Goal: Task Accomplishment & Management: Use online tool/utility

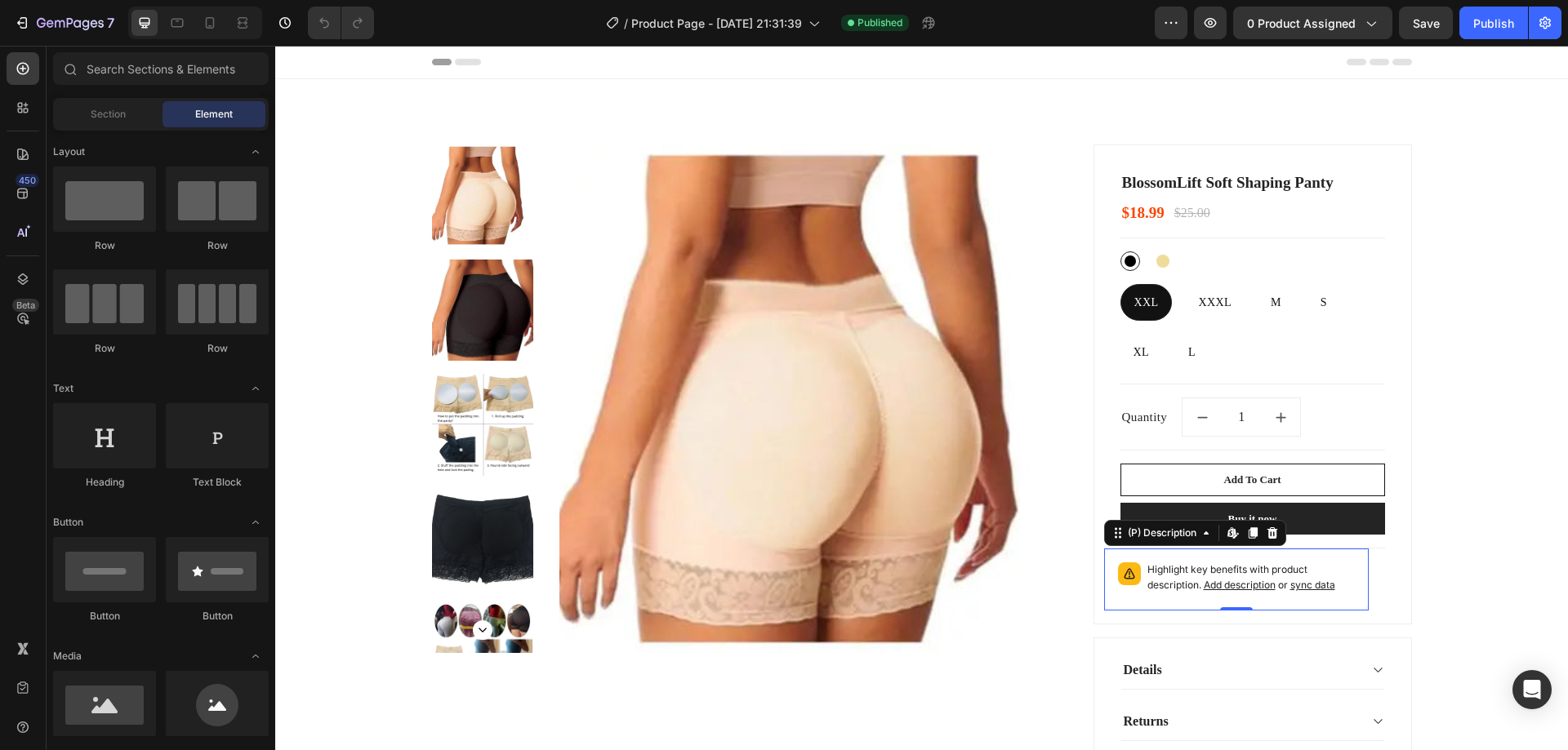
click at [1188, 579] on p "Highlight key benefits with product description. Add description or sync data" at bounding box center [1251, 578] width 208 height 31
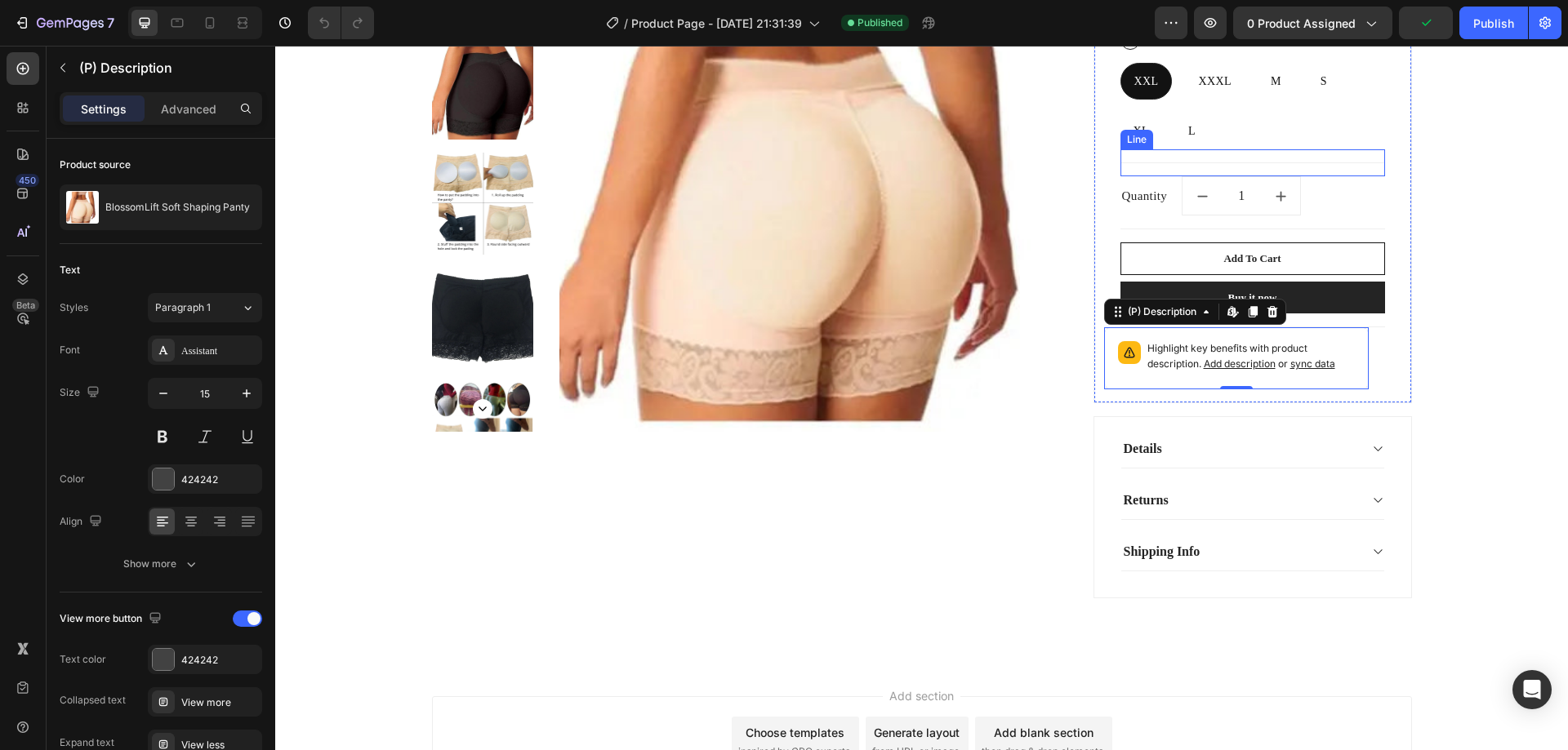
scroll to position [245, 0]
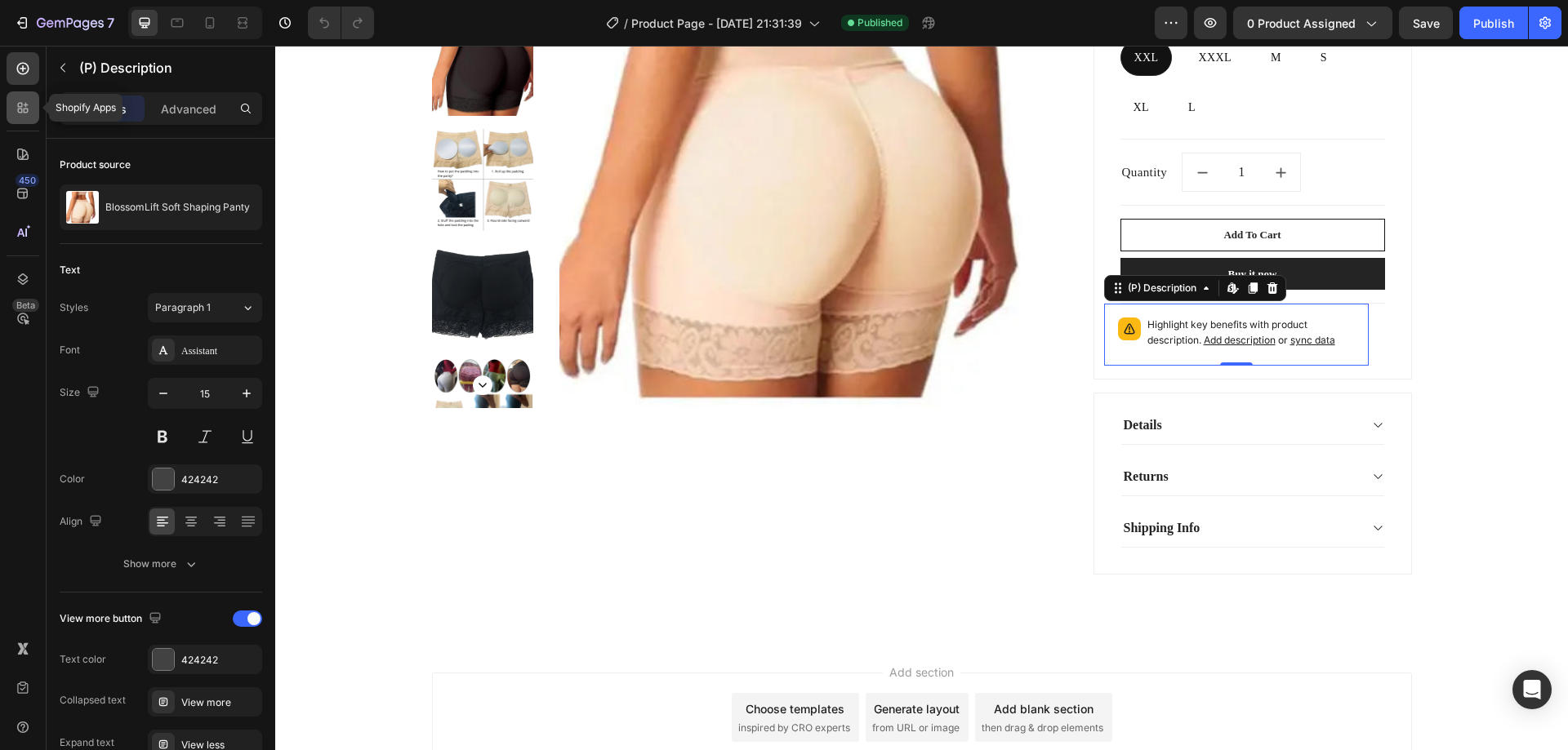
click at [22, 98] on div at bounding box center [22, 107] width 33 height 33
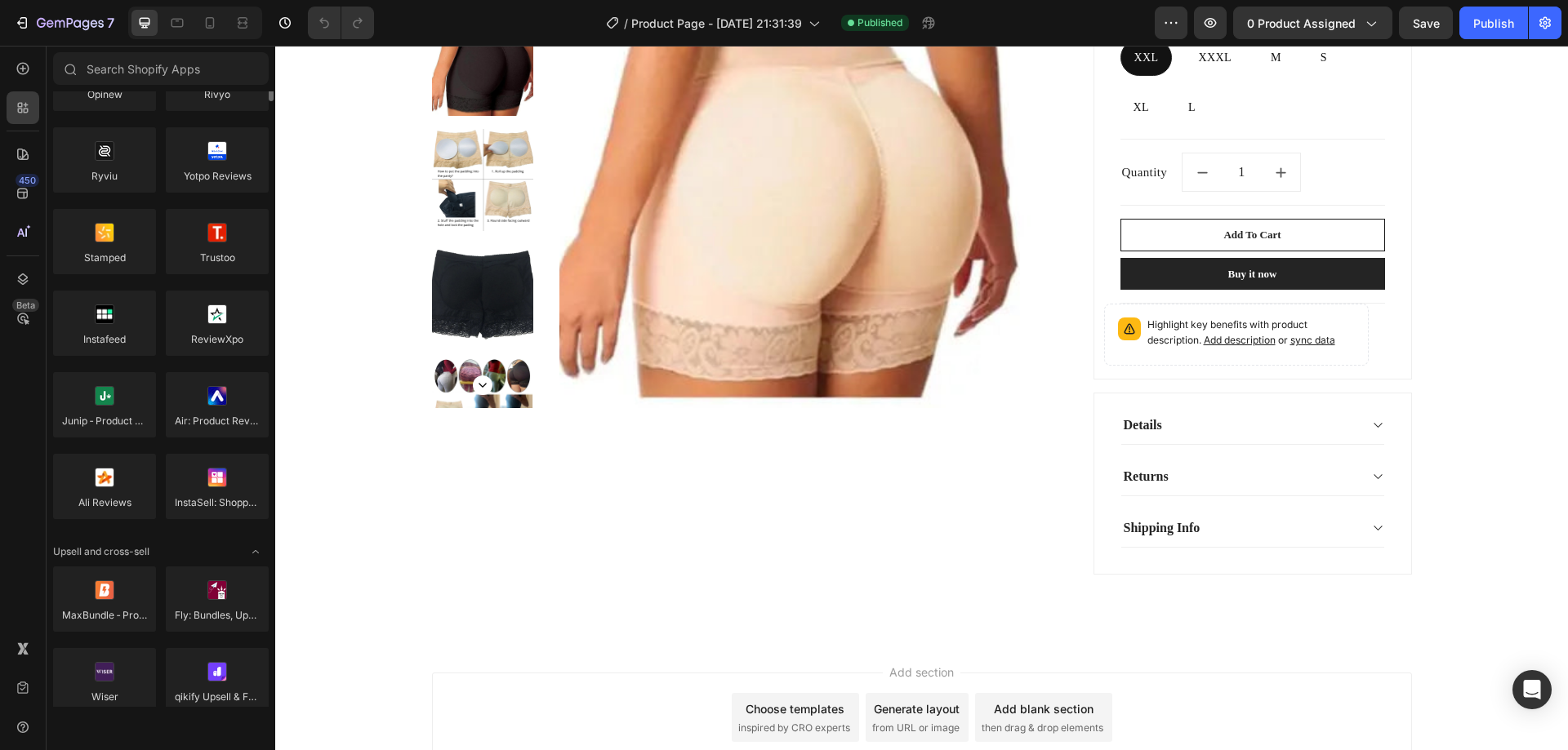
scroll to position [0, 0]
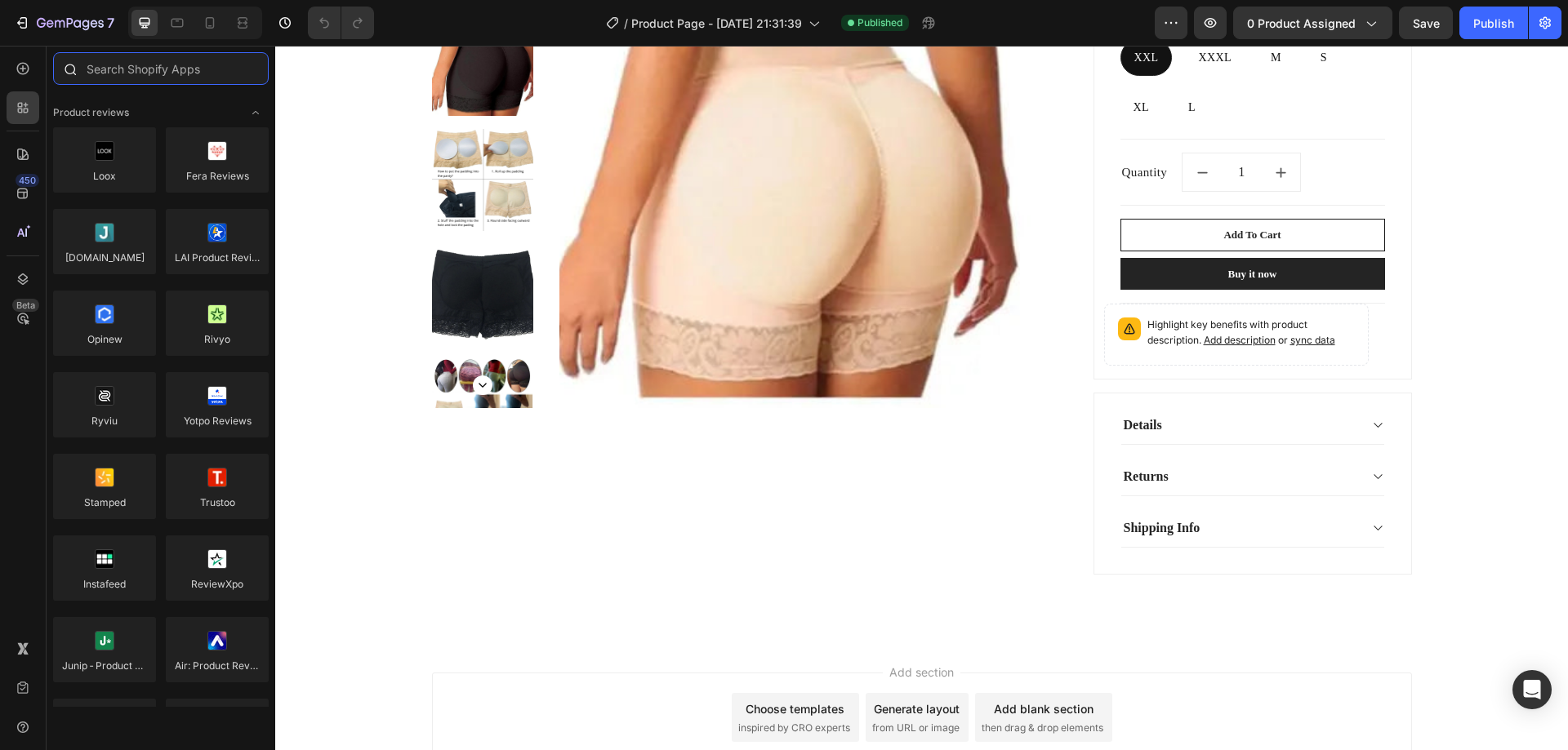
click at [167, 67] on input "text" at bounding box center [160, 68] width 215 height 33
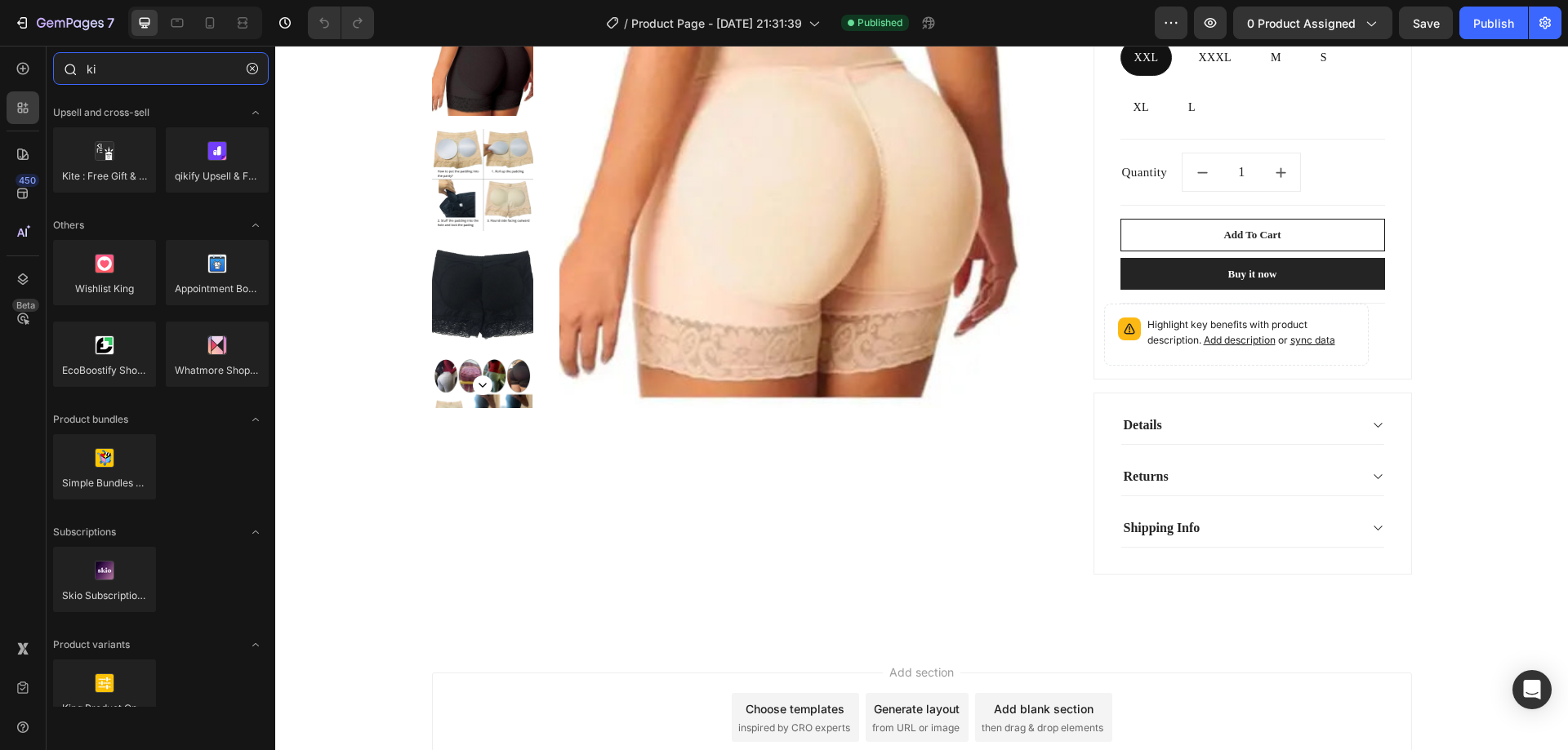
type input "k"
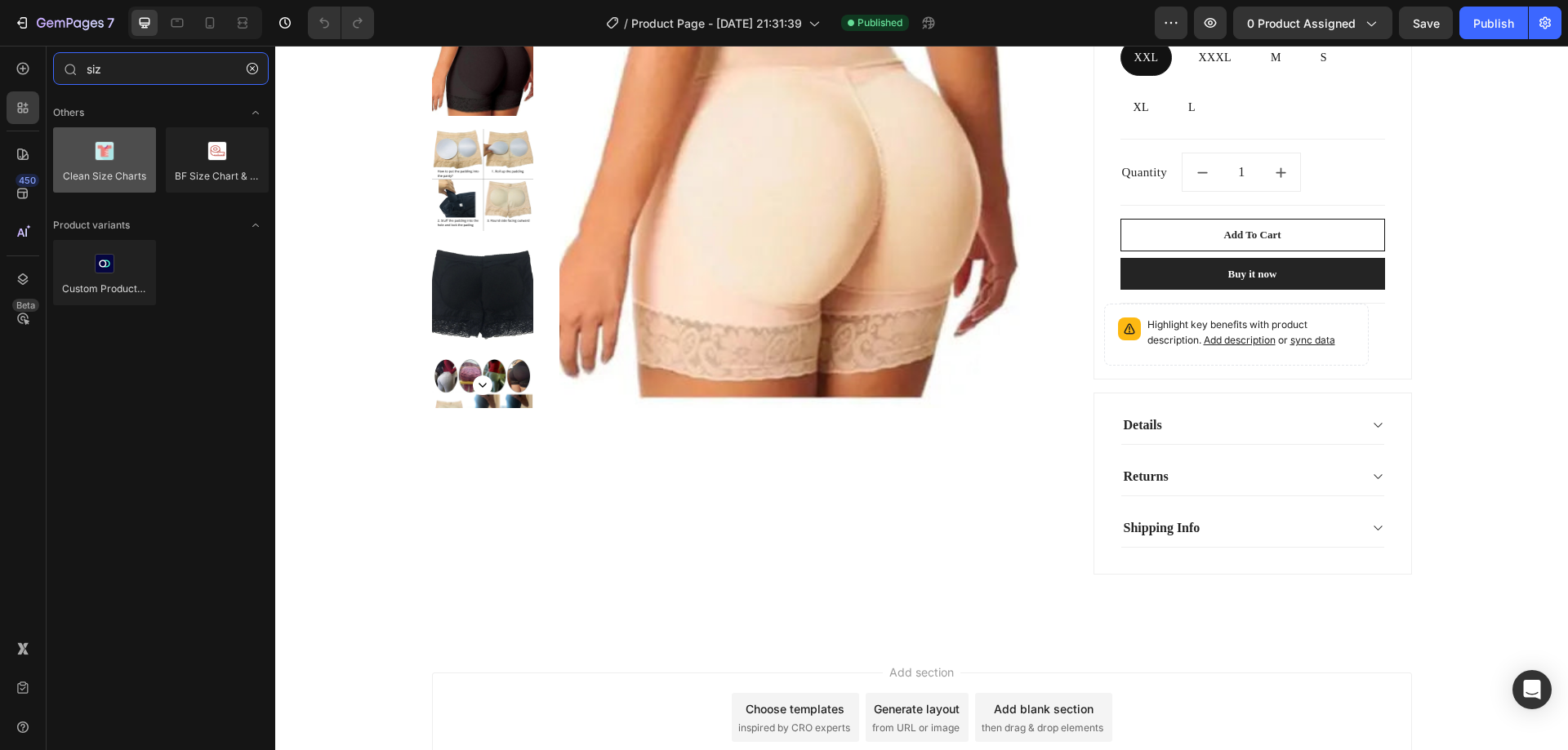
type input "siz"
click at [116, 165] on div at bounding box center [104, 160] width 103 height 65
click at [112, 175] on div at bounding box center [104, 160] width 103 height 65
click at [130, 170] on div at bounding box center [104, 160] width 103 height 65
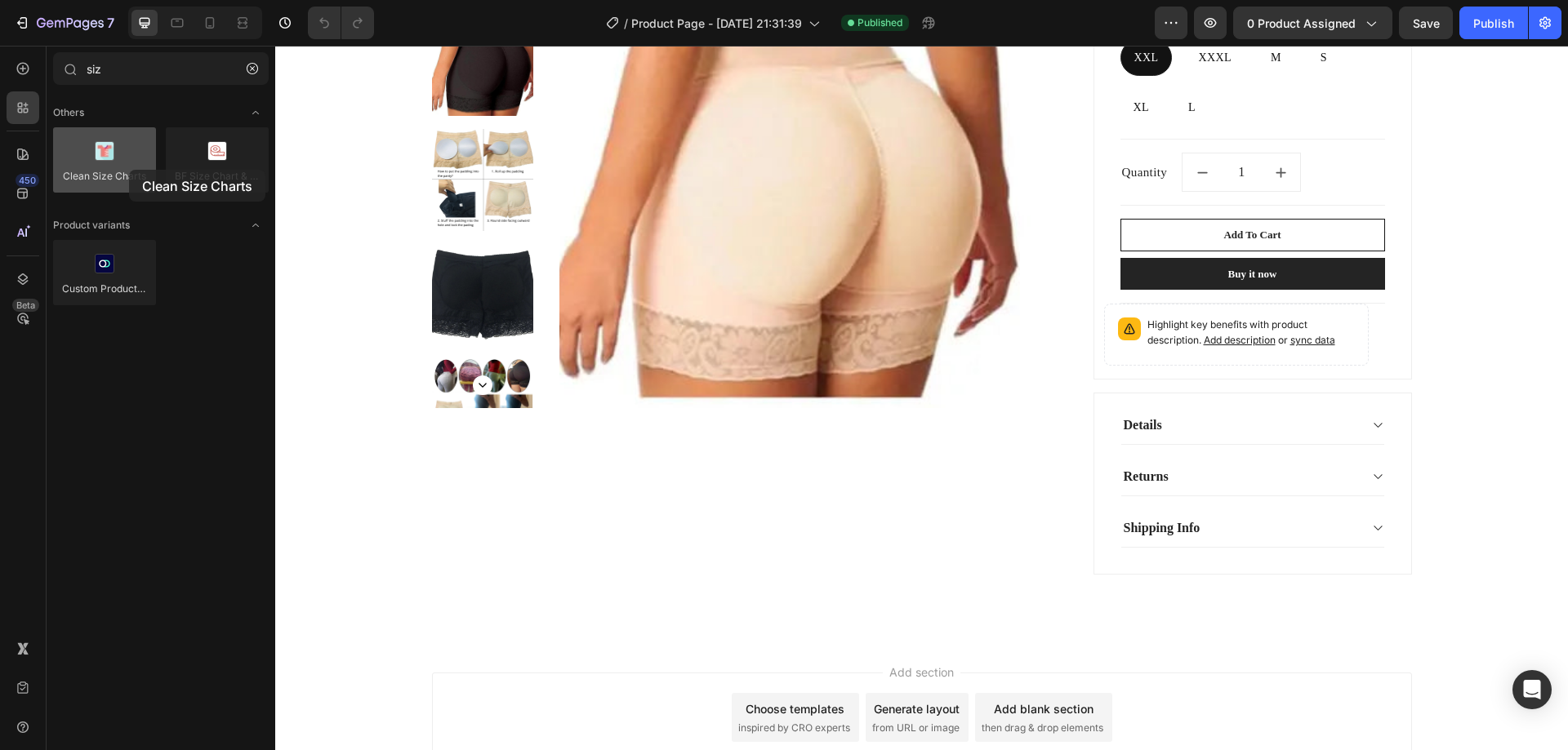
click at [129, 170] on div at bounding box center [104, 160] width 103 height 65
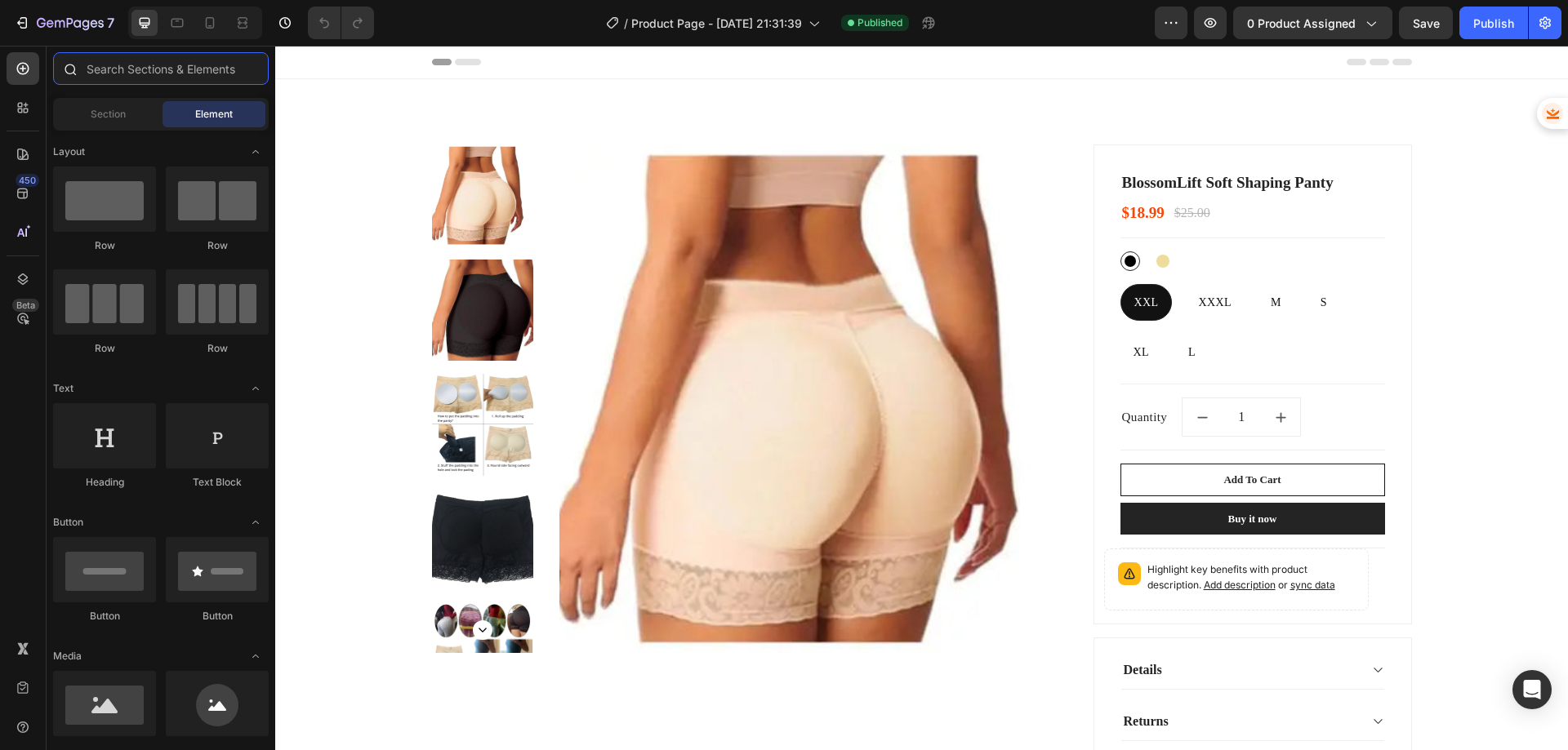
click at [132, 67] on input "text" at bounding box center [160, 68] width 215 height 33
click at [25, 113] on icon at bounding box center [26, 112] width 5 height 5
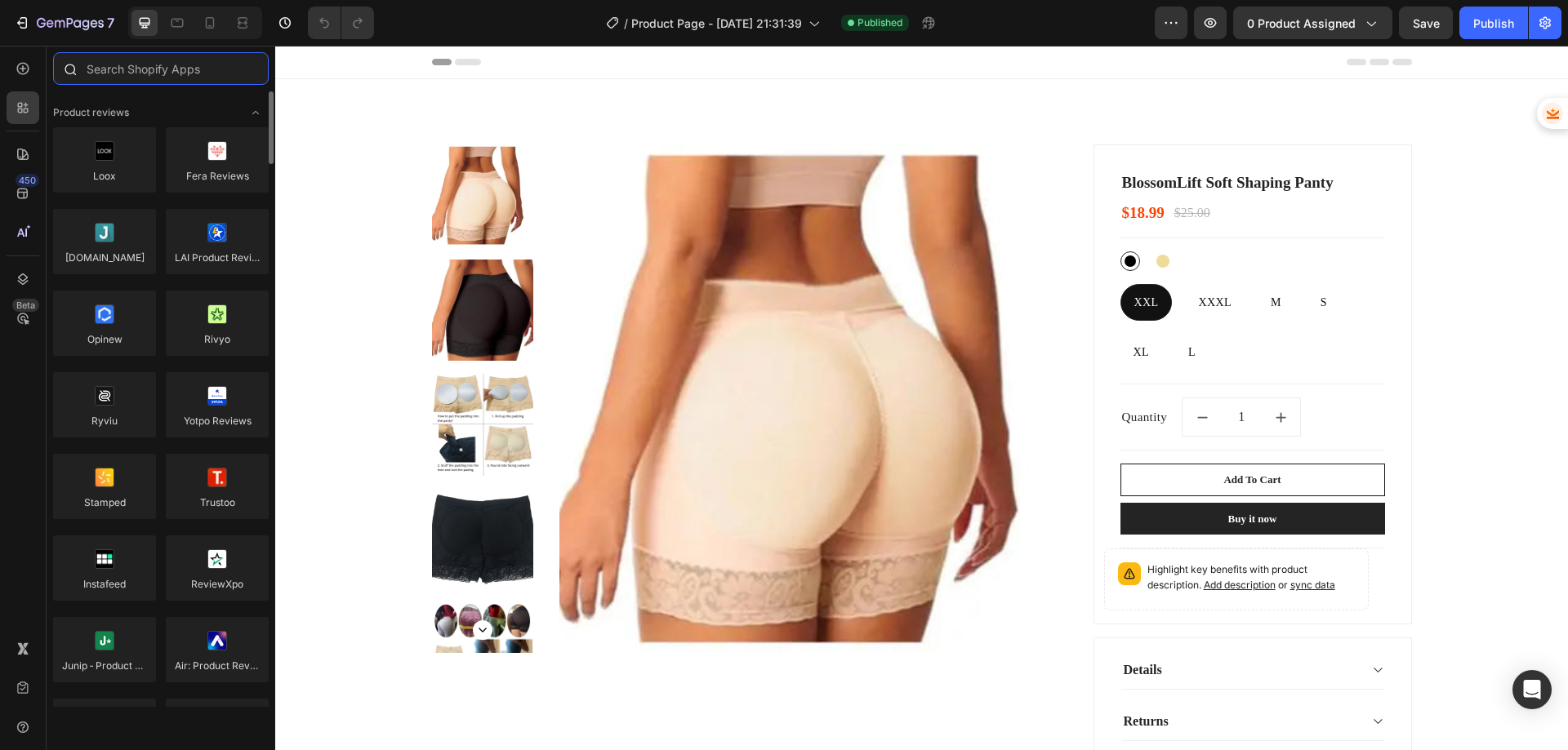
click at [157, 71] on input "text" at bounding box center [160, 68] width 215 height 33
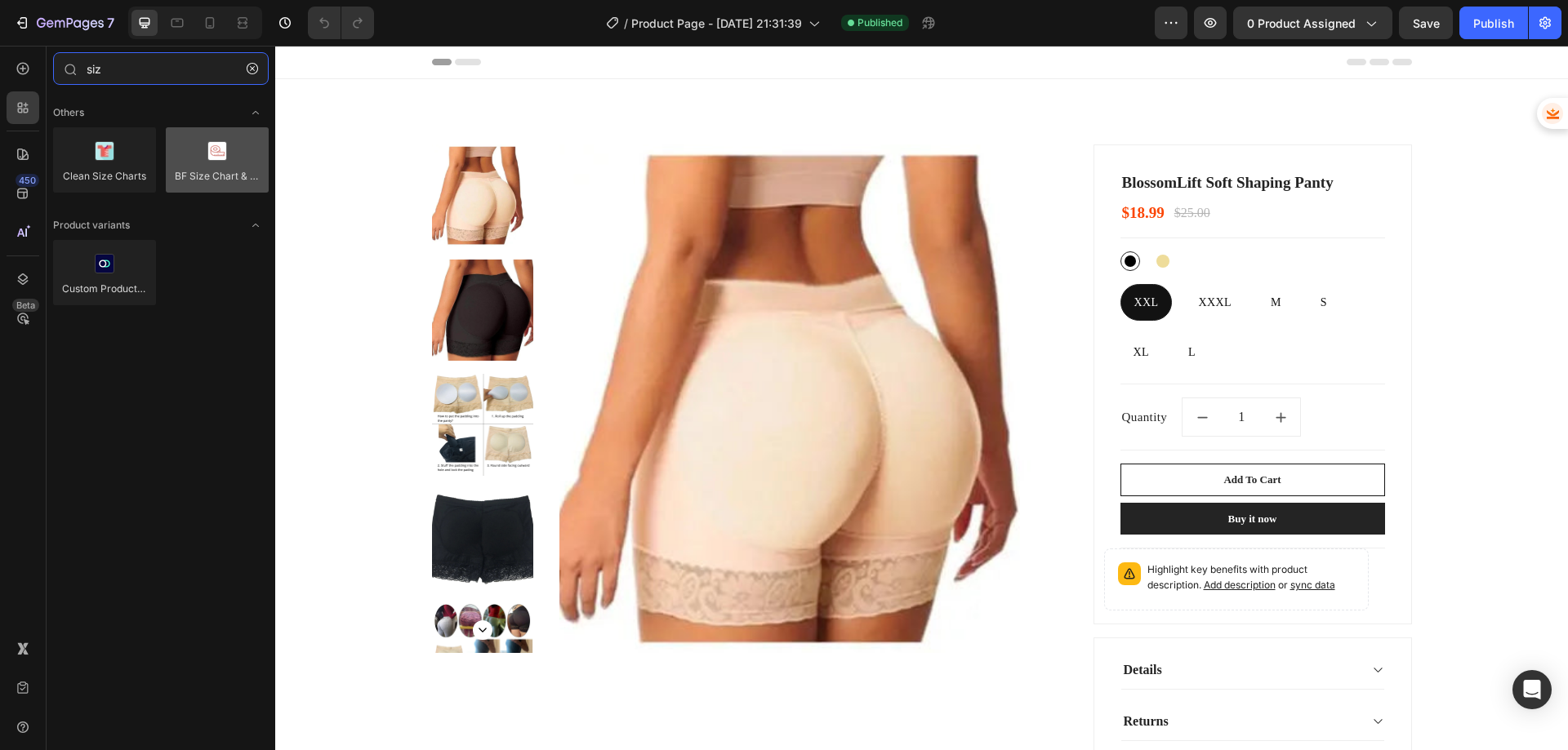
type input "siz"
click at [211, 164] on div at bounding box center [217, 160] width 103 height 65
click at [217, 177] on div at bounding box center [217, 160] width 103 height 65
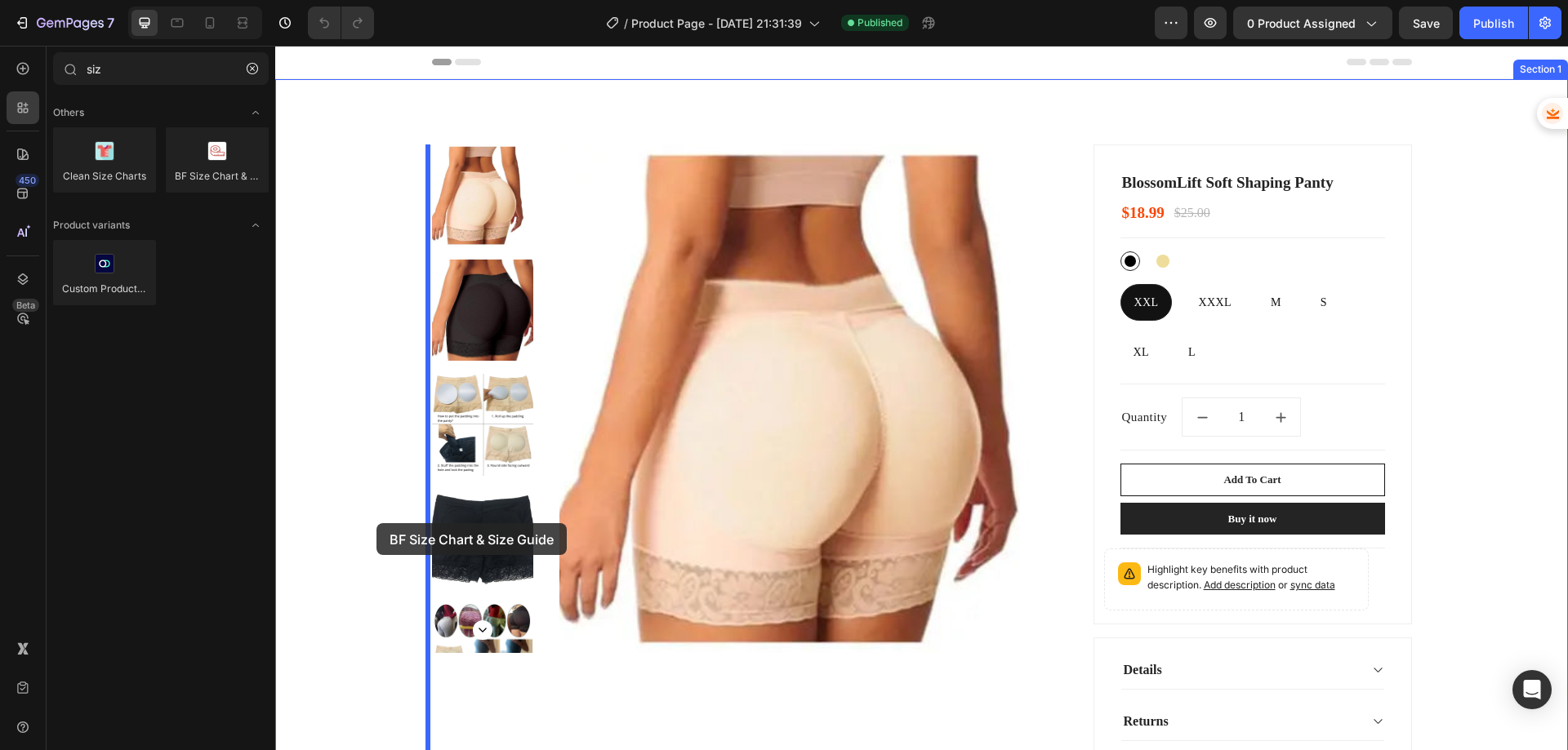
drag, startPoint x: 492, startPoint y: 222, endPoint x: 376, endPoint y: 523, distance: 322.6
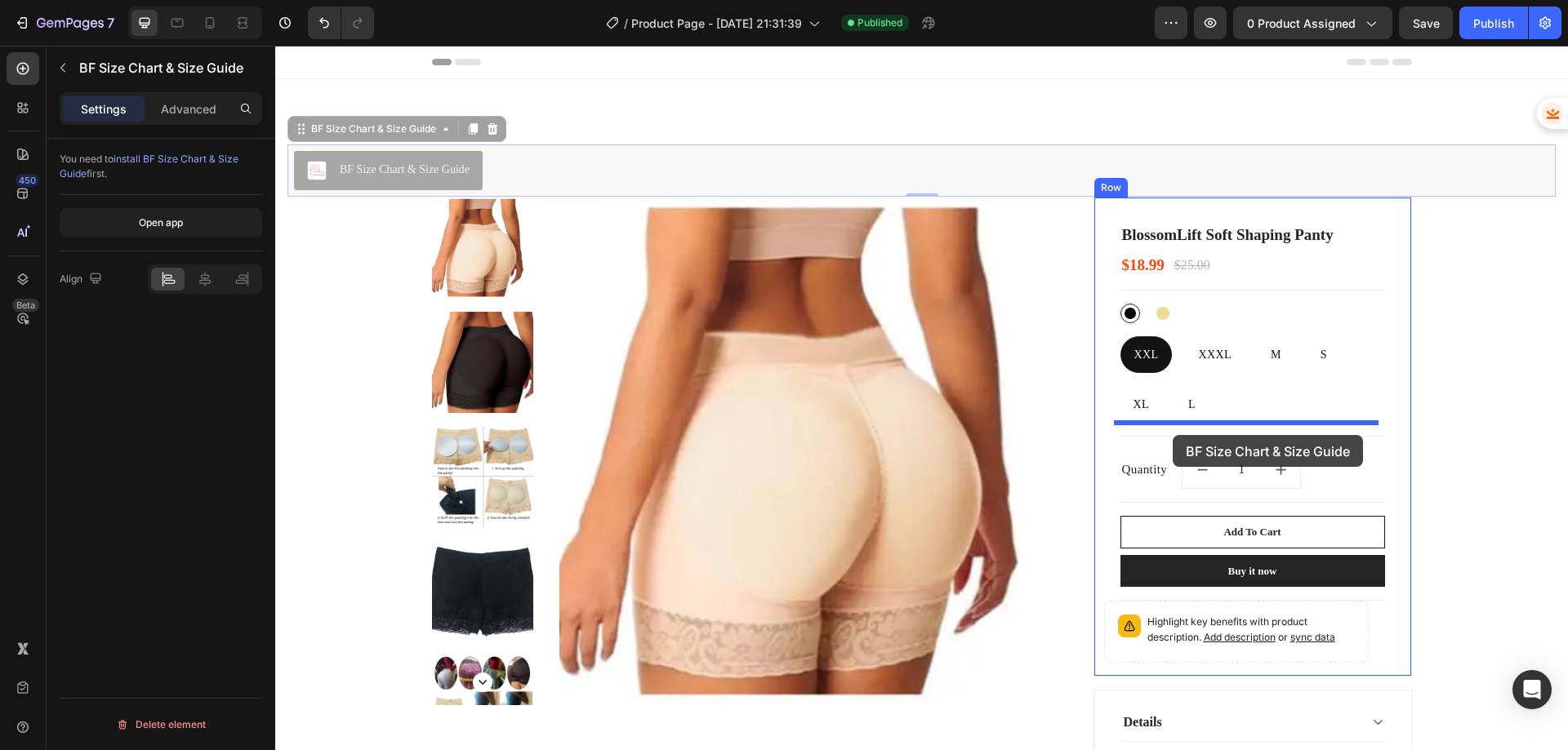
drag, startPoint x: 347, startPoint y: 170, endPoint x: 1173, endPoint y: 435, distance: 867.5
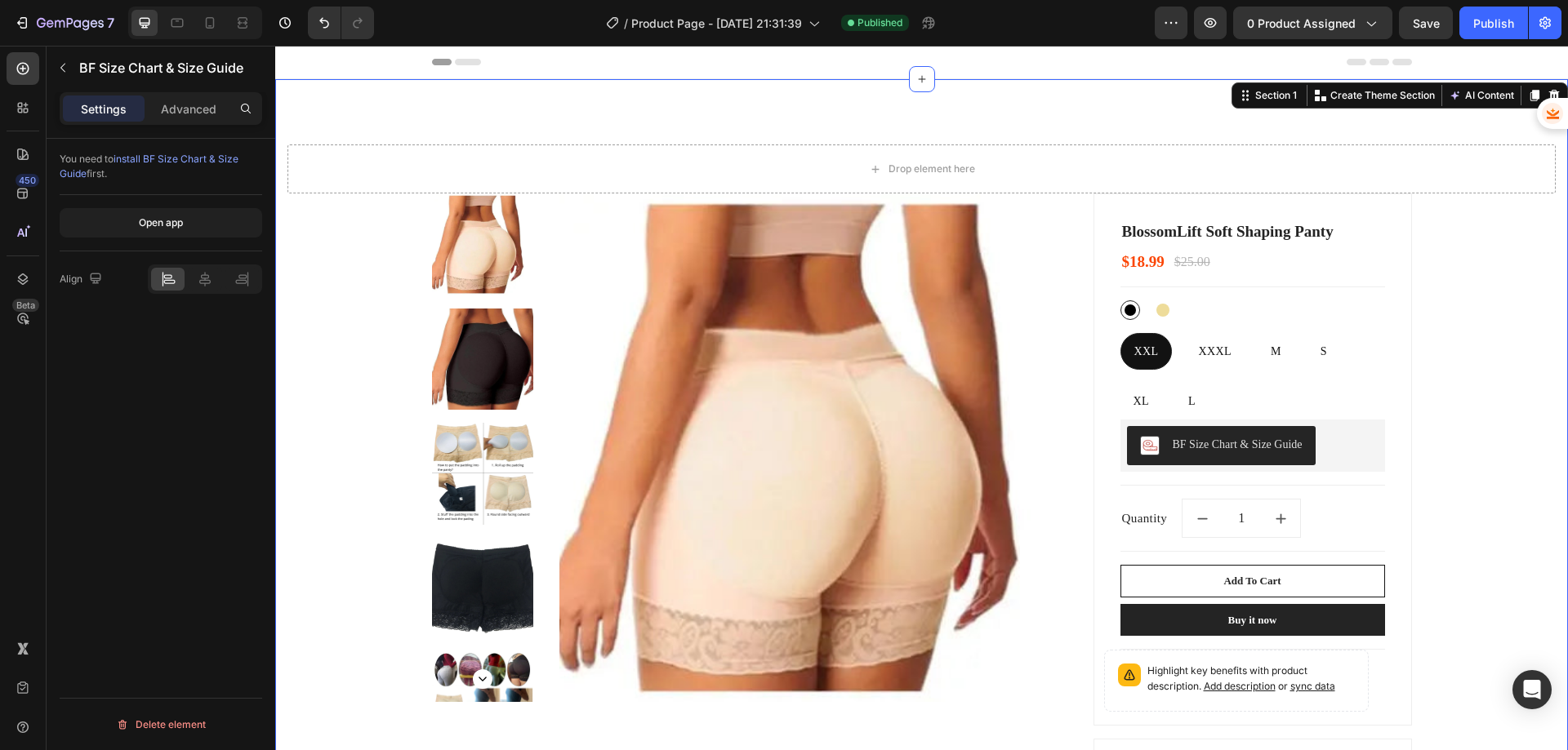
click at [1499, 439] on div "Product Images & Gallery BlossomLift Soft Shaping Panty (P) Title $18.99 (P) Pr…" at bounding box center [922, 570] width 1268 height 754
click at [1273, 451] on div "BF Size Chart & Size Guide" at bounding box center [1238, 445] width 130 height 18
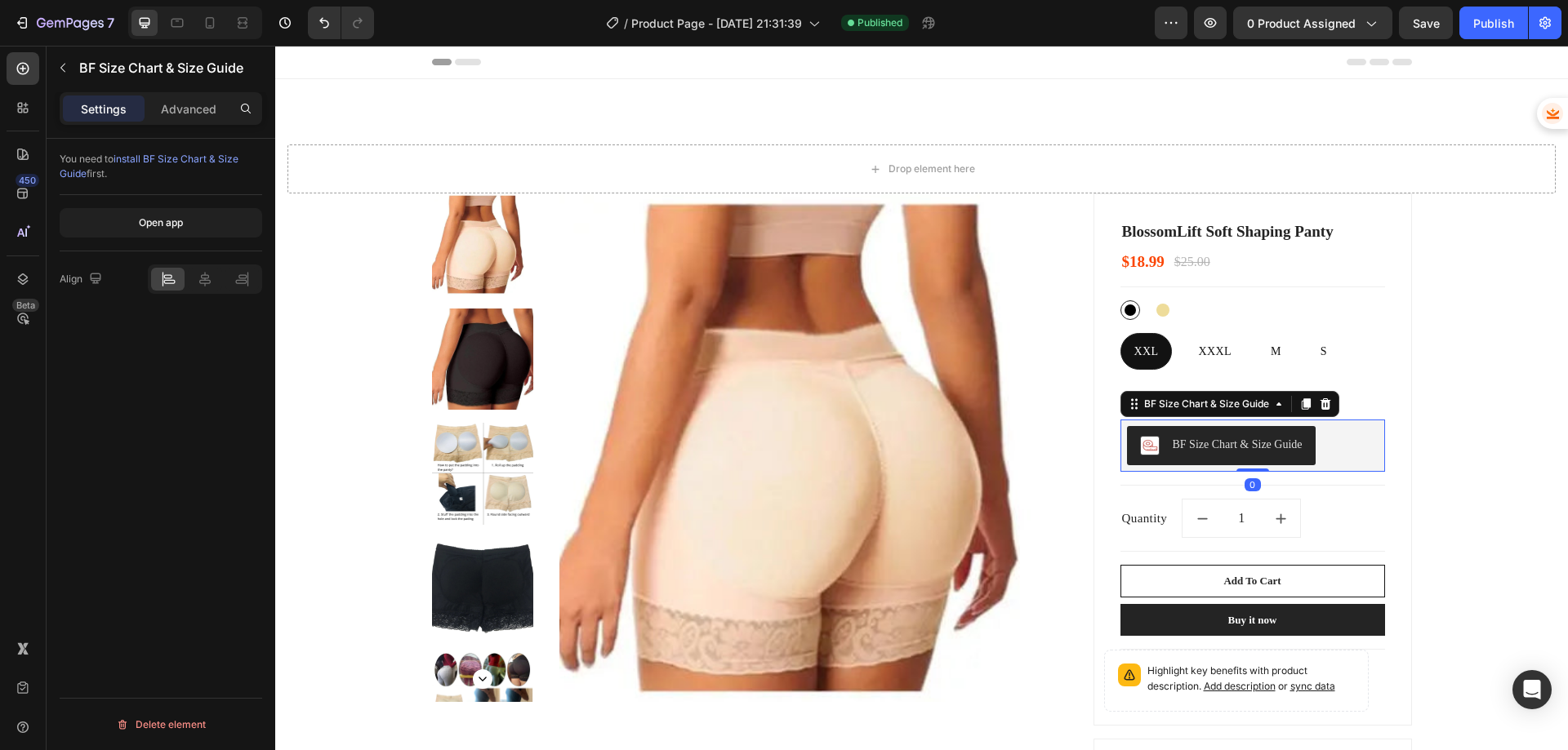
click at [1273, 451] on div "BF Size Chart & Size Guide" at bounding box center [1238, 445] width 130 height 18
click at [1481, 27] on div "Publish" at bounding box center [1493, 24] width 40 height 18
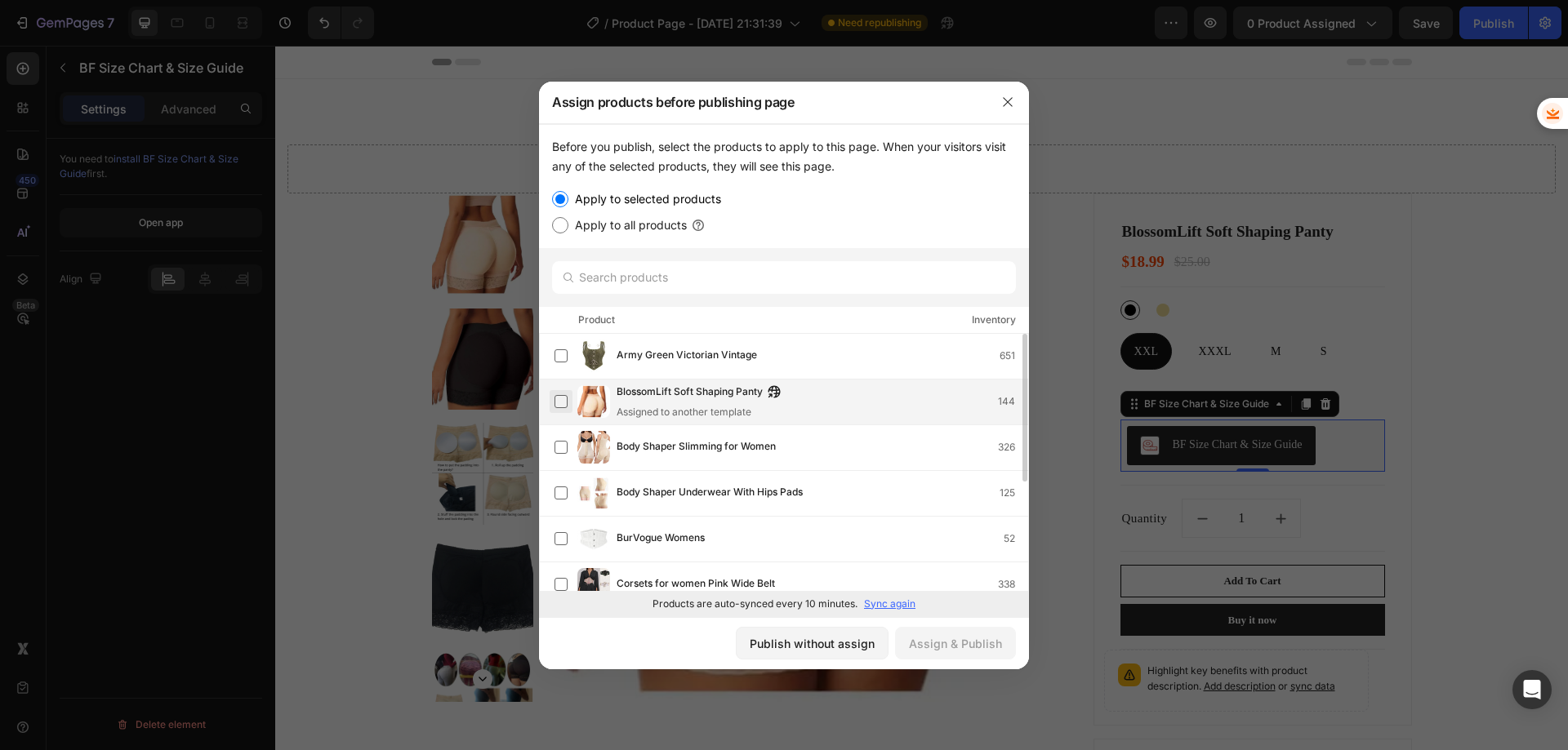
click at [559, 403] on label at bounding box center [561, 401] width 13 height 13
click at [957, 647] on div "Assign & Publish" at bounding box center [956, 644] width 93 height 18
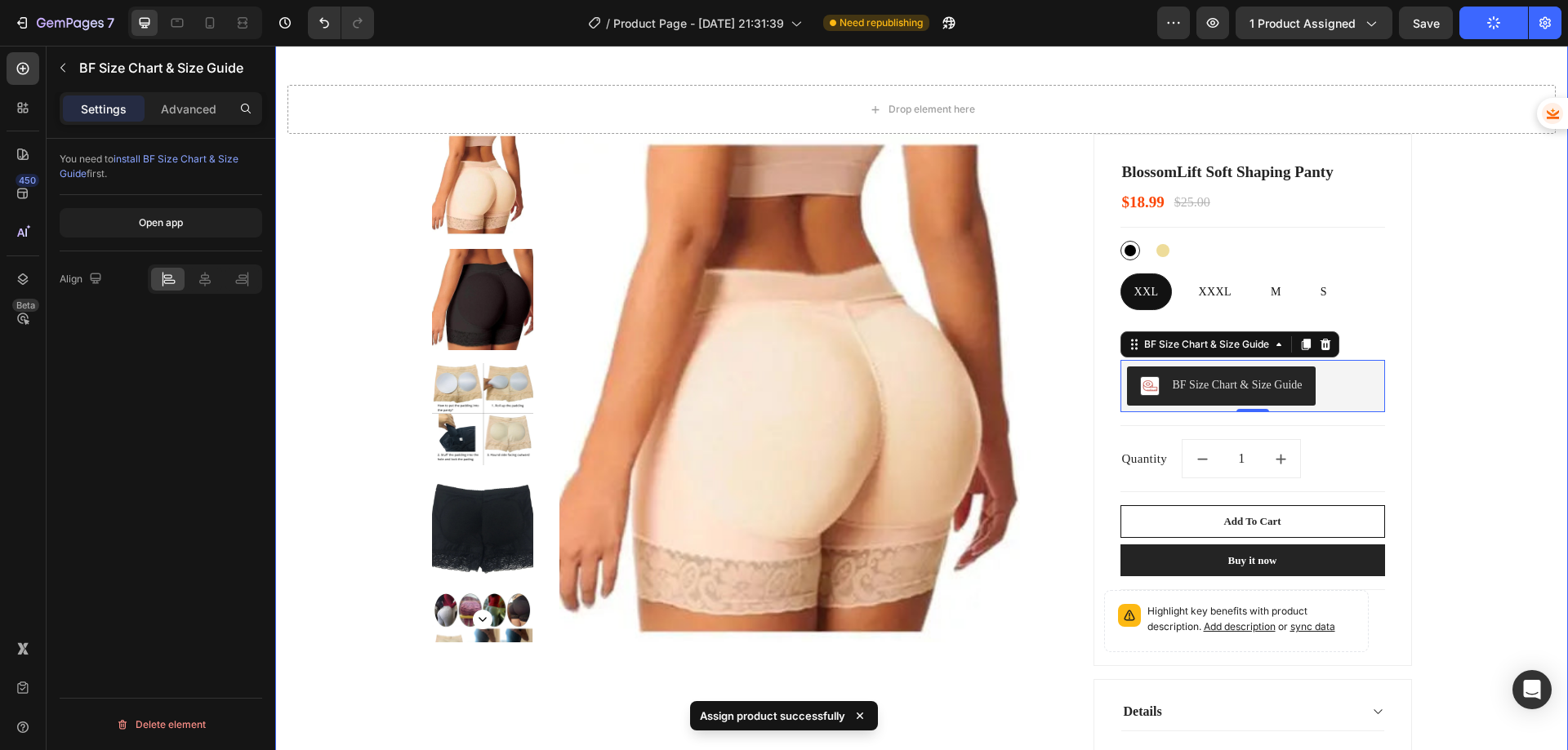
scroll to position [164, 0]
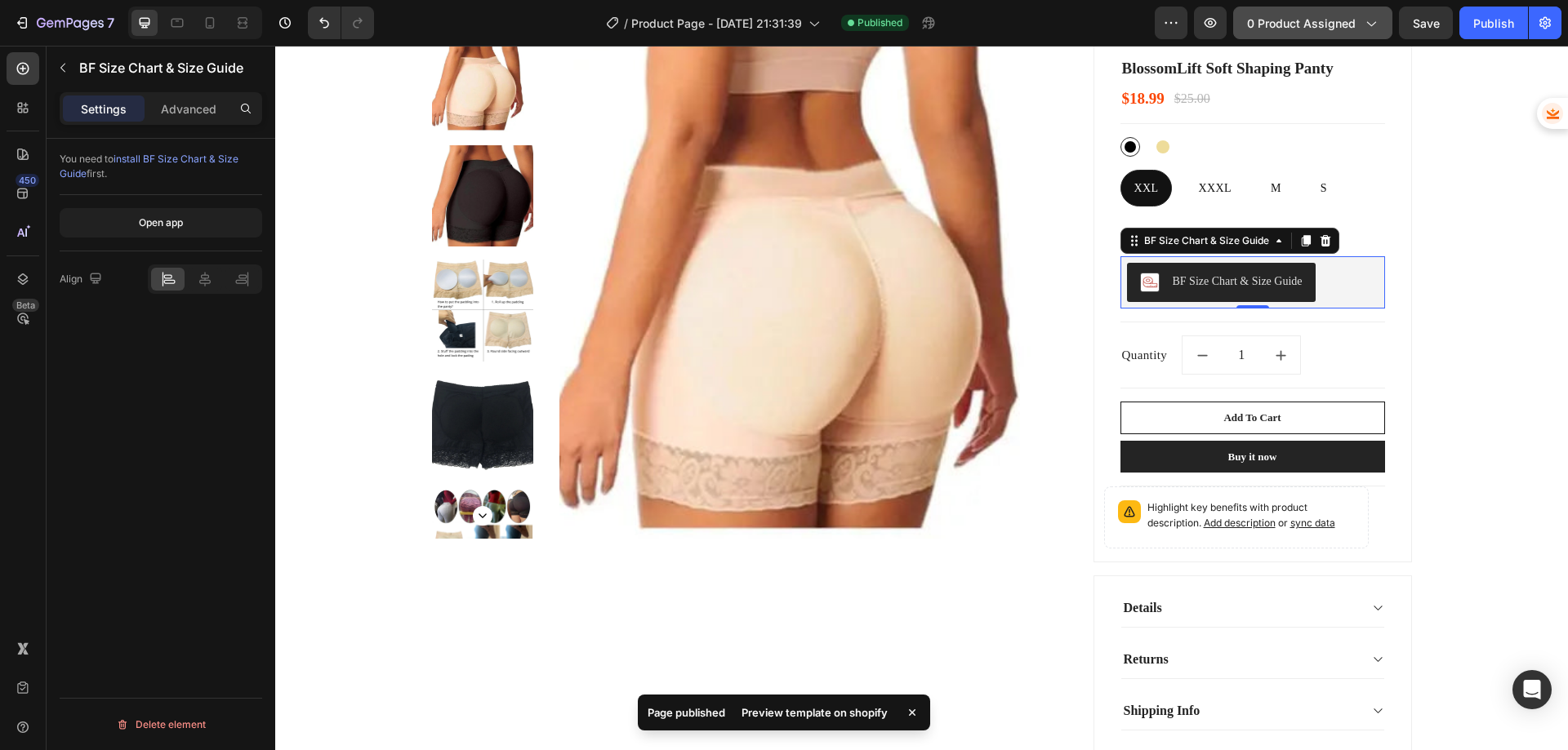
click at [1297, 17] on span "0 product assigned" at bounding box center [1302, 24] width 109 height 18
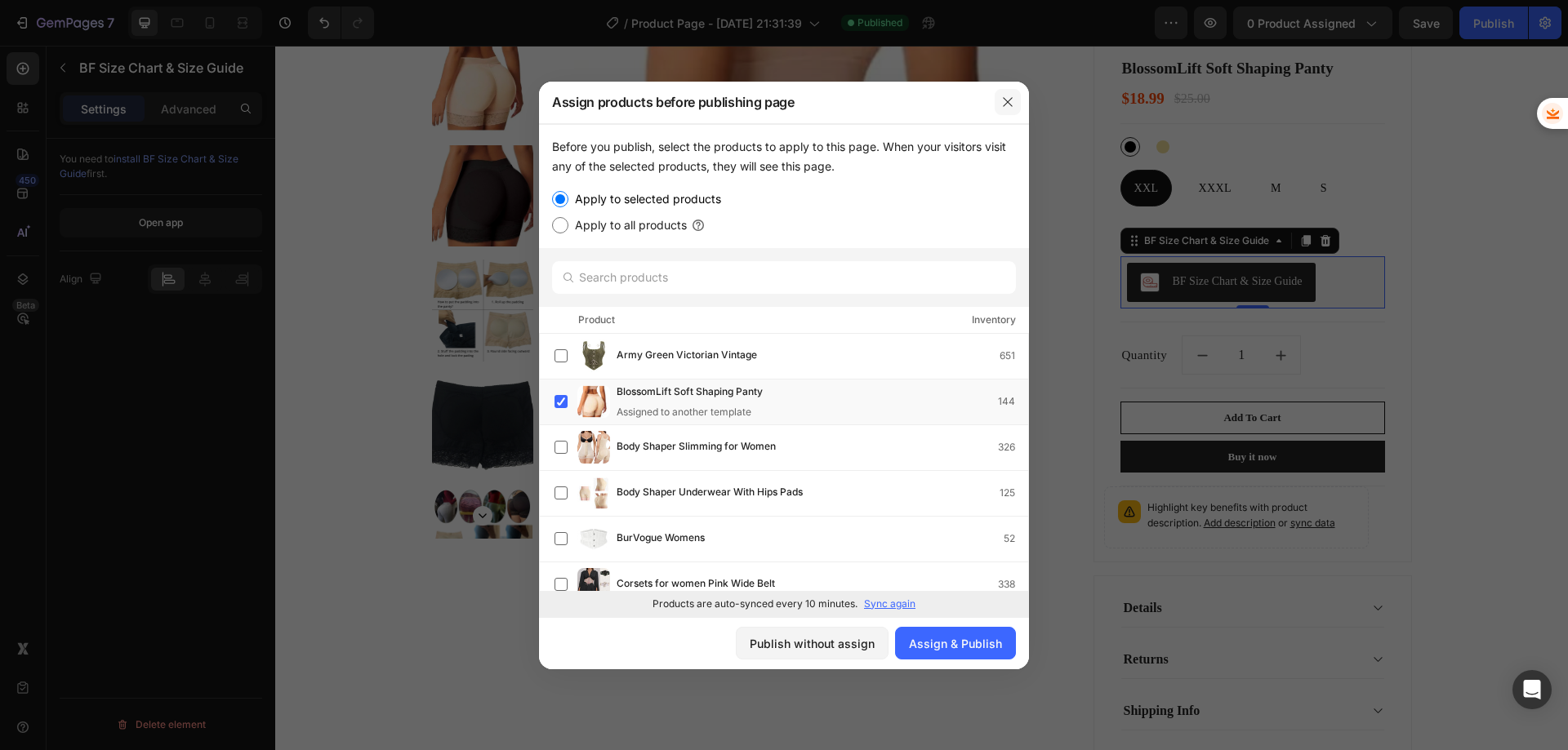
click at [1003, 93] on button "button" at bounding box center [1008, 102] width 26 height 26
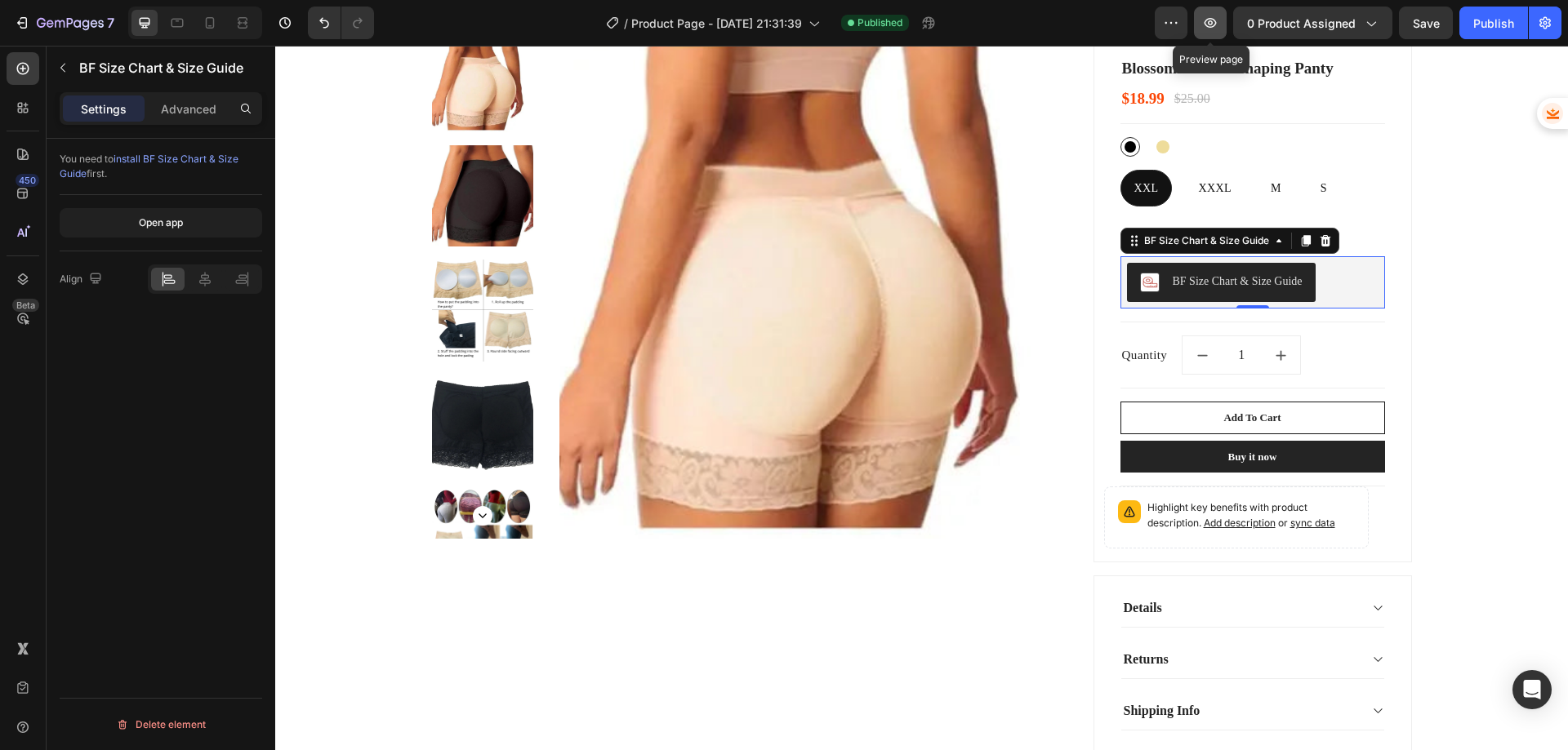
click at [1211, 23] on icon "button" at bounding box center [1210, 23] width 17 height 17
click at [1194, 281] on div "BF Size Chart & Size Guide" at bounding box center [1238, 281] width 130 height 18
click at [1202, 284] on div "BF Size Chart & Size Guide" at bounding box center [1238, 281] width 130 height 18
click at [199, 104] on p "Advanced" at bounding box center [188, 109] width 55 height 18
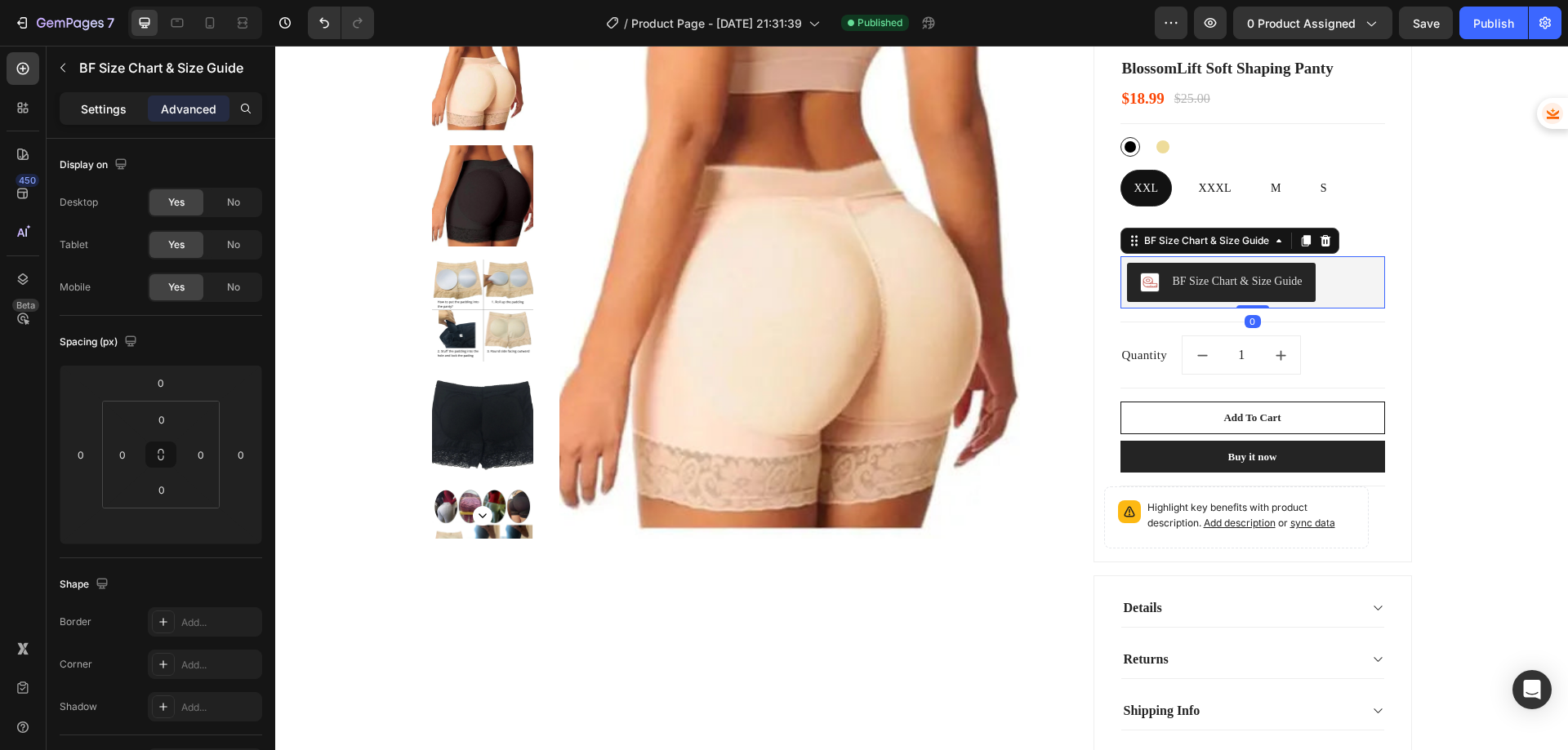
click at [121, 106] on p "Settings" at bounding box center [104, 109] width 46 height 18
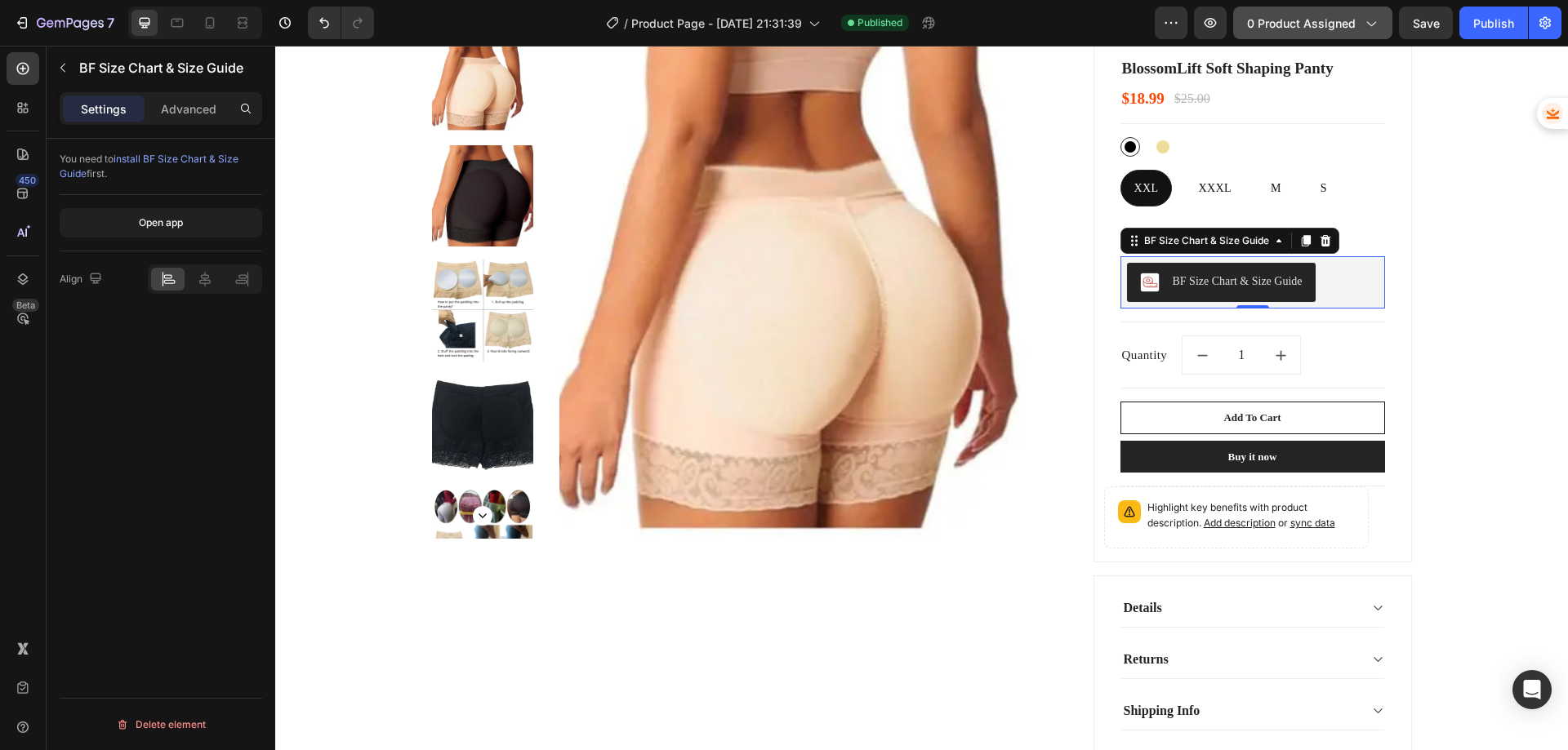
click at [1324, 28] on span "0 product assigned" at bounding box center [1302, 24] width 109 height 18
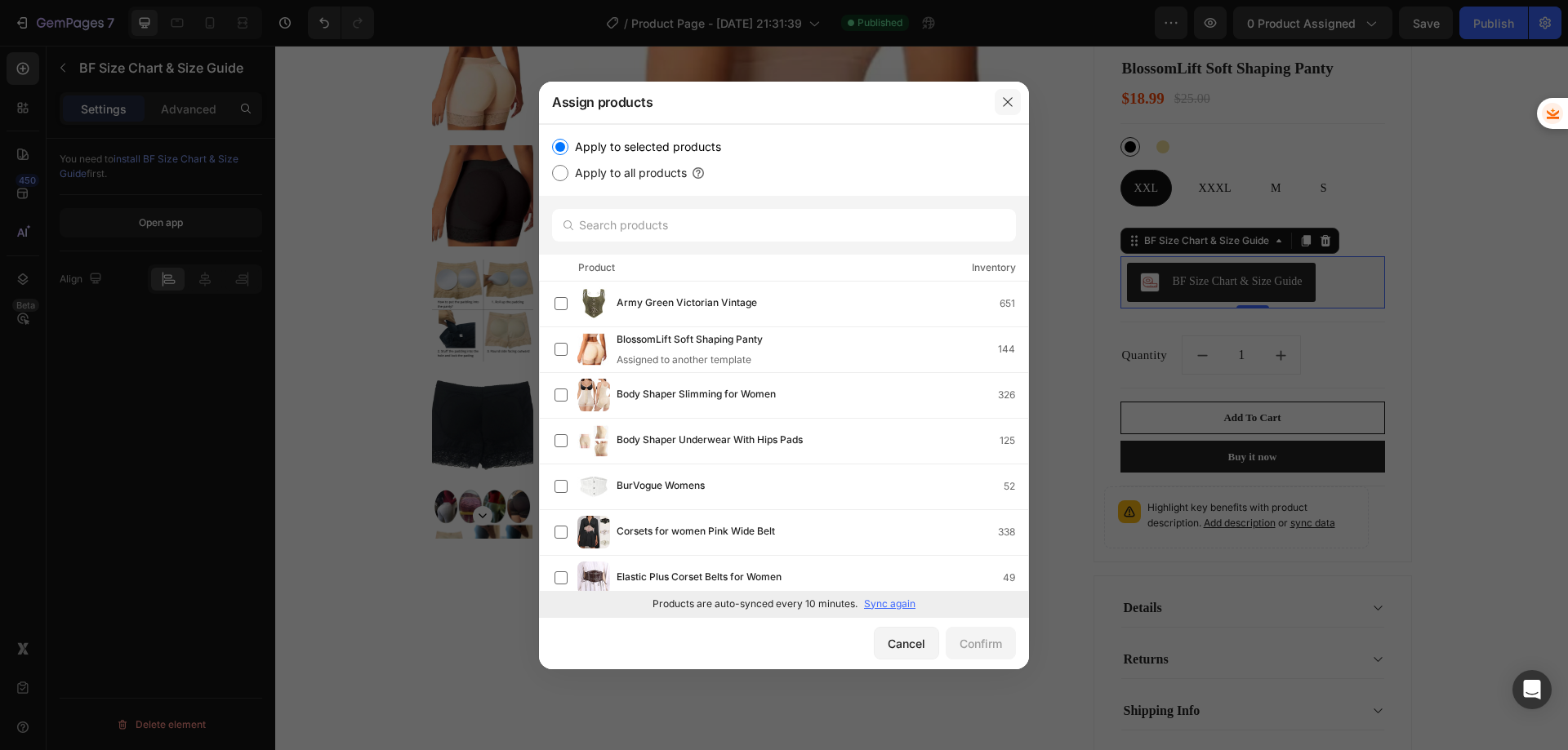
click at [1006, 101] on icon "button" at bounding box center [1008, 102] width 13 height 13
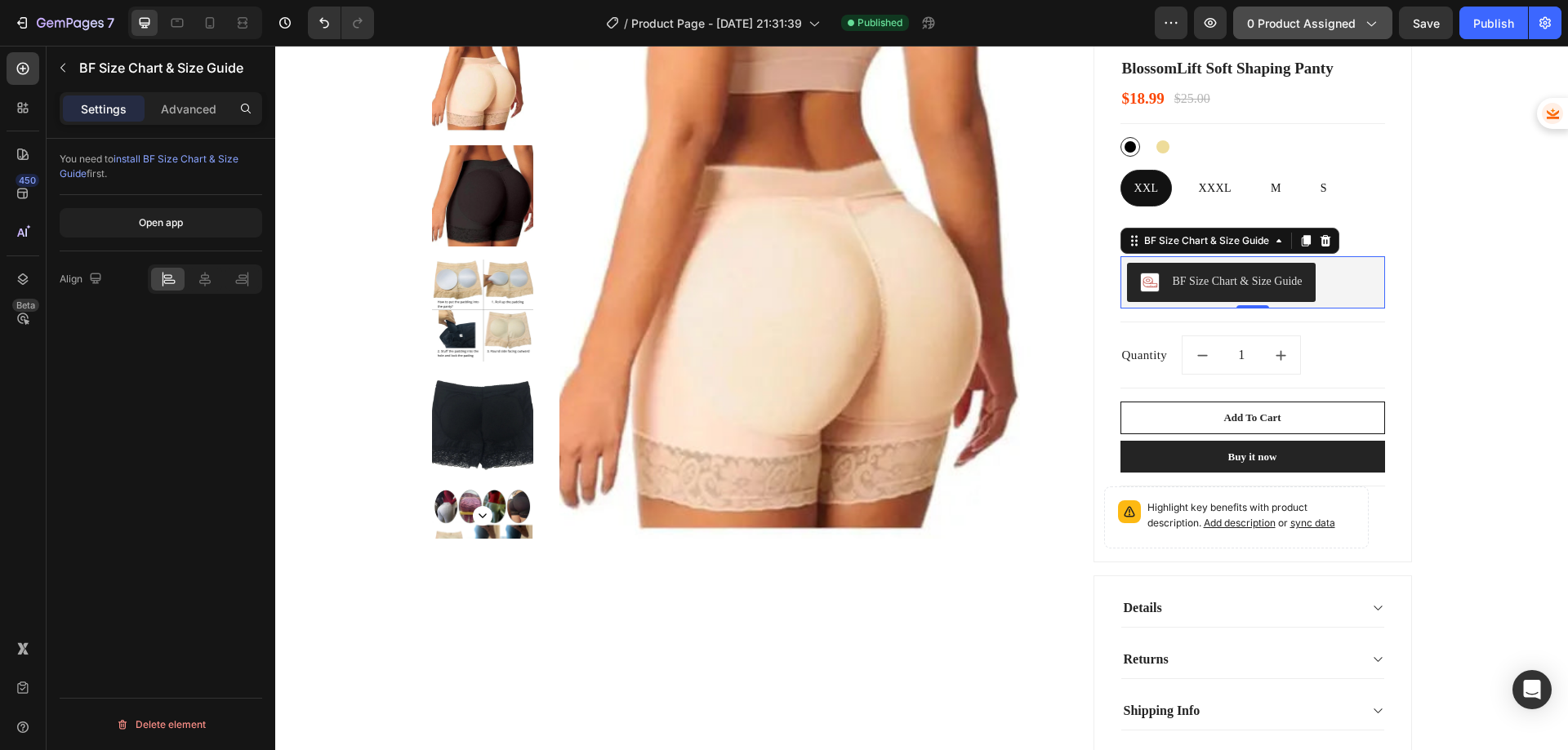
click at [1326, 25] on span "0 product assigned" at bounding box center [1302, 24] width 109 height 18
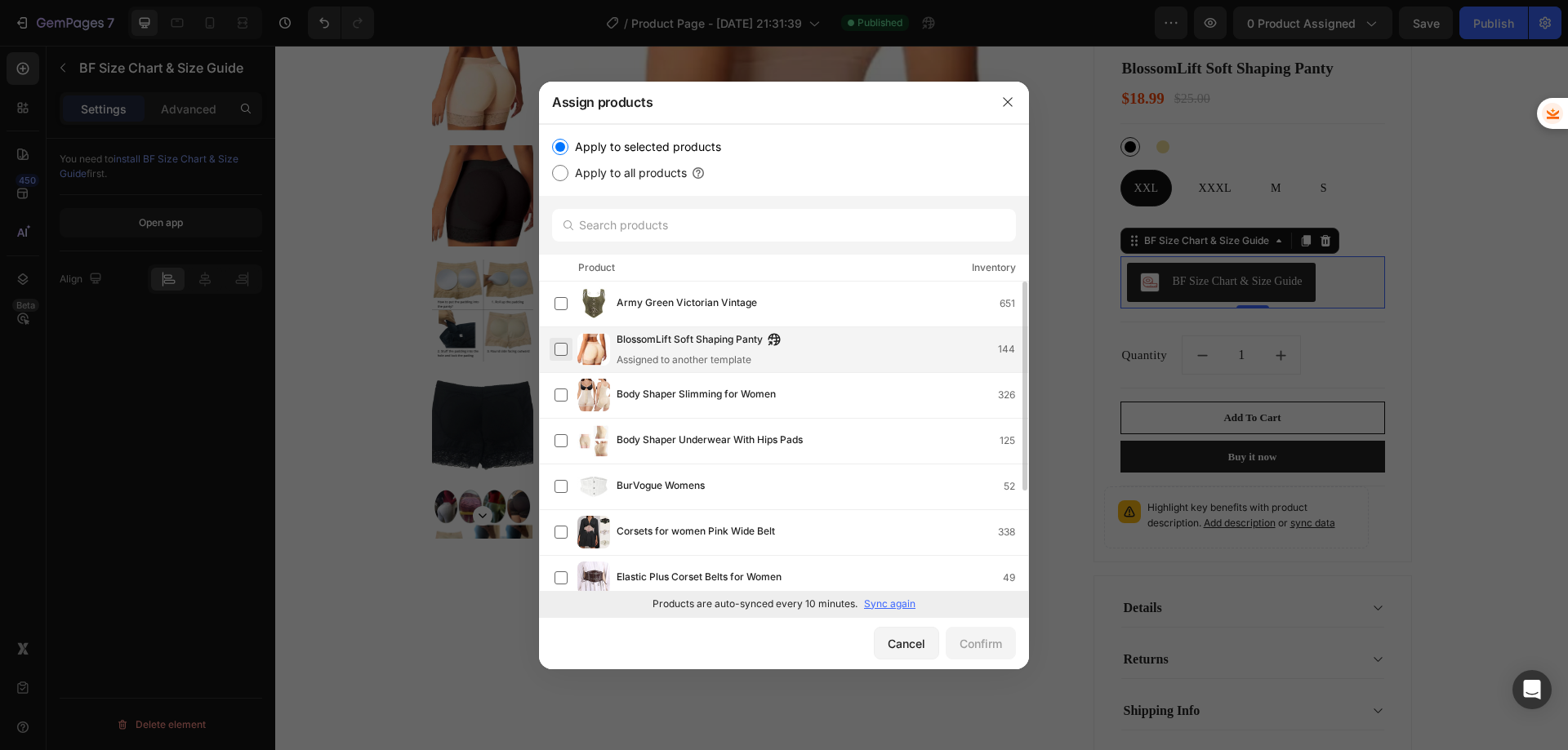
click at [560, 350] on label at bounding box center [561, 349] width 13 height 13
click at [973, 642] on div "Confirm" at bounding box center [981, 644] width 42 height 18
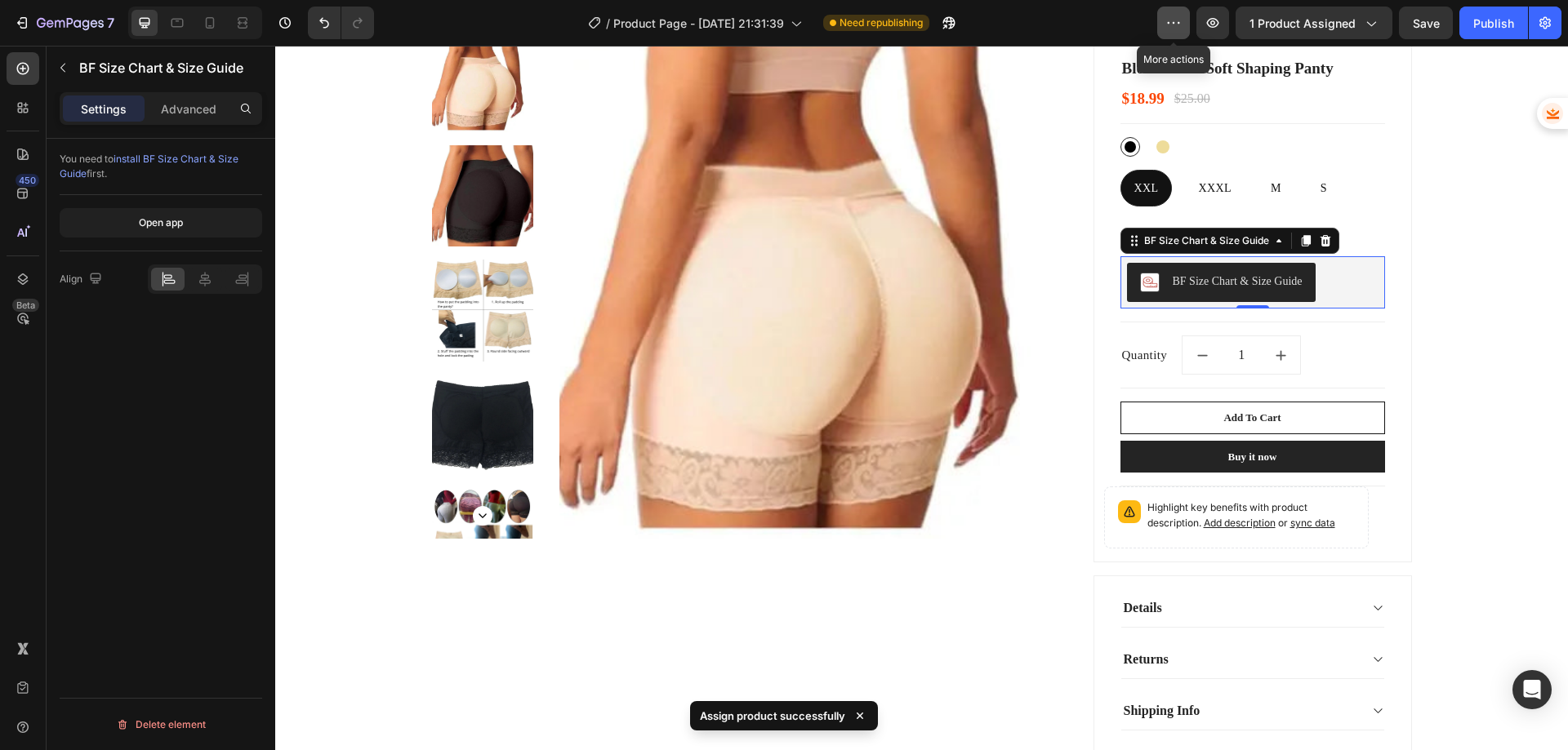
click at [1180, 29] on icon "button" at bounding box center [1173, 23] width 17 height 17
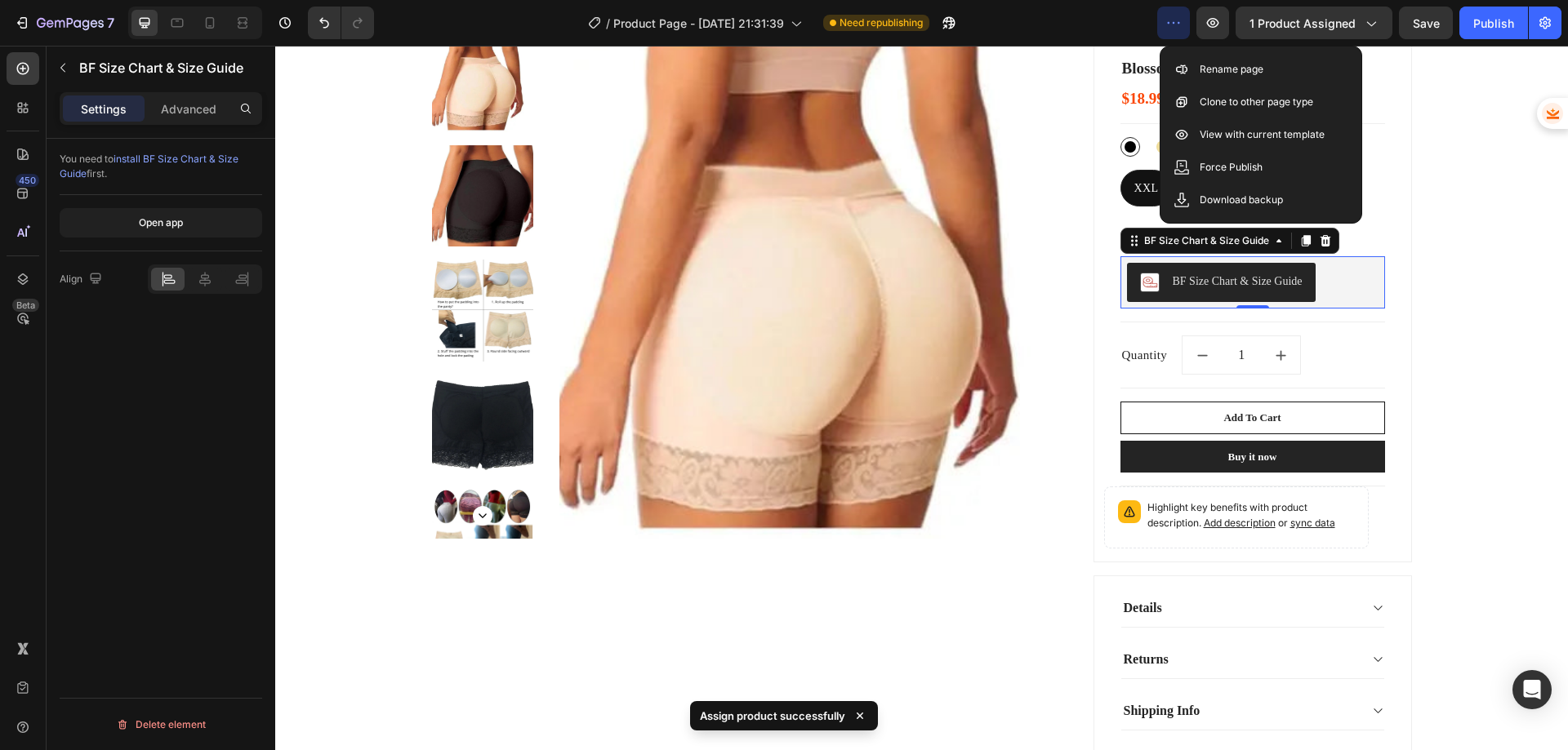
click at [1178, 25] on icon "button" at bounding box center [1173, 23] width 17 height 17
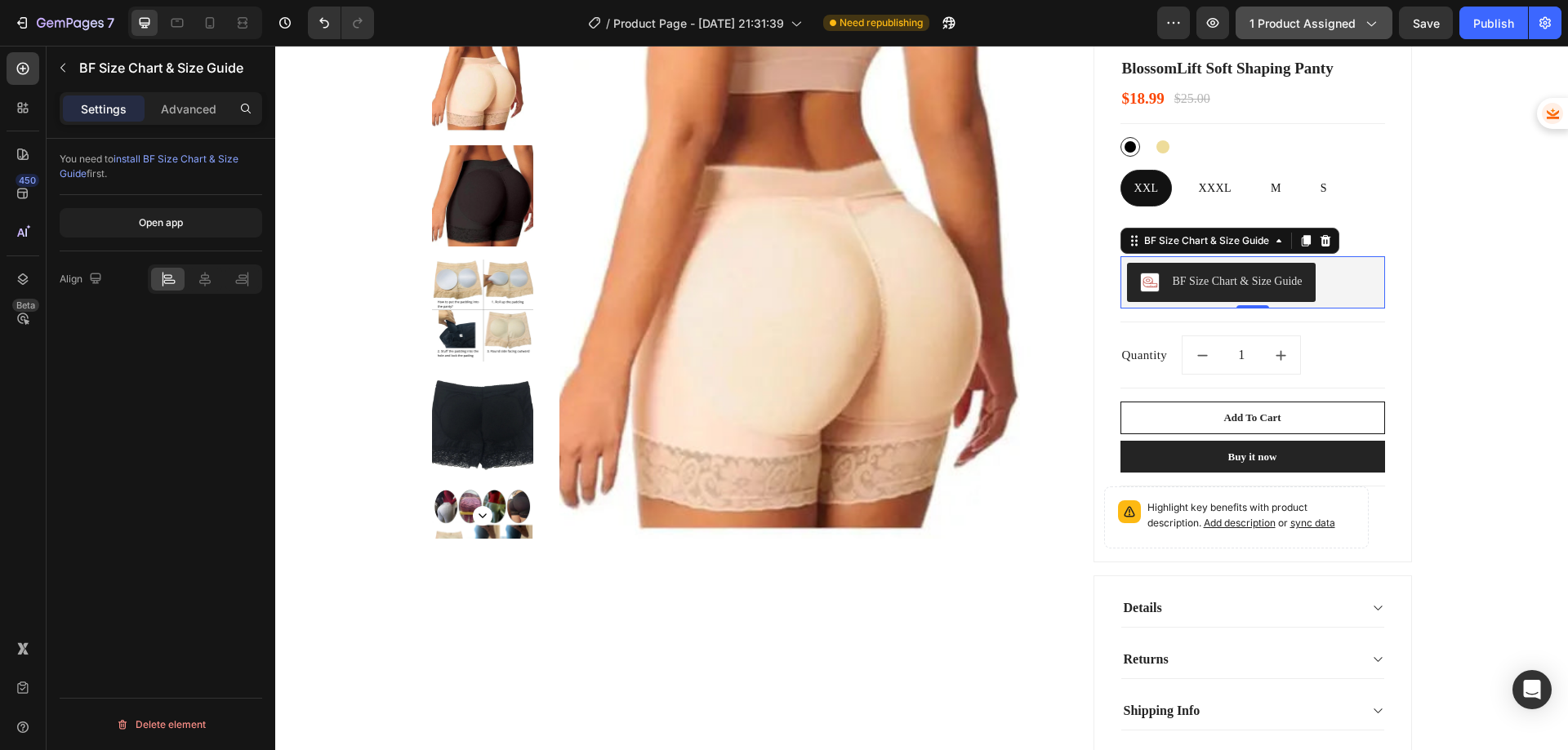
click at [1305, 25] on span "1 product assigned" at bounding box center [1302, 24] width 106 height 18
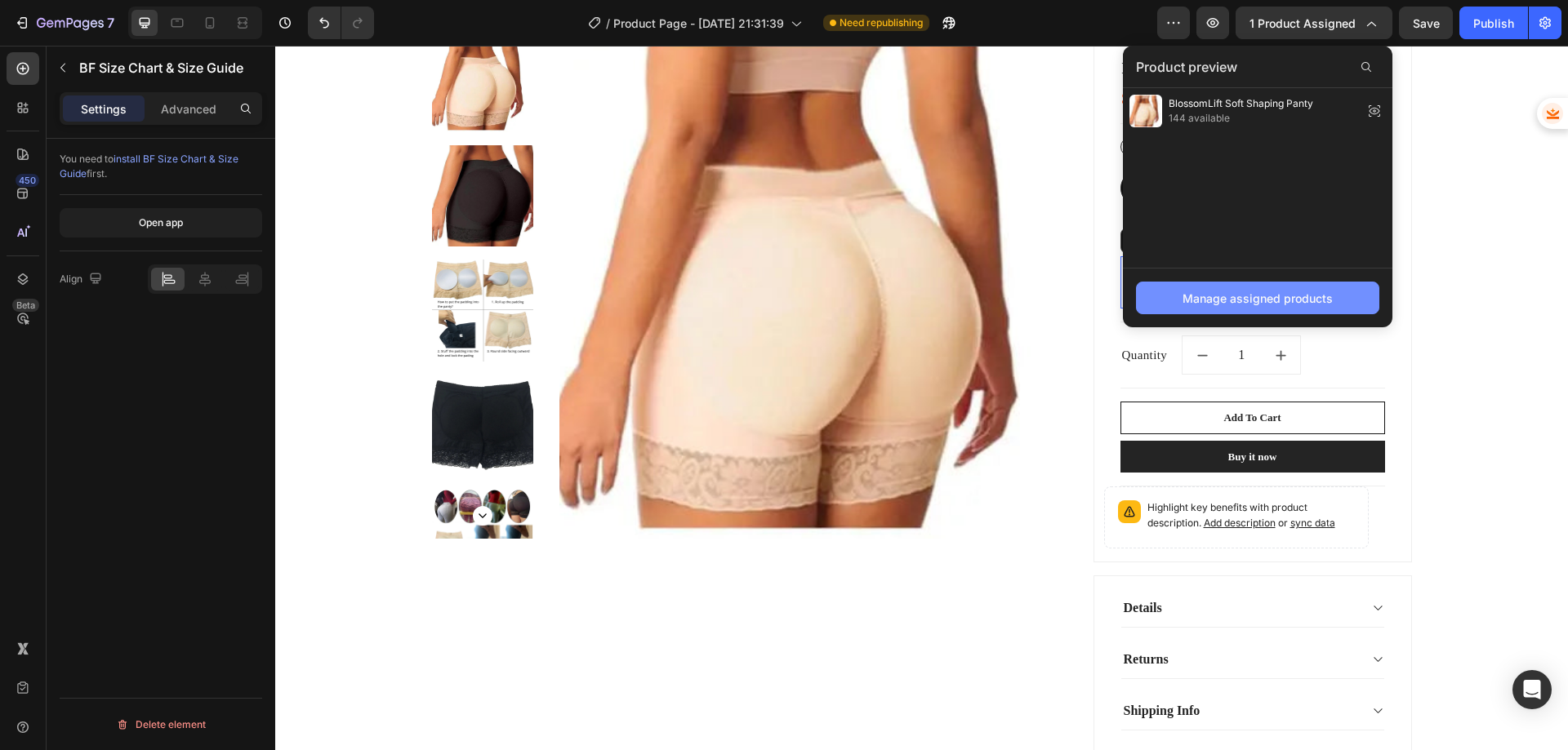
click at [1236, 297] on div "Manage assigned products" at bounding box center [1258, 299] width 150 height 18
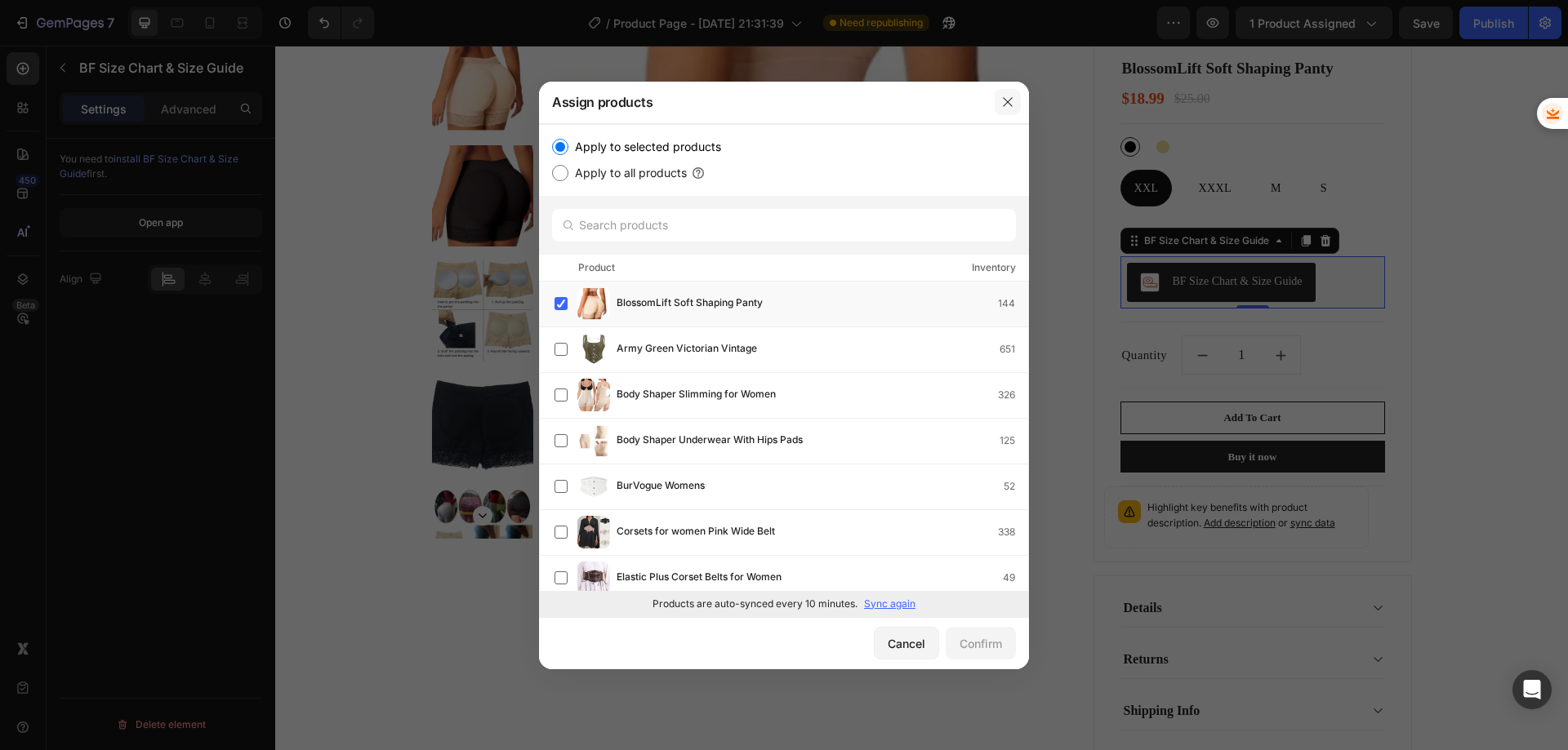
click at [1005, 98] on icon "button" at bounding box center [1008, 102] width 13 height 13
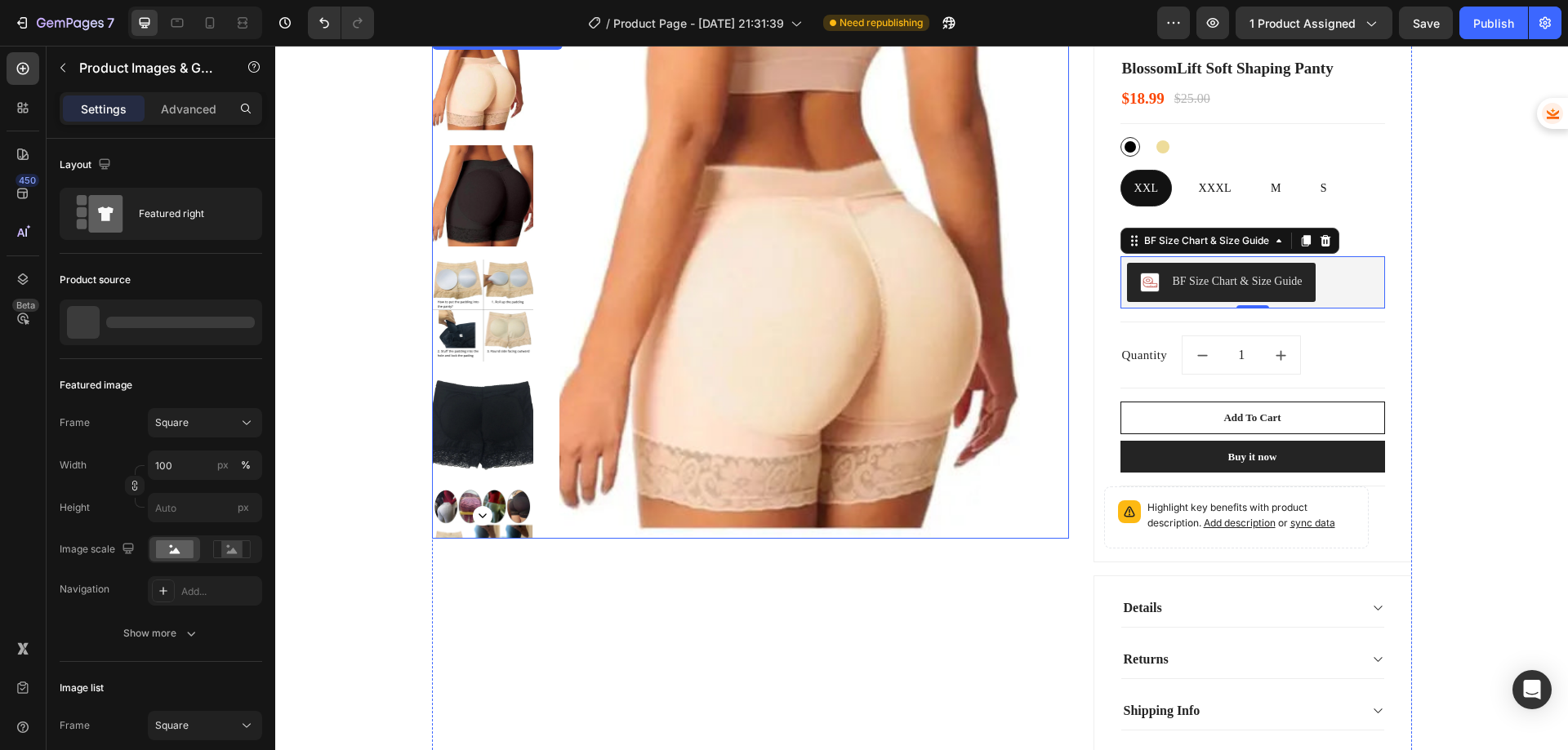
click at [818, 251] on img at bounding box center [813, 284] width 509 height 509
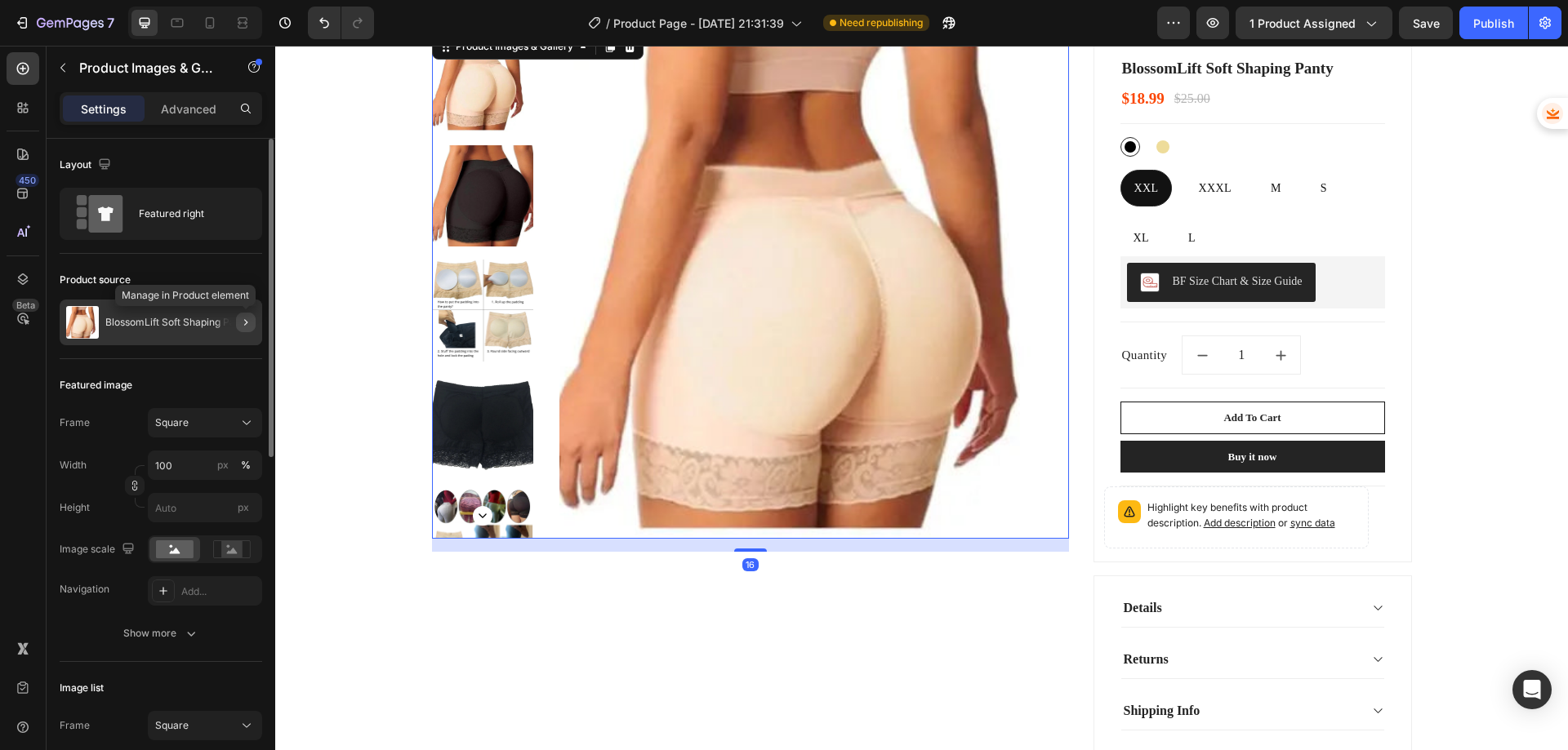
click at [246, 326] on icon "button" at bounding box center [245, 322] width 13 height 13
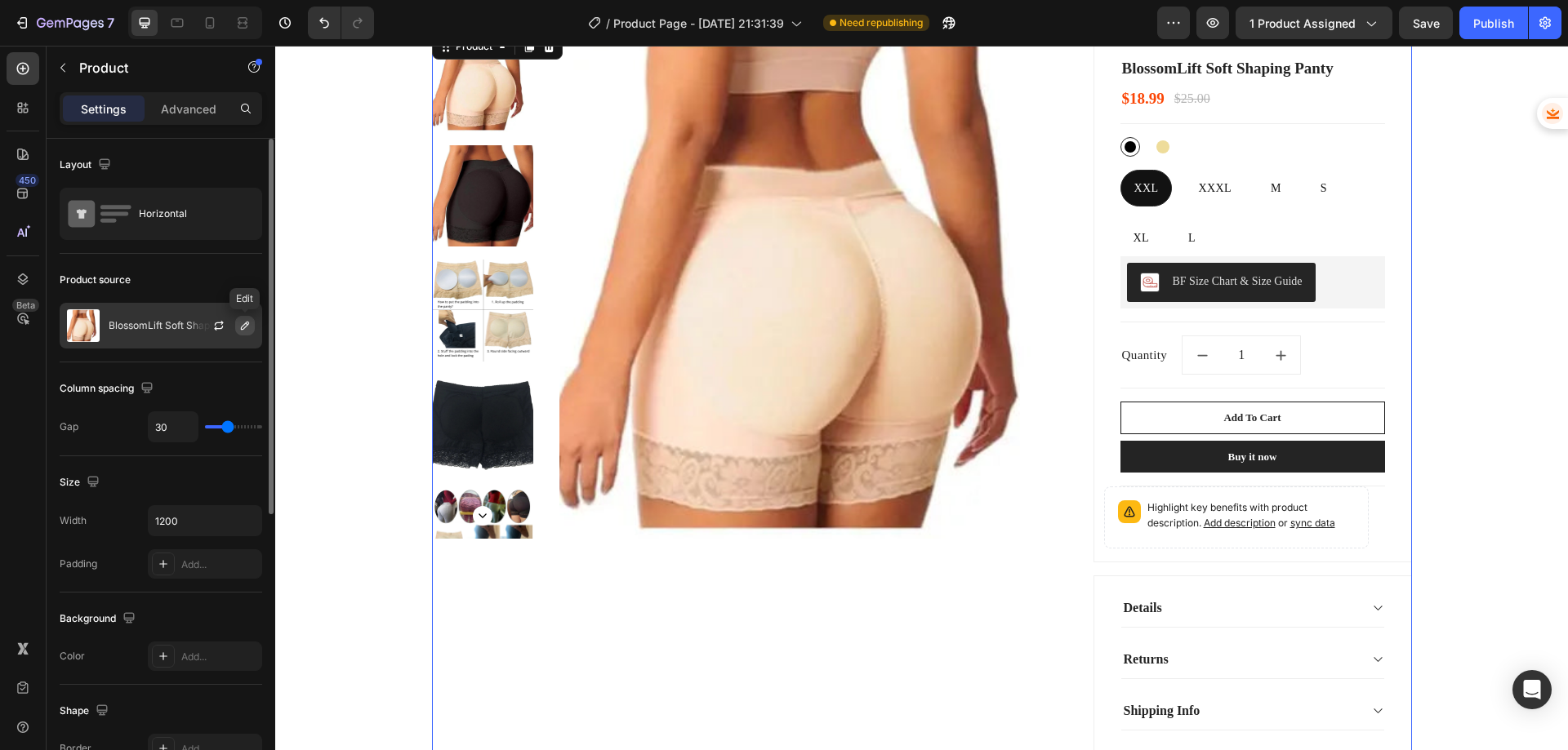
click at [251, 329] on icon "button" at bounding box center [244, 325] width 13 height 13
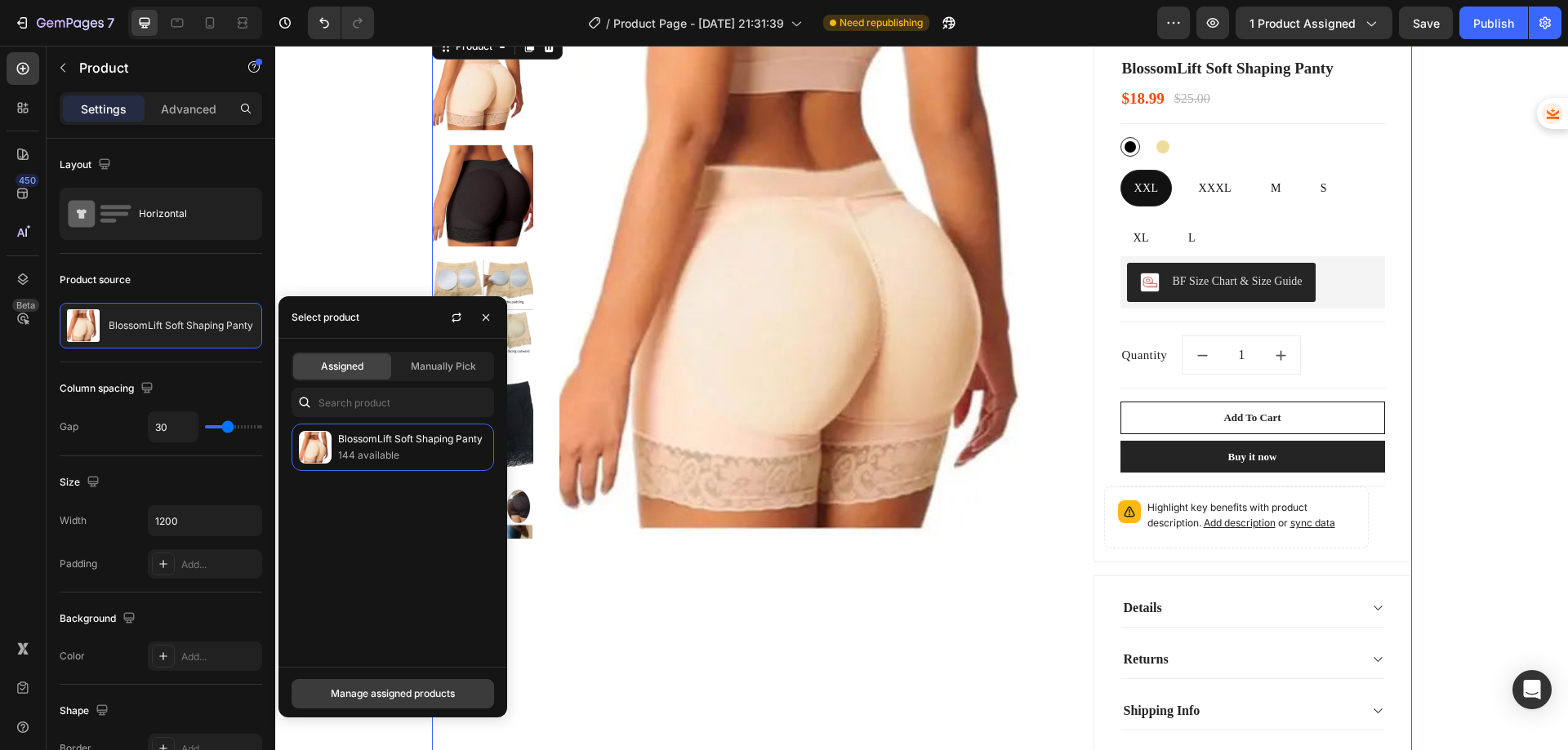
click at [396, 692] on div "Manage assigned products" at bounding box center [392, 694] width 124 height 15
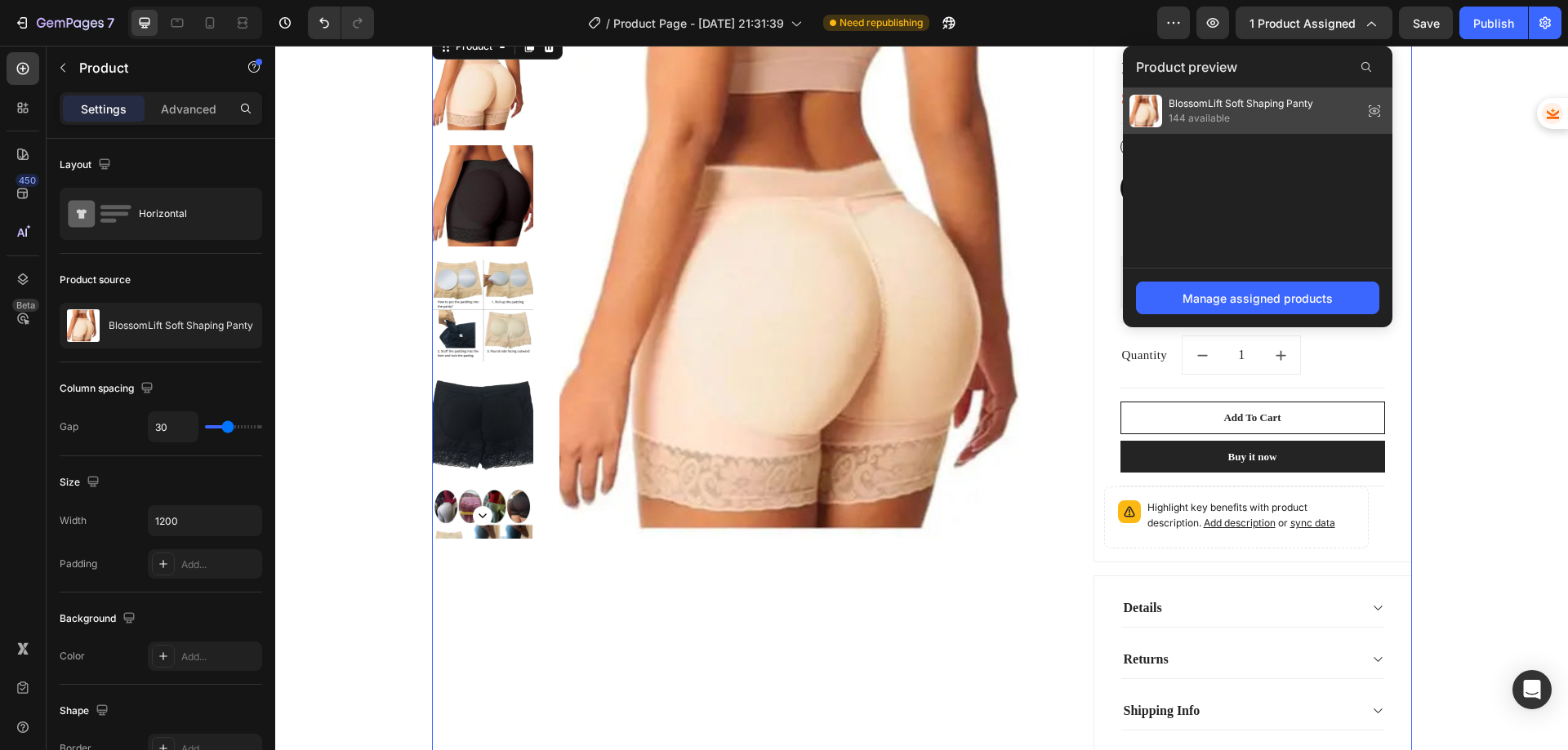
click at [1220, 113] on span "144 available" at bounding box center [1241, 118] width 144 height 15
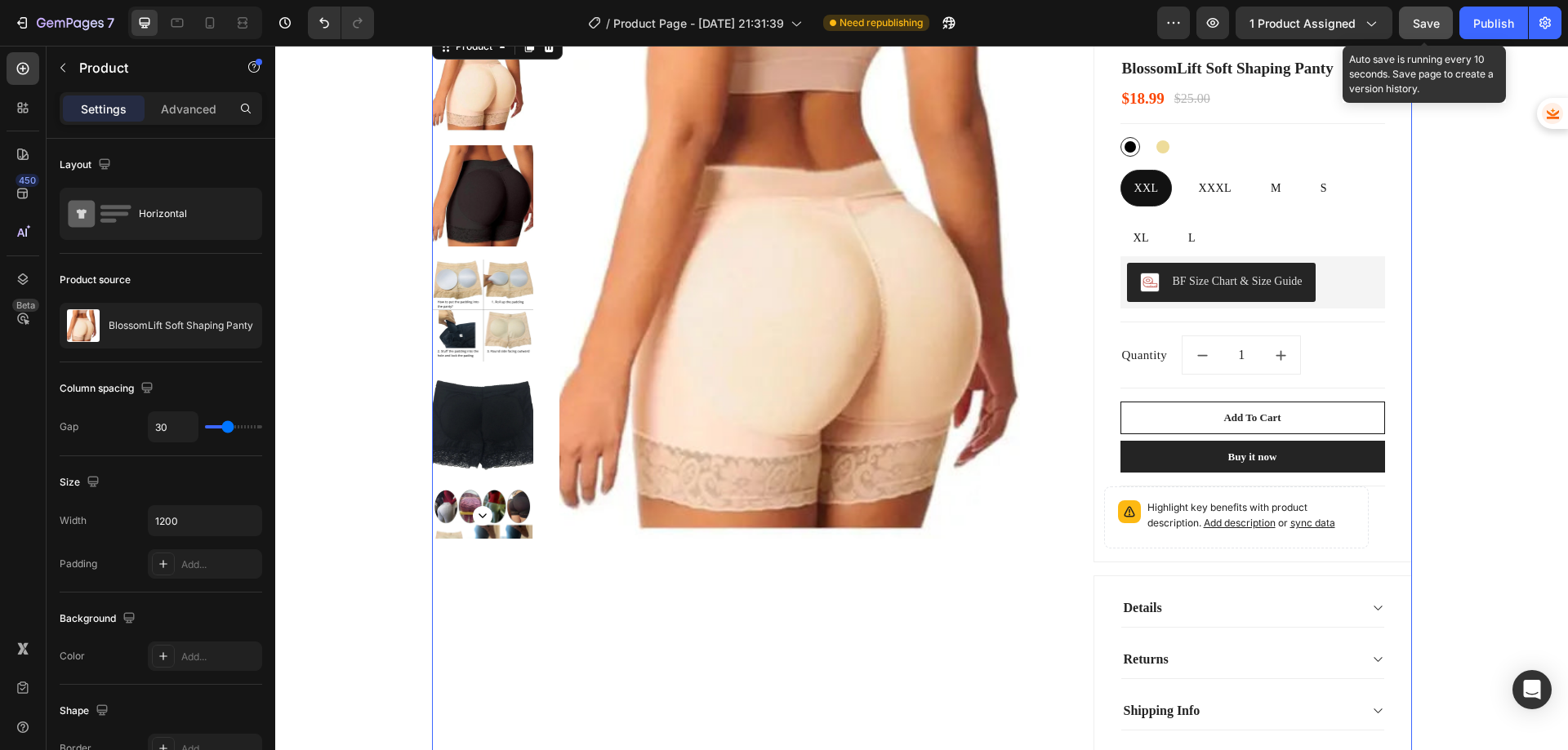
click at [1440, 21] on span "Save" at bounding box center [1426, 24] width 27 height 14
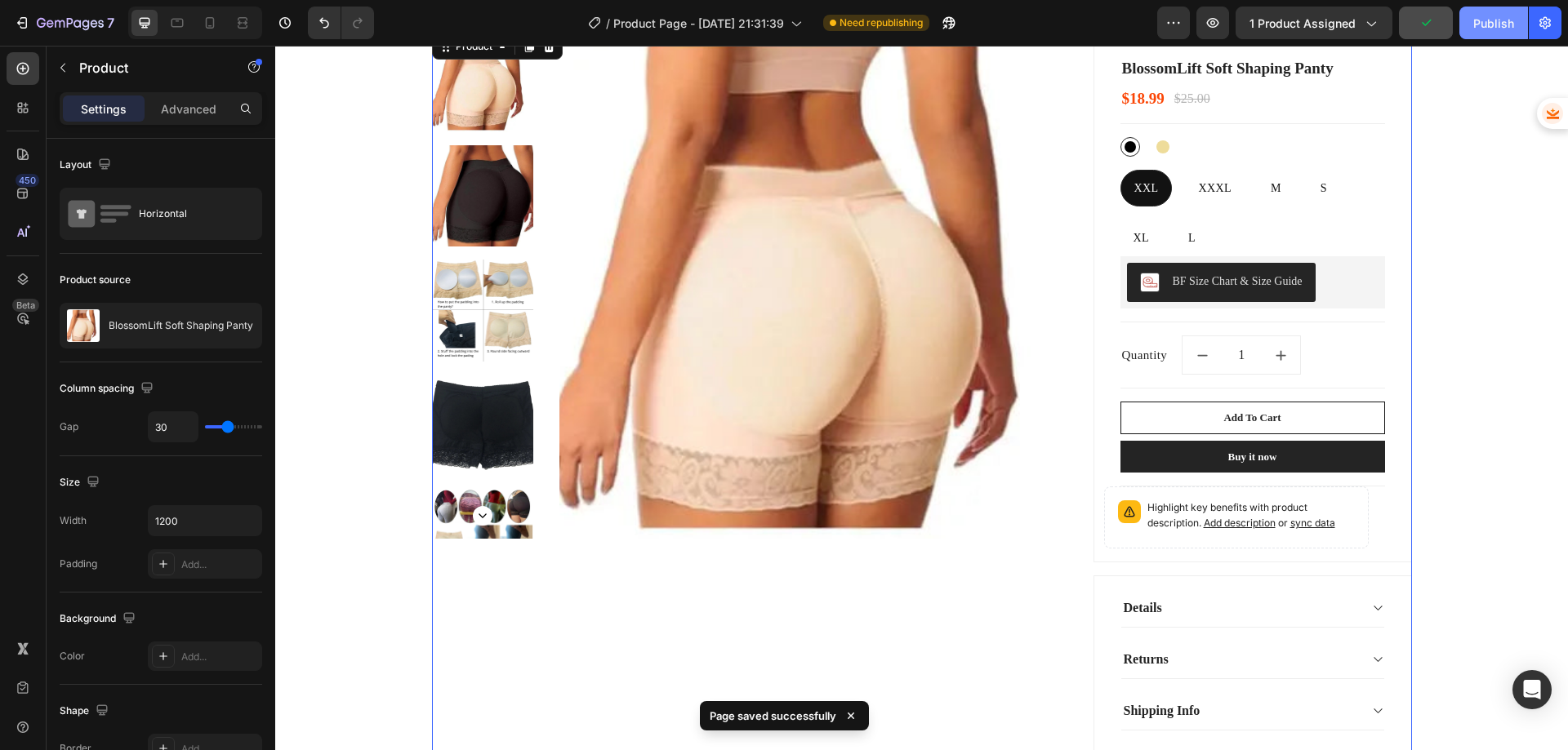
click at [1489, 32] on button "Publish" at bounding box center [1494, 22] width 69 height 33
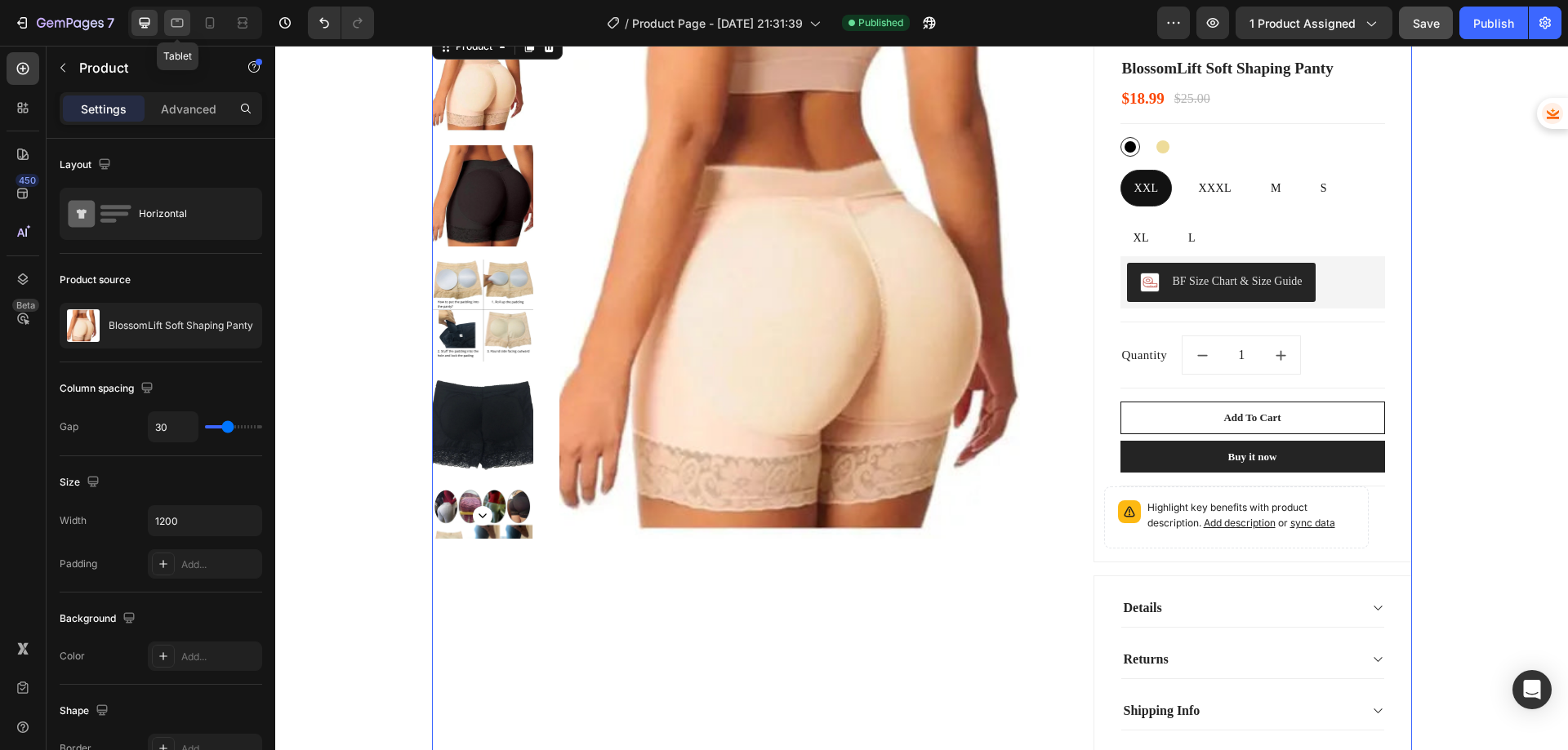
click at [169, 23] on icon at bounding box center [177, 23] width 17 height 17
type input "0"
type input "100%"
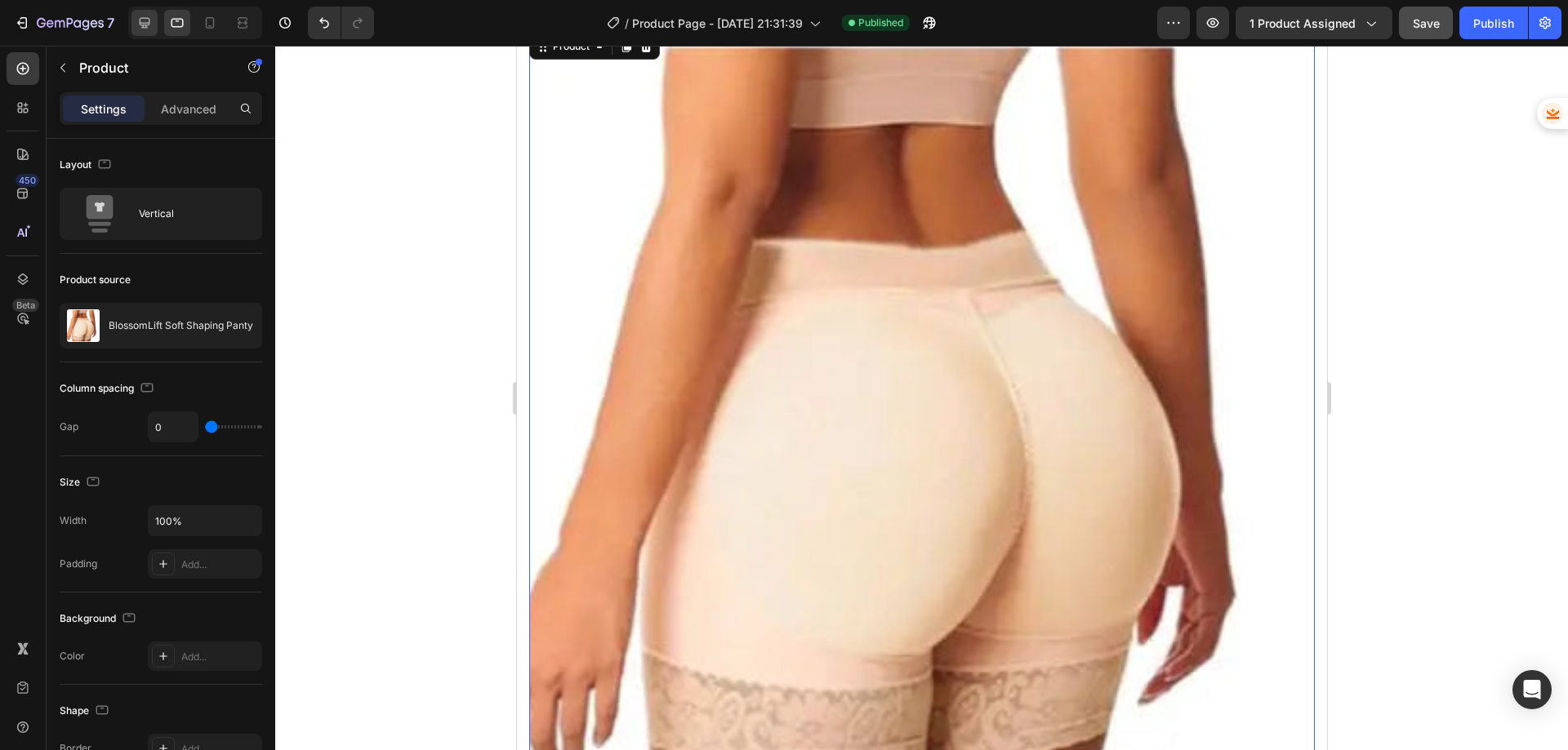
scroll to position [91, 0]
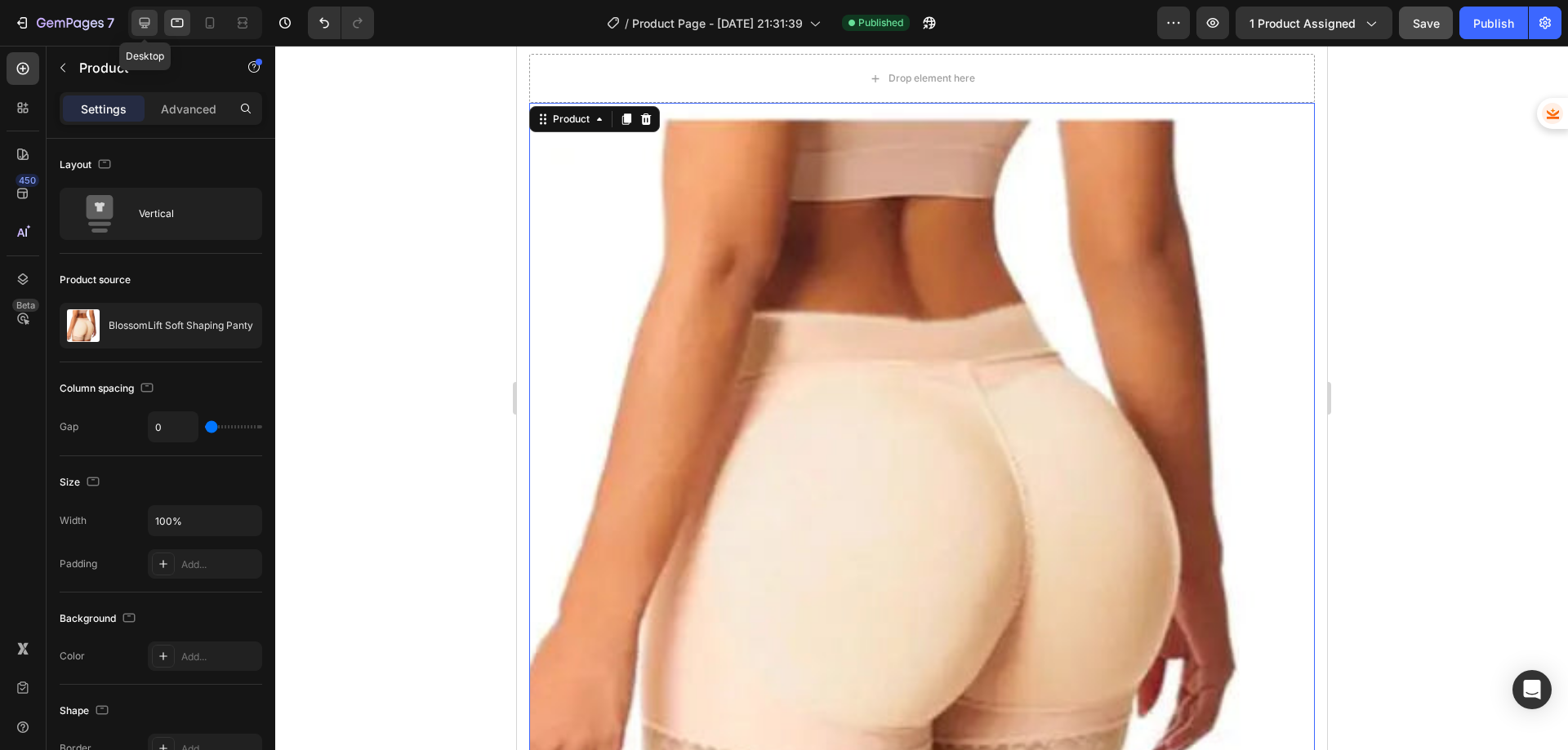
click at [146, 23] on icon at bounding box center [145, 23] width 11 height 11
type input "30"
type input "1200"
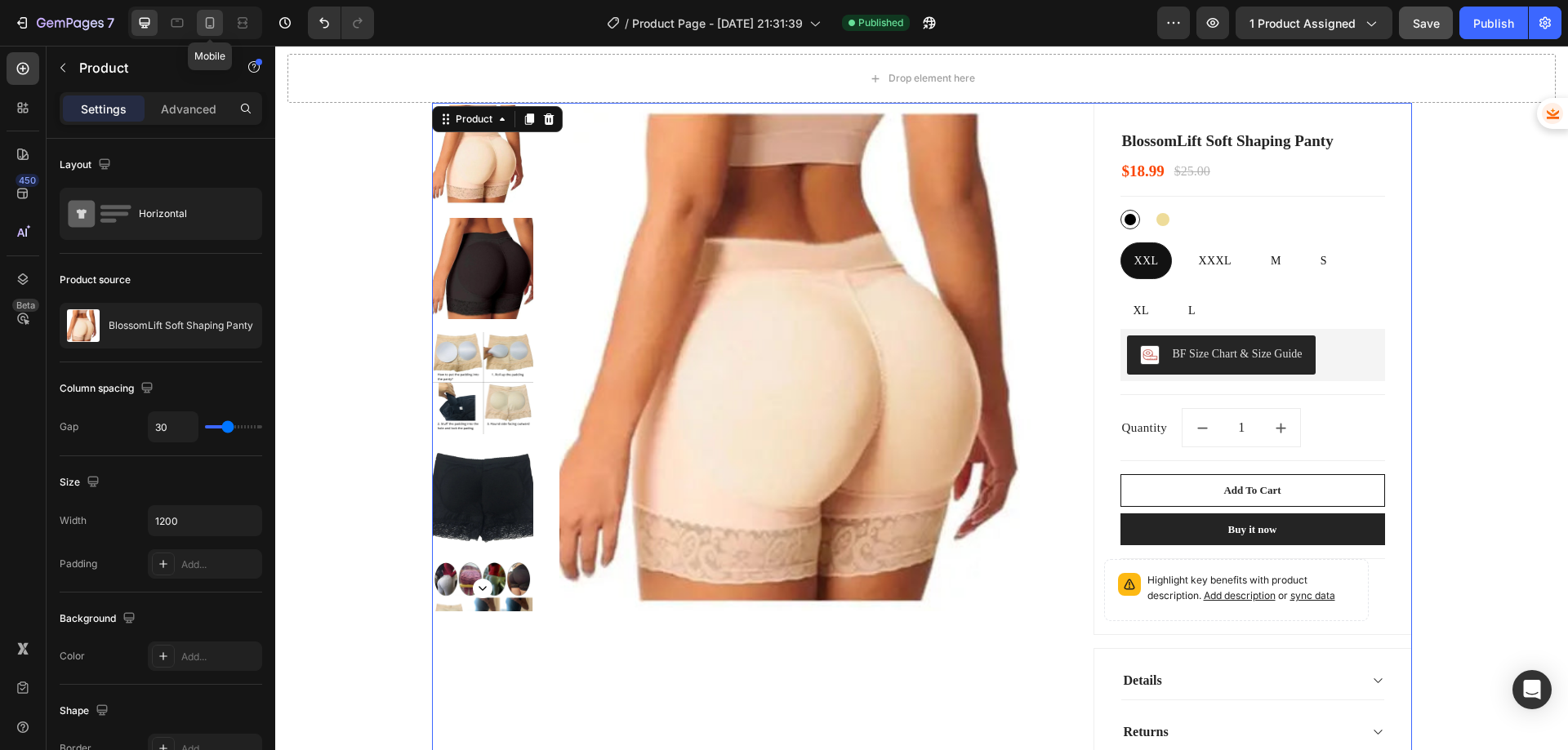
click at [213, 26] on icon at bounding box center [210, 23] width 9 height 11
type input "0"
type input "100%"
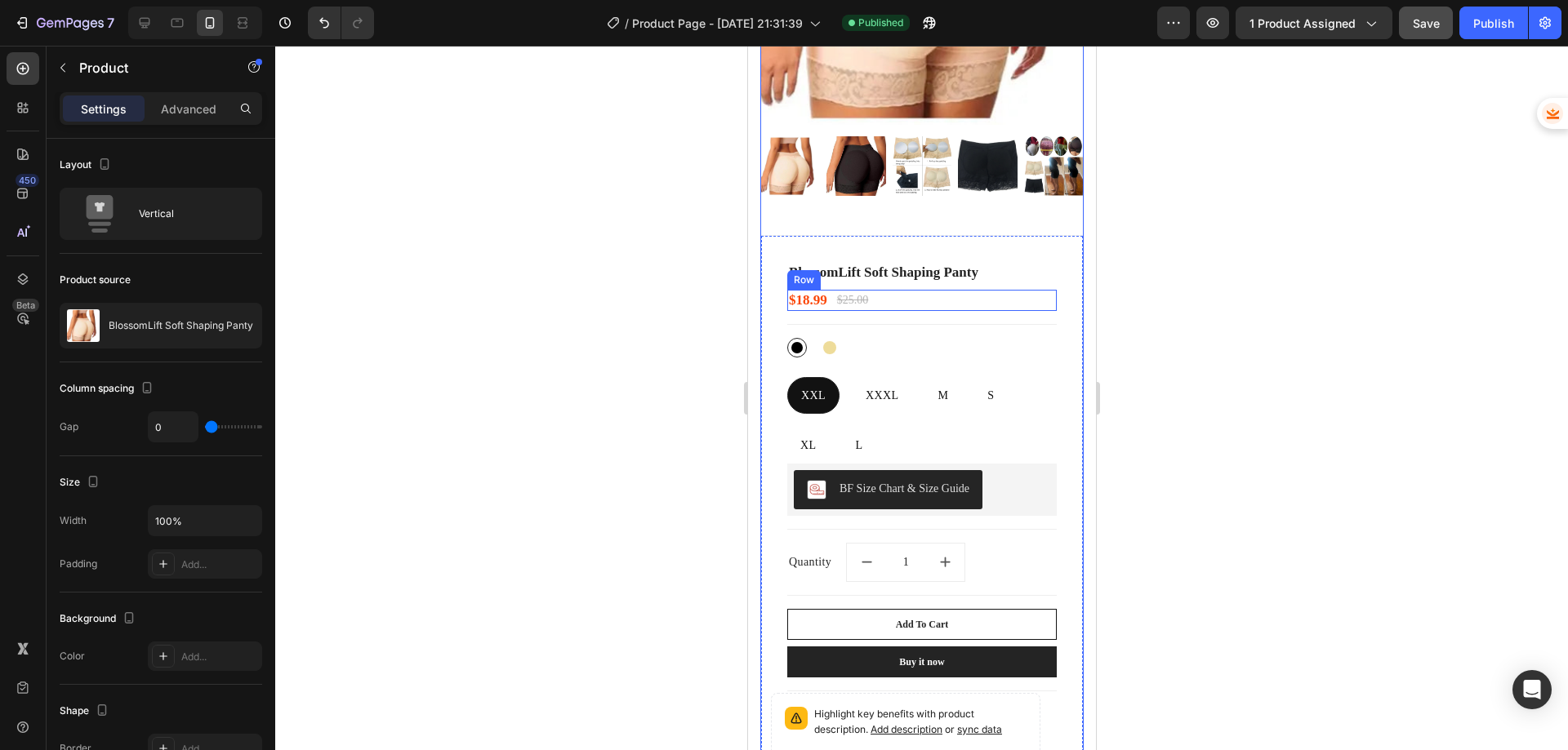
scroll to position [418, 0]
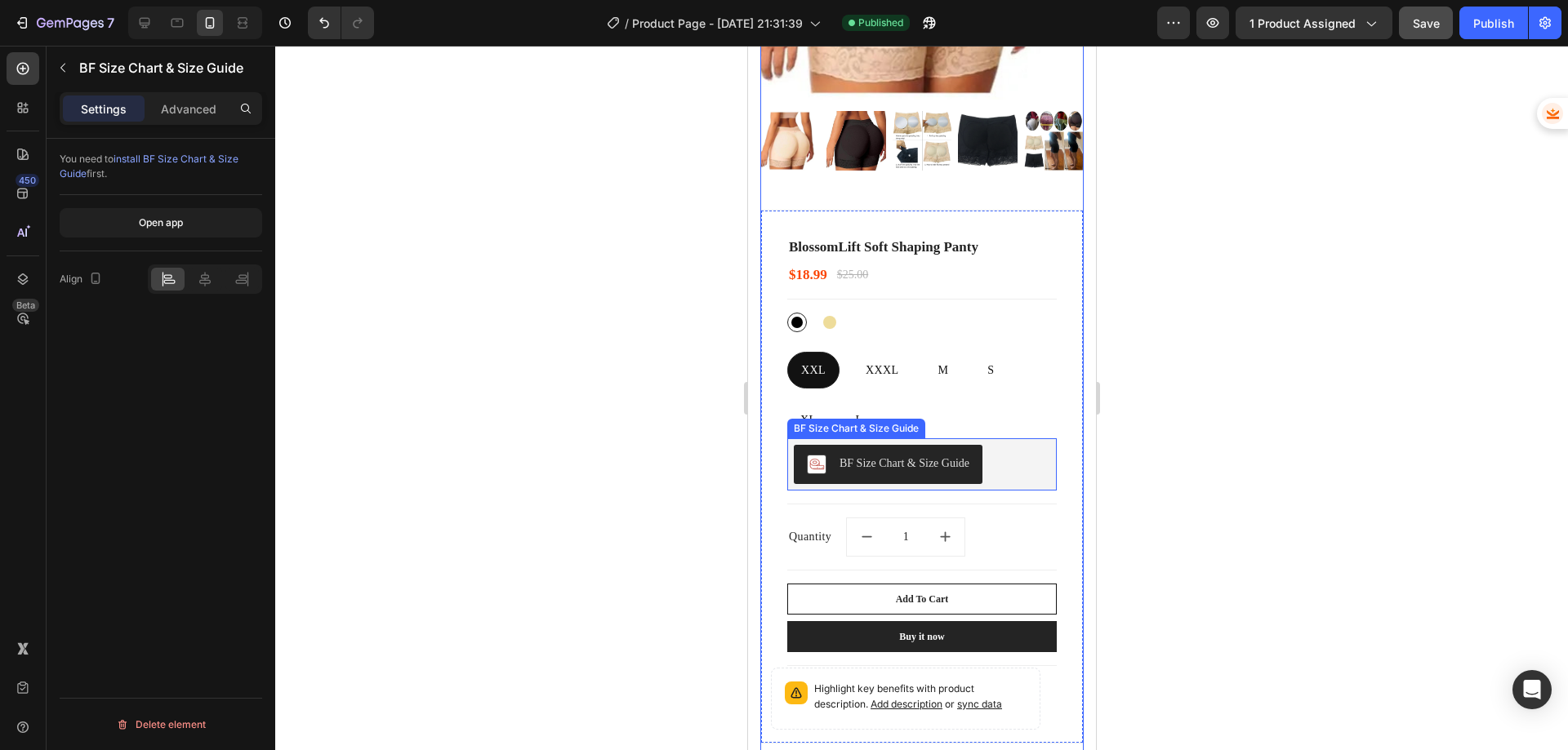
click at [917, 455] on div "BF Size Chart & Size Guide" at bounding box center [904, 463] width 130 height 18
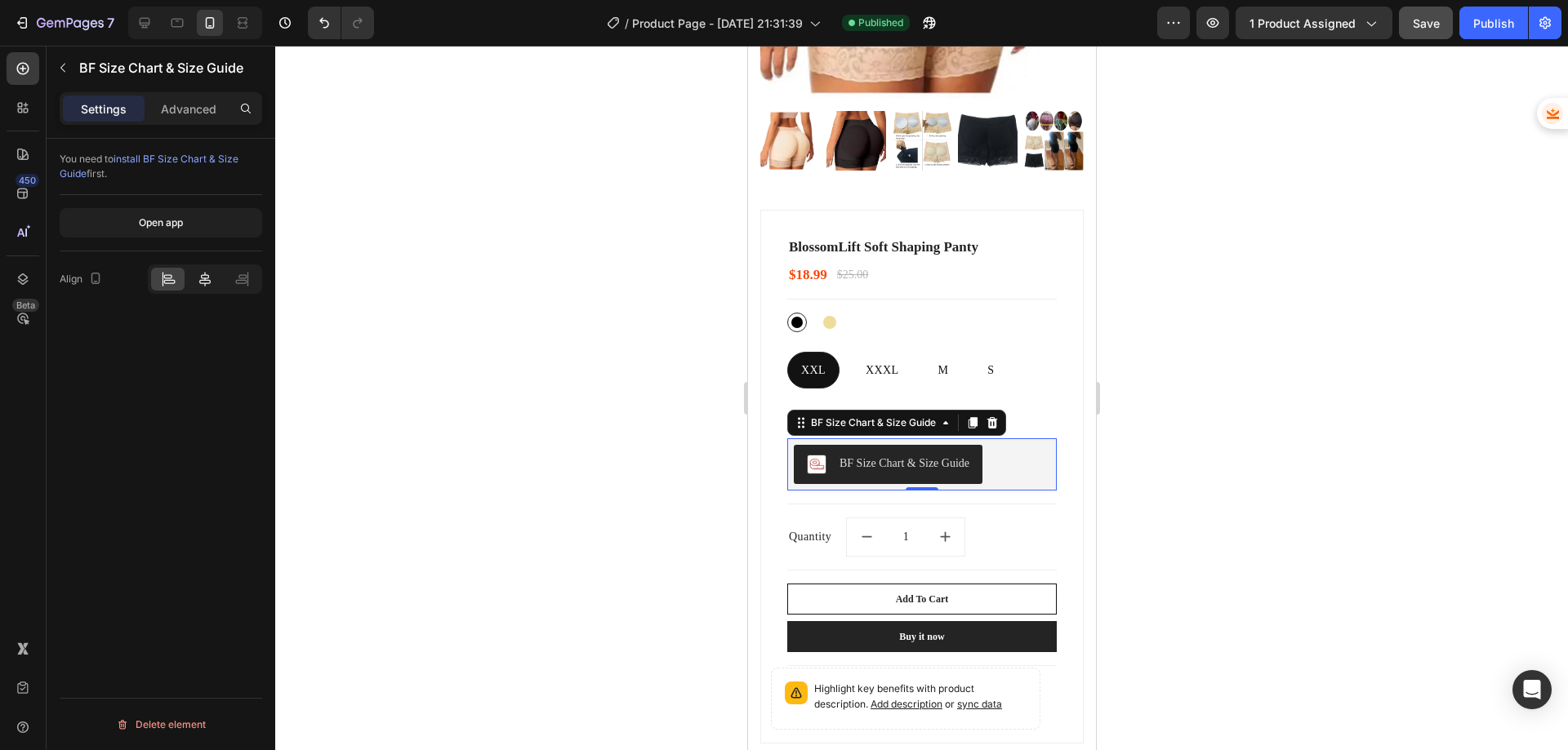
click at [201, 280] on icon at bounding box center [205, 279] width 17 height 17
click at [173, 278] on icon at bounding box center [168, 279] width 17 height 17
click at [149, 216] on div "Open app" at bounding box center [161, 222] width 44 height 15
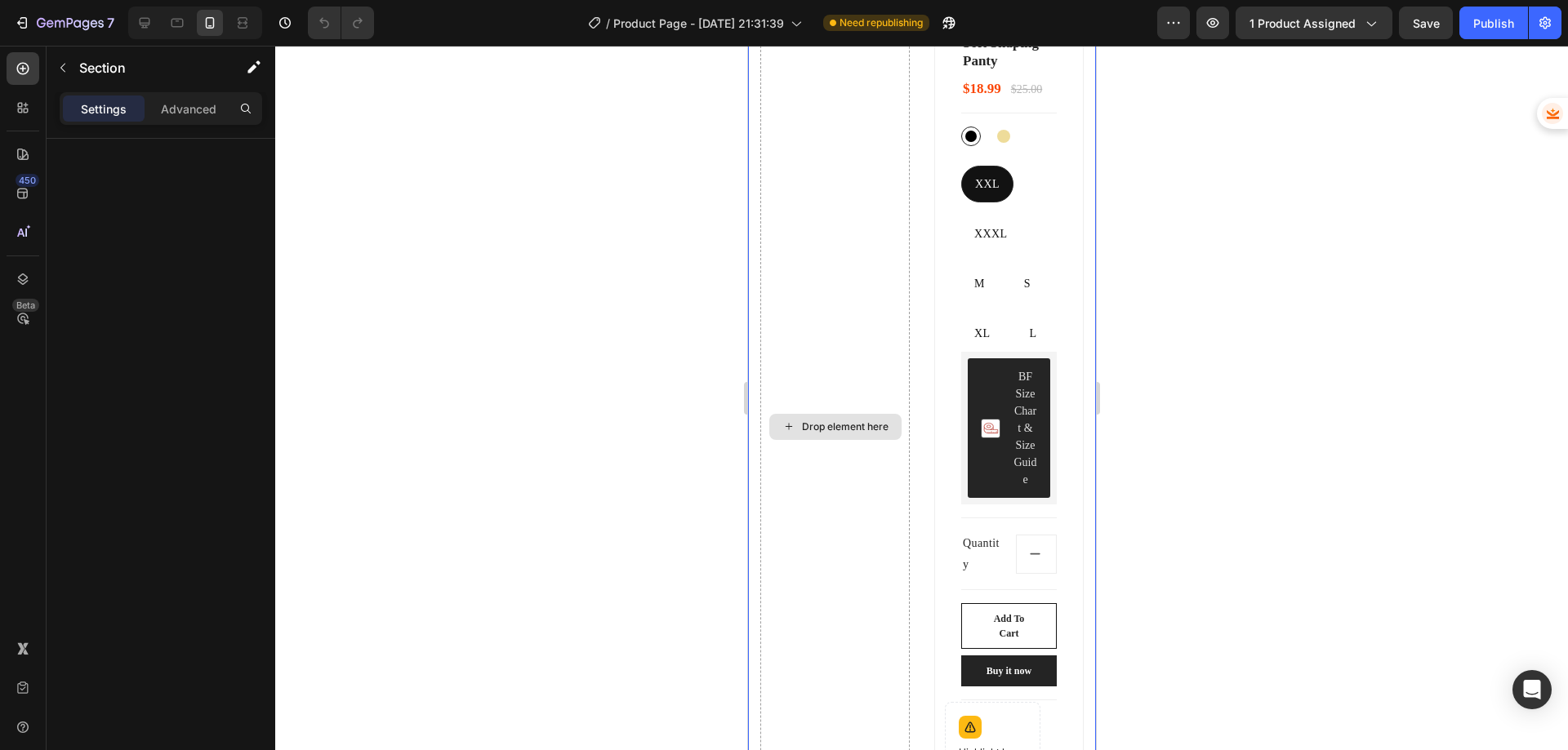
scroll to position [408, 0]
click at [829, 355] on div "Drop element here" at bounding box center [835, 425] width 150 height 1377
click at [847, 350] on div "Drop element here" at bounding box center [835, 425] width 150 height 1377
click at [846, 350] on div "Drop element here" at bounding box center [835, 425] width 150 height 1377
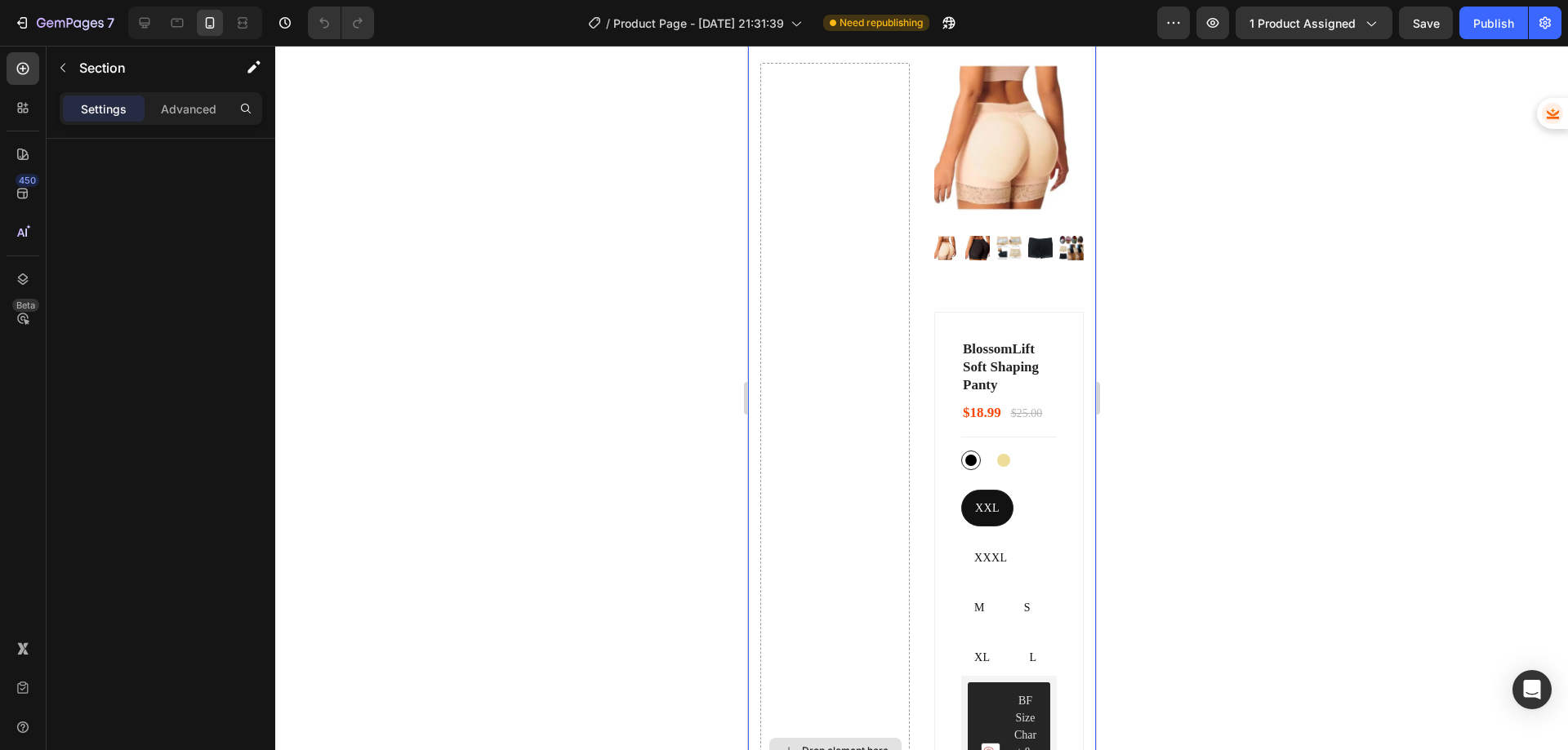
scroll to position [0, 0]
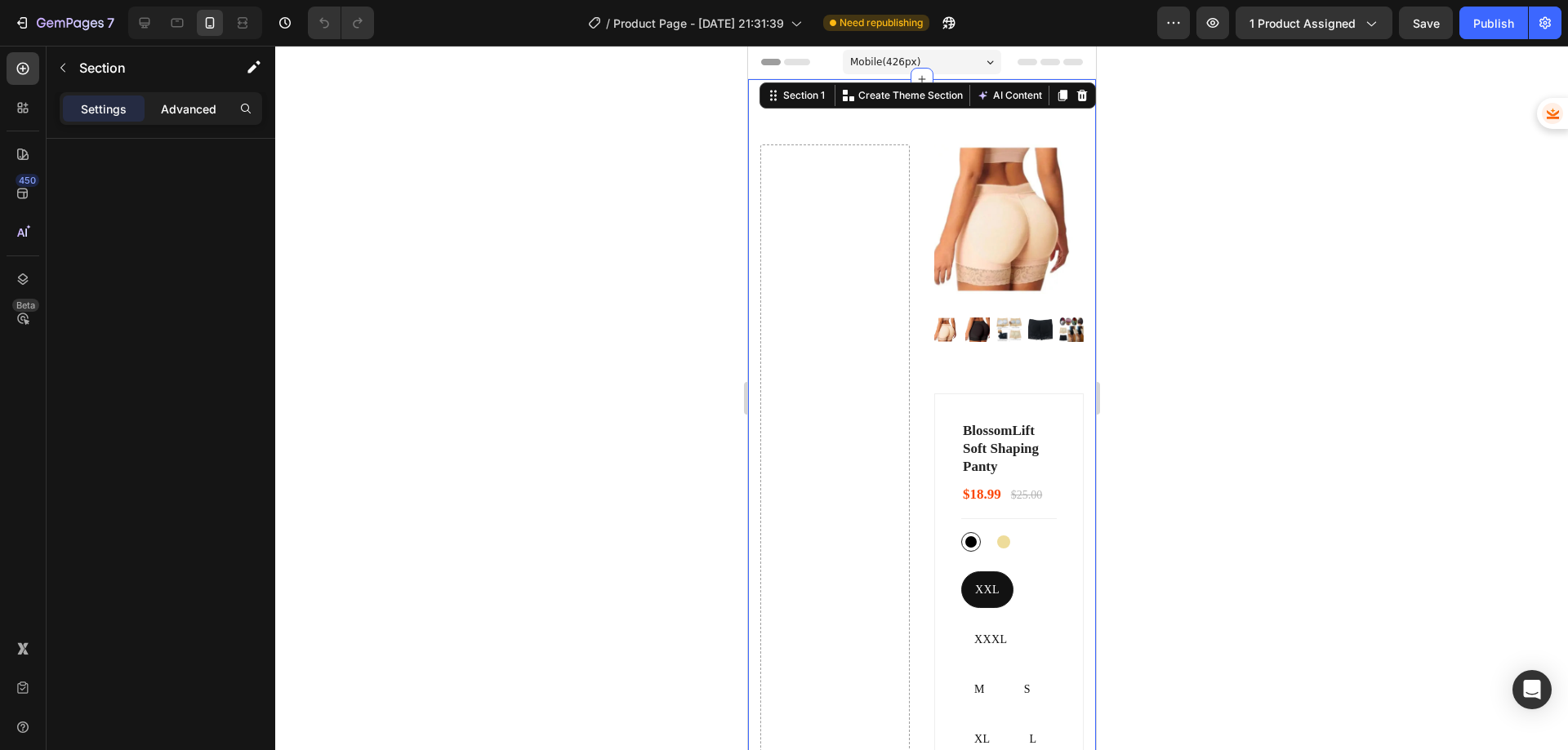
click at [163, 112] on p "Advanced" at bounding box center [188, 109] width 55 height 18
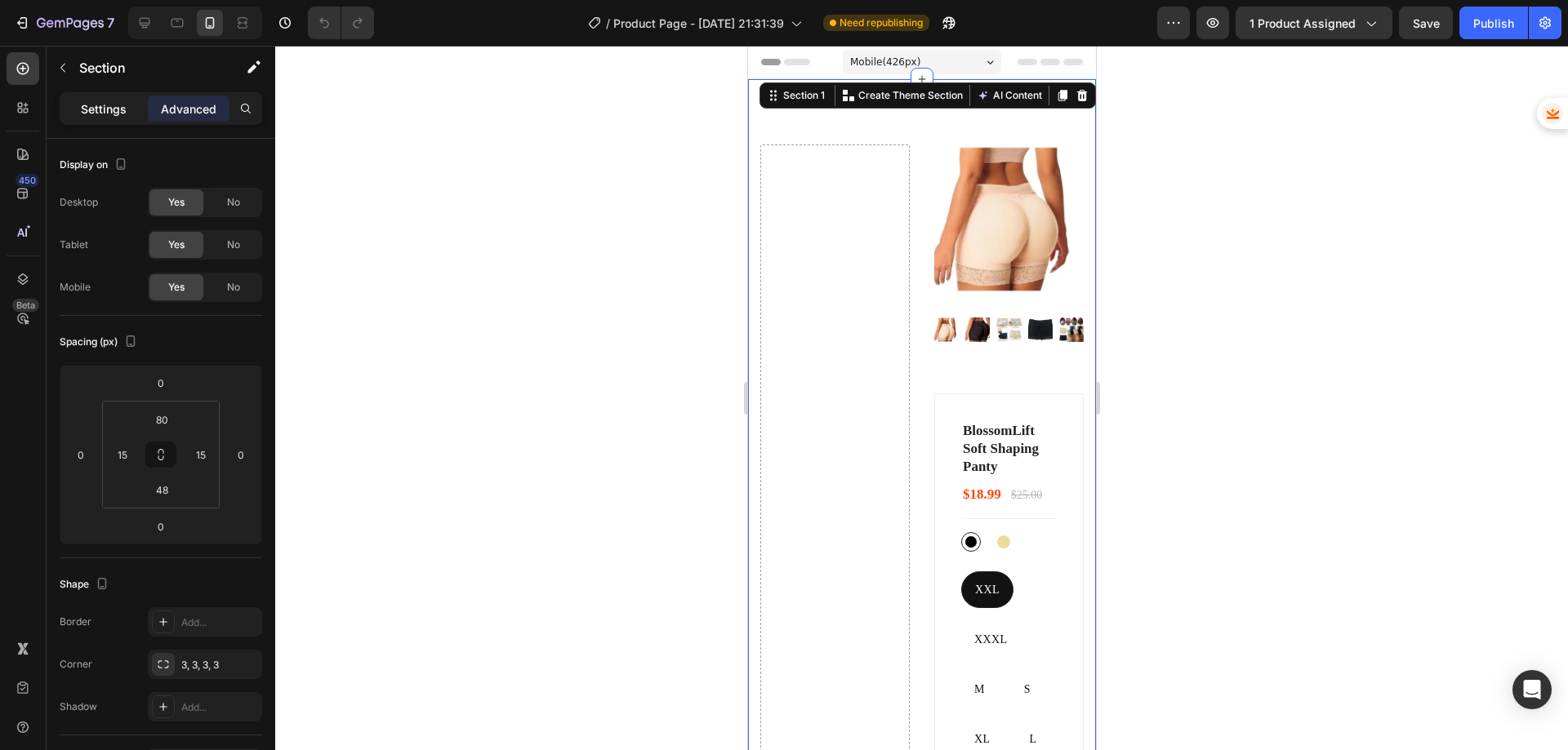
click at [112, 109] on p "Settings" at bounding box center [104, 109] width 46 height 18
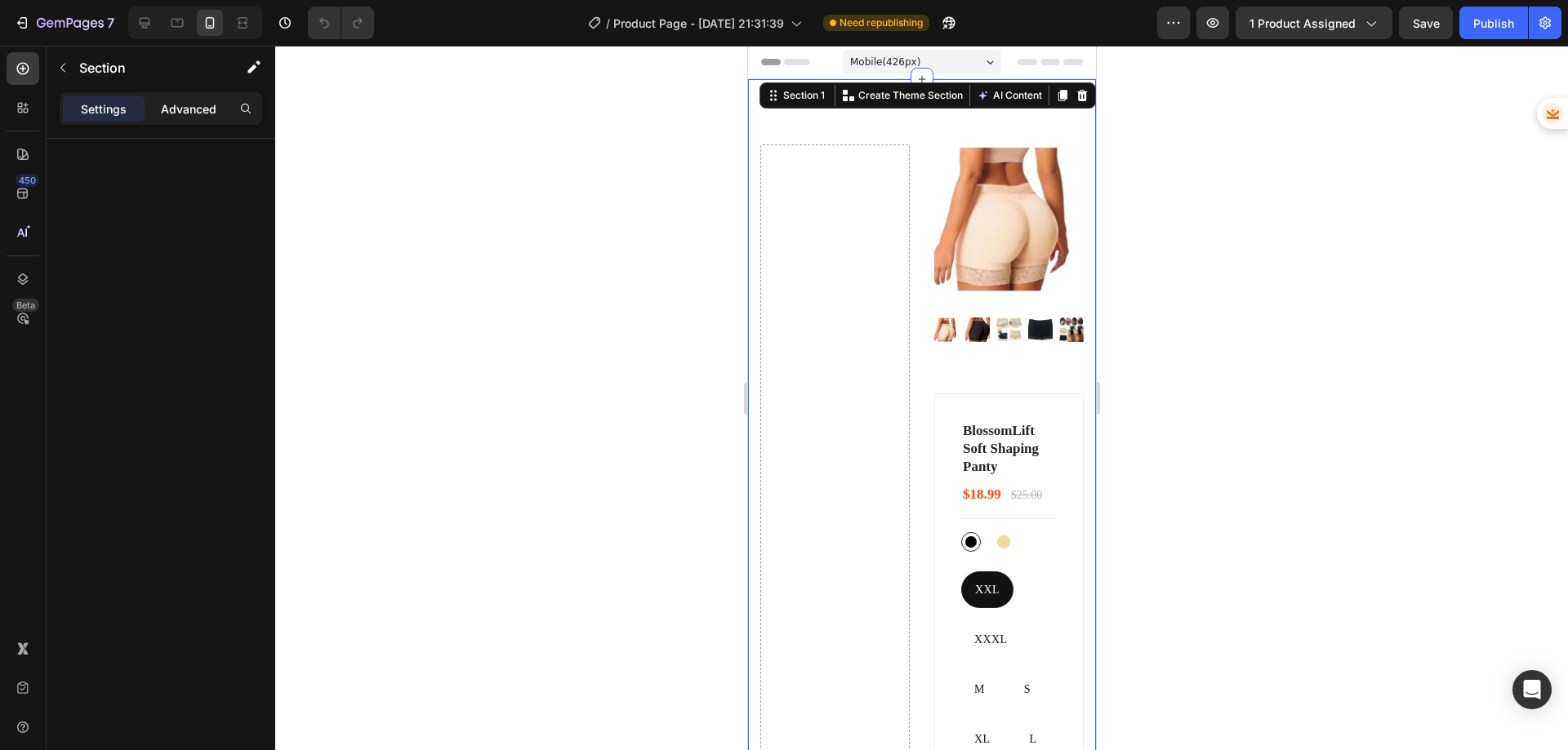
click at [179, 104] on p "Advanced" at bounding box center [188, 109] width 55 height 18
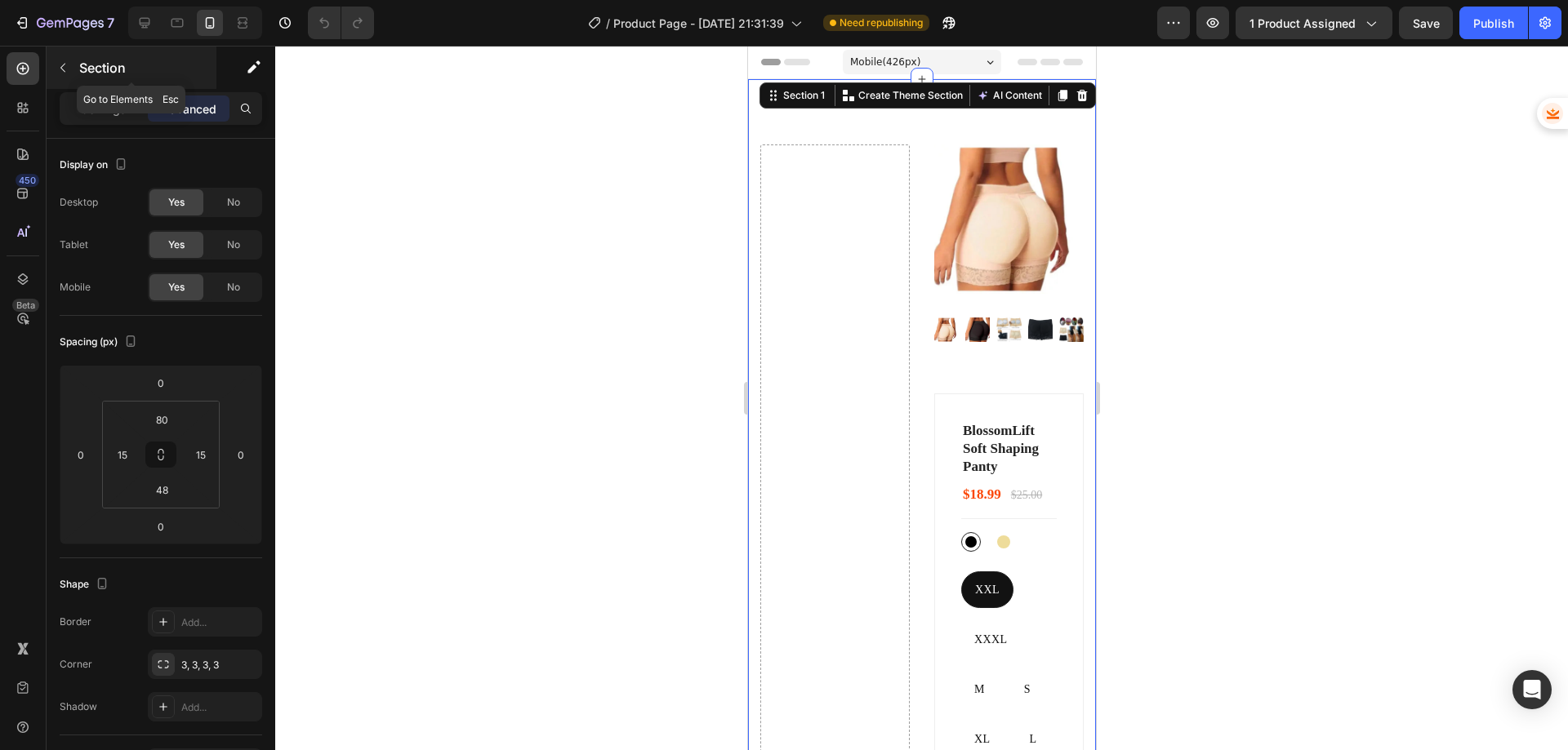
click at [58, 69] on icon "button" at bounding box center [62, 68] width 13 height 13
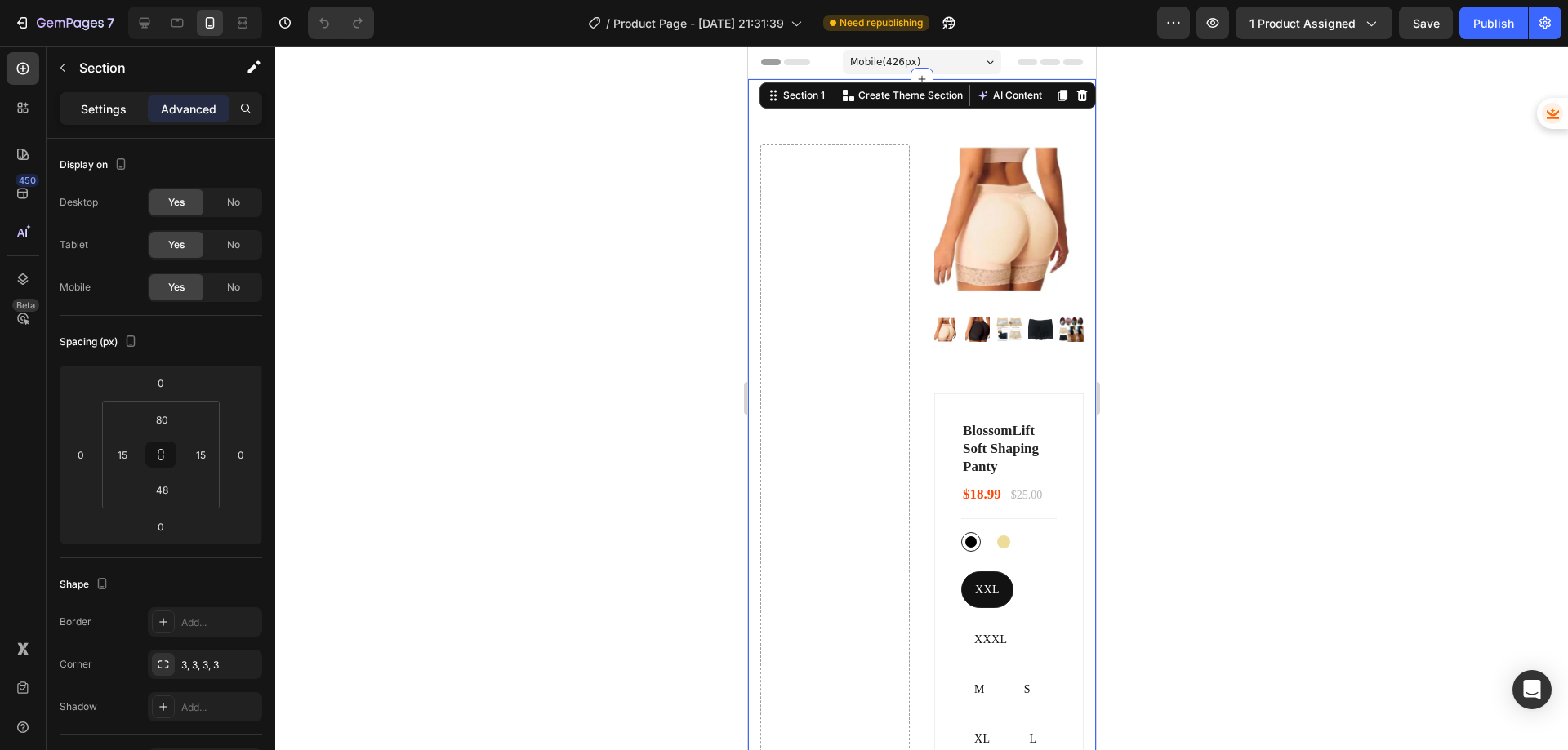
click at [120, 115] on p "Settings" at bounding box center [104, 109] width 46 height 18
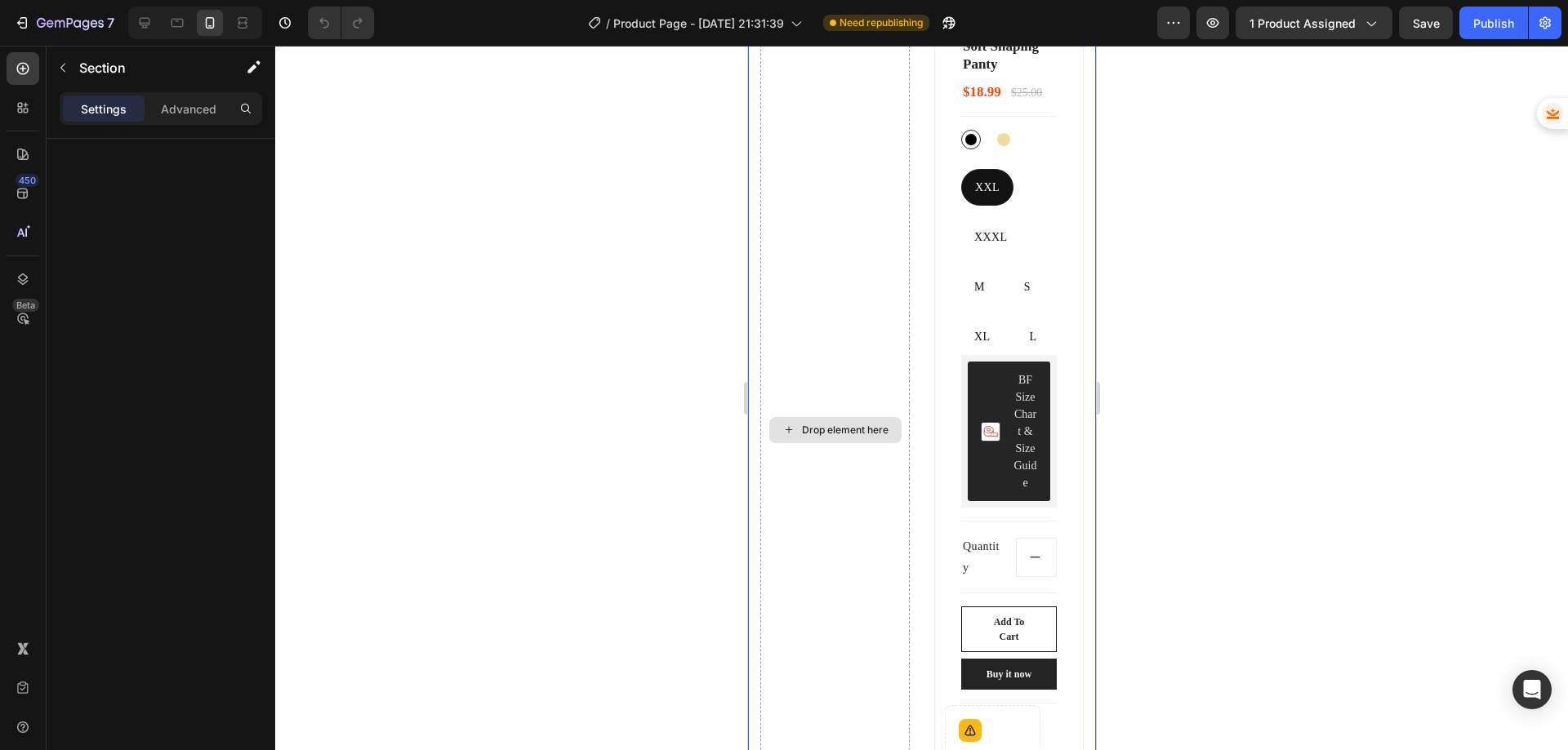
scroll to position [408, 0]
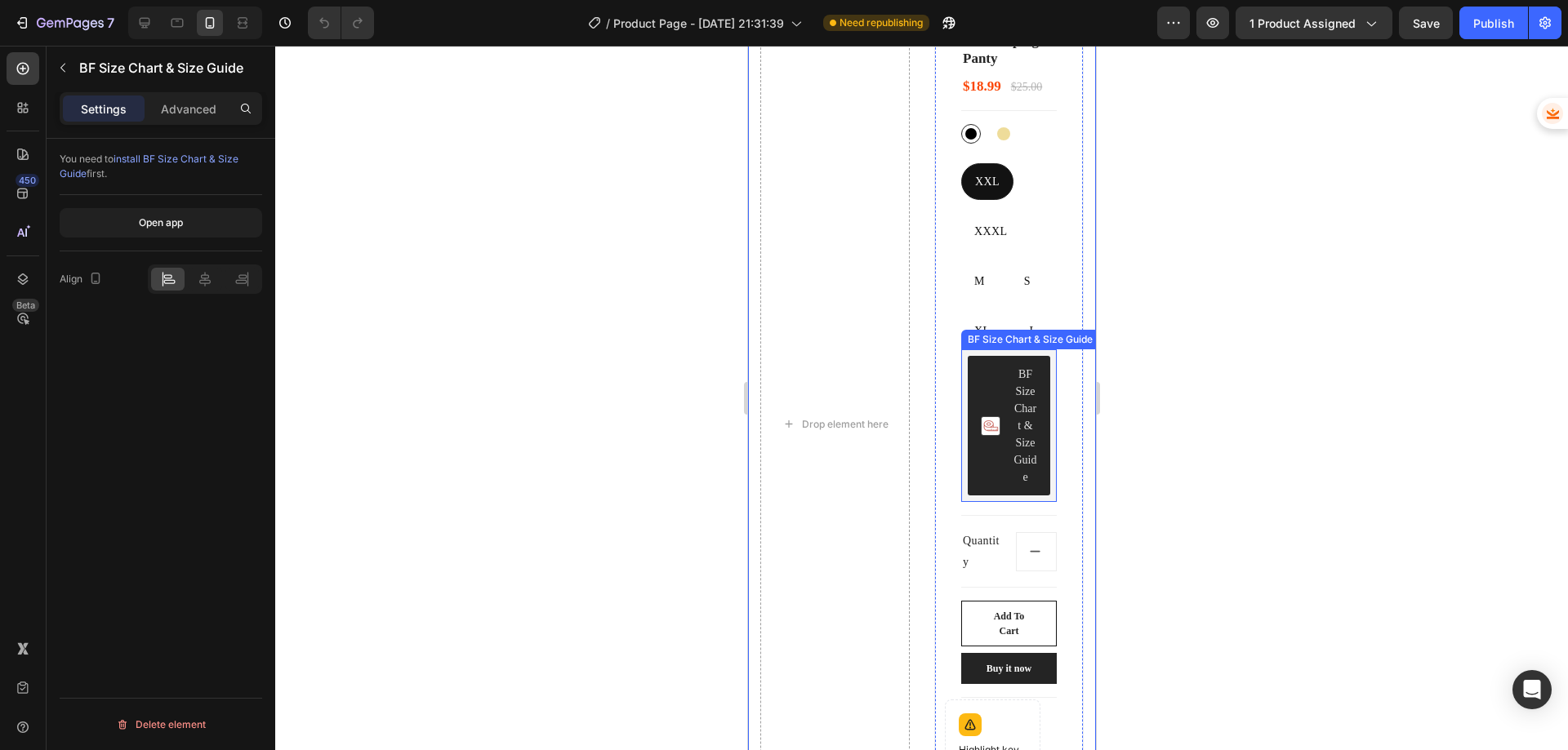
click at [1014, 402] on div "BF Size Chart & Size Guide" at bounding box center [1025, 426] width 24 height 120
click at [174, 96] on div "Advanced" at bounding box center [188, 109] width 82 height 26
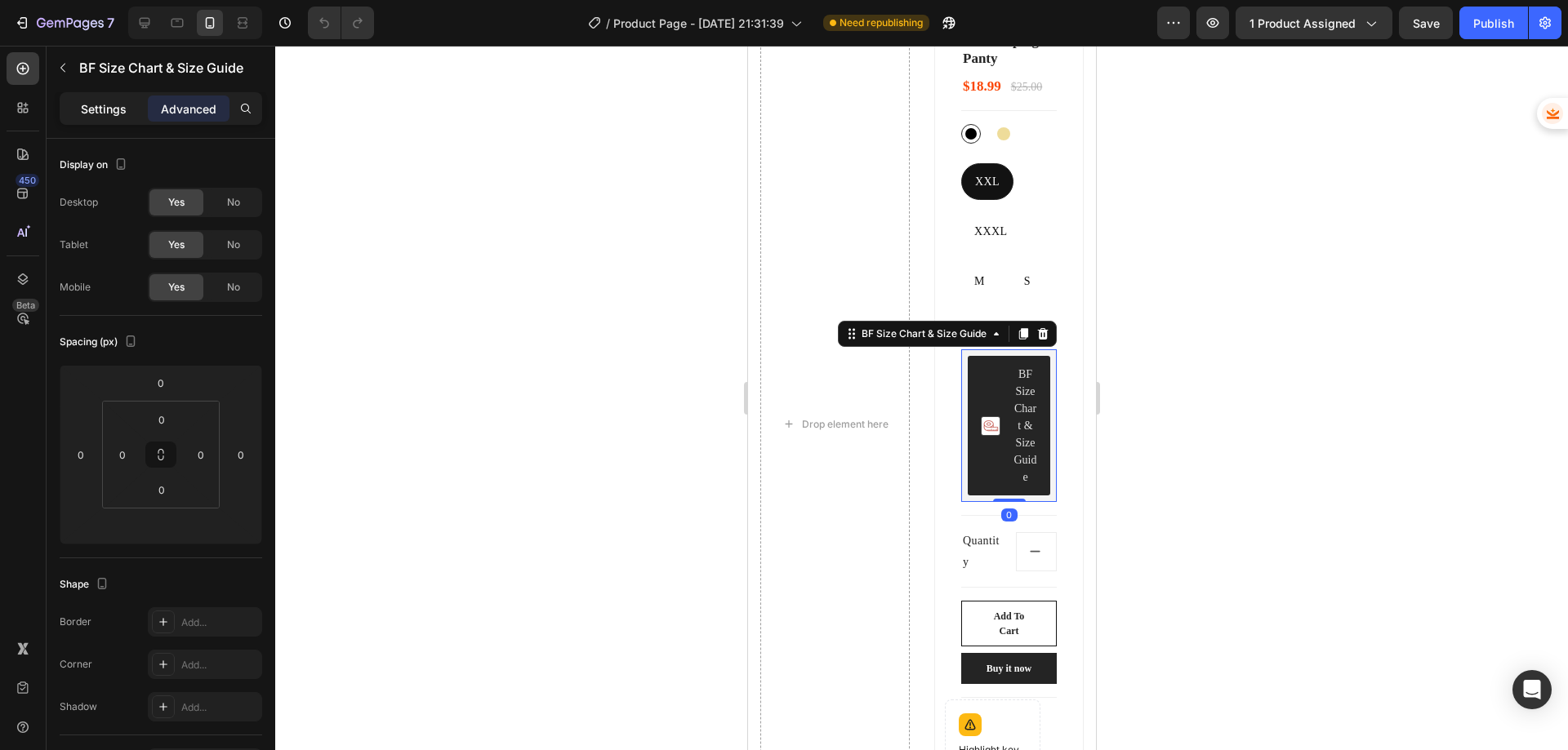
click at [126, 114] on p "Settings" at bounding box center [104, 109] width 46 height 18
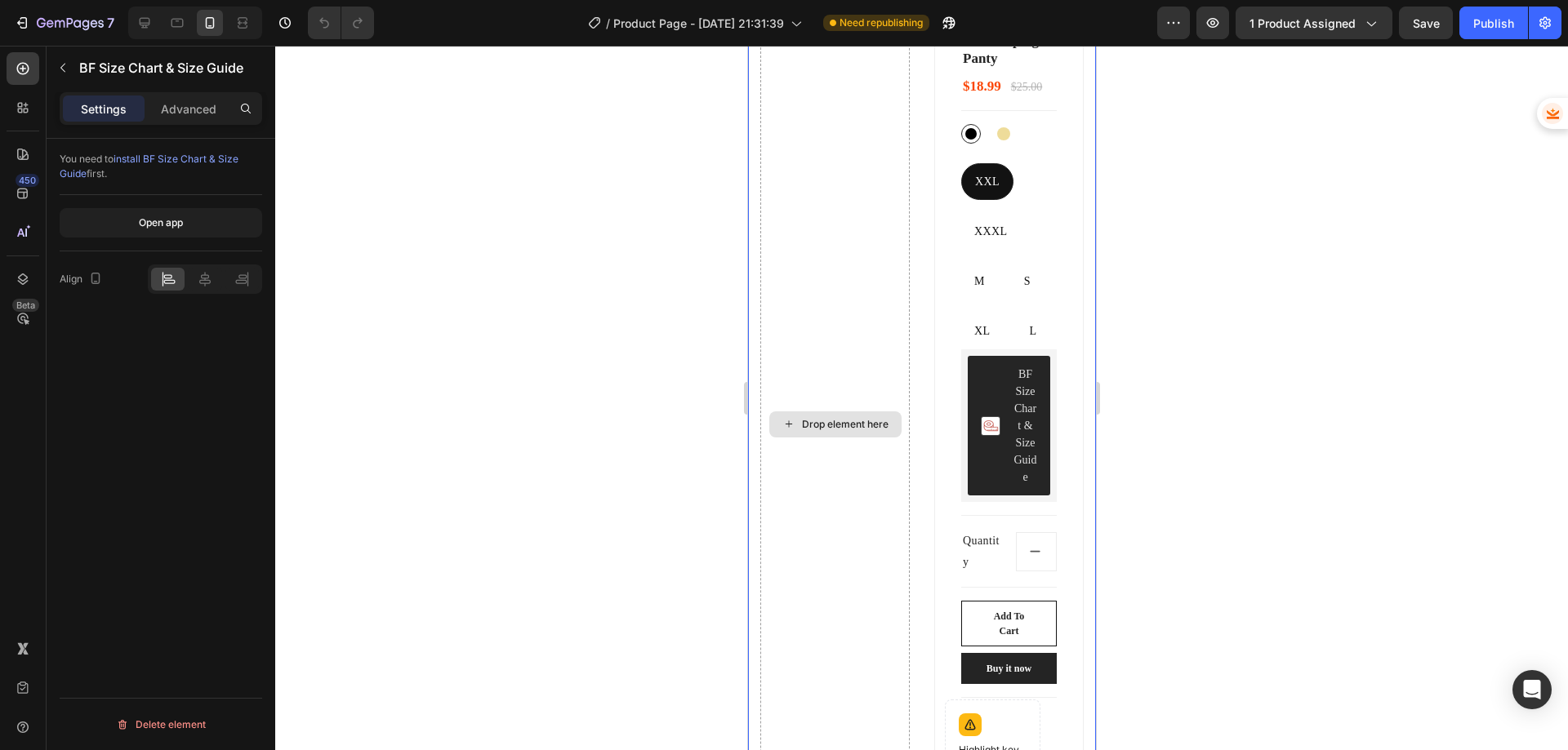
click at [850, 378] on div "Drop element here" at bounding box center [835, 425] width 150 height 1377
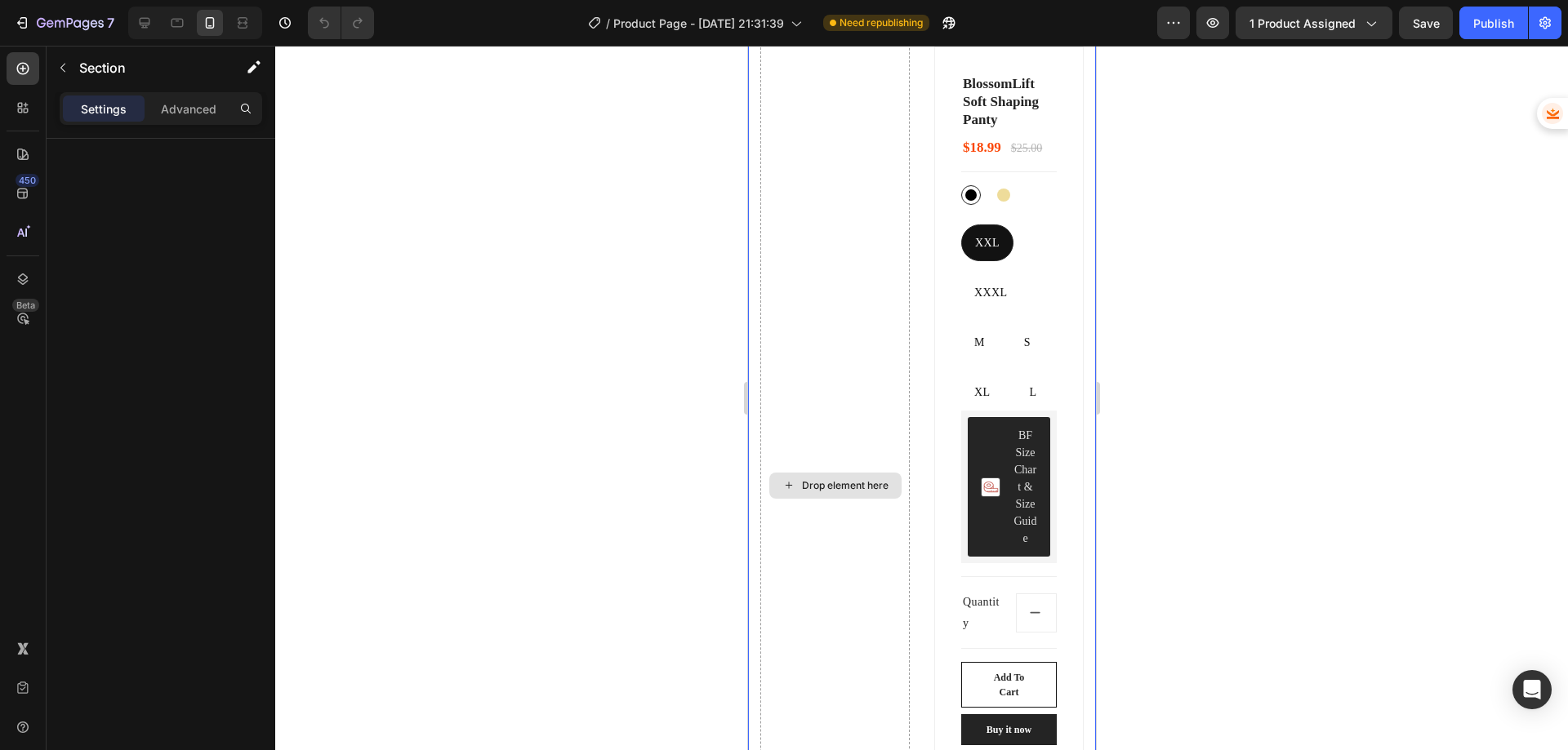
scroll to position [317, 0]
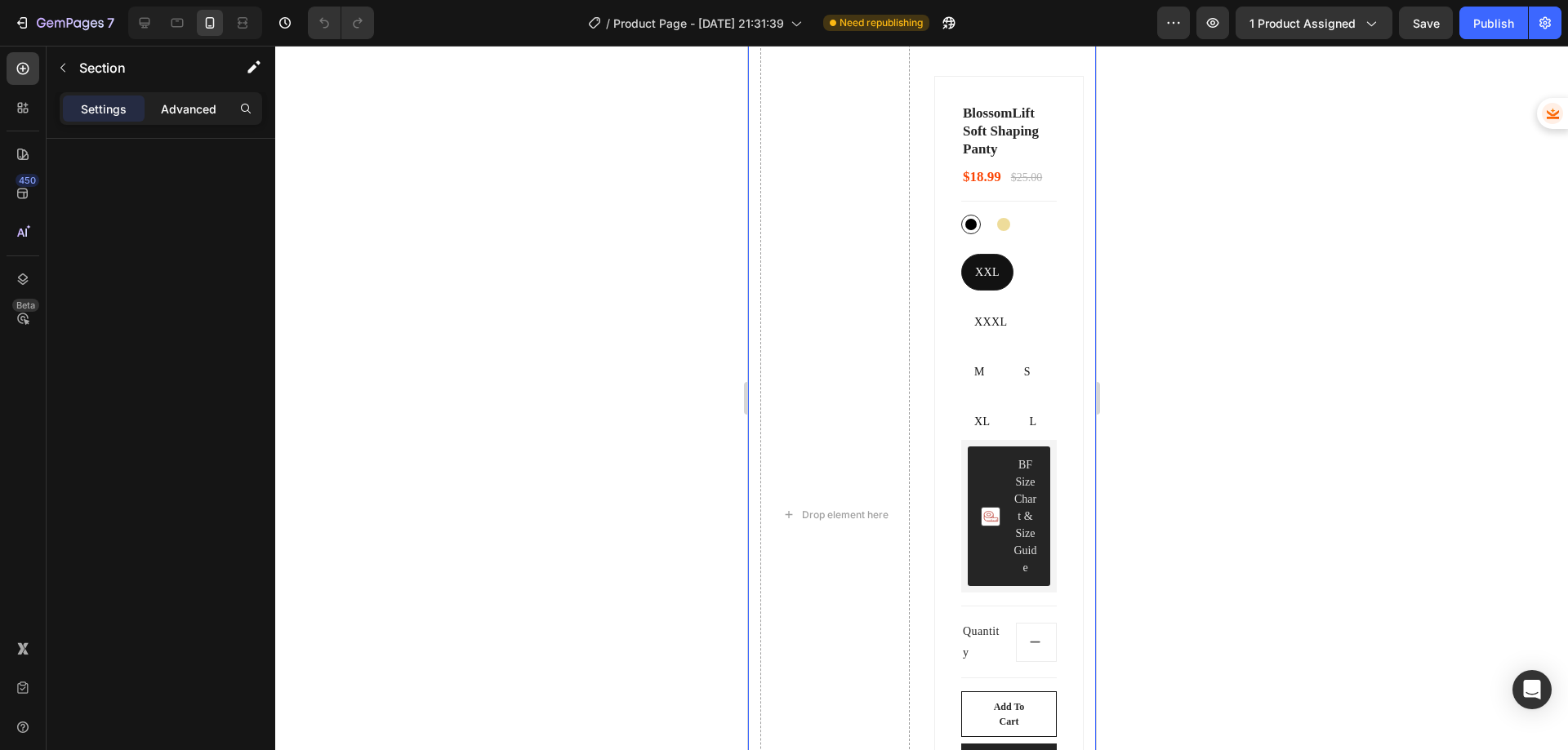
click at [181, 109] on p "Advanced" at bounding box center [188, 109] width 55 height 18
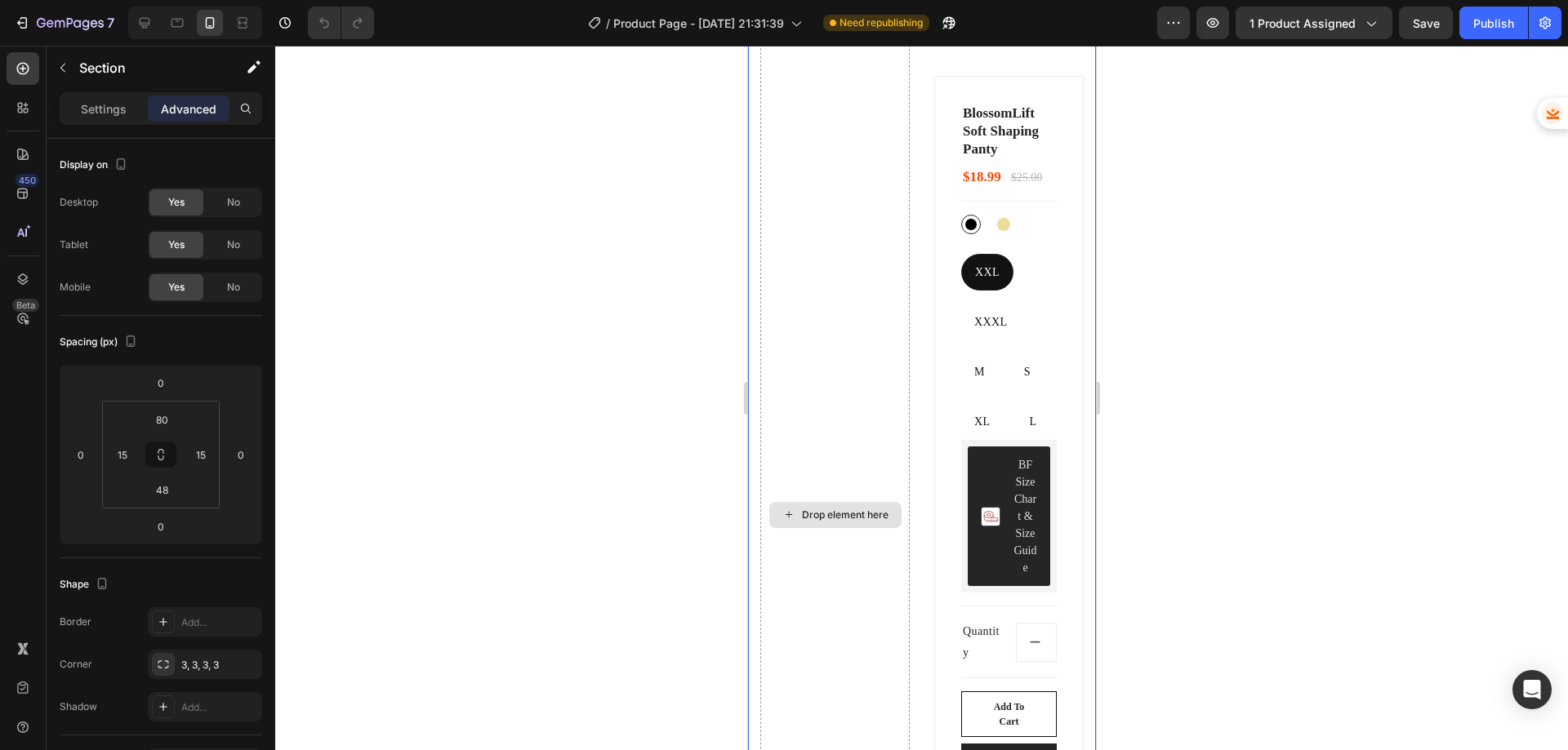
click at [858, 332] on div "Drop element here" at bounding box center [835, 515] width 150 height 1377
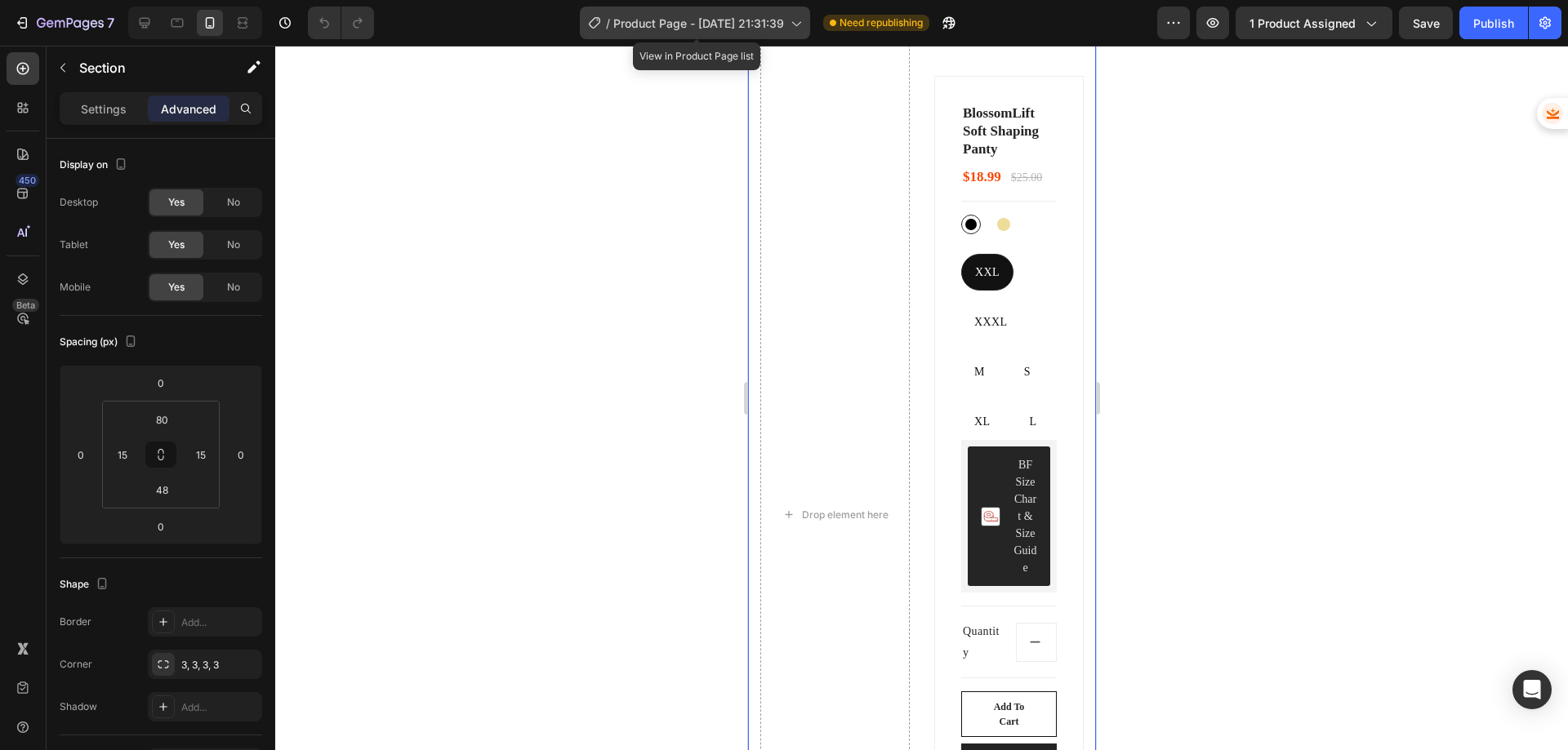
click at [743, 24] on span "Product Page - [DATE] 21:31:39" at bounding box center [698, 24] width 171 height 18
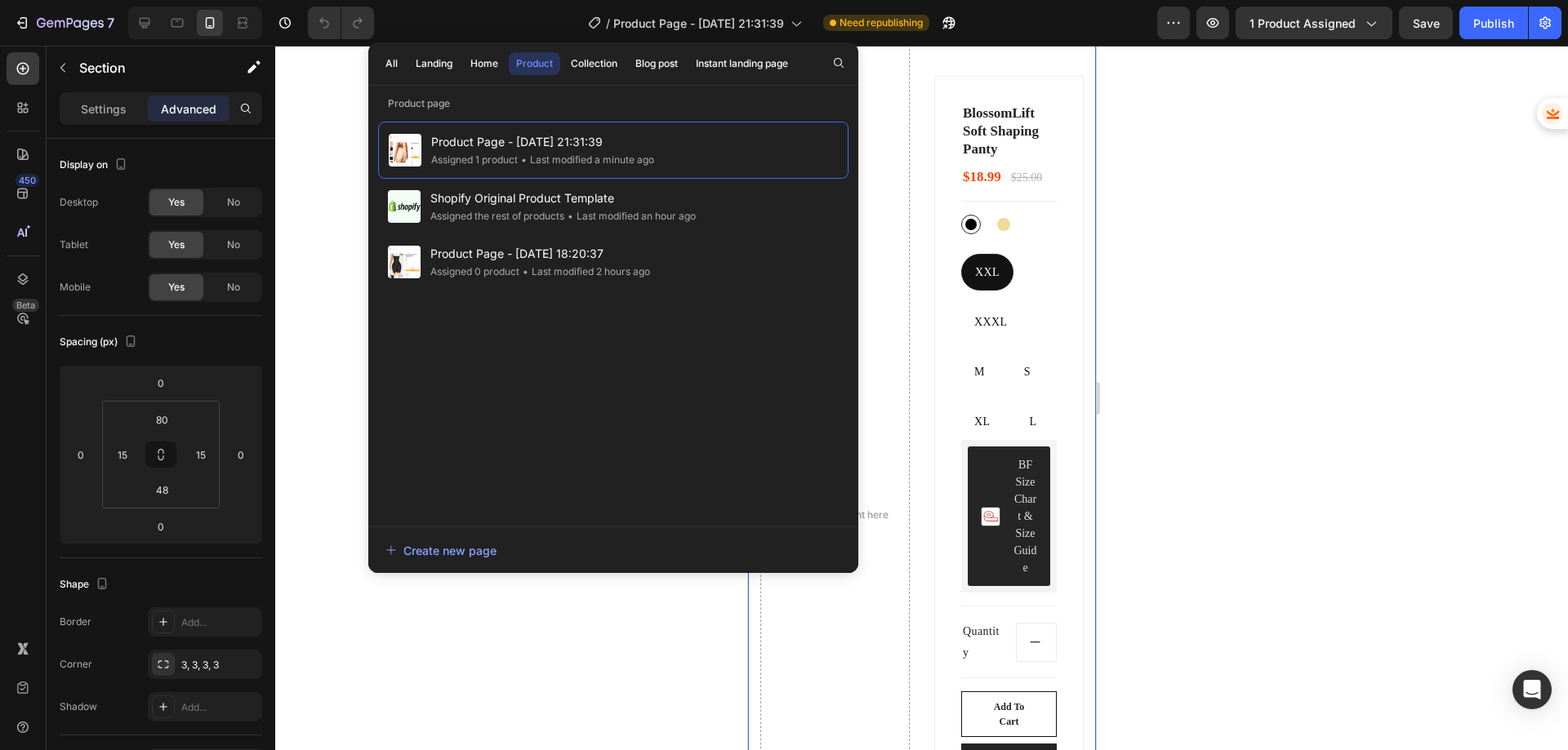
click at [1337, 276] on div at bounding box center [922, 397] width 1293 height 704
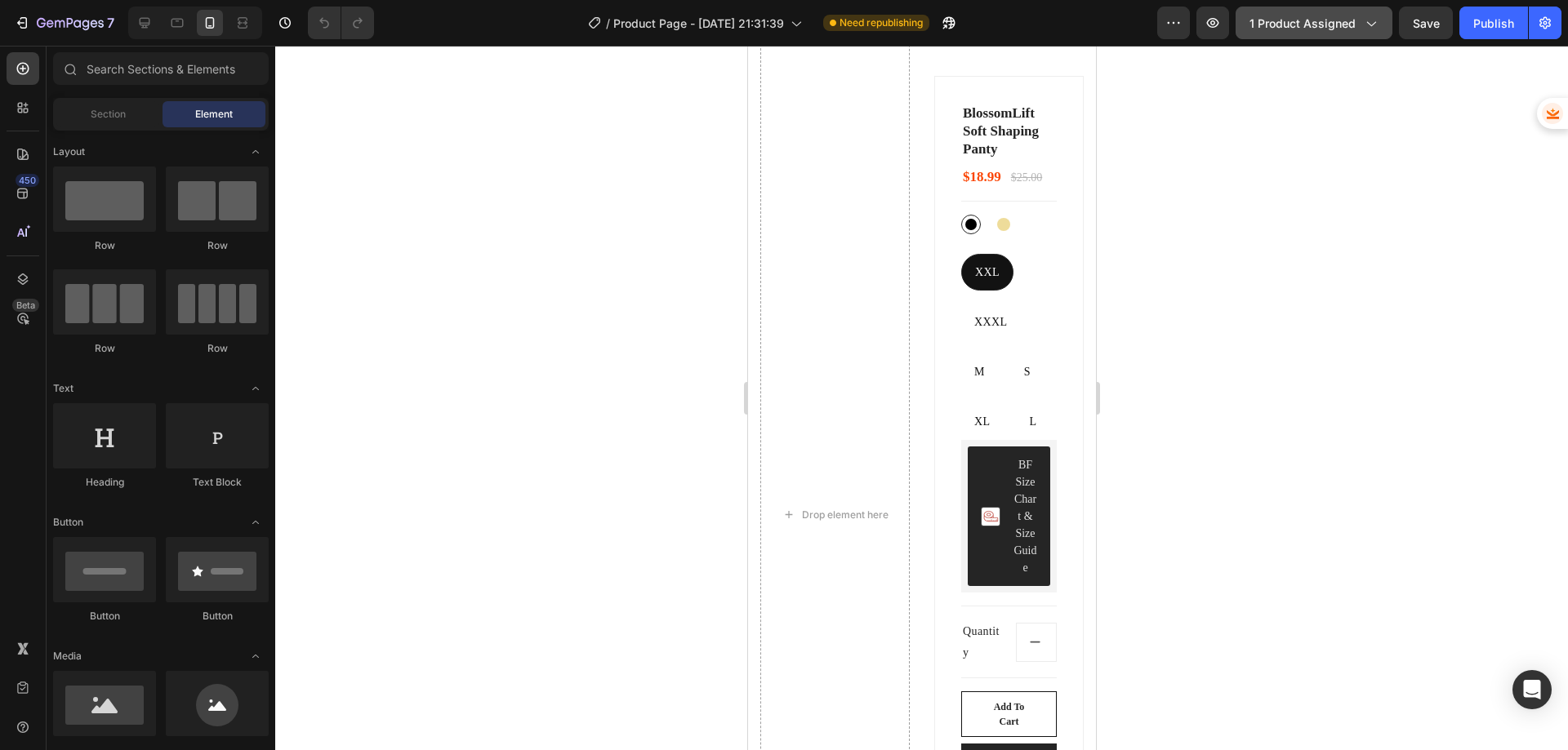
click at [1321, 25] on span "1 product assigned" at bounding box center [1302, 24] width 106 height 18
click at [151, 24] on icon at bounding box center [144, 23] width 17 height 17
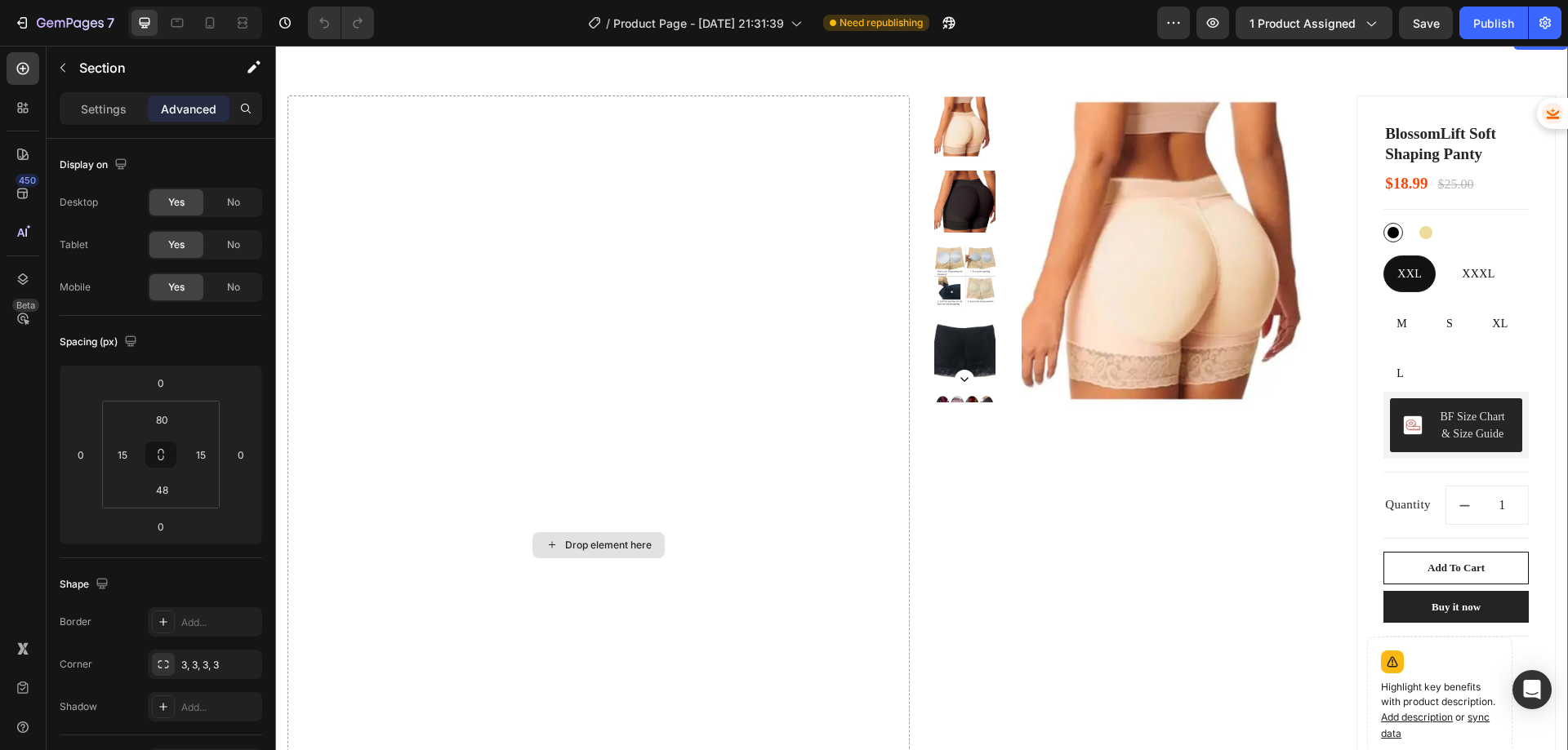
click at [748, 492] on div "Drop element here" at bounding box center [599, 545] width 623 height 899
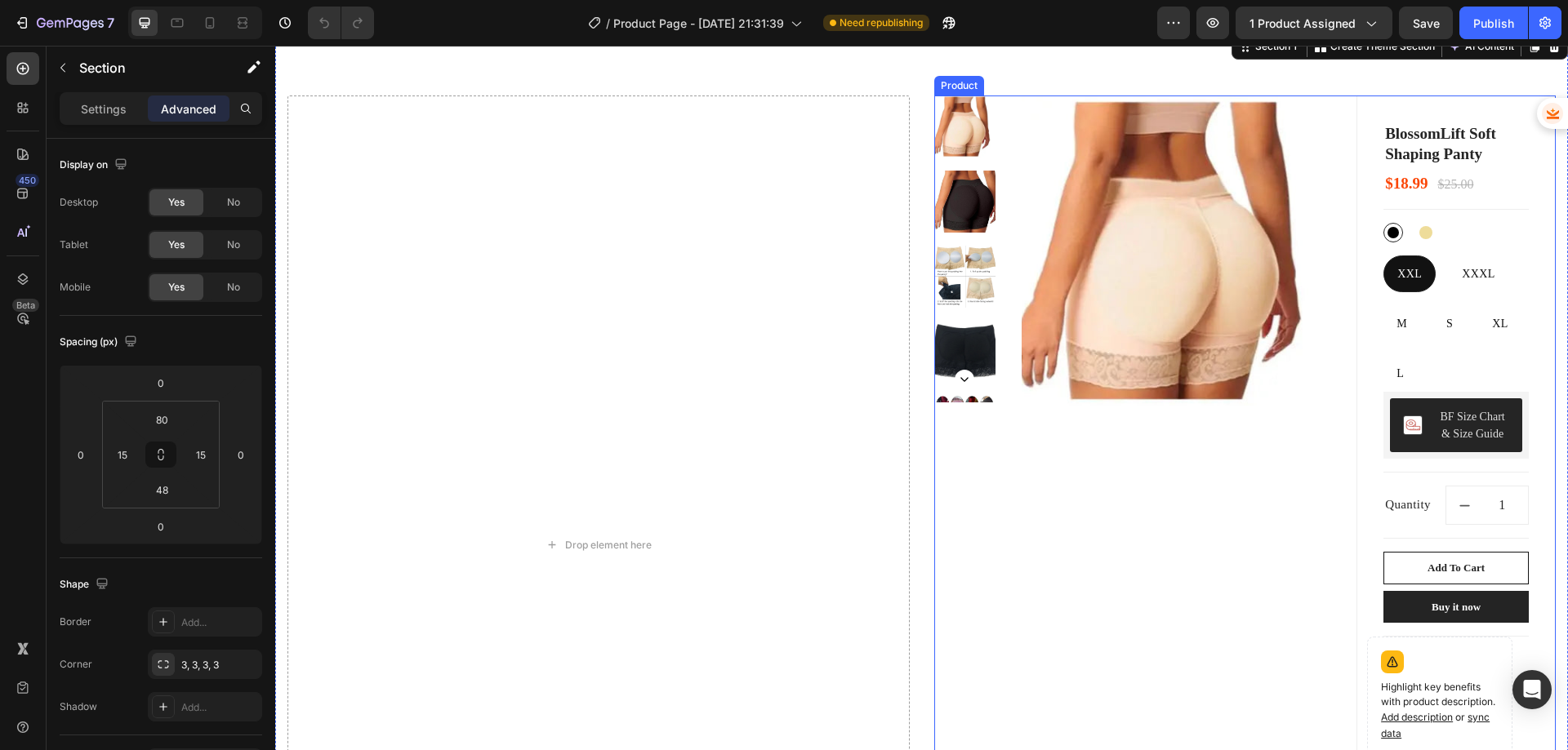
click at [1053, 535] on div "Product Images & Gallery" at bounding box center [1133, 539] width 398 height 886
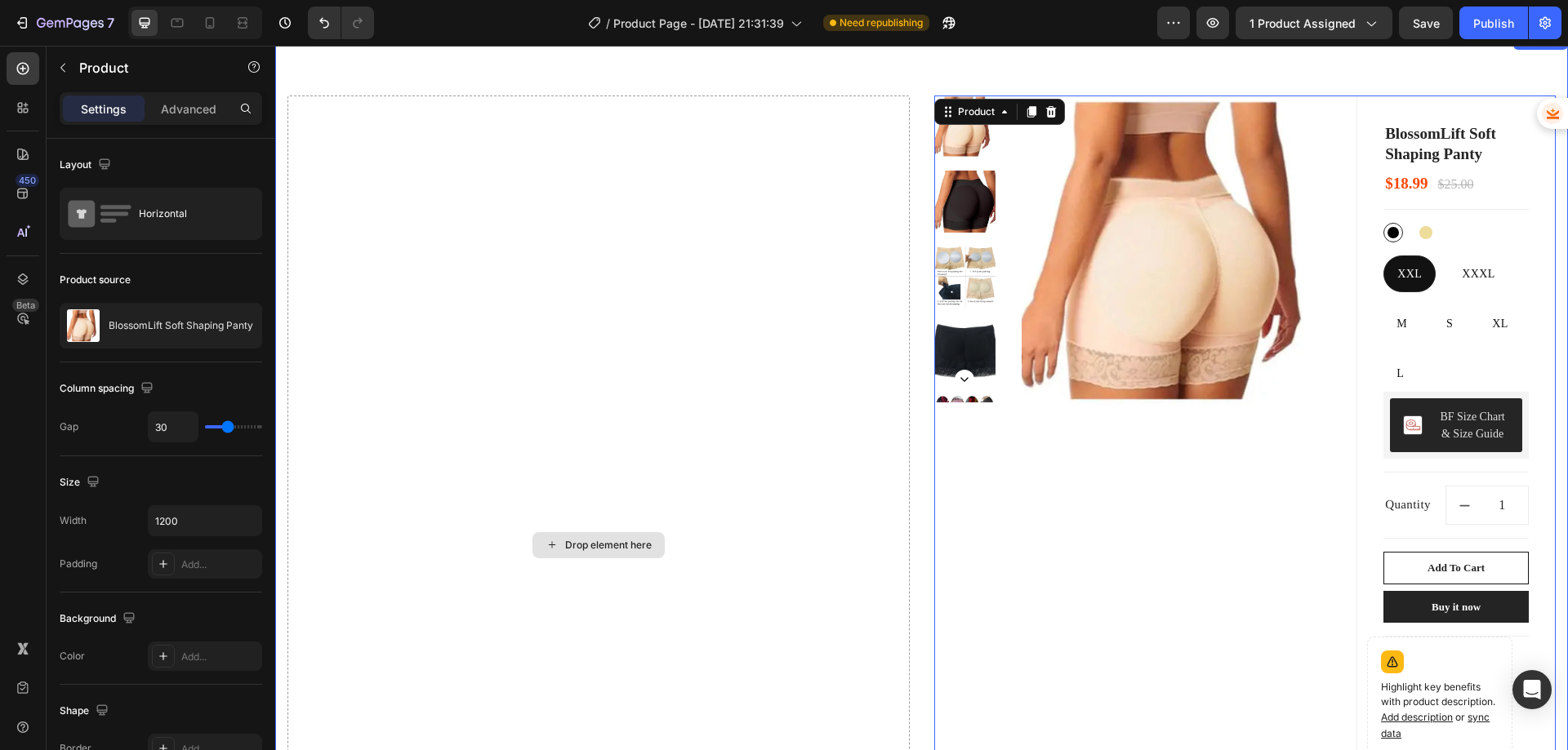
click at [823, 507] on div "Drop element here" at bounding box center [599, 545] width 623 height 899
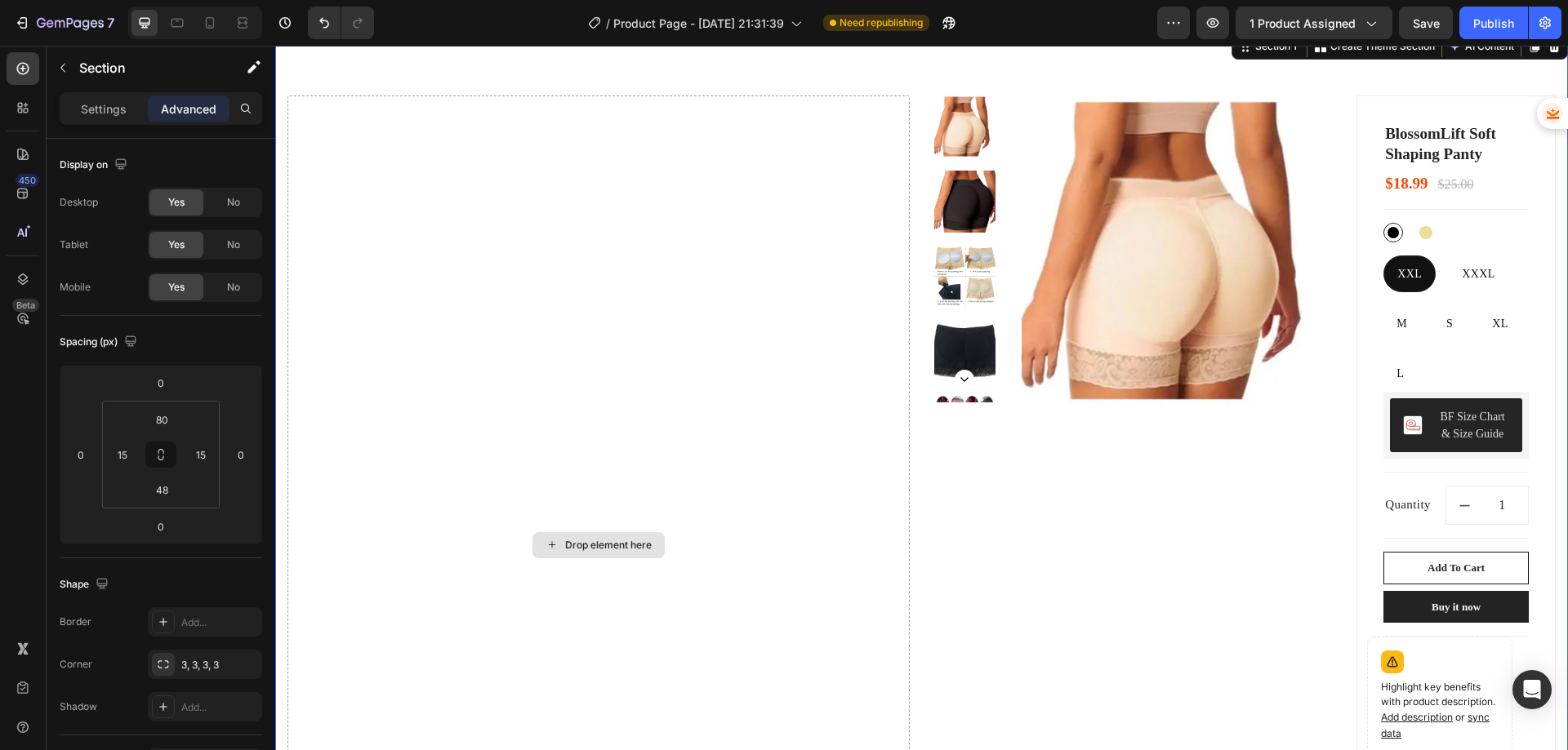
click at [791, 498] on div "Drop element here" at bounding box center [599, 545] width 623 height 899
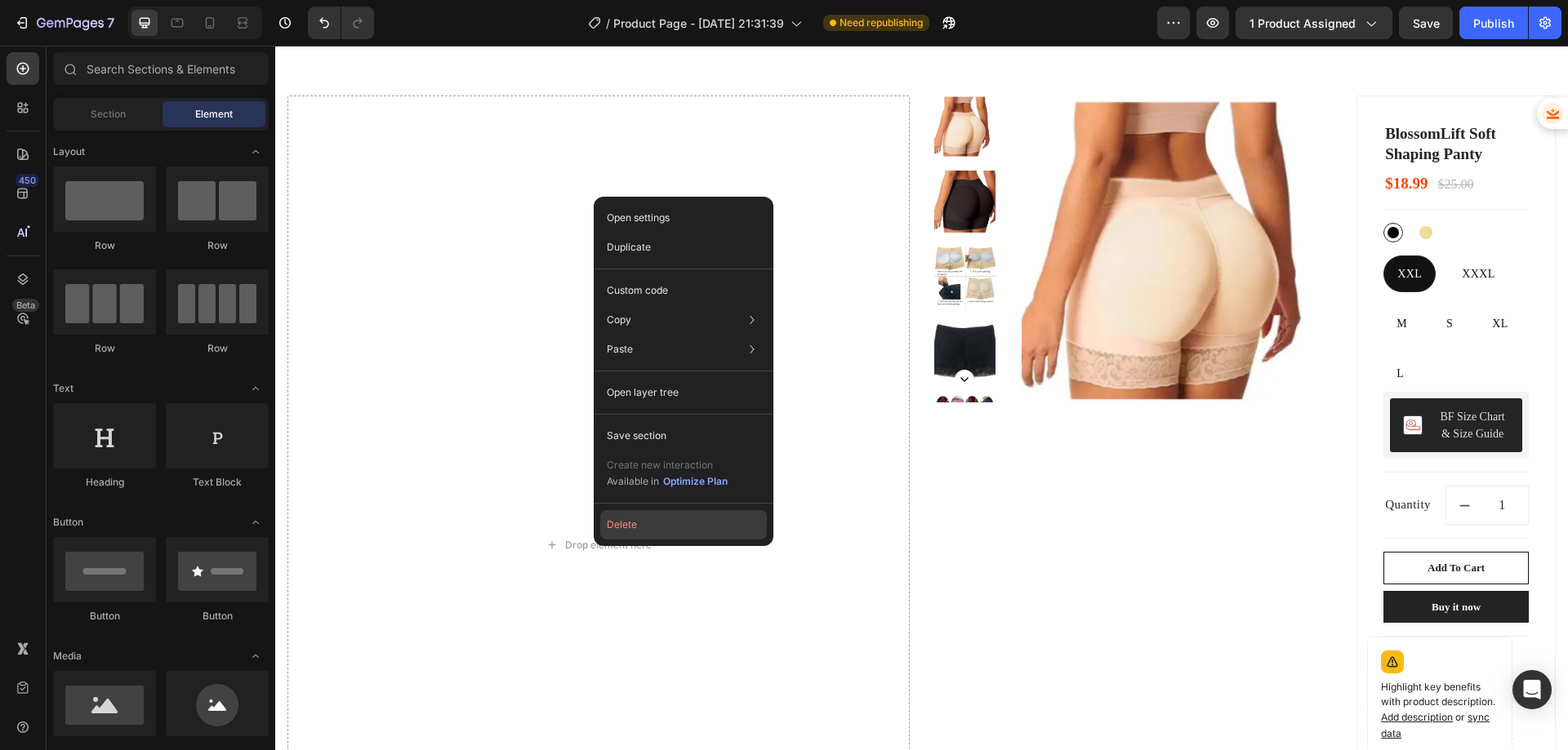
click at [627, 524] on button "Delete" at bounding box center [683, 524] width 166 height 29
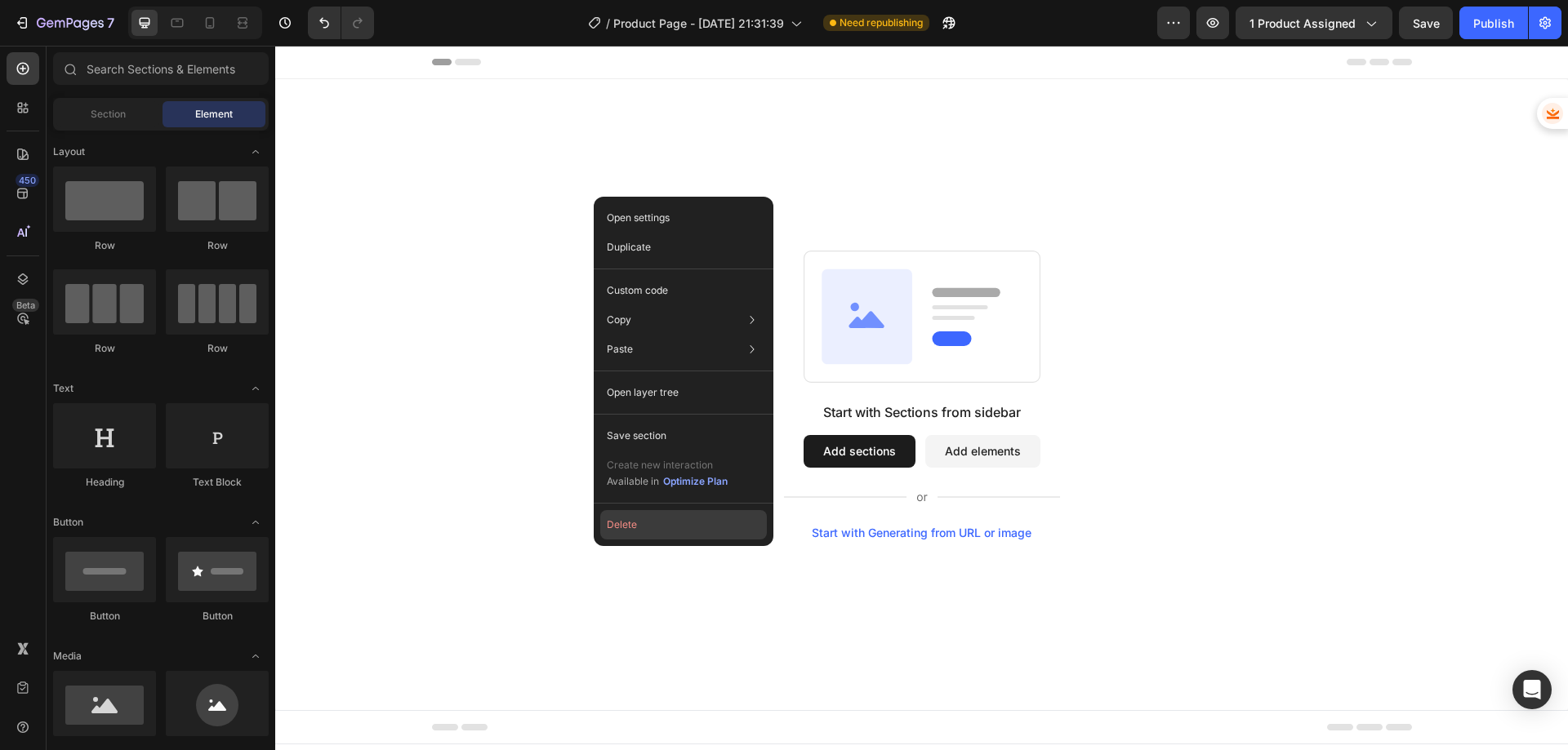
scroll to position [0, 0]
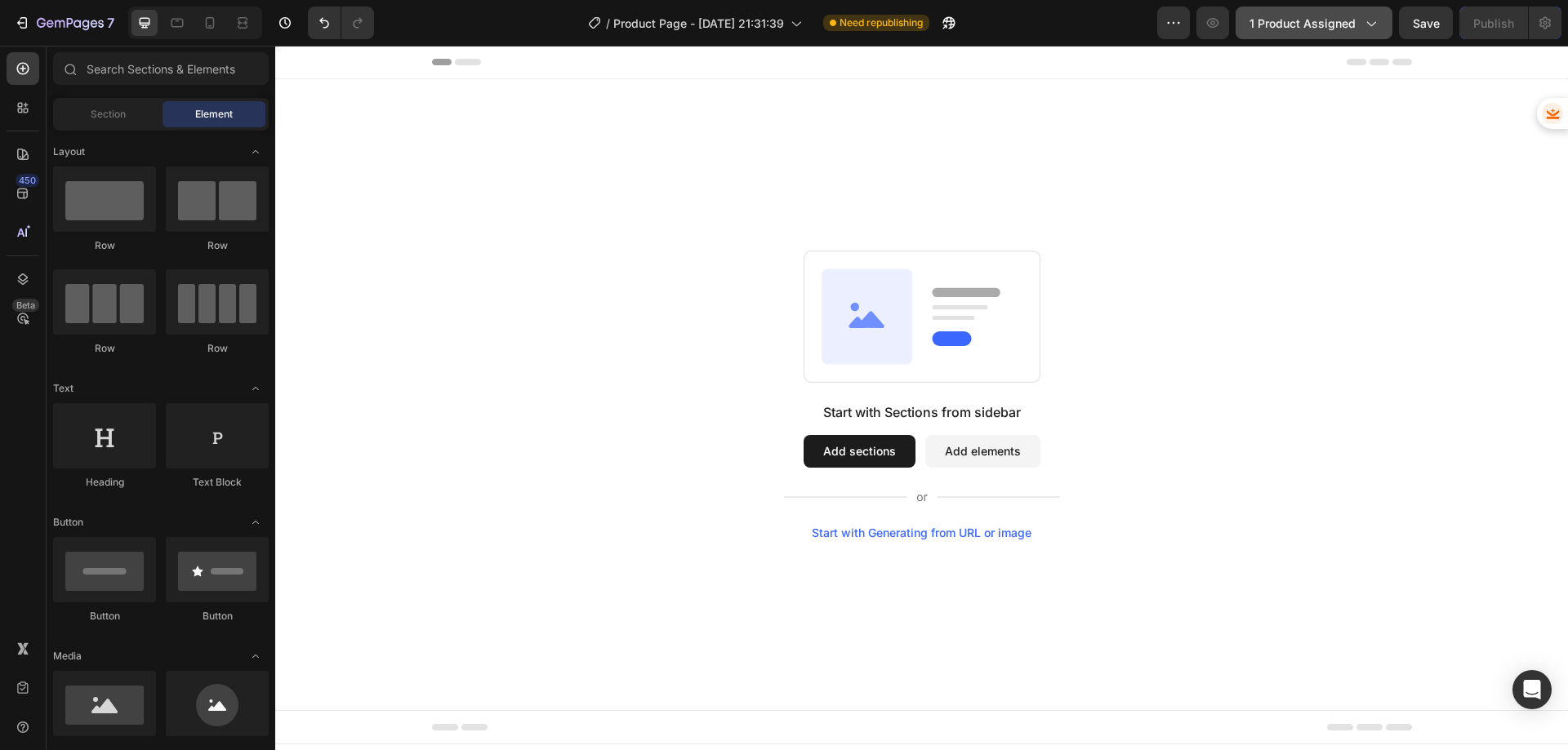
click at [1321, 15] on span "1 product assigned" at bounding box center [1302, 24] width 106 height 18
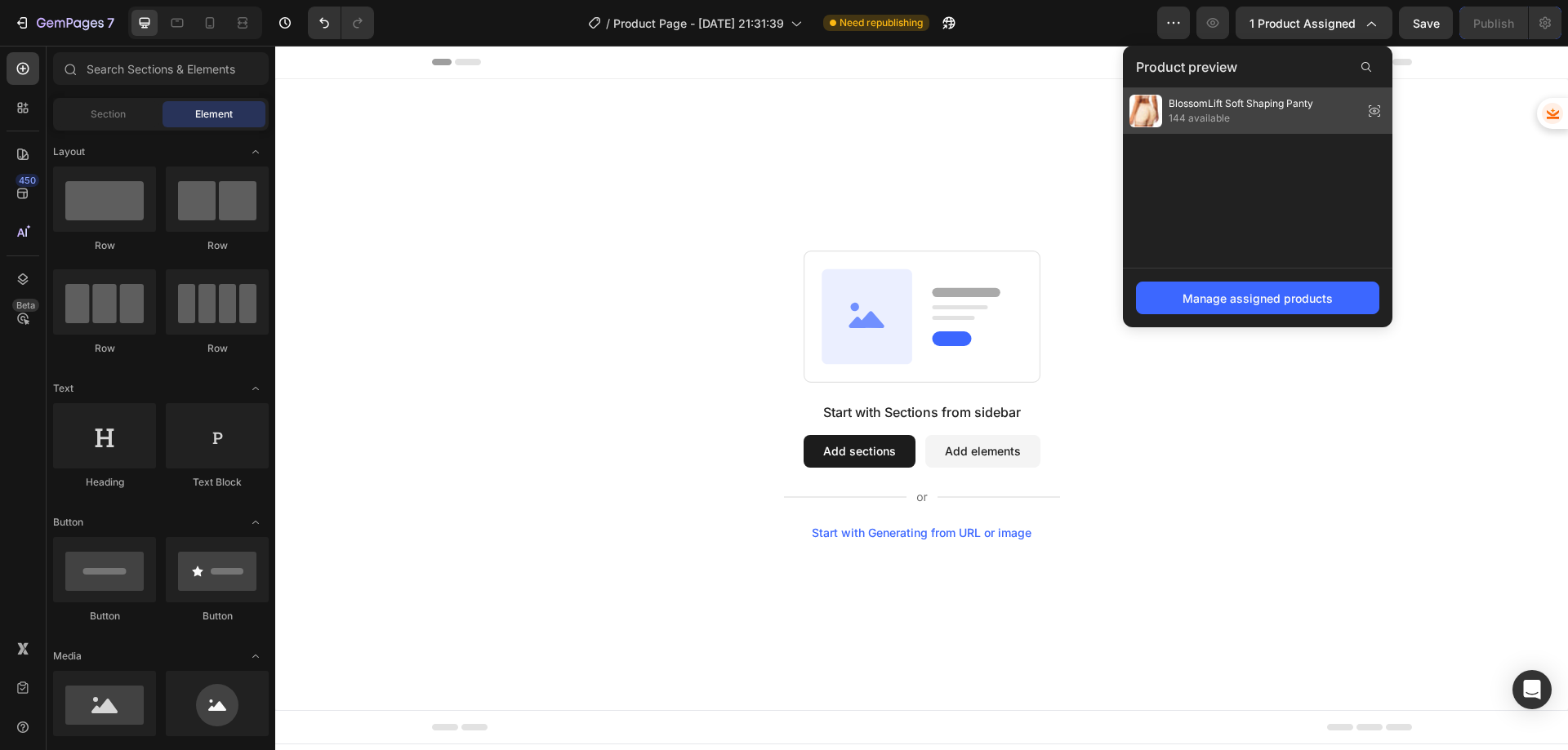
click at [1229, 110] on span "BlossomLift Soft Shaping Panty" at bounding box center [1241, 104] width 144 height 15
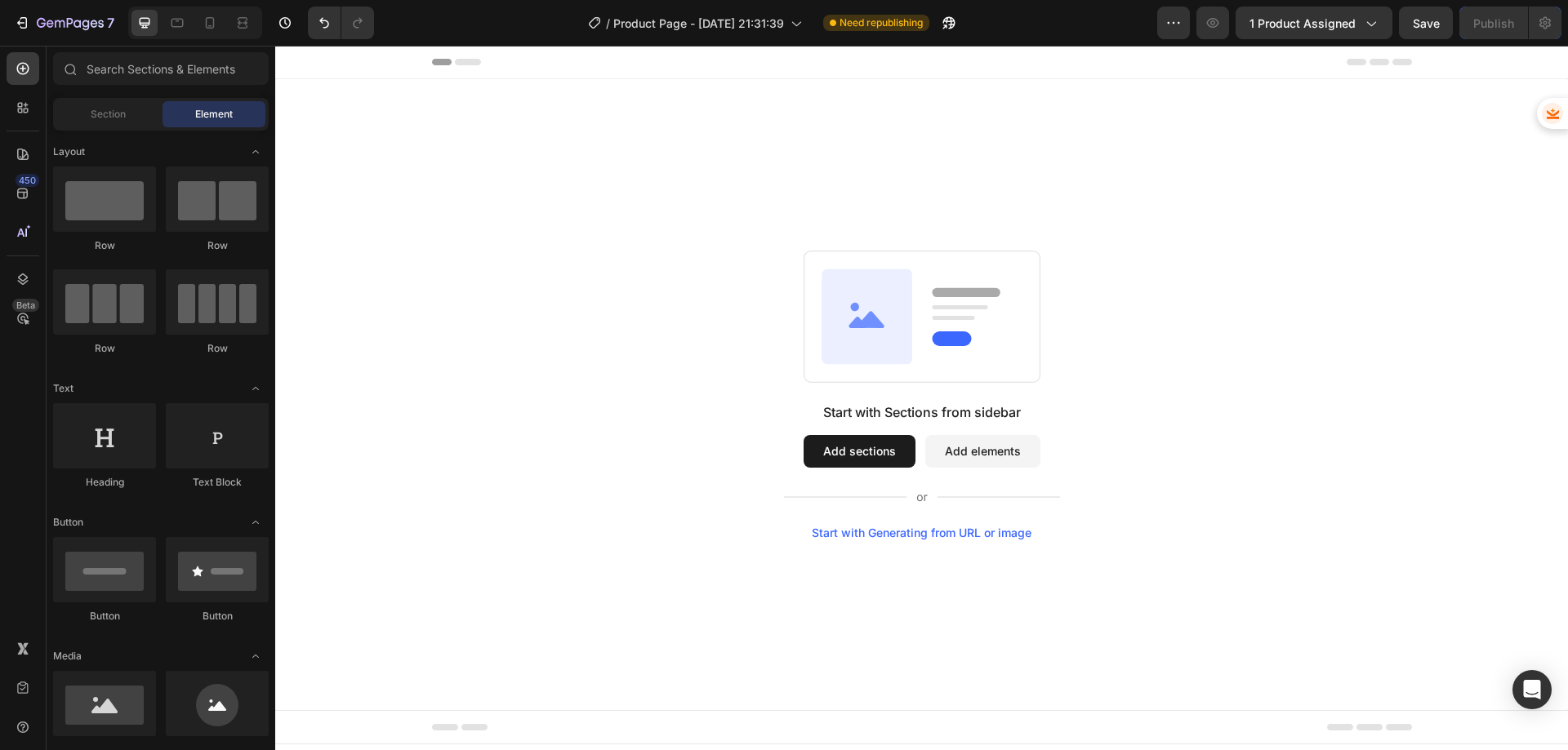
click at [865, 452] on button "Add sections" at bounding box center [859, 451] width 112 height 33
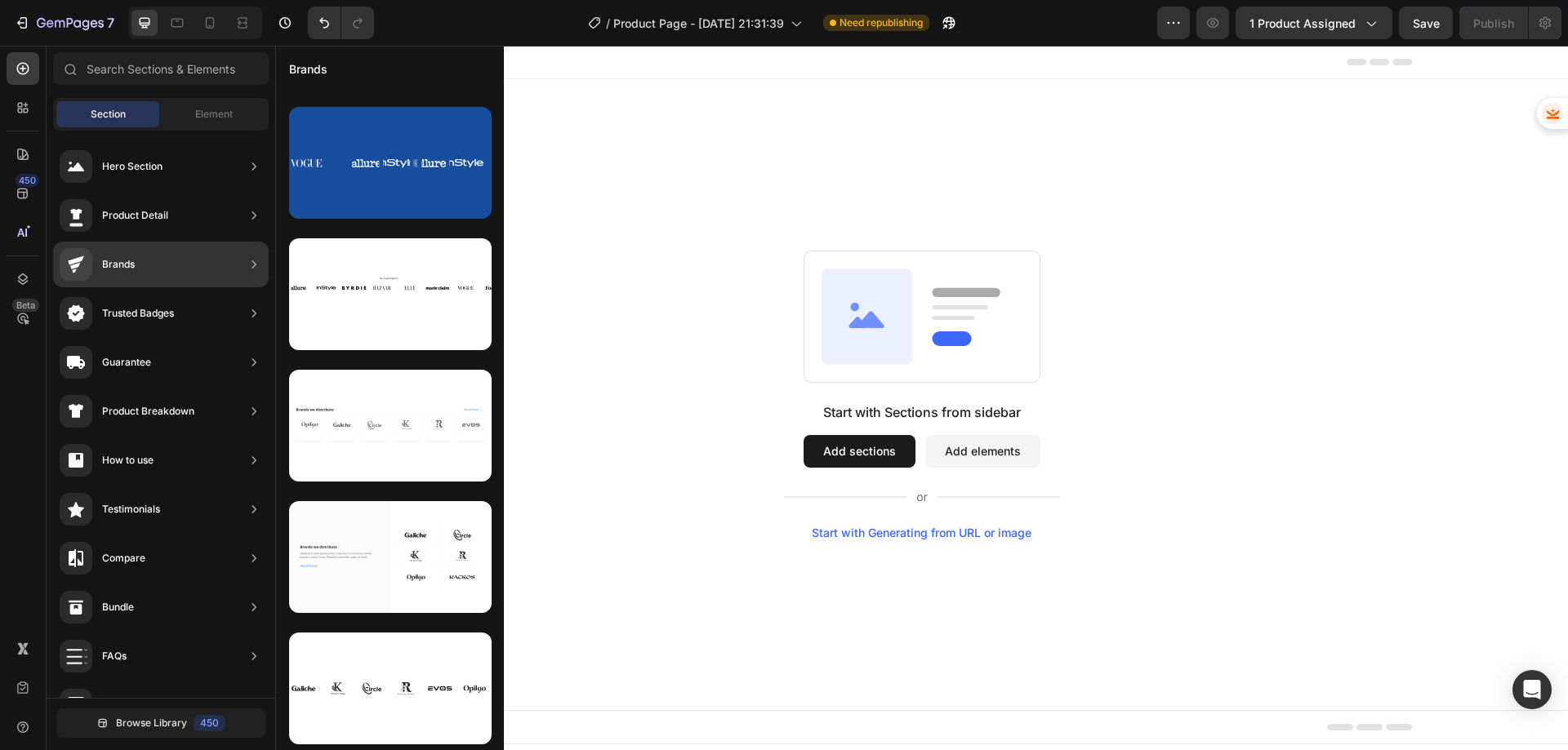
scroll to position [119, 0]
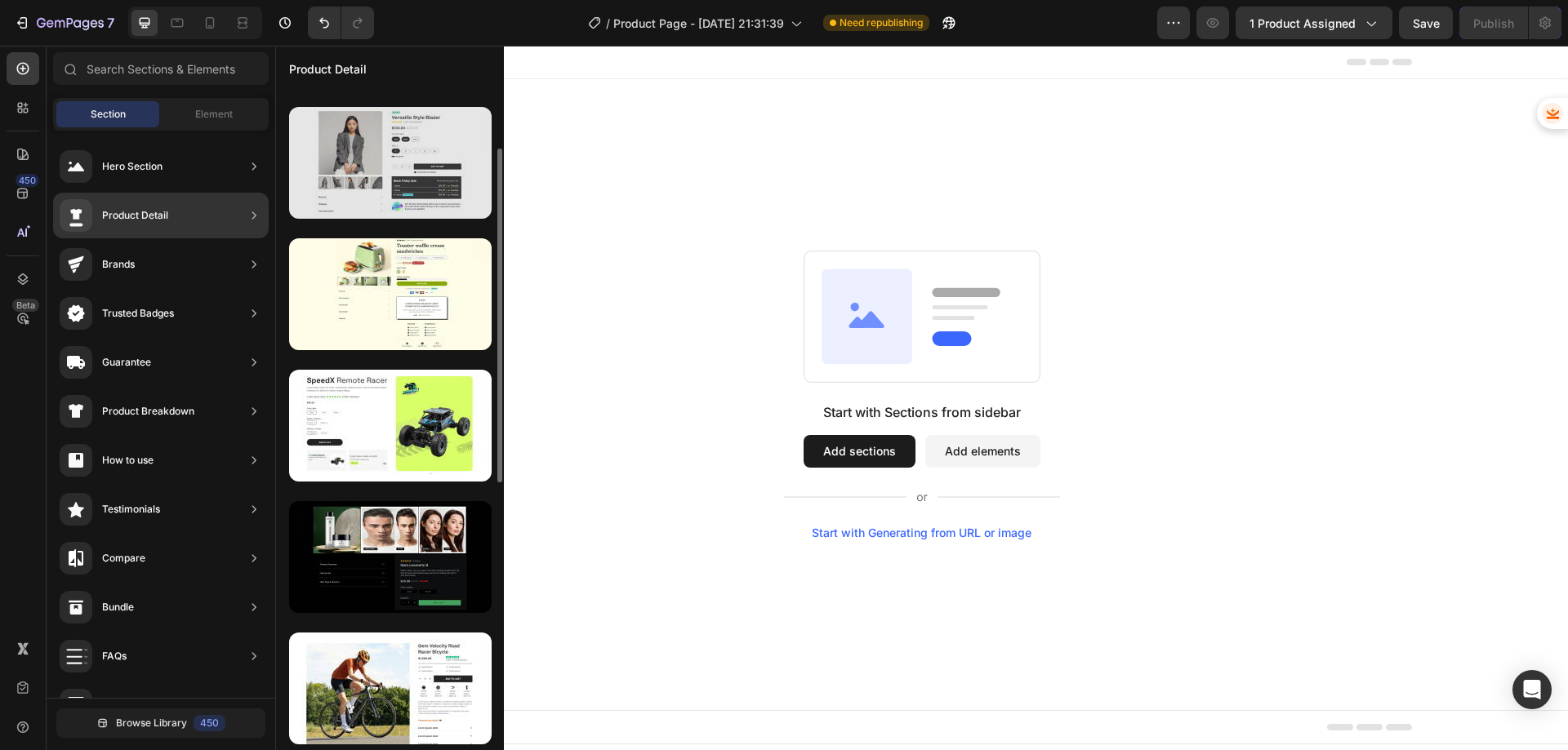
click at [407, 199] on div at bounding box center [390, 163] width 202 height 112
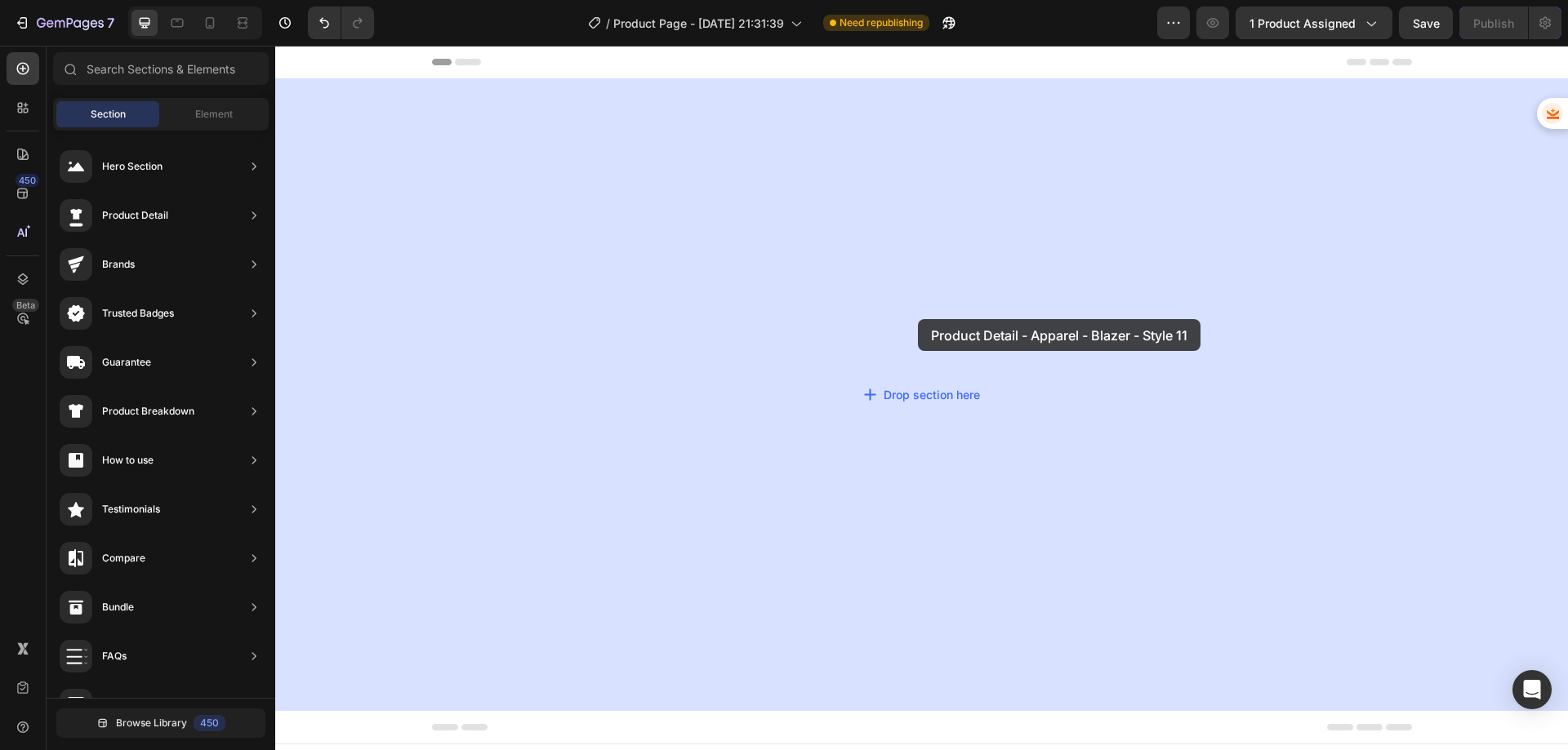
drag, startPoint x: 681, startPoint y: 238, endPoint x: 902, endPoint y: 311, distance: 232.7
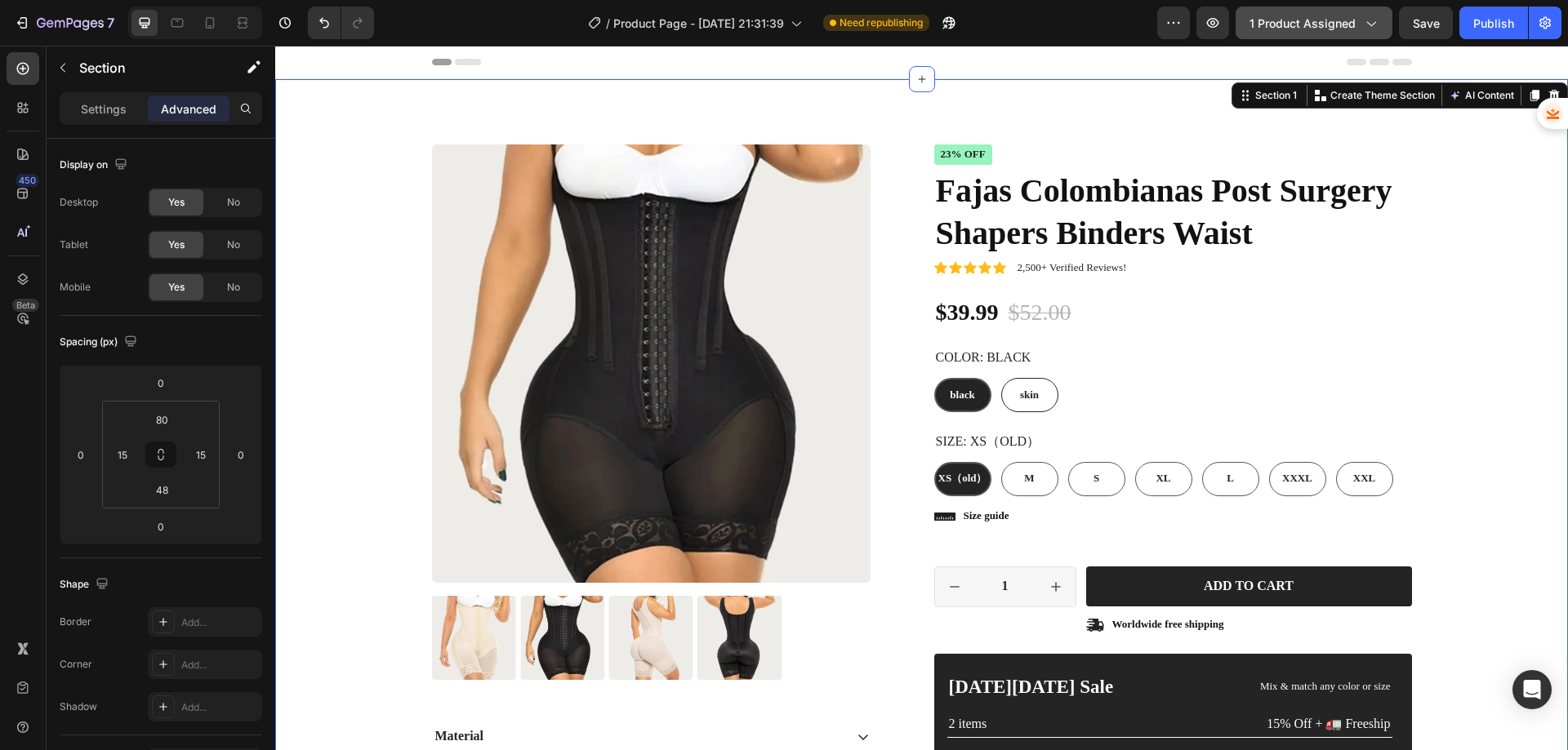
click at [1351, 25] on span "1 product assigned" at bounding box center [1302, 24] width 106 height 18
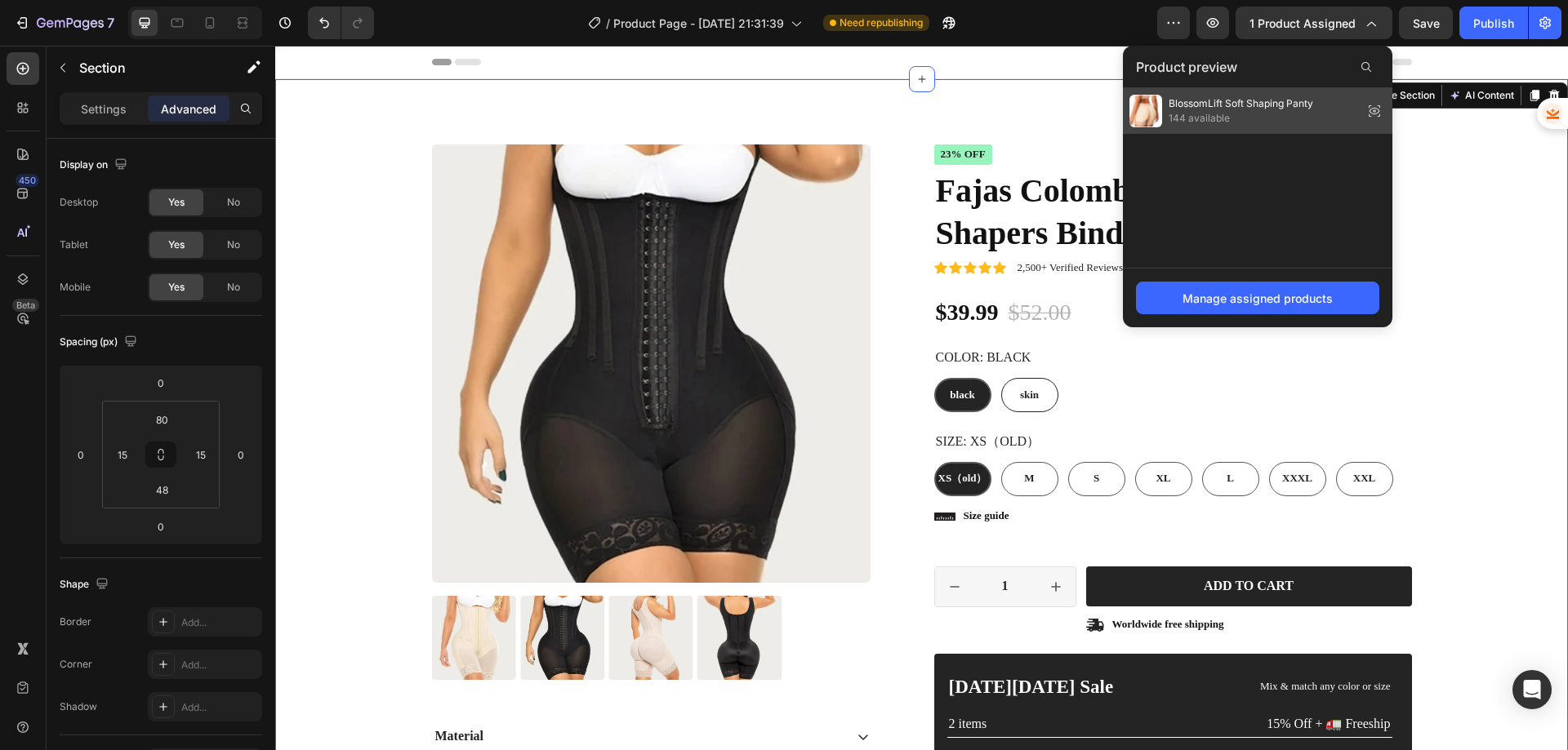
click at [1243, 107] on span "BlossomLift Soft Shaping Panty" at bounding box center [1241, 104] width 144 height 15
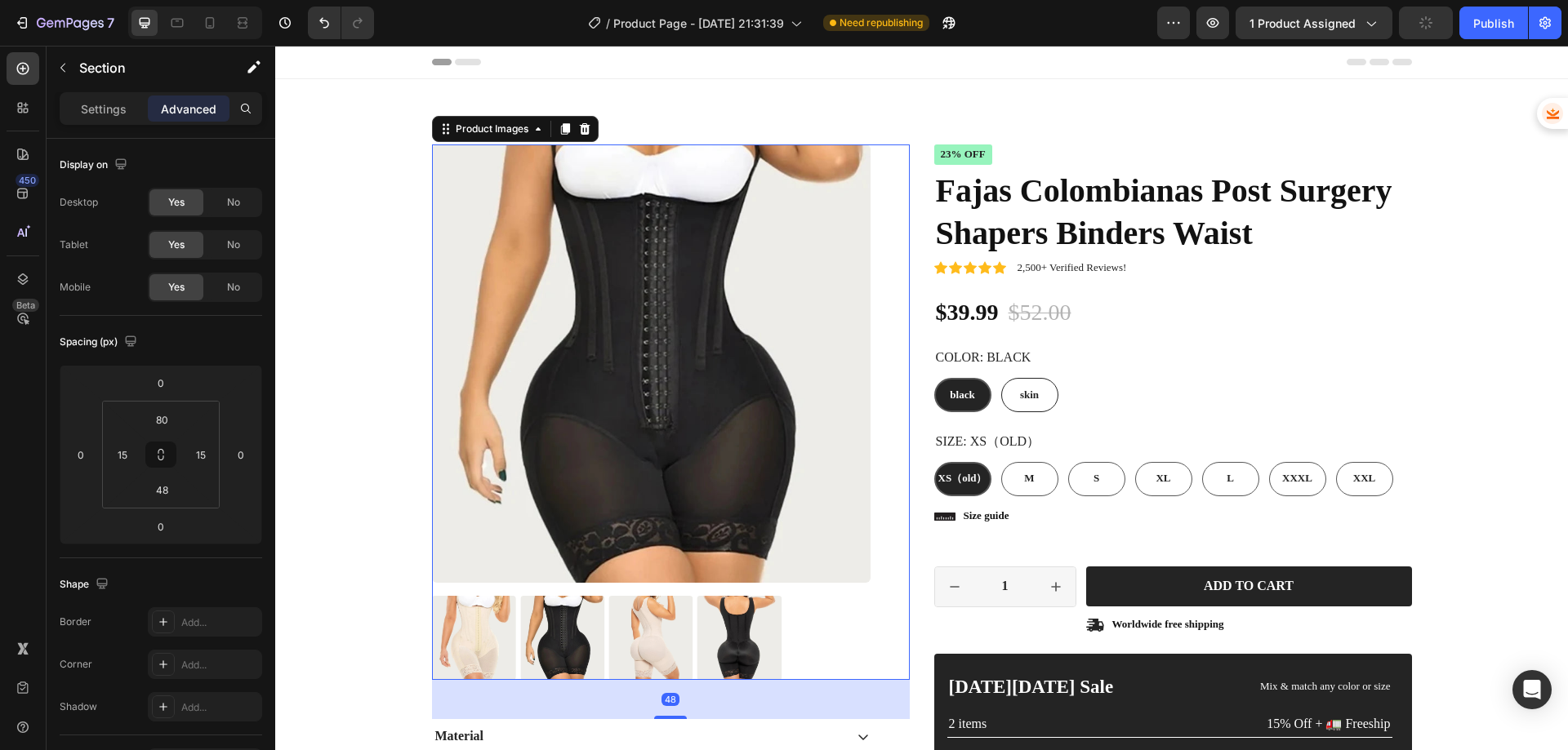
click at [755, 296] on img at bounding box center [651, 363] width 439 height 439
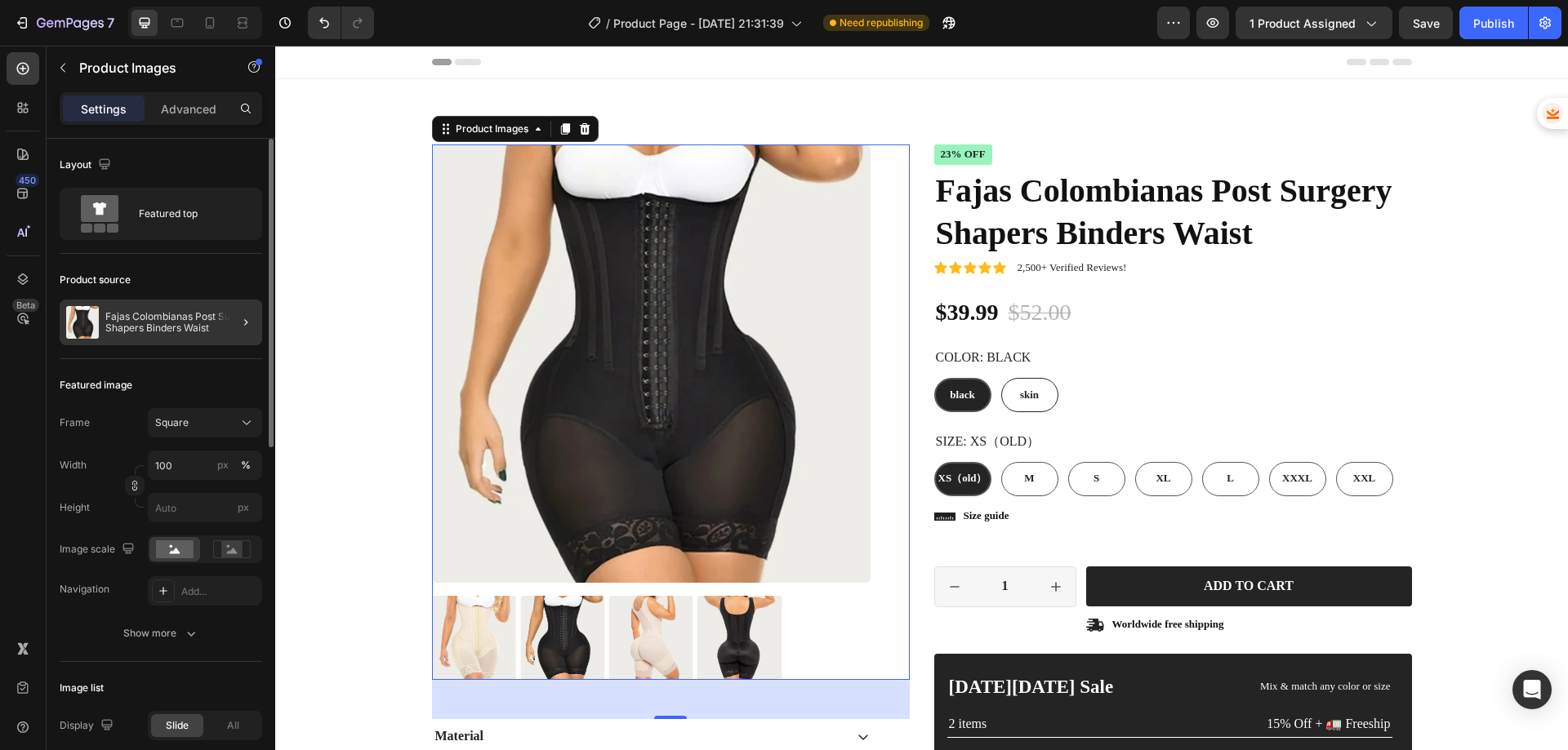
click at [248, 336] on div at bounding box center [239, 323] width 46 height 46
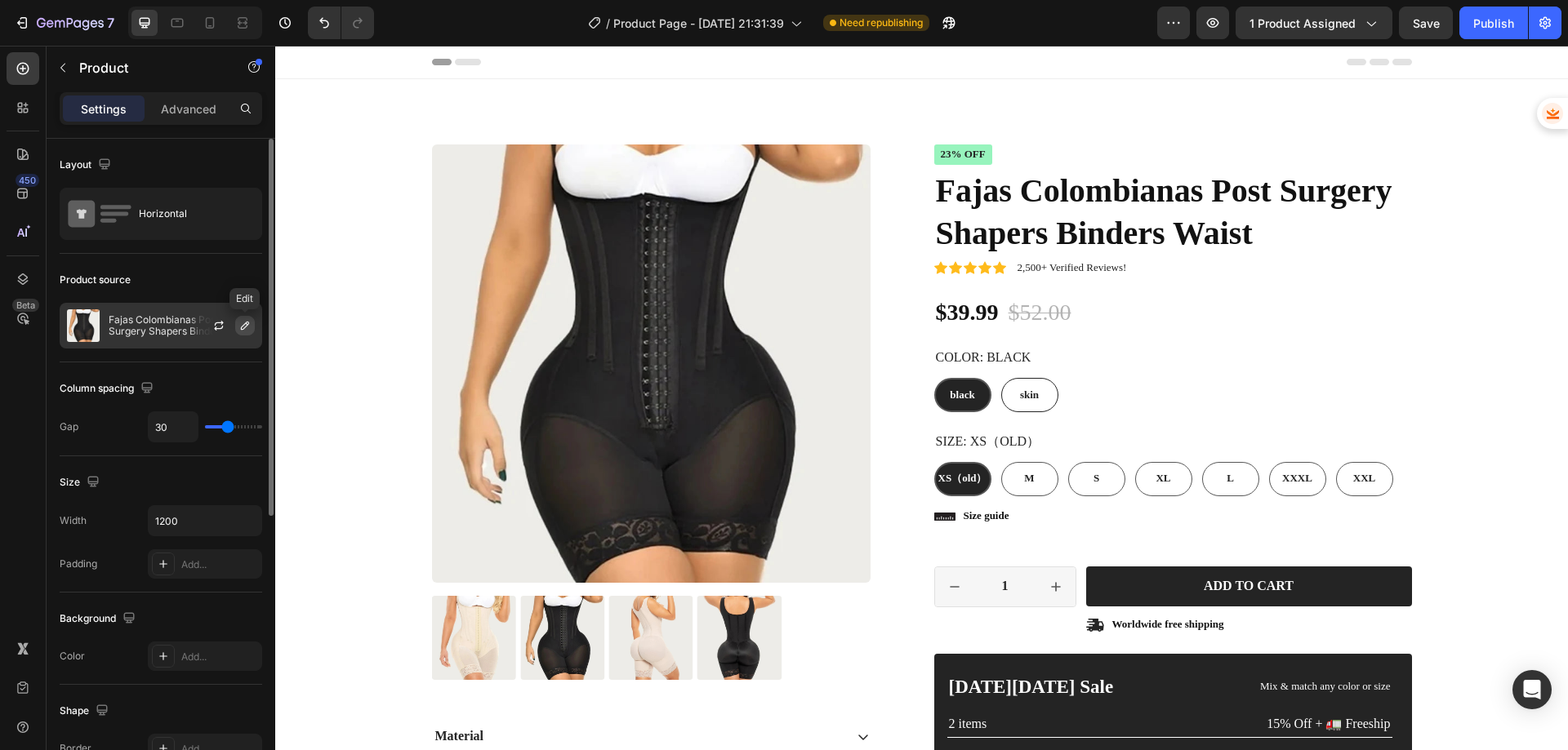
click at [252, 329] on button "button" at bounding box center [244, 325] width 19 height 19
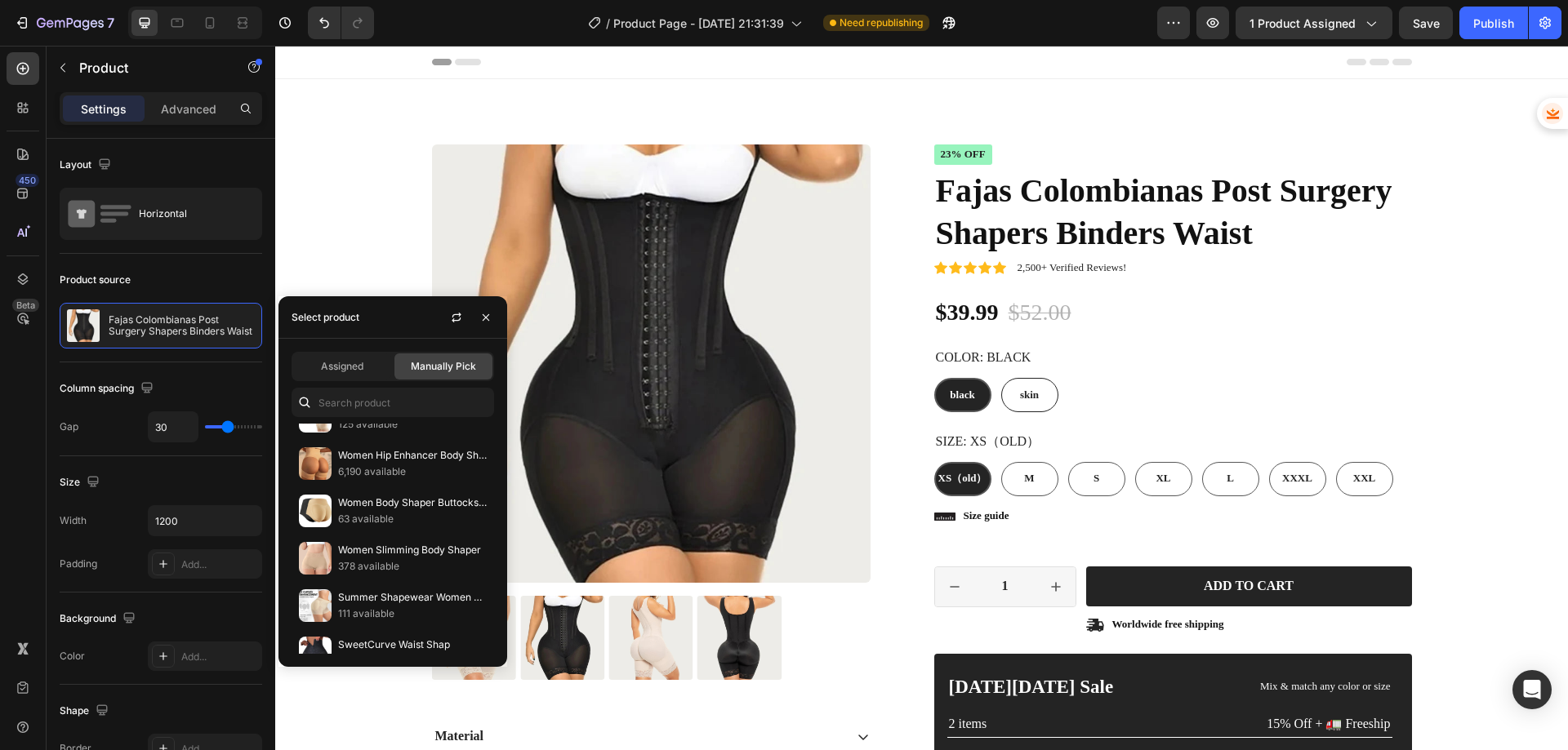
scroll to position [1143, 0]
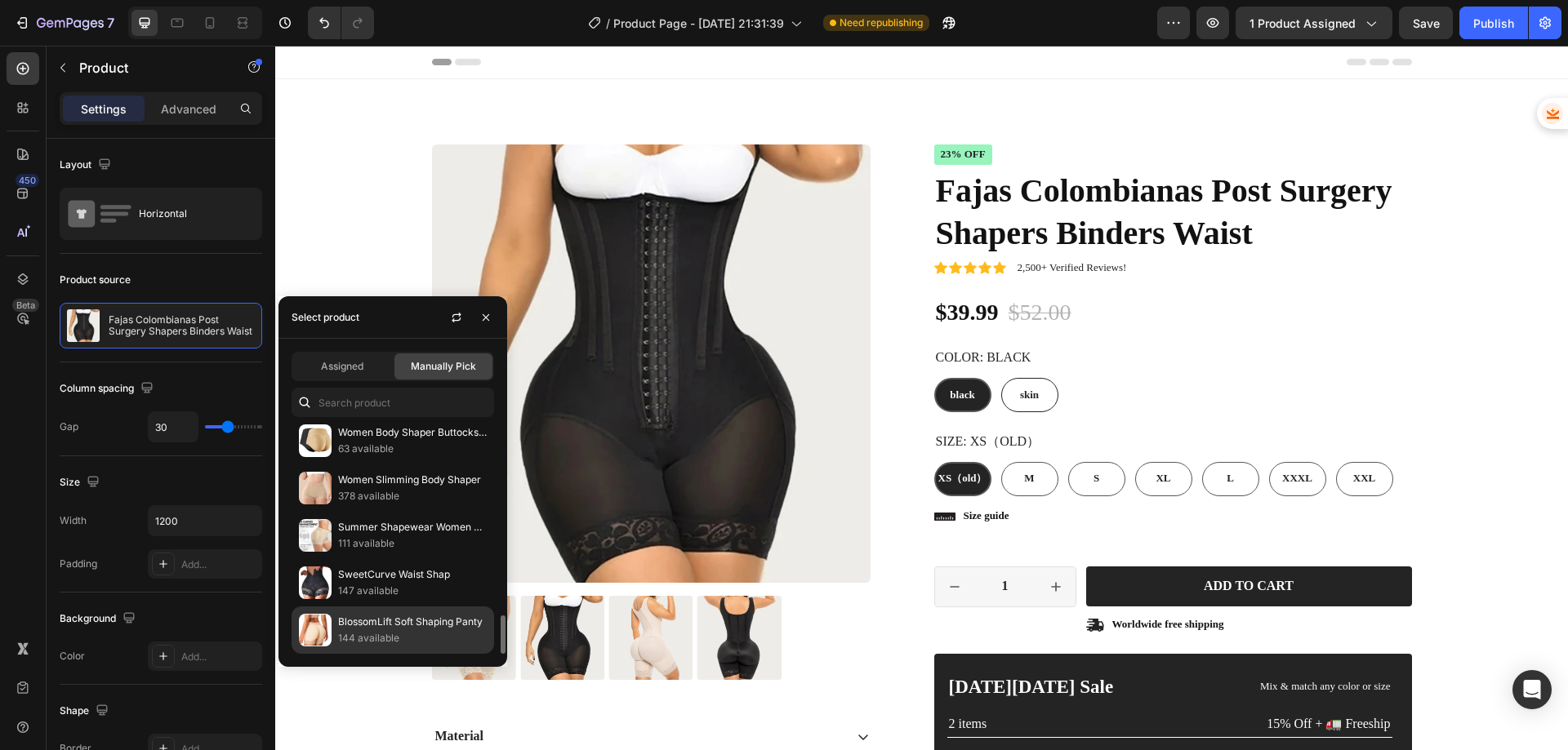
click at [338, 635] on p "144 available" at bounding box center [412, 638] width 149 height 17
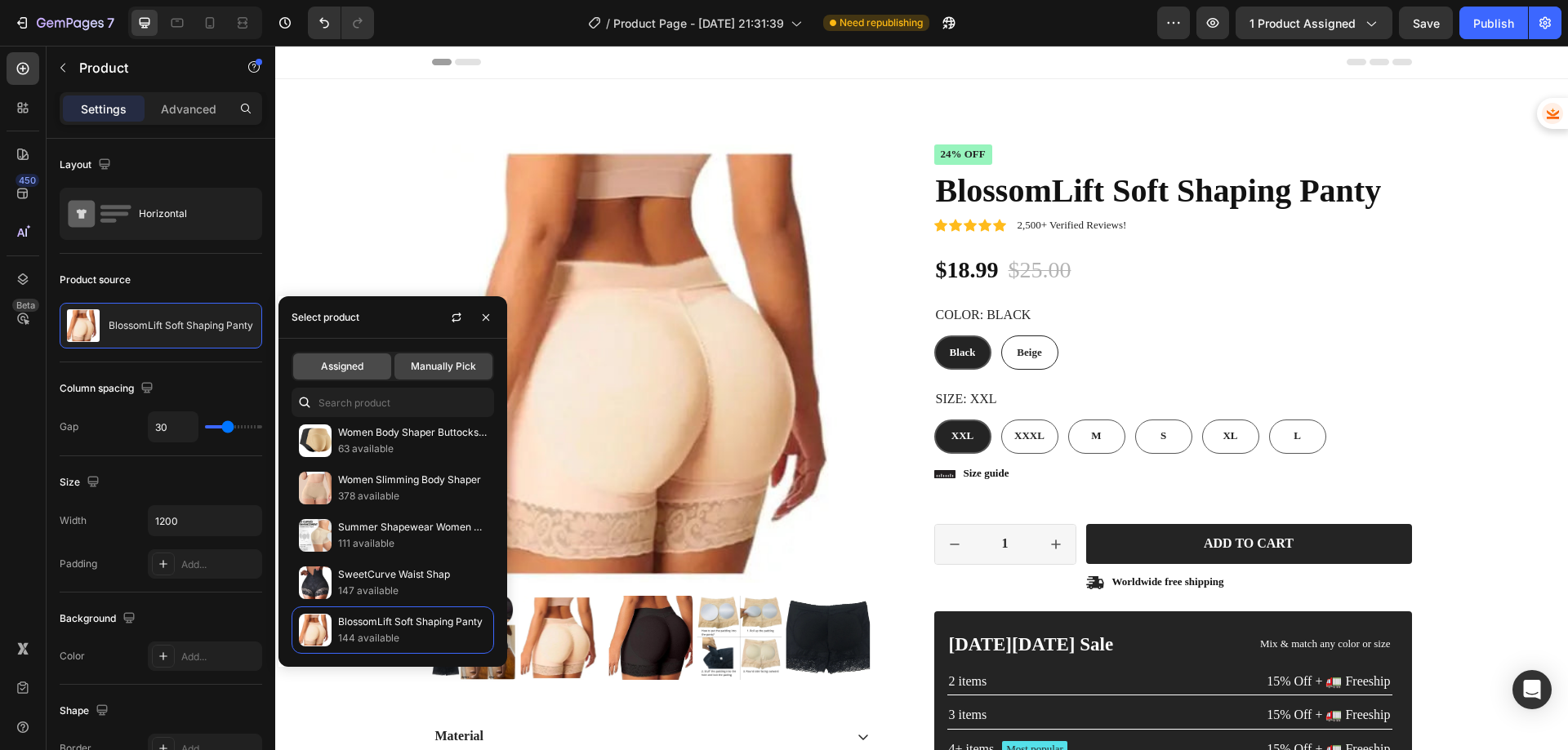
click at [356, 357] on div "Assigned" at bounding box center [341, 367] width 98 height 26
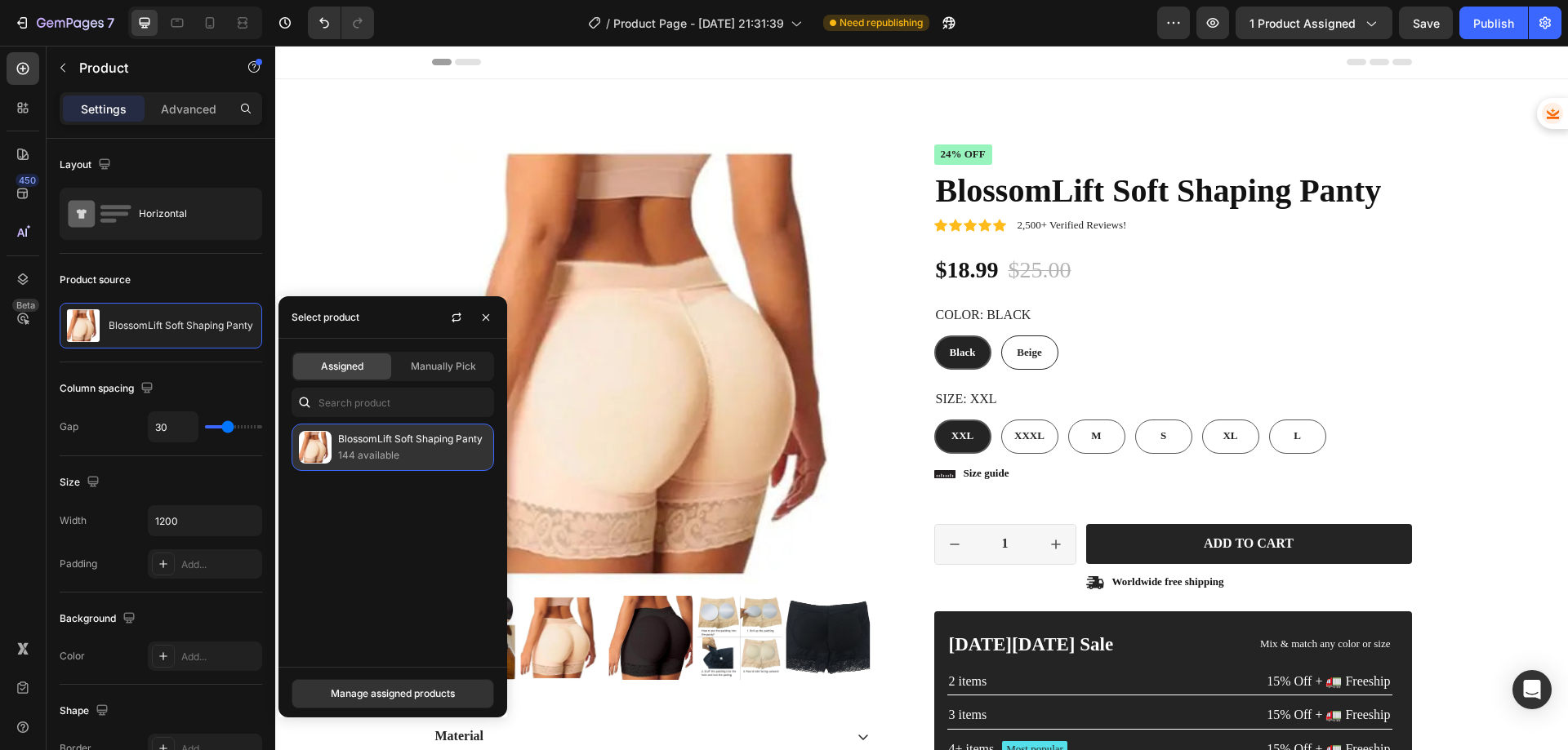
click at [361, 448] on p "144 available" at bounding box center [412, 455] width 149 height 17
click at [389, 696] on div "Manage assigned products" at bounding box center [392, 694] width 124 height 15
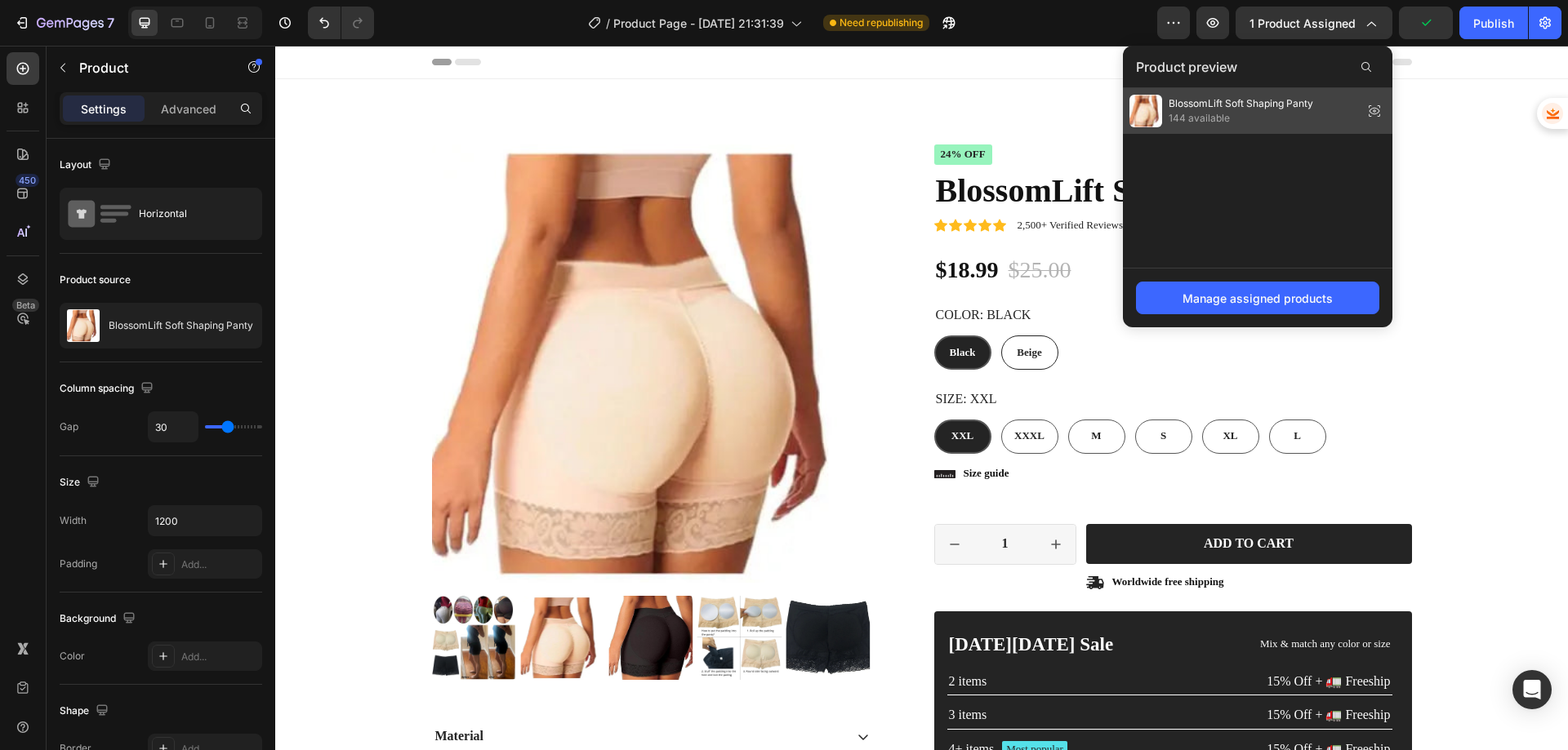
click at [1188, 122] on span "144 available" at bounding box center [1241, 118] width 144 height 15
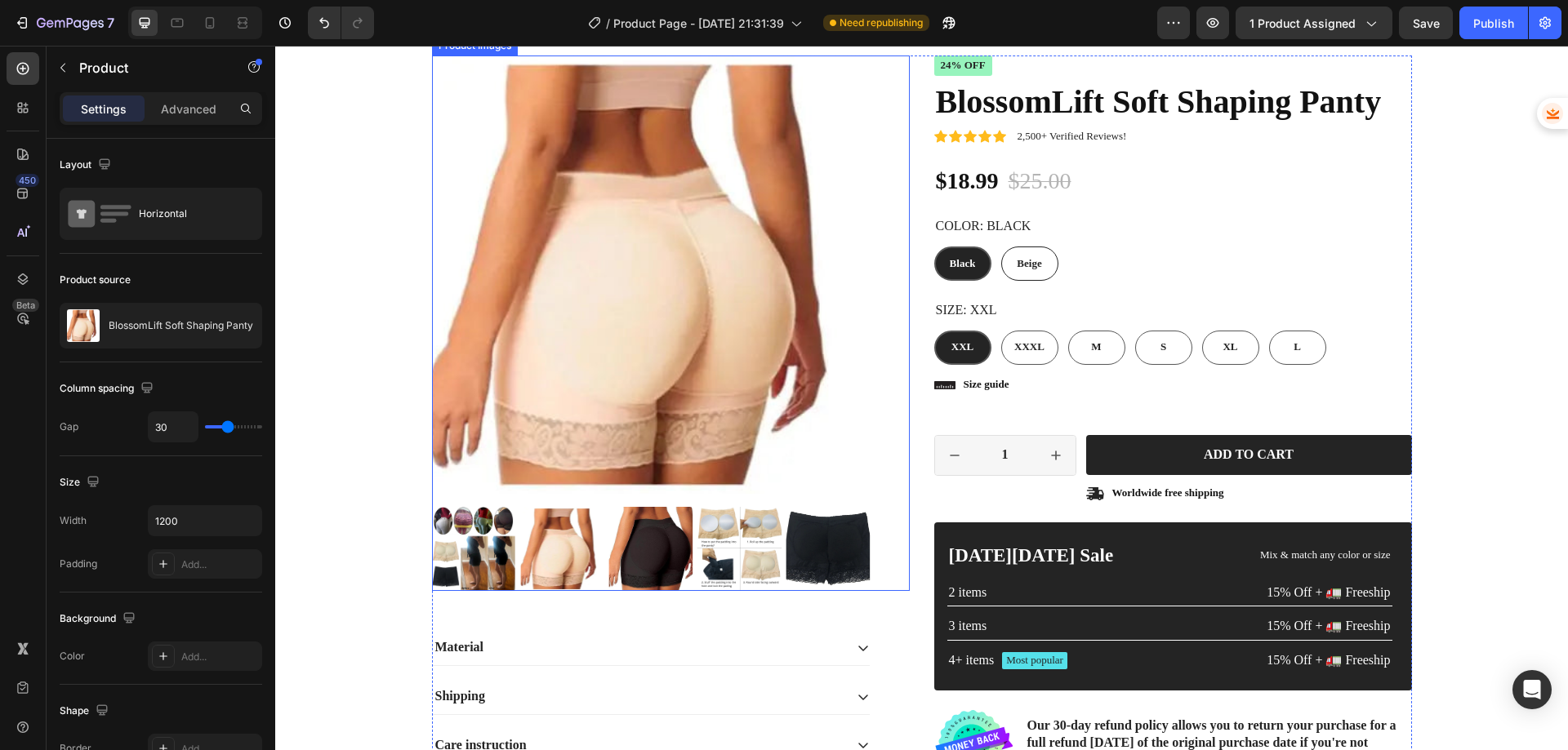
scroll to position [82, 0]
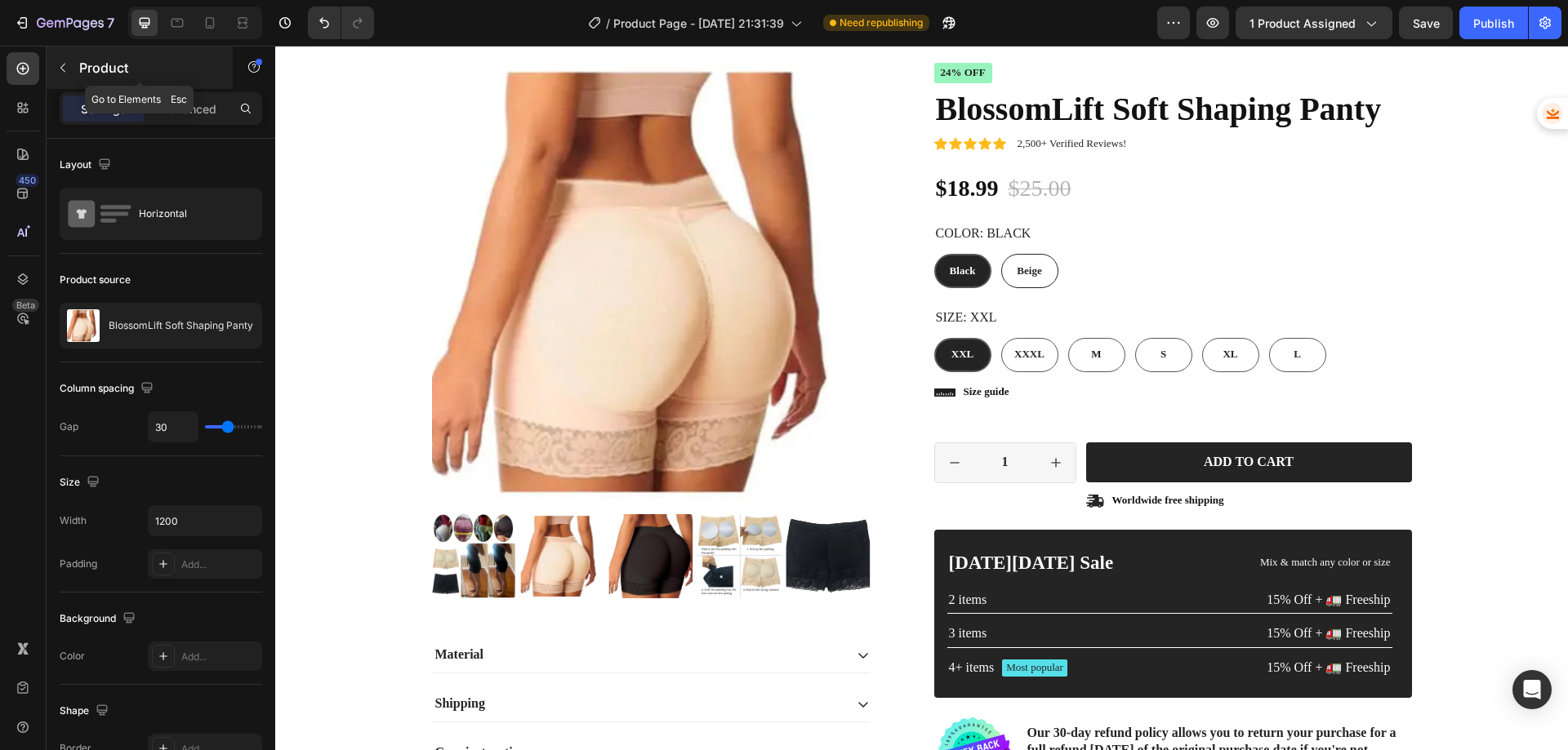
click at [63, 68] on icon "button" at bounding box center [62, 68] width 13 height 13
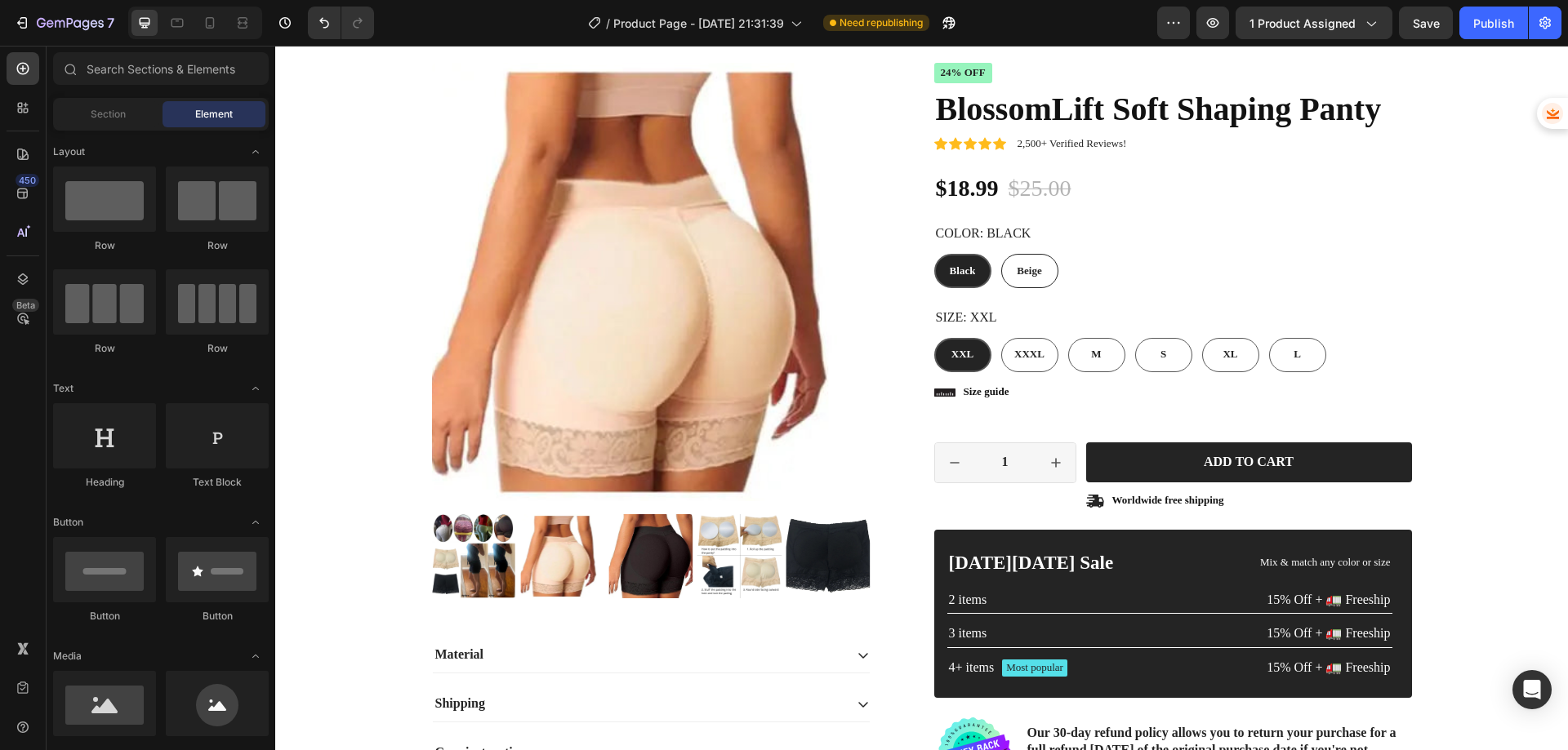
click at [200, 113] on span "Element" at bounding box center [214, 114] width 38 height 15
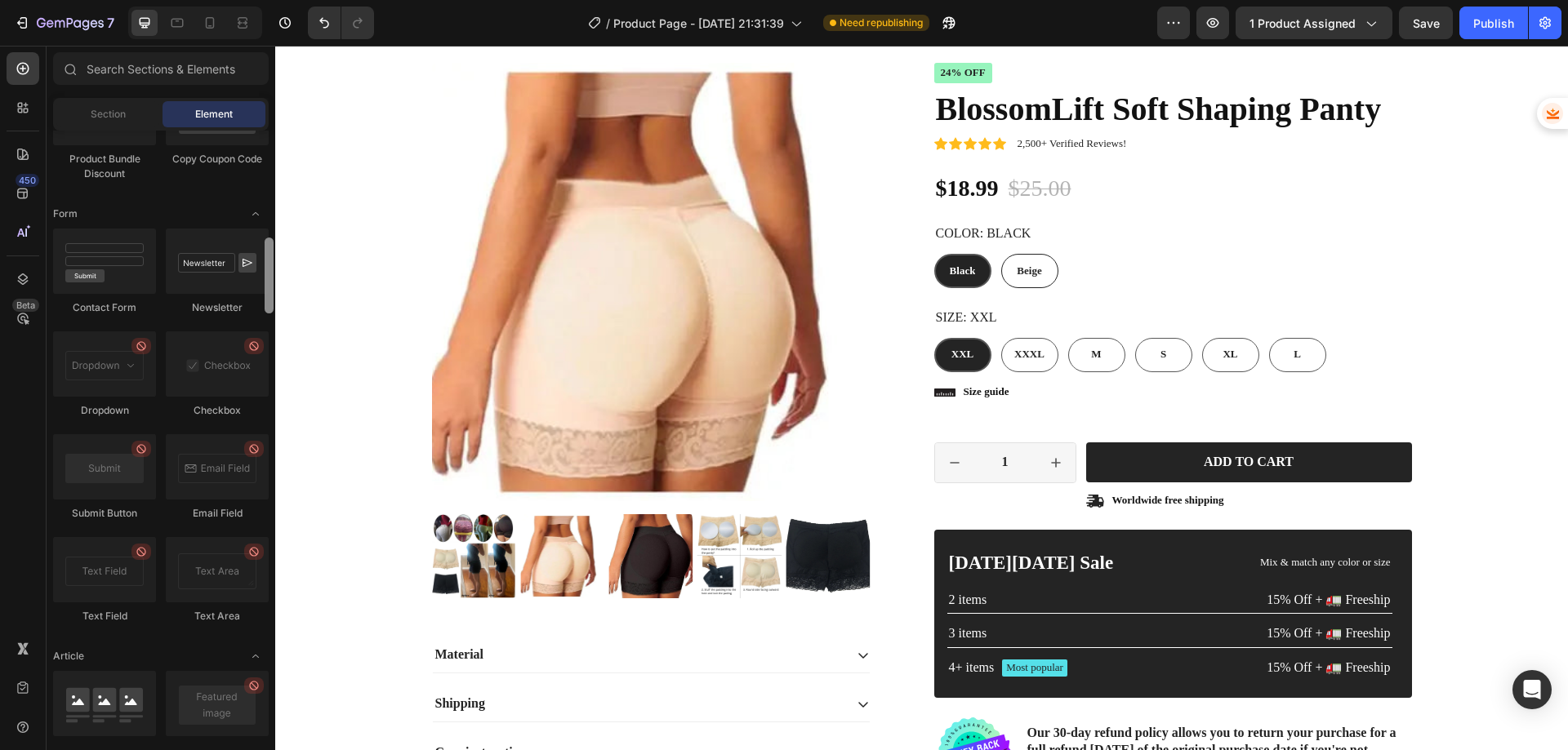
scroll to position [3294, 0]
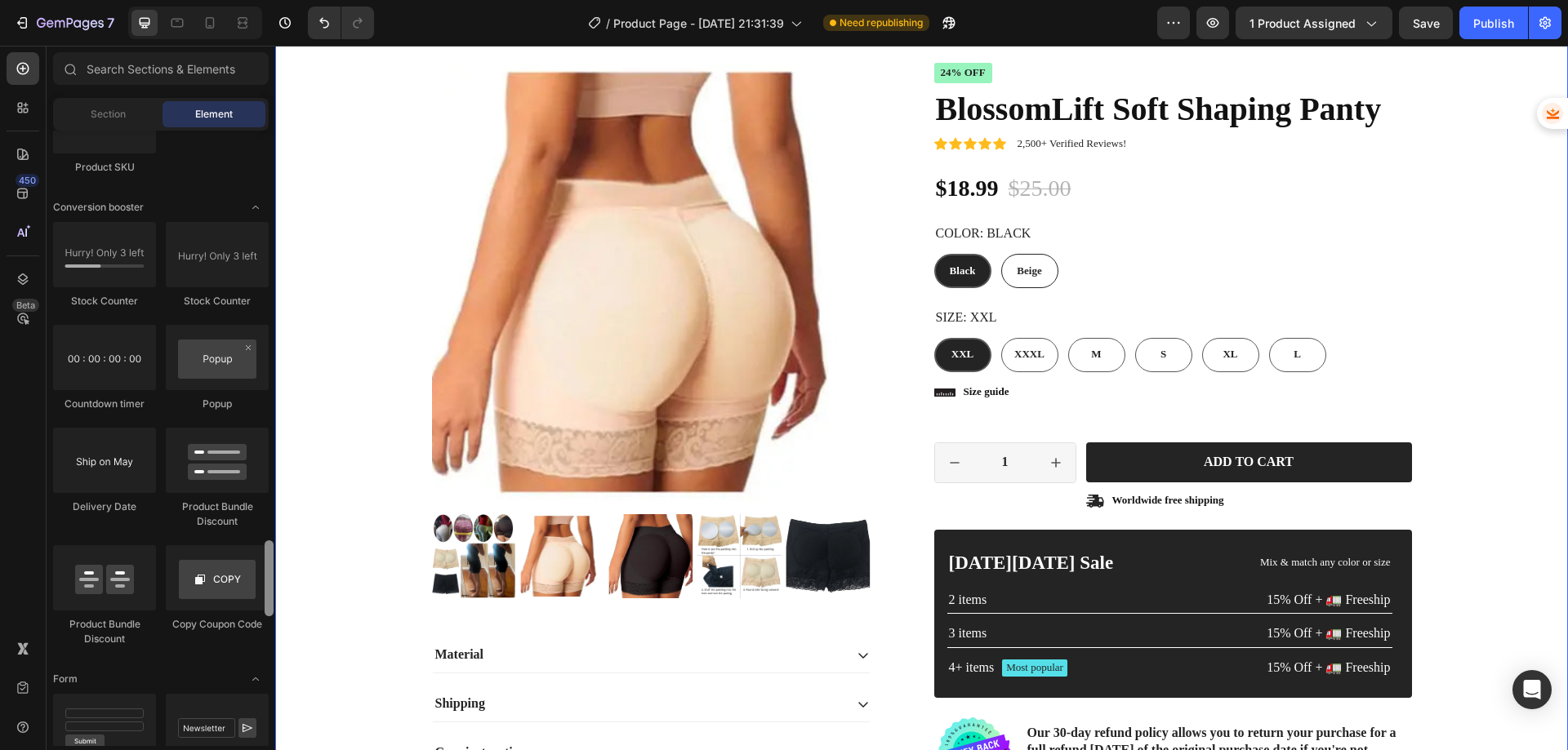
drag, startPoint x: 544, startPoint y: 681, endPoint x: 308, endPoint y: 268, distance: 475.7
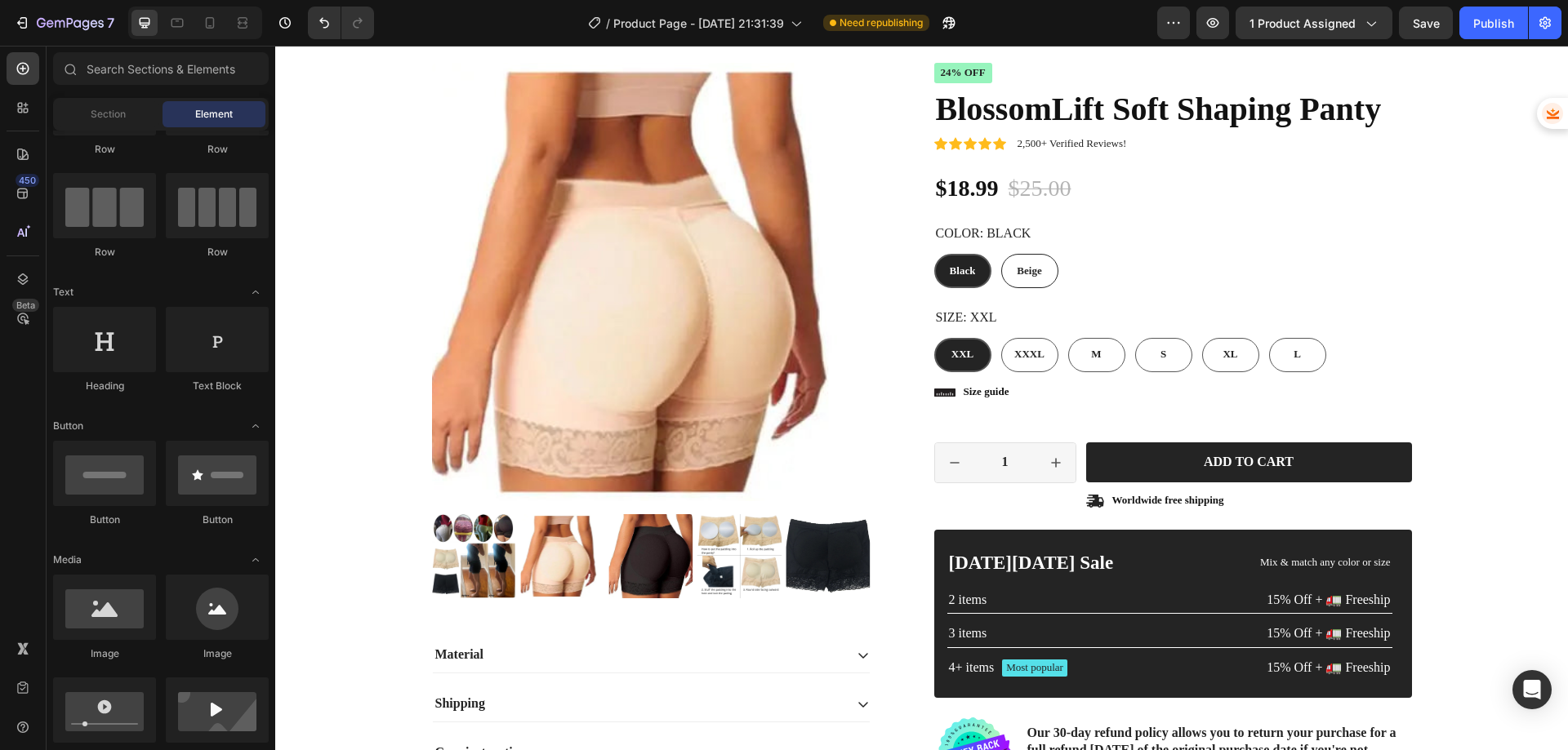
scroll to position [0, 0]
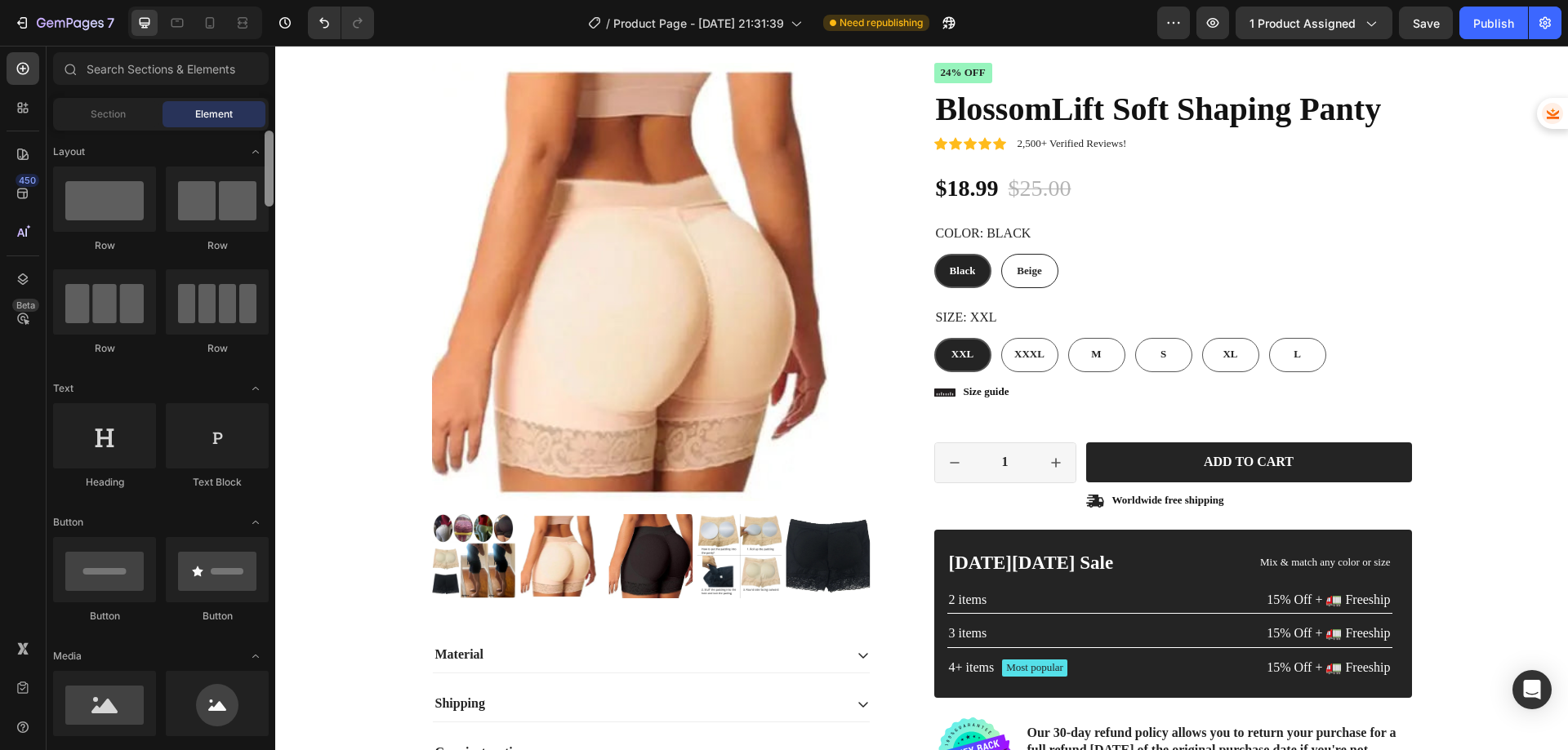
click at [93, 113] on span "Section" at bounding box center [108, 114] width 35 height 15
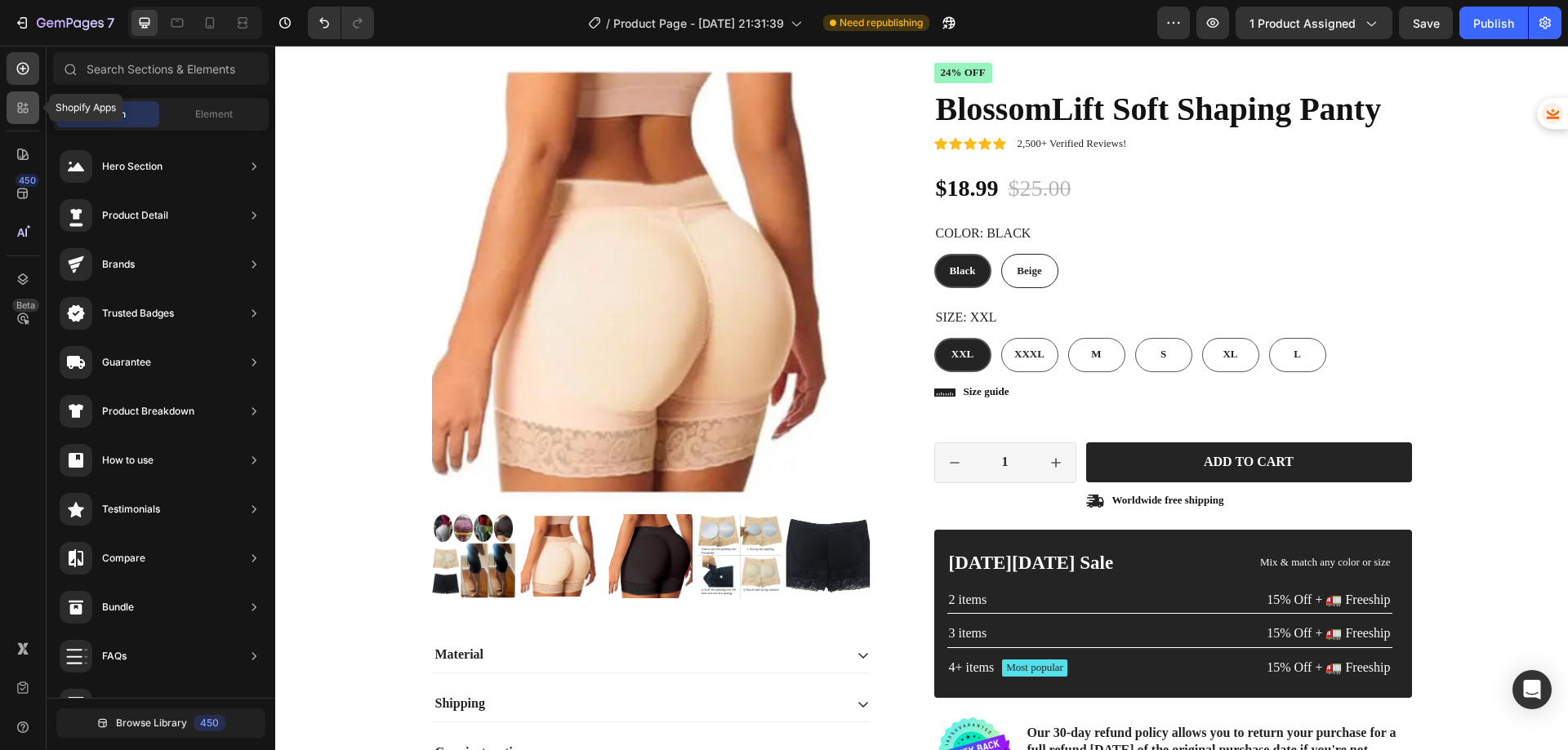
click at [16, 118] on div at bounding box center [22, 107] width 33 height 33
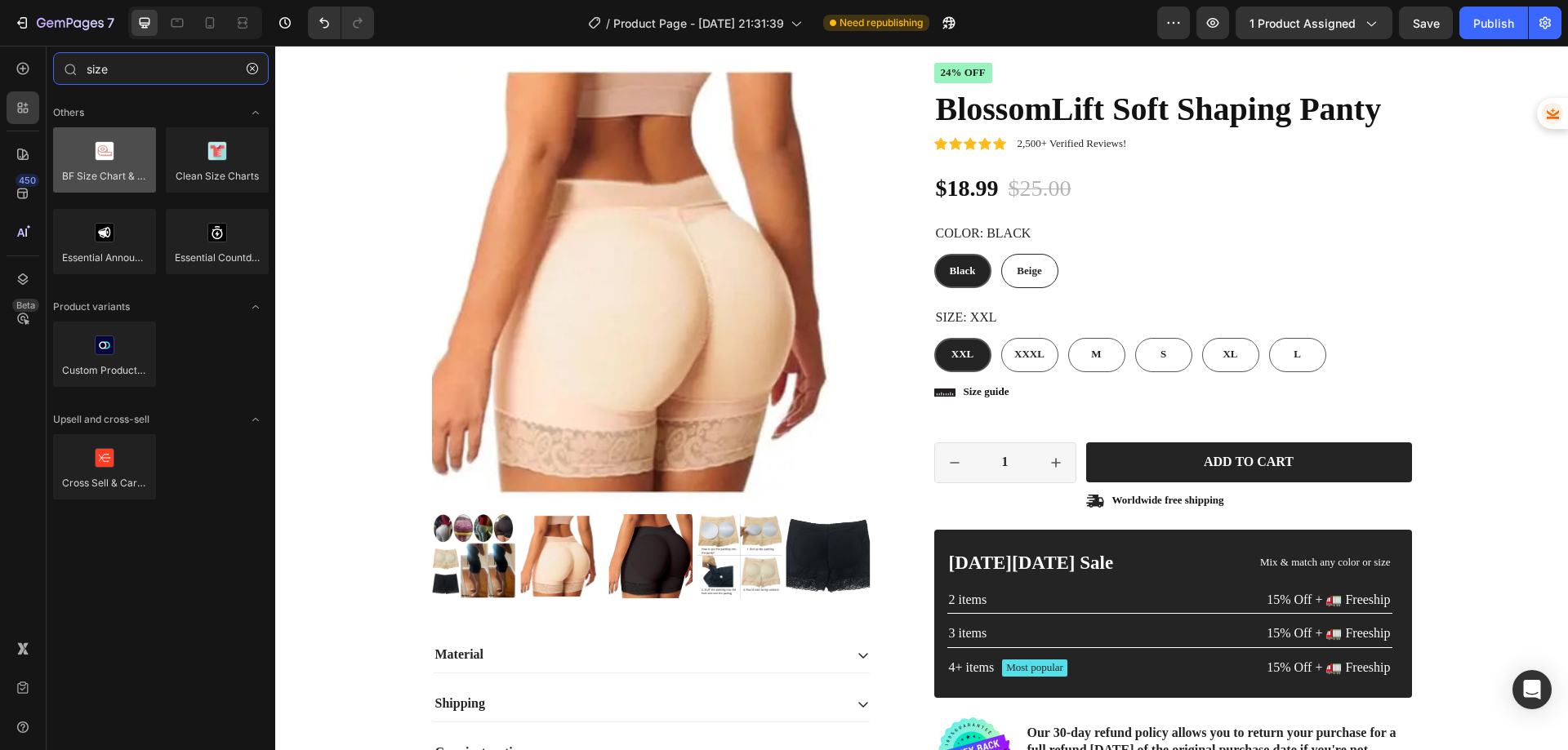
type input "size"
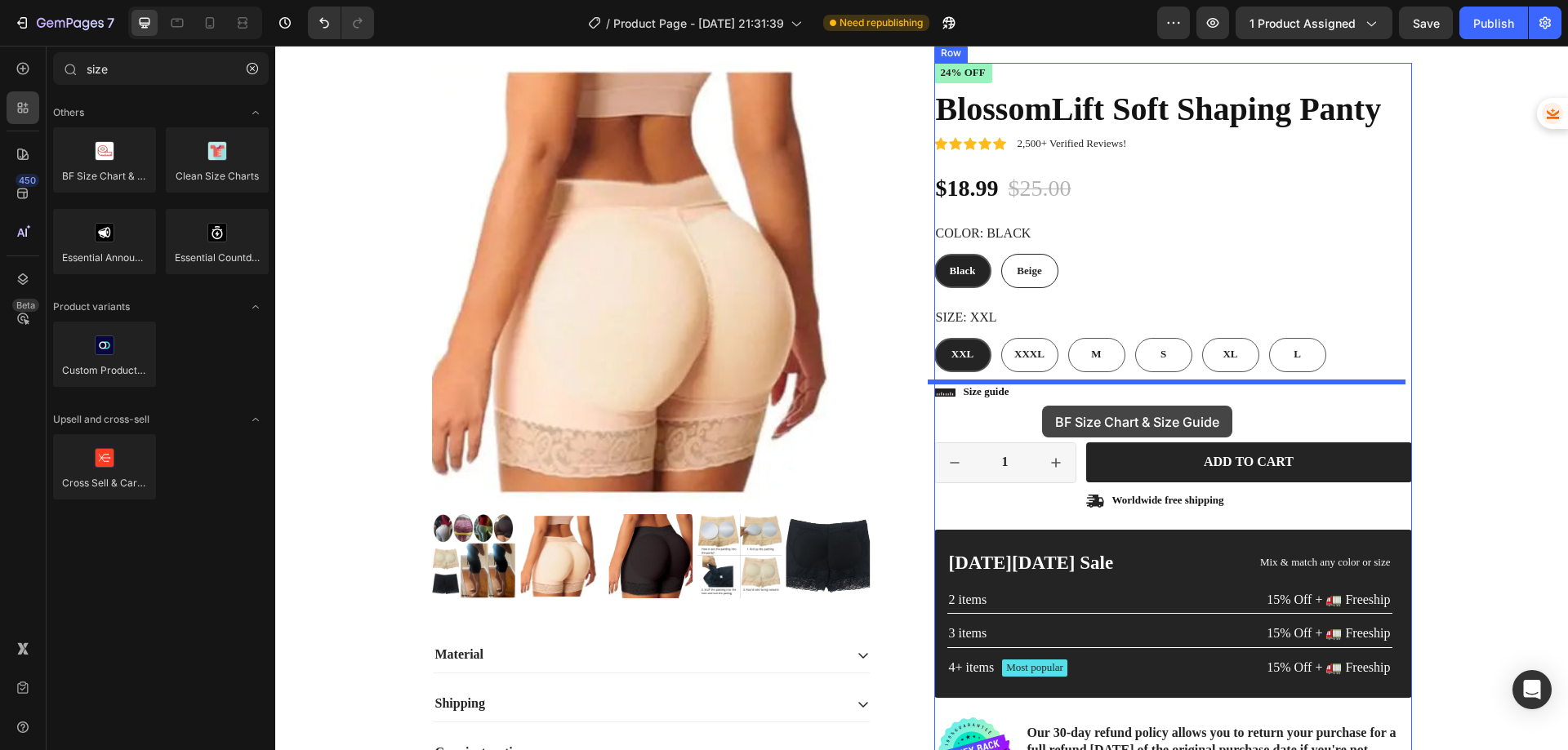
drag, startPoint x: 376, startPoint y: 217, endPoint x: 1042, endPoint y: 406, distance: 692.3
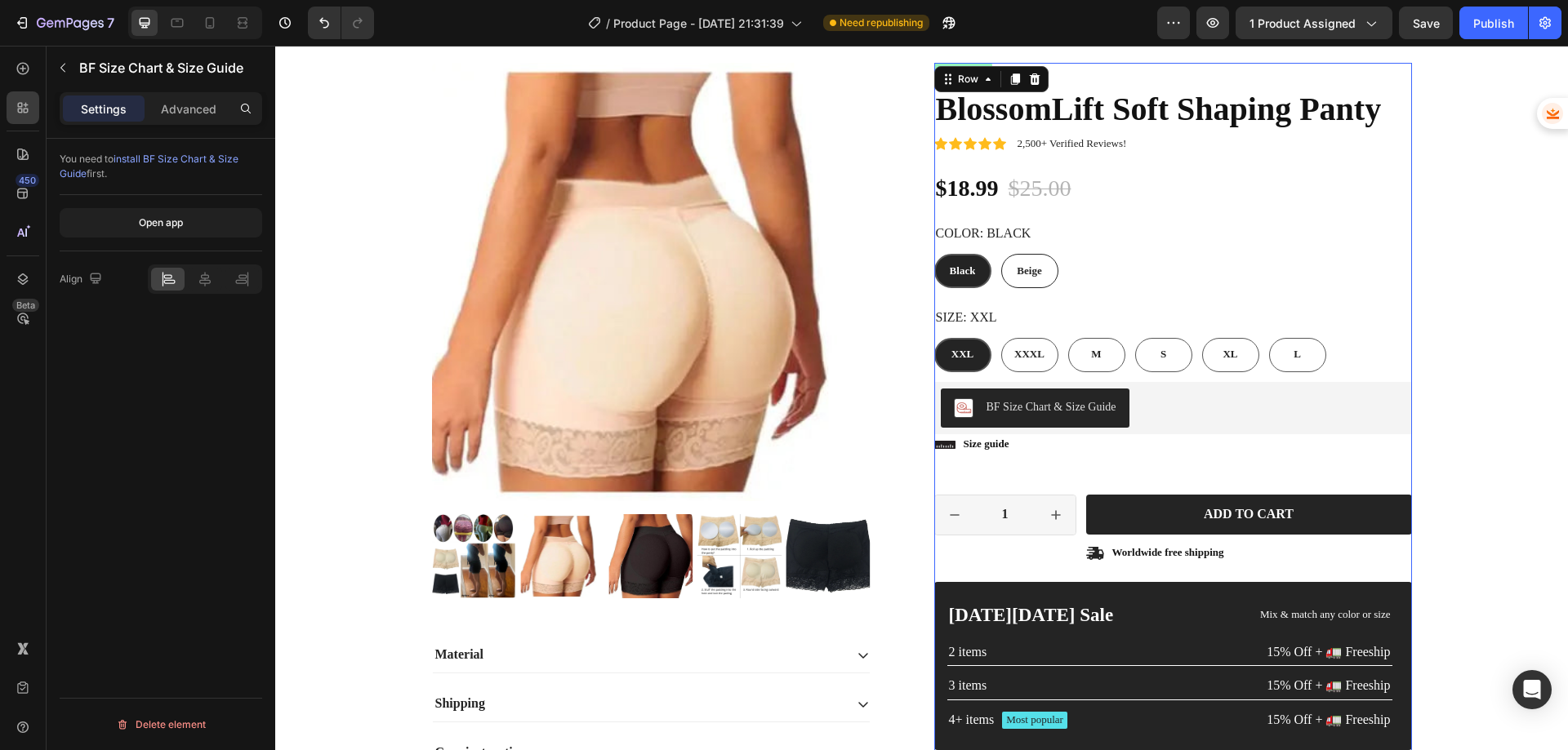
click at [1090, 461] on div "Icon Icon Icon Icon Icon Icon List 2,500+ Verified Reviews! Text Block Row 24% …" at bounding box center [1172, 449] width 478 height 773
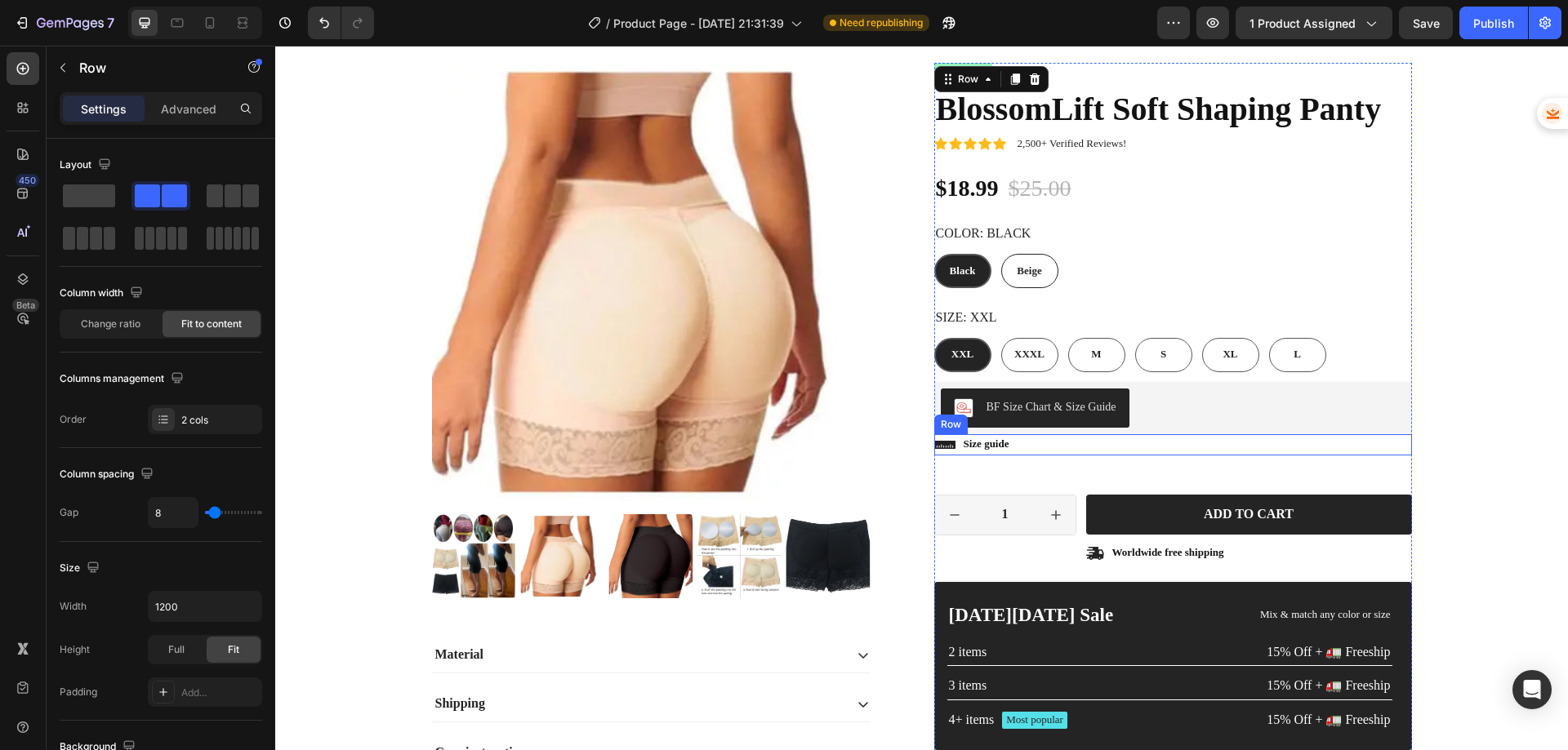
click at [1063, 450] on div "Icon Size guide Text Block Row" at bounding box center [1172, 445] width 478 height 21
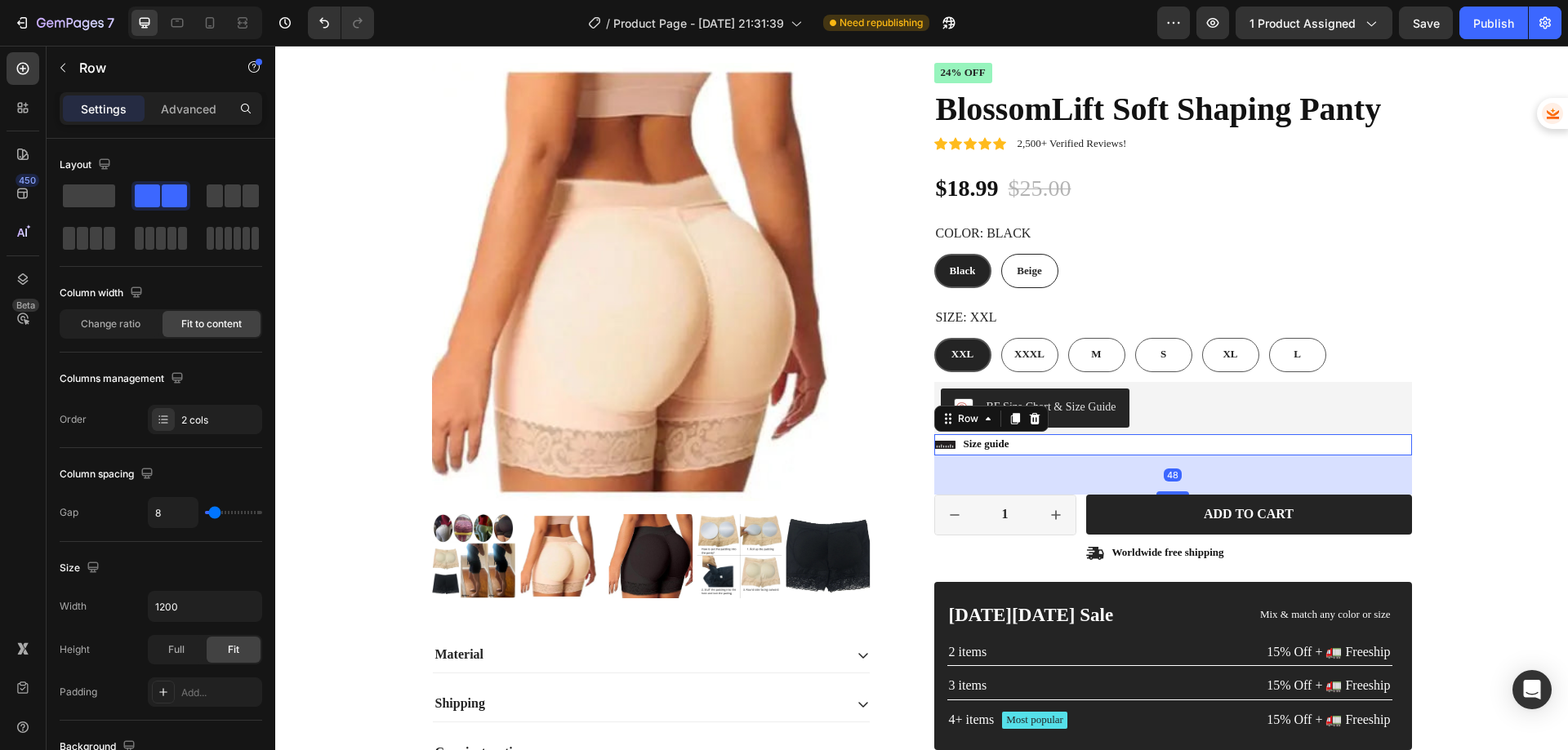
click at [1055, 446] on div "Icon Size guide Text Block Row 48" at bounding box center [1172, 445] width 478 height 21
click at [1033, 416] on icon at bounding box center [1034, 419] width 13 height 13
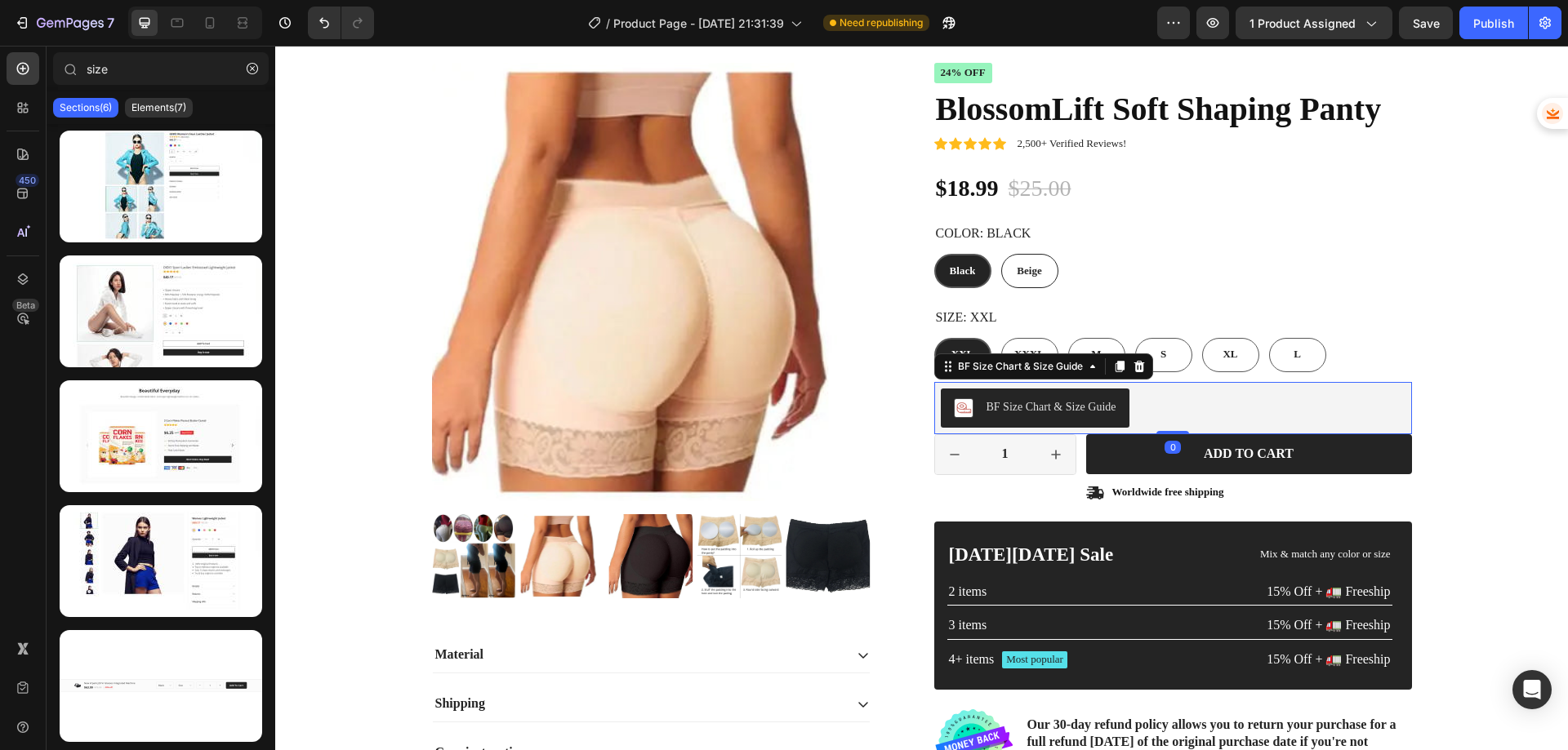
click at [1076, 399] on div "BF Size Chart & Size Guide" at bounding box center [1052, 407] width 130 height 18
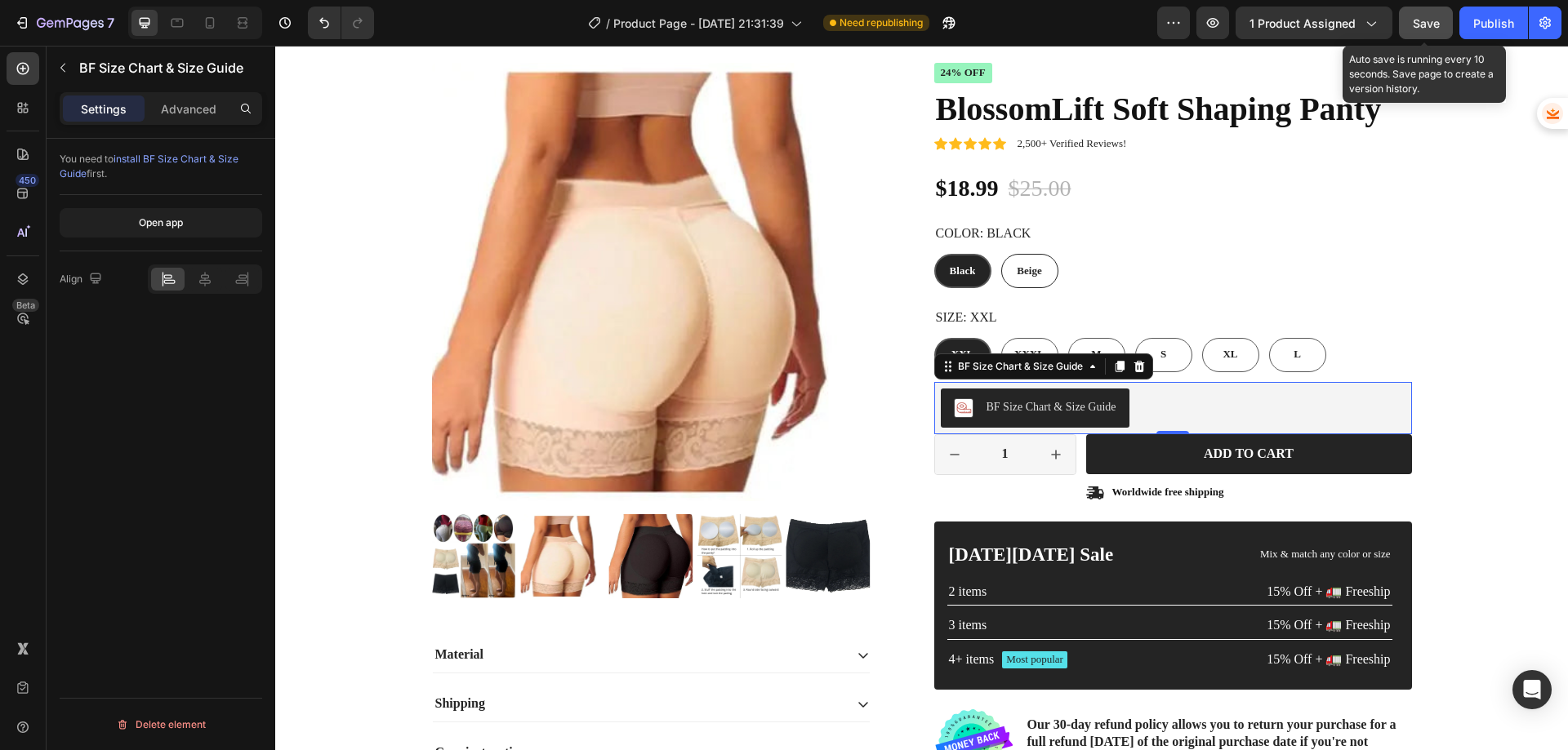
click at [1436, 25] on span "Save" at bounding box center [1426, 24] width 27 height 14
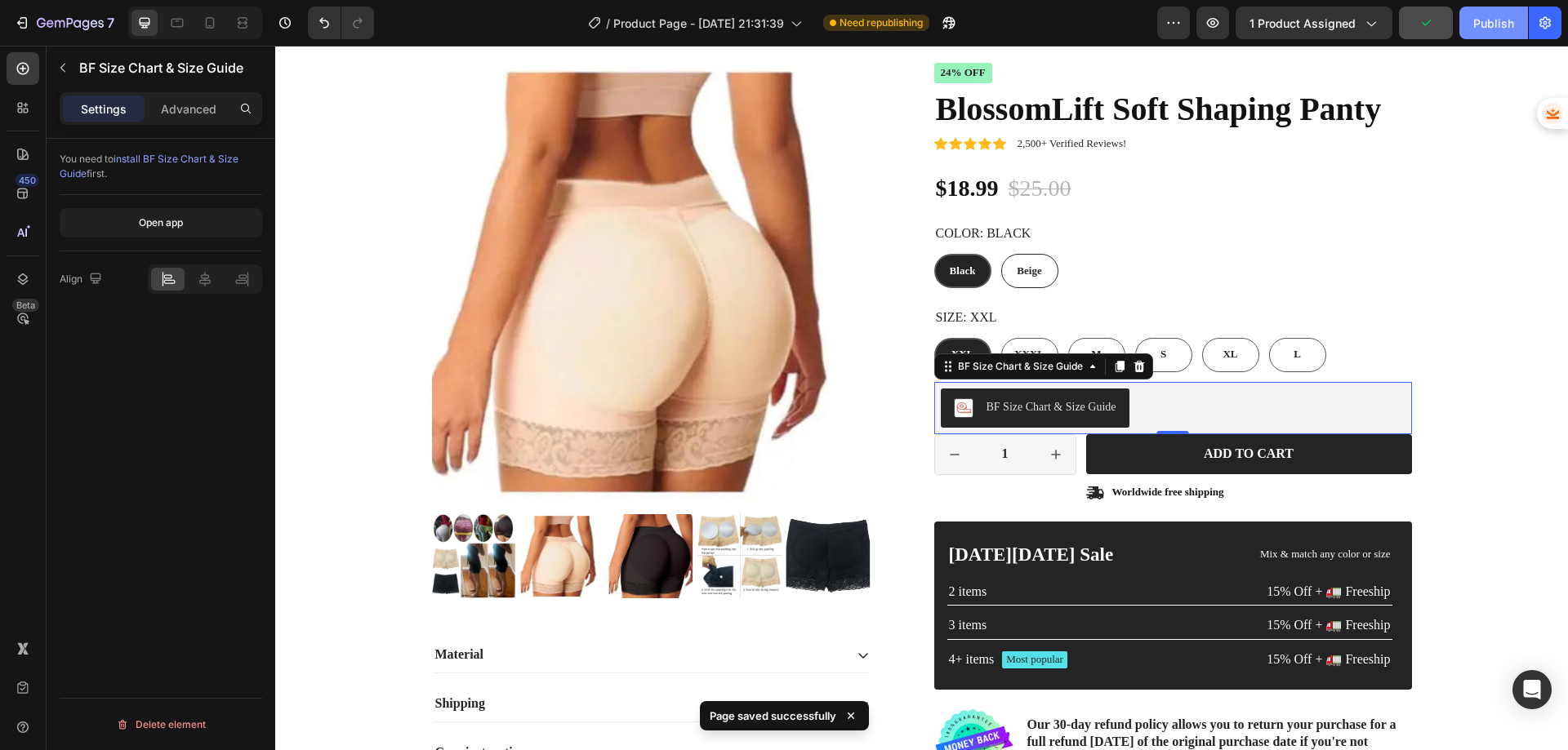
click at [1481, 28] on div "Publish" at bounding box center [1493, 24] width 40 height 18
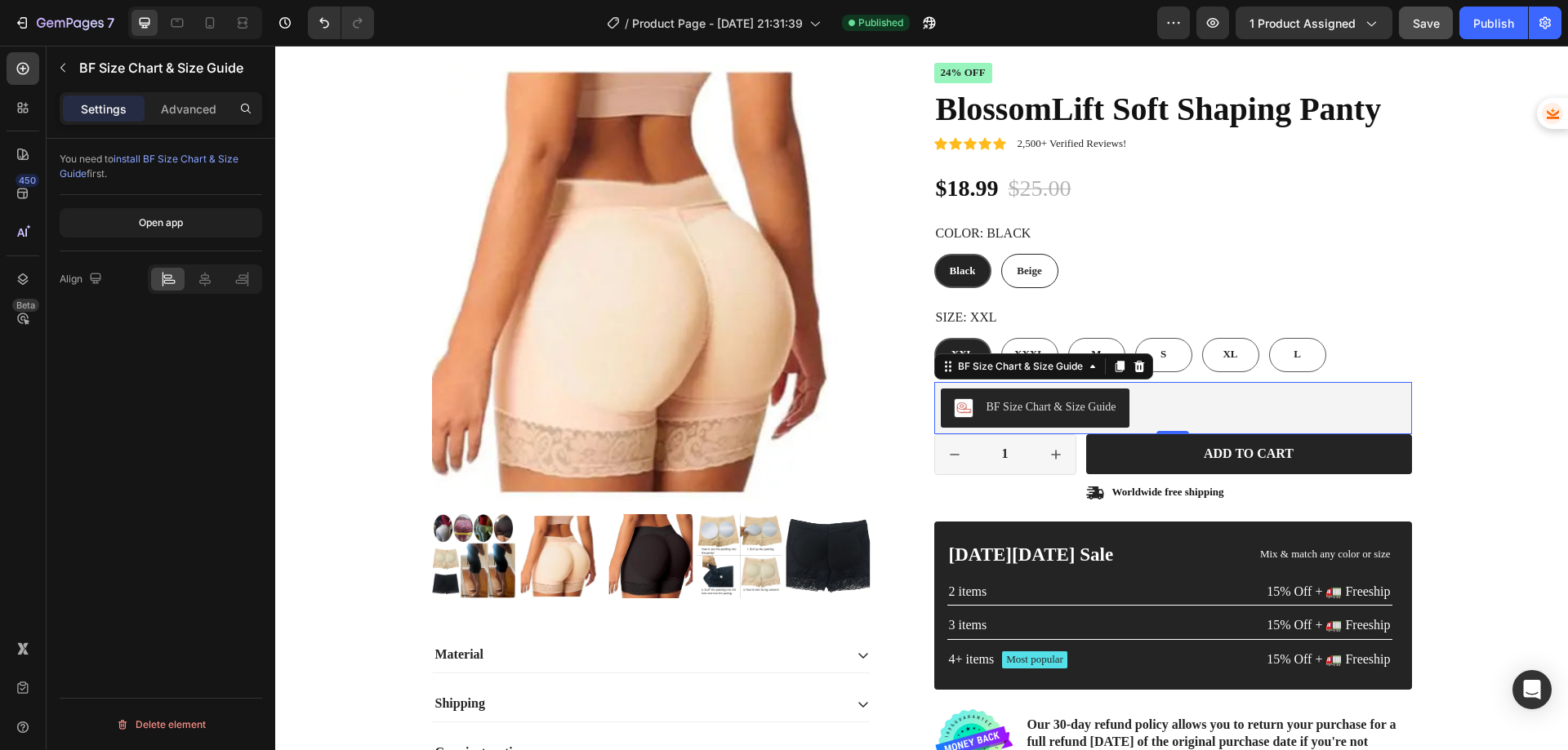
click at [1003, 405] on div "BF Size Chart & Size Guide" at bounding box center [1052, 407] width 130 height 18
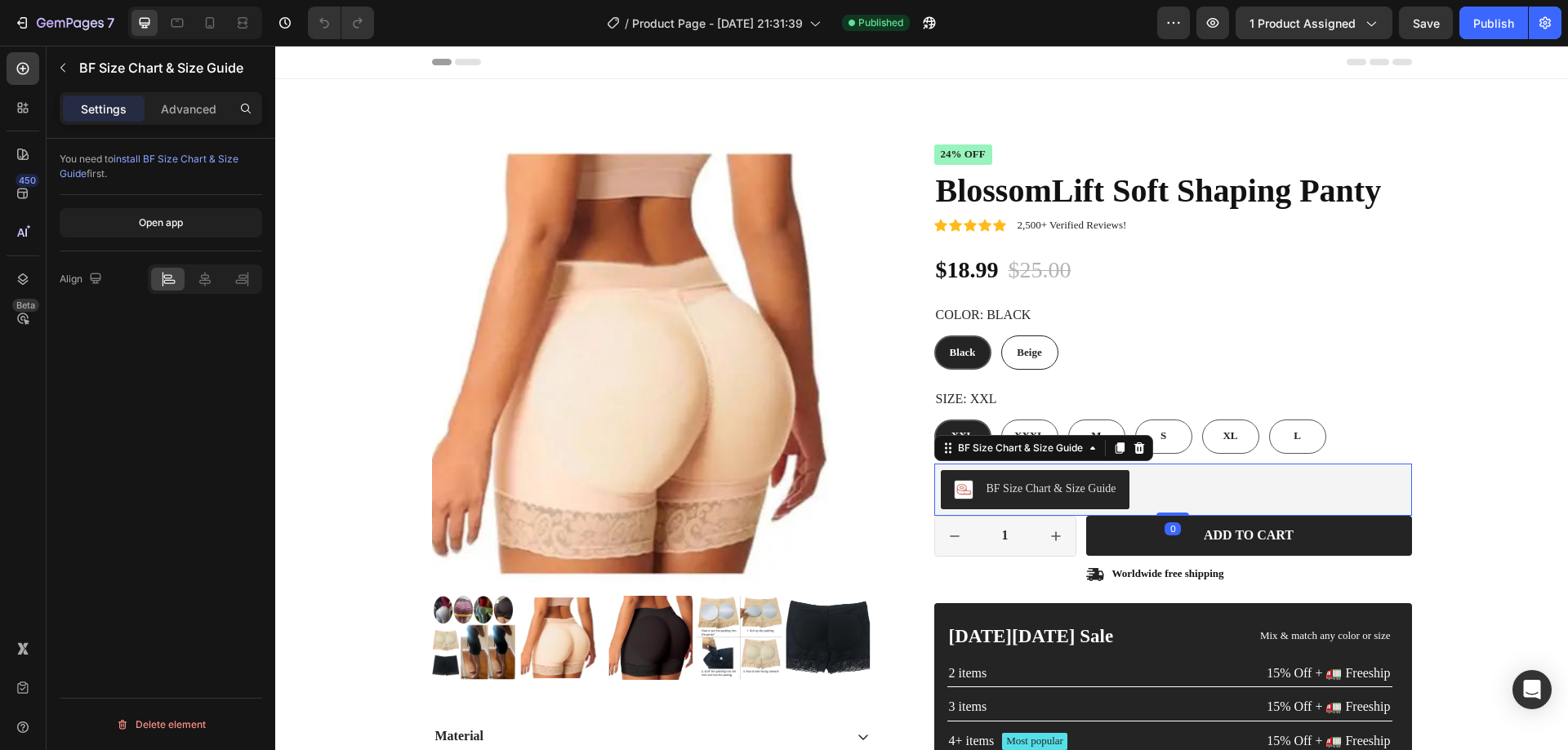
click at [1013, 492] on div "BF Size Chart & Size Guide" at bounding box center [1052, 489] width 130 height 18
click at [12, 12] on button "7" at bounding box center [63, 22] width 115 height 33
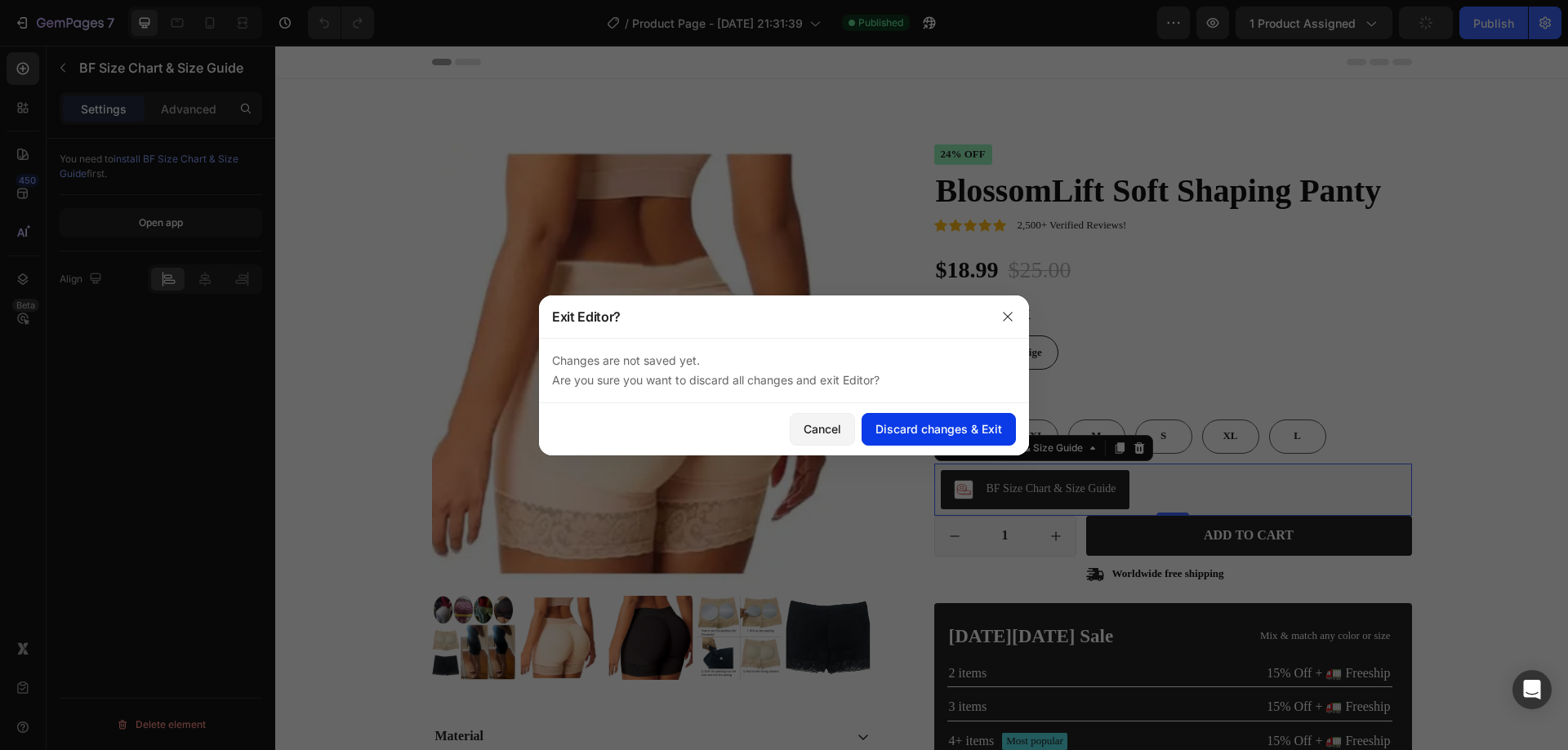
click at [933, 434] on div "Discard changes & Exit" at bounding box center [939, 429] width 127 height 18
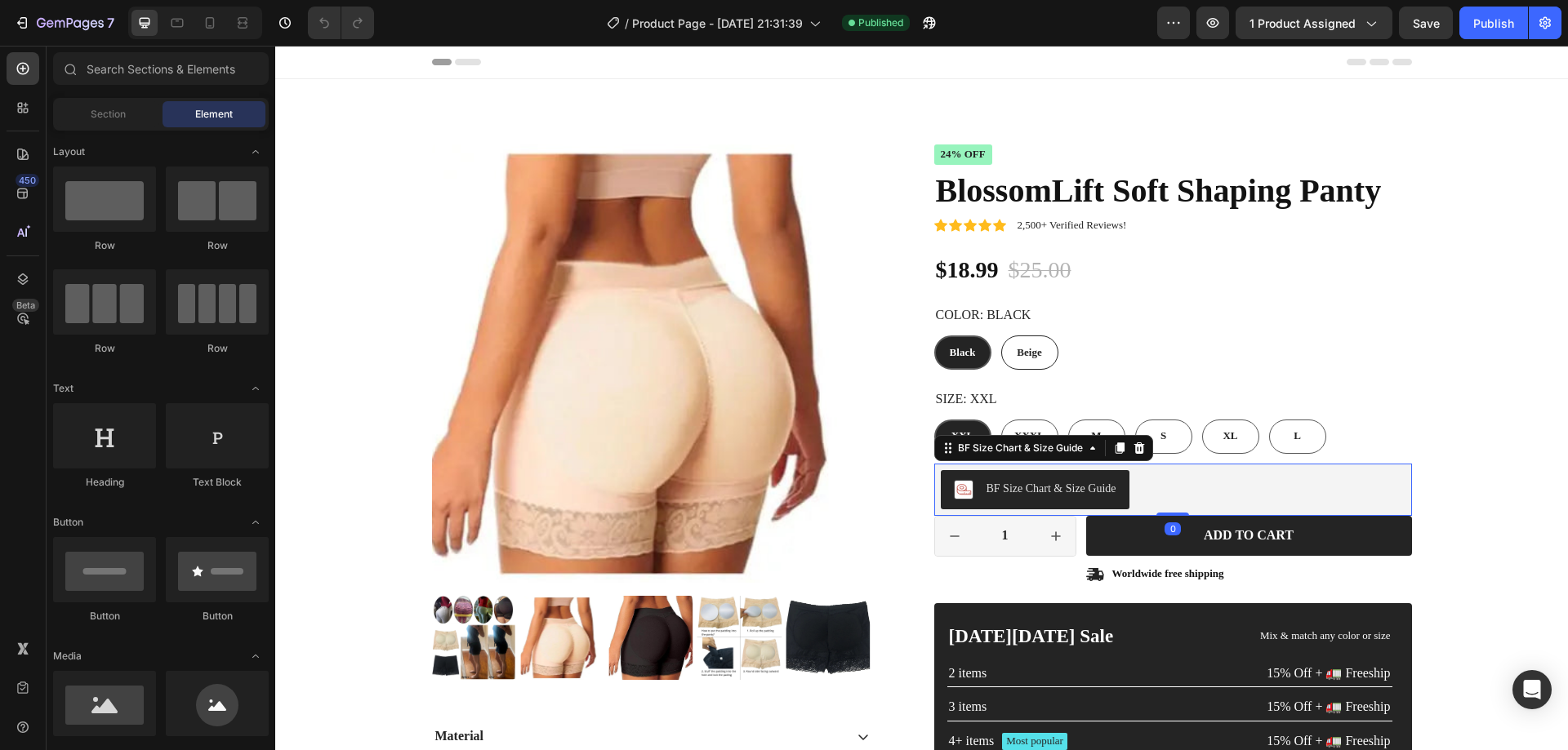
click at [987, 489] on div "BF Size Chart & Size Guide" at bounding box center [1052, 489] width 130 height 18
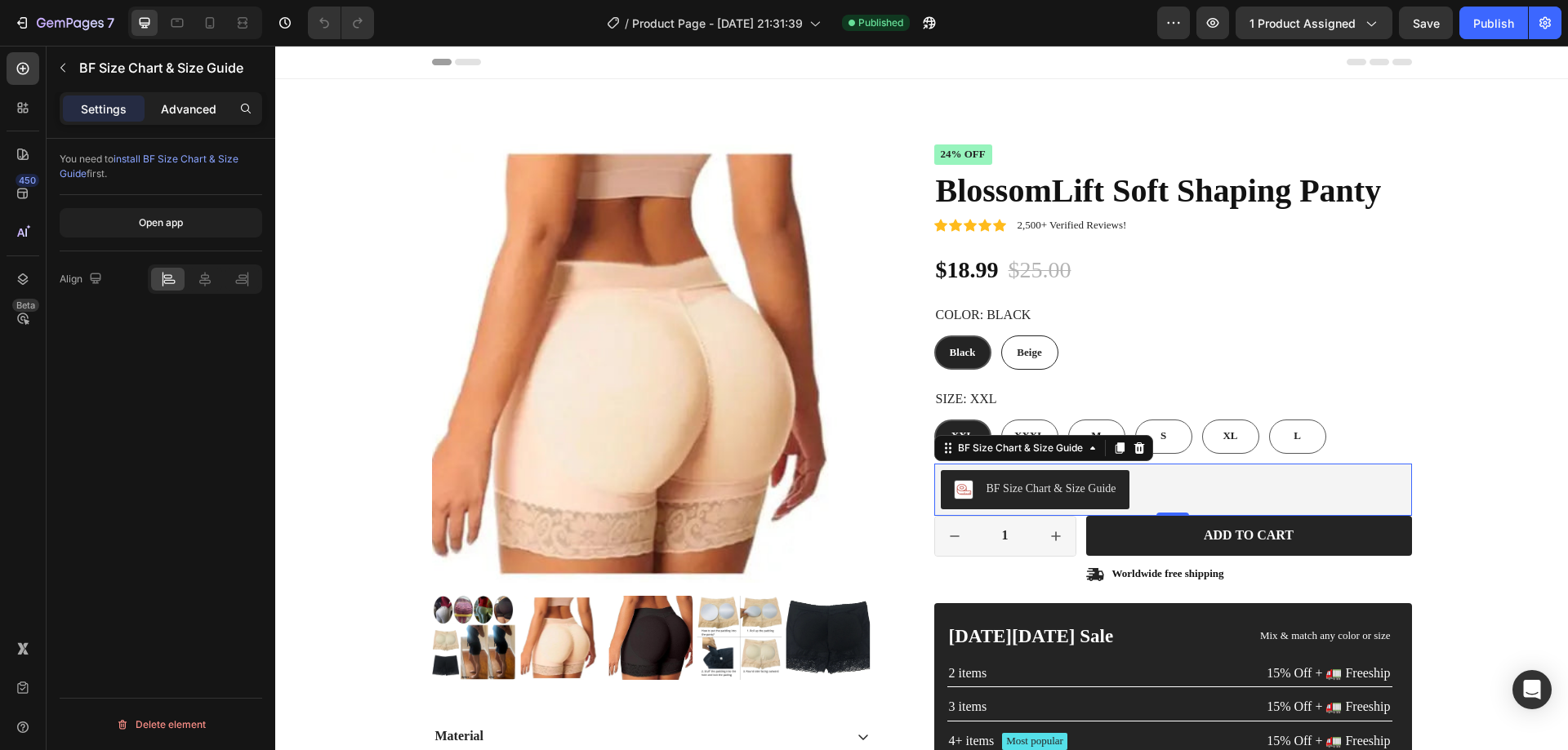
click at [171, 106] on p "Advanced" at bounding box center [188, 109] width 55 height 18
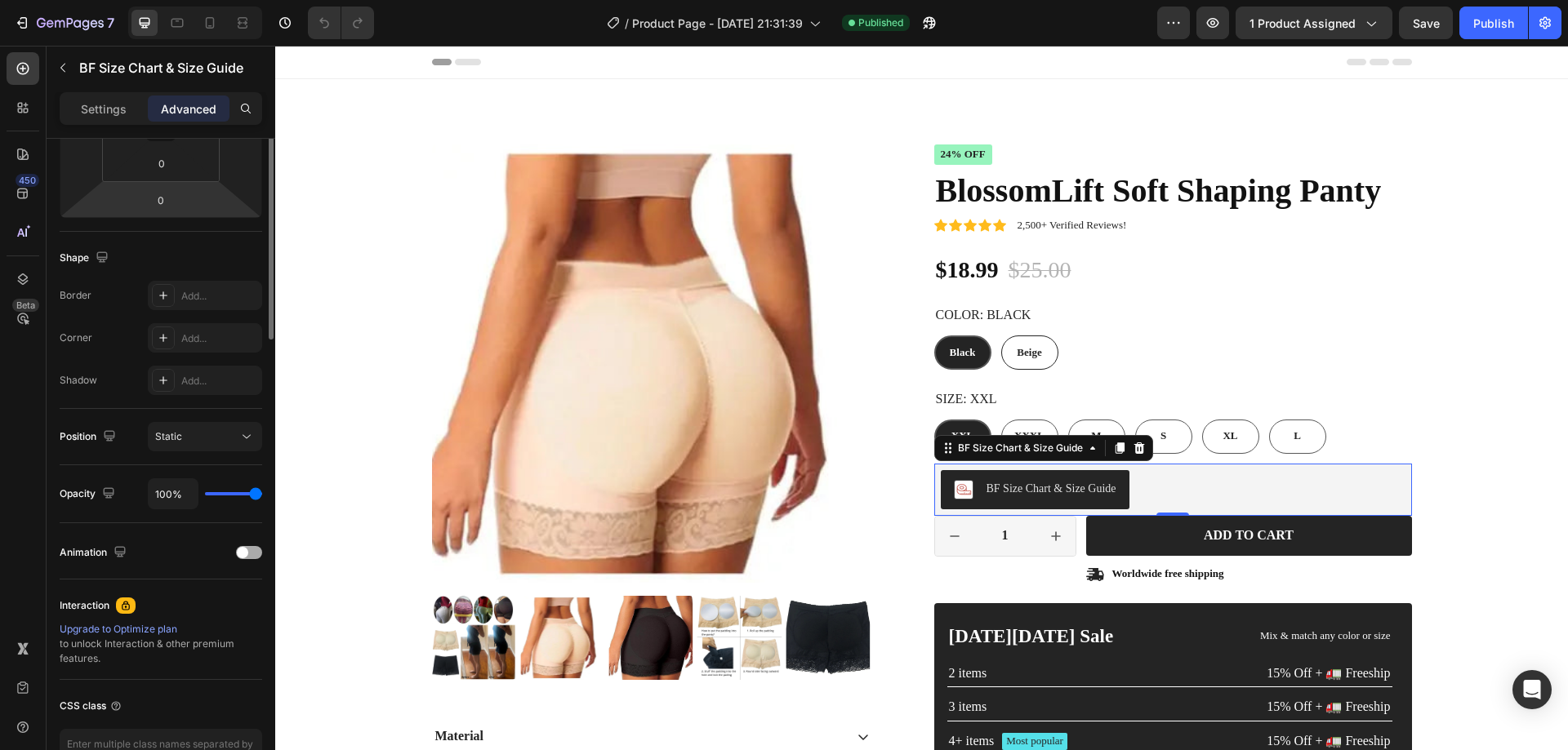
scroll to position [431, 0]
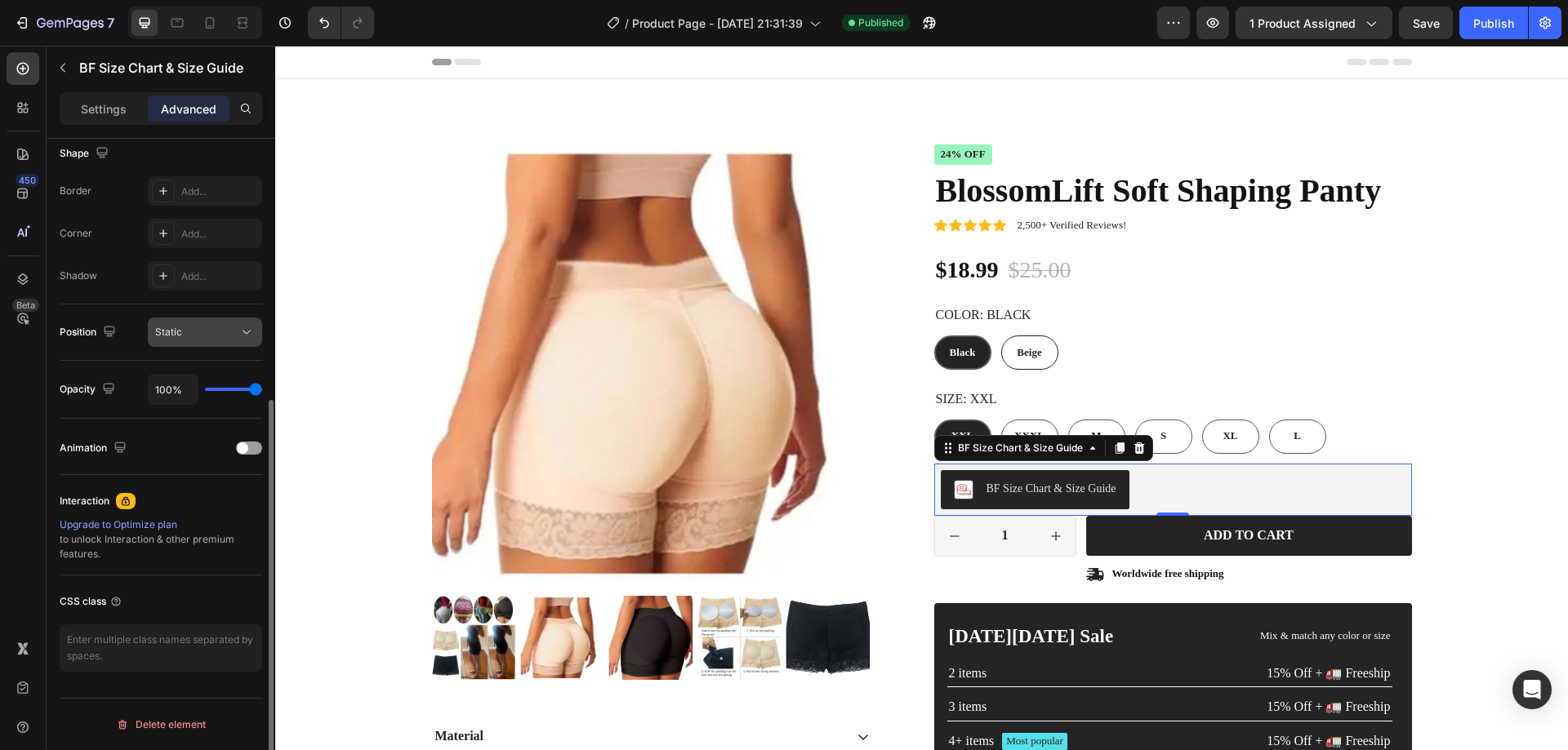
click at [201, 338] on div "Static" at bounding box center [196, 332] width 84 height 15
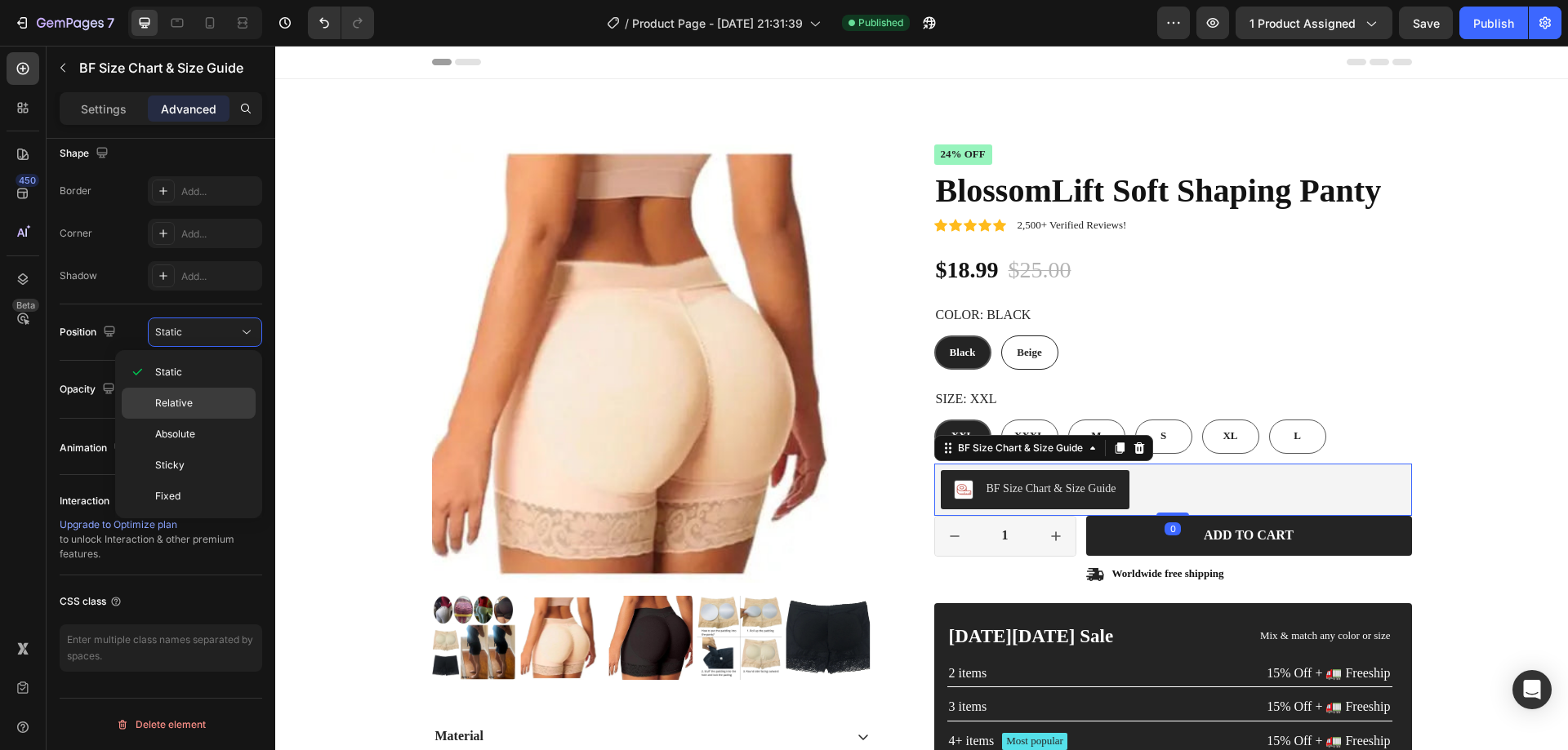
click at [173, 403] on span "Relative" at bounding box center [173, 403] width 38 height 15
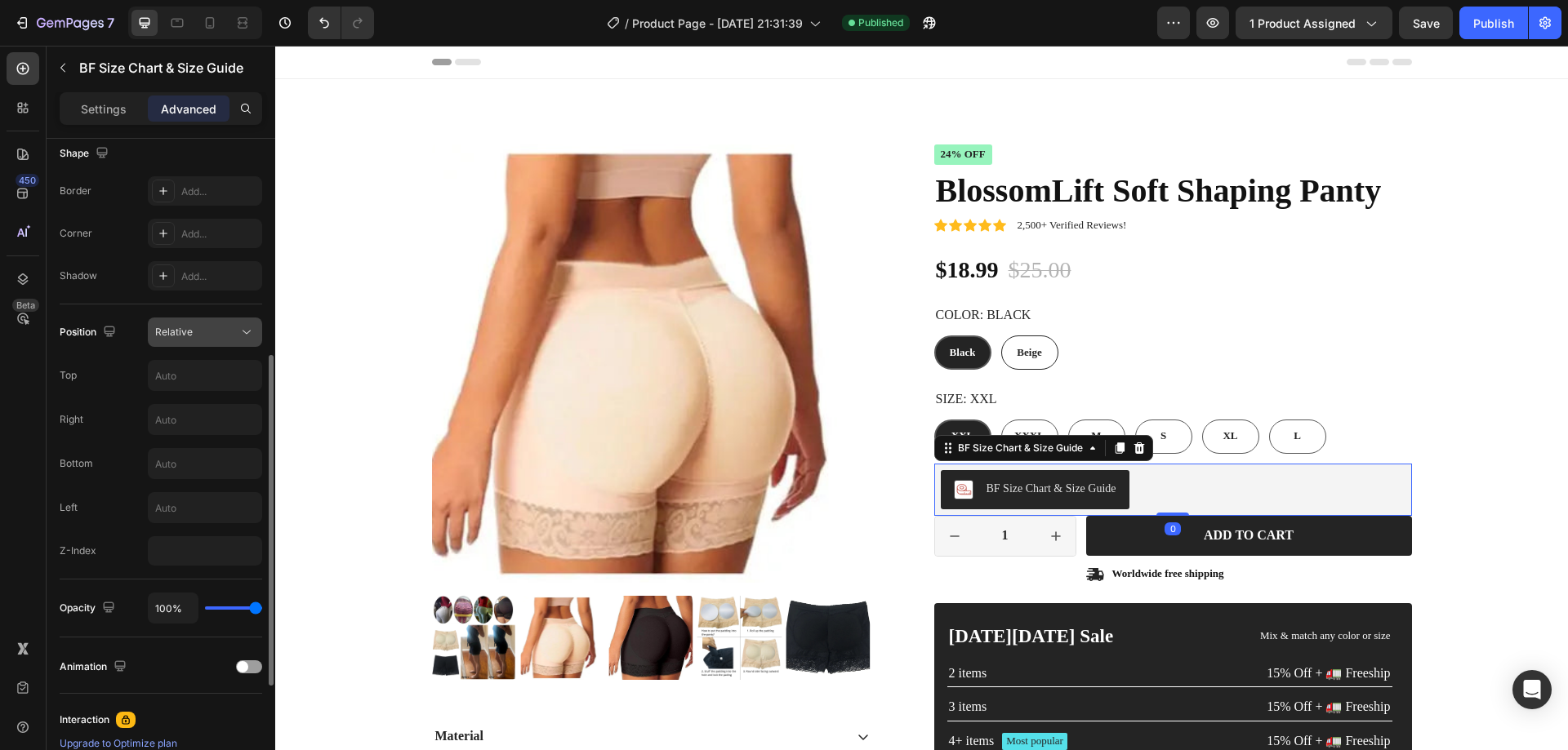
click at [196, 329] on div "Relative" at bounding box center [196, 332] width 84 height 15
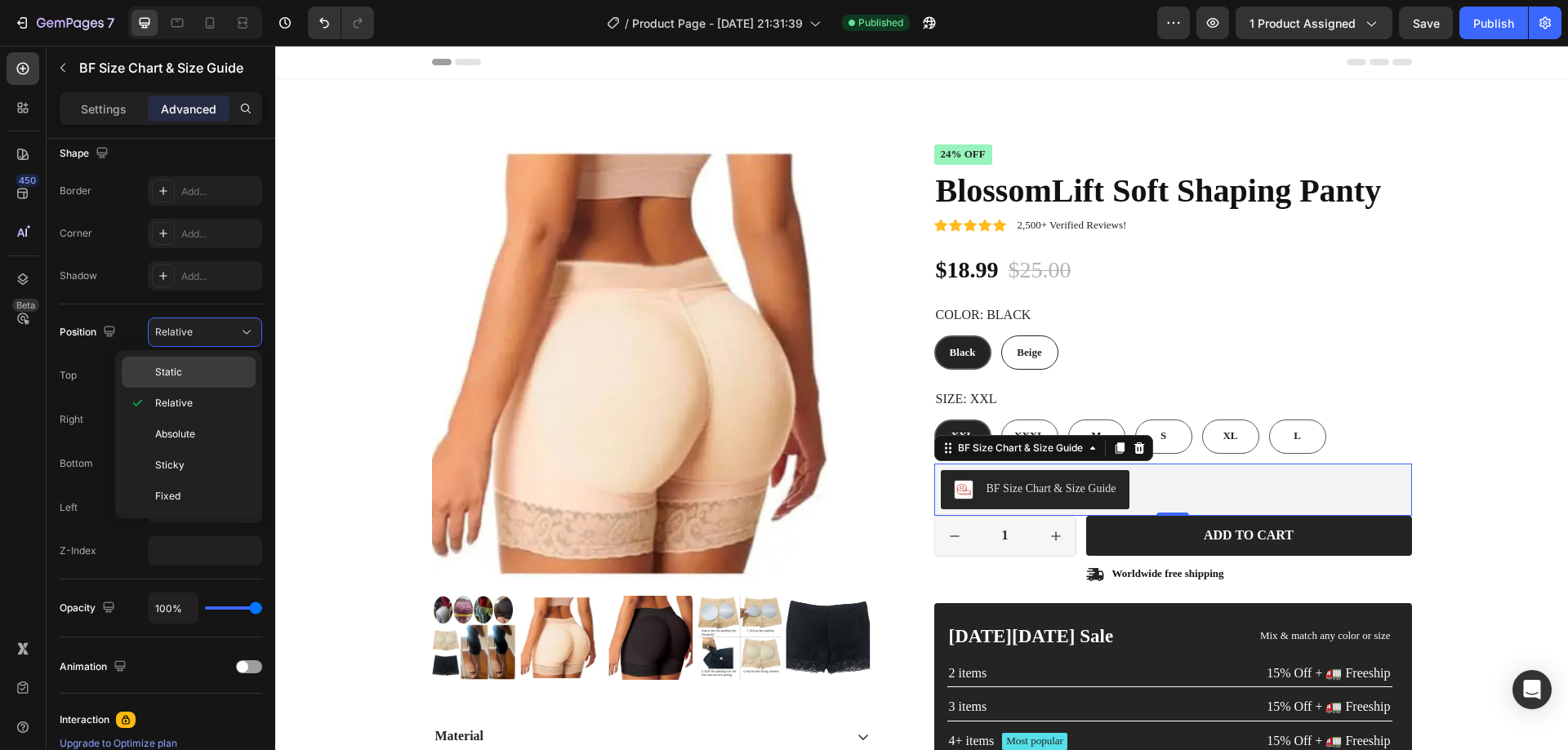
click at [168, 371] on span "Static" at bounding box center [168, 372] width 27 height 15
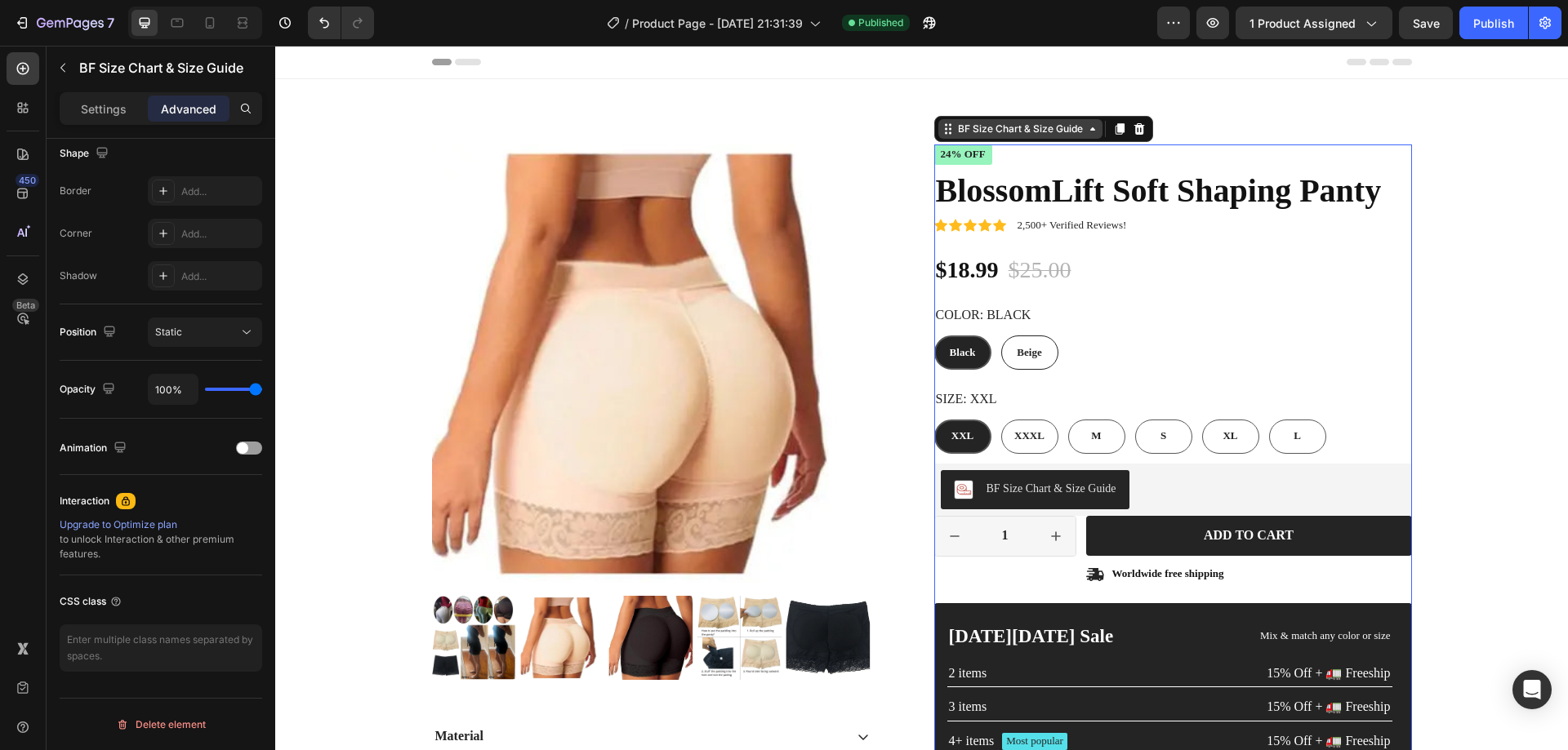
click at [1079, 137] on div "BF Size Chart & Size Guide" at bounding box center [1020, 129] width 164 height 19
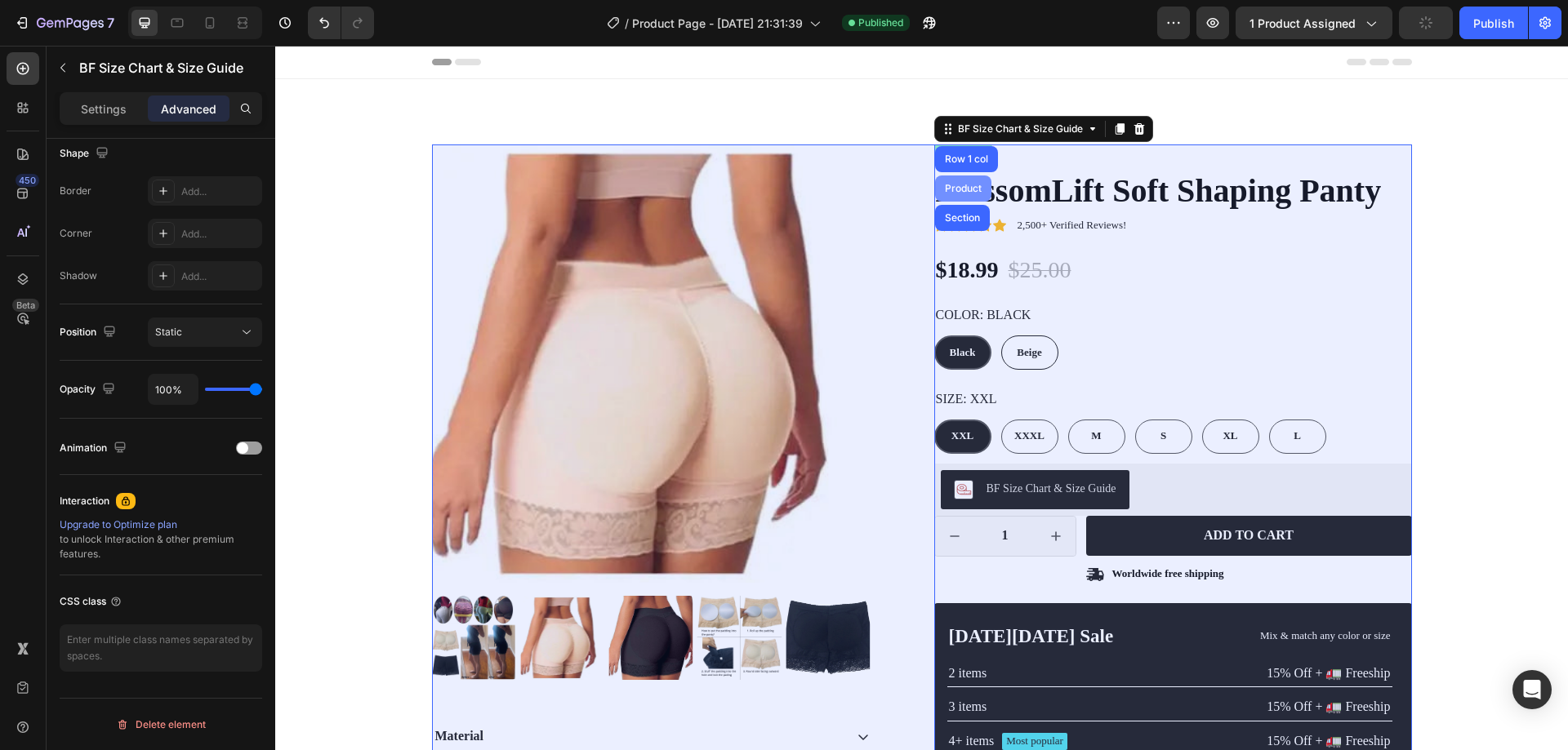
click at [952, 186] on div "Product" at bounding box center [963, 188] width 43 height 10
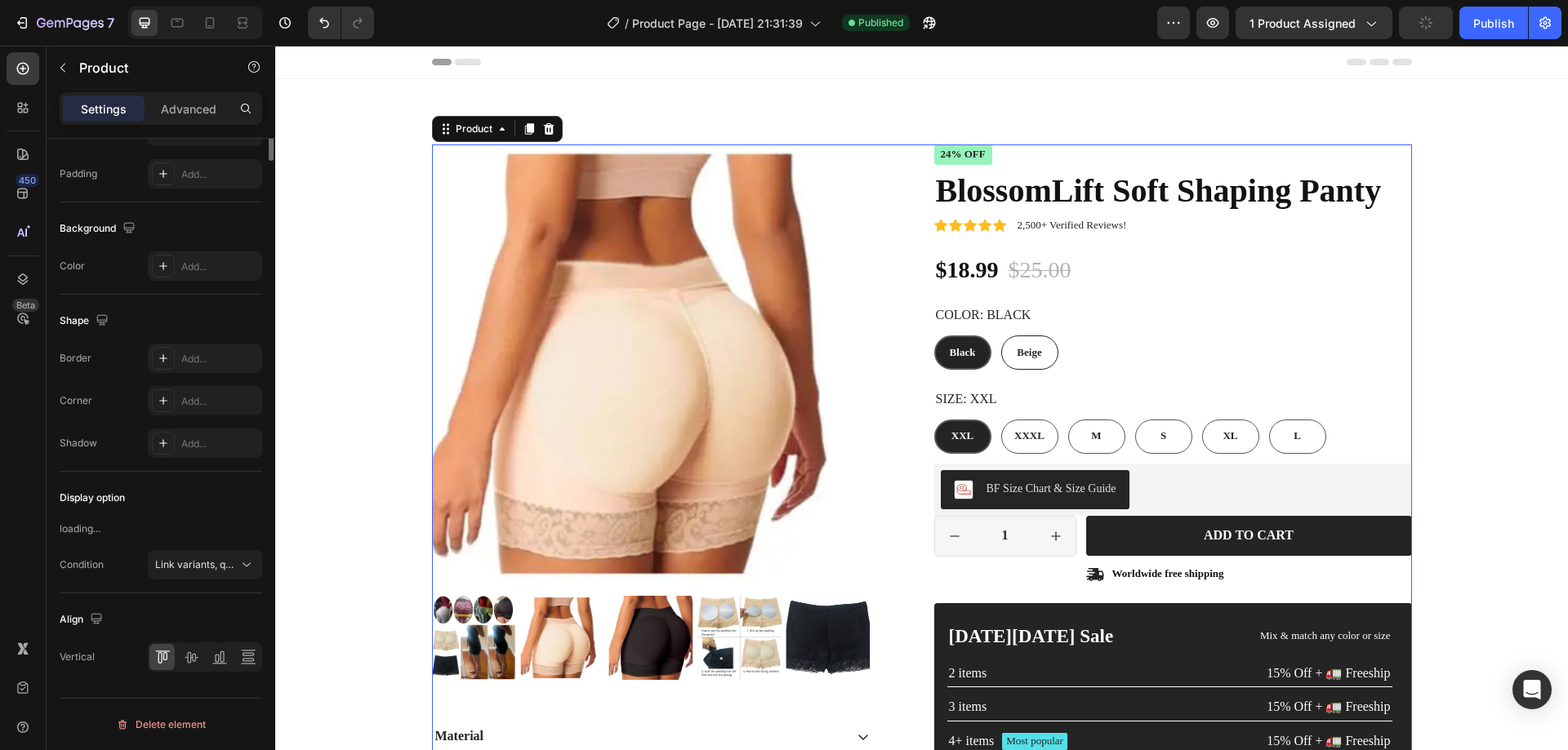
scroll to position [0, 0]
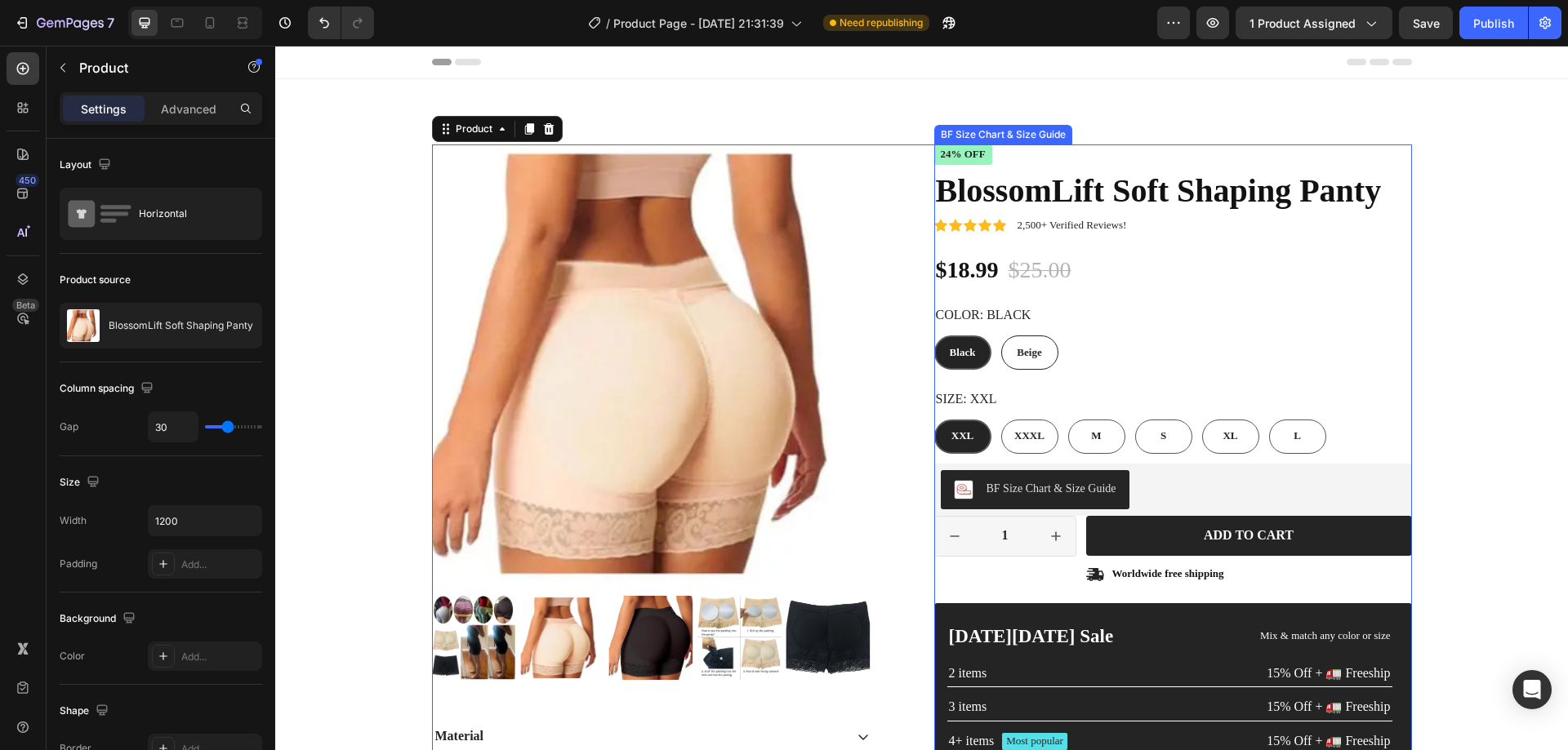
click at [1076, 490] on div "BF Size Chart & Size Guide" at bounding box center [1052, 489] width 130 height 18
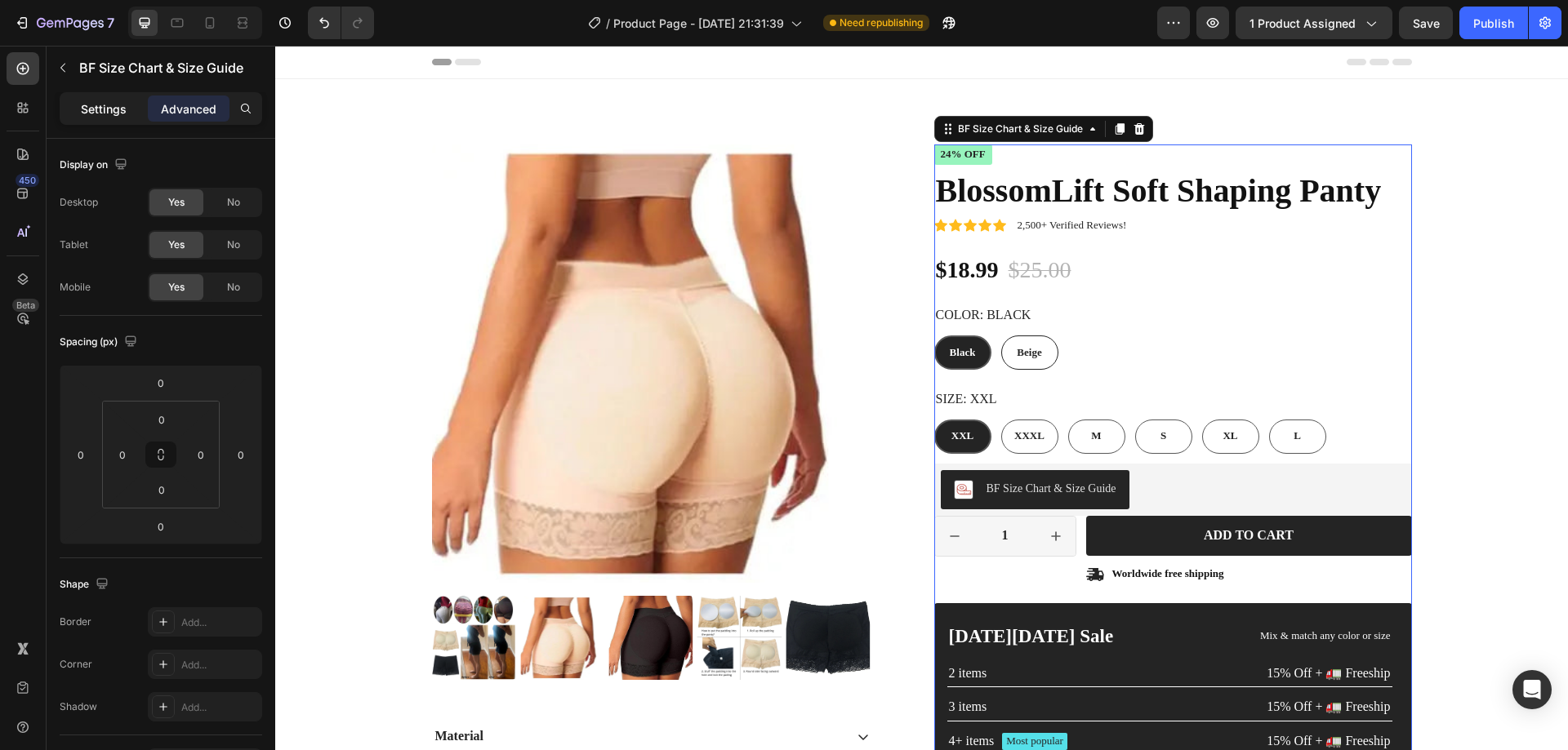
click at [106, 100] on p "Settings" at bounding box center [104, 109] width 46 height 18
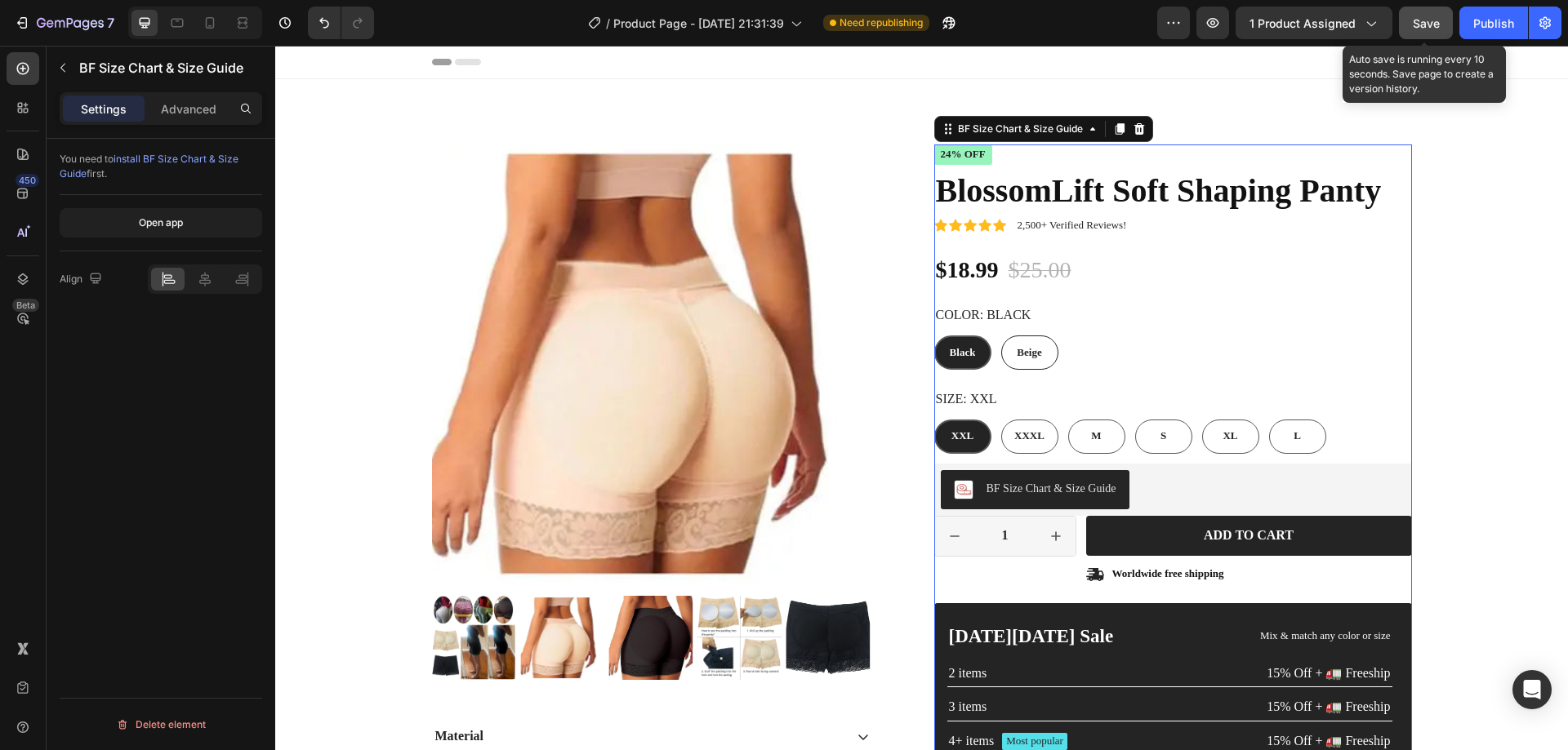
click at [1416, 23] on span "Save" at bounding box center [1426, 24] width 27 height 14
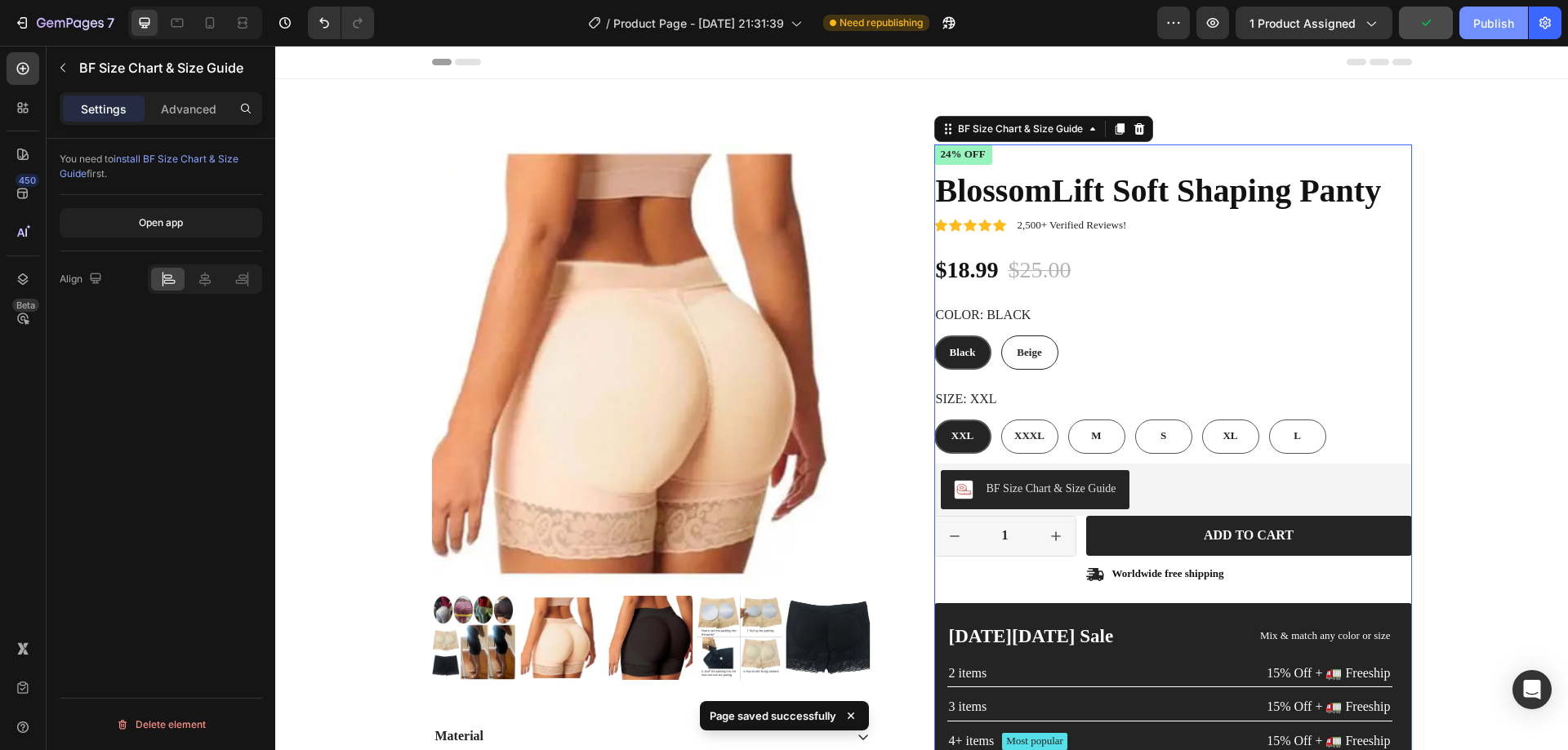
click at [1483, 28] on div "Publish" at bounding box center [1493, 24] width 40 height 18
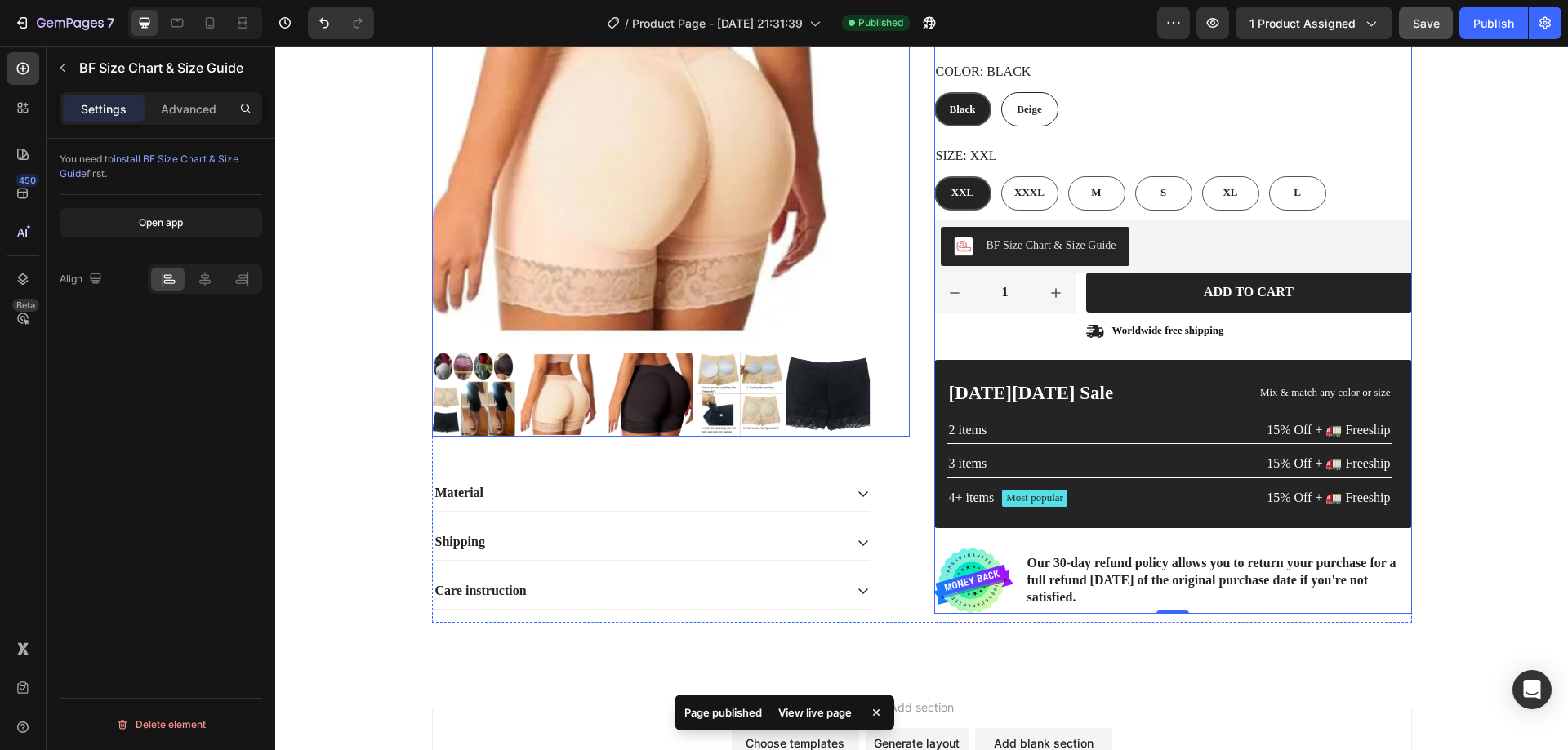
scroll to position [245, 0]
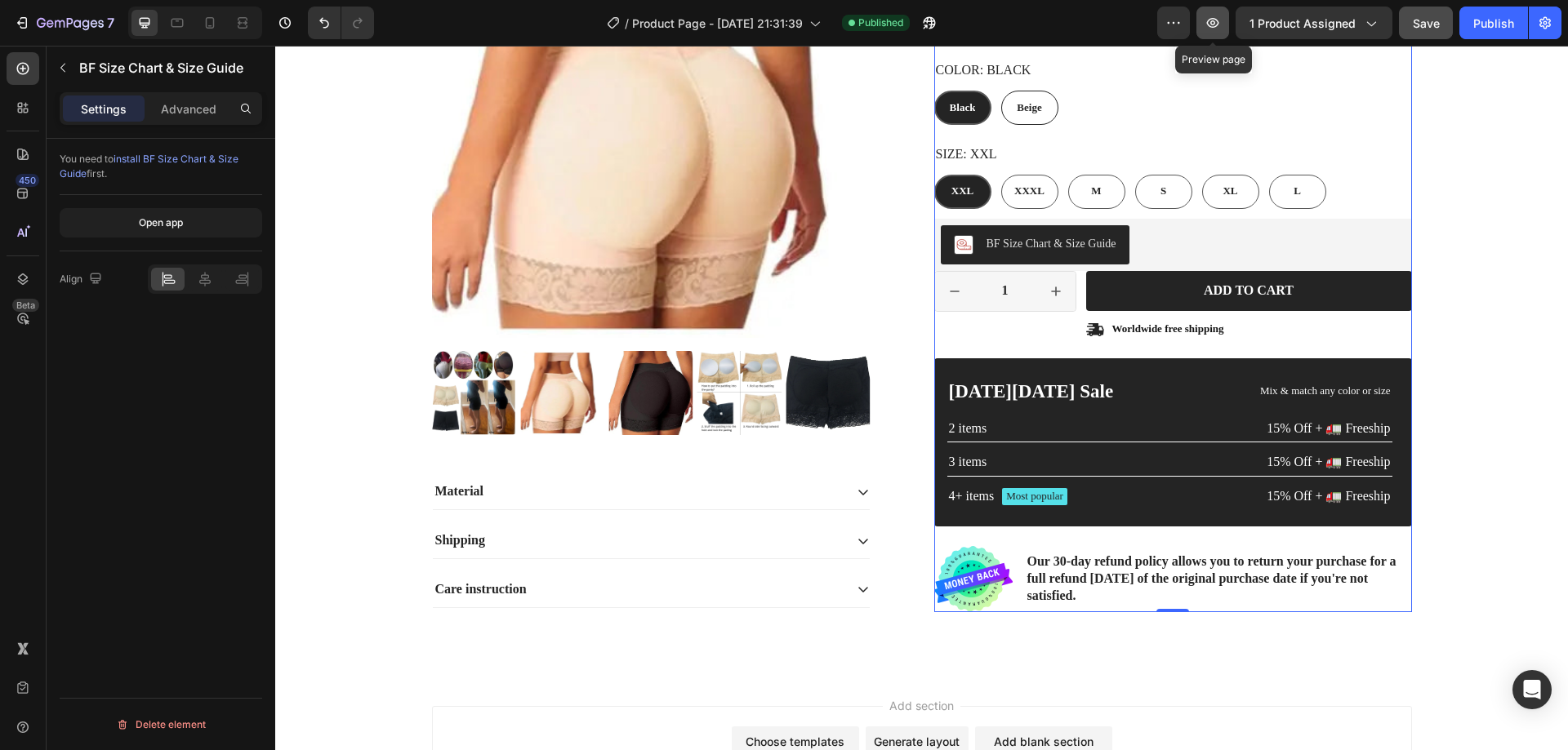
click at [1220, 15] on icon "button" at bounding box center [1213, 23] width 17 height 17
click at [206, 22] on icon at bounding box center [210, 23] width 9 height 11
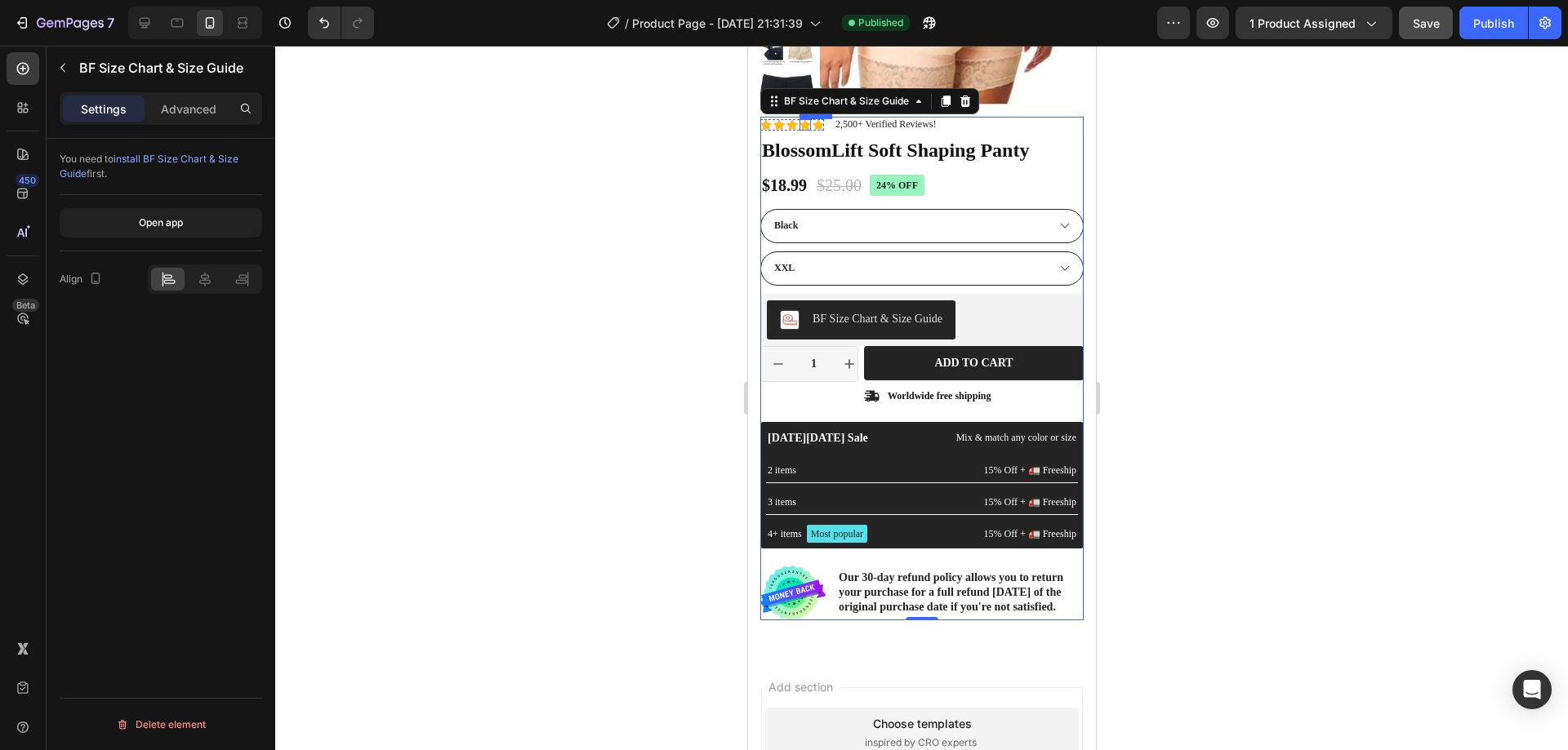
scroll to position [326, 0]
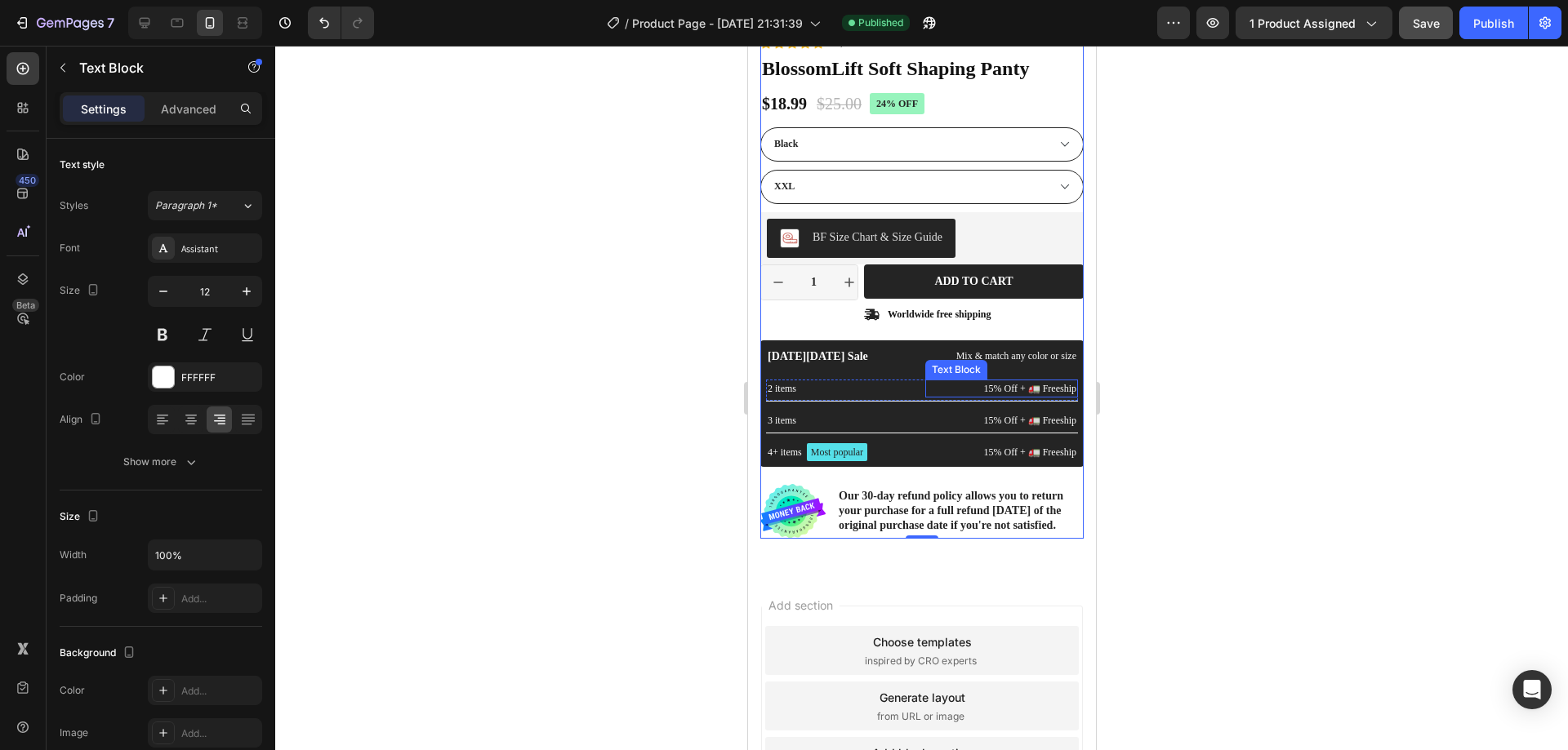
click at [974, 385] on p "15% Off + 🚛 Freeship" at bounding box center [1001, 389] width 150 height 15
click at [979, 416] on p "15% Off + 🚛 Freeship" at bounding box center [1001, 420] width 150 height 15
click at [979, 417] on p "15% Off + 🚛 Freeship" at bounding box center [1001, 420] width 150 height 15
click at [974, 420] on p "15% Off + 🚛 Freeship" at bounding box center [1001, 420] width 150 height 15
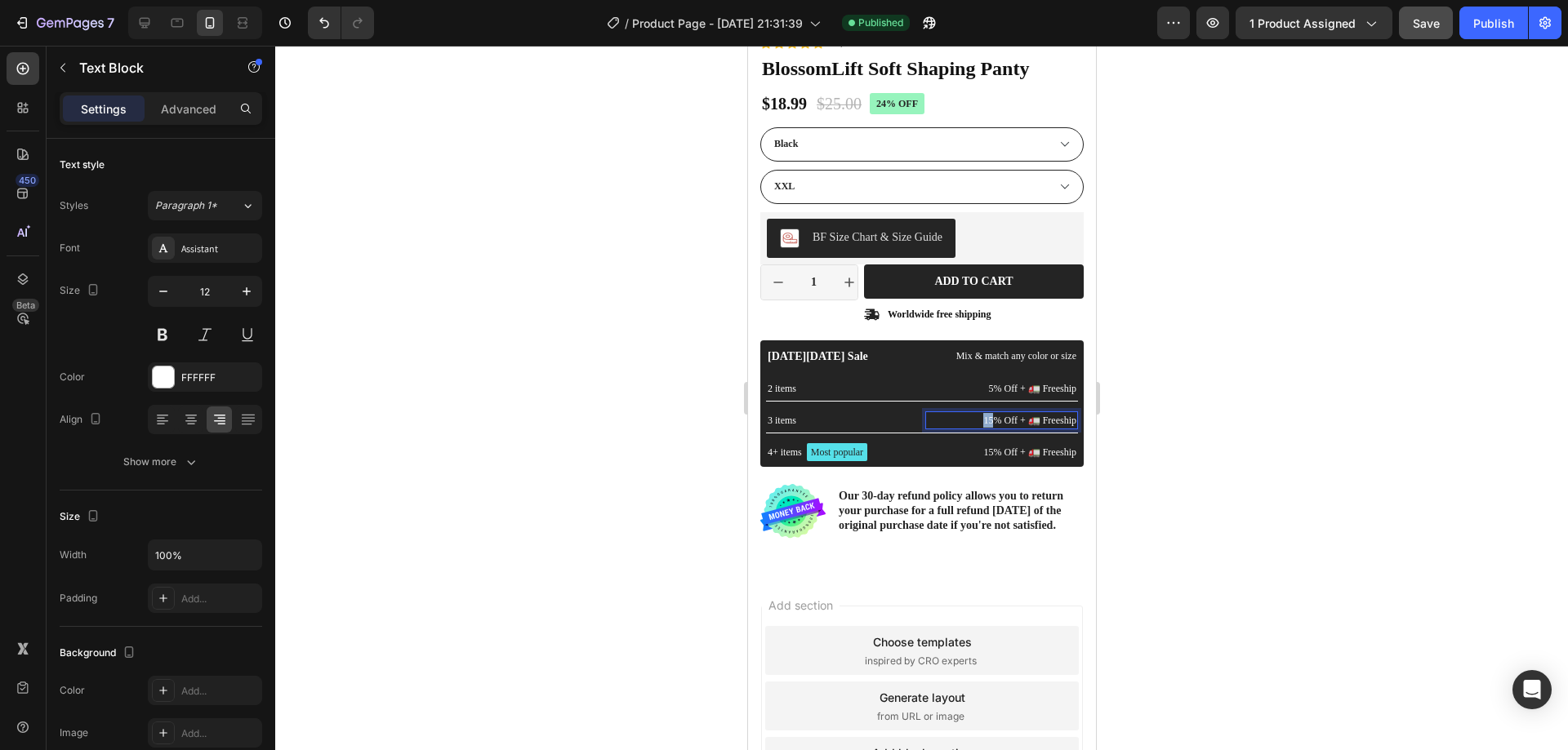
click at [974, 420] on p "15% Off + 🚛 Freeship" at bounding box center [1001, 420] width 150 height 15
click at [977, 448] on p "15% Off + 🚛 Freeship" at bounding box center [1001, 452] width 150 height 15
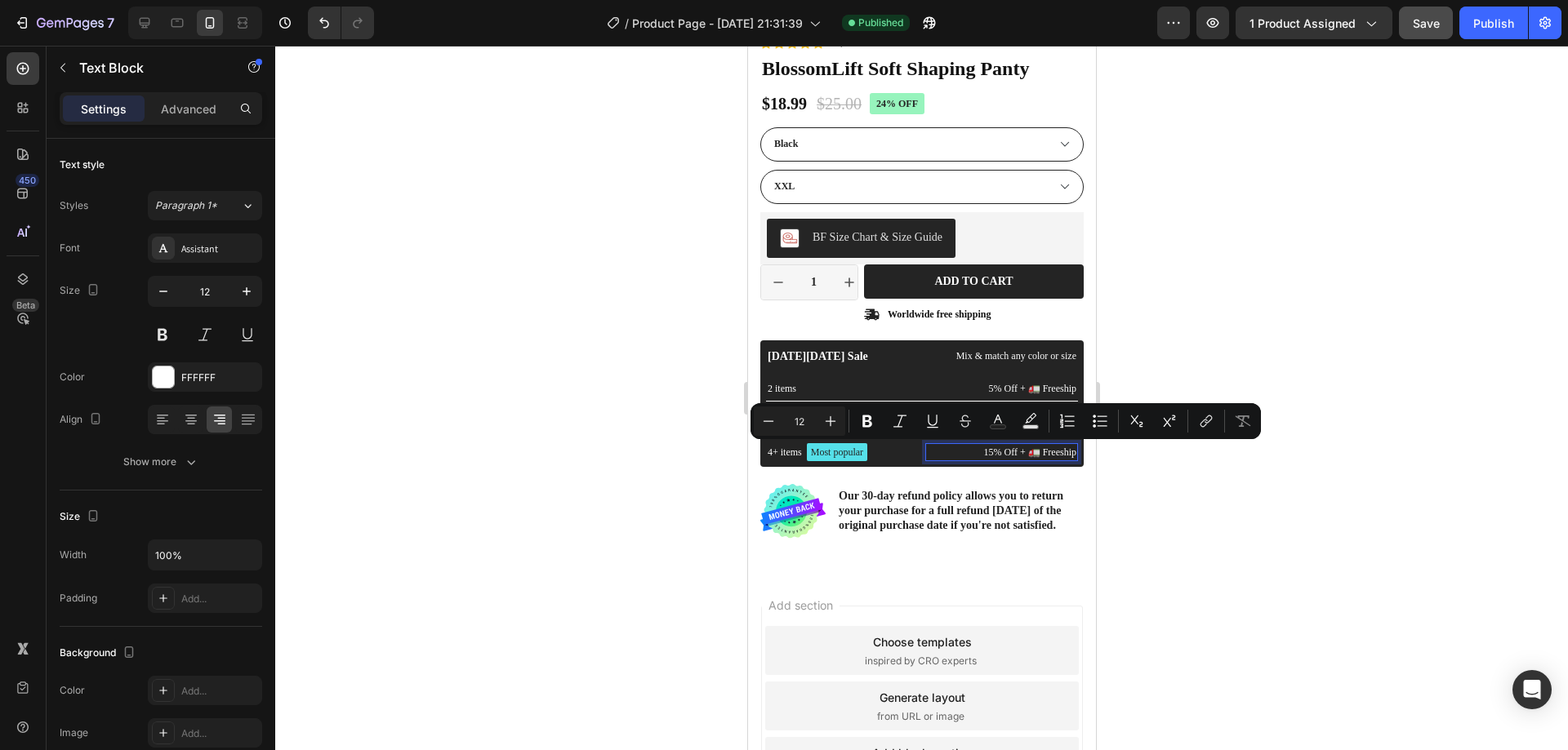
click at [973, 453] on p "15% Off + 🚛 Freeship" at bounding box center [1001, 452] width 150 height 15
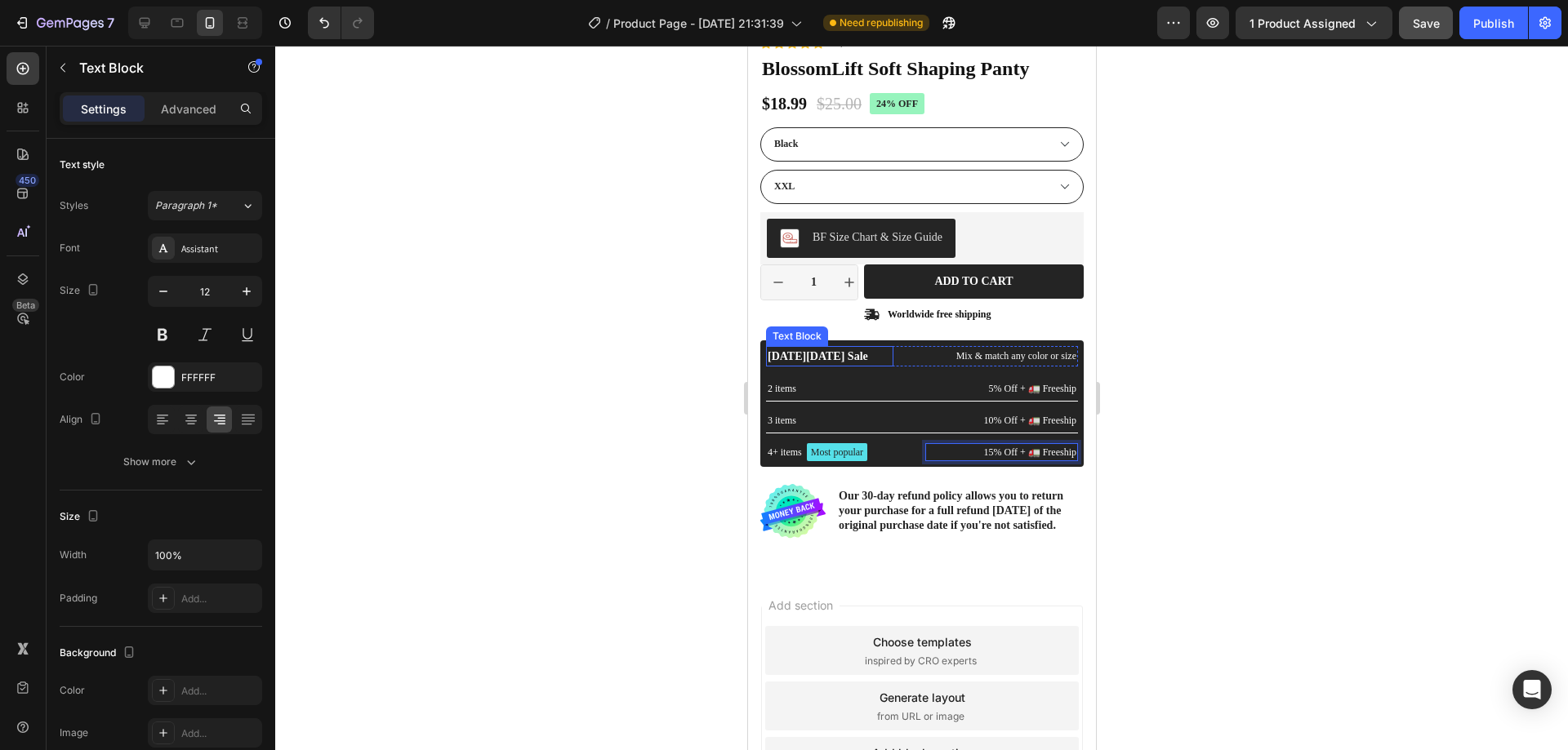
click at [854, 354] on p "Black Friday Sale" at bounding box center [828, 357] width 124 height 18
drag, startPoint x: 854, startPoint y: 354, endPoint x: 784, endPoint y: 356, distance: 70.0
click at [784, 356] on p "Black Friday Sale" at bounding box center [828, 357] width 124 height 18
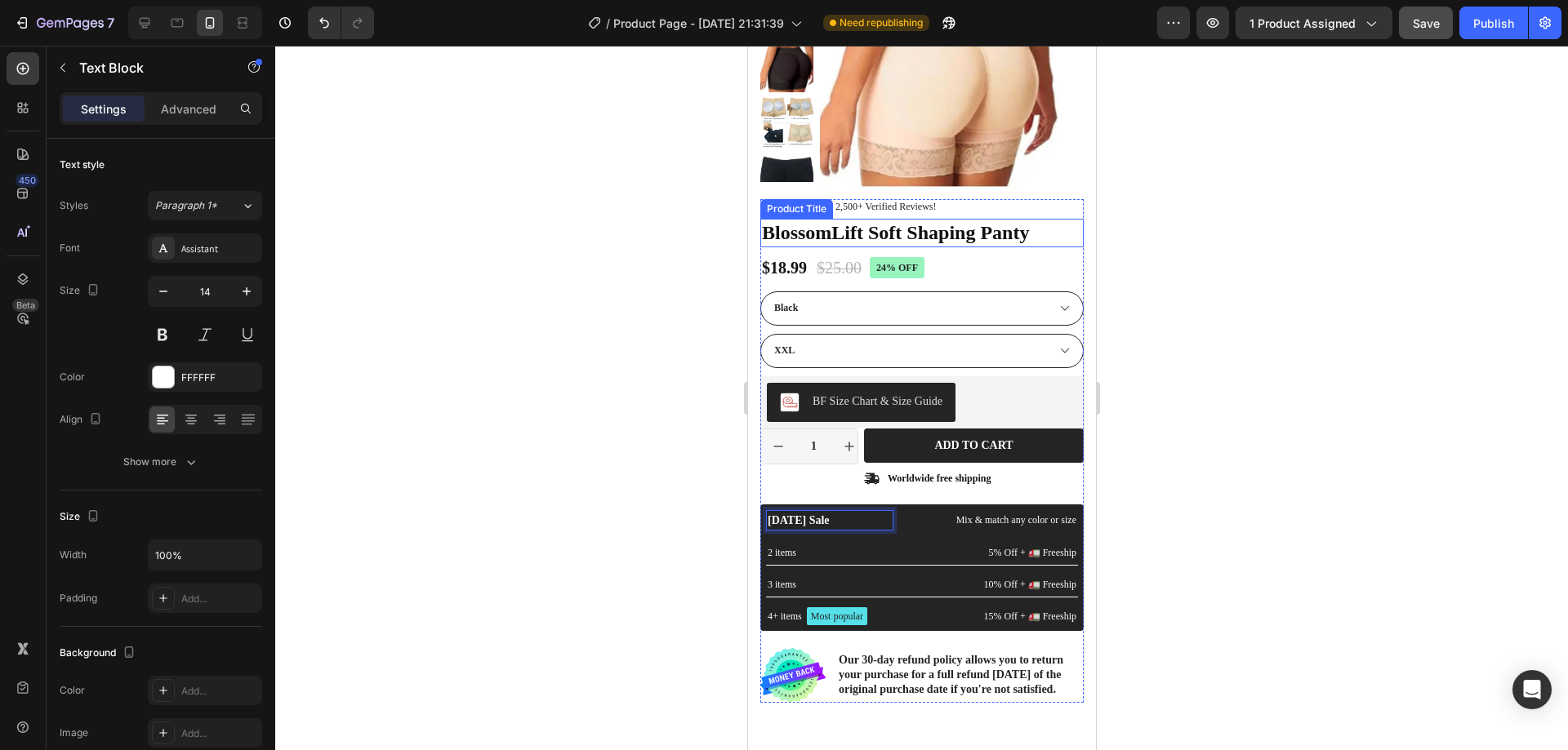
scroll to position [164, 0]
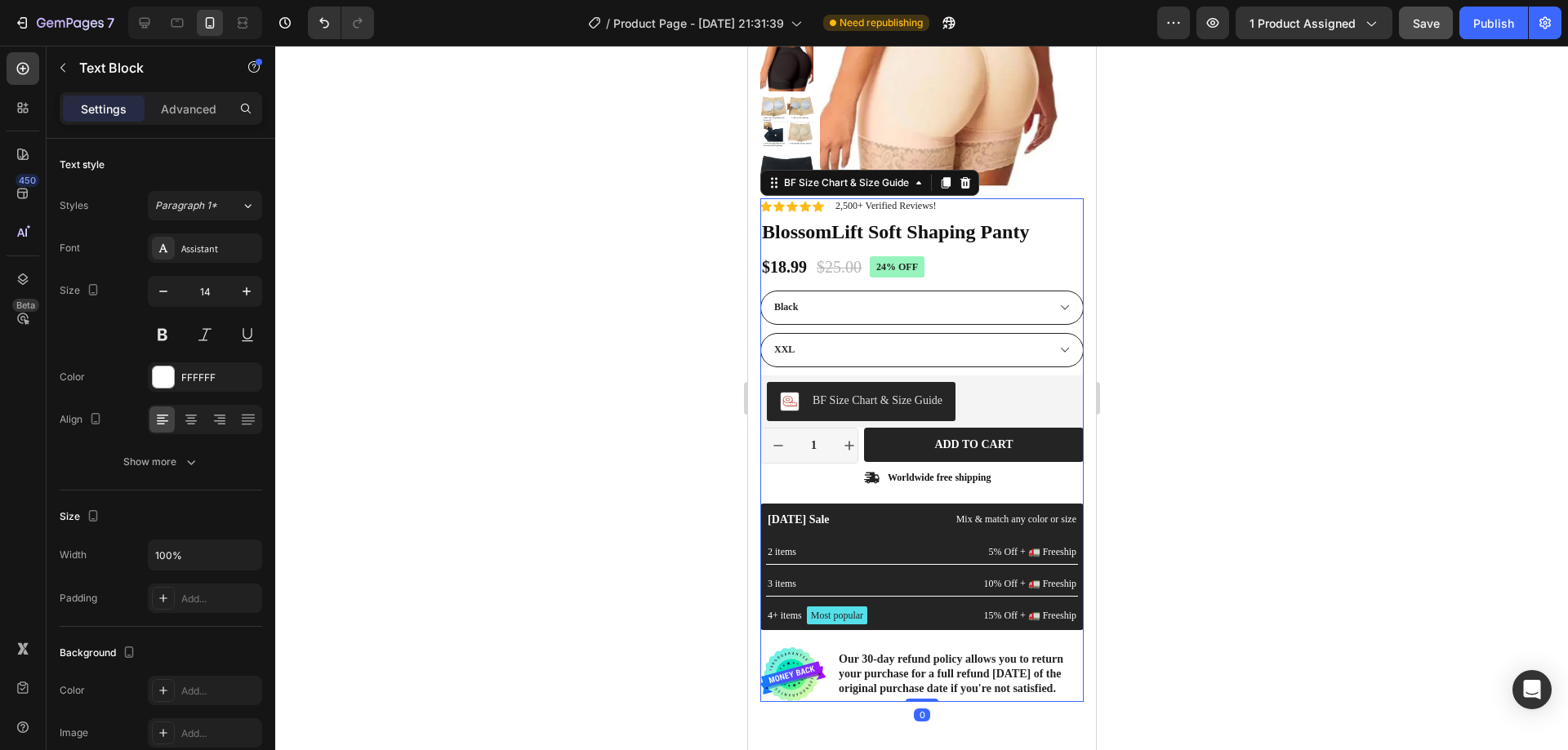
click at [899, 402] on div "BF Size Chart & Size Guide" at bounding box center [877, 401] width 130 height 18
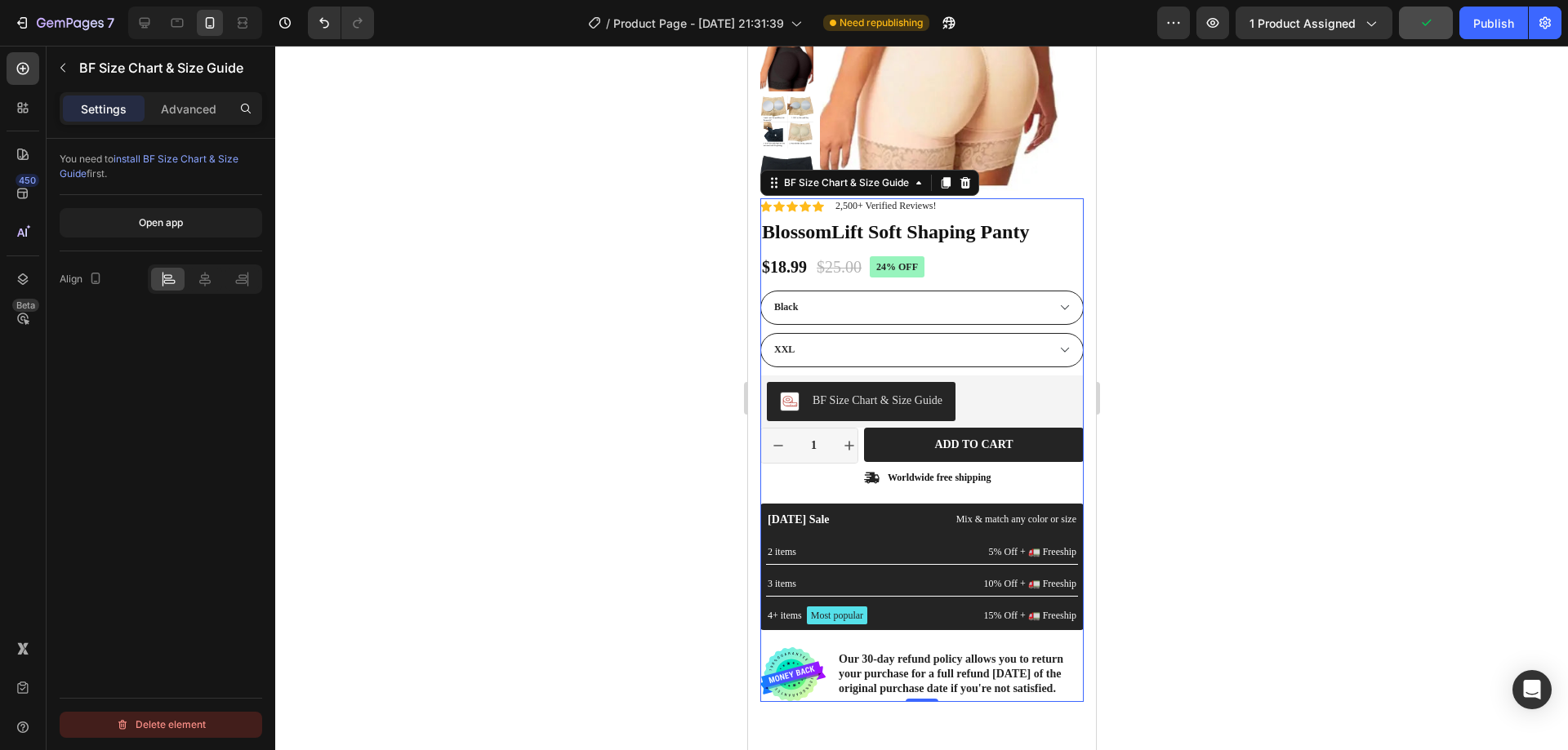
click at [171, 720] on div "Delete element" at bounding box center [161, 725] width 90 height 19
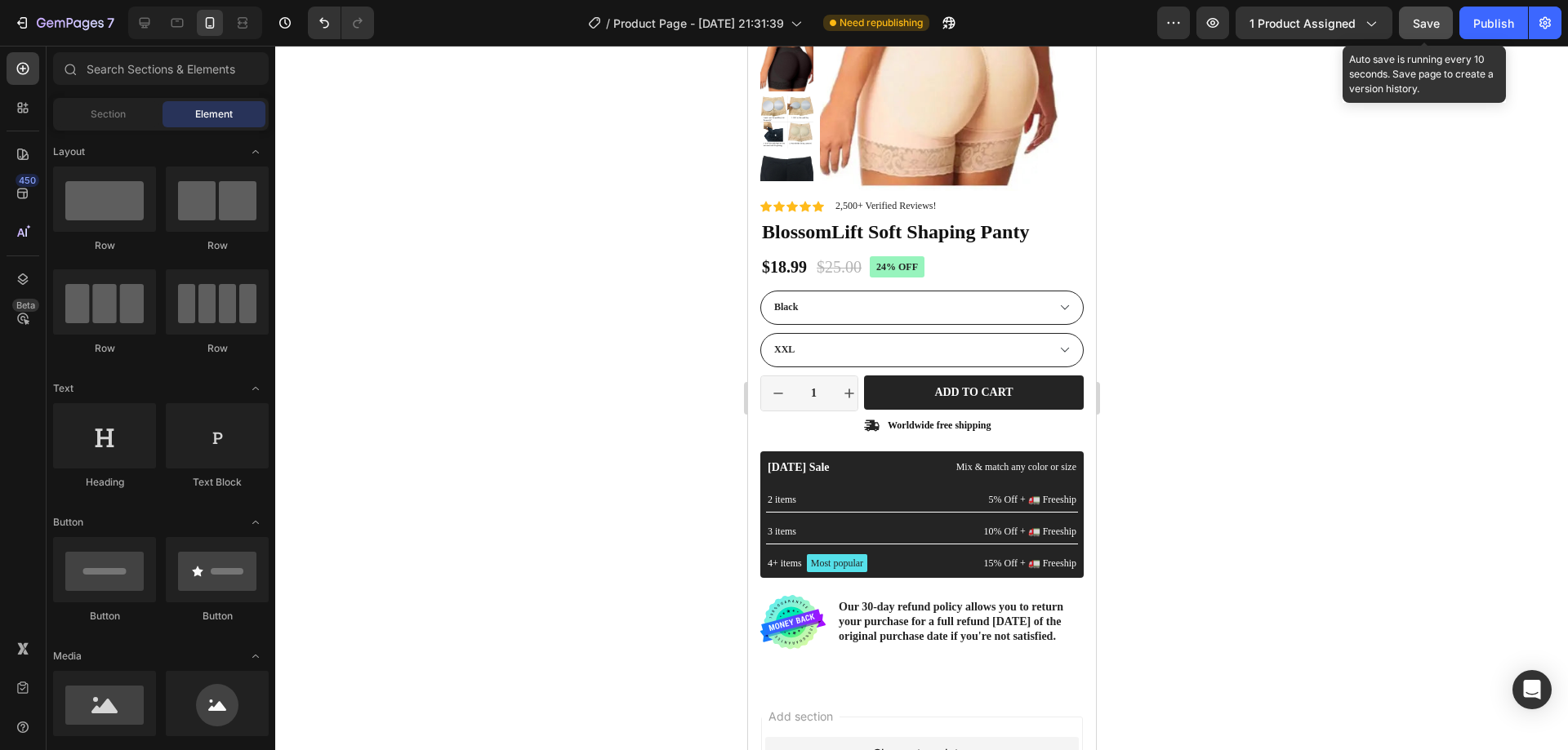
click at [1429, 25] on span "Save" at bounding box center [1426, 24] width 27 height 14
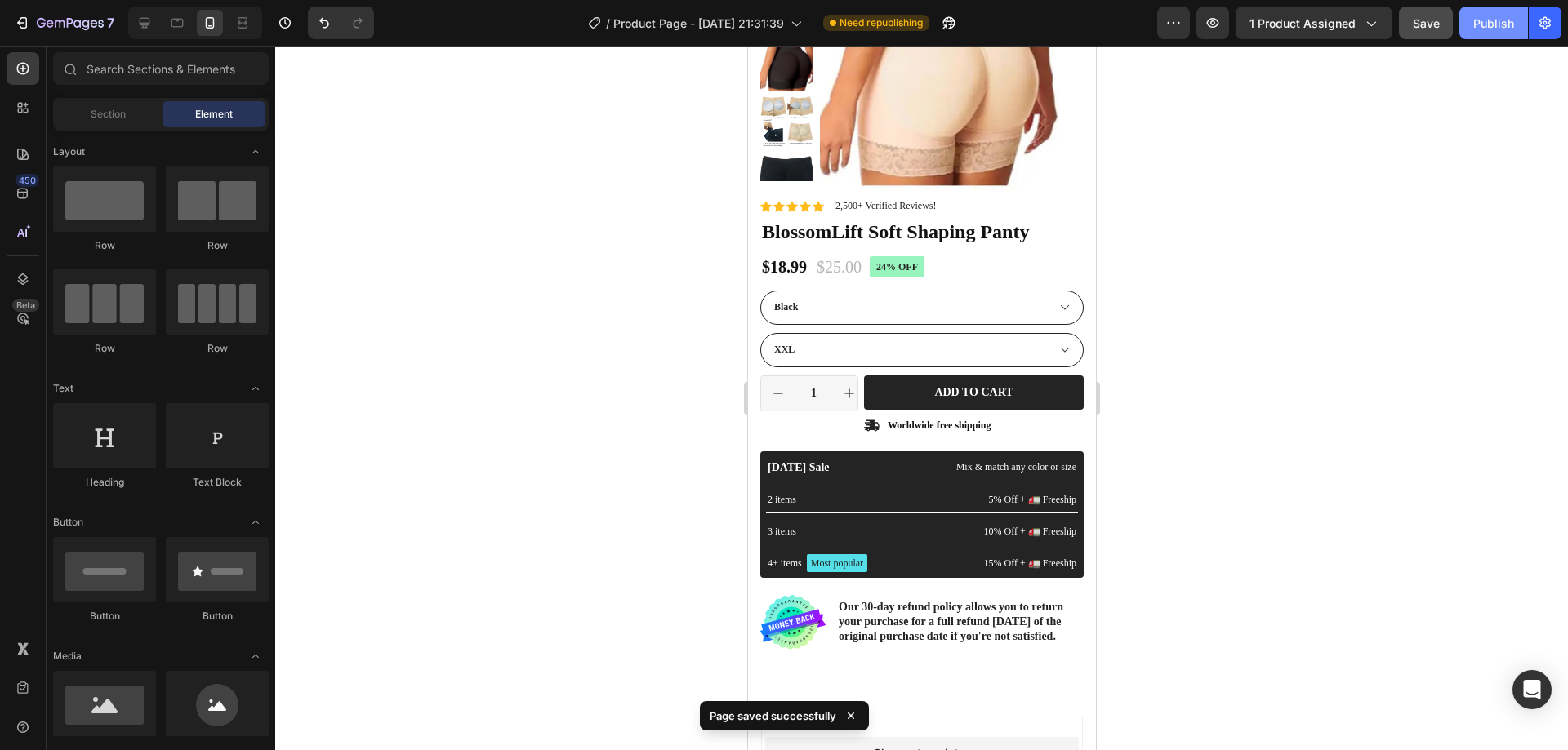
click at [1475, 20] on div "Publish" at bounding box center [1493, 24] width 40 height 18
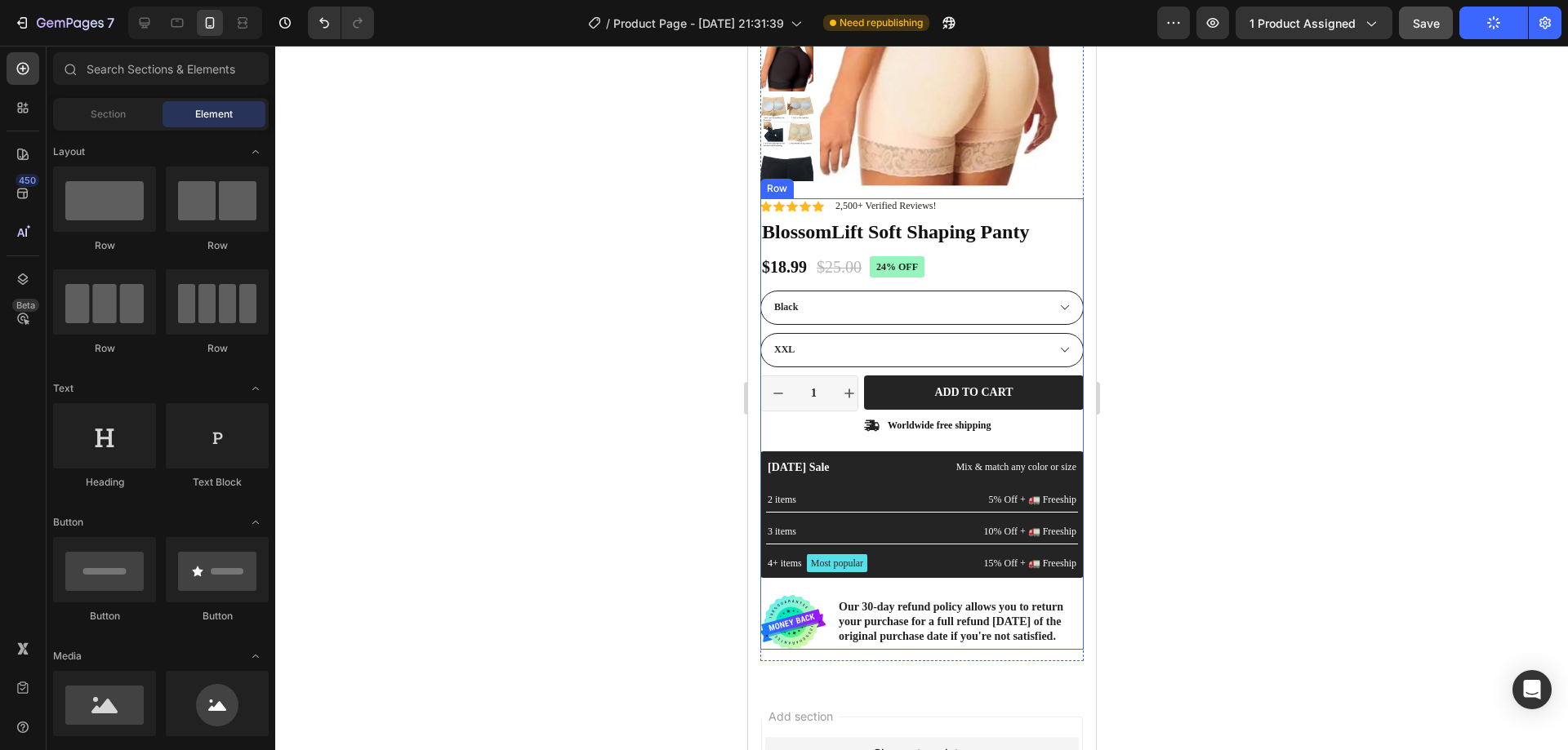
scroll to position [245, 0]
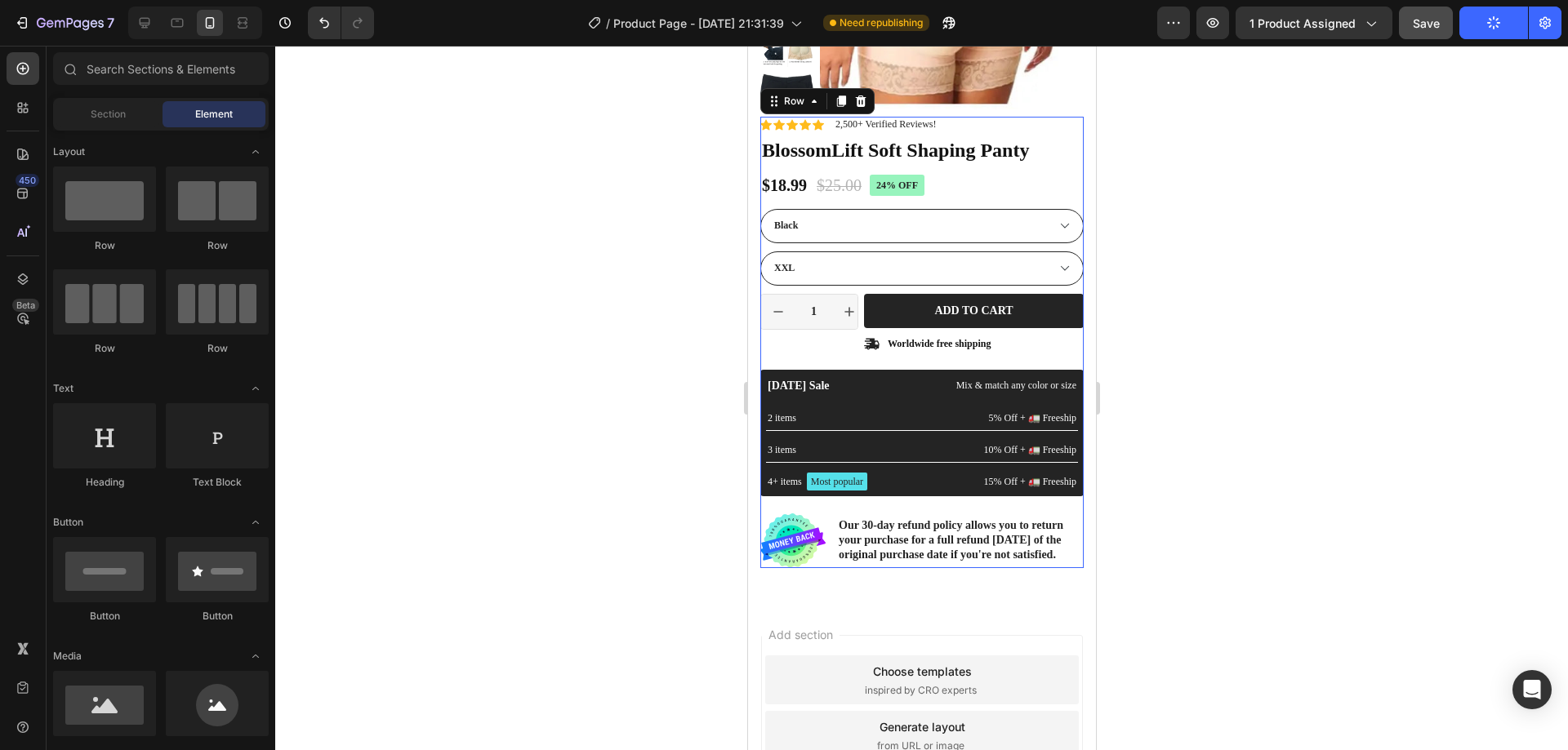
click at [795, 354] on div "Icon Icon Icon Icon Icon Icon List 2,500+ Verified Reviews! Text Block Row 24% …" at bounding box center [922, 343] width 324 height 452
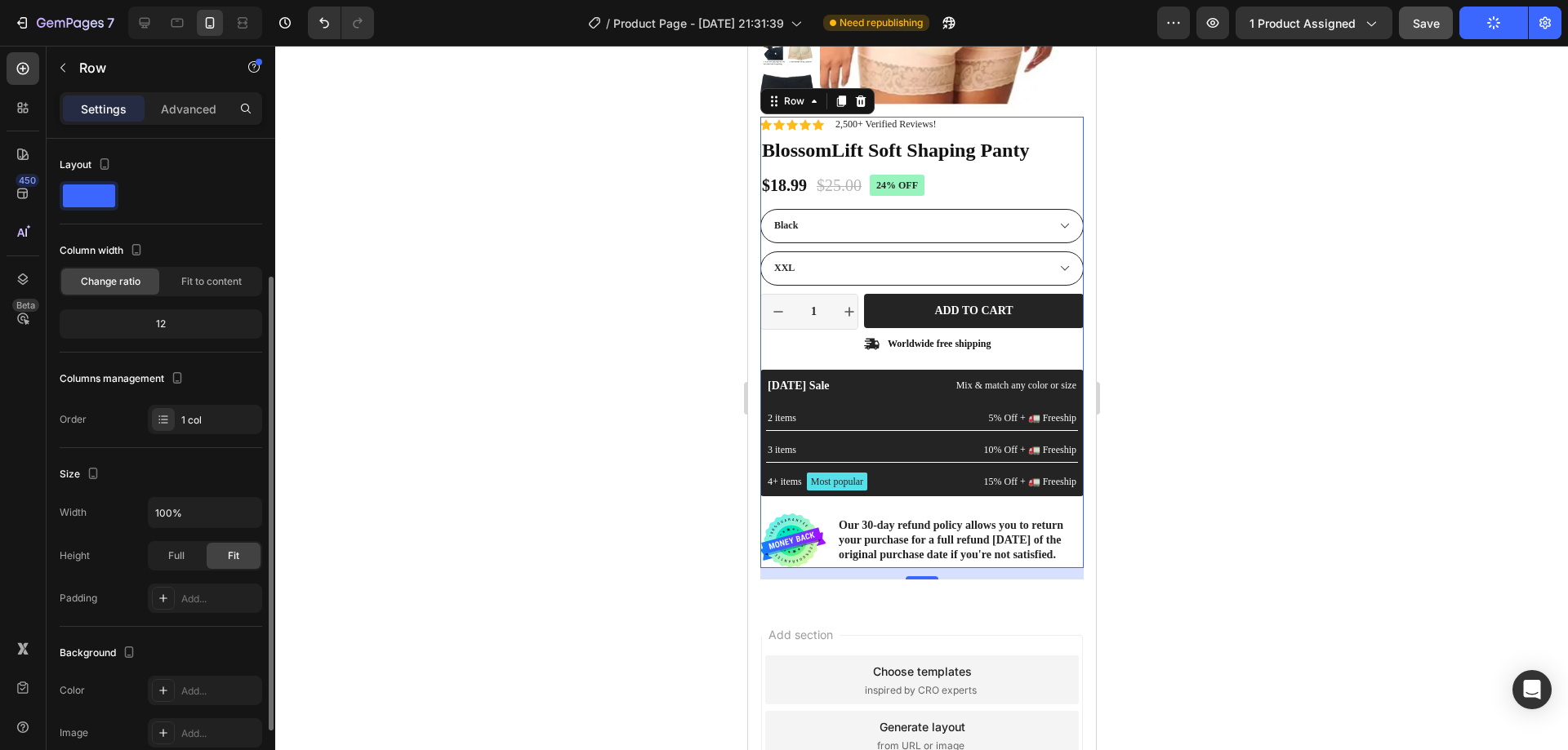
scroll to position [164, 0]
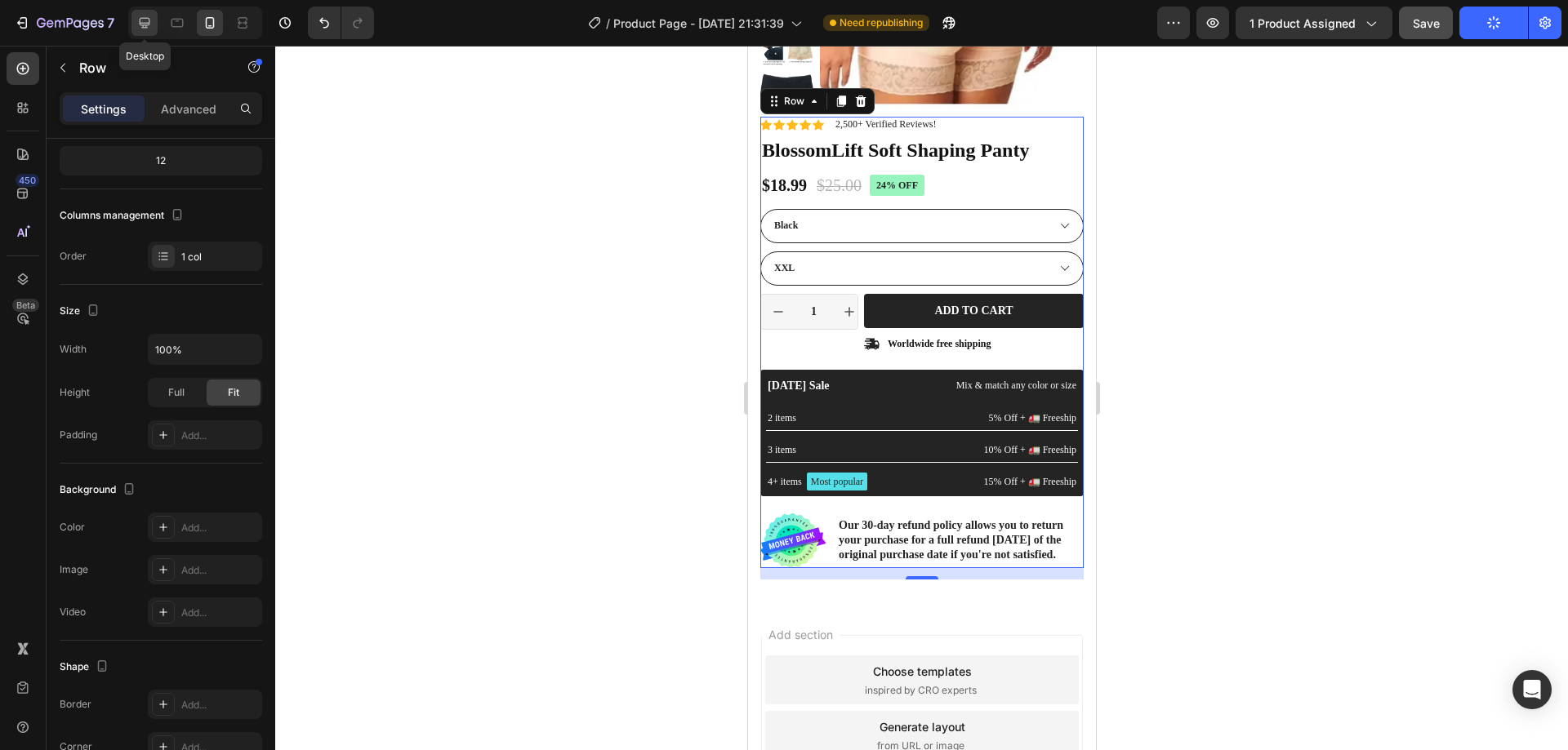
click at [150, 23] on icon at bounding box center [144, 23] width 17 height 17
type input "1200"
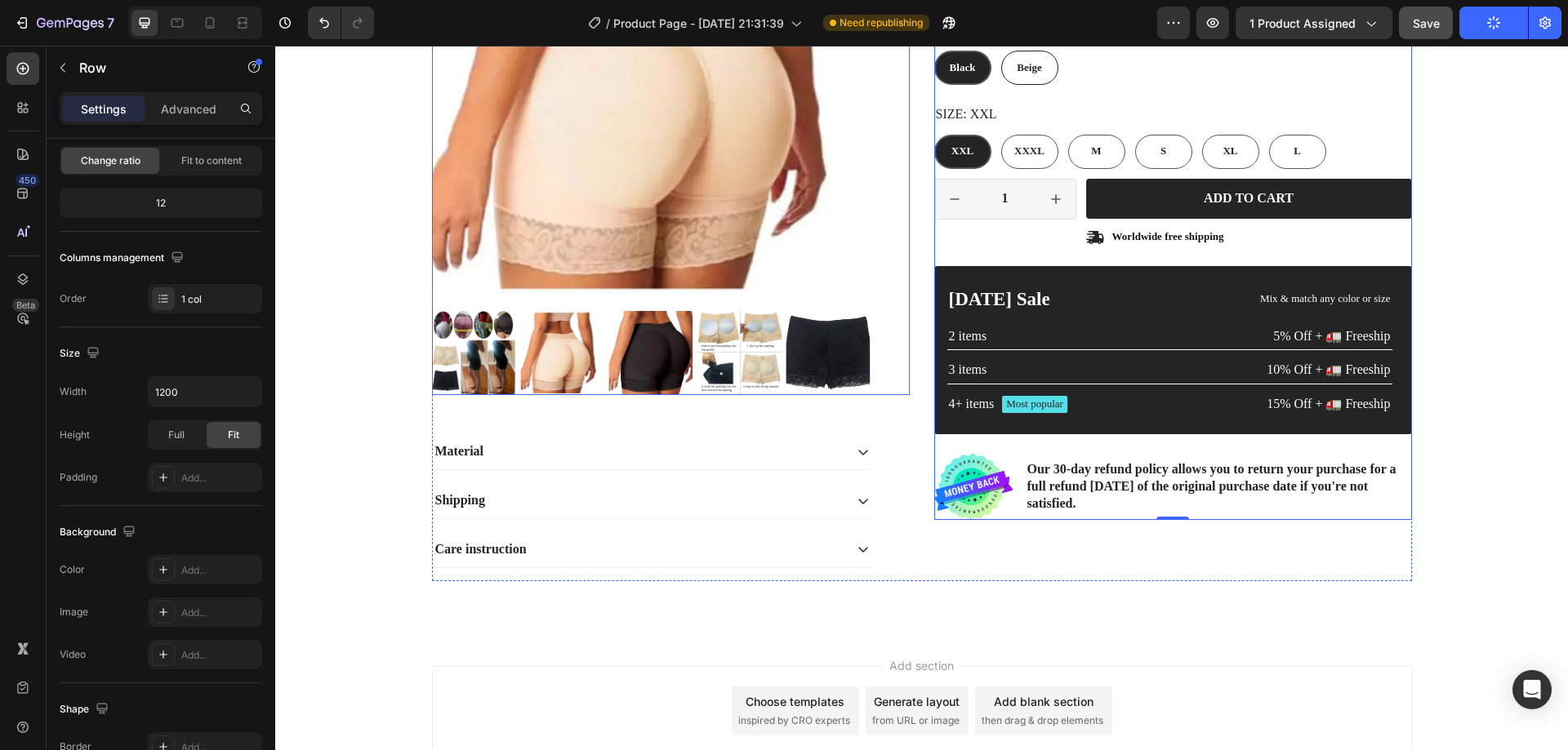
scroll to position [287, 0]
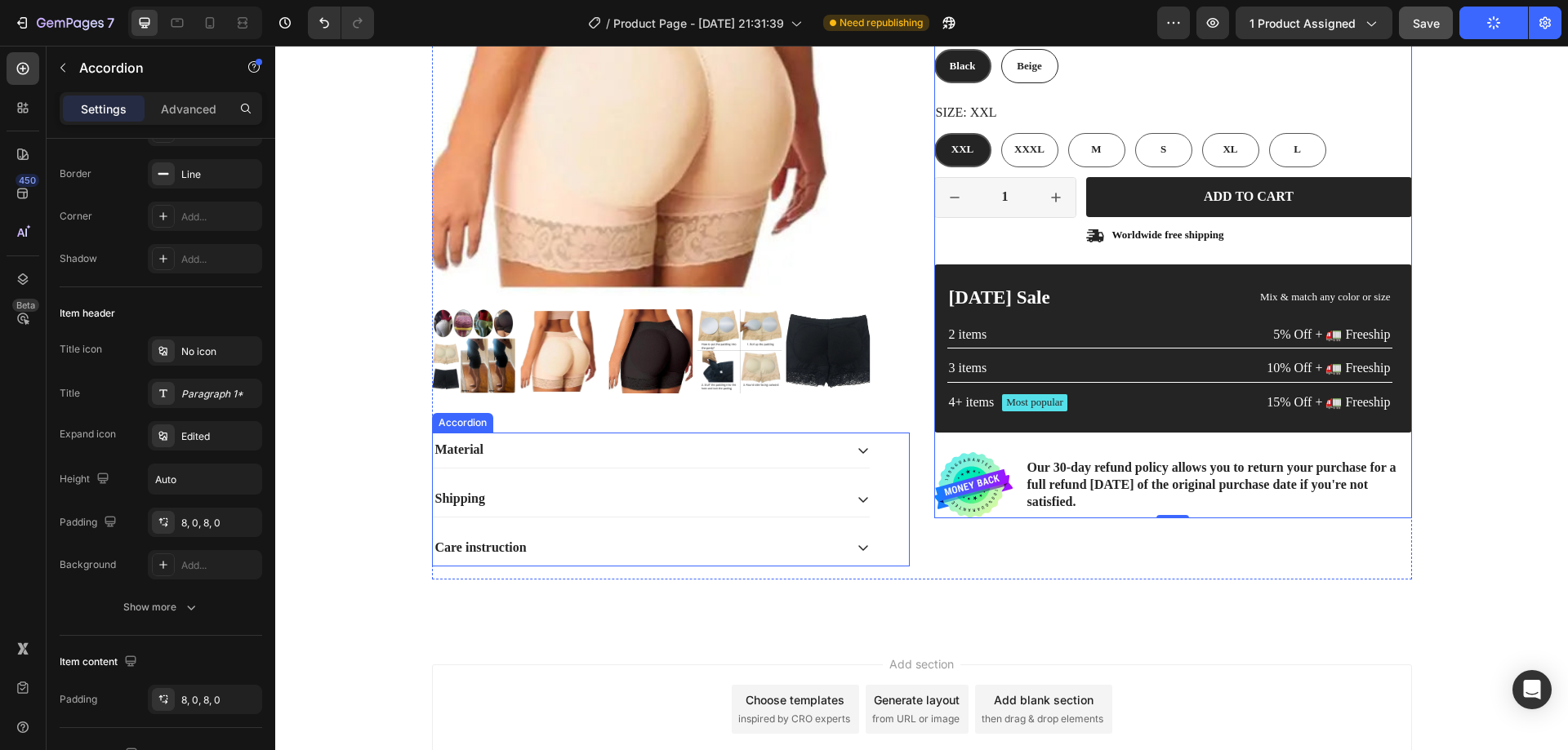
click at [530, 435] on div "Material" at bounding box center [651, 450] width 437 height 35
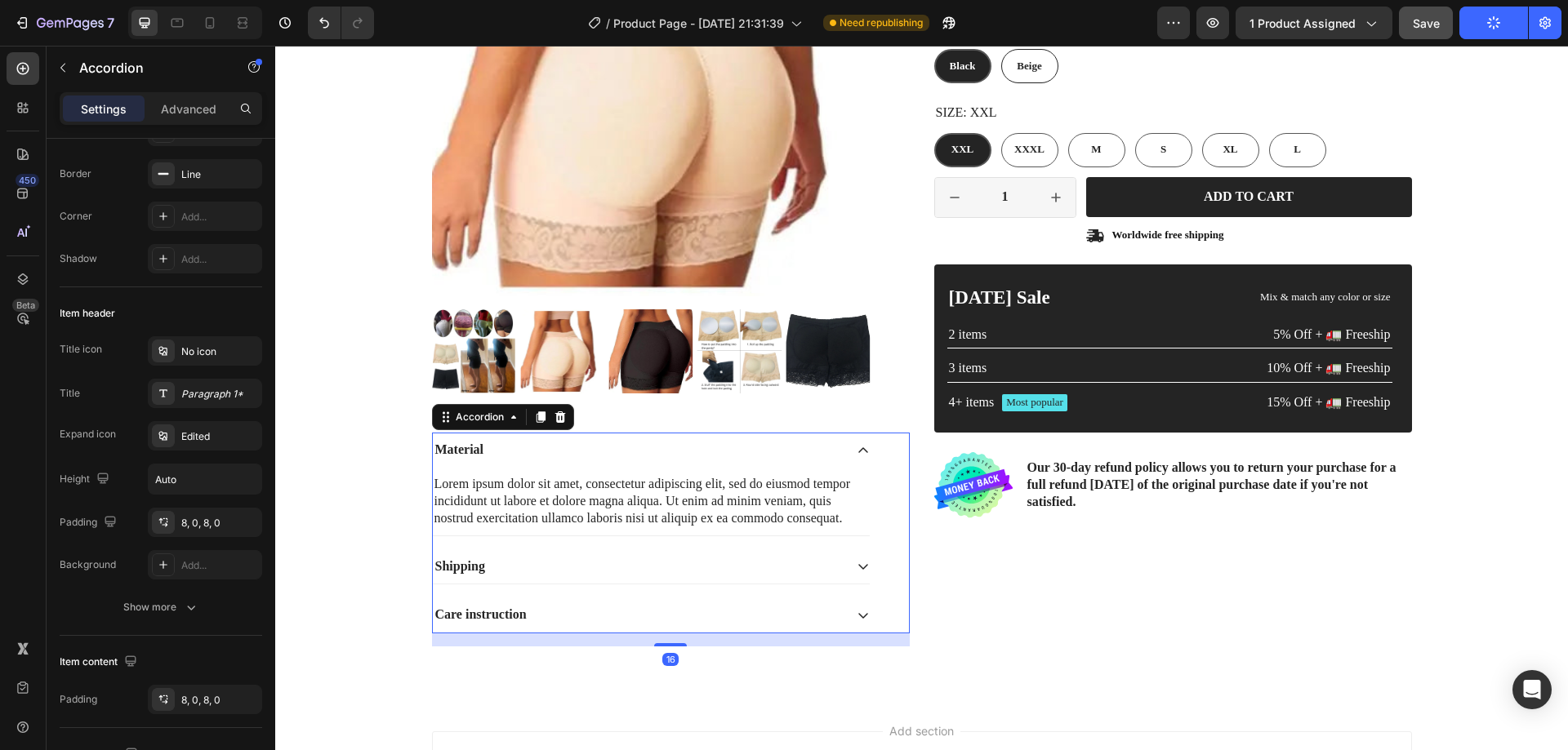
scroll to position [0, 0]
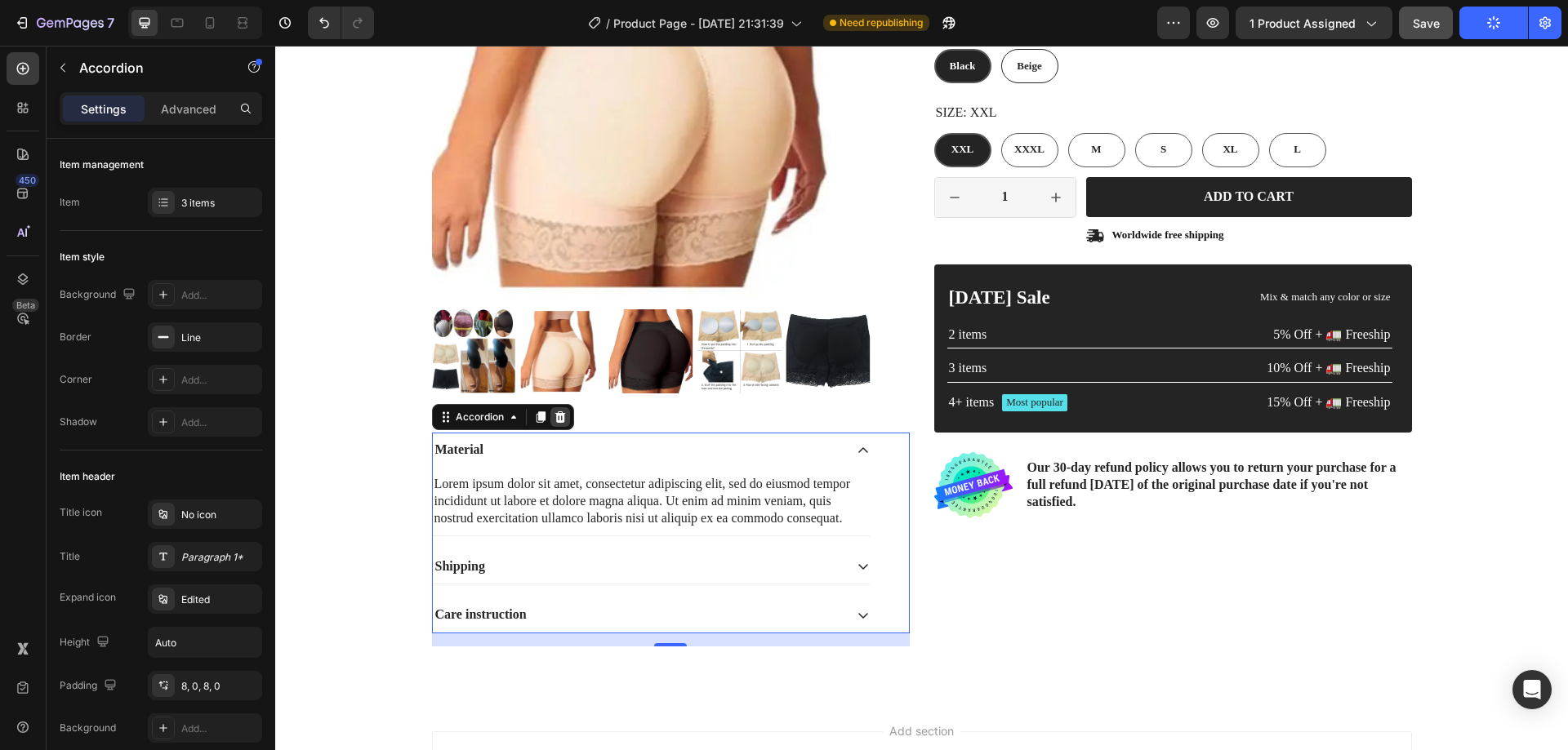
click at [556, 417] on icon at bounding box center [560, 417] width 13 height 13
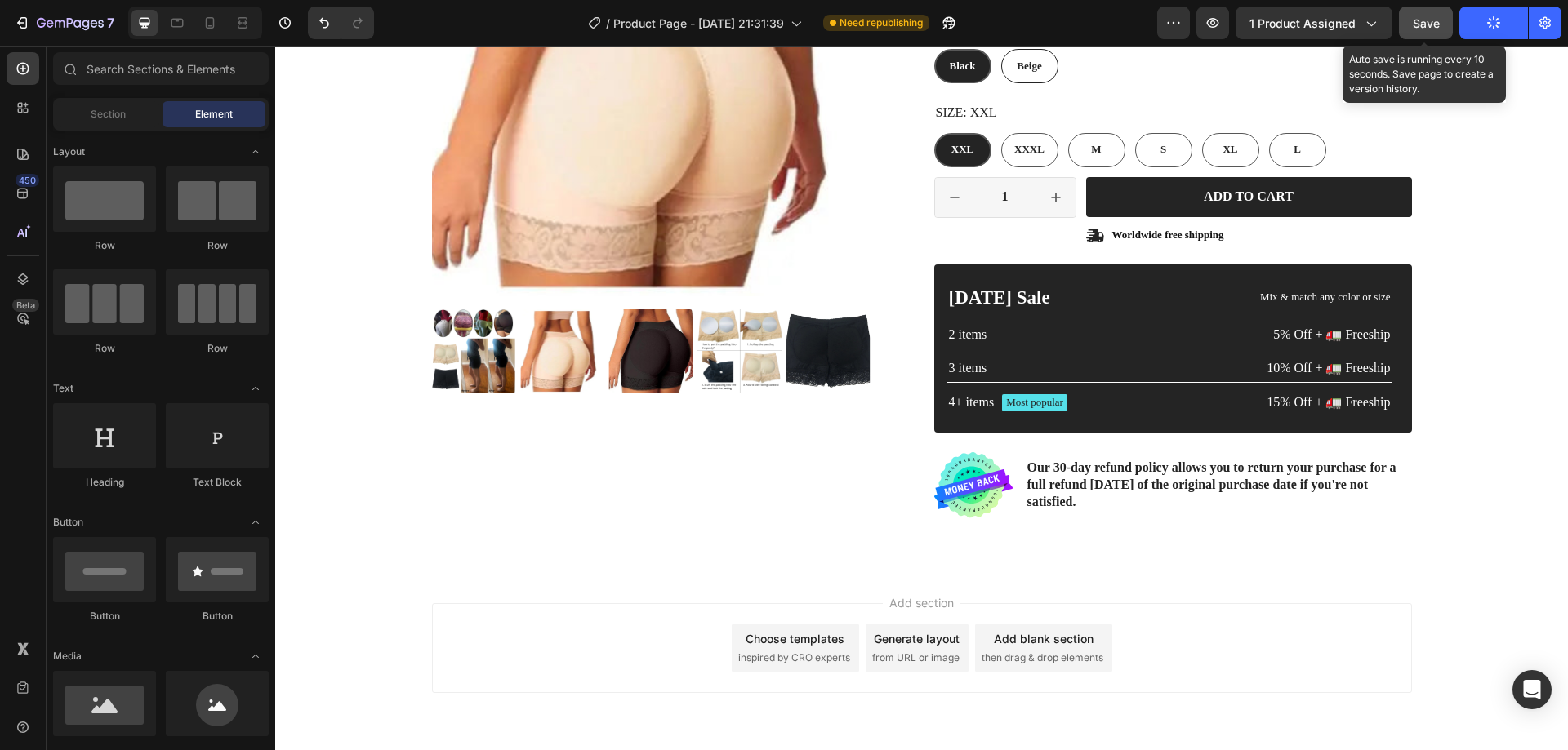
click at [1421, 23] on span "Save" at bounding box center [1426, 24] width 27 height 14
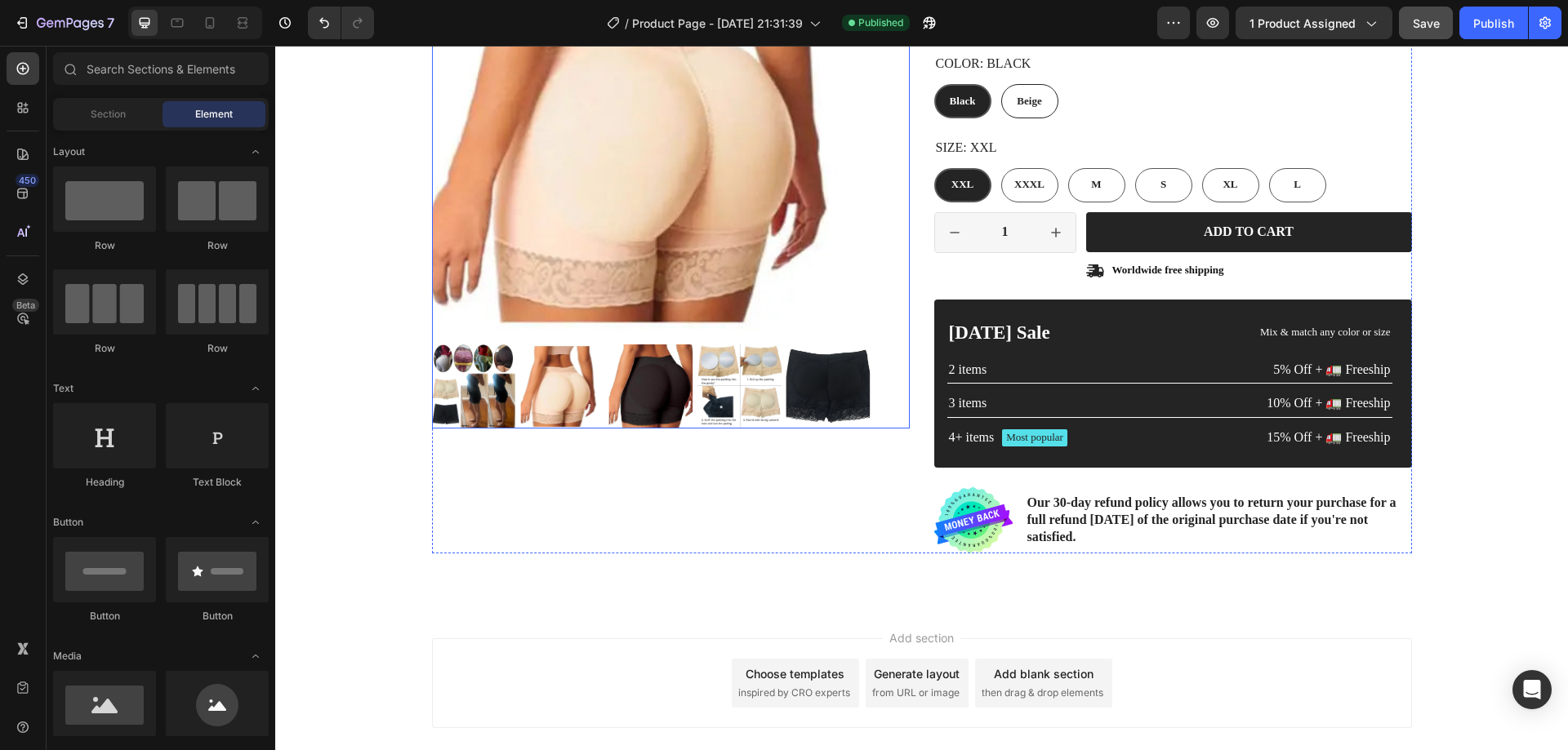
scroll to position [287, 0]
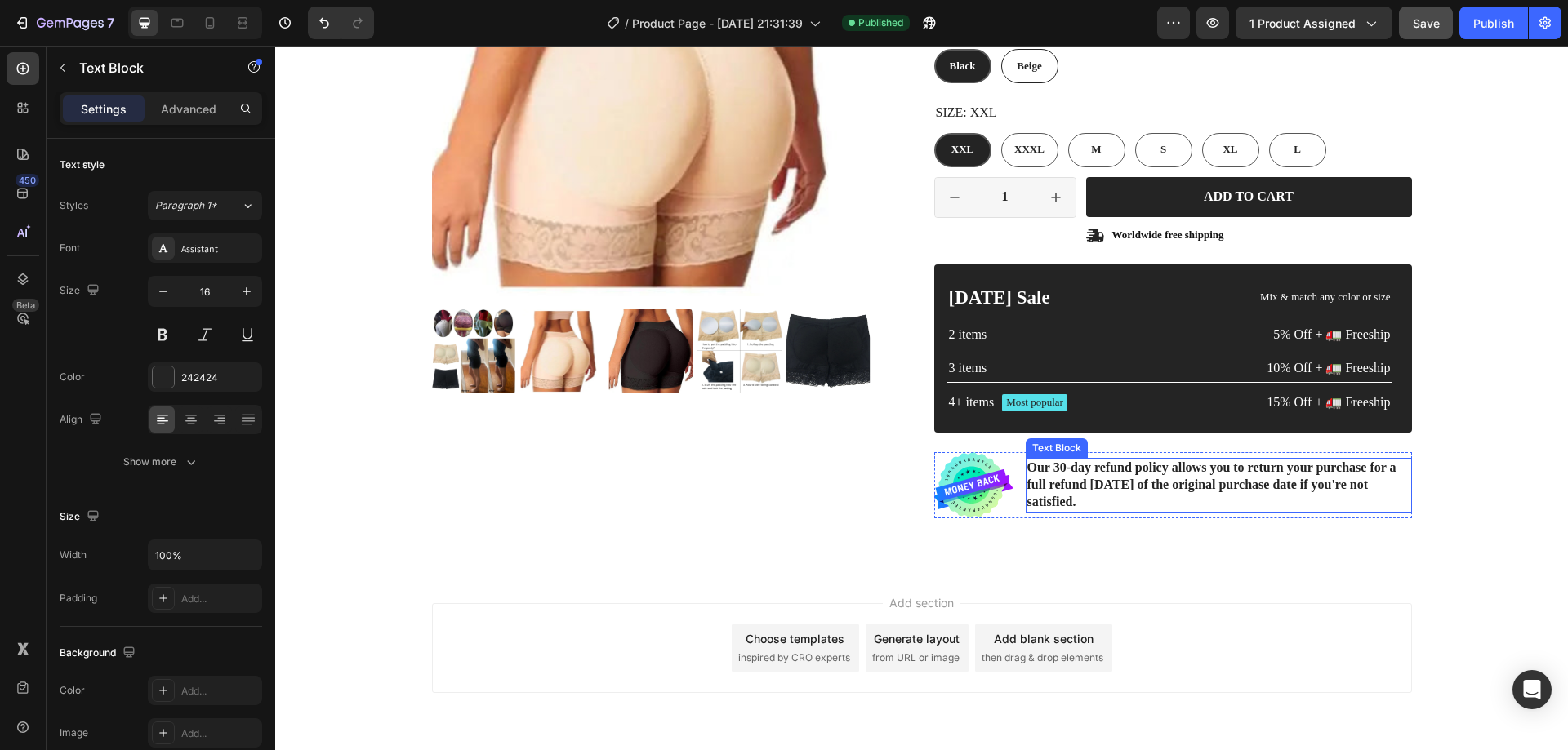
click at [1061, 470] on p "Our 30-day refund policy allows you to return your purchase for a full refund w…" at bounding box center [1219, 485] width 383 height 51
click at [1053, 466] on p "Our 30-day refund policy allows you to return your purchase for a full refund w…" at bounding box center [1219, 485] width 383 height 51
click at [1127, 484] on p "Our 15-day refund policy allows you to return your purchase for a full refund w…" at bounding box center [1219, 485] width 383 height 51
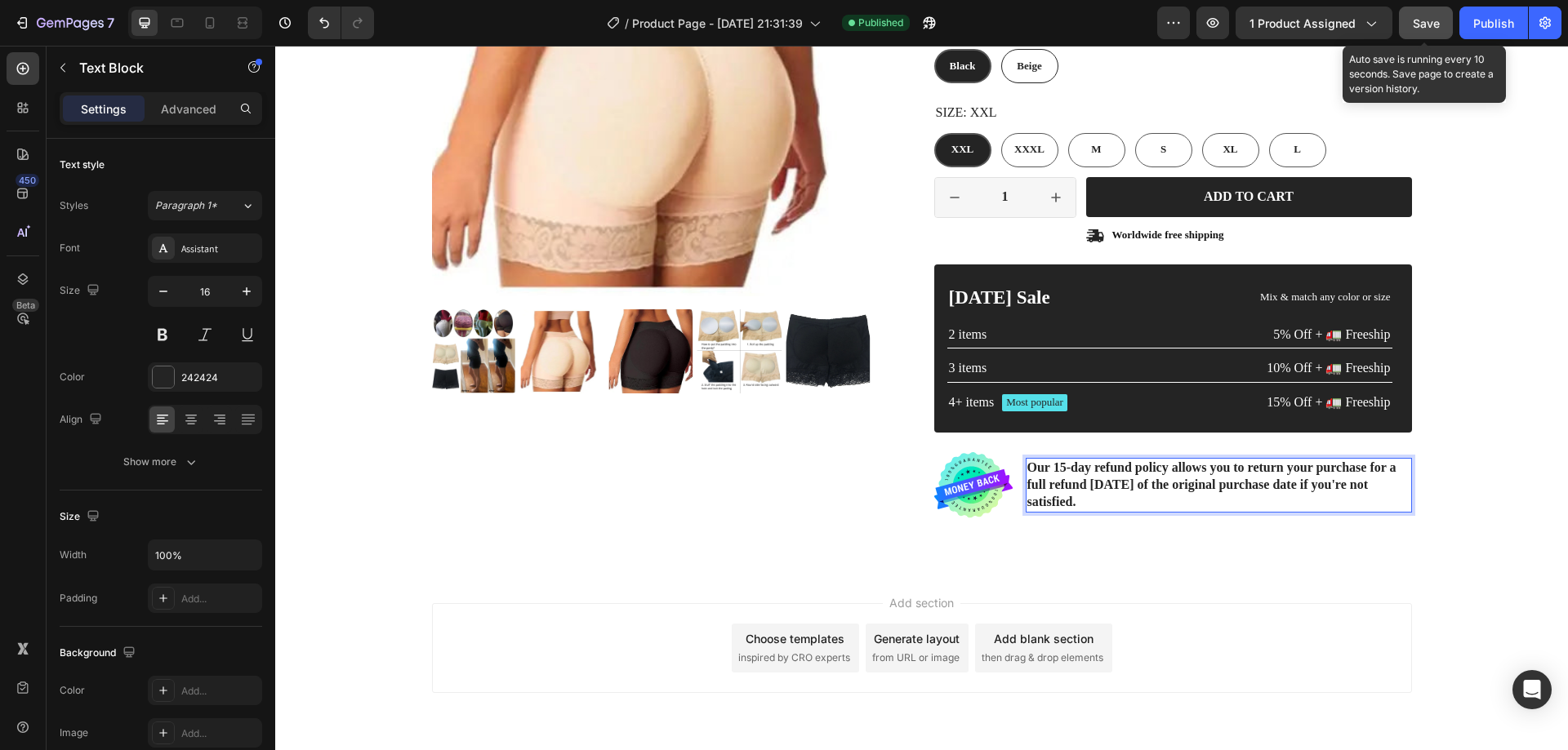
click at [1426, 33] on button "Save" at bounding box center [1426, 22] width 54 height 33
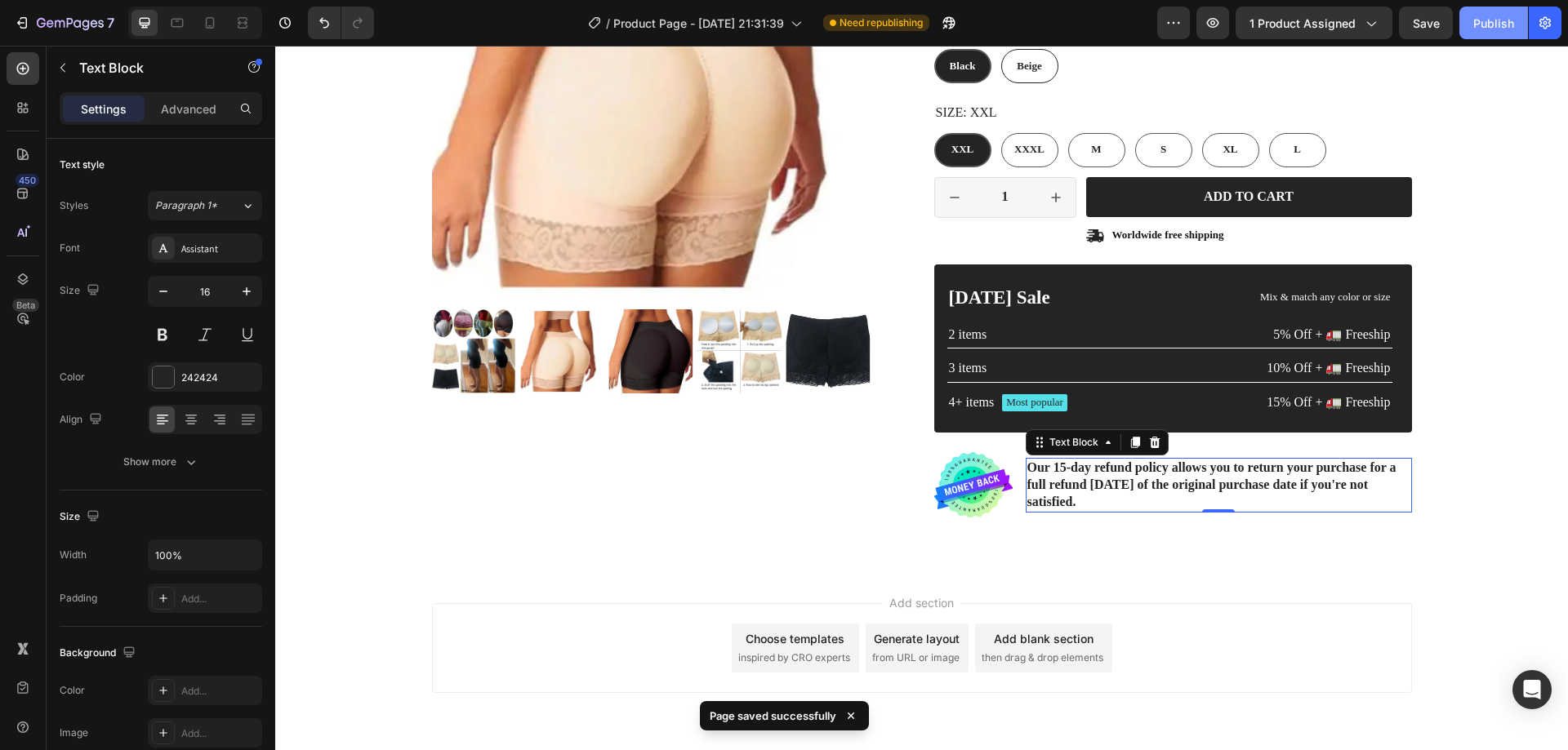
click at [1473, 25] on div "Publish" at bounding box center [1493, 24] width 40 height 18
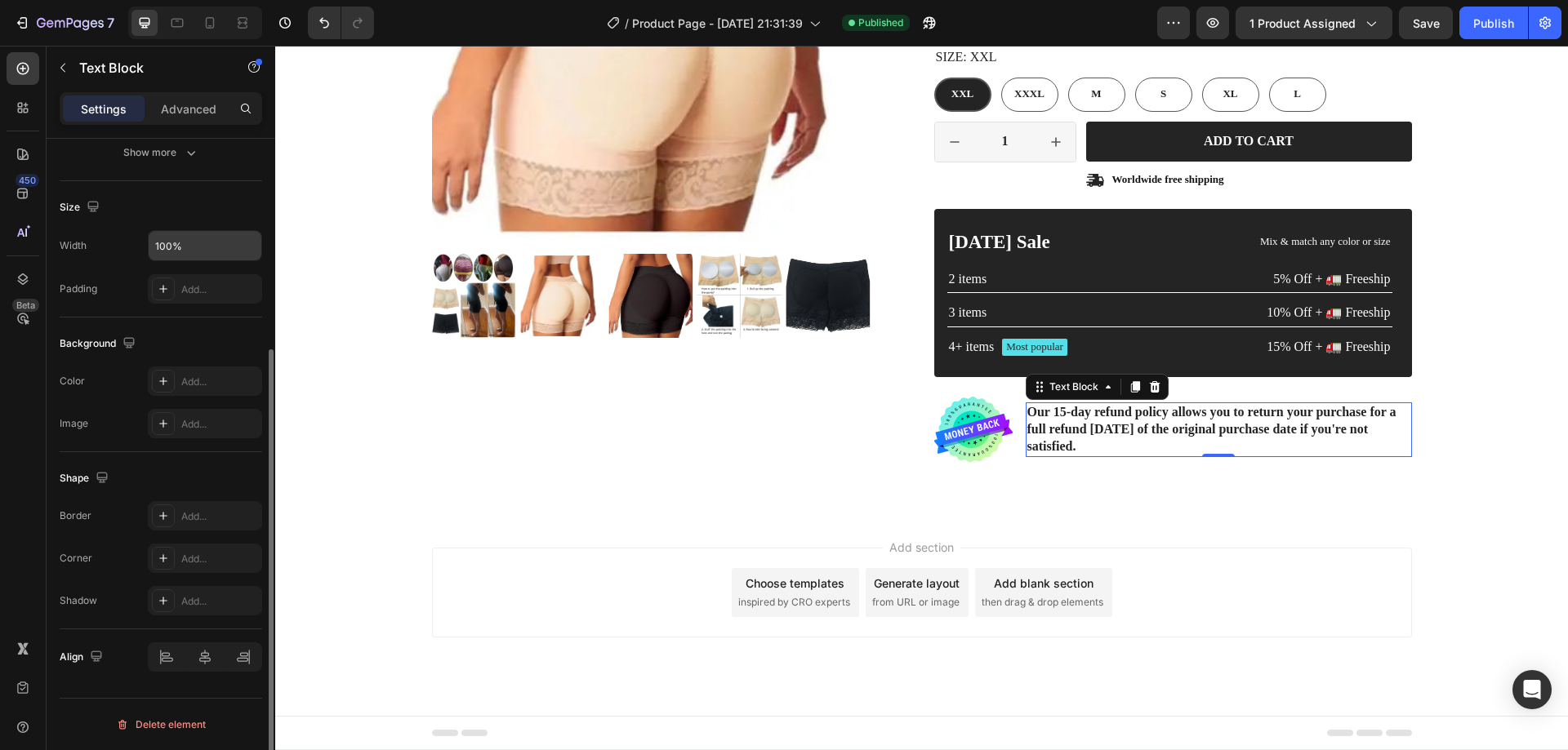
scroll to position [0, 0]
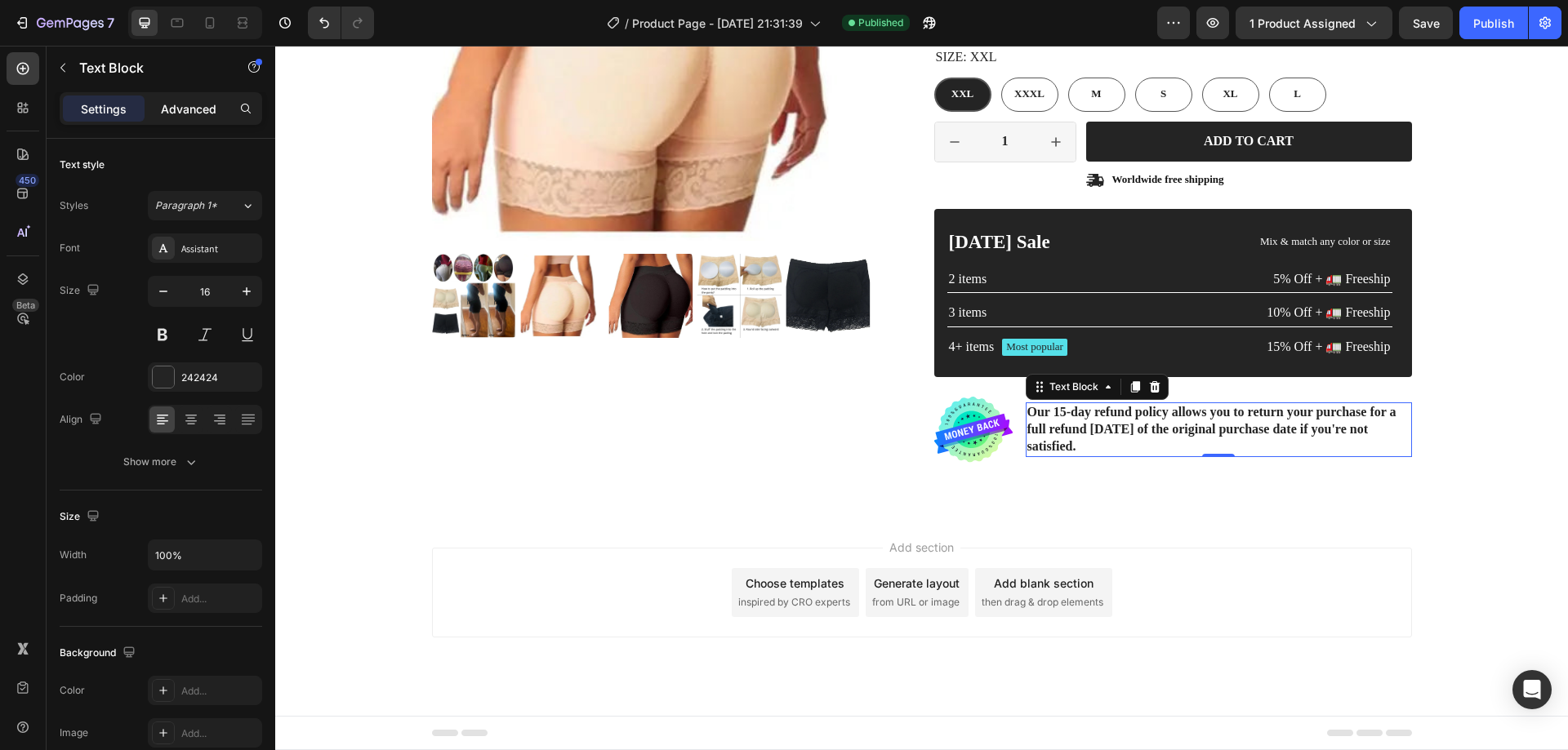
click at [190, 115] on p "Advanced" at bounding box center [188, 109] width 55 height 18
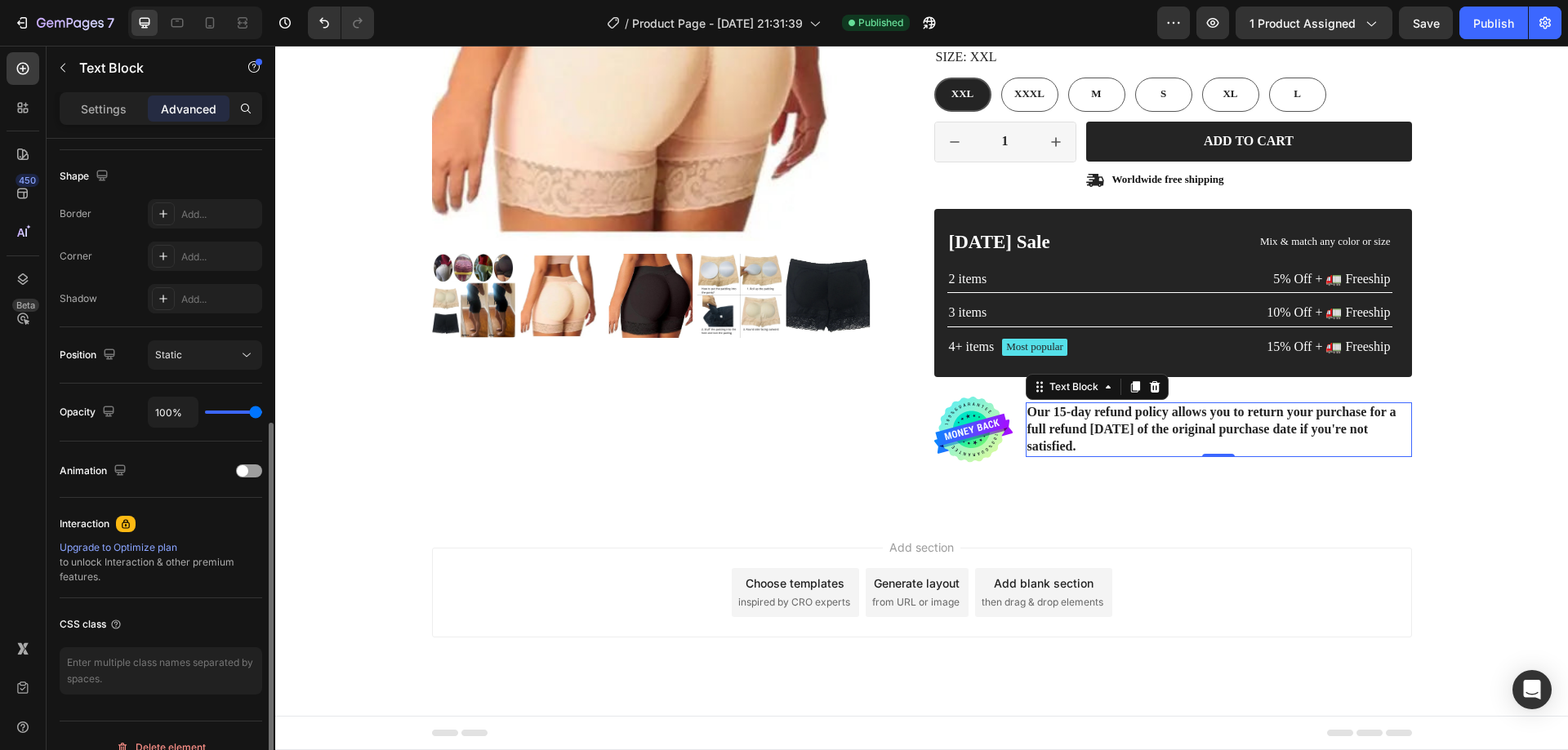
scroll to position [431, 0]
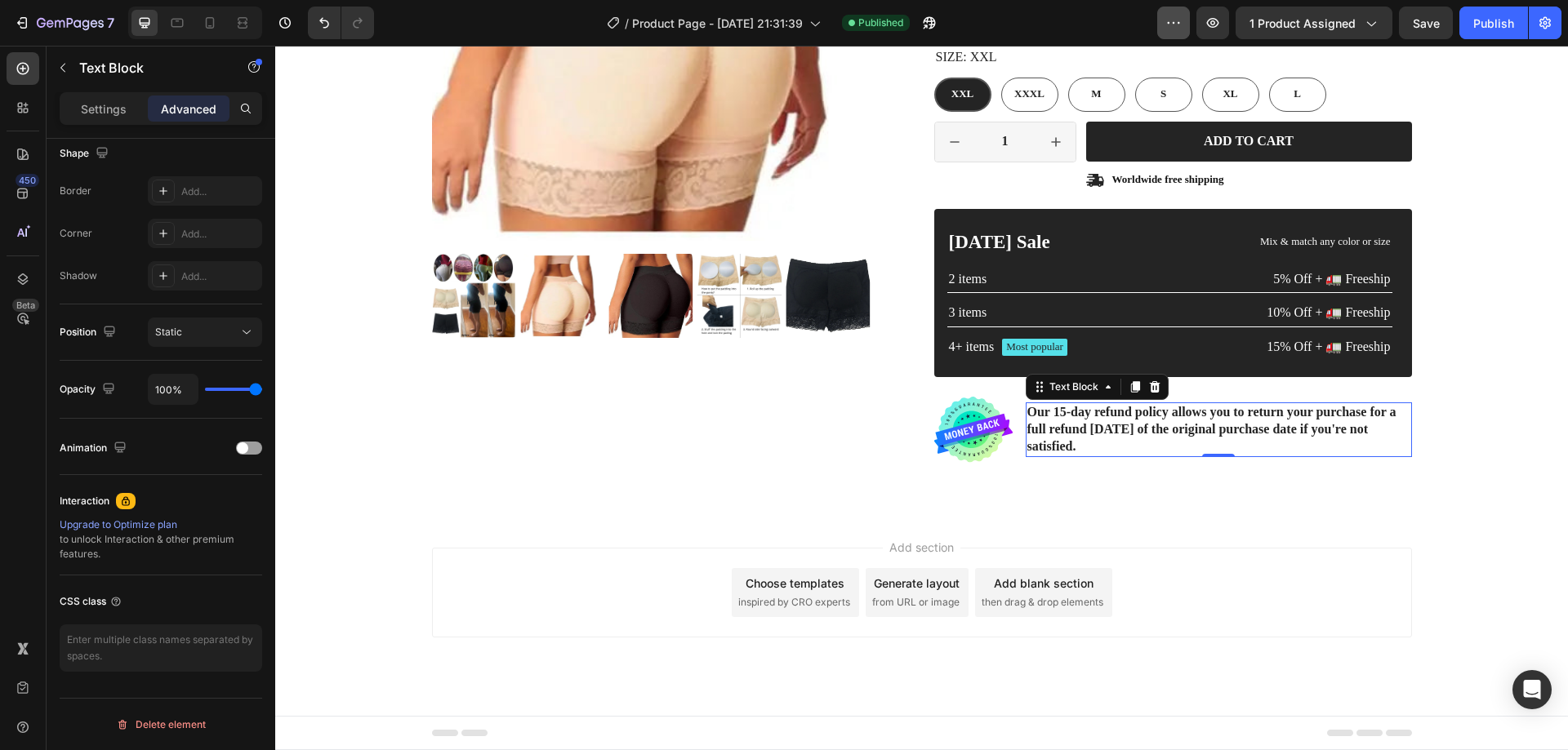
click at [1161, 28] on button "button" at bounding box center [1173, 22] width 33 height 33
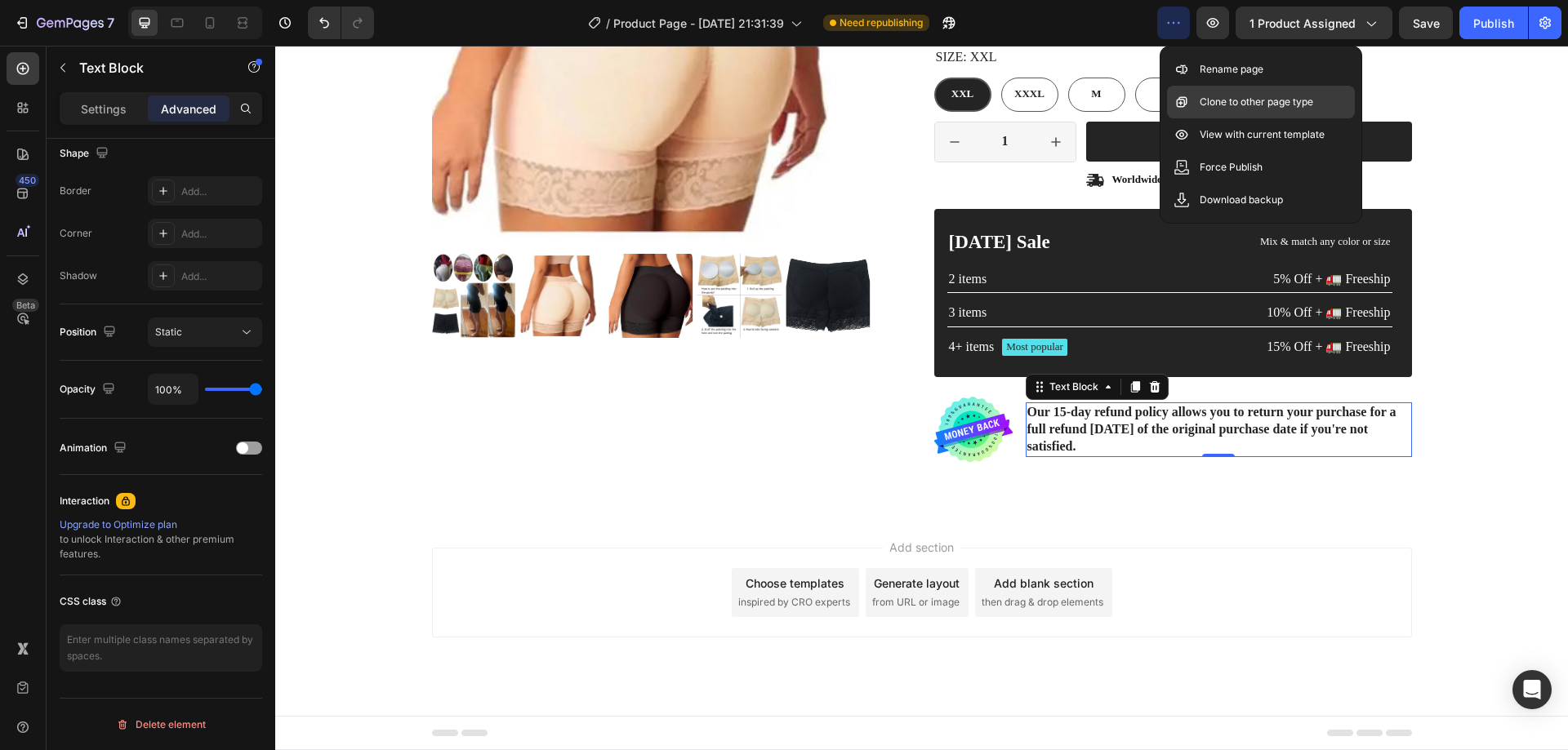
click at [1227, 109] on p "Clone to other page type" at bounding box center [1256, 102] width 113 height 17
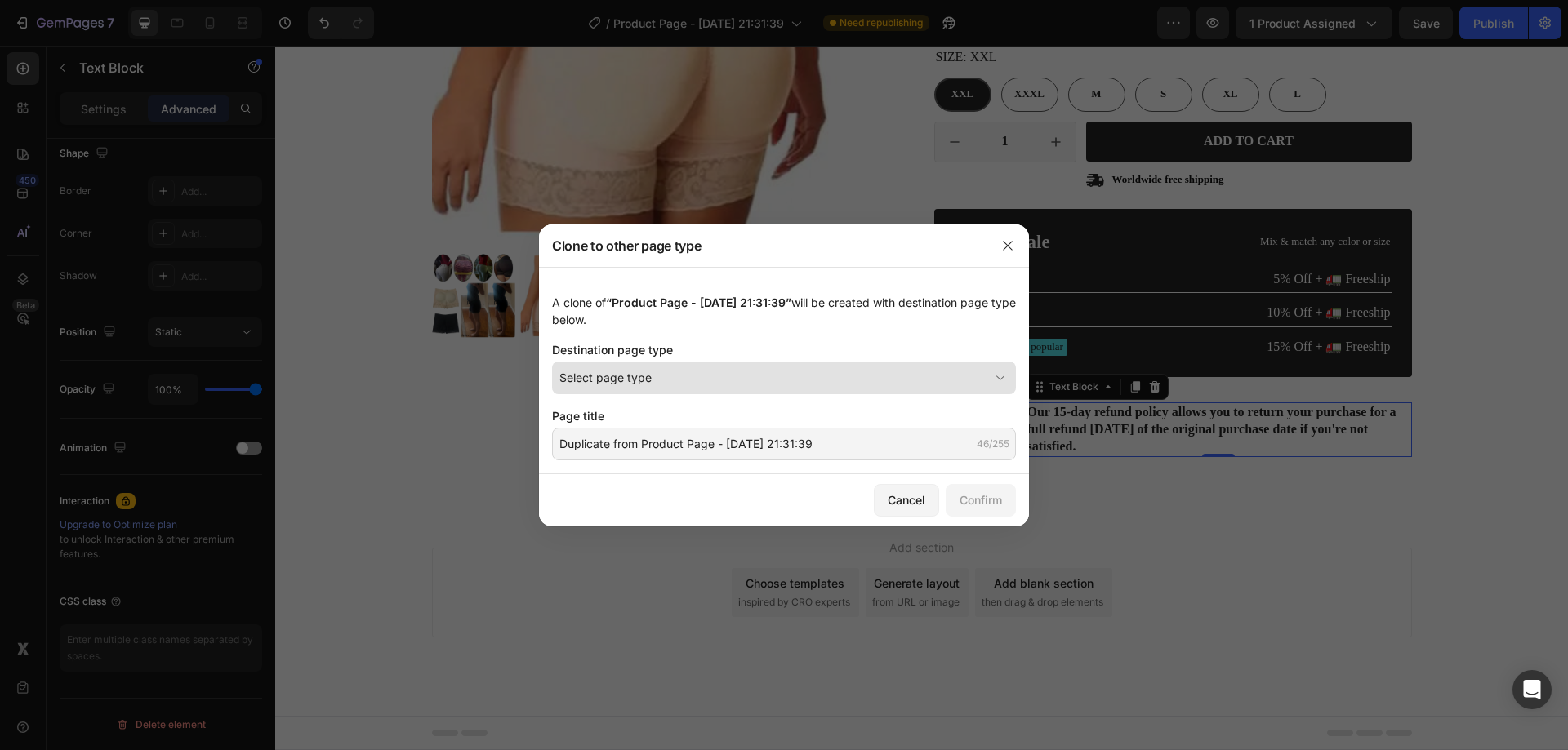
click at [773, 375] on div "Select page type" at bounding box center [774, 378] width 429 height 18
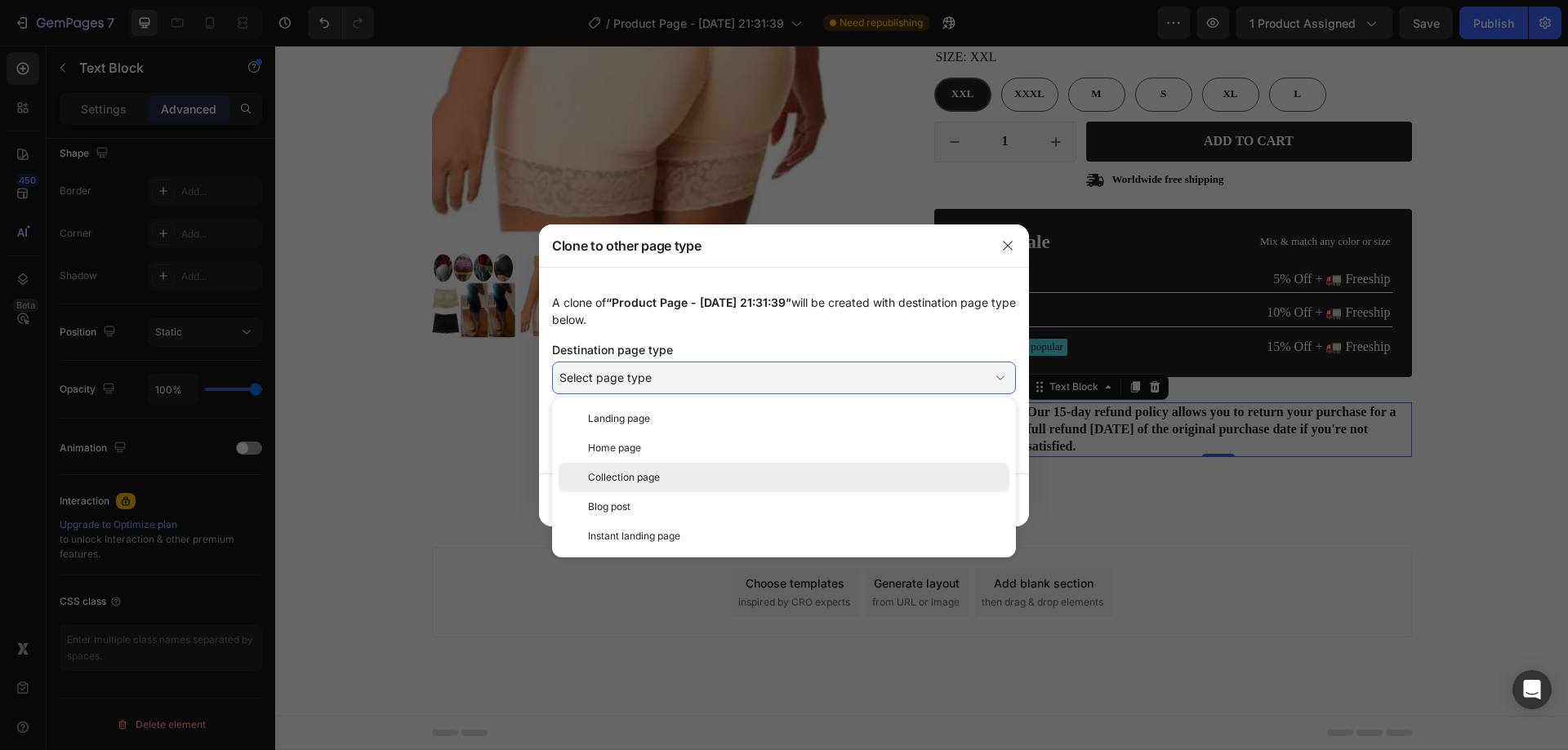
click at [692, 484] on div "Collection page" at bounding box center [796, 477] width 415 height 15
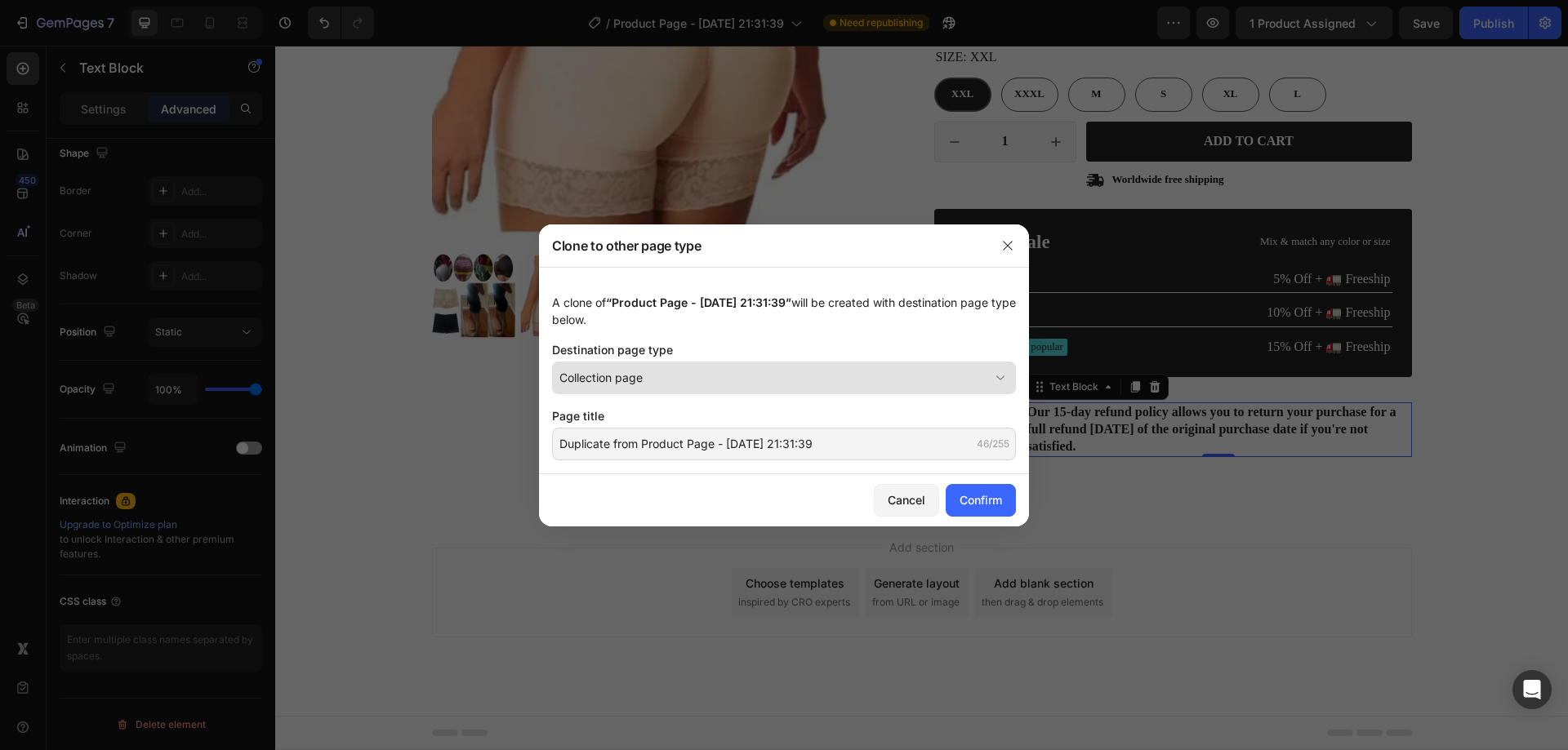
click at [802, 380] on div "Collection page" at bounding box center [774, 378] width 429 height 18
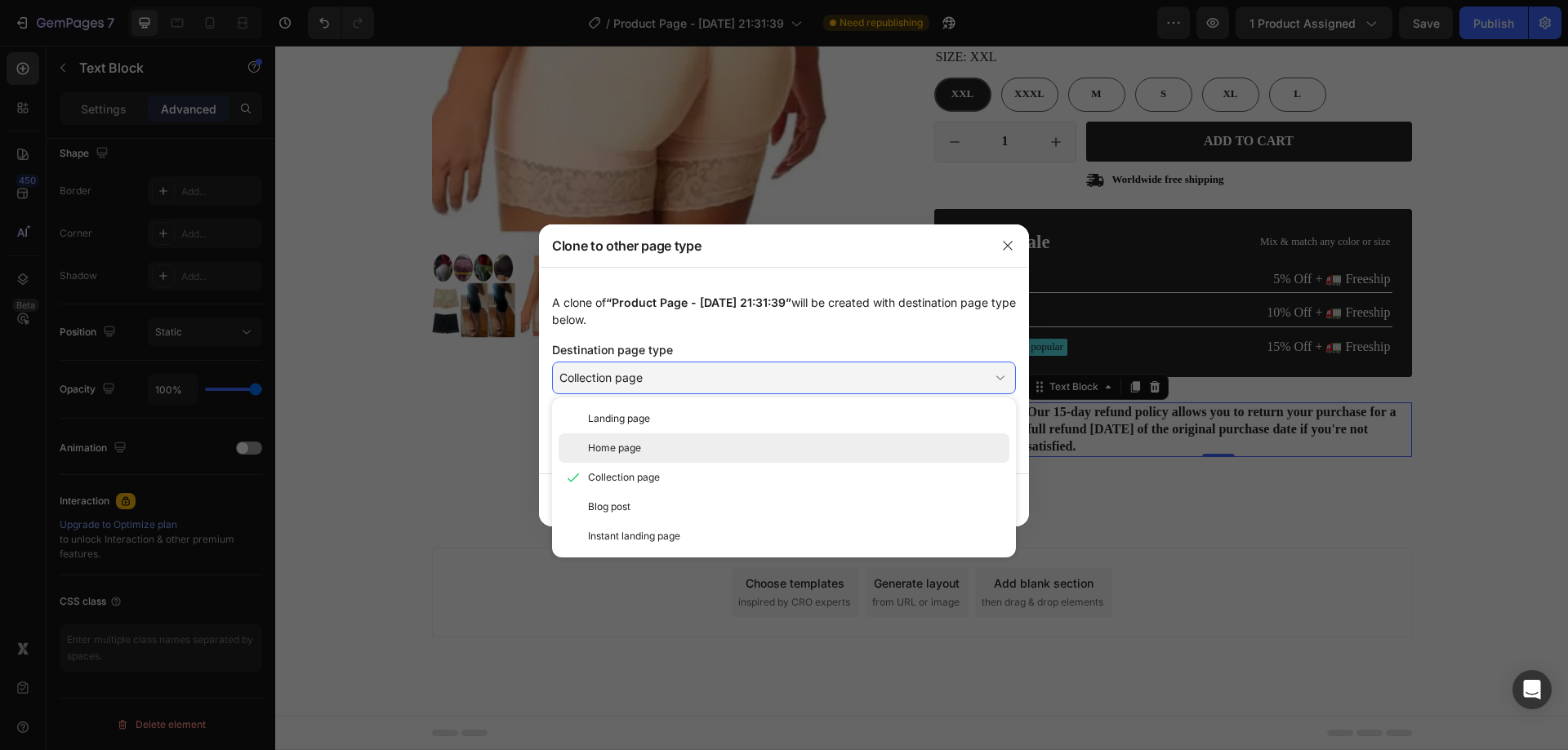
click at [684, 441] on div "Home page" at bounding box center [796, 448] width 415 height 15
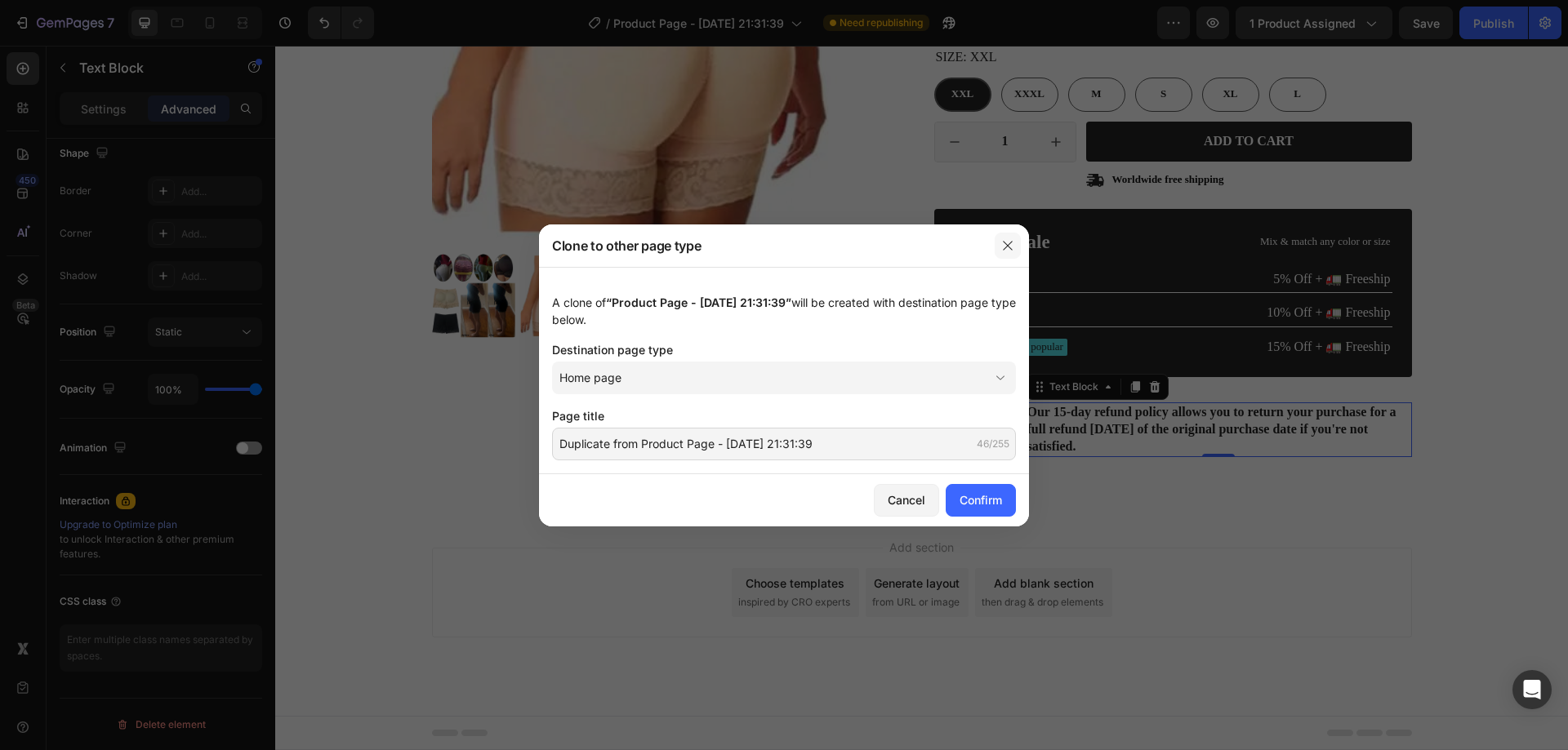
click at [1013, 244] on icon "button" at bounding box center [1008, 245] width 13 height 13
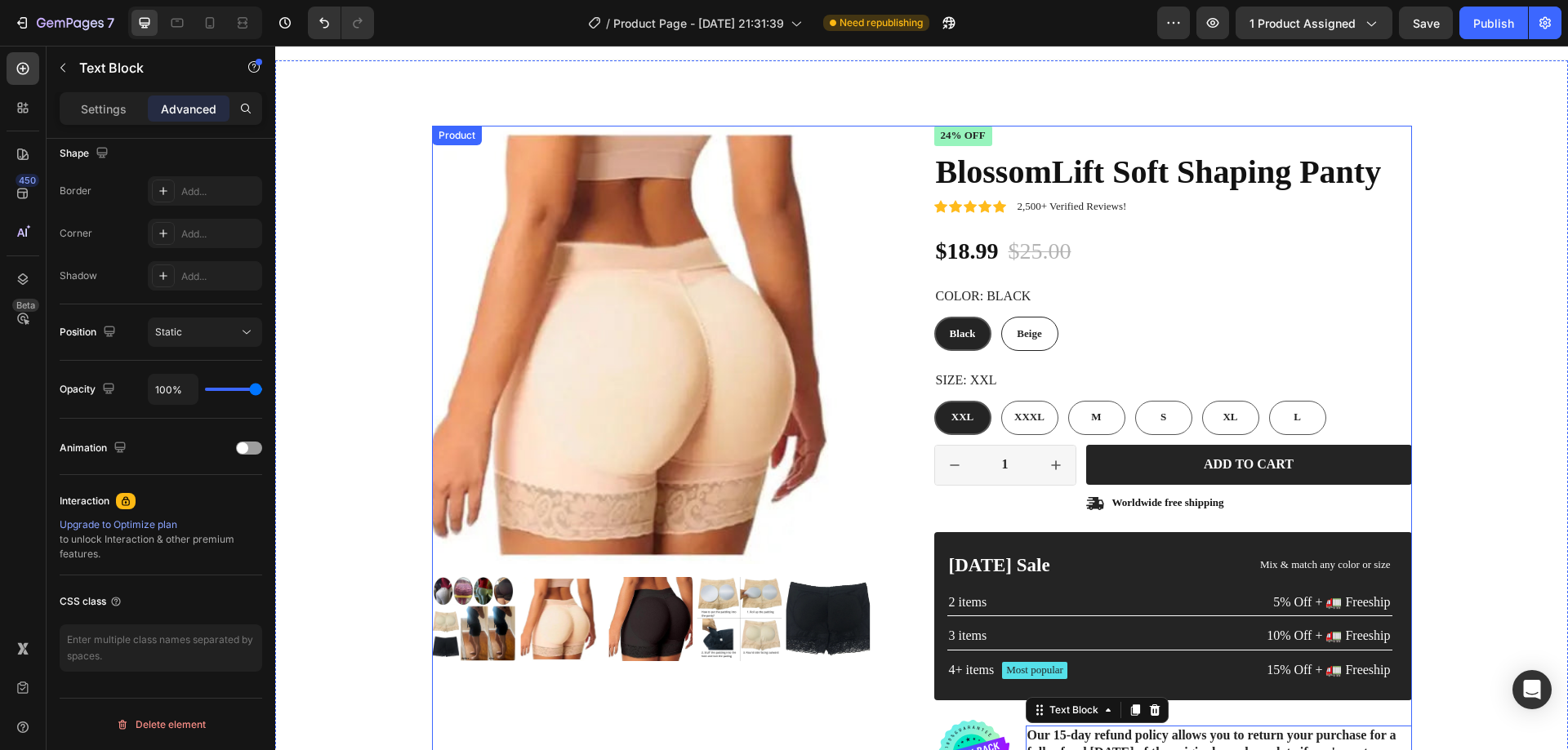
scroll to position [16, 0]
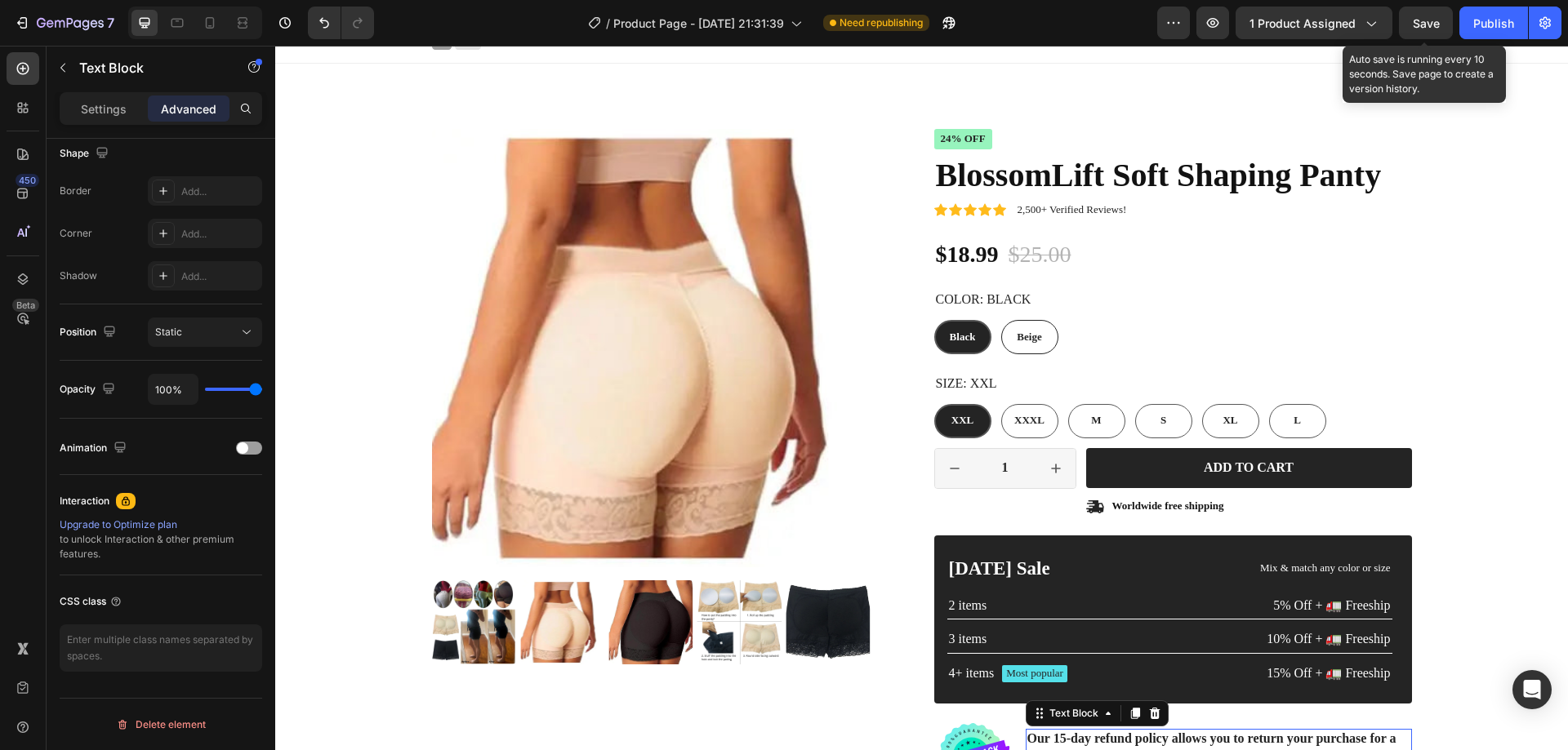
click at [1415, 25] on span "Save" at bounding box center [1426, 24] width 27 height 14
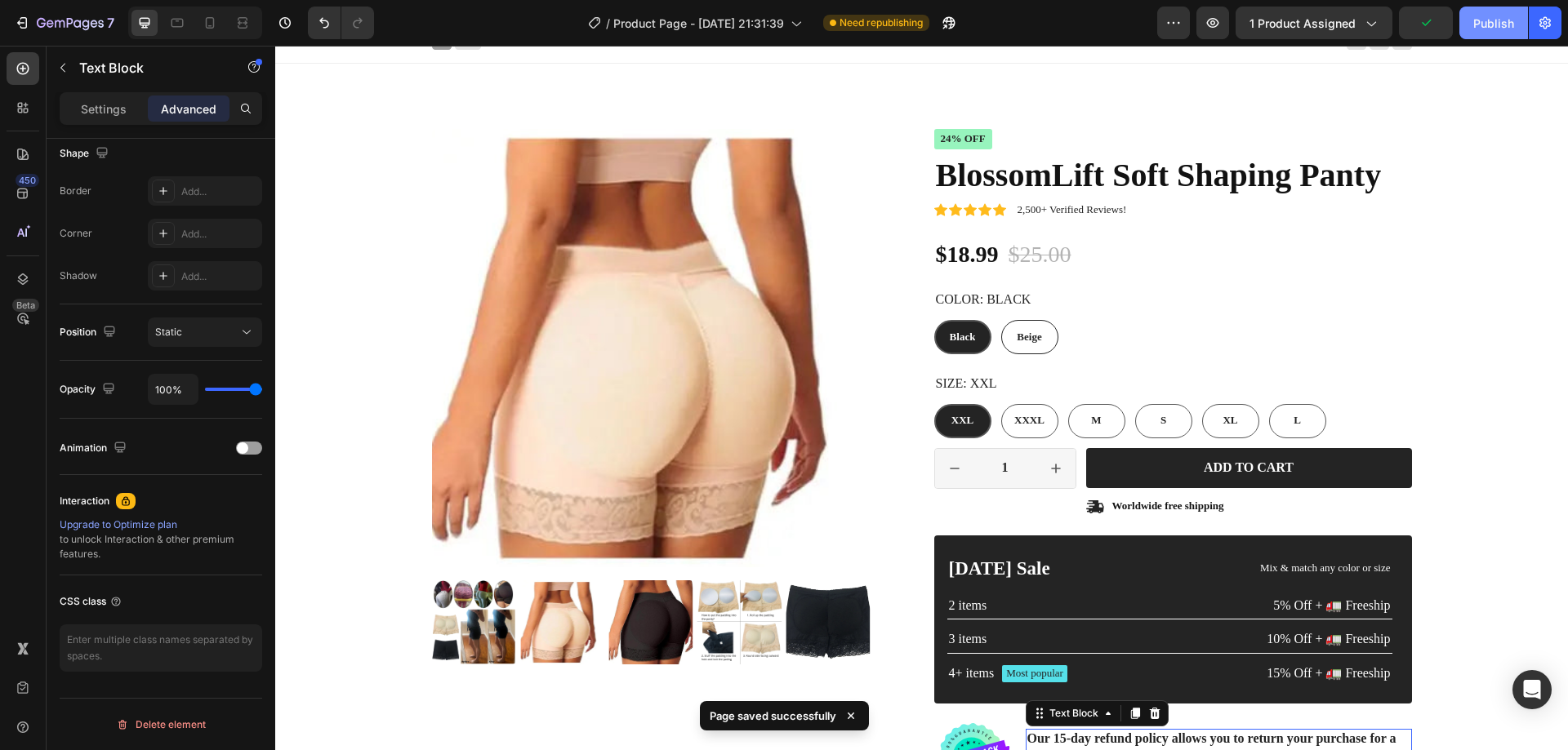
click at [1491, 32] on button "Publish" at bounding box center [1494, 22] width 69 height 33
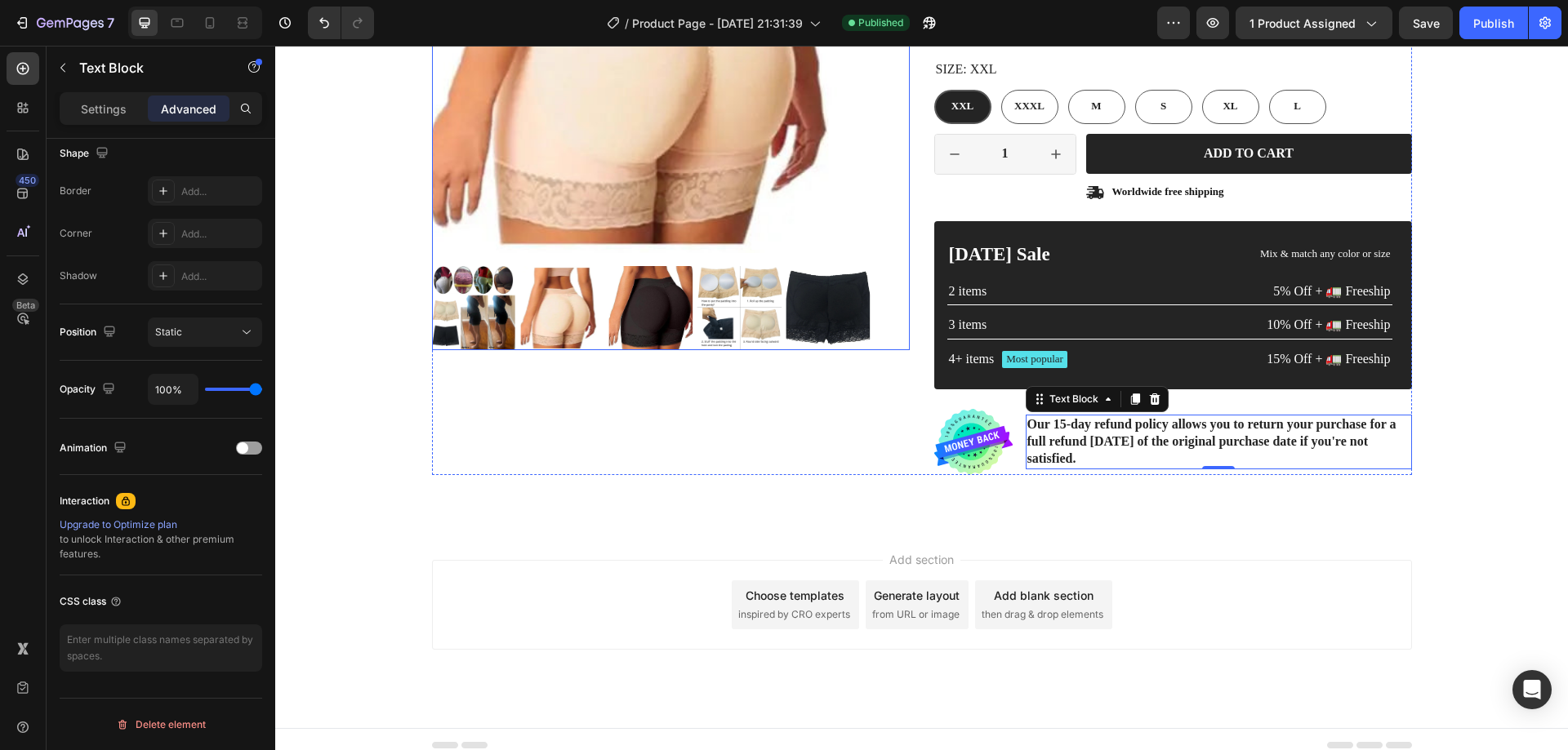
scroll to position [342, 0]
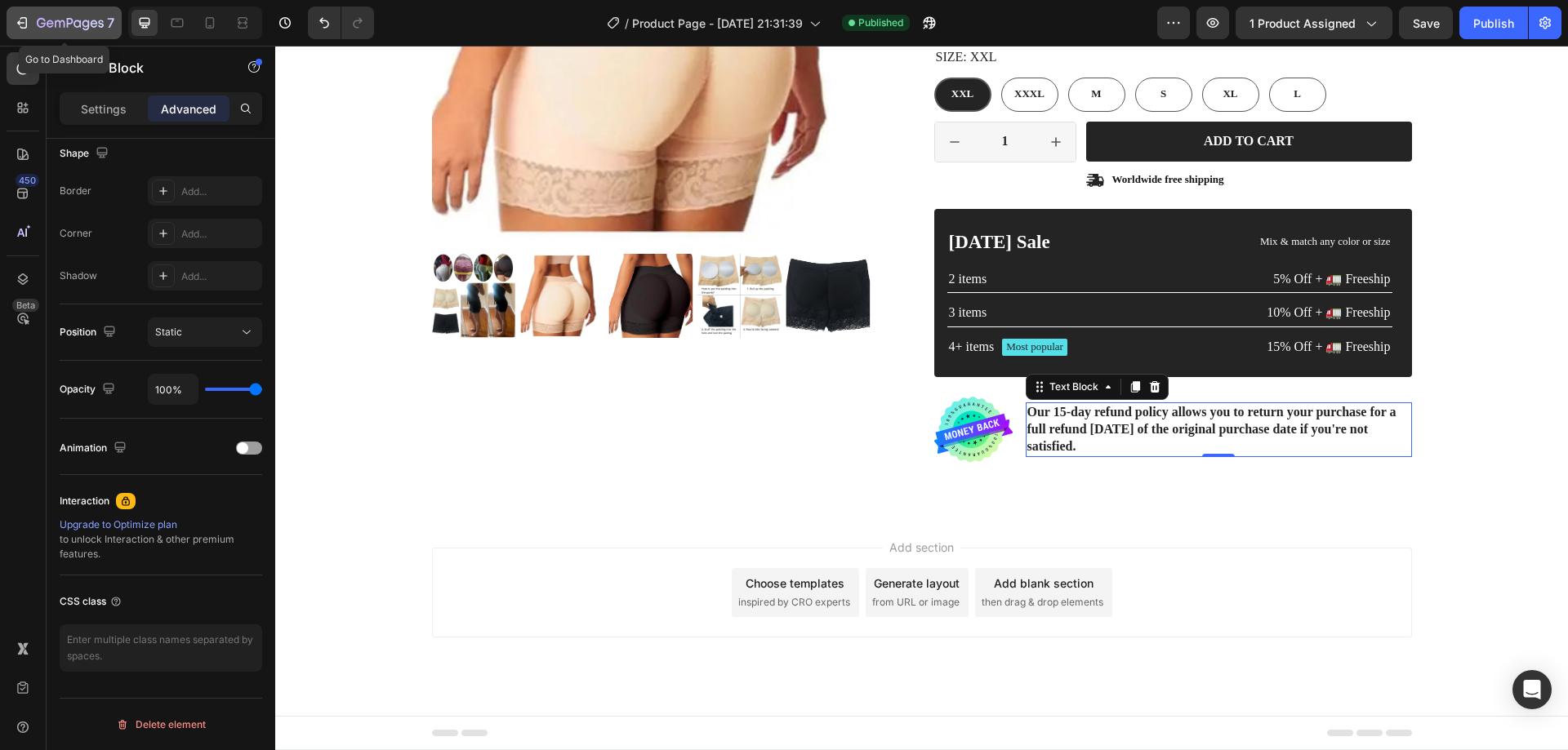
click at [28, 24] on icon "button" at bounding box center [22, 23] width 17 height 17
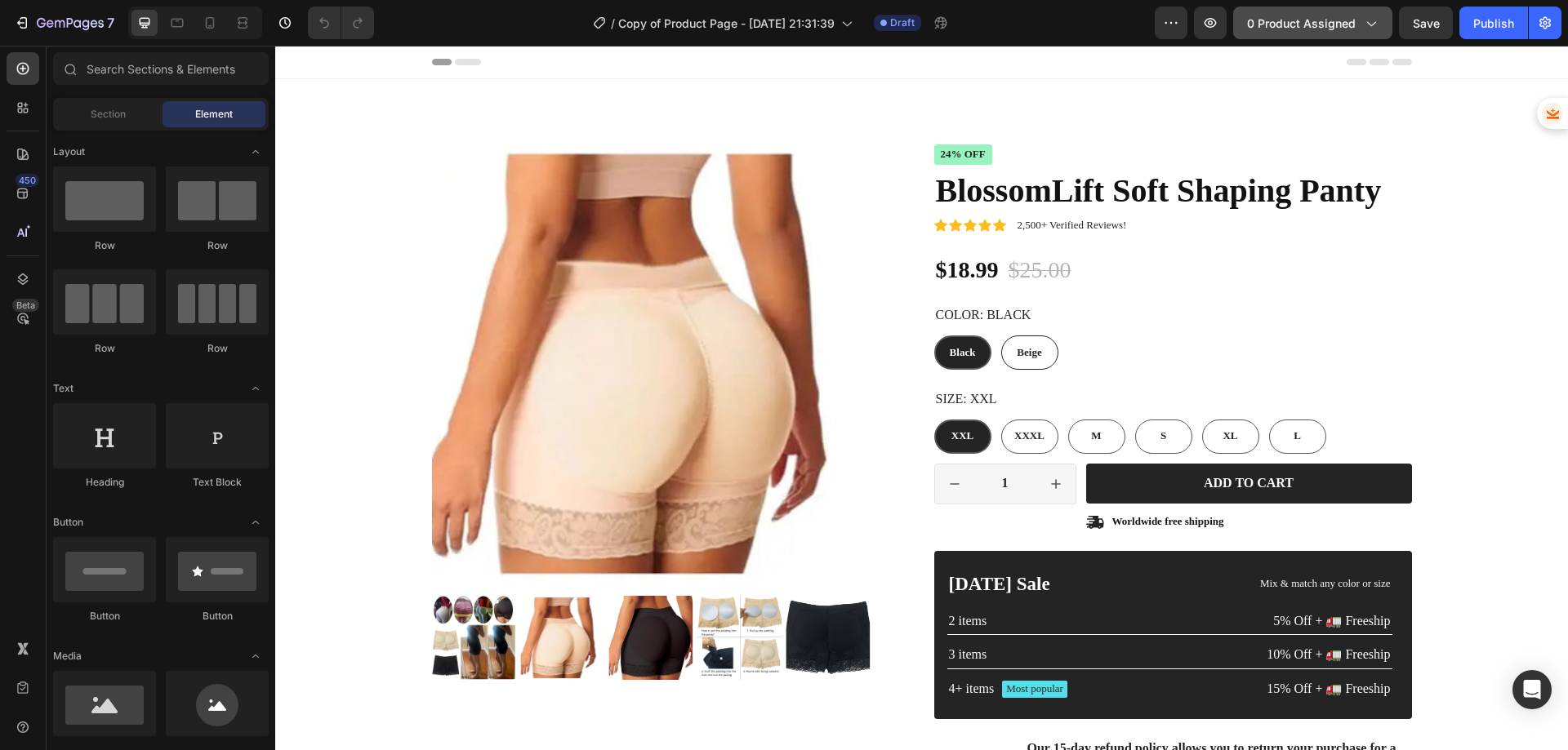
click at [1287, 23] on span "0 product assigned" at bounding box center [1302, 24] width 109 height 18
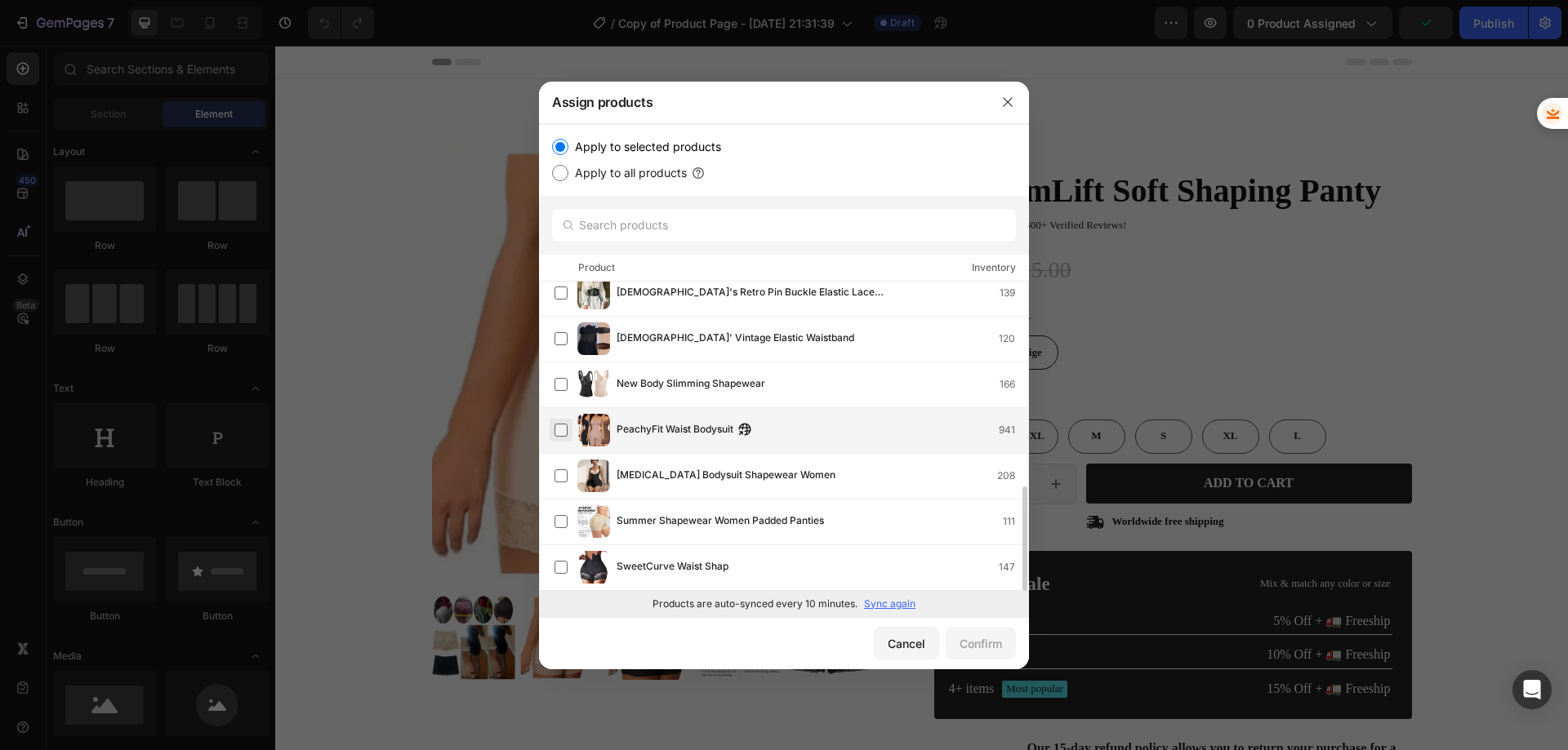
scroll to position [605, 0]
click at [563, 385] on label at bounding box center [561, 384] width 13 height 13
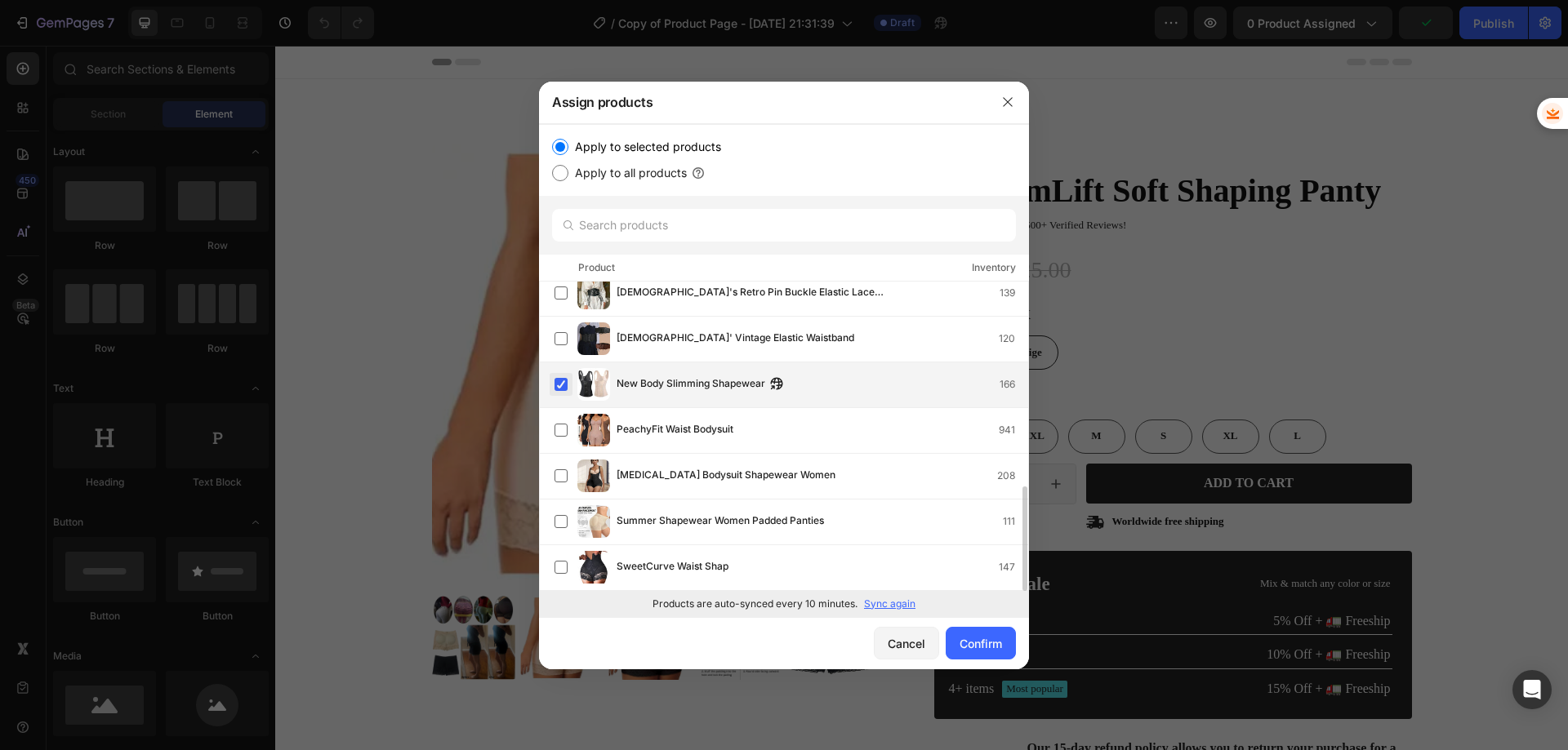
click at [565, 383] on label at bounding box center [561, 384] width 13 height 13
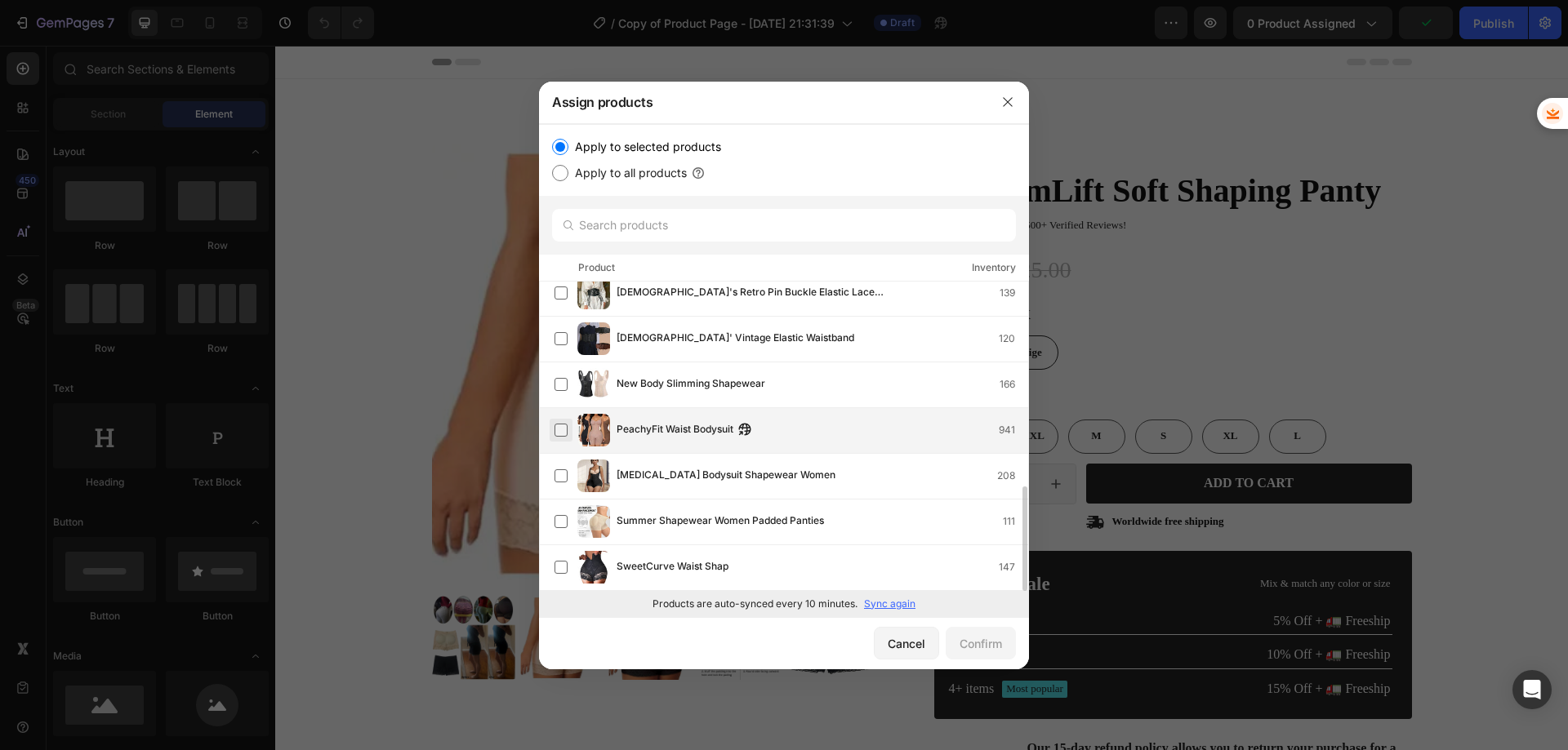
click at [556, 426] on label at bounding box center [561, 430] width 13 height 13
click at [974, 636] on div "Confirm" at bounding box center [981, 644] width 42 height 18
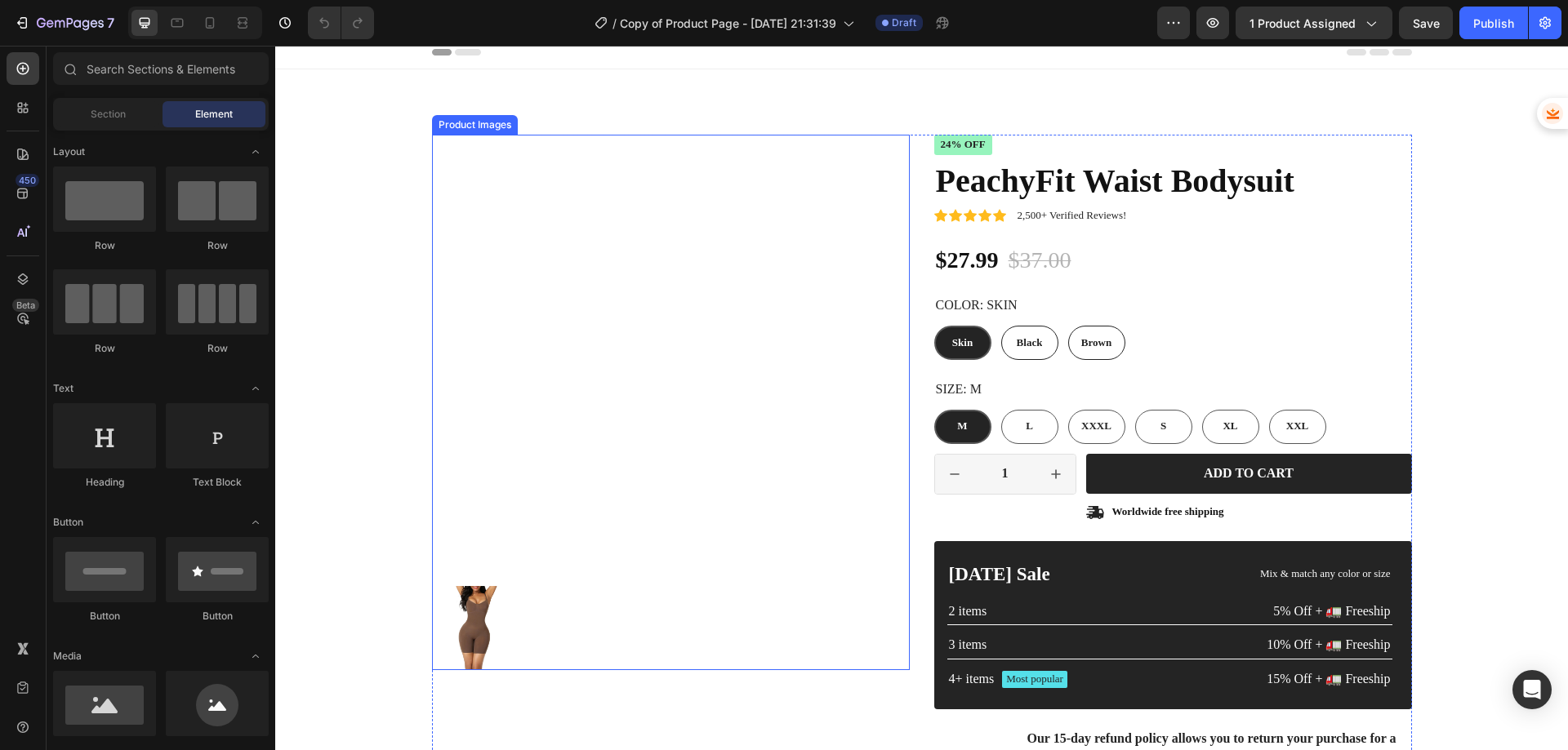
scroll to position [0, 0]
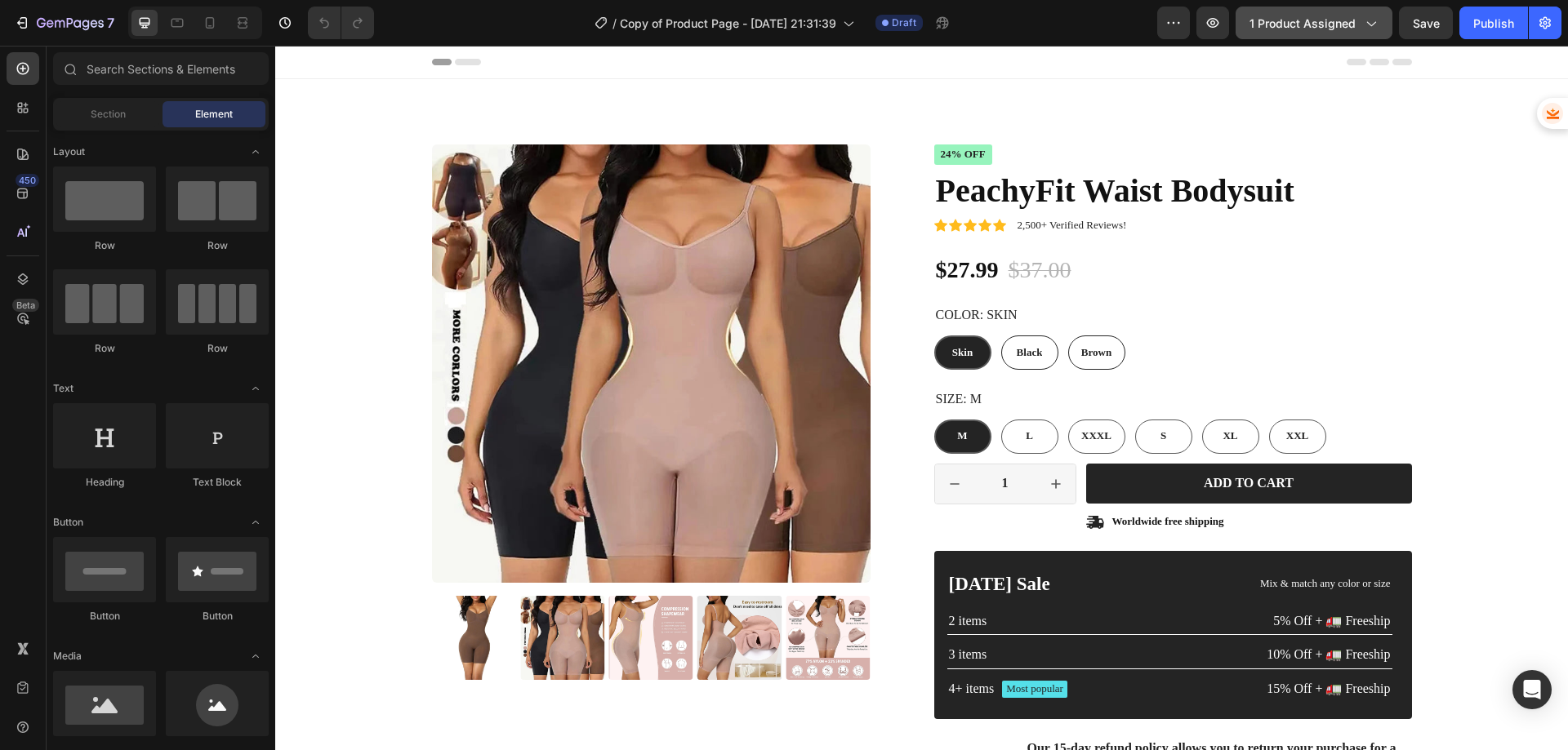
click at [1346, 29] on span "1 product assigned" at bounding box center [1302, 24] width 106 height 18
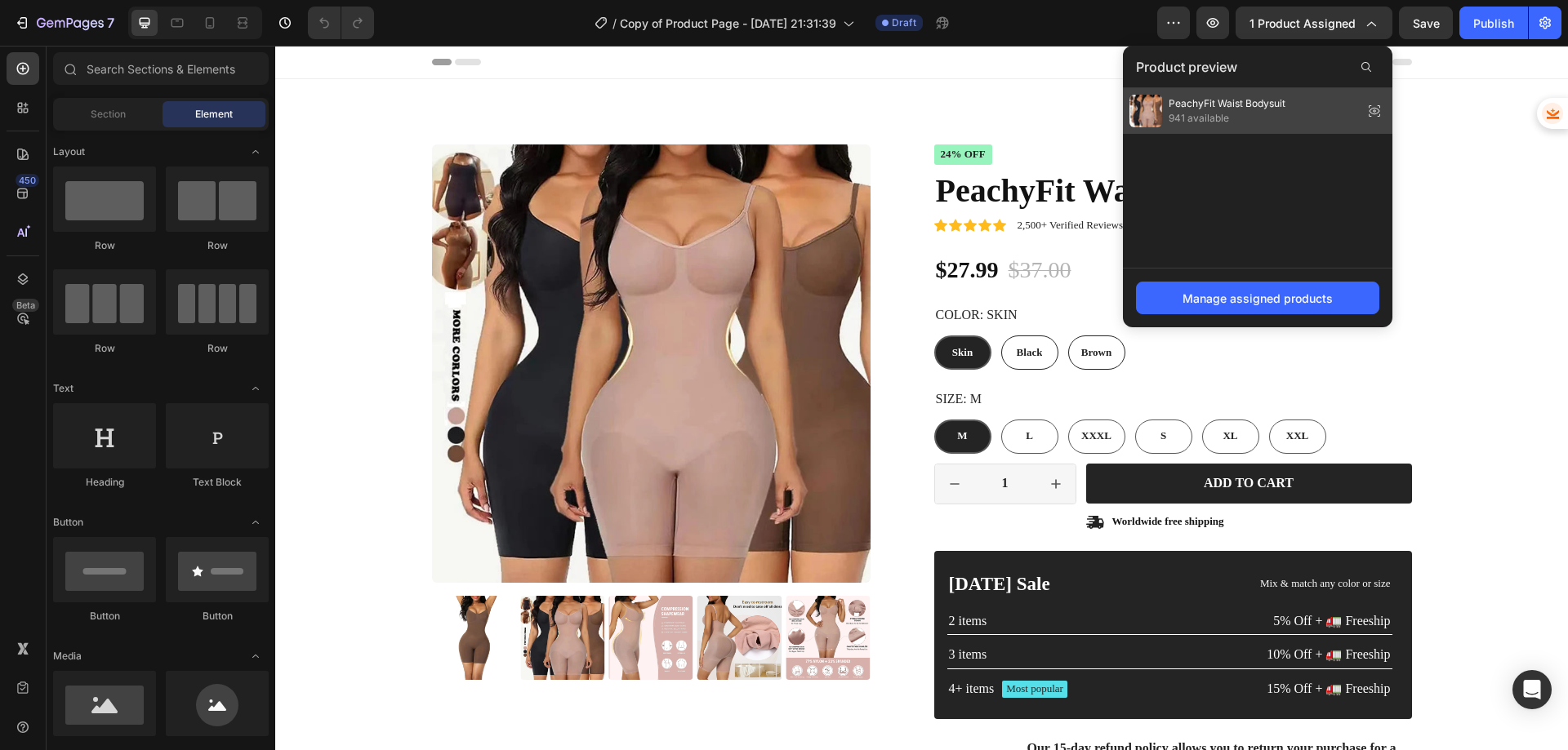
click at [1279, 99] on span "PeachyFit Waist Bodysuit" at bounding box center [1227, 104] width 117 height 15
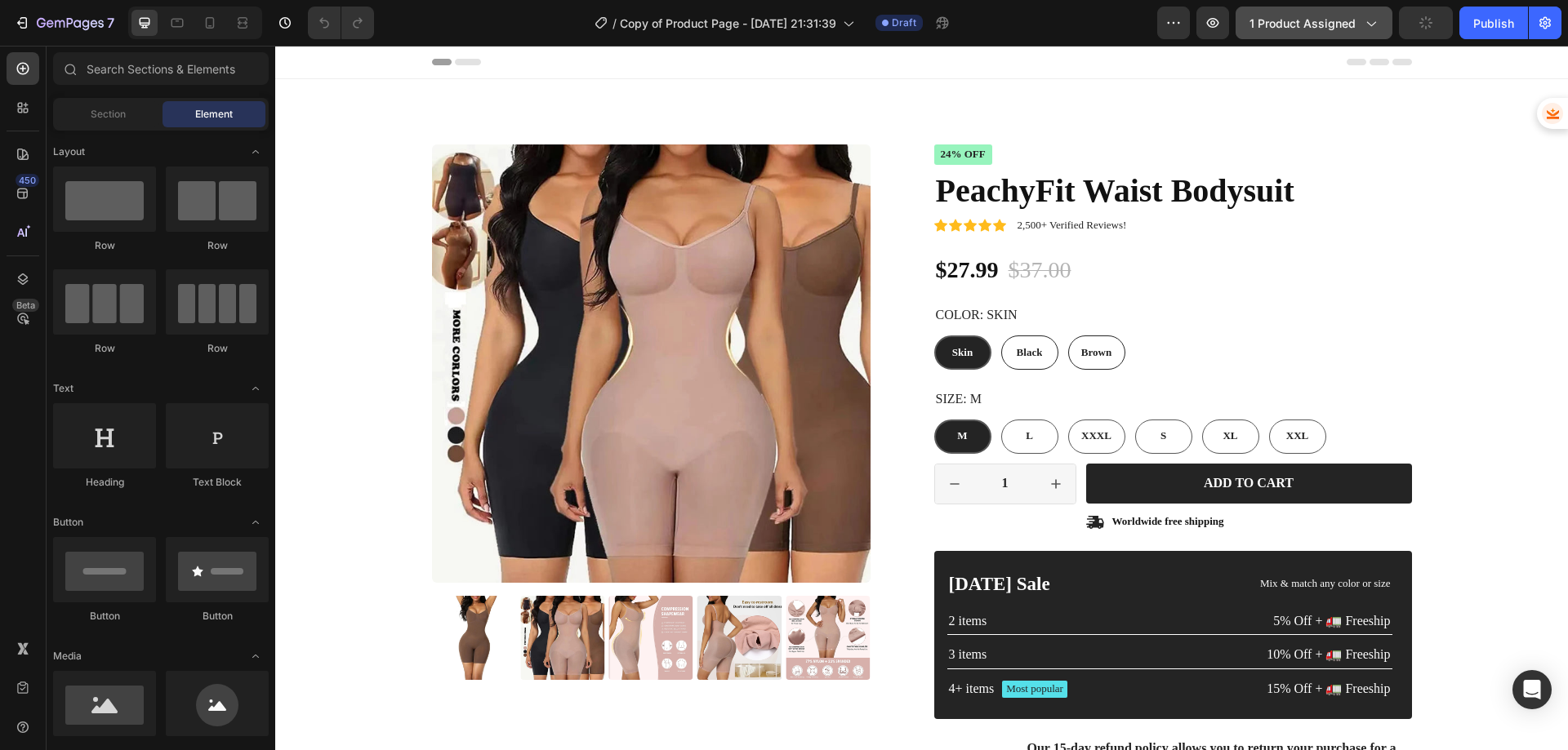
click at [1324, 18] on span "1 product assigned" at bounding box center [1302, 24] width 106 height 18
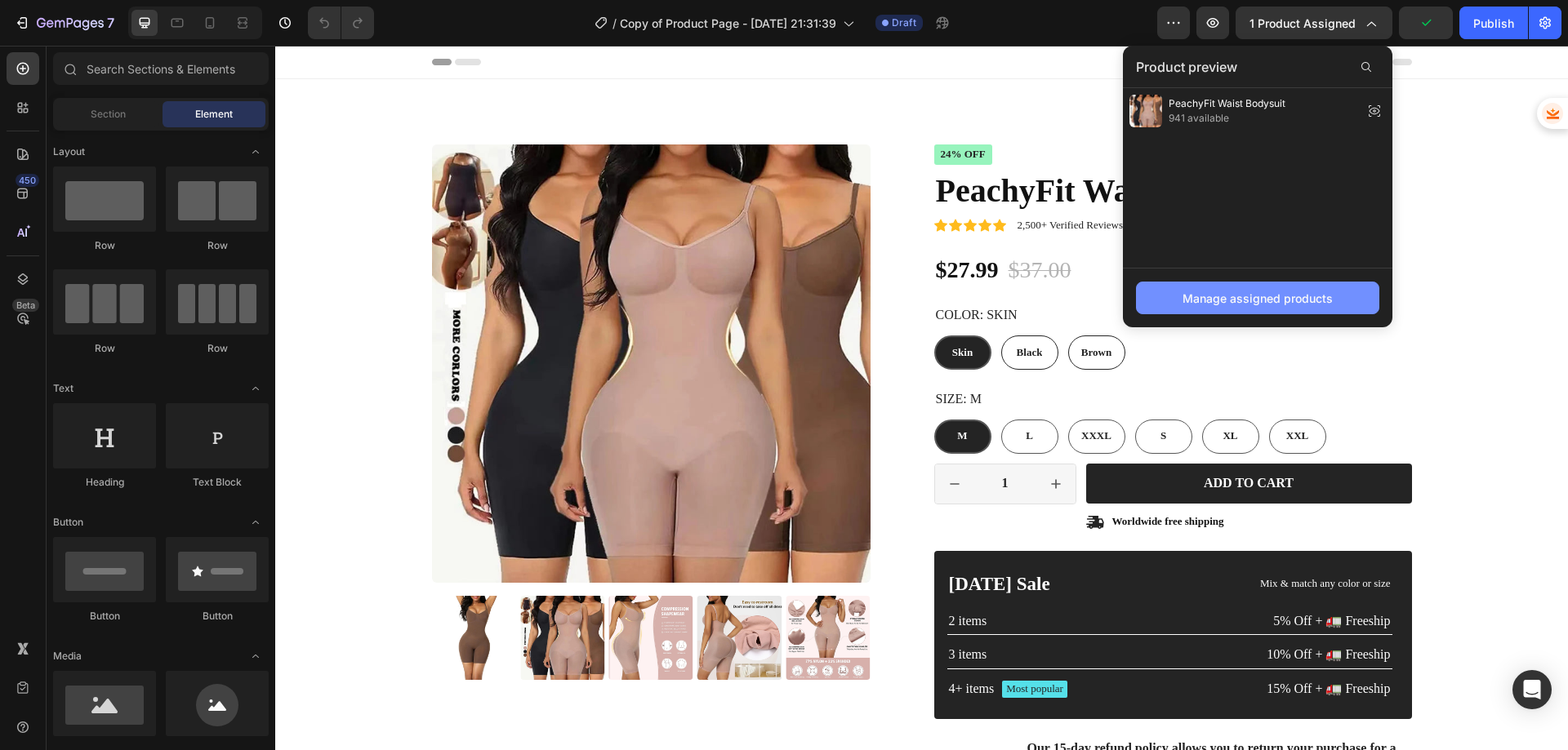
click at [1238, 293] on div "Manage assigned products" at bounding box center [1258, 299] width 150 height 18
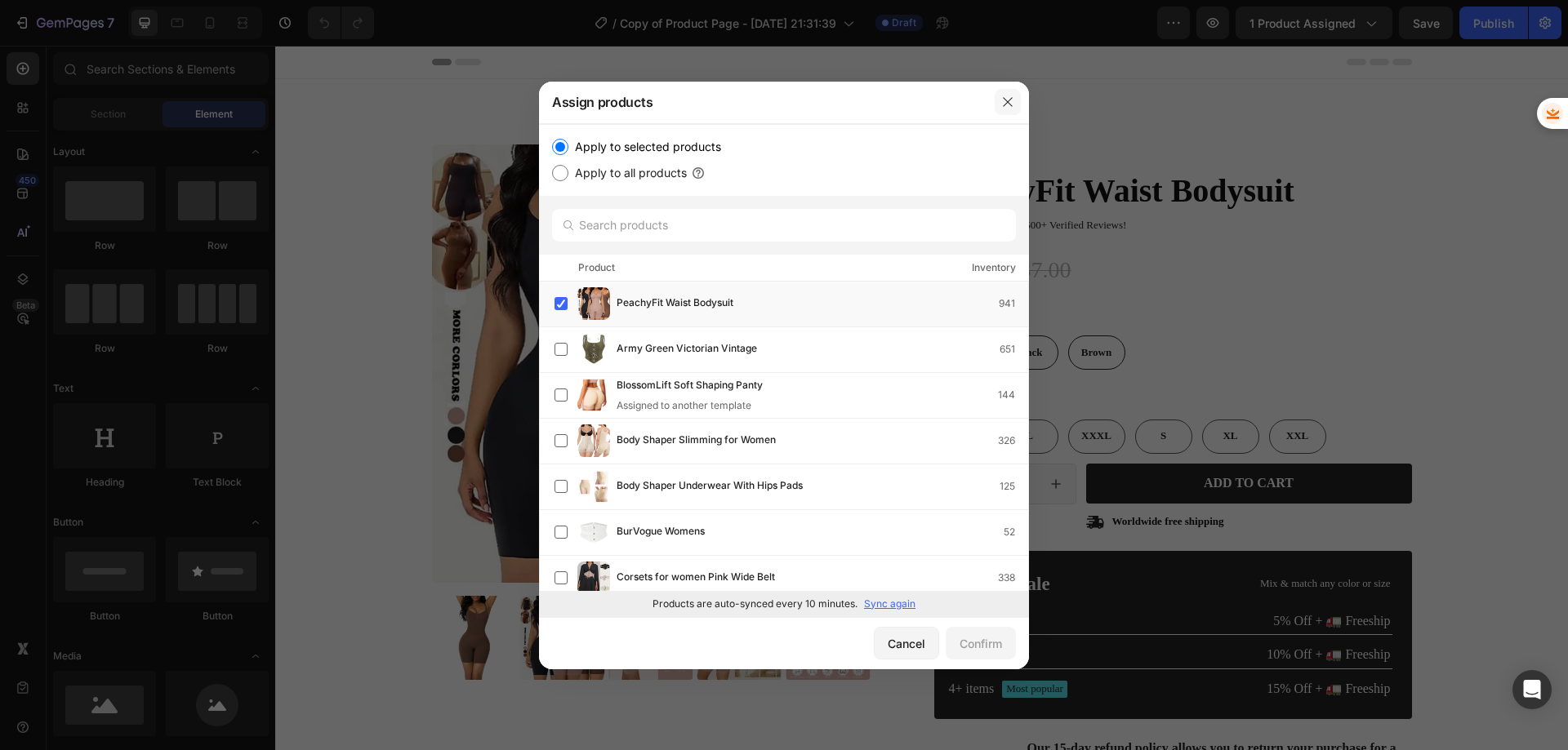
click at [1004, 101] on icon "button" at bounding box center [1008, 102] width 13 height 13
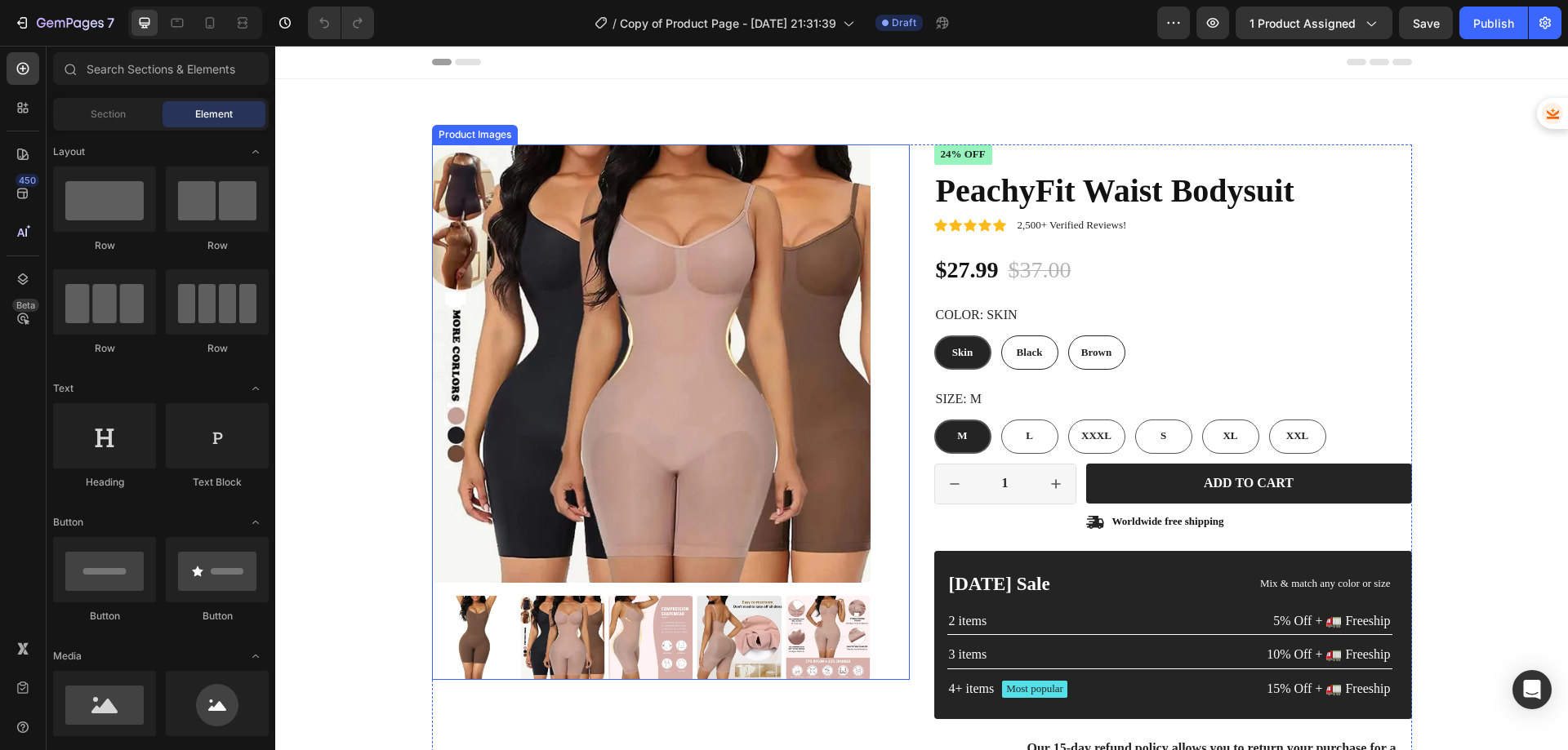
click at [562, 198] on img at bounding box center [651, 363] width 439 height 439
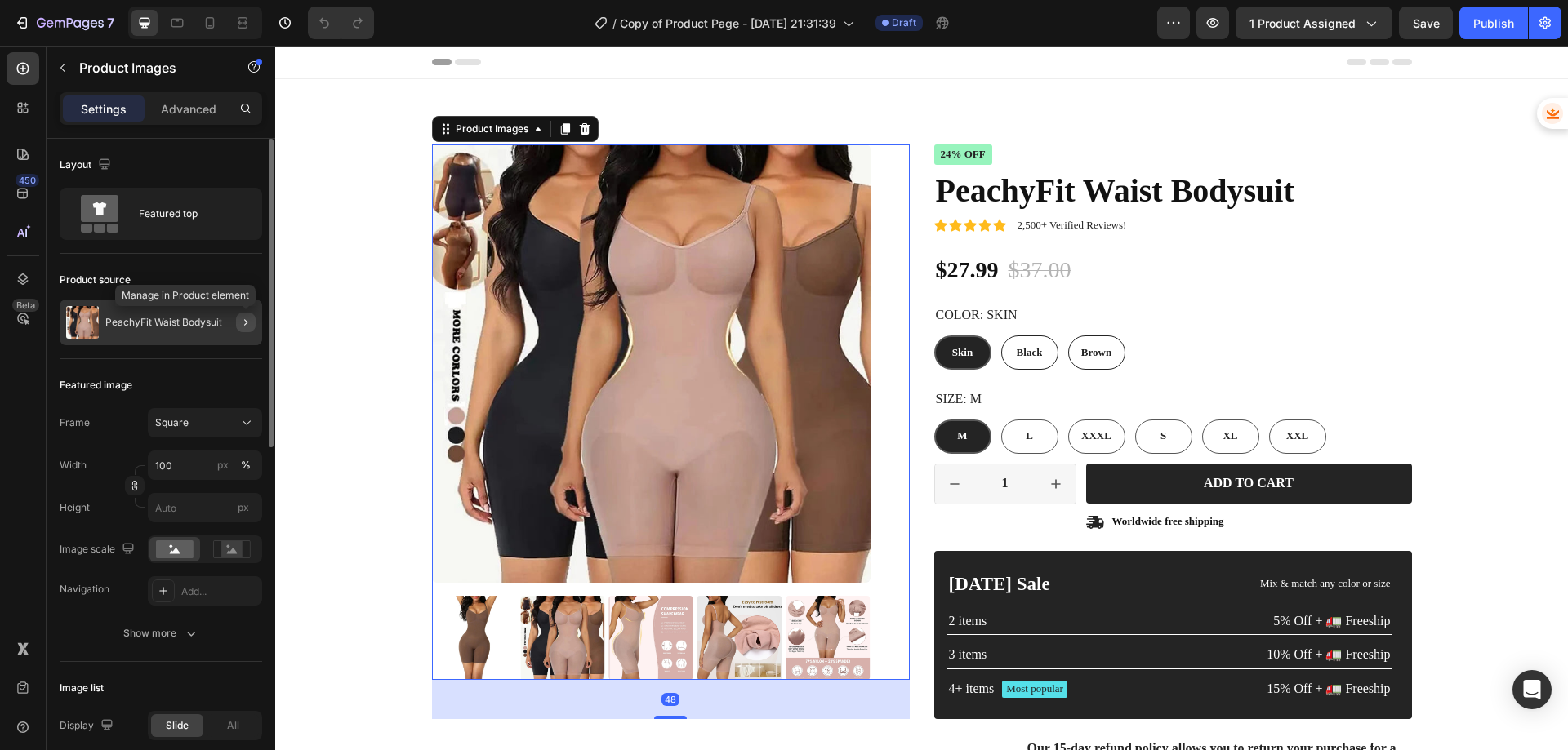
click at [242, 323] on icon "button" at bounding box center [245, 322] width 13 height 13
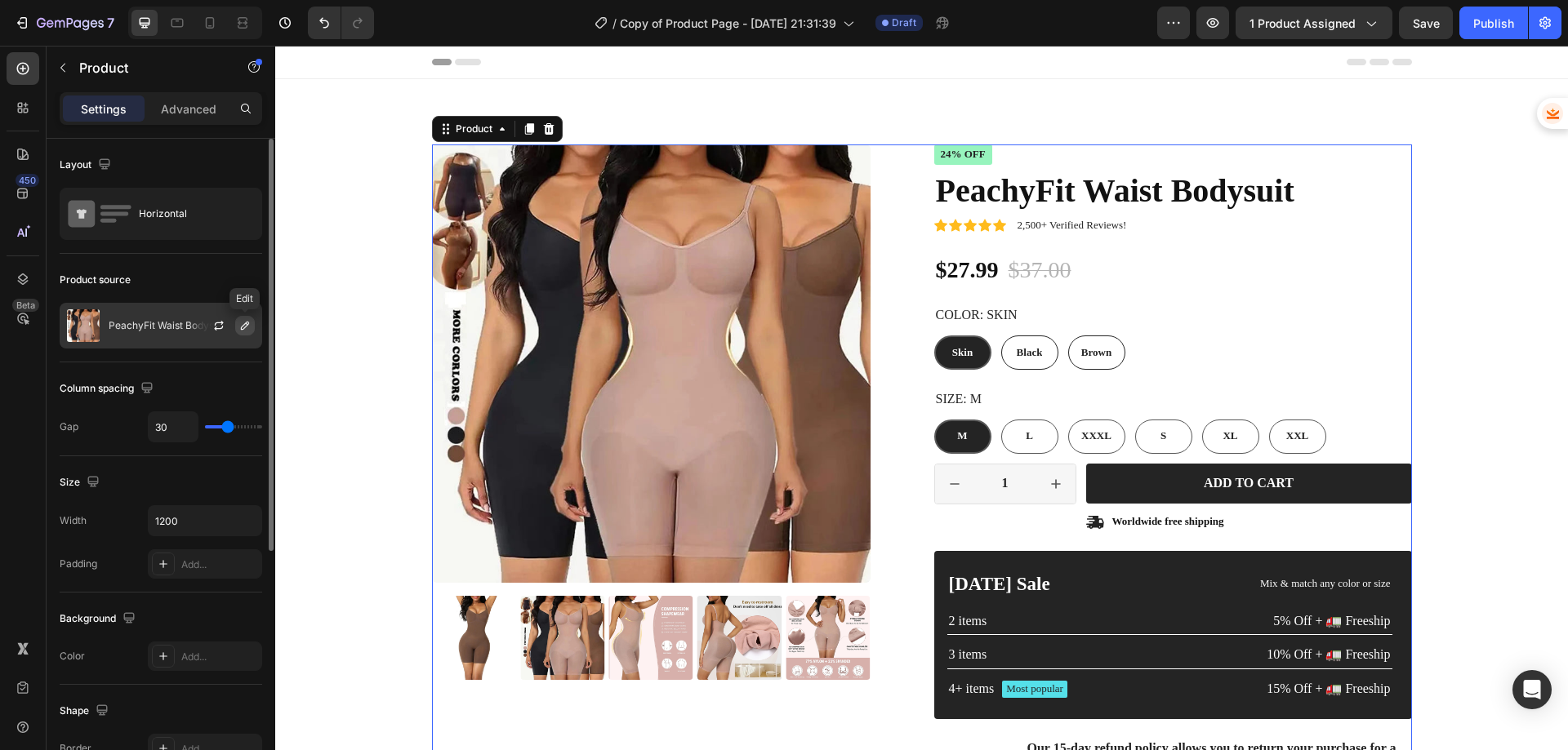
click at [242, 326] on icon "button" at bounding box center [244, 325] width 8 height 8
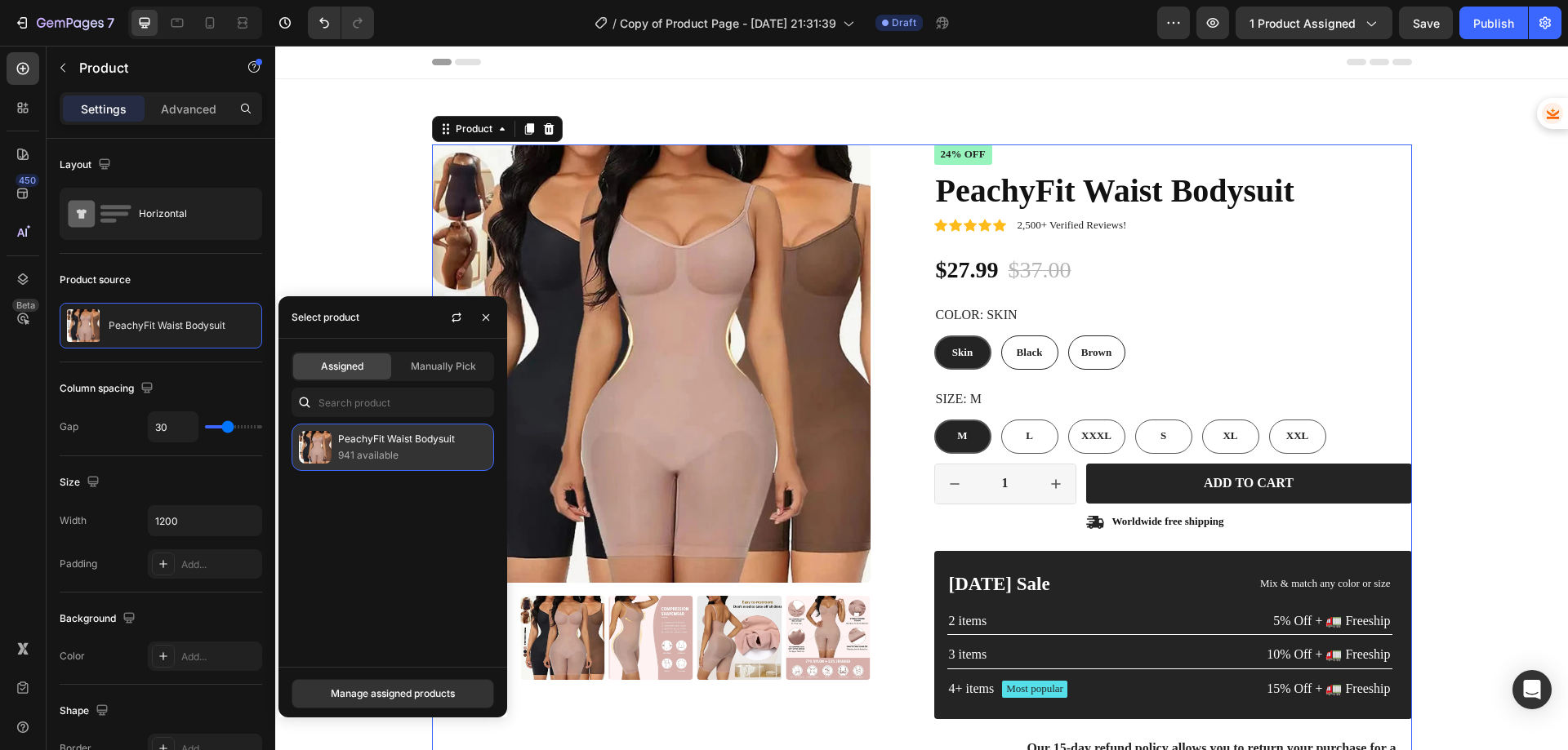
click at [361, 448] on p "941 available" at bounding box center [412, 455] width 149 height 17
click at [389, 693] on div "Manage assigned products" at bounding box center [392, 694] width 124 height 15
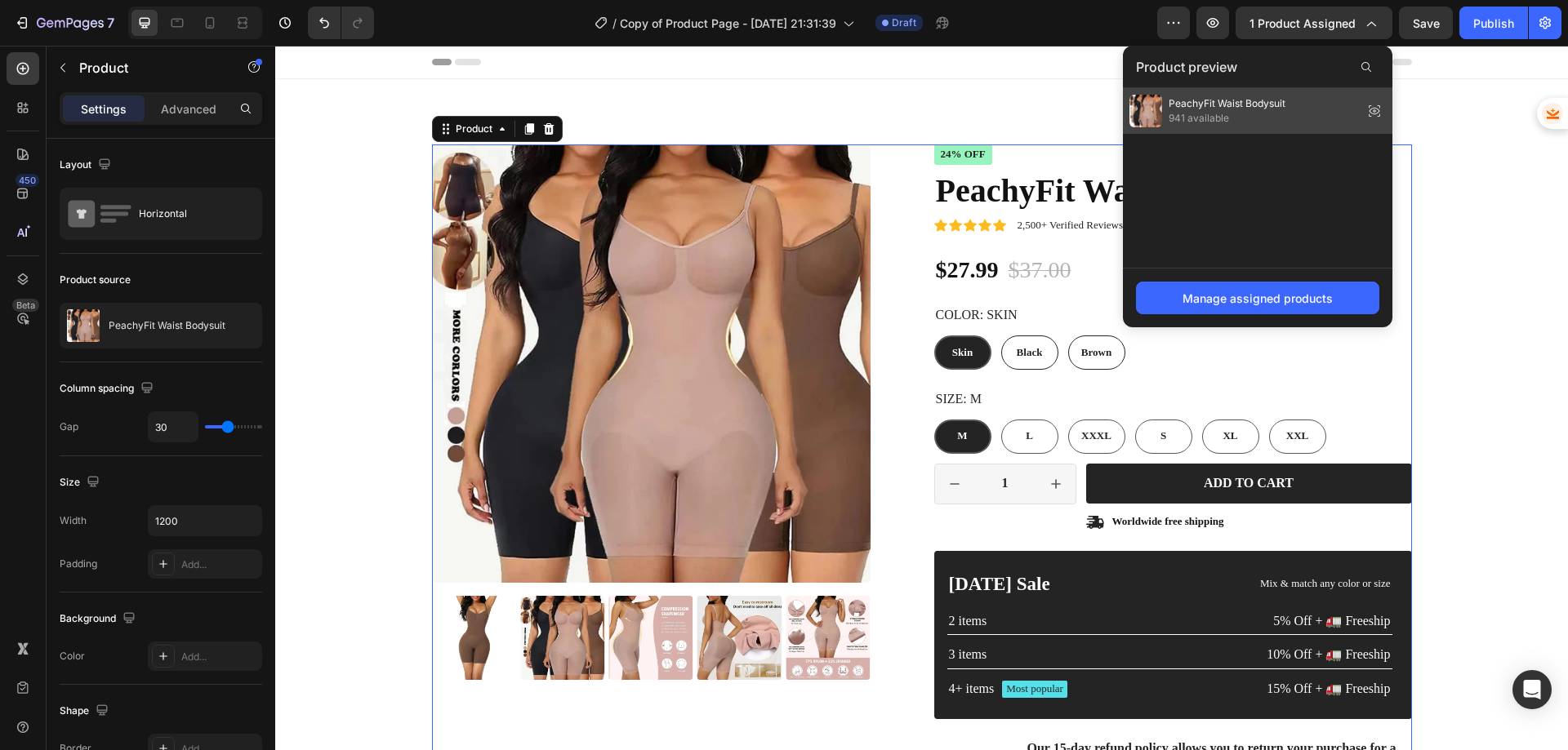
drag, startPoint x: 1228, startPoint y: 118, endPoint x: 966, endPoint y: 106, distance: 262.3
click at [1228, 118] on span "941 available" at bounding box center [1227, 118] width 117 height 15
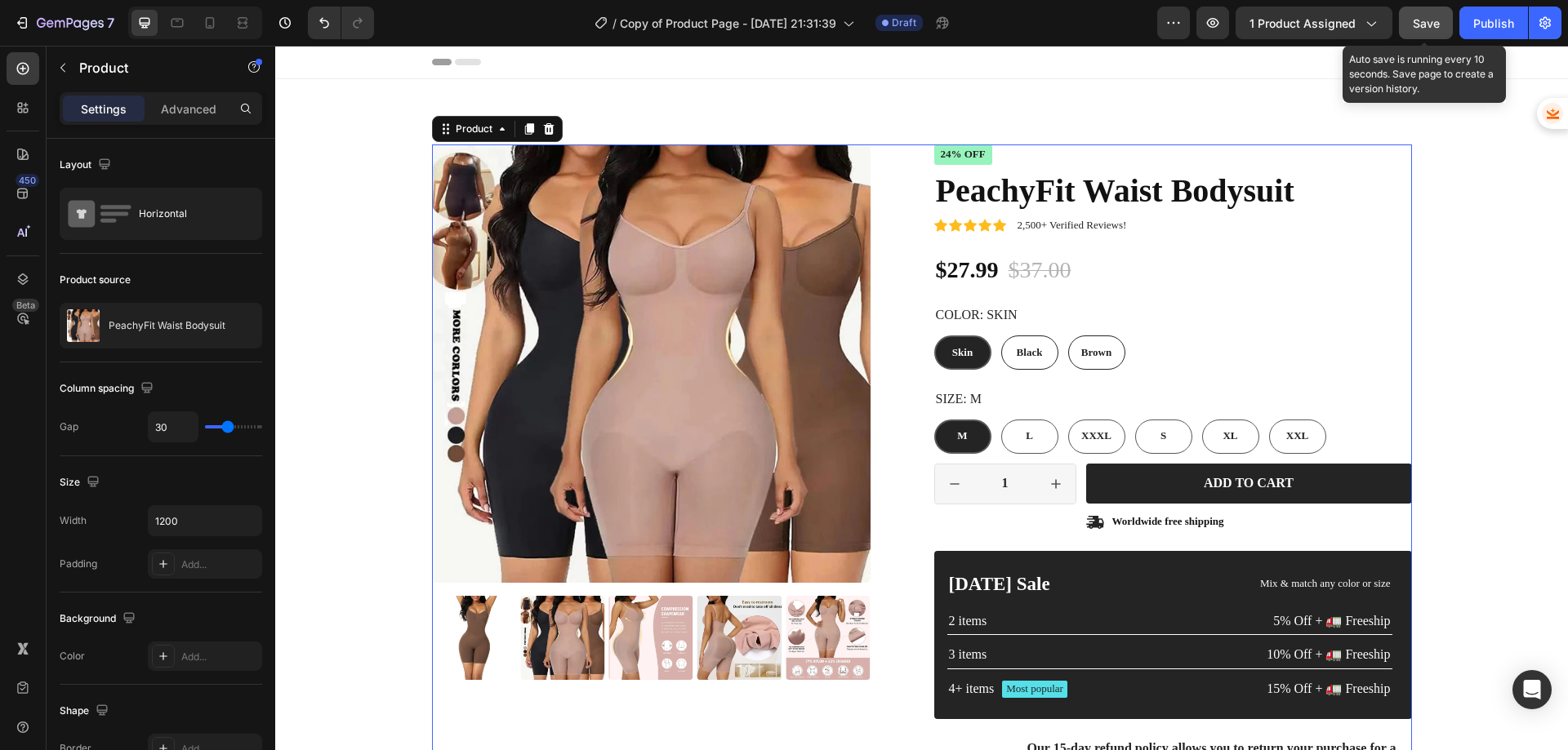
click at [1438, 22] on span "Save" at bounding box center [1426, 24] width 27 height 14
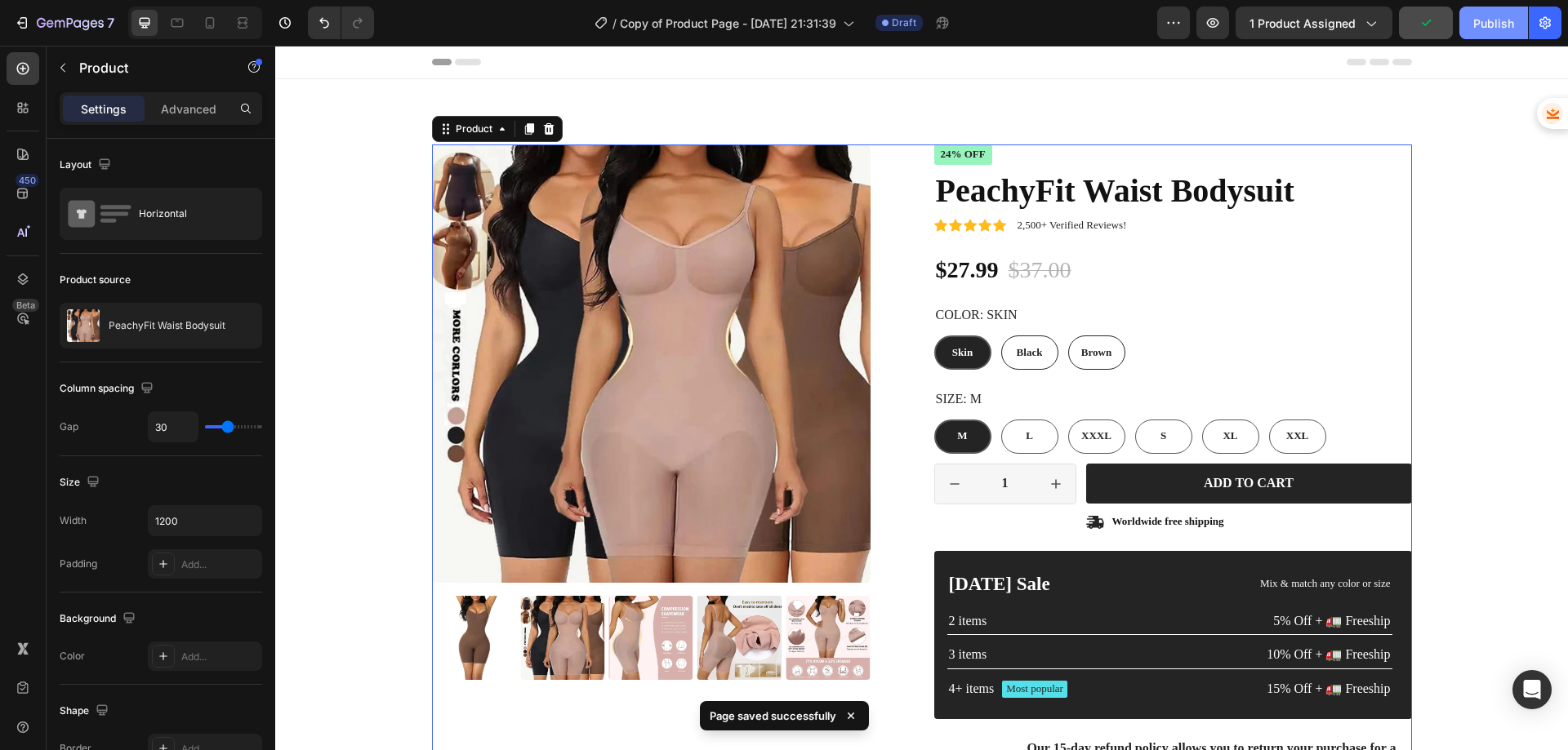
click at [1488, 25] on div "Publish" at bounding box center [1493, 24] width 40 height 18
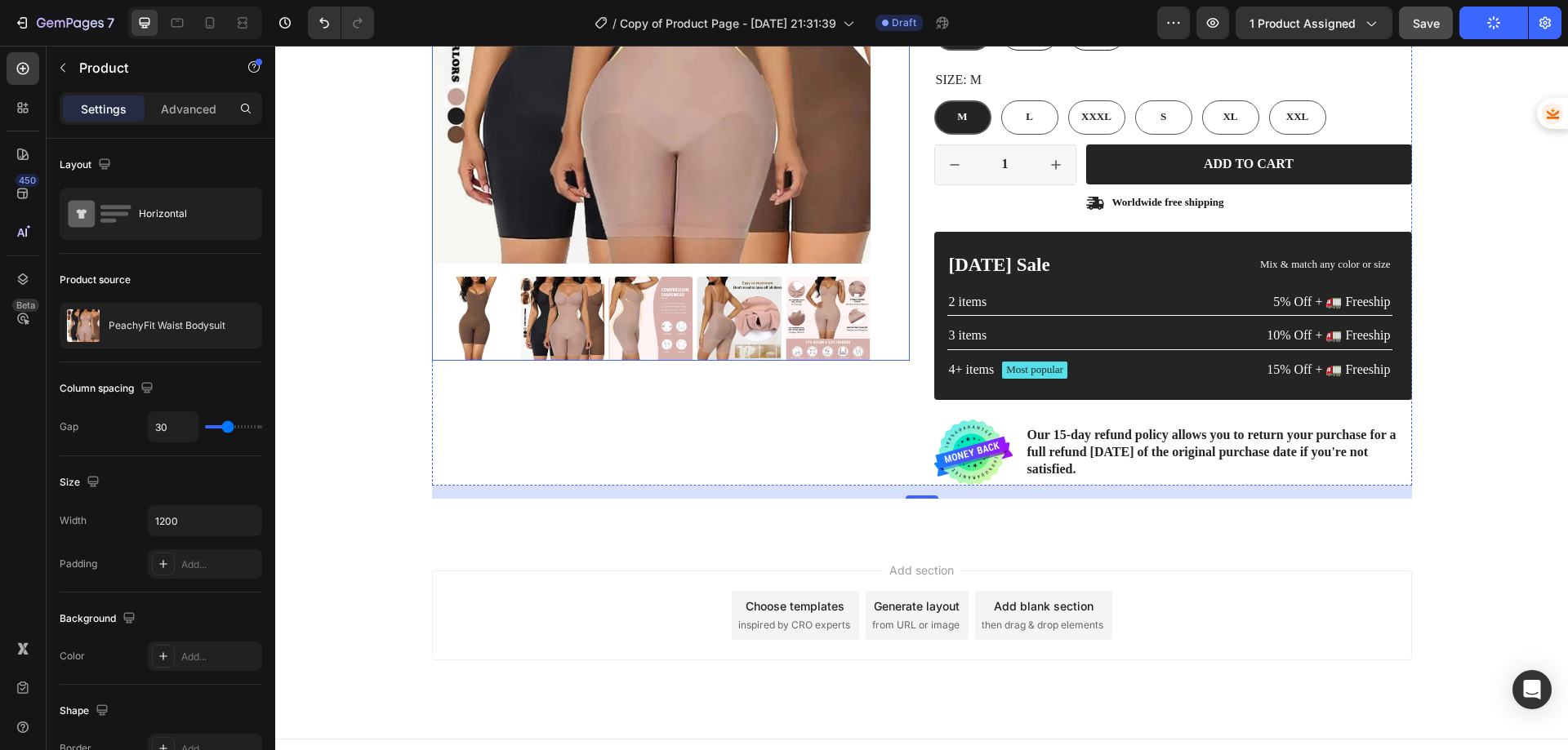
scroll to position [326, 0]
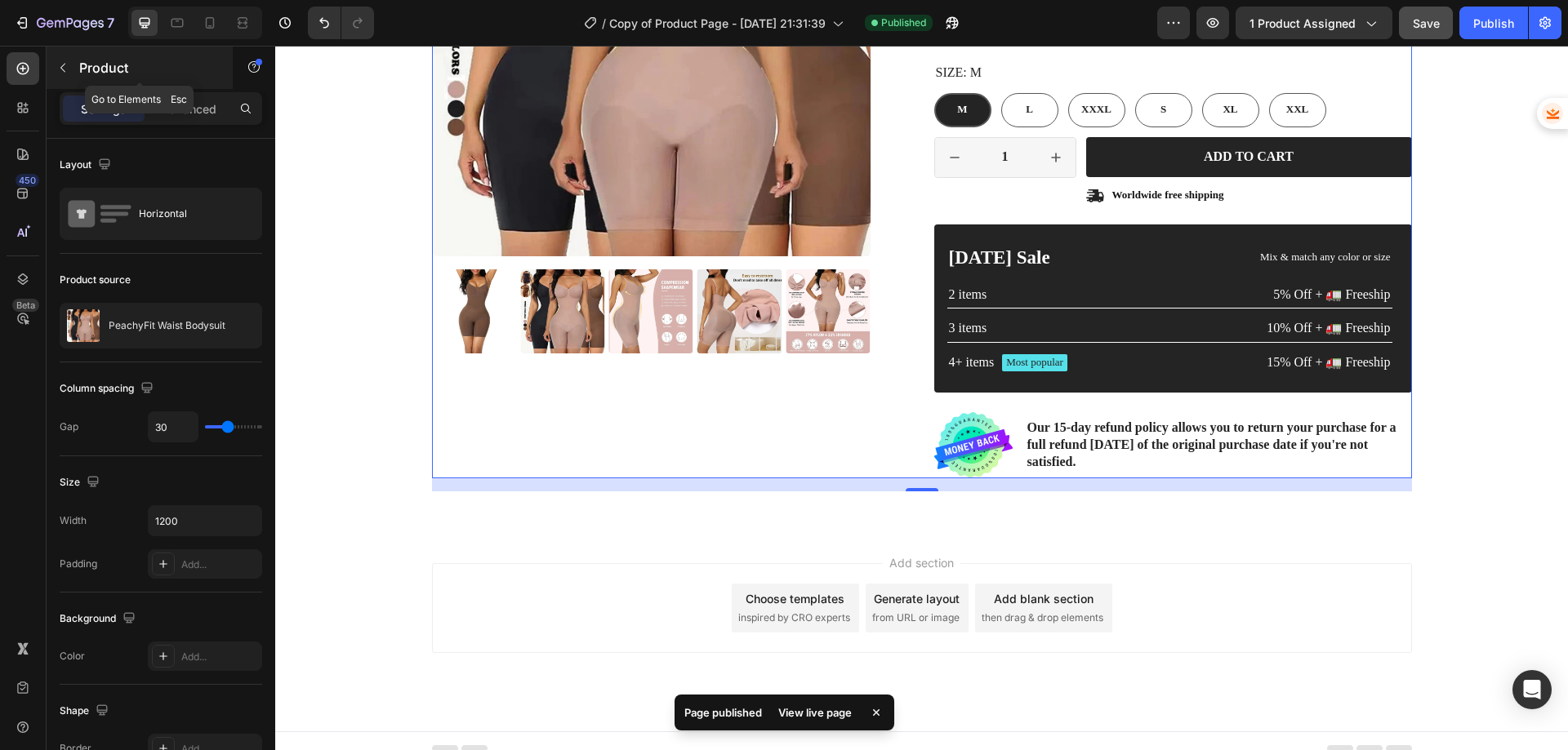
click at [62, 70] on icon "button" at bounding box center [62, 68] width 13 height 13
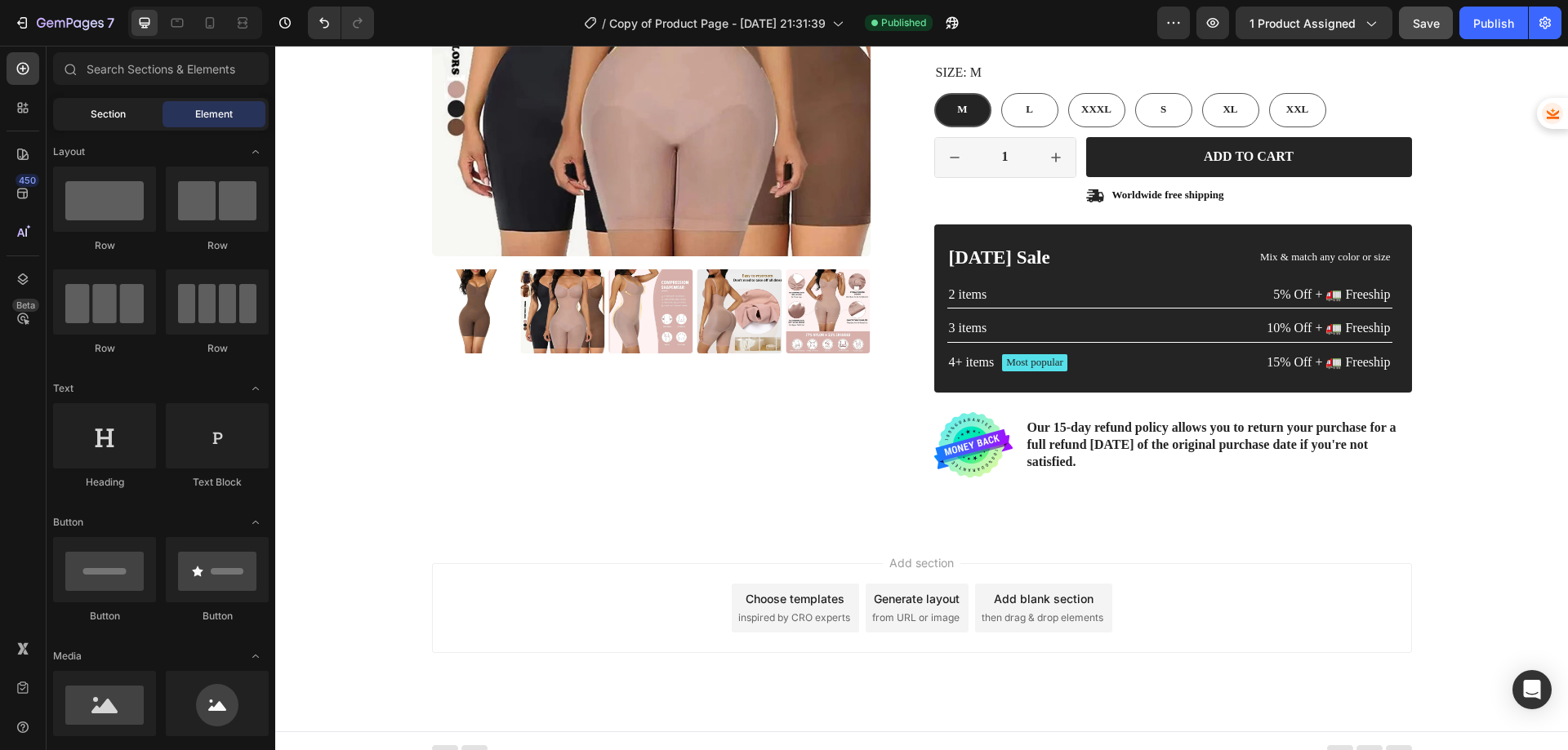
click at [101, 109] on span "Section" at bounding box center [108, 114] width 35 height 15
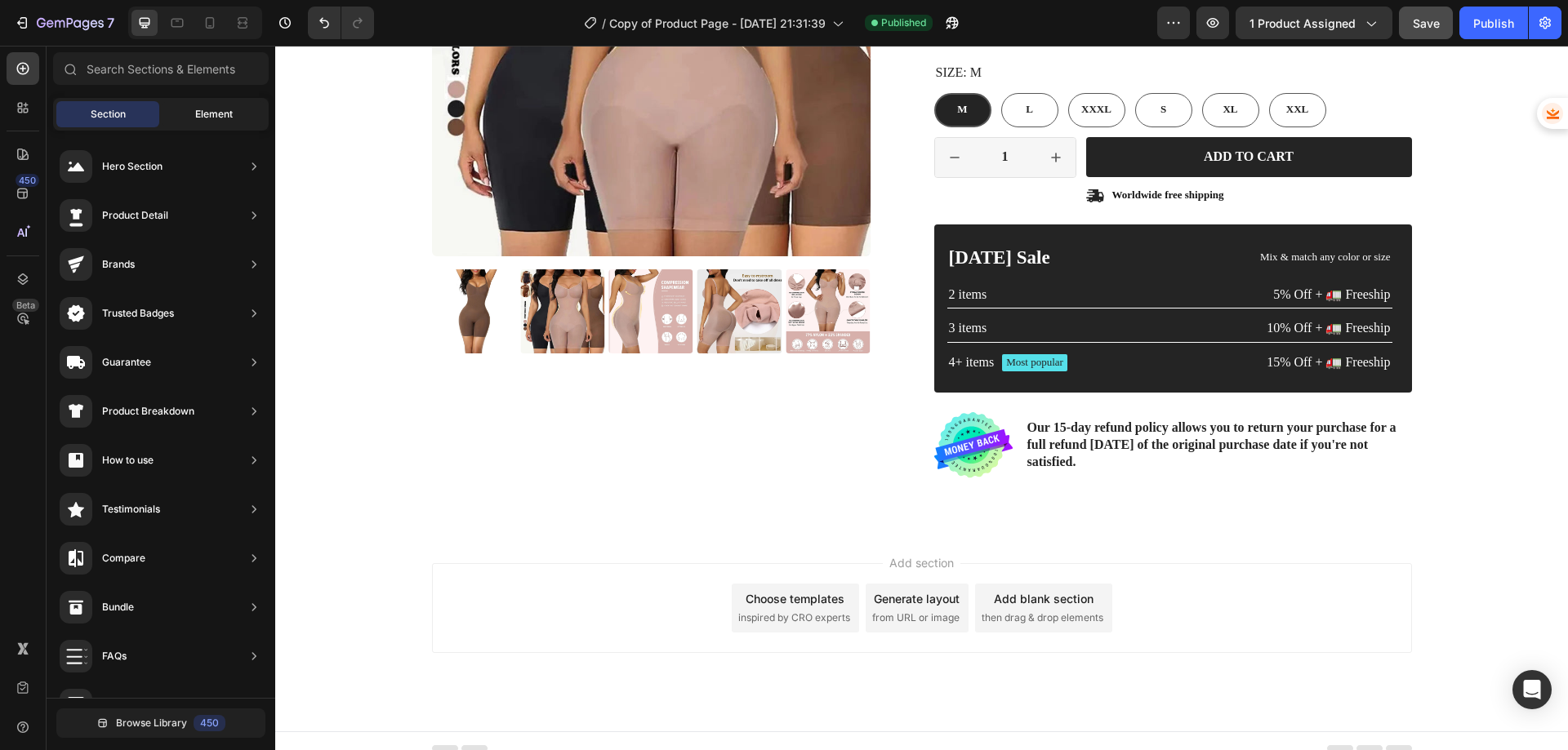
click at [225, 114] on span "Element" at bounding box center [214, 114] width 38 height 15
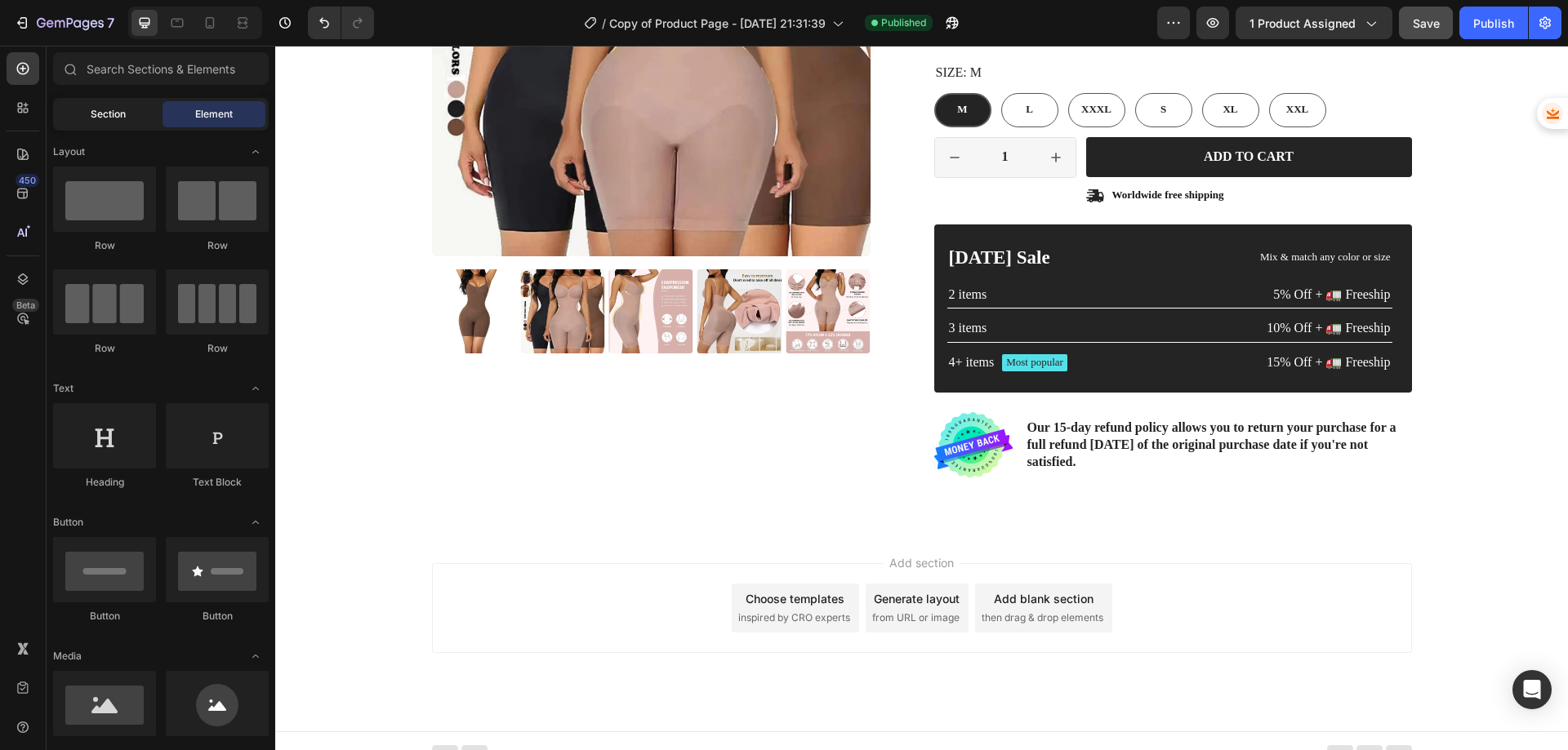
click at [123, 111] on span "Section" at bounding box center [108, 114] width 35 height 15
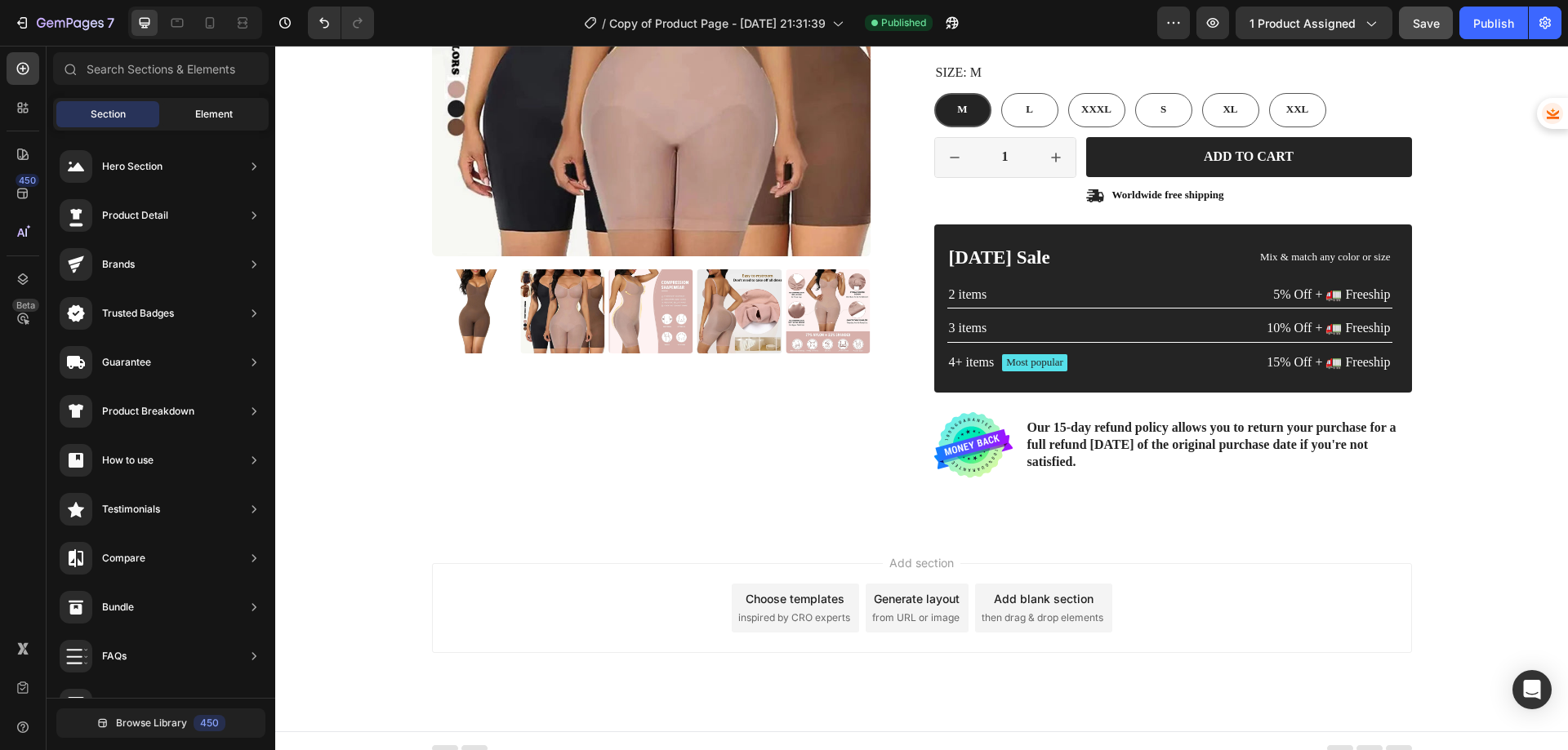
click at [196, 106] on div "Element" at bounding box center [214, 114] width 103 height 26
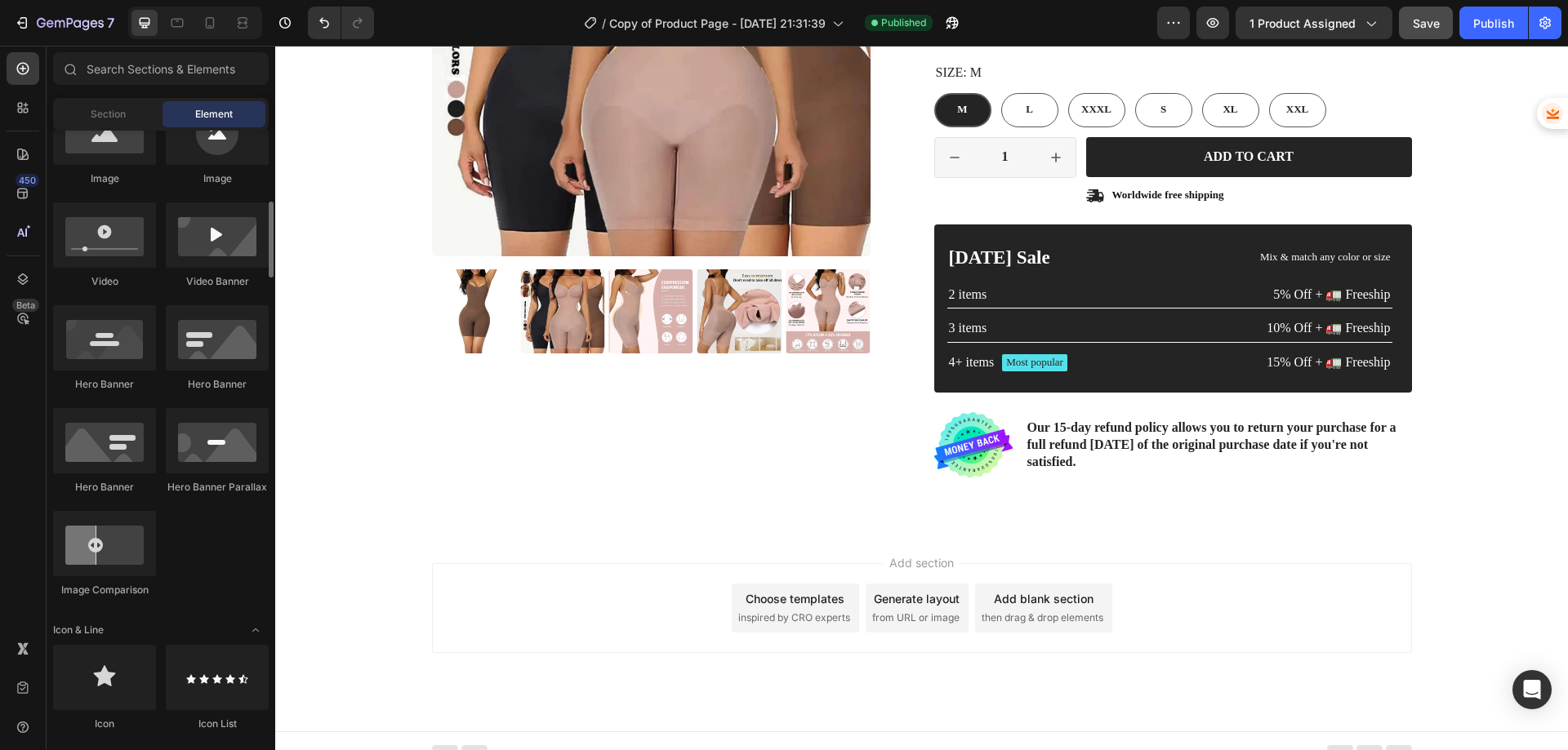
scroll to position [245, 0]
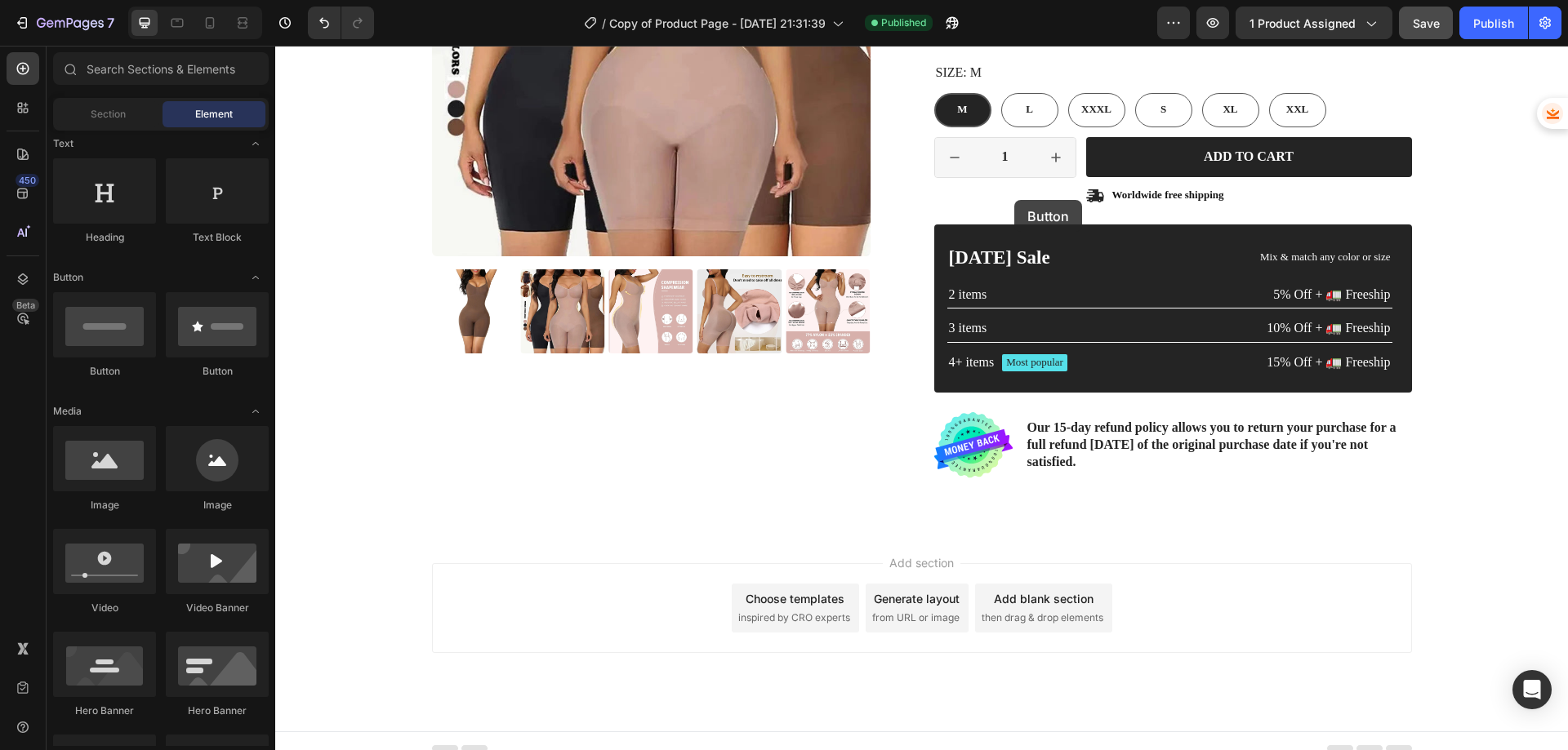
drag, startPoint x: 393, startPoint y: 374, endPoint x: 1014, endPoint y: 200, distance: 644.9
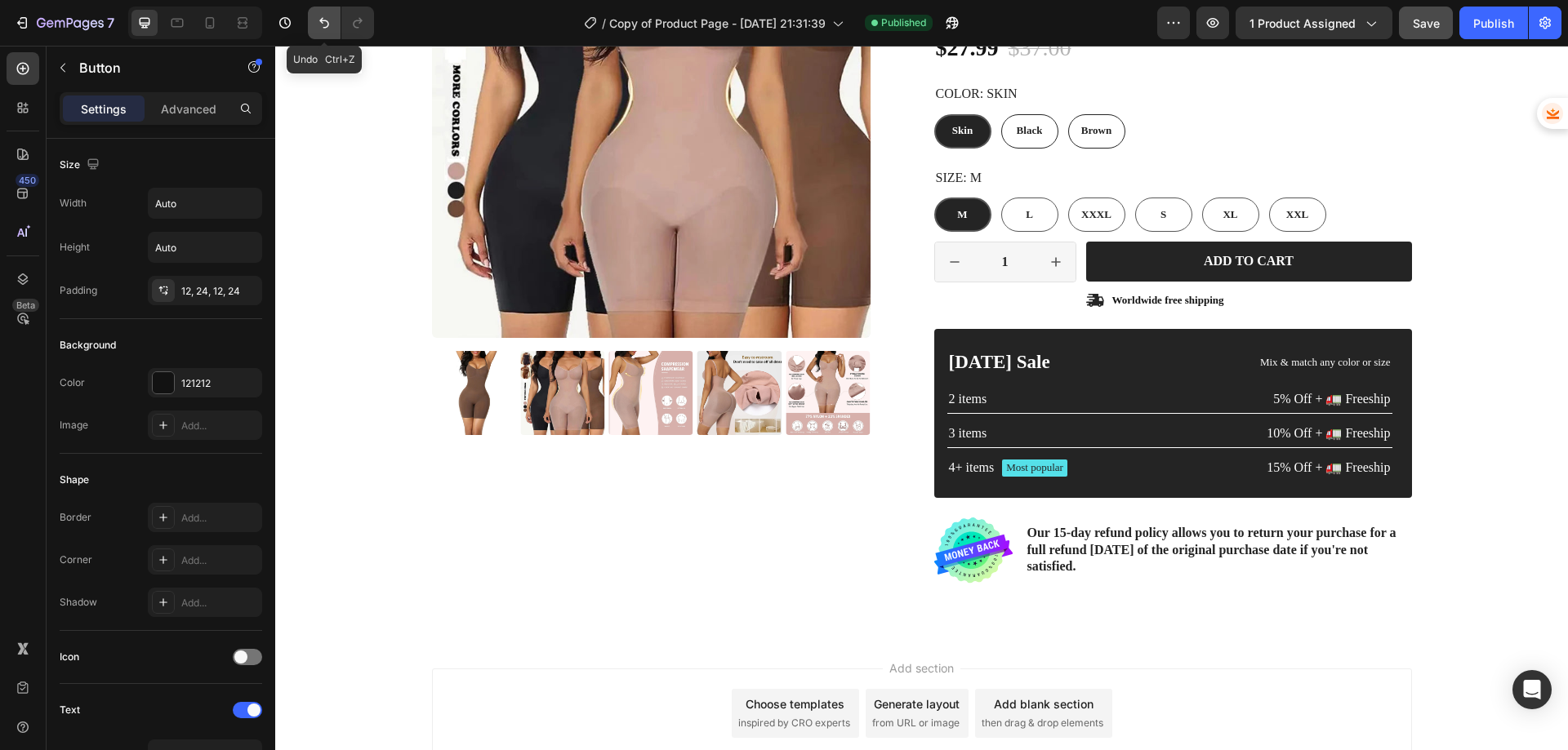
click at [326, 27] on icon "Undo/Redo" at bounding box center [324, 23] width 10 height 11
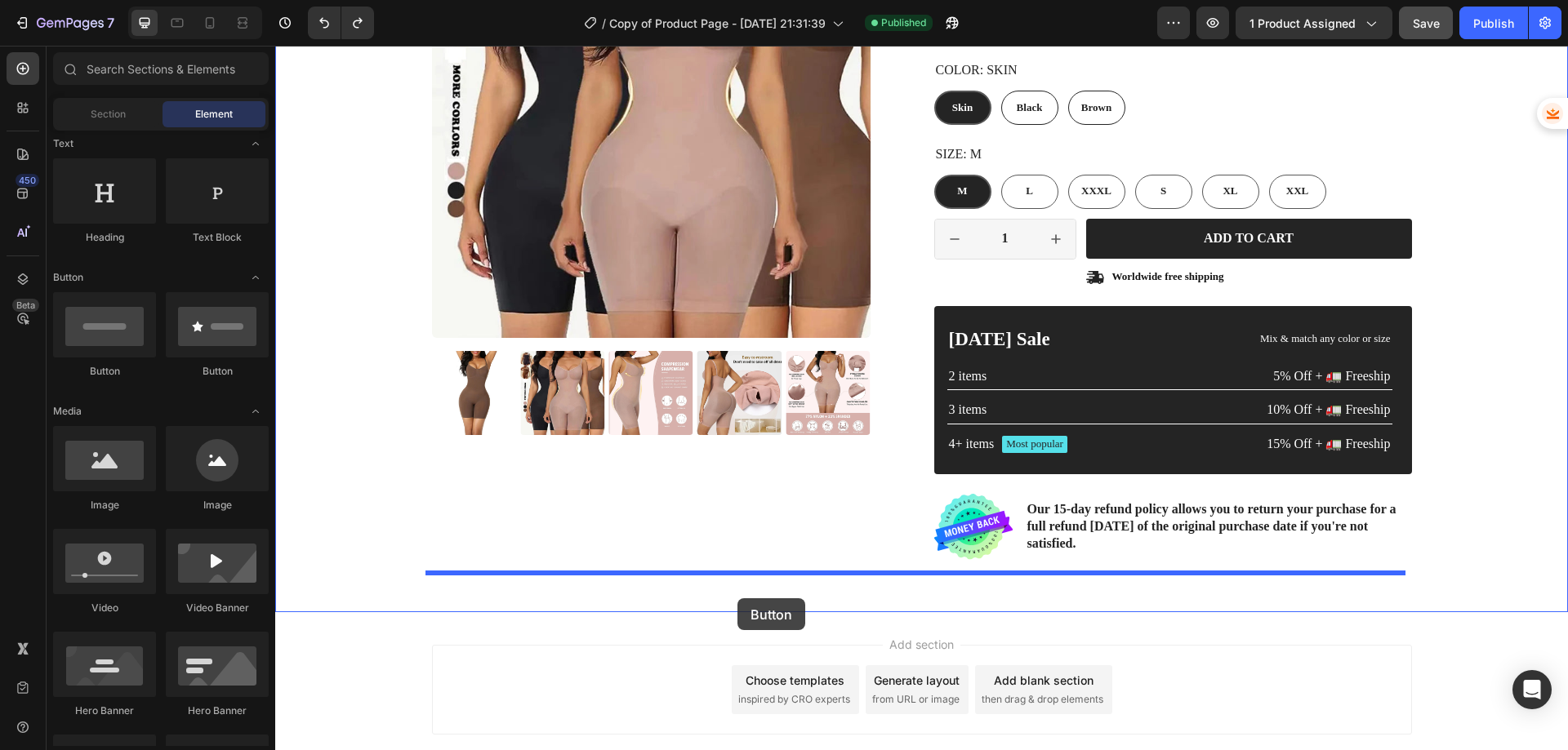
drag, startPoint x: 392, startPoint y: 390, endPoint x: 738, endPoint y: 599, distance: 404.2
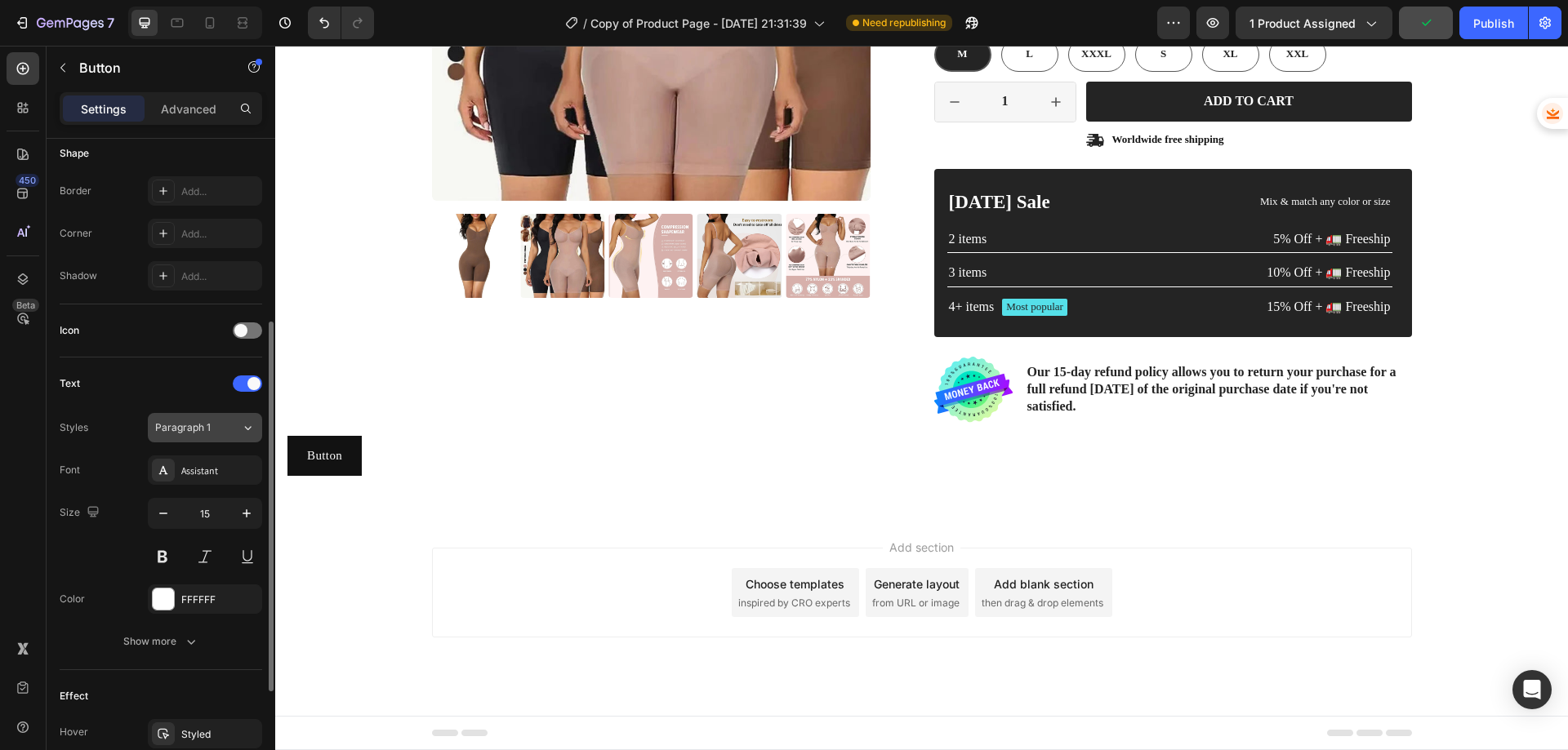
scroll to position [513, 0]
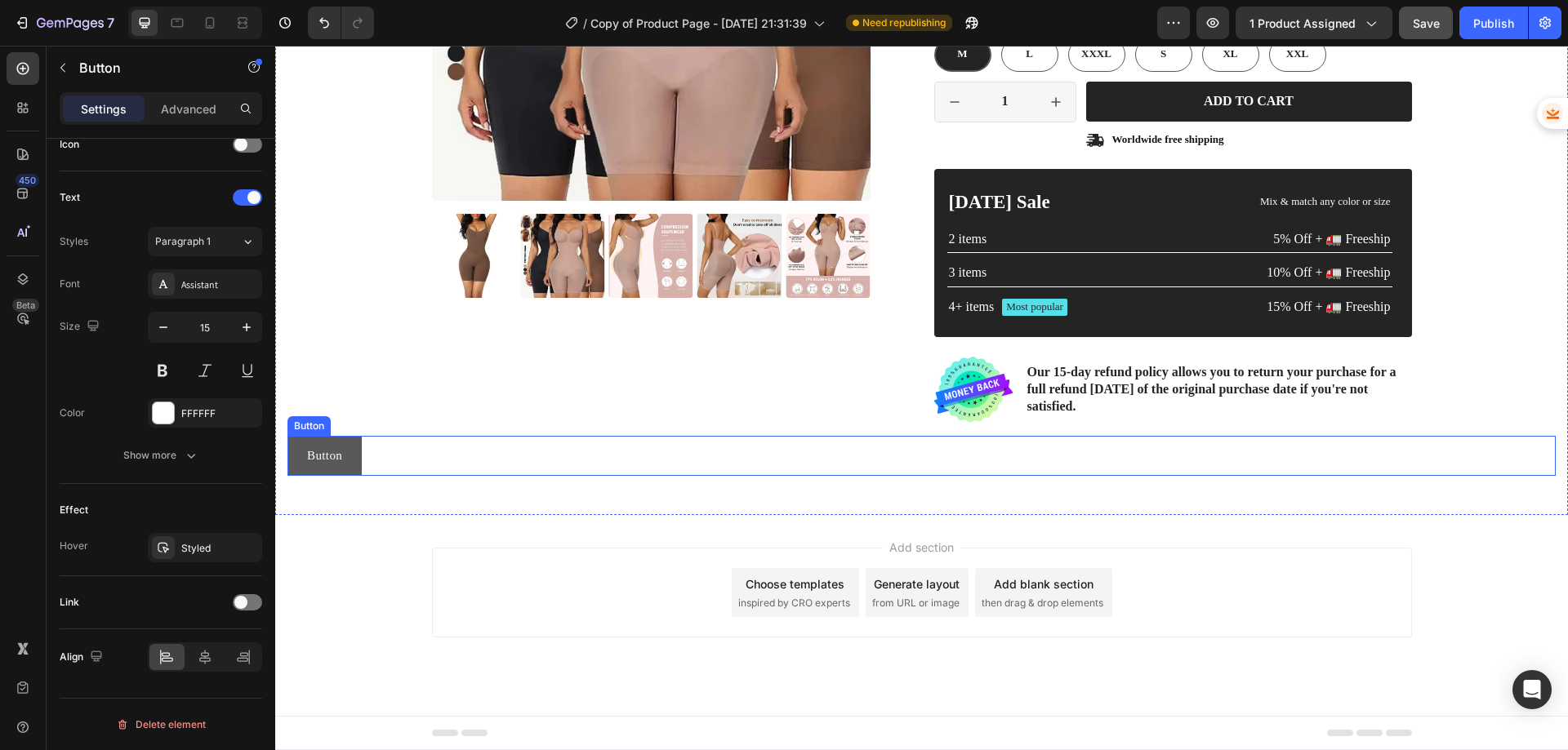
click at [340, 441] on button "Button" at bounding box center [325, 456] width 75 height 40
click at [403, 421] on icon at bounding box center [397, 420] width 13 height 13
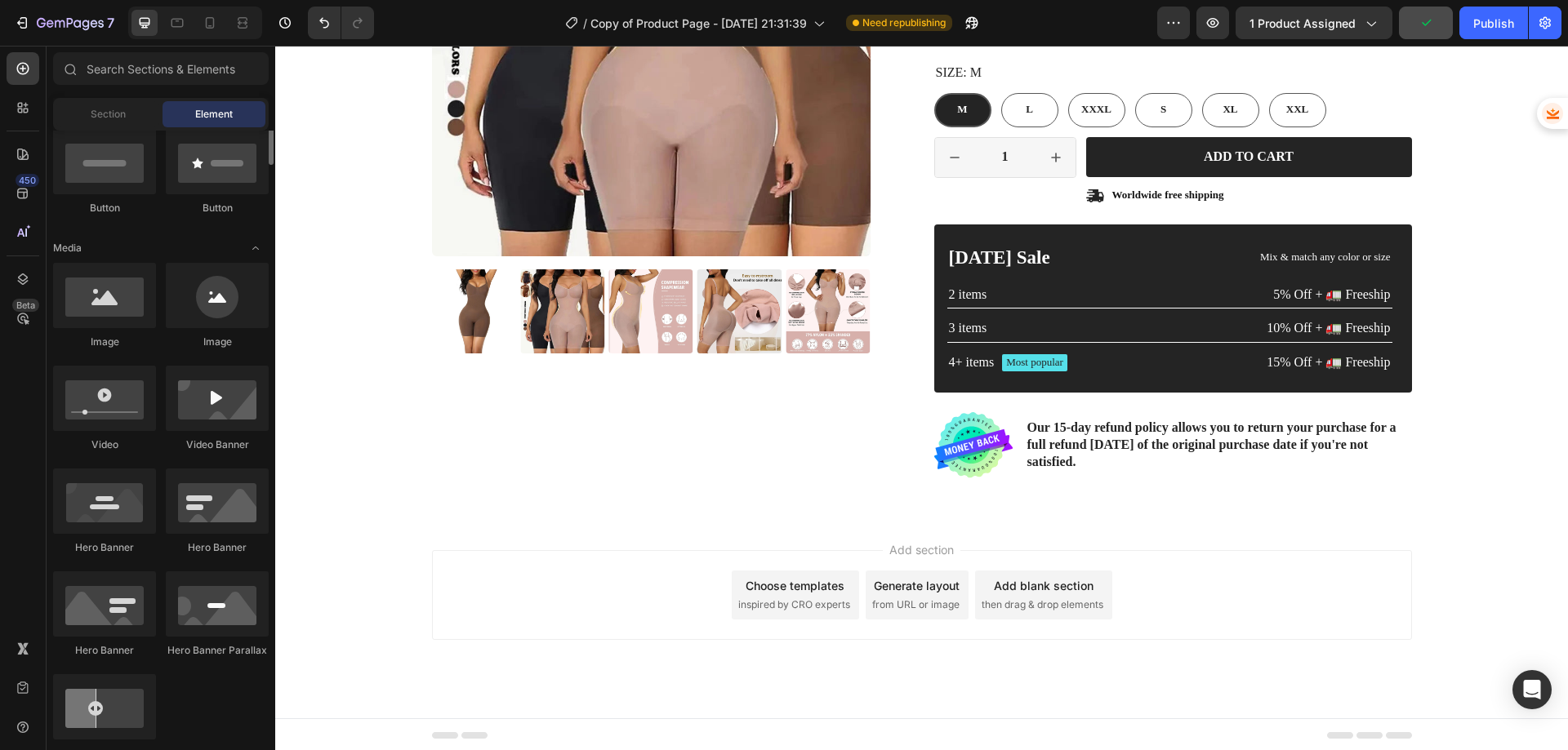
scroll to position [245, 0]
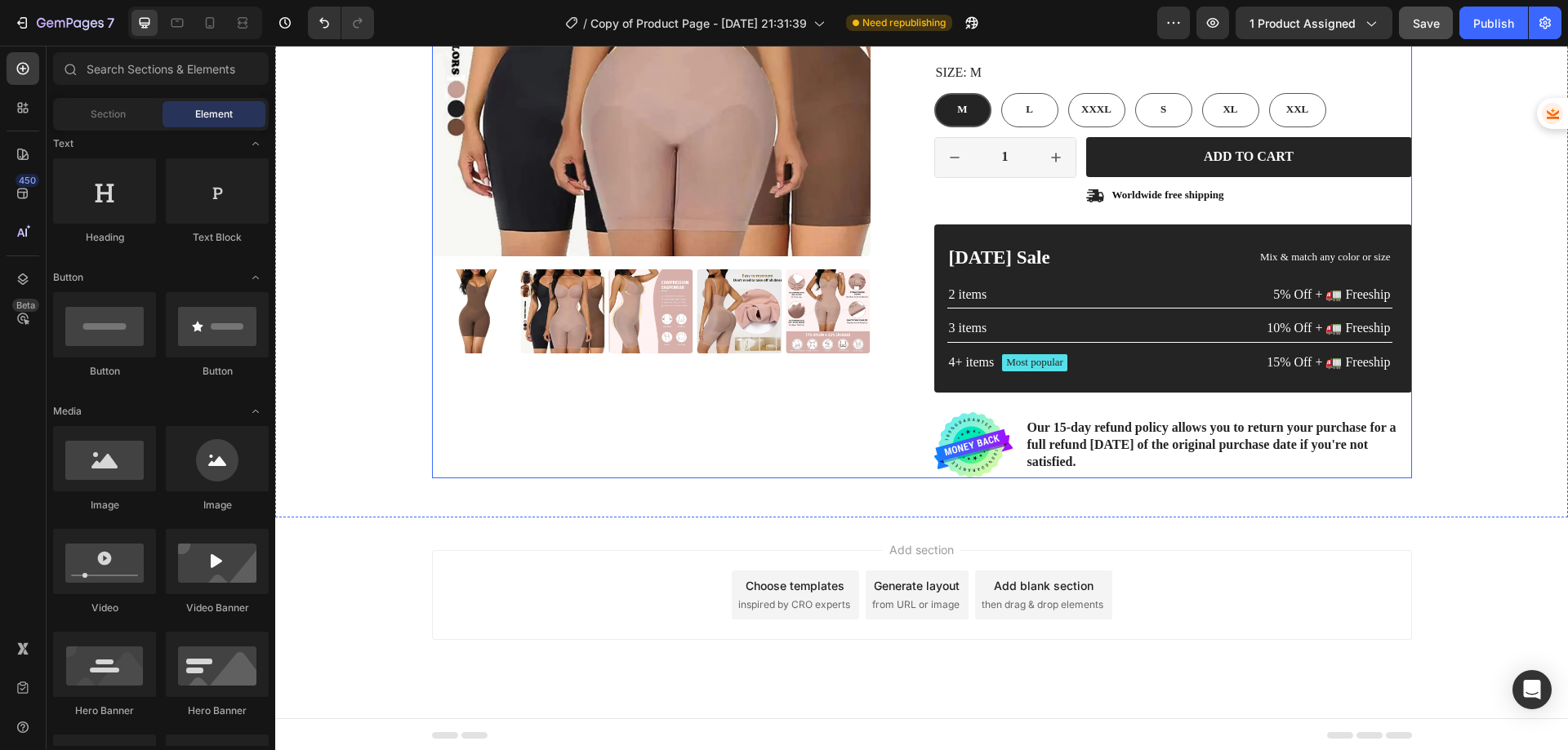
click at [703, 407] on div "Product Images" at bounding box center [670, 148] width 478 height 660
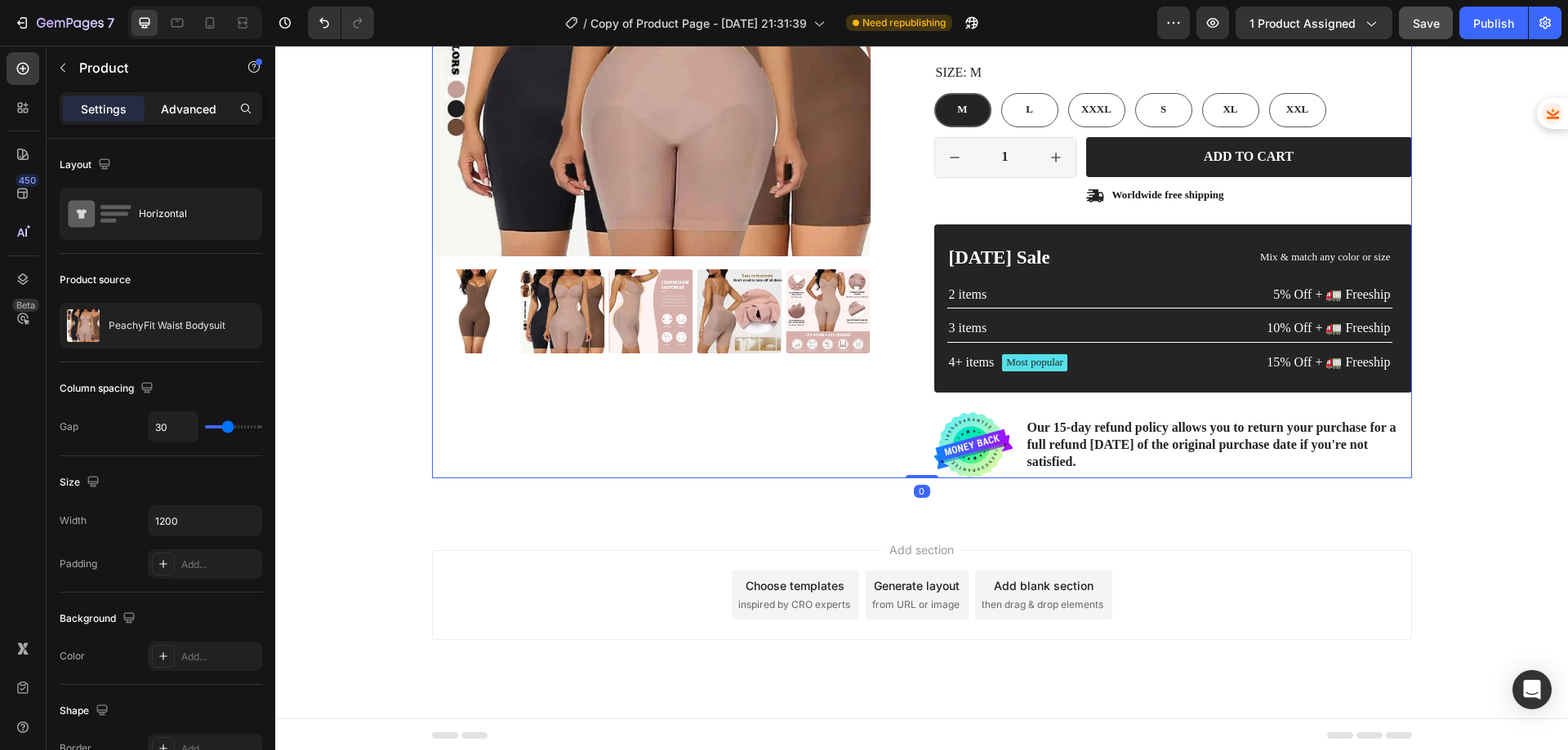
click at [189, 99] on div "Advanced" at bounding box center [188, 109] width 82 height 26
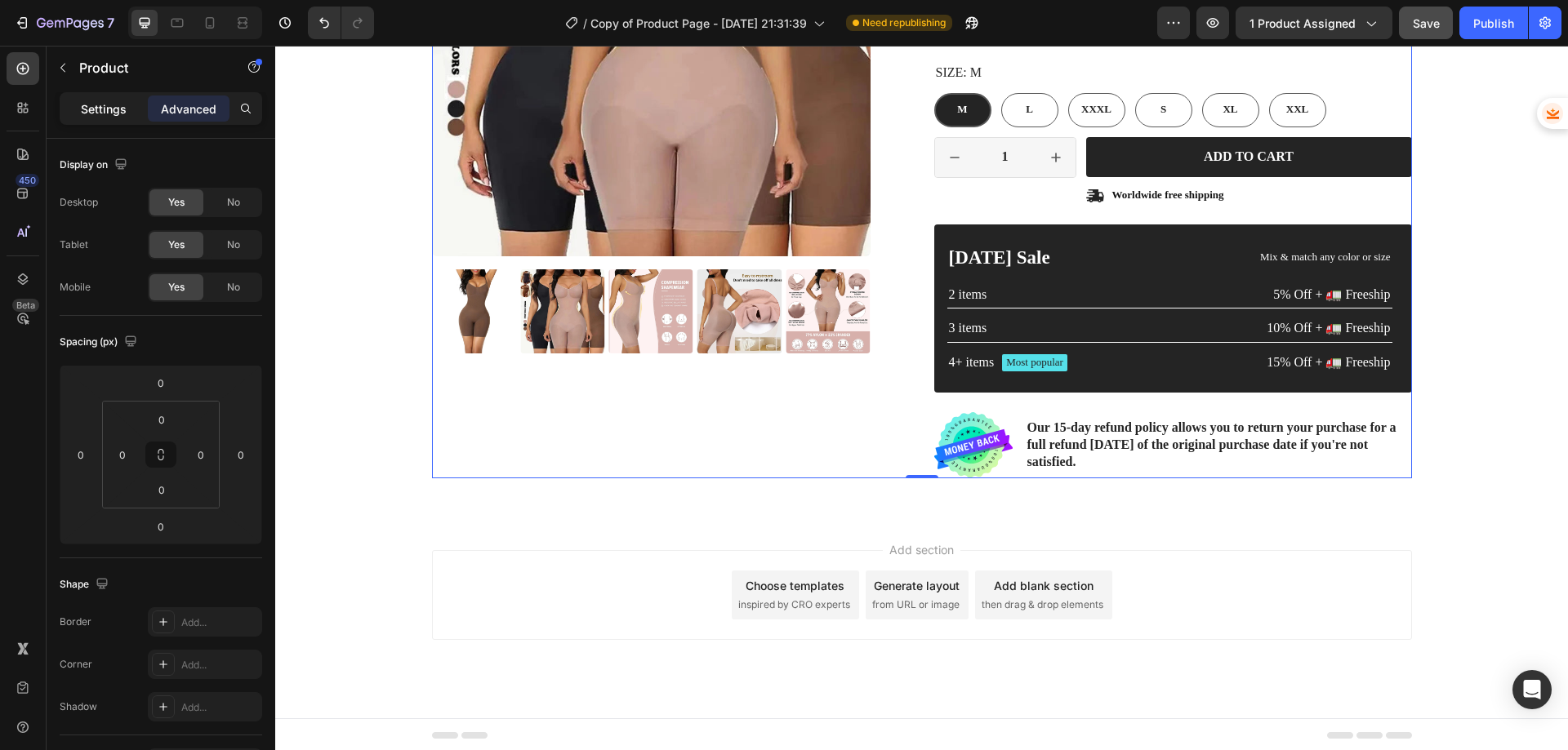
click at [109, 106] on p "Settings" at bounding box center [104, 109] width 46 height 18
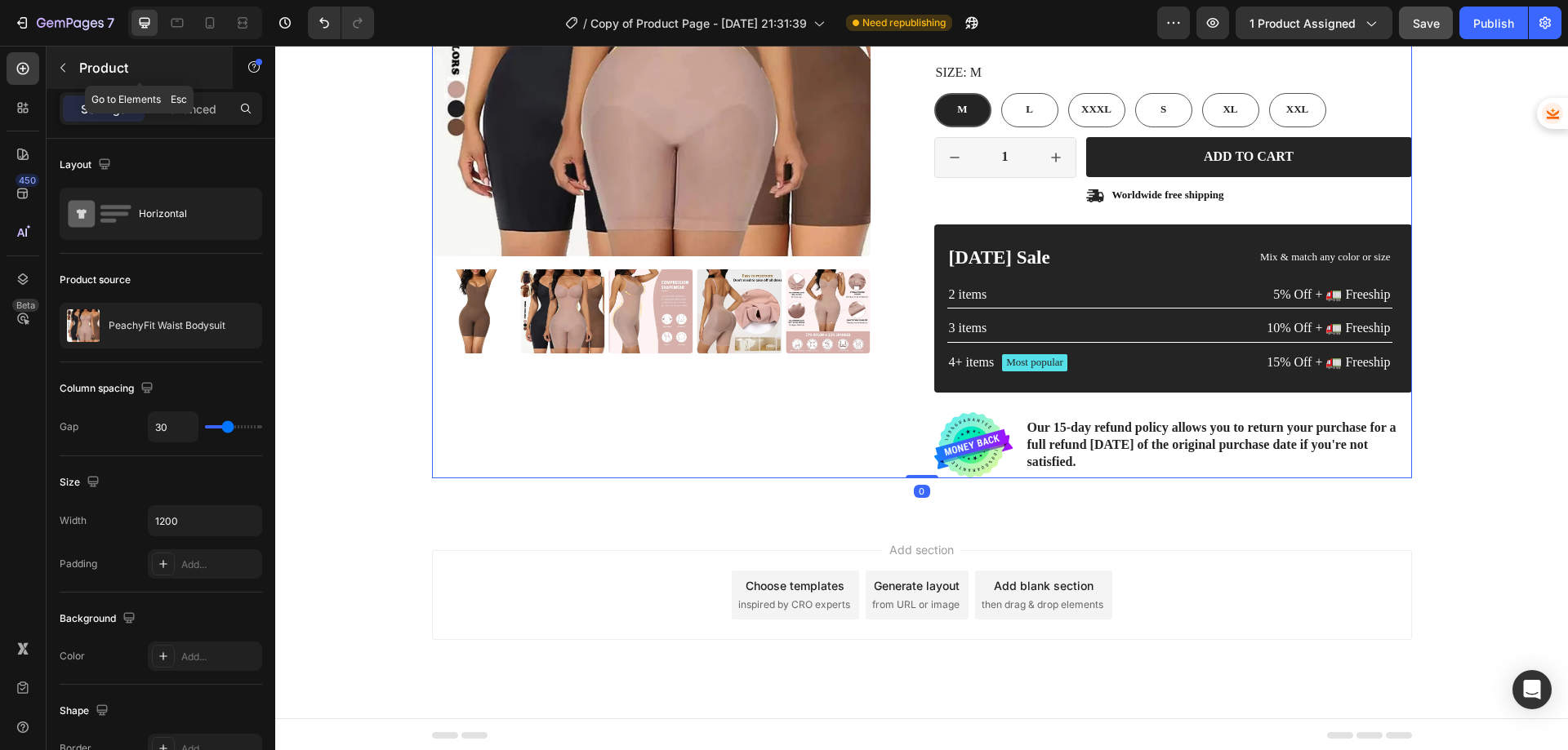
click at [57, 66] on icon "button" at bounding box center [62, 68] width 13 height 13
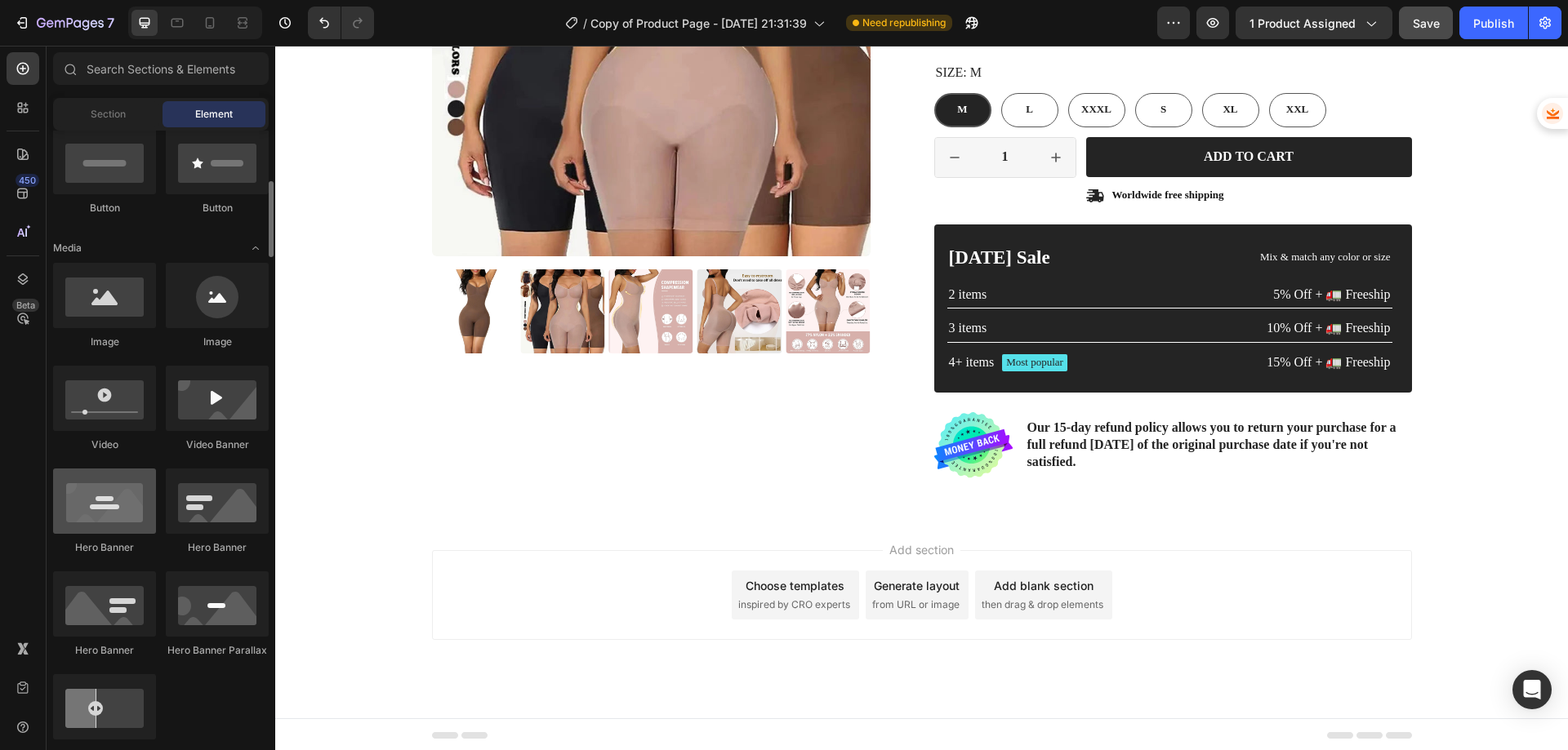
scroll to position [326, 0]
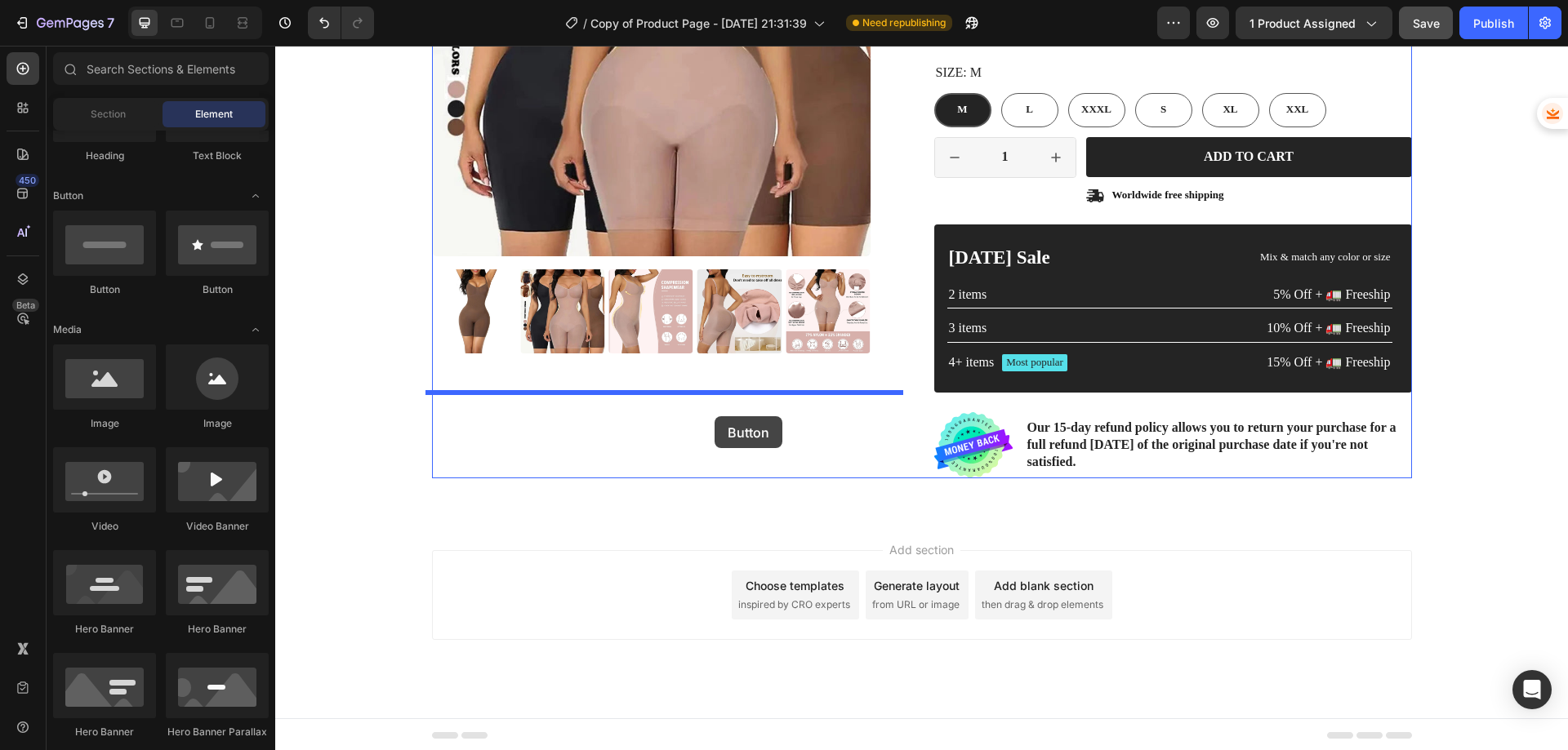
drag, startPoint x: 371, startPoint y: 300, endPoint x: 715, endPoint y: 417, distance: 363.4
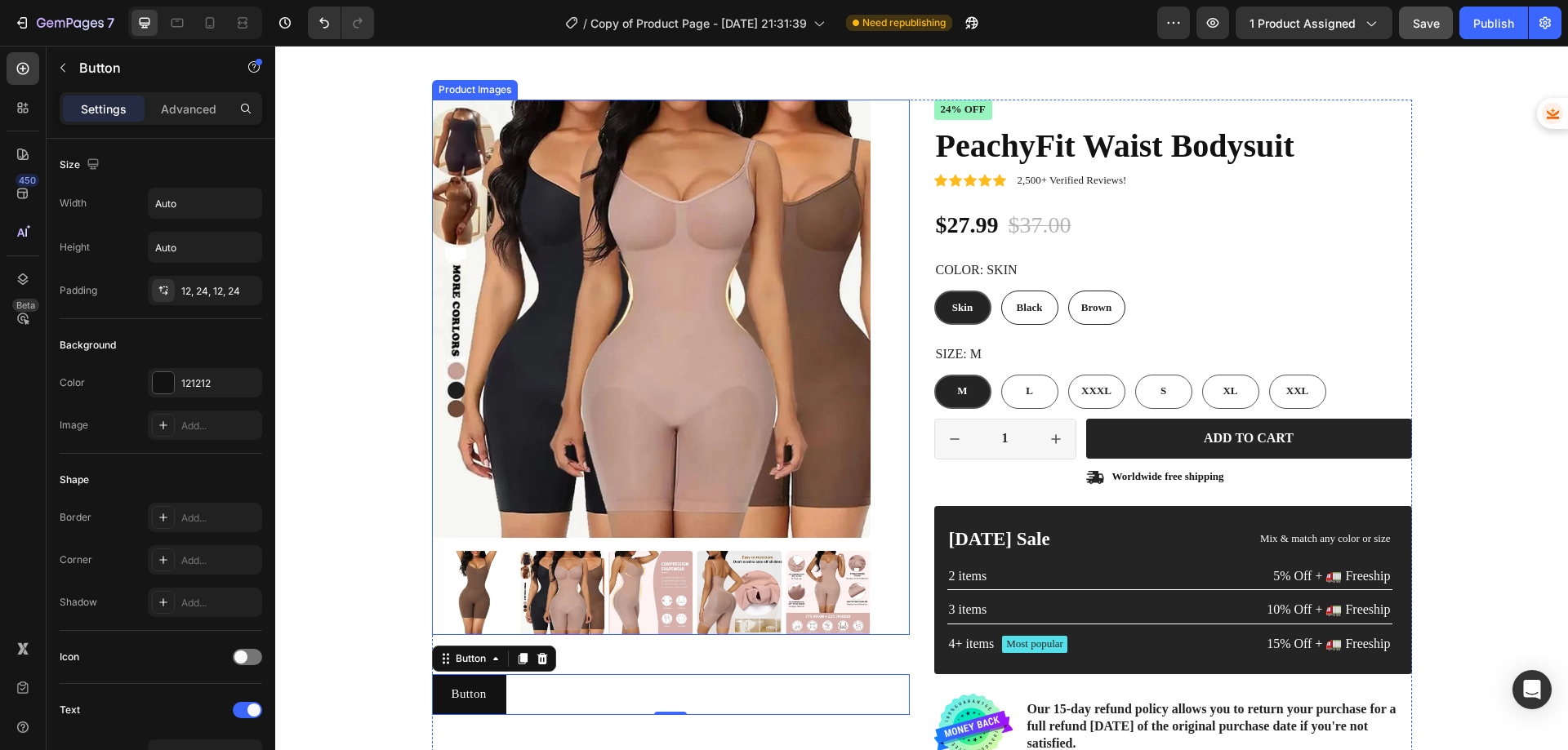
scroll to position [82, 0]
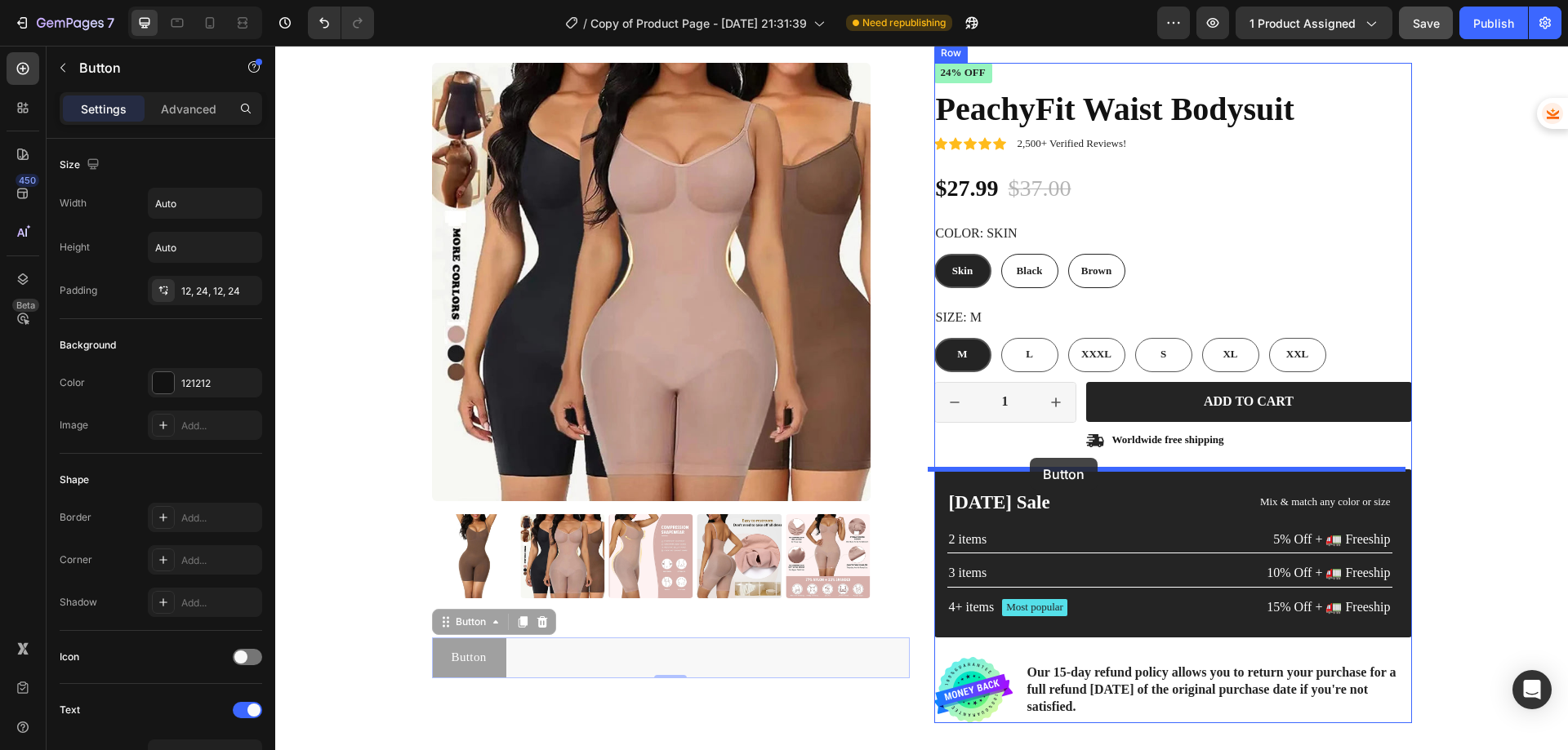
drag, startPoint x: 437, startPoint y: 628, endPoint x: 1030, endPoint y: 458, distance: 616.9
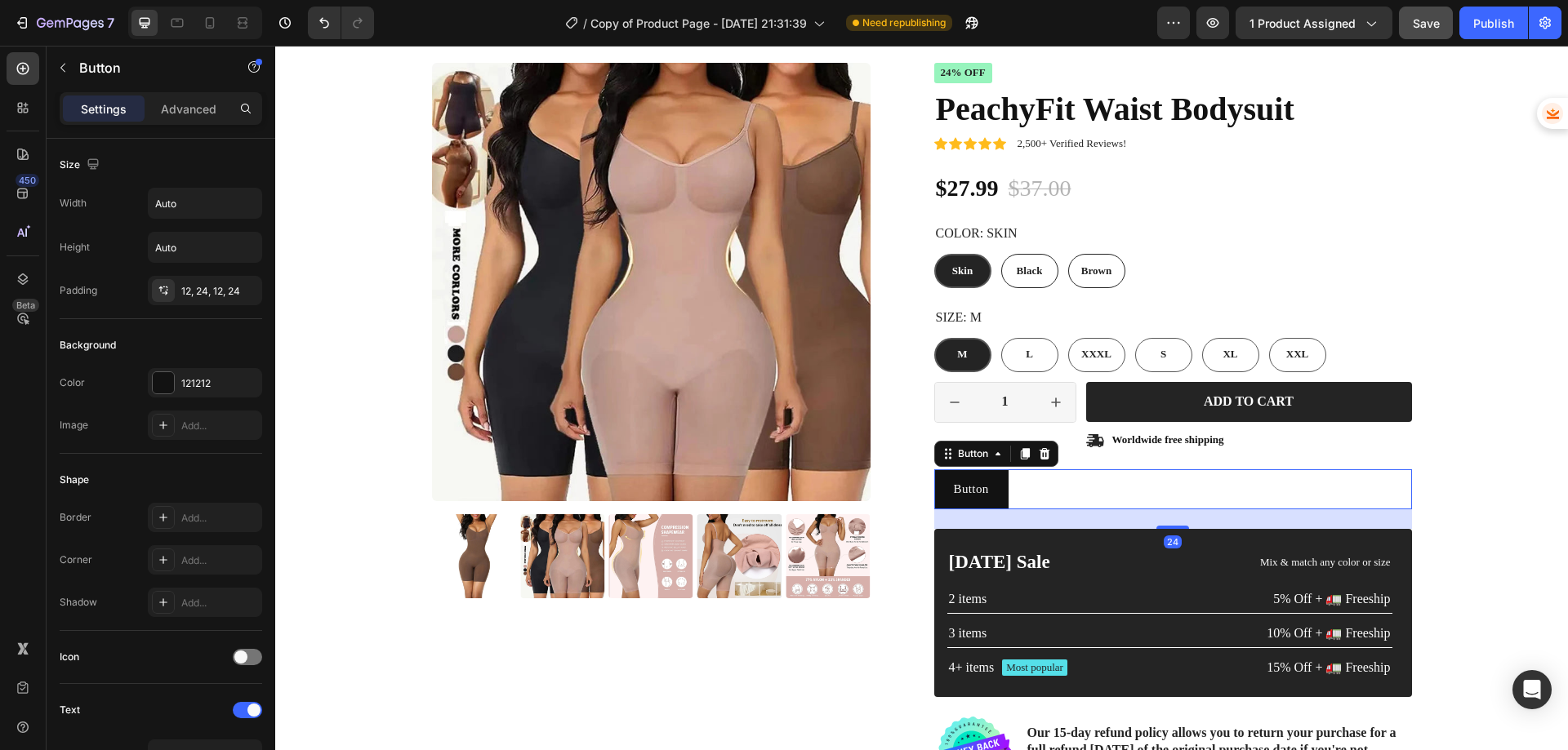
click at [1044, 491] on div "Button Button 24" at bounding box center [1172, 490] width 478 height 40
click at [971, 490] on p "Button" at bounding box center [972, 490] width 35 height 21
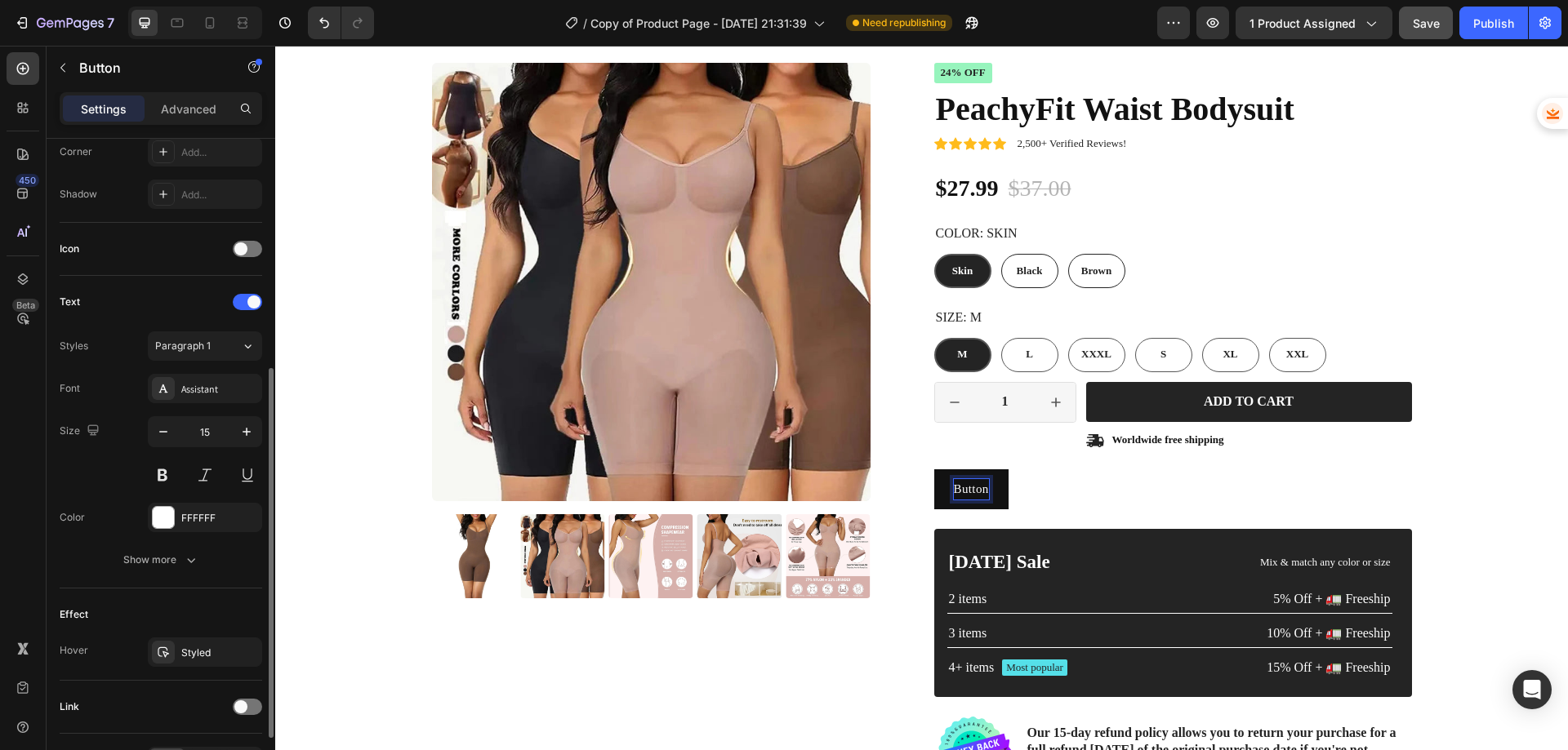
scroll to position [513, 0]
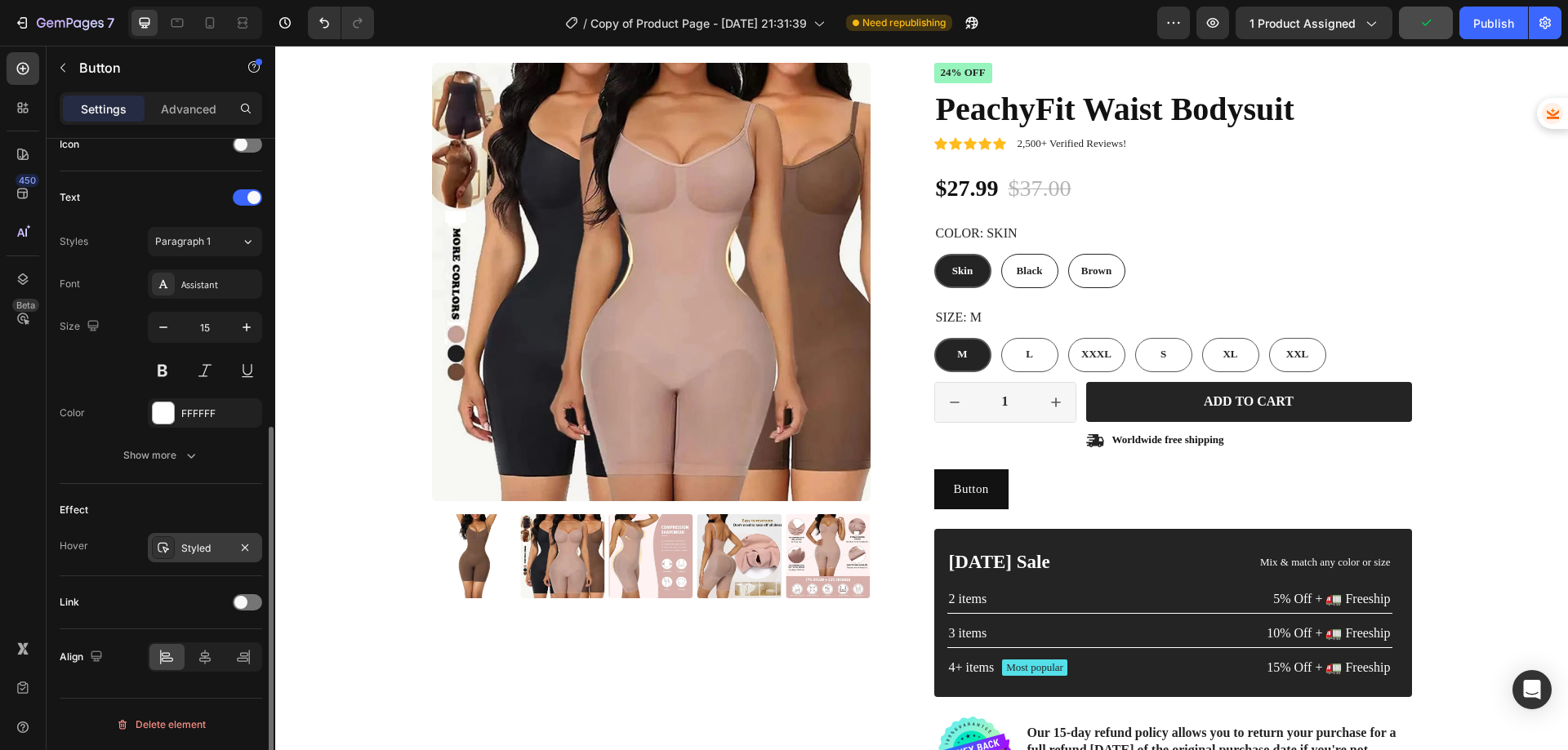
click at [176, 546] on div "Styled" at bounding box center [205, 547] width 114 height 29
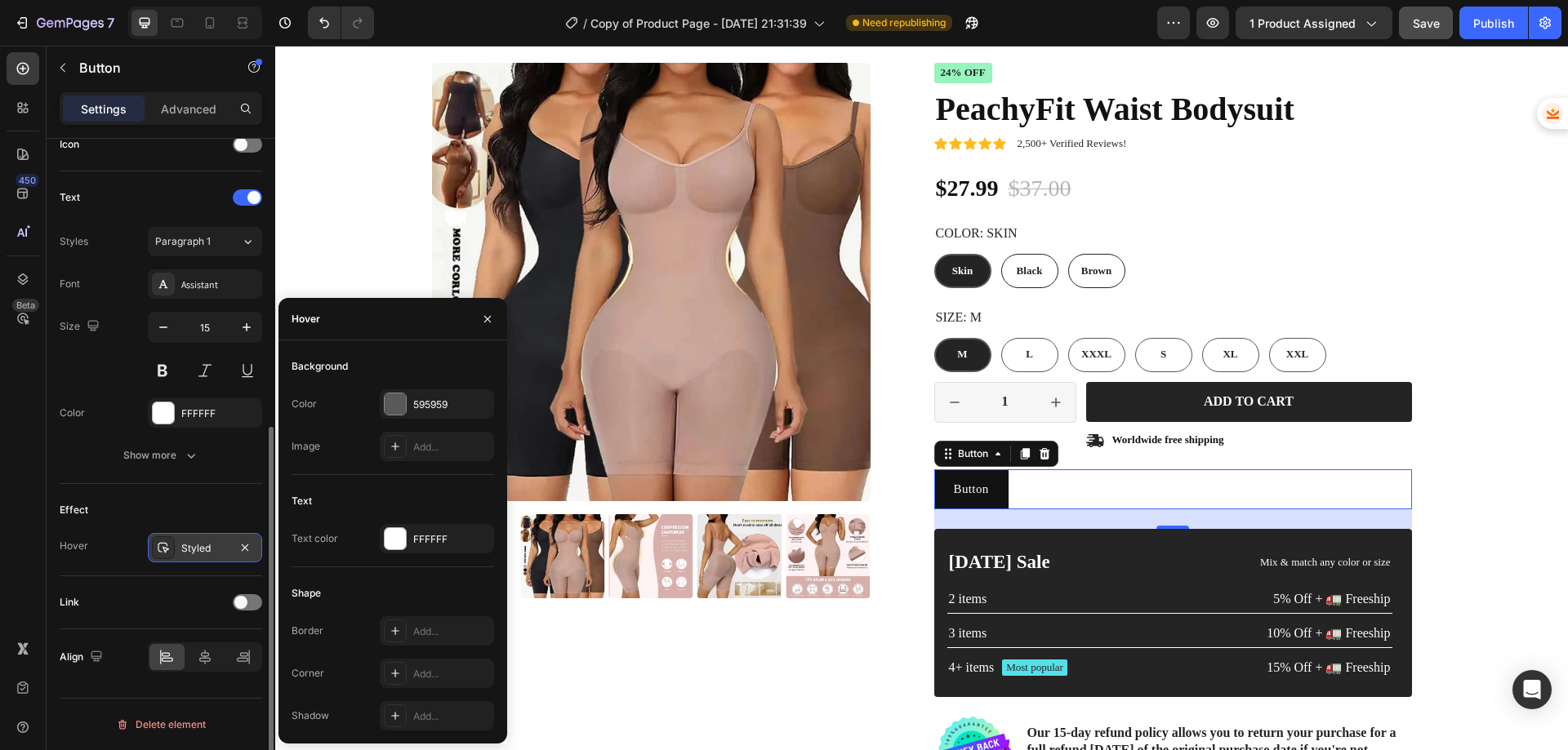
click at [176, 546] on div "Styled" at bounding box center [205, 547] width 114 height 29
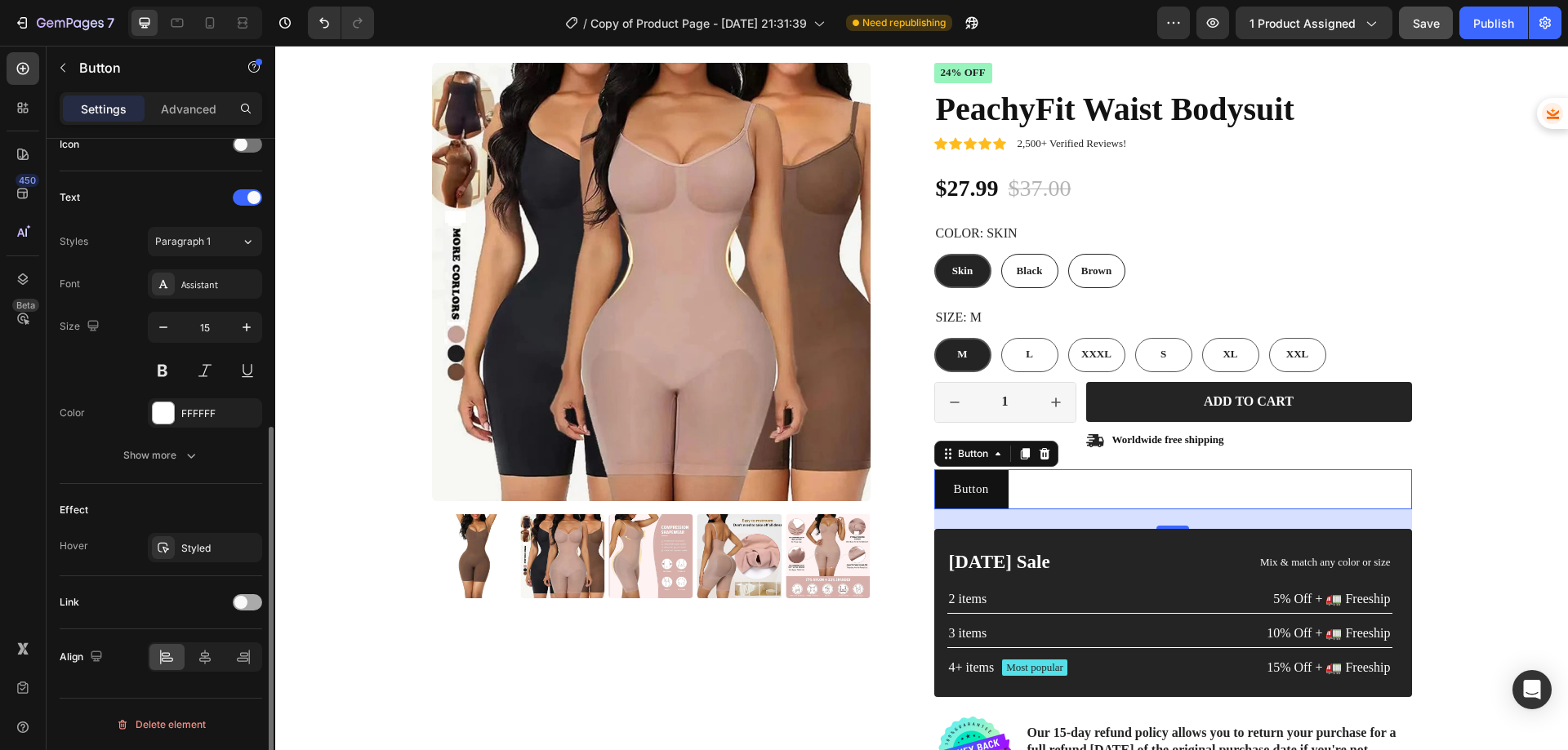
click at [261, 604] on div at bounding box center [247, 602] width 29 height 17
click at [232, 645] on div "Open page" at bounding box center [196, 643] width 84 height 15
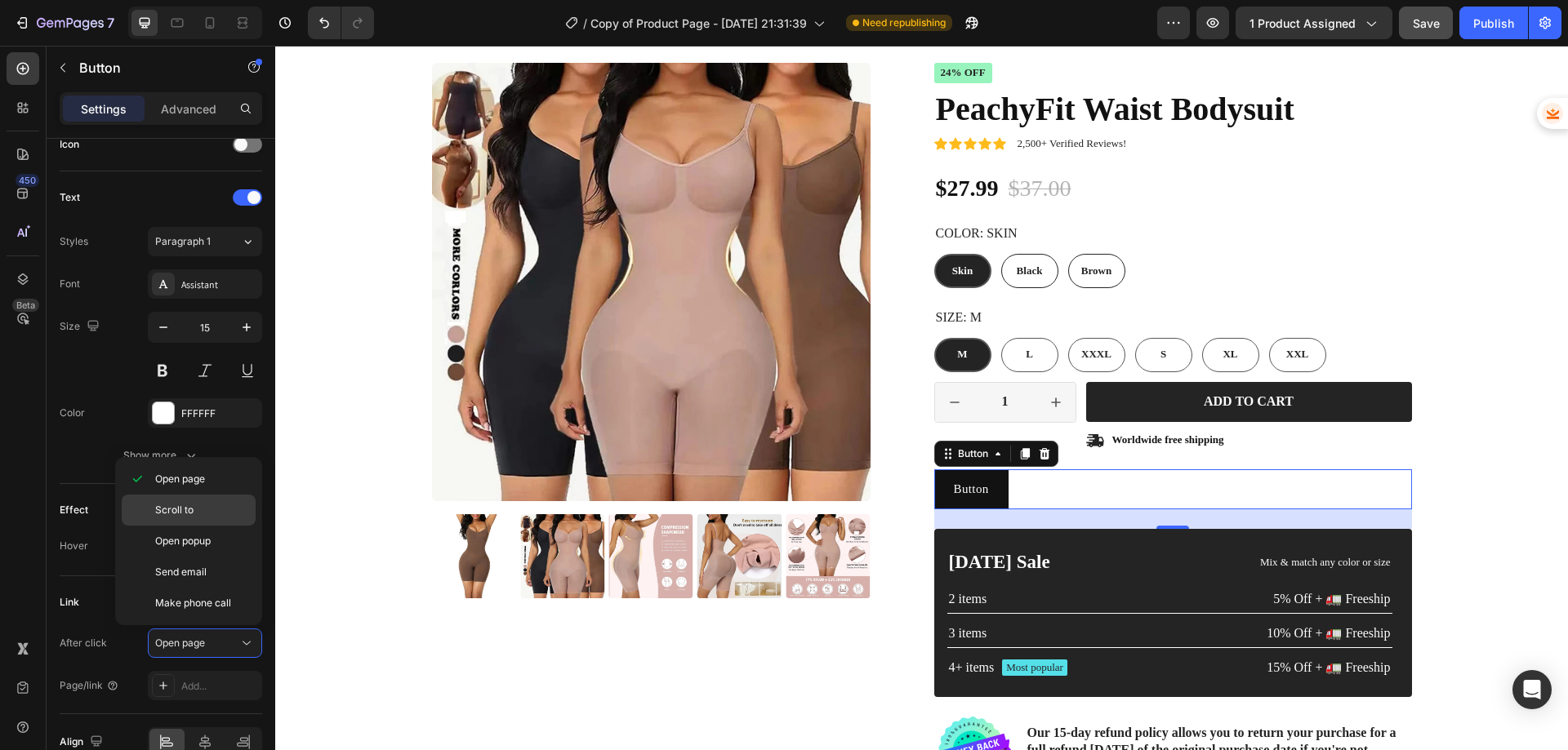
click at [197, 511] on p "Scroll to" at bounding box center [201, 510] width 93 height 15
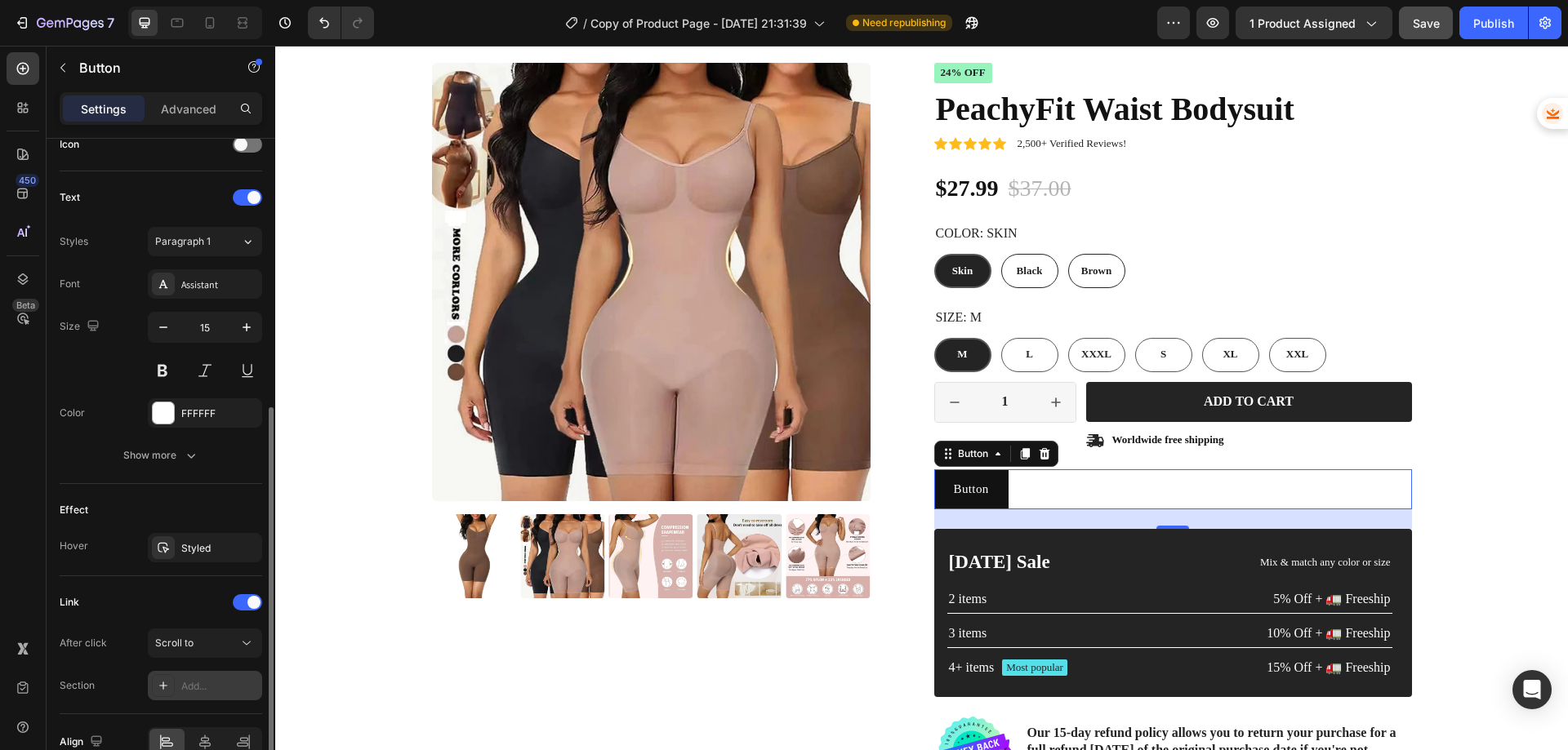
click at [175, 687] on div "Add..." at bounding box center [205, 685] width 114 height 29
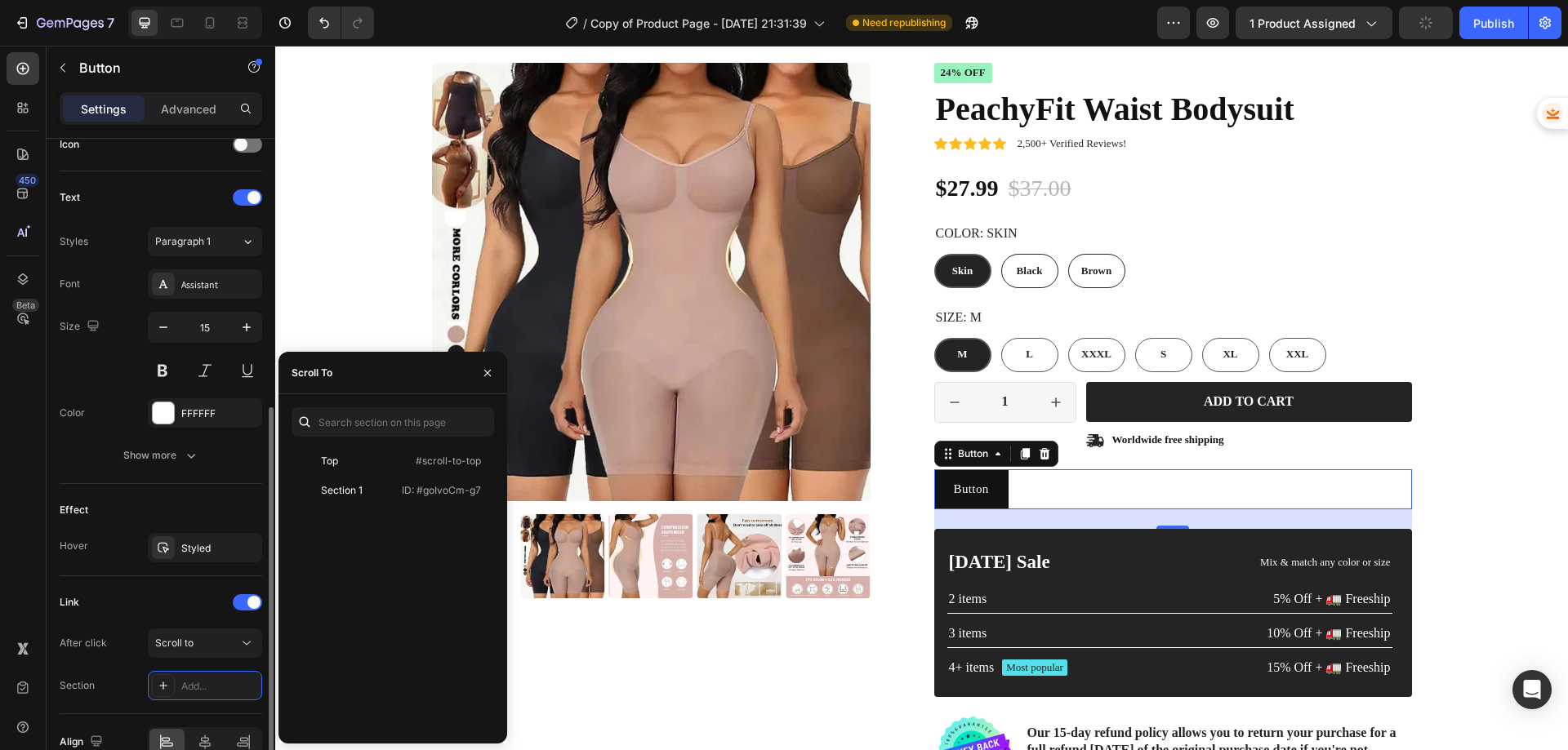
scroll to position [594, 0]
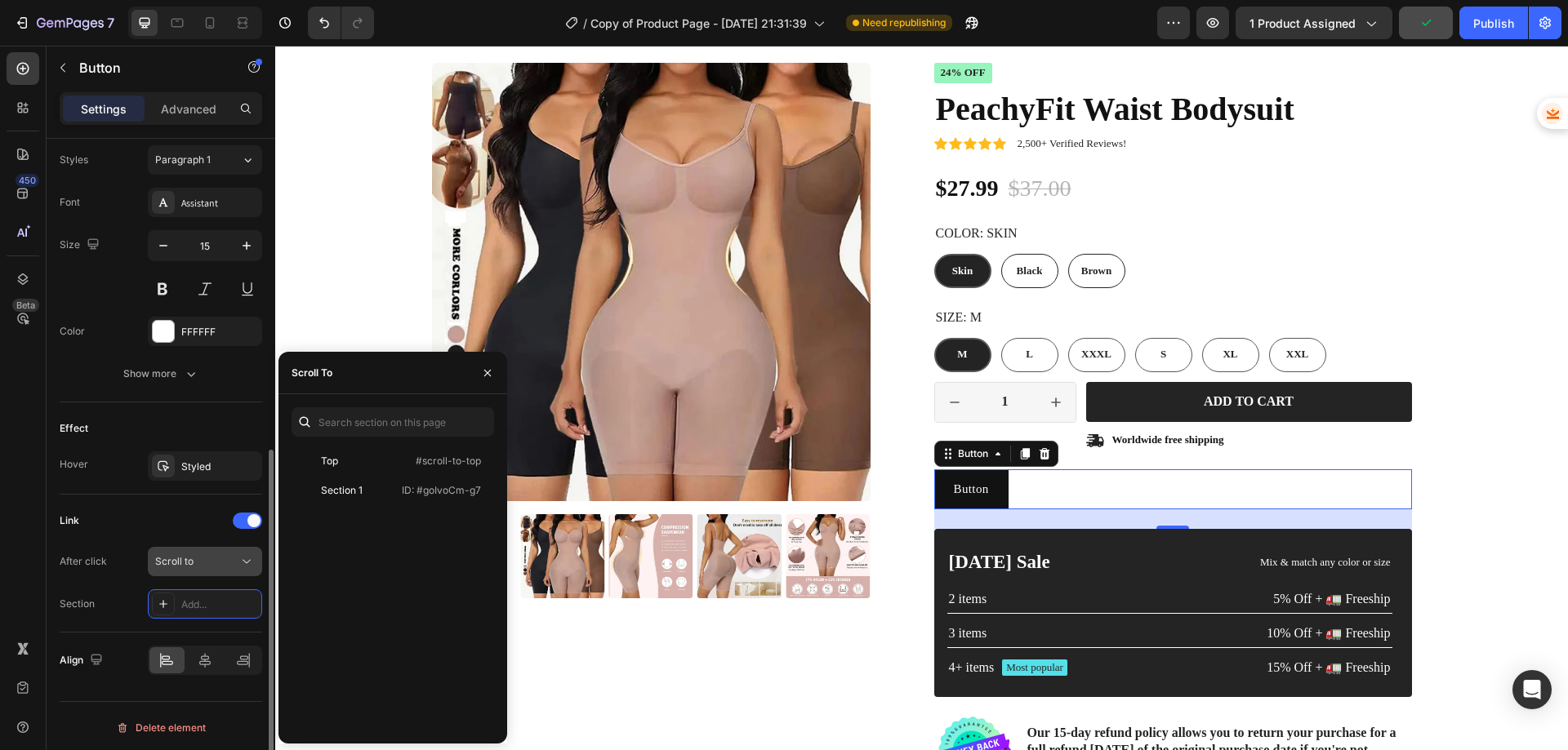
click at [202, 566] on div "Scroll to" at bounding box center [196, 562] width 84 height 15
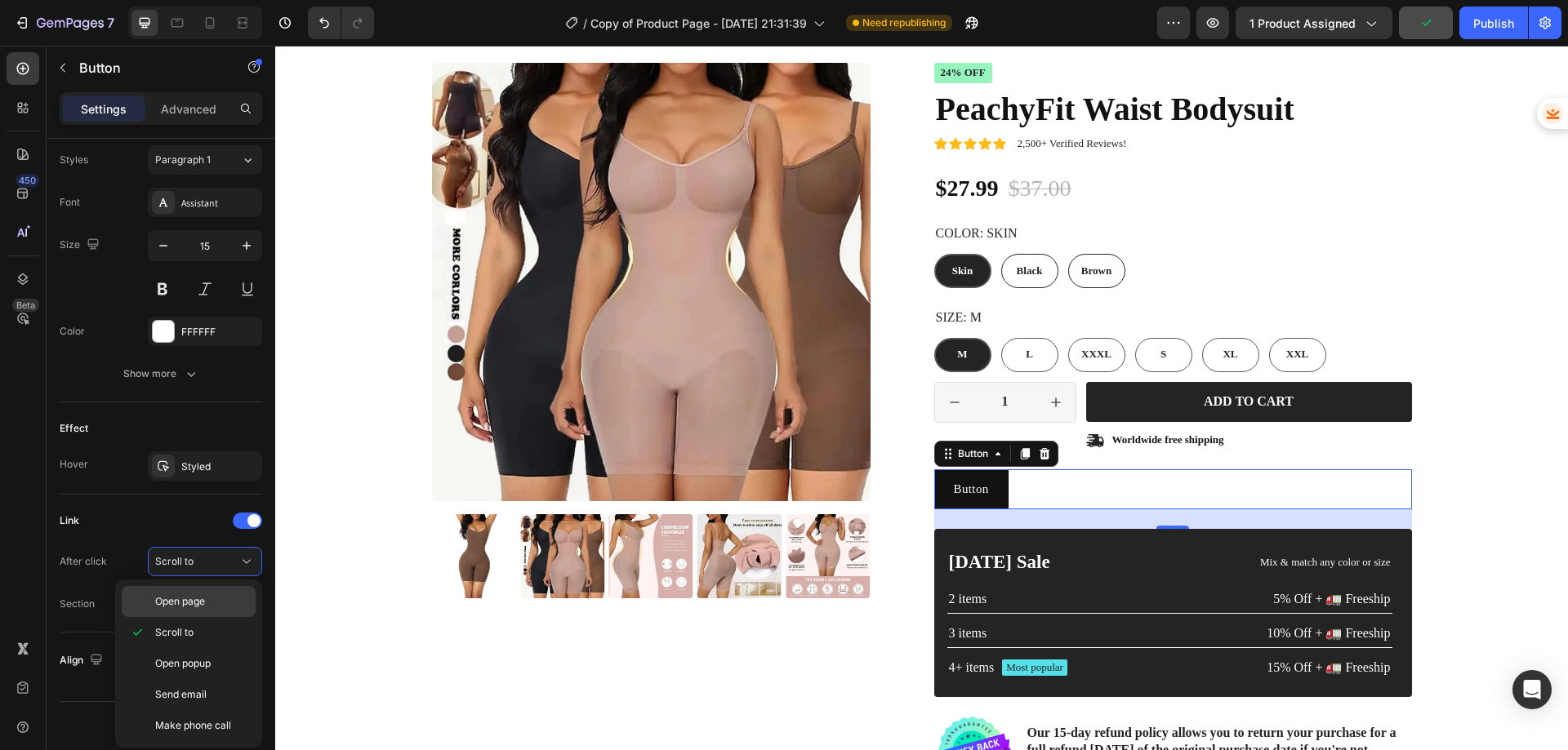
click at [168, 604] on span "Open page" at bounding box center [179, 601] width 50 height 15
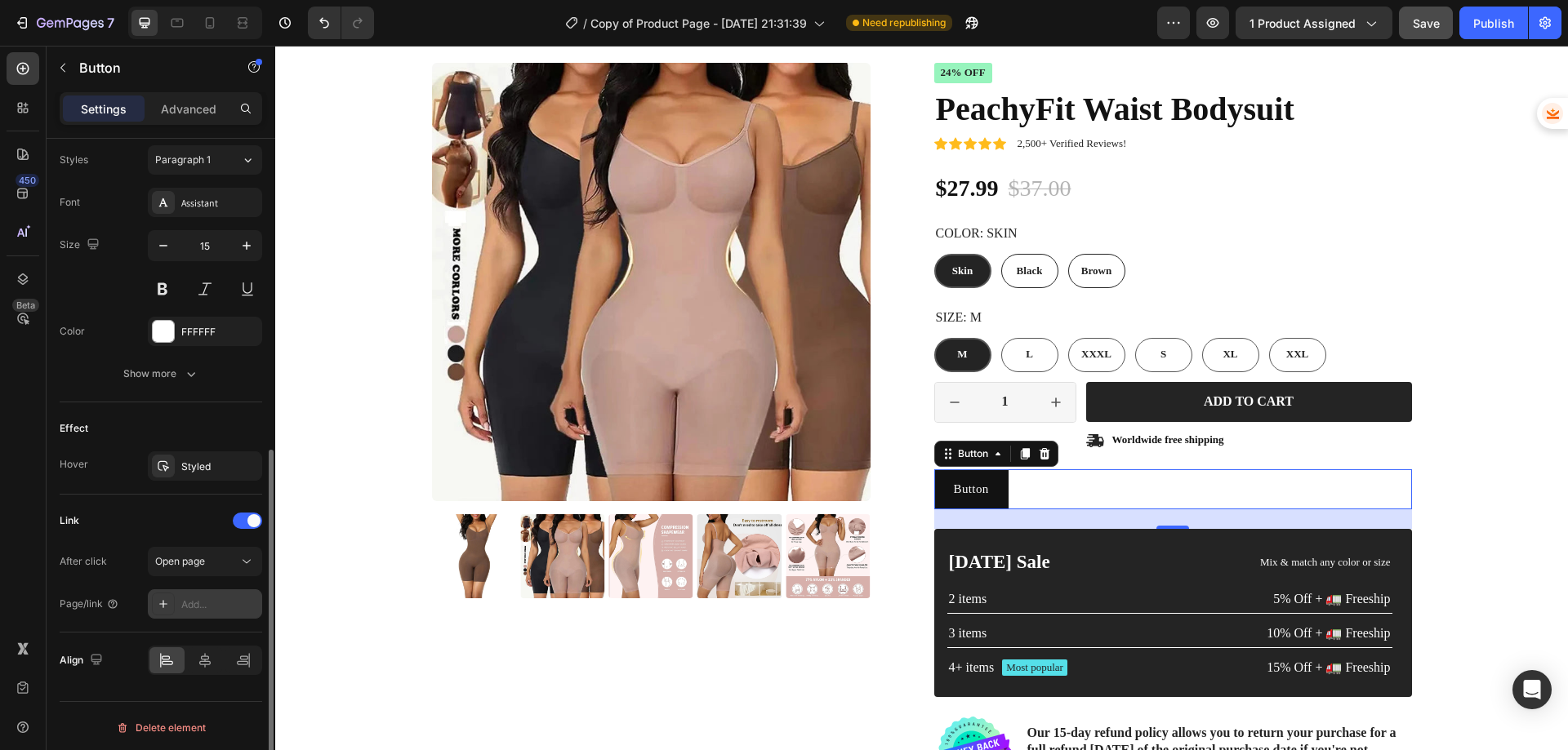
click at [172, 602] on div at bounding box center [164, 604] width 23 height 23
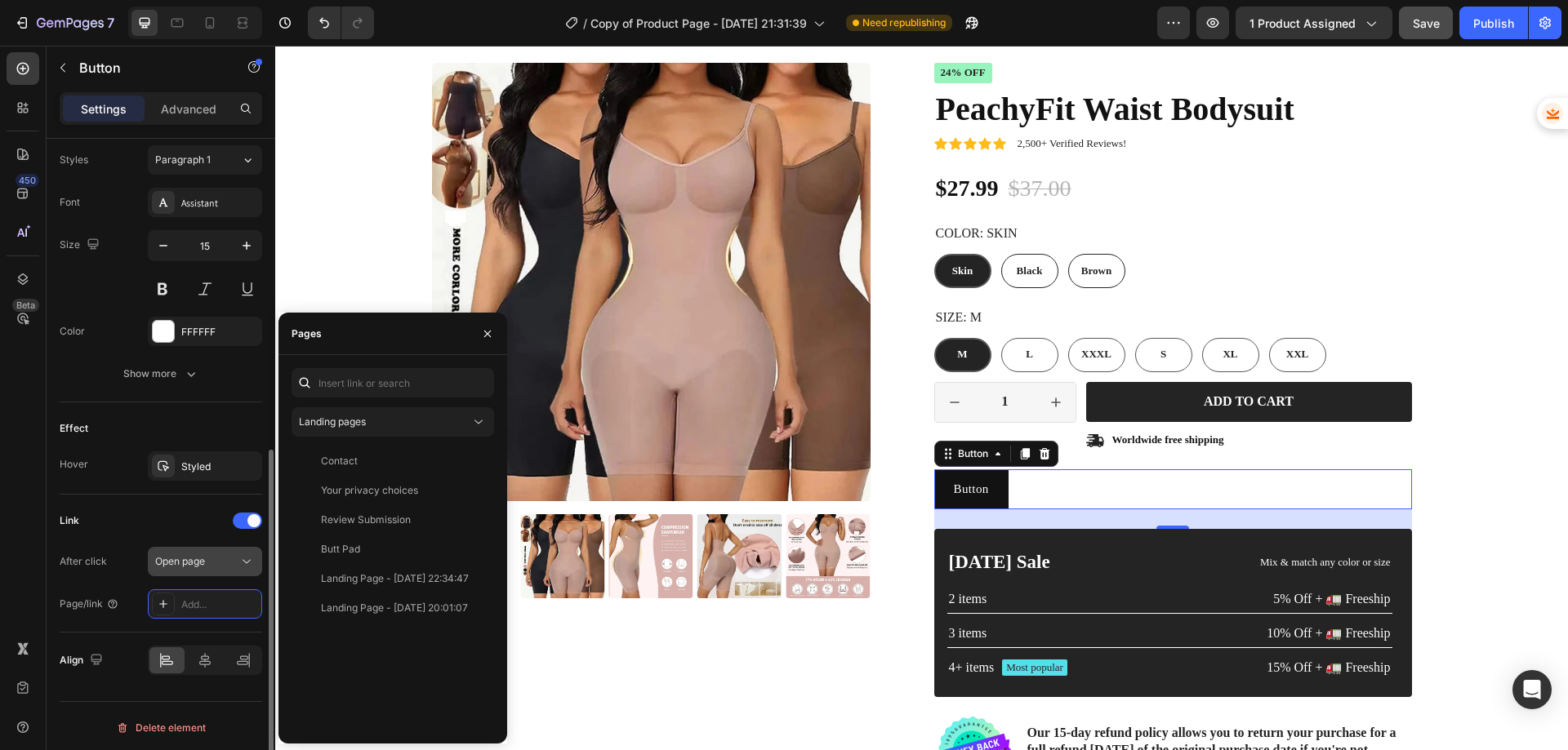
click at [188, 557] on span "Open page" at bounding box center [179, 562] width 50 height 12
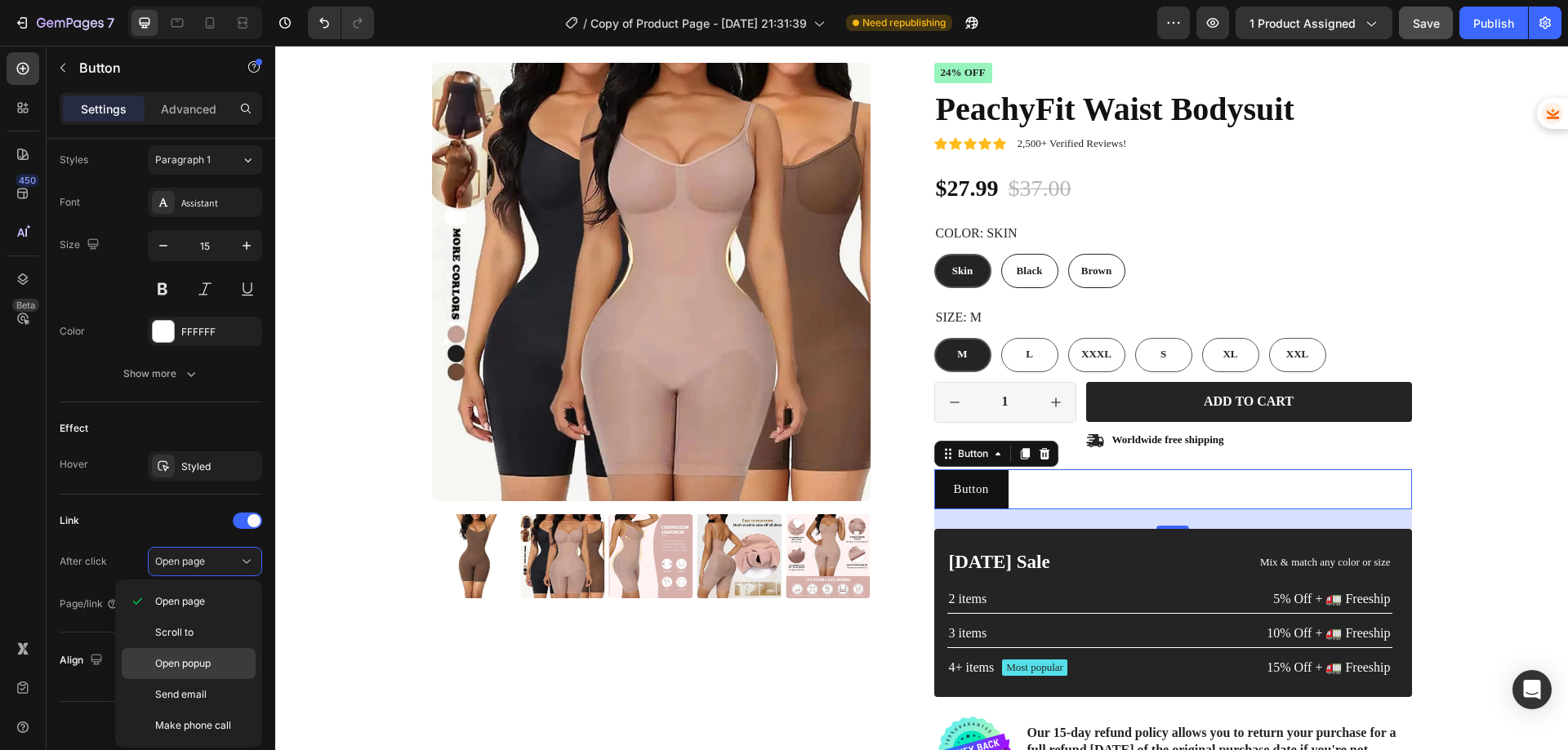
click at [203, 666] on span "Open popup" at bounding box center [182, 664] width 55 height 15
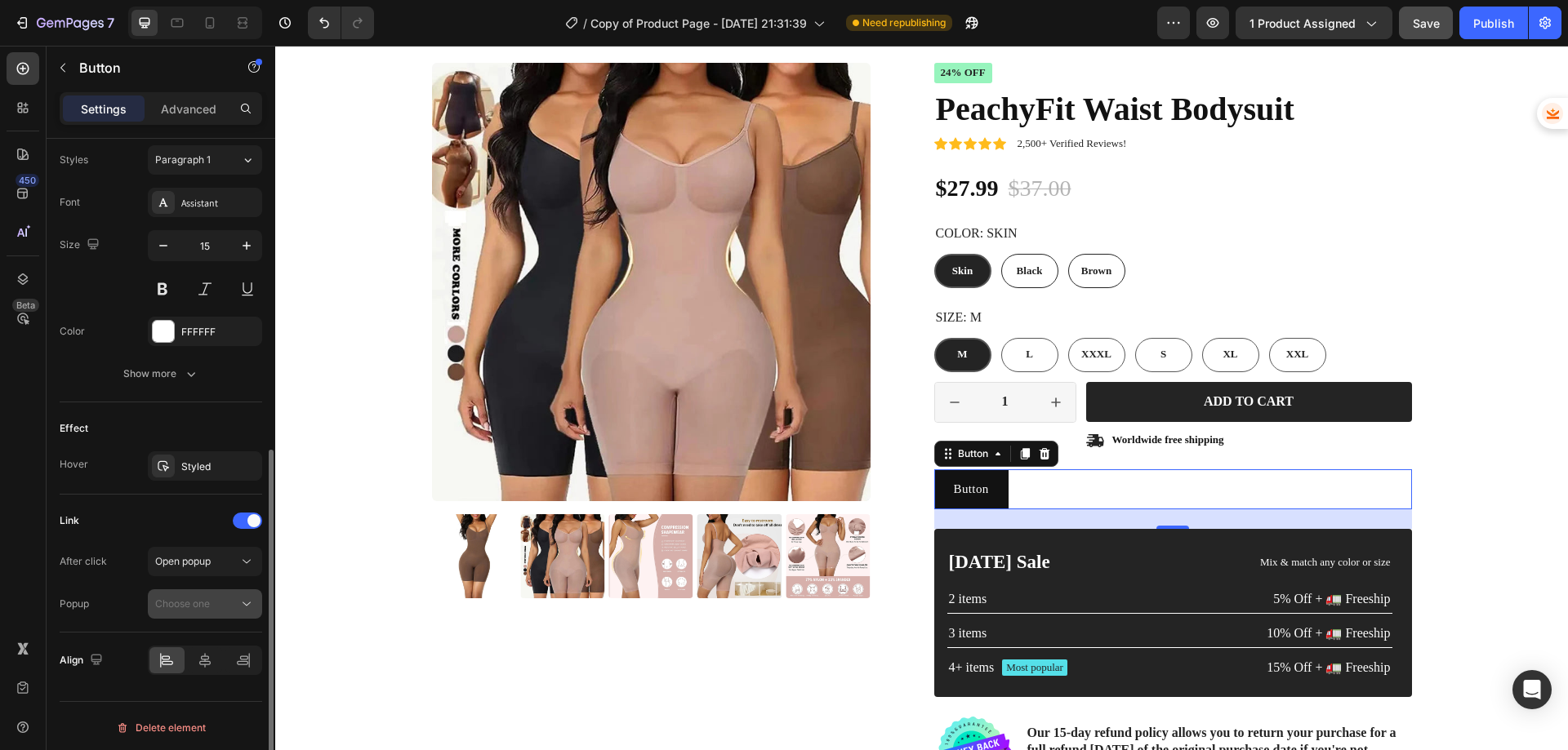
click at [190, 602] on span "Choose one" at bounding box center [182, 604] width 55 height 12
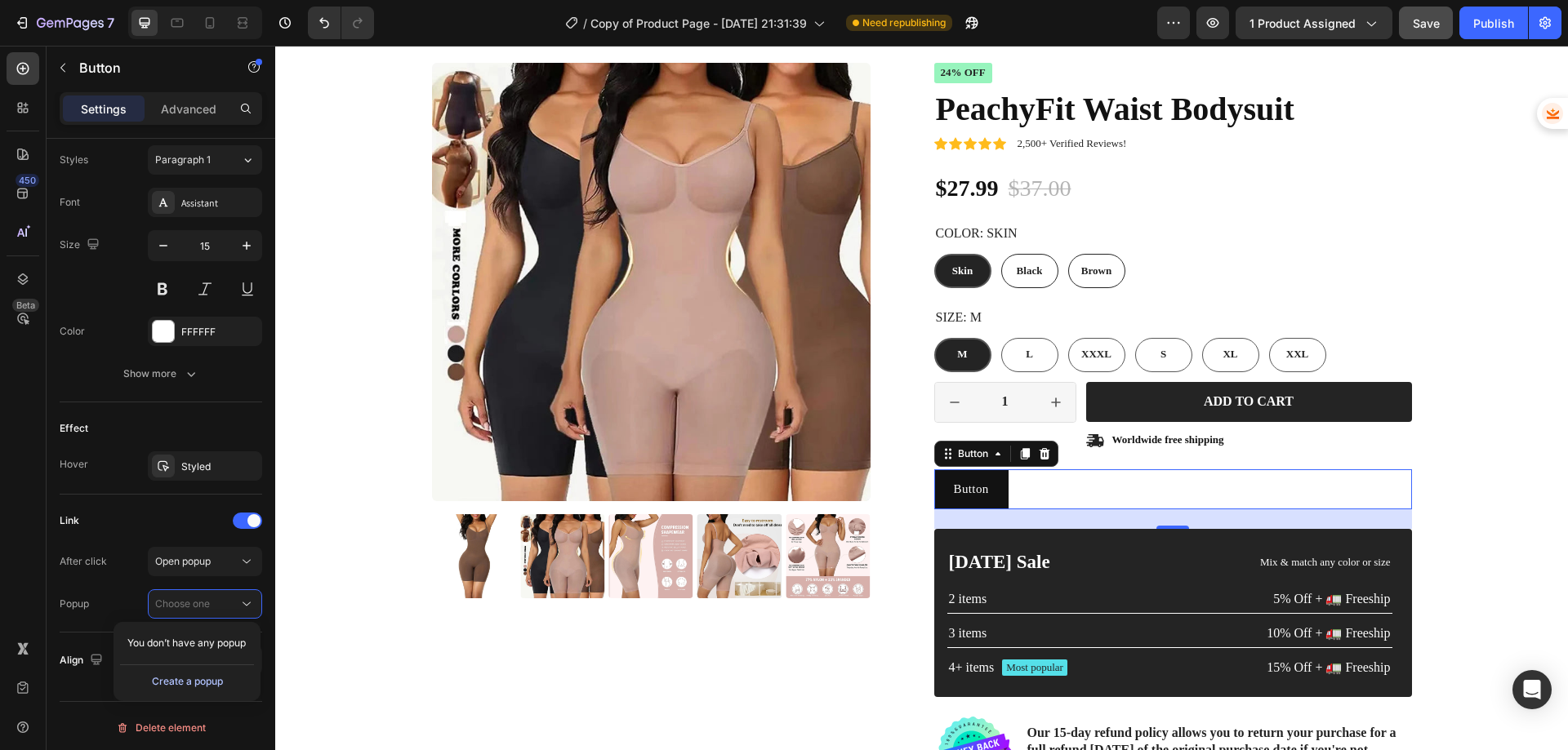
click at [176, 683] on div "Create a popup" at bounding box center [187, 681] width 71 height 15
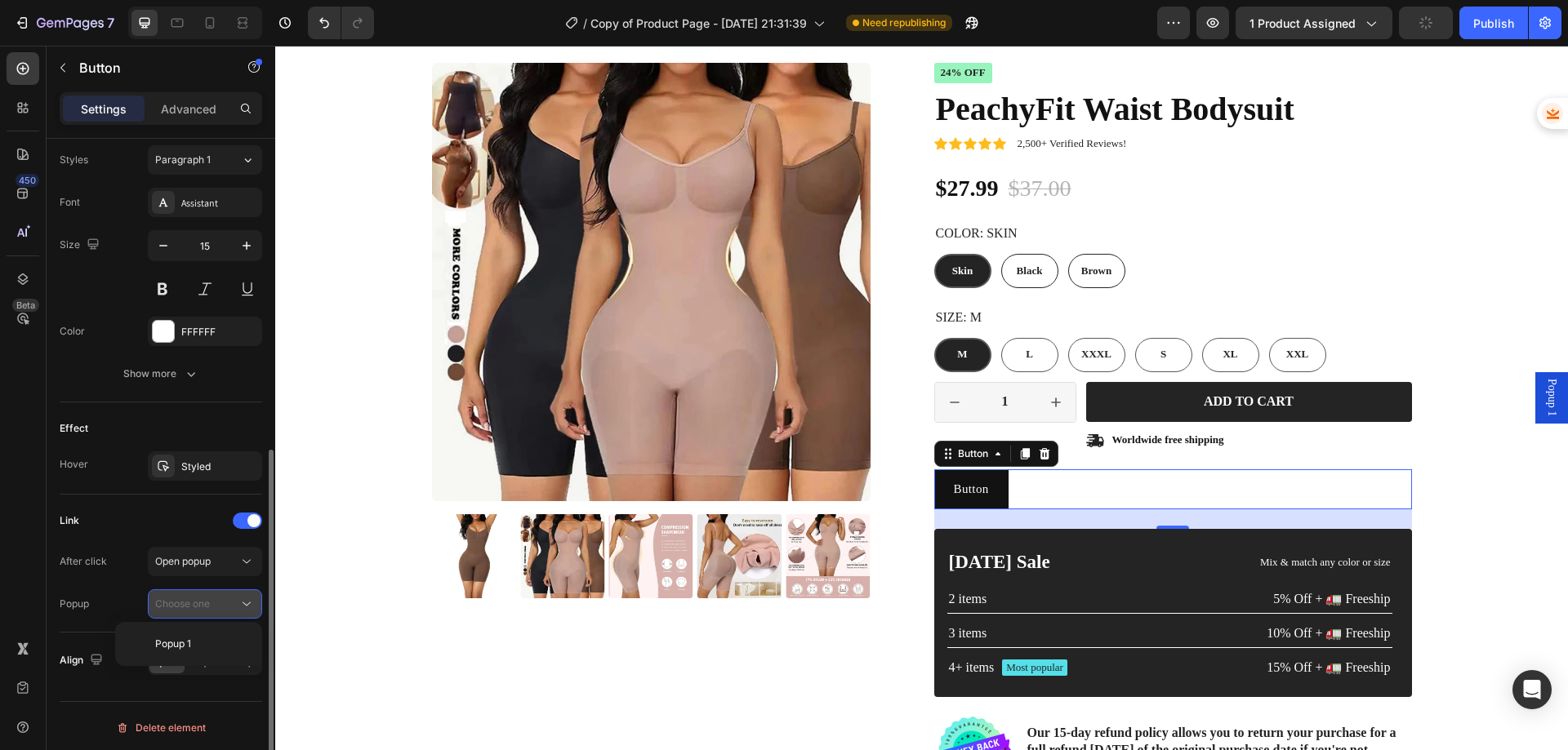
click at [223, 599] on div "Choose one" at bounding box center [196, 604] width 84 height 15
click at [231, 563] on div "Open popup" at bounding box center [196, 562] width 84 height 15
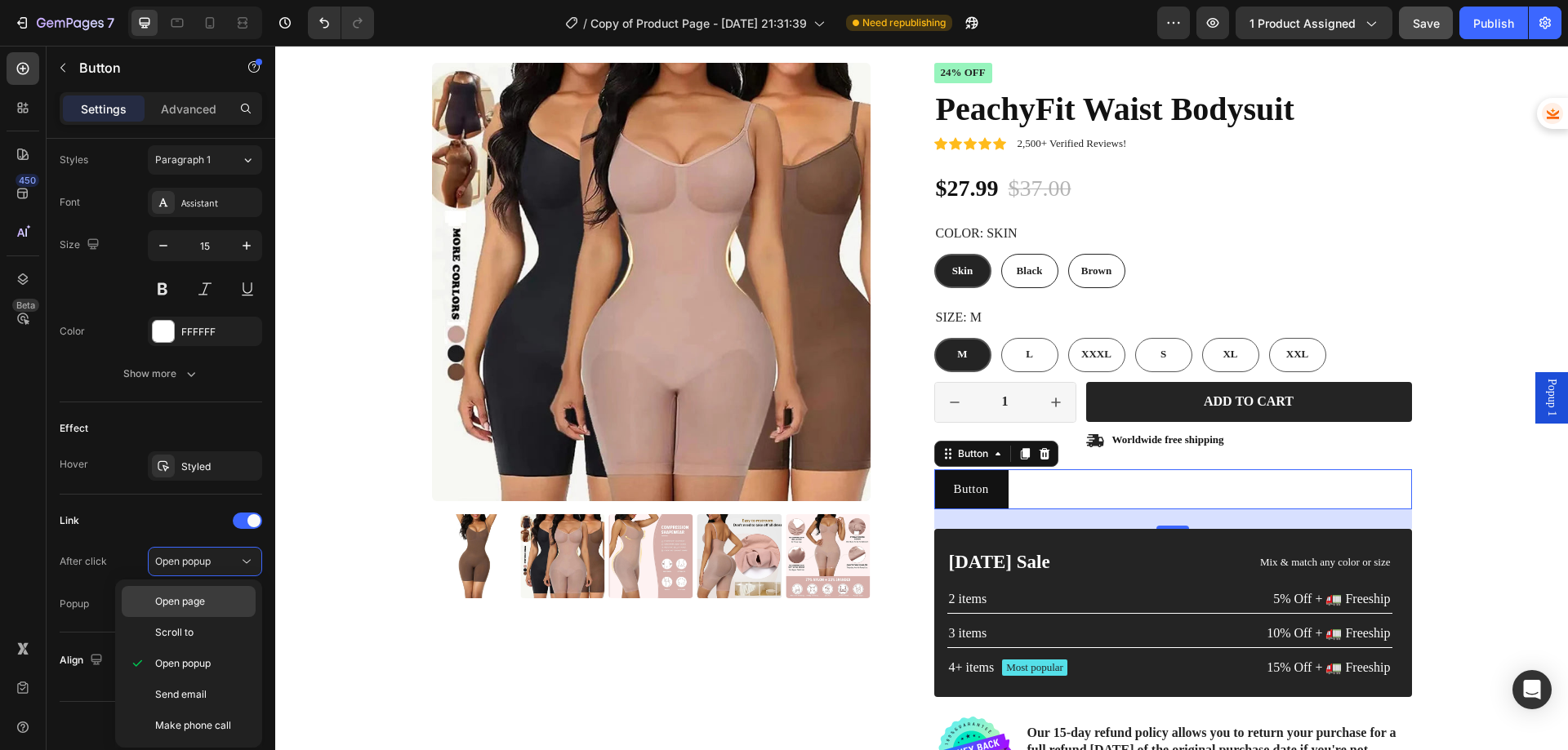
click at [207, 594] on p "Open page" at bounding box center [201, 601] width 93 height 15
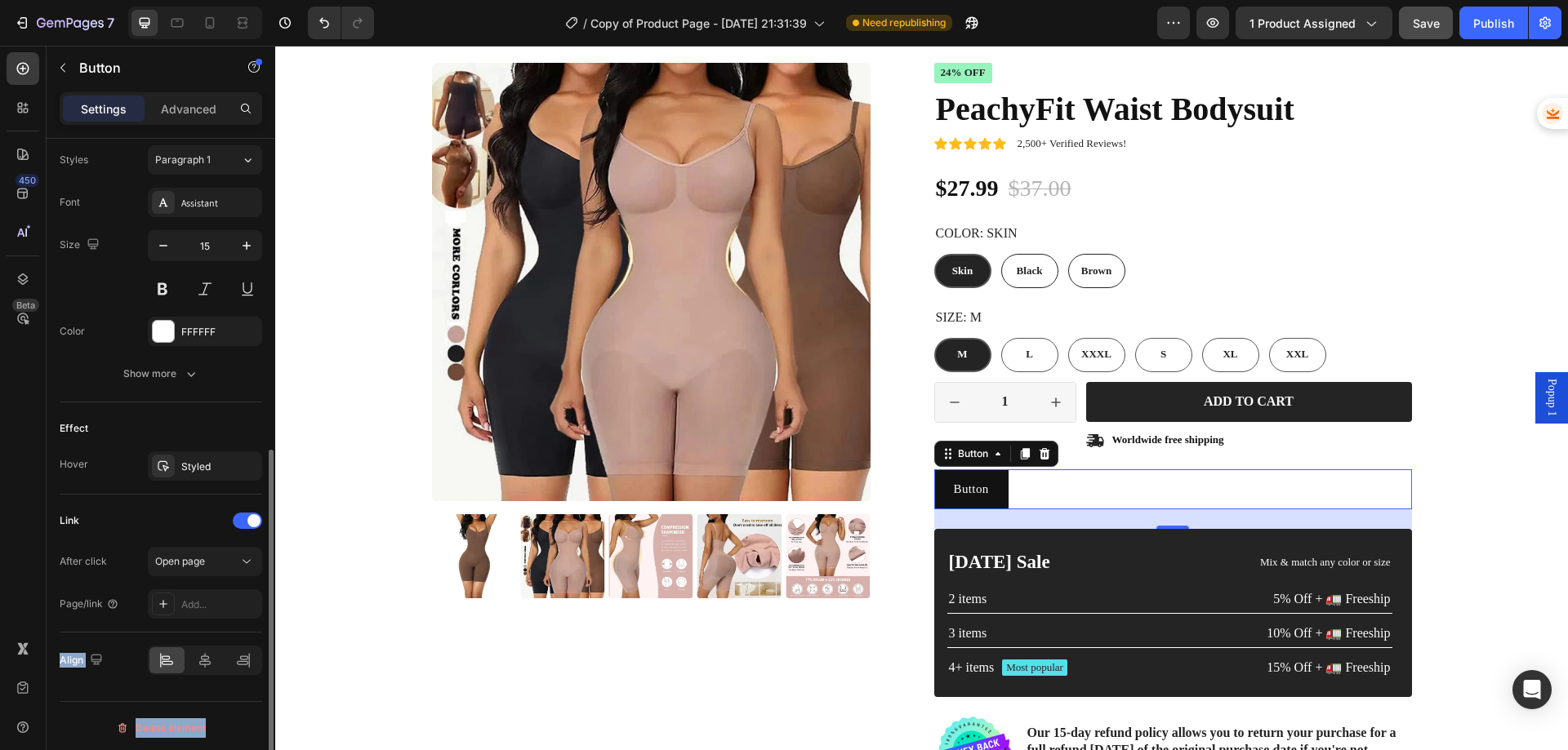
drag, startPoint x: 207, startPoint y: 594, endPoint x: 199, endPoint y: 621, distance: 28.2
click at [199, 621] on div "450 Beta Sections(18) Elements(84) Section Element Hero Section Product Detail …" at bounding box center [137, 397] width 275 height 704
click at [189, 604] on div "Add..." at bounding box center [219, 605] width 77 height 15
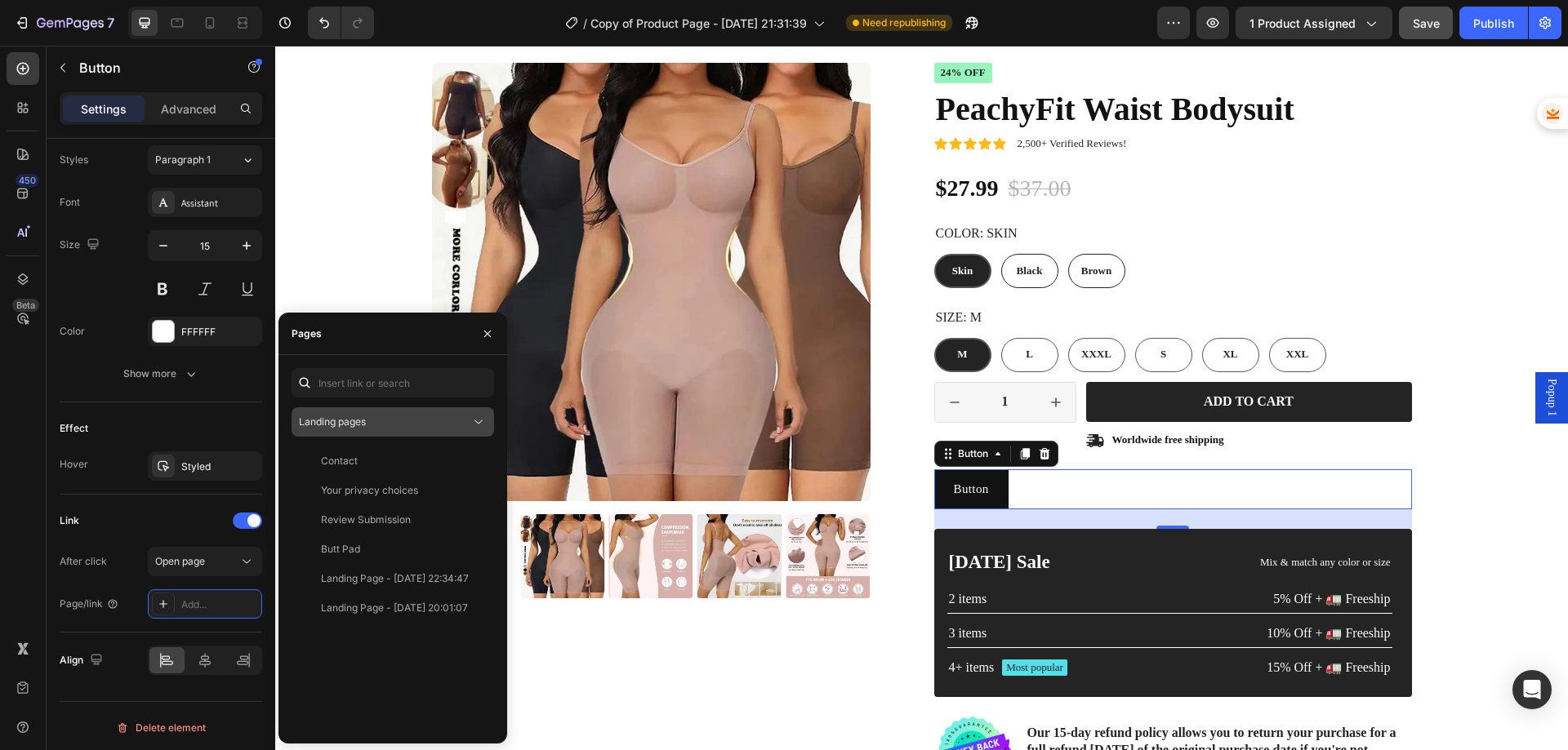
click at [430, 419] on div "Landing pages" at bounding box center [384, 422] width 171 height 15
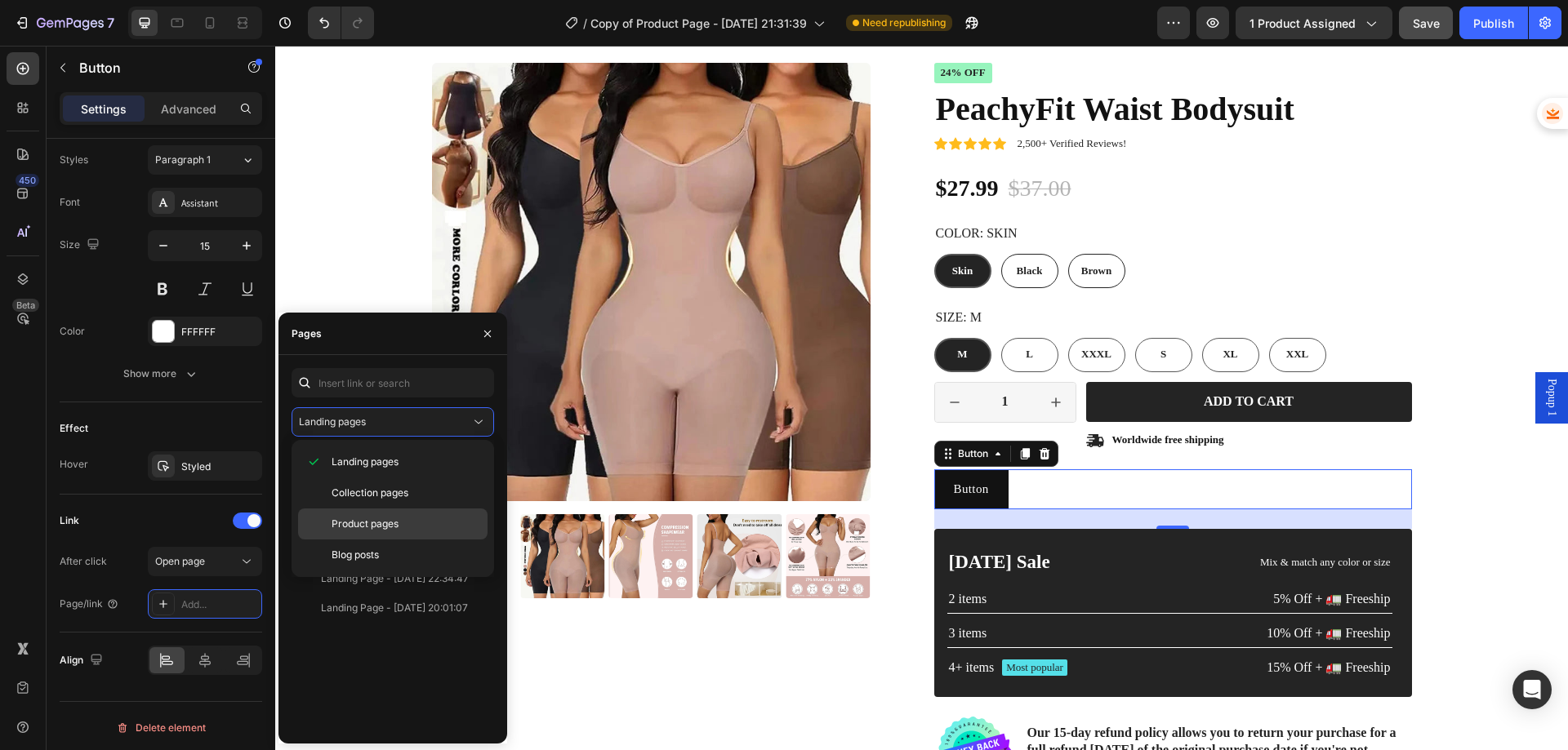
click at [382, 517] on span "Product pages" at bounding box center [365, 524] width 67 height 15
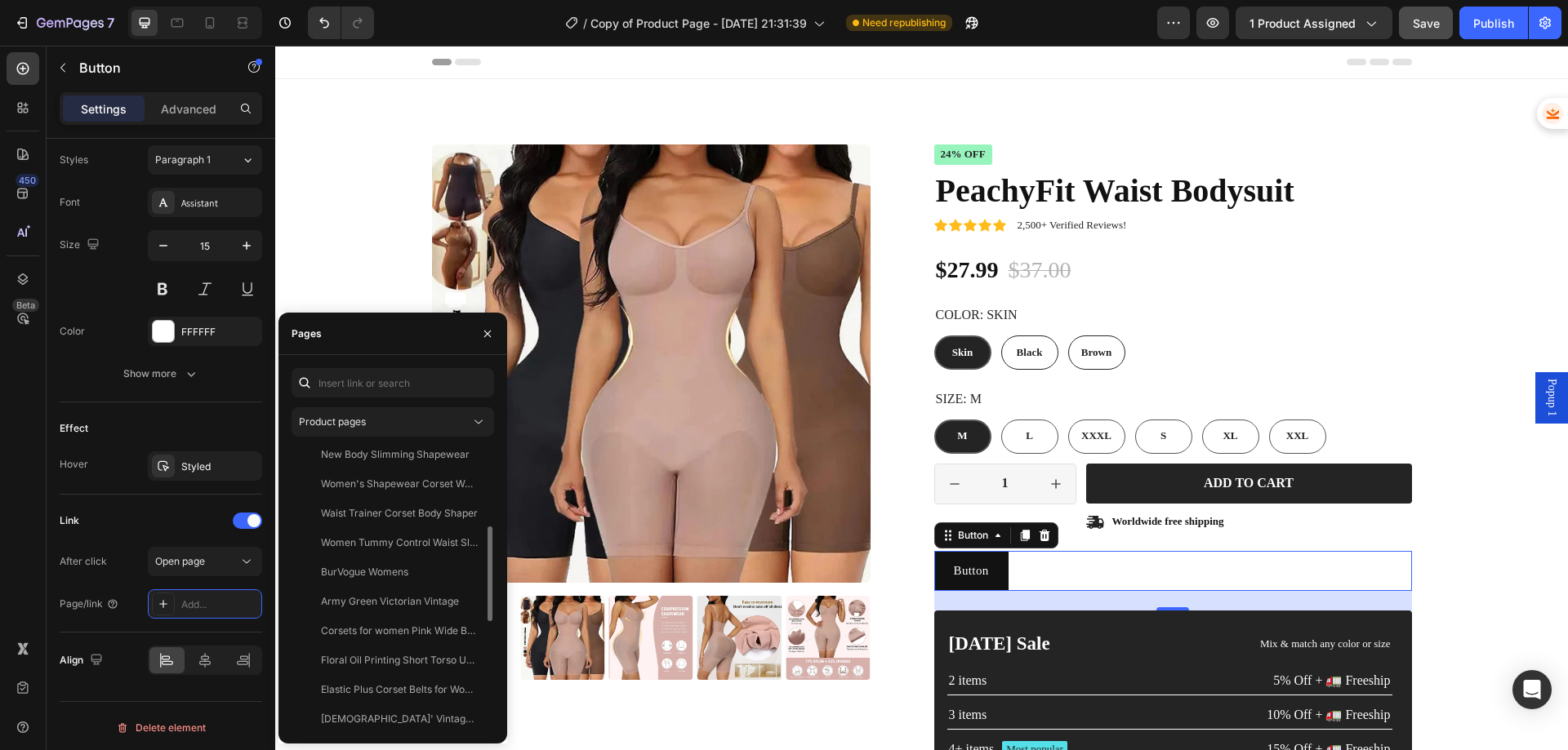
scroll to position [0, 0]
click at [391, 383] on input "text" at bounding box center [393, 382] width 202 height 29
click at [1040, 536] on icon at bounding box center [1044, 535] width 13 height 13
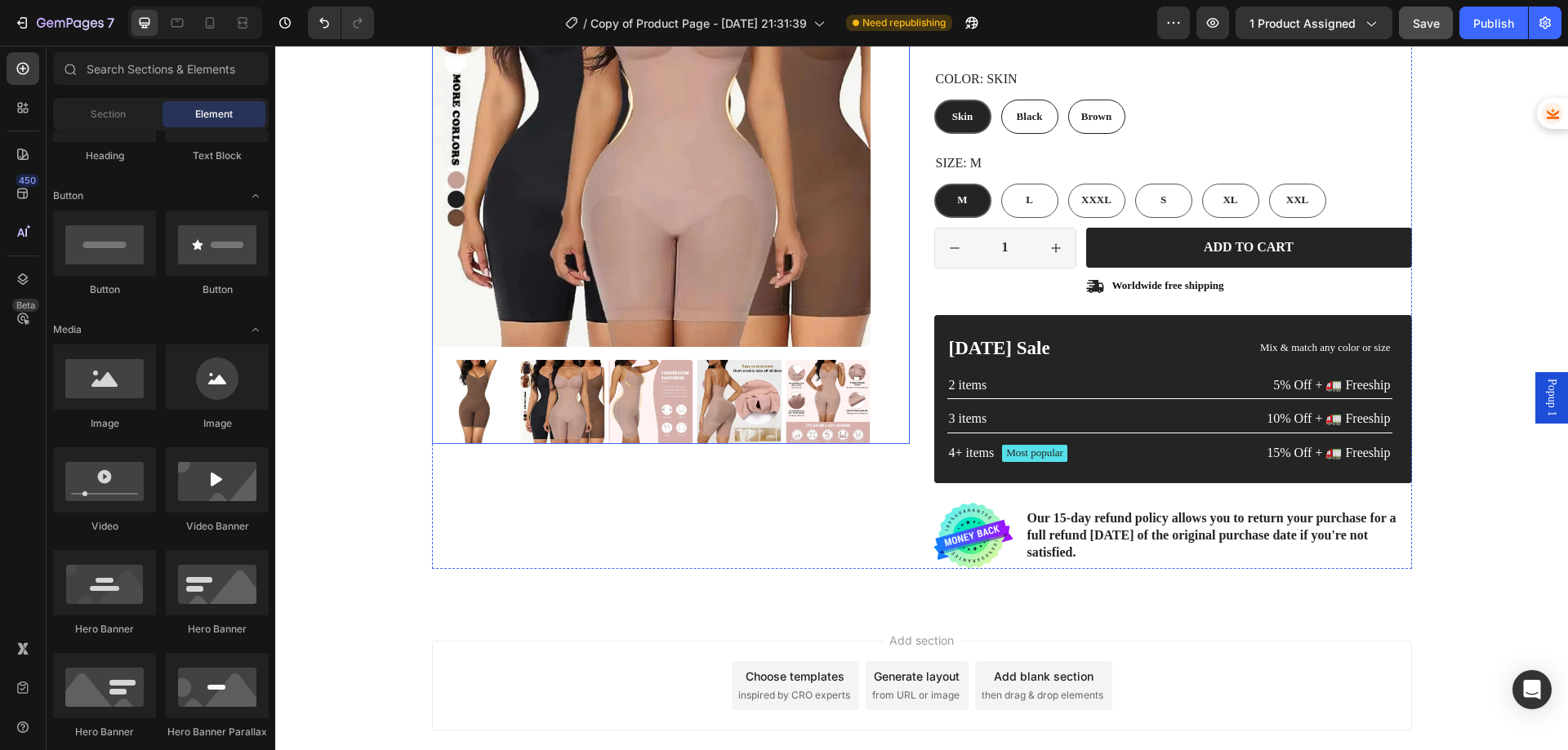
scroll to position [245, 0]
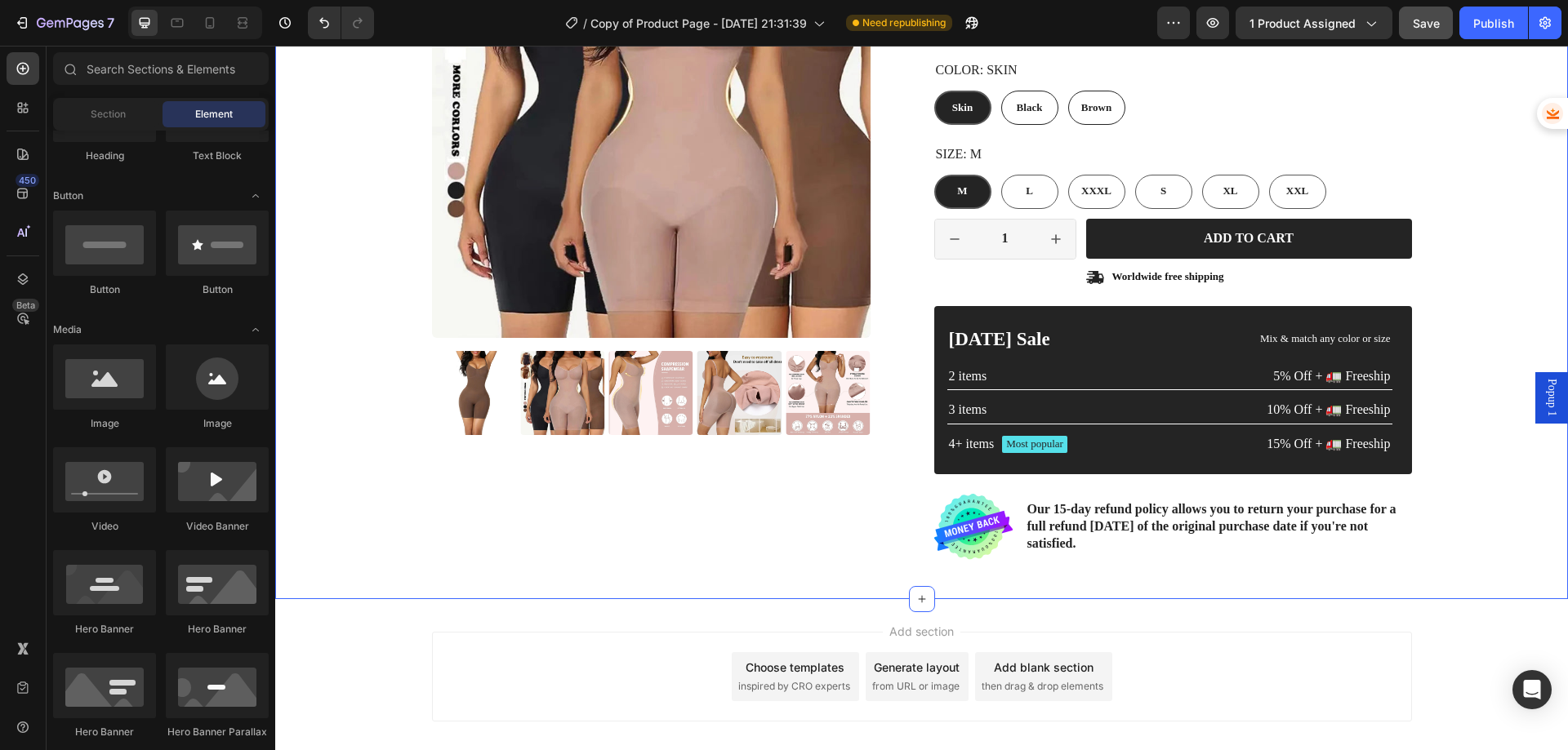
click at [1010, 565] on div "Product Images Icon Icon Icon Icon Icon Icon List 2,500+ Verified Reviews! Text…" at bounding box center [922, 216] width 1293 height 765
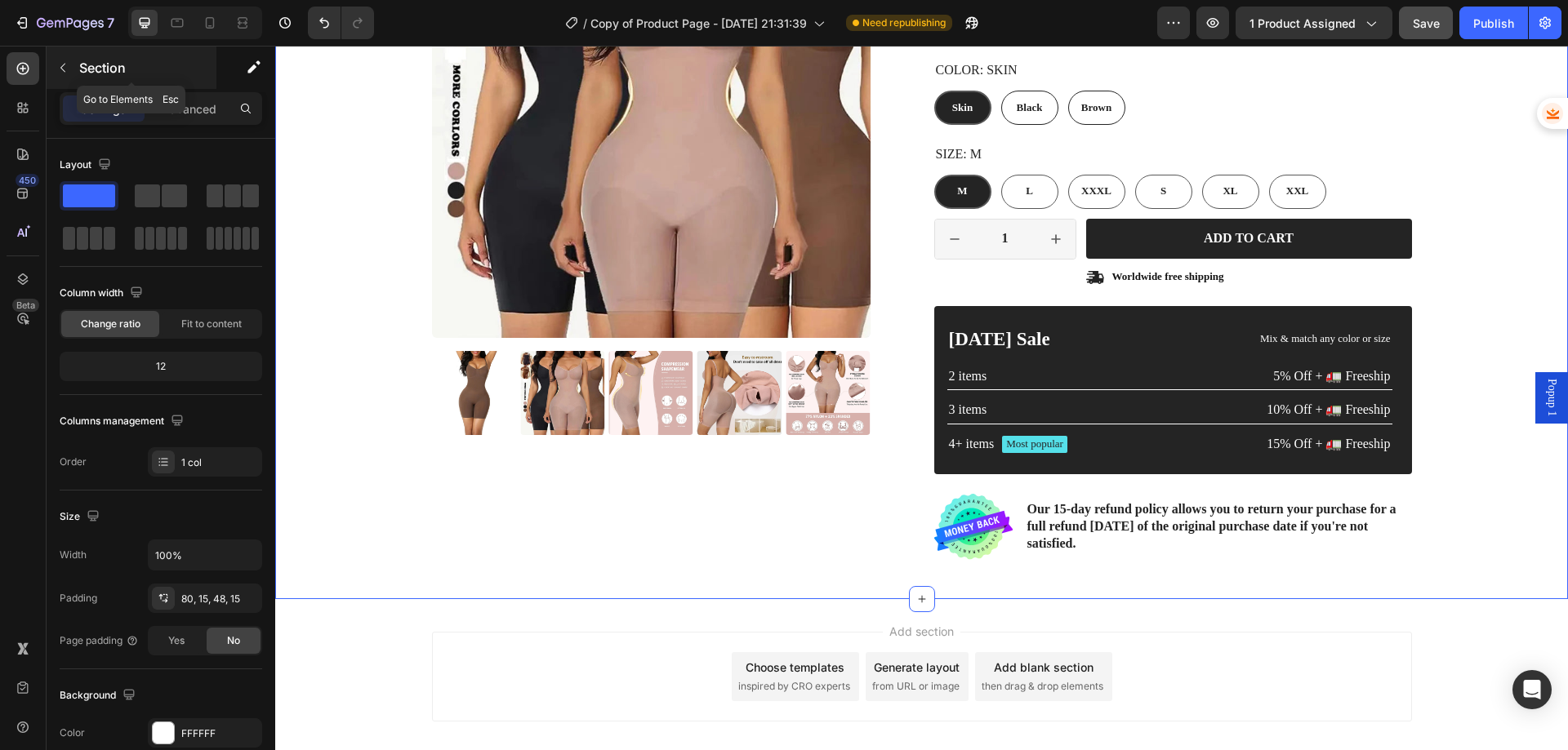
click at [65, 69] on icon "button" at bounding box center [62, 68] width 13 height 13
click at [0, 0] on icon at bounding box center [0, 0] width 0 height 0
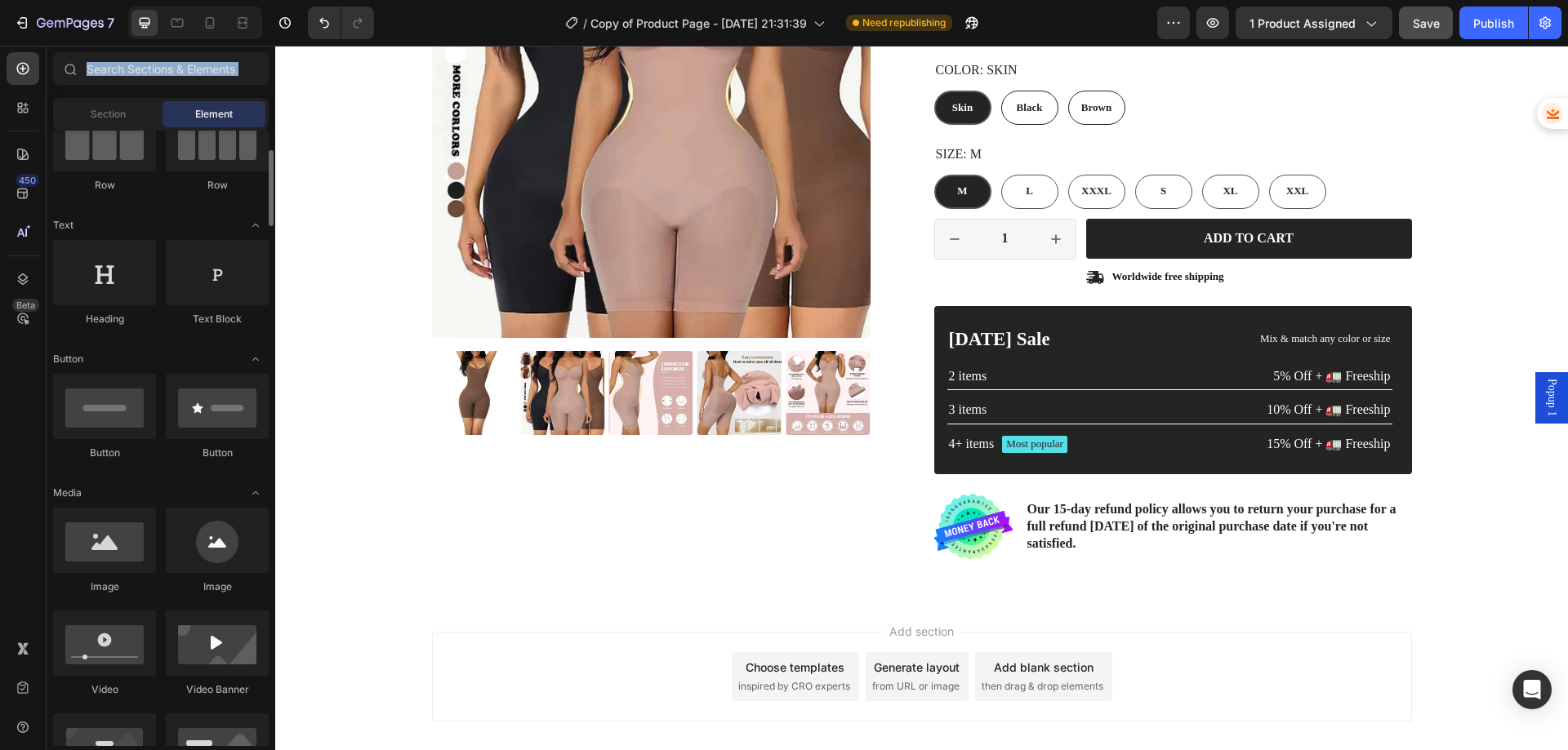
scroll to position [0, 0]
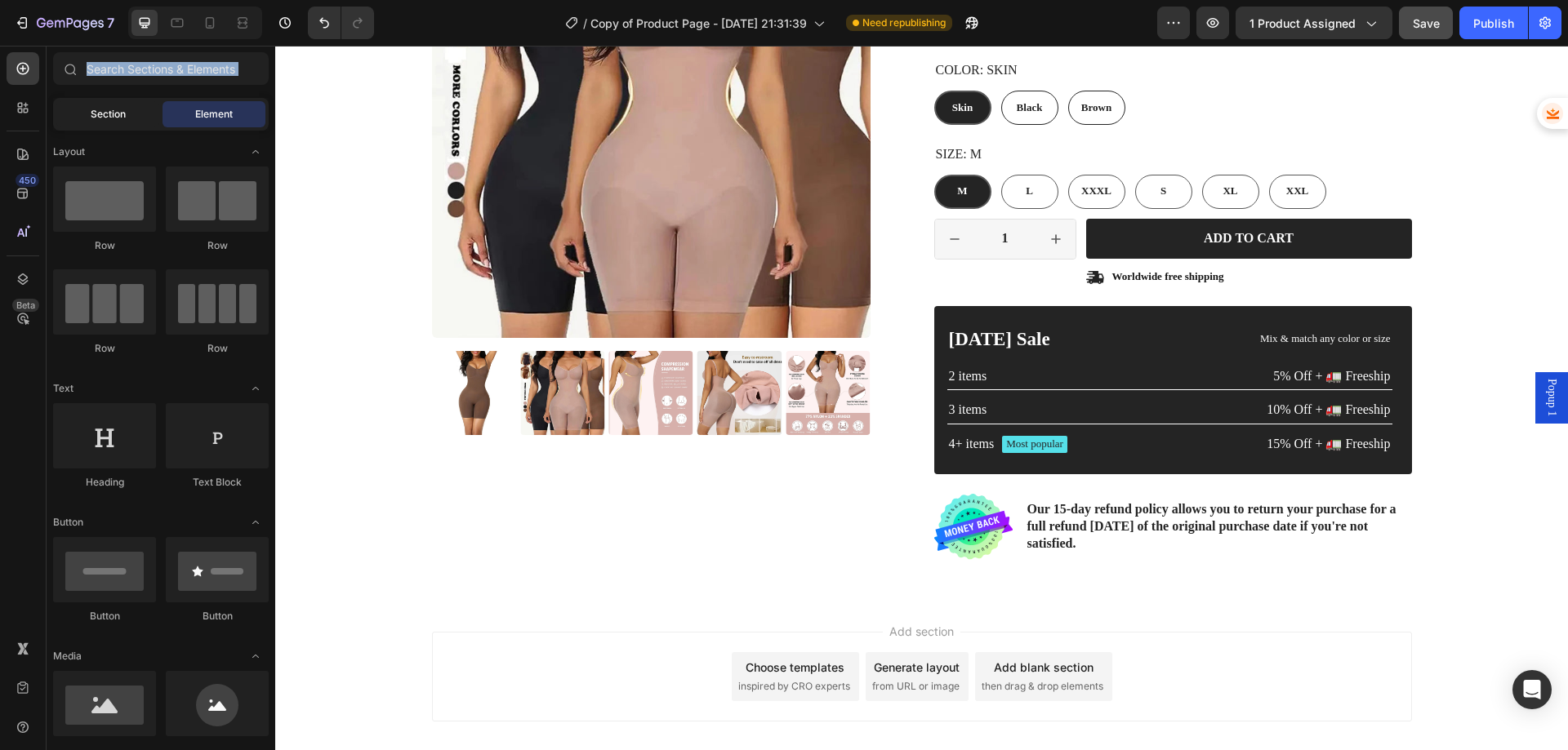
click at [118, 110] on span "Section" at bounding box center [108, 114] width 35 height 15
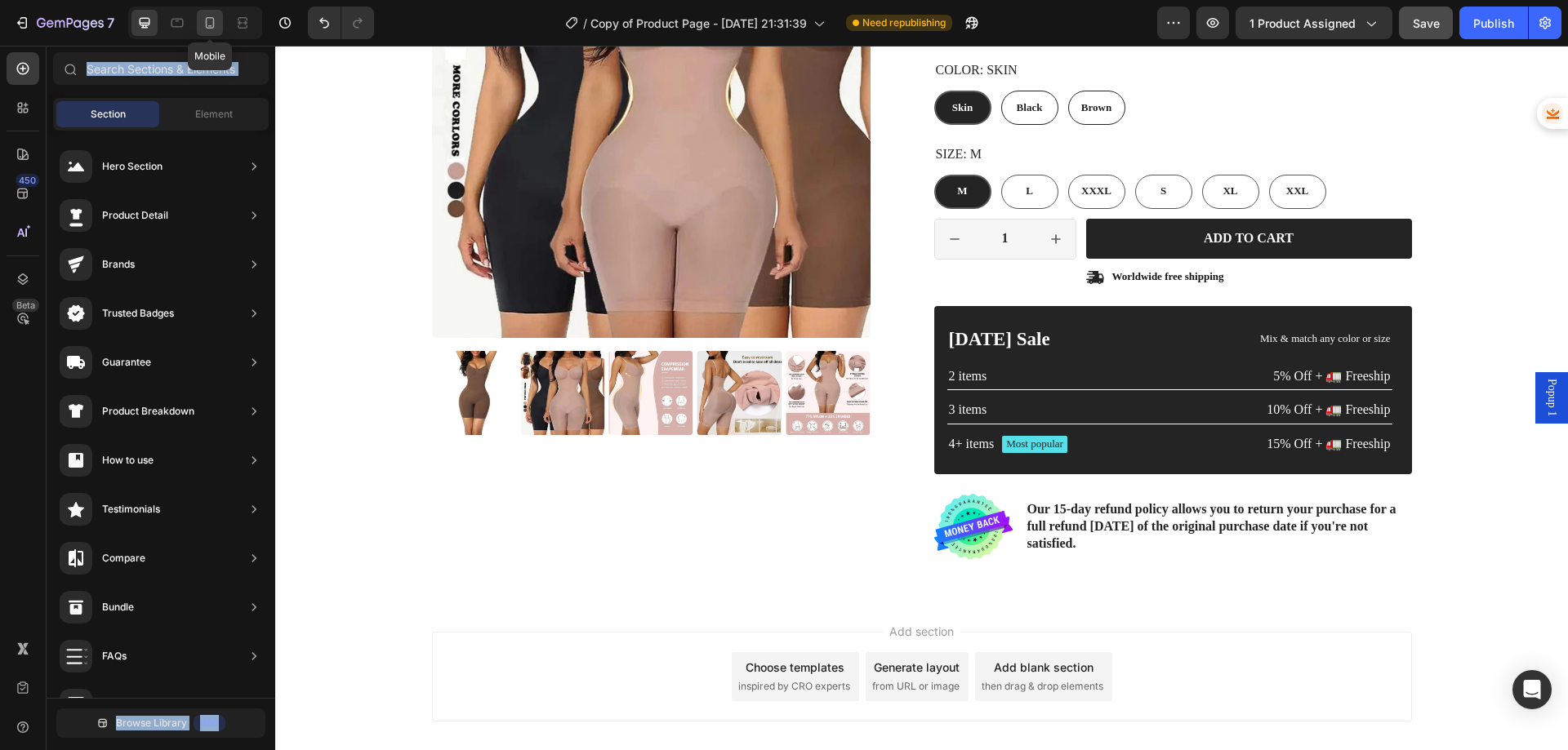
click at [215, 29] on icon at bounding box center [209, 23] width 17 height 17
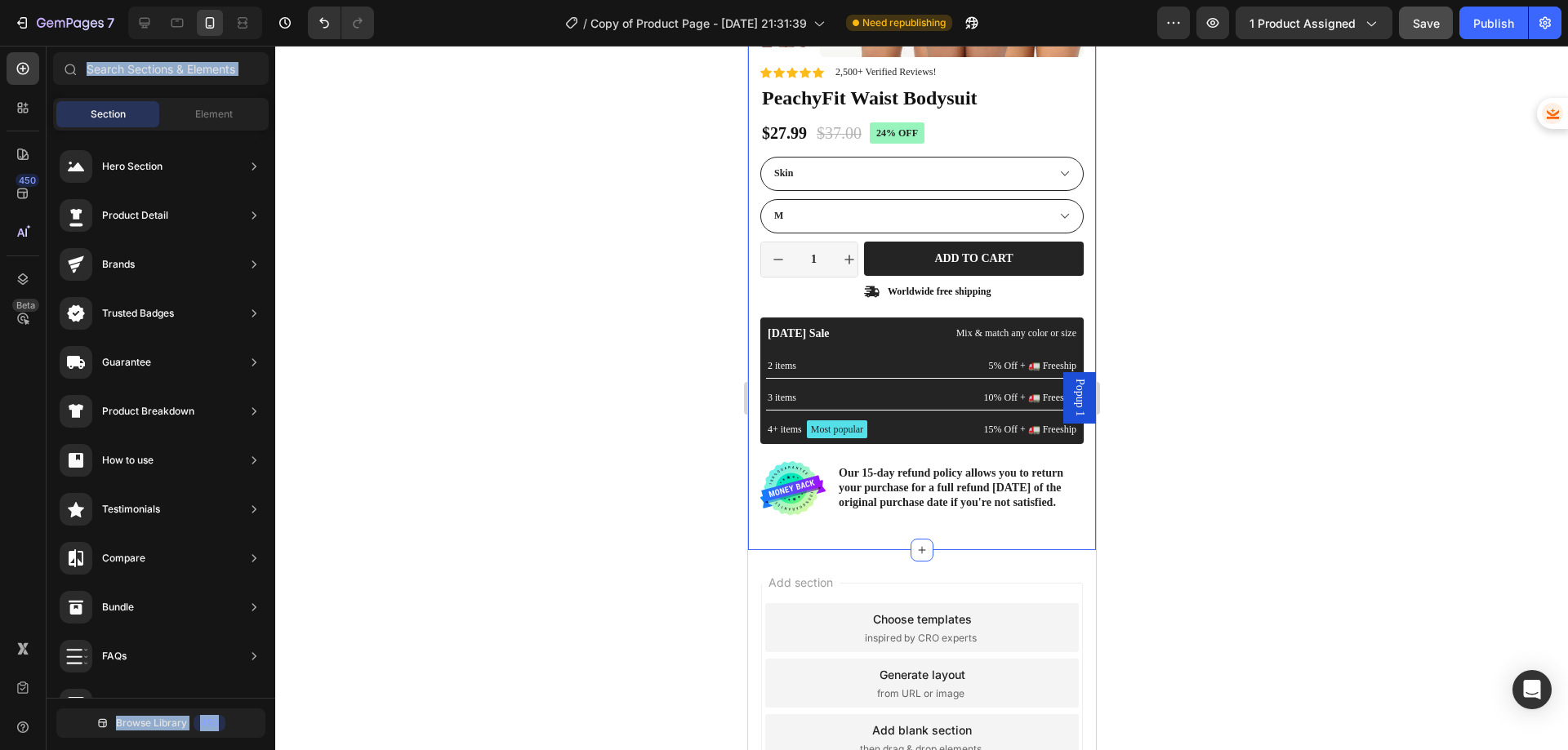
scroll to position [408, 0]
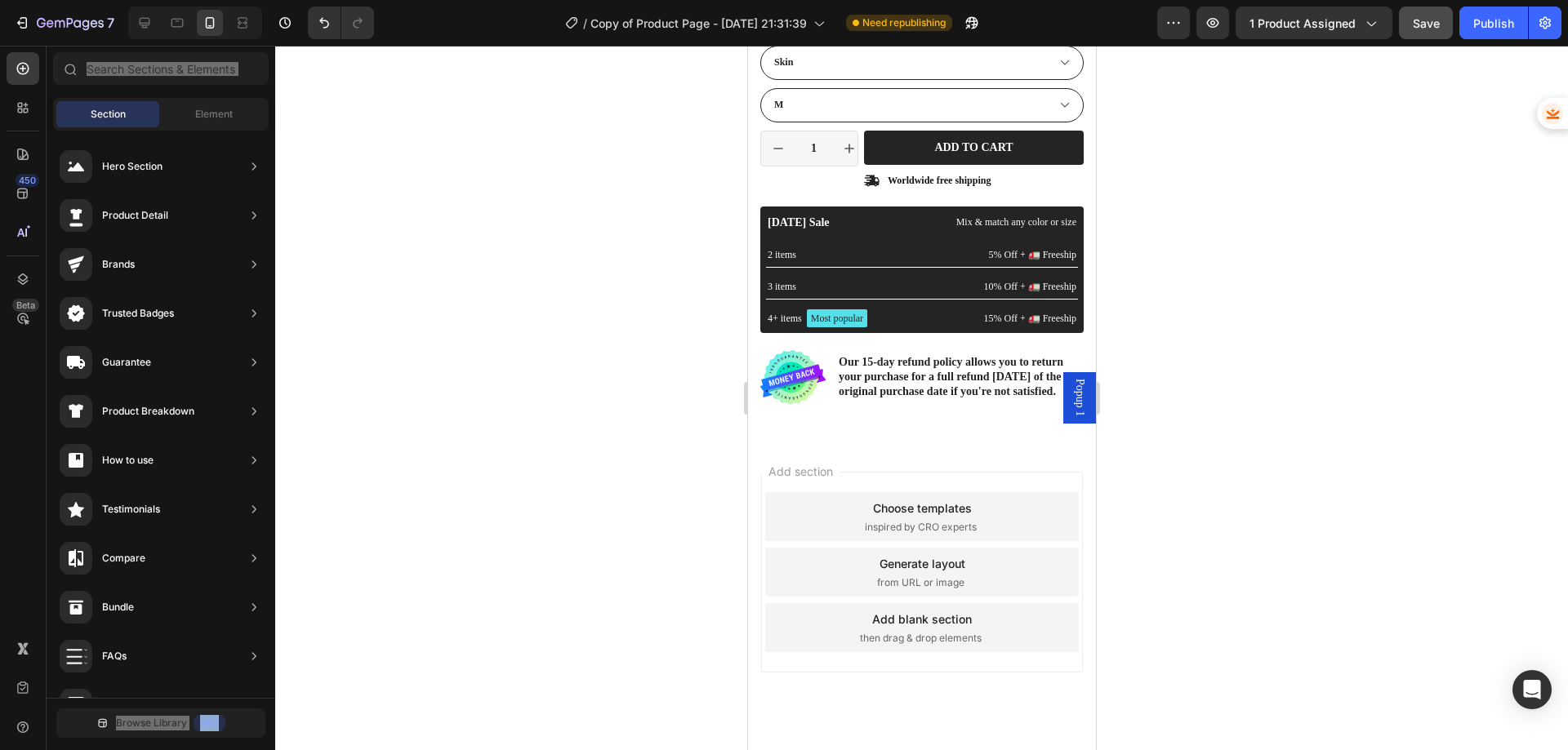
click at [851, 513] on div "Choose templates inspired by CRO experts" at bounding box center [921, 517] width 314 height 49
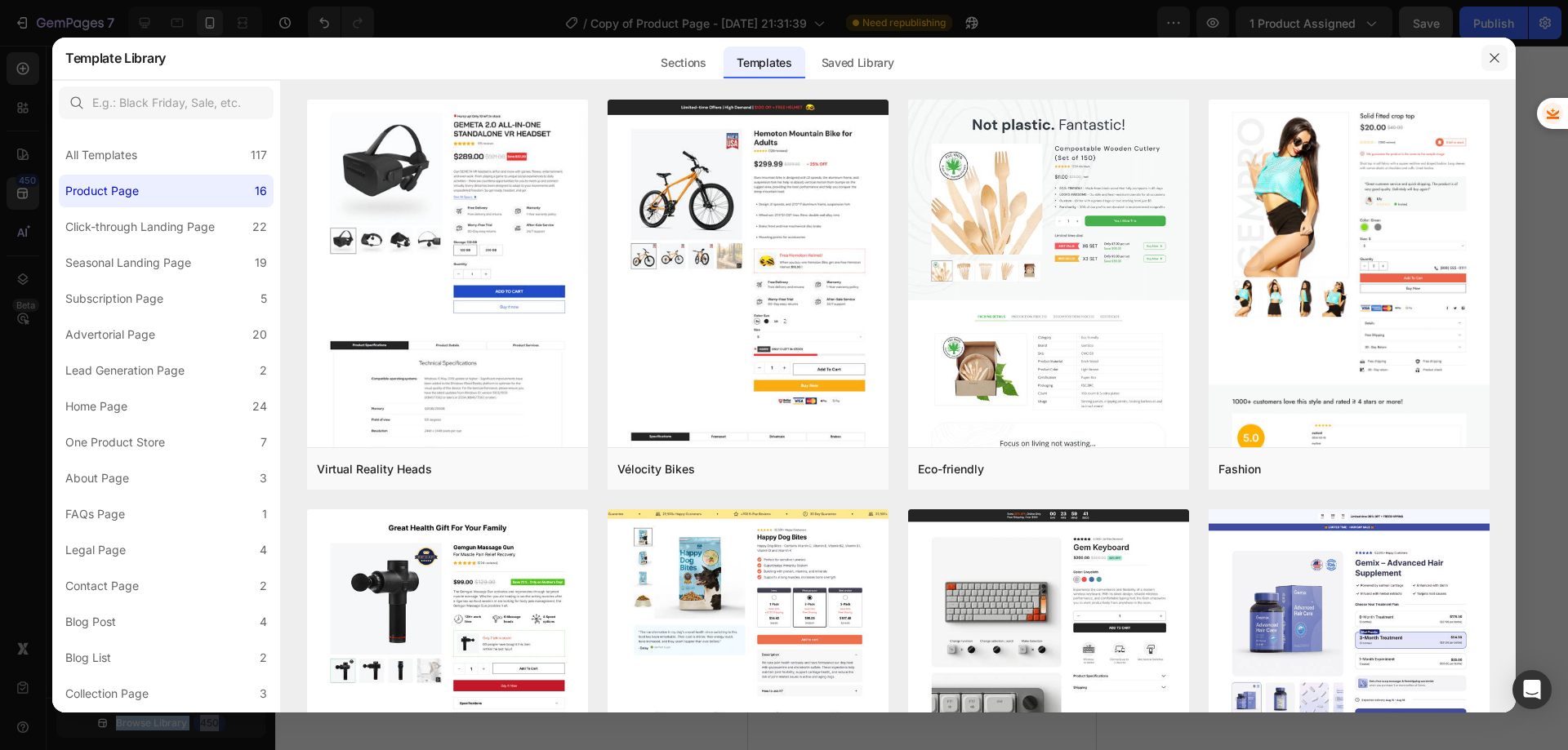
click at [1486, 62] on button "button" at bounding box center [1495, 58] width 26 height 26
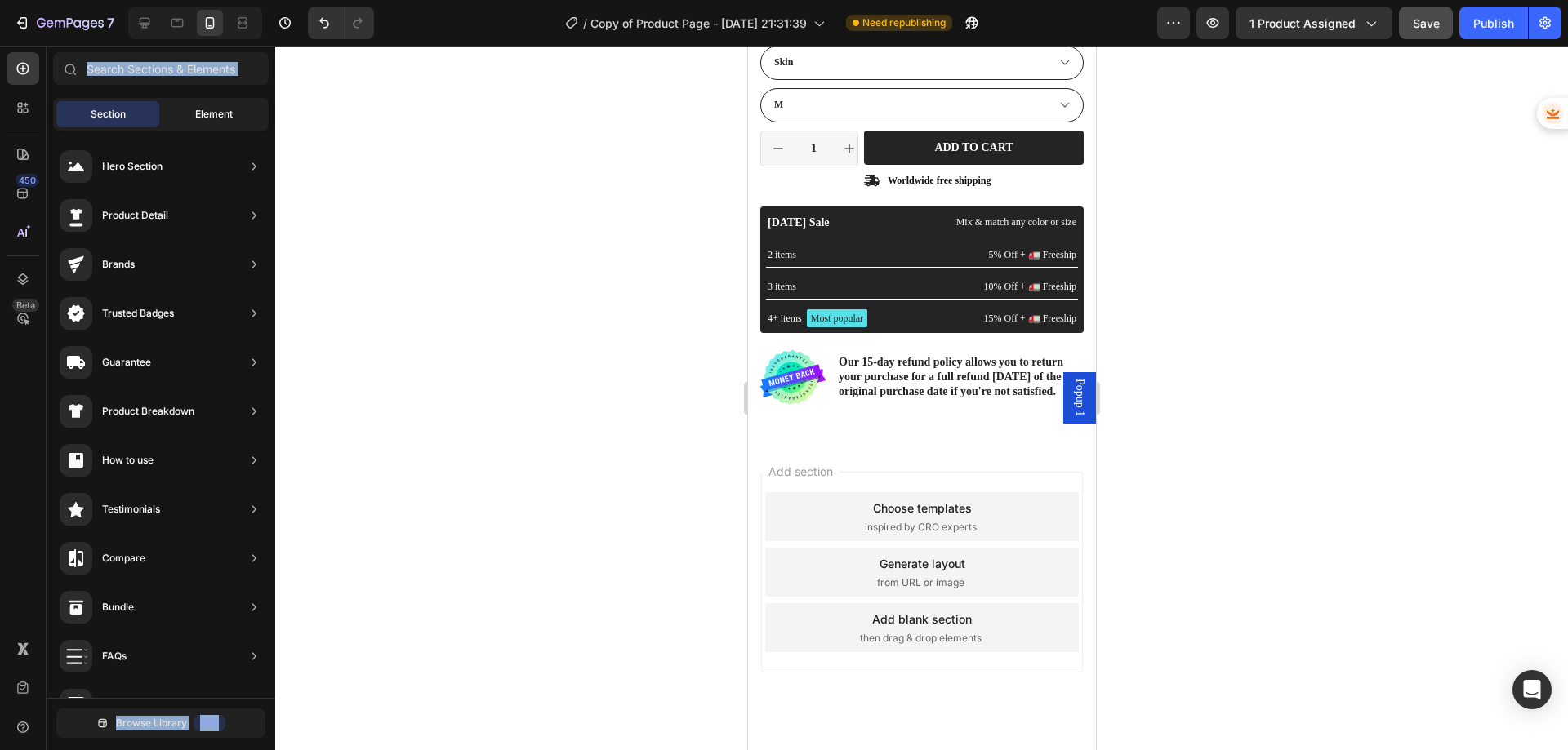
click at [199, 111] on span "Element" at bounding box center [214, 114] width 38 height 15
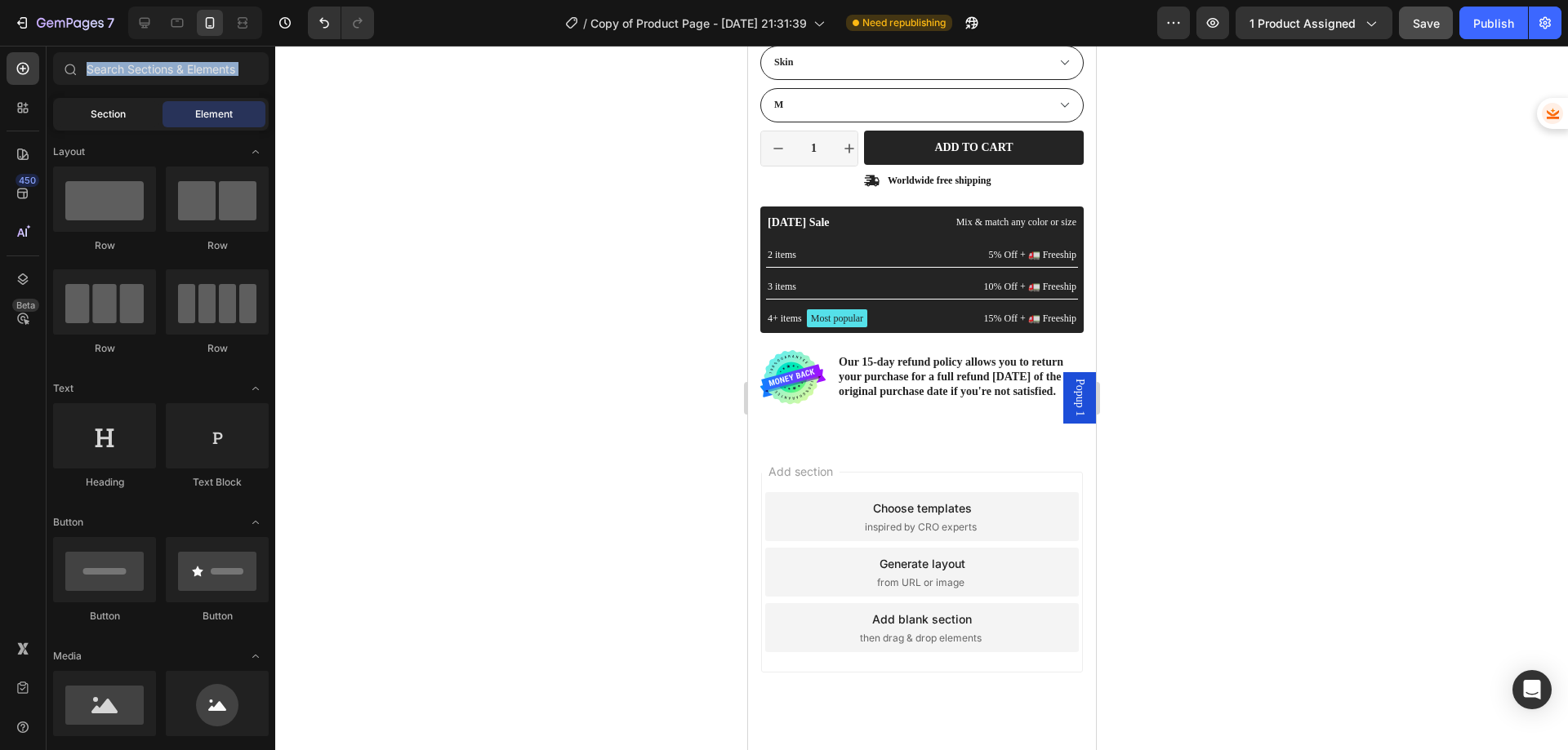
click at [140, 113] on div "Section" at bounding box center [107, 114] width 103 height 26
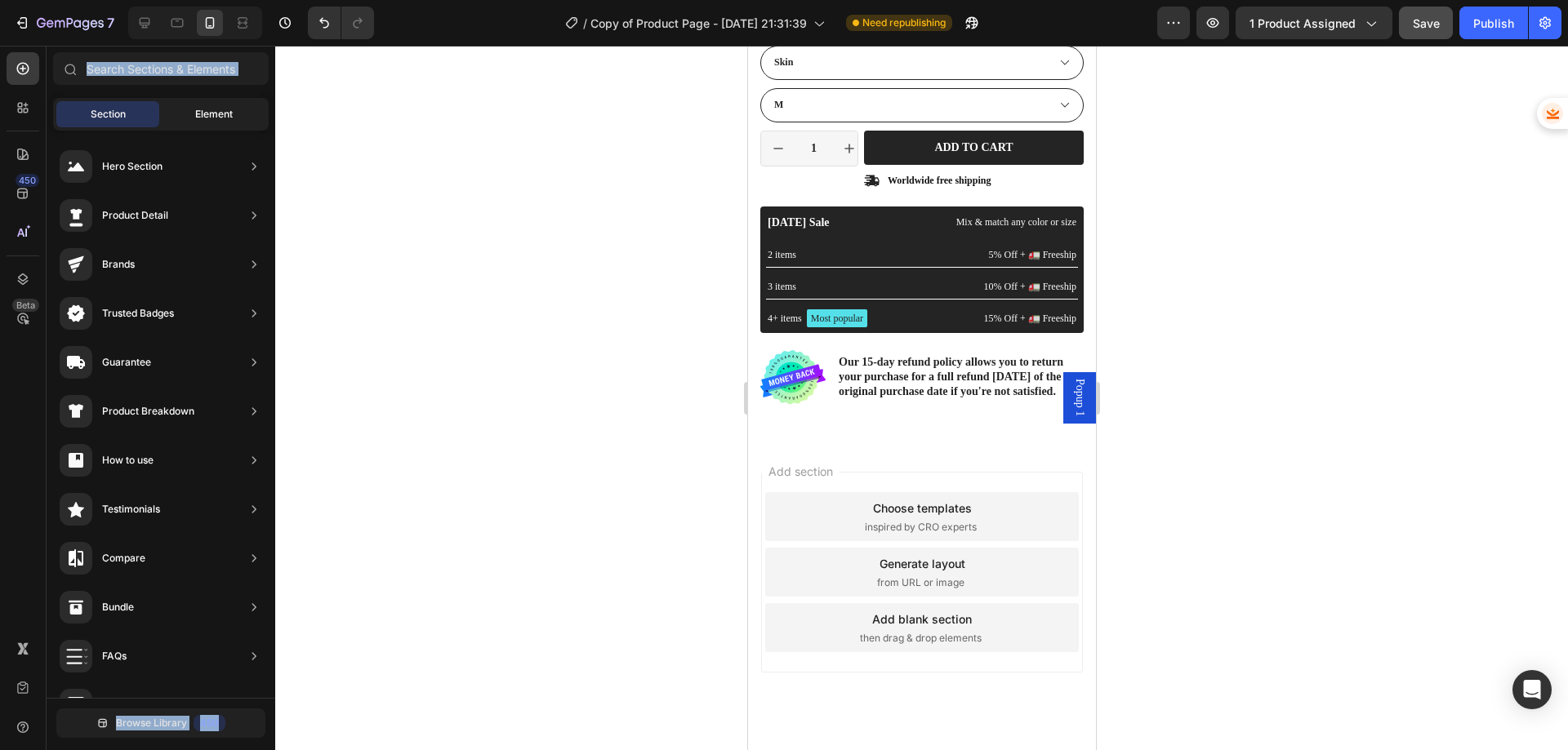
click at [189, 113] on div "Element" at bounding box center [214, 114] width 103 height 26
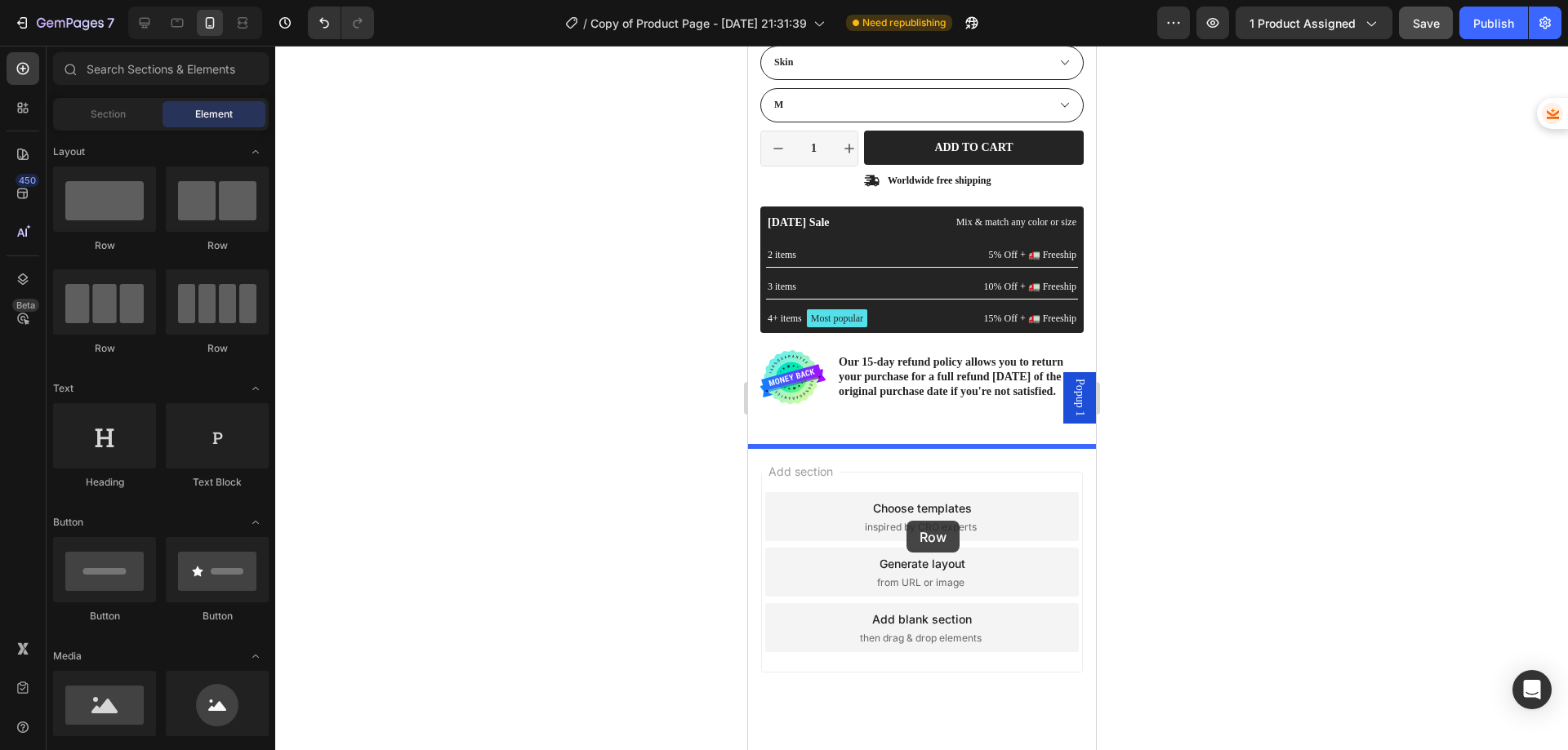
drag, startPoint x: 852, startPoint y: 257, endPoint x: 906, endPoint y: 521, distance: 269.5
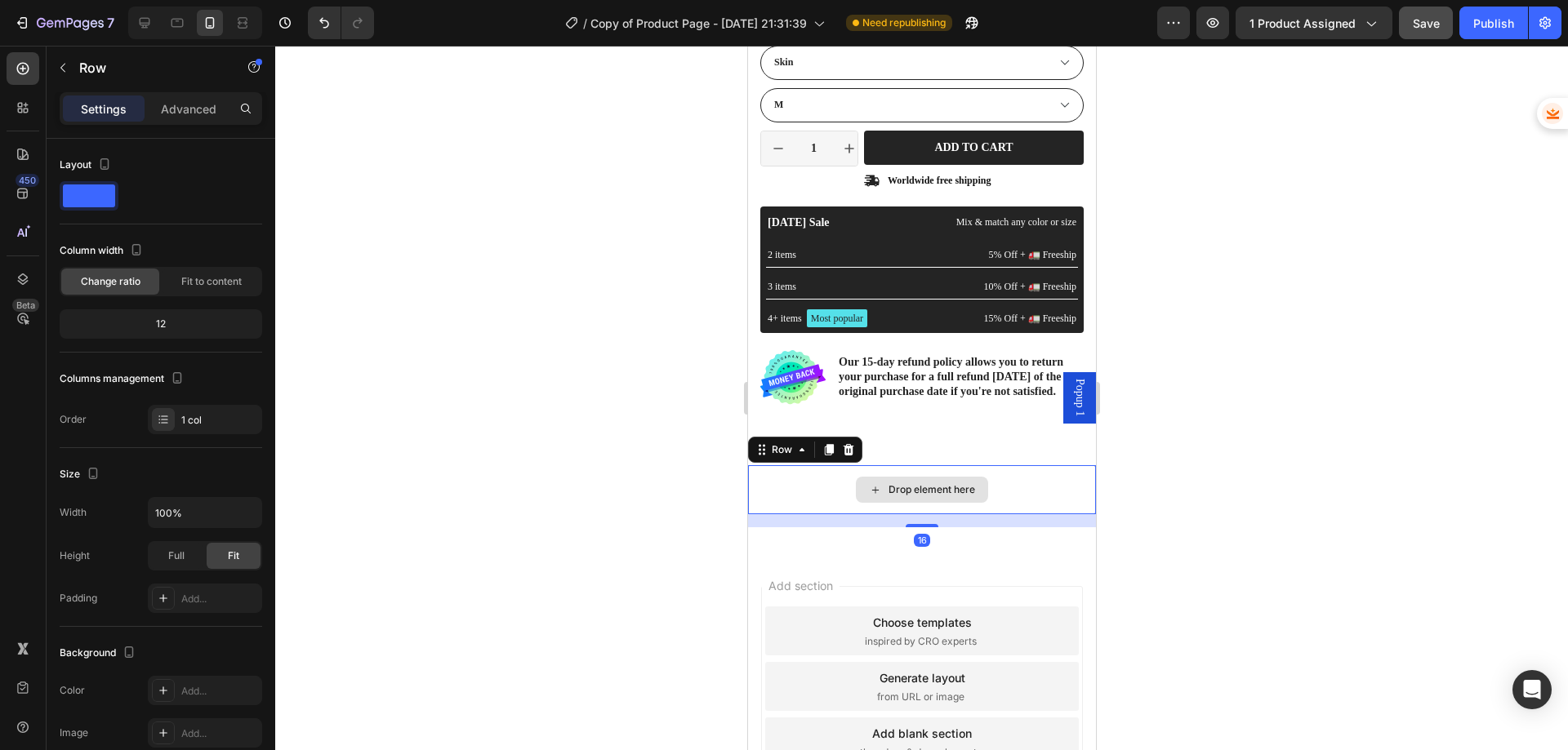
click at [908, 497] on div "Drop element here" at bounding box center [930, 490] width 86 height 13
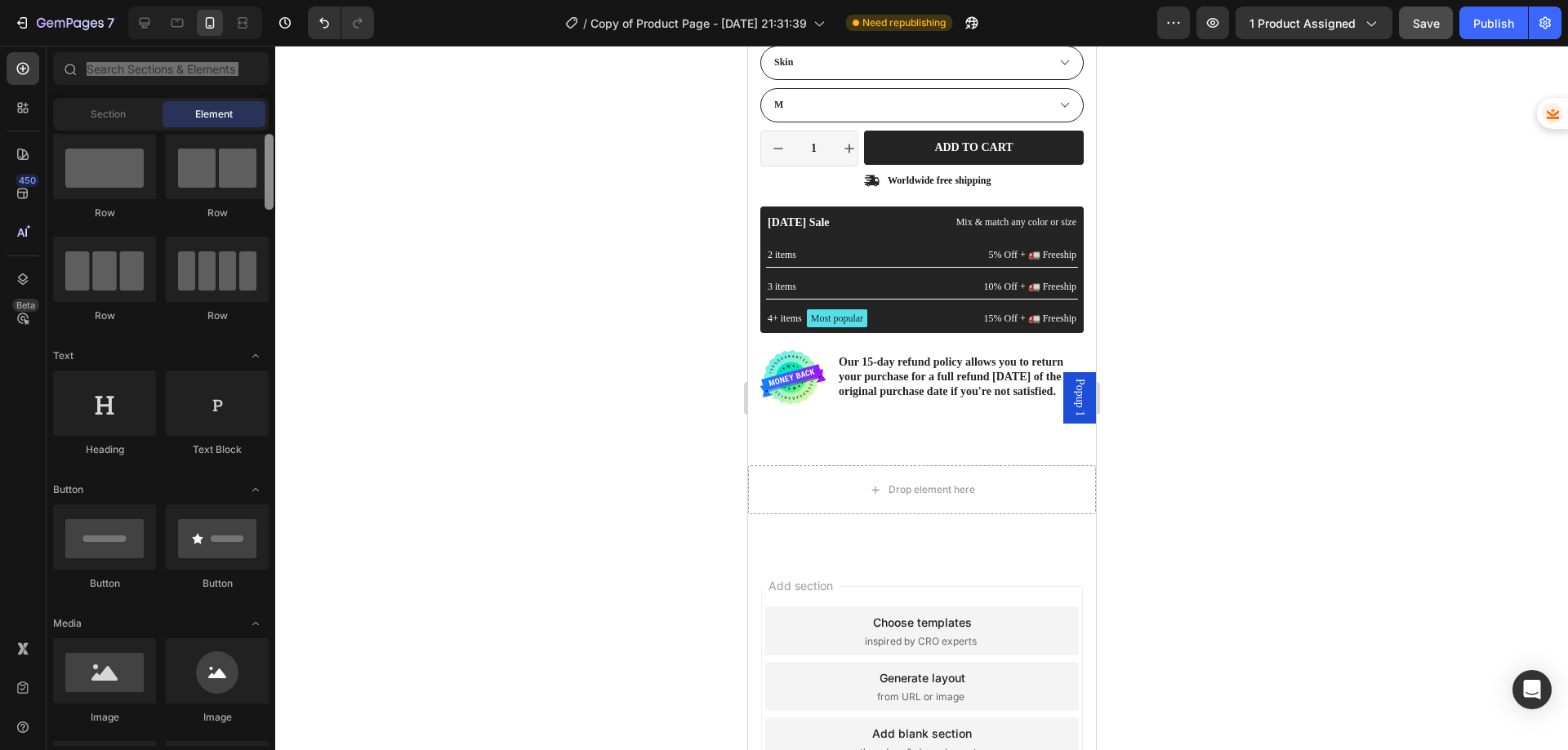
scroll to position [59, 0]
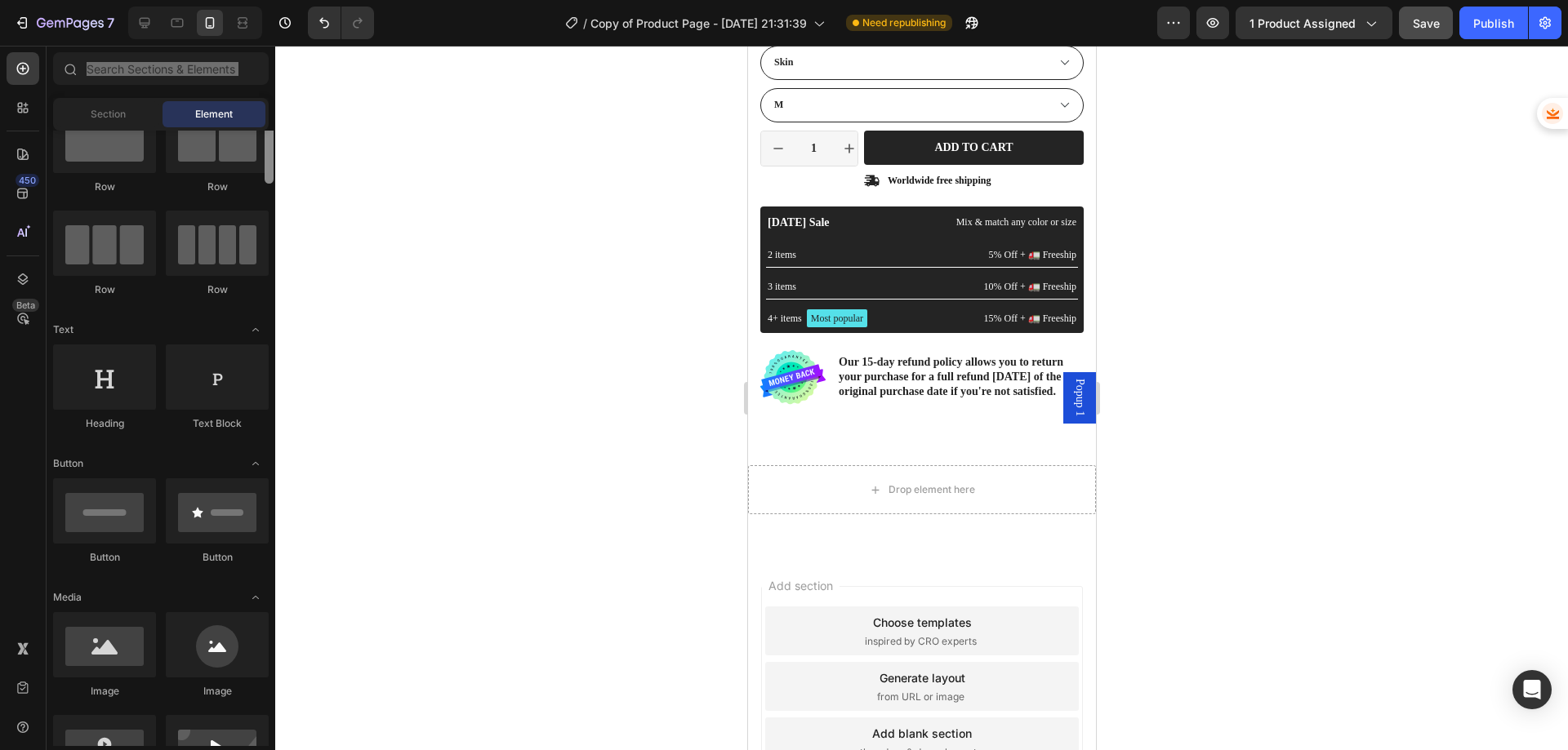
drag, startPoint x: 269, startPoint y: 575, endPoint x: 264, endPoint y: 186, distance: 389.0
click at [264, 186] on div at bounding box center [269, 412] width 12 height 615
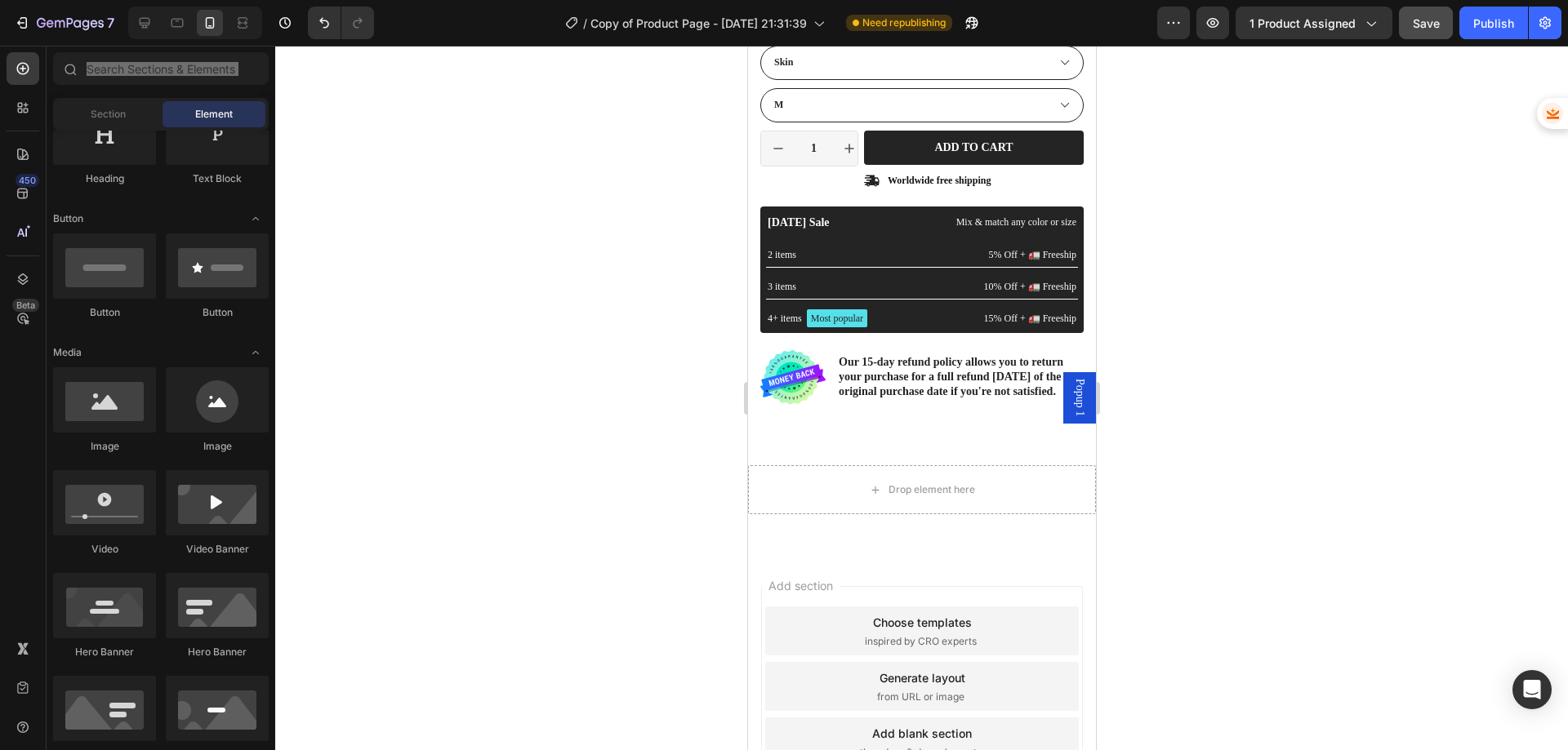
scroll to position [0, 0]
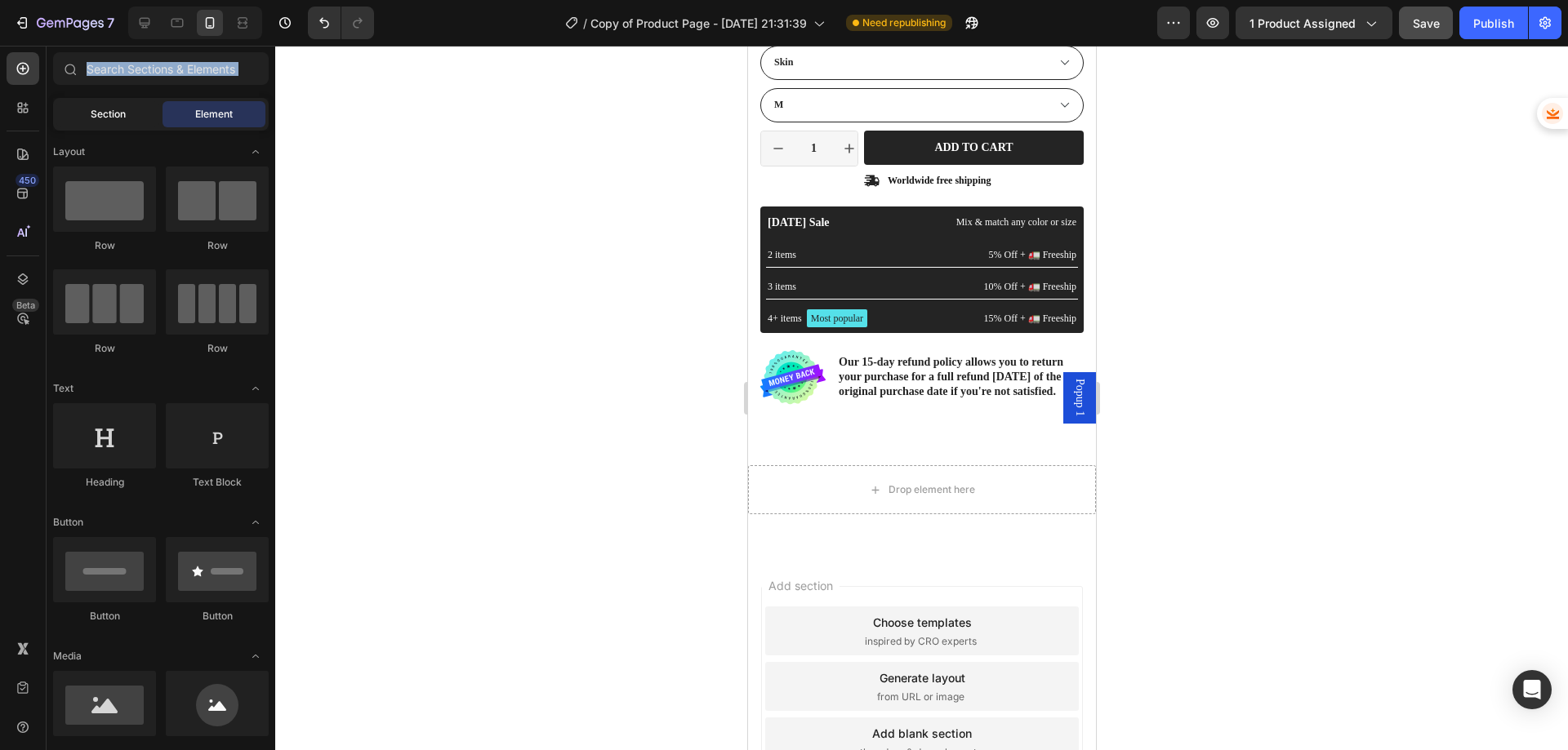
click at [98, 113] on span "Section" at bounding box center [108, 114] width 35 height 15
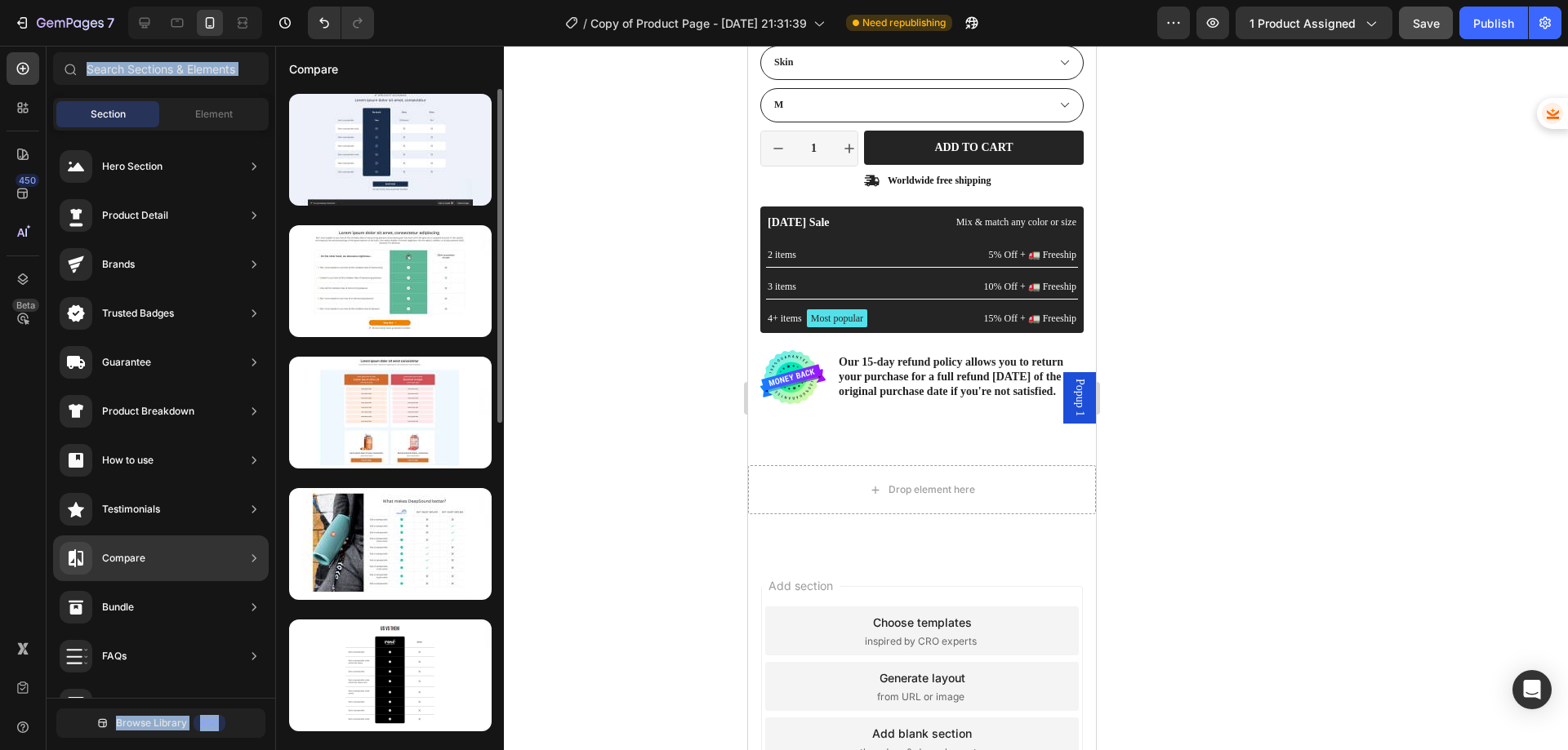
scroll to position [245, 0]
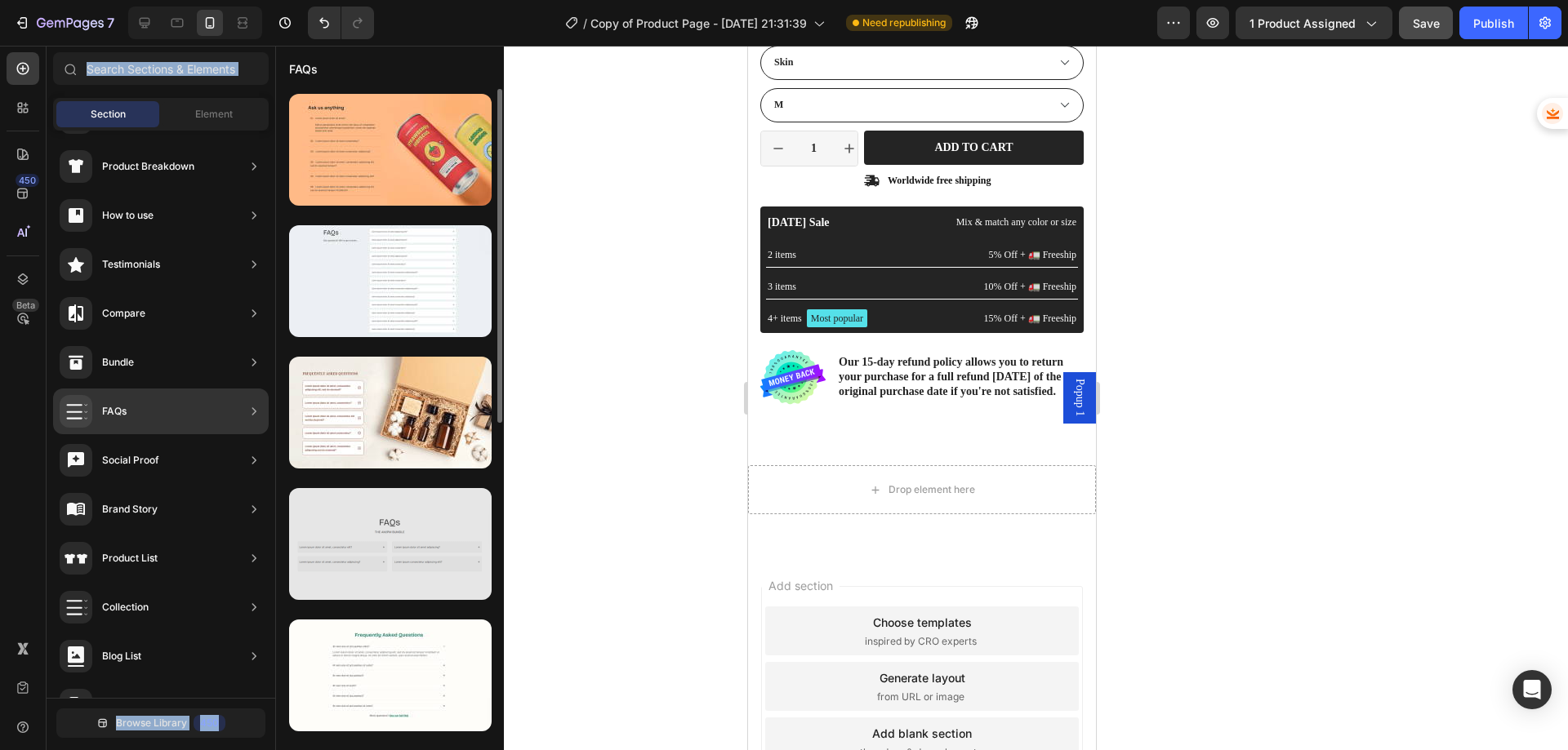
click at [364, 572] on div at bounding box center [390, 543] width 202 height 112
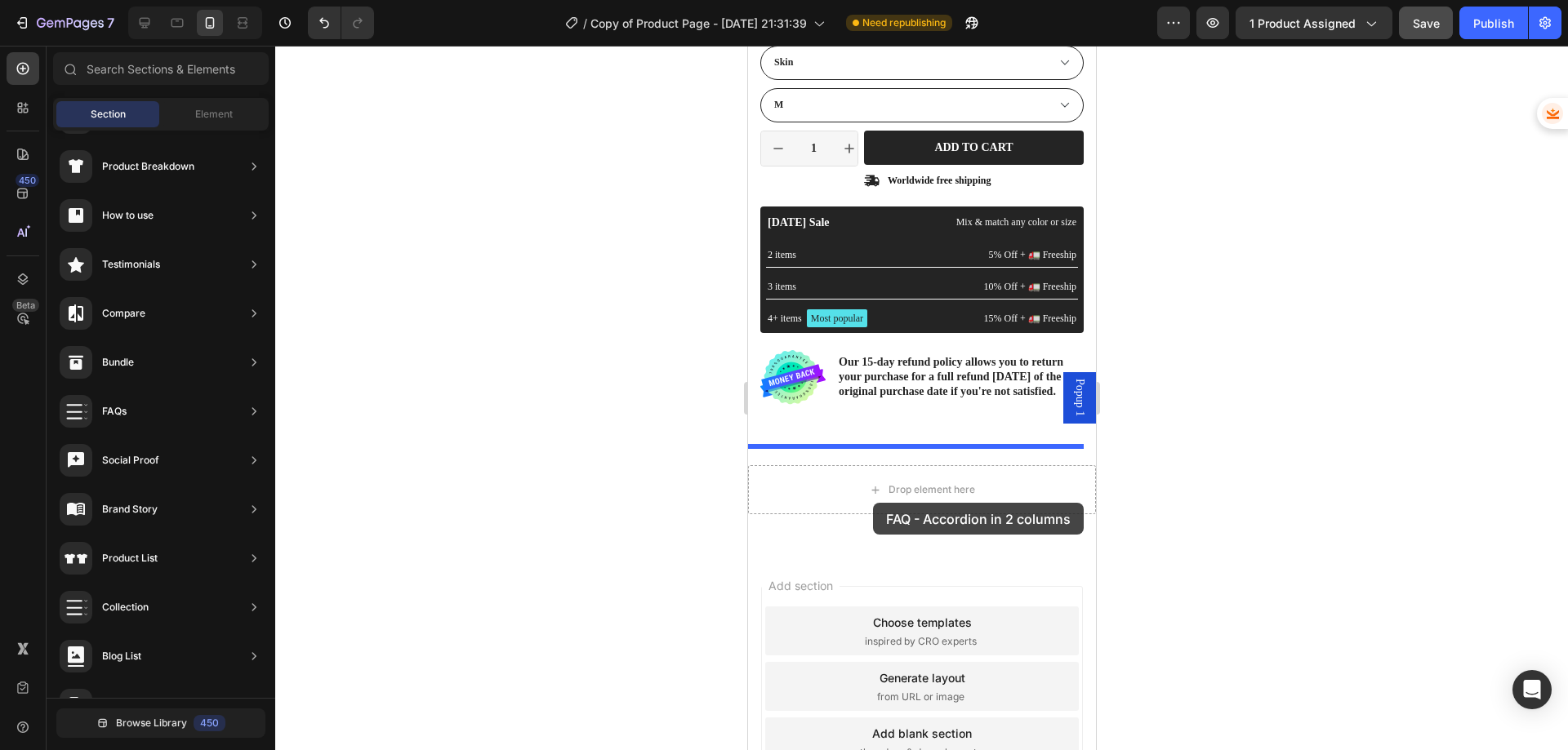
drag, startPoint x: 1112, startPoint y: 613, endPoint x: 872, endPoint y: 503, distance: 264.0
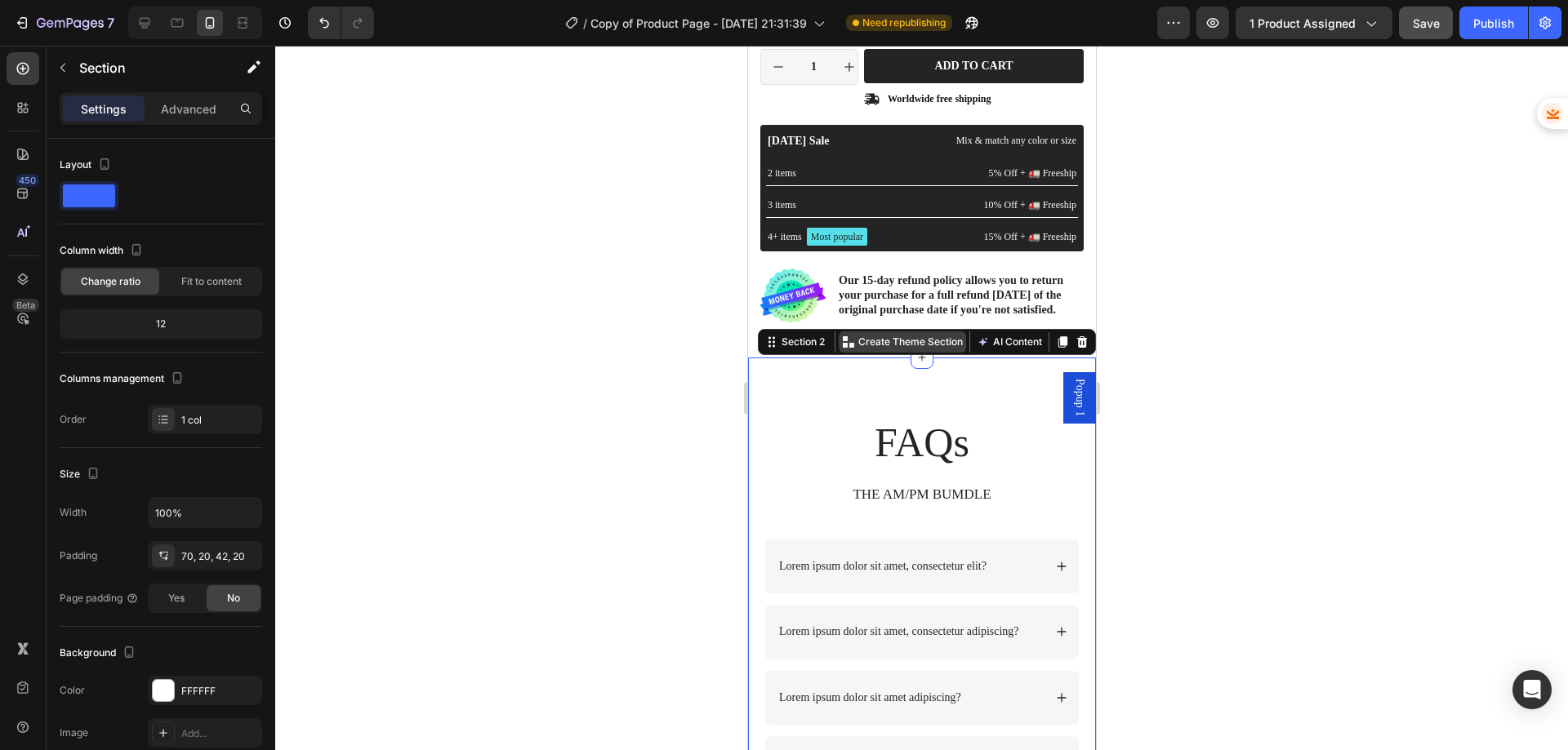
scroll to position [589, 0]
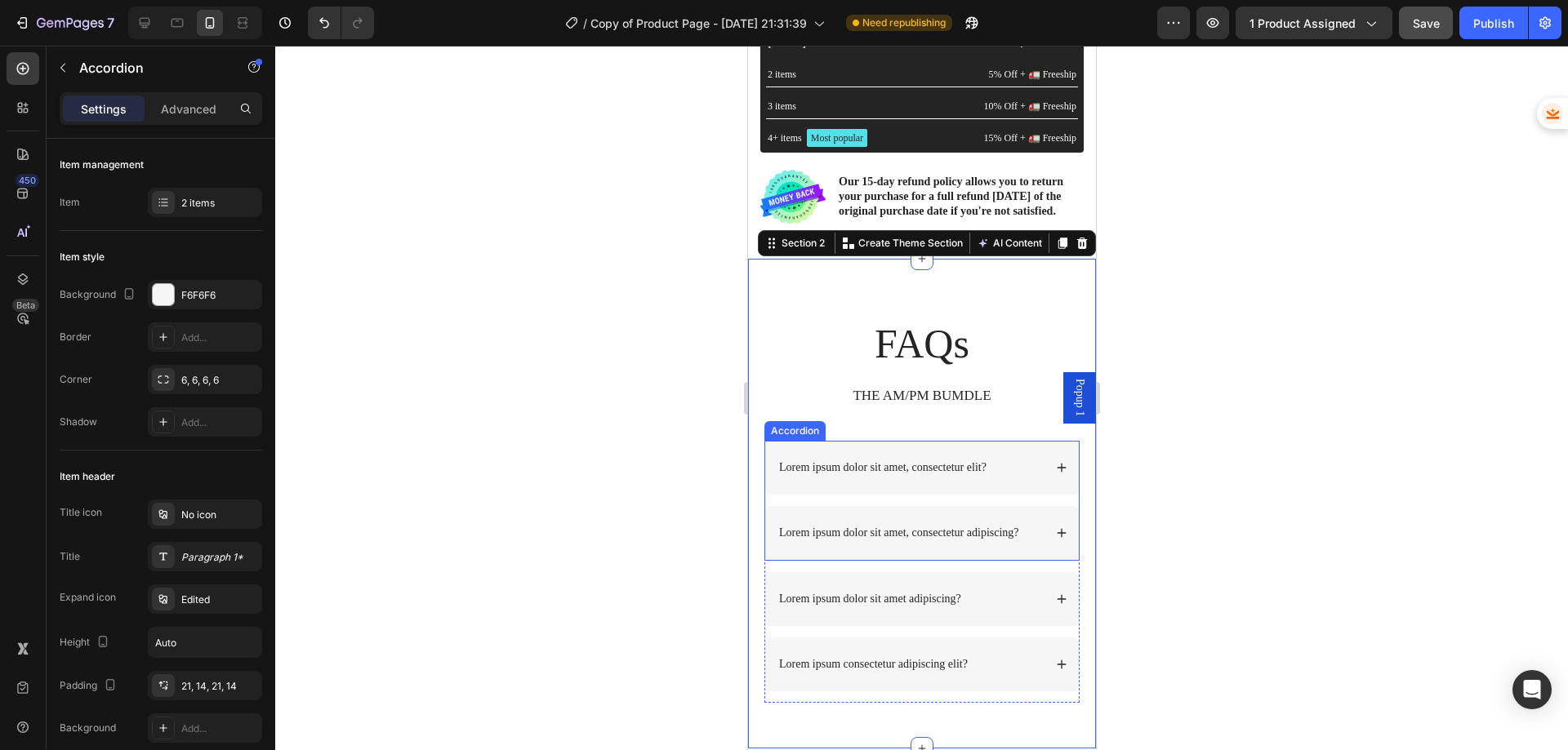
click at [1039, 475] on div "Lorem ipsum dolor sit amet, consectetur elit?" at bounding box center [921, 467] width 314 height 54
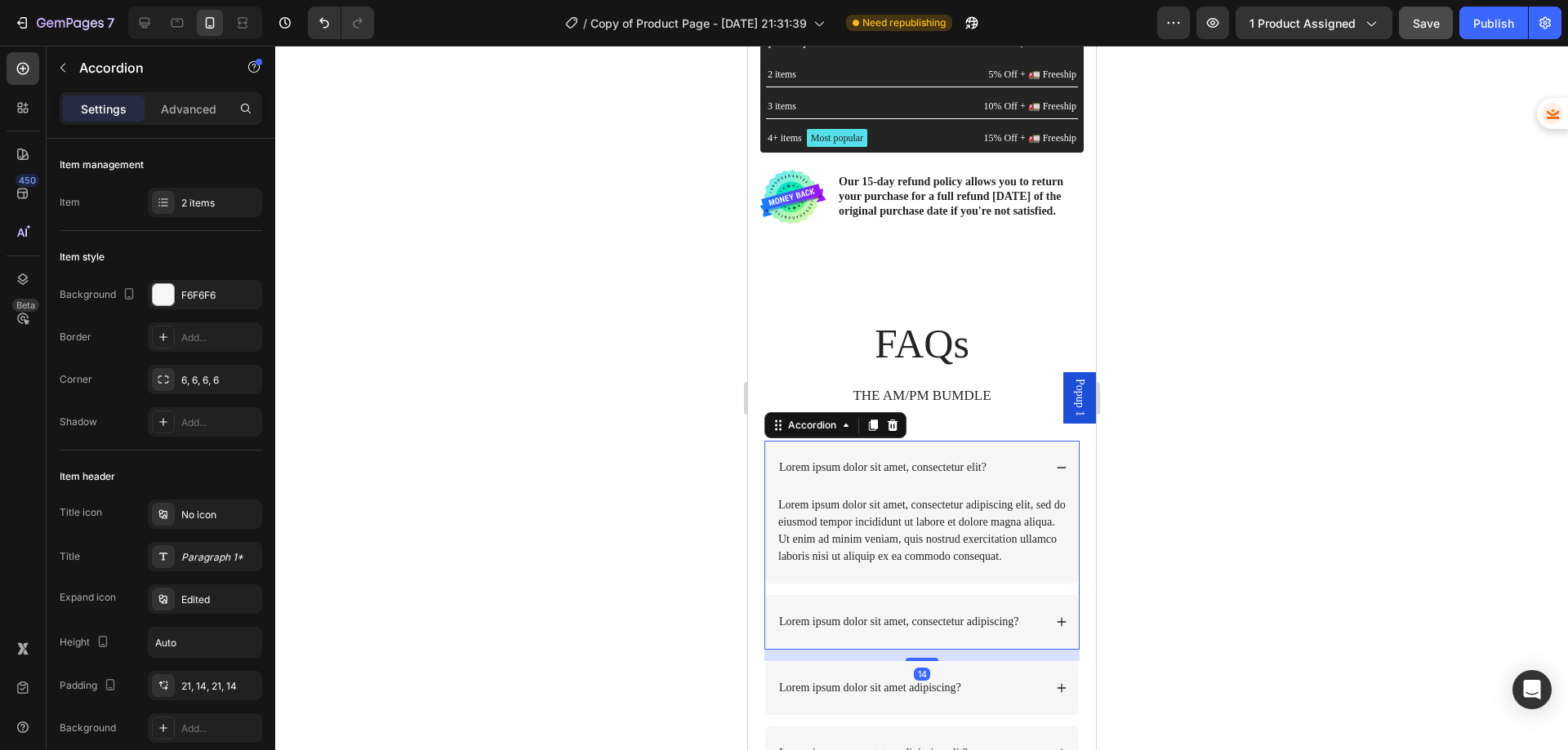
click at [1040, 475] on div "Lorem ipsum dolor sit amet, consectetur elit?" at bounding box center [921, 467] width 314 height 54
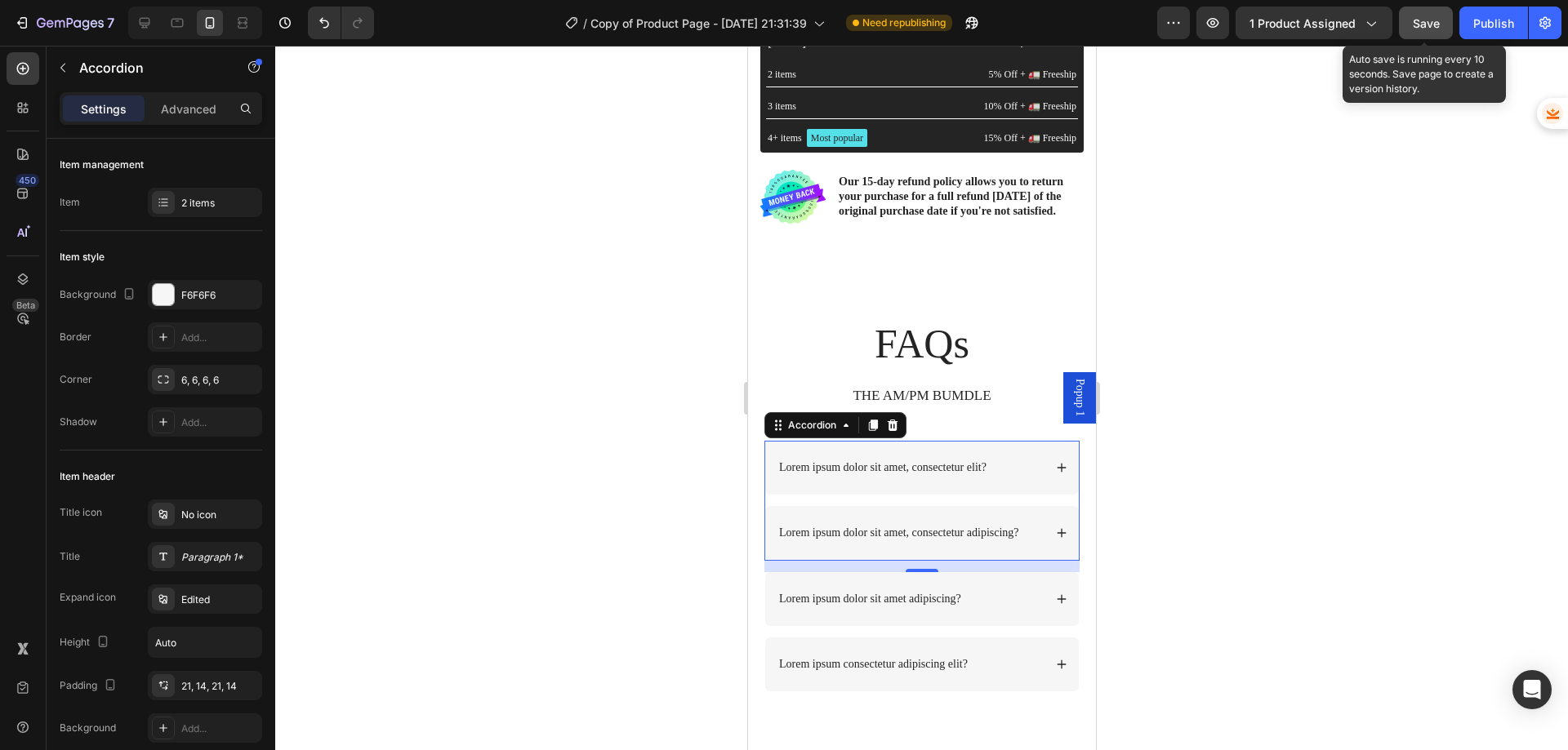
click at [1421, 21] on span "Save" at bounding box center [1426, 24] width 27 height 14
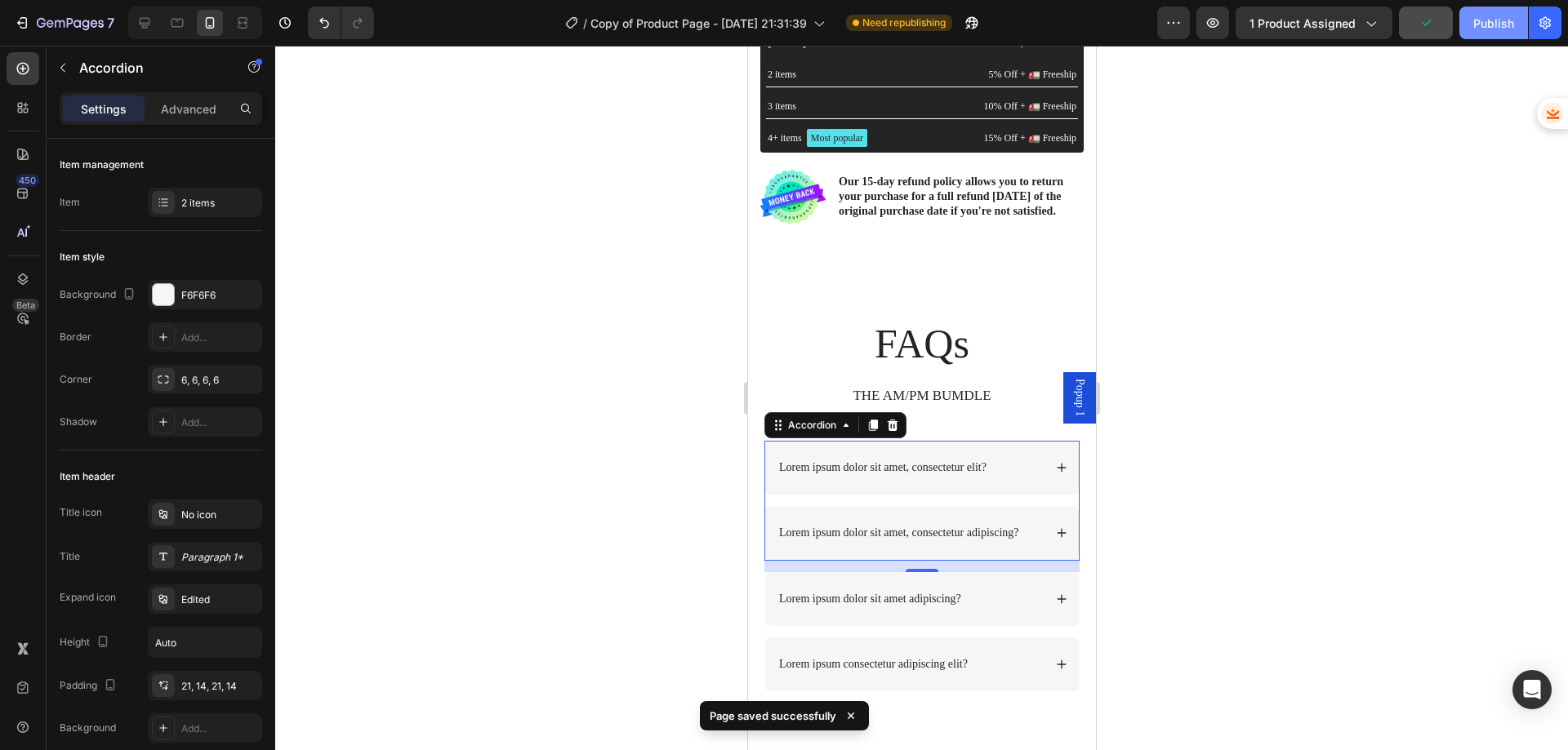
click at [1482, 30] on div "Publish" at bounding box center [1493, 24] width 40 height 18
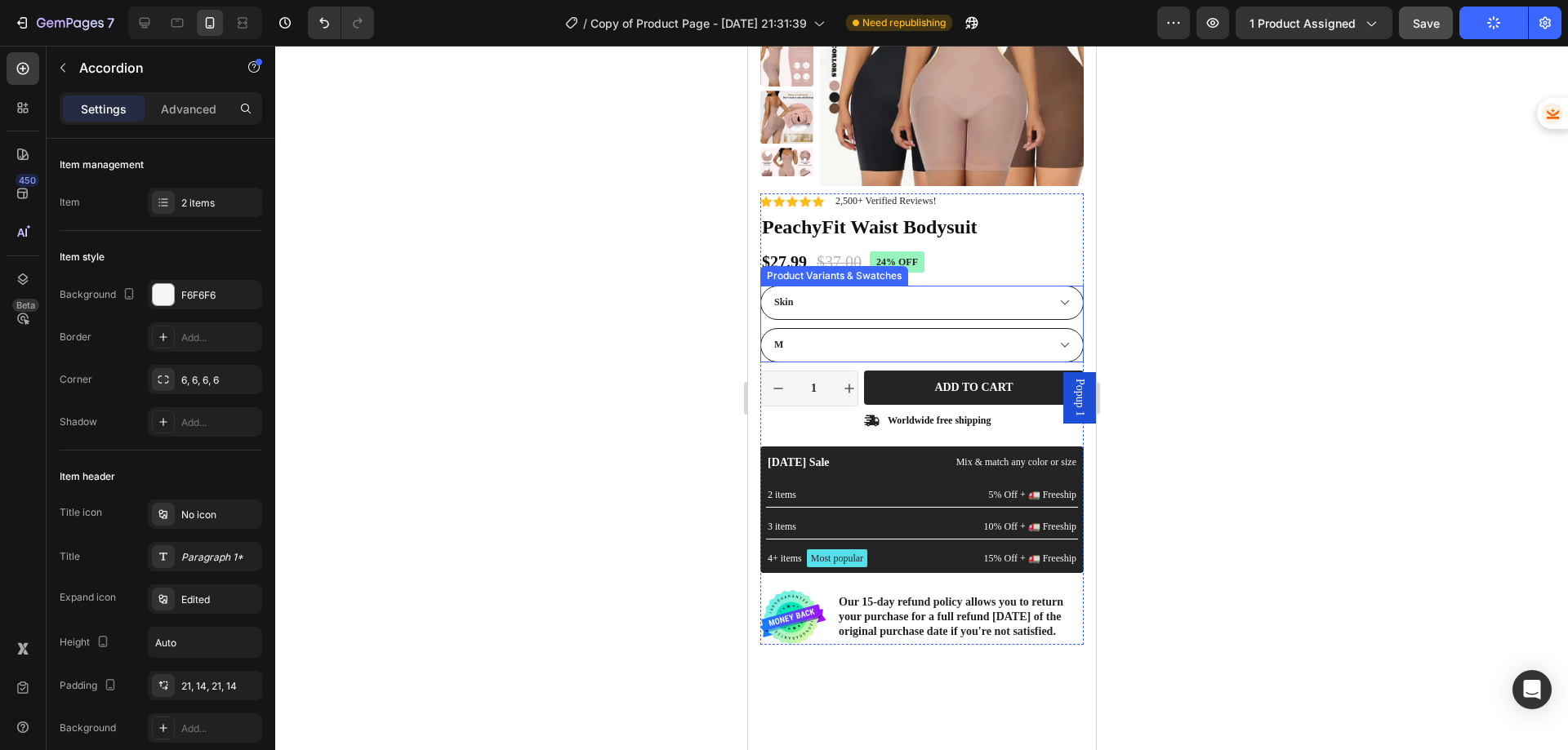
scroll to position [0, 0]
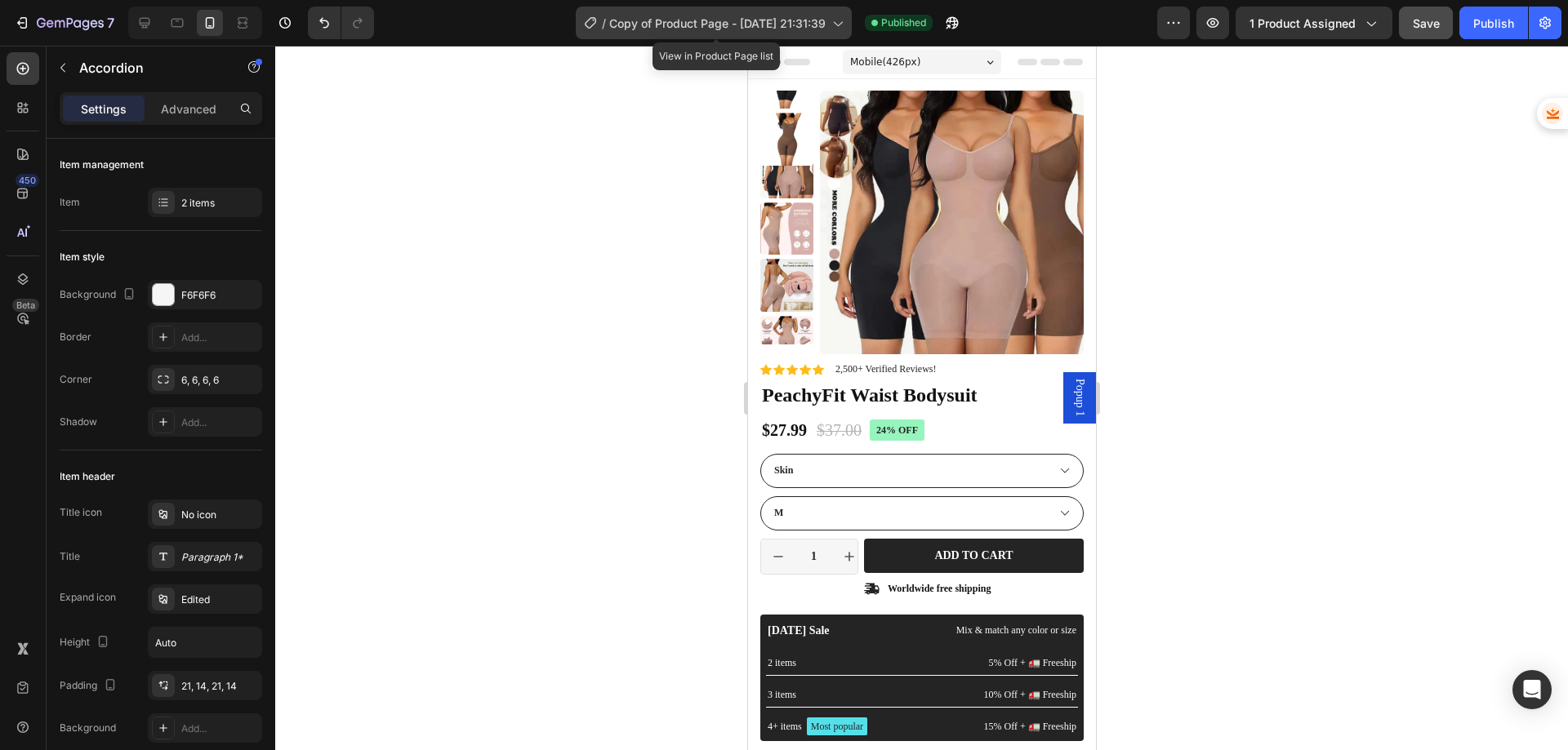
click at [786, 29] on span "Copy of Product Page - [DATE] 21:31:39" at bounding box center [718, 24] width 216 height 18
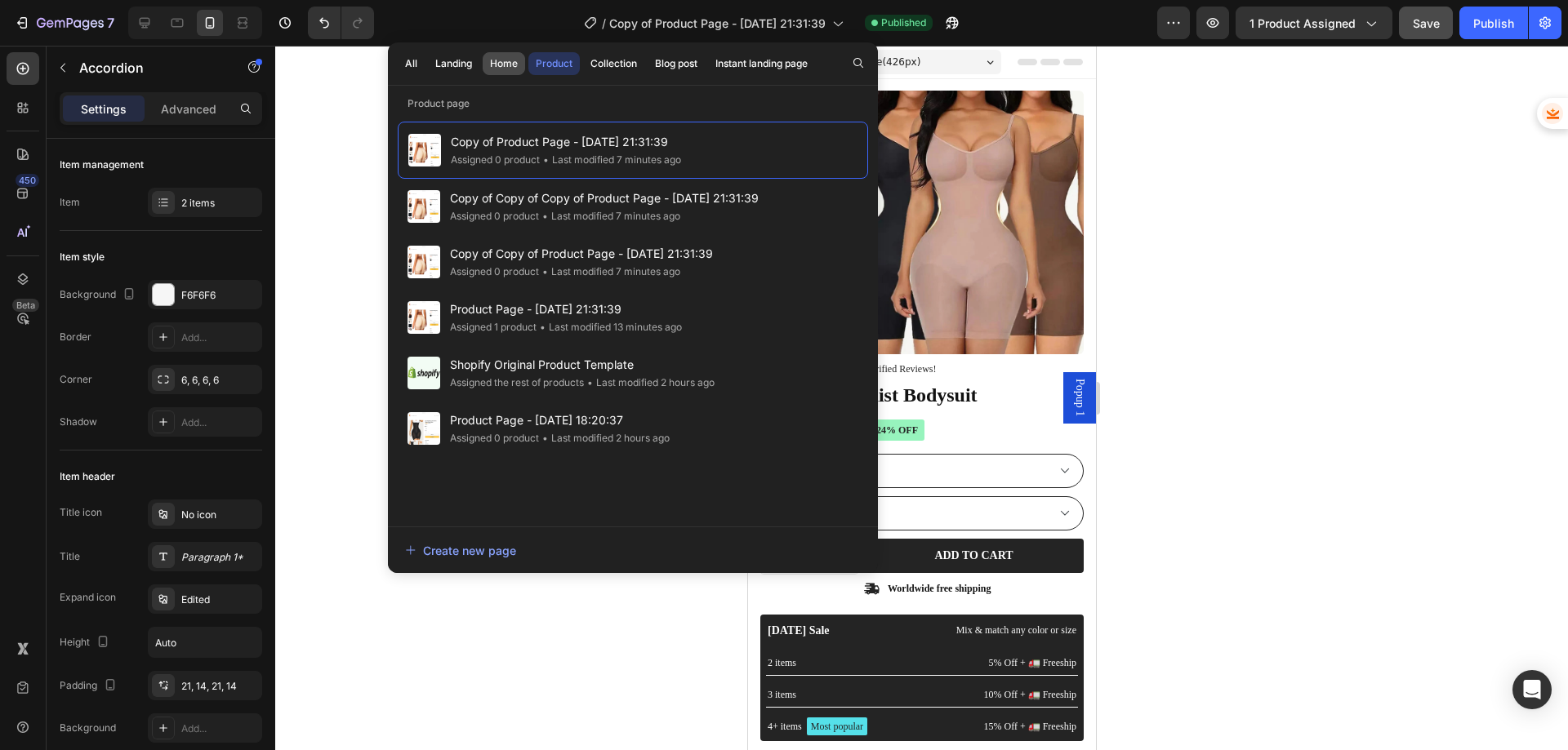
click at [504, 61] on div "Home" at bounding box center [504, 63] width 28 height 15
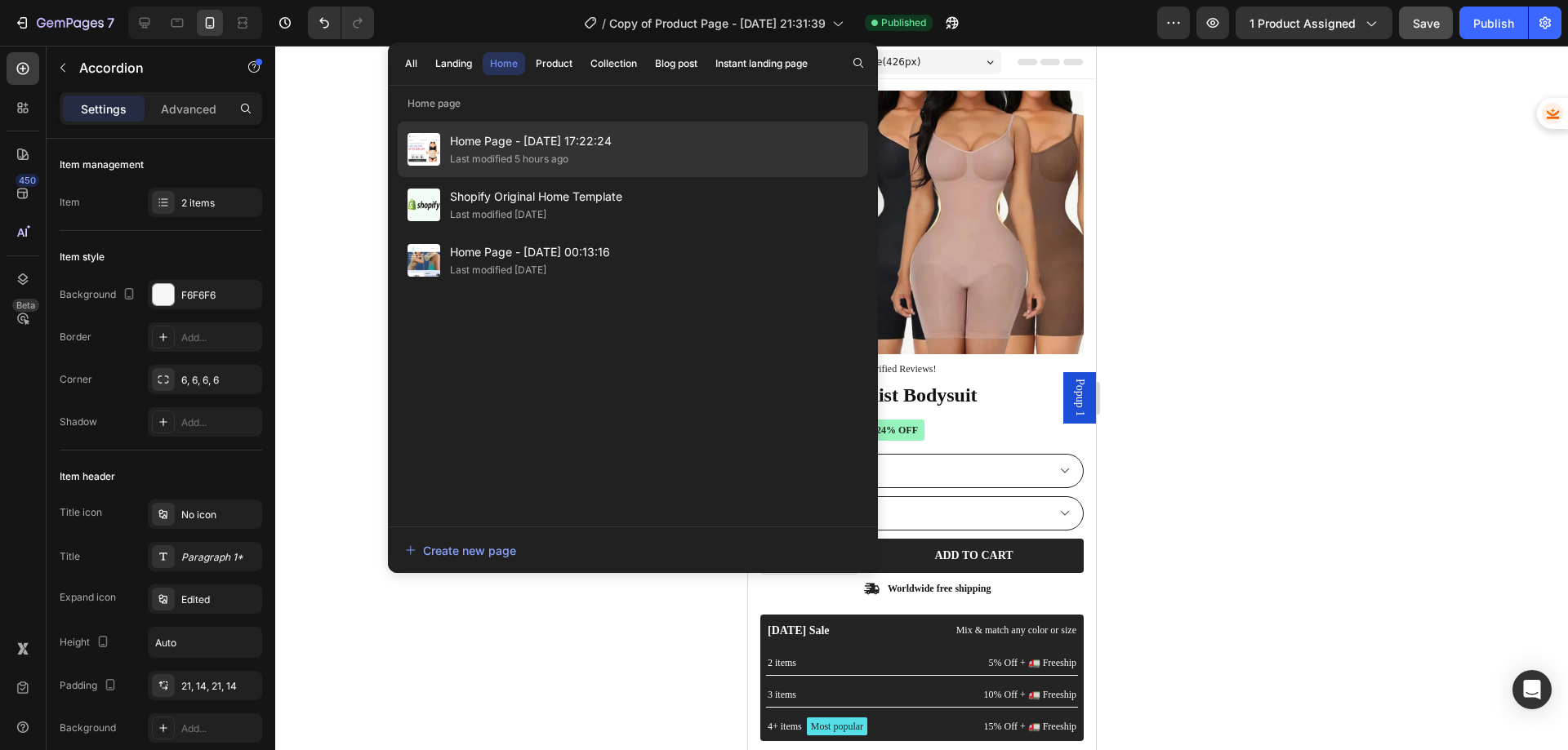
click at [529, 160] on div "Last modified 5 hours ago" at bounding box center [509, 159] width 119 height 17
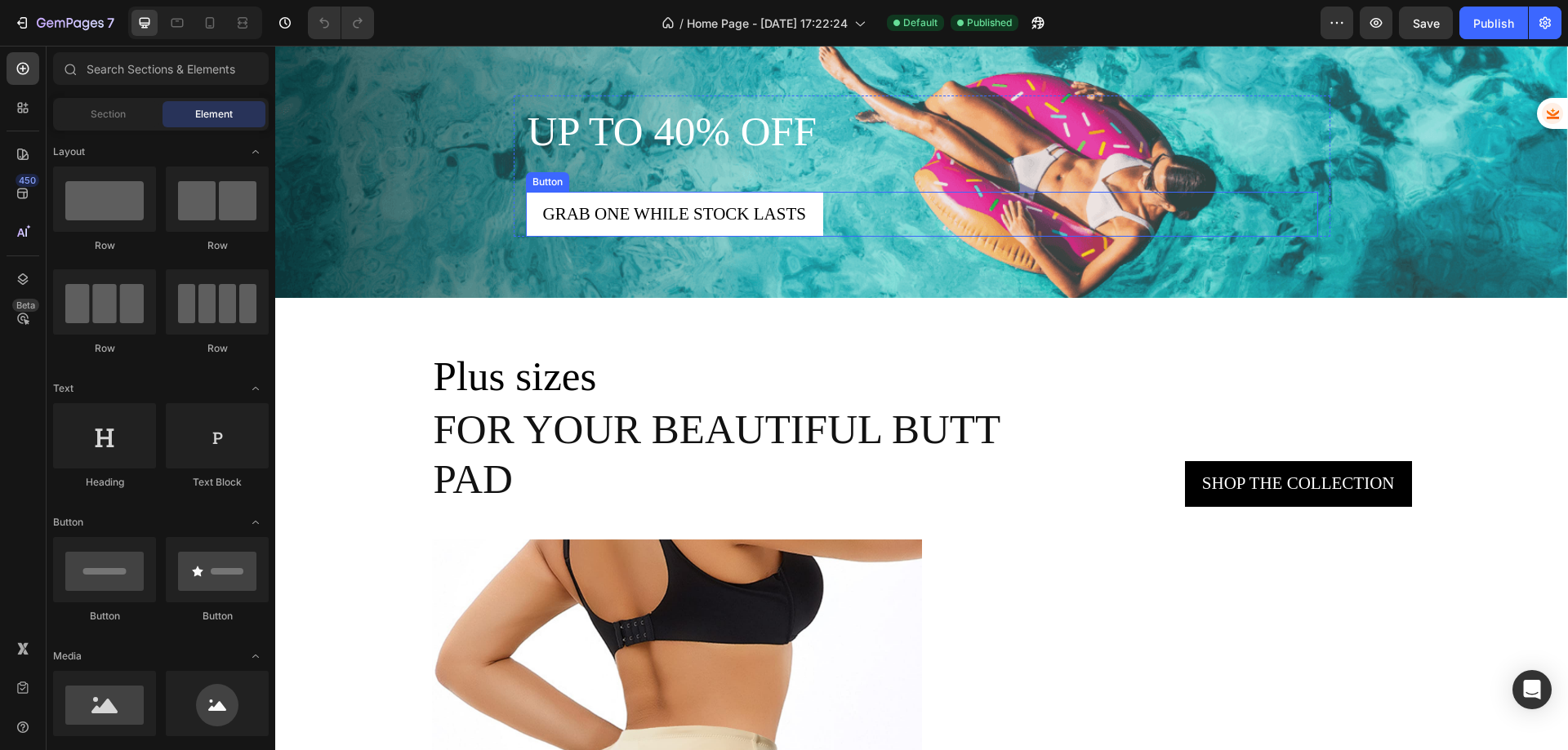
scroll to position [2205, 0]
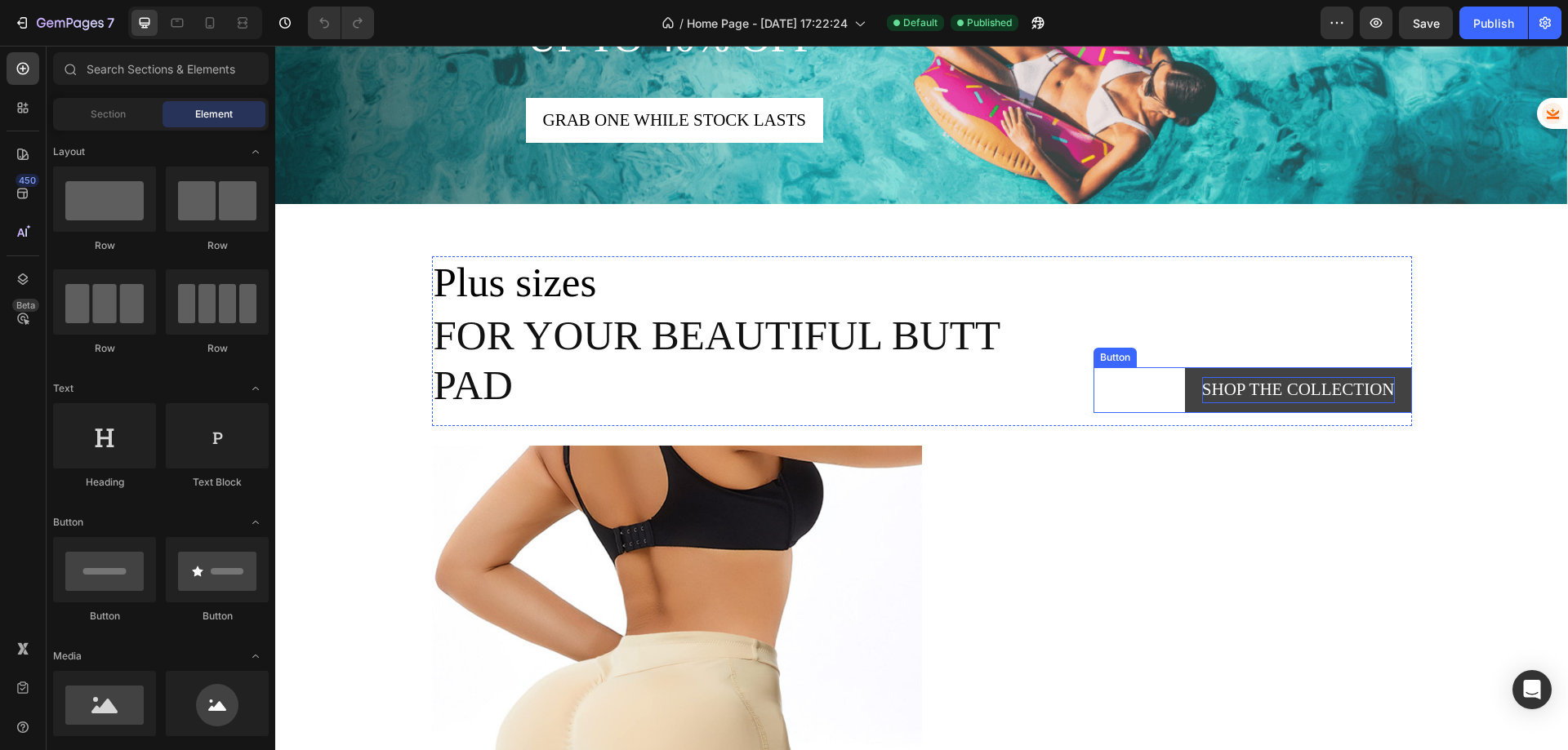
click at [1277, 383] on div "Shop the collection" at bounding box center [1298, 390] width 193 height 26
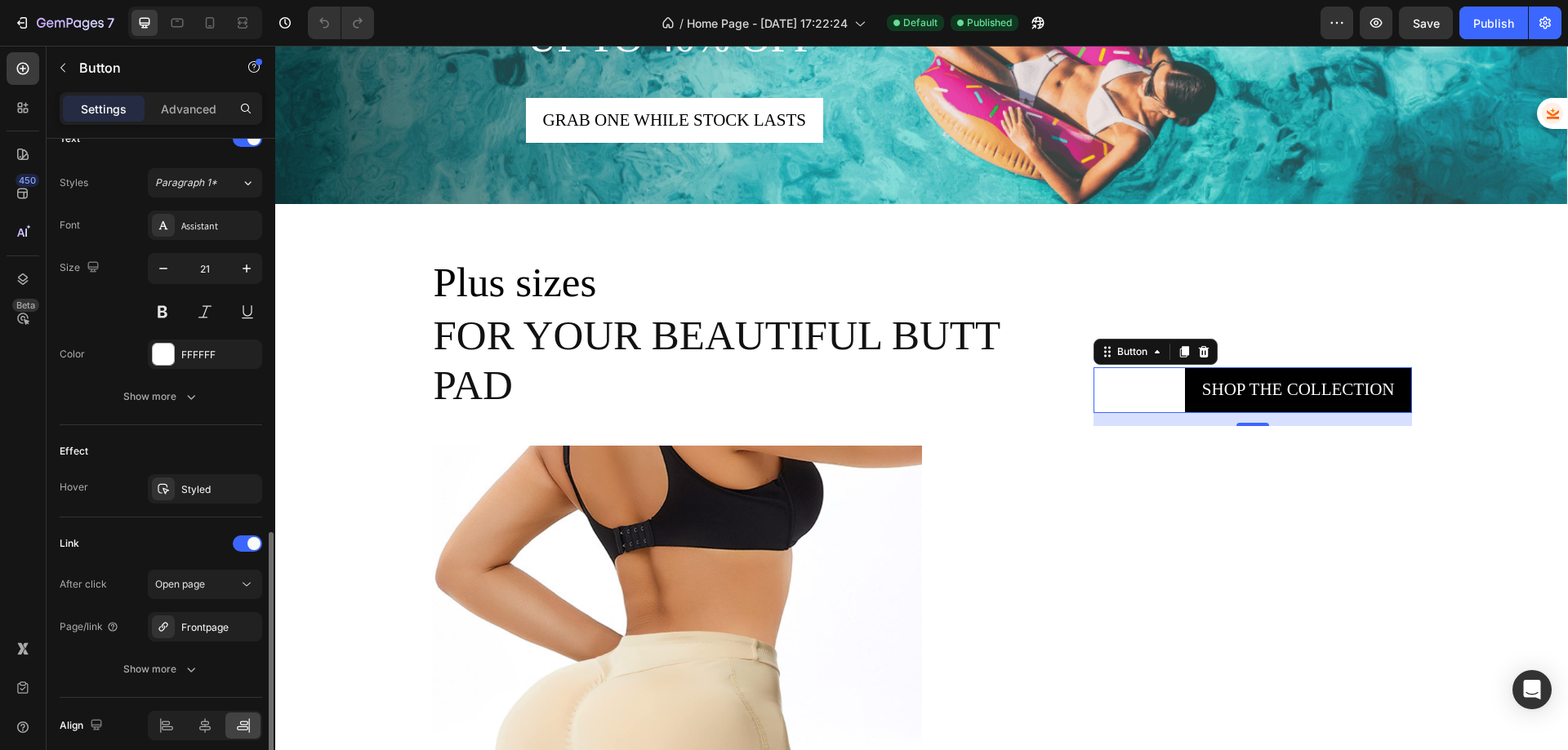
scroll to position [640, 0]
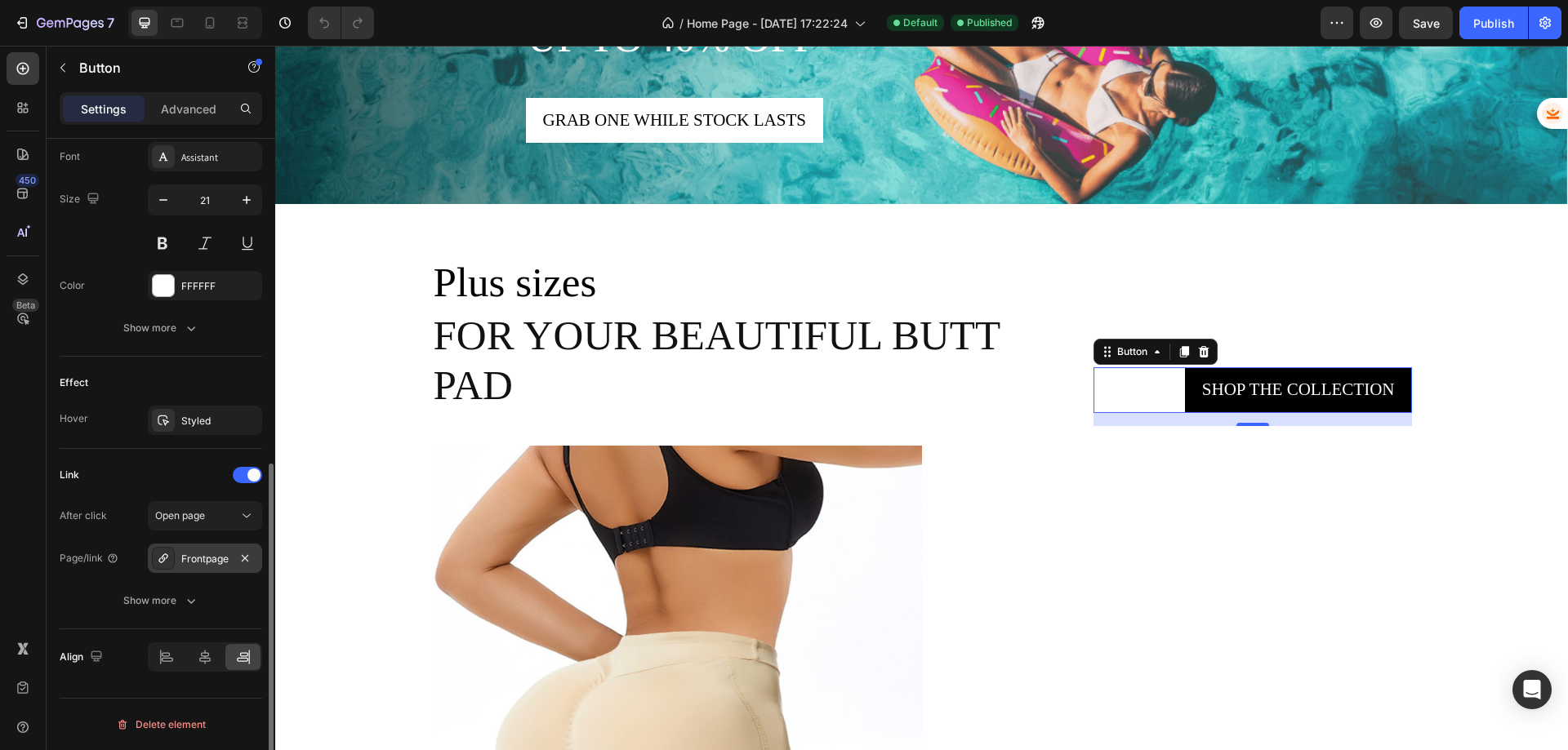
click at [189, 561] on div "Frontpage" at bounding box center [205, 559] width 47 height 15
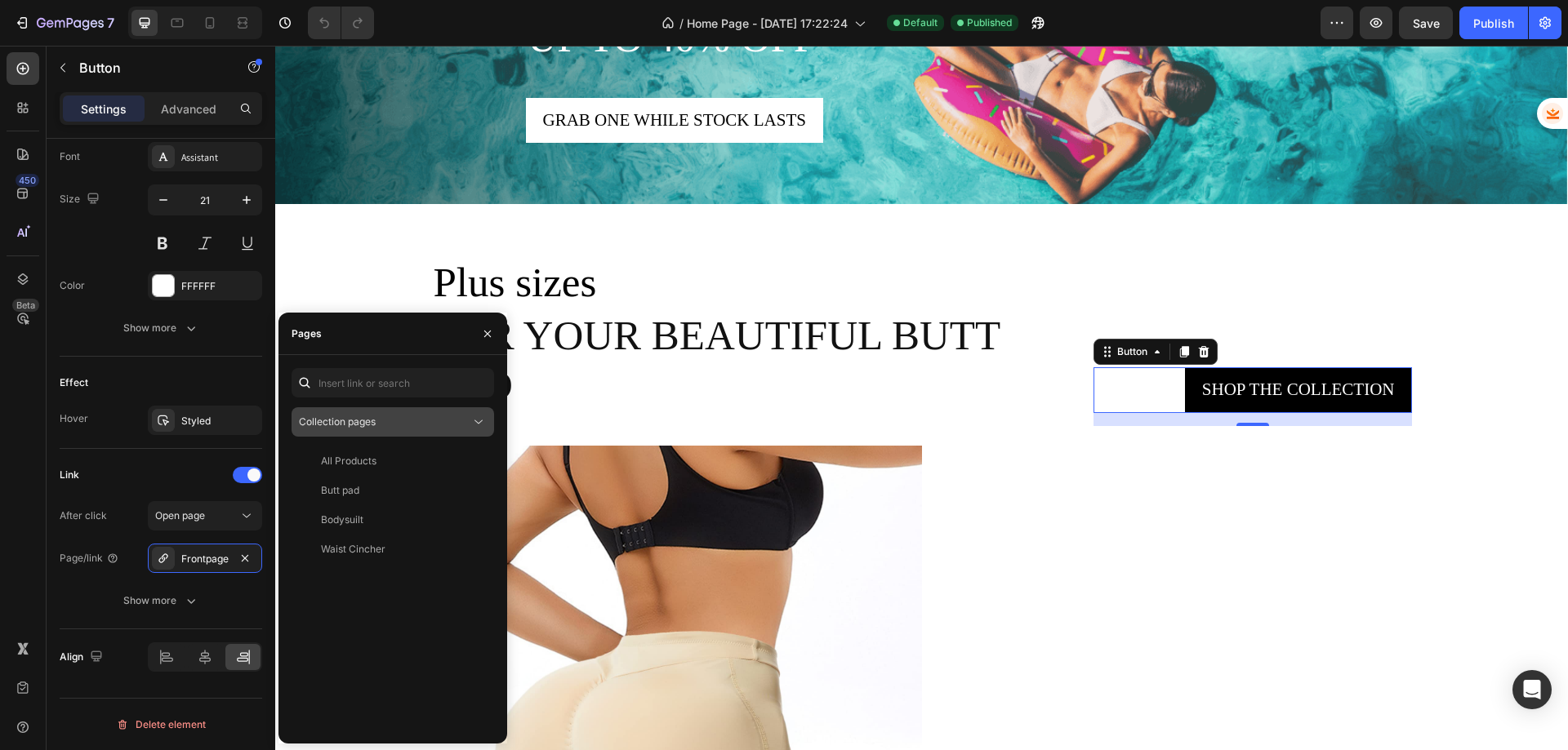
click at [315, 419] on span "Collection pages" at bounding box center [337, 422] width 77 height 12
click at [189, 557] on div "Frontpage" at bounding box center [205, 559] width 47 height 15
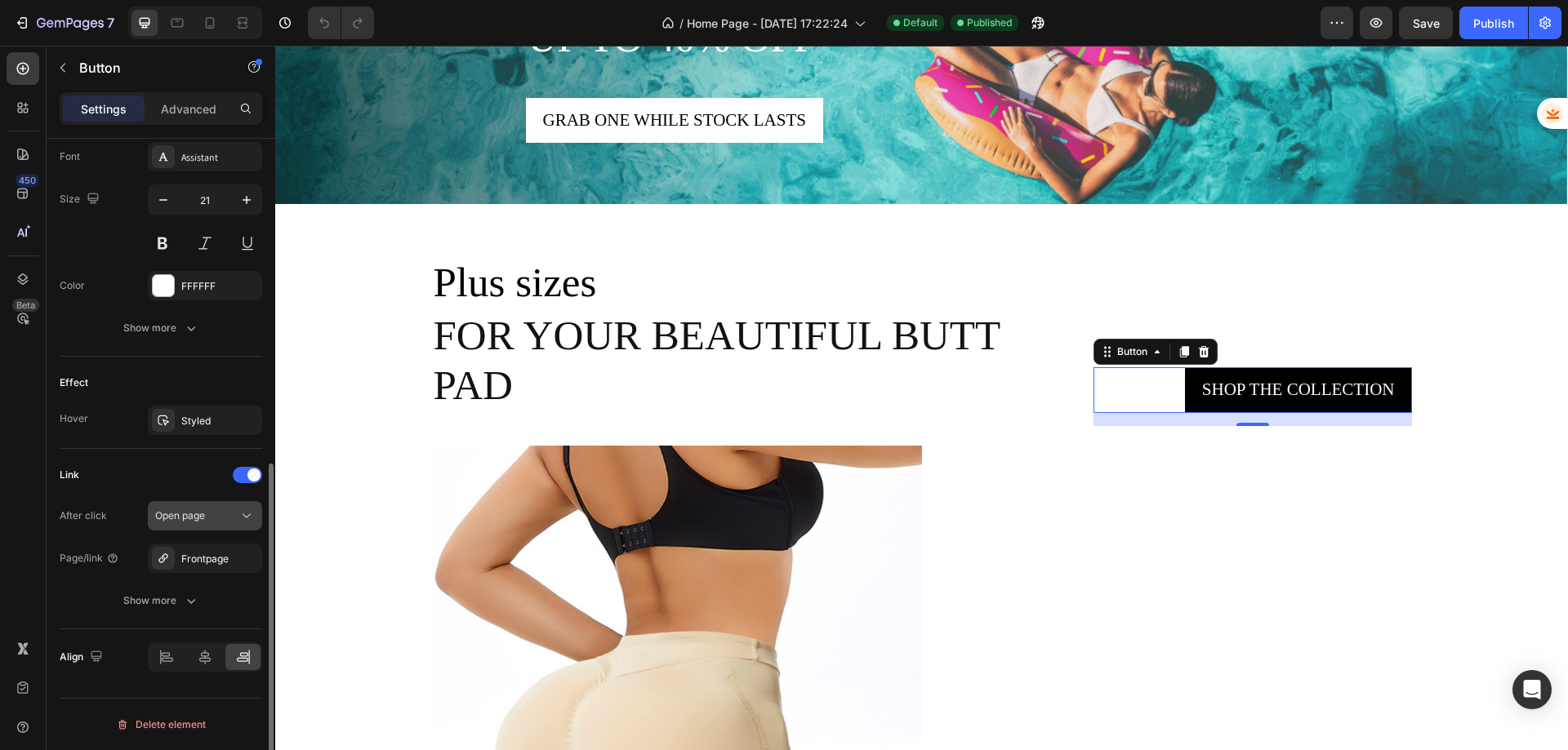
click at [186, 519] on span "Open page" at bounding box center [179, 516] width 50 height 12
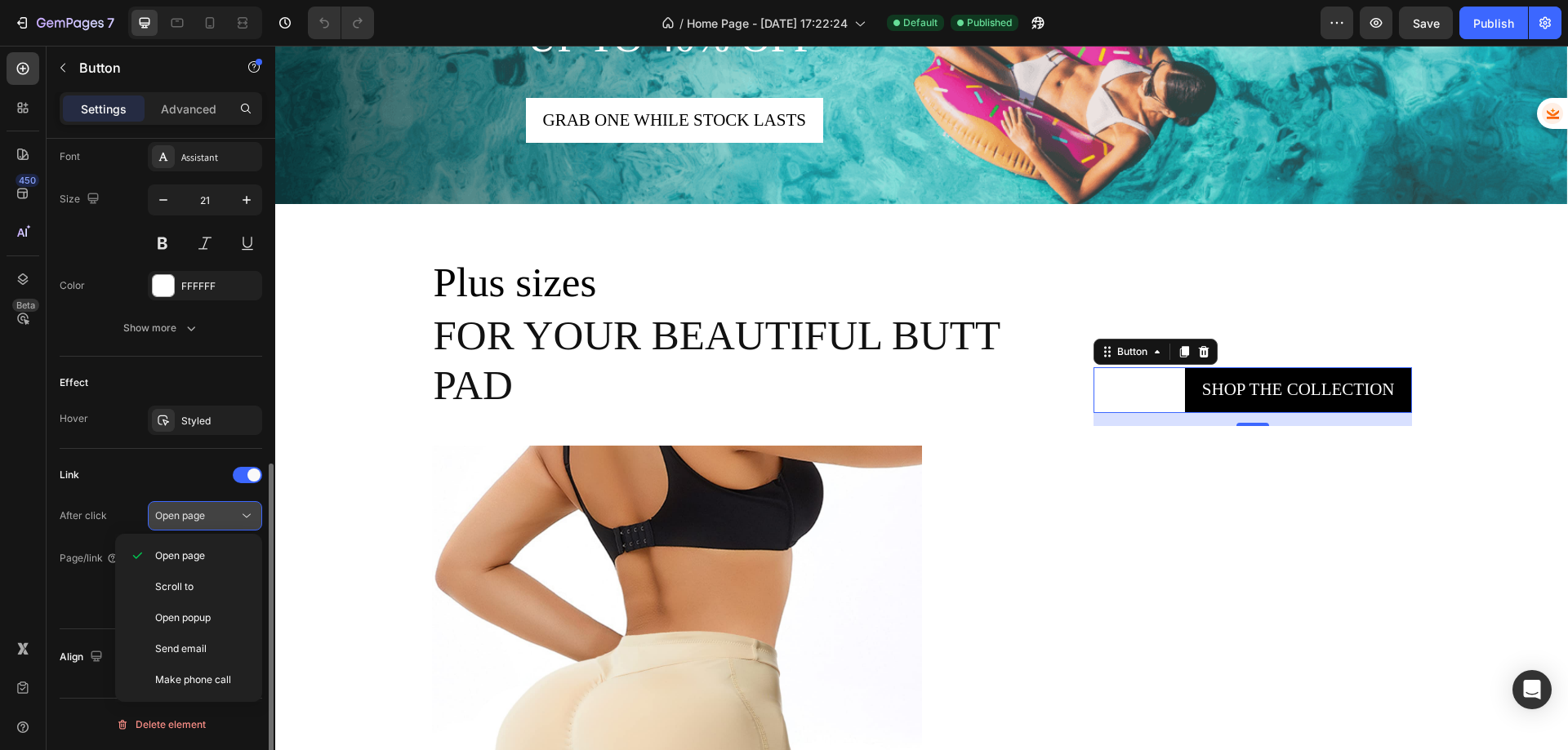
click at [212, 518] on div "Open page" at bounding box center [196, 516] width 84 height 15
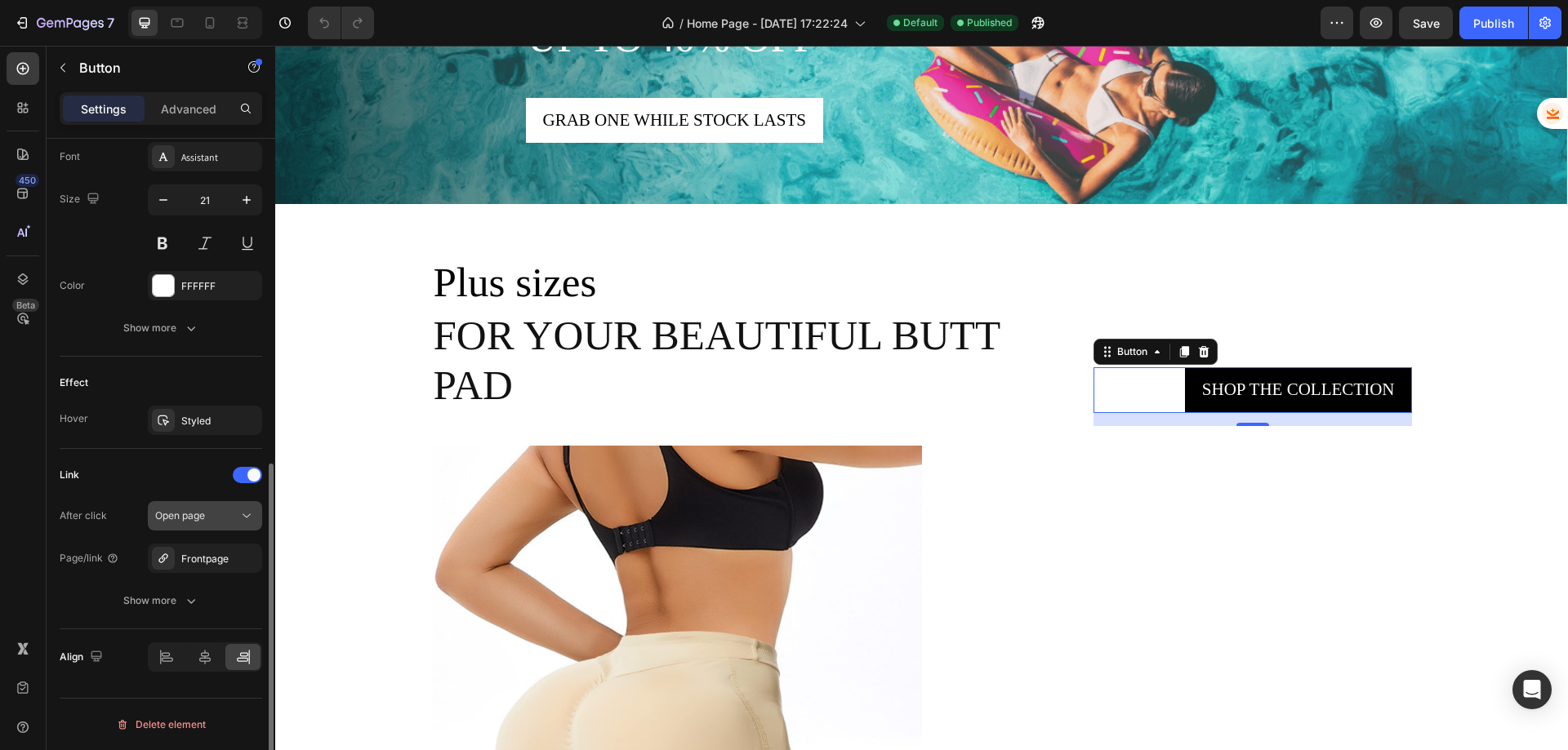
click at [212, 518] on div "Open page" at bounding box center [196, 516] width 84 height 15
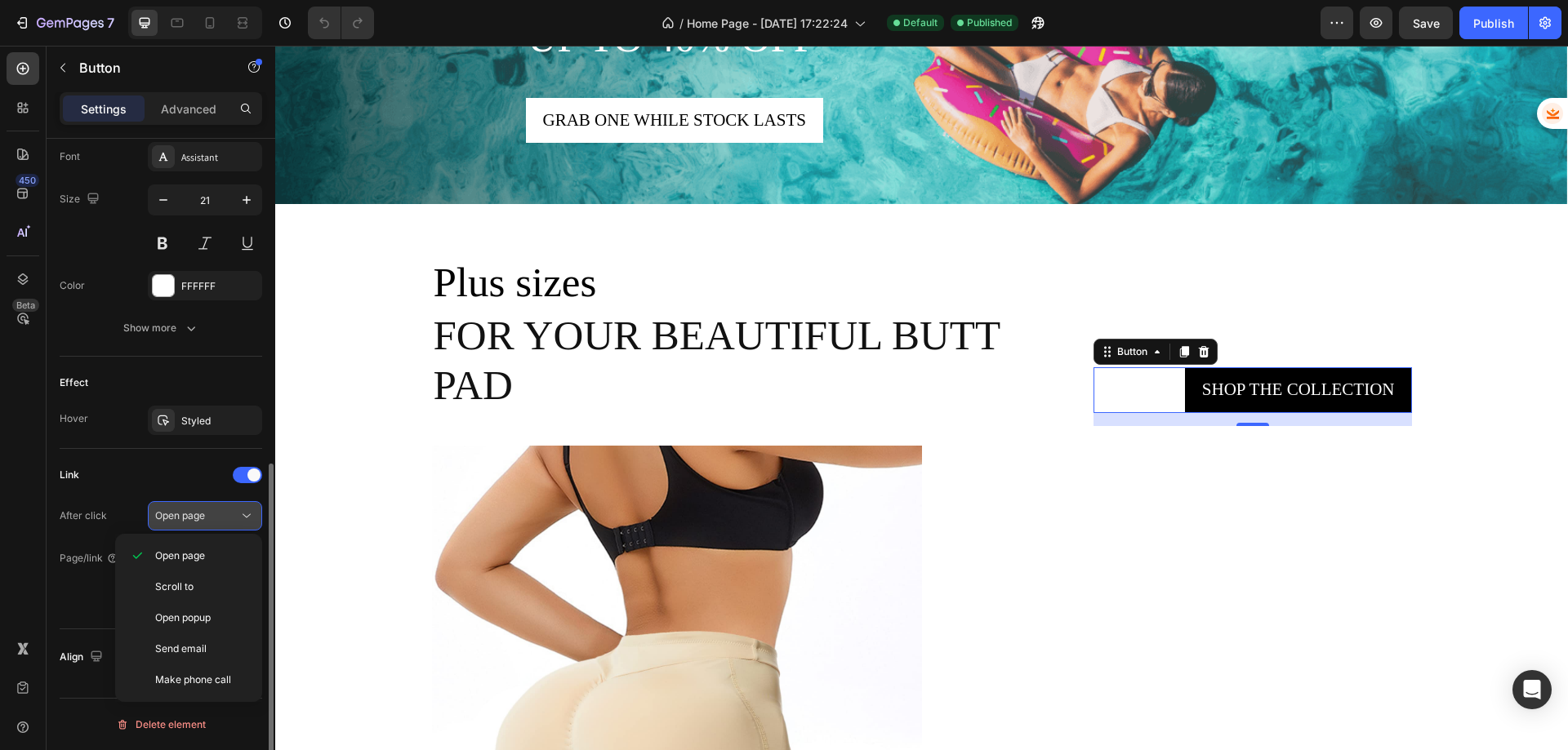
click at [212, 518] on div "Open page" at bounding box center [196, 516] width 84 height 15
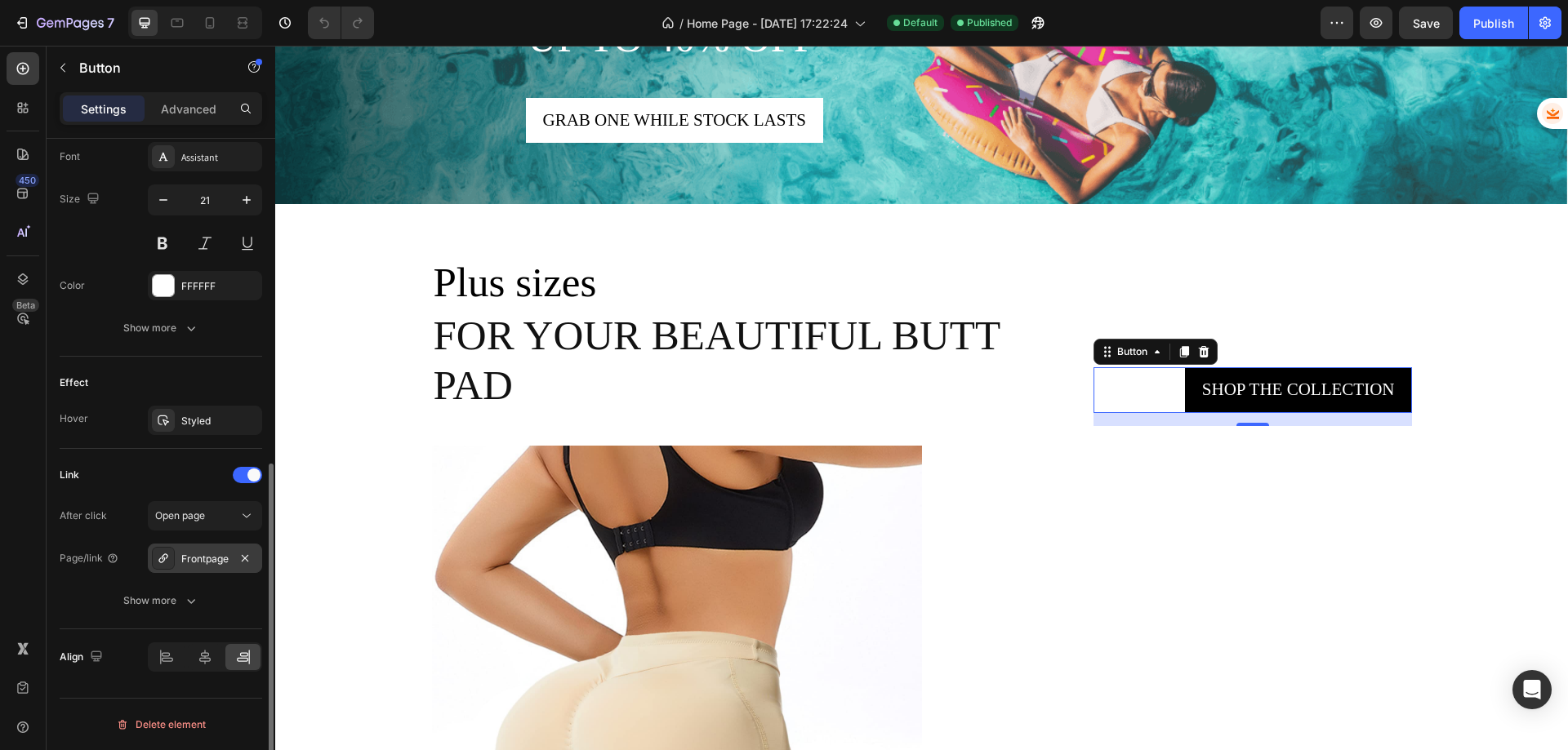
click at [196, 563] on div "Frontpage" at bounding box center [205, 559] width 47 height 15
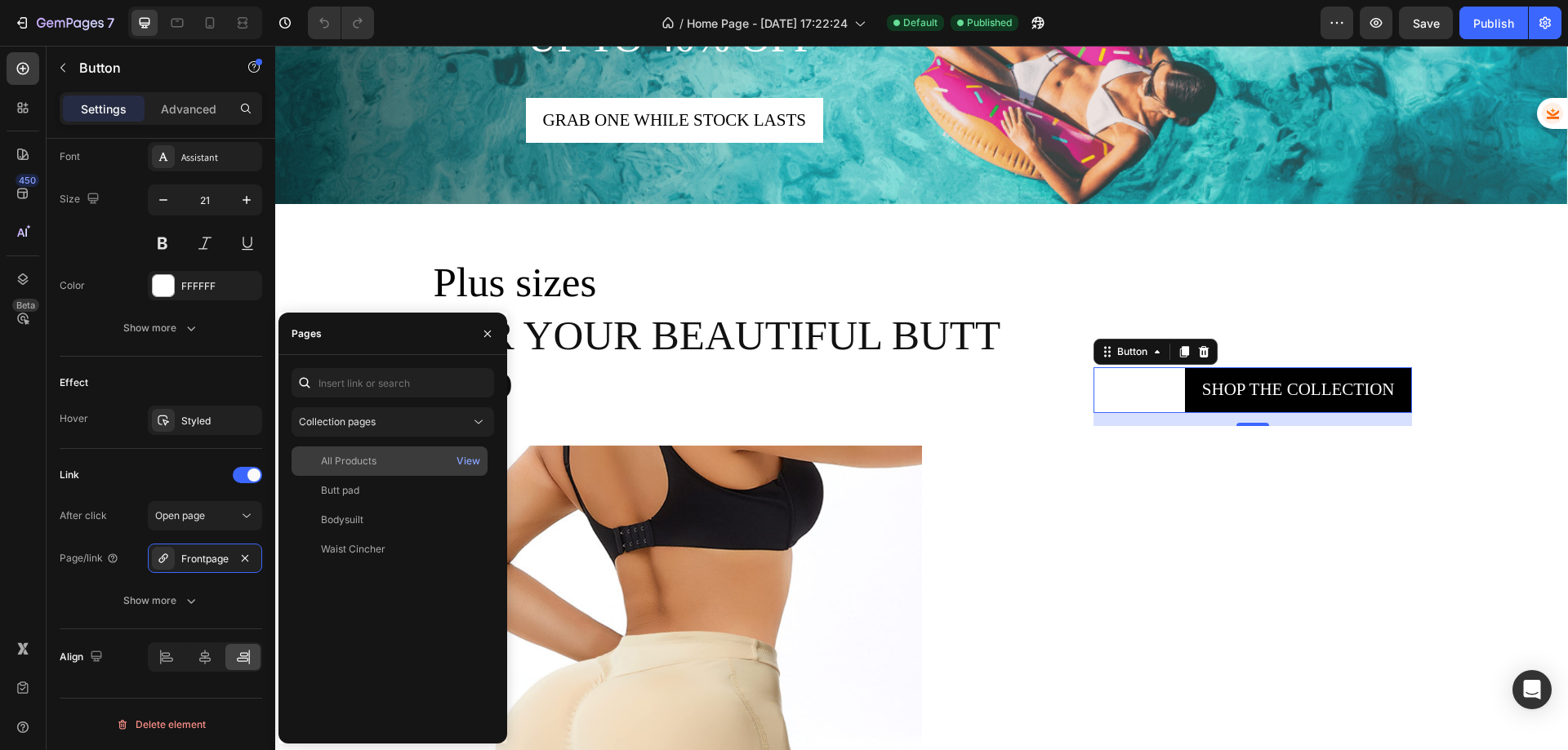
click at [379, 462] on div "All Products" at bounding box center [390, 461] width 183 height 15
click at [471, 462] on div "View" at bounding box center [468, 461] width 24 height 15
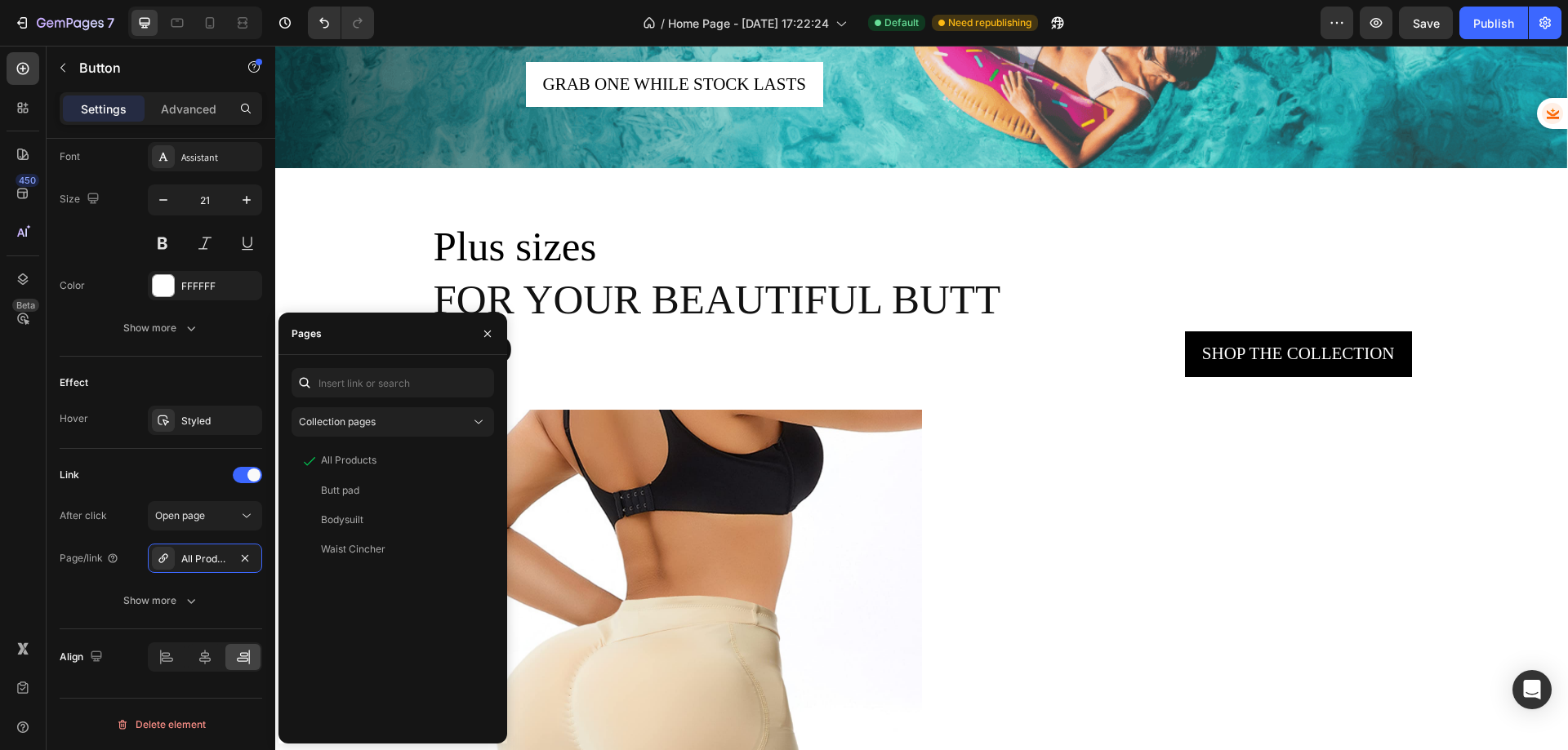
scroll to position [1961, 0]
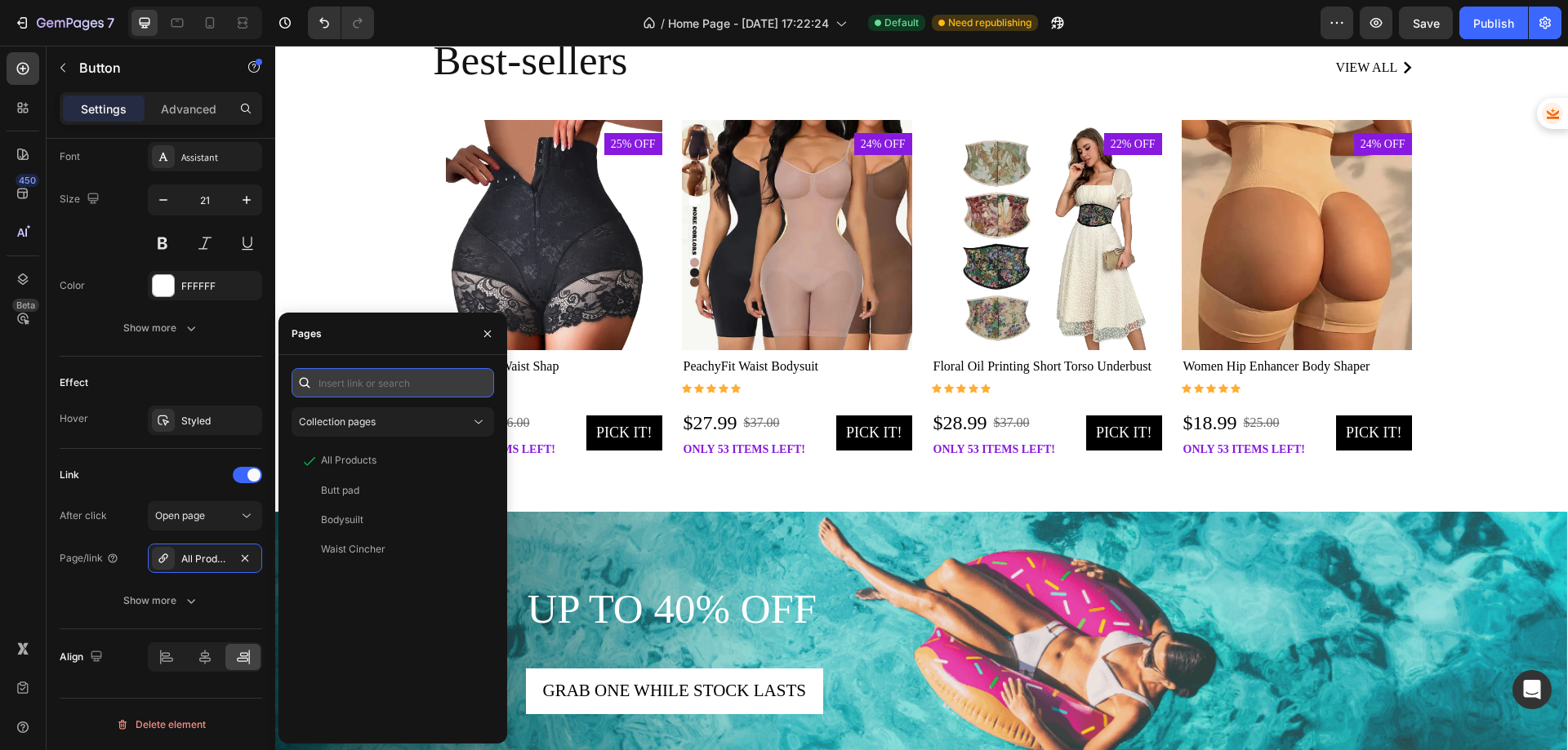
click at [433, 377] on input "text" at bounding box center [393, 382] width 202 height 29
click at [382, 384] on input "text" at bounding box center [393, 382] width 202 height 29
paste input "https://comforttouch.store/collections"
type input "https://comforttouch.store/collections"
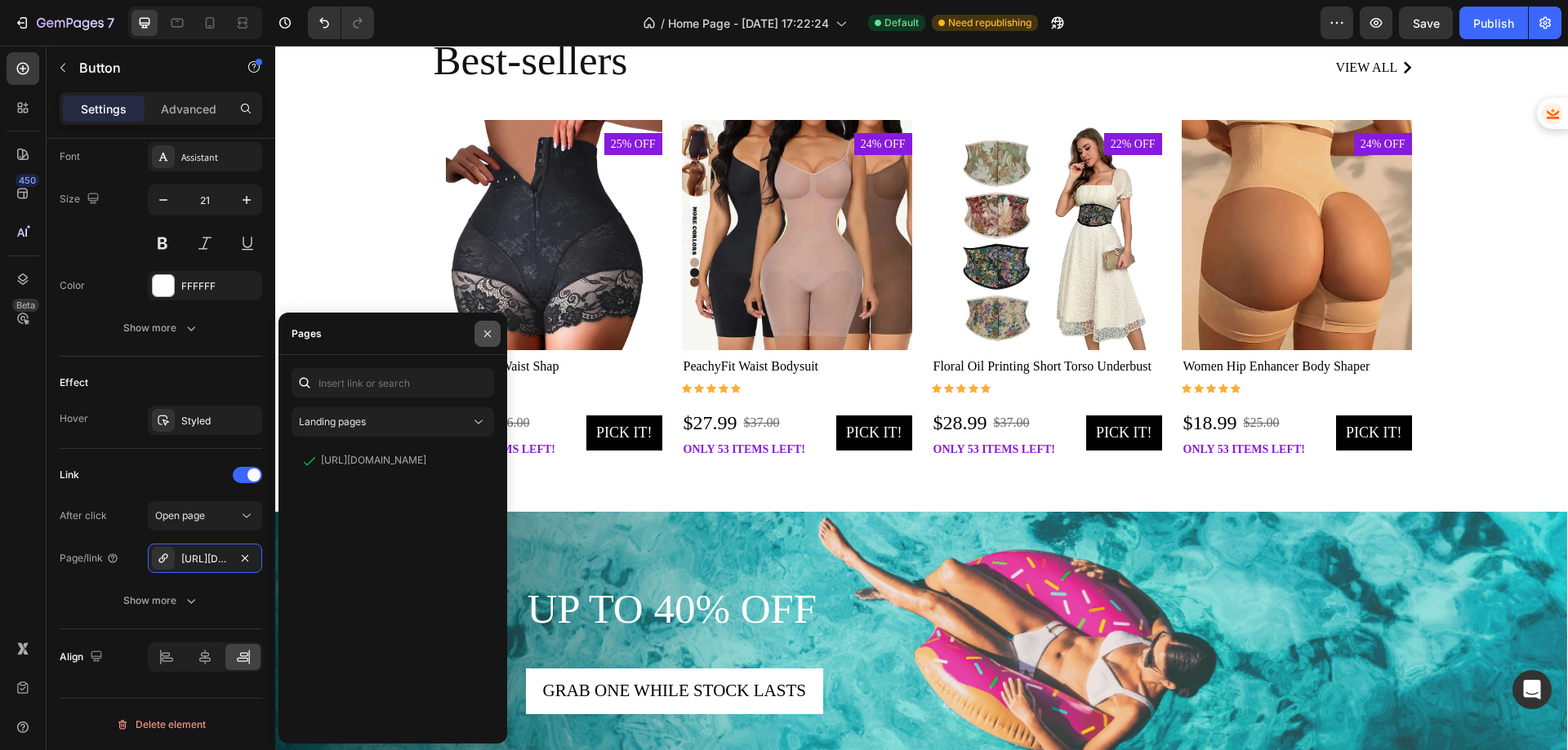
click at [481, 346] on button "button" at bounding box center [488, 334] width 26 height 26
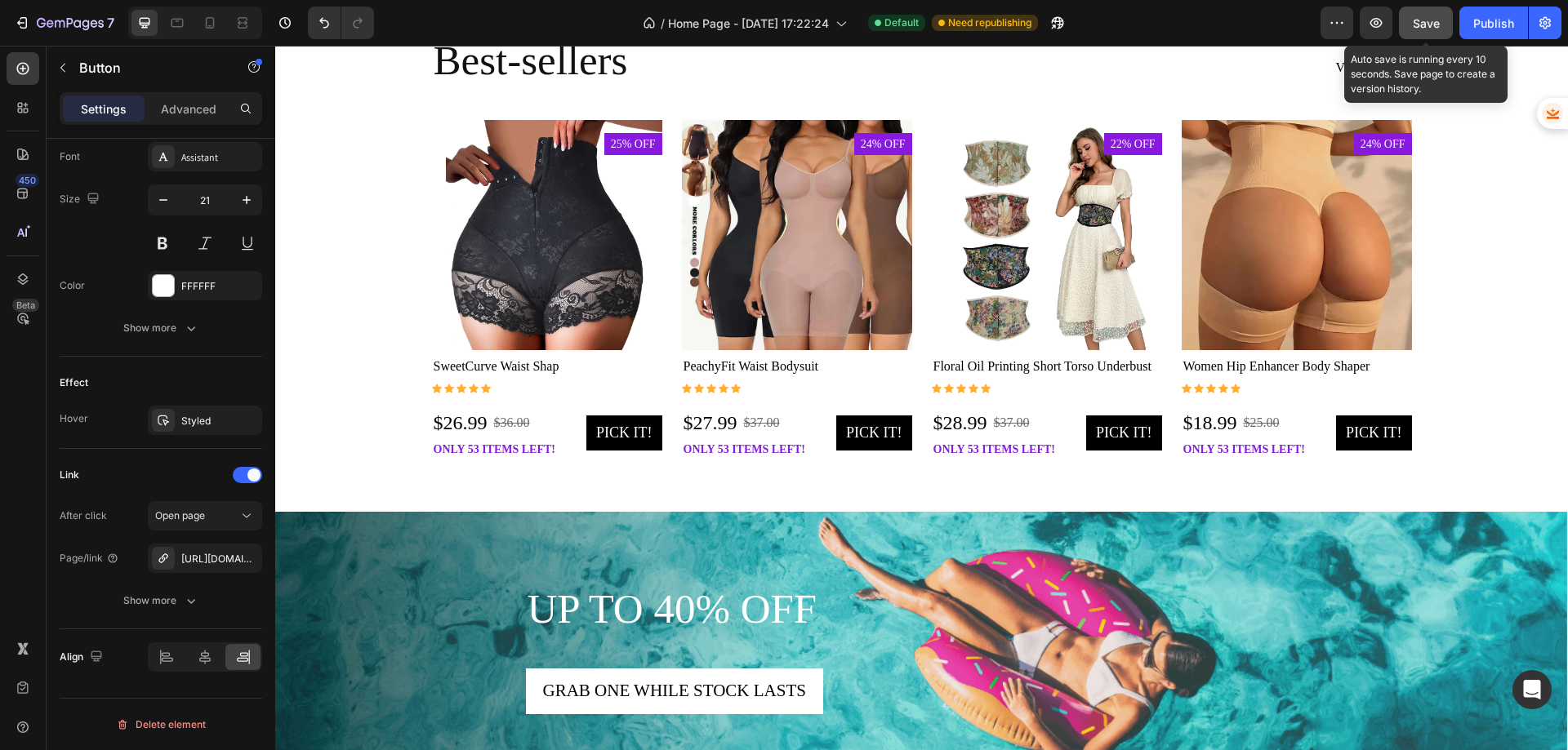
click at [1427, 19] on span "Save" at bounding box center [1426, 24] width 27 height 14
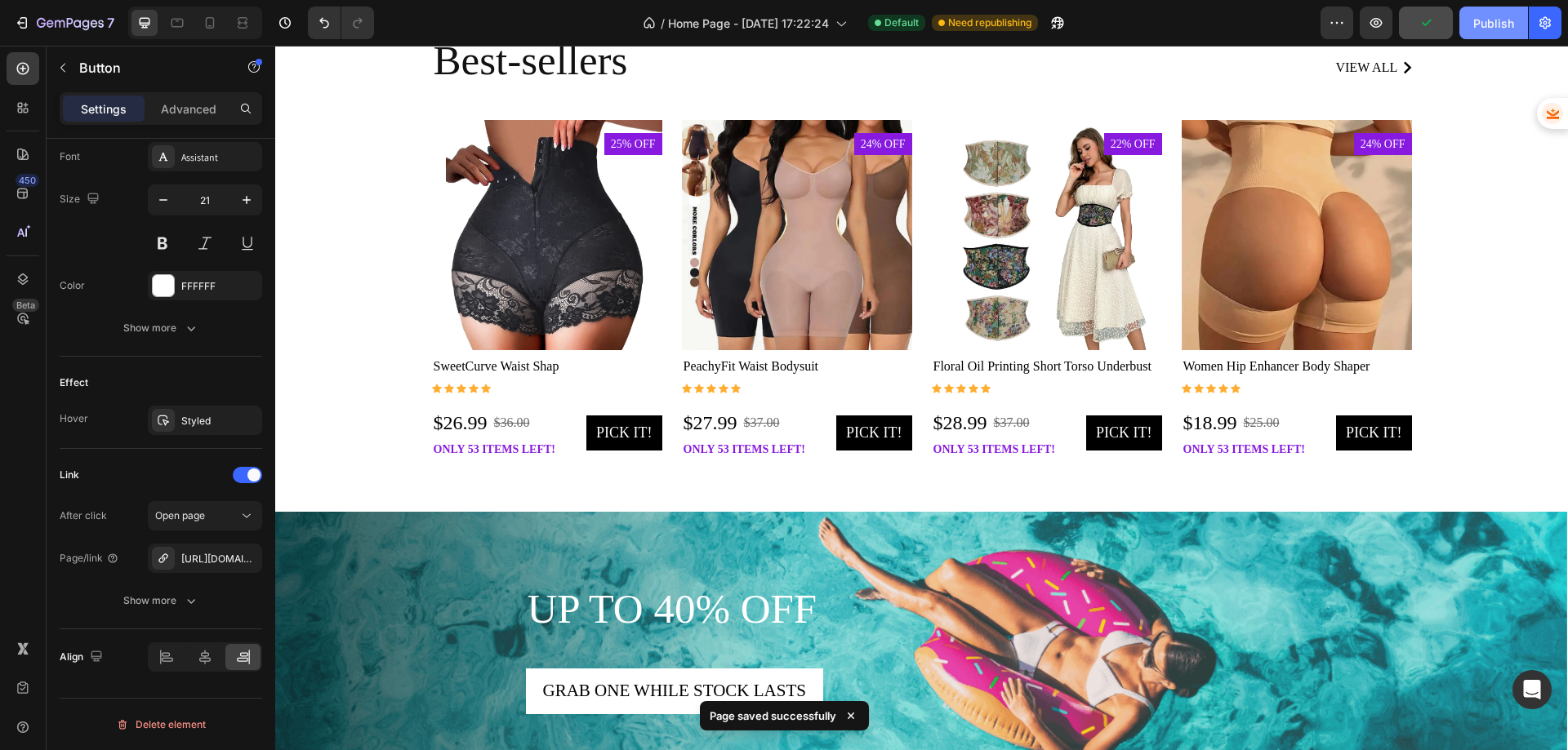
click at [1477, 25] on div "Publish" at bounding box center [1493, 24] width 40 height 18
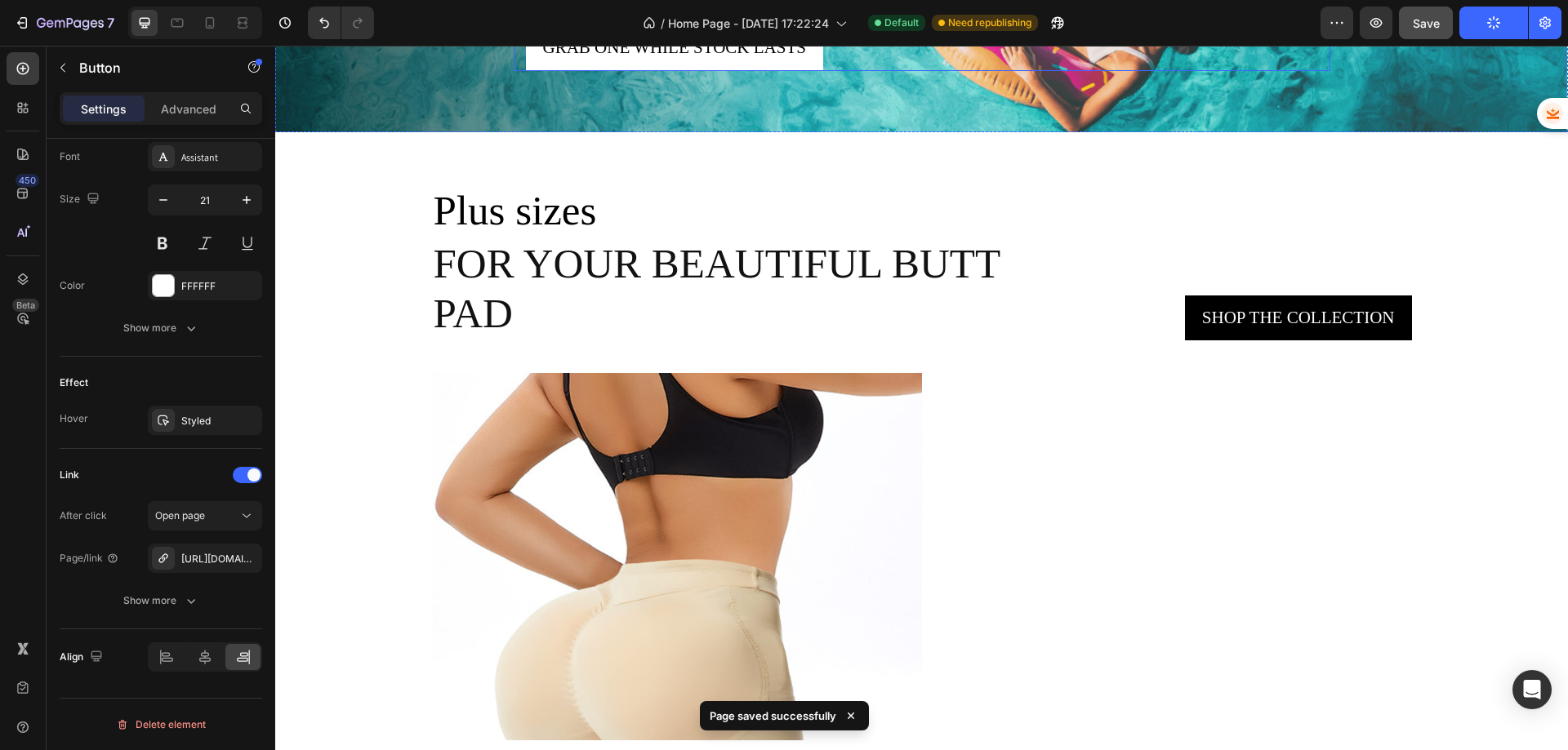
scroll to position [2614, 0]
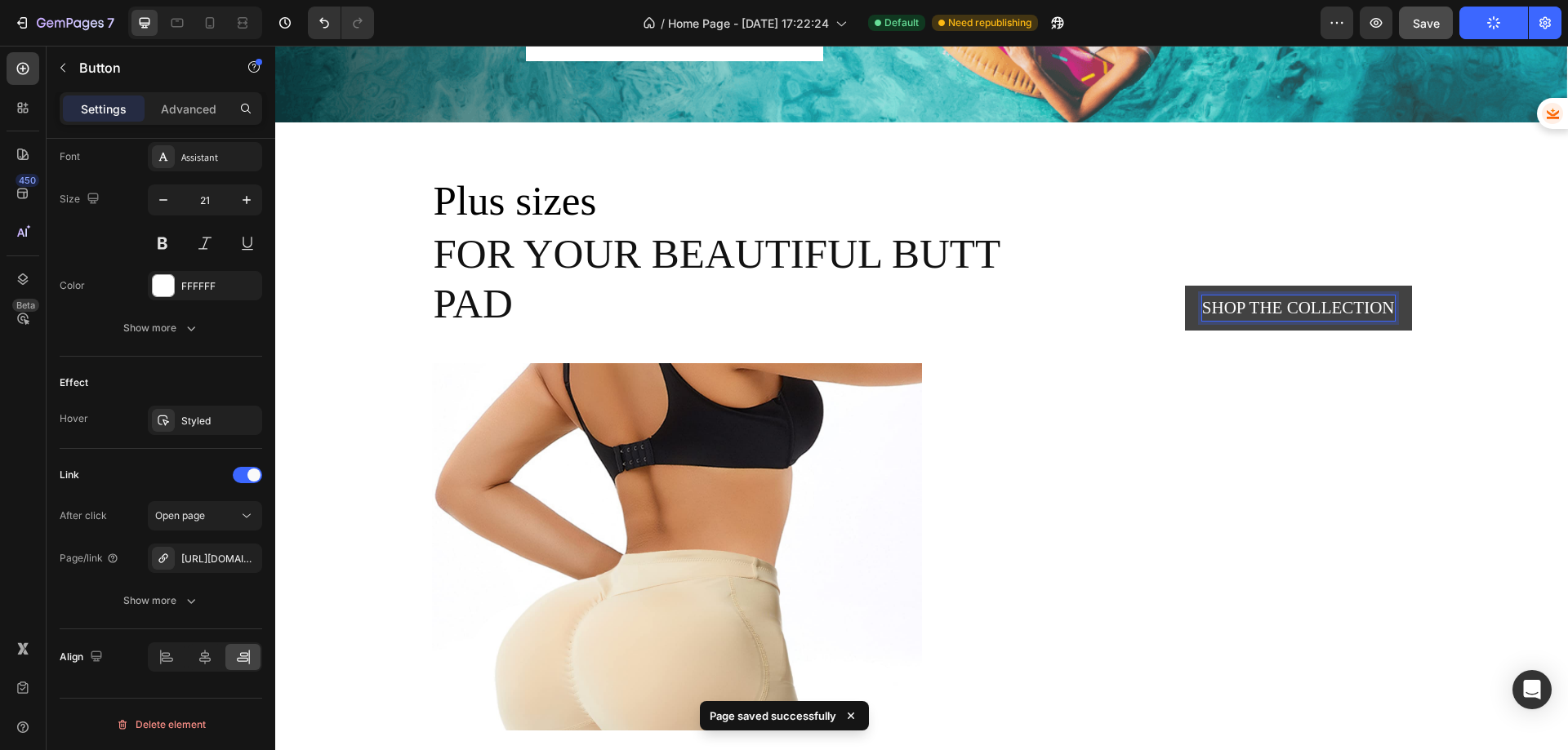
click at [1272, 309] on div "Shop the collection" at bounding box center [1298, 309] width 193 height 26
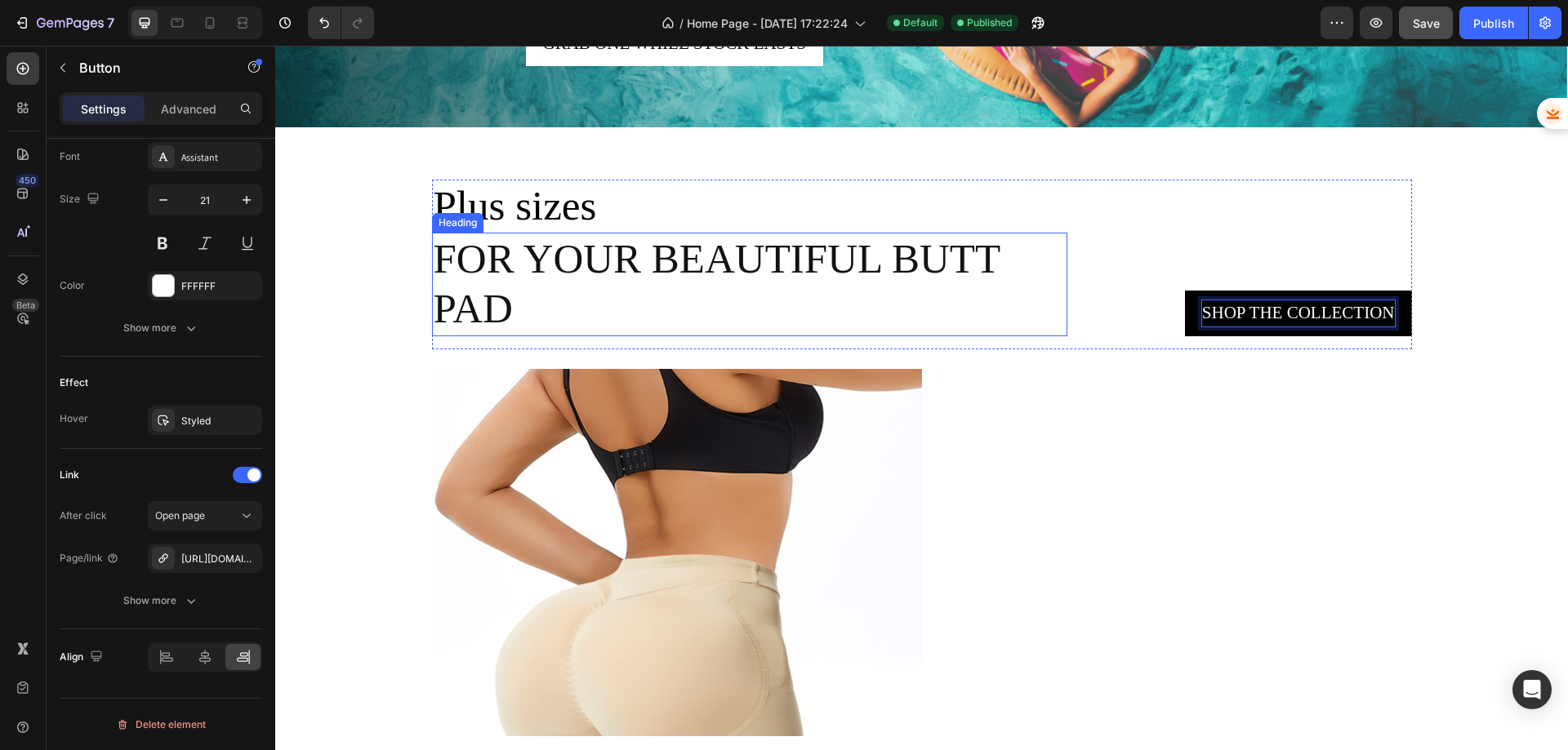
scroll to position [2369, 0]
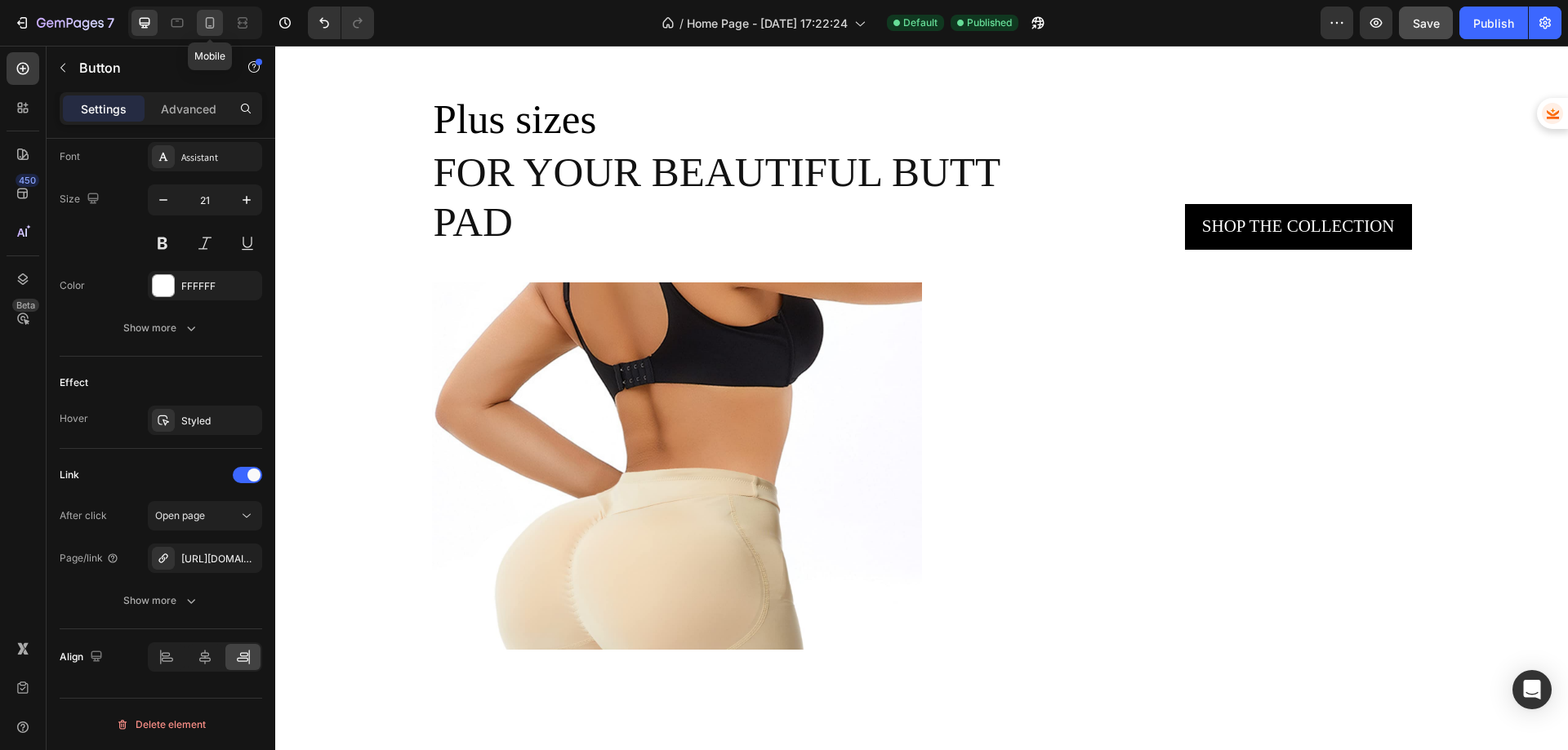
click at [209, 26] on icon at bounding box center [210, 23] width 9 height 11
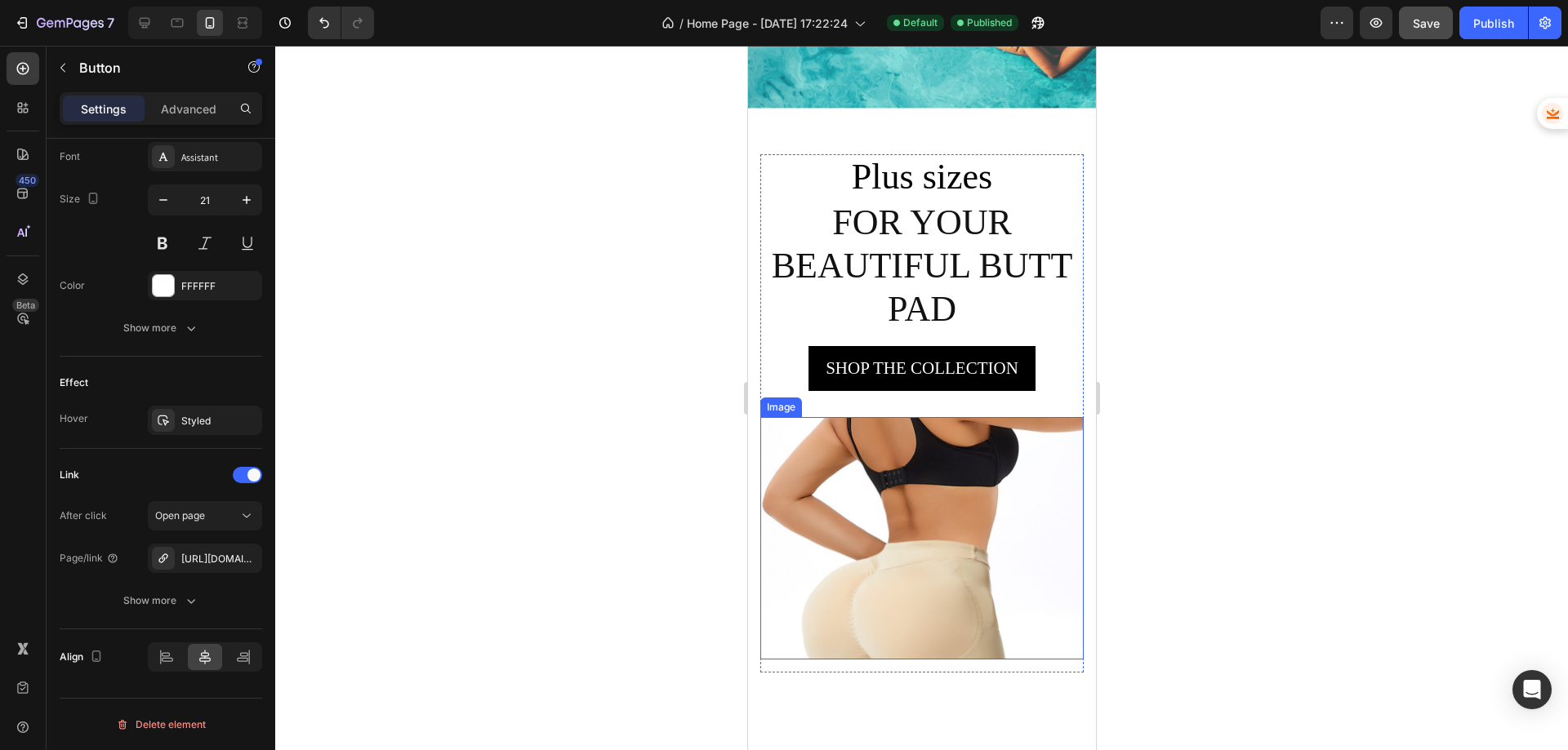
scroll to position [2324, 0]
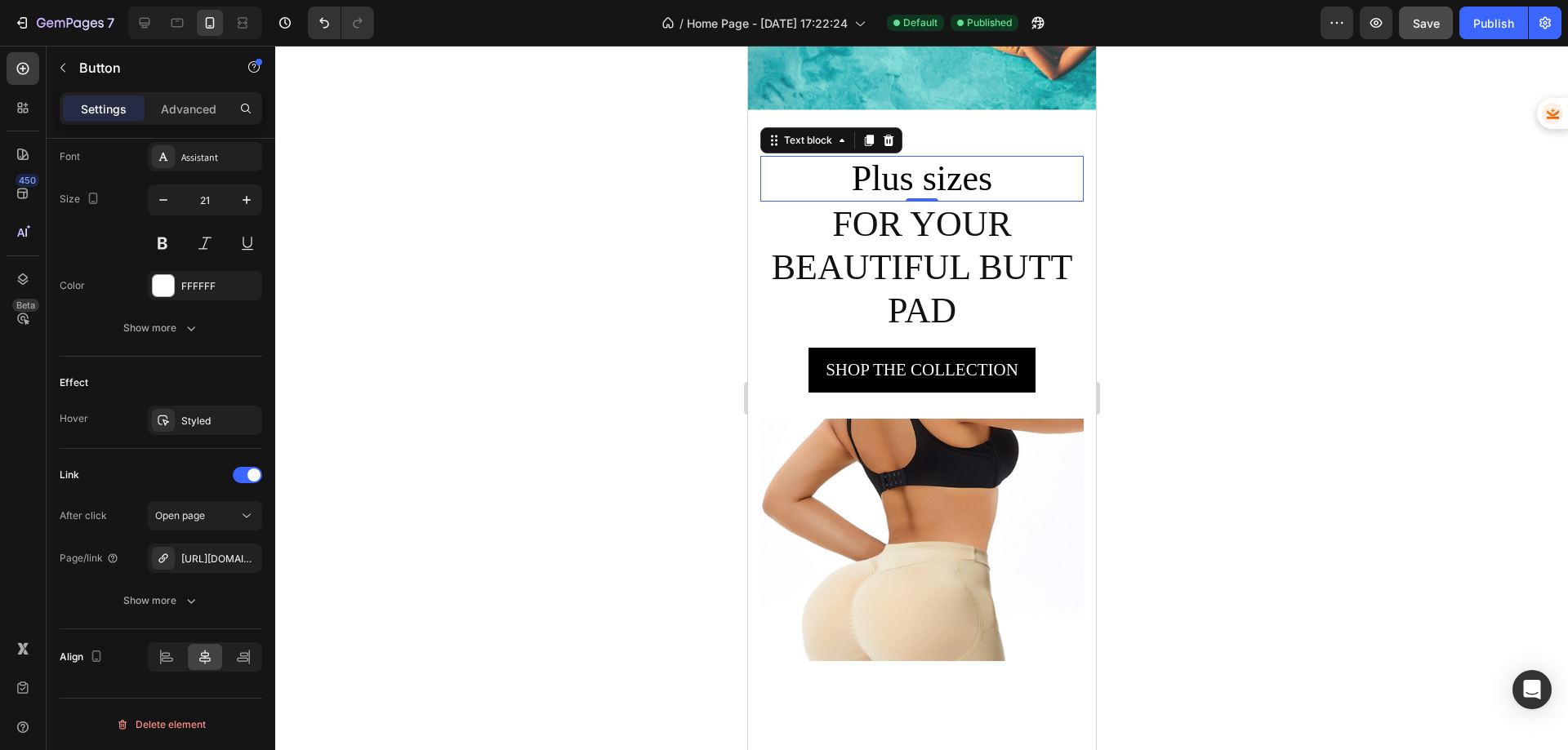
click at [970, 176] on p "Plus sizes" at bounding box center [922, 178] width 320 height 43
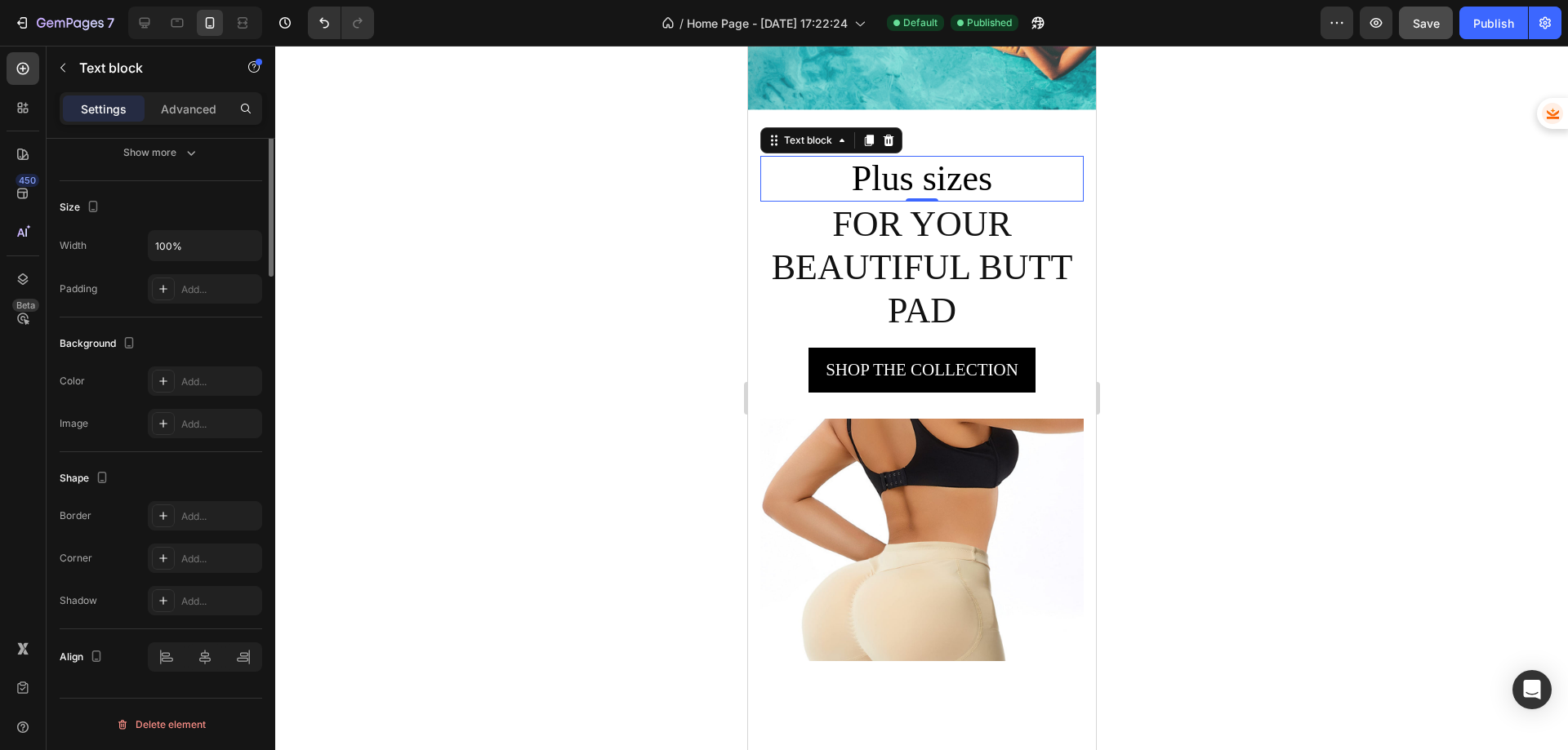
scroll to position [0, 0]
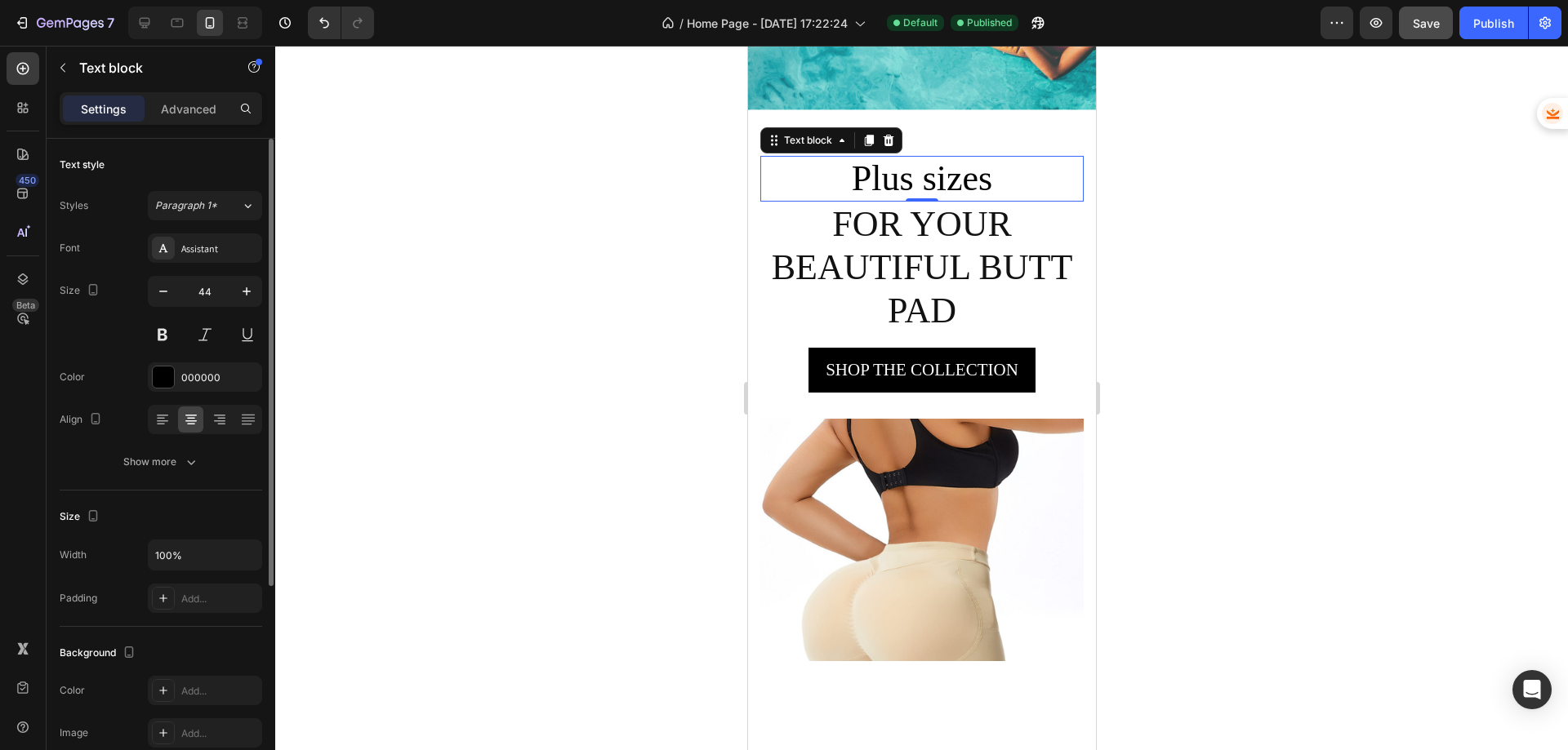
click at [995, 172] on p "Plus sizes" at bounding box center [922, 178] width 320 height 43
drag, startPoint x: 797, startPoint y: 177, endPoint x: 777, endPoint y: 178, distance: 20.0
click at [777, 178] on p "Plus sizes" at bounding box center [922, 178] width 320 height 43
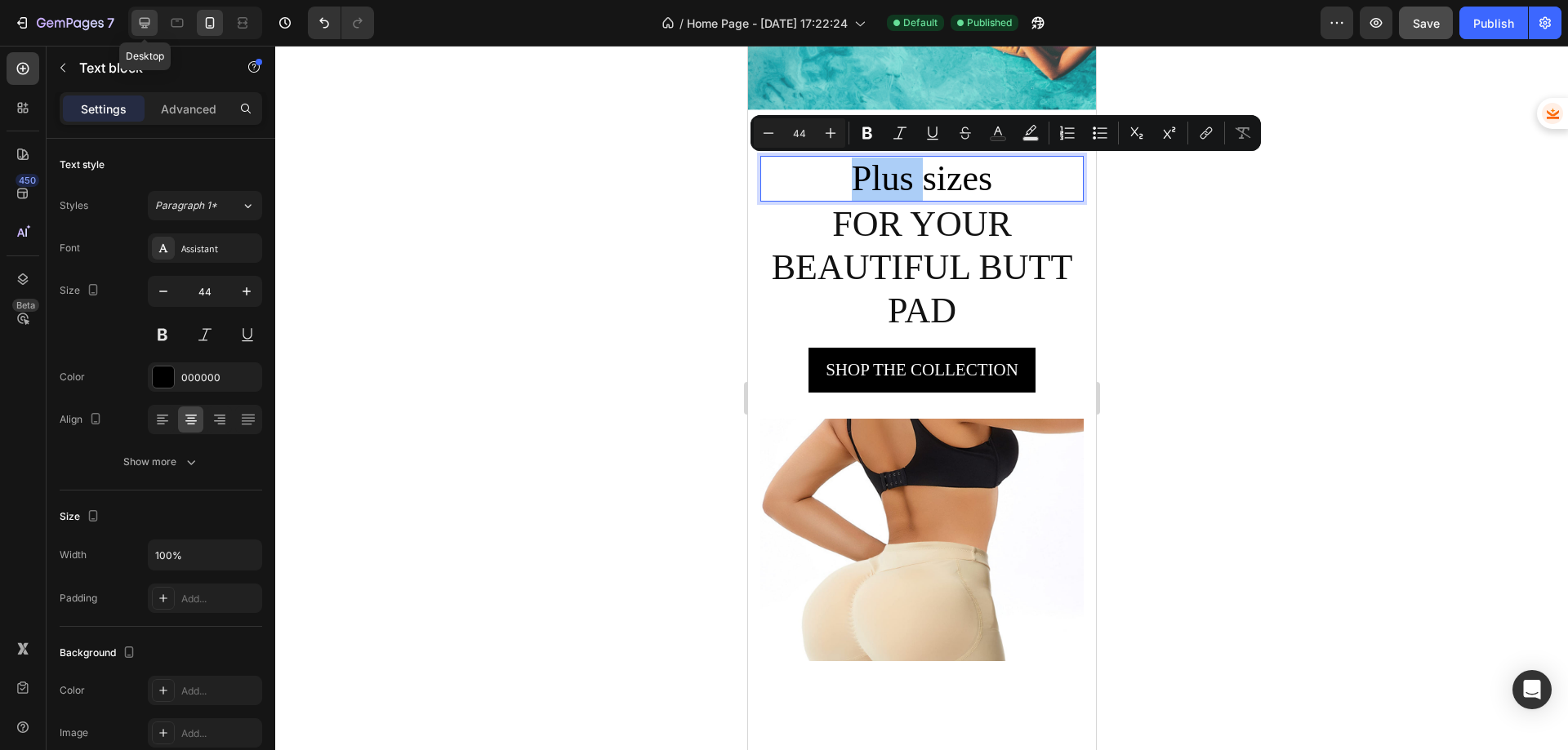
click at [147, 31] on div at bounding box center [145, 23] width 26 height 26
type input "51"
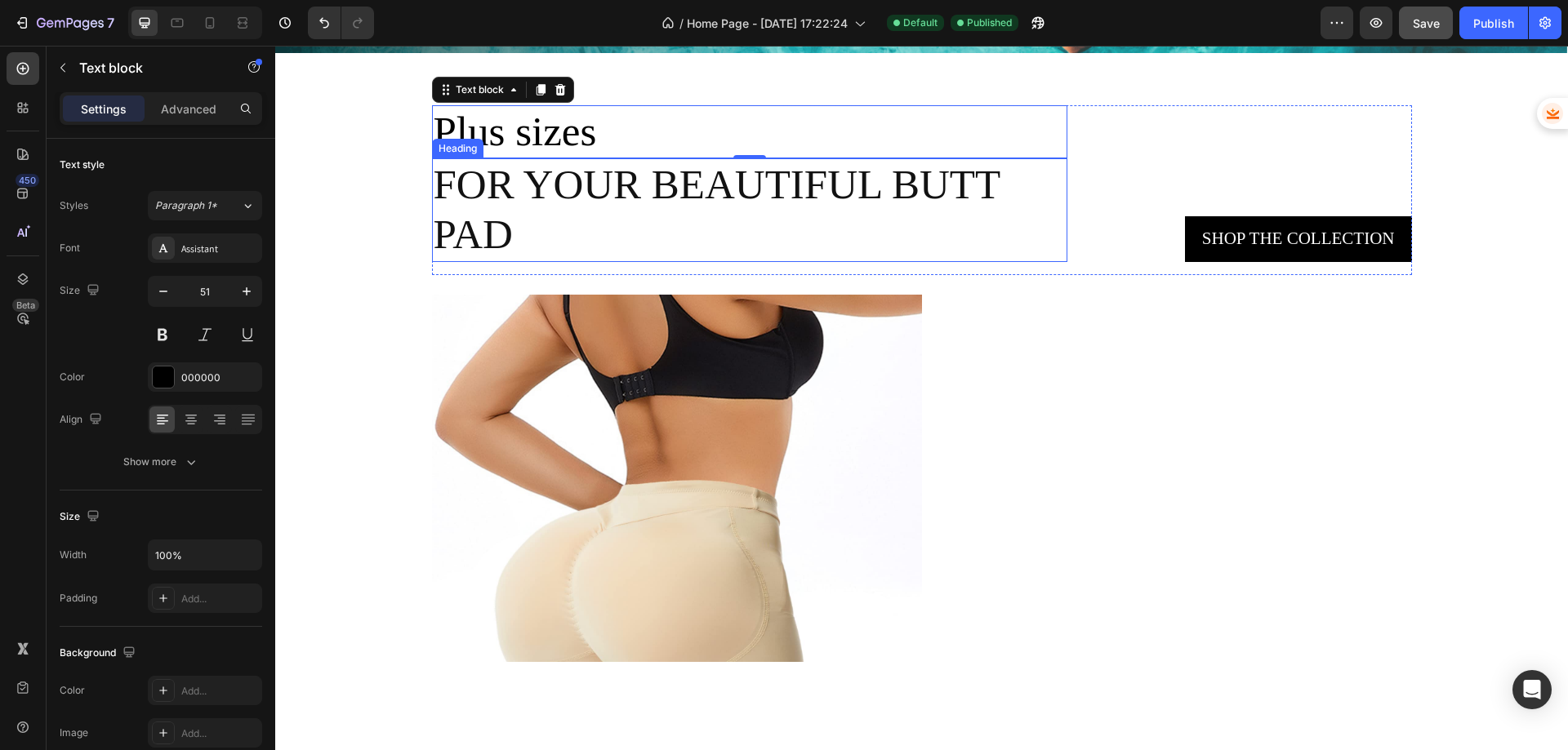
scroll to position [2359, 0]
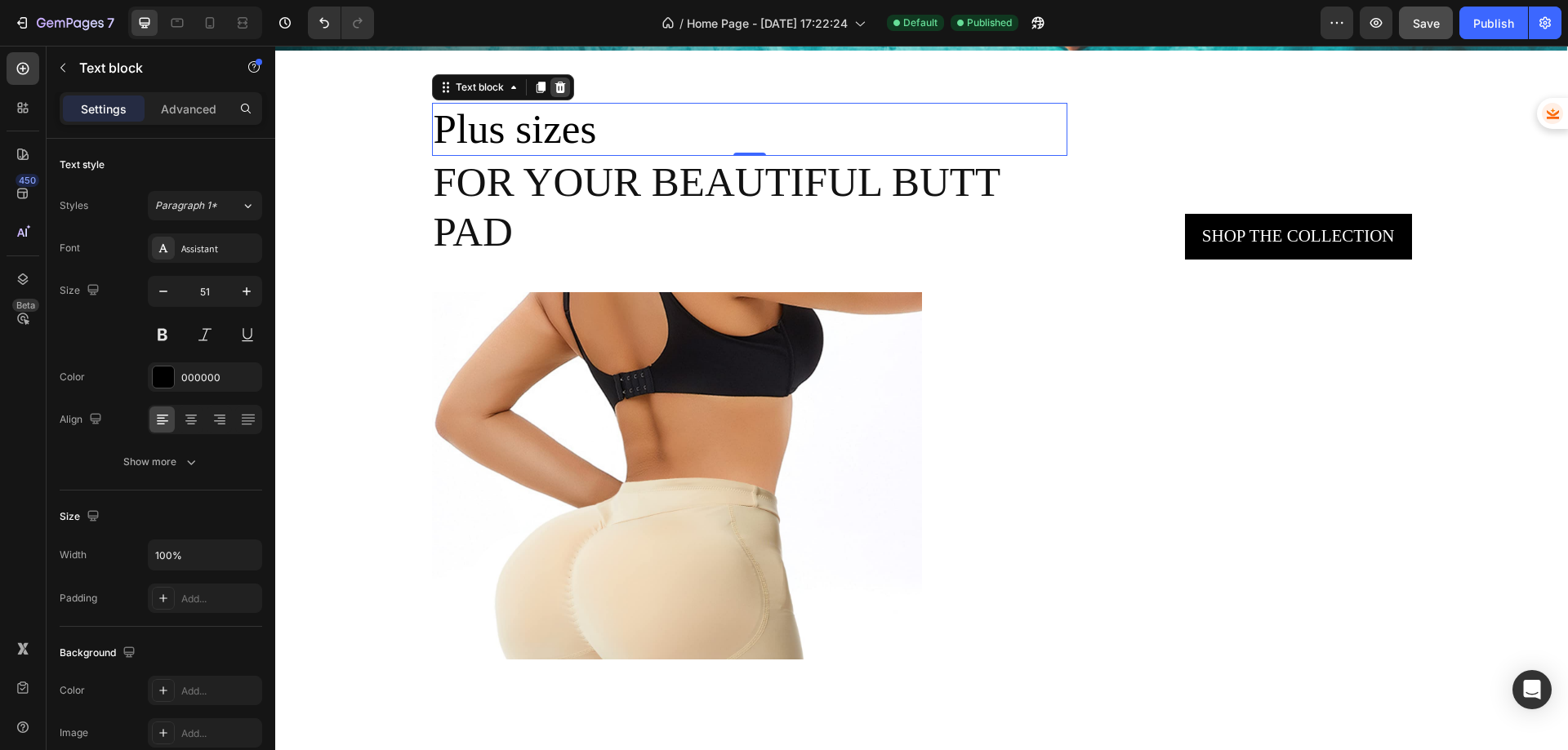
click at [555, 84] on icon at bounding box center [560, 87] width 11 height 11
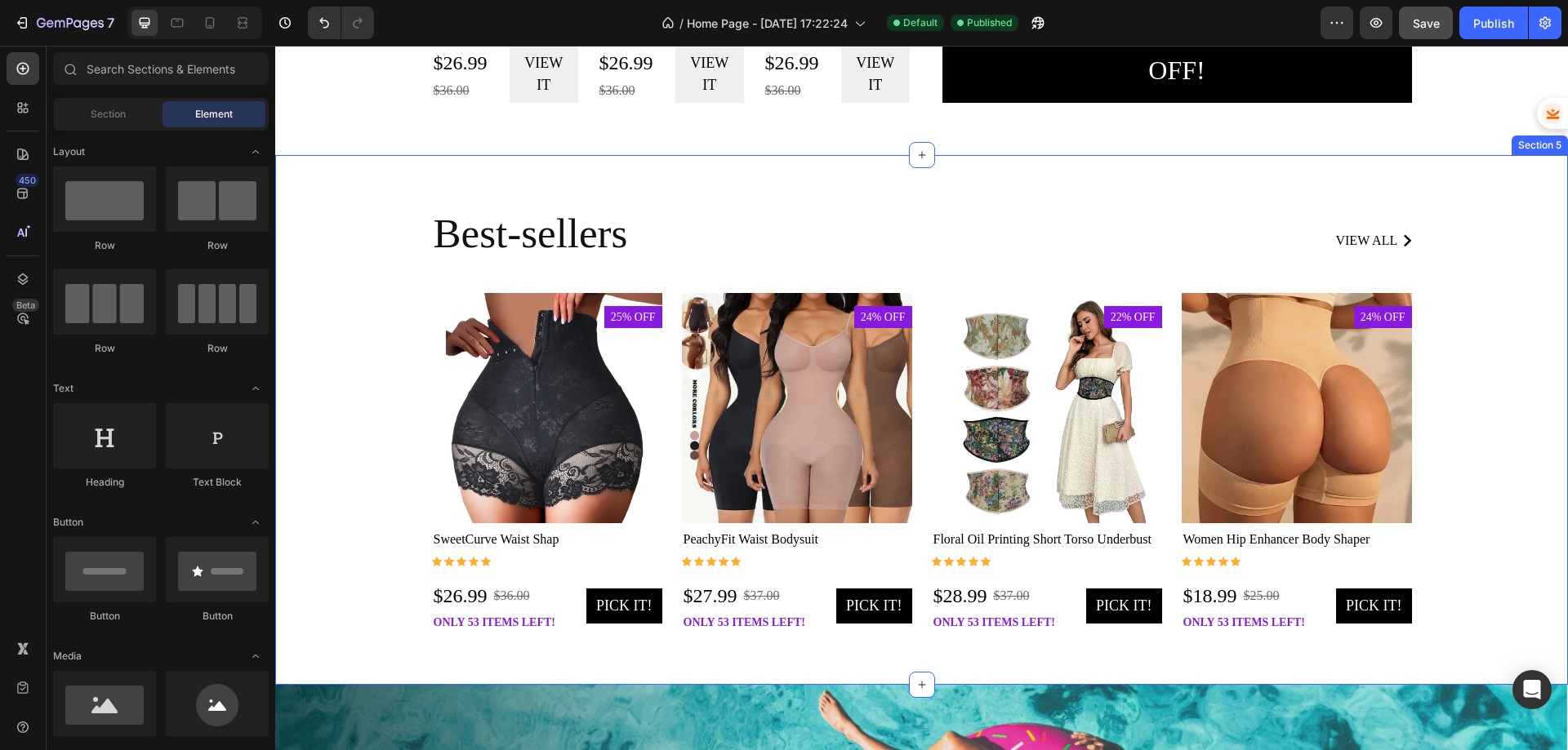
scroll to position [1380, 0]
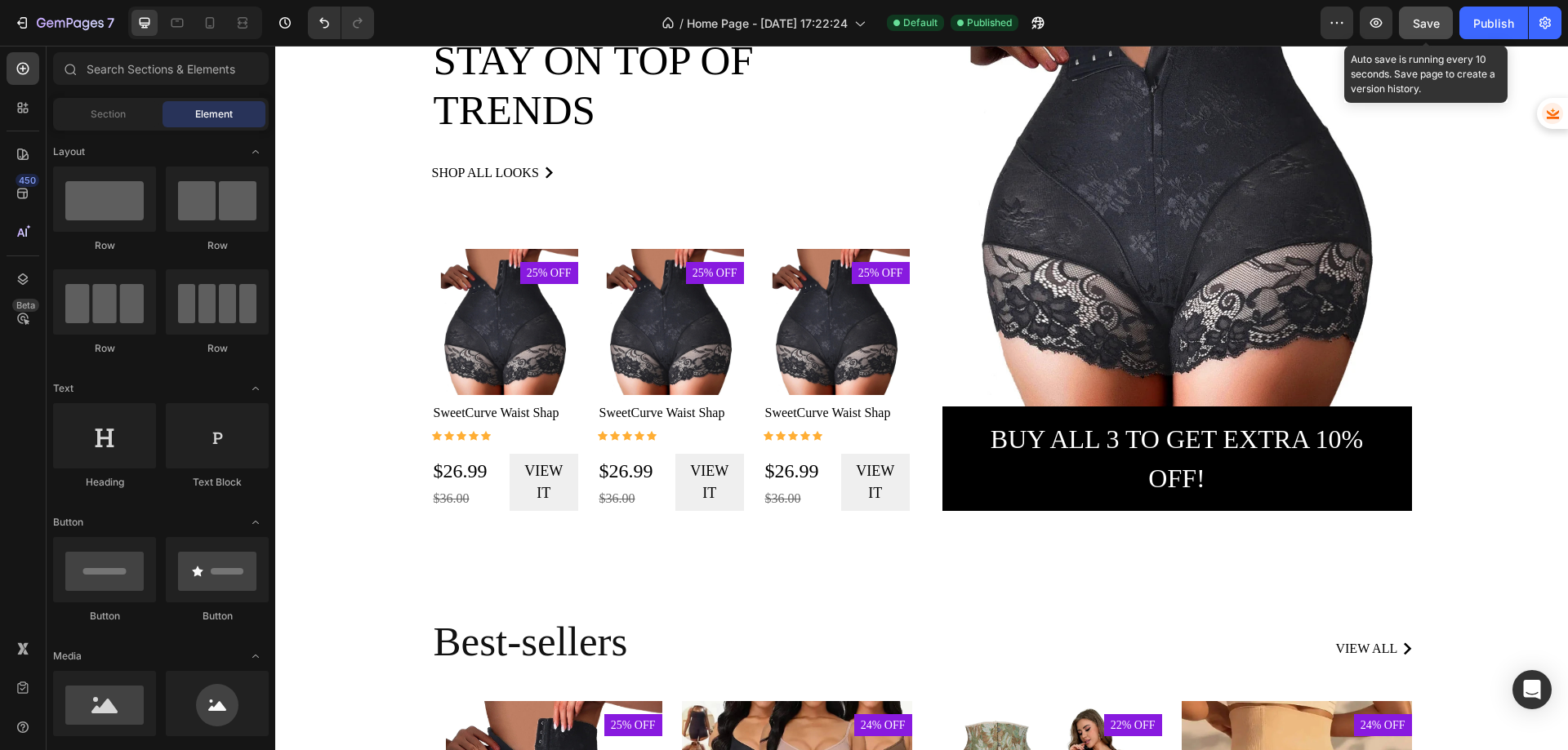
click at [1419, 18] on span "Save" at bounding box center [1426, 24] width 27 height 14
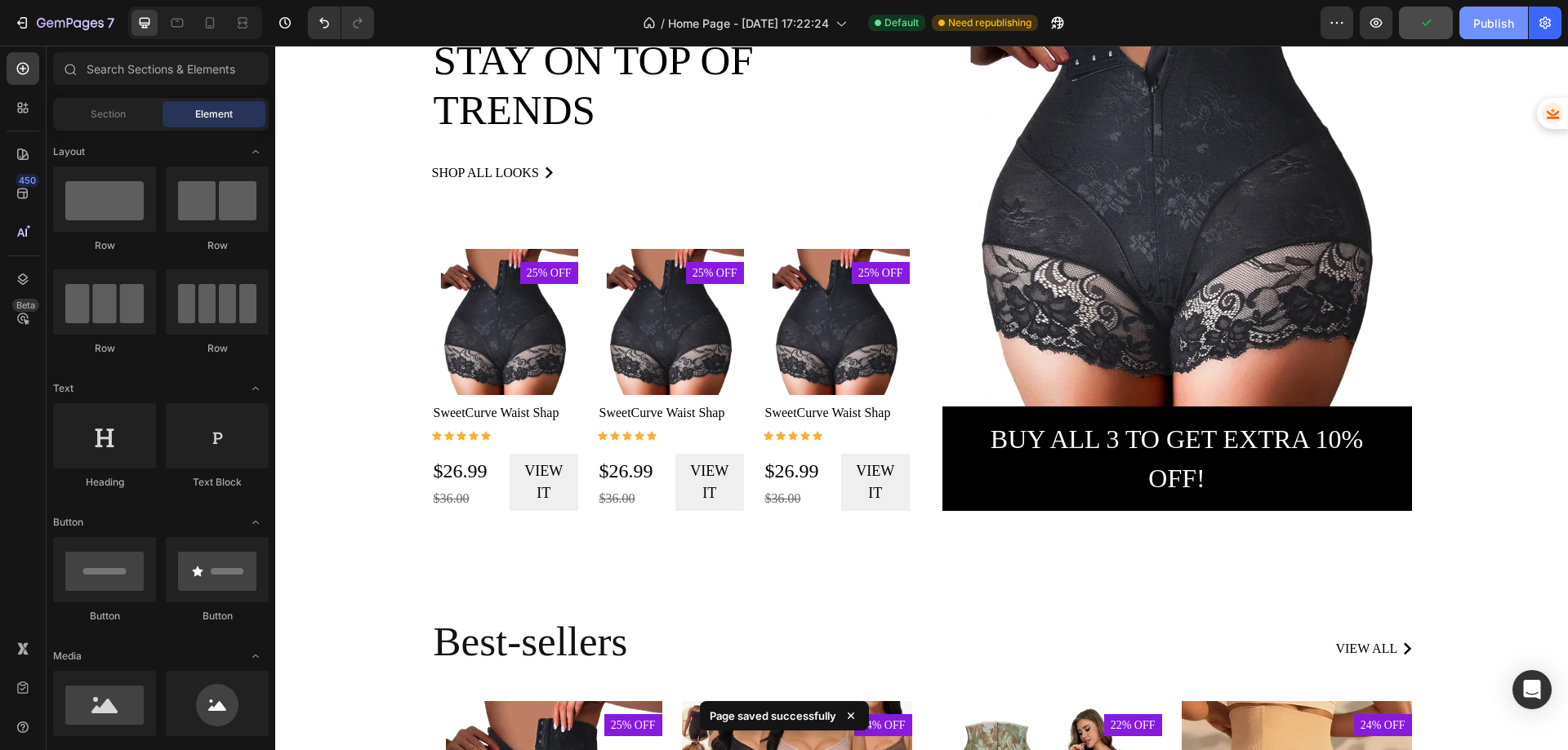
click at [1475, 25] on div "Publish" at bounding box center [1493, 24] width 40 height 18
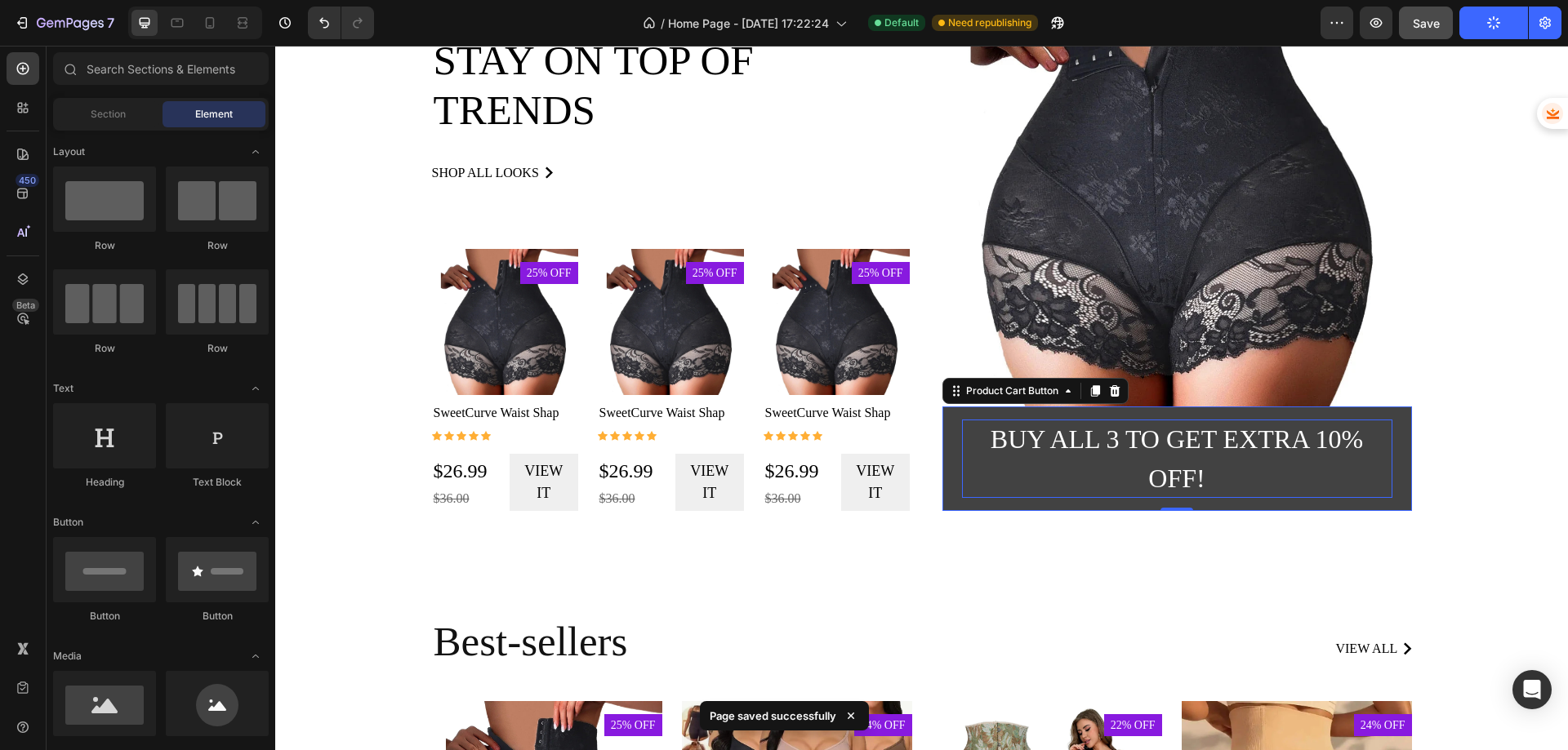
click at [998, 459] on div "Buy all 3 to get extra 10% off!" at bounding box center [1177, 458] width 430 height 78
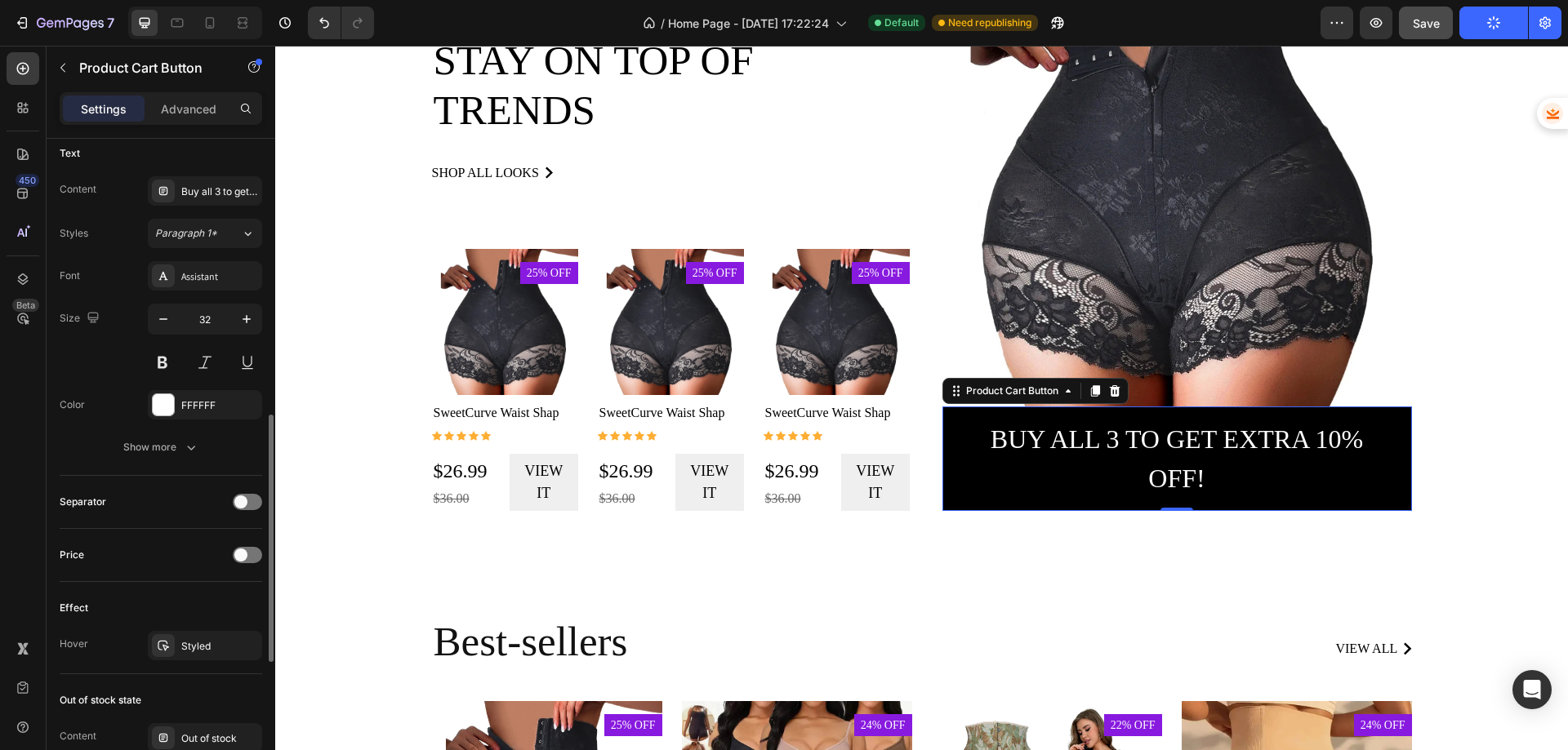
scroll to position [899, 0]
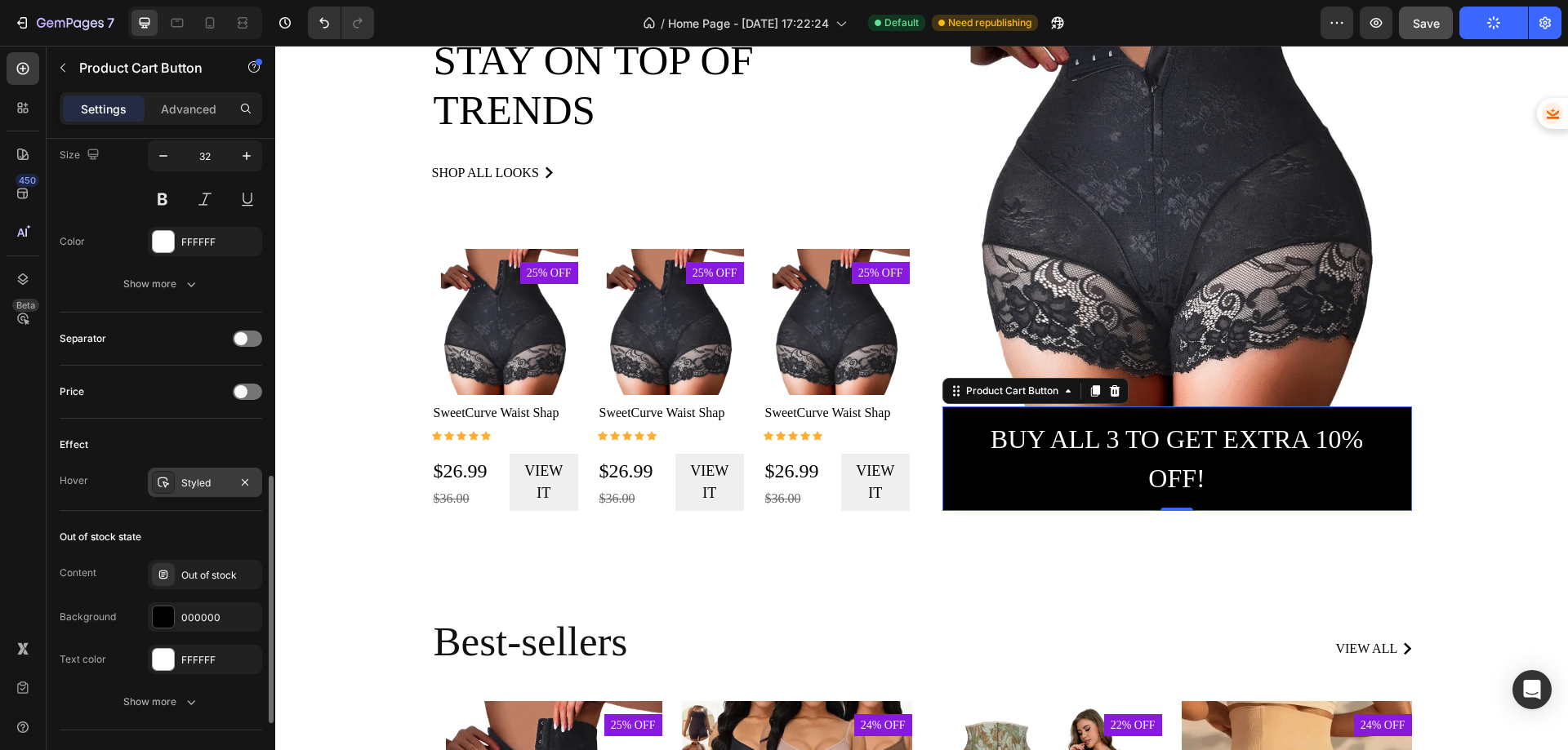
click at [196, 481] on div "Styled" at bounding box center [205, 483] width 47 height 15
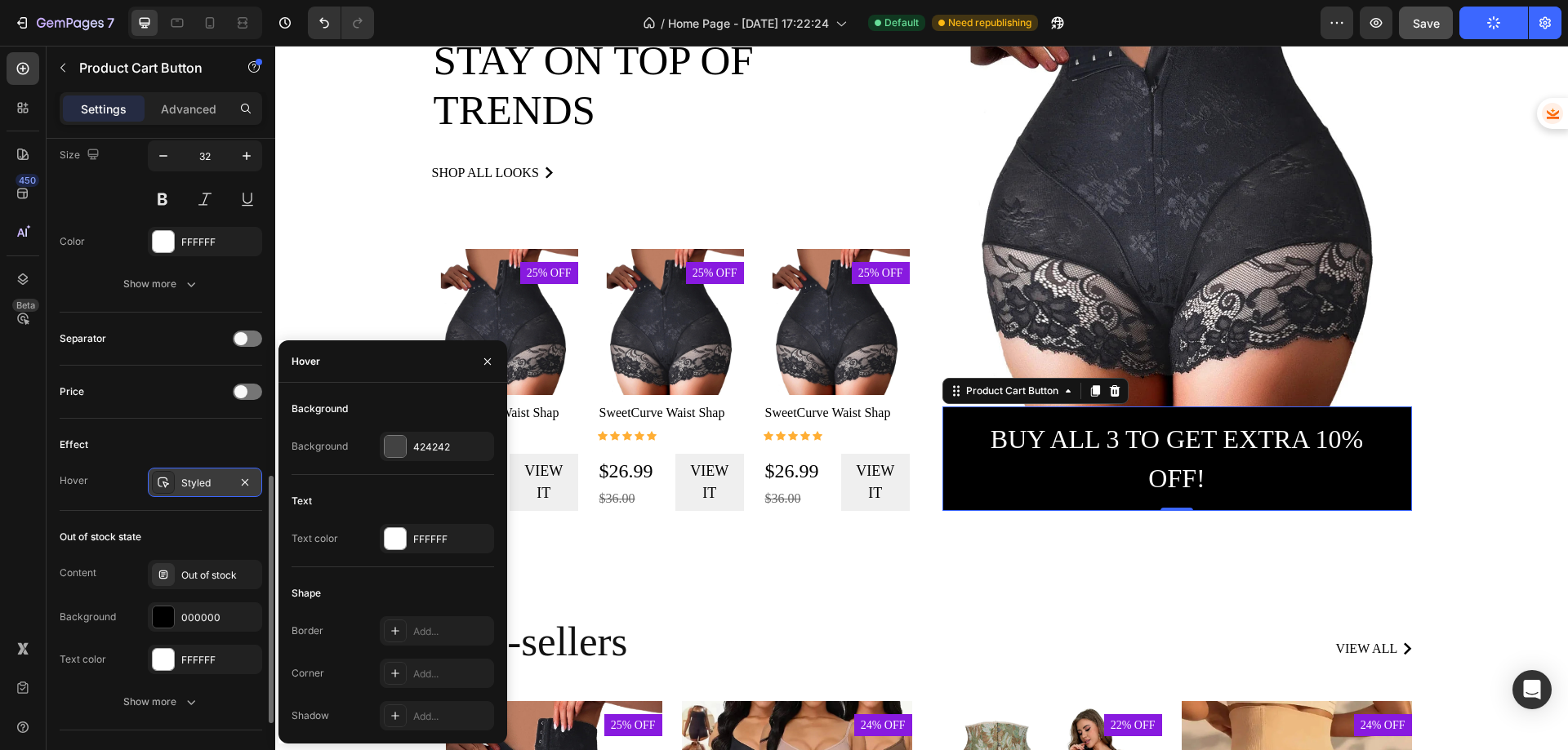
click at [196, 481] on div "Styled" at bounding box center [205, 483] width 47 height 15
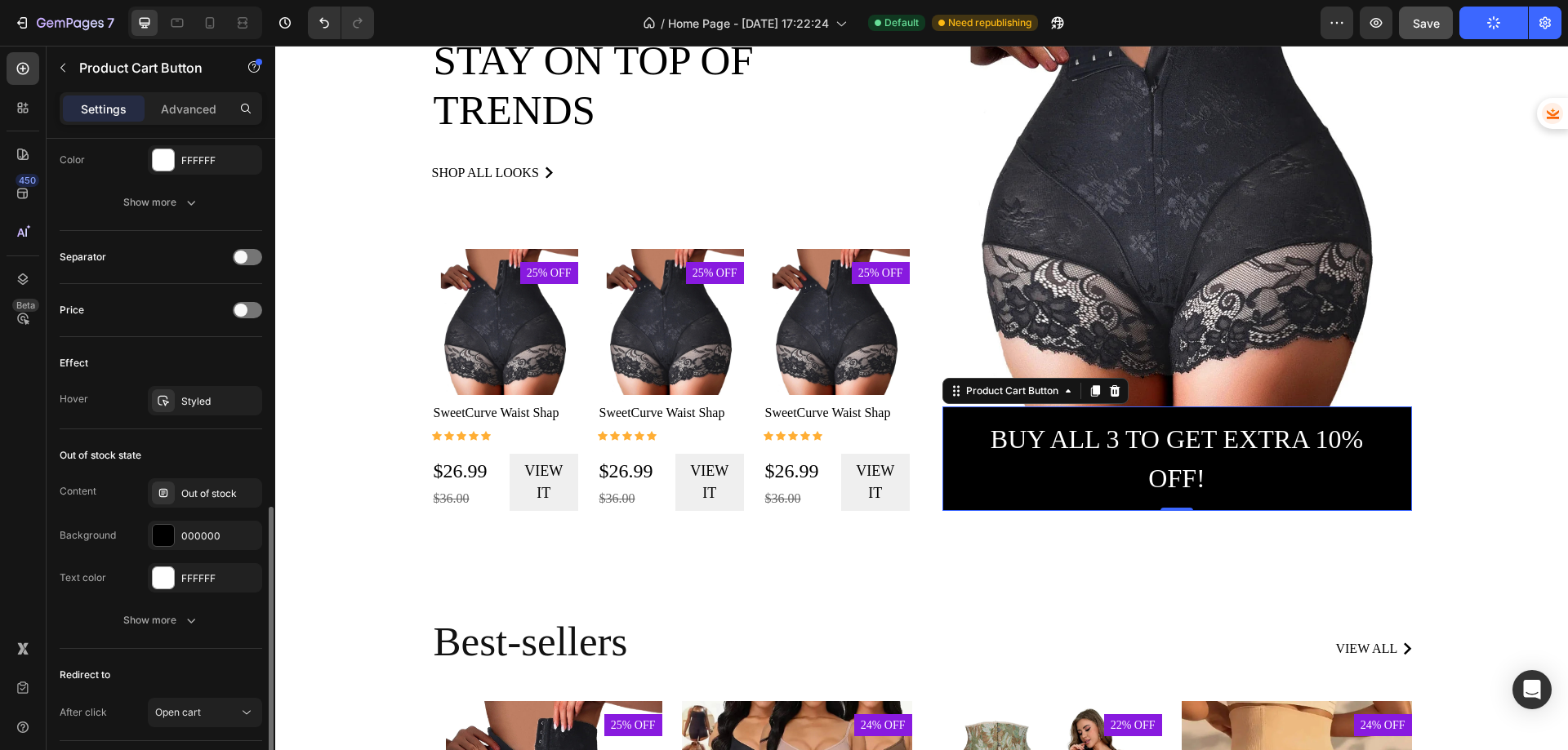
scroll to position [1092, 0]
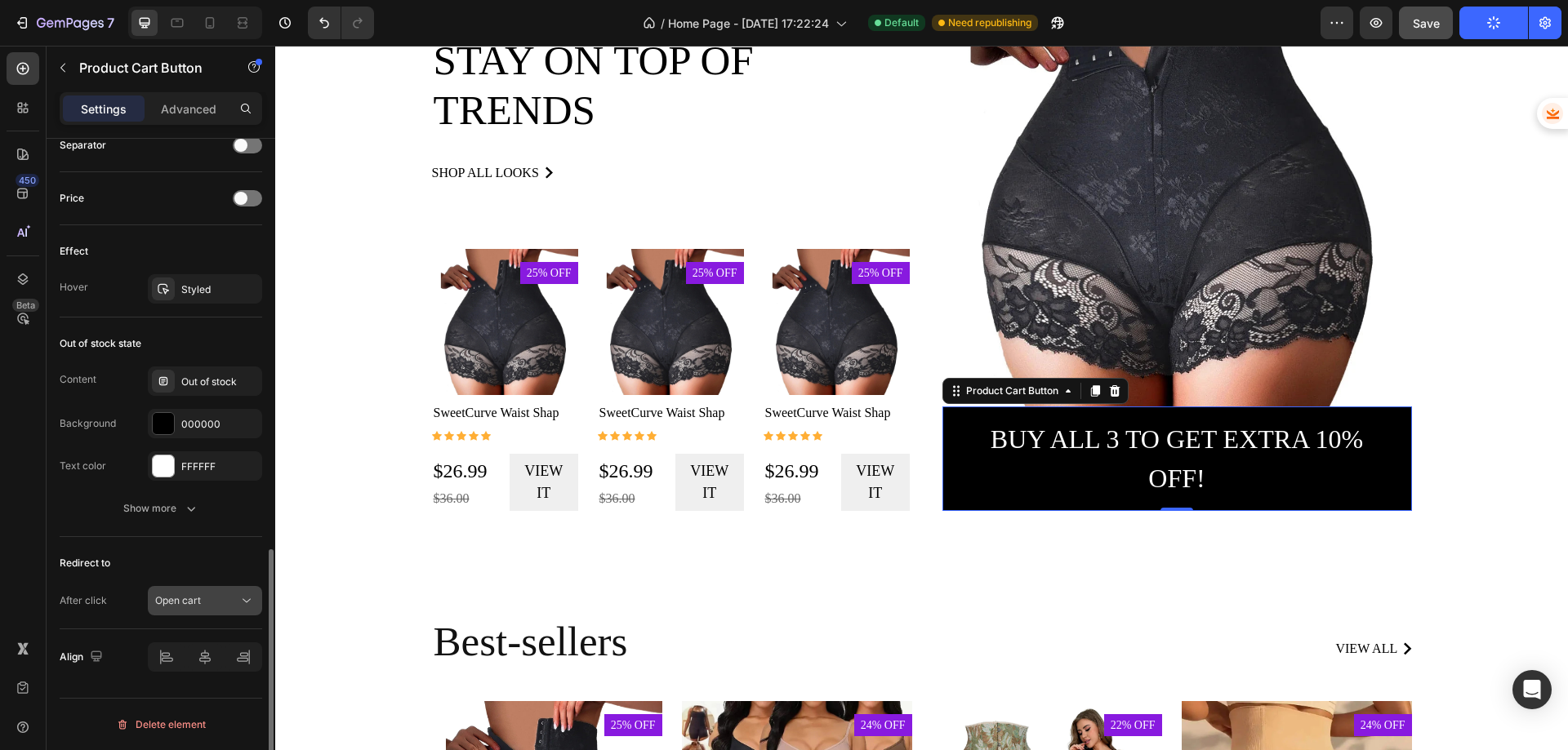
click at [207, 597] on div "Open cart" at bounding box center [196, 601] width 84 height 15
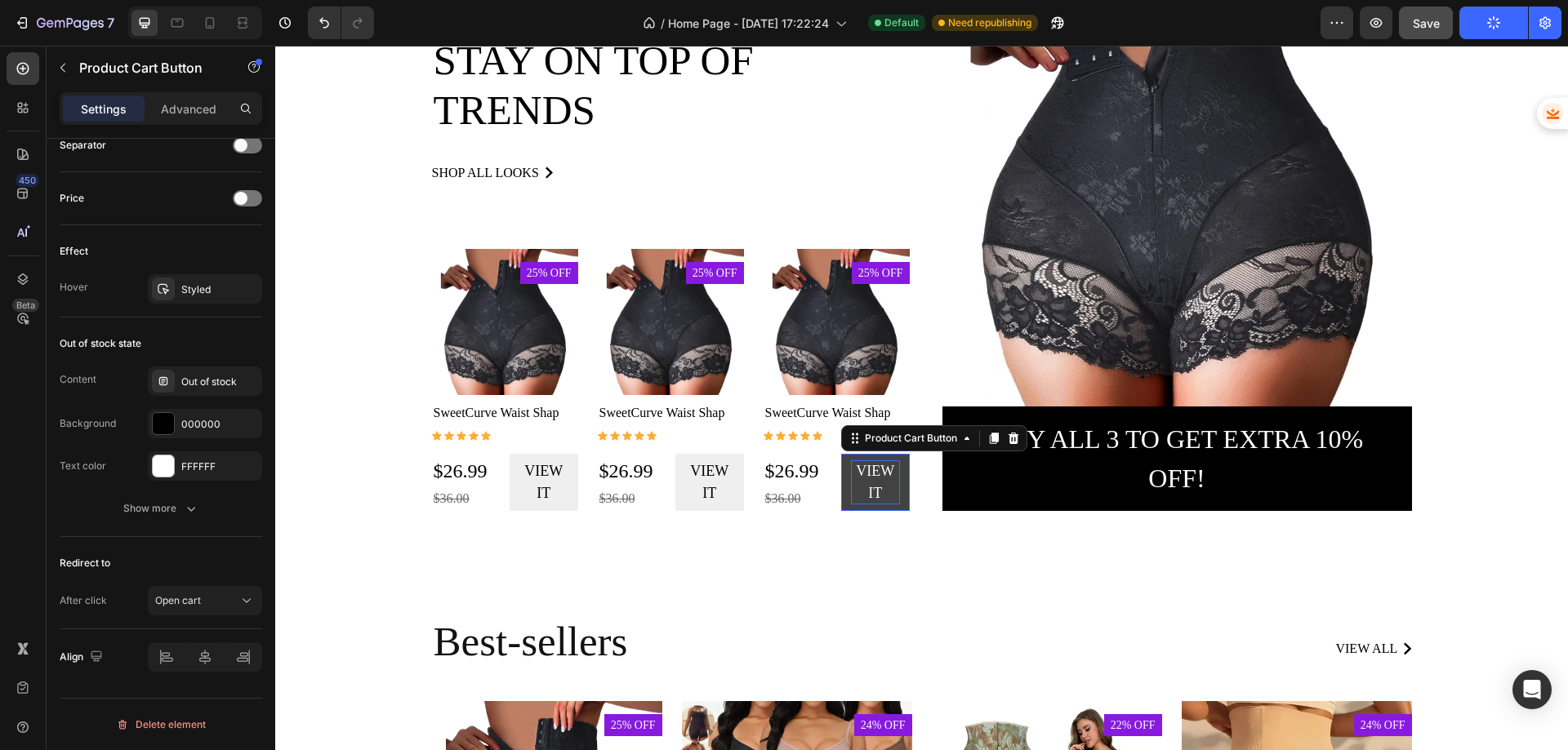
click at [869, 491] on div "View it" at bounding box center [876, 483] width 49 height 44
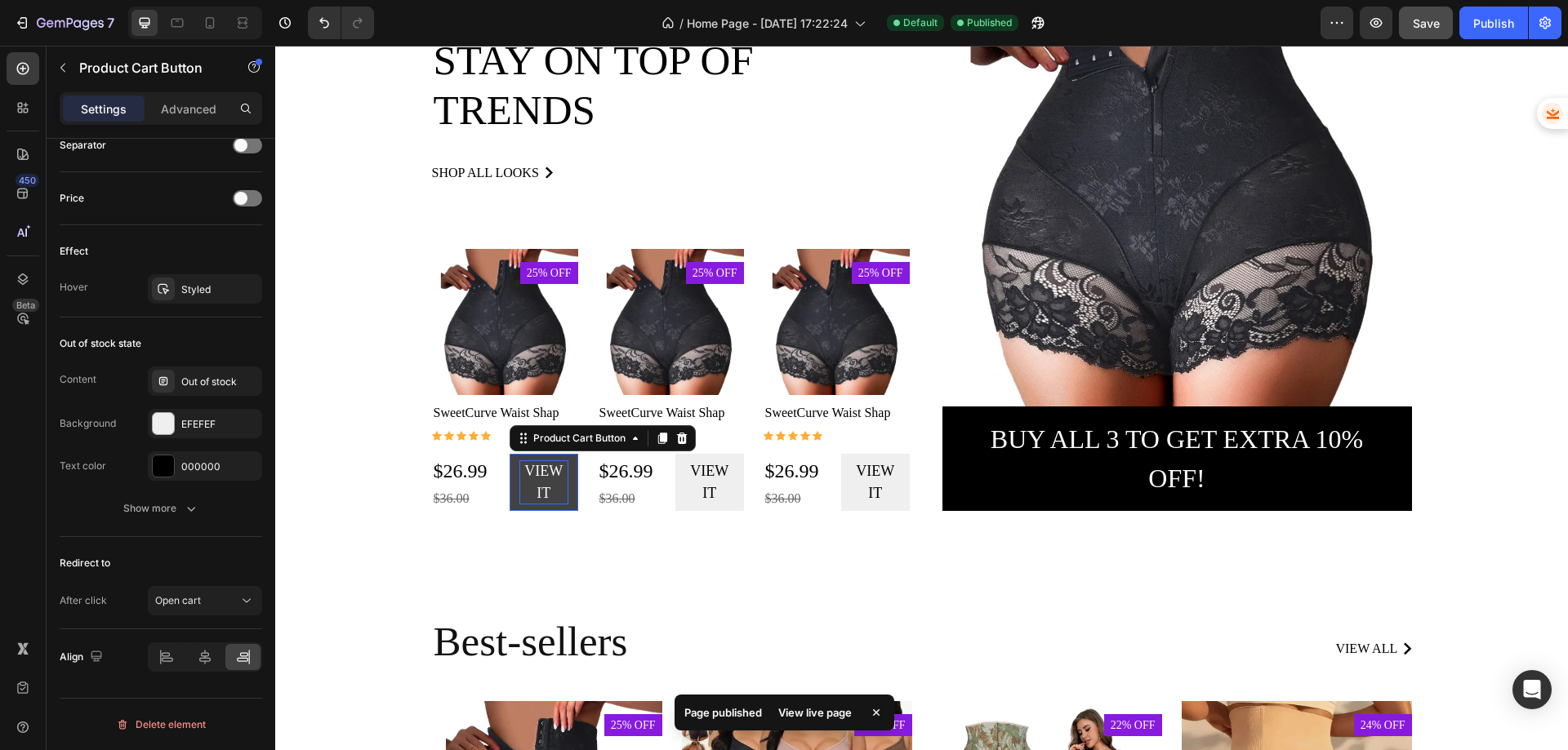
click at [536, 475] on div "View it" at bounding box center [544, 483] width 49 height 44
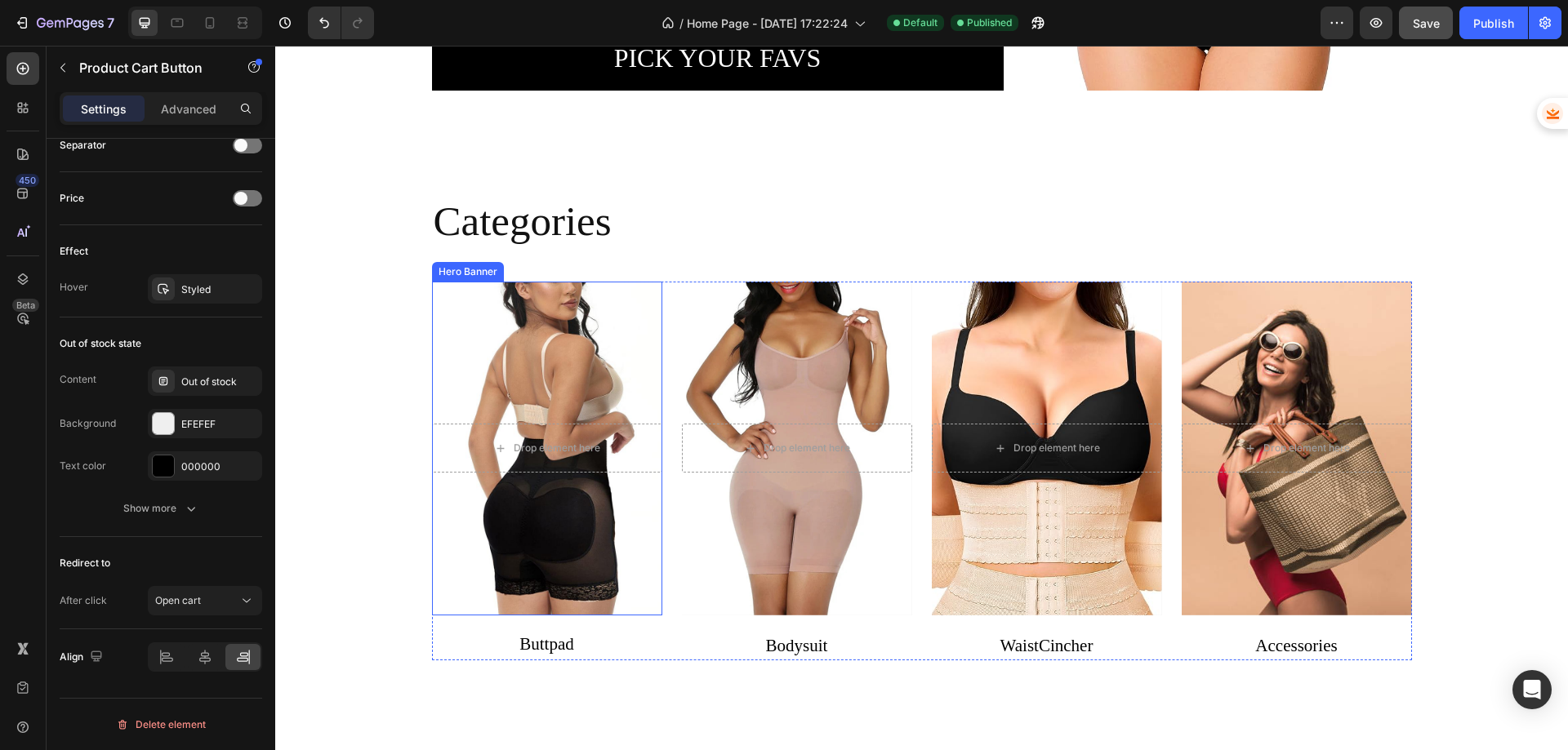
scroll to position [563, 0]
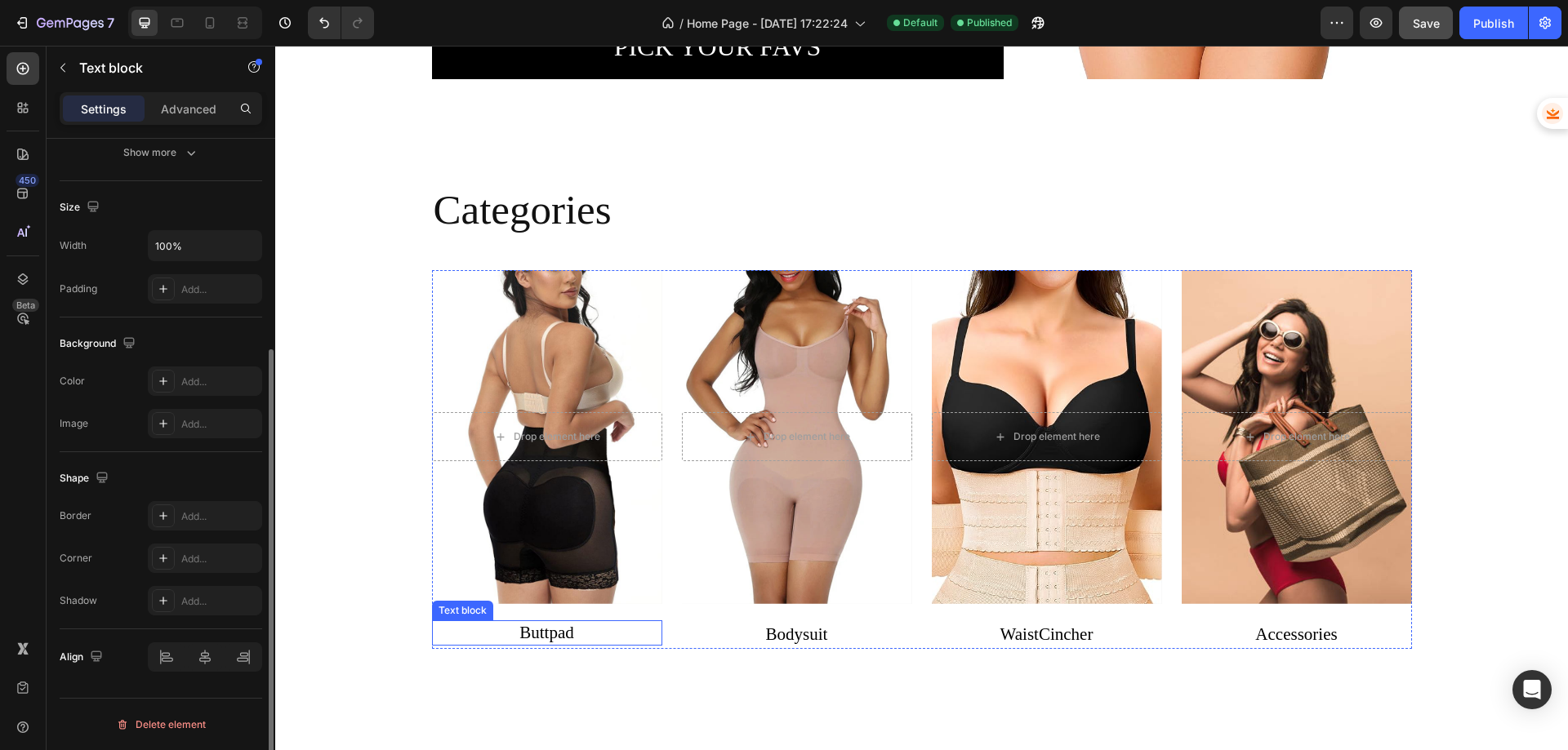
click at [544, 632] on link "Buttpad" at bounding box center [547, 633] width 55 height 19
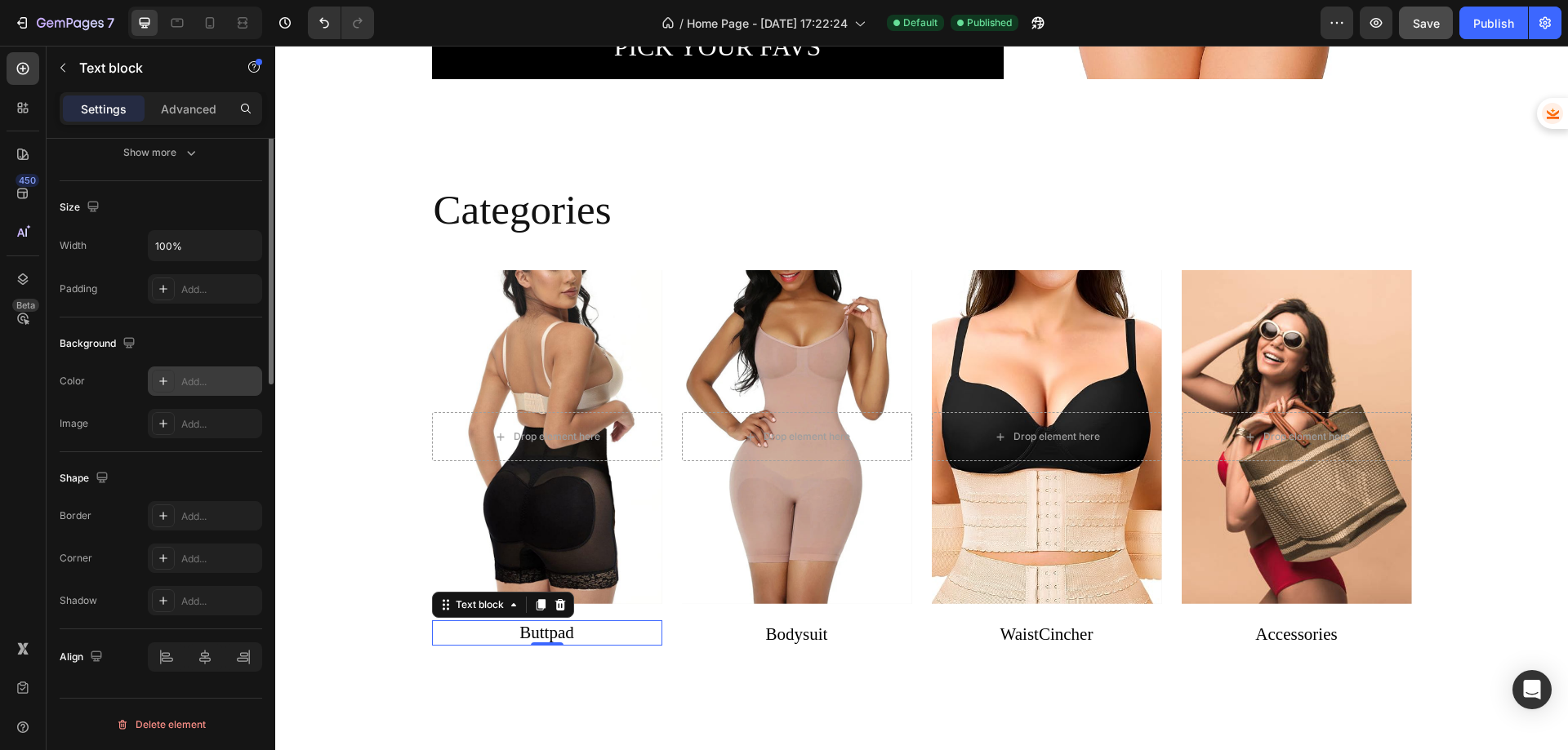
scroll to position [64, 0]
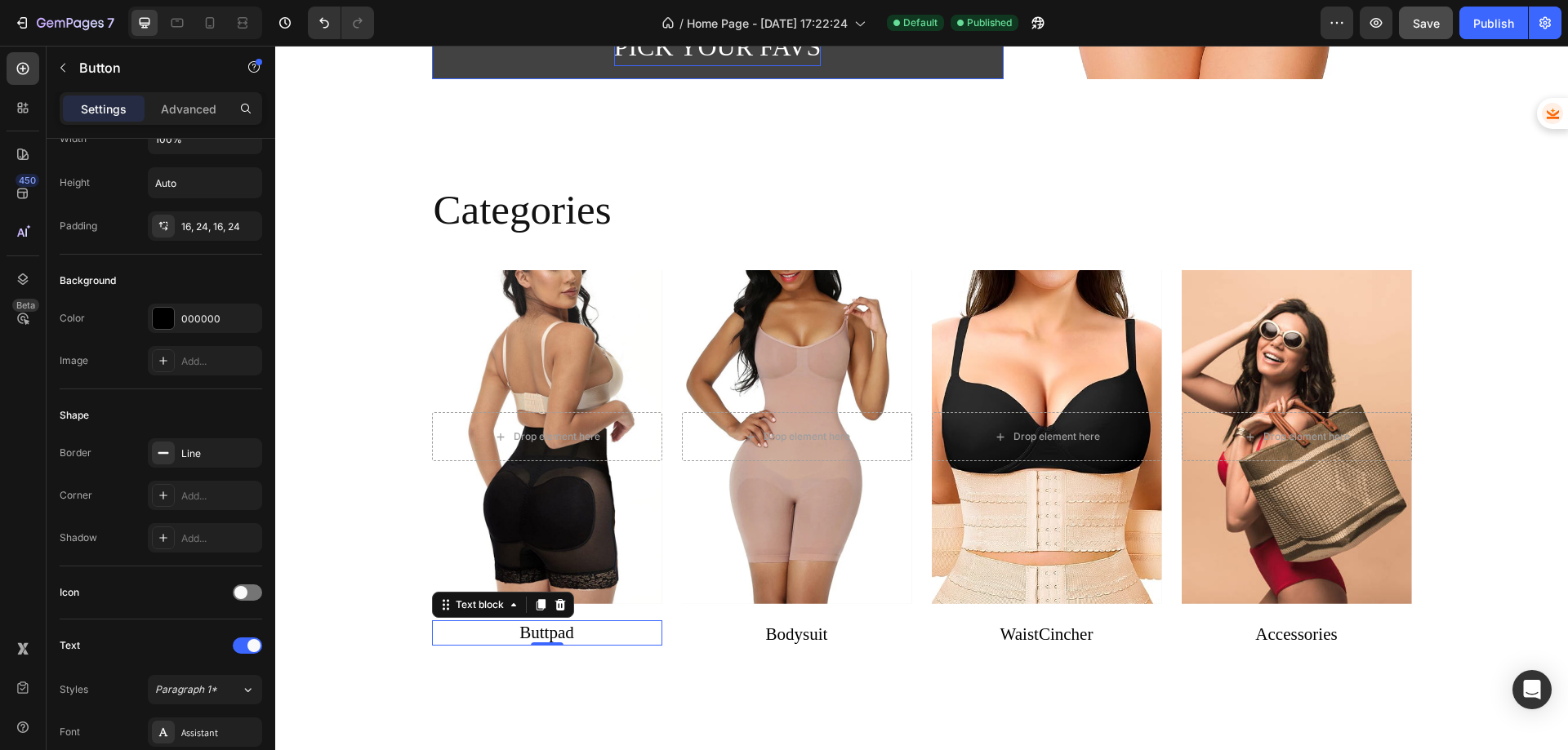
click at [616, 58] on div "Pick your favs" at bounding box center [718, 47] width 208 height 40
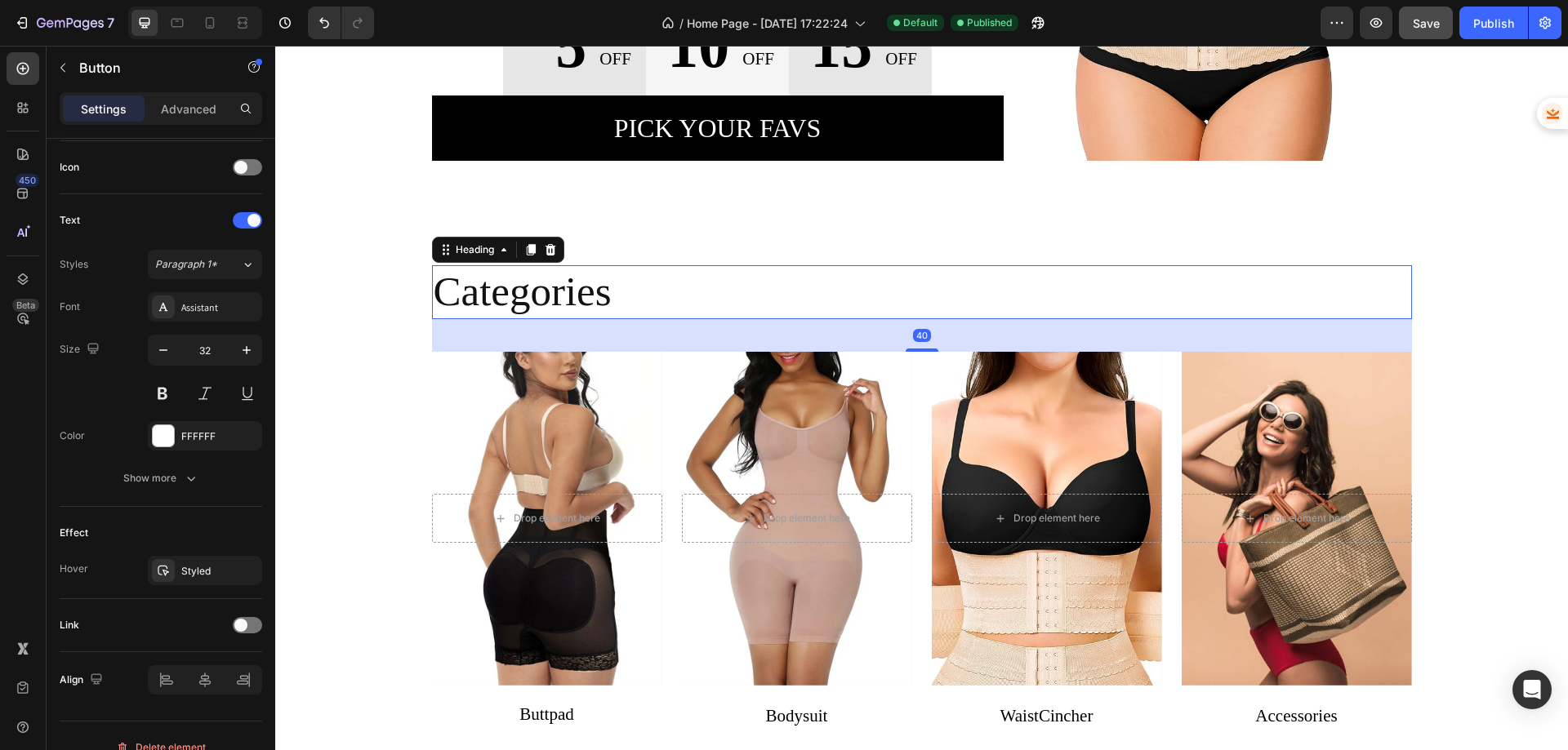
scroll to position [0, 0]
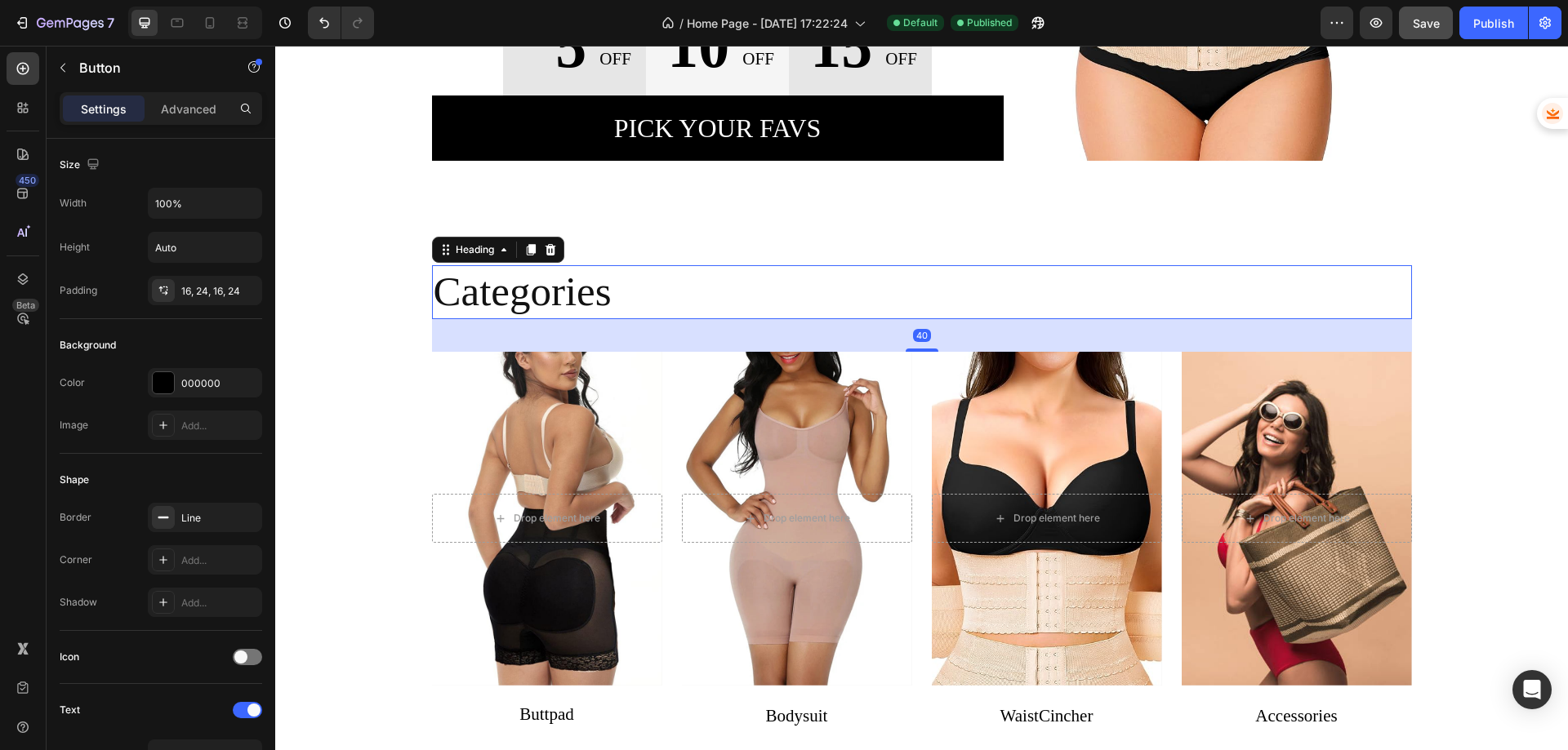
click at [626, 289] on p "Categories" at bounding box center [922, 292] width 977 height 50
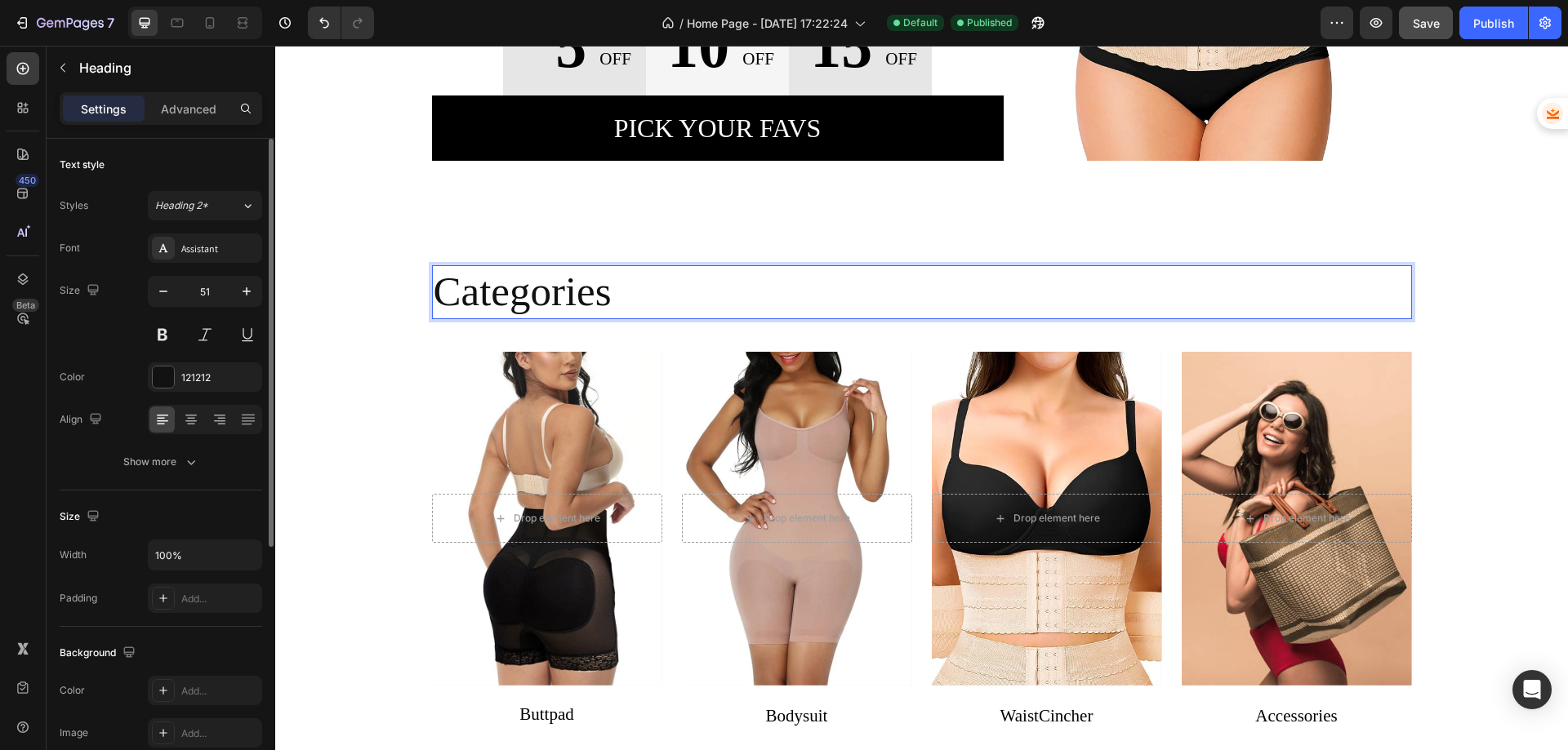
click at [605, 292] on p "Categories" at bounding box center [922, 292] width 977 height 50
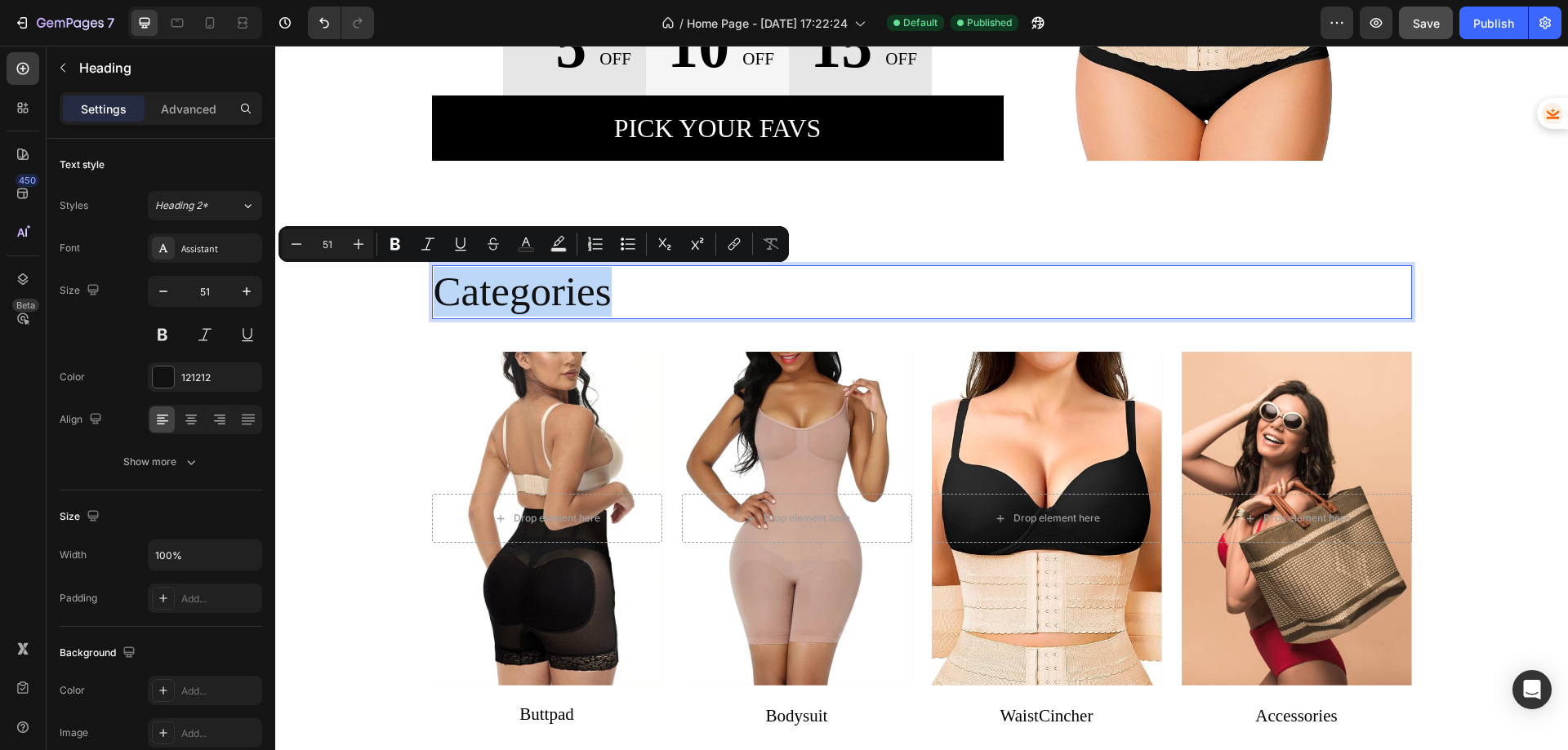
drag, startPoint x: 611, startPoint y: 289, endPoint x: 439, endPoint y: 303, distance: 172.6
click at [439, 303] on p "Categories" at bounding box center [922, 292] width 977 height 50
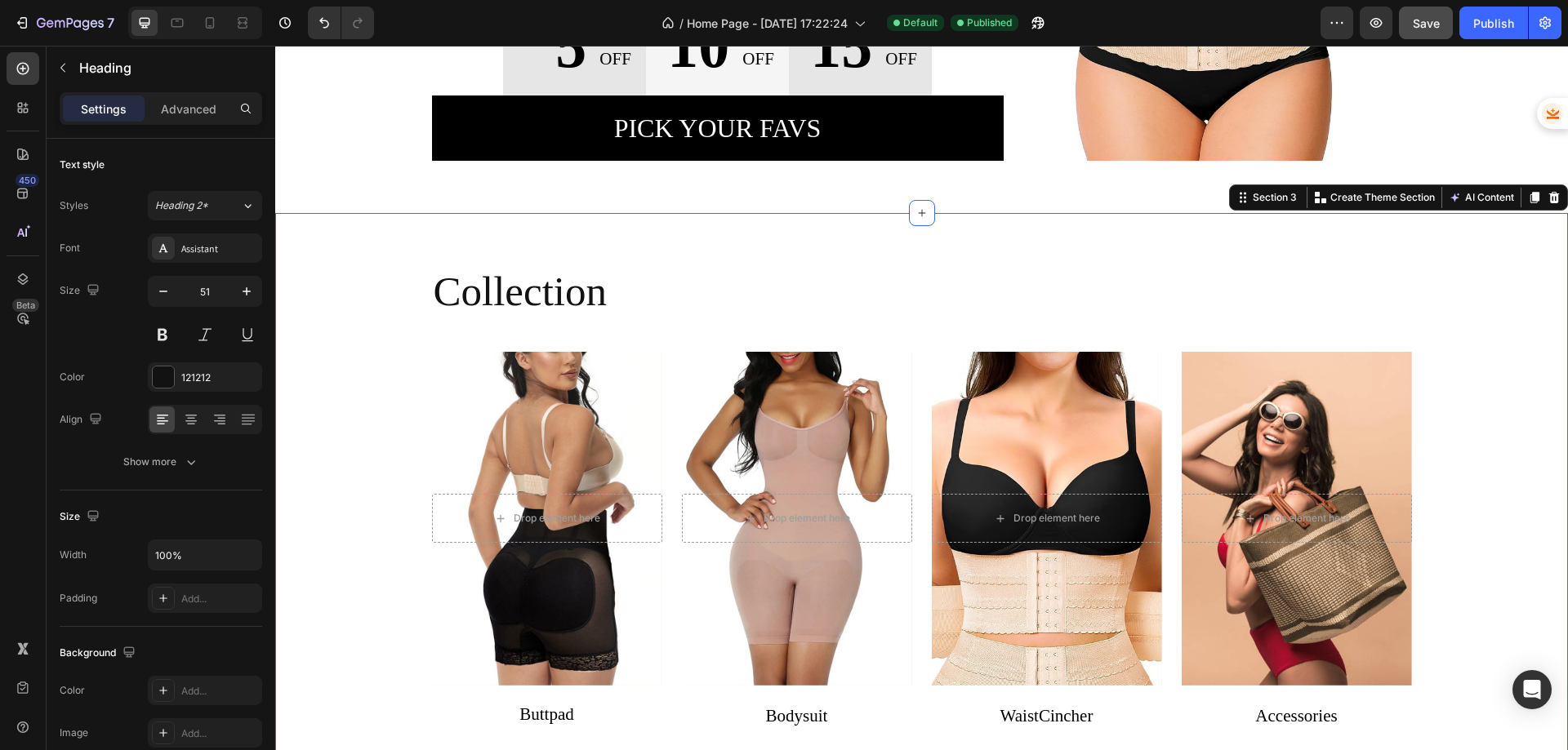
click at [354, 384] on div "Collection Heading Drop element here Hero Banner Buttpad Text block Drop elemen…" at bounding box center [922, 505] width 1268 height 478
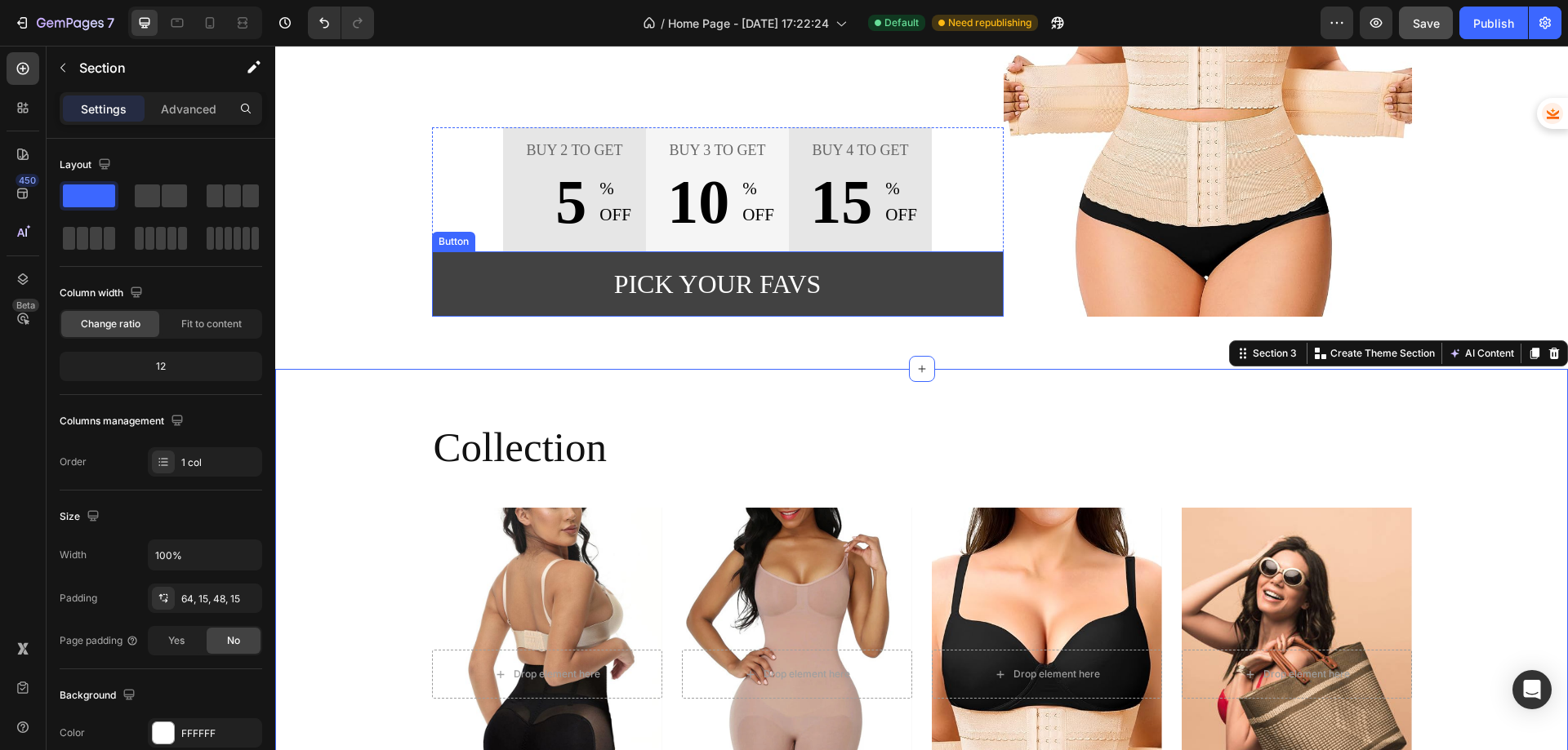
scroll to position [317, 0]
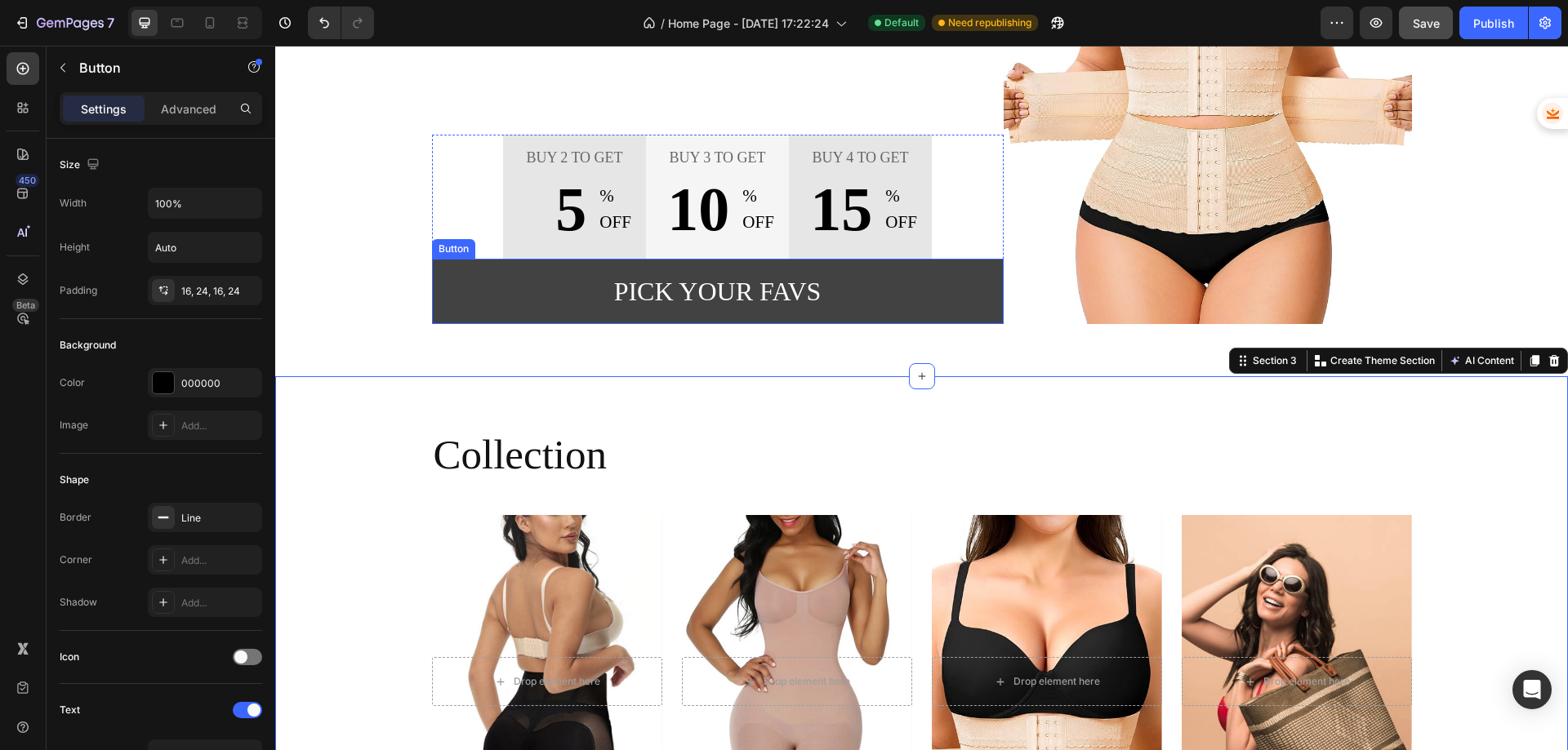
click at [602, 294] on button "Pick your favs" at bounding box center [718, 291] width 572 height 65
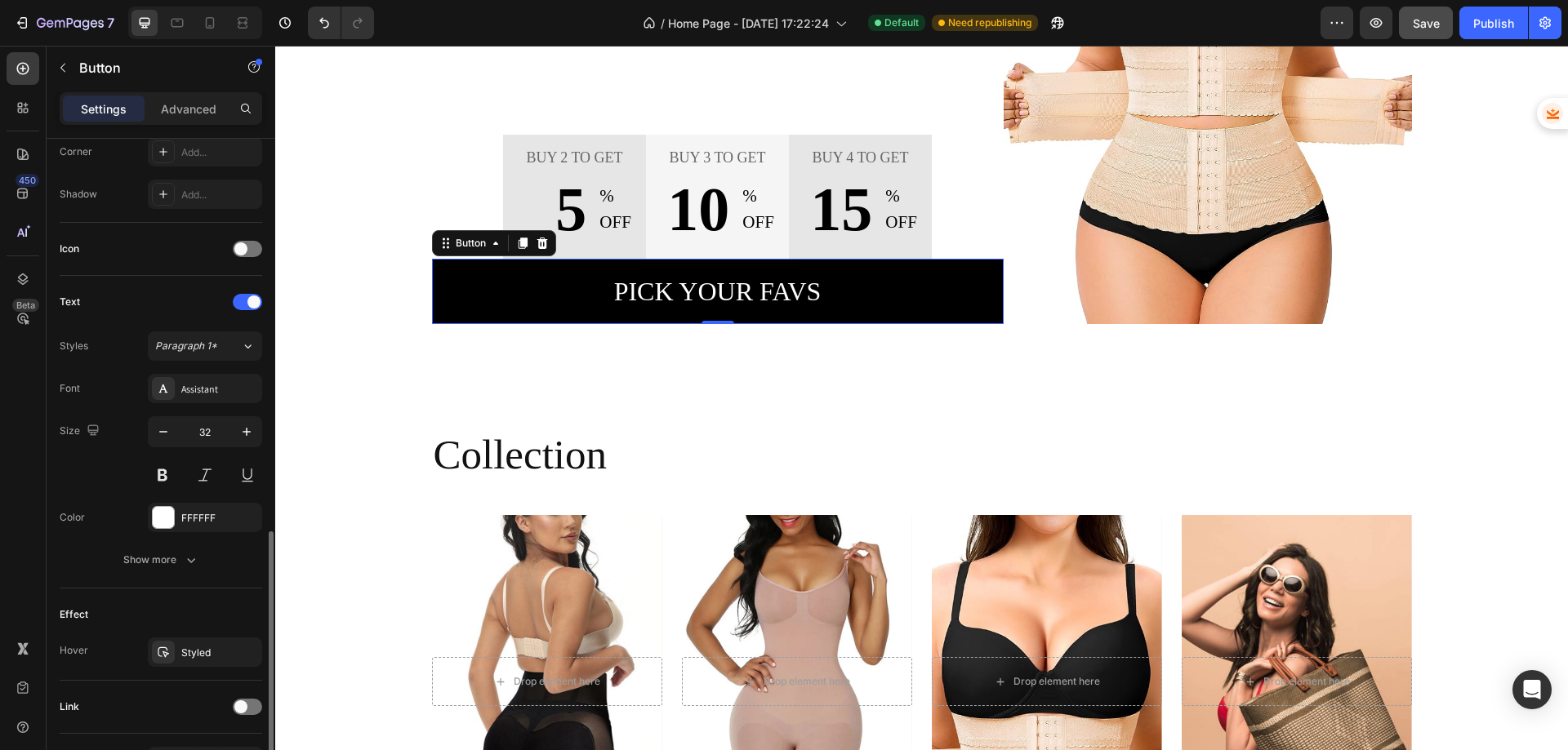
scroll to position [513, 0]
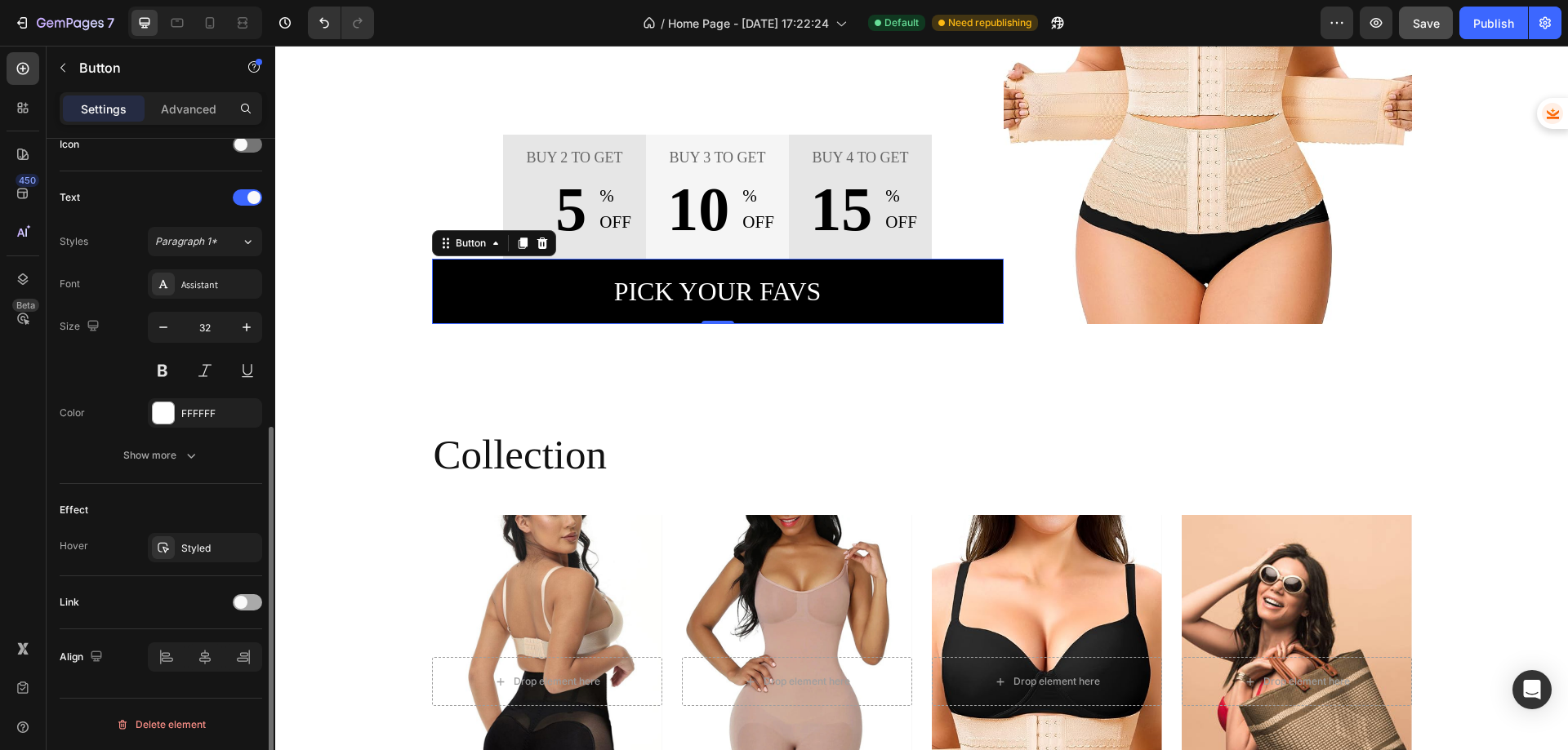
click at [245, 604] on span at bounding box center [241, 602] width 13 height 13
click at [203, 681] on div "Add..." at bounding box center [219, 687] width 77 height 15
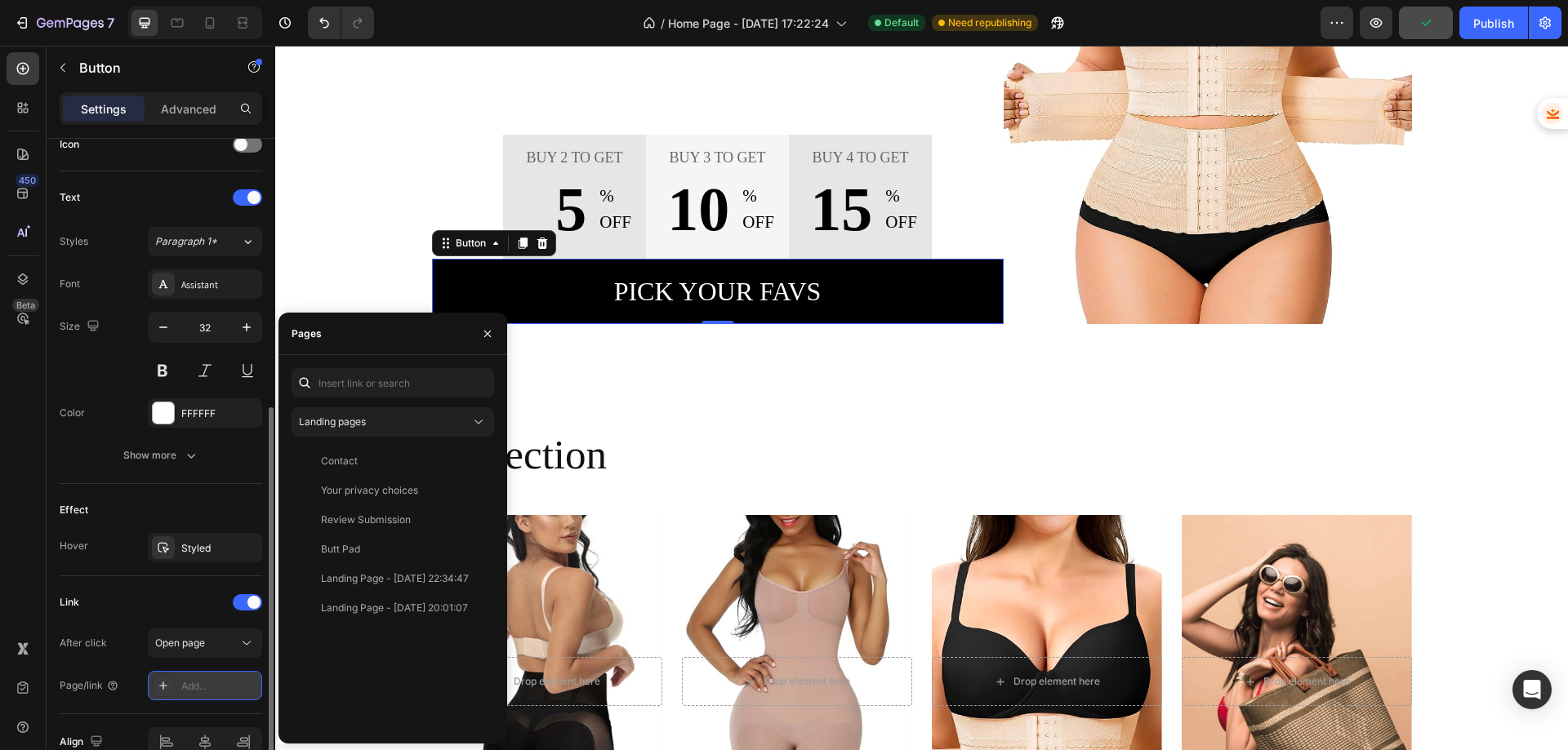
click at [197, 685] on div "Add..." at bounding box center [219, 687] width 77 height 15
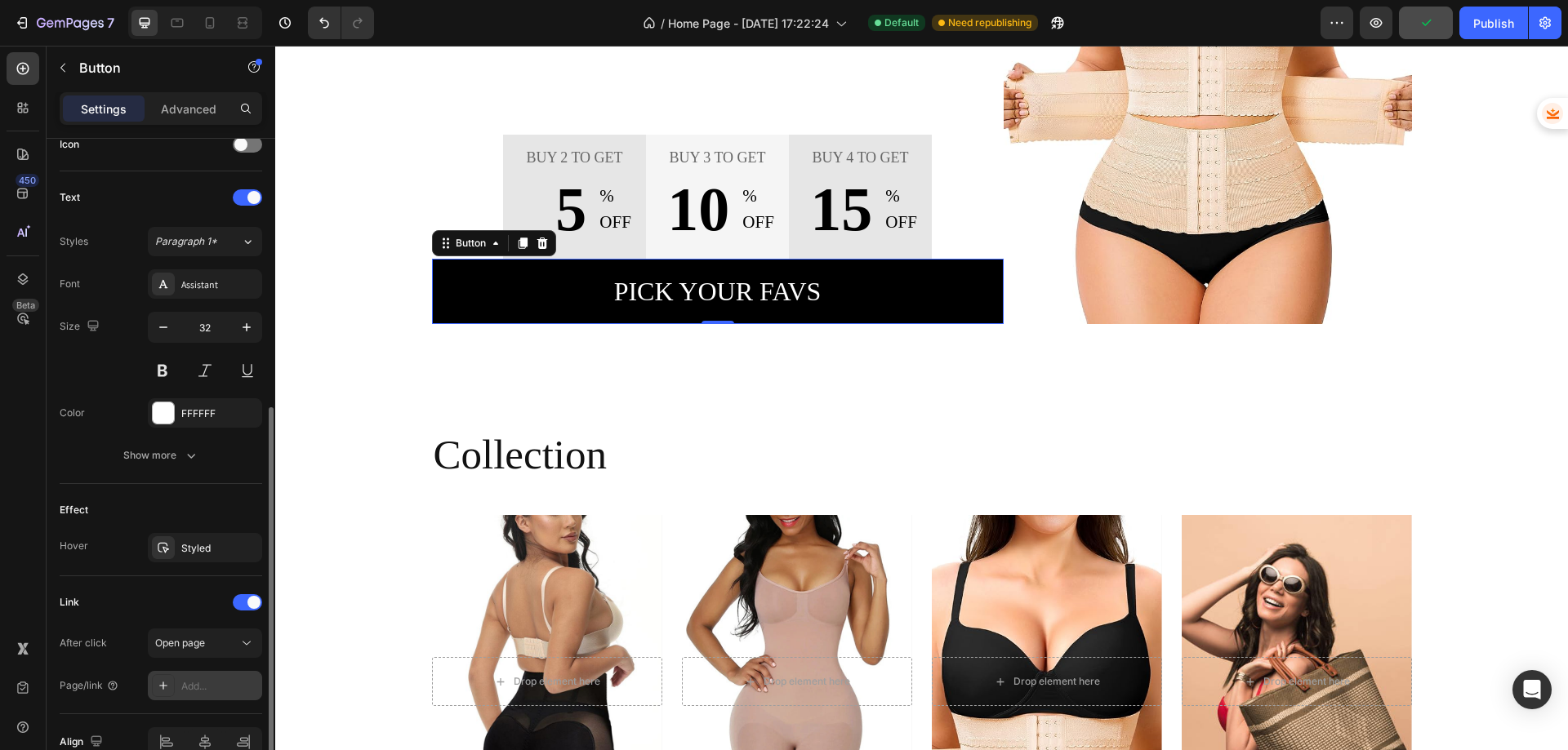
click at [197, 685] on div "Add..." at bounding box center [219, 687] width 77 height 15
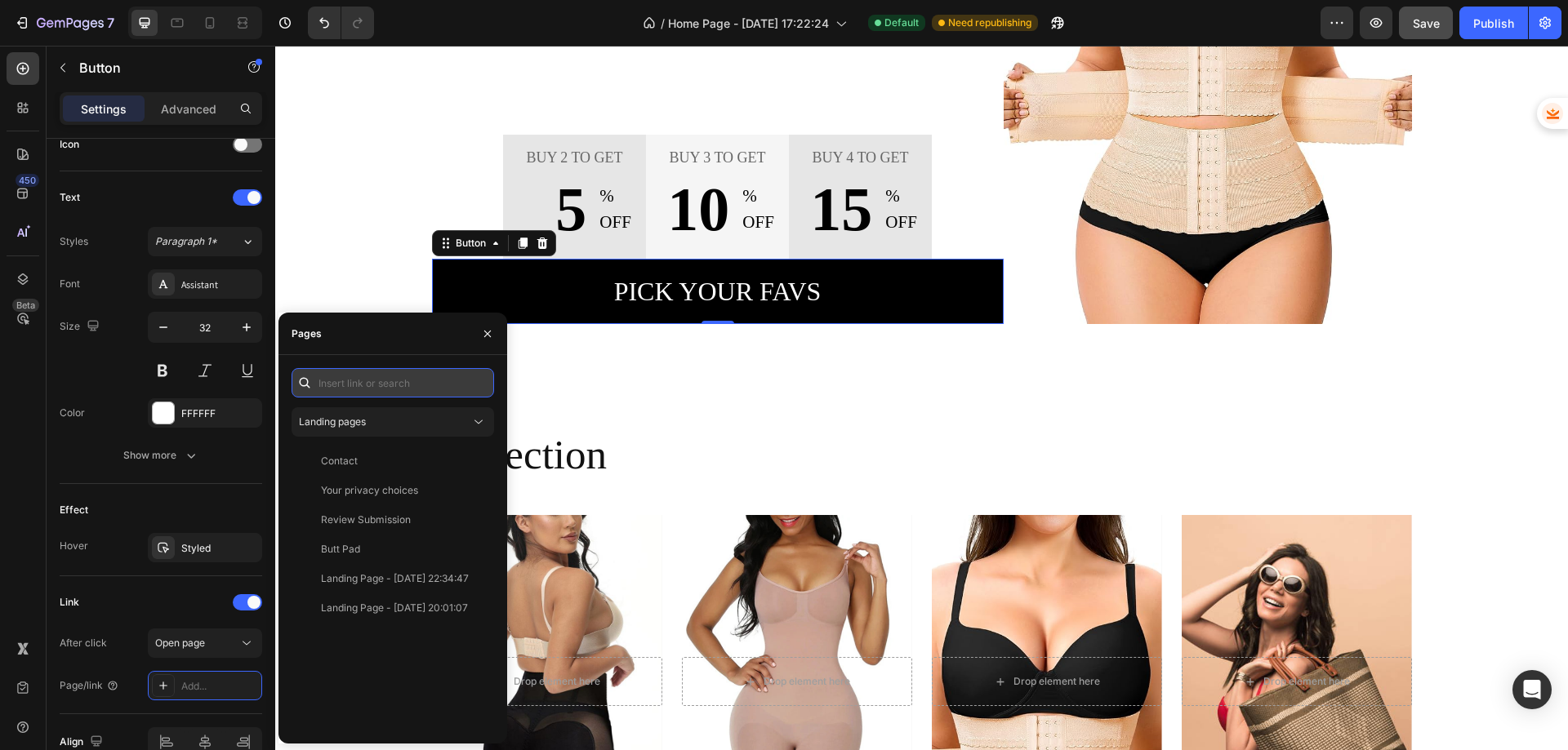
paste input "https://comforttouch.store/collections"
type input "https://comforttouch.store/collections"
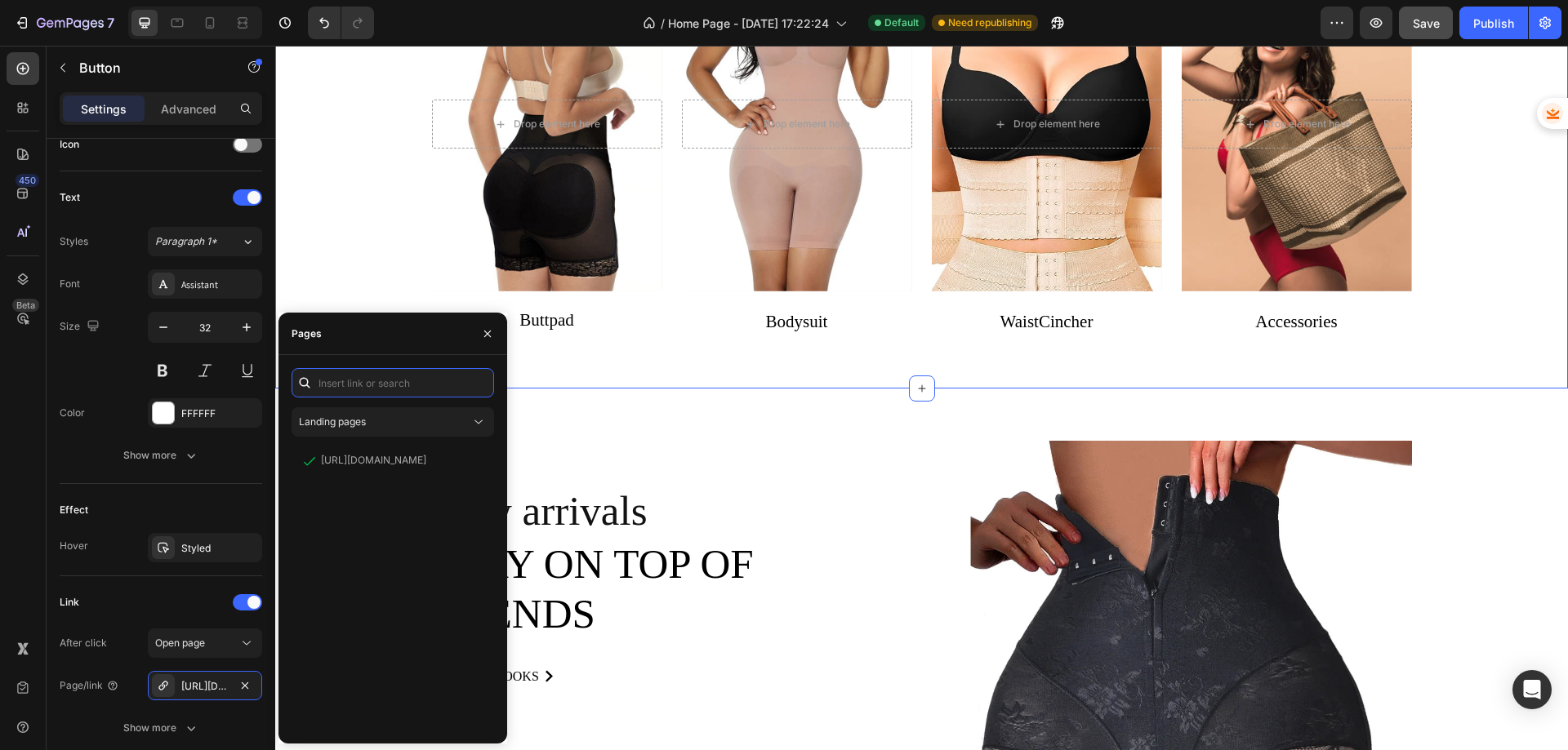
scroll to position [899, 0]
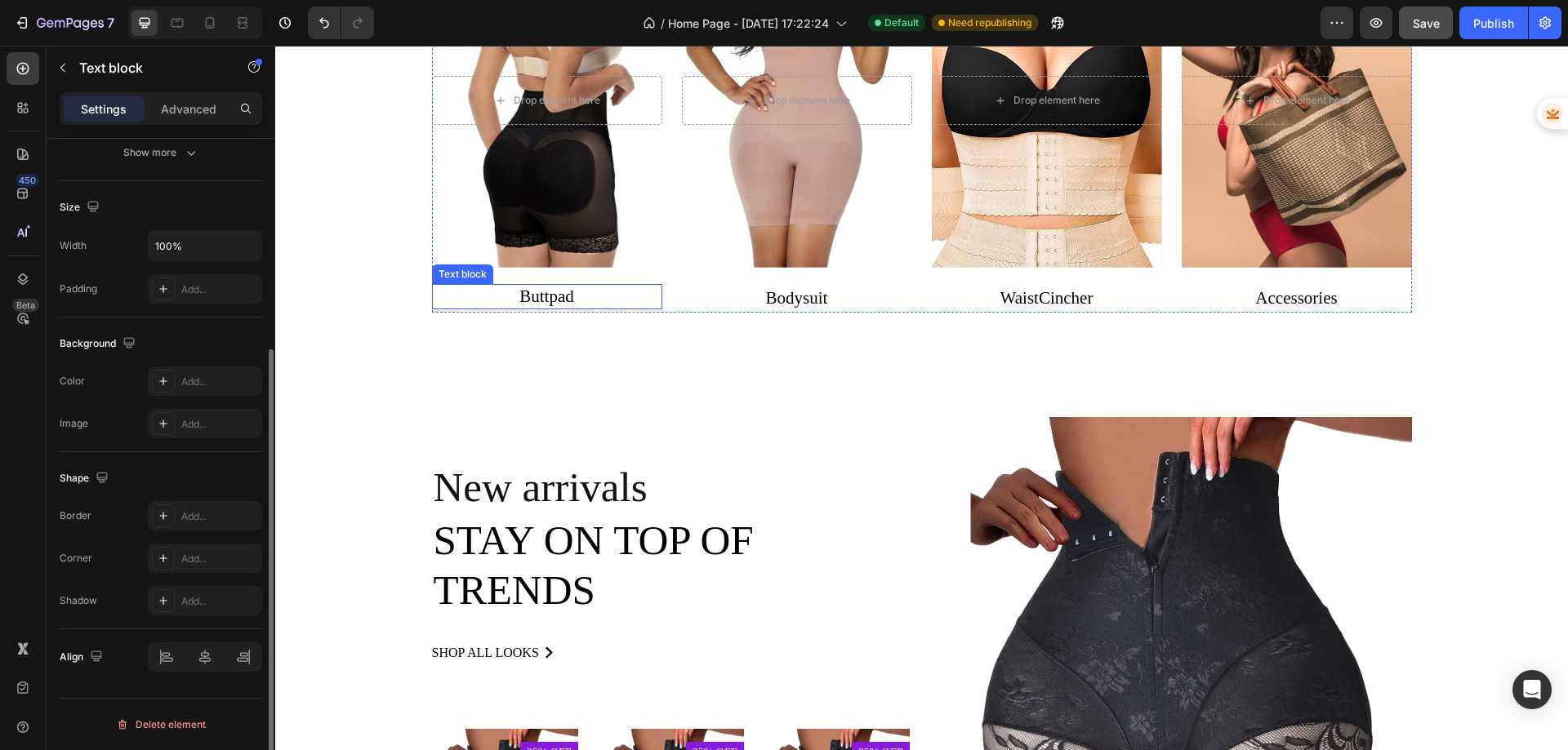
click at [558, 296] on link "Buttpad" at bounding box center [547, 296] width 55 height 19
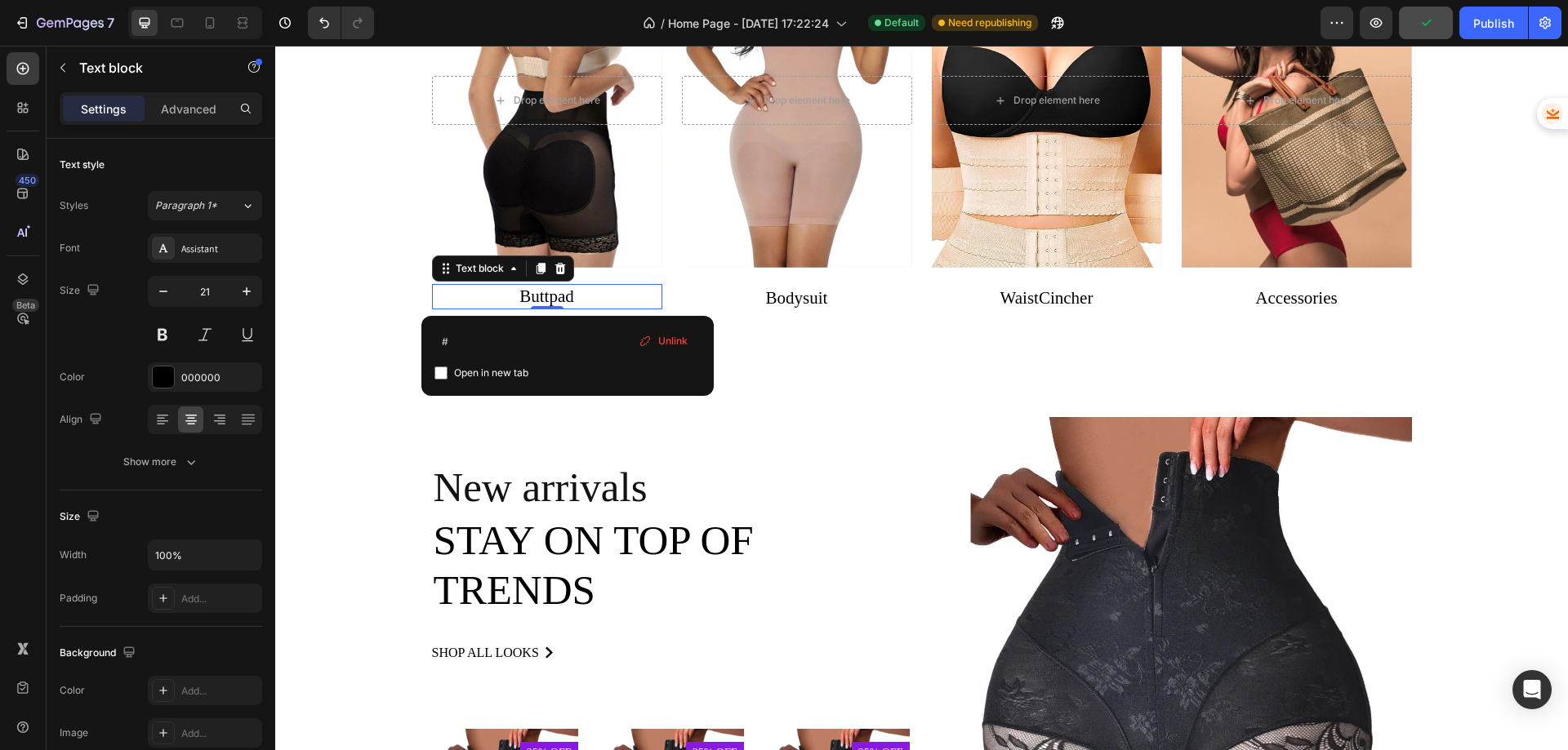
click at [573, 296] on p "Buttpad" at bounding box center [547, 297] width 230 height 26
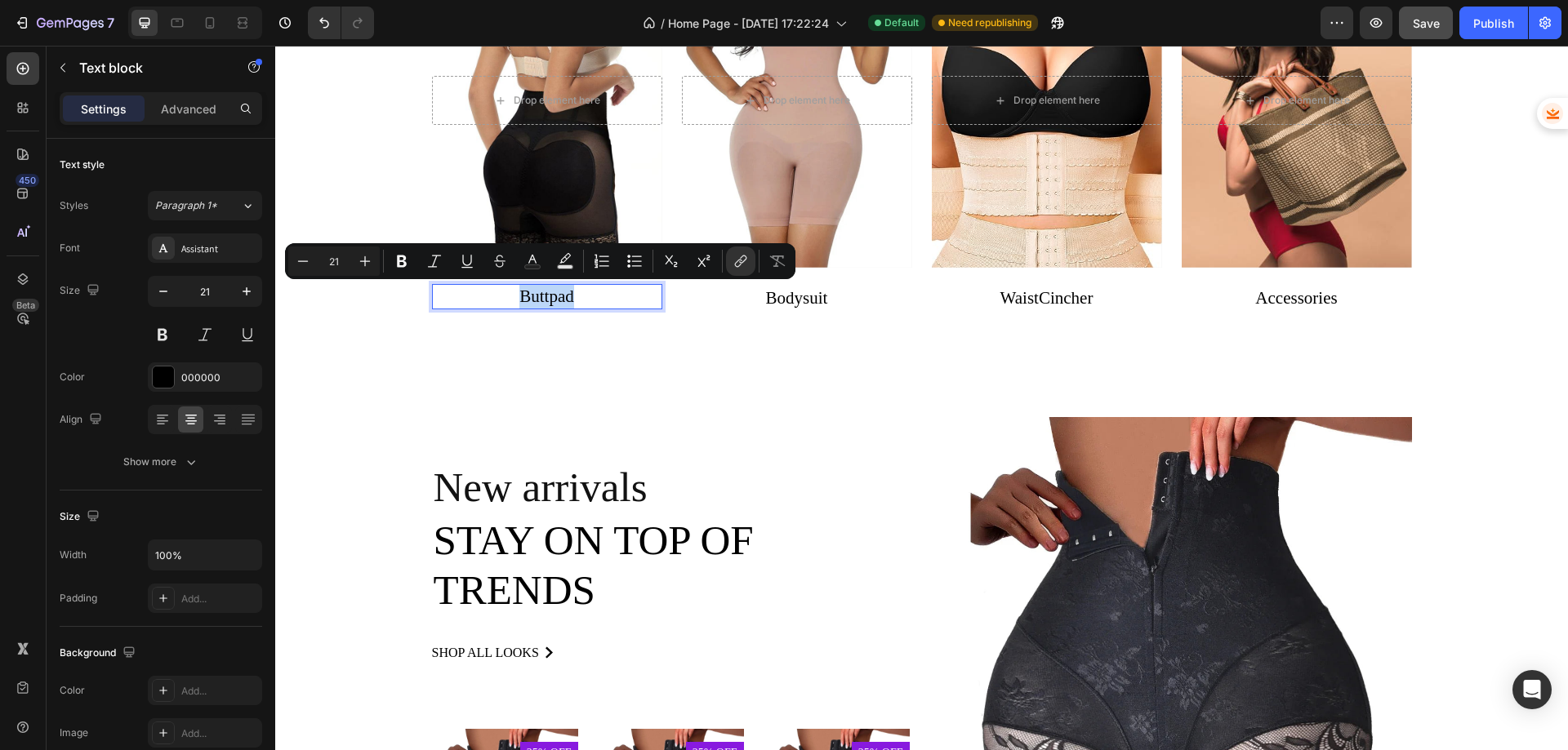
drag, startPoint x: 573, startPoint y: 296, endPoint x: 491, endPoint y: 293, distance: 82.1
click at [491, 293] on p "Buttpad" at bounding box center [547, 297] width 230 height 26
click at [602, 296] on p "Buttpad" at bounding box center [547, 297] width 230 height 26
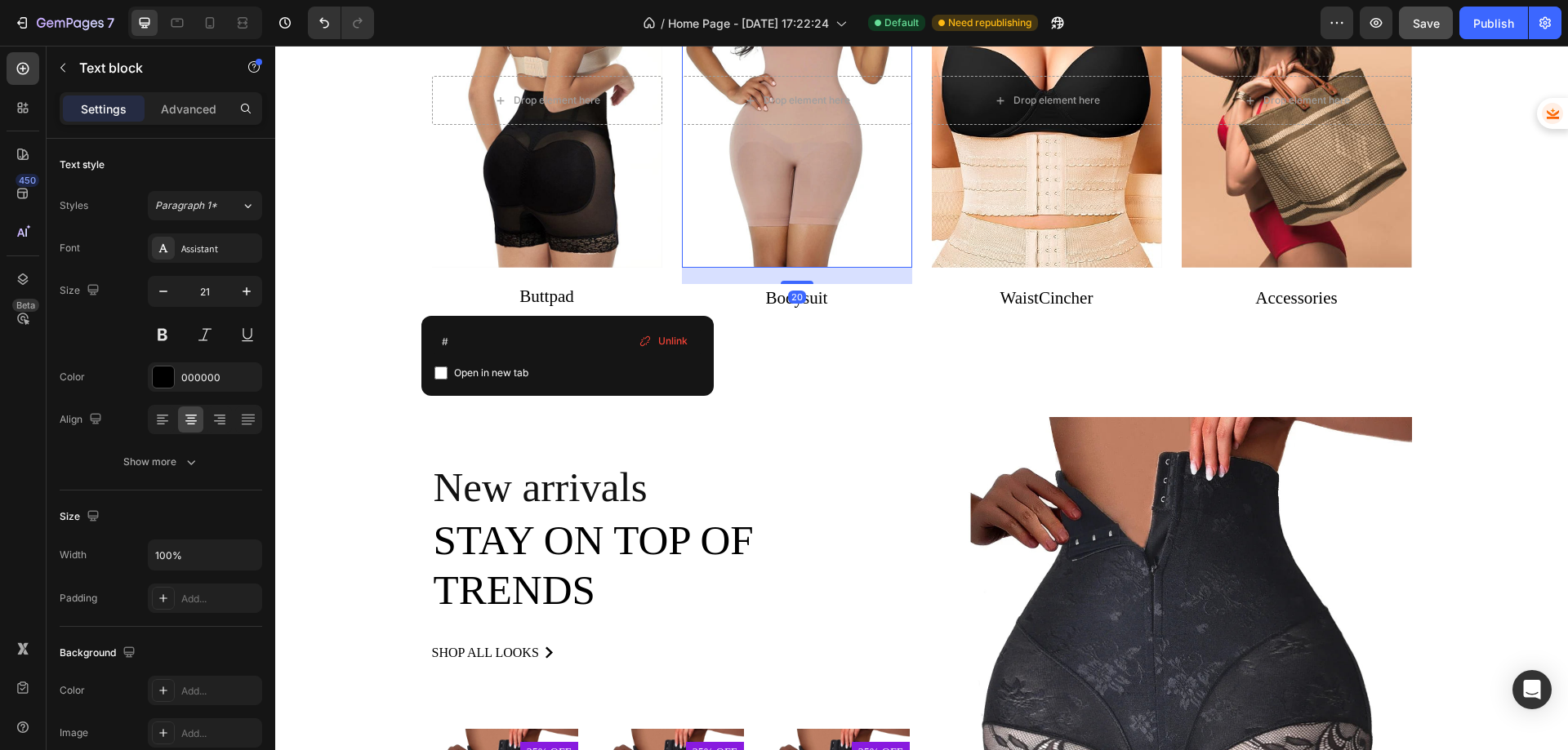
click at [682, 259] on div "Overlay" at bounding box center [797, 101] width 230 height 334
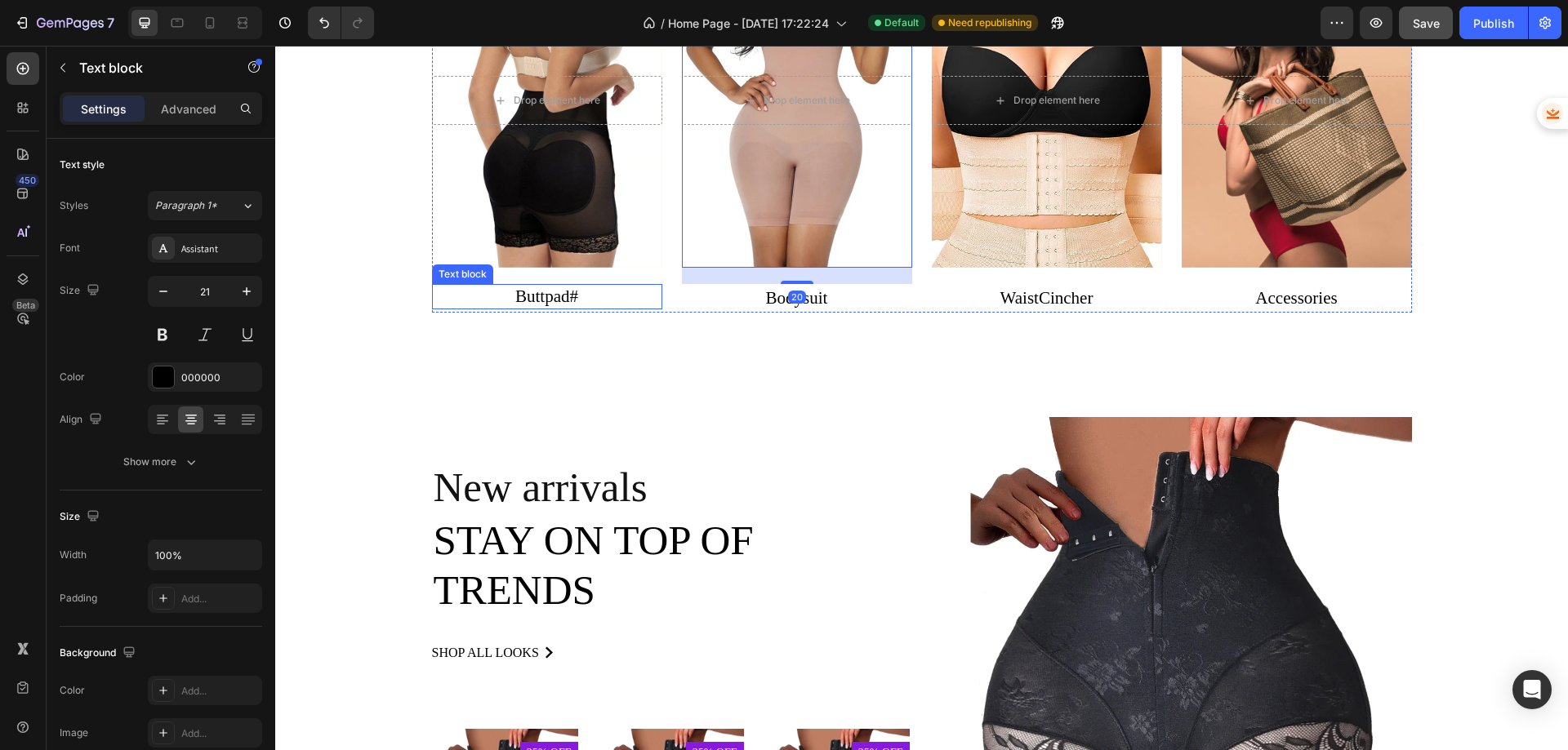
click at [601, 294] on p "Buttpad#" at bounding box center [547, 297] width 230 height 26
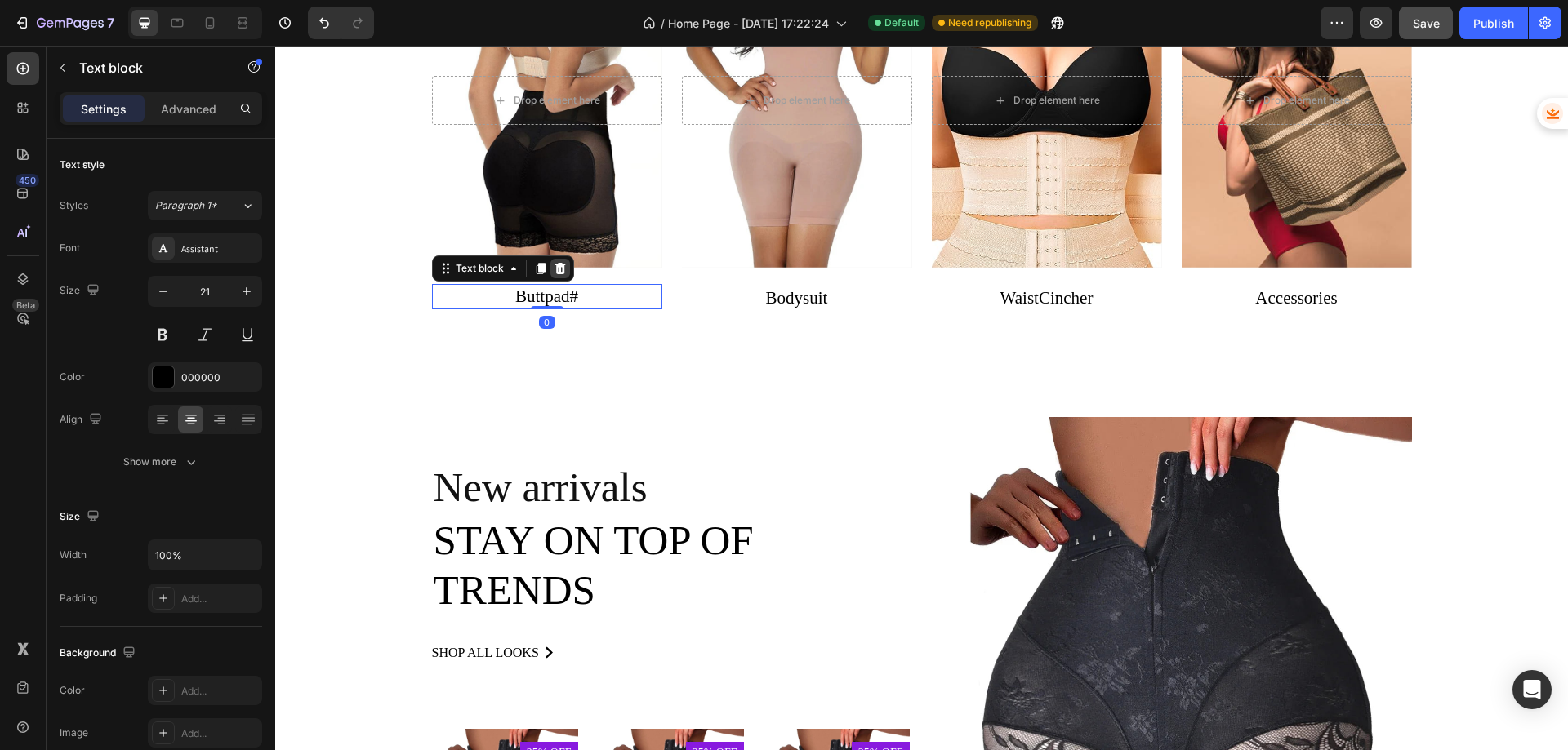
click at [556, 269] on icon at bounding box center [560, 268] width 11 height 11
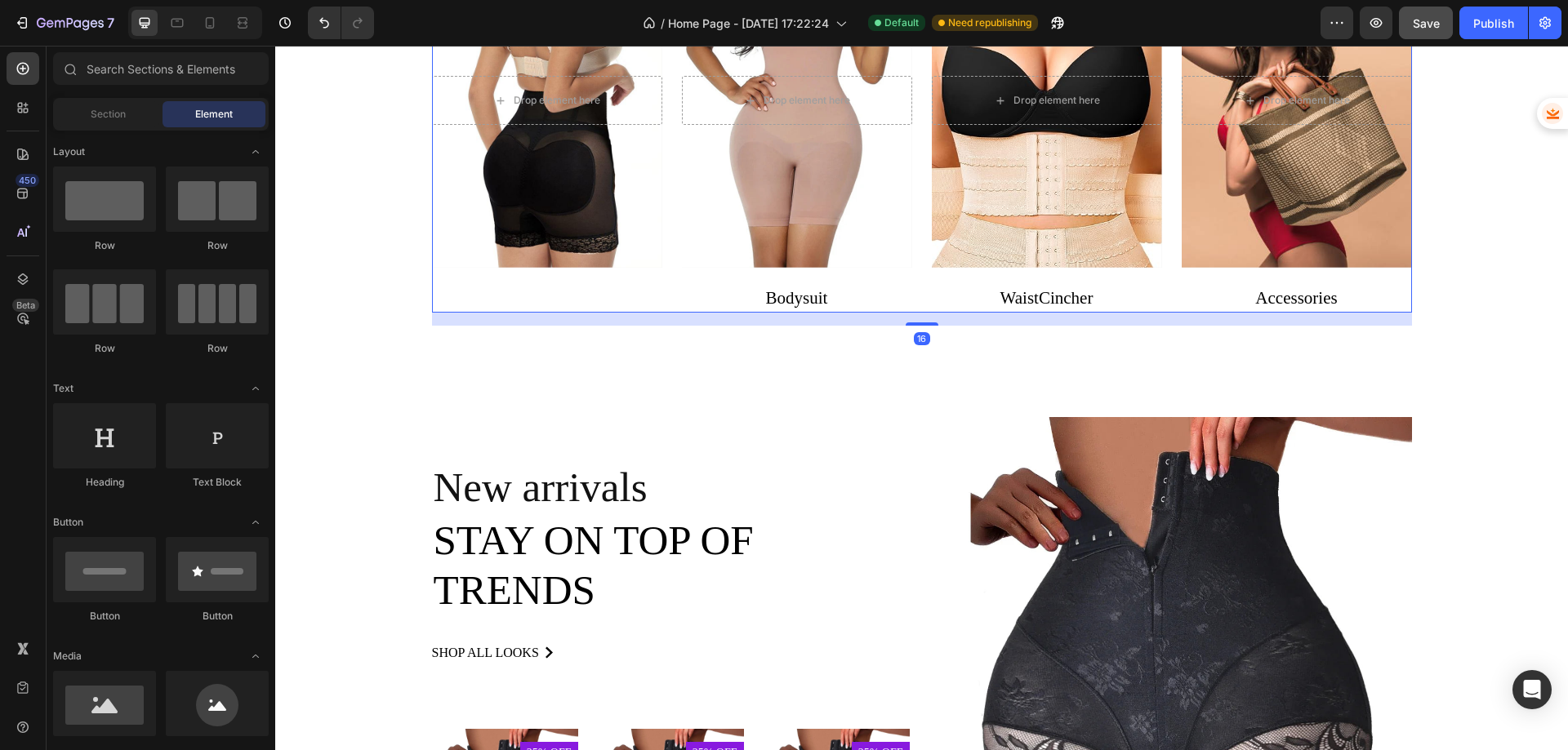
click at [551, 296] on div "Drop element here Hero Banner" at bounding box center [547, 124] width 230 height 380
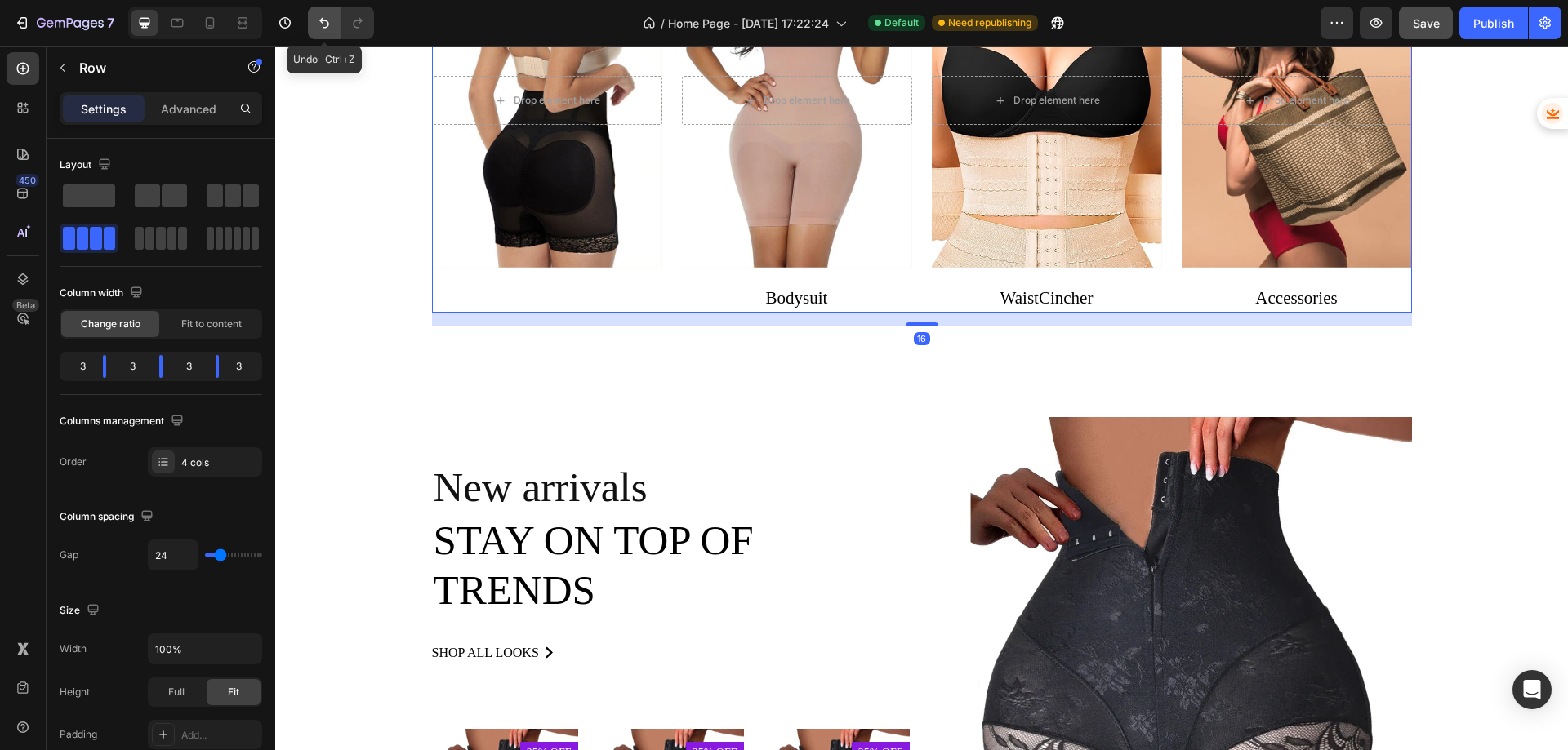
click at [325, 24] on icon "Undo/Redo" at bounding box center [324, 23] width 17 height 17
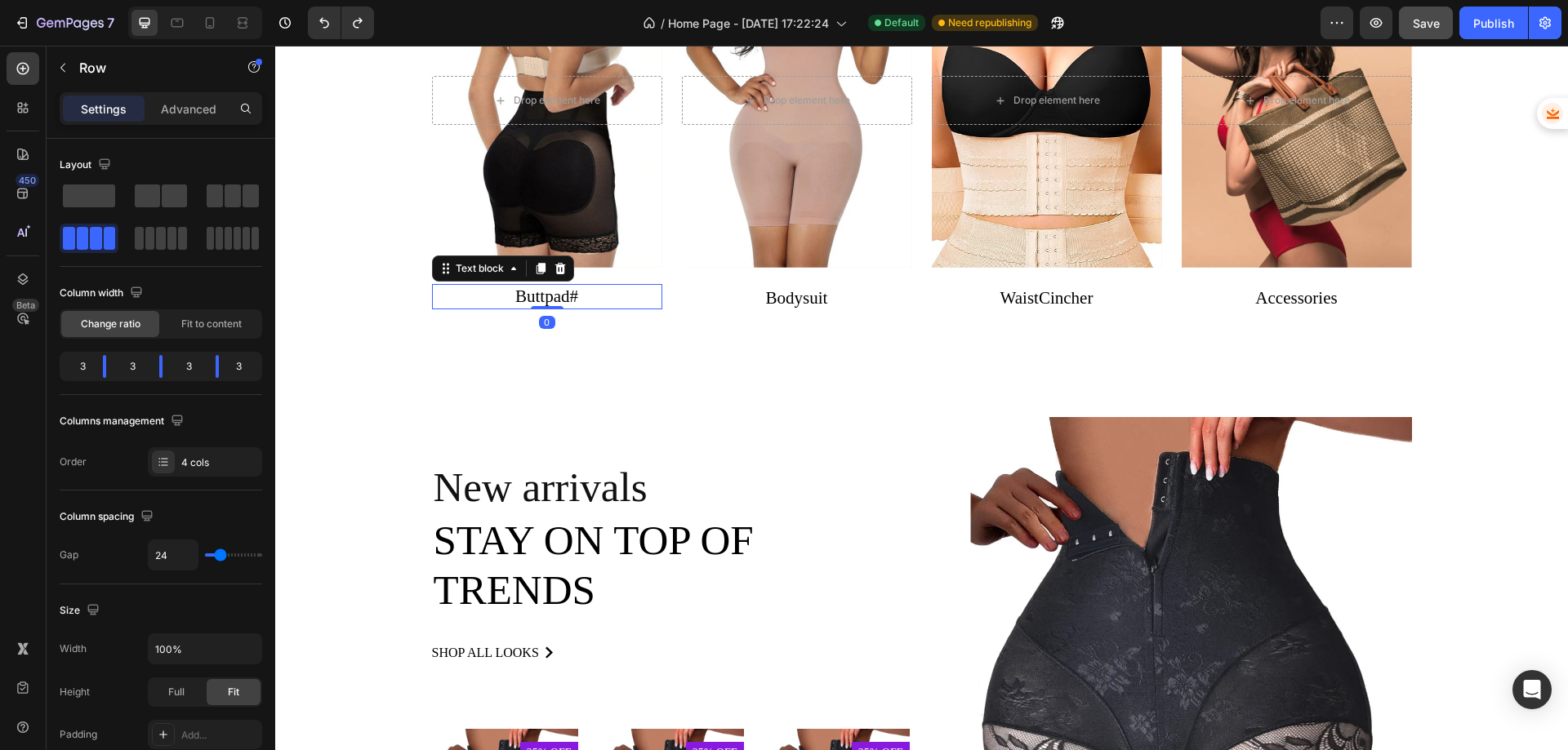
click at [557, 294] on link "Buttpad#" at bounding box center [547, 296] width 63 height 19
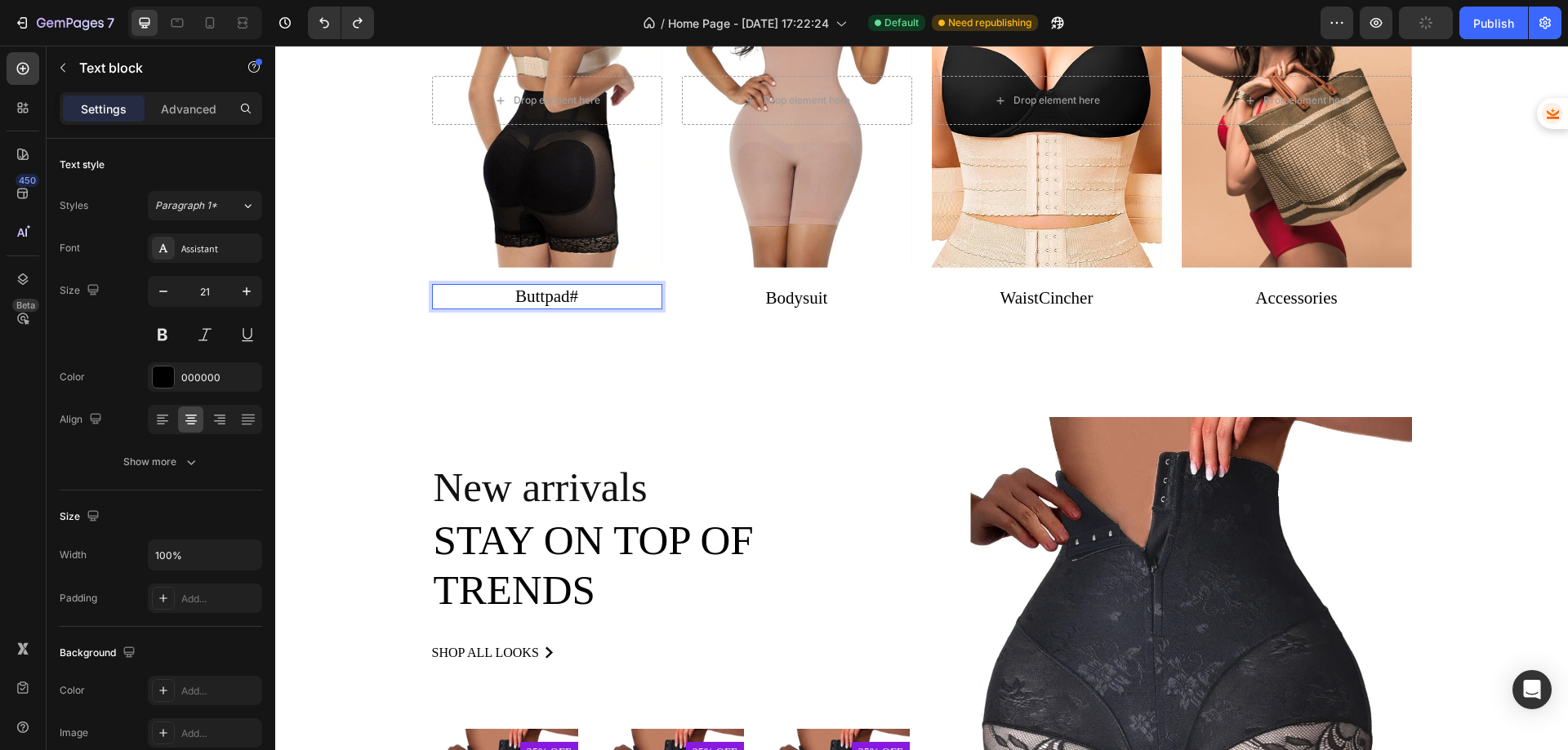
click at [588, 298] on p "Buttpad#" at bounding box center [547, 297] width 230 height 26
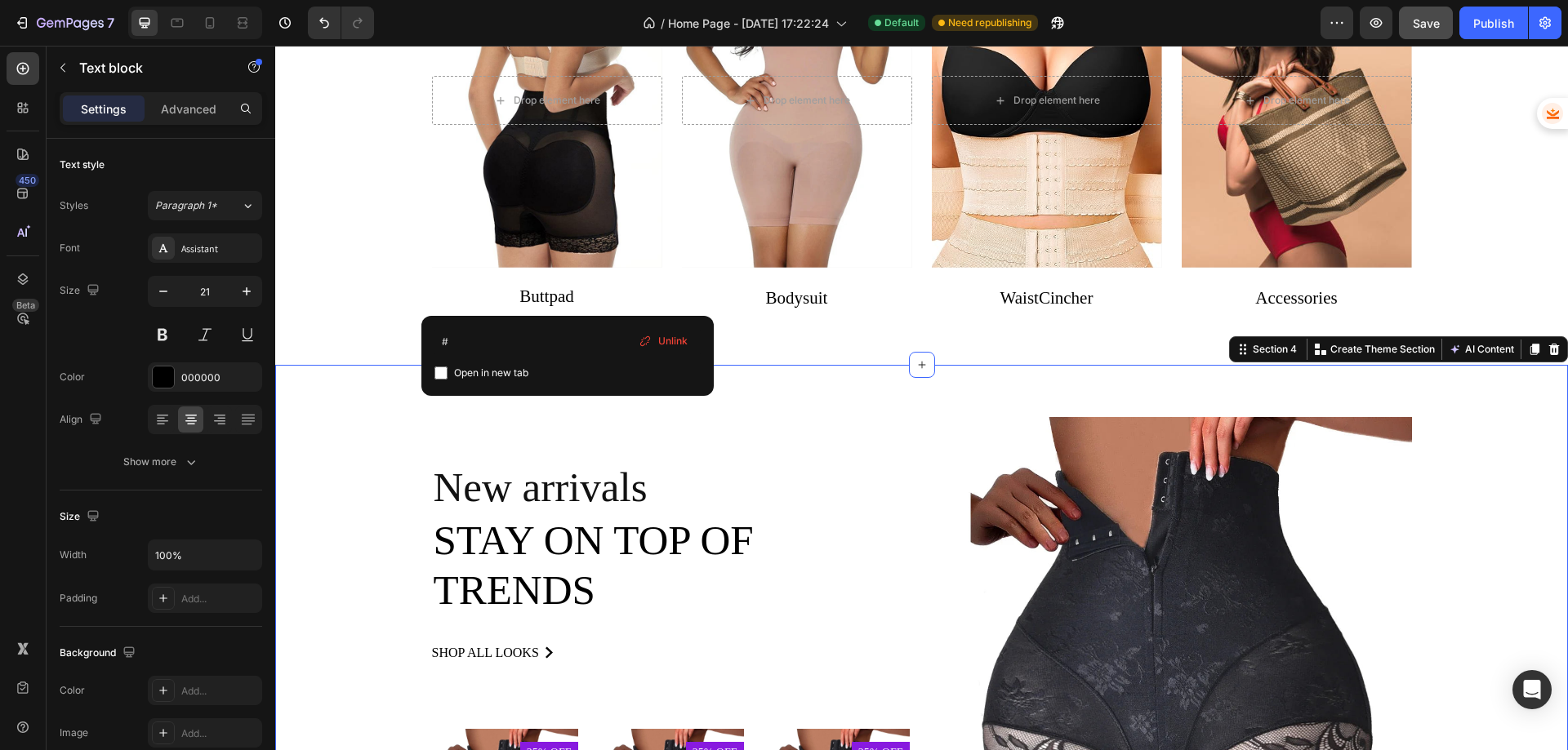
click at [531, 398] on div "New arrivals Text block Stay on top of trends Heading shop all looks Button Row…" at bounding box center [922, 704] width 1293 height 679
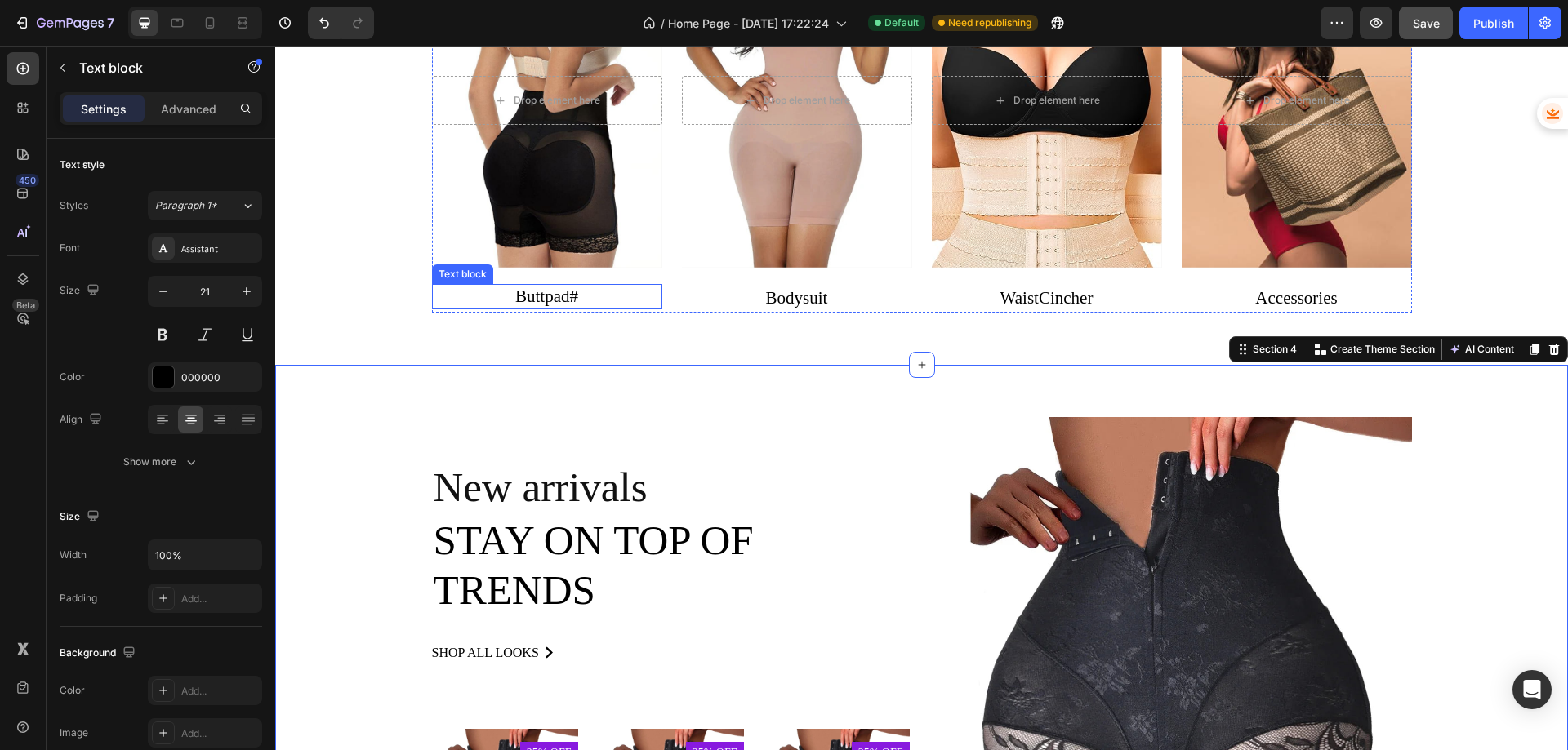
click at [565, 302] on link "Buttpad#" at bounding box center [547, 296] width 63 height 19
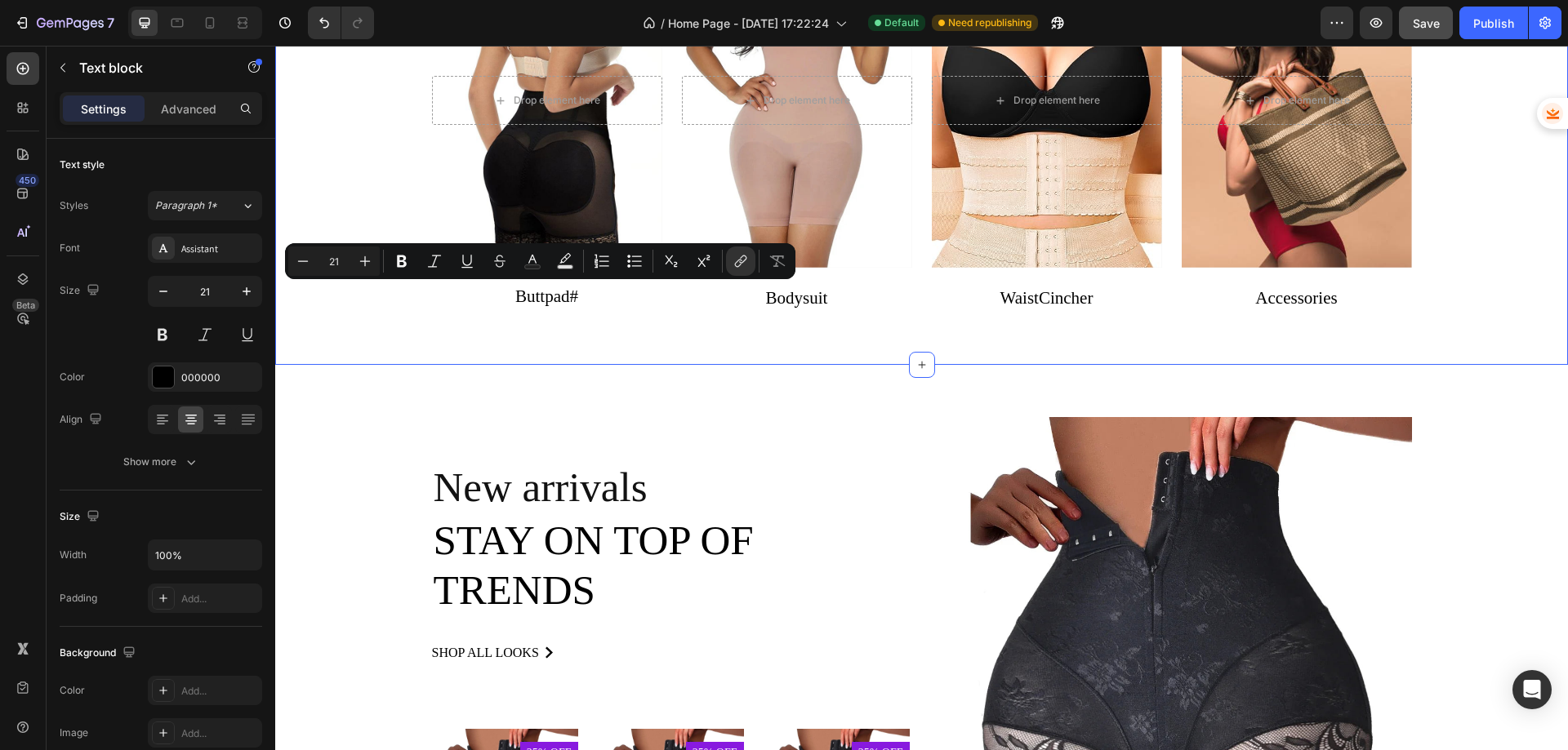
click at [525, 339] on div "Collection Heading Drop element here Hero Banner Buttpad# Text block Drop eleme…" at bounding box center [922, 80] width 1293 height 570
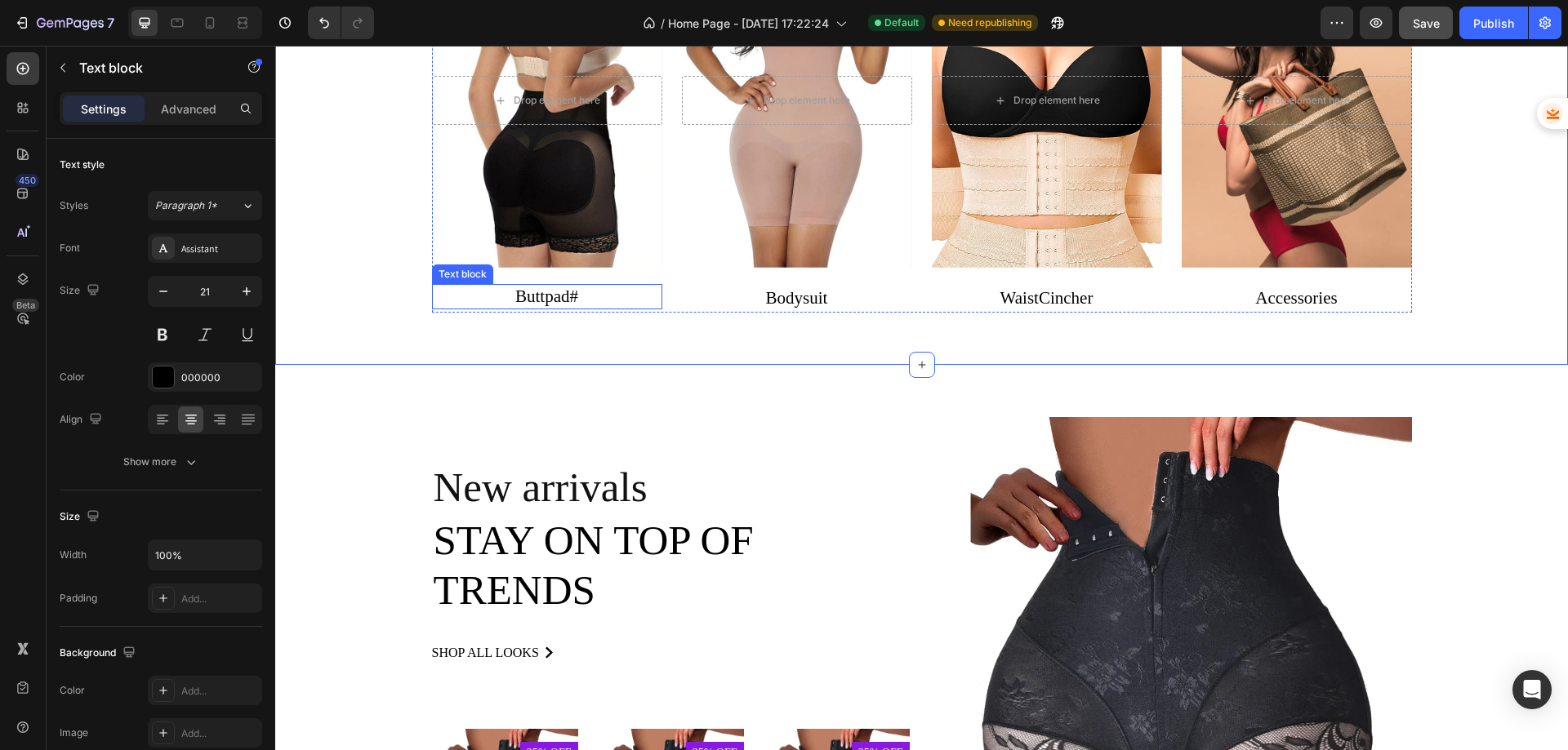
click at [523, 309] on p "Buttpad#" at bounding box center [547, 297] width 230 height 26
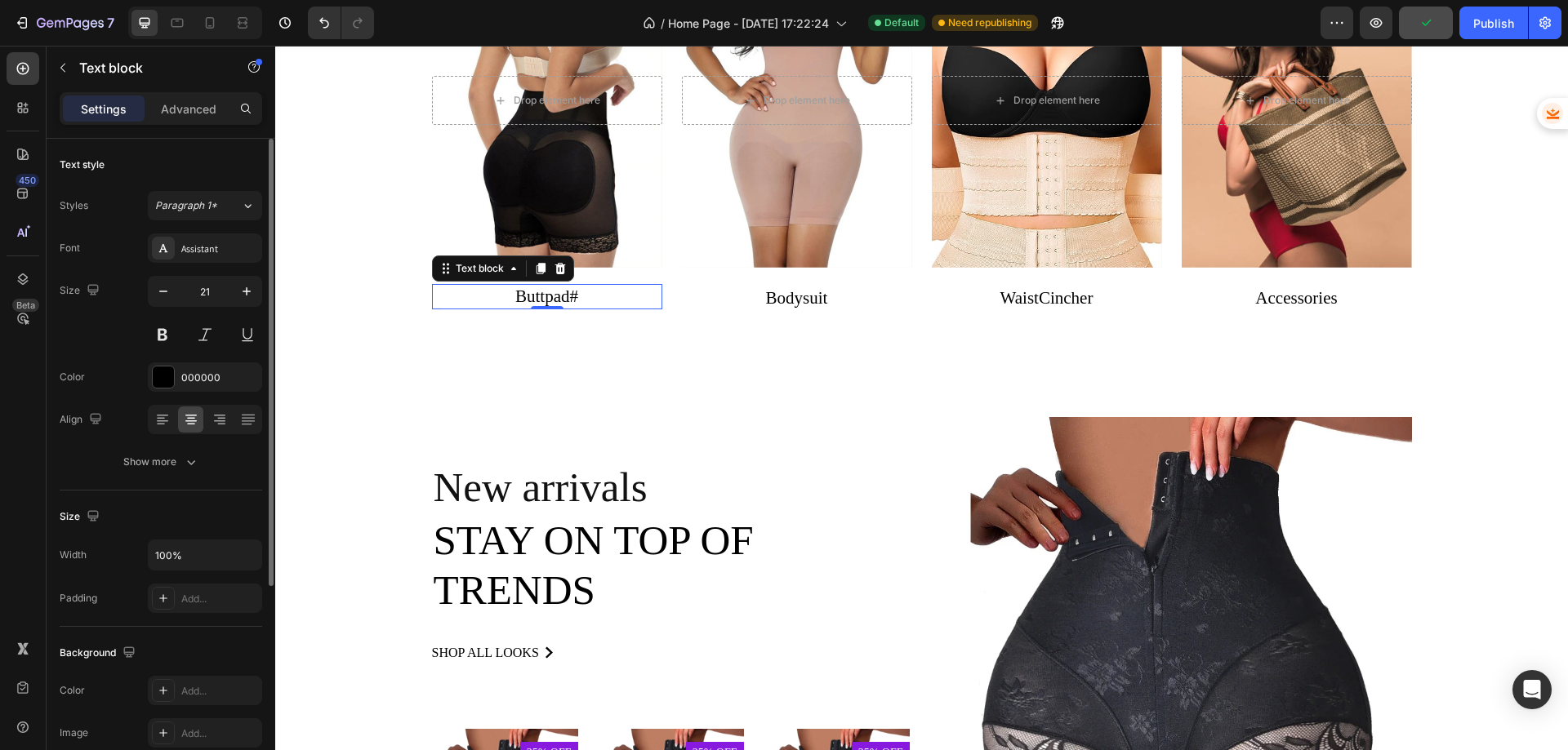
scroll to position [309, 0]
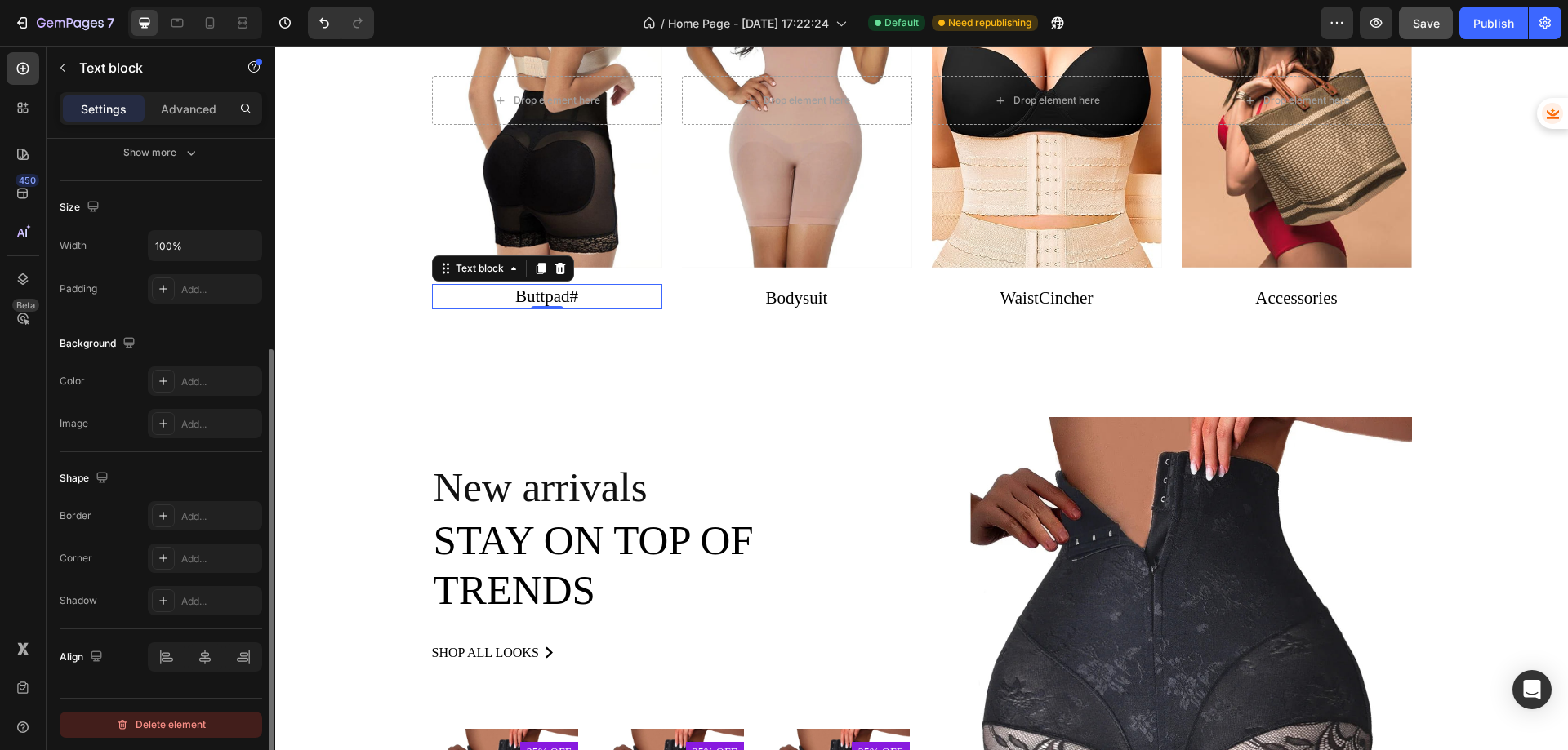
click at [155, 724] on div "Delete element" at bounding box center [161, 725] width 90 height 19
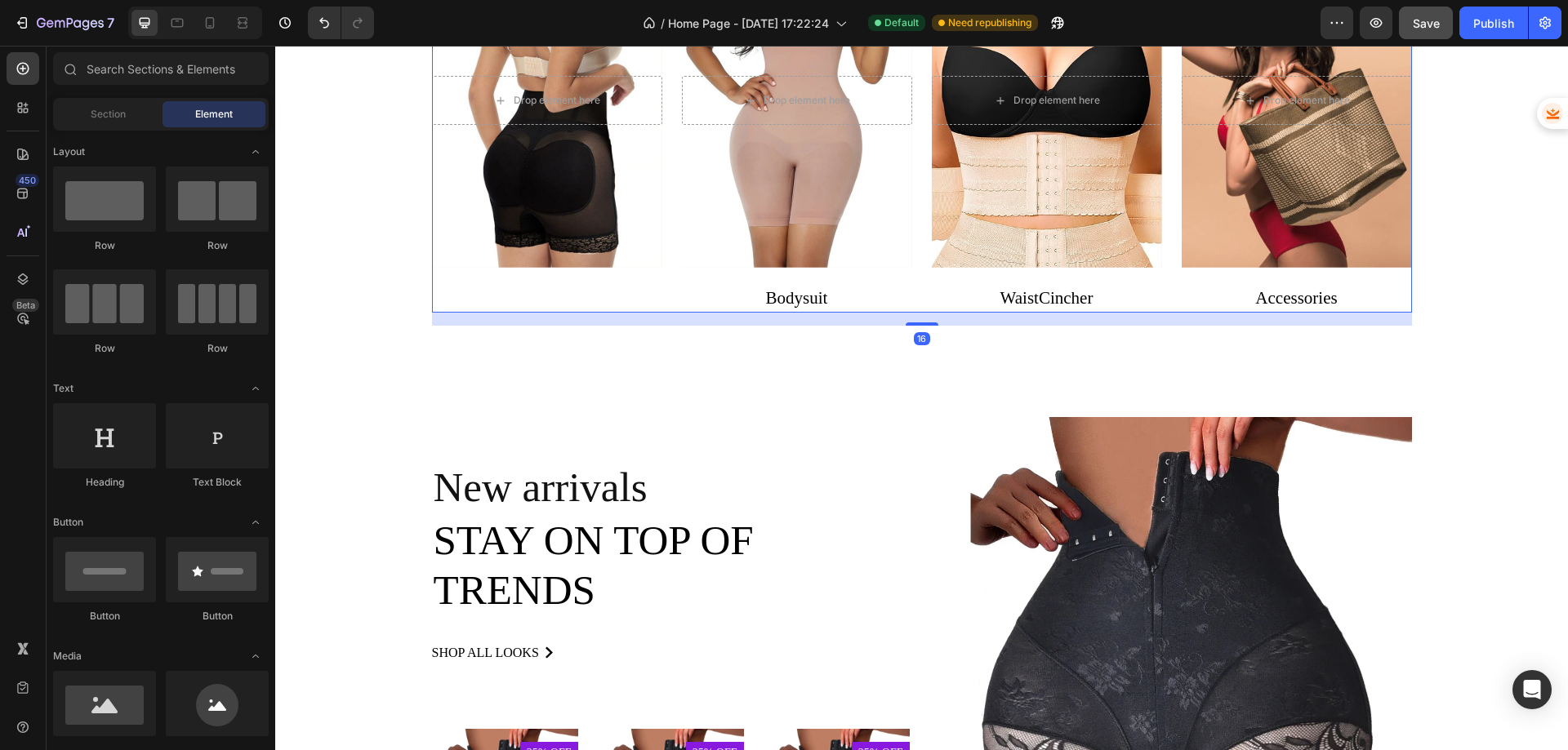
click at [520, 305] on div "Drop element here Hero Banner" at bounding box center [547, 124] width 230 height 380
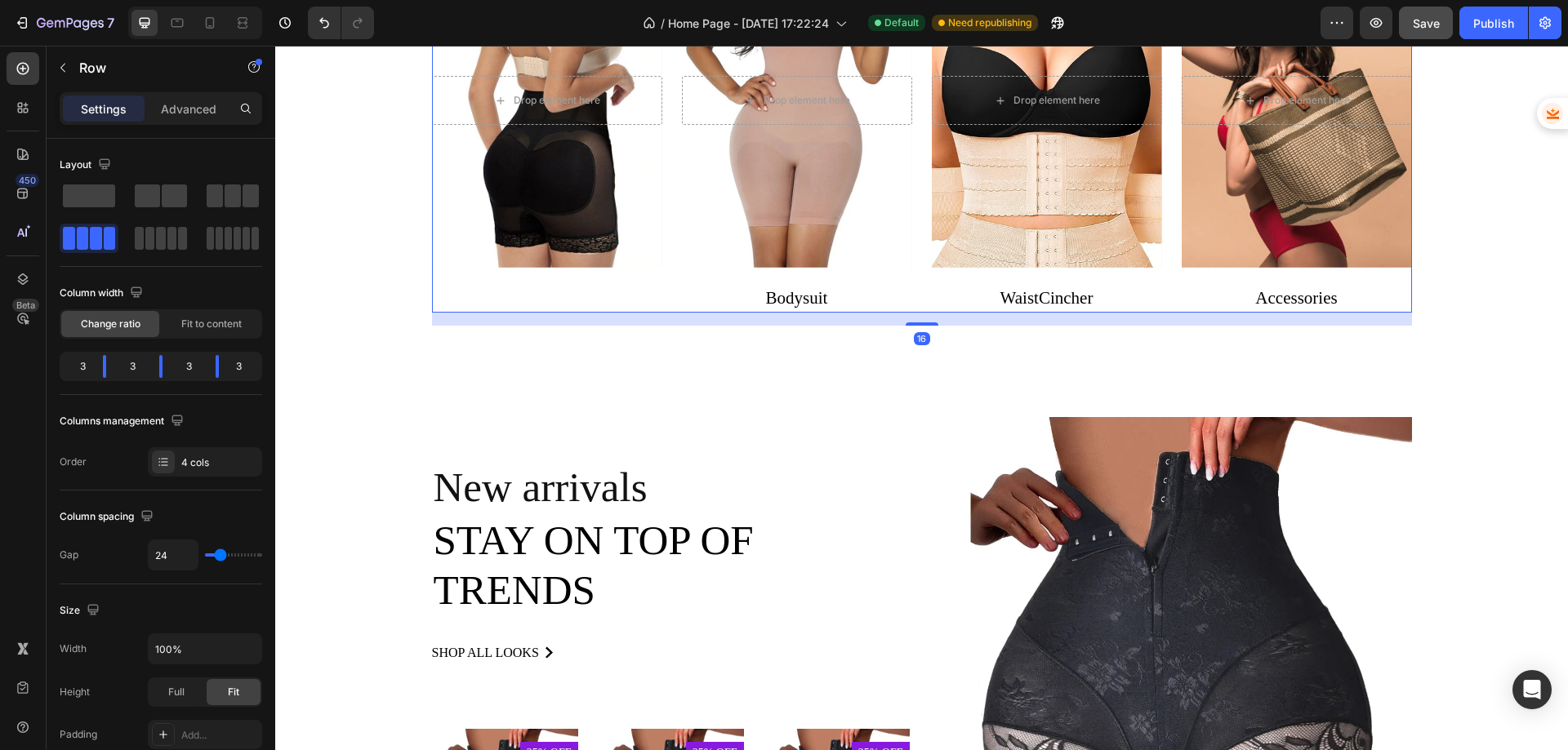
click at [510, 294] on div "Drop element here Hero Banner" at bounding box center [547, 124] width 230 height 380
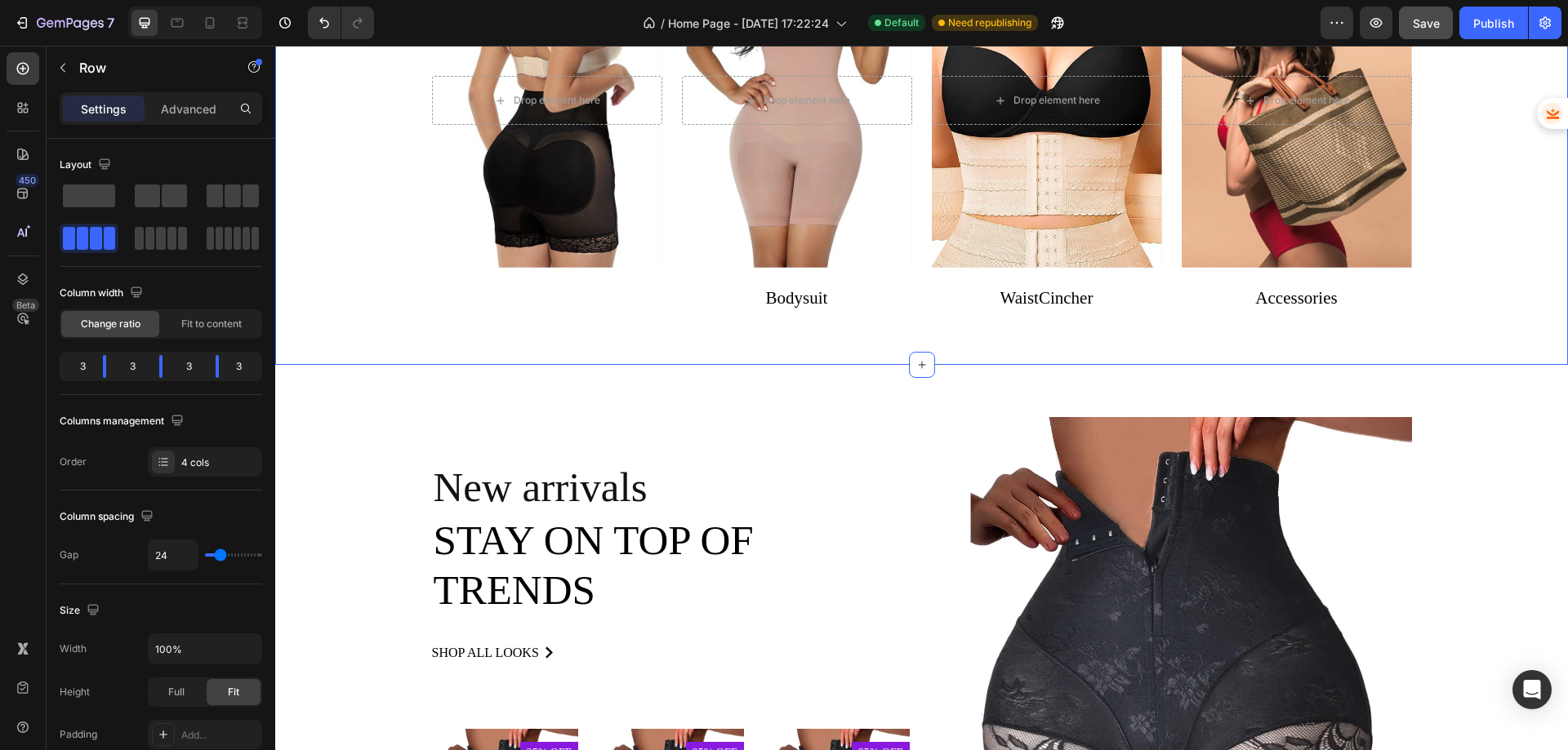
click at [457, 343] on div "Collection Heading Drop element here Hero Banner Drop element here Hero Banner …" at bounding box center [922, 80] width 1293 height 570
click at [487, 300] on div "Drop element here Hero Banner" at bounding box center [547, 124] width 230 height 380
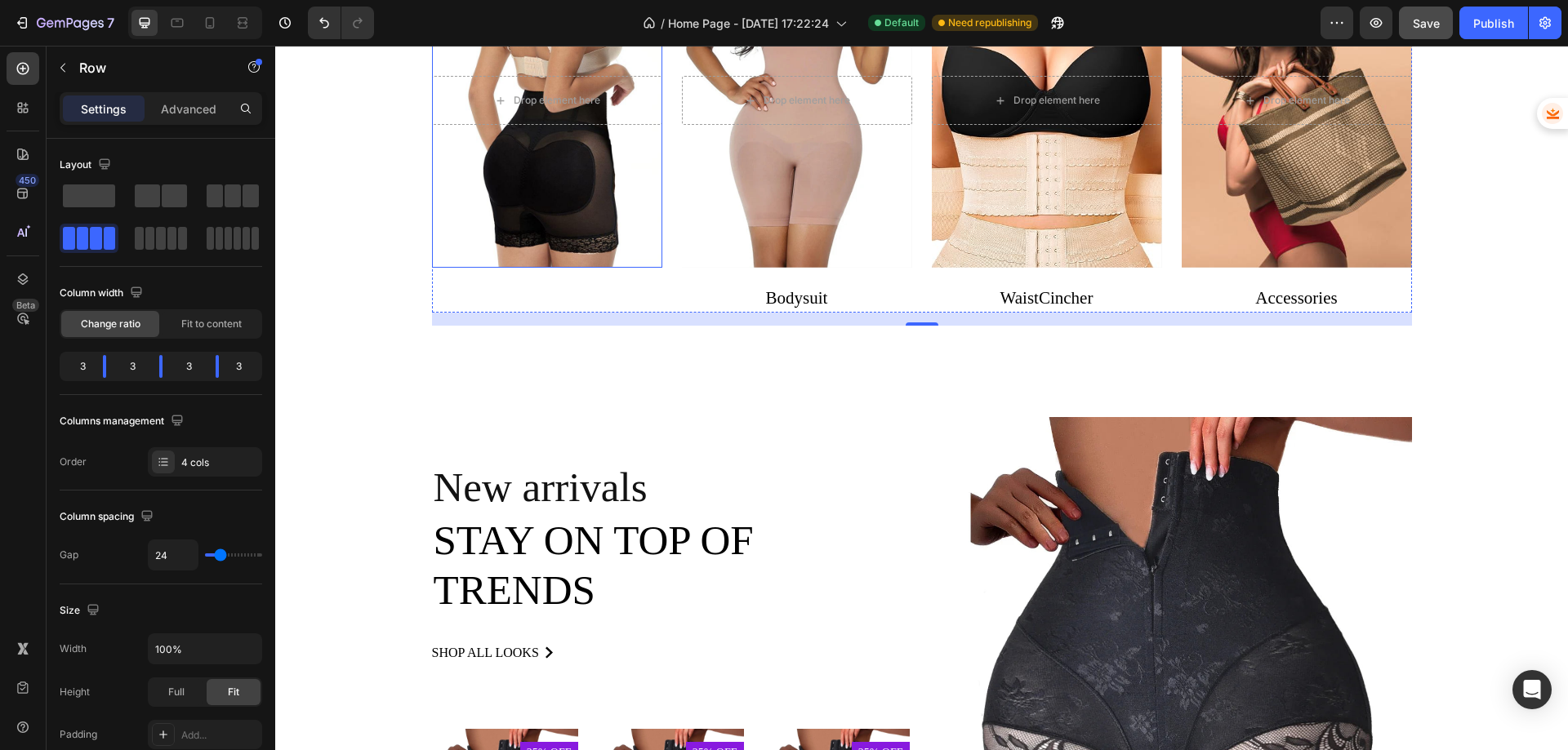
click at [504, 203] on div "Overlay" at bounding box center [547, 101] width 230 height 334
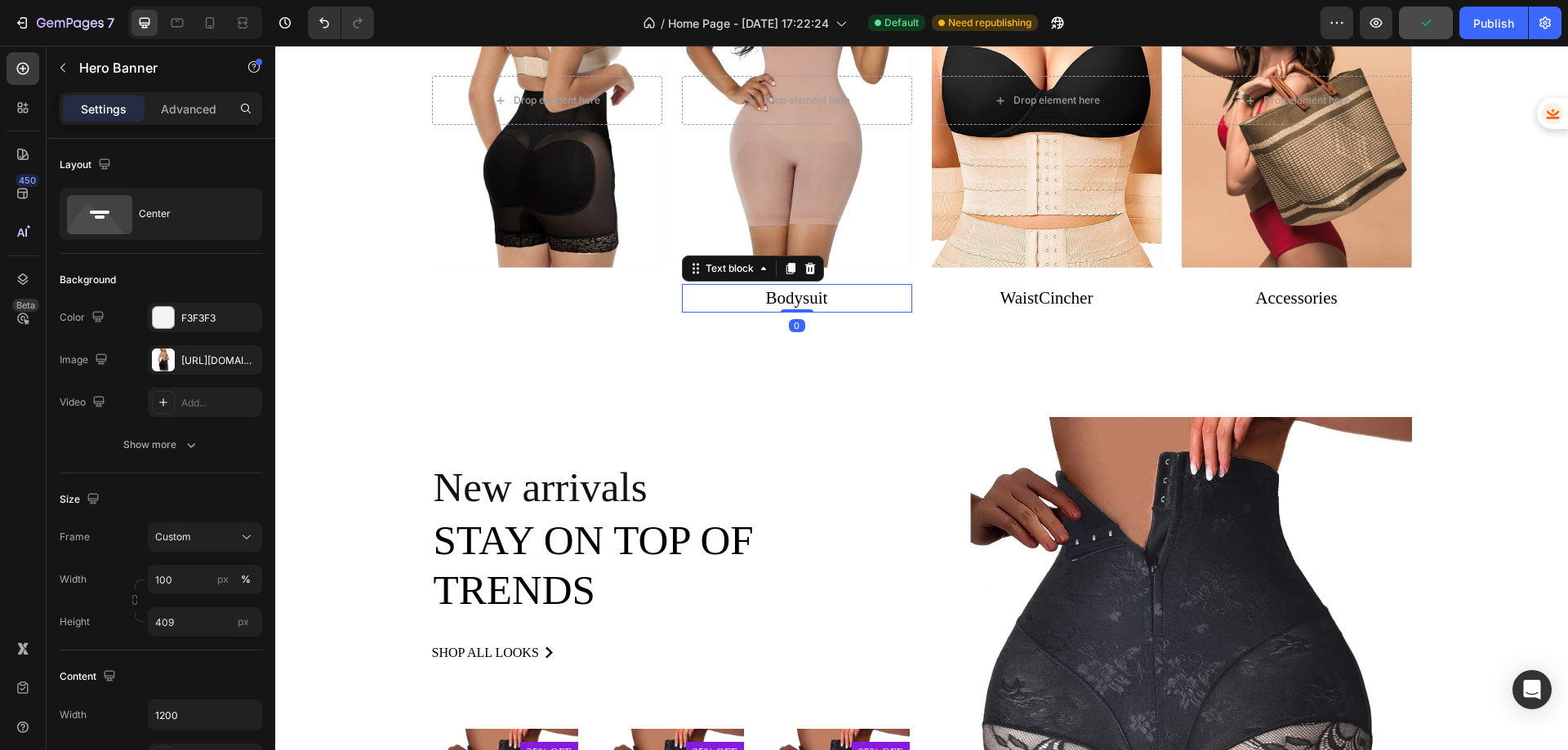
click at [711, 294] on p "Bodysuit" at bounding box center [797, 299] width 227 height 26
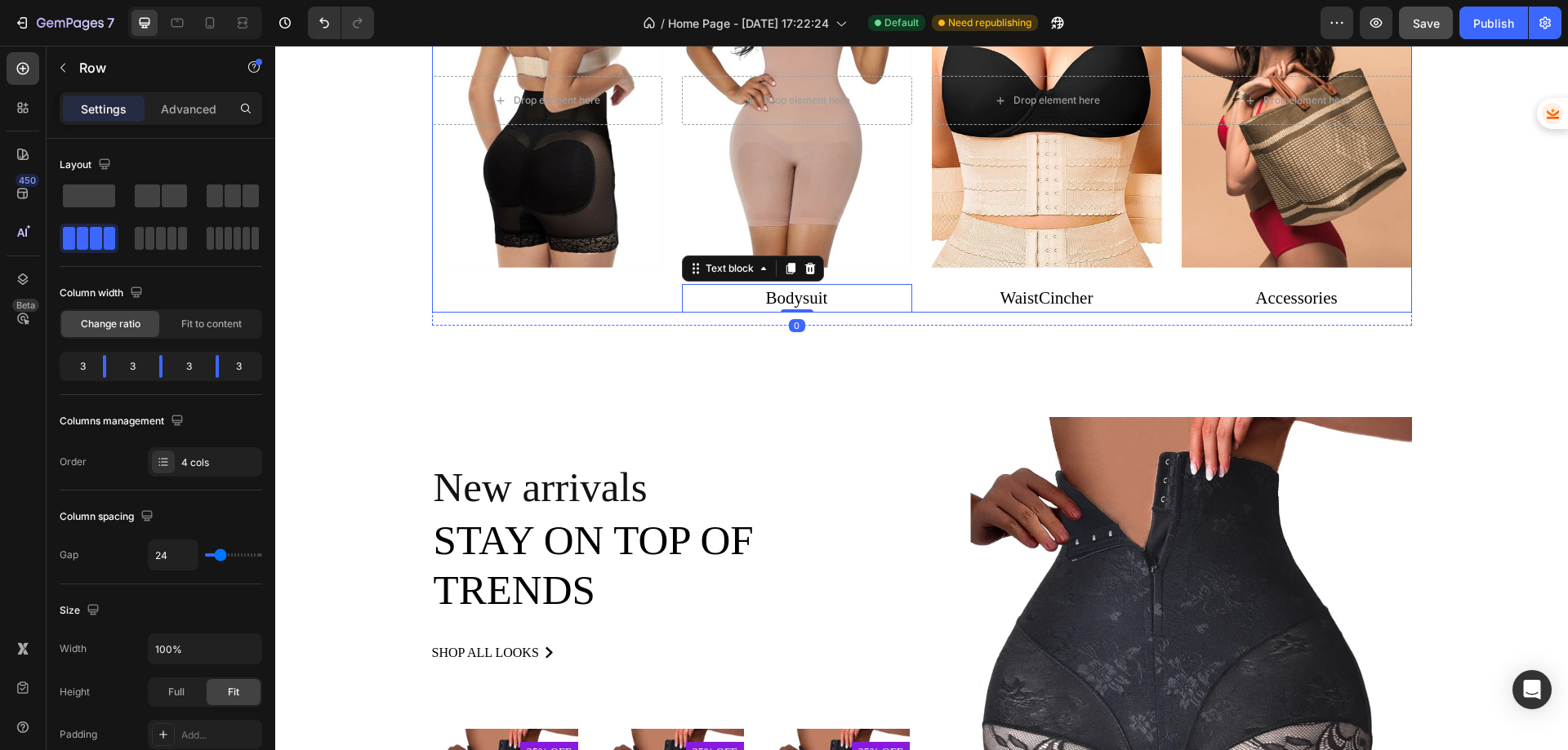
click at [563, 294] on div "Drop element here Hero Banner" at bounding box center [547, 124] width 230 height 380
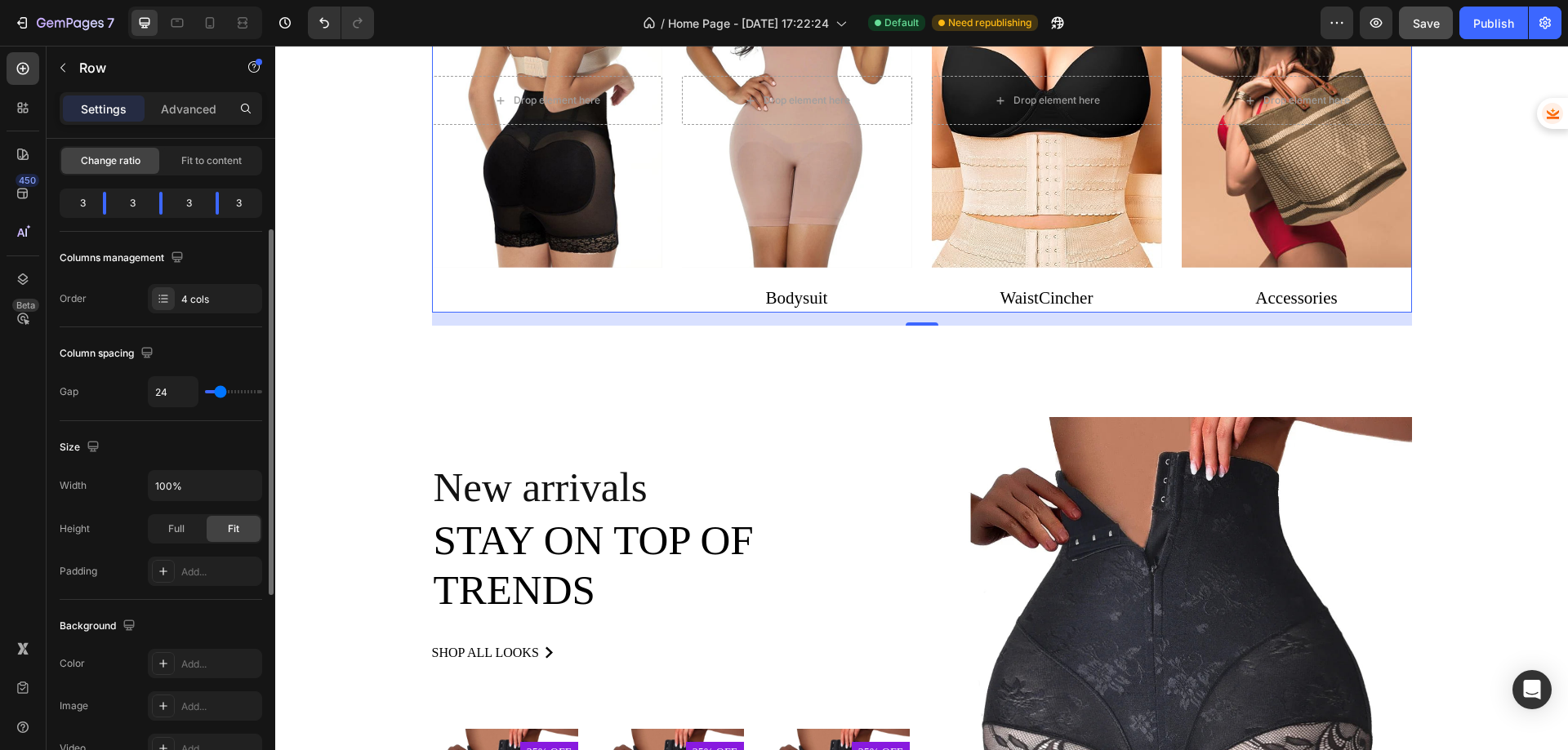
scroll to position [408, 0]
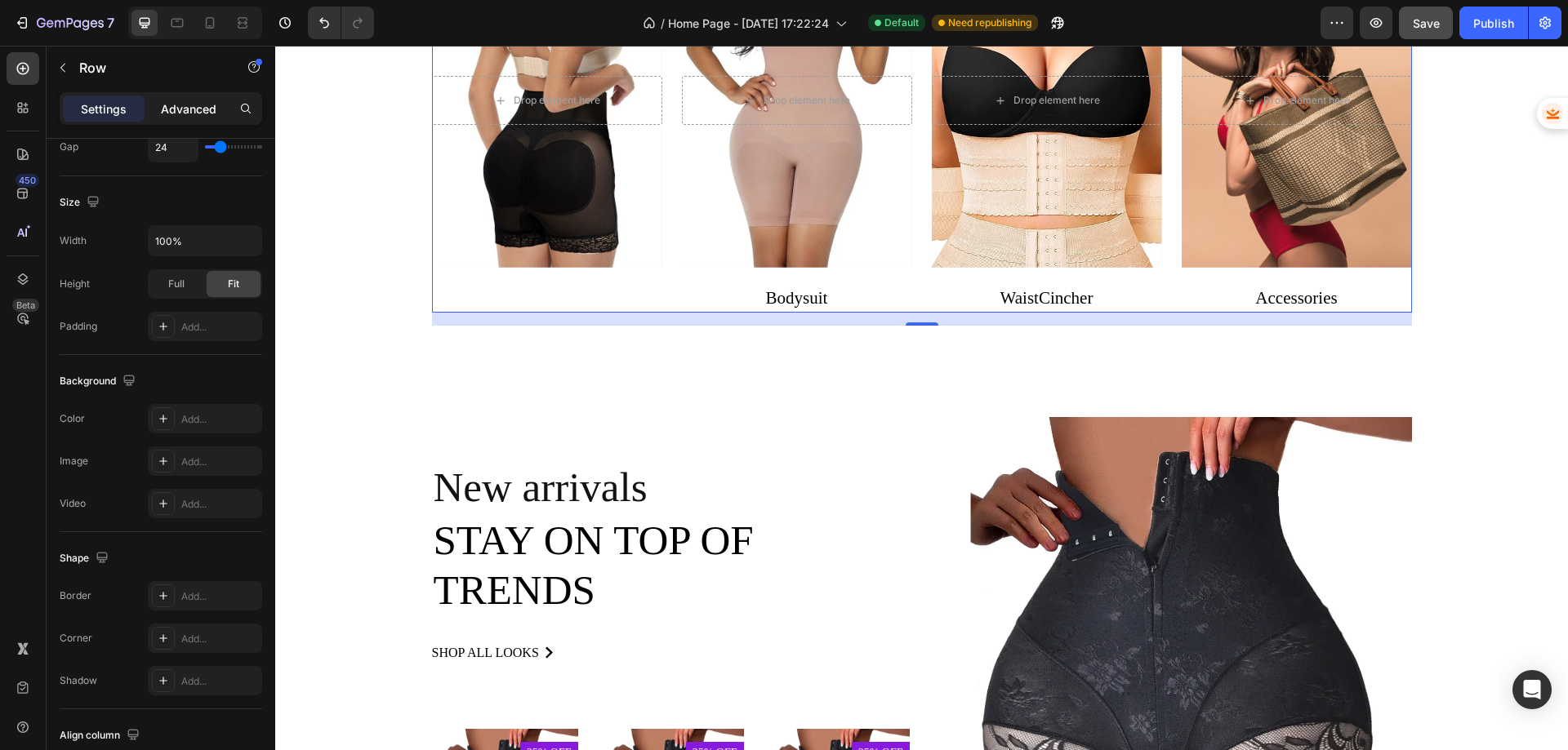
click at [168, 107] on p "Advanced" at bounding box center [188, 109] width 55 height 18
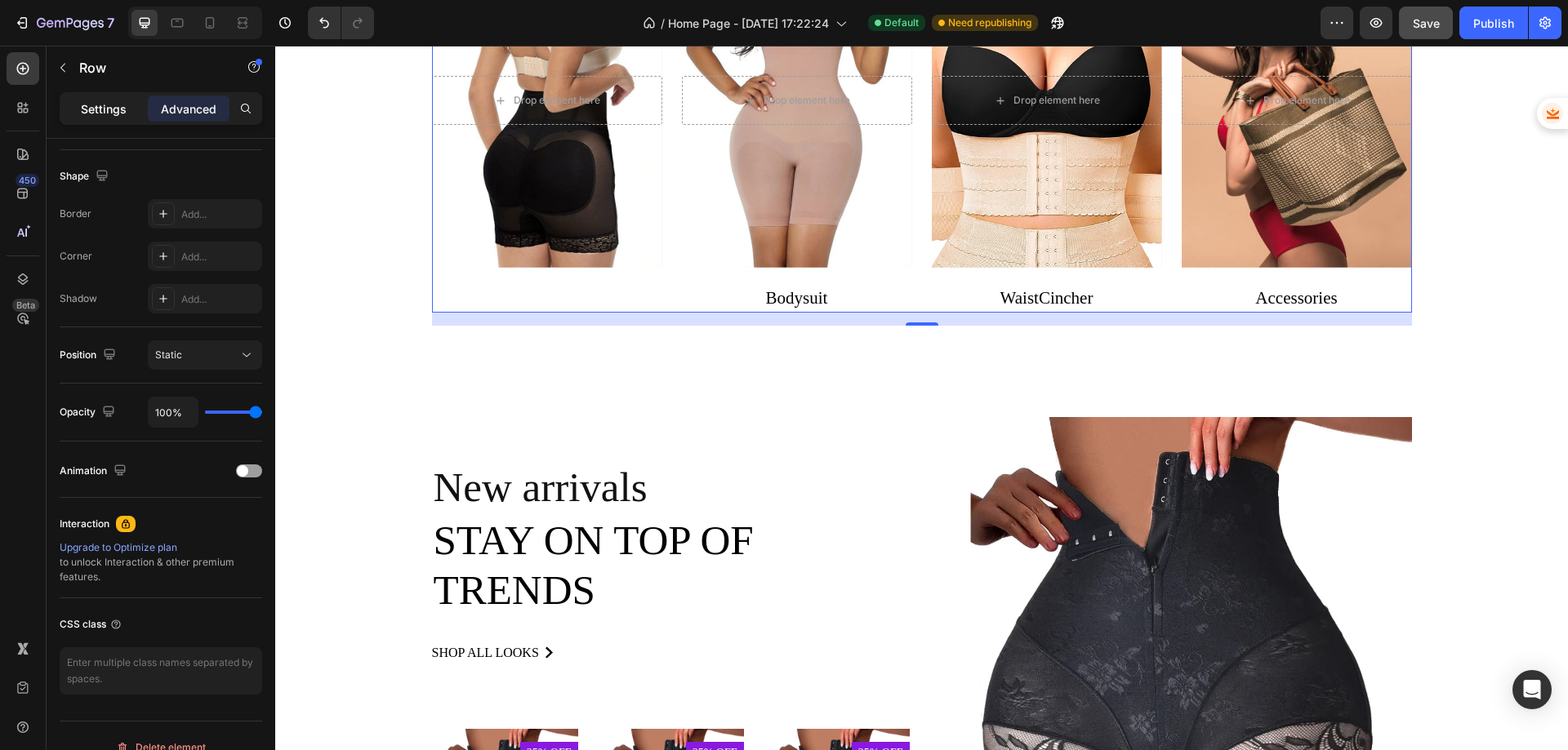
click at [127, 112] on div "Settings" at bounding box center [104, 109] width 82 height 26
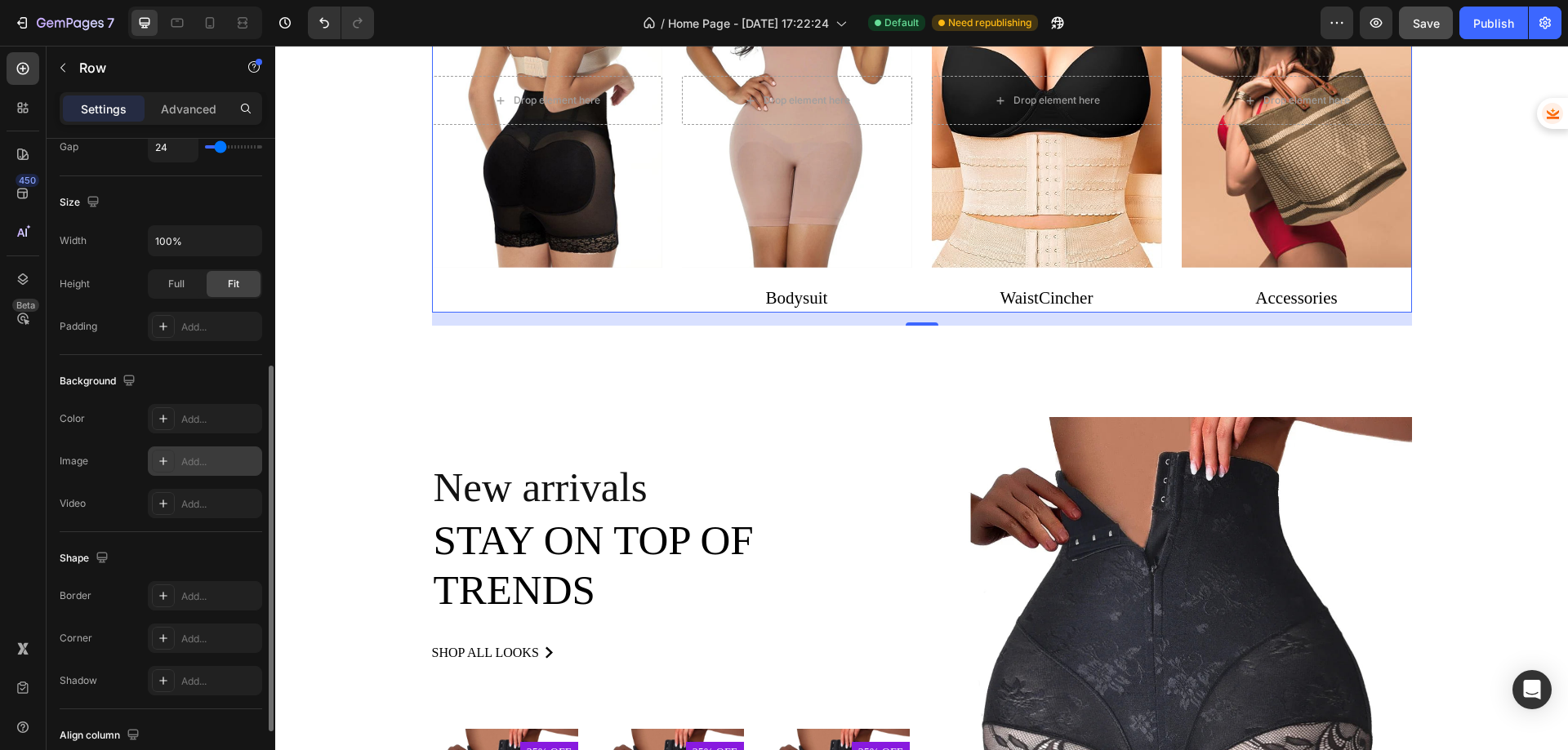
scroll to position [524, 0]
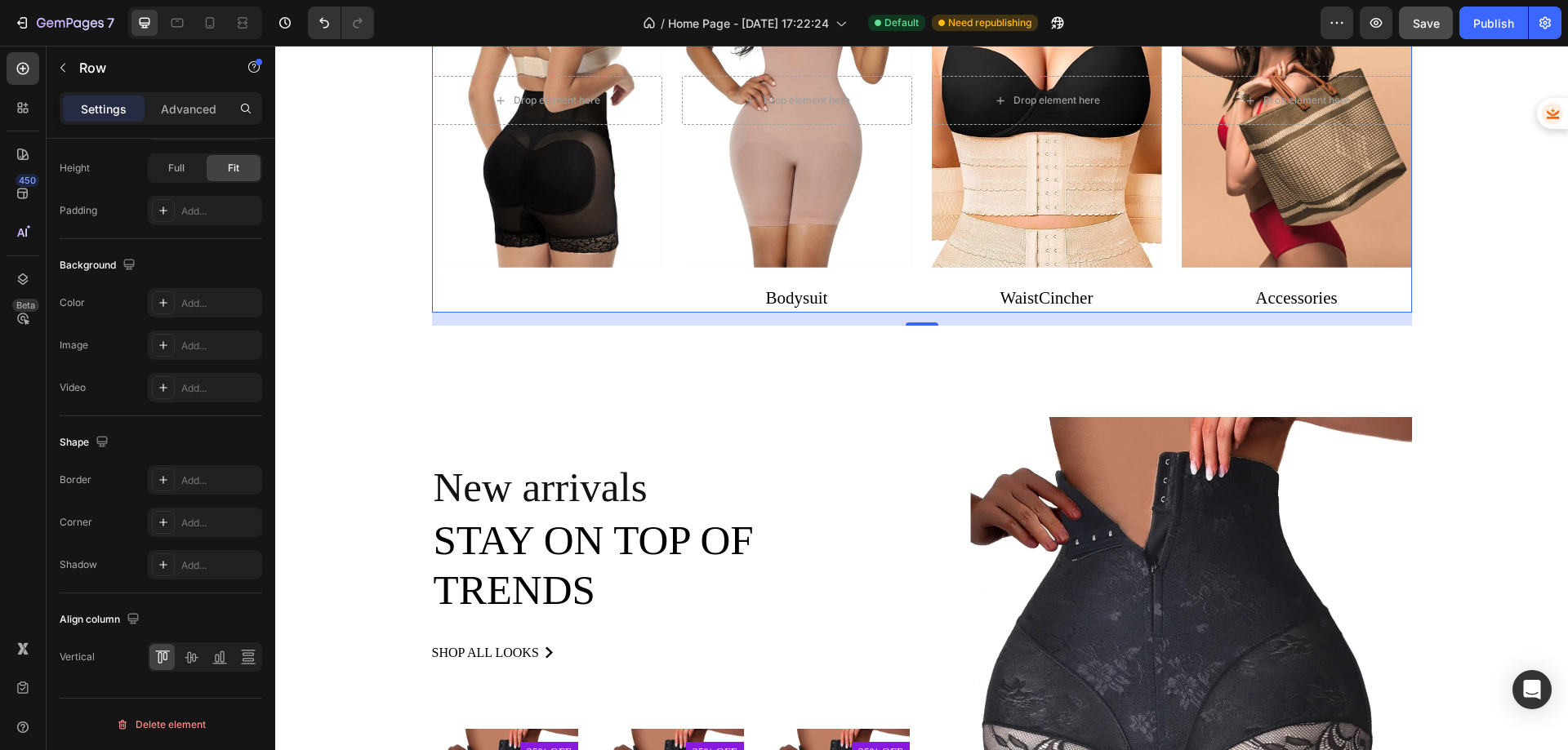
click at [594, 293] on div "Drop element here Hero Banner" at bounding box center [547, 124] width 230 height 380
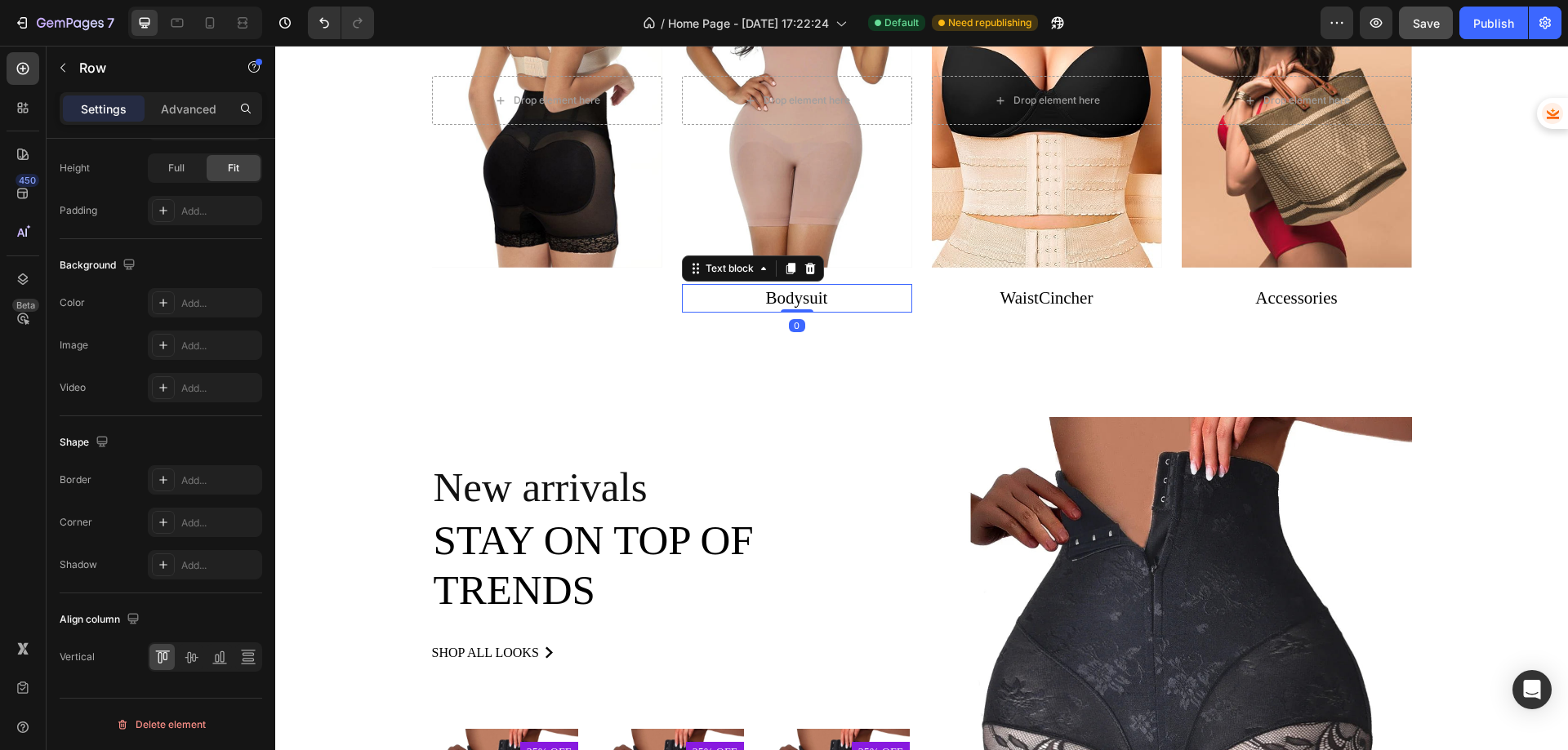
click at [758, 300] on p "Bodysuit" at bounding box center [797, 299] width 227 height 26
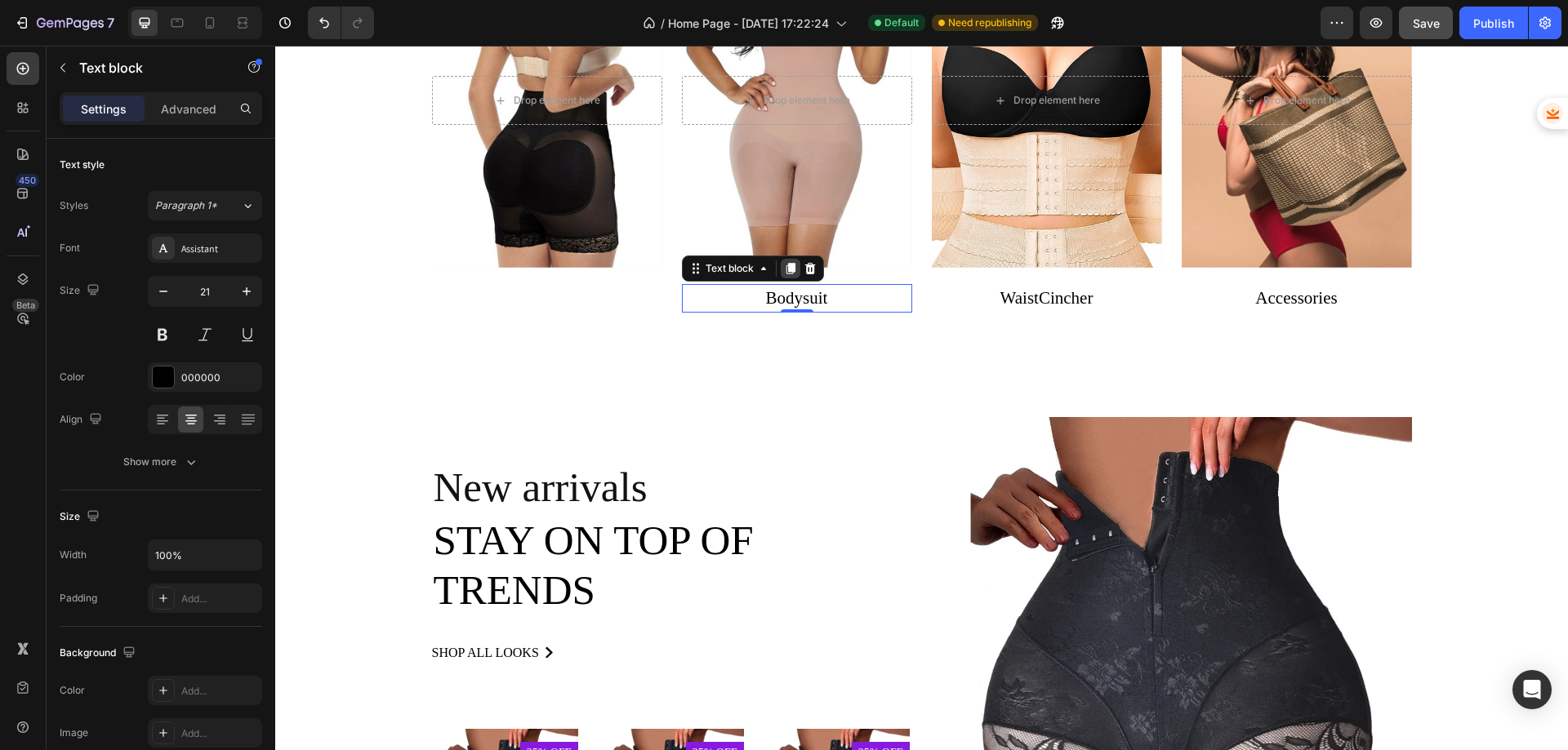
click at [785, 272] on icon at bounding box center [790, 268] width 9 height 11
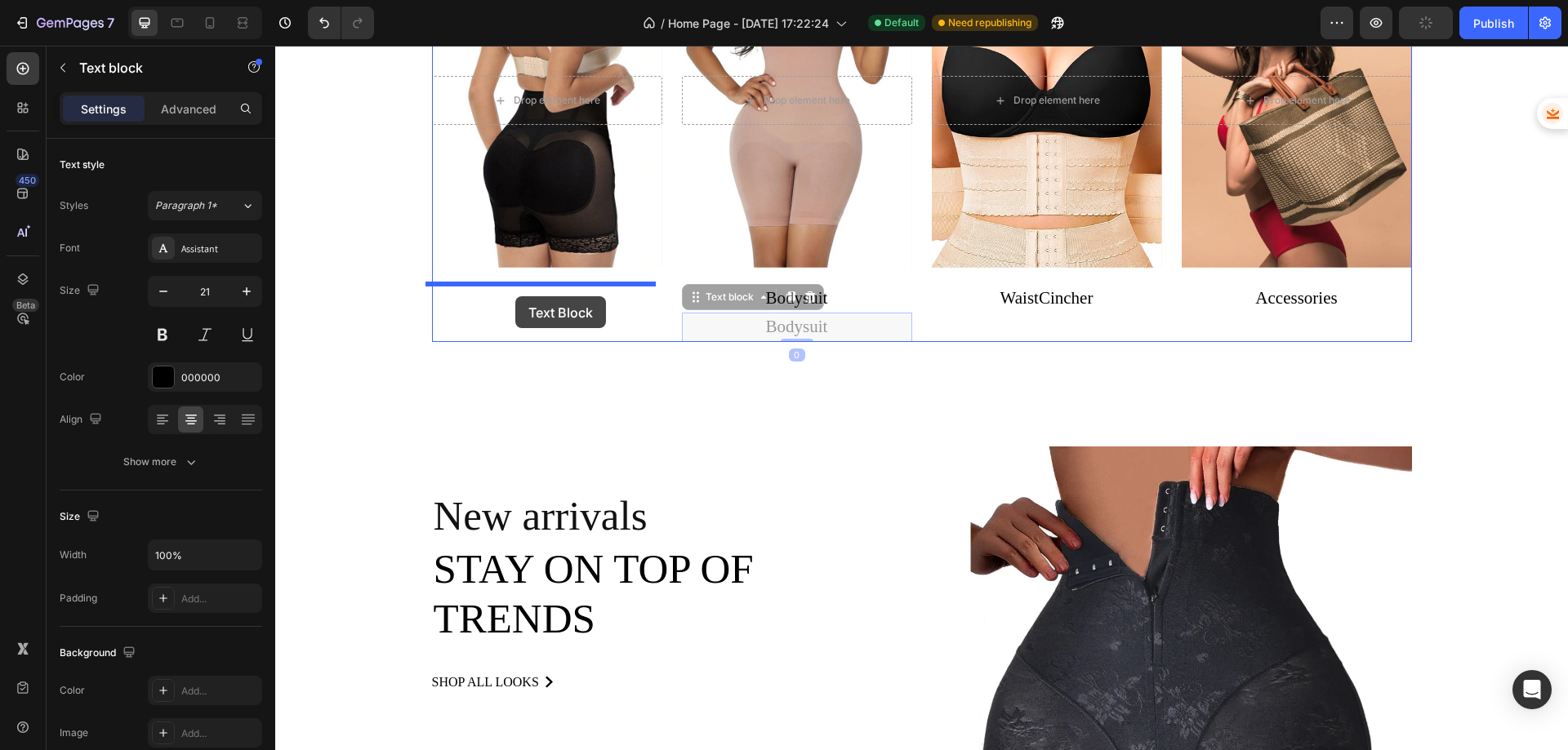
drag, startPoint x: 693, startPoint y: 302, endPoint x: 515, endPoint y: 296, distance: 178.1
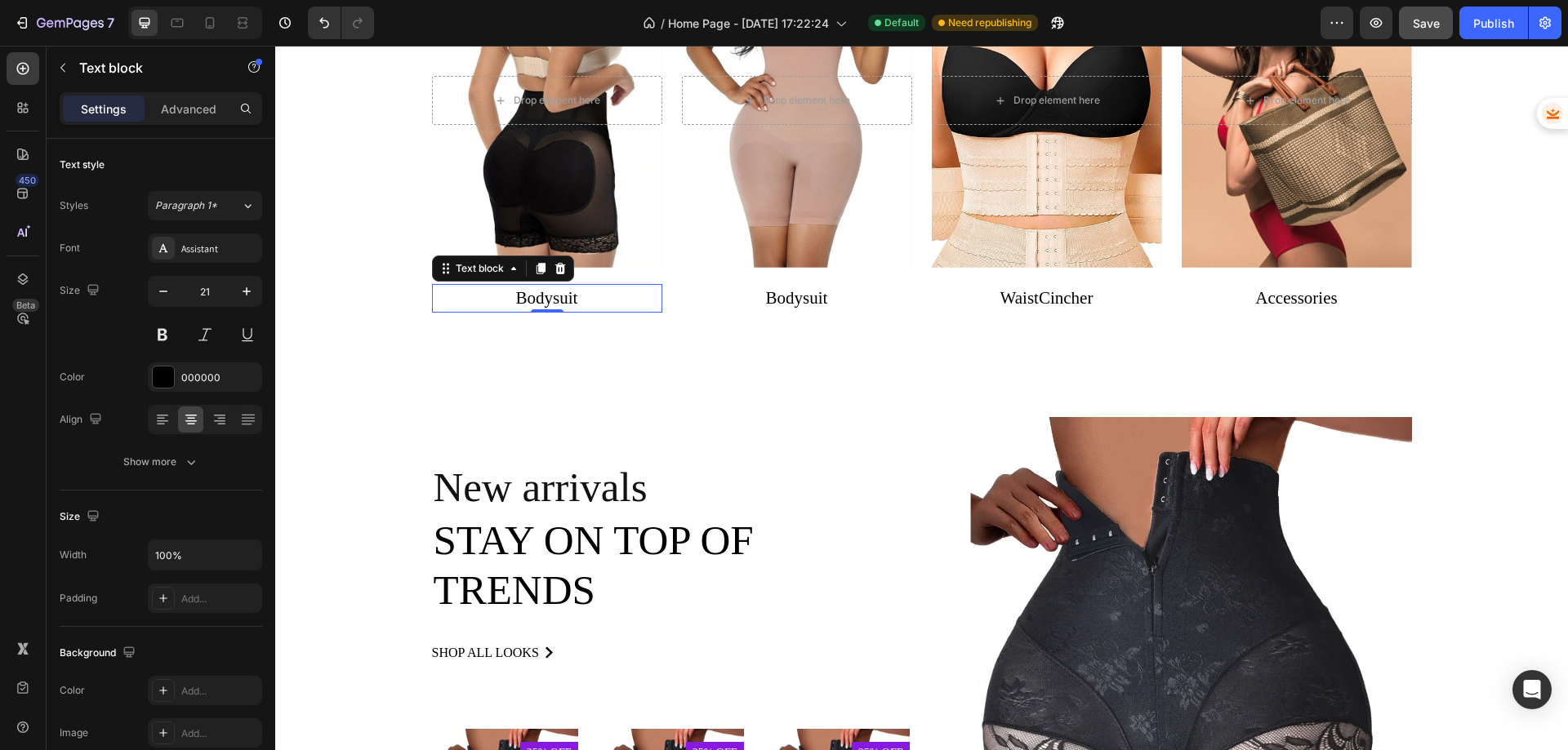
click at [586, 296] on p "Bodysuit" at bounding box center [547, 299] width 227 height 26
drag, startPoint x: 586, startPoint y: 296, endPoint x: 507, endPoint y: 297, distance: 79.0
click at [507, 297] on p "Bodysuit" at bounding box center [547, 299] width 227 height 26
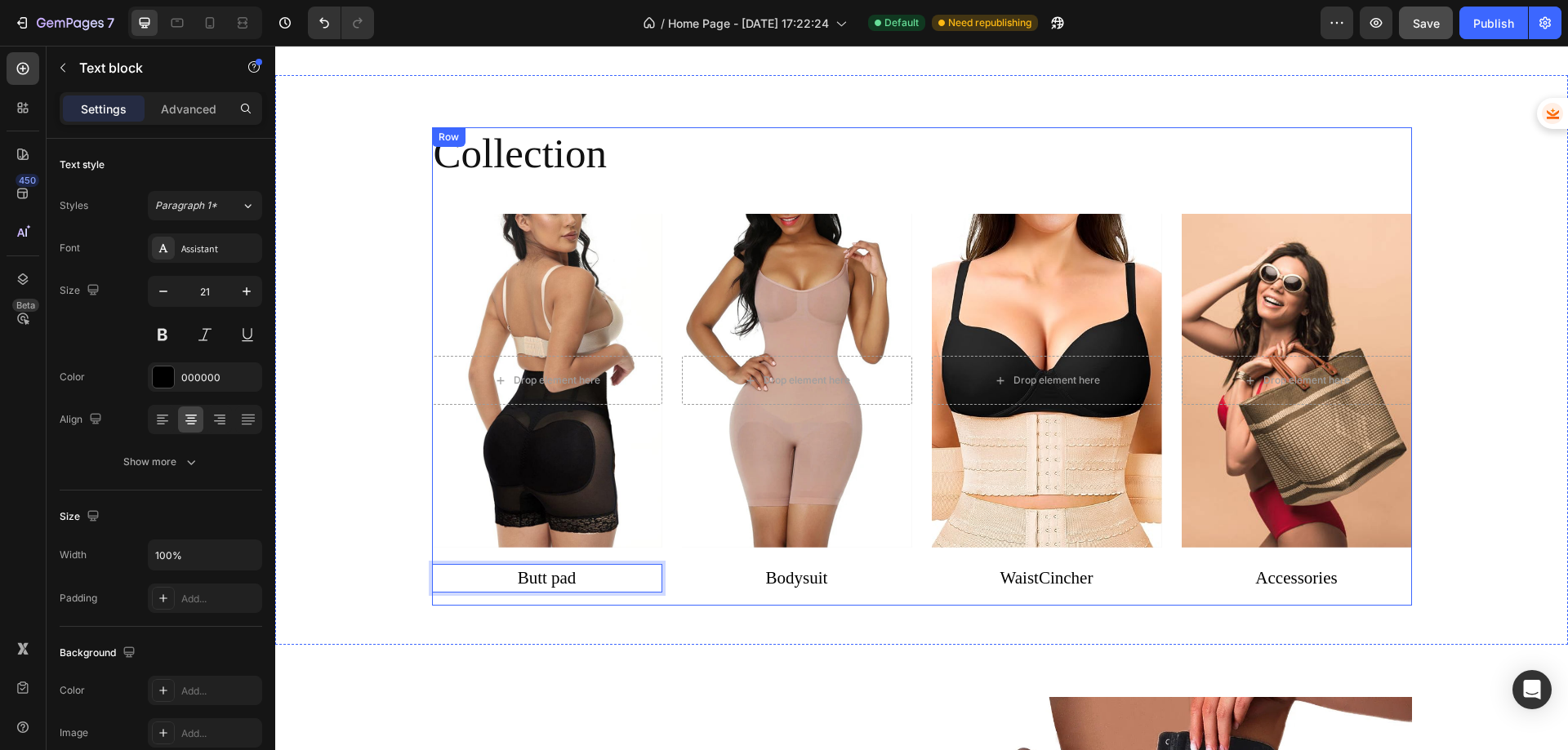
scroll to position [572, 0]
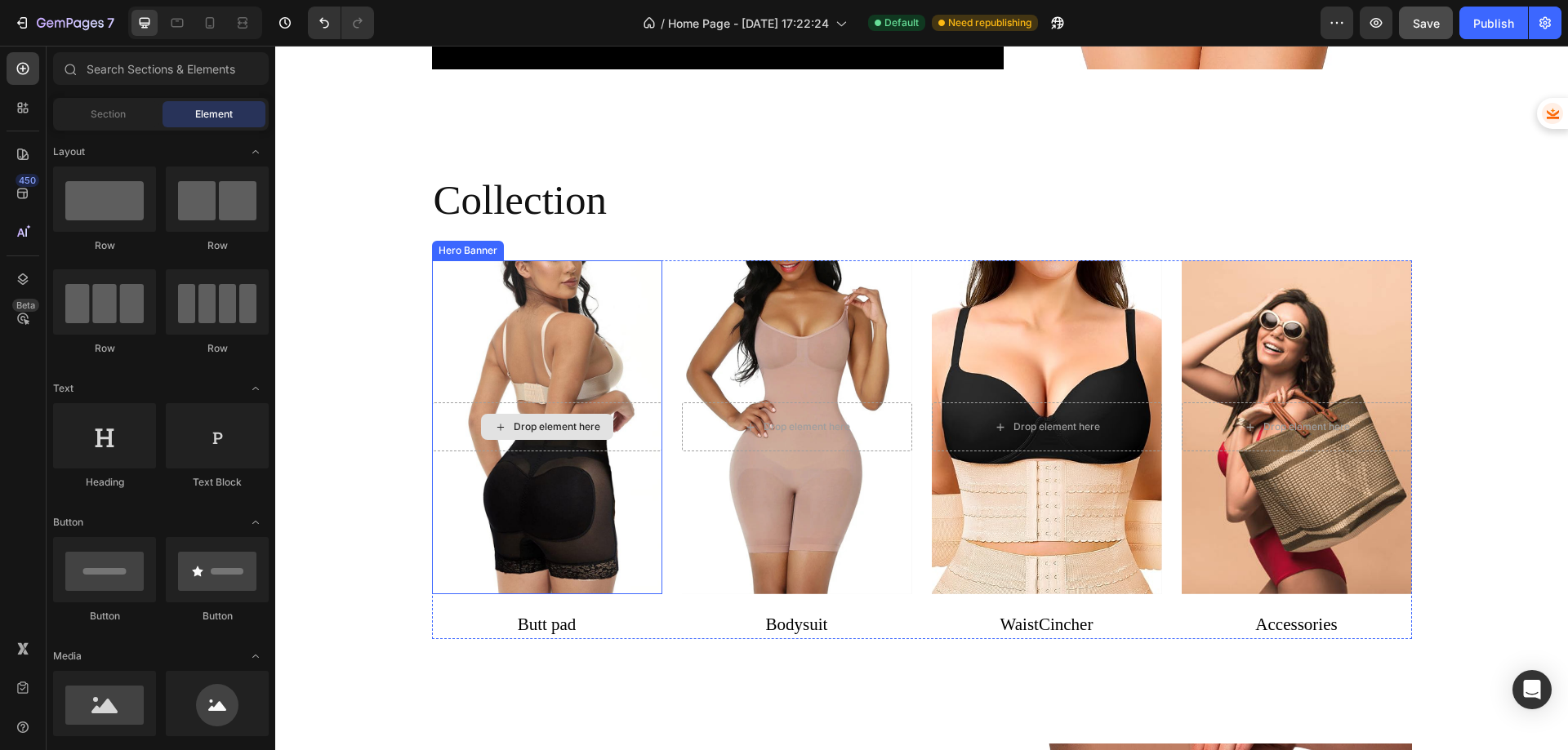
click at [565, 424] on div "Drop element here" at bounding box center [557, 426] width 86 height 13
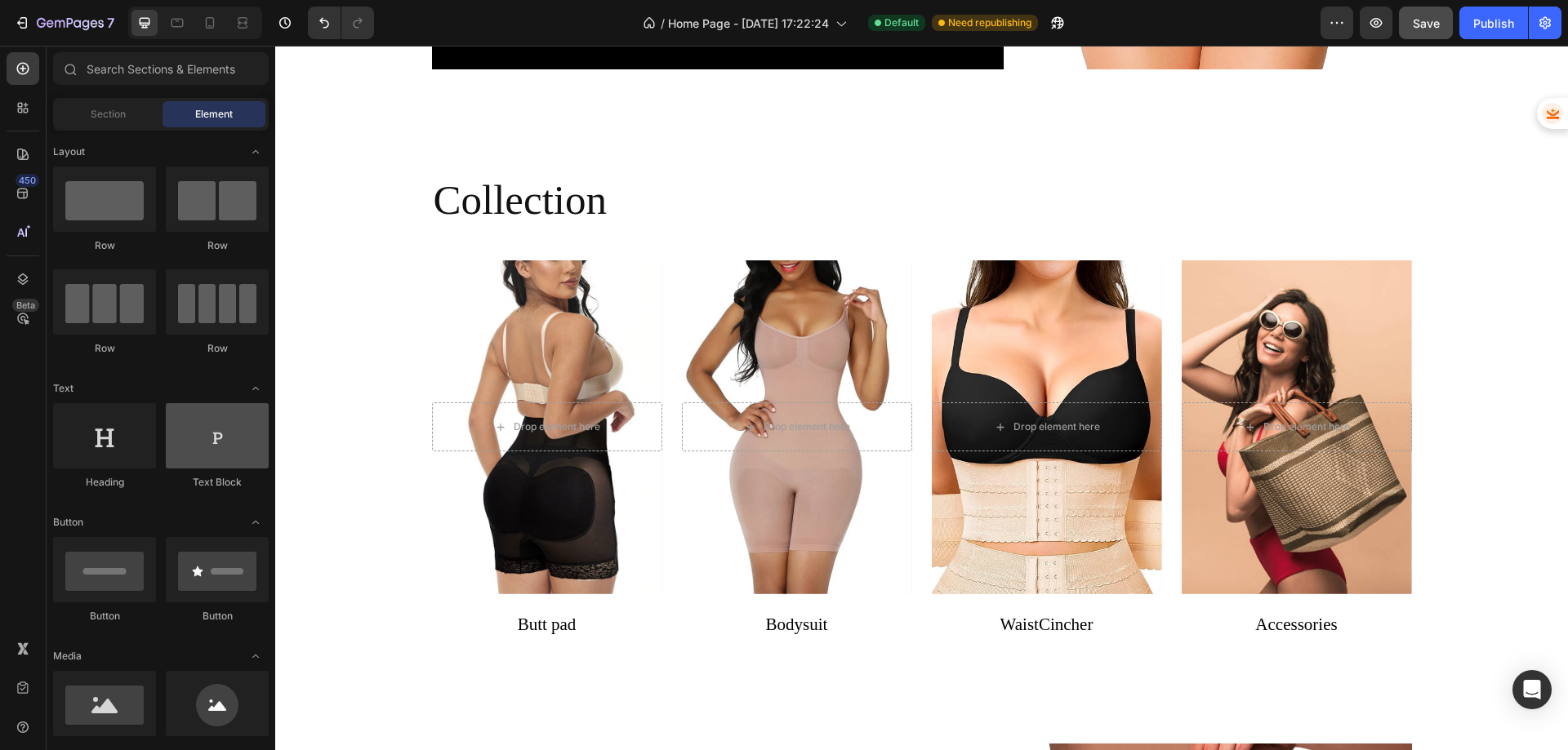
scroll to position [164, 0]
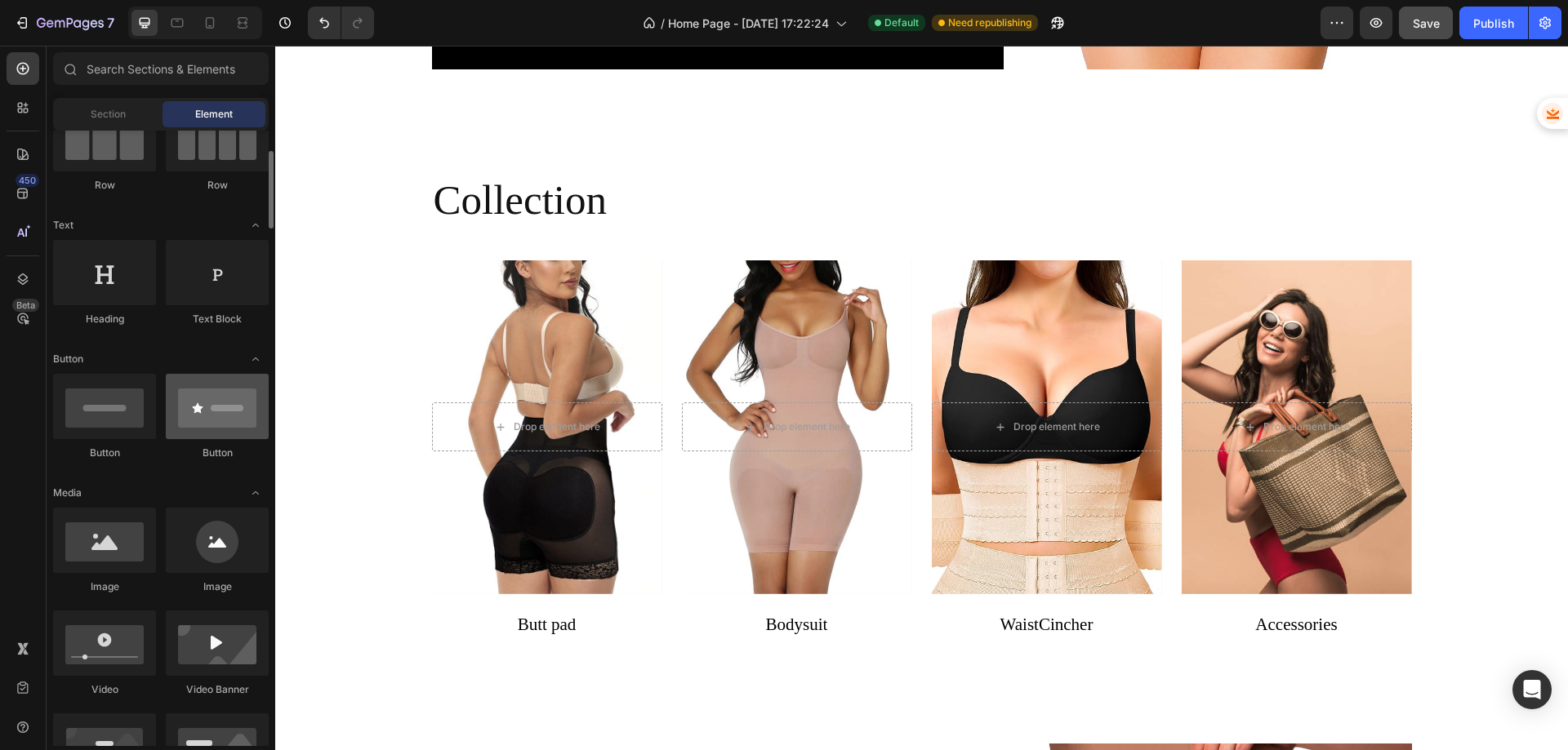
click at [208, 419] on div at bounding box center [217, 406] width 103 height 65
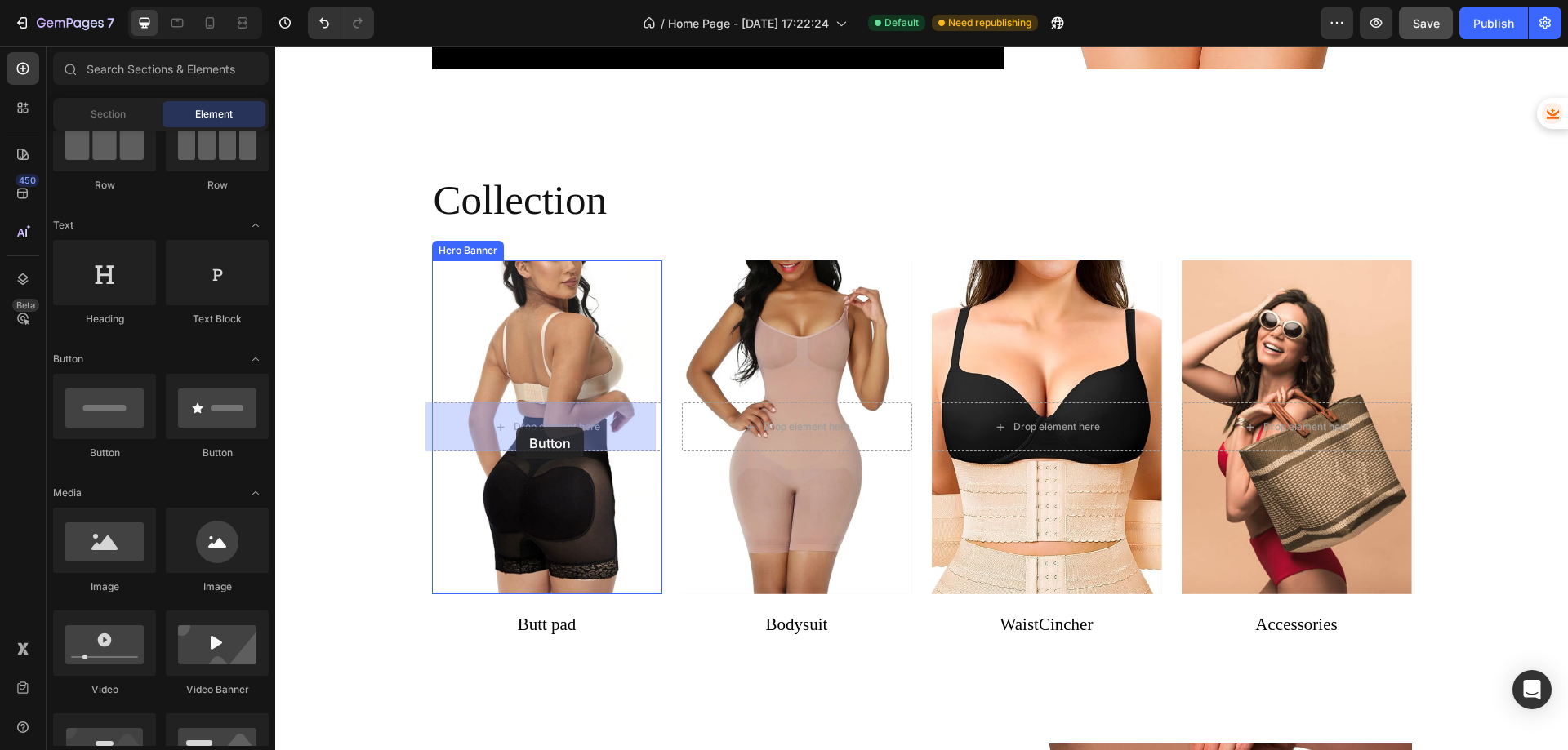
drag, startPoint x: 376, startPoint y: 471, endPoint x: 516, endPoint y: 427, distance: 146.8
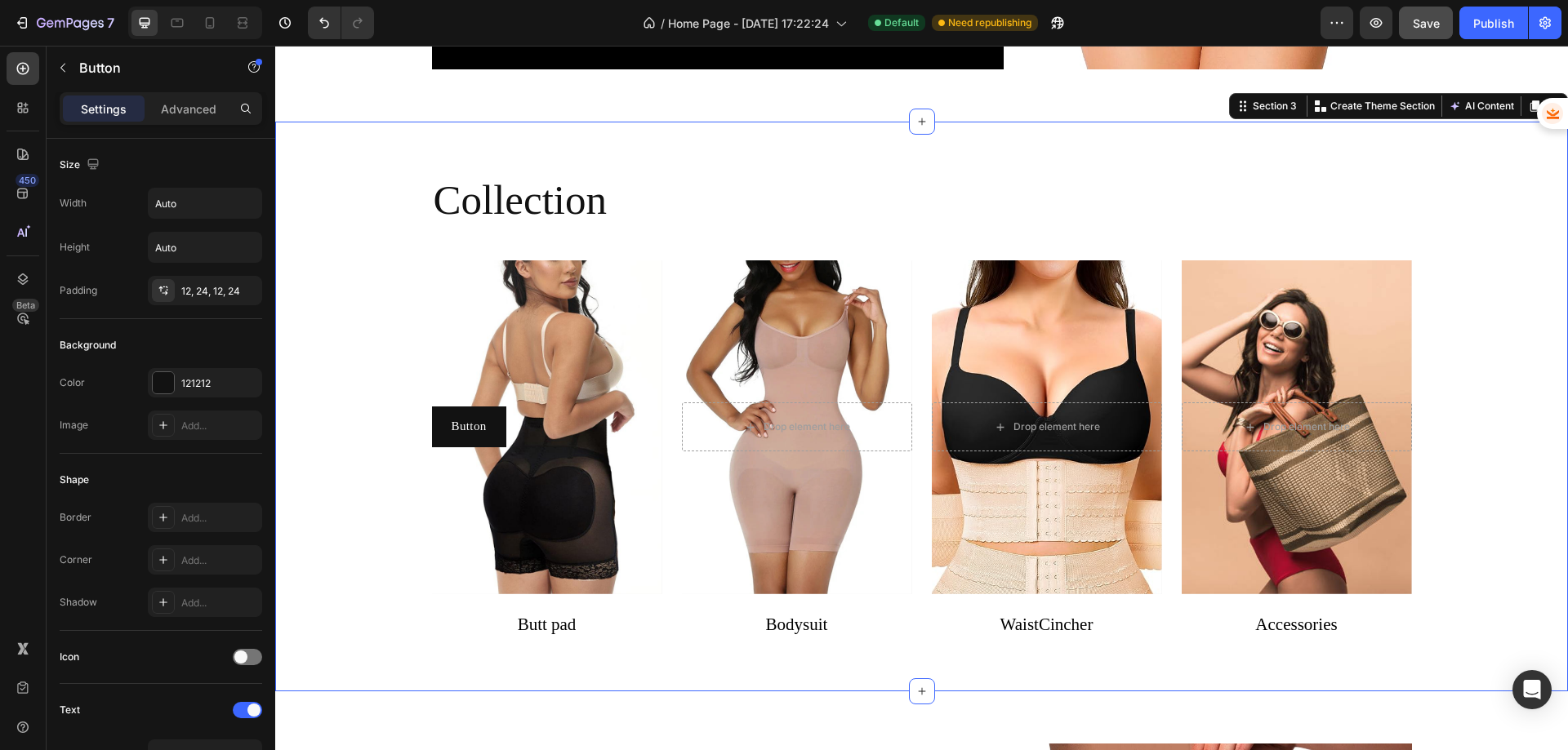
click at [368, 525] on div "Collection Heading Button Button Hero Banner Butt pad Text block Drop element h…" at bounding box center [922, 413] width 1268 height 478
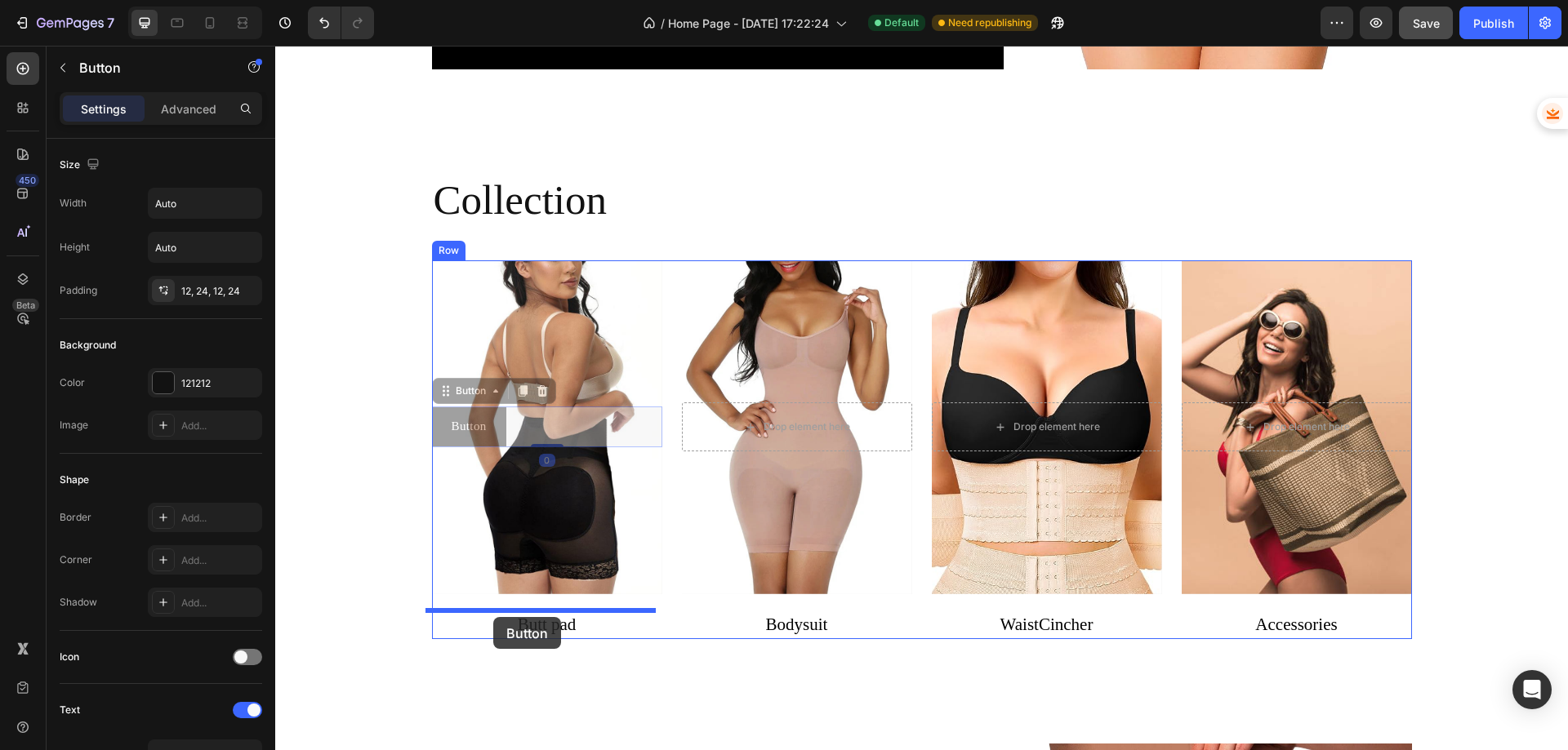
drag, startPoint x: 445, startPoint y: 426, endPoint x: 493, endPoint y: 617, distance: 196.9
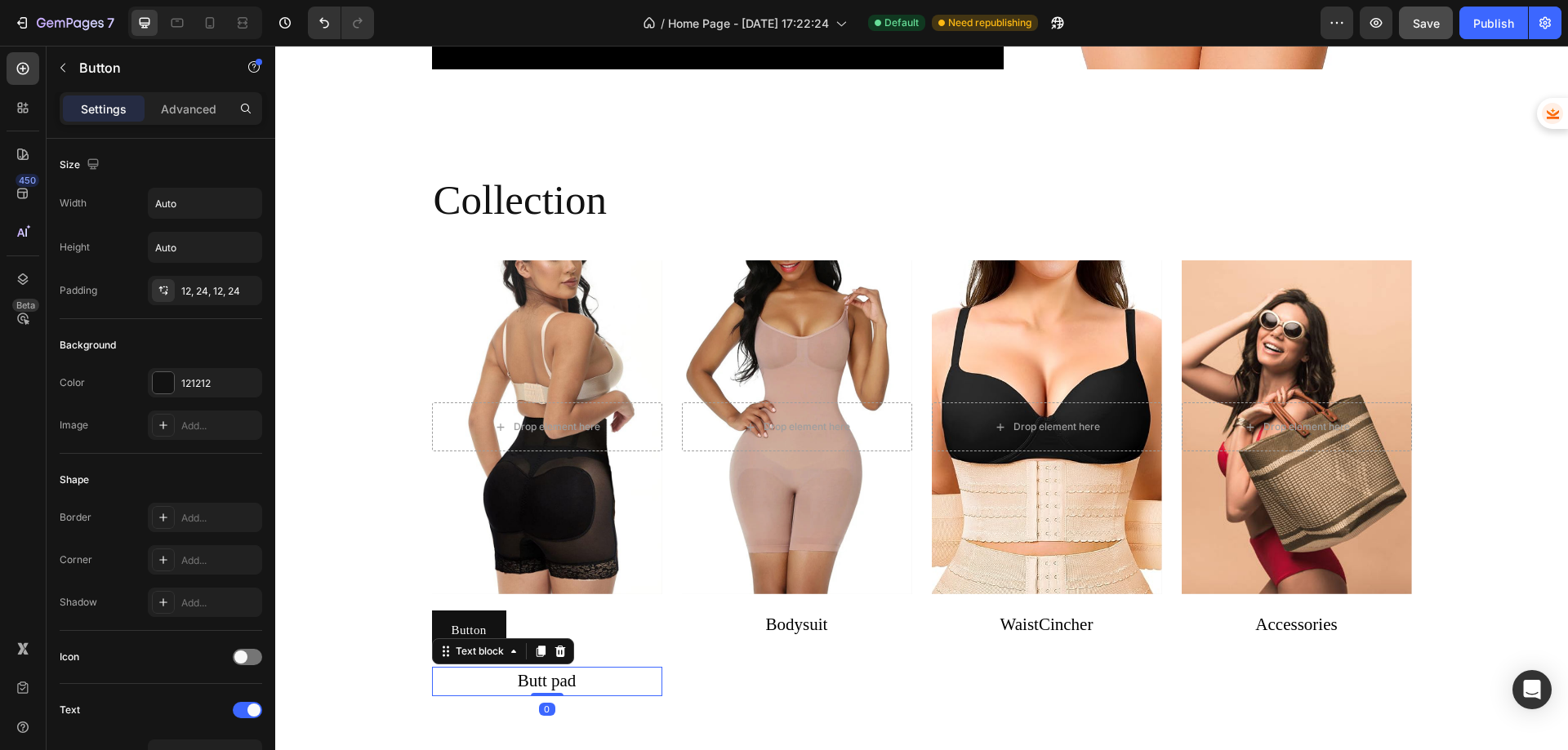
click at [594, 681] on p "Butt pad" at bounding box center [547, 682] width 227 height 26
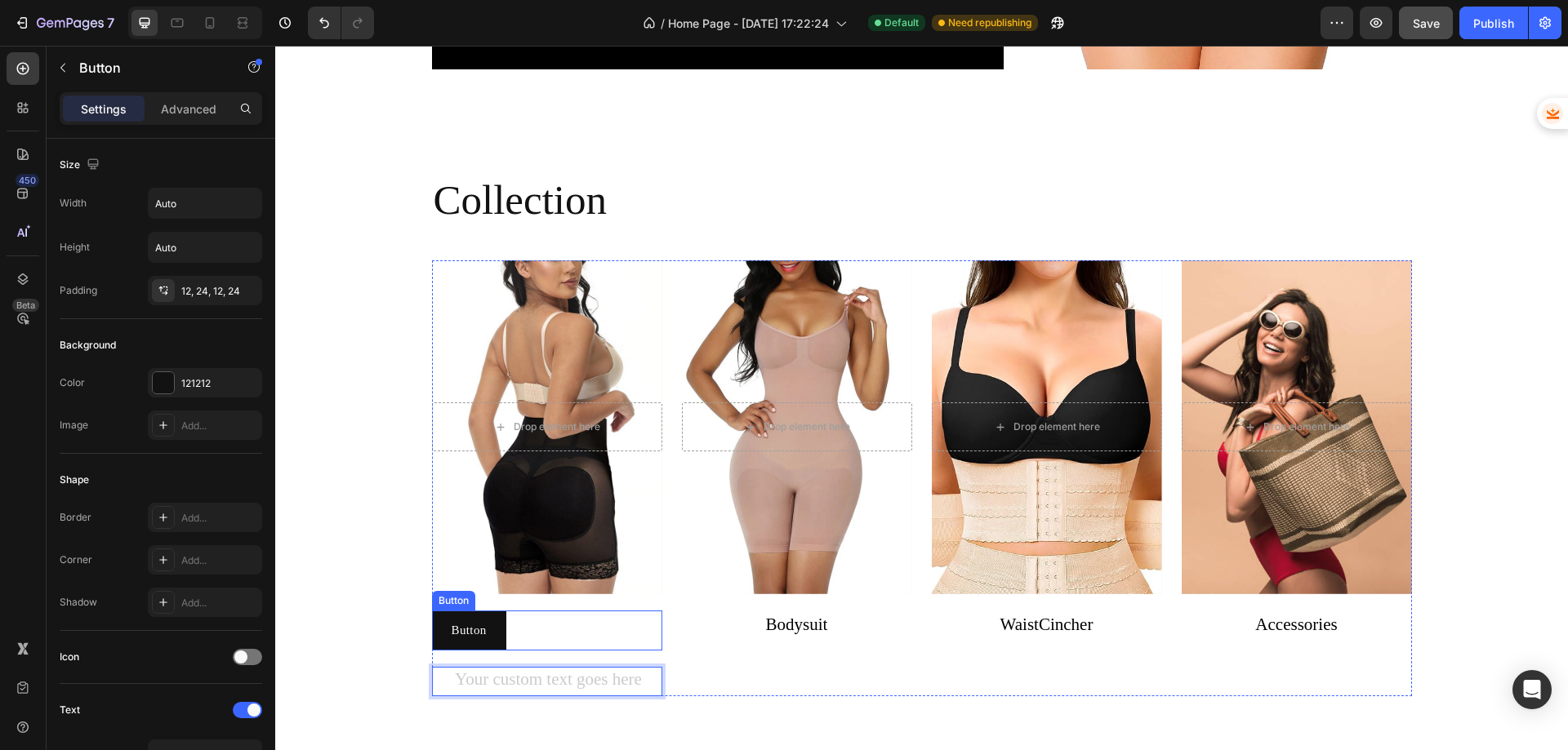
click at [636, 631] on div "Button Button" at bounding box center [547, 631] width 230 height 40
click at [607, 677] on div "Rich Text Editor. Editing area: main" at bounding box center [547, 681] width 230 height 29
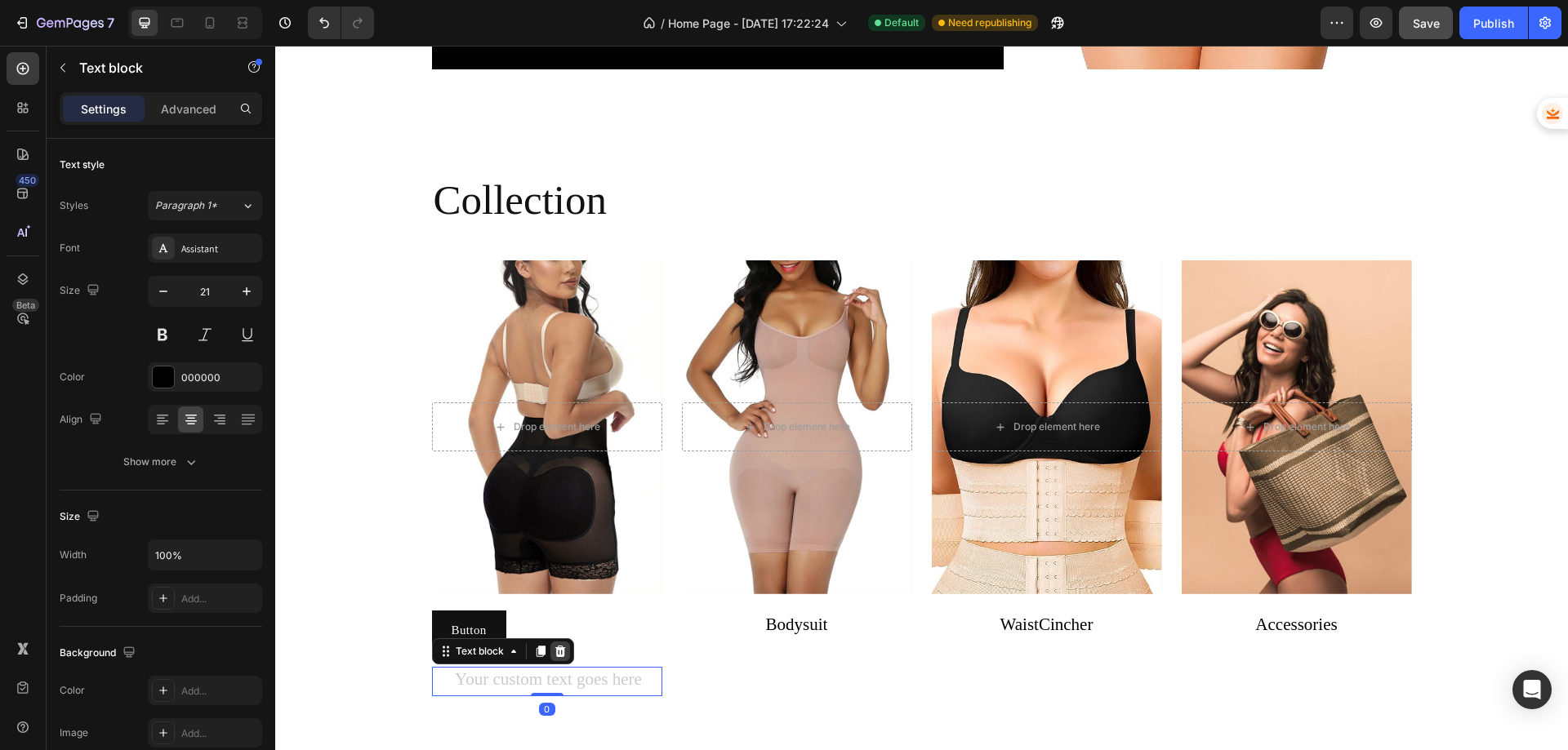
click at [558, 654] on icon at bounding box center [560, 652] width 11 height 11
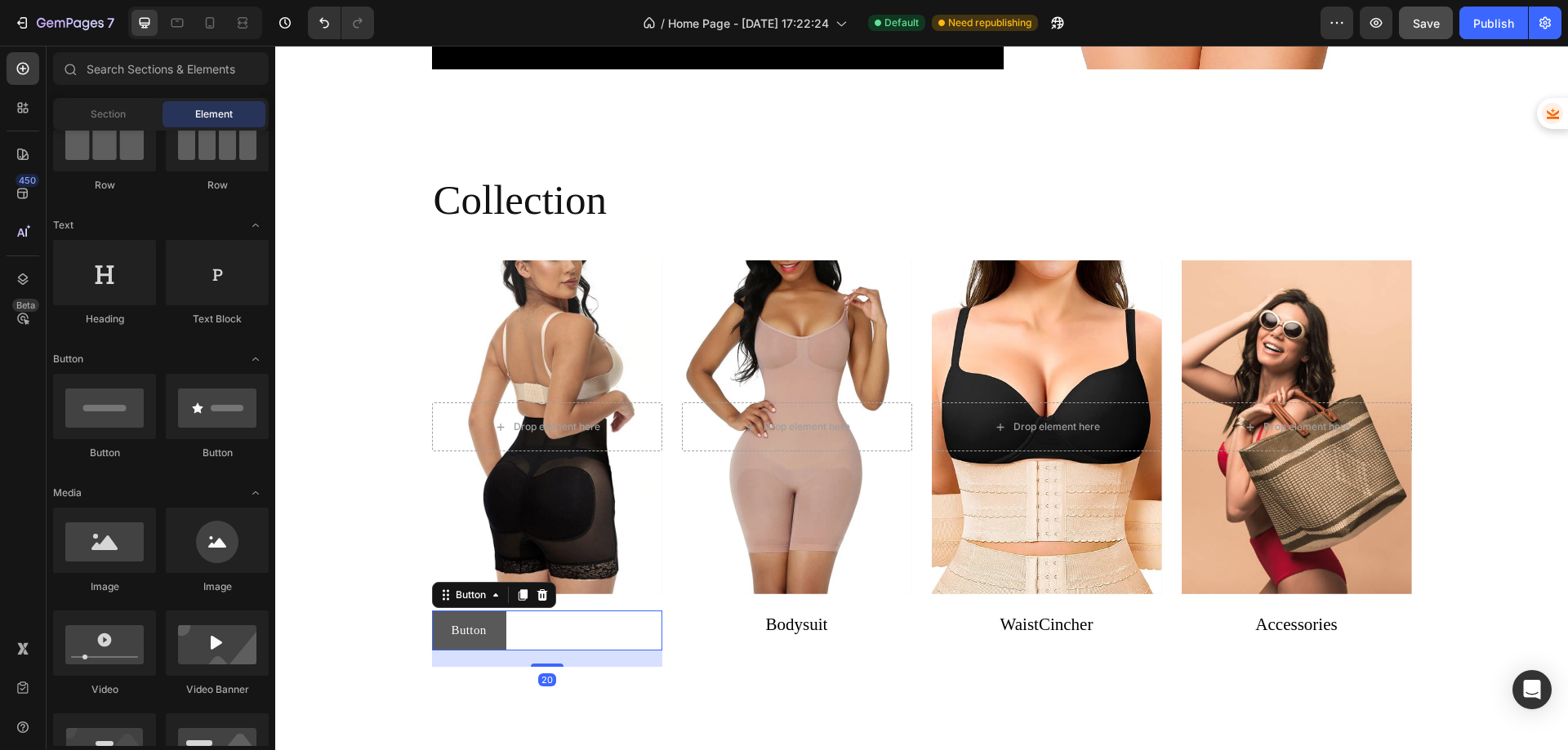
click at [481, 632] on button "Button" at bounding box center [469, 631] width 75 height 40
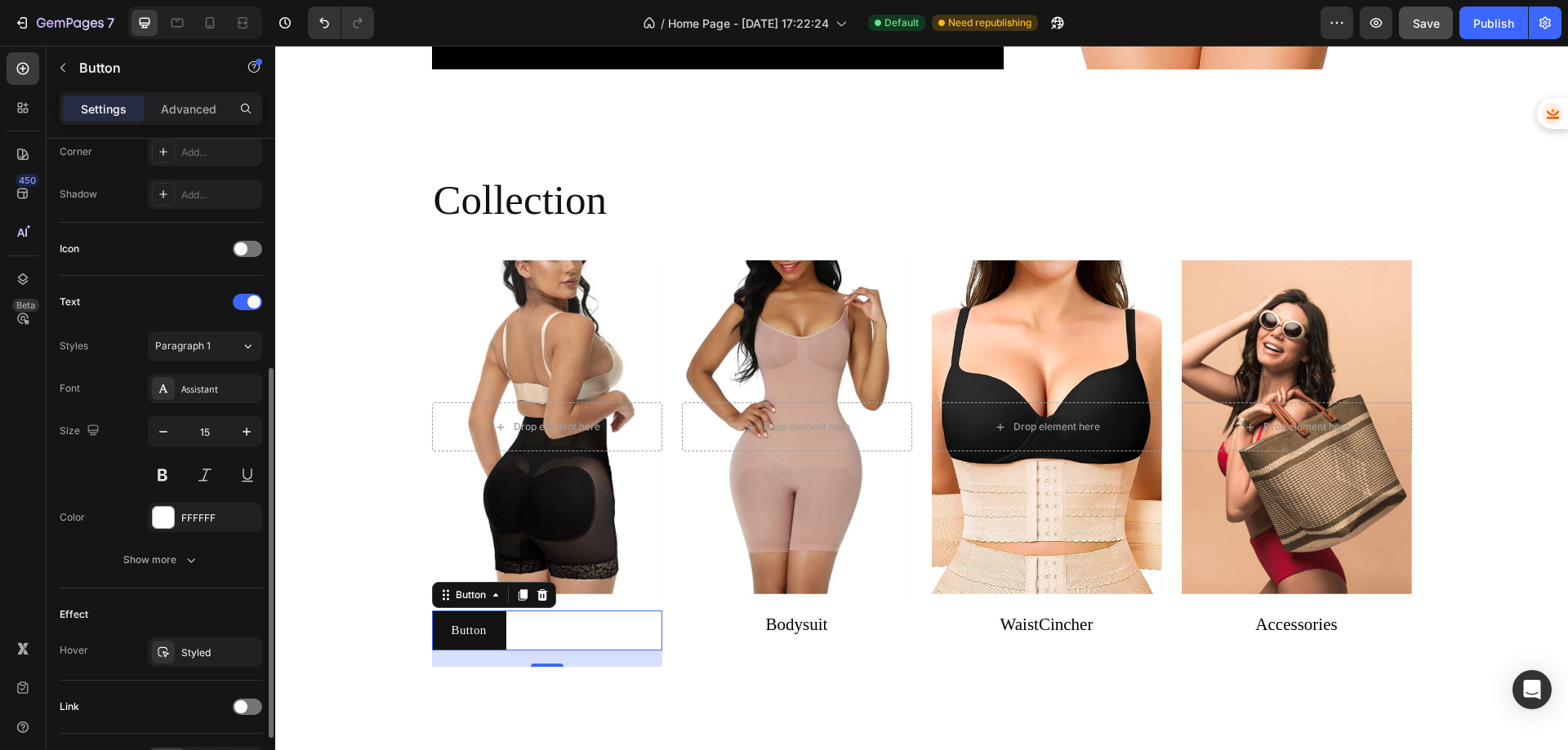
scroll to position [513, 0]
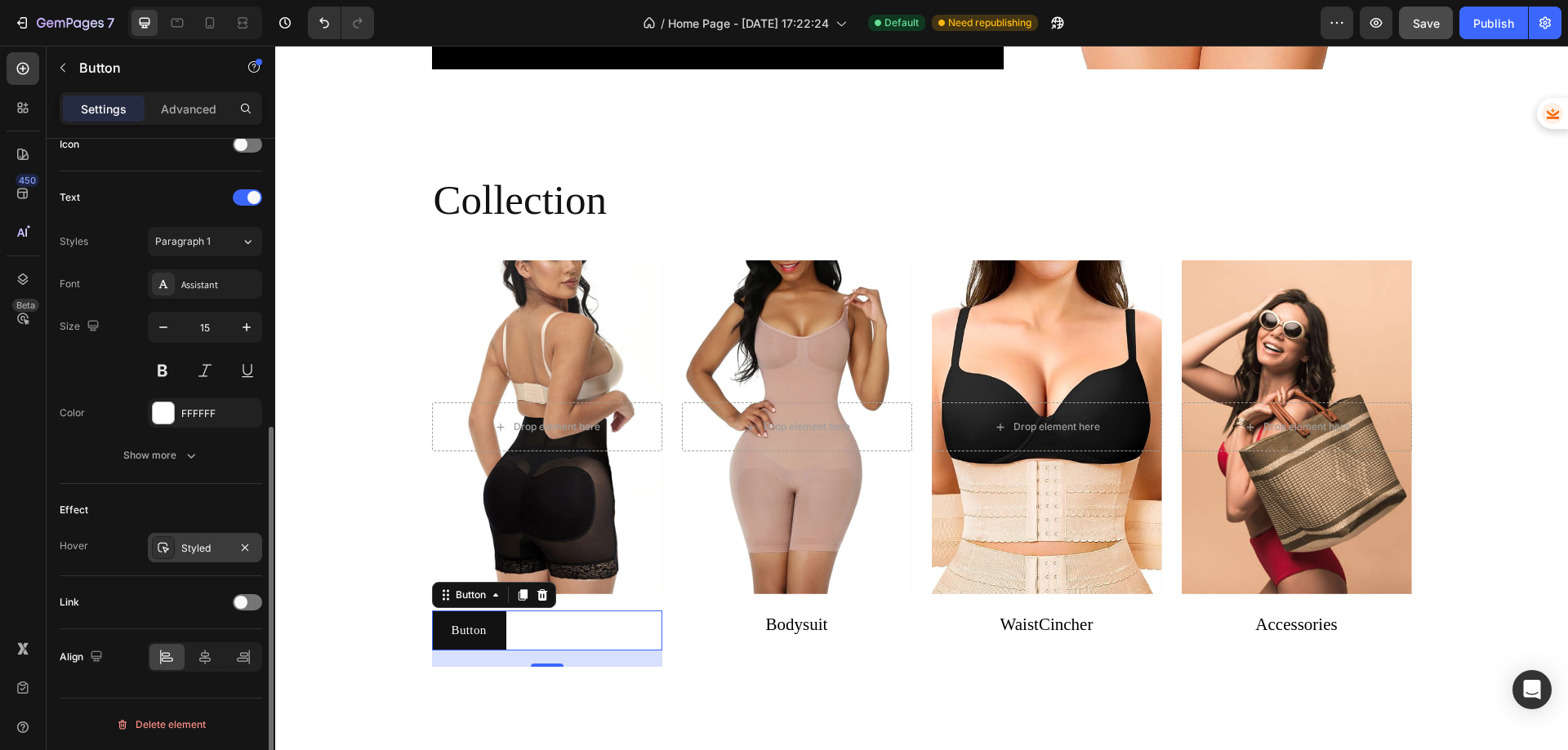
click at [208, 544] on div "Styled" at bounding box center [205, 549] width 47 height 15
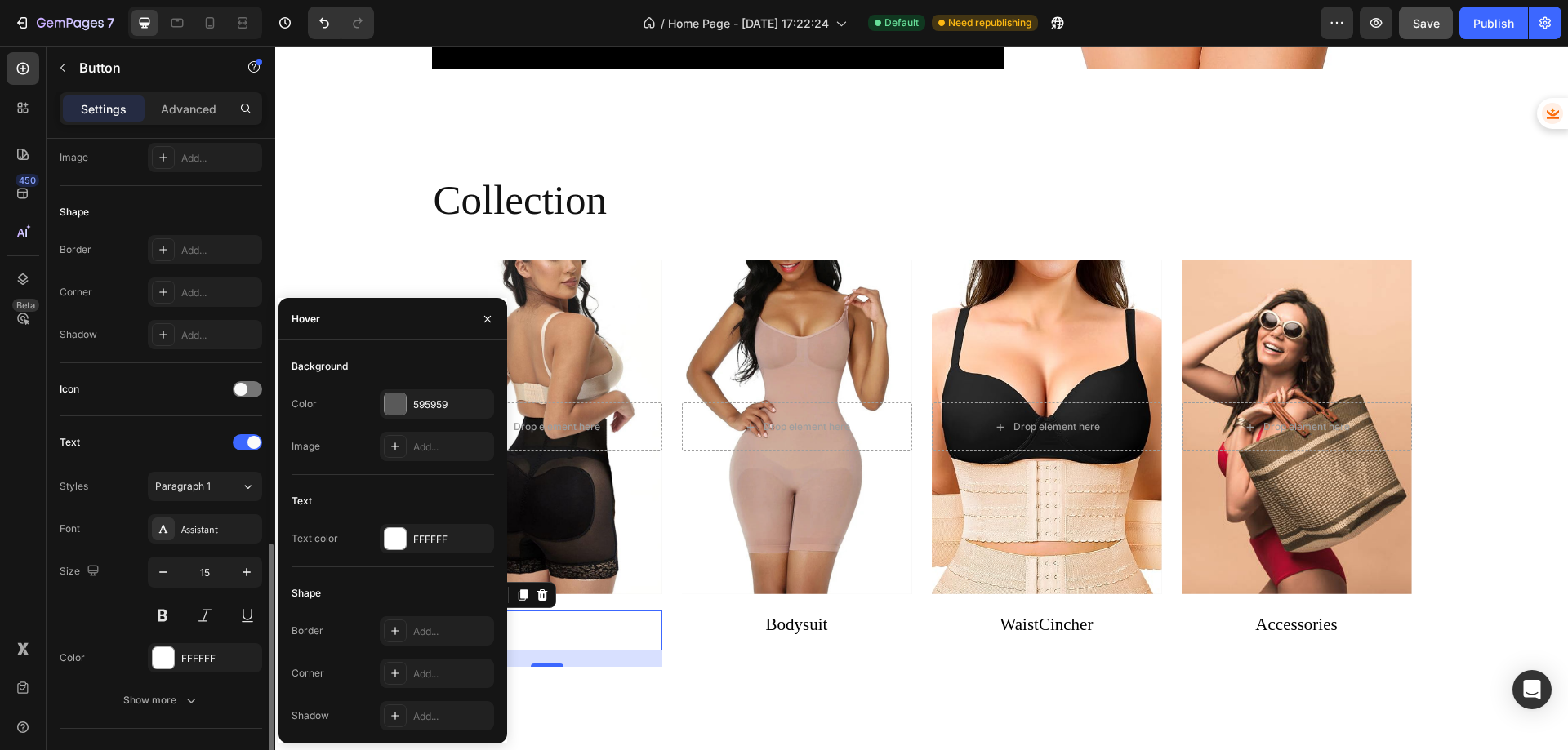
scroll to position [431, 0]
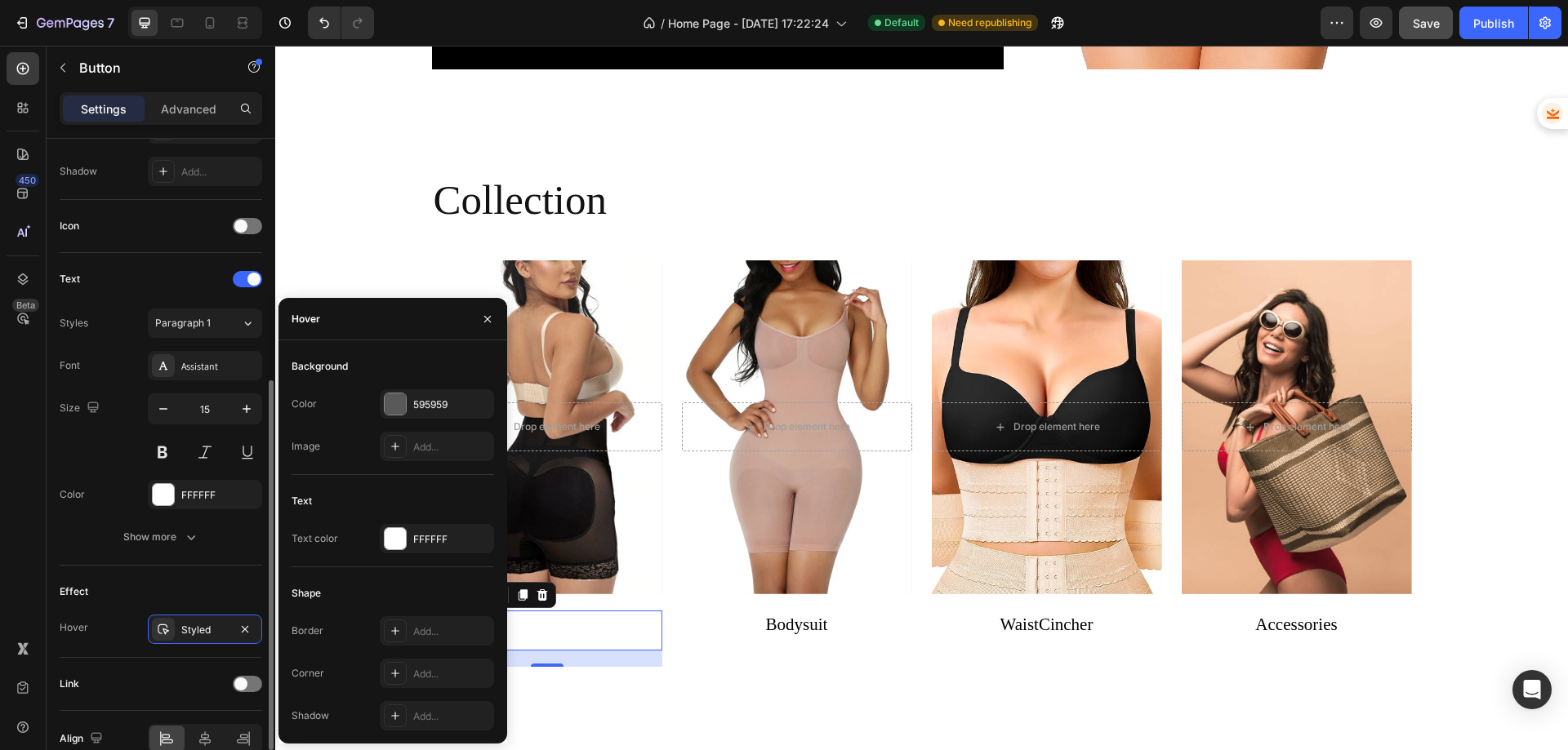
click at [543, 627] on div "Button Button 20" at bounding box center [547, 631] width 230 height 40
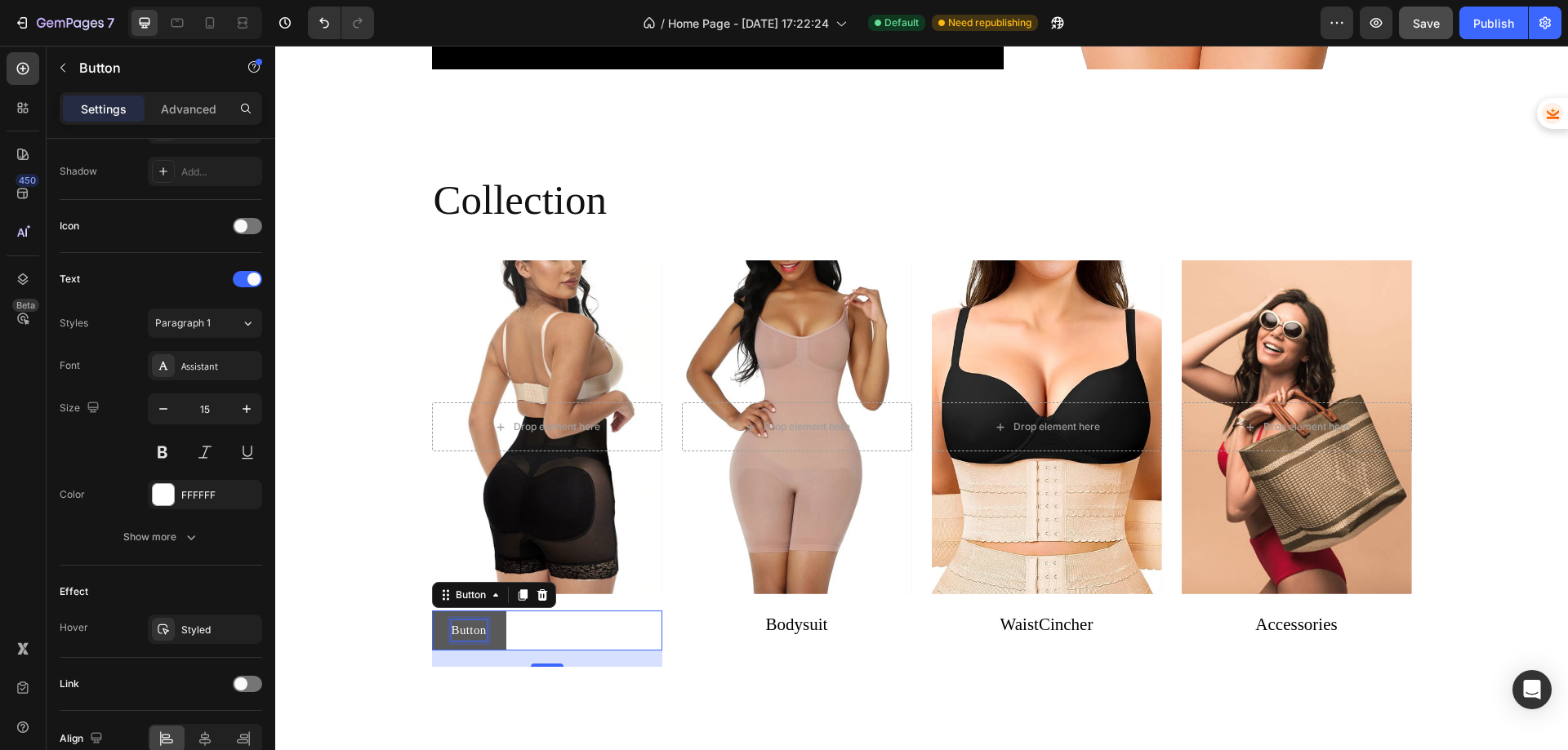
click at [472, 629] on p "Button" at bounding box center [470, 631] width 35 height 21
click at [480, 630] on p "Button" at bounding box center [470, 631] width 35 height 21
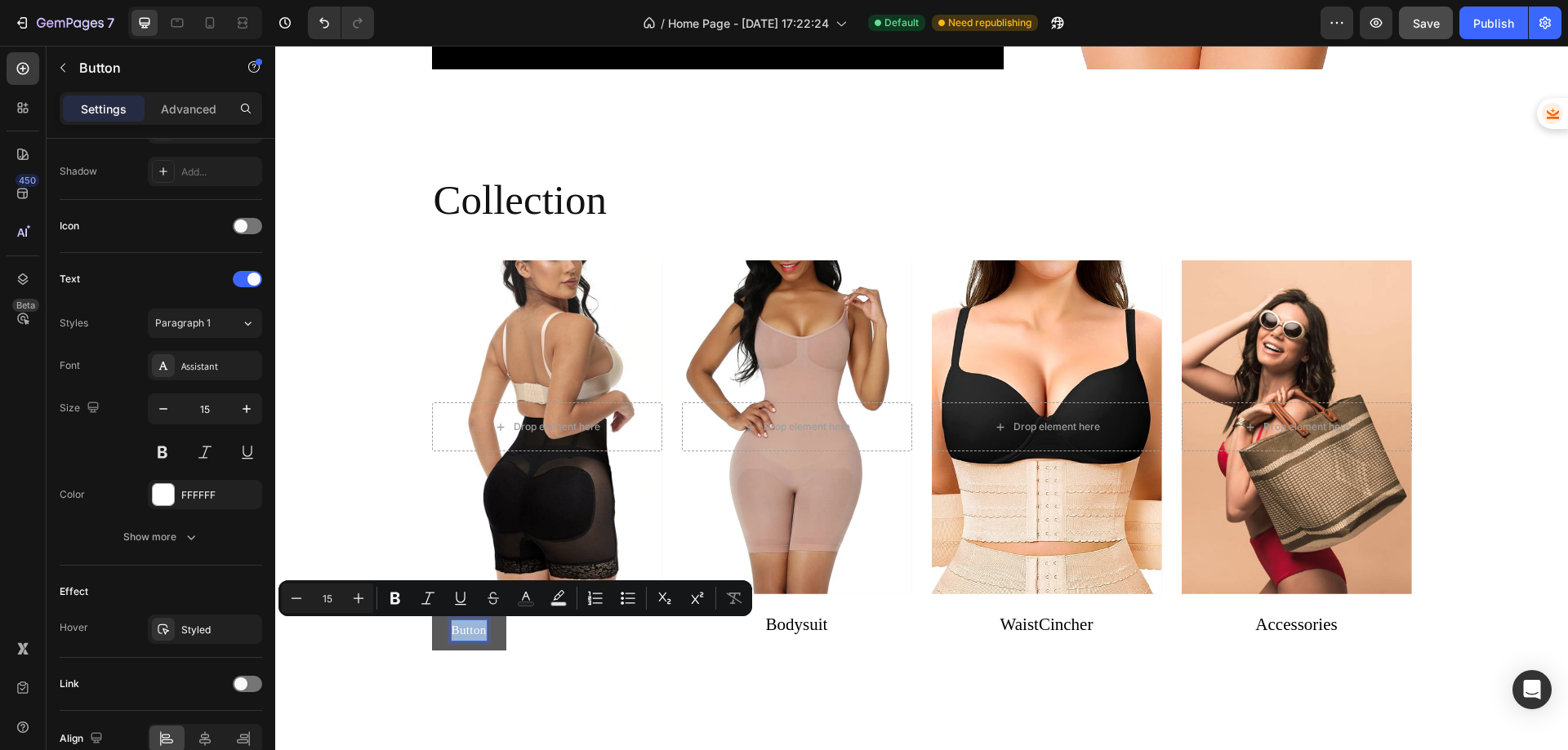
drag, startPoint x: 478, startPoint y: 630, endPoint x: 431, endPoint y: 636, distance: 47.4
click at [432, 636] on button "Button" at bounding box center [469, 631] width 75 height 40
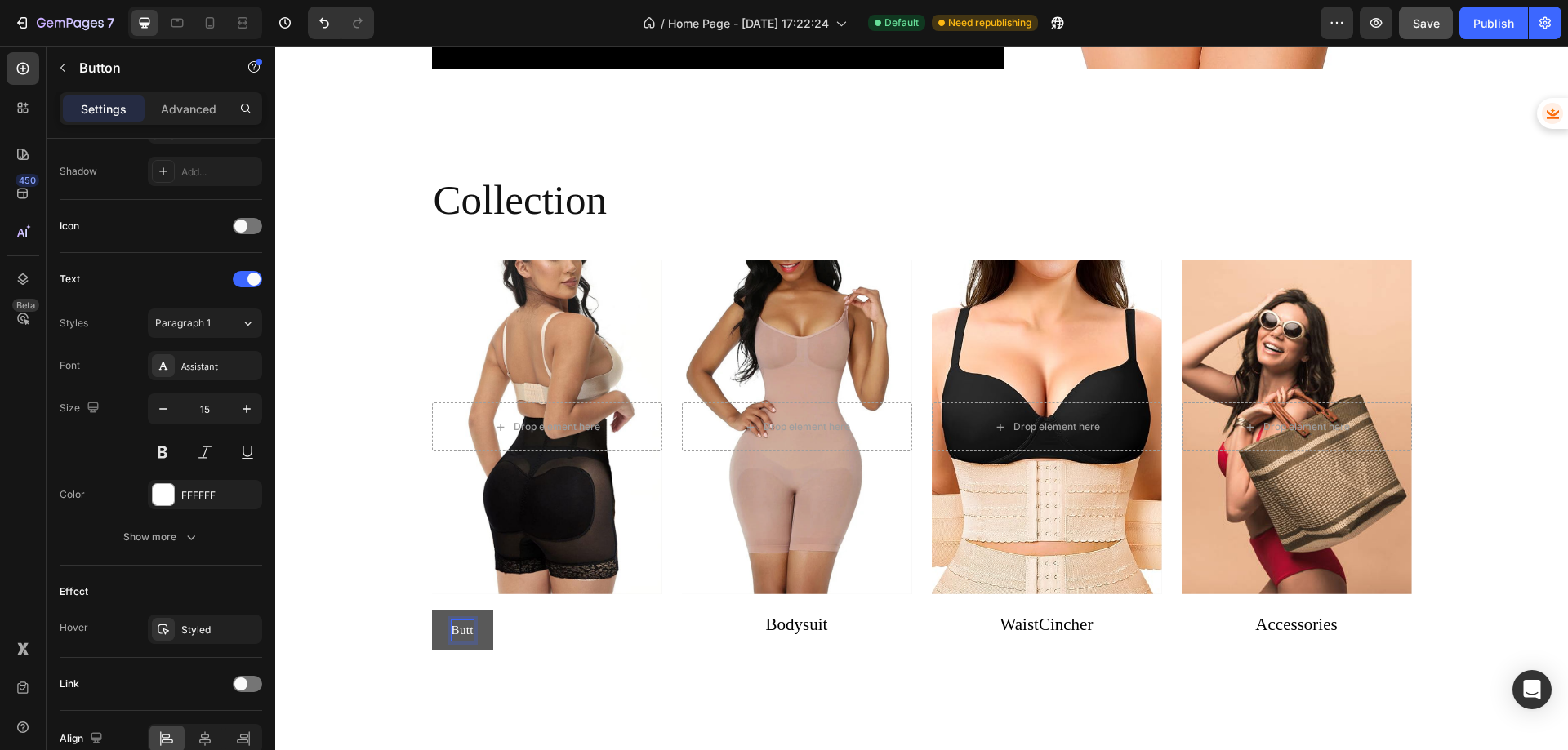
click at [432, 611] on button "Butt" at bounding box center [463, 631] width 62 height 40
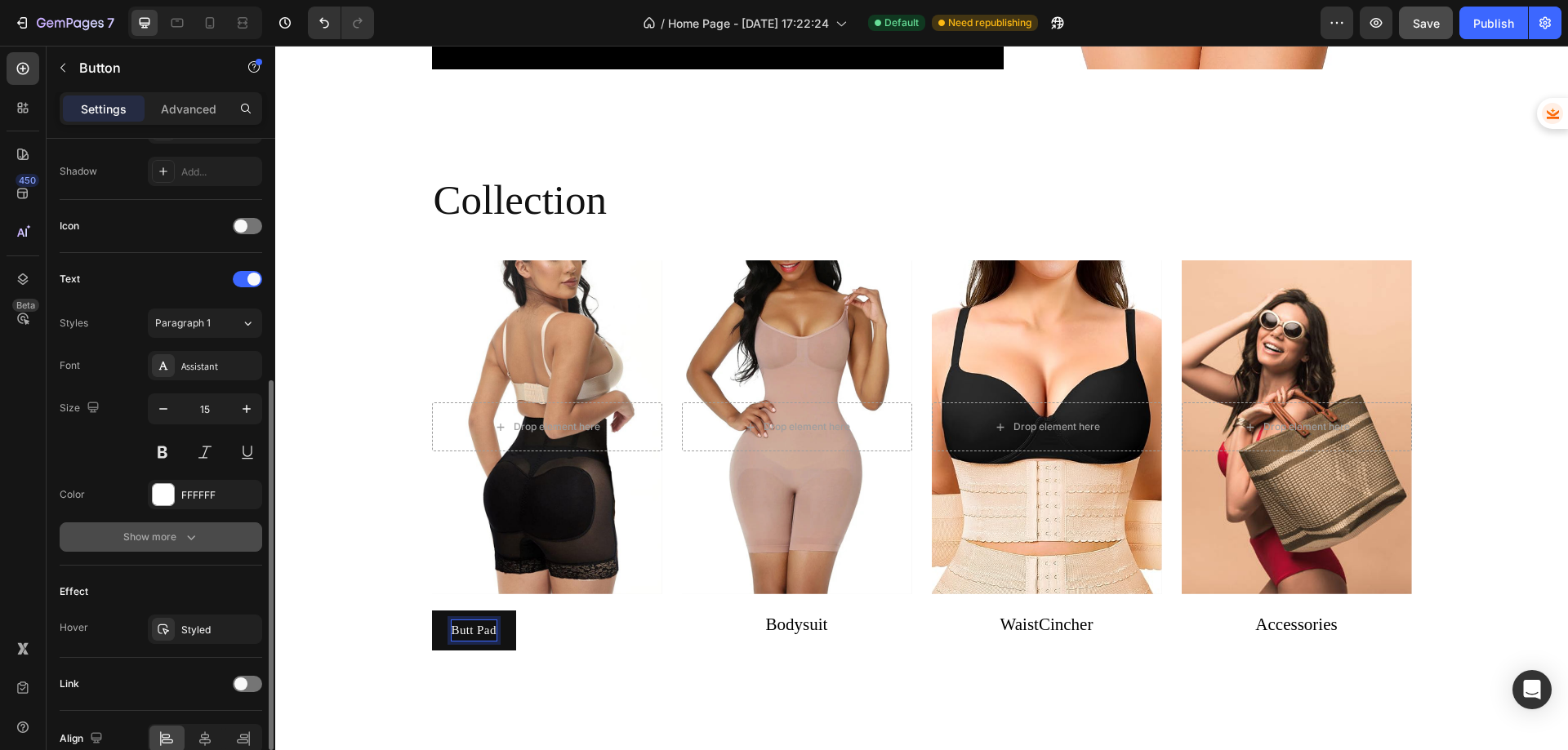
scroll to position [513, 0]
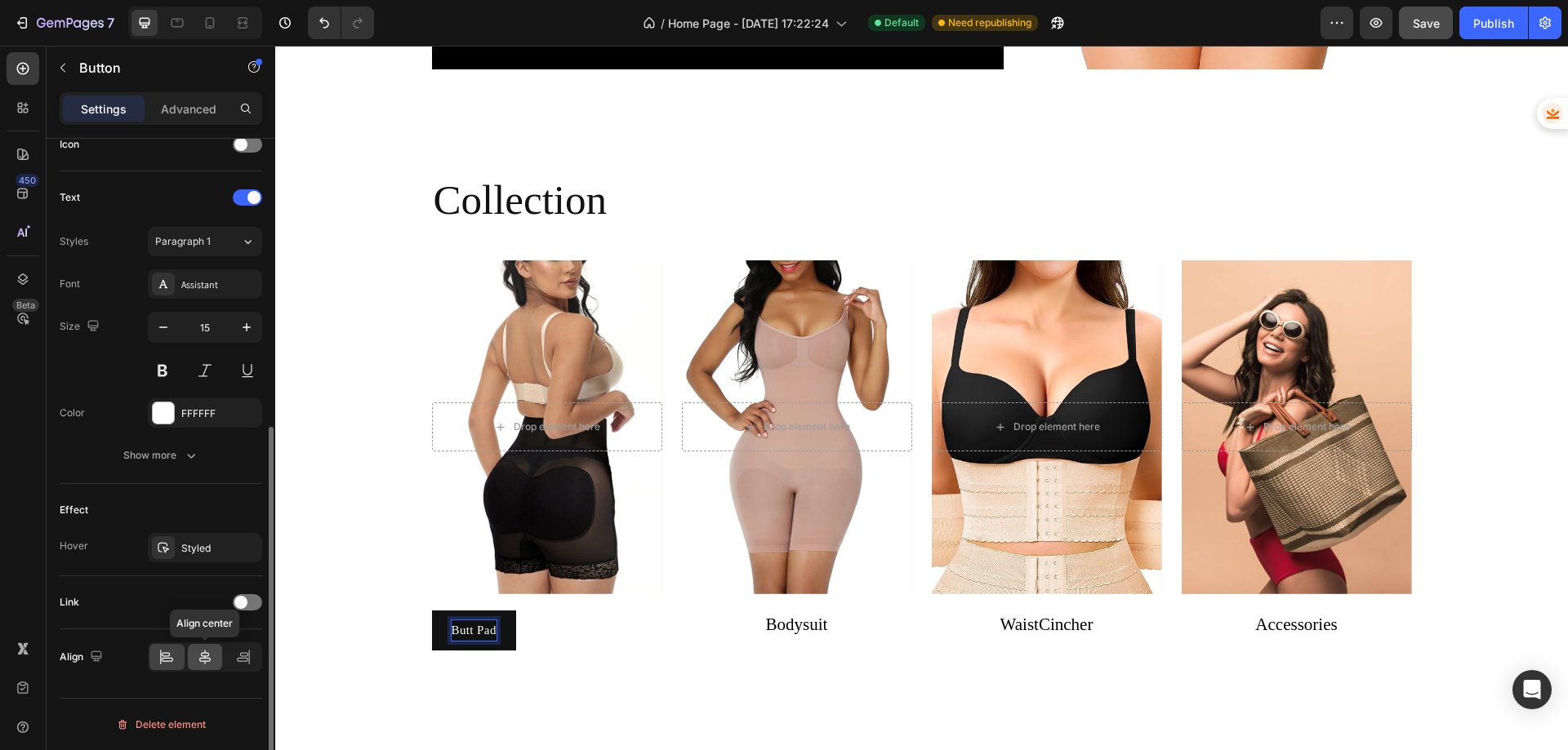
click at [212, 659] on icon at bounding box center [205, 657] width 17 height 17
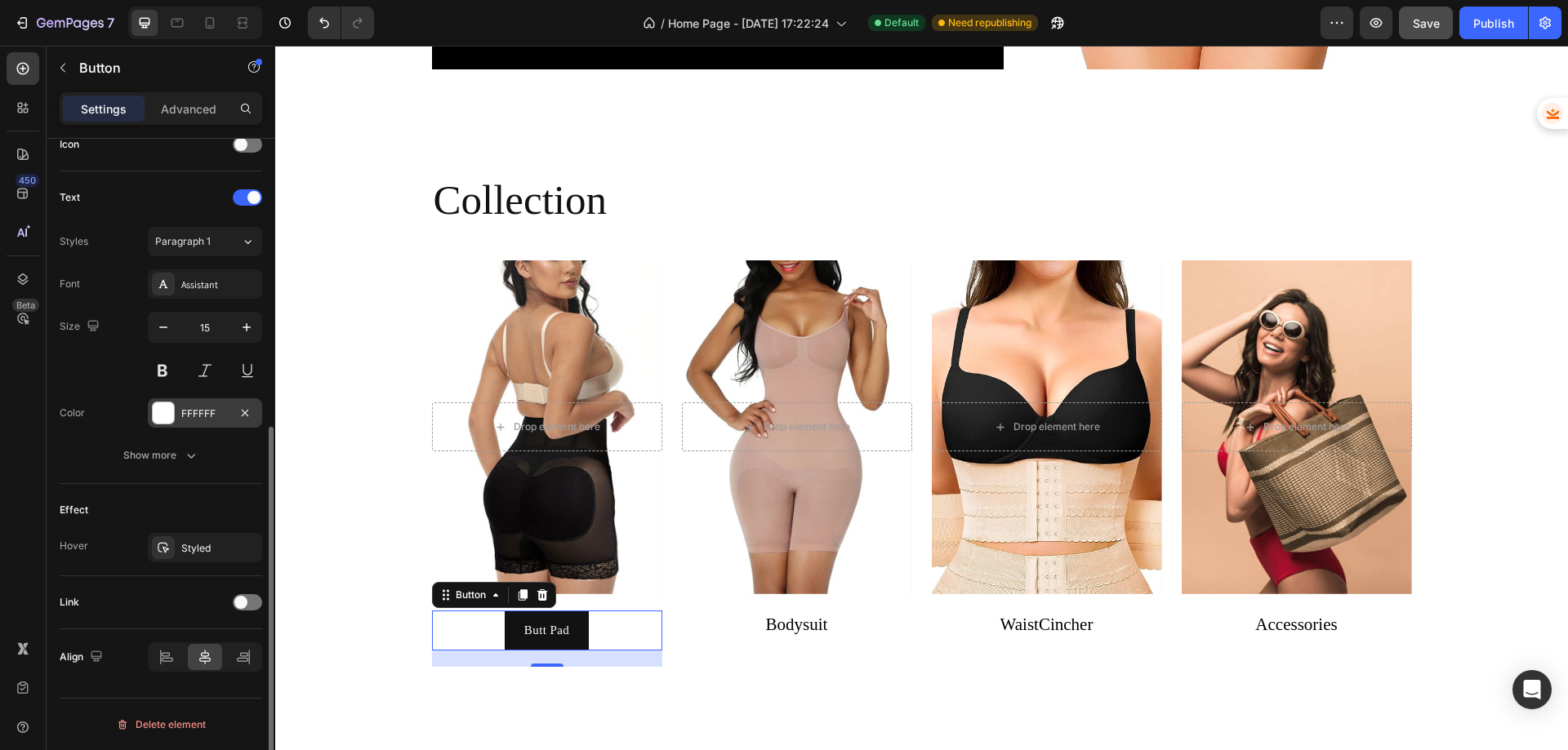
click at [189, 415] on div "FFFFFF" at bounding box center [205, 413] width 47 height 15
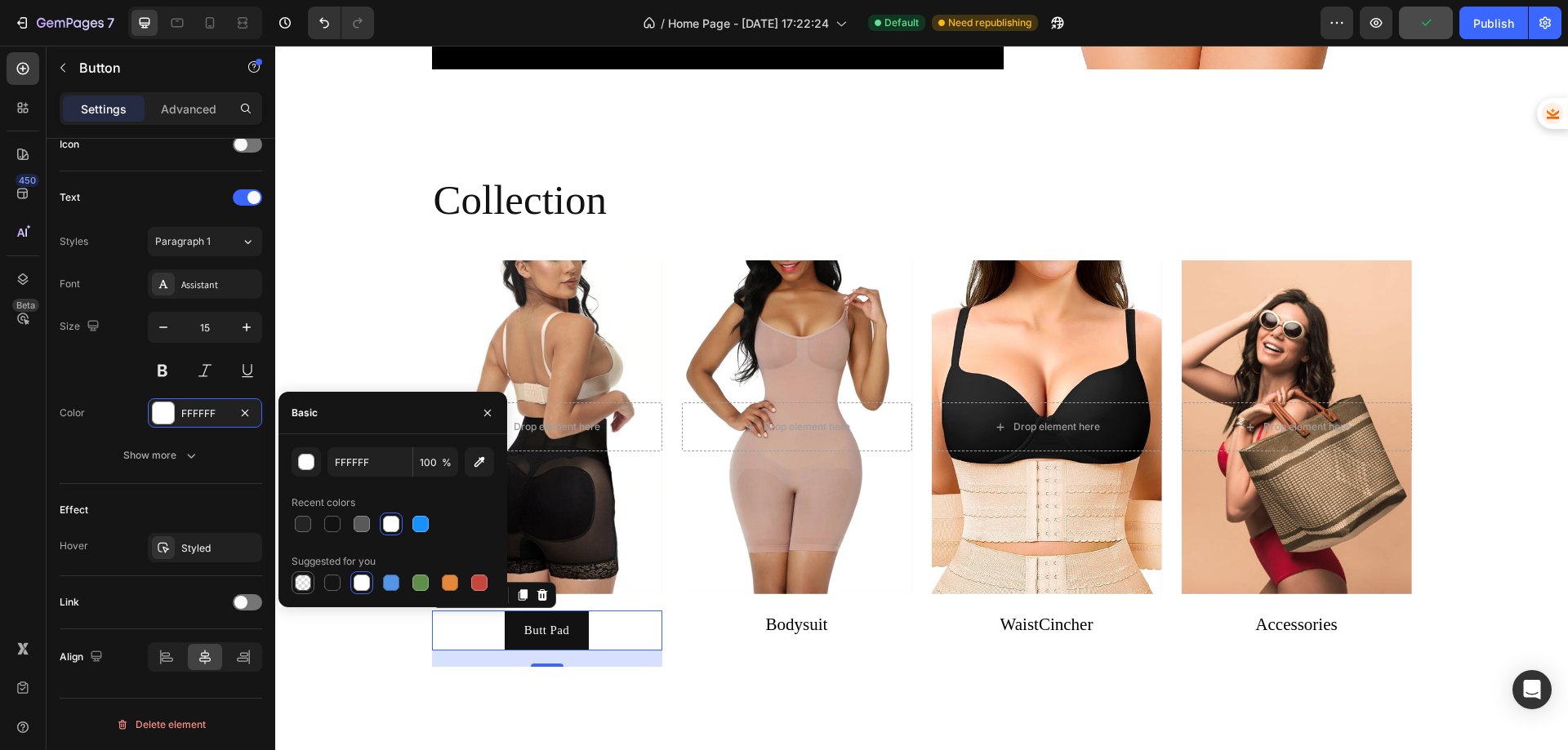
click at [305, 581] on div at bounding box center [303, 583] width 17 height 17
type input "000000"
type input "0"
click at [303, 580] on div at bounding box center [303, 583] width 17 height 17
click at [390, 579] on div at bounding box center [391, 583] width 17 height 17
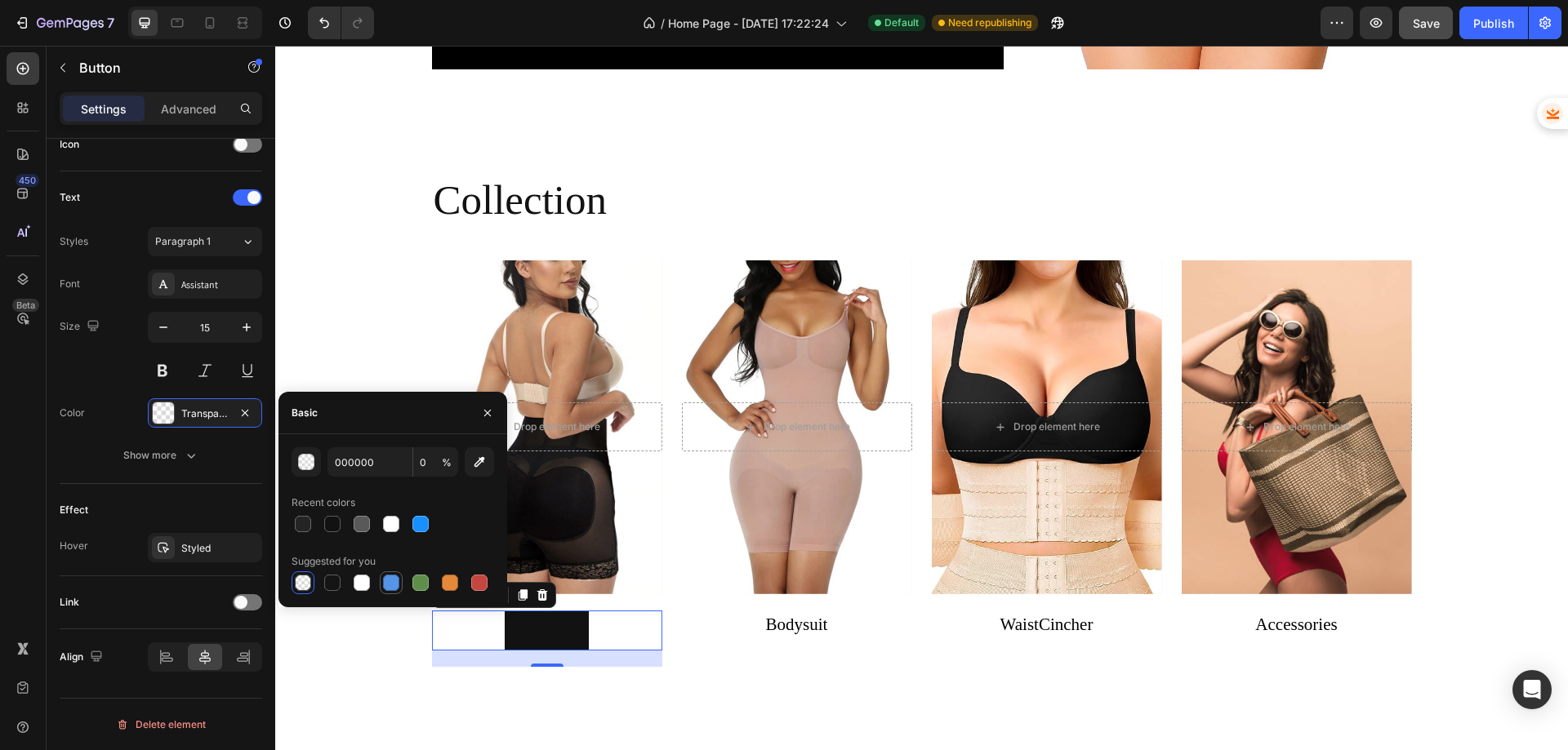
type input "5594E7"
type input "100"
click at [305, 462] on div "button" at bounding box center [307, 462] width 17 height 17
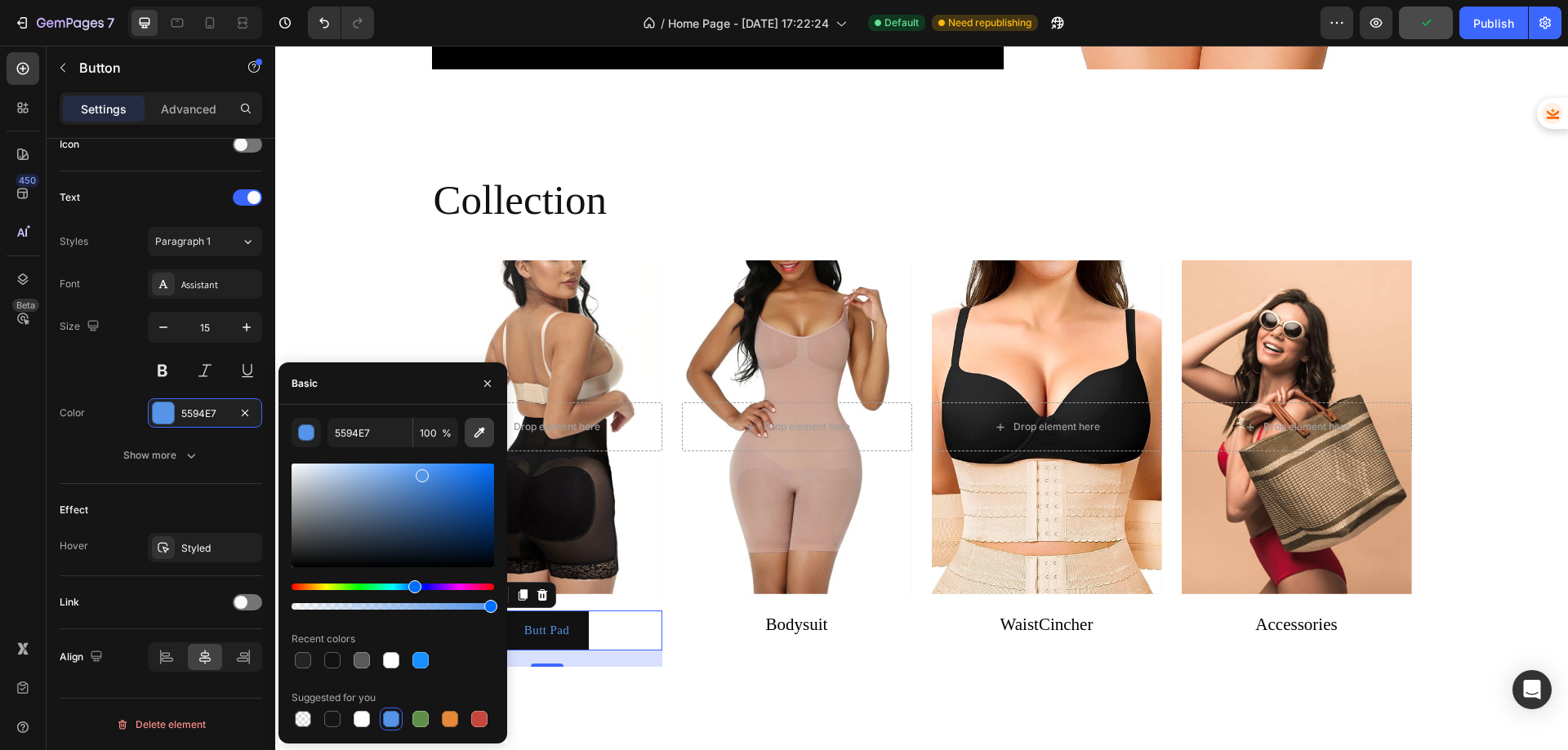
click at [478, 441] on icon "button" at bounding box center [479, 433] width 17 height 17
click at [463, 520] on div at bounding box center [393, 515] width 202 height 104
click at [476, 492] on div at bounding box center [393, 515] width 202 height 104
type input "105ABA"
drag, startPoint x: 488, startPoint y: 603, endPoint x: 283, endPoint y: 601, distance: 205.0
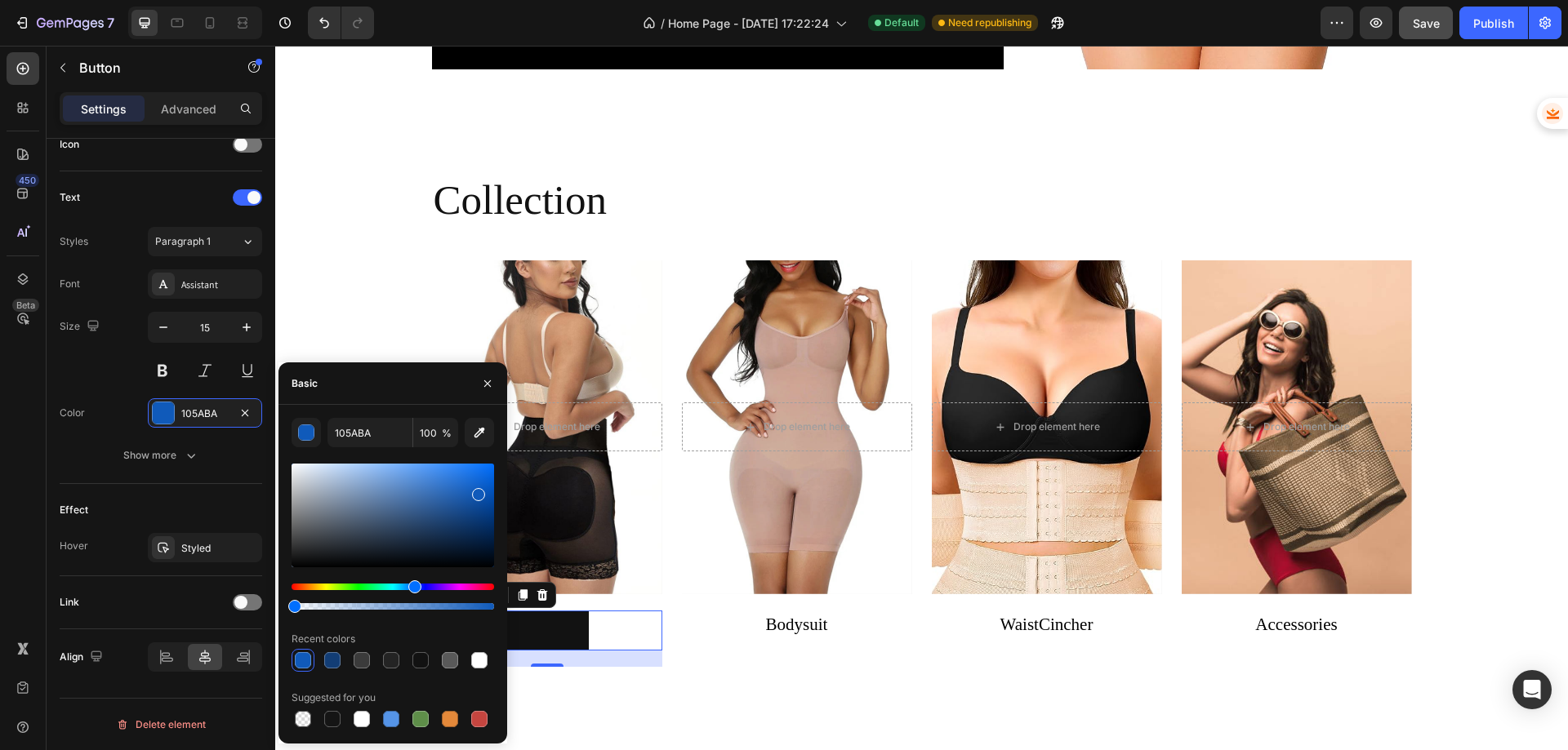
click at [283, 601] on div "105ABA 100 % Recent colors Suggested for you" at bounding box center [393, 574] width 229 height 313
type input "0"
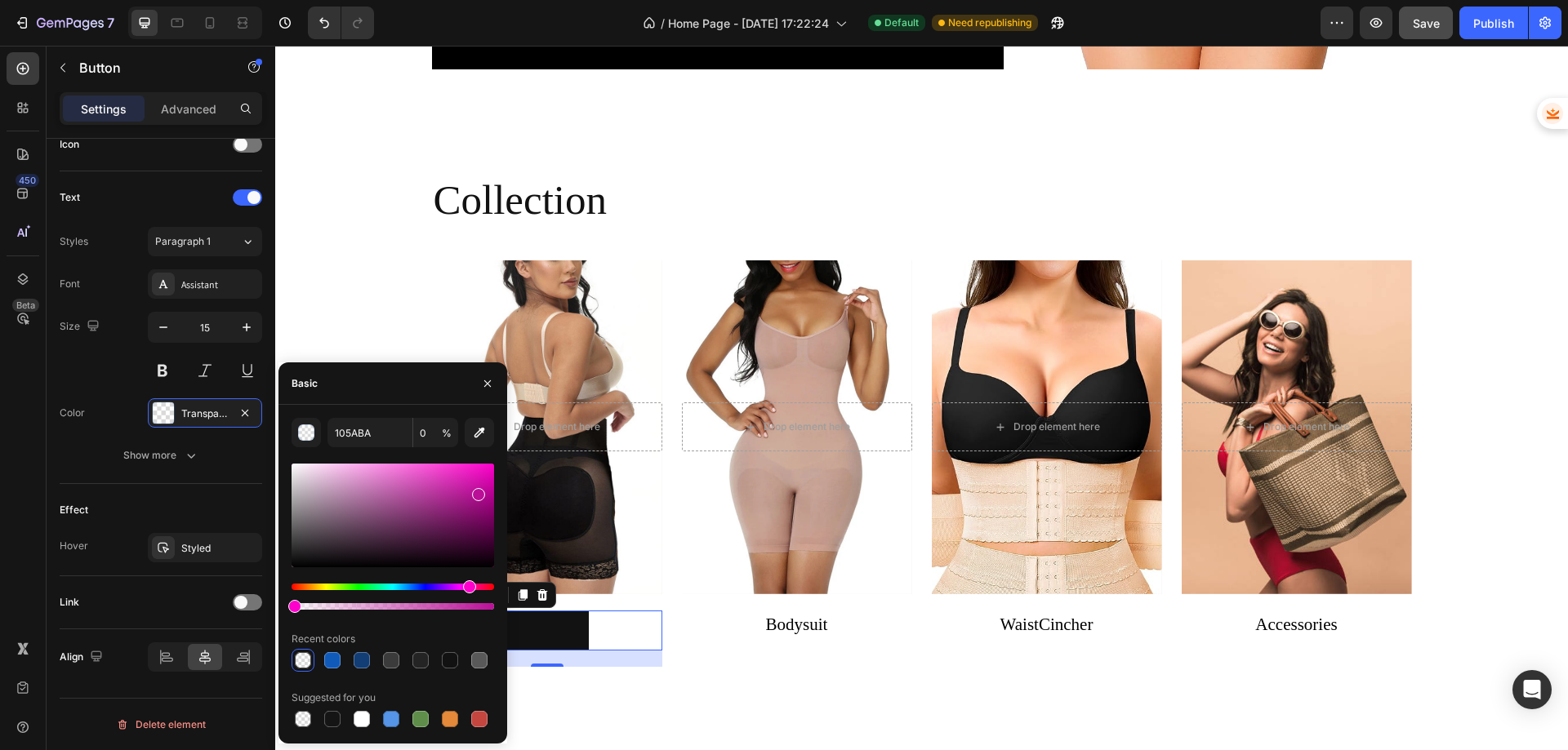
drag, startPoint x: 413, startPoint y: 592, endPoint x: 468, endPoint y: 588, distance: 55.1
click at [468, 588] on div "Hue" at bounding box center [470, 586] width 13 height 13
click at [363, 663] on div at bounding box center [361, 660] width 17 height 17
type input "105ABA"
click at [333, 661] on div at bounding box center [332, 660] width 17 height 17
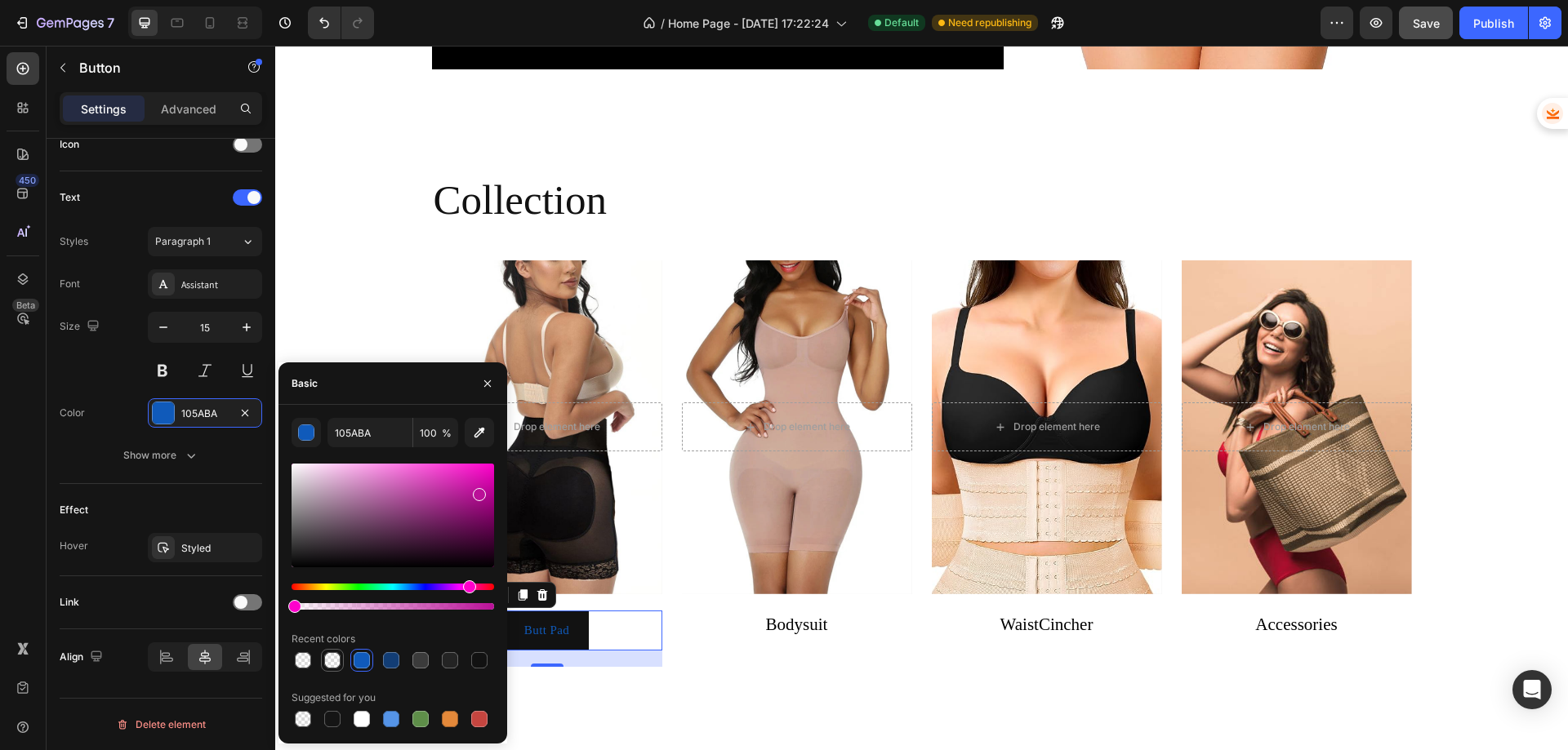
type input "0"
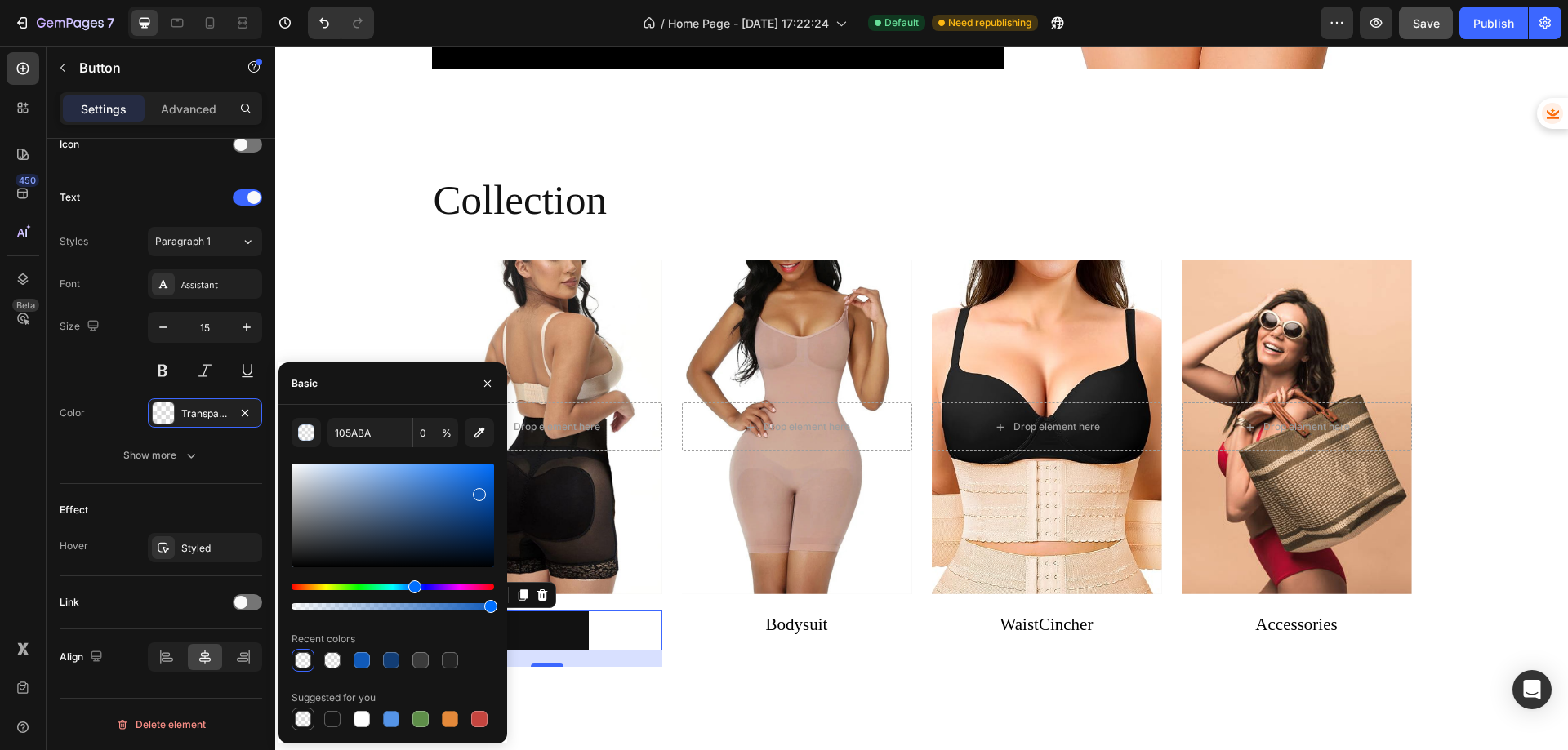
click at [295, 725] on div at bounding box center [303, 719] width 17 height 17
click at [367, 663] on div at bounding box center [361, 660] width 17 height 17
type input "105ABA"
type input "100"
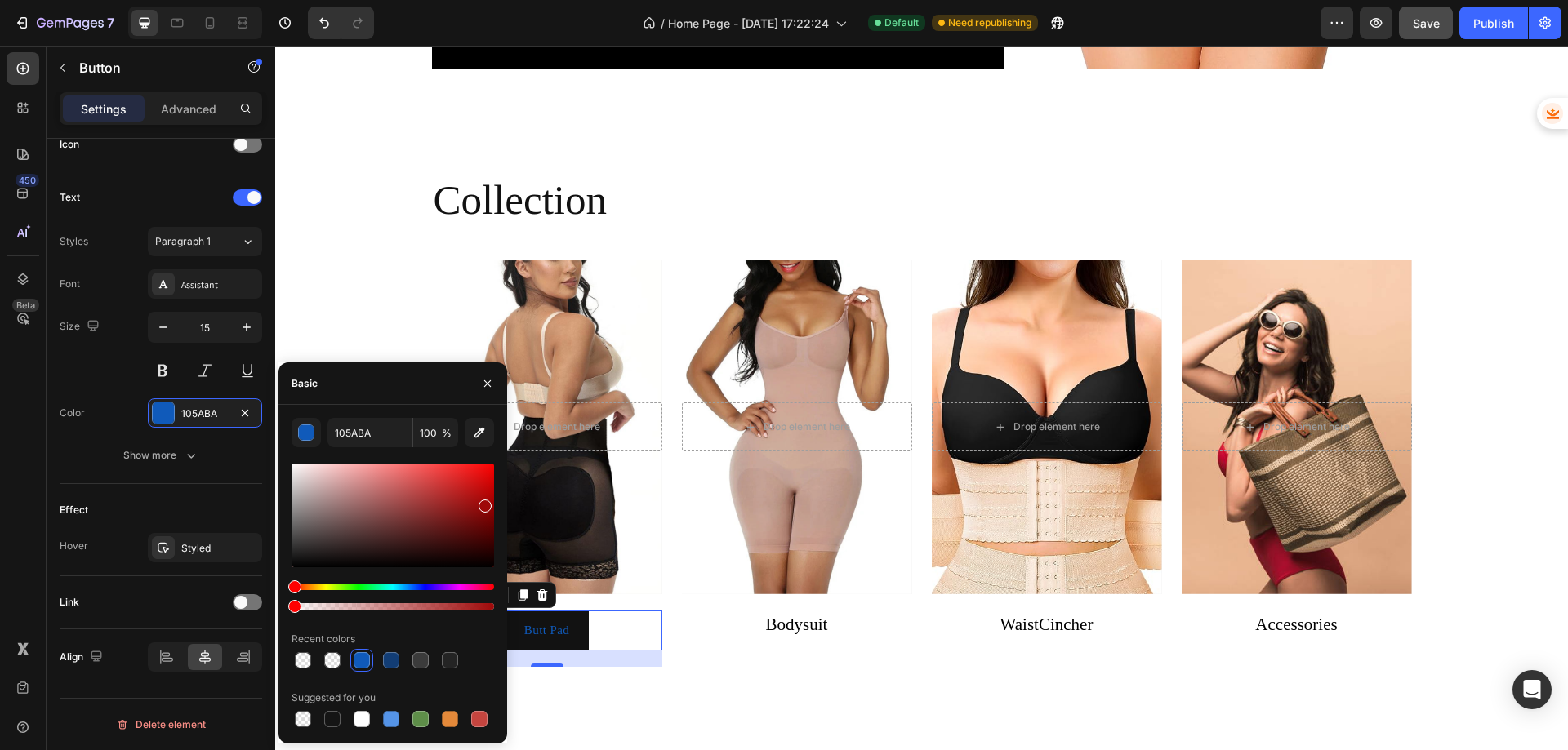
click at [483, 502] on div at bounding box center [393, 515] width 202 height 104
type input "9E0909"
type input "0"
click at [470, 506] on div at bounding box center [393, 515] width 202 height 104
click at [471, 504] on div at bounding box center [472, 506] width 13 height 13
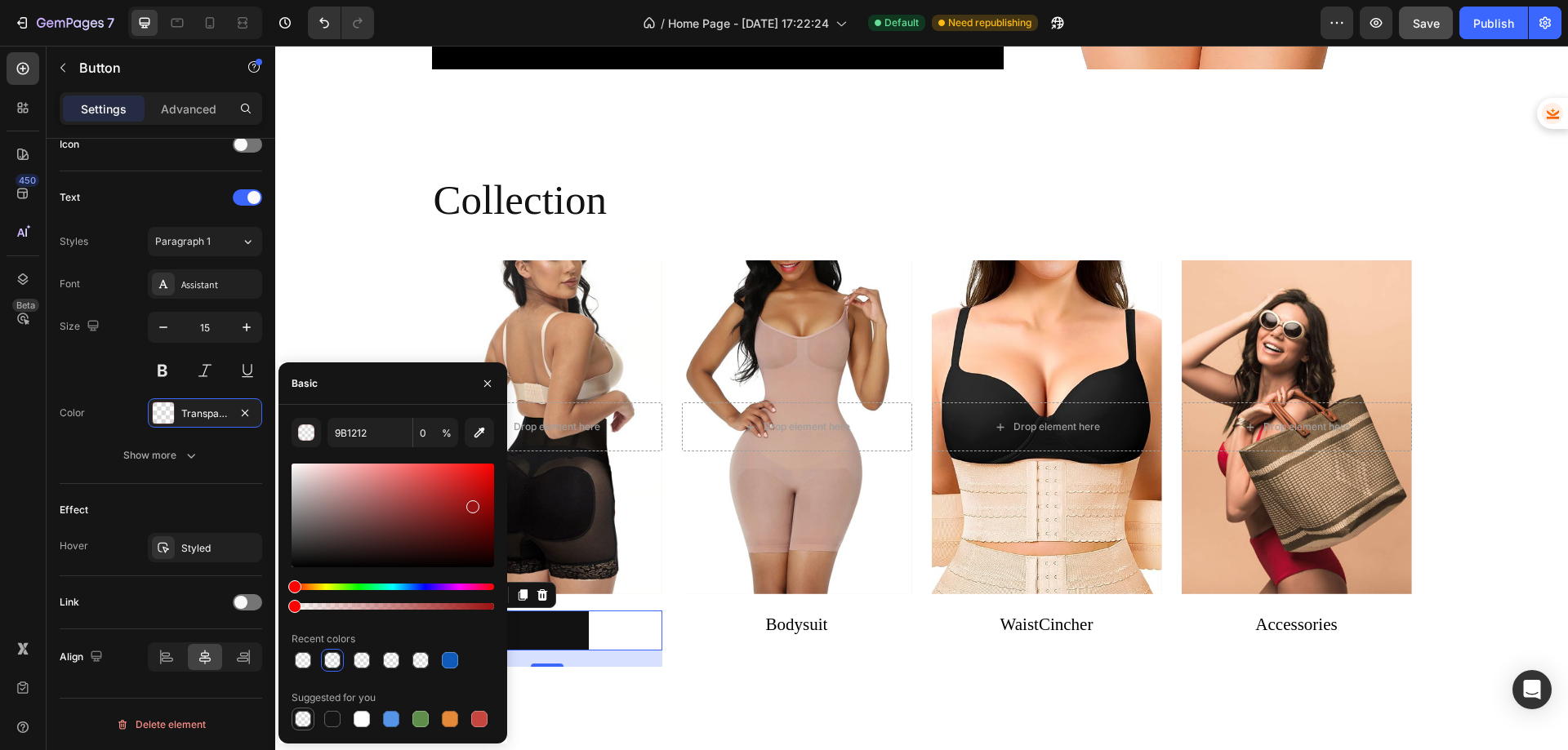
click at [304, 716] on div at bounding box center [303, 719] width 17 height 17
drag, startPoint x: 294, startPoint y: 606, endPoint x: 487, endPoint y: 599, distance: 193.1
click at [487, 599] on div at bounding box center [393, 597] width 202 height 26
type input "9B1212"
type input "96"
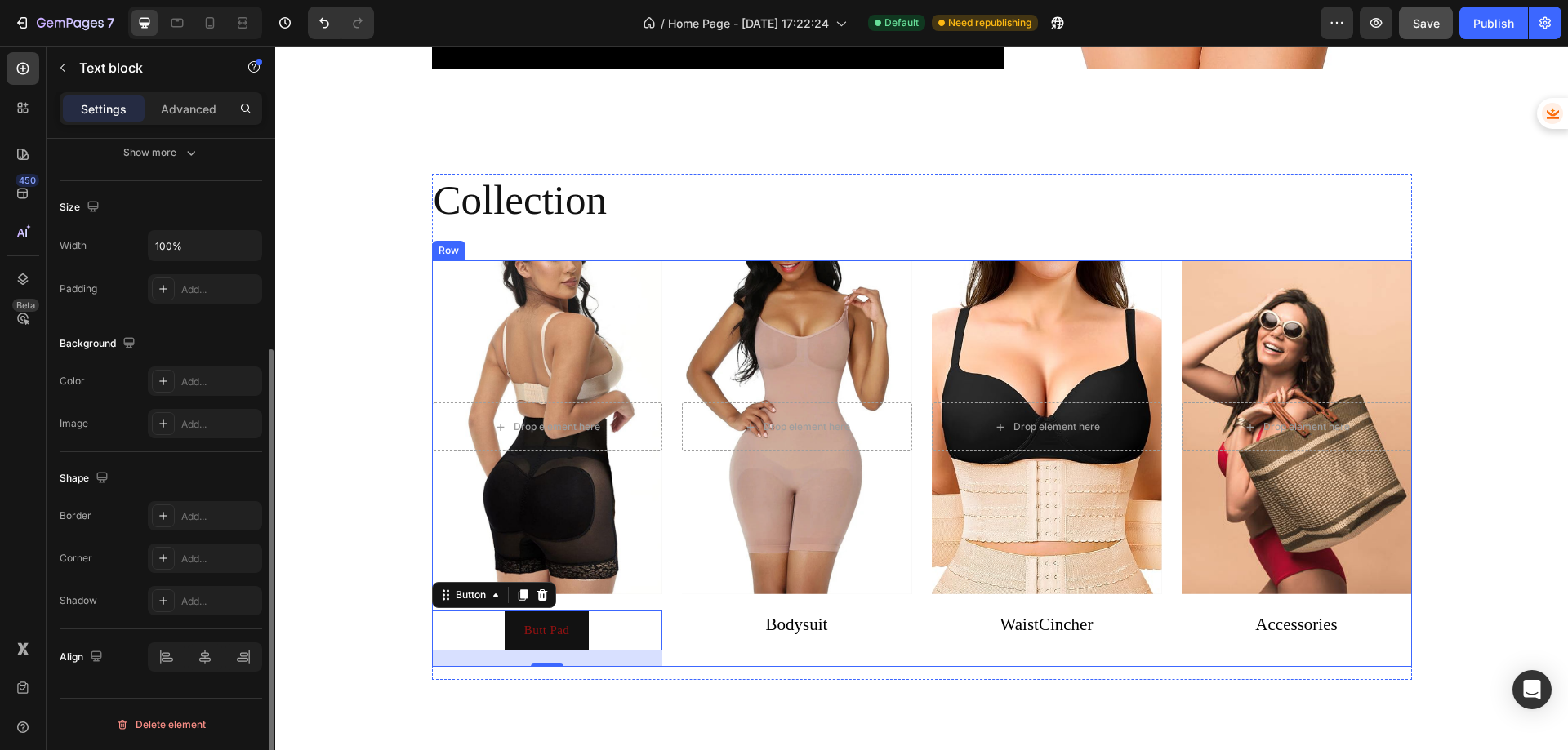
click at [718, 625] on p "Bodysuit" at bounding box center [797, 626] width 227 height 26
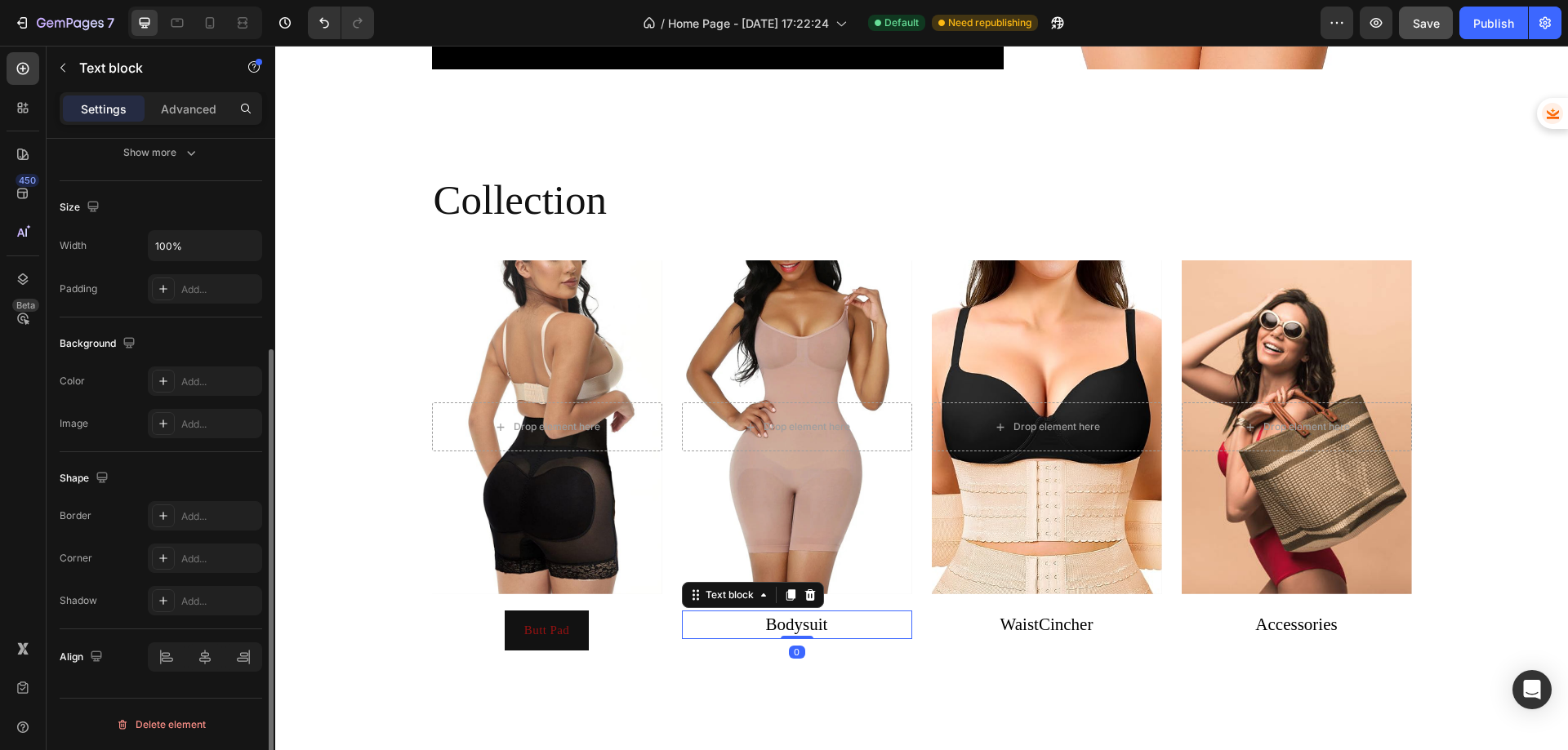
scroll to position [0, 0]
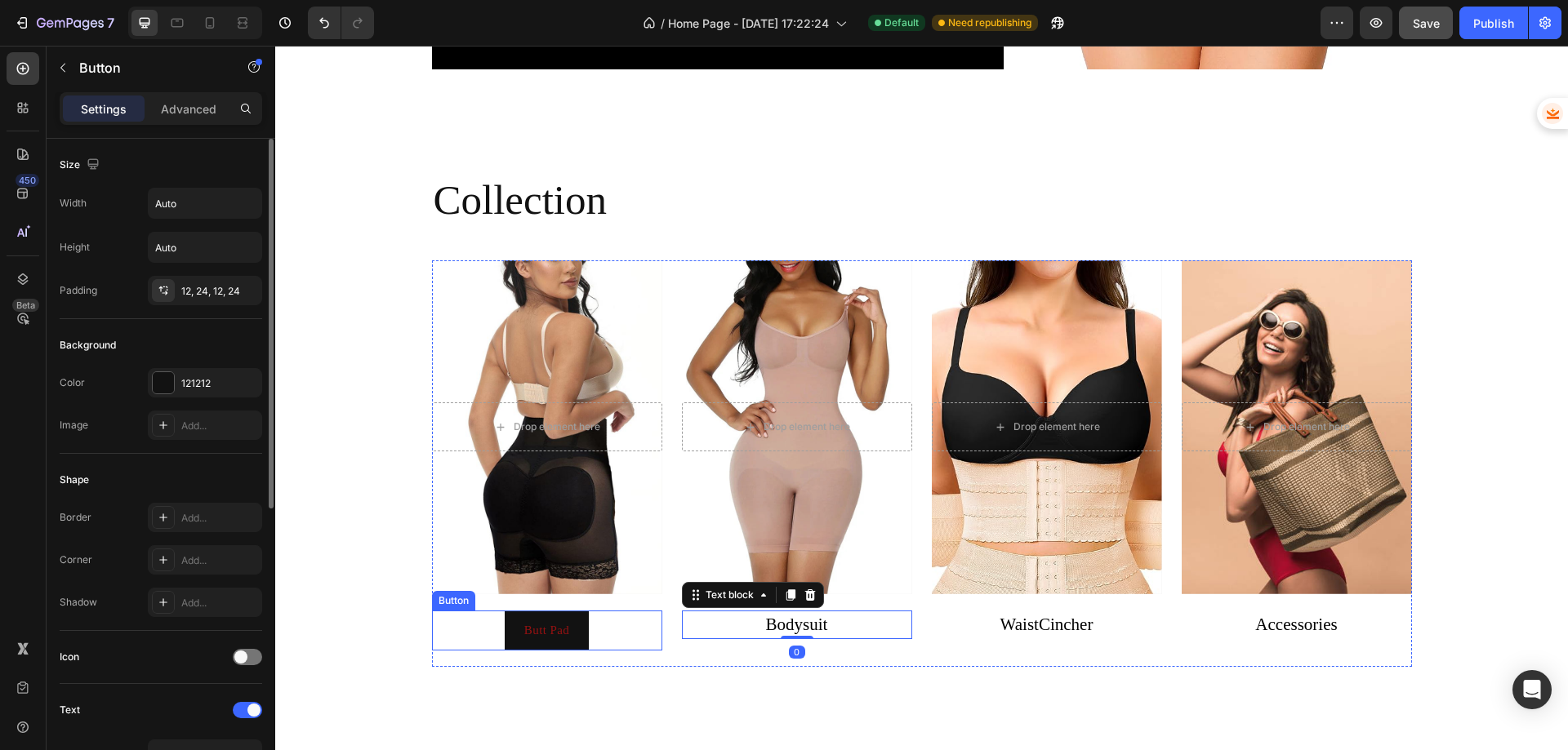
click at [584, 624] on div "Butt Pad Button" at bounding box center [547, 631] width 230 height 40
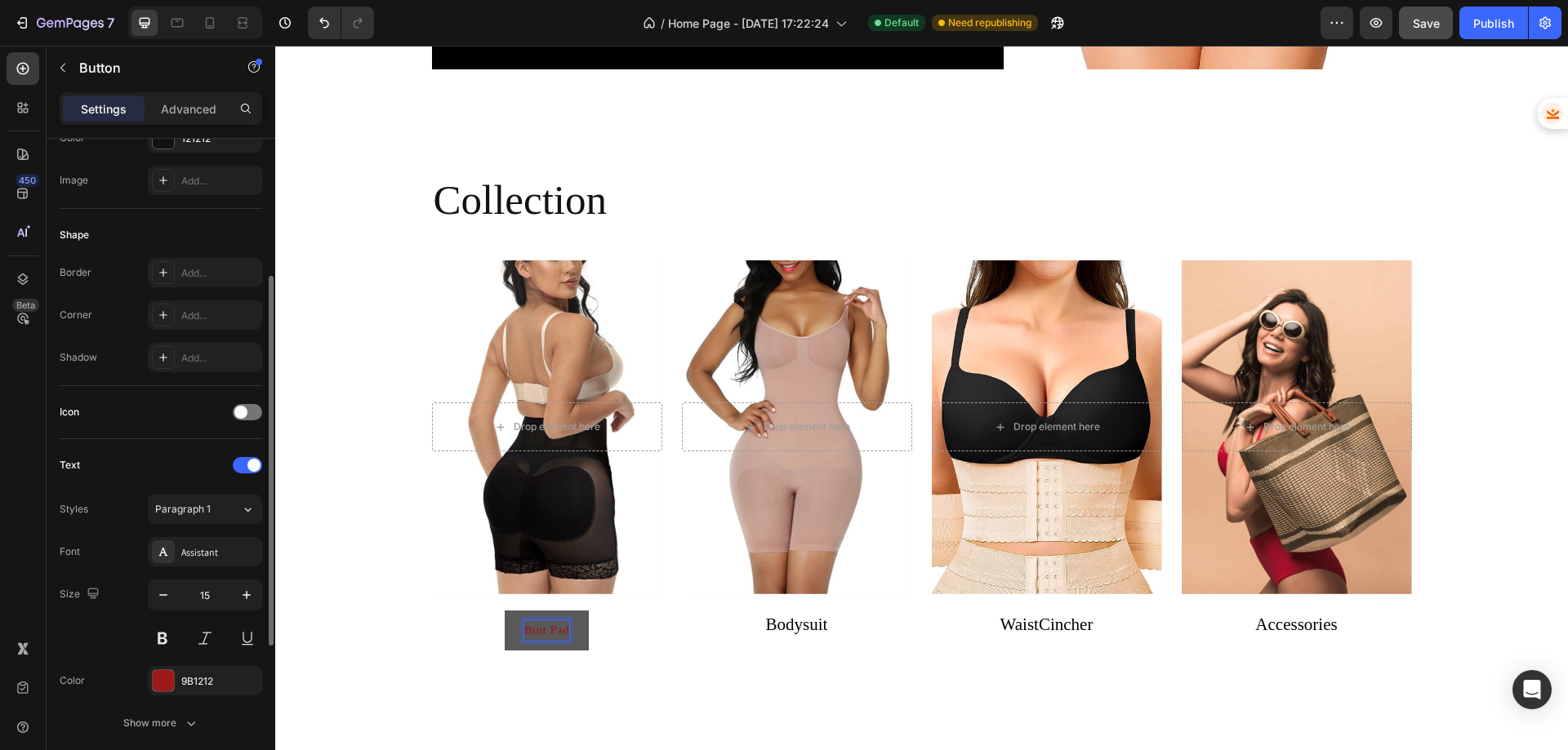
scroll to position [82, 0]
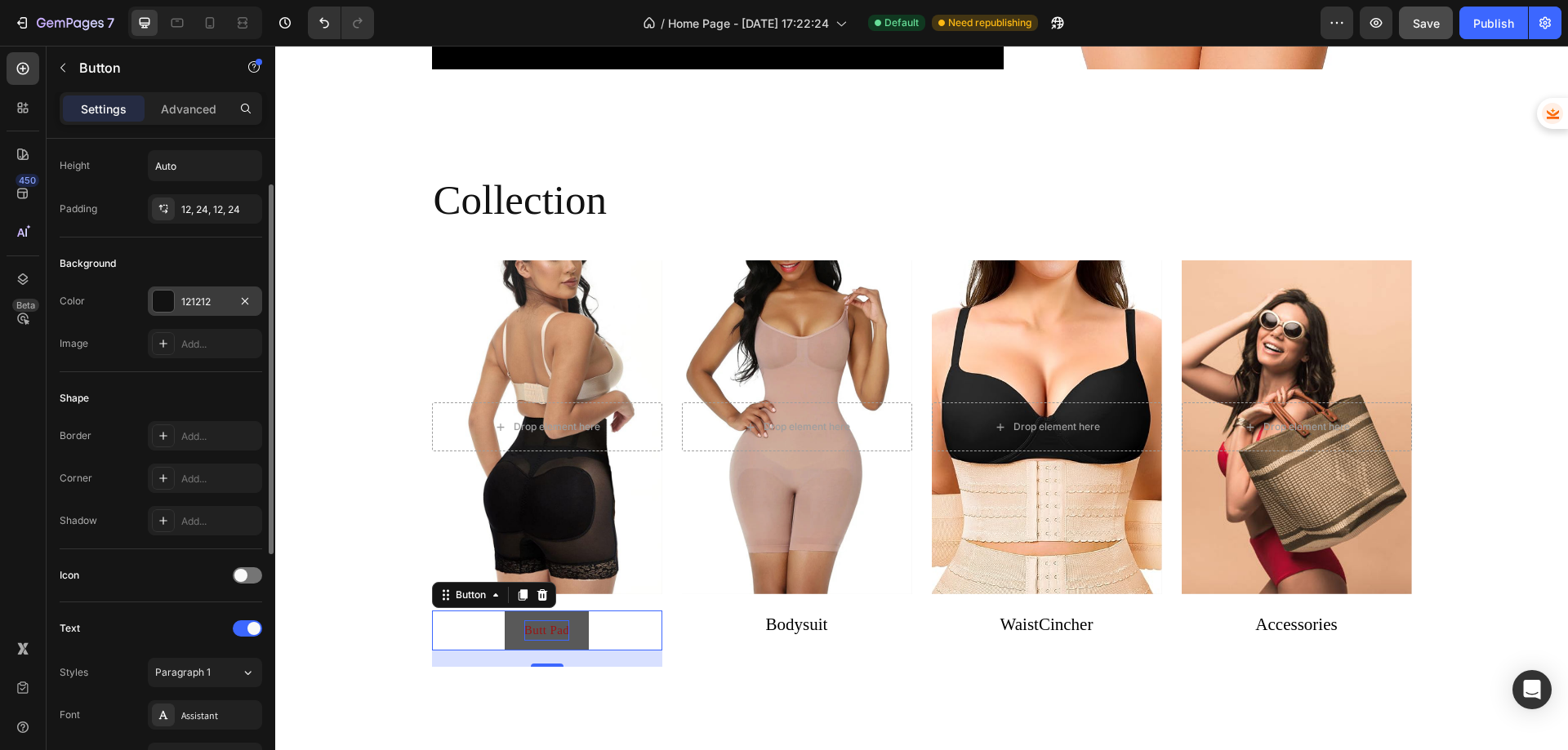
click at [168, 301] on div at bounding box center [164, 302] width 21 height 21
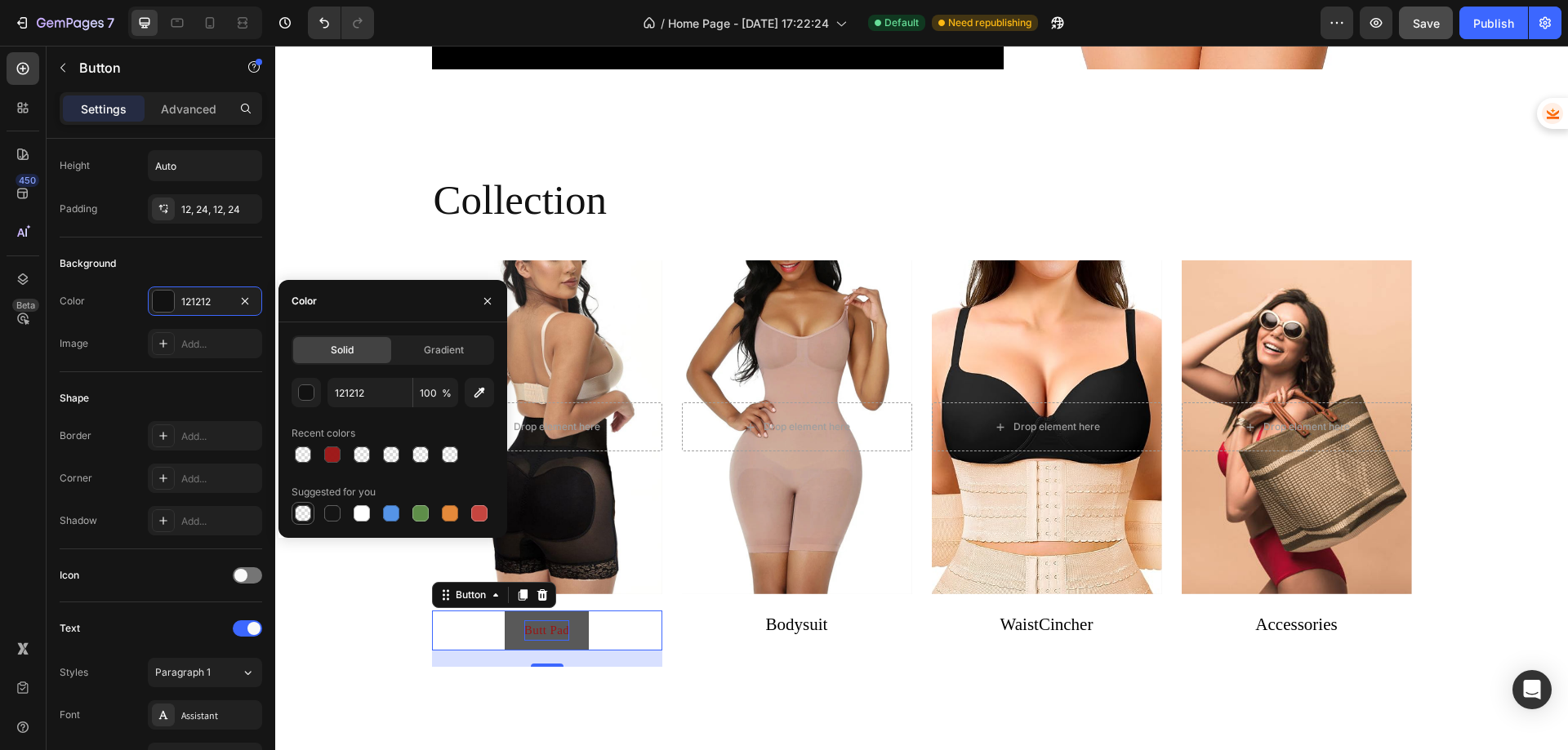
click at [305, 514] on div at bounding box center [303, 513] width 17 height 17
type input "000000"
type input "0"
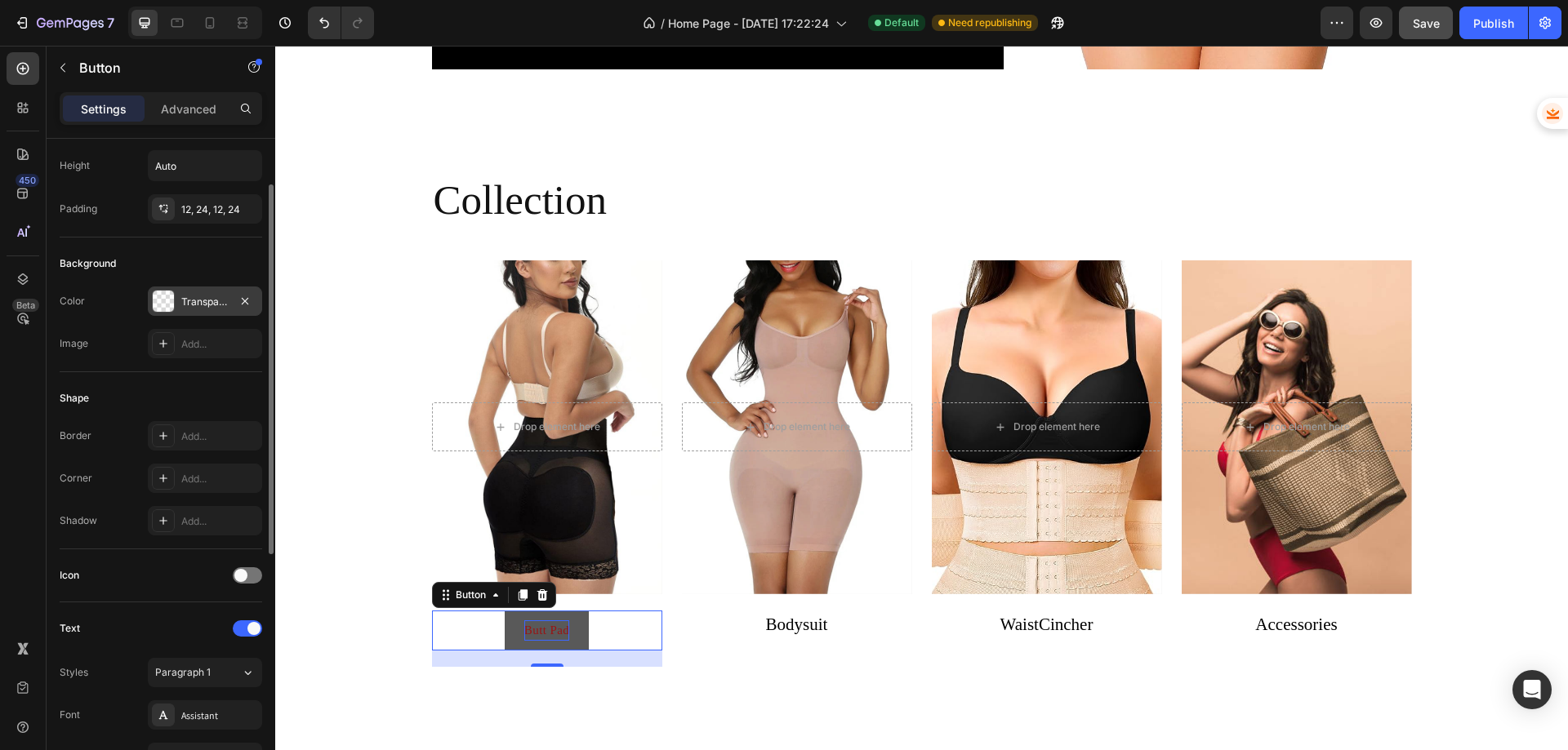
click at [161, 296] on div at bounding box center [164, 302] width 21 height 21
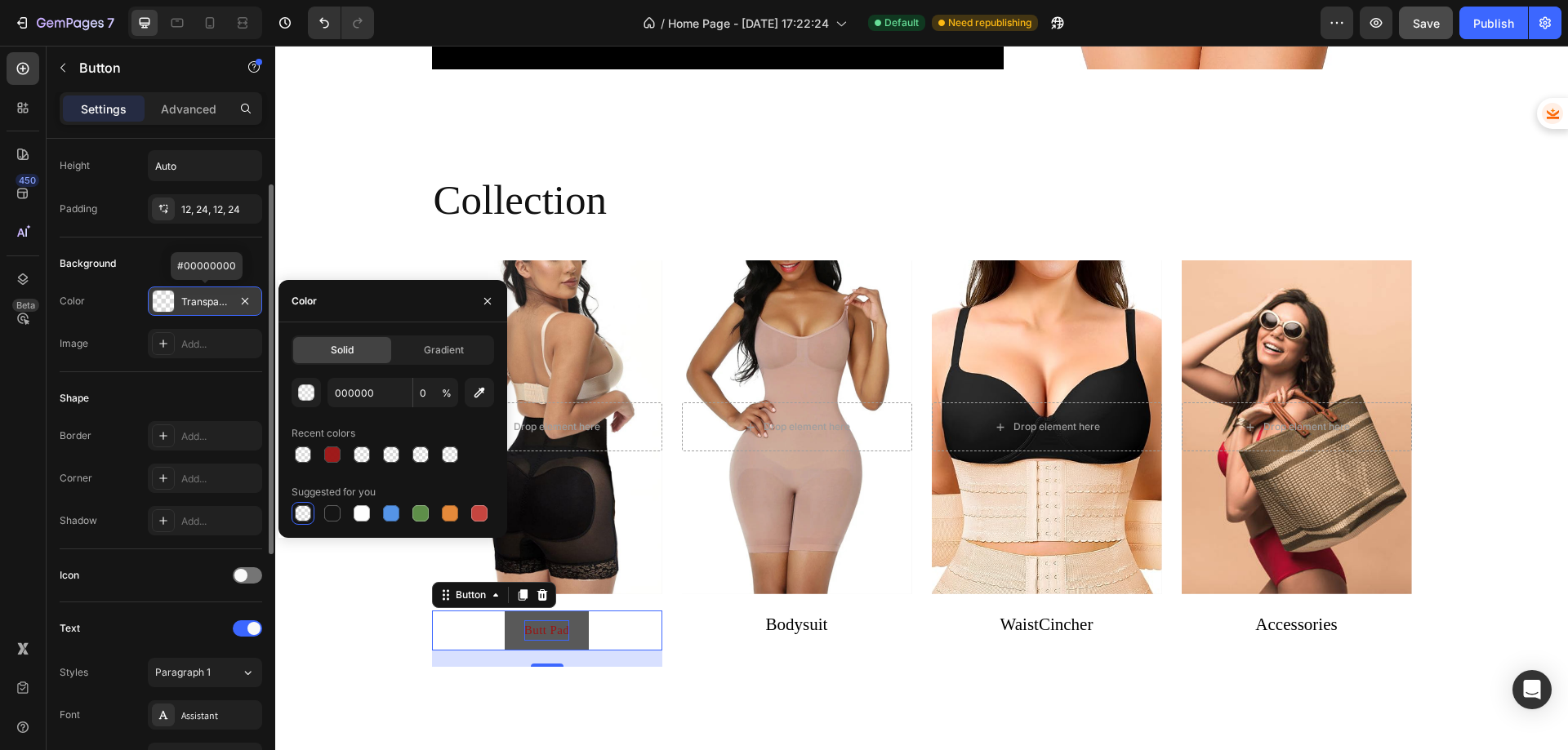
click at [161, 296] on div at bounding box center [164, 302] width 21 height 21
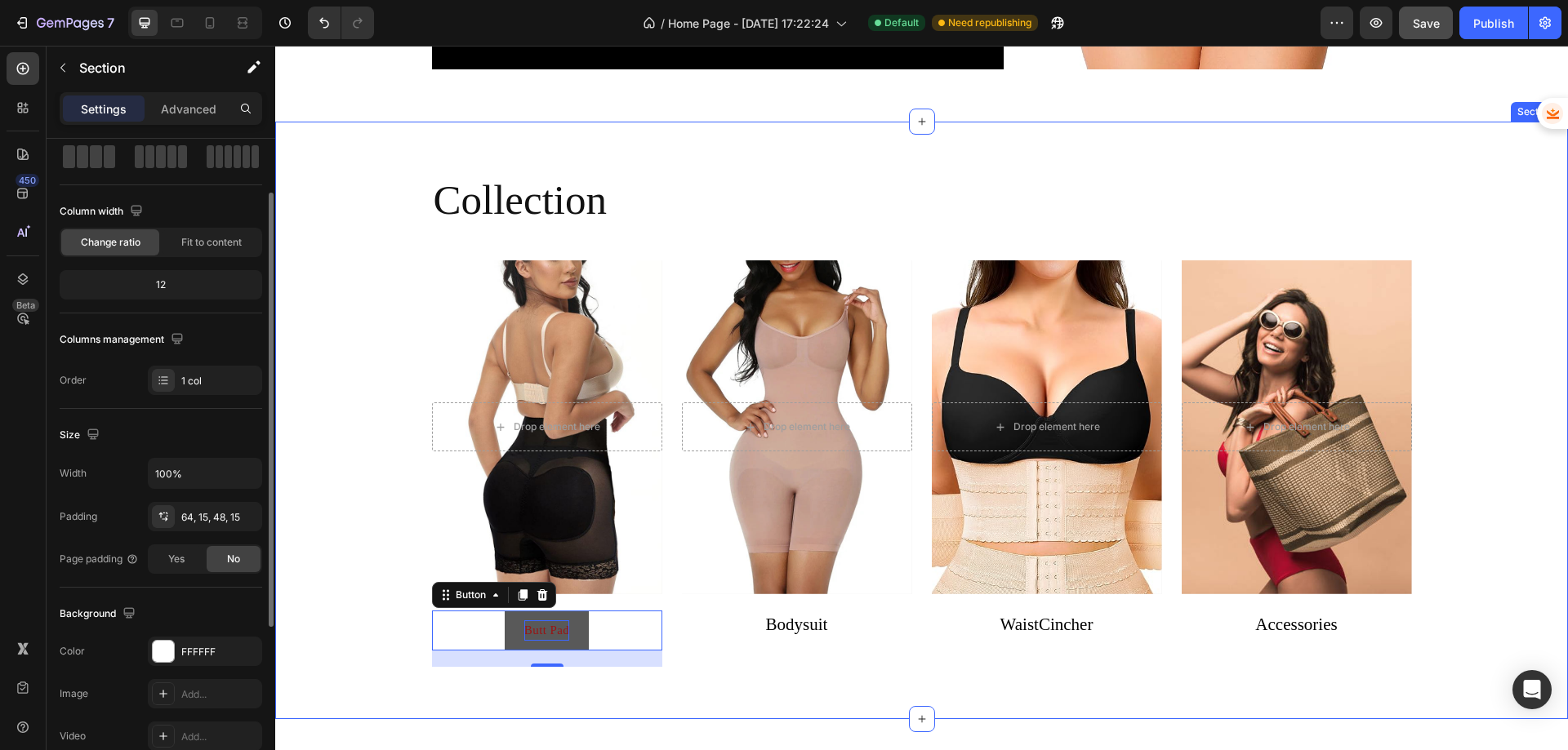
click at [351, 620] on div "Collection Heading Drop element here Hero Banner Butt Pad Button 20 Drop elemen…" at bounding box center [922, 427] width 1268 height 506
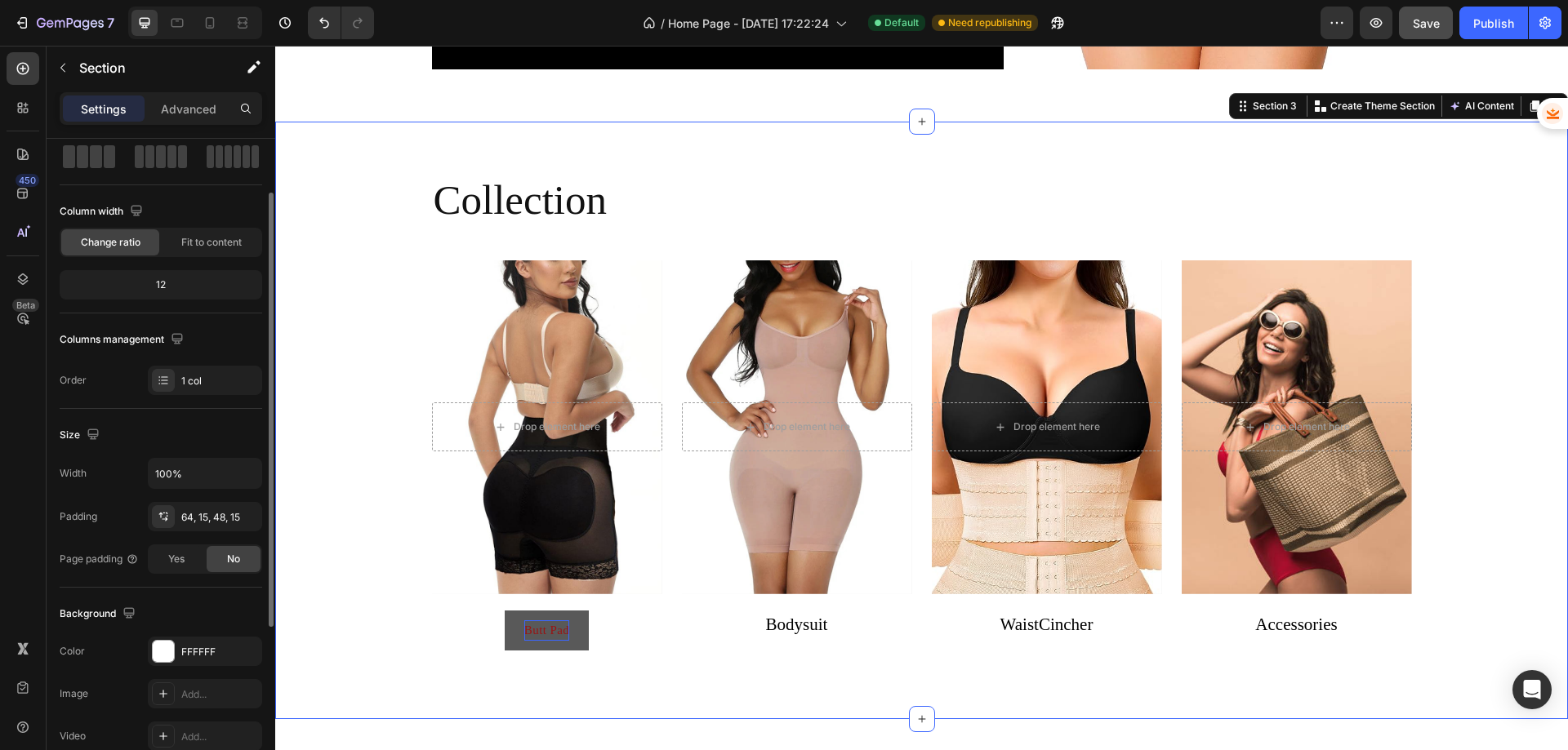
scroll to position [0, 0]
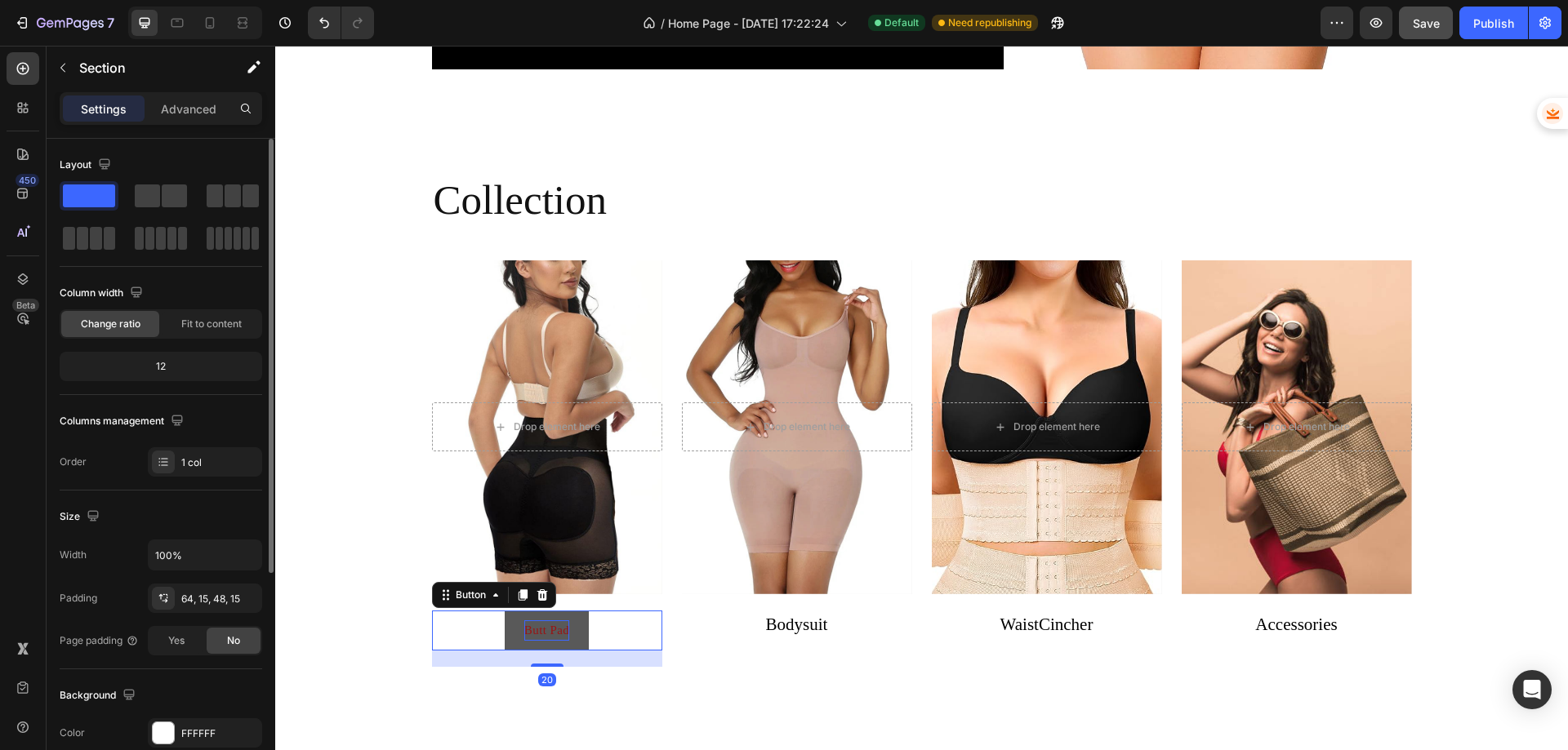
click at [524, 625] on p "Butt Pad" at bounding box center [546, 631] width 45 height 21
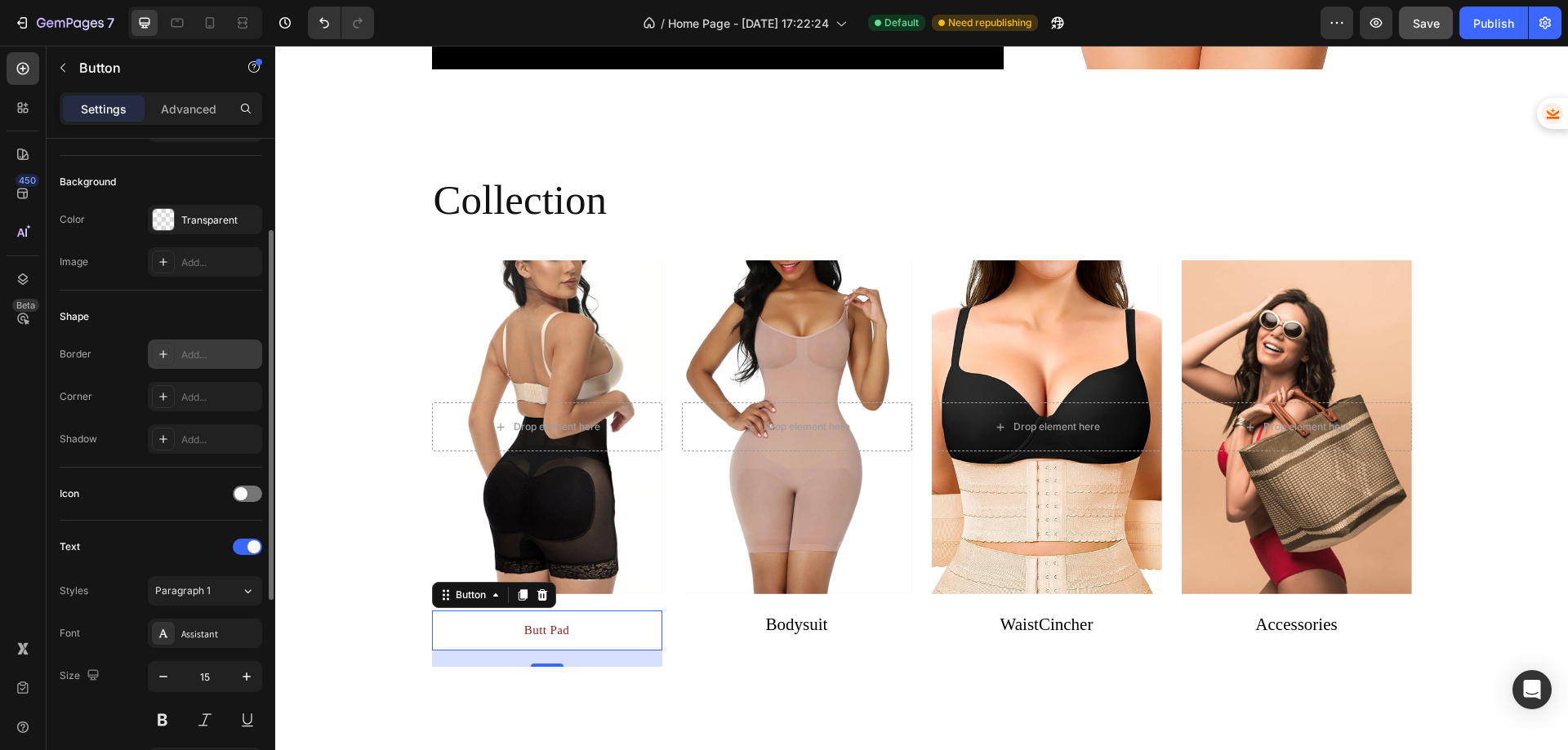
scroll to position [326, 0]
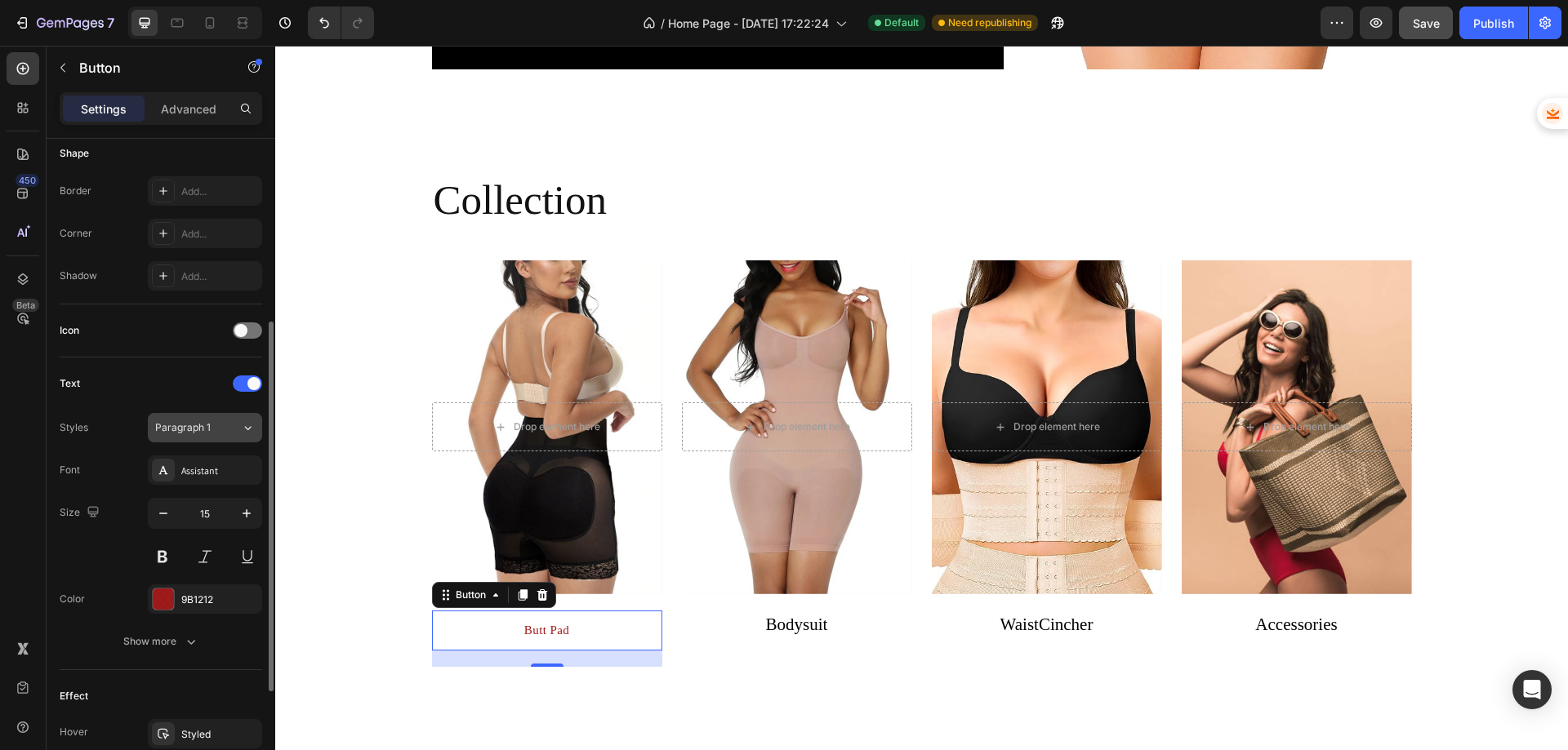
click at [201, 429] on span "Paragraph 1" at bounding box center [182, 427] width 55 height 15
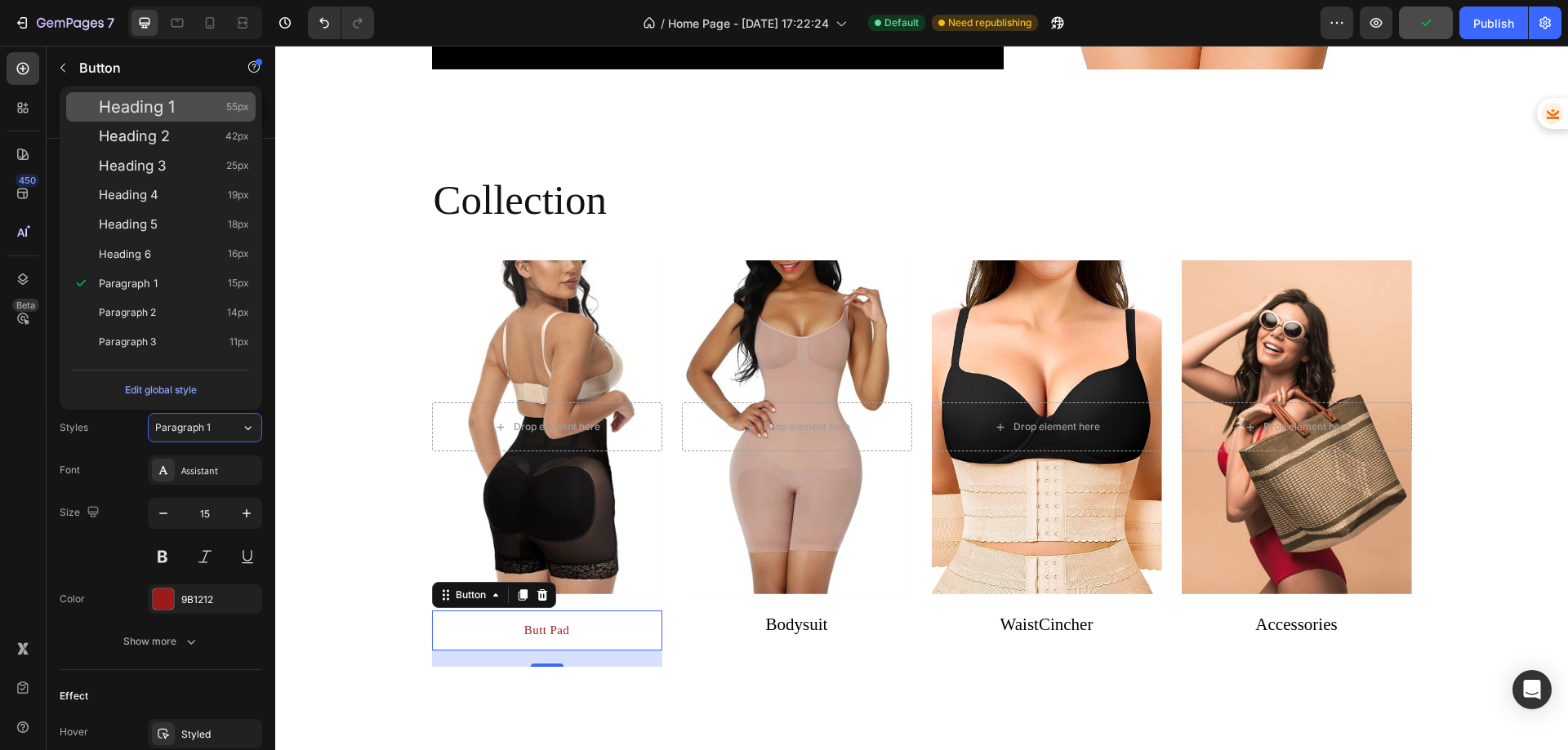
click at [136, 115] on span "Heading 1" at bounding box center [136, 106] width 76 height 17
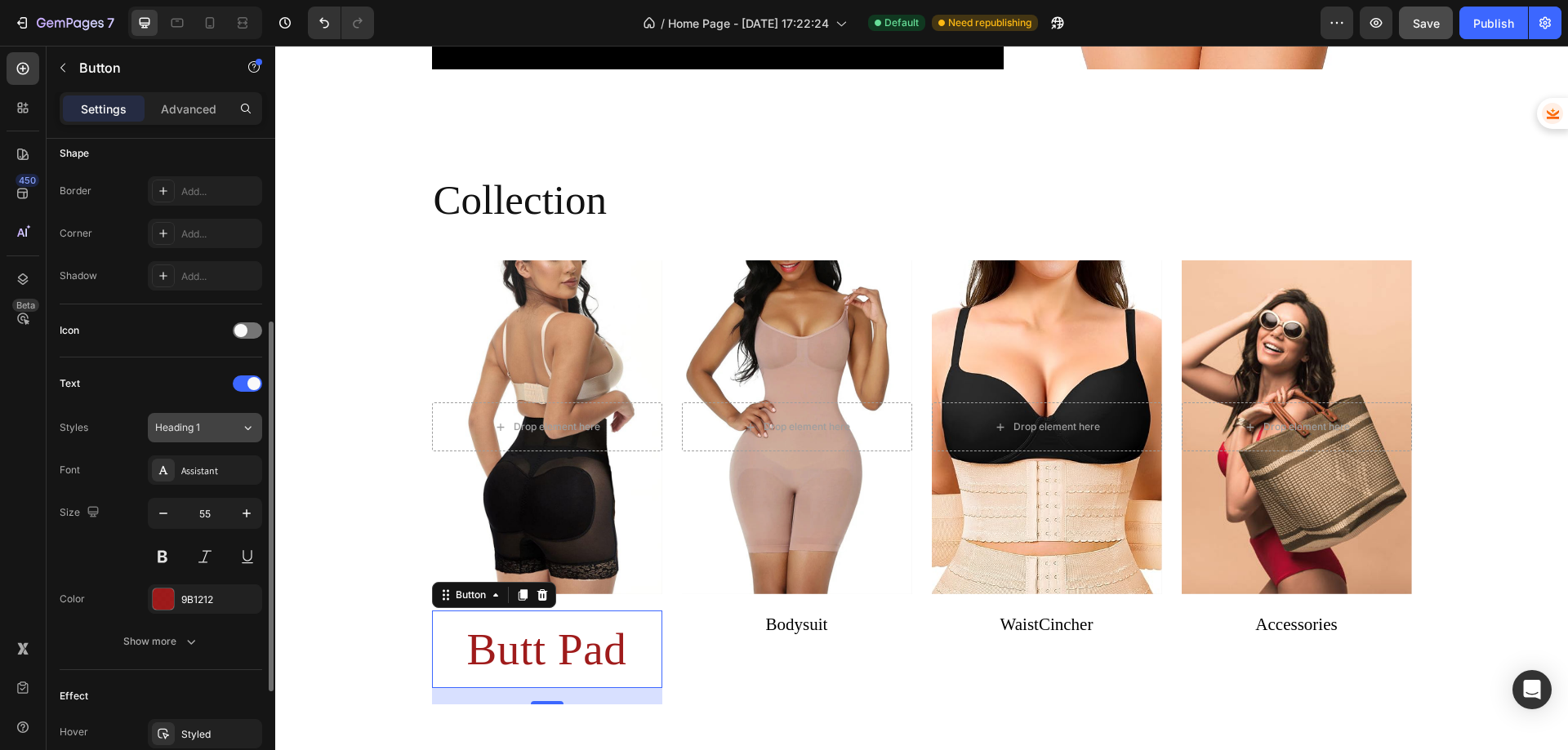
click at [201, 421] on div "Heading 1" at bounding box center [187, 427] width 66 height 15
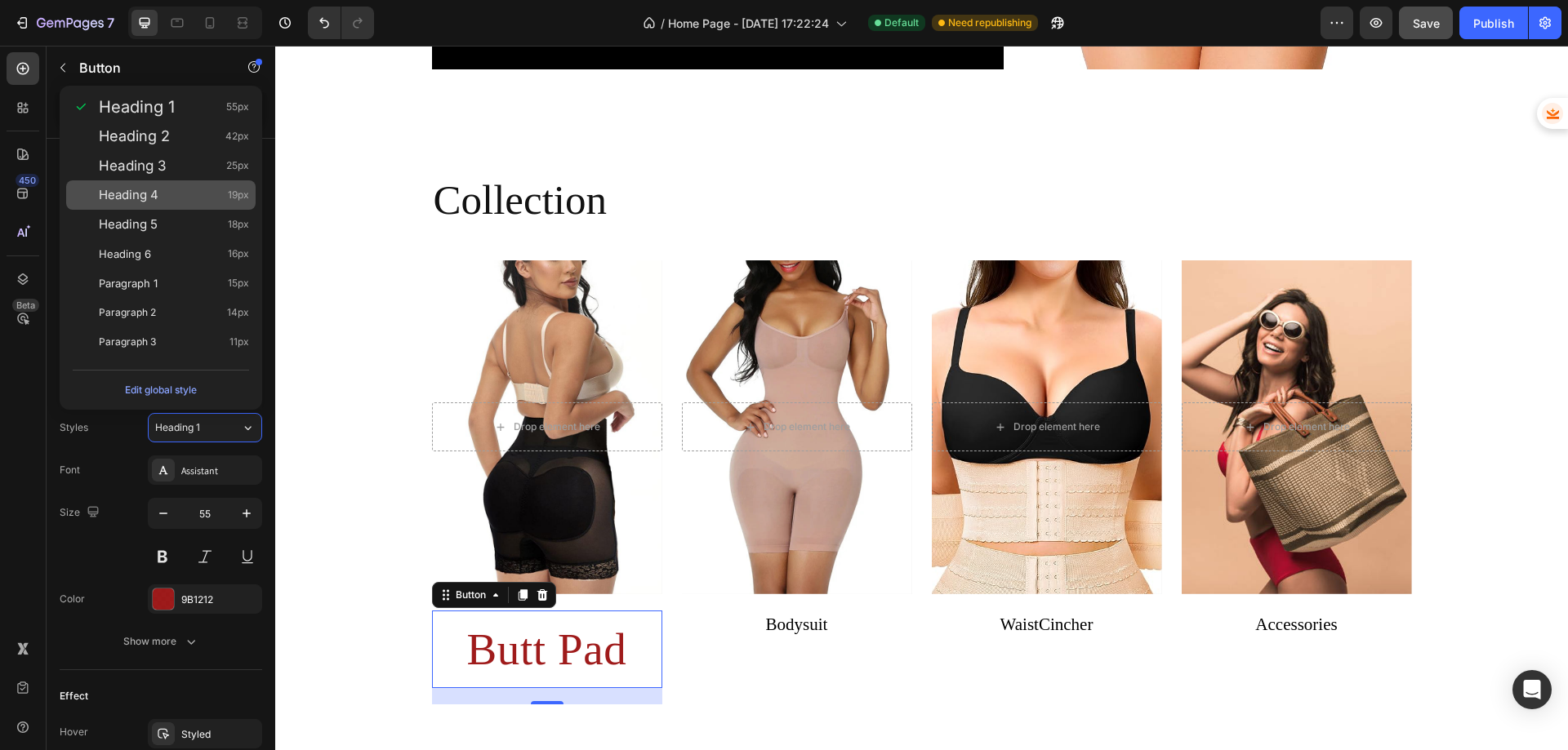
click at [157, 193] on span "Heading 4" at bounding box center [128, 195] width 60 height 17
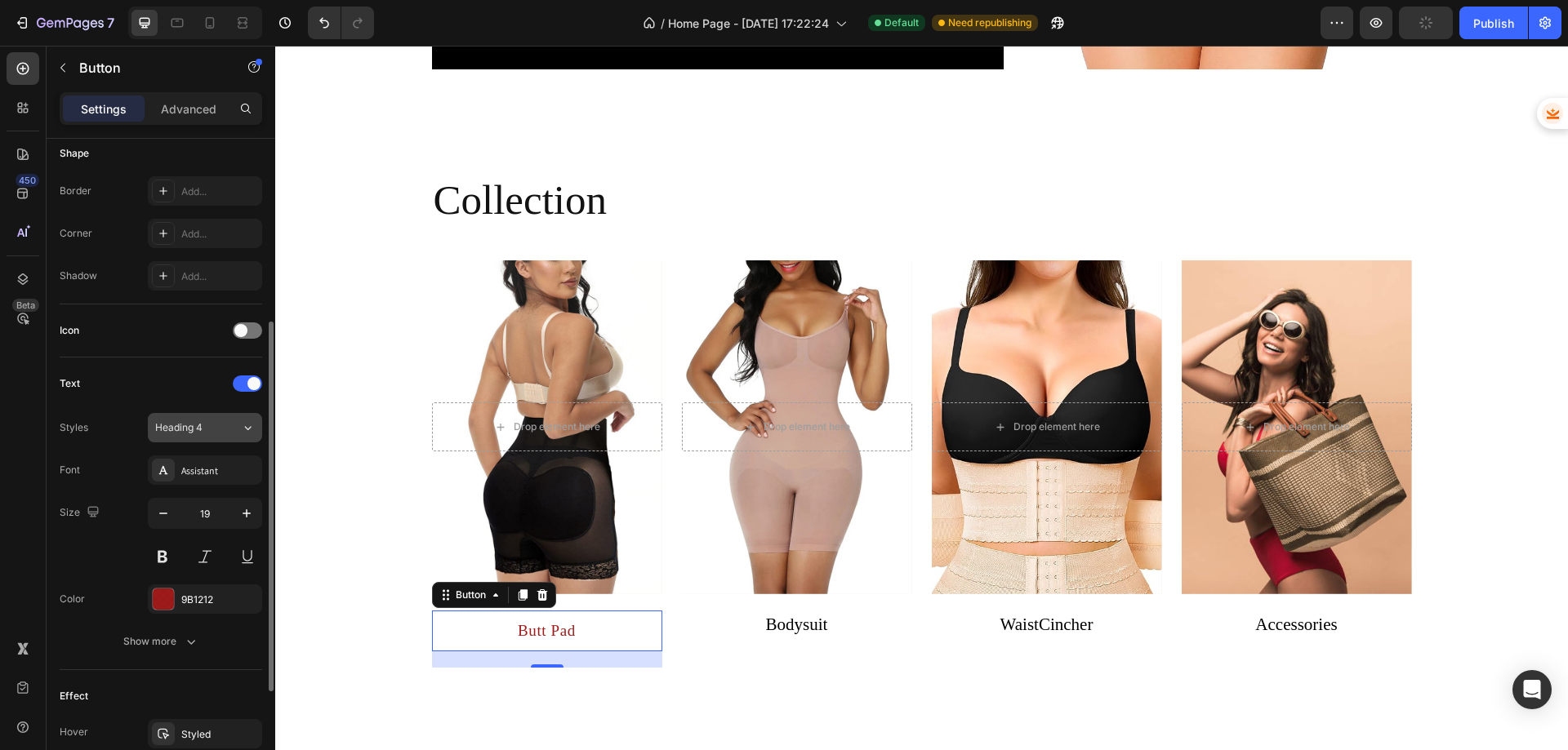
click at [206, 429] on div "Heading 4" at bounding box center [187, 427] width 66 height 15
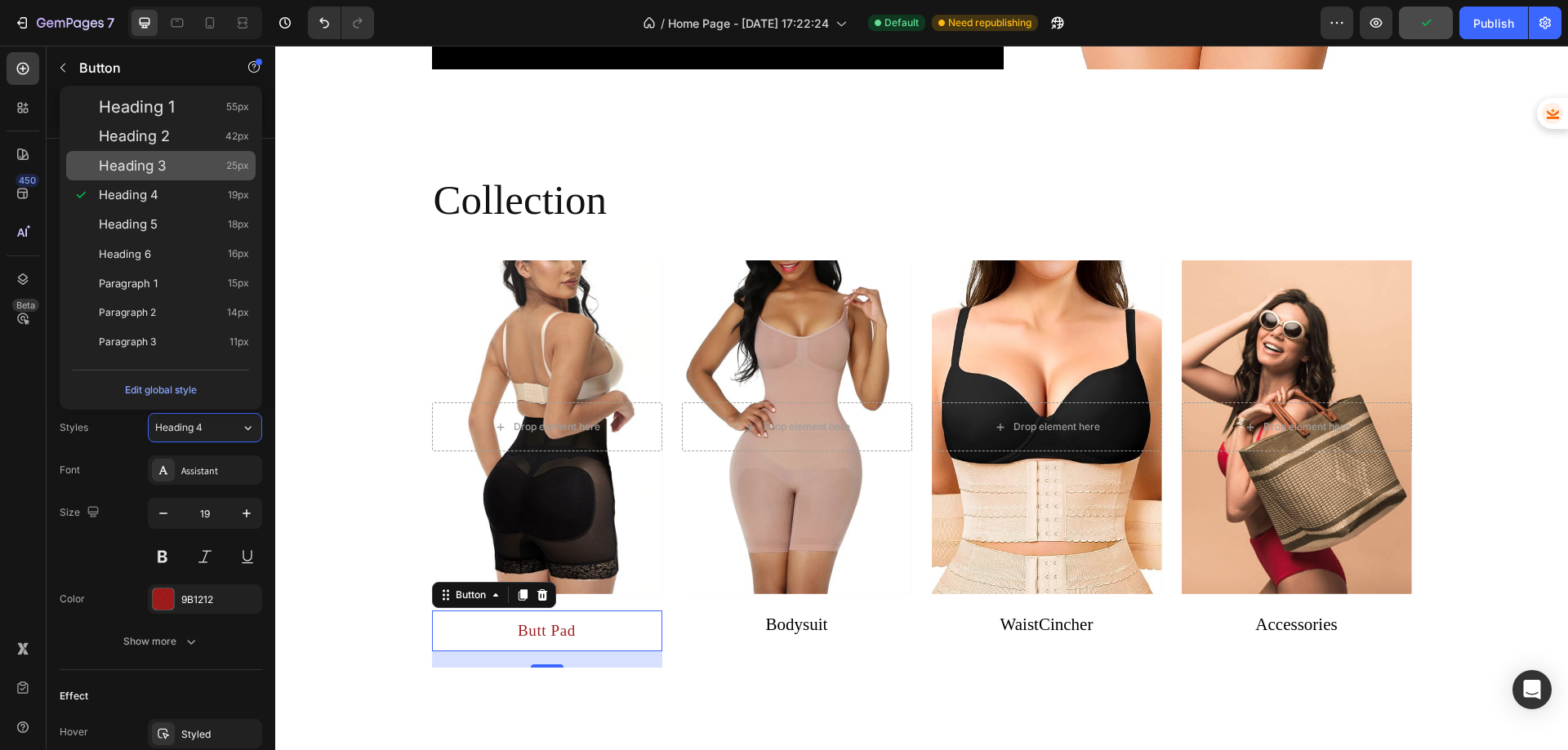
click at [149, 172] on div "Heading 3 25px" at bounding box center [160, 165] width 189 height 29
type input "25"
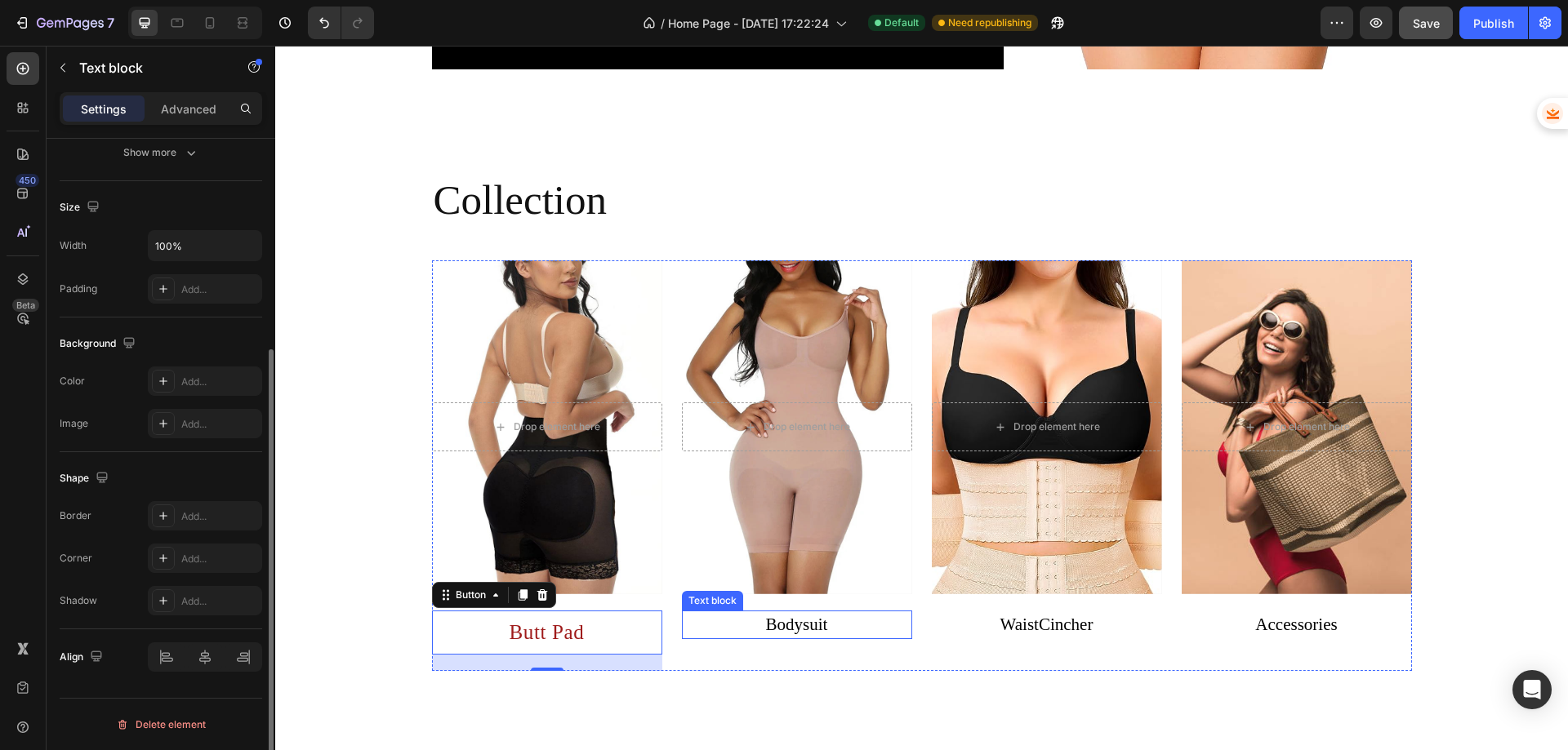
click at [717, 637] on p "Bodysuit" at bounding box center [797, 626] width 227 height 26
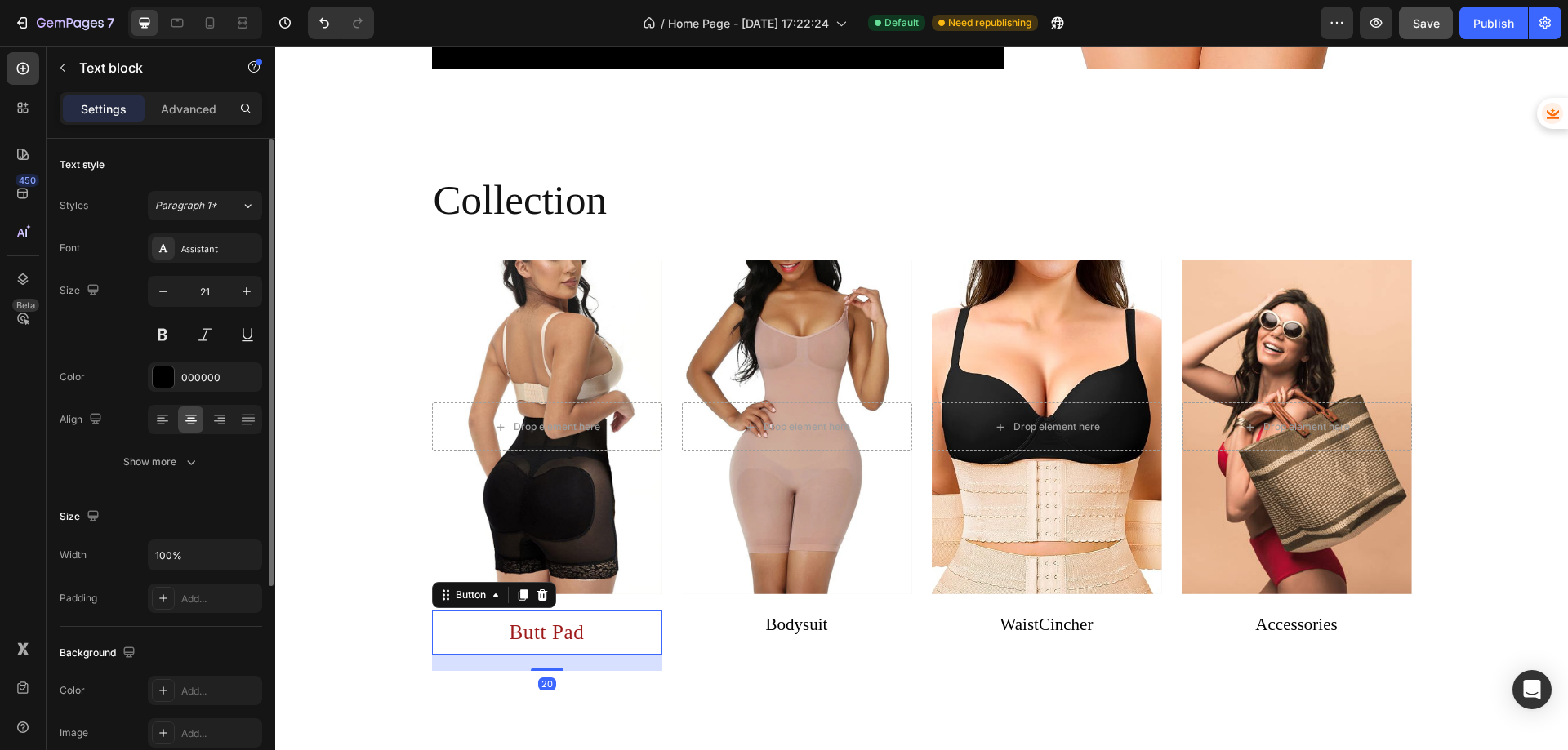
click at [616, 636] on div "Butt Pad Button 20" at bounding box center [547, 633] width 230 height 44
click at [762, 623] on p "Bodysuit" at bounding box center [797, 626] width 227 height 26
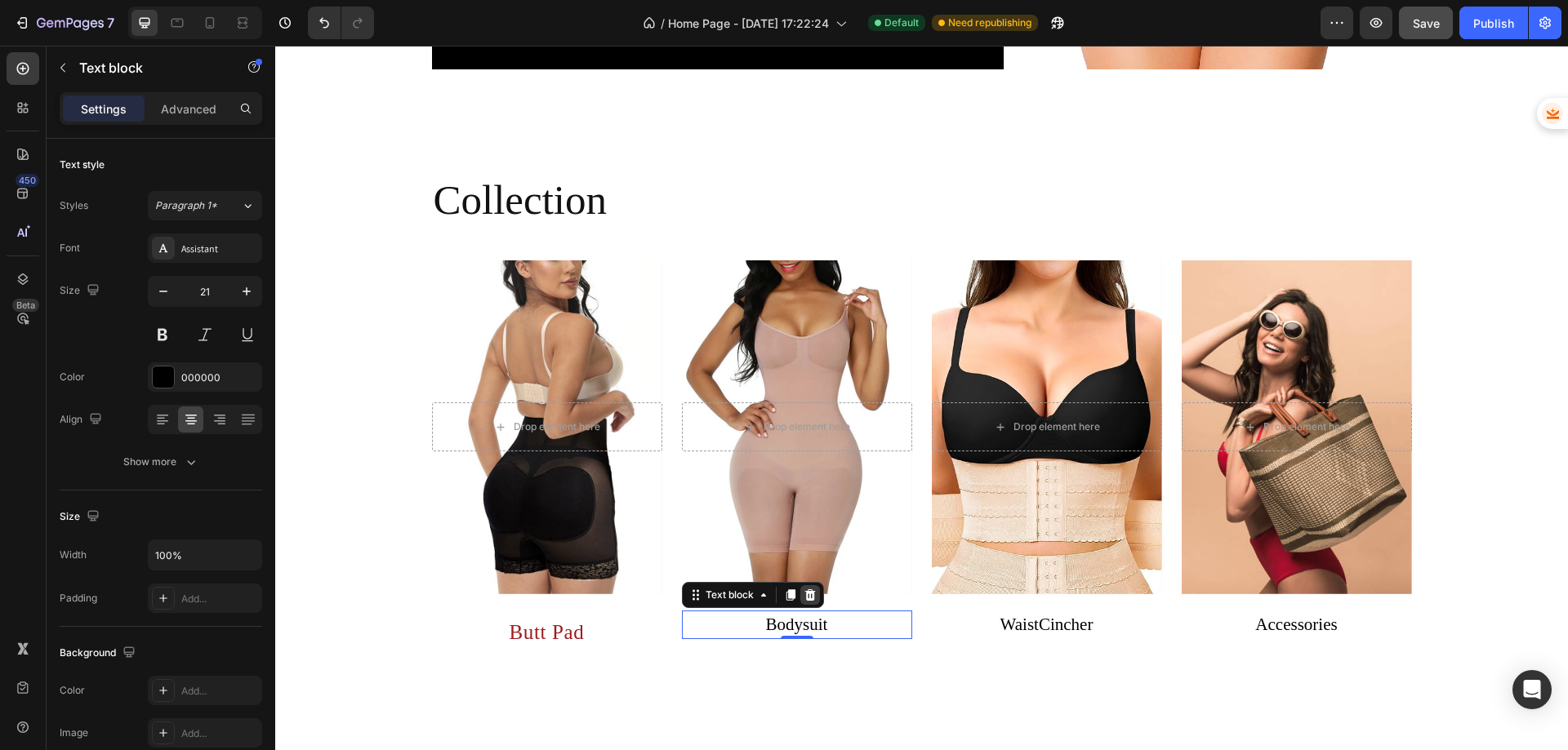
click at [805, 594] on icon at bounding box center [810, 595] width 11 height 11
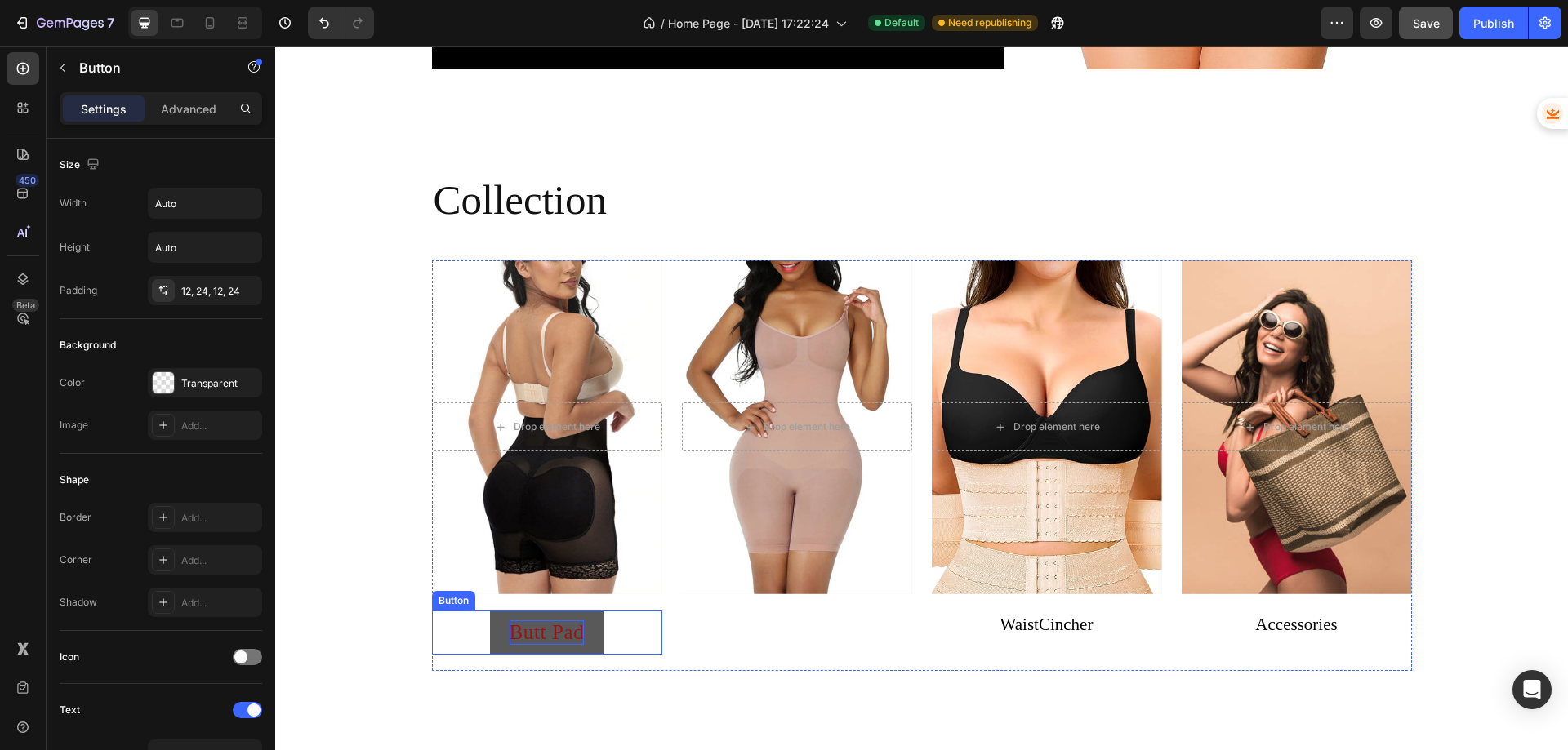
click at [551, 624] on p "Butt Pad" at bounding box center [547, 633] width 75 height 25
click at [521, 595] on icon at bounding box center [522, 595] width 9 height 11
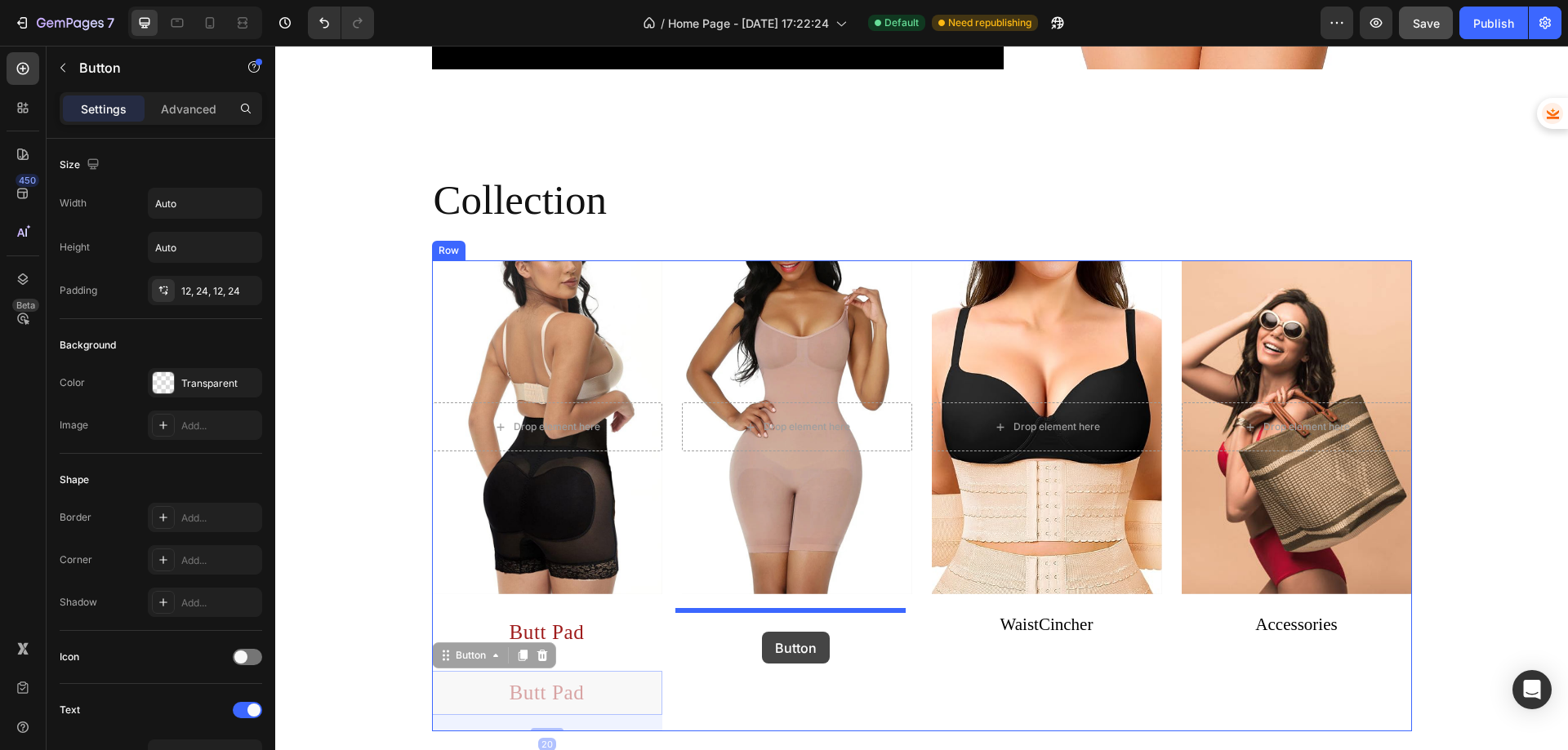
drag, startPoint x: 443, startPoint y: 663, endPoint x: 764, endPoint y: 632, distance: 322.5
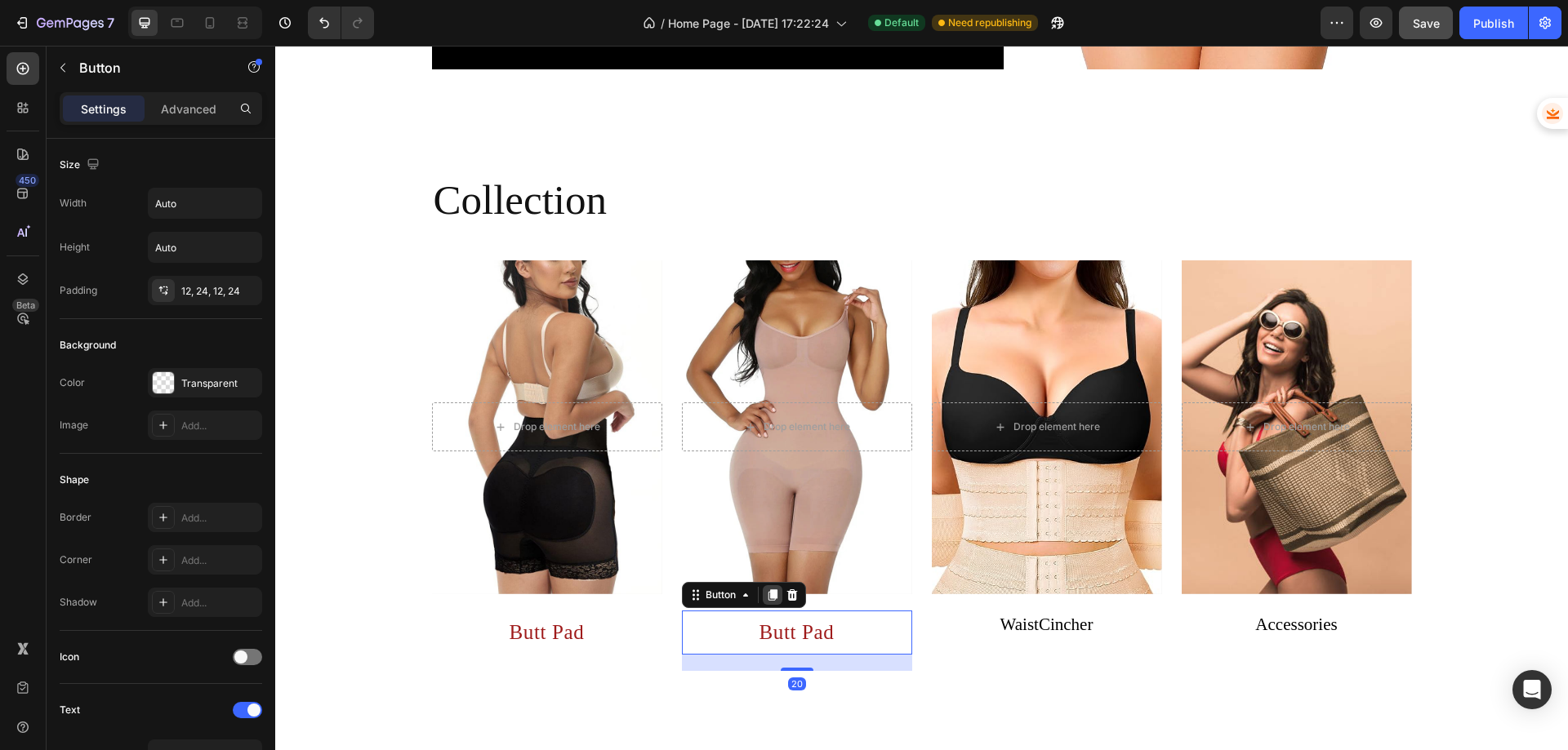
click at [765, 603] on div at bounding box center [772, 595] width 19 height 19
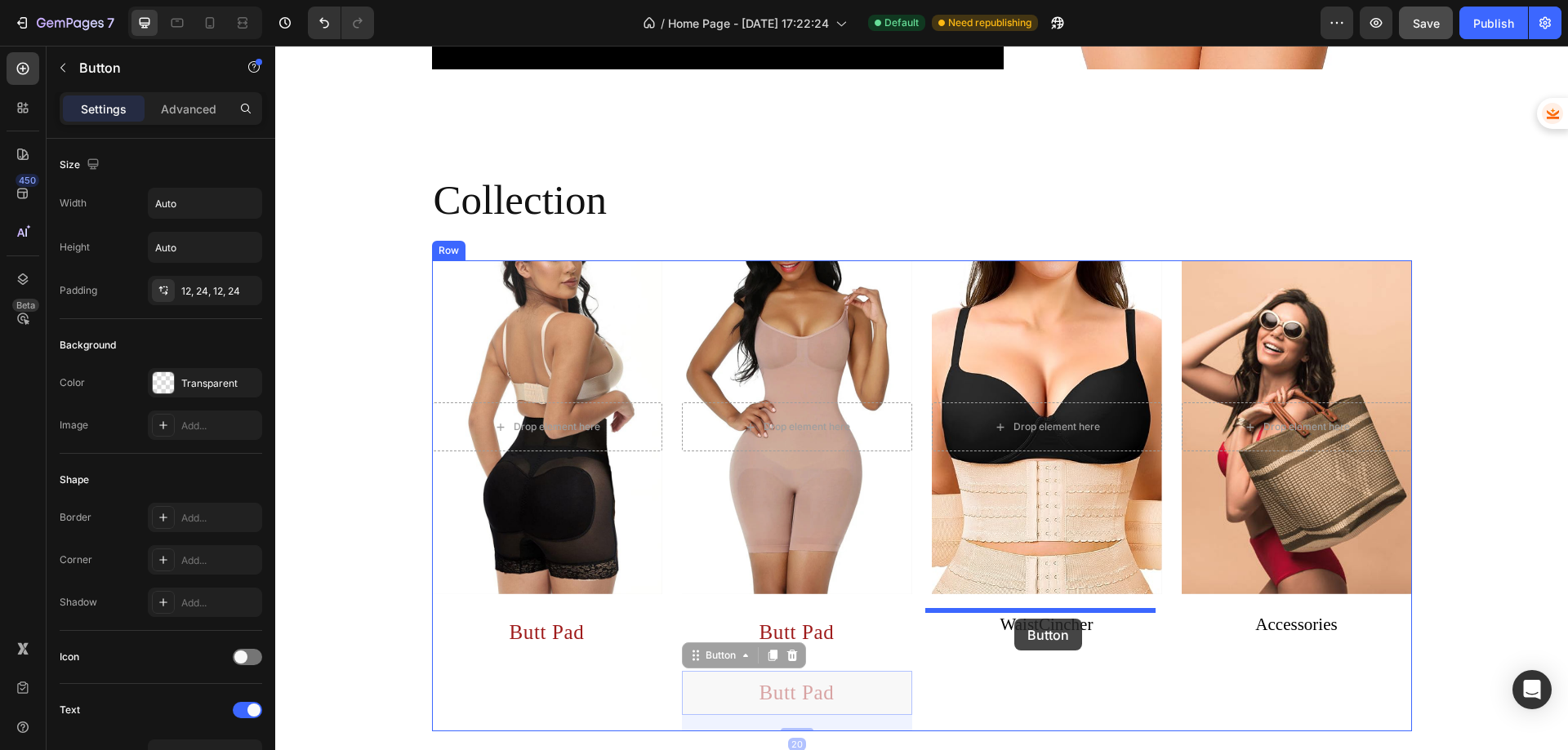
drag, startPoint x: 689, startPoint y: 658, endPoint x: 1014, endPoint y: 619, distance: 327.3
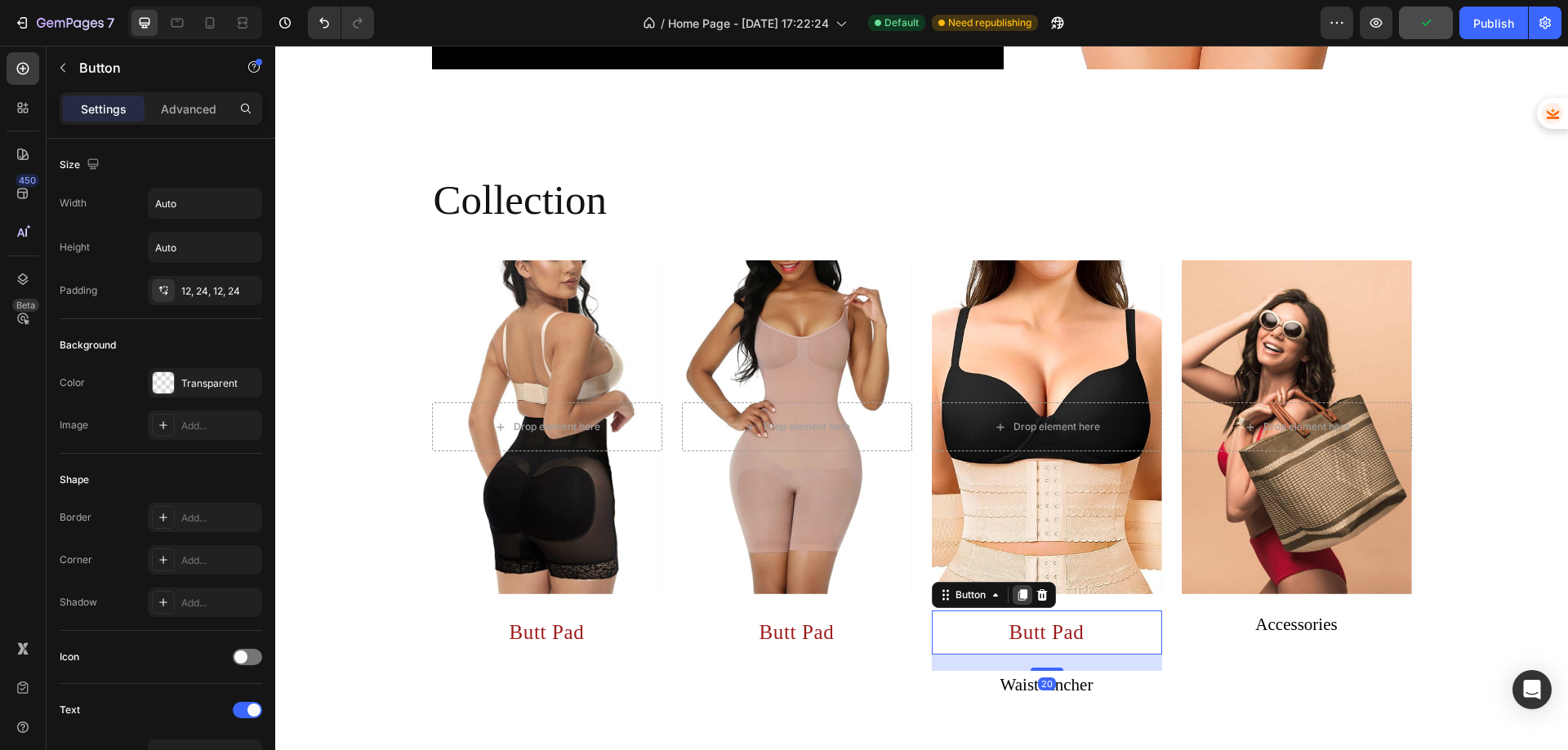
click at [1018, 598] on icon at bounding box center [1022, 595] width 9 height 11
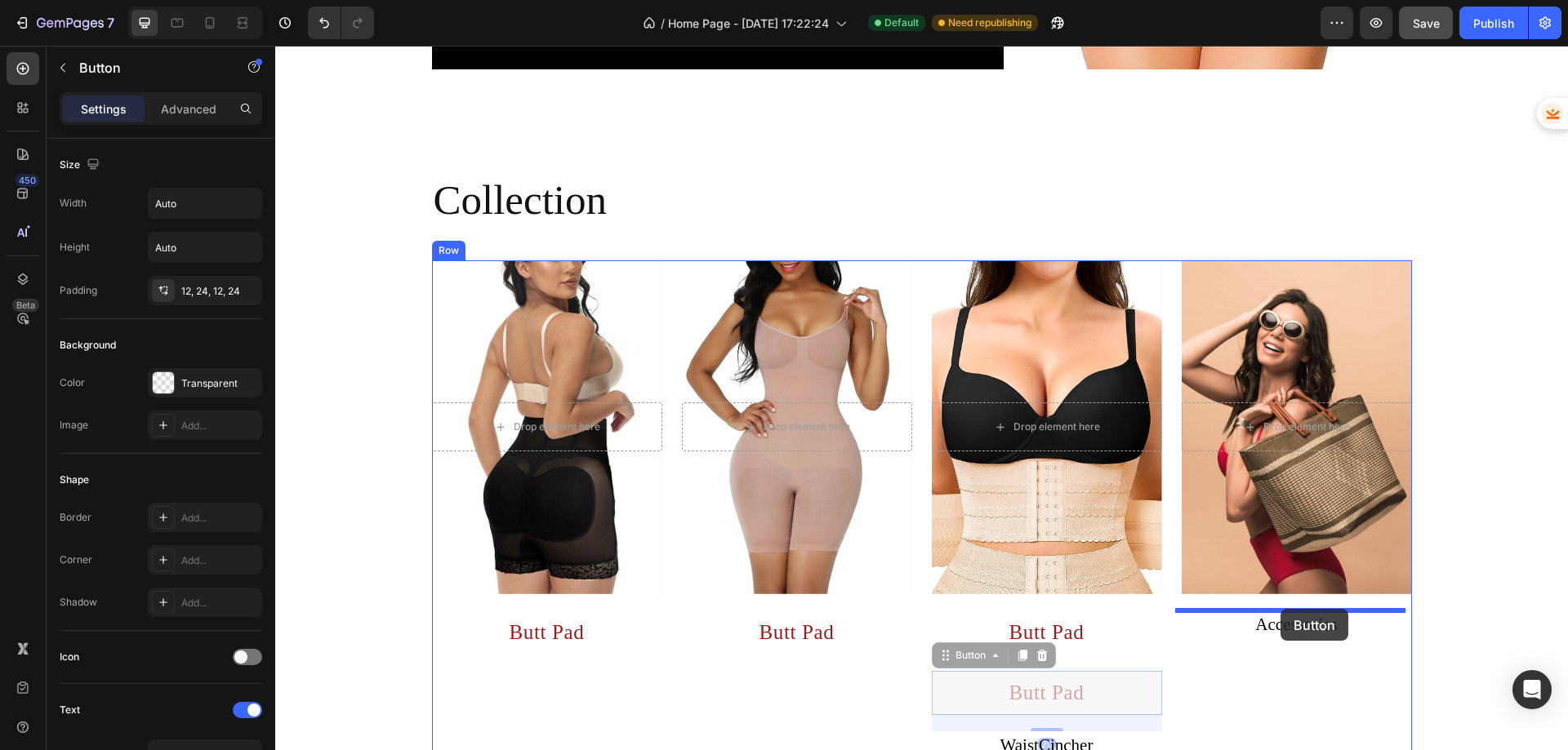
drag, startPoint x: 944, startPoint y: 663, endPoint x: 1280, endPoint y: 612, distance: 339.8
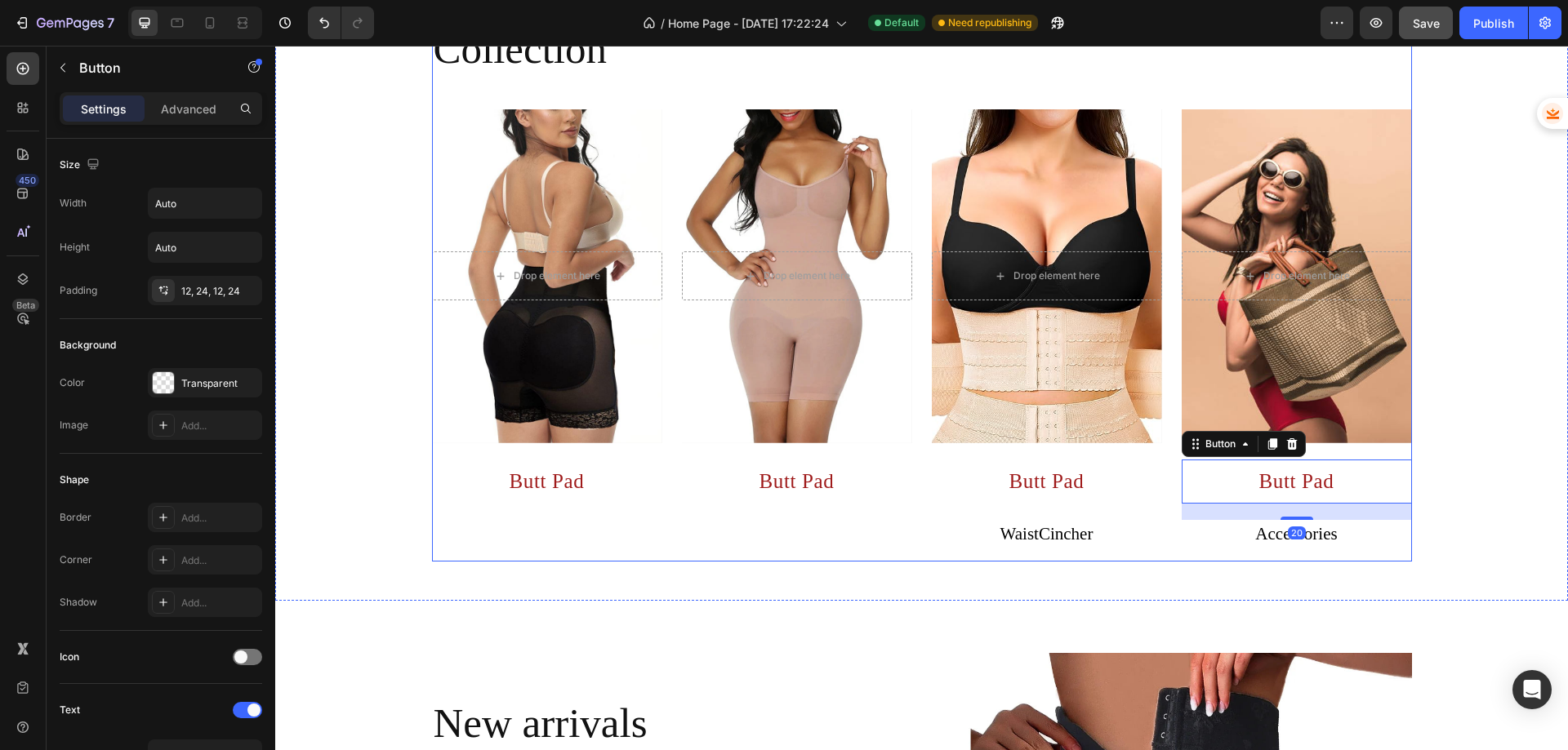
scroll to position [736, 0]
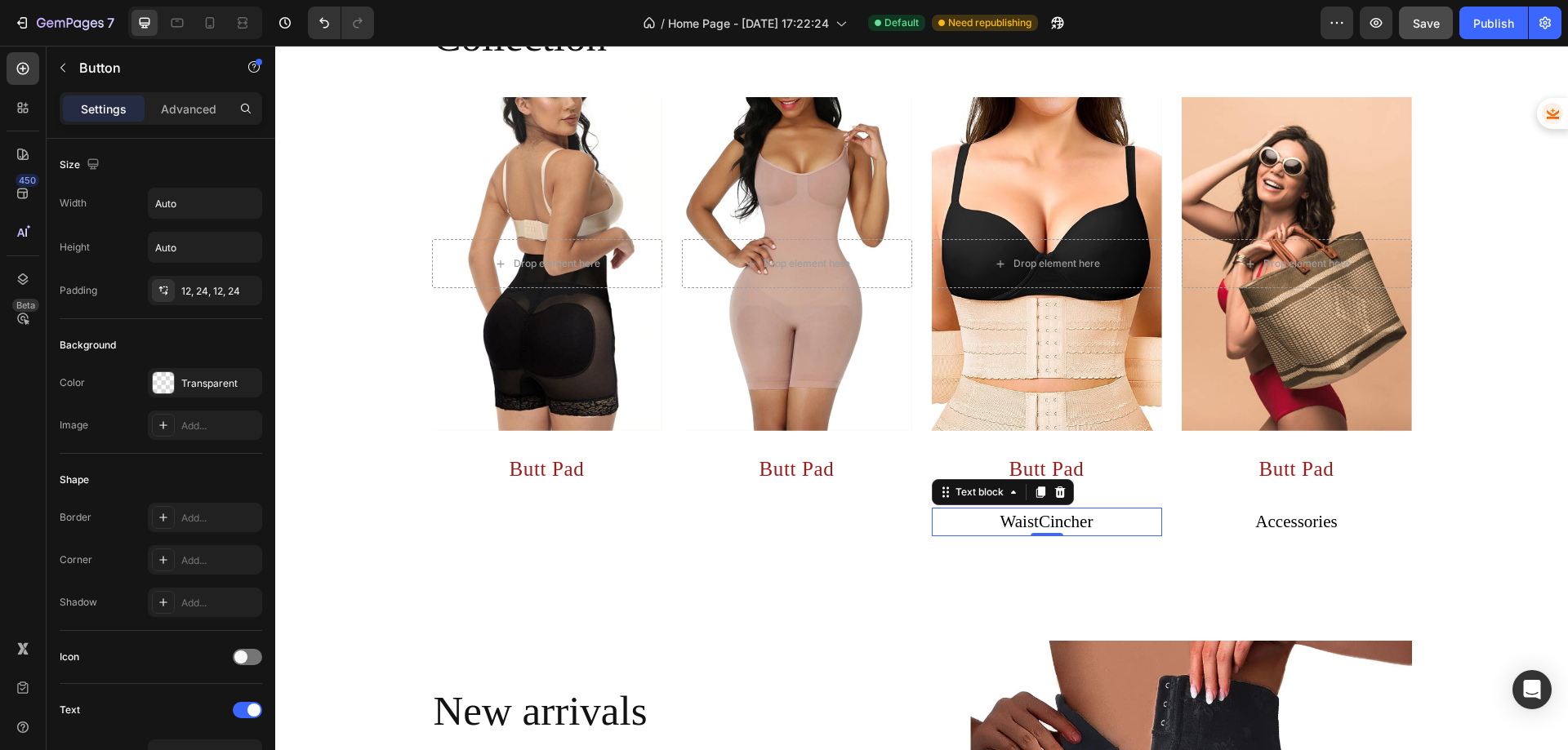
click at [1069, 528] on p "WaistCincher" at bounding box center [1047, 523] width 227 height 26
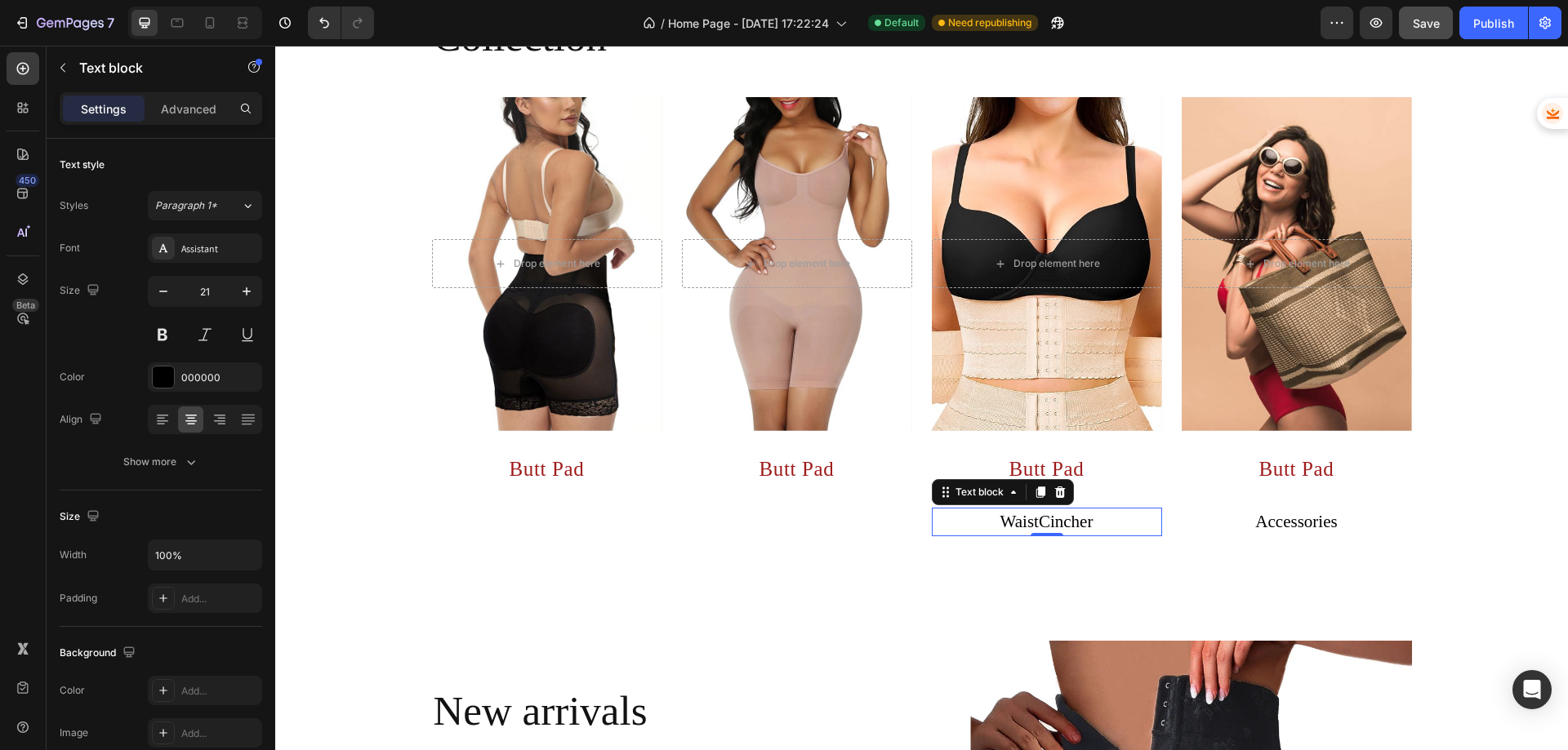
click at [1069, 528] on p "WaistCincher" at bounding box center [1047, 523] width 227 height 26
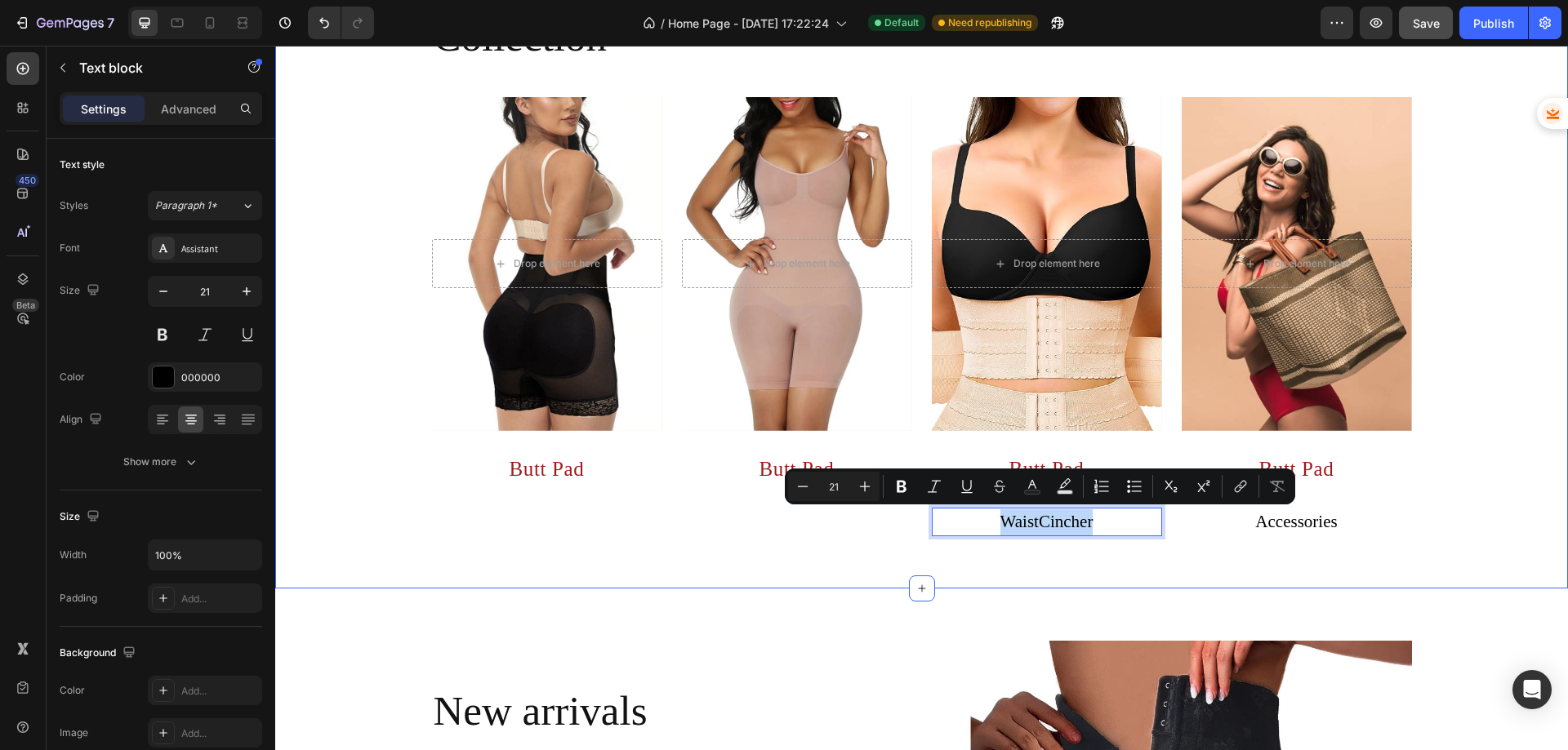
click at [1089, 564] on div "Collection Heading Drop element here Hero Banner Butt Pad Button Drop element h…" at bounding box center [922, 273] width 1293 height 630
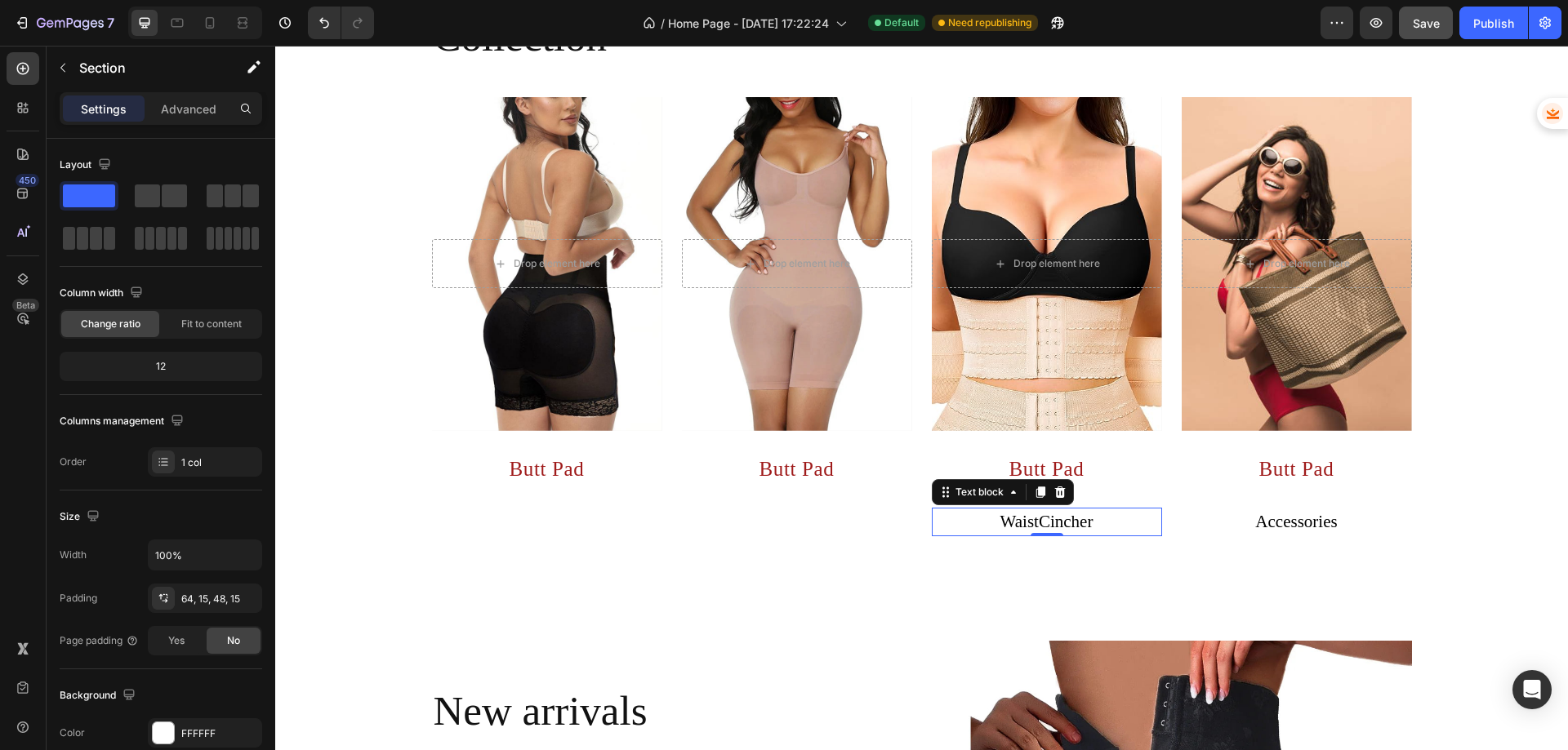
click at [1104, 525] on p "WaistCincher" at bounding box center [1047, 523] width 227 height 26
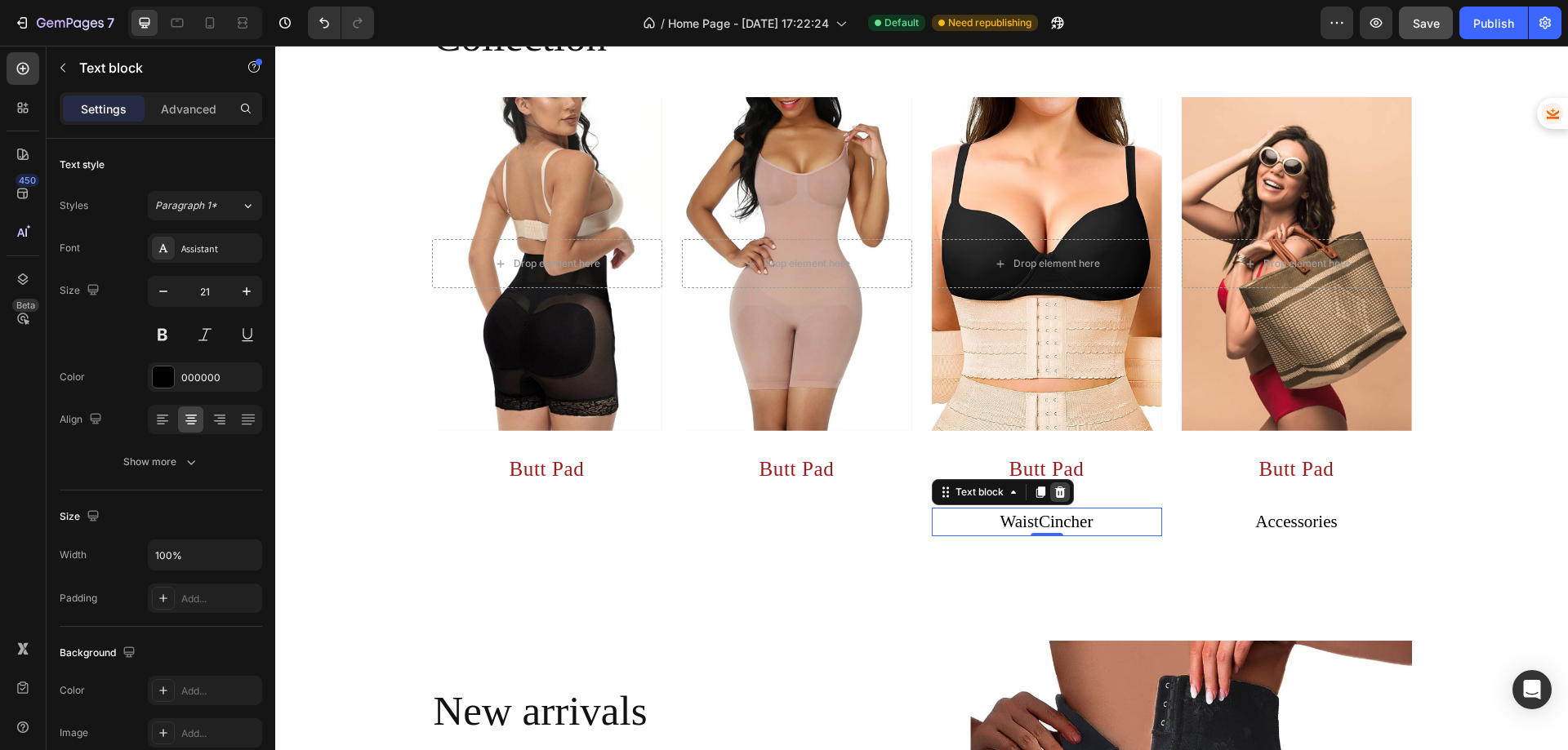
click at [1059, 492] on icon at bounding box center [1060, 492] width 13 height 13
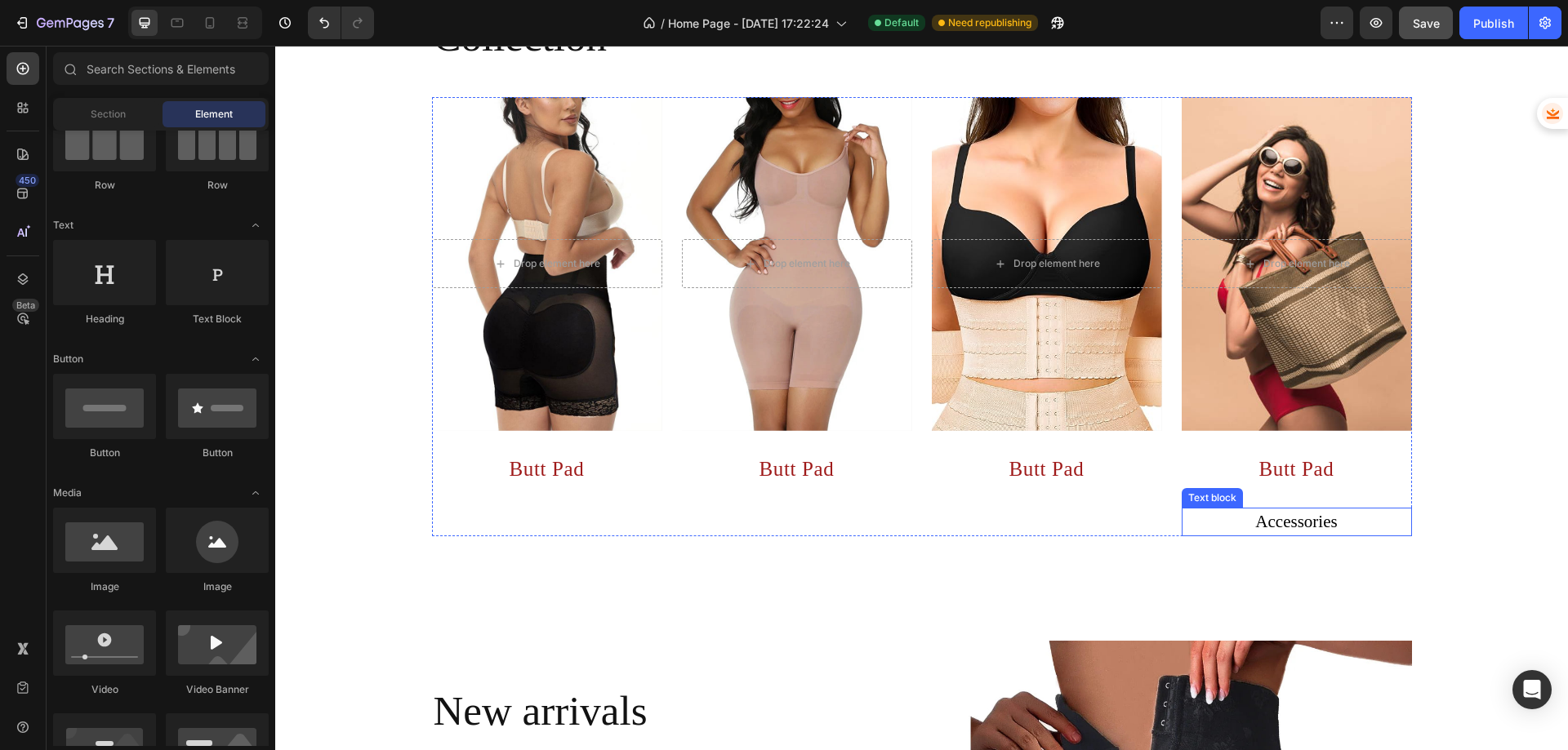
click at [1286, 521] on link "Accessories" at bounding box center [1295, 521] width 82 height 19
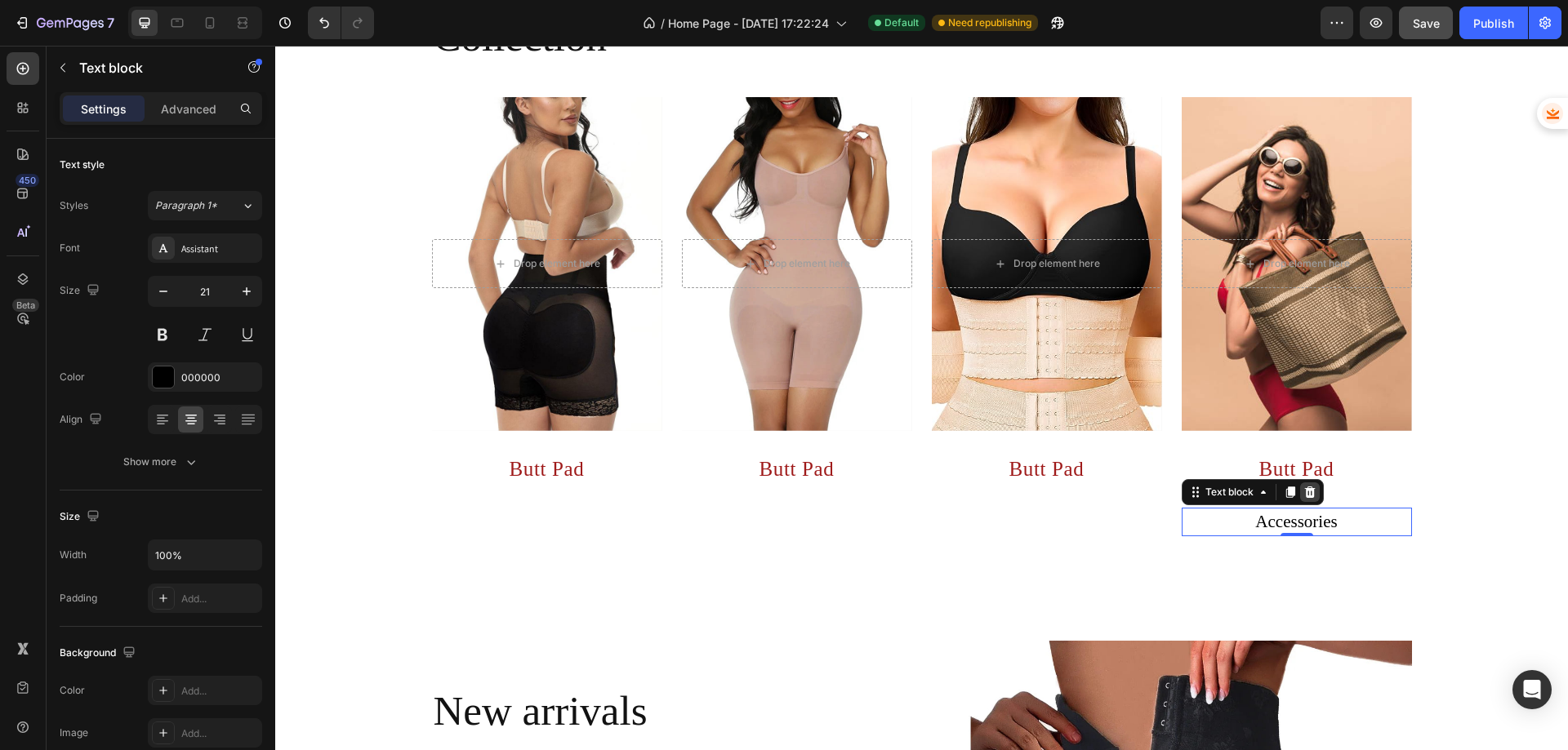
click at [1307, 487] on icon at bounding box center [1309, 492] width 13 height 13
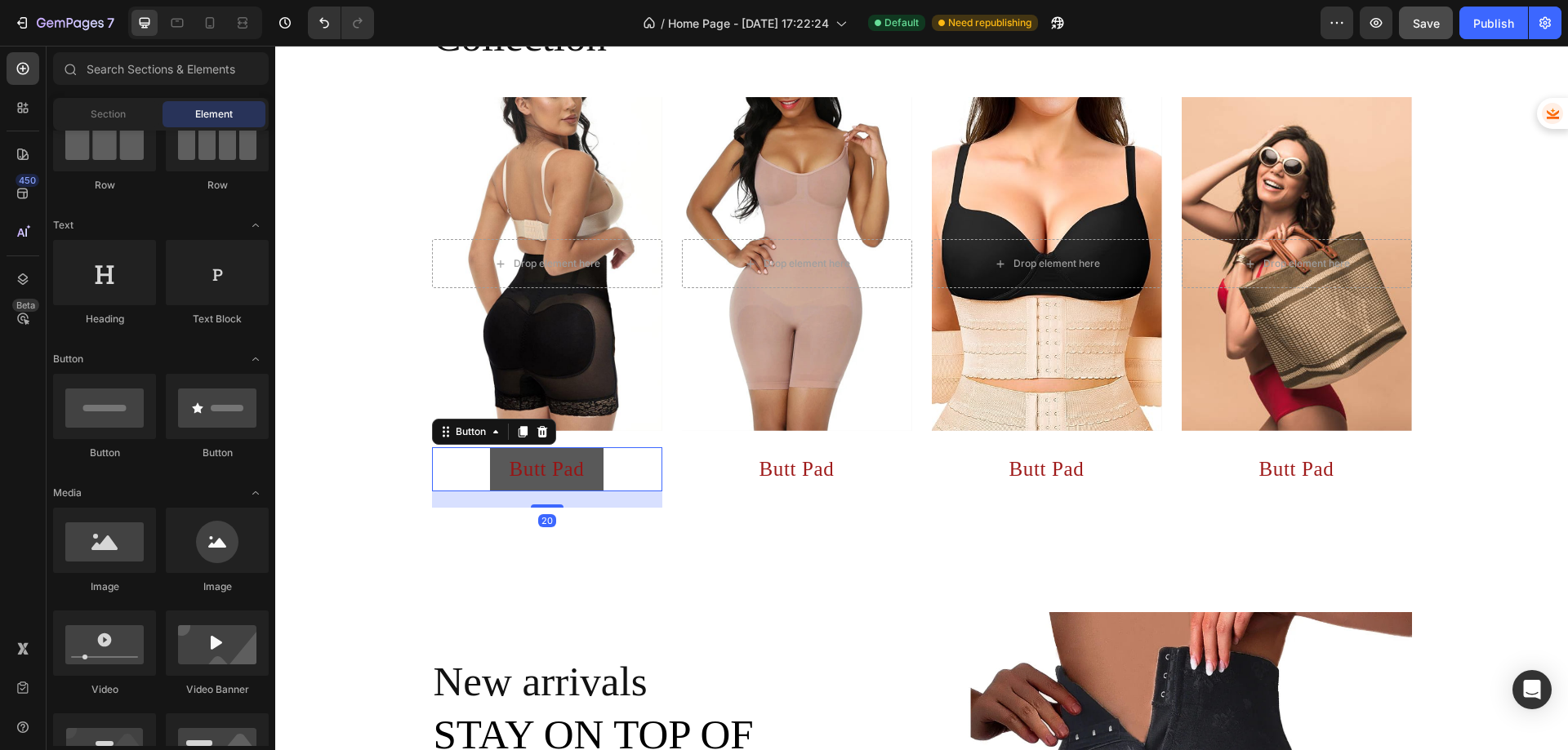
click at [492, 467] on button "Butt Pad" at bounding box center [547, 470] width 114 height 44
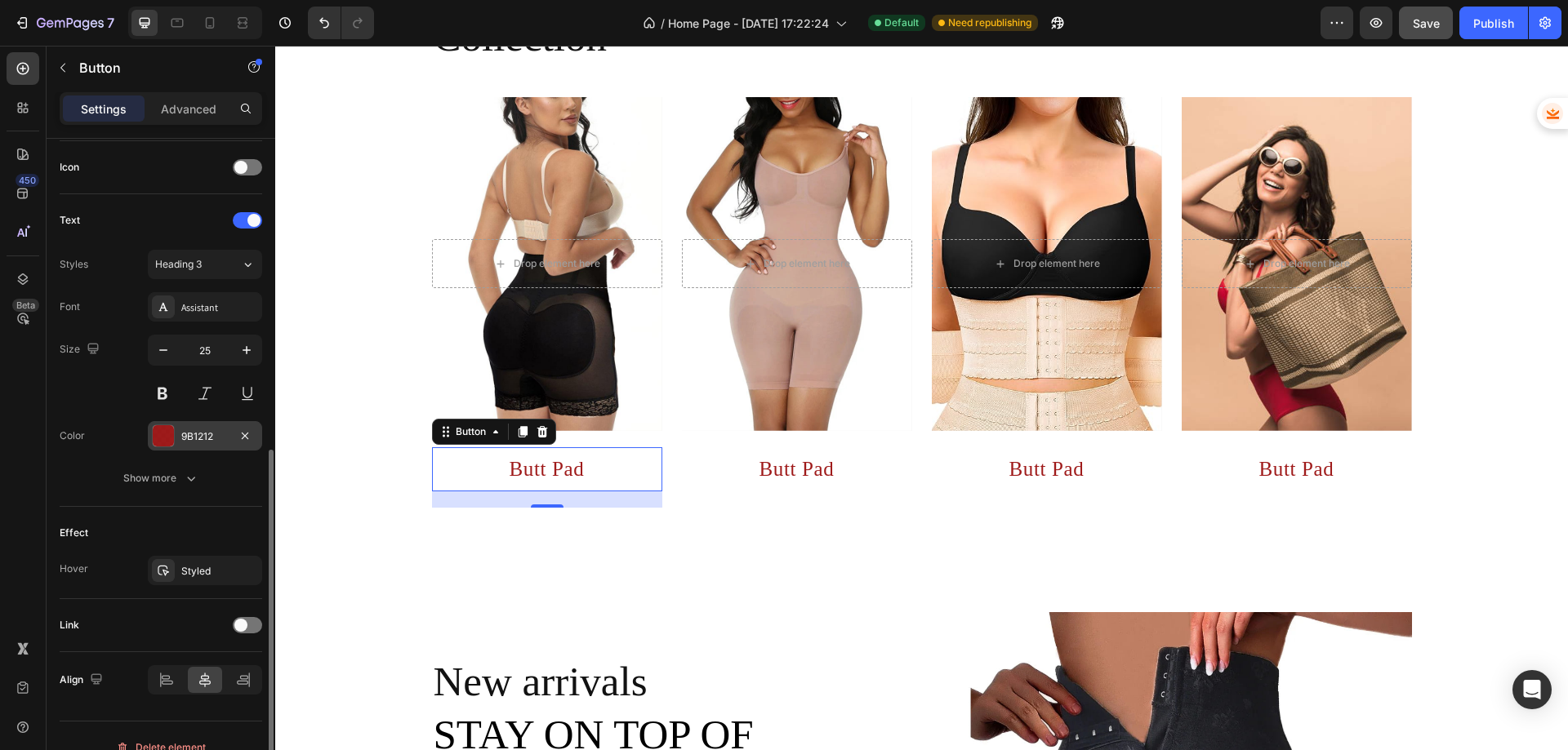
scroll to position [513, 0]
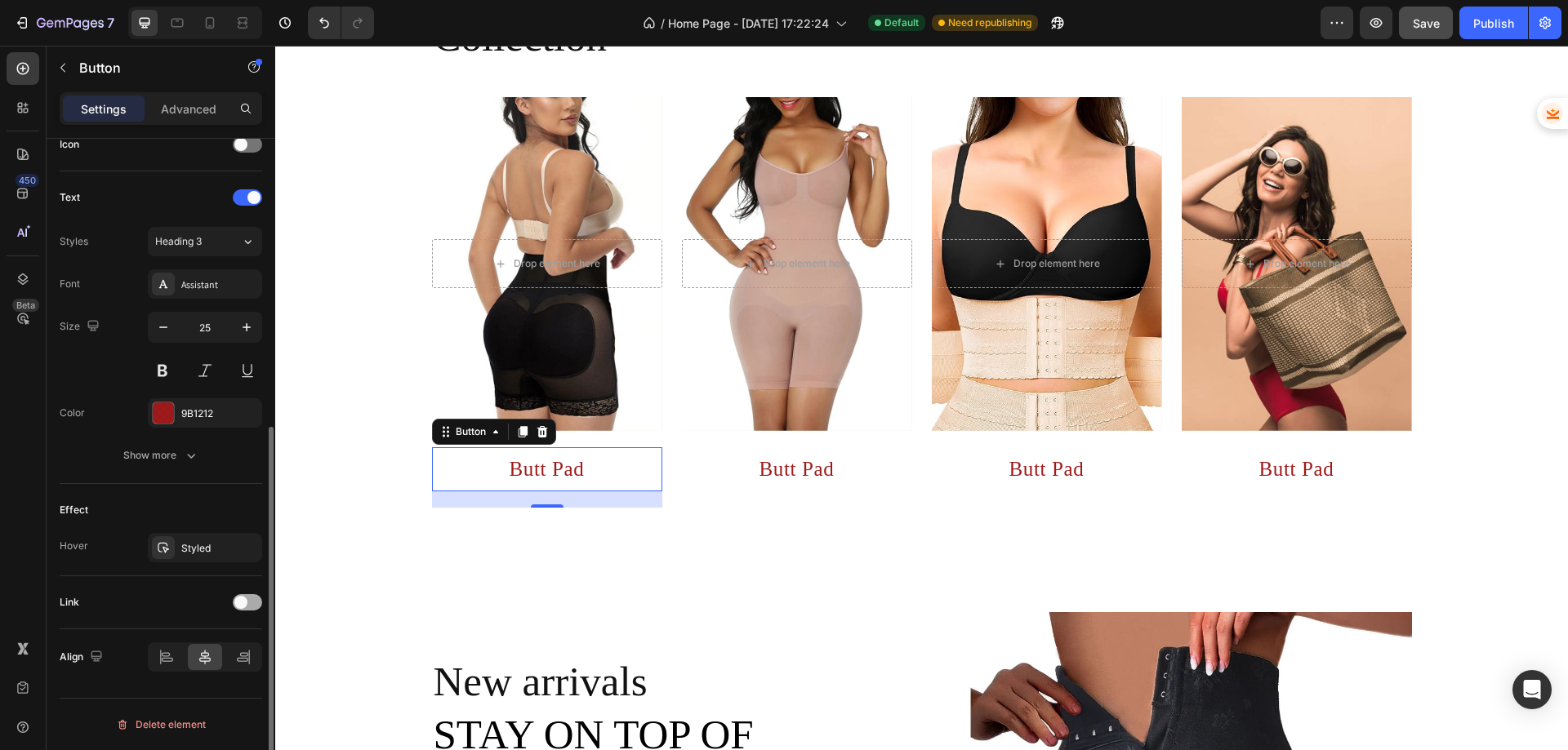
click at [256, 601] on div at bounding box center [247, 602] width 29 height 17
click at [208, 647] on div "Open page" at bounding box center [196, 643] width 84 height 15
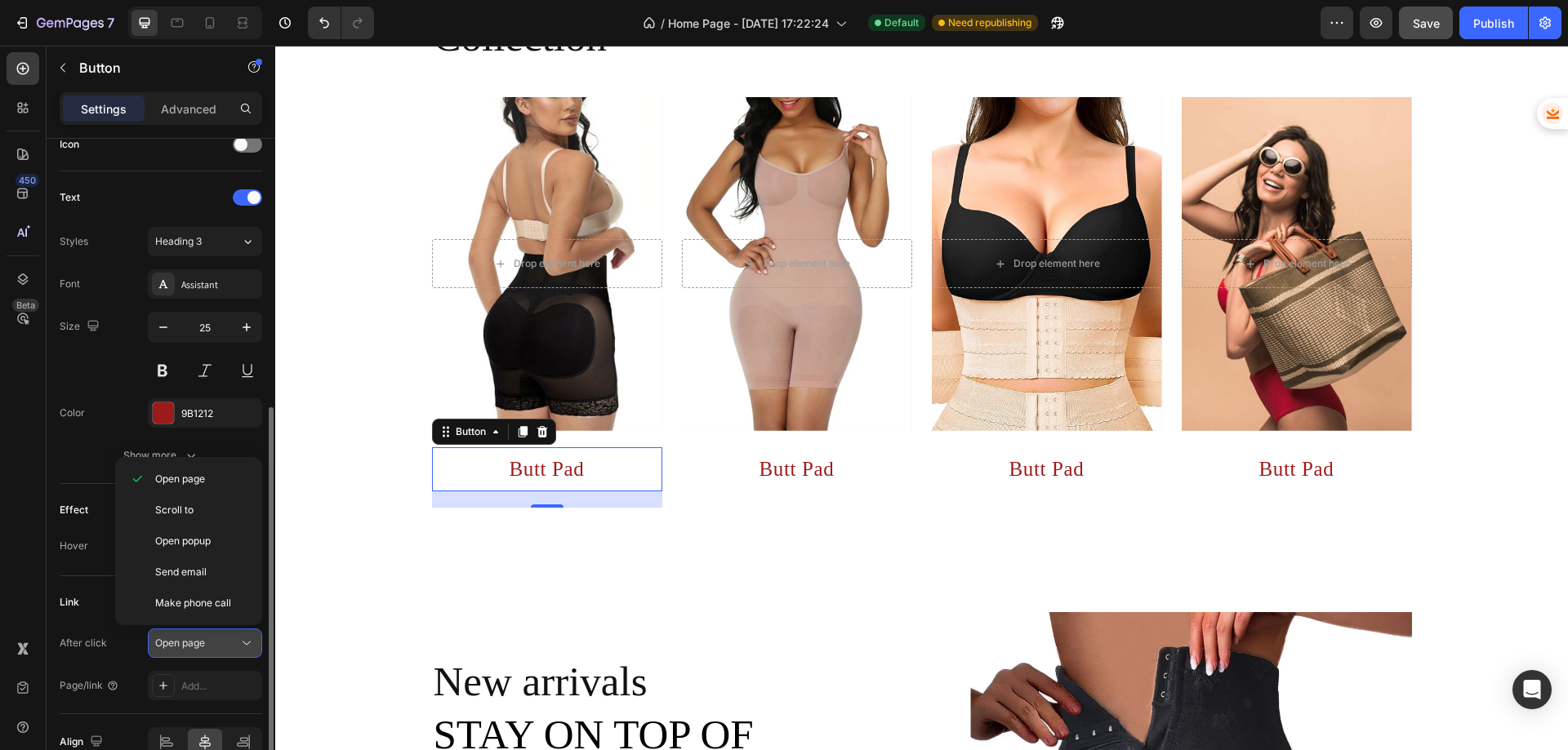
click at [208, 647] on div "Open page" at bounding box center [196, 643] width 84 height 15
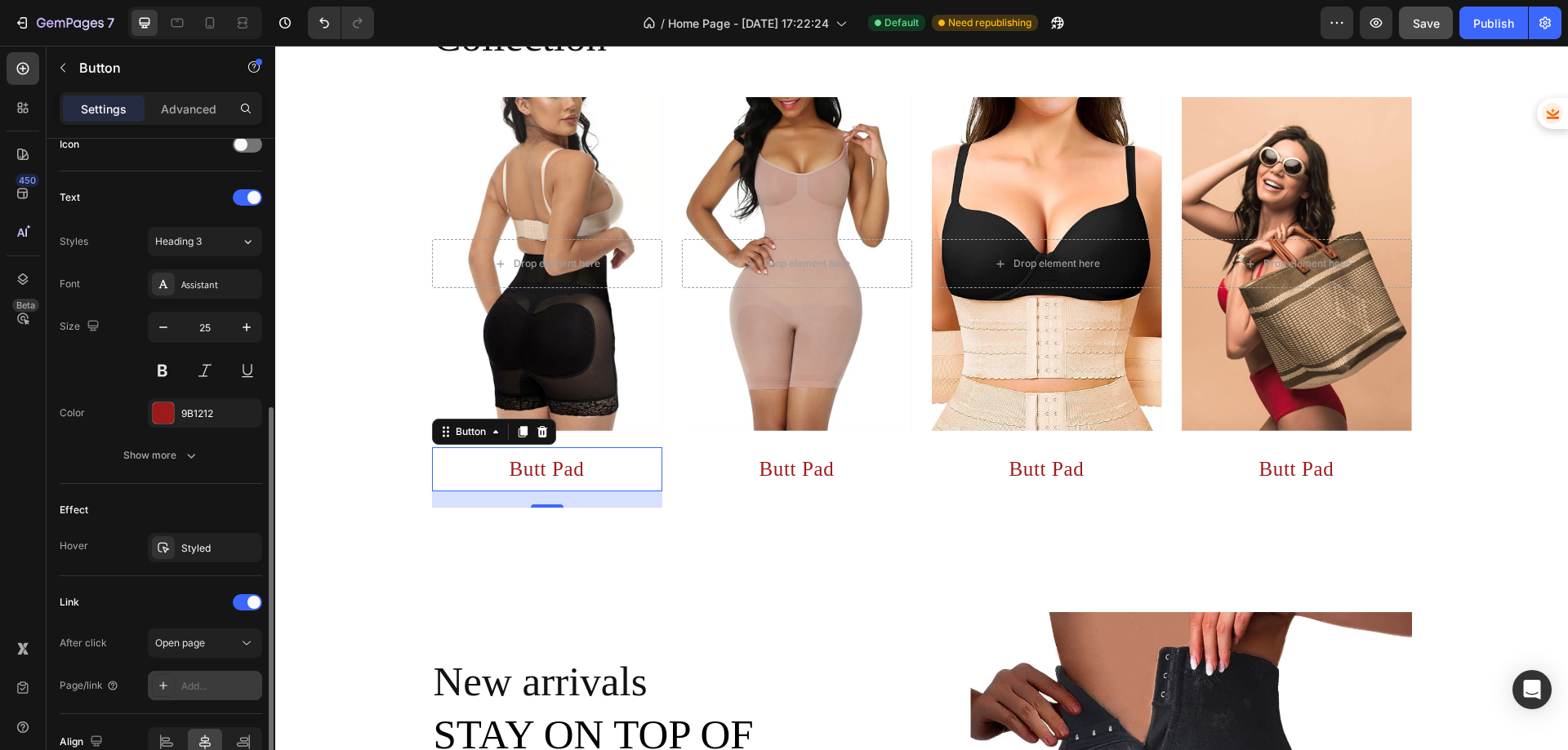
click at [205, 681] on div "Add..." at bounding box center [219, 687] width 77 height 15
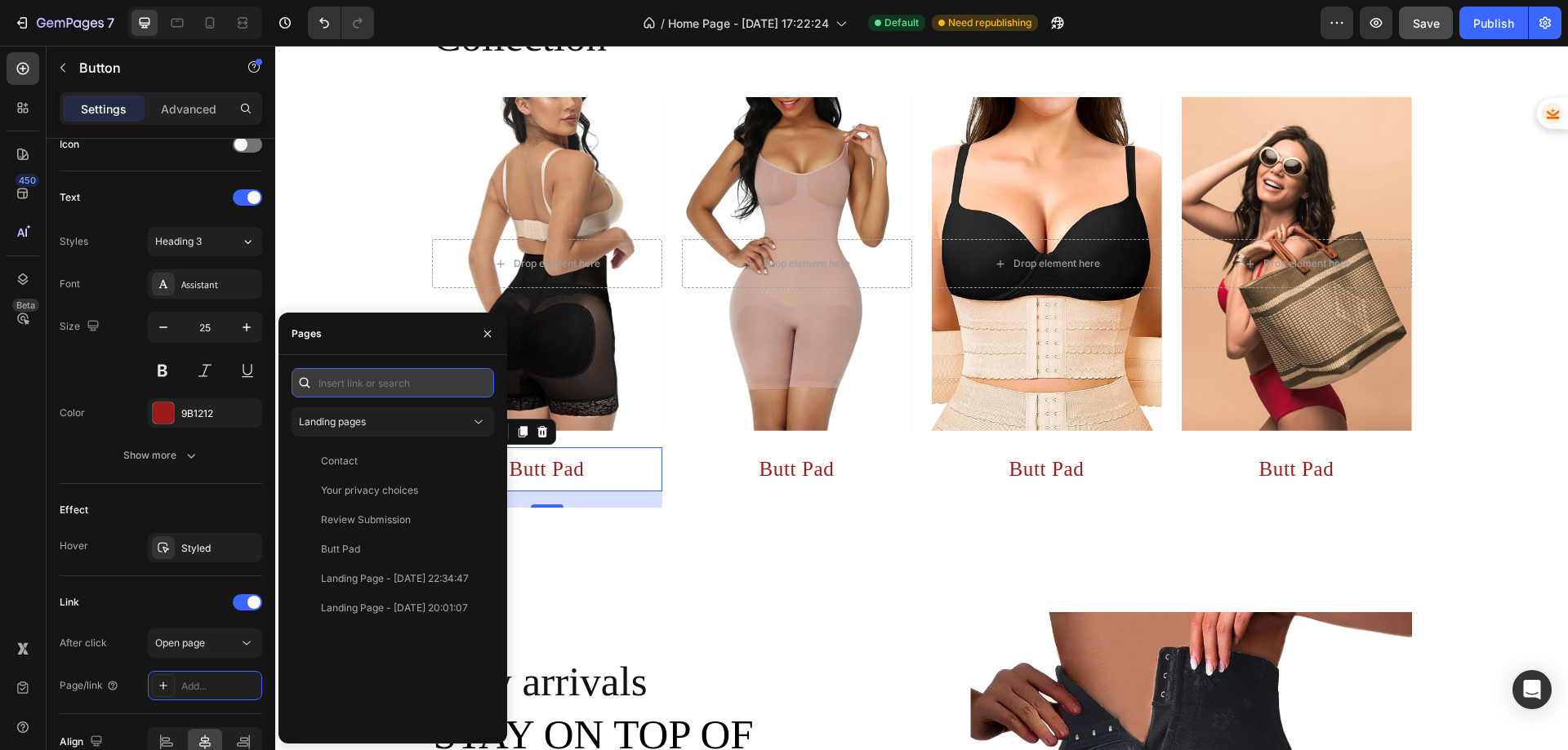
click at [379, 376] on input "text" at bounding box center [393, 382] width 202 height 29
paste input "https://comforttouch.store/collections/butt-pad"
type input "https://comforttouch.store/collections/butt-pad"
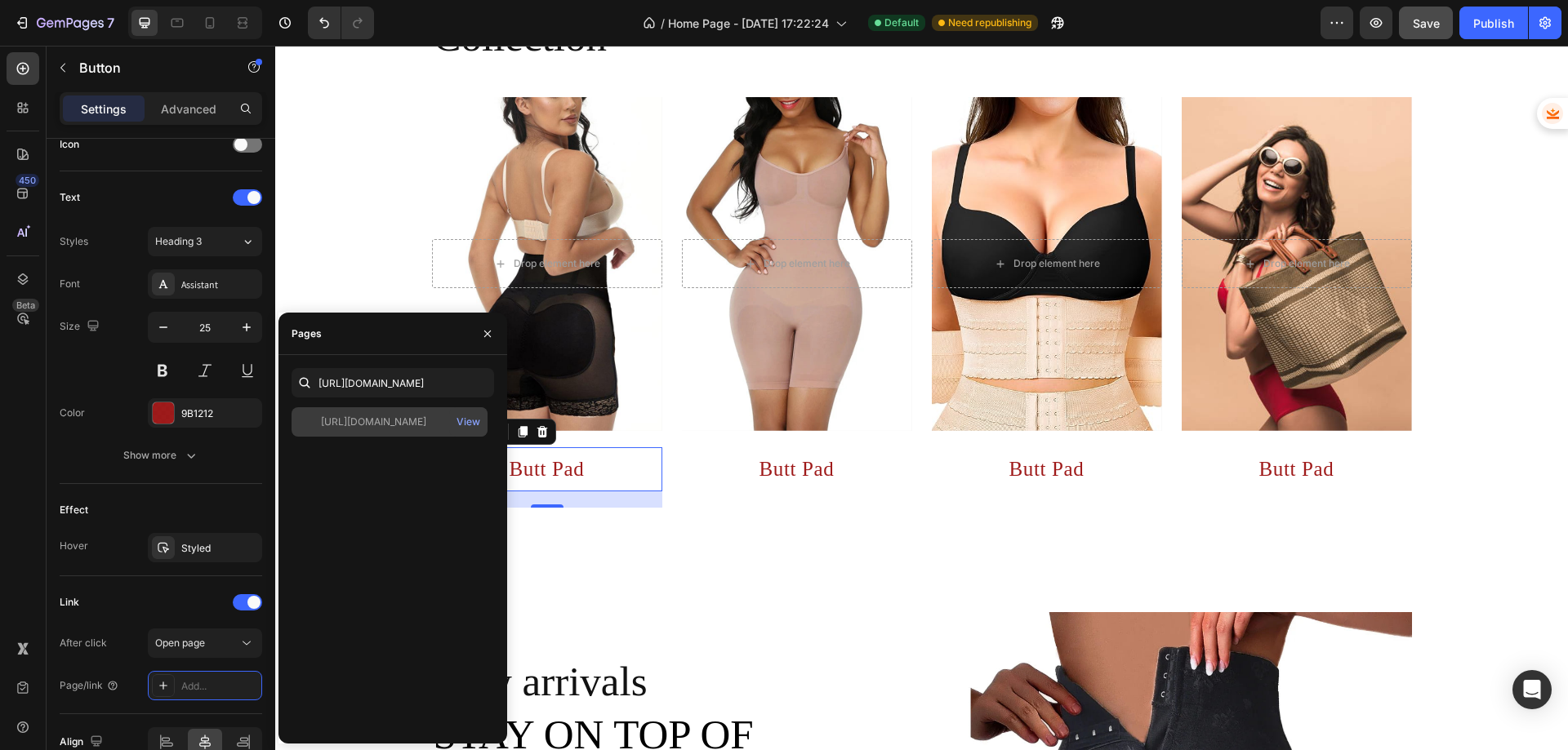
click at [412, 419] on div "https://comforttouch.store/collections/butt-pad" at bounding box center [374, 422] width 106 height 15
click at [478, 333] on button "button" at bounding box center [488, 334] width 26 height 26
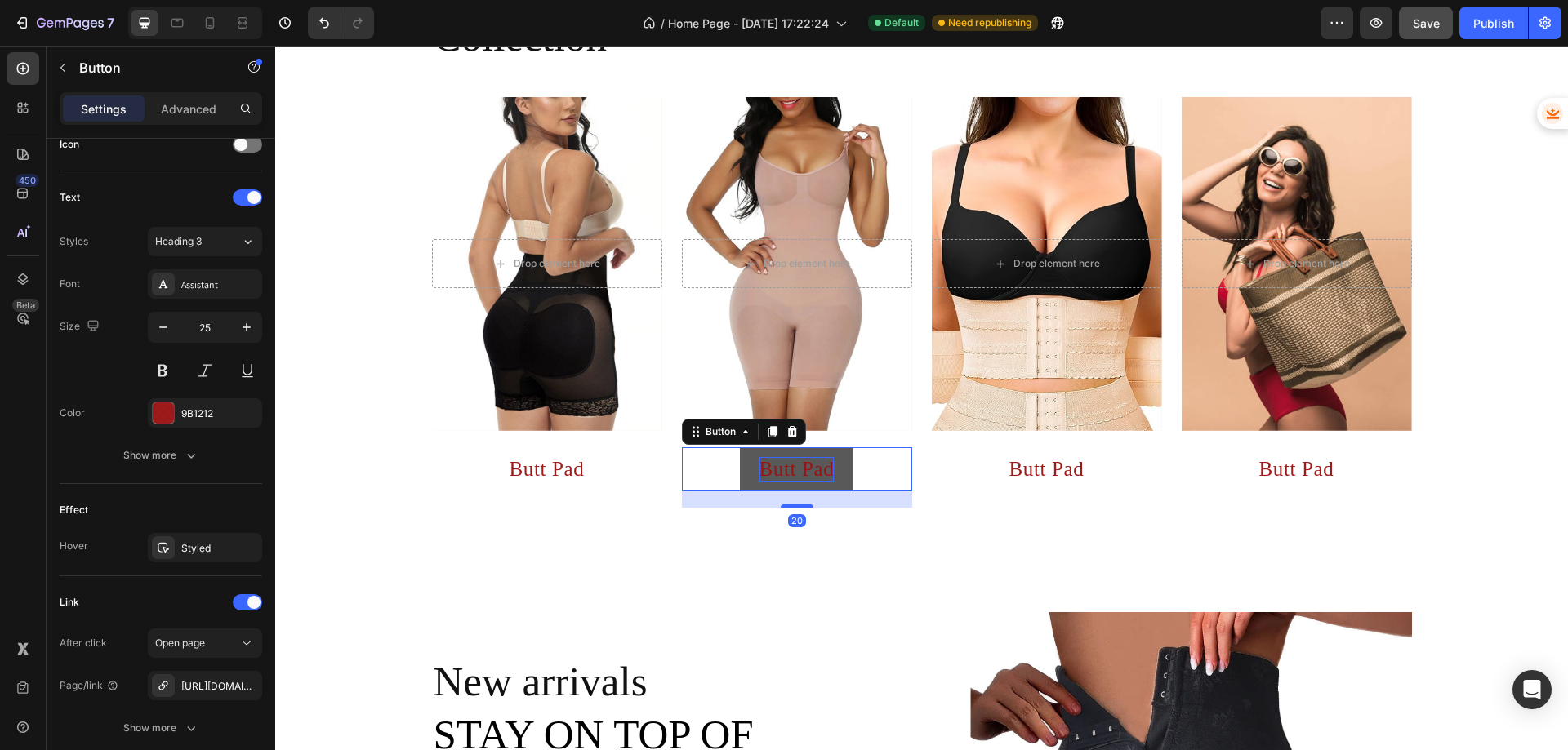
click at [788, 463] on p "Butt Pad" at bounding box center [797, 470] width 75 height 25
click at [791, 463] on p "Butt Pad" at bounding box center [797, 470] width 75 height 25
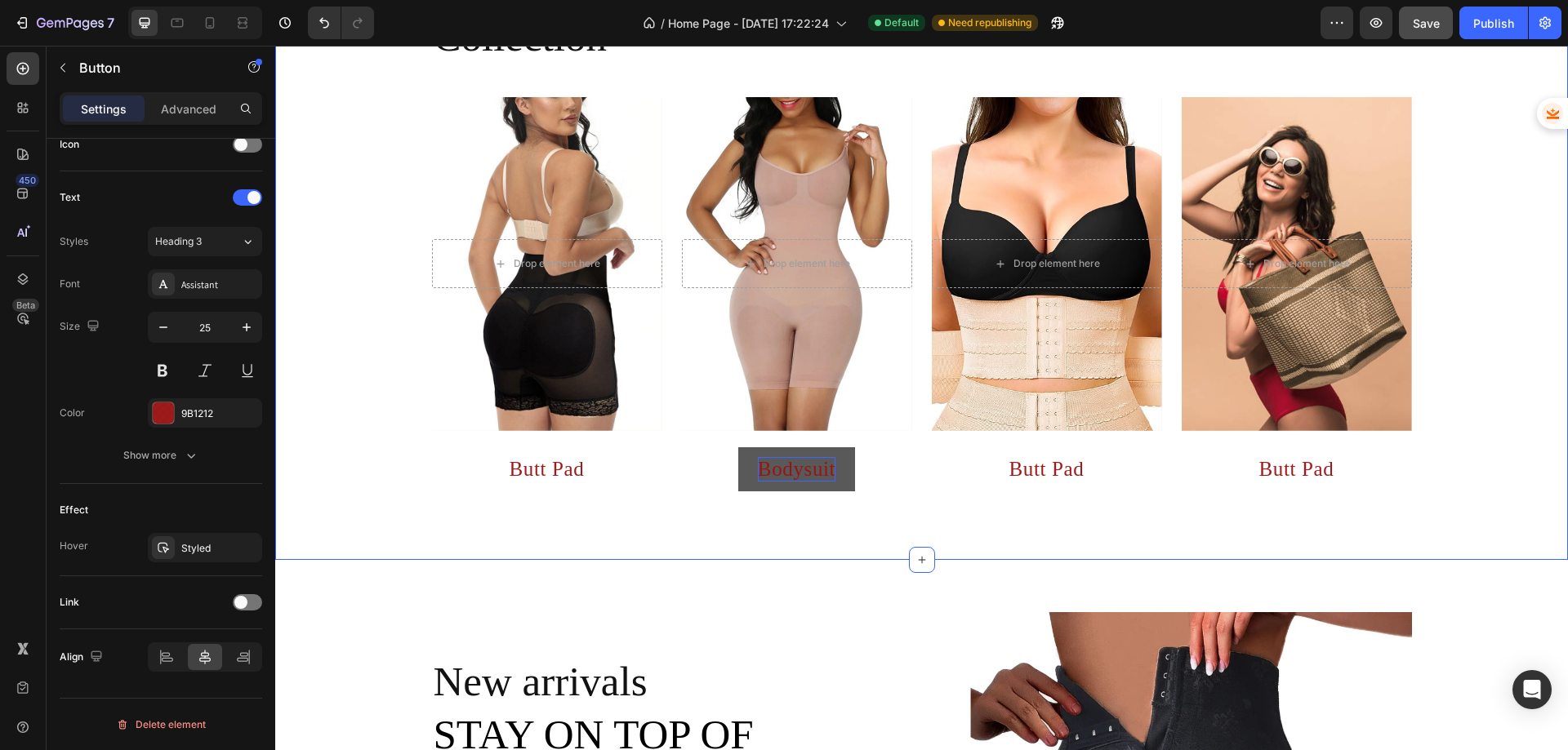
click at [758, 538] on div "Collection Heading Drop element here Hero Banner Butt Pad Button Drop element h…" at bounding box center [922, 259] width 1293 height 601
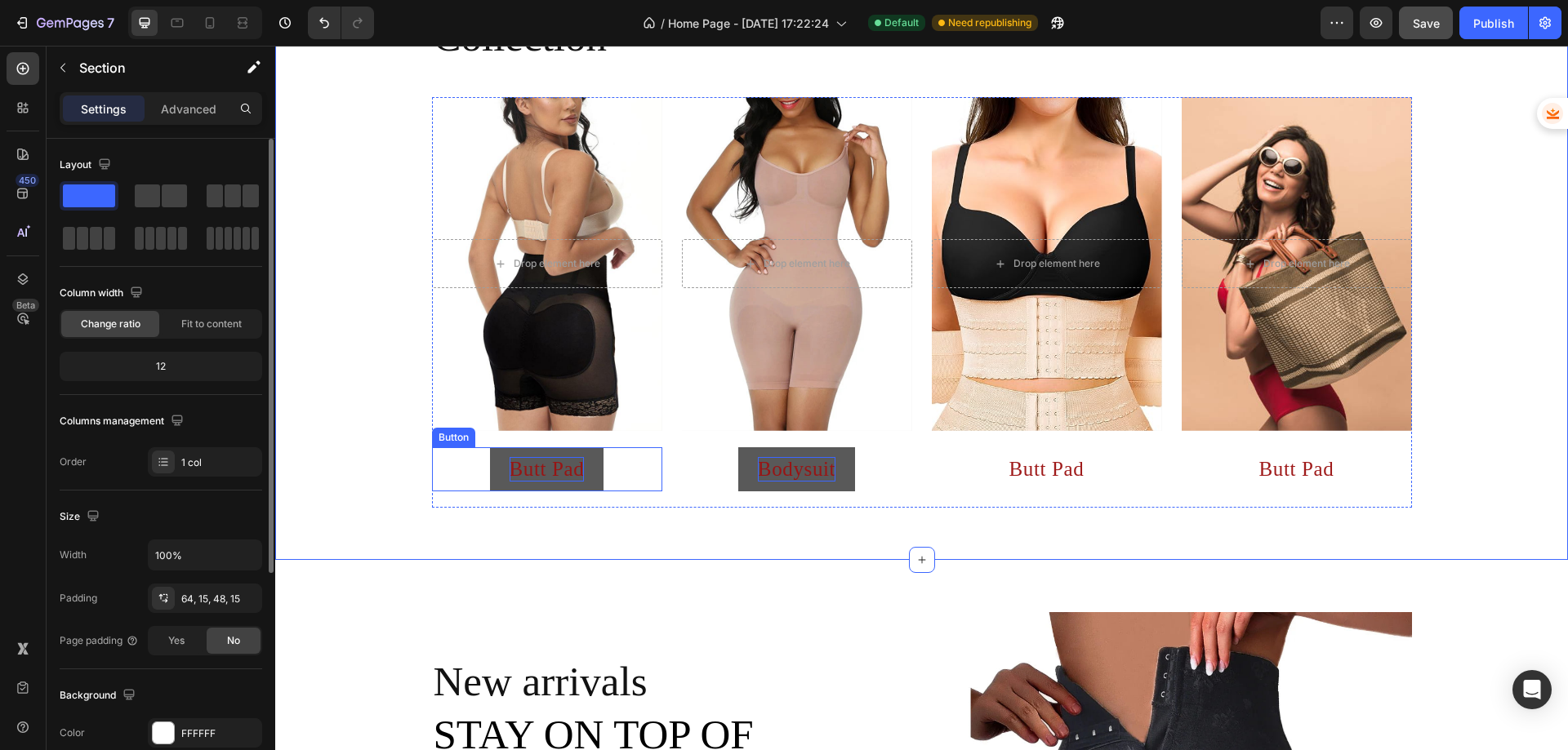
click at [577, 468] on p "Butt Pad" at bounding box center [547, 470] width 75 height 25
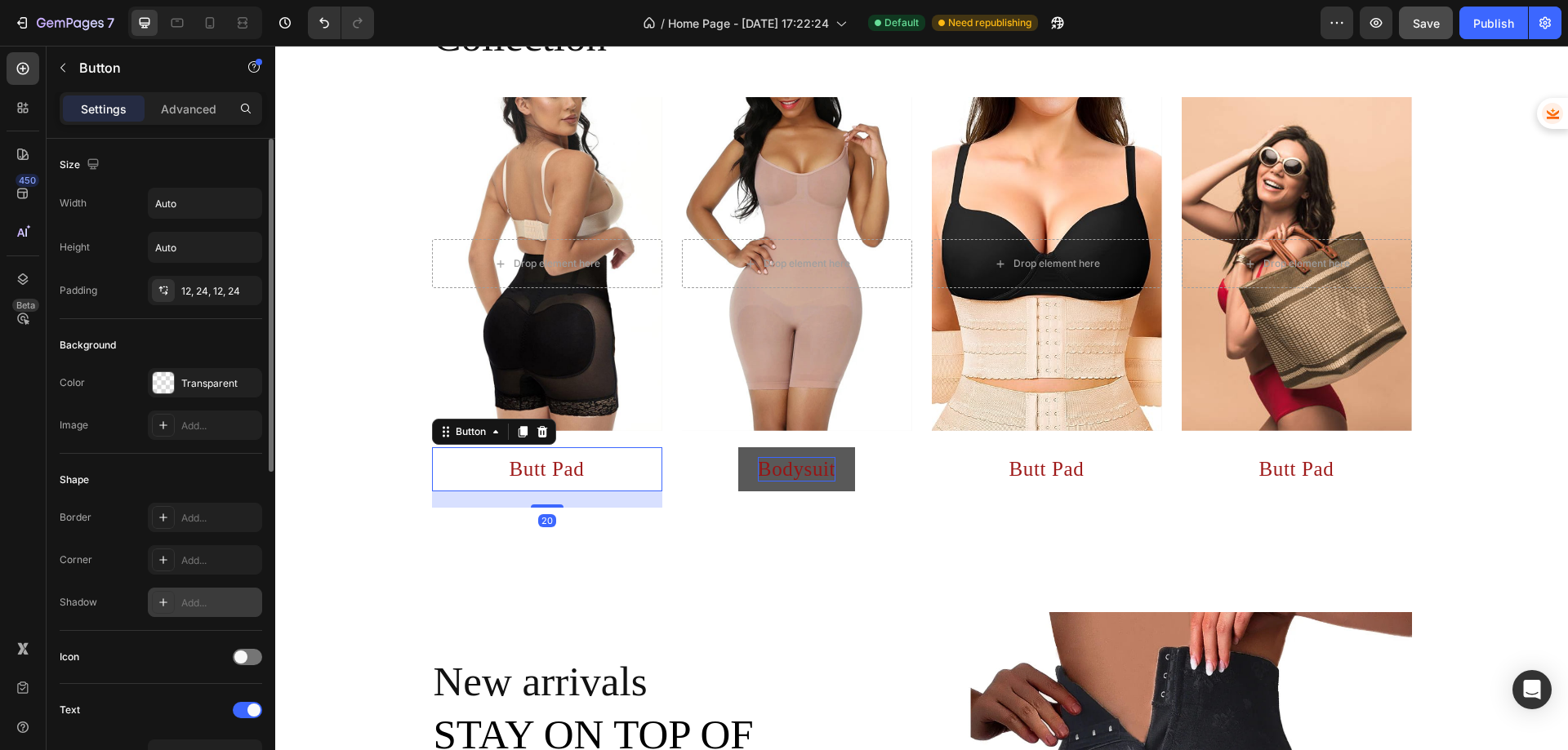
scroll to position [245, 0]
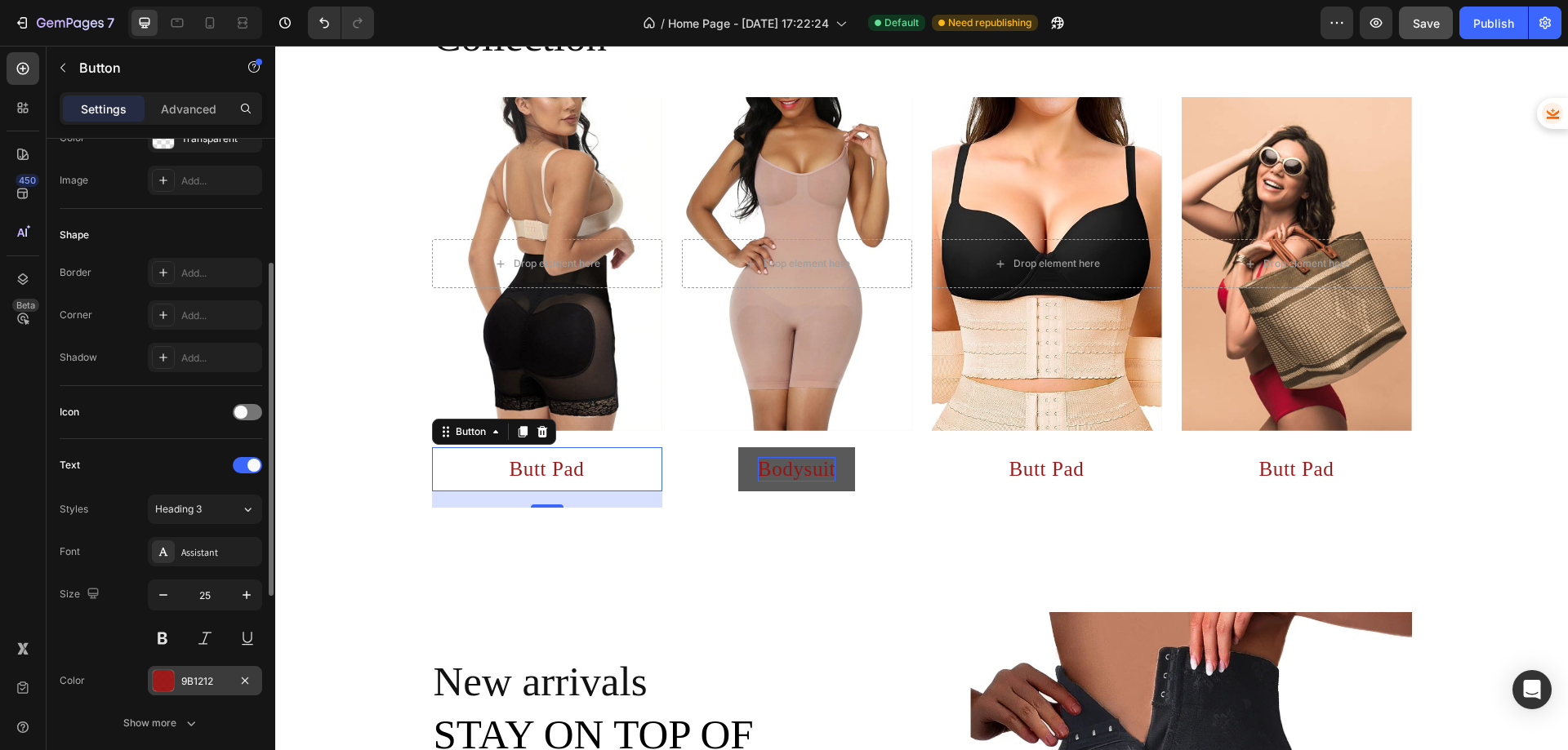
click at [170, 680] on div at bounding box center [164, 681] width 21 height 21
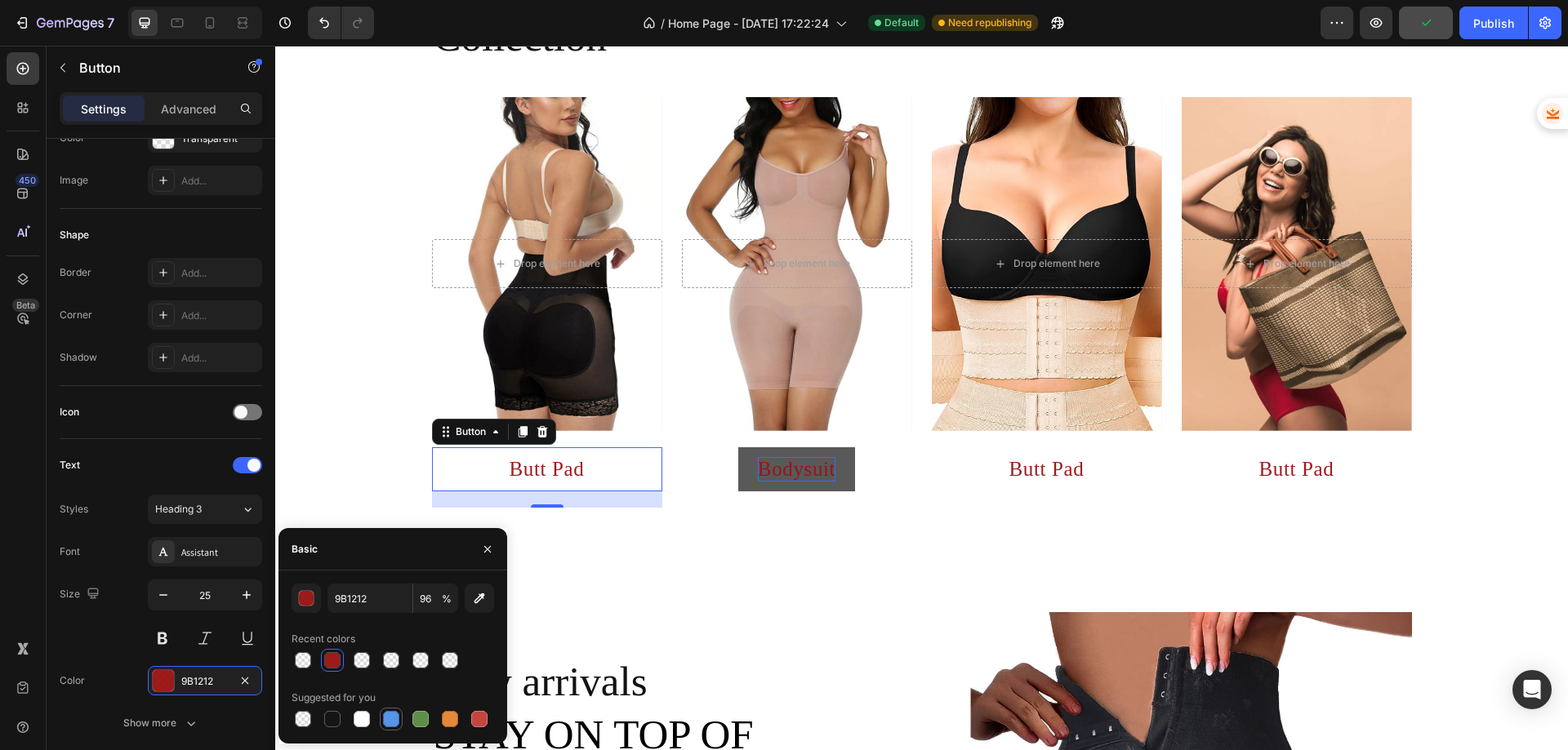
click at [388, 716] on div at bounding box center [391, 719] width 17 height 17
type input "5594E7"
type input "100"
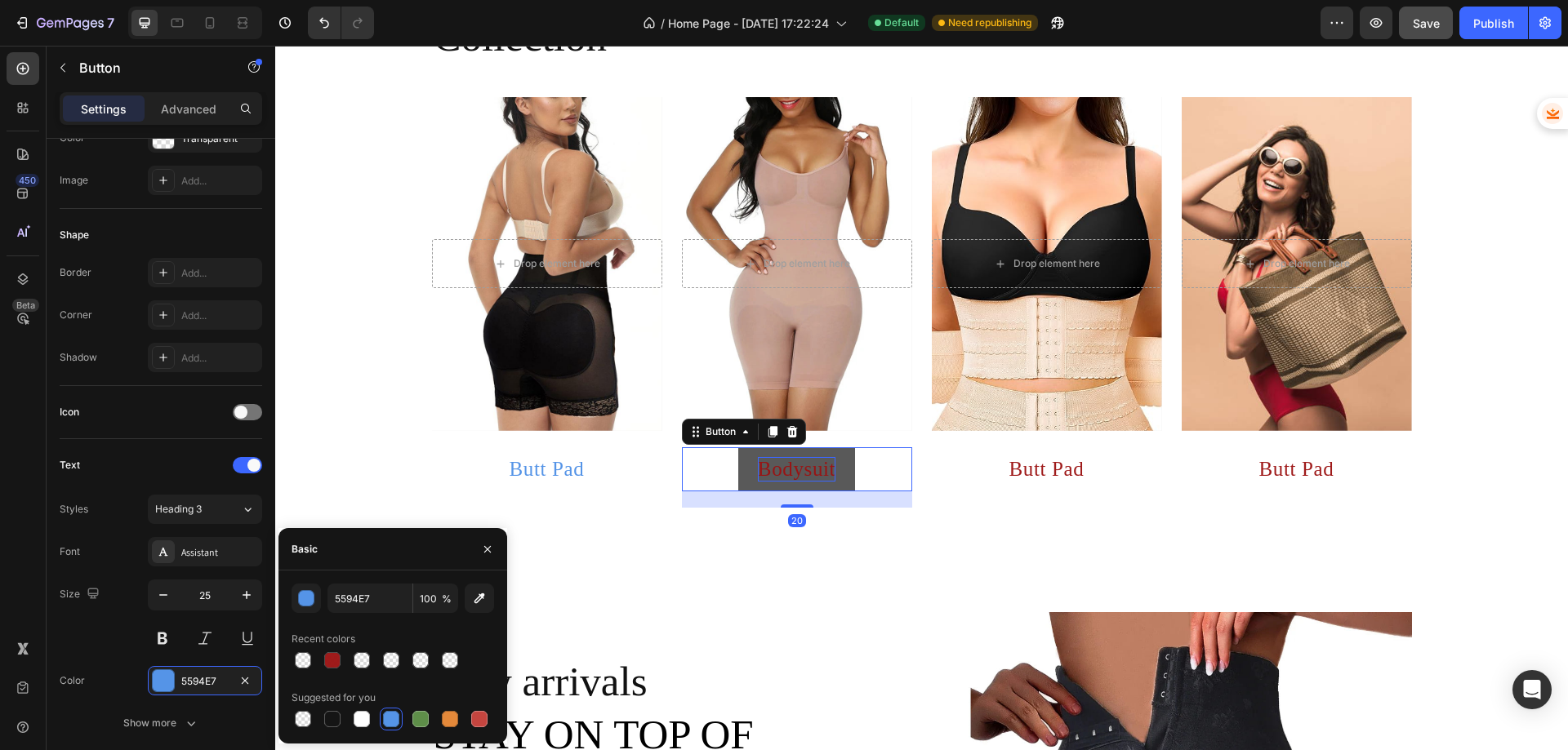
click at [811, 462] on p "Bodysuit" at bounding box center [797, 470] width 77 height 25
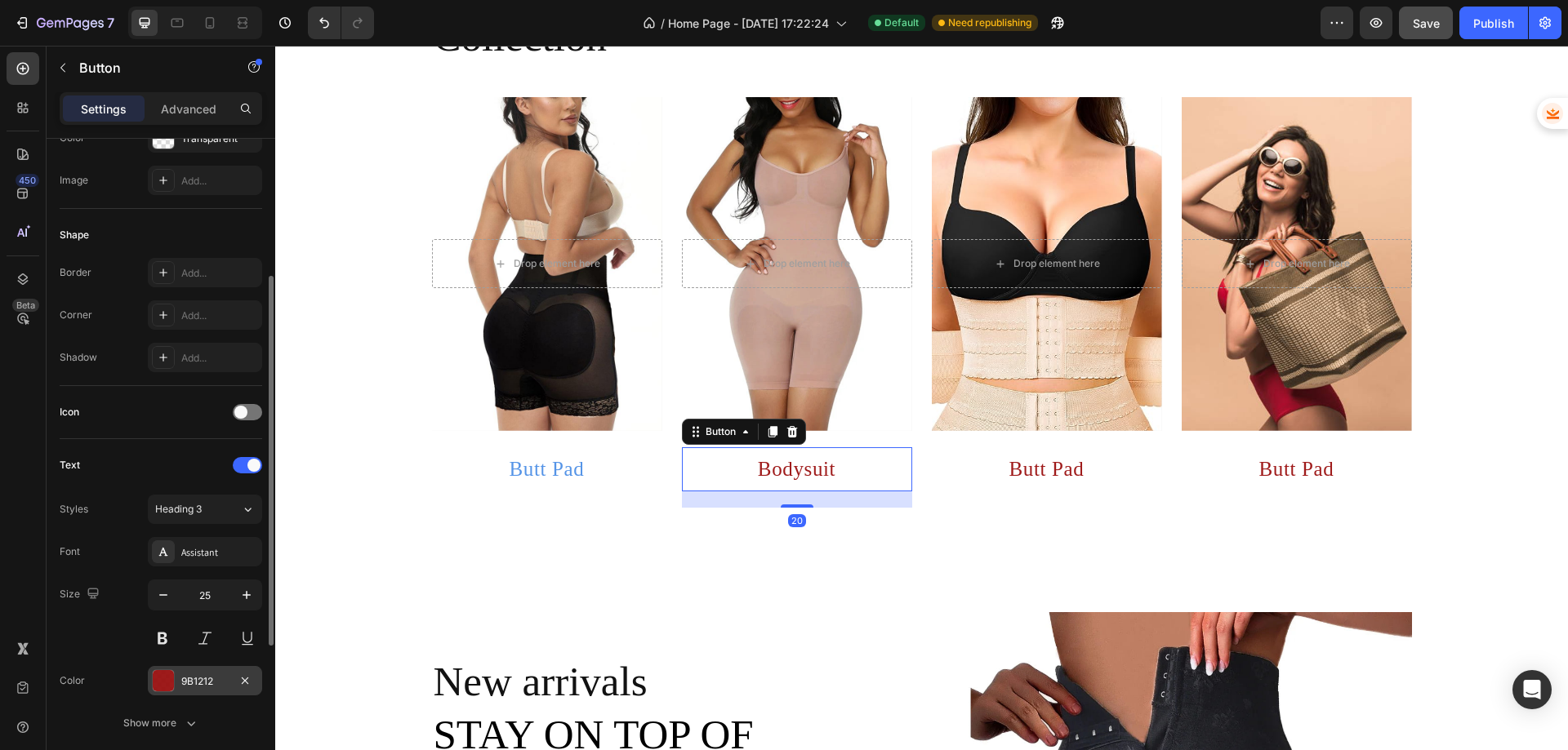
click at [167, 684] on div at bounding box center [164, 681] width 21 height 21
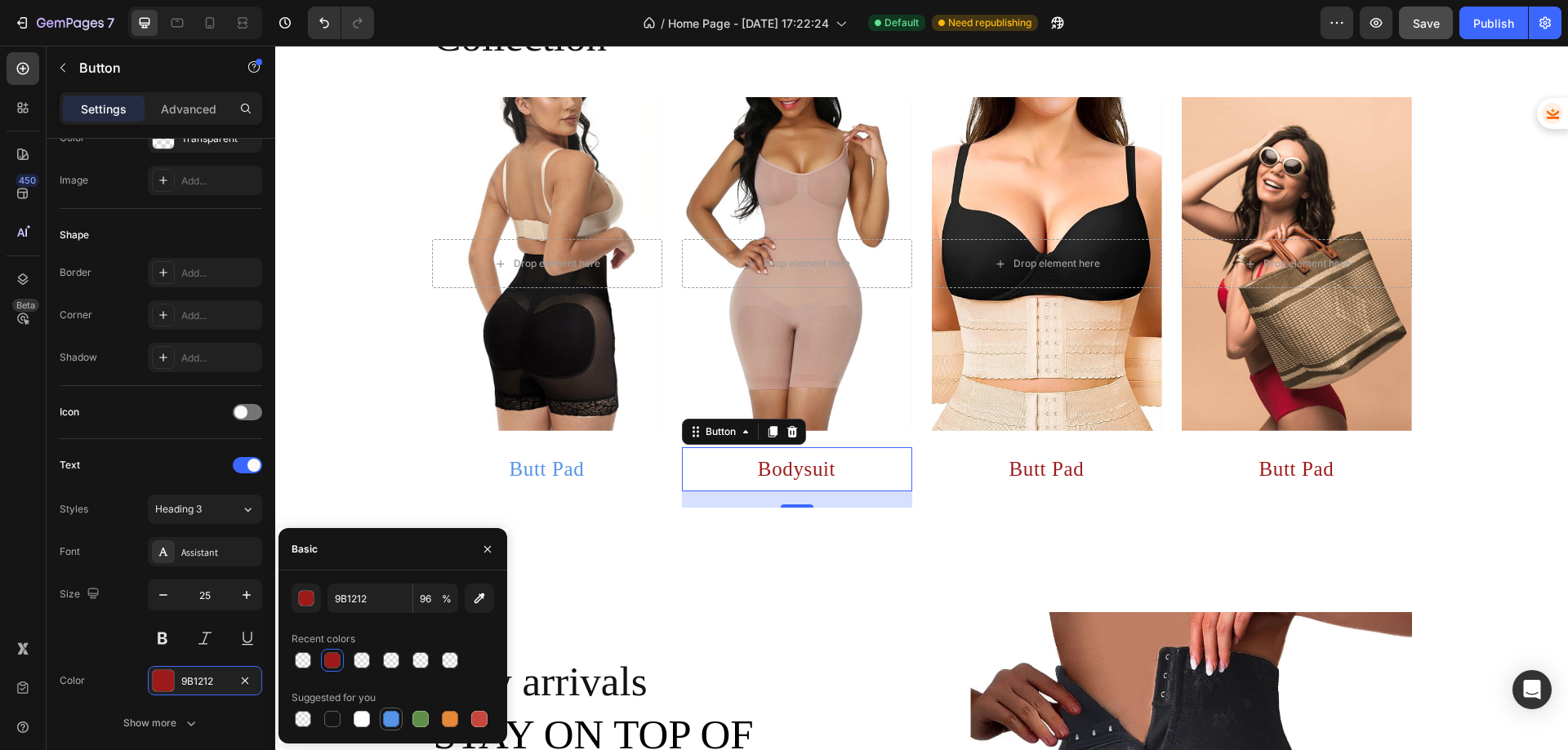
click at [388, 718] on div at bounding box center [391, 719] width 17 height 17
type input "5594E7"
type input "100"
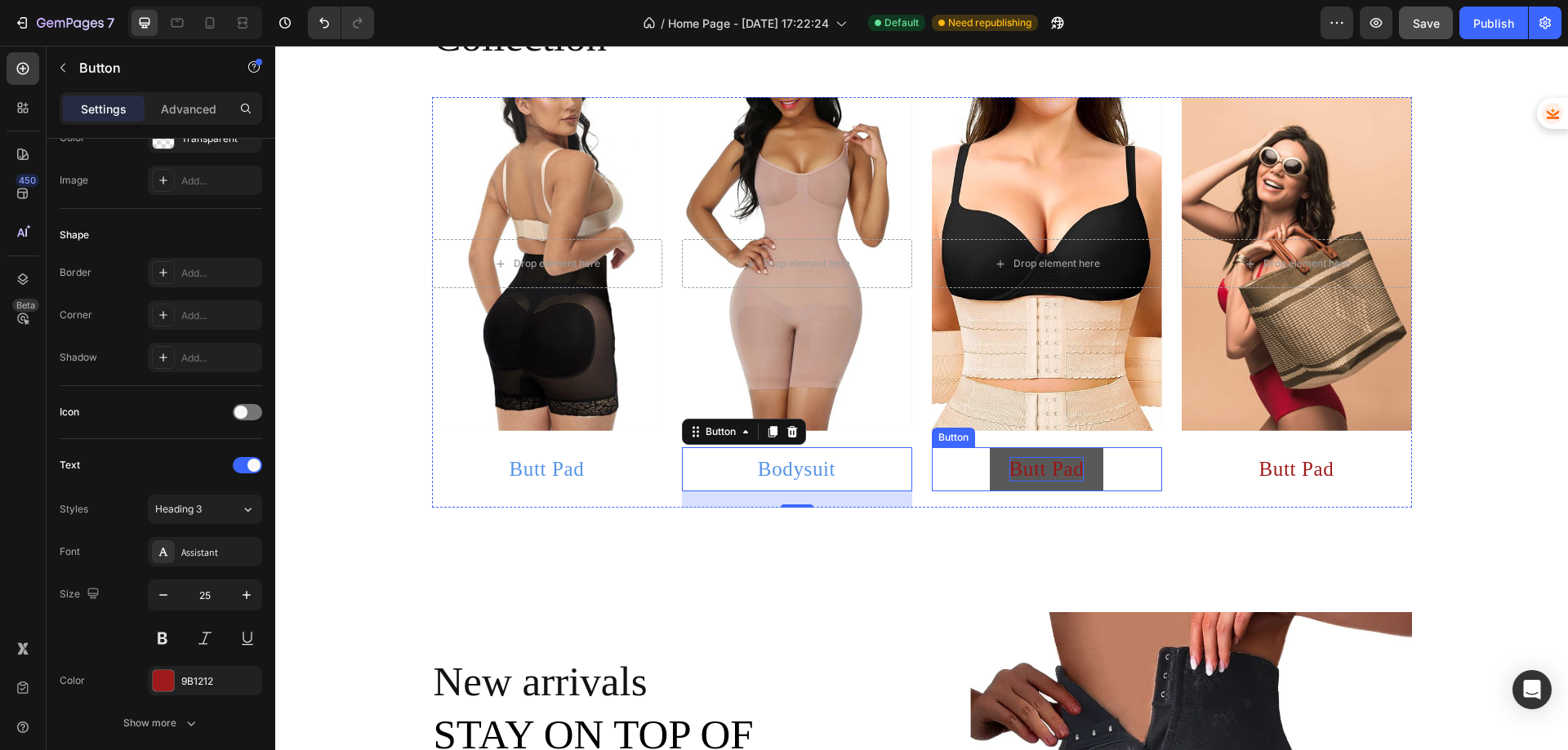
click at [1043, 463] on p "Butt Pad" at bounding box center [1047, 470] width 75 height 25
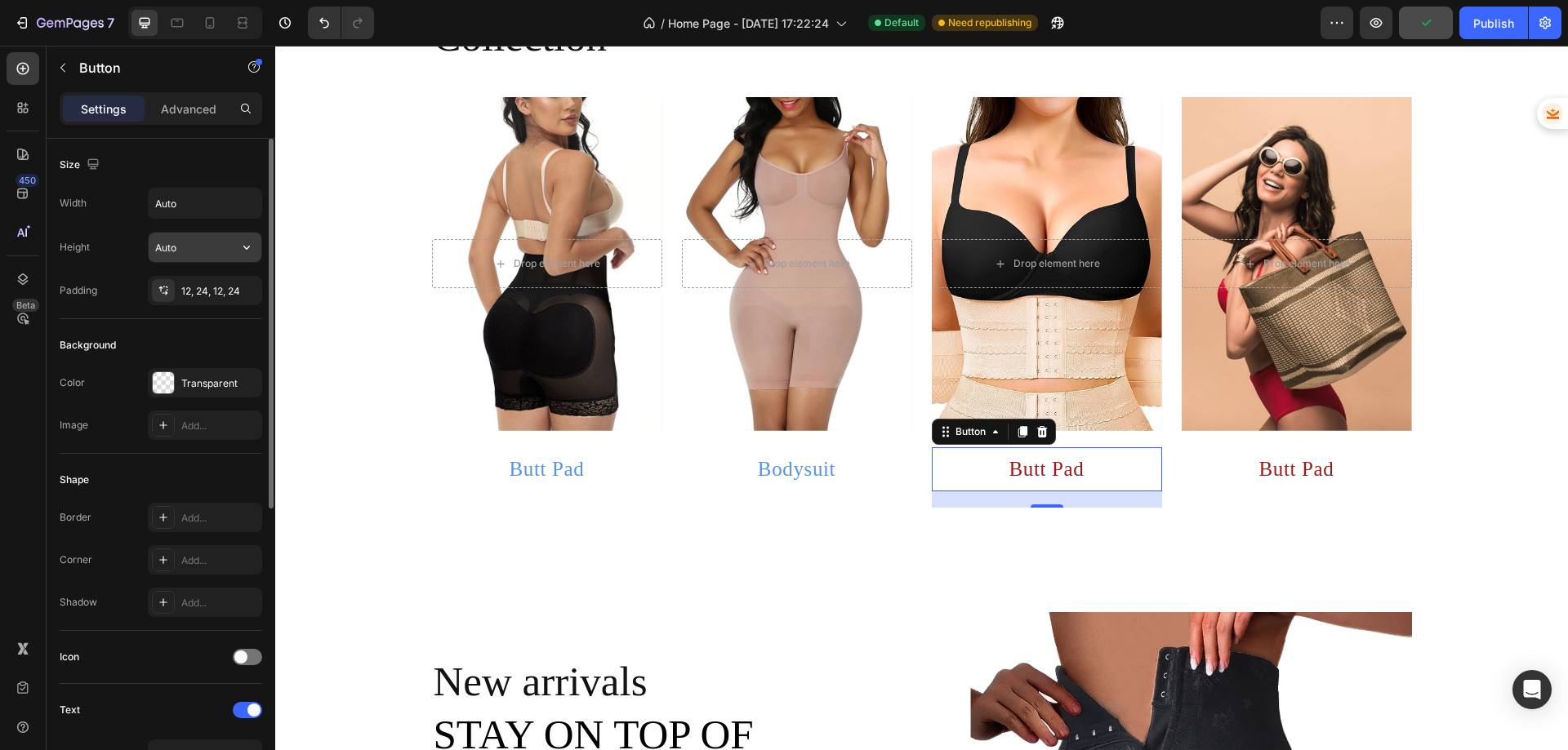
scroll to position [326, 0]
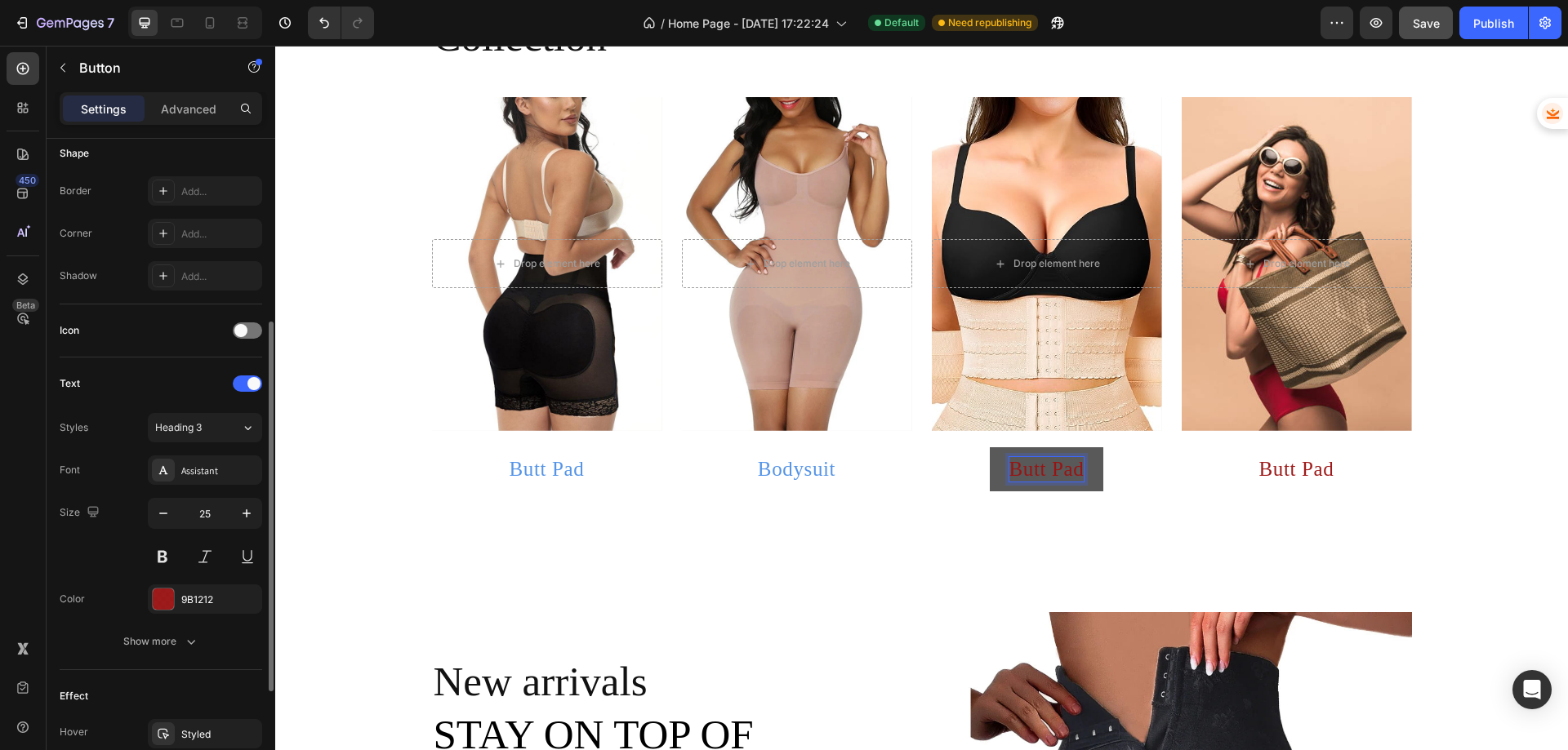
click at [1076, 463] on p "Butt Pad" at bounding box center [1047, 470] width 75 height 25
click at [1077, 463] on p "Butt Pad" at bounding box center [1047, 470] width 75 height 25
click at [1003, 448] on button "Waist" at bounding box center [1046, 470] width 87 height 44
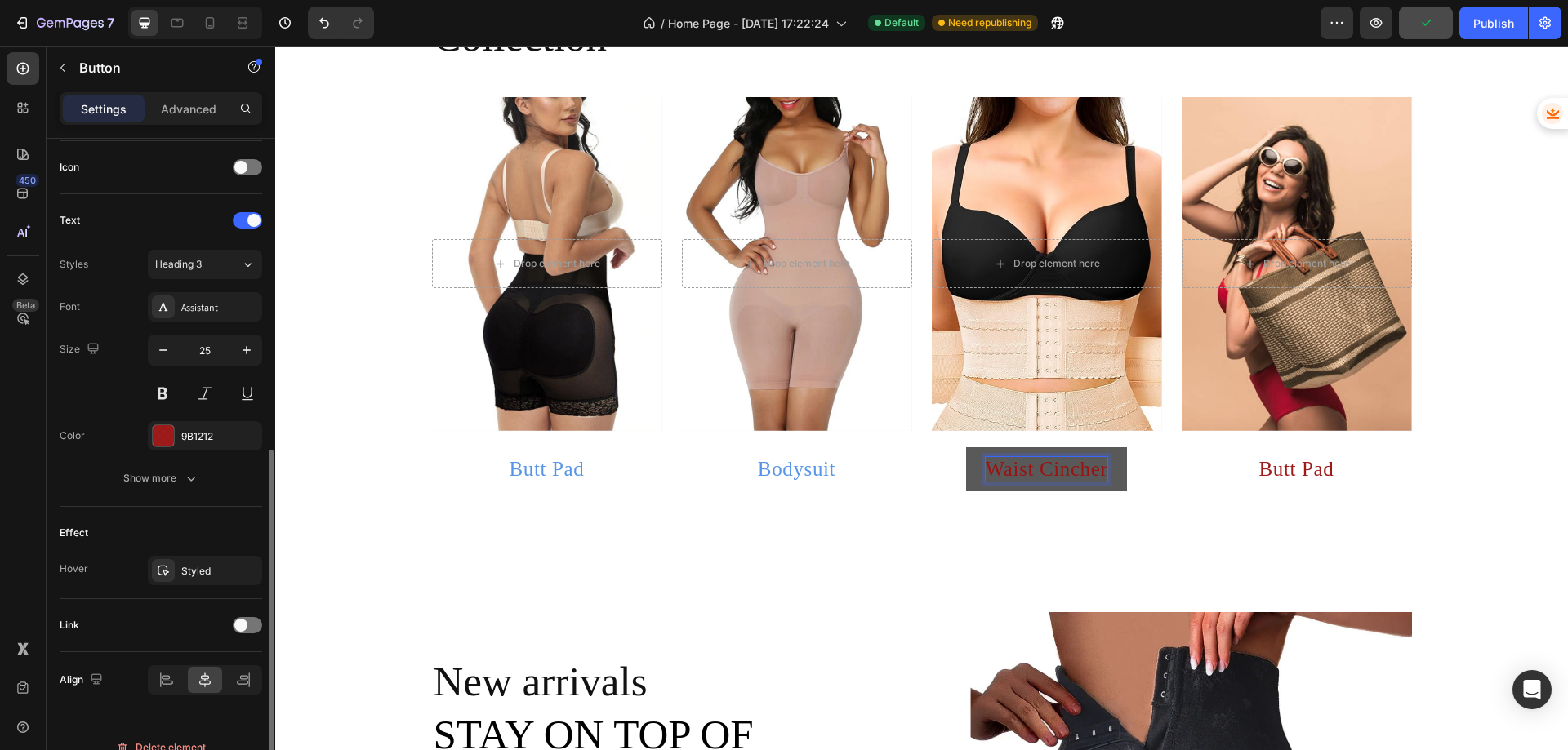
scroll to position [513, 0]
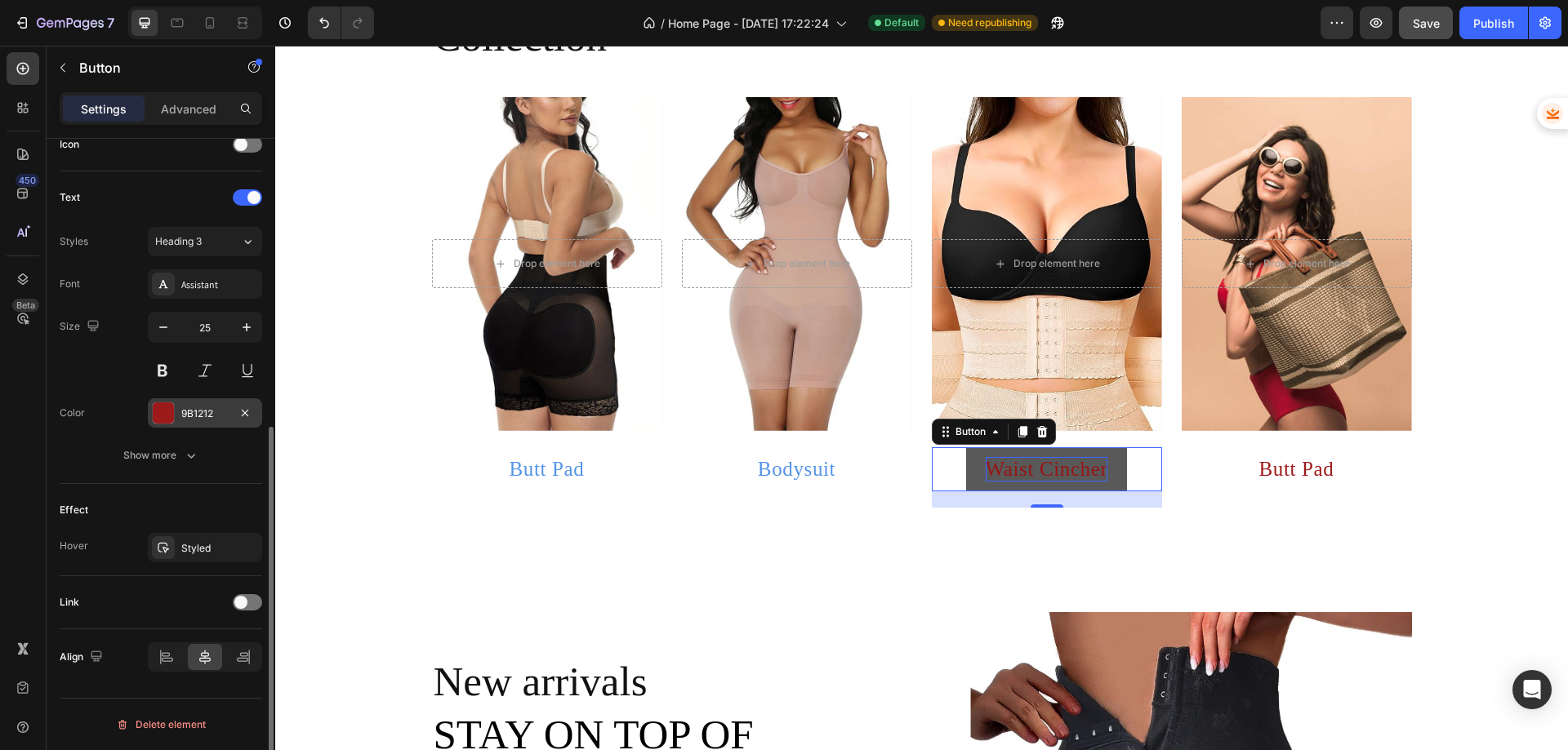
click at [174, 418] on div at bounding box center [164, 413] width 23 height 23
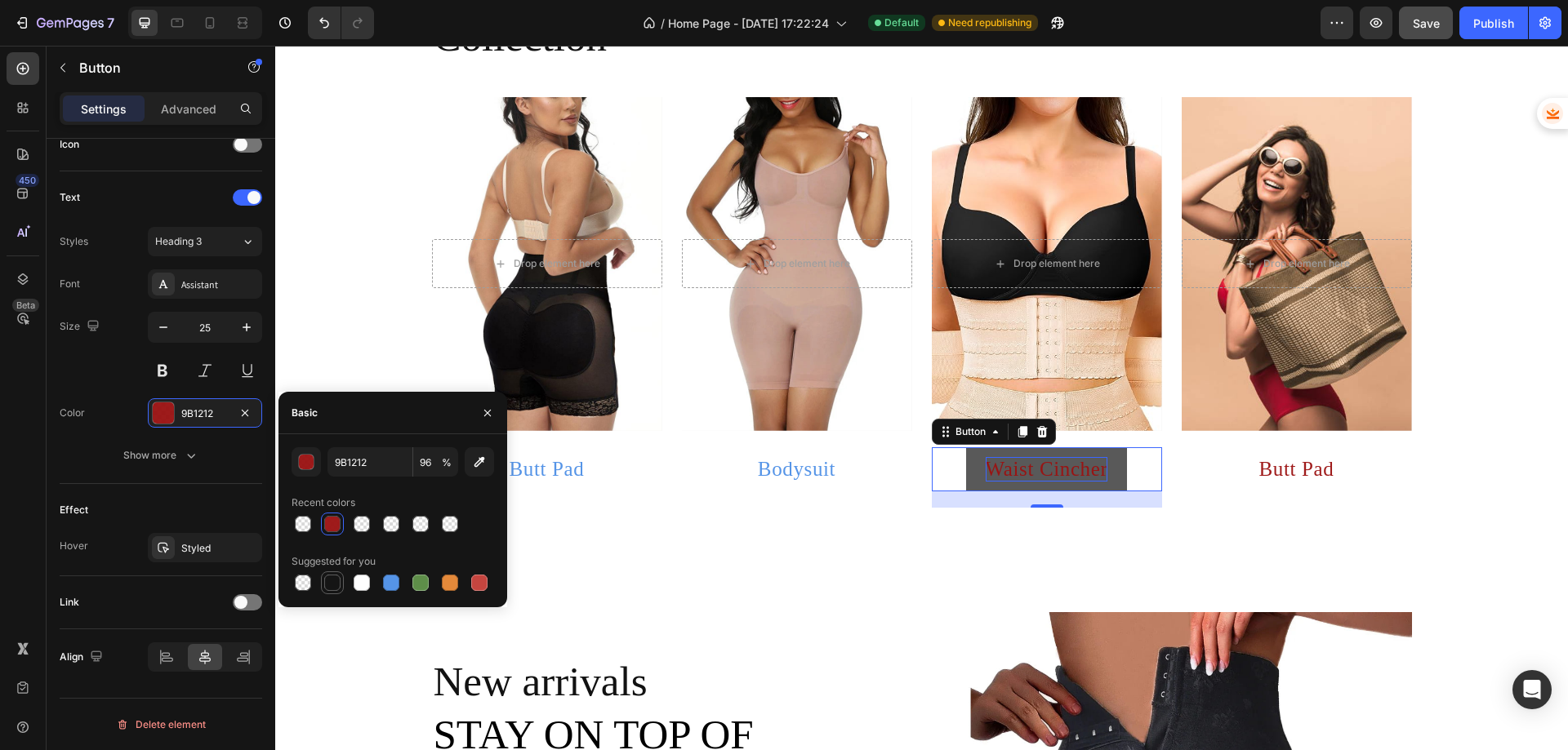
click at [332, 583] on div at bounding box center [332, 583] width 17 height 17
type input "151515"
type input "100"
click at [399, 580] on div at bounding box center [391, 583] width 19 height 19
type input "5594E7"
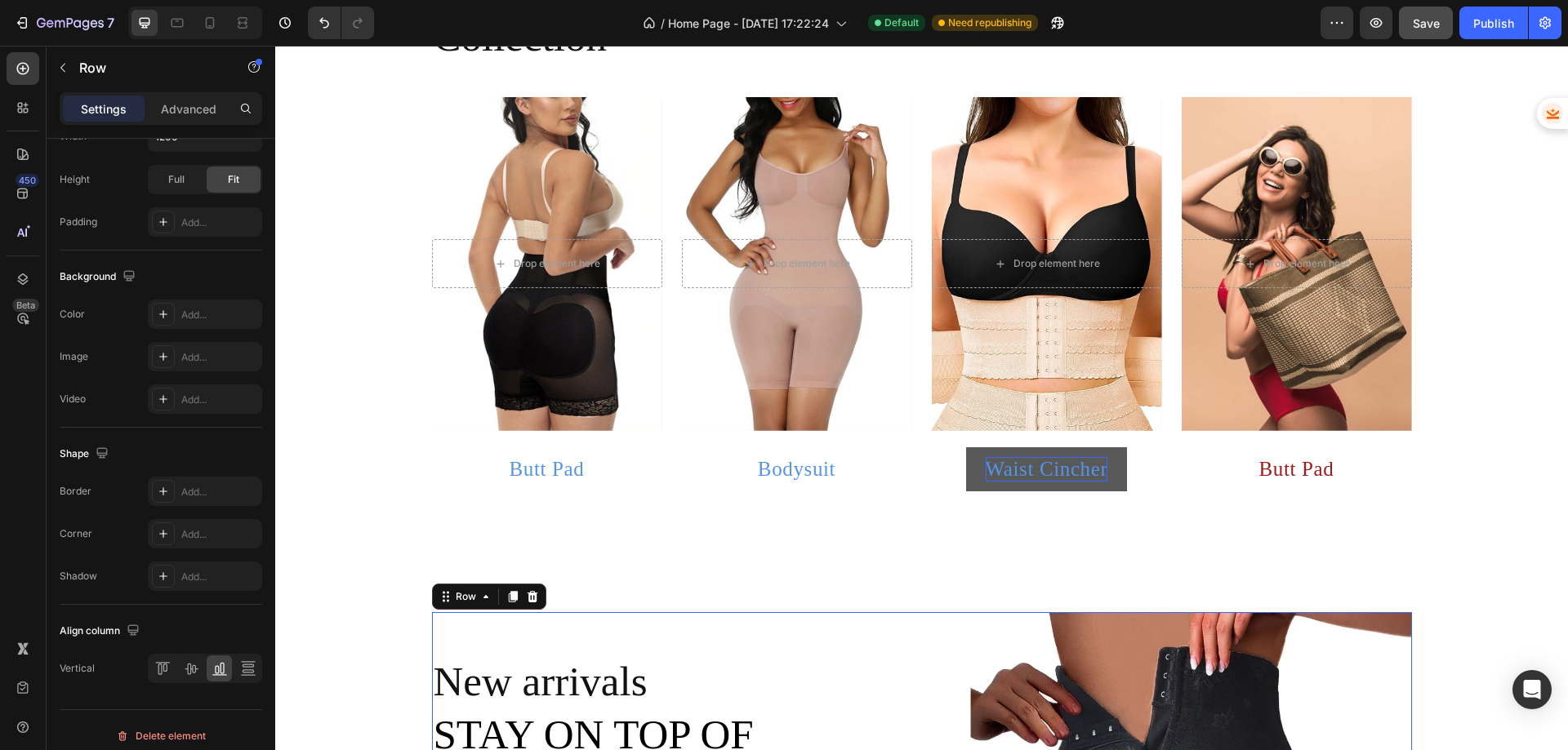
scroll to position [0, 0]
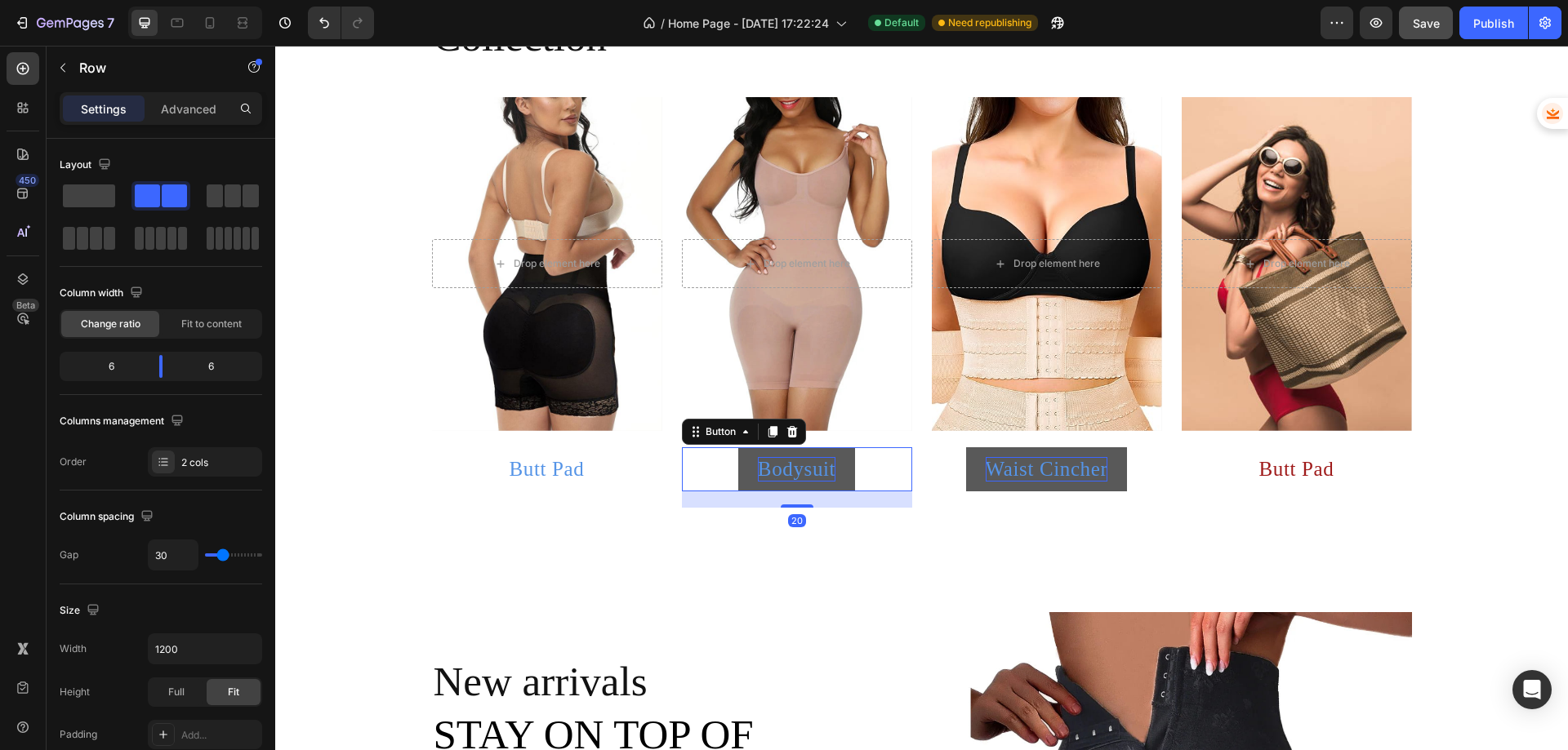
click at [807, 472] on p "Bodysuit" at bounding box center [797, 470] width 77 height 25
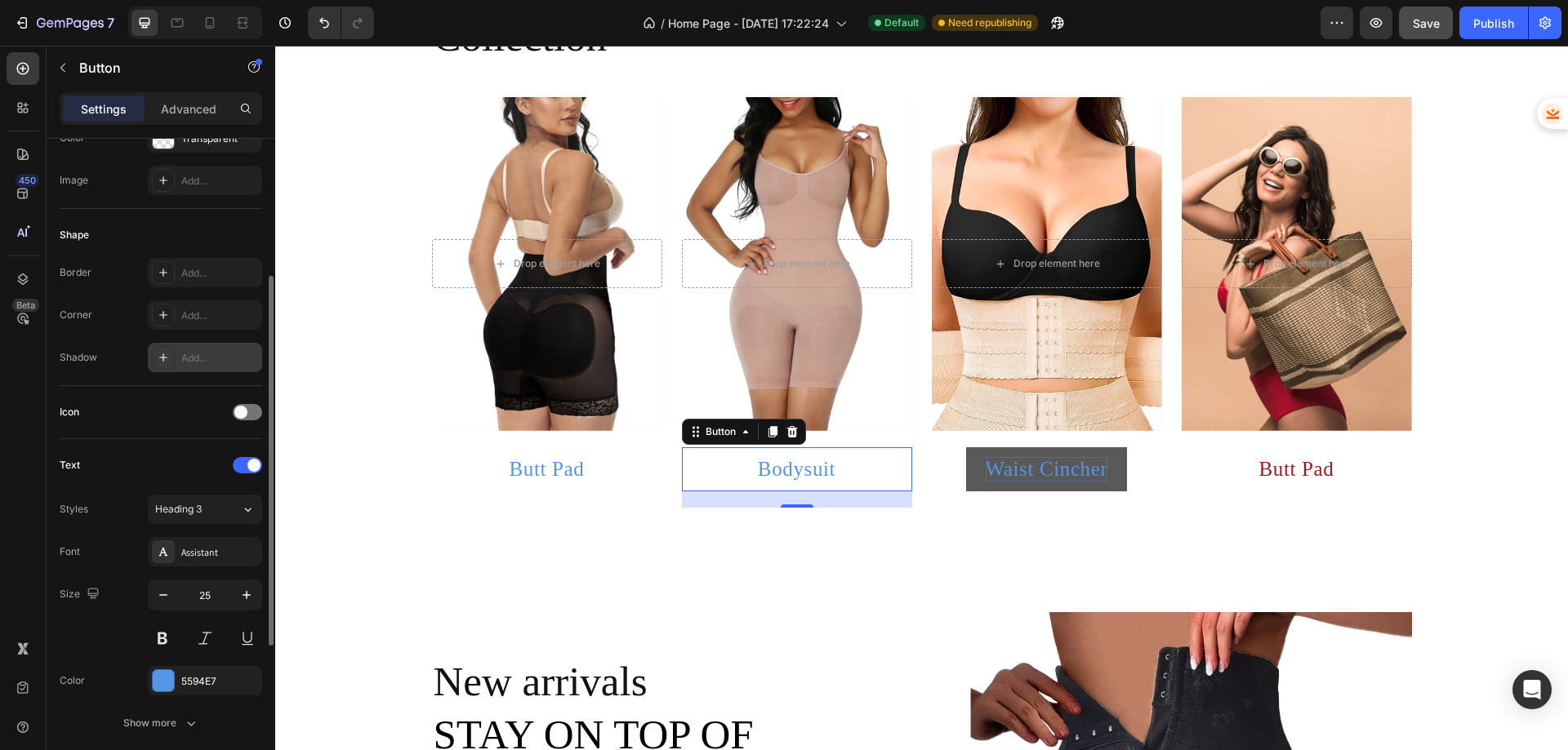
scroll to position [490, 0]
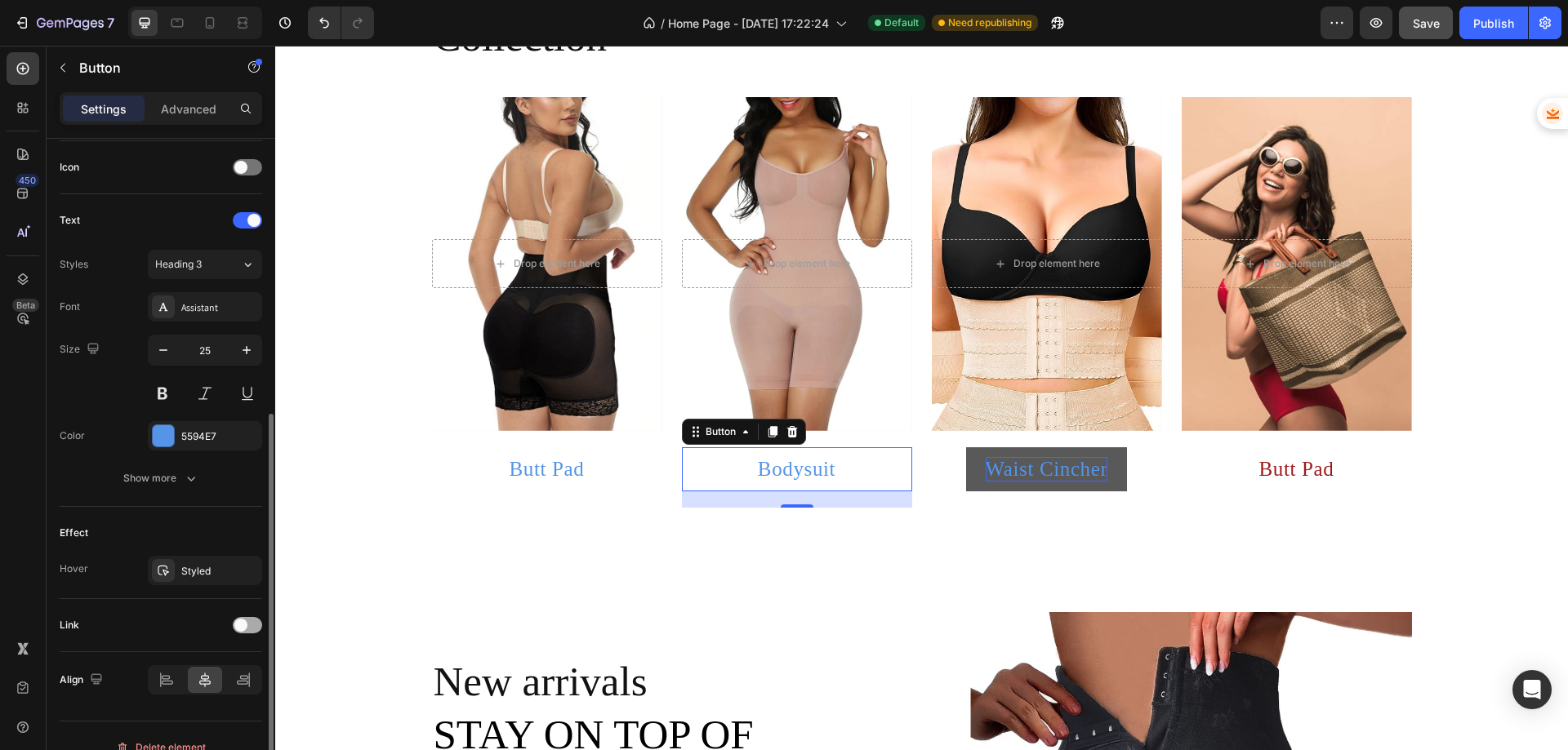
click at [249, 625] on div at bounding box center [247, 625] width 29 height 17
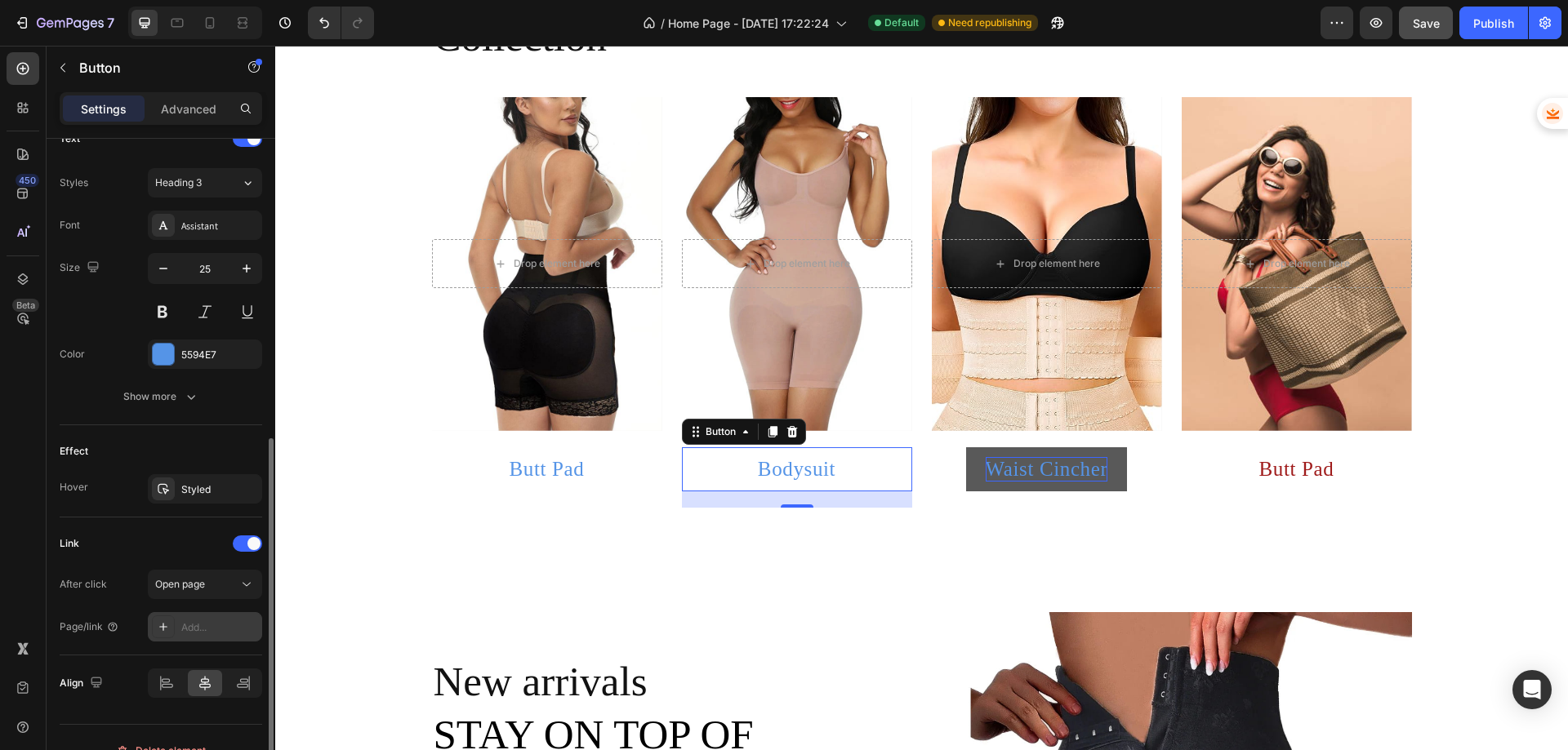
click at [203, 622] on div "Add..." at bounding box center [219, 628] width 77 height 15
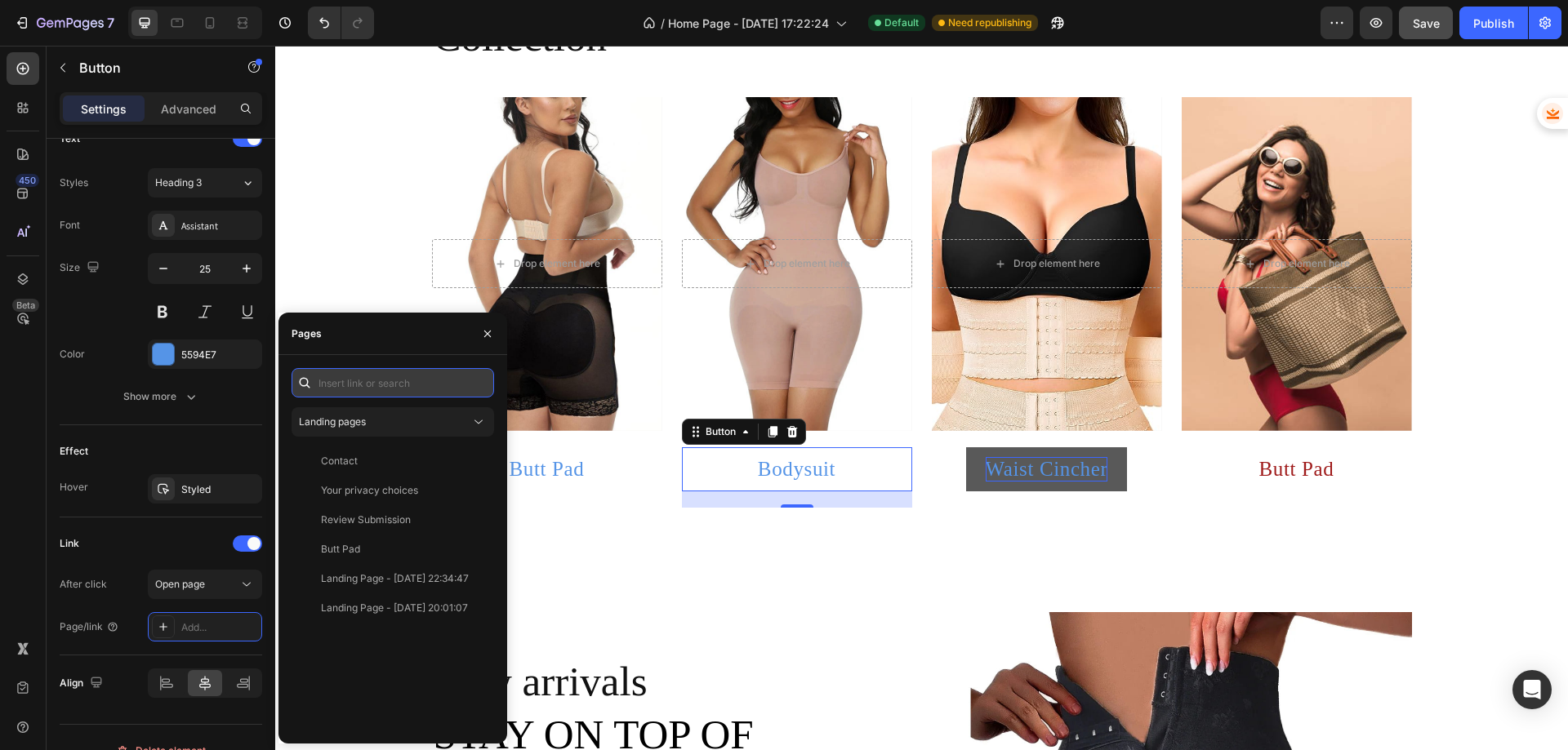
click at [364, 375] on input "text" at bounding box center [393, 382] width 202 height 29
paste input "https://comforttouch.store/collections"
type input "https://comforttouch.store/collections"
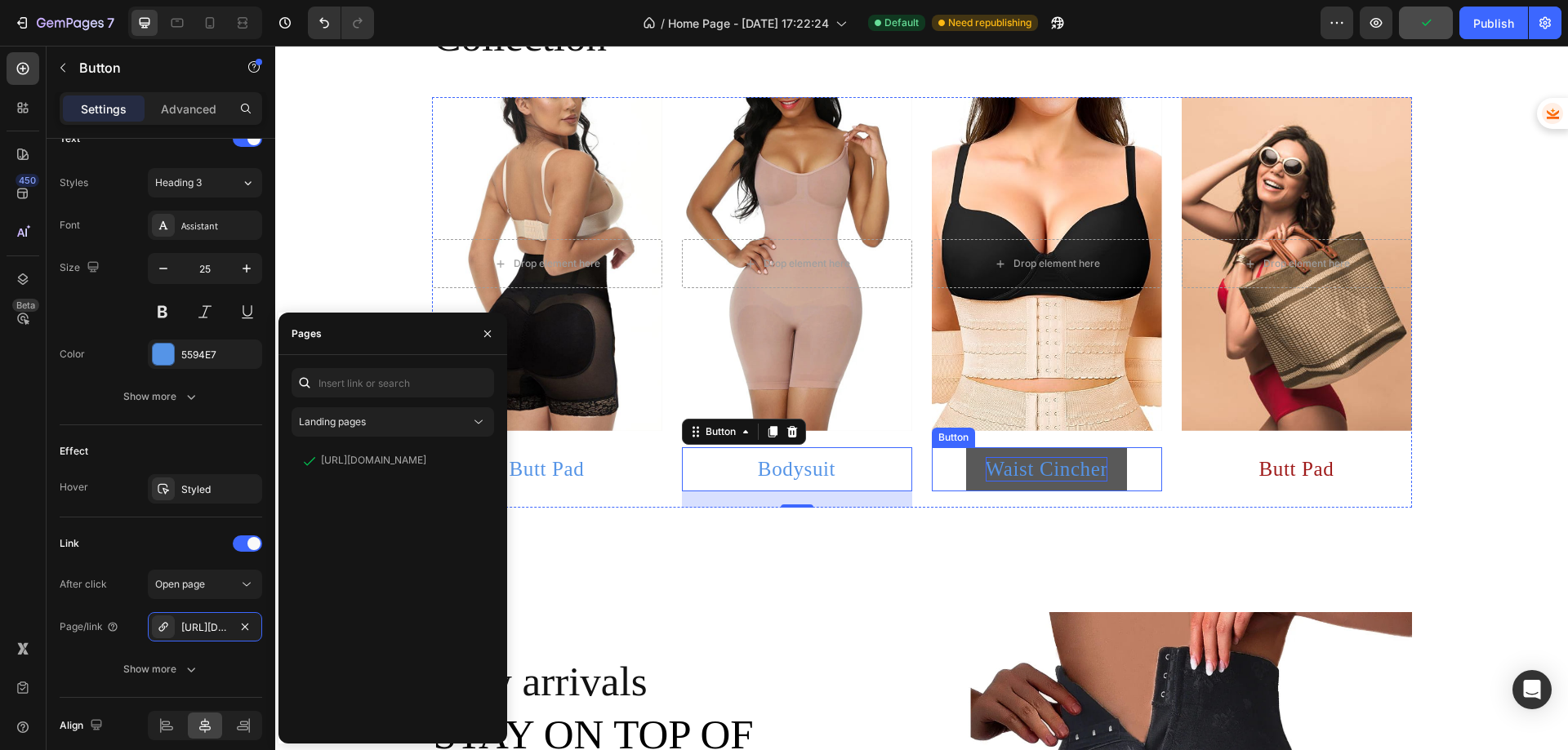
scroll to position [513, 0]
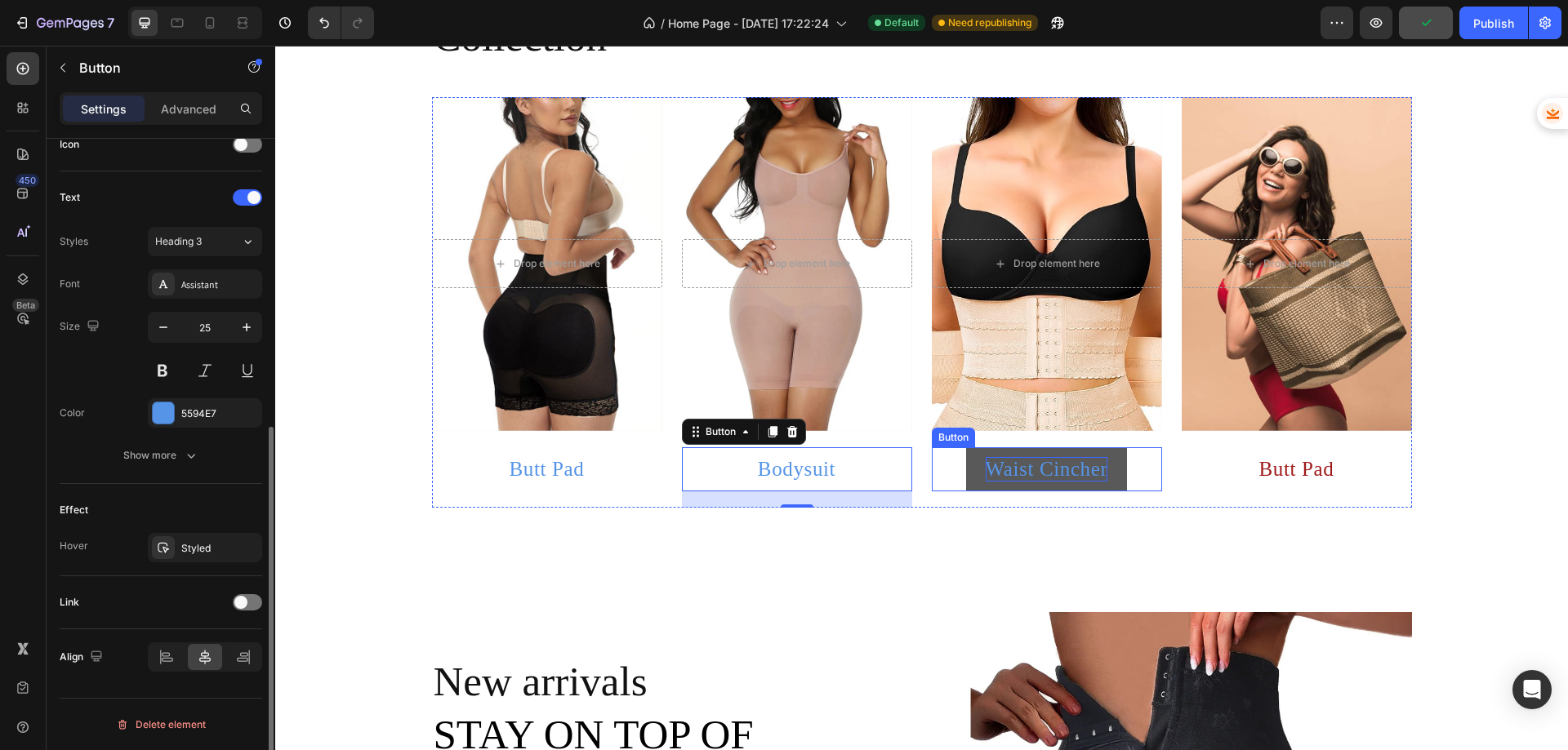
click at [1003, 472] on p "Waist Cincher" at bounding box center [1047, 470] width 122 height 25
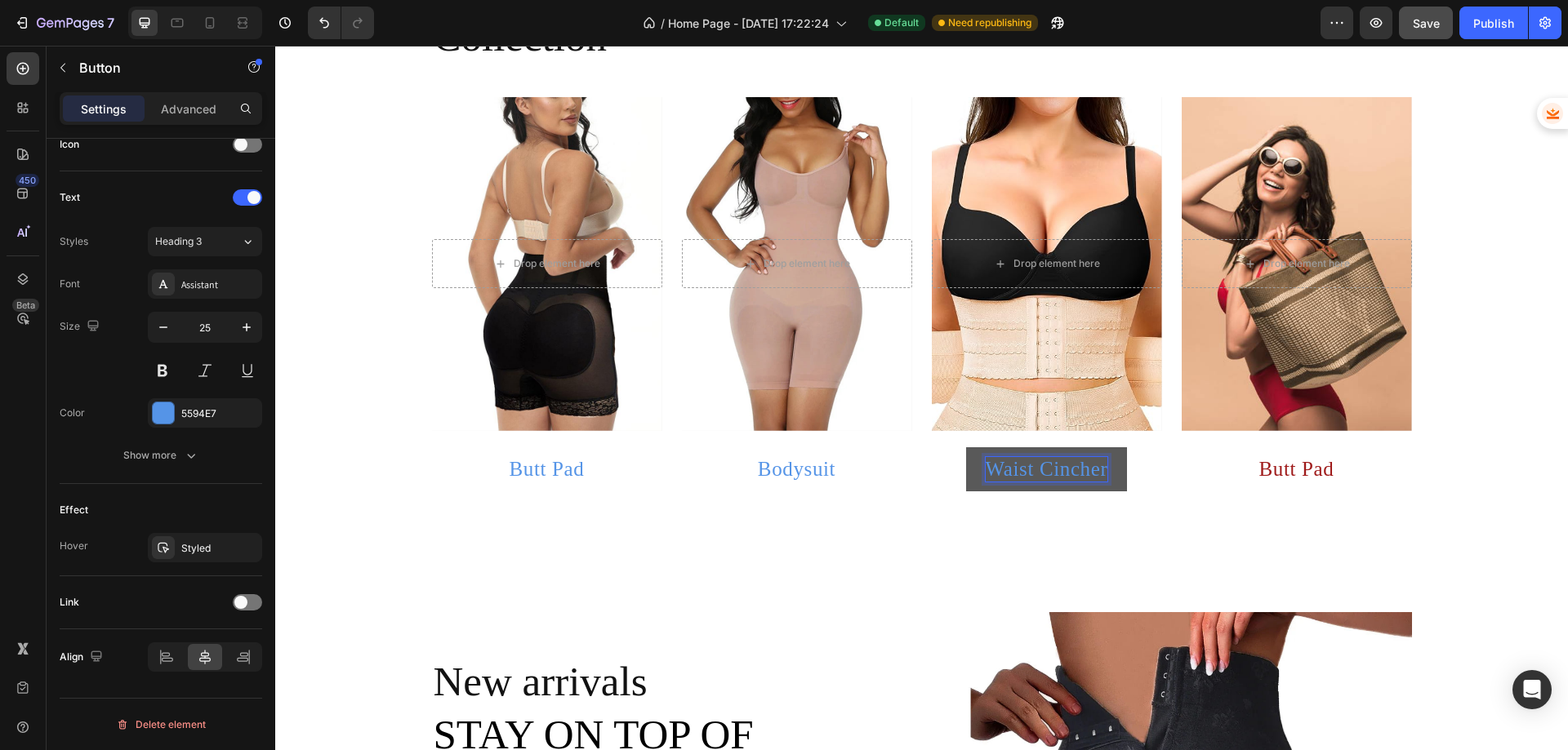
click at [1084, 470] on p "Waist Cincher" at bounding box center [1047, 470] width 122 height 25
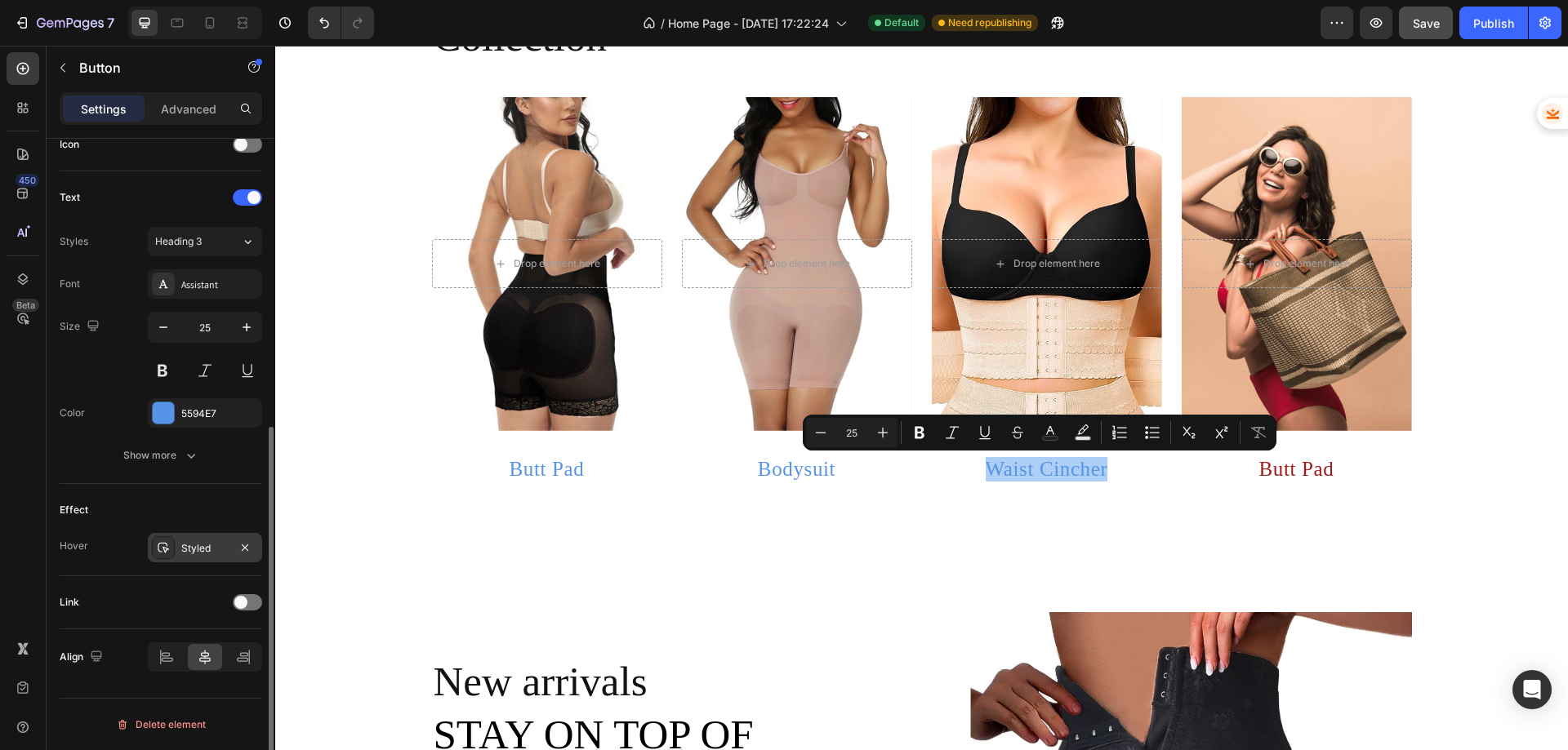
click at [206, 543] on div "Styled" at bounding box center [205, 549] width 47 height 15
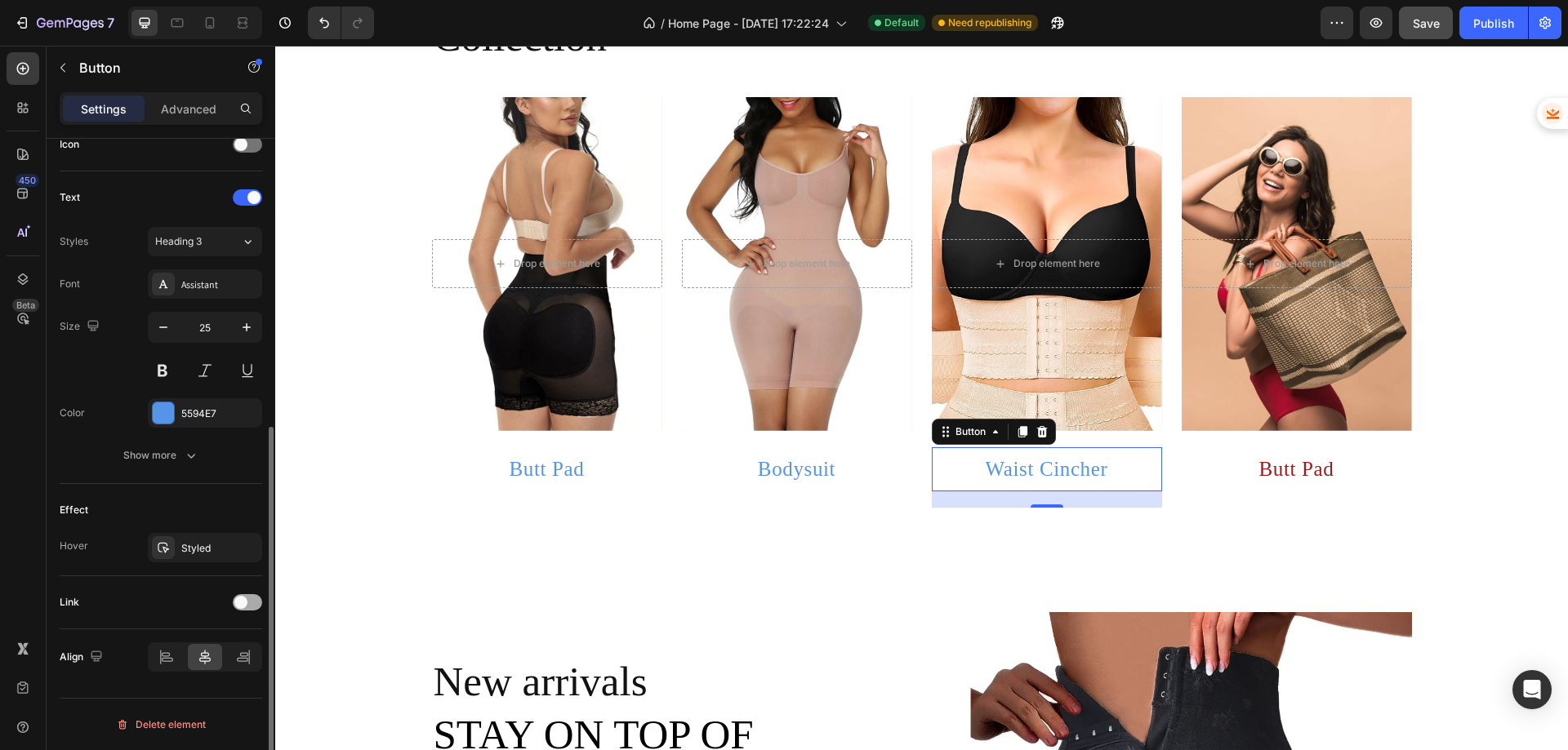
click at [252, 604] on div at bounding box center [247, 602] width 29 height 17
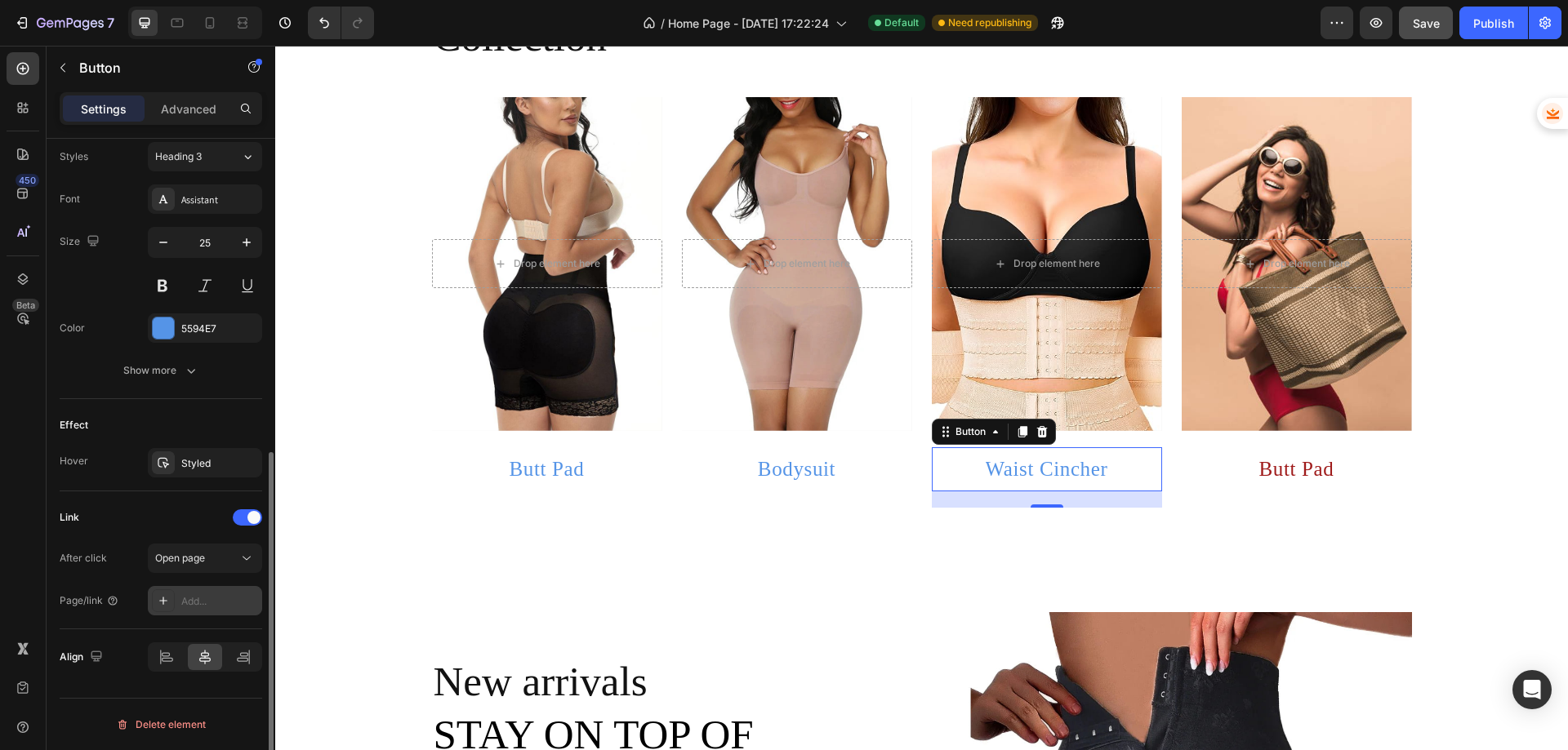
click at [193, 602] on div "Add..." at bounding box center [219, 601] width 77 height 15
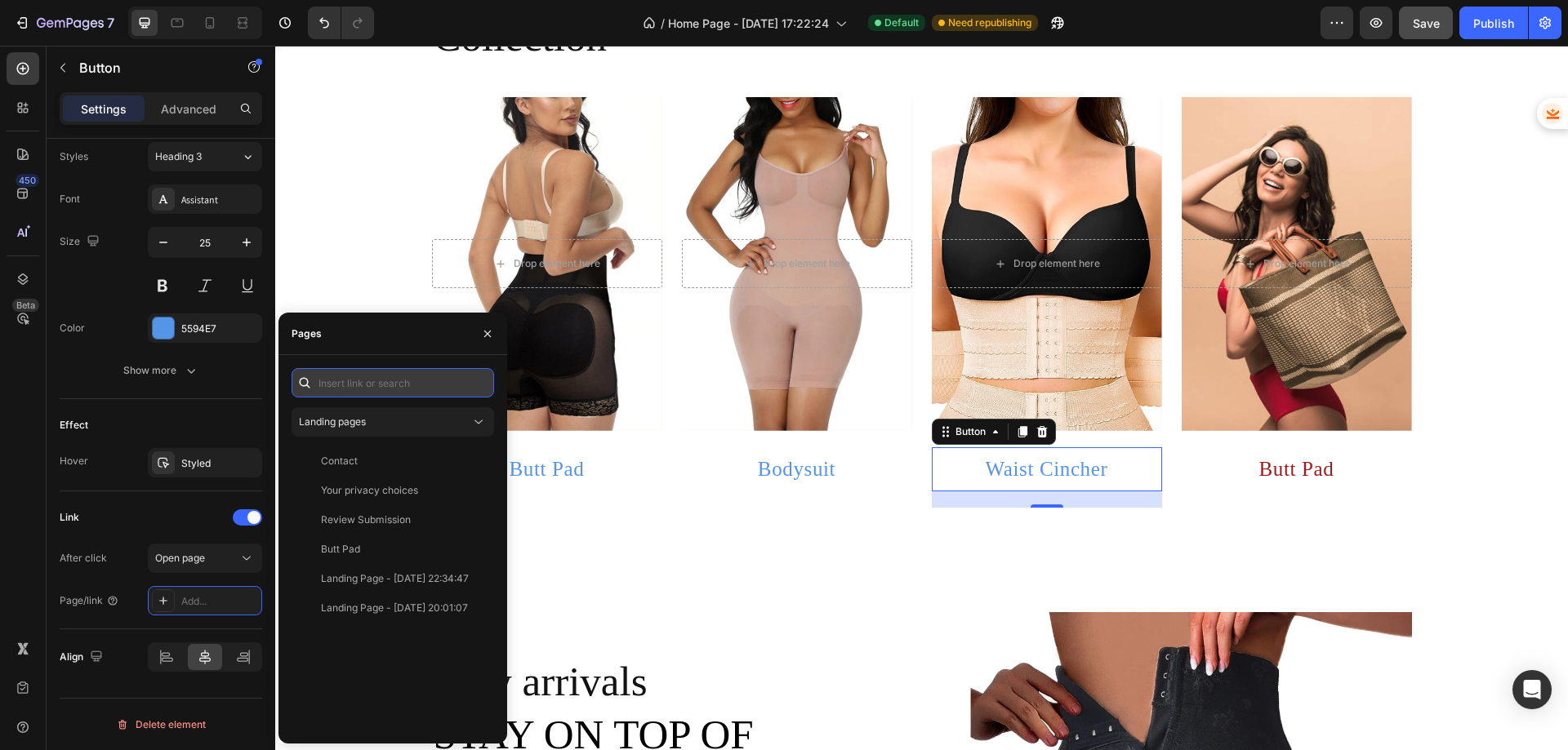
click at [362, 373] on input "text" at bounding box center [393, 382] width 202 height 29
paste input "https://comforttouch.store/collections/waist-cincher"
type input "https://comforttouch.store/collections/waist-cincher"
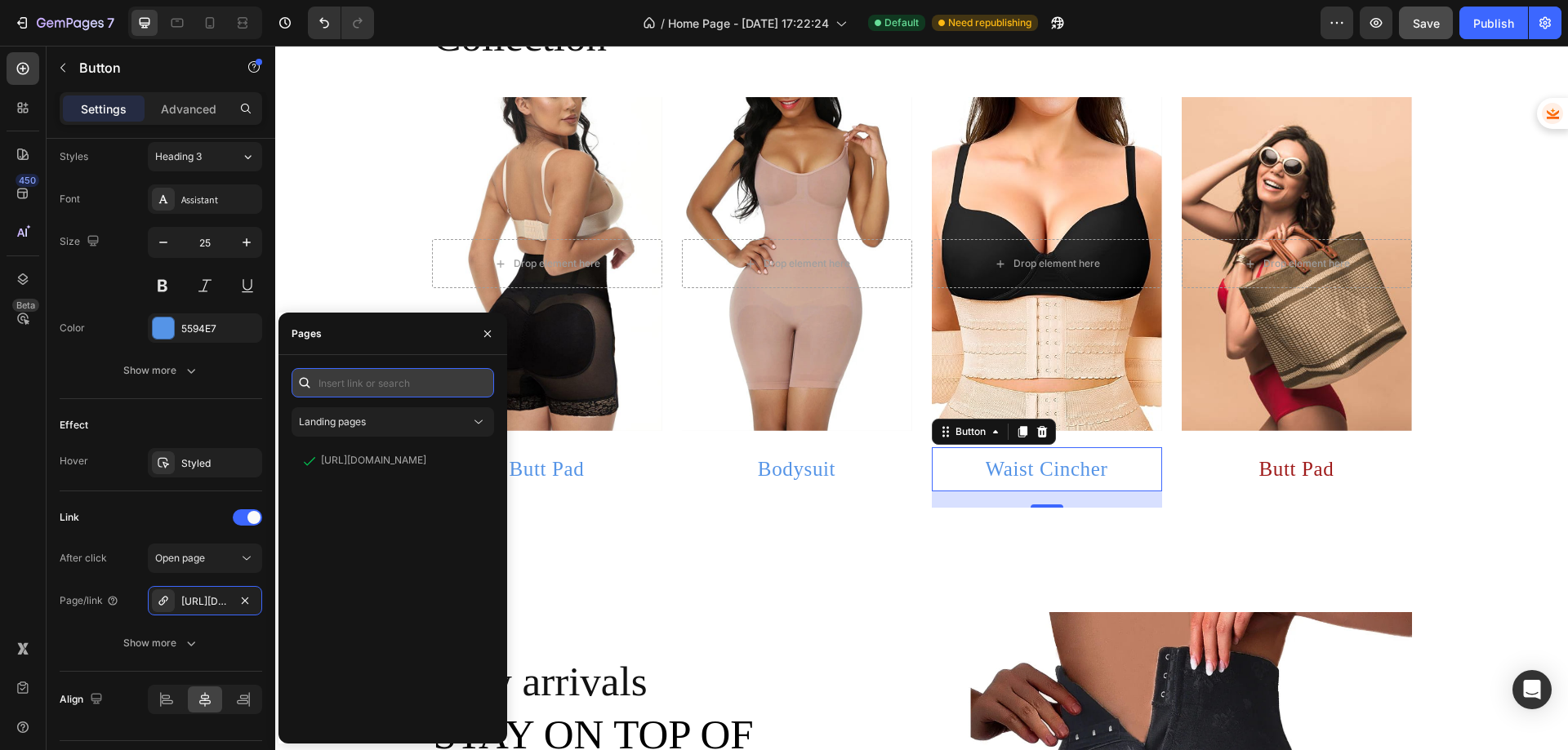
scroll to position [0, 0]
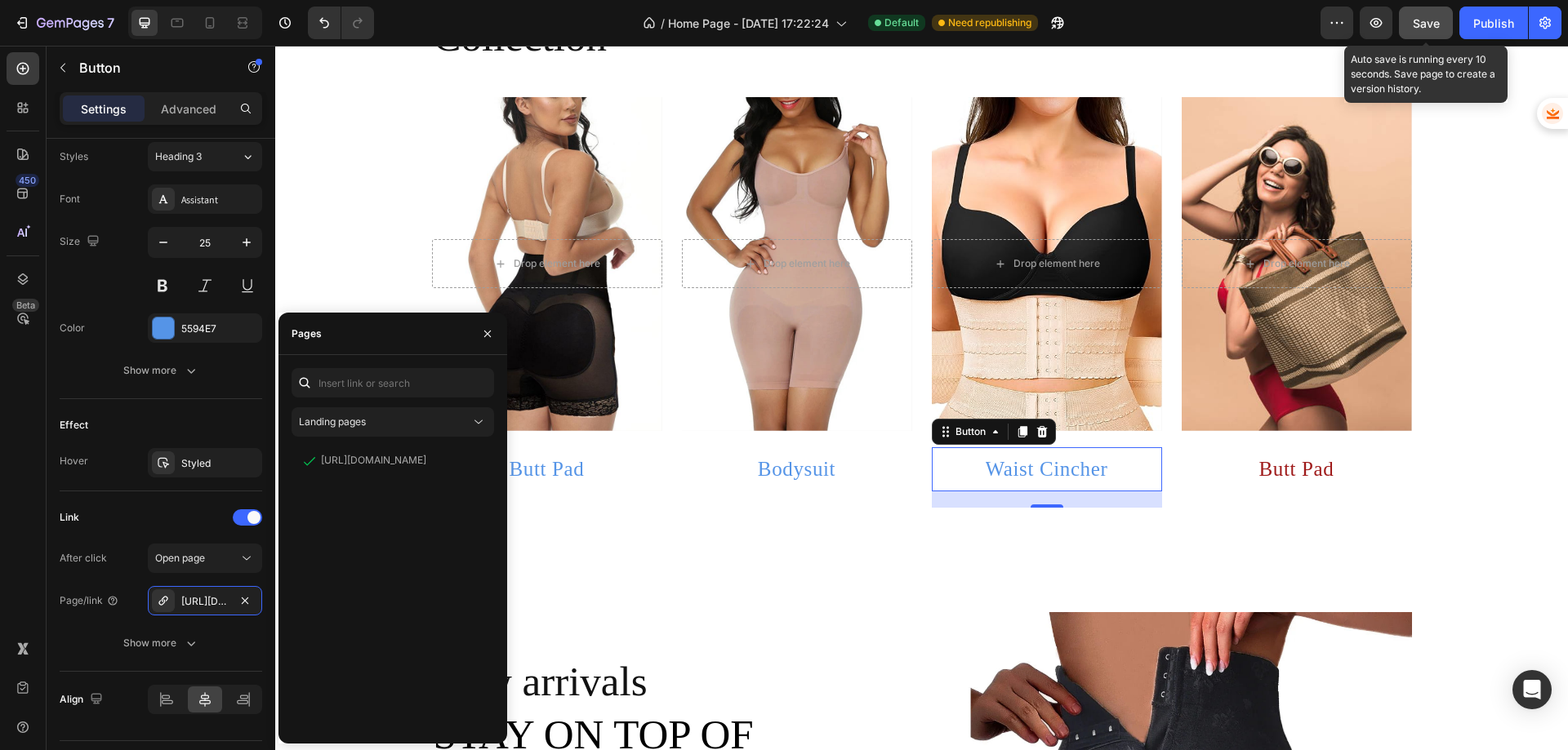
click at [1427, 9] on button "Save" at bounding box center [1426, 22] width 54 height 33
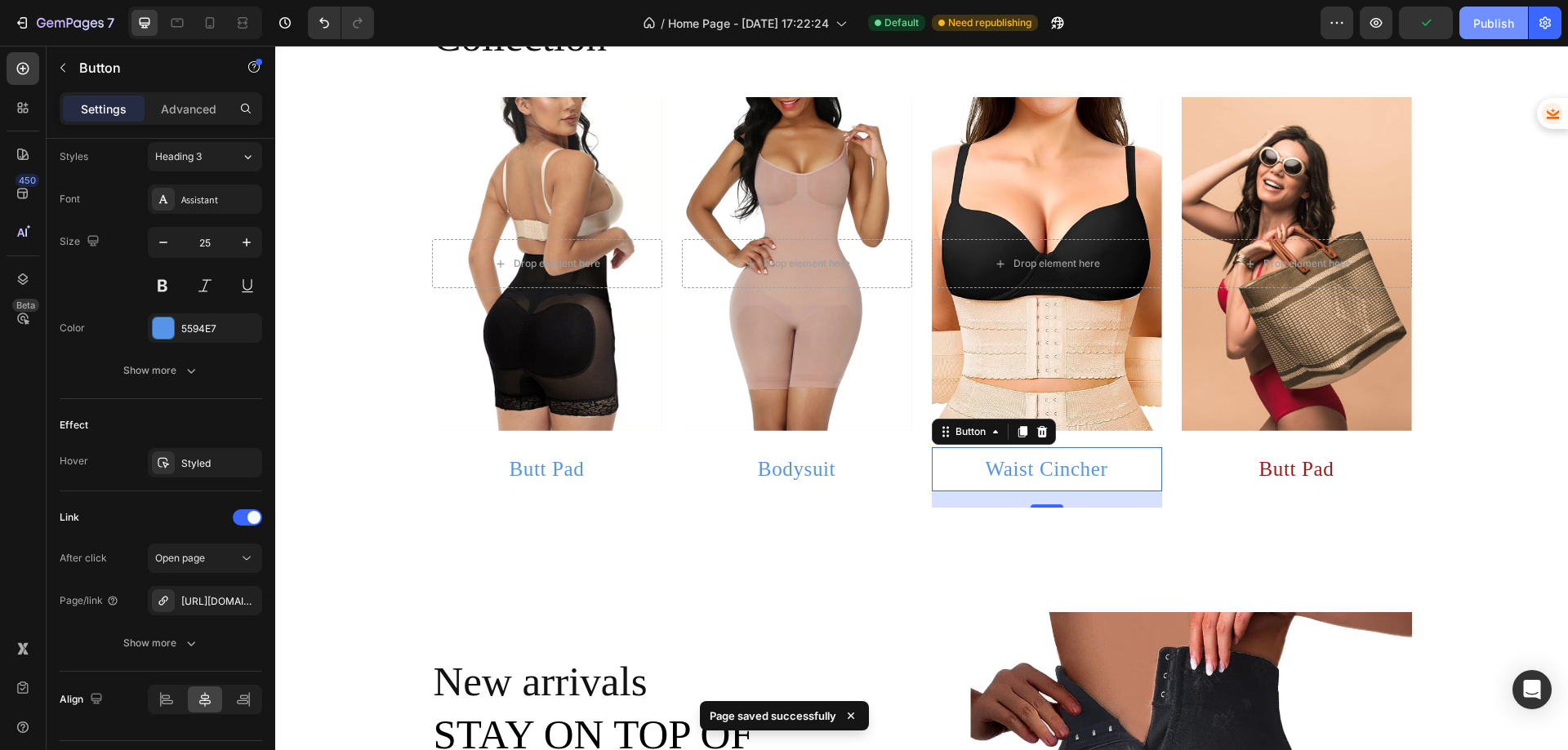
click at [1472, 21] on button "Publish" at bounding box center [1494, 22] width 69 height 33
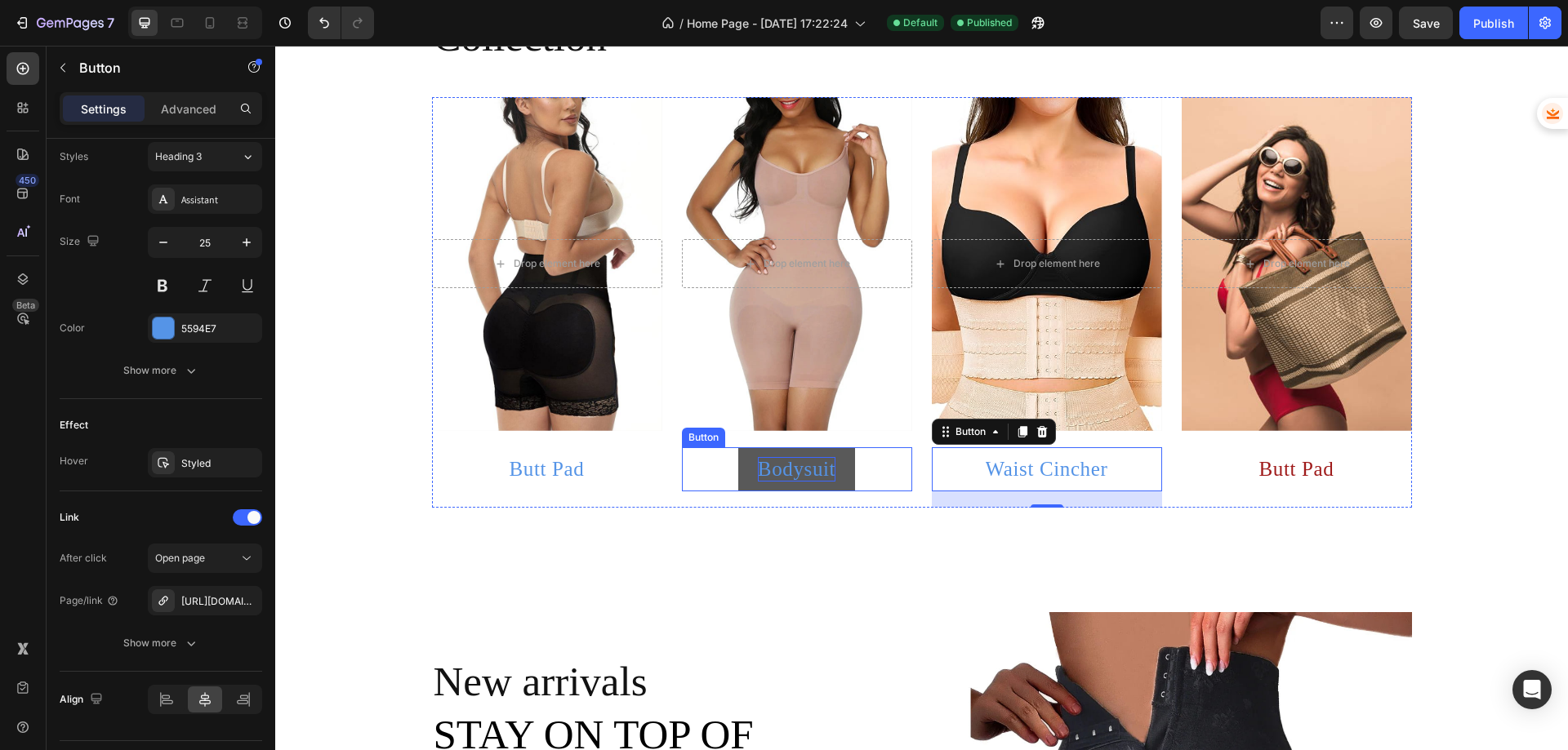
click at [788, 475] on p "Bodysuit" at bounding box center [797, 470] width 77 height 25
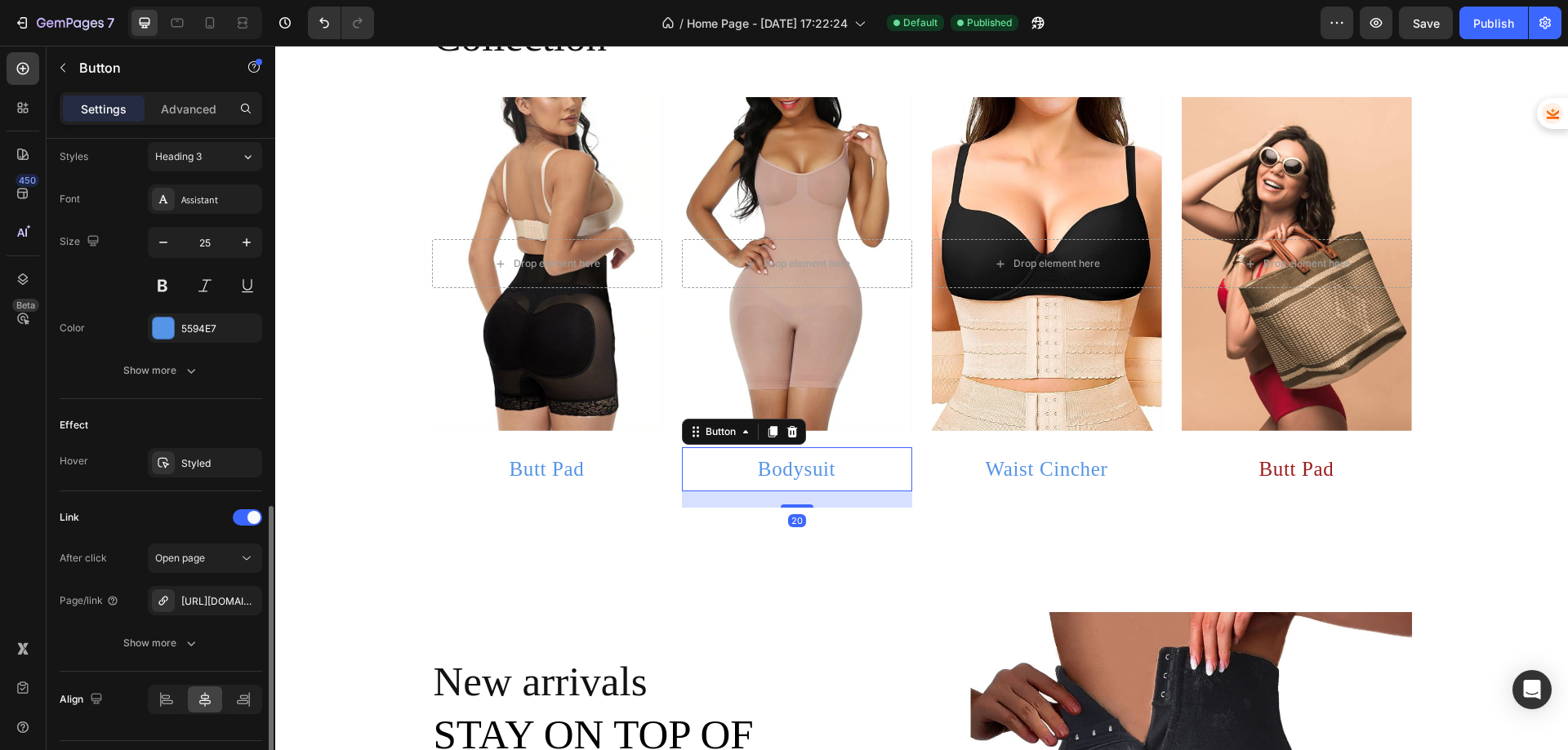
scroll to position [640, 0]
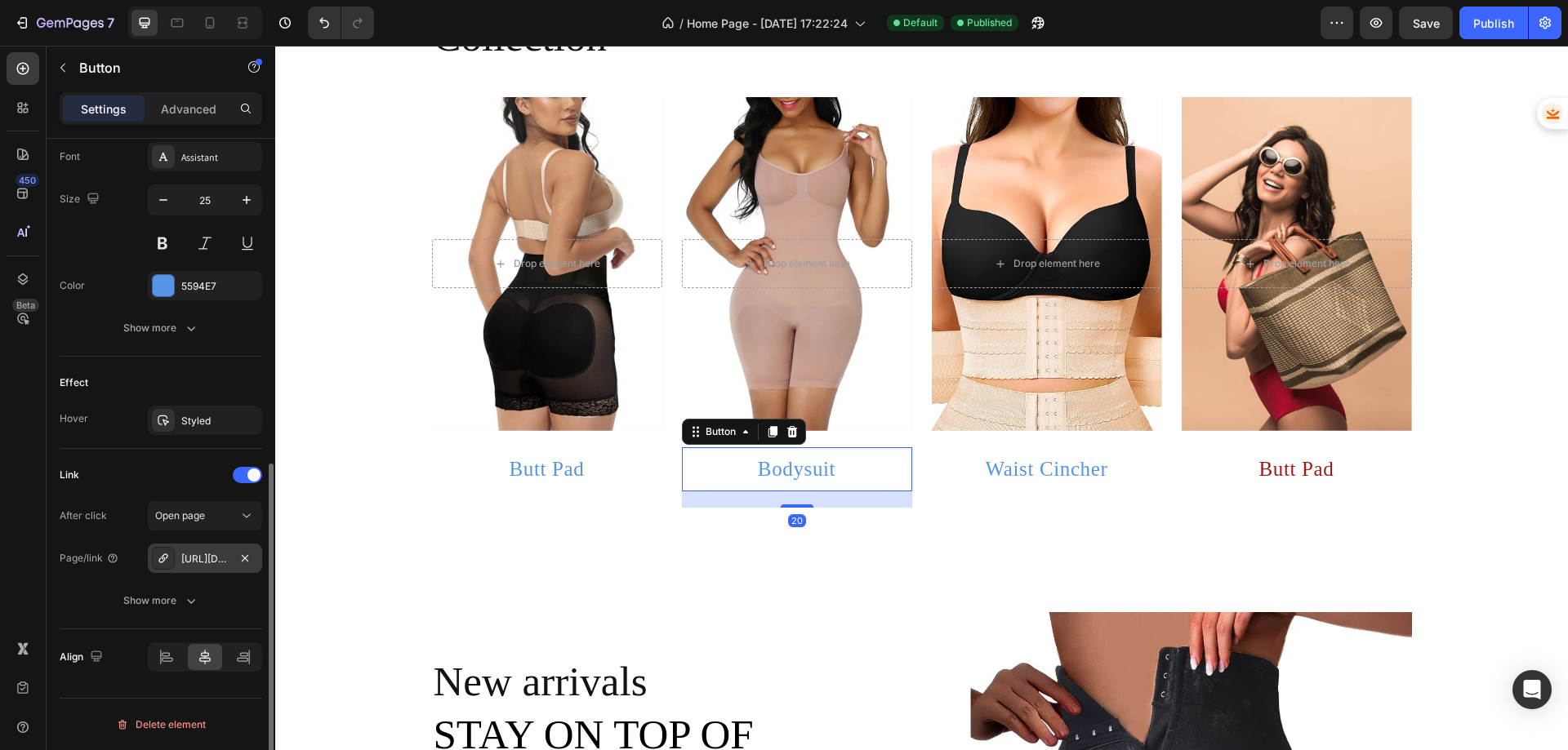
click at [201, 549] on div "https://comforttouch.store/collections" at bounding box center [205, 558] width 114 height 29
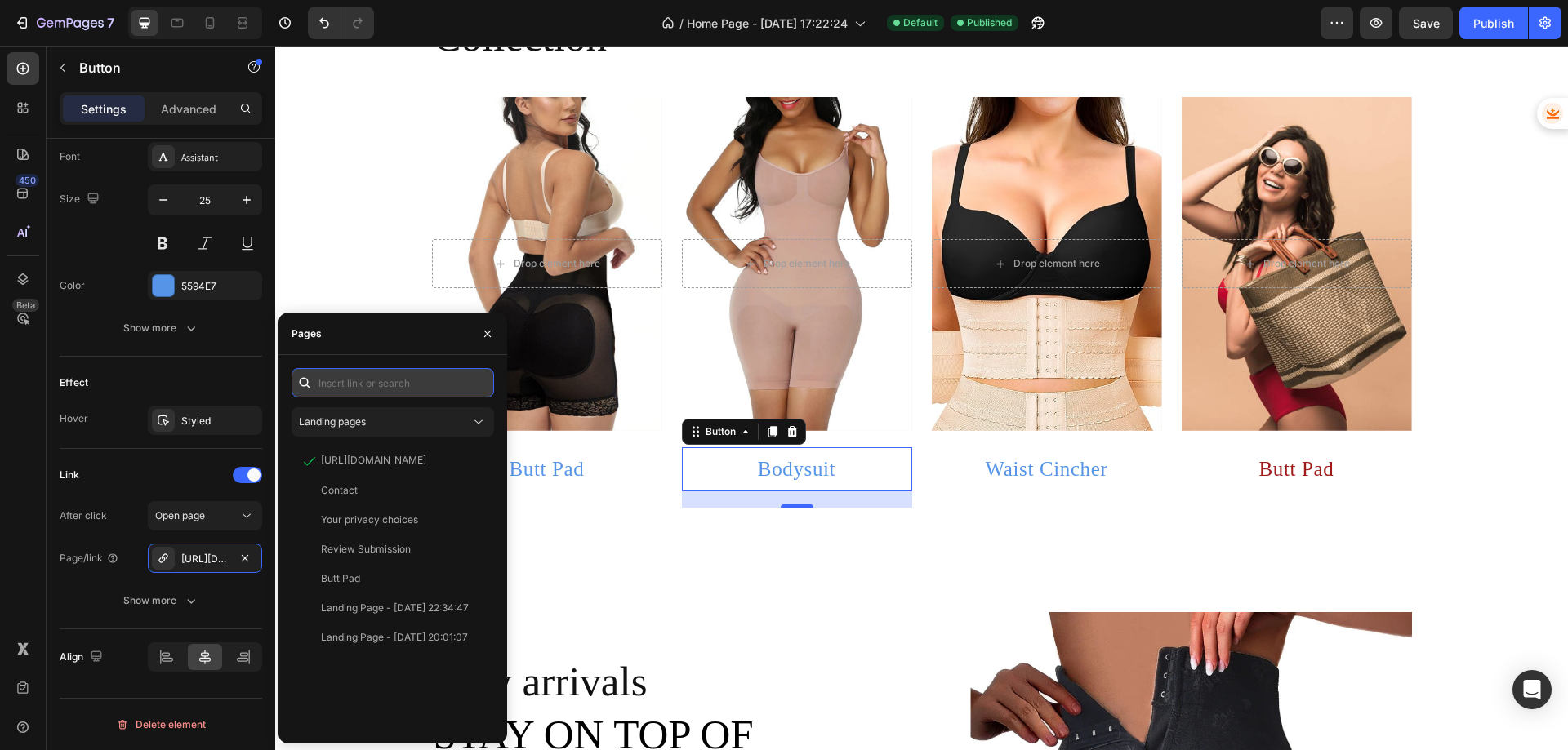
click at [382, 377] on input "text" at bounding box center [393, 382] width 202 height 29
paste input "https://comforttouch.store/collections/bodysuilt"
type input "https://comforttouch.store/collections/bodysuilt"
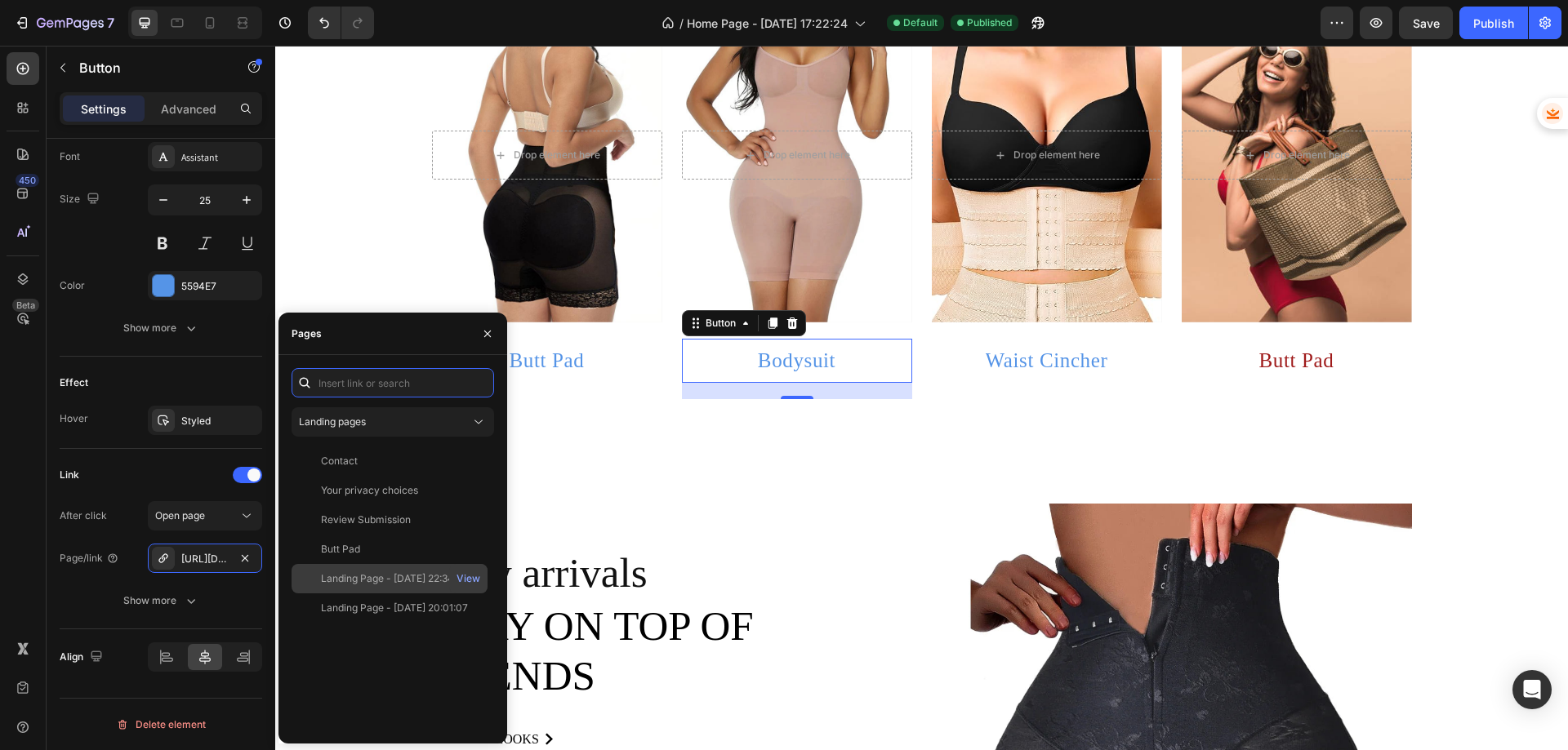
scroll to position [818, 0]
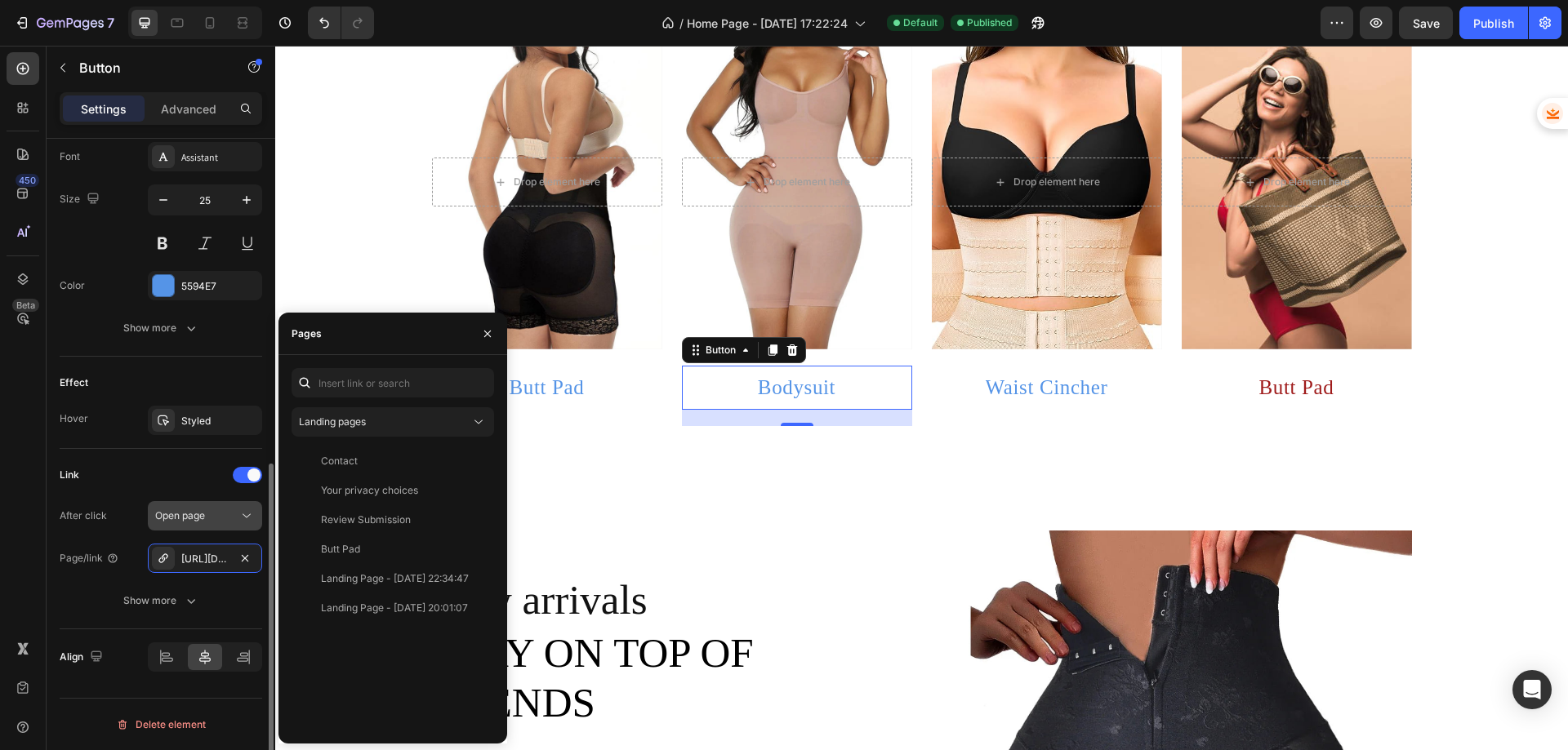
click at [247, 561] on icon "button" at bounding box center [244, 557] width 6 height 6
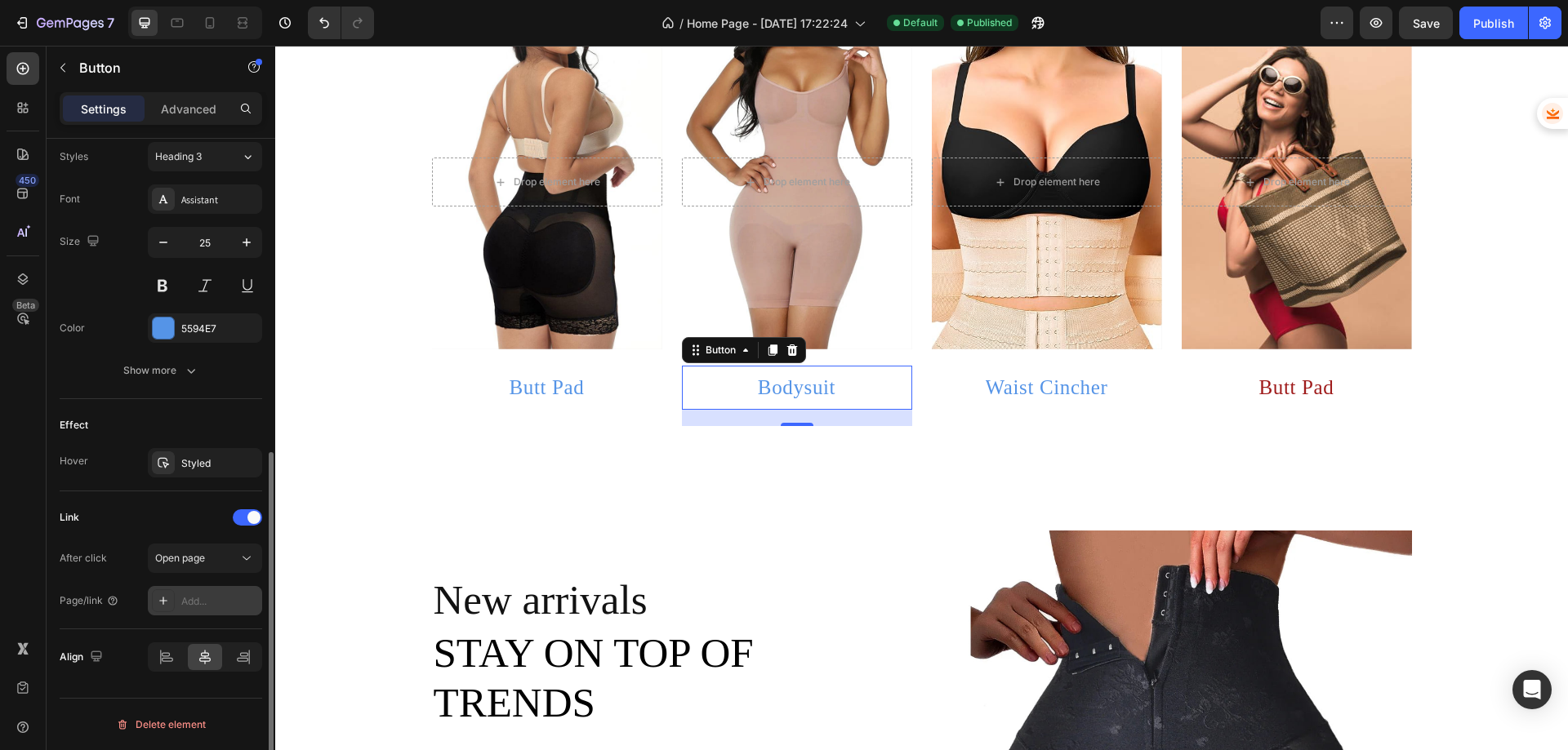
click at [192, 601] on div "Add..." at bounding box center [219, 601] width 77 height 15
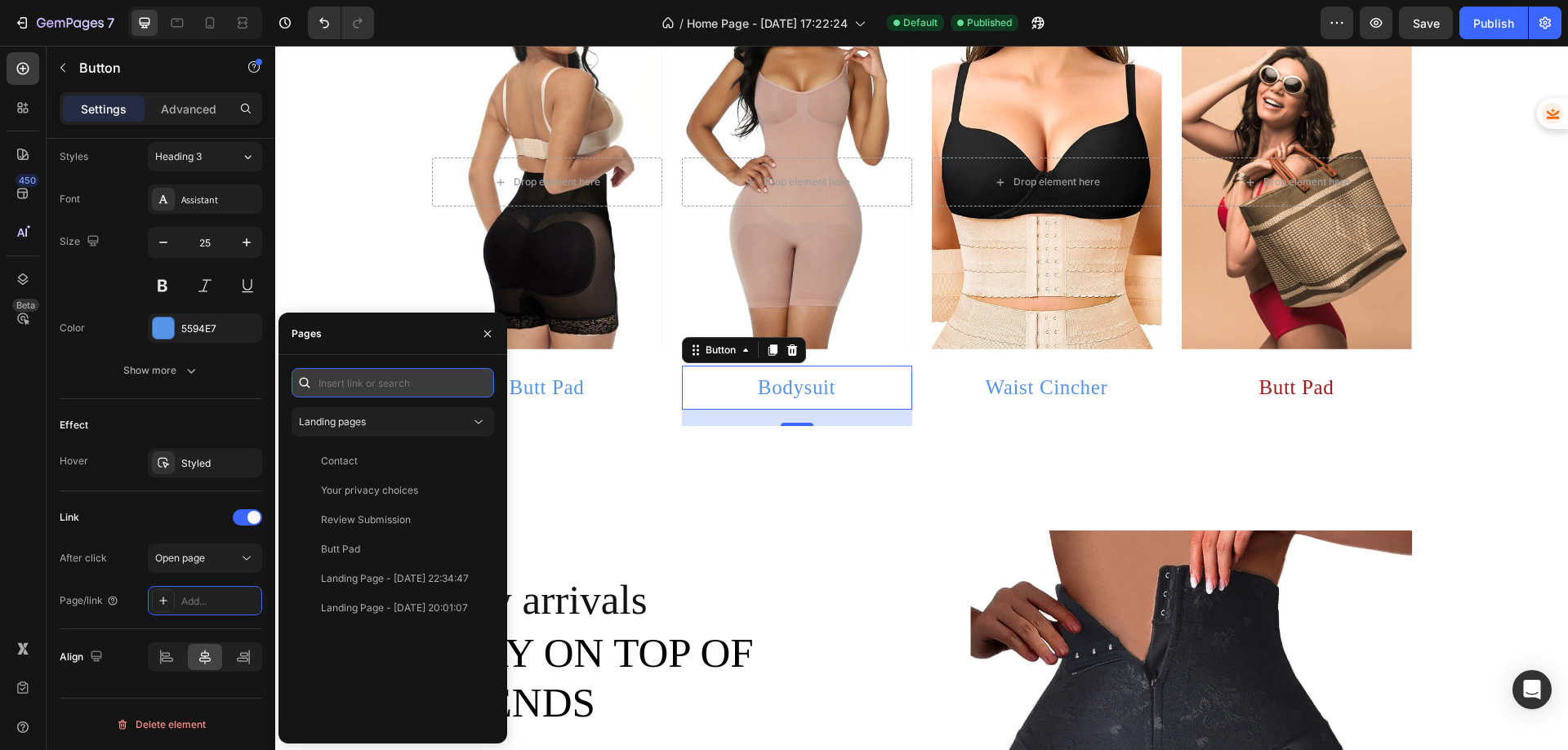
click at [360, 375] on input "text" at bounding box center [393, 382] width 202 height 29
paste input "https://comforttouch.store/collections/bodysuilt"
type input "https://comforttouch.store/collections/bodysuilt"
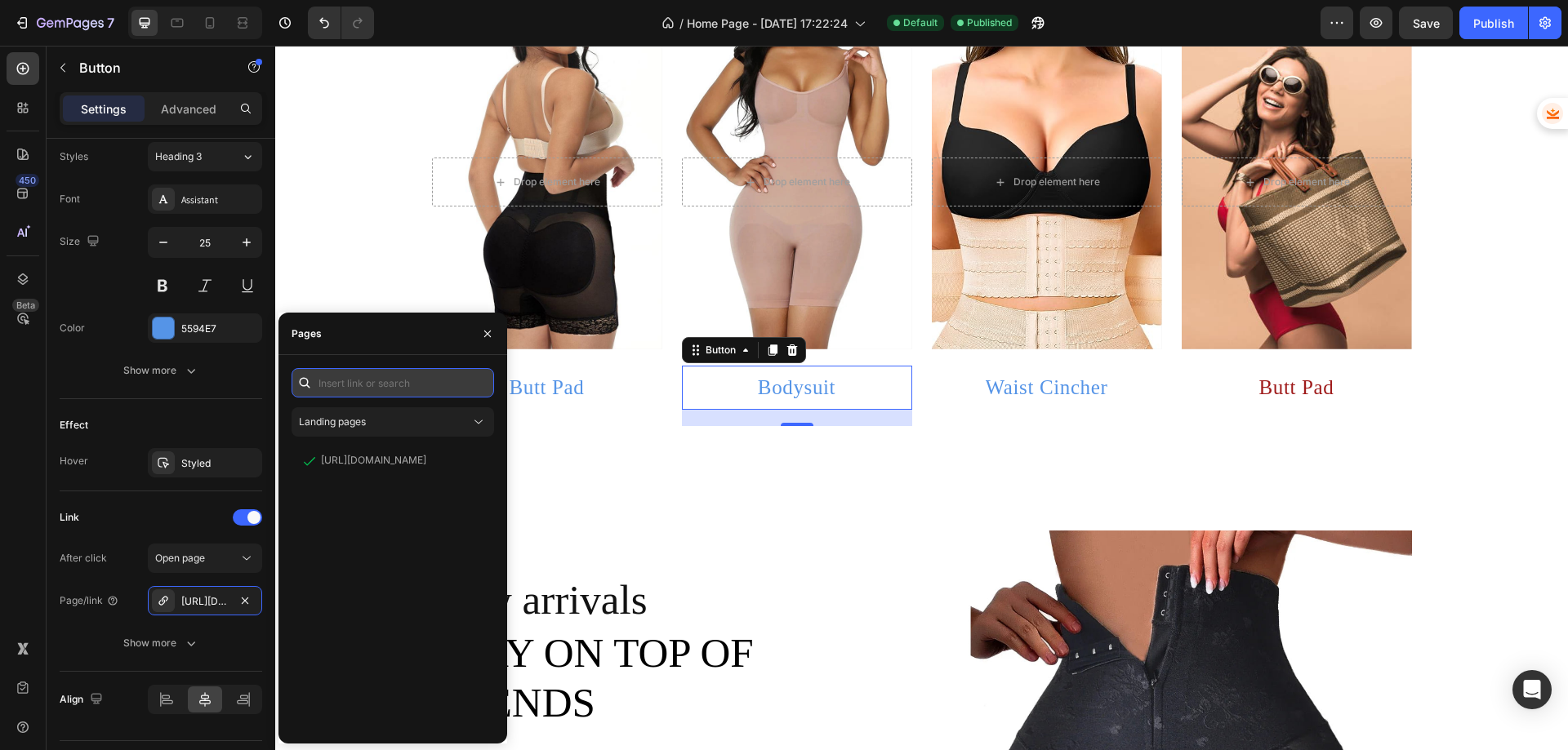
scroll to position [0, 0]
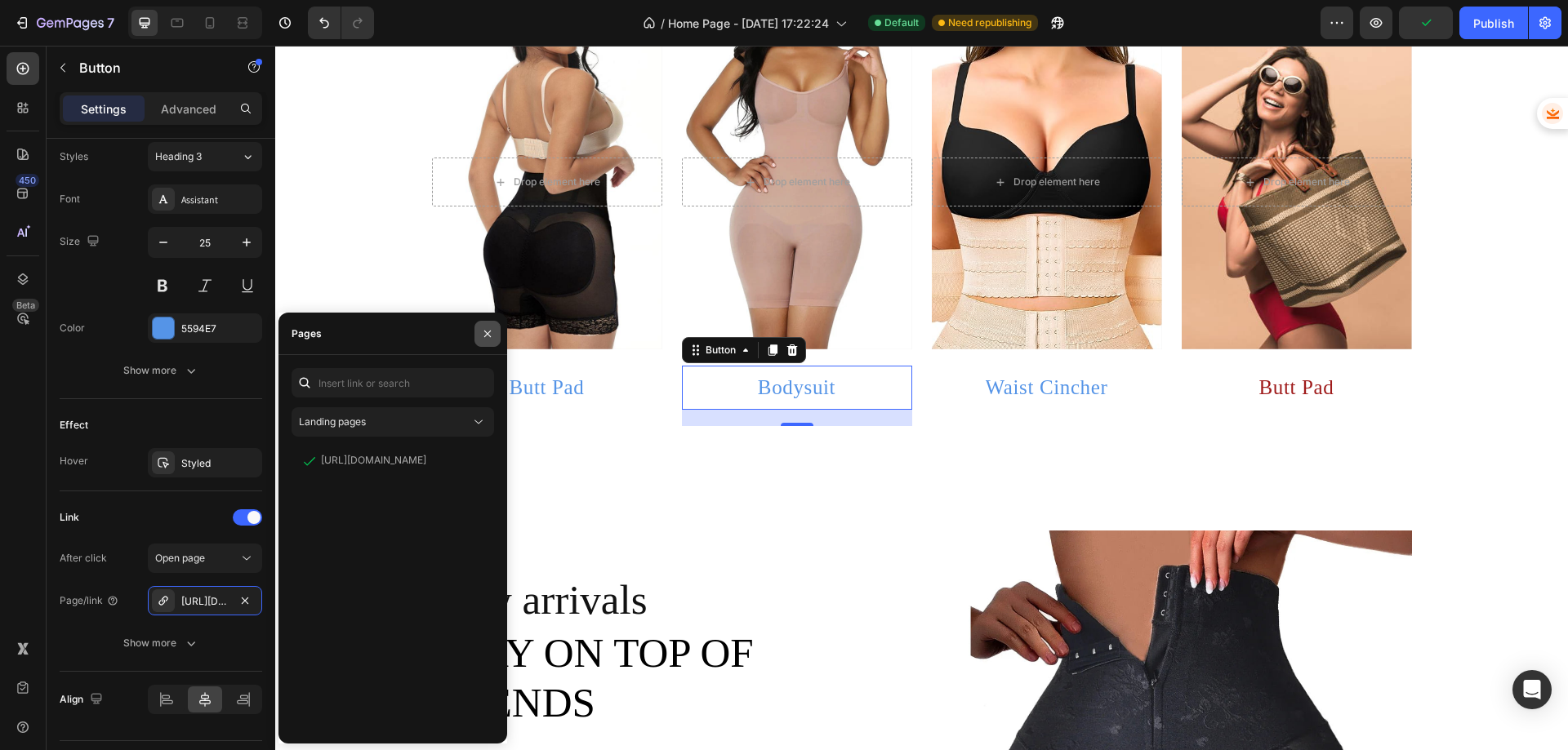
click at [485, 333] on icon "button" at bounding box center [487, 333] width 13 height 13
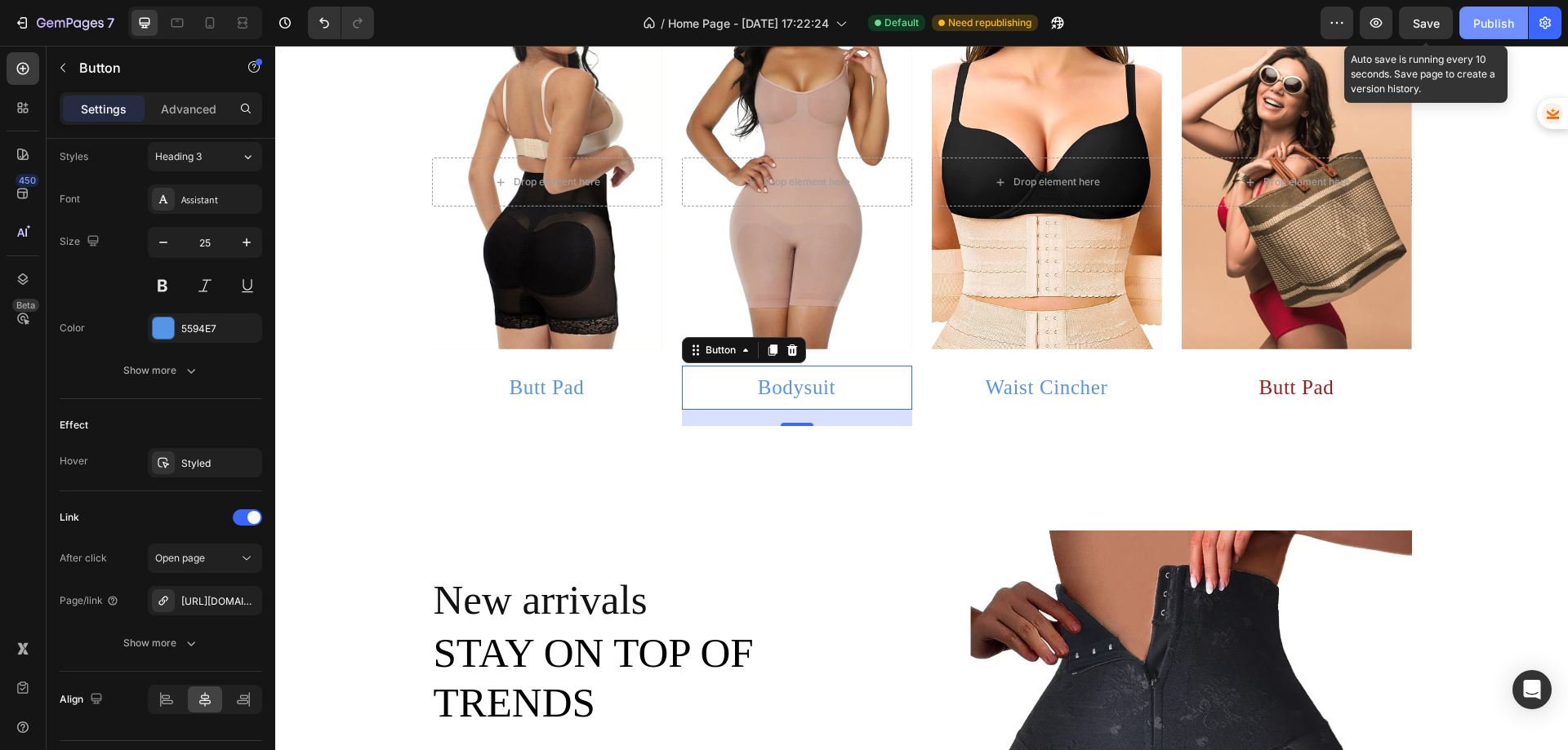
drag, startPoint x: 1440, startPoint y: 25, endPoint x: 1469, endPoint y: 25, distance: 29.0
click at [1439, 25] on button "Save" at bounding box center [1426, 22] width 54 height 33
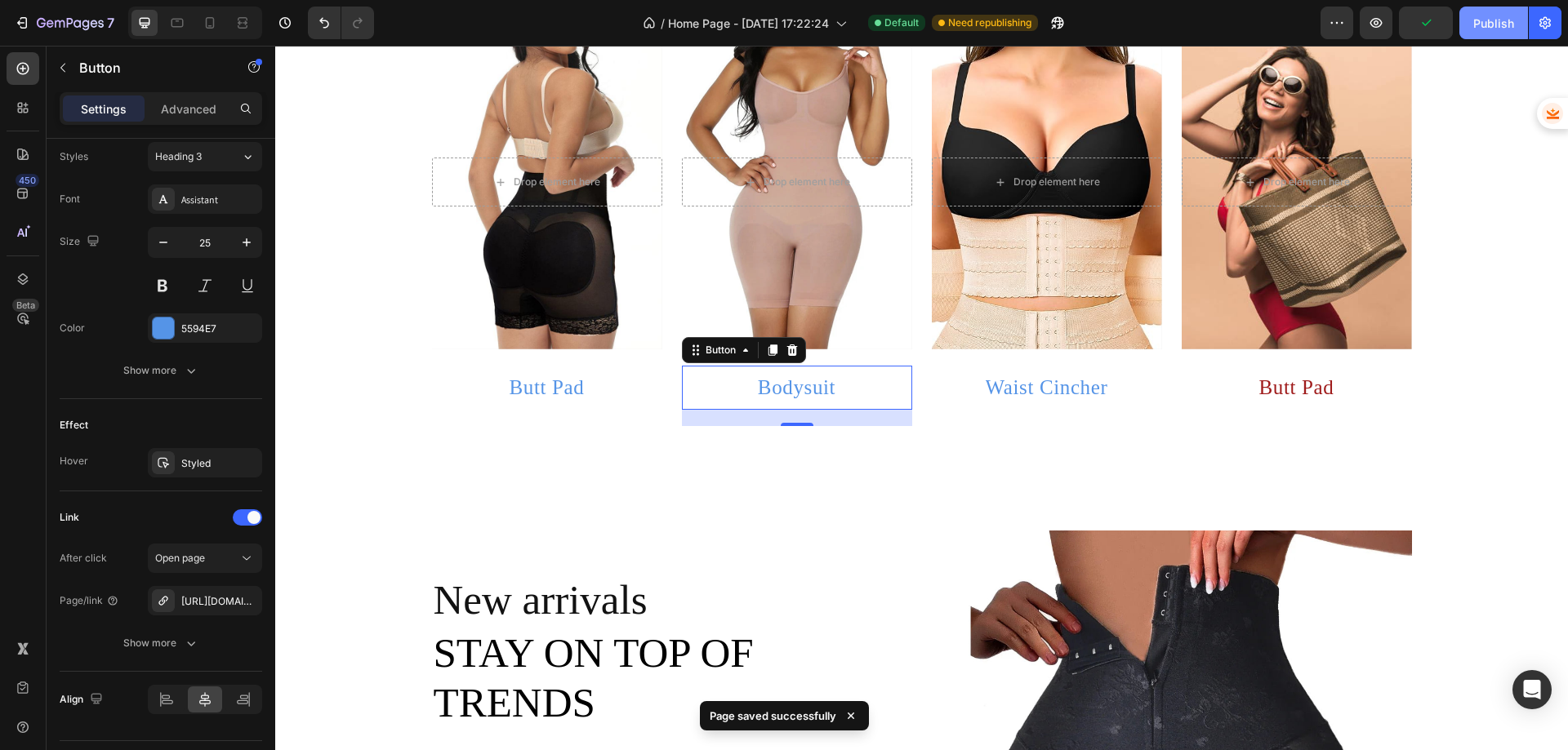
click at [1477, 22] on div "Publish" at bounding box center [1493, 24] width 40 height 18
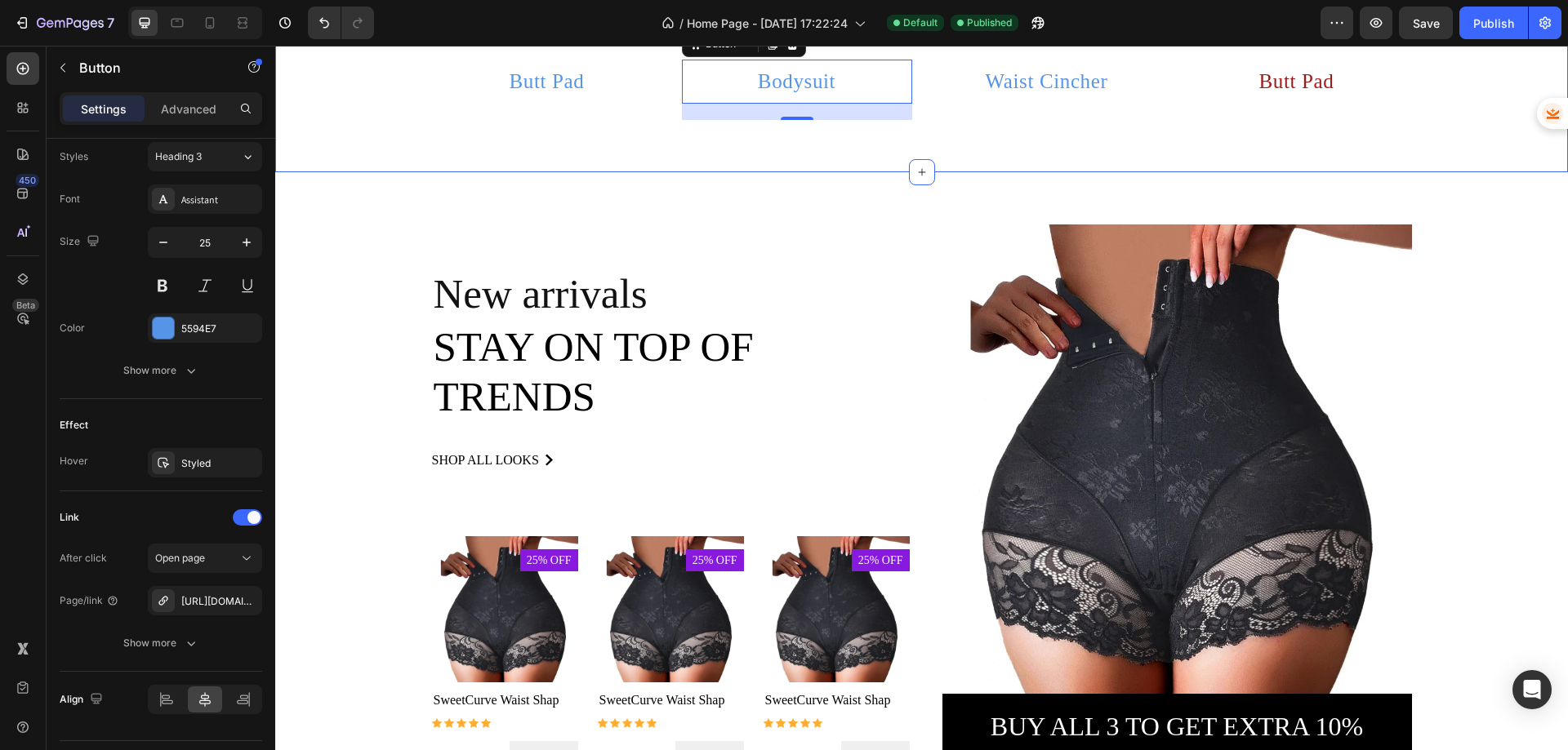
scroll to position [1226, 0]
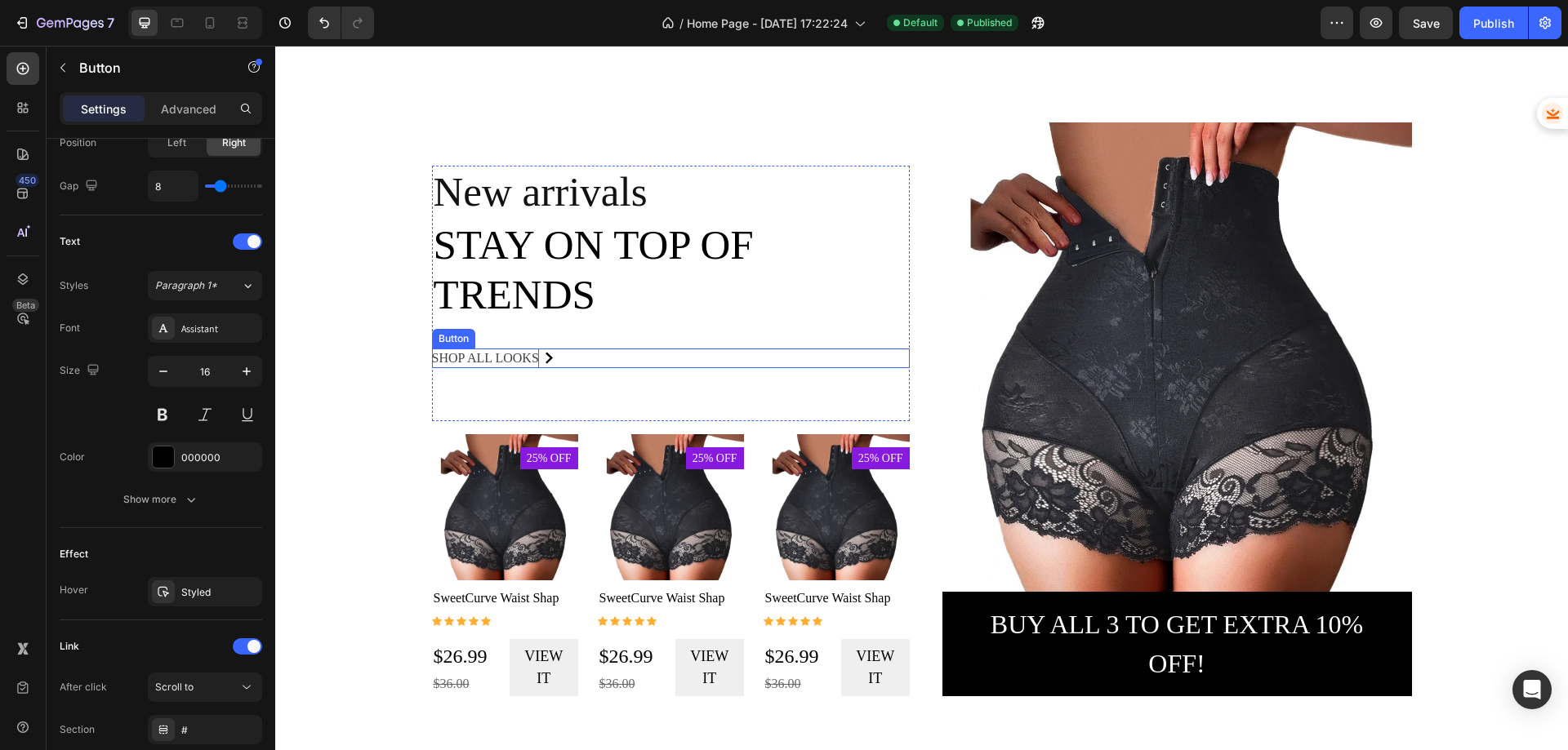
click at [519, 353] on div "shop all looks" at bounding box center [485, 359] width 107 height 19
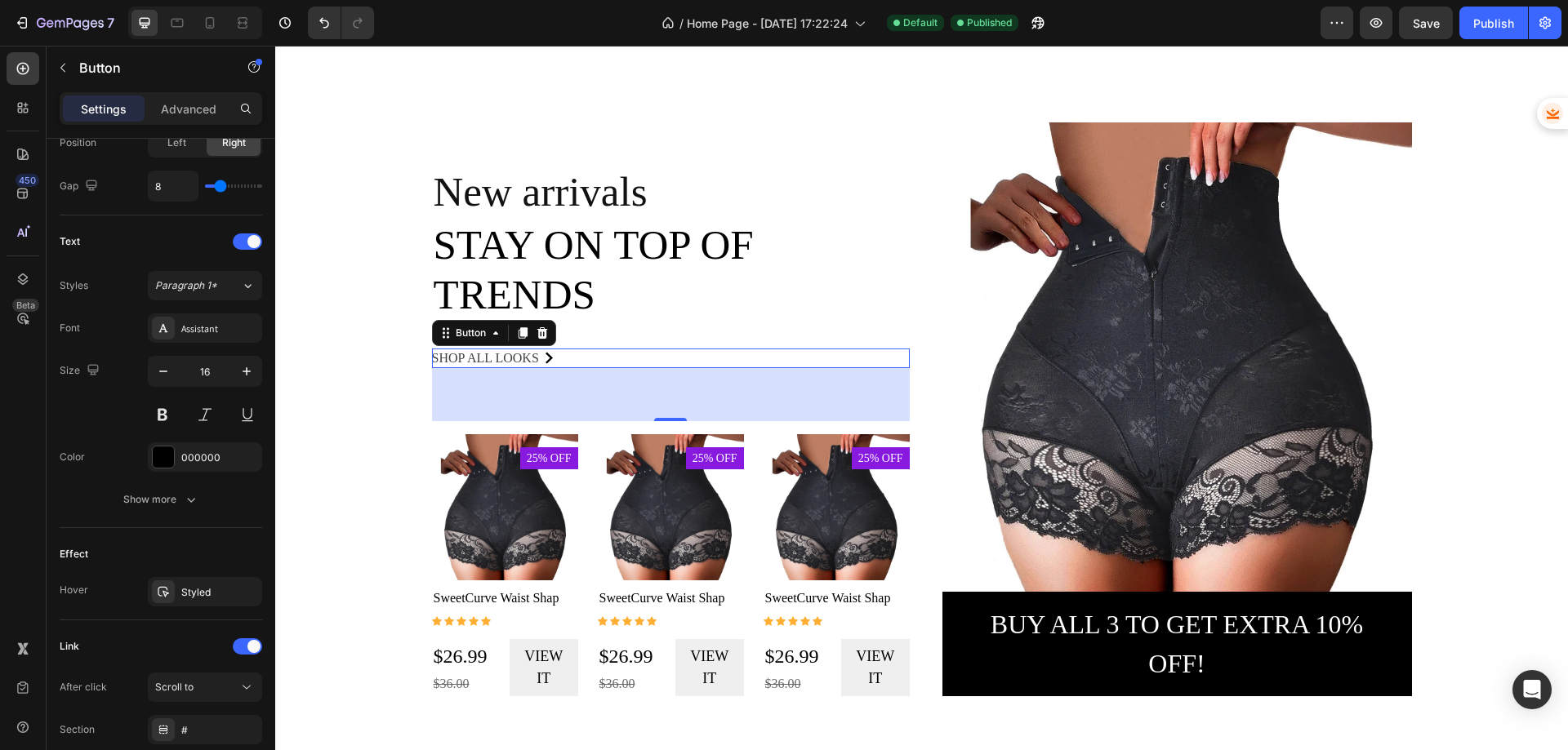
click at [545, 359] on icon at bounding box center [549, 358] width 7 height 12
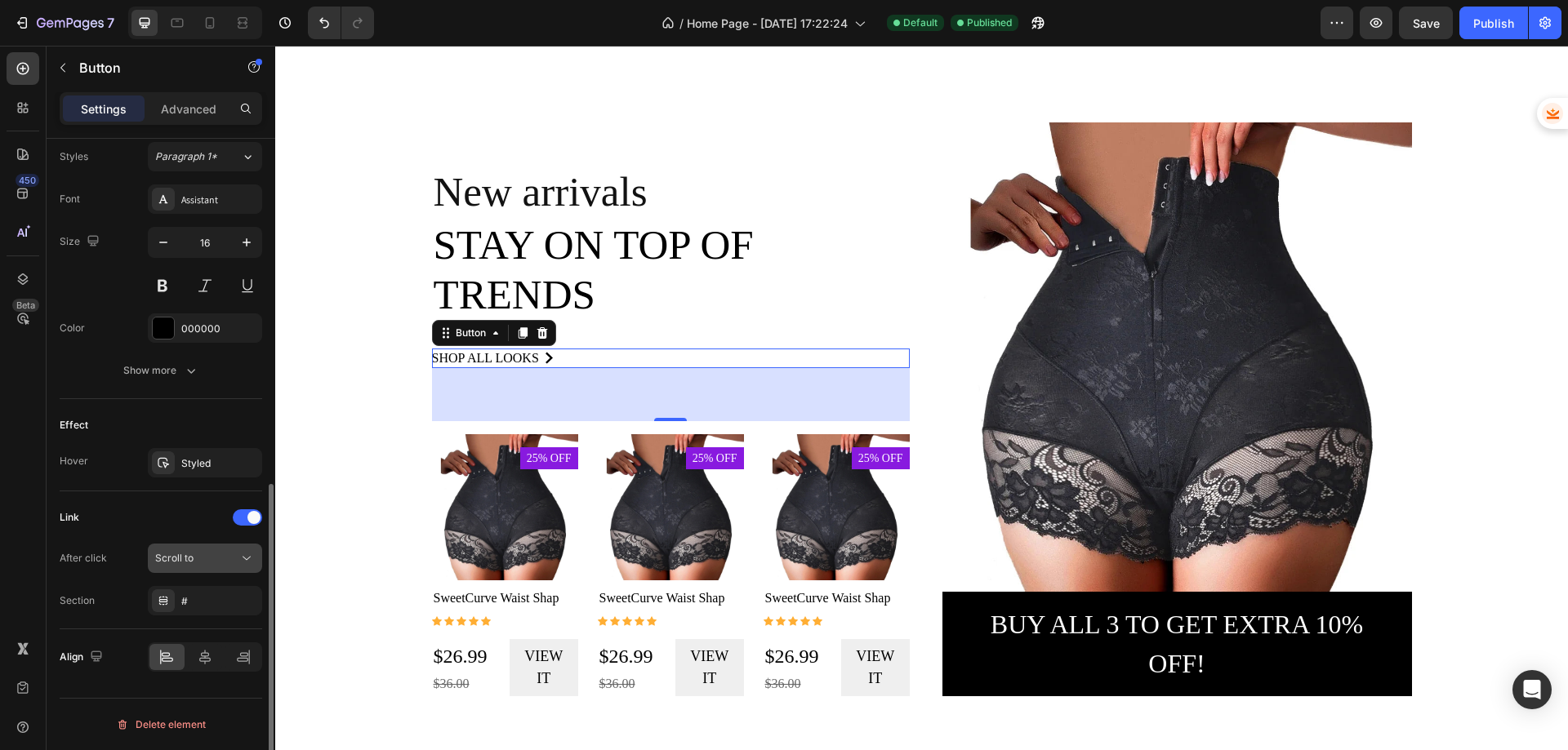
click at [222, 558] on div "Scroll to" at bounding box center [196, 558] width 84 height 15
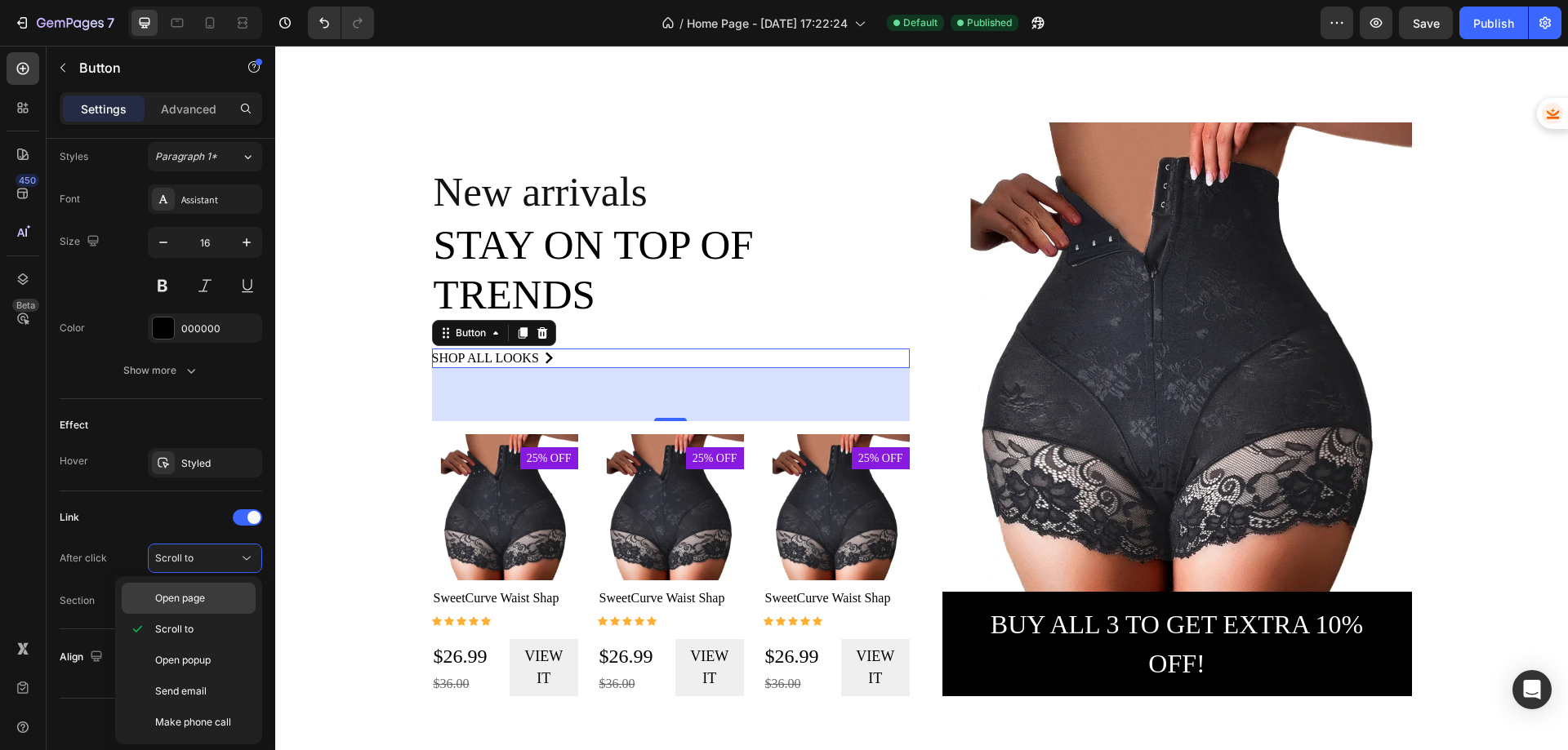
click at [204, 591] on span "Open page" at bounding box center [179, 598] width 50 height 15
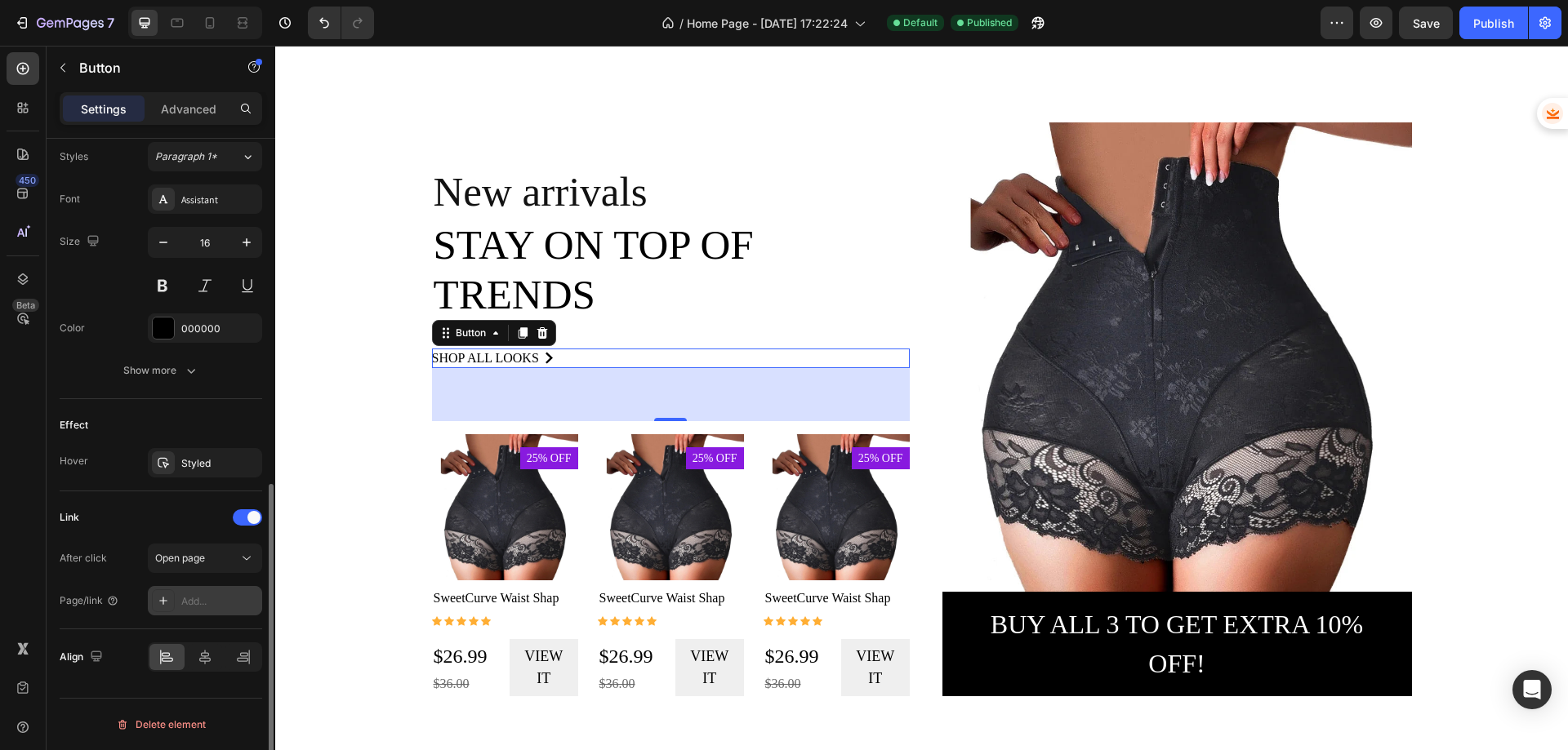
click at [200, 603] on div "Add..." at bounding box center [219, 601] width 77 height 15
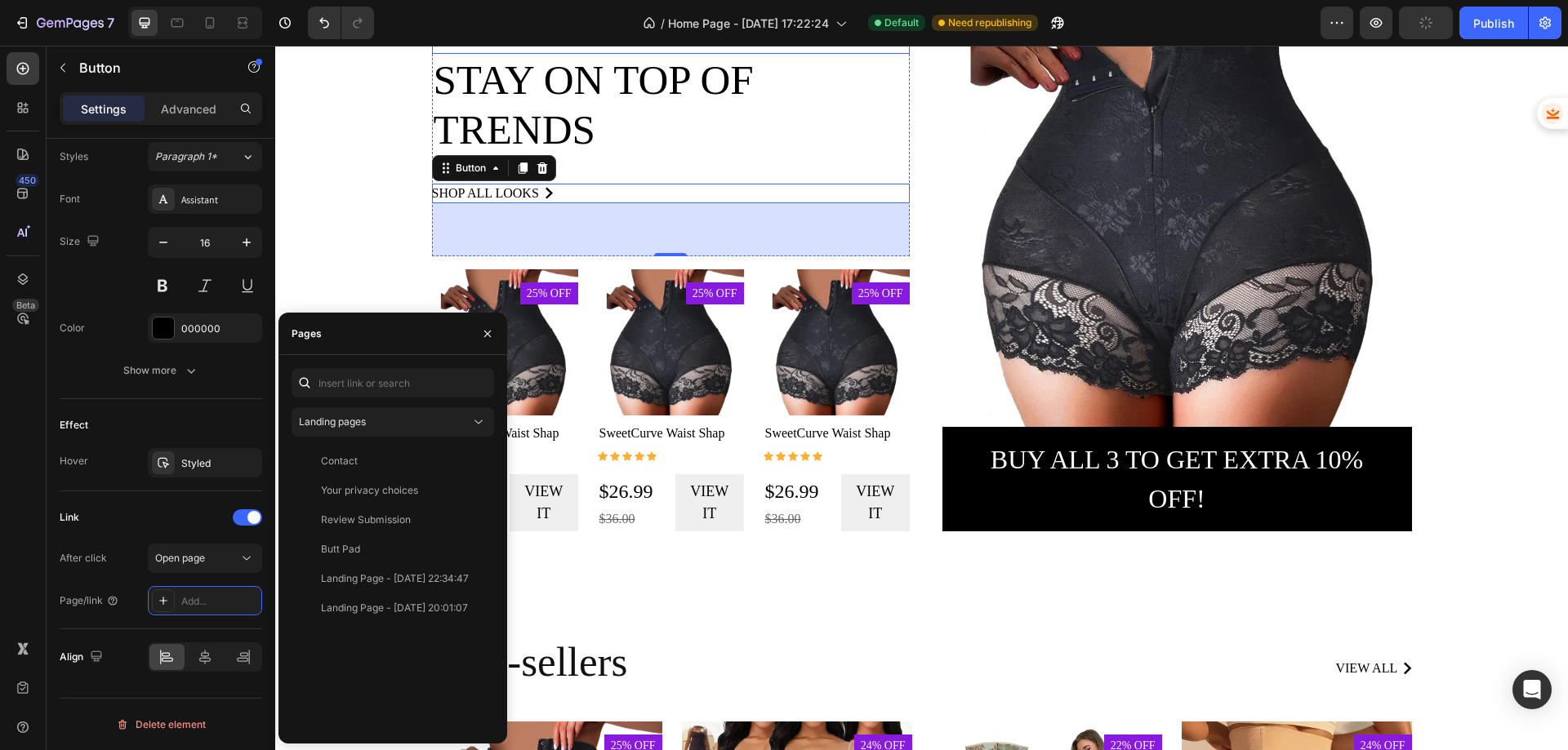
scroll to position [1471, 0]
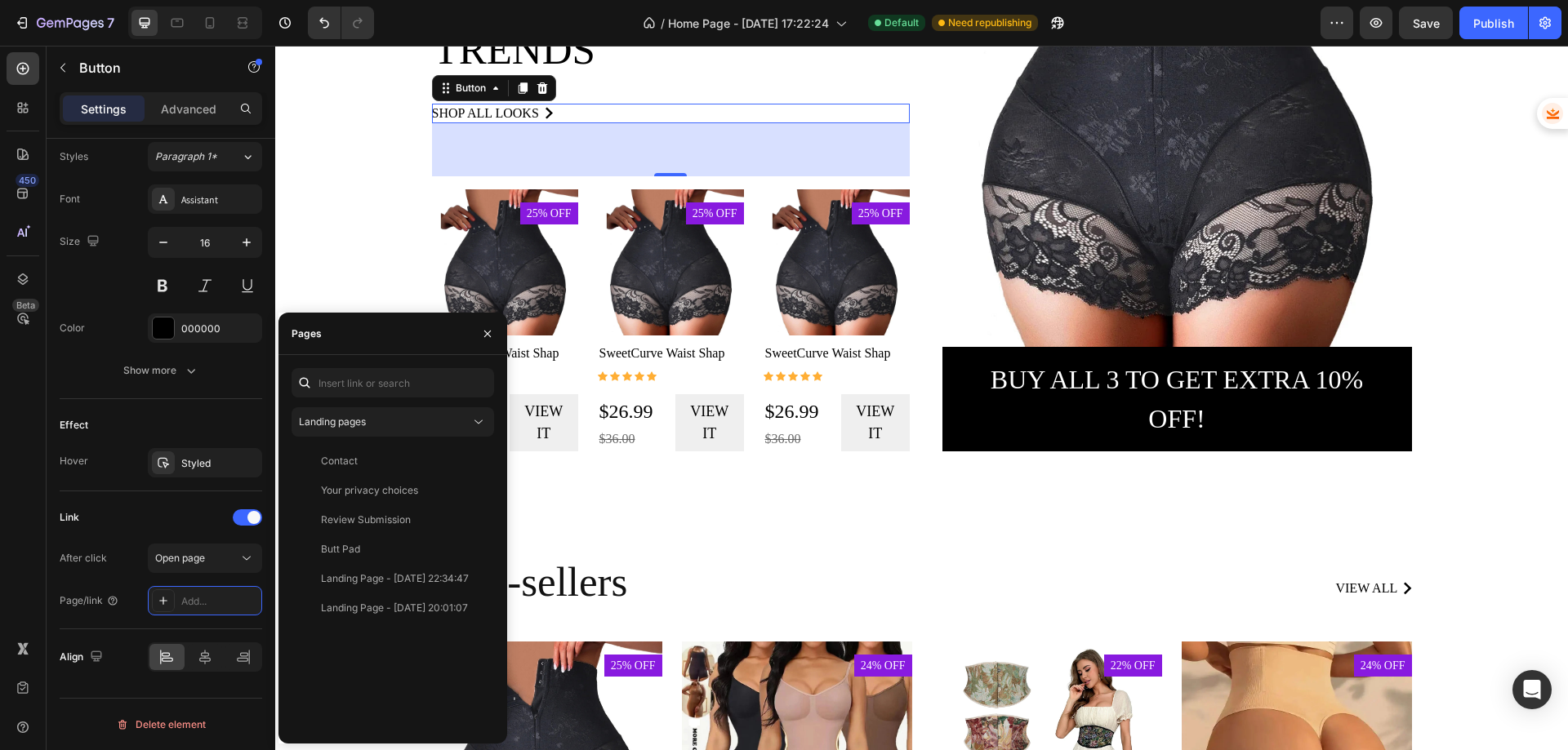
scroll to position [1389, 0]
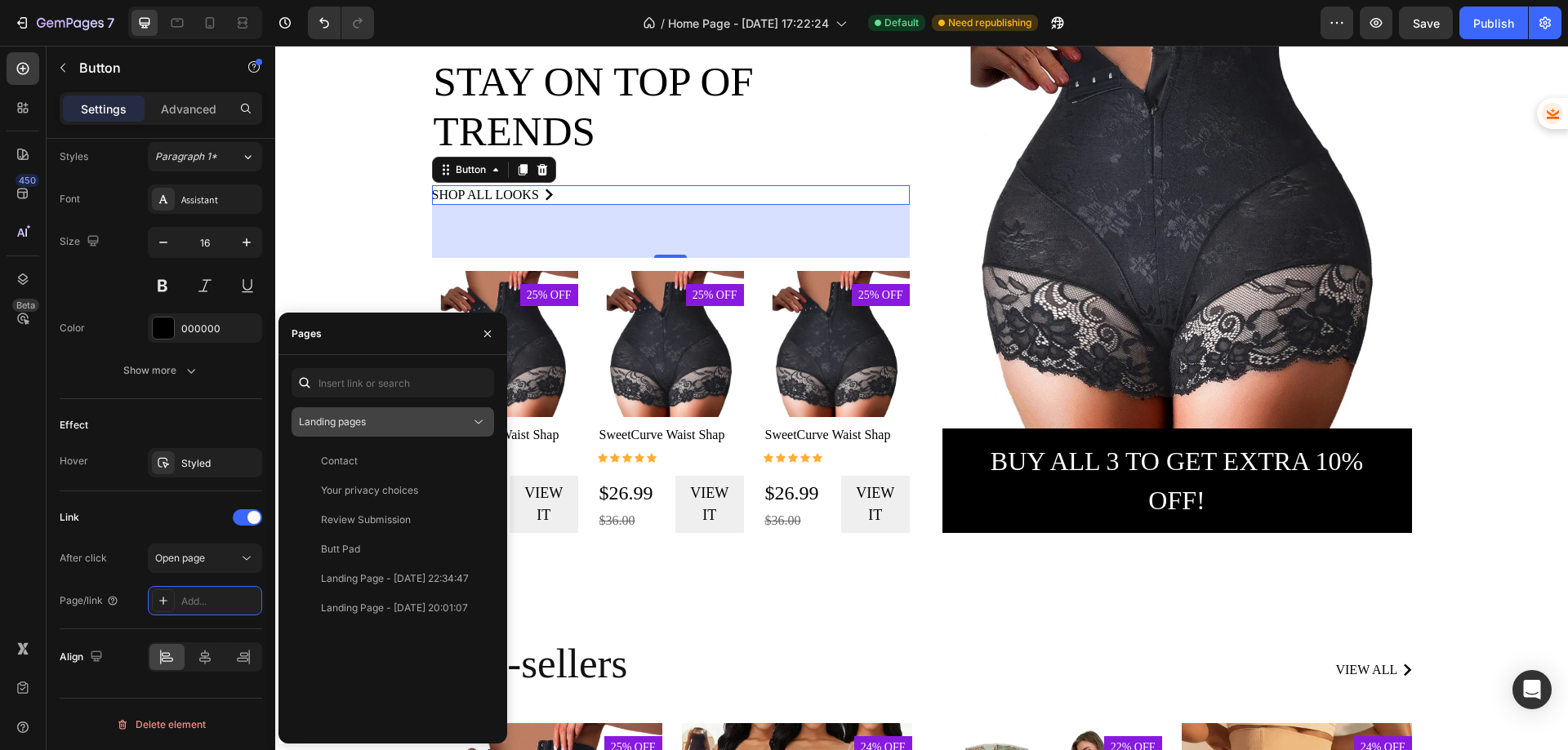
click at [395, 420] on div "Landing pages" at bounding box center [384, 422] width 171 height 15
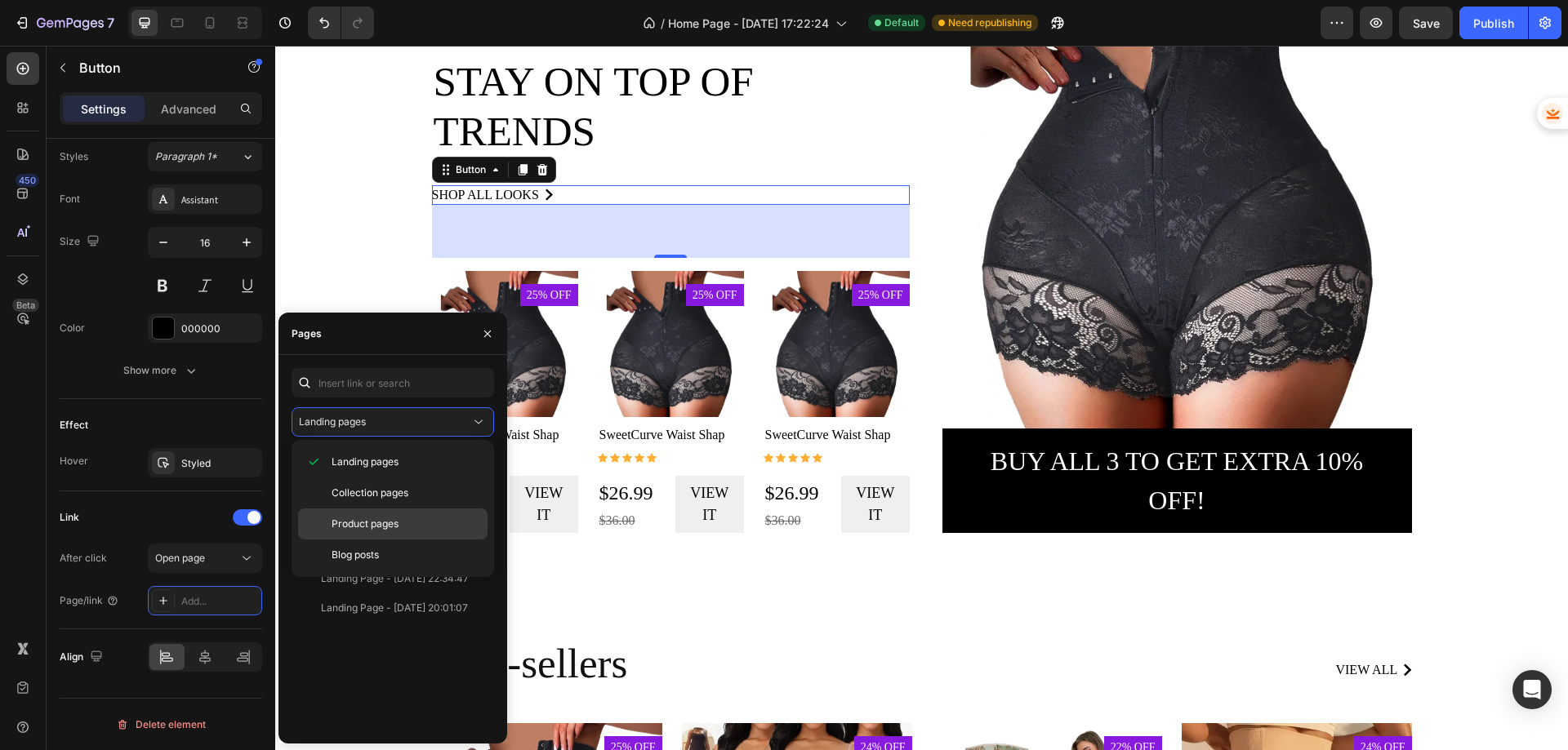
click at [368, 521] on span "Product pages" at bounding box center [365, 524] width 67 height 15
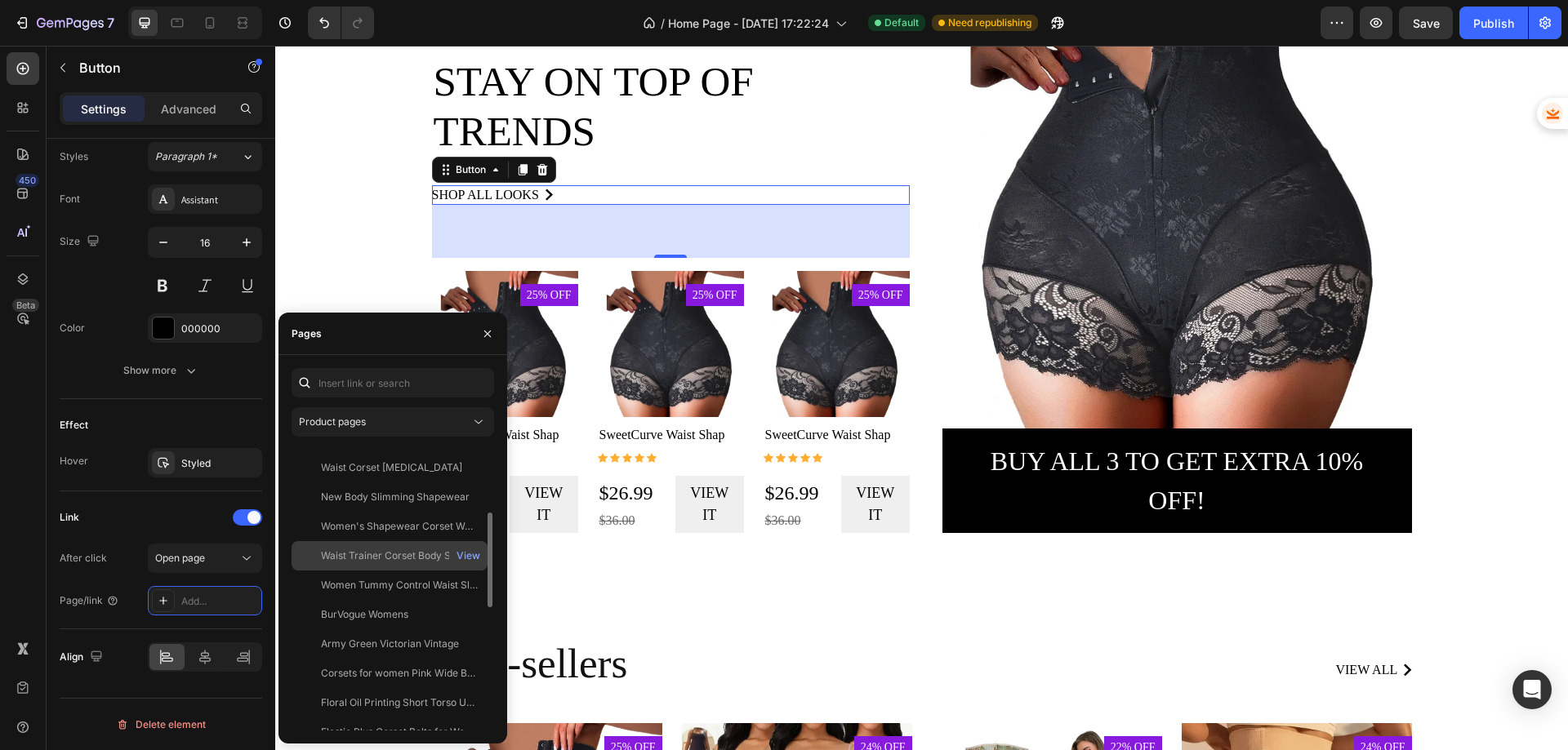
scroll to position [568, 0]
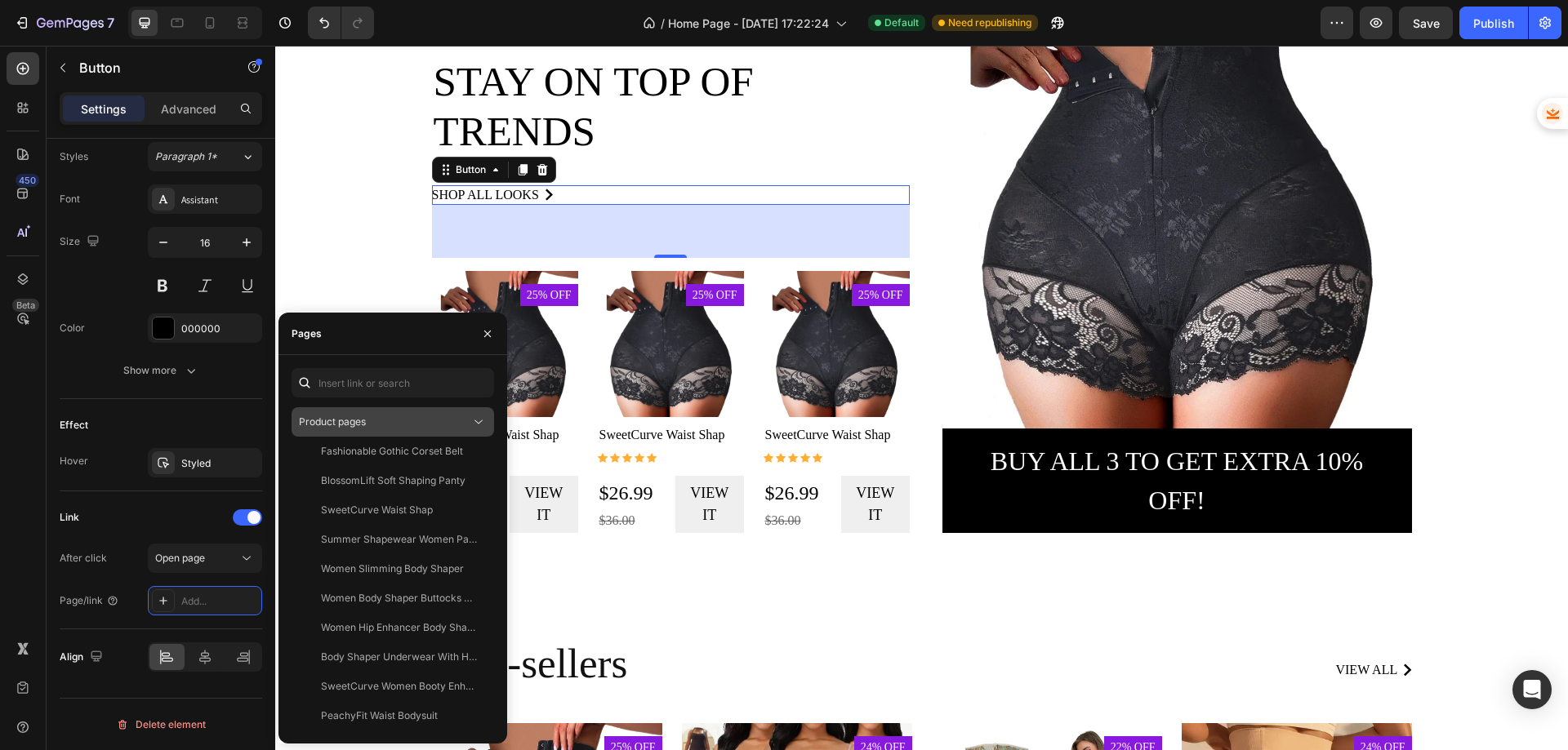
click at [400, 421] on div "Product pages" at bounding box center [384, 422] width 171 height 15
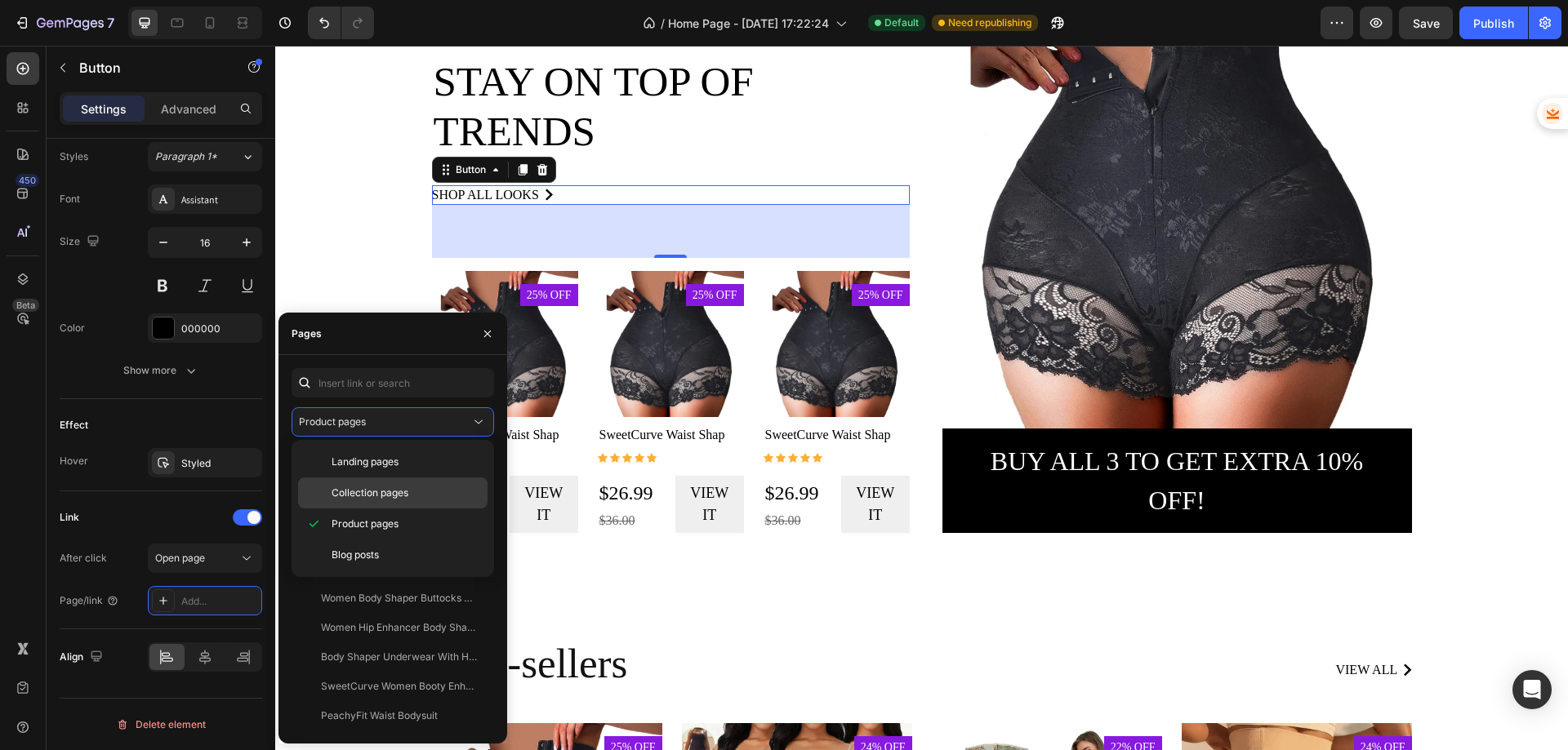
click at [376, 492] on span "Collection pages" at bounding box center [369, 493] width 77 height 15
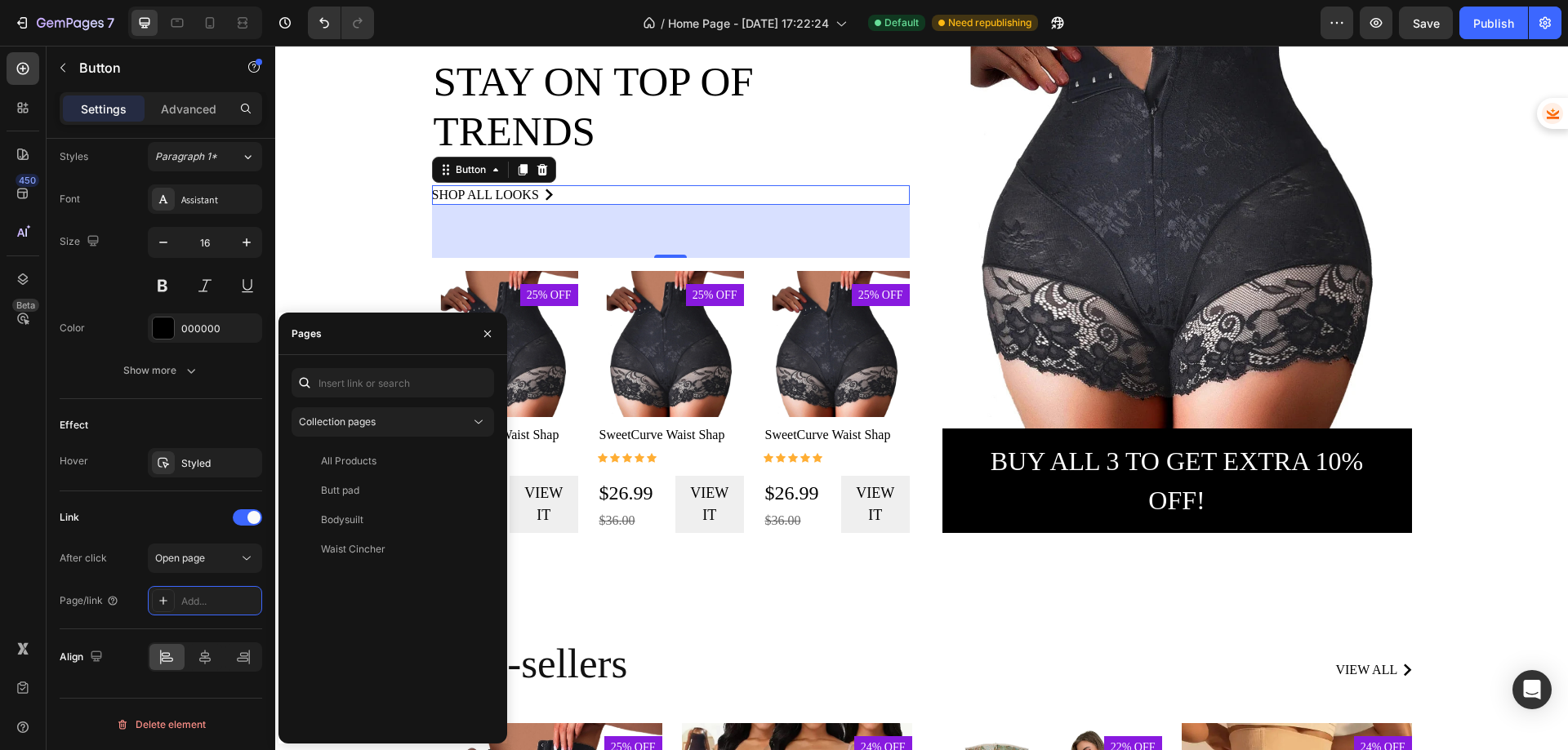
scroll to position [0, 0]
click at [371, 459] on div "All Products" at bounding box center [348, 461] width 55 height 15
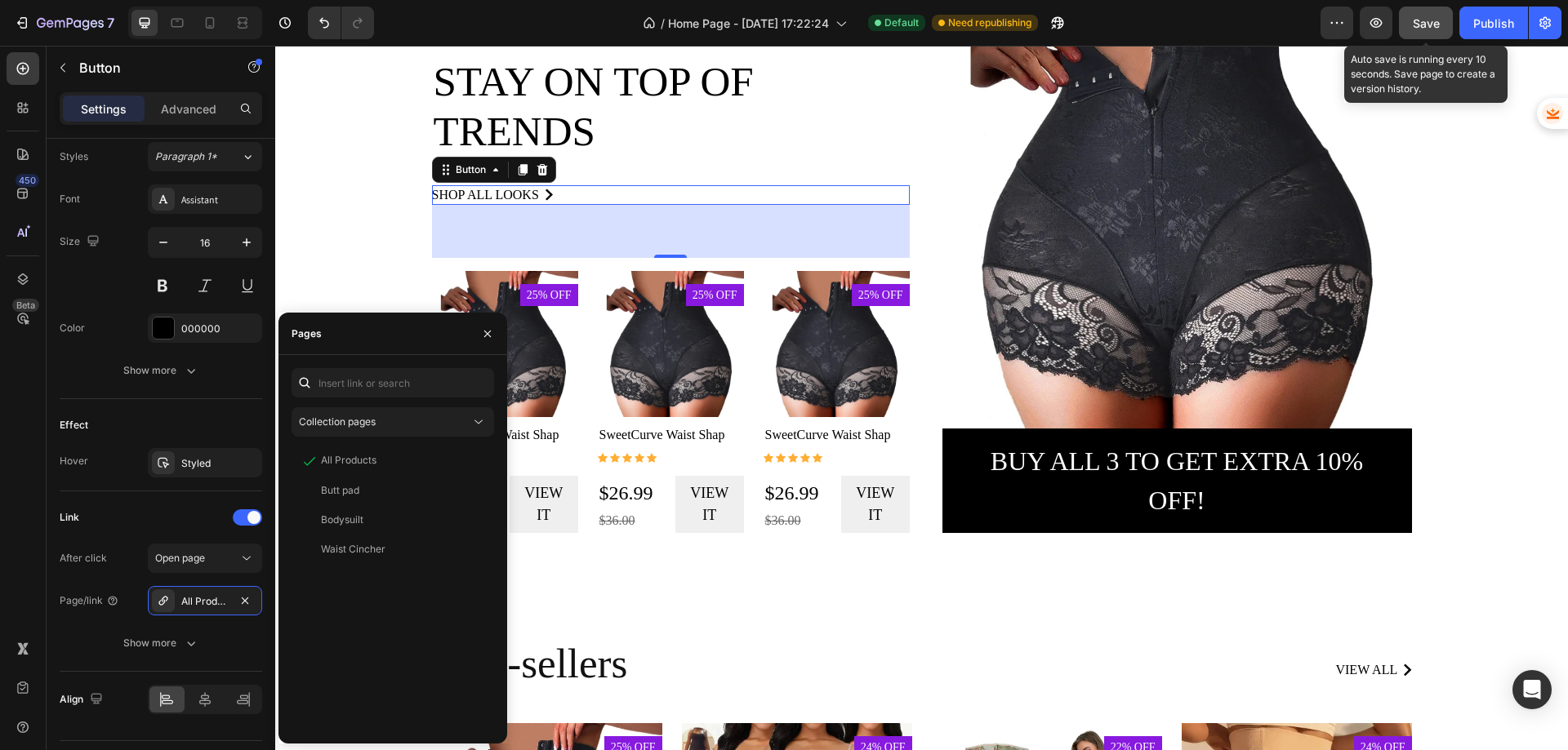
click at [1425, 21] on span "Save" at bounding box center [1426, 24] width 27 height 14
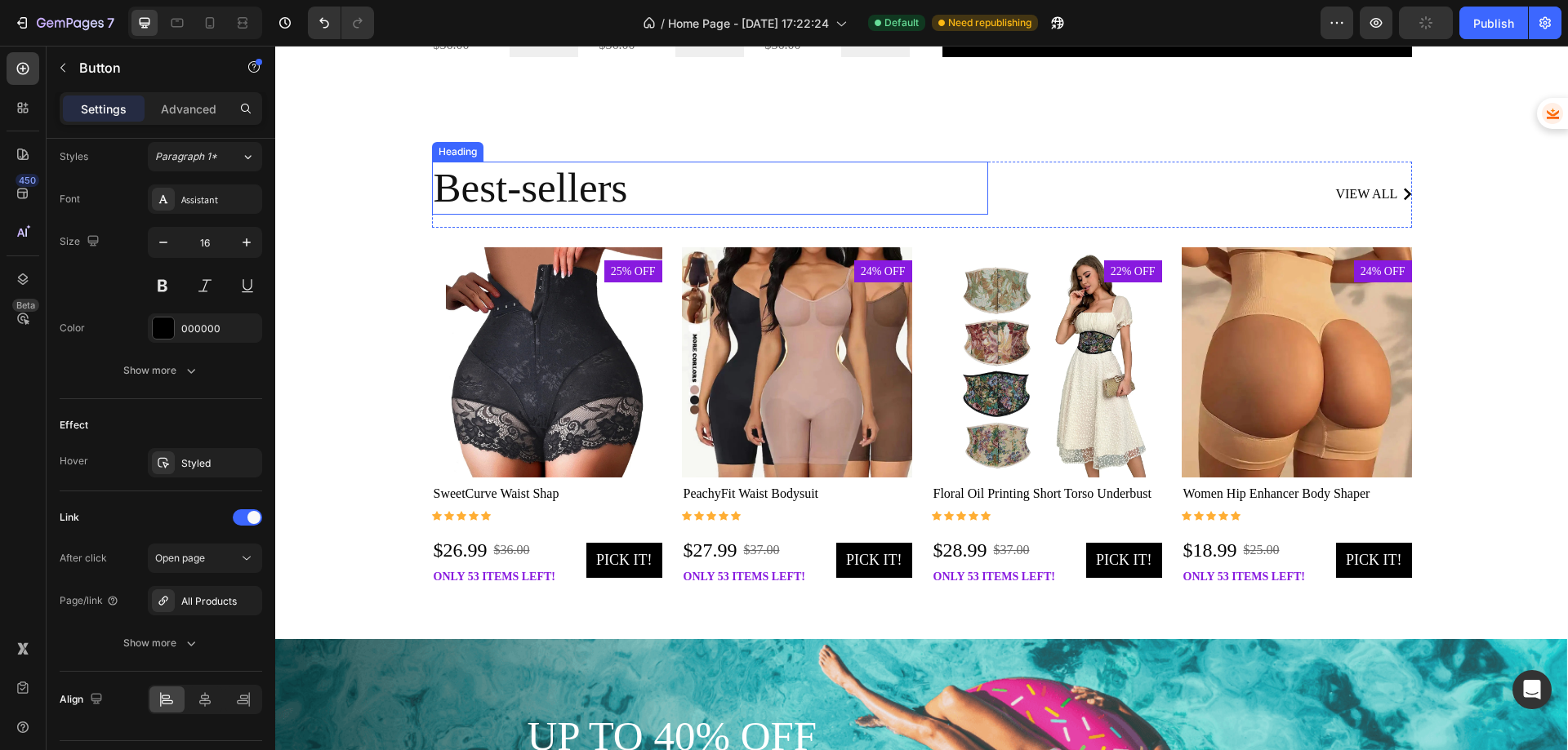
scroll to position [1879, 0]
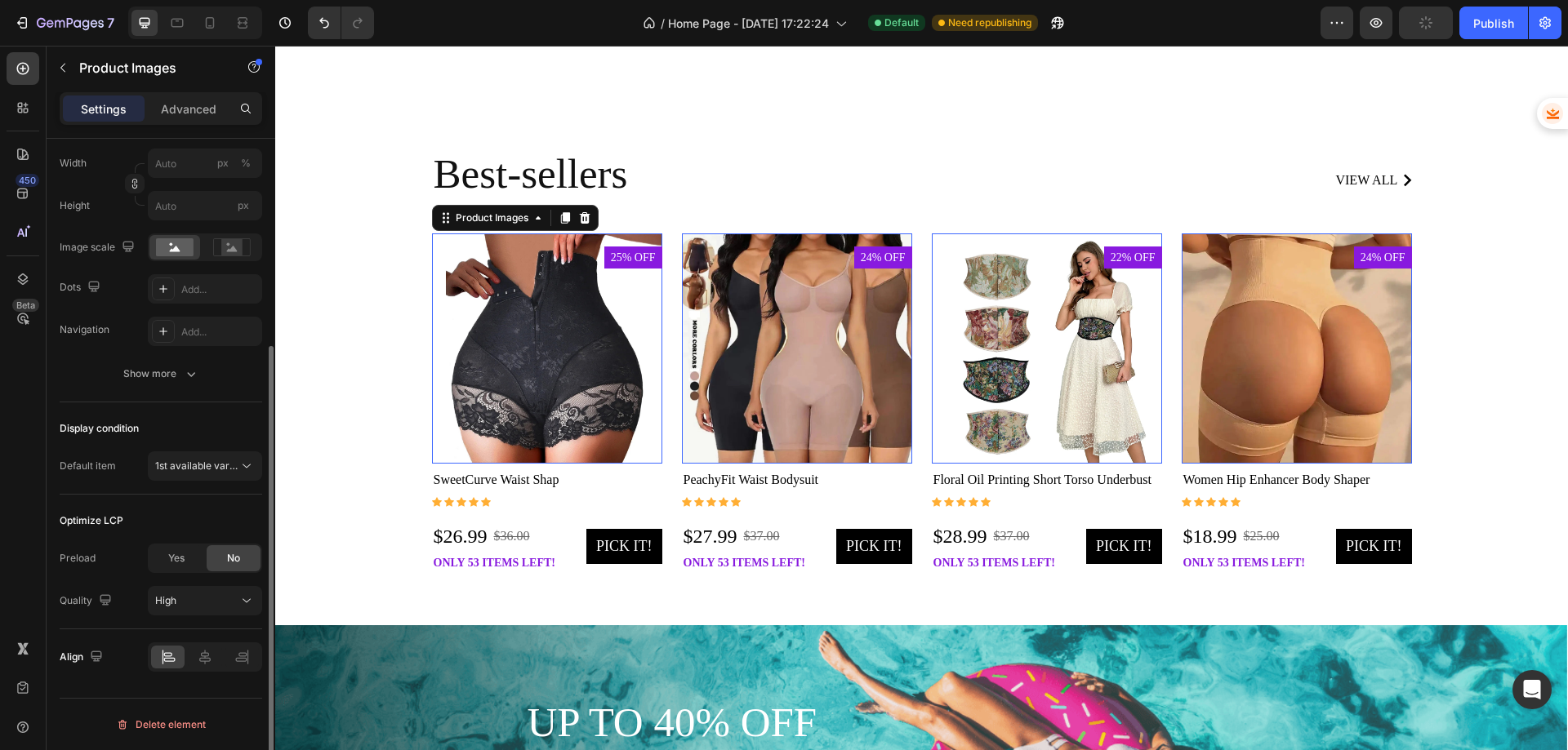
click at [546, 353] on img at bounding box center [547, 349] width 230 height 230
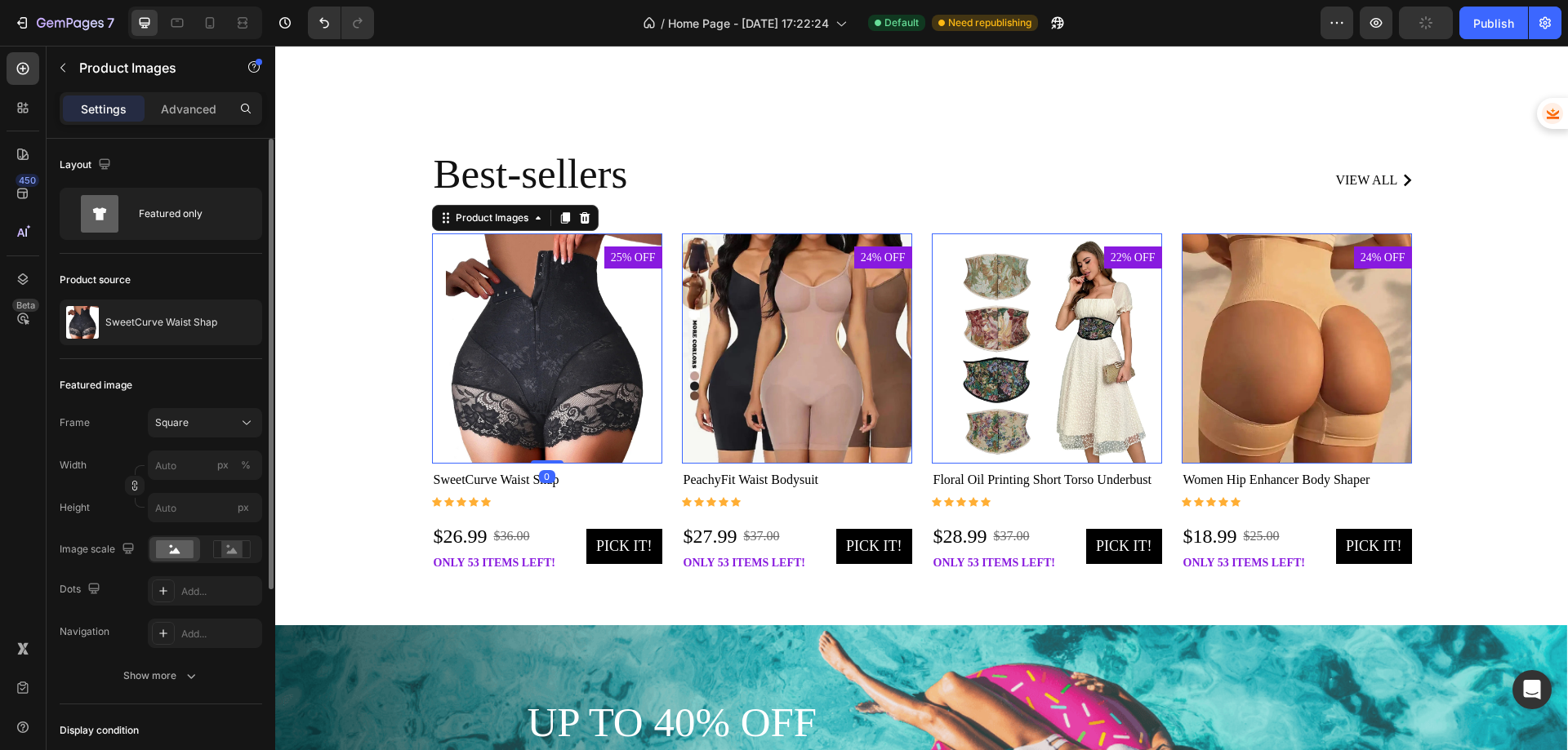
scroll to position [164, 0]
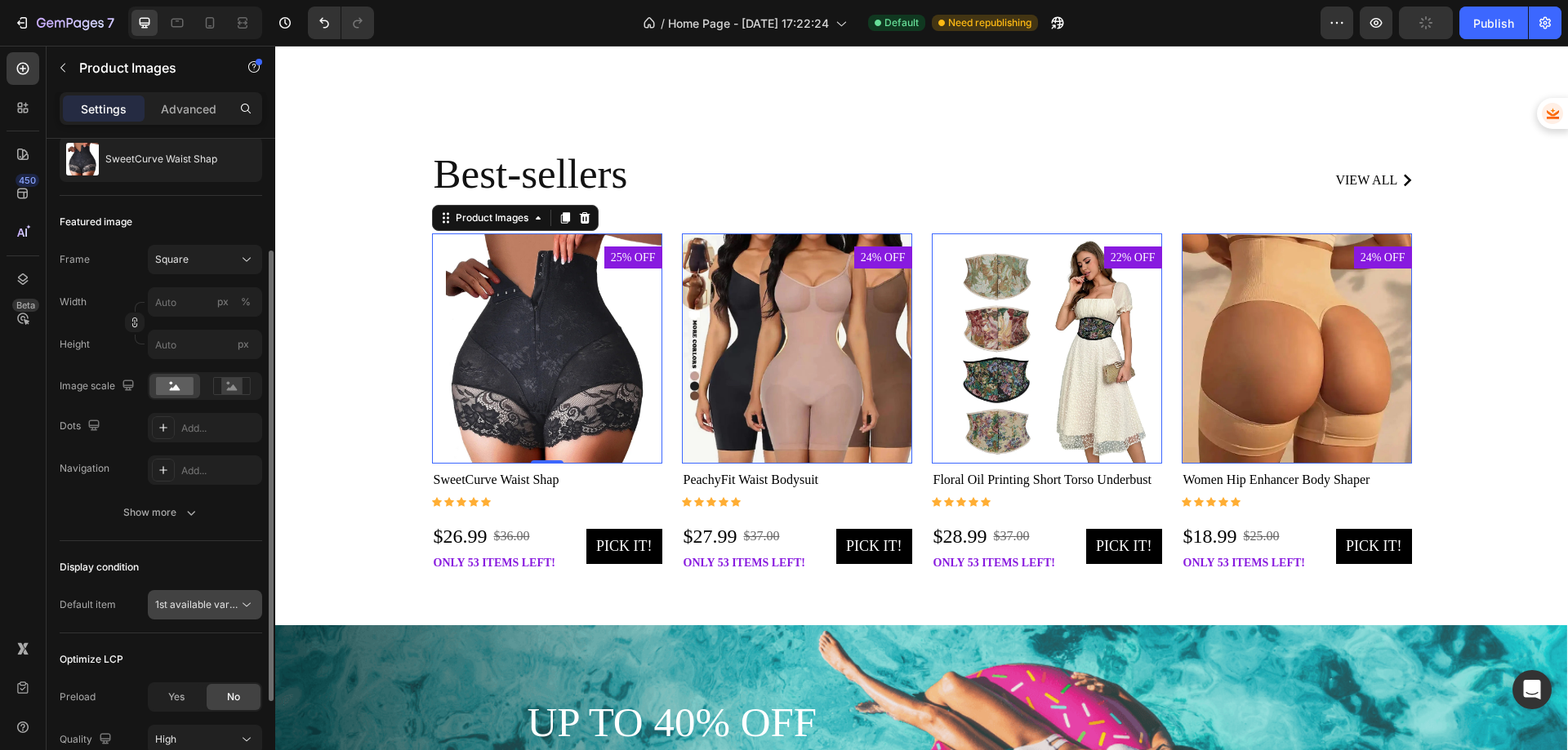
click at [234, 601] on span "1st available variant" at bounding box center [201, 605] width 91 height 12
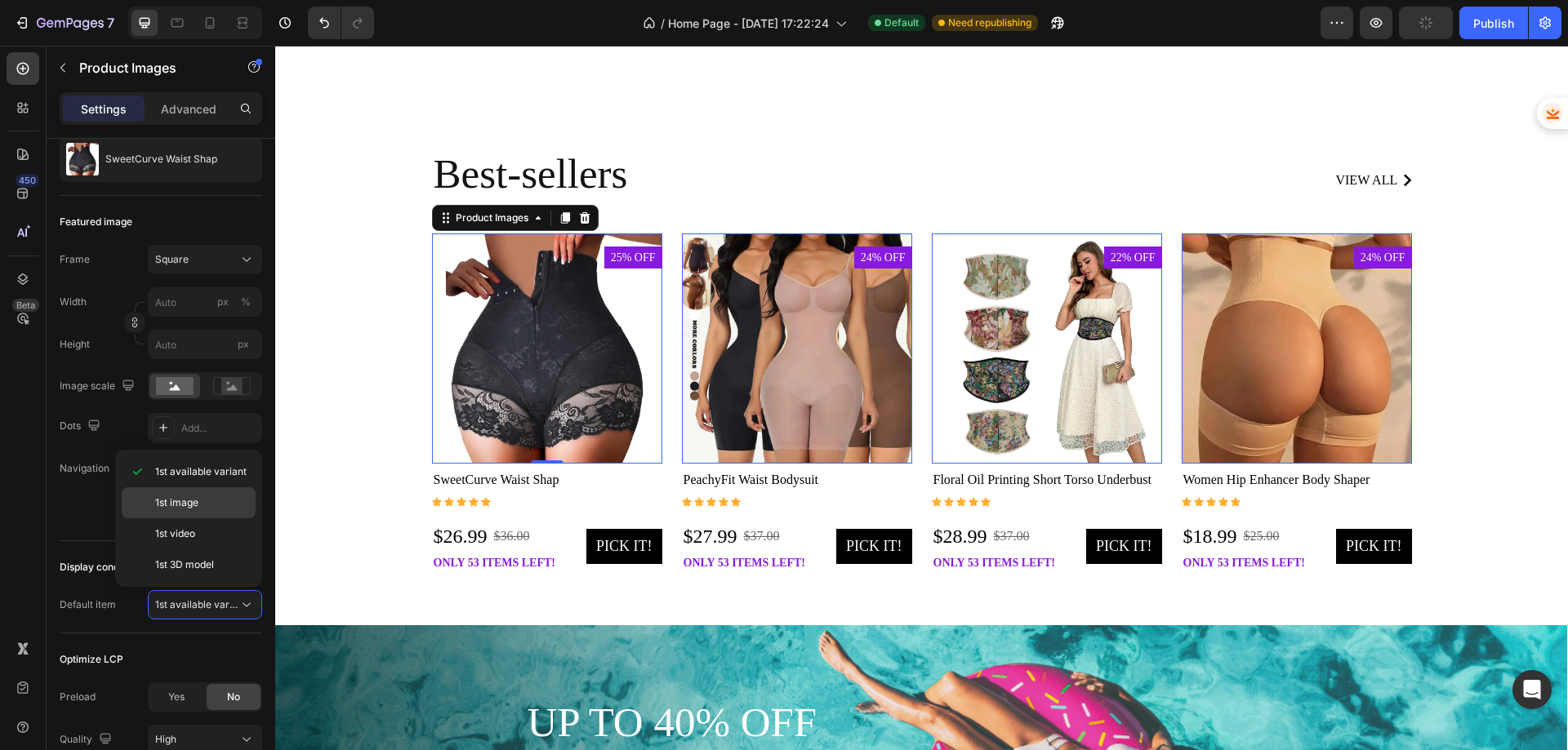
click at [202, 503] on p "1st image" at bounding box center [201, 503] width 93 height 15
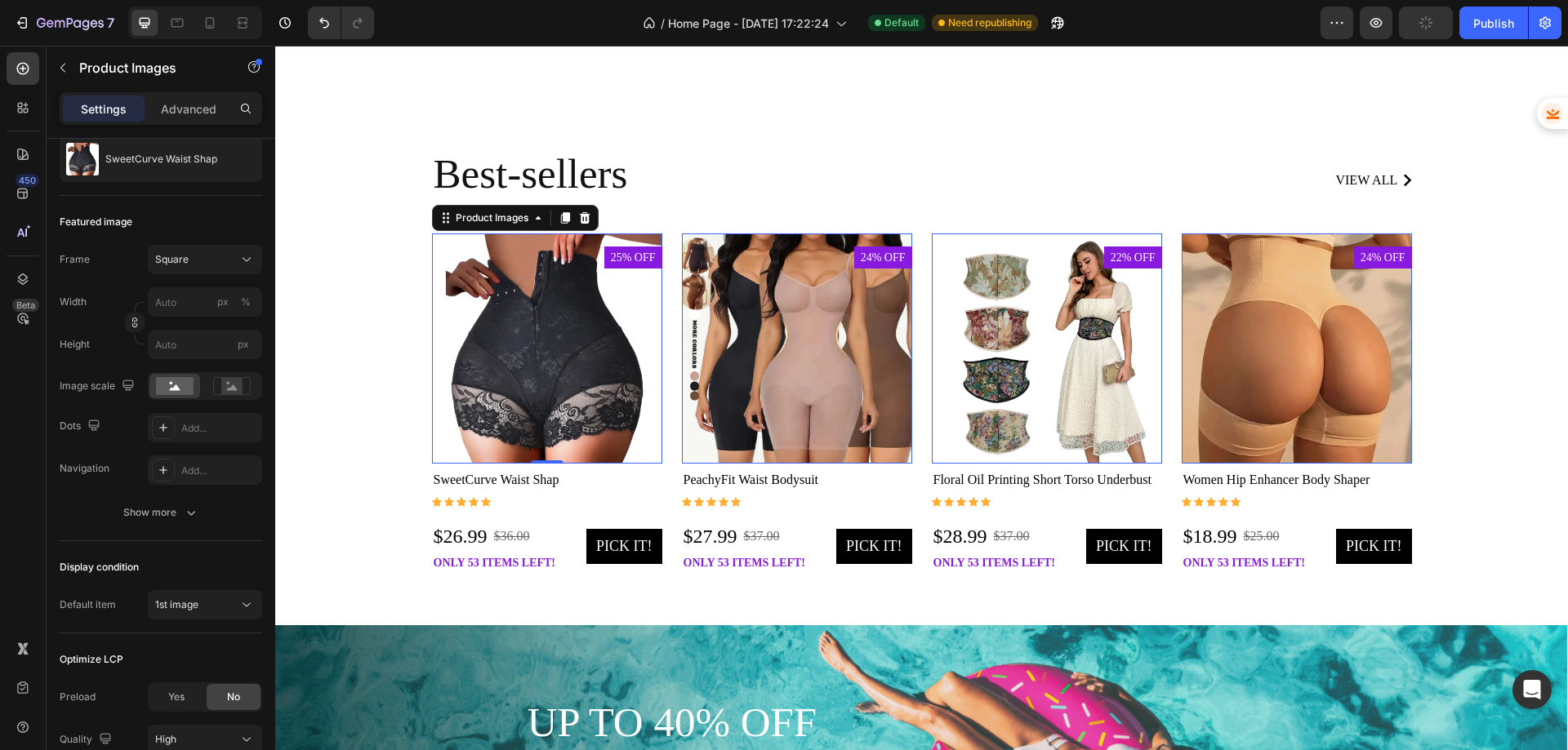
click at [812, 376] on img at bounding box center [797, 349] width 230 height 230
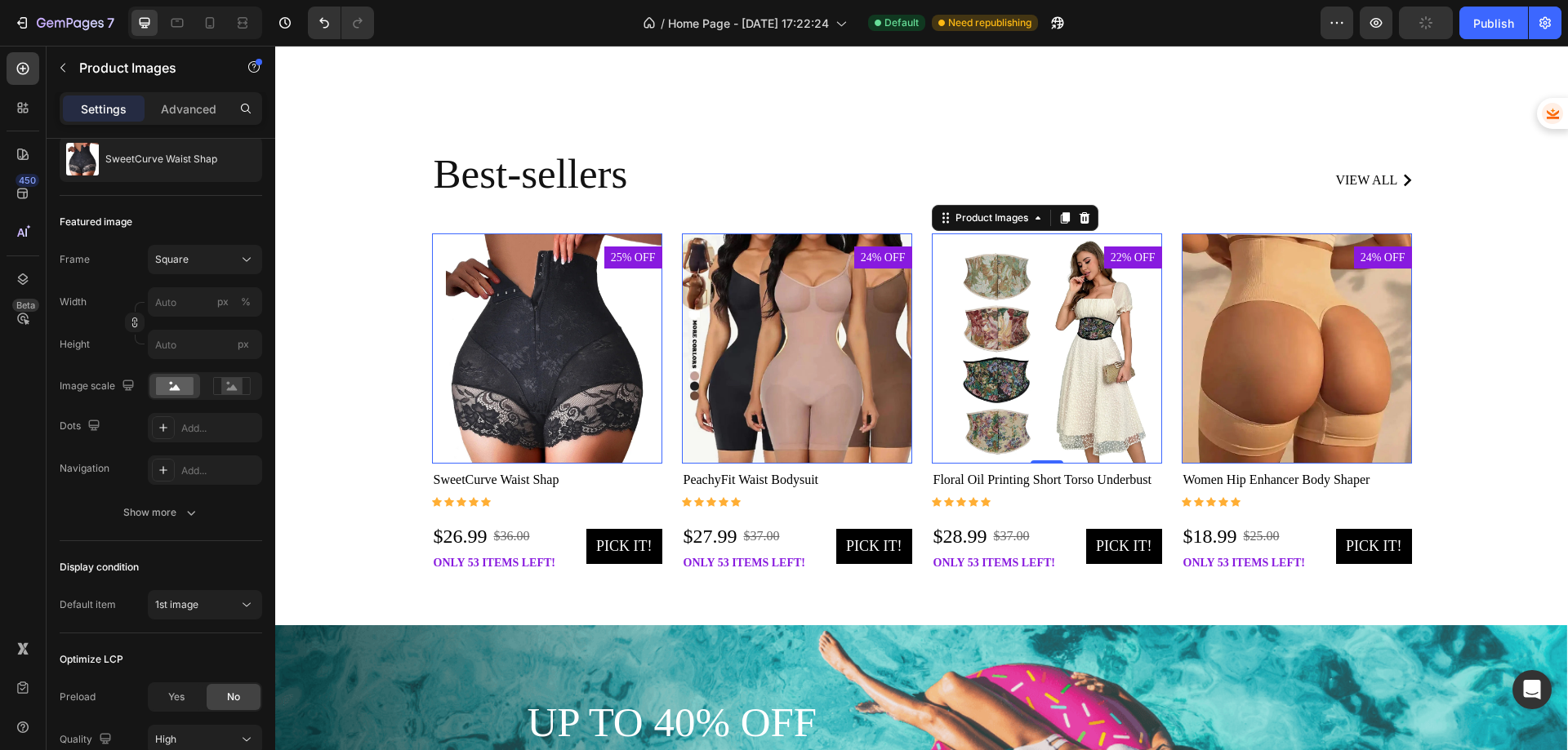
drag, startPoint x: 1054, startPoint y: 353, endPoint x: 1068, endPoint y: 354, distance: 14.0
click at [1054, 354] on img at bounding box center [1047, 349] width 230 height 230
click at [1273, 356] on img at bounding box center [1297, 349] width 230 height 230
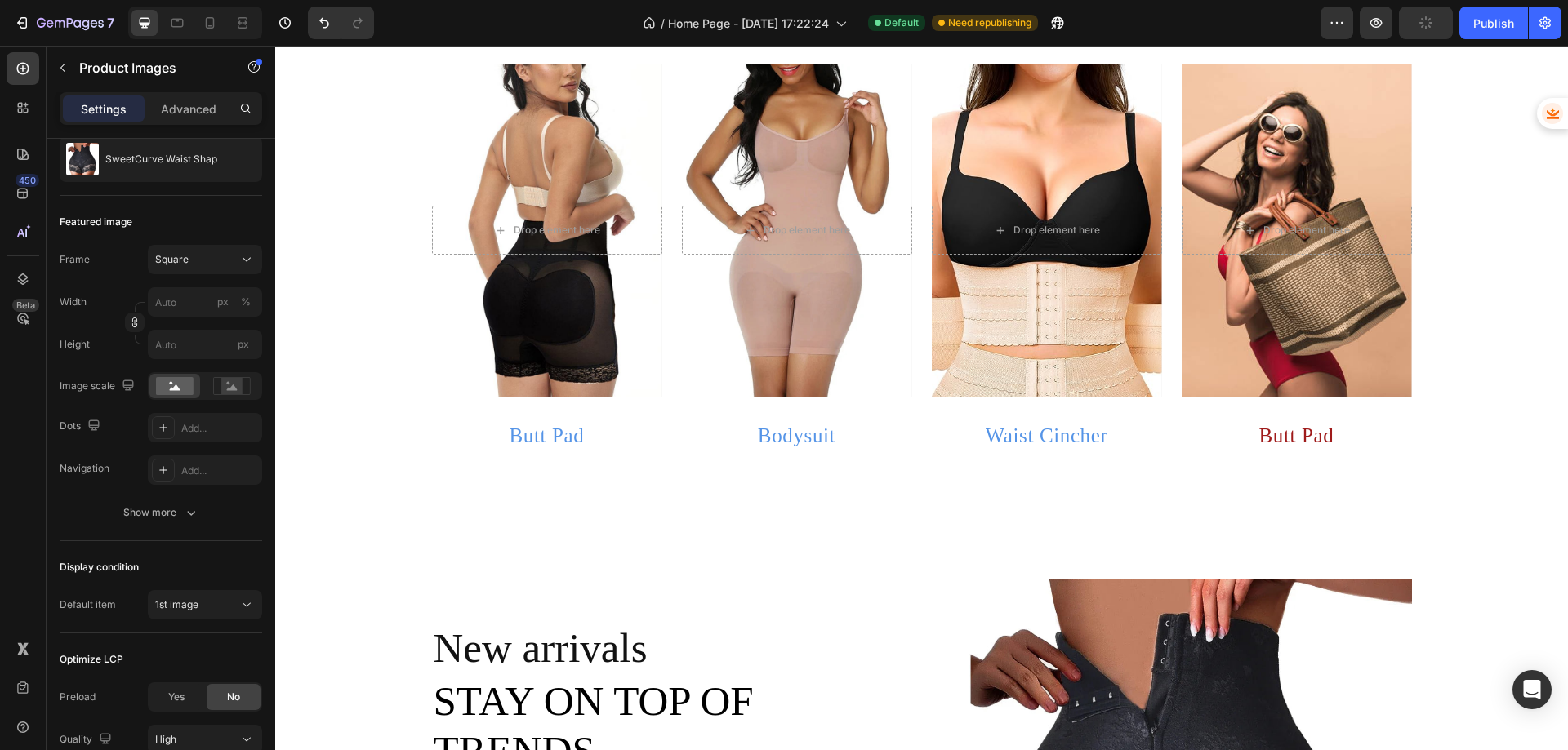
scroll to position [736, 0]
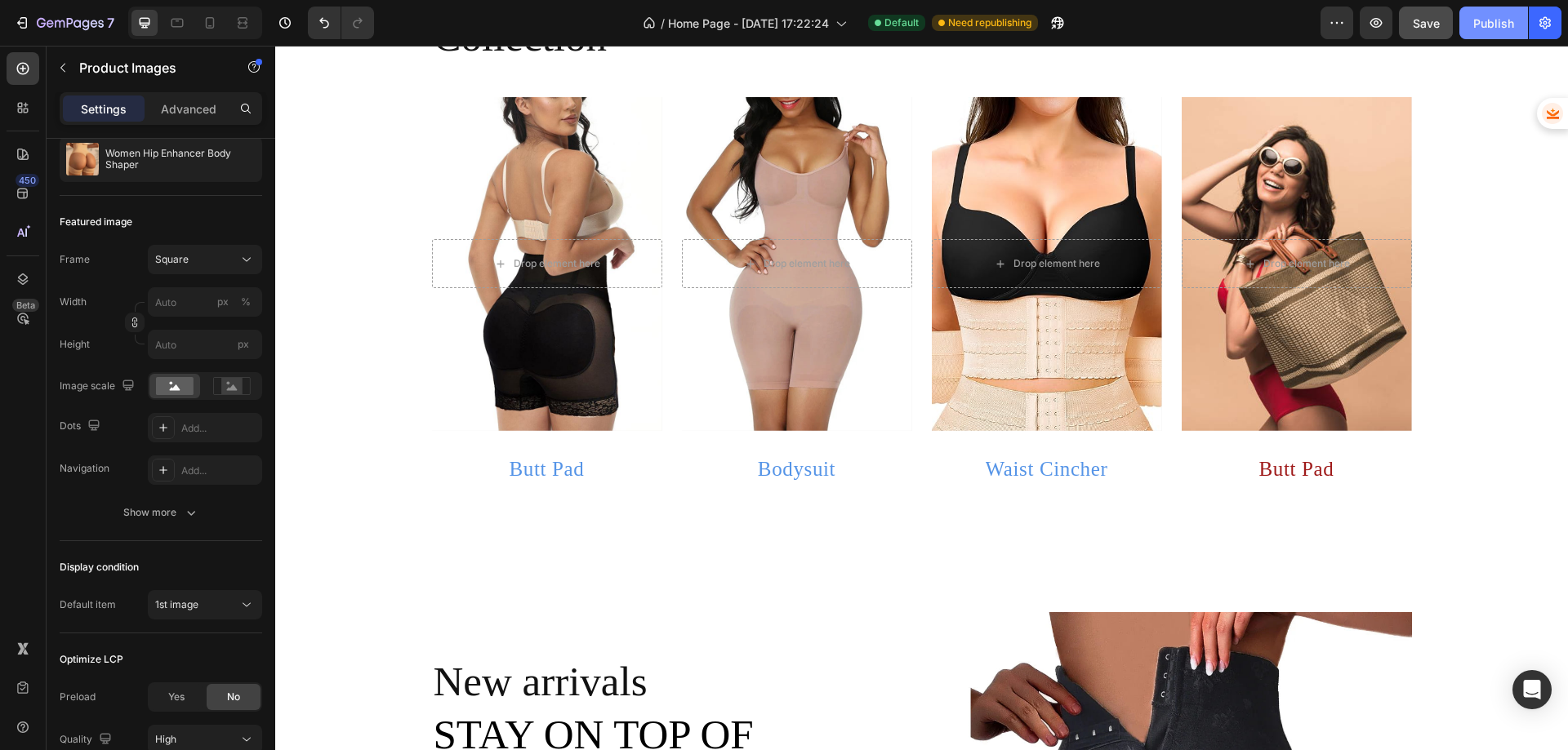
click at [1481, 17] on div "Publish" at bounding box center [1493, 24] width 40 height 18
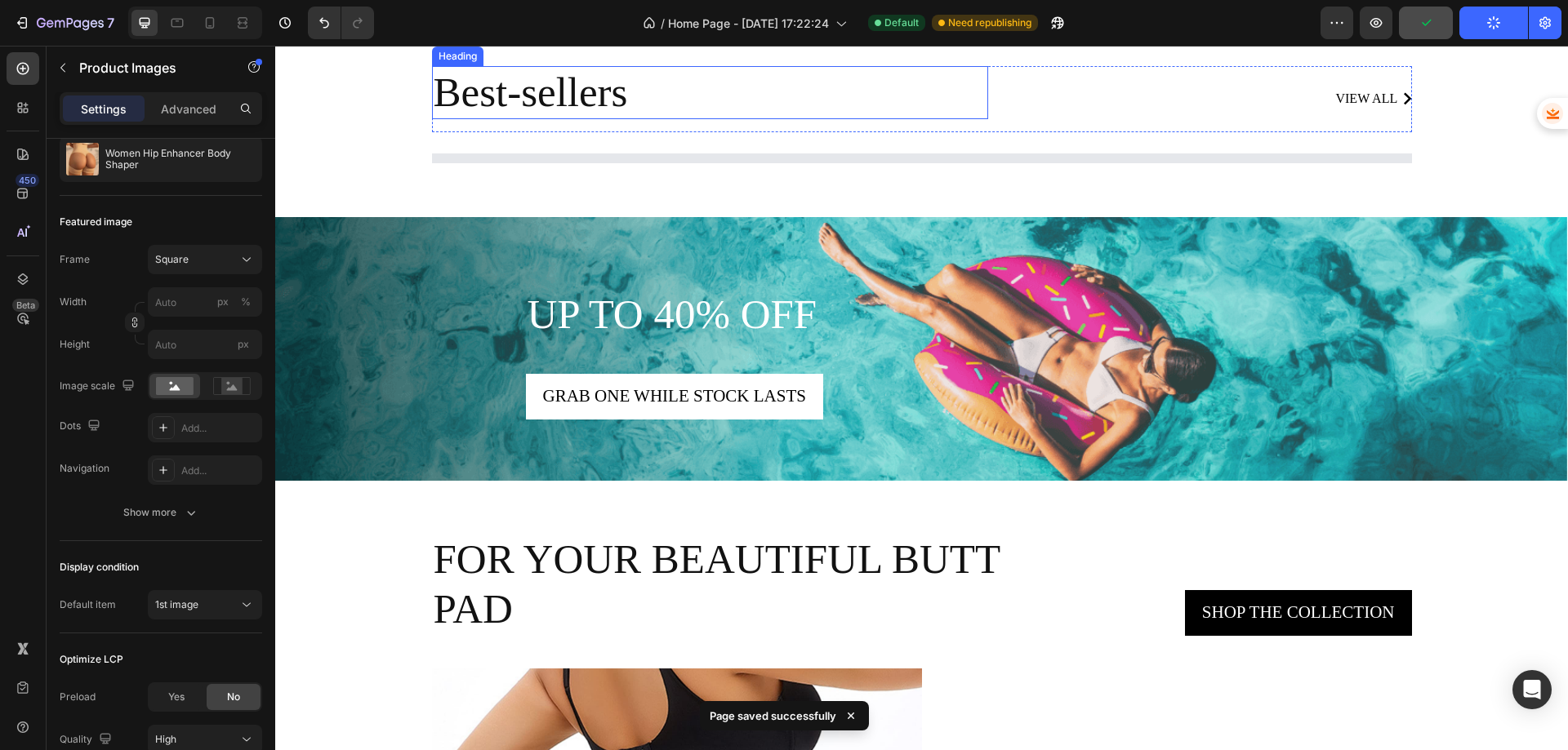
scroll to position [1797, 0]
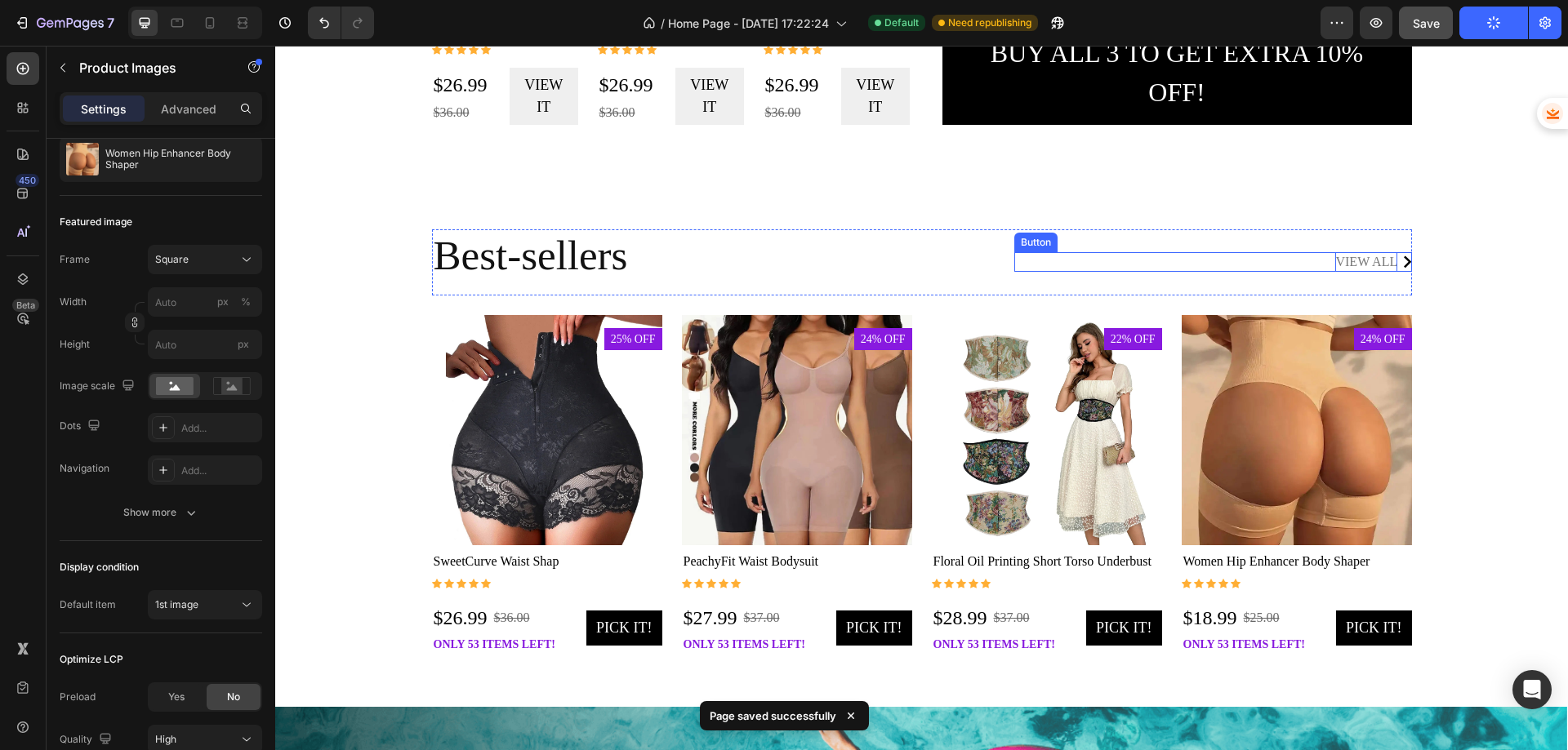
click at [1372, 263] on div "view all" at bounding box center [1366, 262] width 62 height 19
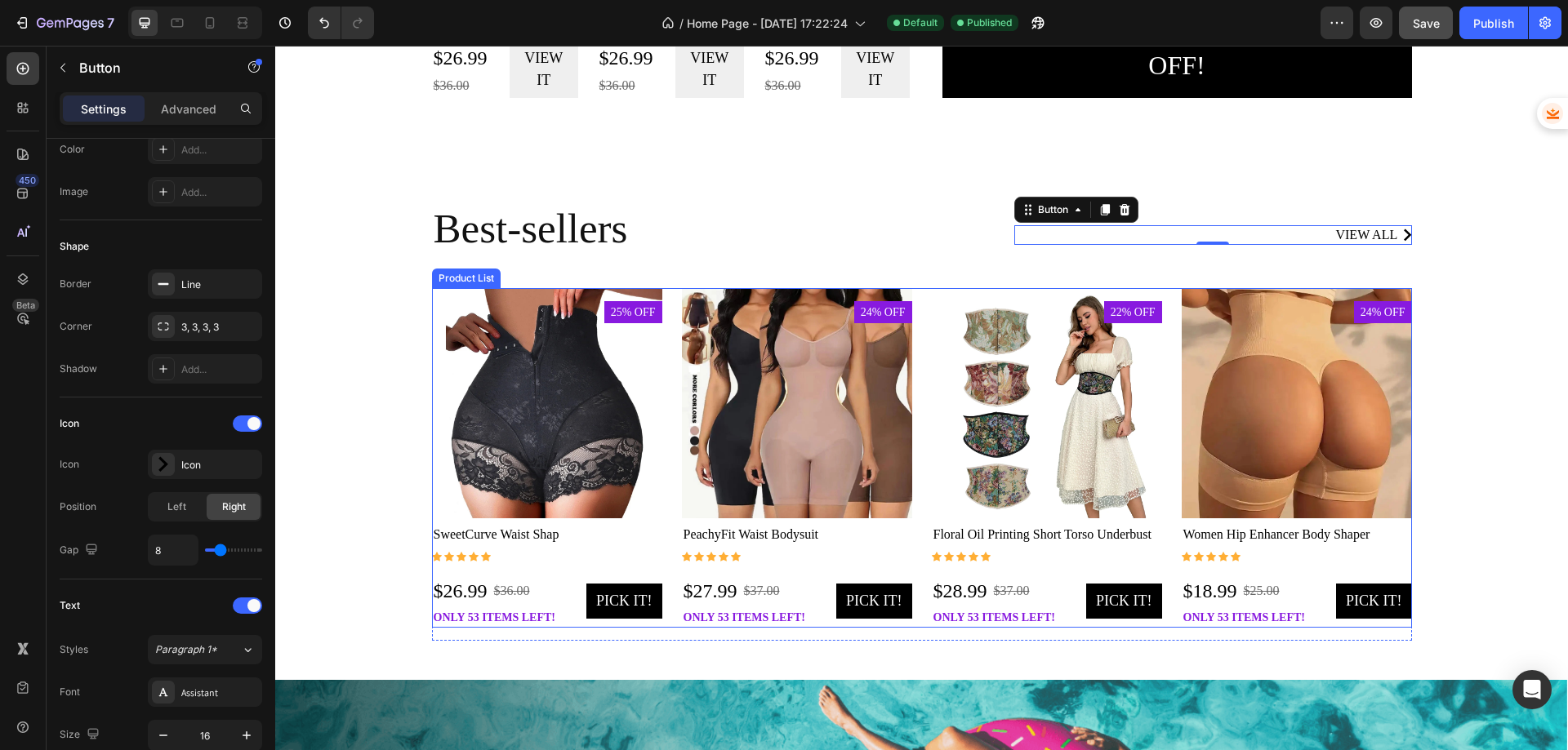
scroll to position [1879, 0]
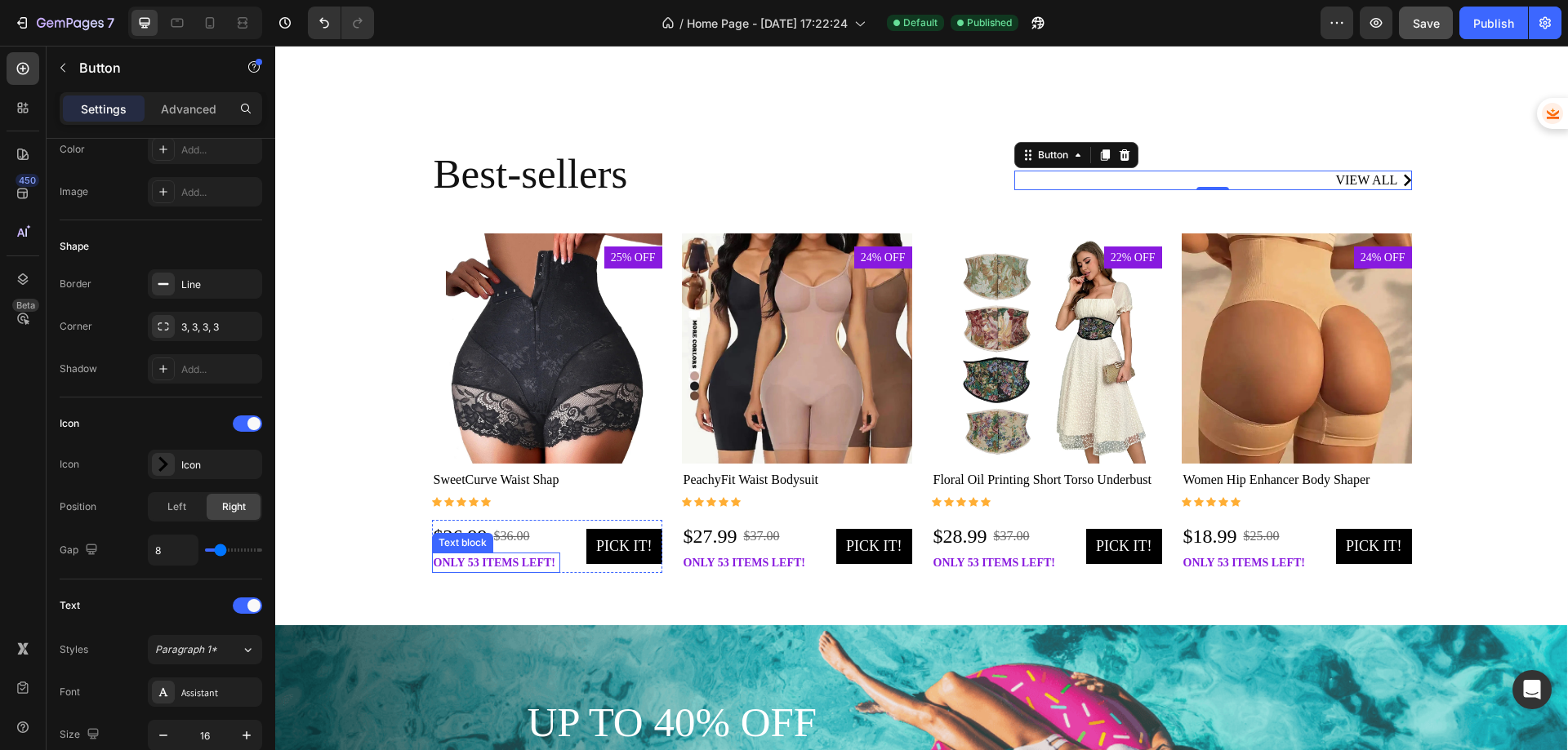
click at [489, 564] on p "only 53 items left!" at bounding box center [496, 564] width 126 height 18
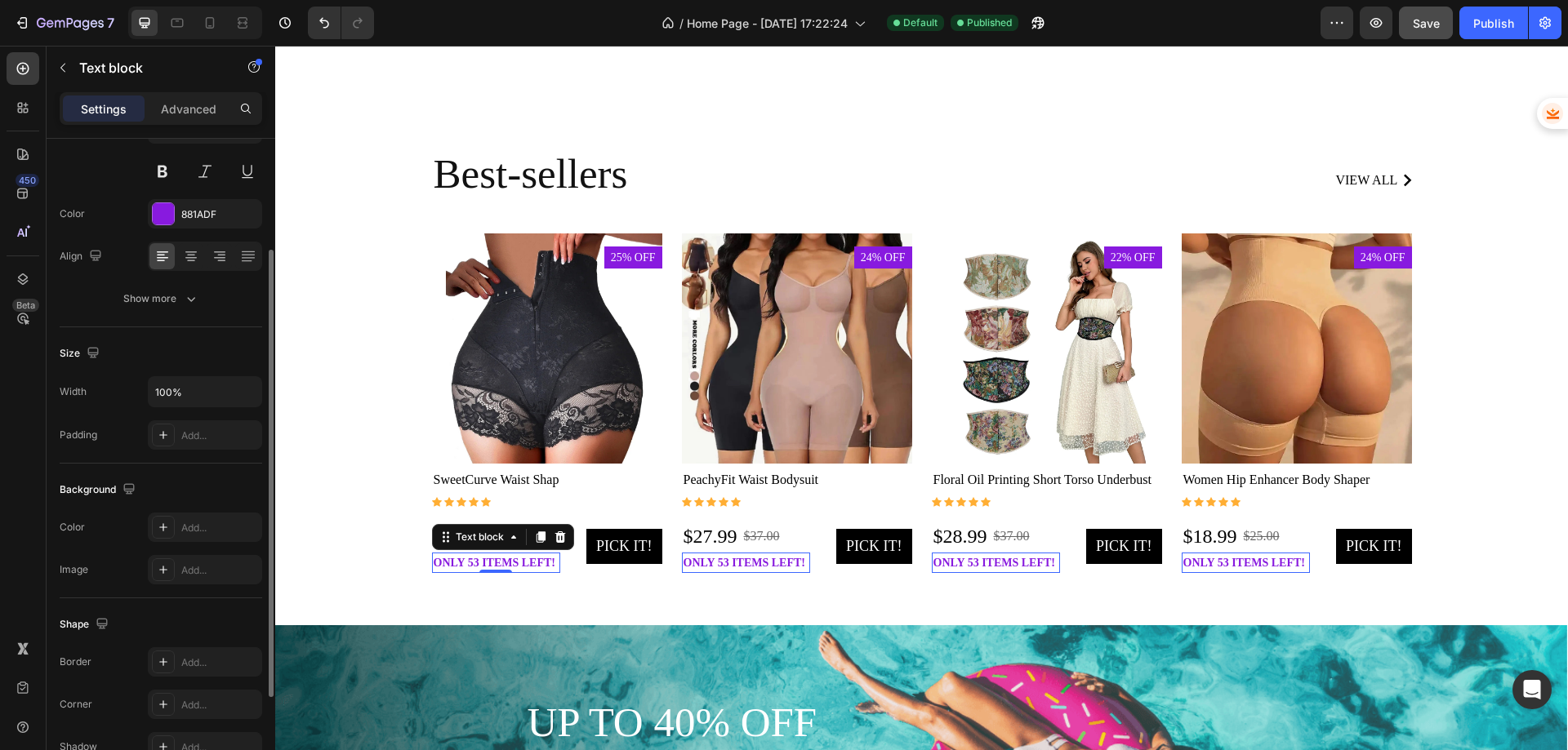
scroll to position [309, 0]
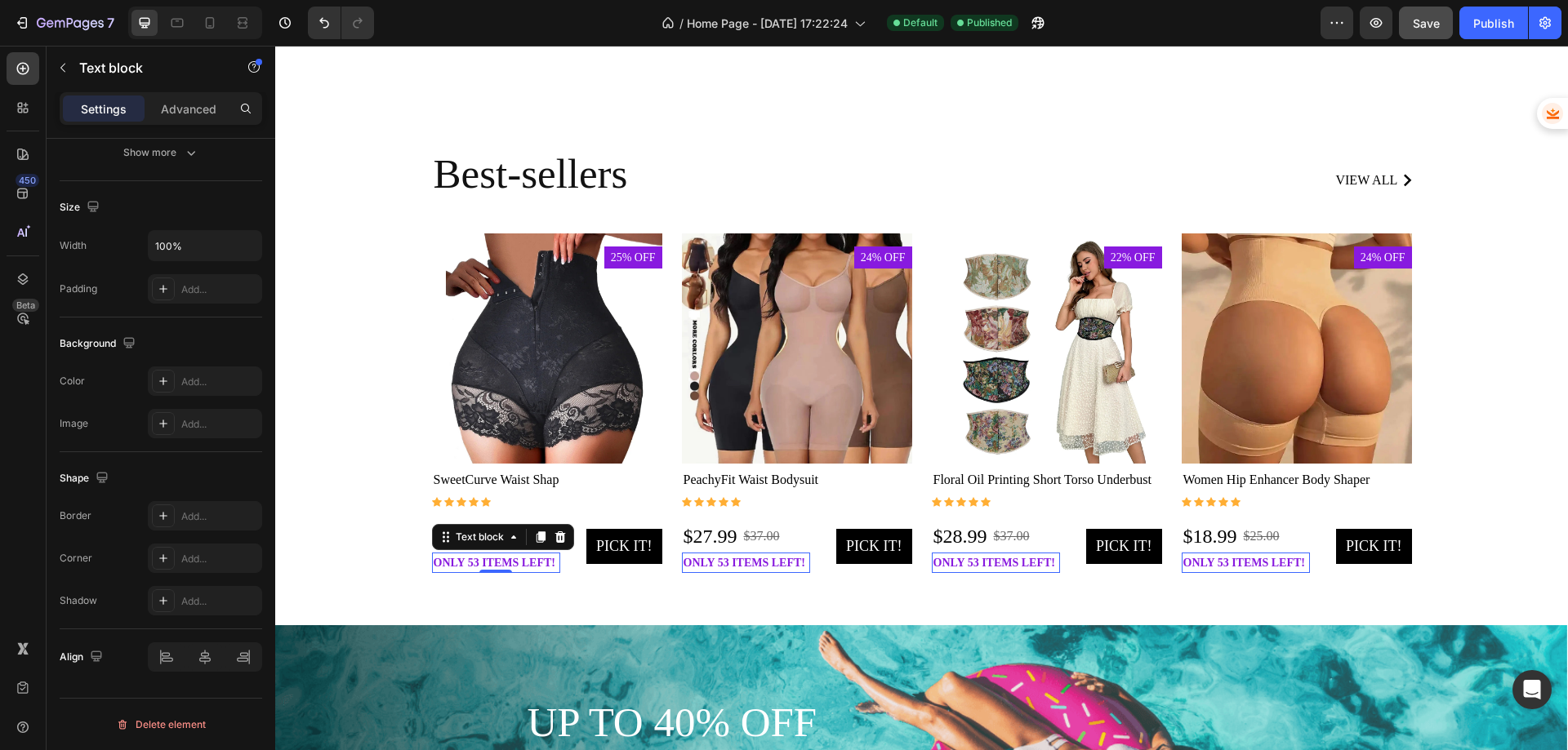
click at [463, 564] on p "only 53 items left!" at bounding box center [496, 564] width 126 height 18
click at [470, 564] on p "only 53 items left!" at bounding box center [496, 564] width 126 height 18
click at [463, 565] on p "only 53 items left!" at bounding box center [496, 564] width 126 height 18
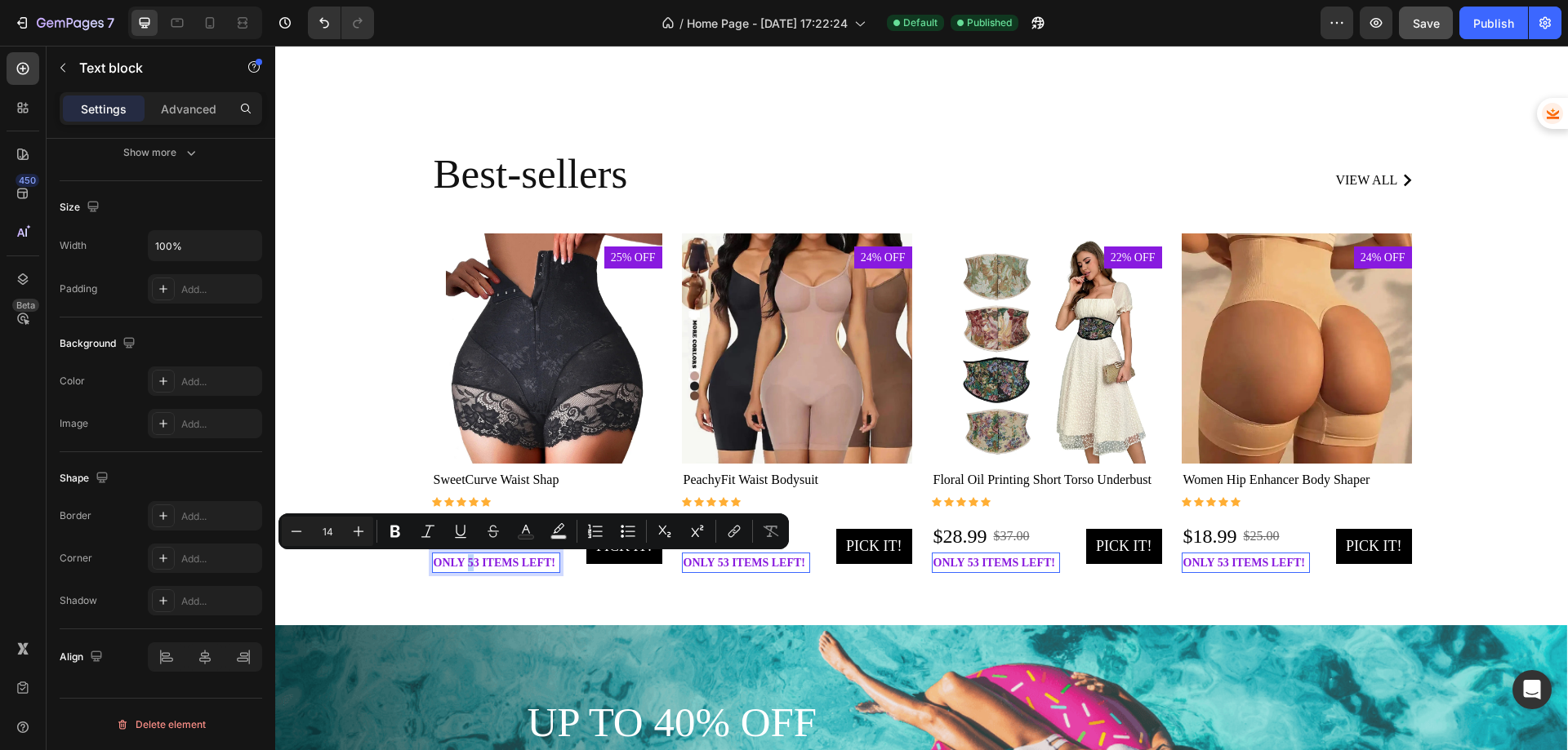
click at [470, 564] on p "only 53 items left!" at bounding box center [496, 564] width 126 height 18
click at [471, 564] on p "only 53 items left!" at bounding box center [496, 564] width 126 height 18
drag, startPoint x: 471, startPoint y: 564, endPoint x: 462, endPoint y: 563, distance: 9.1
click at [462, 563] on p "only 59 items left!" at bounding box center [496, 564] width 126 height 18
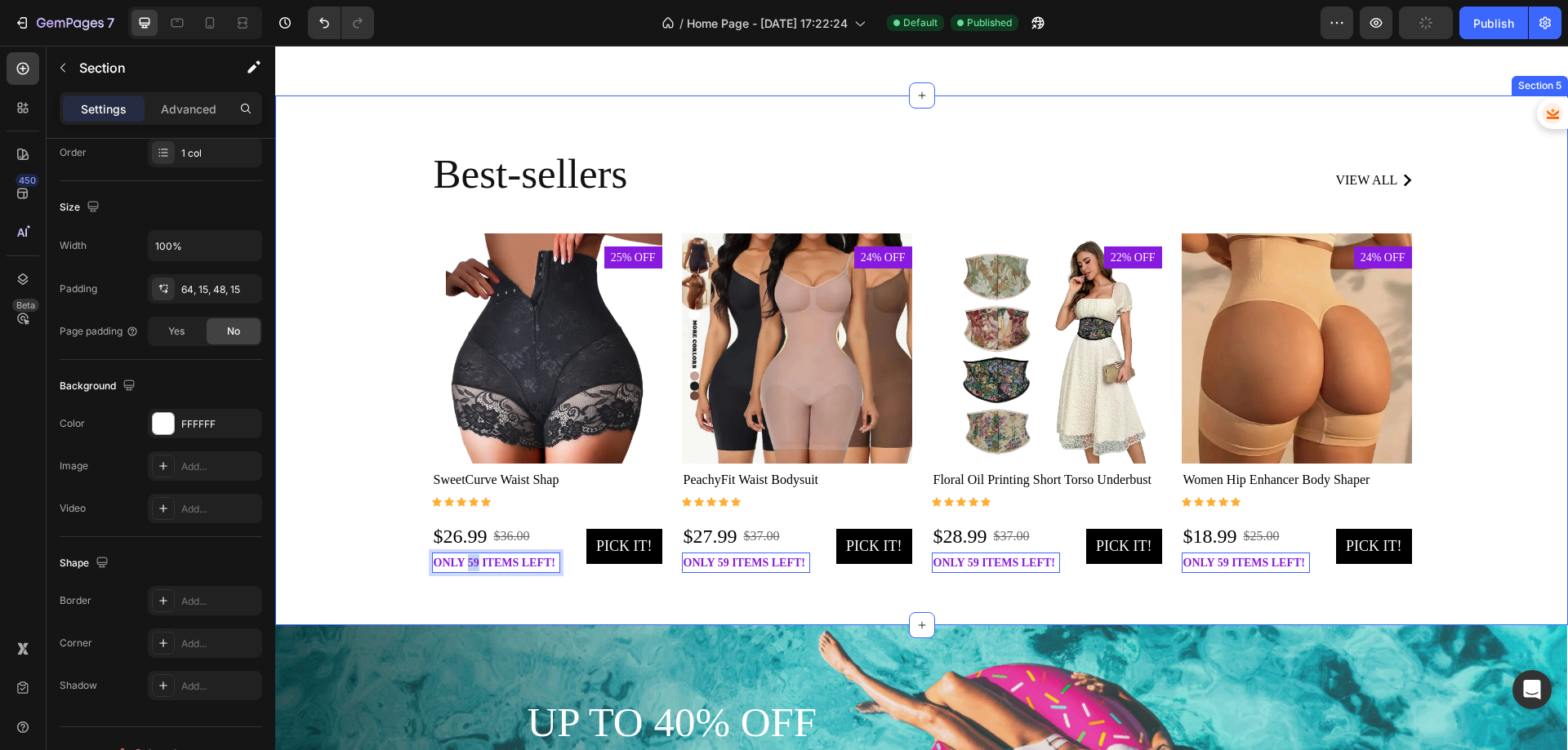
click at [645, 608] on div "Best-sellers Heading view all Button Row Product Images 25% off Product Badge R…" at bounding box center [922, 360] width 1293 height 530
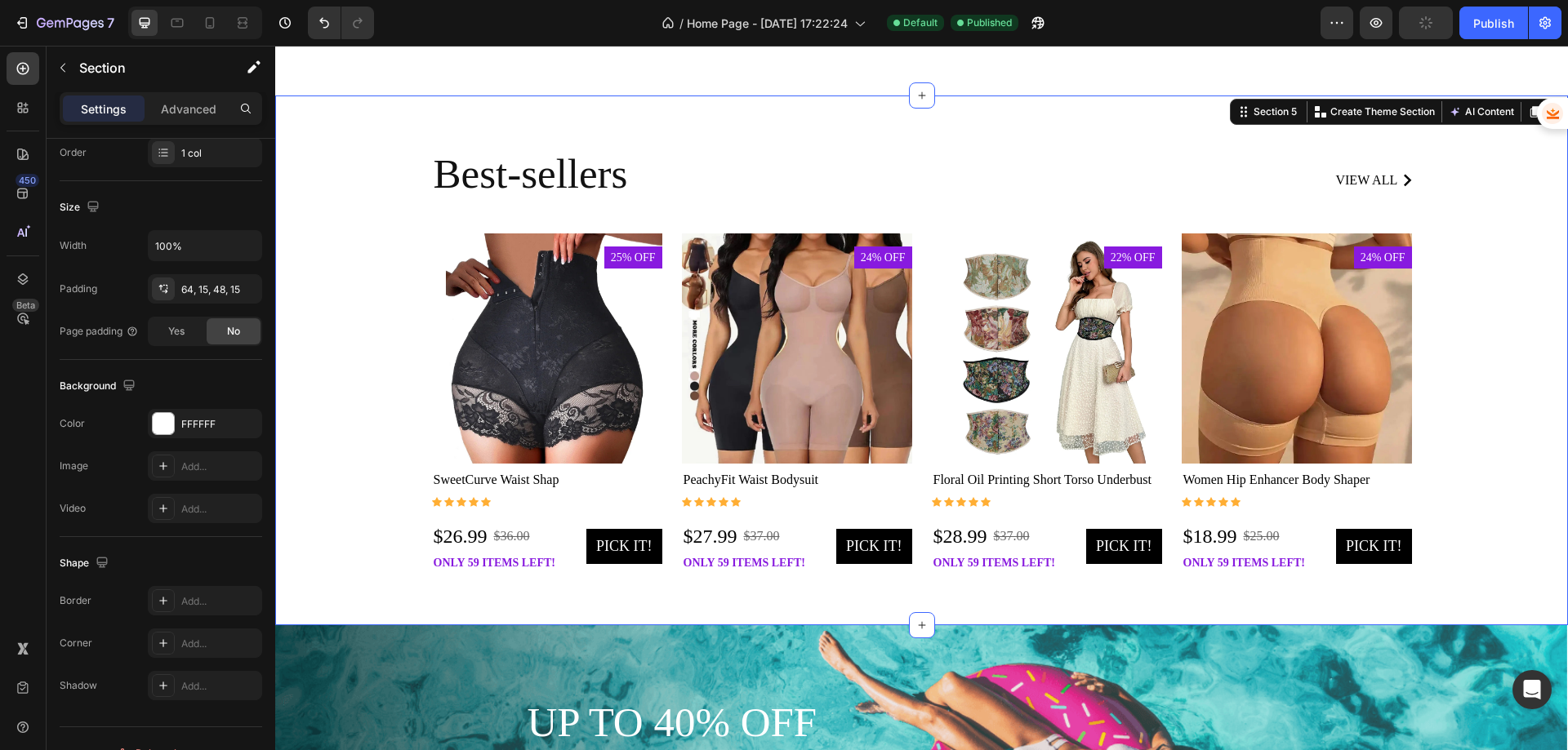
scroll to position [0, 0]
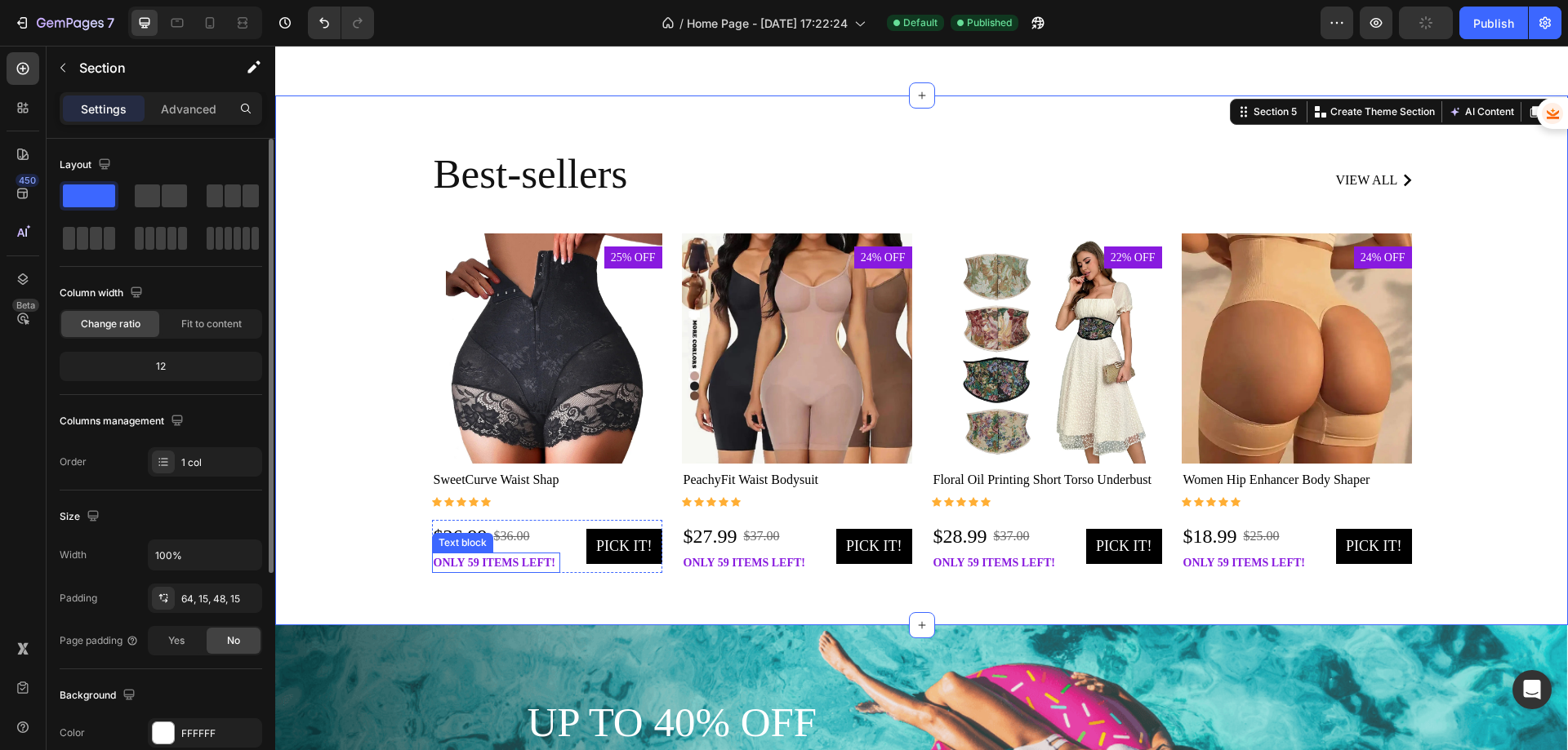
click at [552, 563] on p "only 59 items left!" at bounding box center [496, 564] width 126 height 18
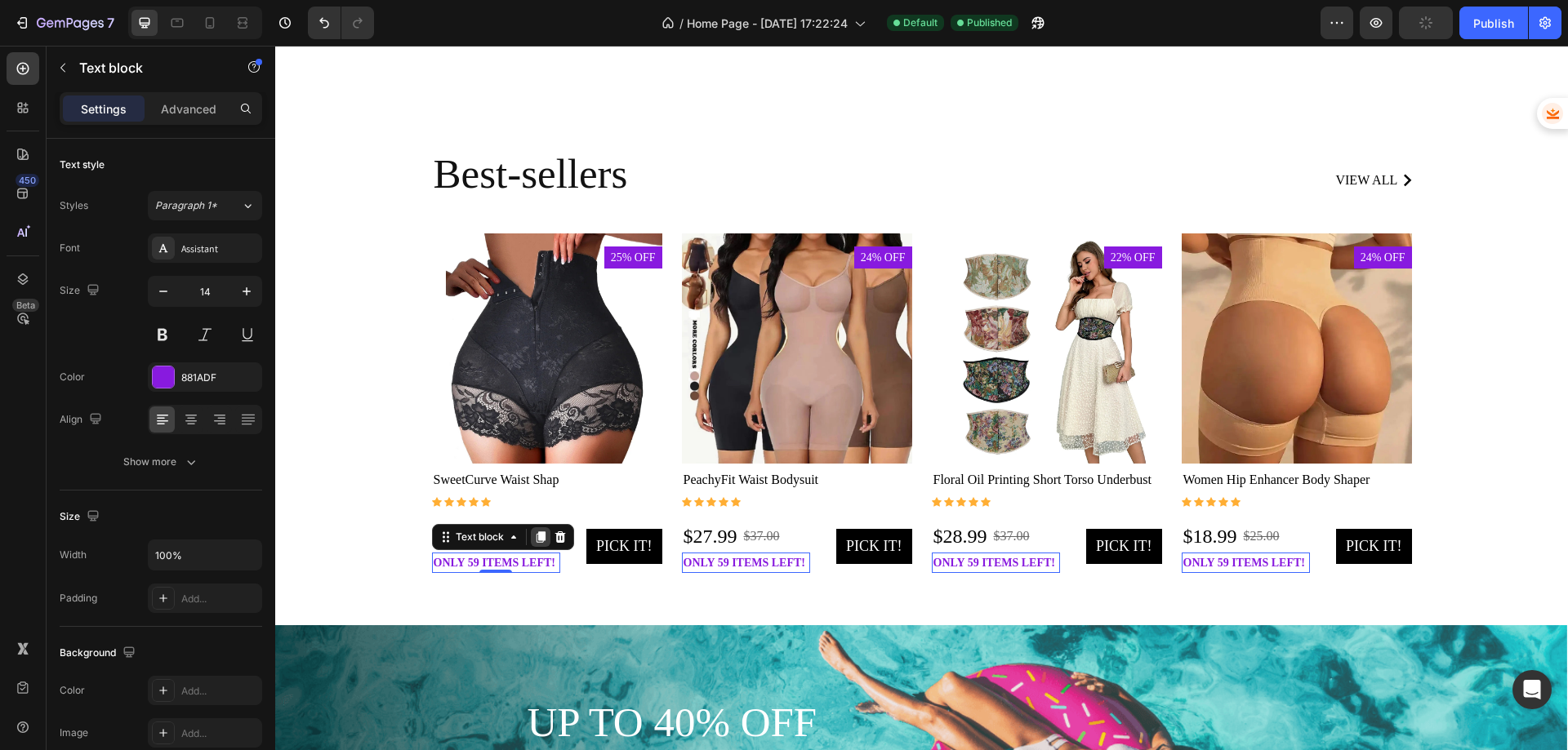
click at [536, 539] on icon at bounding box center [540, 537] width 9 height 11
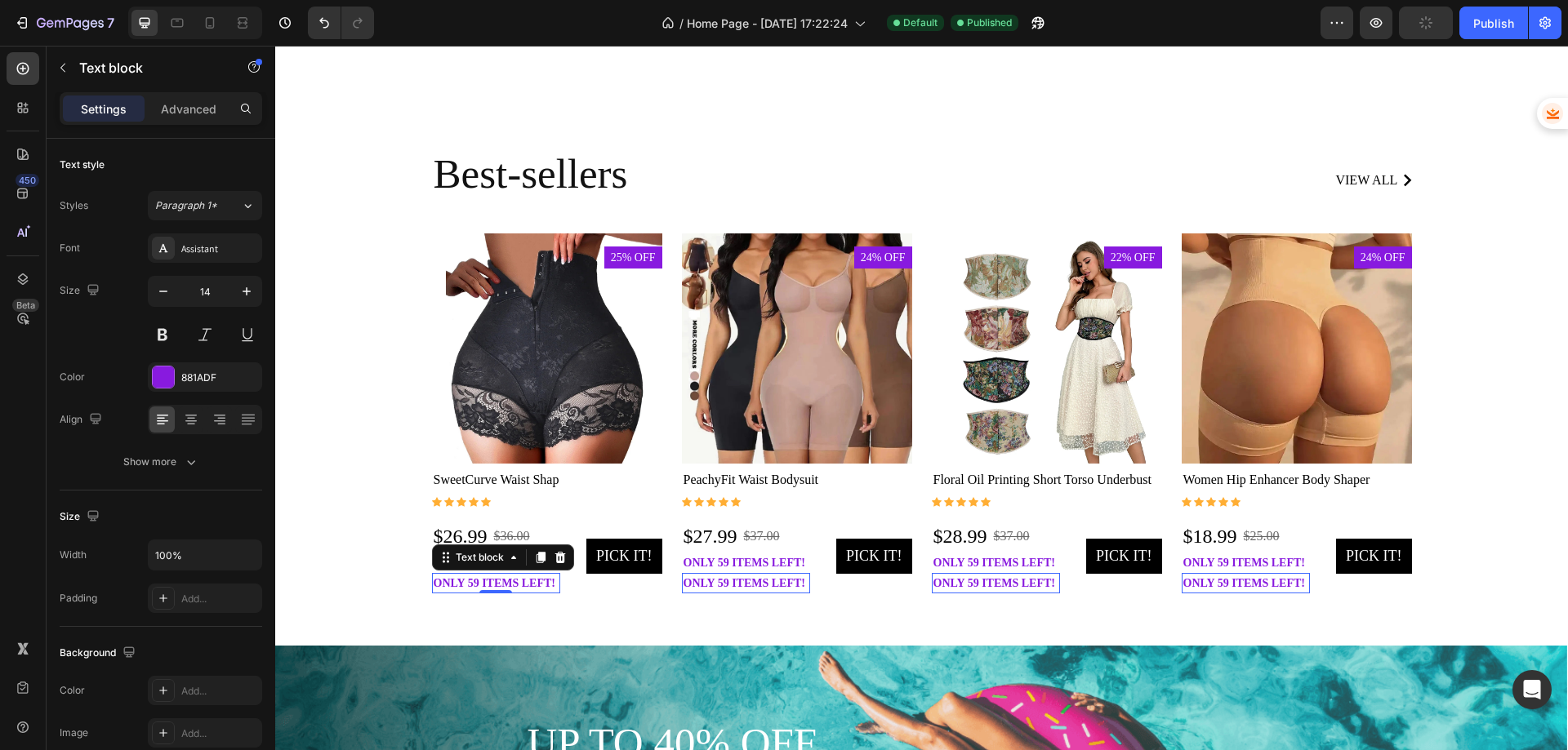
click at [472, 579] on p "only 59 items left!" at bounding box center [496, 584] width 126 height 18
click at [495, 586] on p "only 55 items left!" at bounding box center [496, 584] width 126 height 18
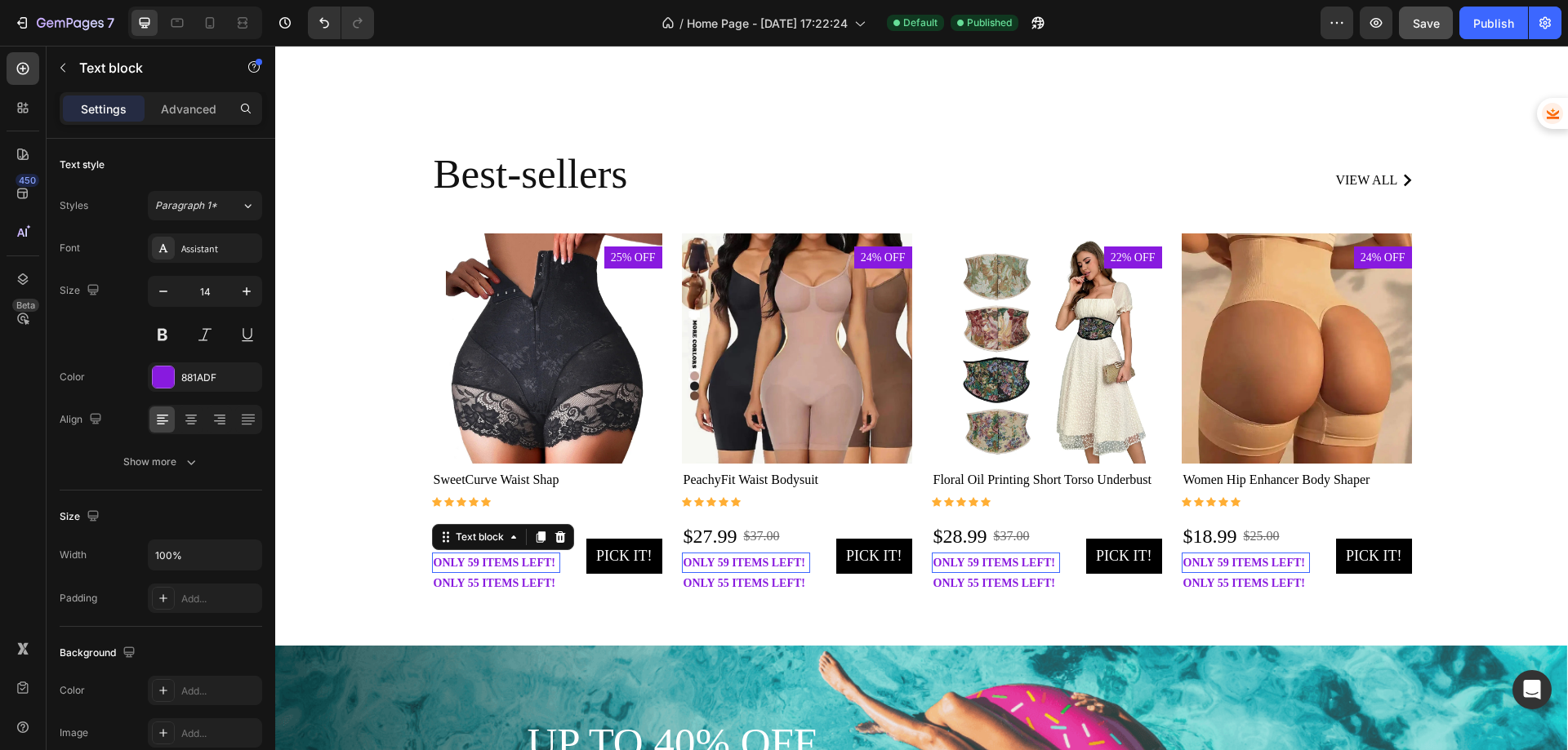
click at [491, 558] on p "only 59 items left!" at bounding box center [496, 564] width 126 height 18
click at [554, 542] on icon at bounding box center [560, 537] width 13 height 13
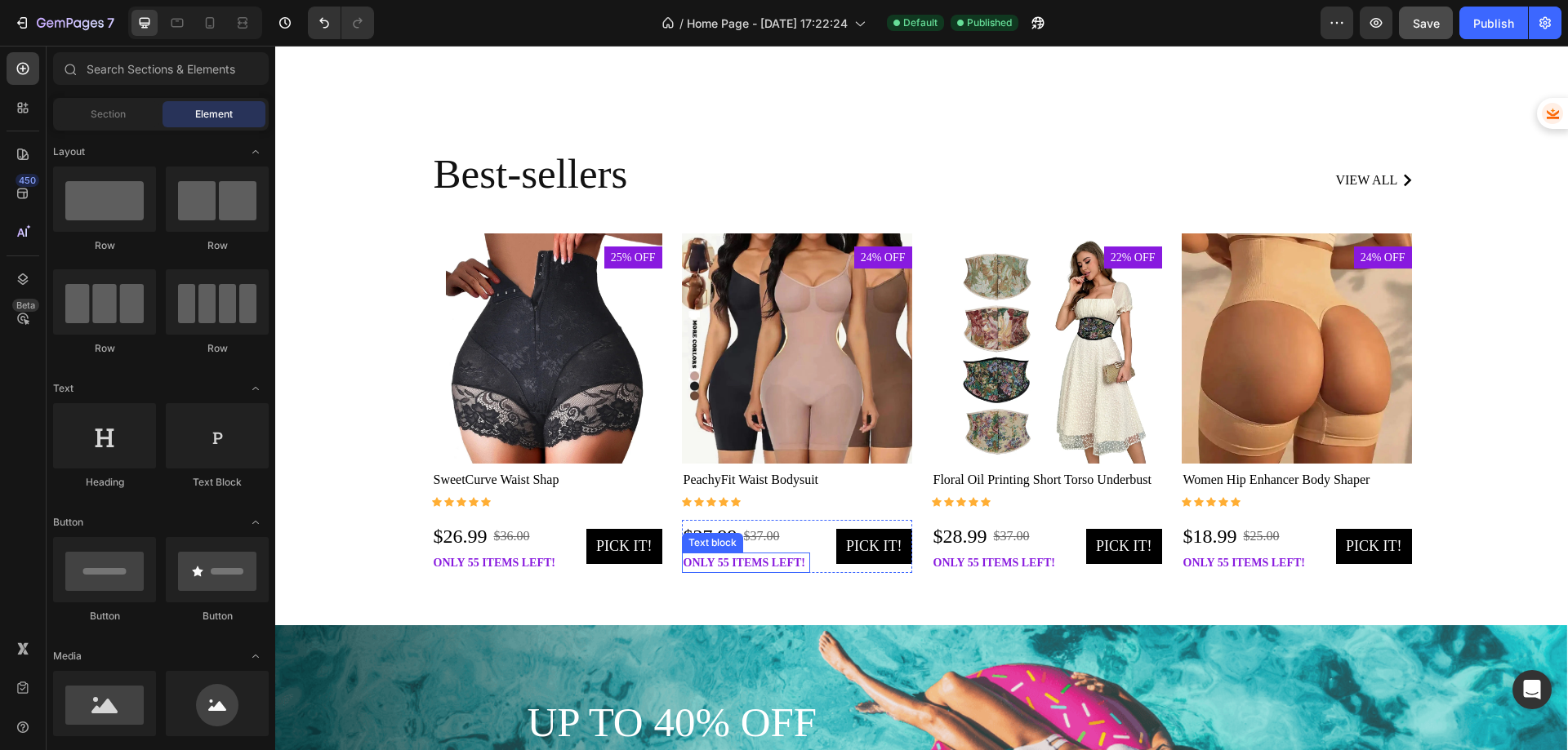
click at [559, 562] on p "only 55 items left!" at bounding box center [496, 564] width 126 height 18
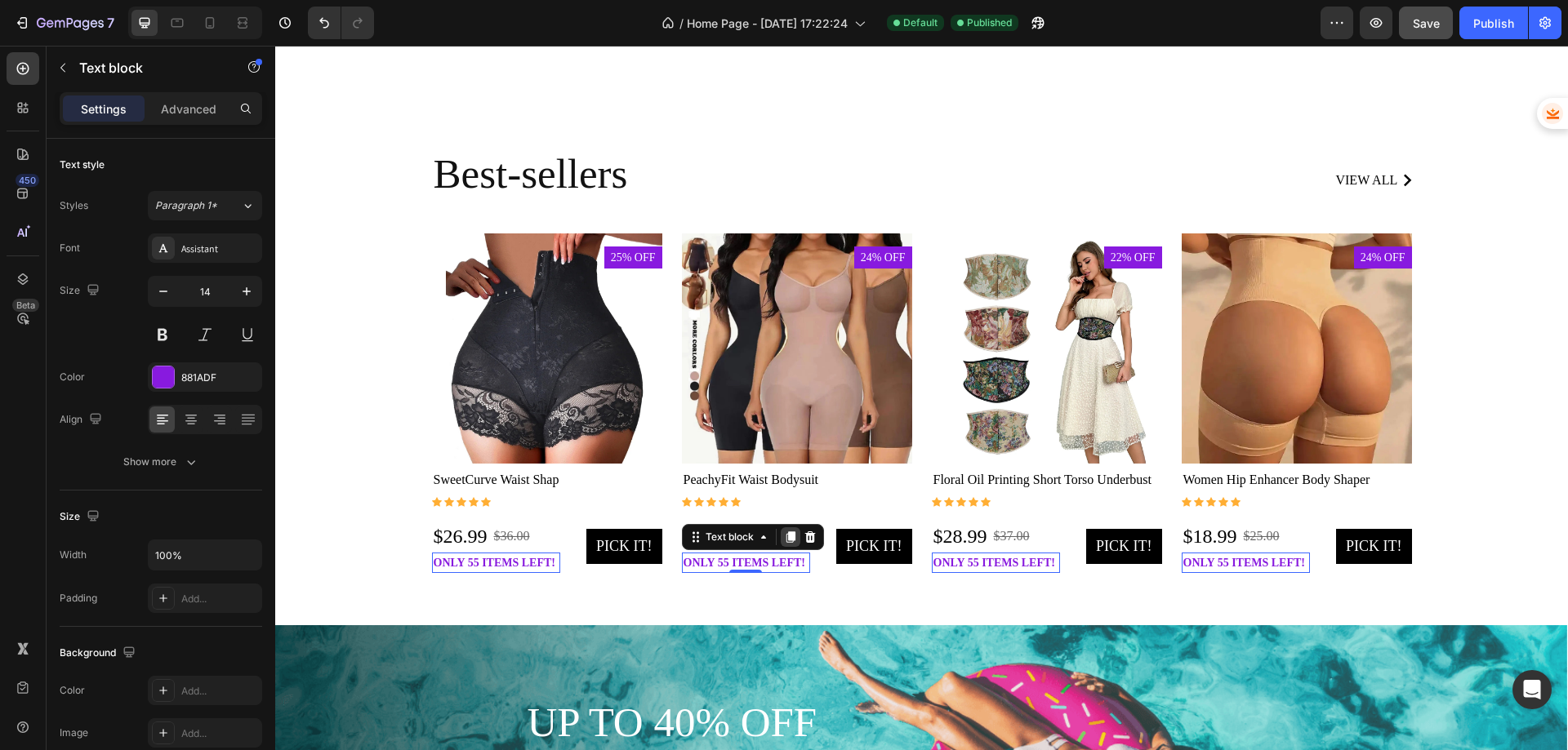
click at [275, 46] on icon at bounding box center [275, 46] width 0 height 0
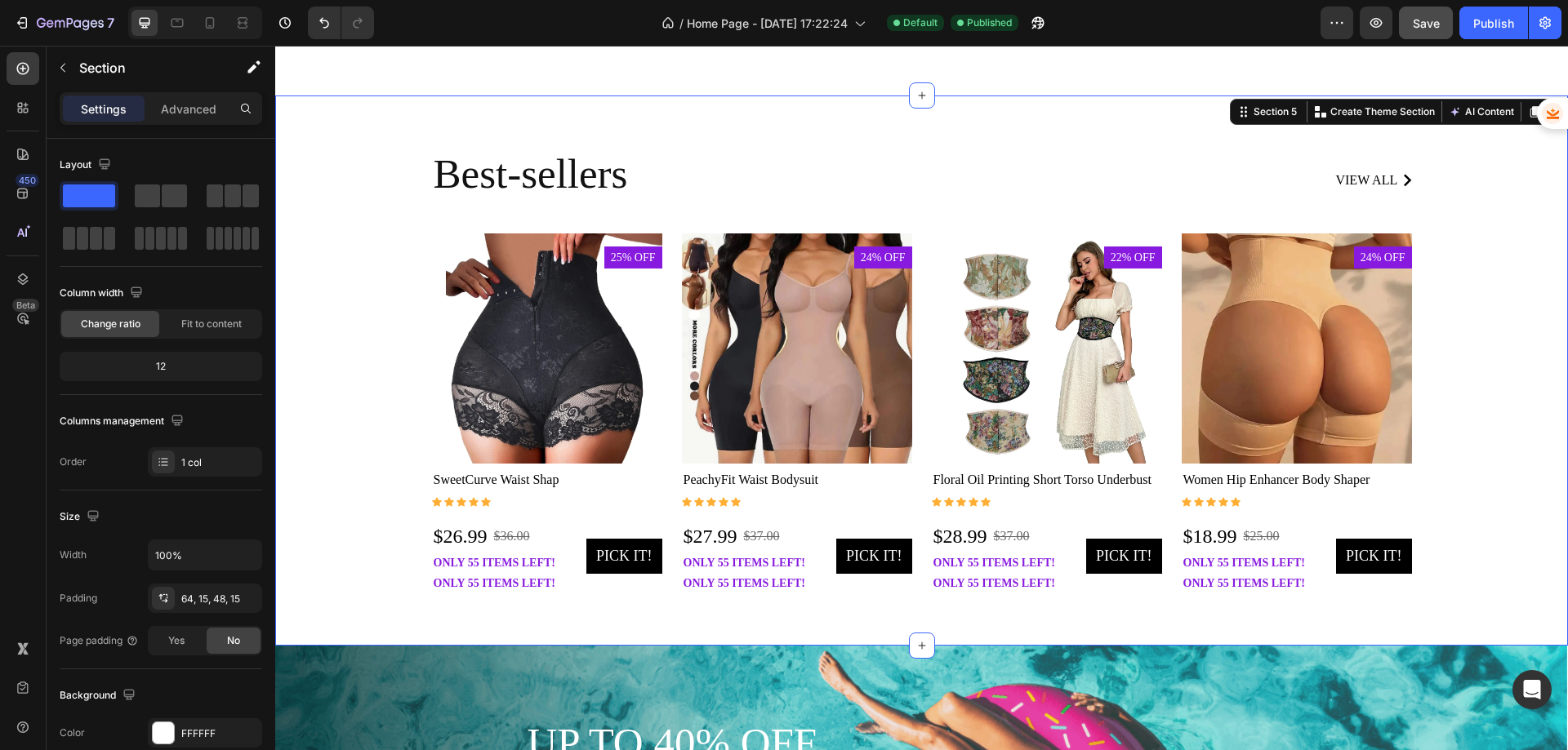
click at [828, 615] on div "Best-sellers Heading view all Button Row Product Images 25% off Product Badge R…" at bounding box center [922, 371] width 1293 height 550
click at [559, 589] on p "only 55 items left!" at bounding box center [496, 584] width 126 height 18
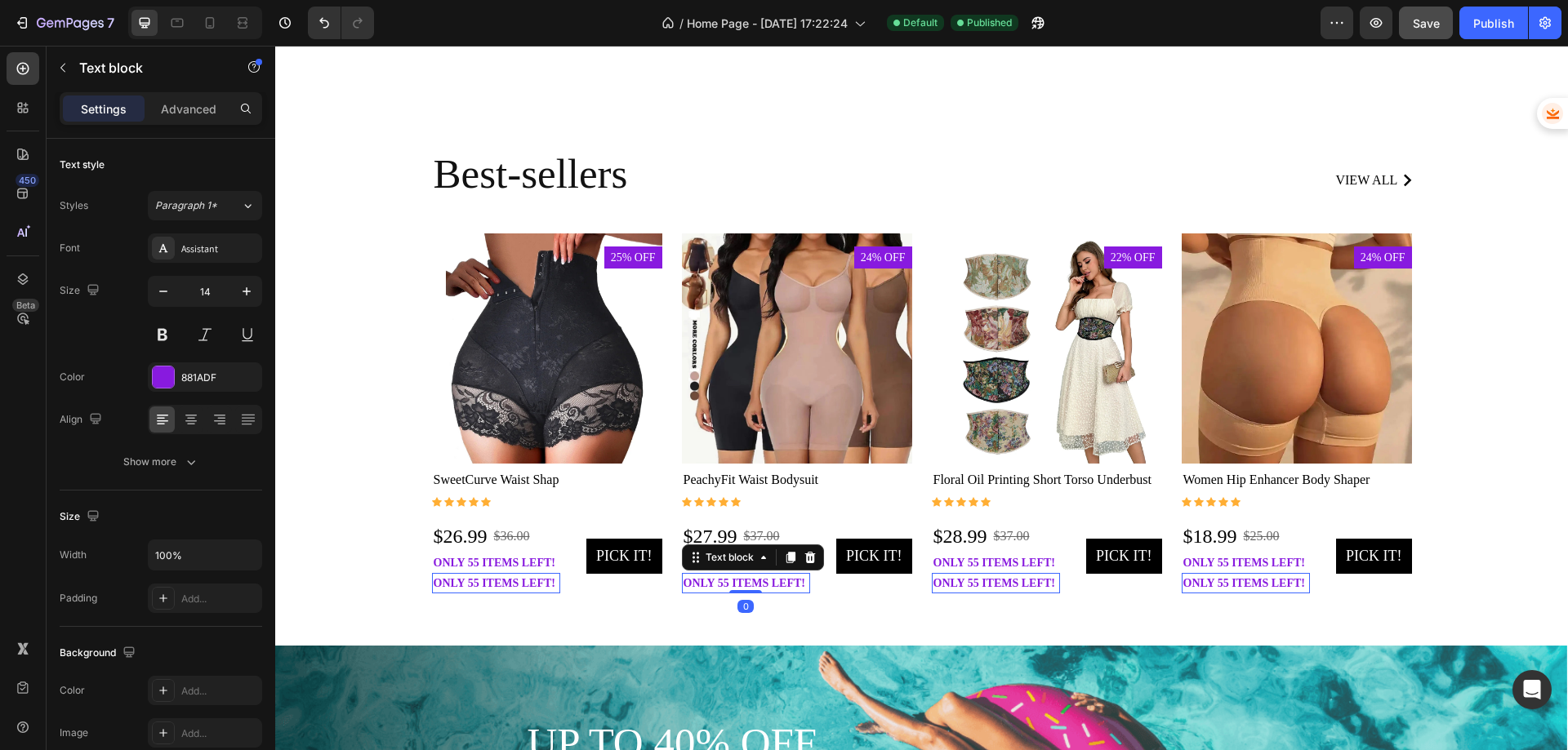
click at [559, 583] on p "only 55 items left!" at bounding box center [496, 584] width 126 height 18
click at [722, 583] on p "only 55 items left!" at bounding box center [746, 584] width 126 height 18
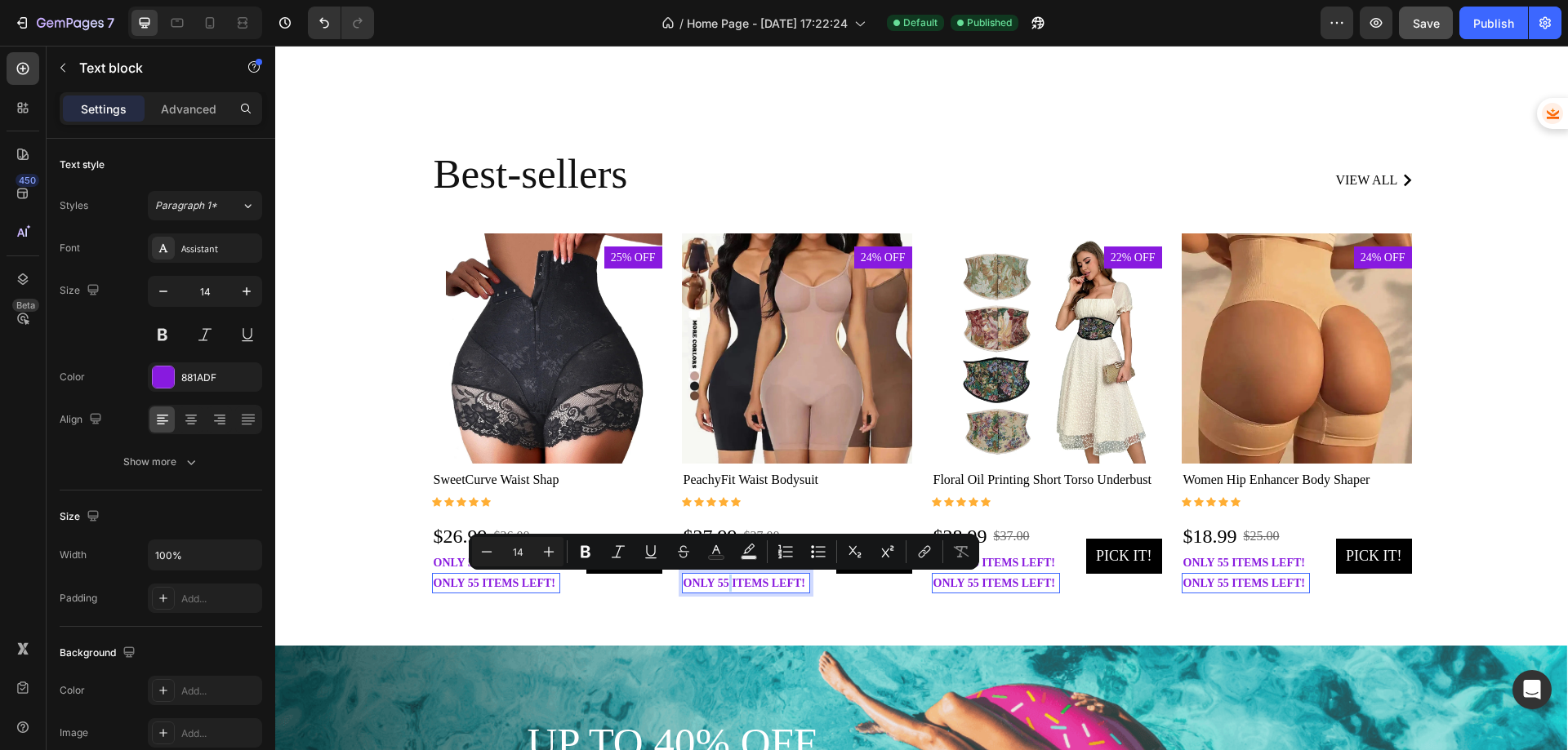
click at [720, 583] on p "only 55 items left!" at bounding box center [746, 584] width 126 height 18
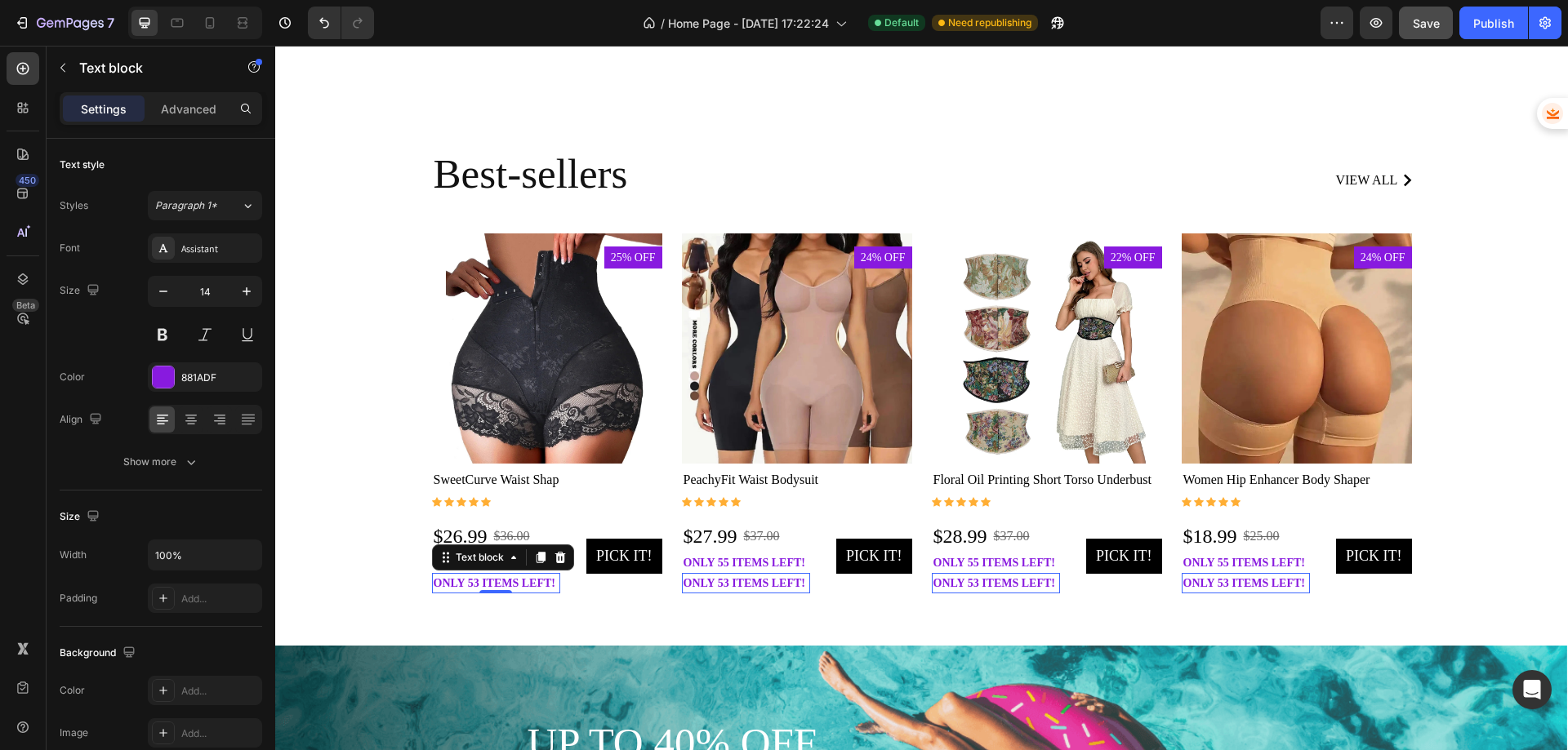
click at [543, 580] on p "only 53 items left!" at bounding box center [496, 584] width 126 height 18
click at [544, 586] on p "only 53 items left!" at bounding box center [496, 584] width 126 height 18
click at [559, 564] on p "only 55 items left!" at bounding box center [496, 564] width 126 height 18
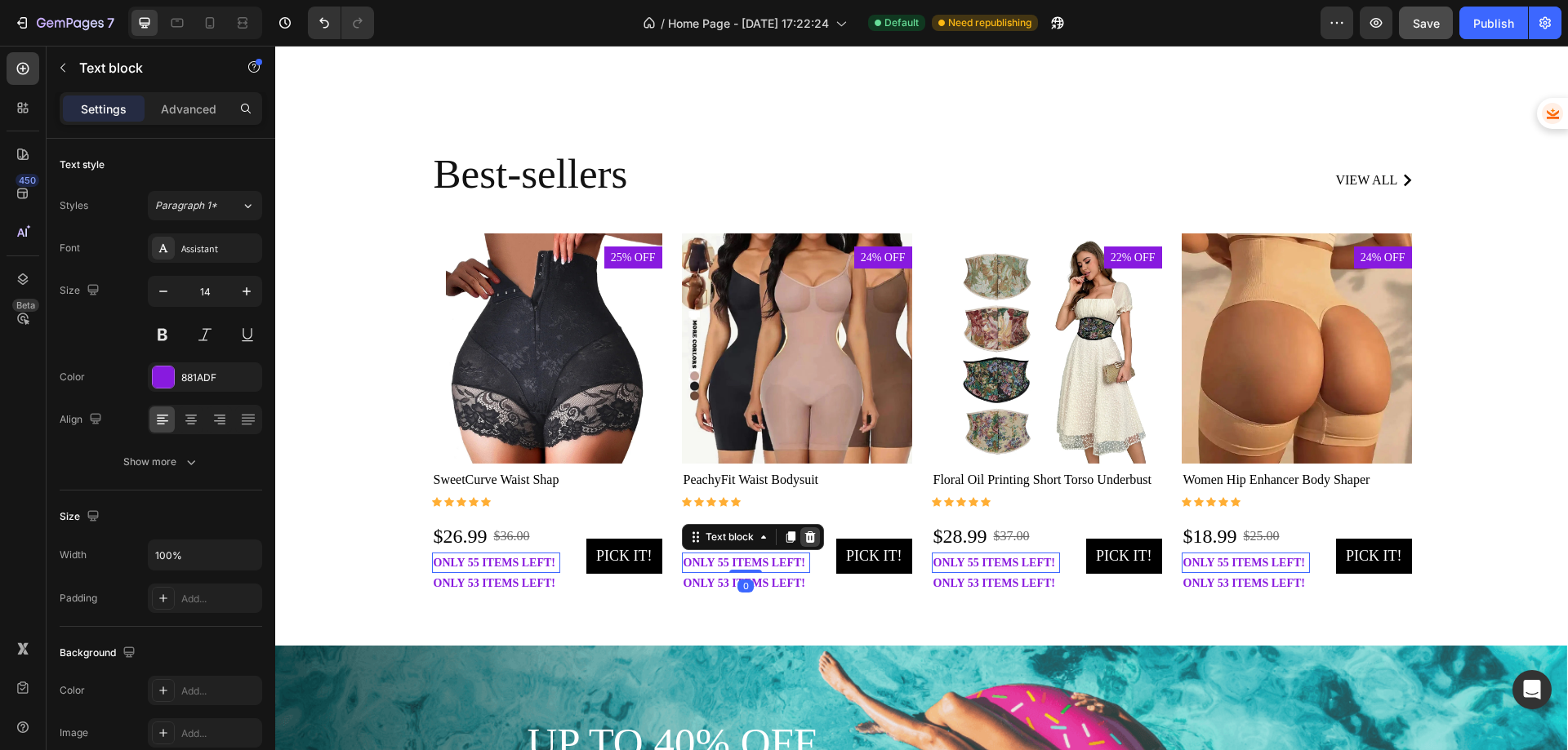
click at [275, 46] on icon at bounding box center [275, 46] width 0 height 0
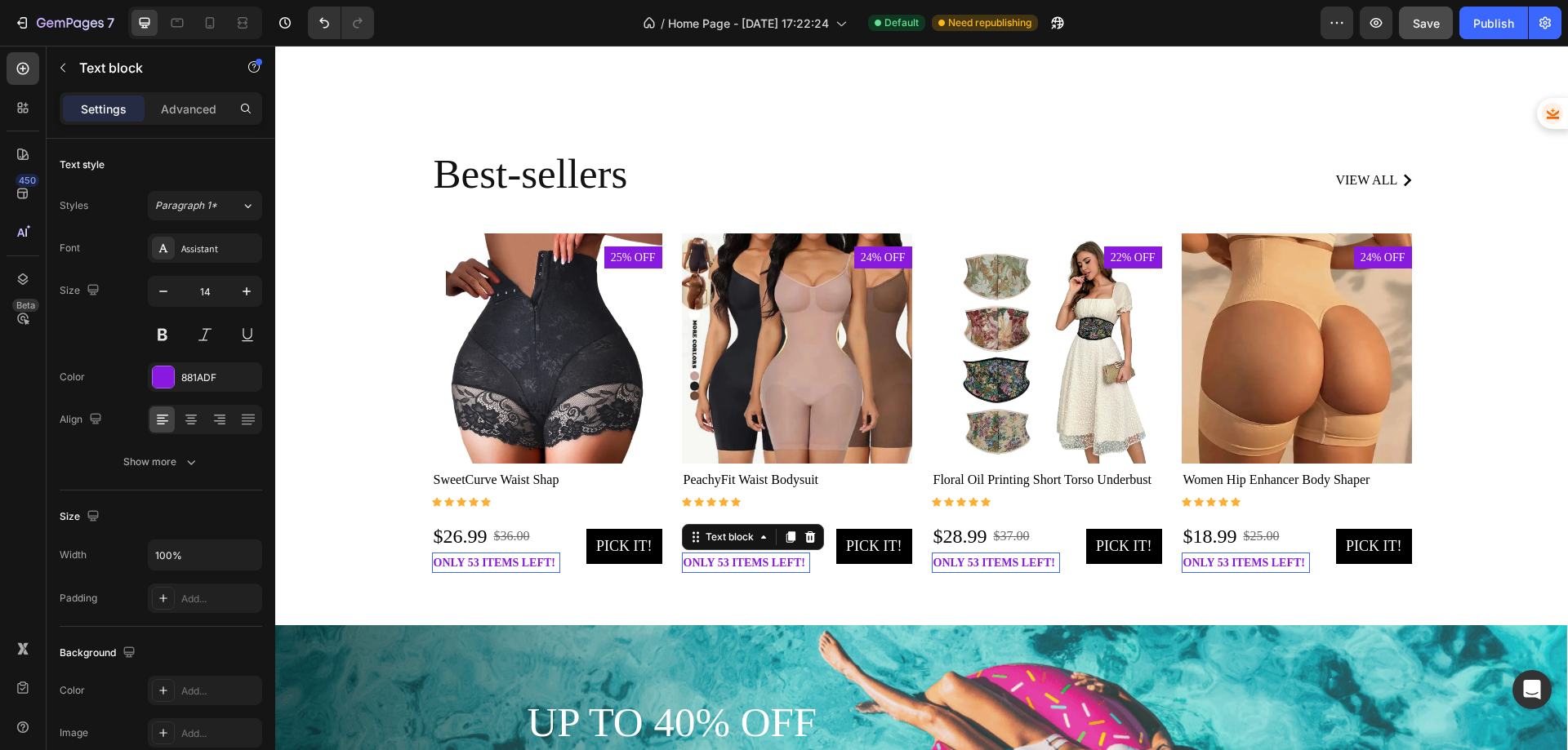
click at [559, 563] on p "only 53 items left!" at bounding box center [496, 564] width 126 height 18
click at [275, 46] on icon at bounding box center [275, 46] width 0 height 0
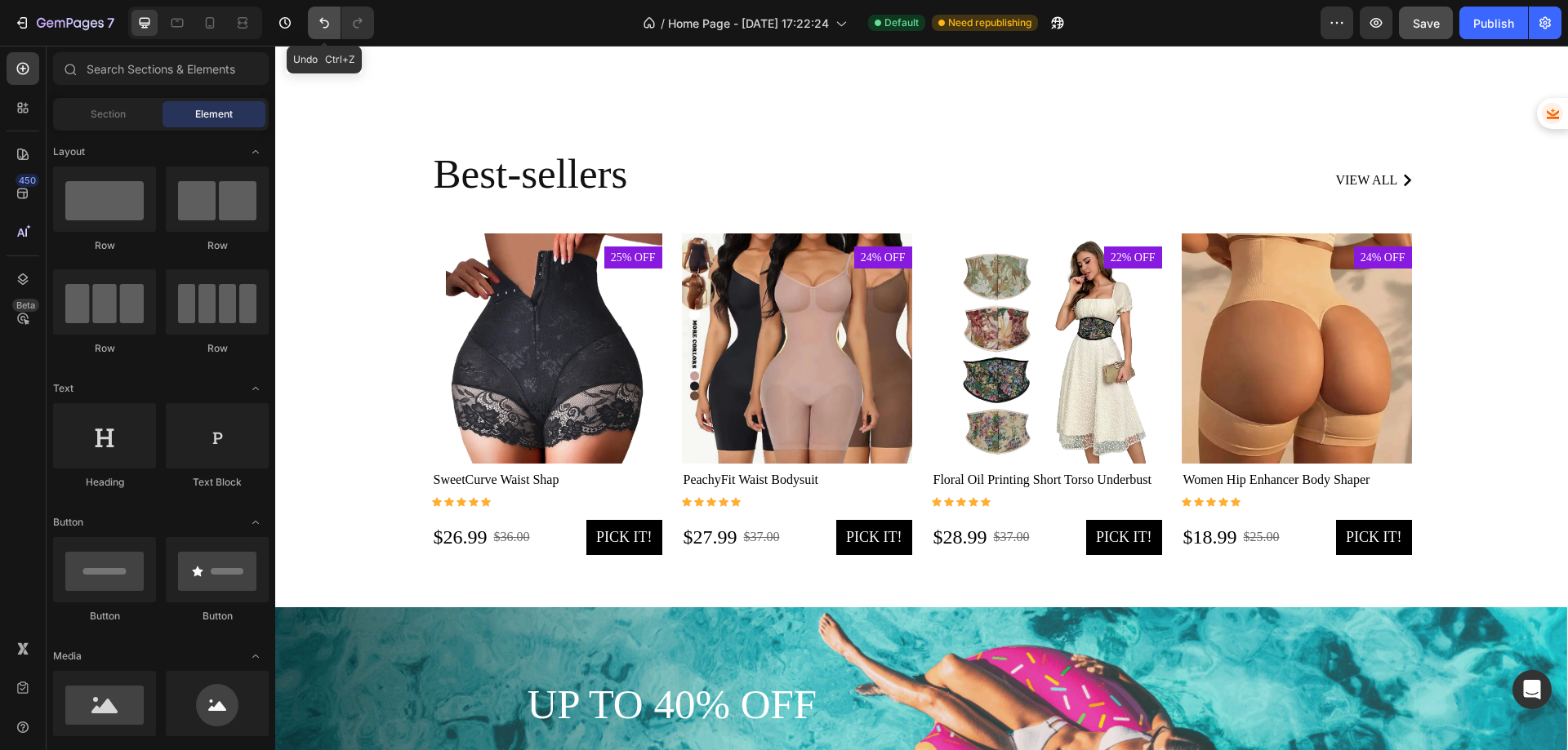
click at [326, 26] on icon "Undo/Redo" at bounding box center [324, 23] width 17 height 17
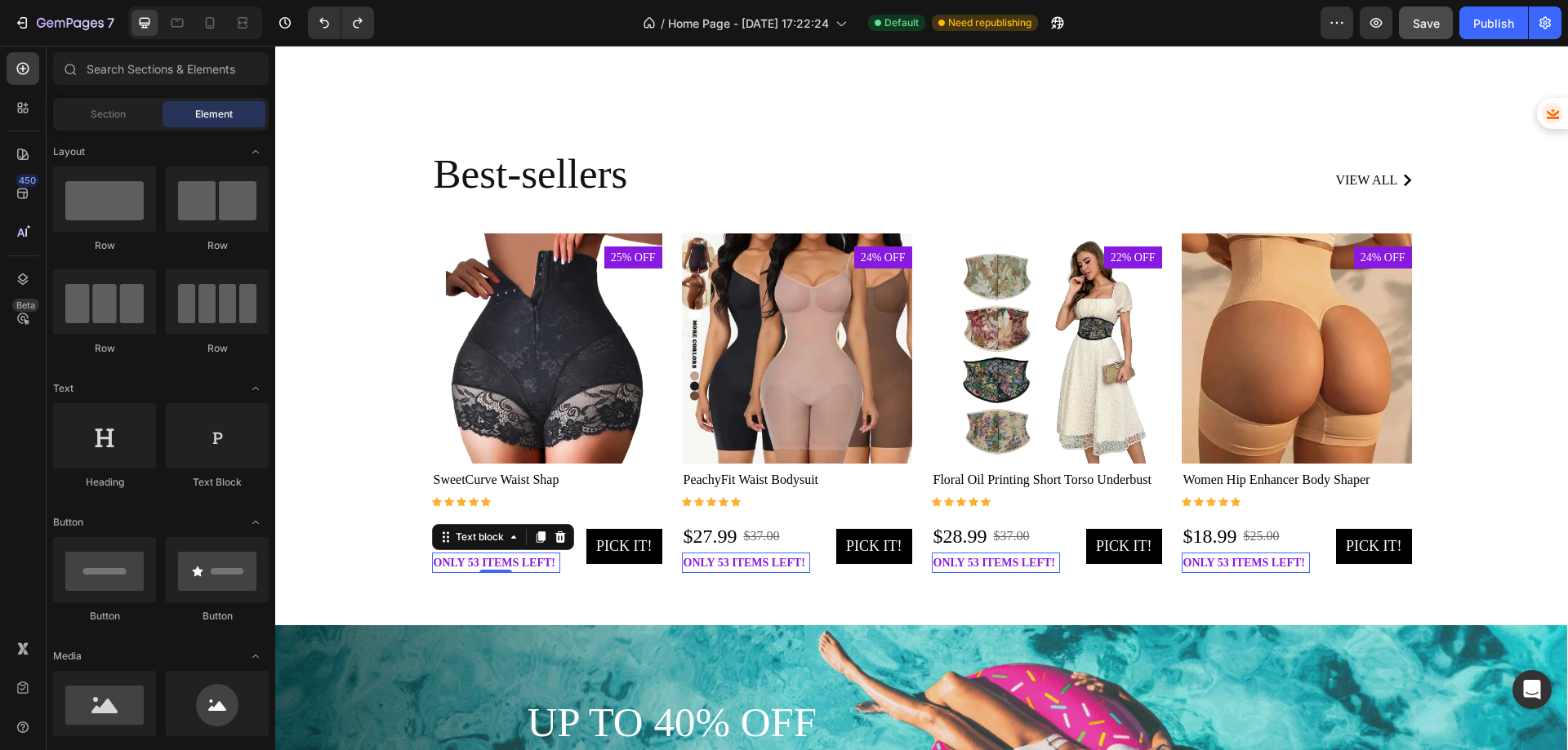
click at [525, 563] on p "only 53 items left!" at bounding box center [496, 564] width 126 height 18
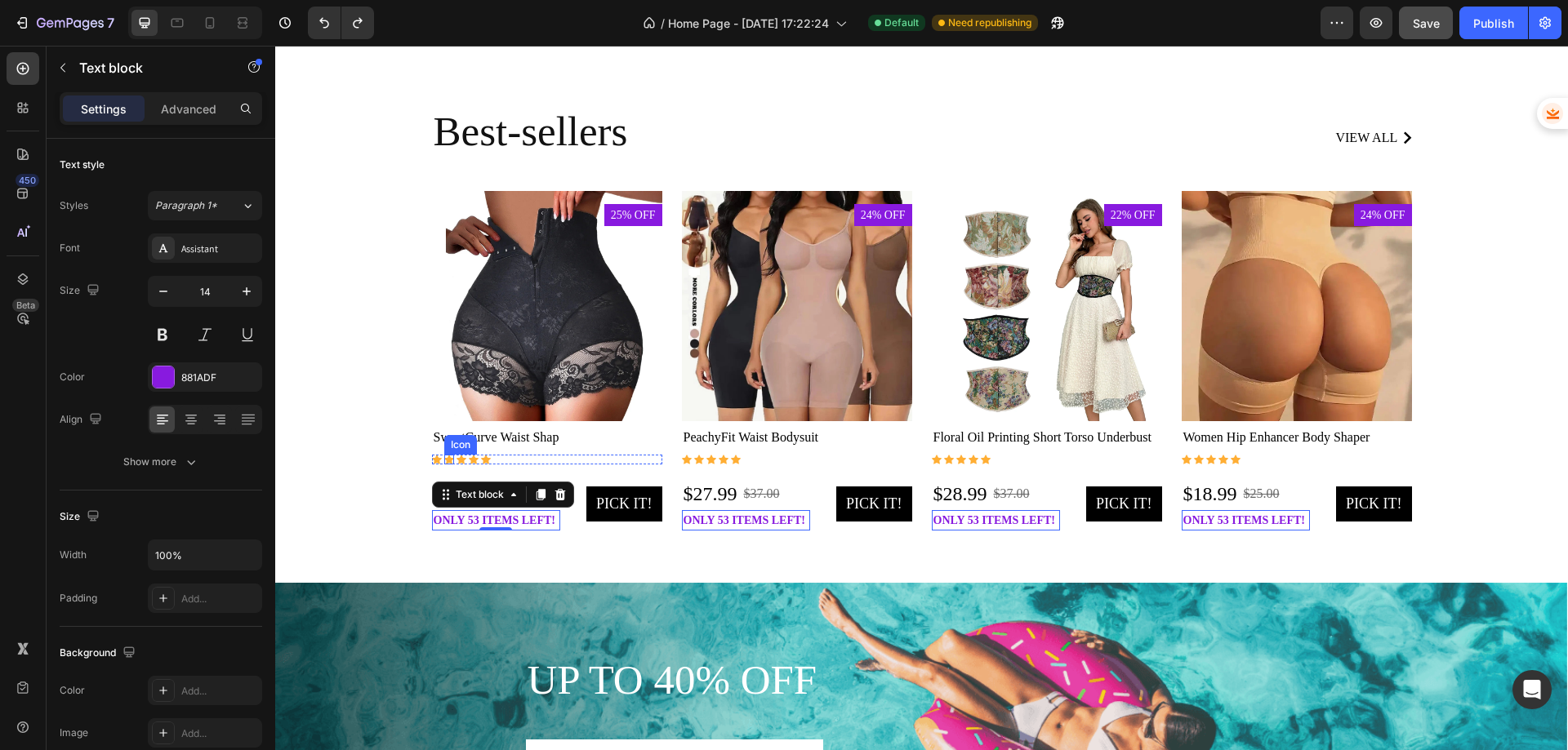
scroll to position [1961, 0]
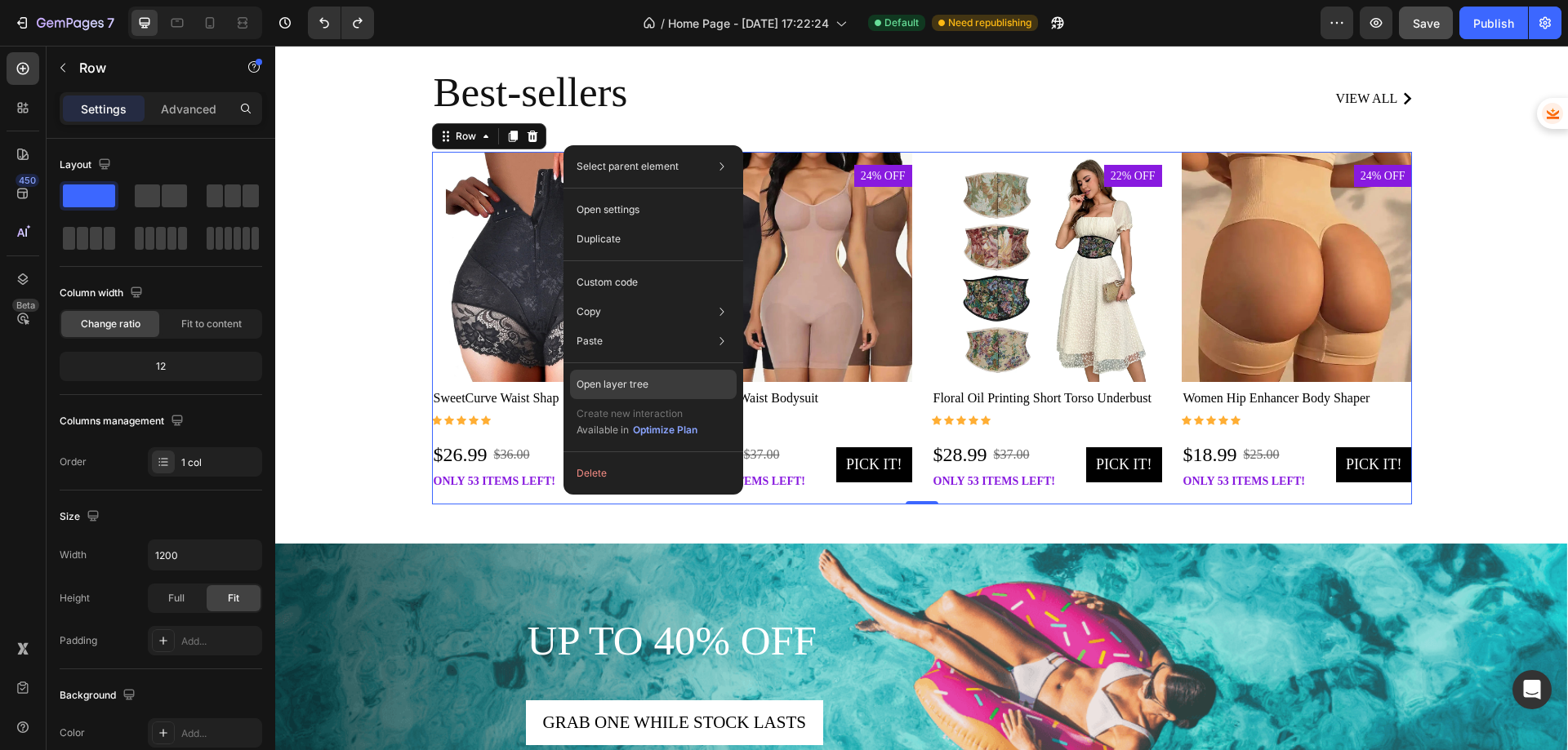
click at [617, 381] on p "Open layer tree" at bounding box center [613, 384] width 72 height 15
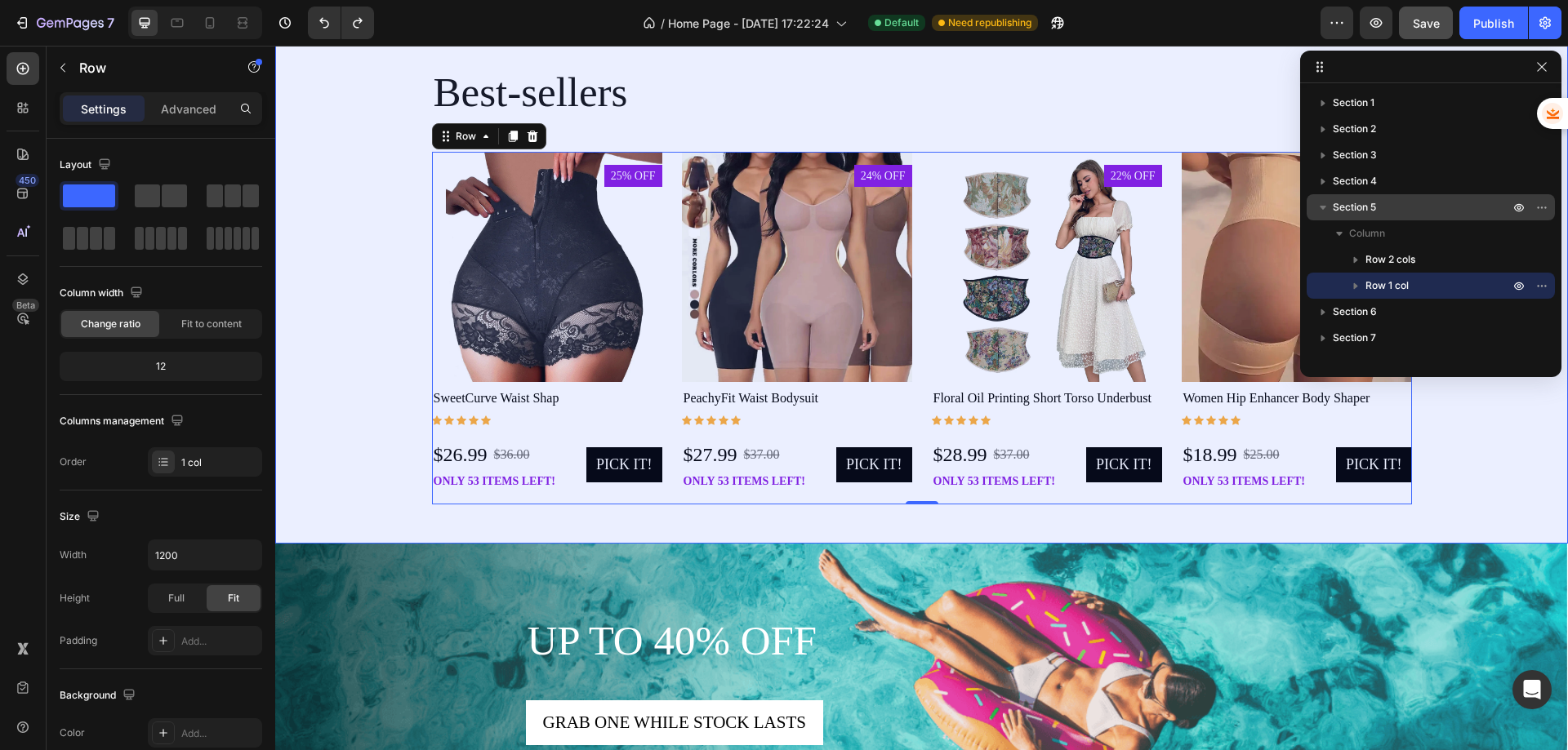
click at [1346, 212] on span "Section 5" at bounding box center [1354, 208] width 43 height 17
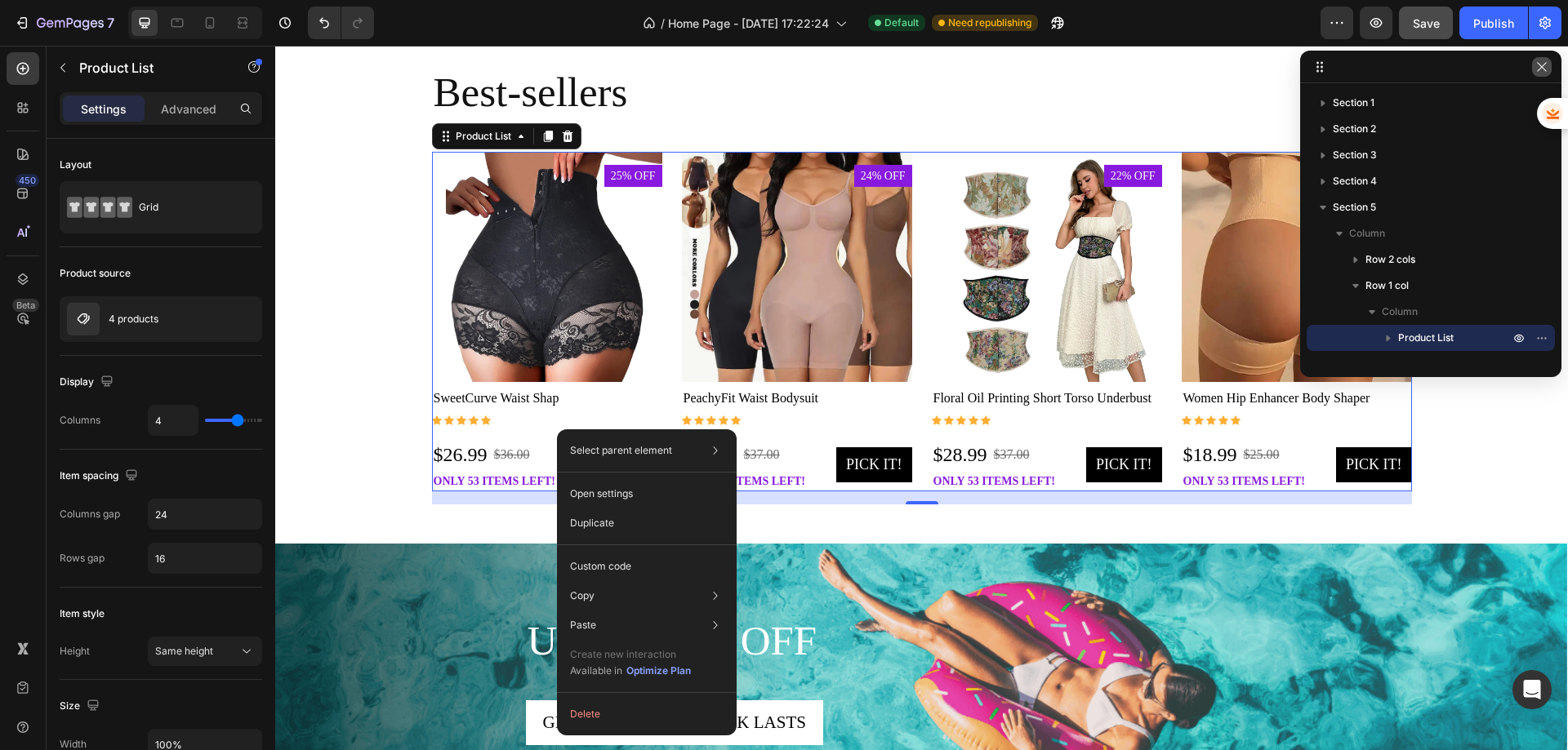
click at [1541, 65] on icon "button" at bounding box center [1542, 67] width 9 height 9
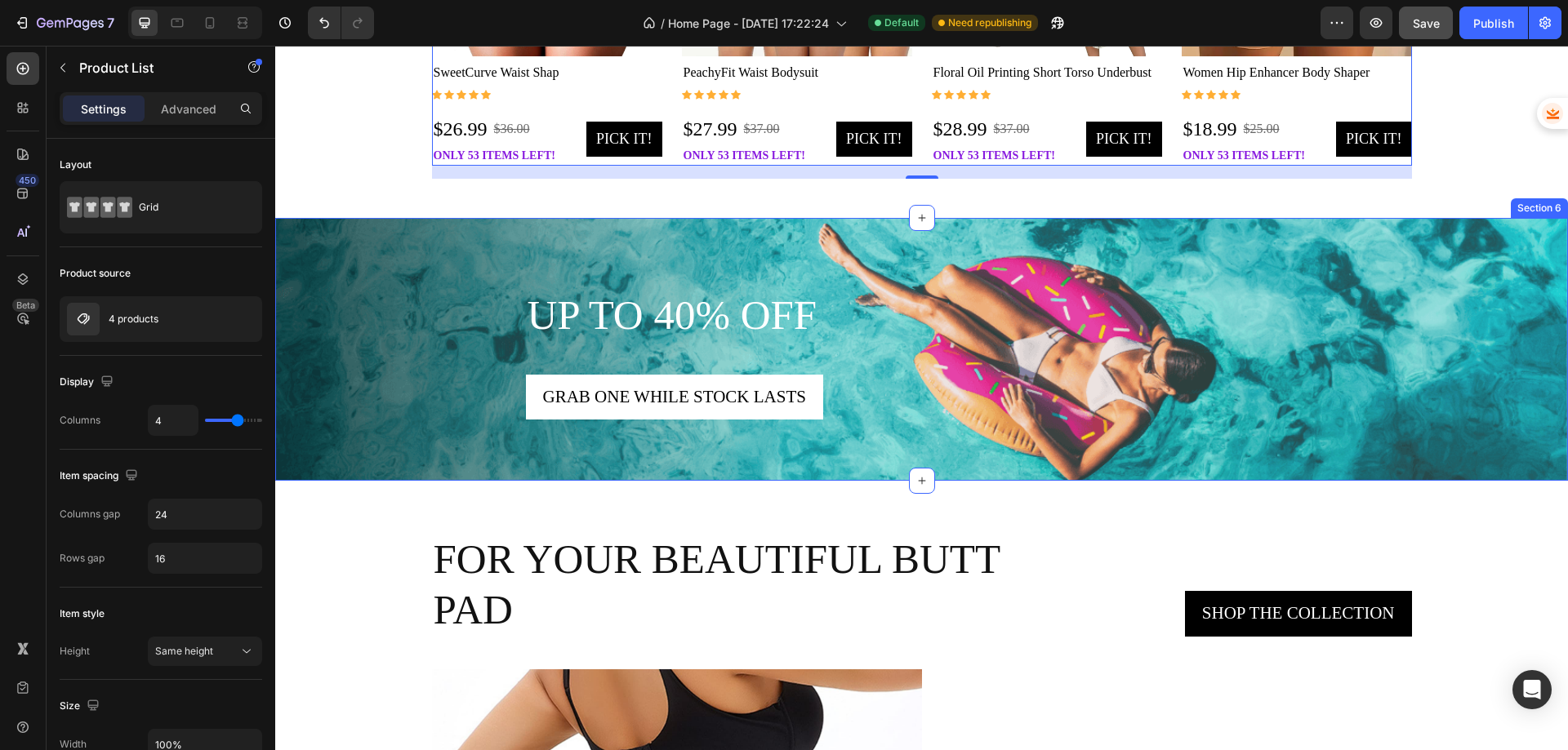
scroll to position [2287, 0]
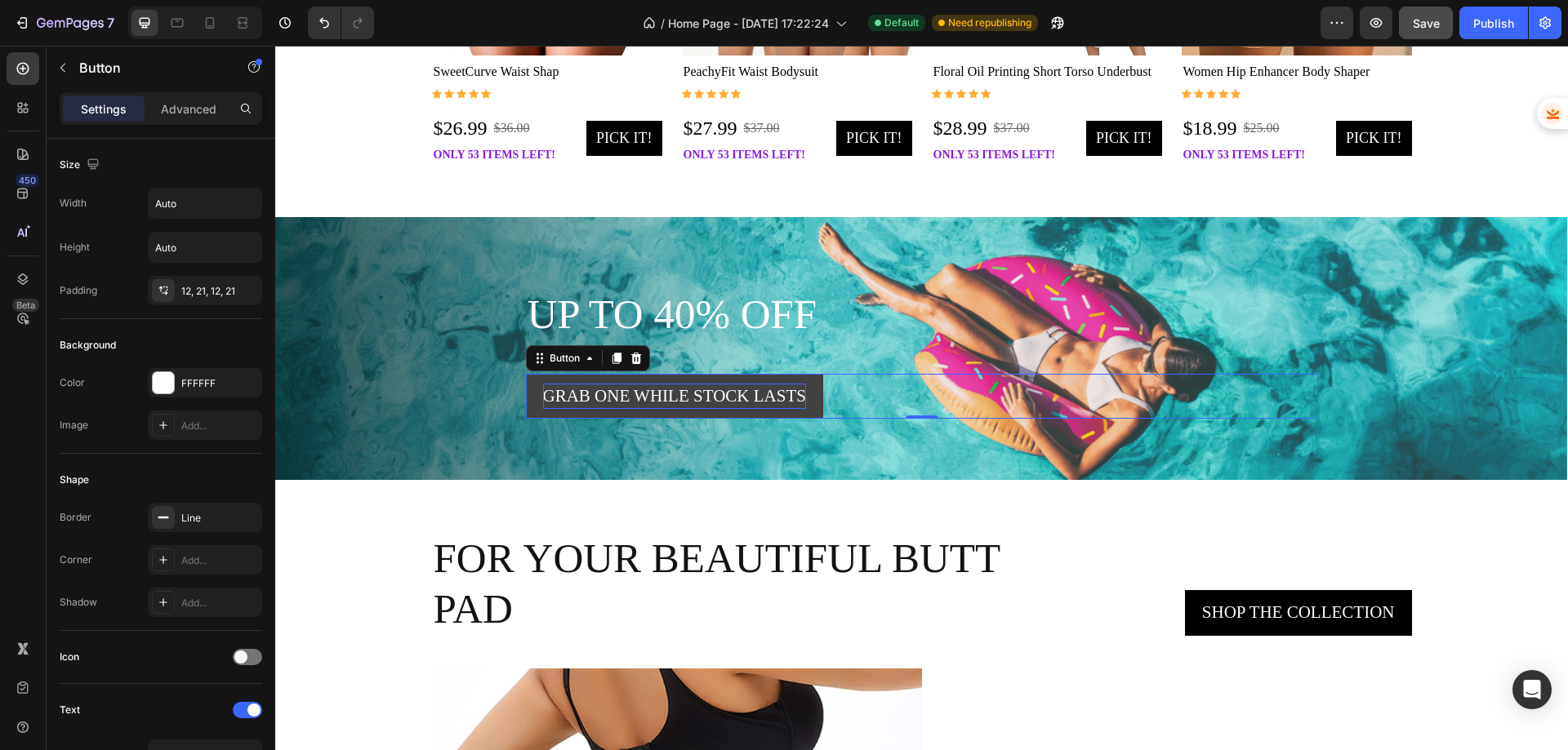
click at [674, 397] on div "Grab one while stock lasts" at bounding box center [675, 397] width 263 height 26
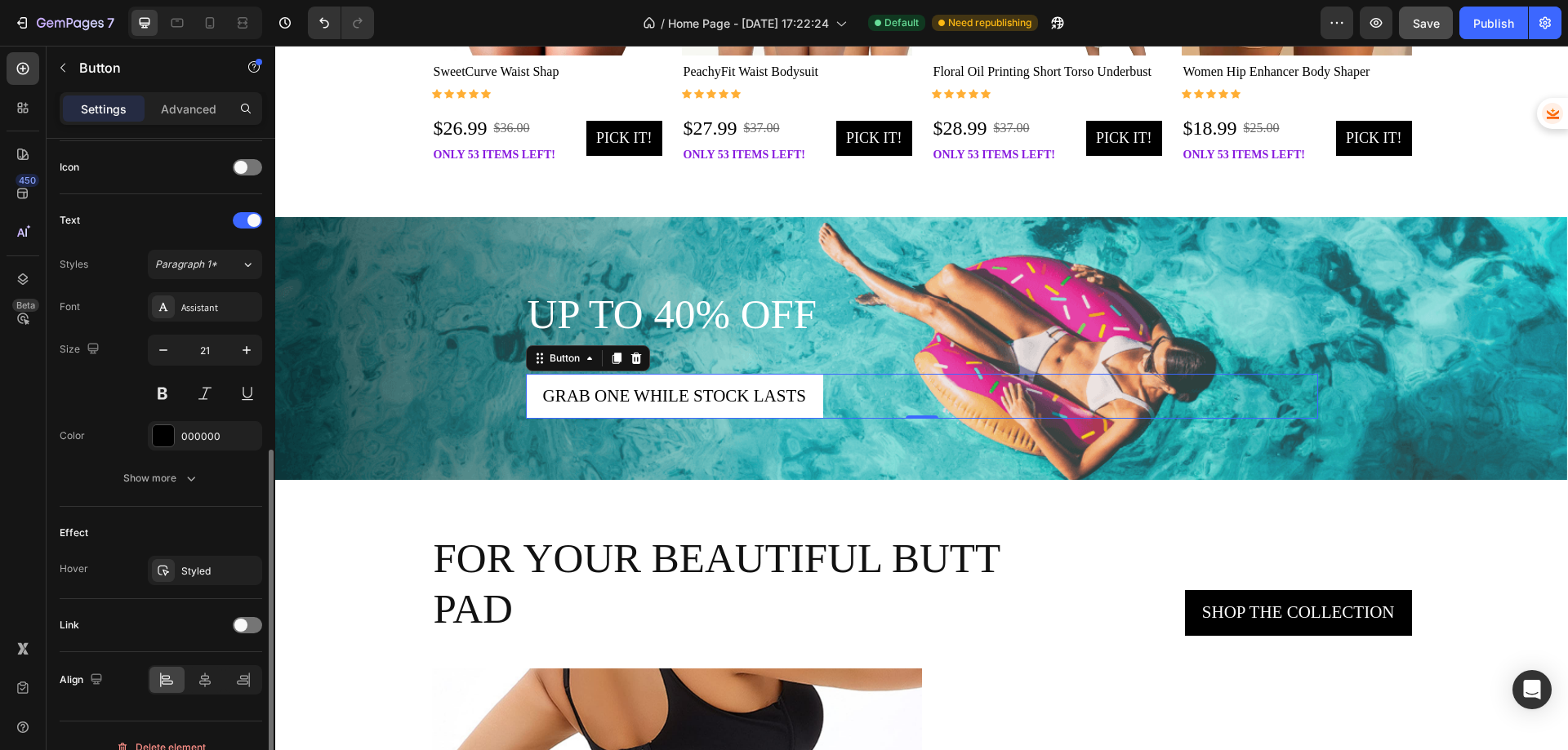
scroll to position [513, 0]
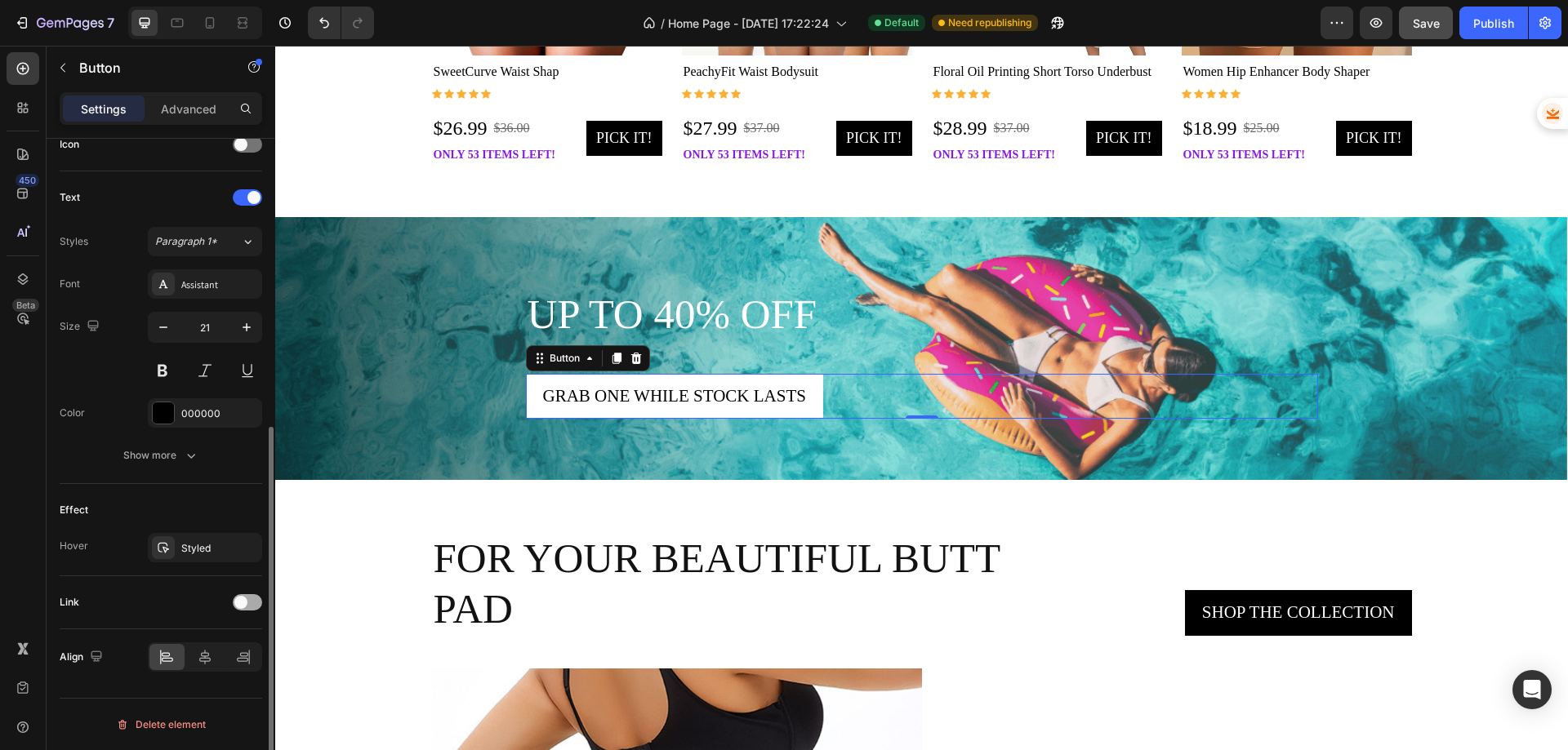
click at [252, 603] on div at bounding box center [247, 602] width 29 height 17
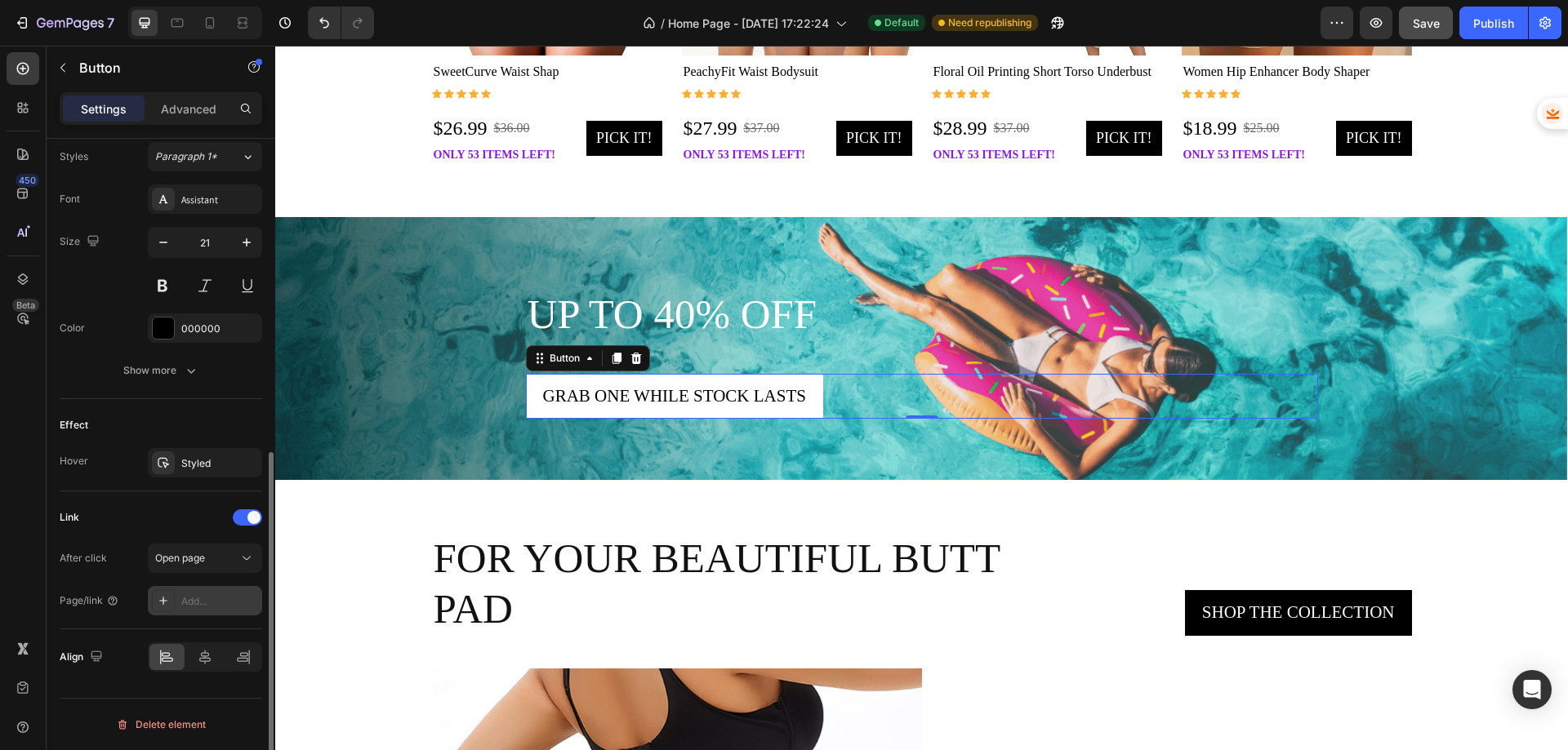
click at [203, 598] on div "Add..." at bounding box center [219, 601] width 77 height 15
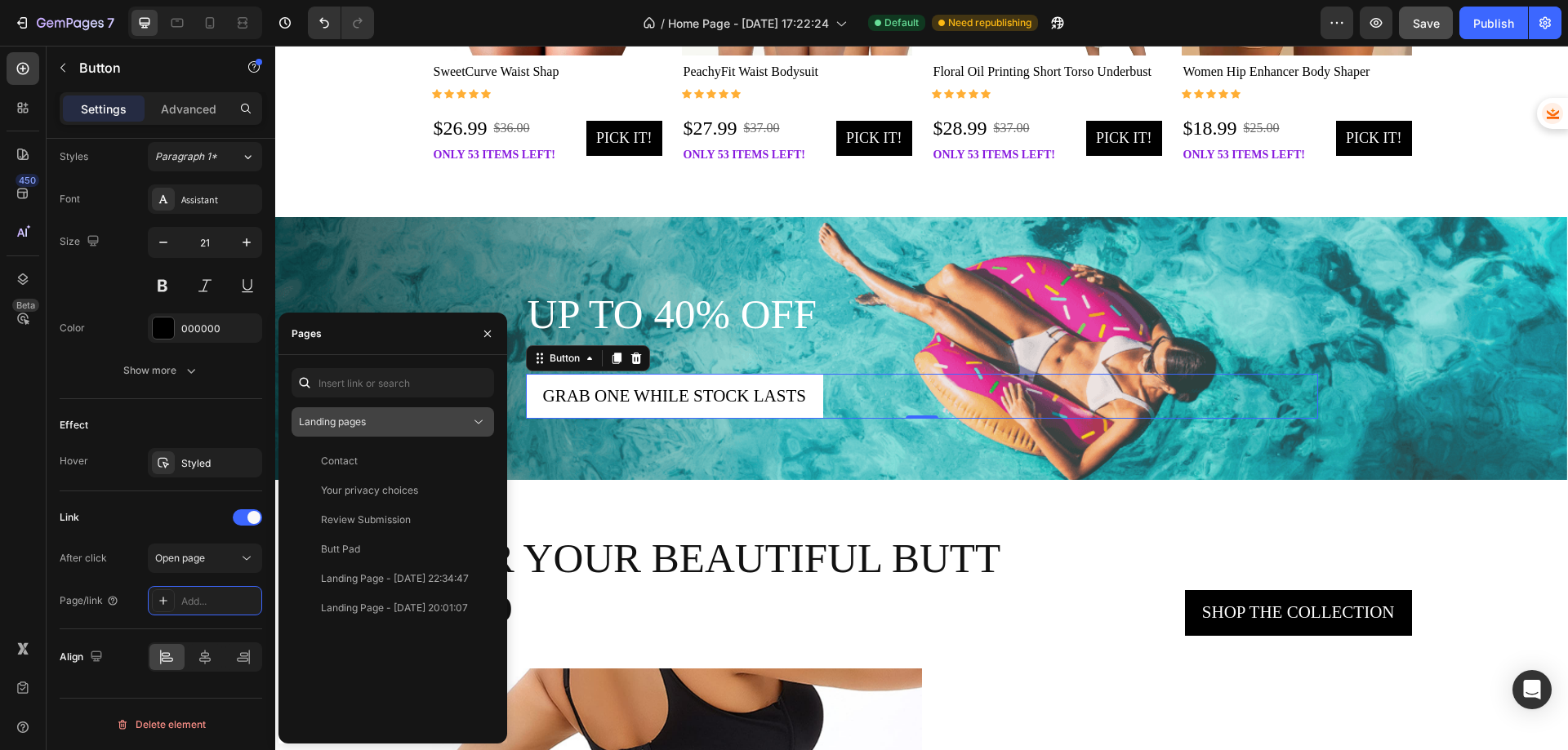
click at [402, 418] on div "Landing pages" at bounding box center [384, 422] width 171 height 15
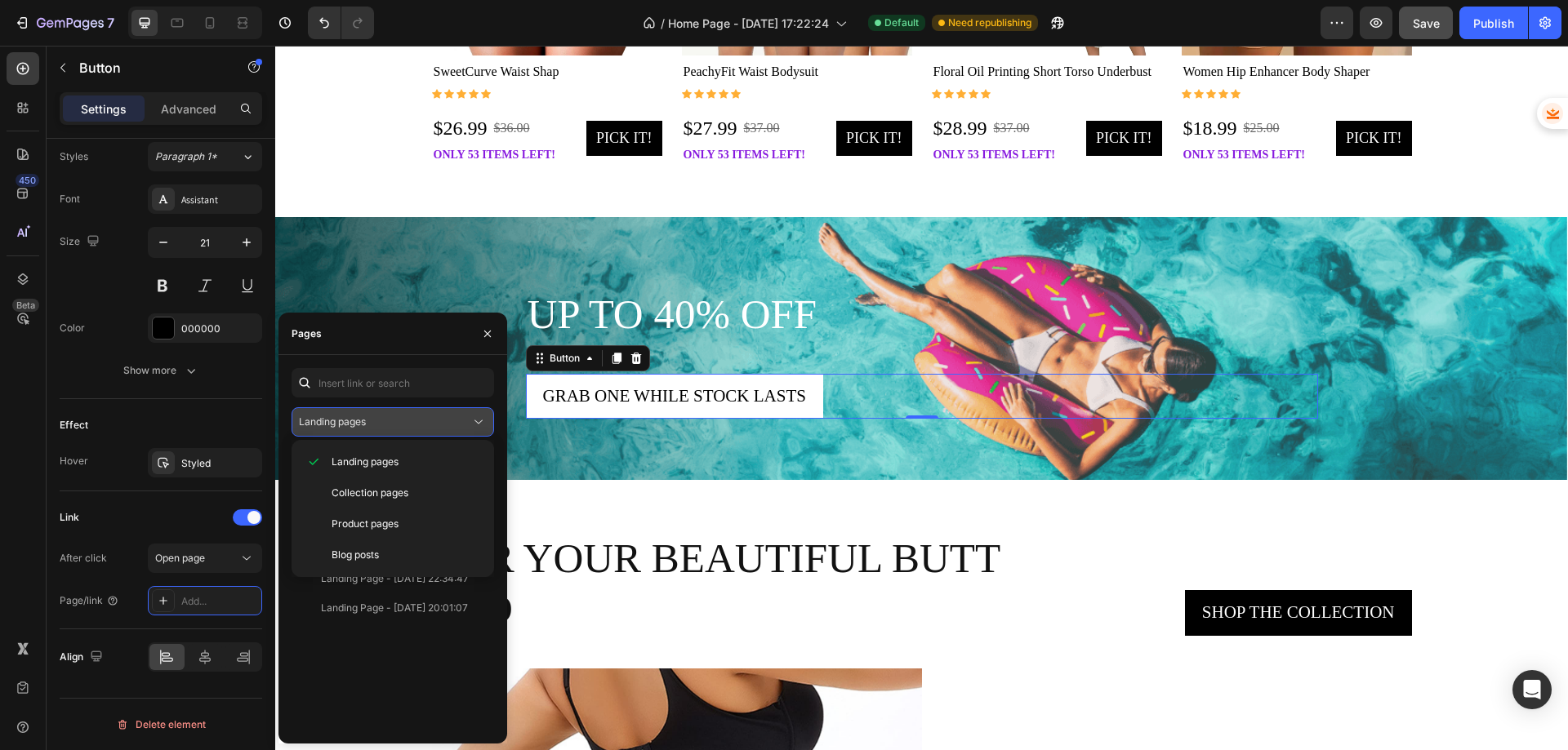
click at [402, 418] on div "Landing pages" at bounding box center [384, 422] width 171 height 15
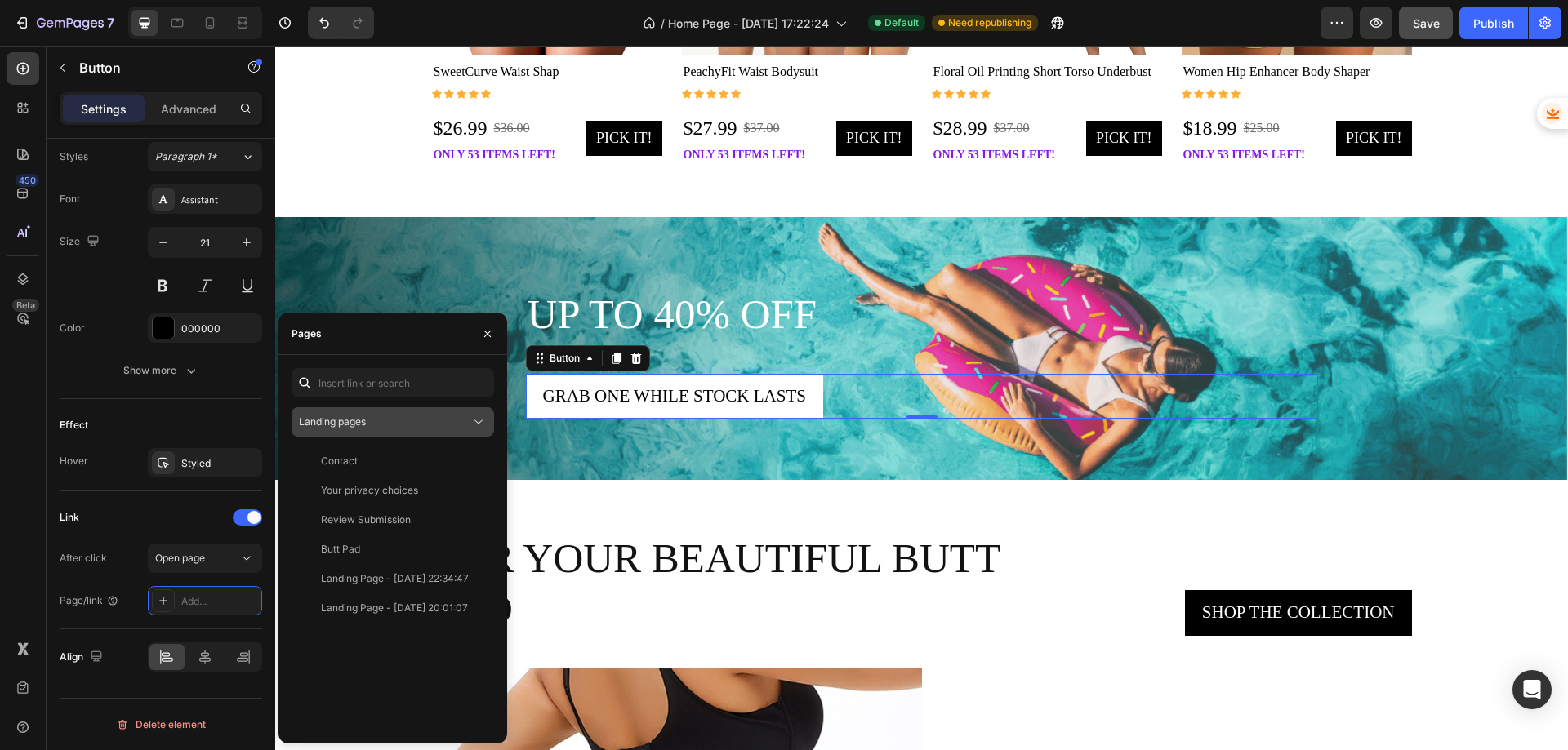
click at [378, 421] on div "Landing pages" at bounding box center [384, 422] width 171 height 15
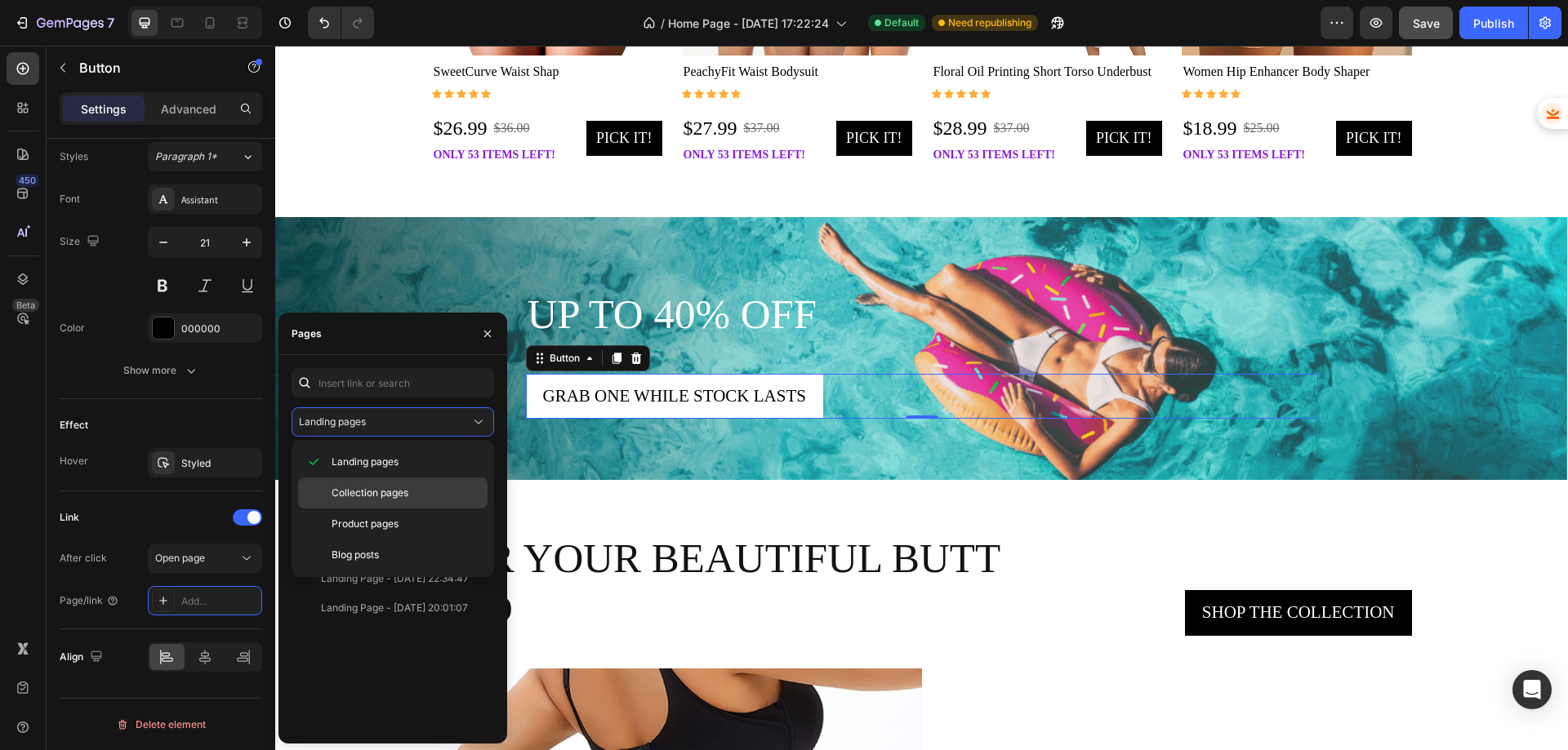
click at [361, 488] on span "Collection pages" at bounding box center [369, 493] width 77 height 15
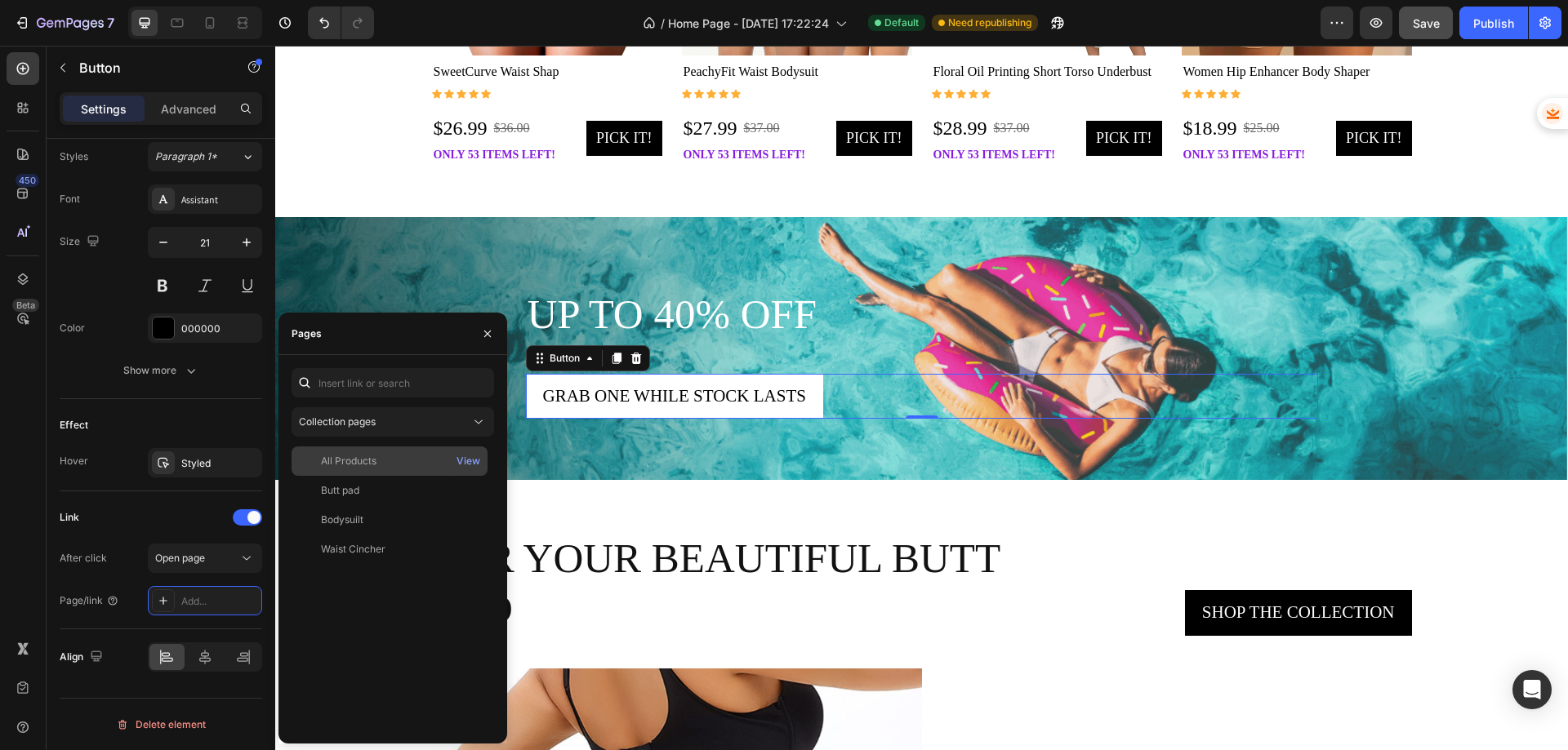
click at [357, 457] on div "All Products" at bounding box center [348, 461] width 55 height 15
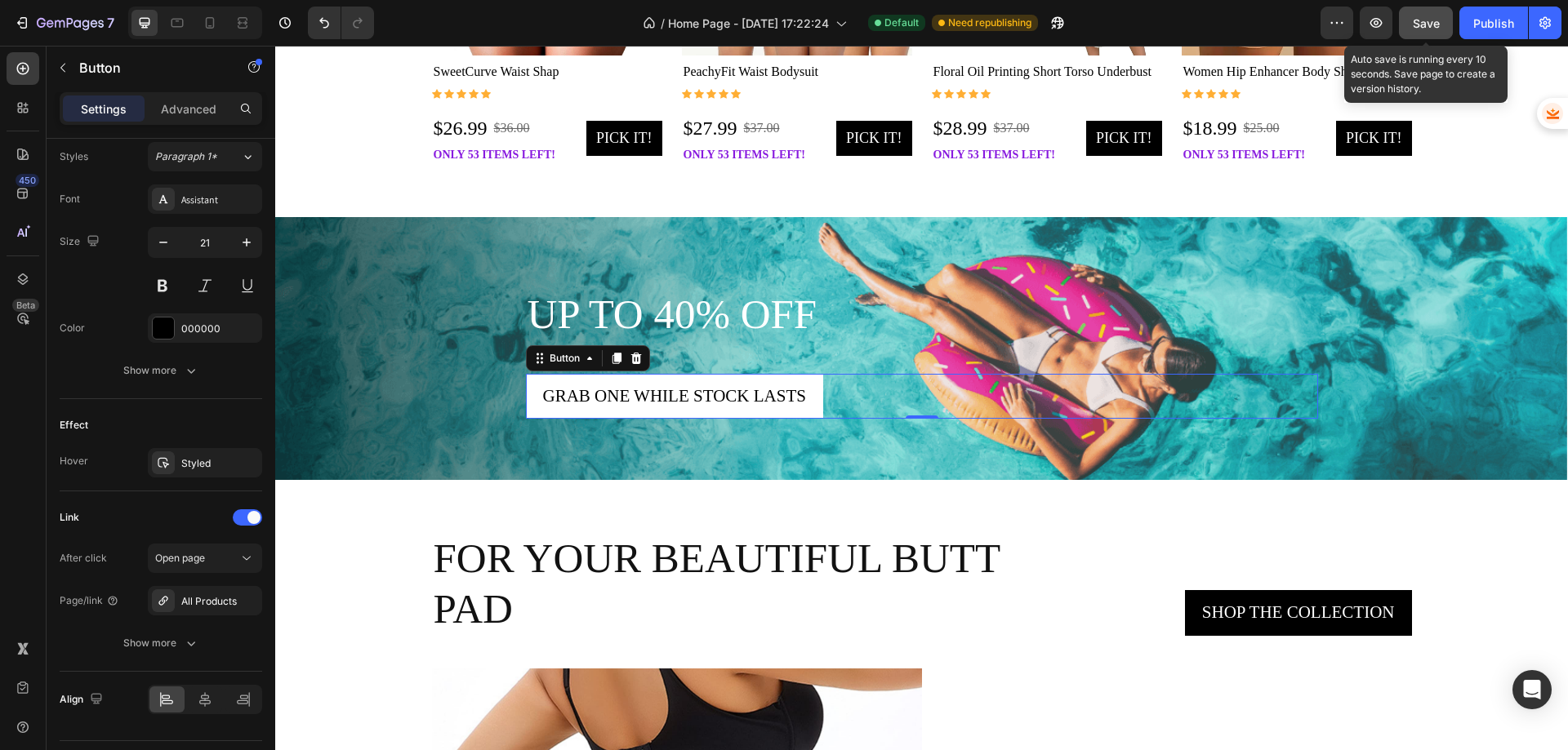
click at [1424, 23] on span "Save" at bounding box center [1426, 24] width 27 height 14
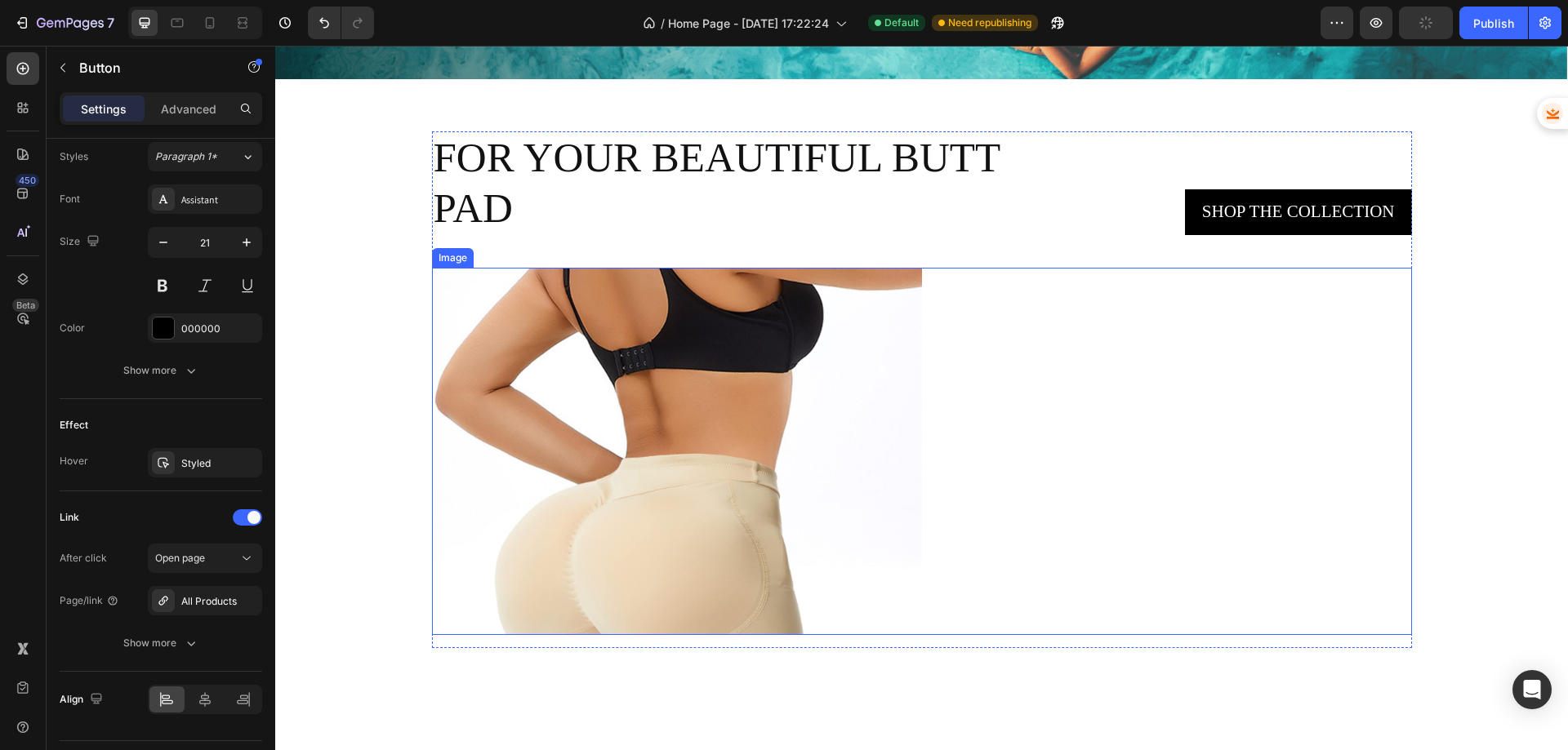
scroll to position [2696, 0]
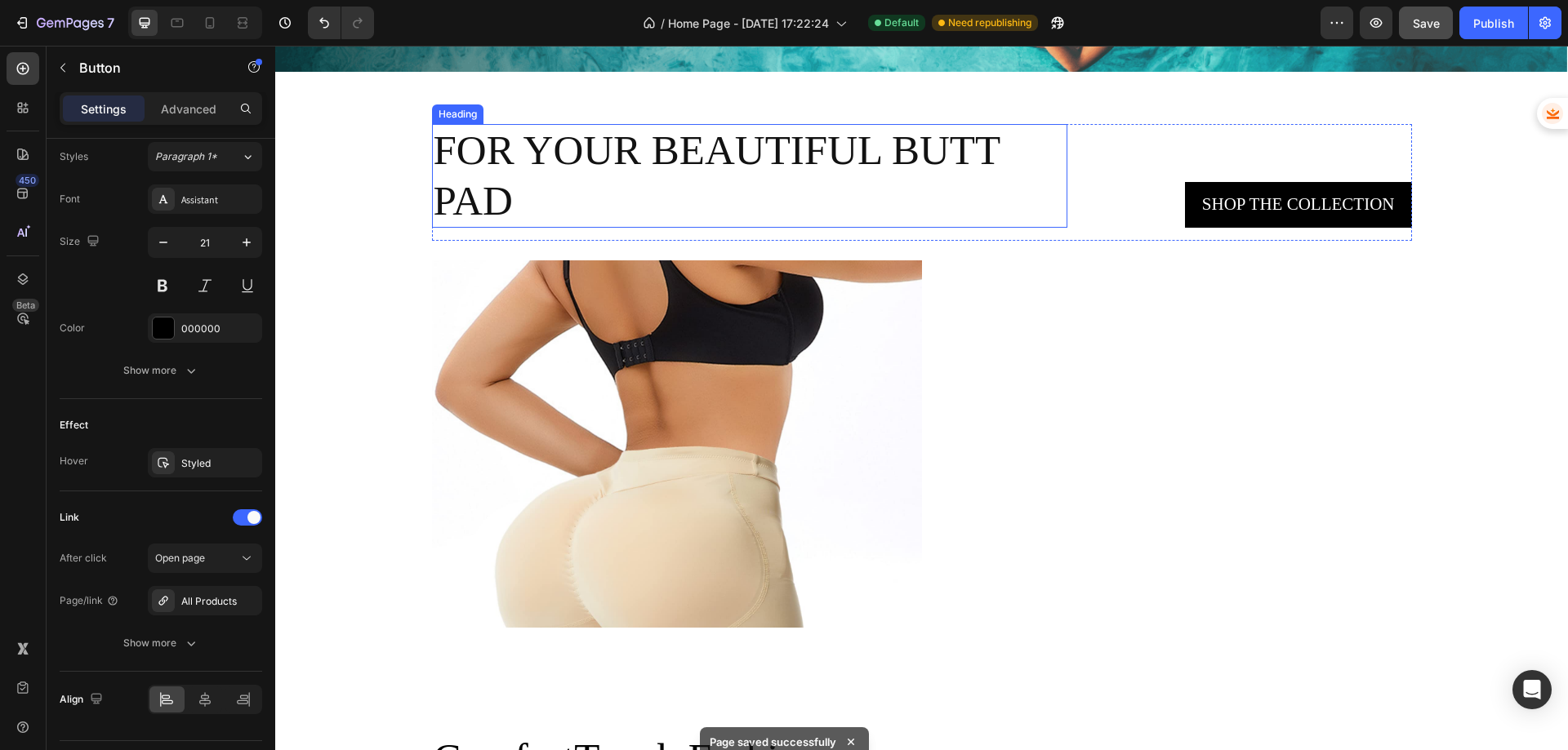
click at [584, 194] on h2 "For your beautiful Butt Pad" at bounding box center [749, 175] width 636 height 103
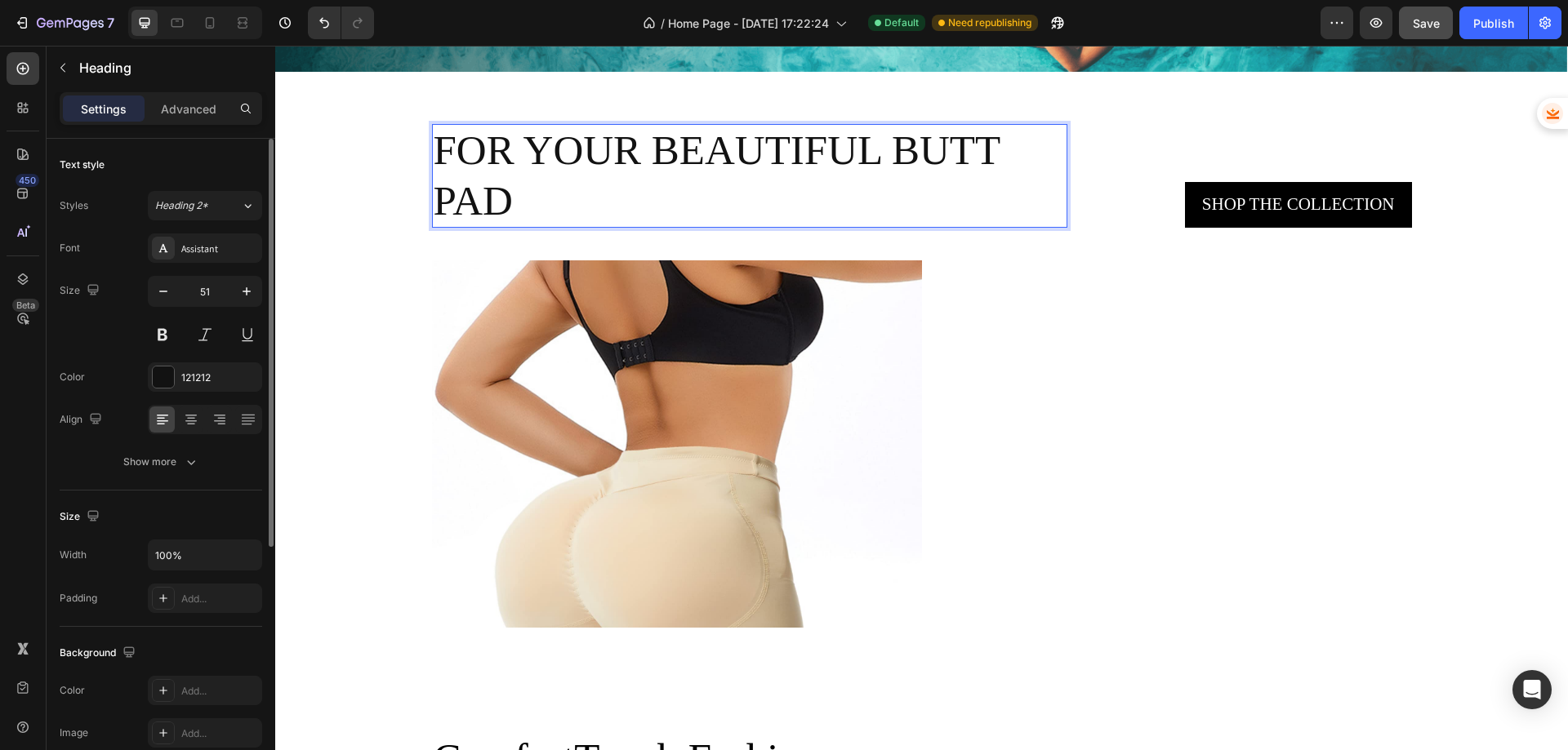
click at [560, 195] on h2 "For your beautiful Butt Pad" at bounding box center [749, 175] width 636 height 103
click at [560, 195] on p "For your beautiful Butt Pad" at bounding box center [750, 175] width 633 height 99
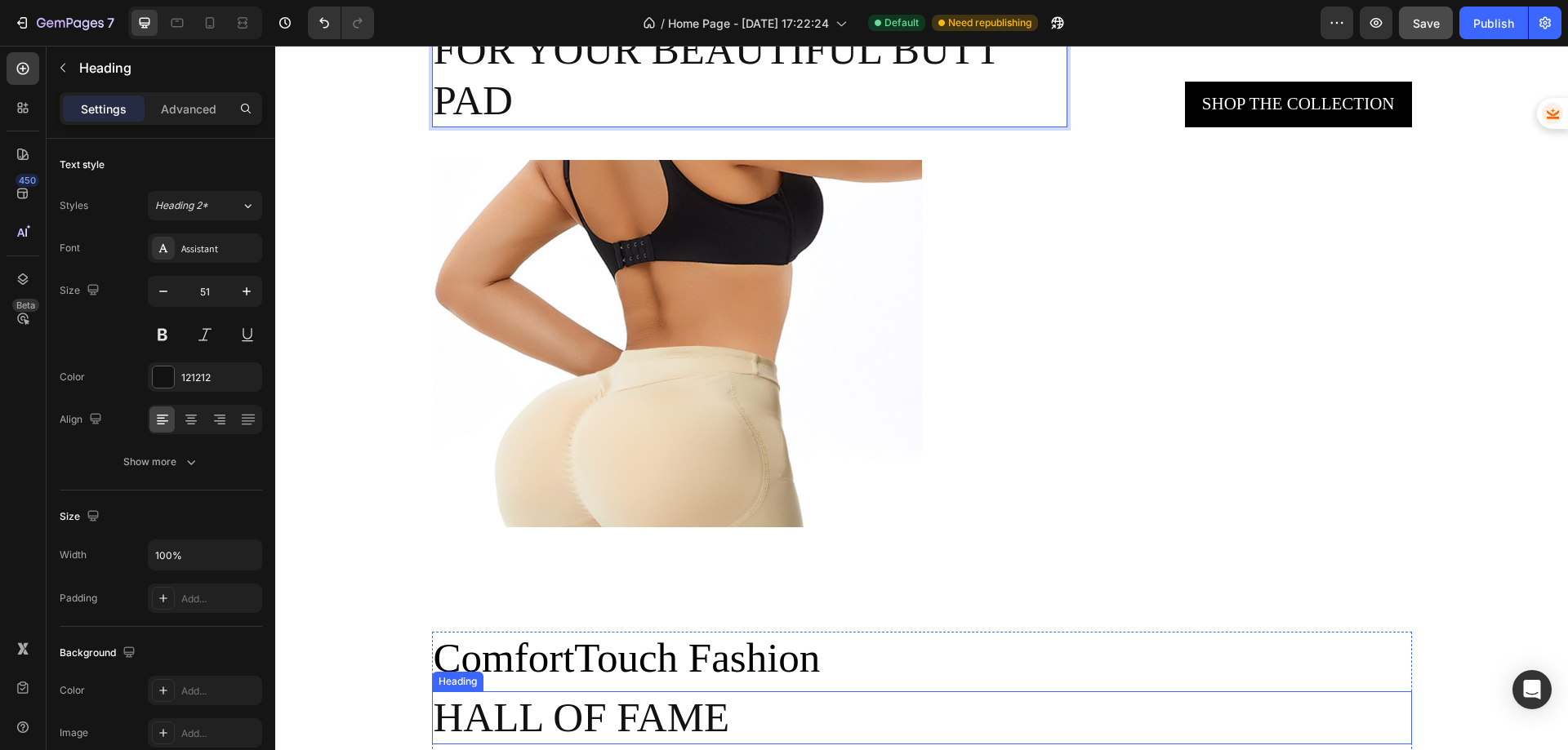
scroll to position [2777, 0]
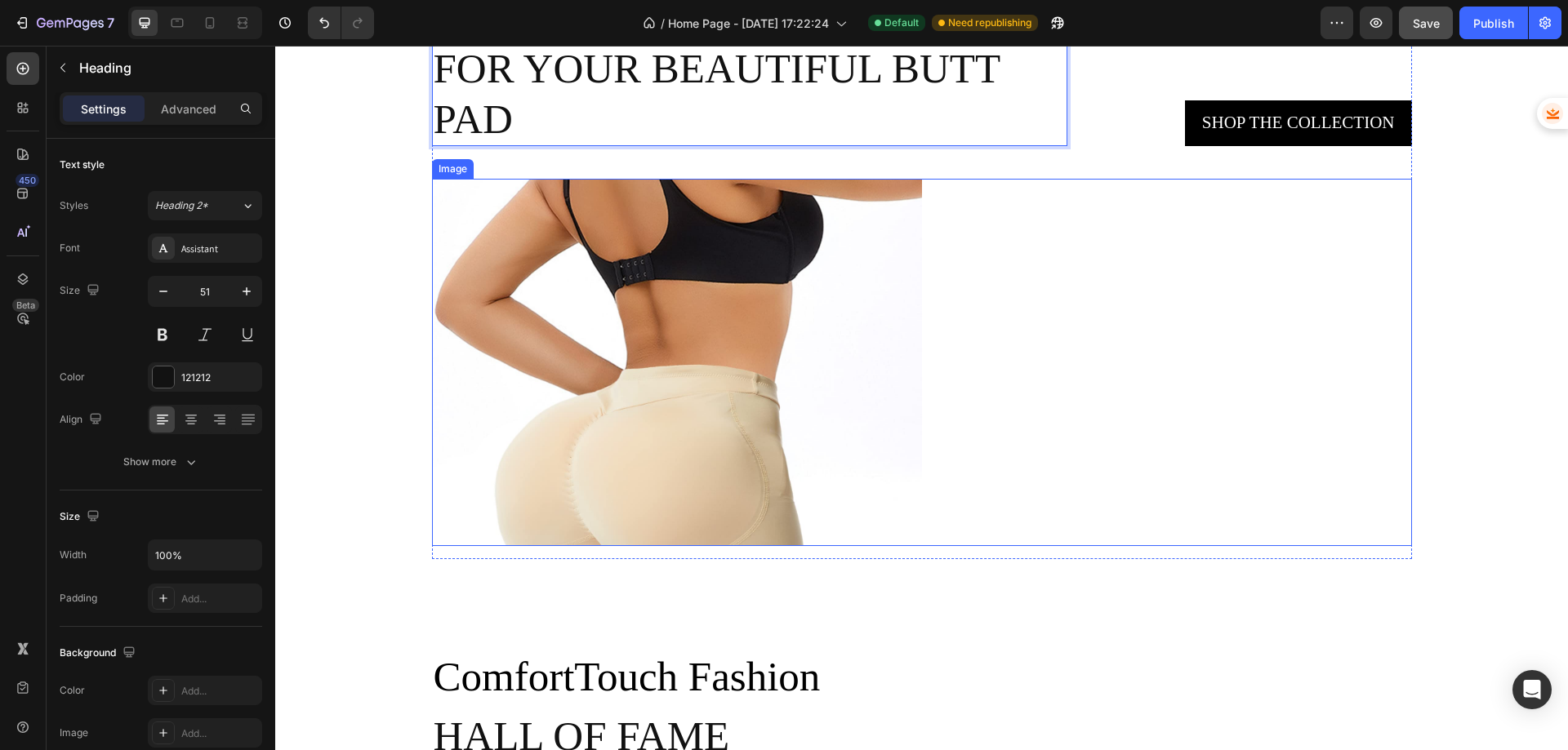
click at [645, 320] on img at bounding box center [676, 362] width 490 height 368
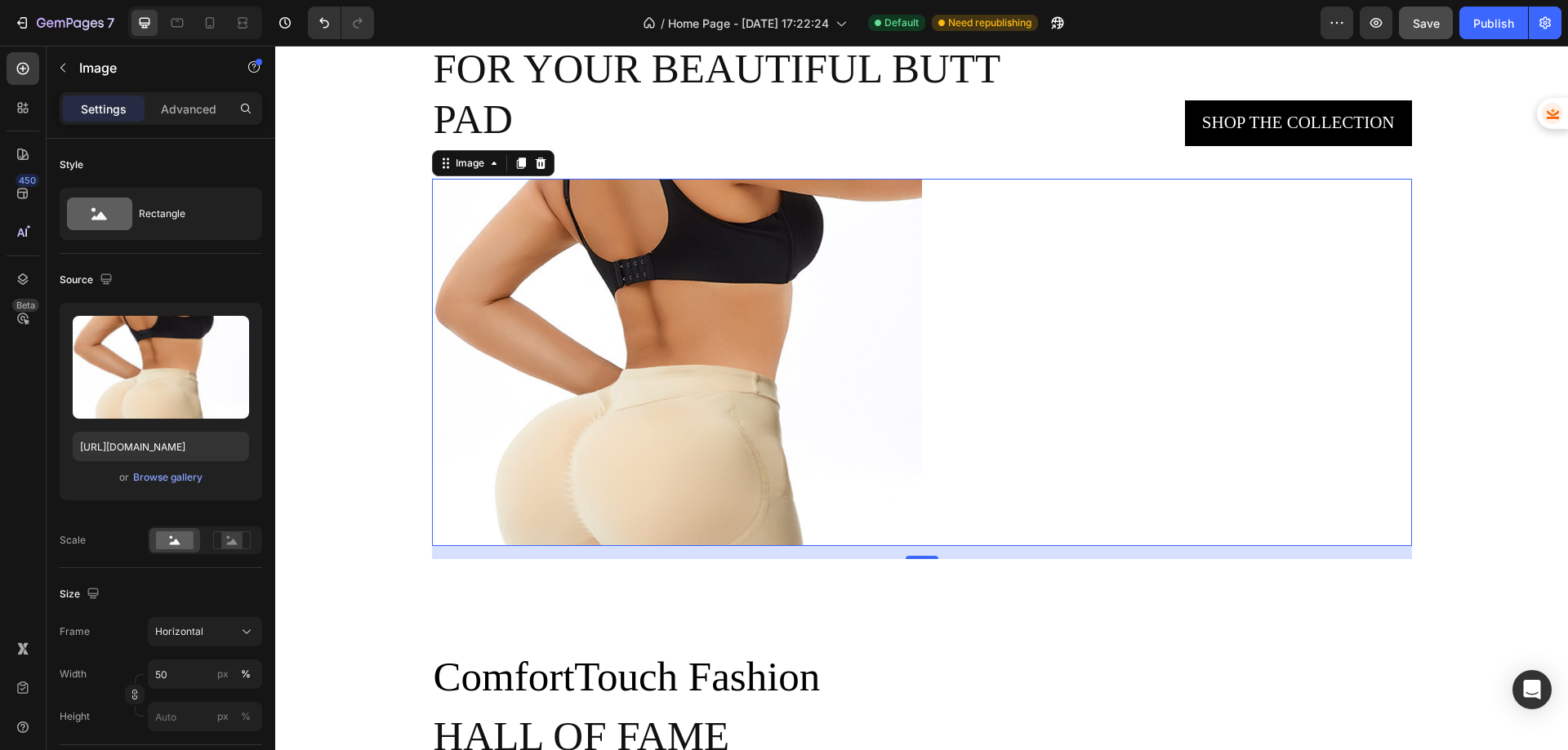
scroll to position [2287, 0]
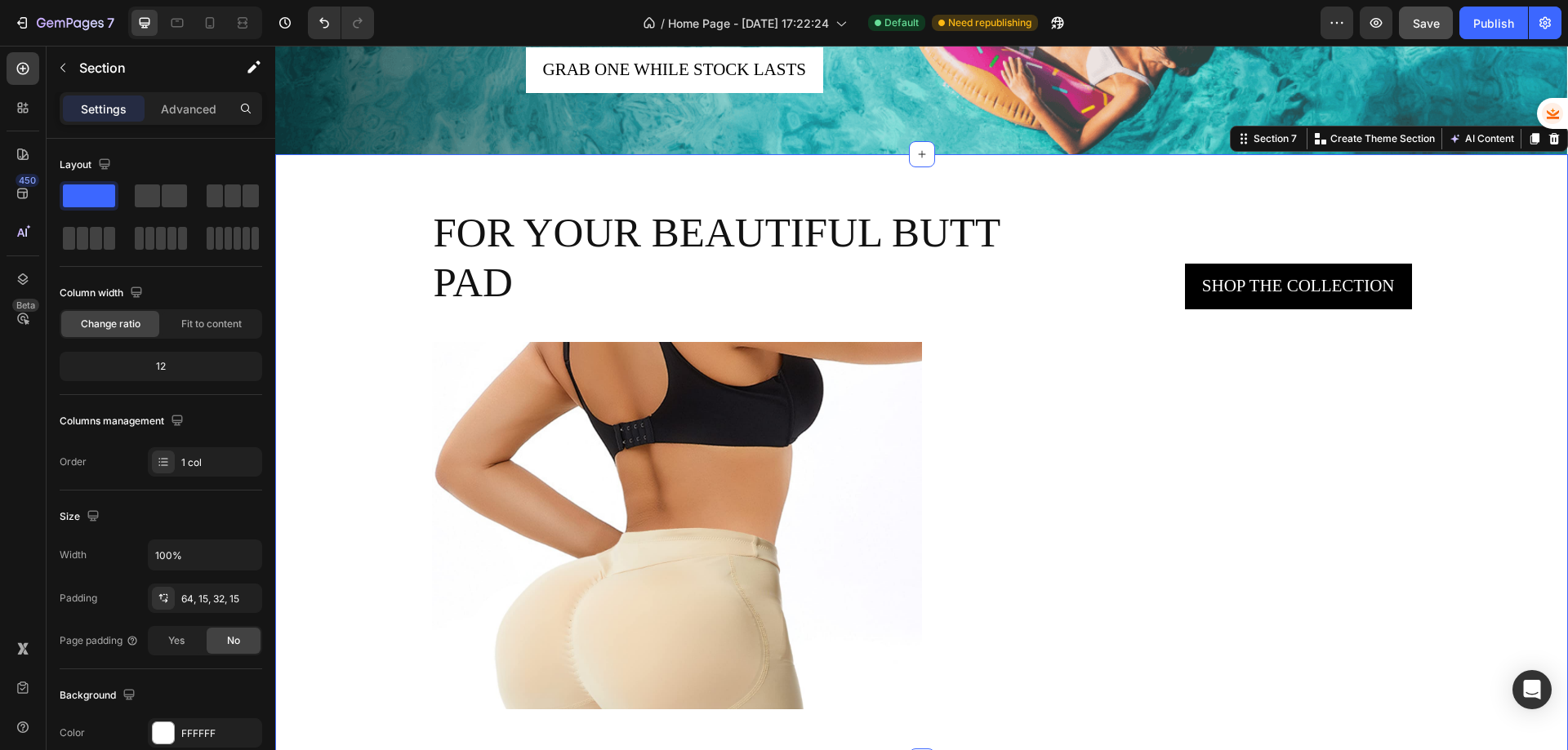
click at [378, 188] on div "For your beautiful Butt Pad Heading Shop the collection Button Row Image Row Se…" at bounding box center [922, 458] width 1293 height 608
click at [840, 186] on div "For your beautiful Butt Pad Heading Shop the collection Button Row Image Row Se…" at bounding box center [922, 458] width 1293 height 608
click at [1548, 132] on icon at bounding box center [1554, 138] width 13 height 13
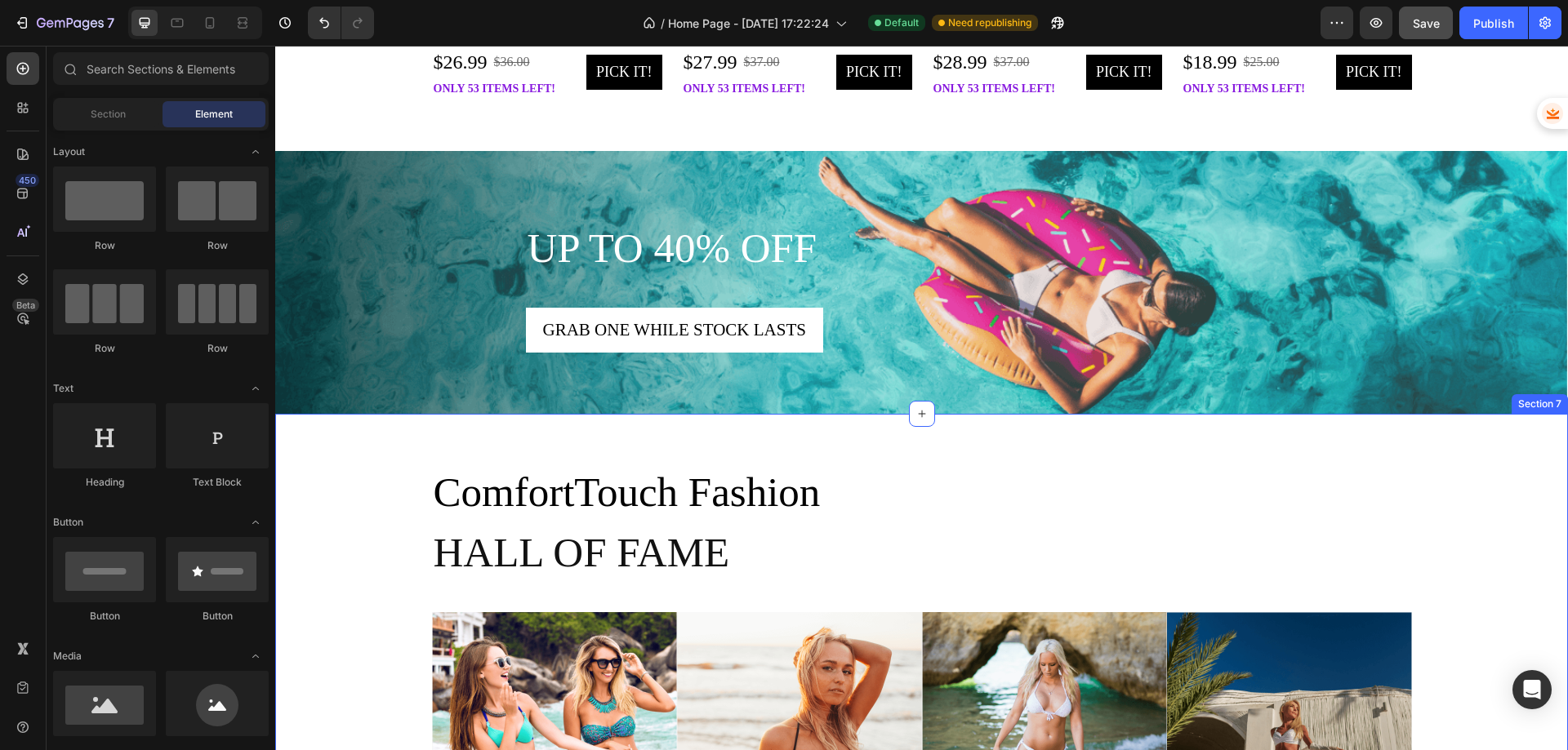
scroll to position [2427, 0]
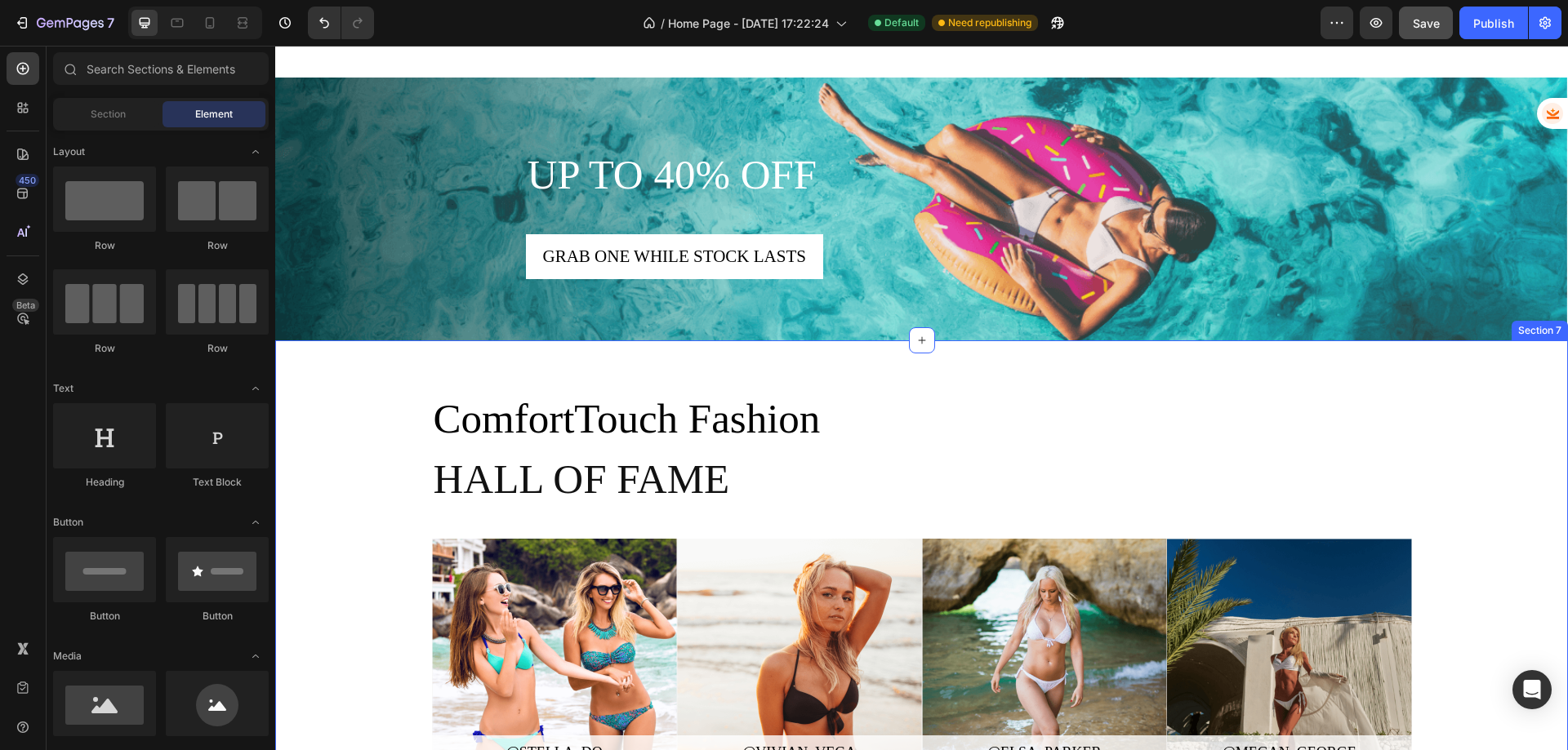
click at [1550, 615] on div "ComfortTouch Fashion Text block Hall of fame Heading Row @stella_do Button Hero…" at bounding box center [922, 587] width 1293 height 495
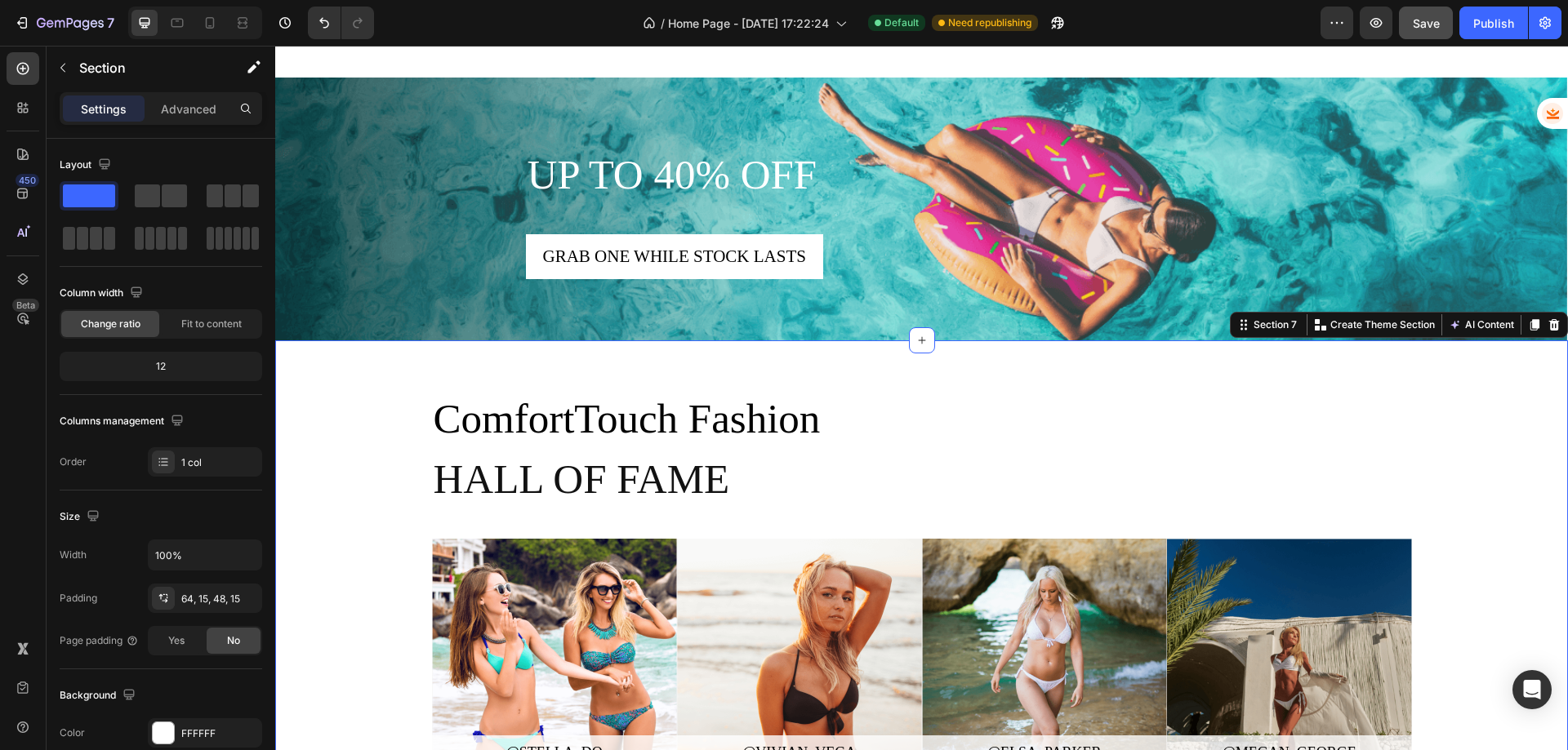
click at [1550, 615] on div "ComfortTouch Fashion Text block Hall of fame Heading Row @stella_do Button Hero…" at bounding box center [922, 587] width 1293 height 495
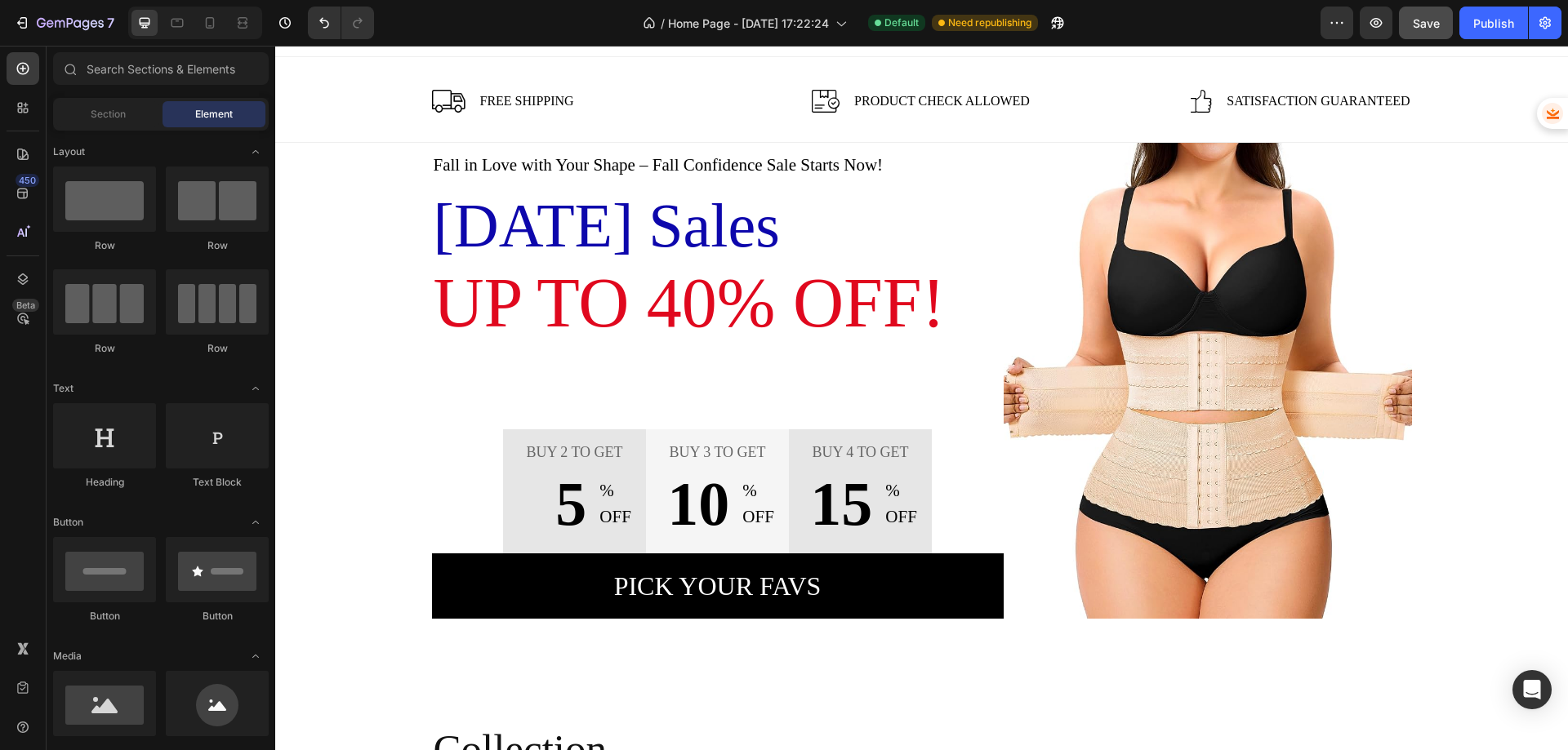
scroll to position [0, 0]
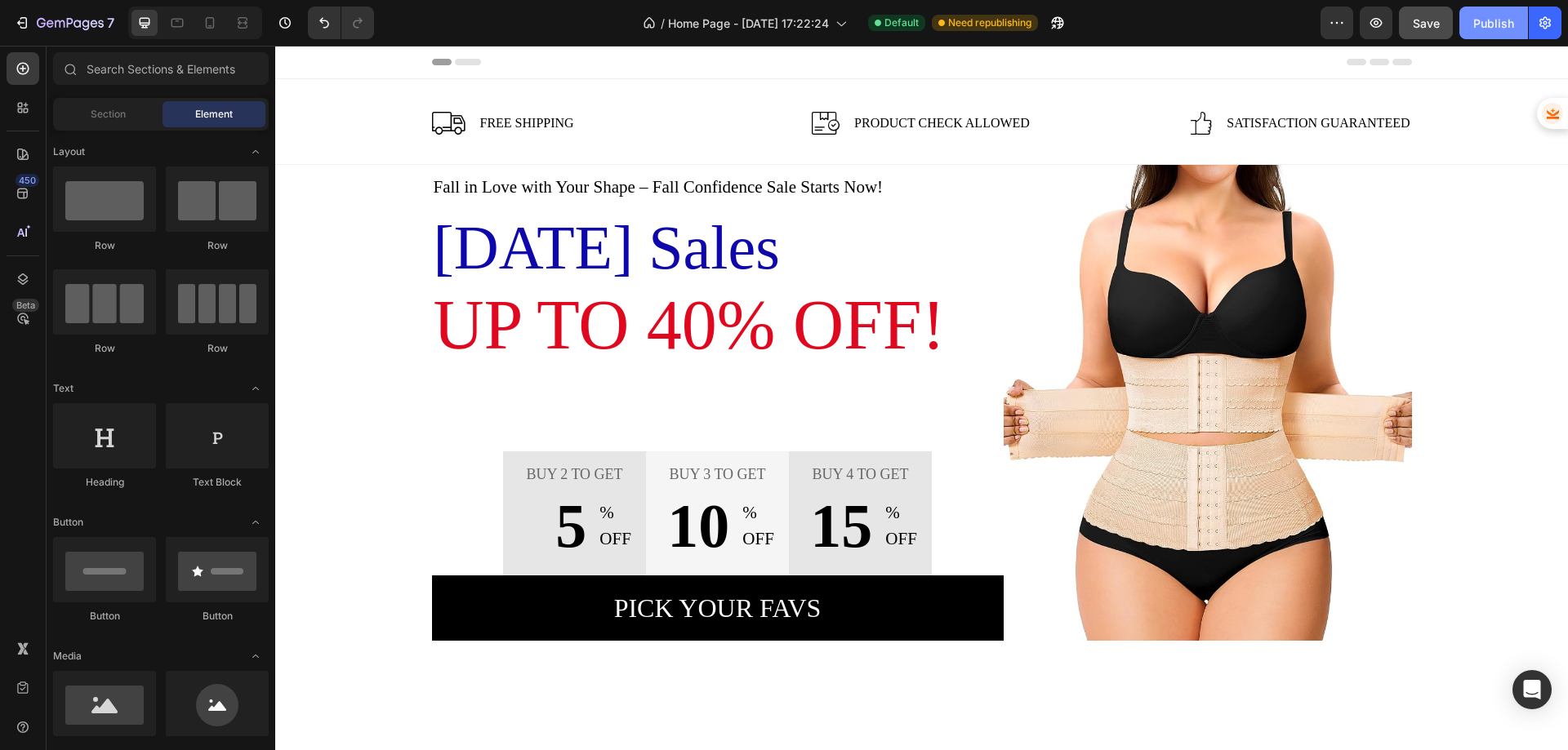
click at [1470, 13] on button "Publish" at bounding box center [1494, 22] width 69 height 33
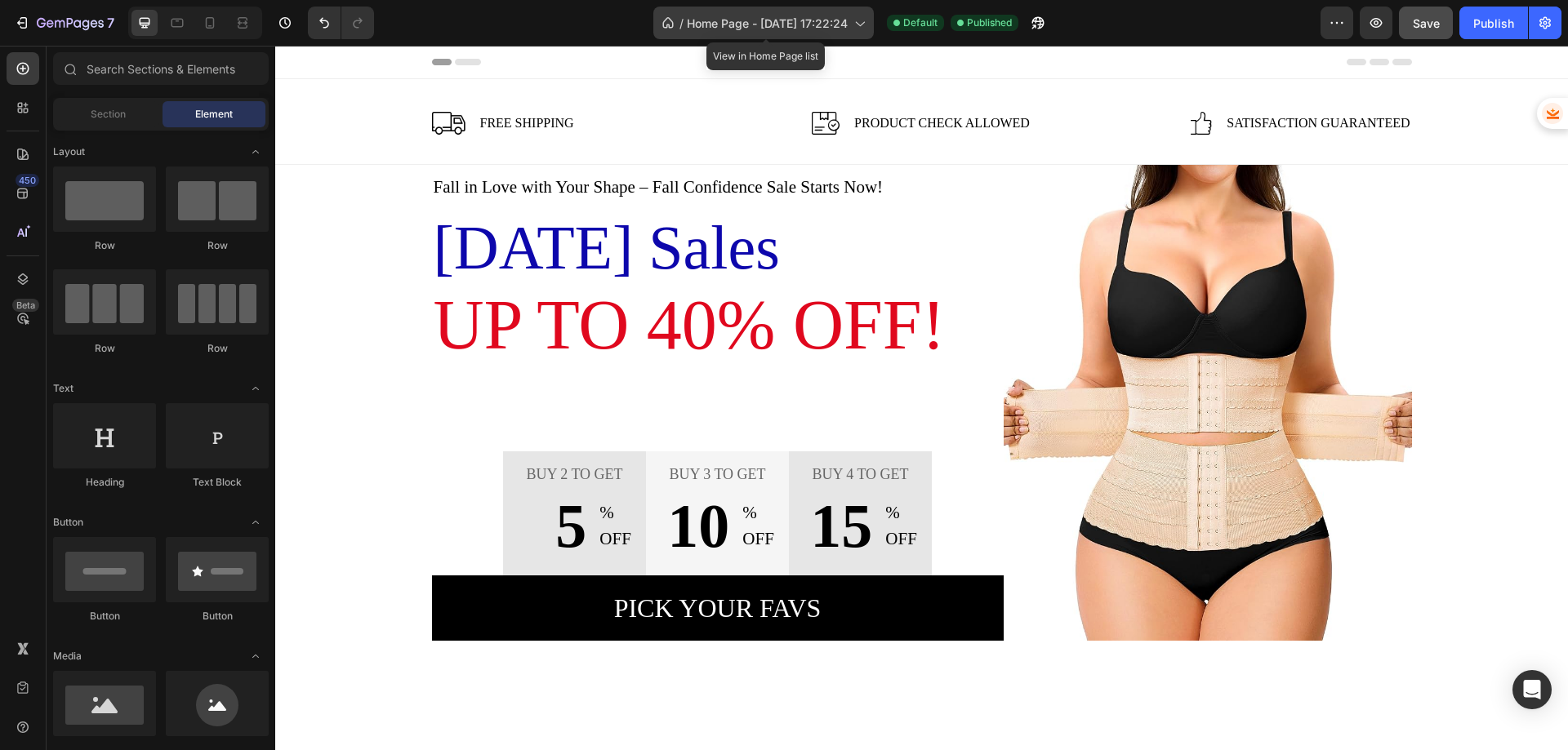
click at [809, 28] on span "Home Page - Aug 25, 17:22:24" at bounding box center [767, 24] width 161 height 18
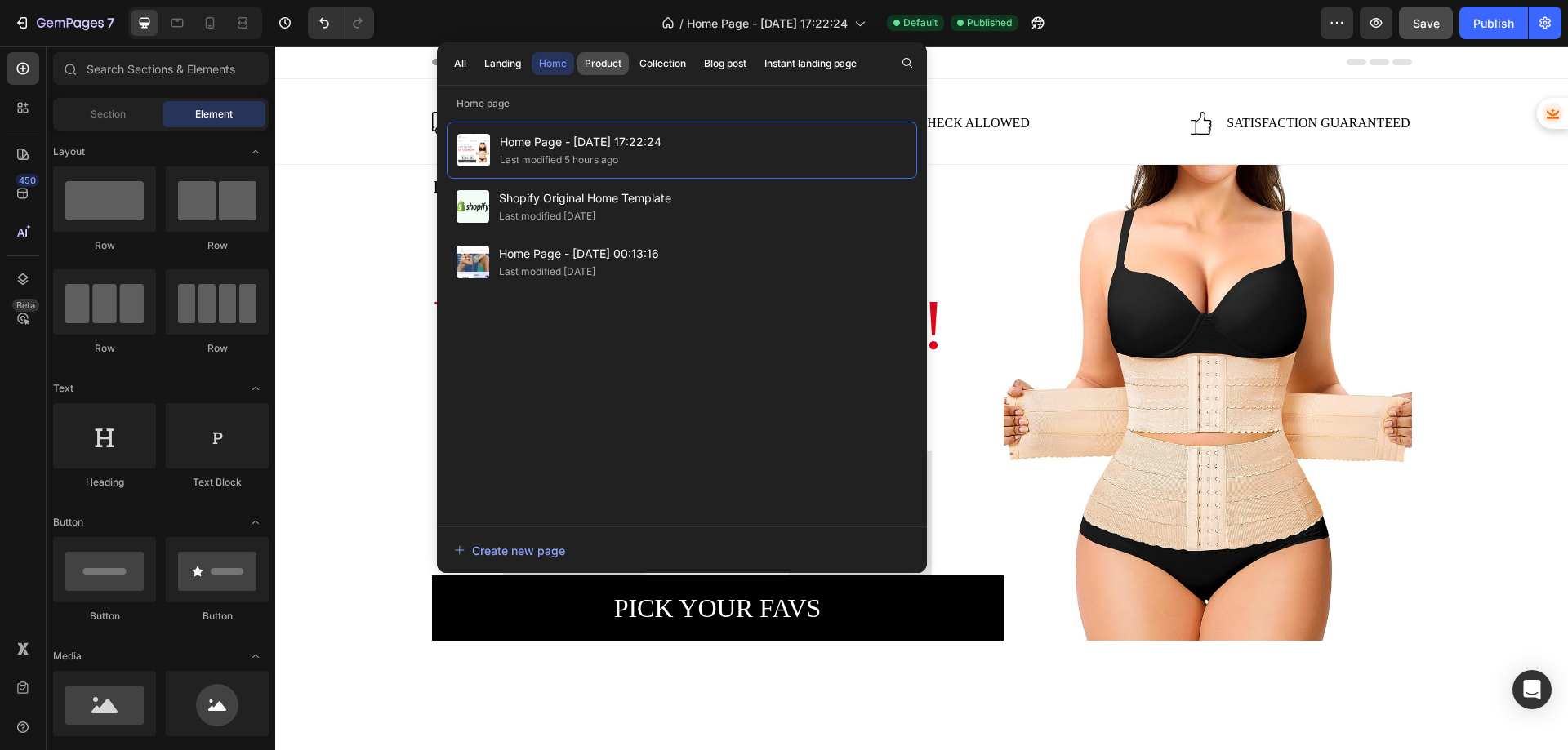
click at [616, 65] on div "Product" at bounding box center [603, 63] width 37 height 15
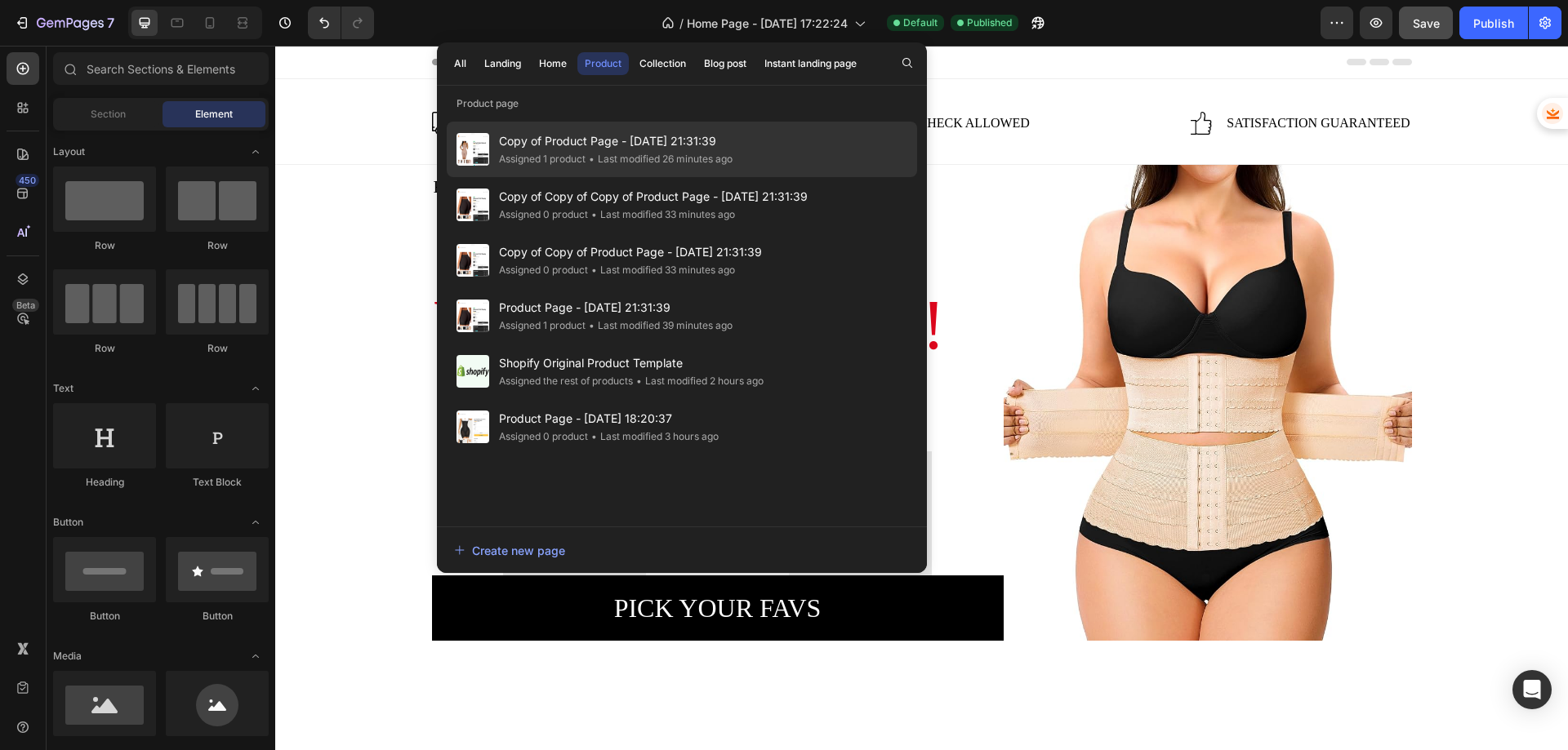
click at [553, 157] on div "Assigned 1 product" at bounding box center [542, 159] width 86 height 17
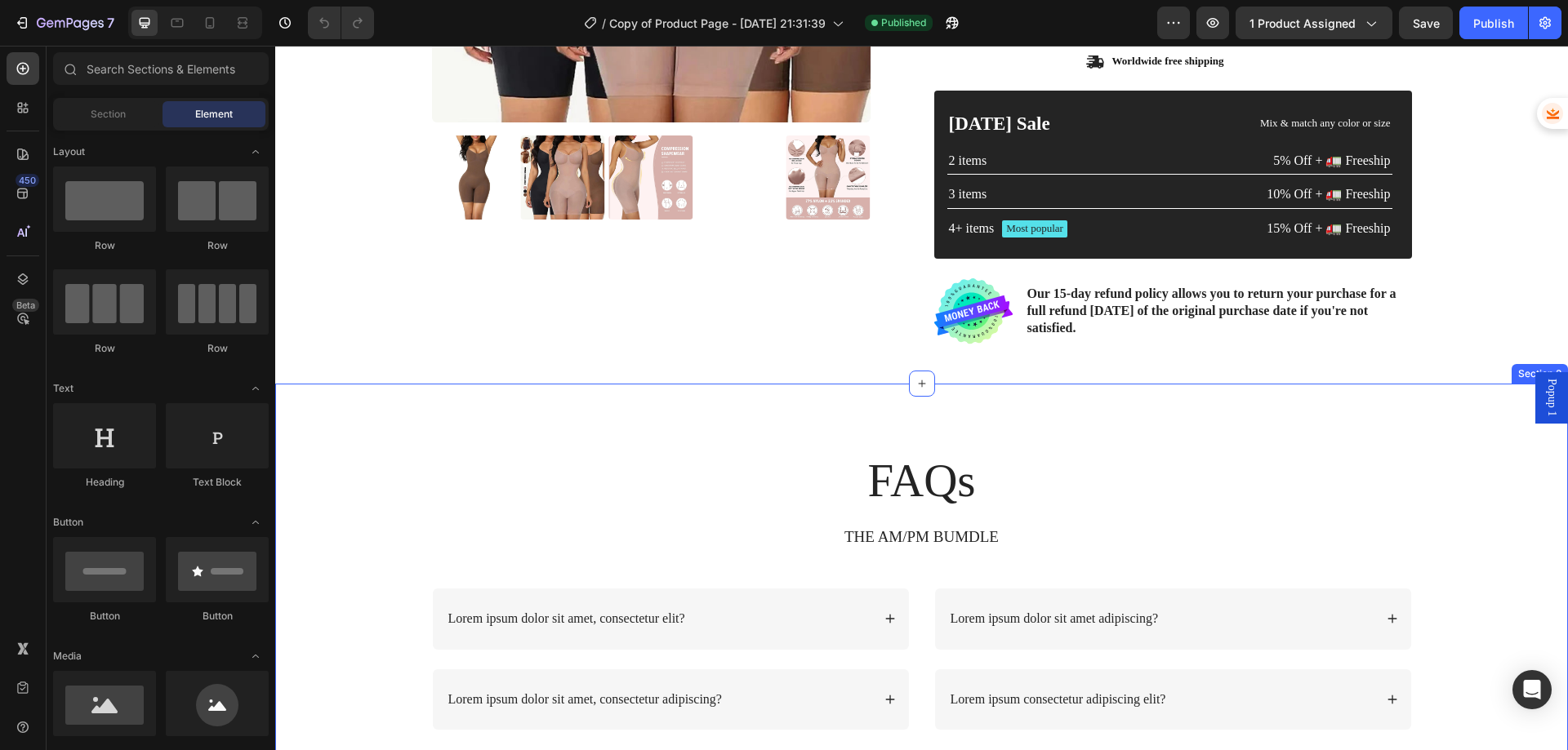
scroll to position [490, 0]
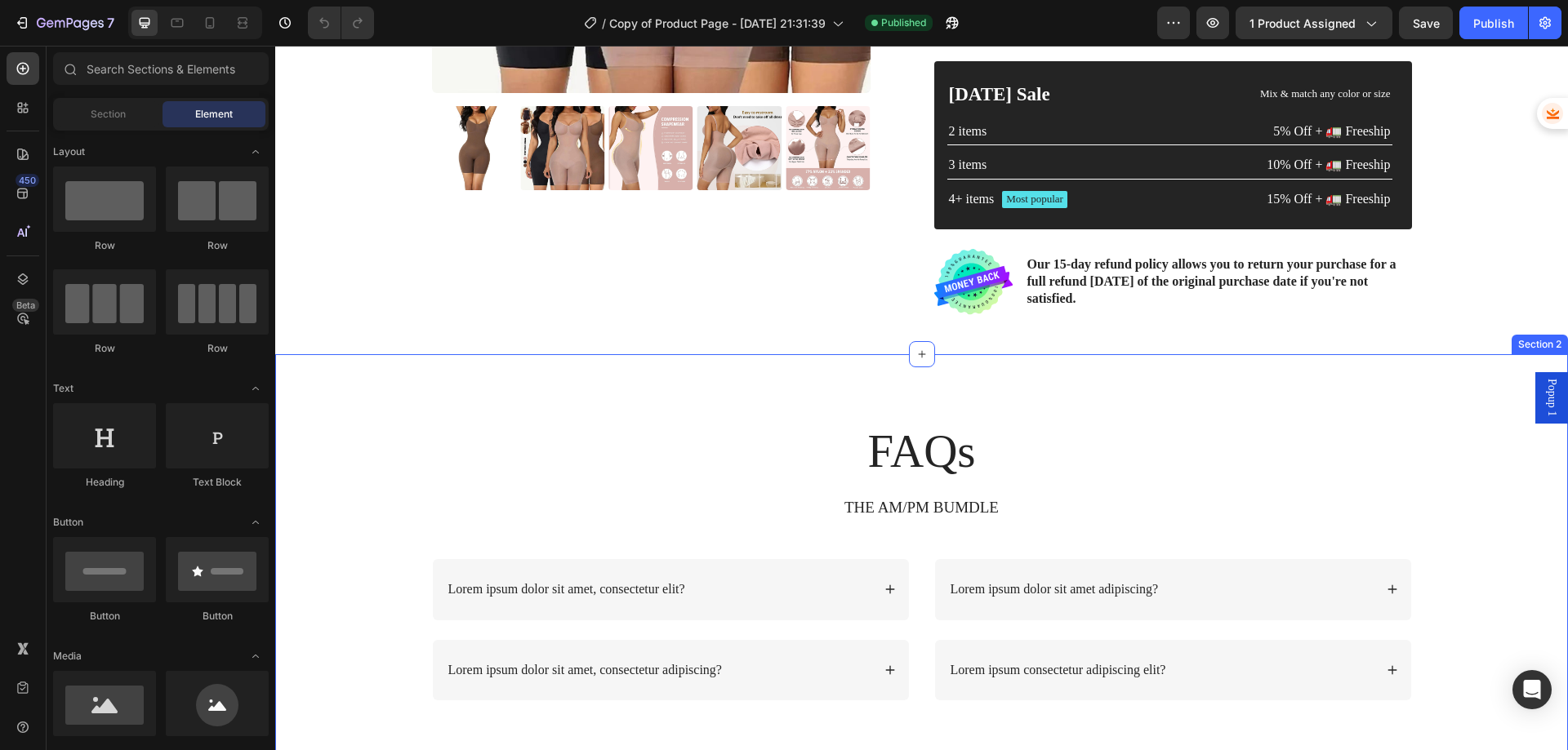
click at [928, 374] on div "FAQs Heading THE AM/PM BUMDLE Text Block Row Lorem ipsum dolor sit amet, consec…" at bounding box center [922, 560] width 1293 height 411
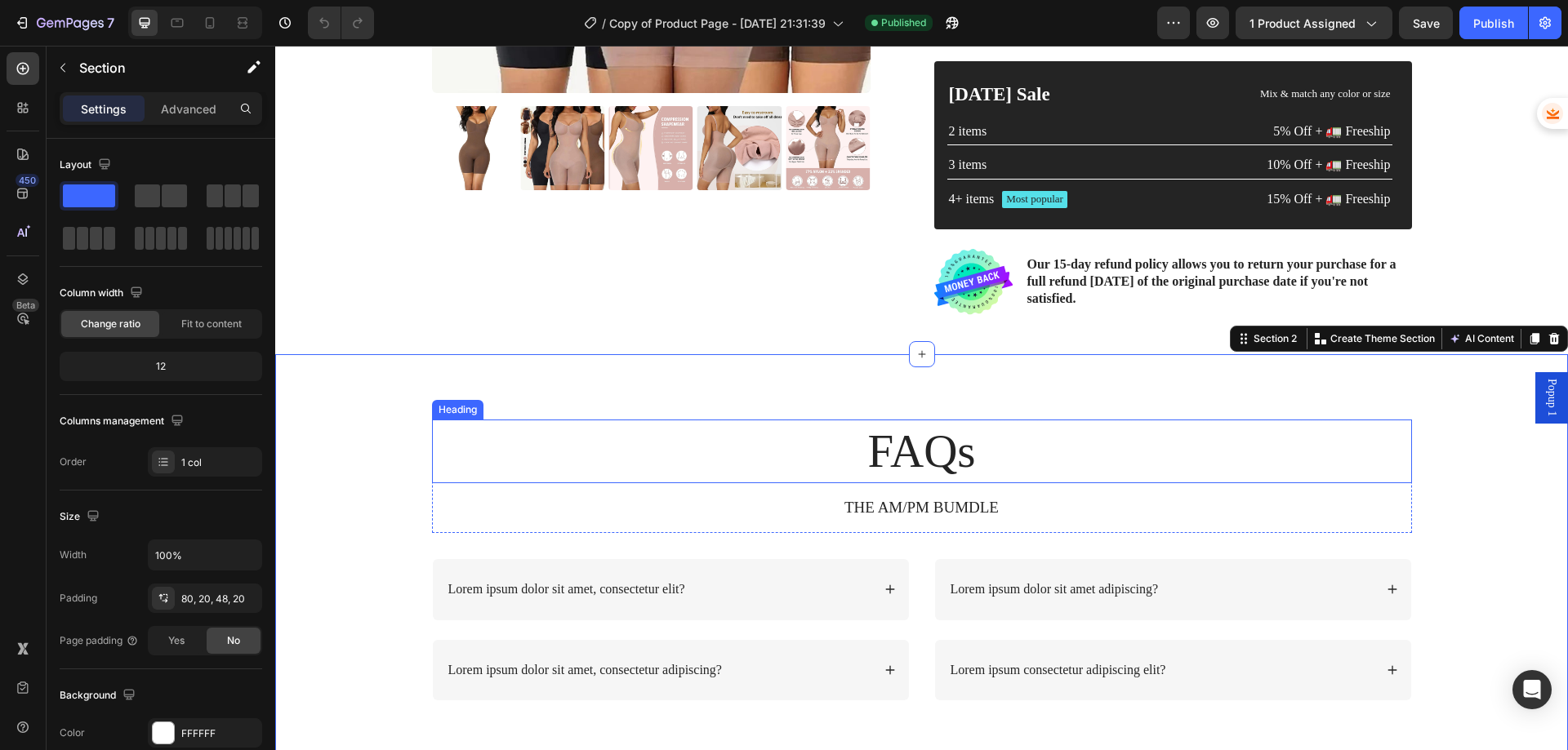
click at [921, 461] on h2 "FAQs" at bounding box center [922, 451] width 980 height 63
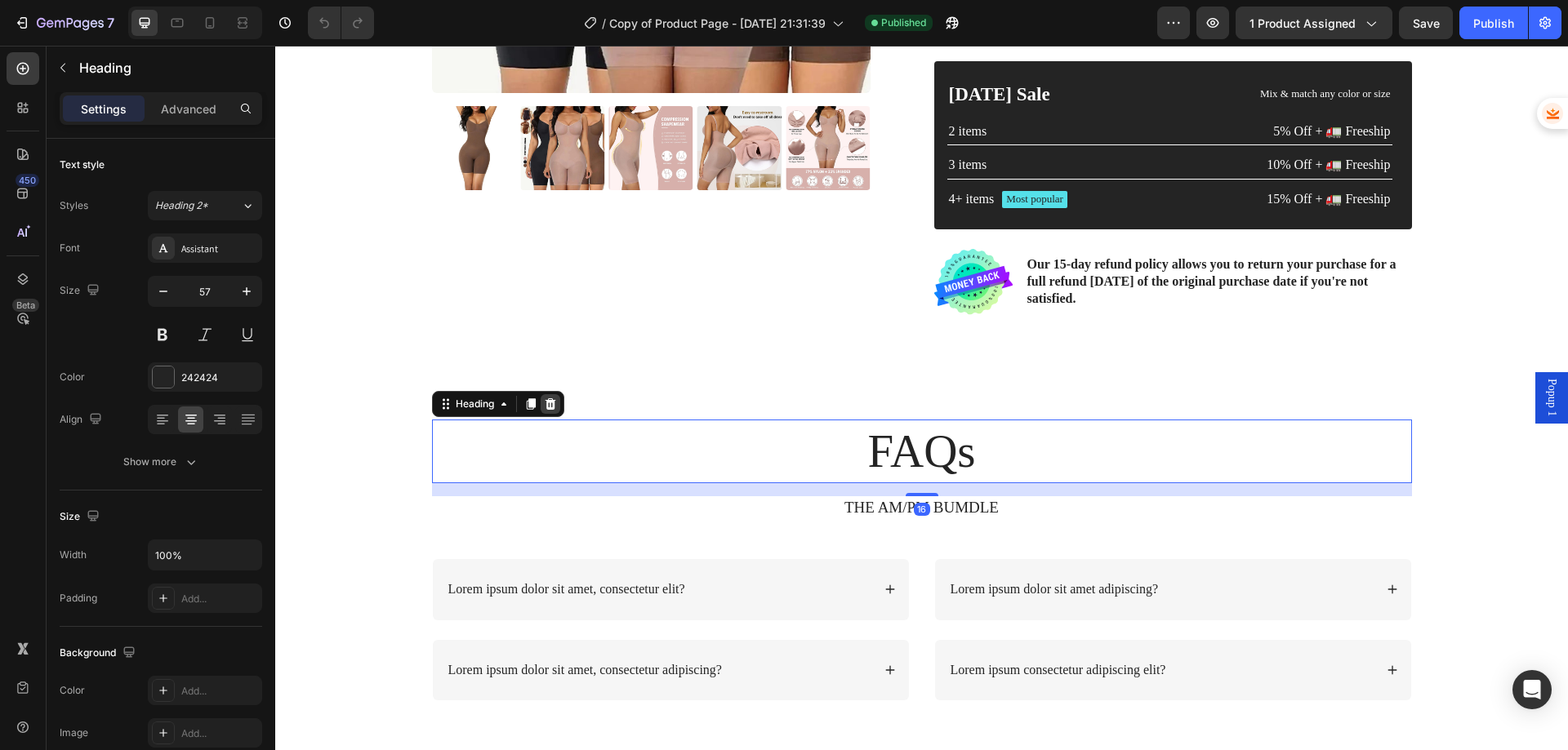
click at [550, 405] on icon at bounding box center [551, 404] width 13 height 13
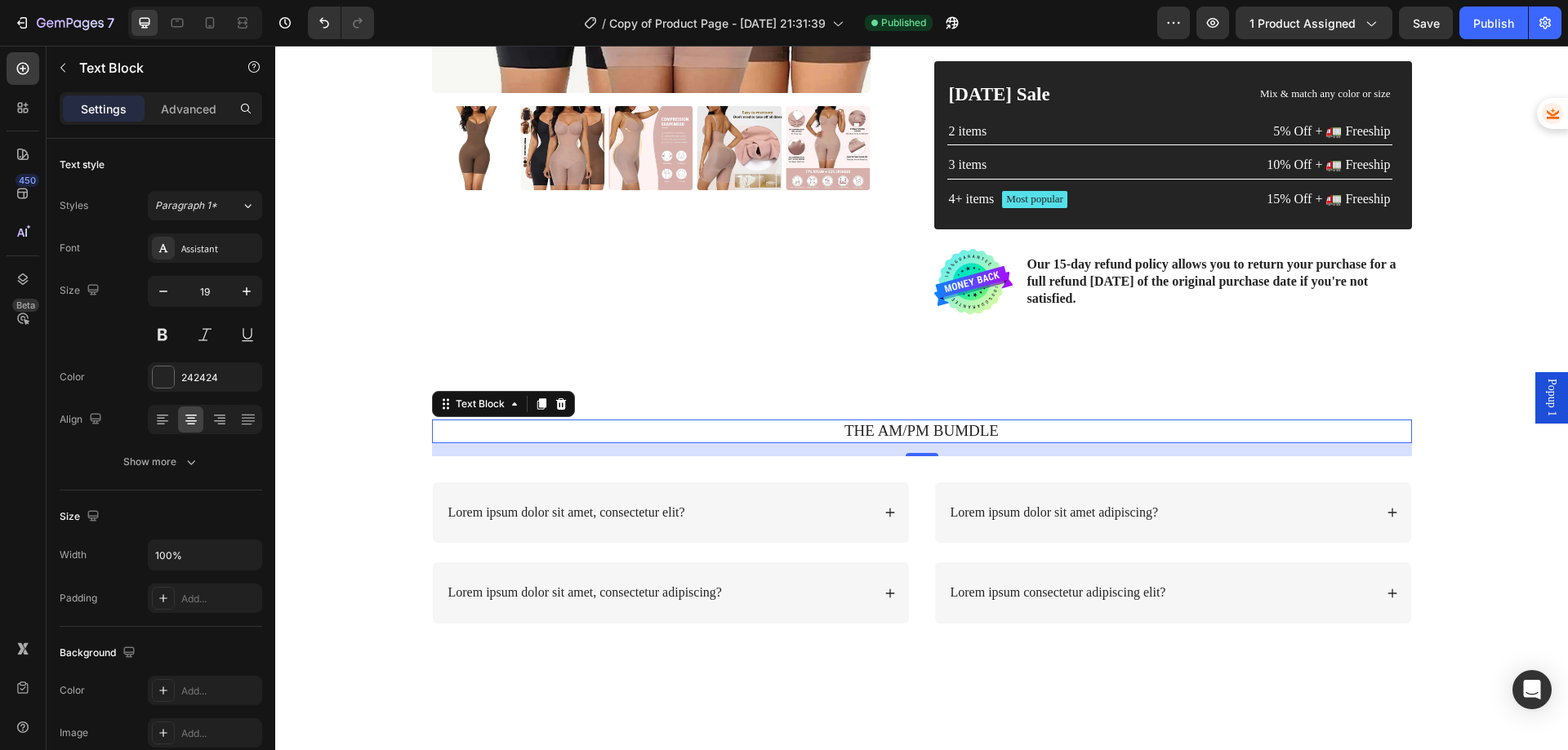
click at [994, 426] on p "THE AM/PM BUMDLE" at bounding box center [922, 431] width 977 height 20
click at [558, 404] on icon at bounding box center [561, 404] width 13 height 13
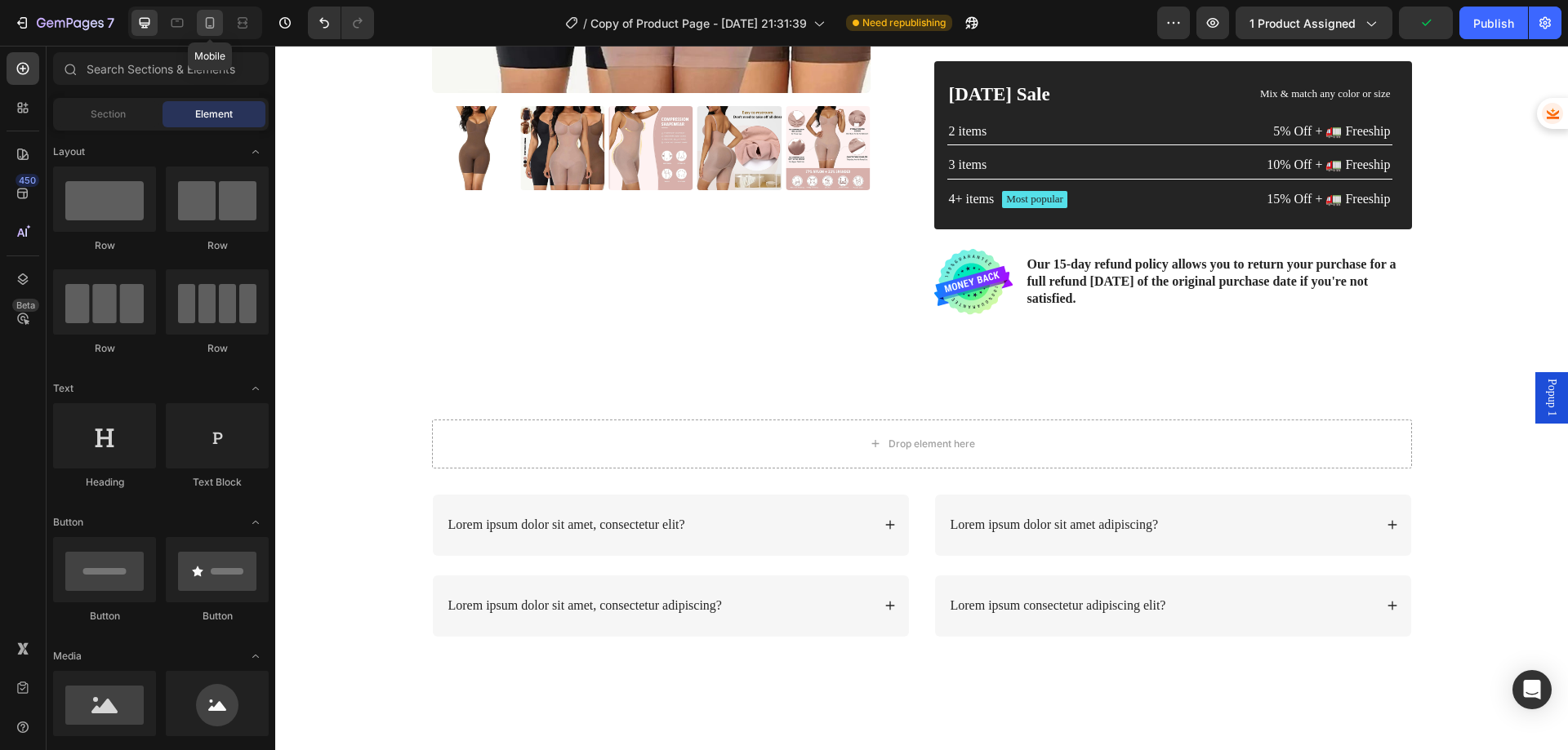
click at [209, 28] on icon at bounding box center [210, 23] width 9 height 11
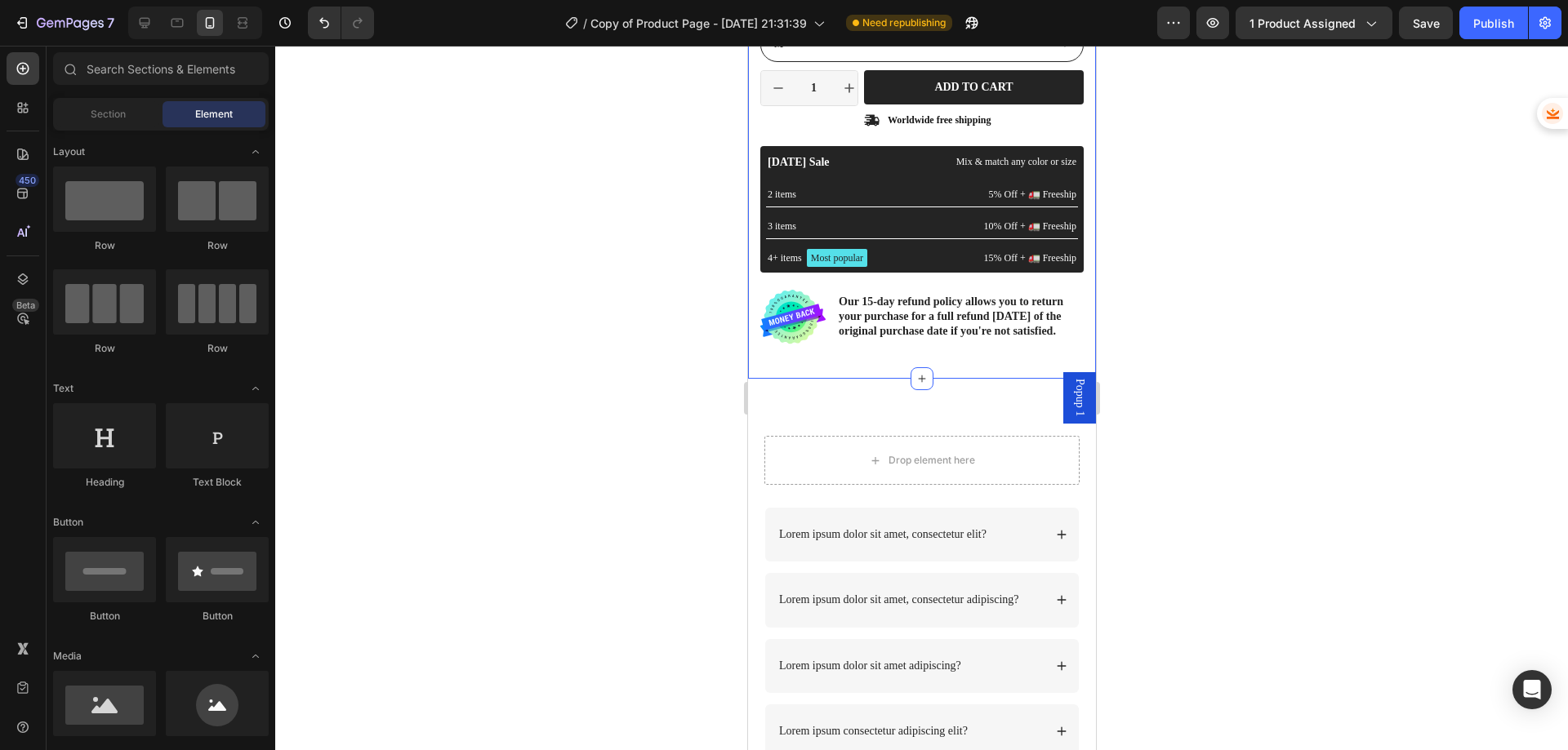
scroll to position [564, 0]
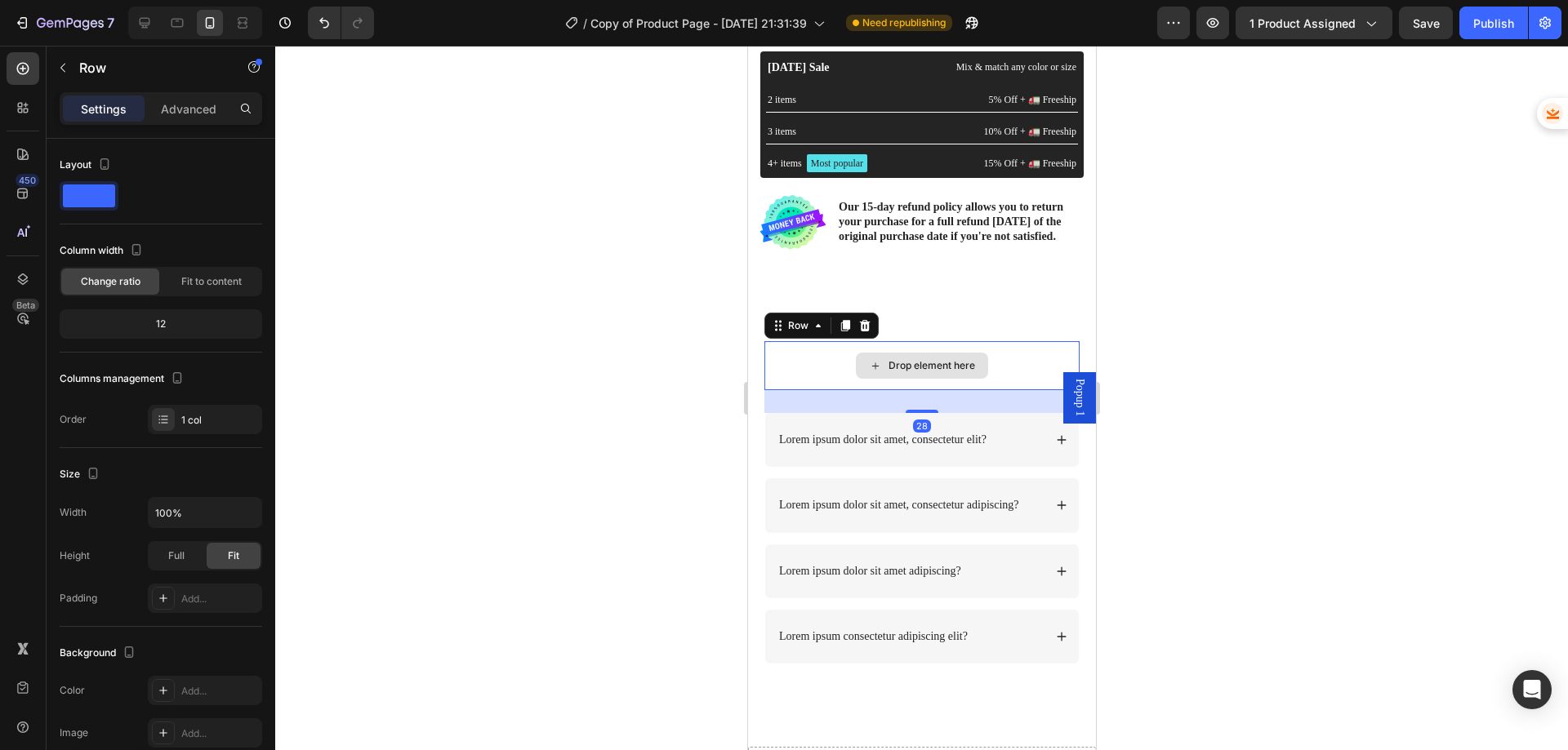
click at [1035, 360] on div "Drop element here" at bounding box center [921, 366] width 315 height 49
click at [867, 327] on icon at bounding box center [864, 325] width 13 height 13
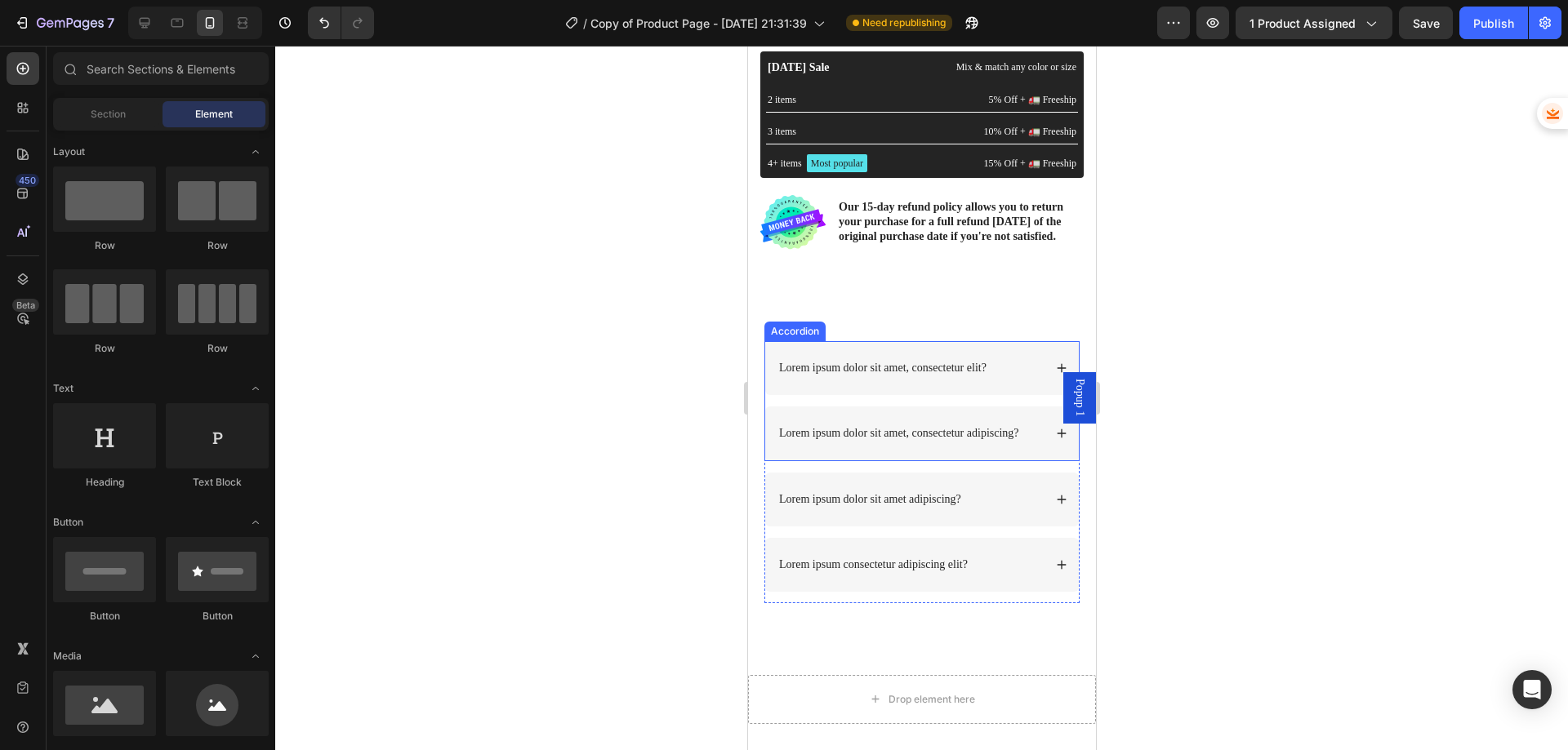
click at [957, 372] on p "Lorem ipsum dolor sit amet, consectetur elit?" at bounding box center [882, 368] width 208 height 15
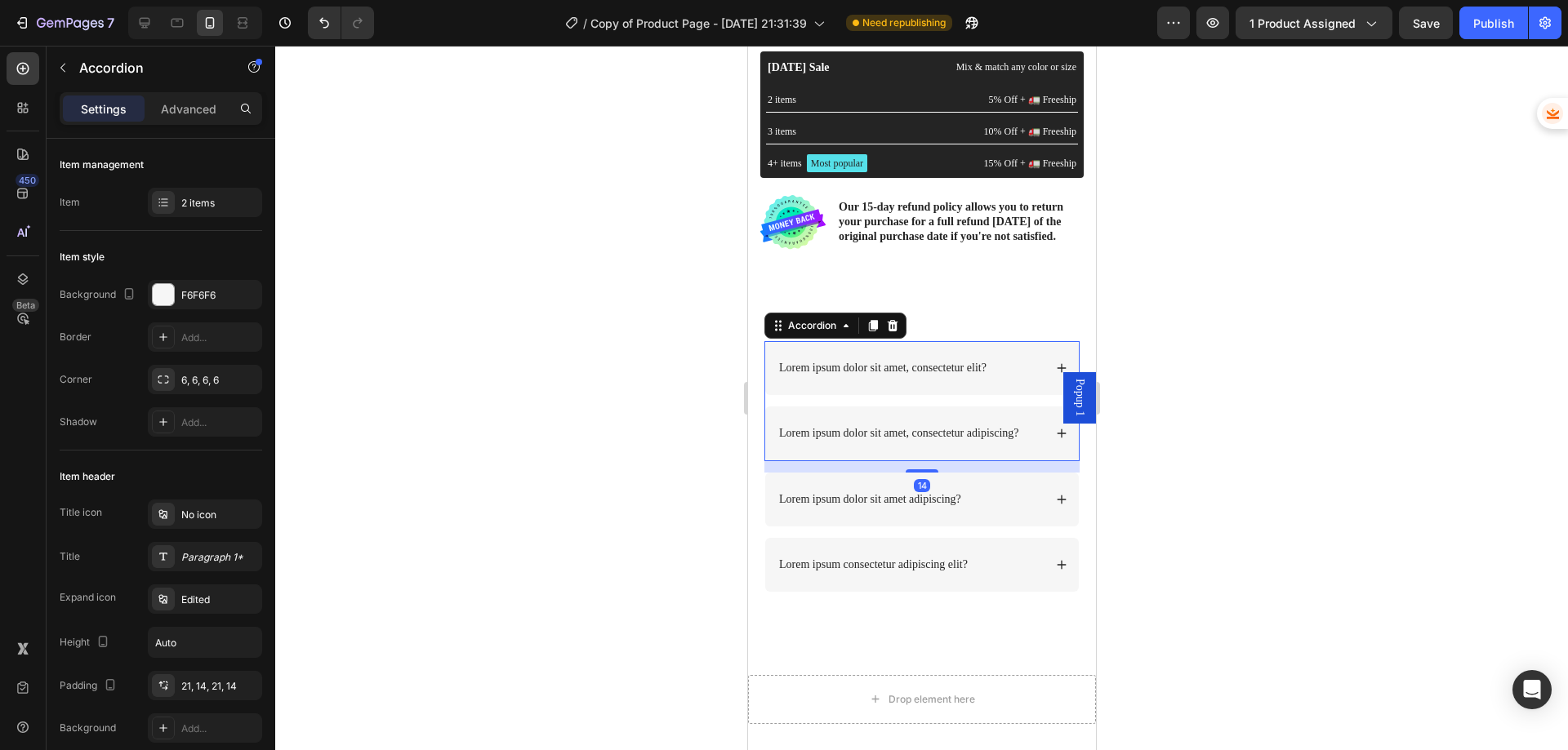
click at [961, 372] on p "Lorem ipsum dolor sit amet, consectetur elit?" at bounding box center [882, 368] width 208 height 15
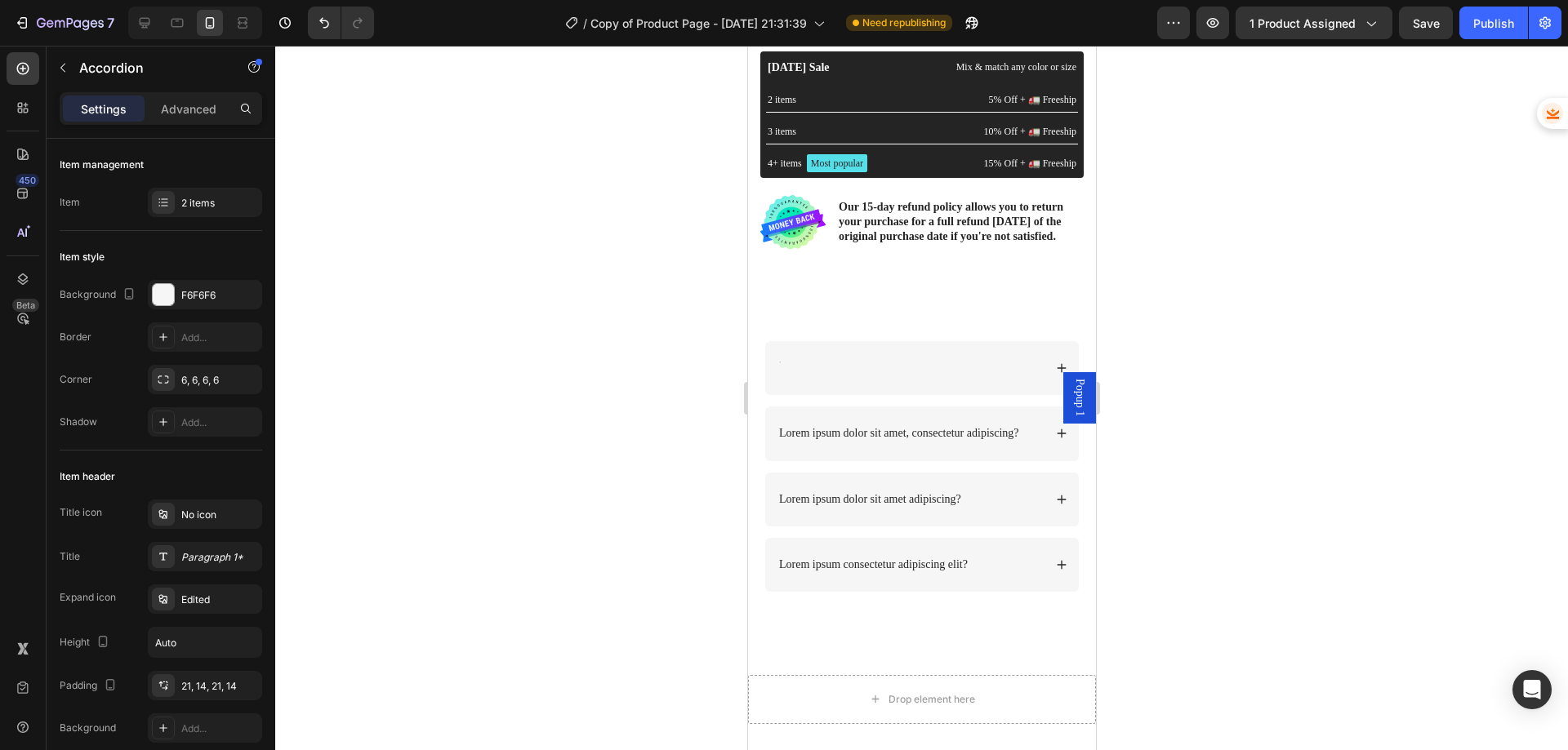
scroll to position [560, 0]
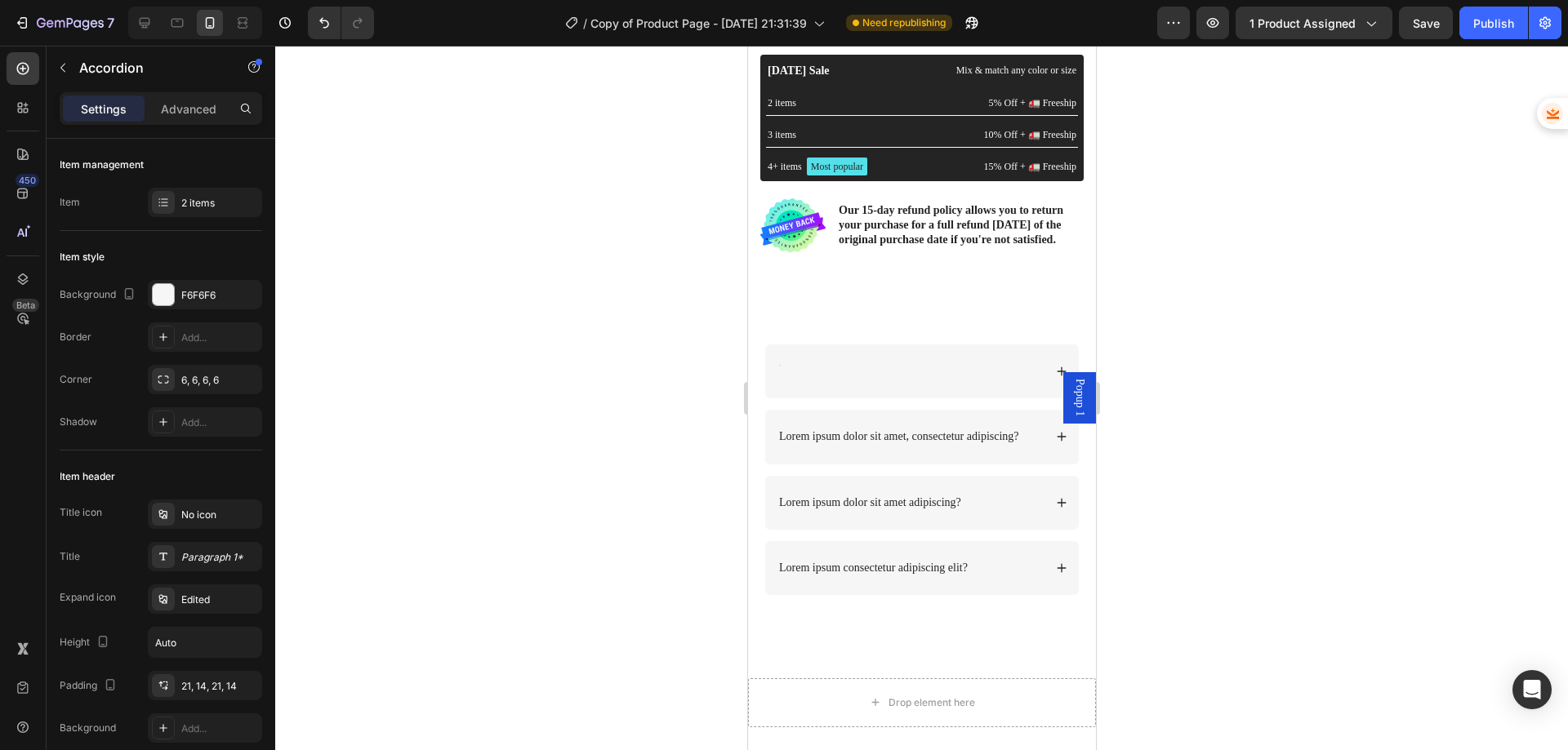
click at [1036, 376] on div at bounding box center [921, 371] width 314 height 54
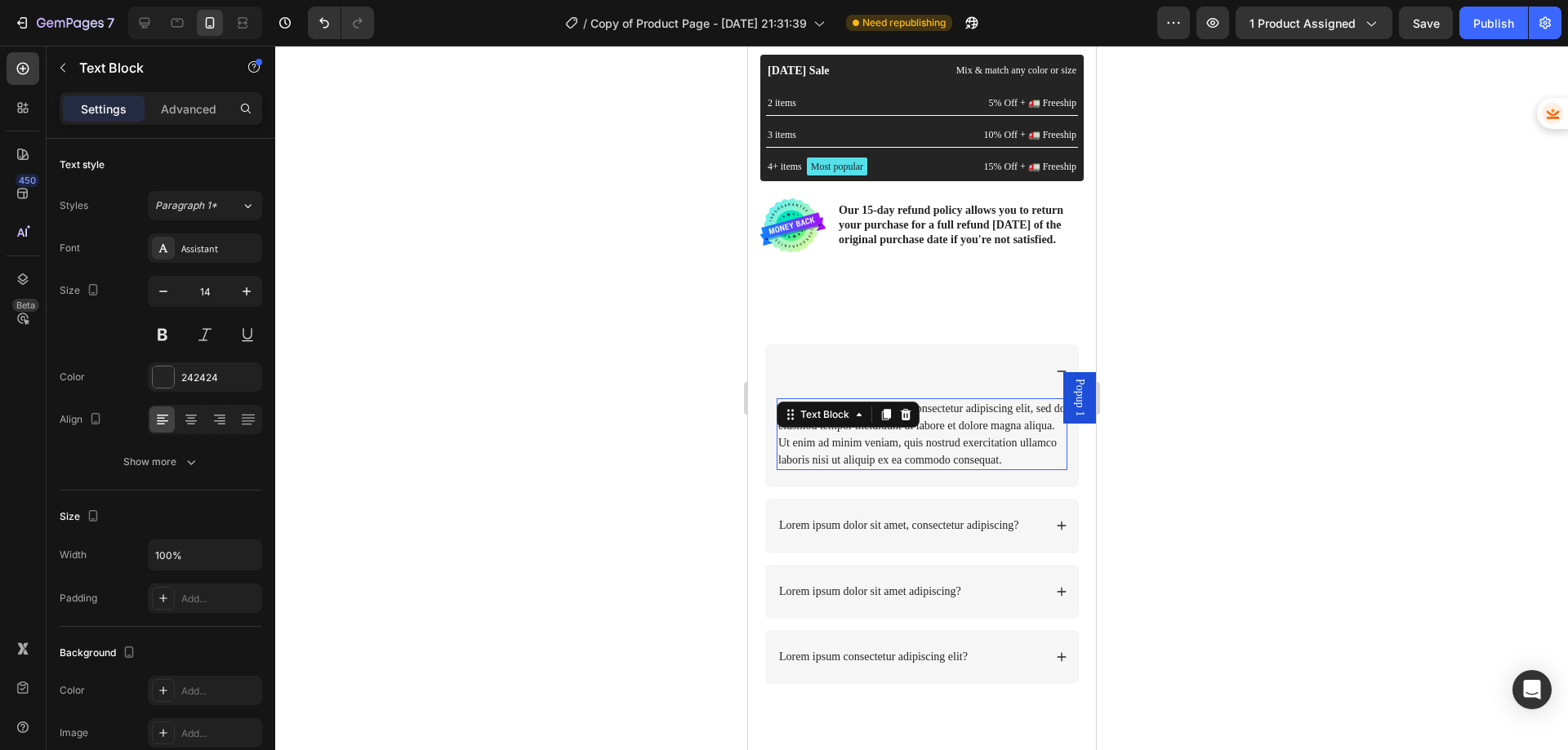
click at [893, 453] on div "Lorem ipsum dolor sit amet, consectetur adipiscing elit, sed do eiusmod tempor …" at bounding box center [921, 434] width 291 height 72
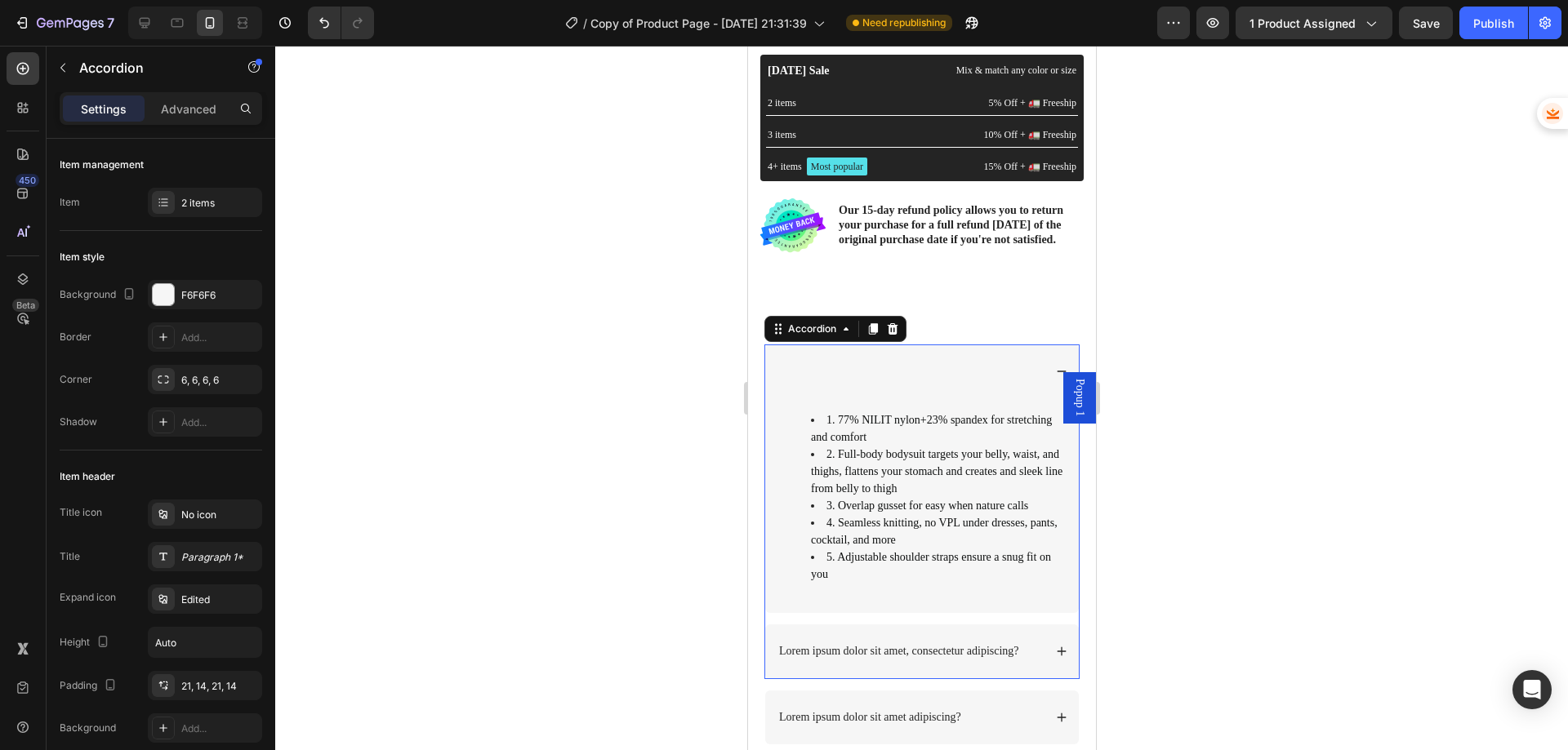
click at [842, 371] on div at bounding box center [908, 371] width 266 height 19
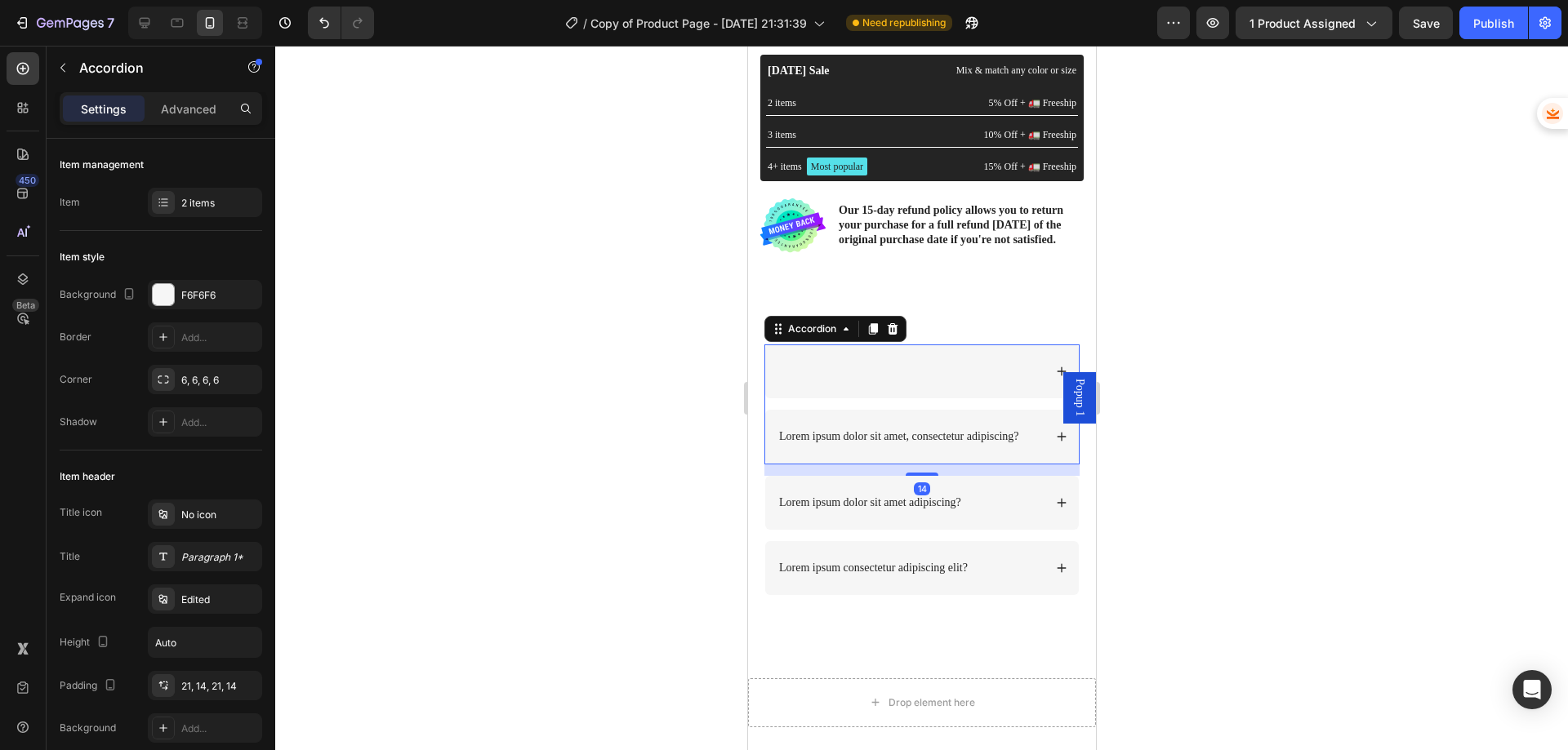
click at [841, 372] on div at bounding box center [908, 371] width 266 height 19
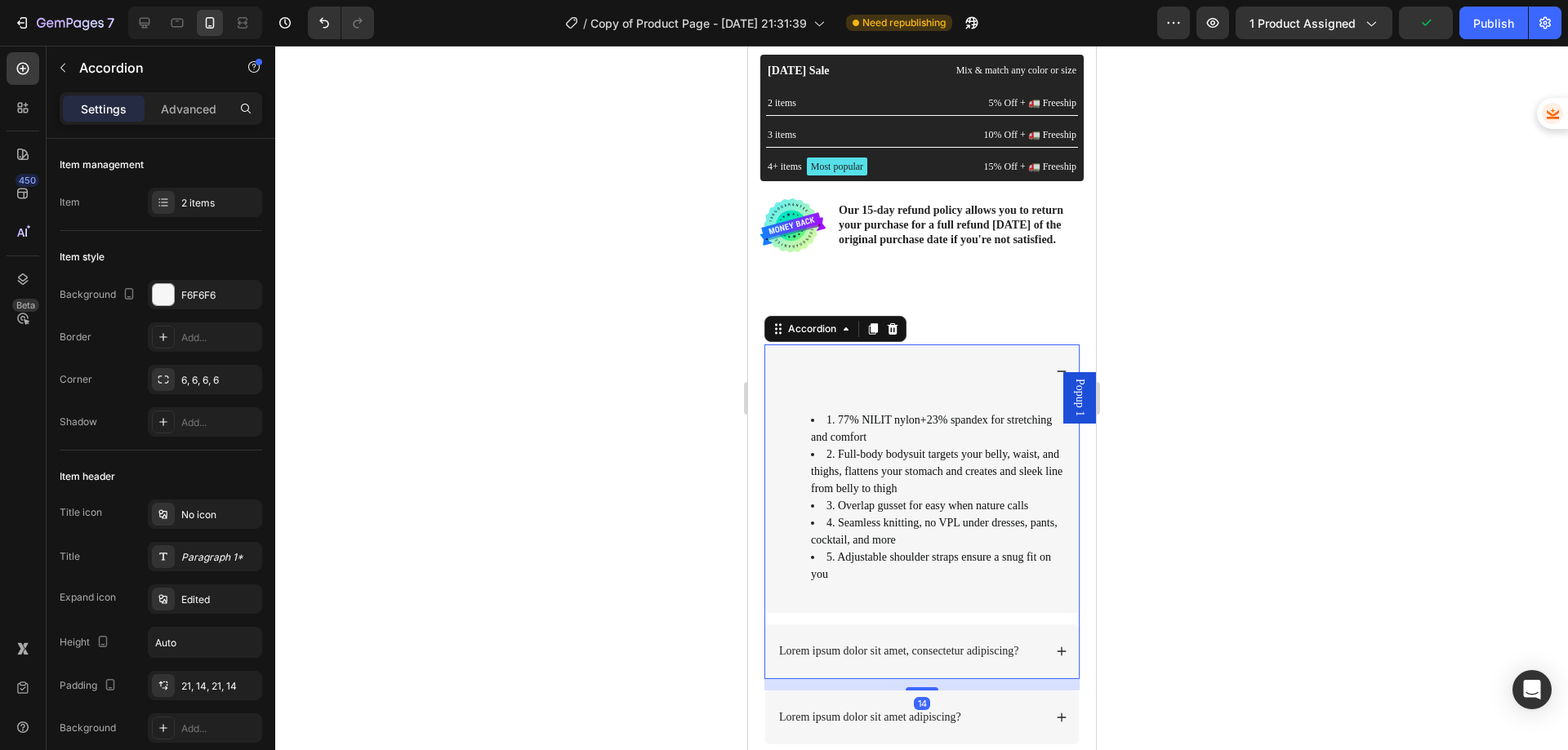
click at [900, 382] on div at bounding box center [908, 371] width 266 height 19
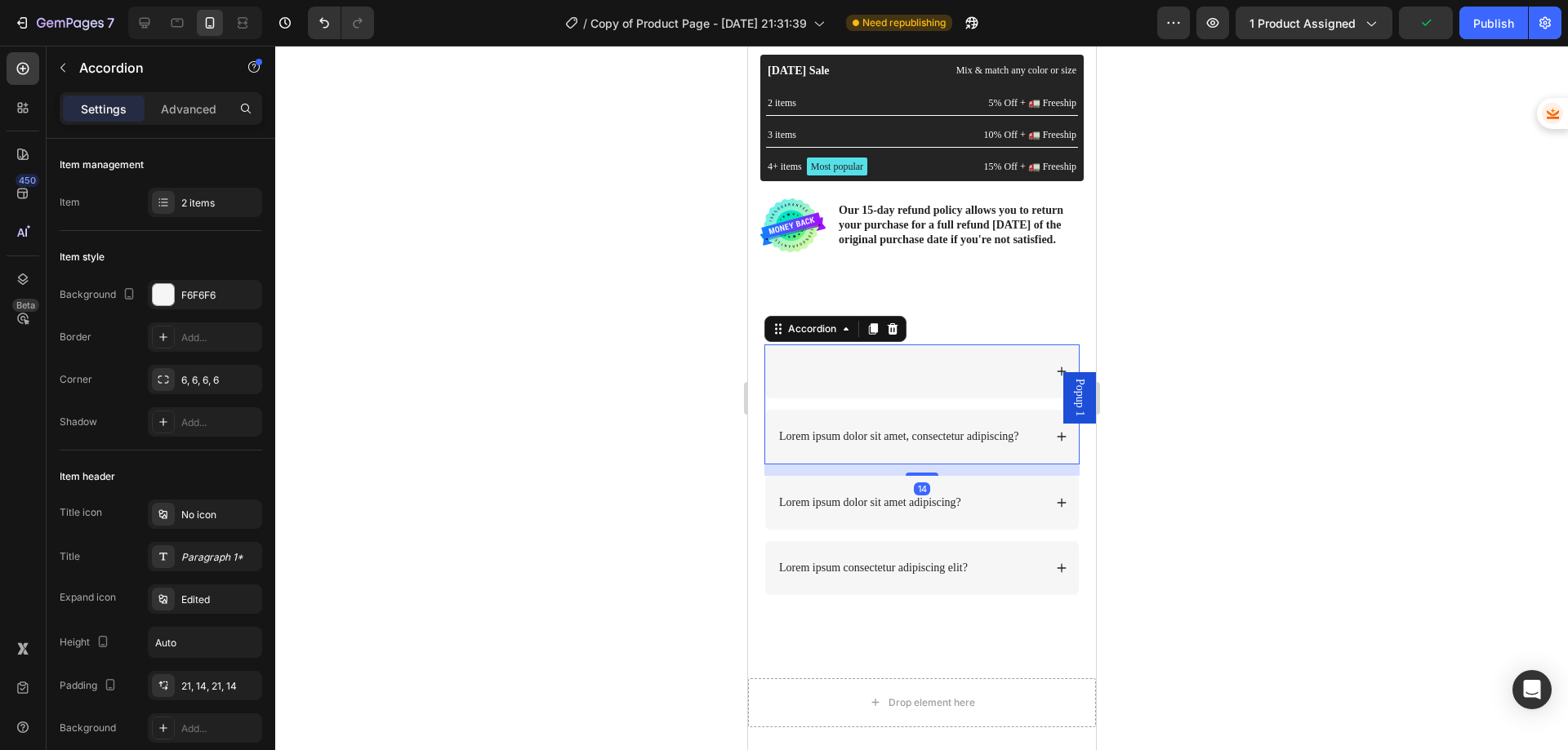
click at [900, 382] on div at bounding box center [908, 371] width 266 height 19
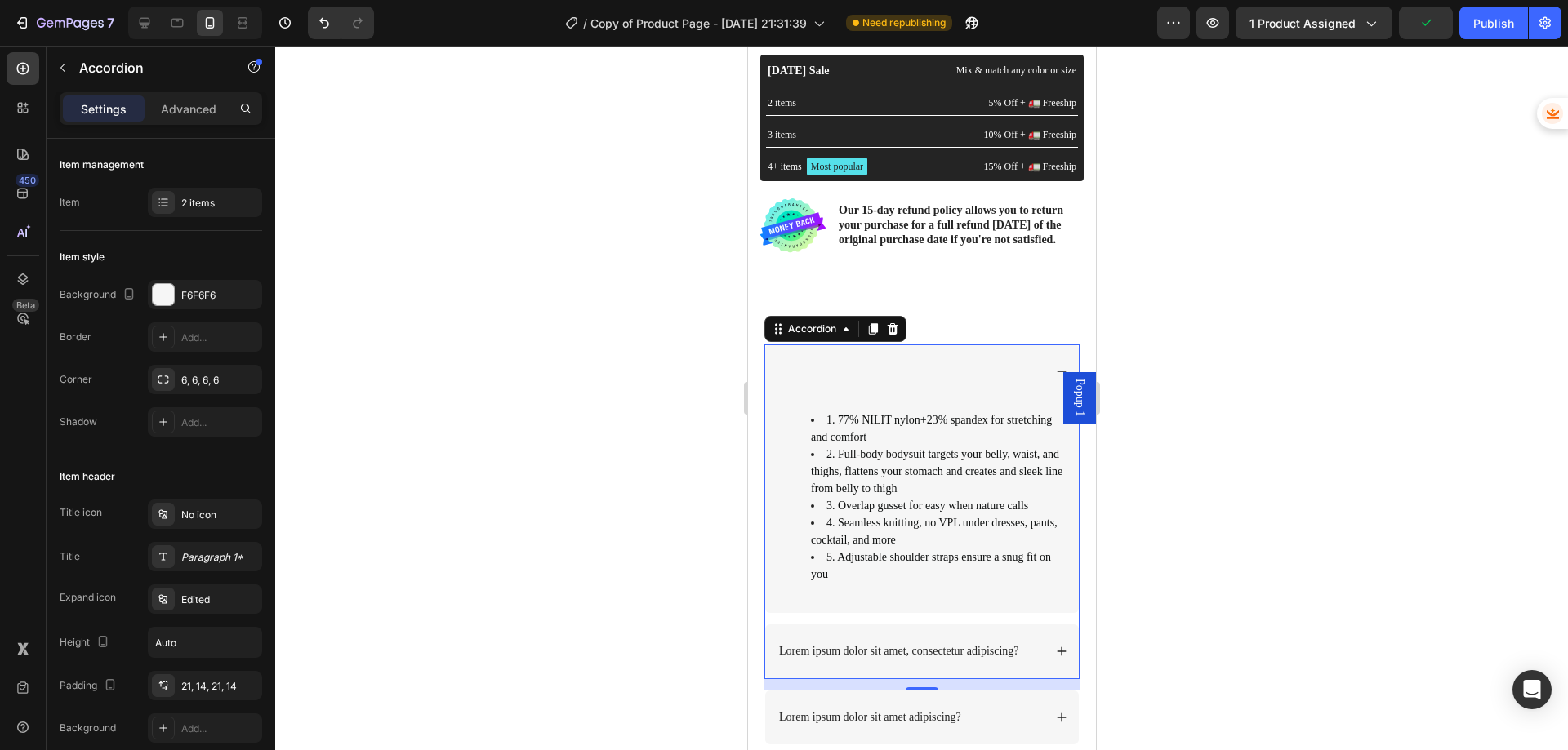
click at [860, 390] on div at bounding box center [921, 371] width 314 height 54
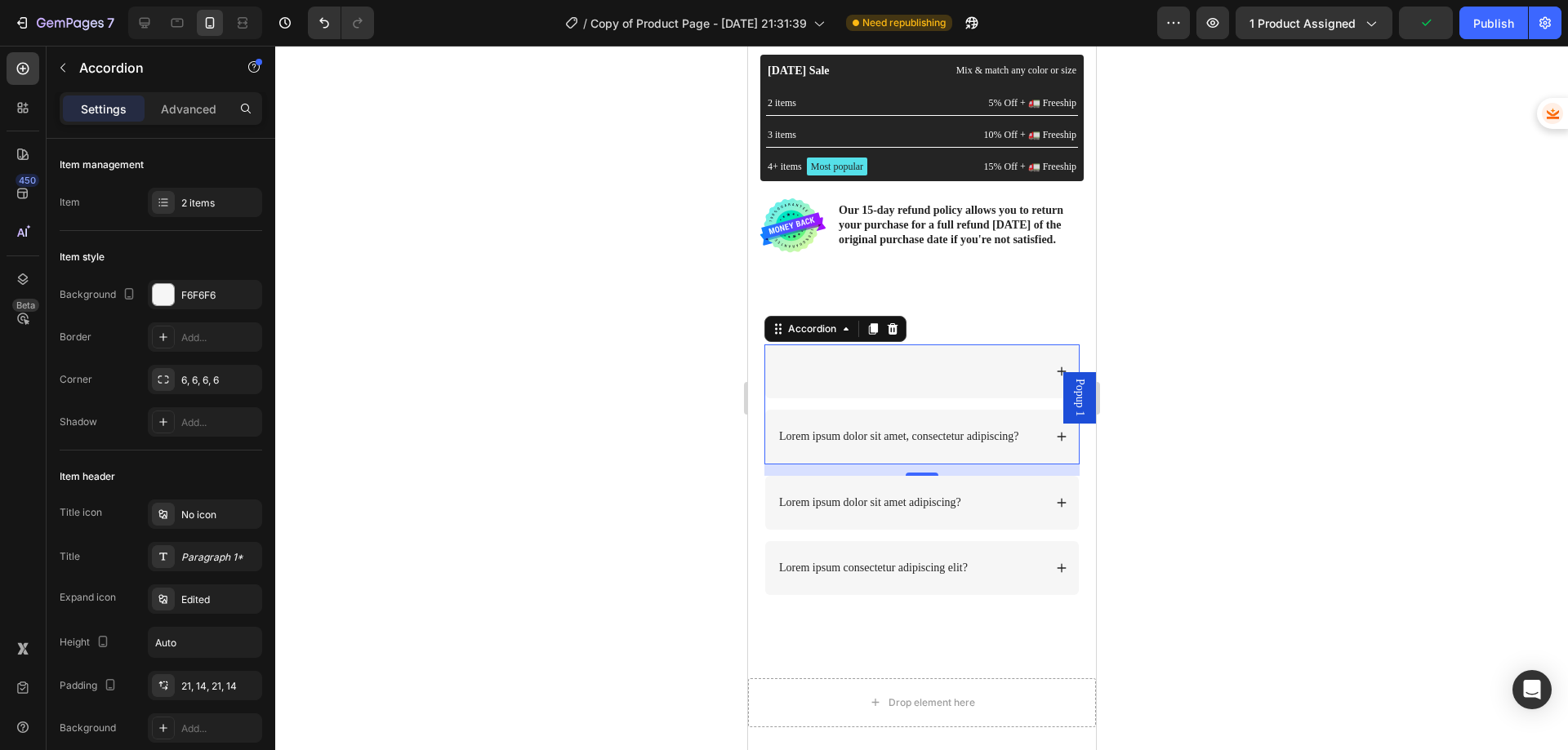
click at [860, 390] on div at bounding box center [921, 371] width 314 height 54
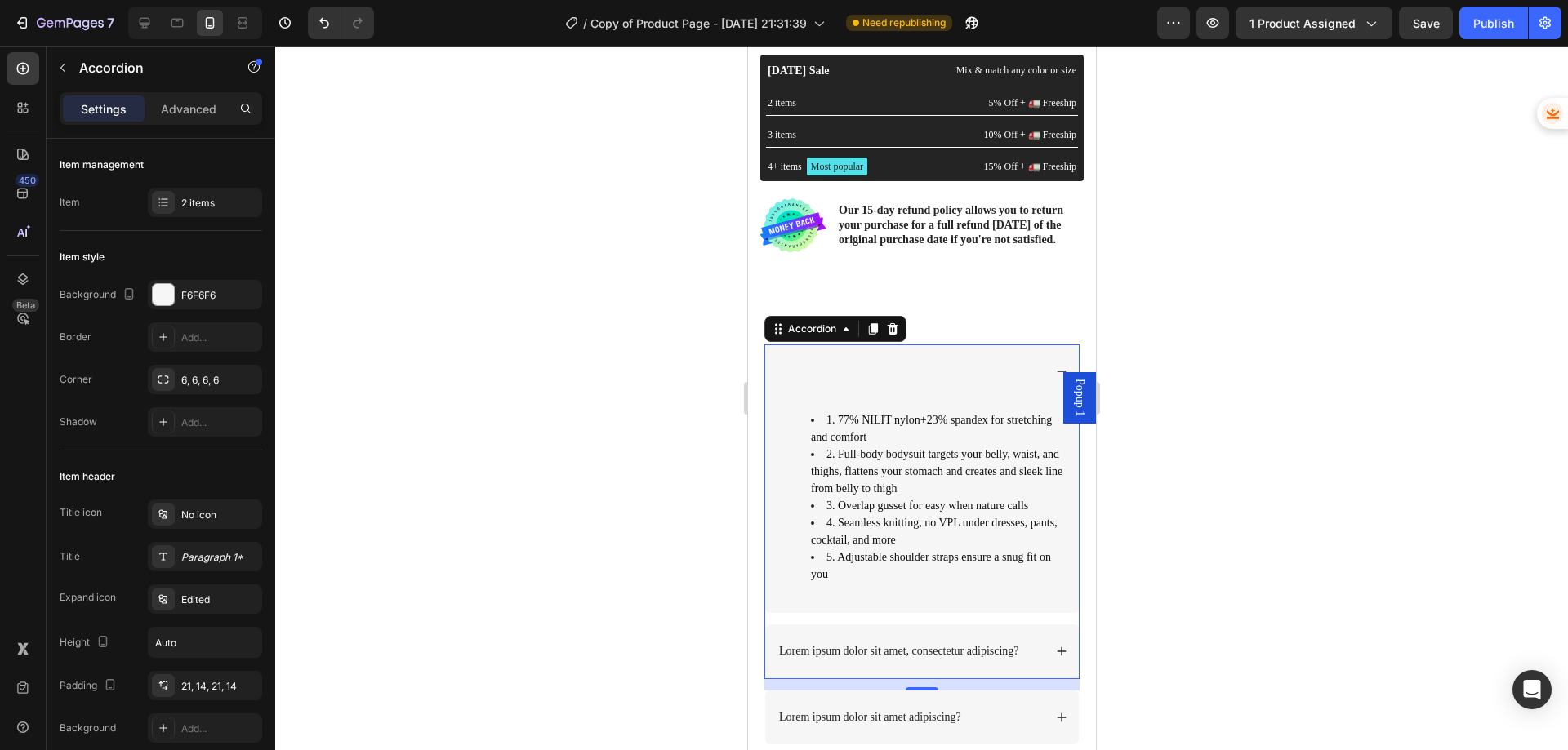
click at [813, 382] on div at bounding box center [908, 371] width 266 height 19
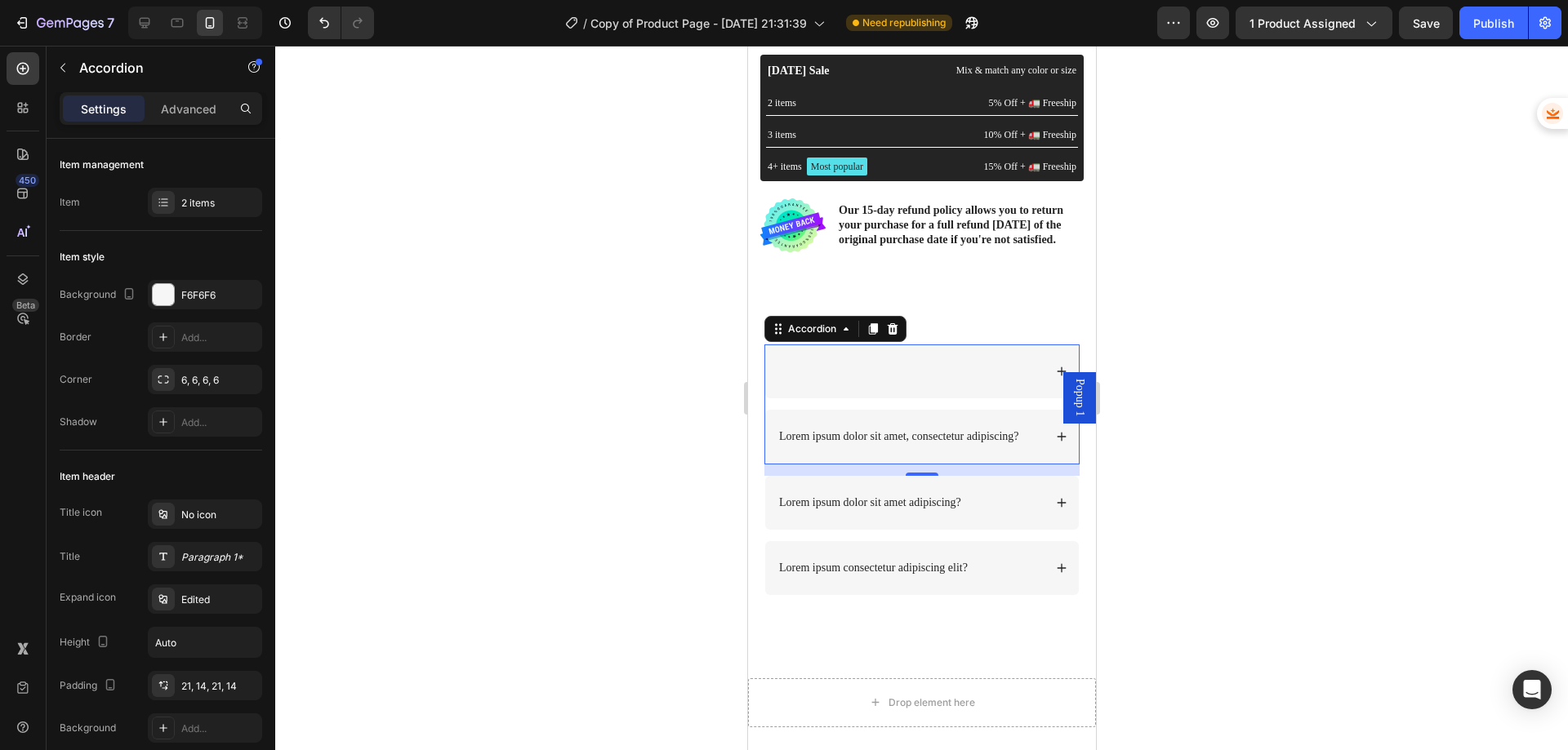
click at [813, 382] on div at bounding box center [908, 371] width 266 height 19
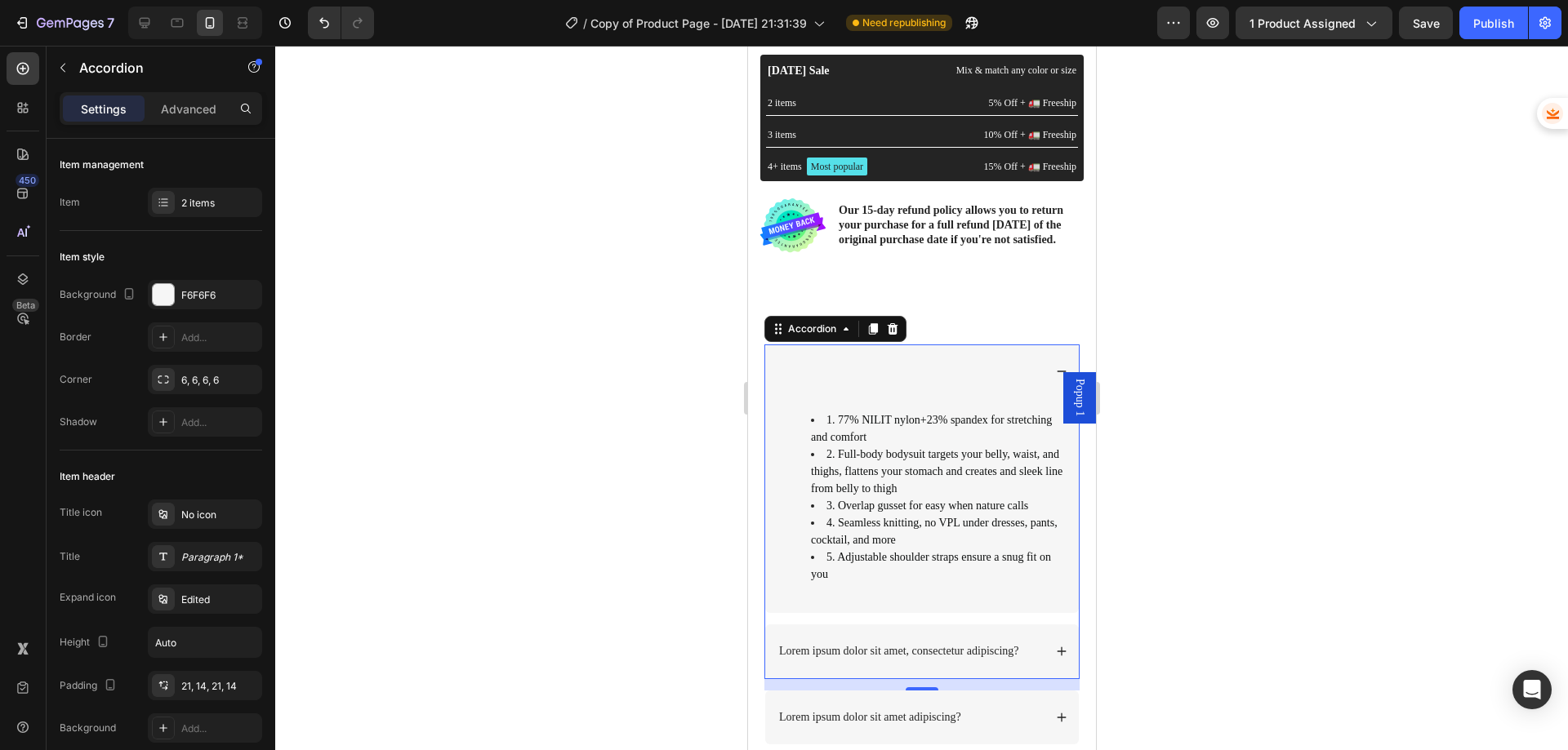
click at [918, 379] on div at bounding box center [908, 371] width 266 height 19
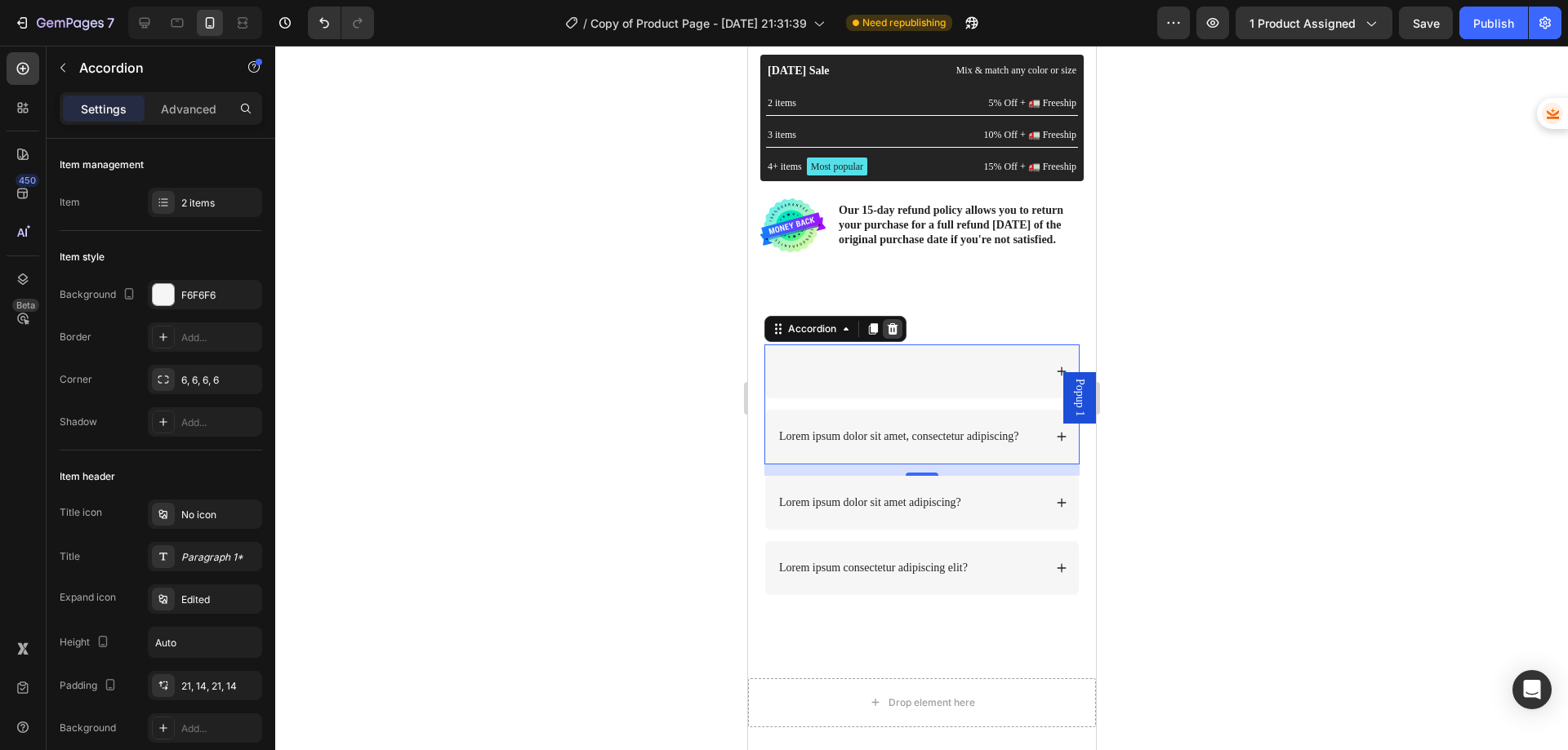
click at [895, 336] on icon at bounding box center [892, 329] width 13 height 13
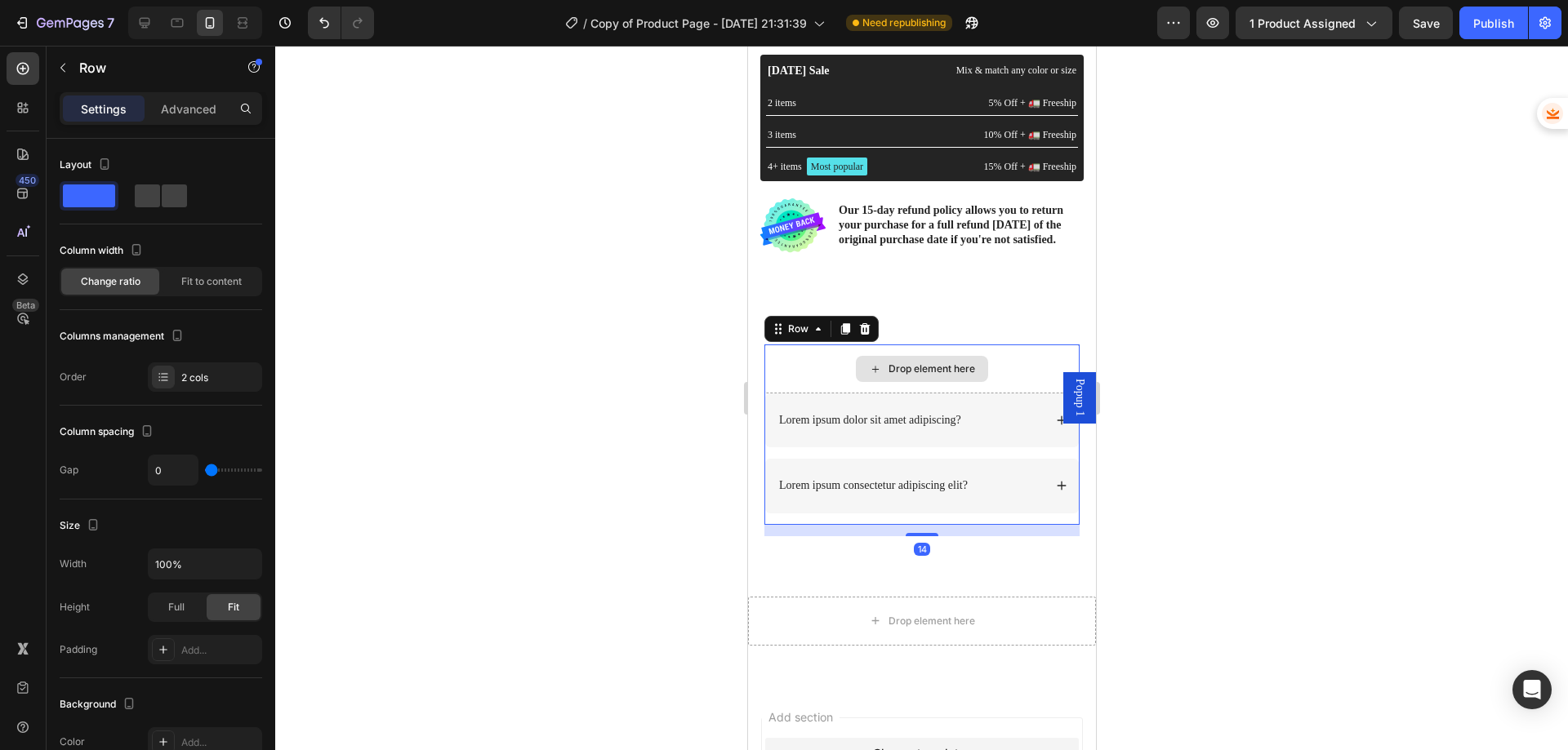
click at [807, 366] on div "Drop element here" at bounding box center [921, 369] width 315 height 49
click at [867, 335] on icon at bounding box center [864, 329] width 11 height 11
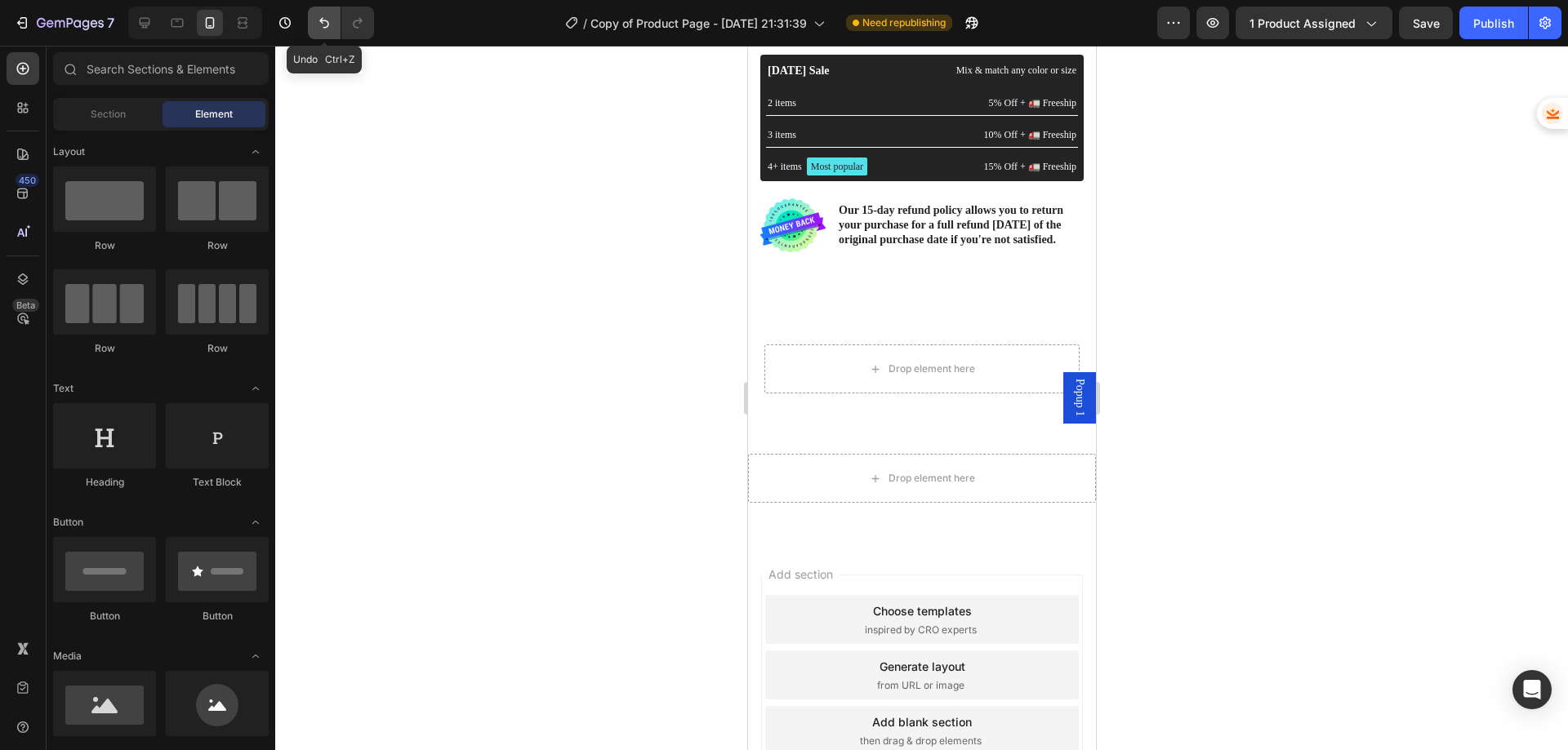
click at [323, 15] on icon "Undo/Redo" at bounding box center [324, 23] width 17 height 17
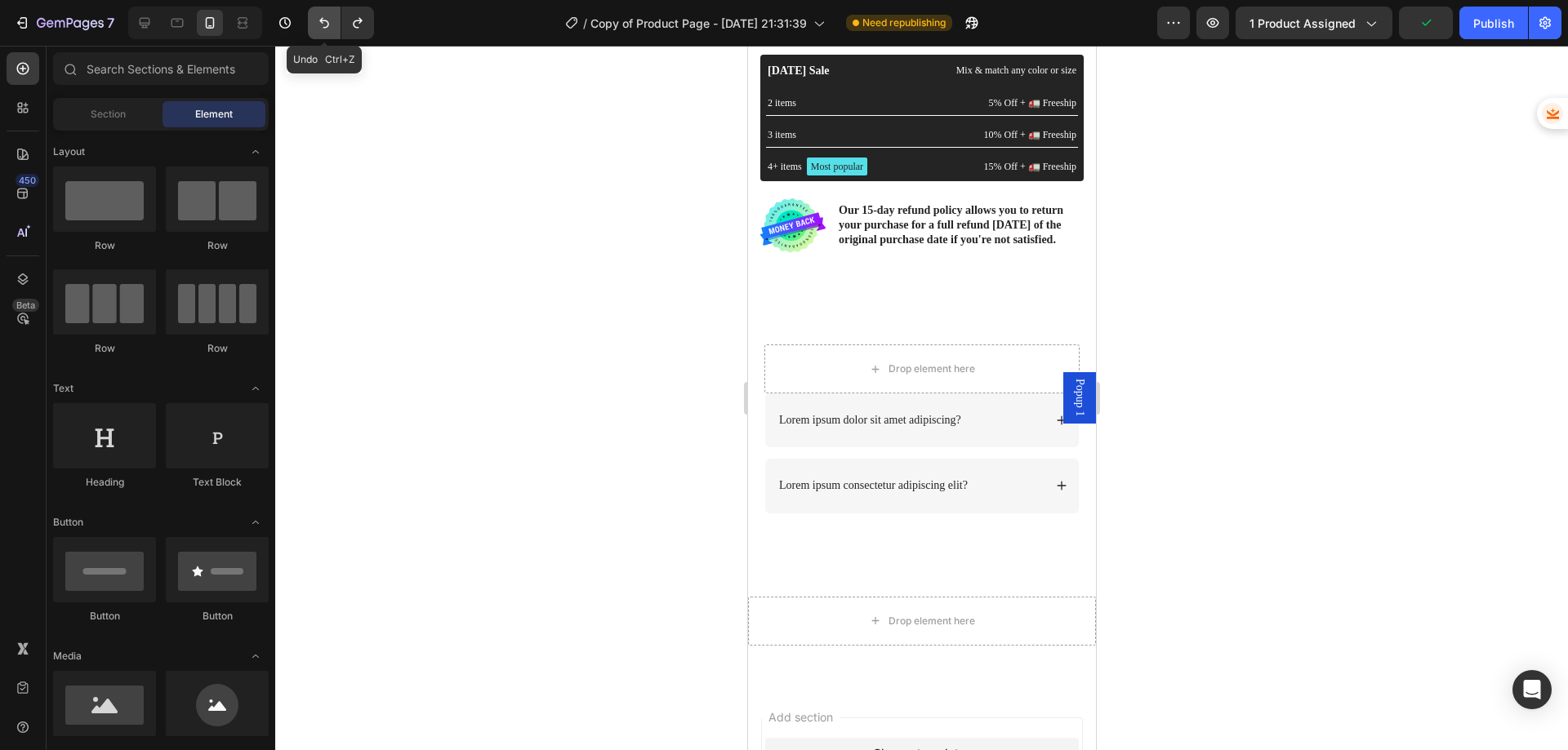
click at [315, 20] on button "Undo/Redo" at bounding box center [324, 22] width 33 height 33
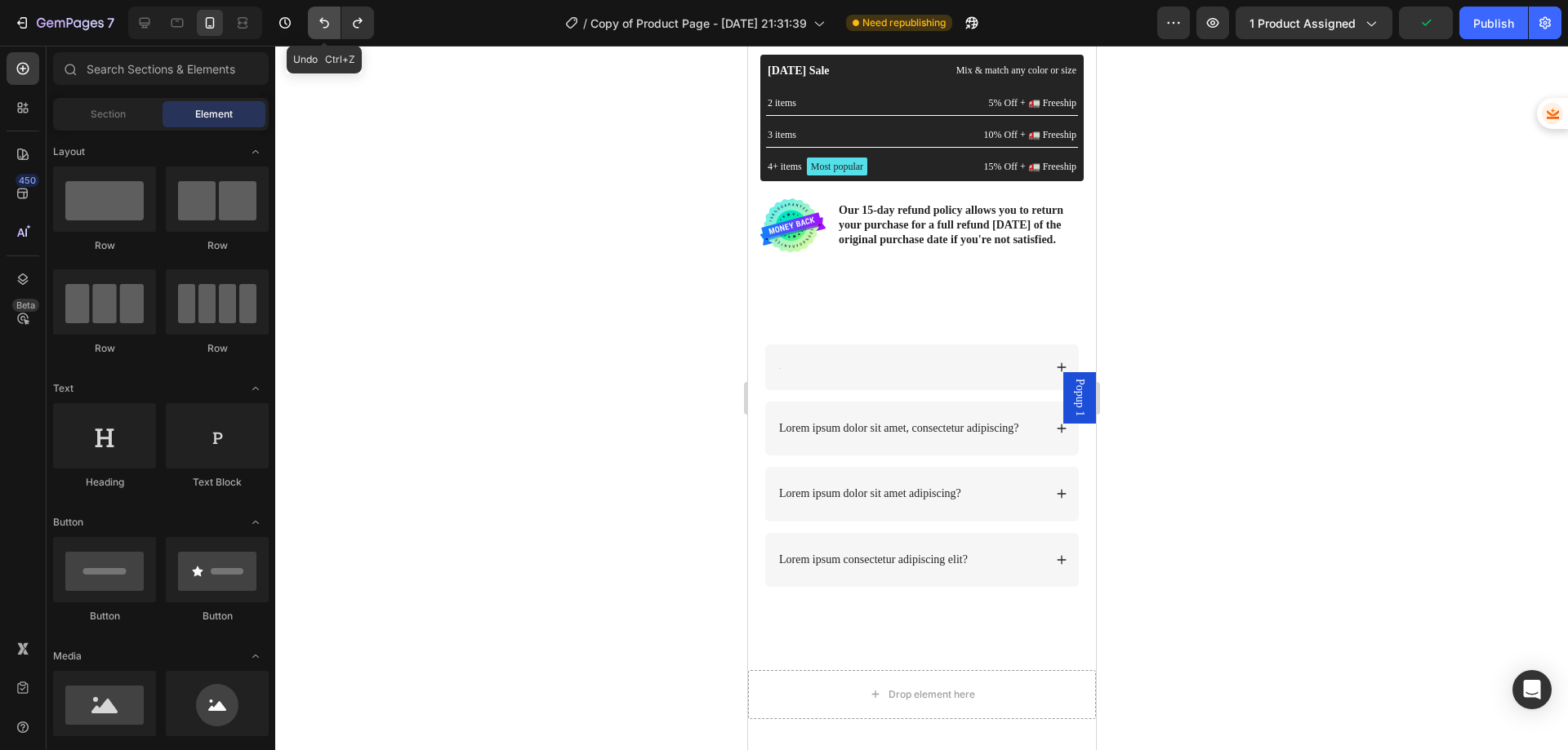
click at [315, 20] on button "Undo/Redo" at bounding box center [324, 22] width 33 height 33
click at [788, 380] on div at bounding box center [921, 368] width 314 height 46
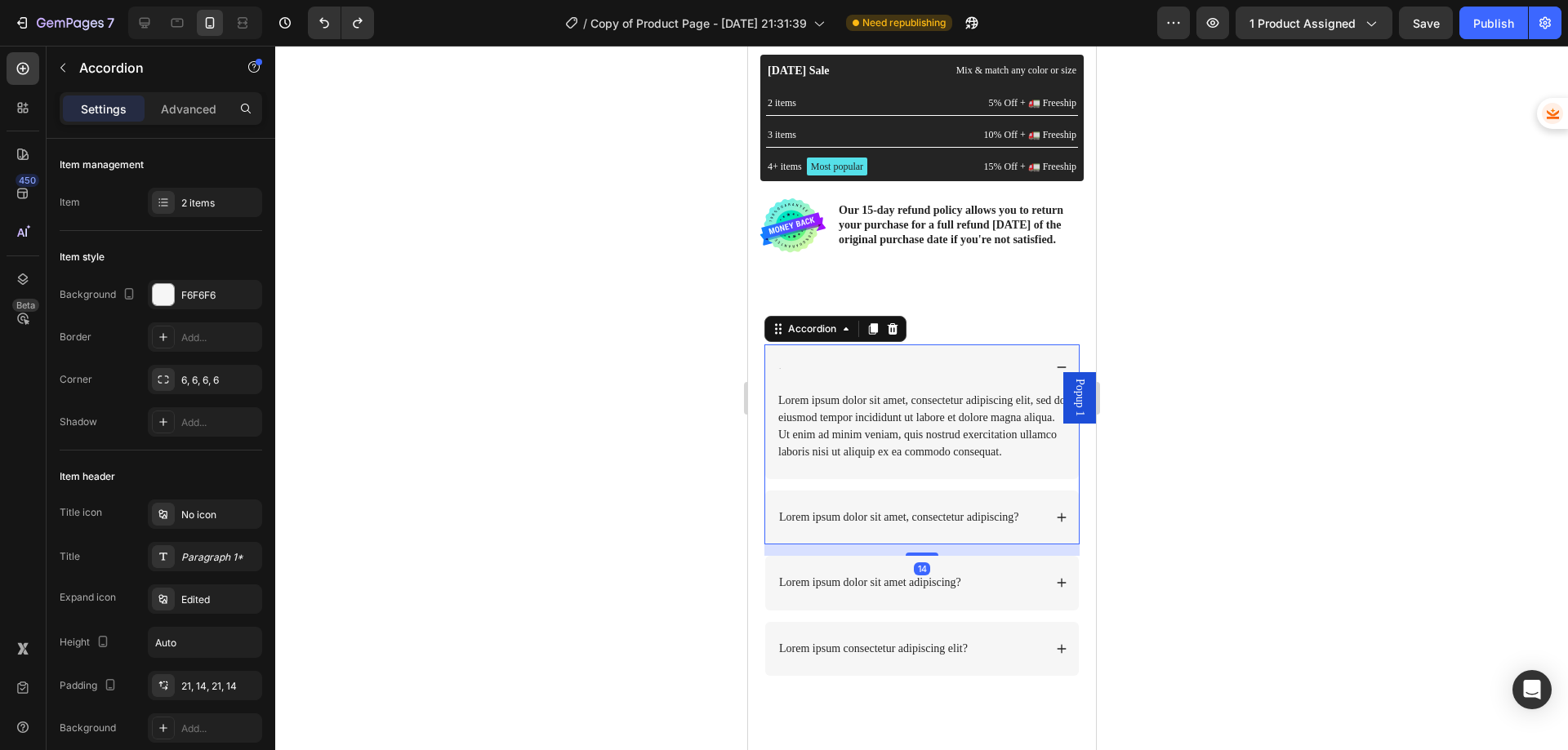
click at [788, 368] on div at bounding box center [921, 368] width 314 height 46
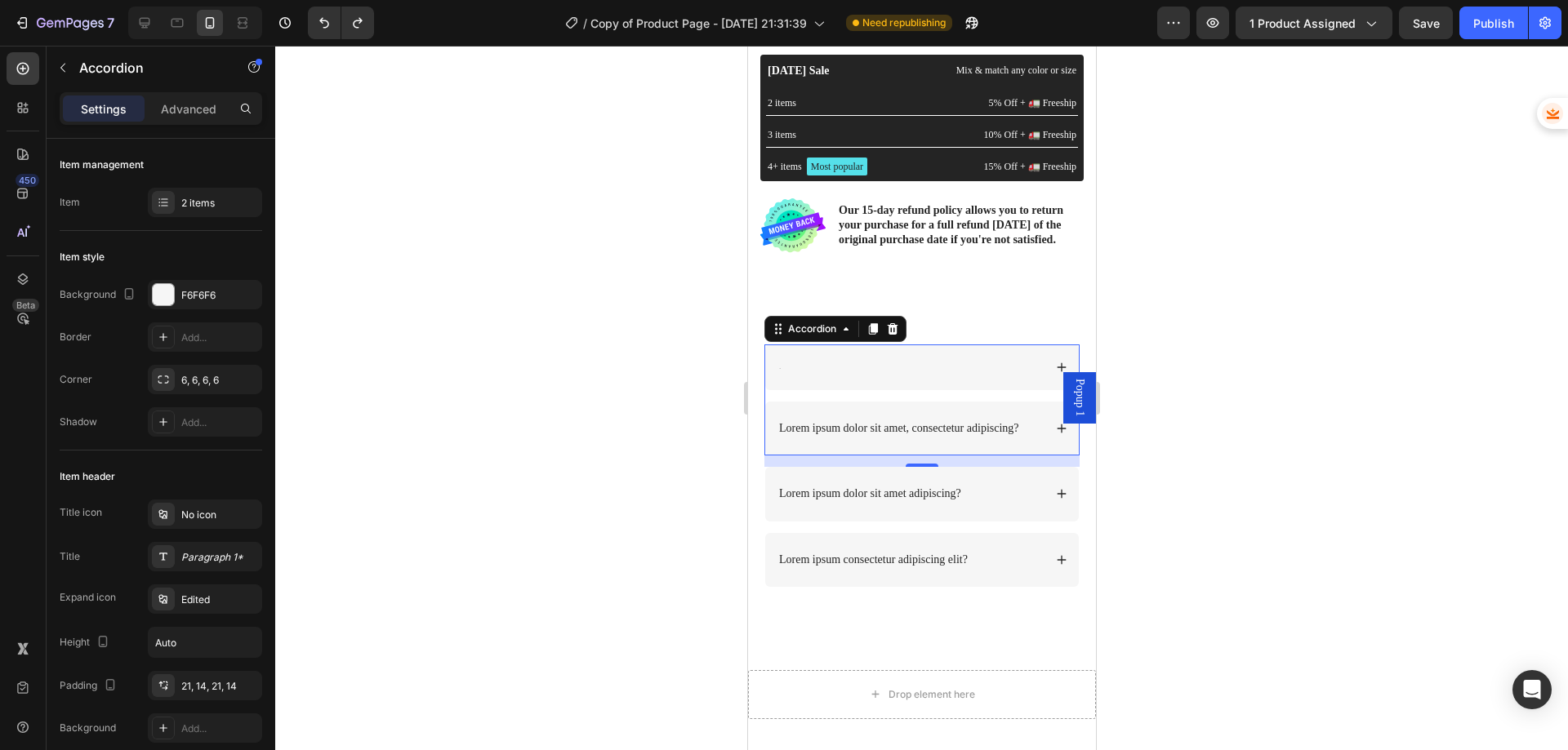
click at [788, 366] on div at bounding box center [921, 368] width 314 height 46
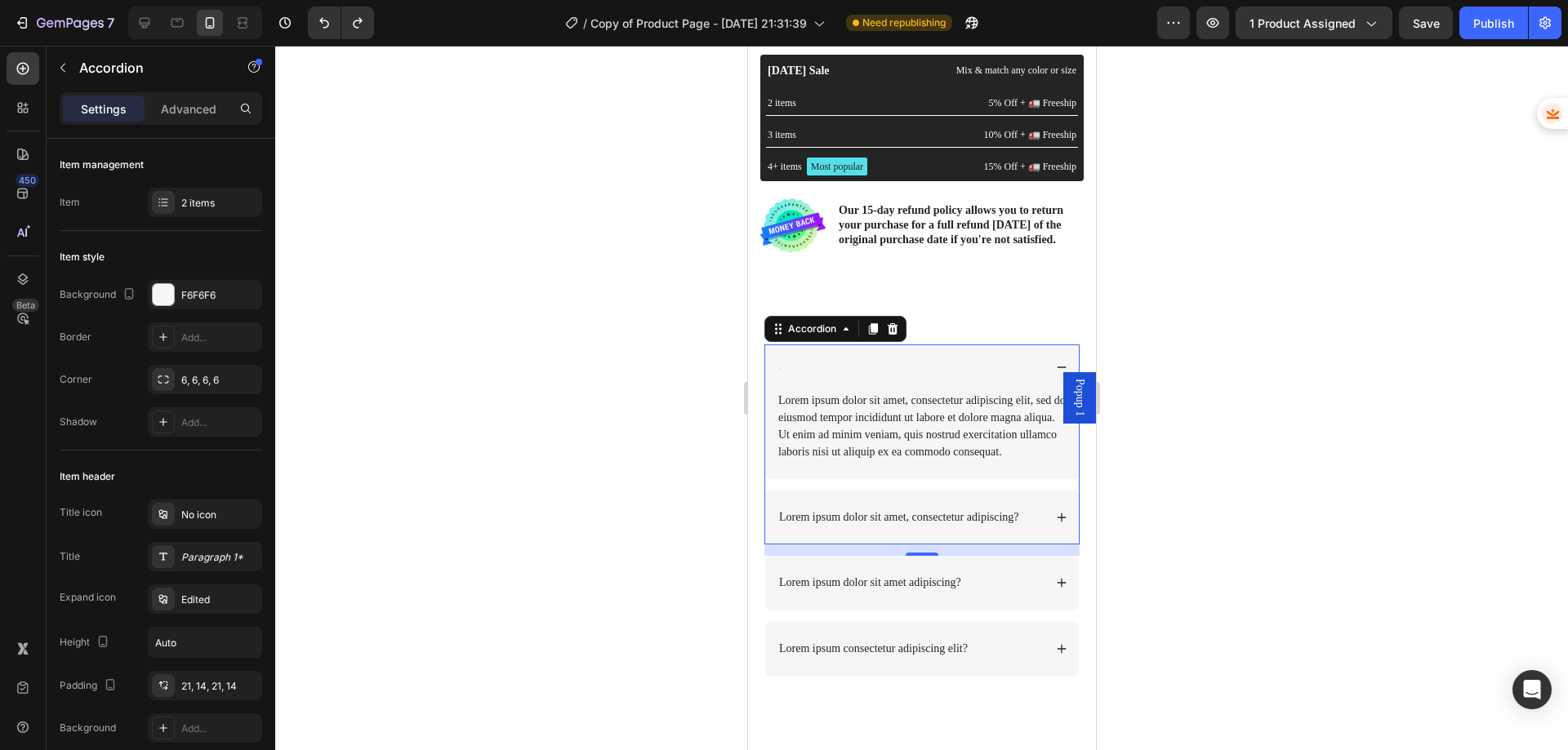
click at [790, 368] on div at bounding box center [921, 368] width 314 height 46
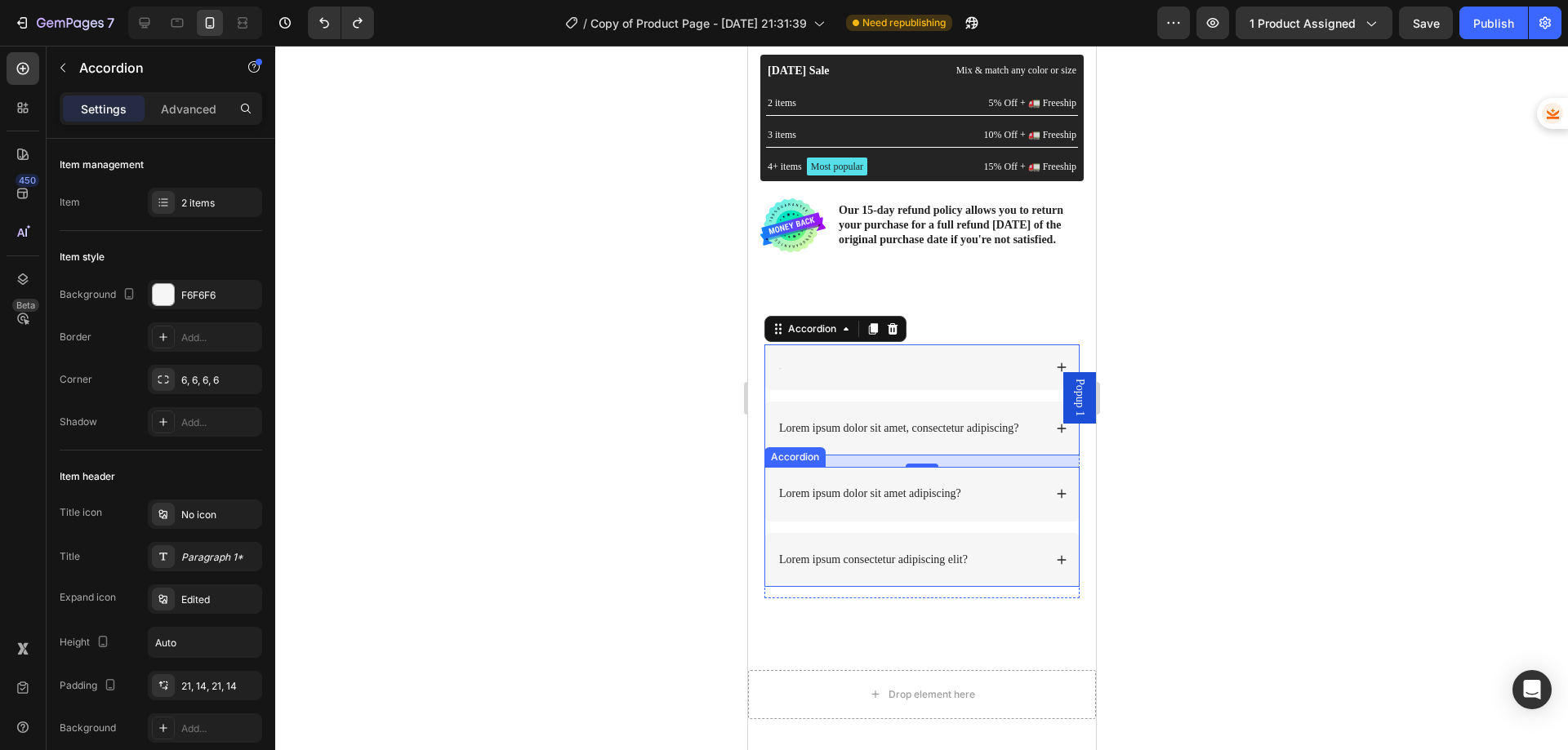
click at [838, 499] on p "Lorem ipsum dolor sit amet adipiscing?" at bounding box center [869, 494] width 182 height 15
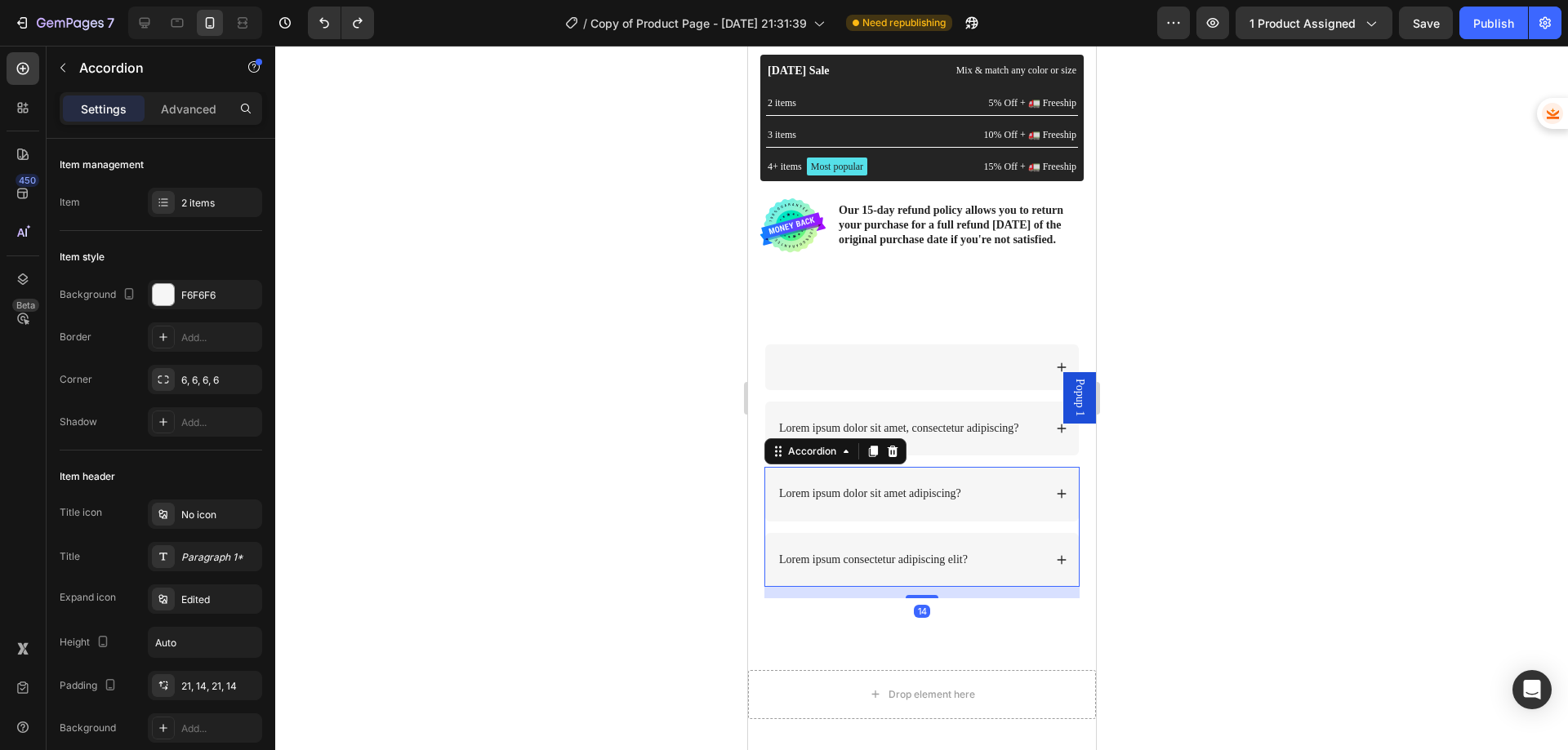
click at [838, 499] on p "Lorem ipsum dolor sit amet adipiscing?" at bounding box center [869, 494] width 182 height 15
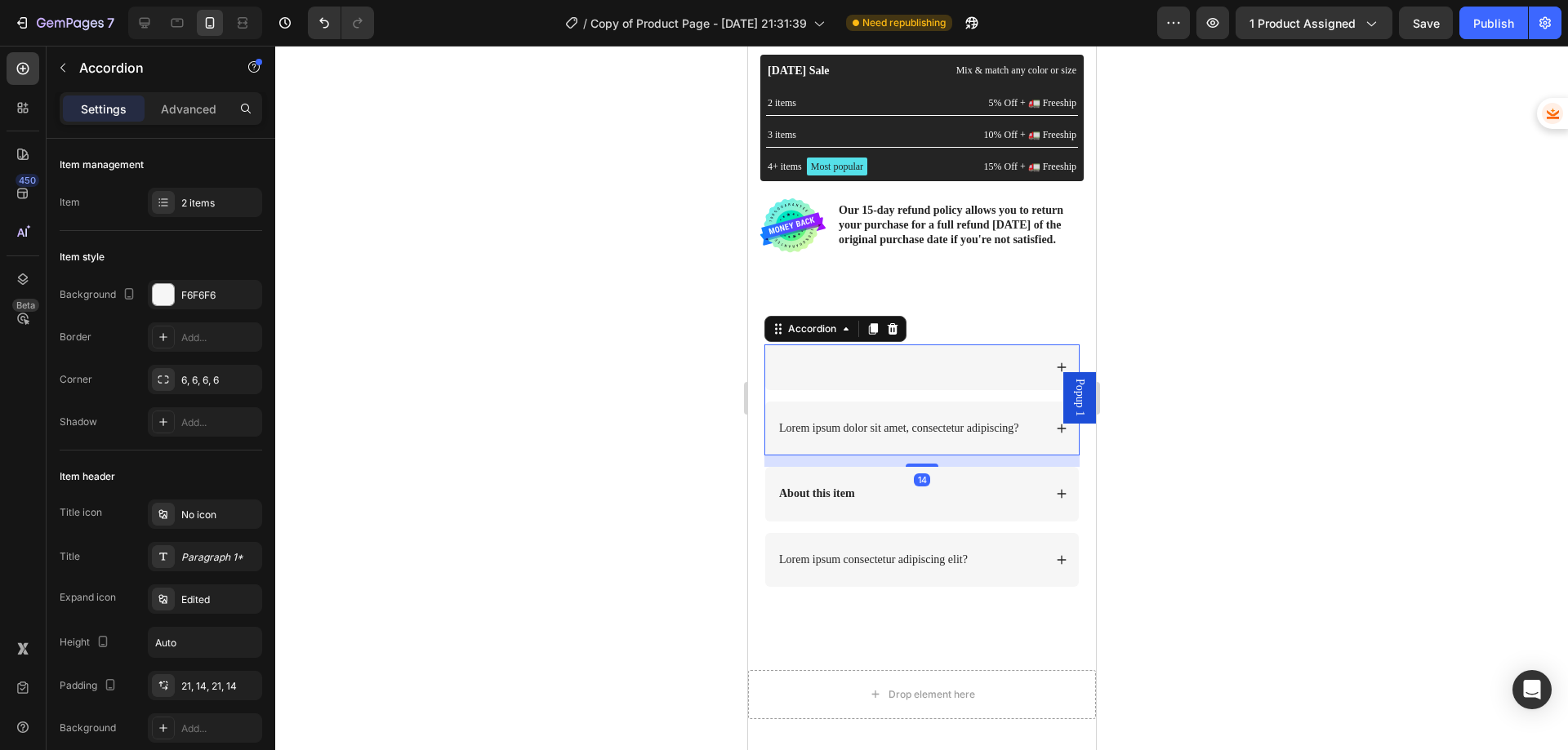
click at [1022, 437] on div "Lorem ipsum dolor sit amet, consectetur adipiscing?" at bounding box center [908, 428] width 266 height 19
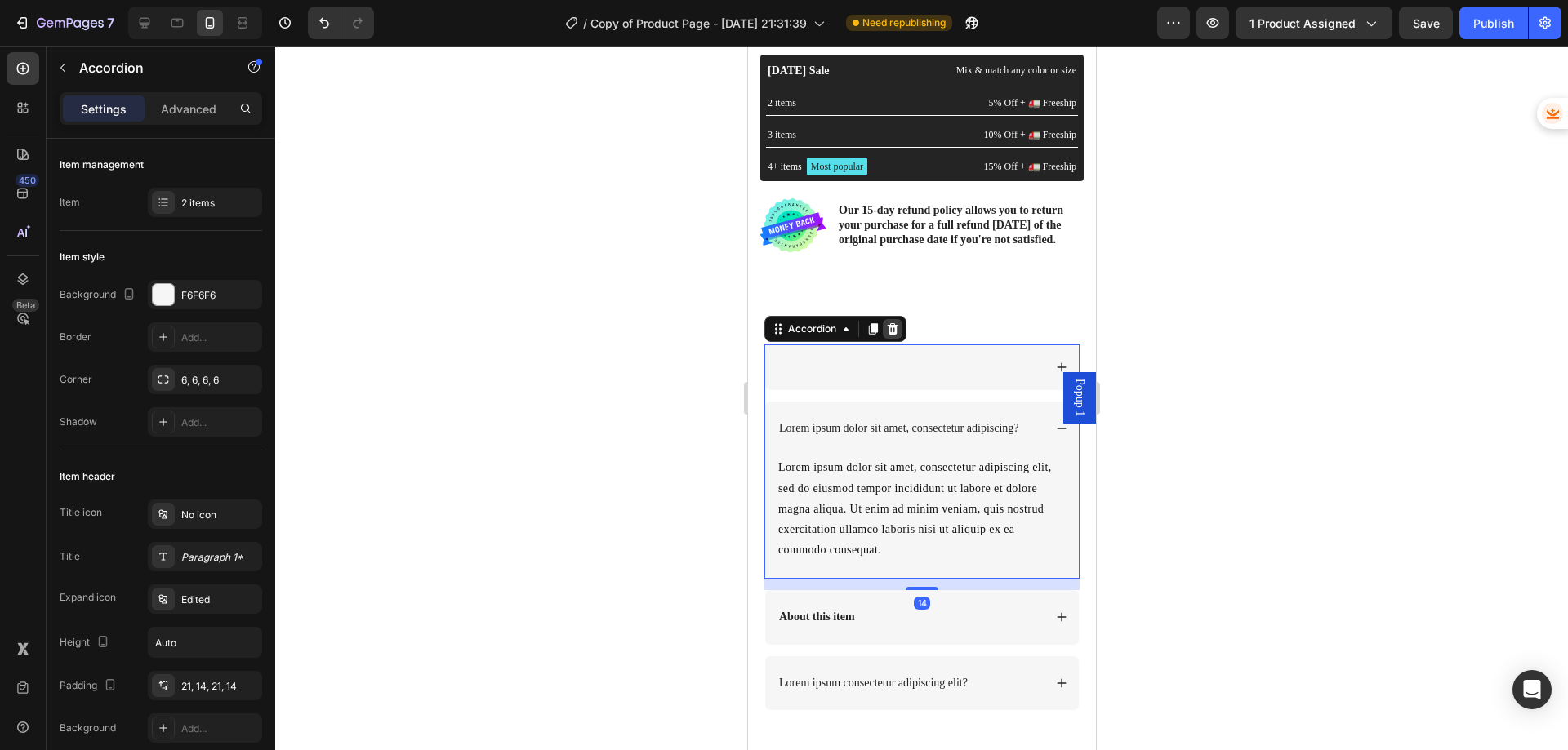
click at [897, 336] on icon at bounding box center [892, 329] width 13 height 13
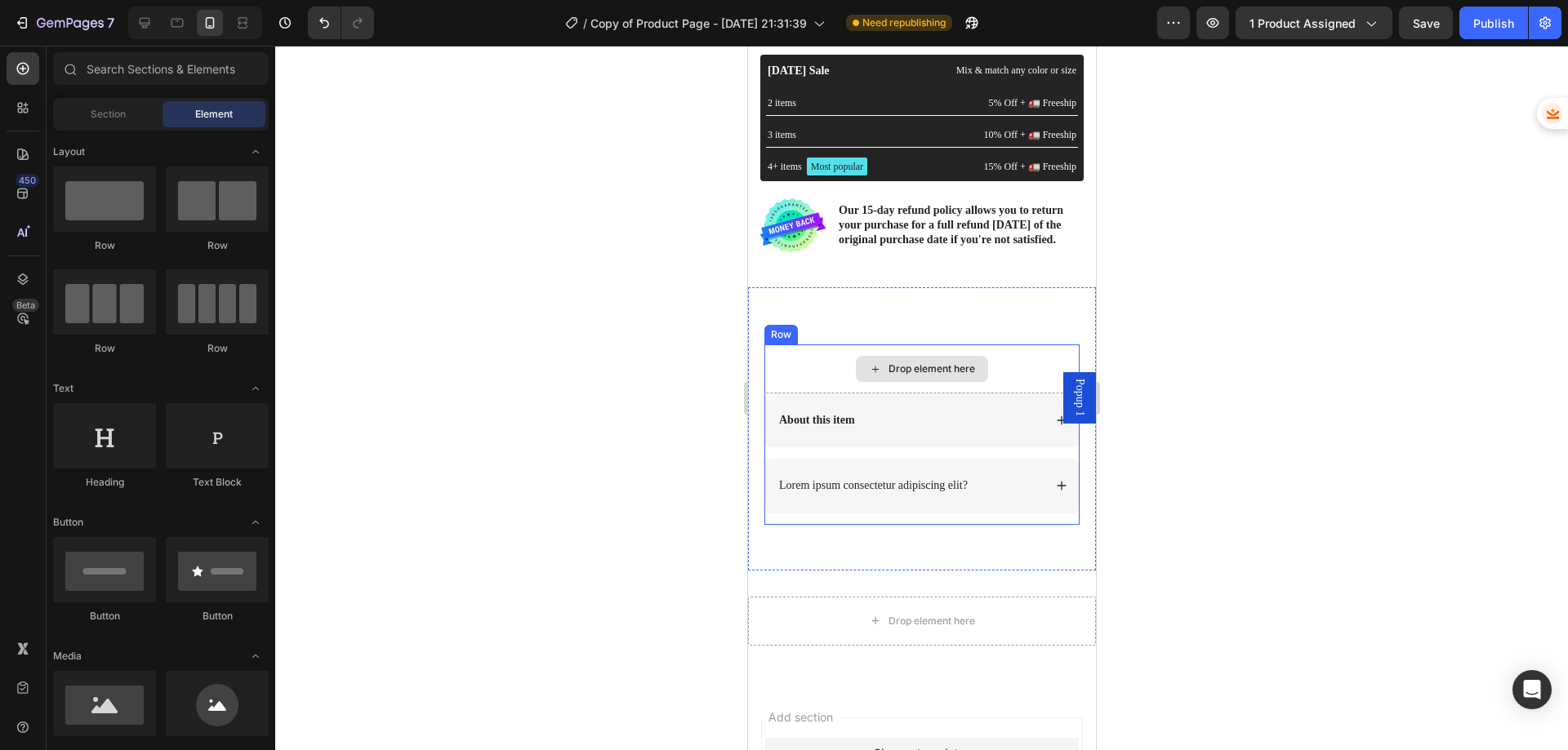
click at [887, 375] on div "Drop element here" at bounding box center [930, 368] width 86 height 13
click at [819, 372] on div "Drop element here" at bounding box center [921, 369] width 315 height 49
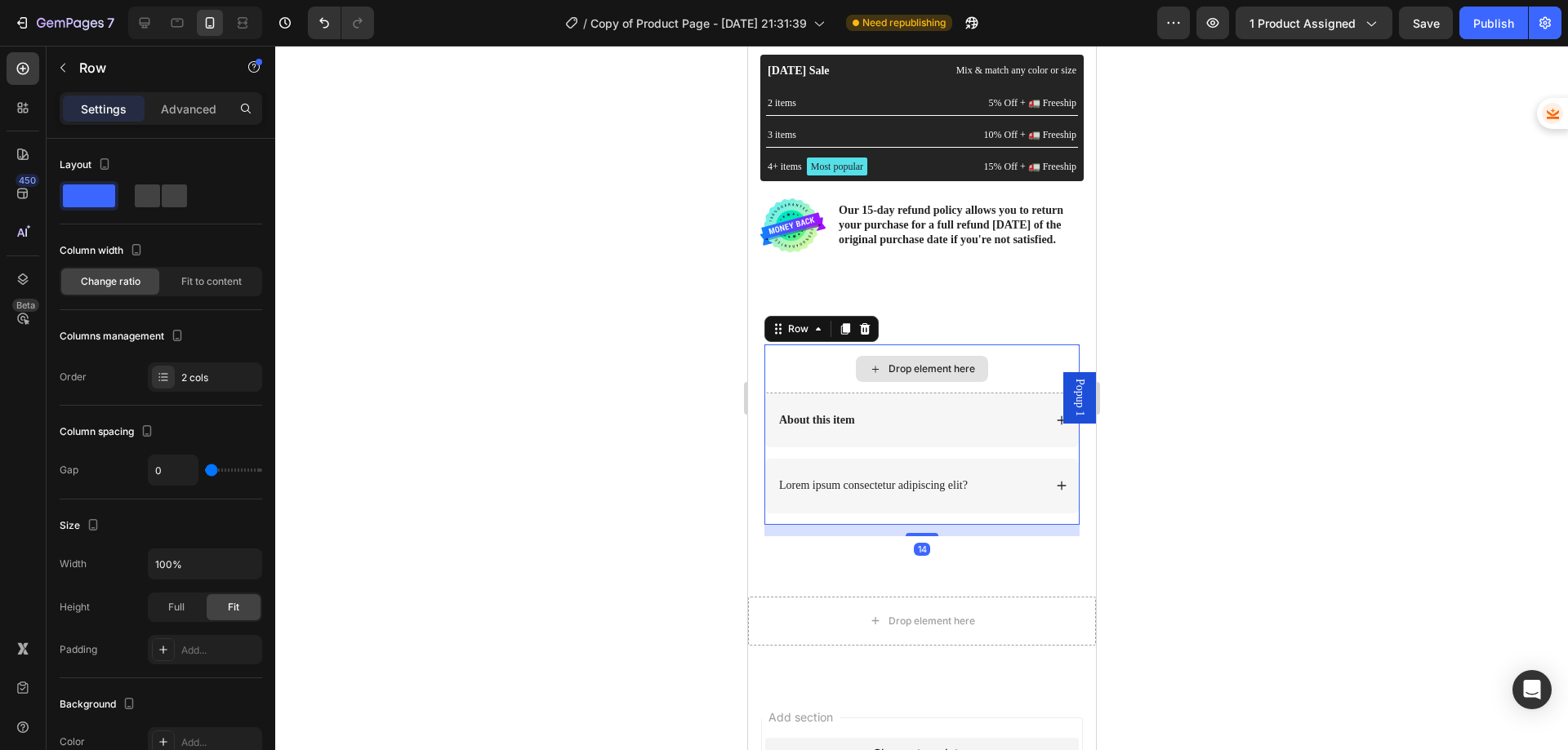
click at [816, 375] on div "Drop element here" at bounding box center [921, 369] width 315 height 49
click at [315, 25] on button "Undo/Redo" at bounding box center [324, 22] width 33 height 33
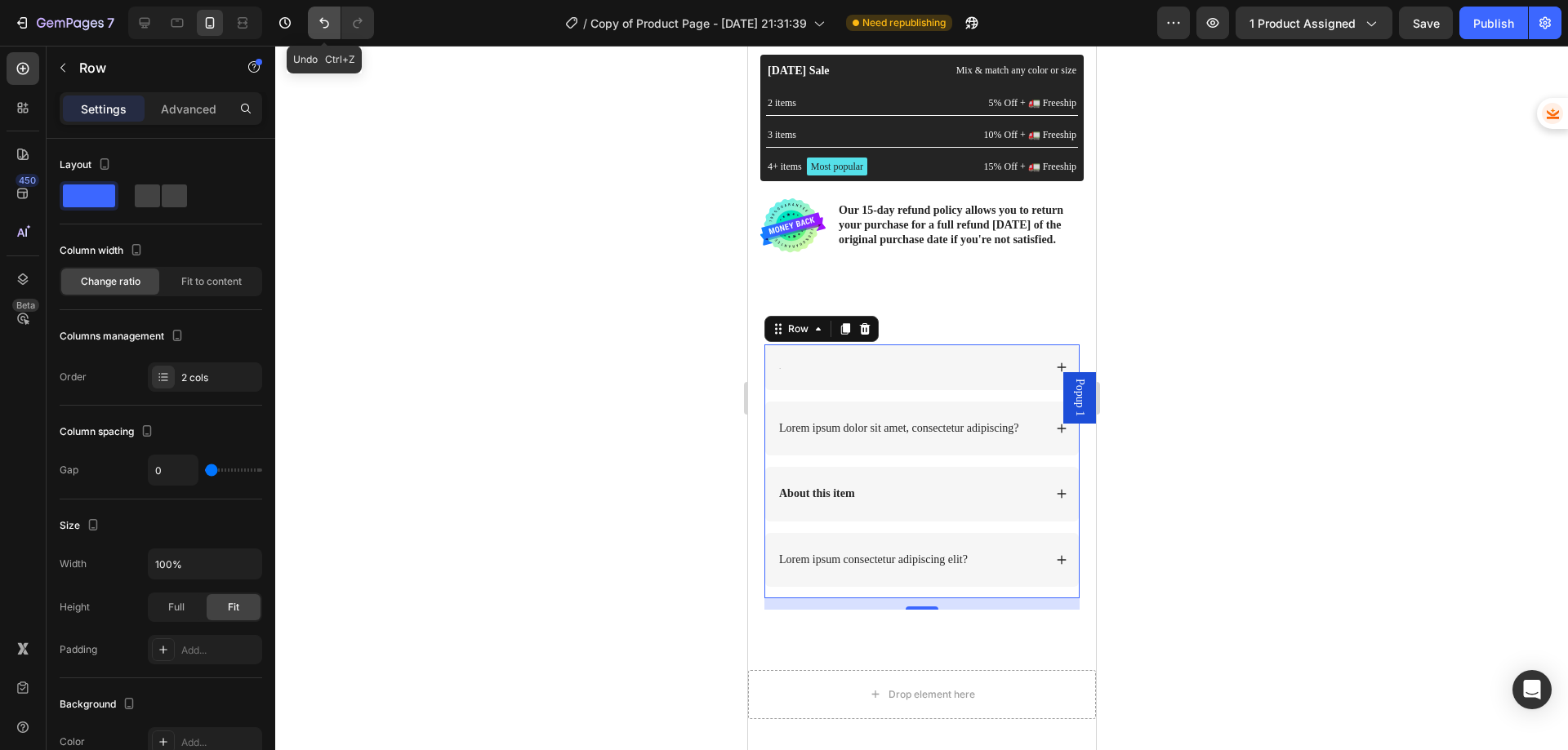
click at [316, 24] on icon "Undo/Redo" at bounding box center [324, 23] width 17 height 17
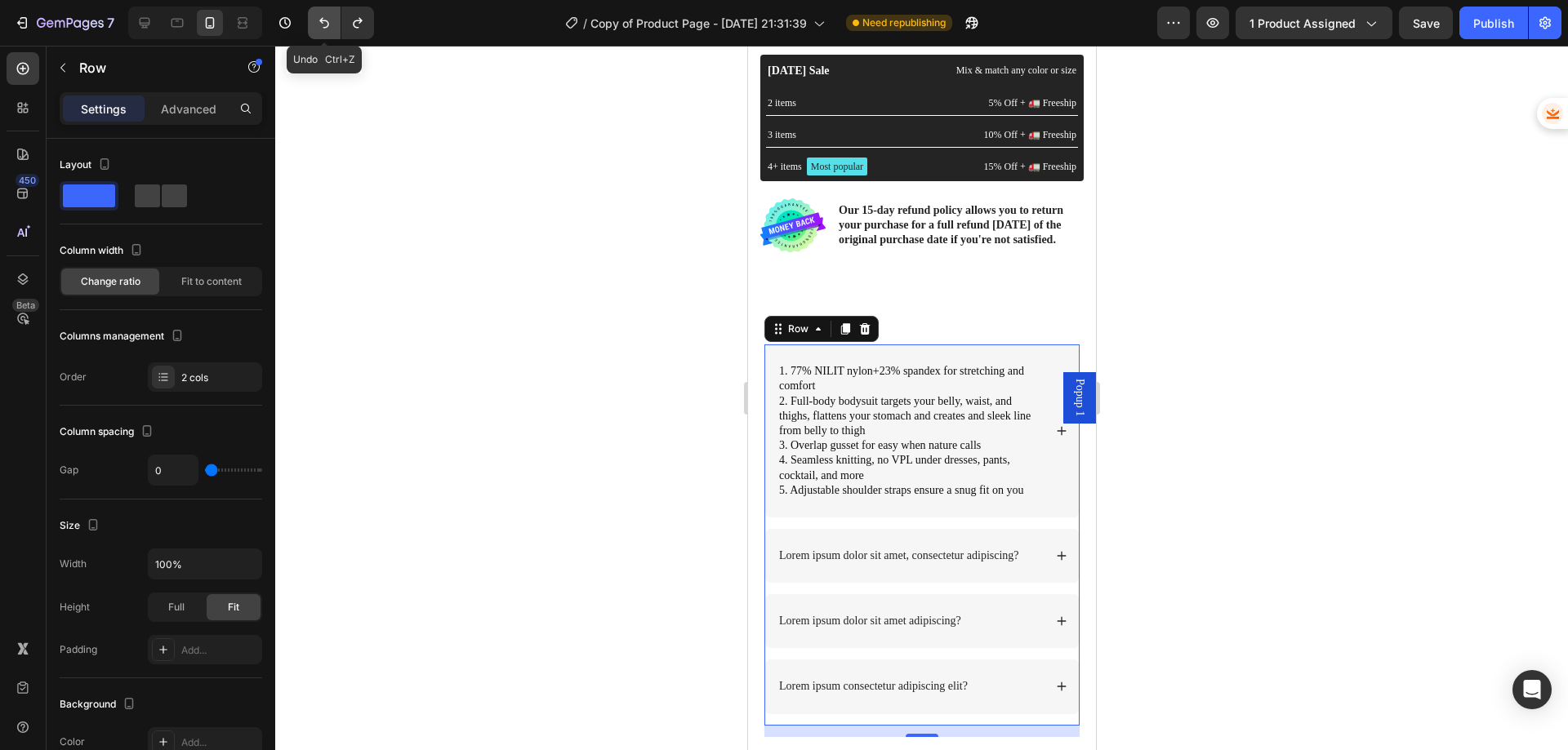
click at [316, 24] on icon "Undo/Redo" at bounding box center [324, 23] width 17 height 17
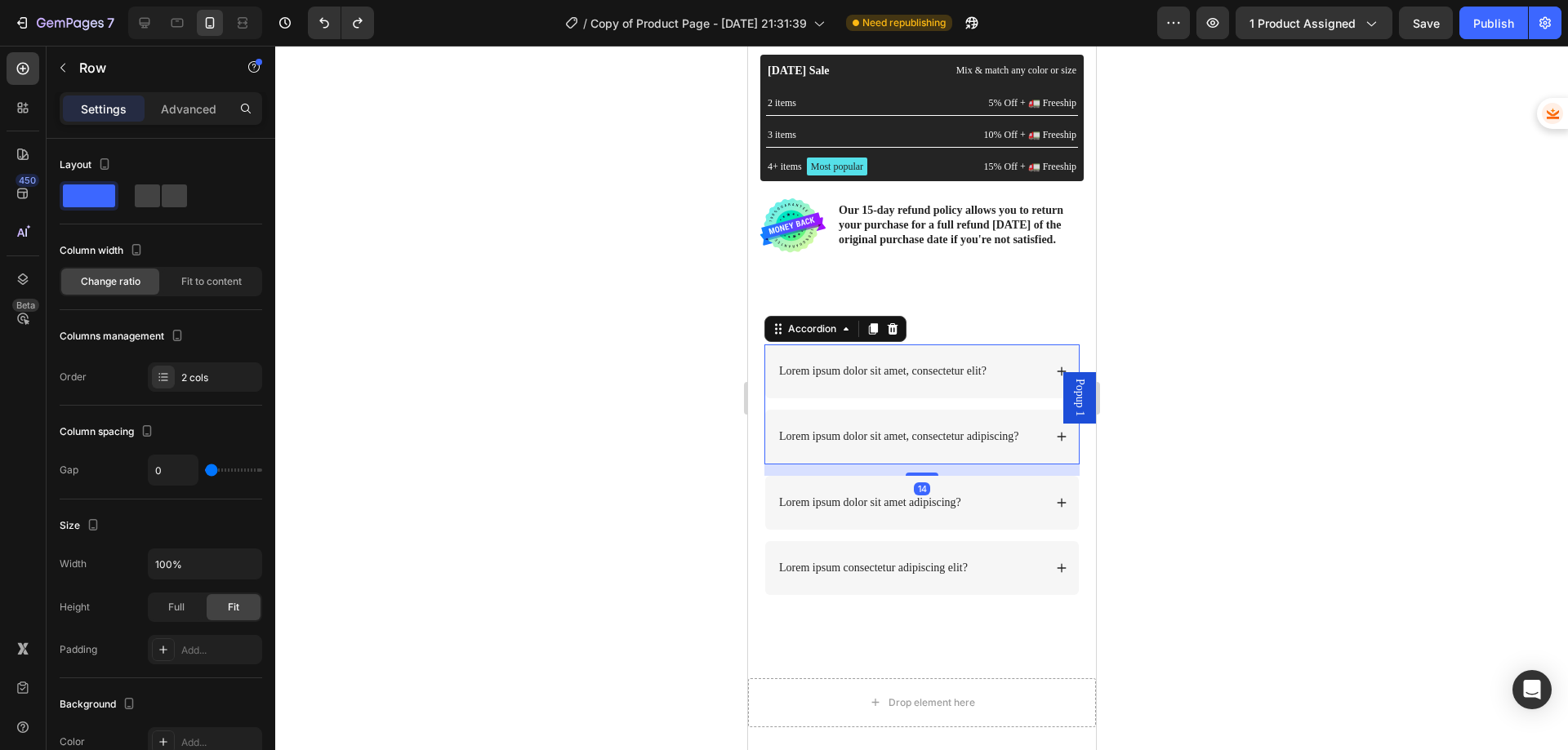
click at [937, 372] on p "Lorem ipsum dolor sit amet, consectetur elit?" at bounding box center [882, 371] width 208 height 15
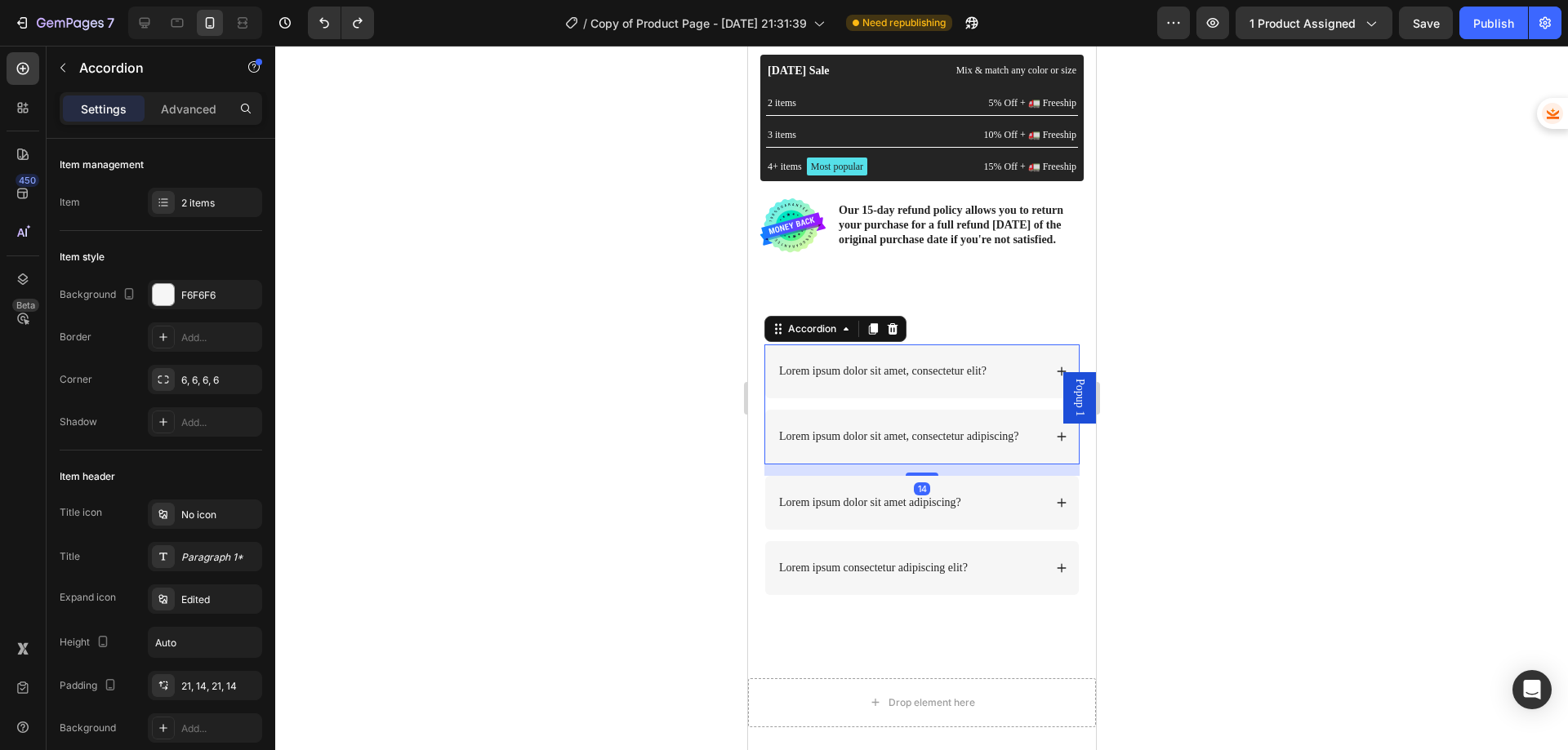
click at [937, 372] on p "Lorem ipsum dolor sit amet, consectetur elit?" at bounding box center [882, 371] width 208 height 15
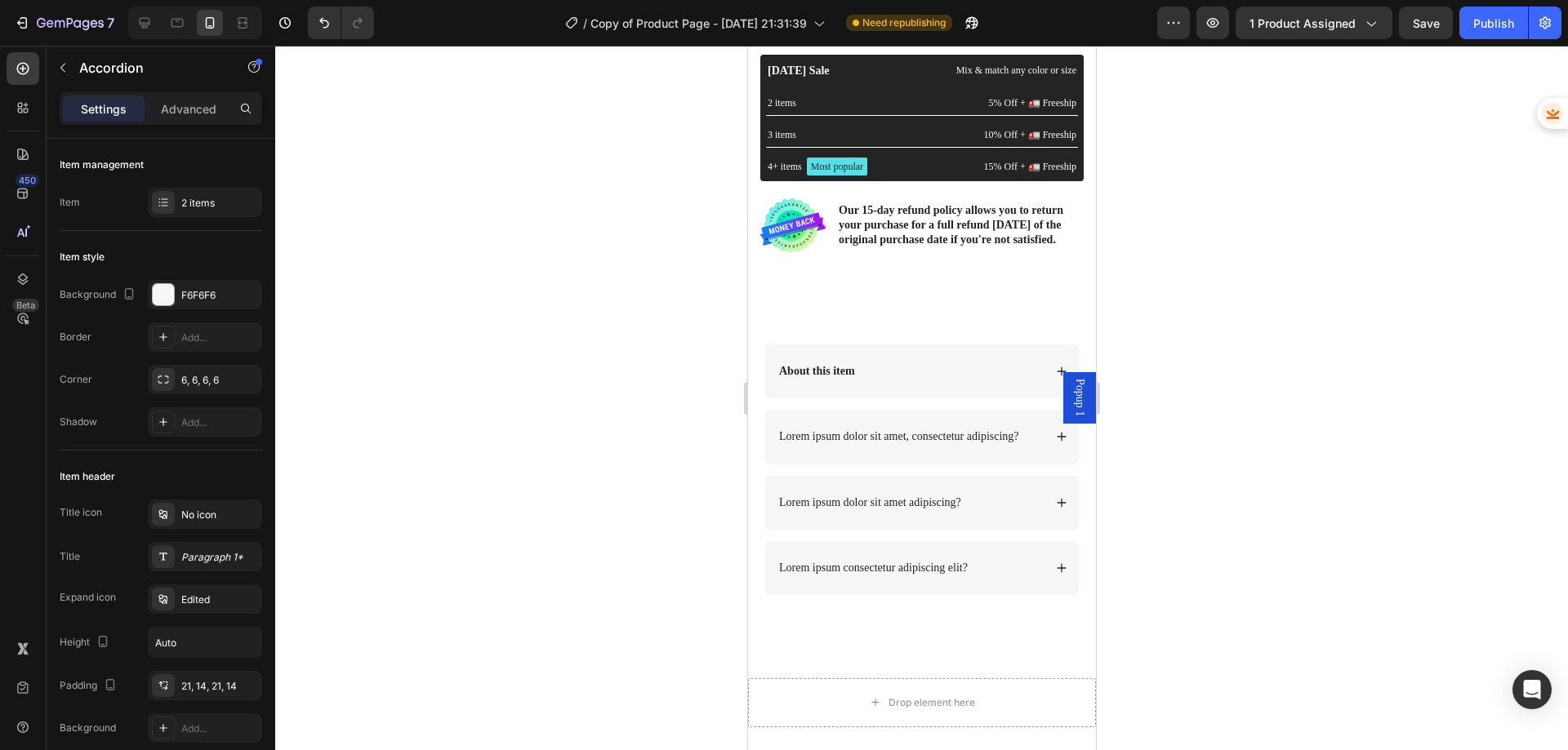
click at [1017, 426] on div "Lorem ipsum dolor sit amet, consectetur adipiscing?" at bounding box center [921, 436] width 314 height 54
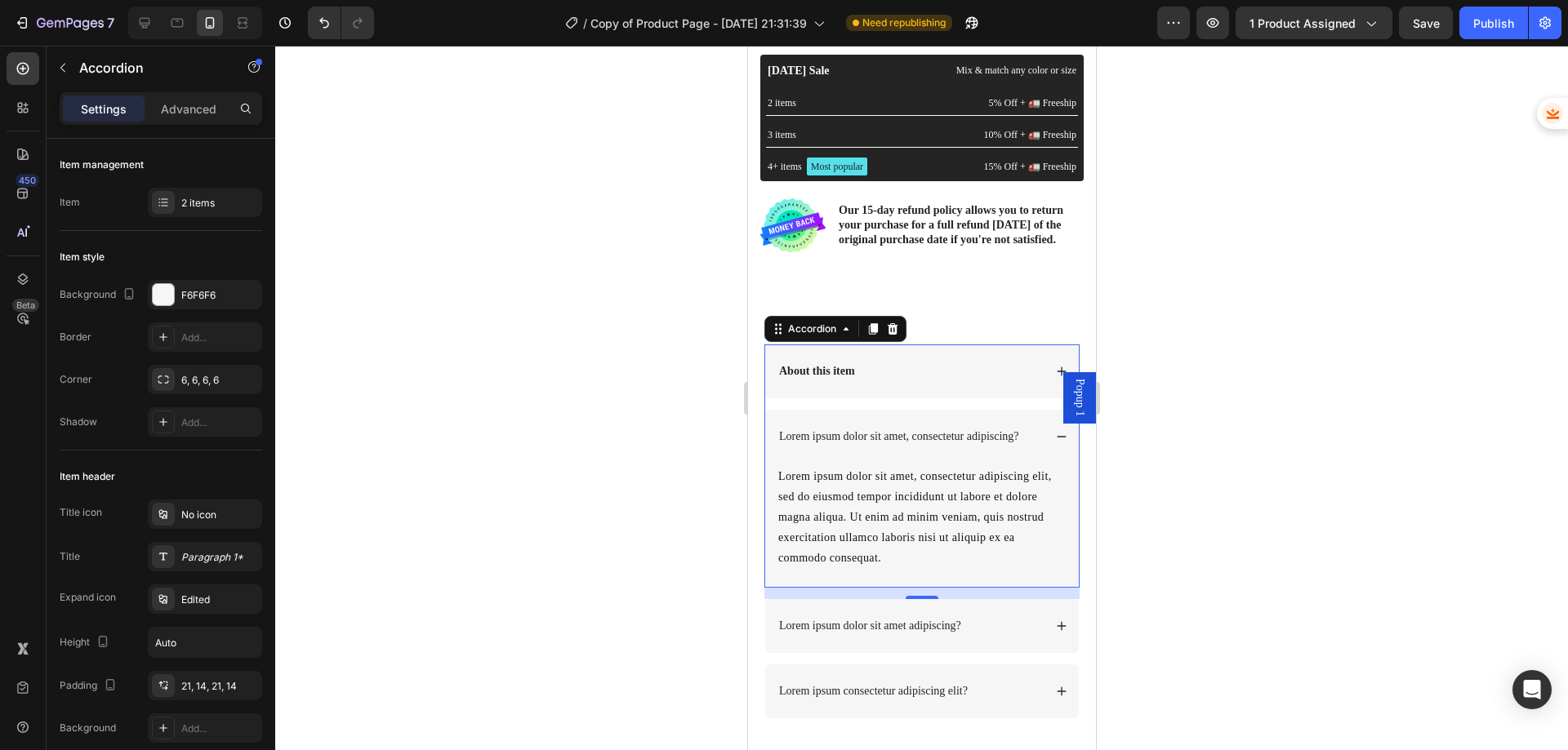
click at [1011, 426] on div "Lorem ipsum dolor sit amet, consectetur adipiscing?" at bounding box center [921, 436] width 314 height 54
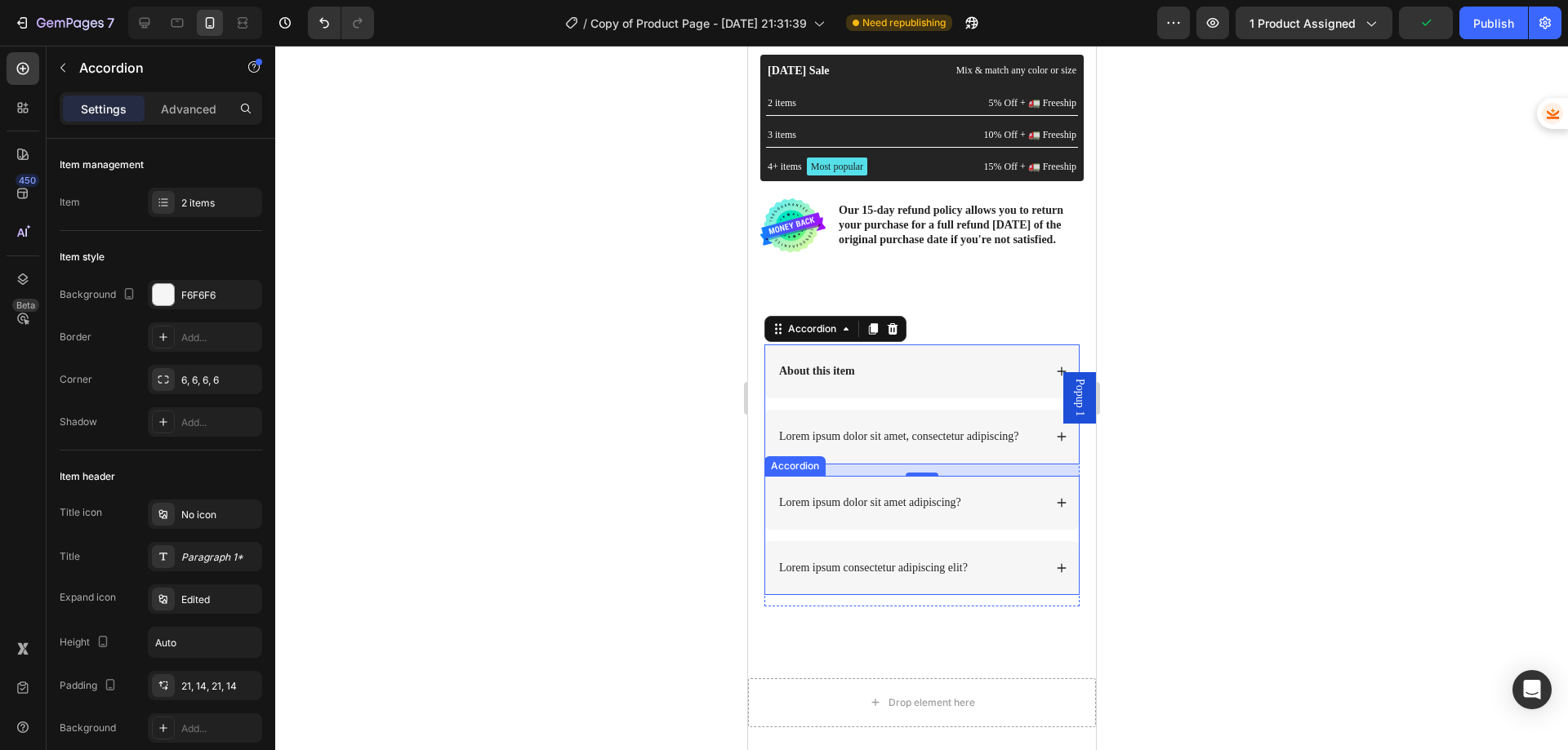
click at [806, 492] on div "Lorem ipsum dolor sit amet adipiscing?" at bounding box center [921, 502] width 314 height 54
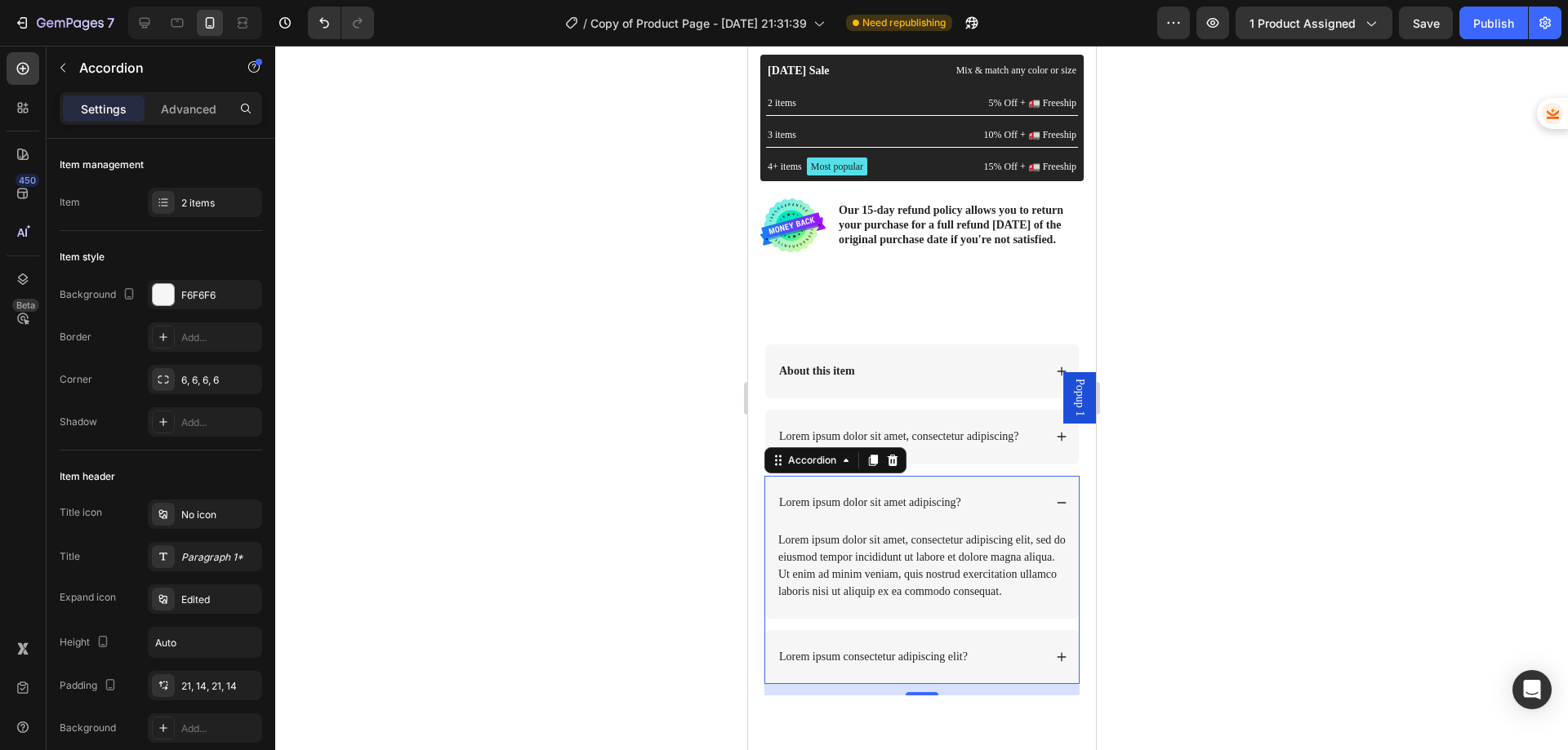
click at [895, 465] on icon at bounding box center [893, 459] width 11 height 11
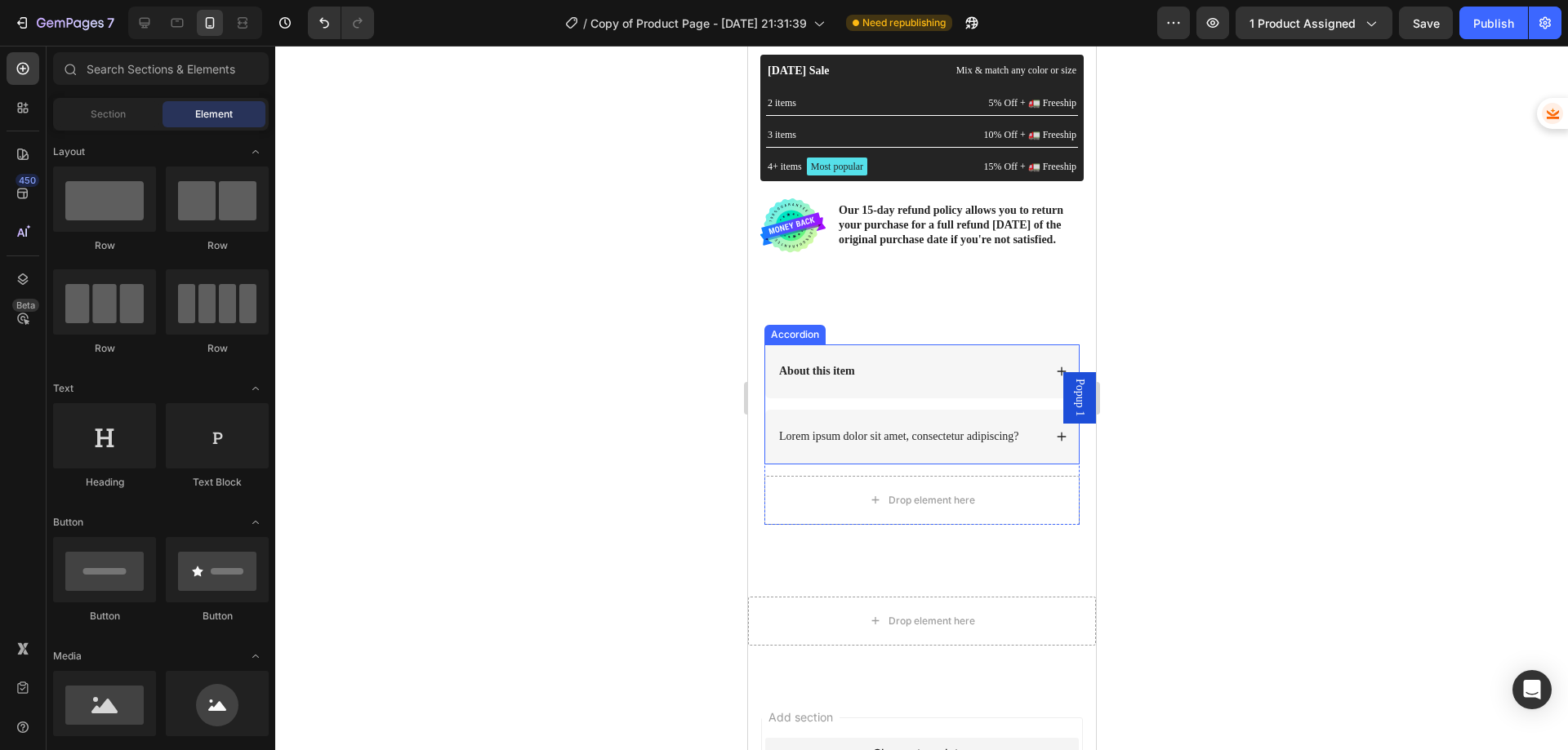
click at [968, 441] on p "Lorem ipsum dolor sit amet, consectetur adipiscing?" at bounding box center [898, 436] width 240 height 15
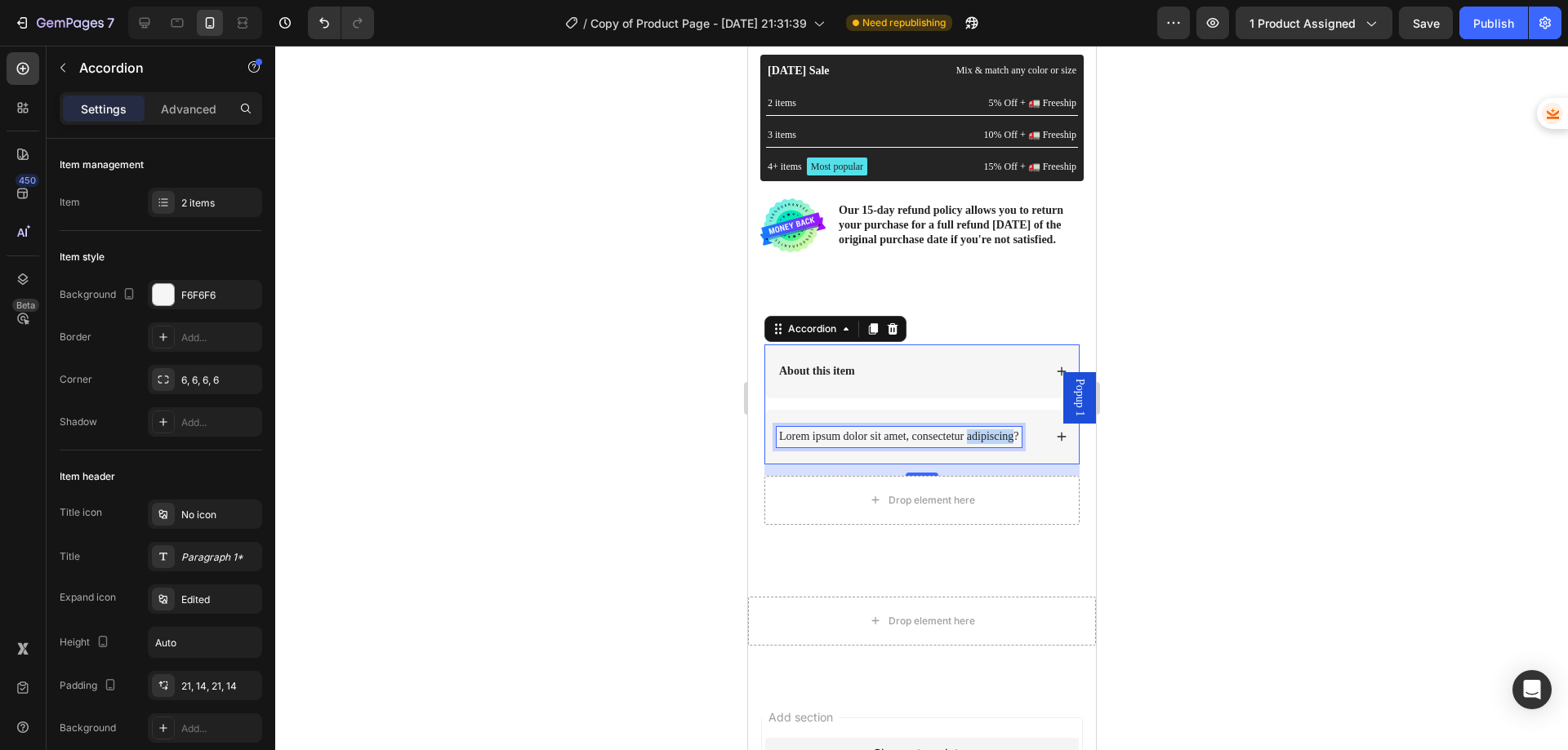
click at [966, 444] on p "Lorem ipsum dolor sit amet, consectetur adipiscing?" at bounding box center [898, 436] width 240 height 15
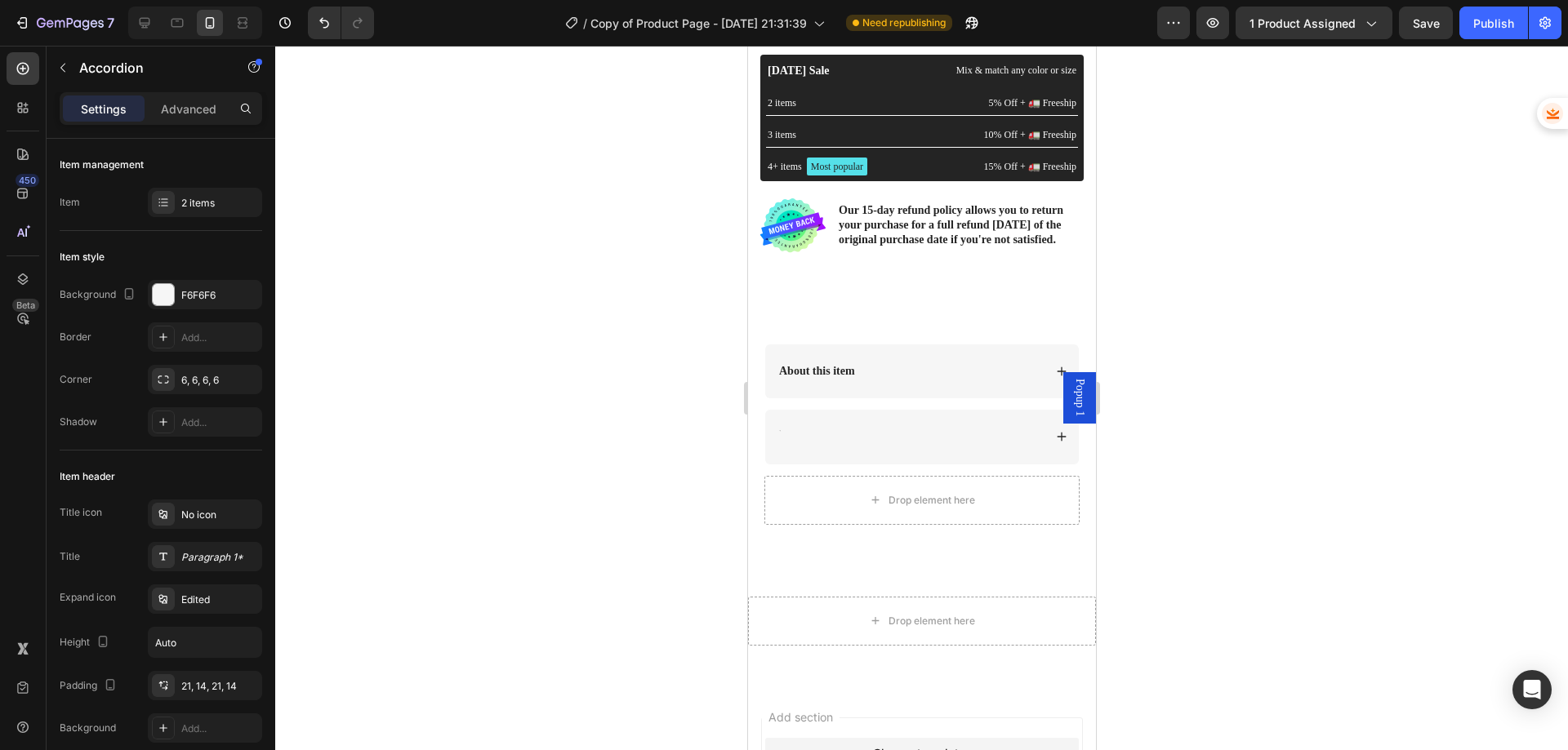
scroll to position [557, 0]
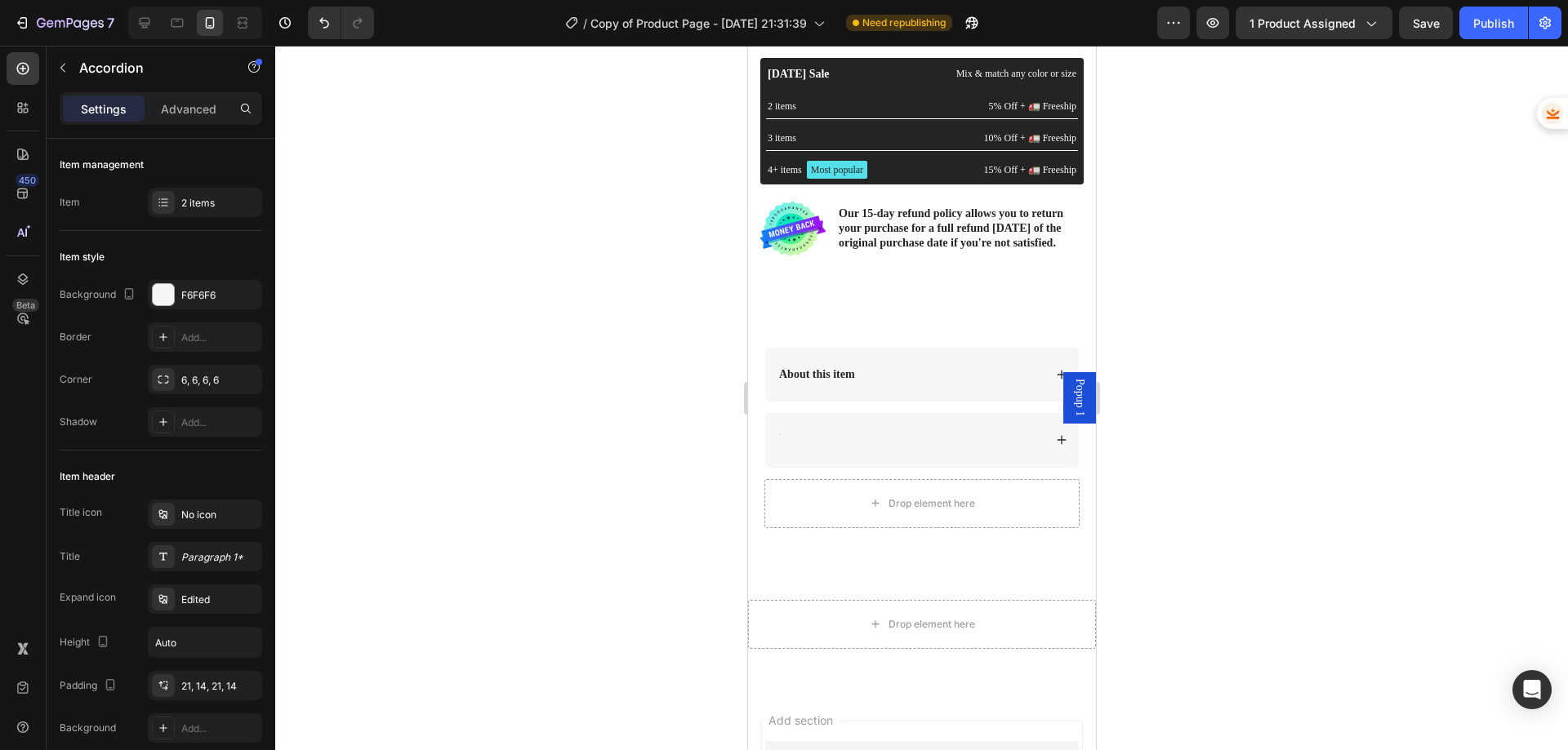
click at [922, 445] on div at bounding box center [908, 440] width 266 height 19
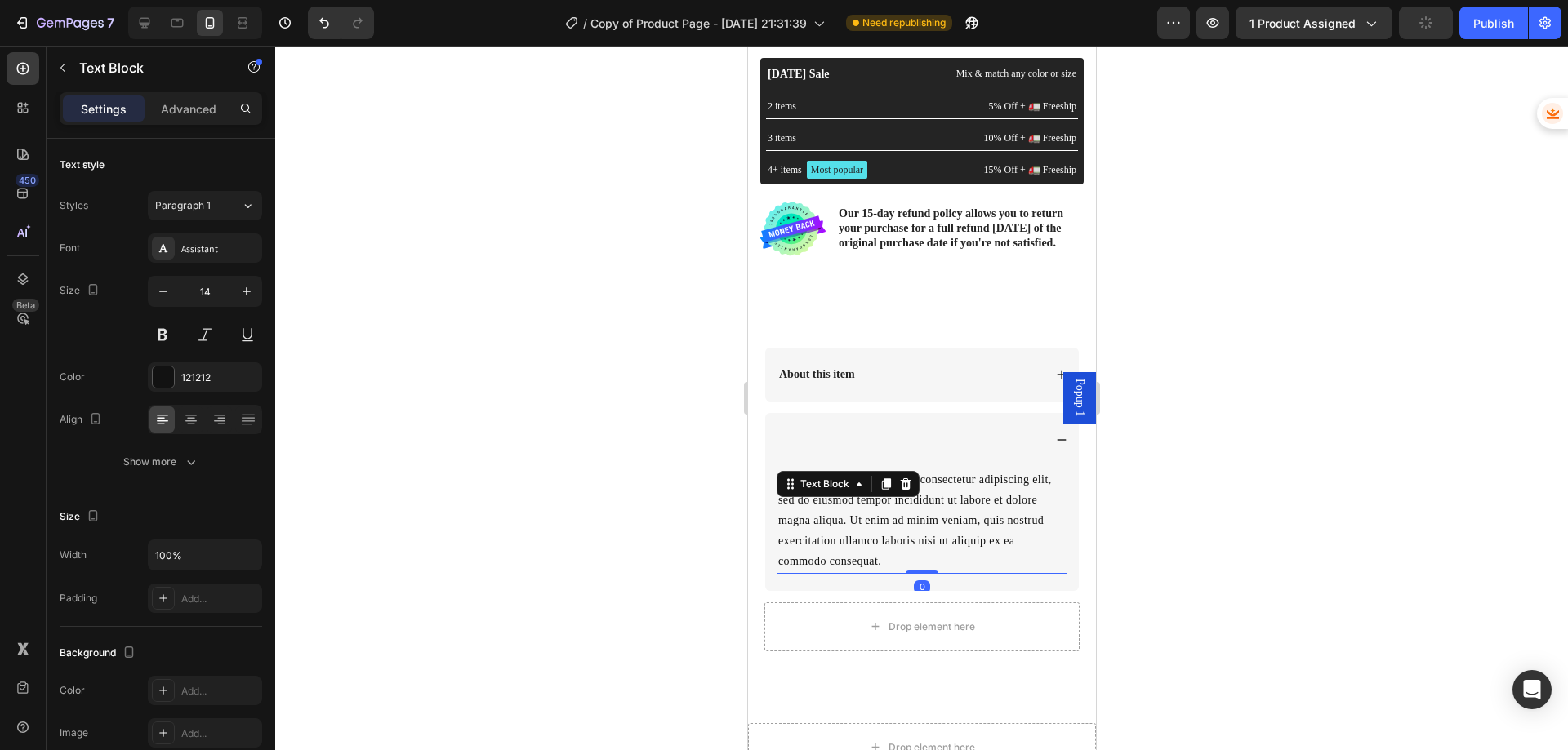
click at [892, 499] on div "Lorem ipsum dolor sit amet, consectetur adipiscing elit, sed do eiusmod tempor …" at bounding box center [921, 521] width 291 height 106
click at [892, 494] on div at bounding box center [886, 484] width 19 height 19
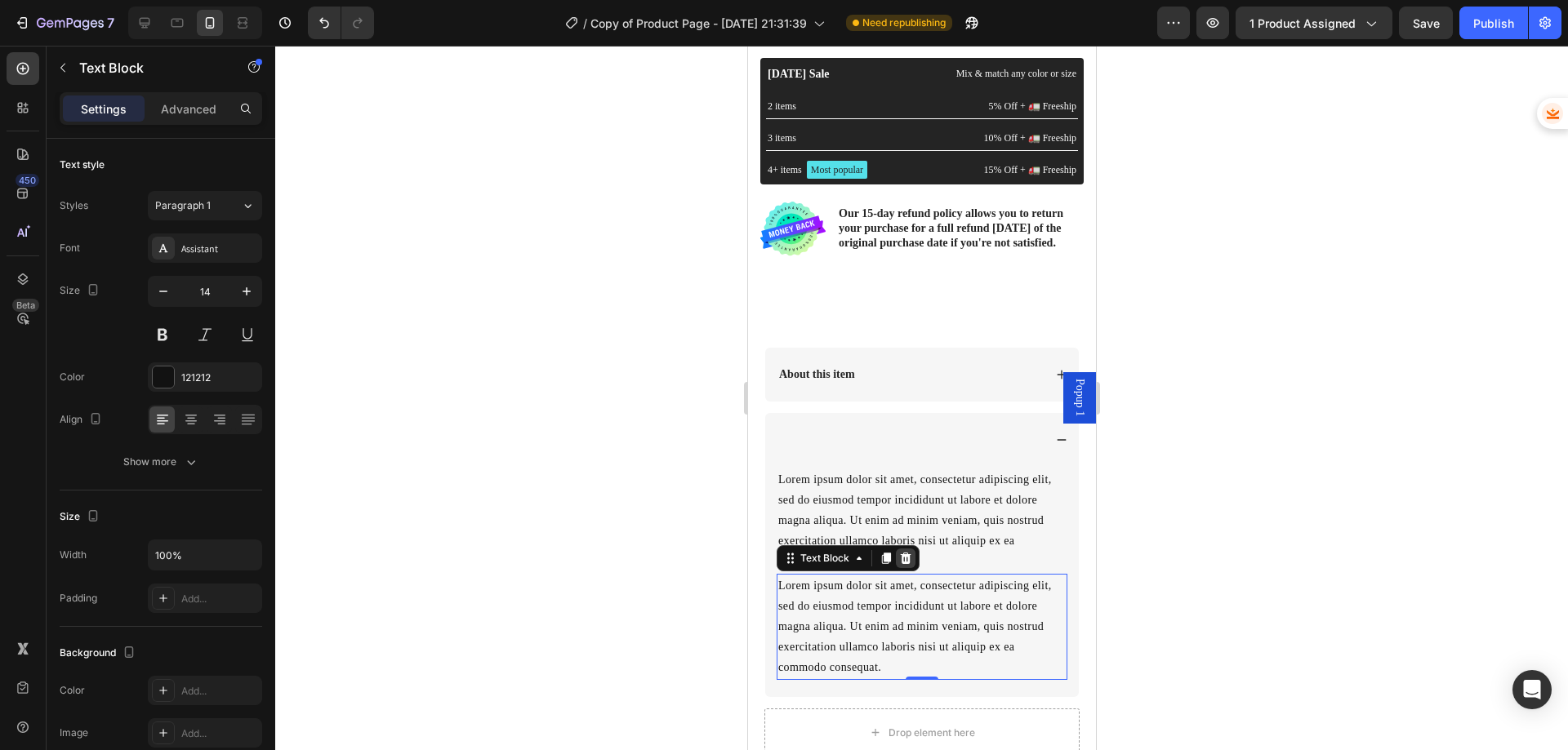
click at [909, 564] on icon at bounding box center [905, 558] width 13 height 13
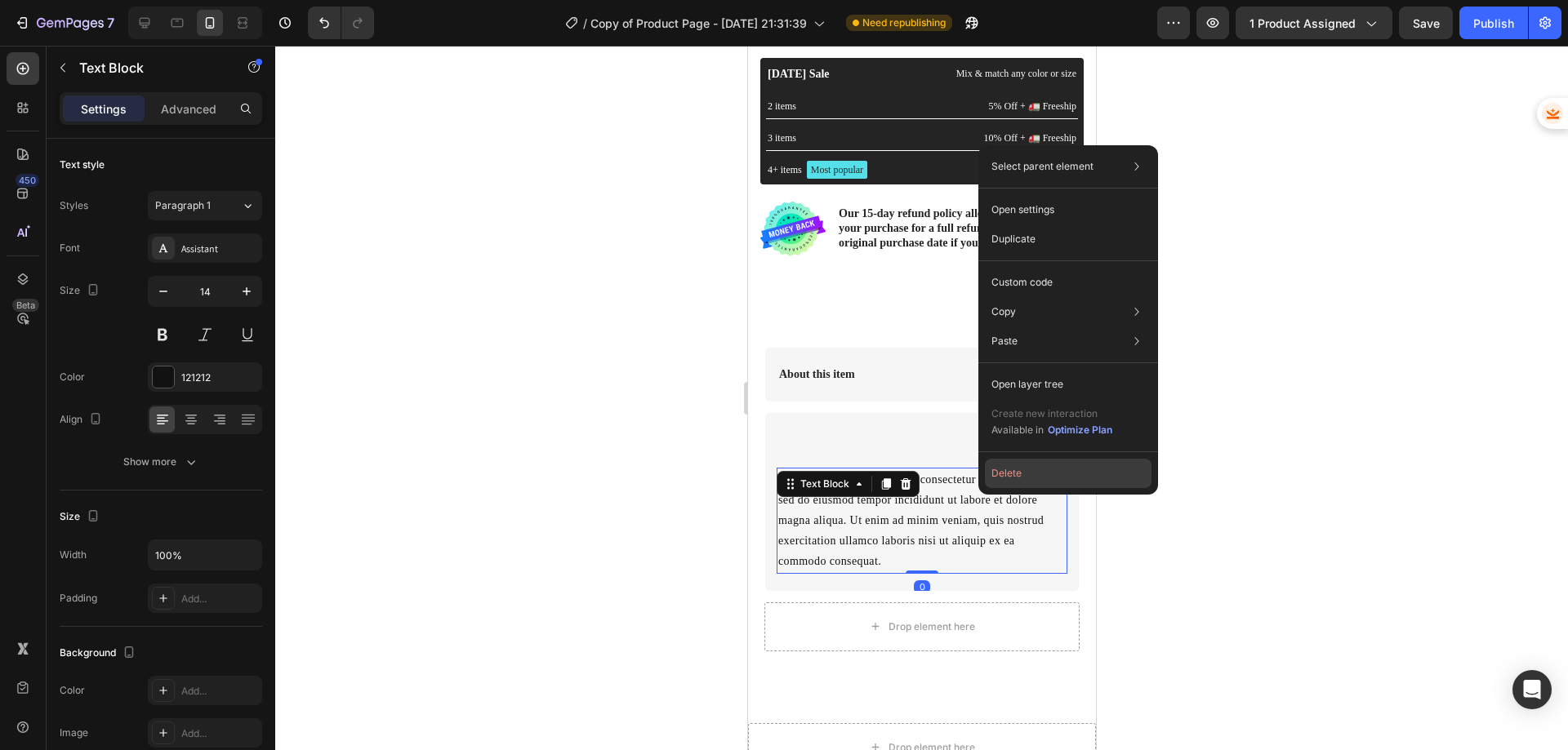
click at [1010, 471] on button "Delete" at bounding box center [1068, 473] width 166 height 29
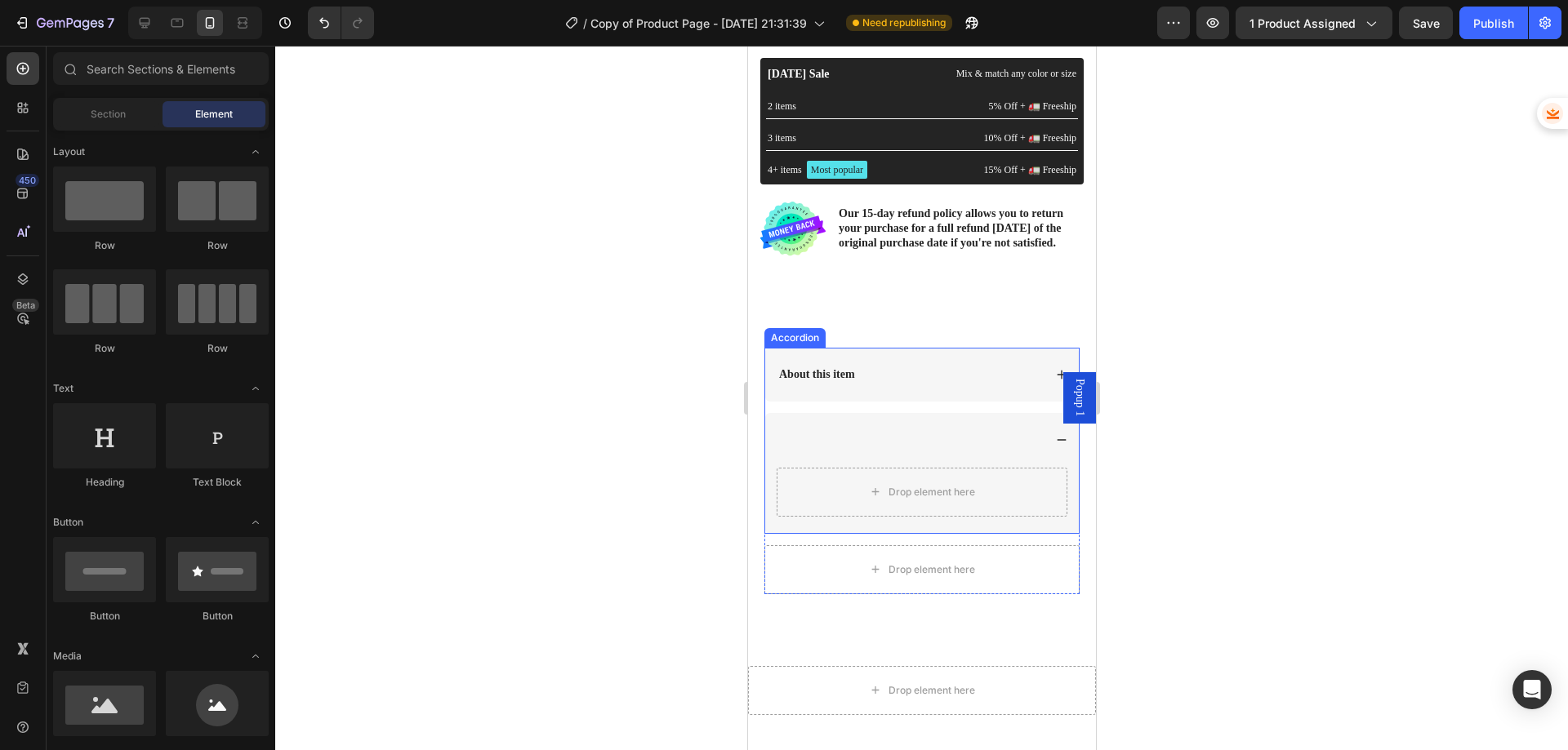
click at [871, 445] on div at bounding box center [908, 440] width 266 height 19
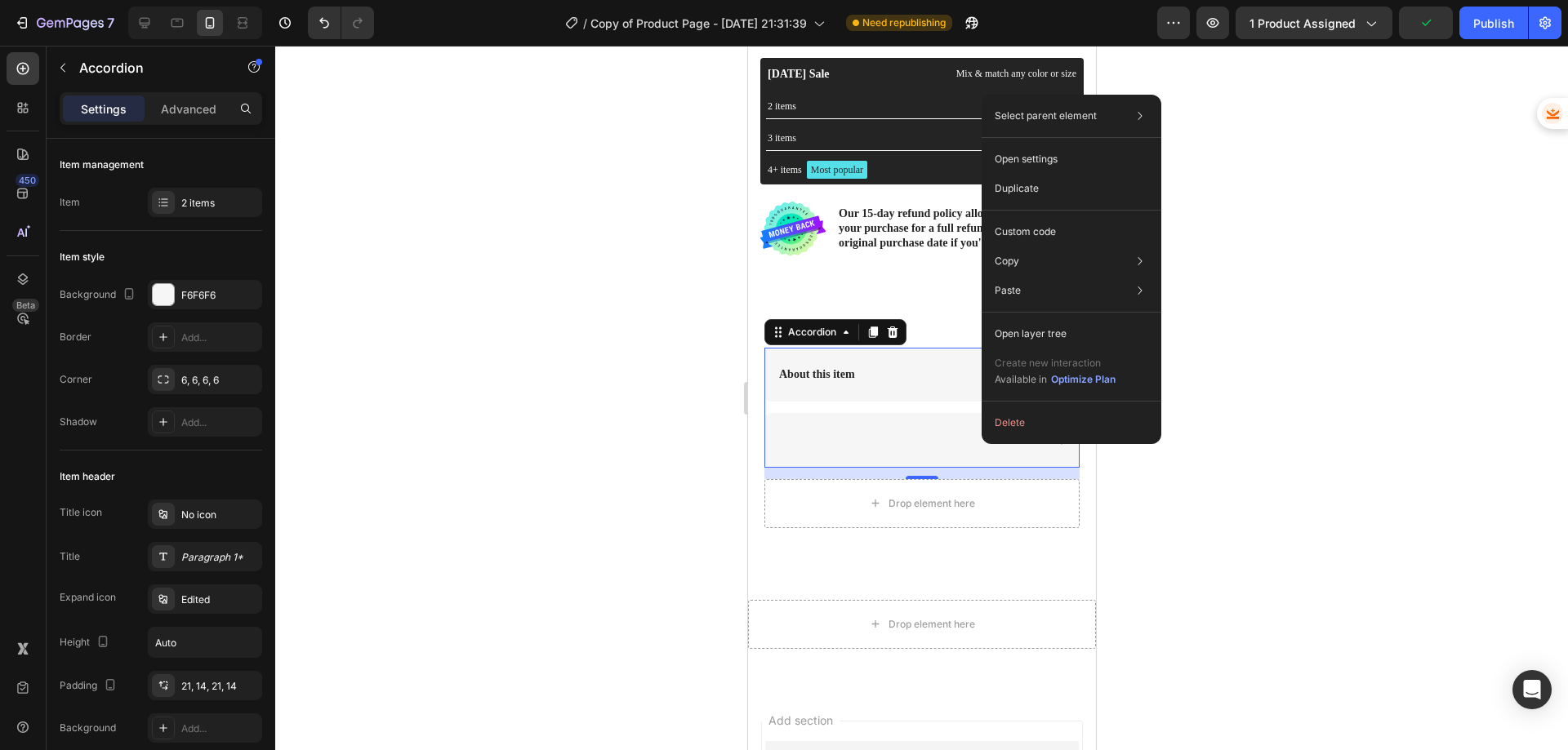
click at [1242, 539] on div at bounding box center [922, 397] width 1293 height 704
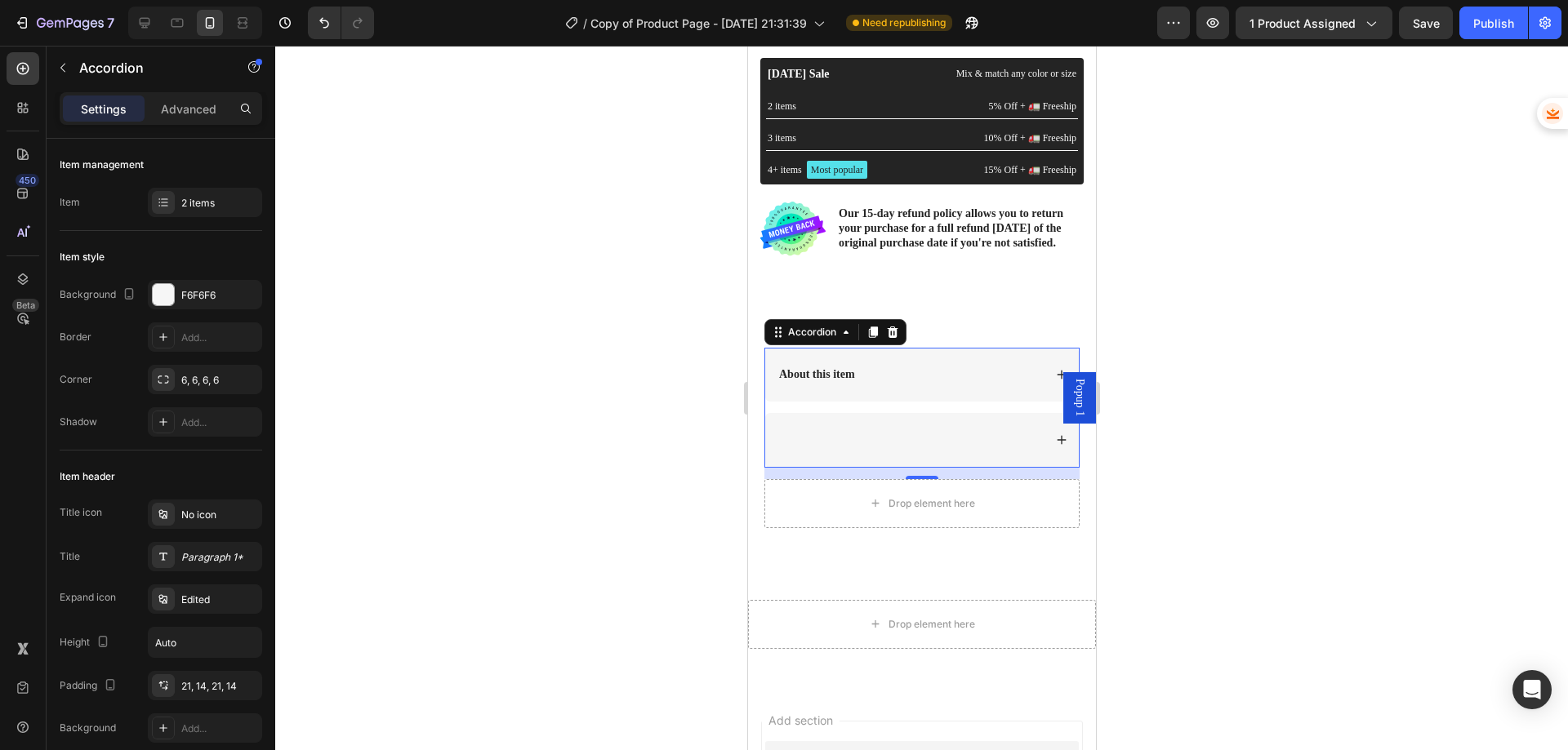
click at [842, 448] on div at bounding box center [908, 440] width 266 height 19
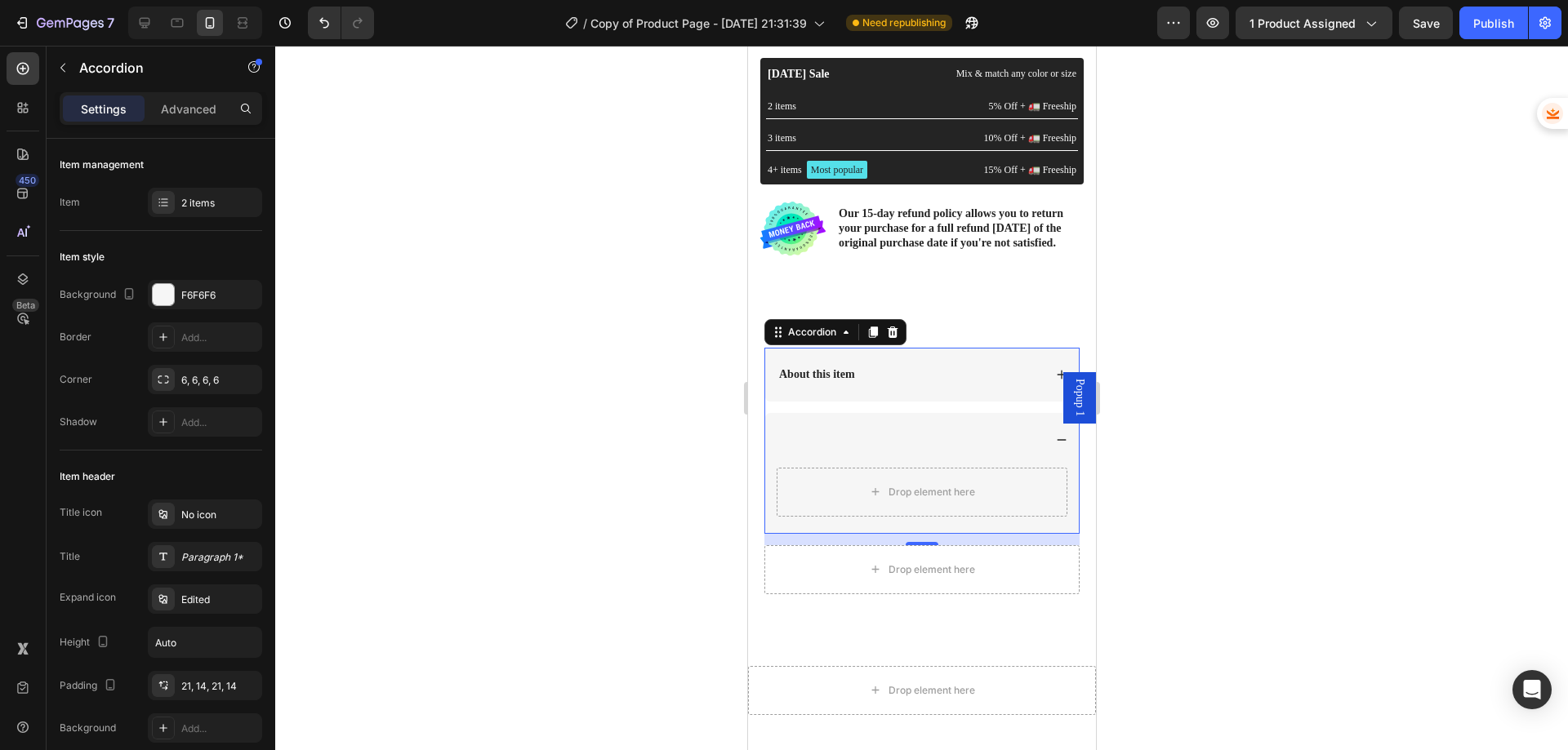
click at [935, 375] on div "About this item" at bounding box center [908, 375] width 266 height 19
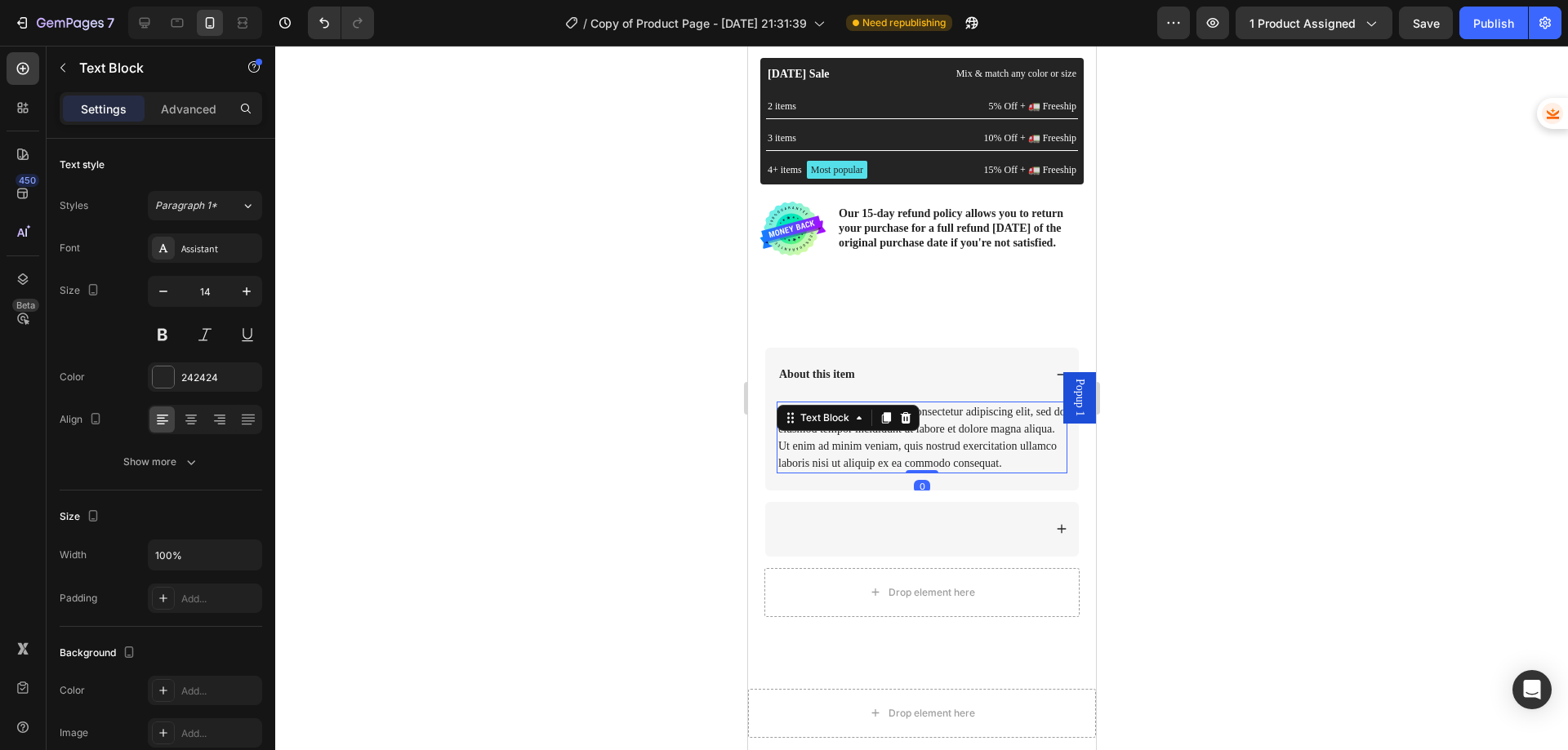
click at [908, 455] on div "Lorem ipsum dolor sit amet, consectetur adipiscing elit, sed do eiusmod tempor …" at bounding box center [921, 438] width 291 height 72
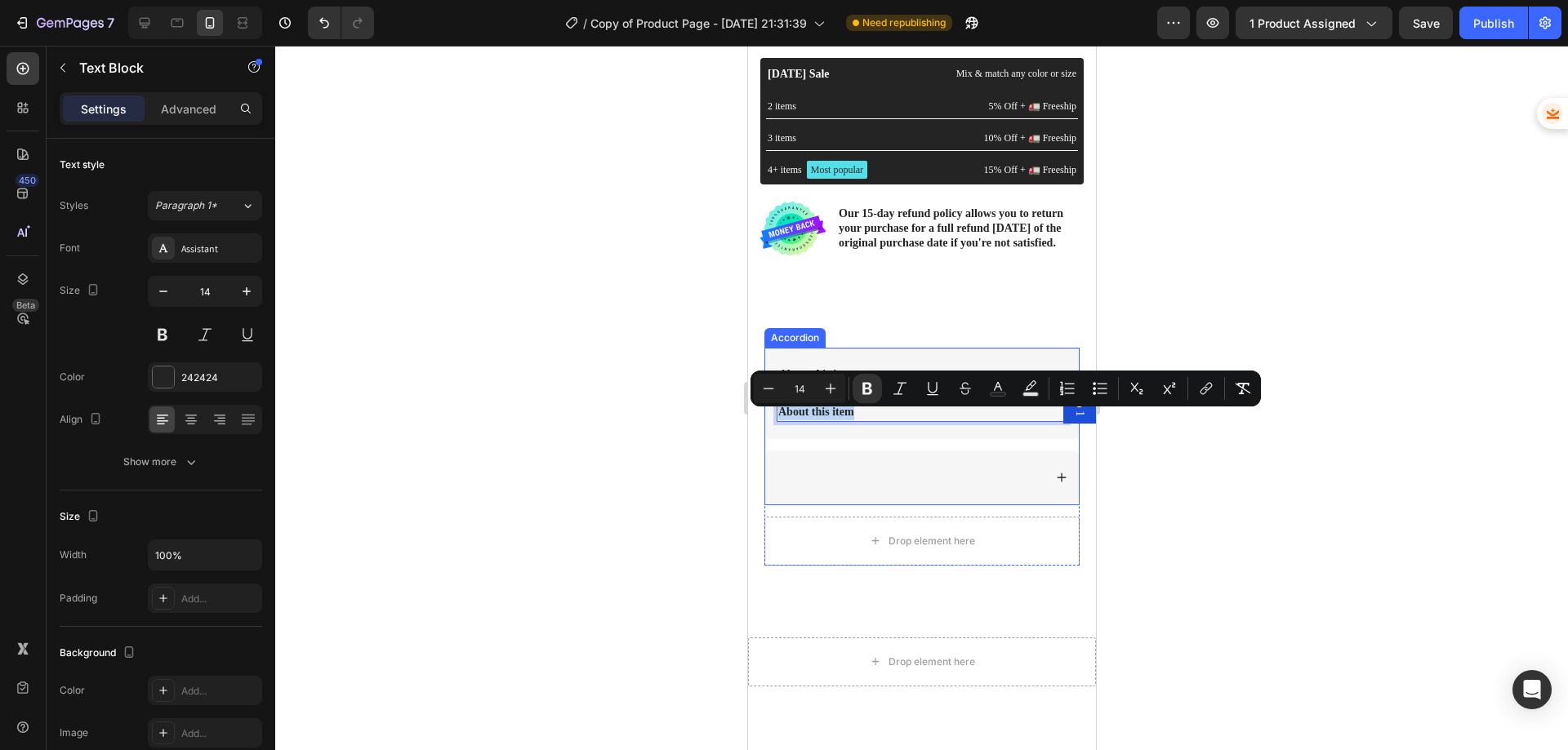
drag, startPoint x: 881, startPoint y: 418, endPoint x: 762, endPoint y: 423, distance: 119.1
click at [763, 423] on div "About this item About this item Text Block 0" at bounding box center [921, 426] width 315 height 157
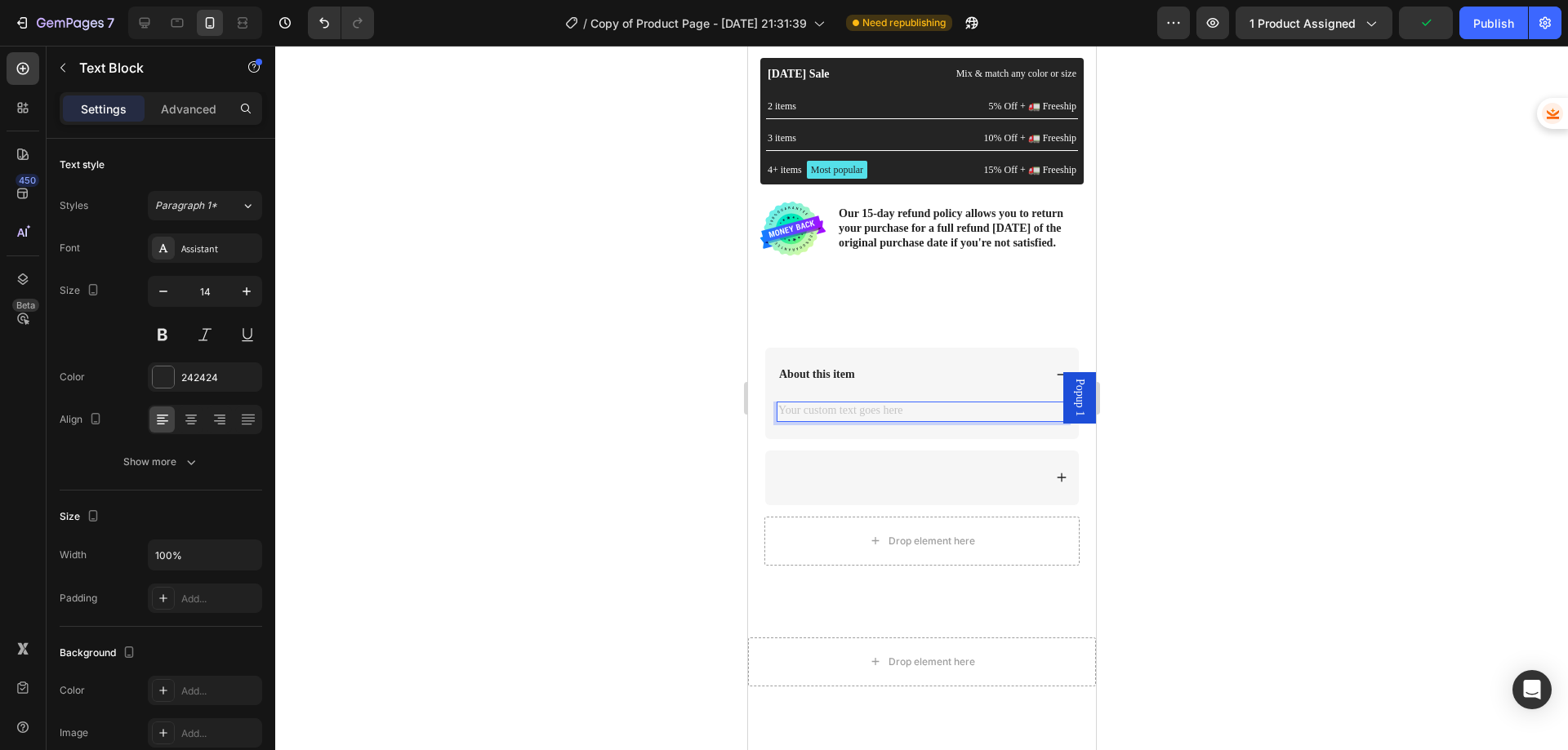
click at [820, 418] on div "Rich Text Editor. Editing area: main" at bounding box center [921, 411] width 291 height 20
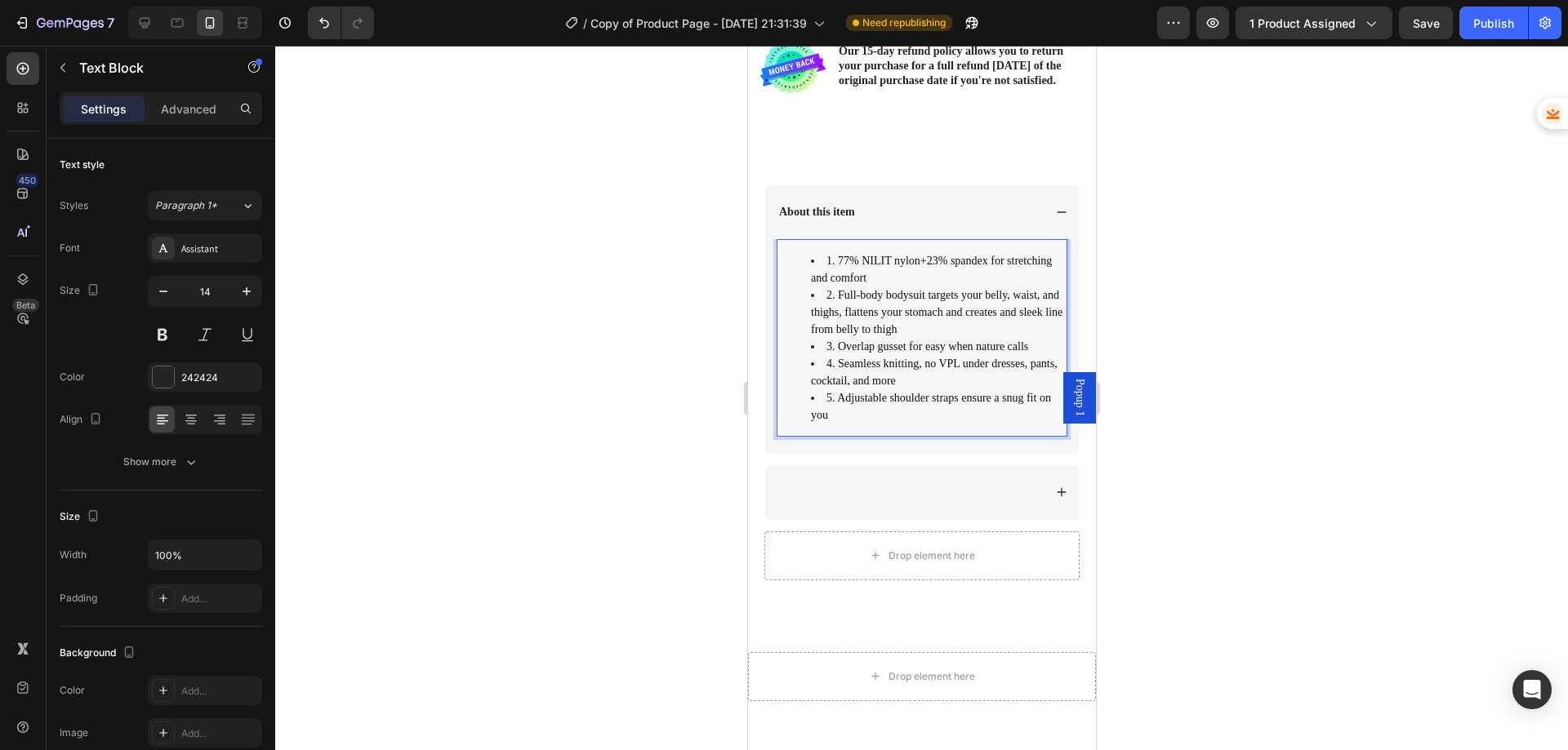
scroll to position [720, 0]
click at [787, 501] on div at bounding box center [908, 492] width 266 height 19
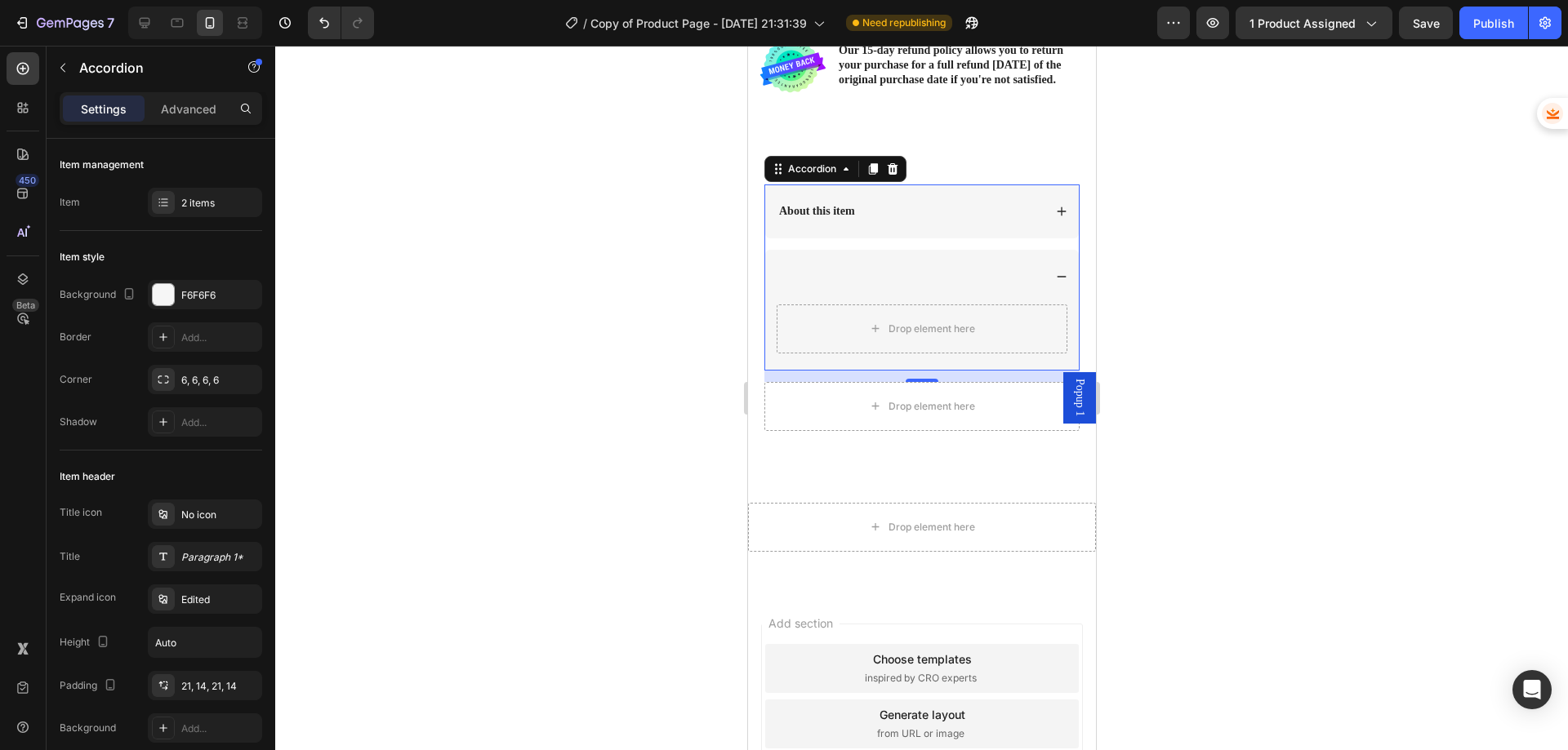
click at [848, 284] on div at bounding box center [908, 277] width 266 height 19
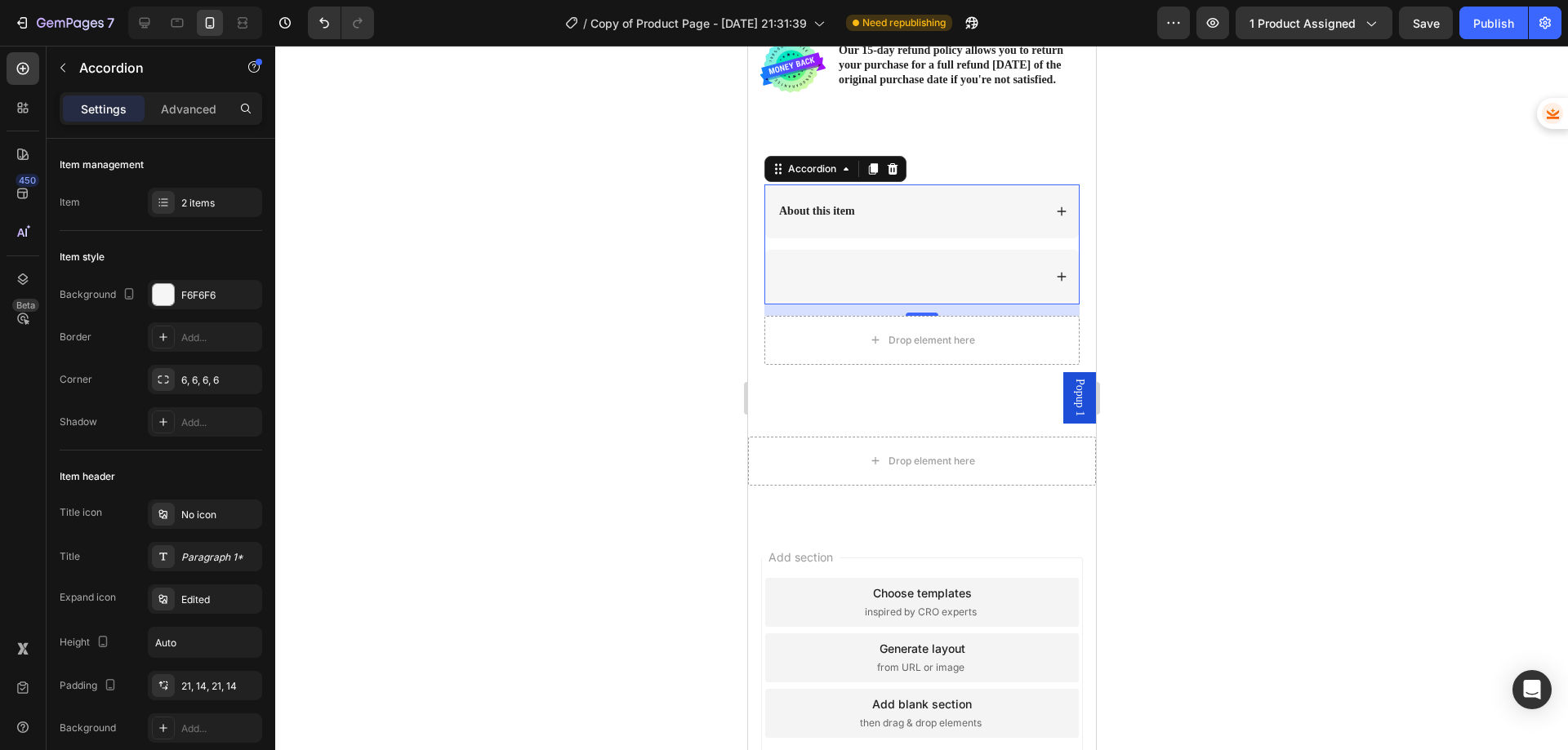
click at [781, 287] on div at bounding box center [908, 277] width 266 height 19
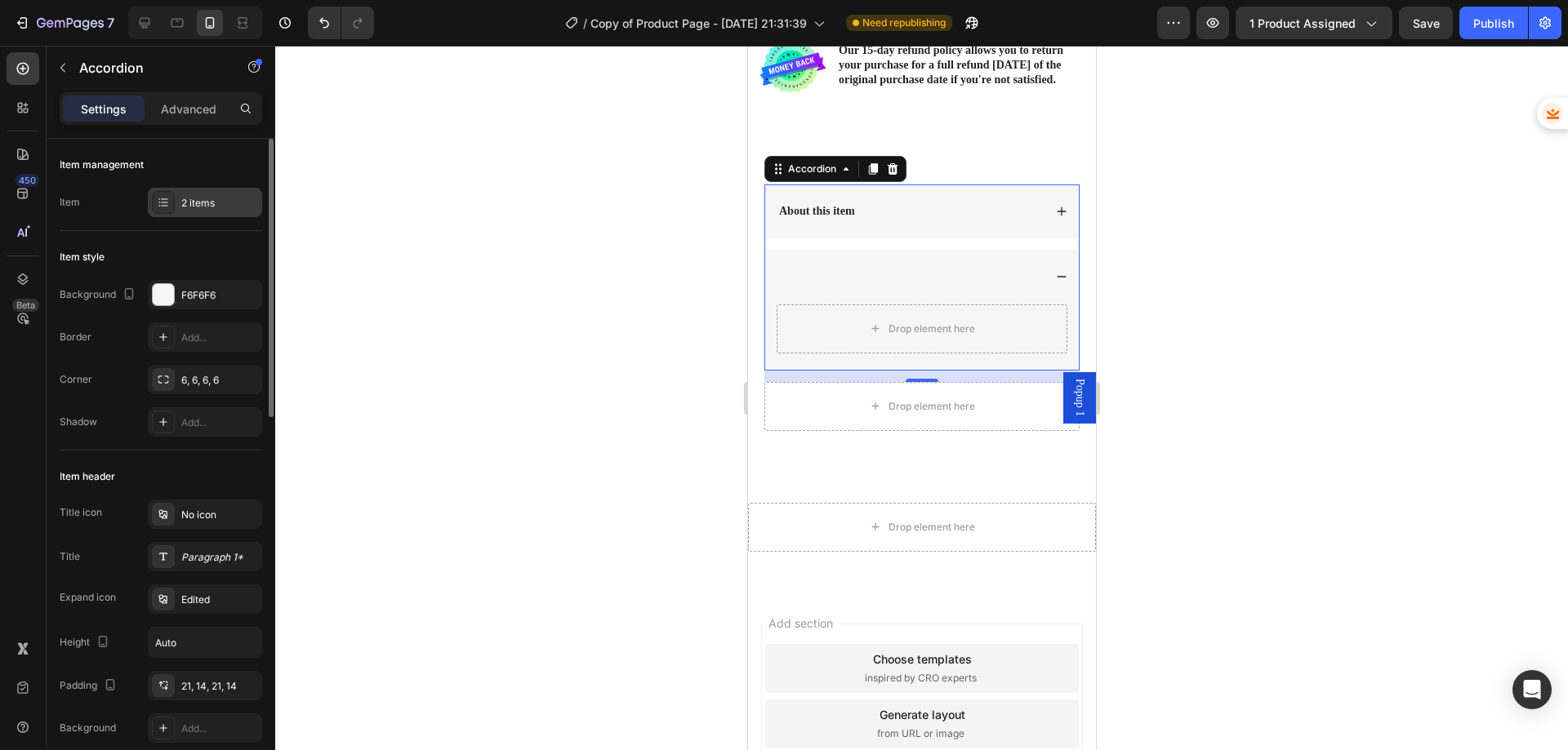
click at [169, 207] on div at bounding box center [164, 202] width 23 height 23
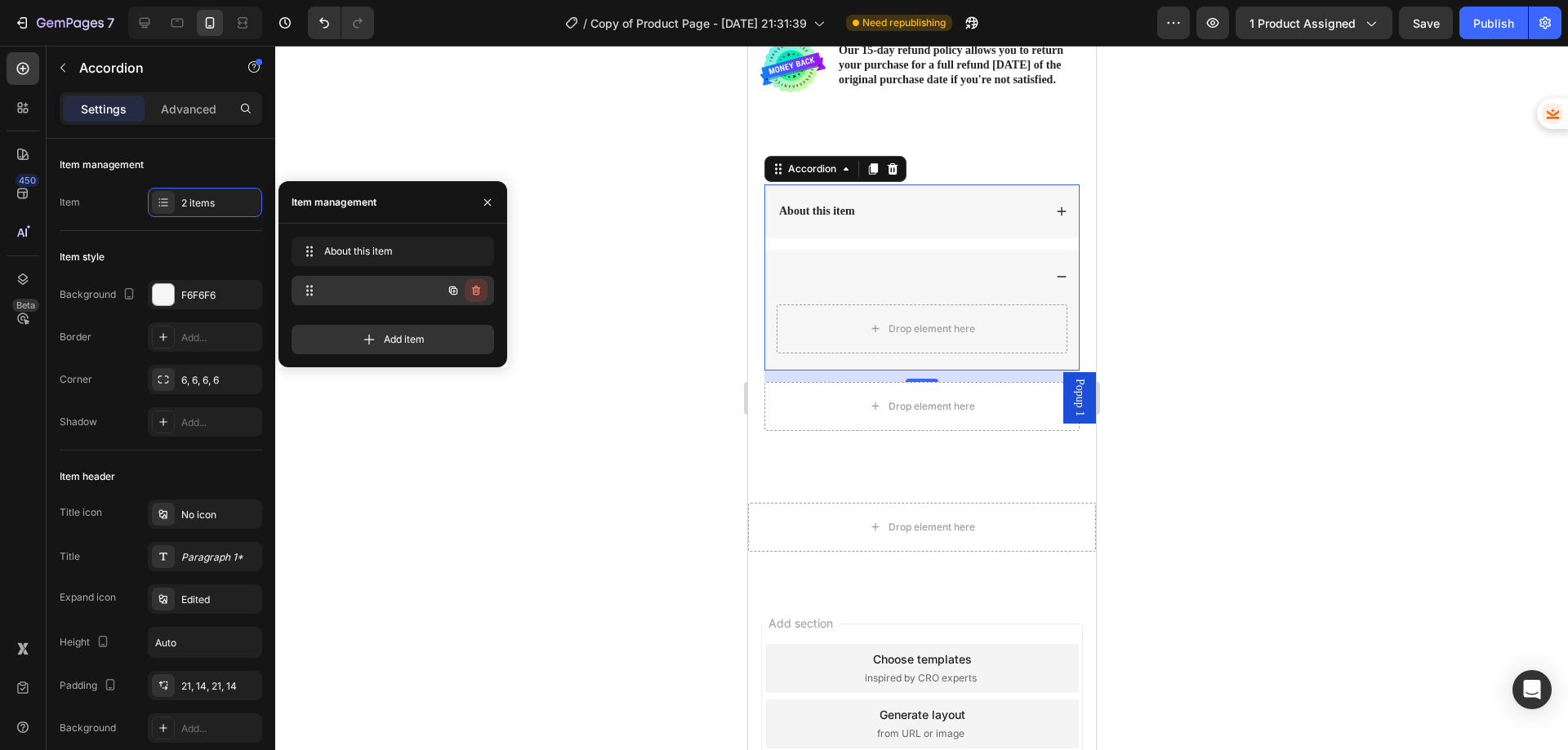
click at [478, 288] on icon "button" at bounding box center [476, 290] width 8 height 10
click at [470, 288] on div "Delete" at bounding box center [465, 290] width 30 height 15
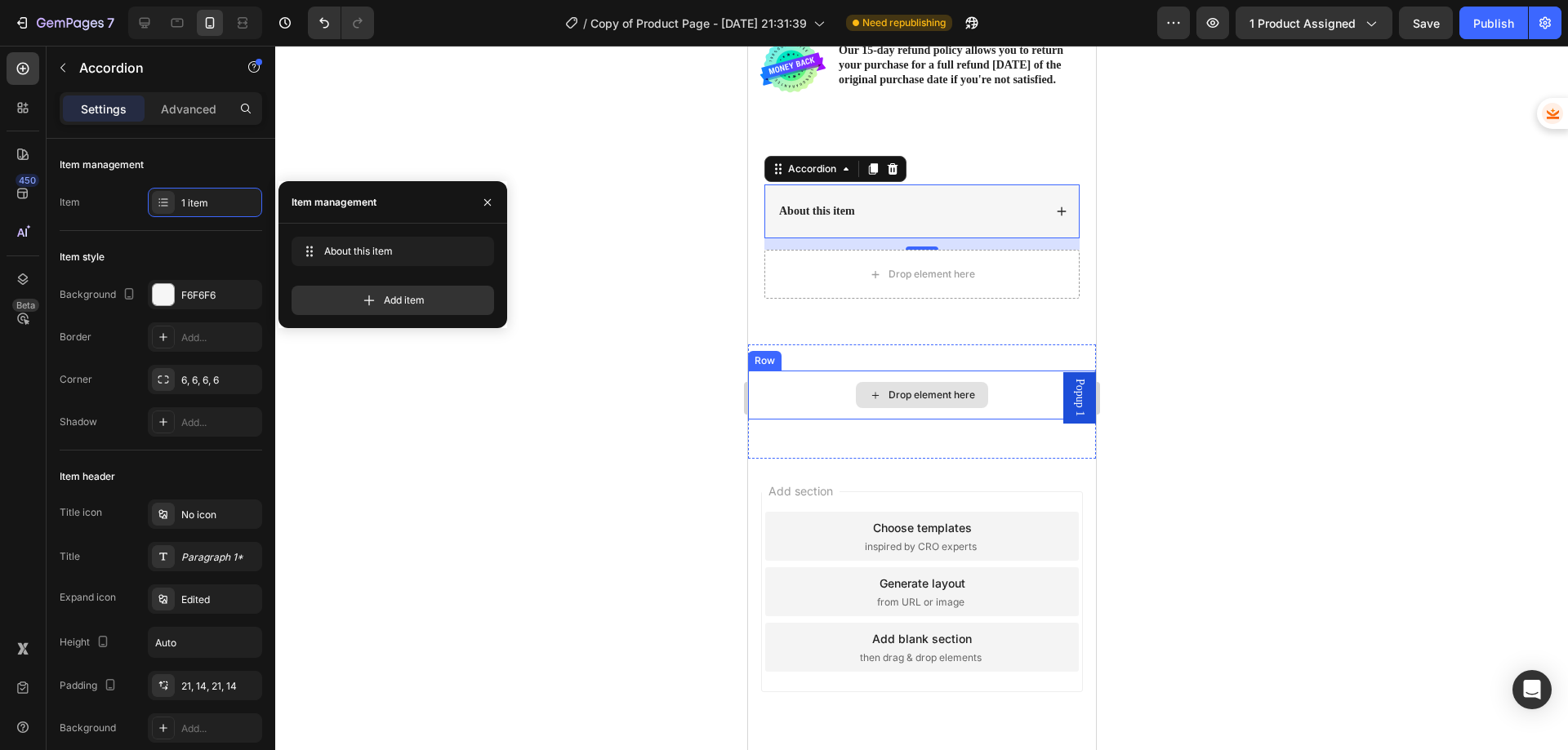
click at [876, 379] on div "Drop element here" at bounding box center [922, 396] width 348 height 49
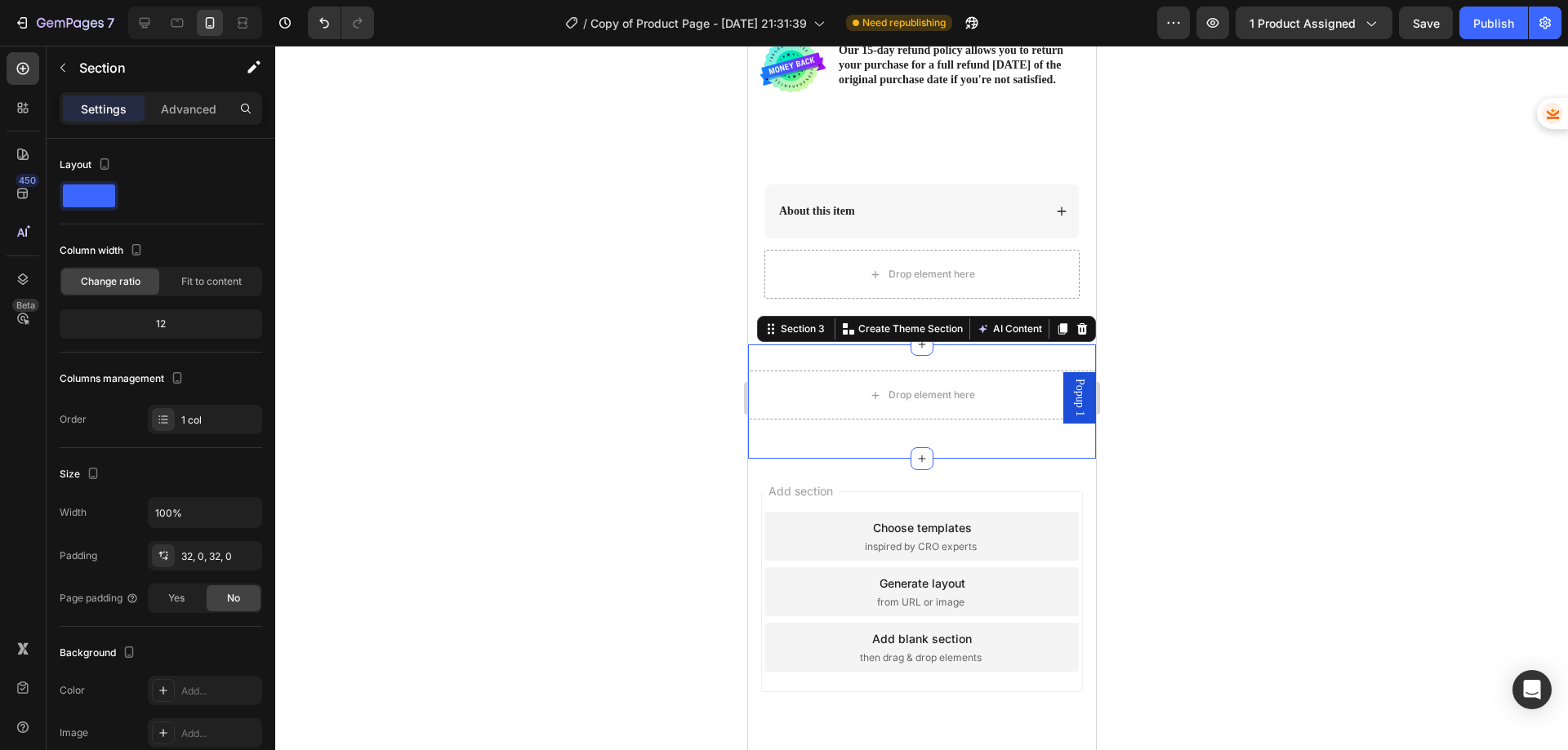
click at [864, 362] on div "Drop element here Row Section 3 You can create reusable sections Create Theme S…" at bounding box center [922, 402] width 348 height 114
click at [1076, 333] on icon at bounding box center [1082, 329] width 11 height 11
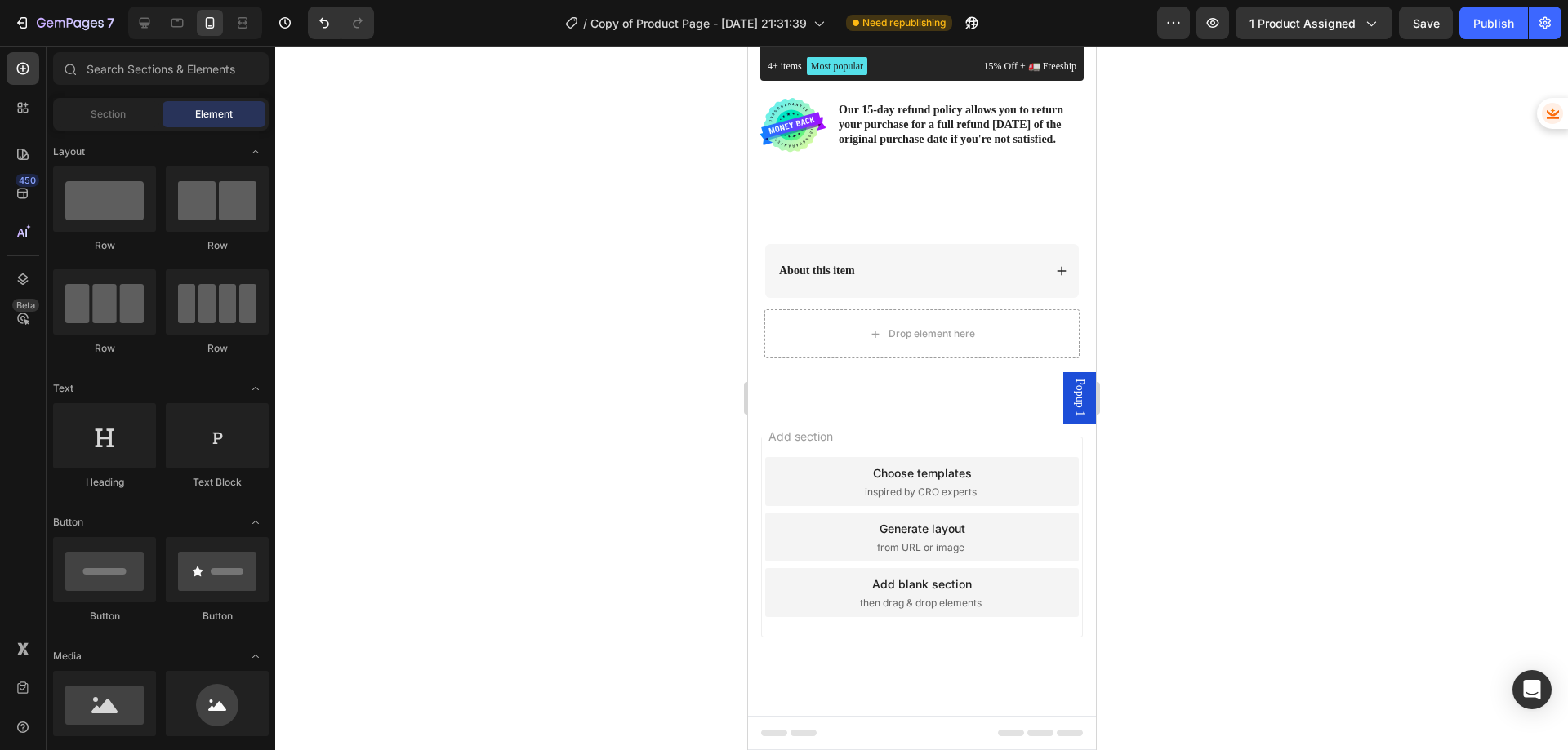
scroll to position [669, 0]
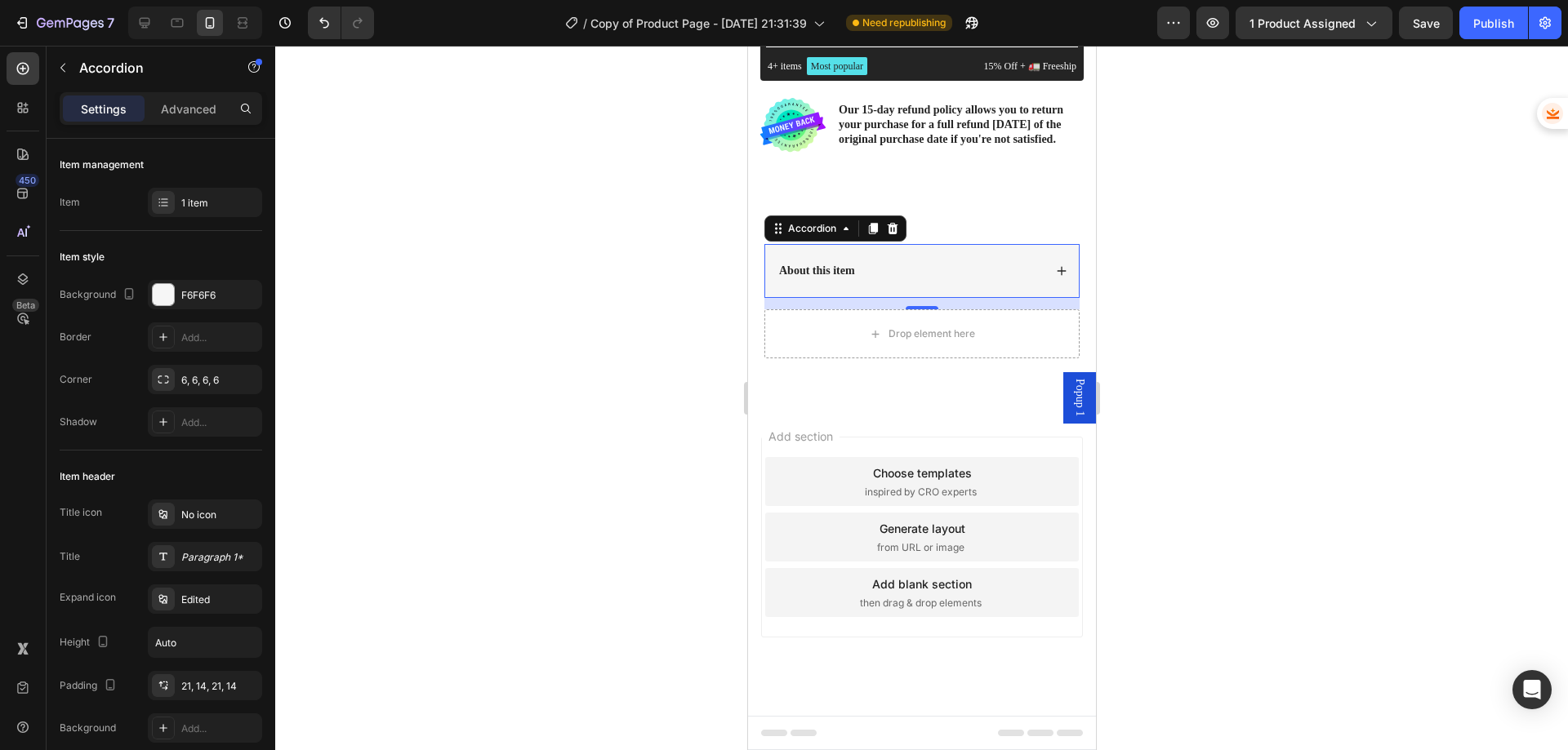
click at [856, 261] on div "About this item" at bounding box center [816, 271] width 81 height 19
click at [772, 199] on div "About this item Accordion 14 Drop element here Row Section 2" at bounding box center [922, 295] width 348 height 217
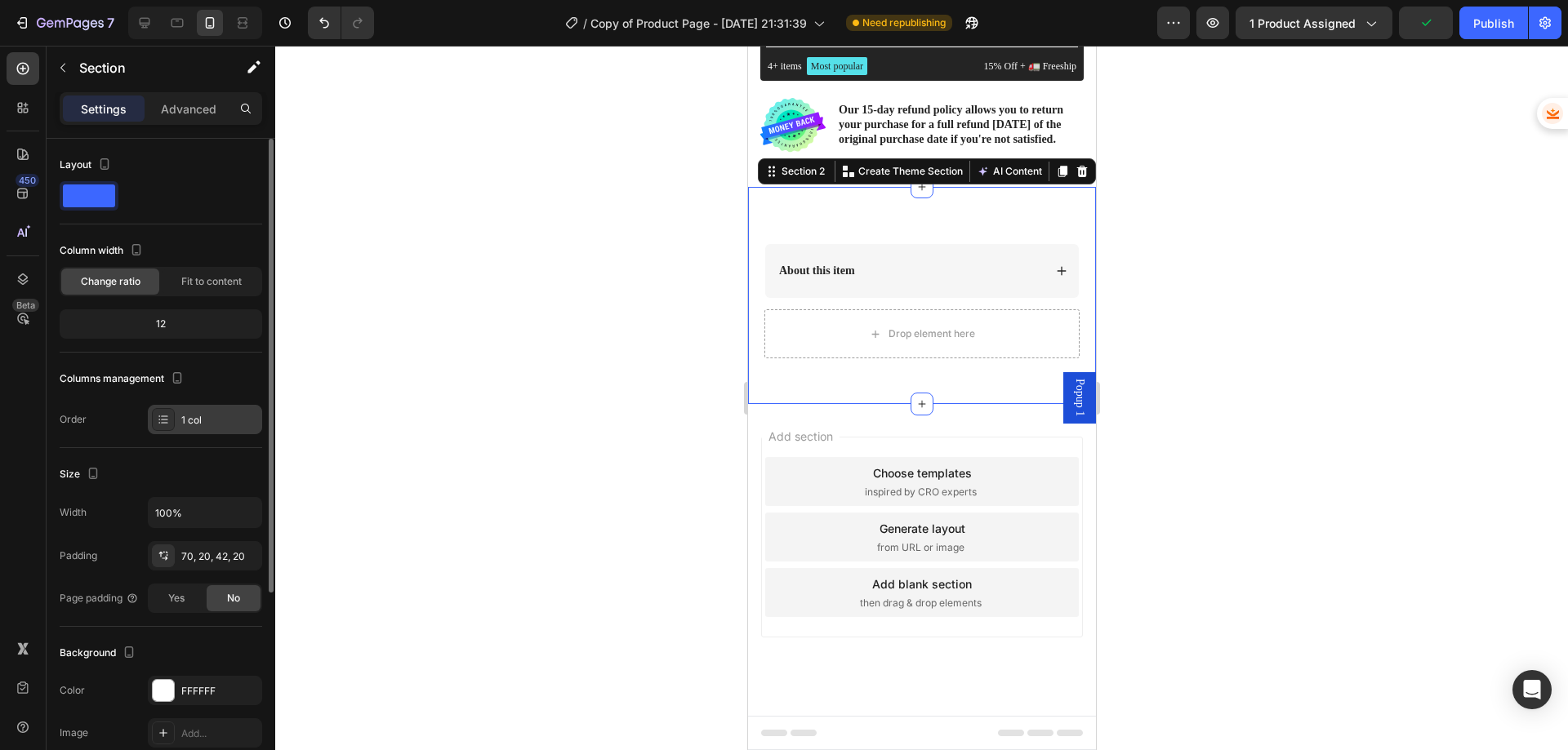
click at [157, 422] on icon at bounding box center [163, 419] width 13 height 13
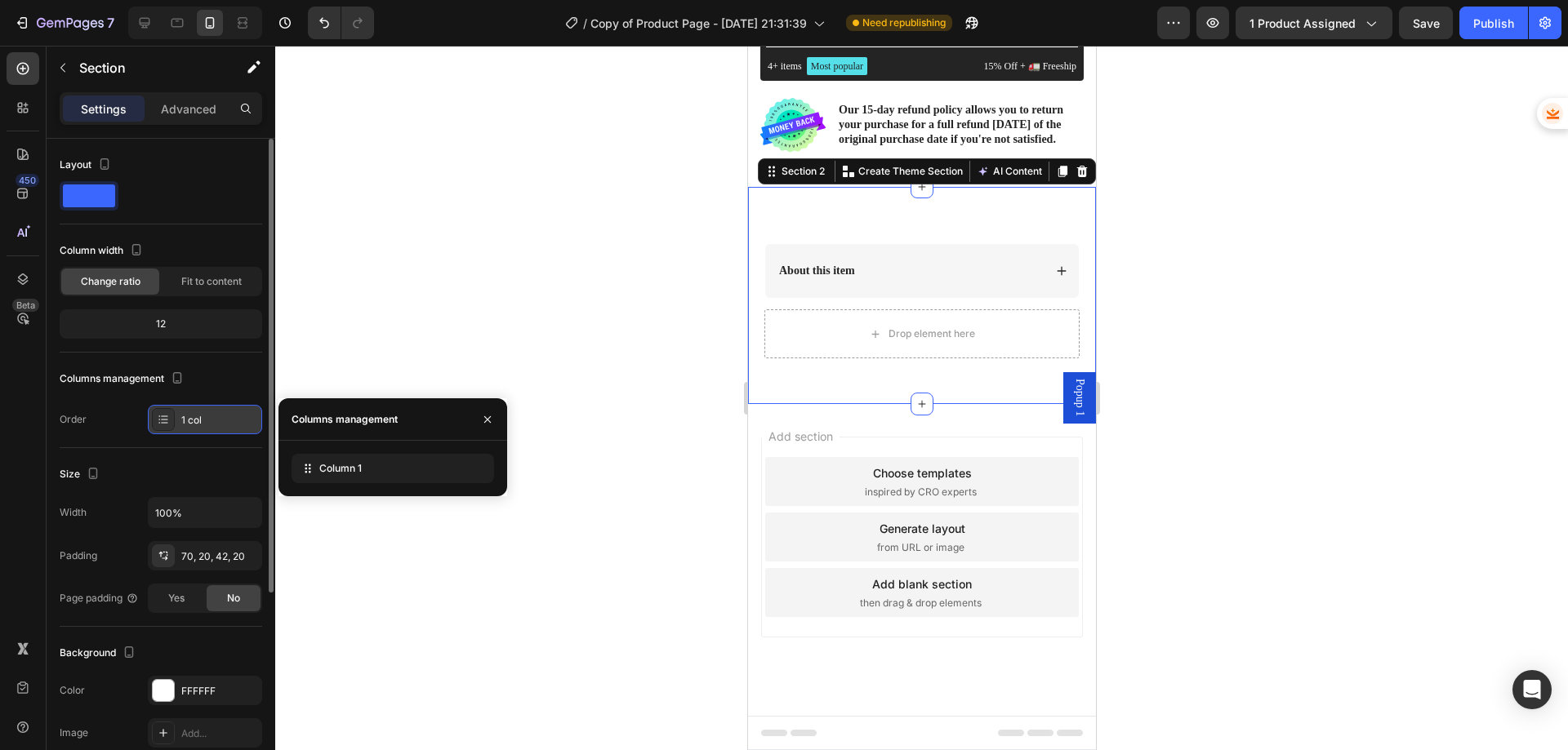
click at [157, 422] on icon at bounding box center [163, 419] width 13 height 13
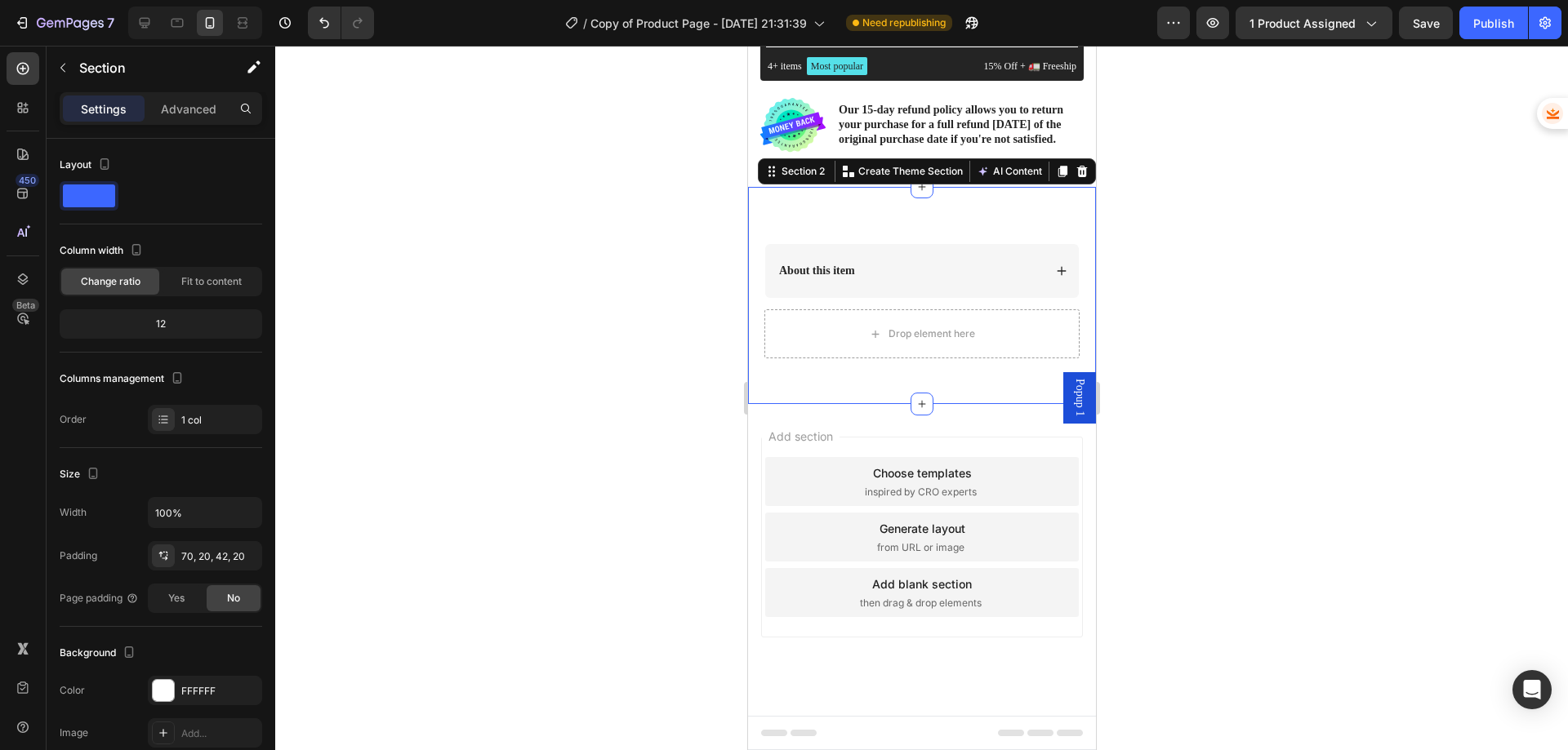
click at [576, 291] on div at bounding box center [922, 397] width 1293 height 704
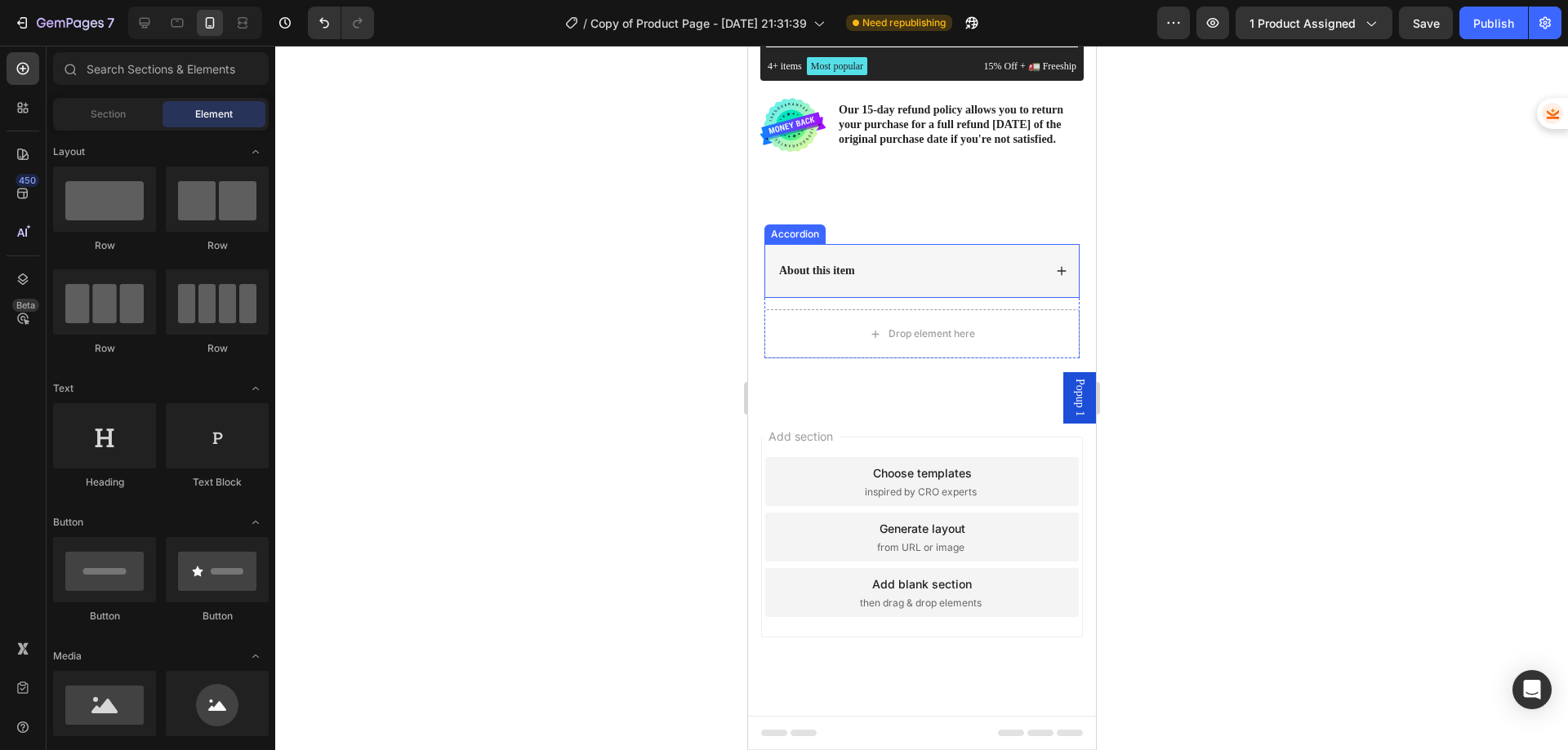
click at [1055, 272] on icon at bounding box center [1061, 271] width 11 height 11
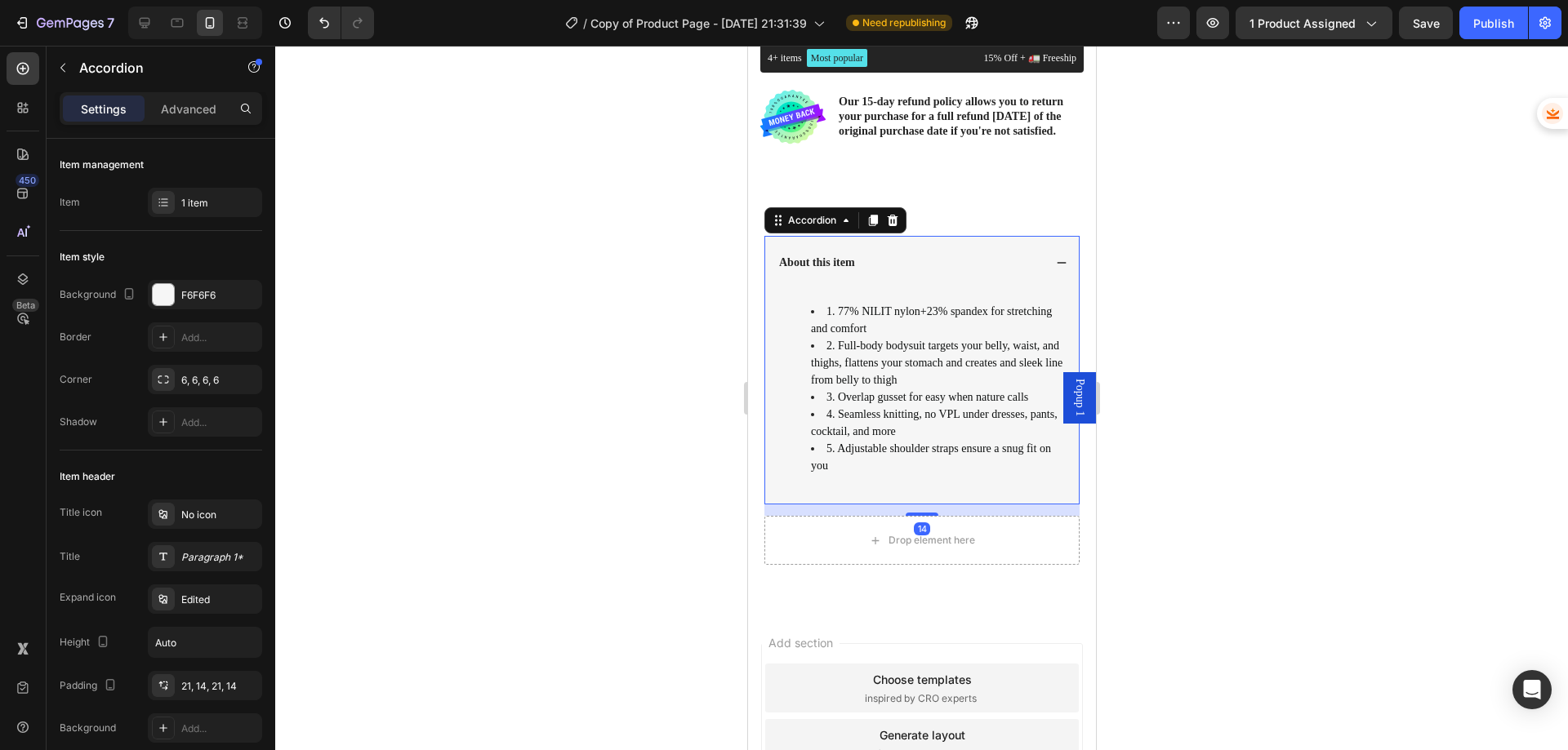
click at [1055, 269] on icon at bounding box center [1061, 263] width 11 height 11
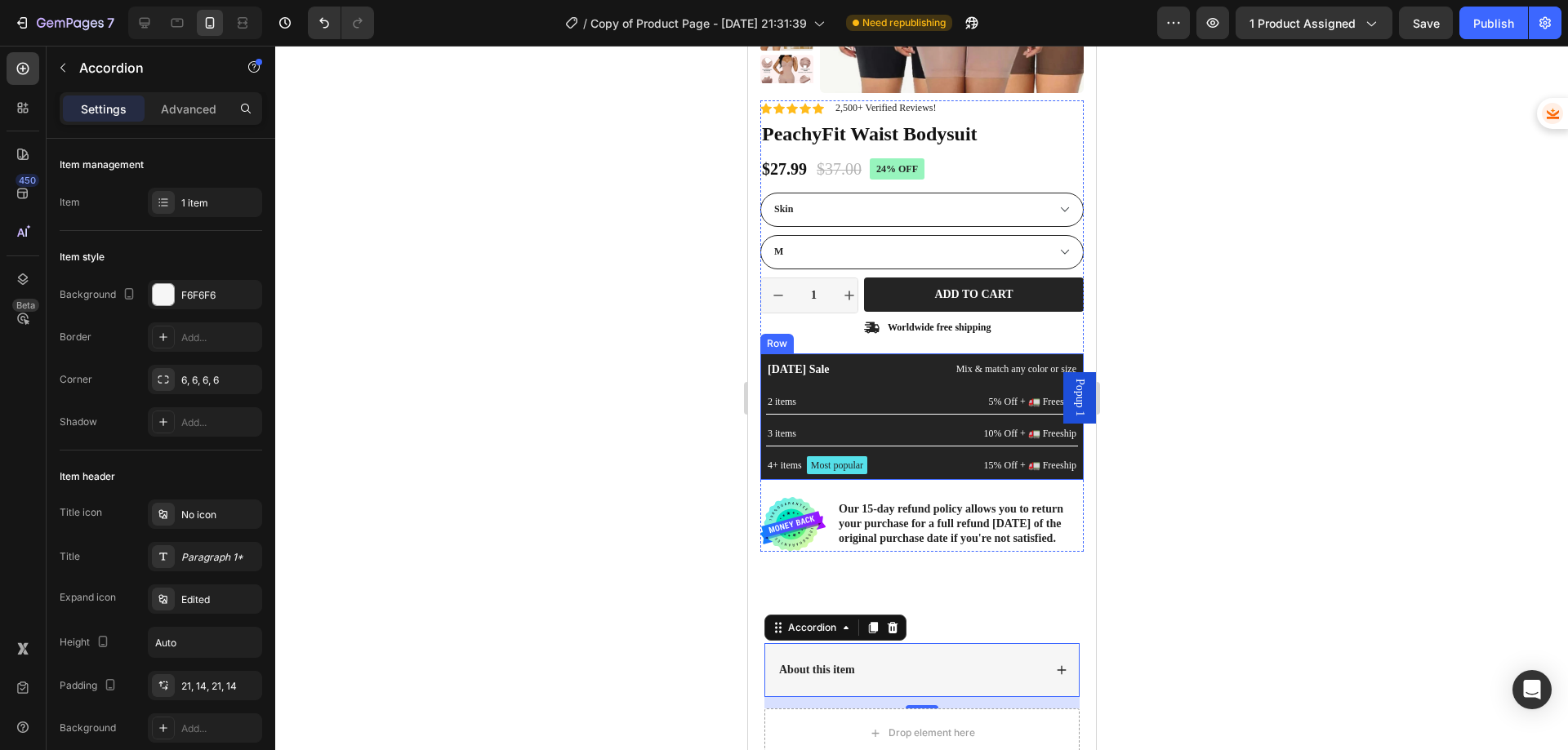
scroll to position [260, 0]
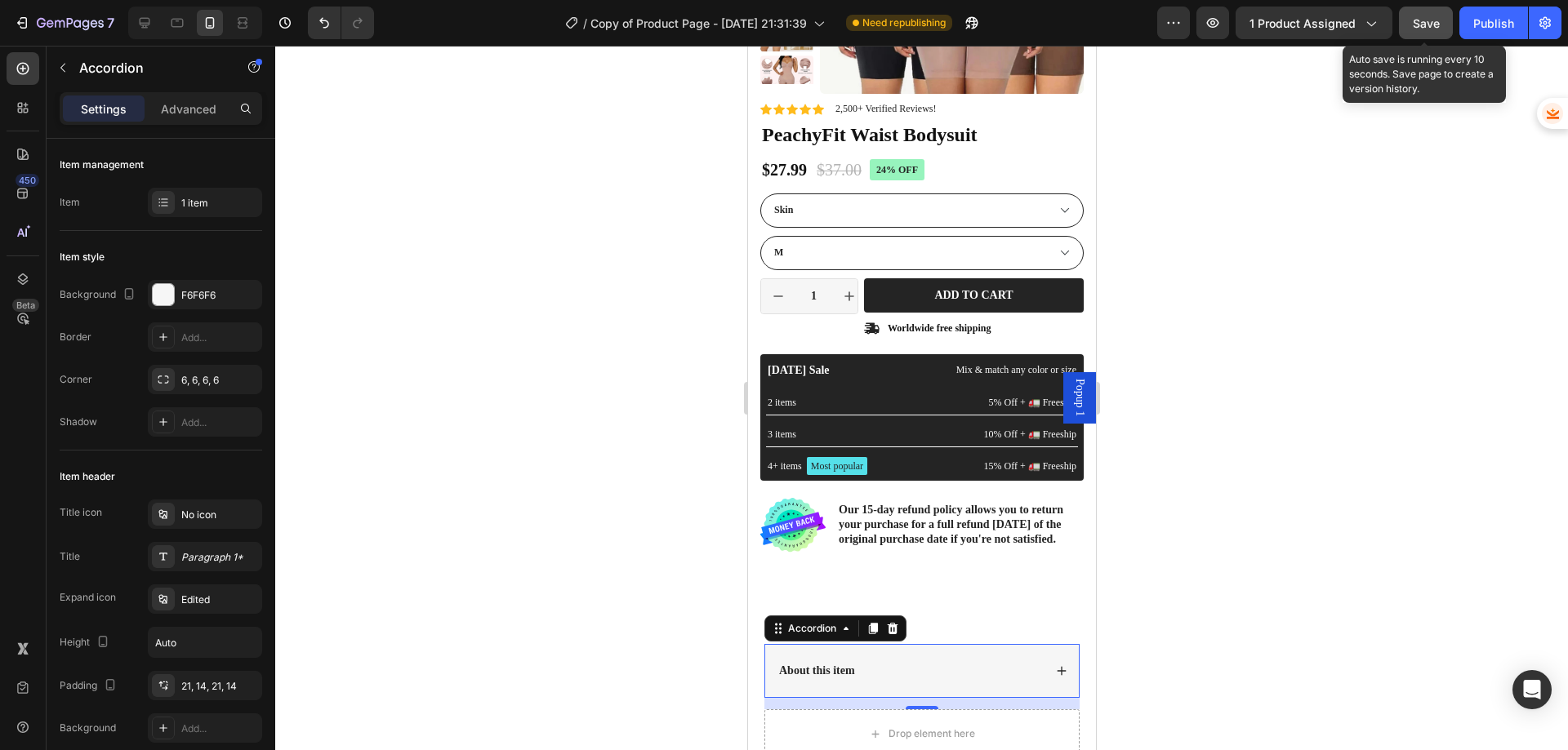
click at [1417, 22] on span "Save" at bounding box center [1426, 24] width 27 height 14
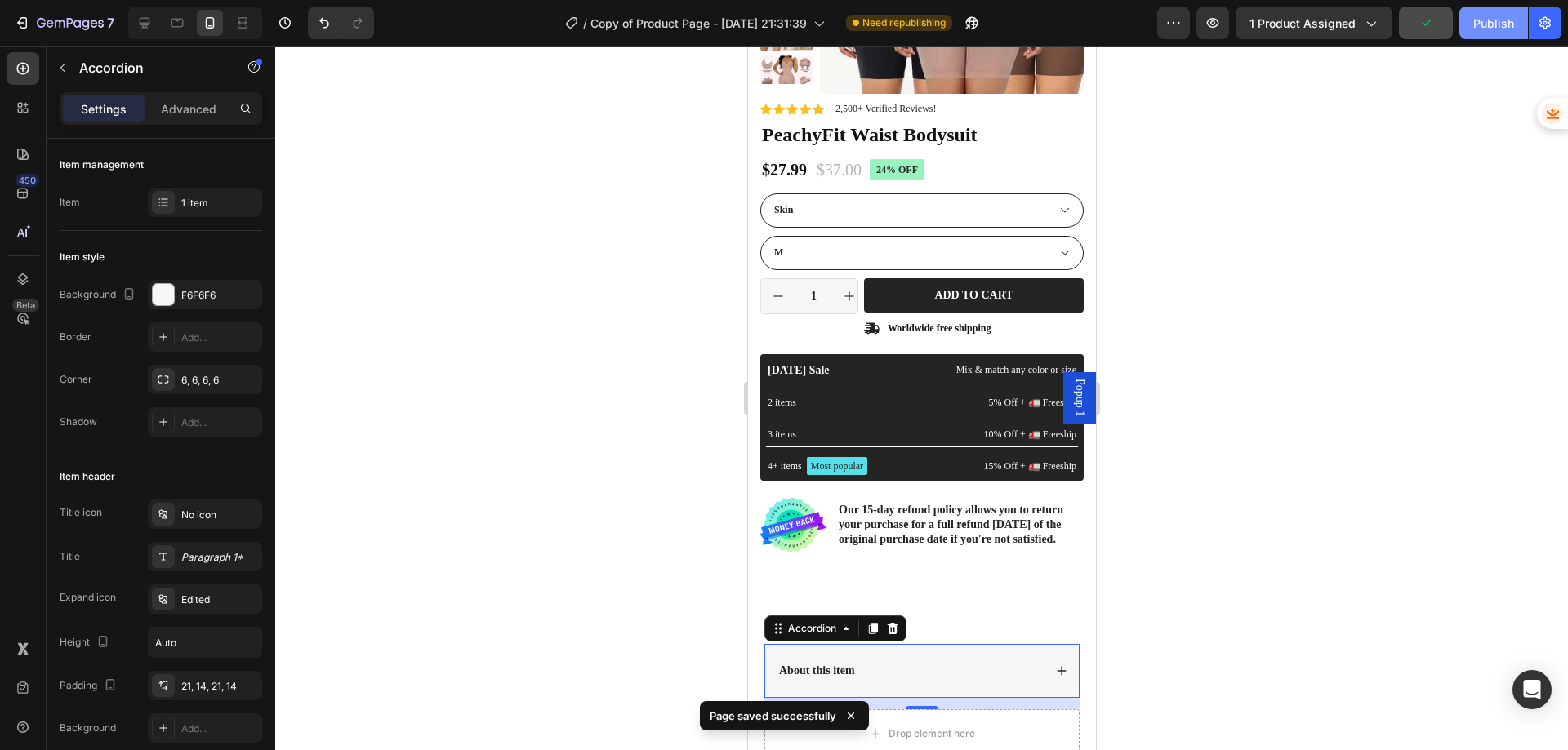
click at [1476, 26] on div "Publish" at bounding box center [1493, 24] width 40 height 18
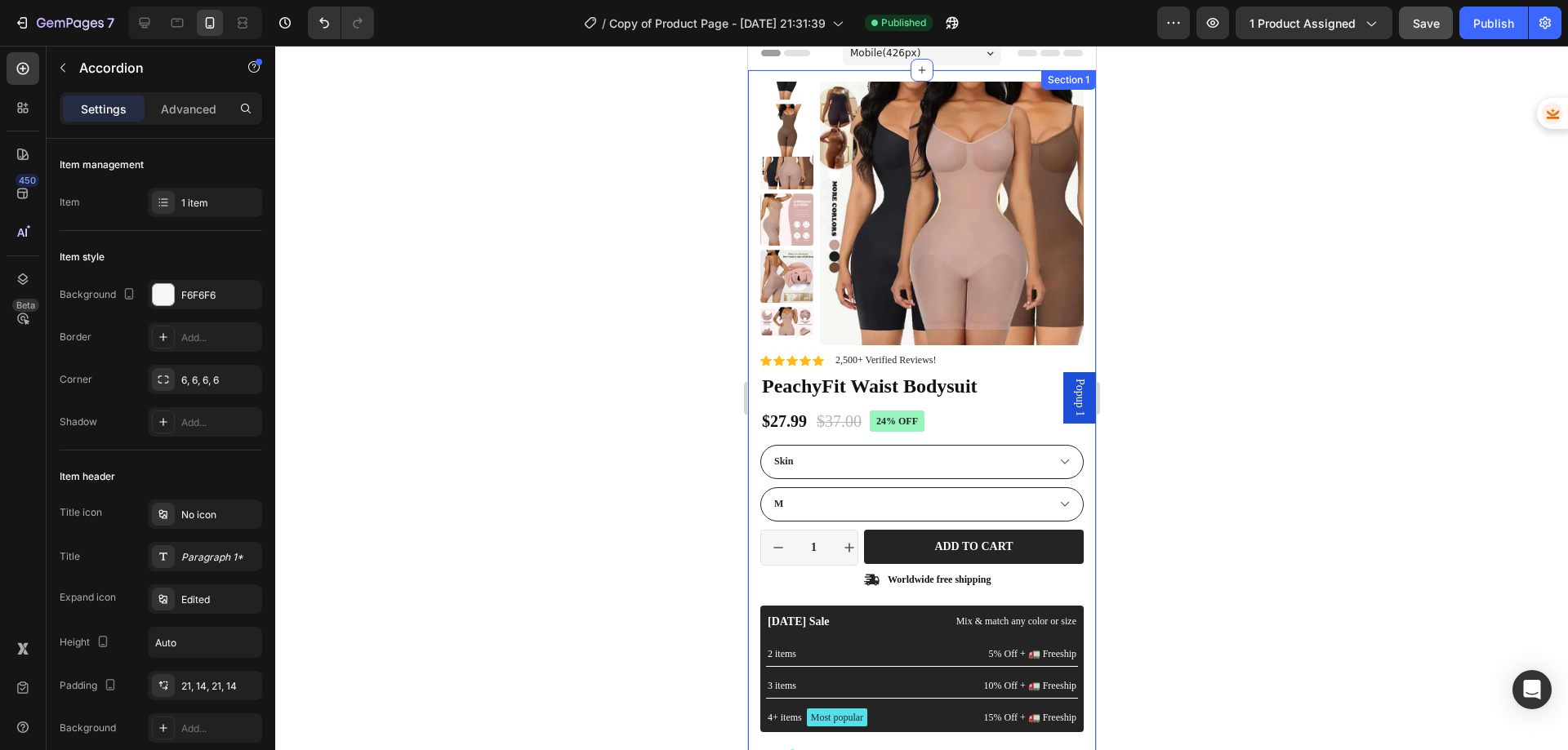
scroll to position [0, 0]
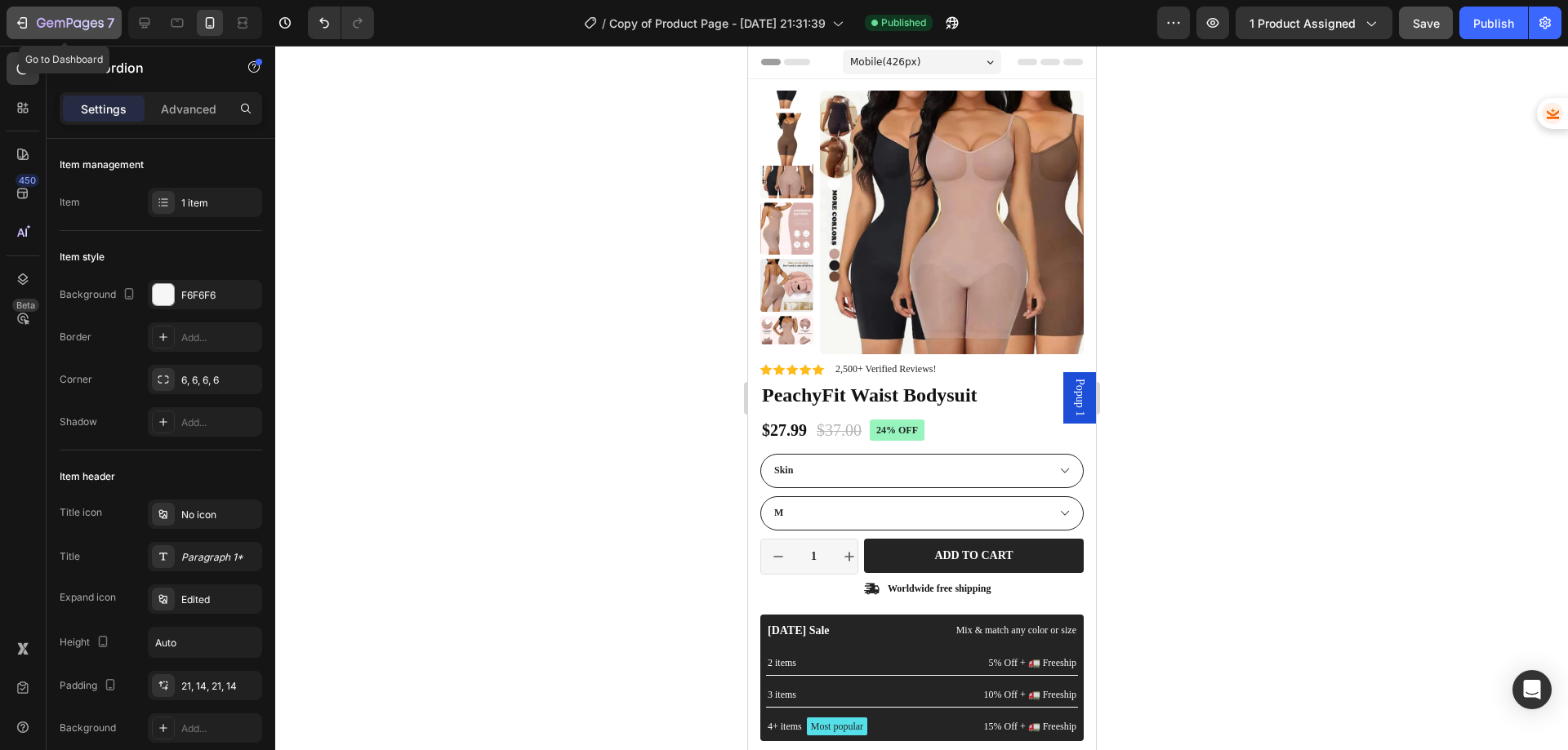
click at [29, 21] on icon "button" at bounding box center [22, 23] width 17 height 17
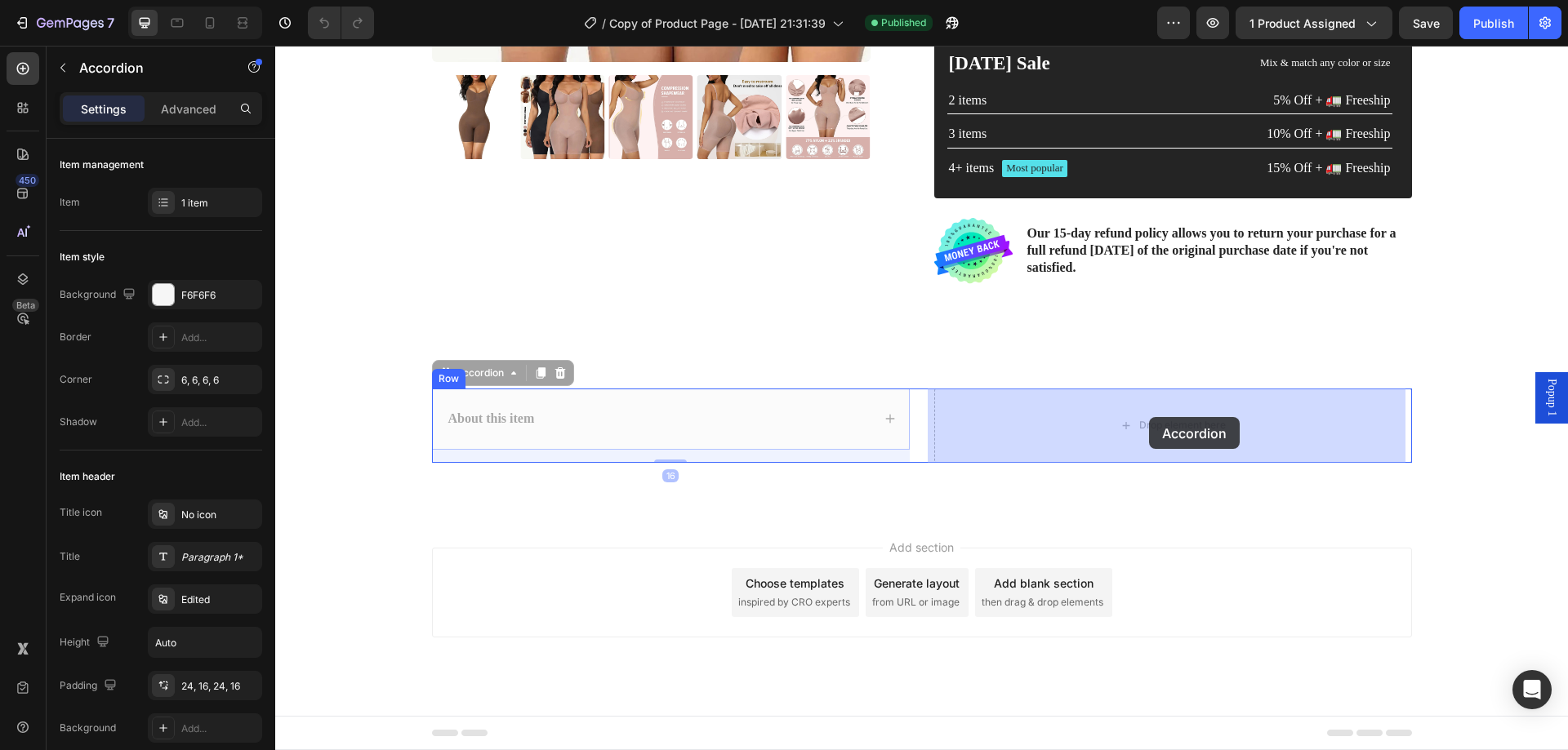
drag, startPoint x: 588, startPoint y: 419, endPoint x: 1149, endPoint y: 418, distance: 561.0
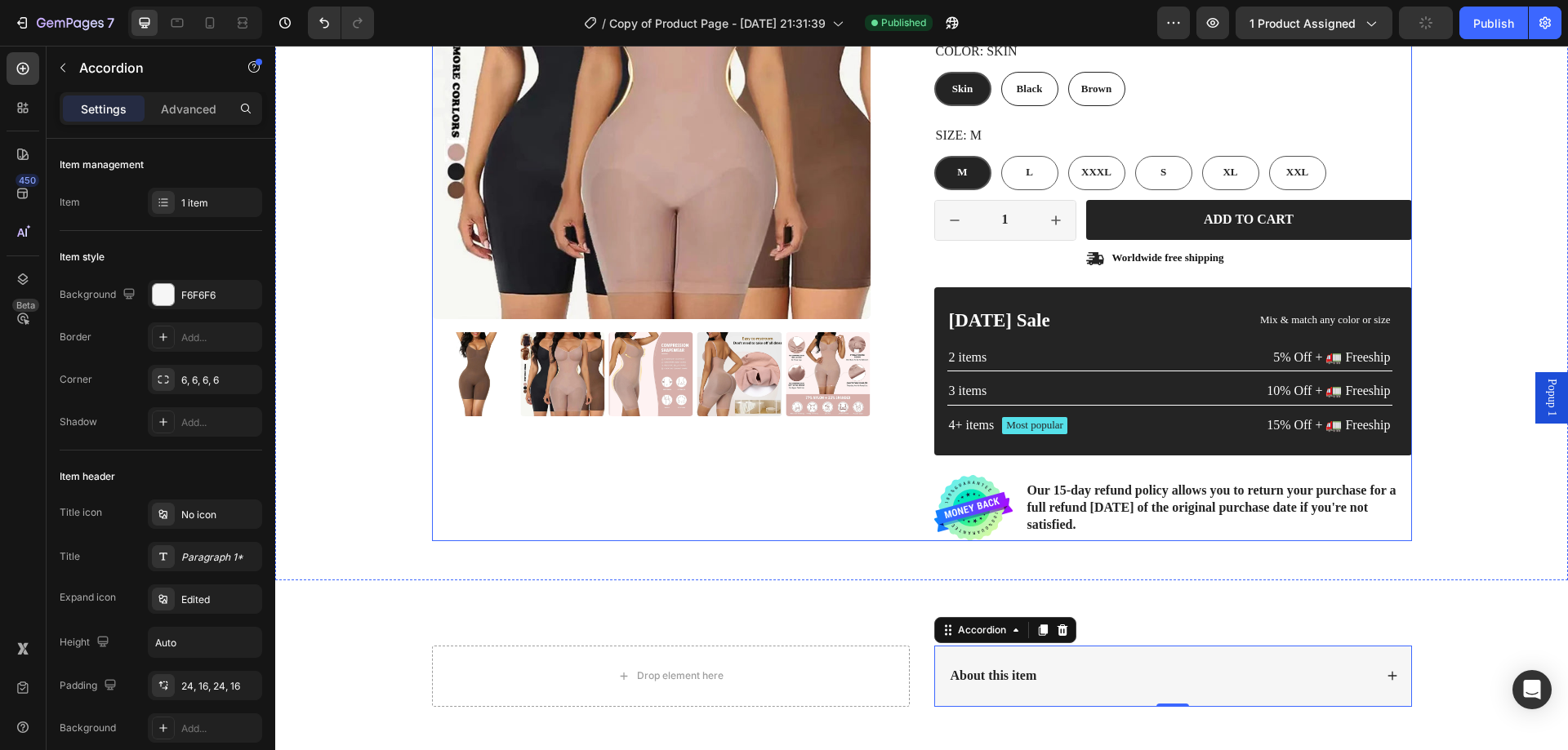
scroll to position [263, 0]
click at [212, 24] on icon at bounding box center [209, 23] width 17 height 17
type input "14"
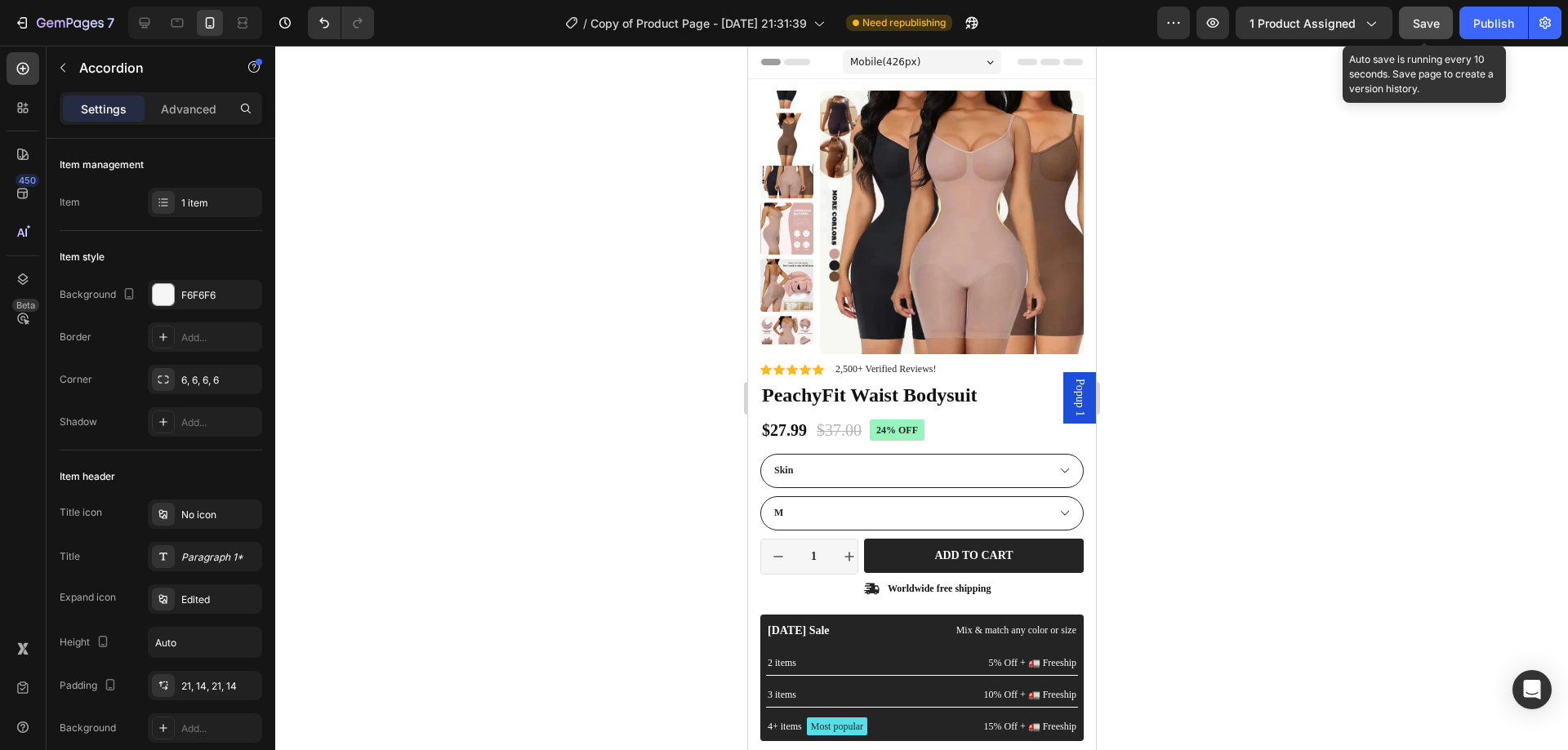
click at [1440, 31] on div "Save" at bounding box center [1426, 24] width 27 height 18
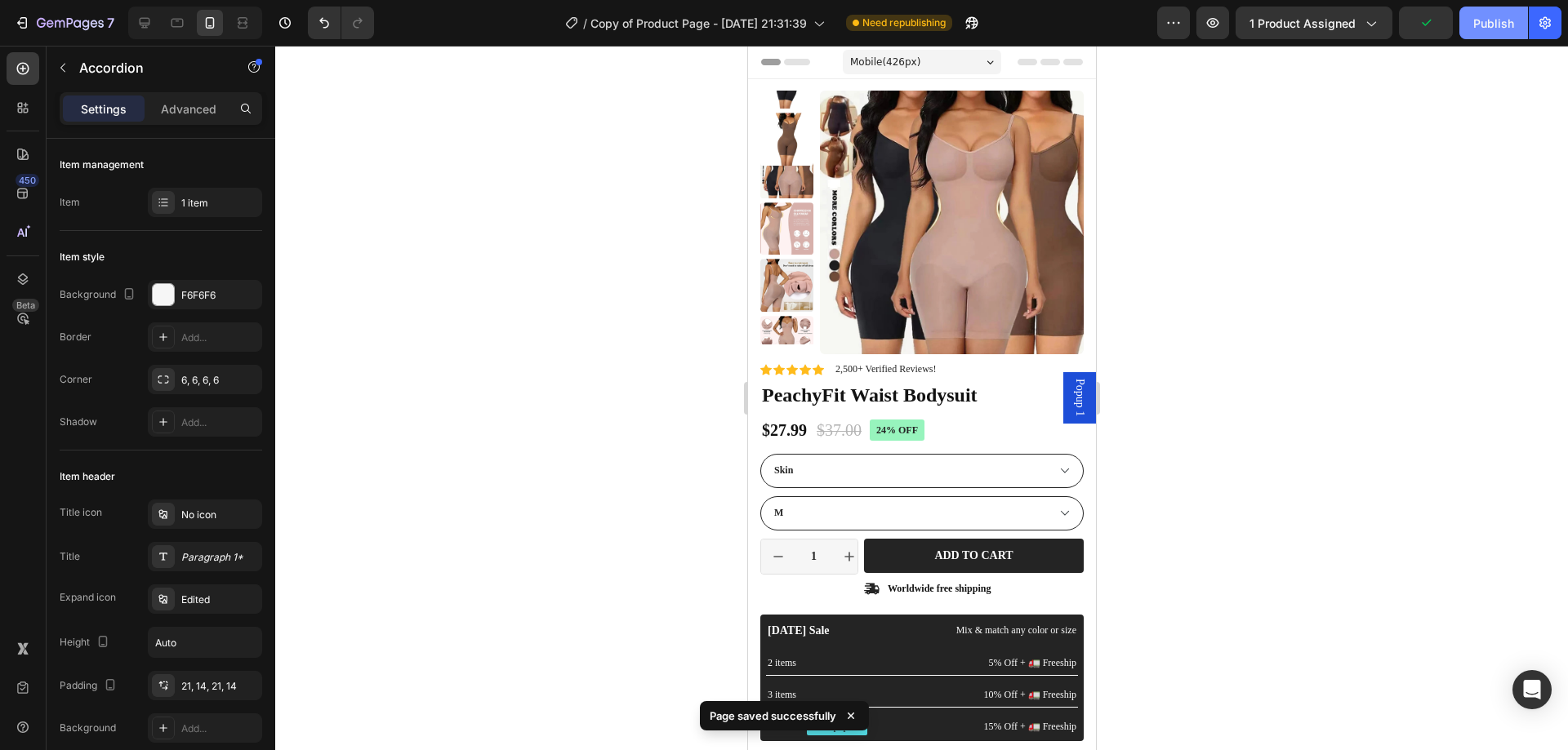
click at [1477, 24] on div "Publish" at bounding box center [1493, 24] width 40 height 18
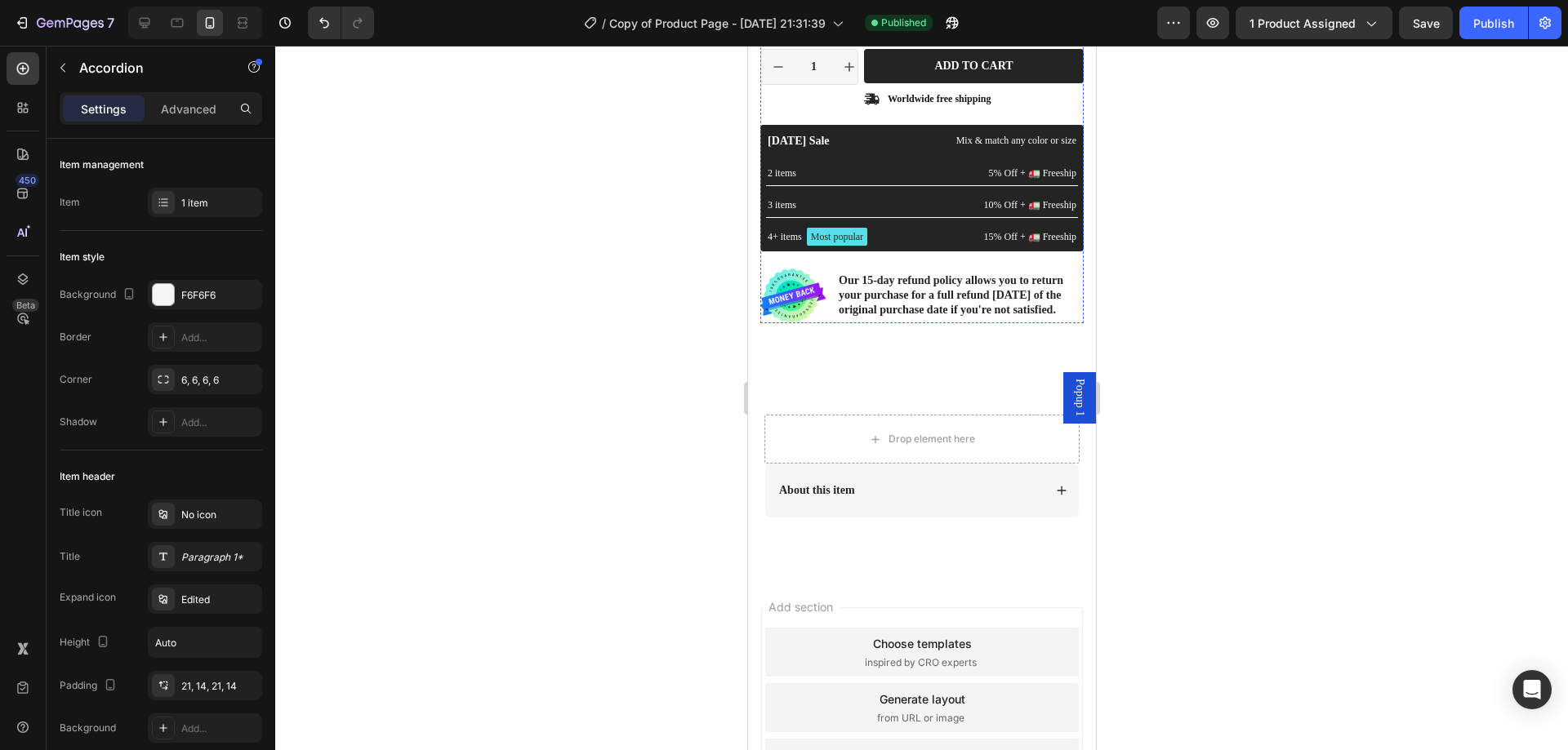
scroll to position [572, 0]
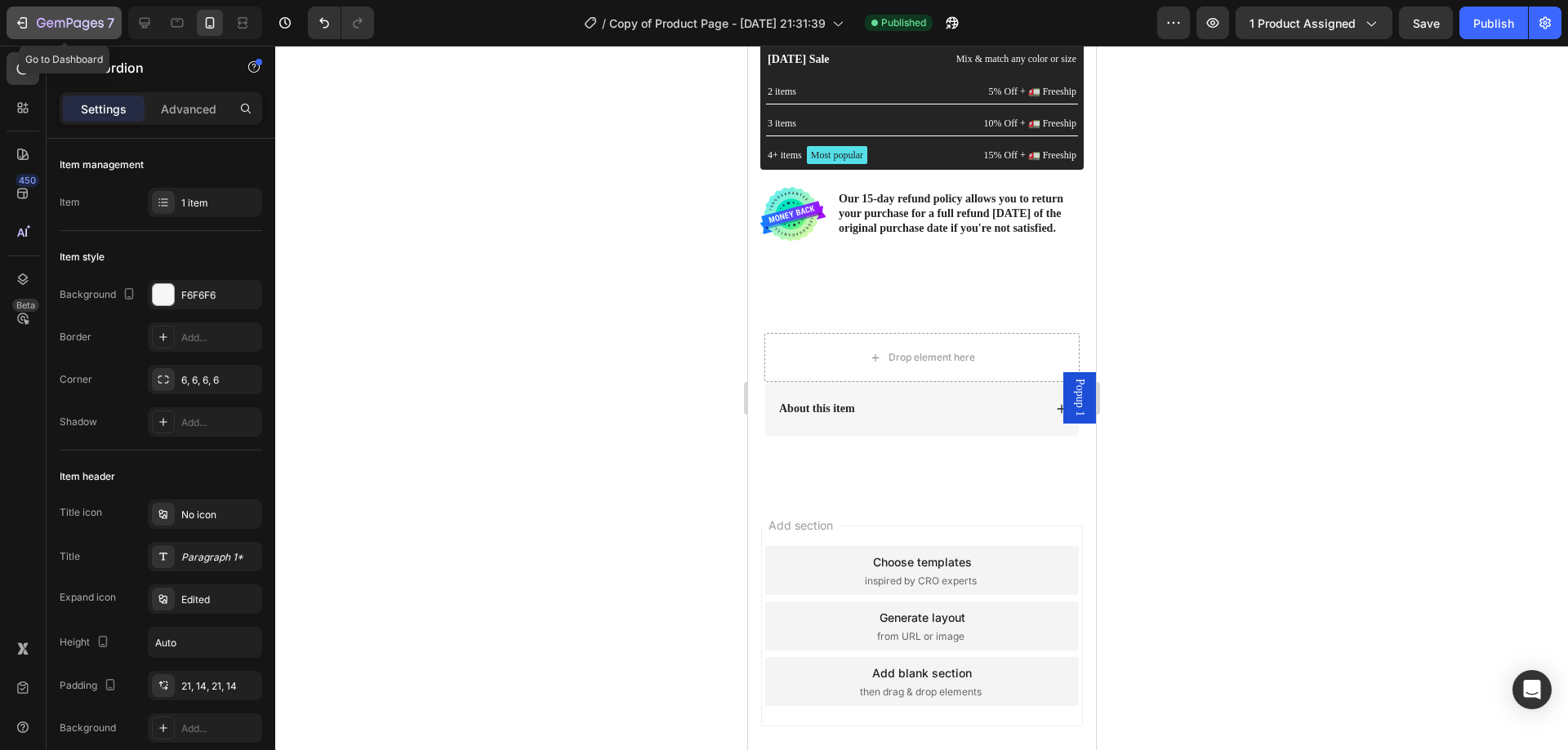
click at [26, 28] on icon "button" at bounding box center [24, 23] width 7 height 11
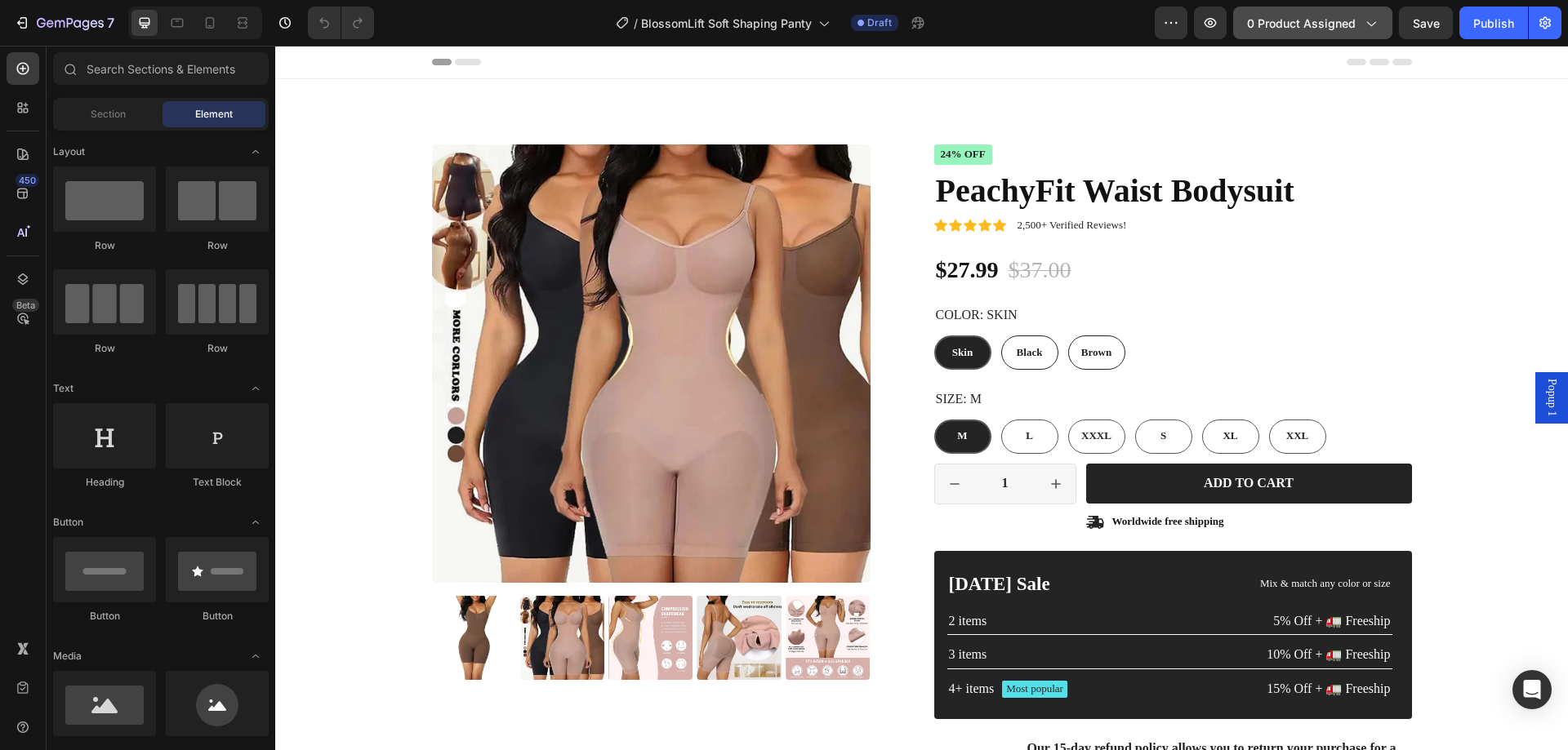
click at [1346, 25] on span "0 product assigned" at bounding box center [1302, 24] width 109 height 18
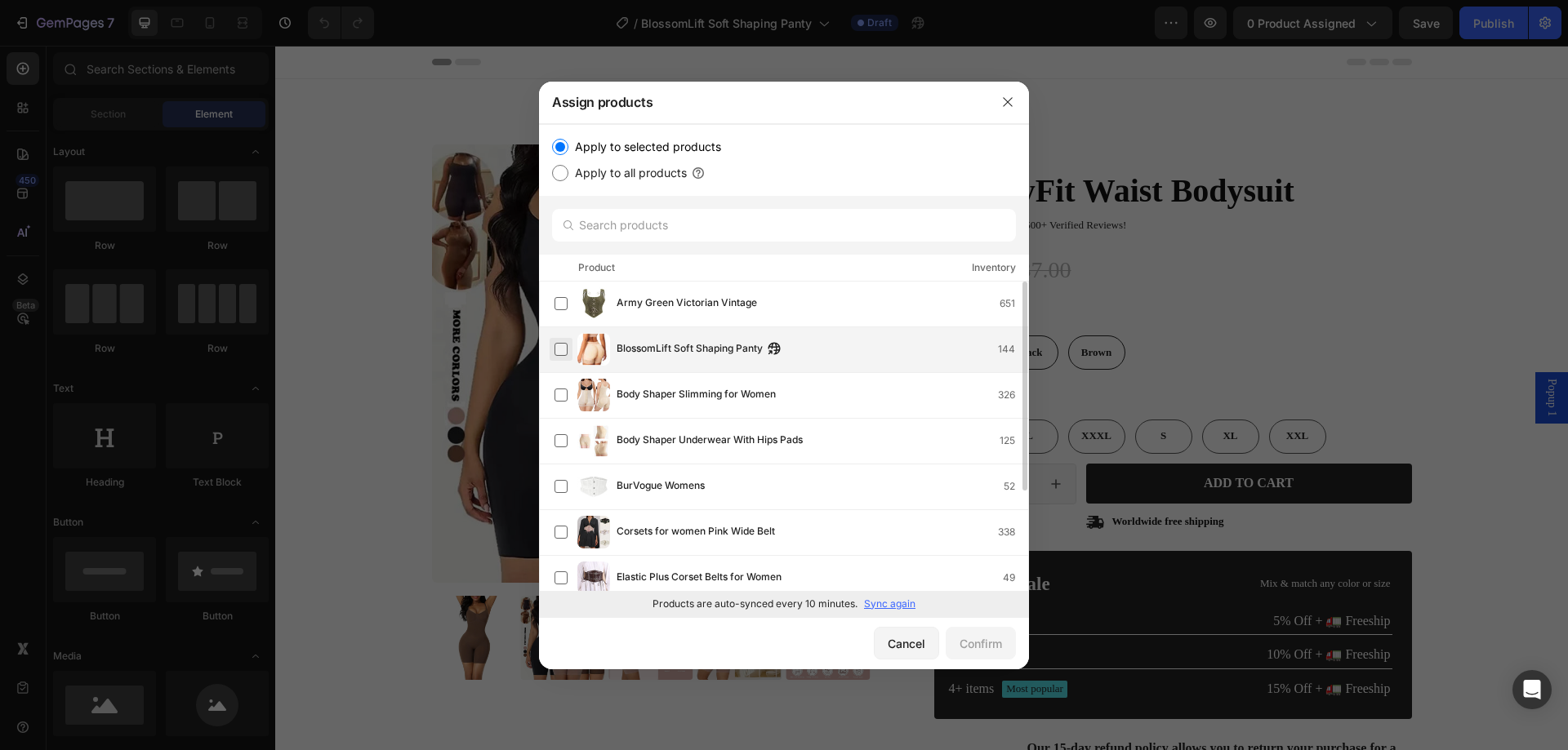
click at [560, 352] on label at bounding box center [561, 349] width 13 height 13
click at [974, 648] on div "Confirm" at bounding box center [981, 644] width 42 height 18
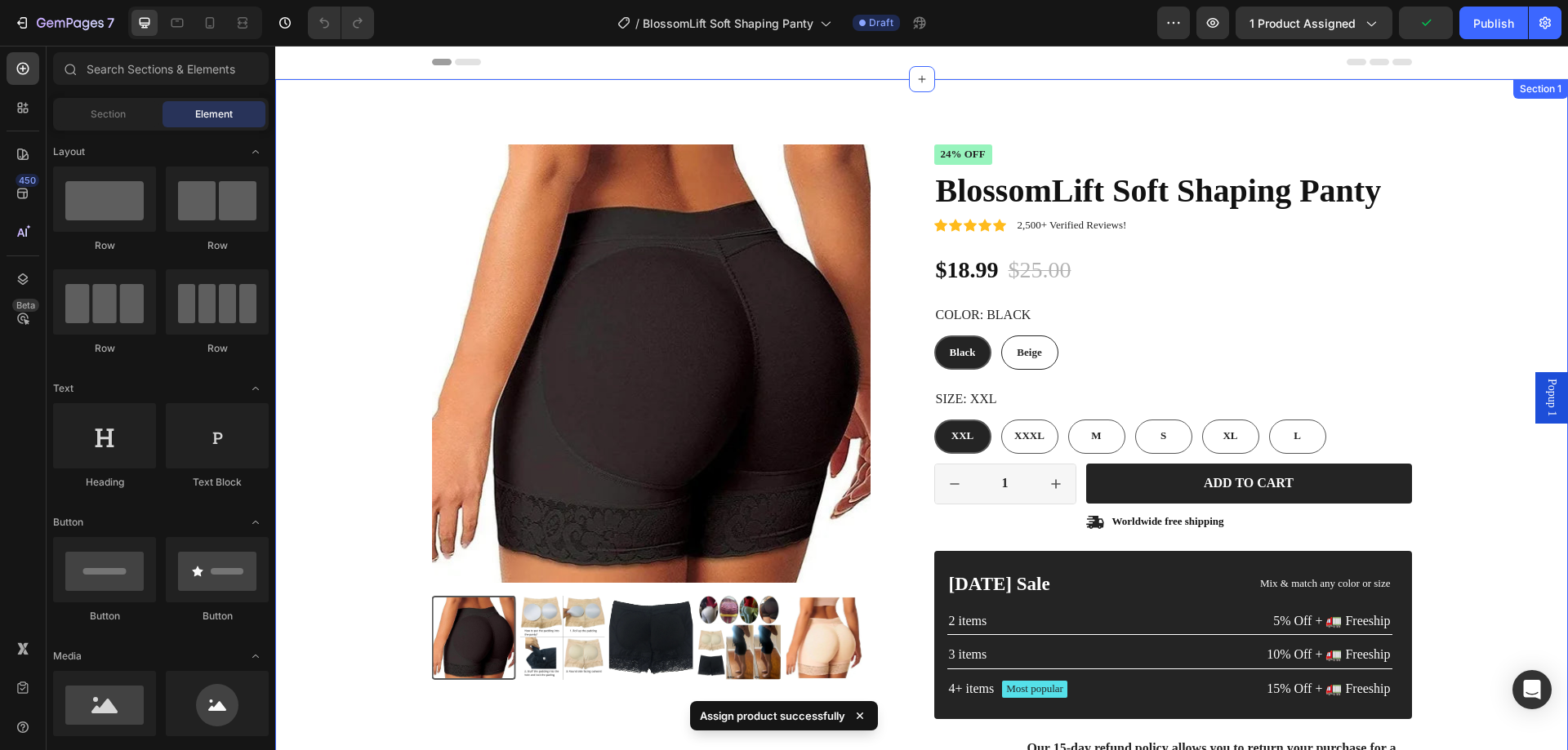
click at [586, 351] on img at bounding box center [651, 363] width 439 height 439
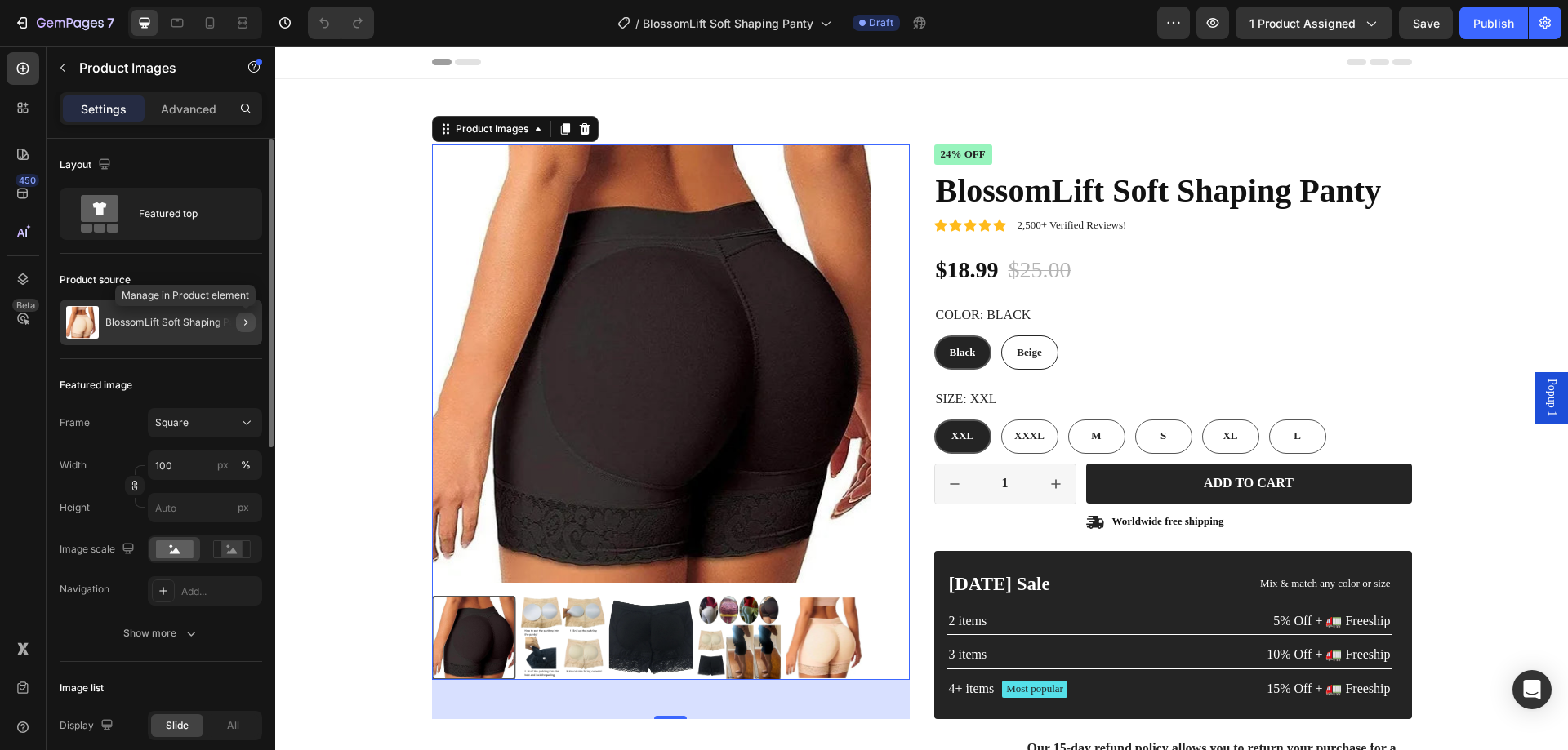
click at [245, 320] on icon "button" at bounding box center [246, 322] width 4 height 6
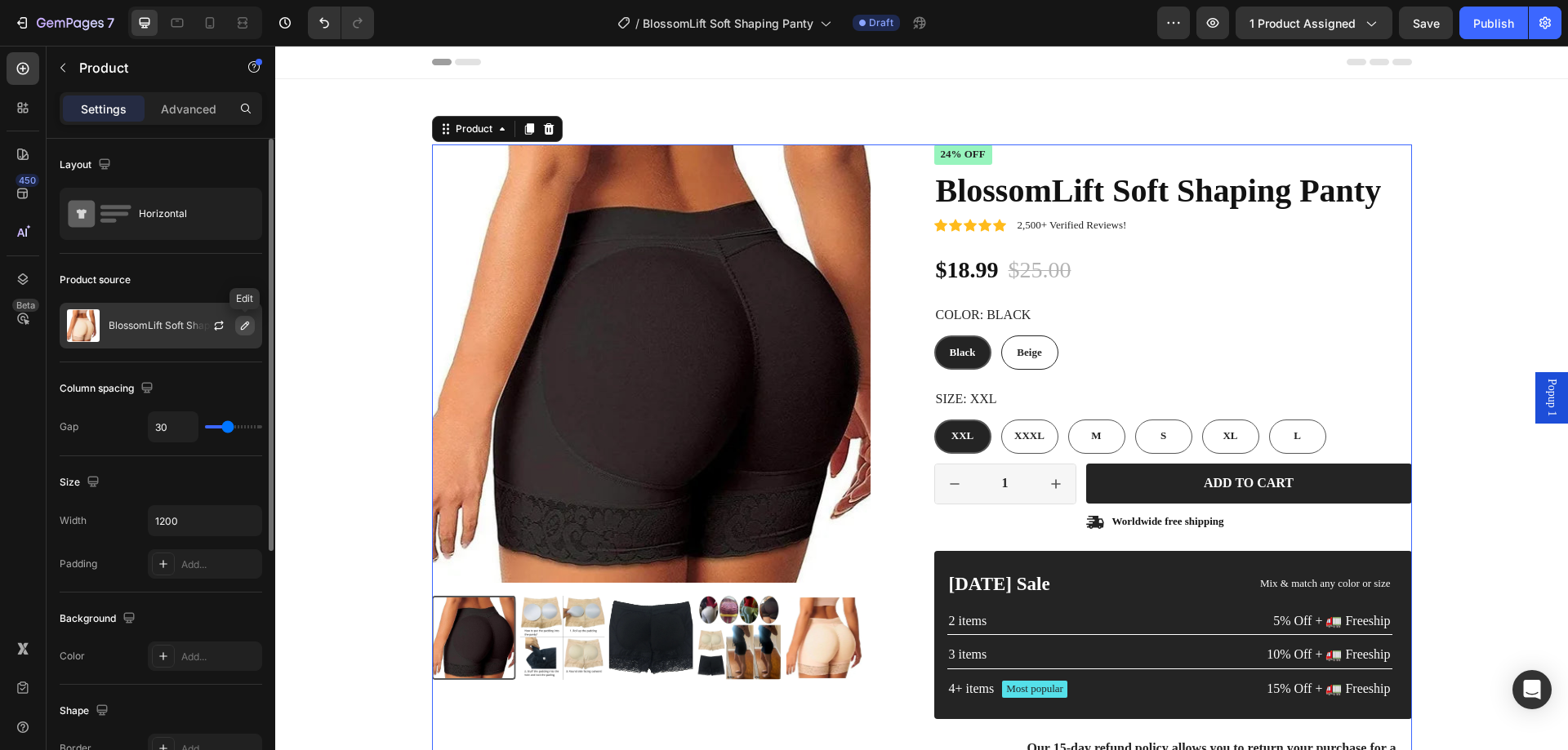
click at [250, 330] on icon "button" at bounding box center [244, 325] width 13 height 13
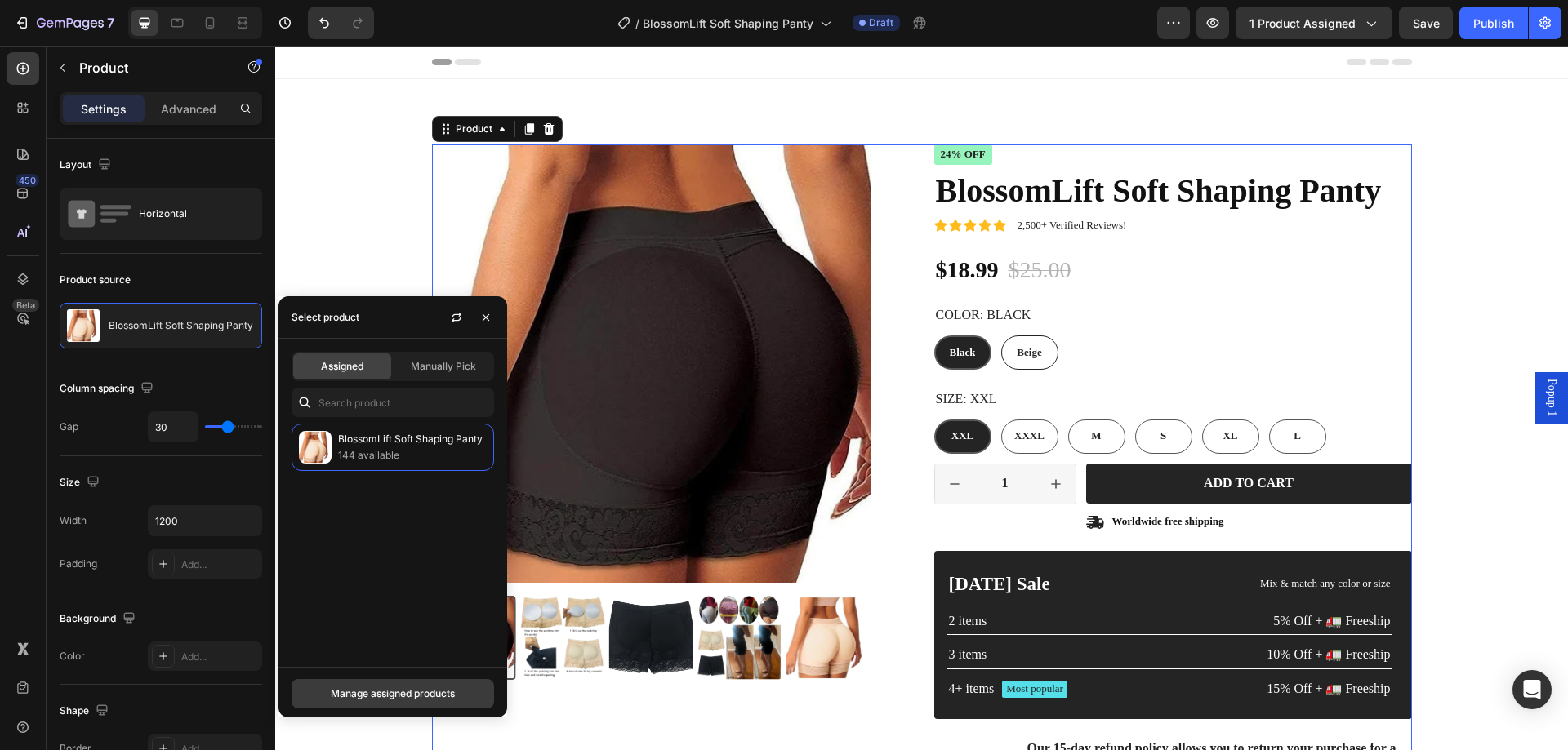
click at [372, 693] on div "Manage assigned products" at bounding box center [392, 694] width 124 height 15
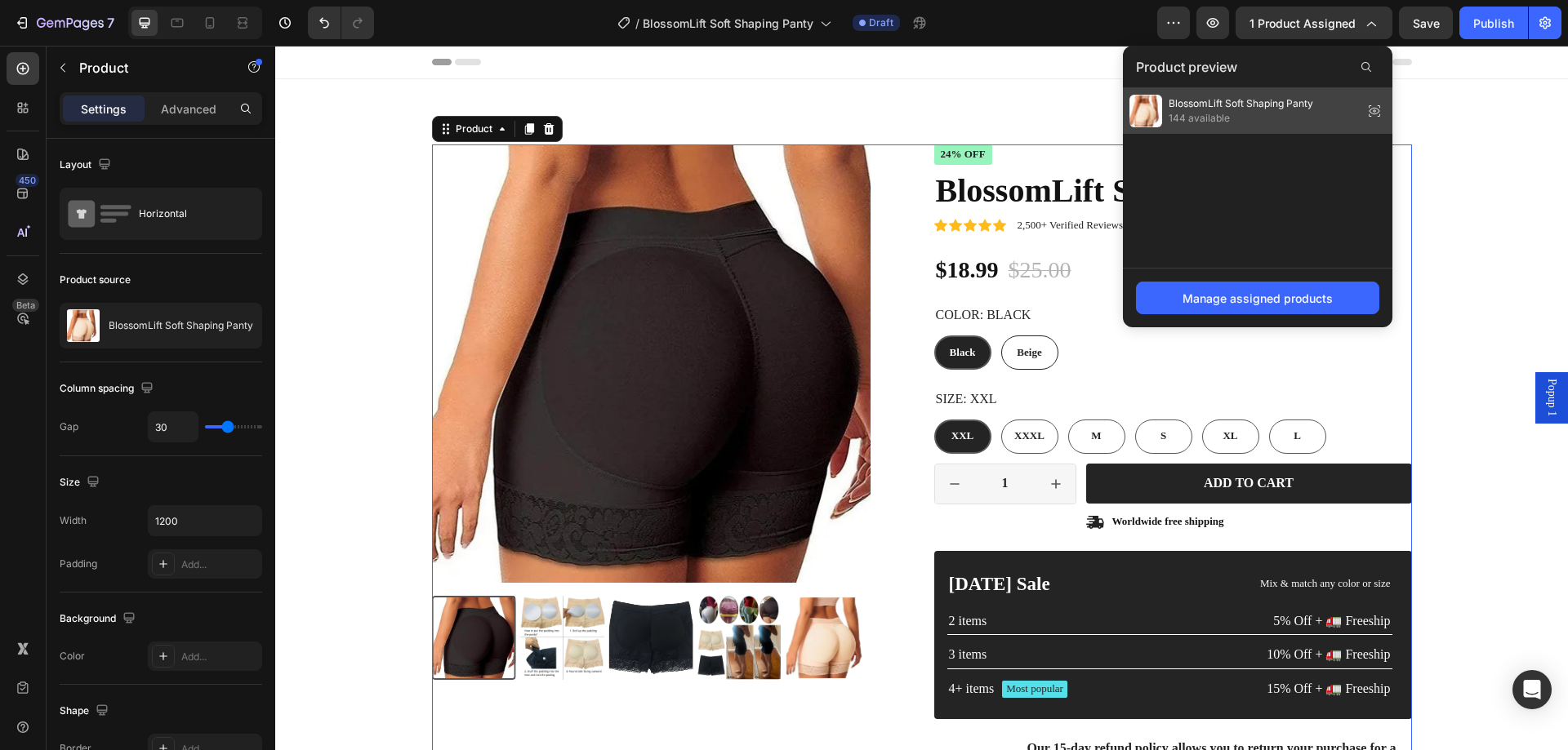
click at [1140, 113] on img at bounding box center [1145, 111] width 33 height 33
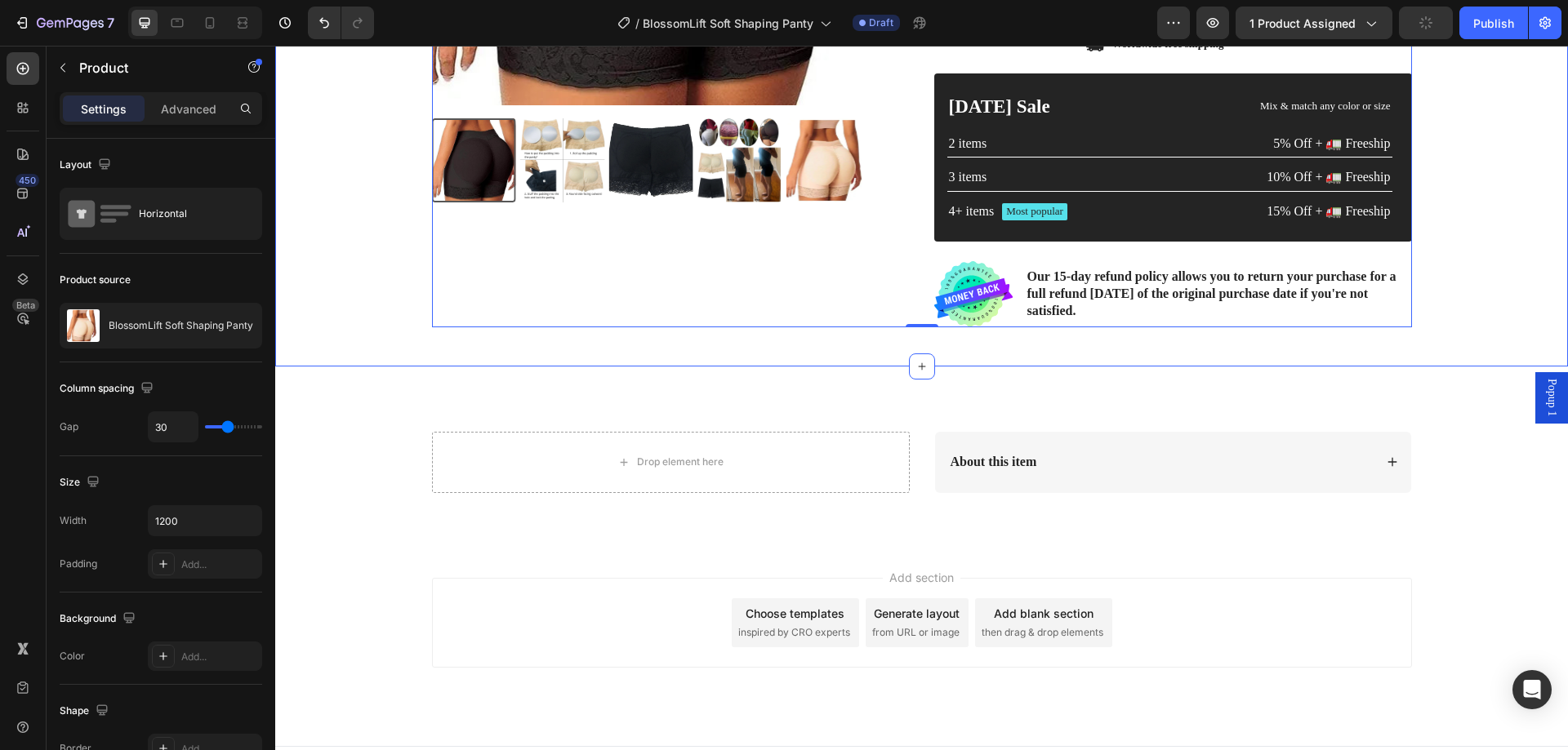
scroll to position [490, 0]
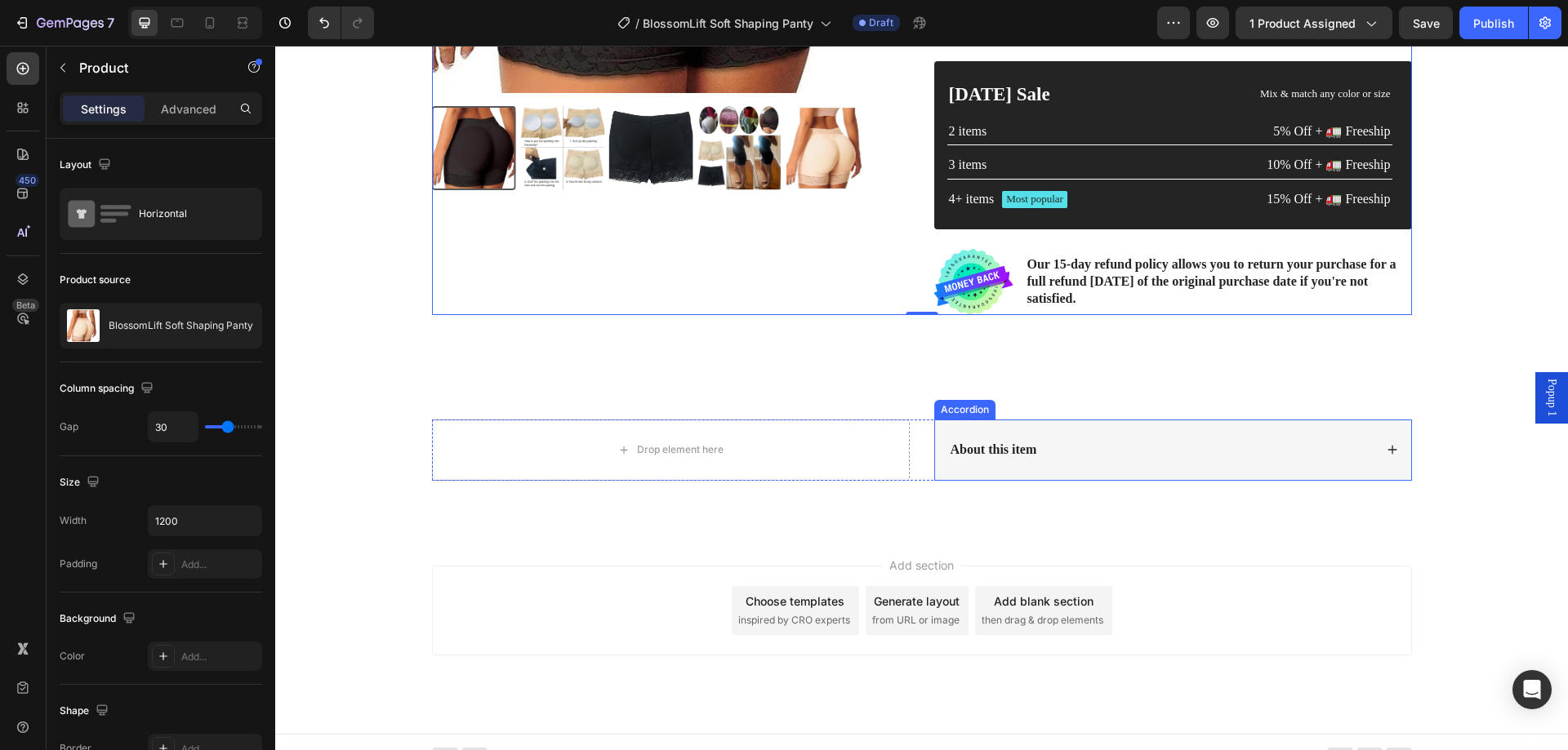
click at [1390, 448] on icon at bounding box center [1392, 449] width 11 height 11
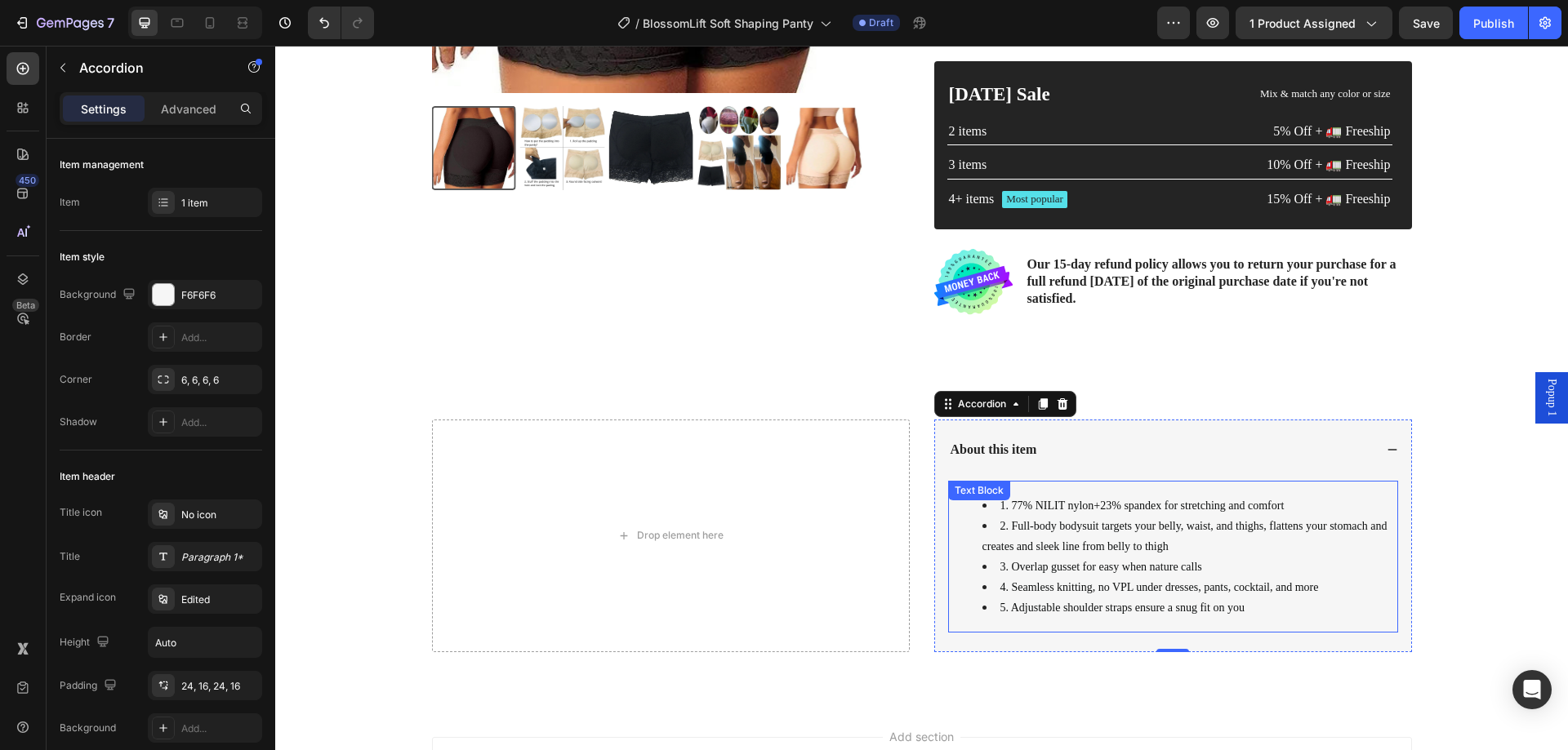
click at [1112, 557] on li "3. Overlap gusset for easy when nature calls" at bounding box center [1189, 566] width 414 height 20
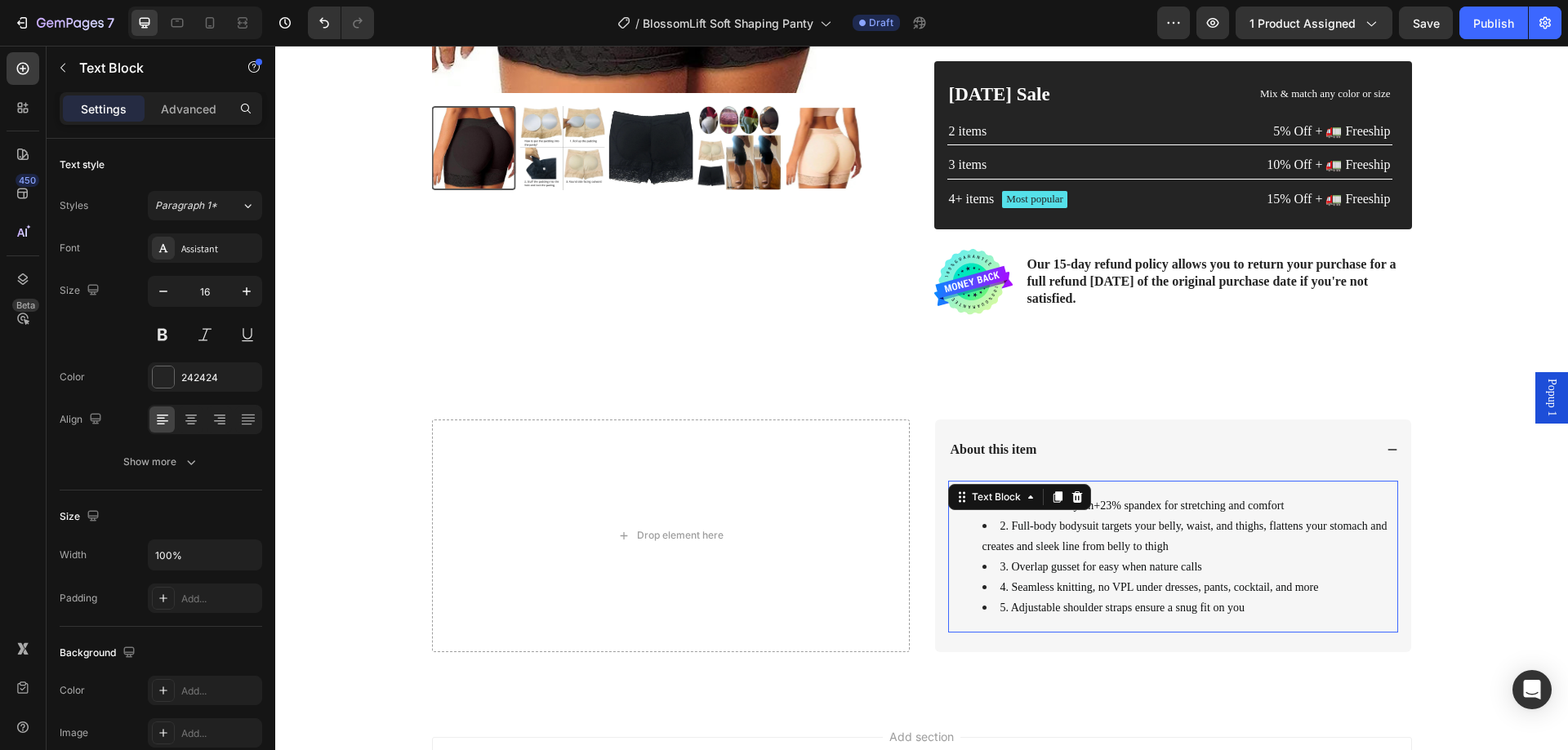
click at [1112, 557] on li "3. Overlap gusset for easy when nature calls" at bounding box center [1189, 566] width 414 height 20
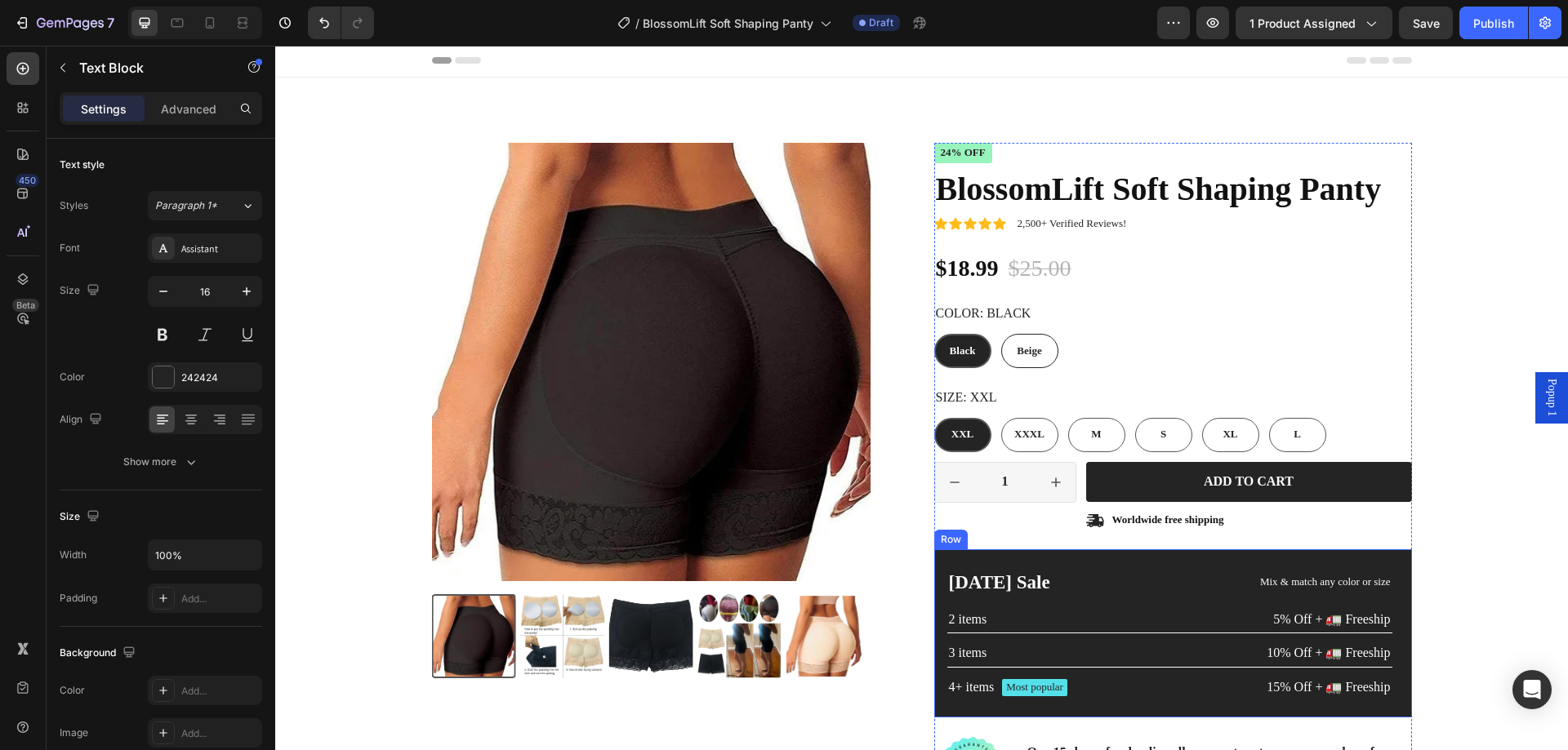
scroll to position [0, 0]
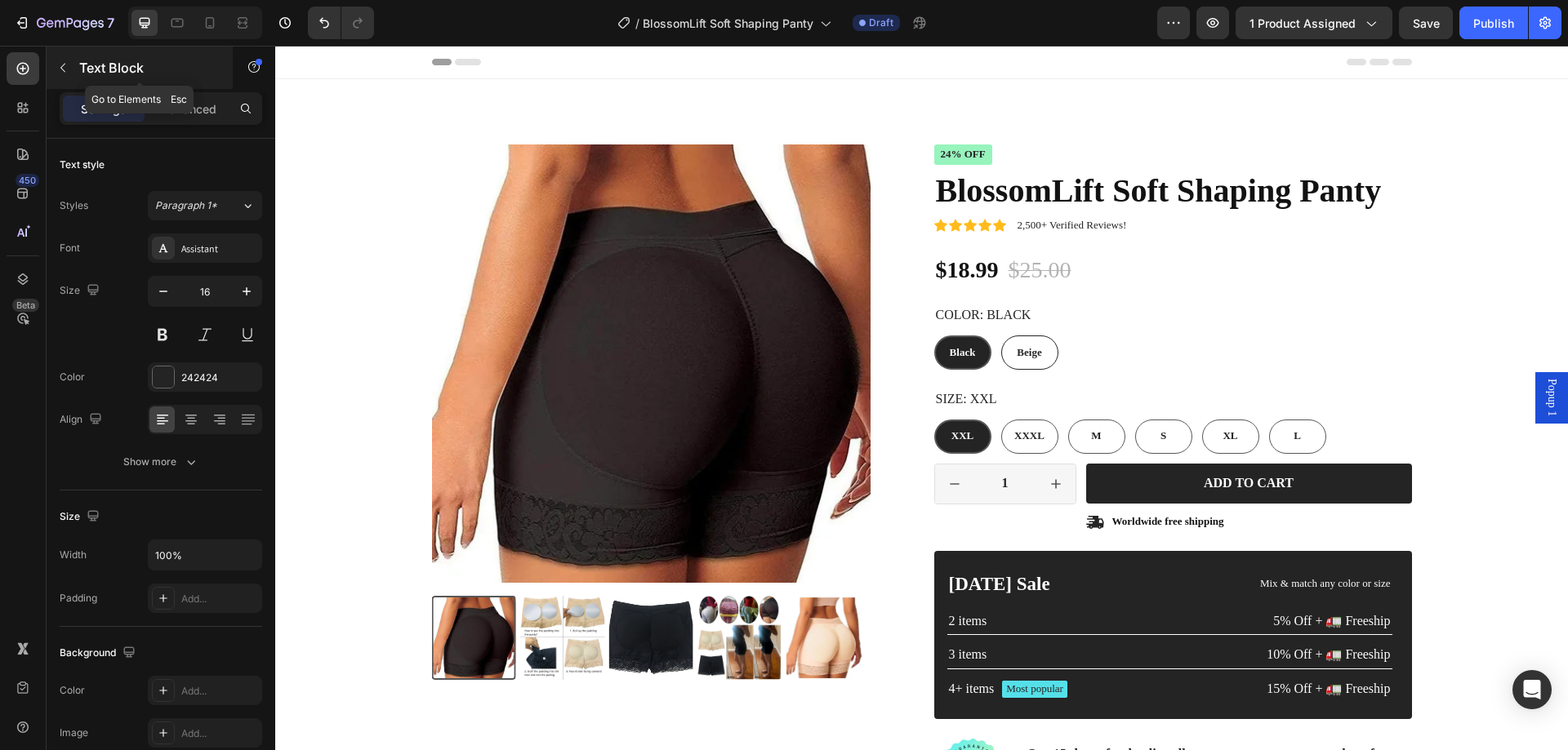
click at [64, 70] on icon "button" at bounding box center [62, 68] width 13 height 13
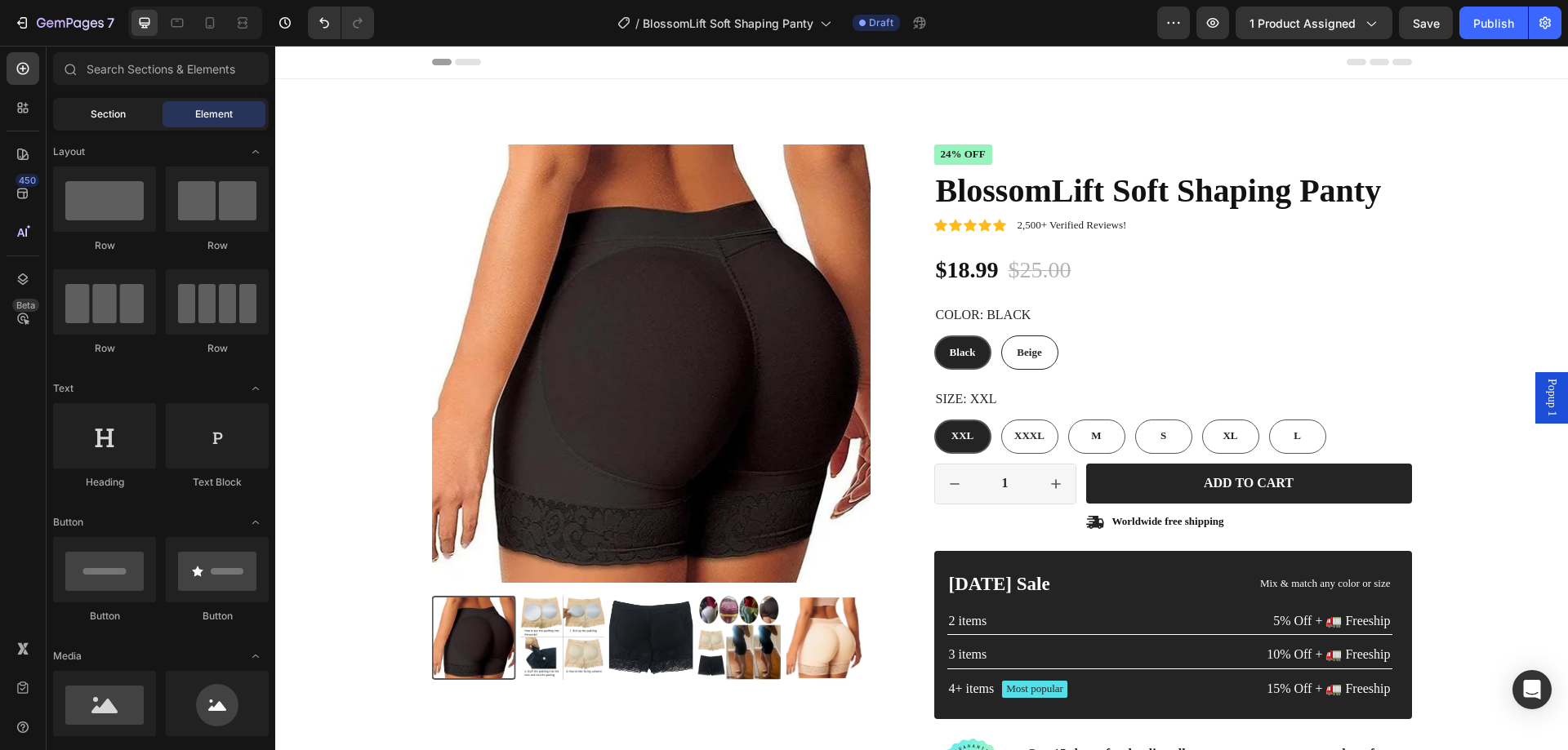
click at [103, 106] on div "Section" at bounding box center [107, 114] width 103 height 26
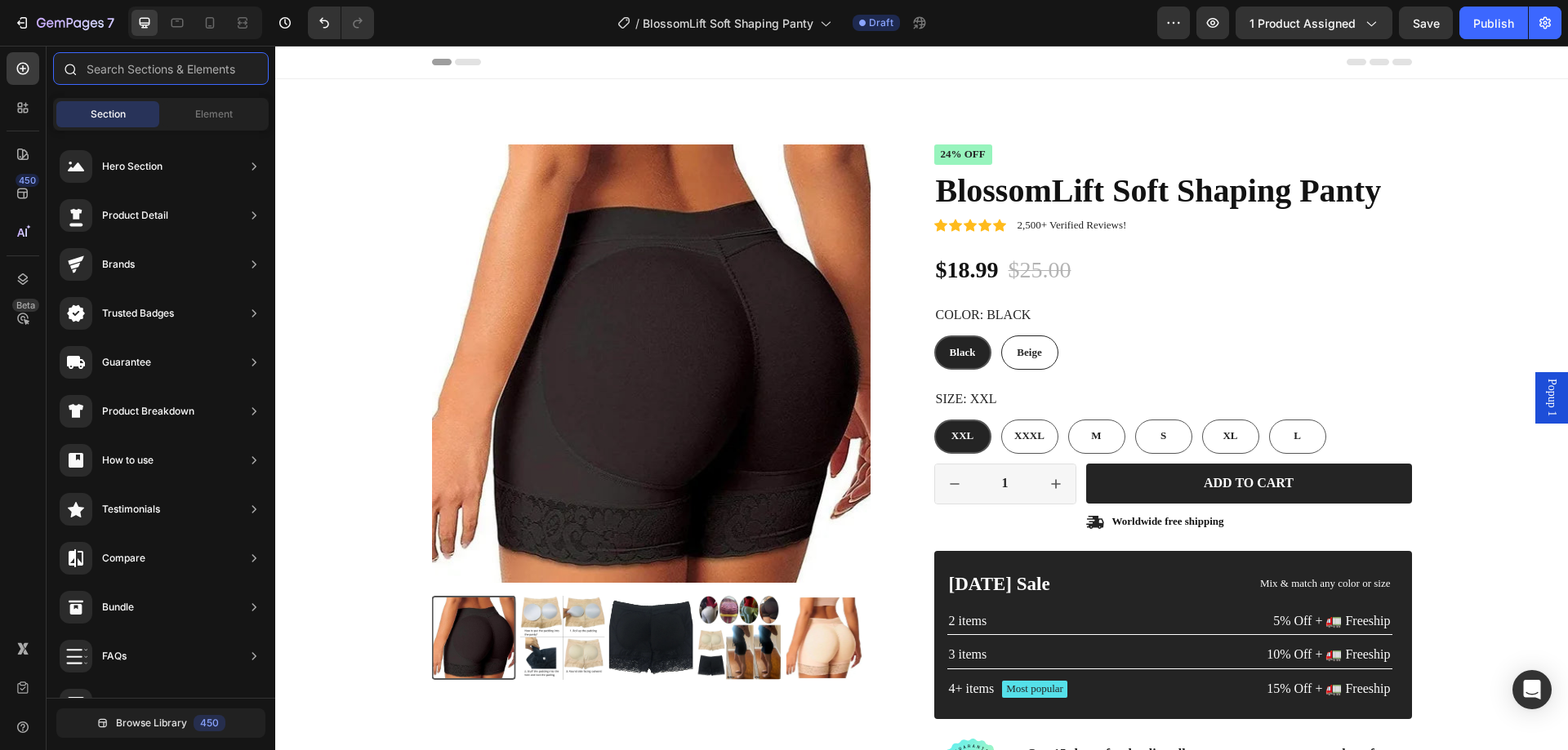
click at [128, 71] on input "text" at bounding box center [160, 68] width 215 height 33
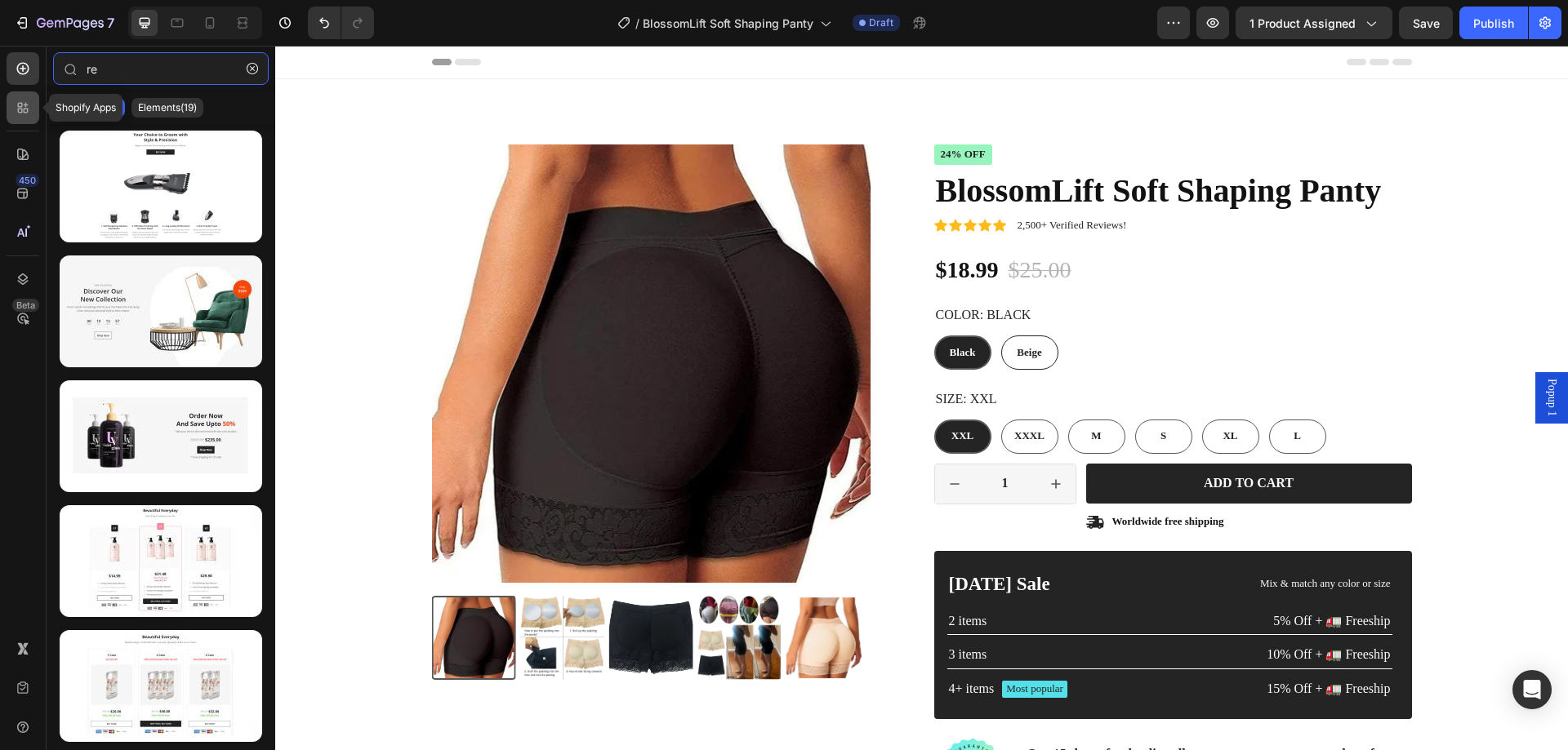
type input "re"
click at [32, 99] on div at bounding box center [22, 107] width 33 height 33
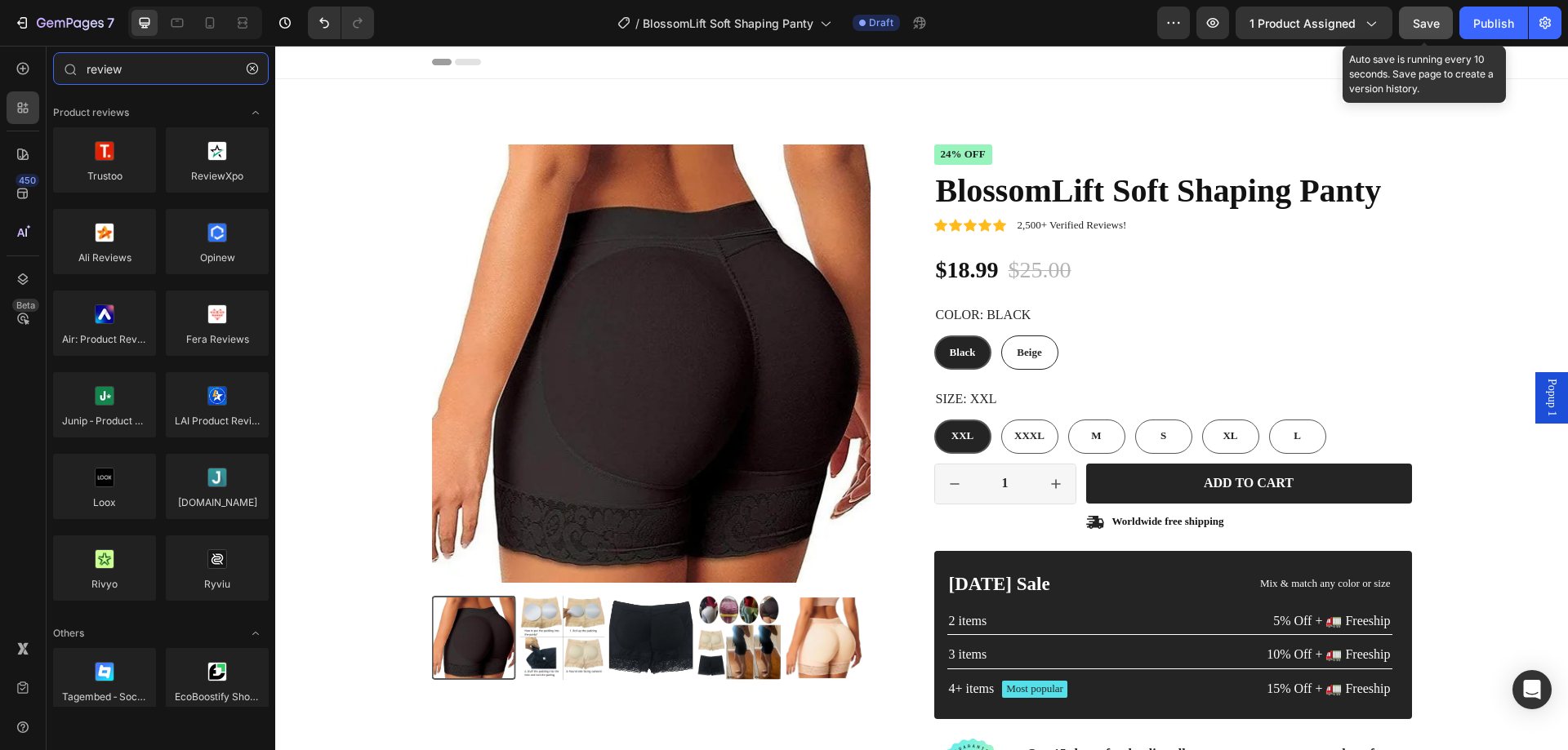
type input "review"
click at [1422, 30] on div "Save" at bounding box center [1426, 24] width 27 height 18
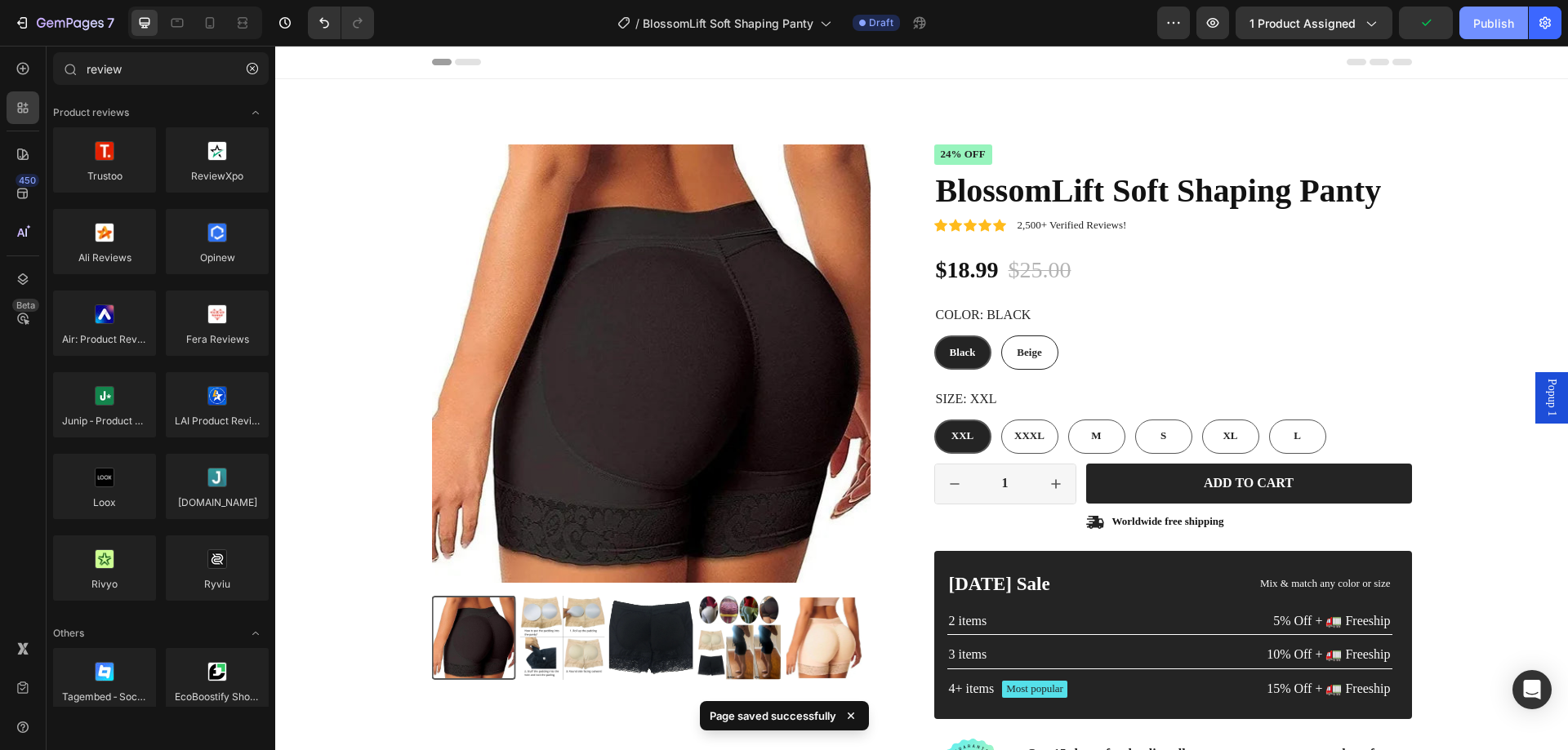
click at [1470, 25] on button "Publish" at bounding box center [1494, 22] width 69 height 33
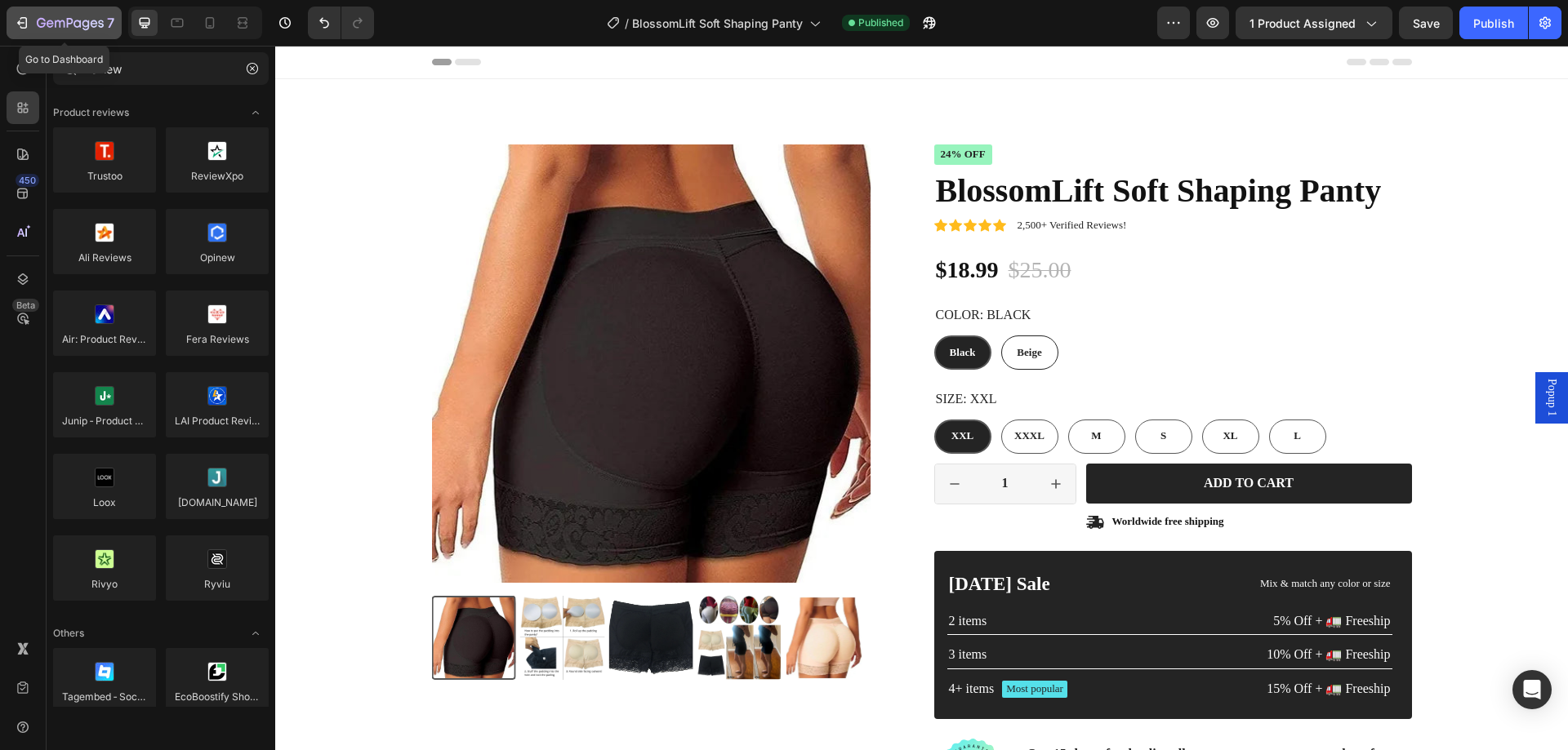
click at [13, 21] on button "7" at bounding box center [63, 22] width 115 height 33
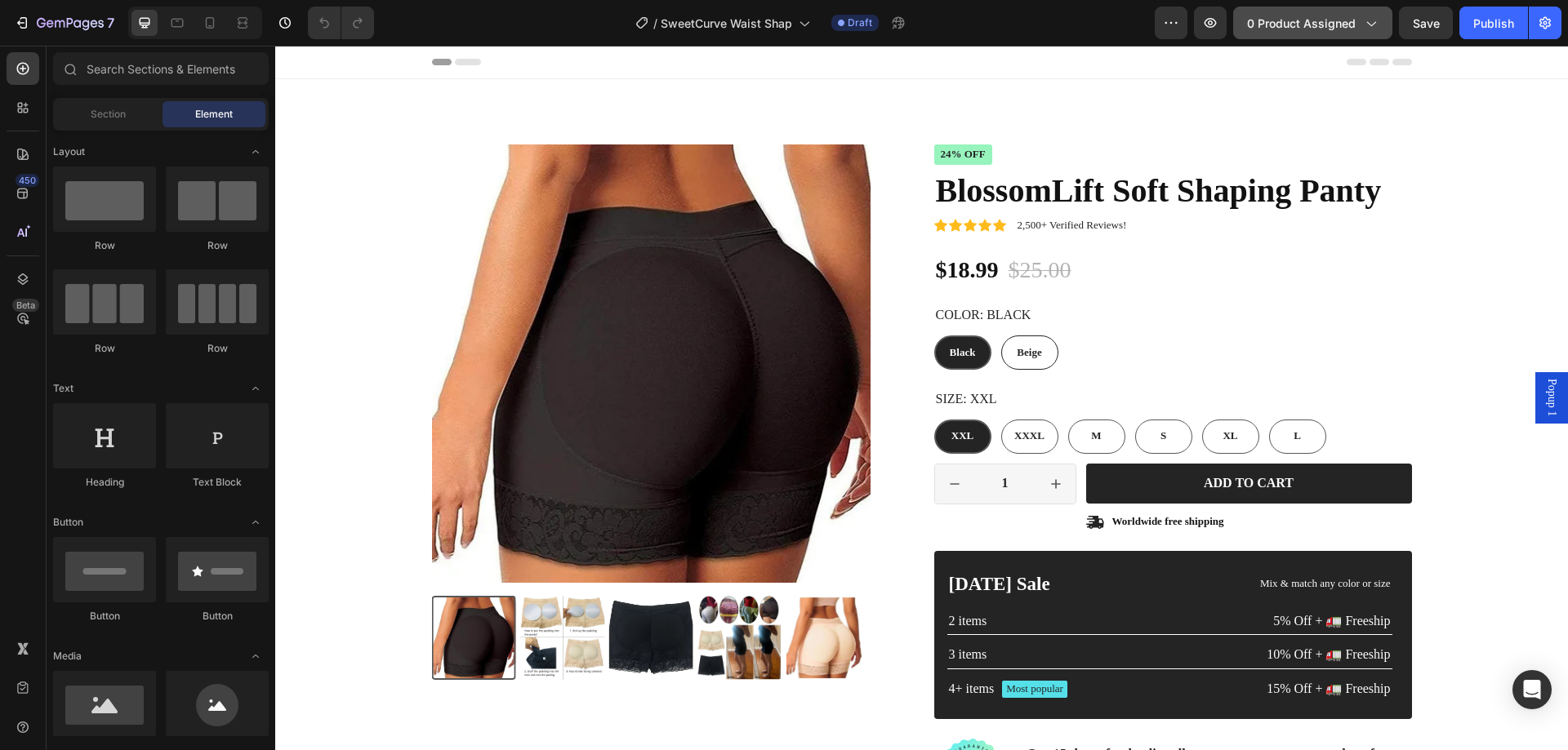
click at [1319, 20] on span "0 product assigned" at bounding box center [1302, 24] width 109 height 18
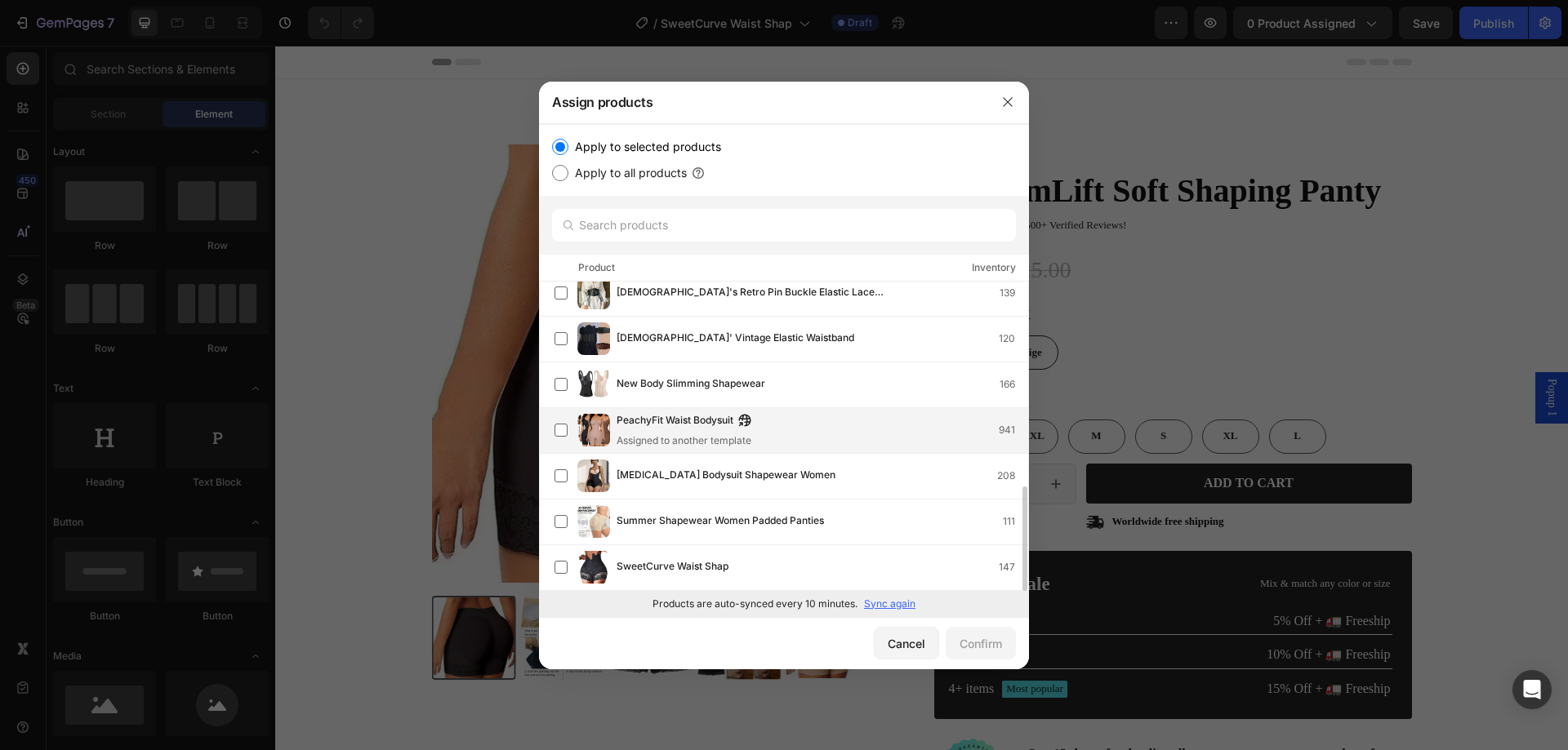
scroll to position [605, 0]
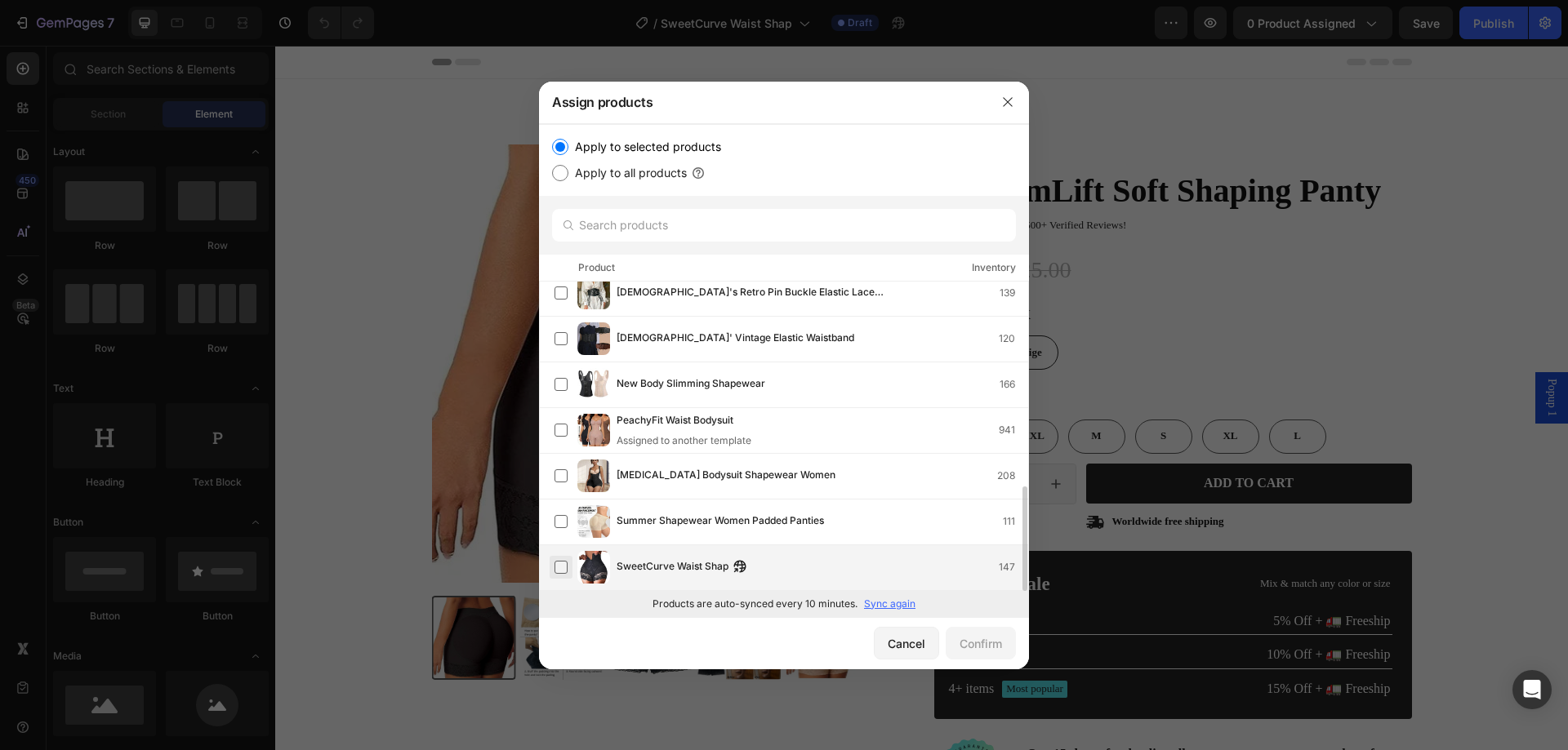
click at [558, 566] on label at bounding box center [561, 567] width 13 height 13
click at [975, 640] on div "Confirm" at bounding box center [981, 644] width 42 height 18
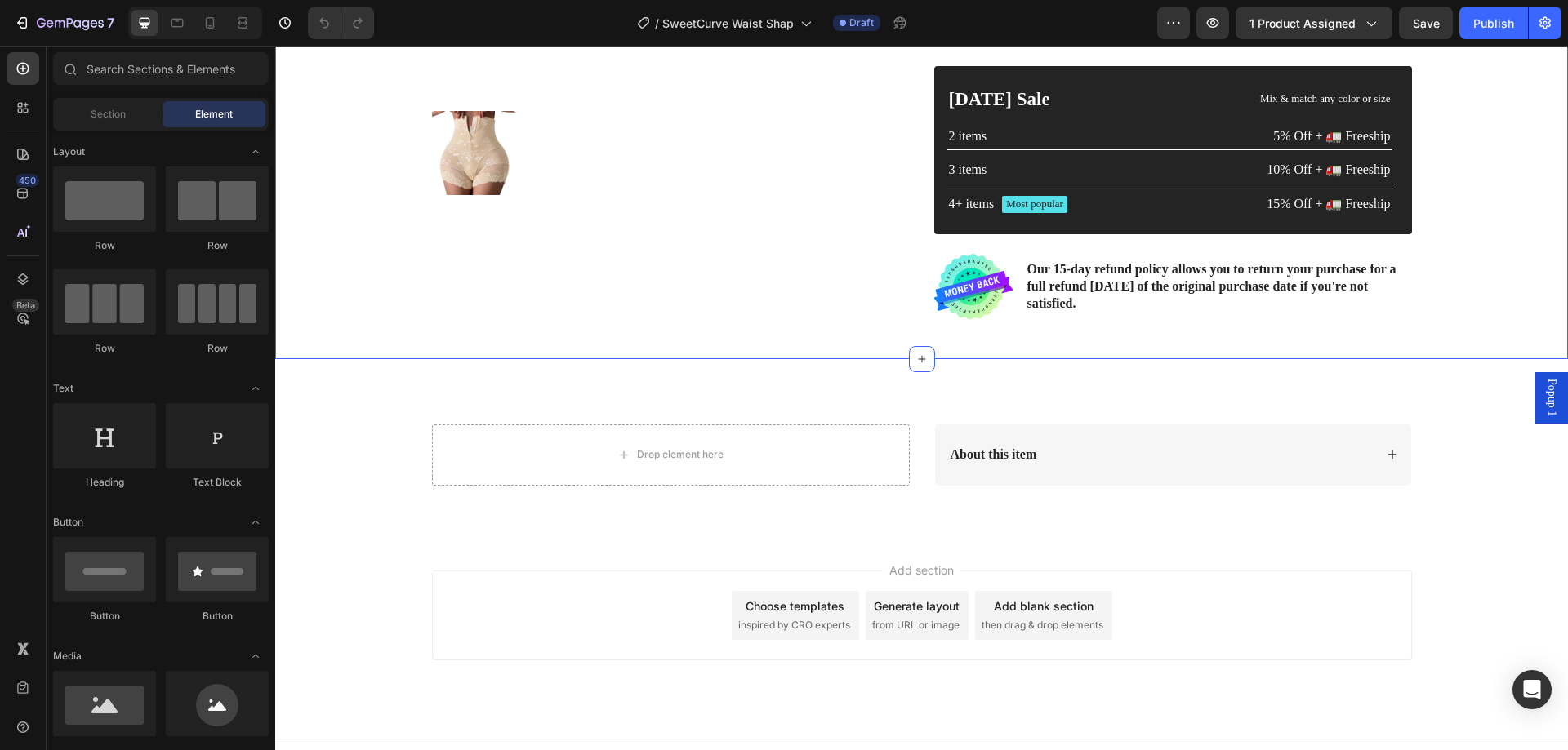
scroll to position [164, 0]
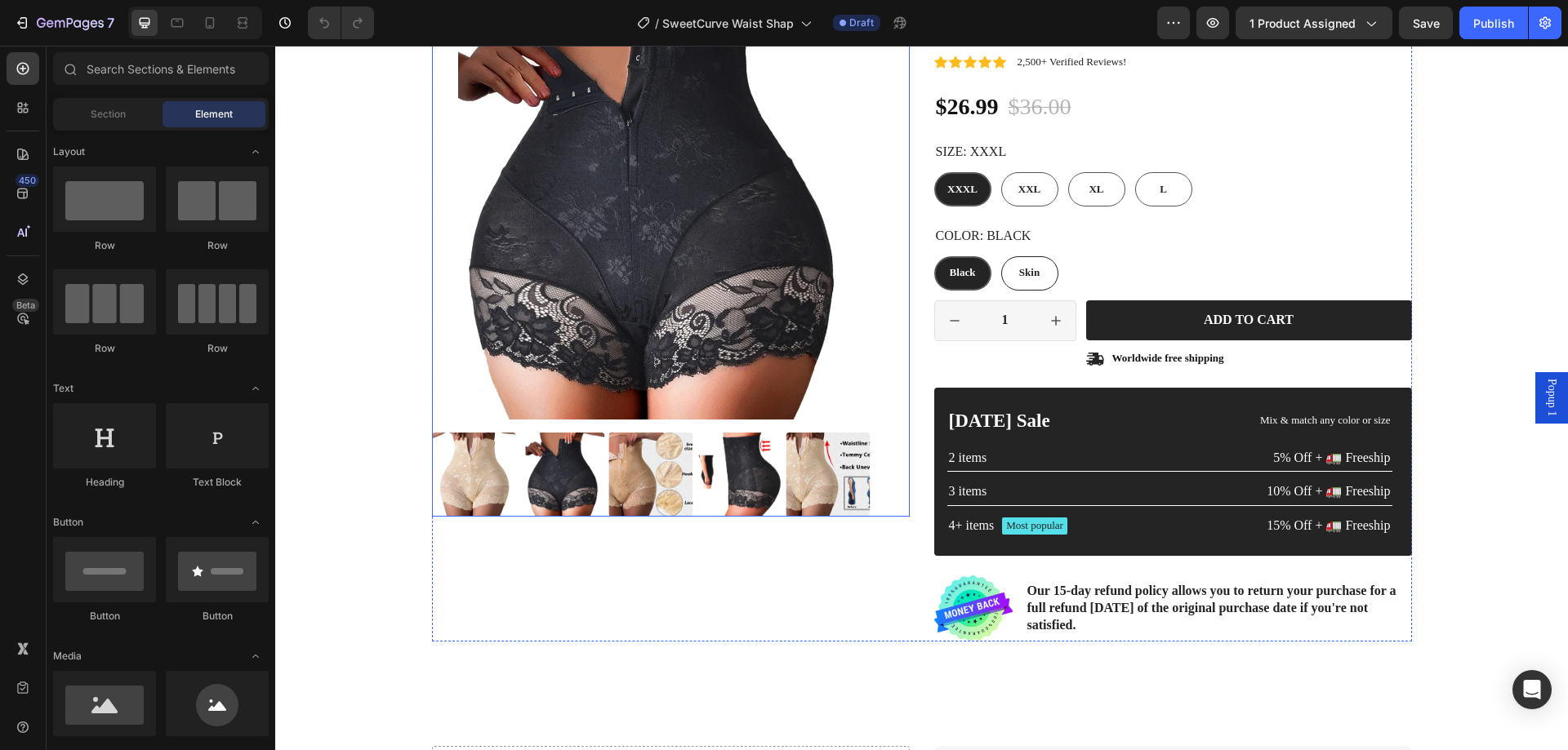
click at [459, 463] on img at bounding box center [473, 475] width 84 height 84
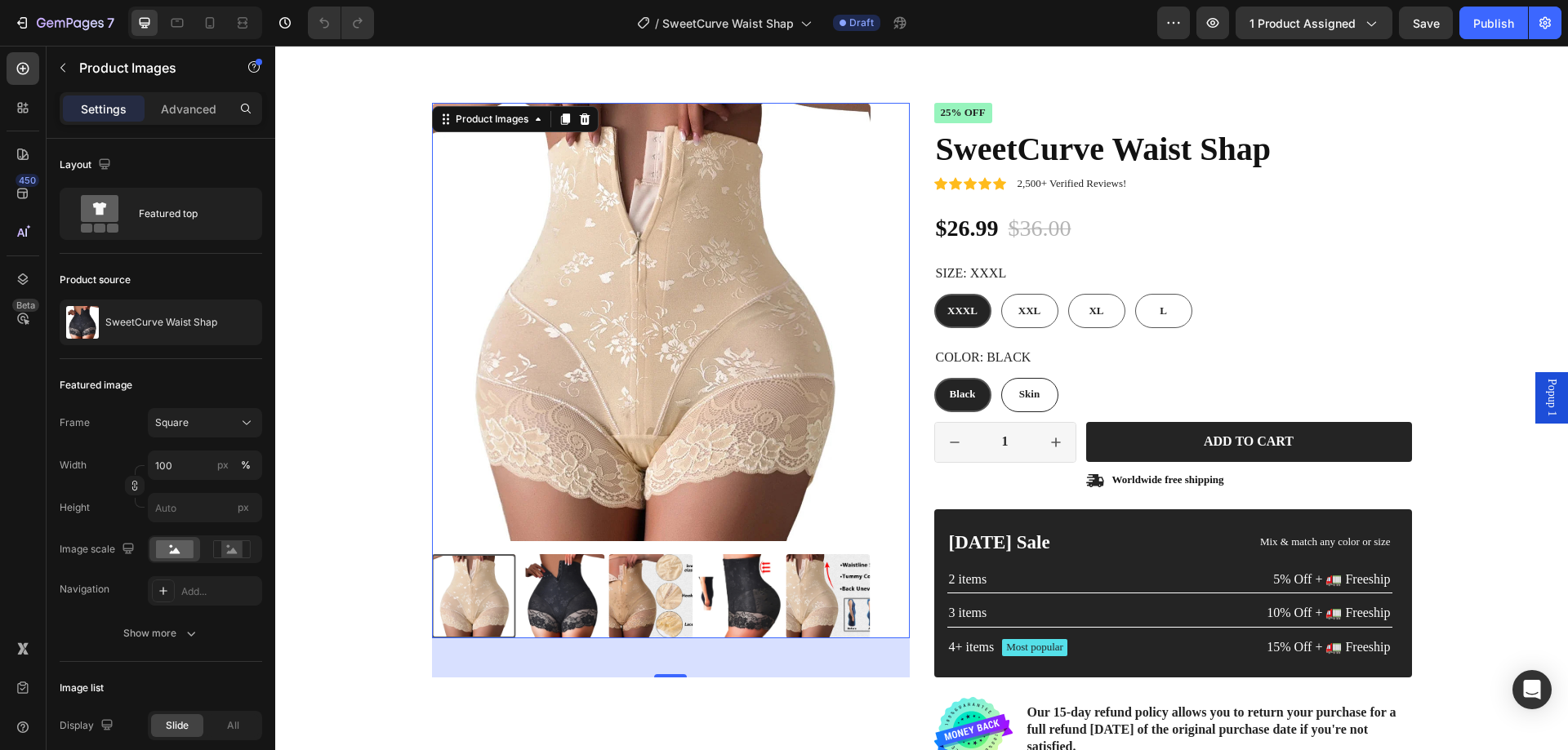
scroll to position [82, 0]
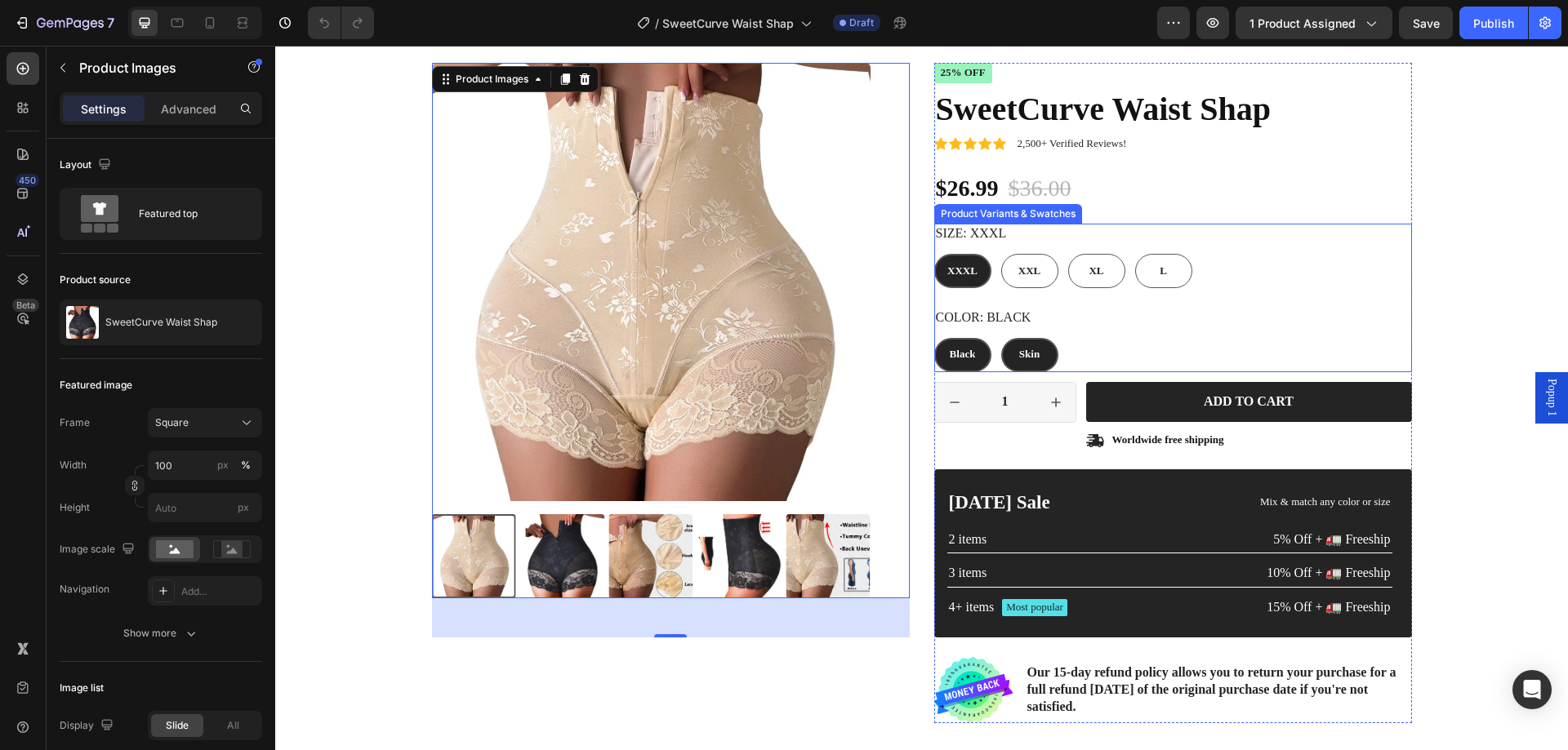
click at [1026, 356] on span "Skin" at bounding box center [1029, 354] width 20 height 12
click at [1002, 338] on input "Skin Skin Skin" at bounding box center [1001, 338] width 1 height 1
radio input "true"
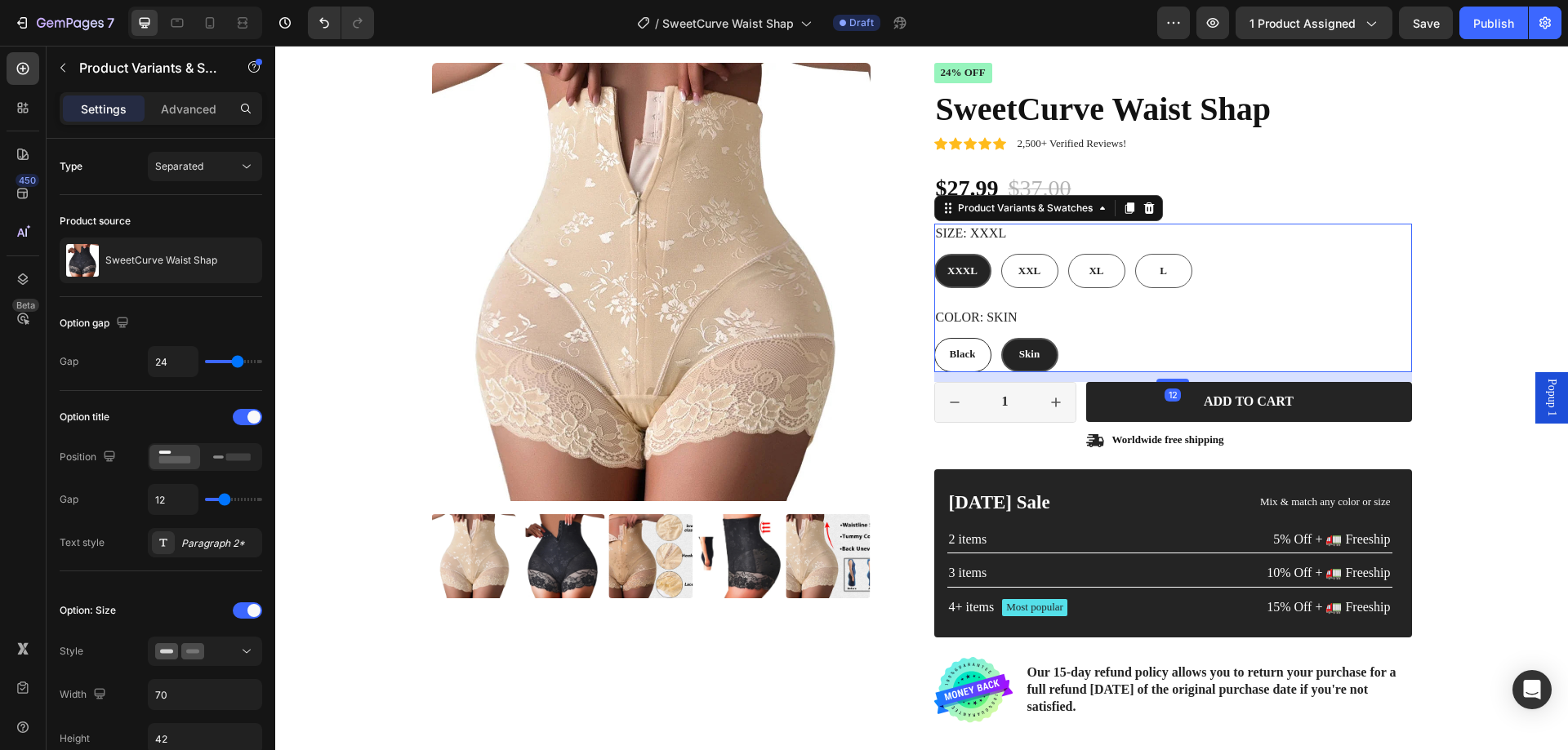
click at [1019, 353] on span "Skin" at bounding box center [1029, 354] width 20 height 12
click at [1002, 338] on input "Skin Skin Skin" at bounding box center [1001, 338] width 1 height 1
click at [1019, 353] on span "Skin" at bounding box center [1029, 354] width 20 height 12
click at [1002, 338] on input "Skin Skin Skin" at bounding box center [1001, 338] width 1 height 1
click at [950, 352] on span "Black" at bounding box center [963, 354] width 26 height 12
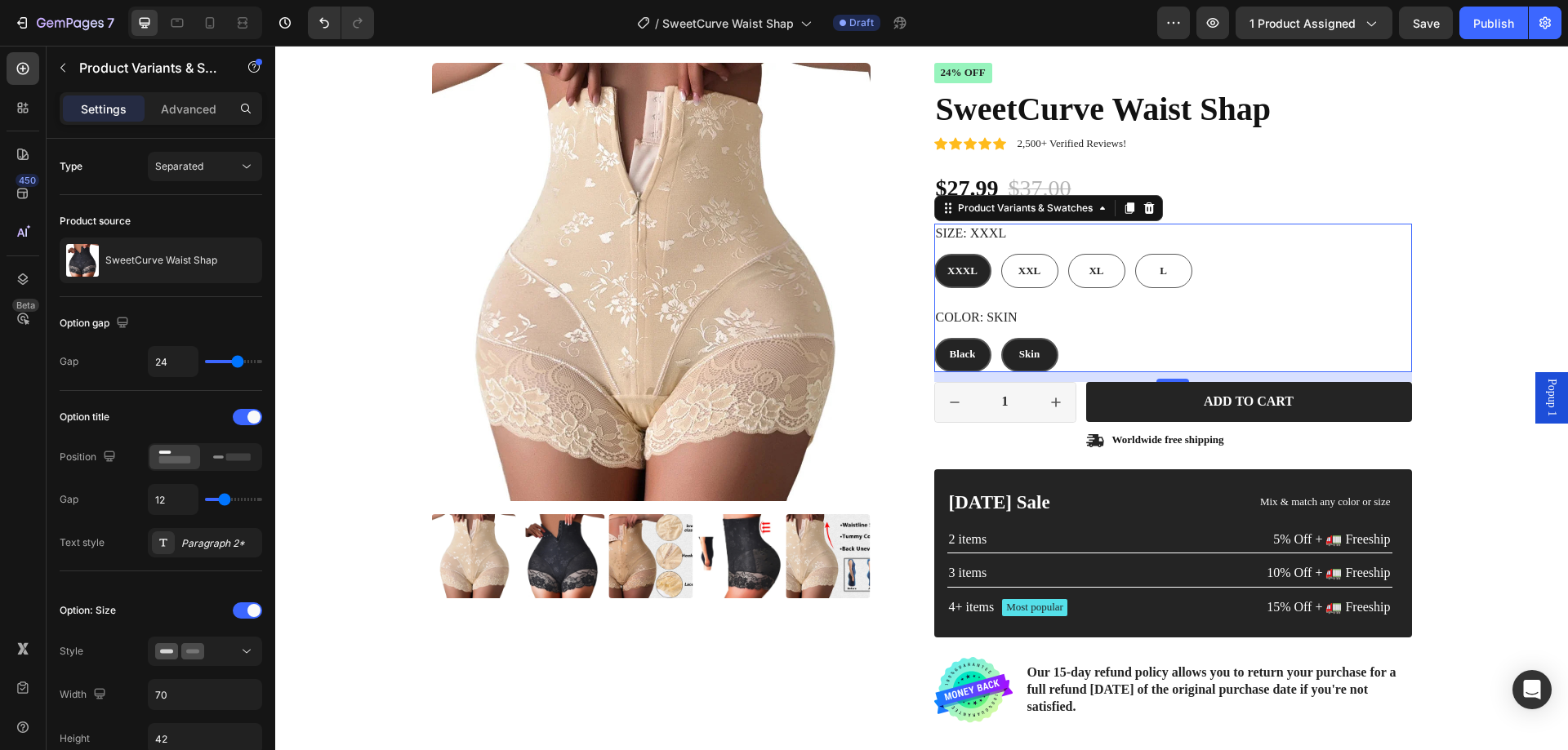
click at [934, 338] on input "Black Black Black" at bounding box center [933, 338] width 1 height 1
radio input "true"
click at [950, 352] on span "Black" at bounding box center [963, 354] width 26 height 12
click at [934, 338] on input "Black Black Black" at bounding box center [933, 338] width 1 height 1
click at [950, 352] on span "Black" at bounding box center [963, 354] width 26 height 12
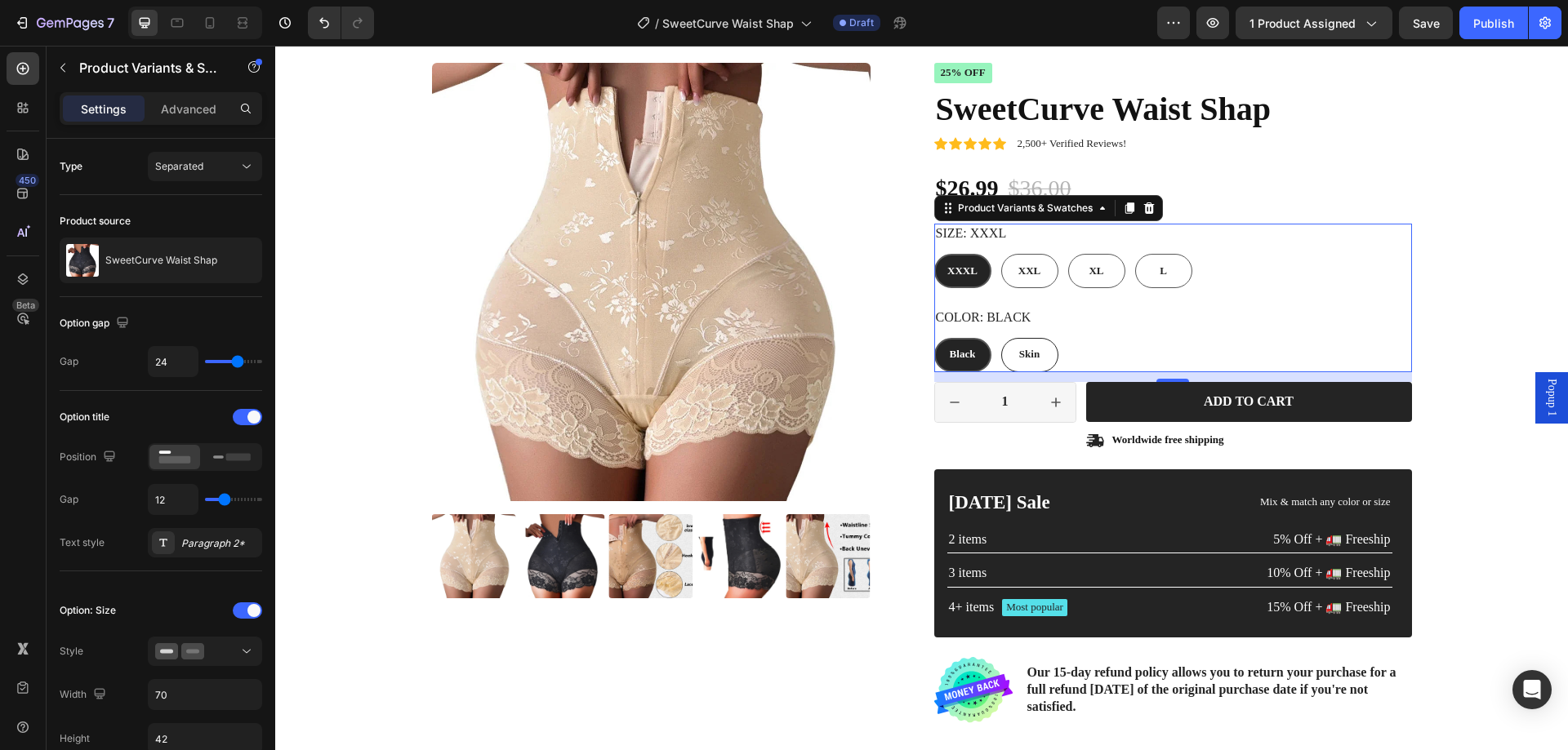
click at [934, 338] on input "Black Black Black" at bounding box center [933, 338] width 1 height 1
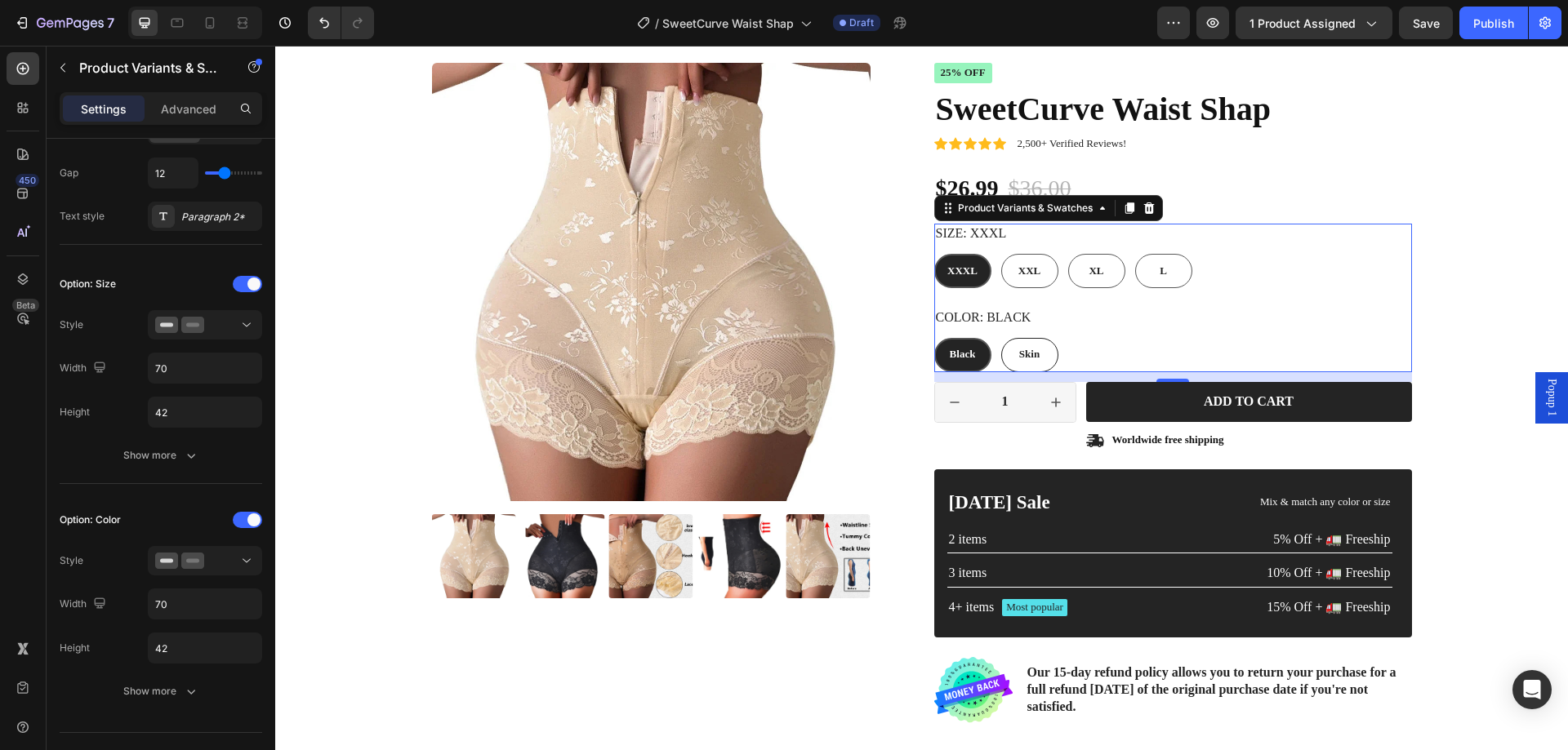
scroll to position [0, 0]
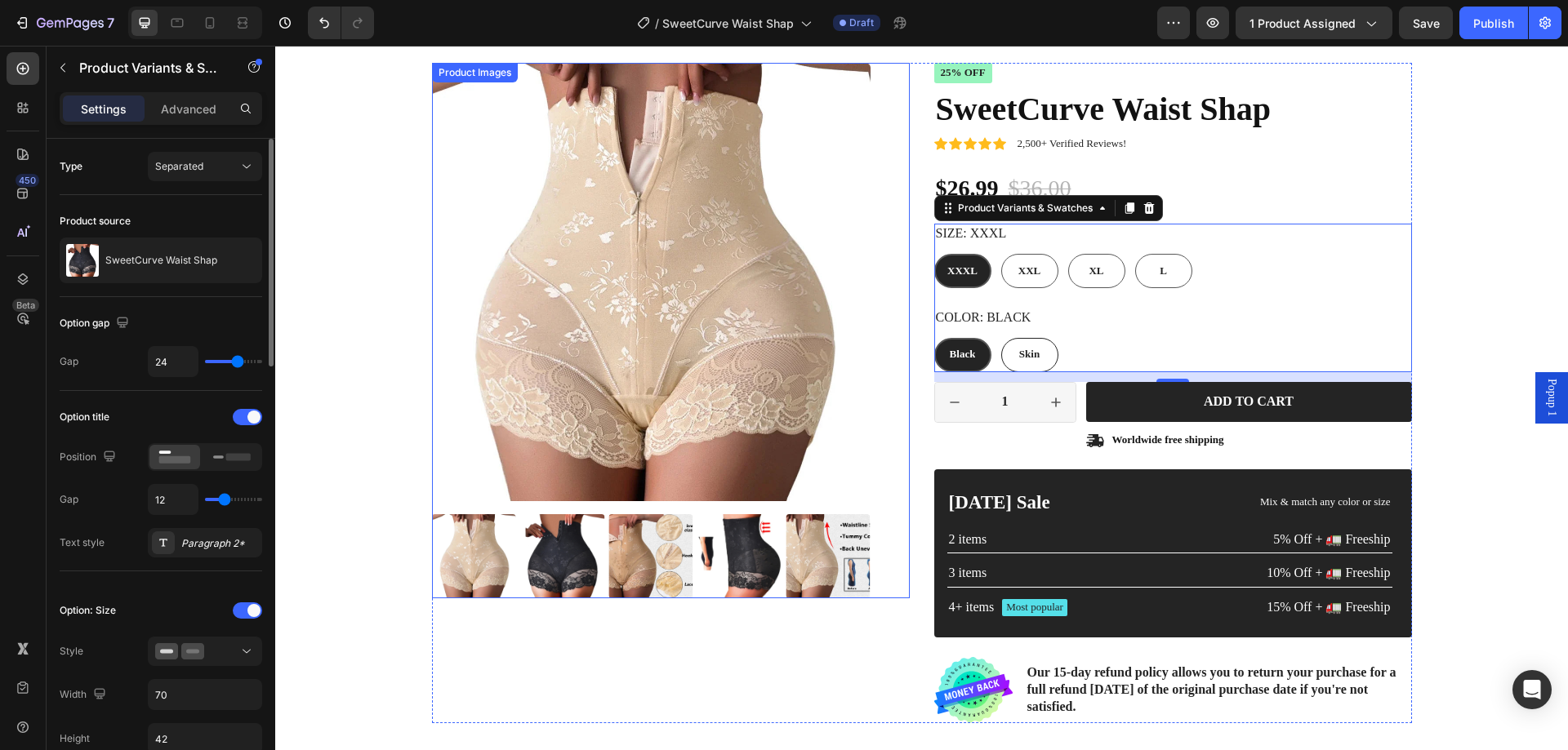
click at [574, 552] on img at bounding box center [563, 557] width 84 height 84
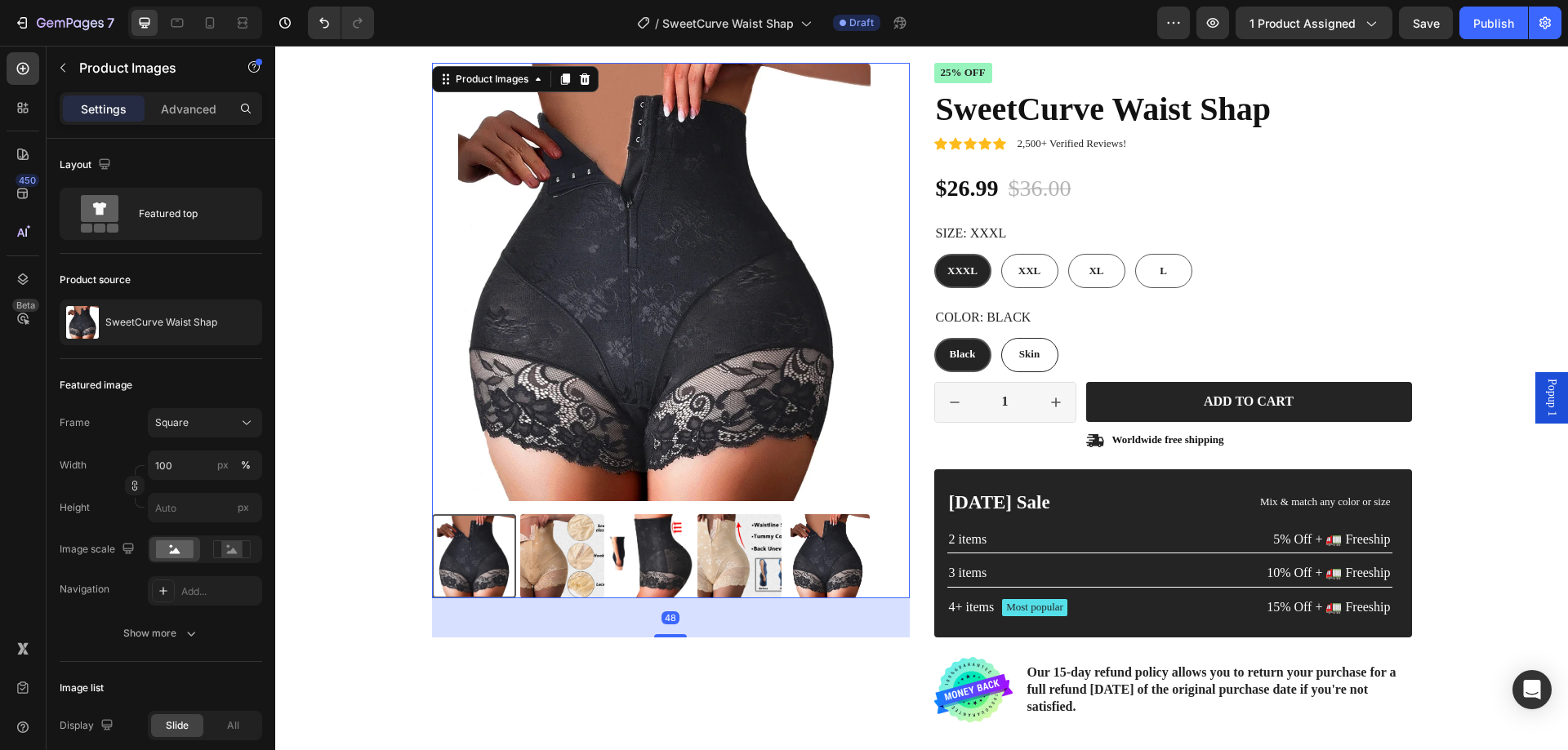
click at [726, 546] on img at bounding box center [740, 557] width 84 height 84
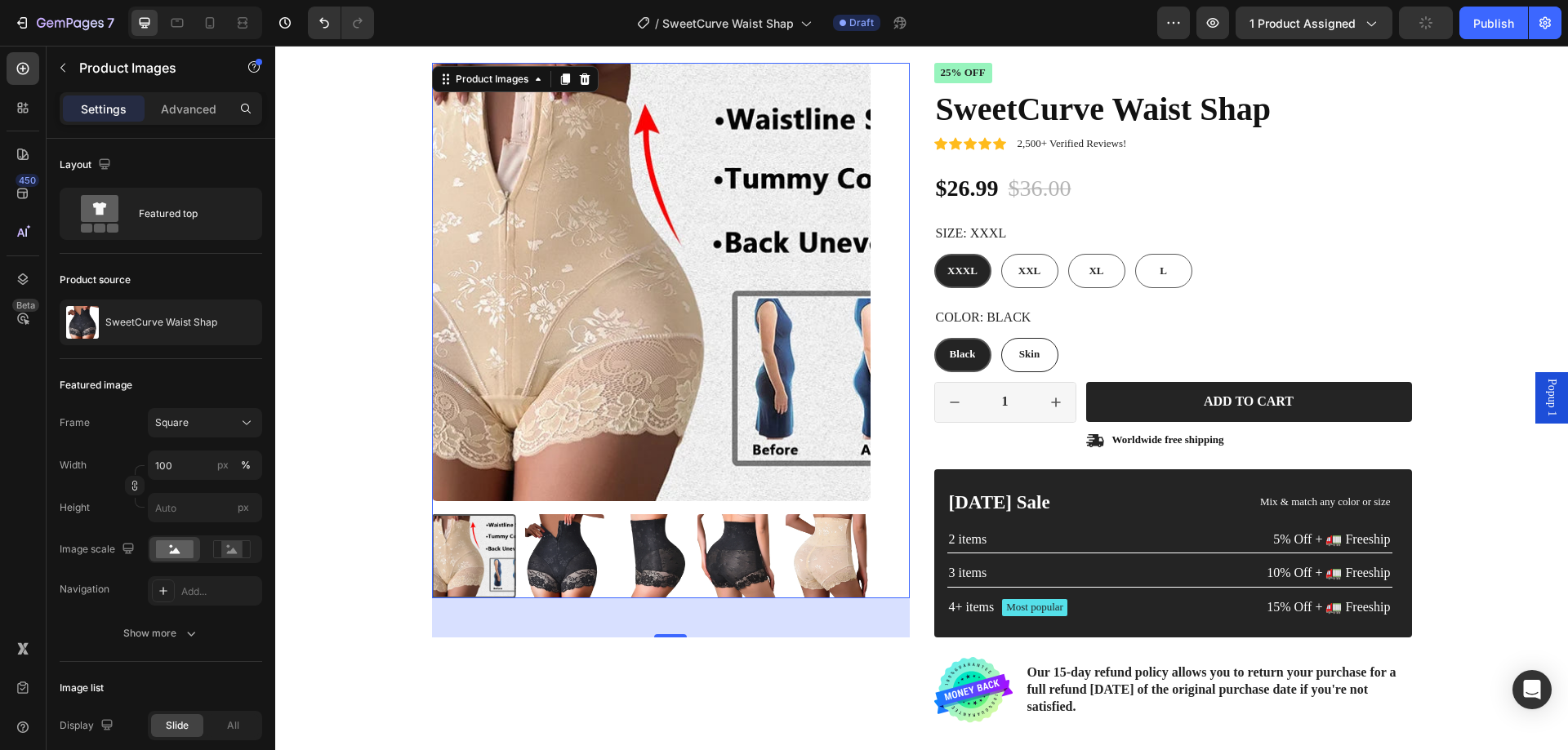
click at [565, 548] on img at bounding box center [563, 557] width 84 height 84
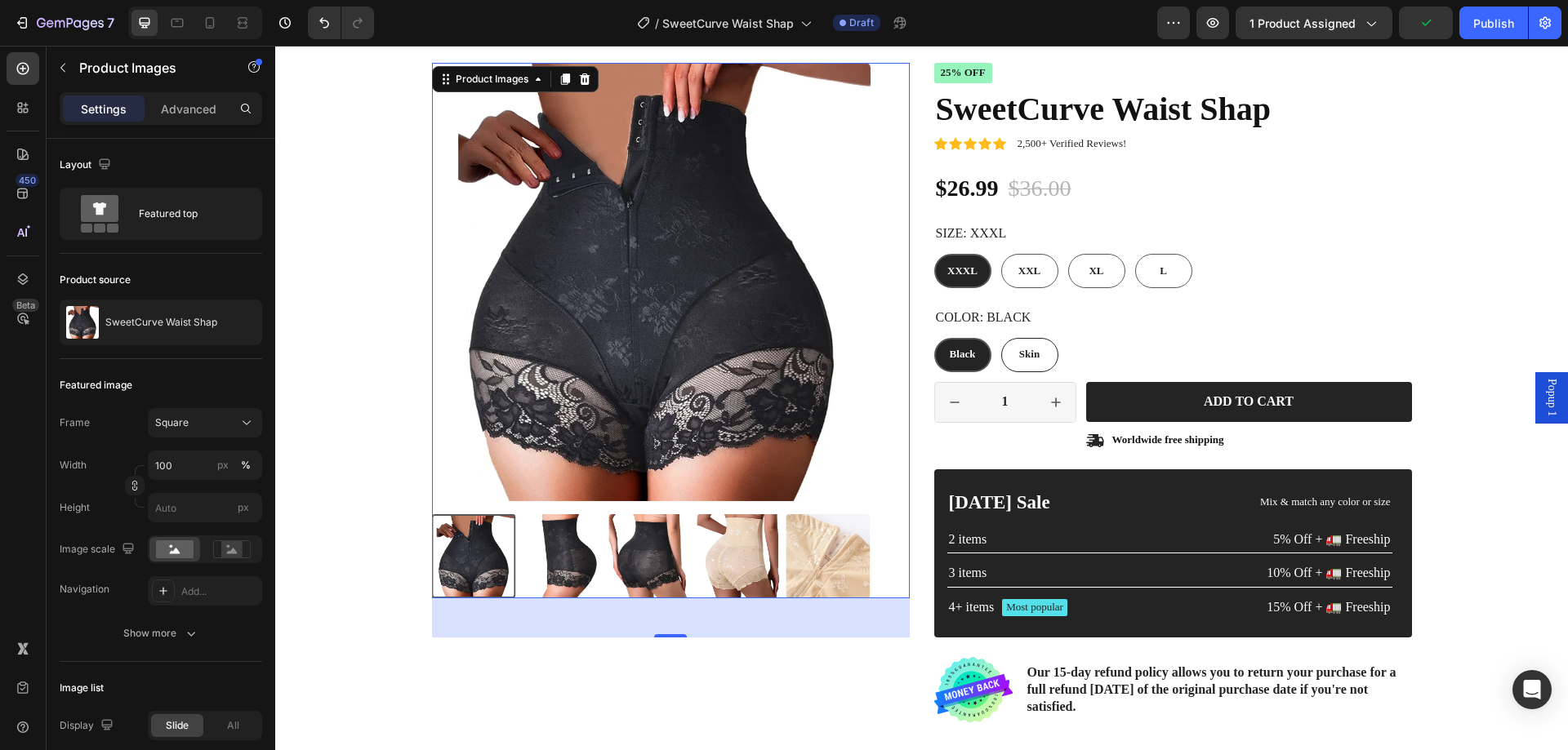
click at [697, 545] on img at bounding box center [740, 557] width 84 height 84
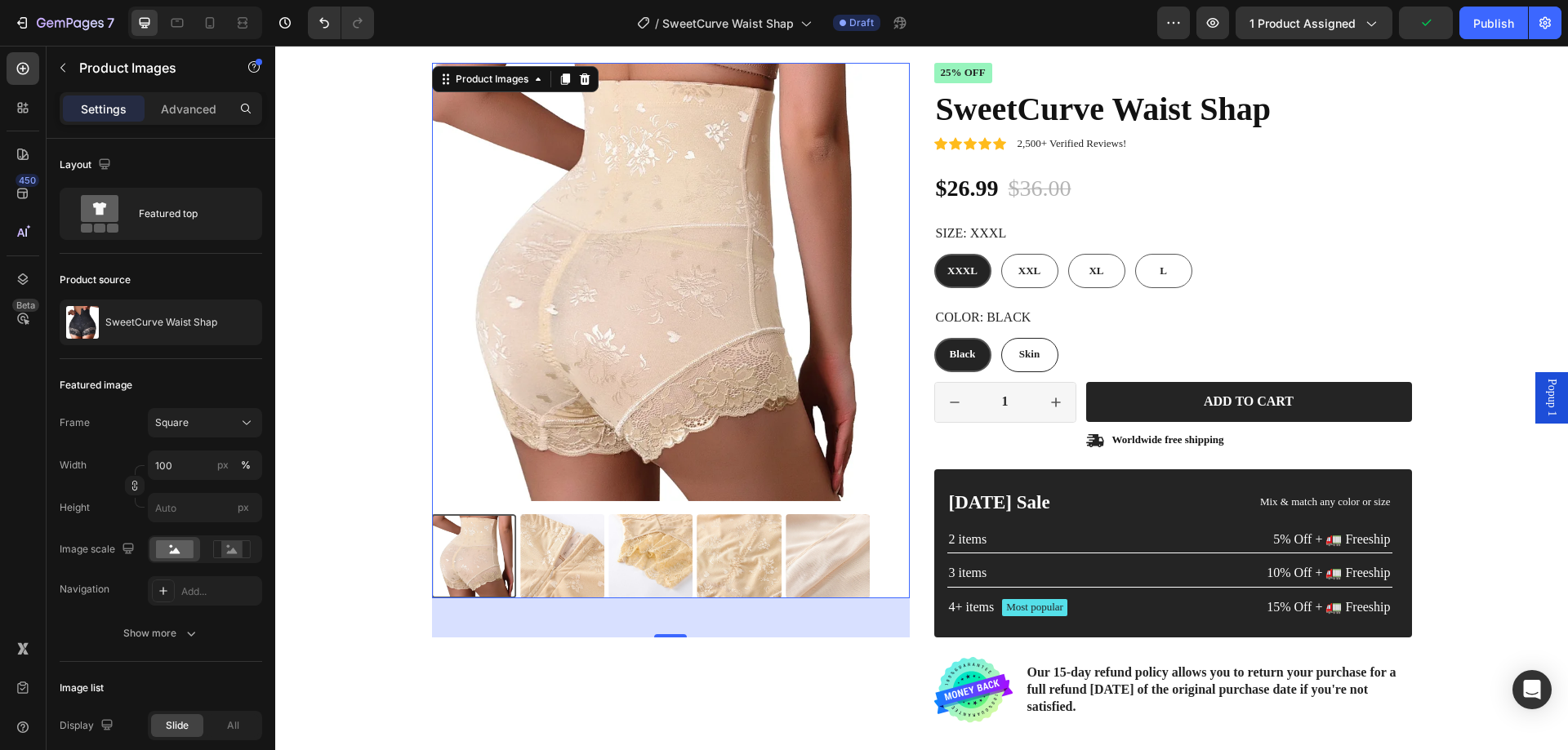
click at [569, 550] on img at bounding box center [563, 557] width 84 height 84
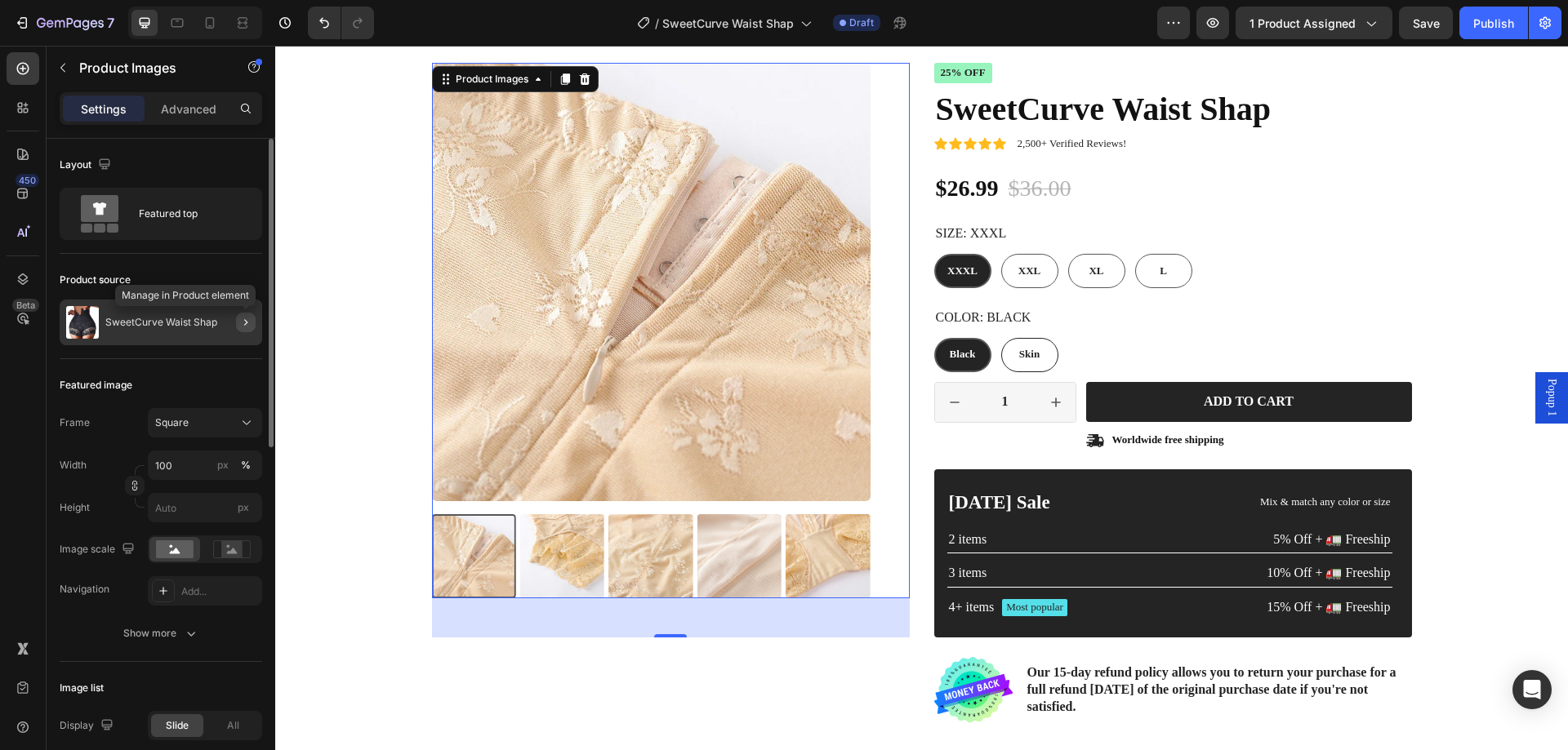
click at [243, 331] on button "button" at bounding box center [245, 323] width 19 height 19
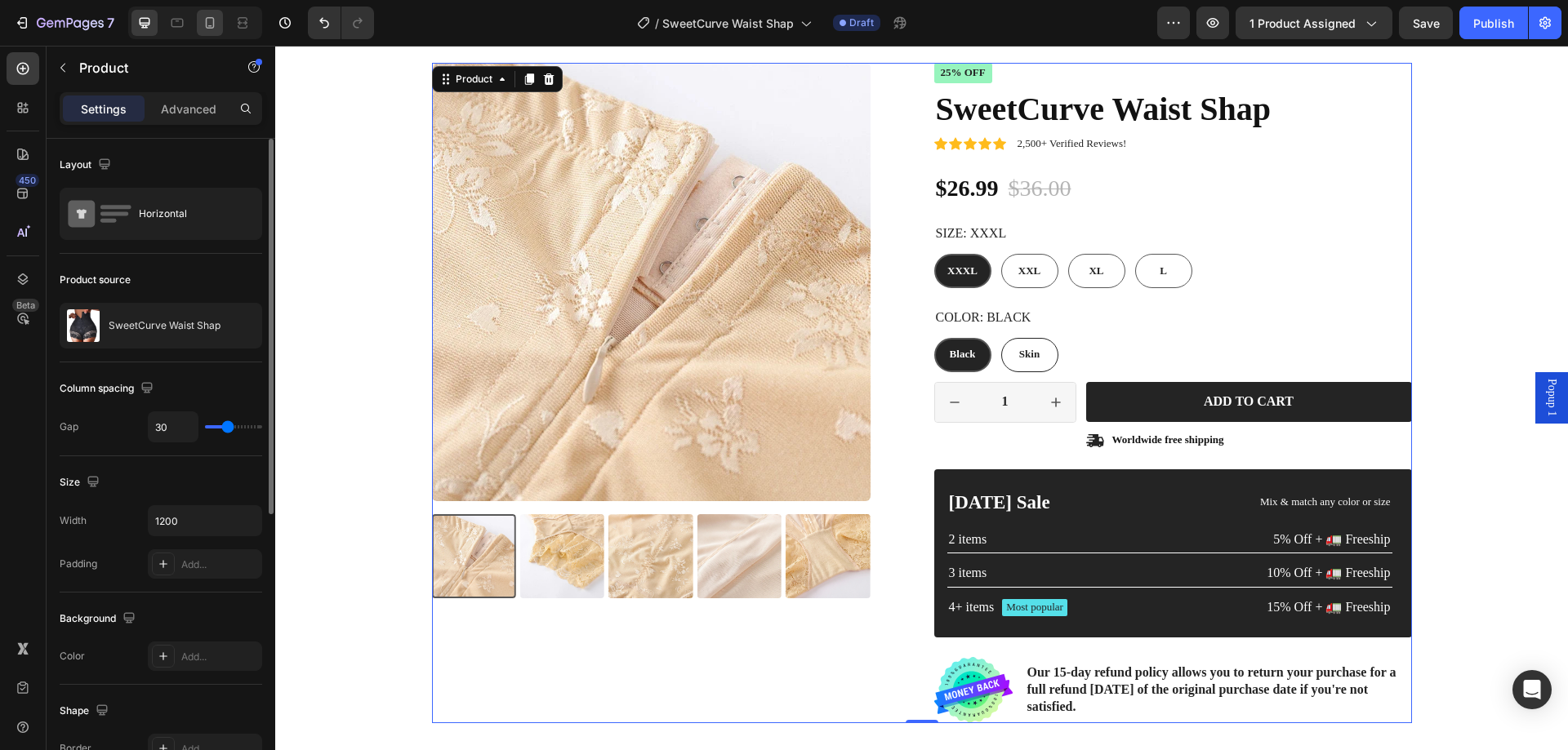
click at [201, 15] on div at bounding box center [210, 23] width 26 height 26
type input "0"
type input "100%"
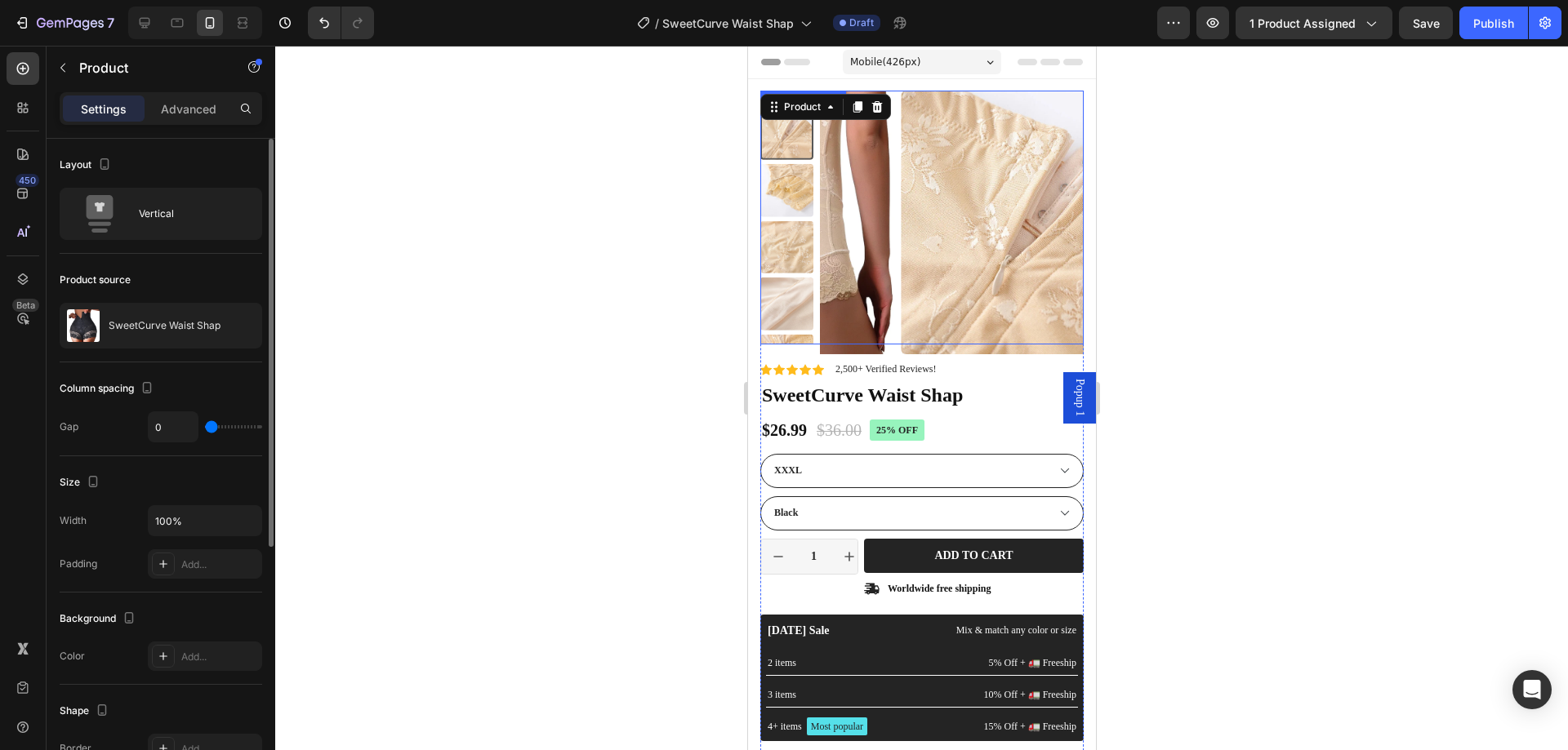
click at [783, 226] on img at bounding box center [786, 247] width 53 height 53
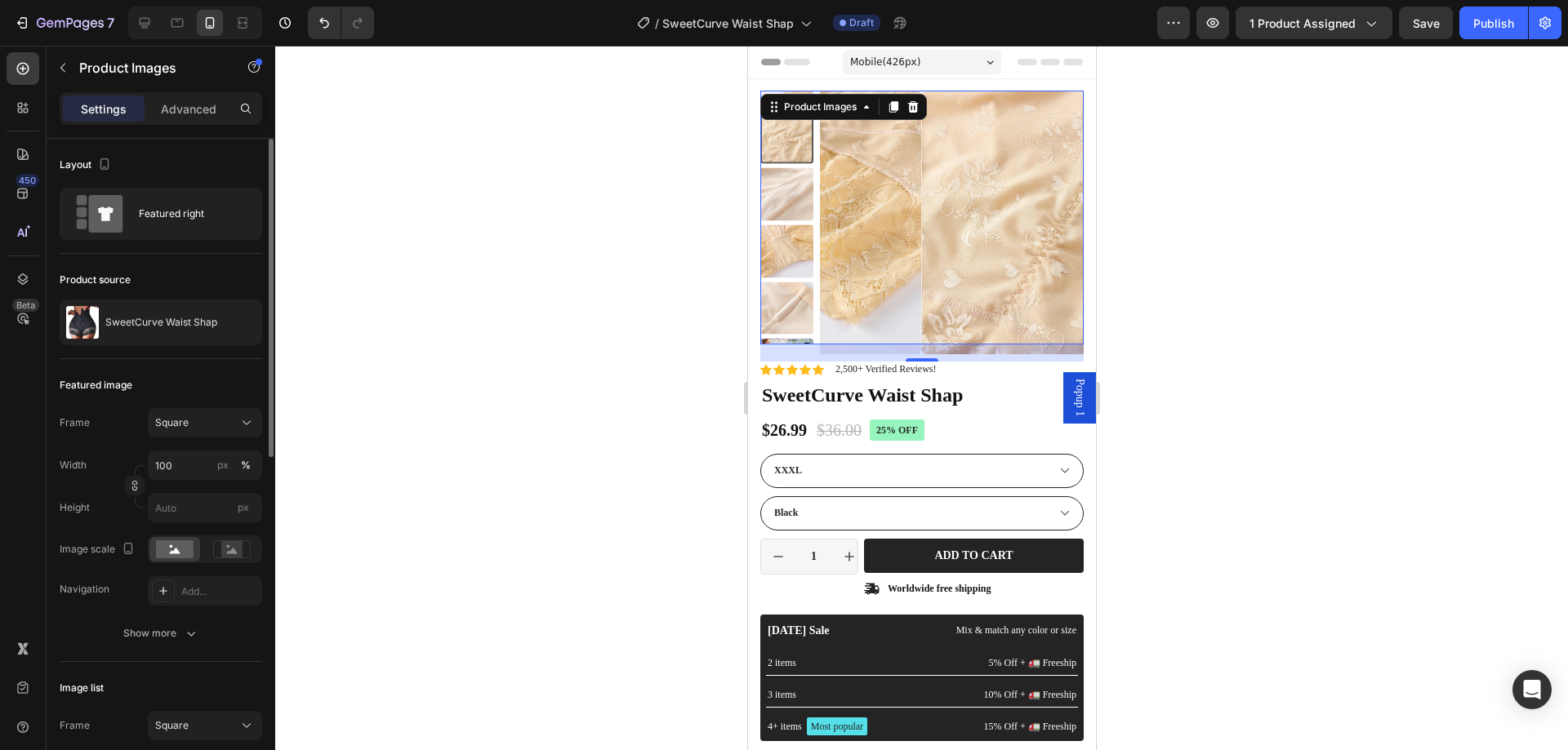
click at [783, 170] on img at bounding box center [786, 194] width 53 height 53
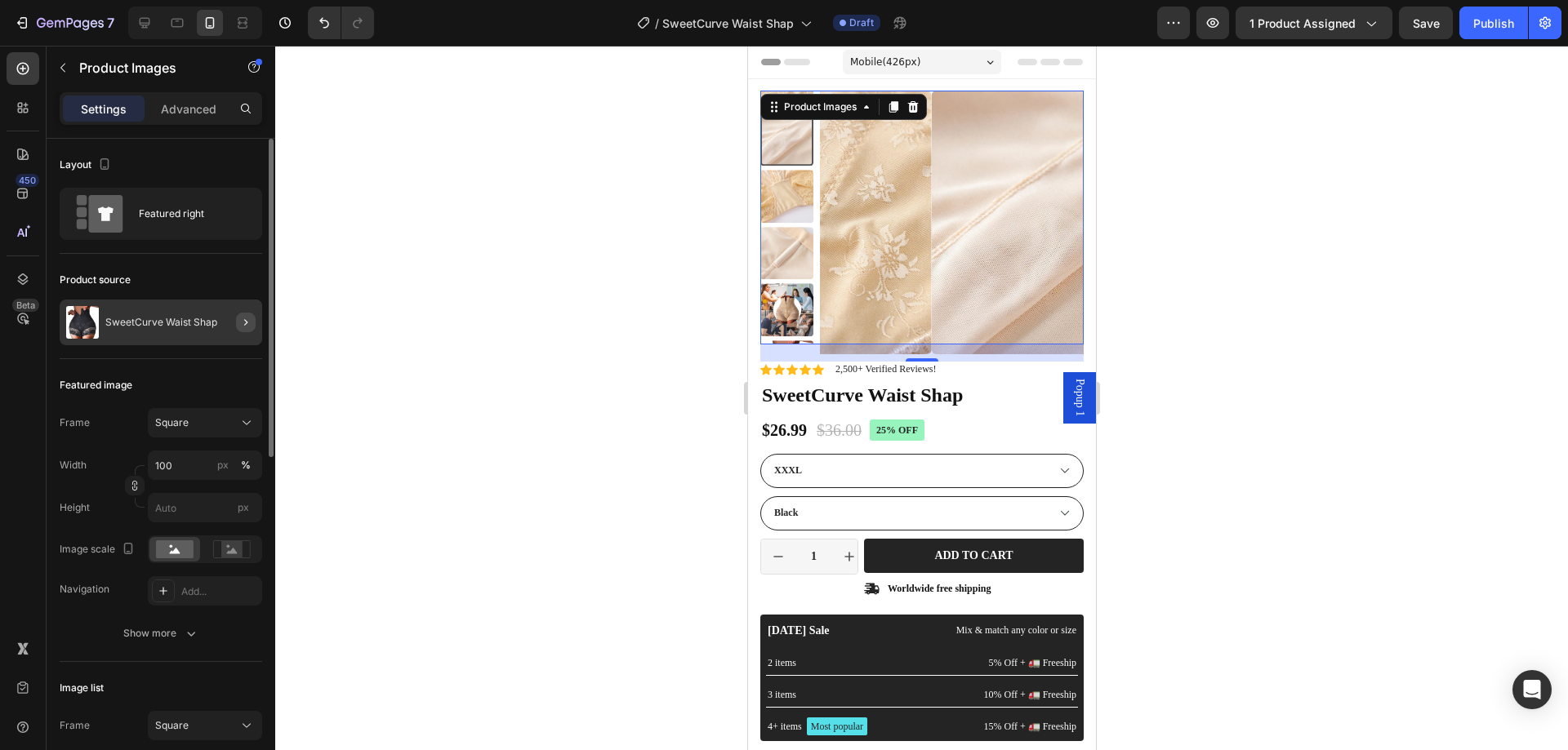
click at [242, 318] on icon "button" at bounding box center [245, 322] width 13 height 13
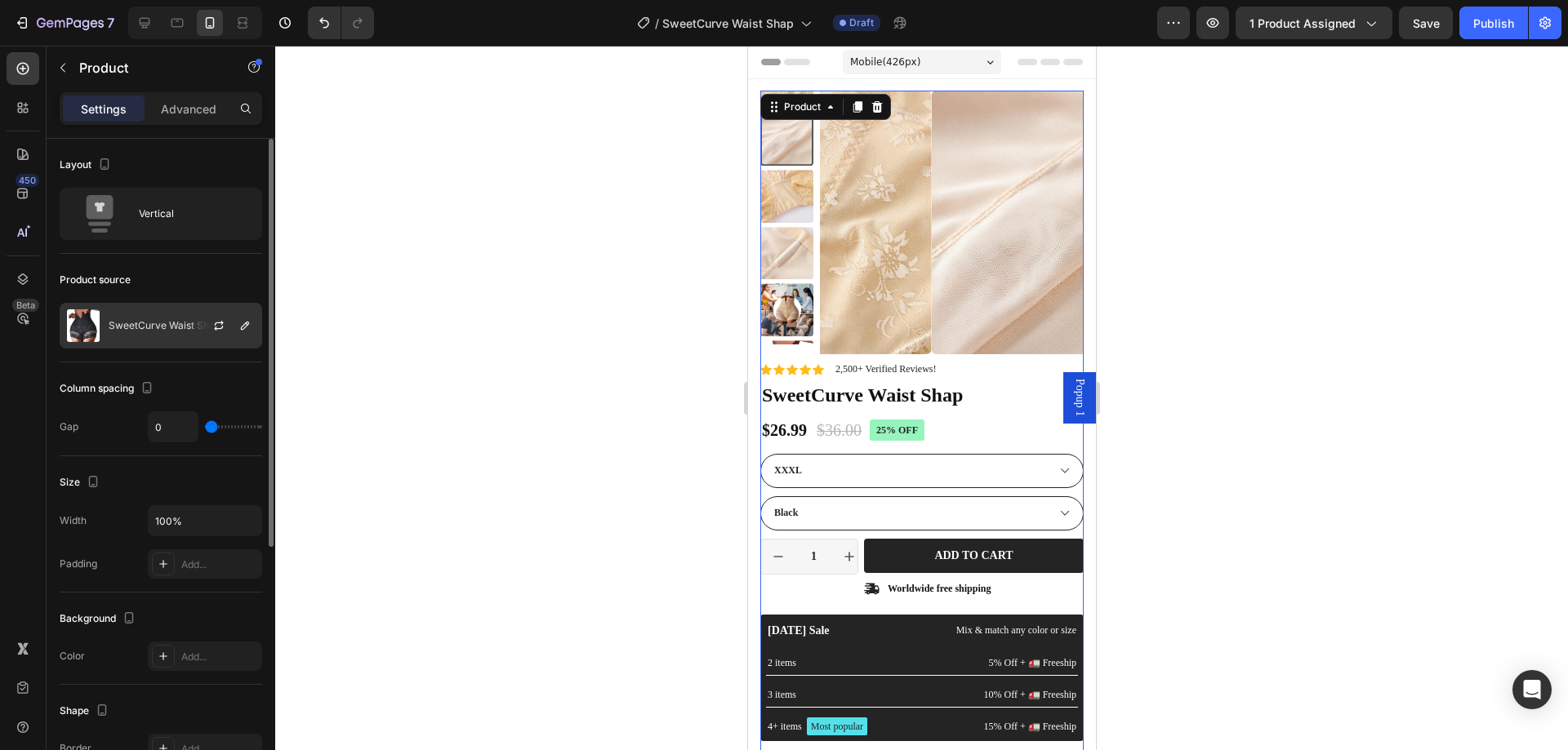
click at [147, 326] on p "SweetCurve Waist Shap" at bounding box center [164, 325] width 112 height 11
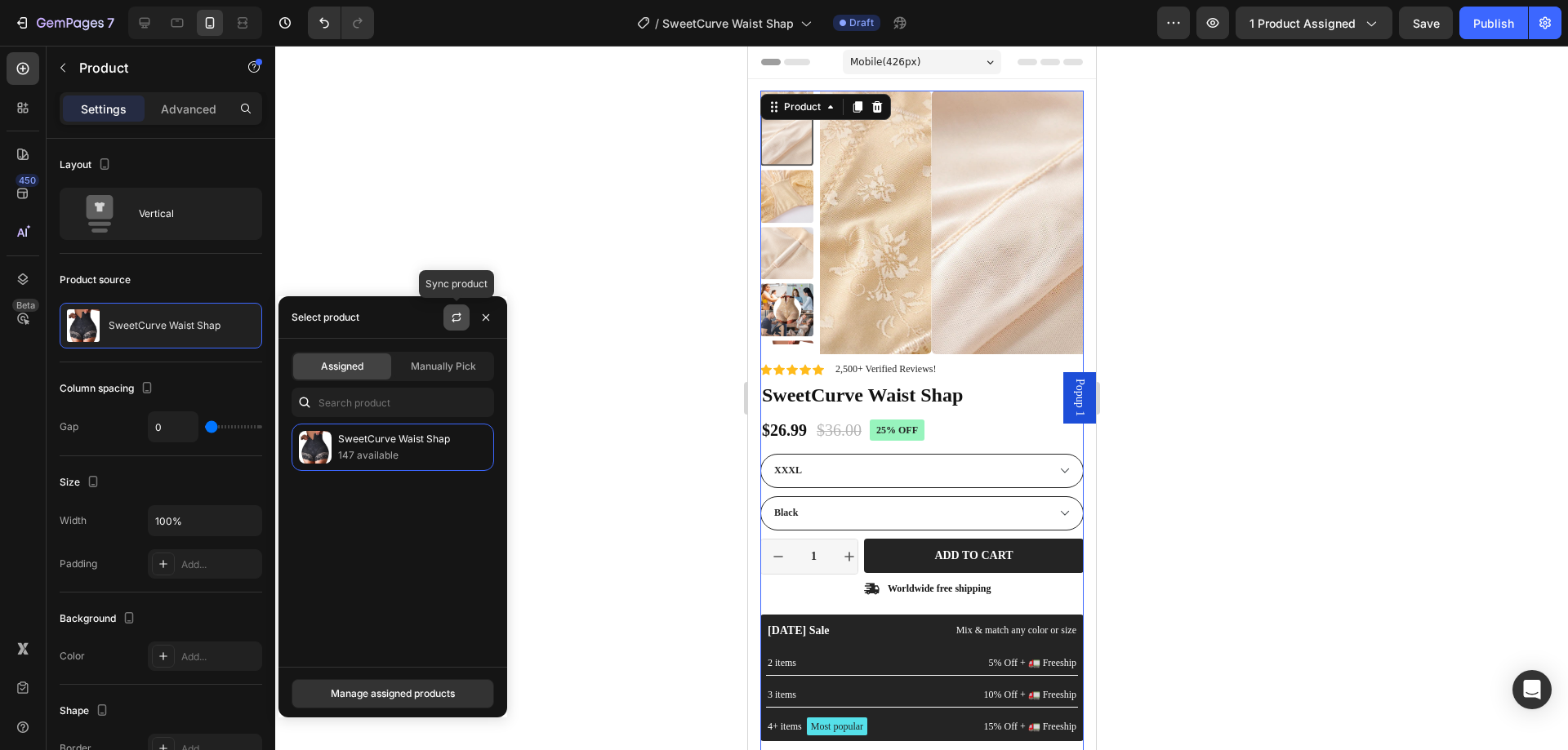
click at [461, 315] on icon "button" at bounding box center [456, 315] width 9 height 5
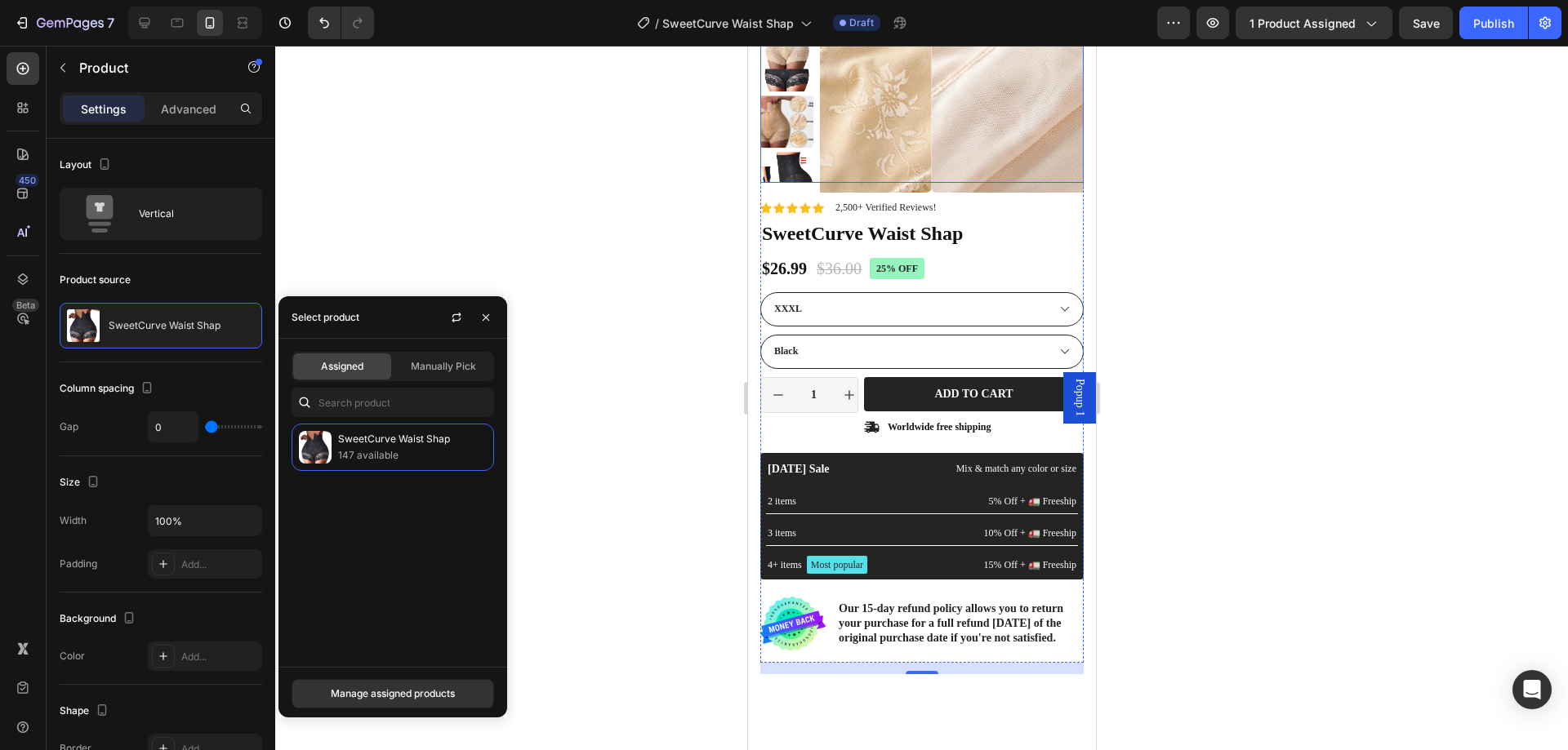
scroll to position [164, 0]
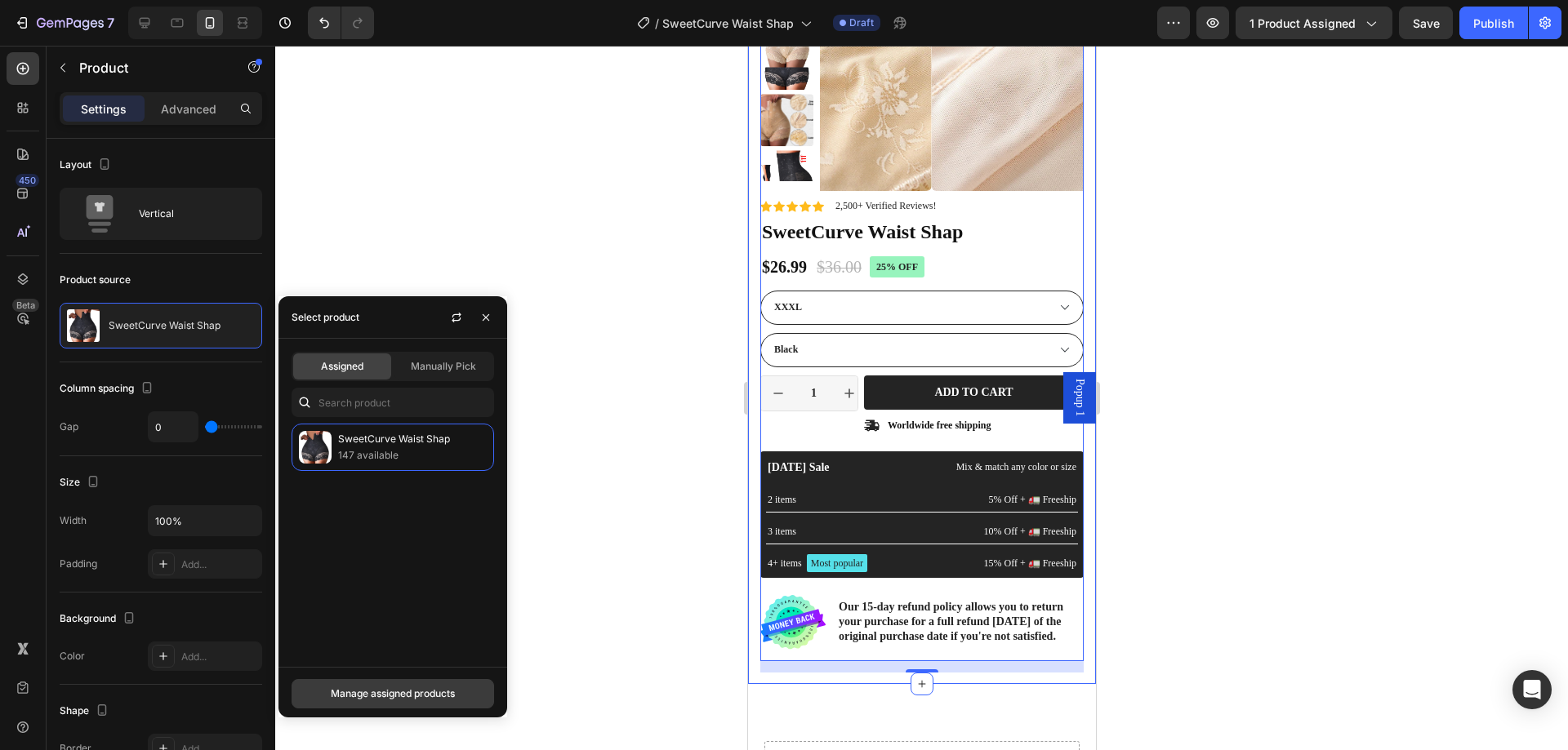
click at [413, 690] on div "Manage assigned products" at bounding box center [392, 694] width 124 height 15
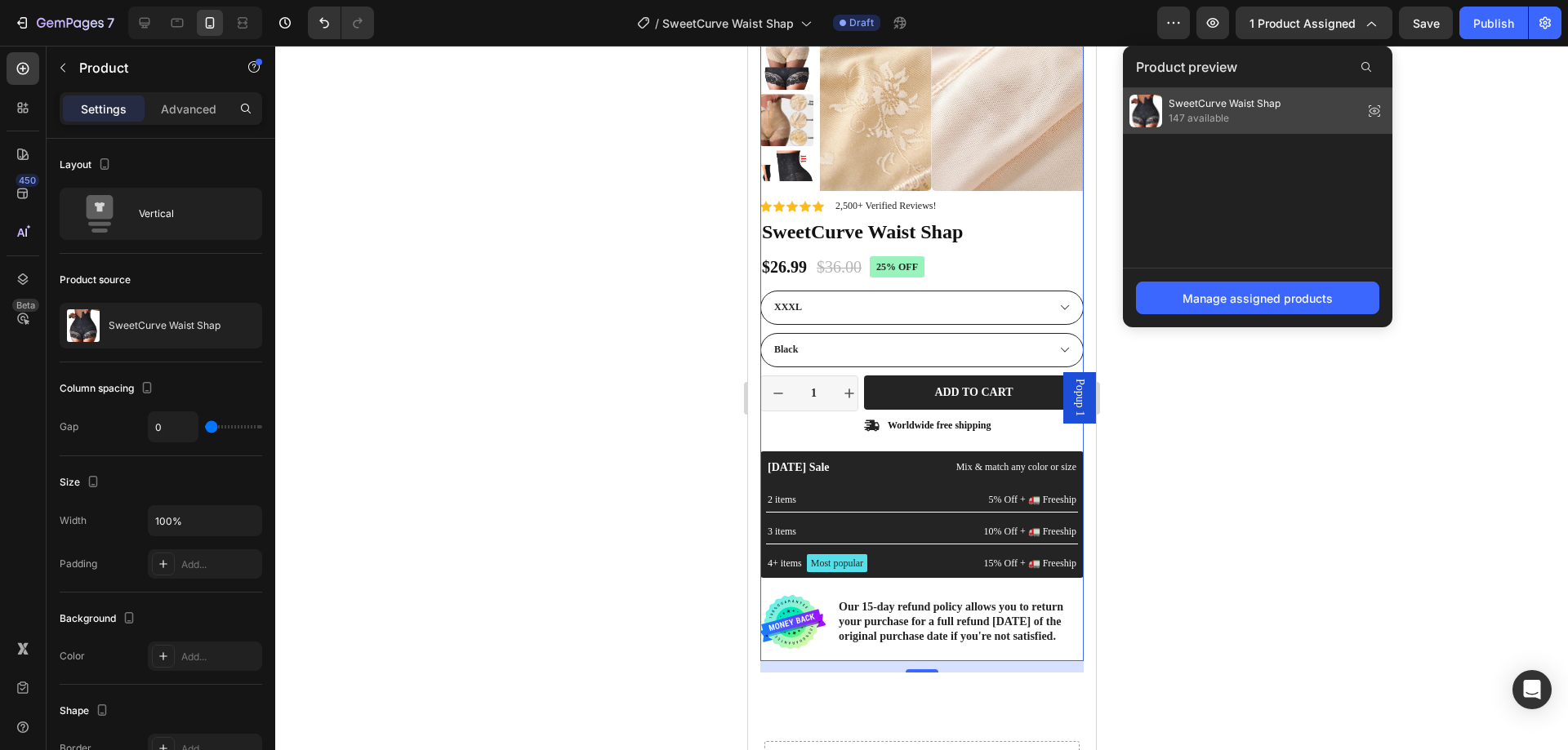
click at [1197, 116] on span "147 available" at bounding box center [1224, 118] width 112 height 15
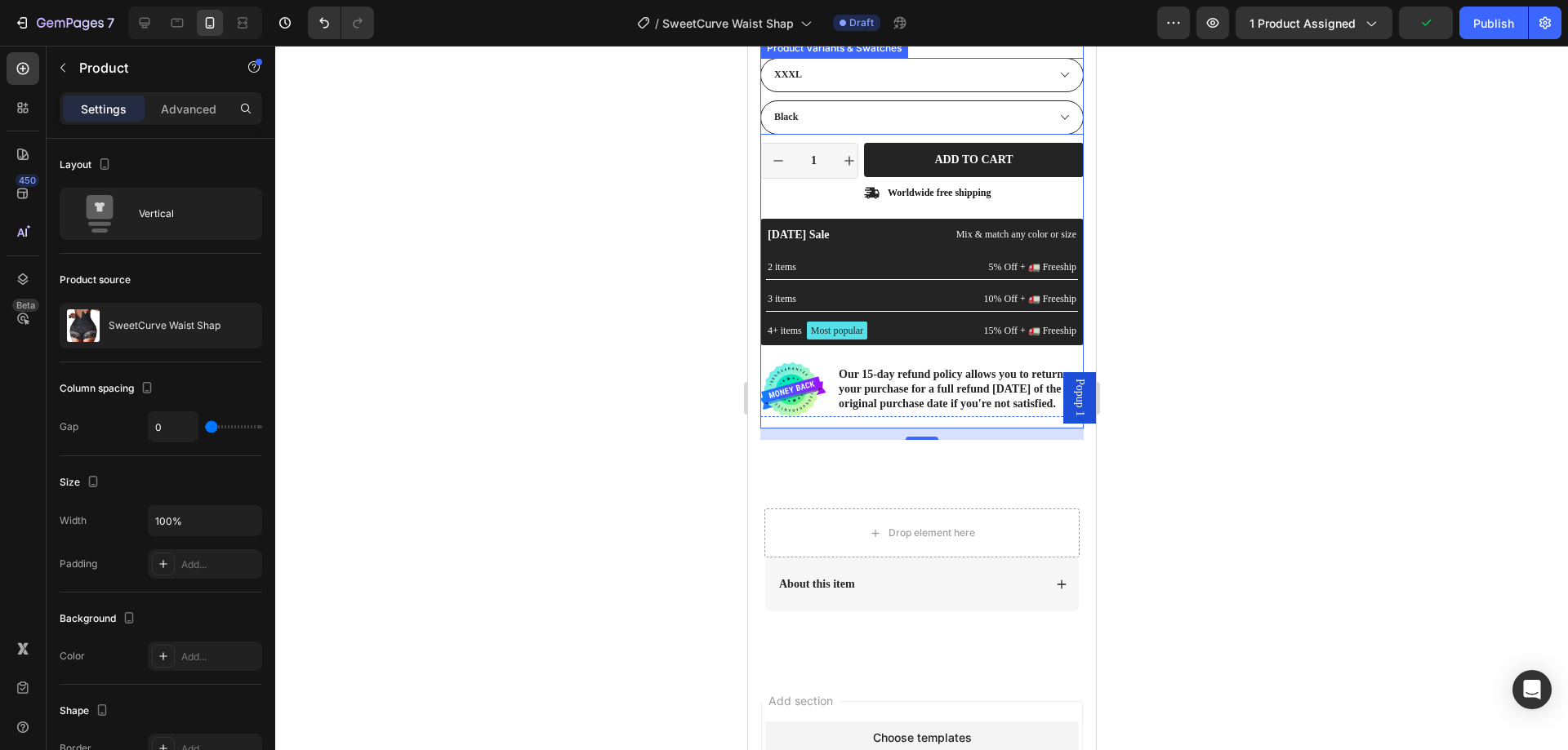
scroll to position [408, 0]
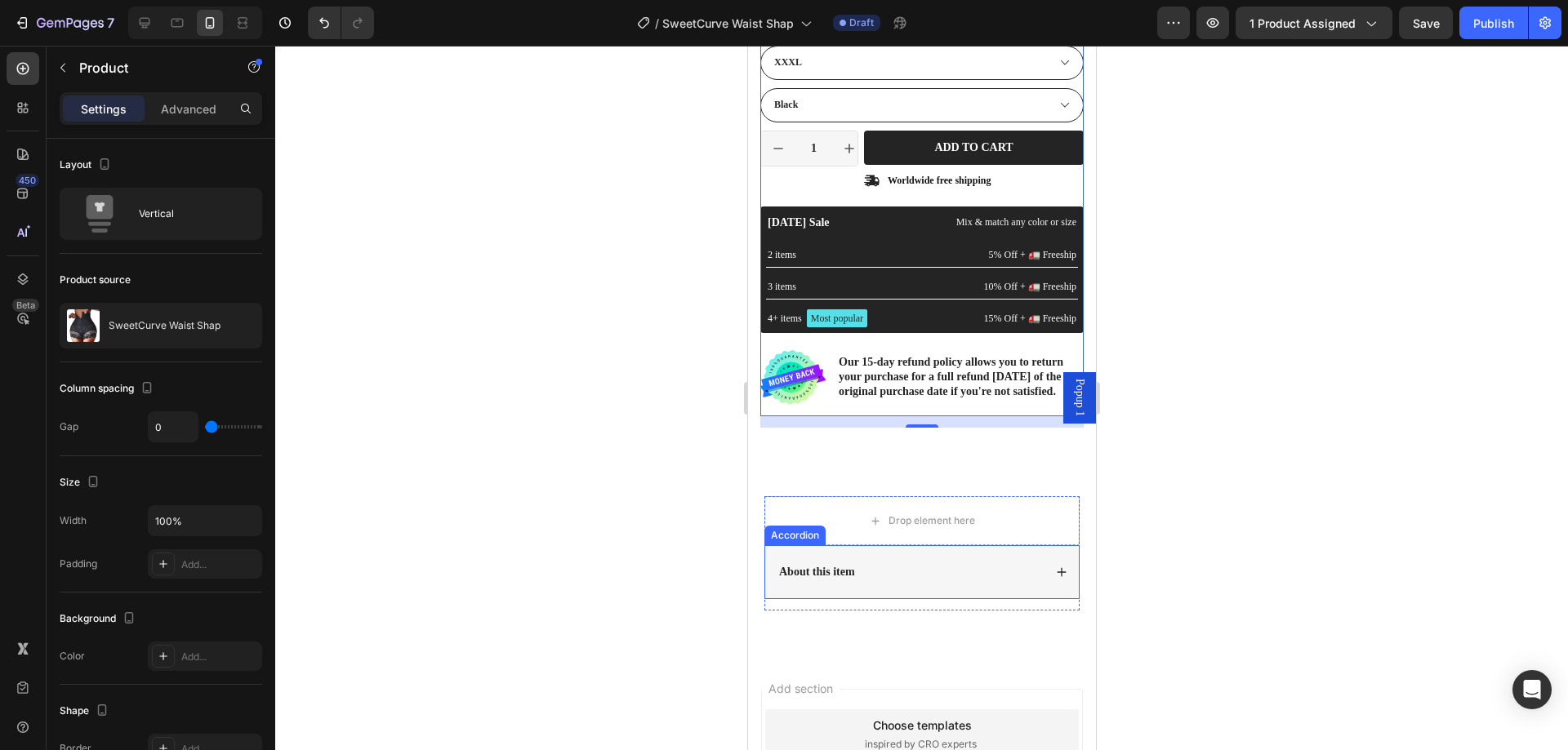
click at [1057, 578] on icon at bounding box center [1061, 572] width 9 height 9
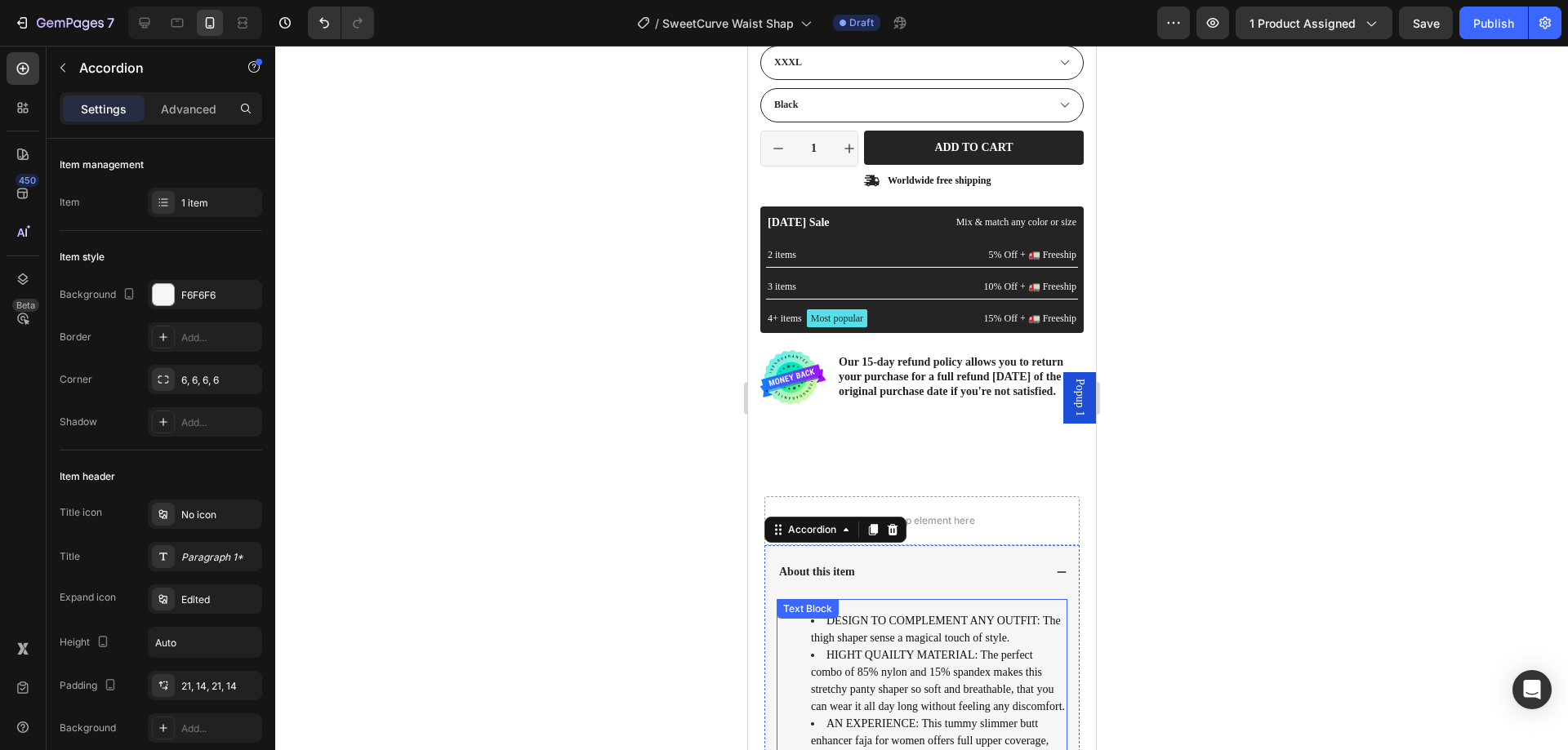
click at [937, 678] on span "HIGHT QUAILTY MATERIAL: The perfect combo of 85% nylon and 15% spandex makes th…" at bounding box center [937, 681] width 254 height 63
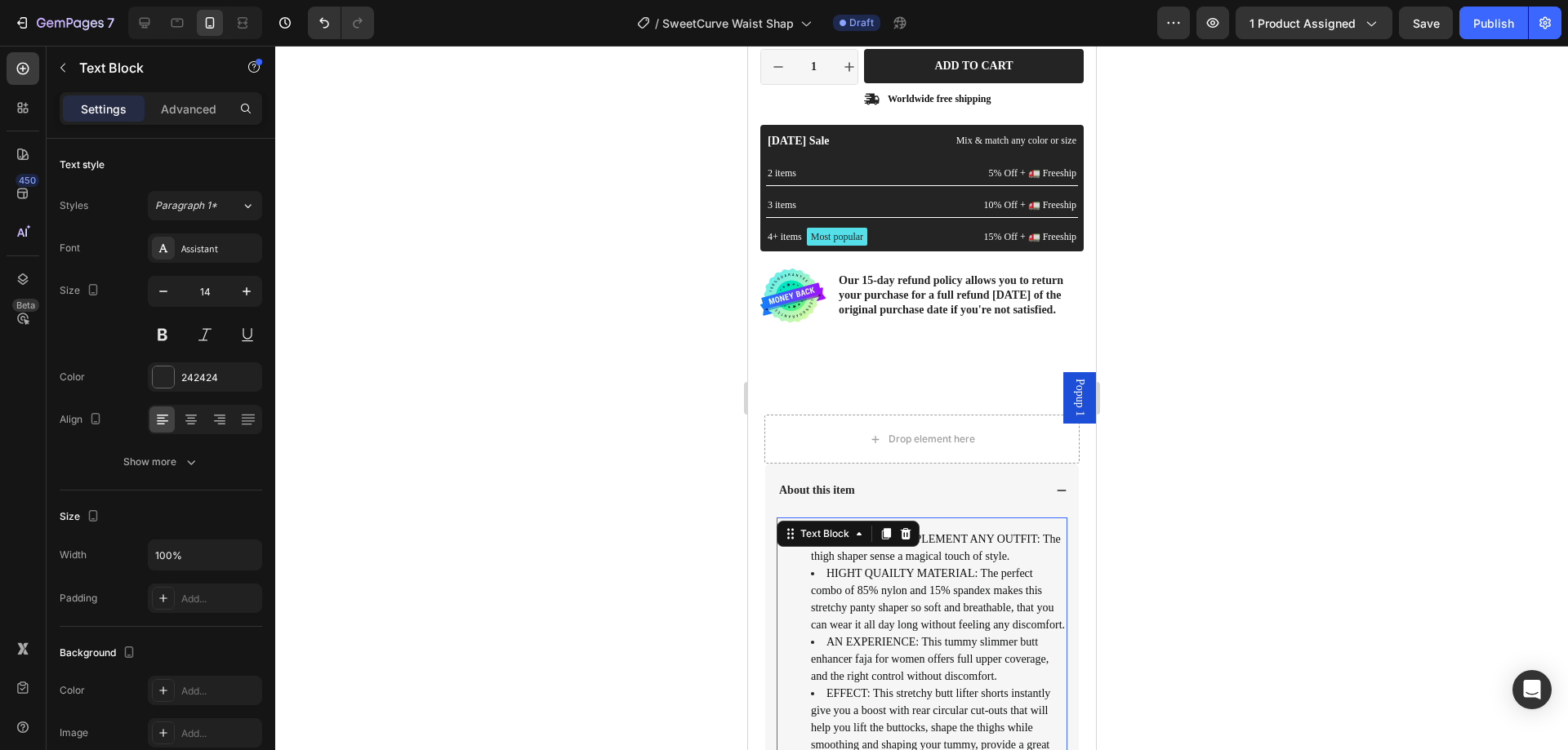
scroll to position [572, 0]
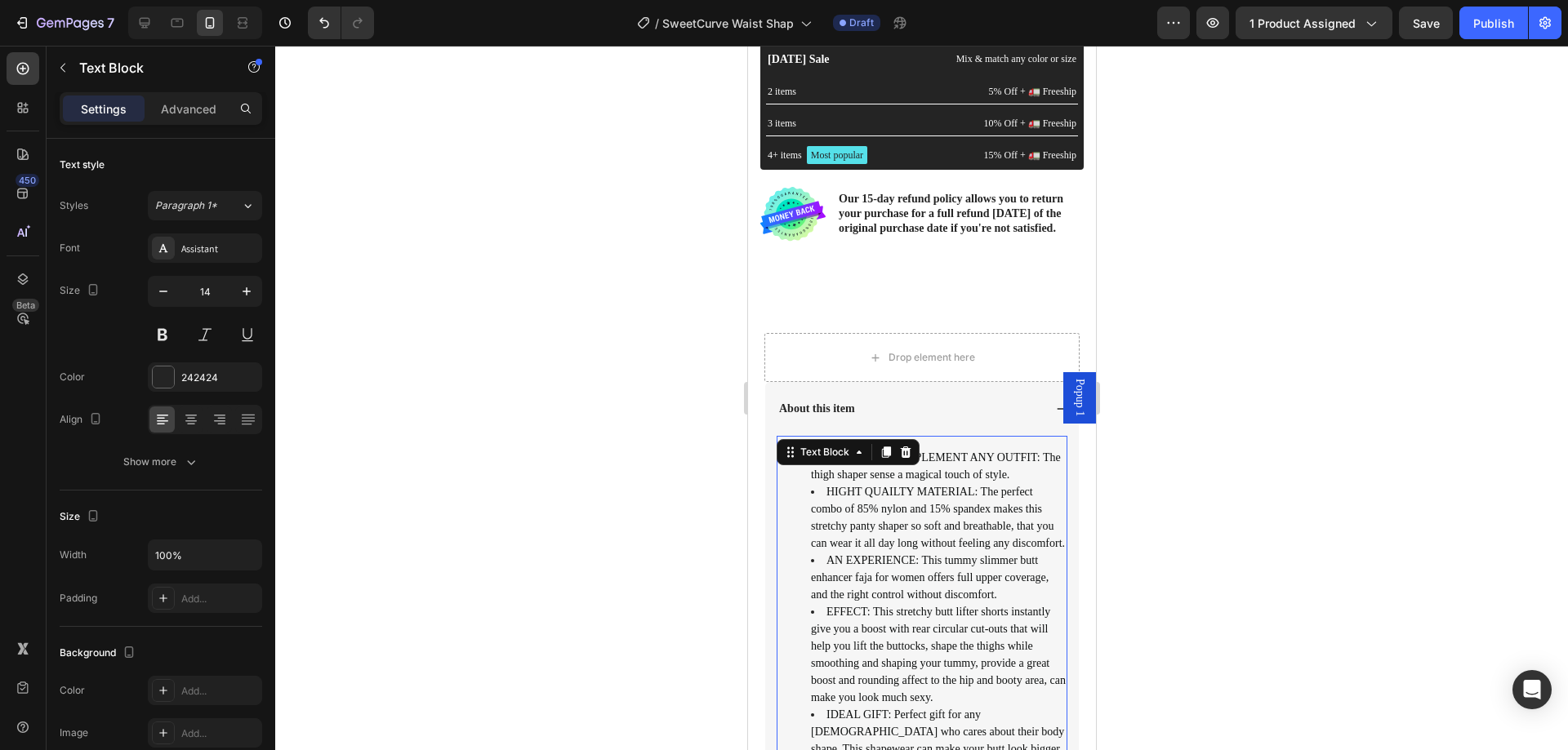
click at [952, 552] on li "HIGHT QUAILTY MATERIAL: The perfect combo of 85% nylon and 15% spandex makes th…" at bounding box center [937, 518] width 255 height 69
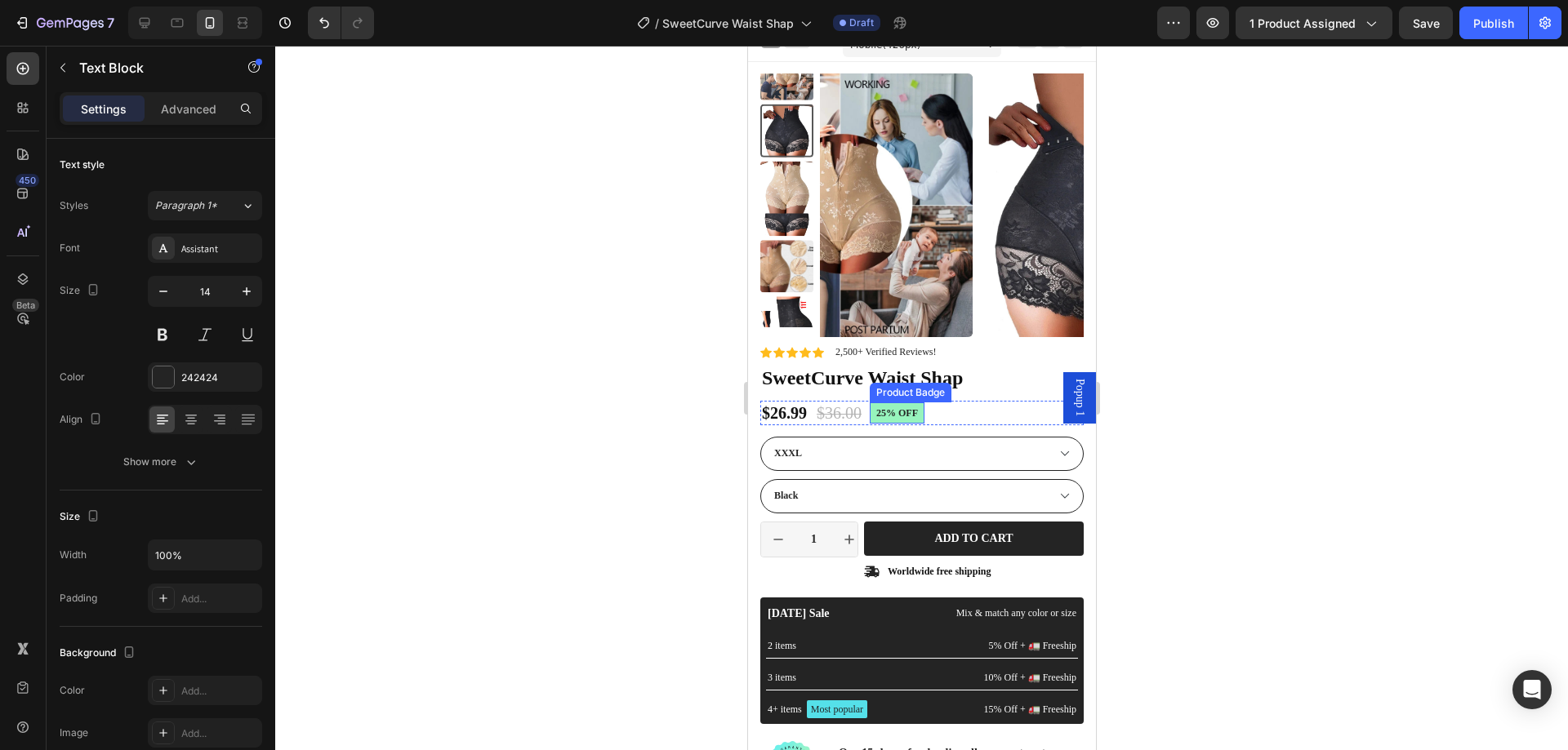
scroll to position [0, 0]
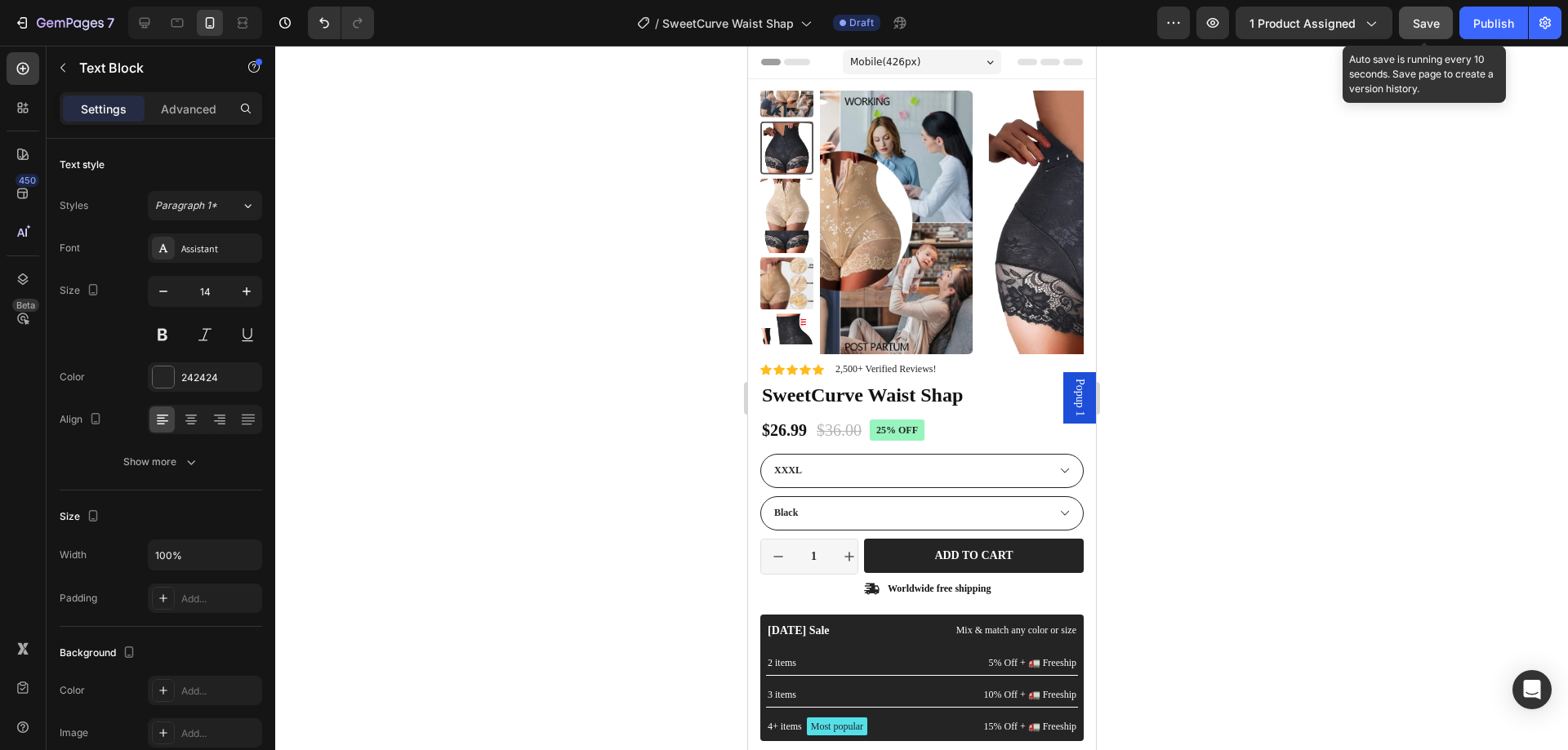
click at [1425, 22] on span "Save" at bounding box center [1426, 24] width 27 height 14
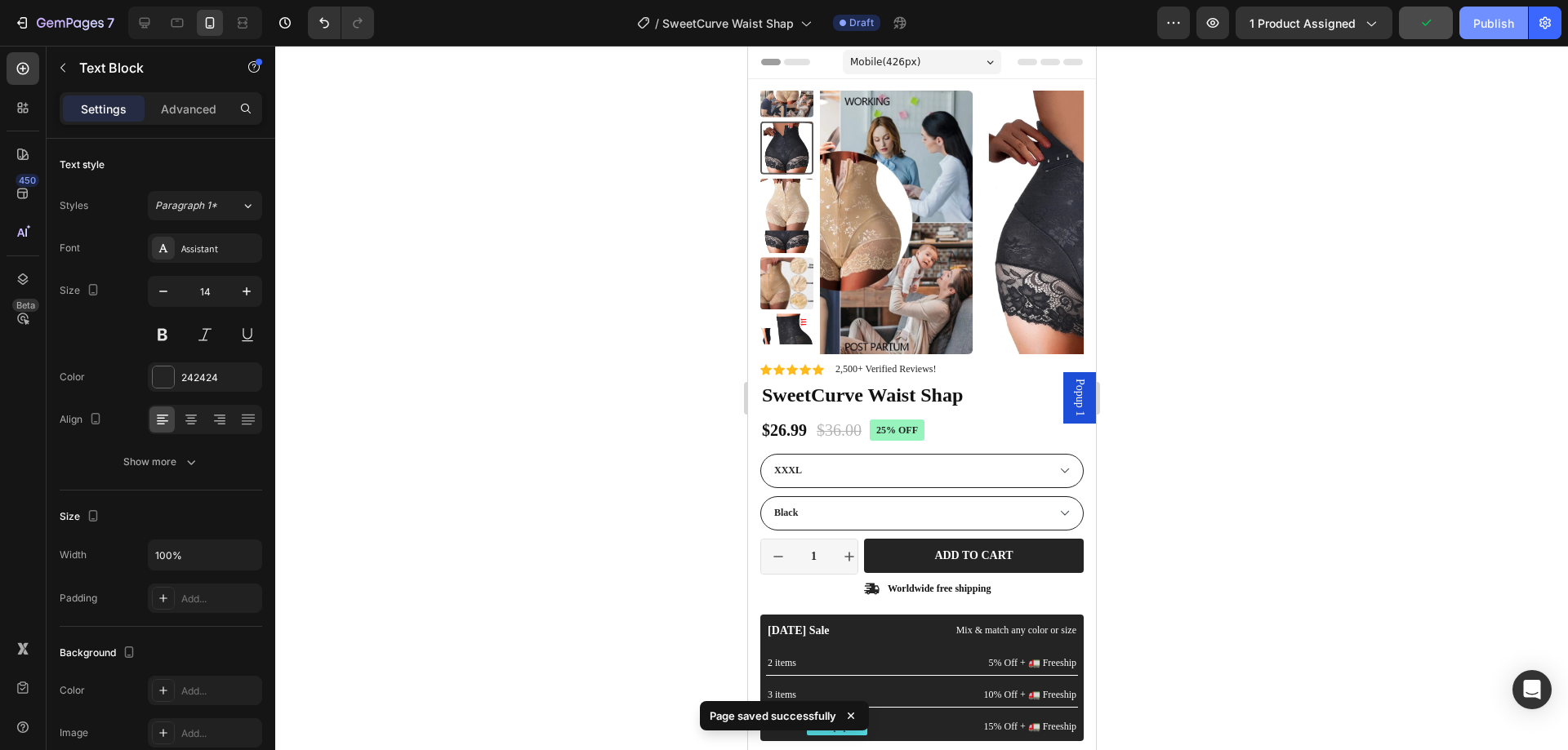
click at [1488, 23] on div "Publish" at bounding box center [1493, 24] width 40 height 18
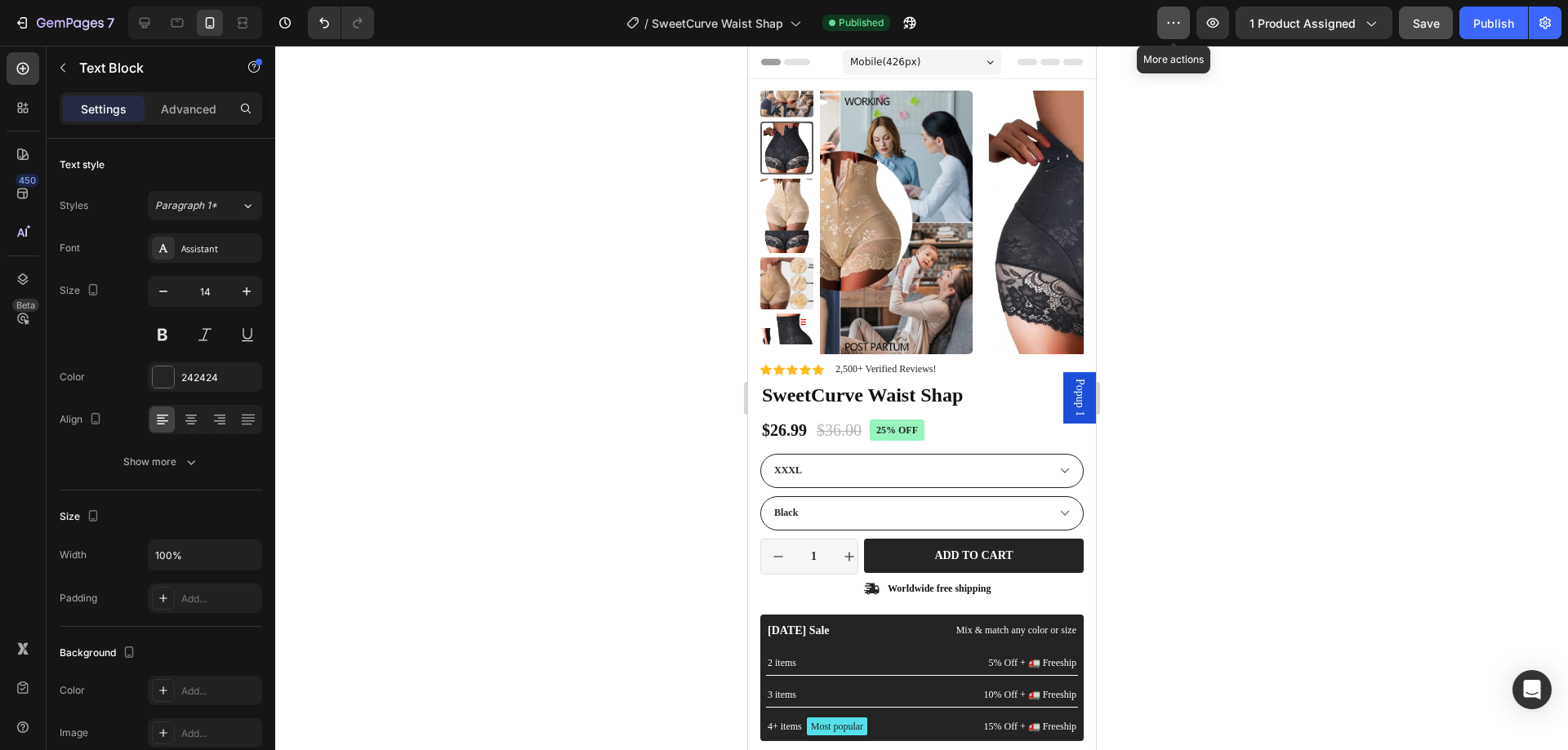
click at [1173, 29] on icon "button" at bounding box center [1173, 23] width 17 height 17
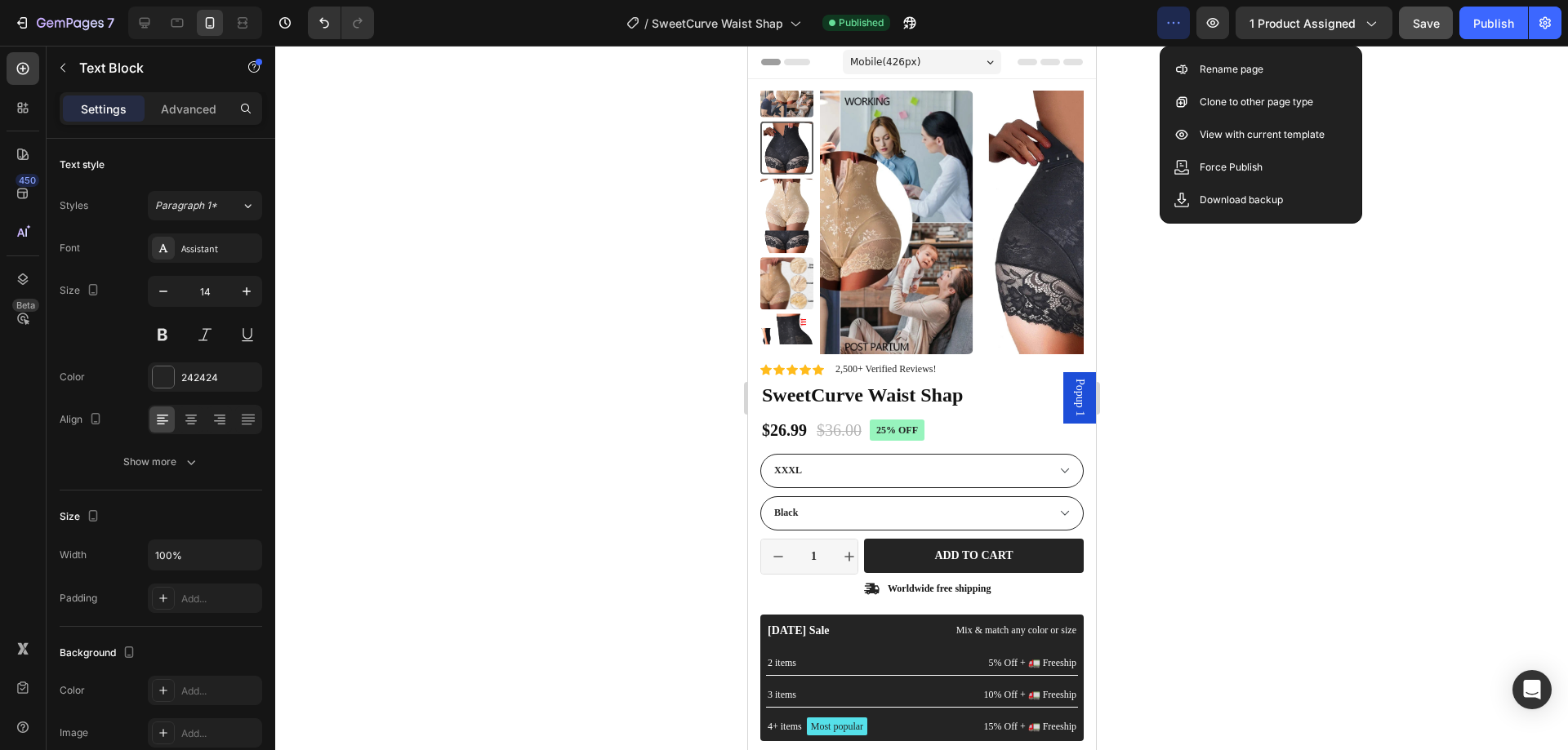
click at [1172, 28] on icon "button" at bounding box center [1173, 23] width 17 height 17
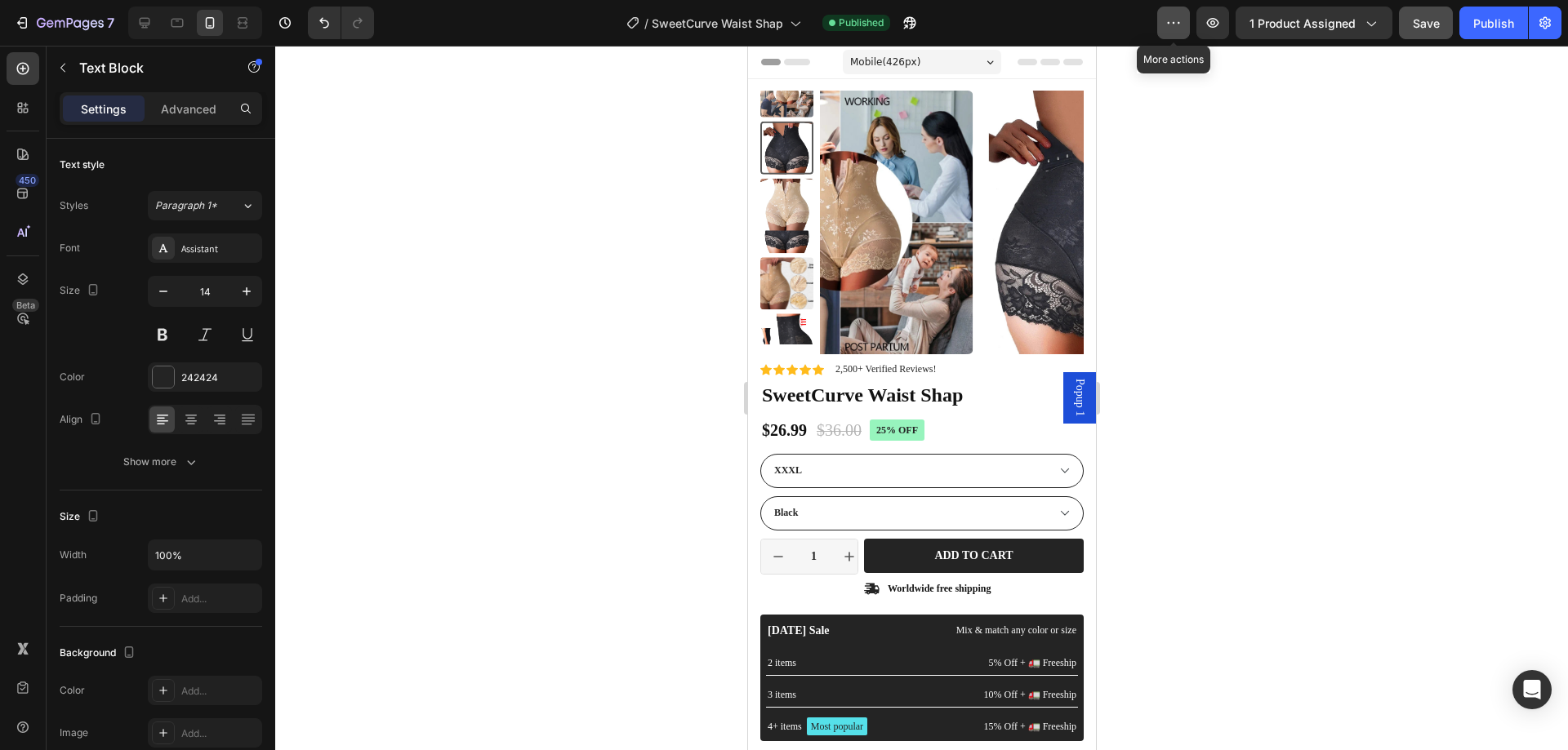
click at [1172, 28] on icon "button" at bounding box center [1173, 23] width 17 height 17
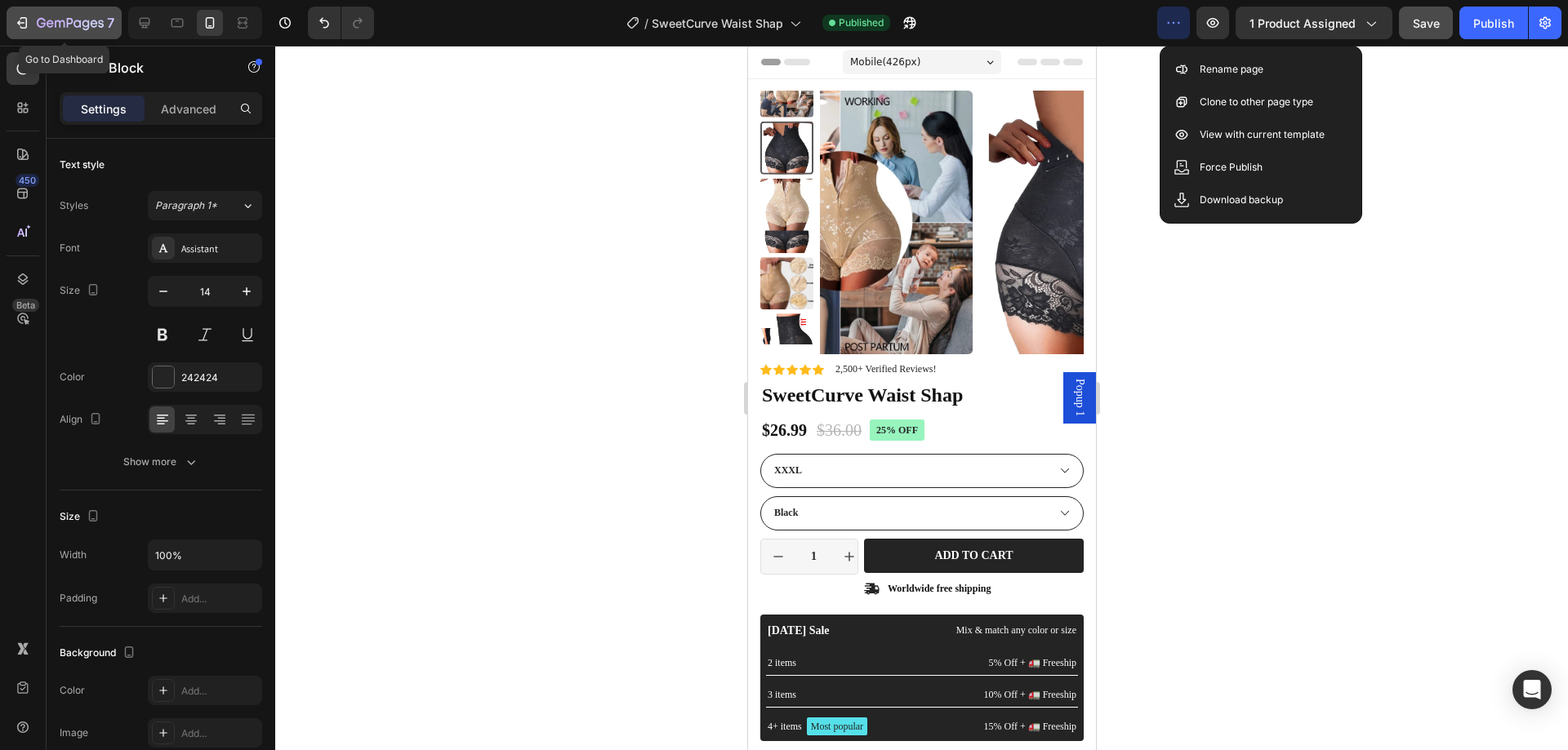
click at [23, 24] on icon "button" at bounding box center [22, 23] width 17 height 17
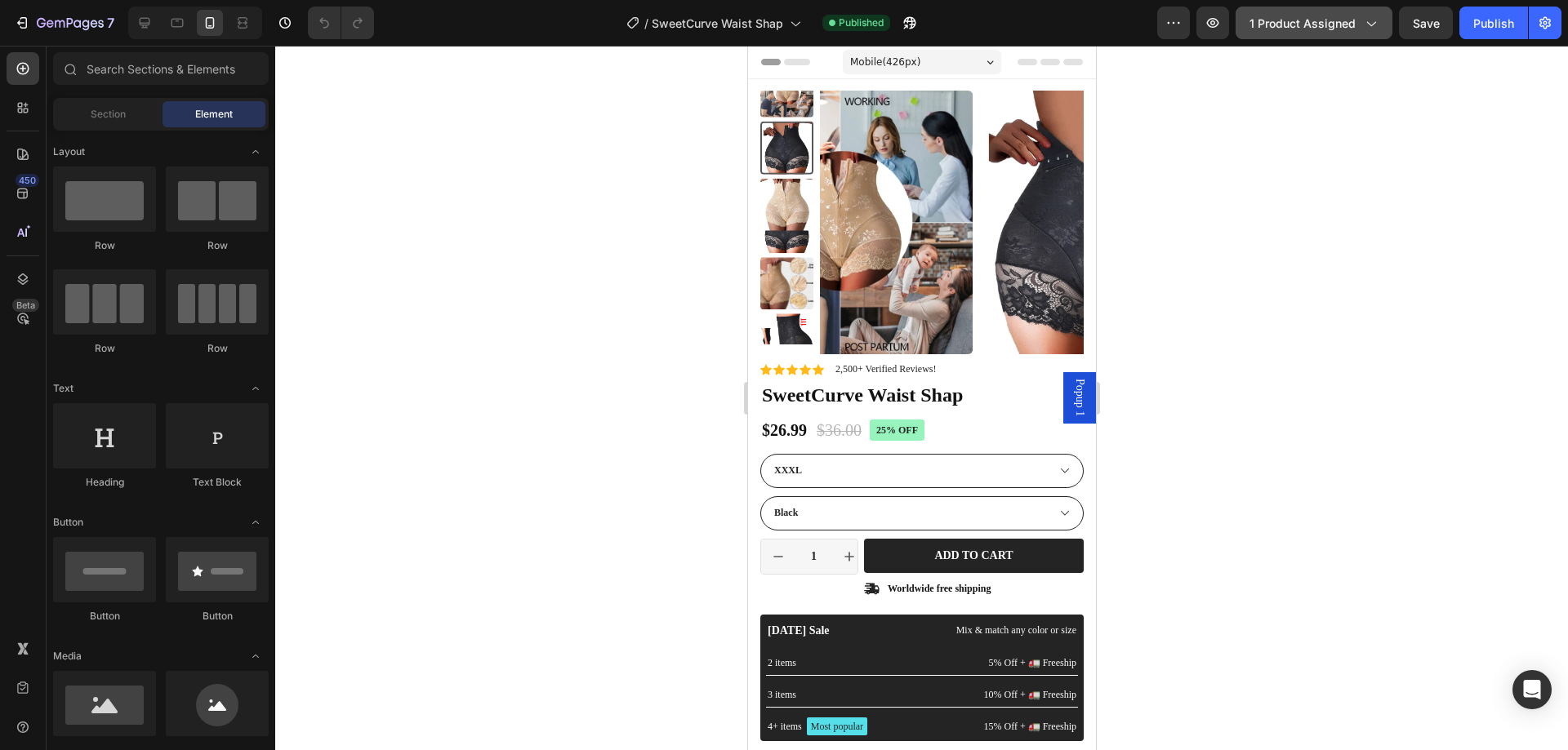
click at [1288, 33] on button "1 product assigned" at bounding box center [1314, 22] width 157 height 33
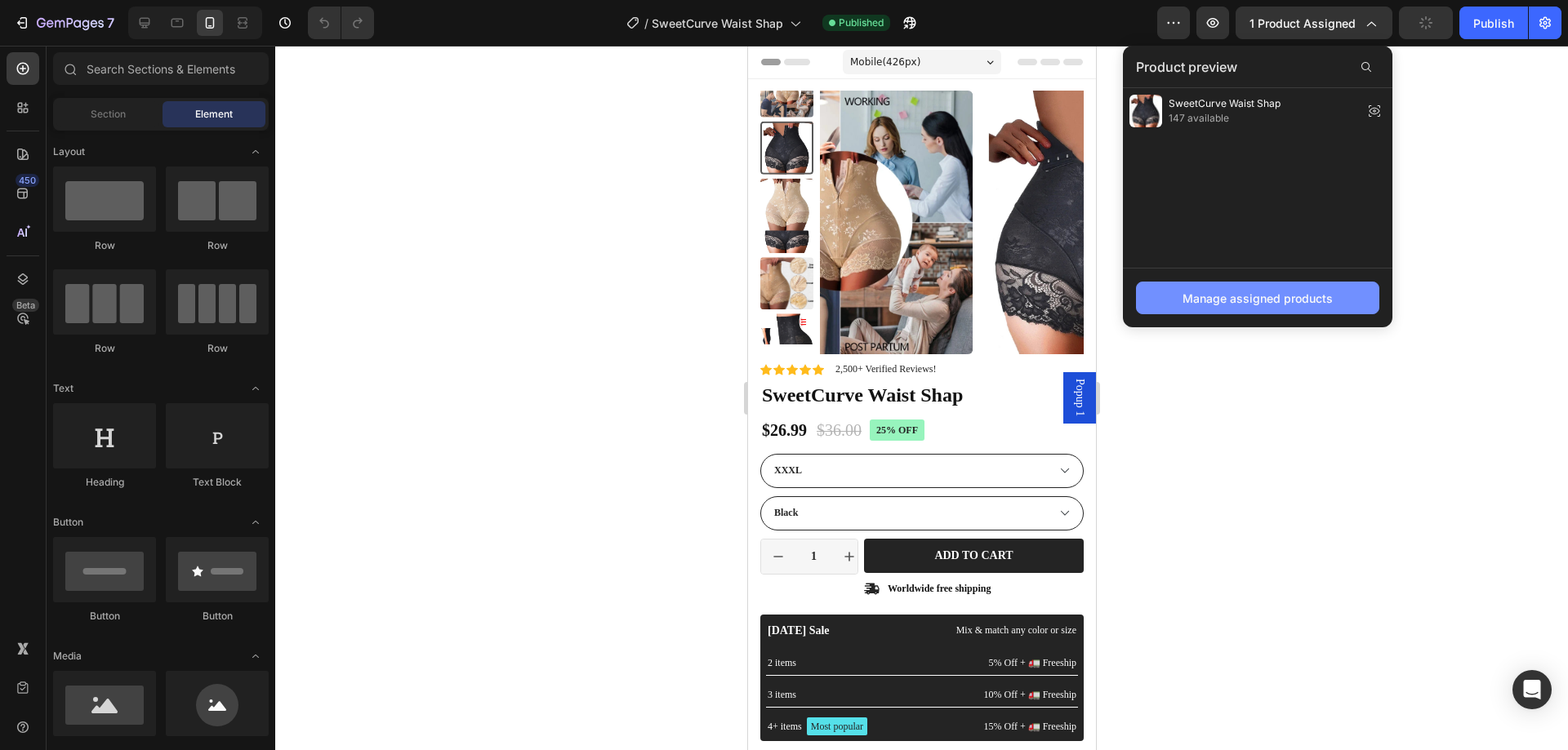
click at [1185, 302] on div "Manage assigned products" at bounding box center [1258, 299] width 150 height 18
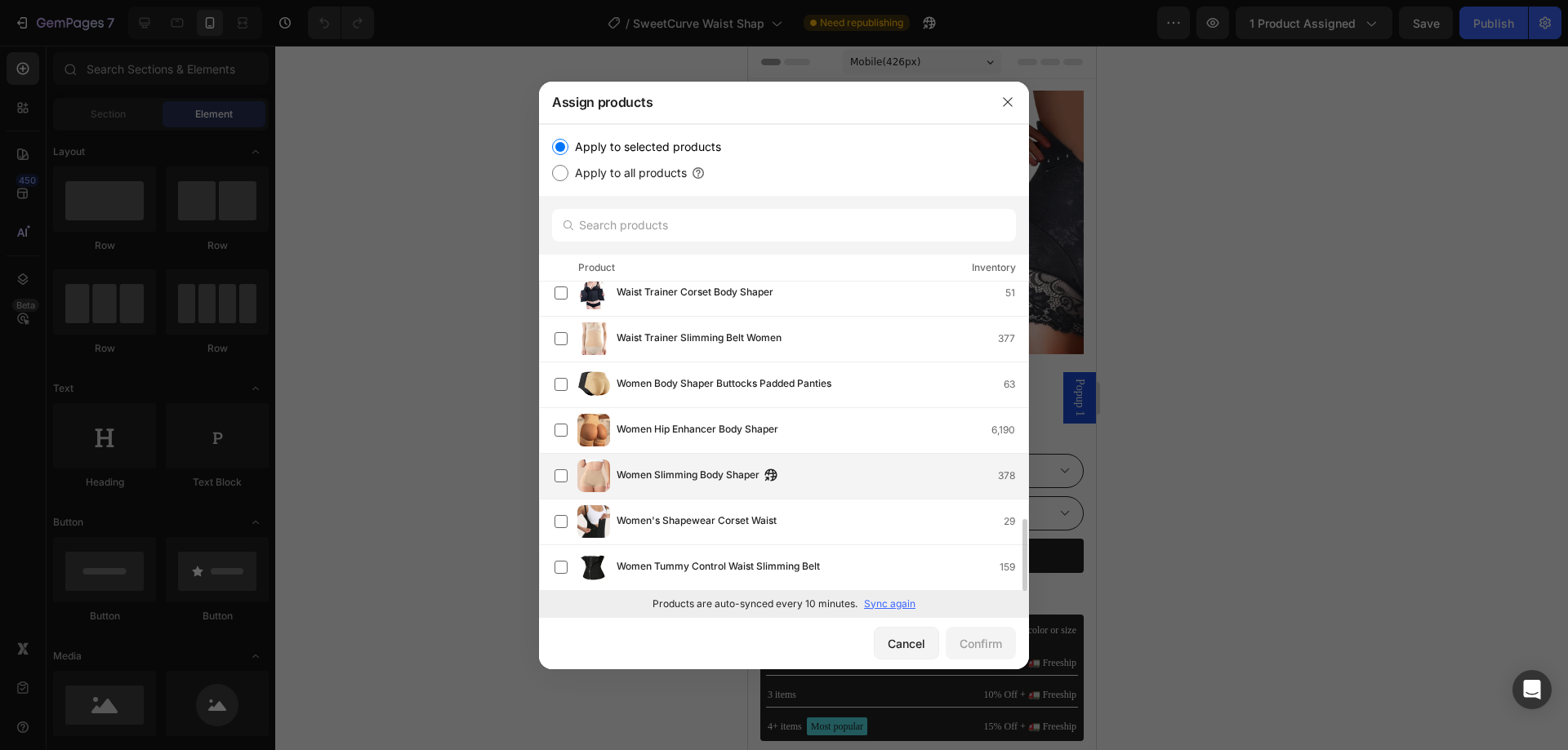
scroll to position [772, 0]
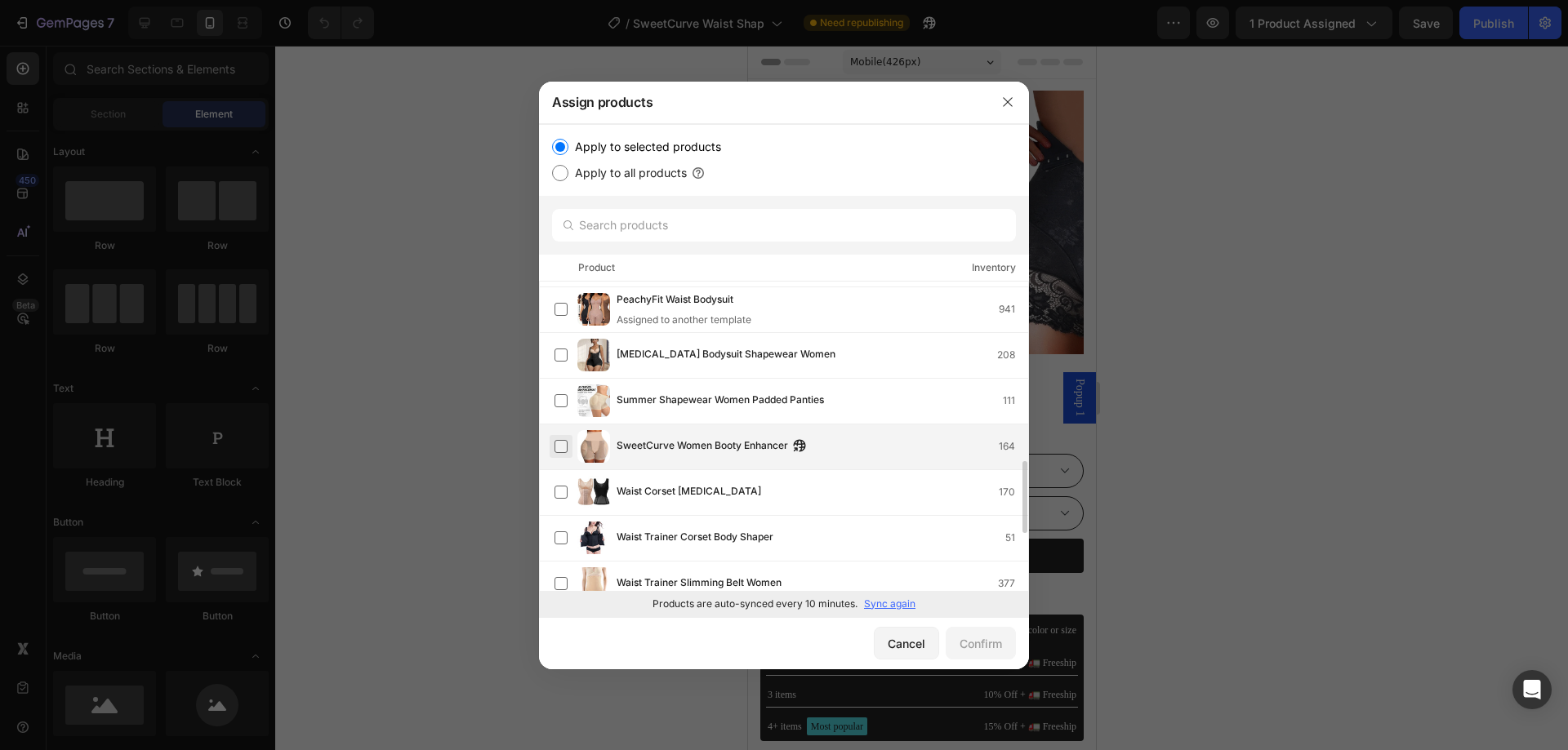
click at [558, 448] on label at bounding box center [561, 447] width 13 height 13
click at [995, 637] on div "Confirm" at bounding box center [981, 644] width 42 height 18
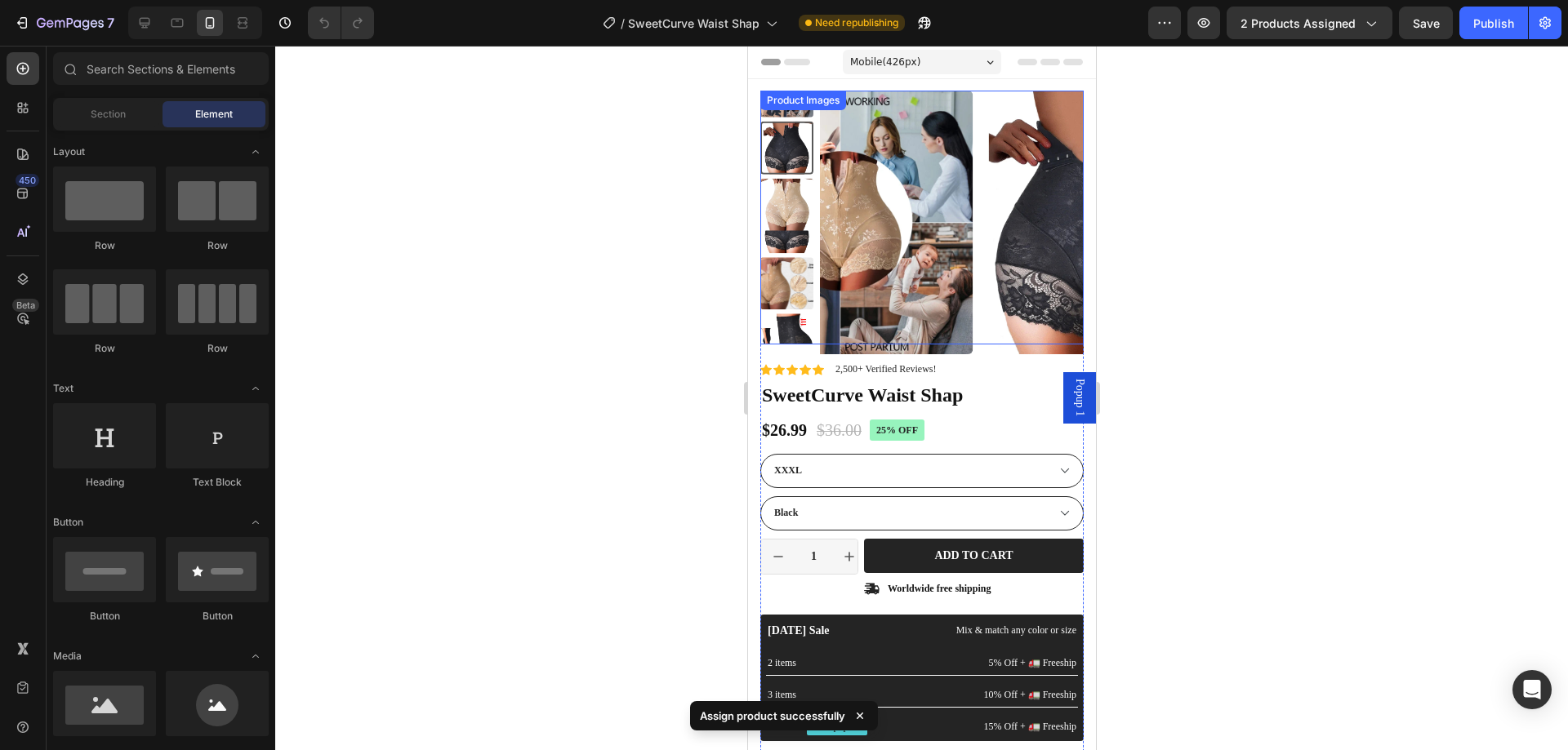
click at [972, 206] on img at bounding box center [1104, 222] width 264 height 264
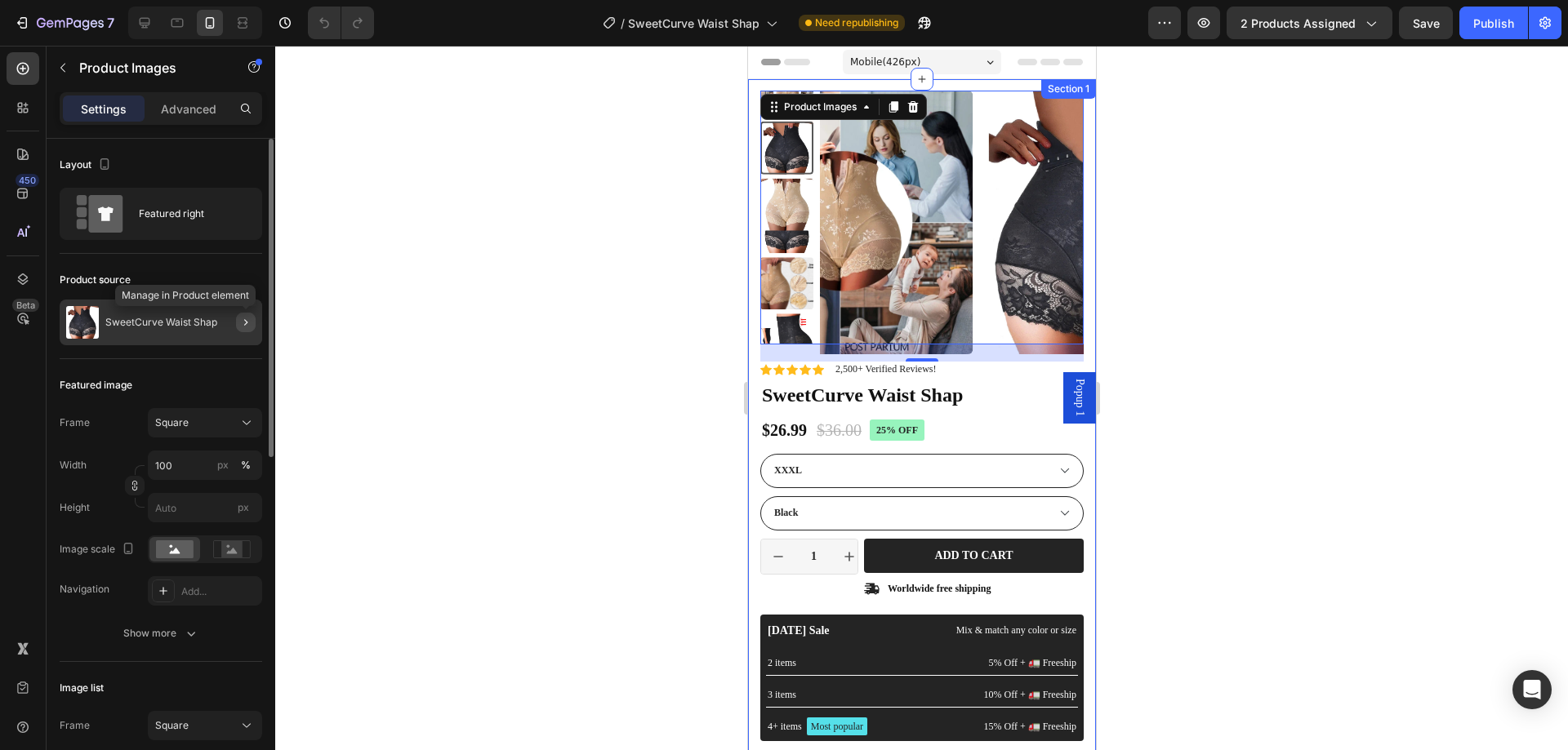
click at [250, 323] on icon "button" at bounding box center [245, 322] width 13 height 13
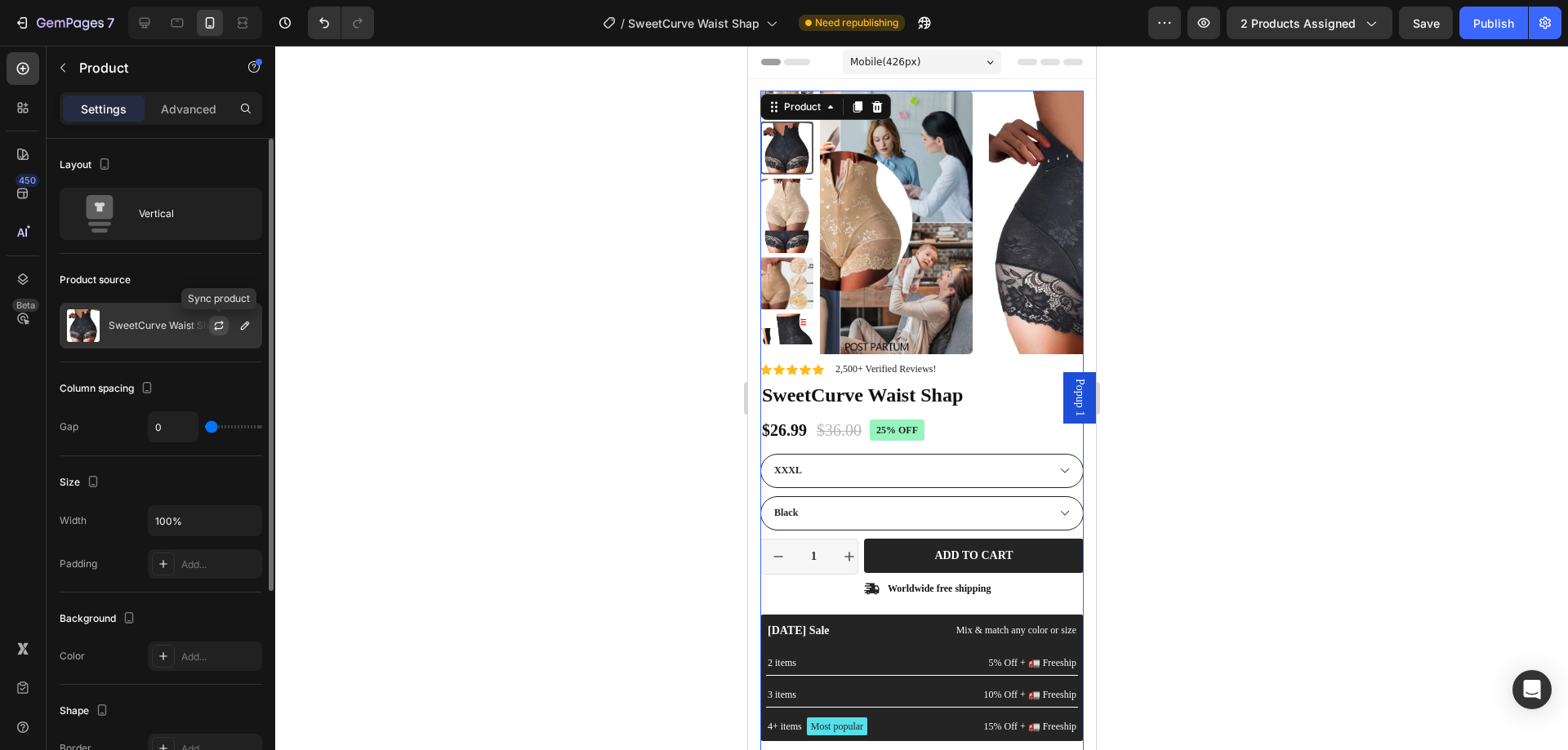
click at [216, 326] on icon "button" at bounding box center [218, 325] width 13 height 13
click at [216, 326] on icon "button" at bounding box center [219, 325] width 15 height 15
drag, startPoint x: 216, startPoint y: 326, endPoint x: 315, endPoint y: 325, distance: 99.0
click at [302, 0] on div "7 Version history / SweetCurve Waist Shap Need republishing Preview 2 products …" at bounding box center [784, 0] width 1568 height 0
click at [435, 343] on div at bounding box center [922, 397] width 1293 height 704
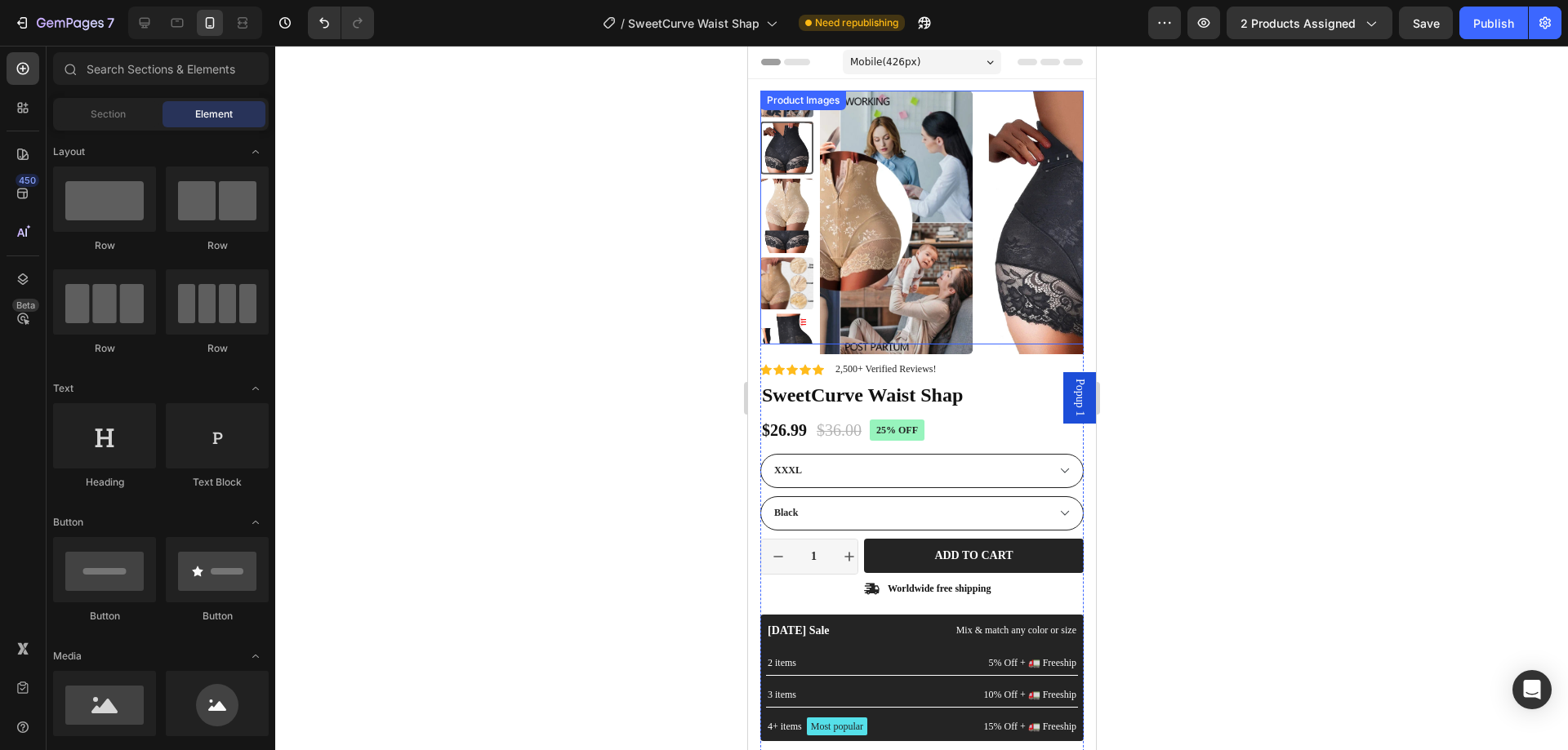
click at [972, 241] on img at bounding box center [1104, 222] width 264 height 264
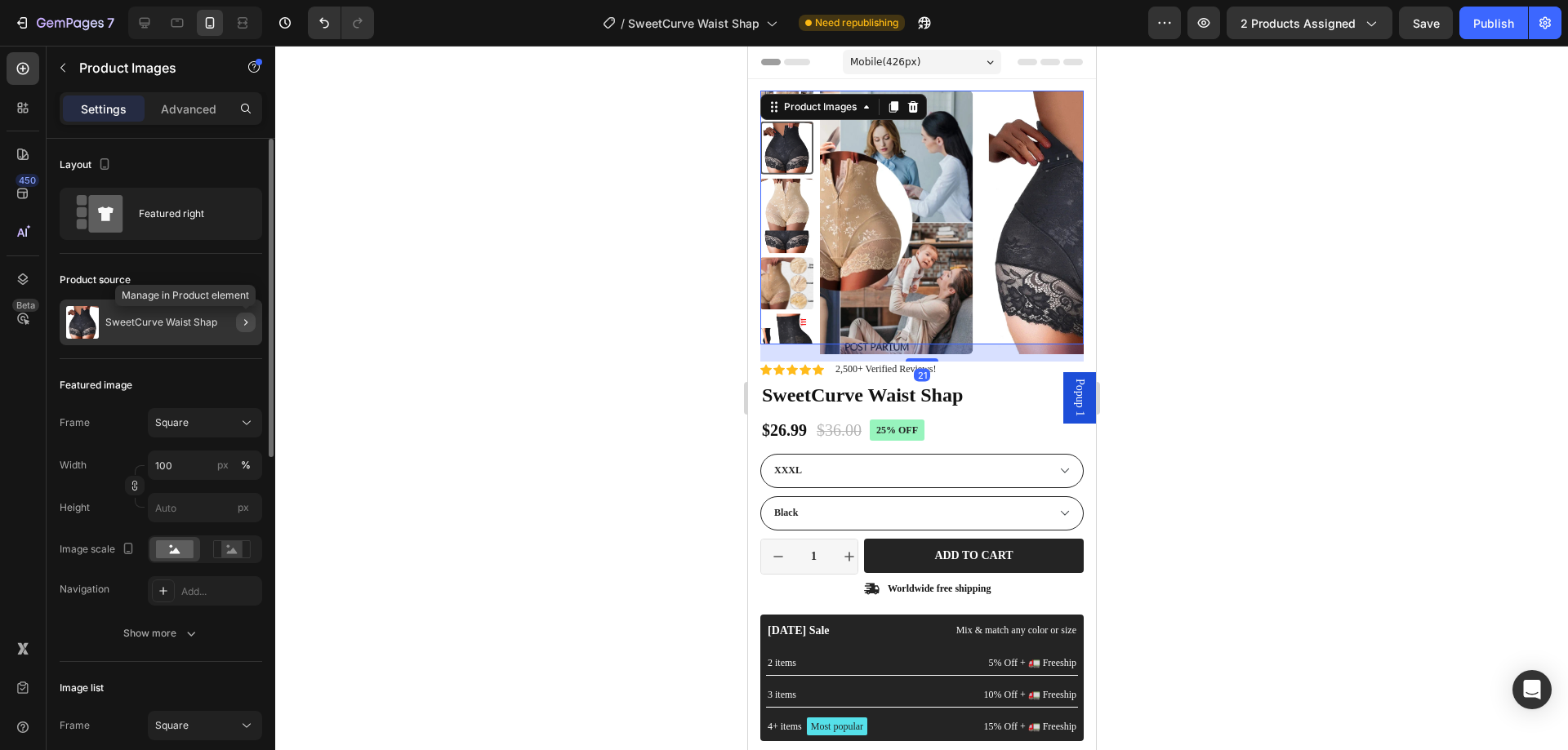
click at [244, 325] on icon "button" at bounding box center [245, 322] width 13 height 13
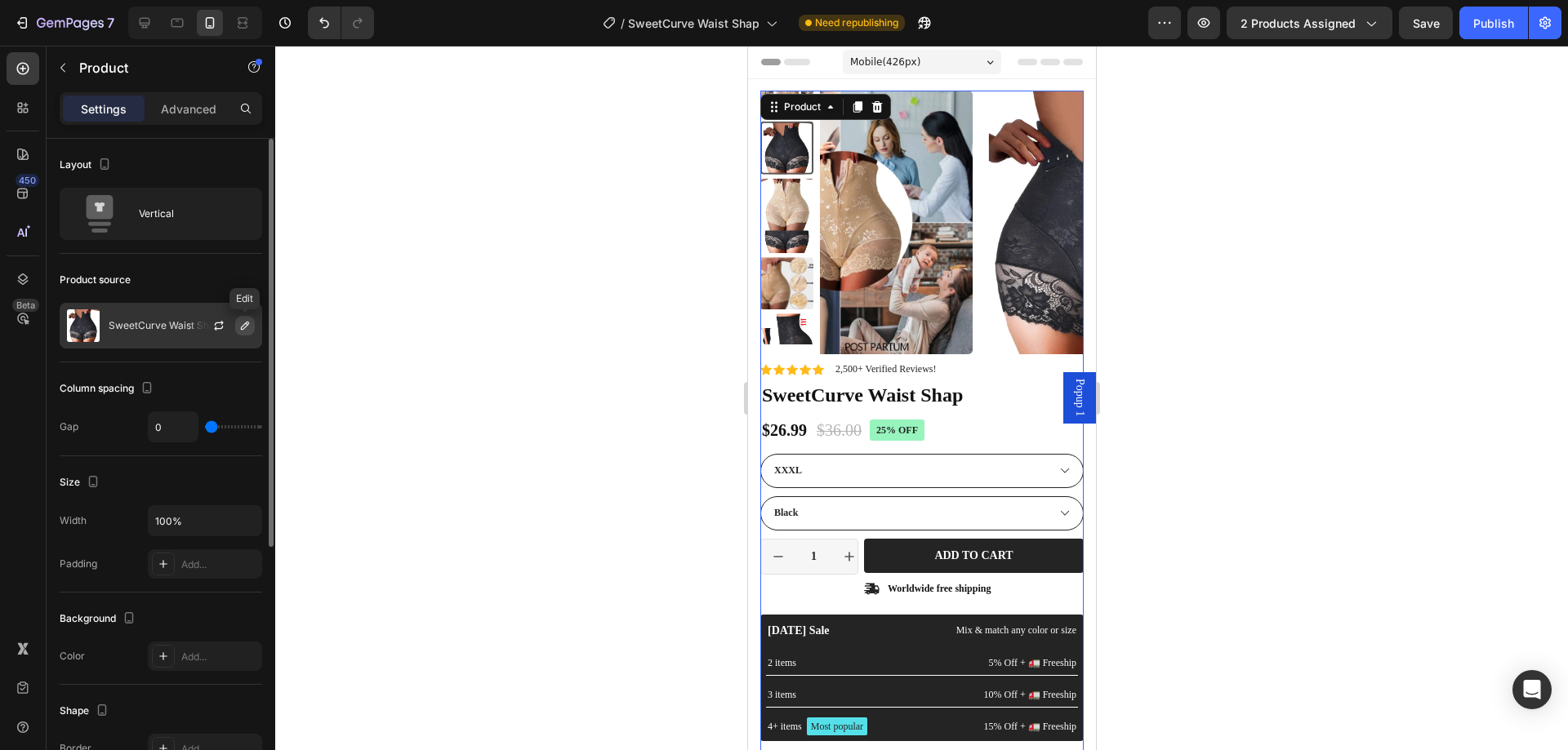
click at [245, 325] on icon "button" at bounding box center [244, 325] width 13 height 13
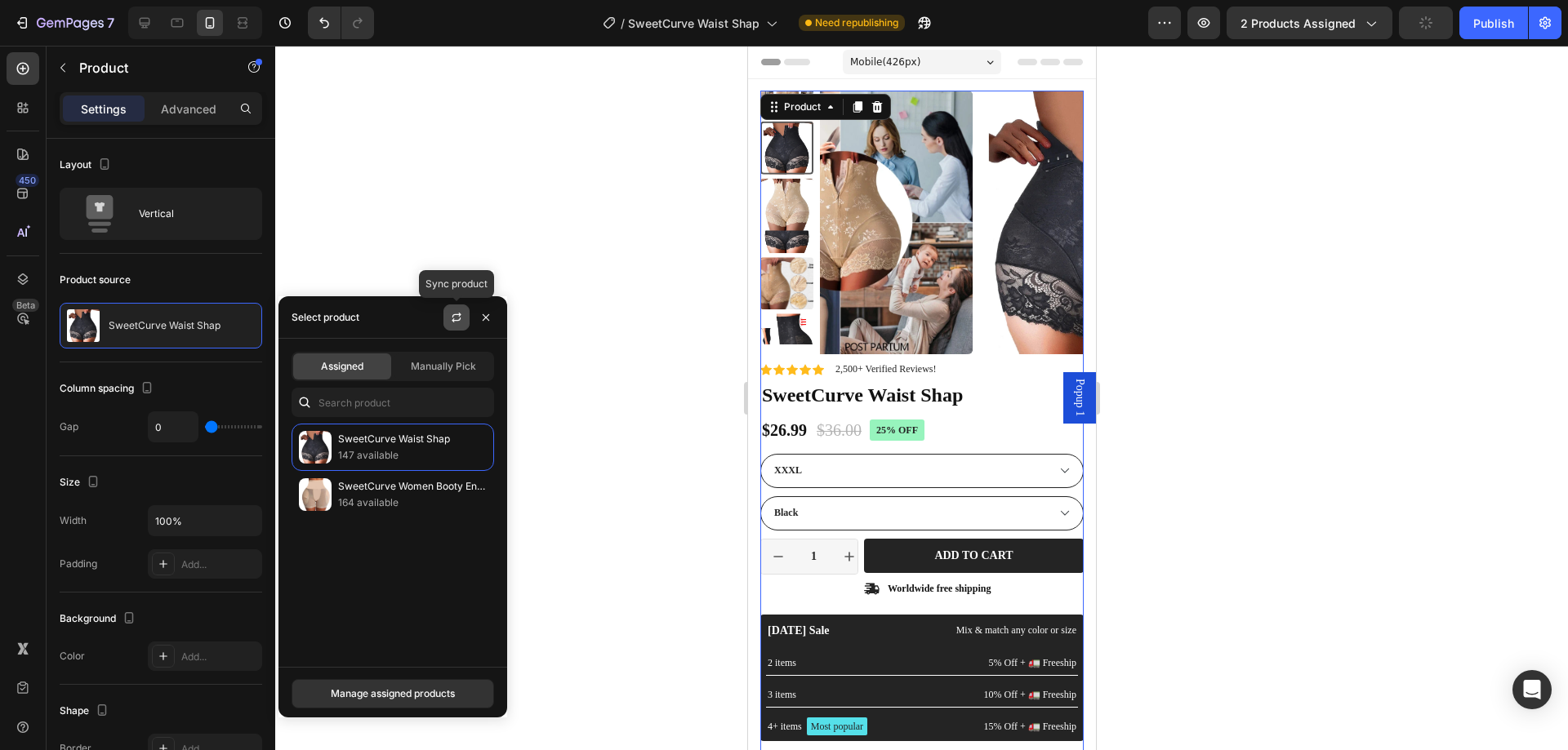
click at [459, 320] on icon "button" at bounding box center [456, 320] width 9 height 5
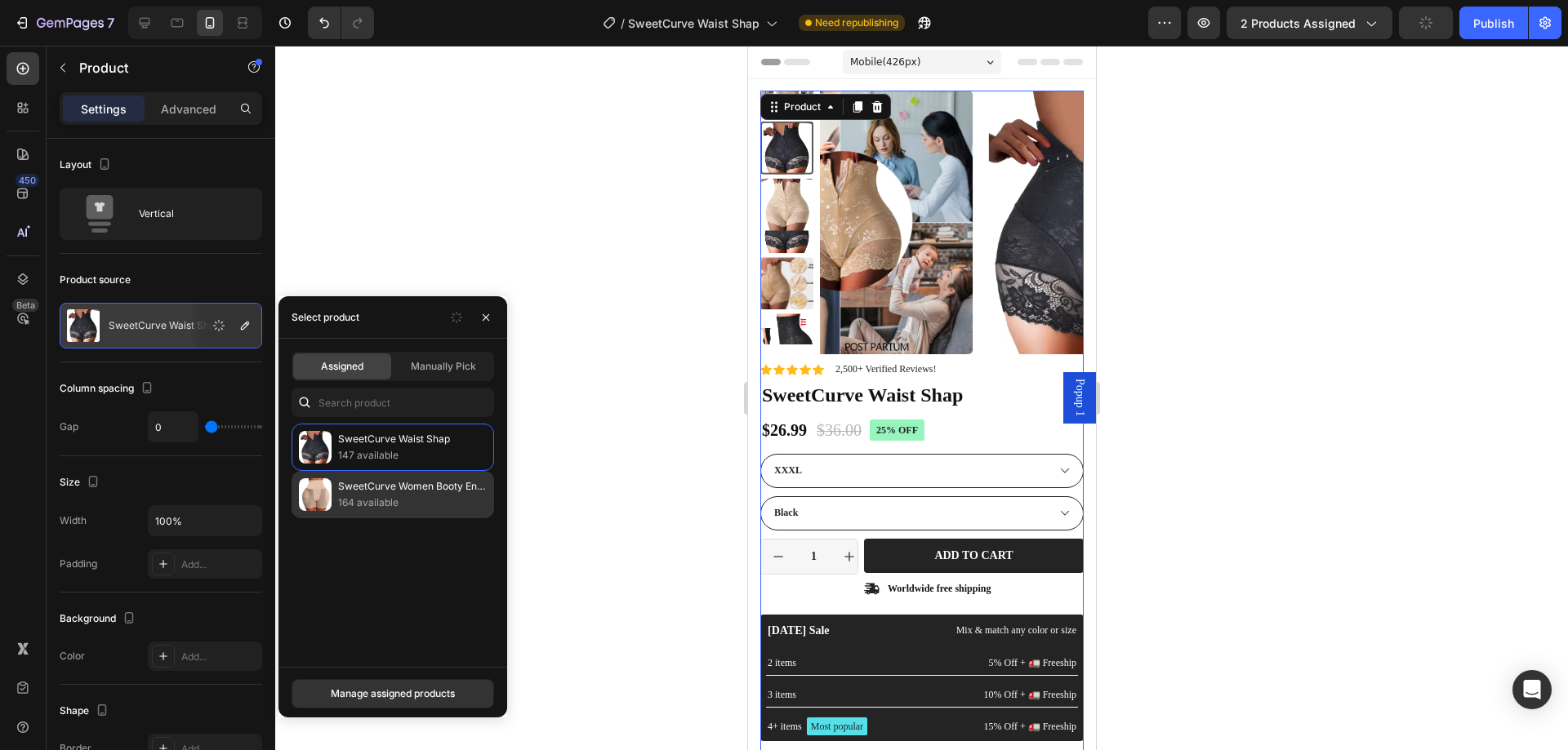
click at [376, 494] on p "SweetCurve Women Booty Enhancer" at bounding box center [412, 486] width 149 height 17
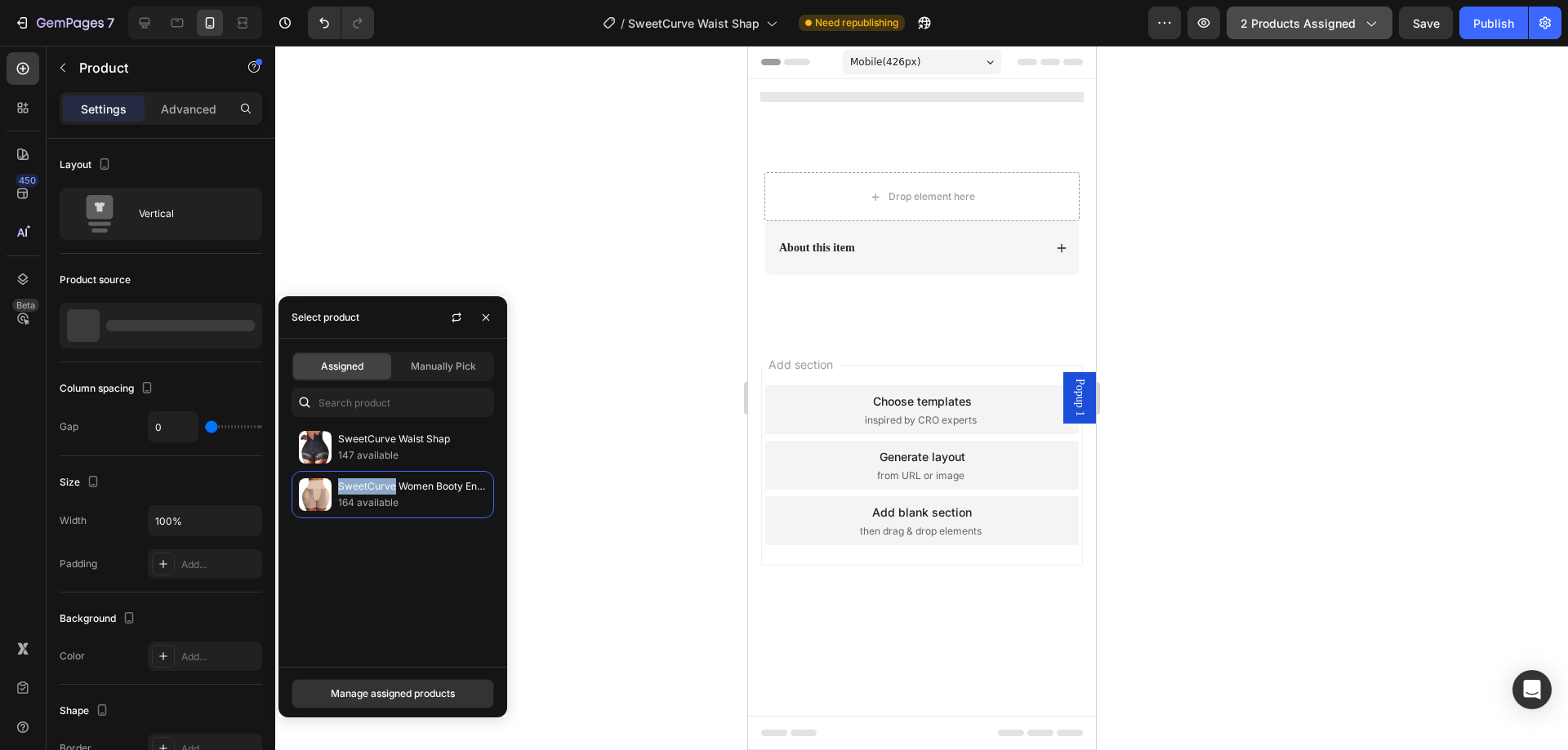
click at [1327, 31] on span "2 products assigned" at bounding box center [1298, 24] width 115 height 18
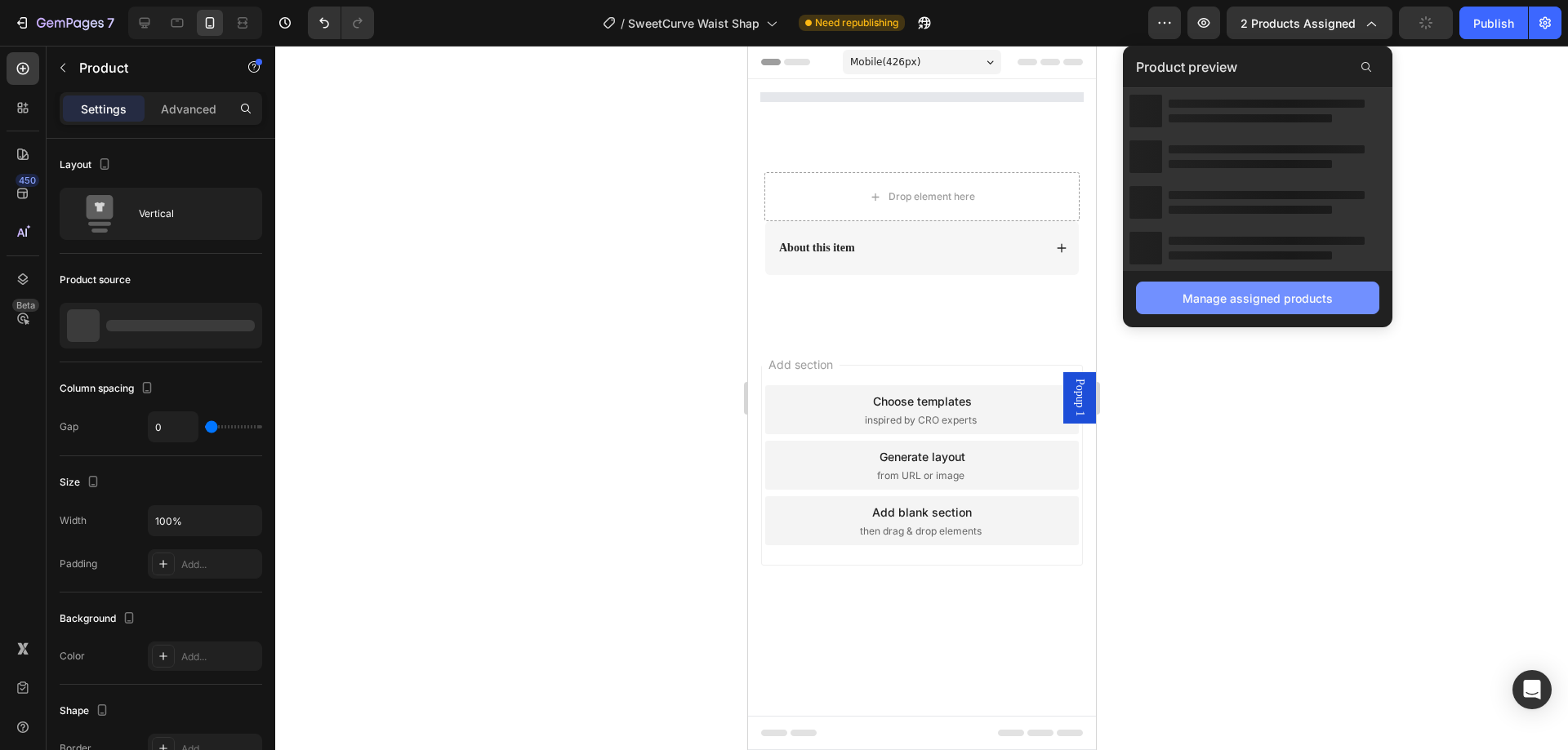
click at [1221, 295] on div "Manage assigned products" at bounding box center [1258, 299] width 150 height 18
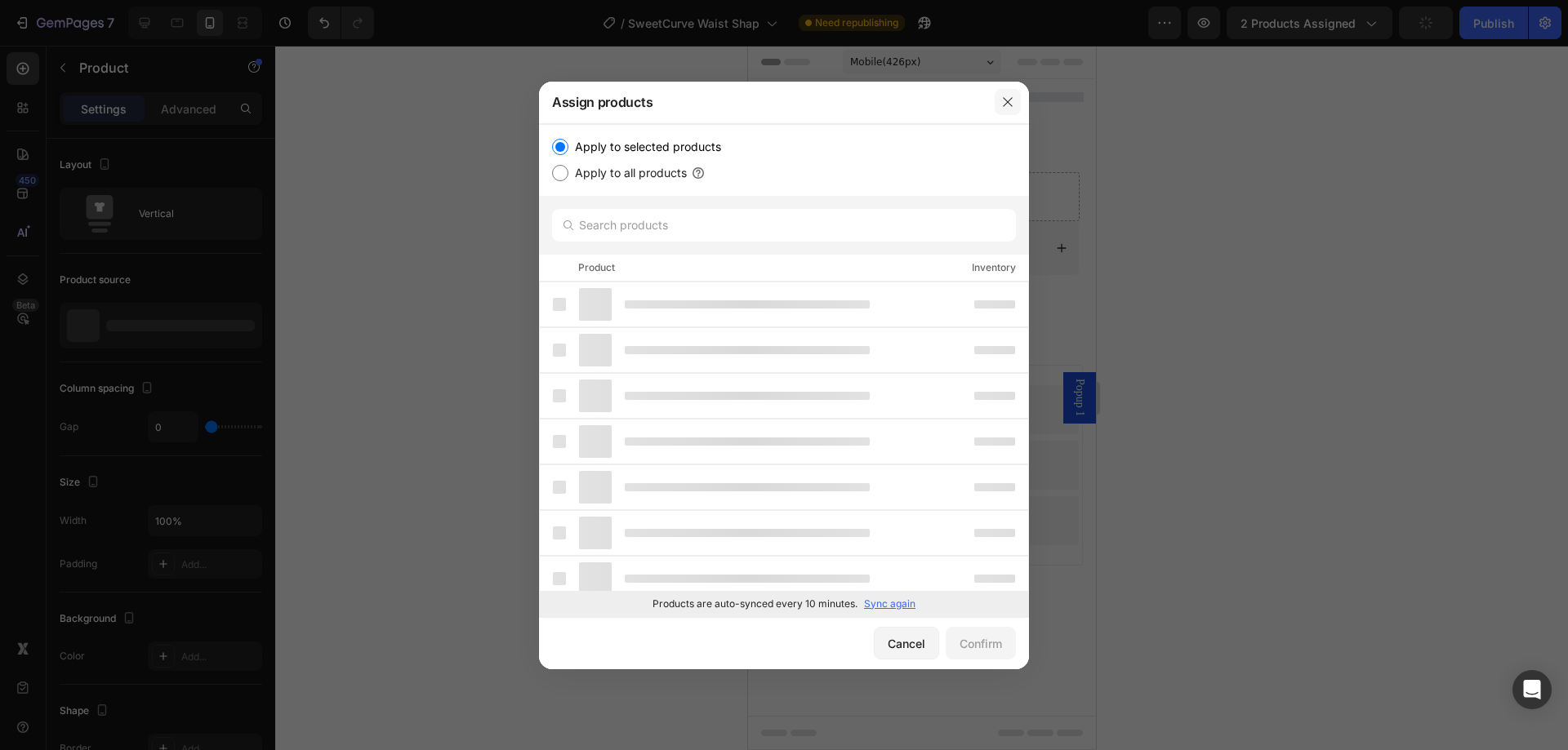
click at [1003, 100] on icon "button" at bounding box center [1008, 102] width 13 height 13
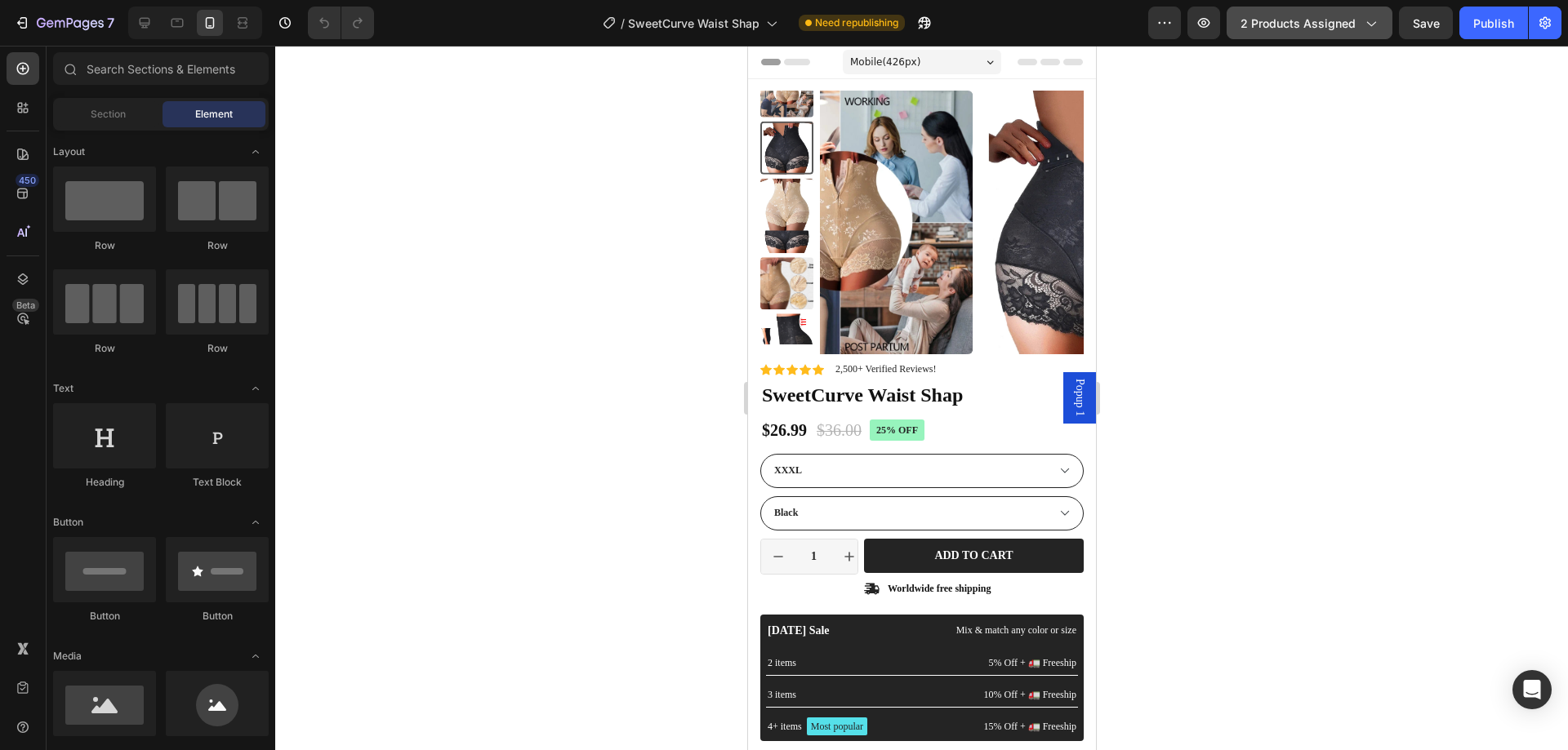
click at [1312, 33] on button "2 products assigned" at bounding box center [1309, 22] width 166 height 33
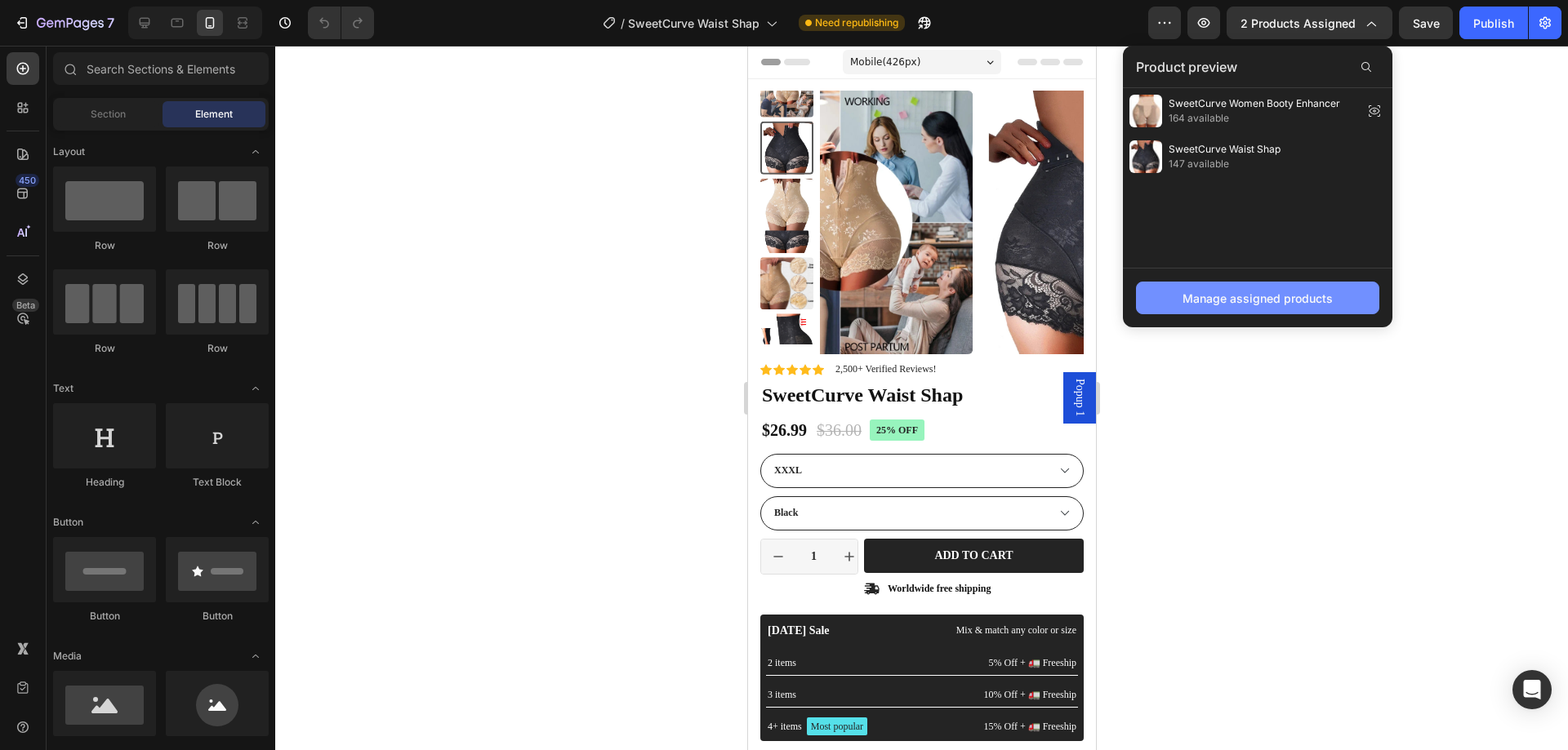
click at [1222, 294] on div "Manage assigned products" at bounding box center [1258, 299] width 150 height 18
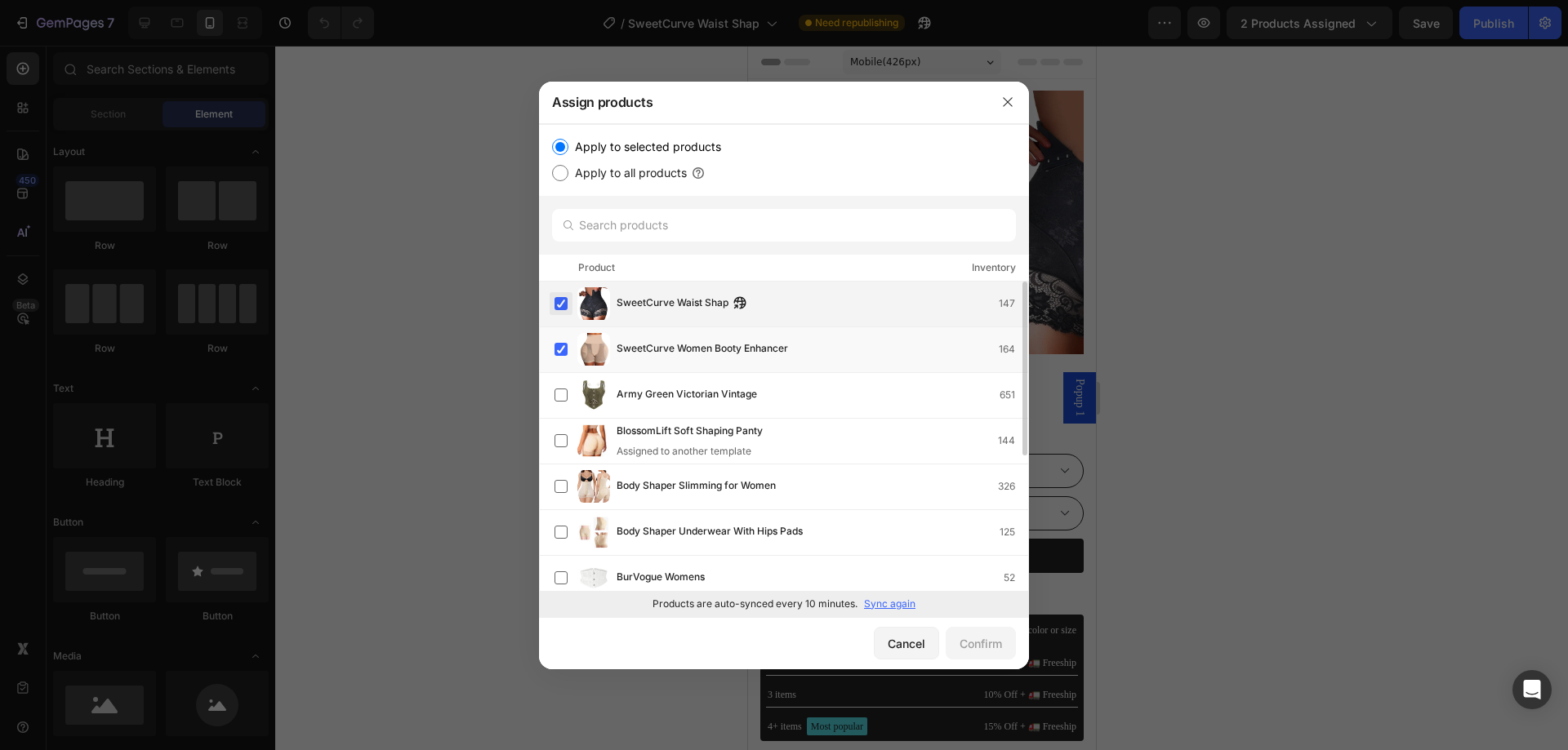
click at [563, 307] on label at bounding box center [561, 303] width 13 height 13
click at [981, 647] on div "Confirm" at bounding box center [981, 644] width 42 height 18
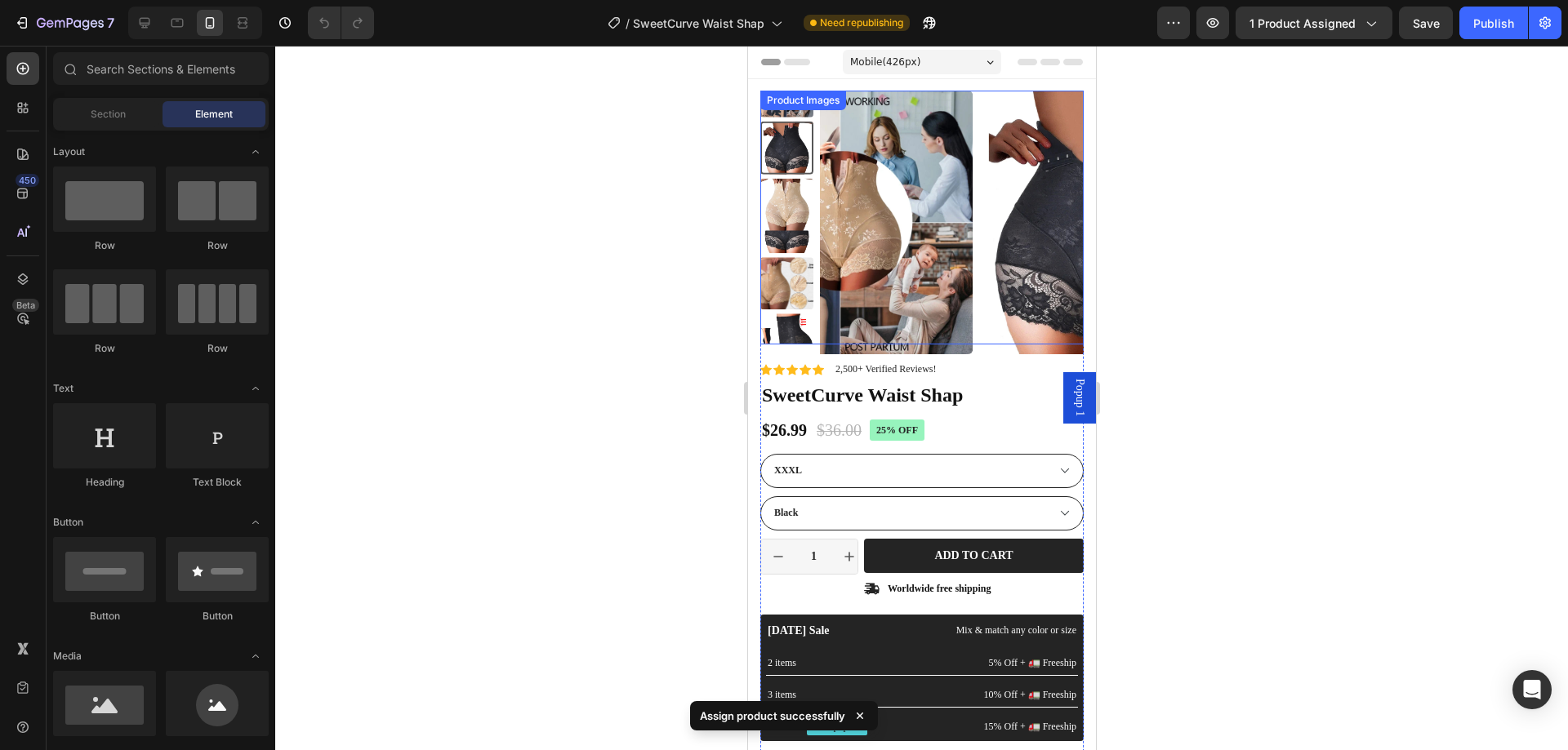
click at [972, 223] on img at bounding box center [1104, 222] width 264 height 264
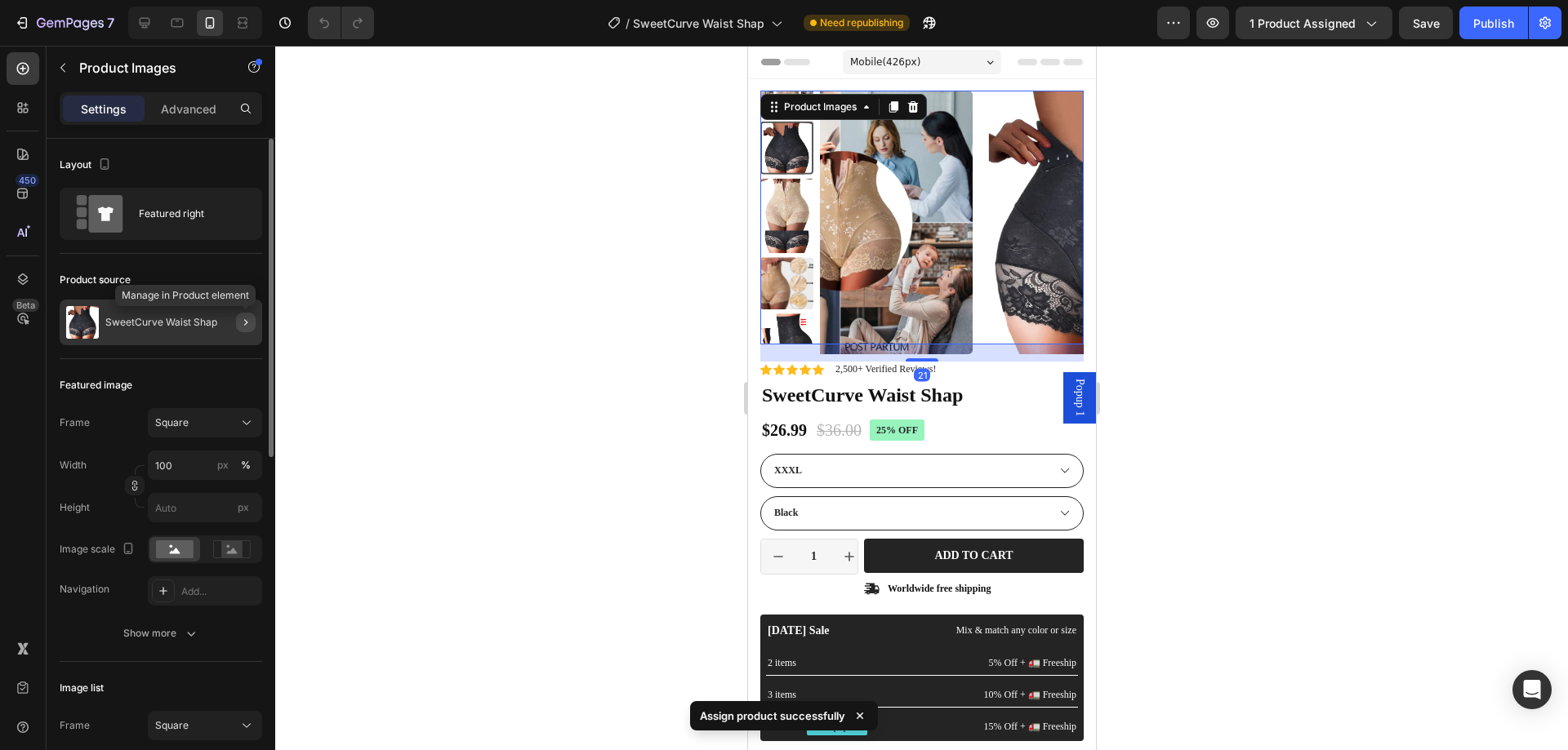
click at [244, 325] on icon "button" at bounding box center [245, 322] width 13 height 13
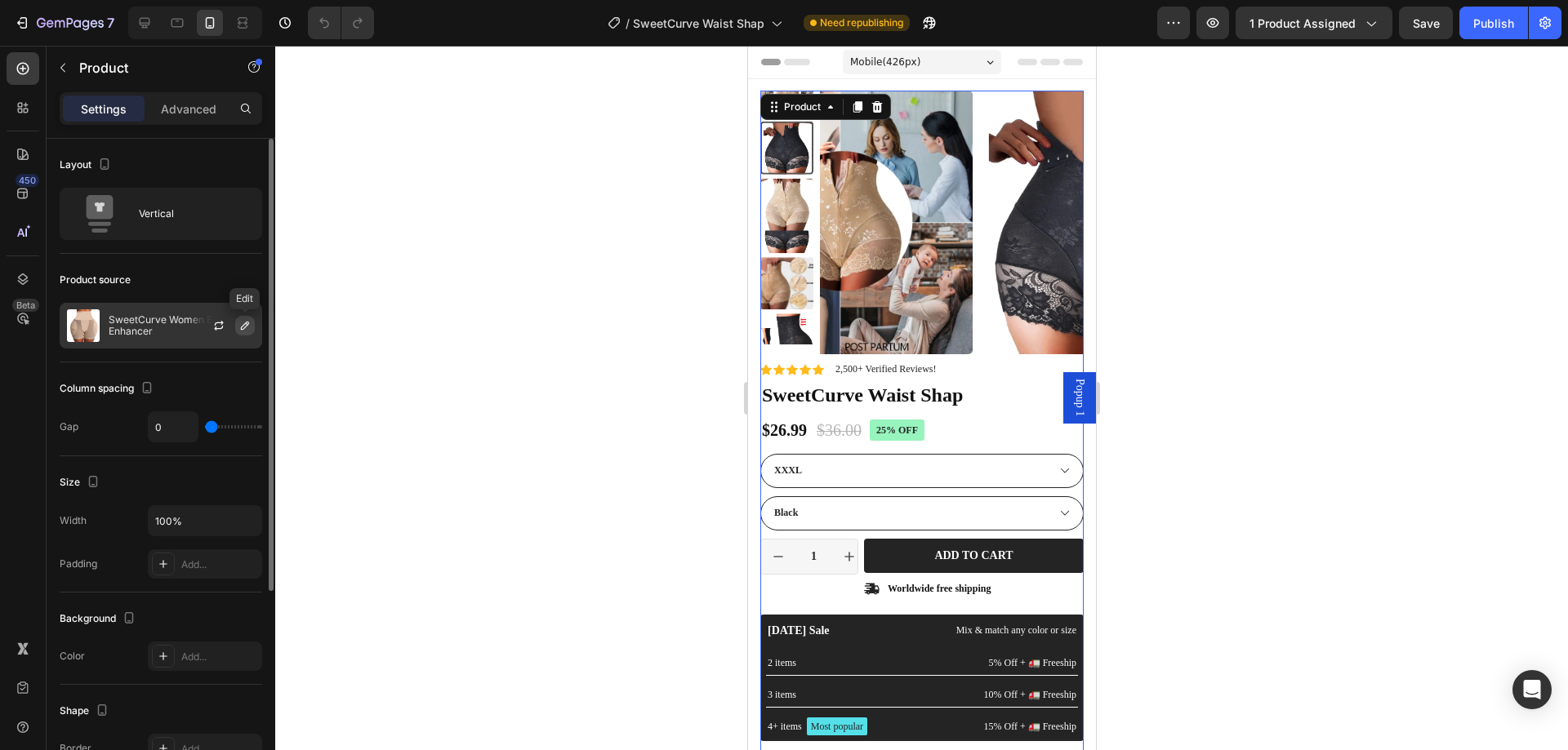
click at [248, 325] on icon "button" at bounding box center [244, 325] width 8 height 8
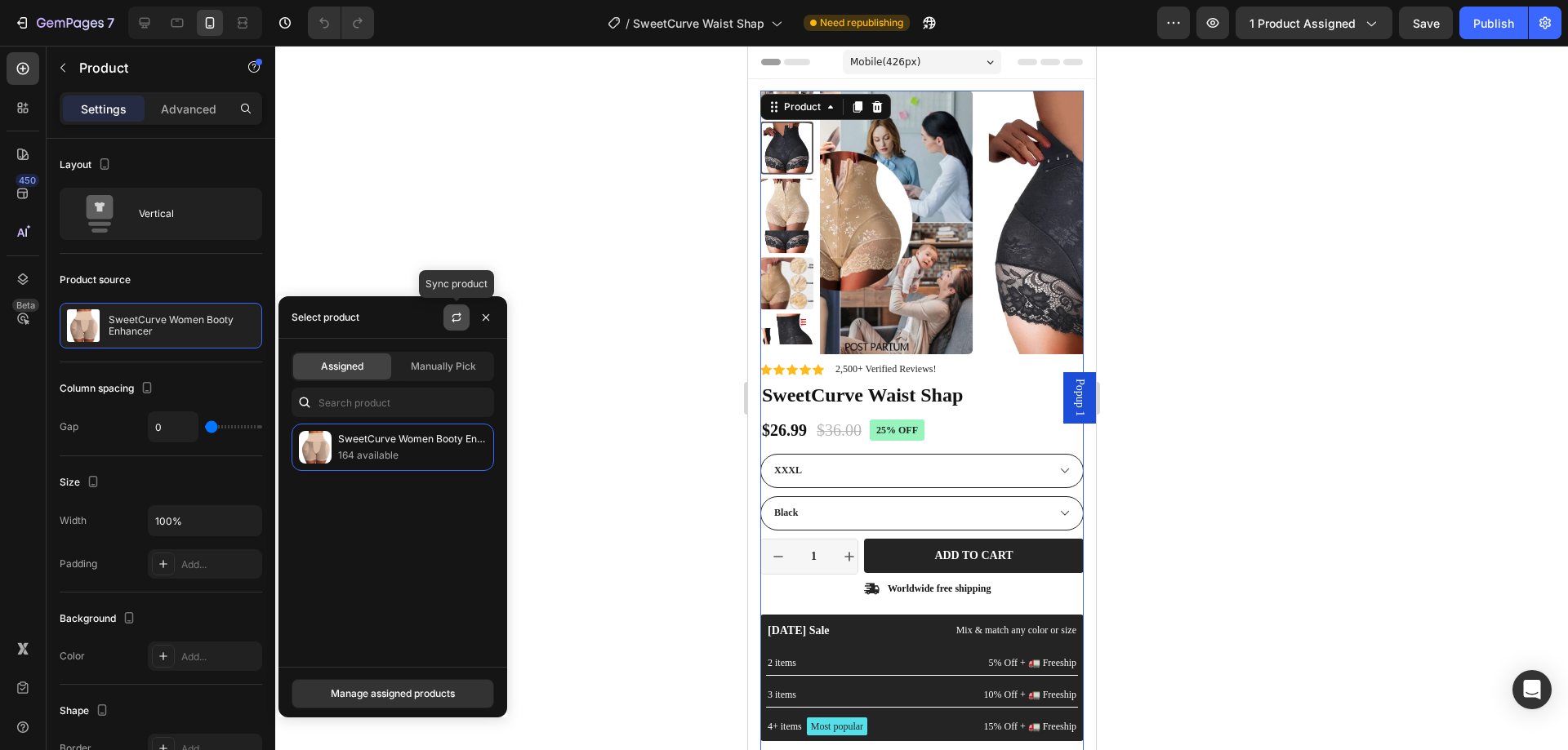
click at [454, 315] on icon "button" at bounding box center [456, 315] width 9 height 5
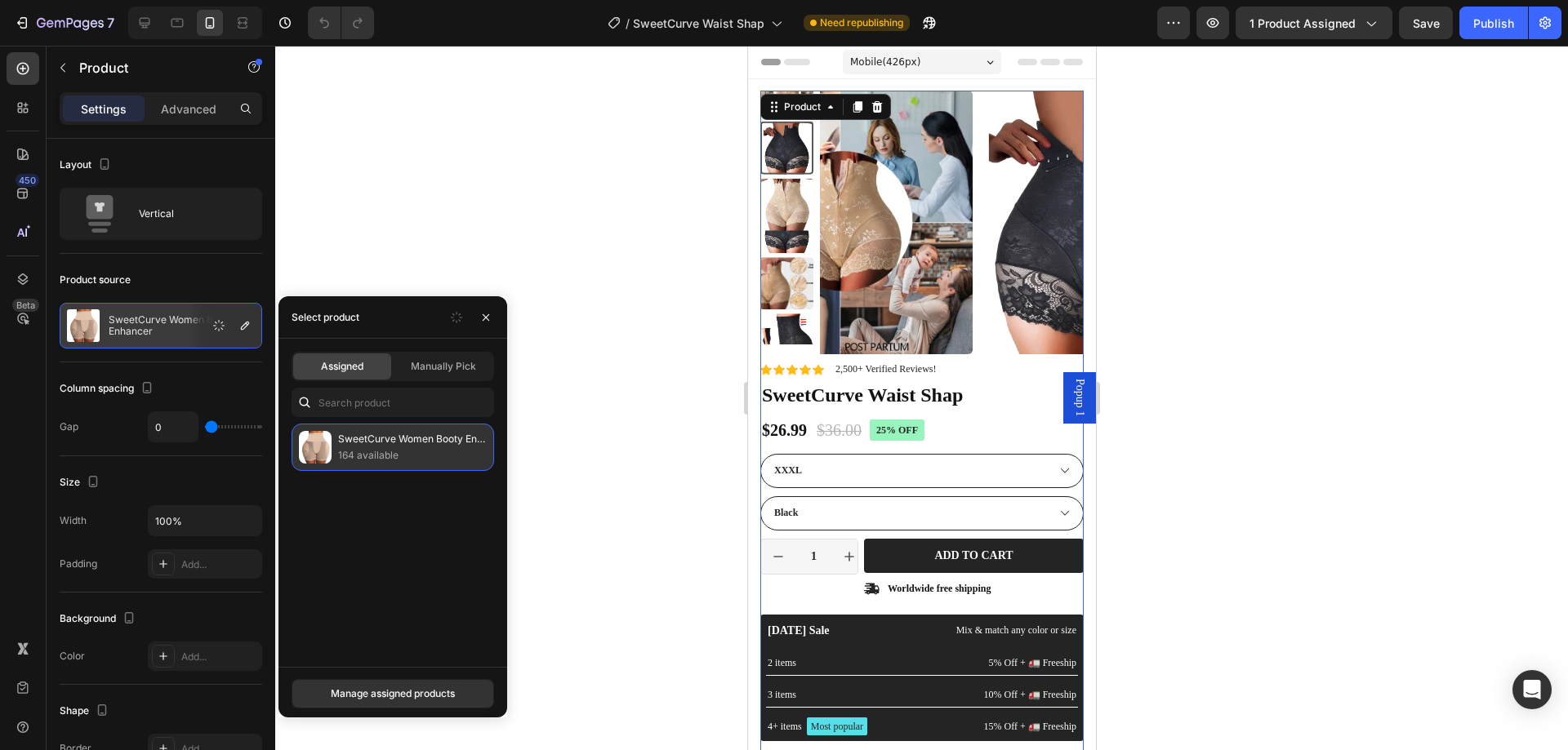
click at [376, 452] on p "164 available" at bounding box center [412, 455] width 149 height 17
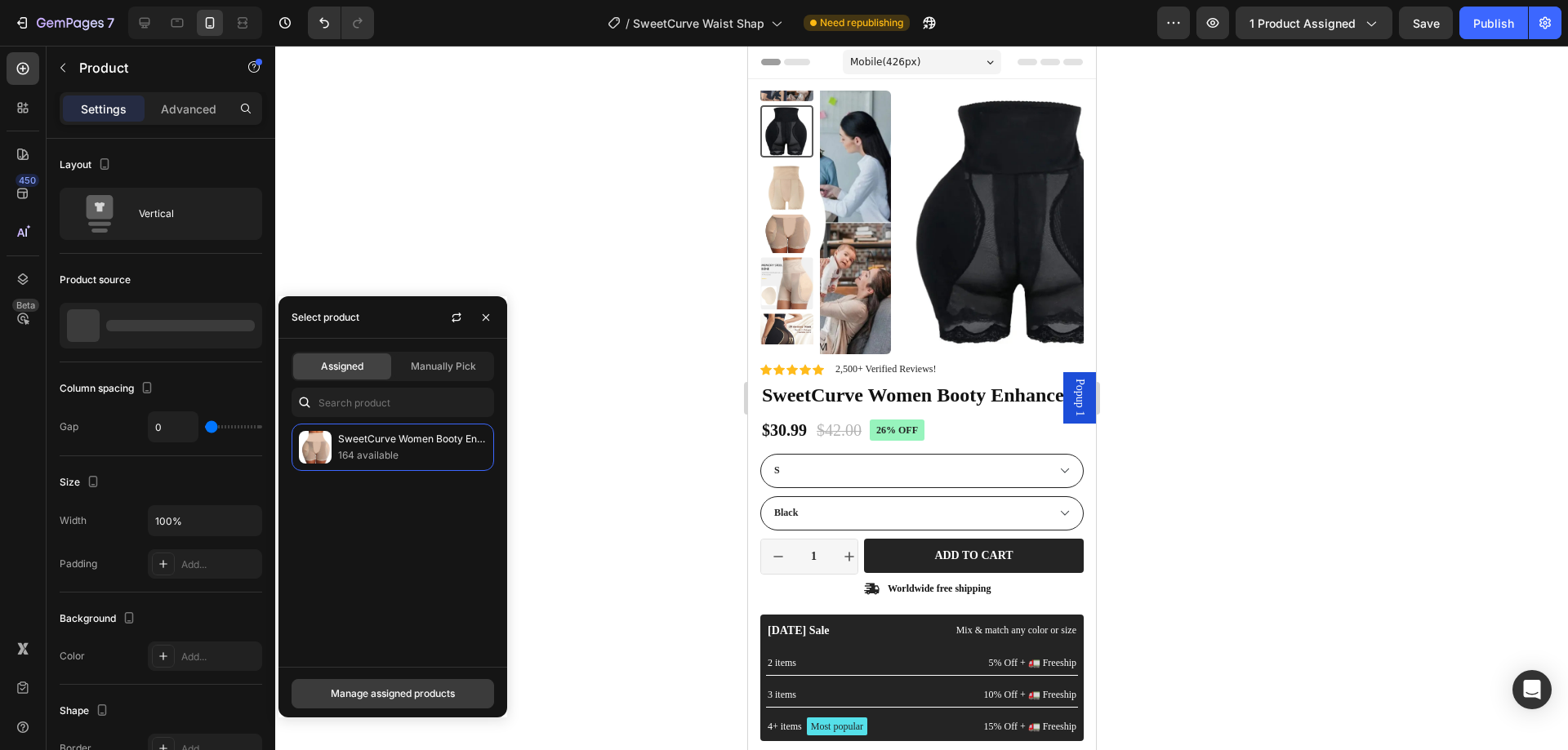
click at [412, 688] on div "Manage assigned products" at bounding box center [392, 694] width 124 height 15
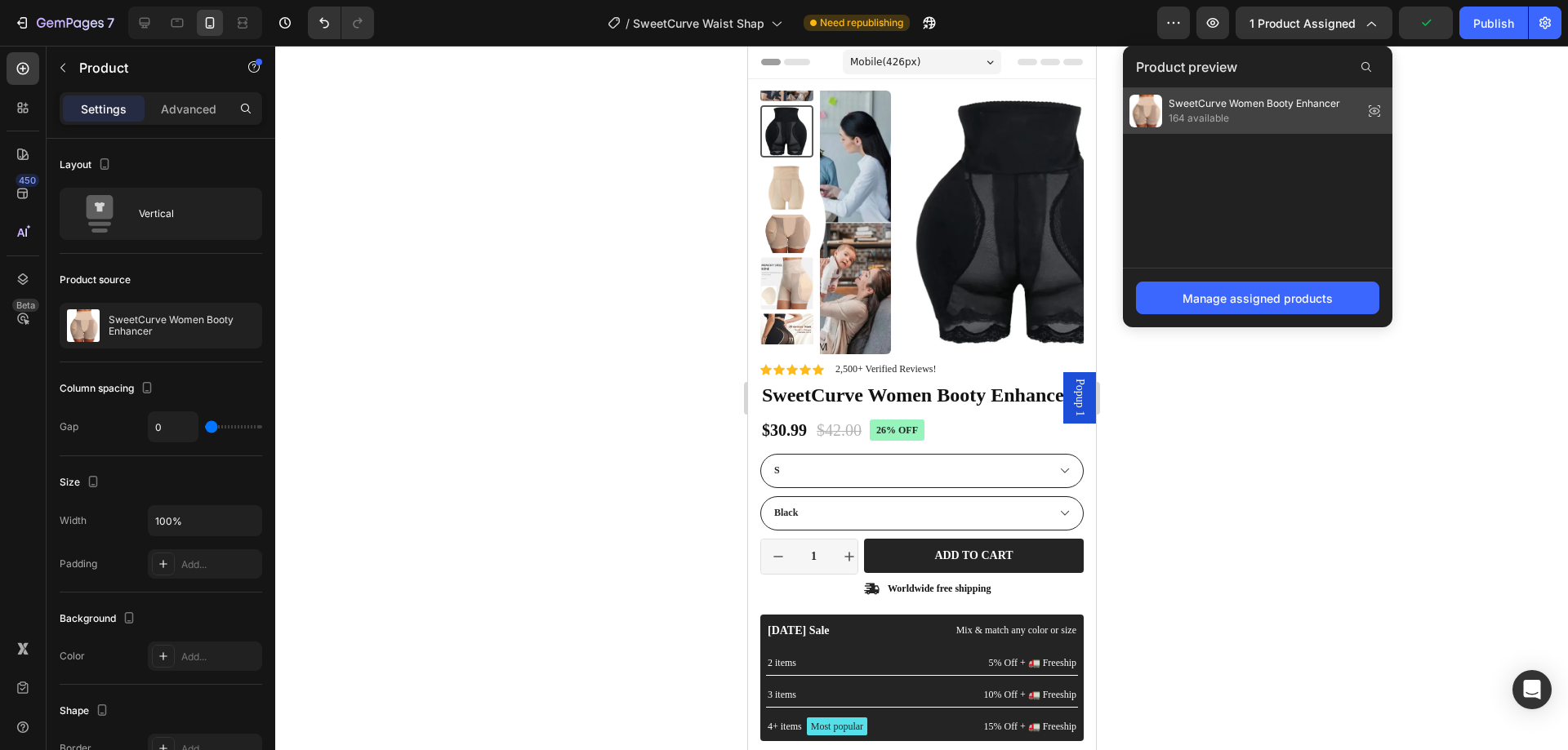
click at [1194, 105] on span "SweetCurve Women Booty Enhancer" at bounding box center [1254, 104] width 171 height 15
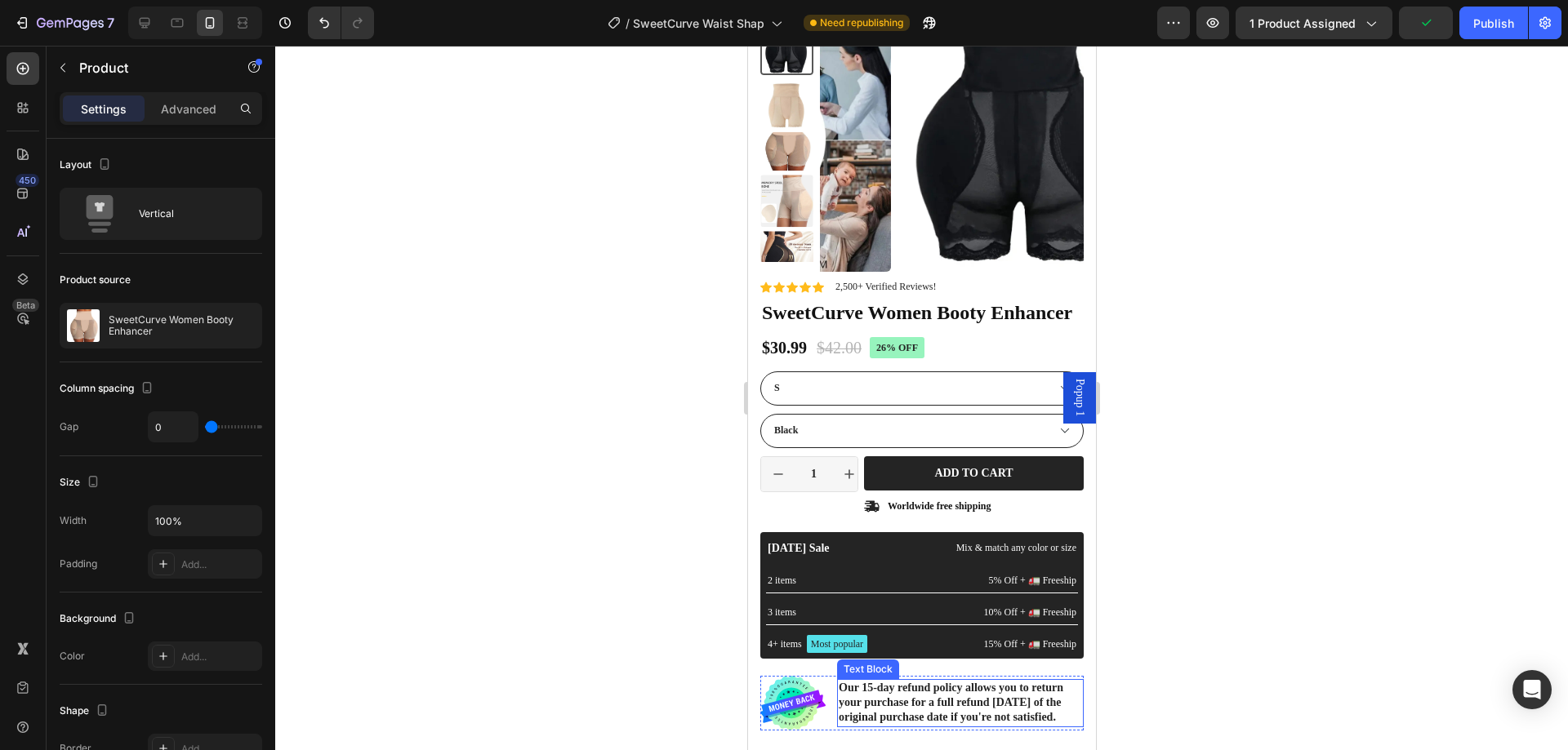
scroll to position [82, 0]
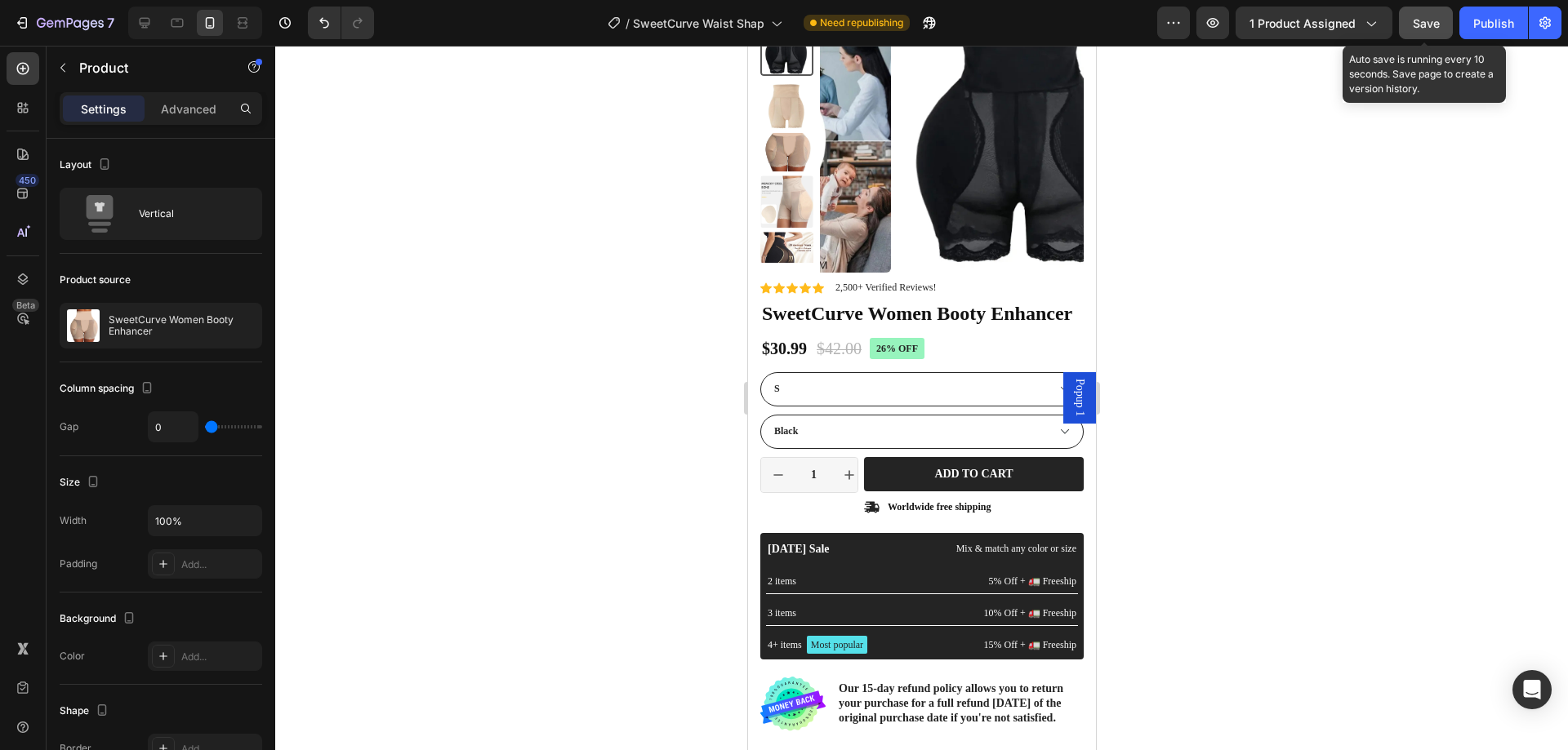
click at [1416, 17] on span "Save" at bounding box center [1426, 24] width 27 height 14
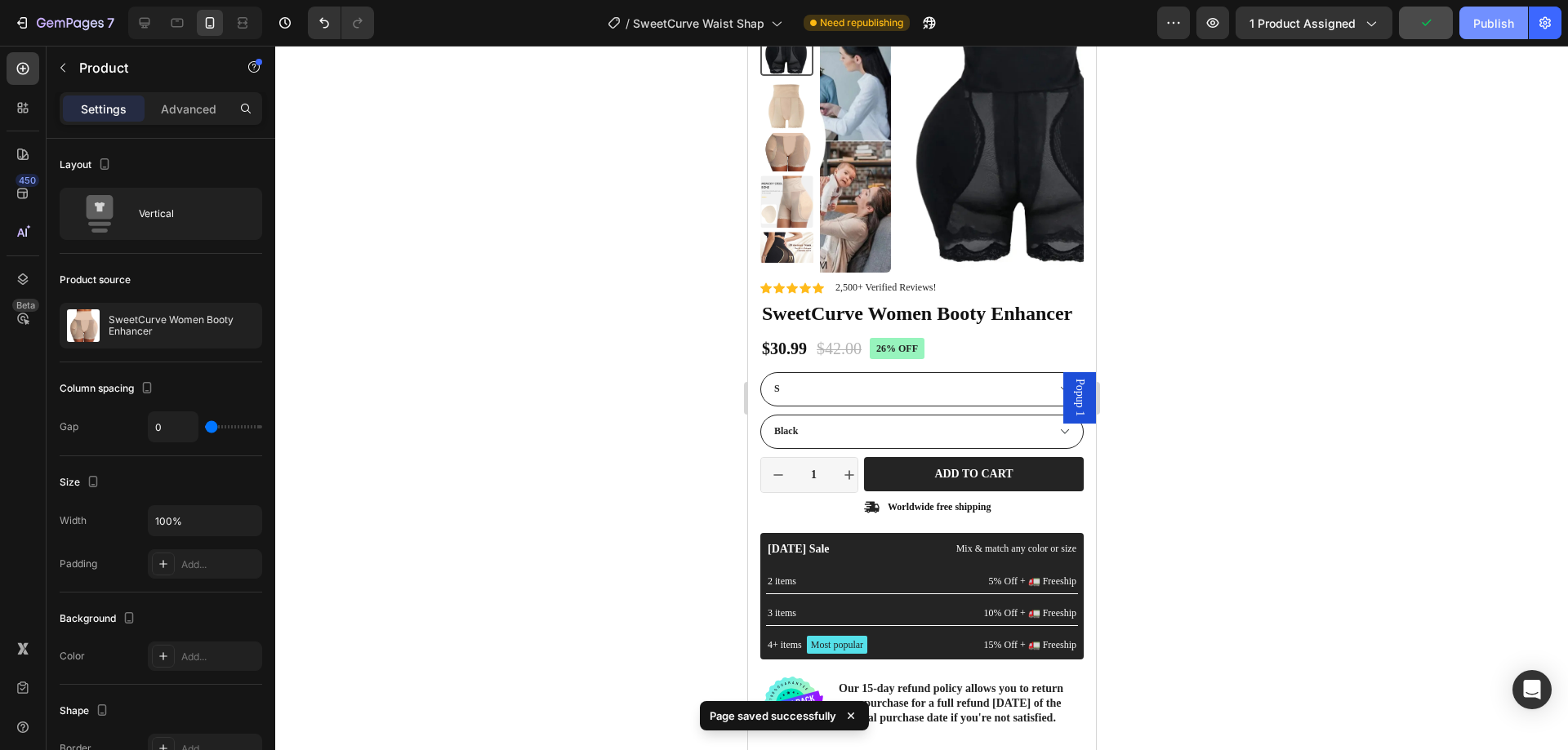
click at [1486, 19] on div "Publish" at bounding box center [1493, 24] width 40 height 18
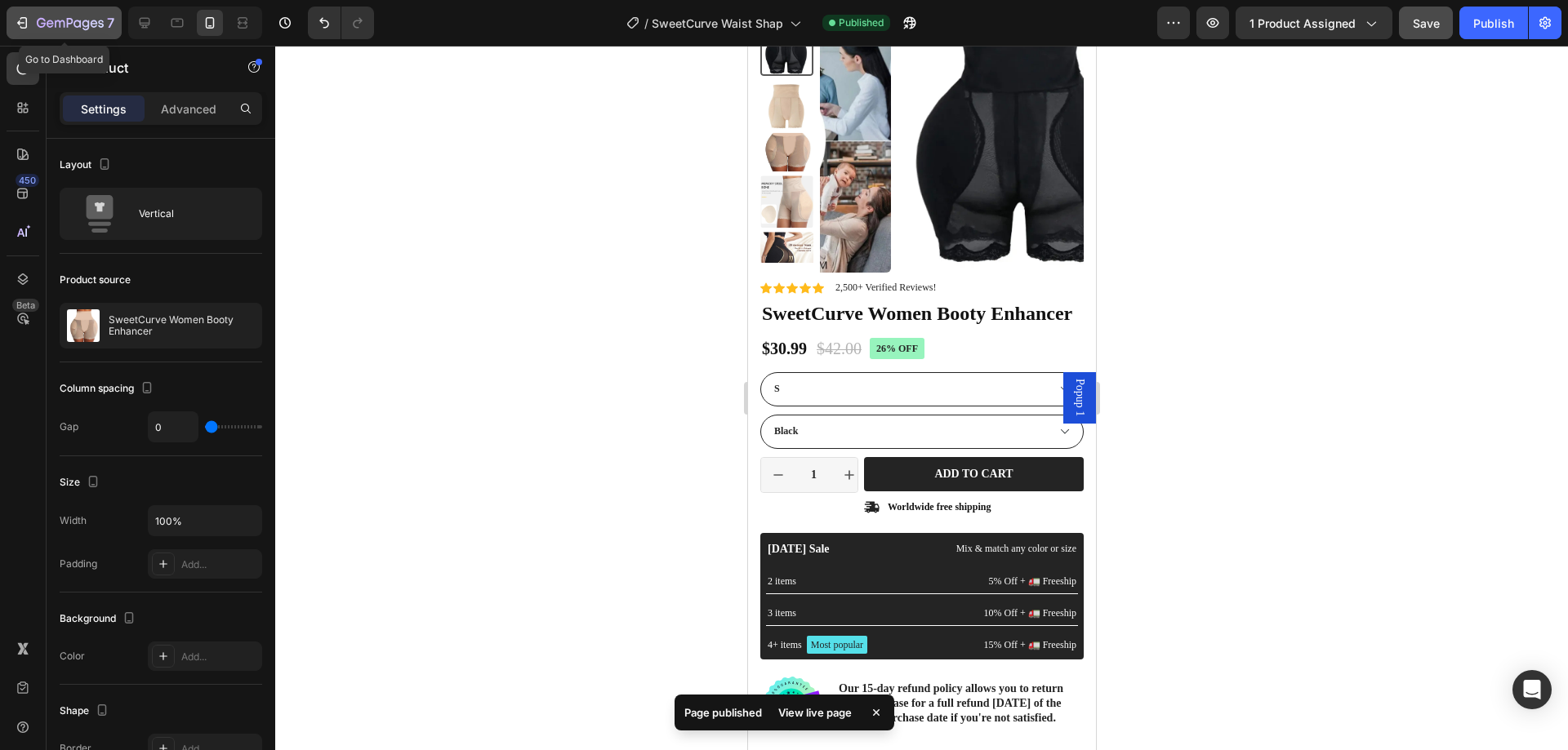
click at [24, 26] on icon "button" at bounding box center [22, 23] width 17 height 17
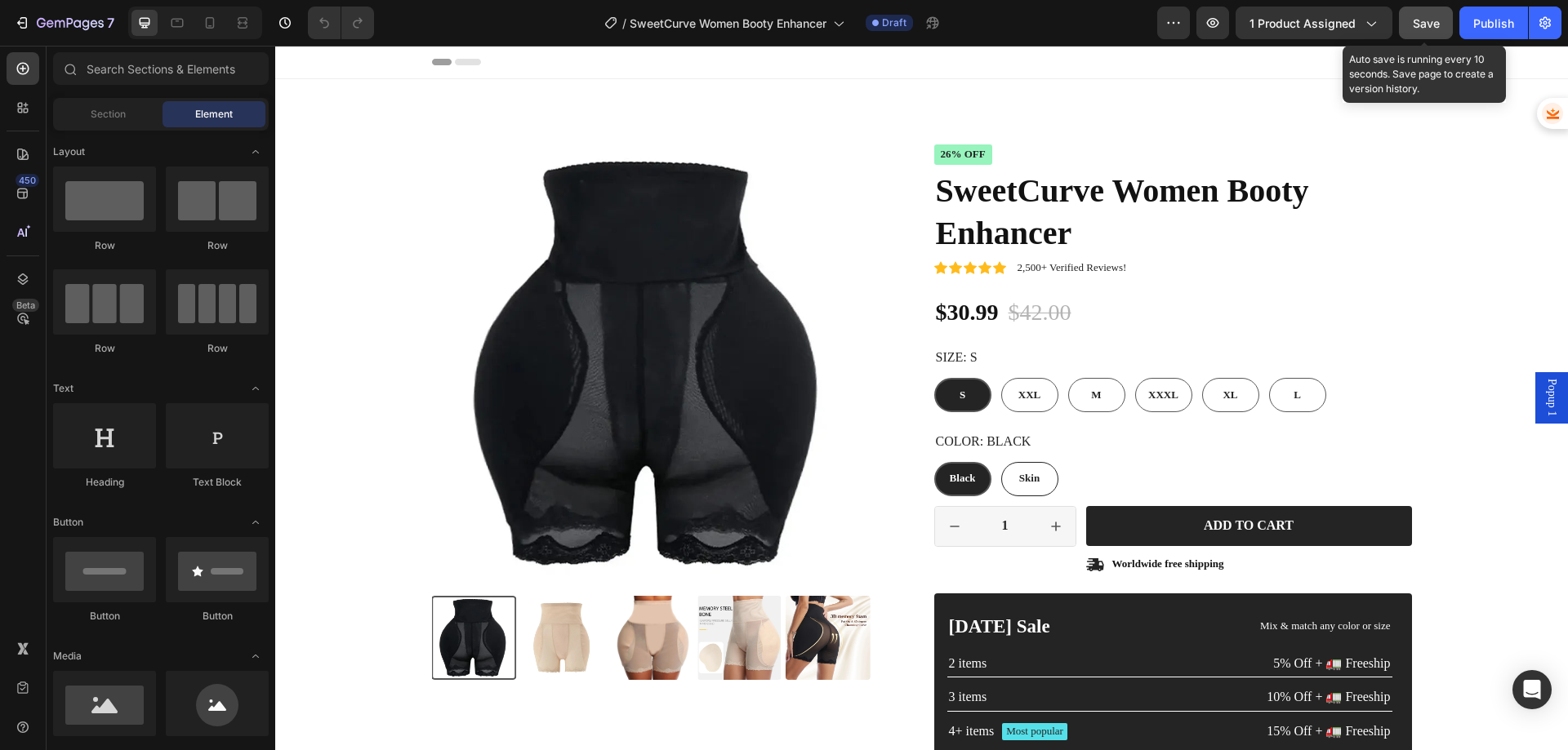
click at [1438, 24] on span "Save" at bounding box center [1426, 24] width 27 height 14
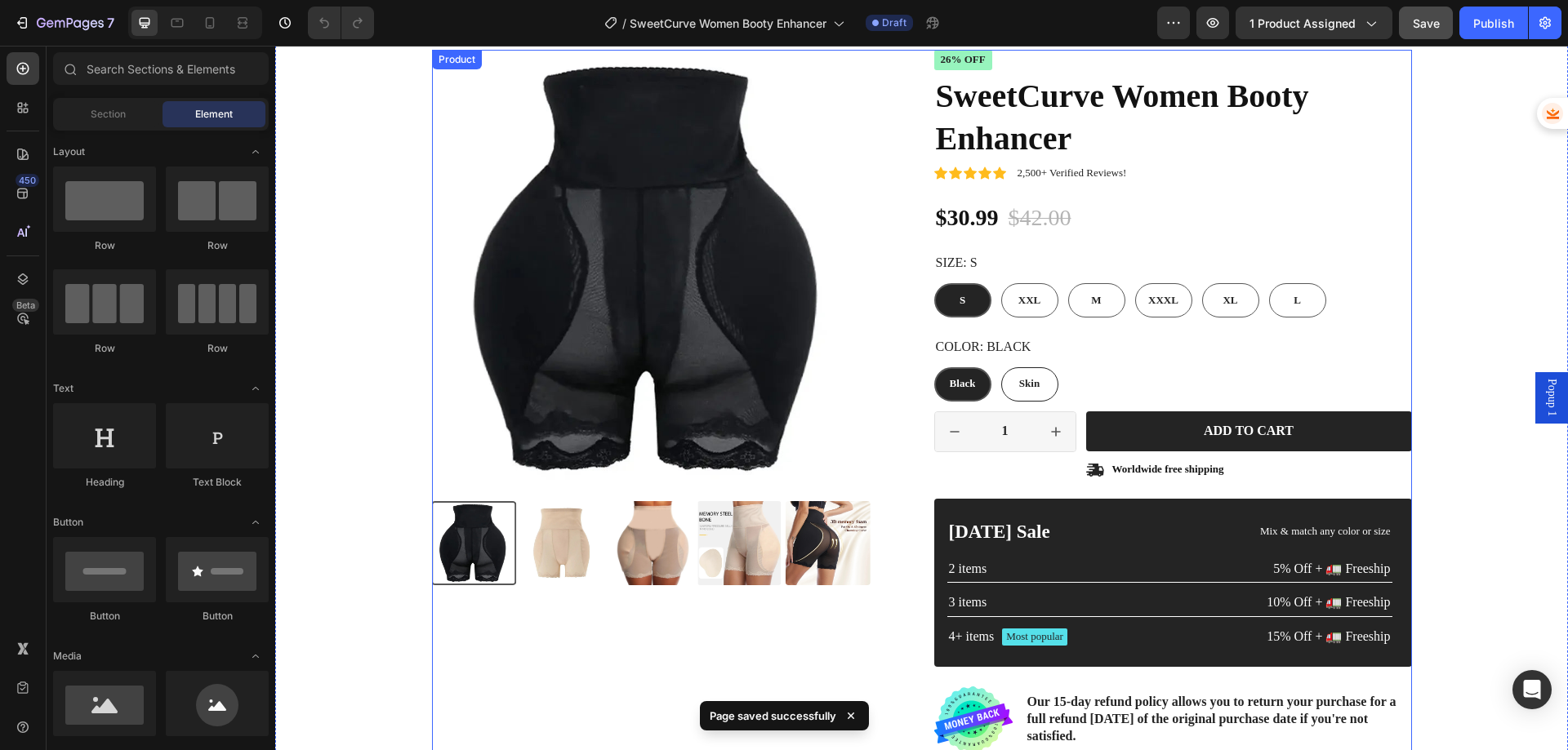
scroll to position [82, 0]
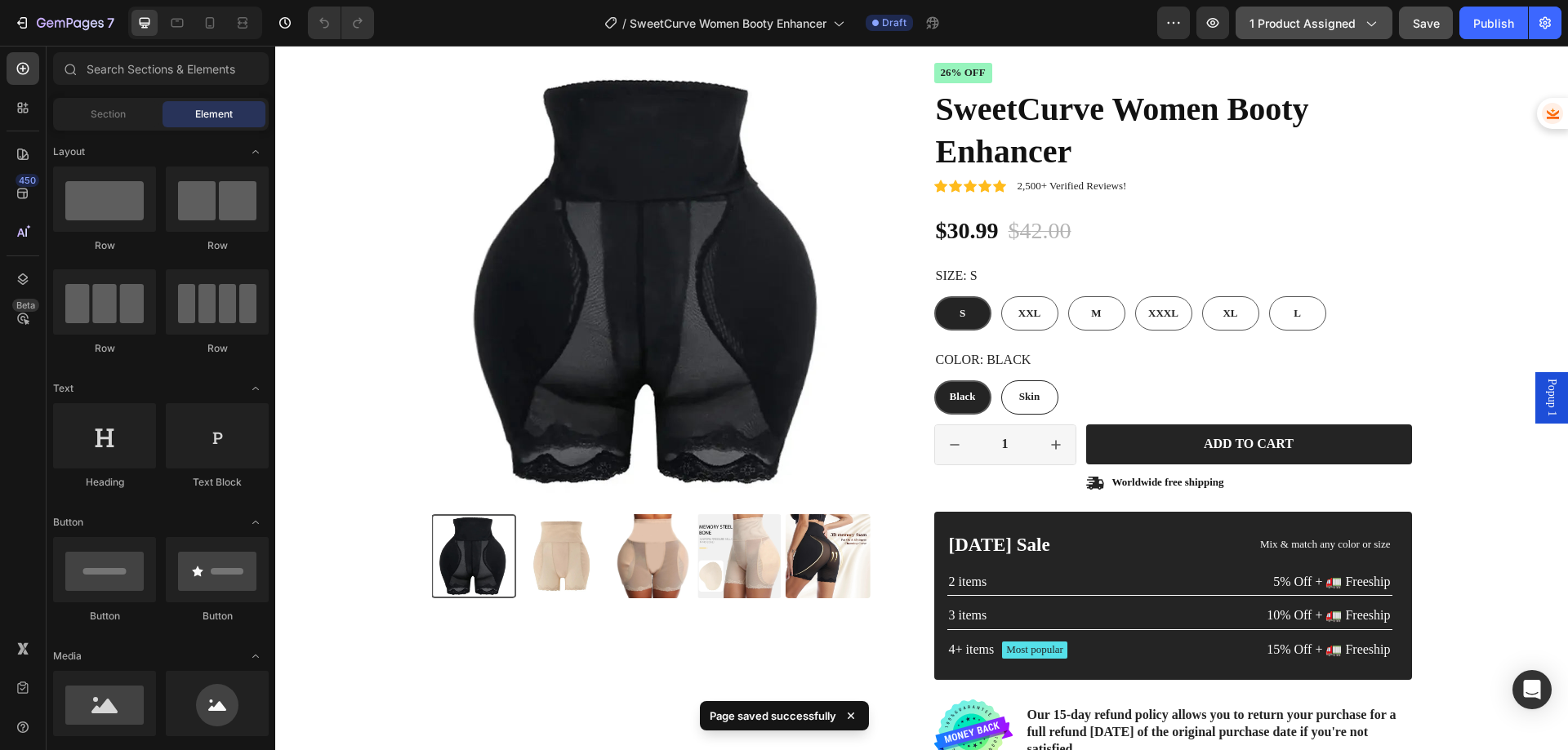
click at [1320, 23] on span "1 product assigned" at bounding box center [1302, 24] width 106 height 18
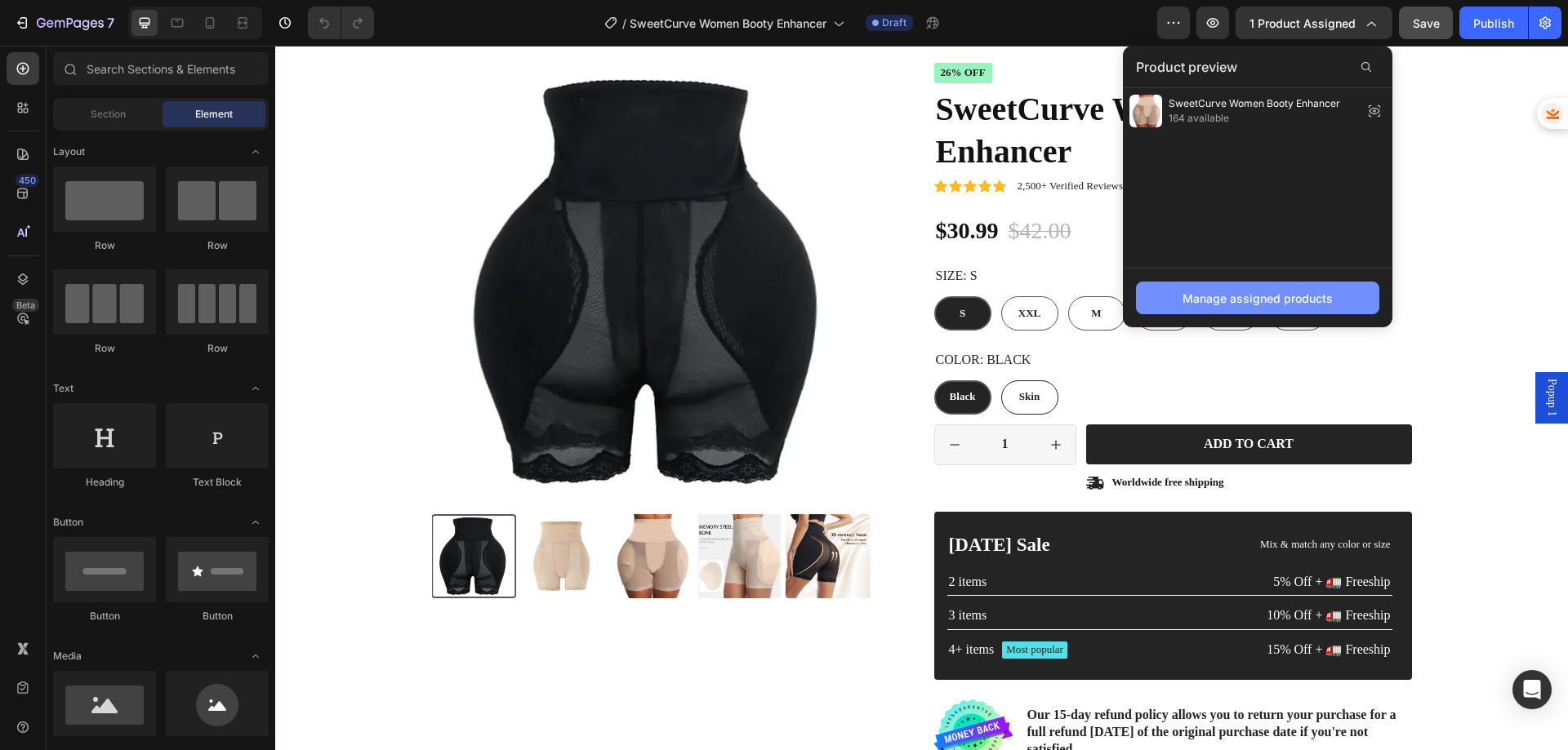
click at [1199, 293] on div "Manage assigned products" at bounding box center [1258, 299] width 150 height 18
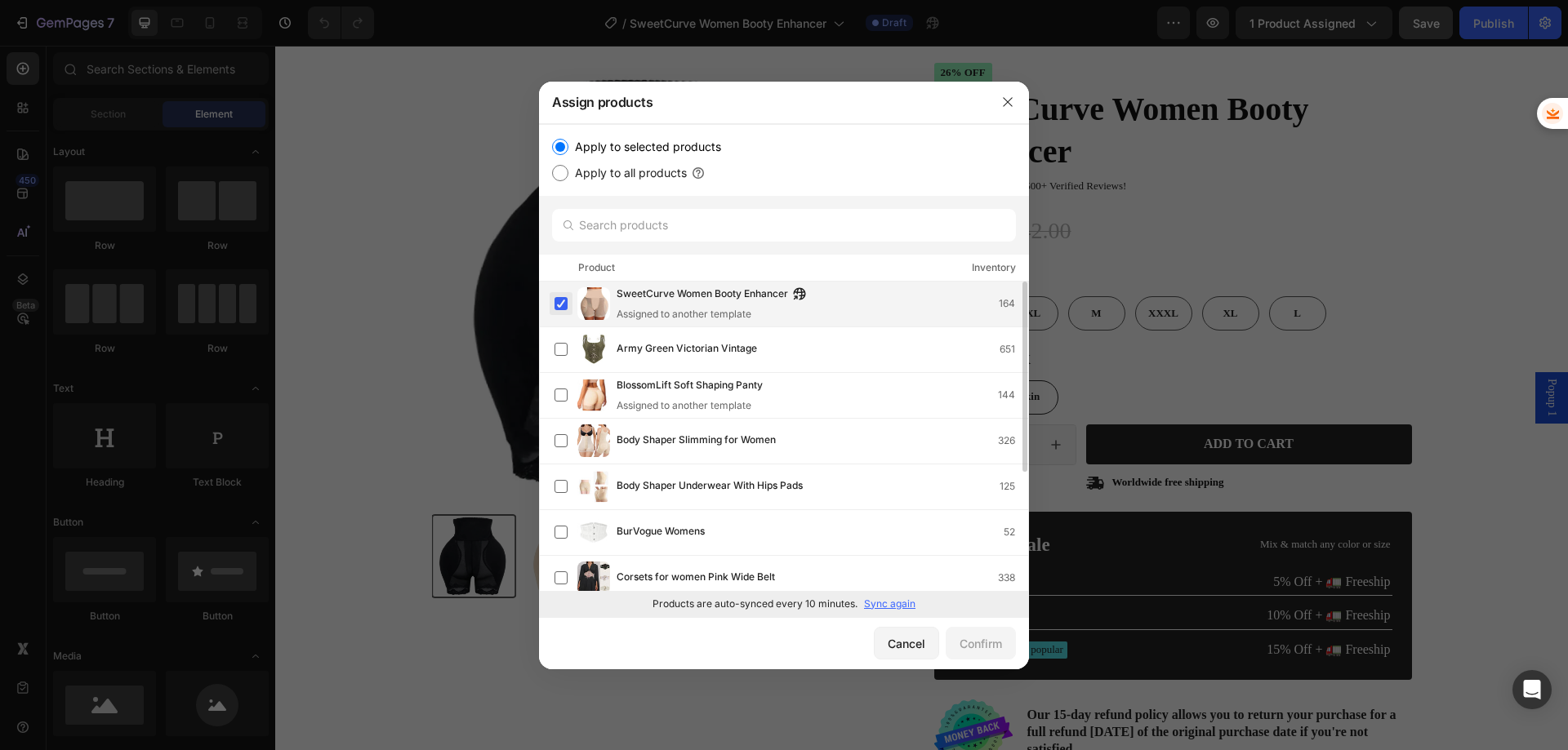
click at [564, 305] on label at bounding box center [561, 303] width 13 height 13
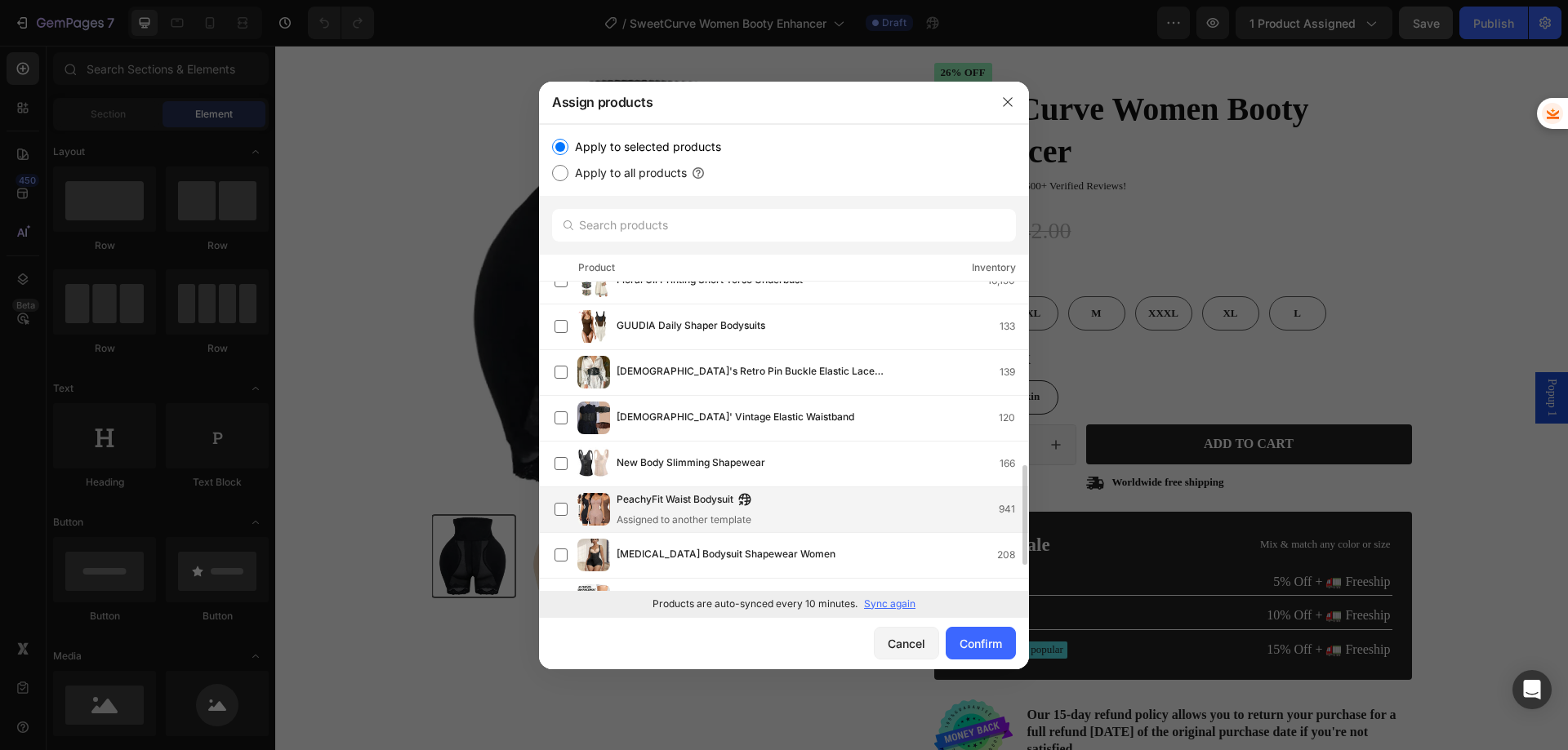
scroll to position [651, 0]
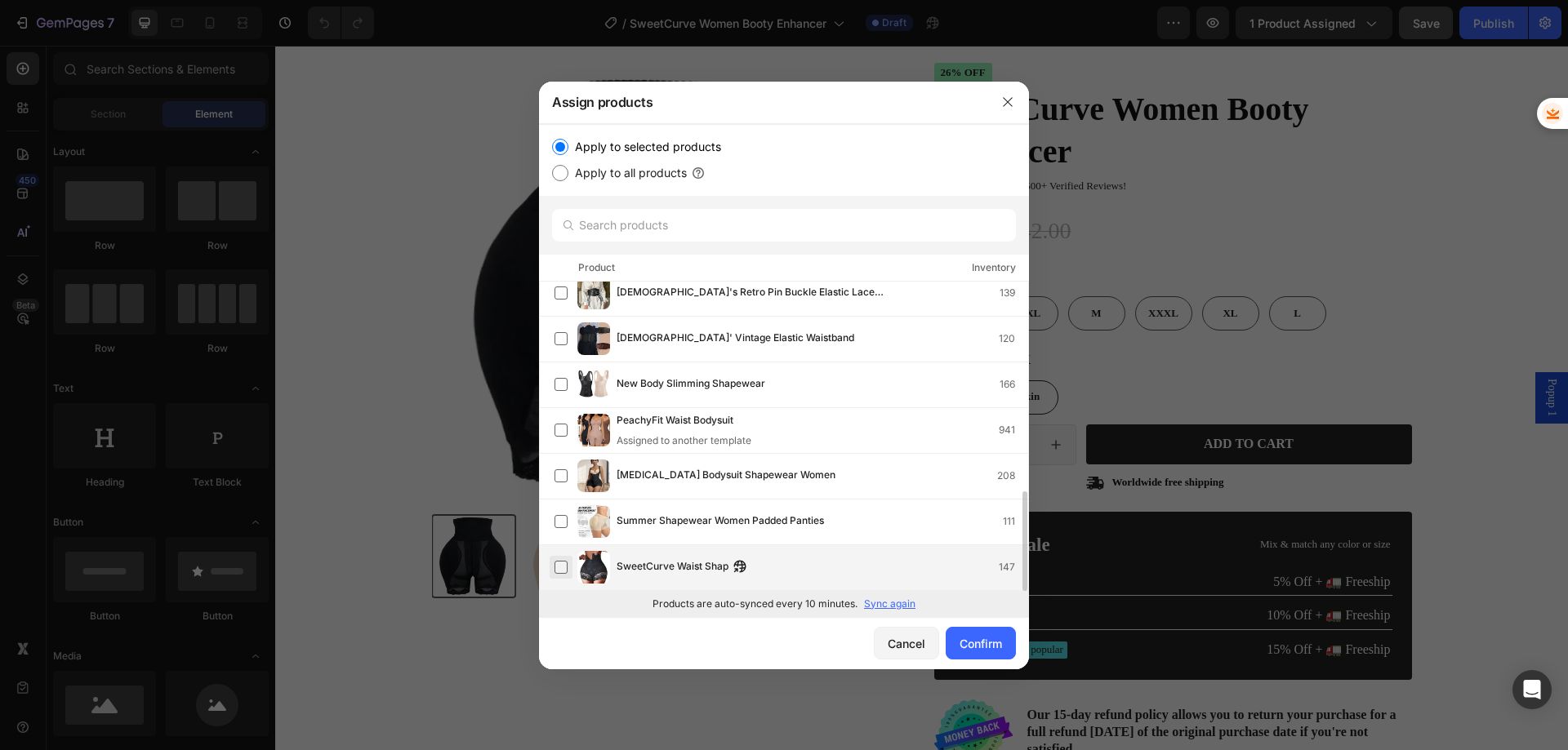
click at [563, 568] on label at bounding box center [561, 567] width 13 height 13
click at [987, 641] on div "Confirm" at bounding box center [981, 644] width 42 height 18
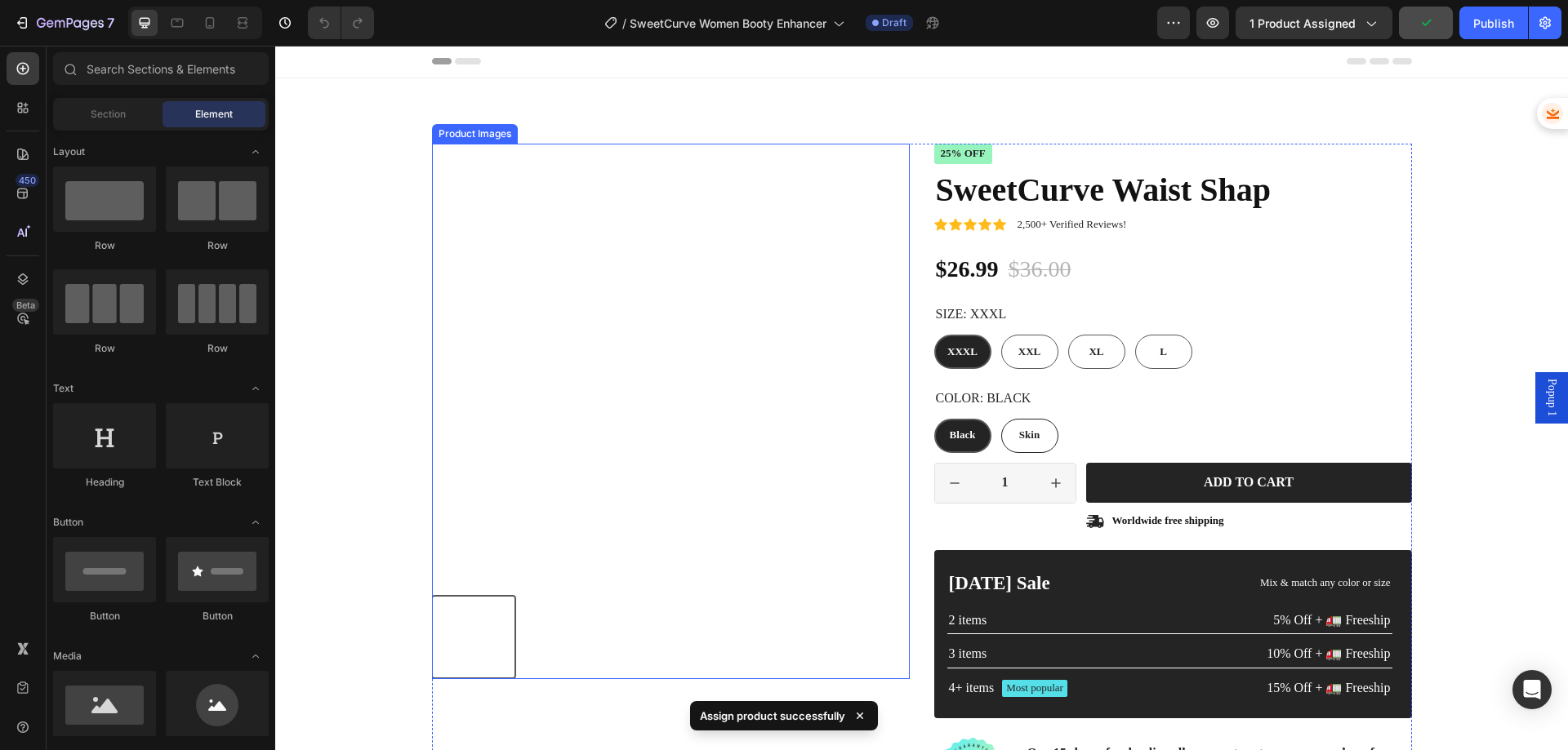
scroll to position [0, 0]
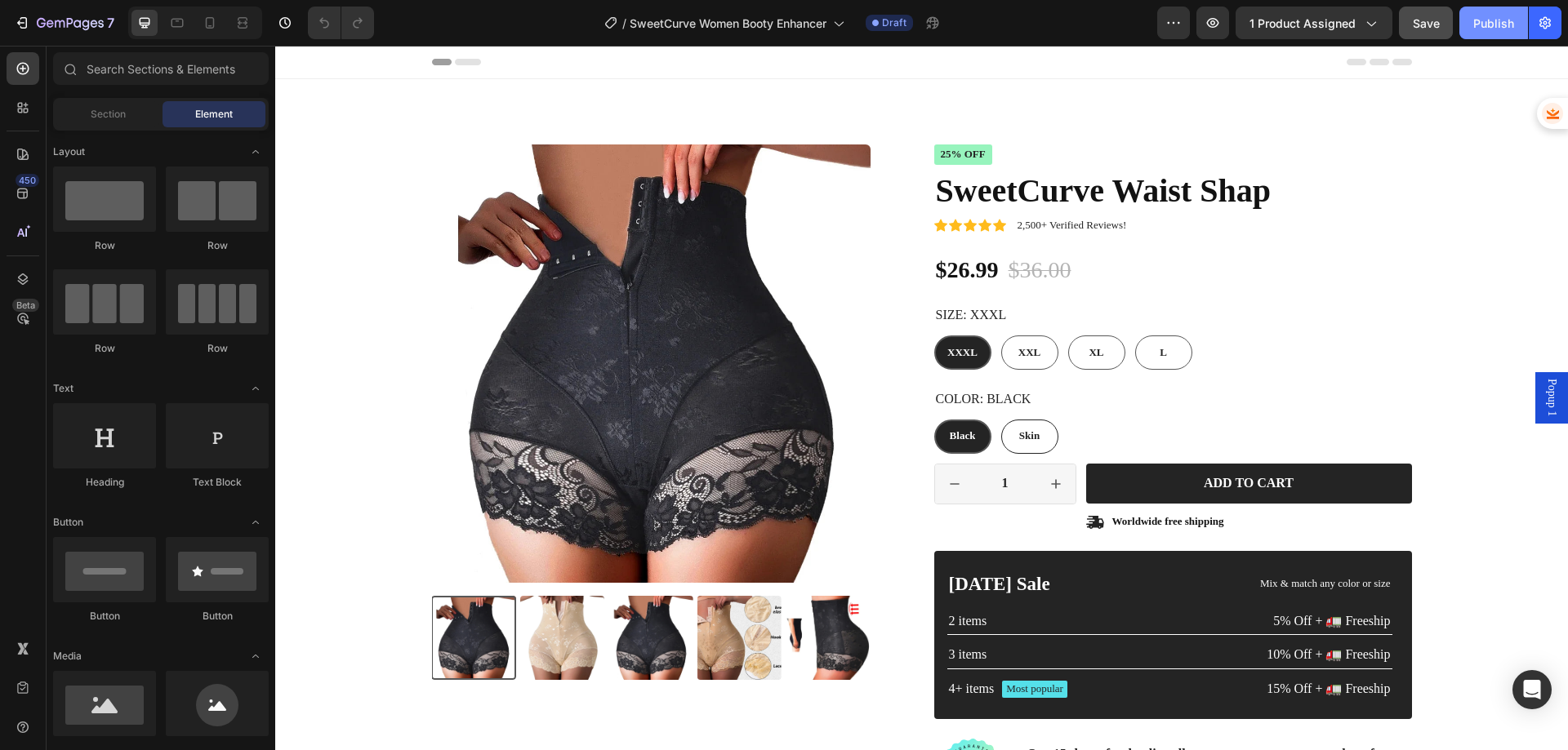
click at [1491, 26] on div "Publish" at bounding box center [1493, 24] width 40 height 18
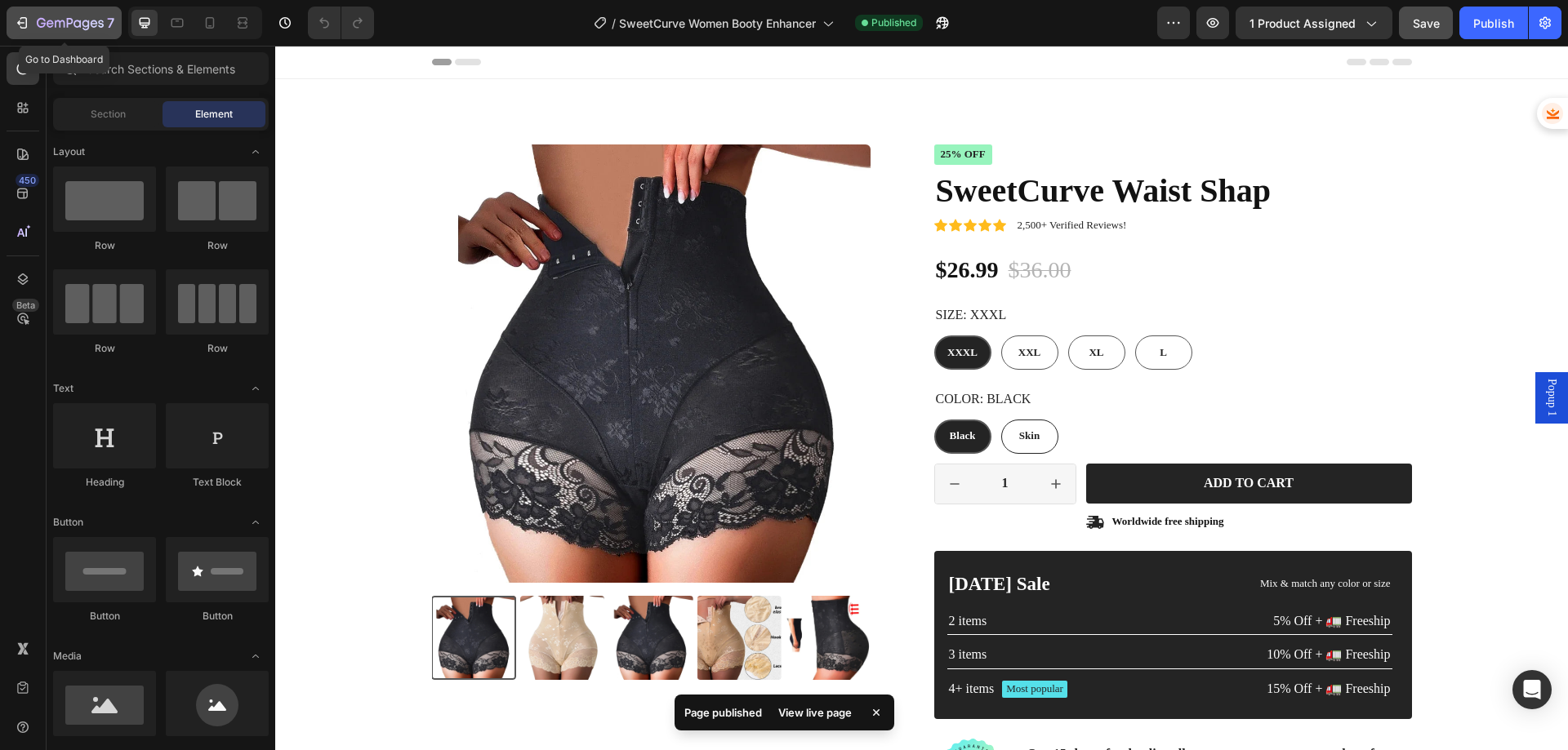
click at [55, 21] on icon "button" at bounding box center [70, 25] width 67 height 14
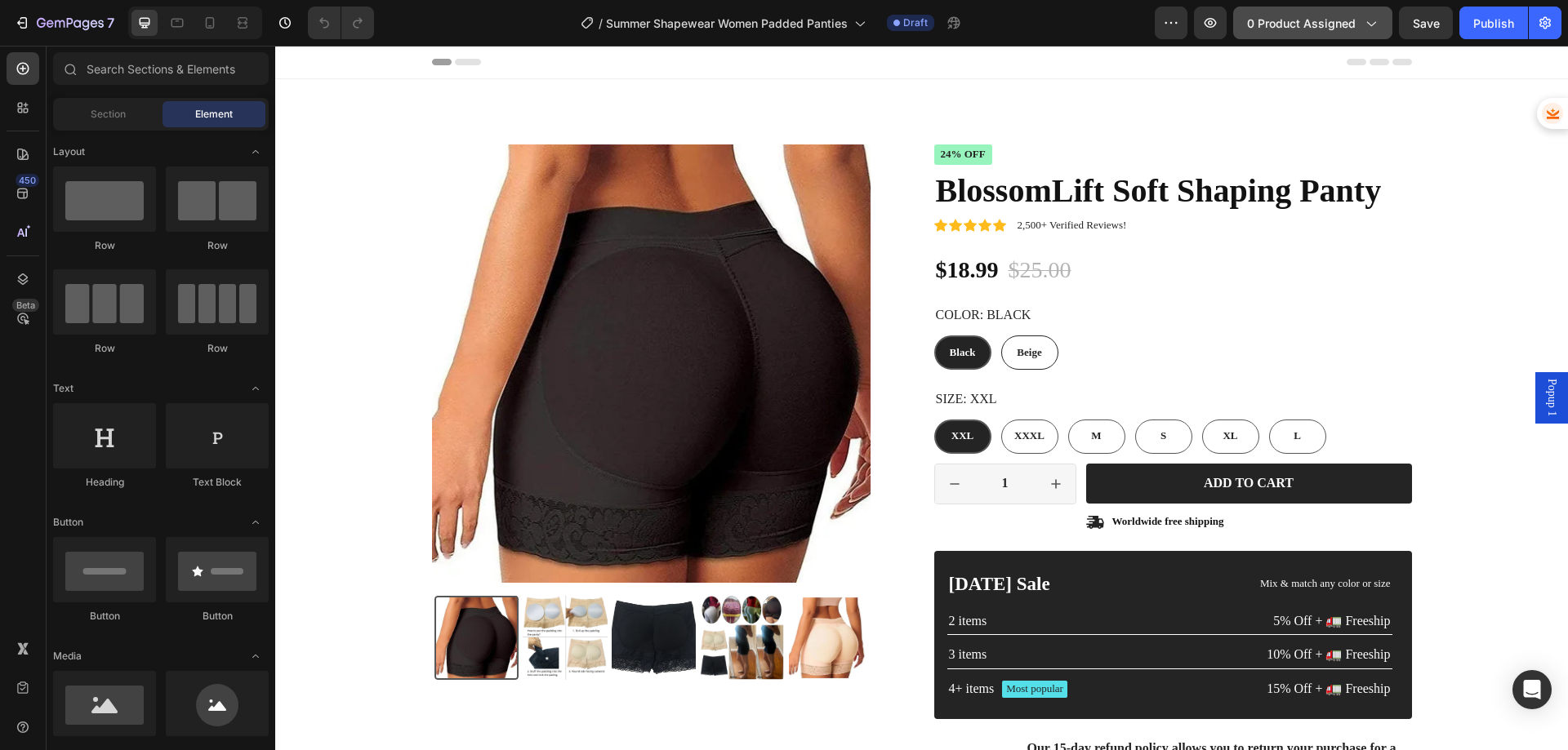
click at [1329, 20] on span "0 product assigned" at bounding box center [1302, 24] width 109 height 18
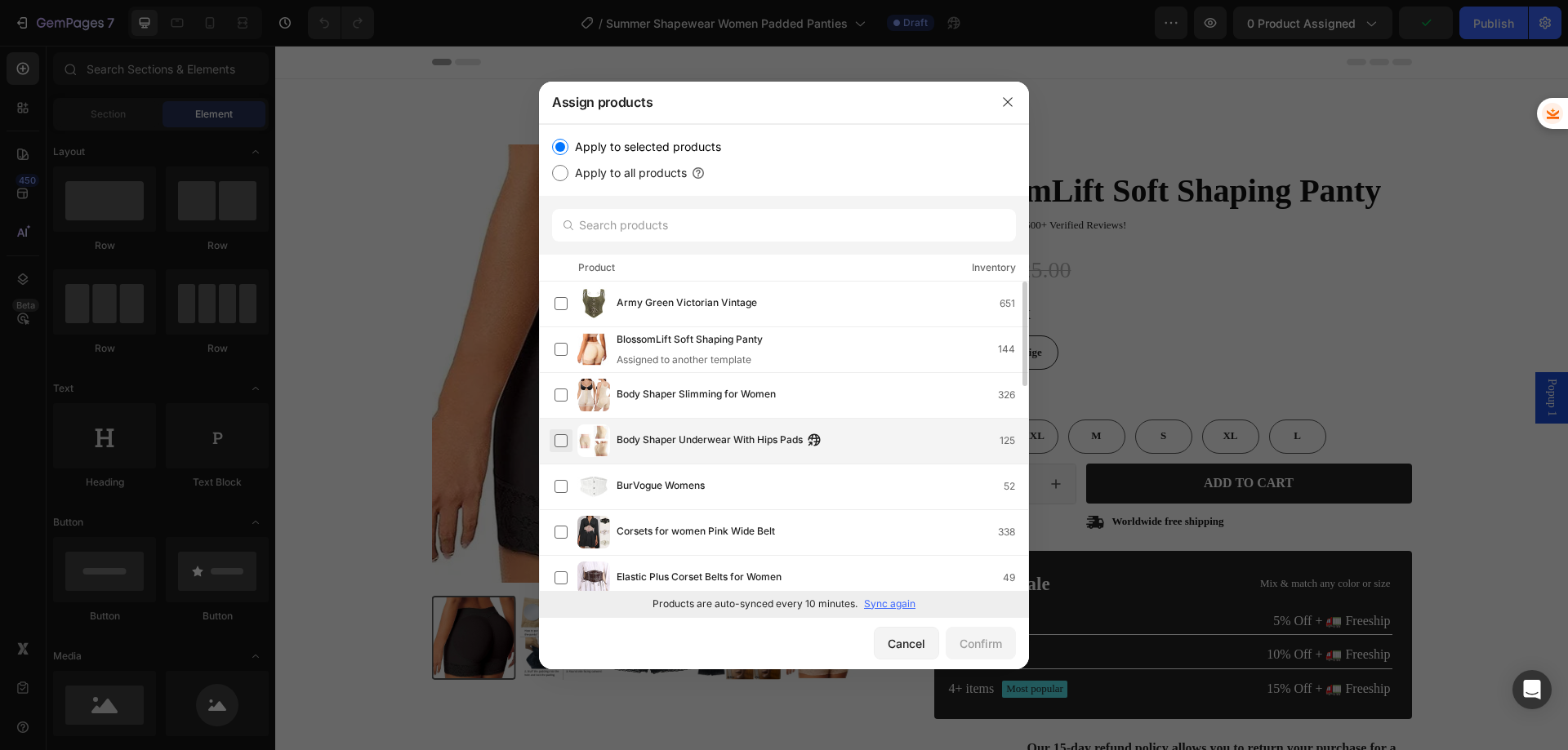
click at [566, 441] on label at bounding box center [561, 441] width 13 height 13
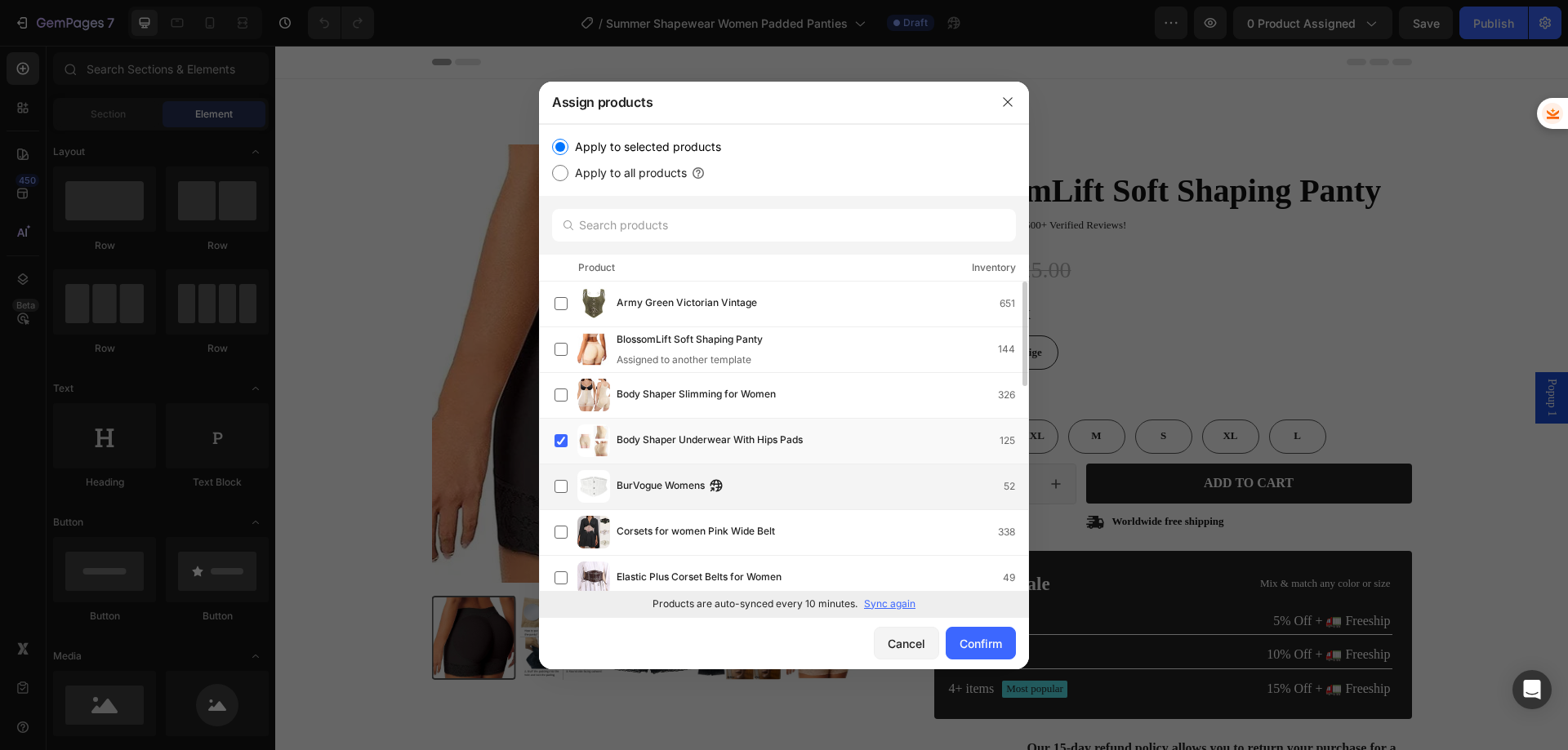
scroll to position [82, 0]
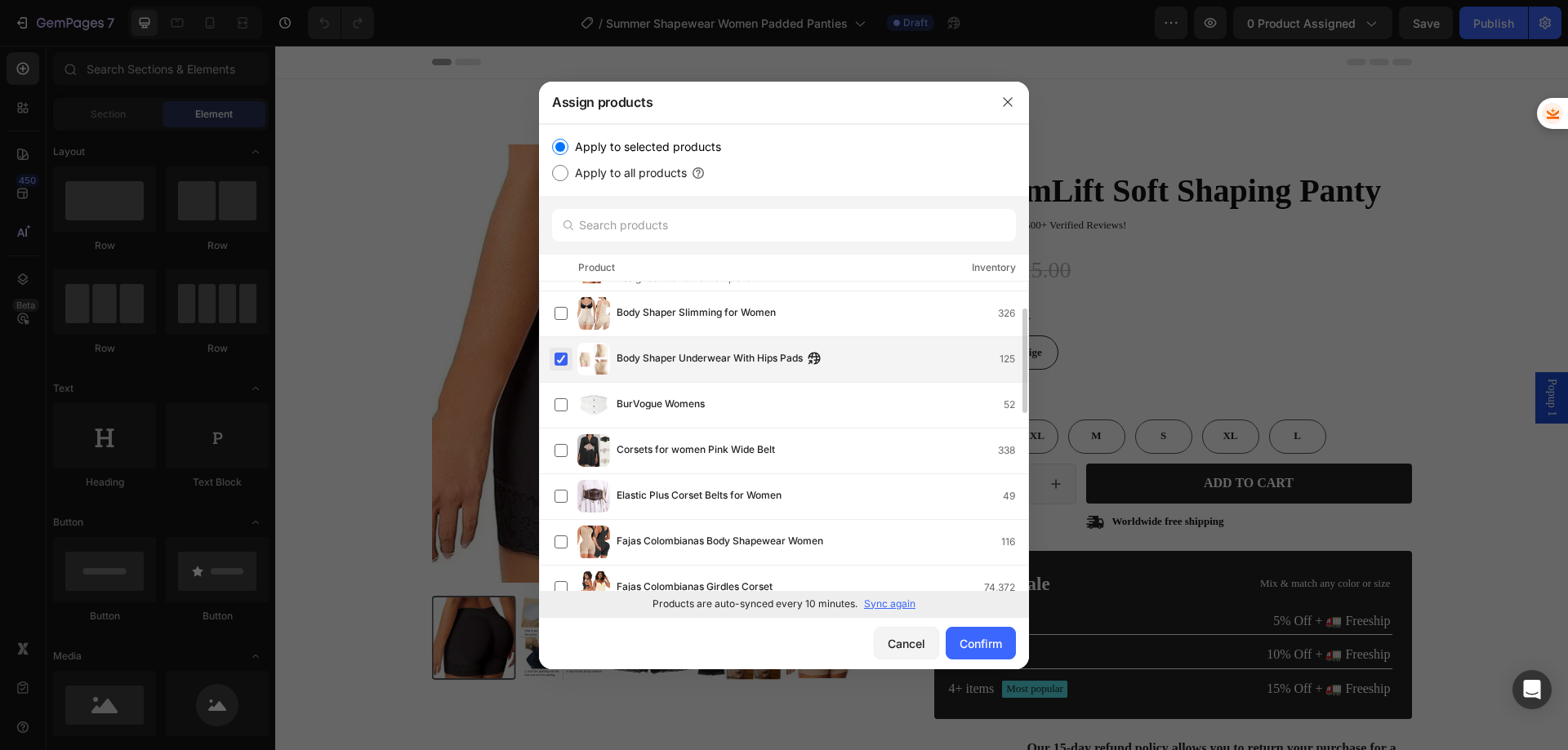
click at [562, 360] on label at bounding box center [561, 359] width 13 height 13
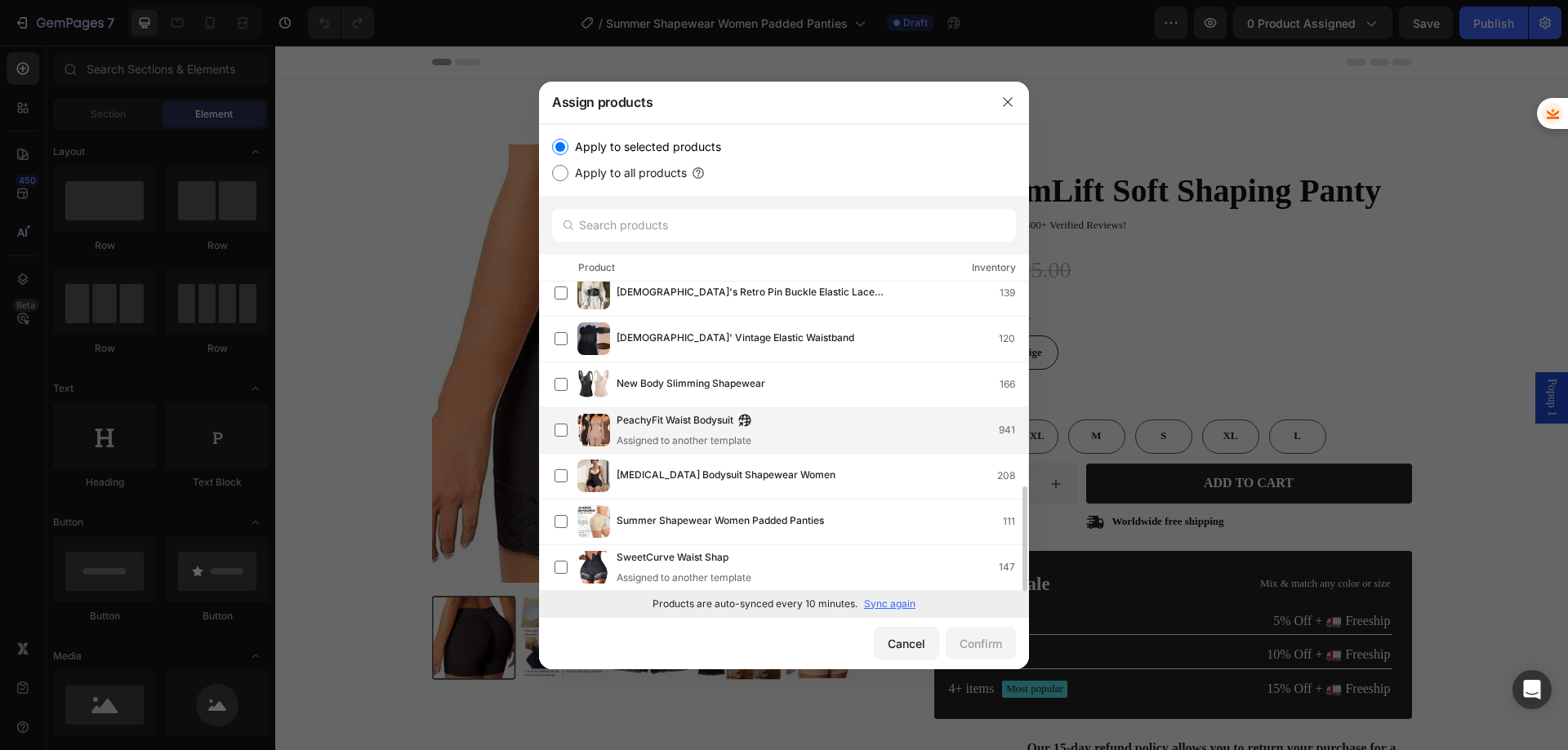
scroll to position [605, 0]
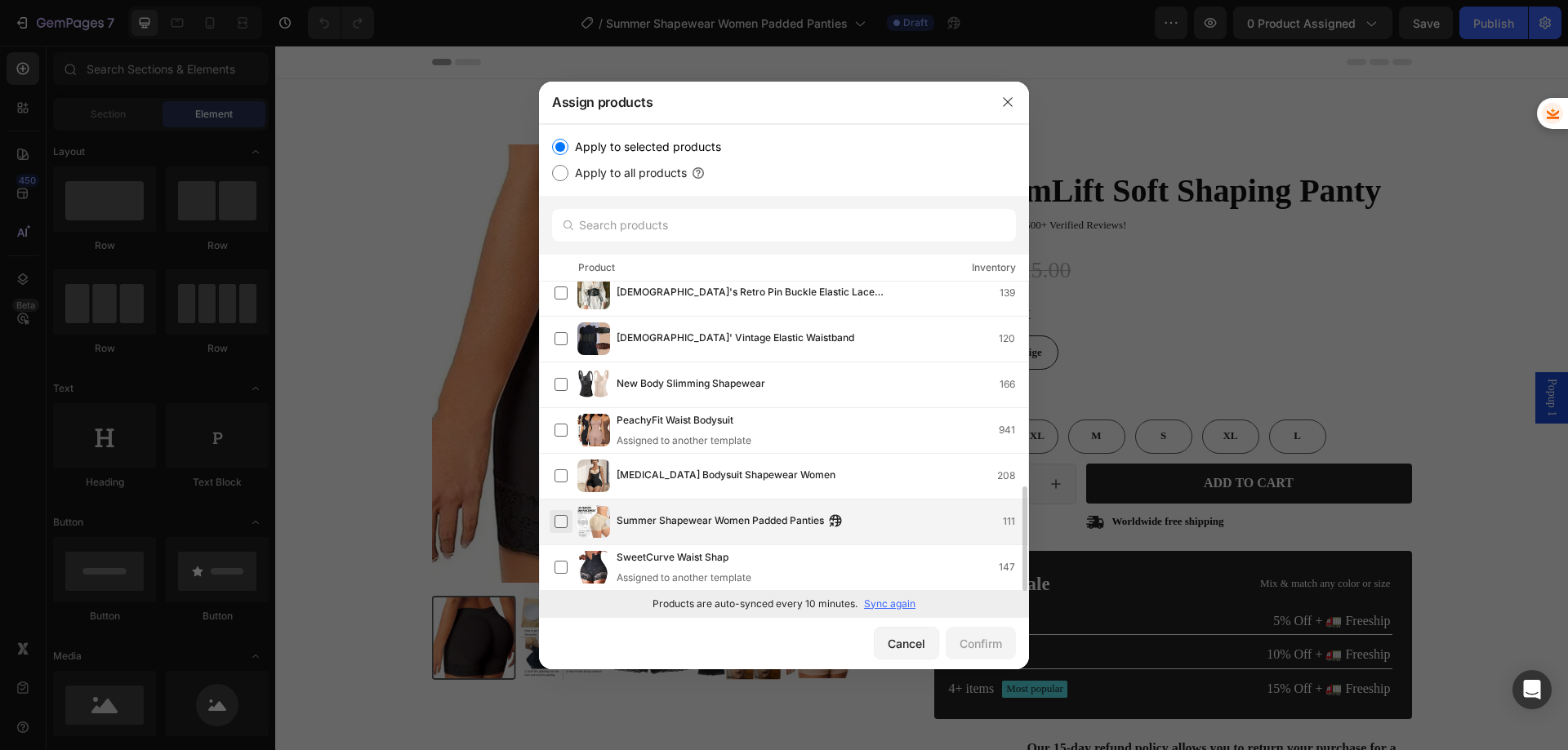
click at [560, 525] on label at bounding box center [561, 521] width 13 height 13
click at [985, 636] on div "Confirm" at bounding box center [981, 644] width 42 height 18
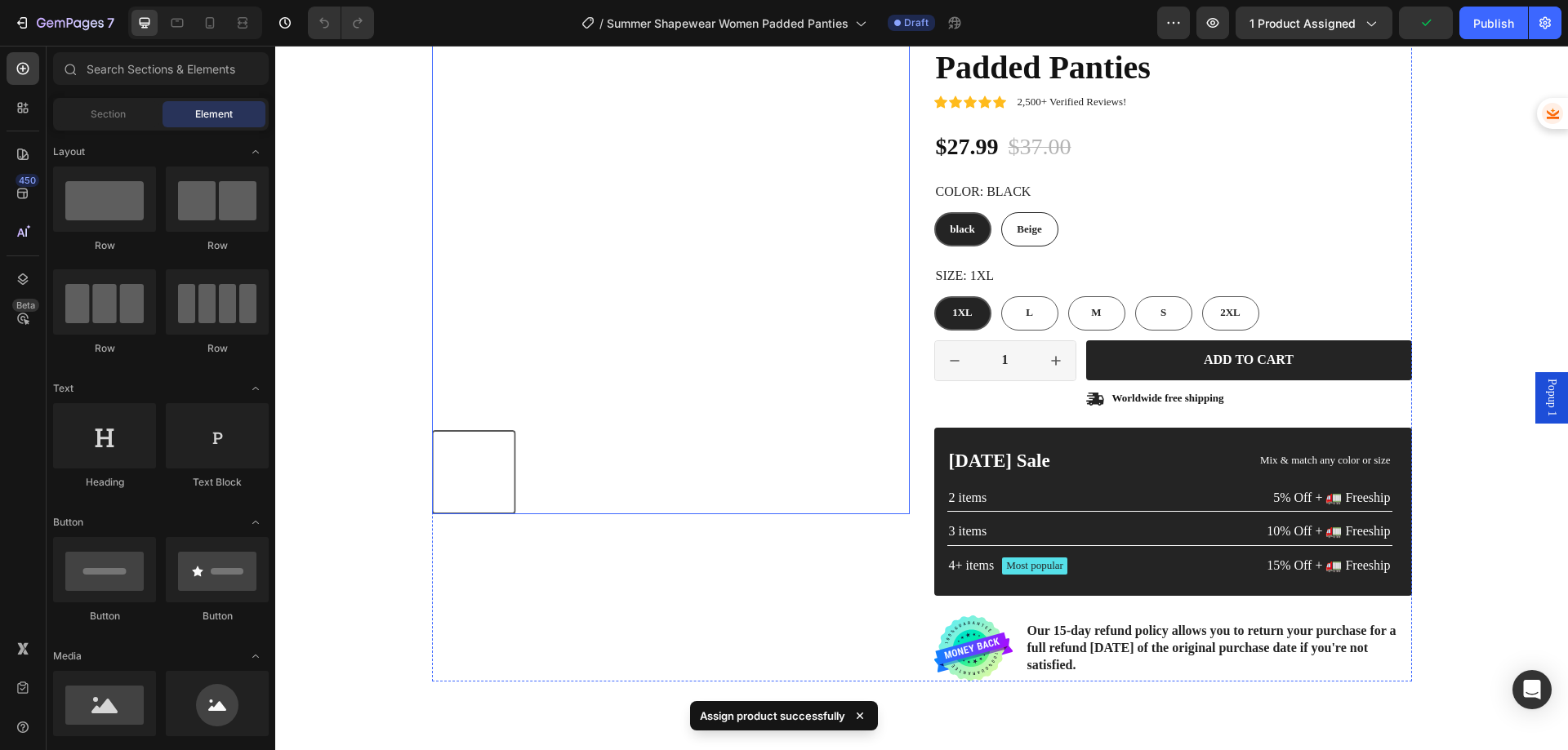
scroll to position [0, 0]
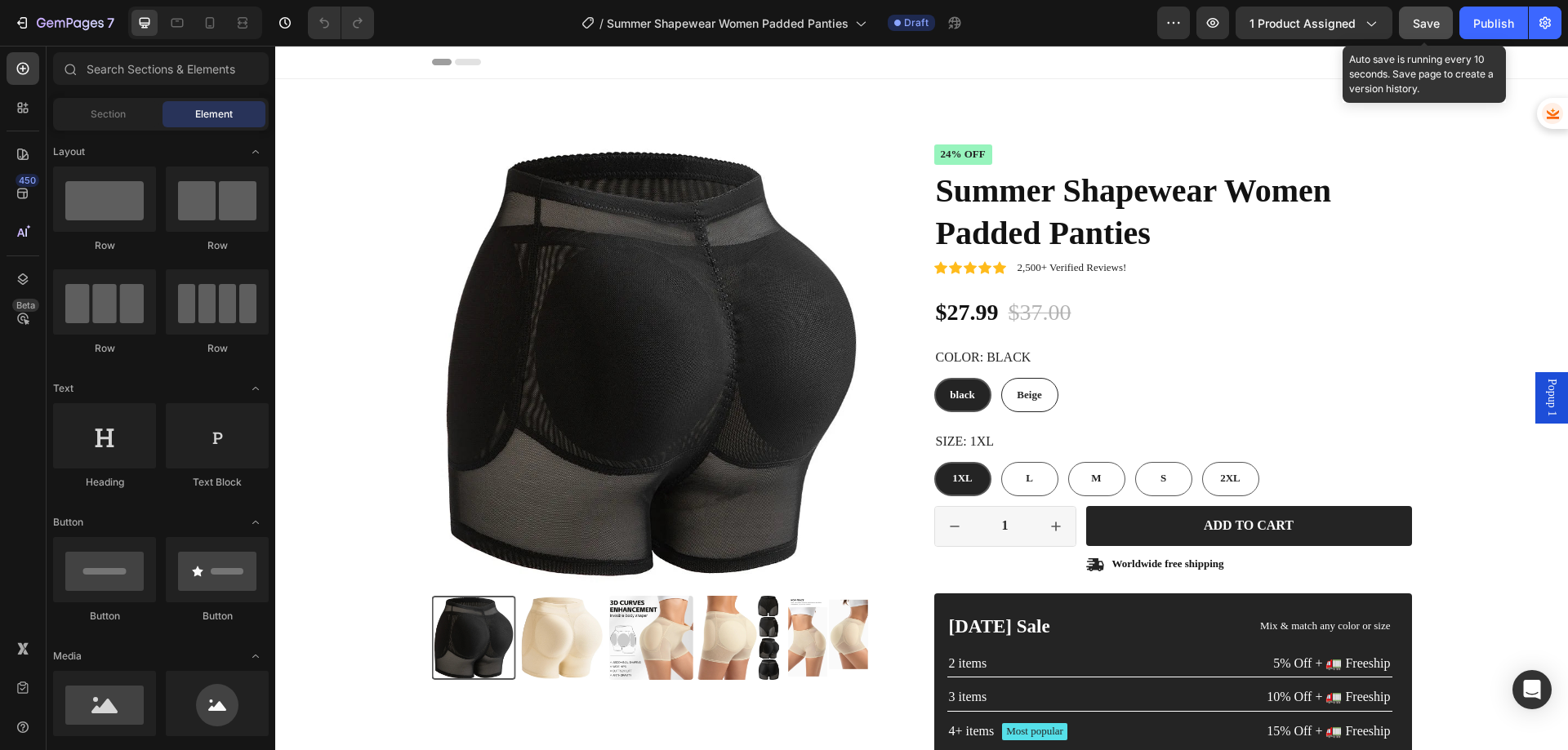
click at [1438, 26] on span "Save" at bounding box center [1426, 24] width 27 height 14
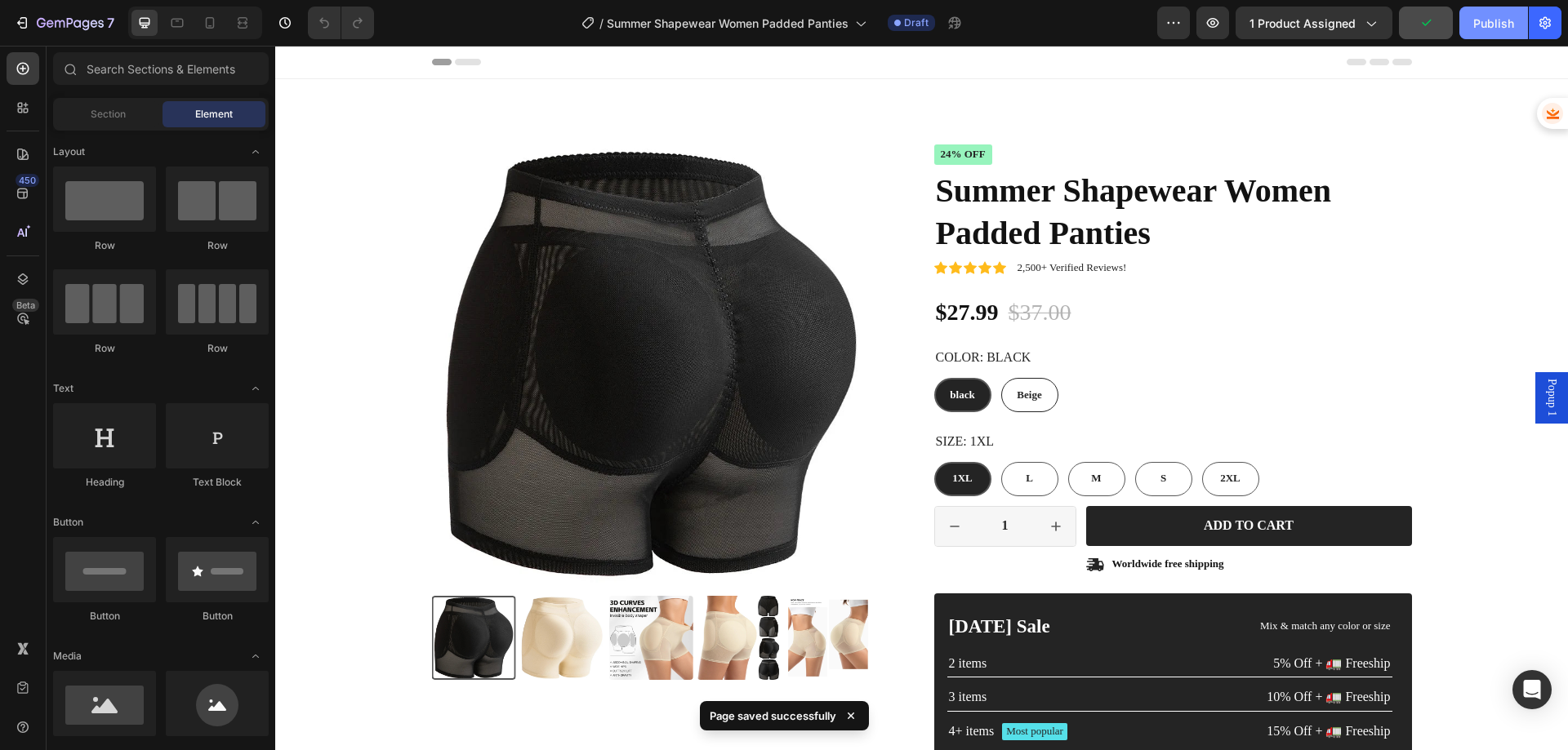
click at [1478, 24] on div "Publish" at bounding box center [1493, 24] width 40 height 18
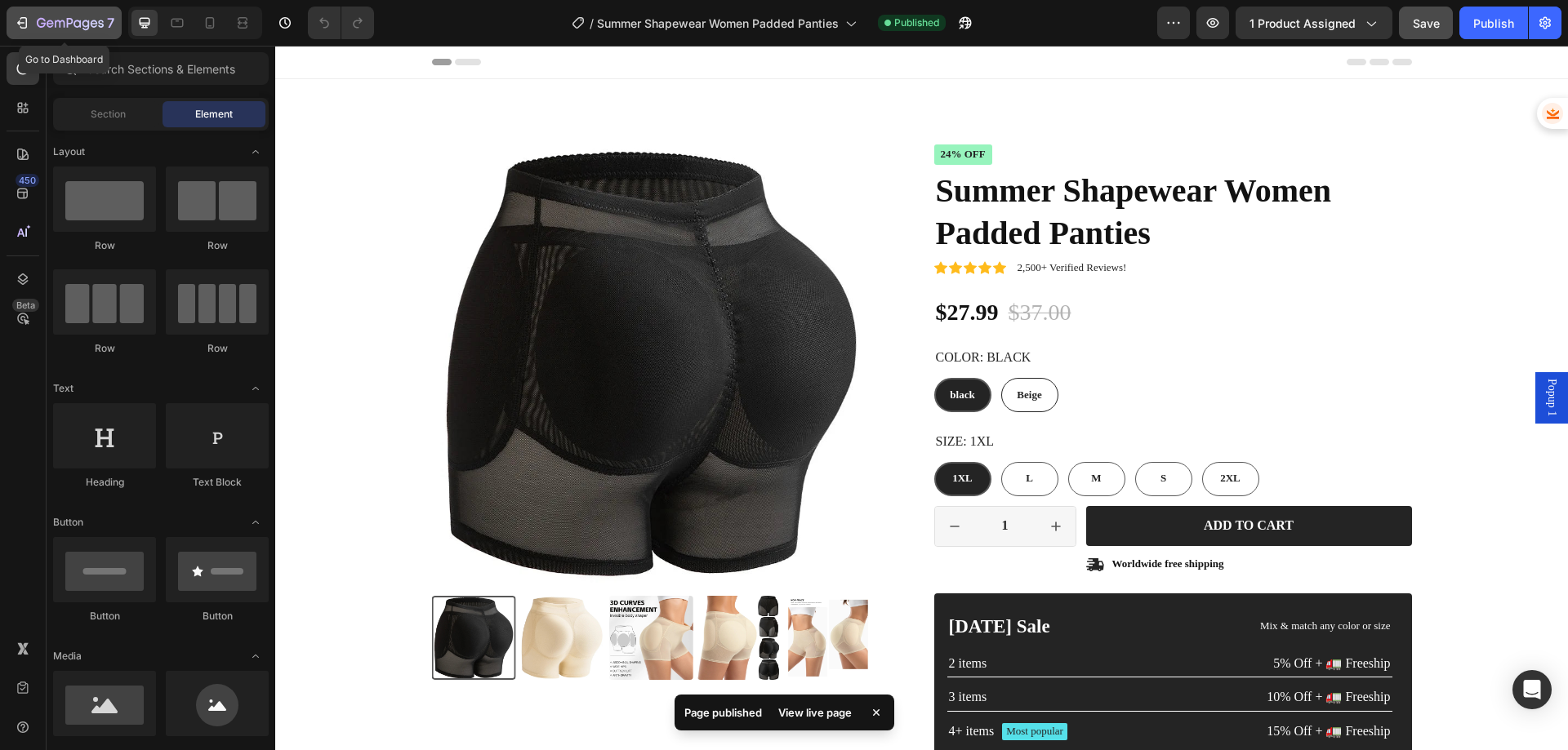
click at [20, 14] on div "7" at bounding box center [64, 23] width 100 height 19
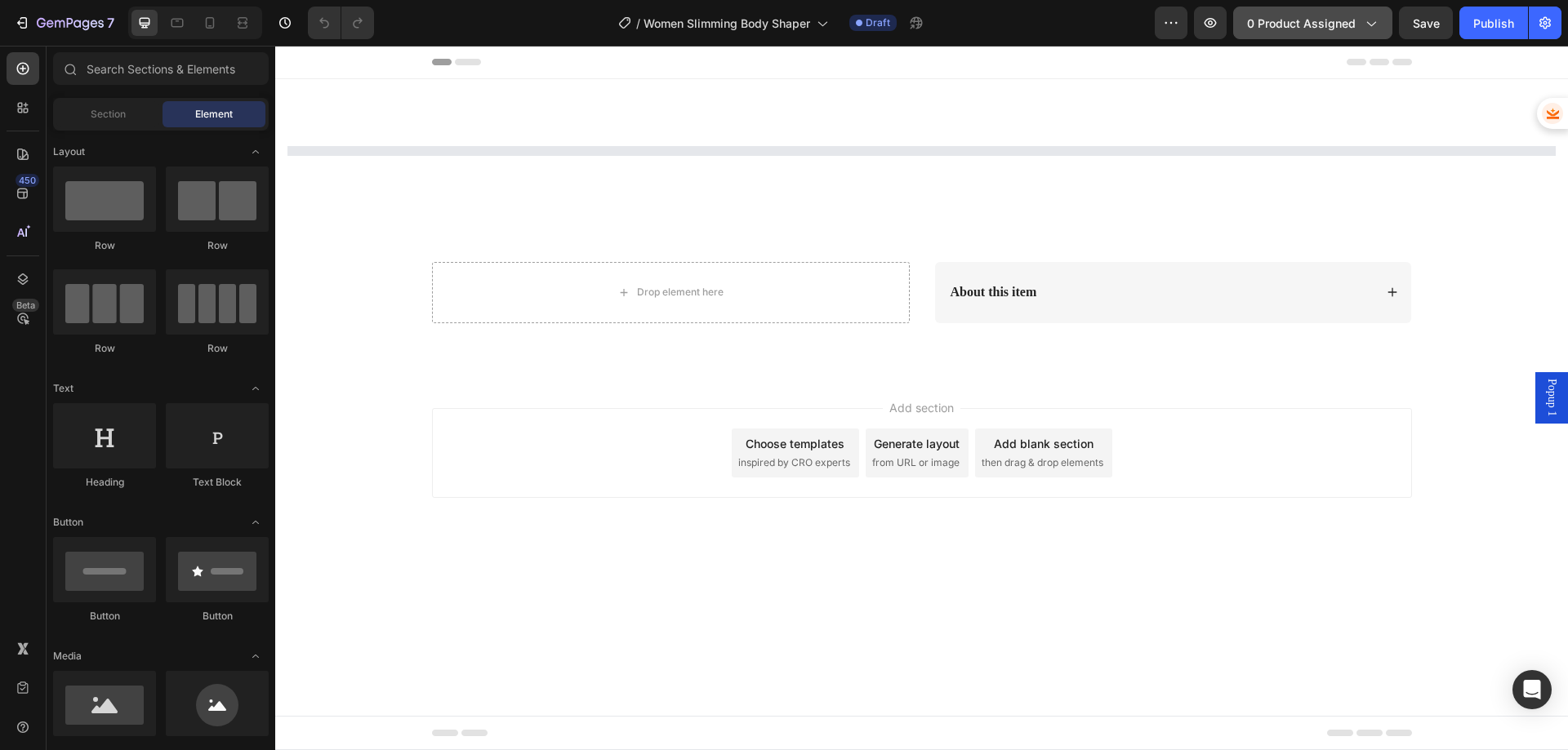
click at [1338, 22] on span "0 product assigned" at bounding box center [1302, 24] width 109 height 18
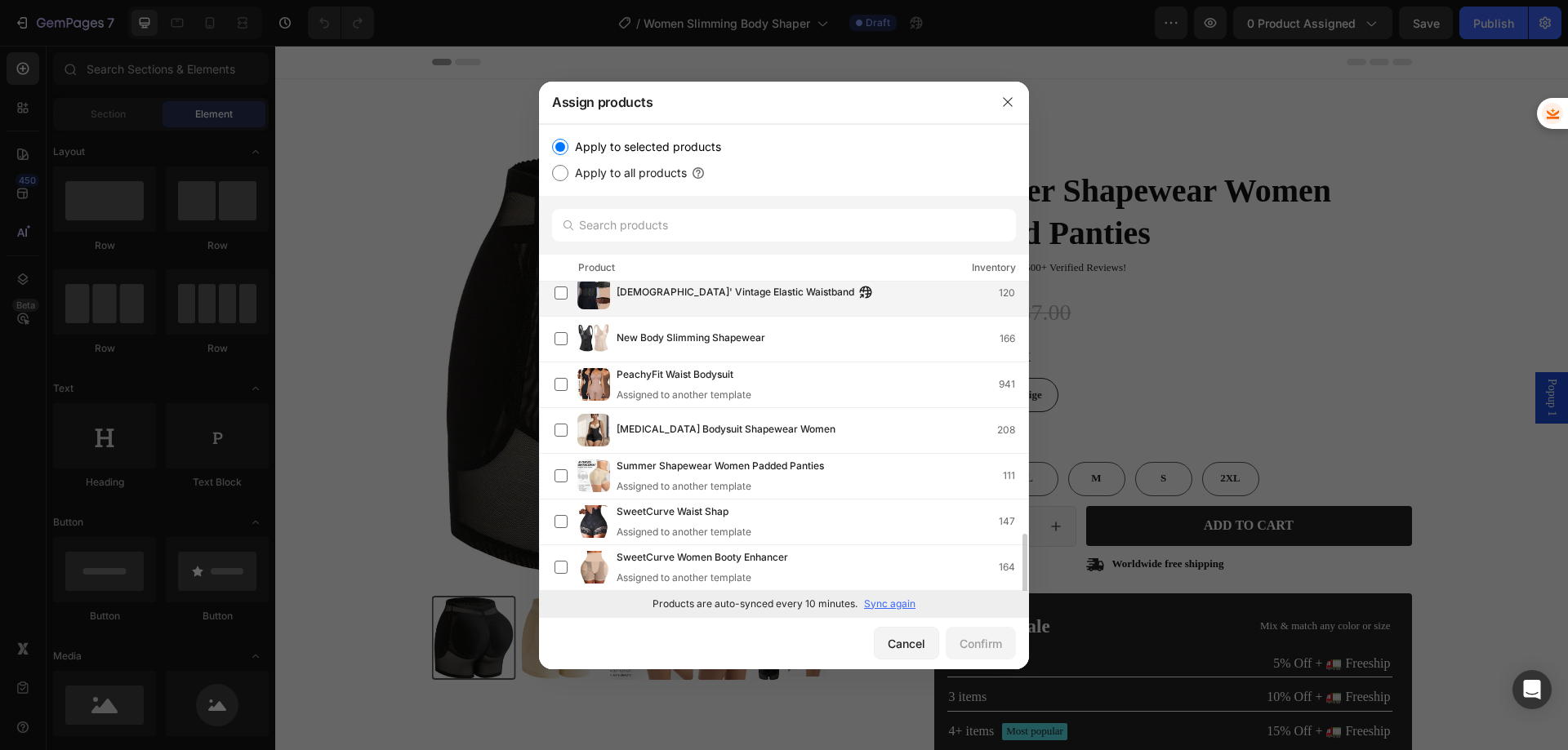
scroll to position [978, 0]
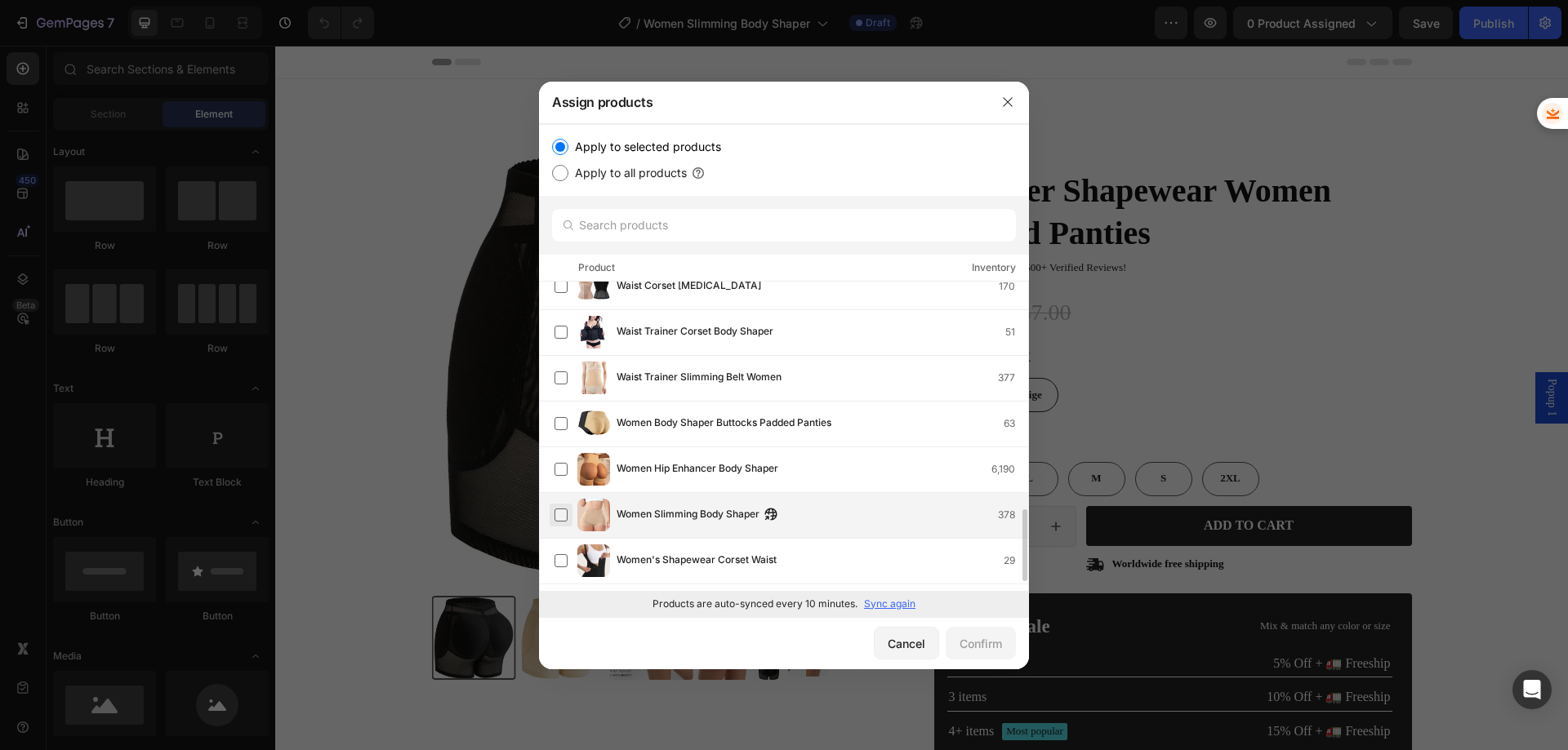
click at [562, 518] on label at bounding box center [561, 515] width 13 height 13
click at [988, 636] on div "Confirm" at bounding box center [981, 644] width 42 height 18
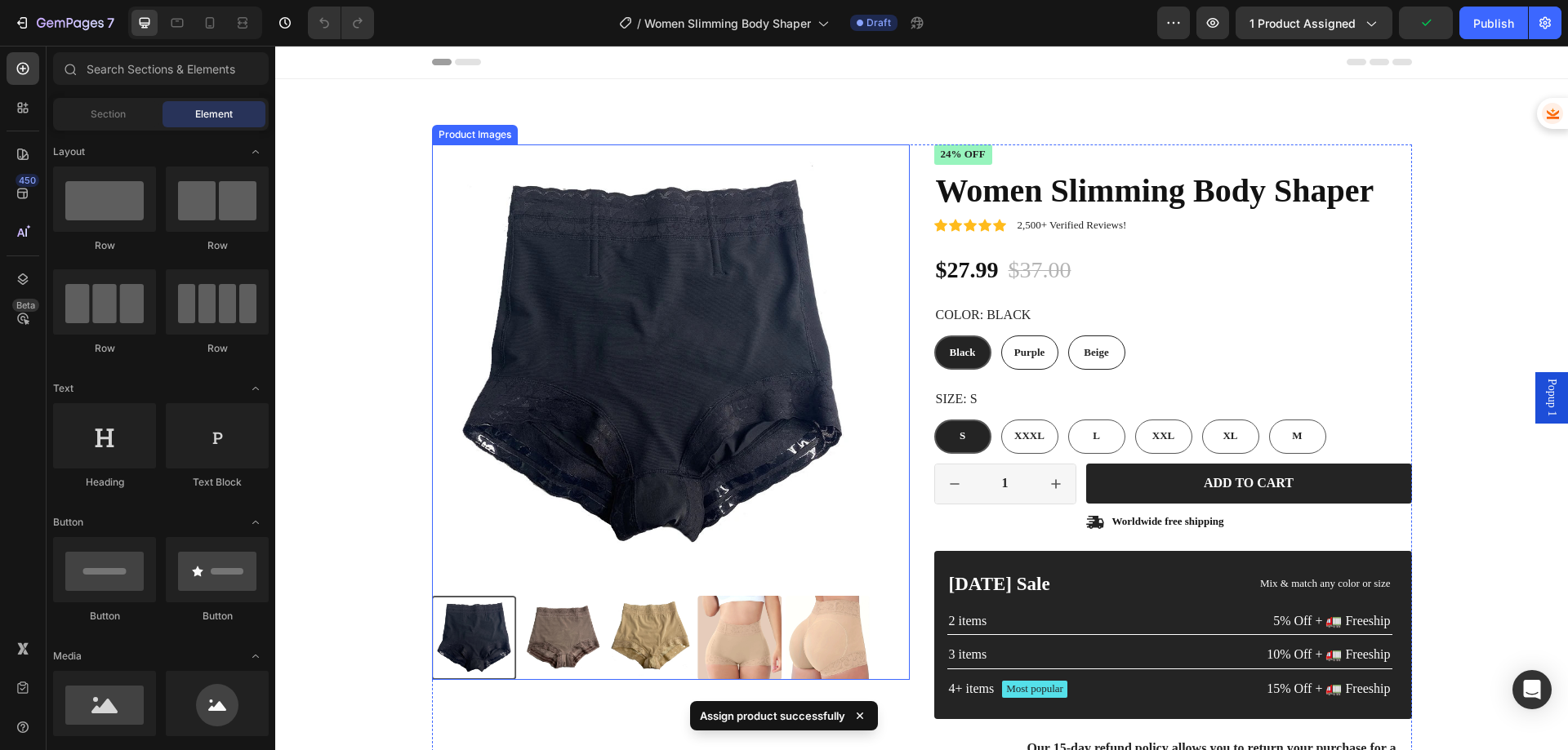
click at [518, 280] on img at bounding box center [651, 363] width 439 height 439
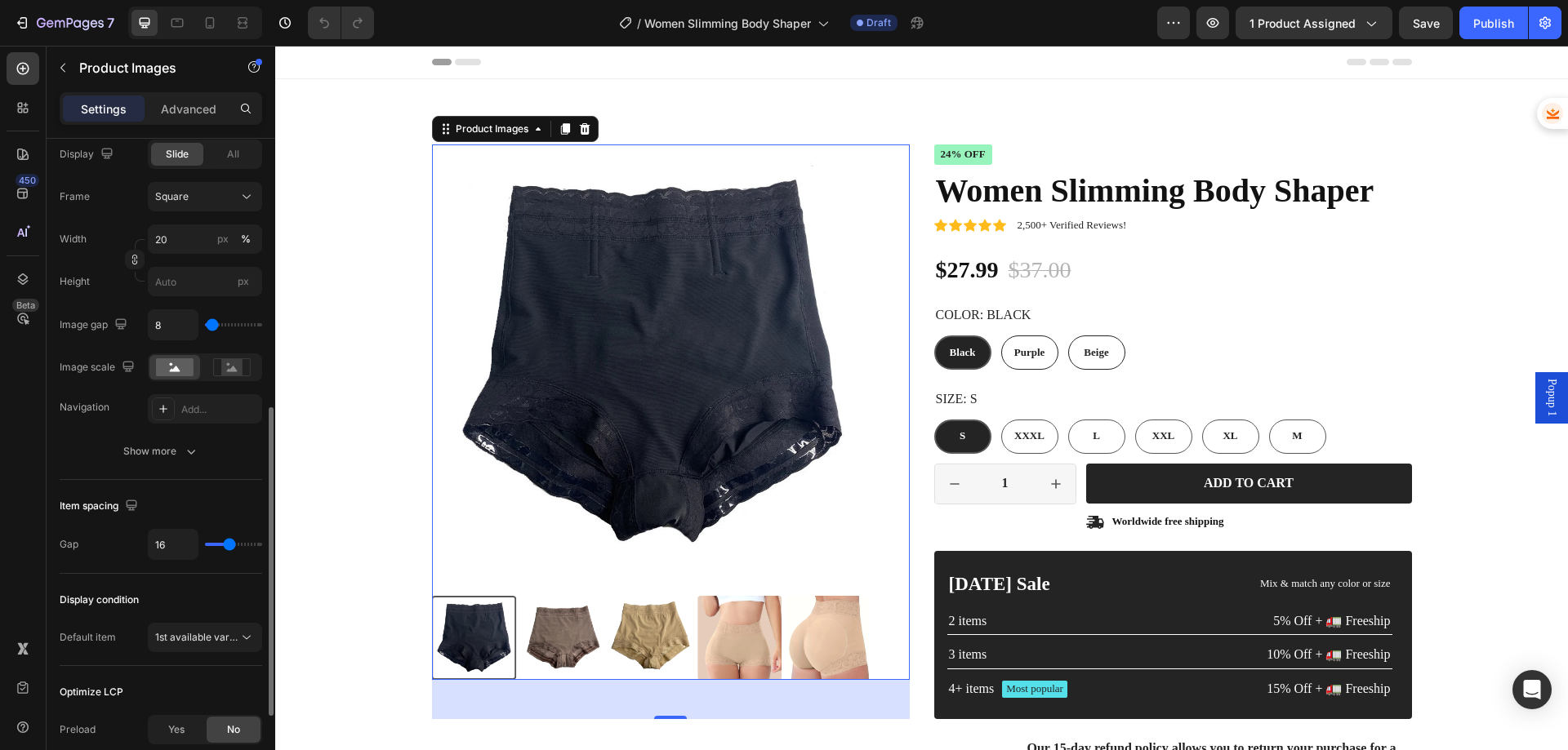
scroll to position [653, 0]
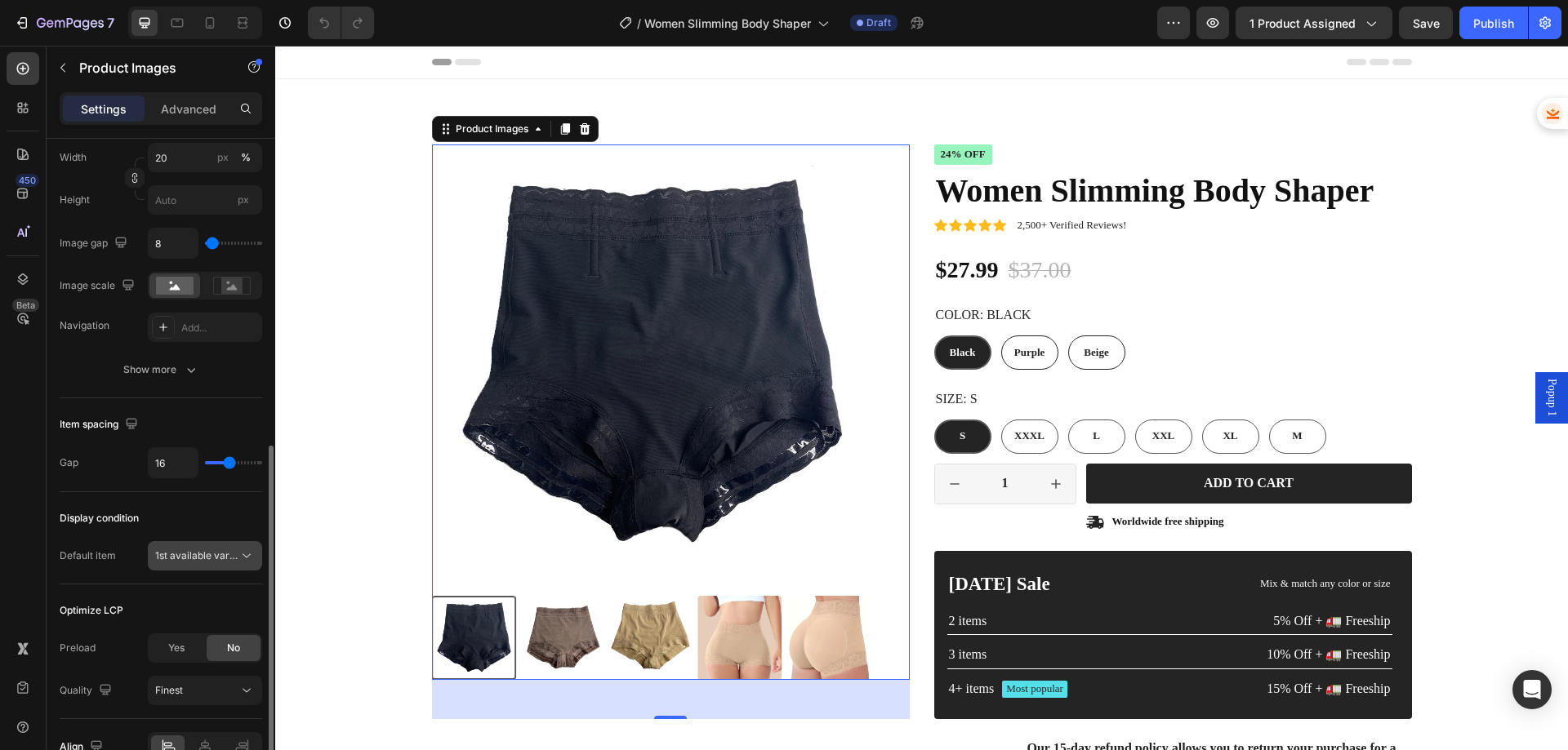
click at [200, 559] on span "1st available variant" at bounding box center [201, 556] width 91 height 12
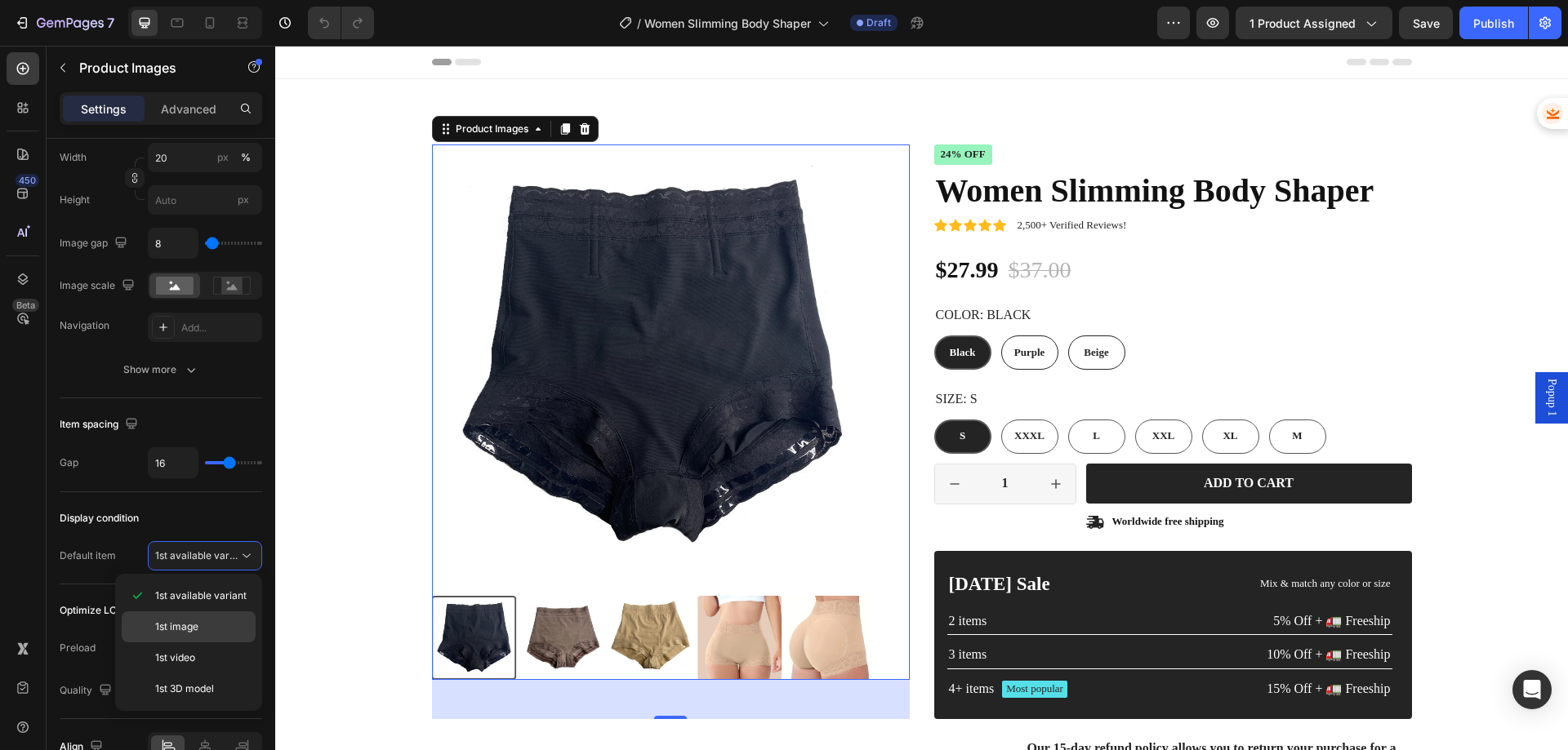
click at [193, 643] on div "1st image" at bounding box center [188, 658] width 134 height 31
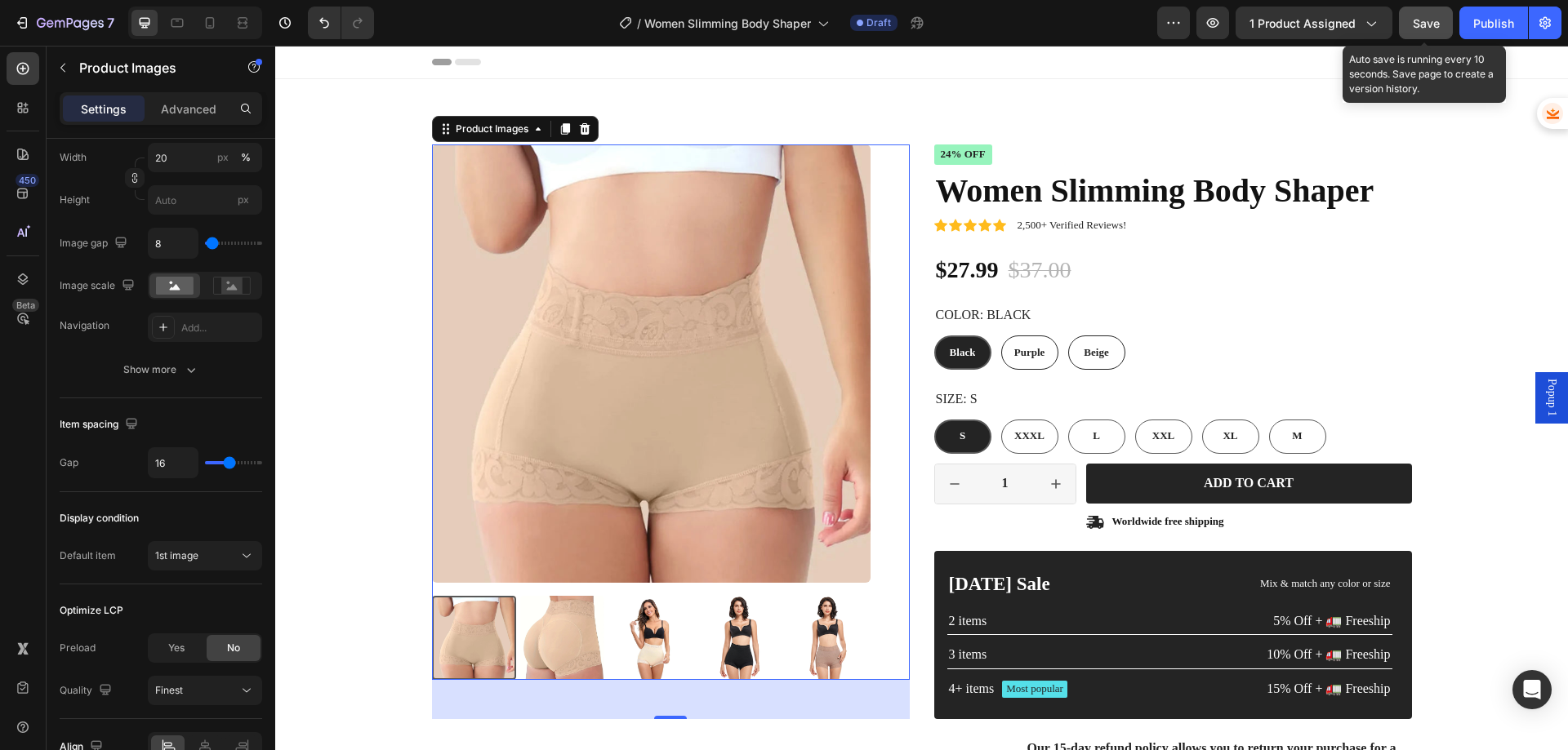
click at [1426, 29] on span "Save" at bounding box center [1426, 24] width 27 height 14
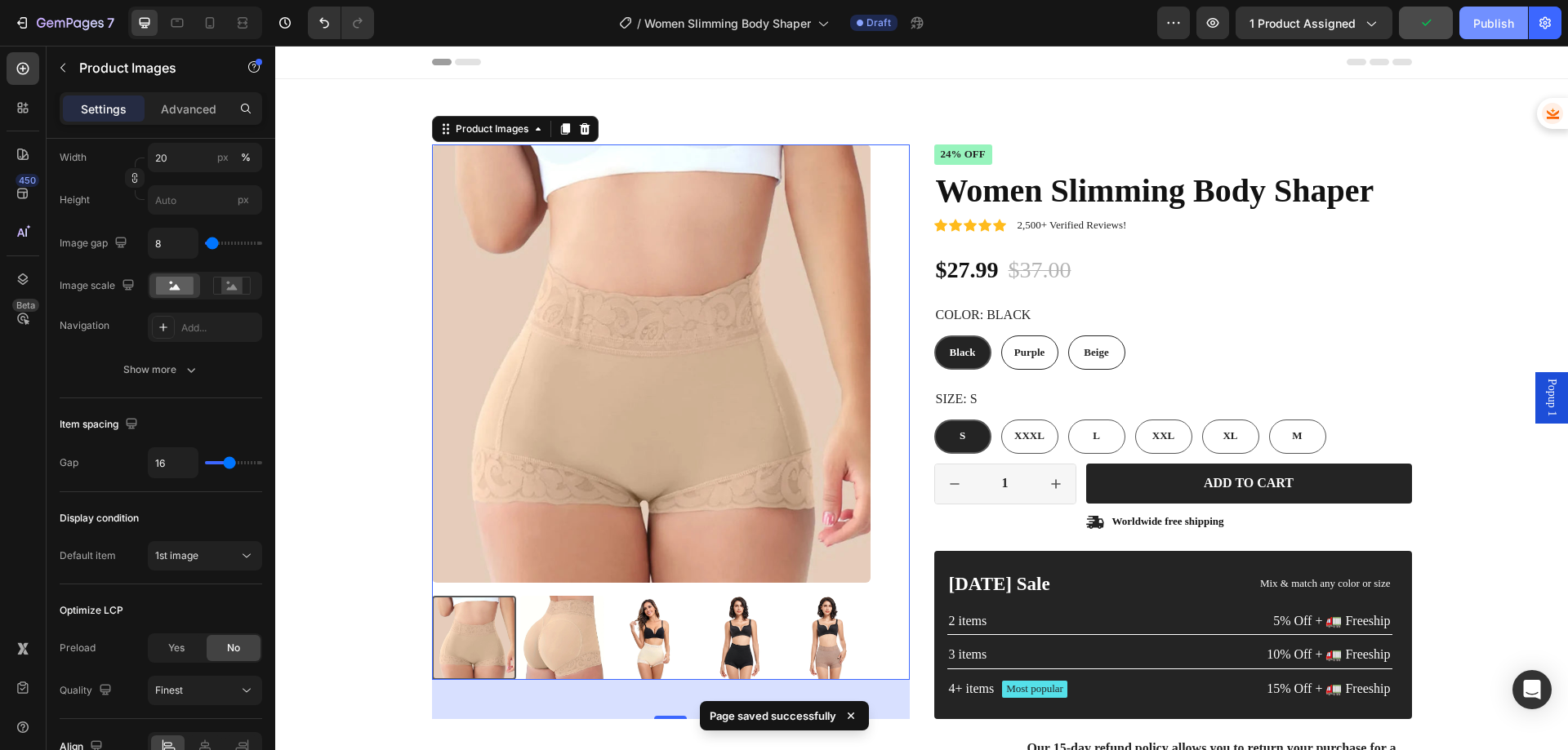
click at [1482, 24] on div "Publish" at bounding box center [1493, 24] width 40 height 18
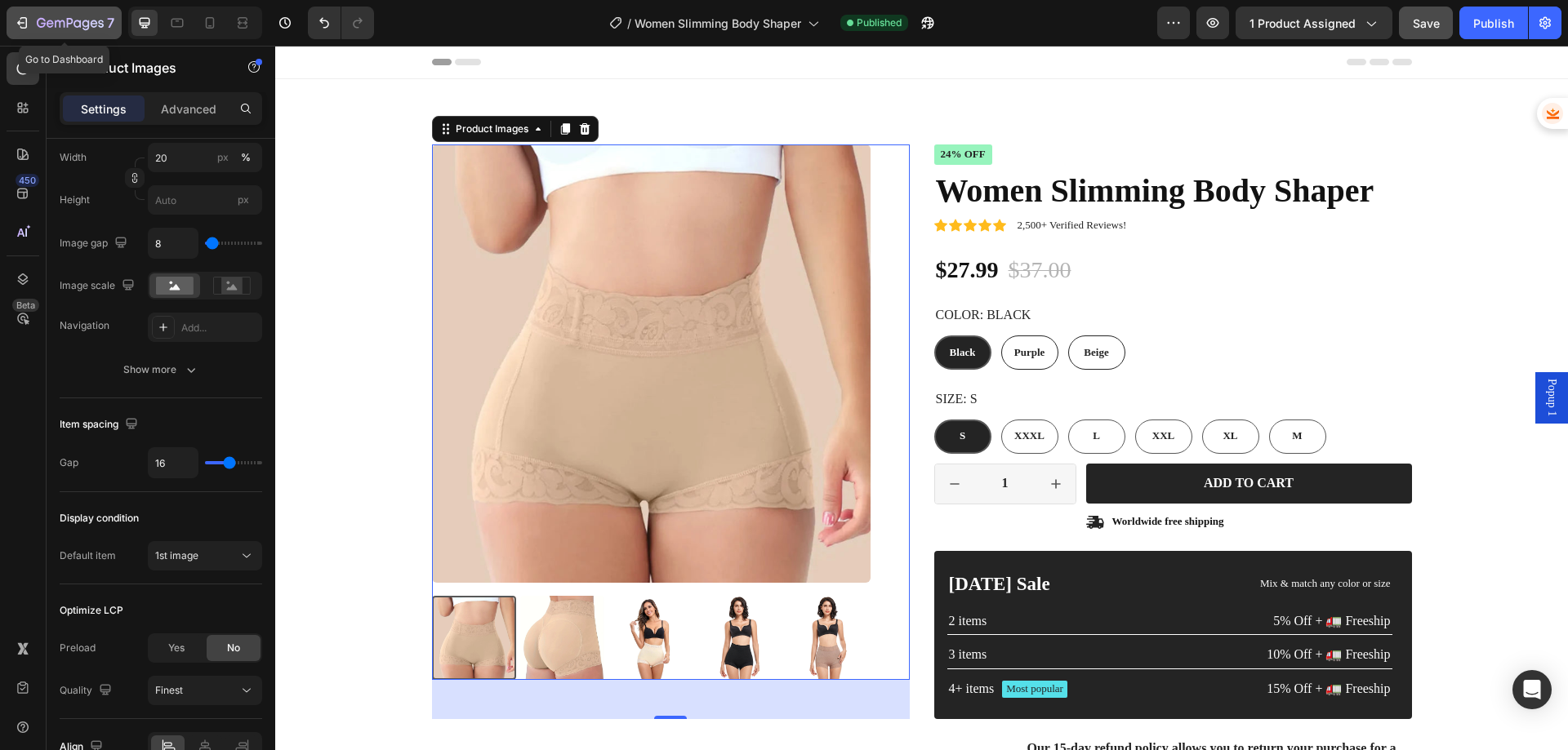
click at [27, 18] on icon "button" at bounding box center [22, 23] width 17 height 17
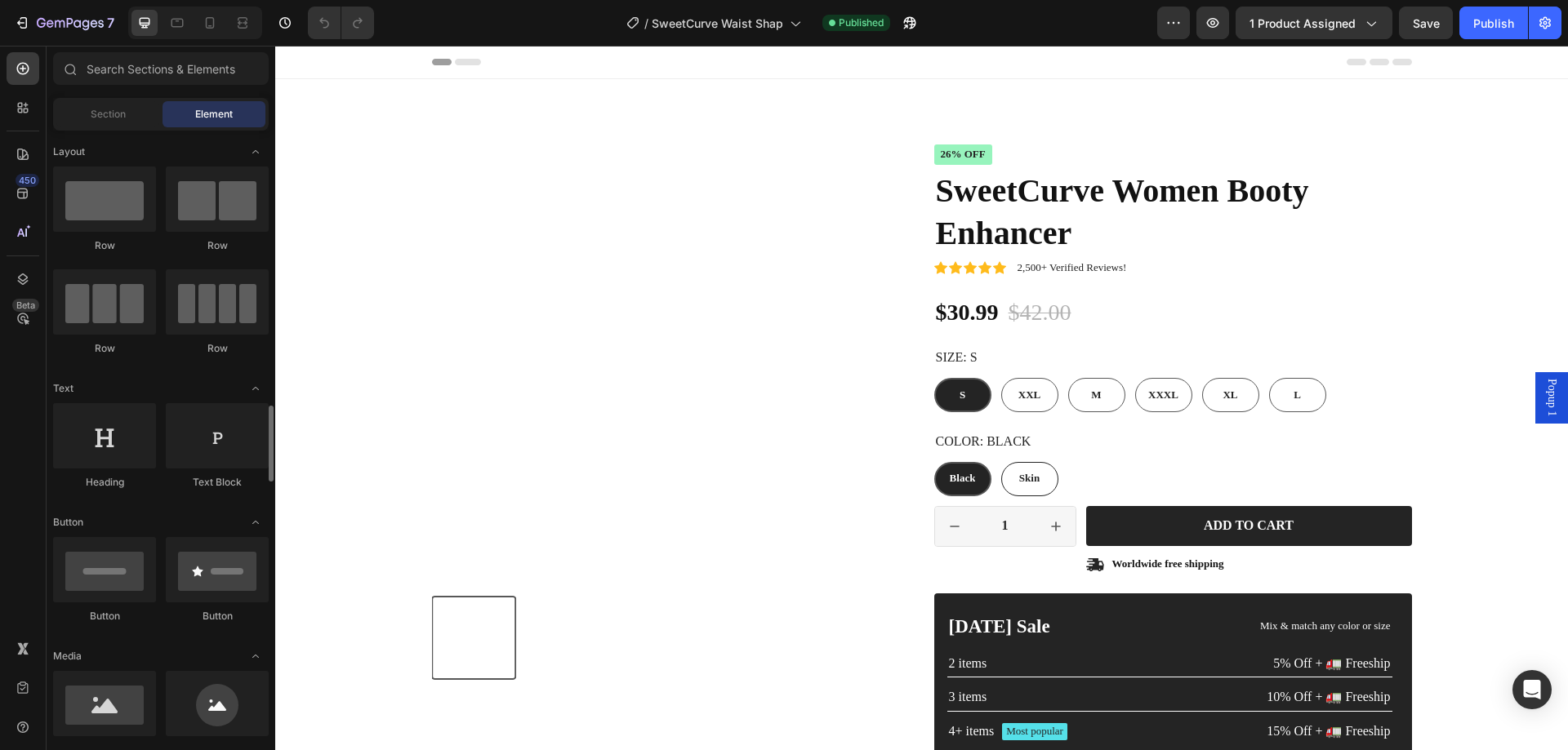
scroll to position [245, 0]
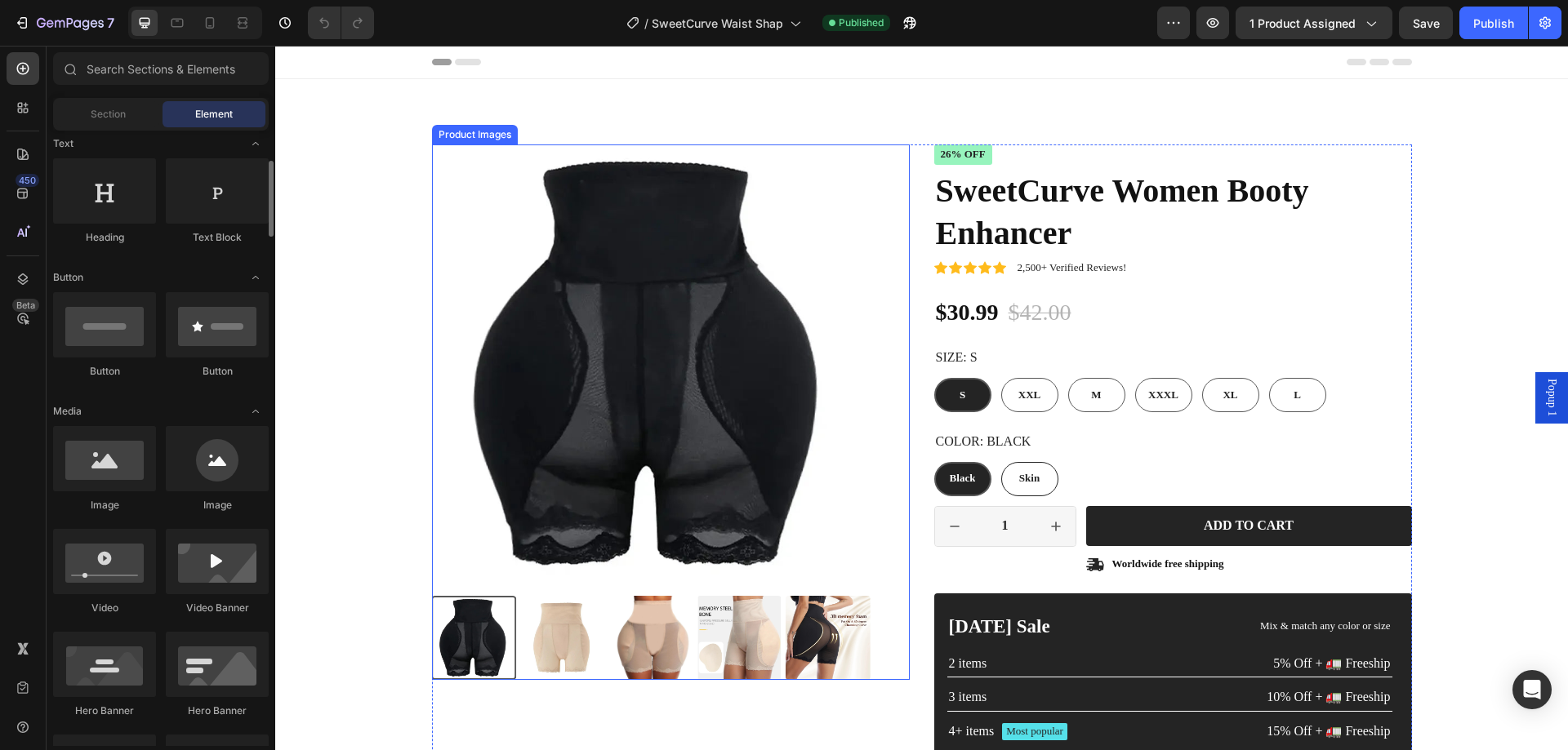
click at [647, 292] on img at bounding box center [651, 363] width 439 height 439
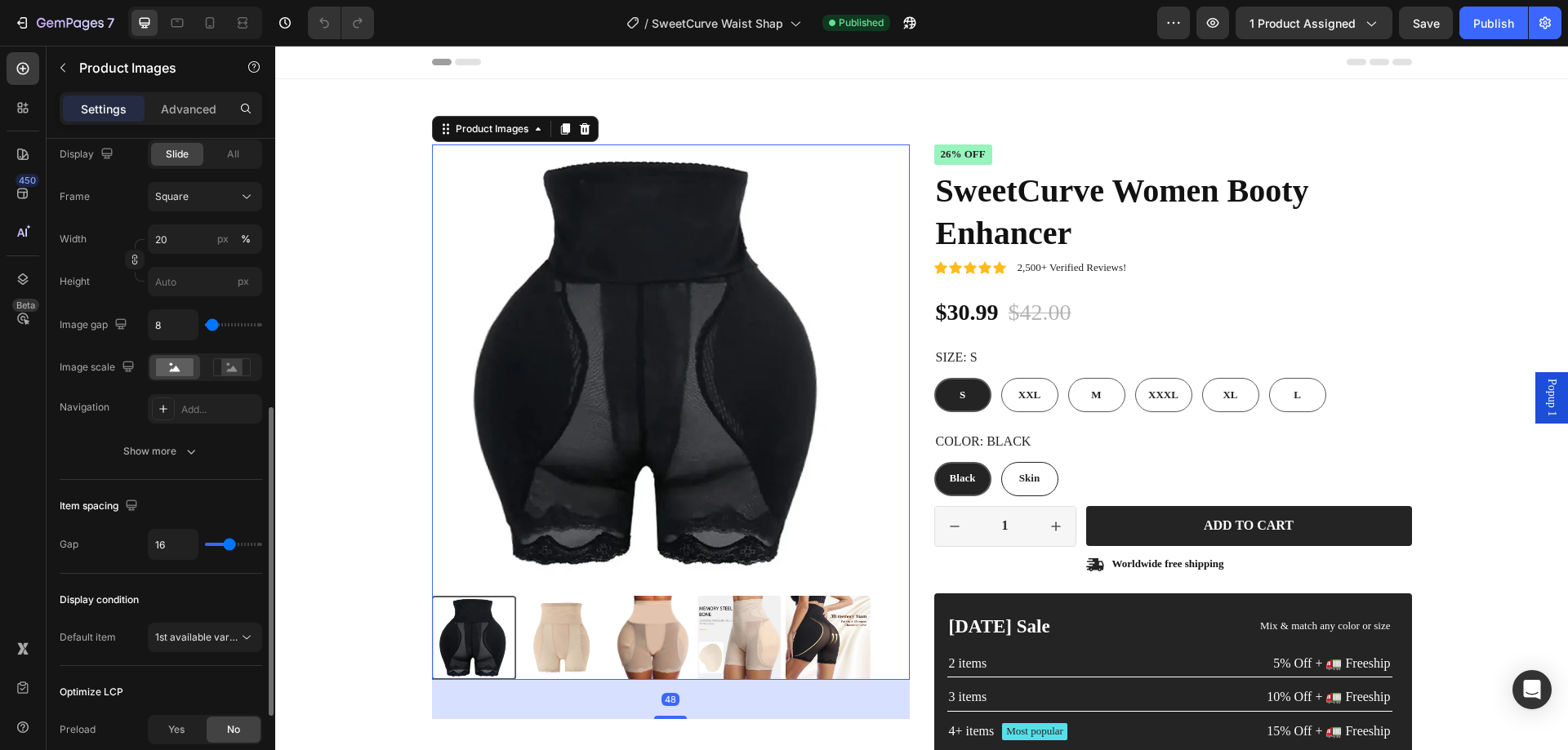
scroll to position [0, 0]
click at [210, 638] on span "1st available variant" at bounding box center [201, 637] width 91 height 12
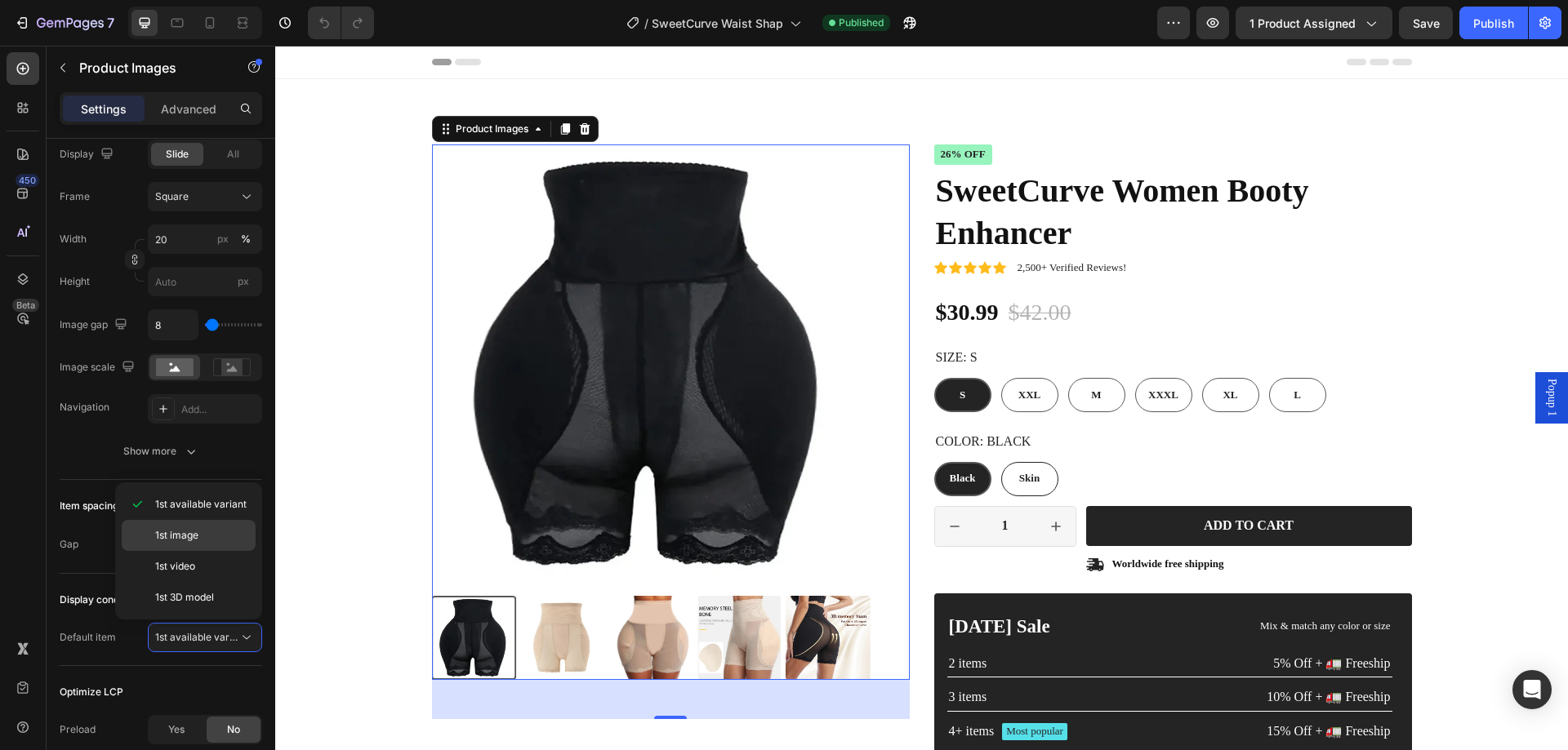
click at [188, 541] on span "1st image" at bounding box center [176, 535] width 43 height 15
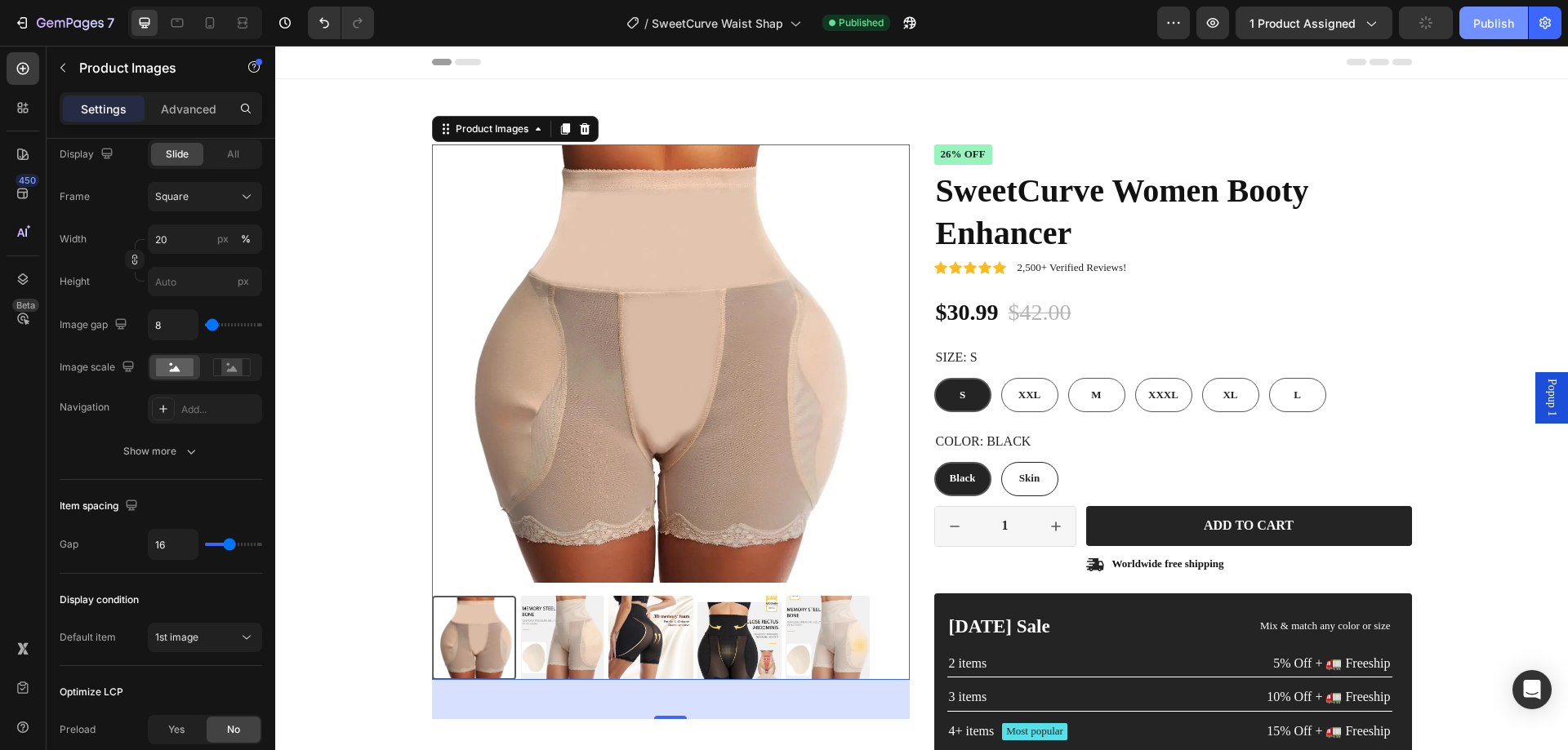
click at [1471, 20] on button "Publish" at bounding box center [1494, 22] width 69 height 33
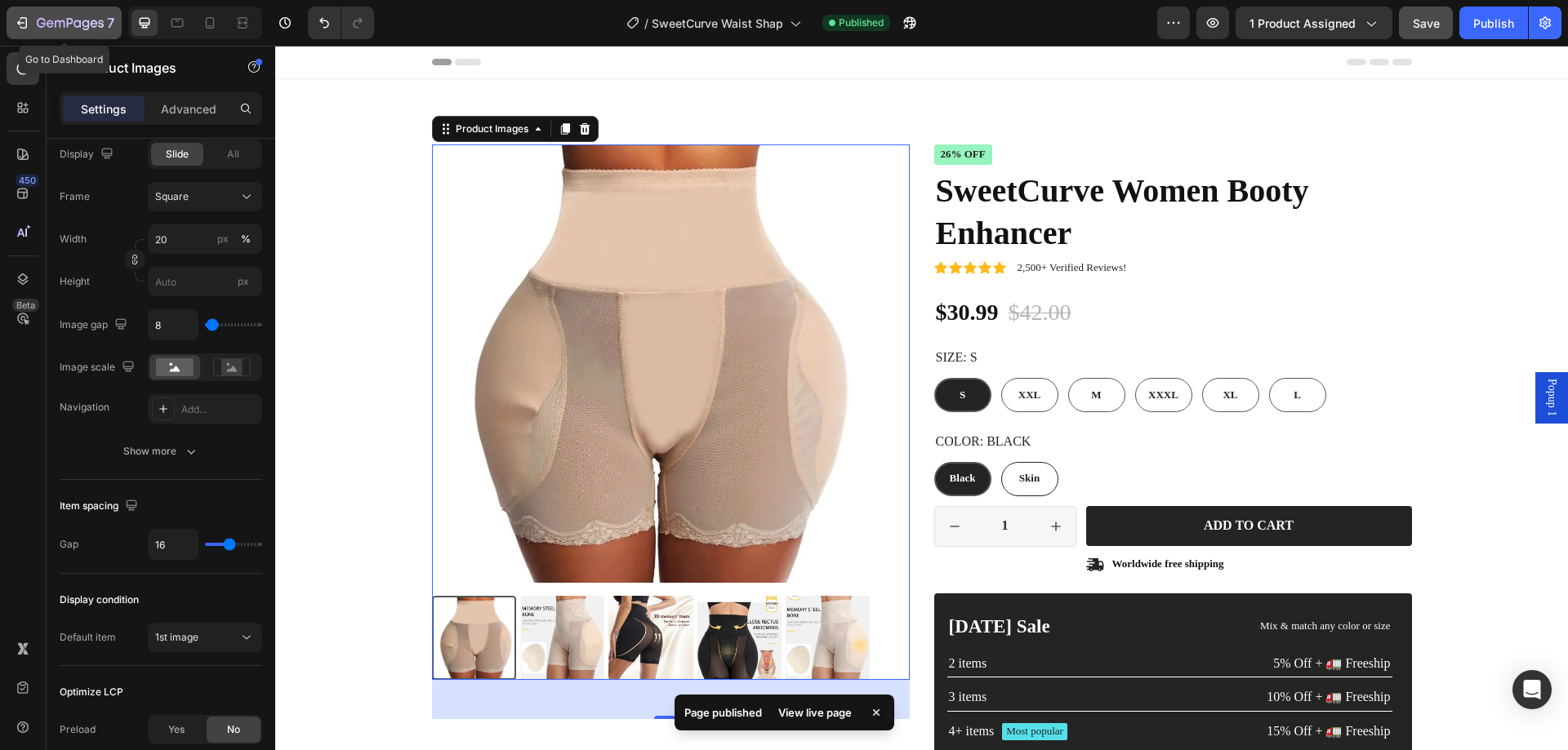
click at [23, 25] on icon "button" at bounding box center [22, 23] width 17 height 17
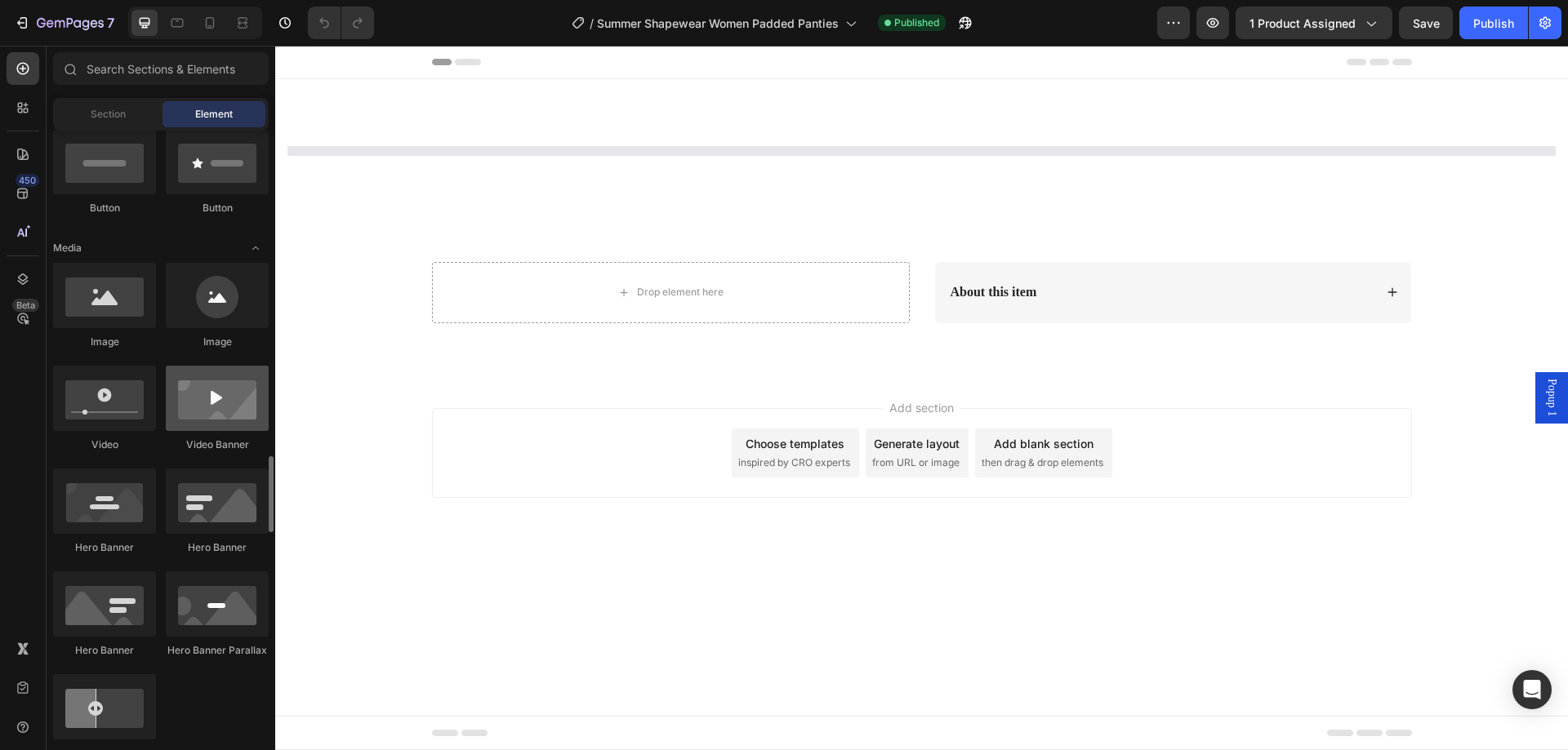
scroll to position [1061, 0]
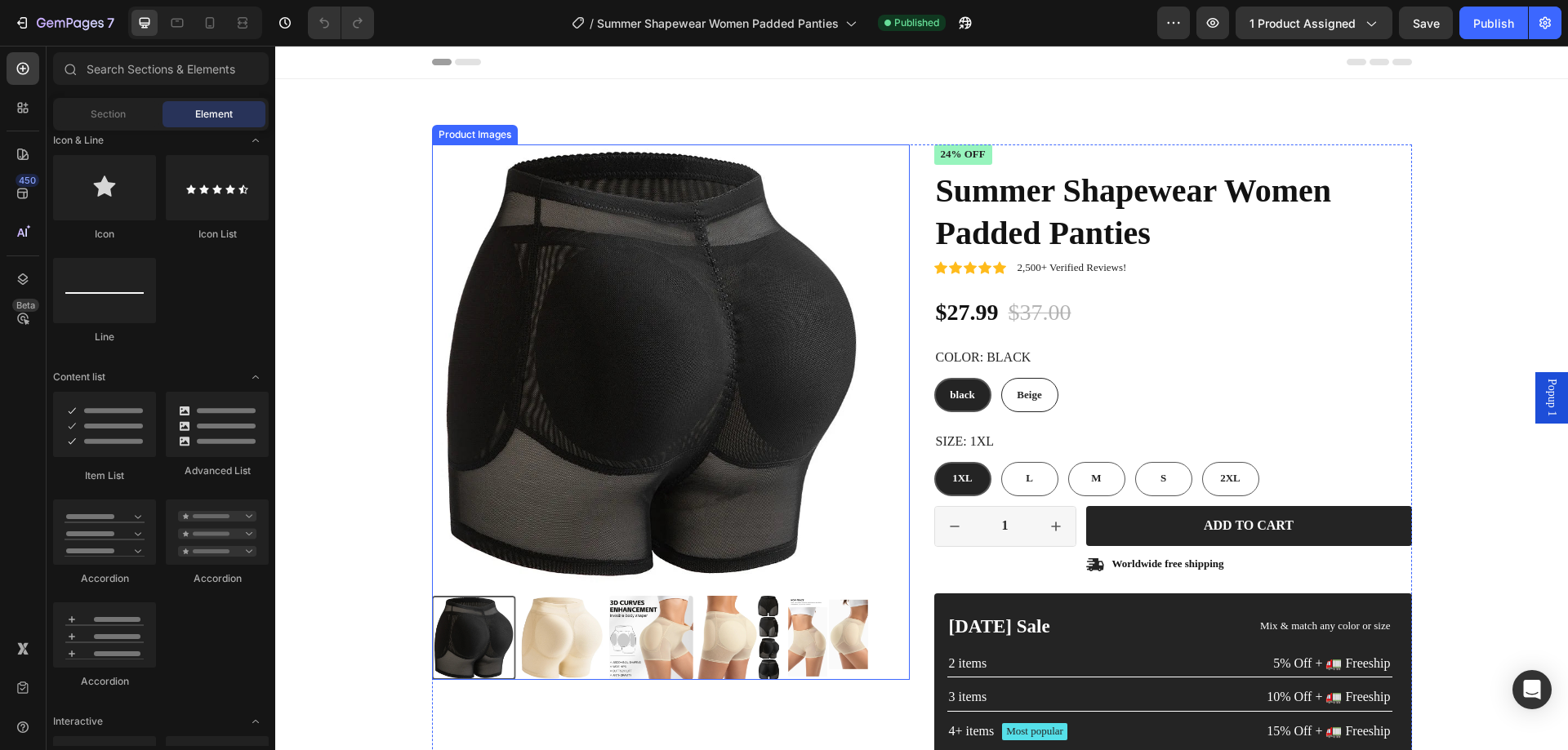
click at [707, 315] on img at bounding box center [651, 363] width 439 height 439
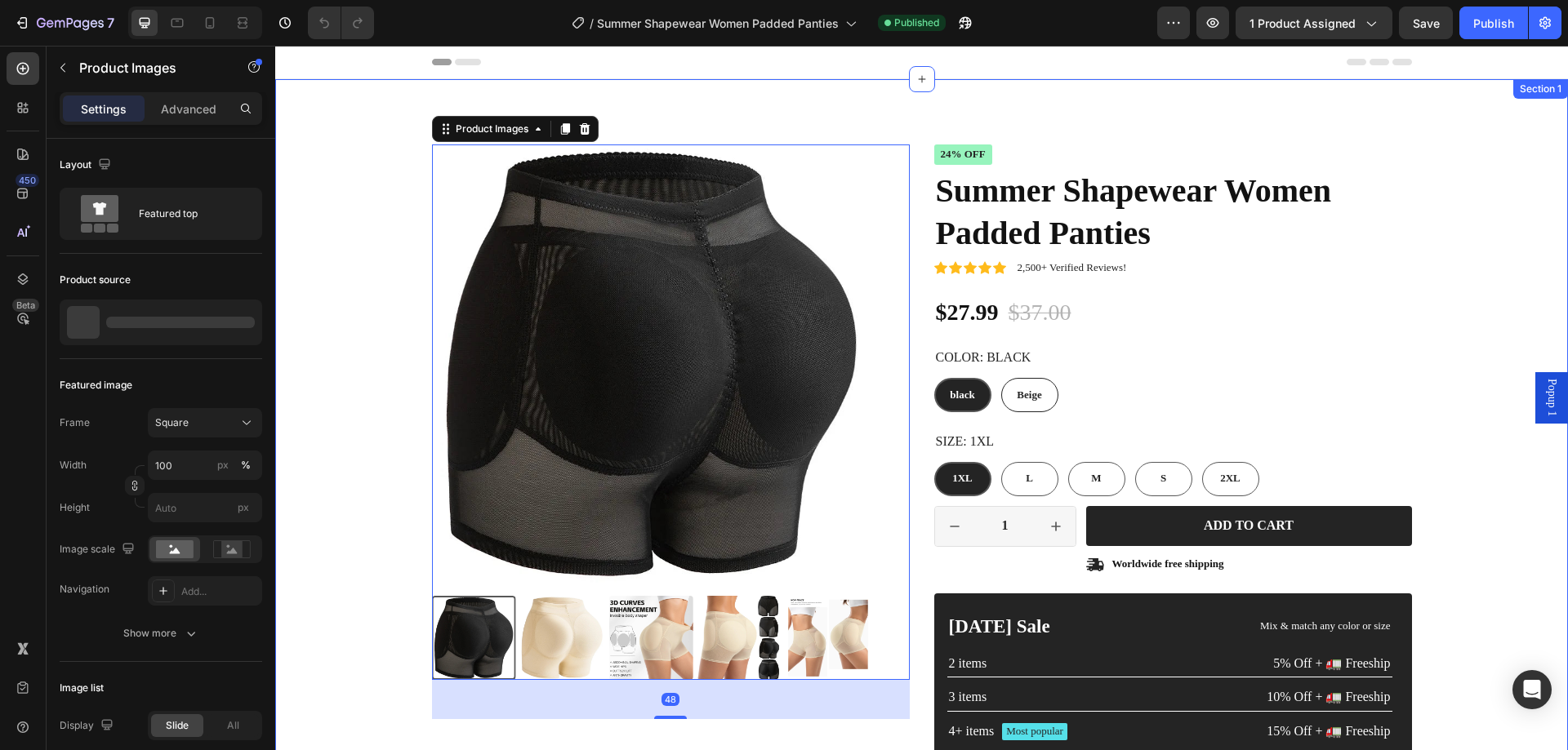
click at [842, 113] on div "Product Images 48 Icon Icon Icon Icon Icon Icon List 2,500+ Verified Reviews! T…" at bounding box center [922, 477] width 1293 height 796
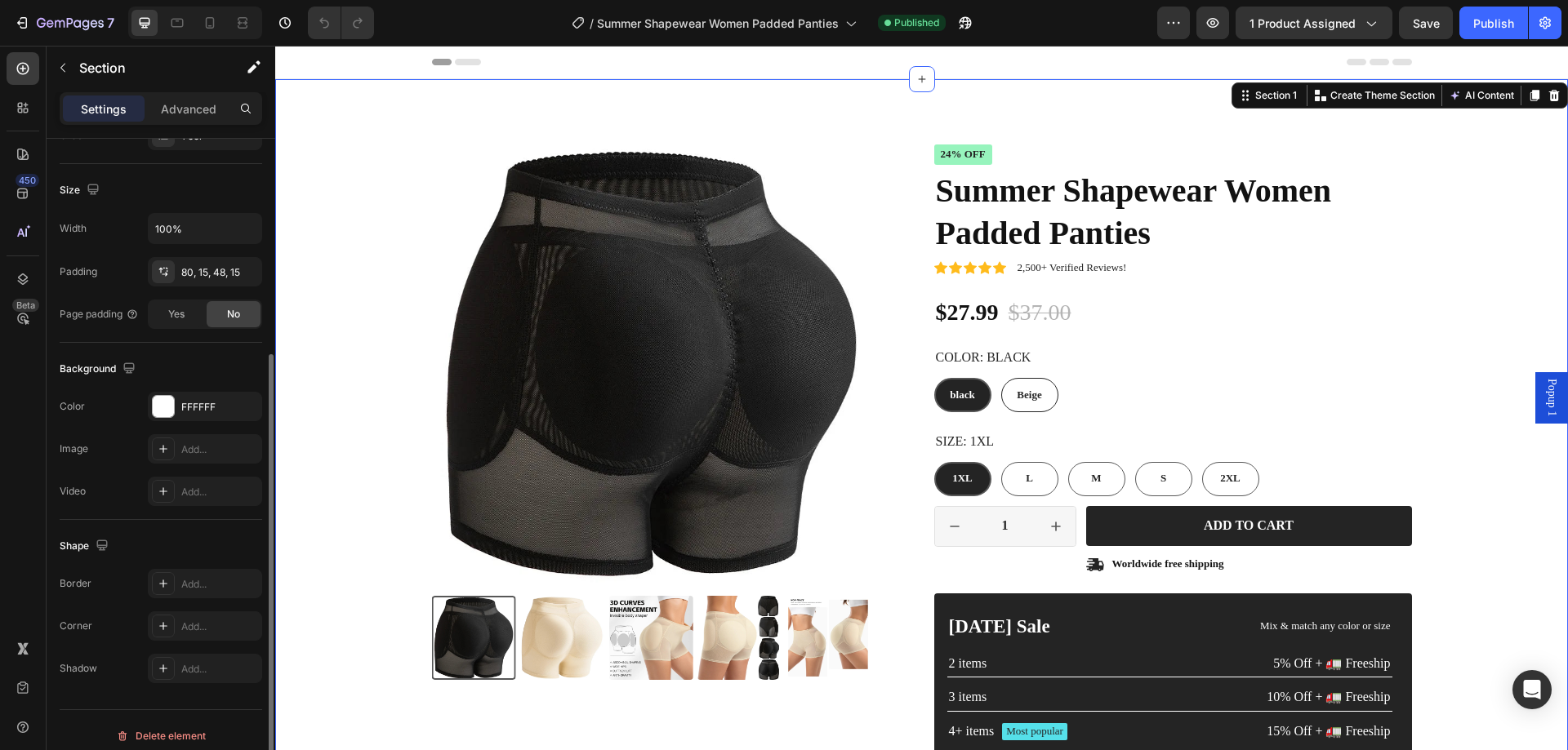
scroll to position [0, 0]
click at [513, 229] on img at bounding box center [651, 363] width 439 height 439
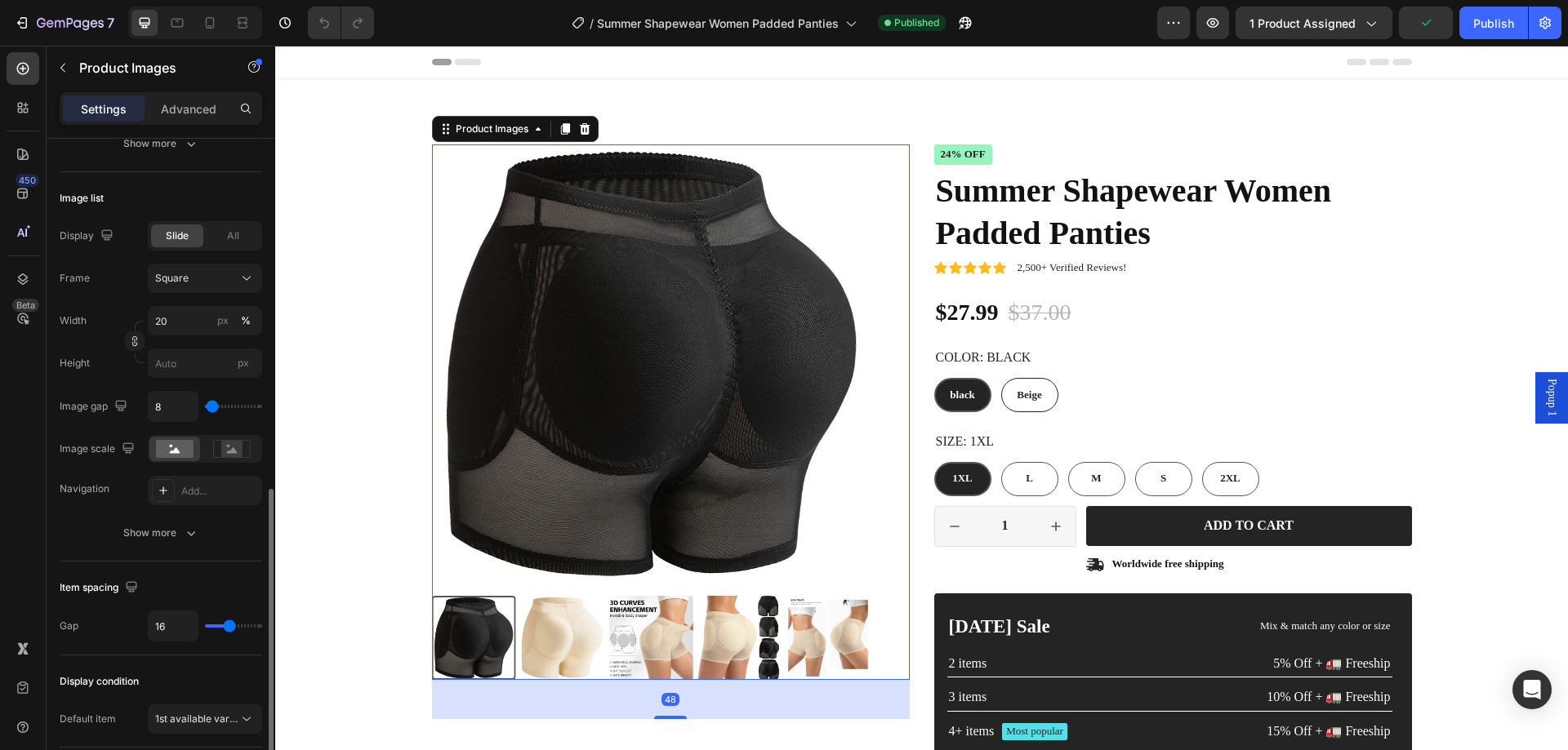
scroll to position [572, 0]
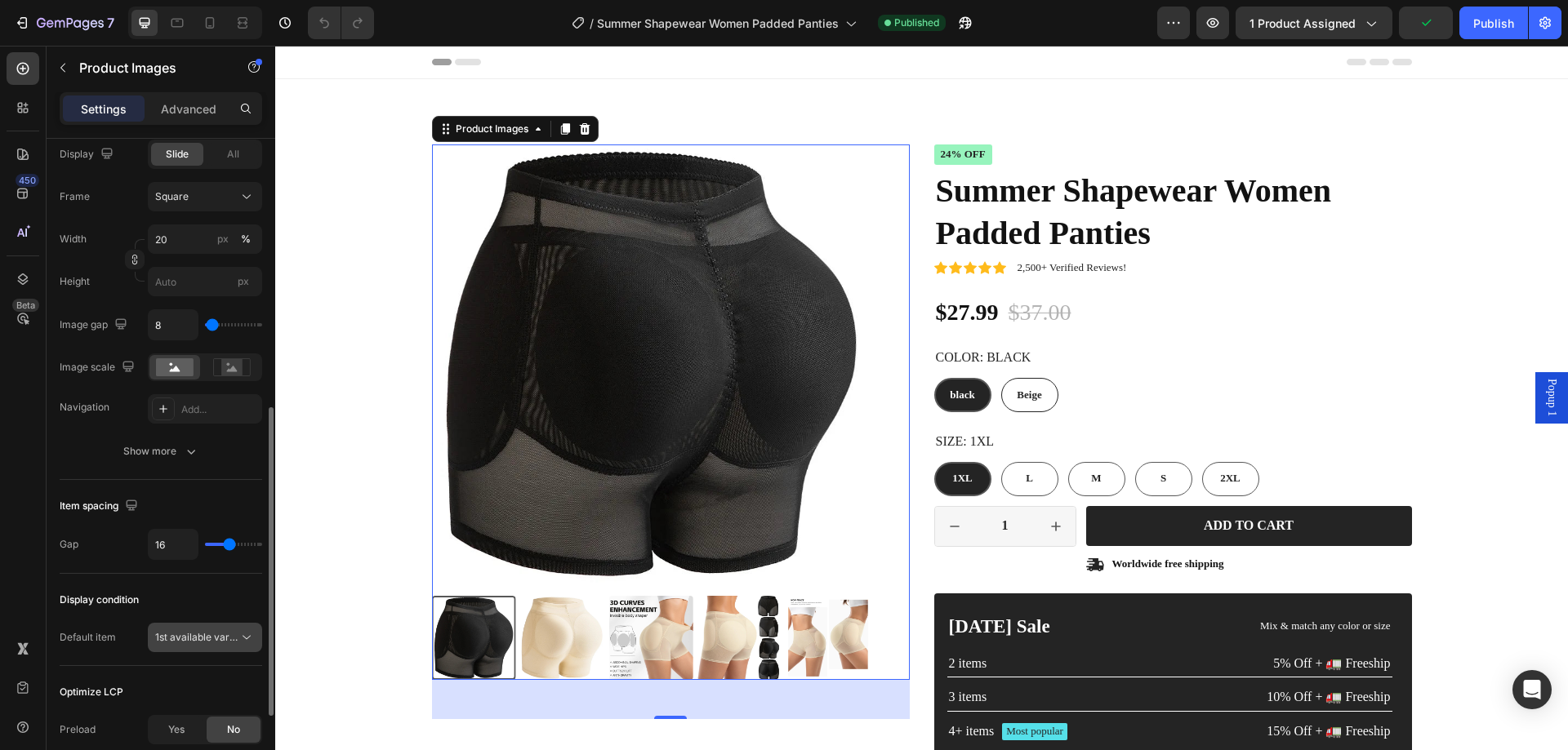
click at [193, 639] on span "1st available variant" at bounding box center [201, 637] width 91 height 12
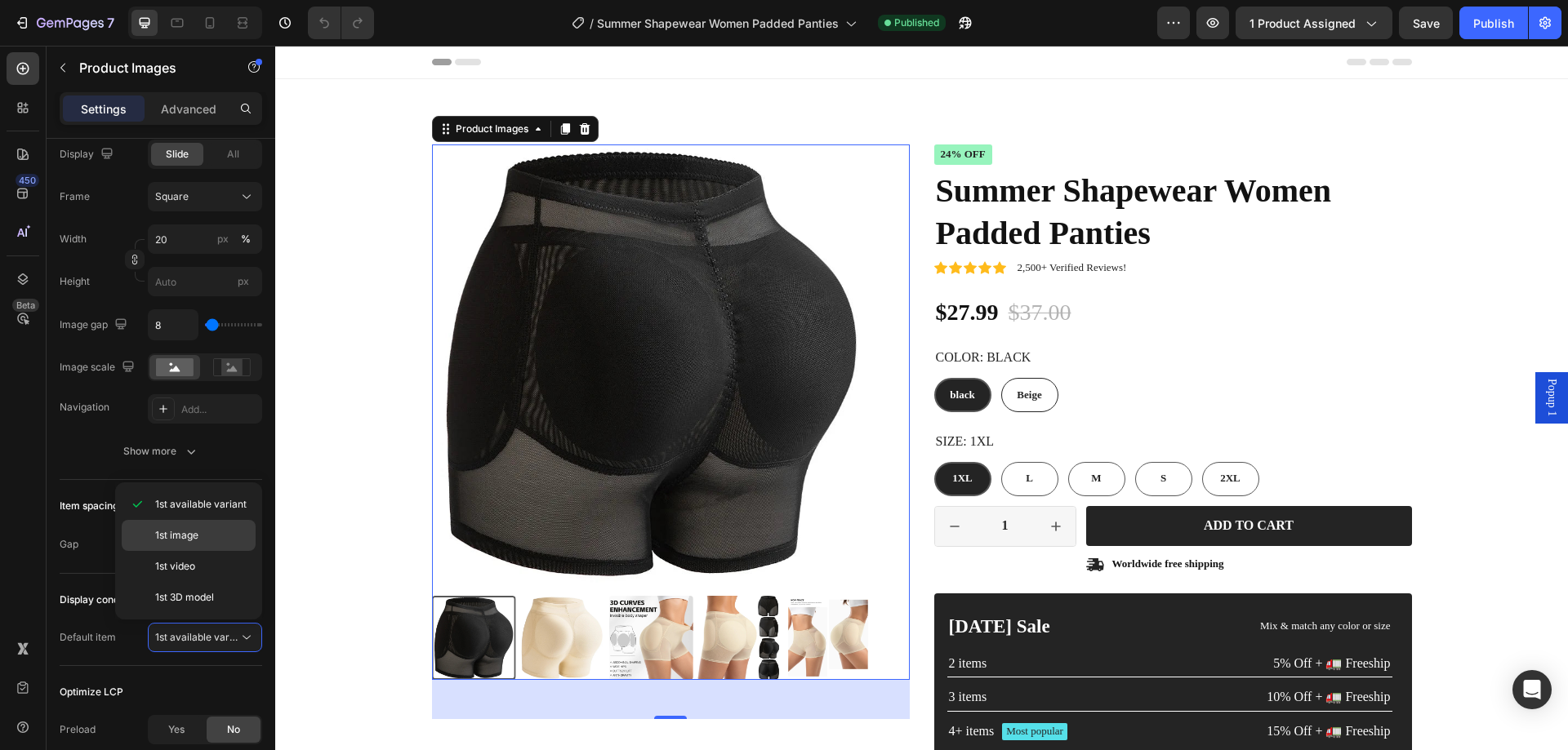
click at [189, 532] on span "1st image" at bounding box center [176, 535] width 43 height 15
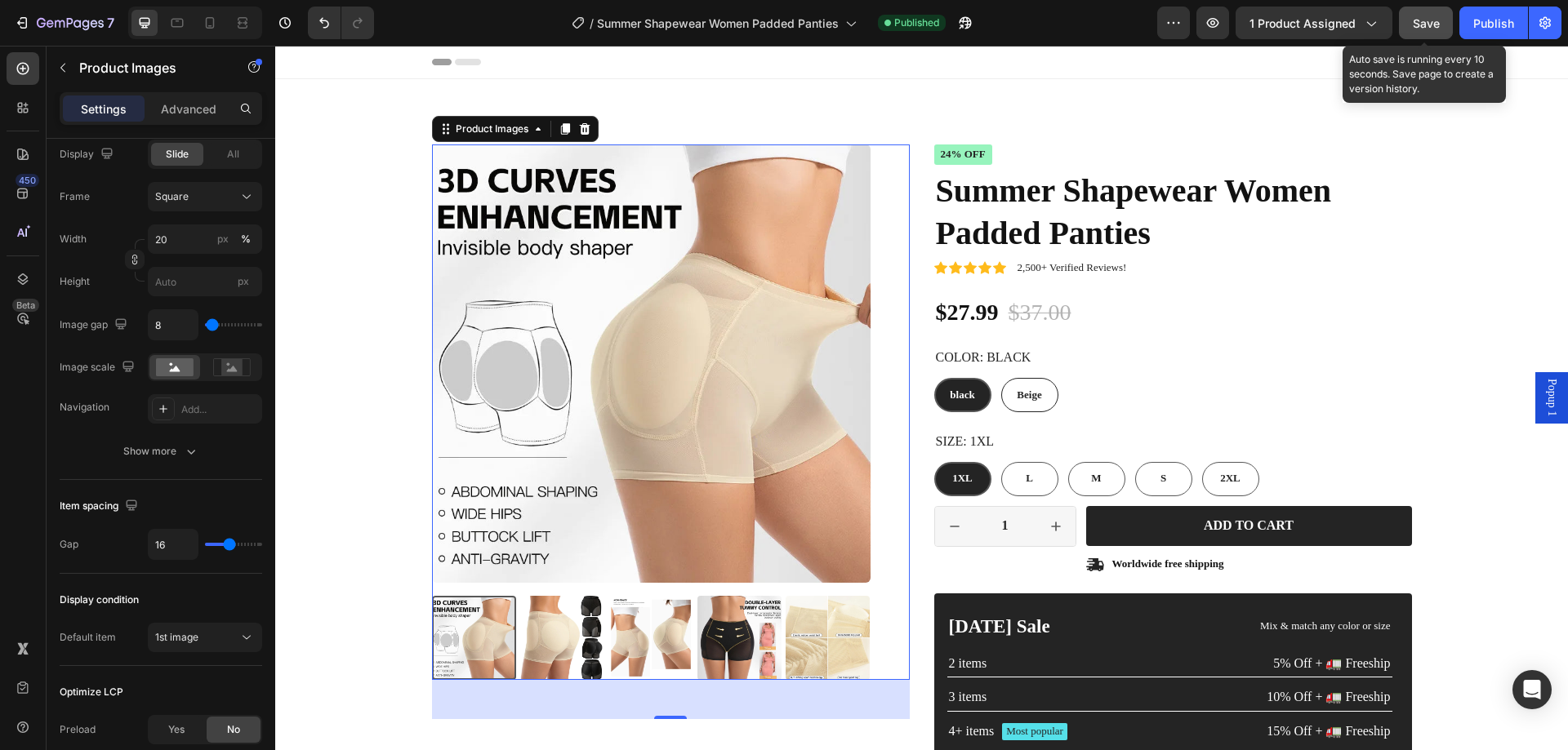
click at [1429, 25] on span "Save" at bounding box center [1426, 24] width 27 height 14
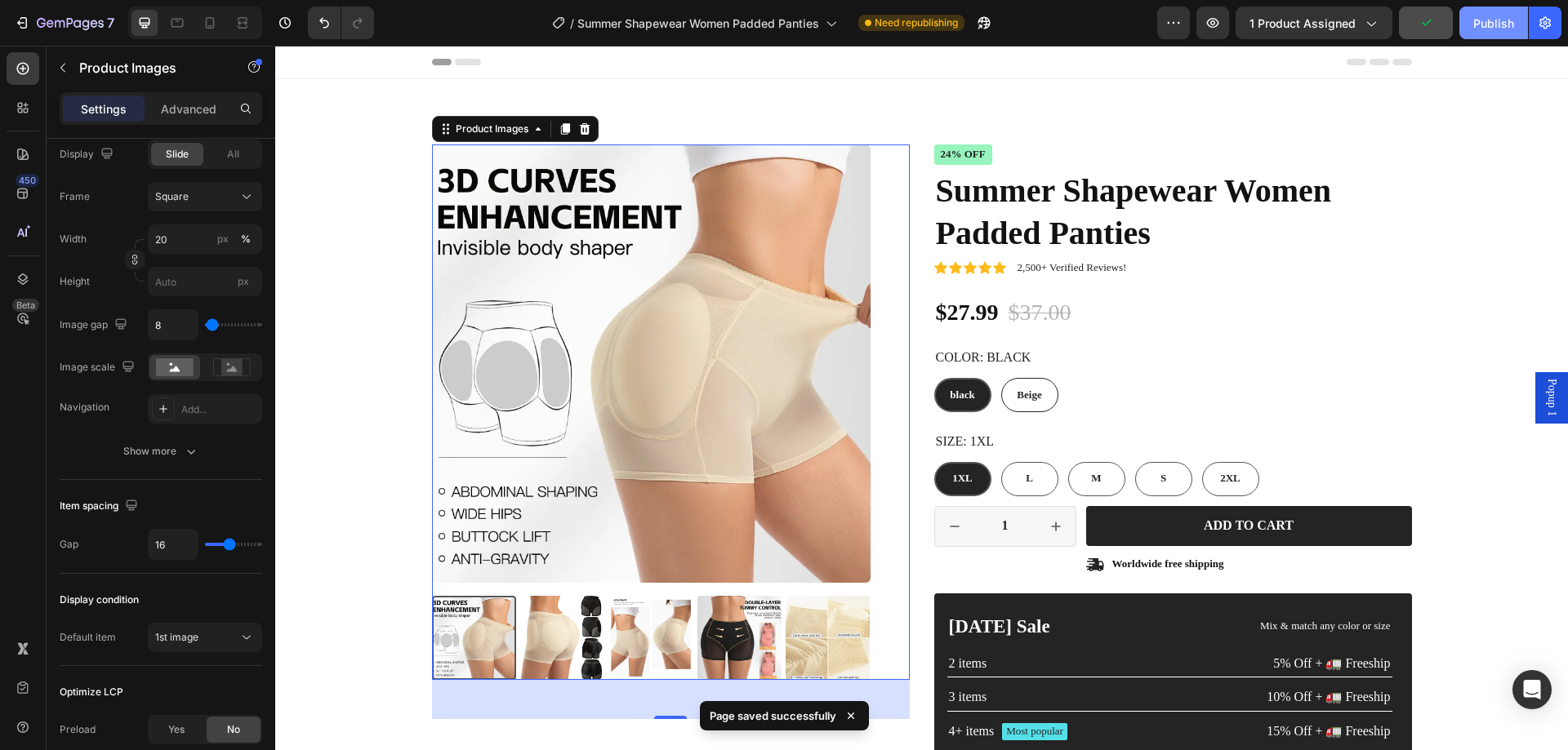
click at [1499, 24] on div "Publish" at bounding box center [1493, 24] width 40 height 18
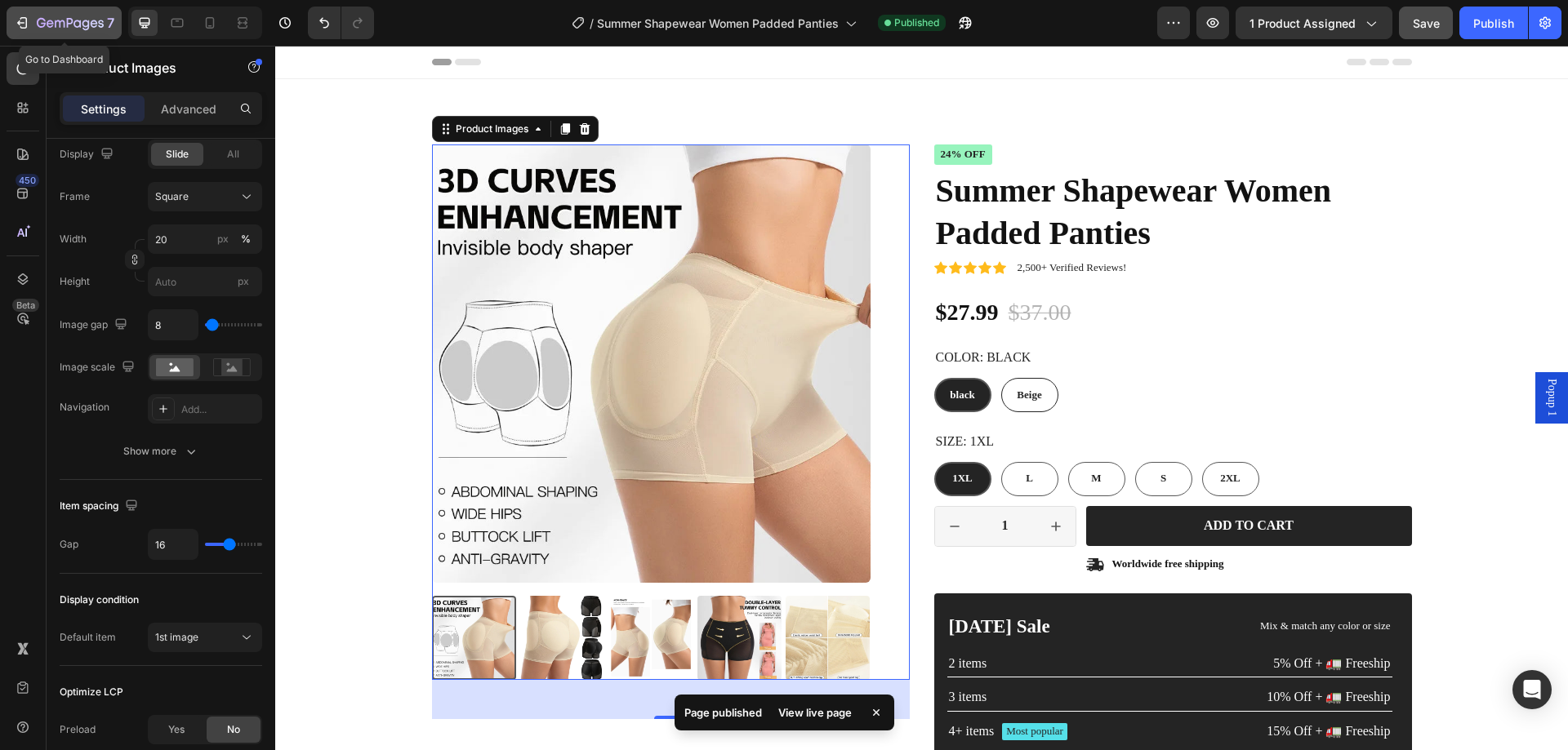
click at [27, 24] on icon "button" at bounding box center [24, 23] width 7 height 11
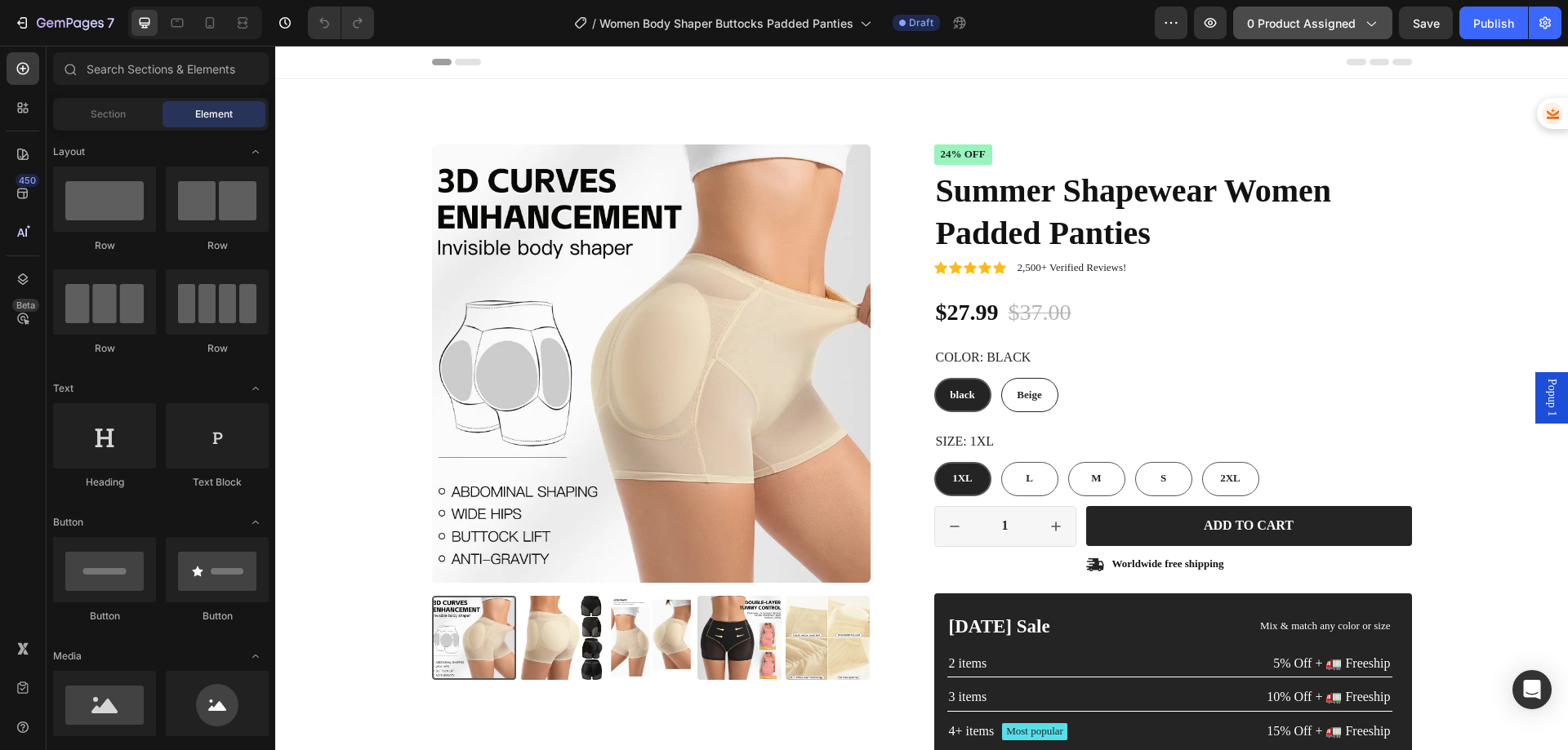
click at [1299, 30] on span "0 product assigned" at bounding box center [1302, 24] width 109 height 18
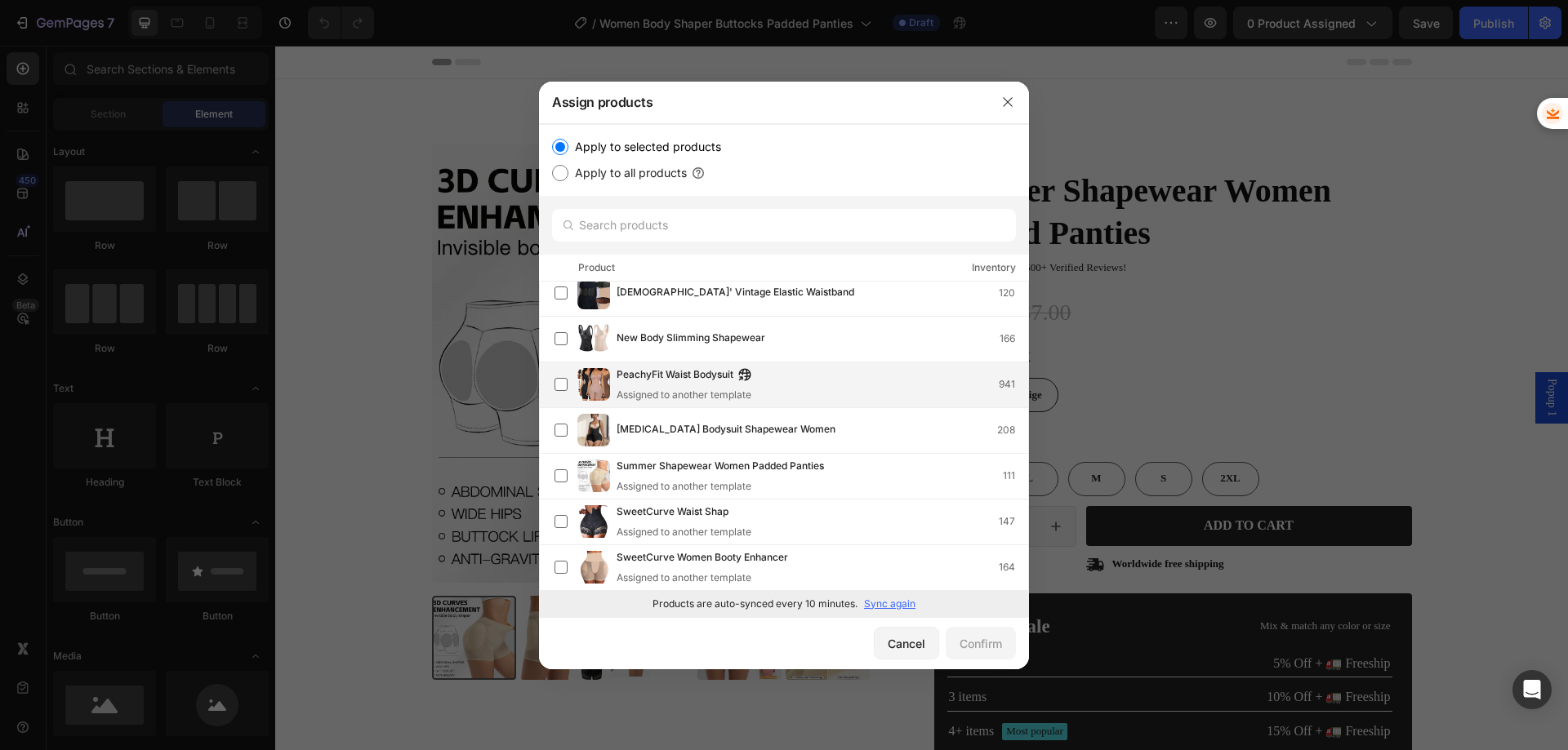
scroll to position [896, 0]
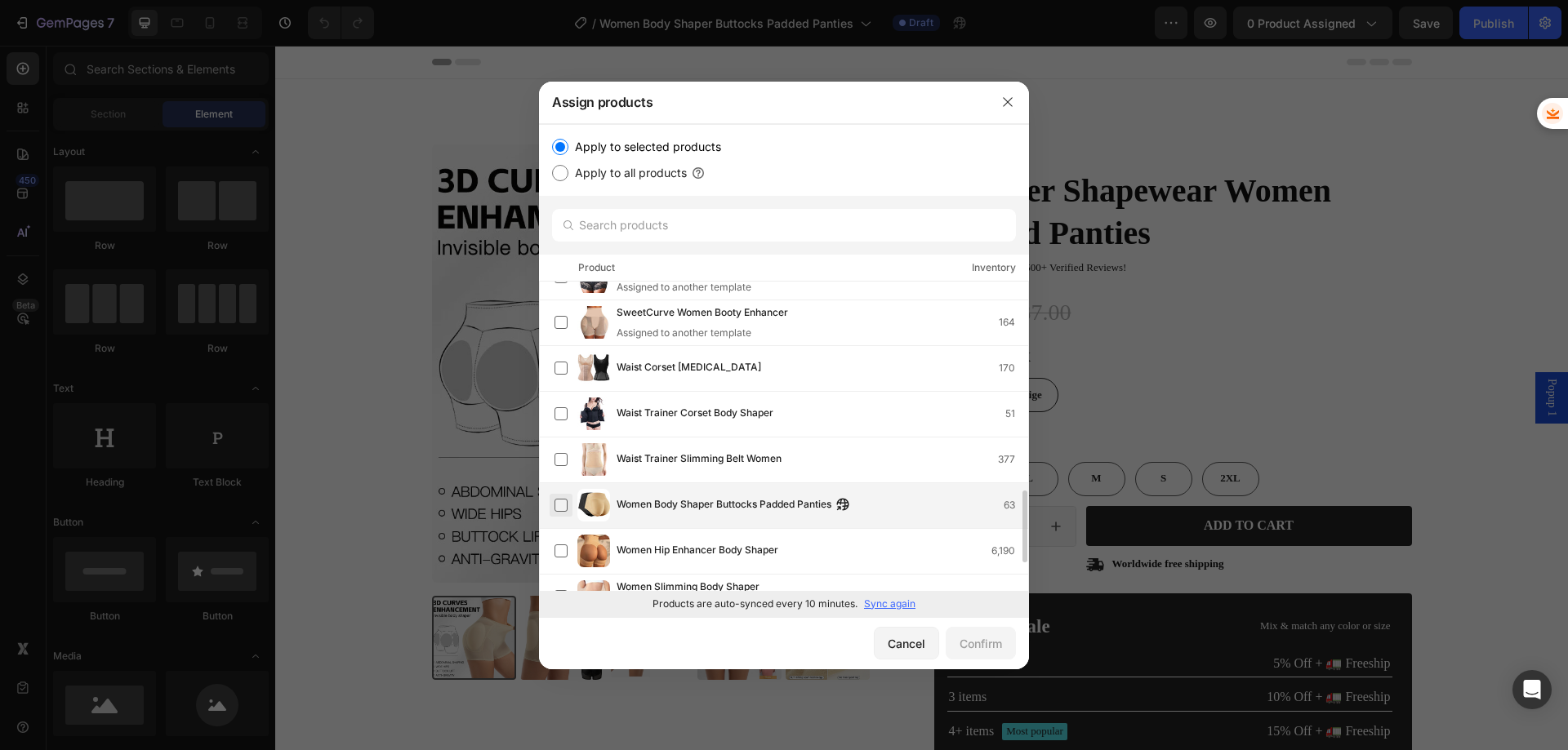
click at [555, 506] on label at bounding box center [561, 505] width 13 height 13
click at [988, 642] on div "Confirm" at bounding box center [981, 644] width 42 height 18
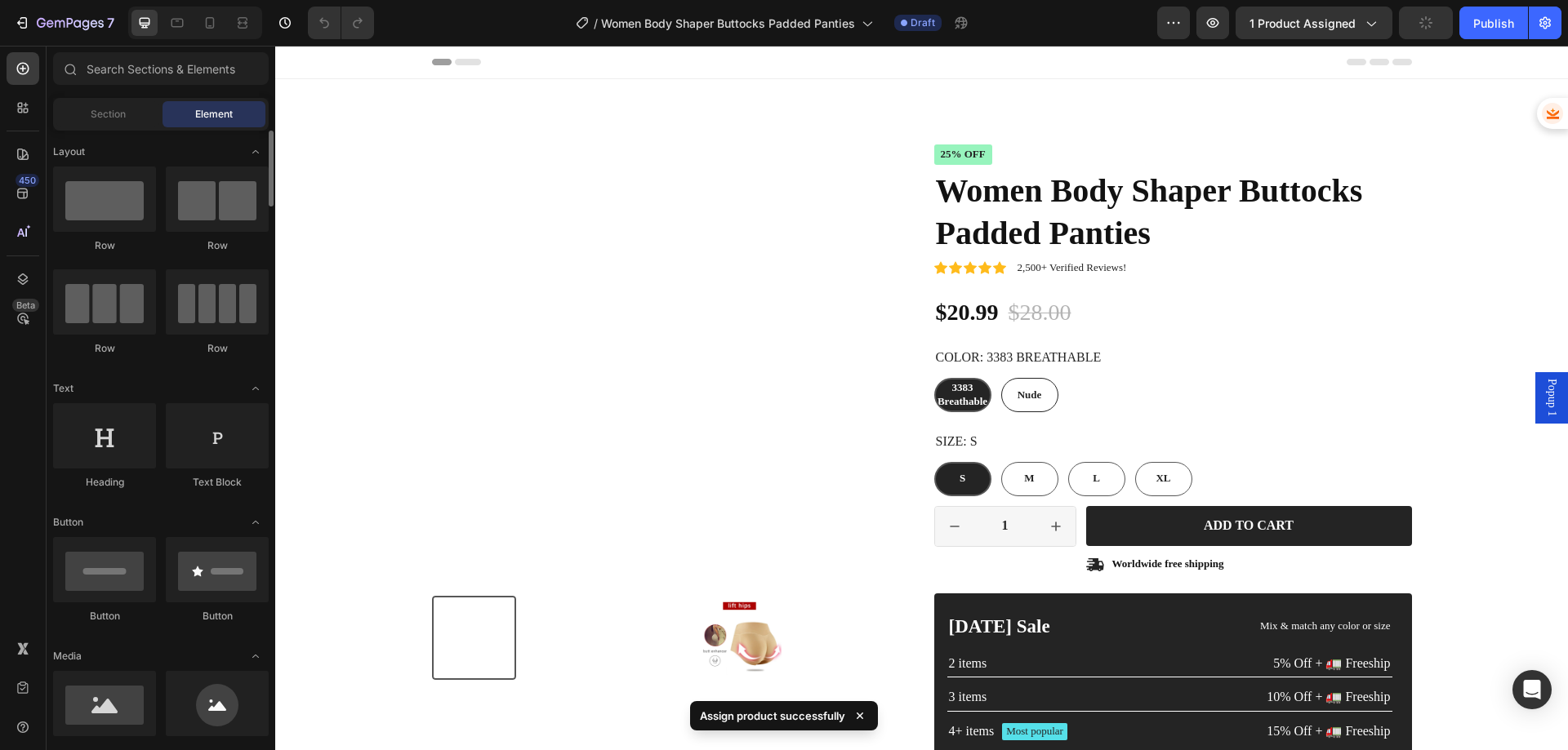
scroll to position [164, 0]
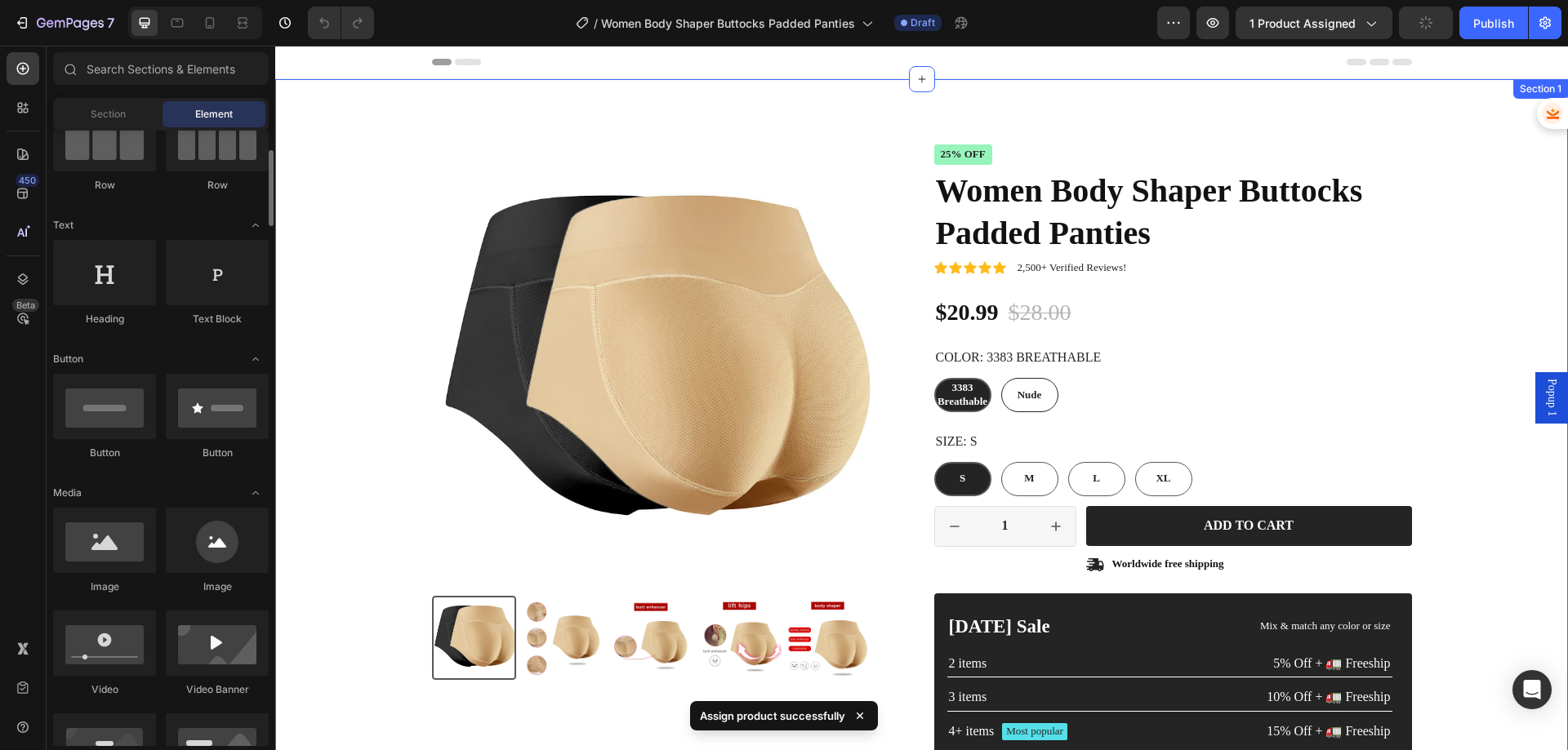
click at [555, 325] on img at bounding box center [651, 363] width 439 height 439
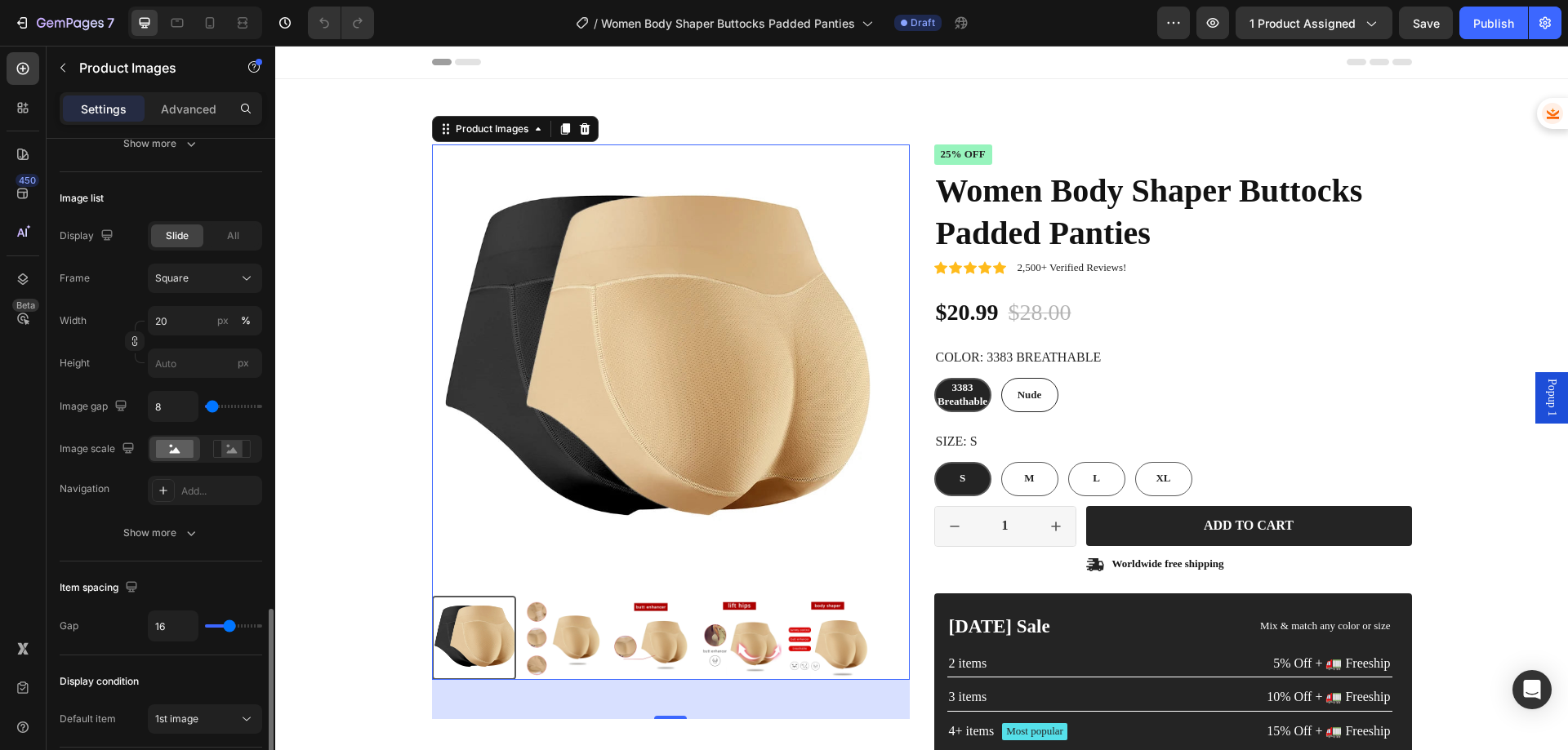
scroll to position [653, 0]
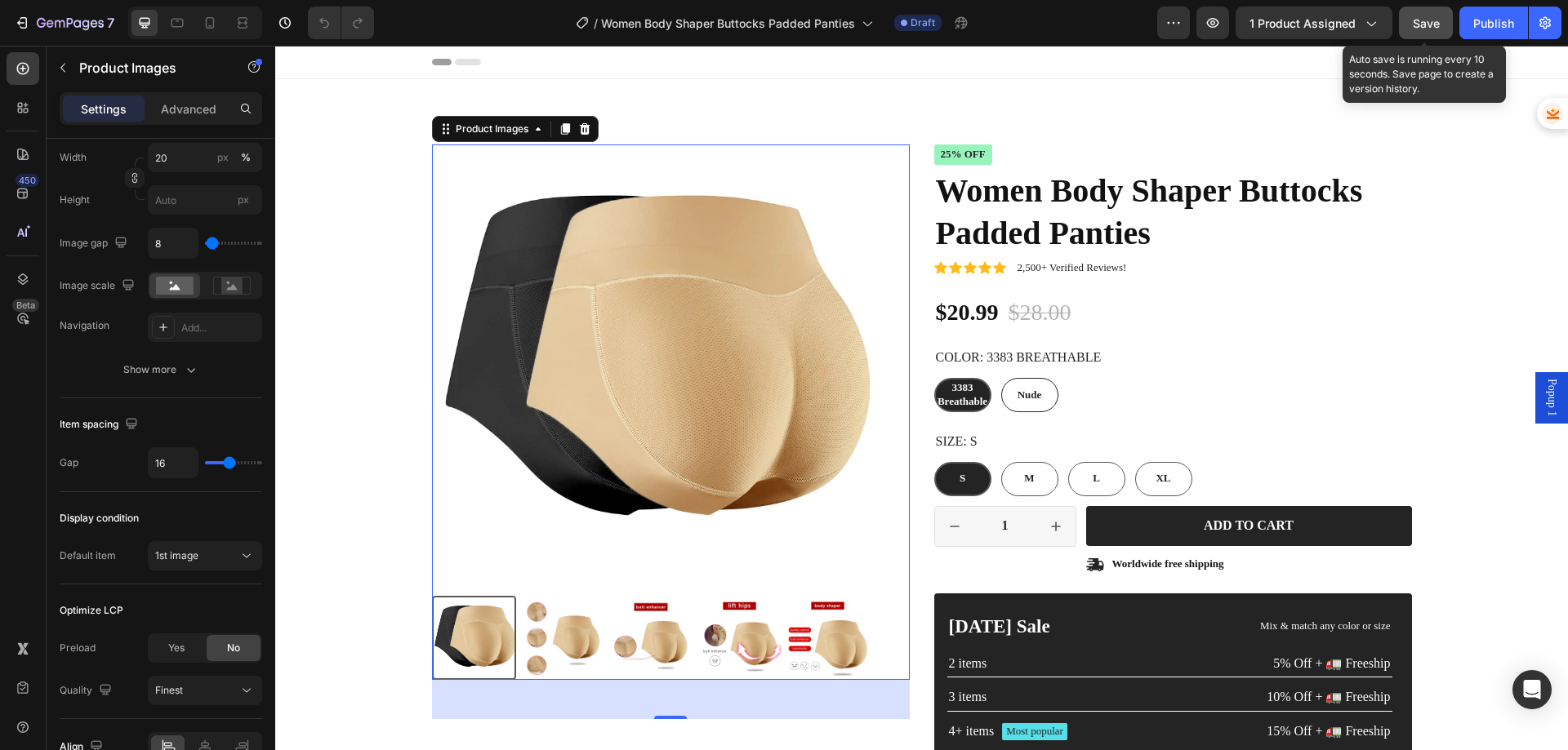
click at [1419, 22] on span "Save" at bounding box center [1426, 24] width 27 height 14
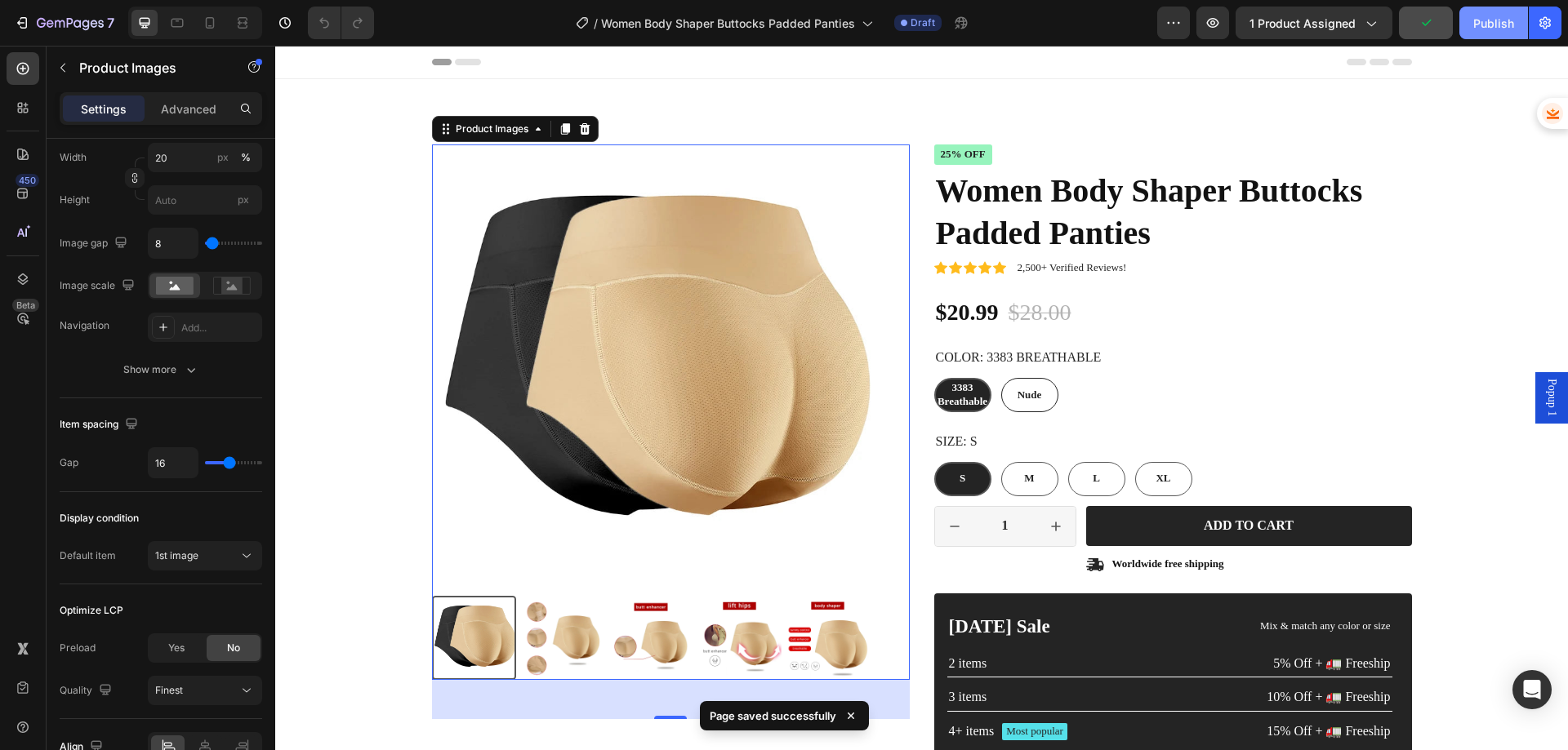
click at [1480, 25] on div "Publish" at bounding box center [1493, 24] width 40 height 18
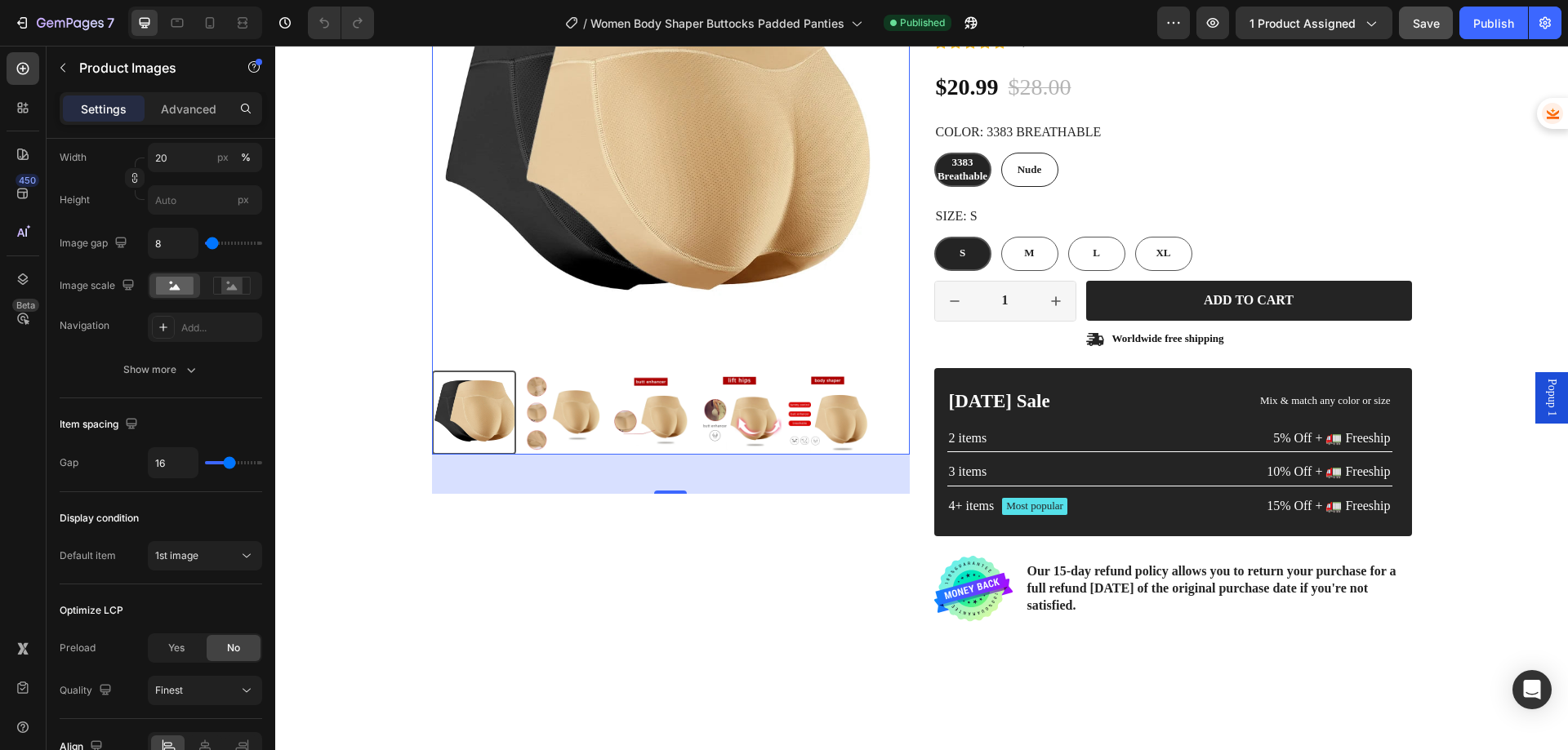
scroll to position [245, 0]
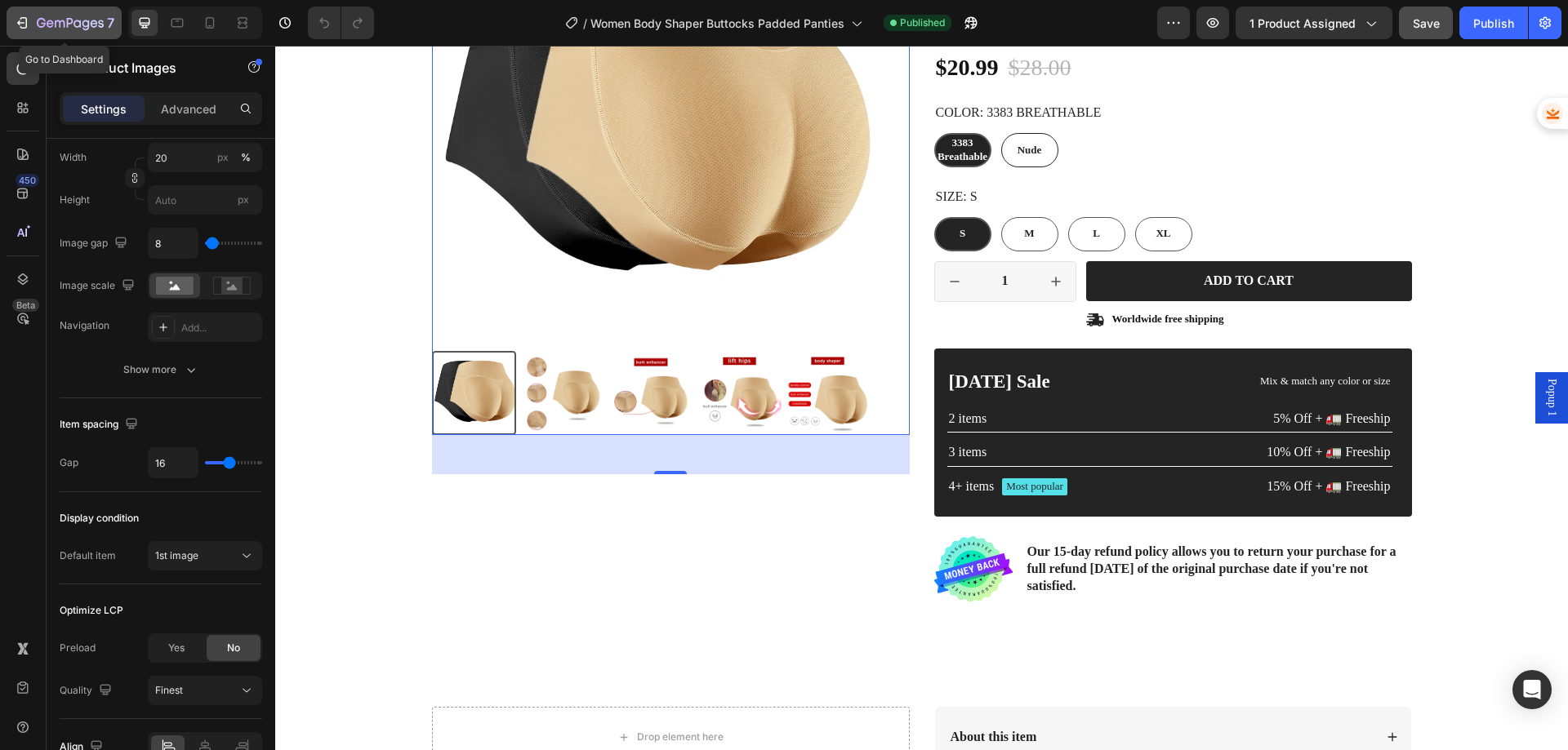
click at [20, 21] on icon "button" at bounding box center [22, 23] width 17 height 17
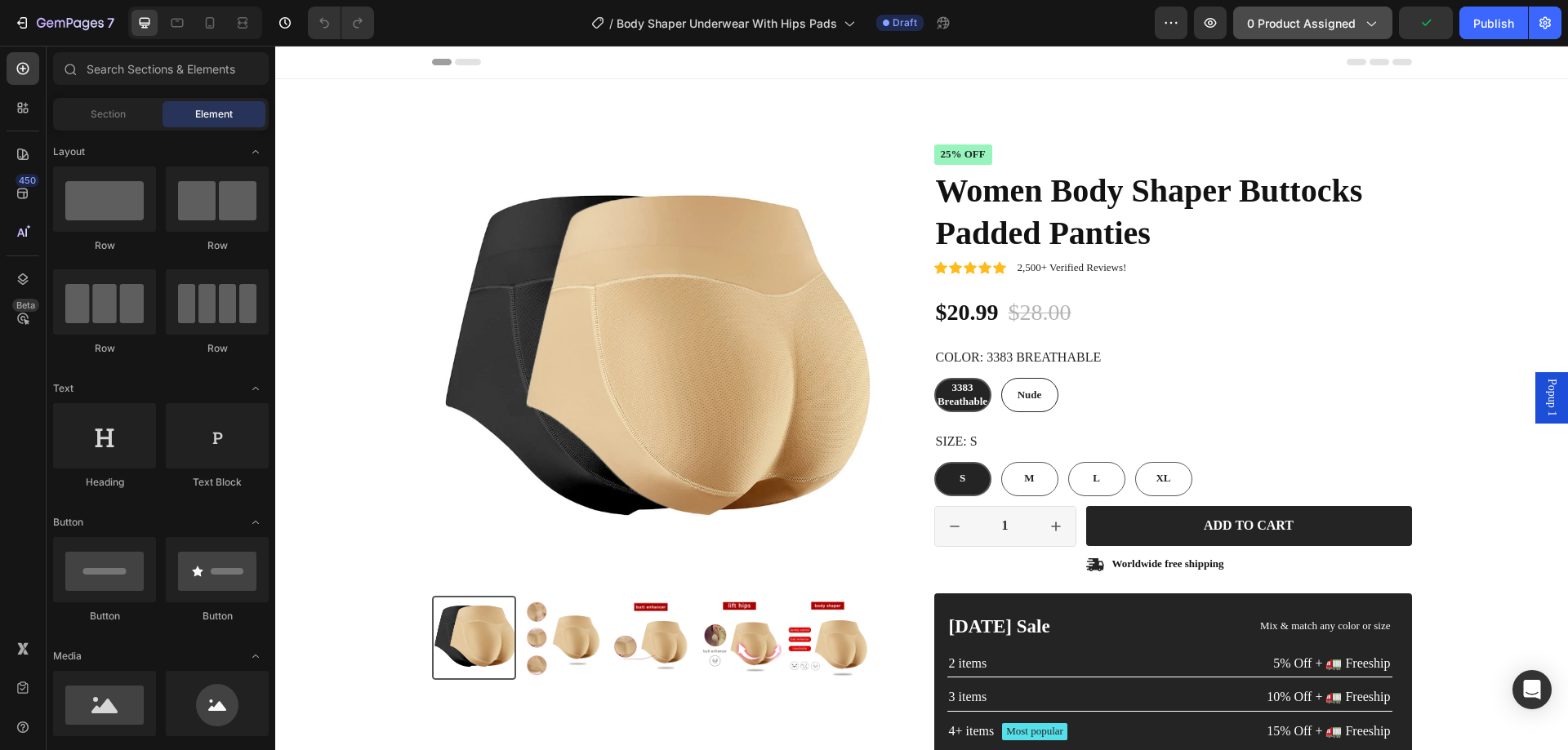
click at [1317, 19] on span "0 product assigned" at bounding box center [1302, 24] width 109 height 18
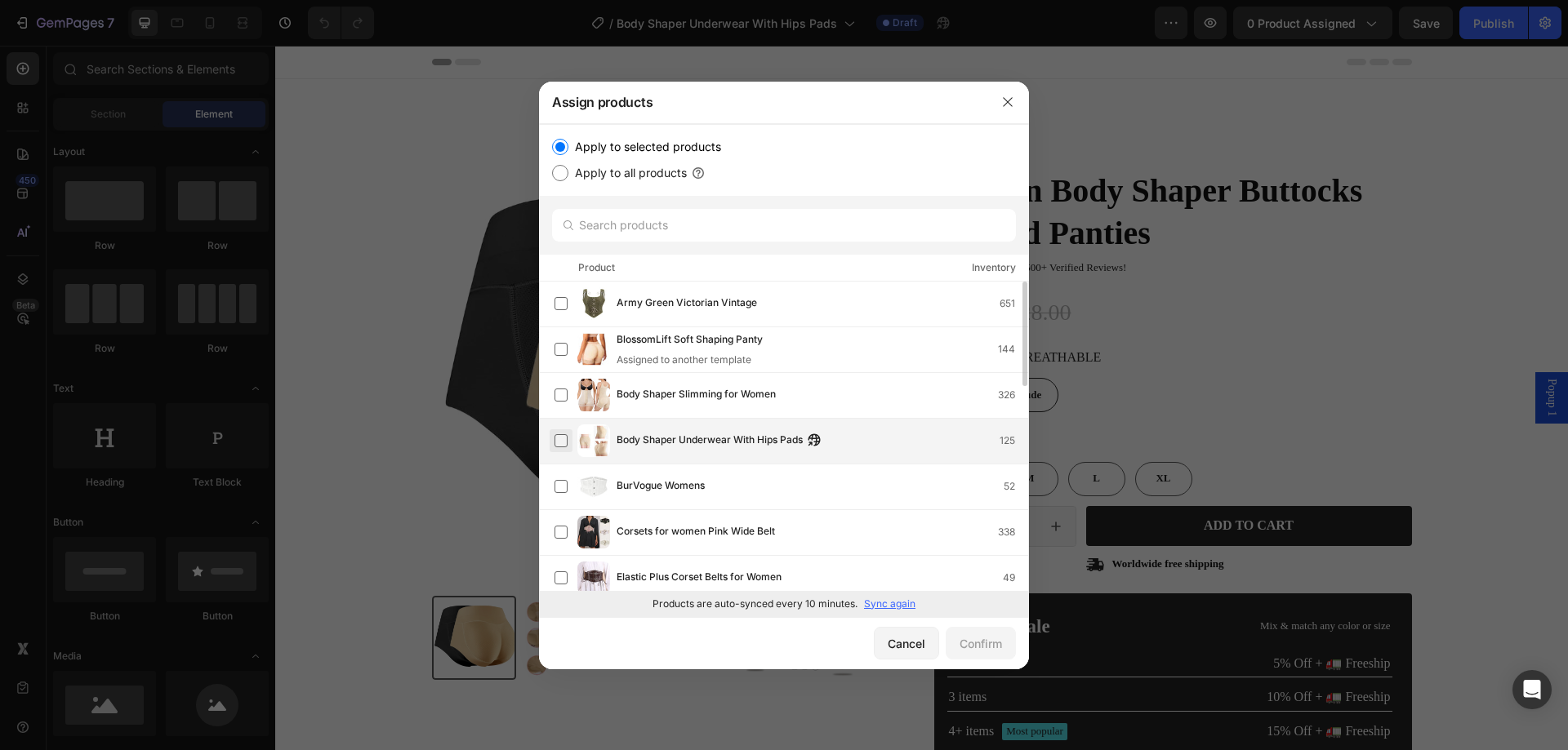
click at [561, 441] on label at bounding box center [561, 441] width 13 height 13
click at [971, 646] on div "Confirm" at bounding box center [981, 644] width 42 height 18
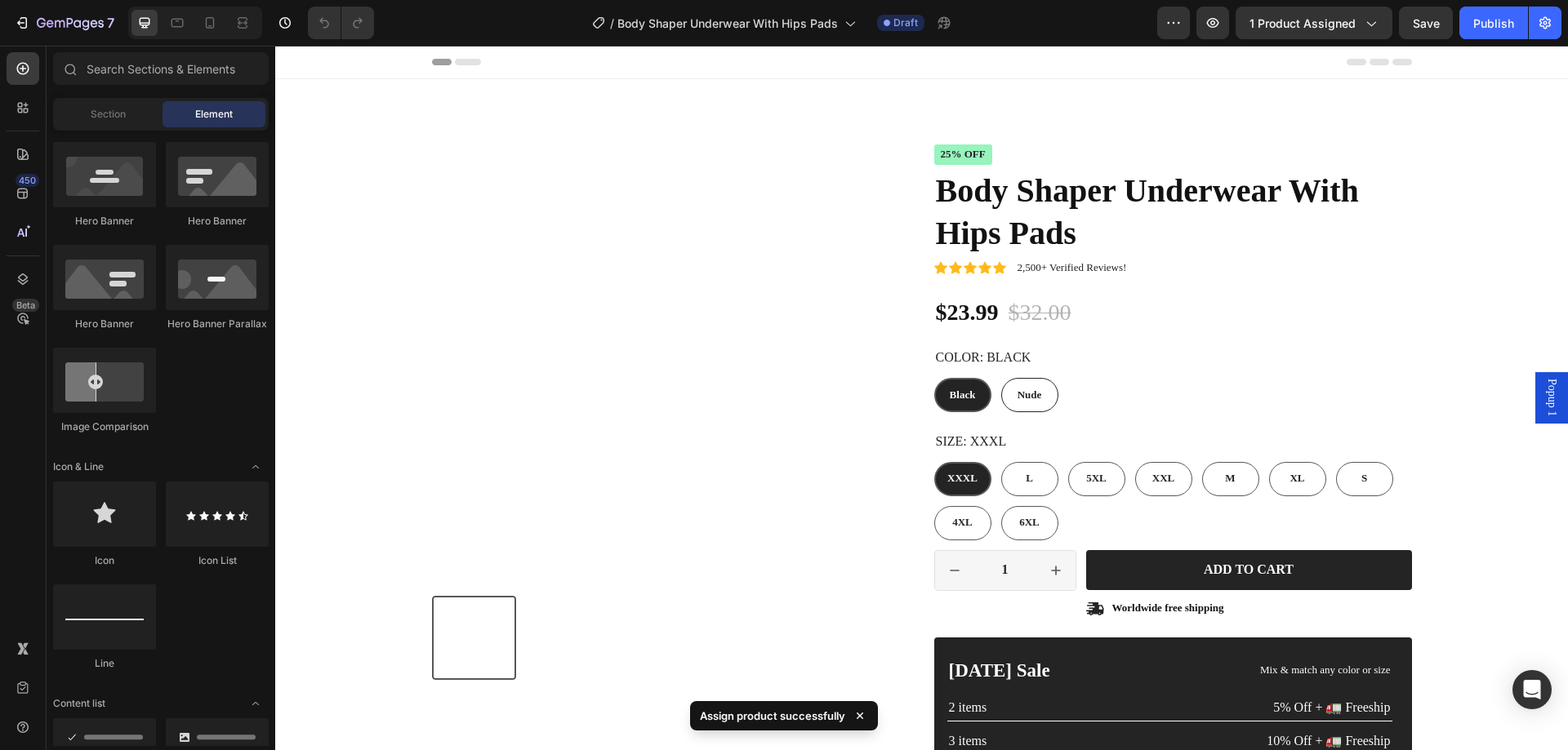
scroll to position [326, 0]
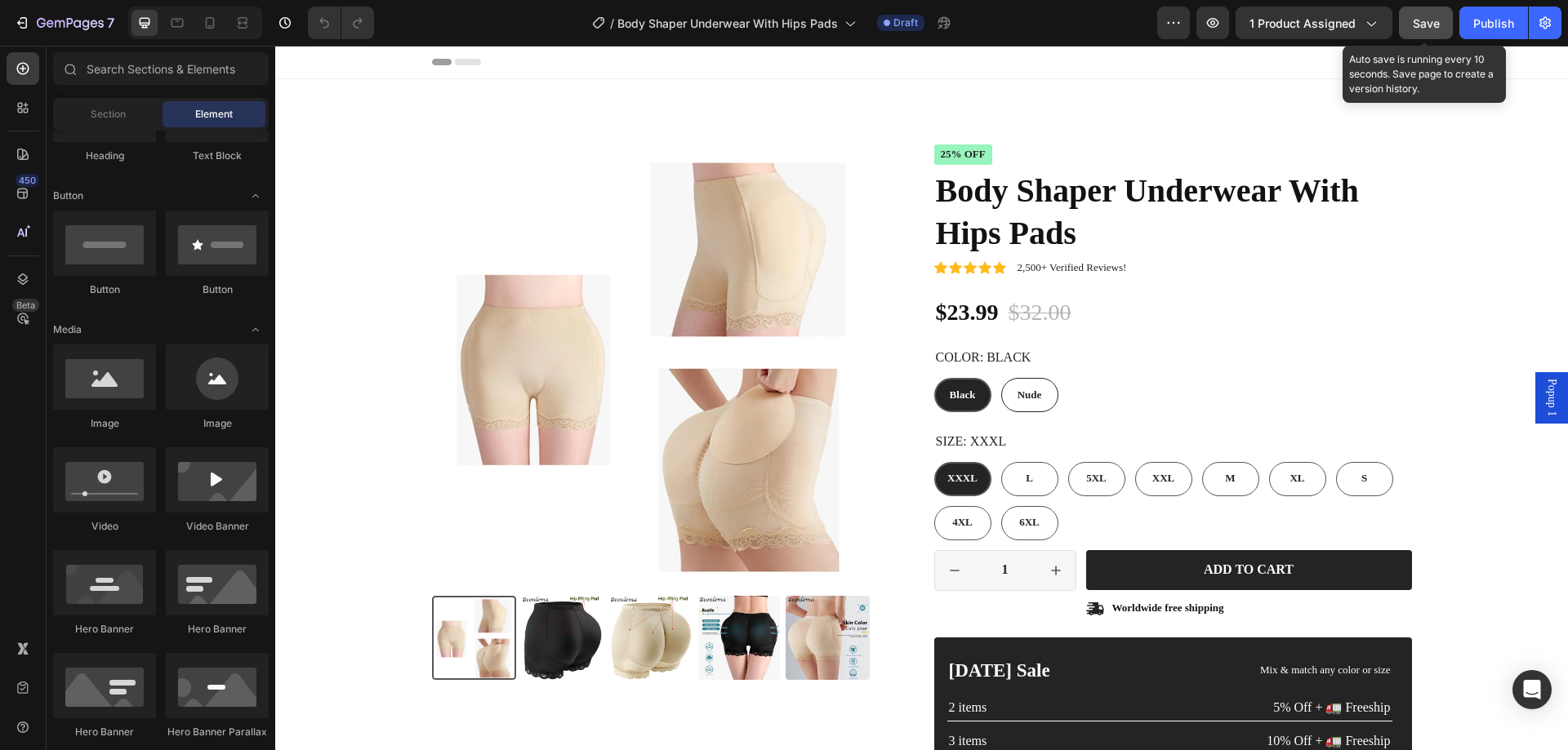
click at [1432, 27] on span "Save" at bounding box center [1426, 24] width 27 height 14
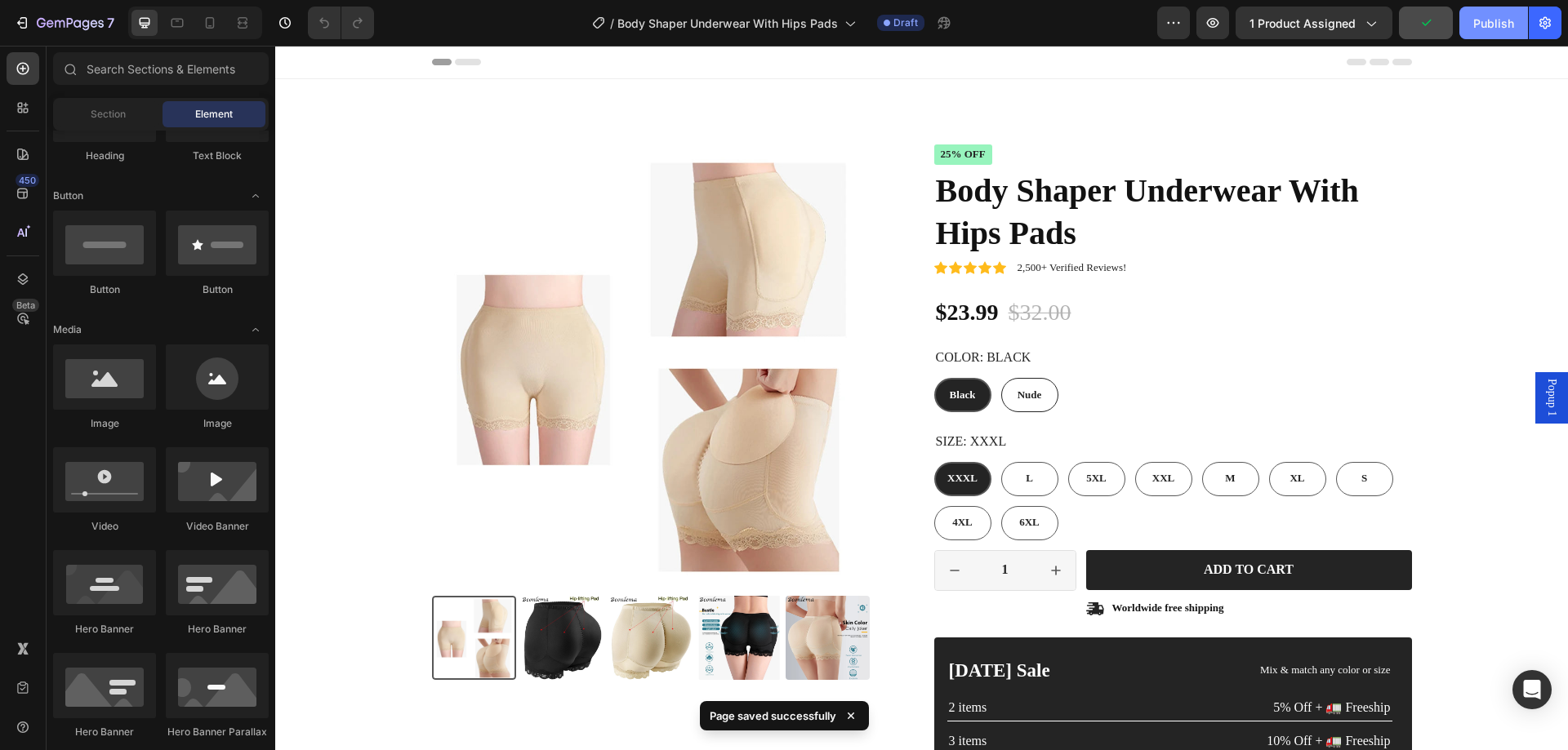
click at [1483, 22] on div "Publish" at bounding box center [1493, 24] width 40 height 18
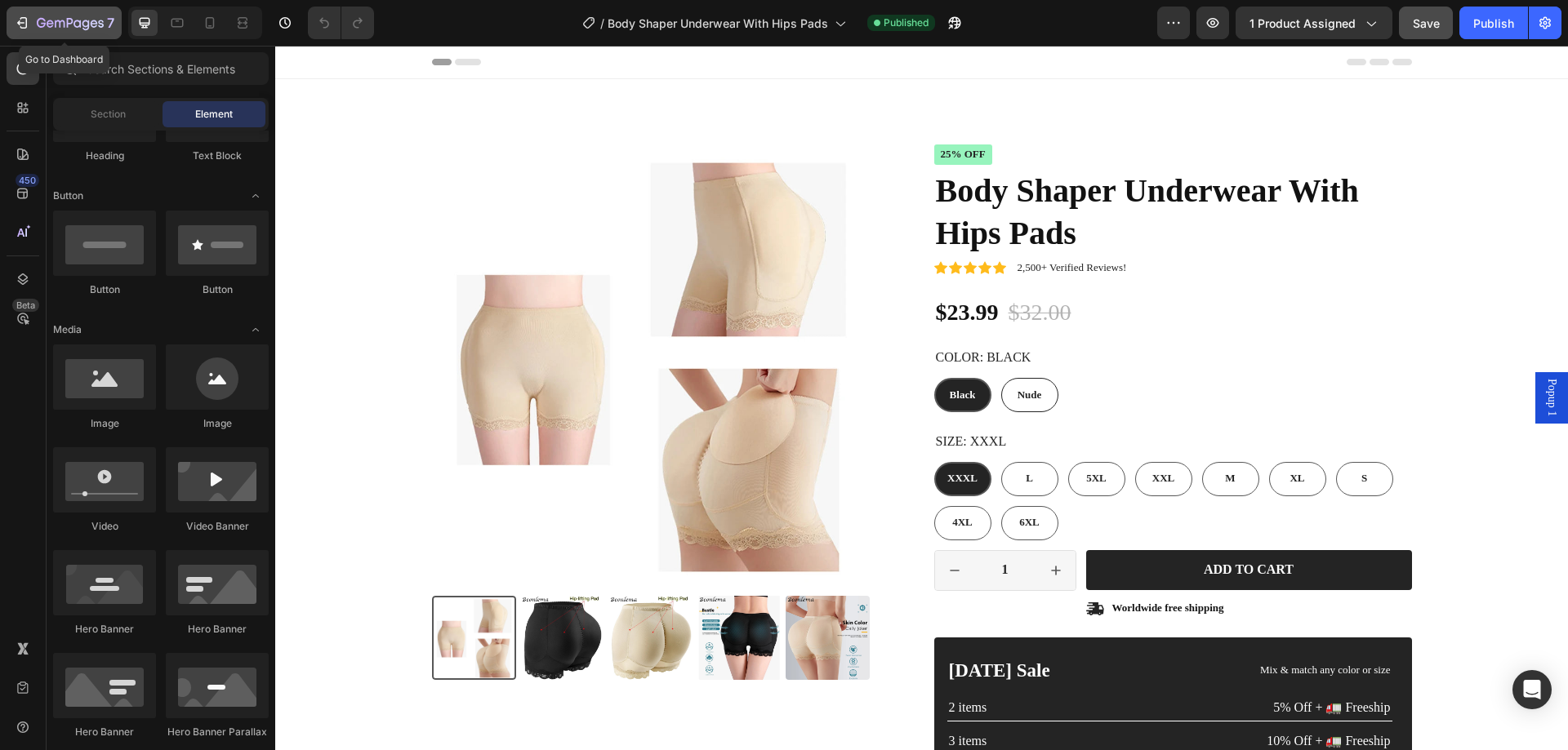
click at [21, 20] on icon "button" at bounding box center [22, 23] width 17 height 17
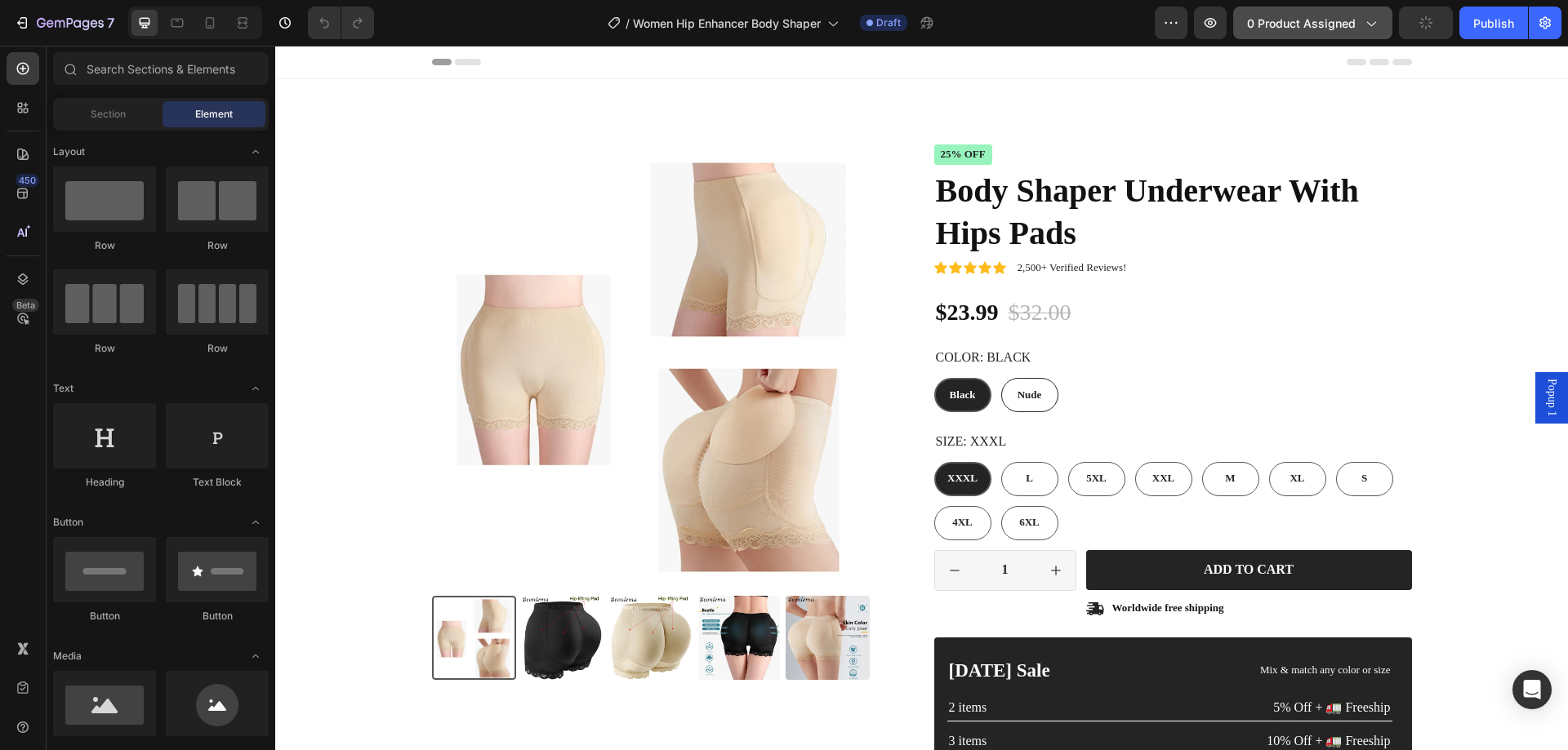
click at [1251, 23] on span "0 product assigned" at bounding box center [1302, 24] width 109 height 18
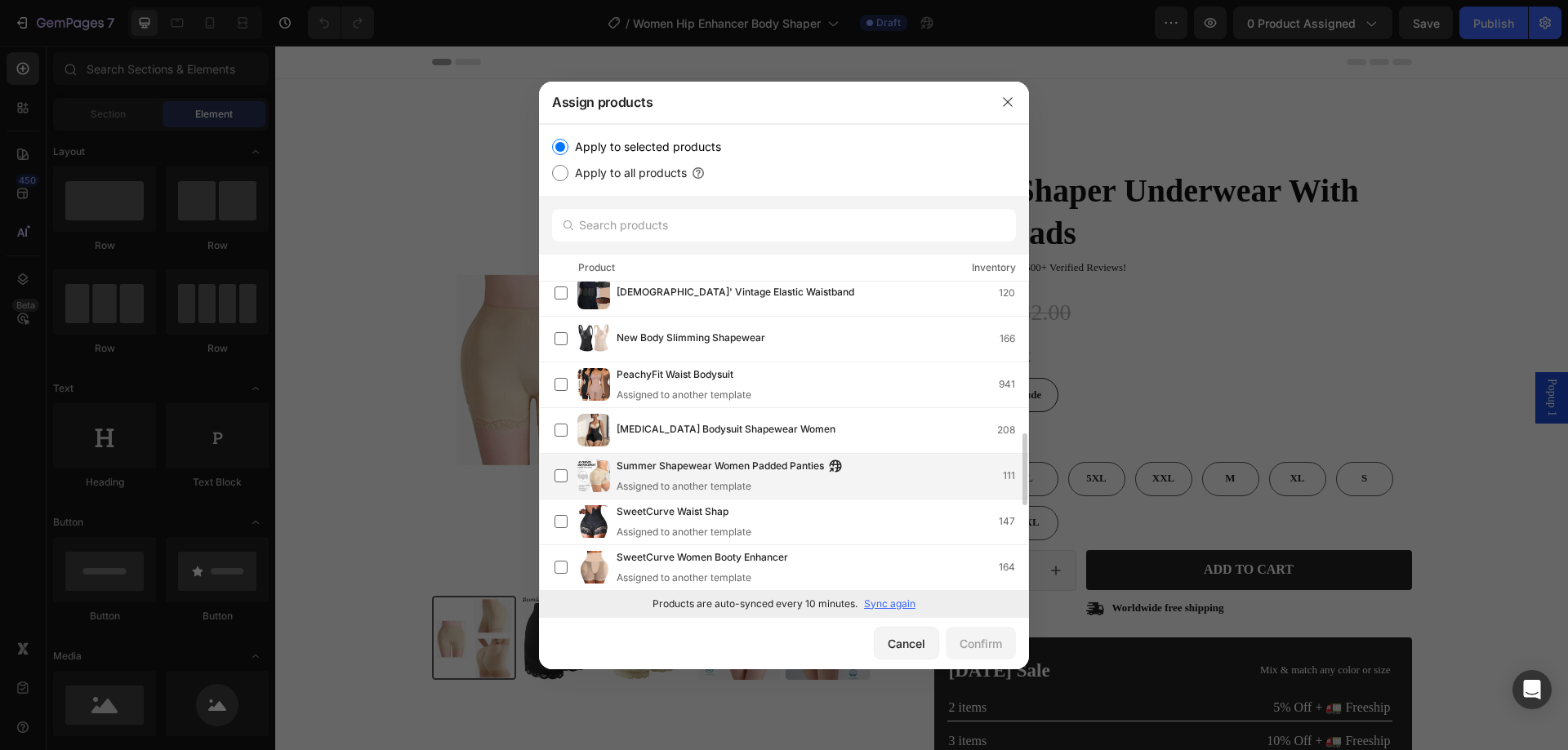
scroll to position [896, 0]
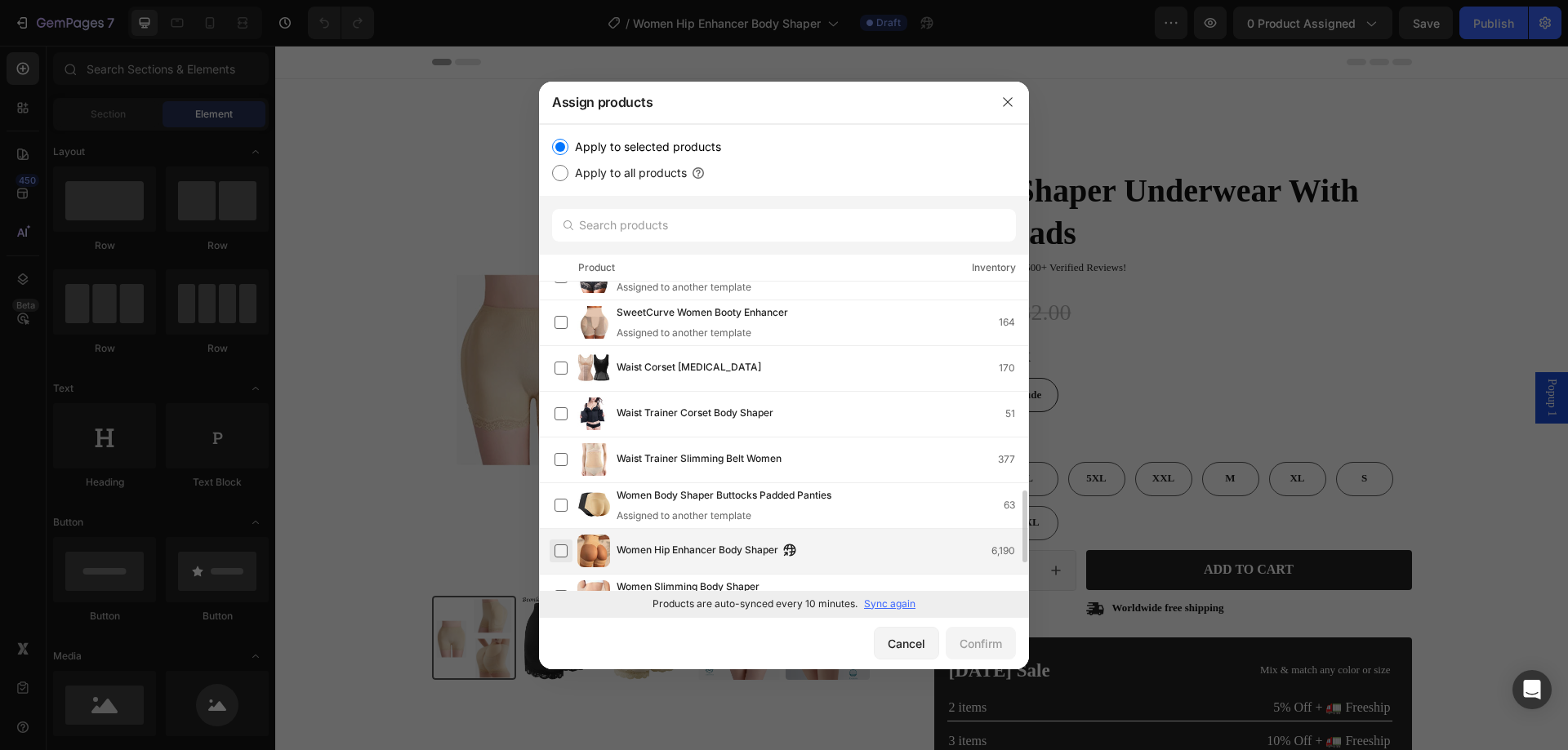
click at [560, 551] on label at bounding box center [561, 550] width 13 height 13
click at [982, 641] on div "Confirm" at bounding box center [981, 644] width 42 height 18
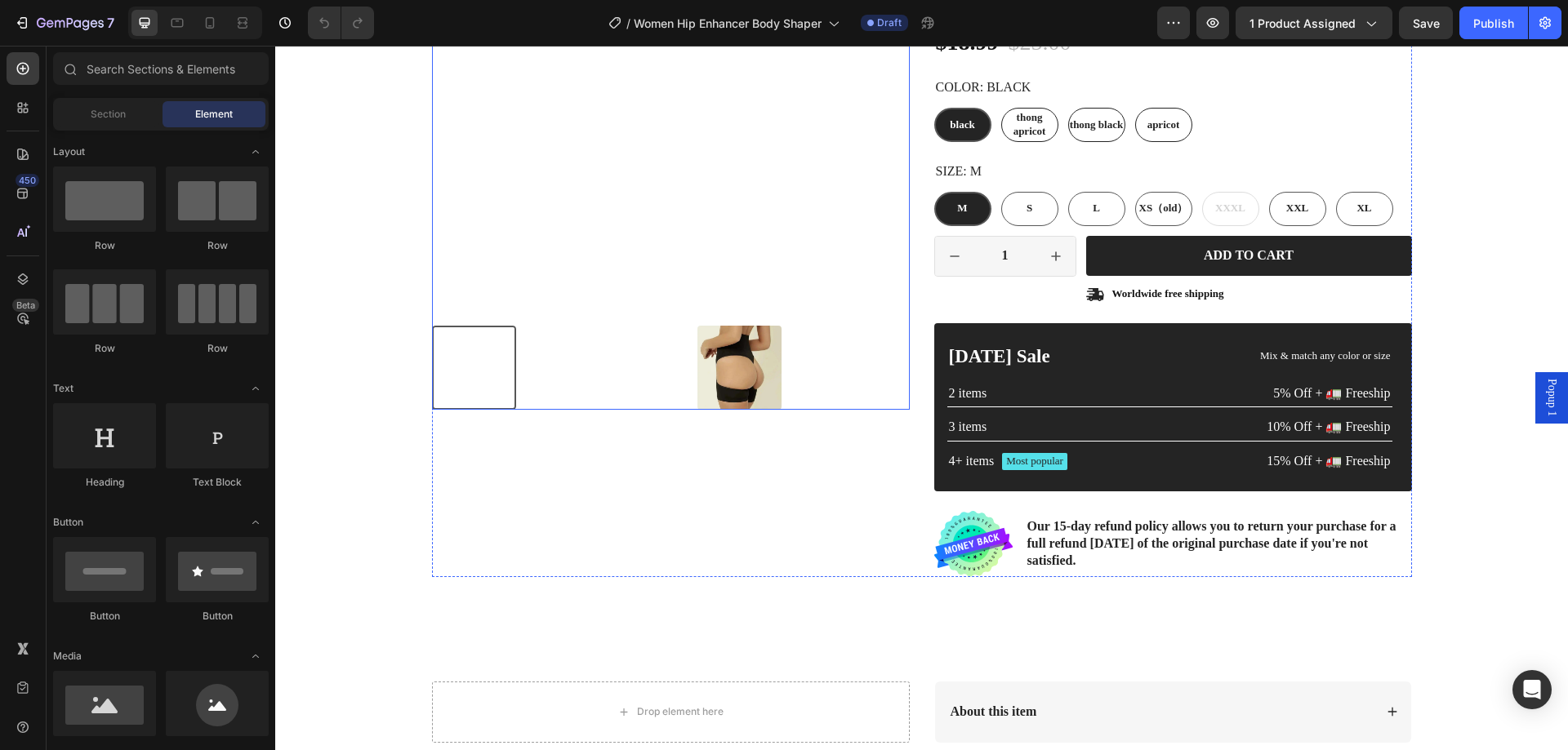
scroll to position [326, 0]
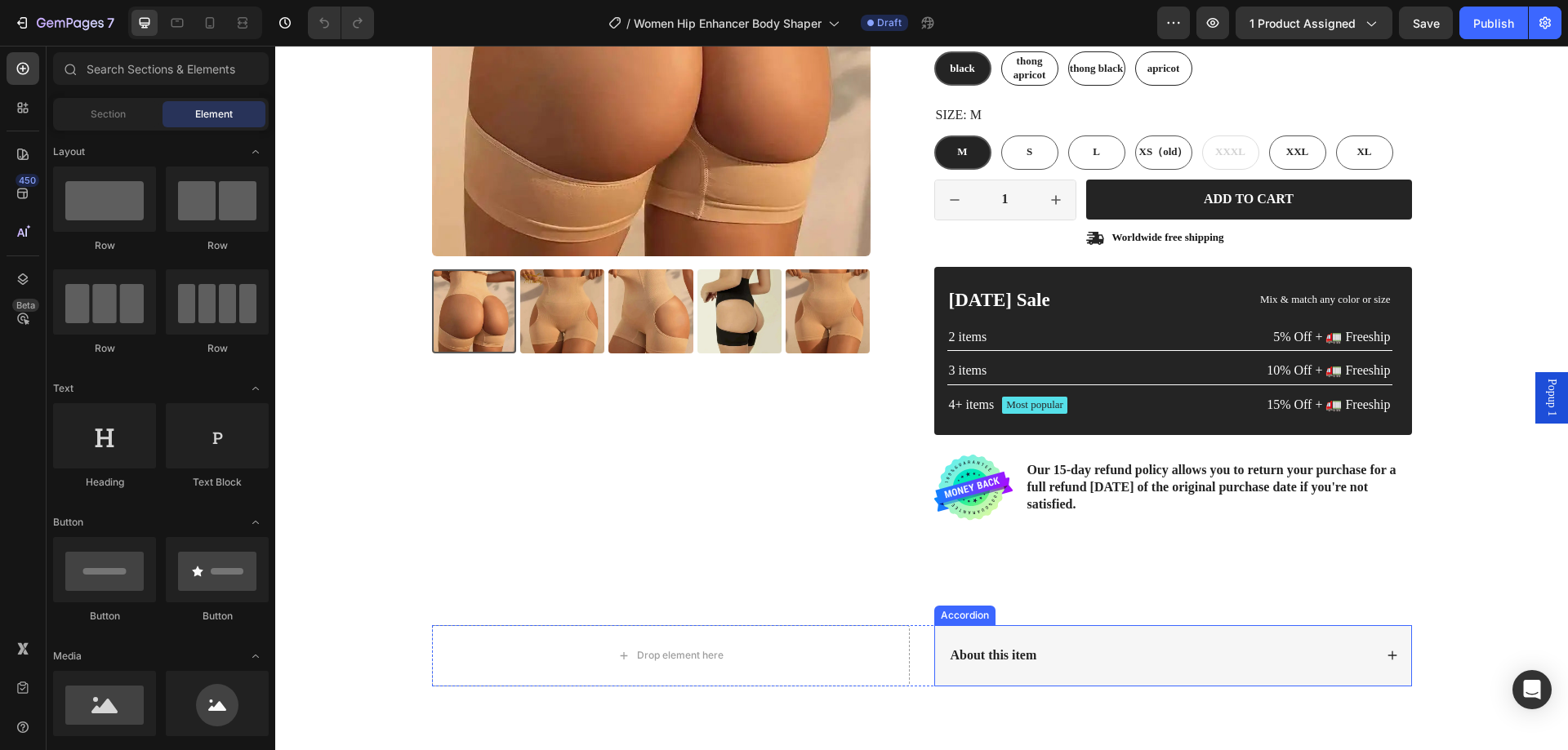
click at [1051, 646] on div "About this item" at bounding box center [1161, 656] width 426 height 22
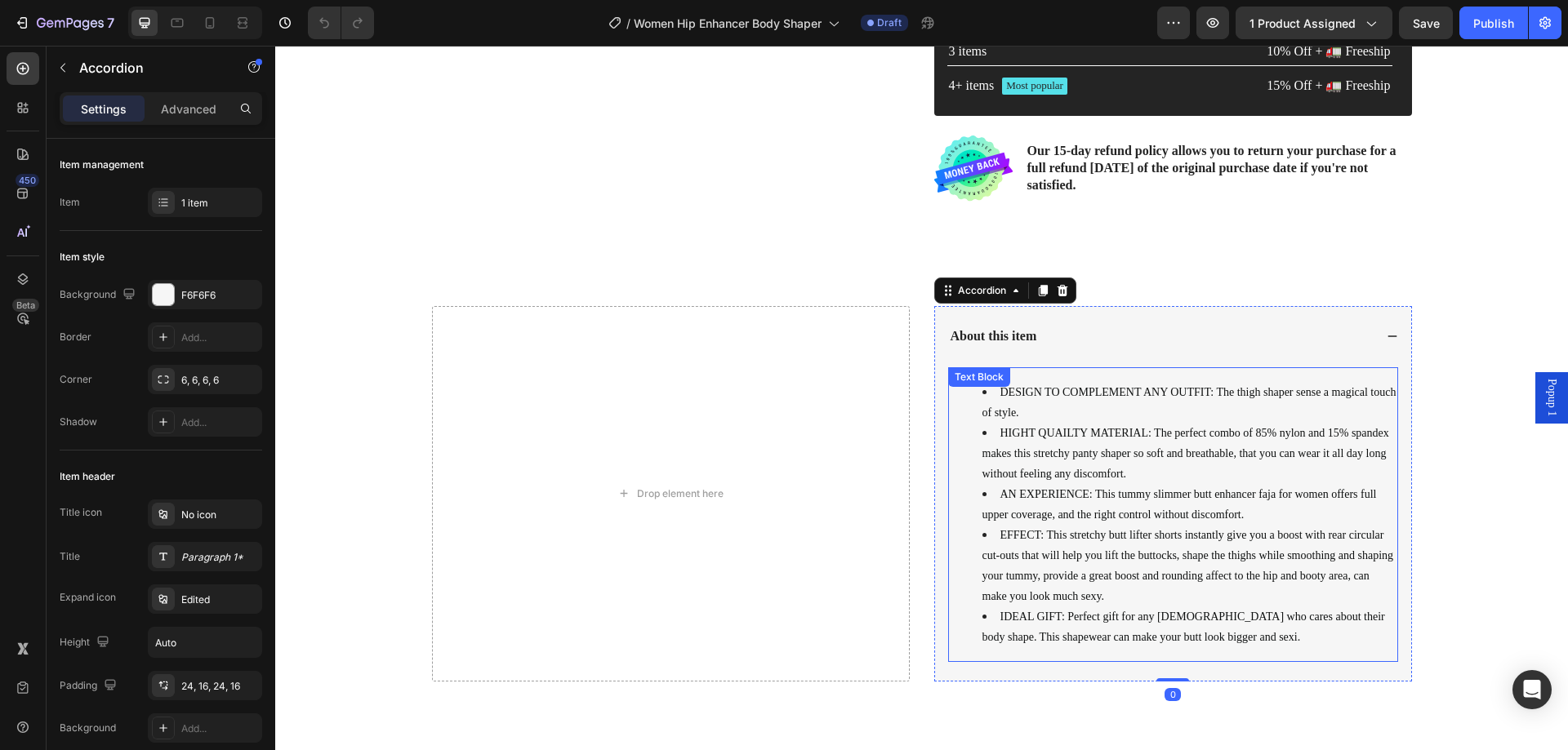
scroll to position [653, 0]
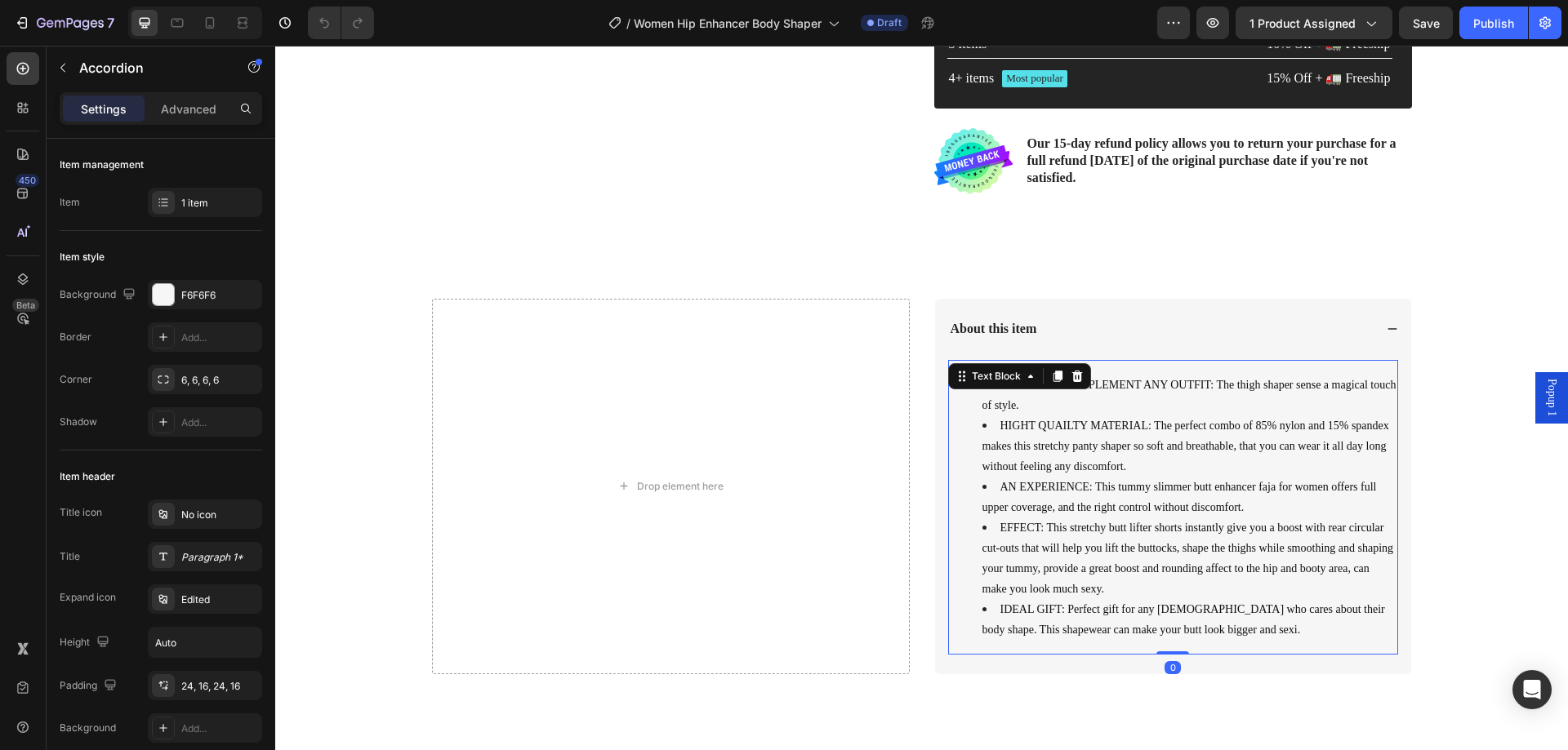
click at [1060, 492] on span "AN EXPERIENCE: This tummy slimmer butt enhancer faja for women offers full uppe…" at bounding box center [1179, 497] width 395 height 33
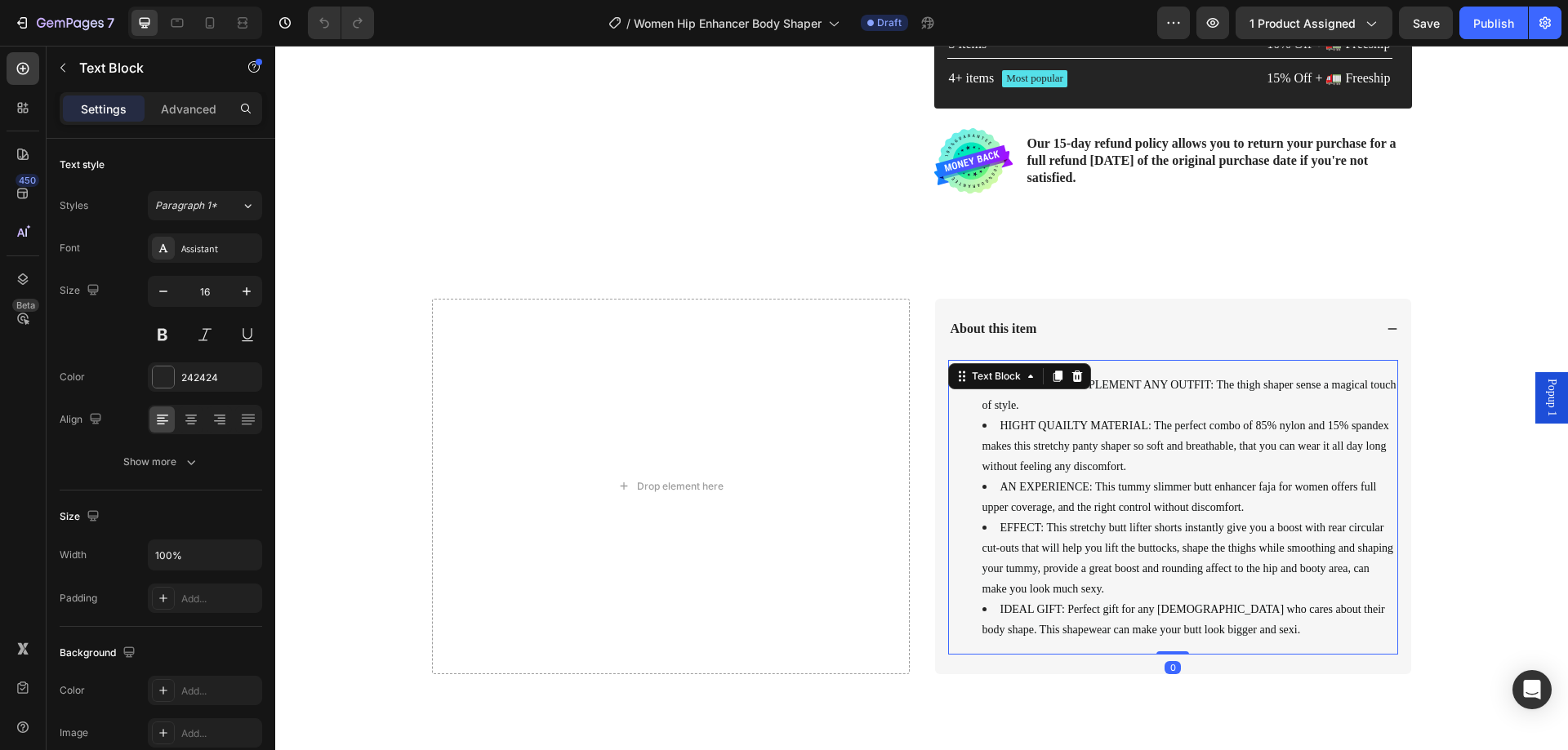
click at [1061, 492] on span "AN EXPERIENCE: This tummy slimmer butt enhancer faja for women offers full uppe…" at bounding box center [1179, 497] width 395 height 33
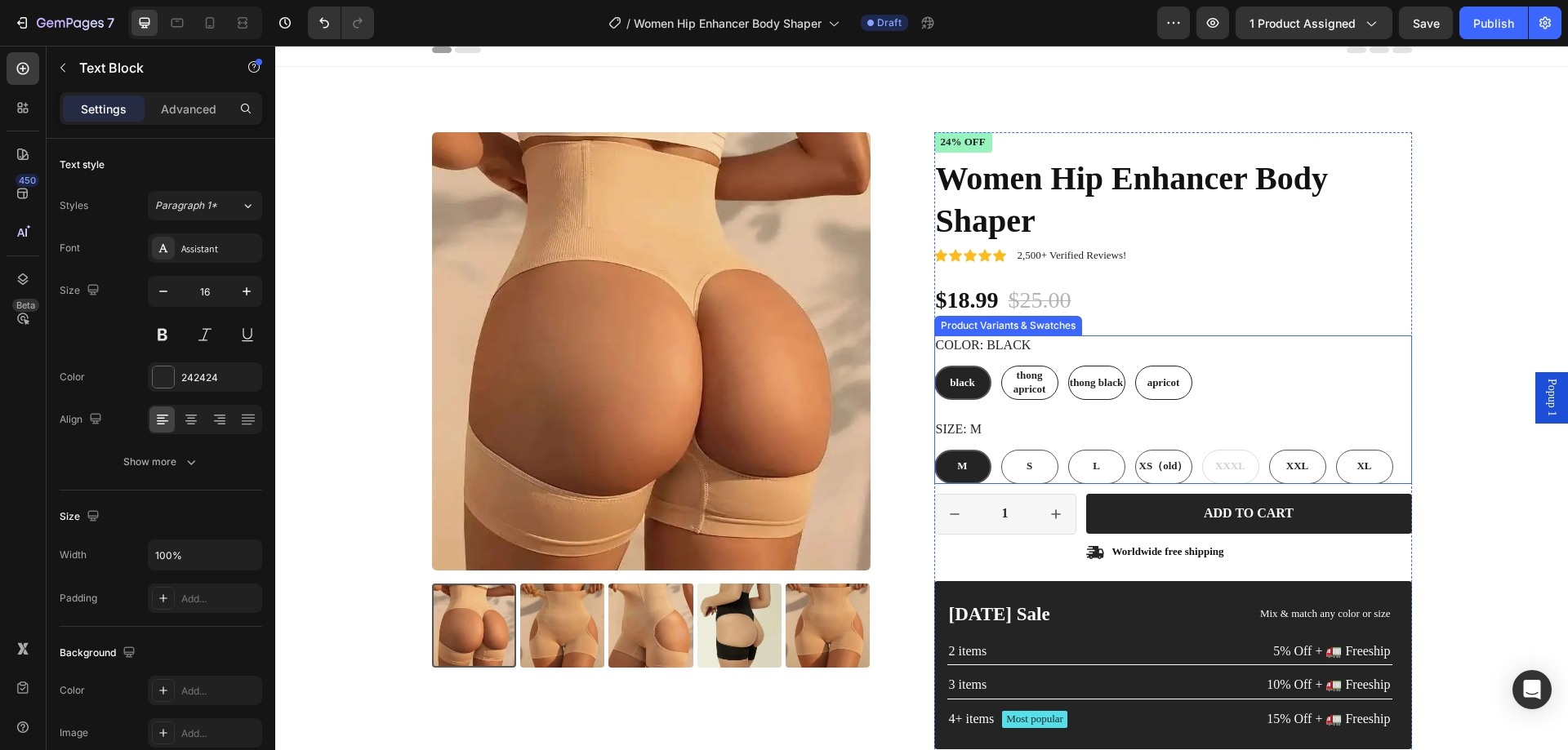
scroll to position [0, 0]
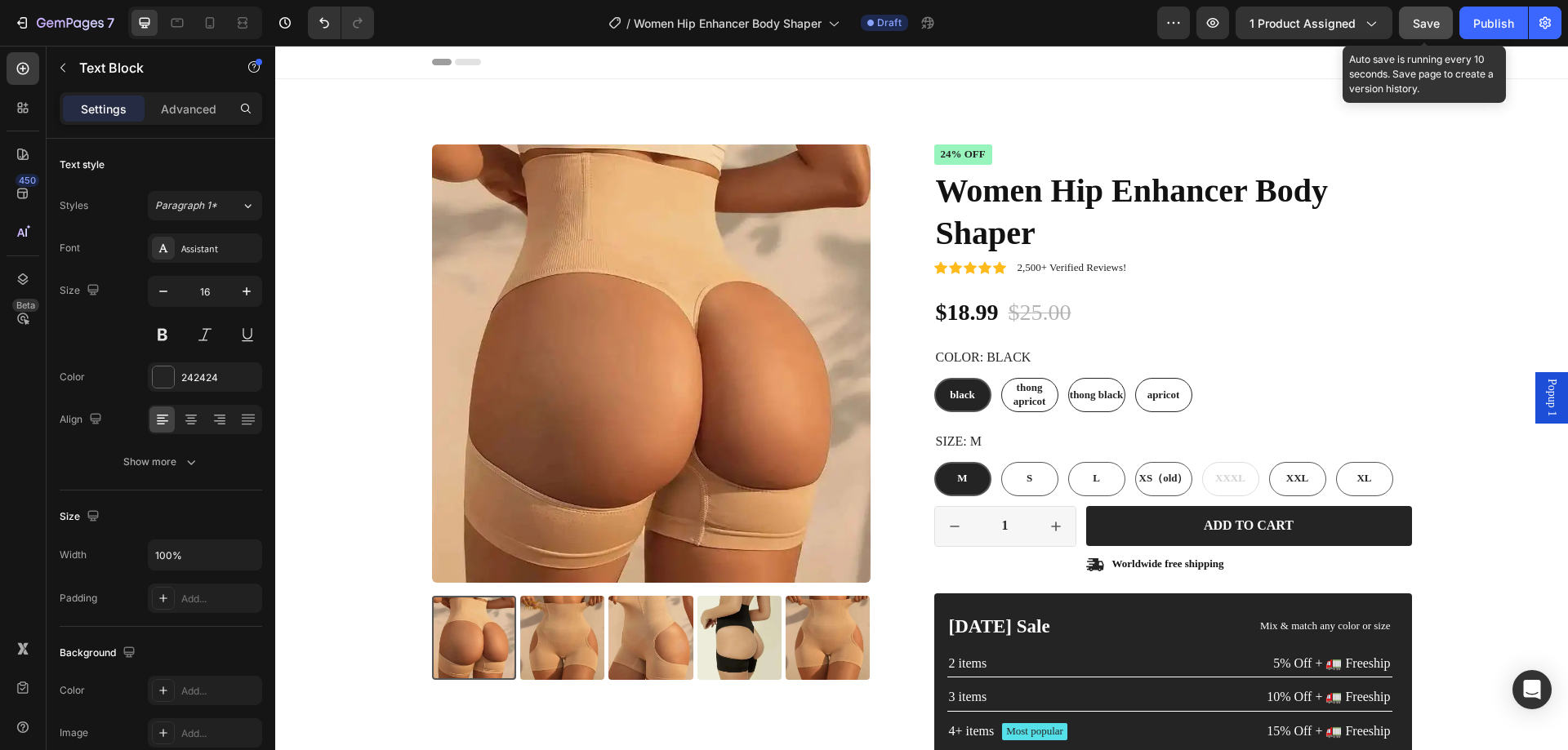
click at [1422, 25] on span "Save" at bounding box center [1426, 24] width 27 height 14
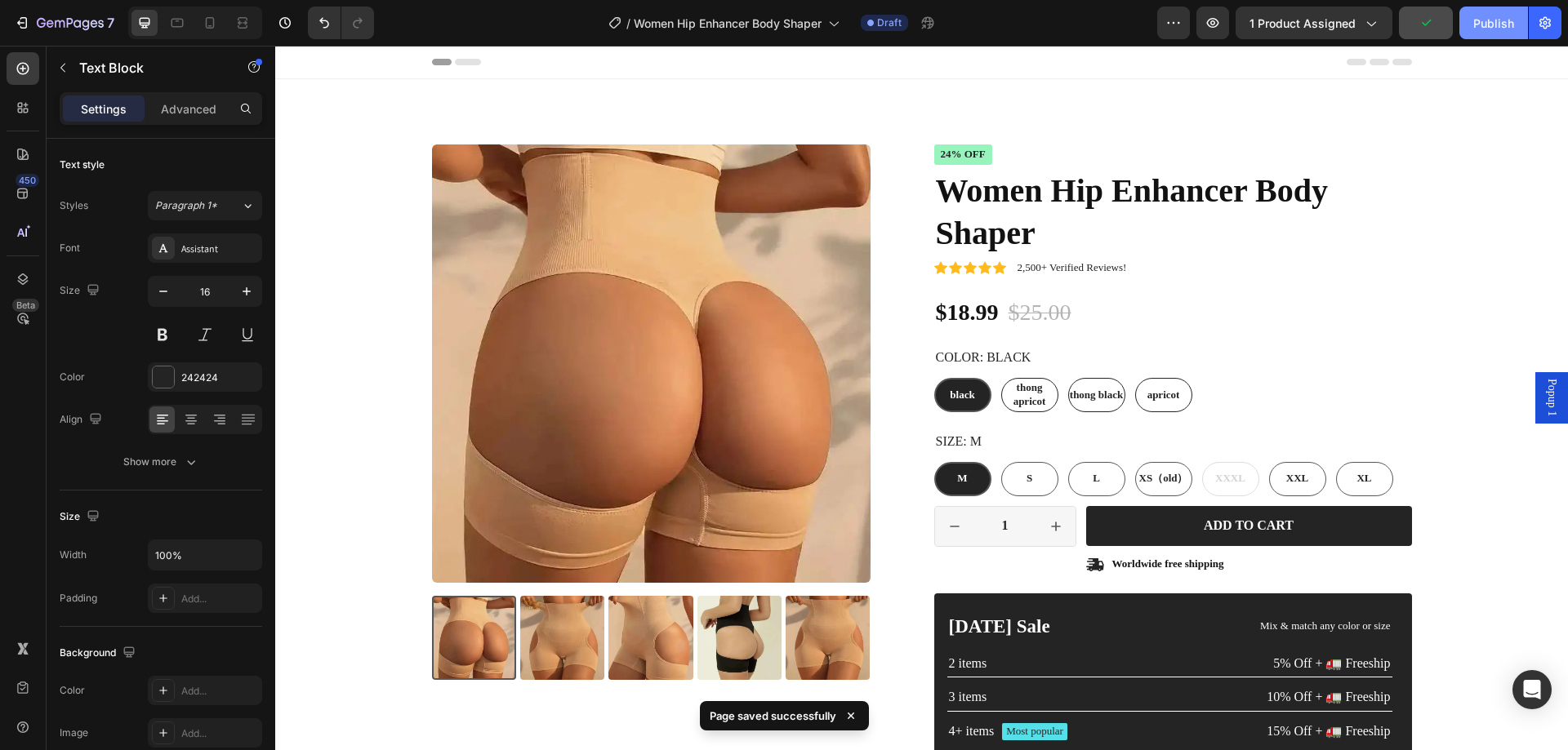
click at [1484, 21] on div "Publish" at bounding box center [1493, 24] width 40 height 18
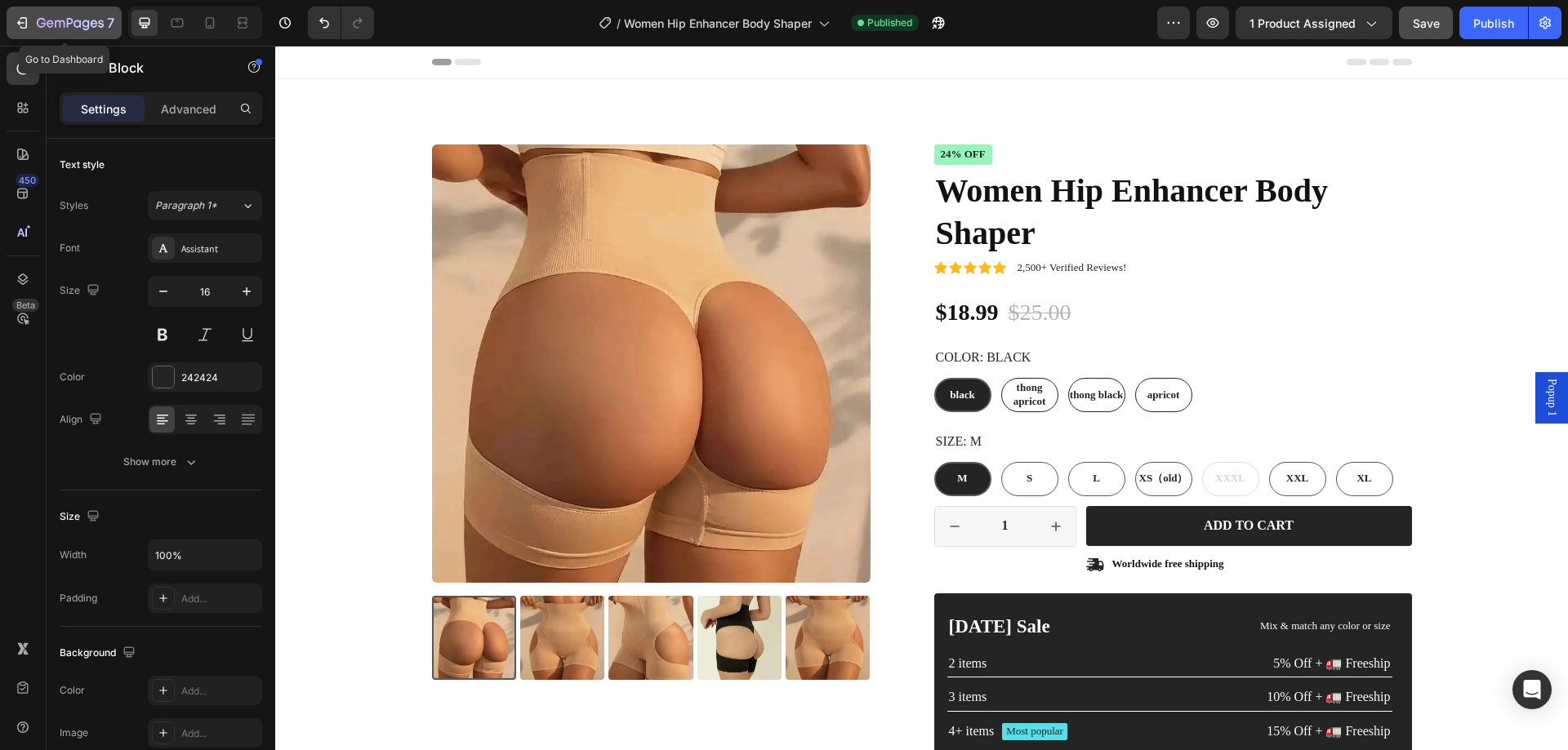
click at [33, 20] on div "7" at bounding box center [64, 23] width 100 height 19
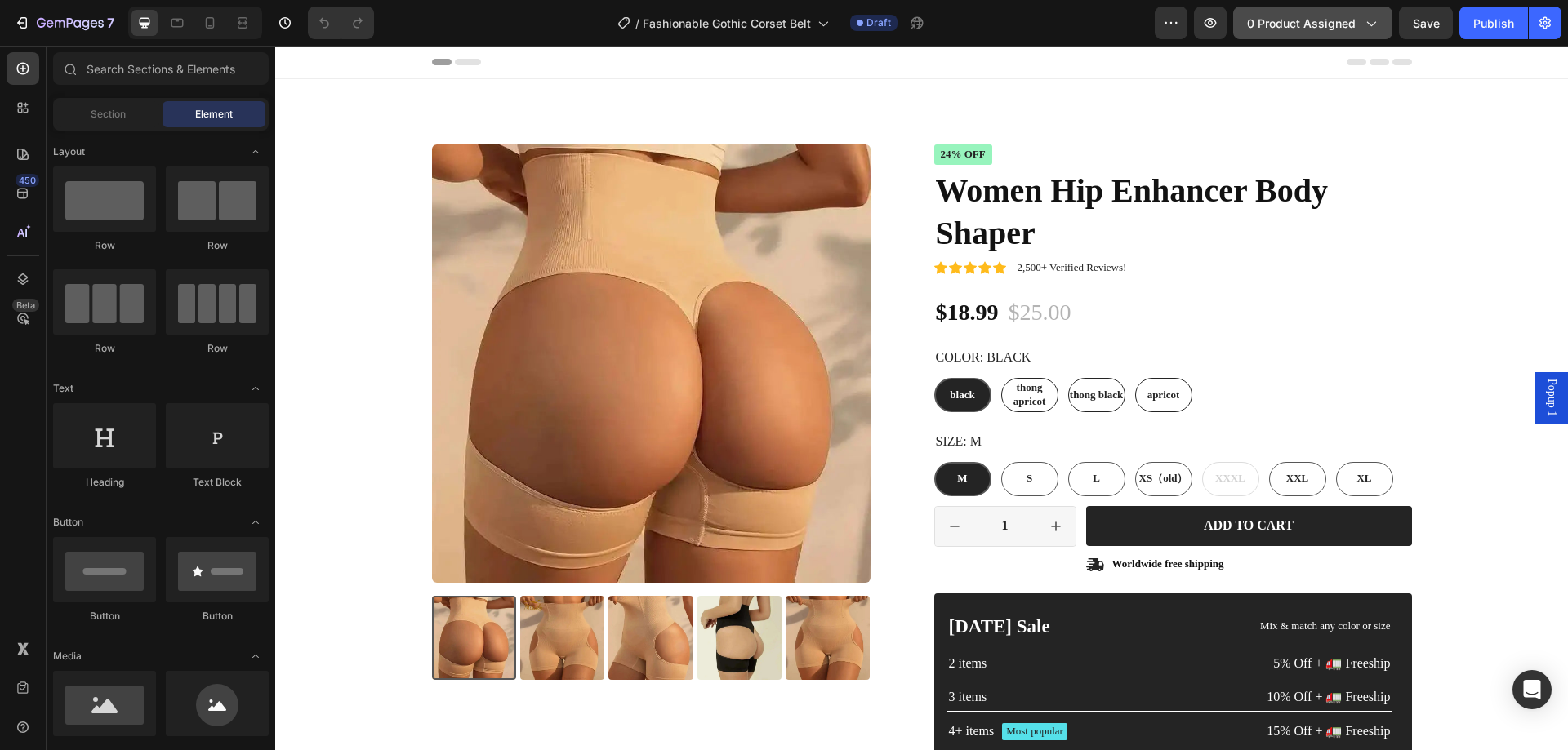
click at [1327, 18] on span "0 product assigned" at bounding box center [1302, 24] width 109 height 18
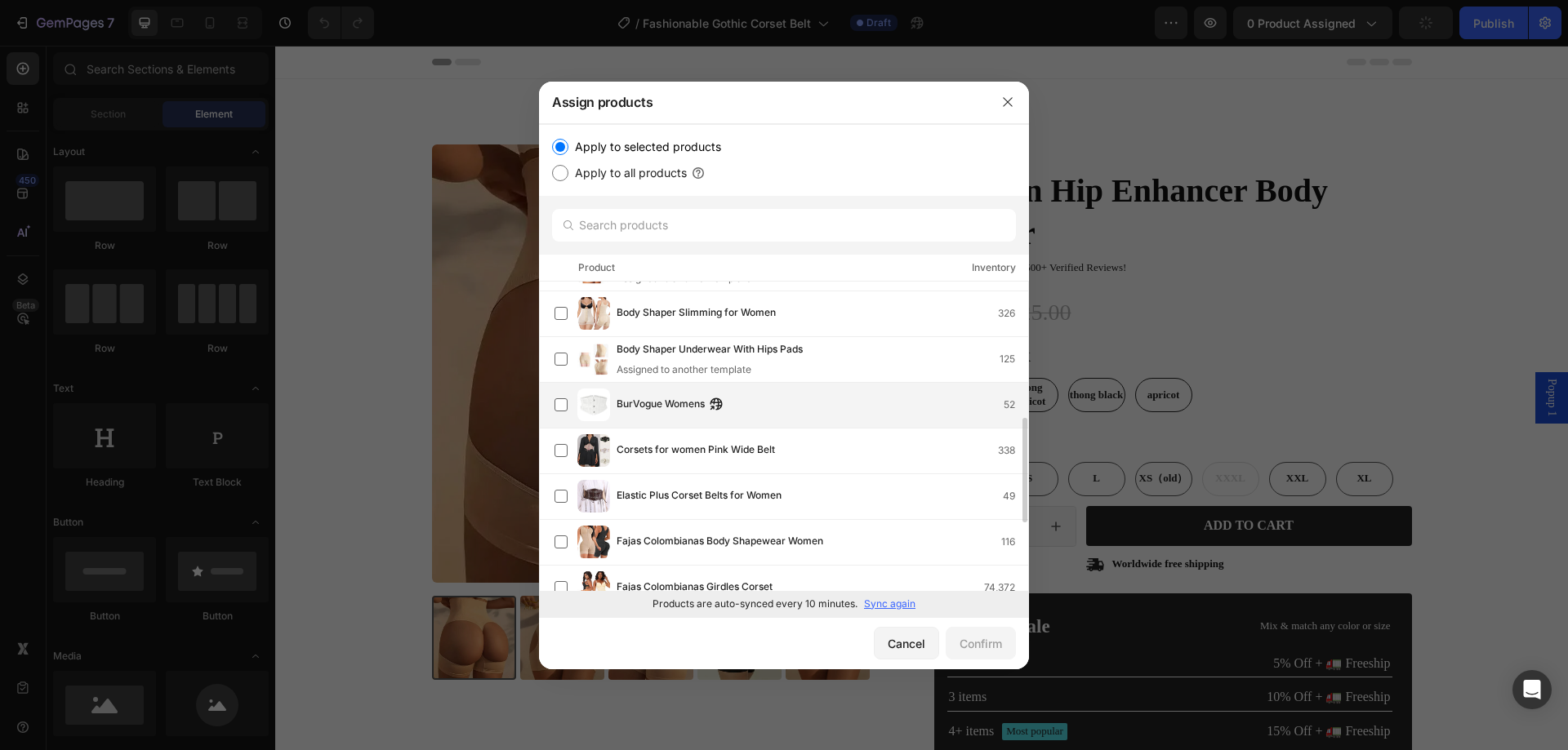
scroll to position [245, 0]
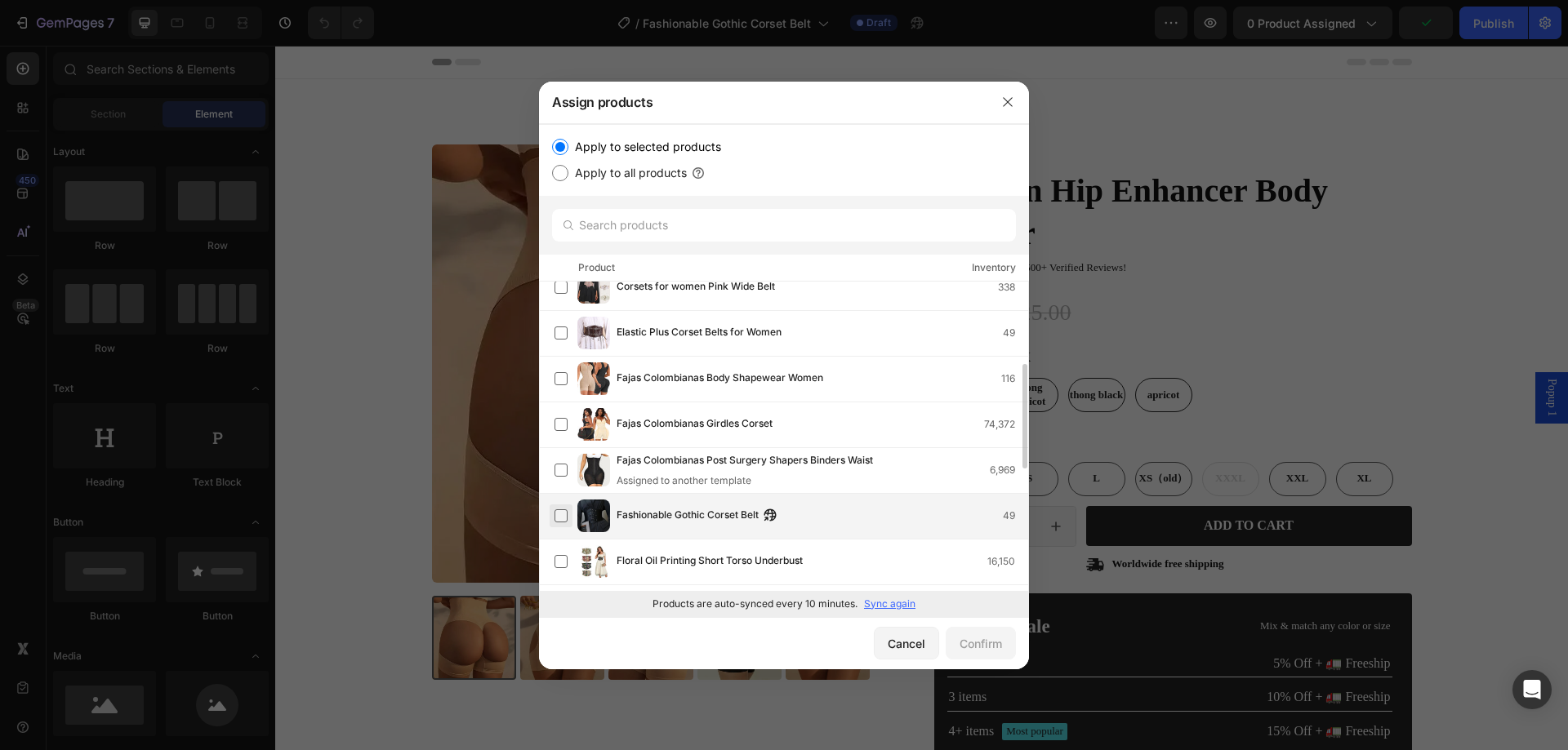
click at [565, 513] on label at bounding box center [561, 516] width 13 height 13
click at [983, 644] on div "Confirm" at bounding box center [981, 644] width 42 height 18
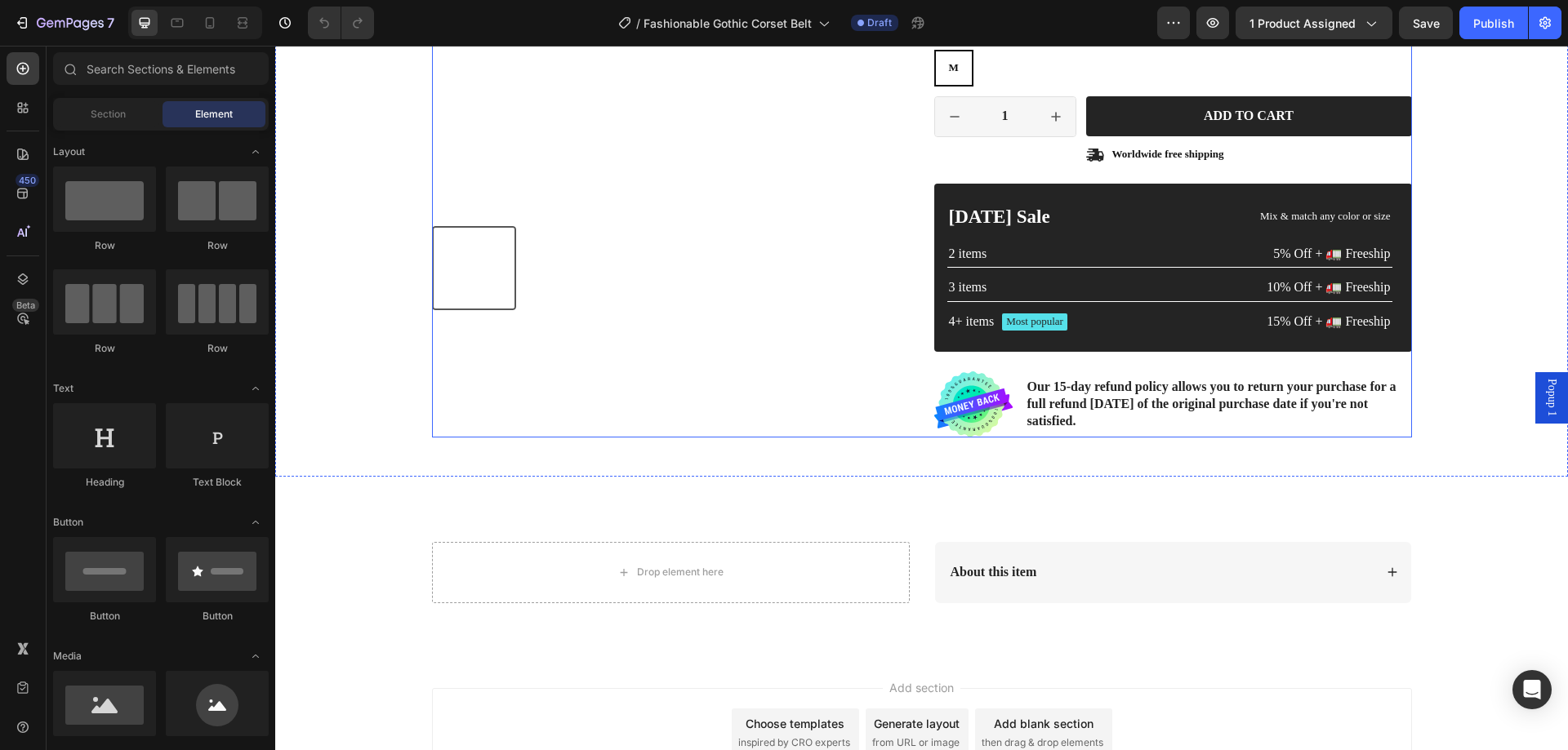
scroll to position [408, 0]
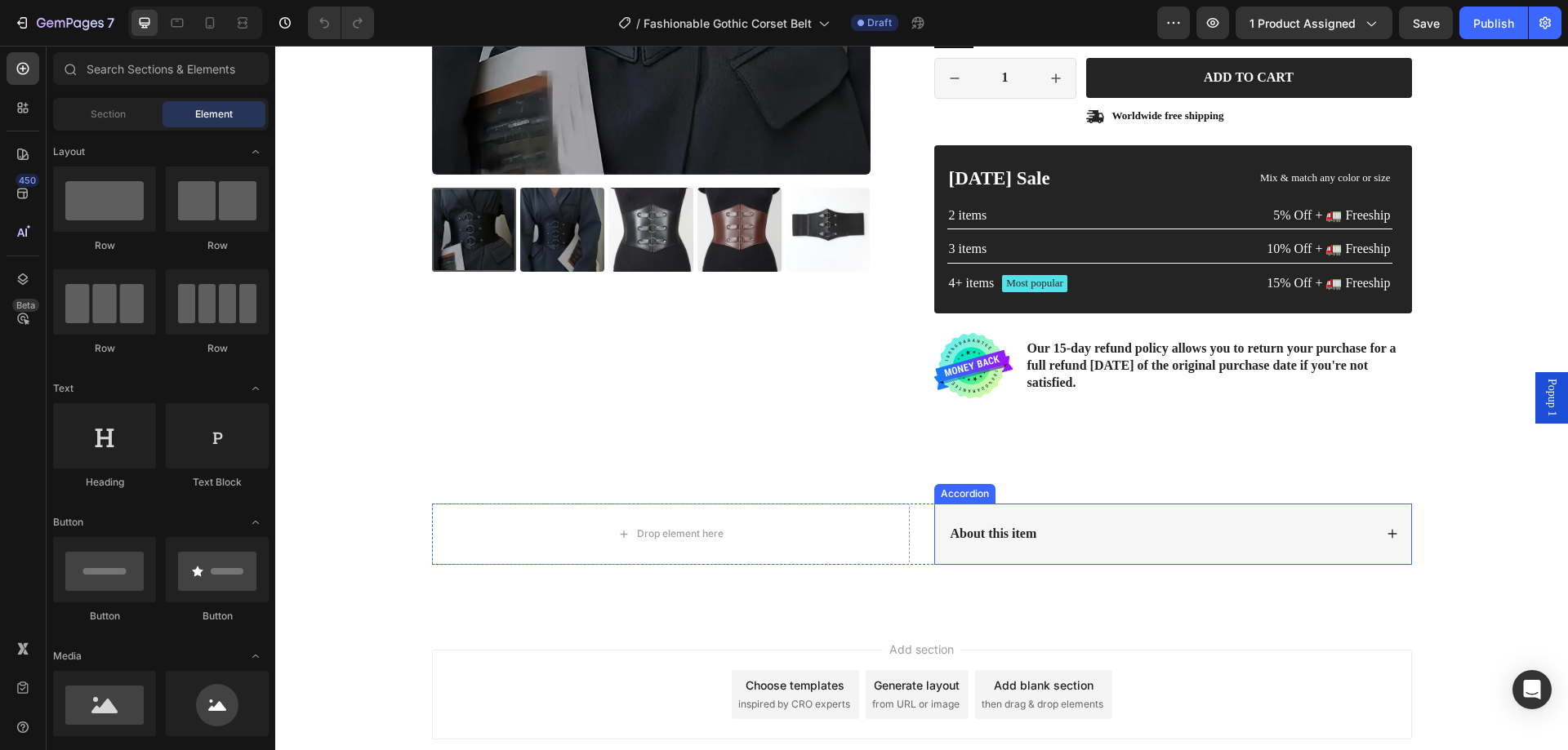
click at [1391, 534] on icon at bounding box center [1392, 534] width 11 height 11
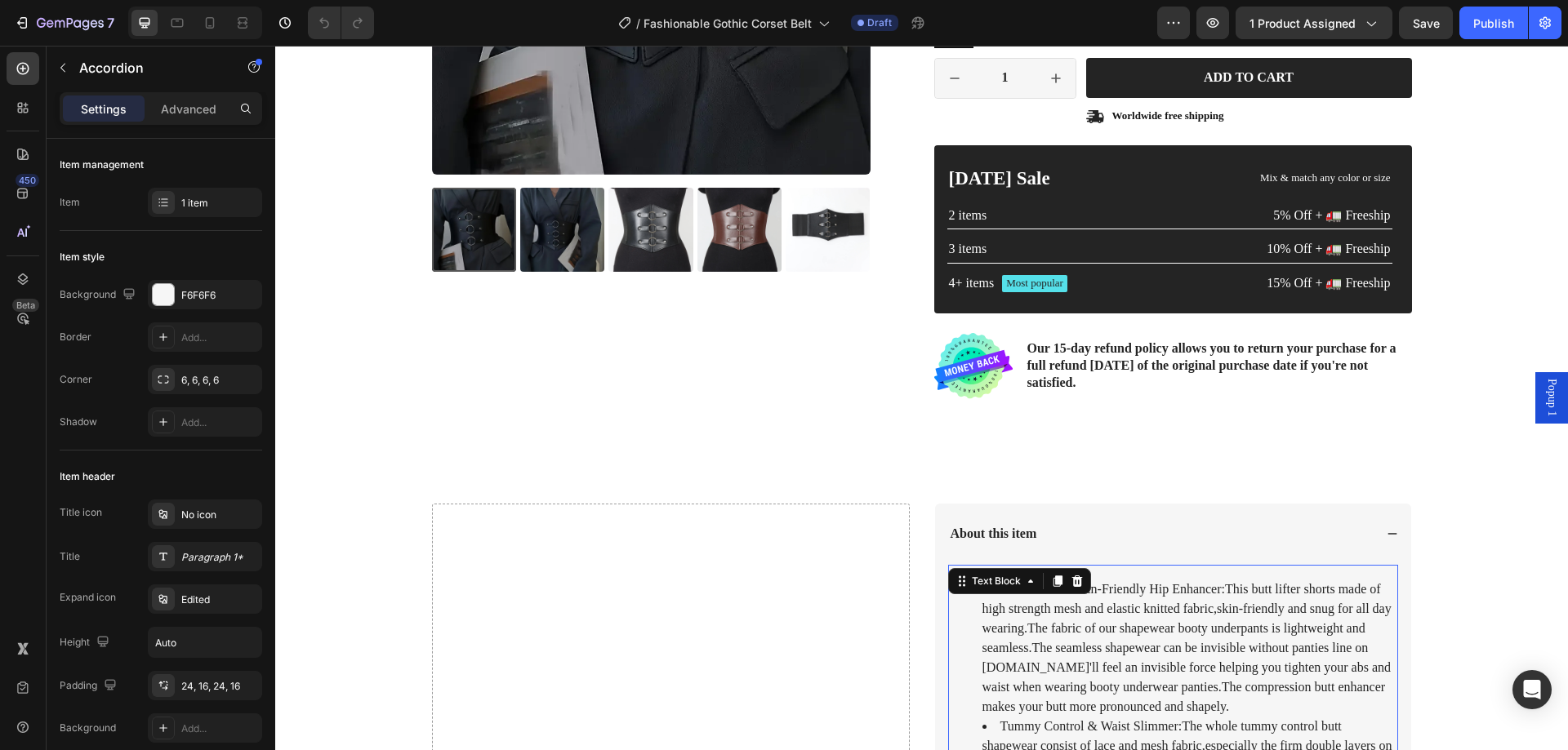
click at [1125, 652] on li "Breathable & Skin-Friendly Hip Enhancer:This butt lifter shorts made of high st…" at bounding box center [1189, 648] width 414 height 137
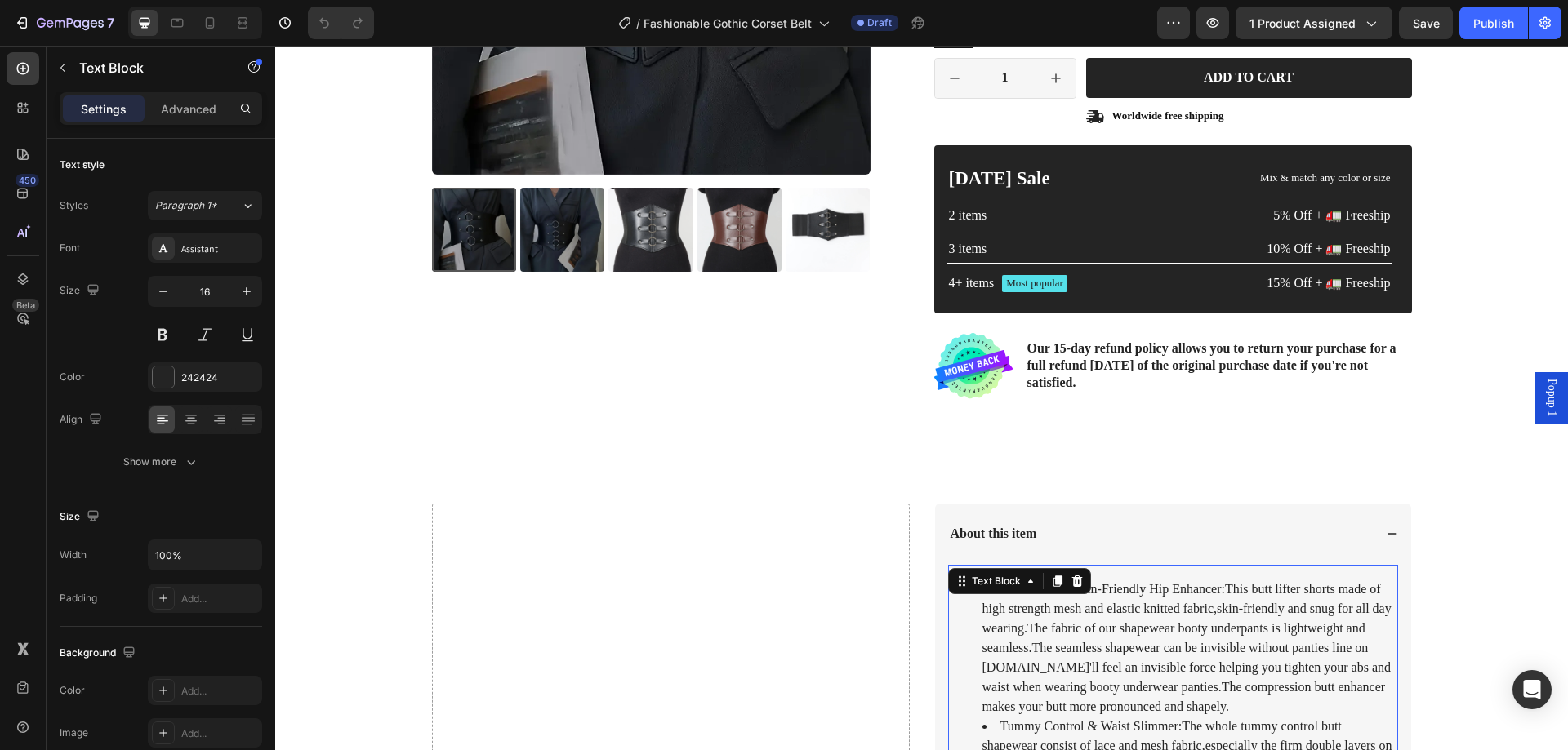
click at [1125, 652] on li "Breathable & Skin-Friendly Hip Enhancer:This butt lifter shorts made of high st…" at bounding box center [1189, 648] width 414 height 137
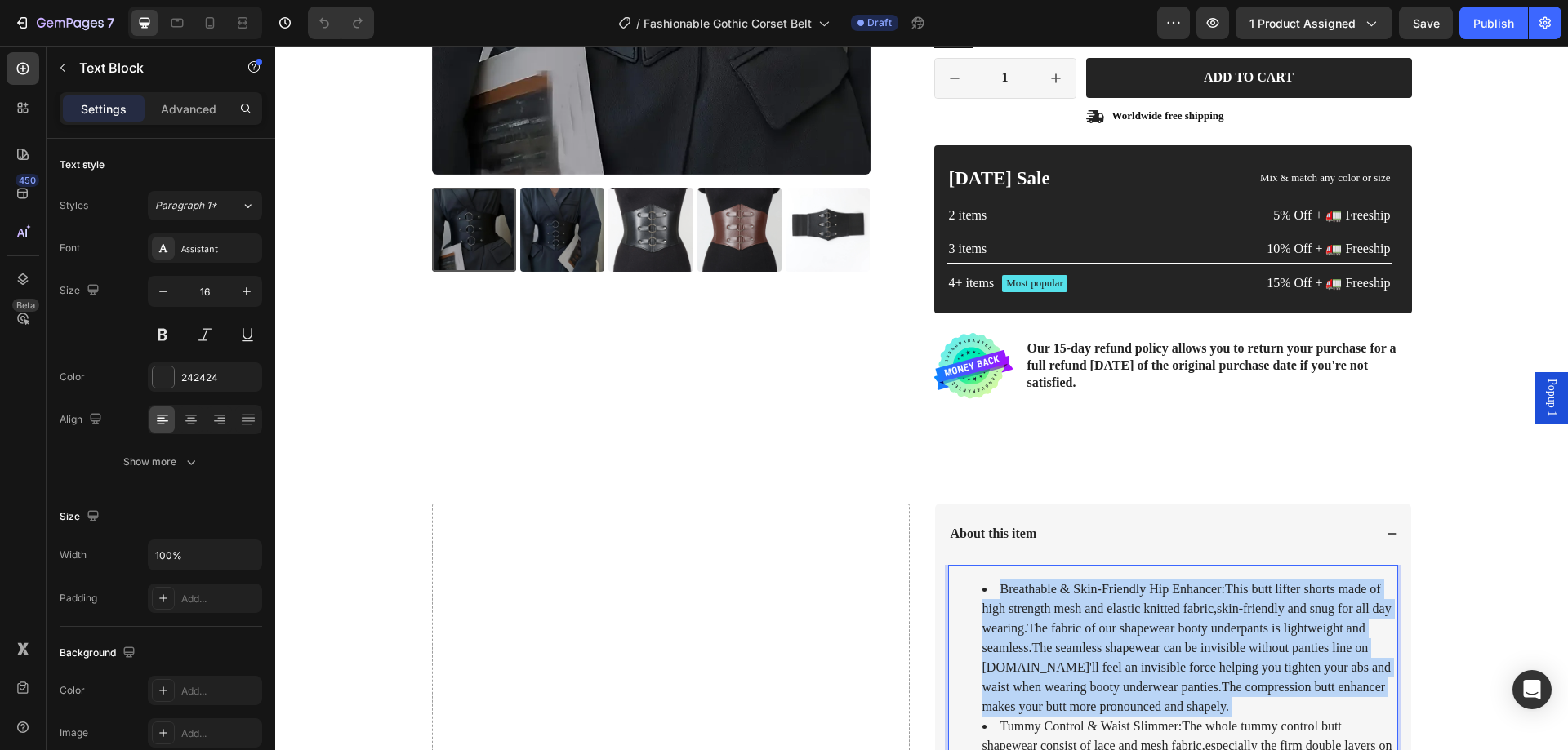
click at [1125, 652] on li "Breathable & Skin-Friendly Hip Enhancer:This butt lifter shorts made of high st…" at bounding box center [1189, 648] width 414 height 137
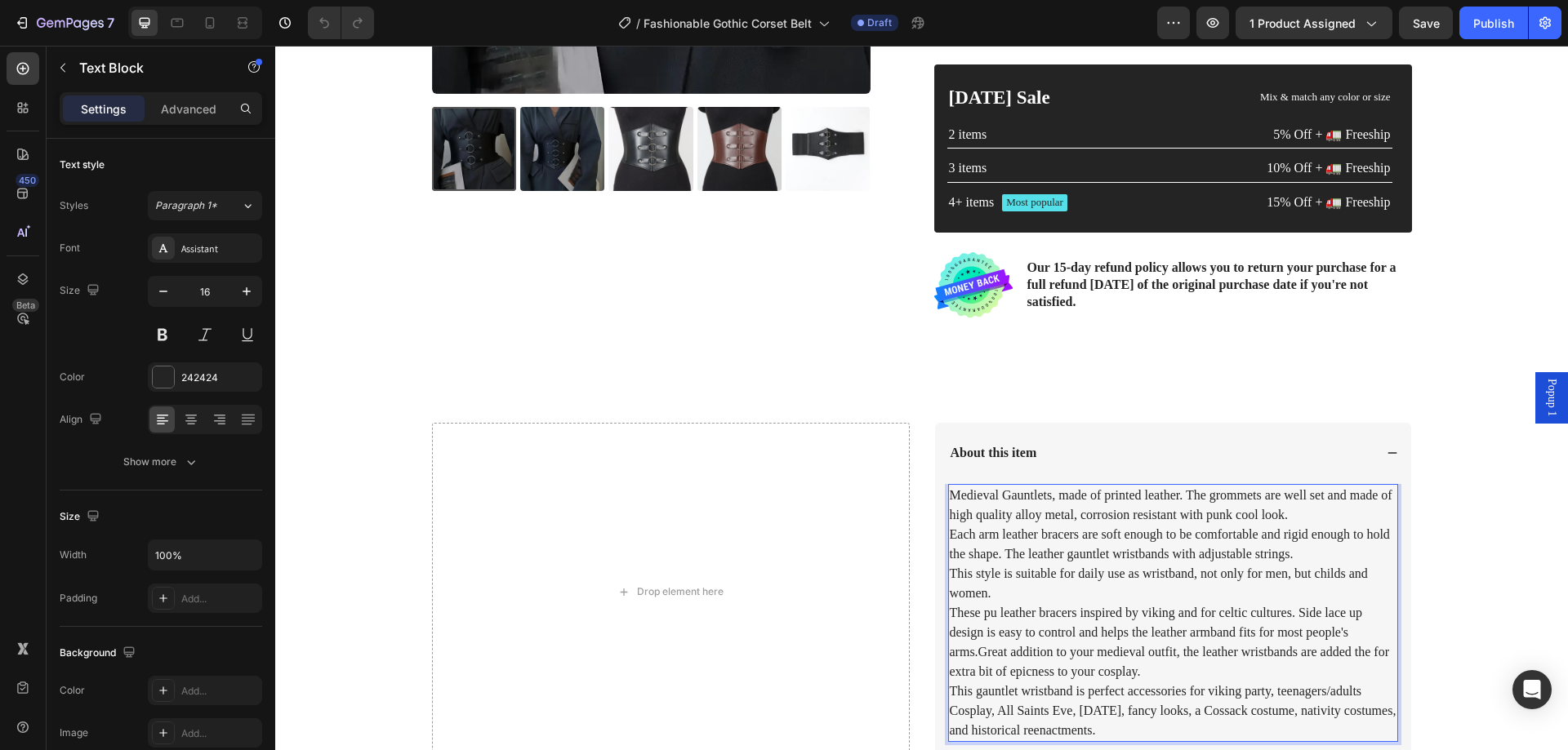
scroll to position [492, 0]
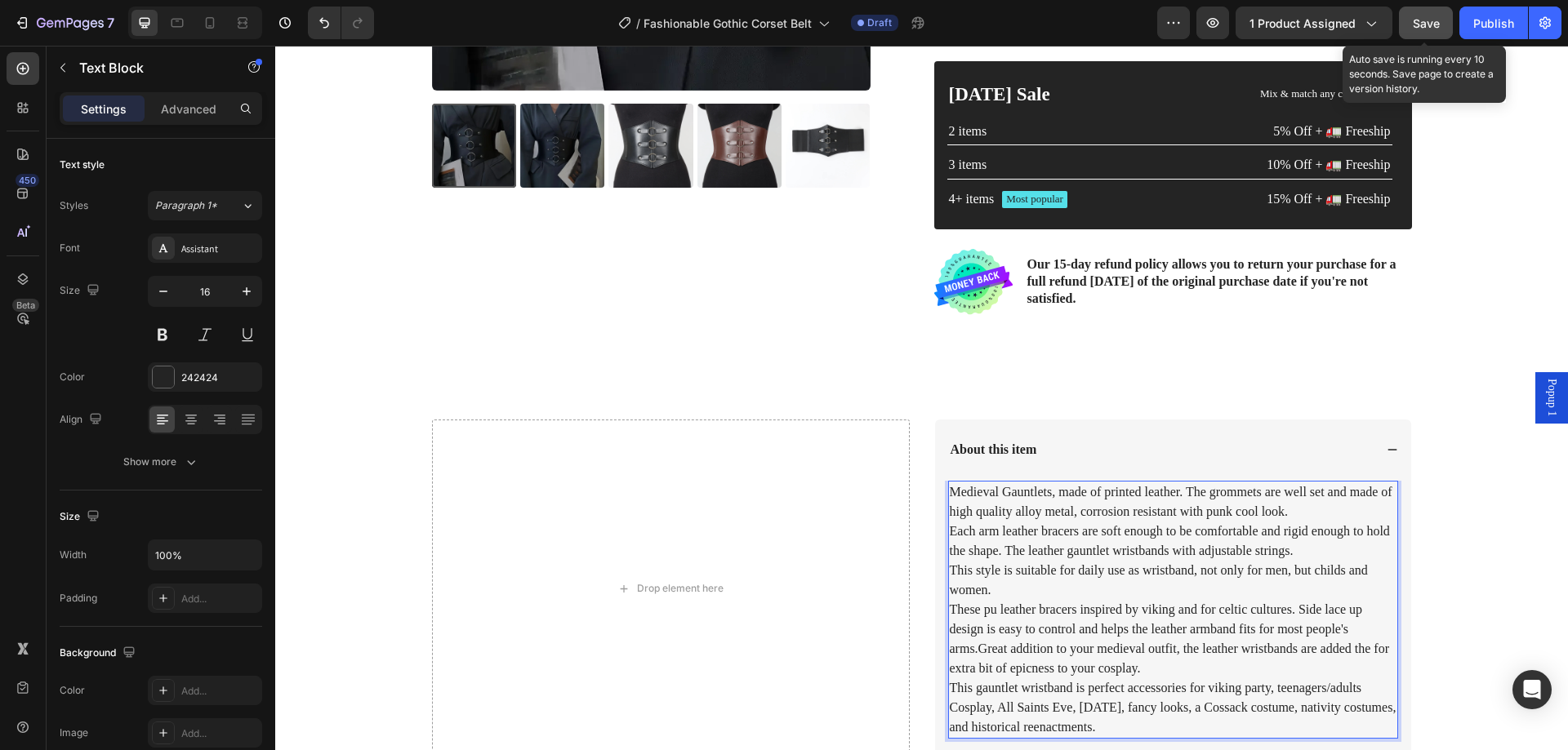
click at [1431, 26] on span "Save" at bounding box center [1426, 24] width 27 height 14
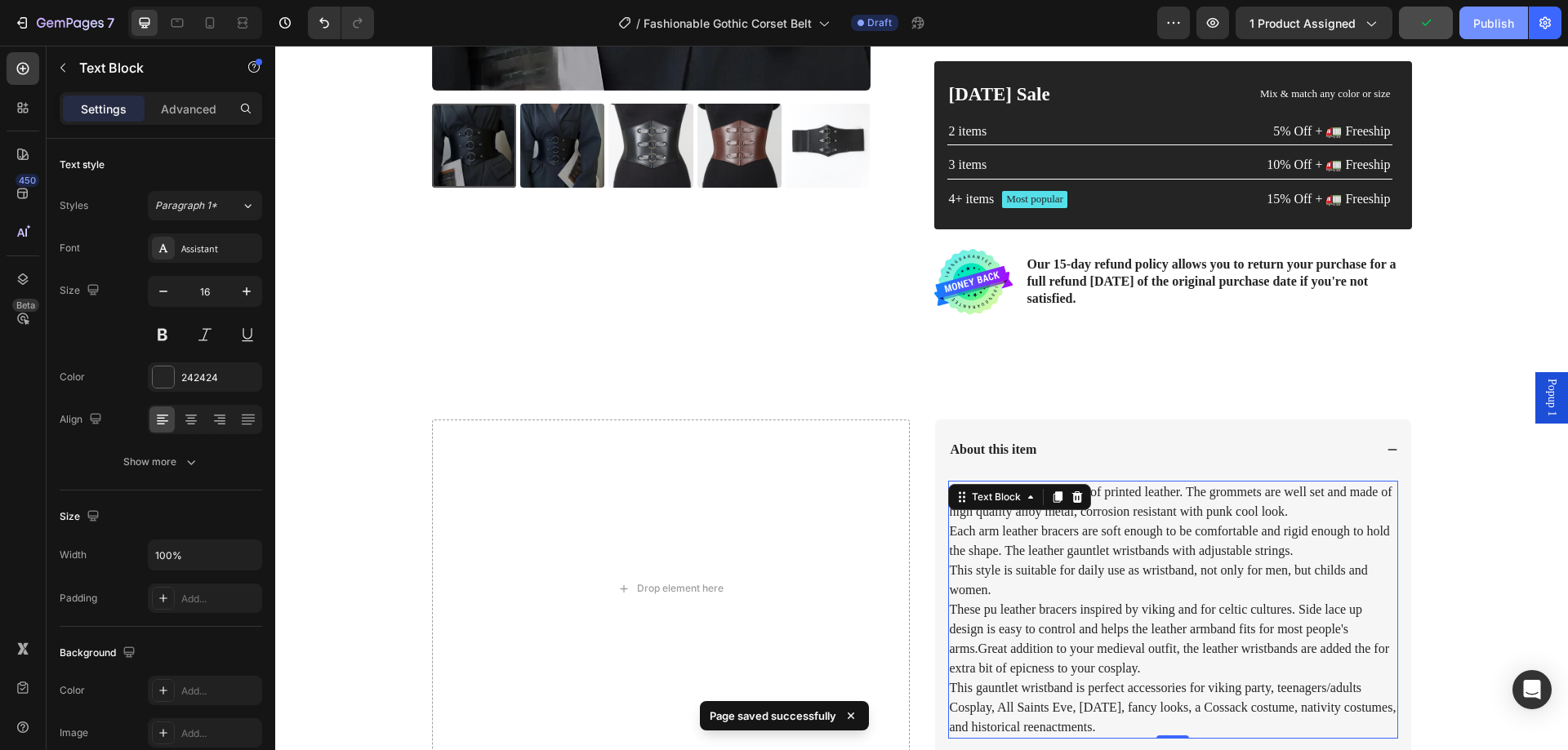
click at [1488, 26] on div "Publish" at bounding box center [1493, 24] width 40 height 18
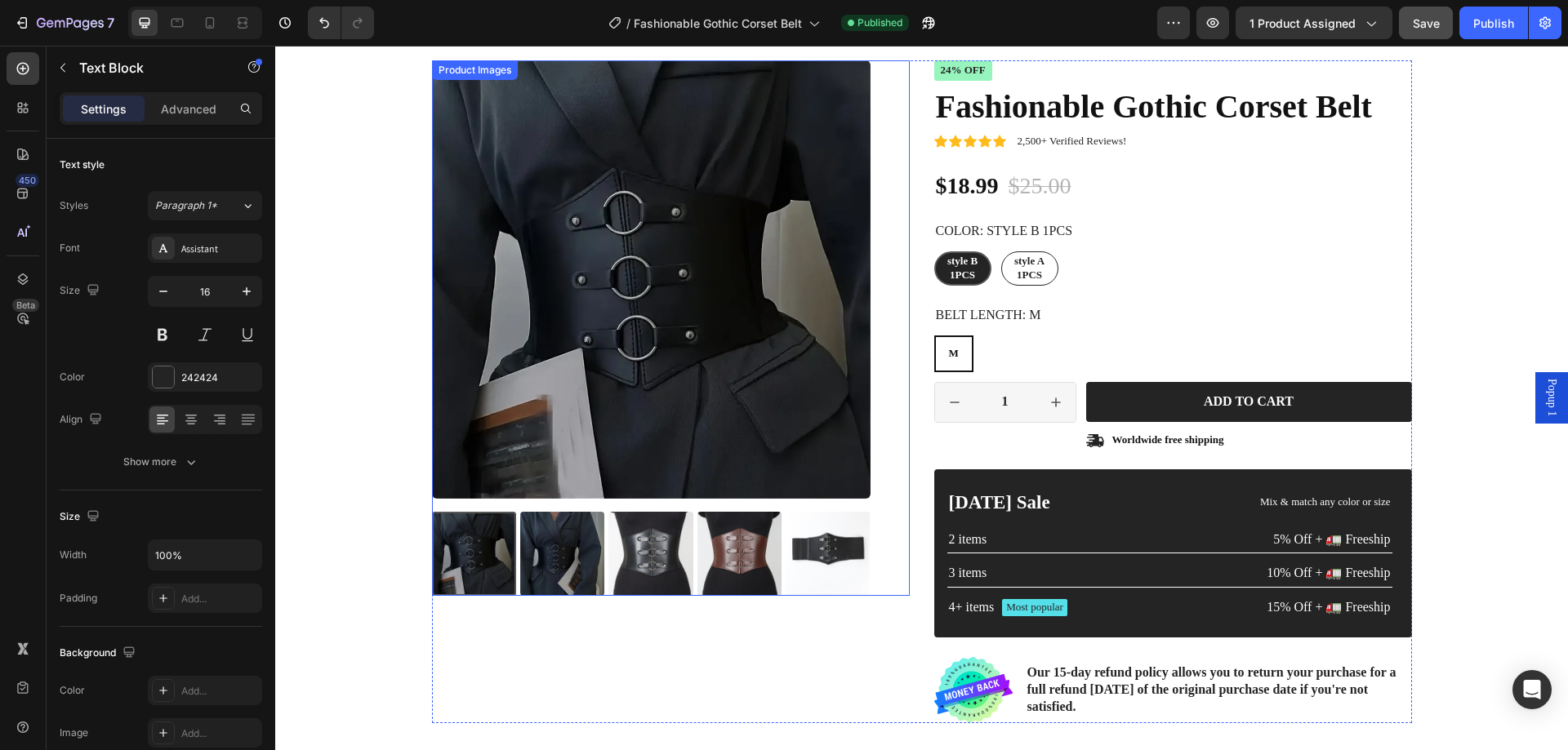
scroll to position [0, 0]
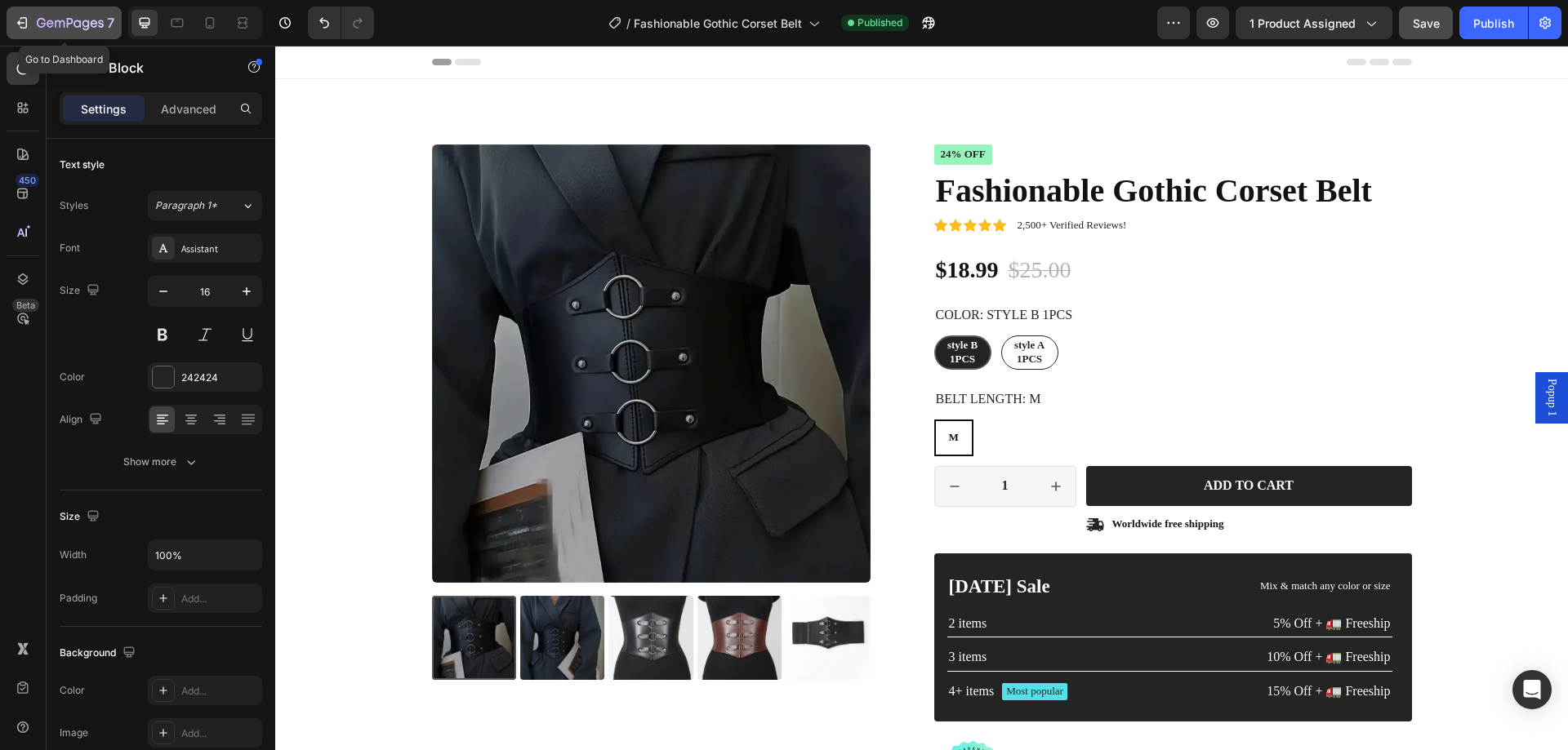
click at [25, 21] on icon "button" at bounding box center [22, 23] width 17 height 17
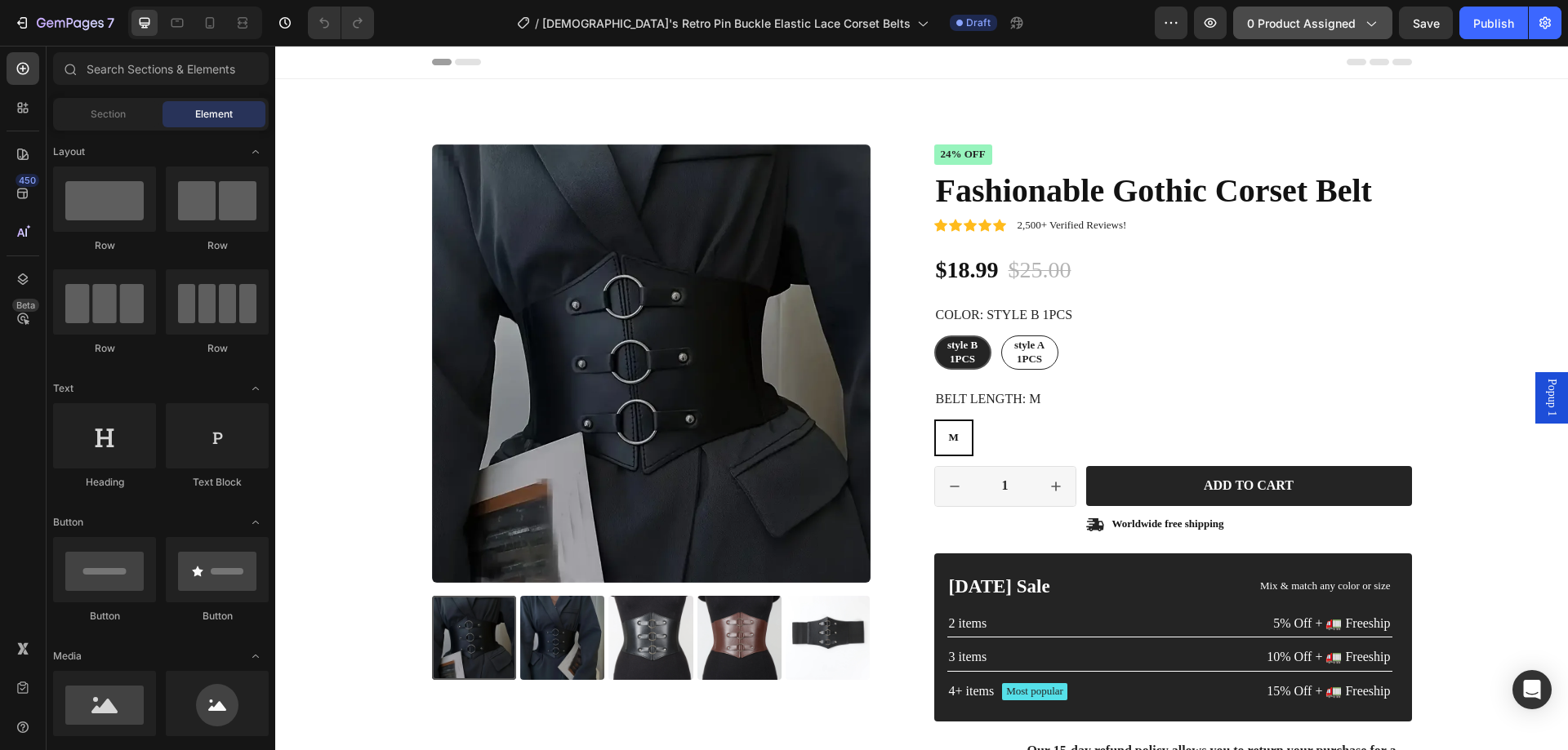
click at [1275, 18] on span "0 product assigned" at bounding box center [1302, 24] width 109 height 18
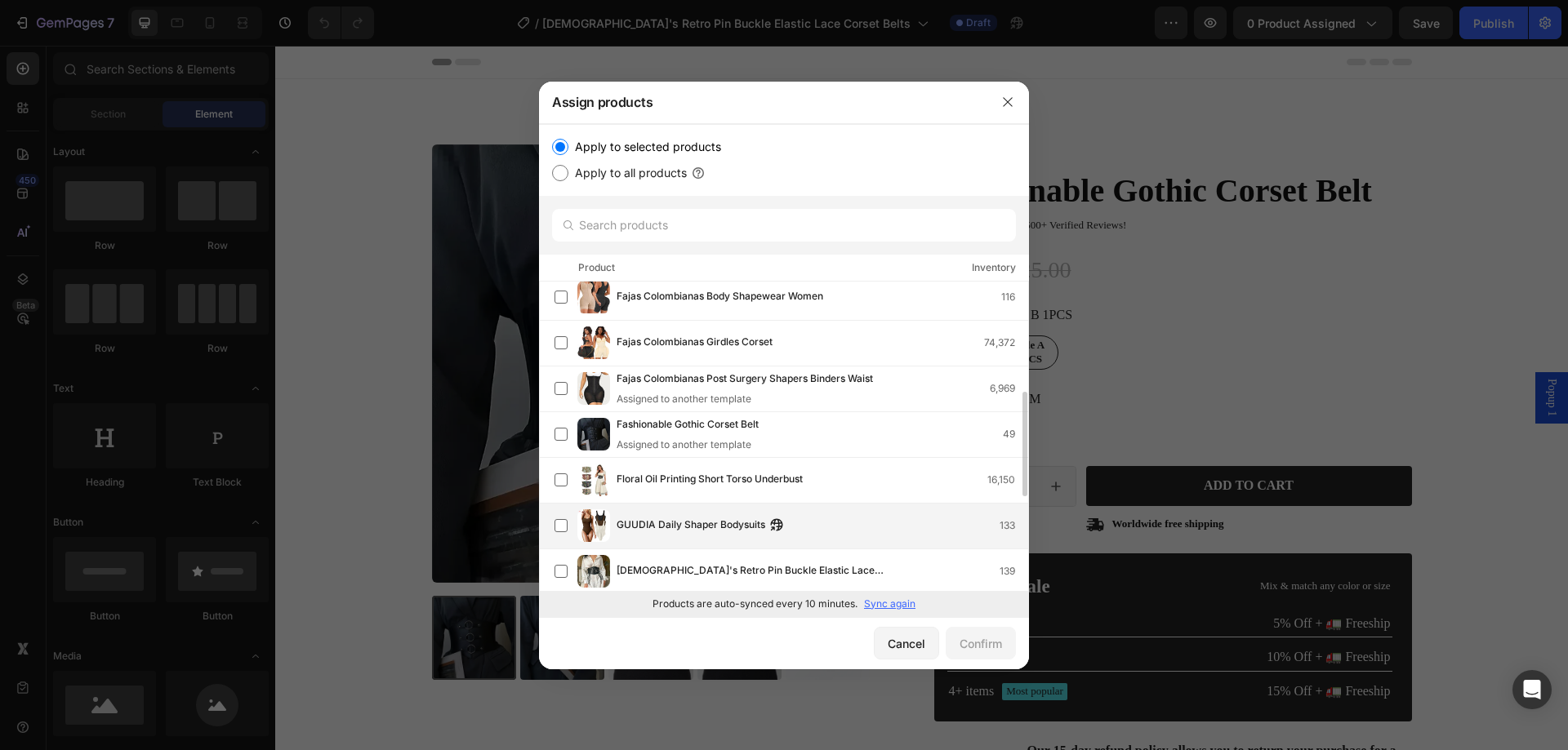
scroll to position [490, 0]
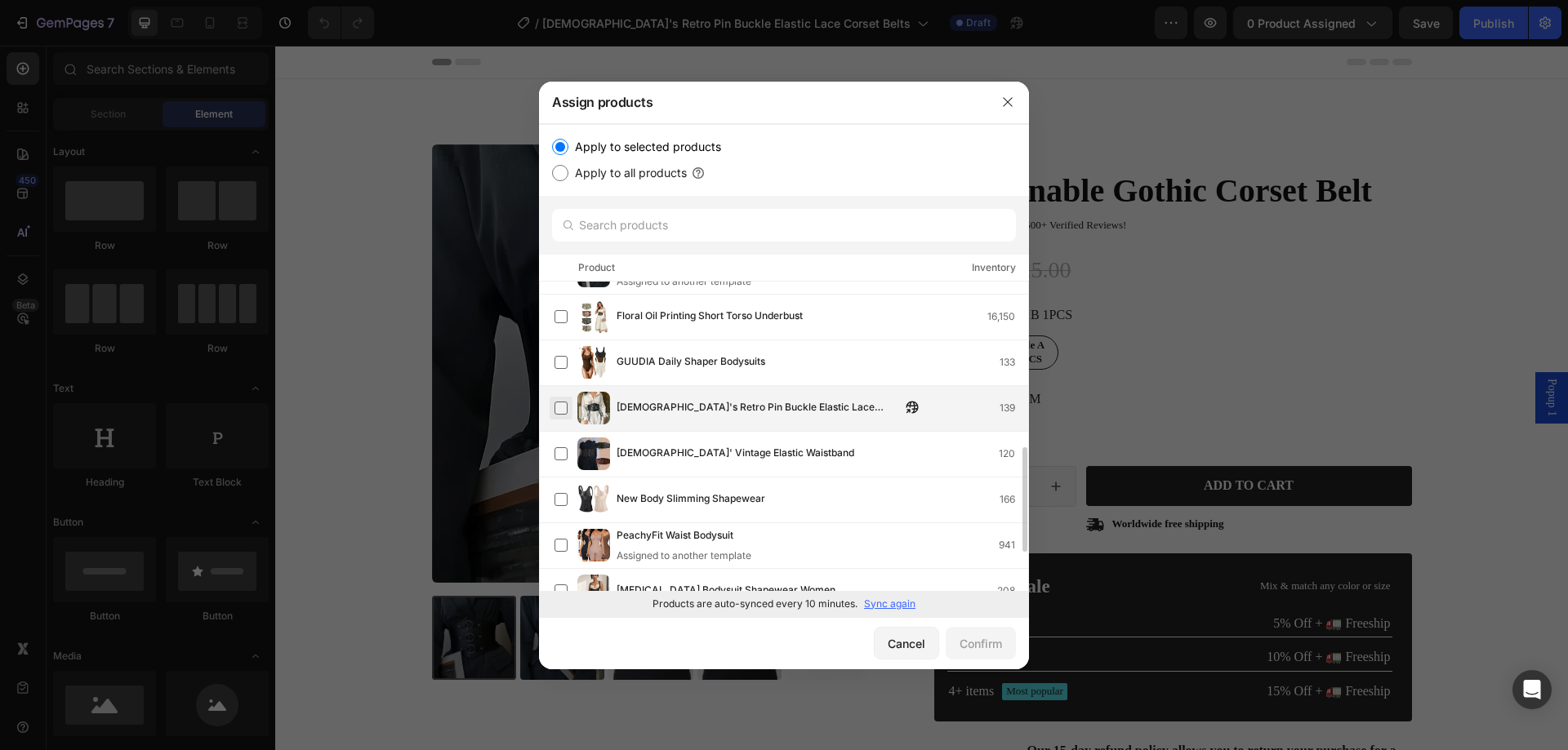
click at [564, 408] on label at bounding box center [561, 408] width 13 height 13
click at [968, 634] on button "Confirm" at bounding box center [981, 643] width 70 height 33
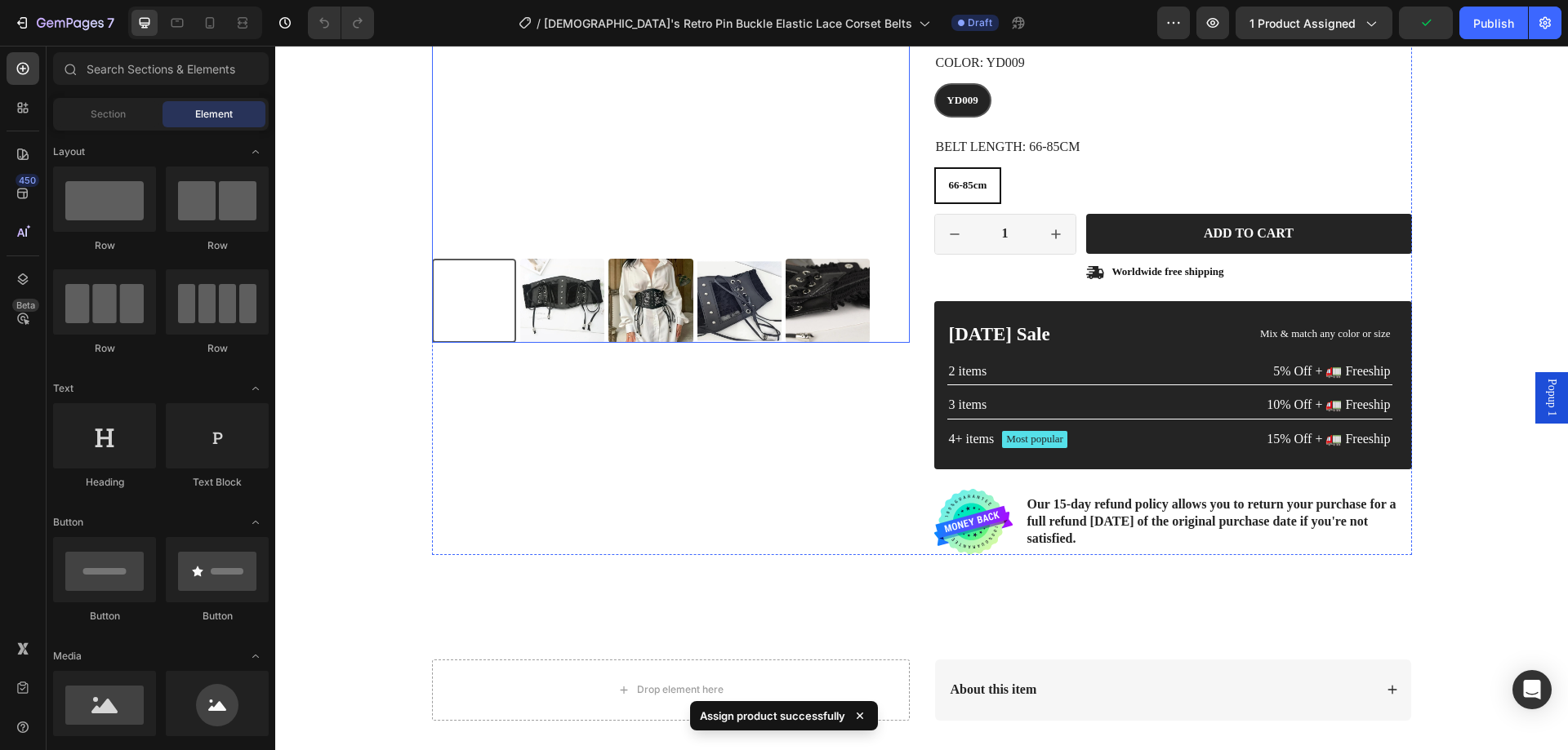
scroll to position [408, 0]
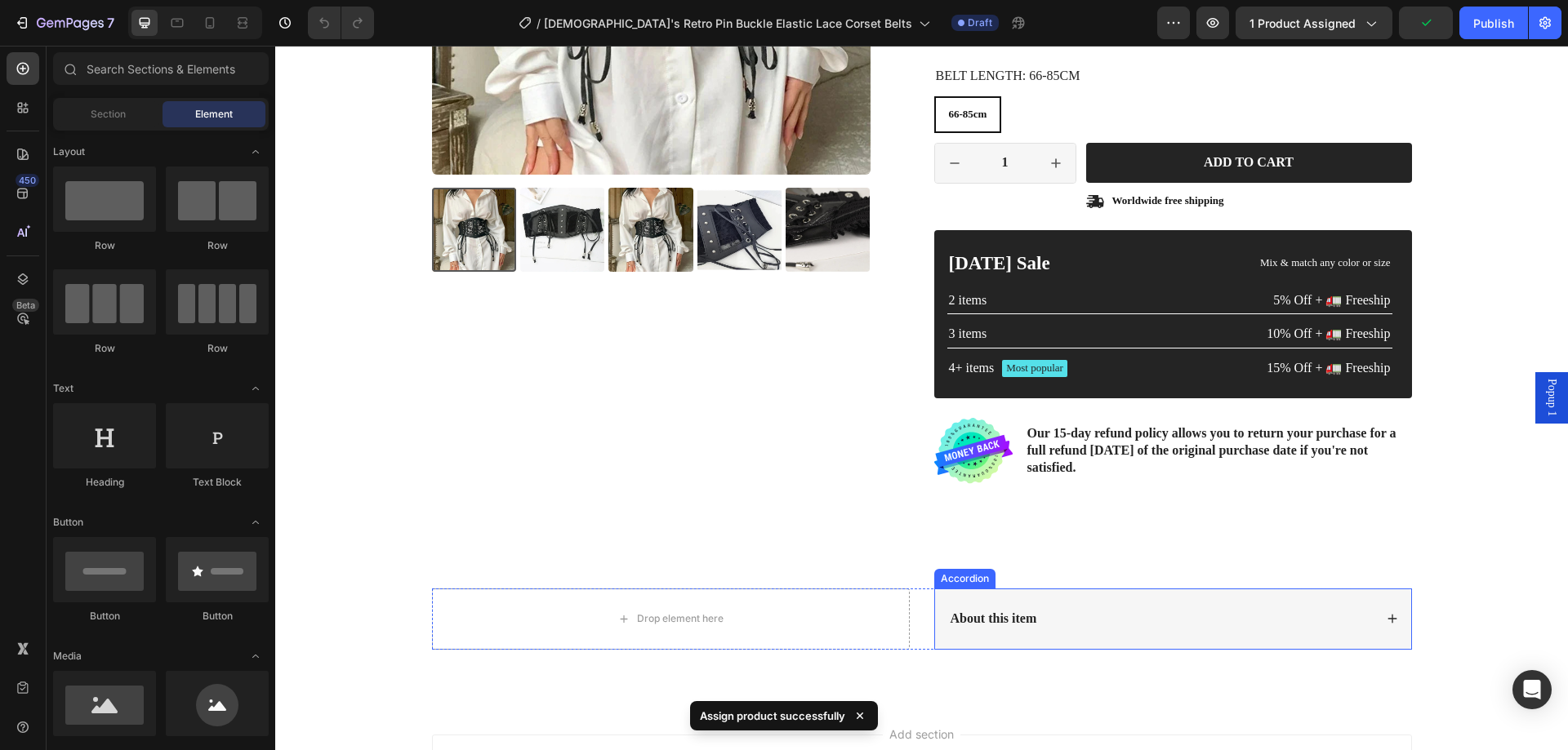
click at [1378, 589] on div "About this item" at bounding box center [1172, 620] width 476 height 62
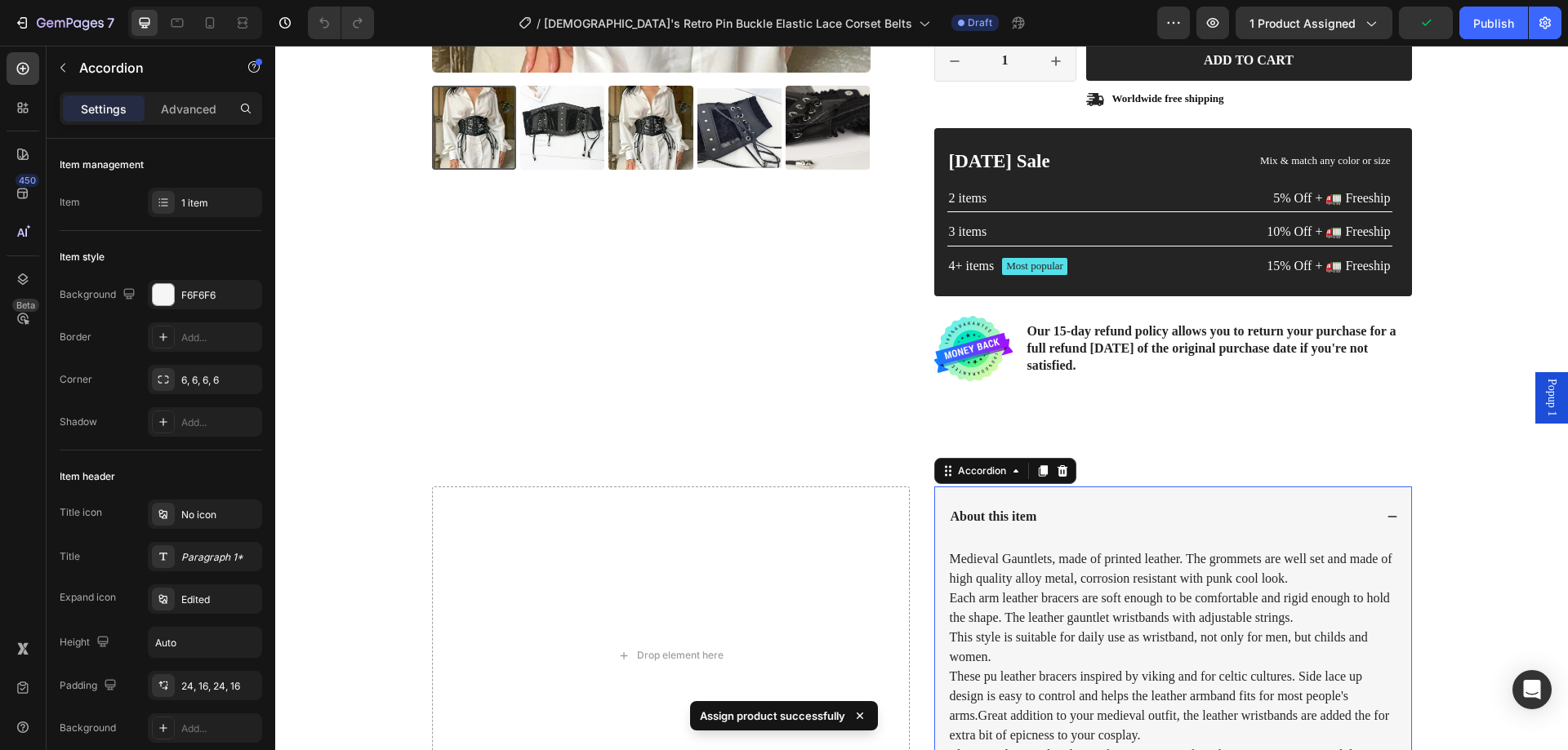
scroll to position [653, 0]
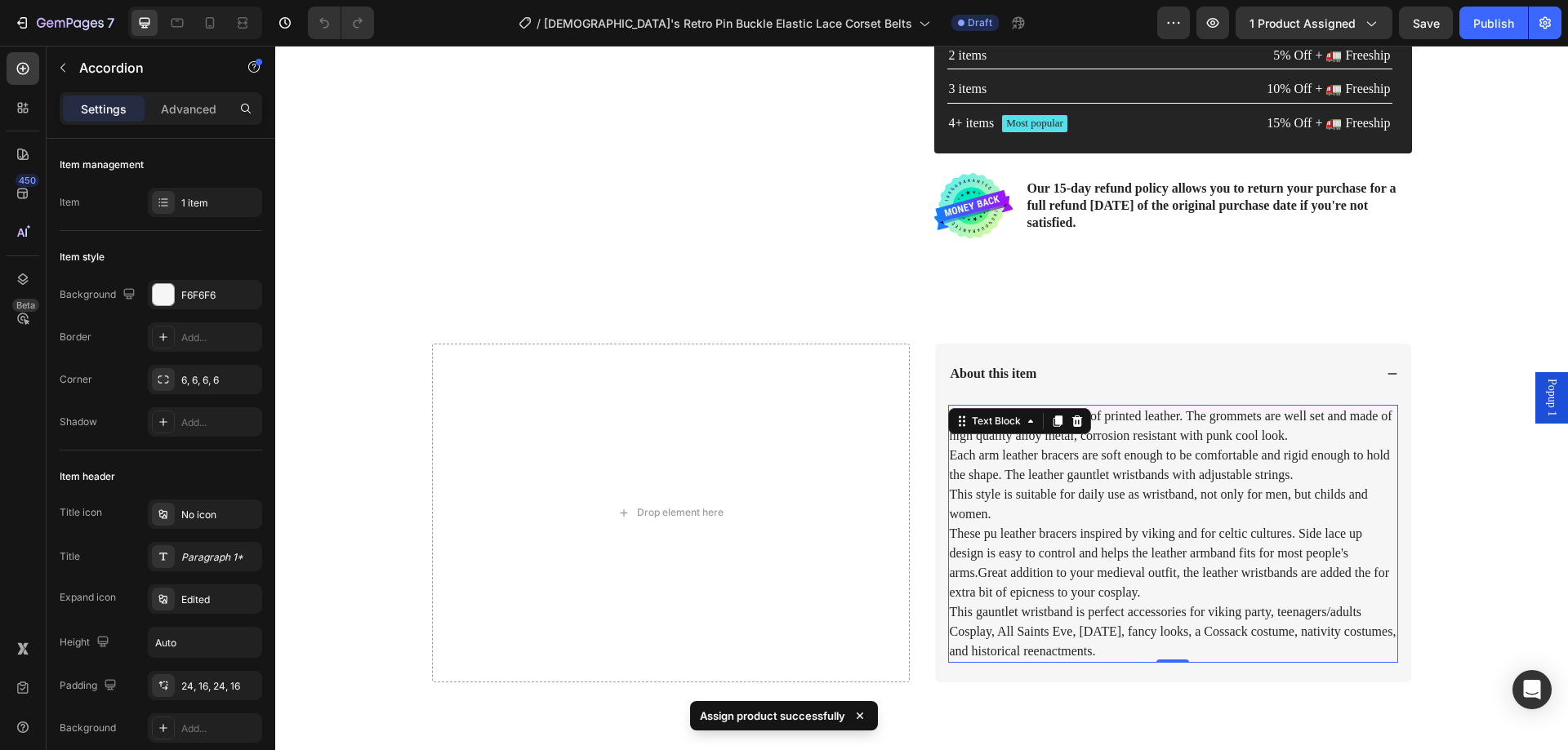
click at [1107, 478] on p "Medieval Gauntlets, made of printed leather. The grommets are well set and made…" at bounding box center [1173, 534] width 447 height 255
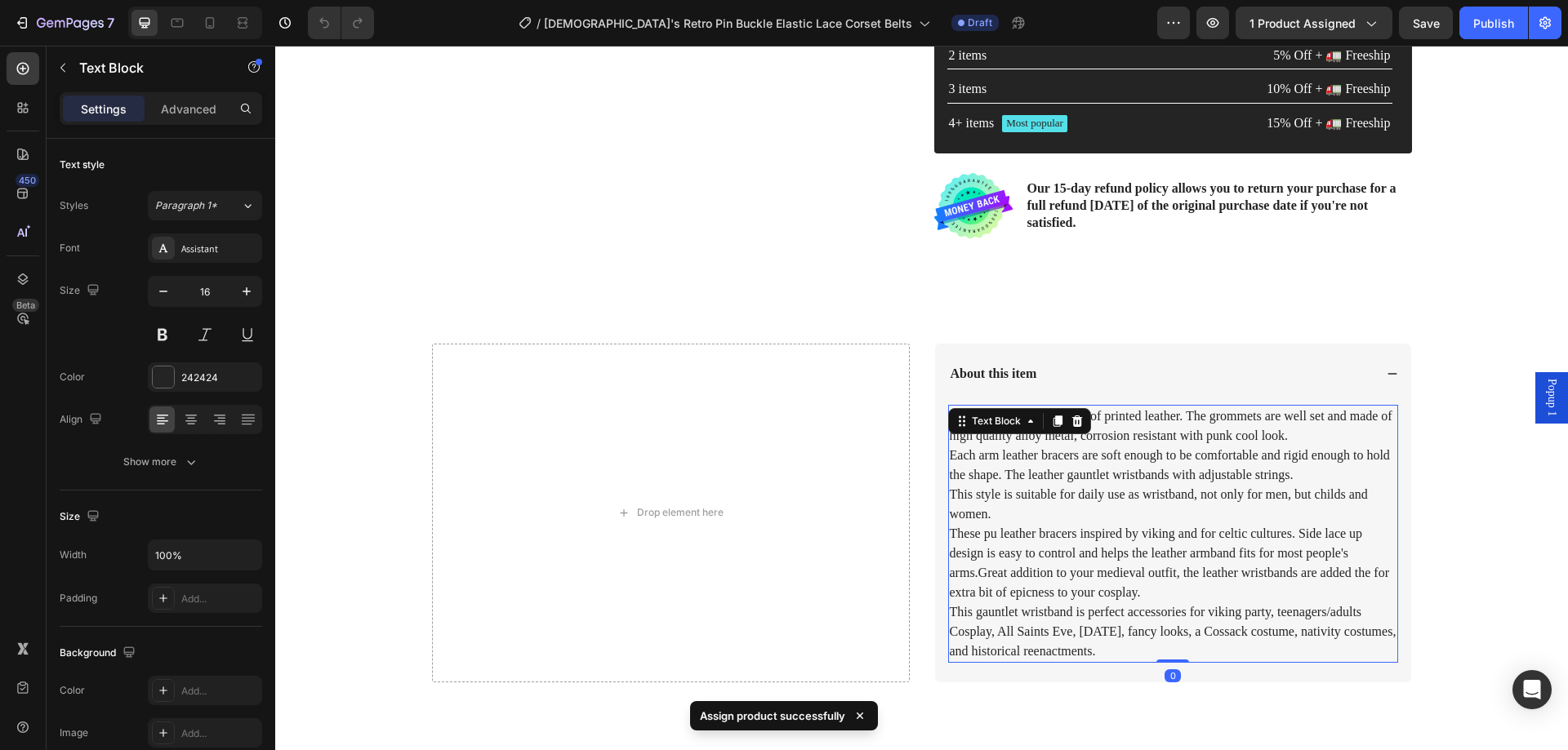
click at [1080, 476] on p "Medieval Gauntlets, made of printed leather. The grommets are well set and made…" at bounding box center [1173, 534] width 447 height 255
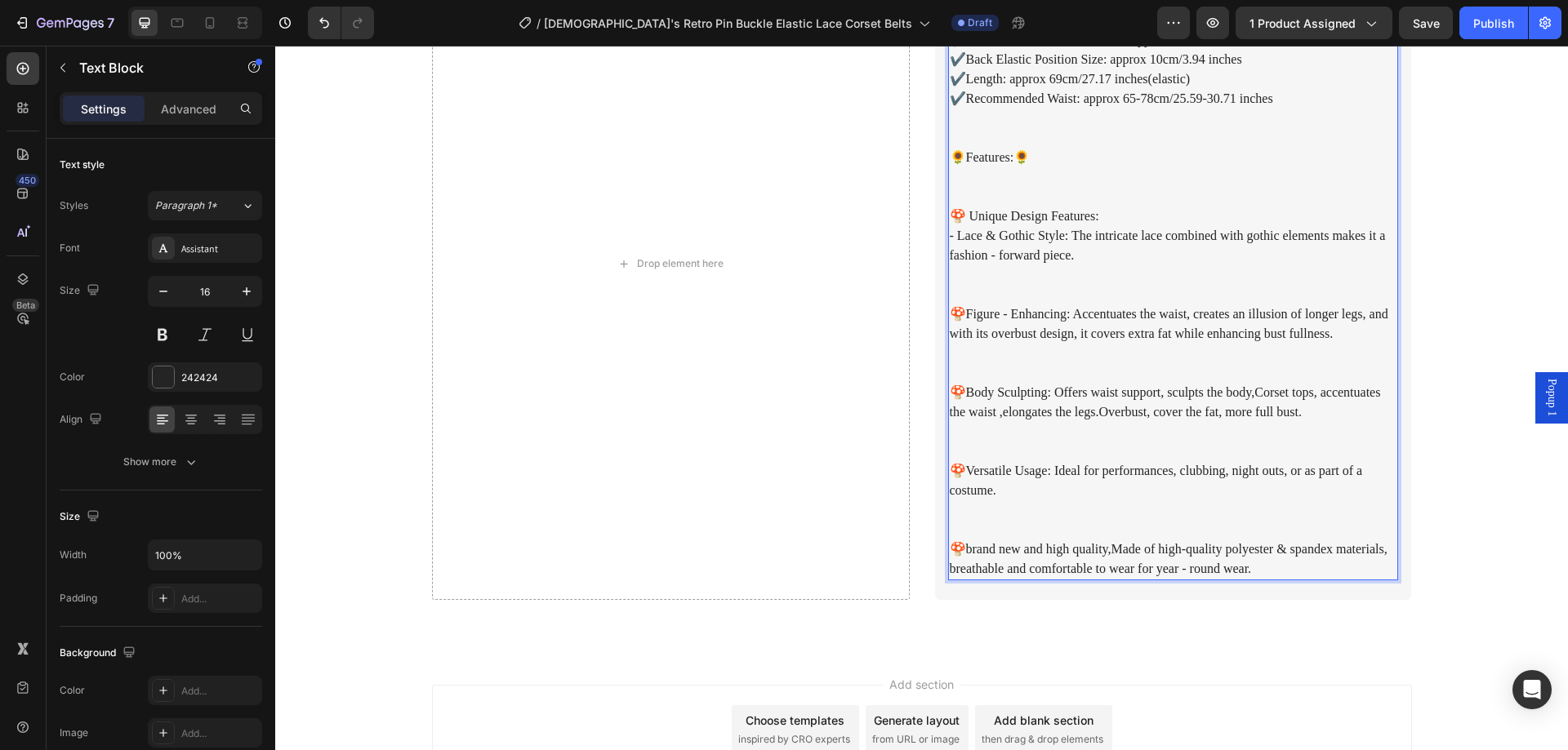
scroll to position [837, 0]
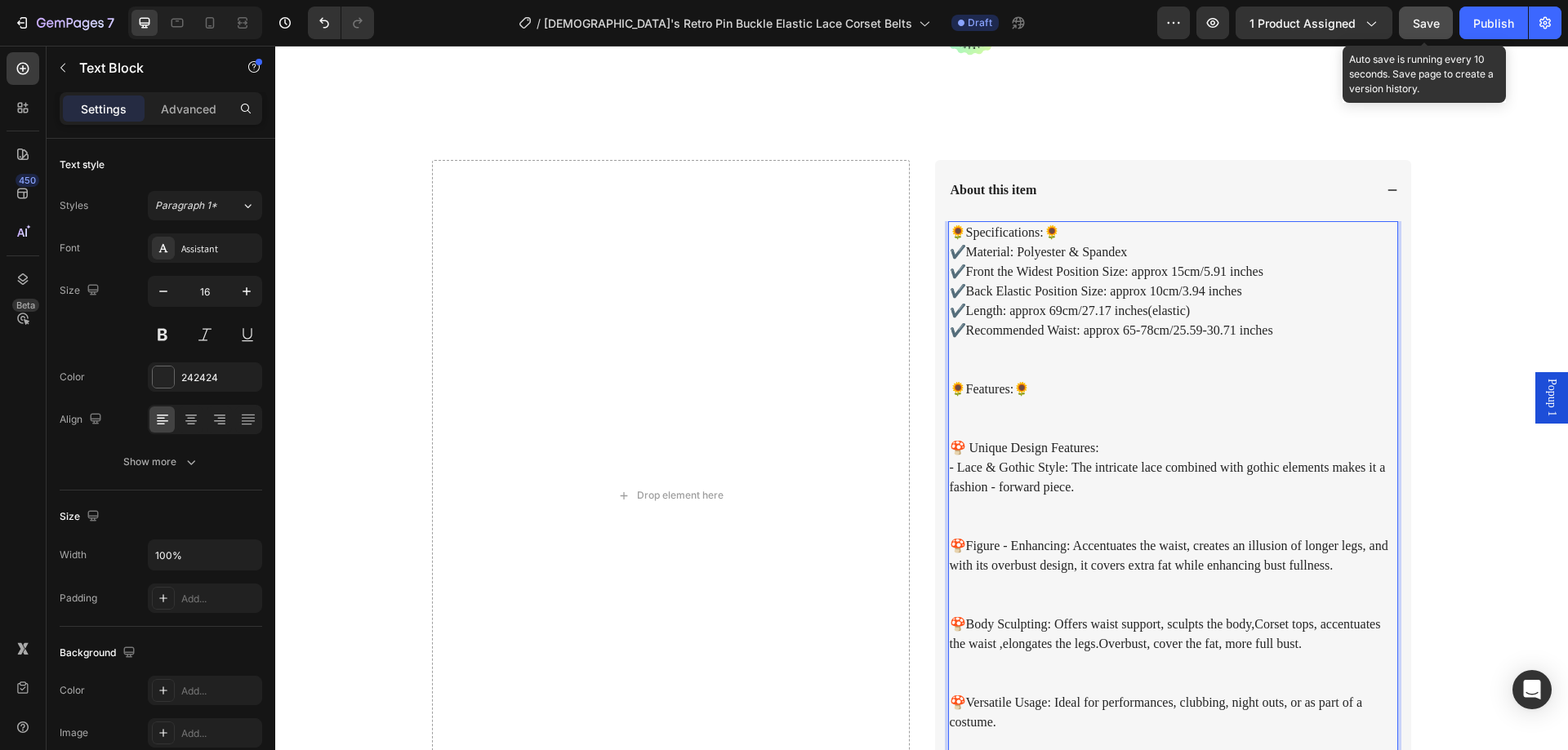
click at [1418, 24] on span "Save" at bounding box center [1426, 24] width 27 height 14
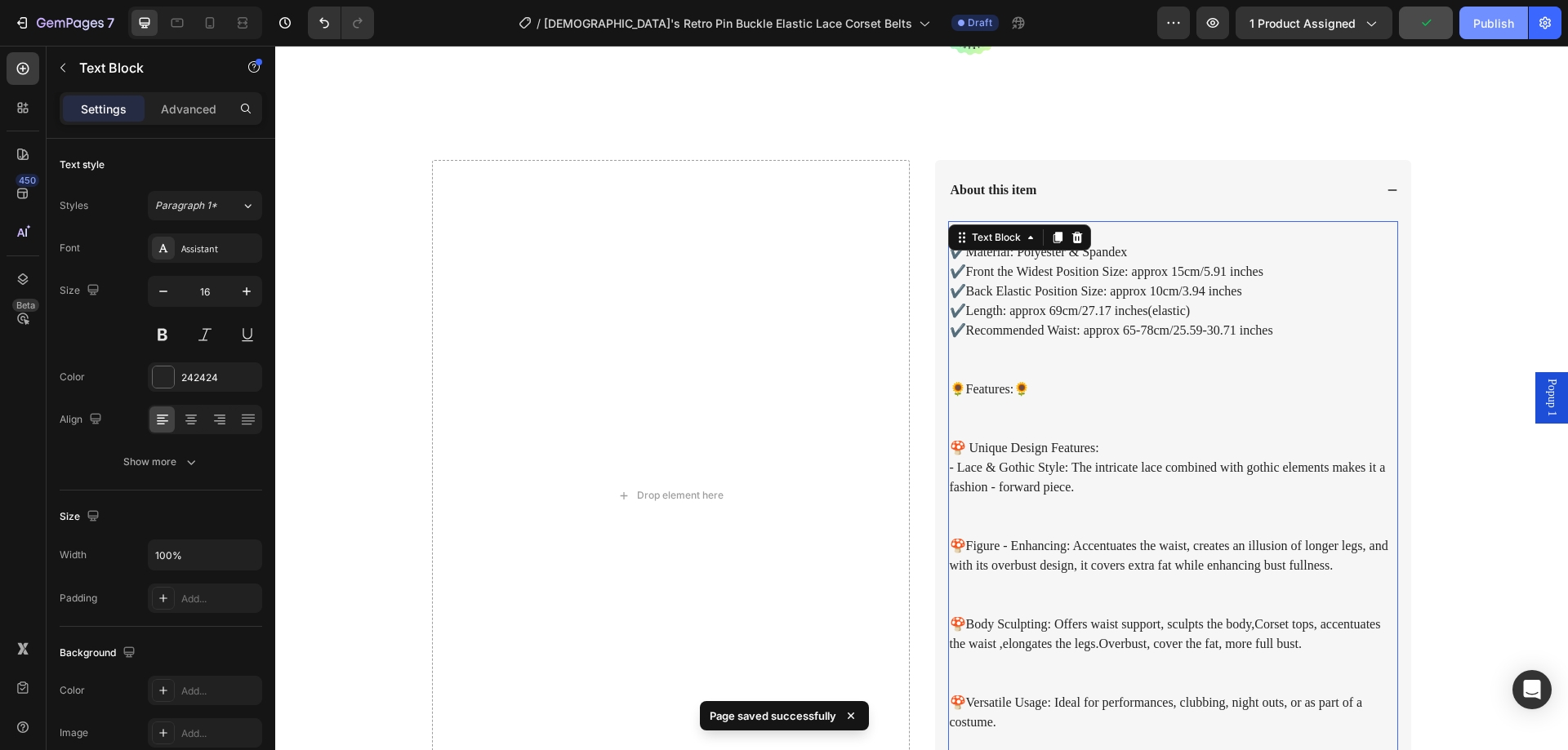
click at [1477, 23] on div "Publish" at bounding box center [1493, 24] width 40 height 18
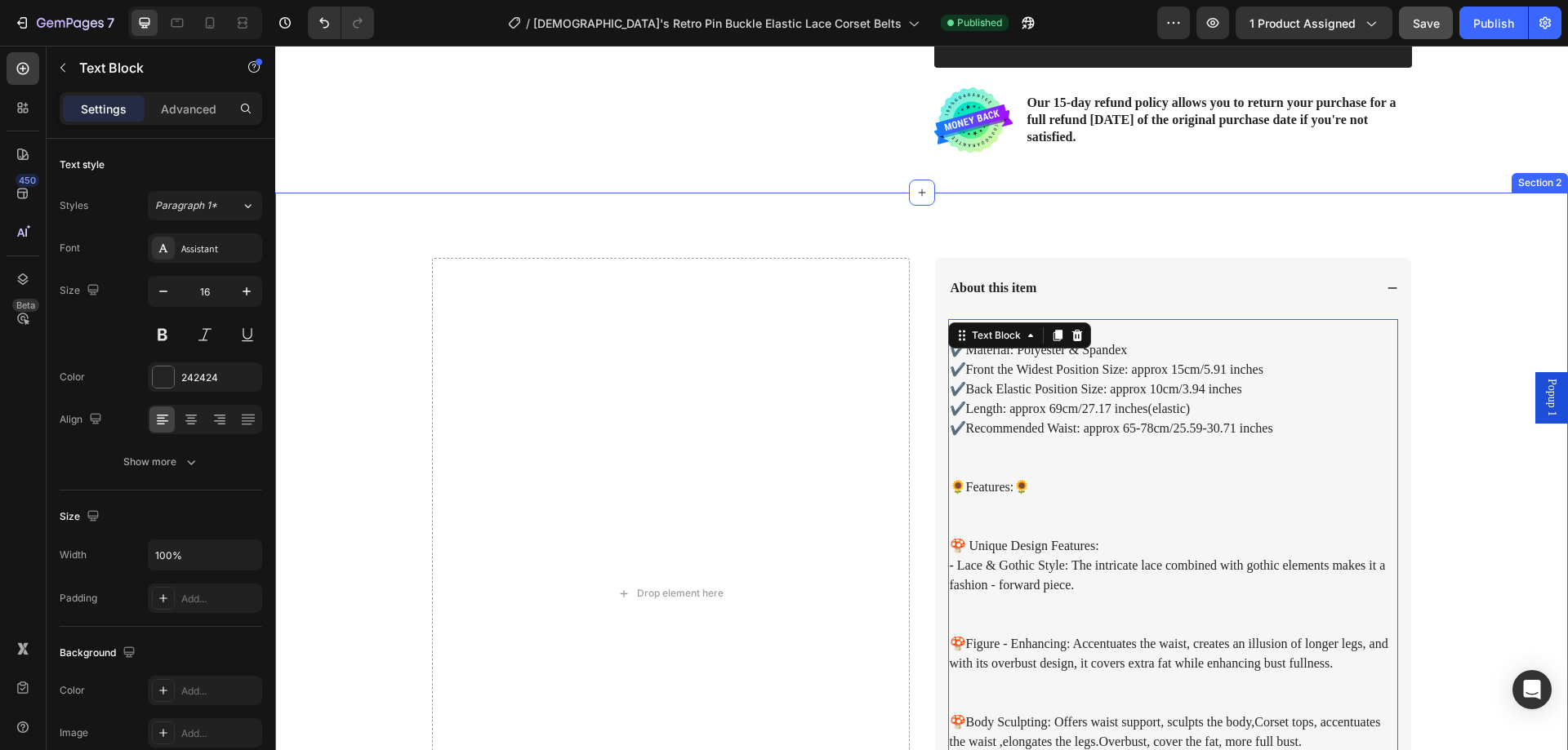
scroll to position [755, 0]
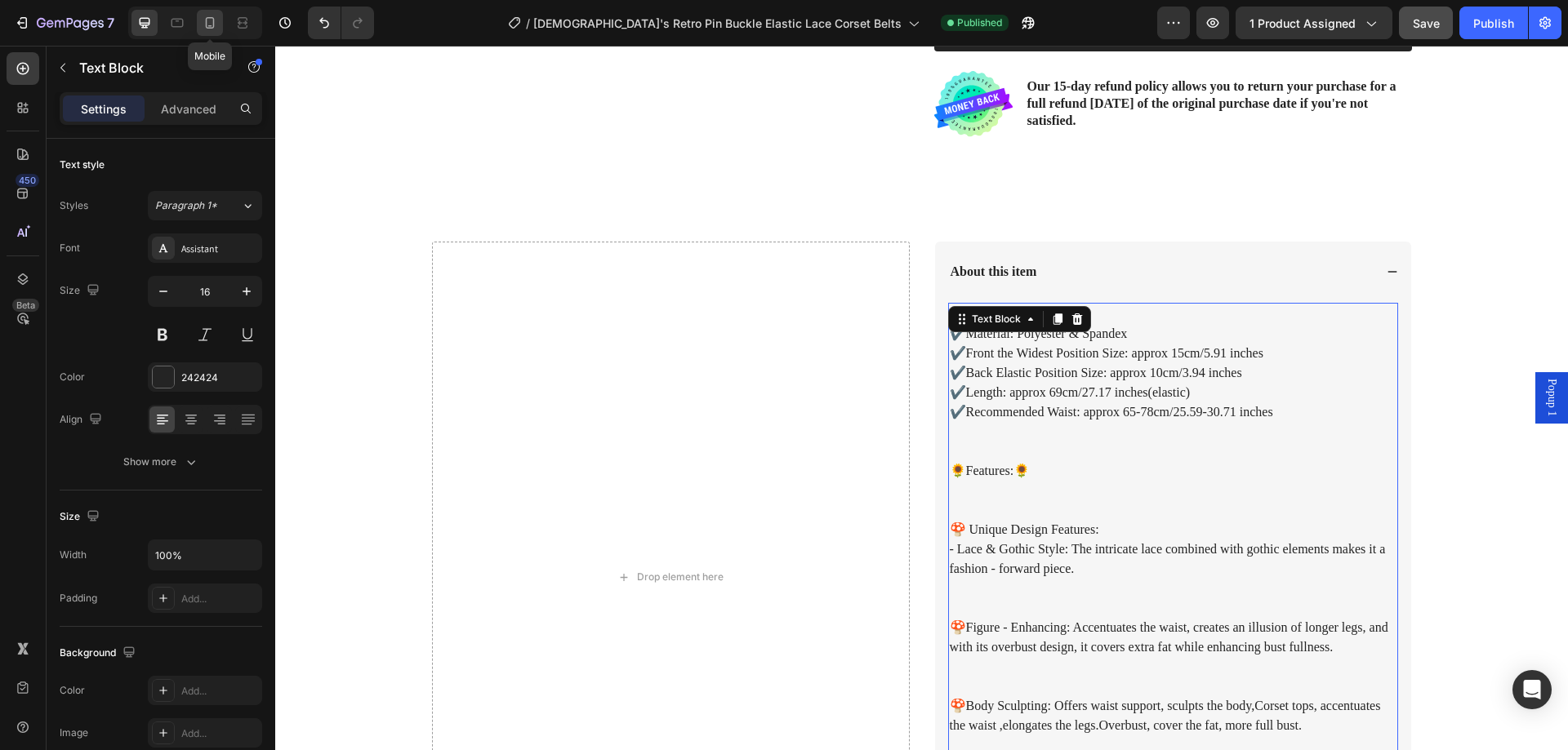
click at [212, 23] on icon at bounding box center [209, 23] width 17 height 17
type input "14"
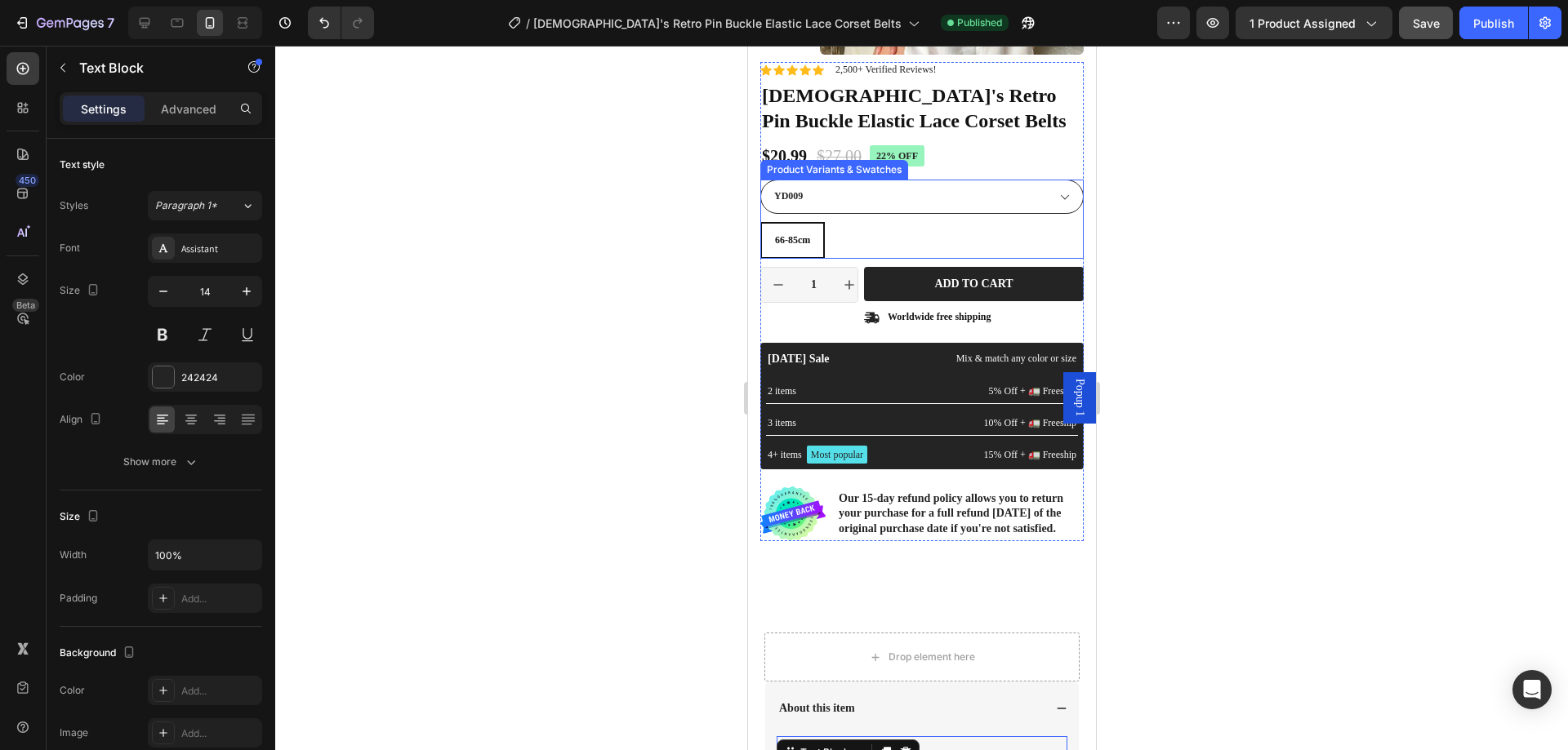
scroll to position [378, 0]
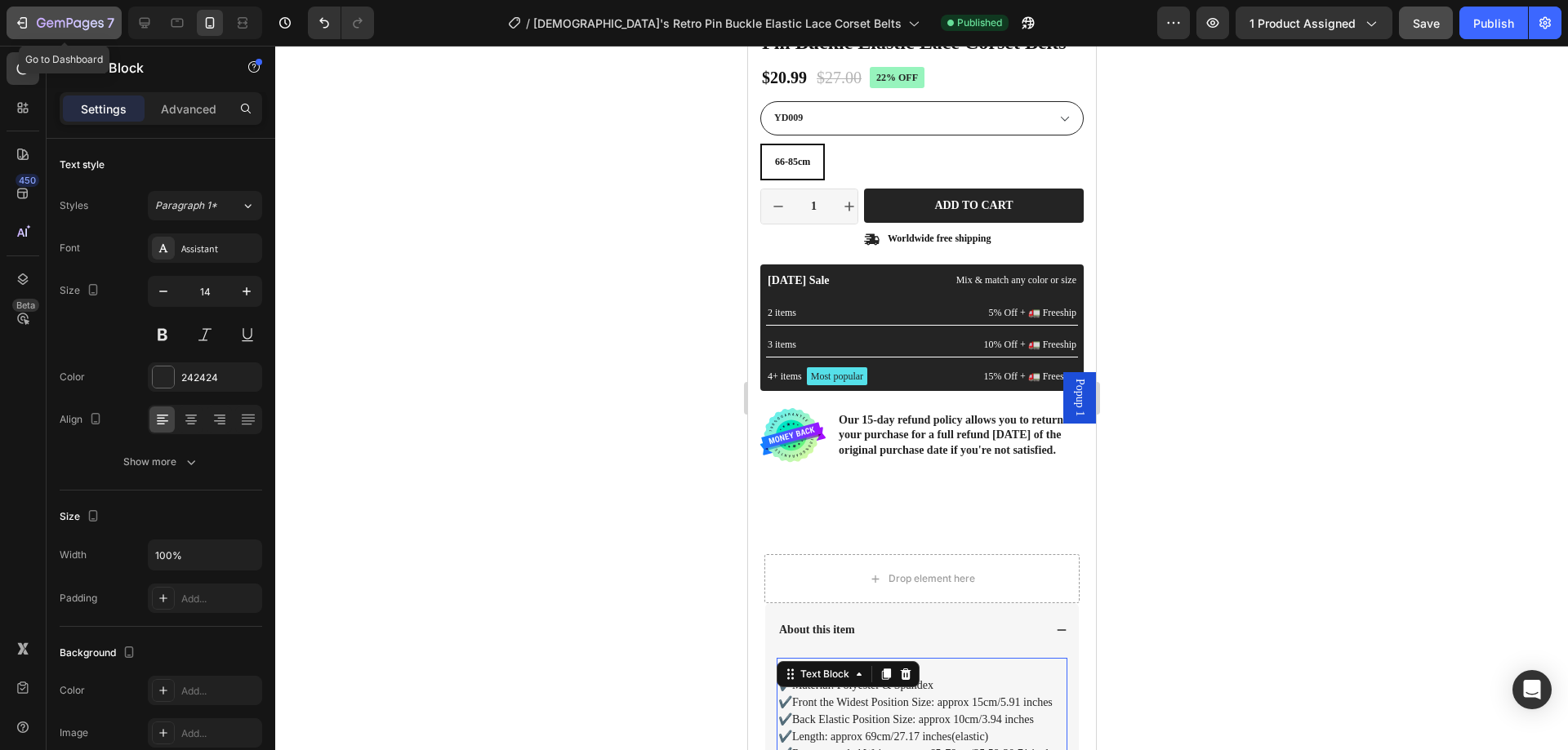
click at [15, 23] on icon "button" at bounding box center [22, 23] width 17 height 17
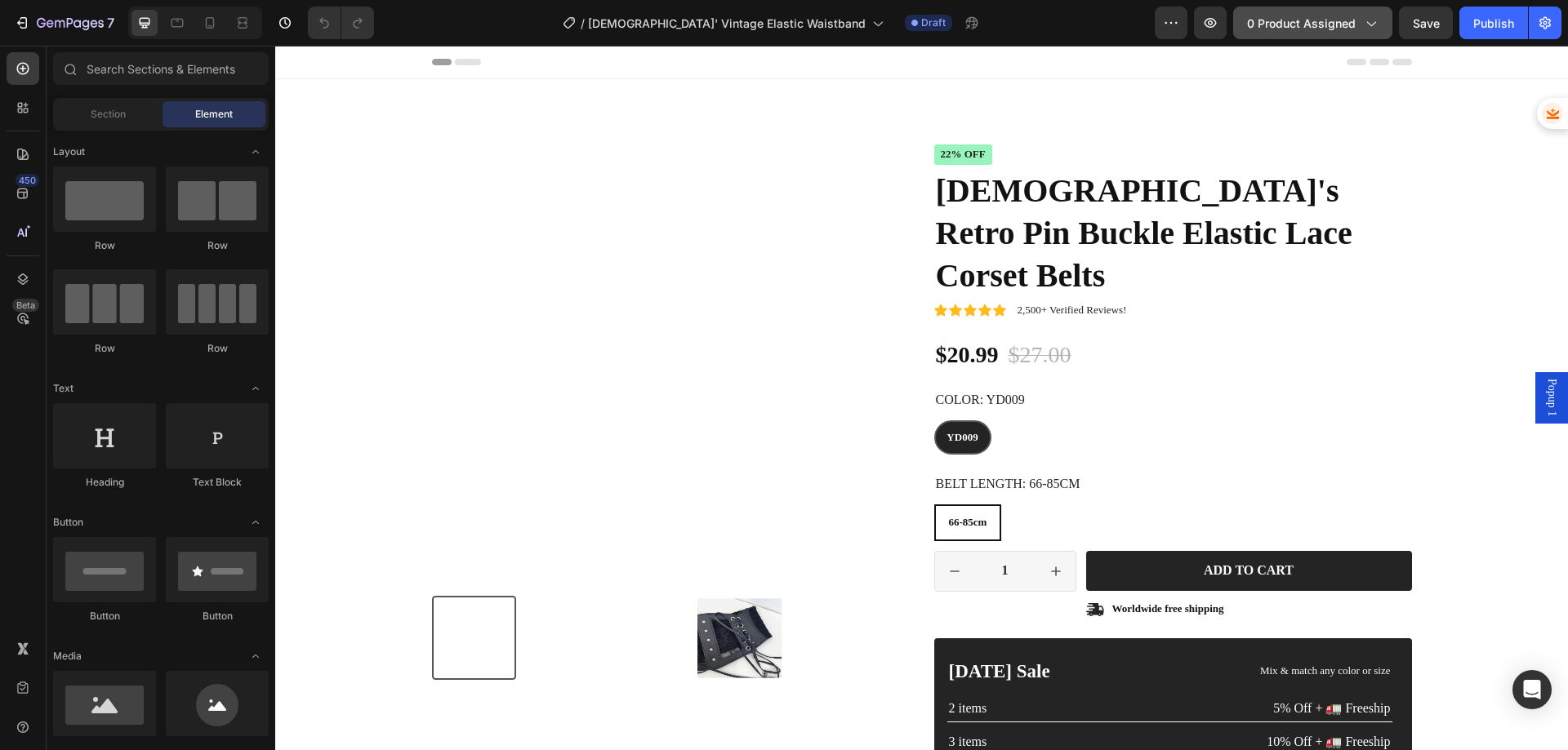
radio input "false"
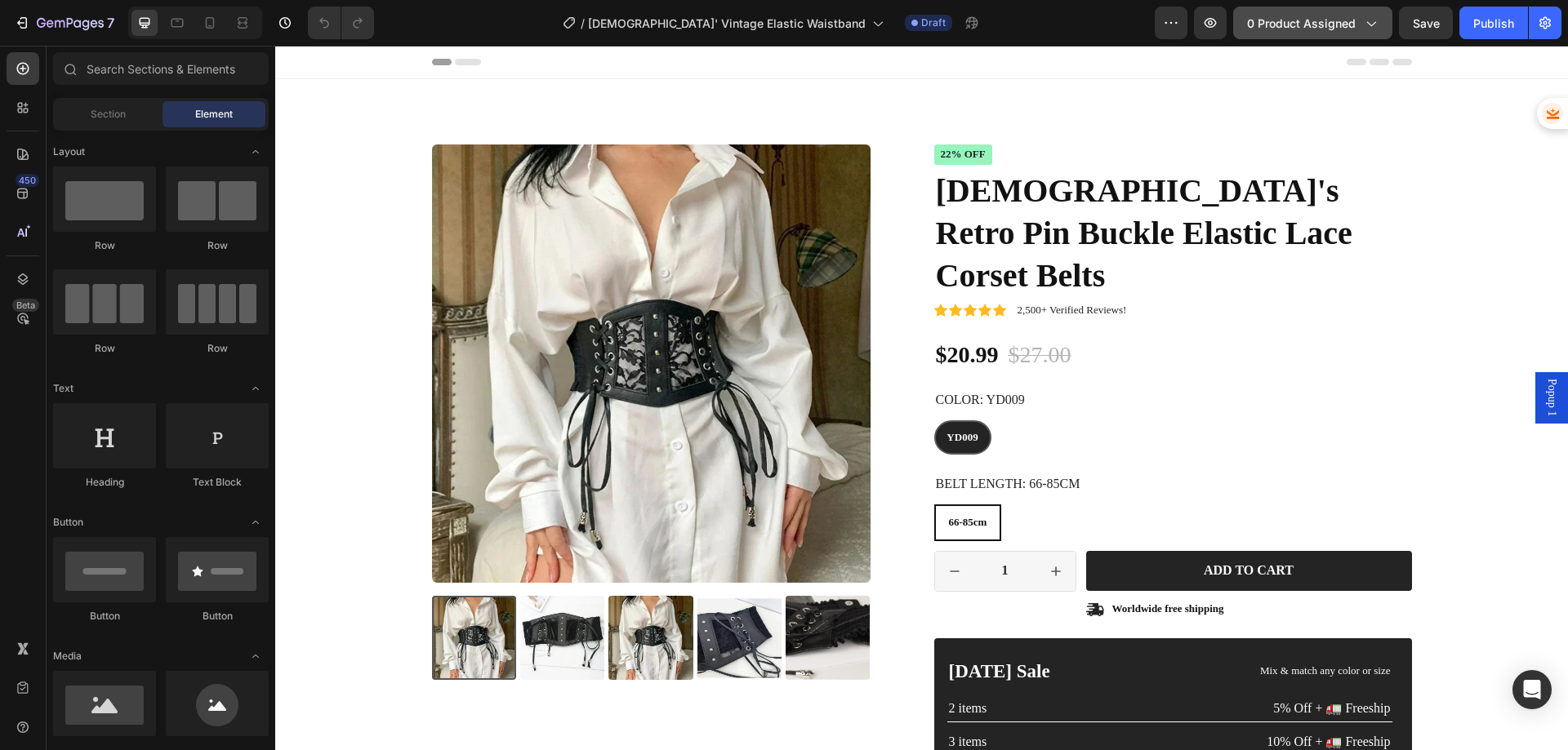
click at [1308, 25] on span "0 product assigned" at bounding box center [1302, 24] width 109 height 18
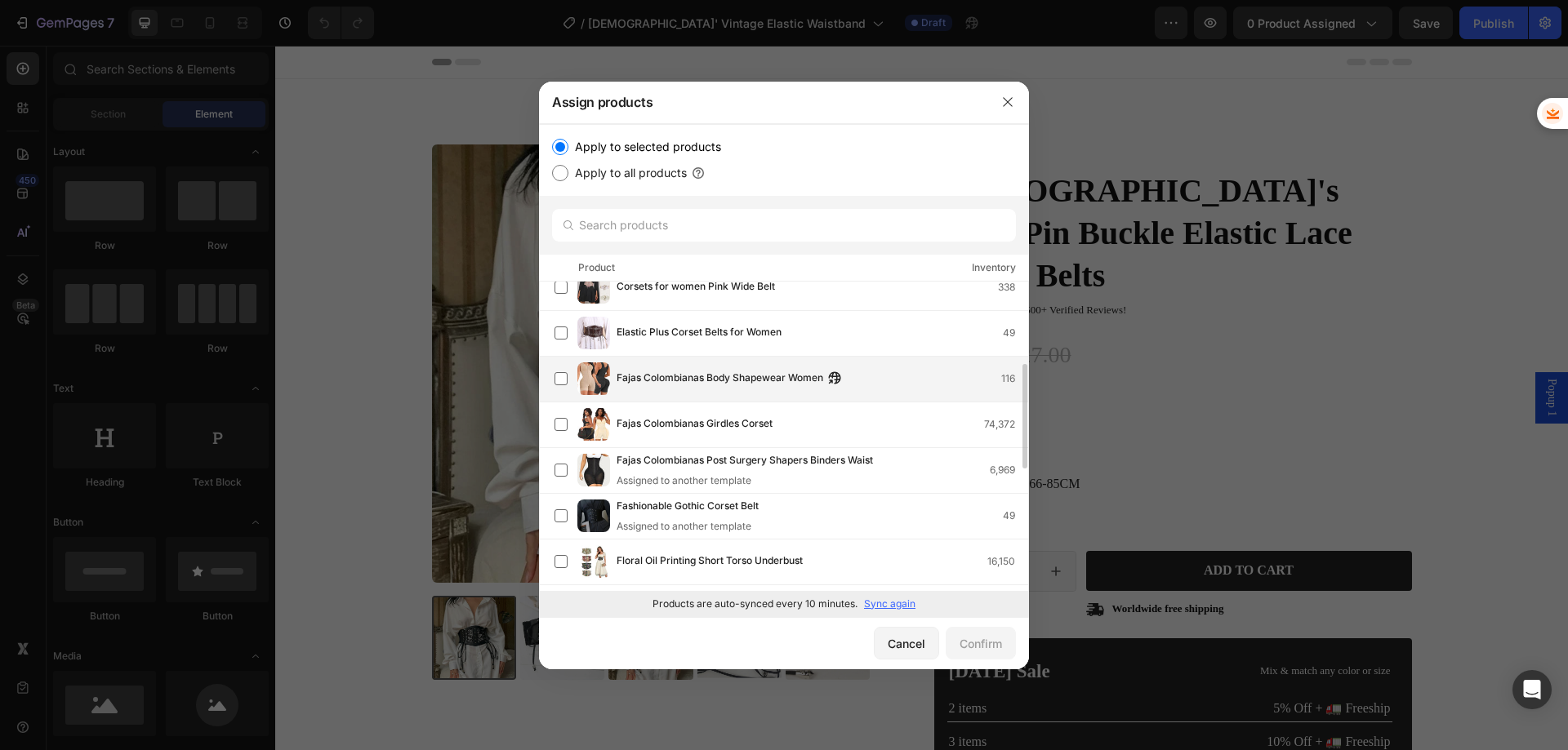
scroll to position [408, 0]
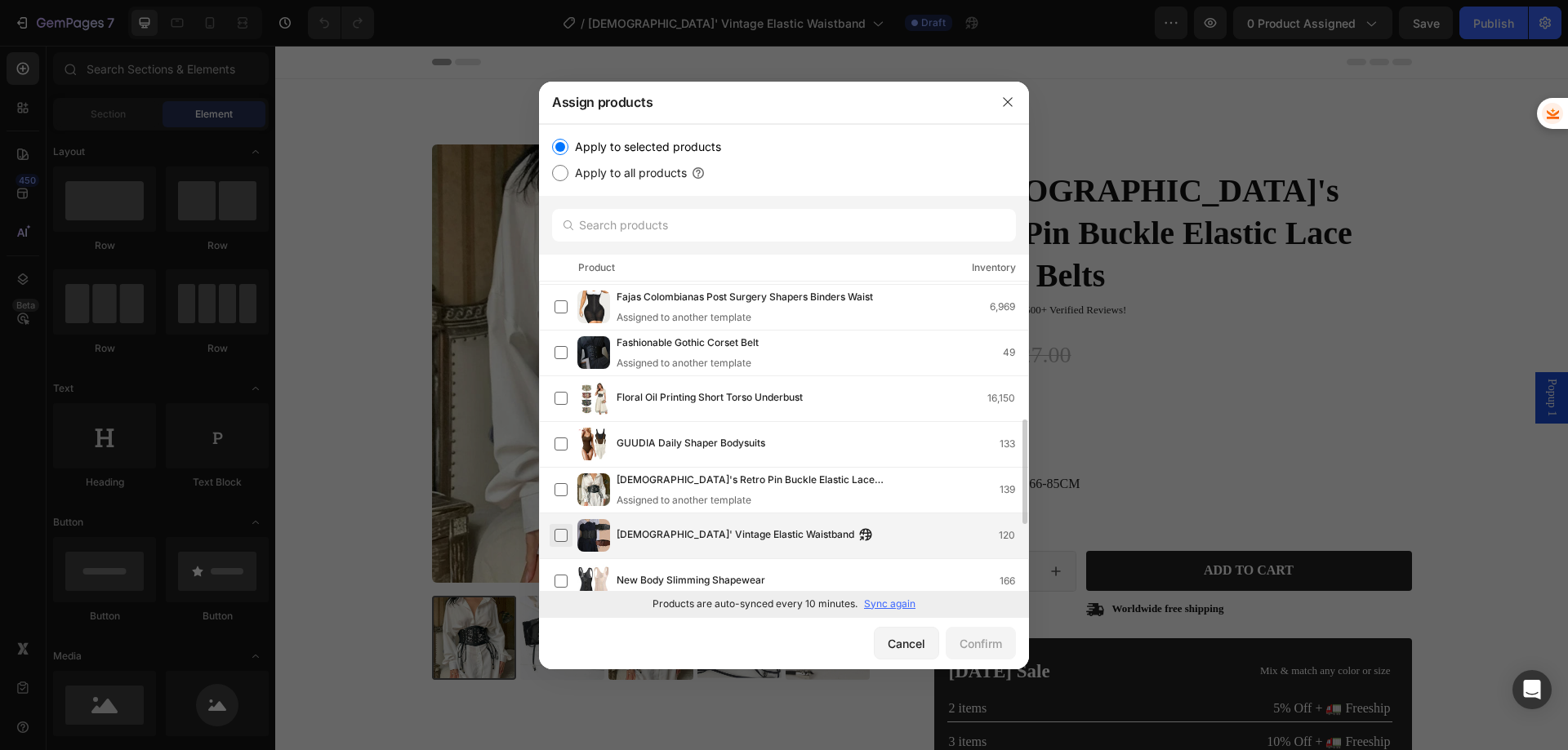
click at [558, 535] on label at bounding box center [561, 535] width 13 height 13
click at [979, 637] on div "Confirm" at bounding box center [981, 644] width 42 height 18
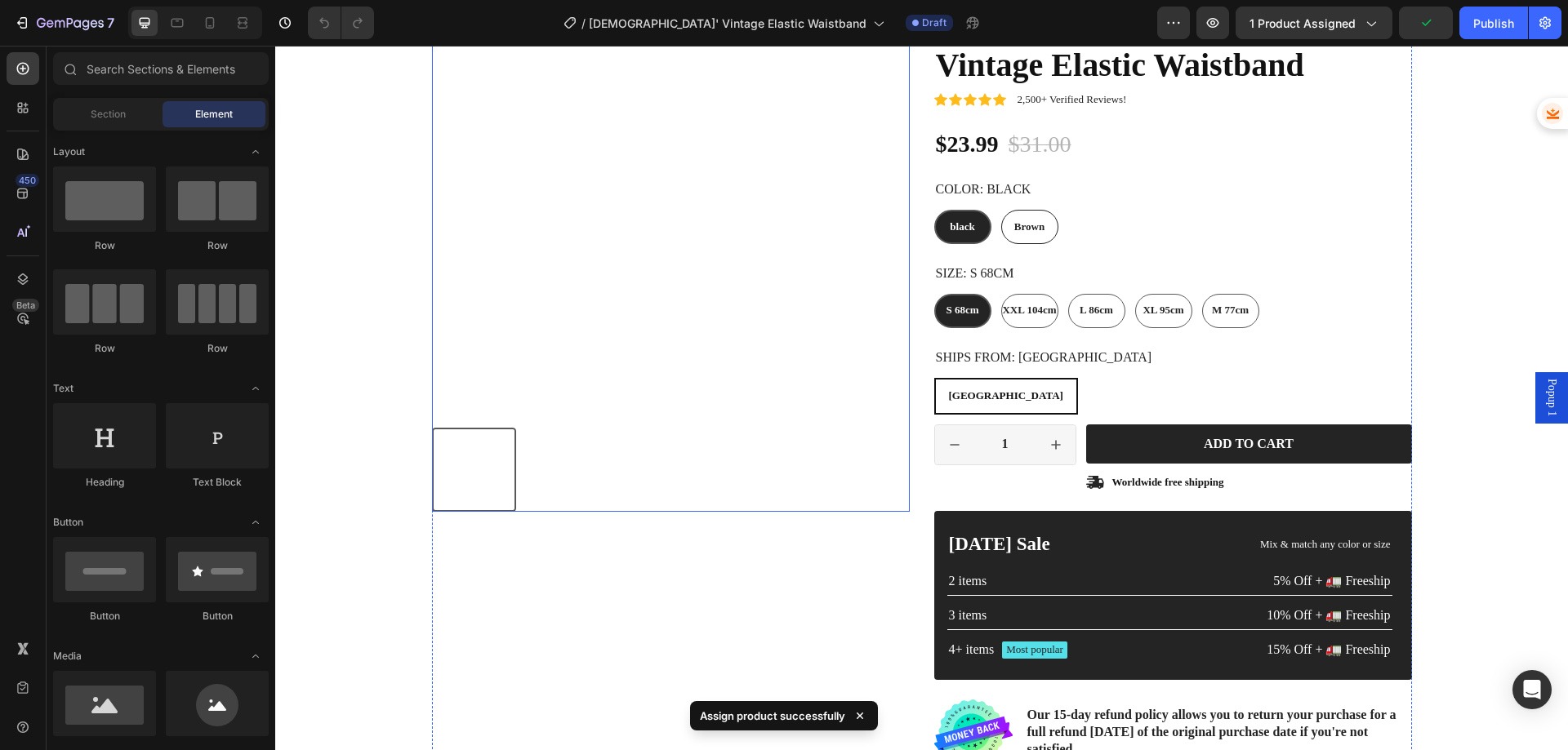
scroll to position [245, 0]
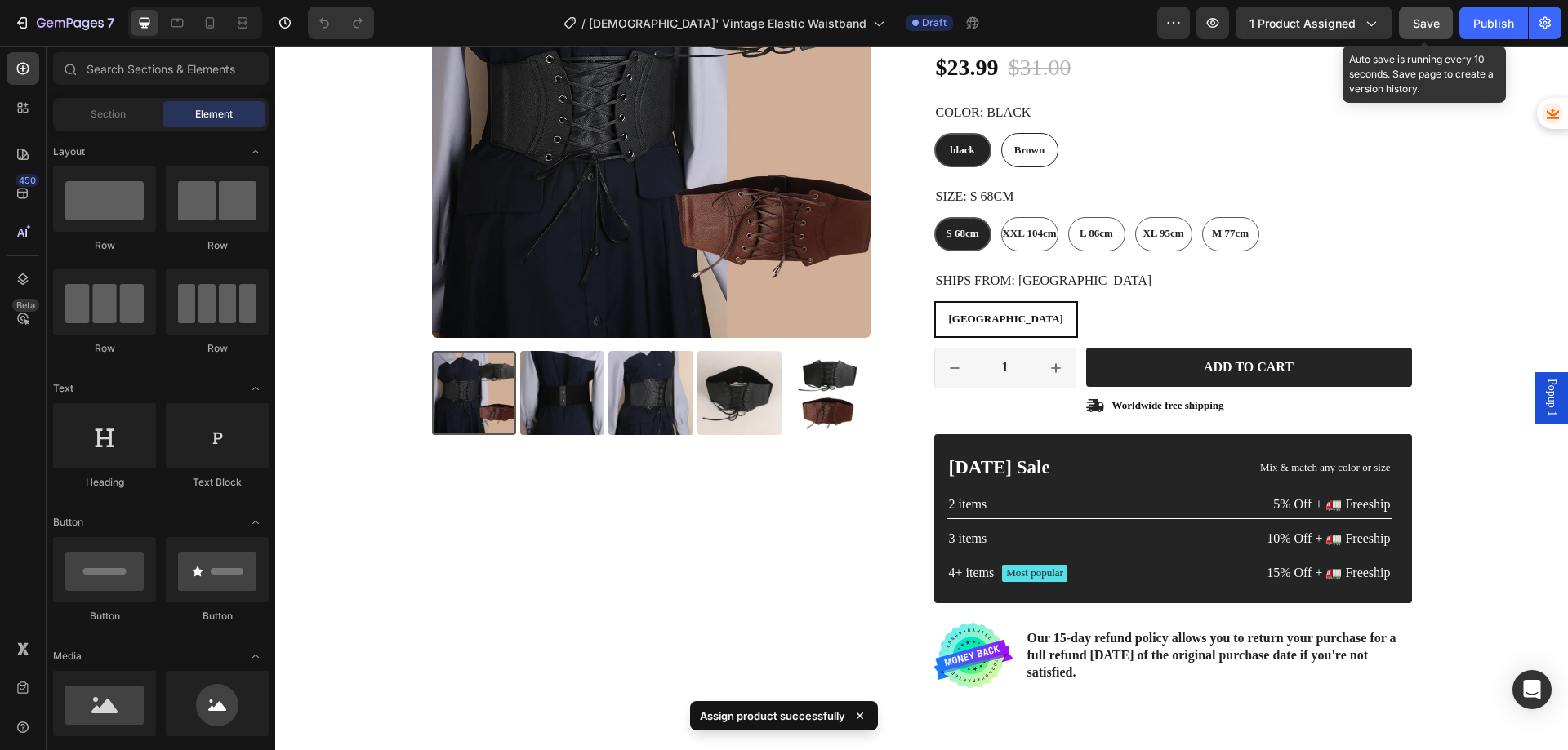
click at [1426, 30] on div "Save" at bounding box center [1426, 24] width 27 height 18
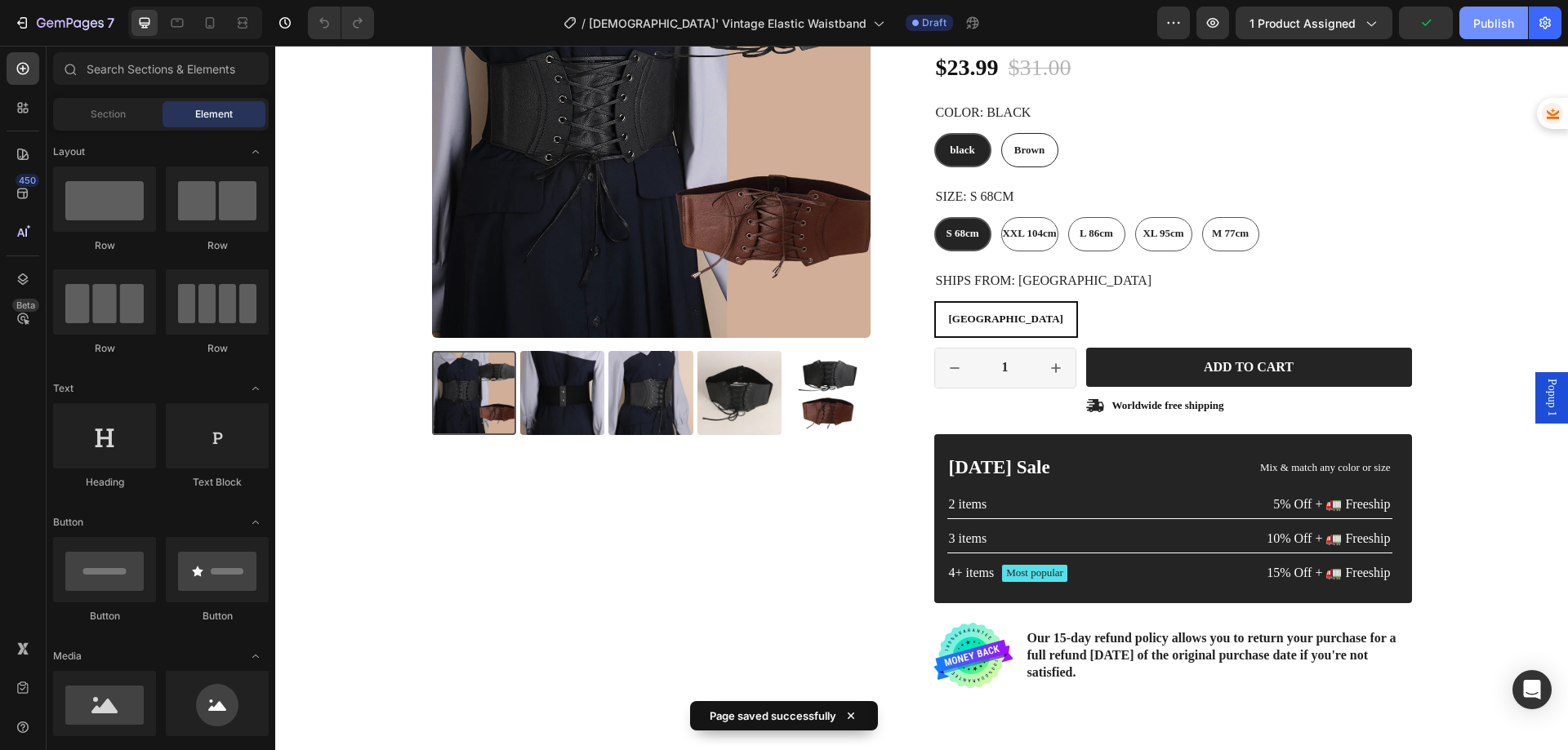
click at [1484, 22] on div "Publish" at bounding box center [1493, 24] width 40 height 18
click at [1484, 22] on button "Publish" at bounding box center [1494, 22] width 69 height 33
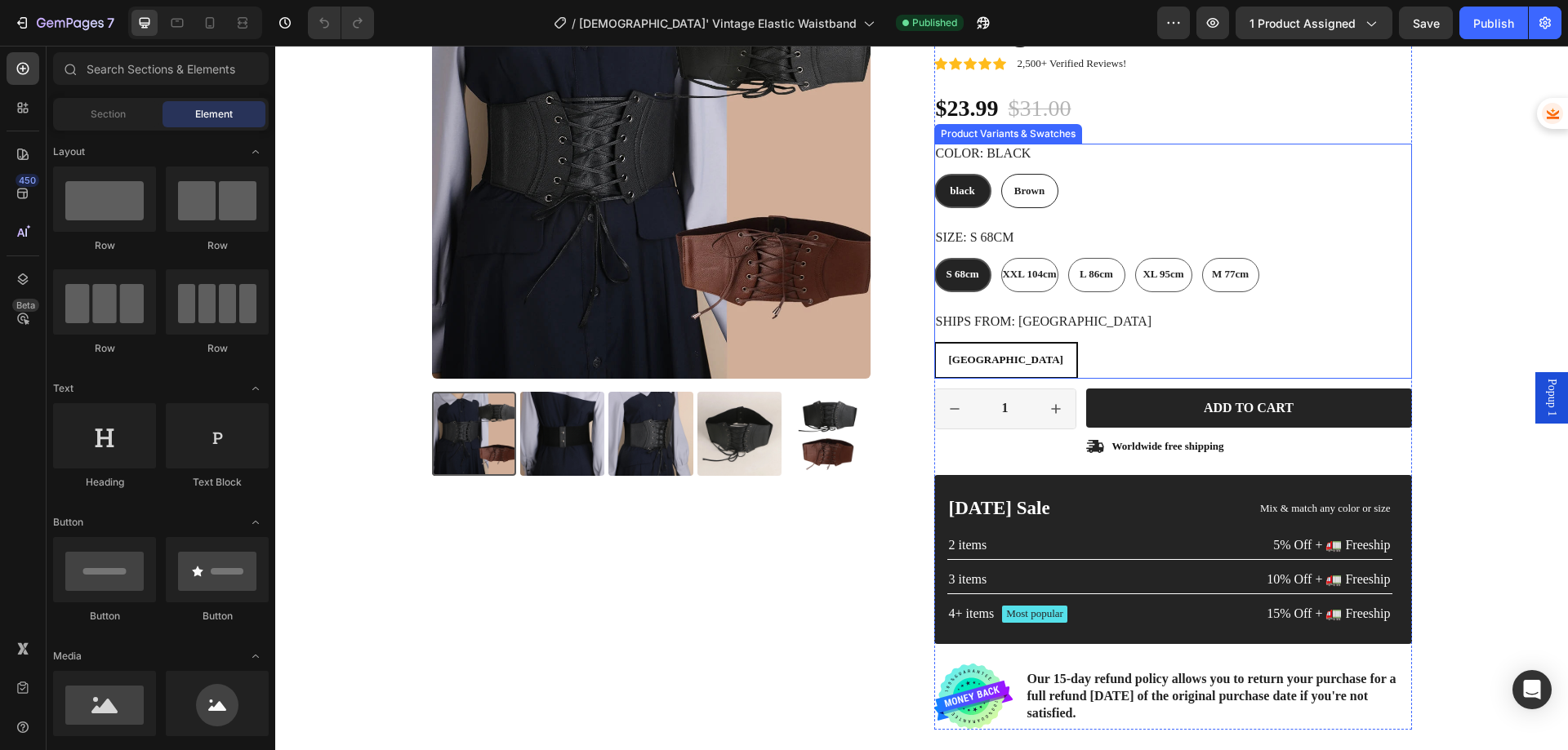
scroll to position [0, 0]
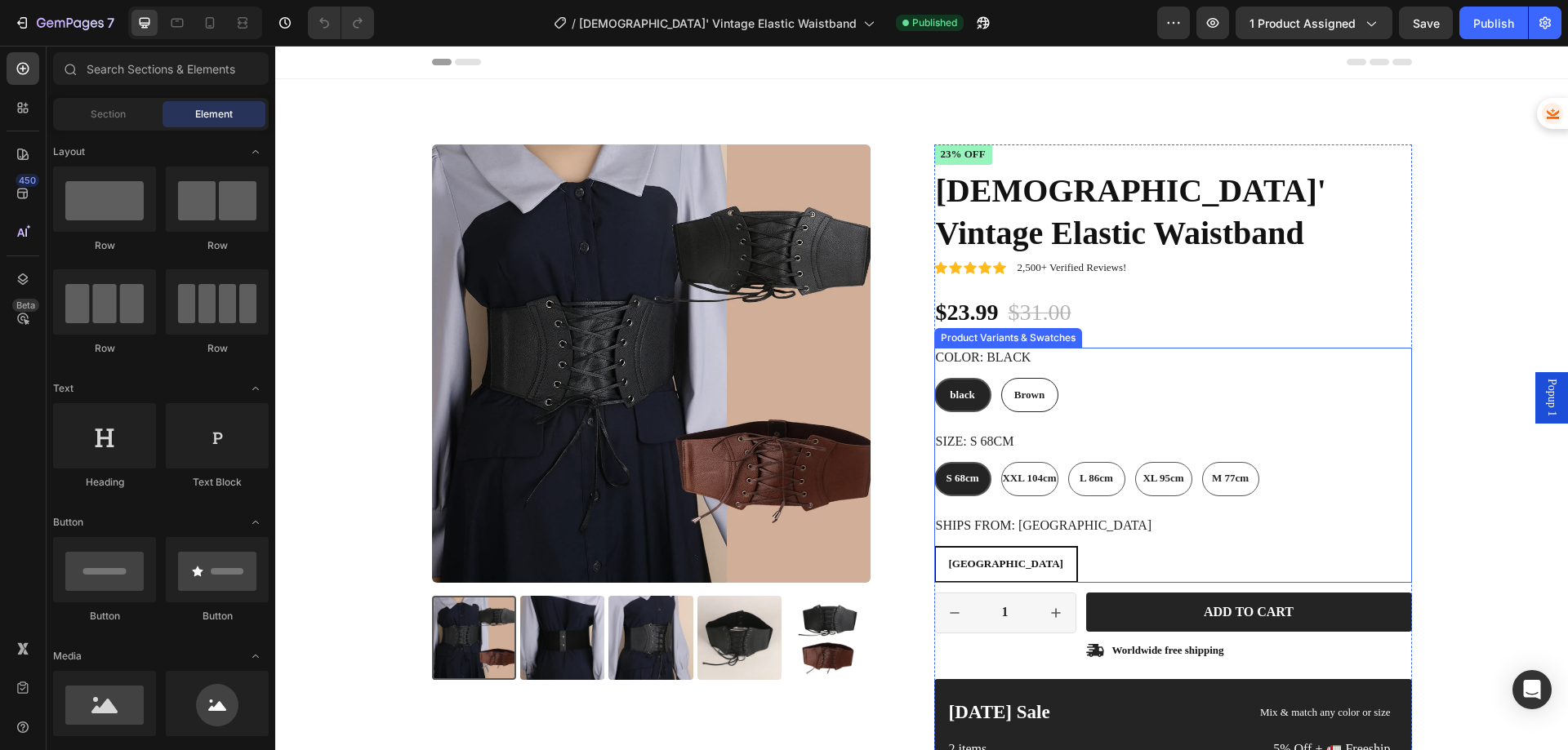
click at [995, 554] on div "CHINA CHINA CHINA" at bounding box center [1172, 564] width 478 height 37
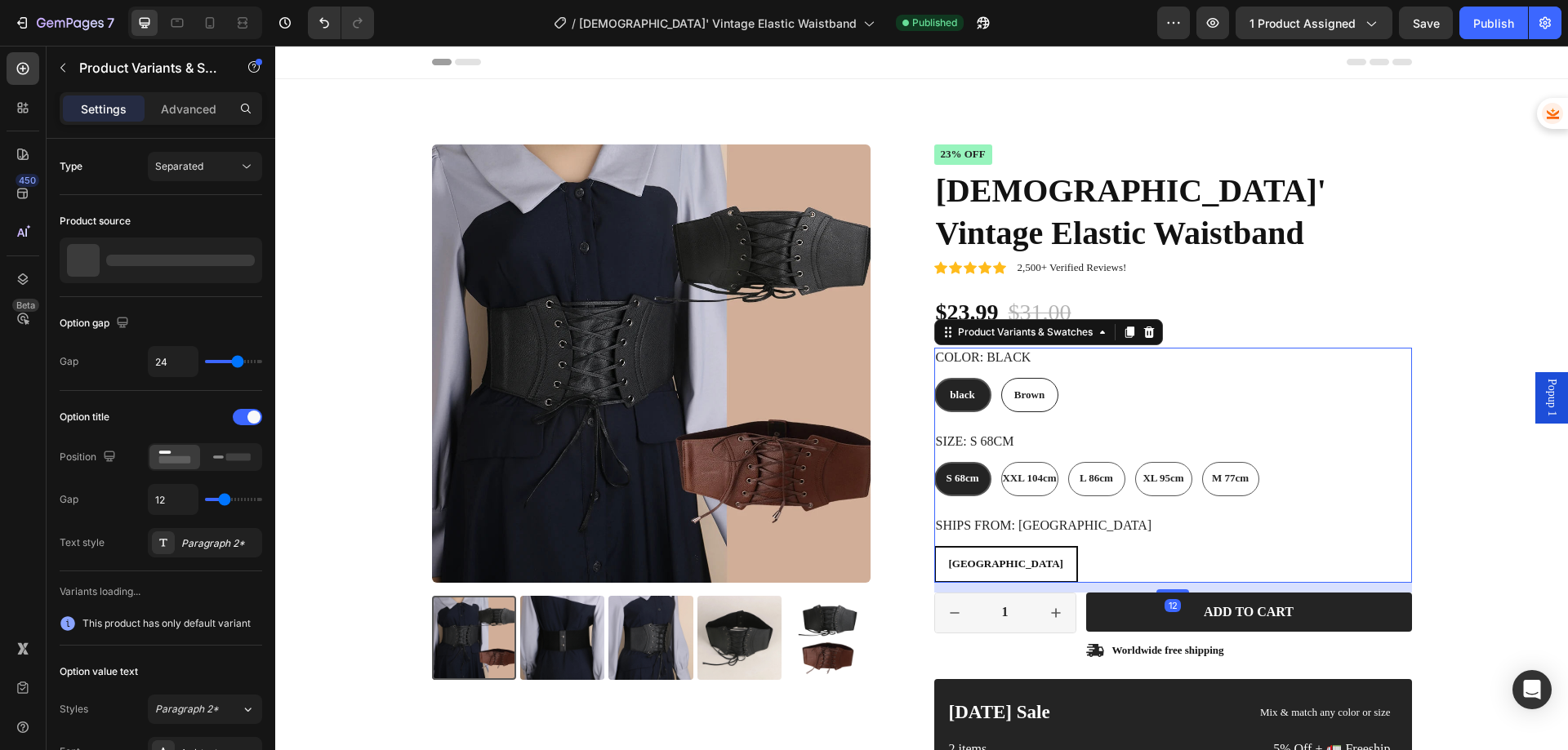
click at [981, 563] on div "CHINA" at bounding box center [1006, 564] width 141 height 27
click at [934, 546] on input "CHINA CHINA CHINA" at bounding box center [933, 545] width 1 height 1
radio input "true"
click at [981, 563] on div "CHINA" at bounding box center [1006, 564] width 141 height 27
click at [934, 546] on input "CHINA CHINA CHINA" at bounding box center [933, 545] width 1 height 1
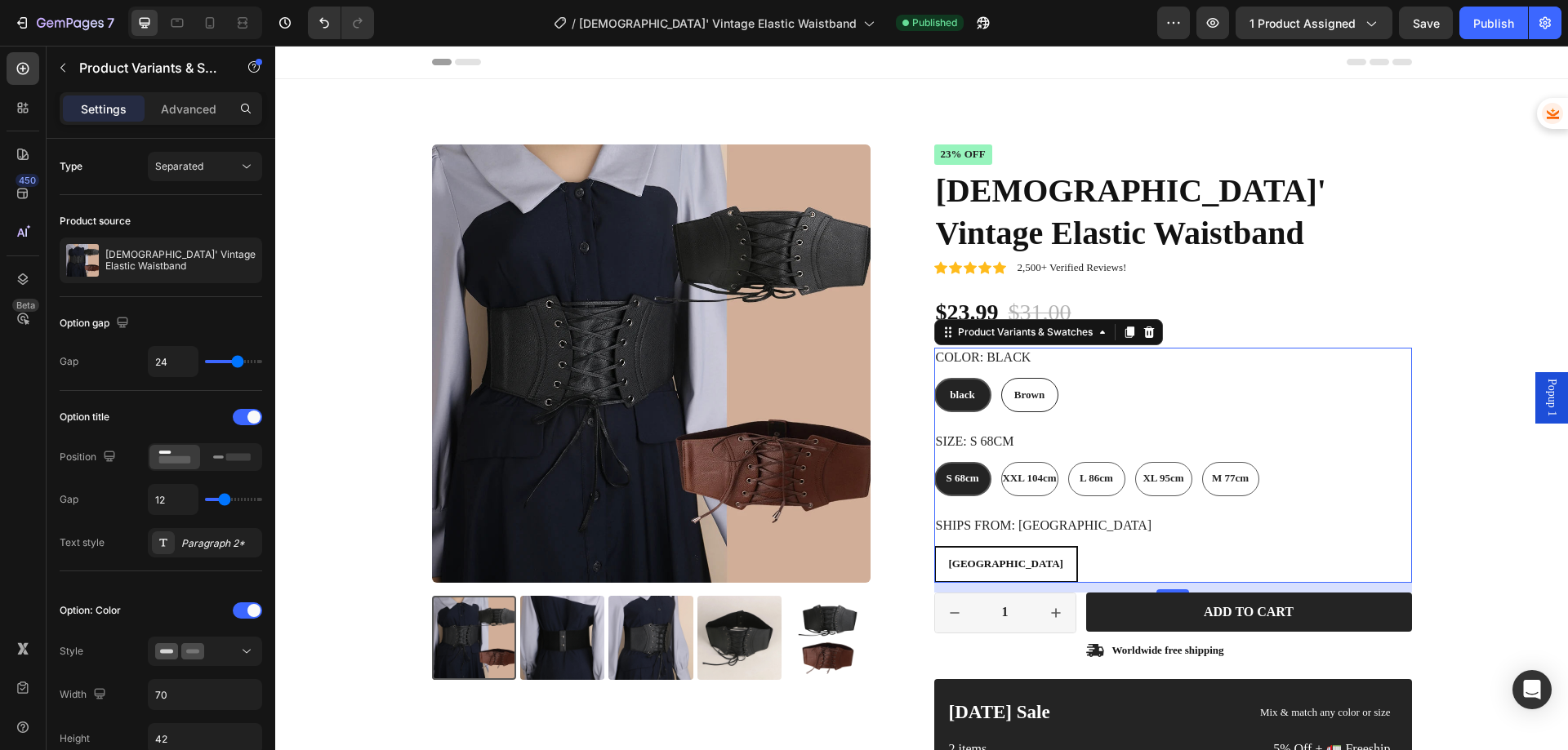
click at [1009, 526] on legend "Ships From: CHINA" at bounding box center [1044, 526] width 220 height 20
click at [1005, 559] on div "CHINA CHINA CHINA" at bounding box center [1172, 564] width 478 height 37
click at [1061, 556] on div "CHINA CHINA CHINA" at bounding box center [1172, 564] width 478 height 37
click at [1018, 523] on legend "Ships From: CHINA" at bounding box center [1044, 526] width 220 height 20
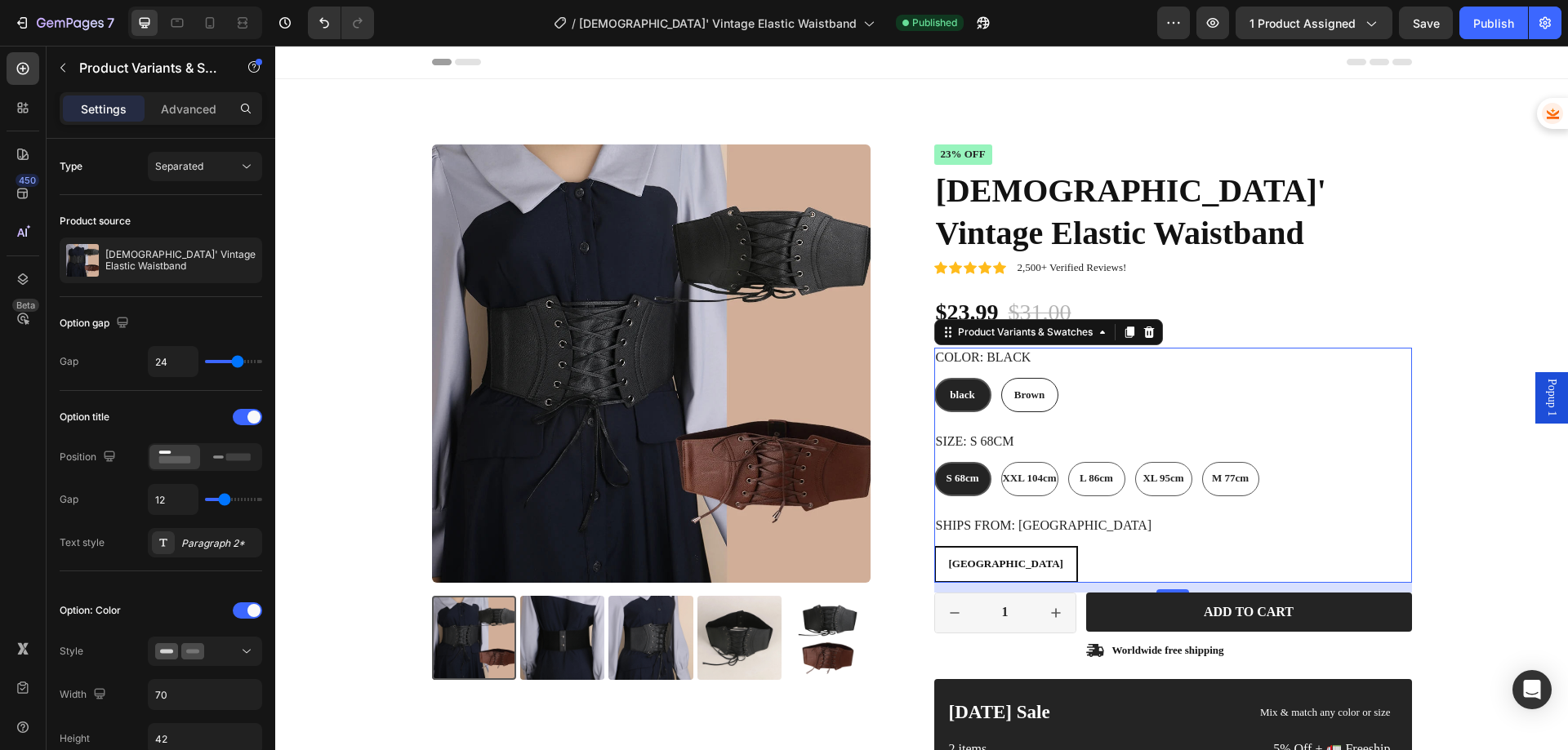
click at [1004, 554] on div "CHINA CHINA CHINA" at bounding box center [1172, 564] width 478 height 37
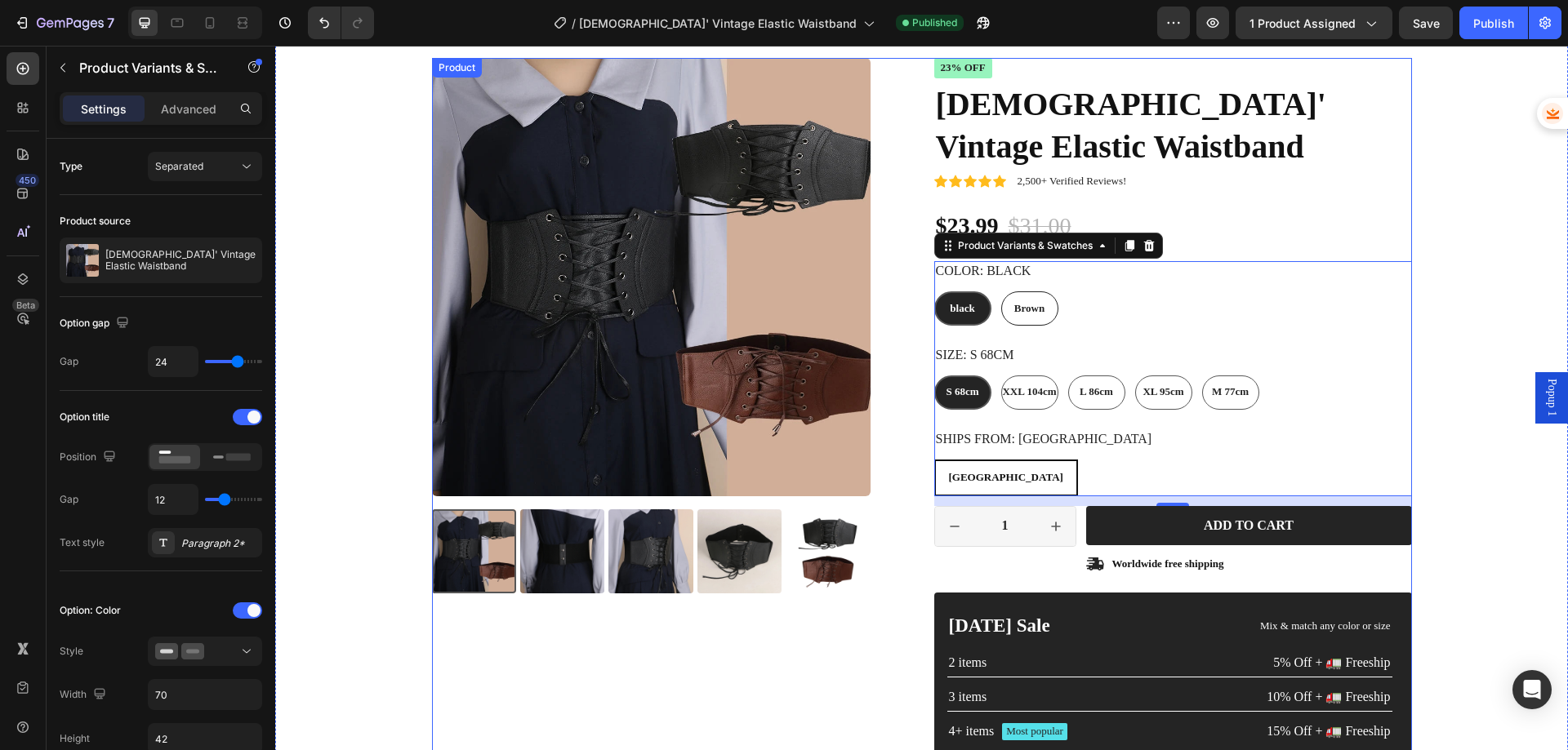
scroll to position [82, 0]
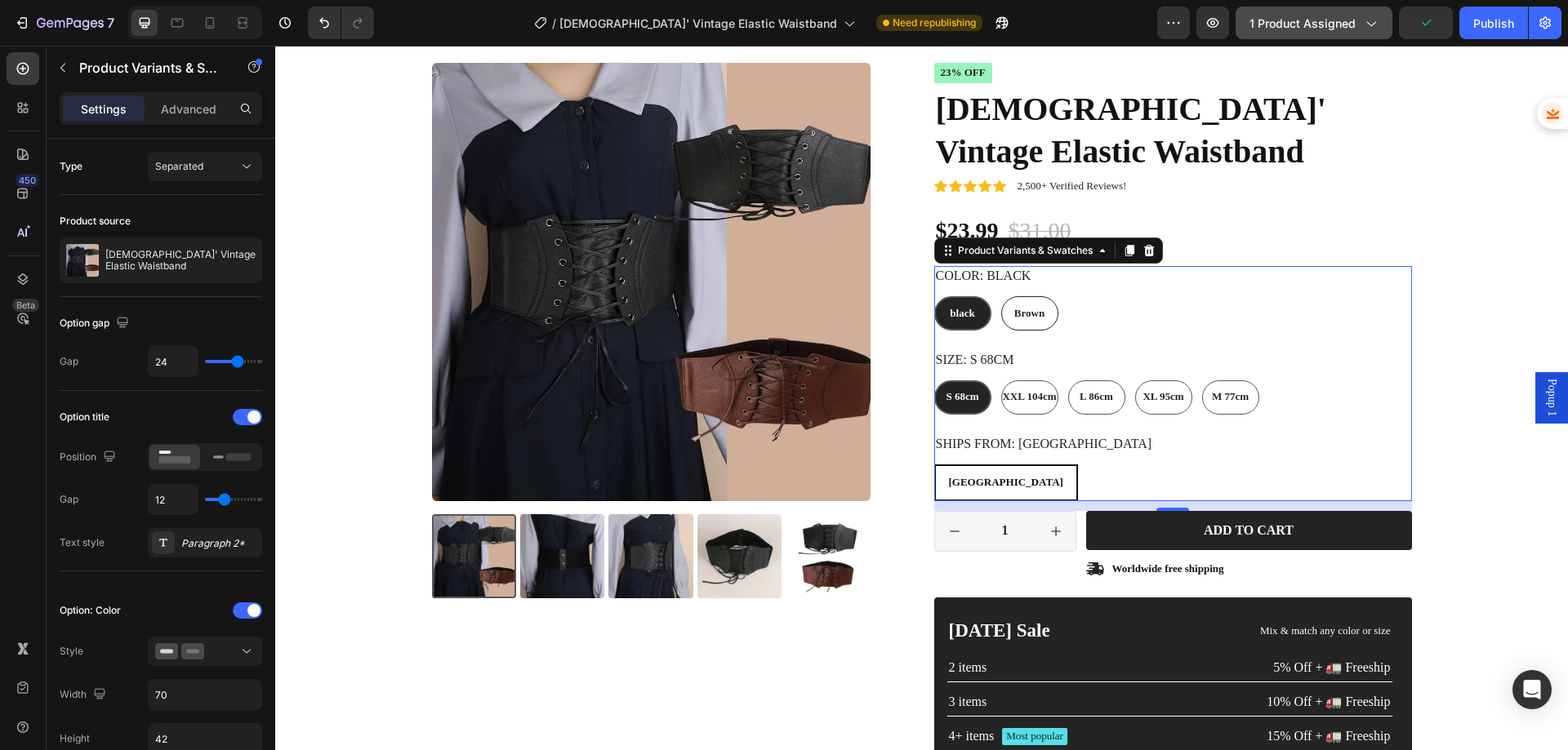
click at [1301, 24] on span "1 product assigned" at bounding box center [1302, 24] width 106 height 18
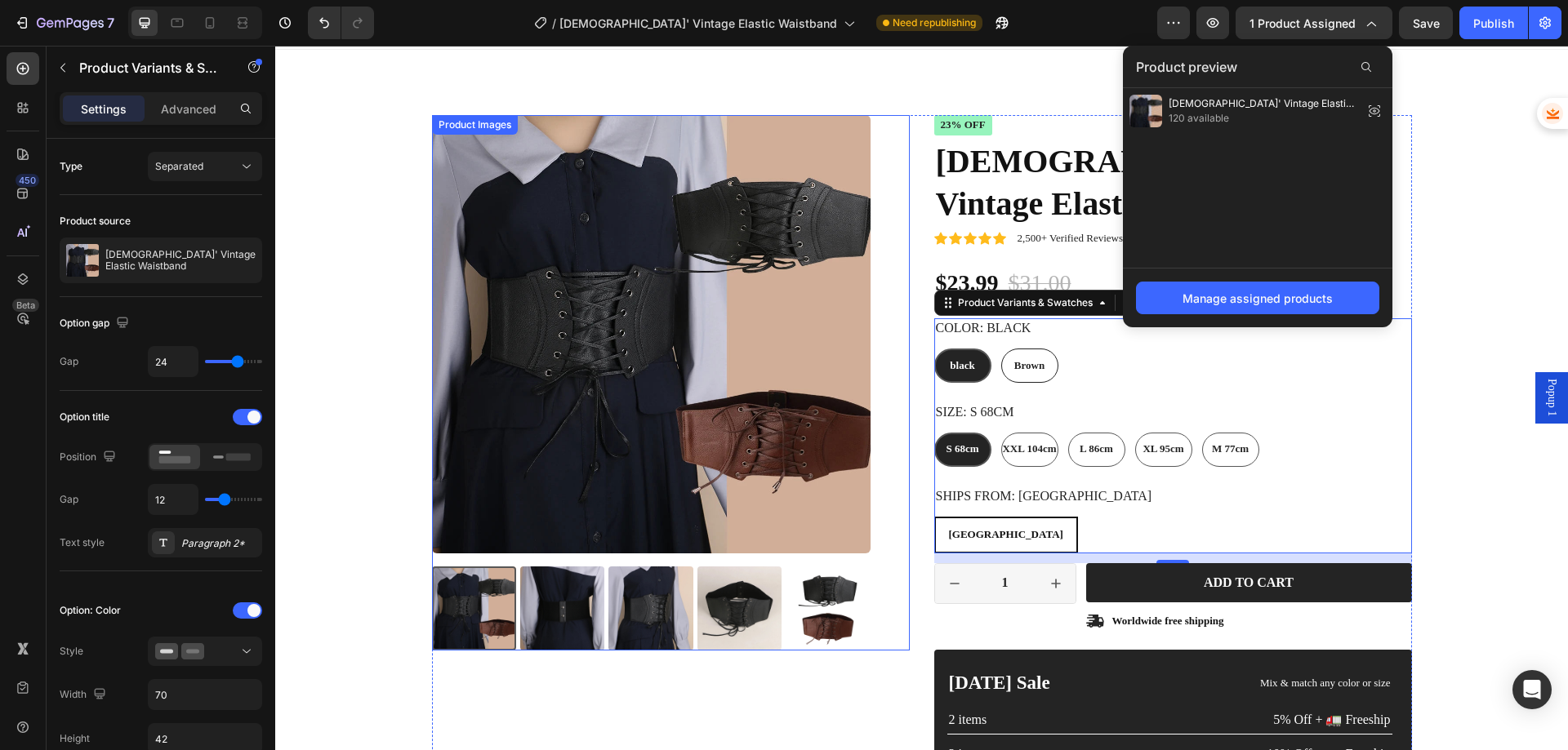
scroll to position [0, 0]
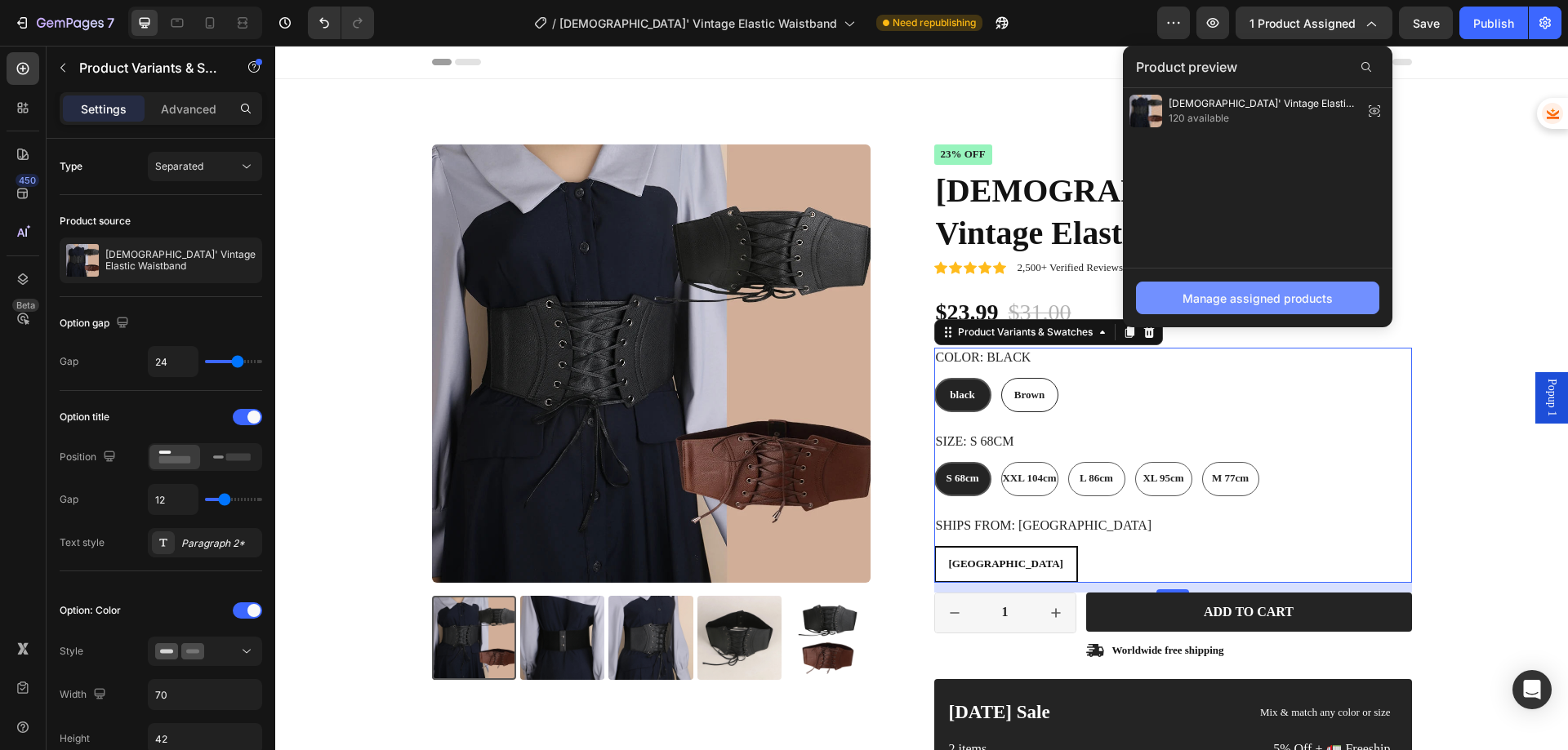
click at [1209, 291] on div "Manage assigned products" at bounding box center [1258, 299] width 150 height 18
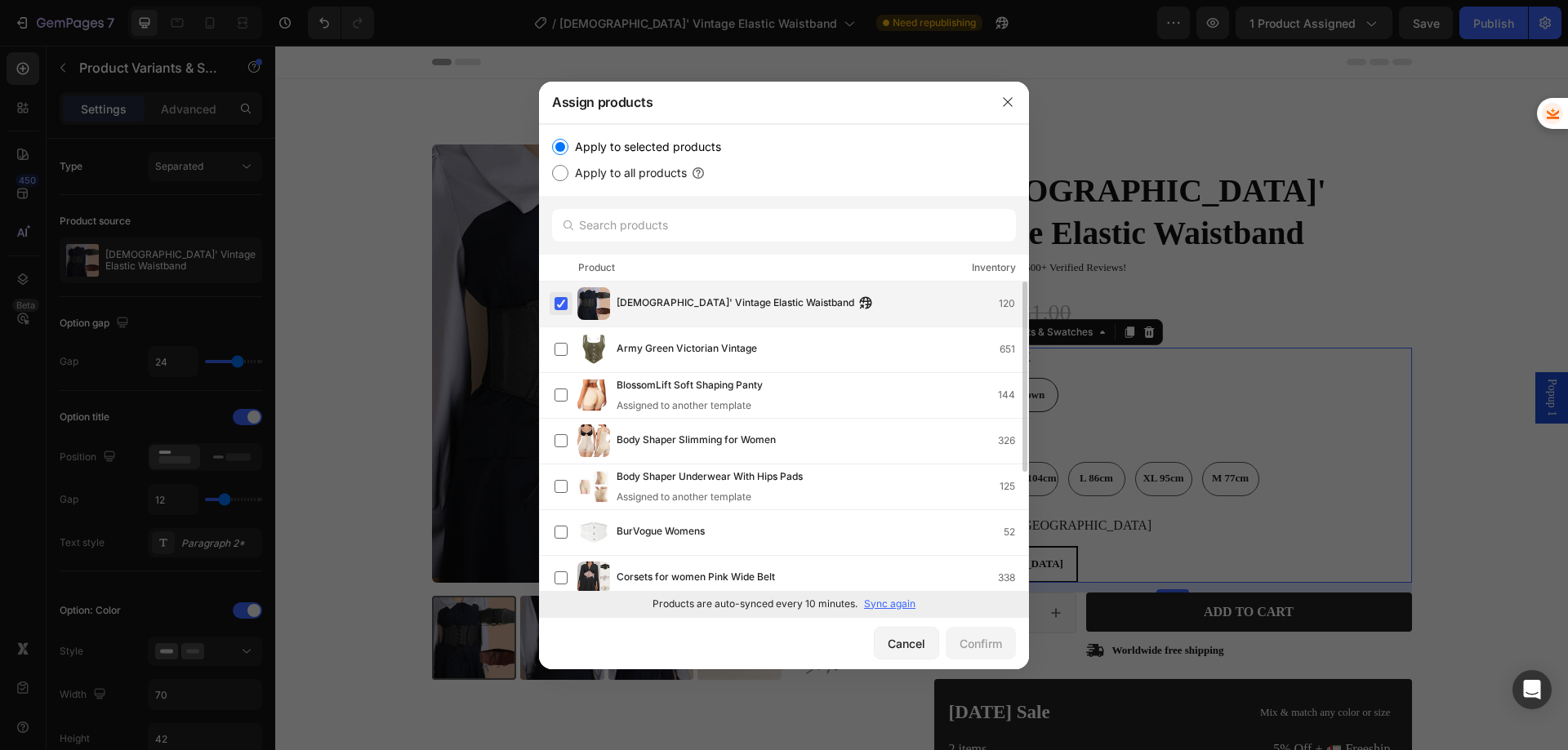
click at [559, 306] on label at bounding box center [561, 303] width 13 height 13
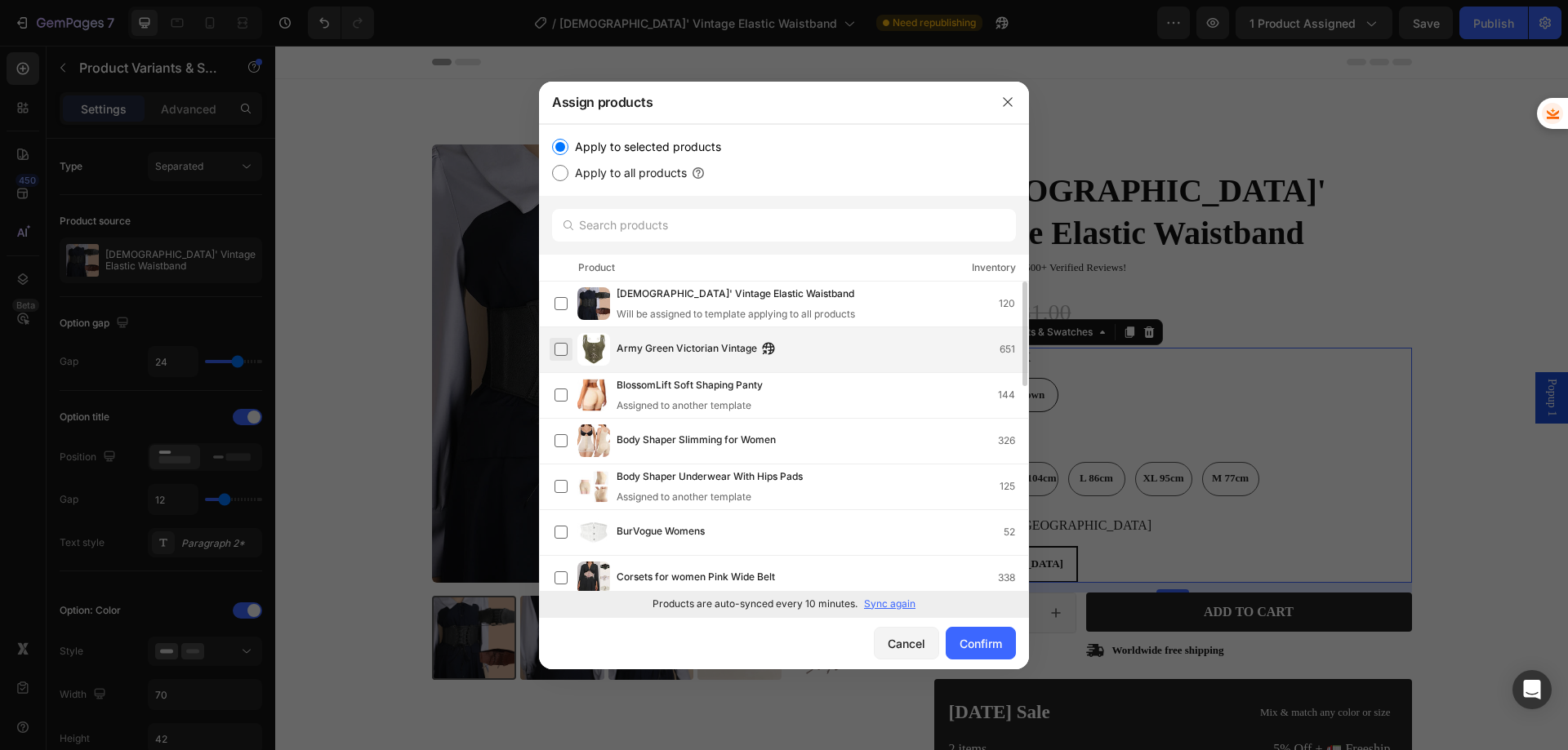
click at [559, 352] on label at bounding box center [561, 349] width 13 height 13
click at [980, 642] on div "Confirm" at bounding box center [981, 644] width 42 height 18
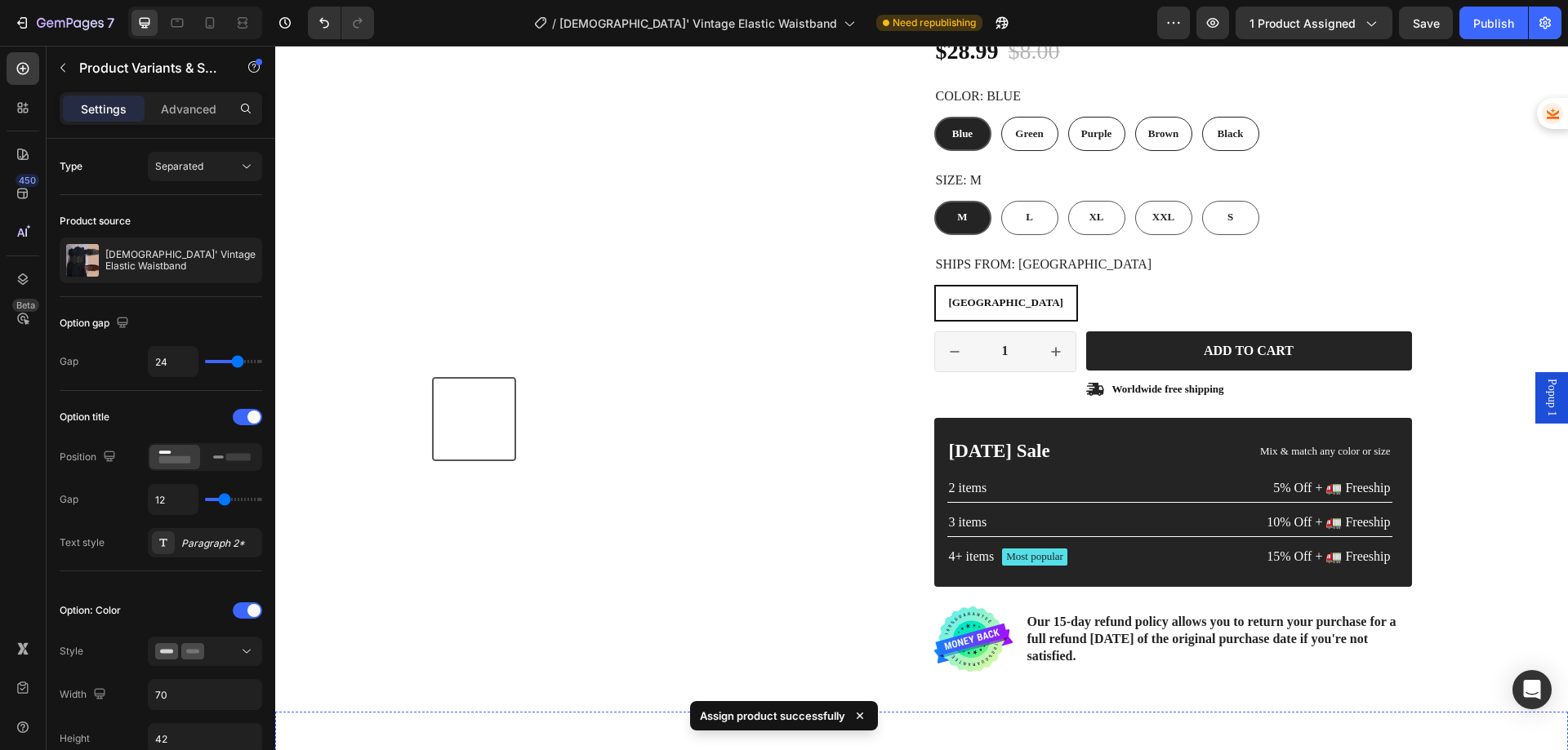
scroll to position [186, 0]
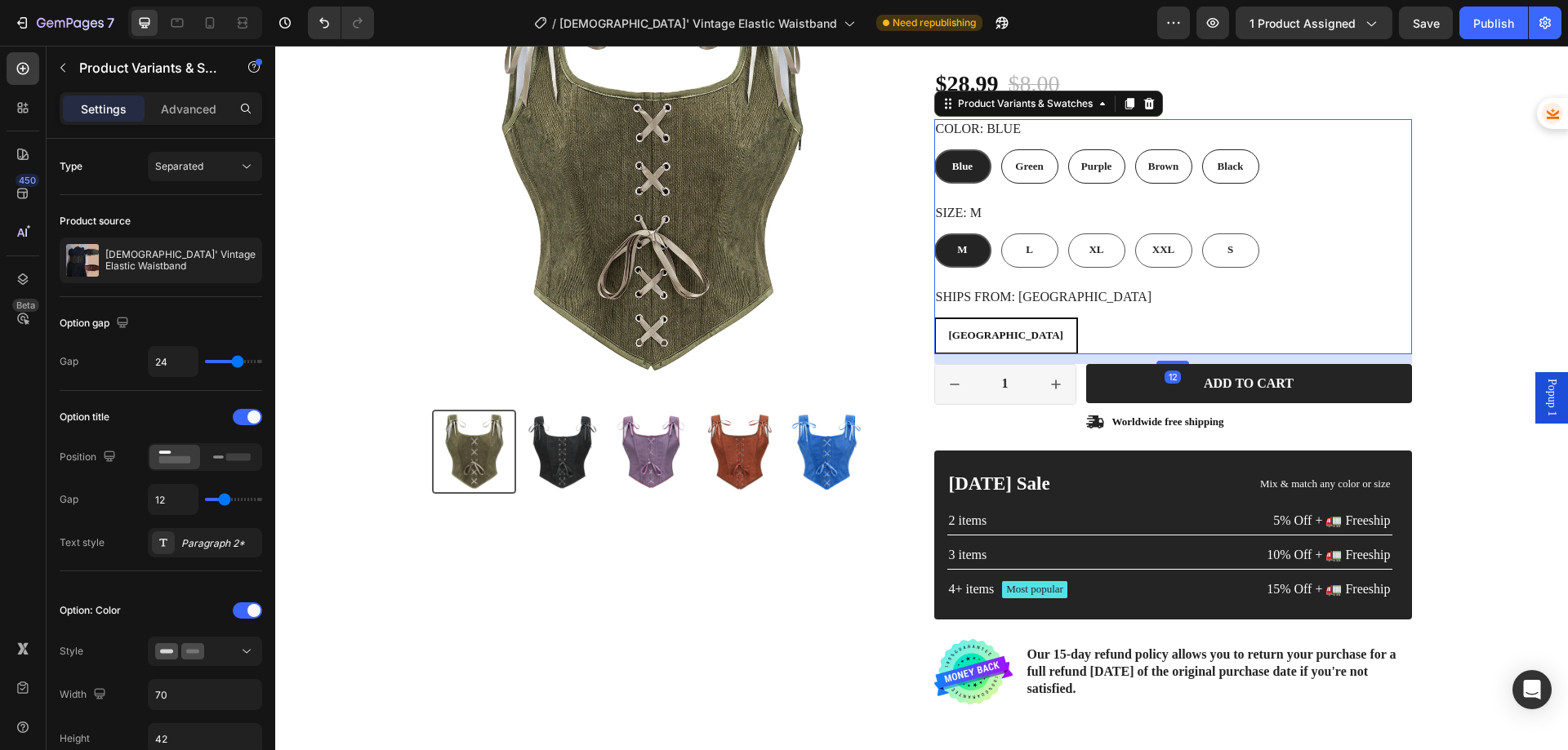
click at [996, 295] on legend "Ships From: CHINA" at bounding box center [1044, 297] width 220 height 20
click at [1020, 335] on div "CHINA CHINA CHINA" at bounding box center [1172, 336] width 478 height 37
click at [954, 339] on span "CHINA" at bounding box center [1006, 335] width 114 height 12
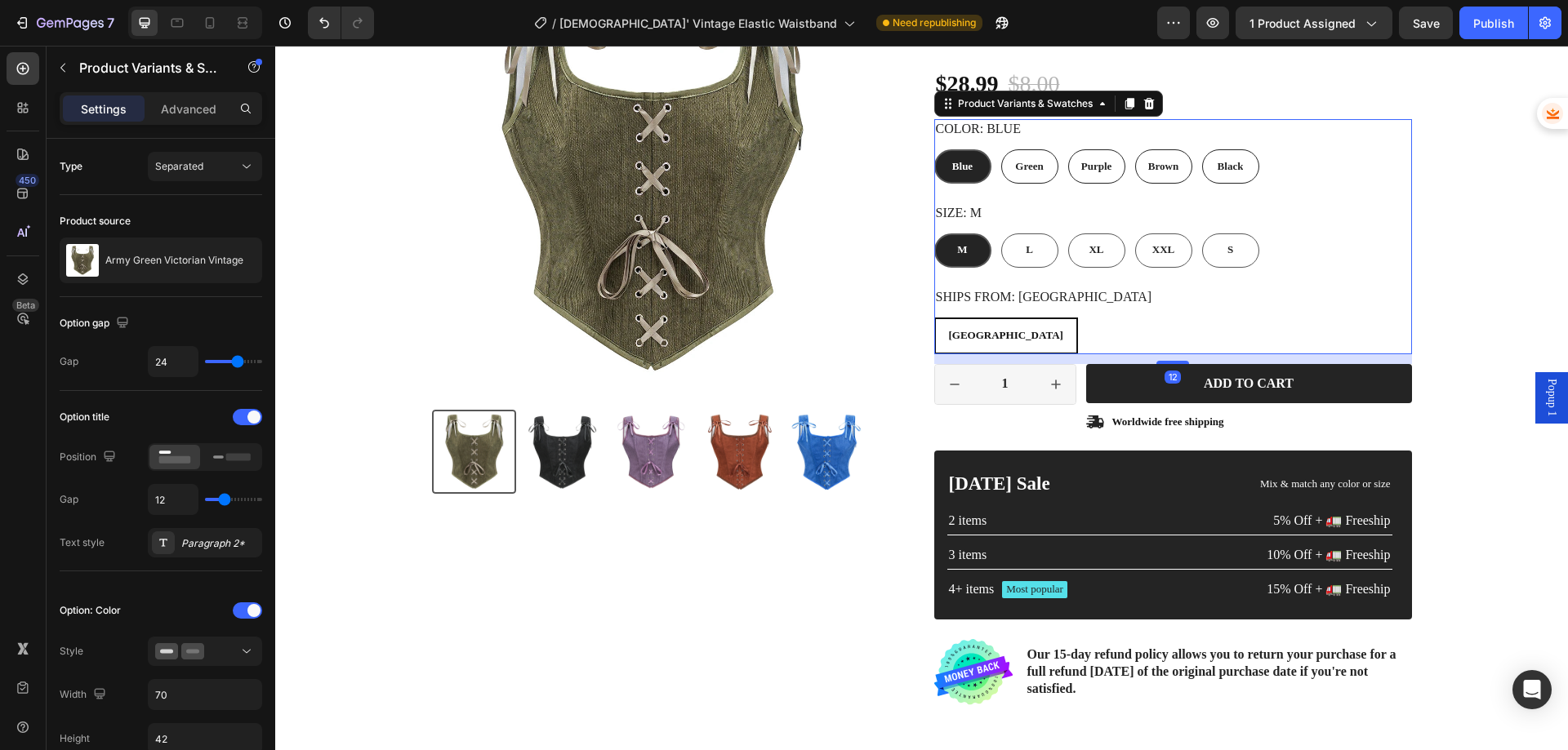
click at [934, 317] on input "CHINA CHINA CHINA" at bounding box center [933, 317] width 1 height 1
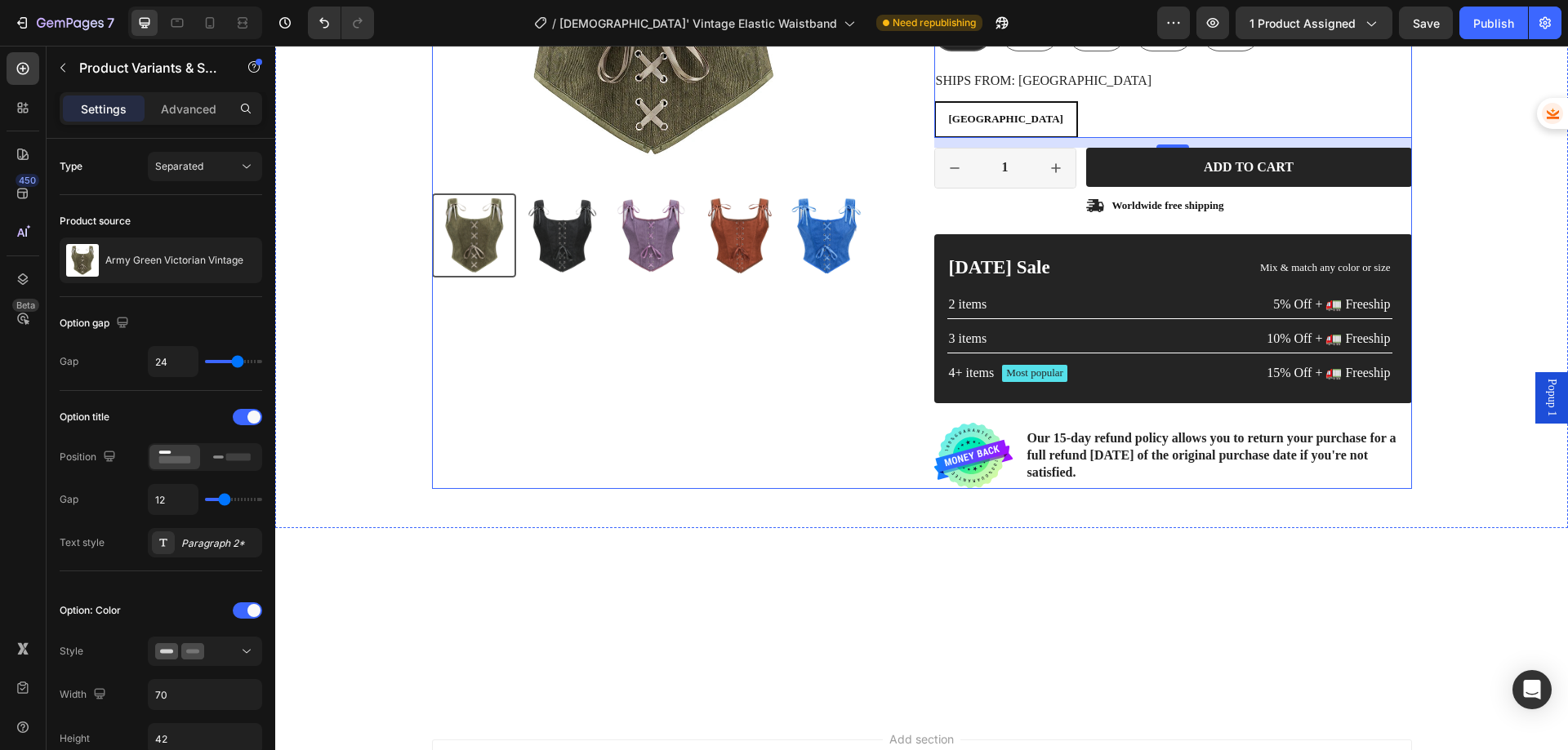
scroll to position [164, 0]
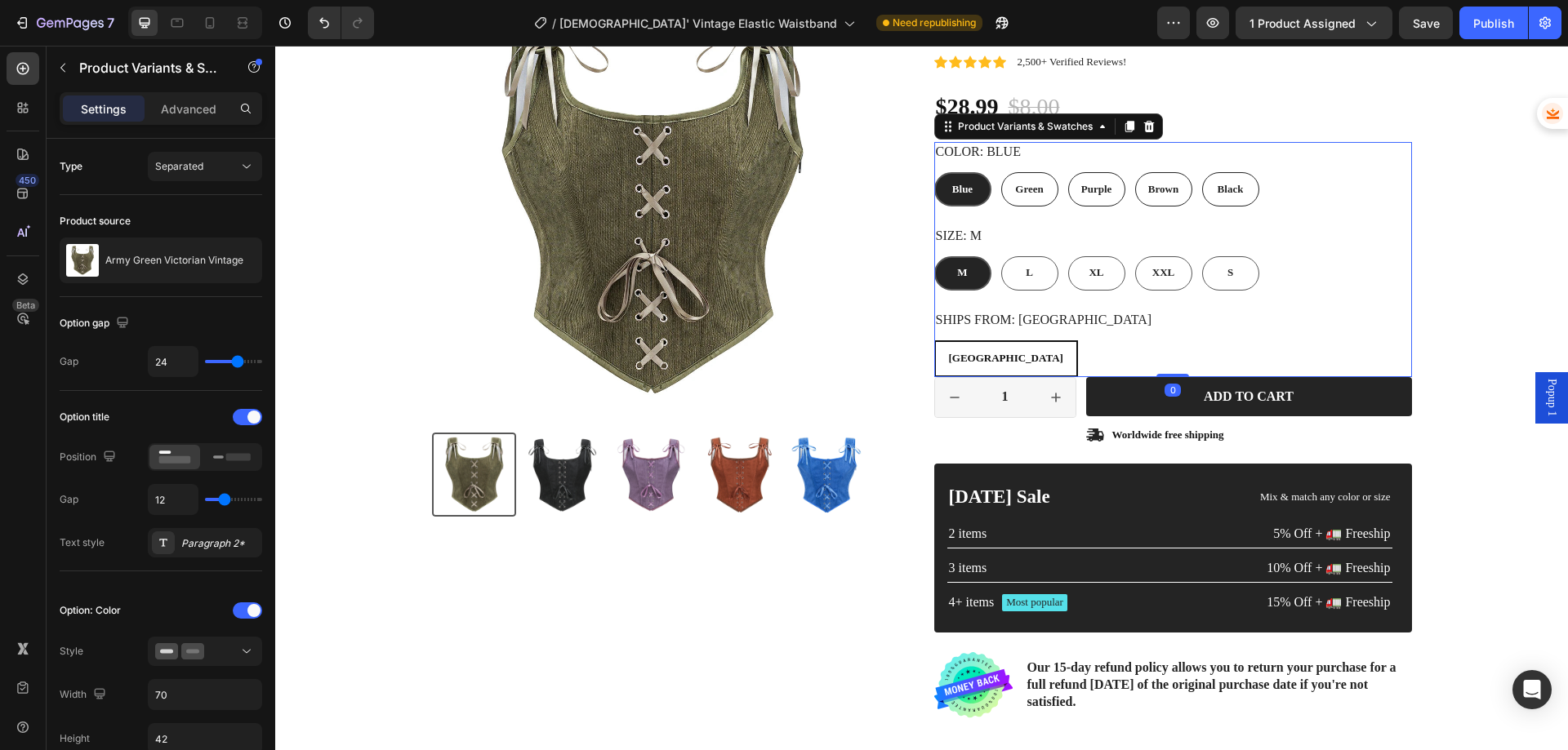
drag, startPoint x: 1164, startPoint y: 384, endPoint x: 1163, endPoint y: 350, distance: 34.0
click at [1163, 350] on div "Color: Blue Blue Blue Blue Green Green Green Purple Purple Purple Brown Brown B…" at bounding box center [1172, 259] width 478 height 235
click at [1163, 350] on div "CHINA CHINA CHINA" at bounding box center [1172, 359] width 478 height 37
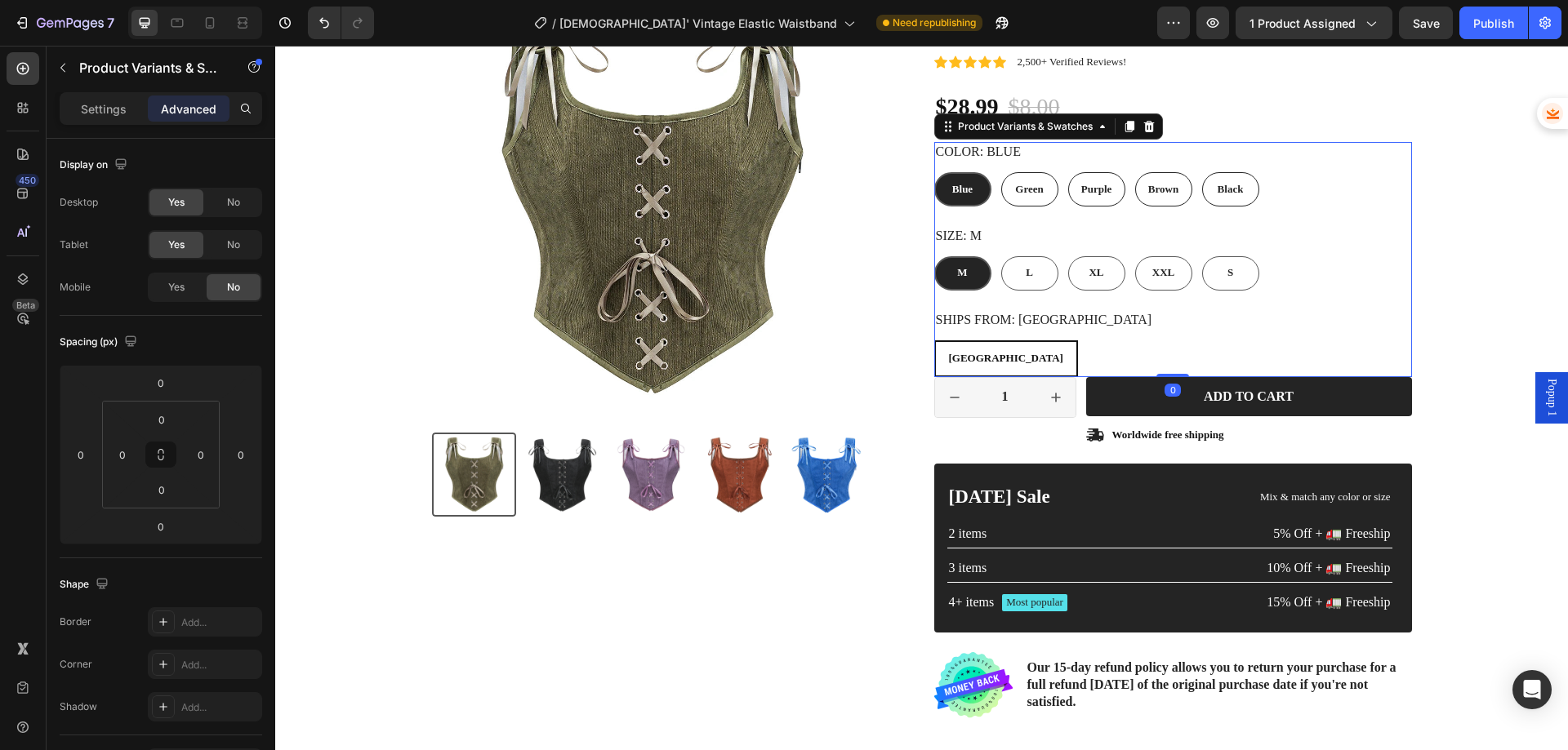
click at [957, 354] on span "CHINA" at bounding box center [1006, 358] width 114 height 12
click at [934, 340] on input "CHINA CHINA CHINA" at bounding box center [933, 339] width 1 height 1
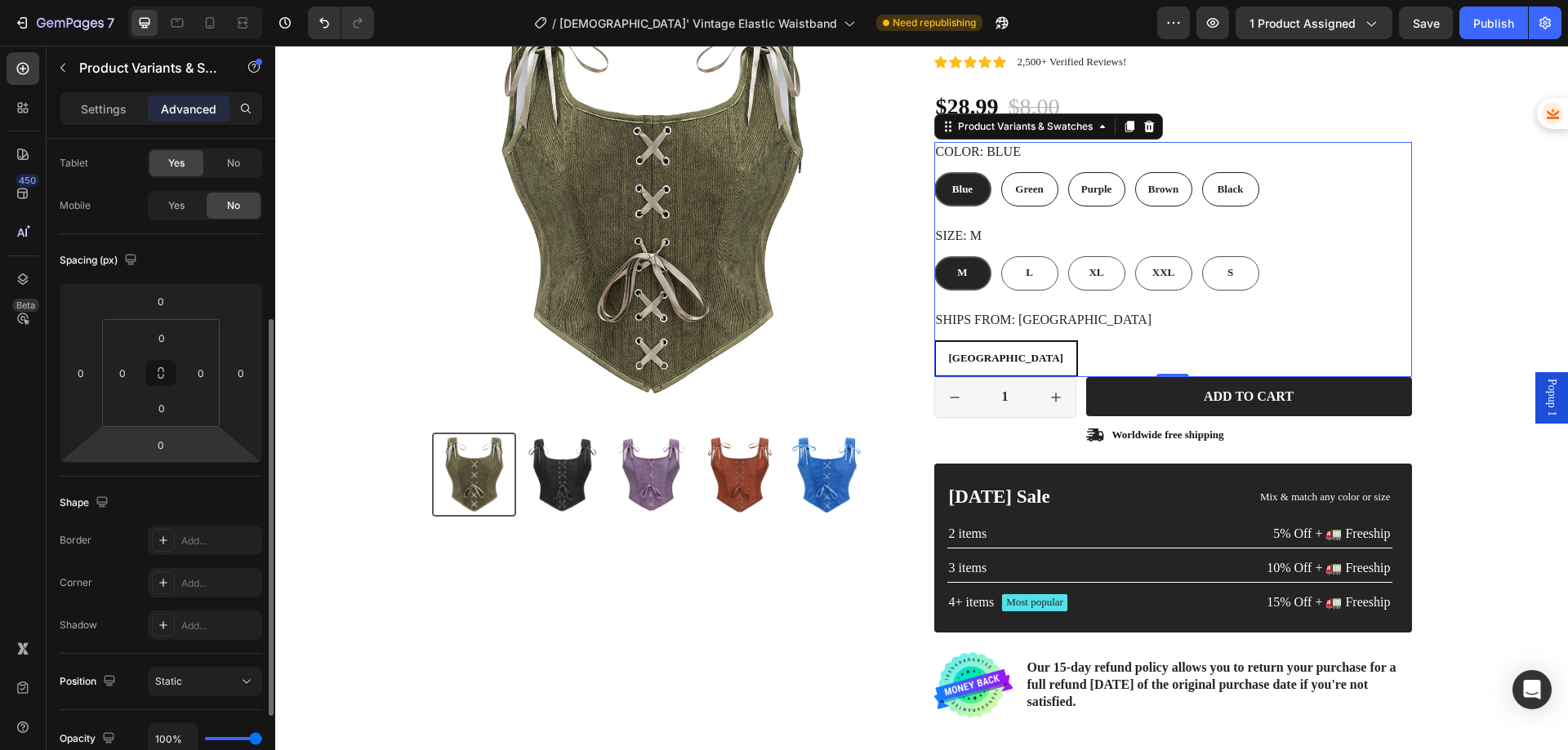
scroll to position [0, 0]
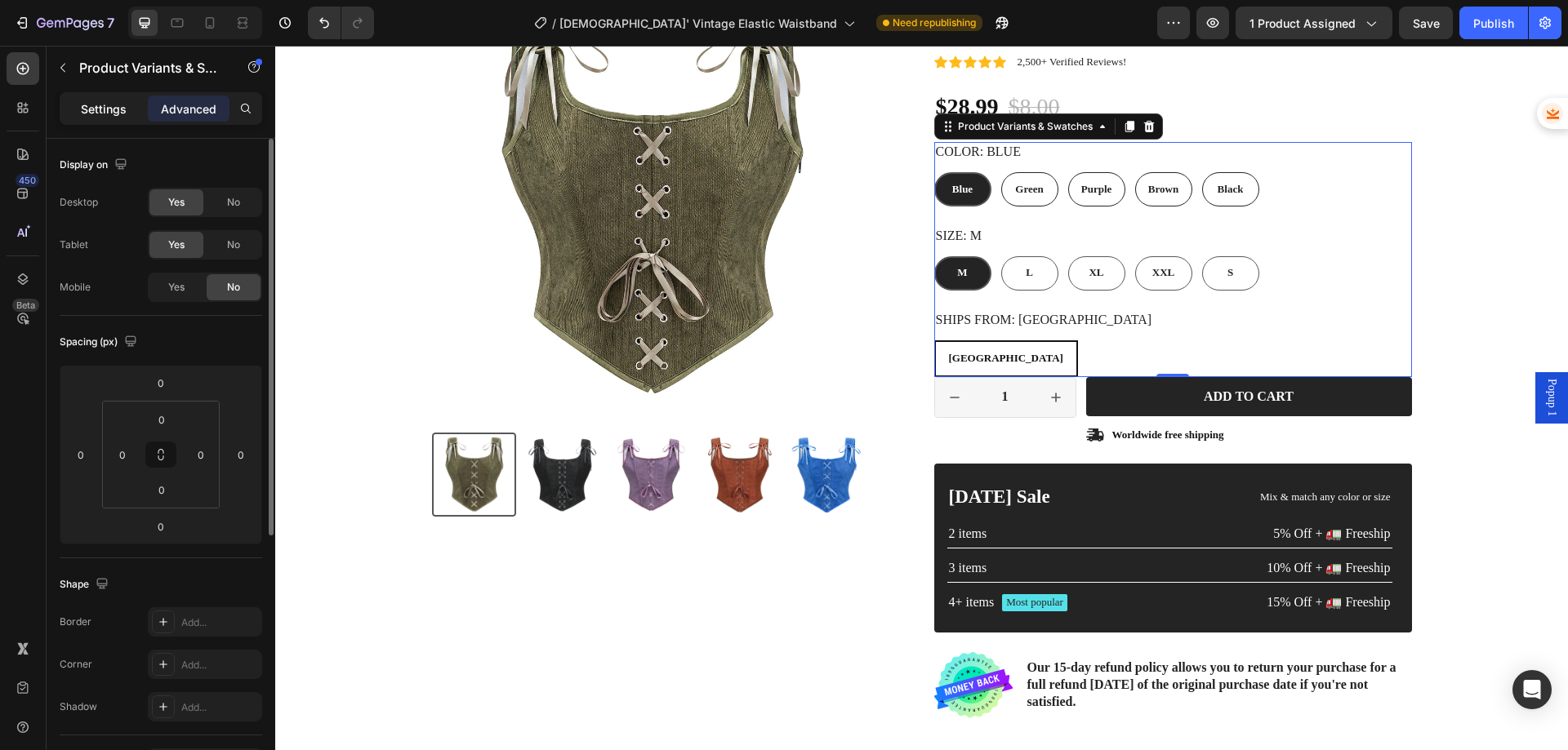
click at [113, 106] on p "Settings" at bounding box center [104, 109] width 46 height 18
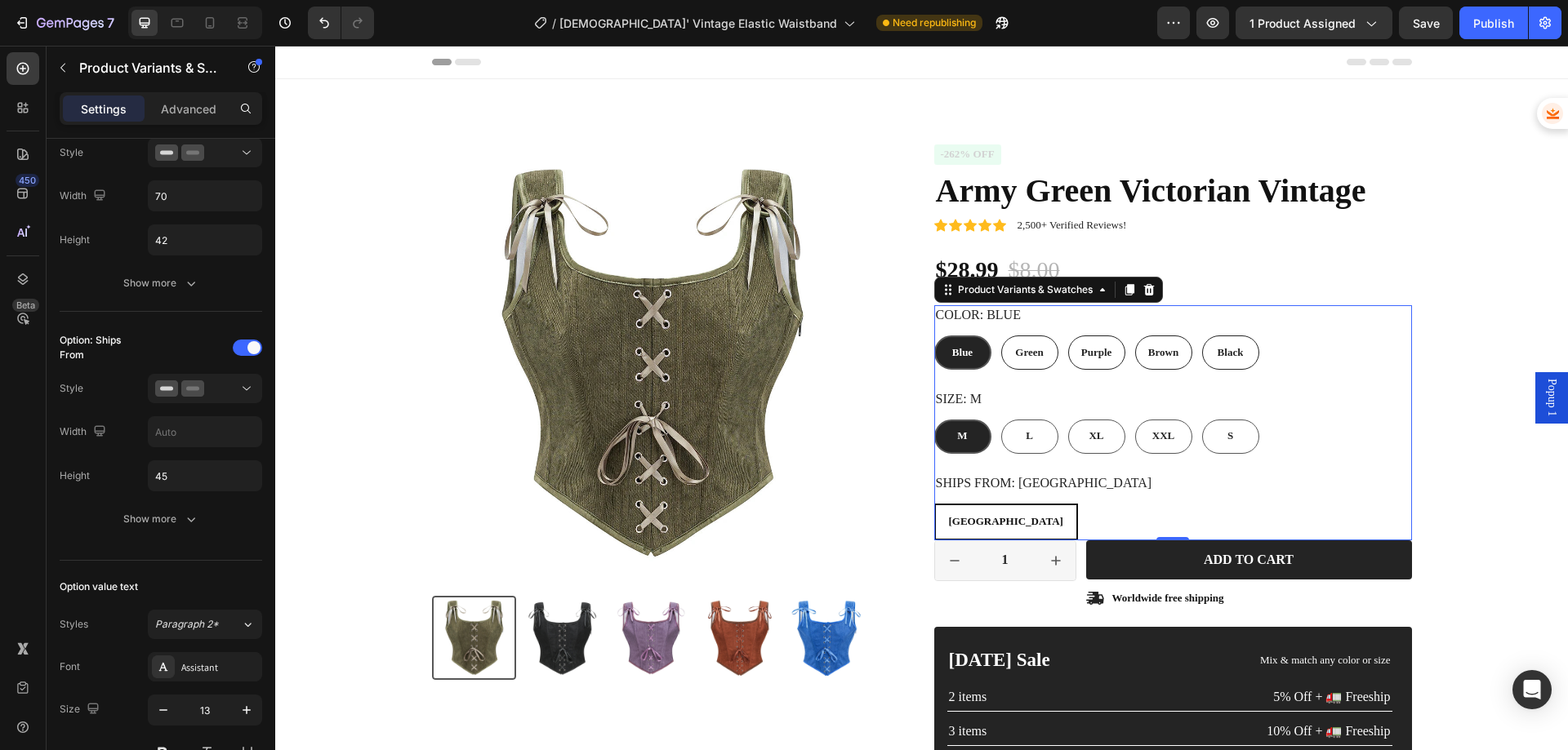
click at [973, 521] on span "CHINA" at bounding box center [1006, 521] width 114 height 12
click at [934, 504] on input "CHINA CHINA CHINA" at bounding box center [933, 503] width 1 height 1
radio input "true"
click at [973, 521] on span "CHINA" at bounding box center [1006, 521] width 114 height 12
click at [934, 504] on input "CHINA CHINA CHINA" at bounding box center [933, 503] width 1 height 1
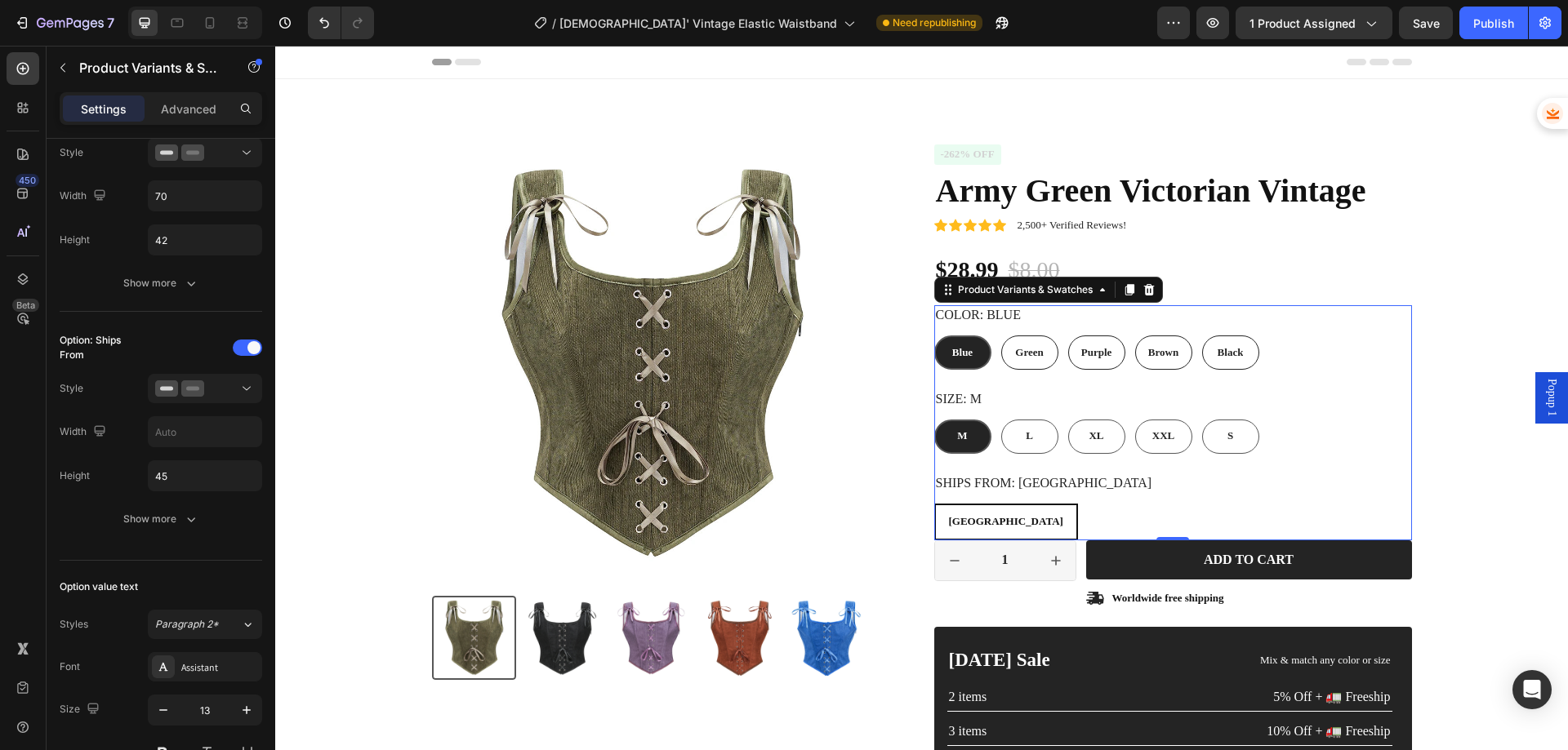
click at [965, 516] on span "CHINA" at bounding box center [1006, 521] width 114 height 12
click at [934, 504] on input "CHINA CHINA CHINA" at bounding box center [933, 503] width 1 height 1
click at [965, 515] on span "CHINA" at bounding box center [1006, 521] width 114 height 12
click at [934, 504] on input "CHINA CHINA CHINA" at bounding box center [933, 503] width 1 height 1
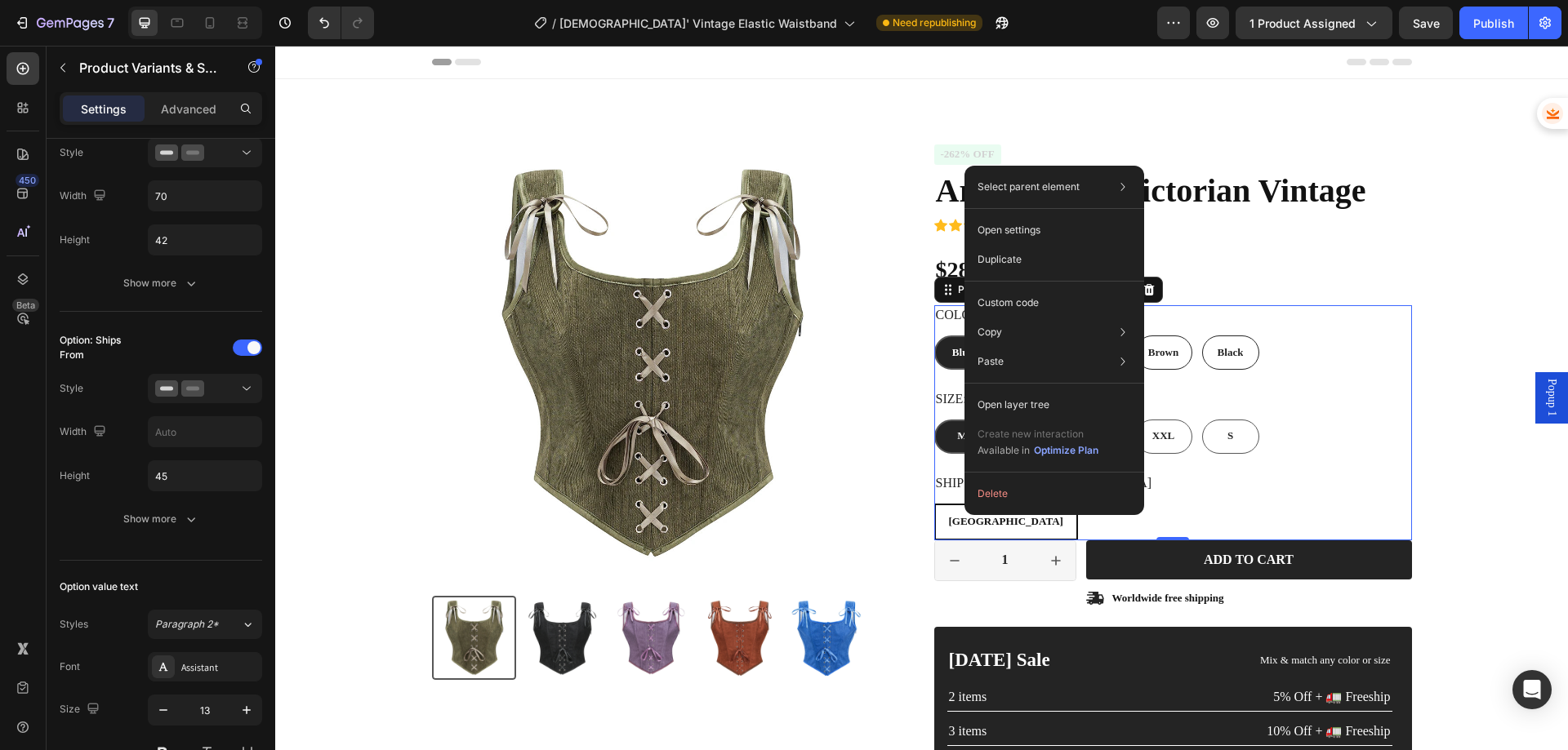
click at [1292, 464] on div "Color: Blue Blue Blue Blue Green Green Green Purple Purple Purple Brown Brown B…" at bounding box center [1172, 422] width 478 height 235
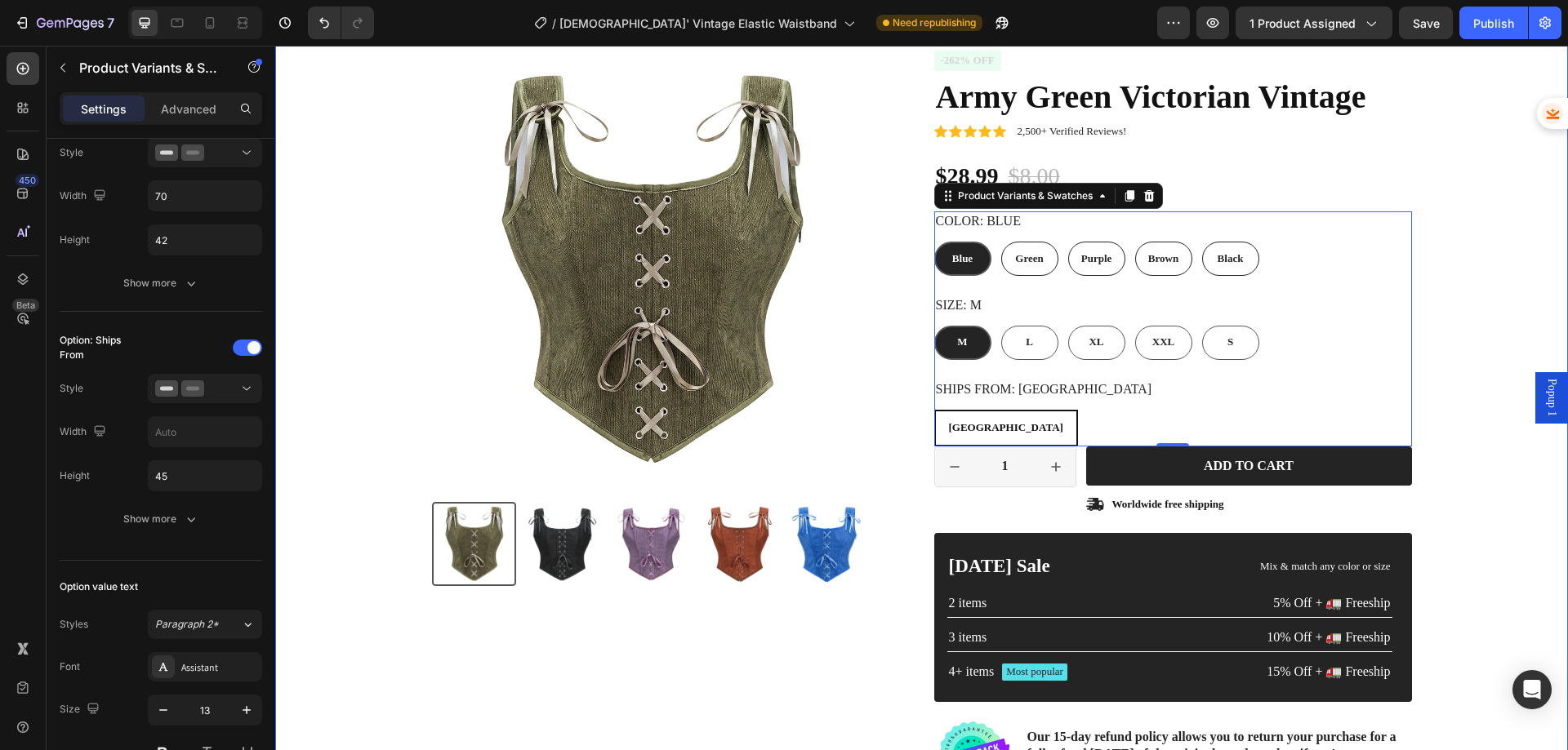
scroll to position [82, 0]
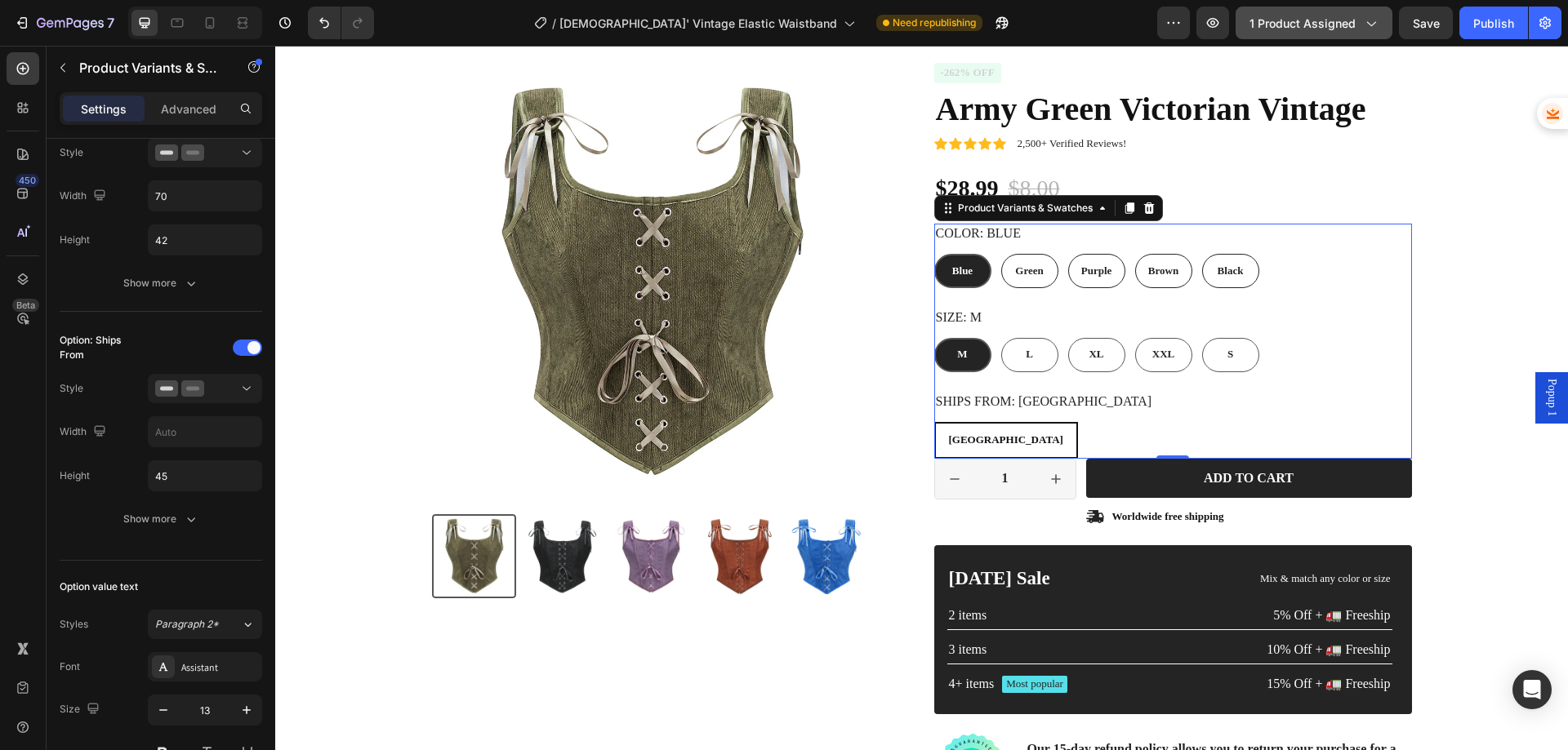
click at [1323, 24] on span "1 product assigned" at bounding box center [1302, 24] width 106 height 18
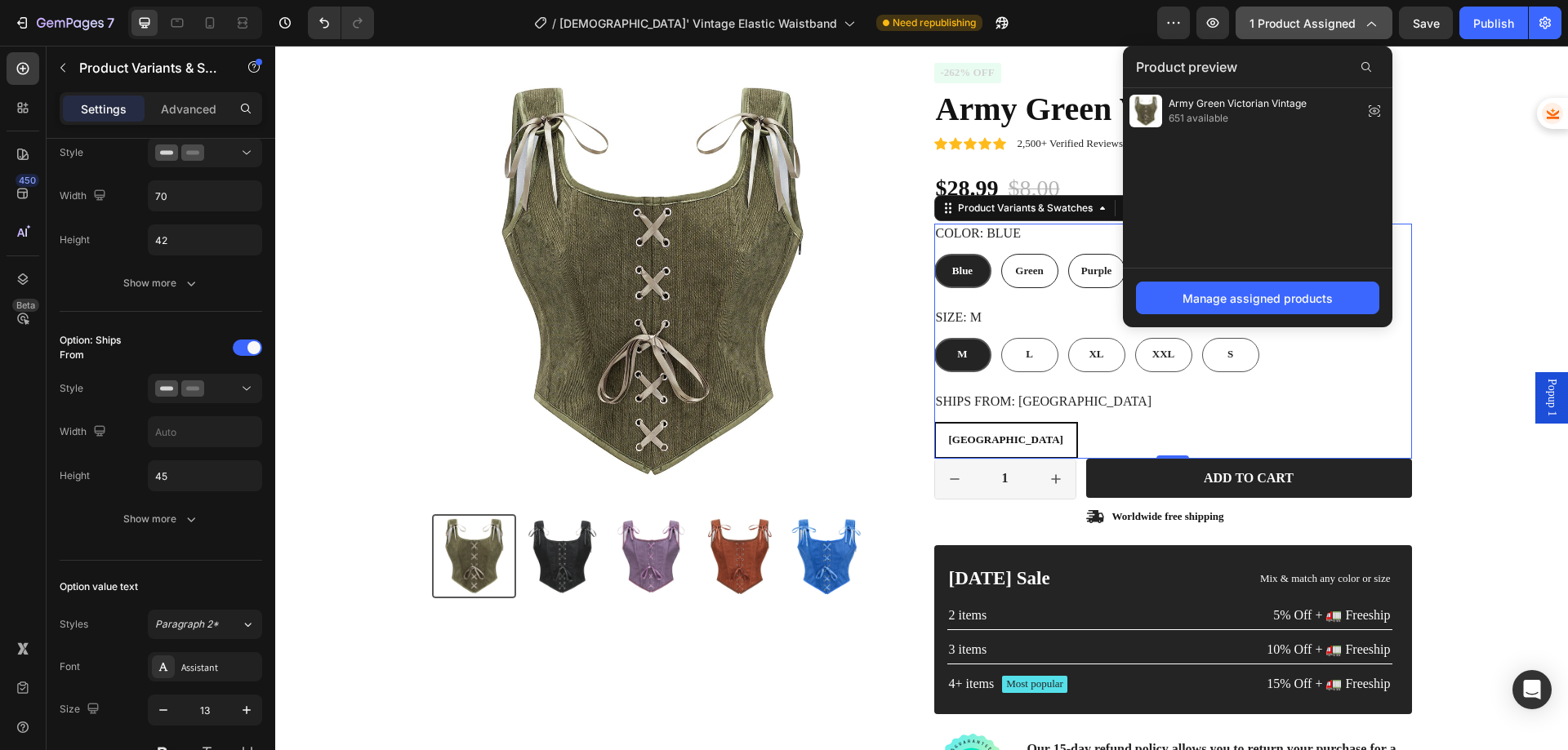
click at [1322, 25] on span "1 product assigned" at bounding box center [1302, 24] width 106 height 18
click at [1309, 17] on span "1 product assigned" at bounding box center [1302, 24] width 106 height 18
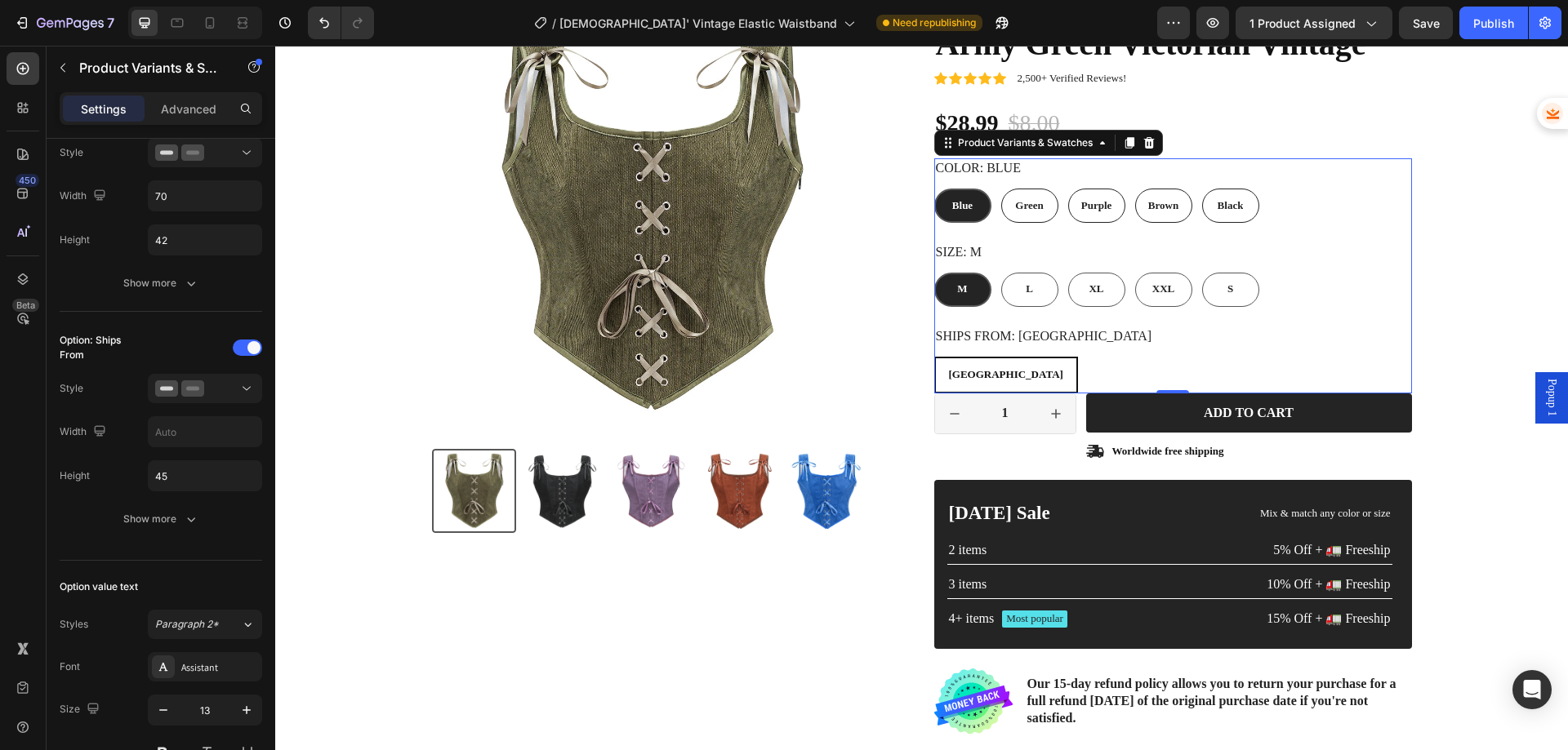
scroll to position [572, 0]
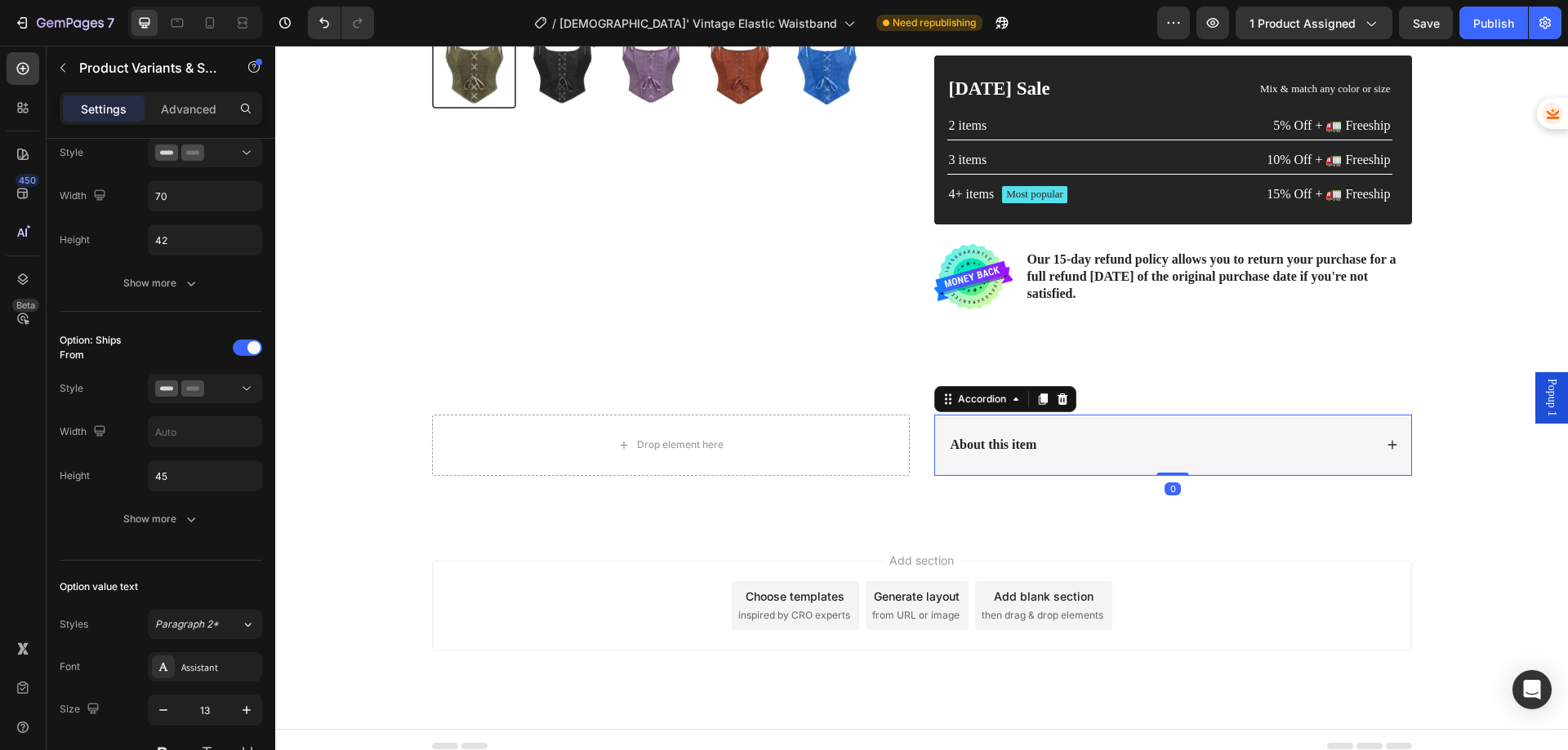
click at [1177, 462] on div "About this item" at bounding box center [1172, 446] width 476 height 62
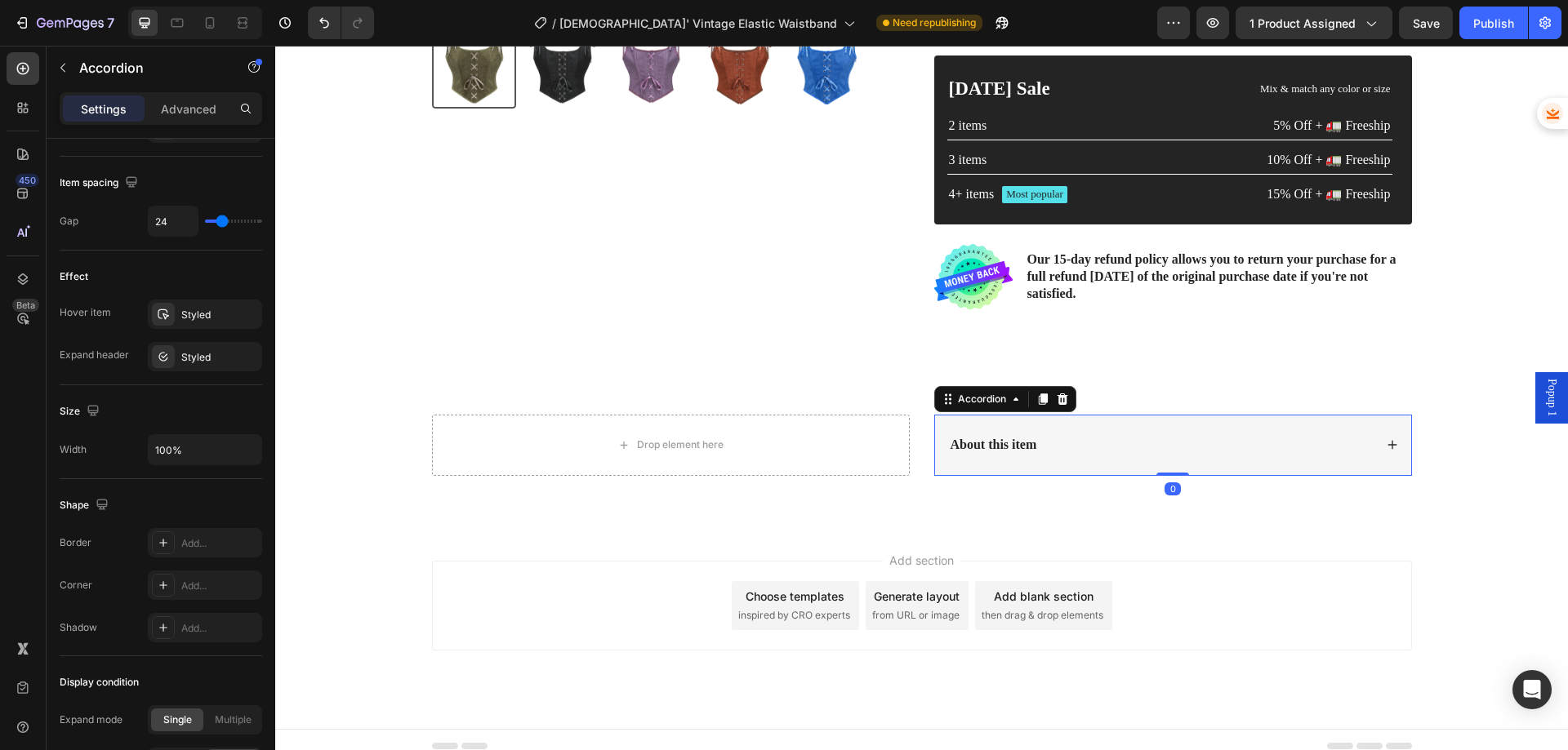
scroll to position [0, 0]
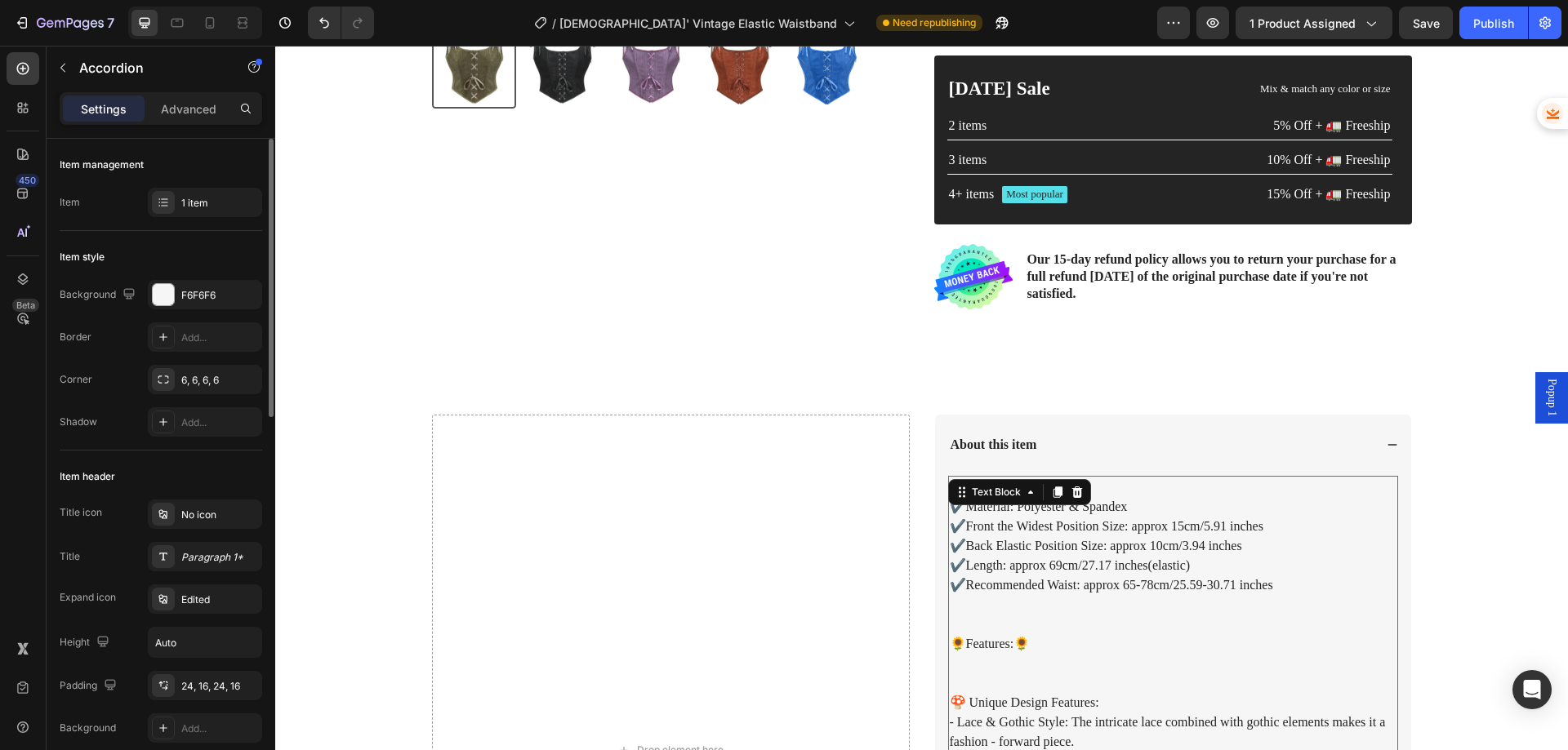
click at [1094, 534] on p "✔️Front the Widest Position Size: approx 15cm/5.91 inches" at bounding box center [1173, 527] width 447 height 19
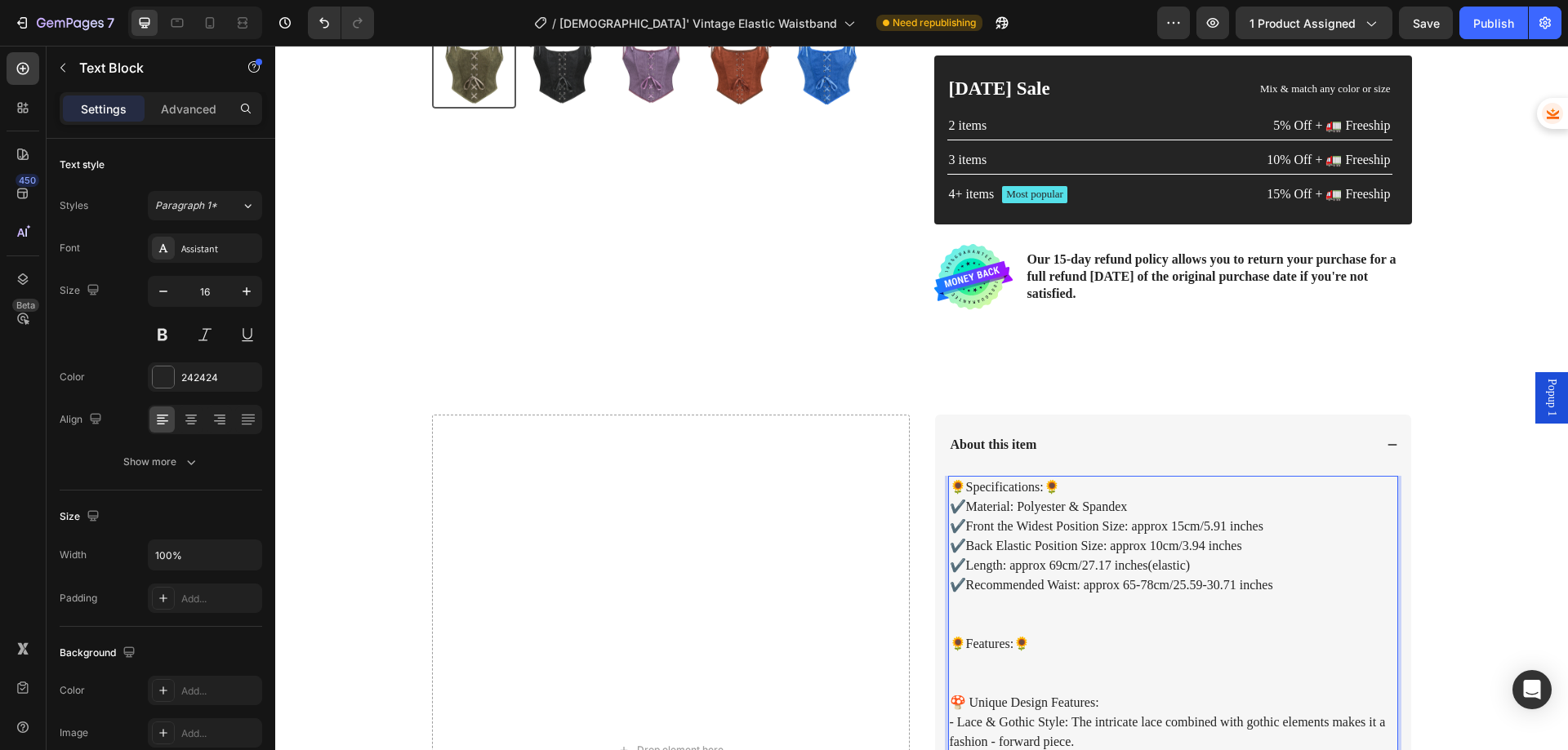
click at [1095, 535] on p "✔️Front the Widest Position Size: approx 15cm/5.91 inches" at bounding box center [1173, 527] width 447 height 19
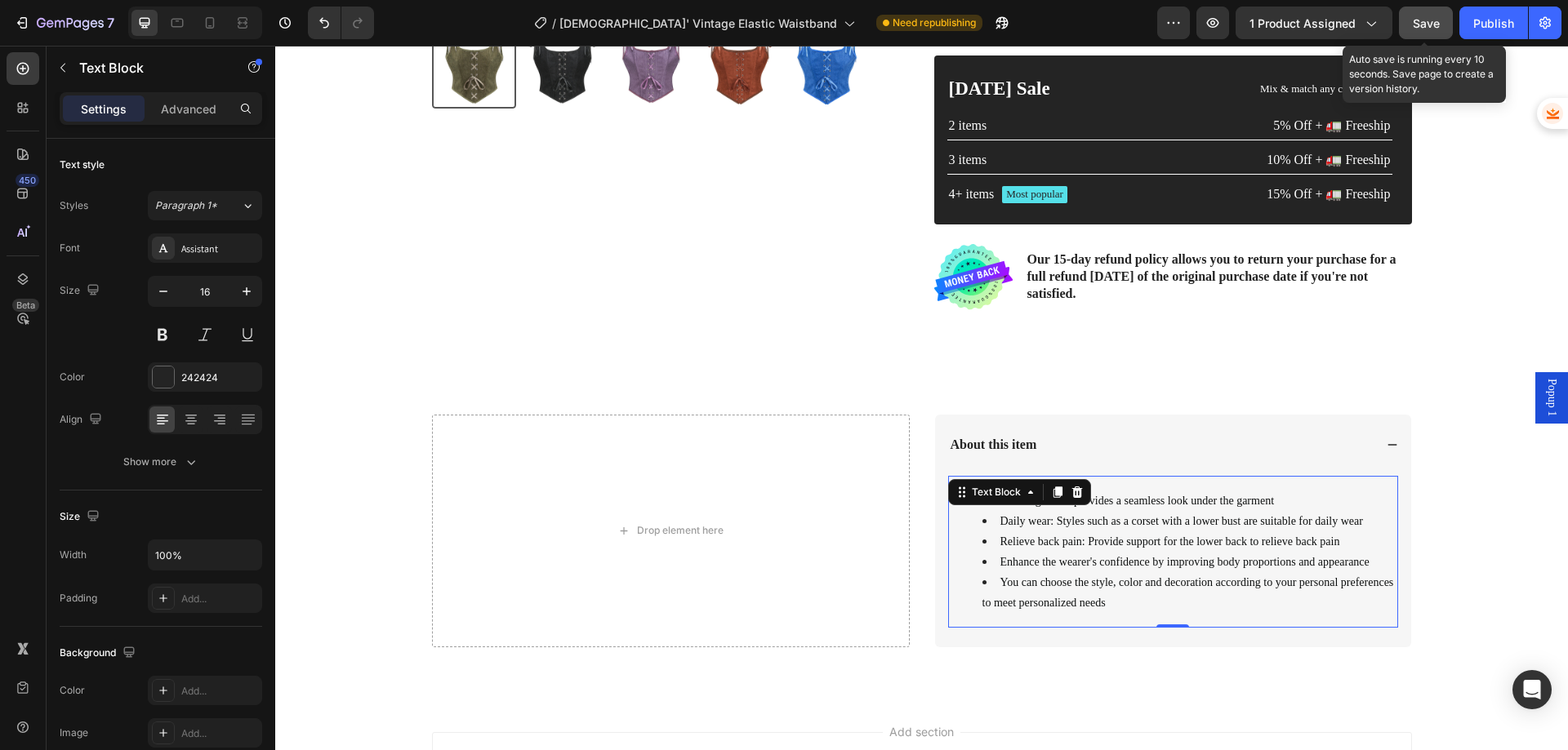
click at [1415, 18] on span "Save" at bounding box center [1426, 24] width 27 height 14
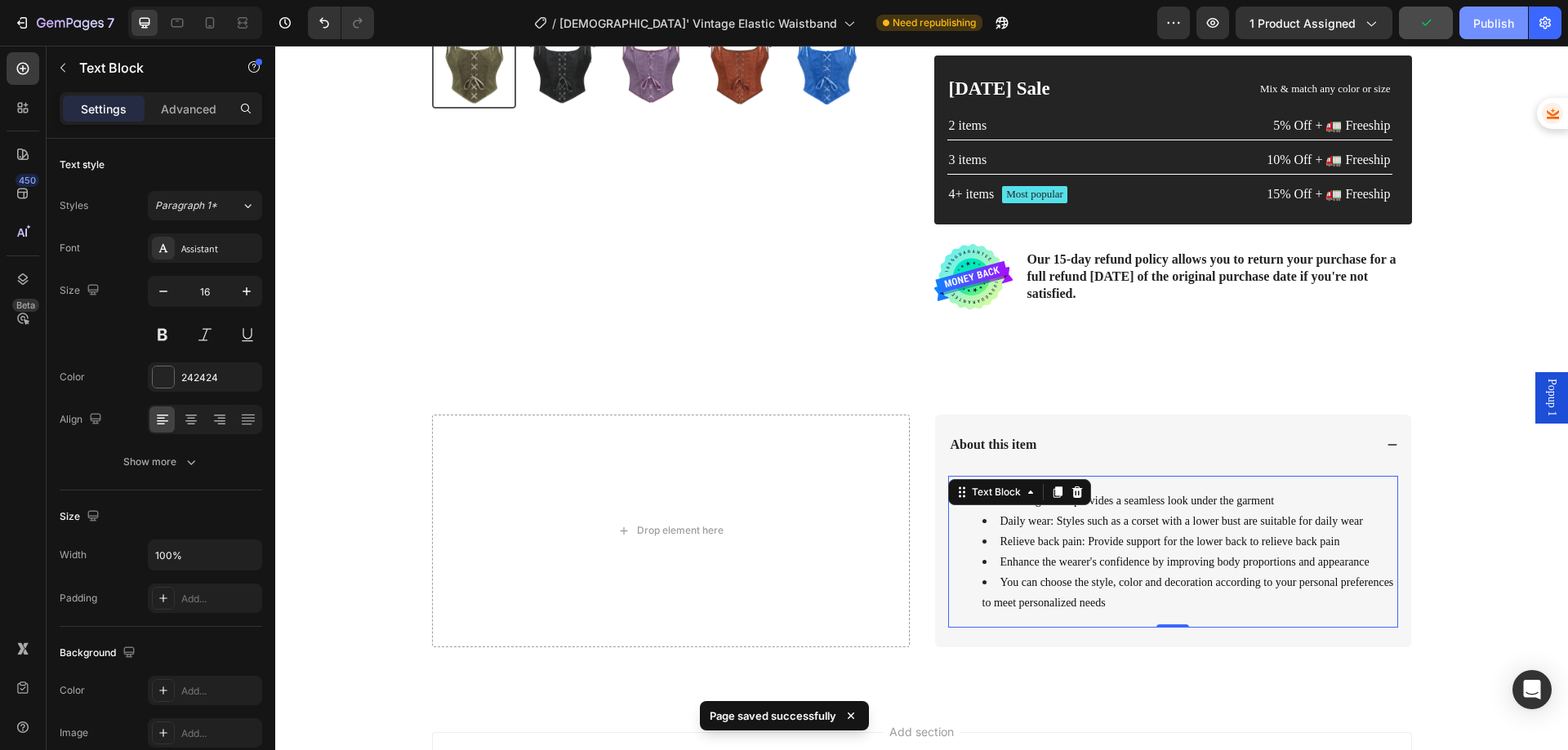
click at [1479, 20] on div "Publish" at bounding box center [1493, 24] width 40 height 18
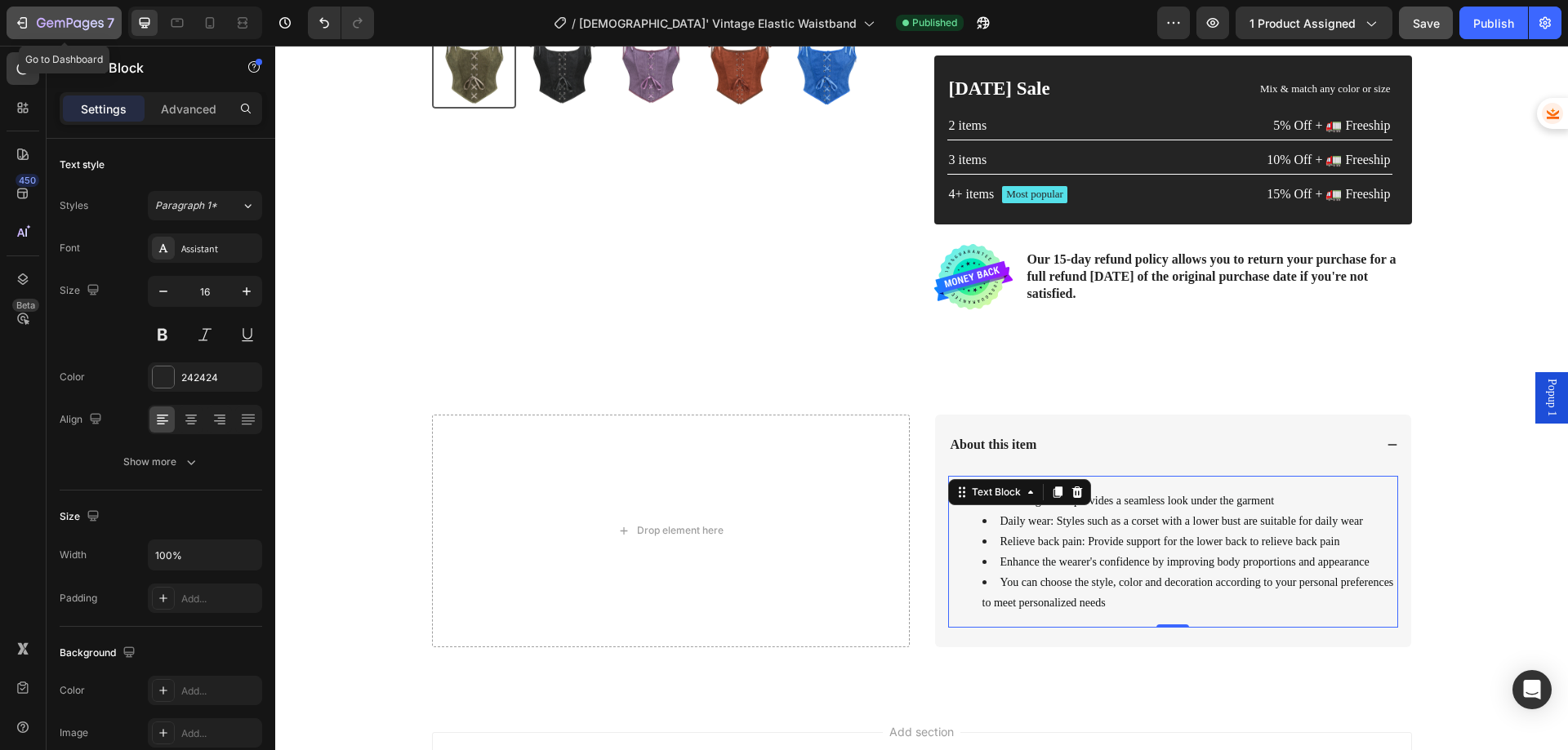
click at [39, 29] on icon "button" at bounding box center [70, 25] width 67 height 14
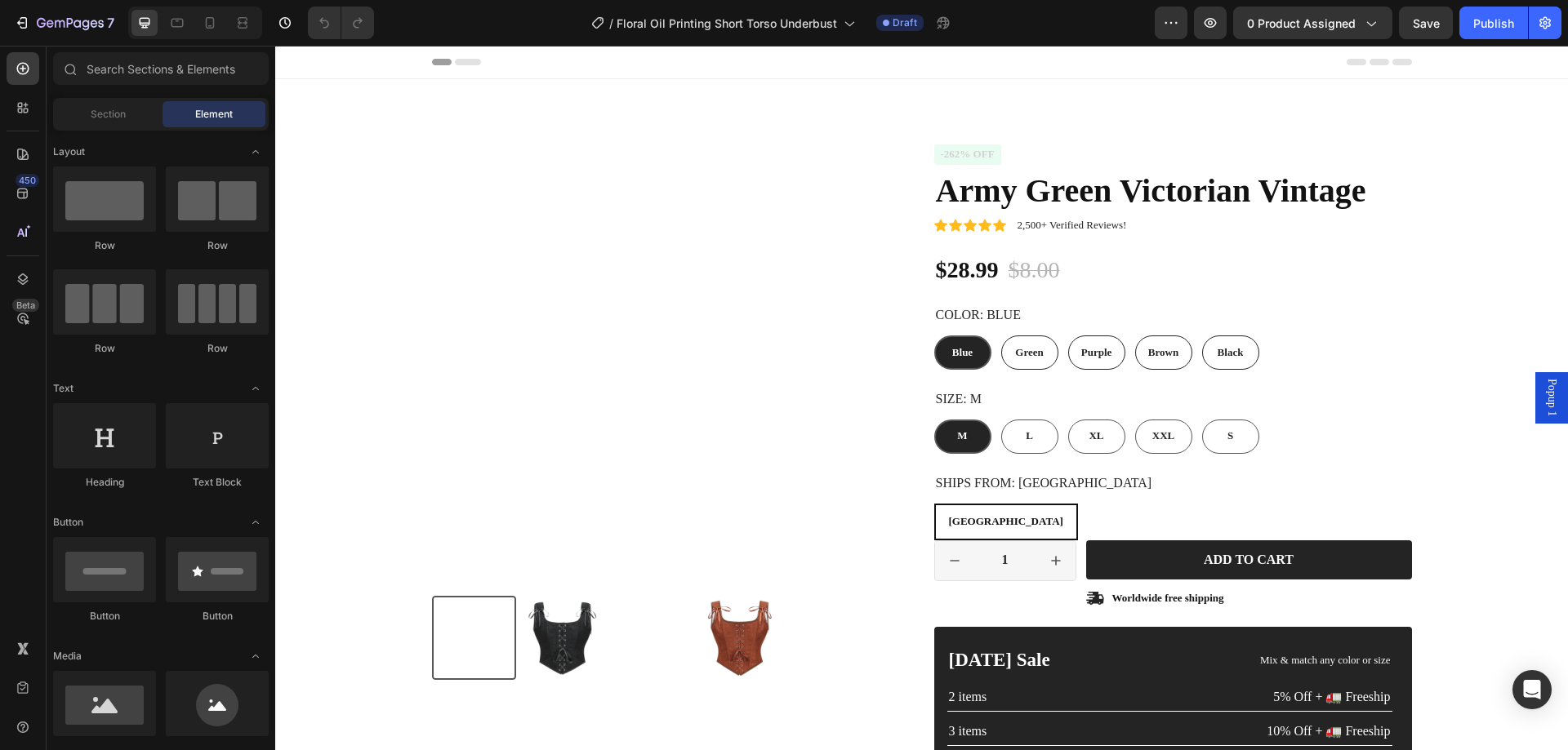
radio input "false"
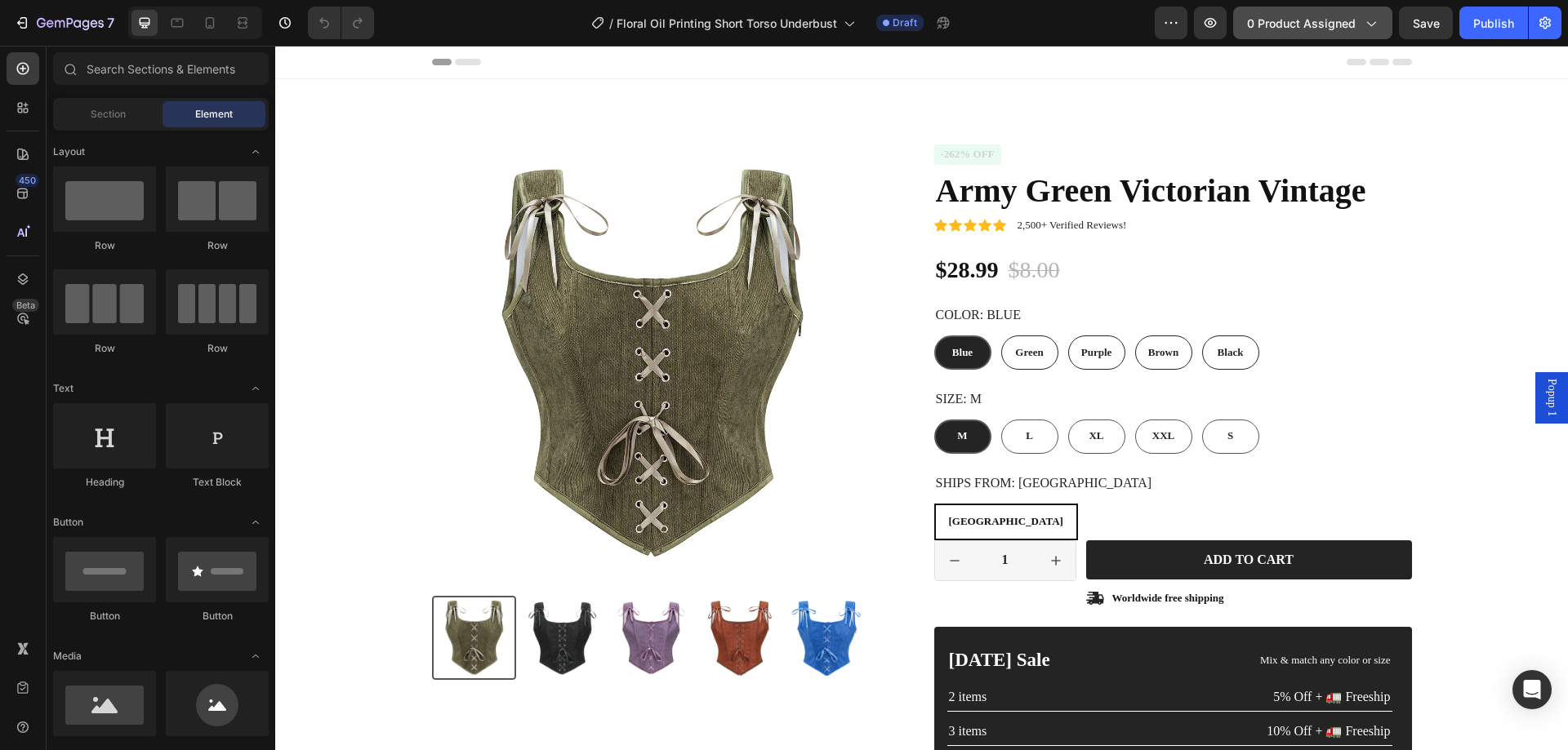
click at [1290, 23] on span "0 product assigned" at bounding box center [1302, 24] width 109 height 18
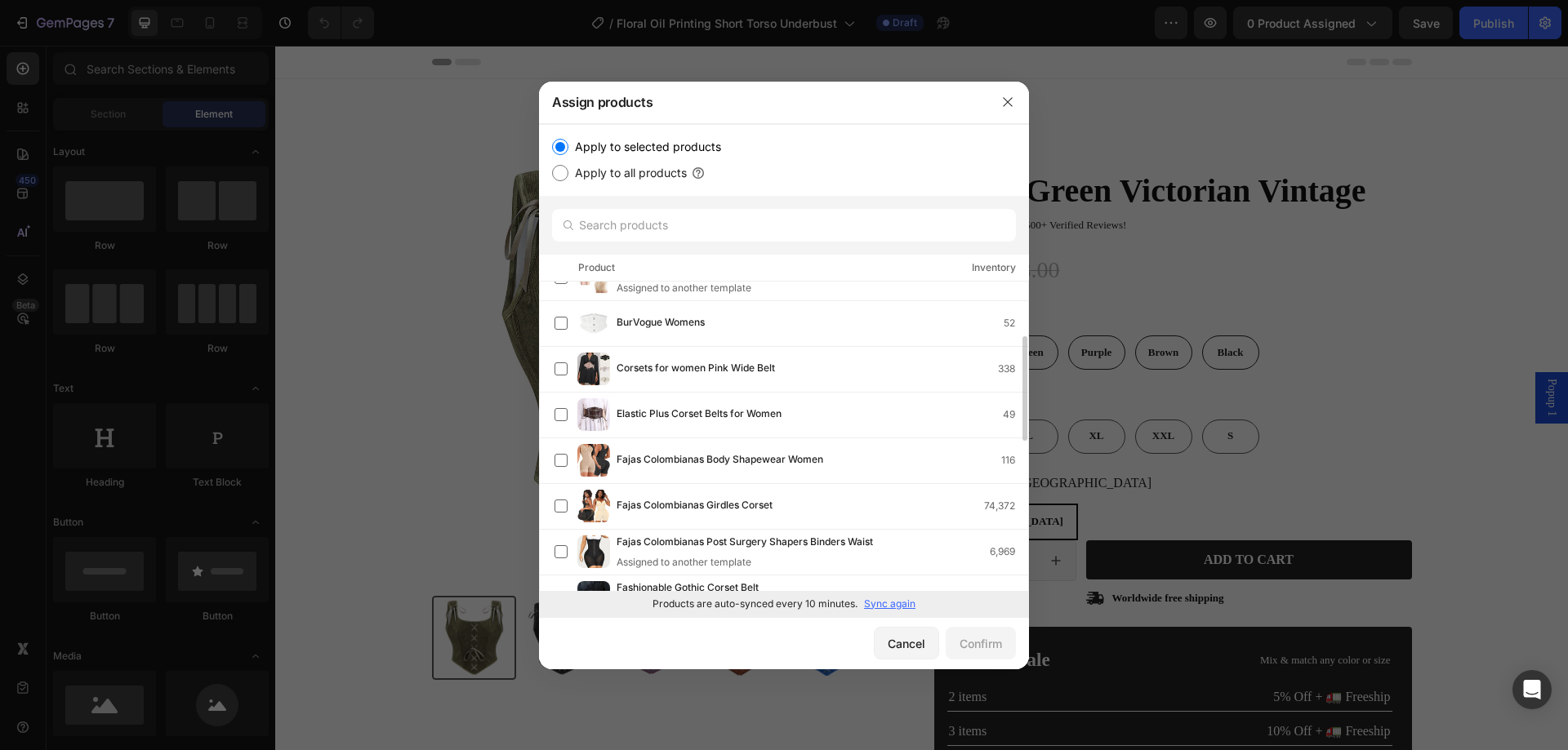
scroll to position [245, 0]
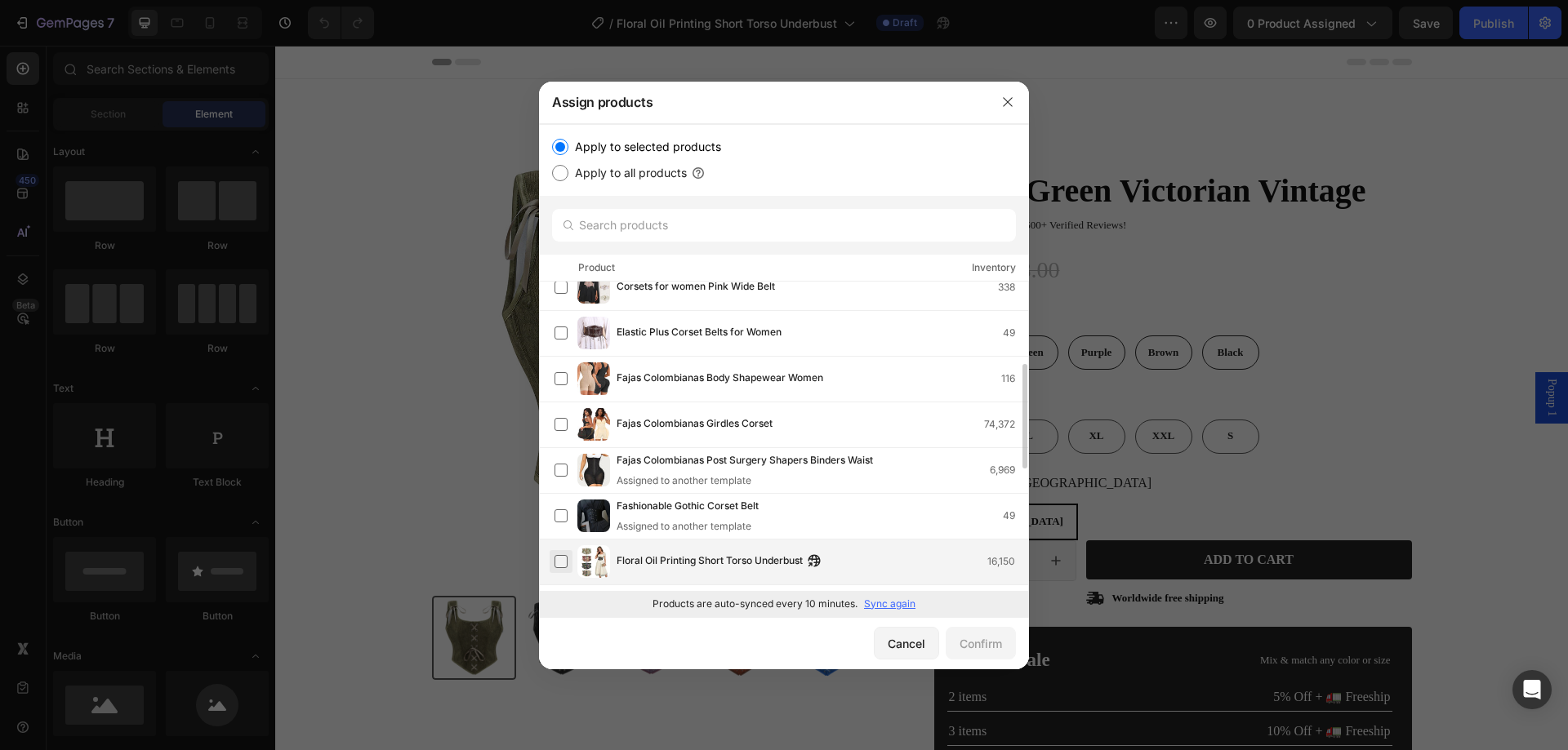
click at [565, 562] on label at bounding box center [561, 562] width 13 height 13
click at [959, 640] on div "Confirm" at bounding box center [981, 644] width 42 height 18
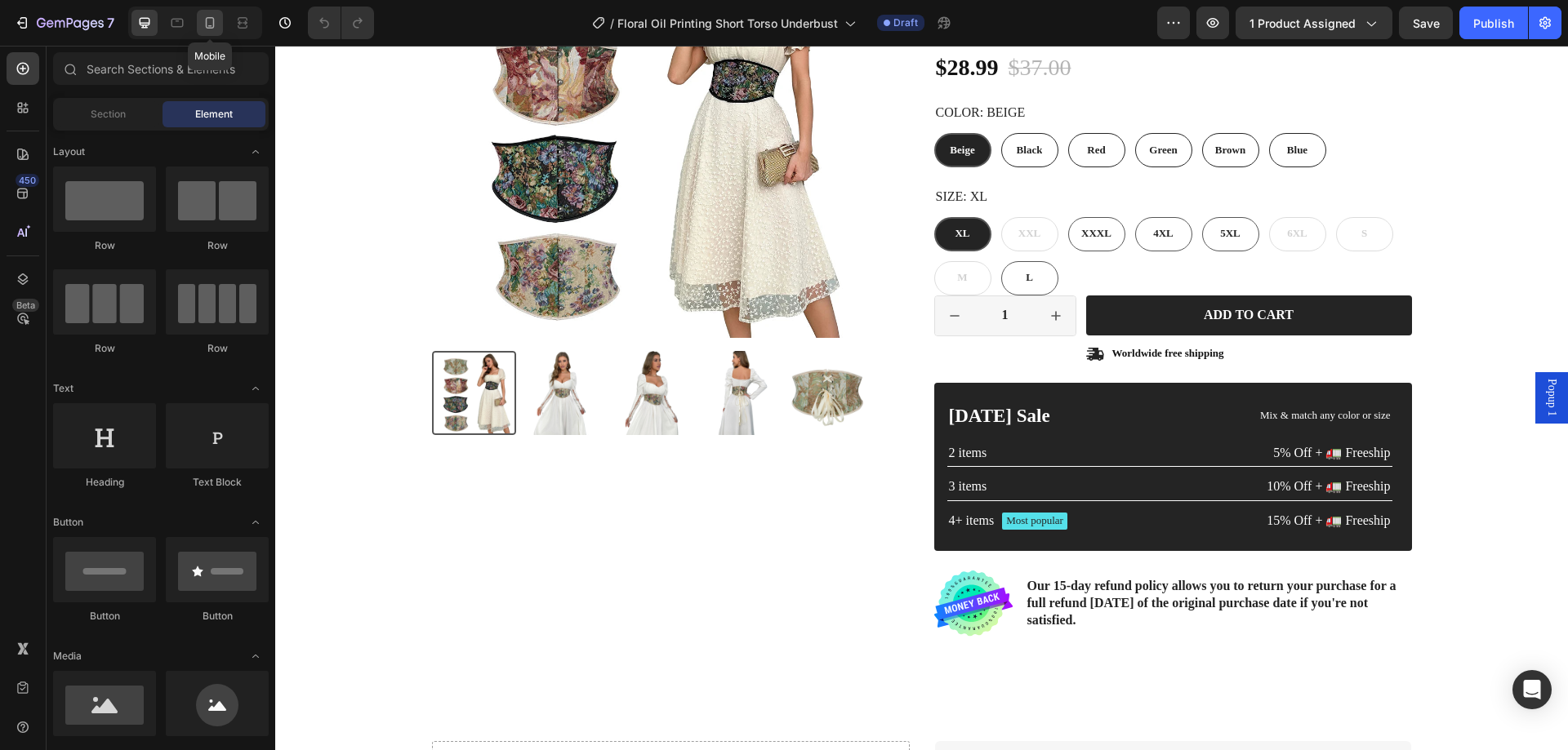
click at [212, 18] on icon at bounding box center [209, 23] width 17 height 17
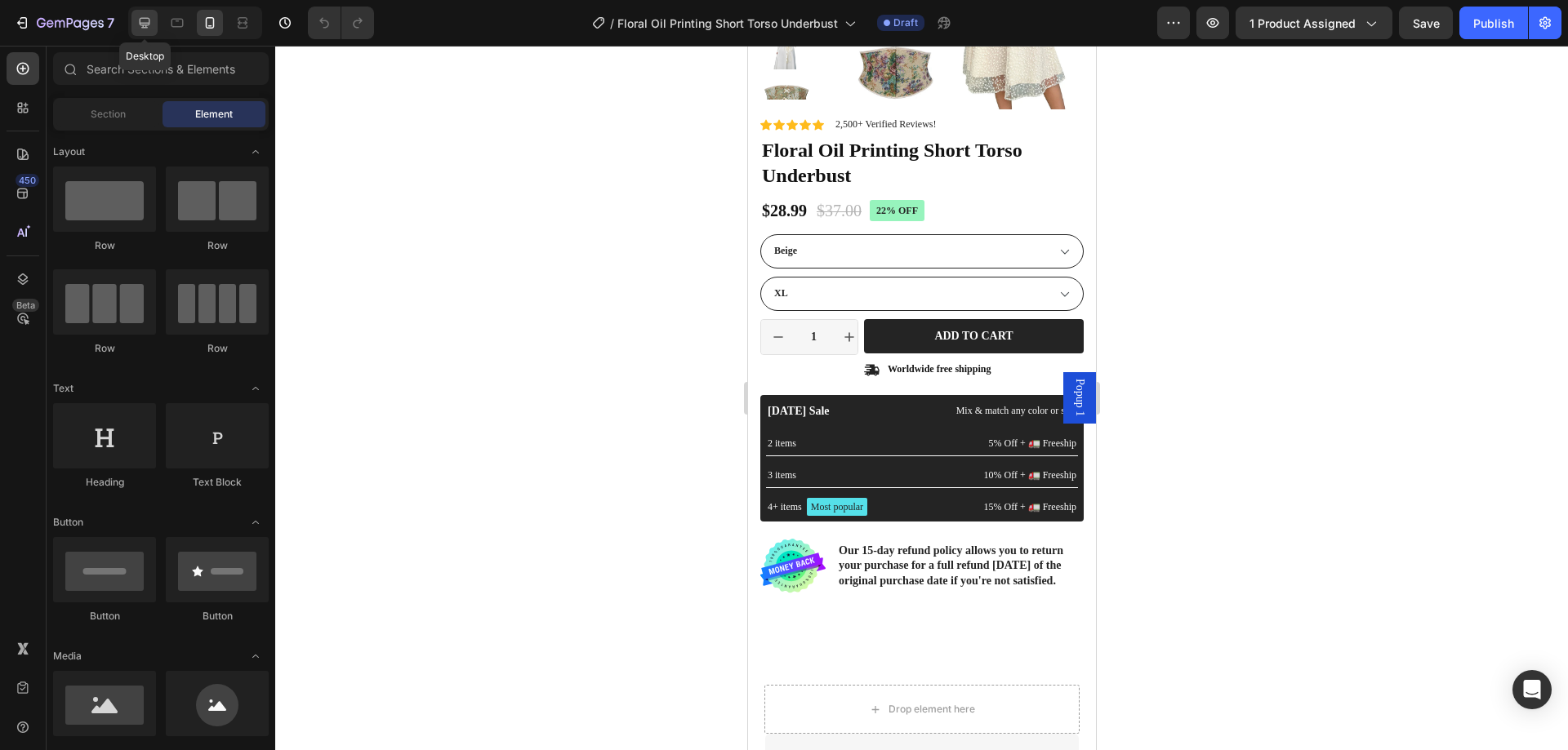
click at [149, 19] on icon at bounding box center [144, 23] width 17 height 17
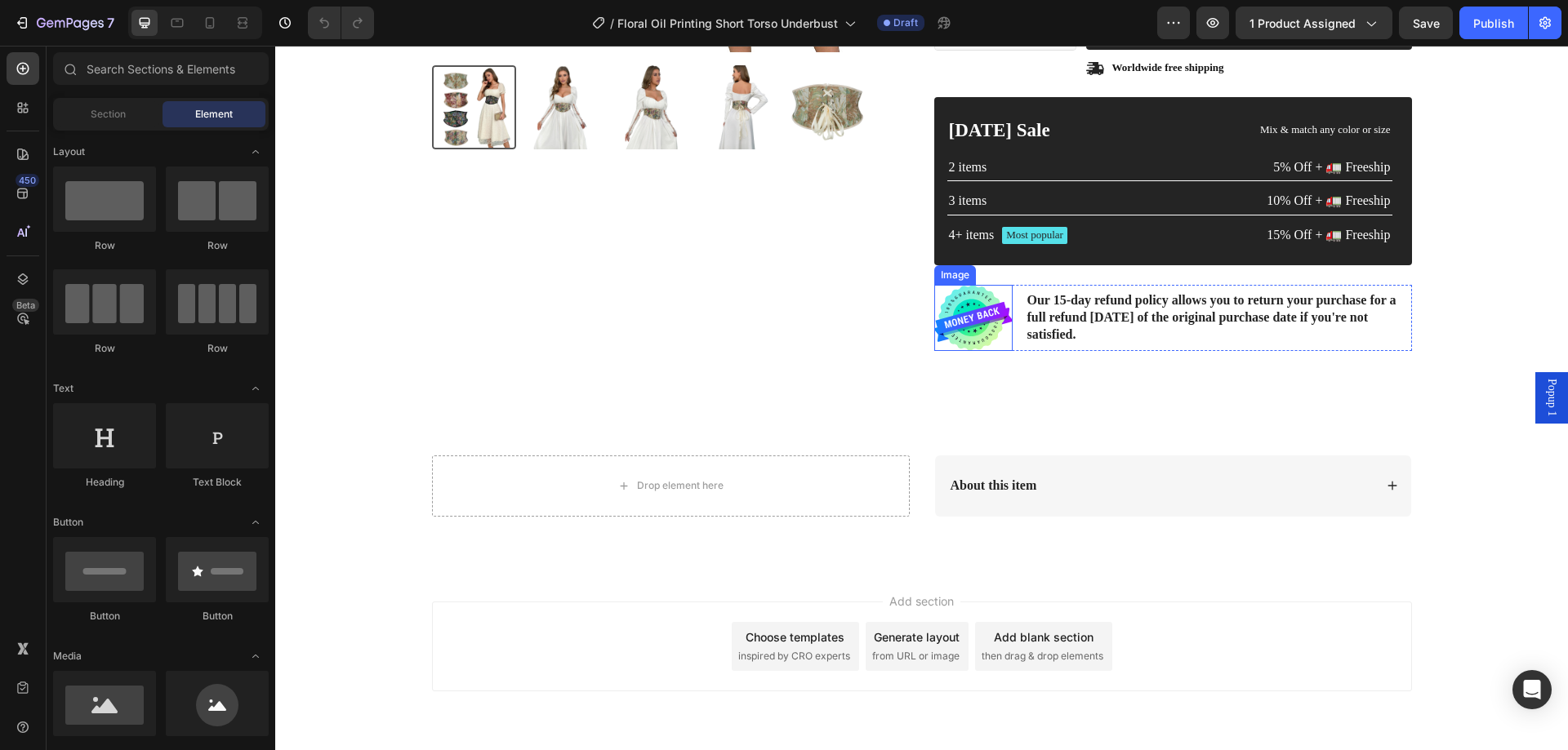
scroll to position [490, 0]
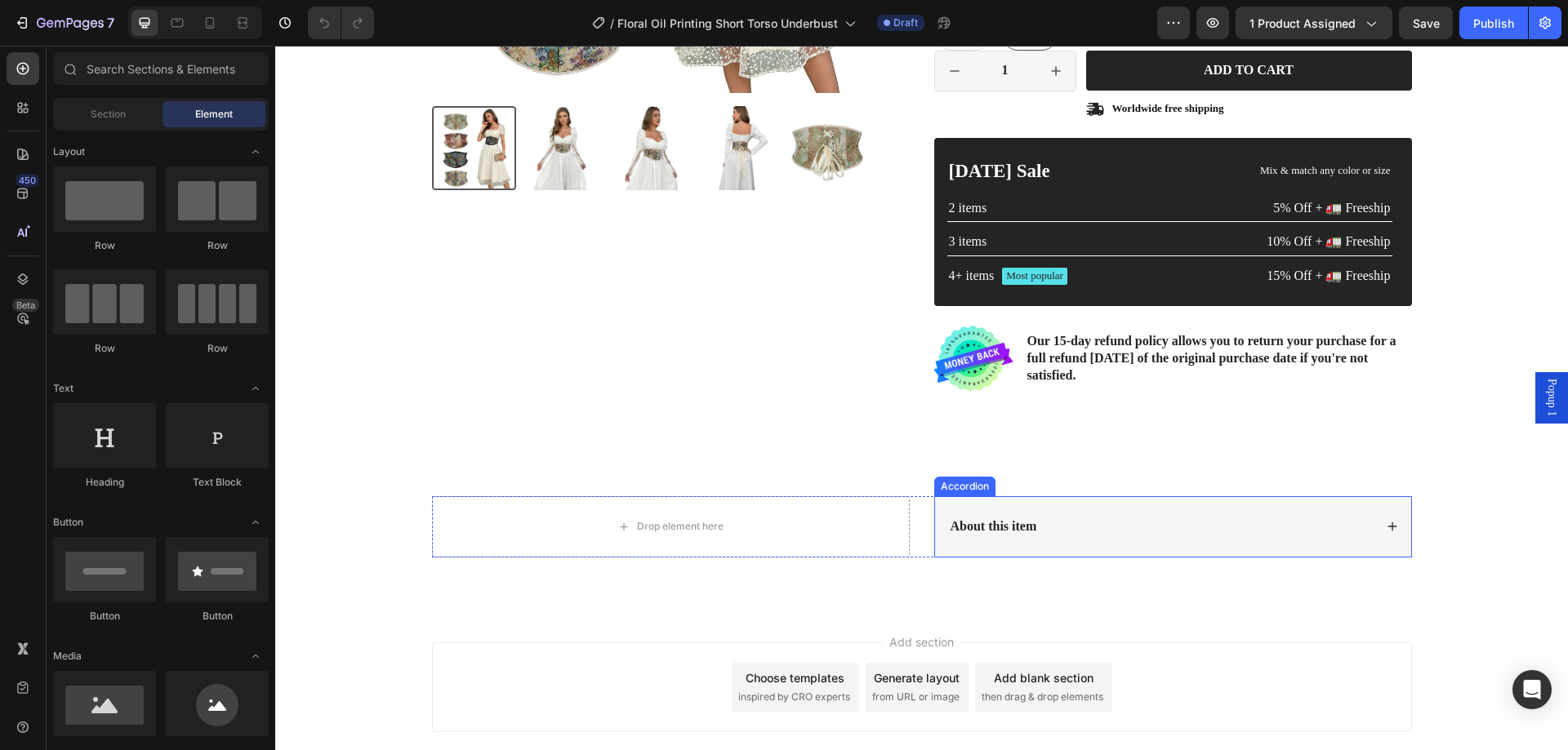
click at [1388, 527] on icon at bounding box center [1392, 527] width 9 height 9
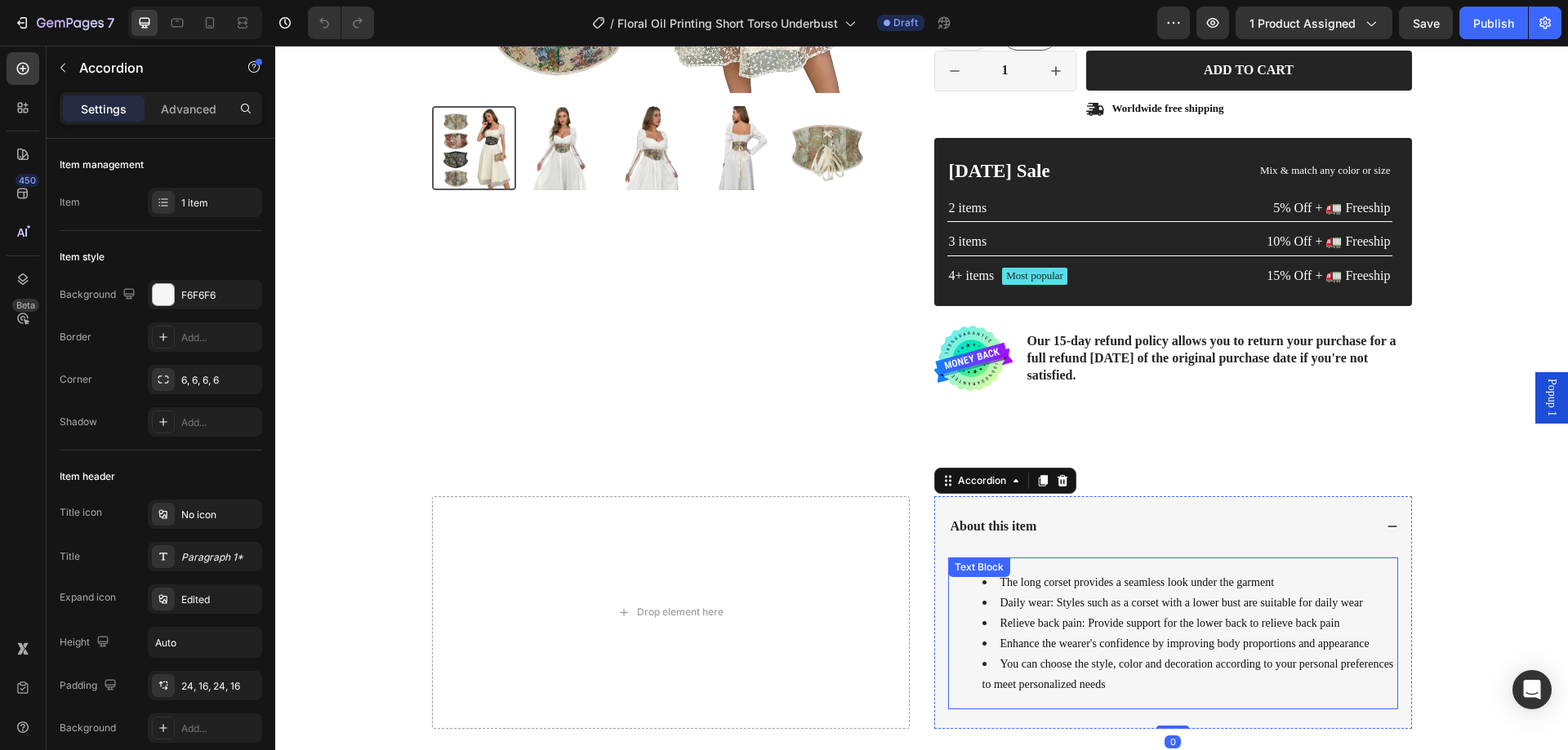
click at [1177, 612] on li "Daily wear: Styles such as a corset with a lower bust are suitable for daily we…" at bounding box center [1189, 602] width 414 height 20
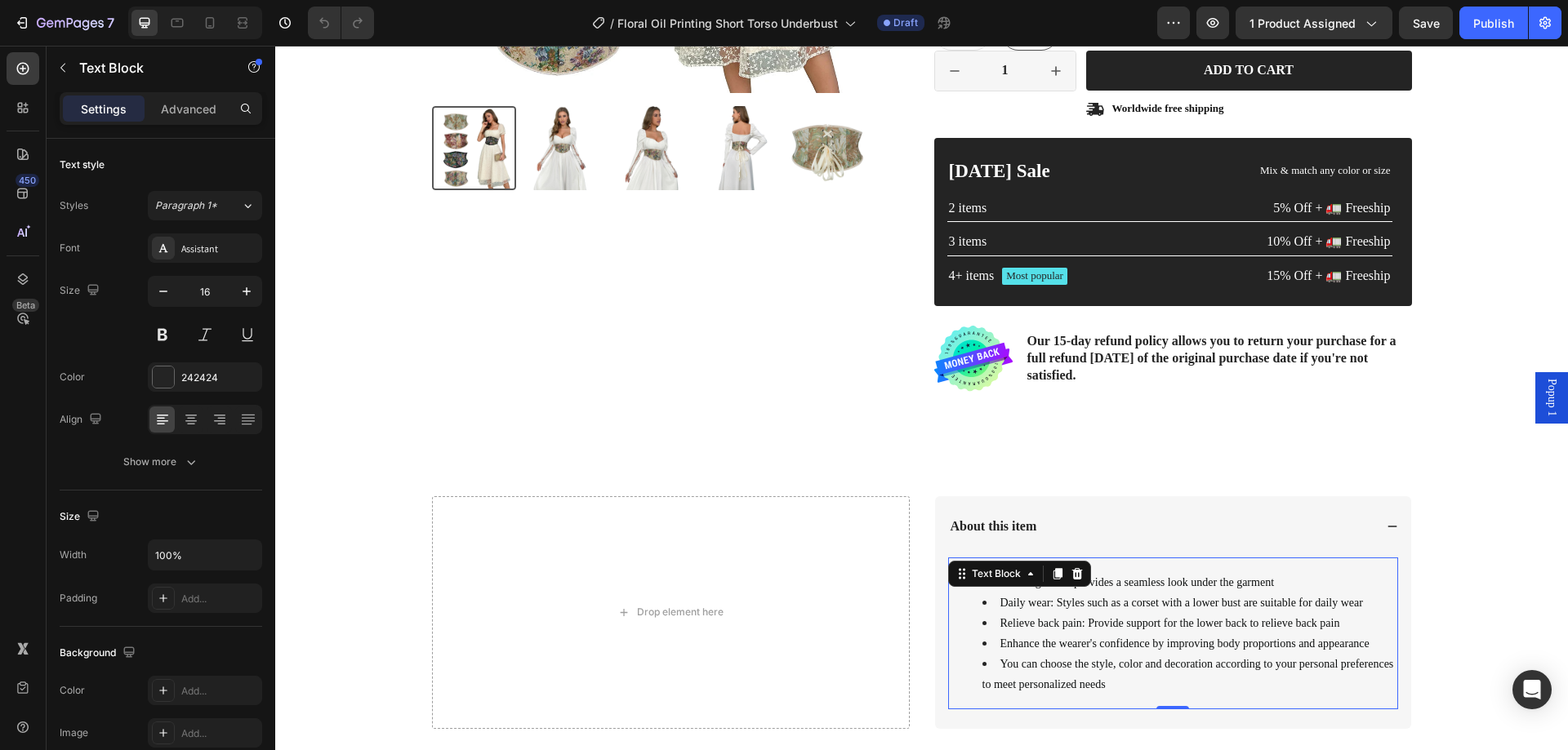
click at [1091, 624] on span "Relieve back pain: Provide support for the lower back to relieve back pain" at bounding box center [1171, 623] width 339 height 12
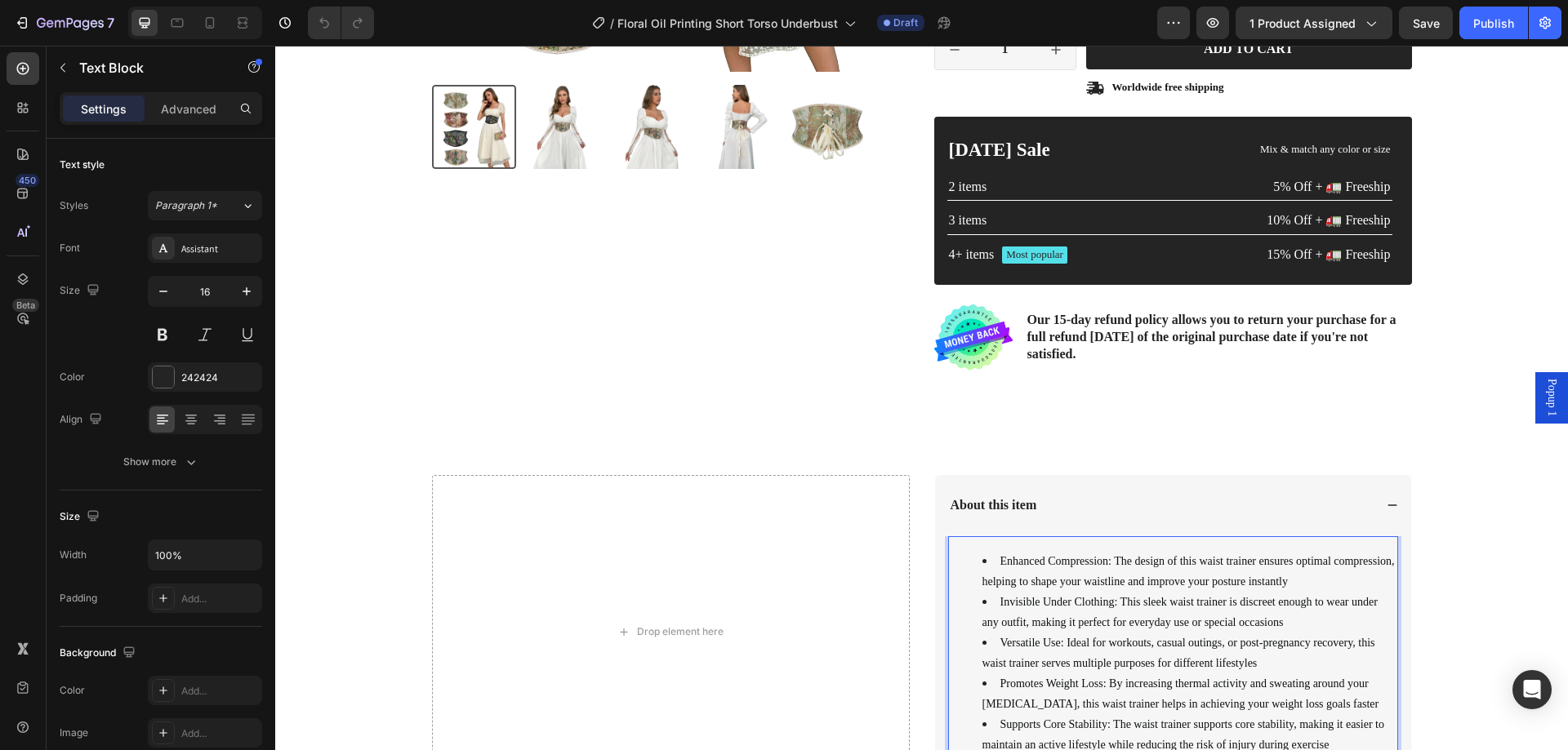
scroll to position [528, 0]
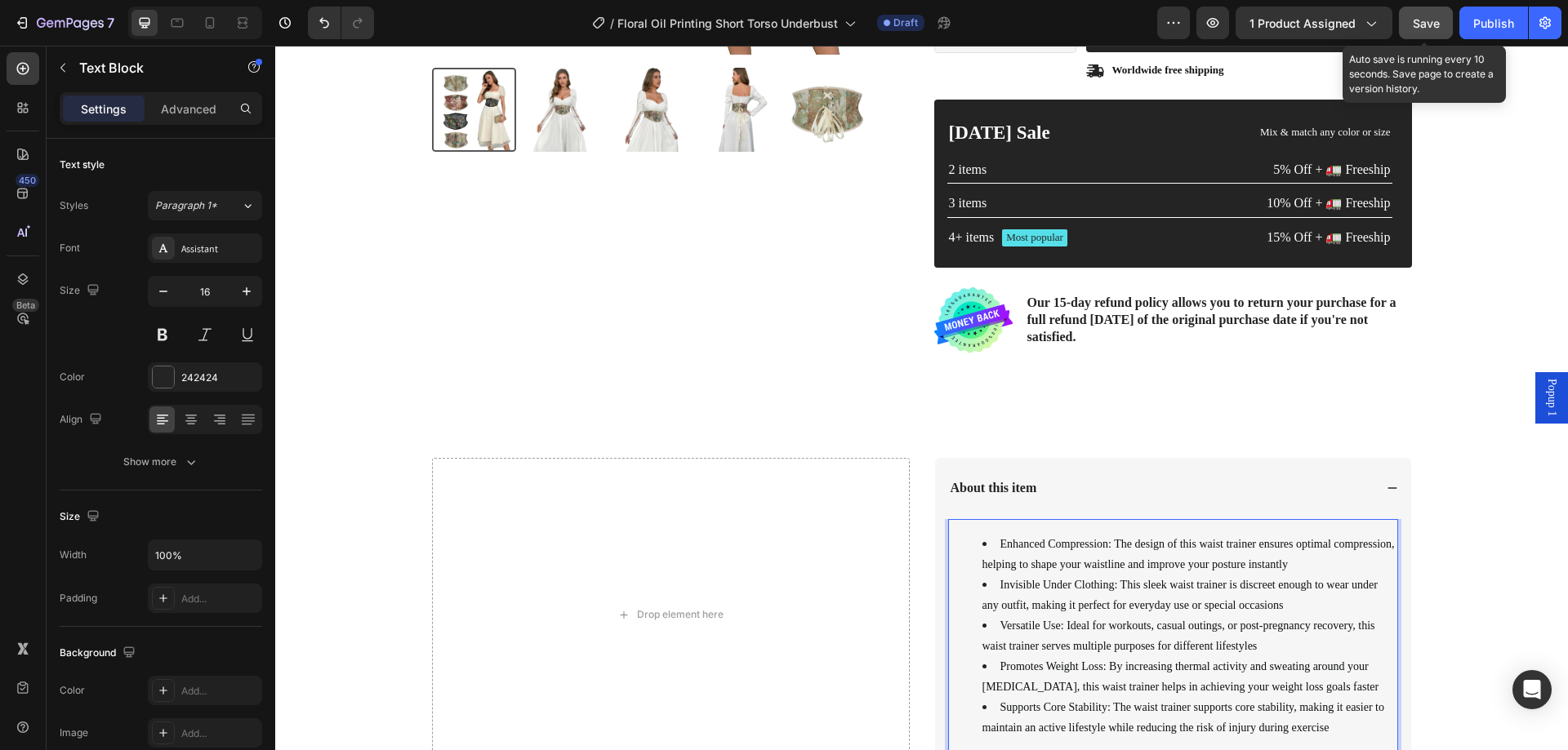
click at [1426, 17] on span "Save" at bounding box center [1426, 24] width 27 height 14
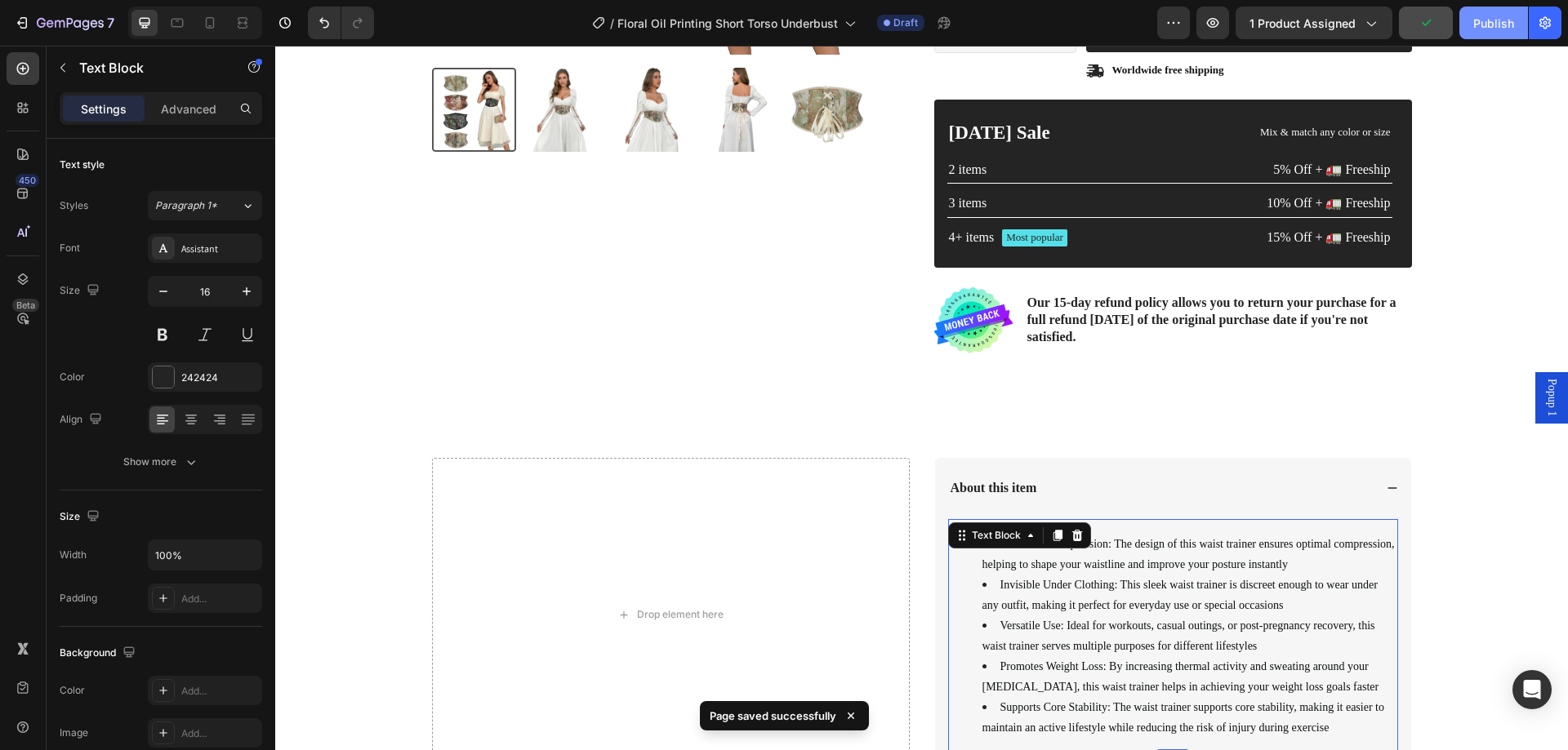
click at [1489, 19] on div "Publish" at bounding box center [1493, 24] width 40 height 18
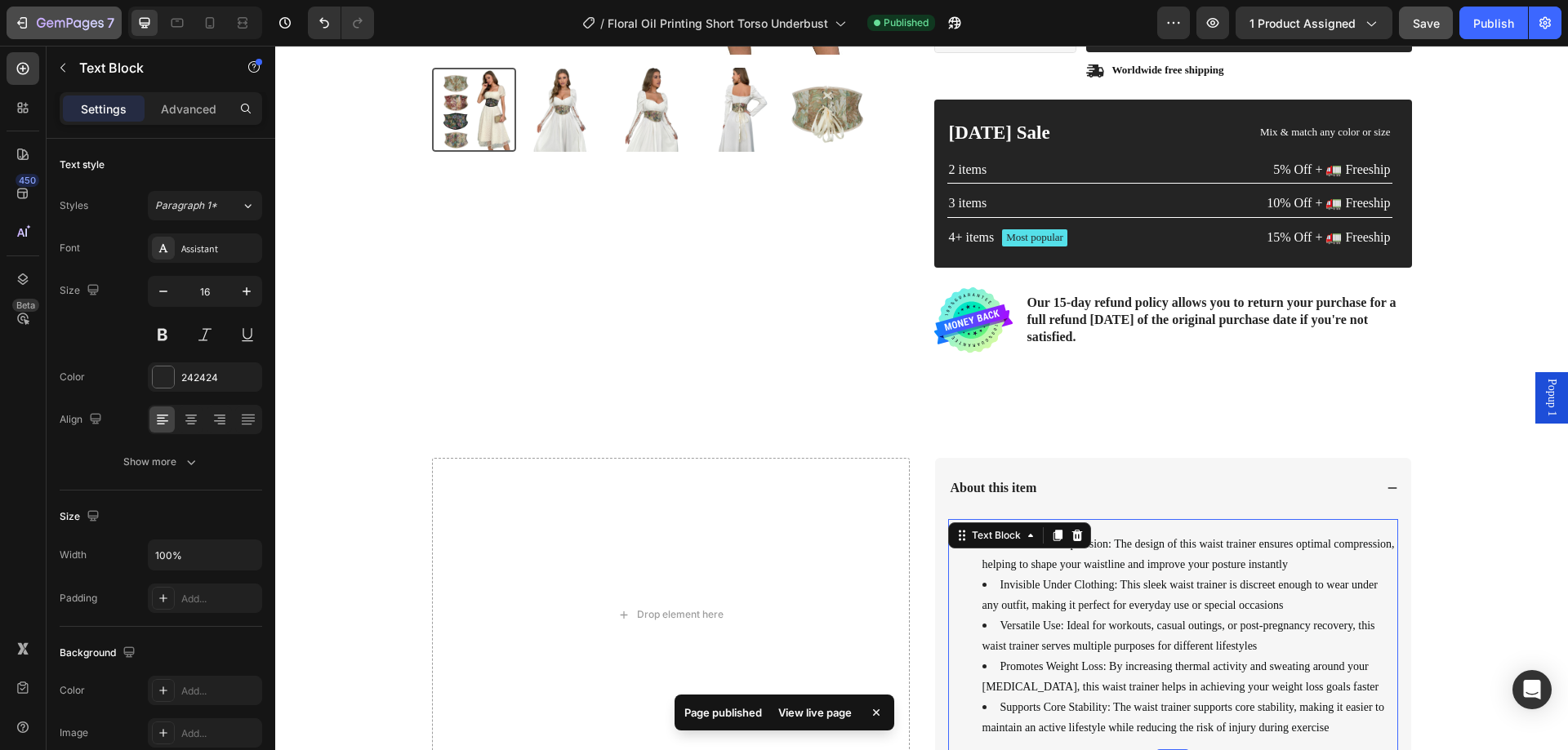
click at [18, 25] on icon "button" at bounding box center [22, 23] width 17 height 17
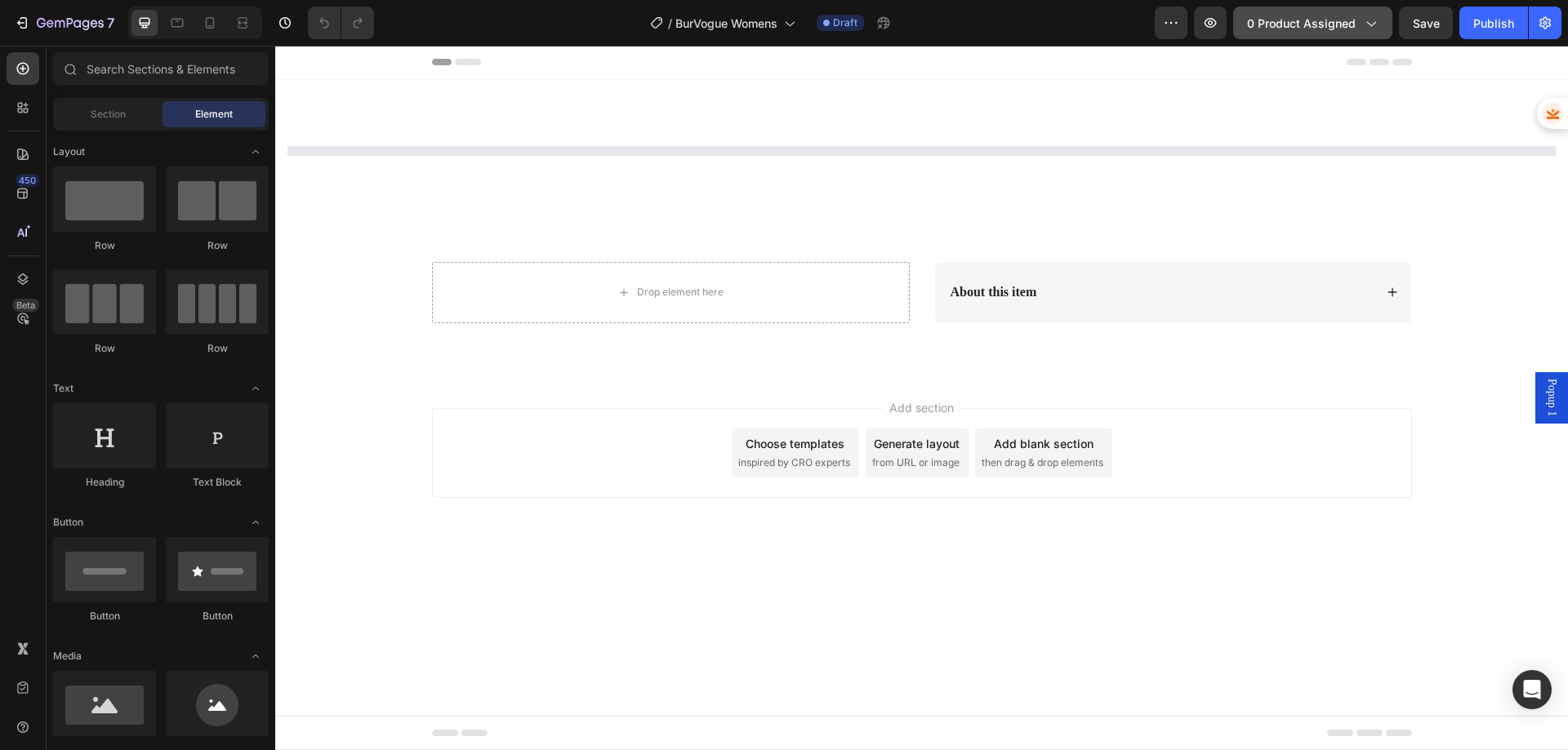
click at [1292, 24] on span "0 product assigned" at bounding box center [1302, 24] width 109 height 18
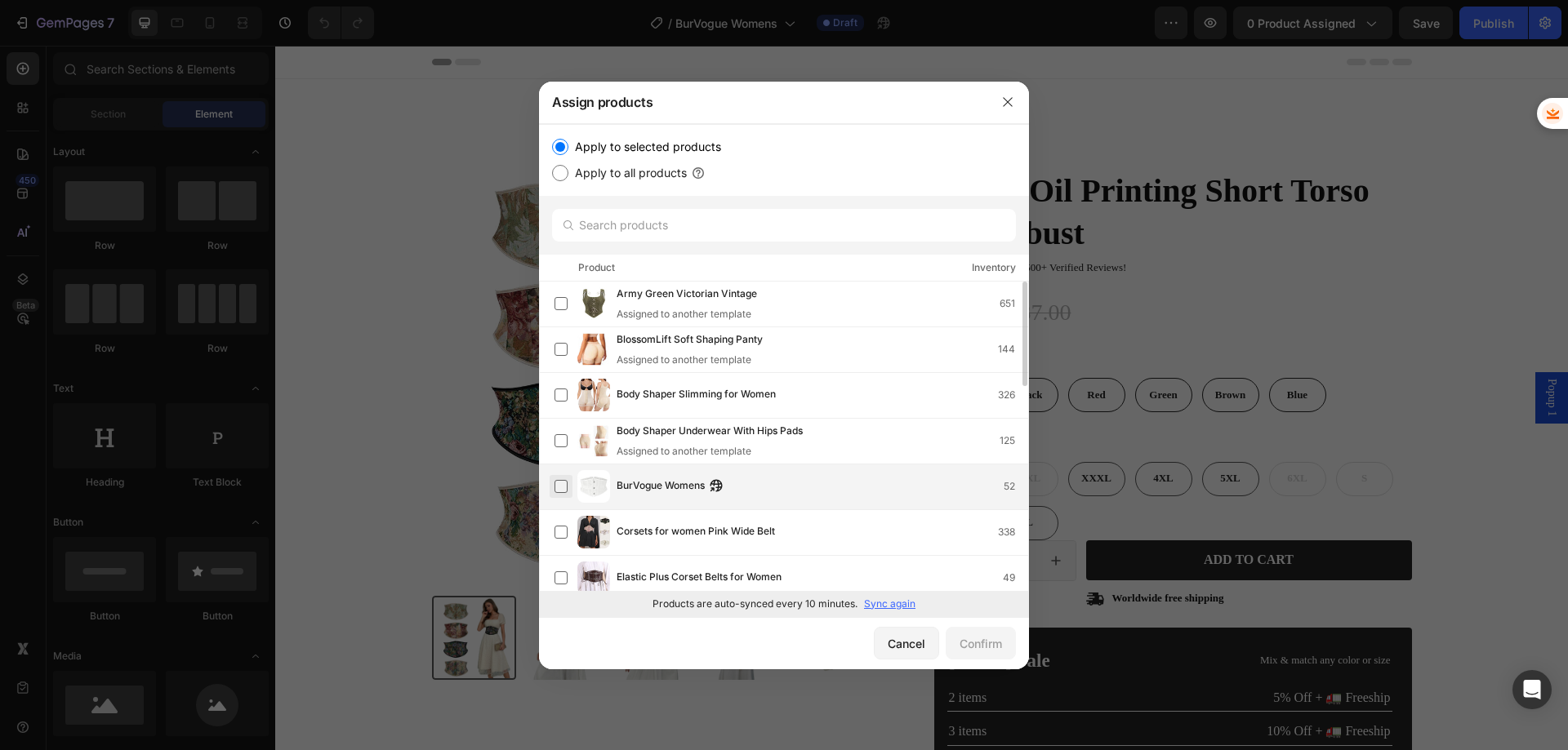
click at [556, 487] on label at bounding box center [561, 486] width 13 height 13
click at [988, 639] on div "Confirm" at bounding box center [981, 644] width 42 height 18
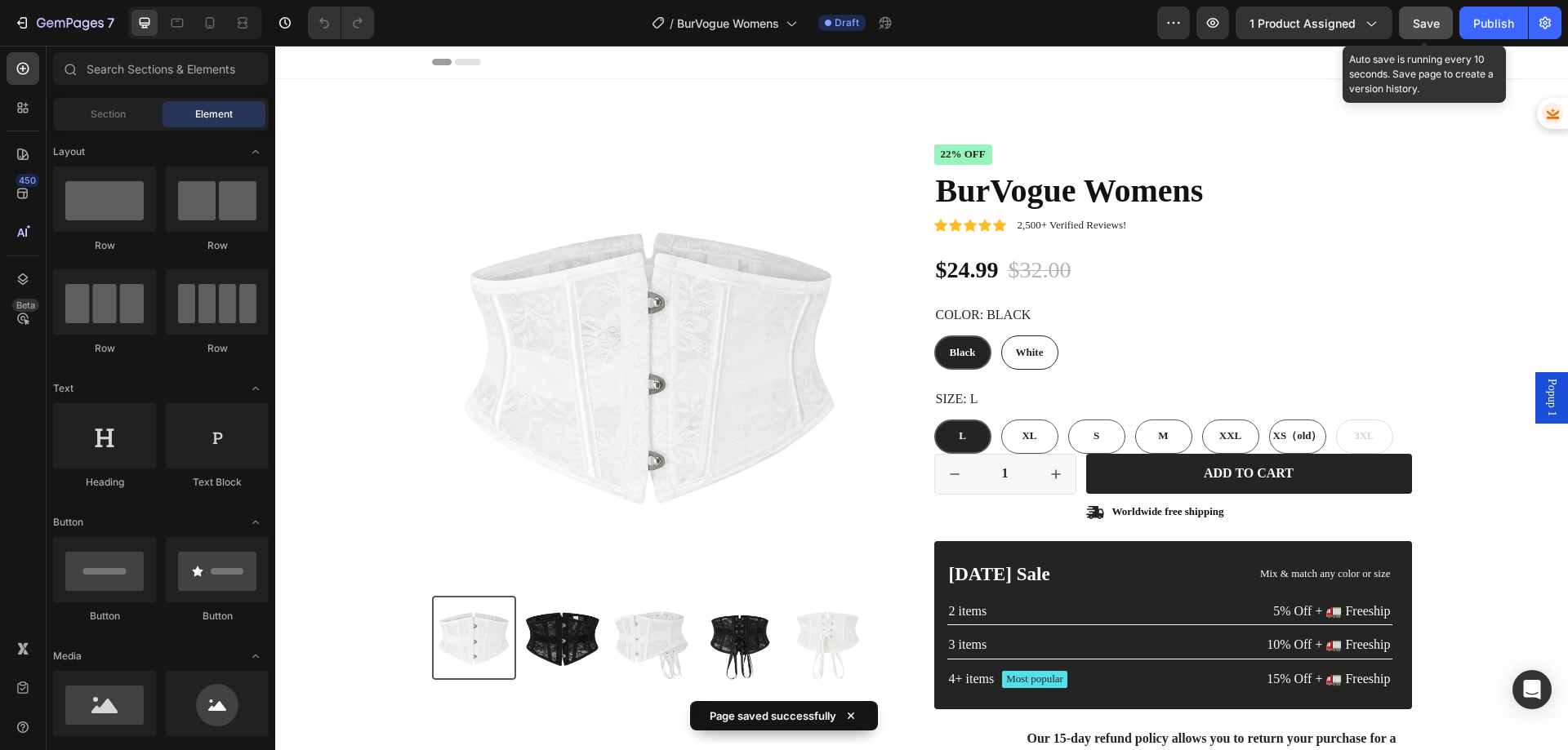
click at [1420, 18] on span "Save" at bounding box center [1426, 24] width 27 height 14
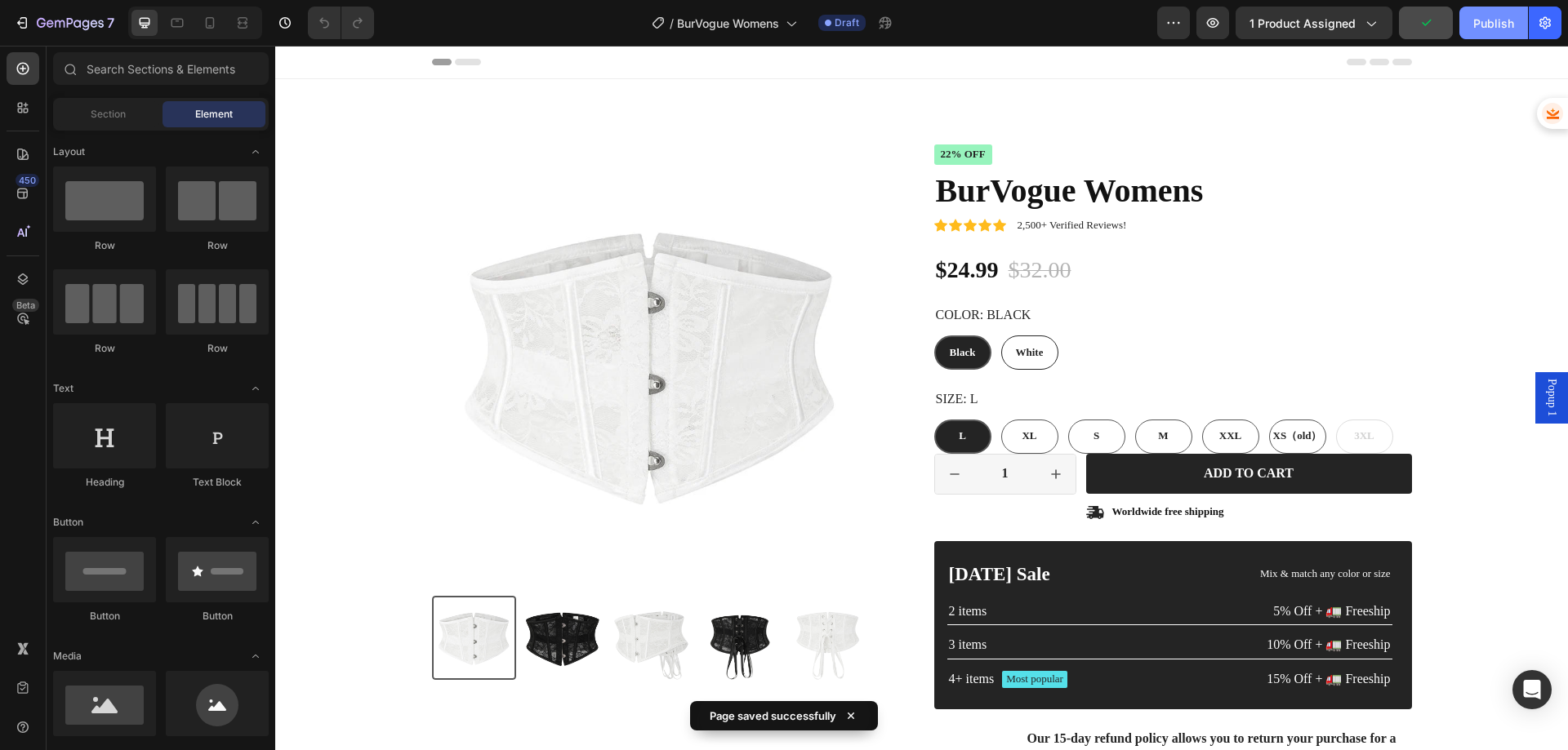
click at [1479, 26] on div "Publish" at bounding box center [1493, 24] width 40 height 18
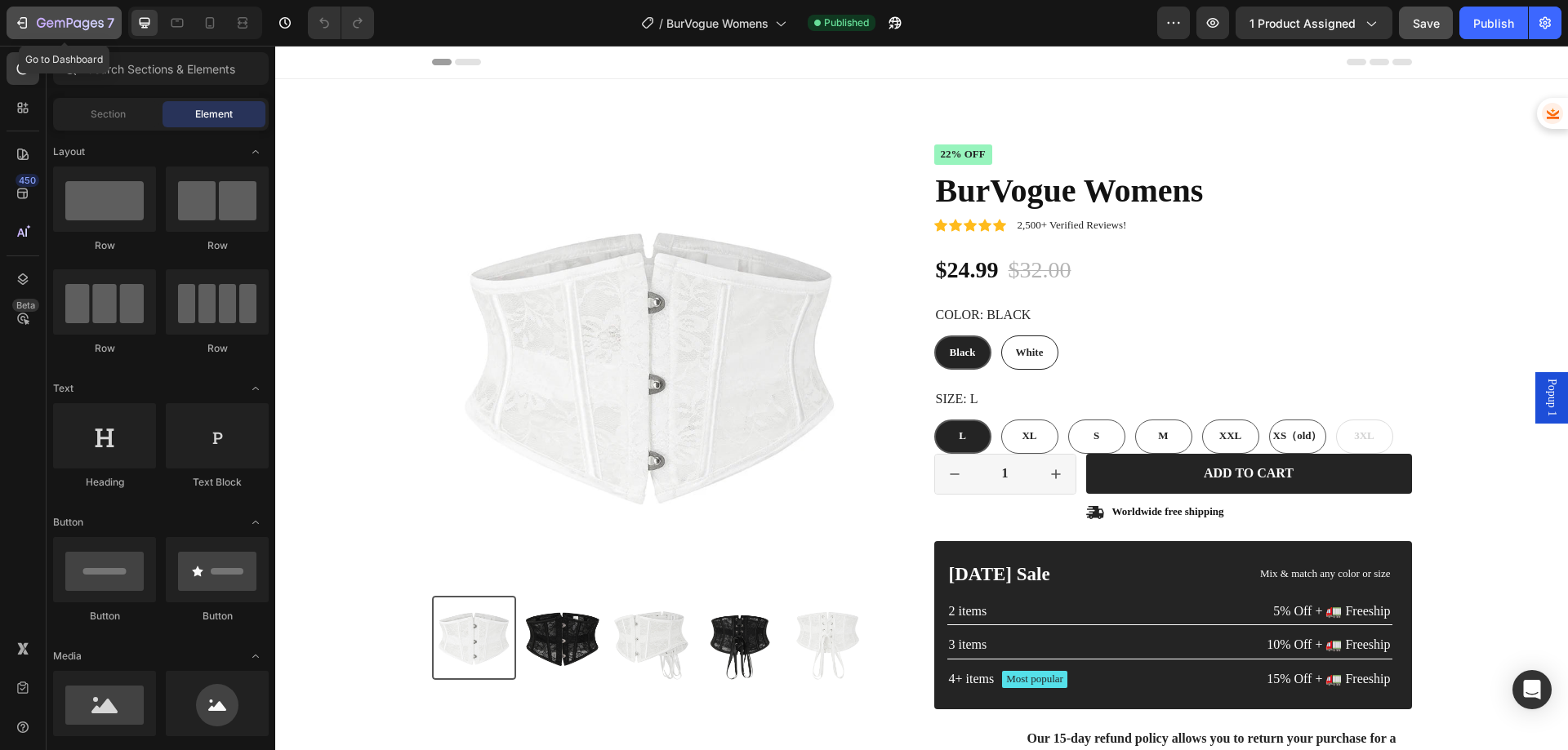
click at [29, 29] on icon "button" at bounding box center [22, 23] width 17 height 17
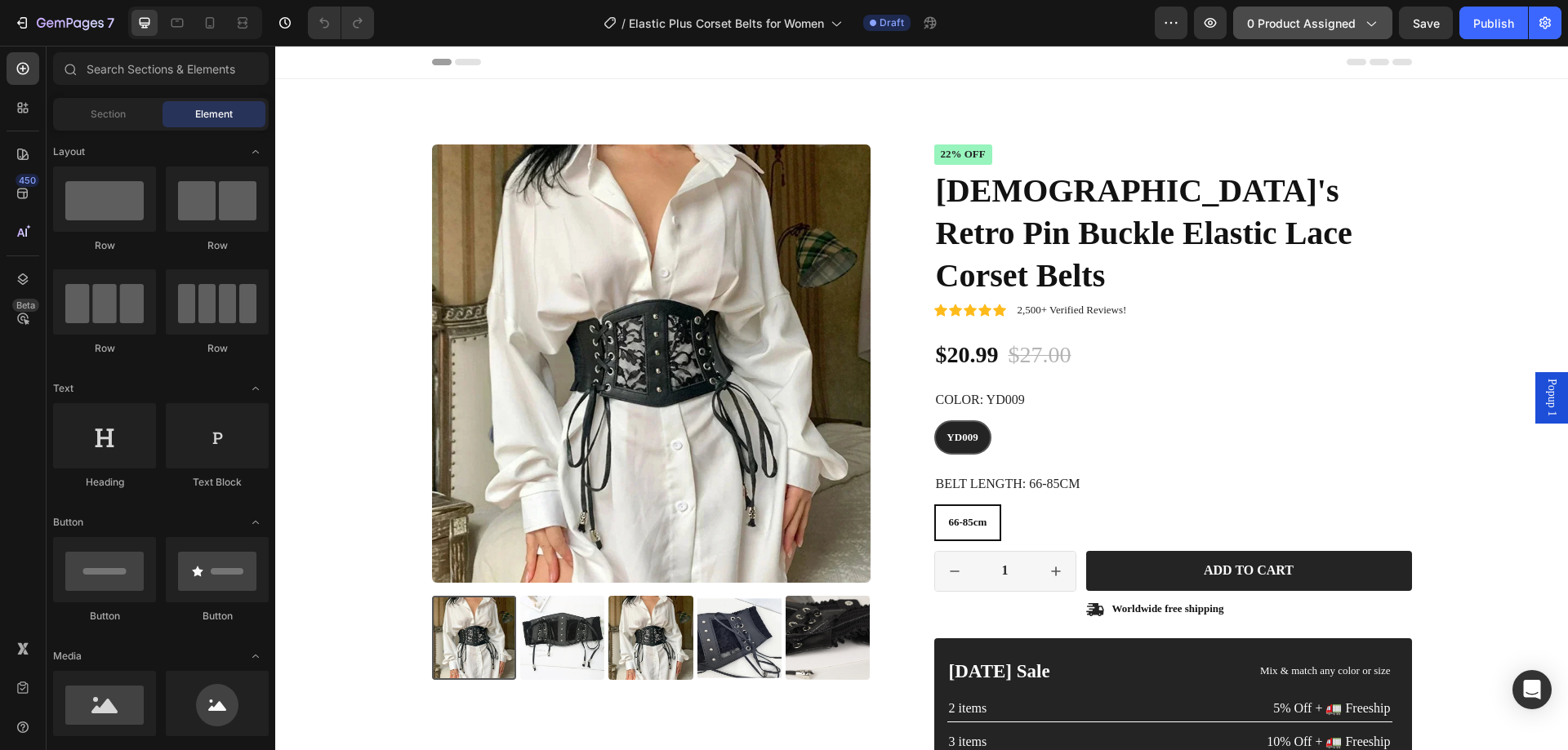
click at [1295, 27] on span "0 product assigned" at bounding box center [1302, 24] width 109 height 18
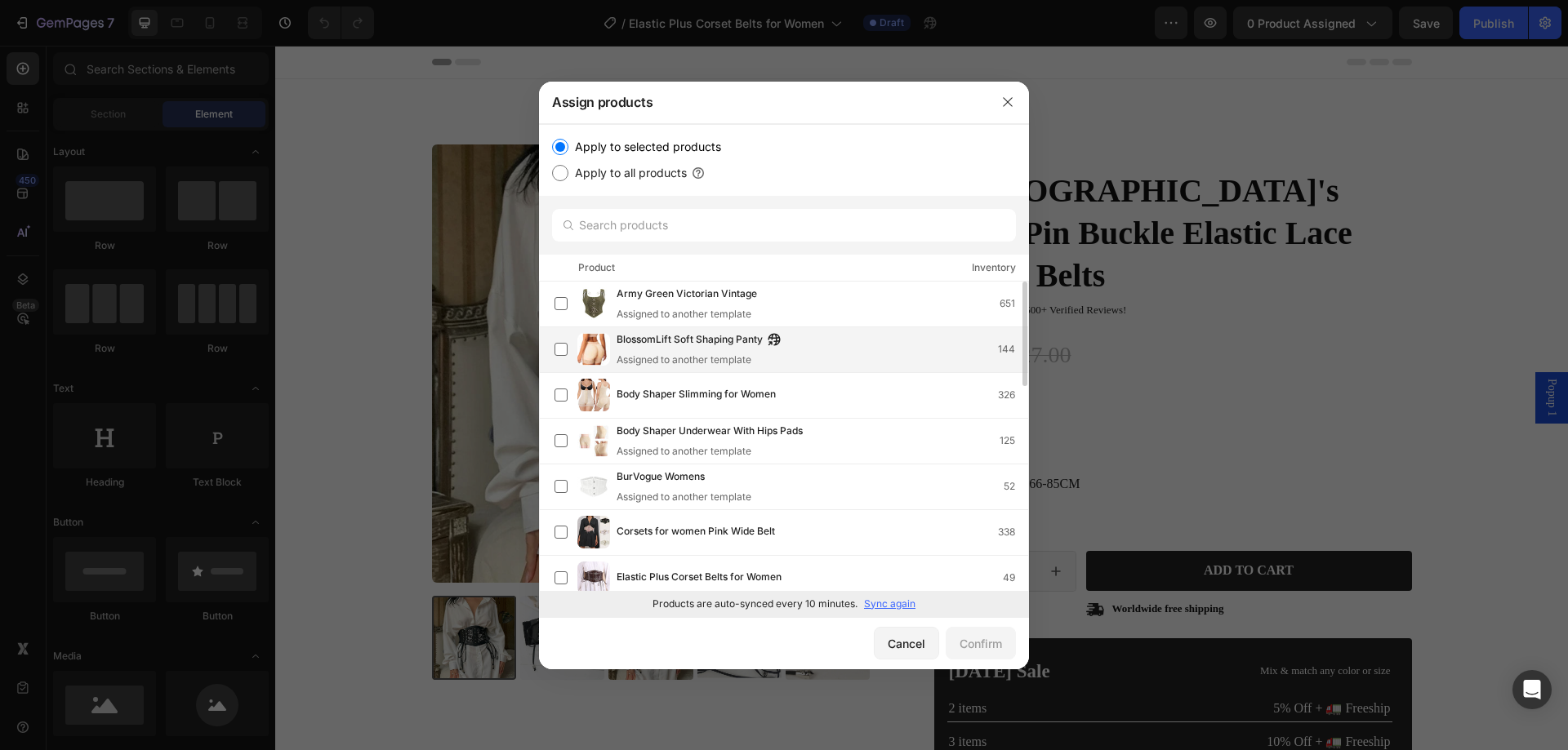
scroll to position [164, 0]
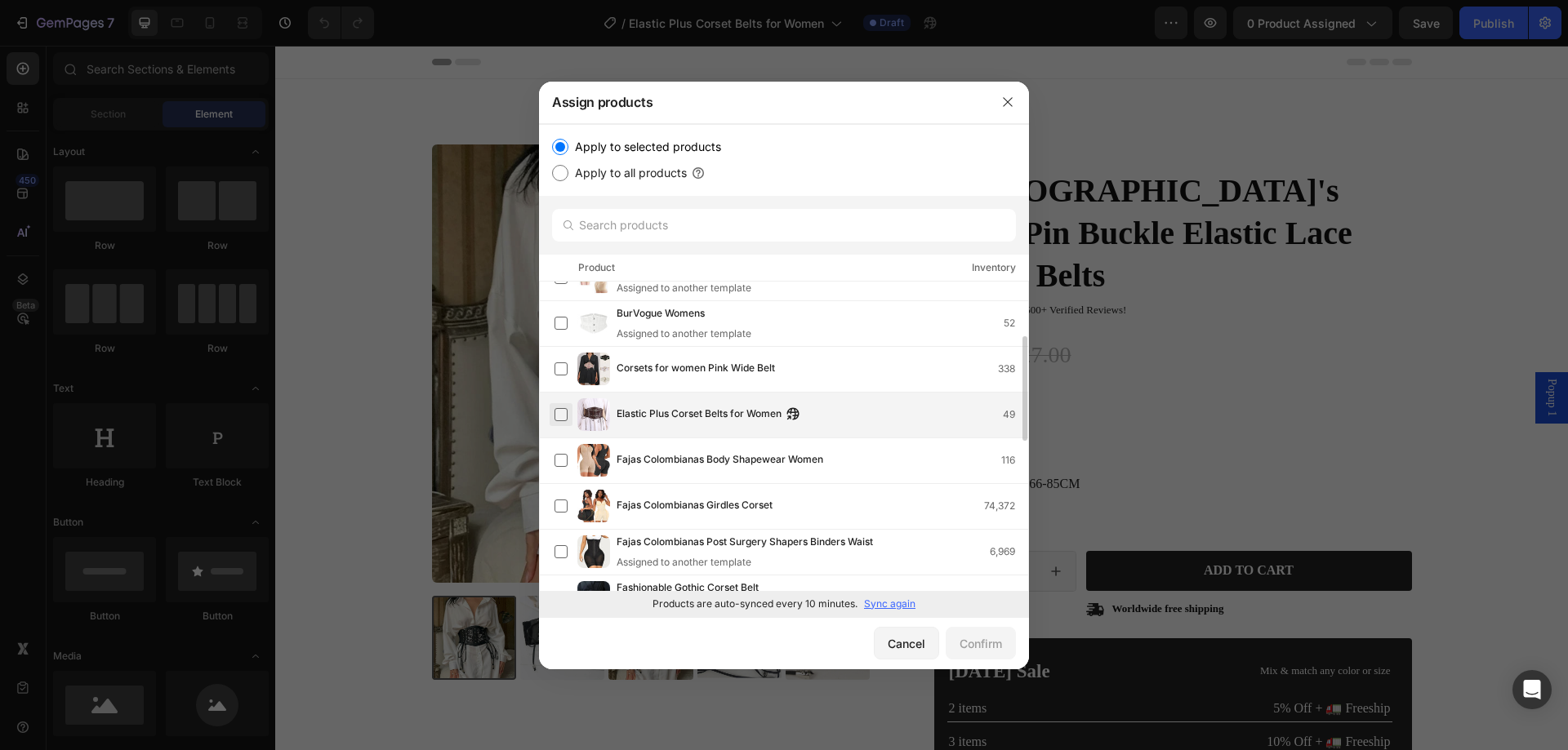
click at [556, 419] on label at bounding box center [561, 414] width 13 height 13
click at [558, 417] on label at bounding box center [561, 414] width 13 height 13
click at [965, 638] on div "Confirm" at bounding box center [981, 644] width 42 height 18
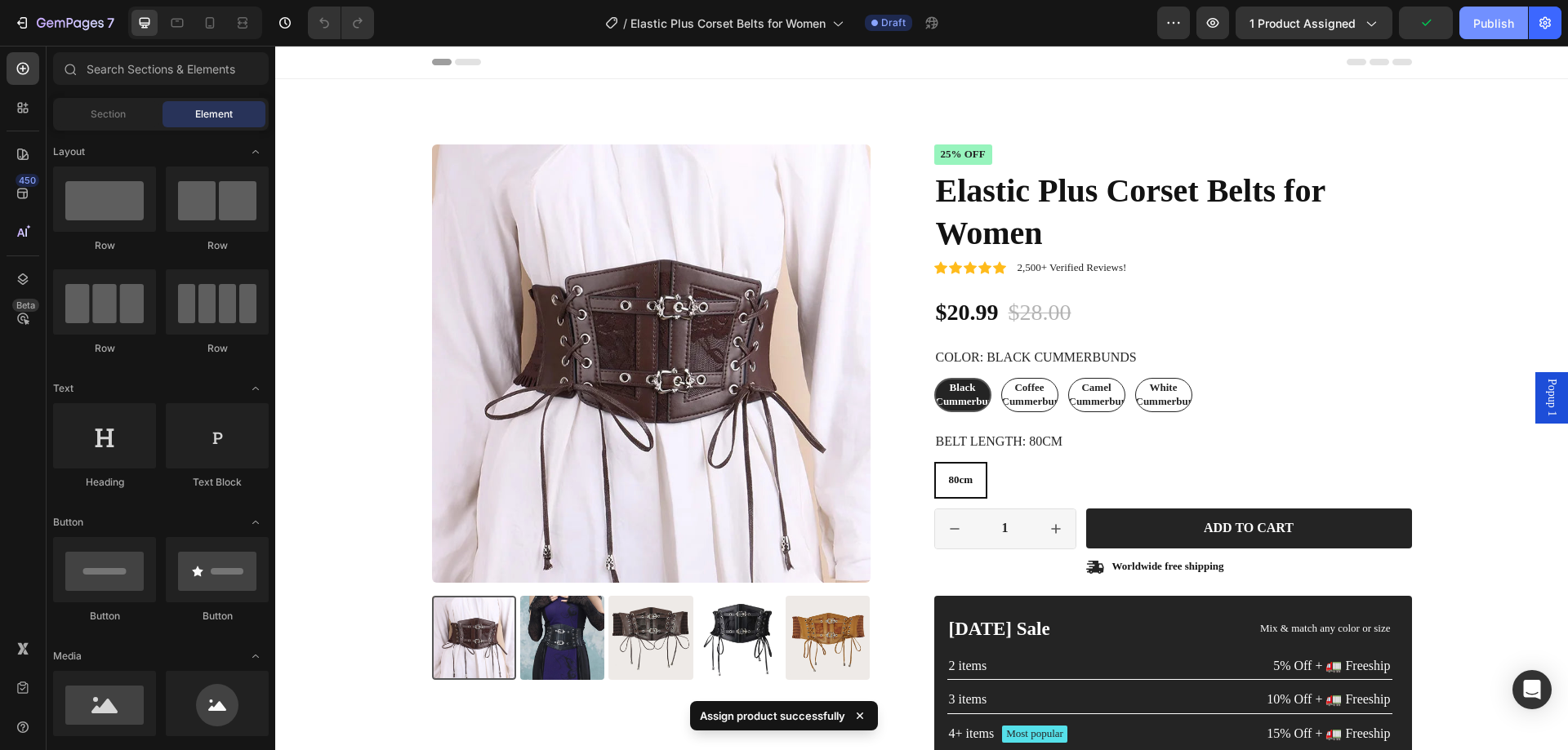
click at [1491, 25] on div "Publish" at bounding box center [1493, 24] width 40 height 18
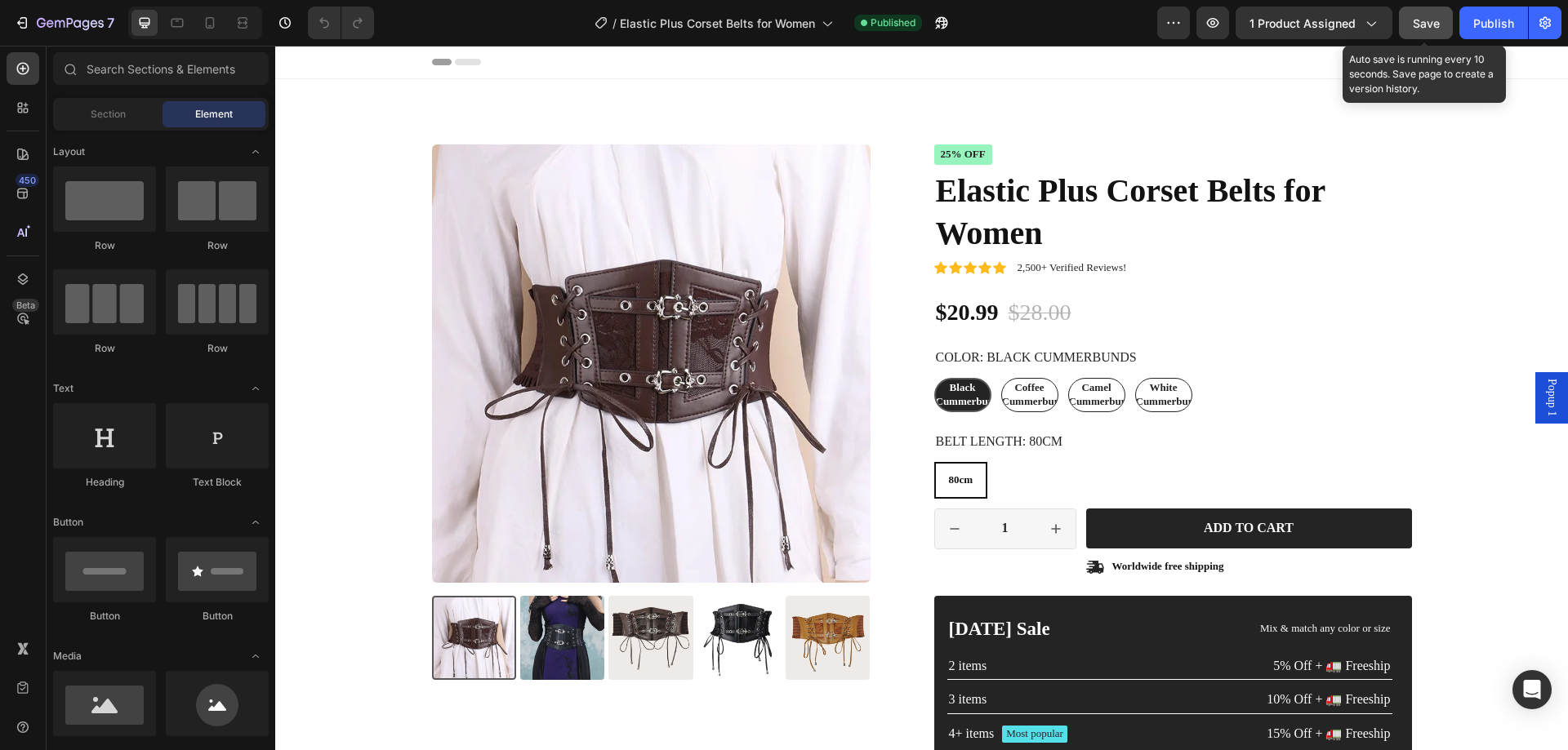
click at [1426, 23] on span "Save" at bounding box center [1426, 24] width 27 height 14
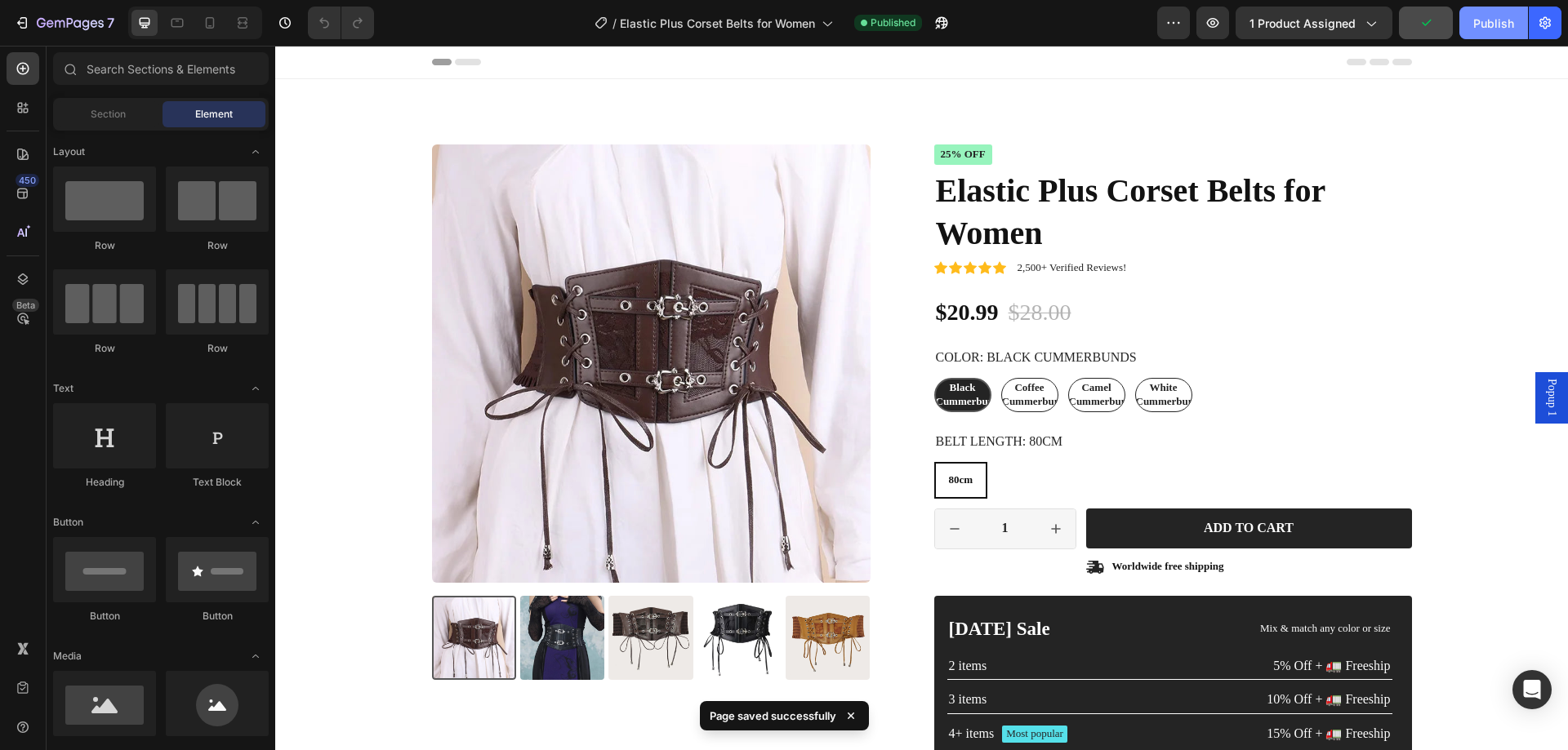
click at [1479, 26] on div "Publish" at bounding box center [1493, 24] width 40 height 18
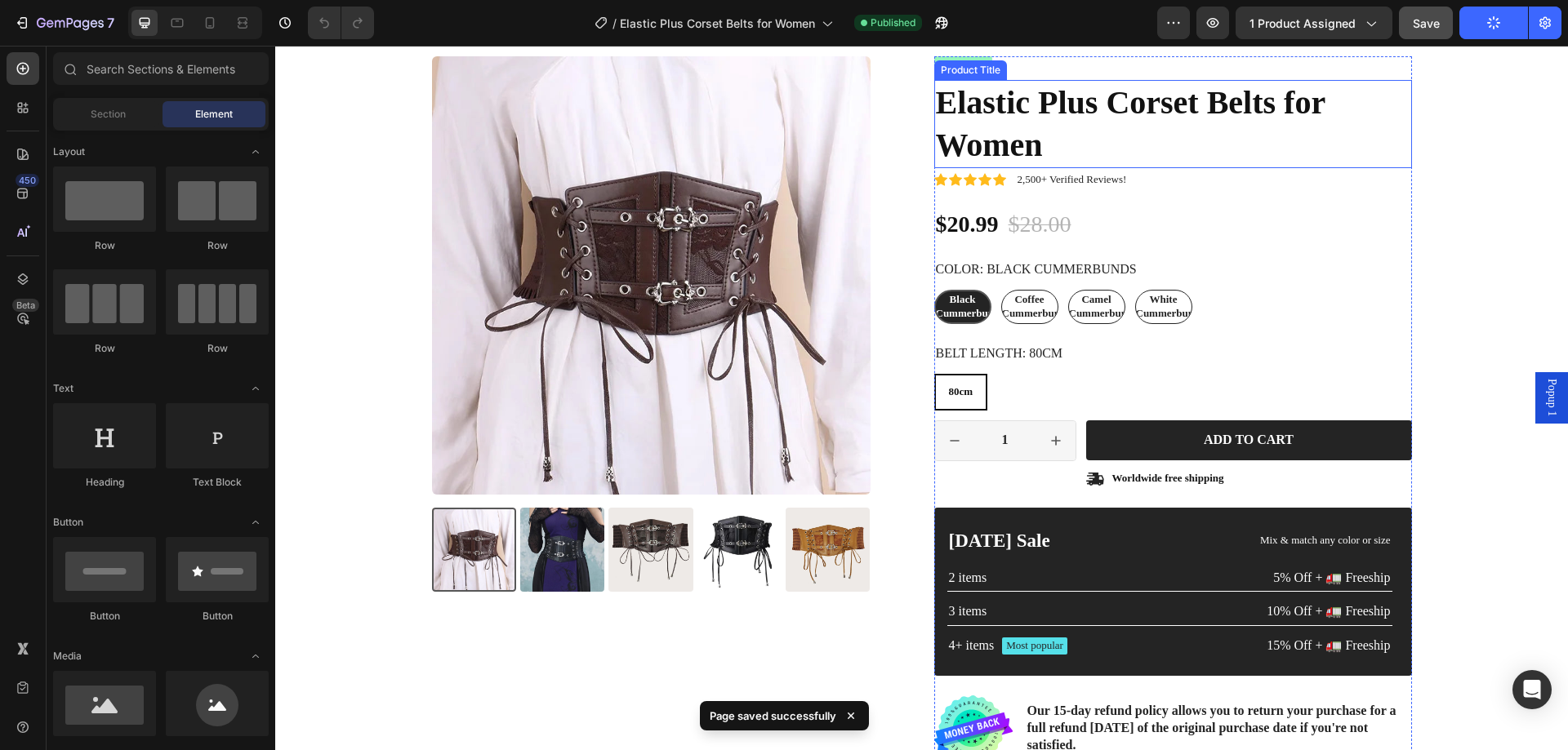
scroll to position [326, 0]
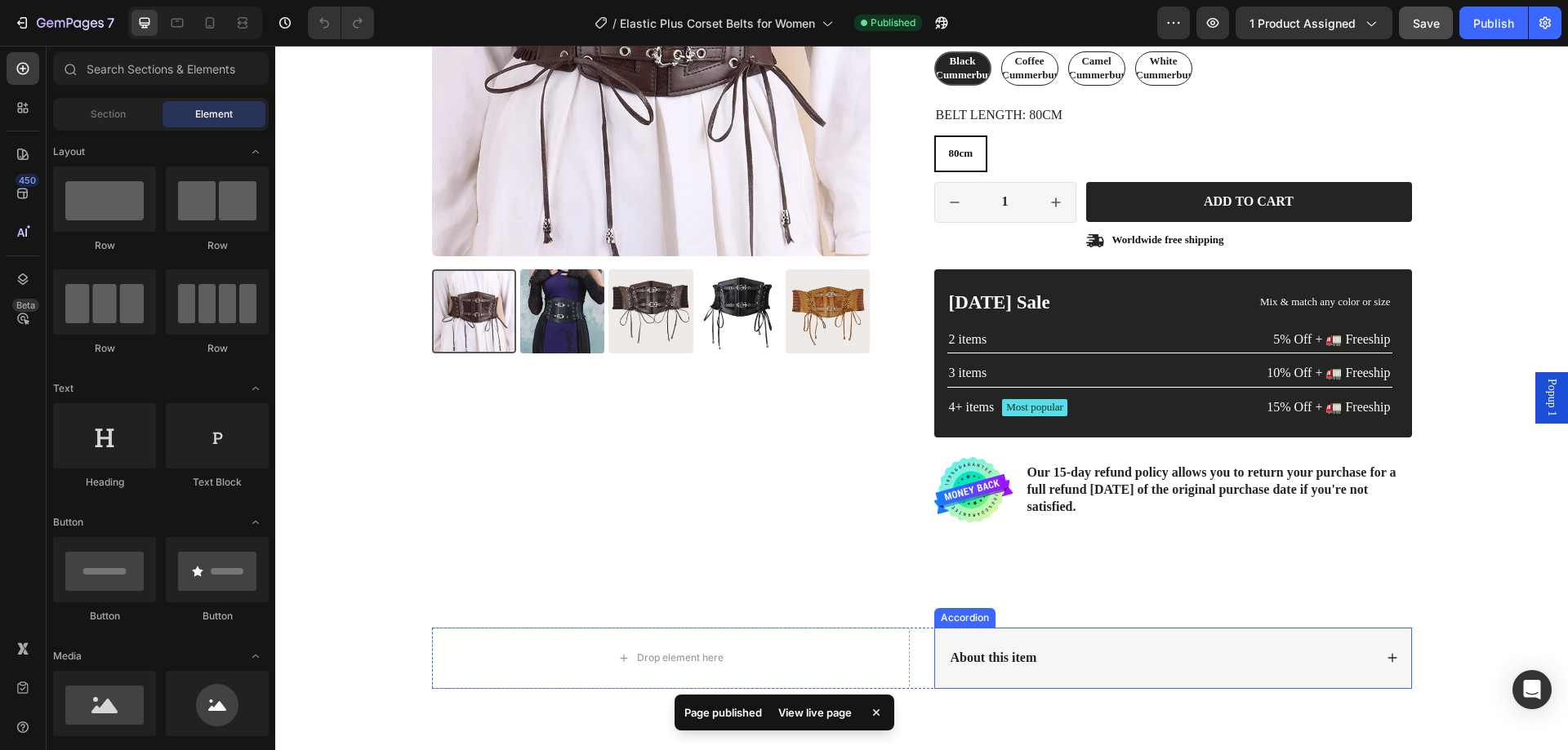
click at [1393, 659] on div "About this item" at bounding box center [1172, 659] width 476 height 62
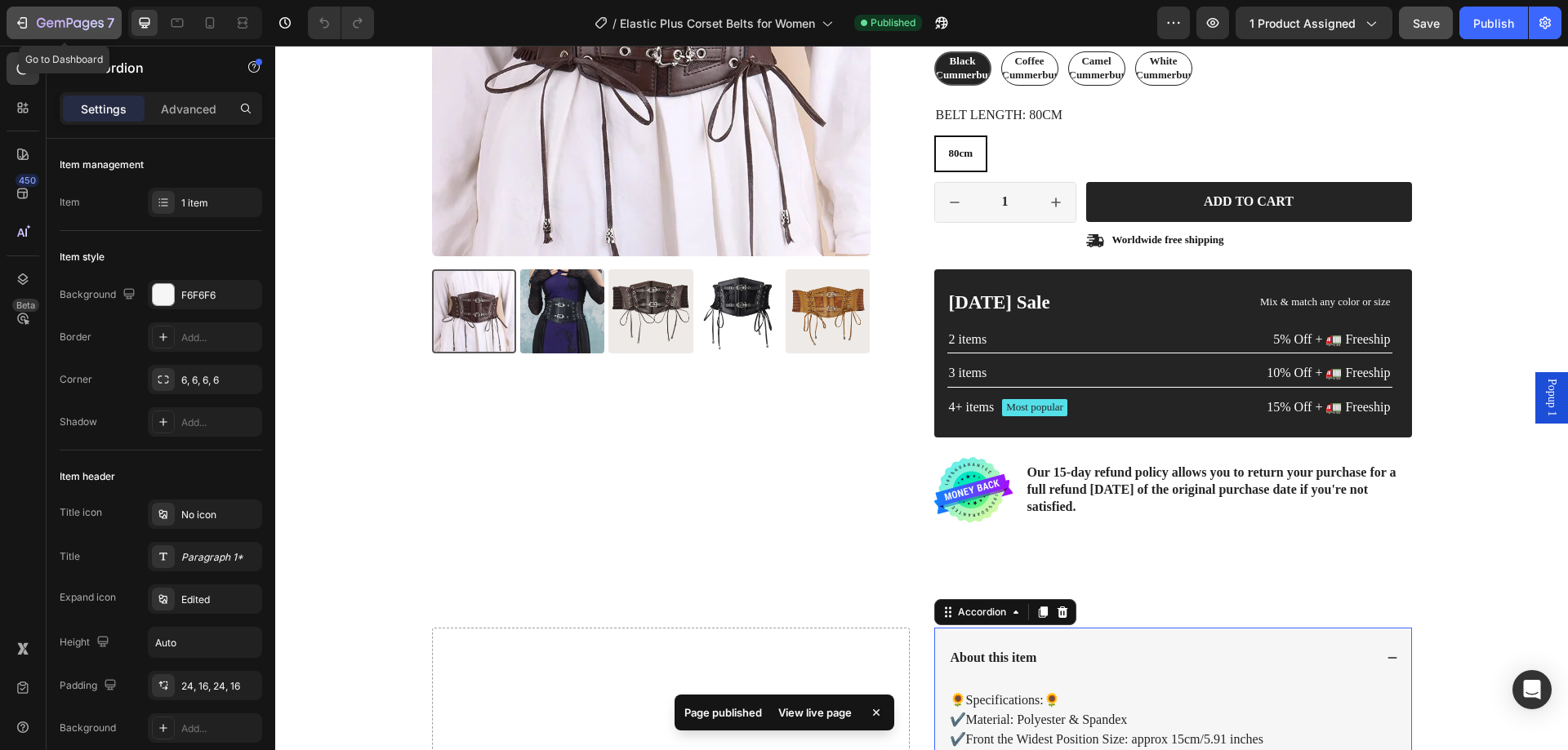
click at [11, 19] on button "7" at bounding box center [63, 22] width 115 height 33
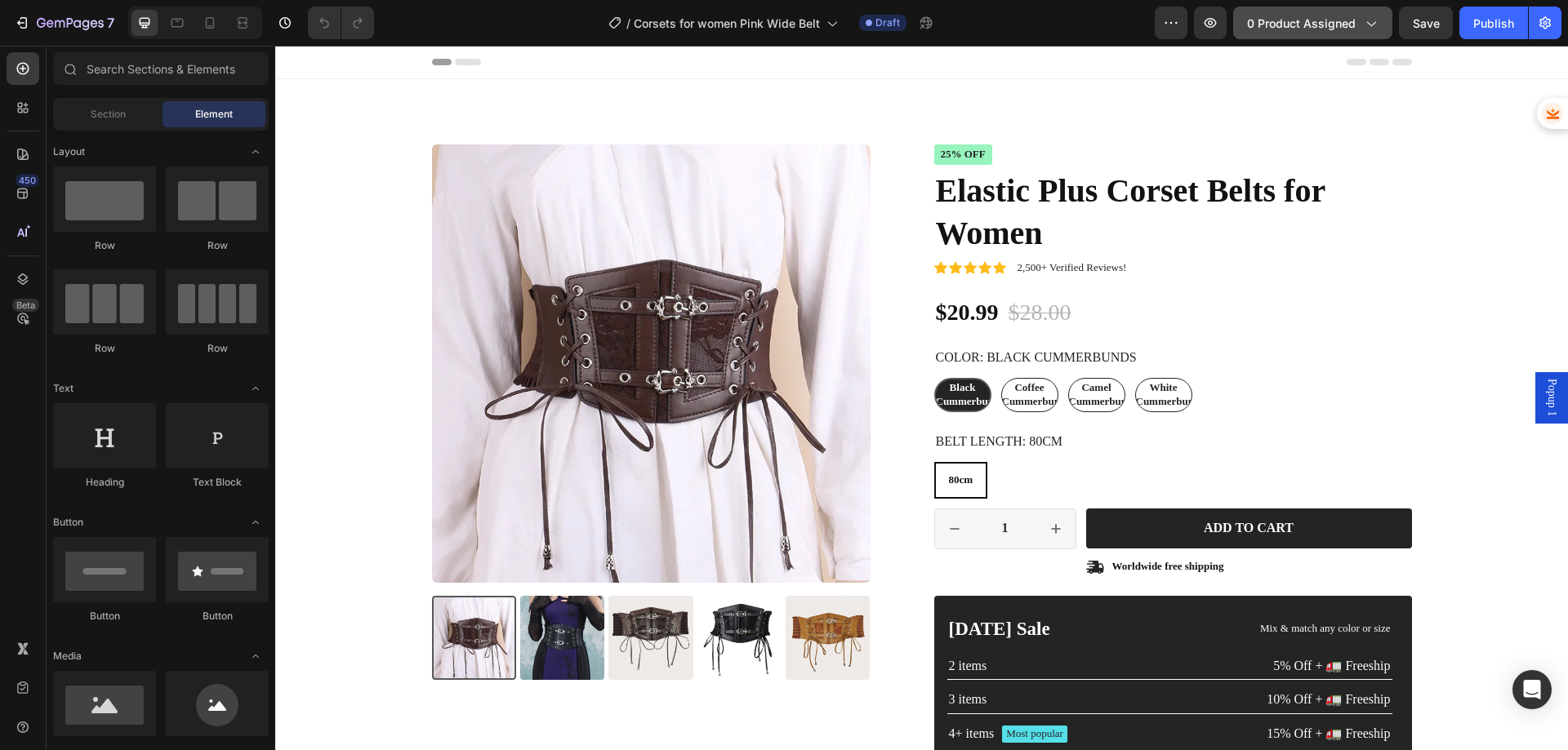
click at [1338, 29] on span "0 product assigned" at bounding box center [1302, 24] width 109 height 18
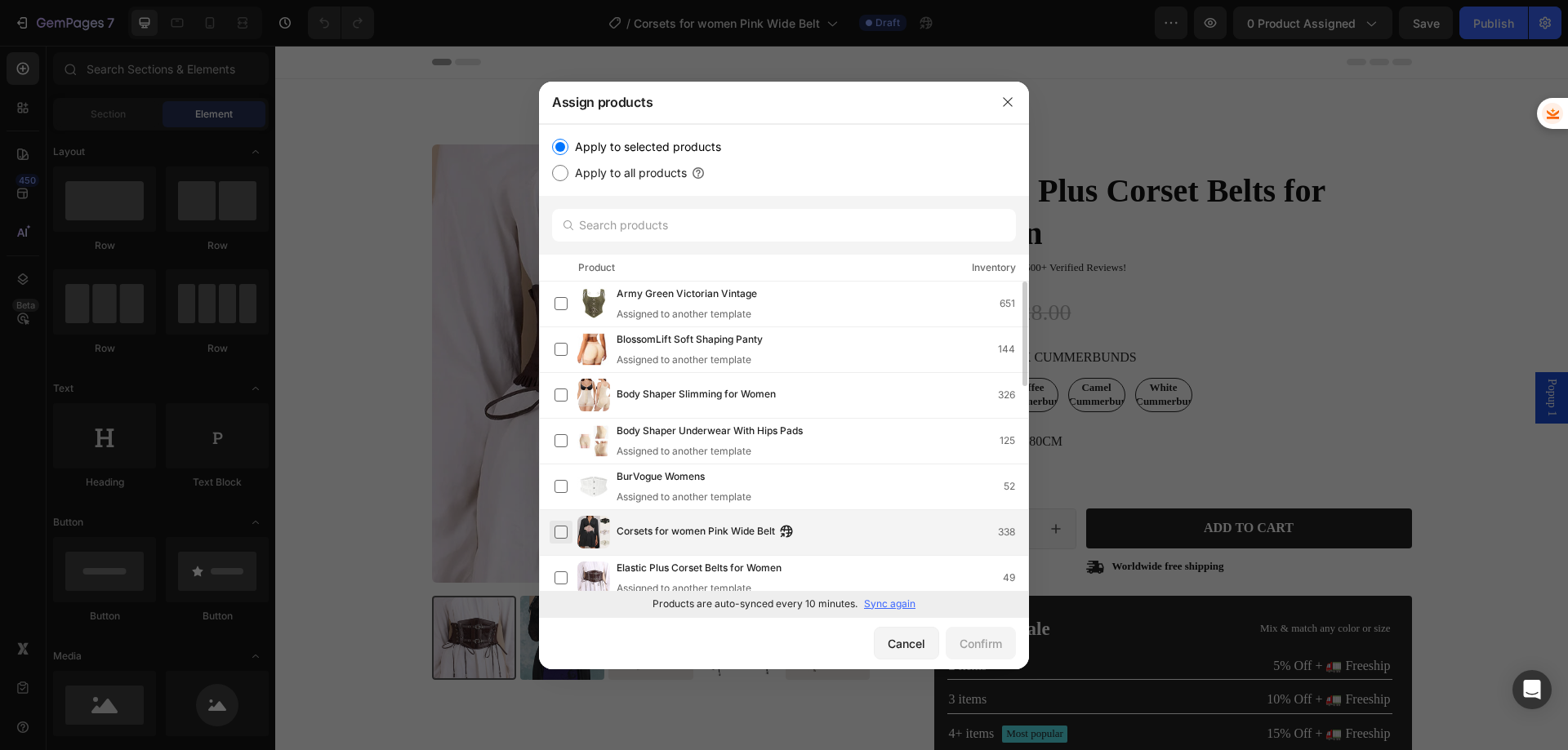
click at [561, 532] on label at bounding box center [561, 532] width 13 height 13
click at [995, 646] on div "Confirm" at bounding box center [981, 644] width 42 height 18
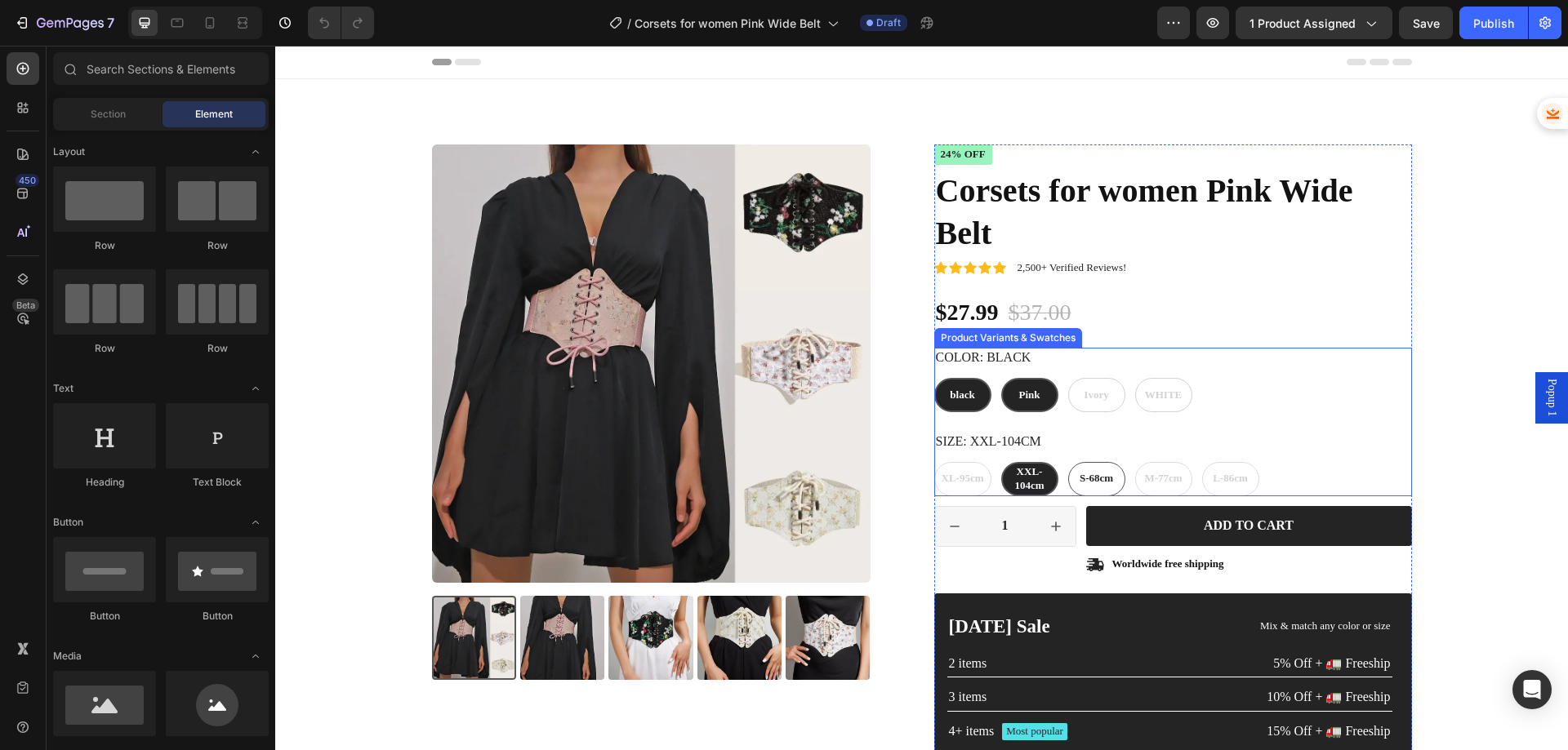
click at [1026, 401] on div "Pink" at bounding box center [1029, 396] width 21 height 27
click at [1002, 378] on input "Pink Pink Pink" at bounding box center [1001, 377] width 1 height 1
radio input "true"
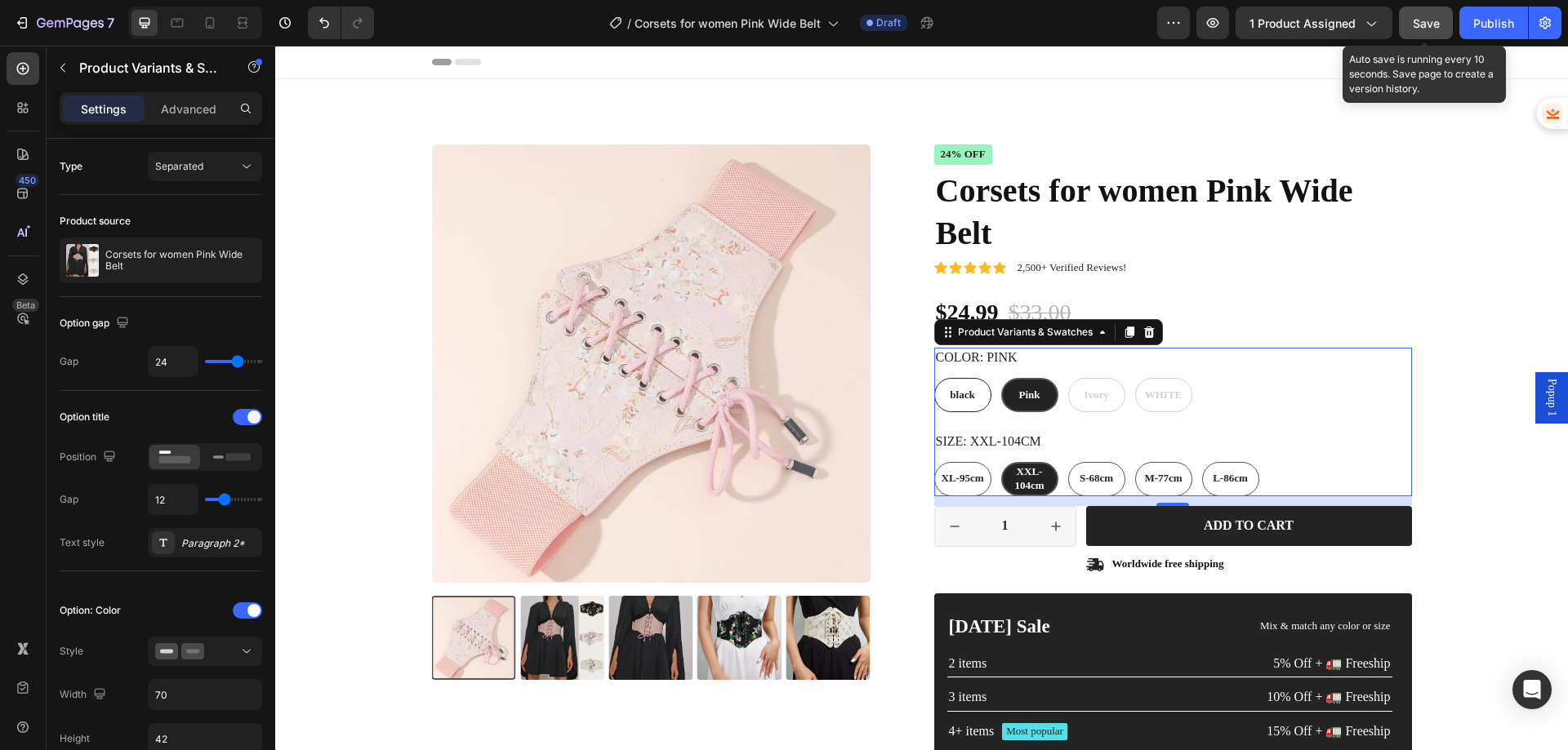
click at [1420, 21] on span "Save" at bounding box center [1426, 24] width 27 height 14
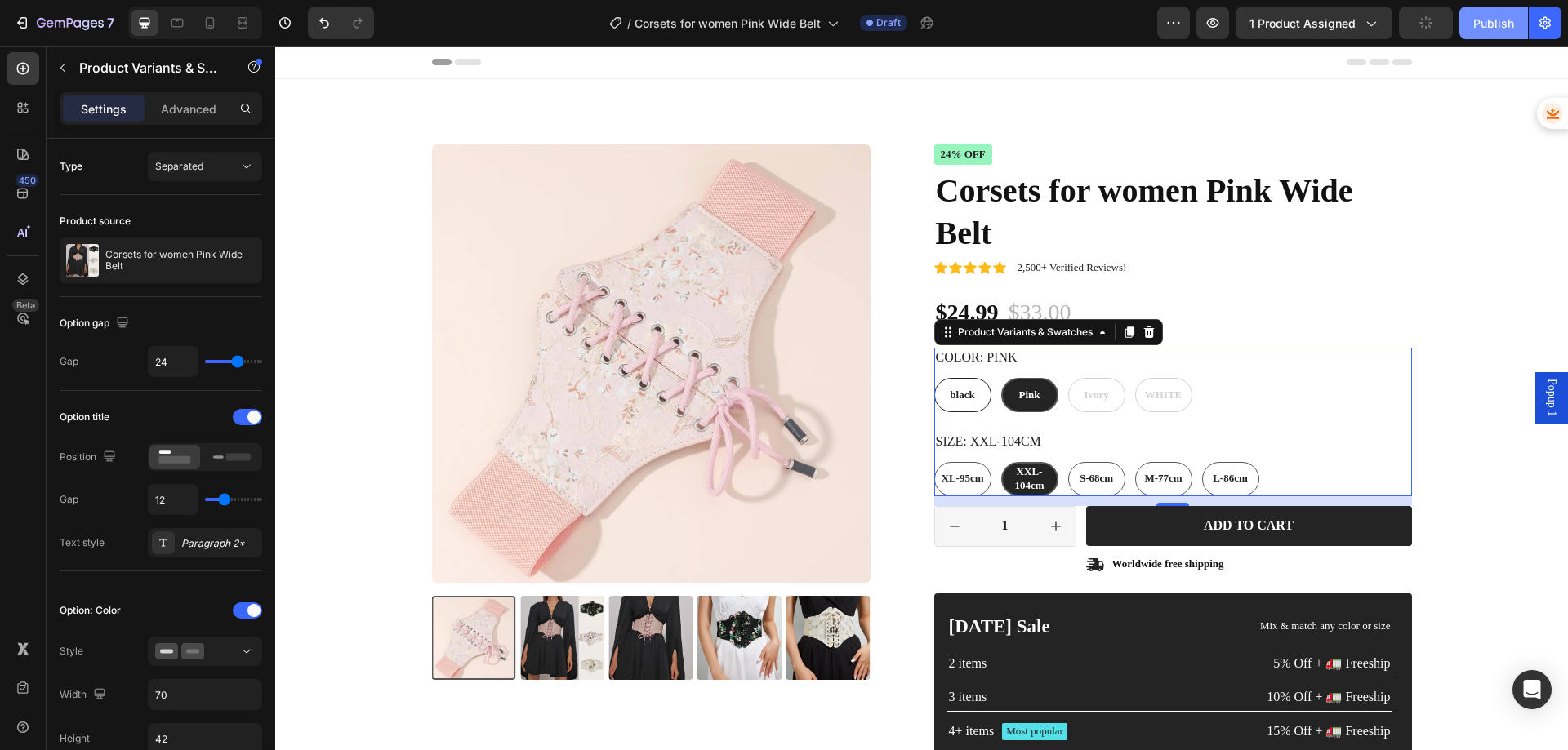
click at [1499, 24] on div "Publish" at bounding box center [1493, 24] width 40 height 18
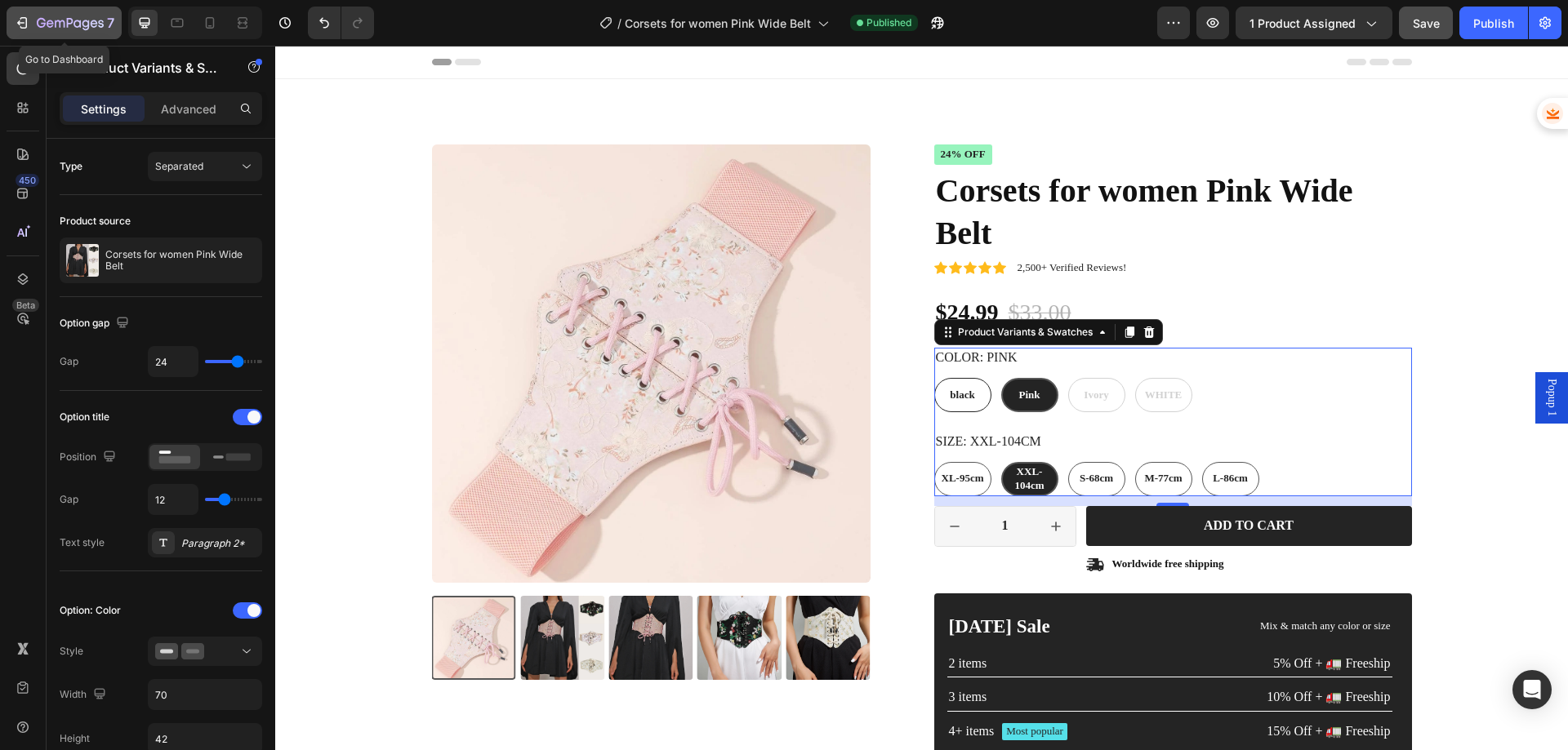
click at [55, 23] on icon "button" at bounding box center [59, 24] width 10 height 7
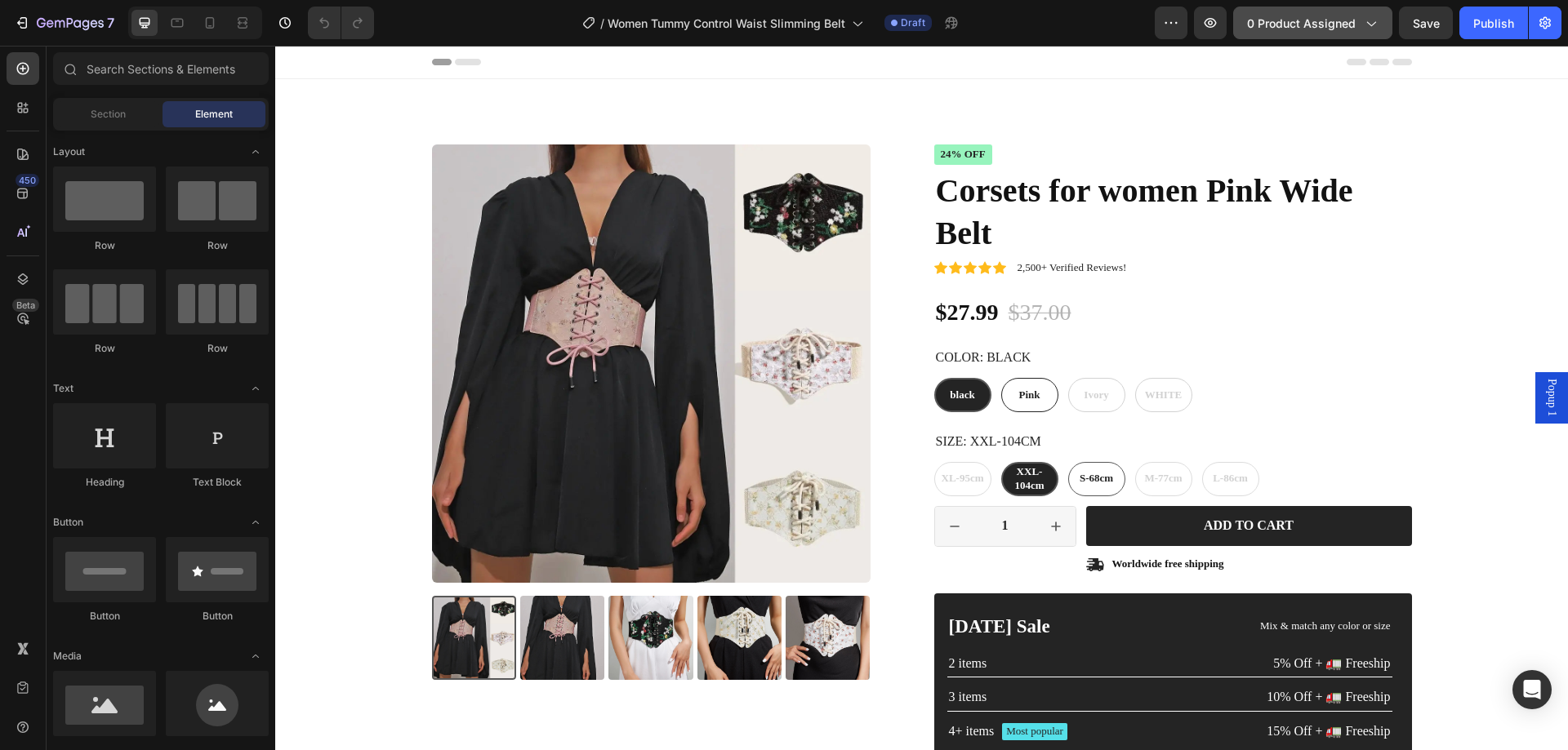
click at [1298, 22] on span "0 product assigned" at bounding box center [1302, 24] width 109 height 18
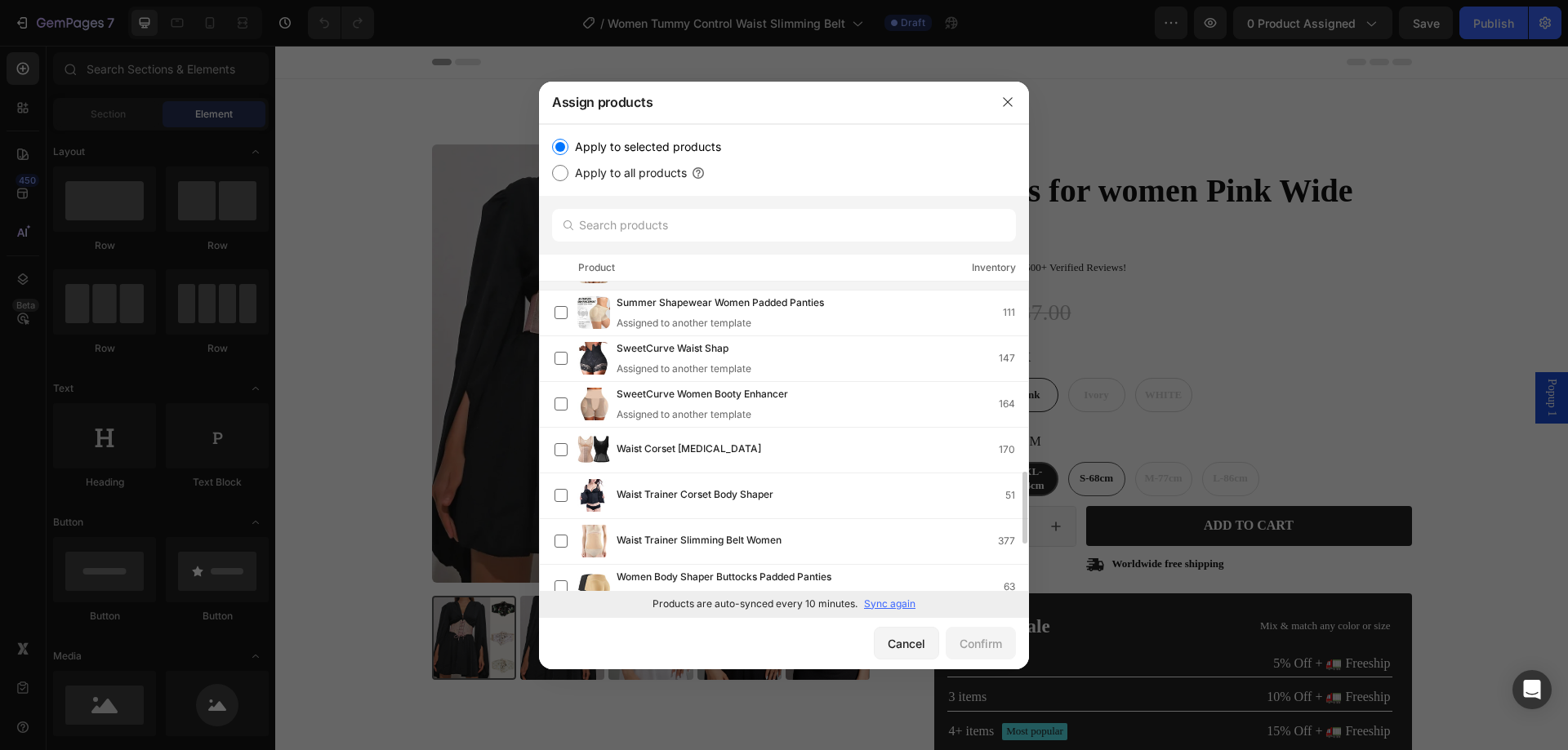
scroll to position [896, 0]
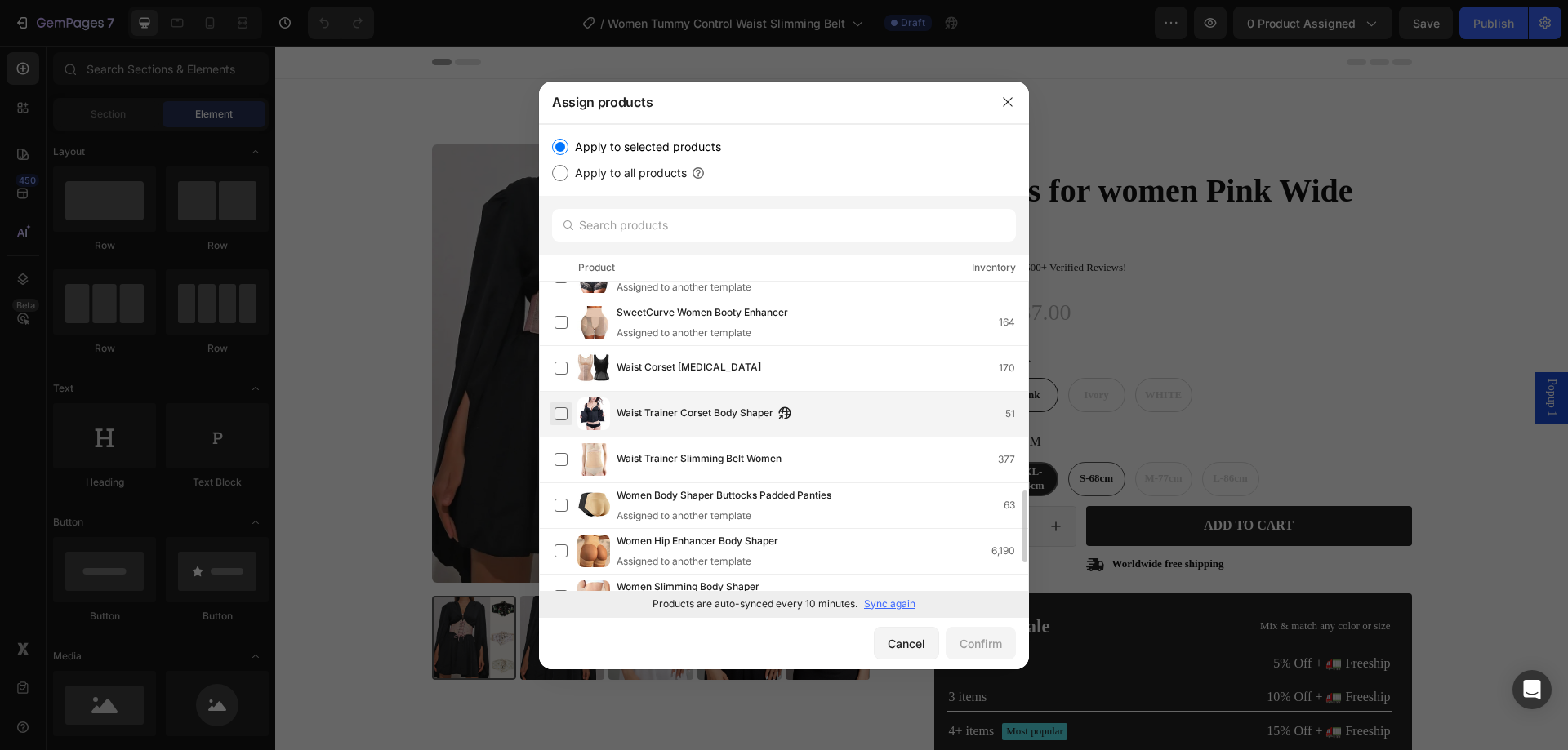
click at [565, 418] on label at bounding box center [561, 413] width 13 height 13
click at [974, 637] on div "Confirm" at bounding box center [981, 644] width 42 height 18
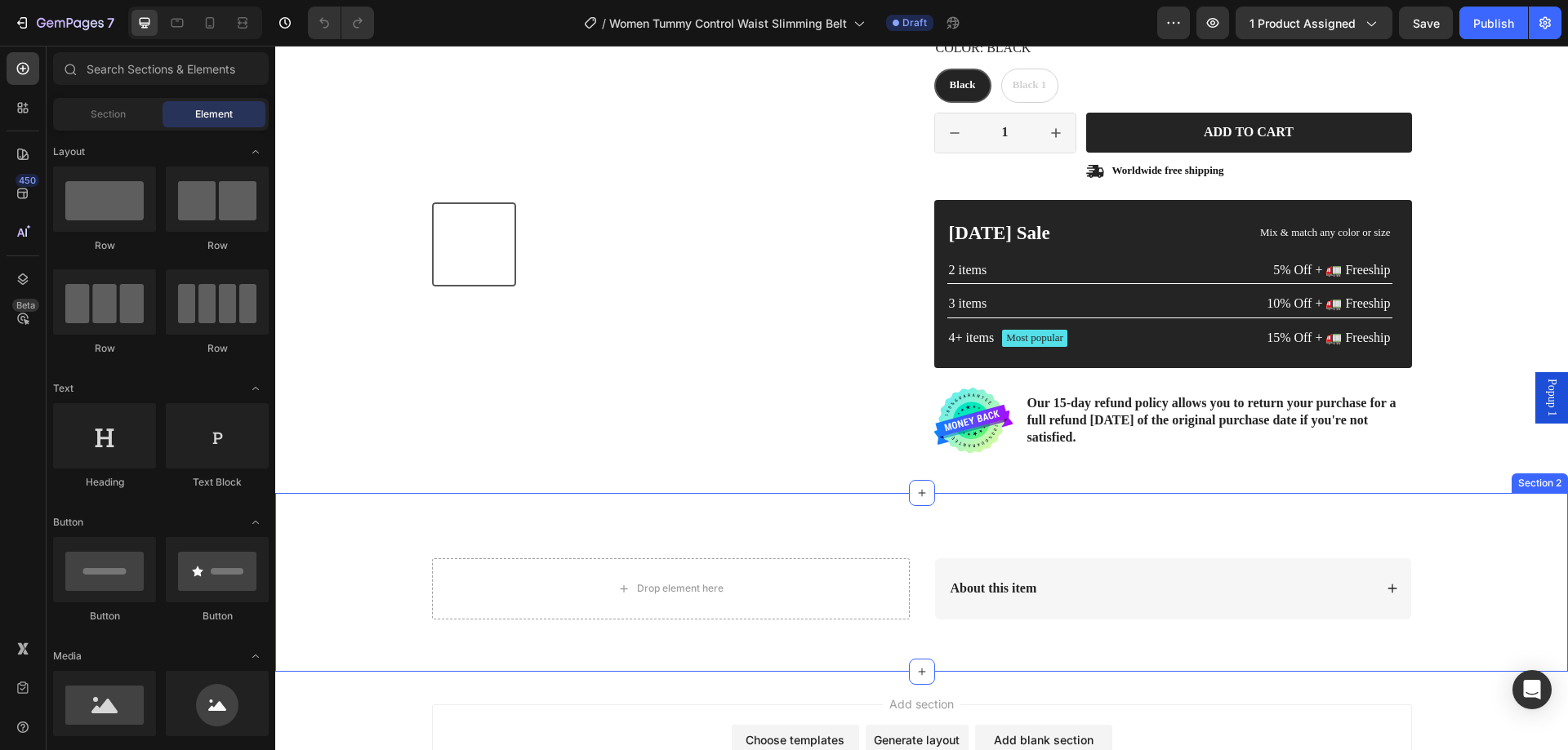
scroll to position [408, 0]
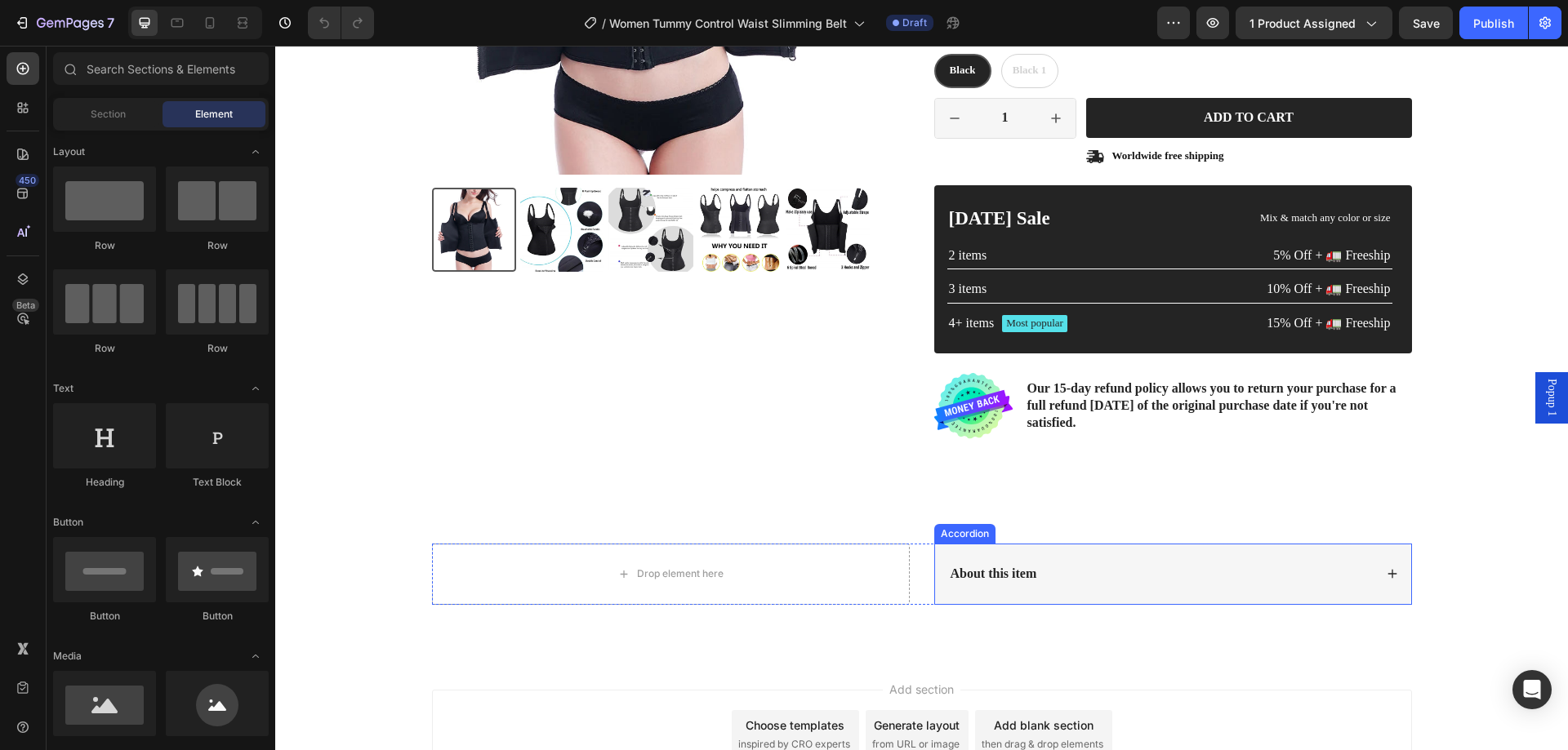
click at [1387, 568] on icon at bounding box center [1392, 573] width 11 height 11
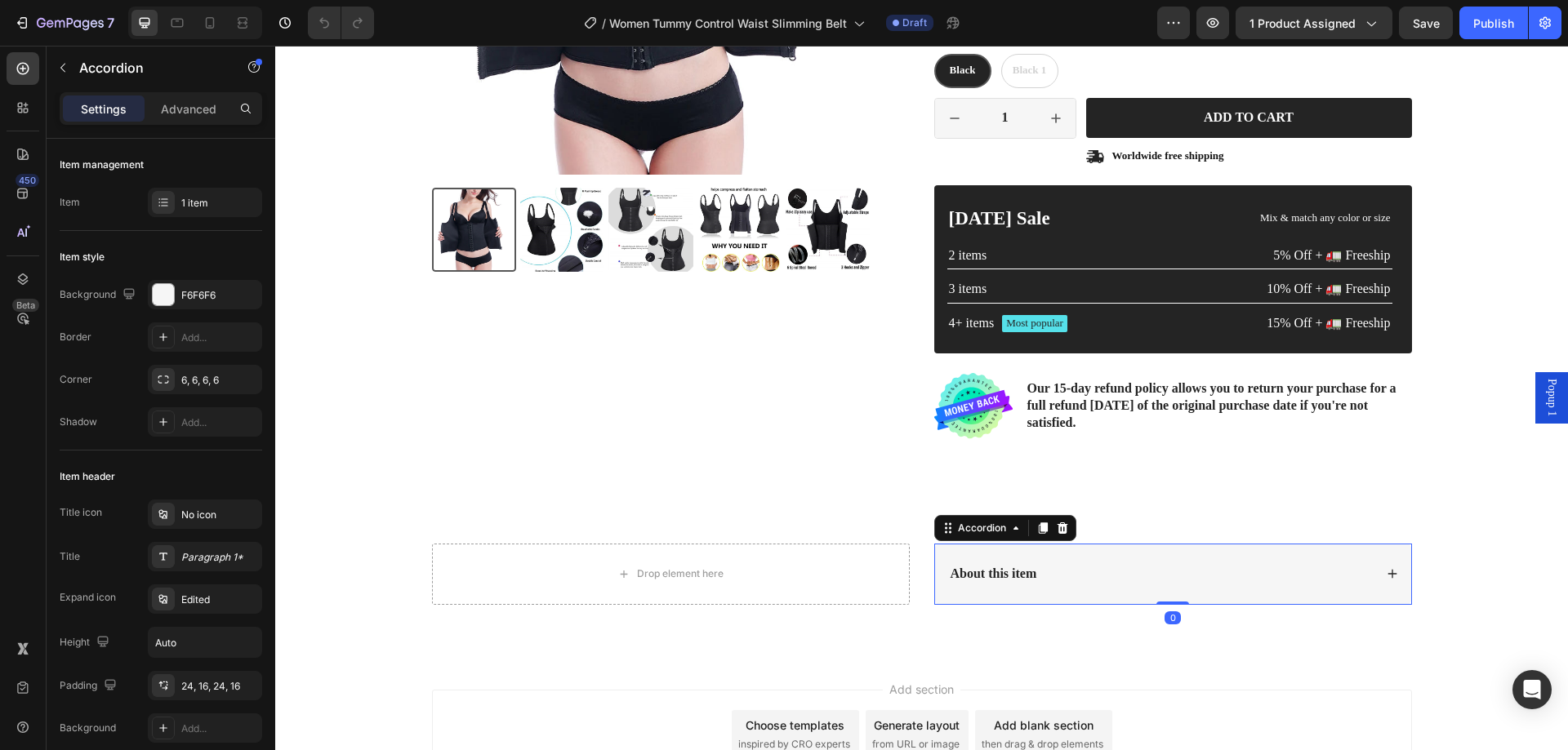
click at [1388, 574] on icon at bounding box center [1392, 574] width 9 height 9
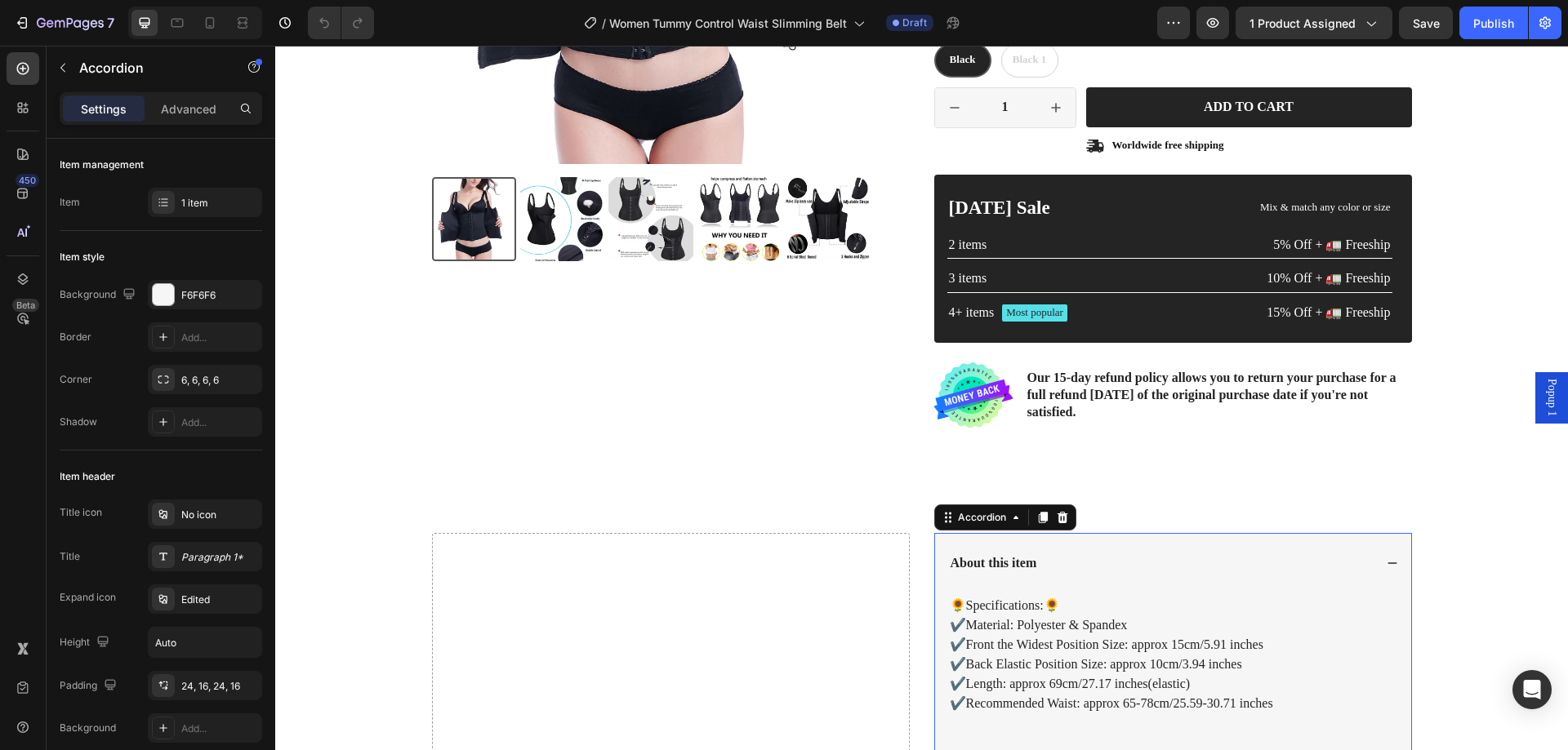
scroll to position [572, 0]
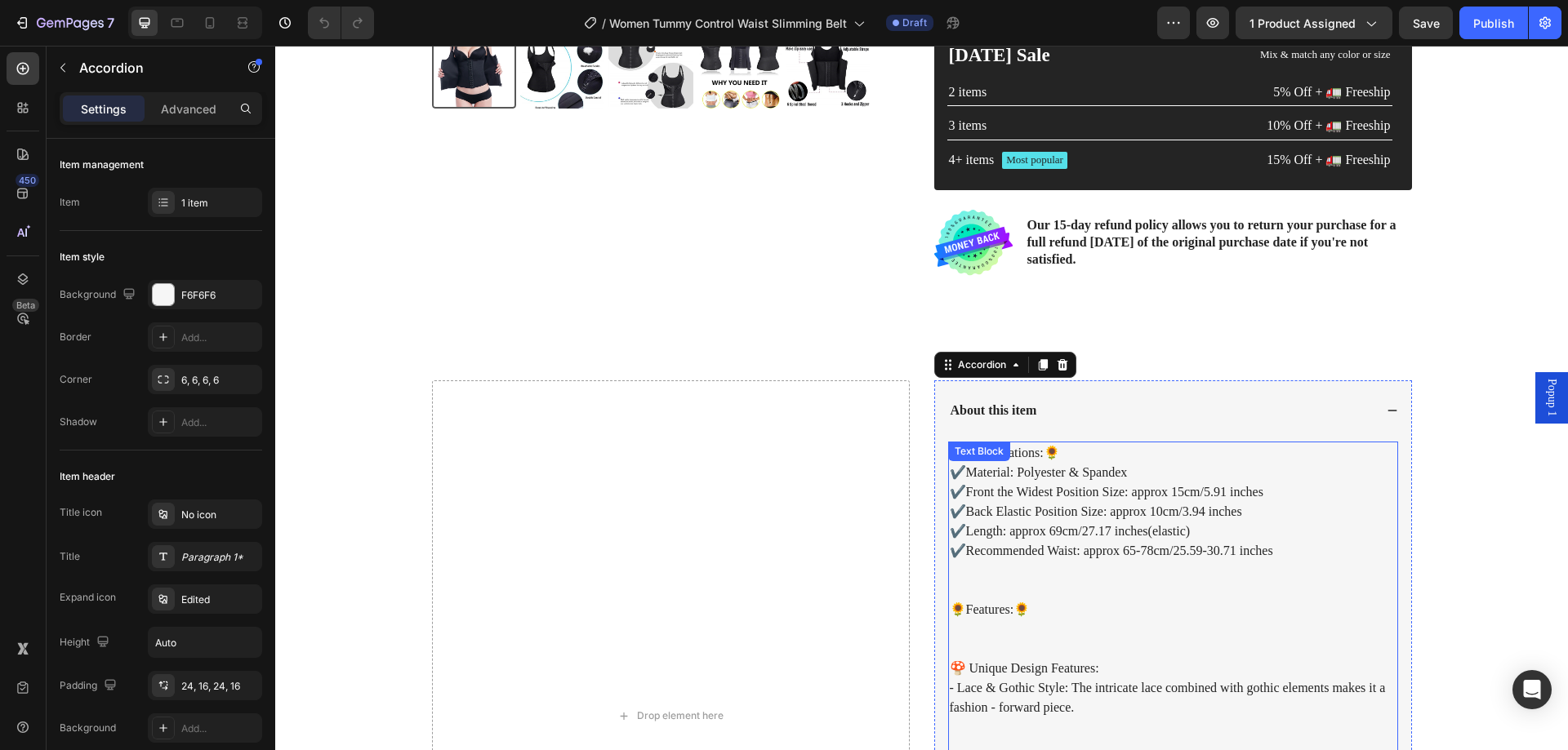
click at [1139, 559] on p "✔️Recommended Waist: approx 65-78cm/25.59-30.71 inches" at bounding box center [1173, 551] width 447 height 19
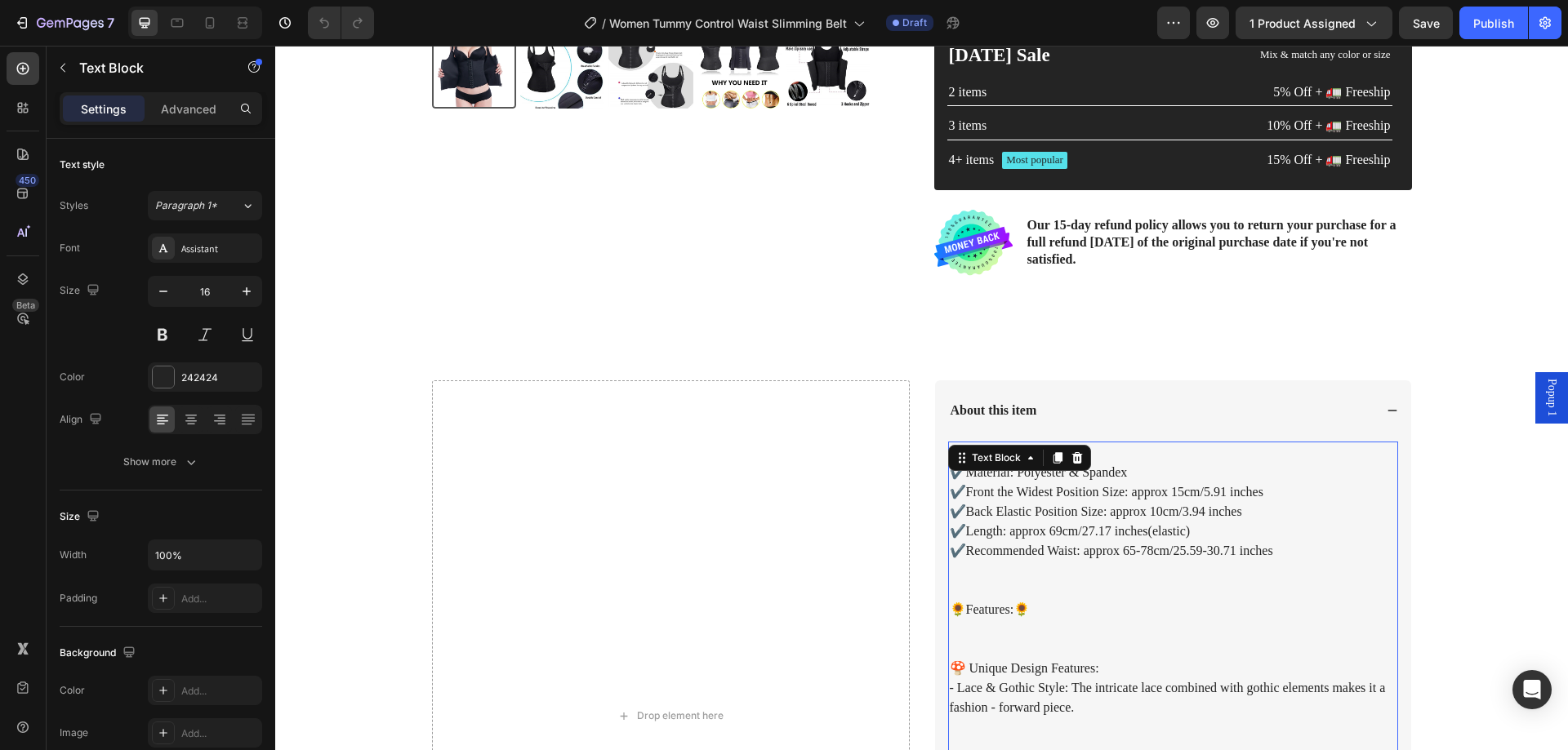
click at [1138, 559] on p "✔️Recommended Waist: approx 65-78cm/25.59-30.71 inches" at bounding box center [1173, 551] width 447 height 19
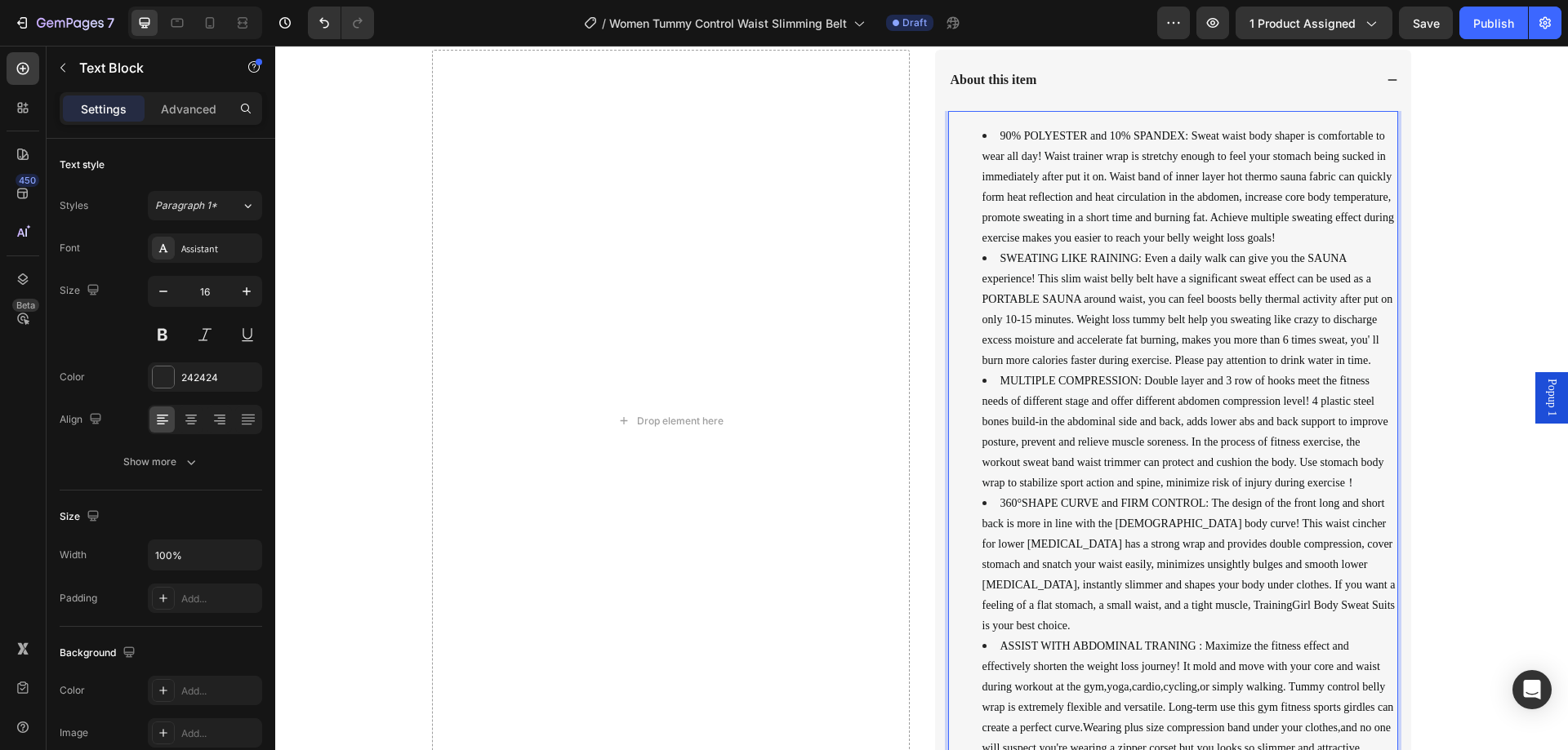
scroll to position [494, 0]
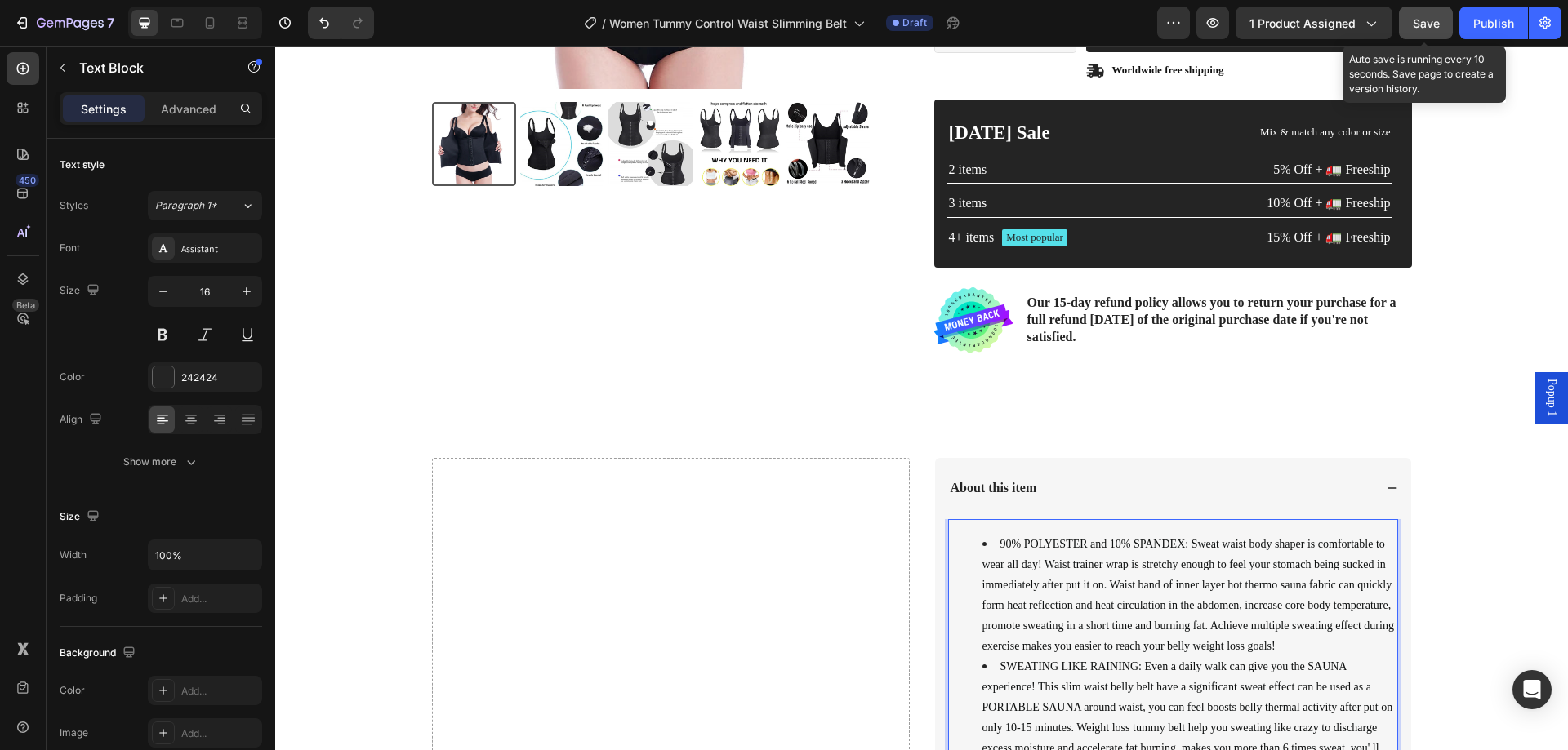
click at [1419, 18] on span "Save" at bounding box center [1426, 24] width 27 height 14
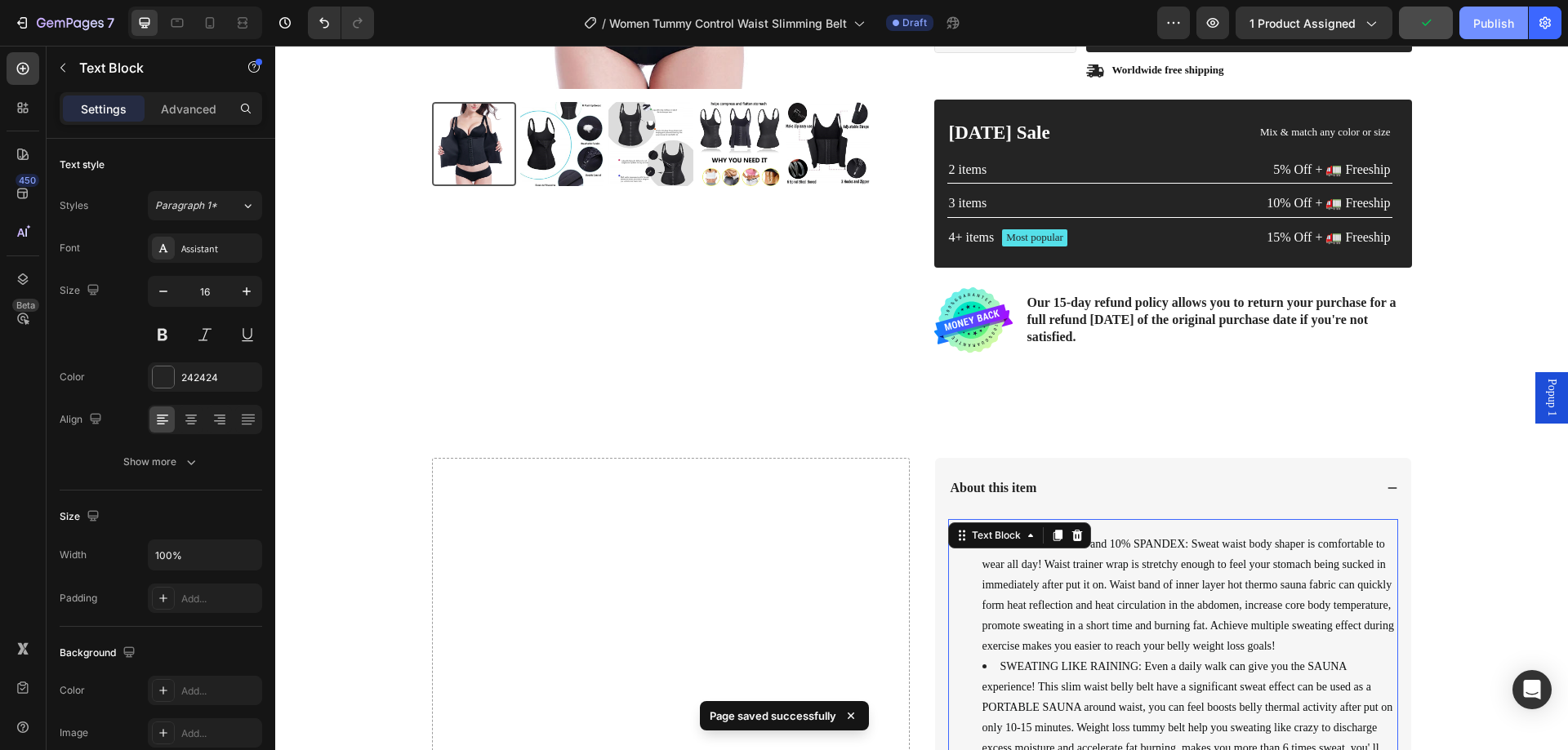
click at [1487, 25] on div "Publish" at bounding box center [1493, 24] width 40 height 18
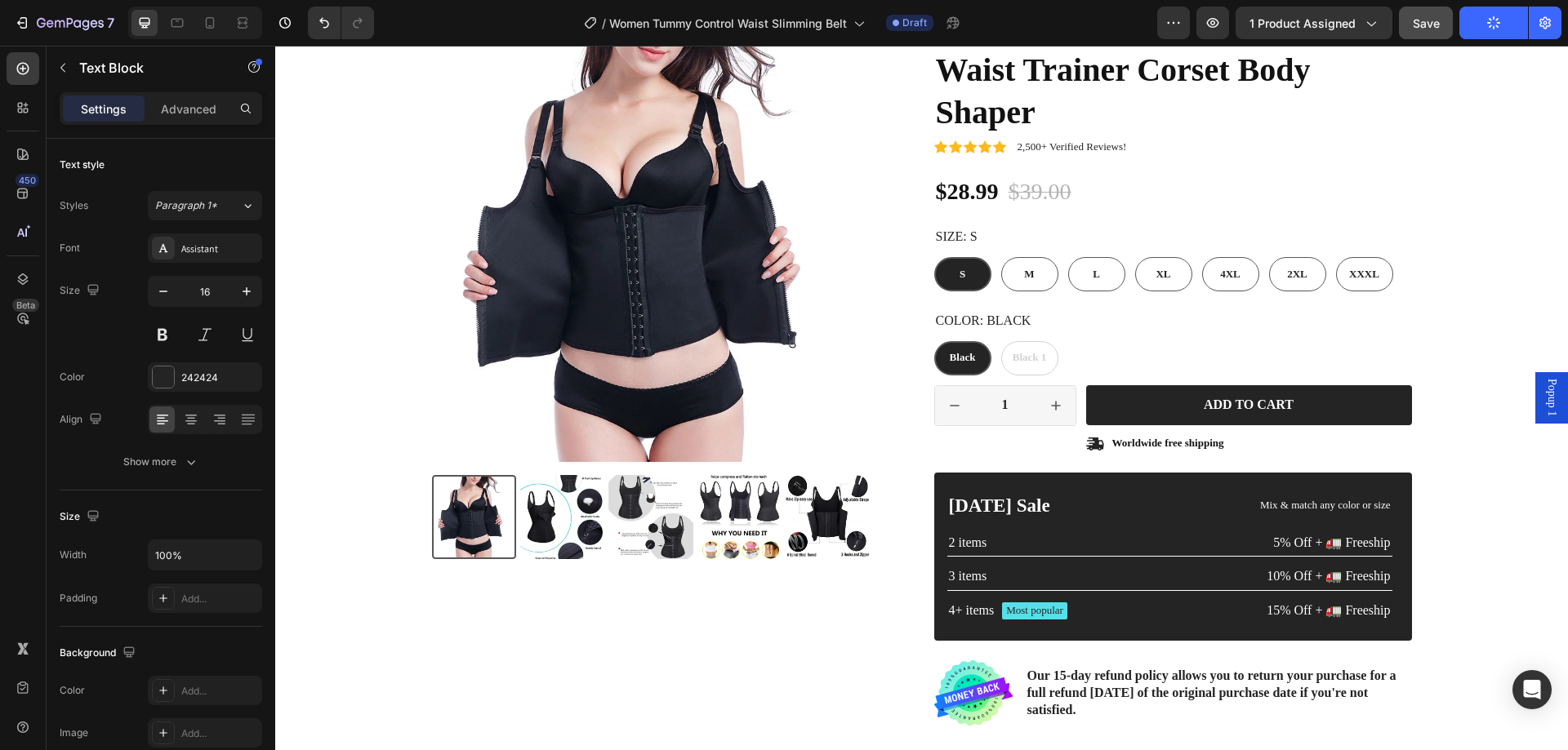
scroll to position [0, 0]
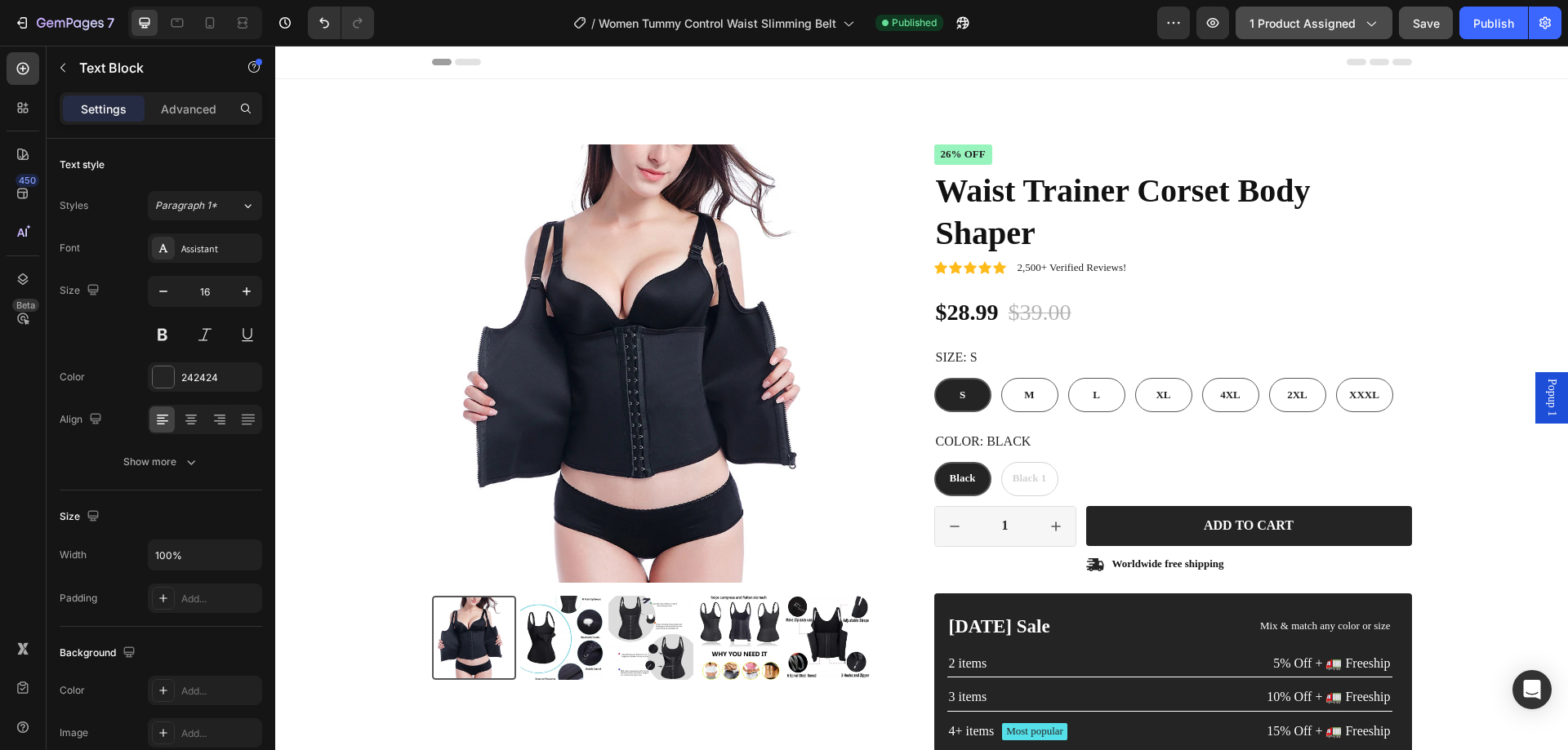
click at [1324, 18] on span "1 product assigned" at bounding box center [1302, 24] width 106 height 18
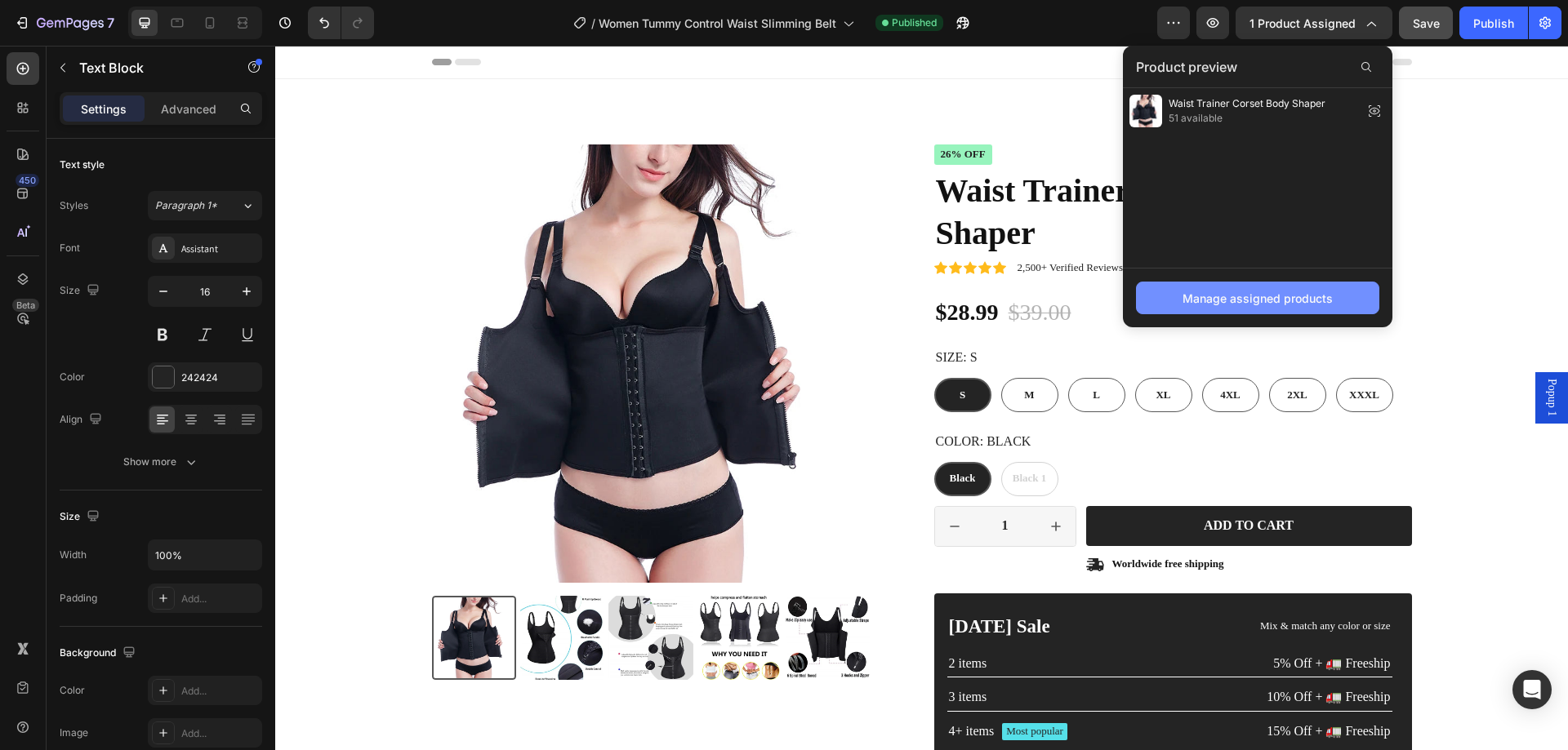
click at [1192, 291] on div "Manage assigned products" at bounding box center [1258, 299] width 150 height 18
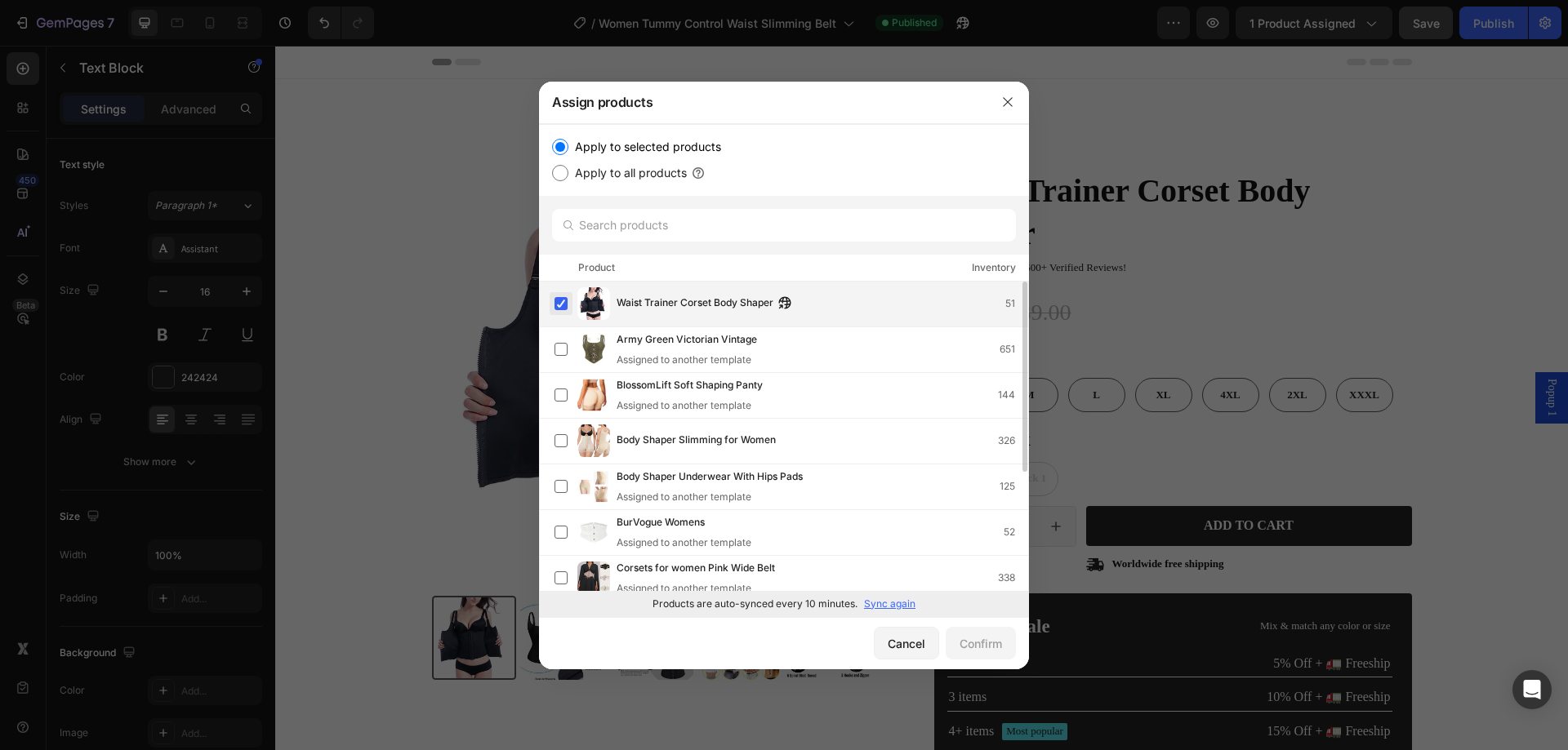
click at [563, 303] on label at bounding box center [561, 303] width 13 height 13
click at [559, 303] on label at bounding box center [561, 303] width 13 height 13
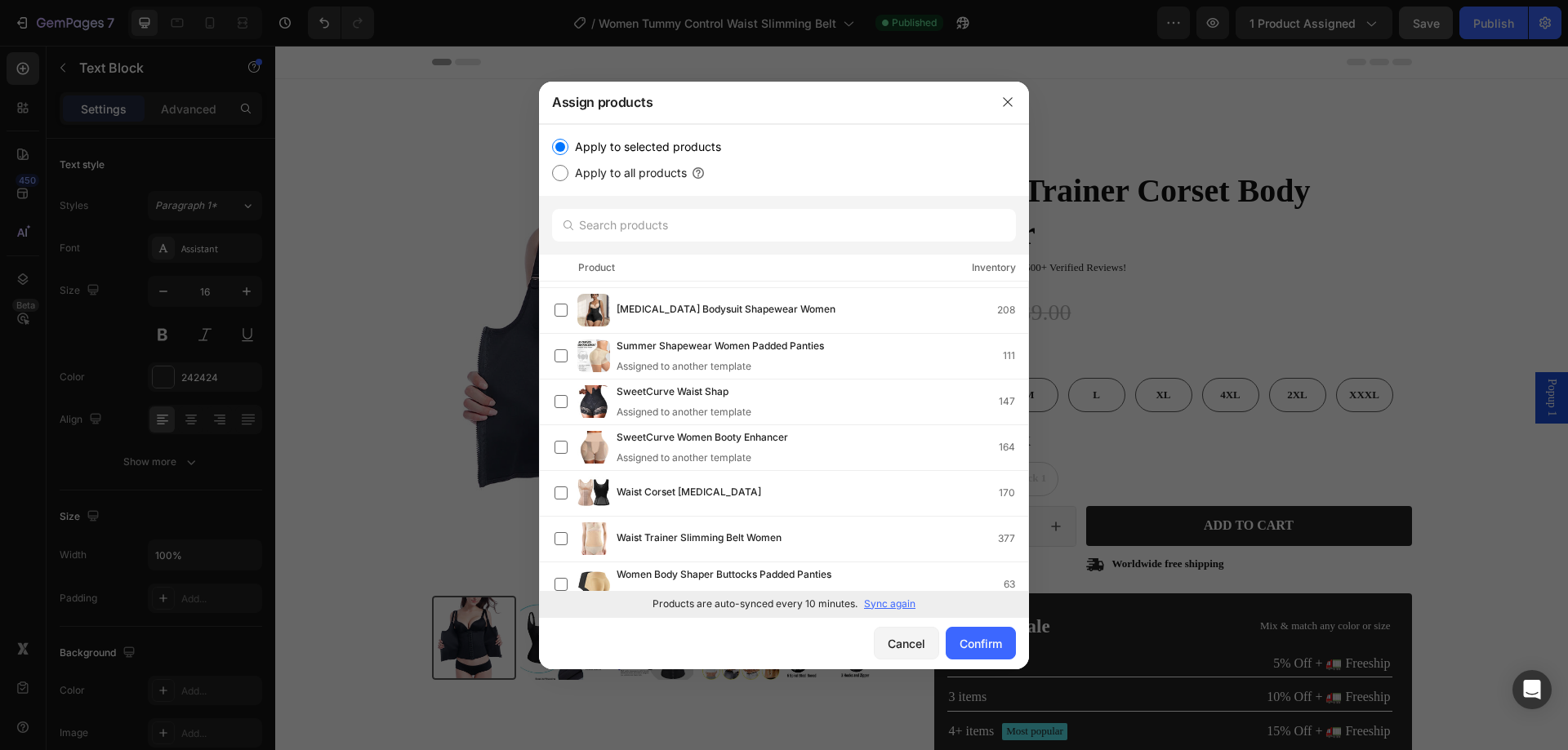
scroll to position [1016, 0]
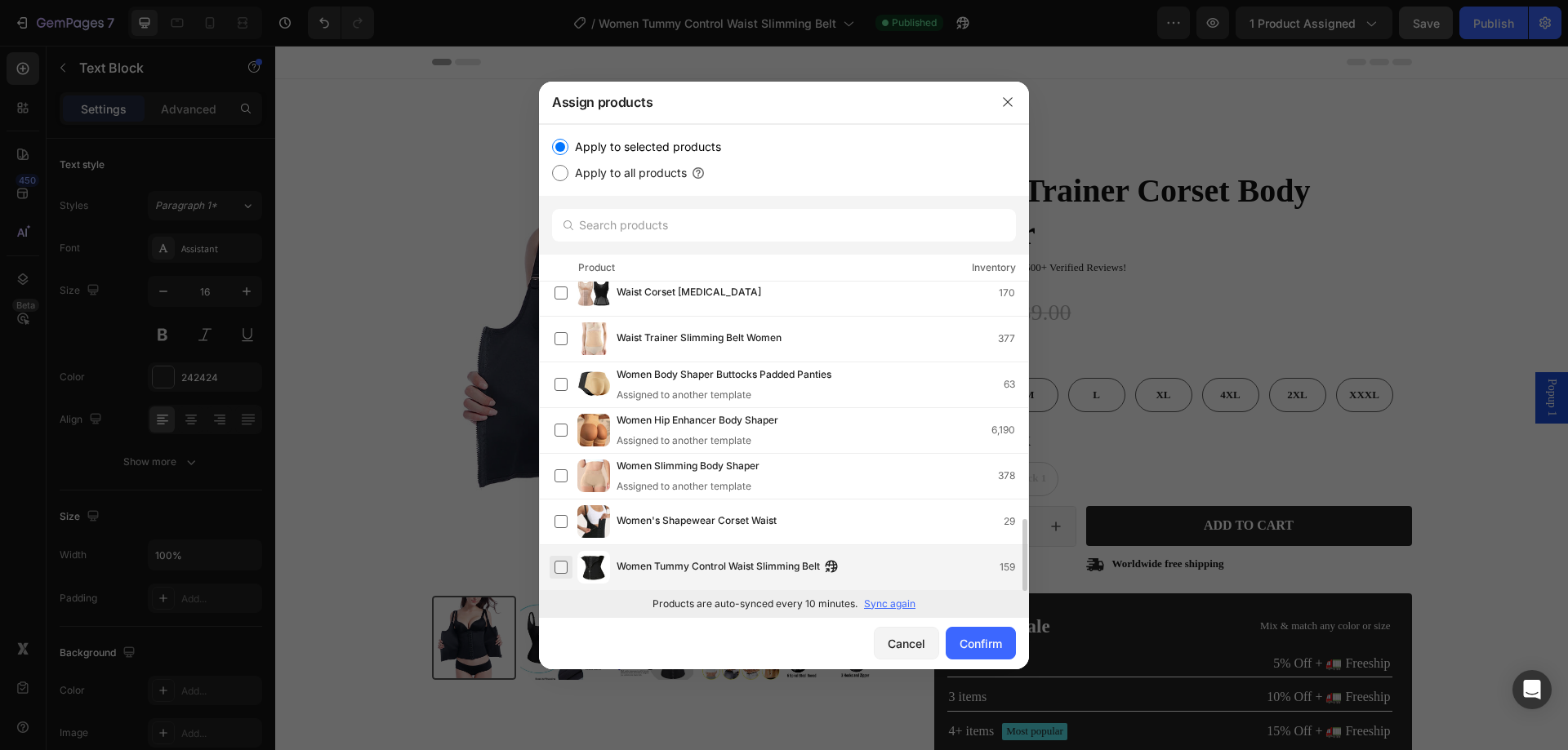
click at [561, 572] on label at bounding box center [561, 567] width 13 height 13
click at [974, 646] on div "Confirm" at bounding box center [981, 644] width 42 height 18
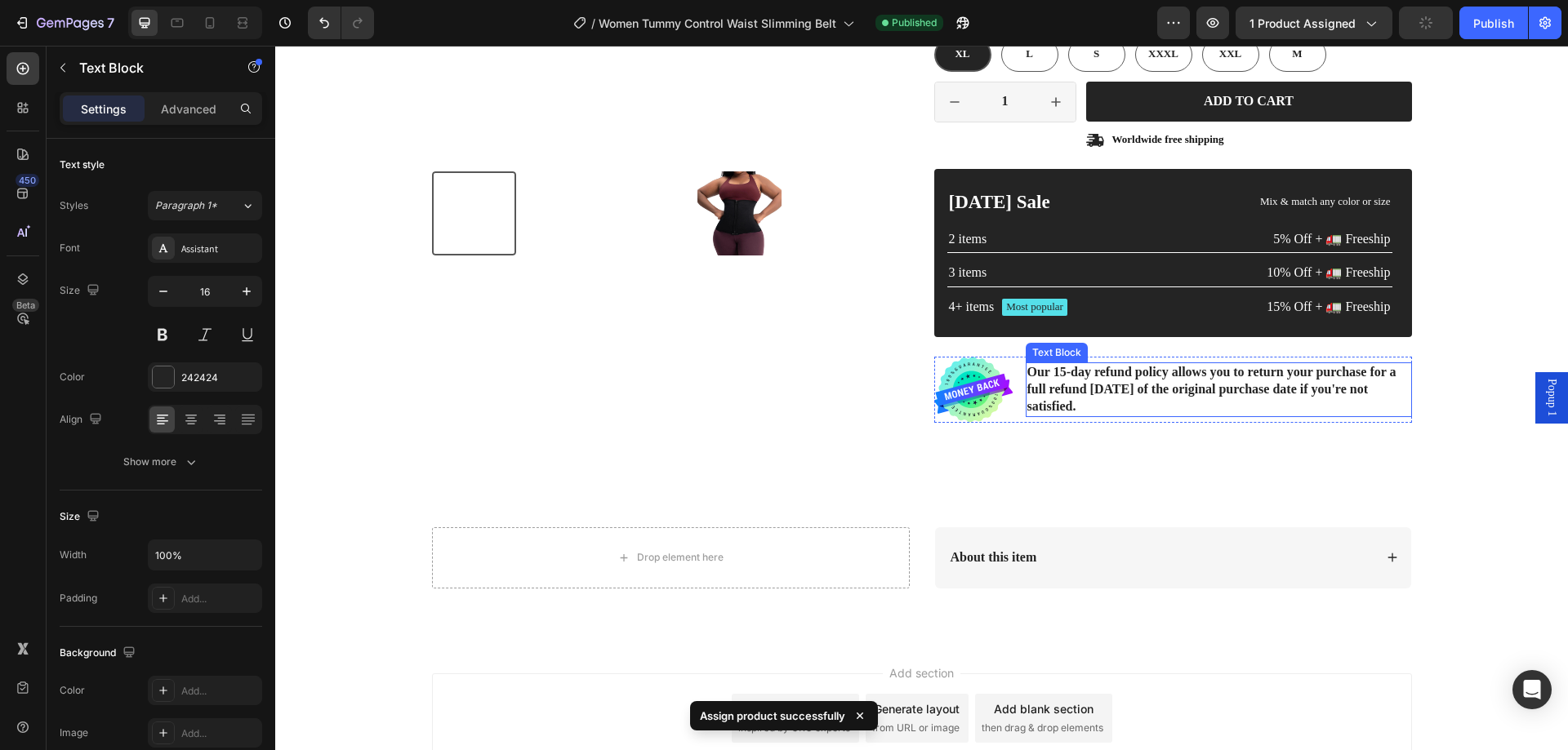
scroll to position [490, 0]
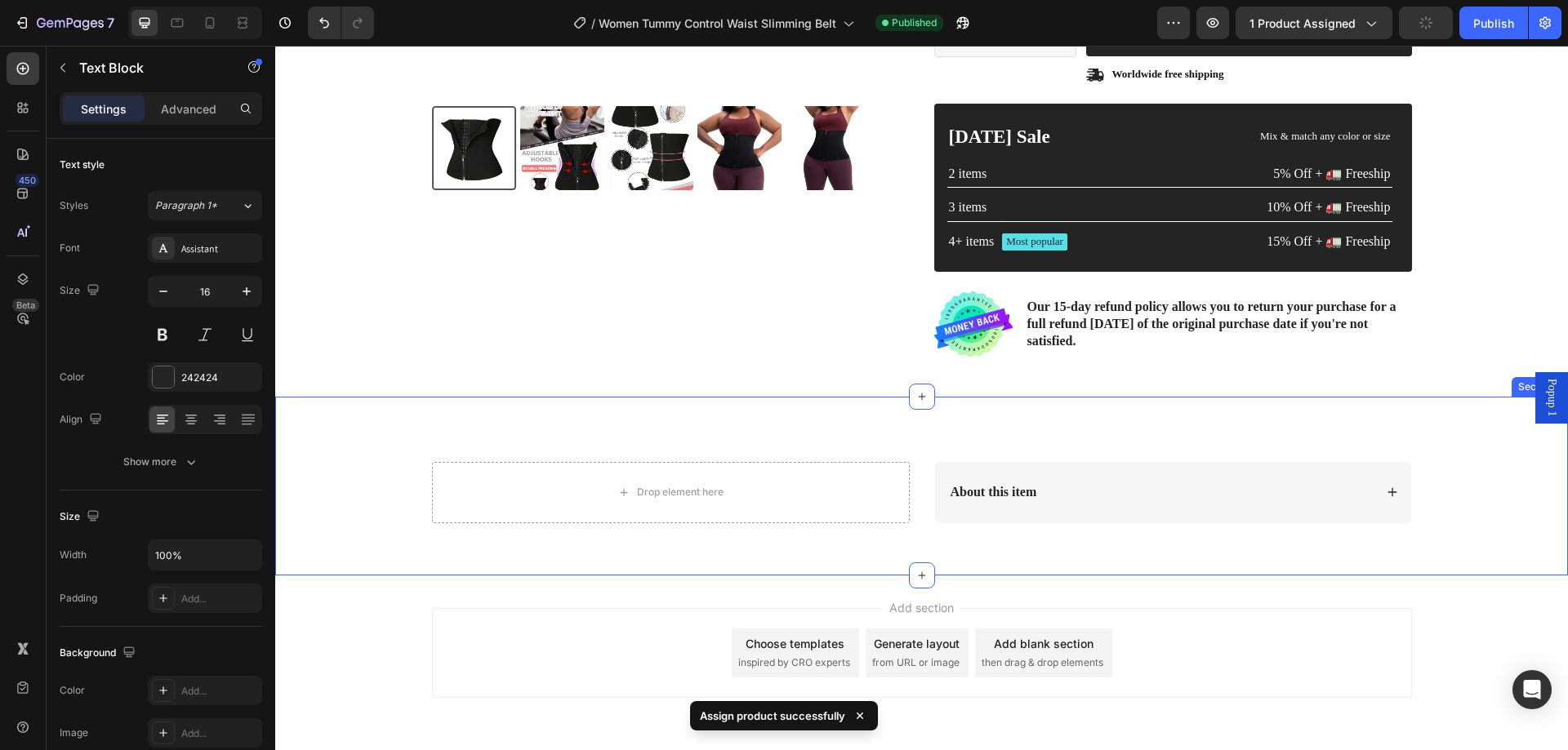
click at [1119, 488] on div "About this item" at bounding box center [1161, 492] width 426 height 22
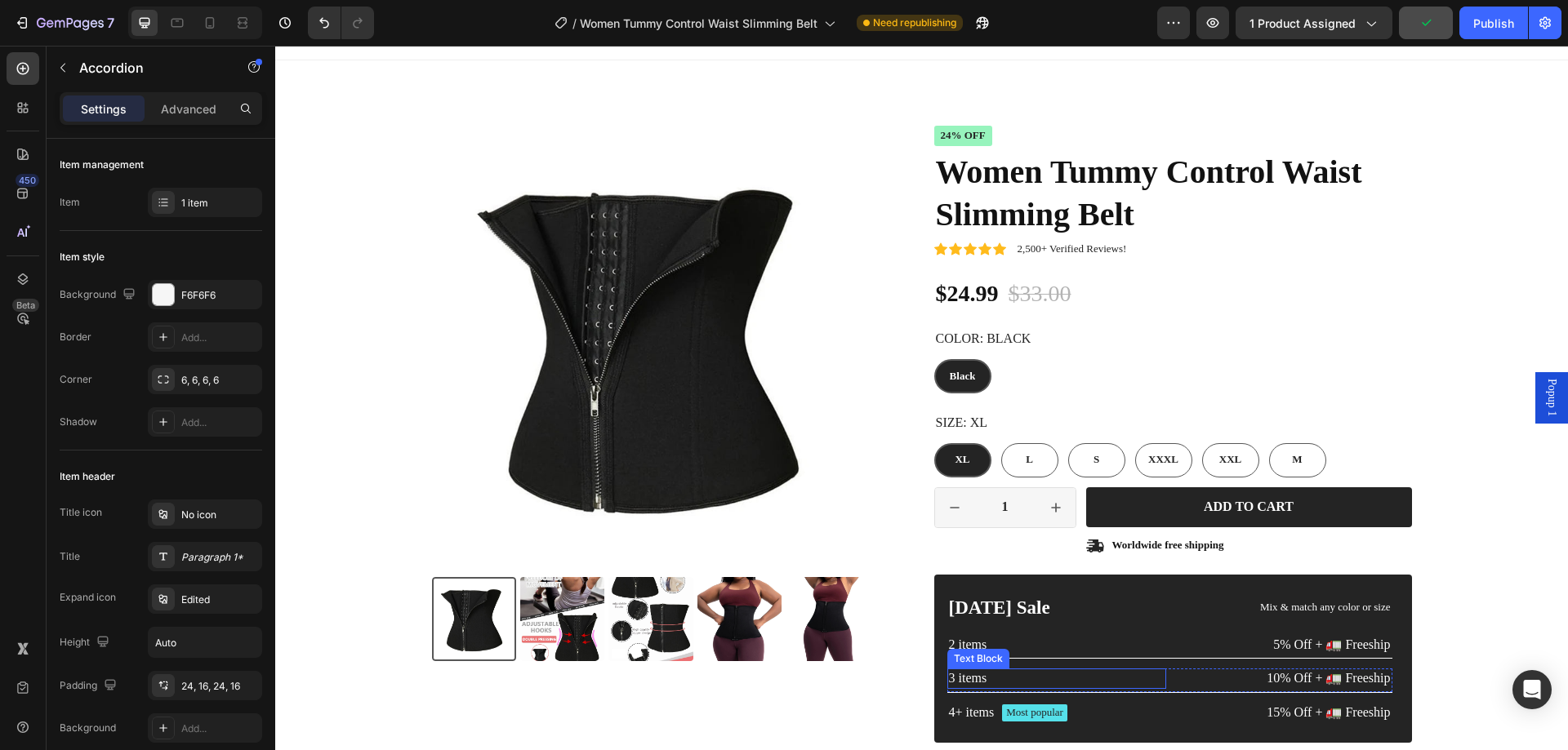
scroll to position [0, 0]
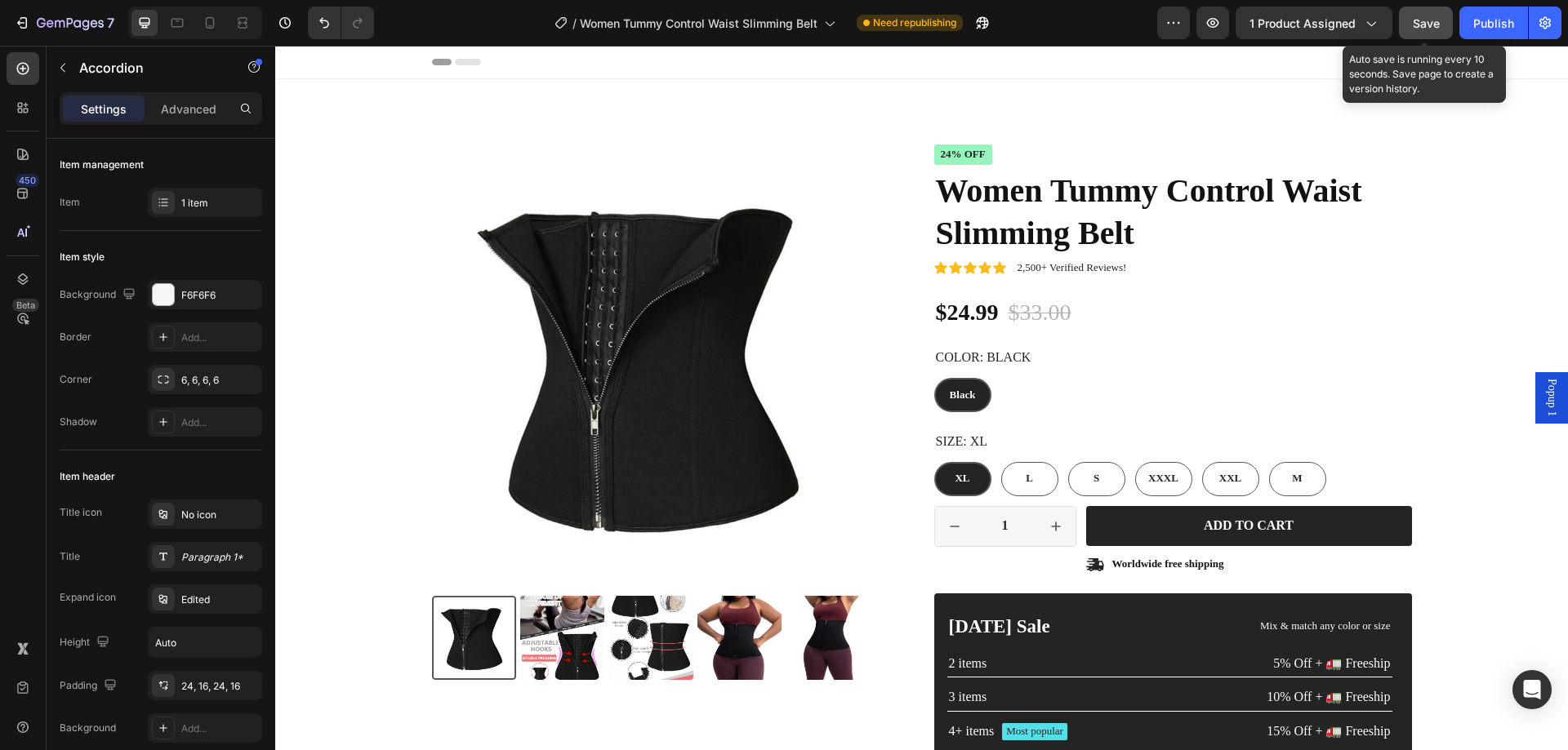
click at [1422, 21] on span "Save" at bounding box center [1426, 24] width 27 height 14
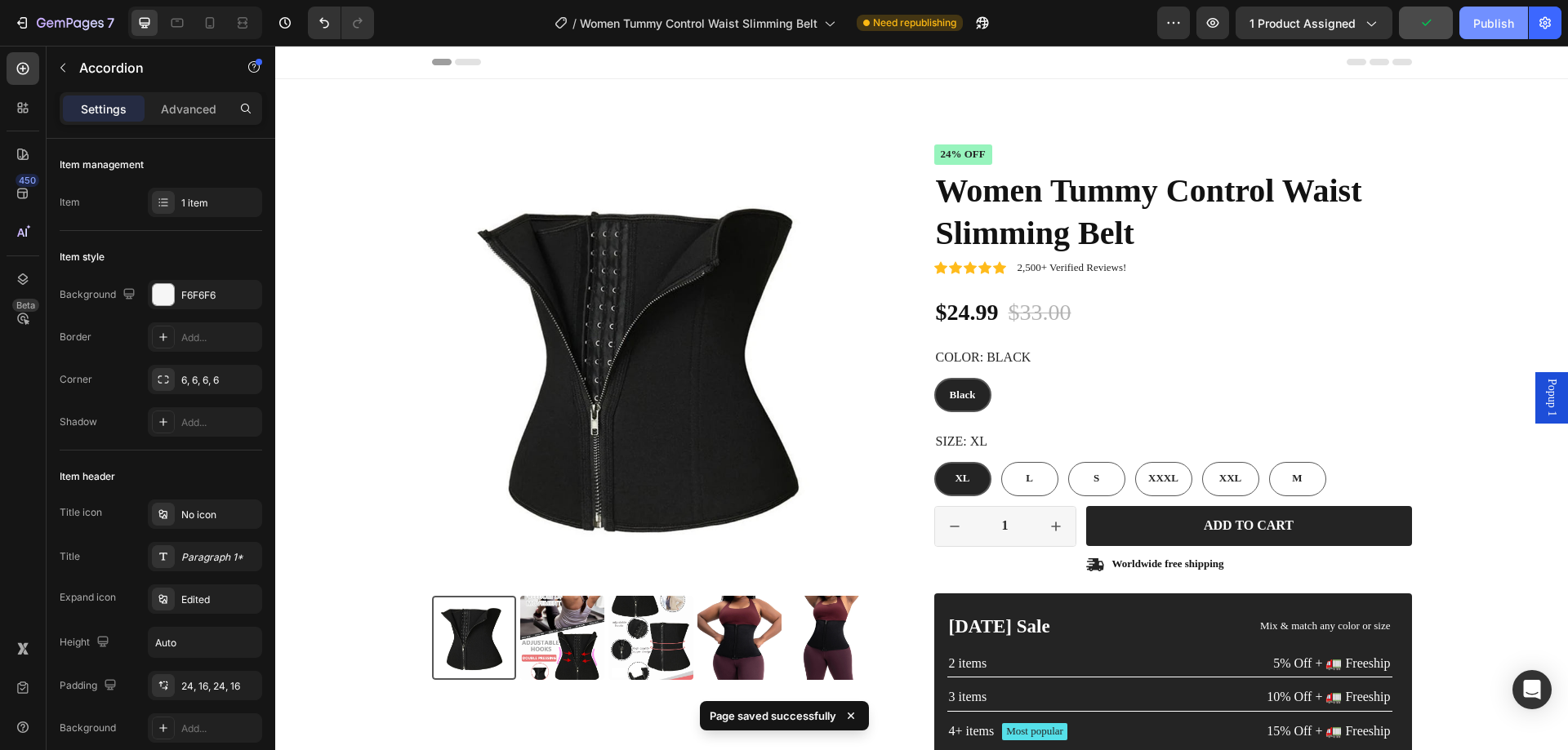
click at [1480, 28] on div "Publish" at bounding box center [1493, 24] width 40 height 18
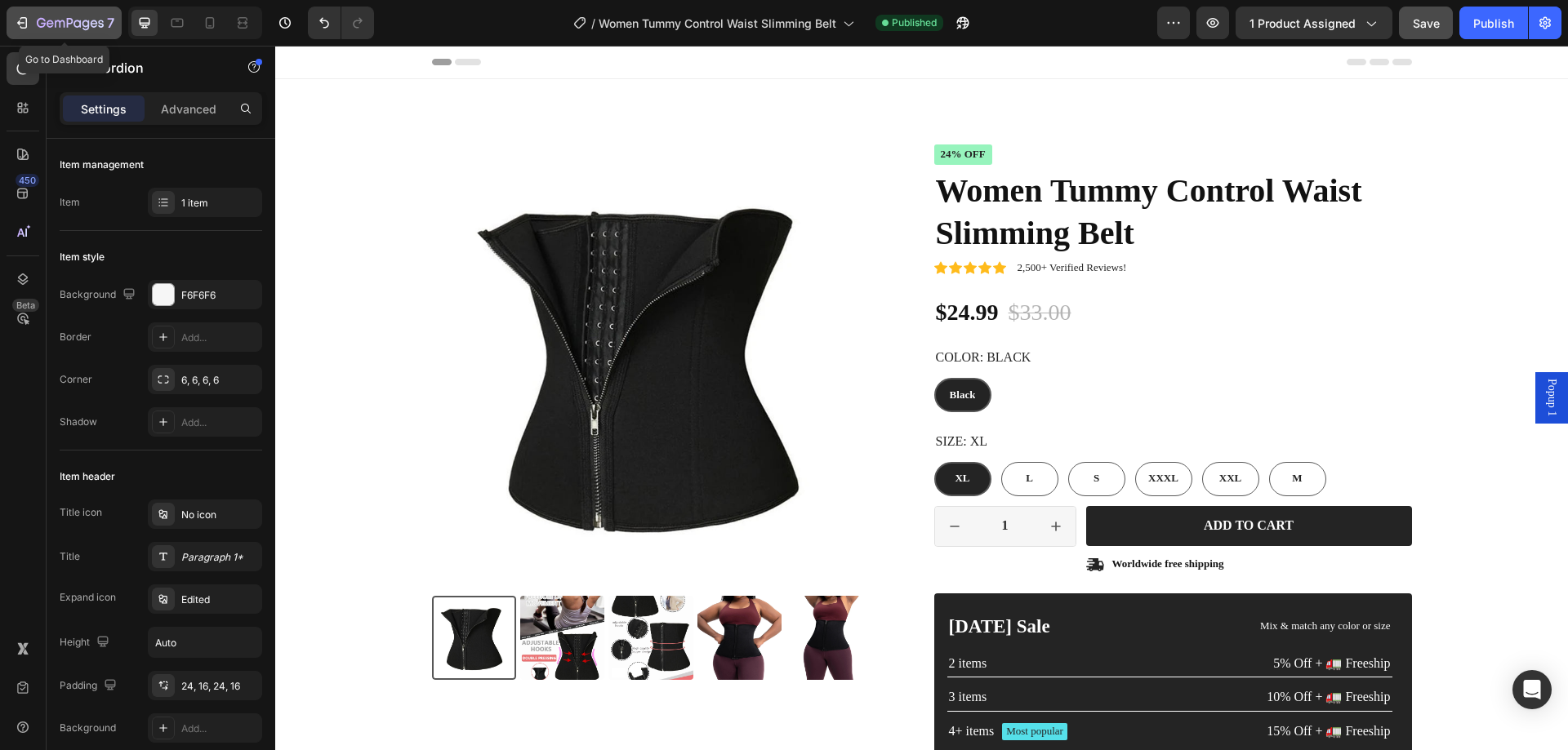
click at [79, 25] on icon "button" at bounding box center [70, 25] width 67 height 14
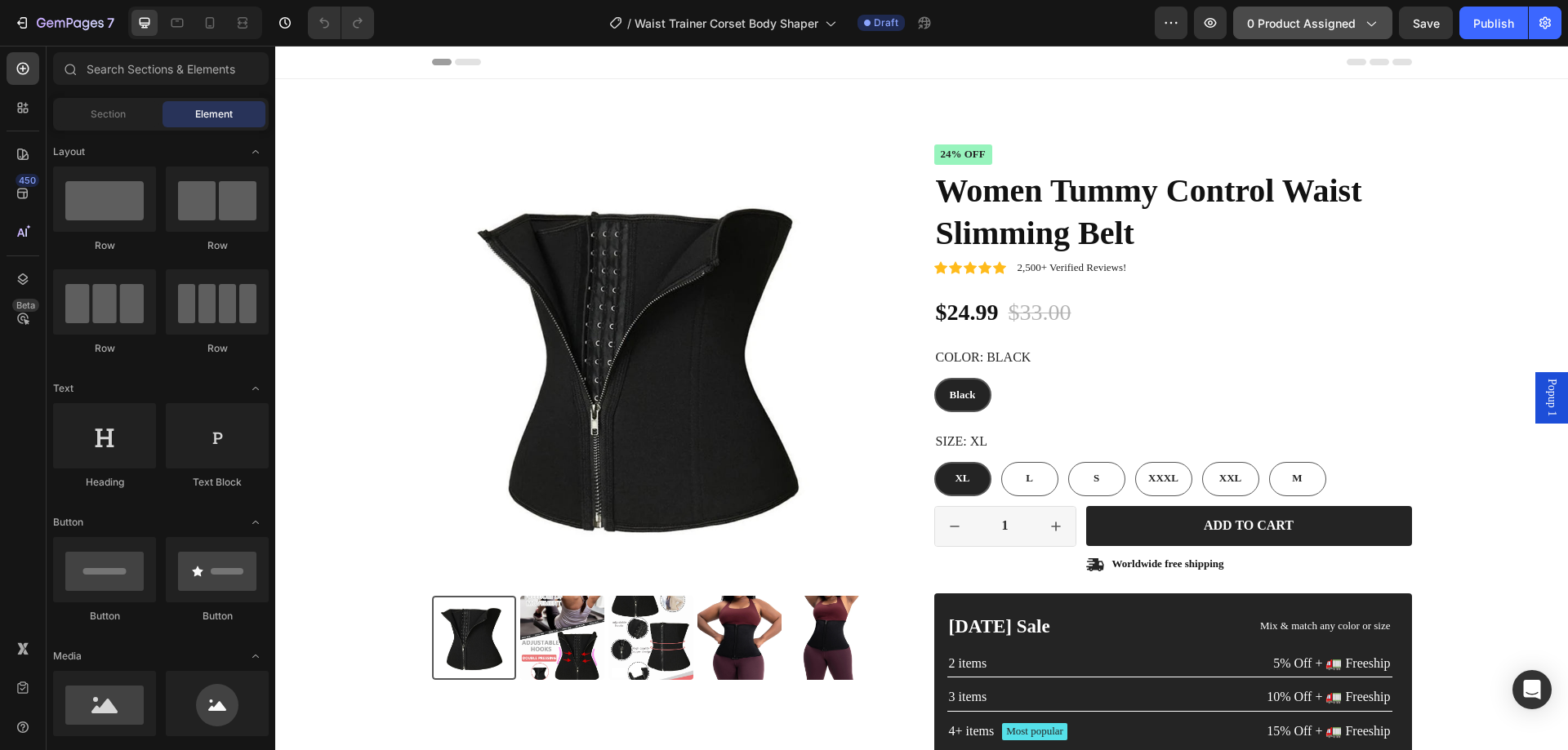
click at [1323, 25] on span "0 product assigned" at bounding box center [1302, 24] width 109 height 18
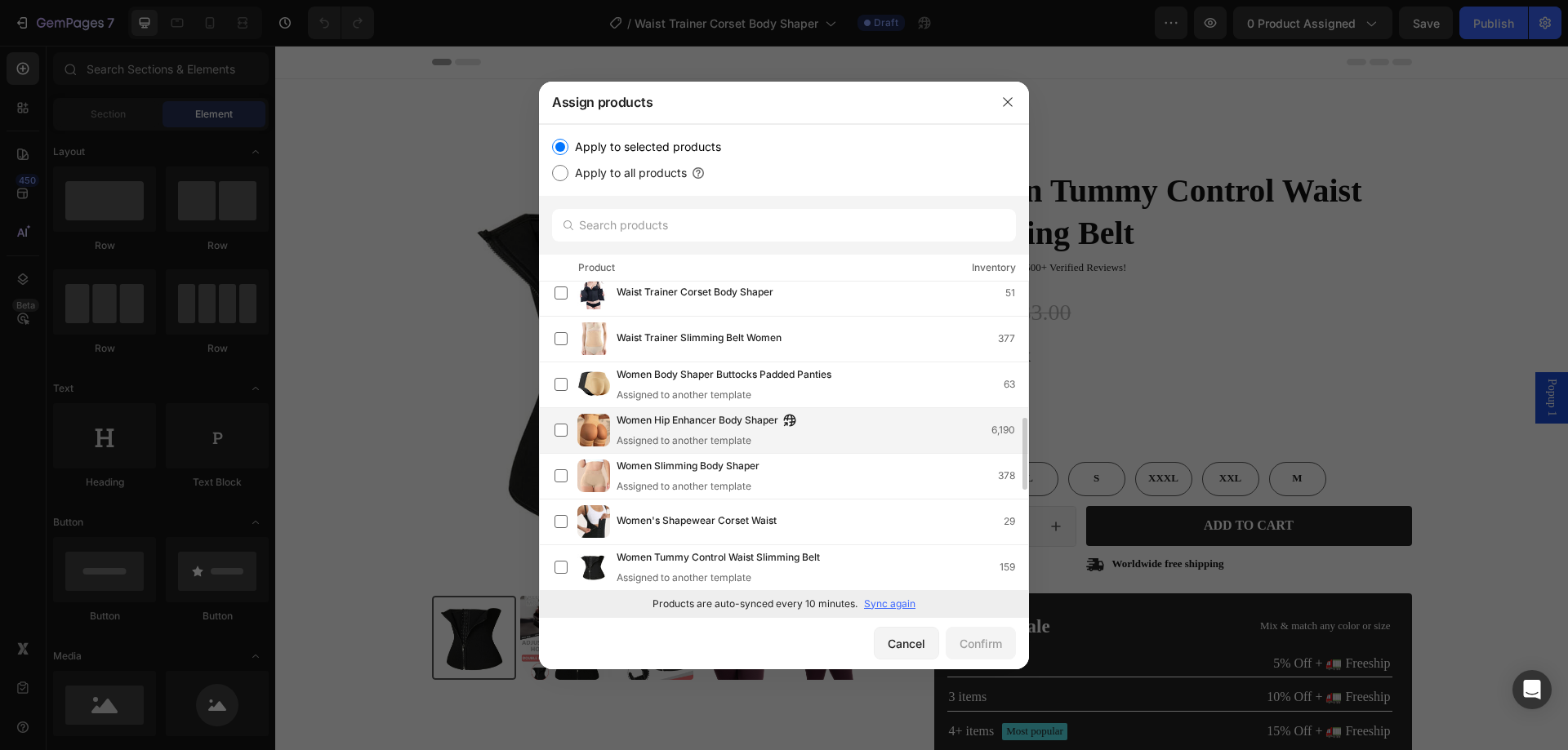
scroll to position [935, 0]
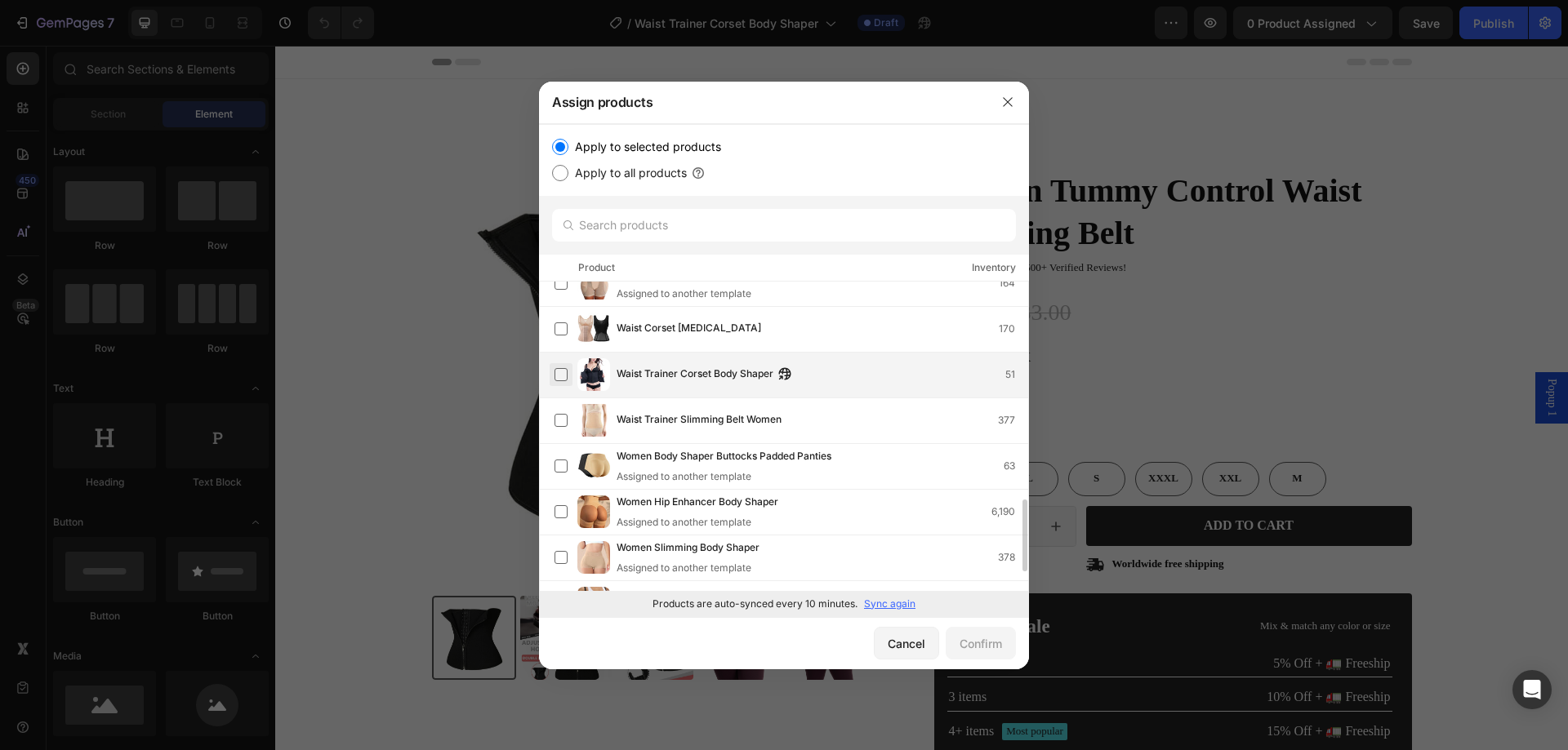
click at [564, 379] on label at bounding box center [561, 375] width 13 height 13
click at [964, 637] on div "Confirm" at bounding box center [981, 644] width 42 height 18
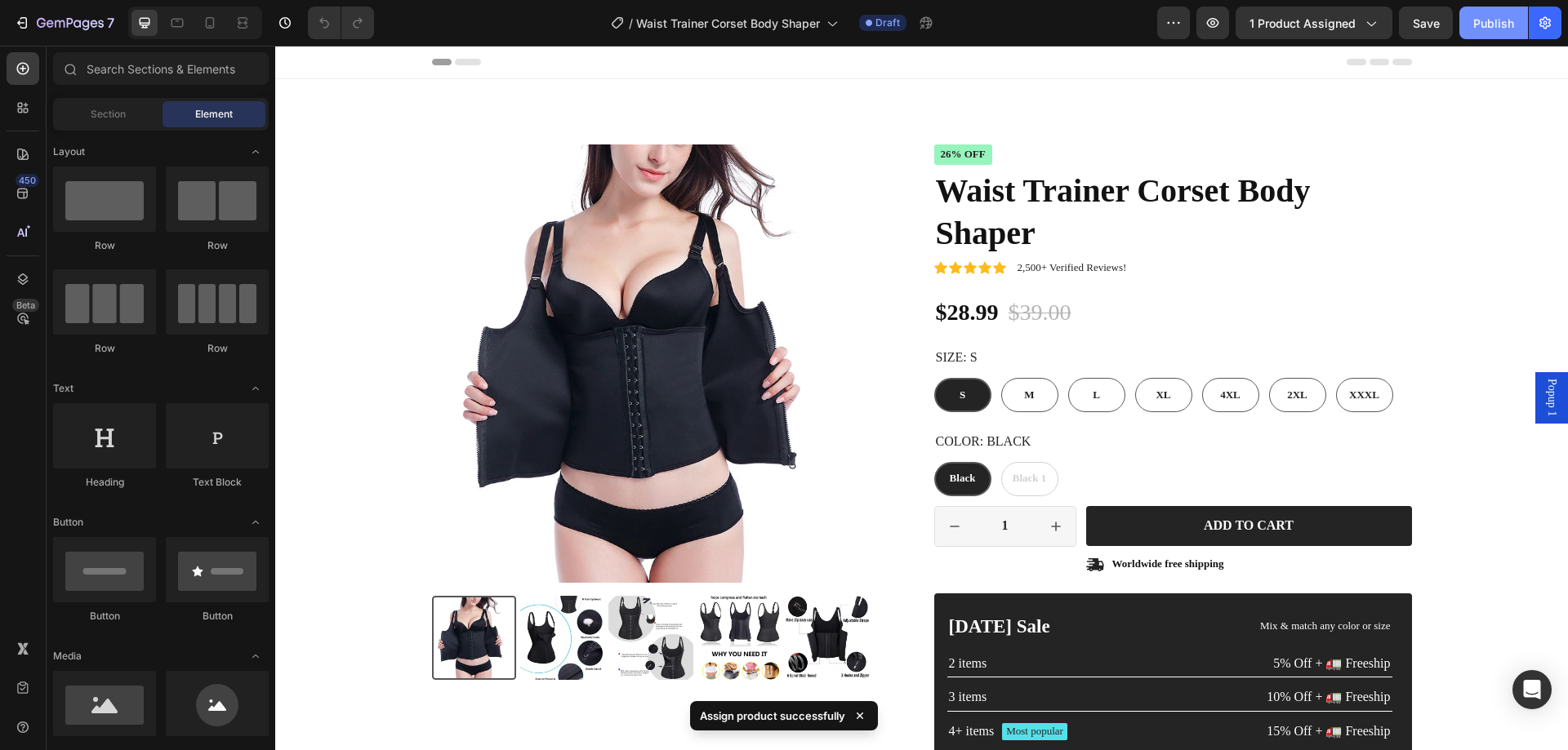
click at [1489, 26] on div "Publish" at bounding box center [1493, 24] width 40 height 18
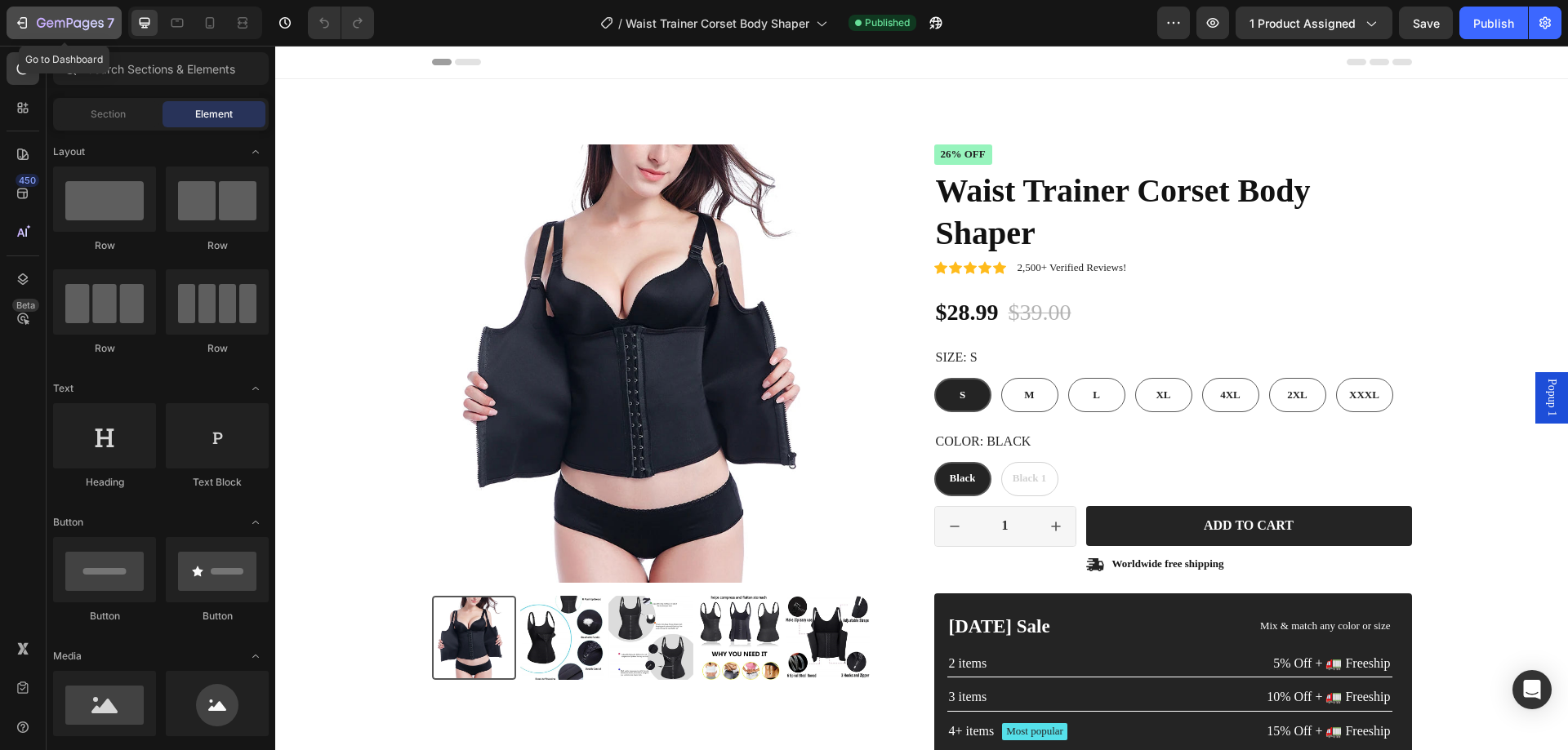
click at [39, 23] on icon "button" at bounding box center [70, 25] width 67 height 14
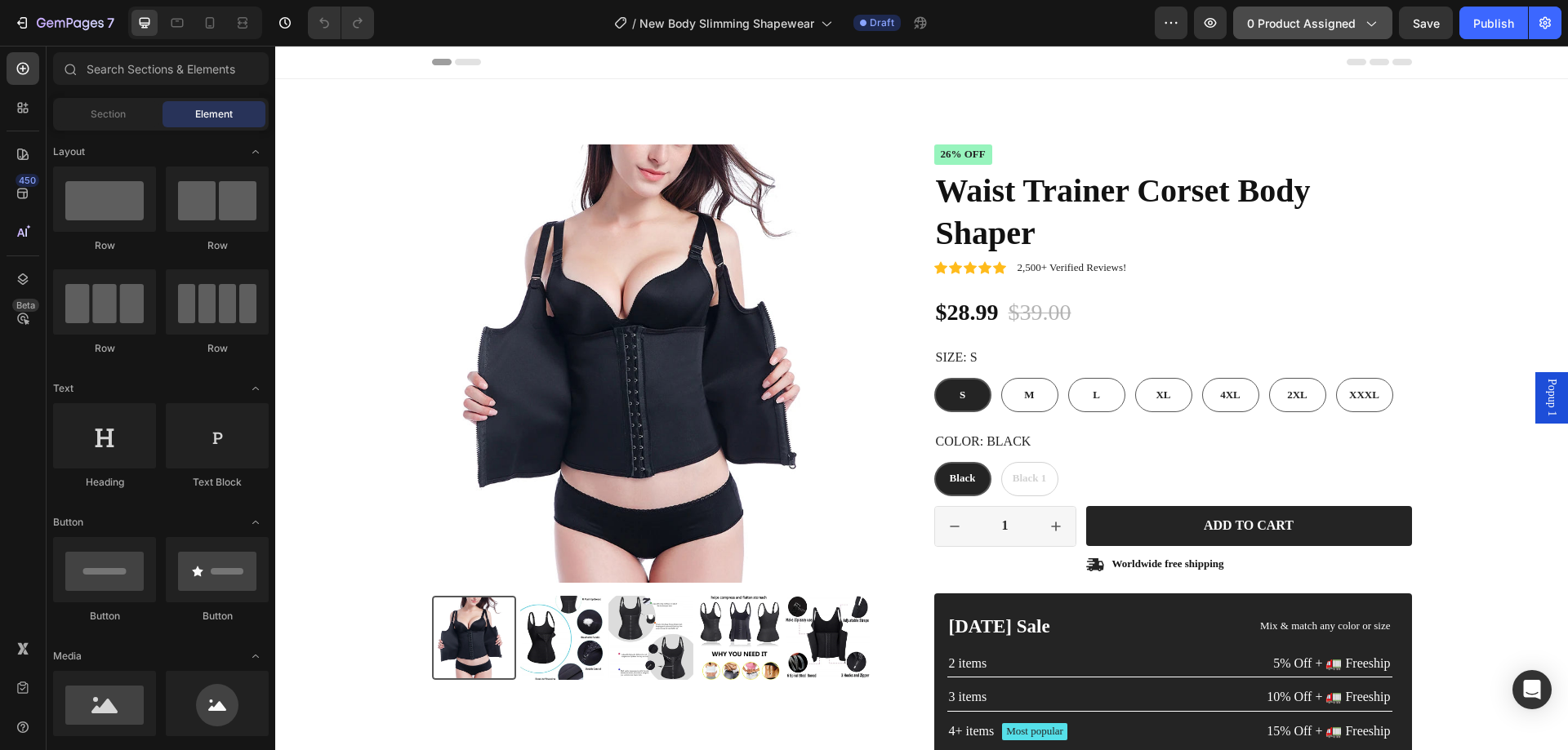
click at [1277, 24] on span "0 product assigned" at bounding box center [1302, 24] width 109 height 18
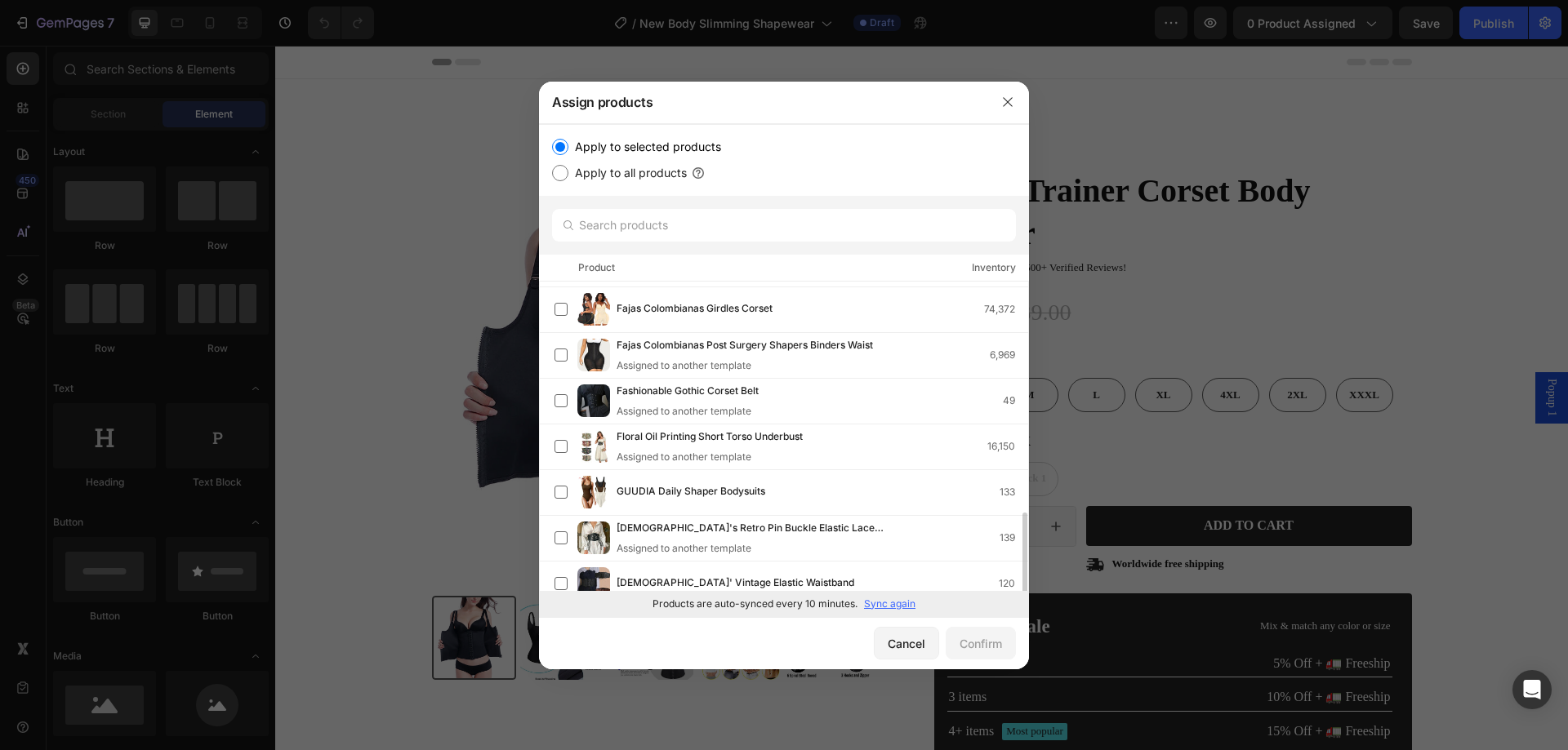
scroll to position [523, 0]
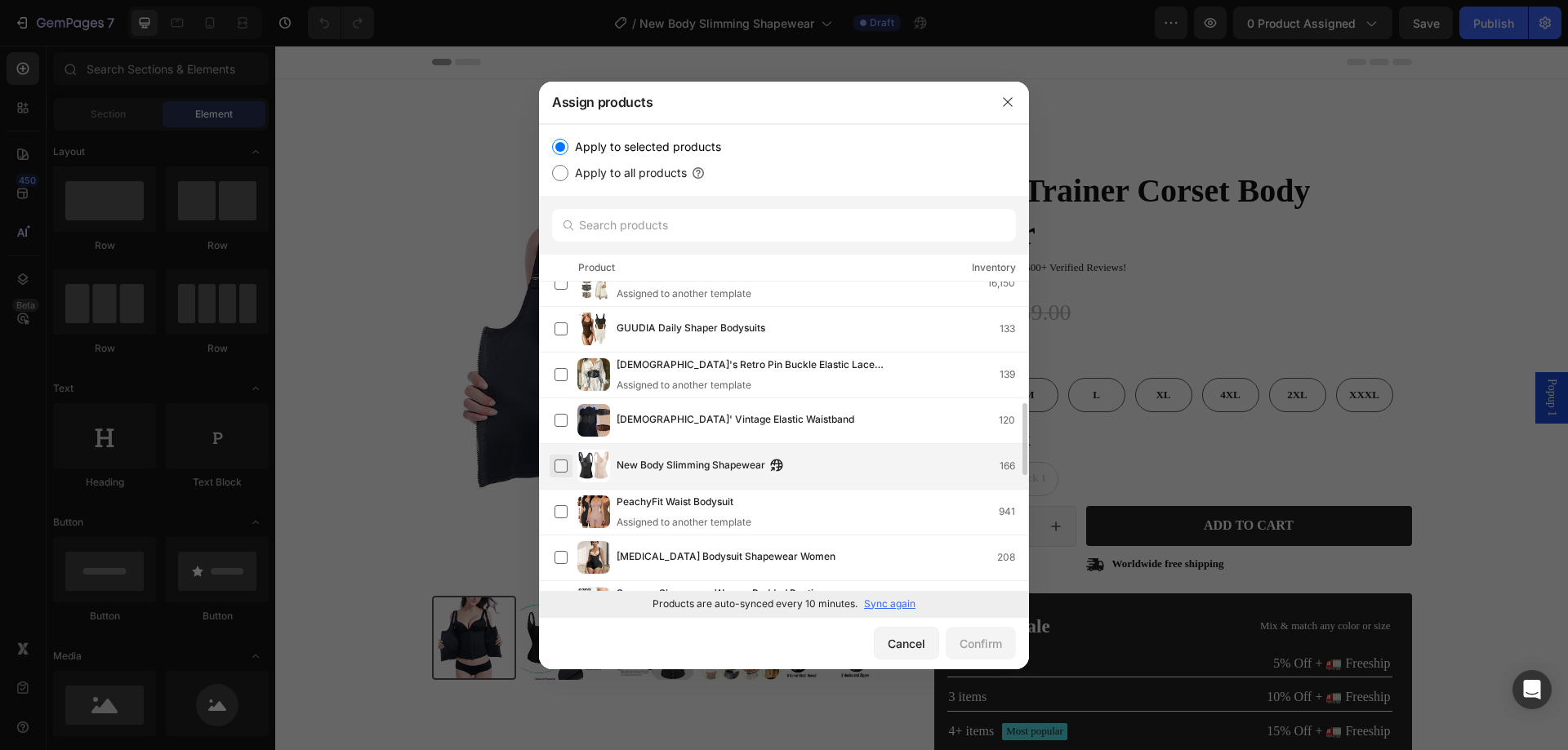
click at [563, 466] on label at bounding box center [561, 466] width 13 height 13
click at [557, 466] on label at bounding box center [561, 466] width 13 height 13
click at [562, 469] on label at bounding box center [561, 466] width 13 height 13
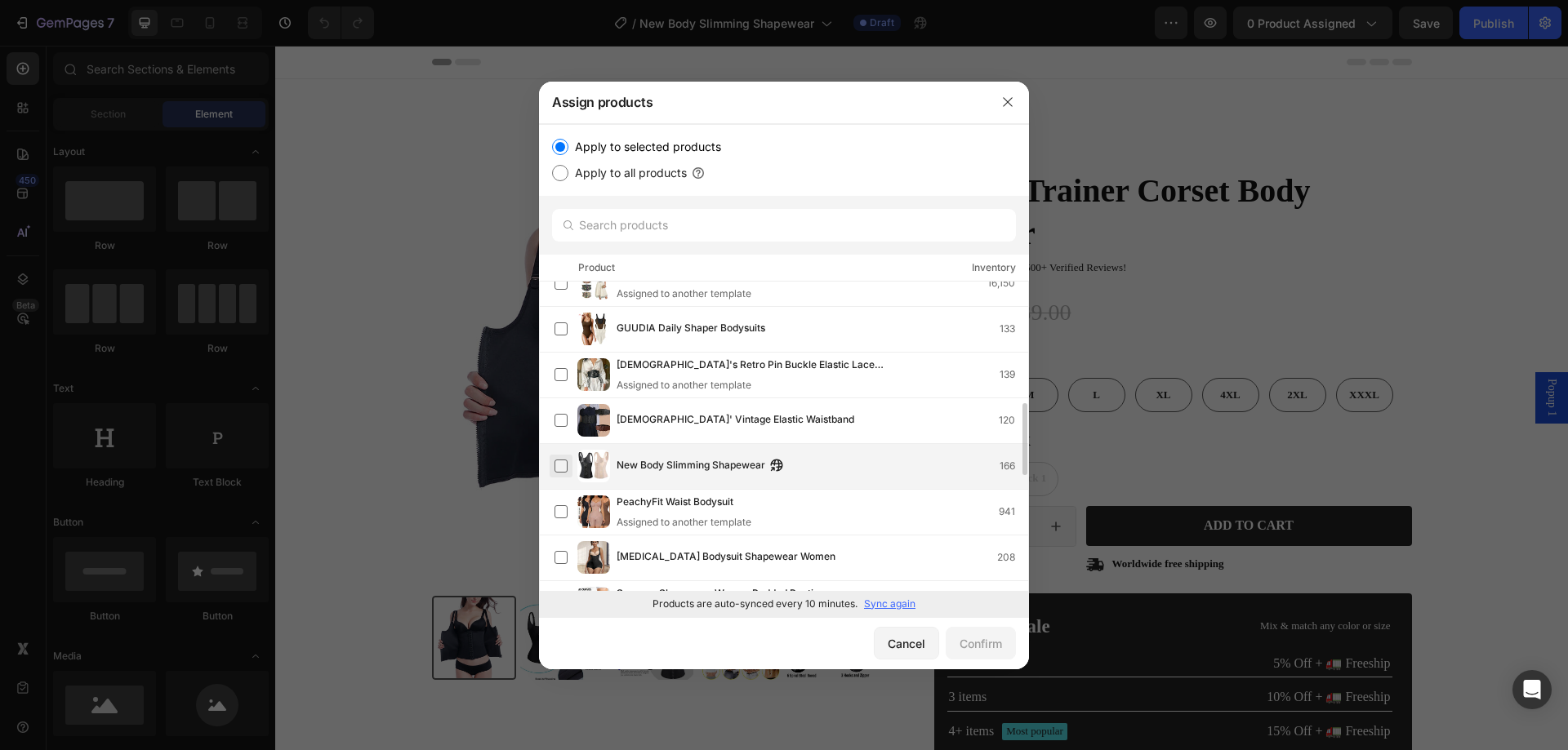
click at [562, 469] on label at bounding box center [561, 466] width 13 height 13
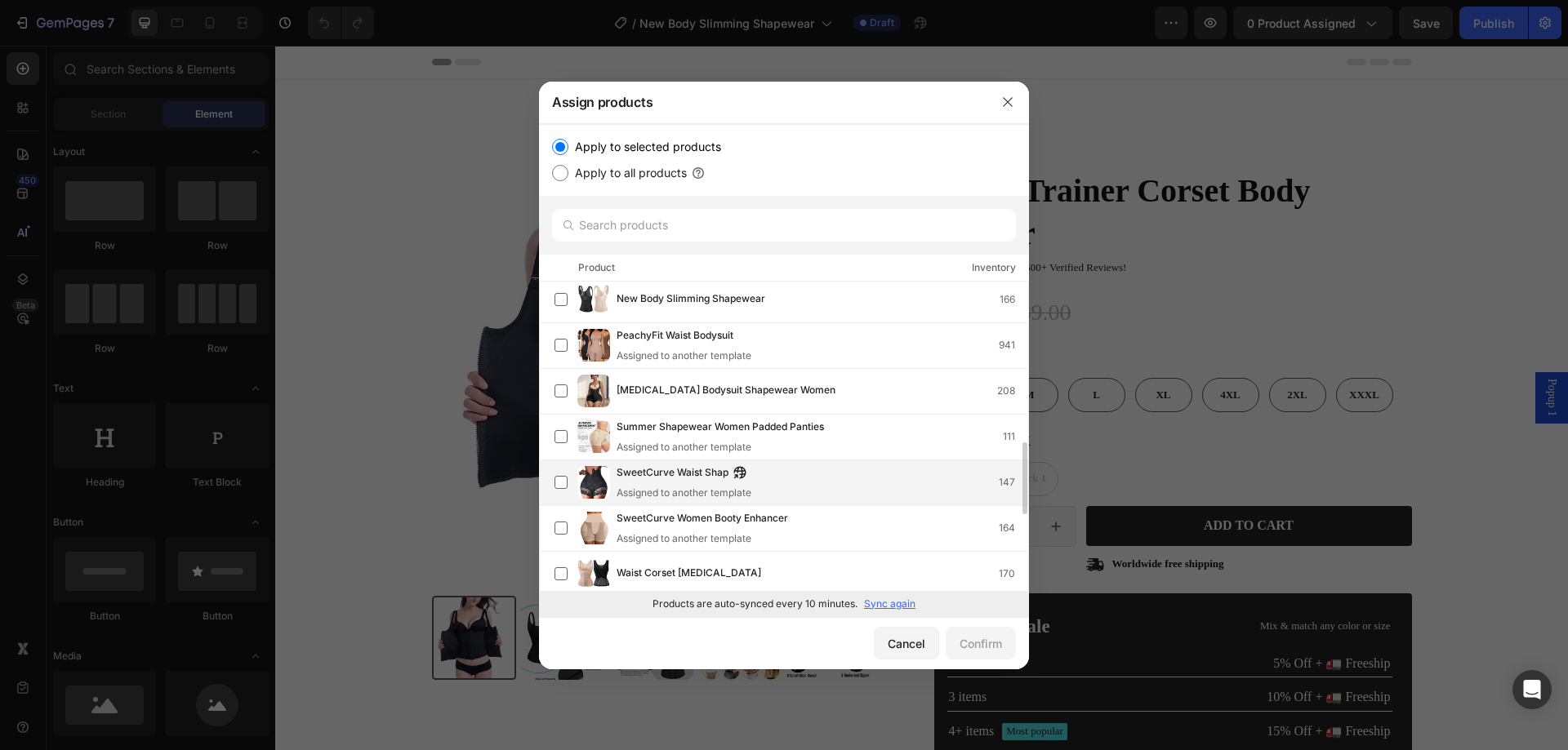
scroll to position [608, 0]
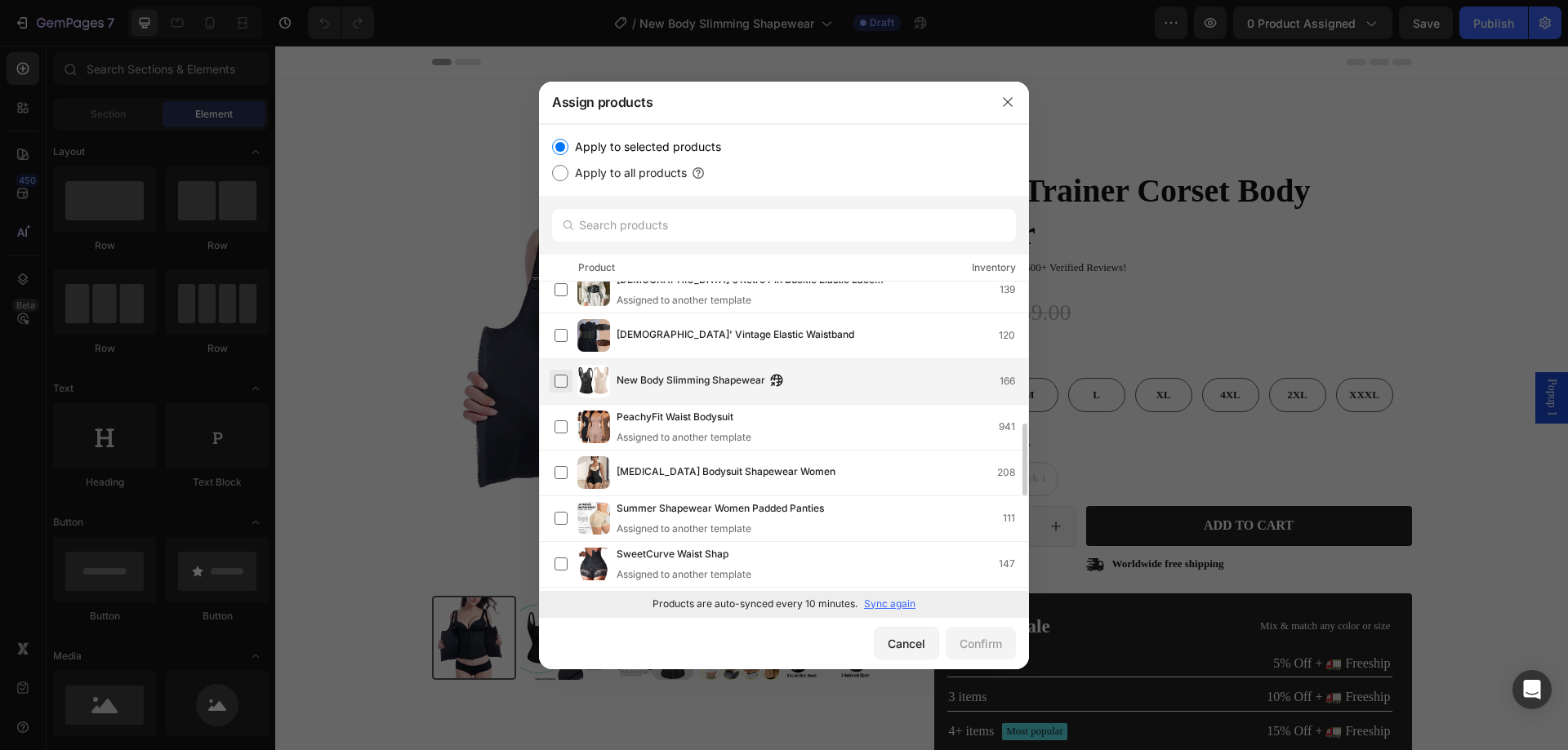
click at [559, 382] on label at bounding box center [561, 381] width 13 height 13
click at [985, 646] on div "Confirm" at bounding box center [981, 644] width 42 height 18
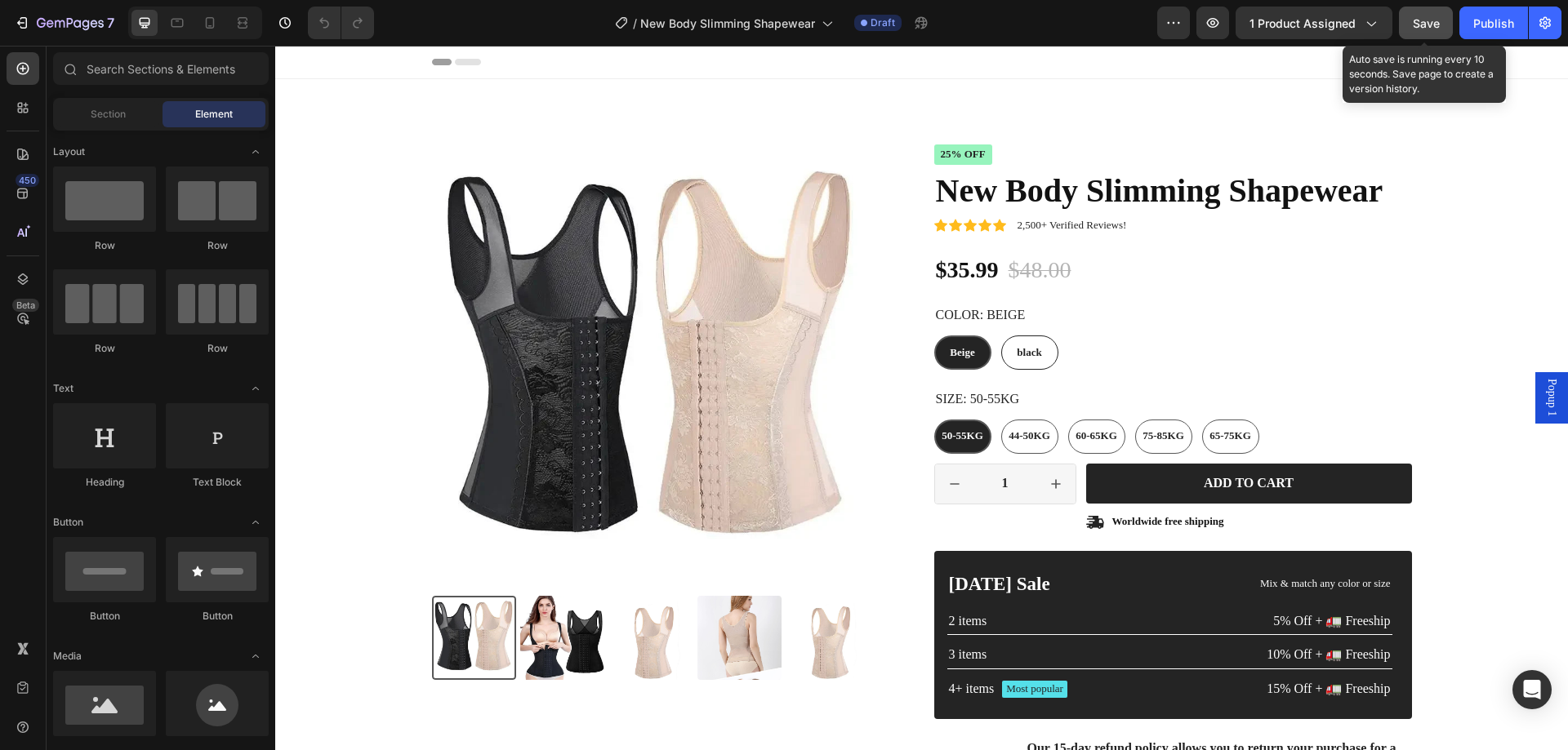
click at [1421, 15] on div "Save" at bounding box center [1426, 24] width 27 height 18
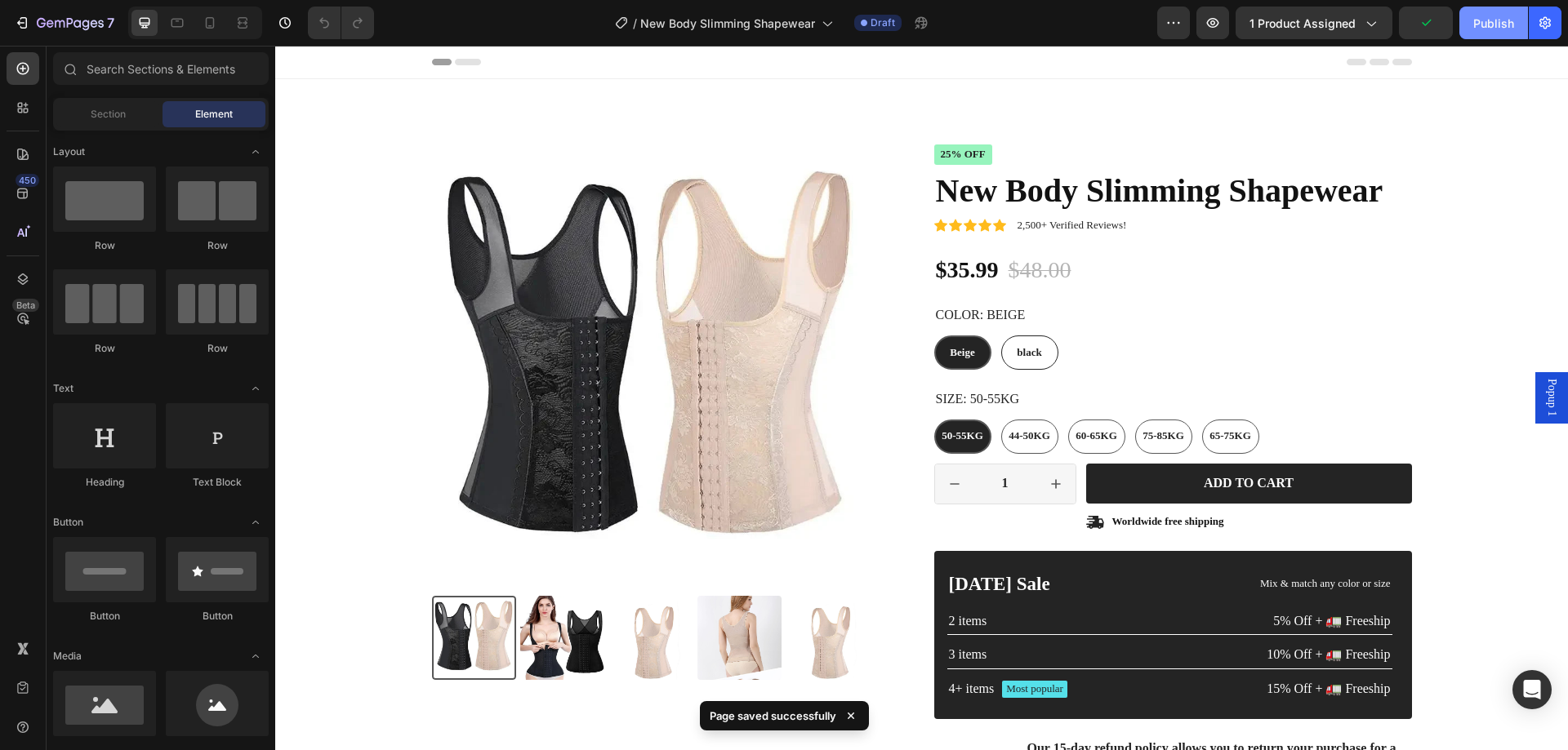
click at [1474, 19] on div "Publish" at bounding box center [1493, 24] width 40 height 18
click at [1474, 19] on button "Publish" at bounding box center [1494, 22] width 69 height 33
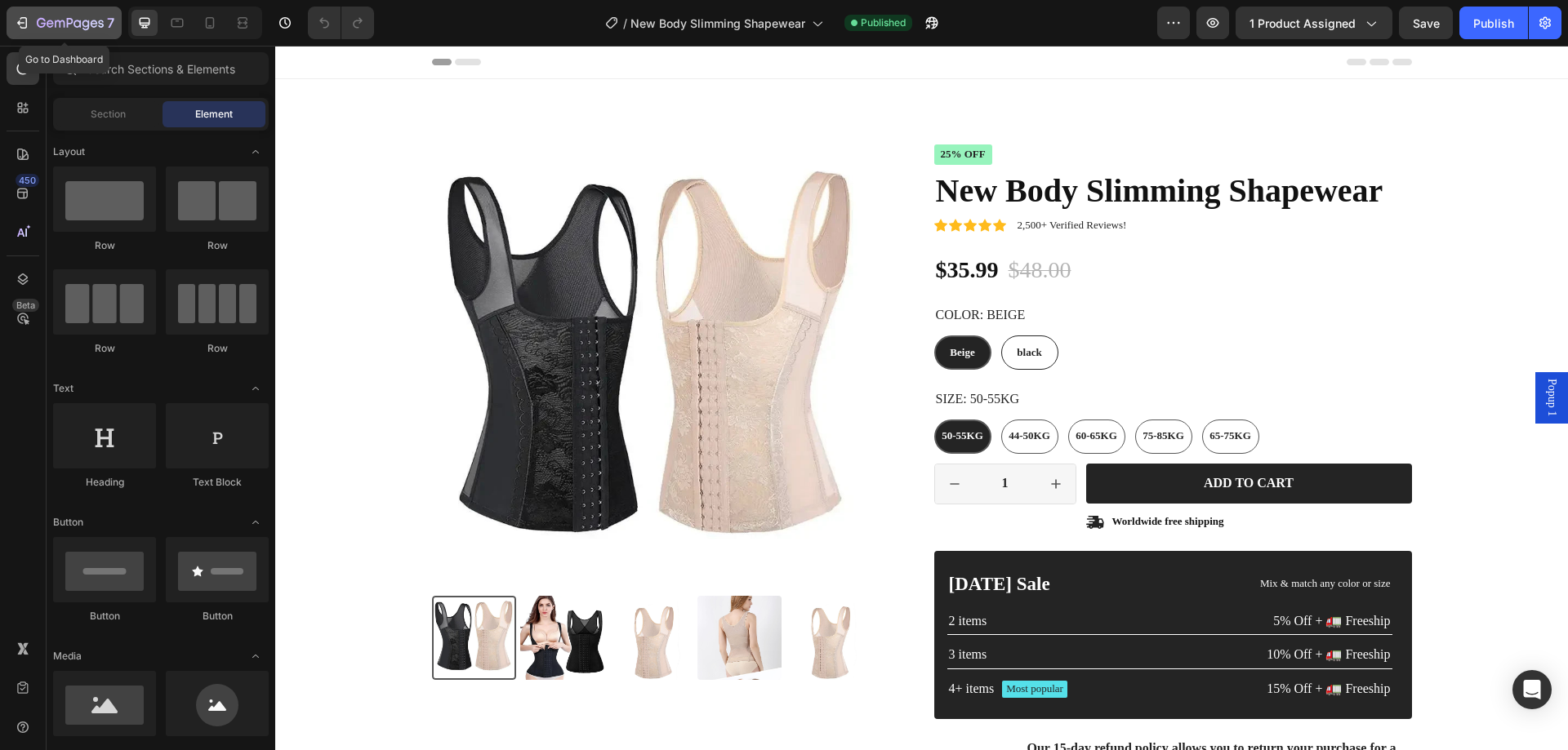
click at [29, 20] on icon "button" at bounding box center [22, 23] width 17 height 17
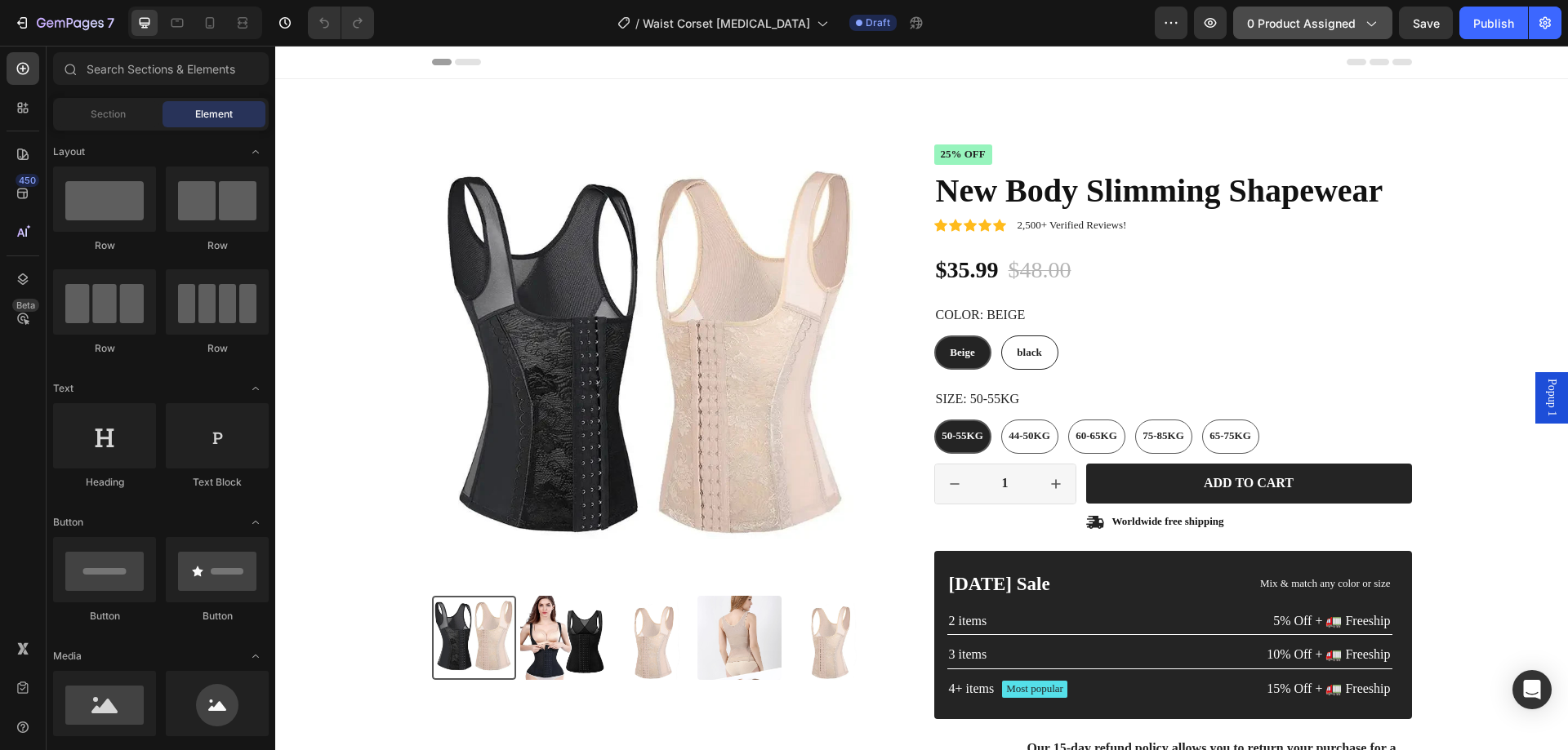
click at [1288, 28] on span "0 product assigned" at bounding box center [1302, 24] width 109 height 18
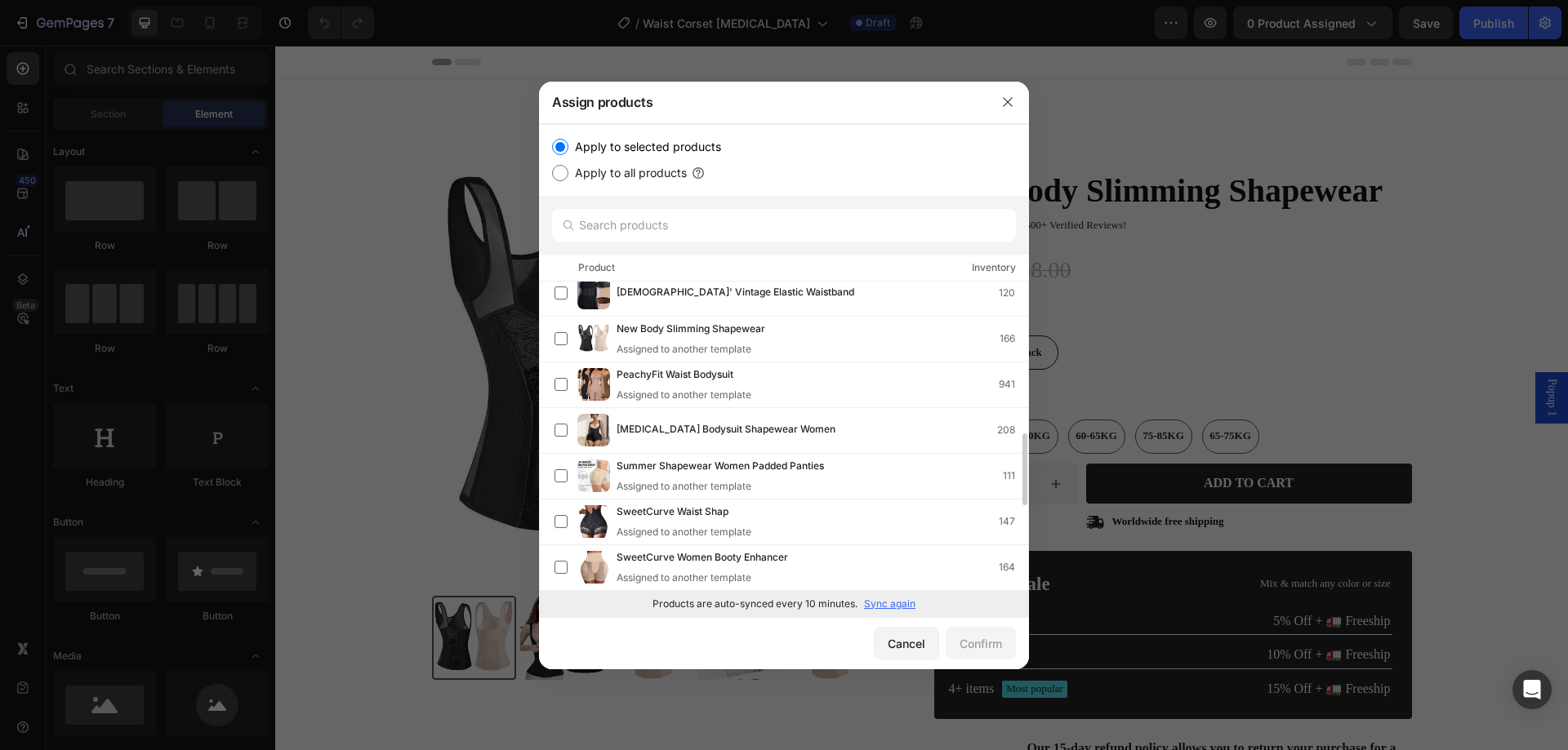
scroll to position [814, 0]
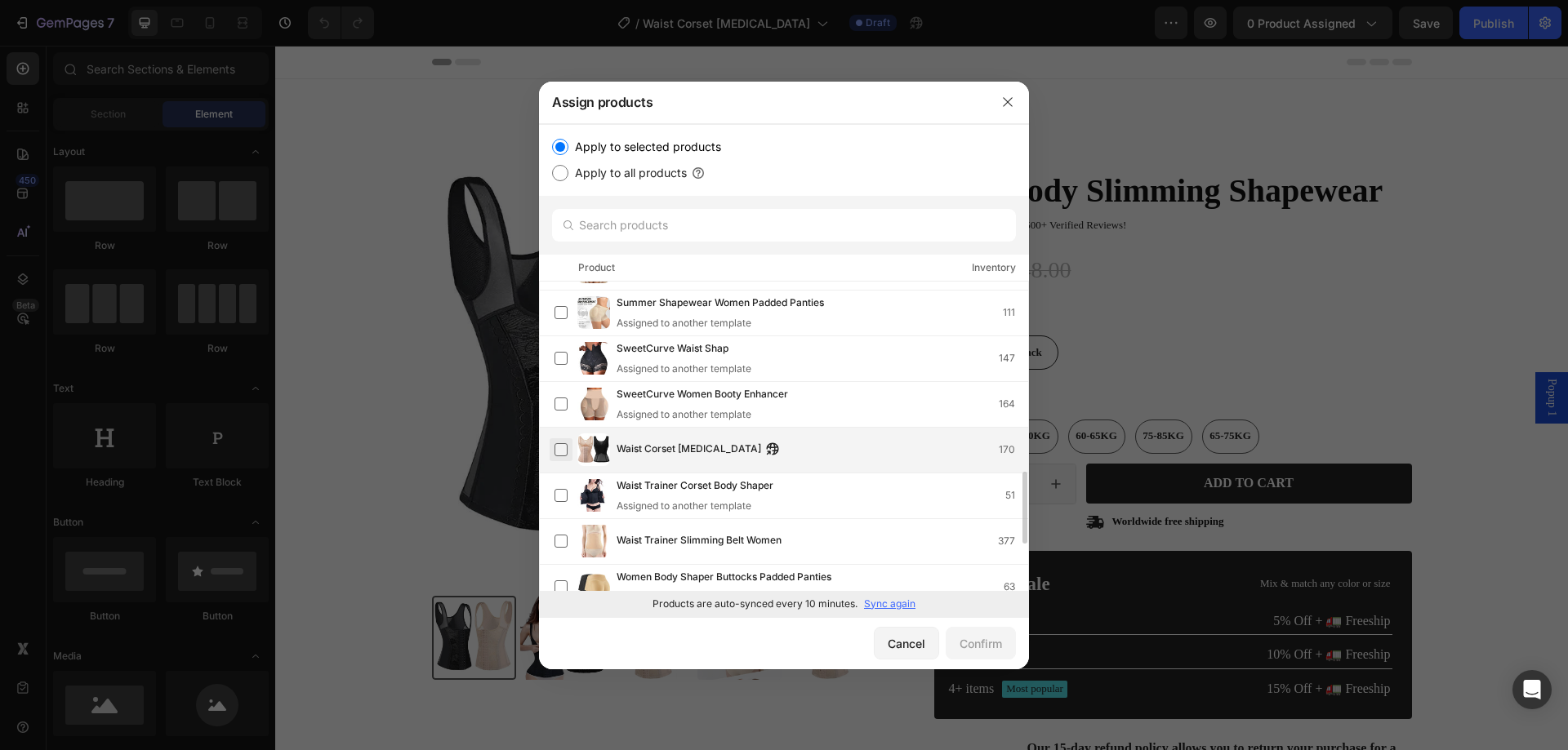
click at [558, 453] on label at bounding box center [561, 449] width 13 height 13
click at [979, 646] on div "Confirm" at bounding box center [981, 644] width 42 height 18
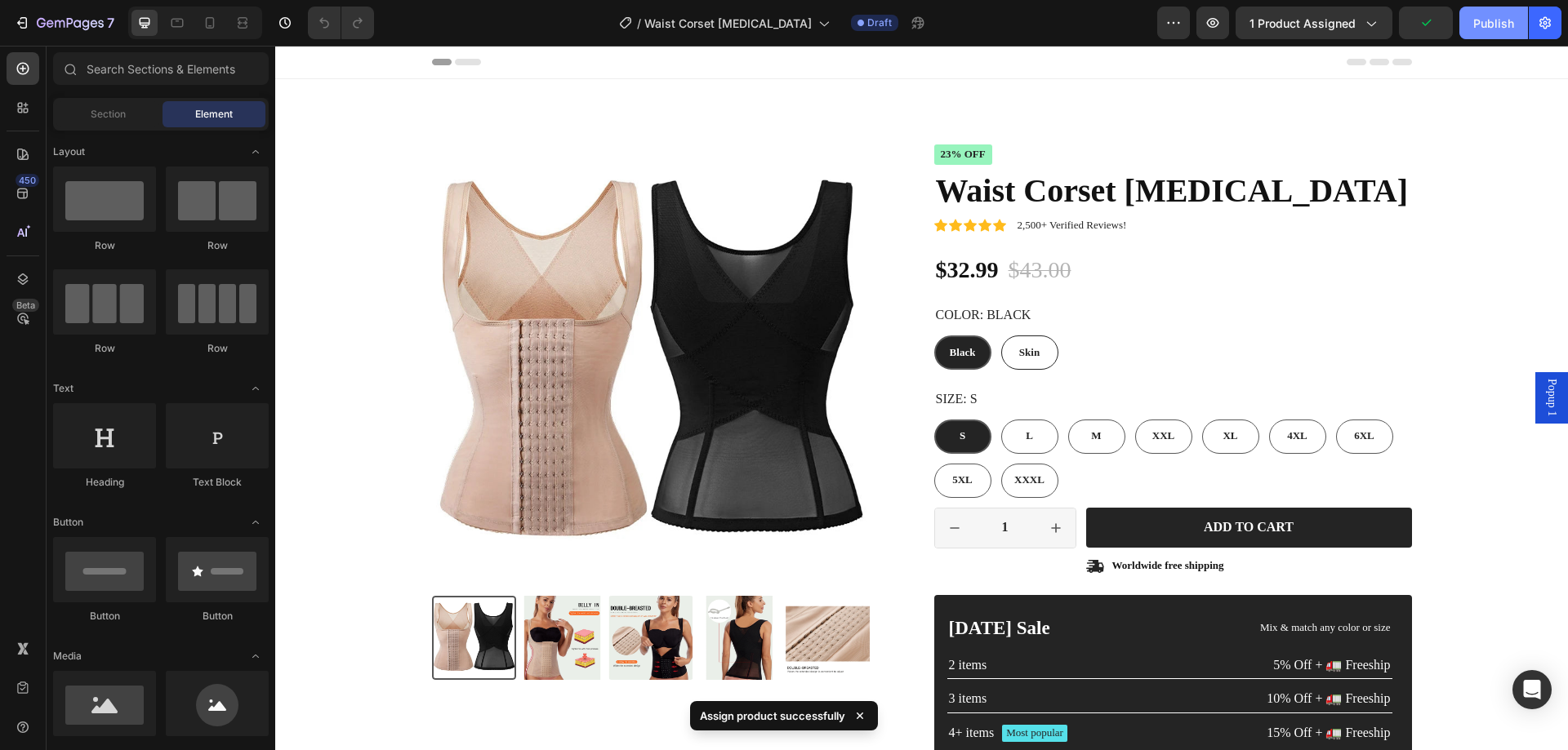
click at [1496, 22] on div "Publish" at bounding box center [1493, 24] width 40 height 18
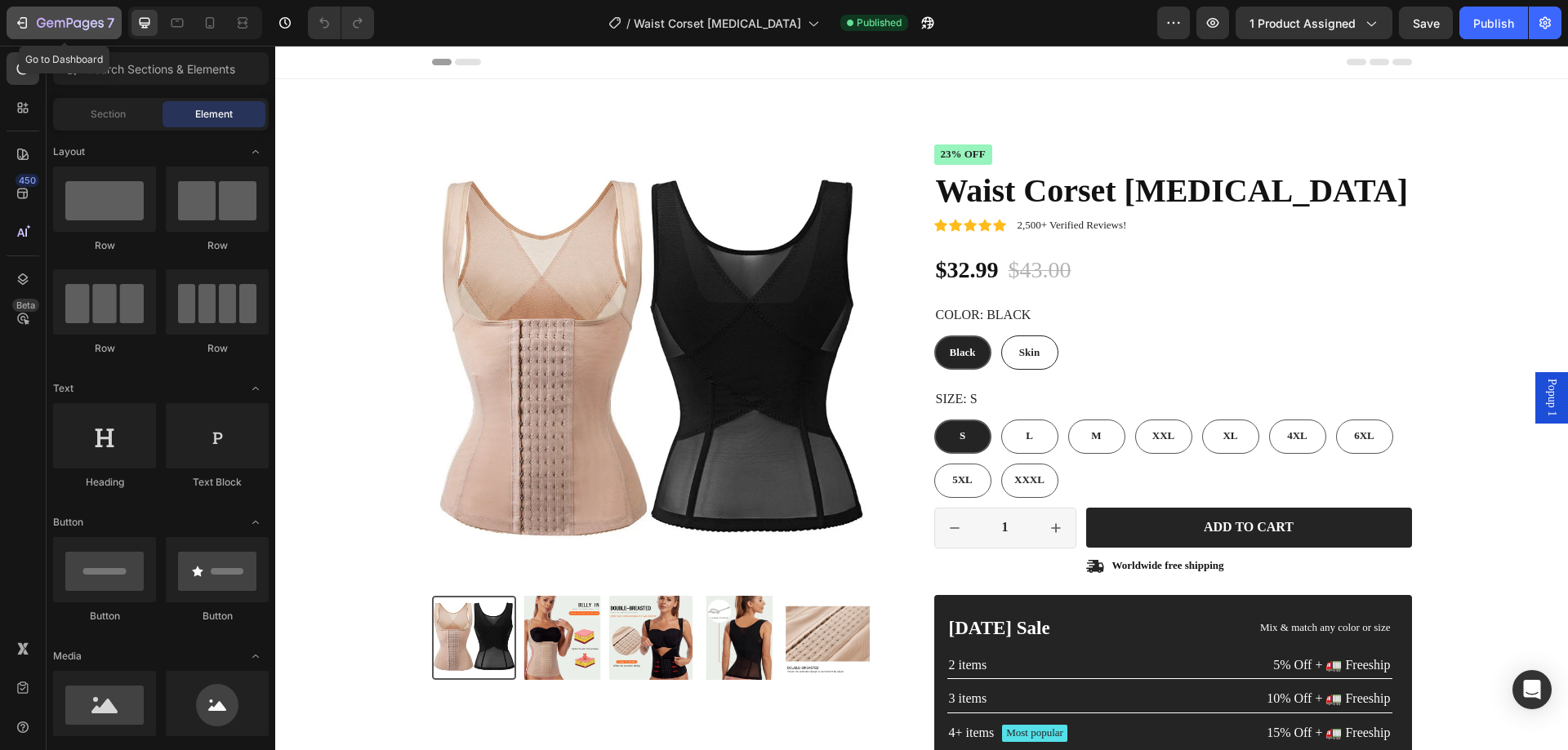
click at [38, 23] on icon "button" at bounding box center [41, 22] width 9 height 10
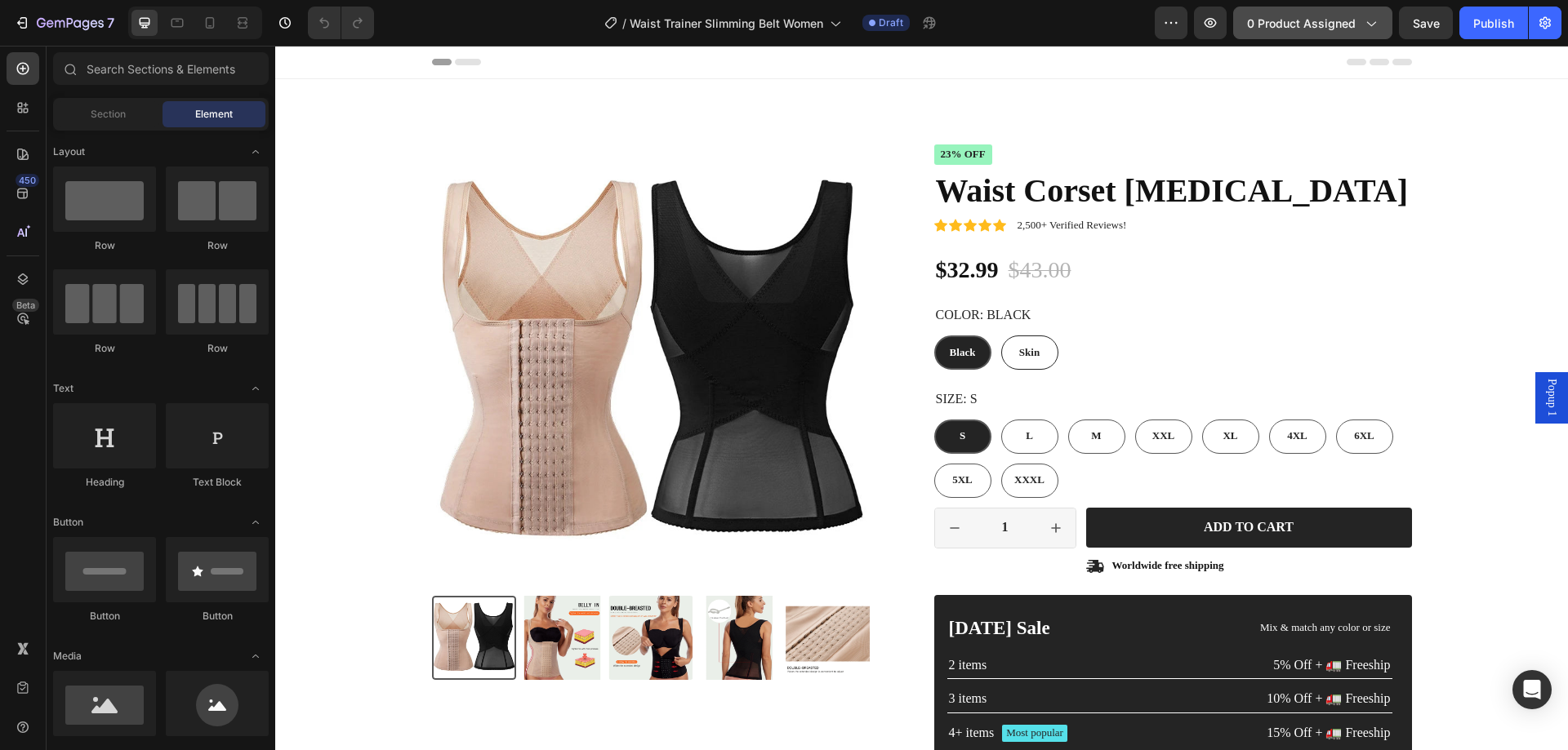
click at [1302, 19] on span "0 product assigned" at bounding box center [1302, 24] width 109 height 18
click at [1284, 22] on span "0 product assigned" at bounding box center [1302, 24] width 109 height 18
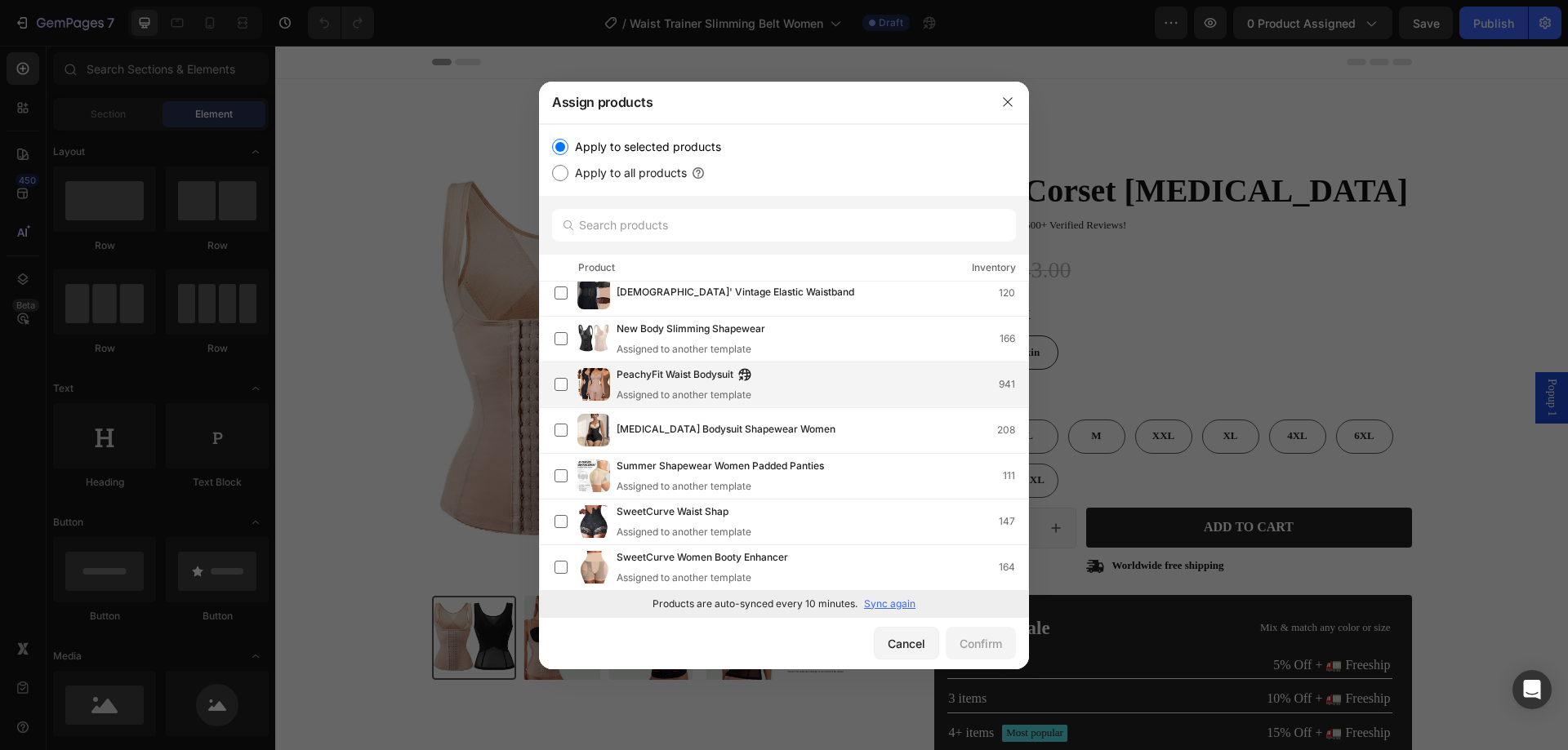
scroll to position [978, 0]
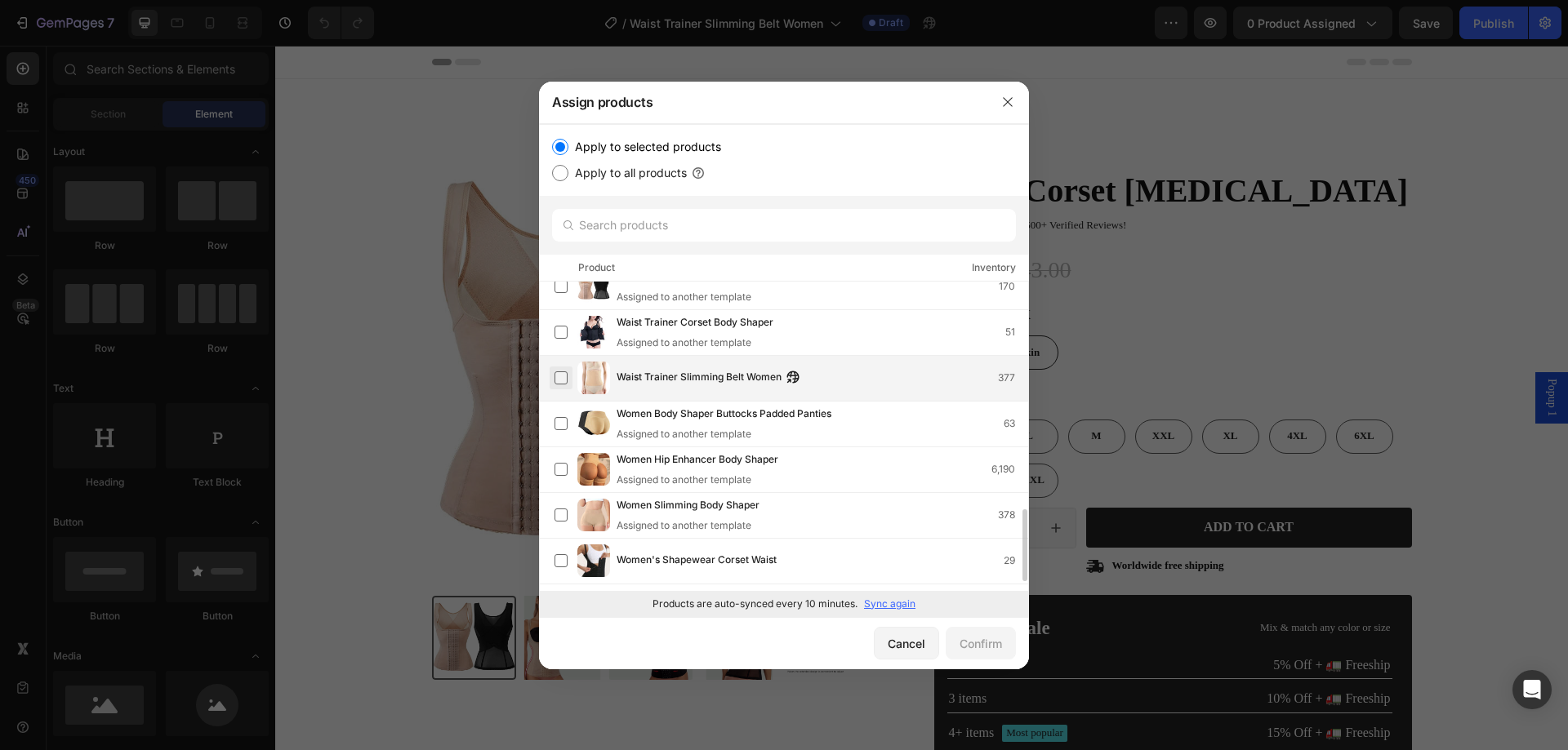
click at [566, 379] on label at bounding box center [561, 378] width 13 height 13
click at [981, 644] on div "Confirm" at bounding box center [981, 644] width 42 height 18
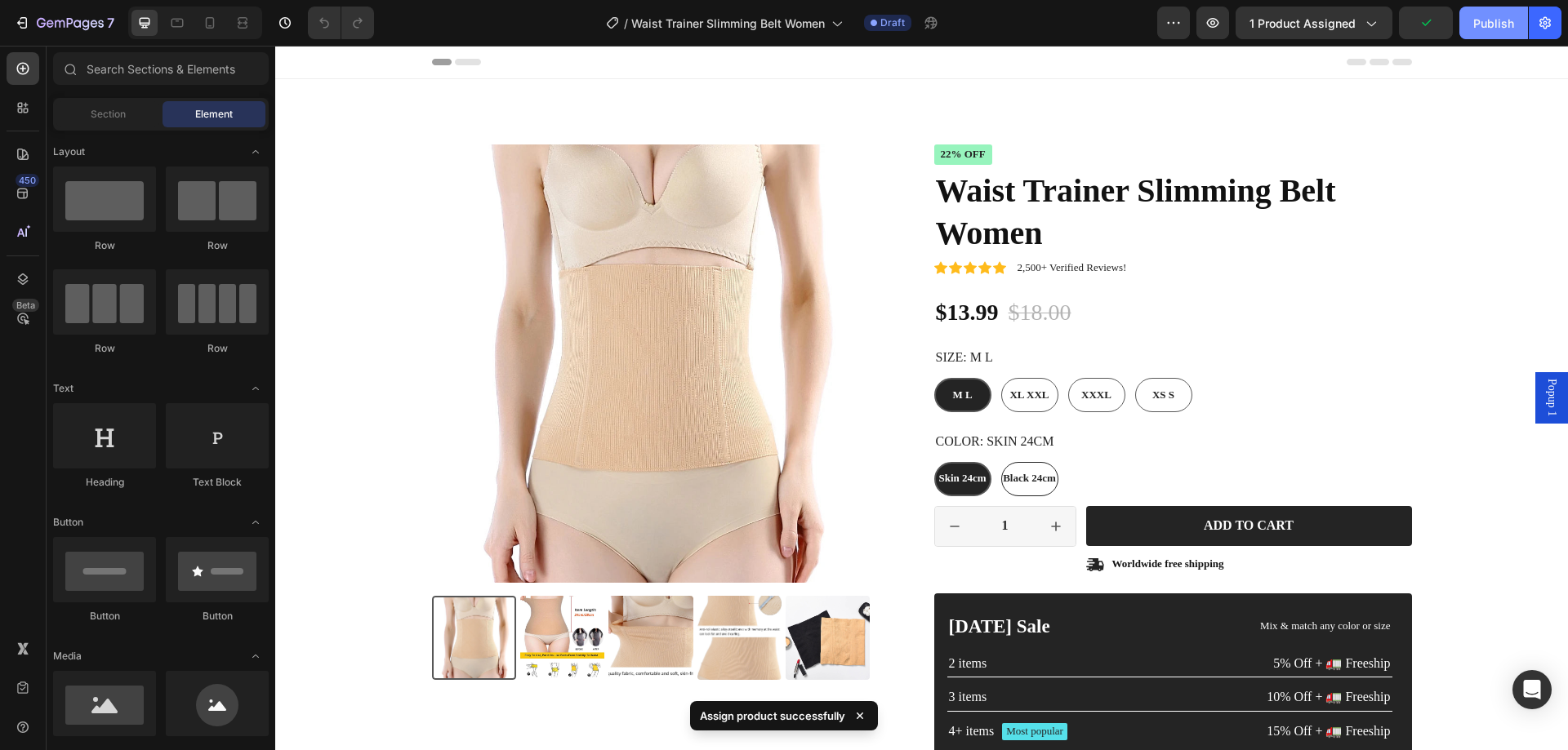
click at [1495, 21] on div "Publish" at bounding box center [1493, 24] width 40 height 18
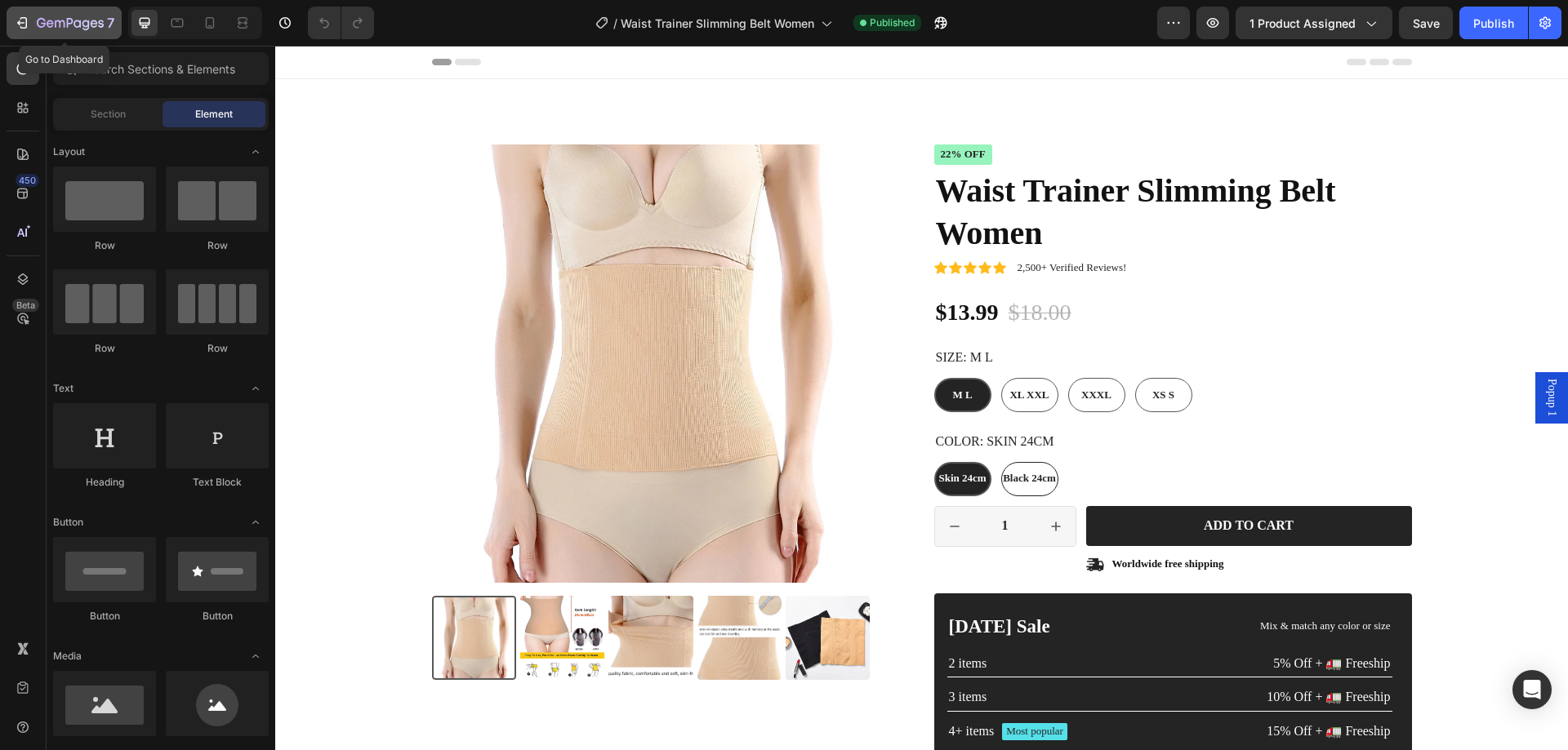
click at [55, 18] on icon "button" at bounding box center [70, 25] width 67 height 14
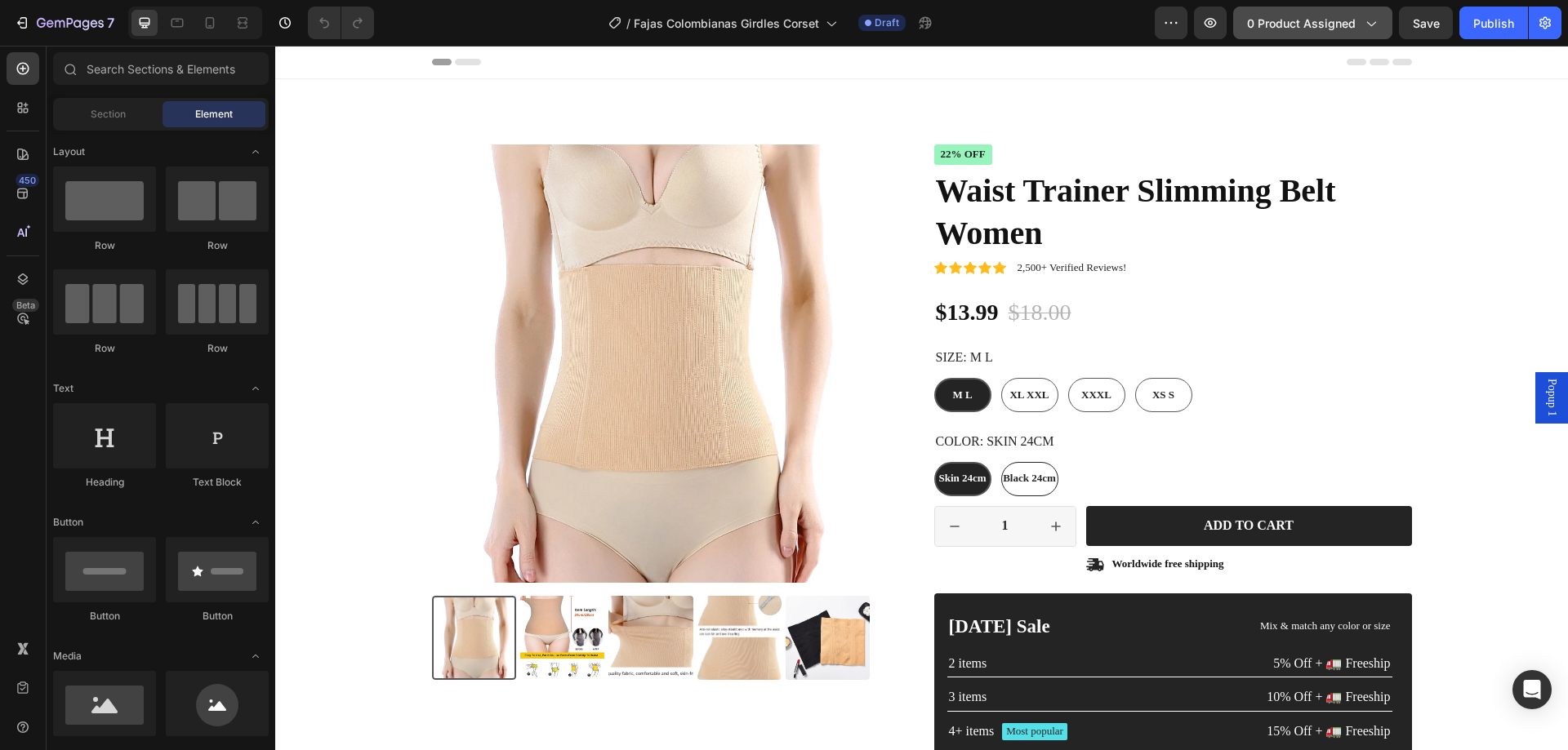
click at [1301, 23] on span "0 product assigned" at bounding box center [1302, 24] width 109 height 18
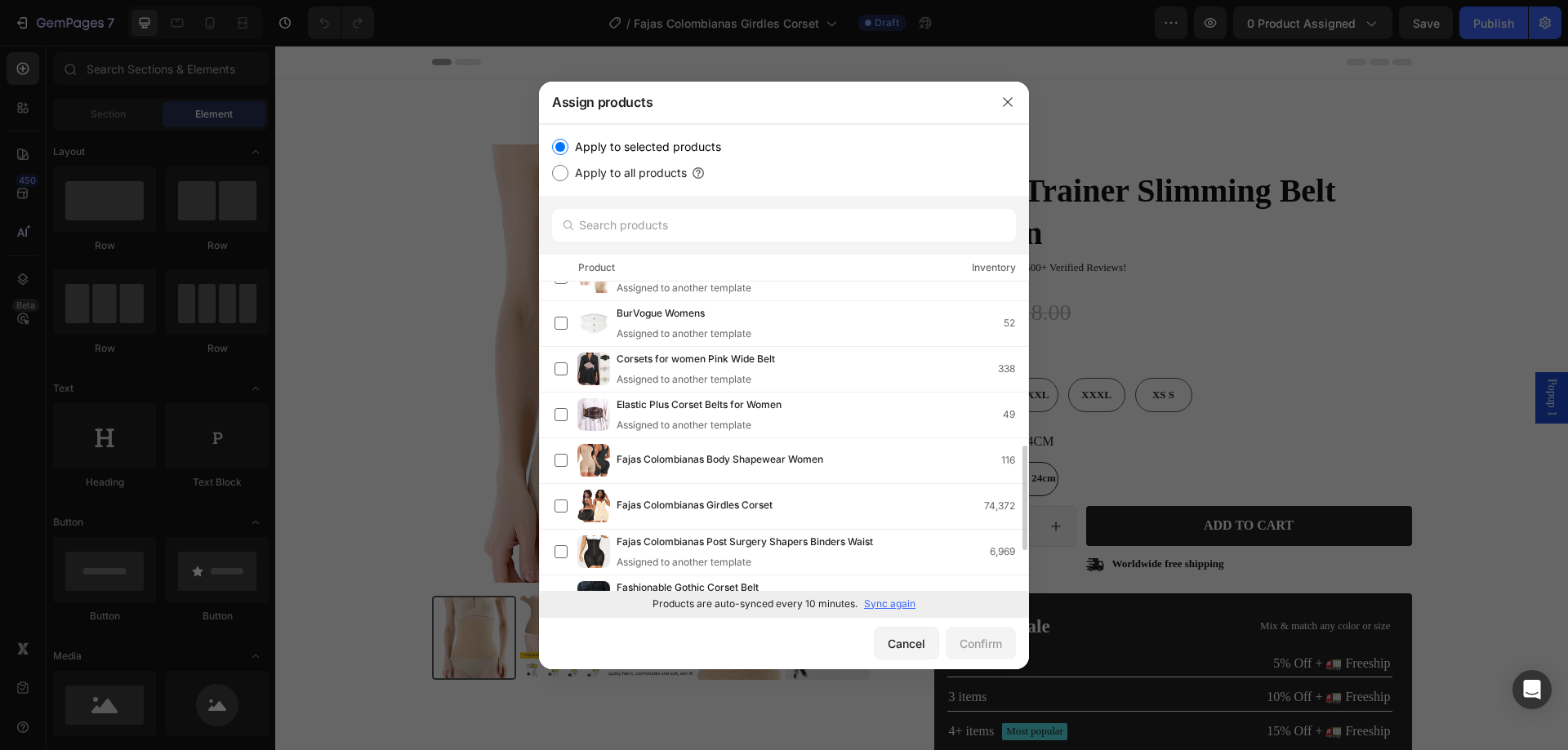
scroll to position [245, 0]
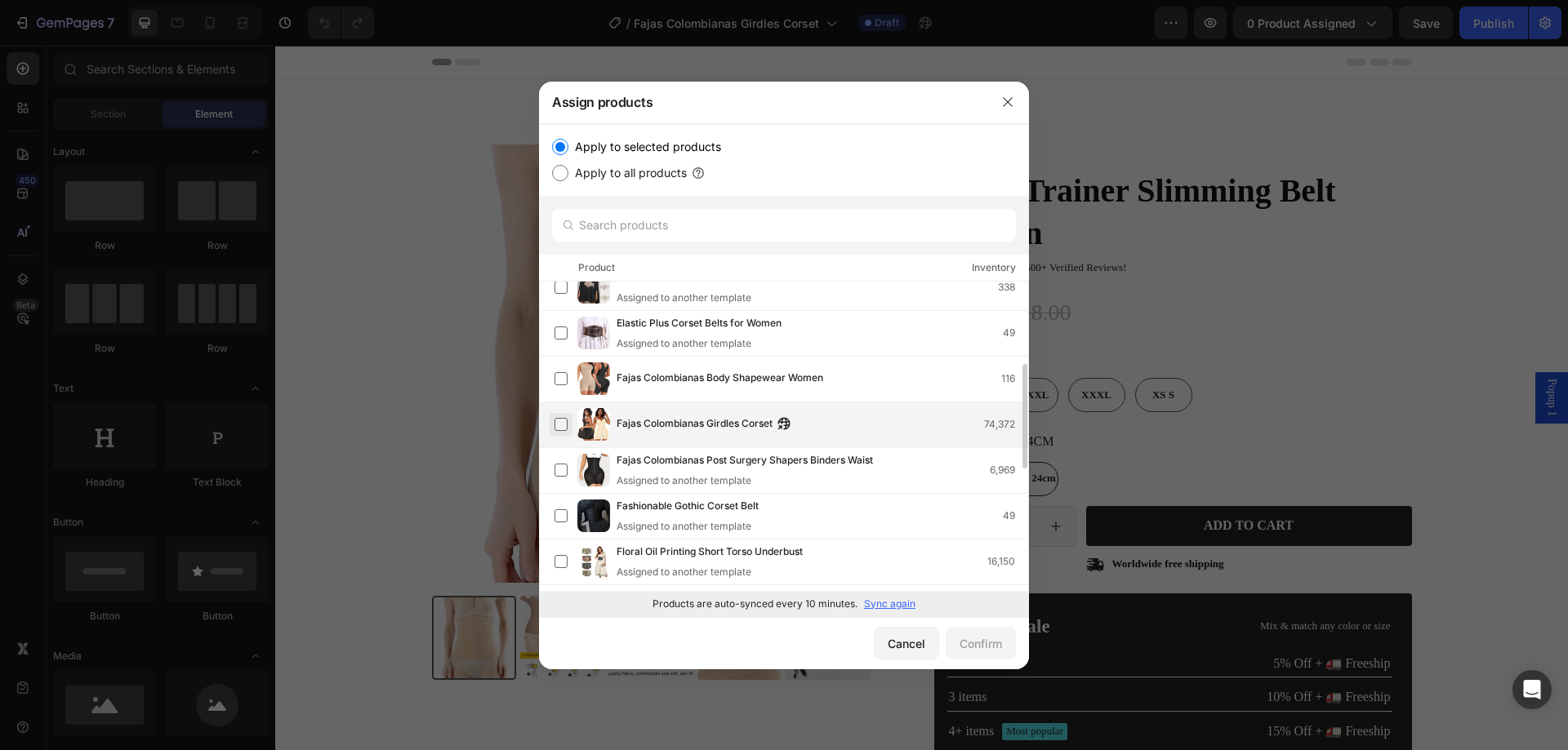
click at [565, 419] on label at bounding box center [561, 424] width 13 height 13
click at [563, 426] on label at bounding box center [561, 424] width 13 height 13
click at [978, 637] on div "Confirm" at bounding box center [981, 644] width 42 height 18
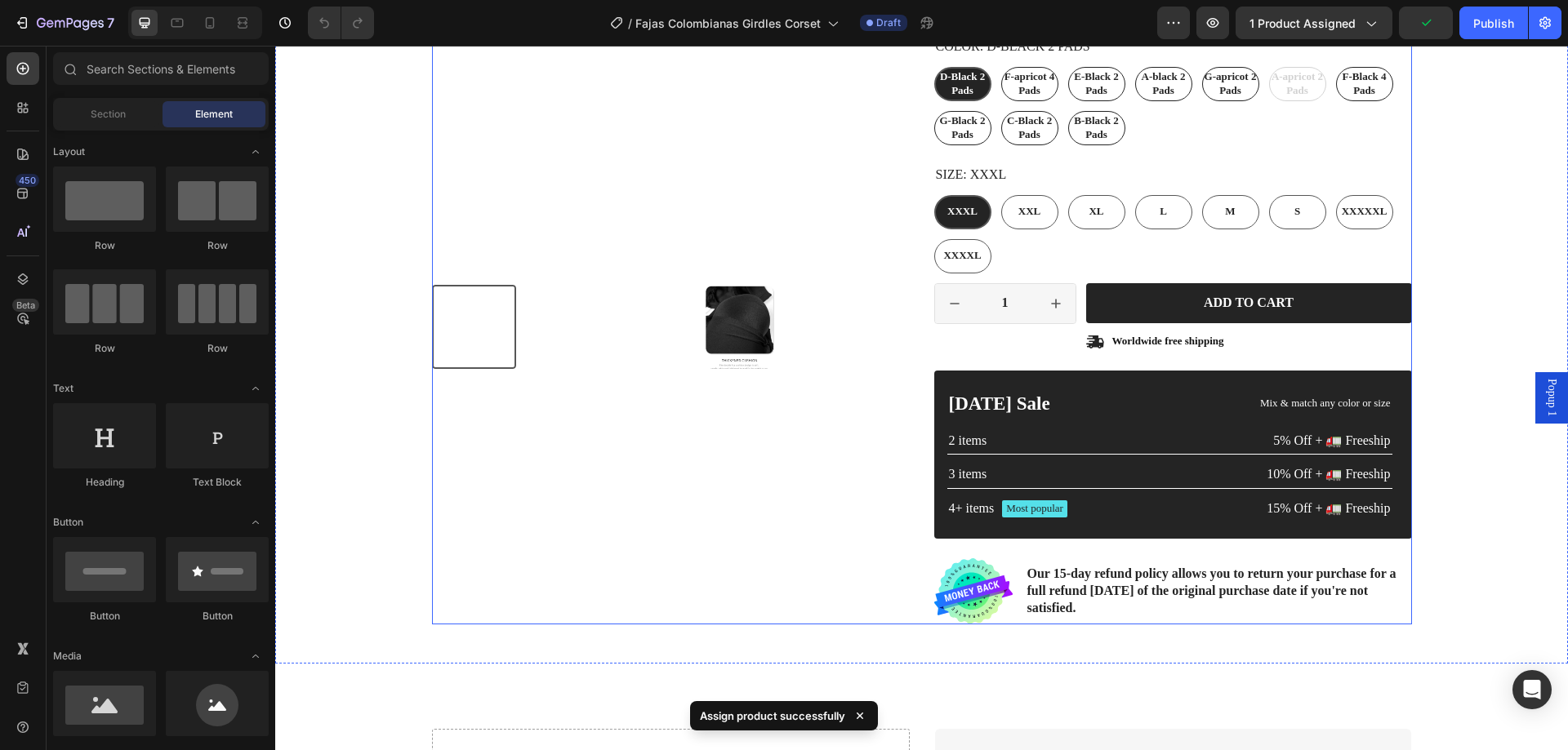
scroll to position [408, 0]
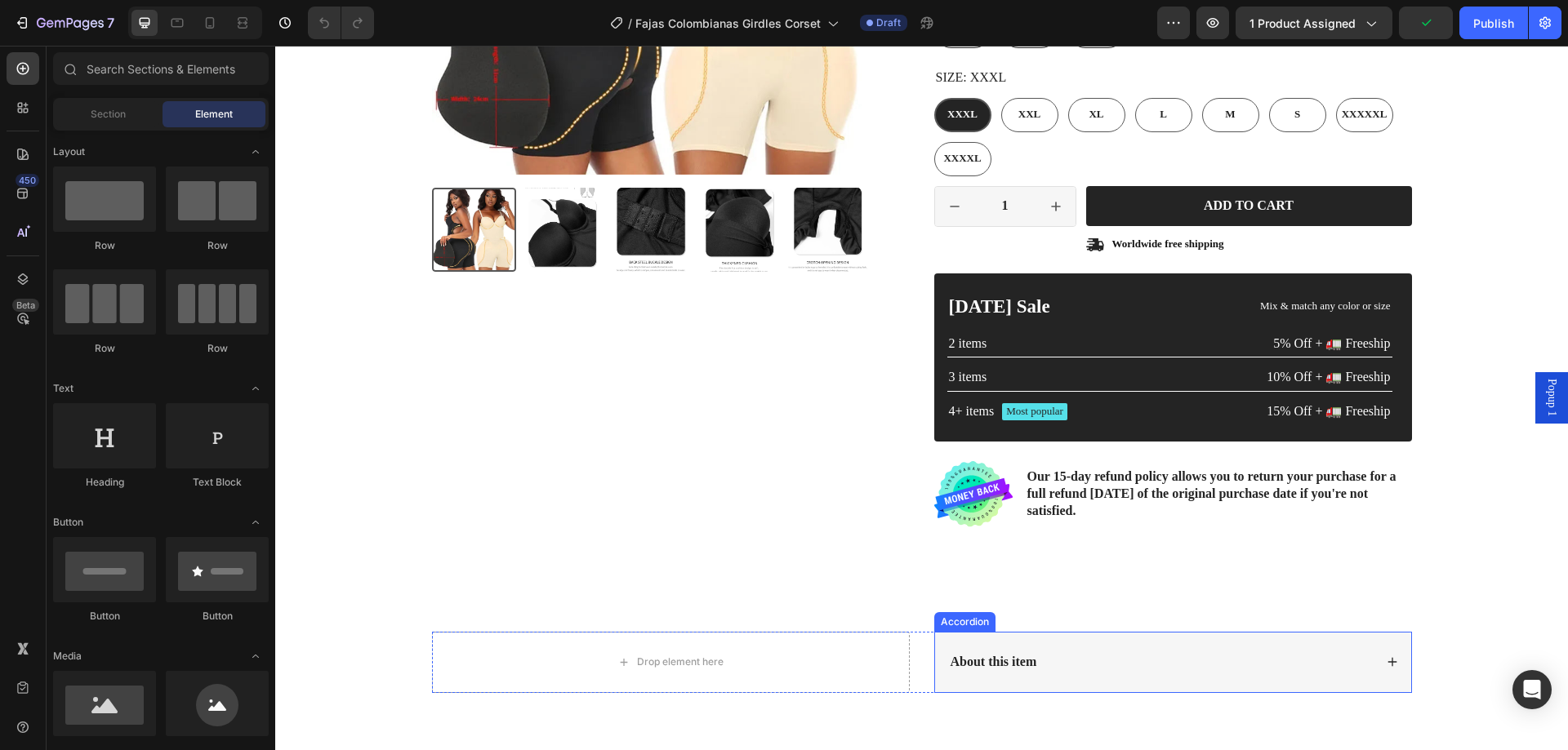
click at [1387, 661] on icon at bounding box center [1392, 662] width 11 height 11
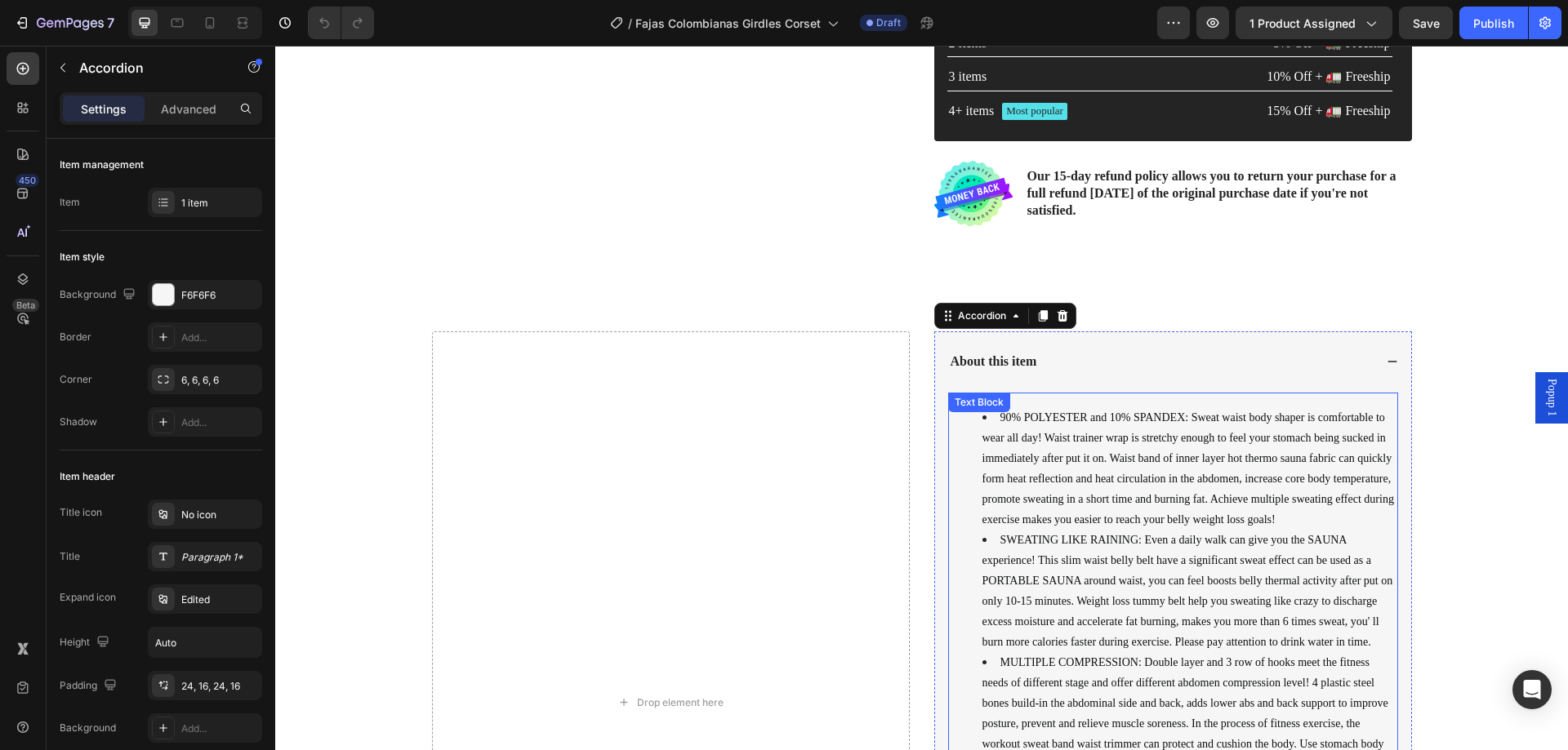
scroll to position [735, 0]
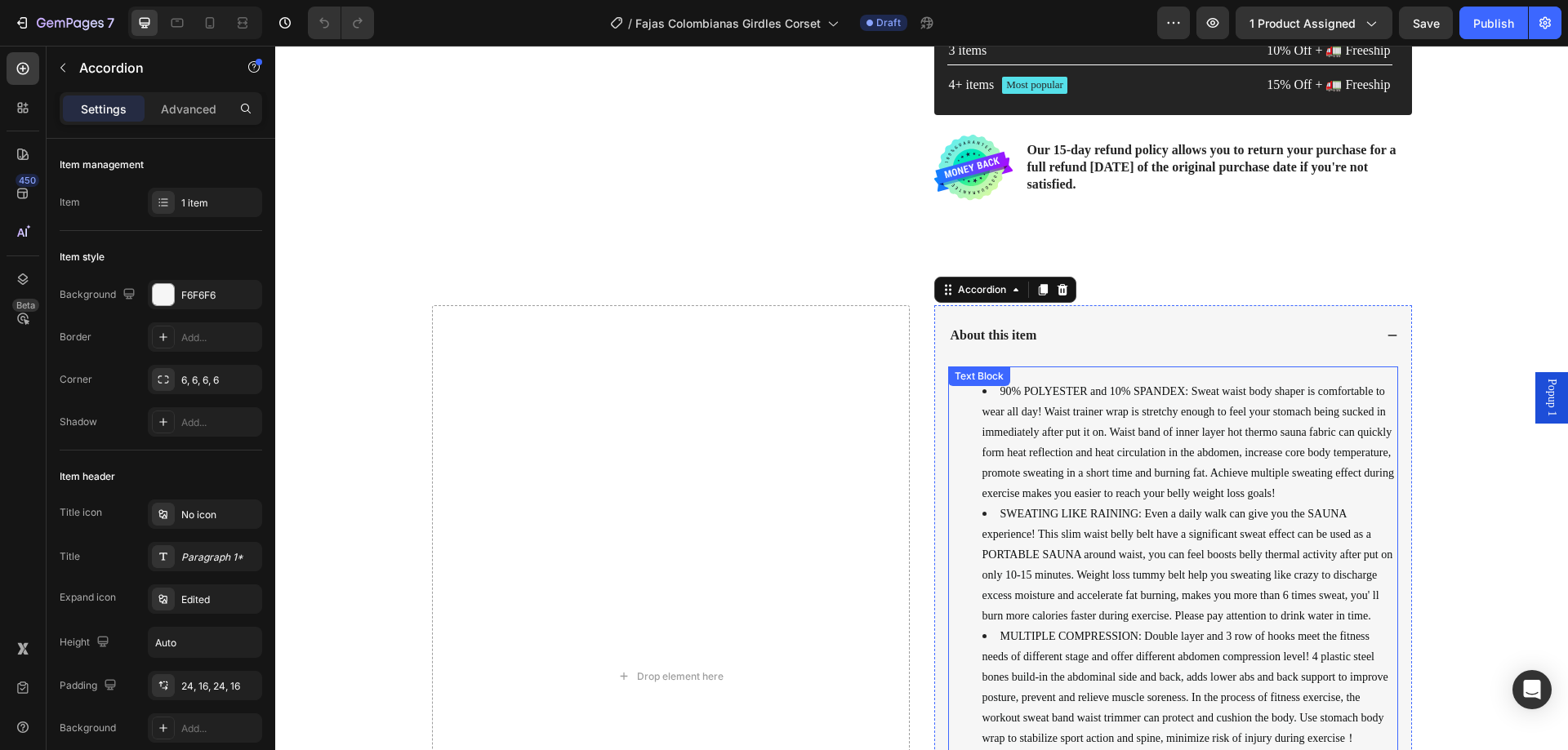
click at [1151, 530] on span "SWEATING LIKE RAINING: Even a daily walk can give you the SAUNA experience! Thi…" at bounding box center [1187, 565] width 411 height 114
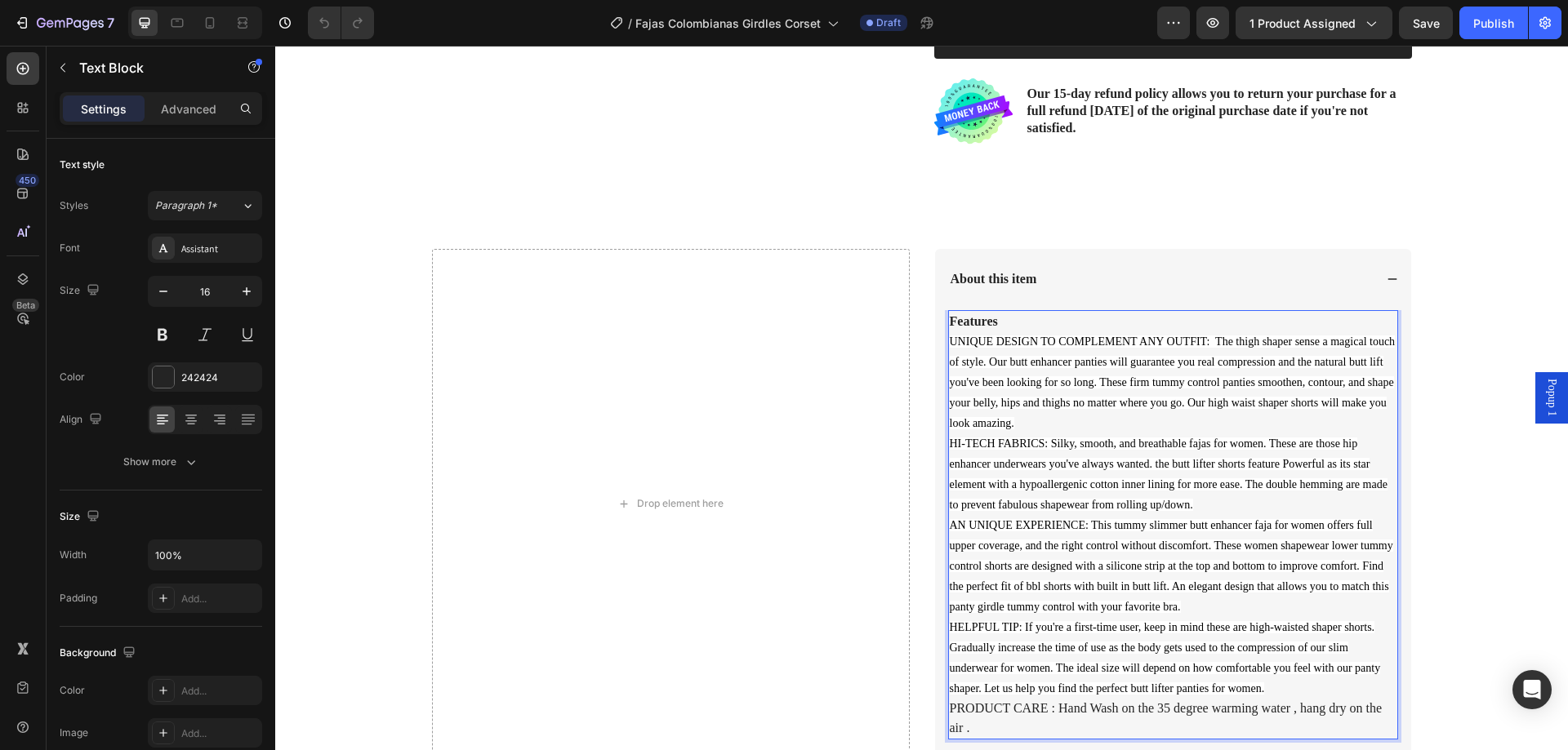
scroll to position [792, 0]
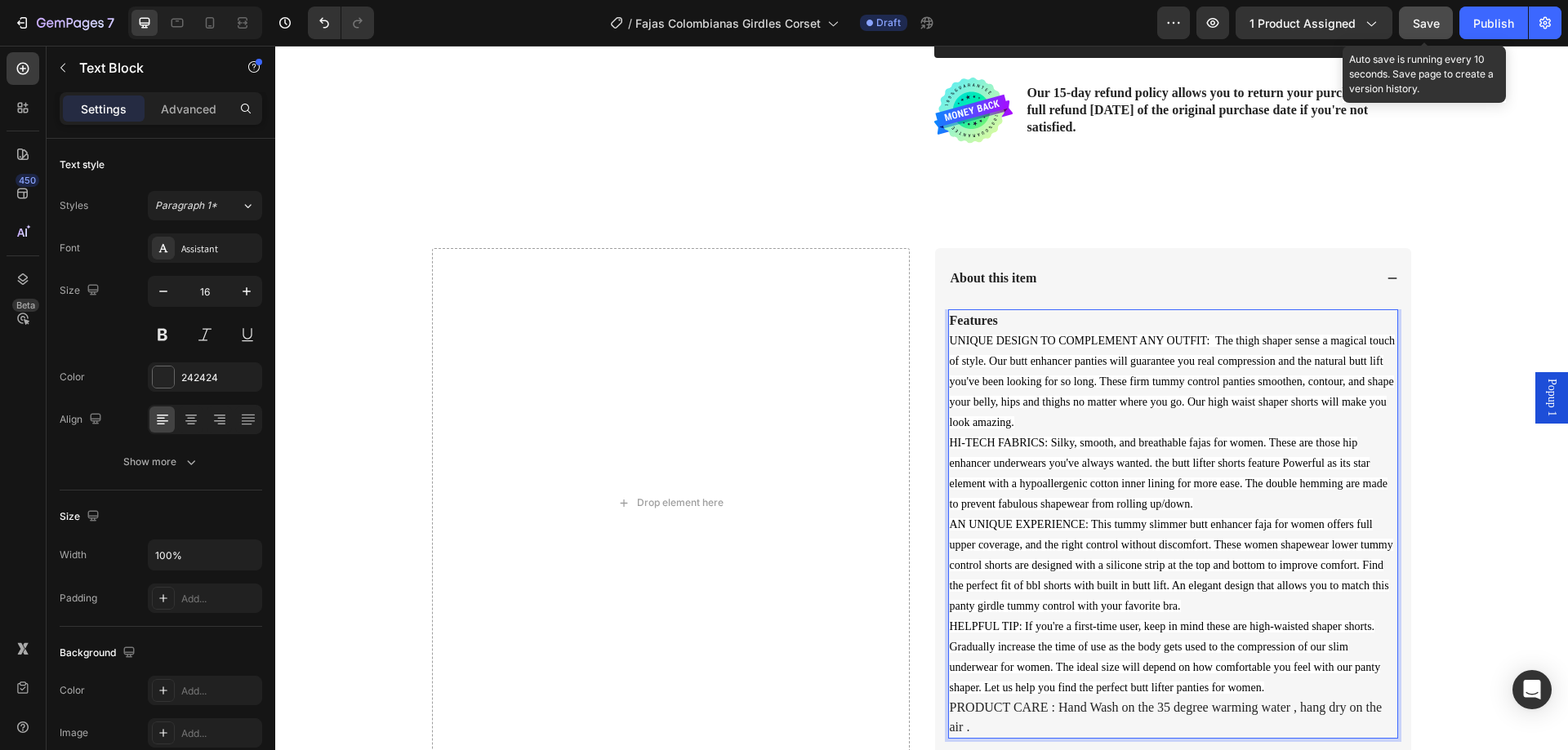
click at [1423, 11] on button "Save" at bounding box center [1426, 22] width 54 height 33
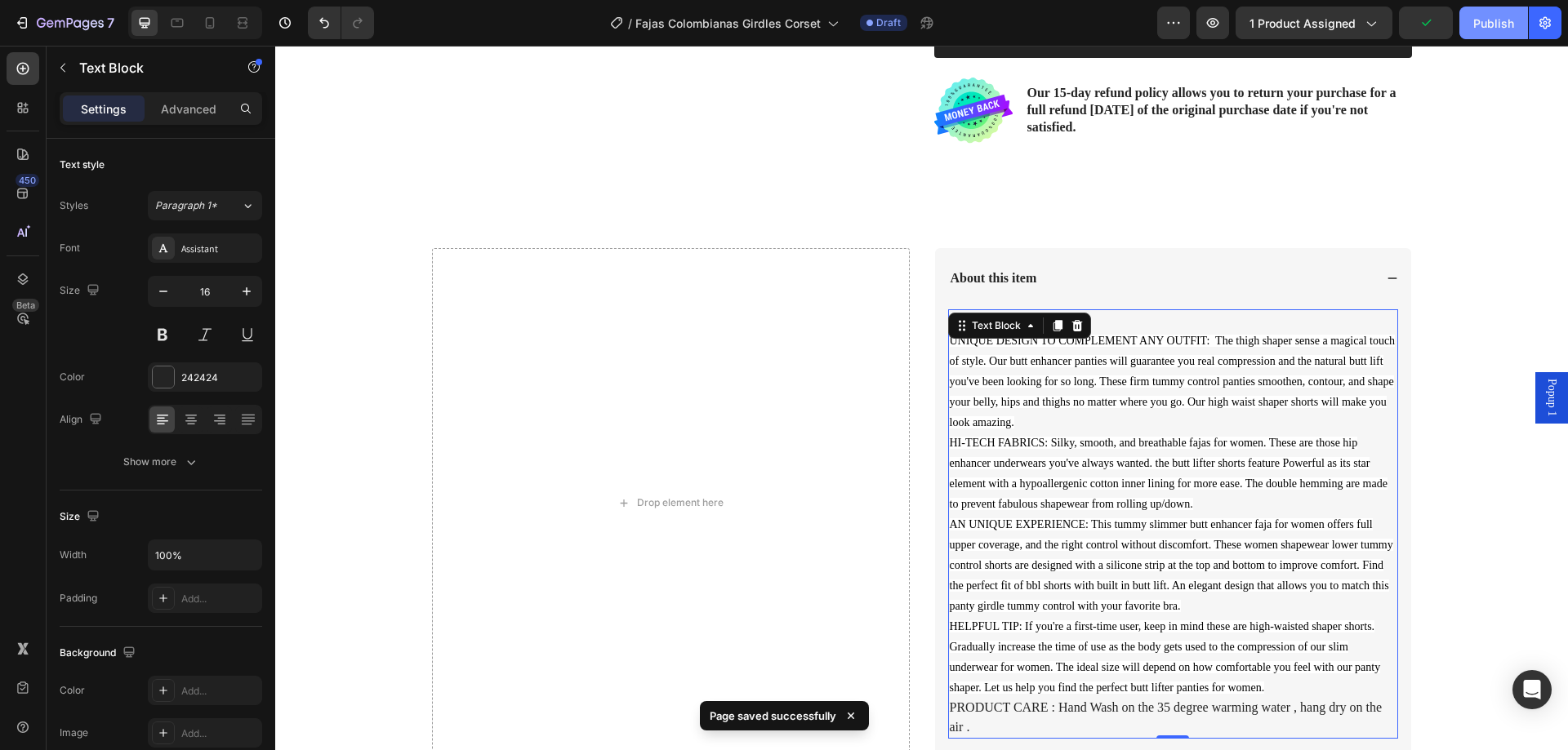
click at [1481, 25] on div "Publish" at bounding box center [1493, 24] width 40 height 18
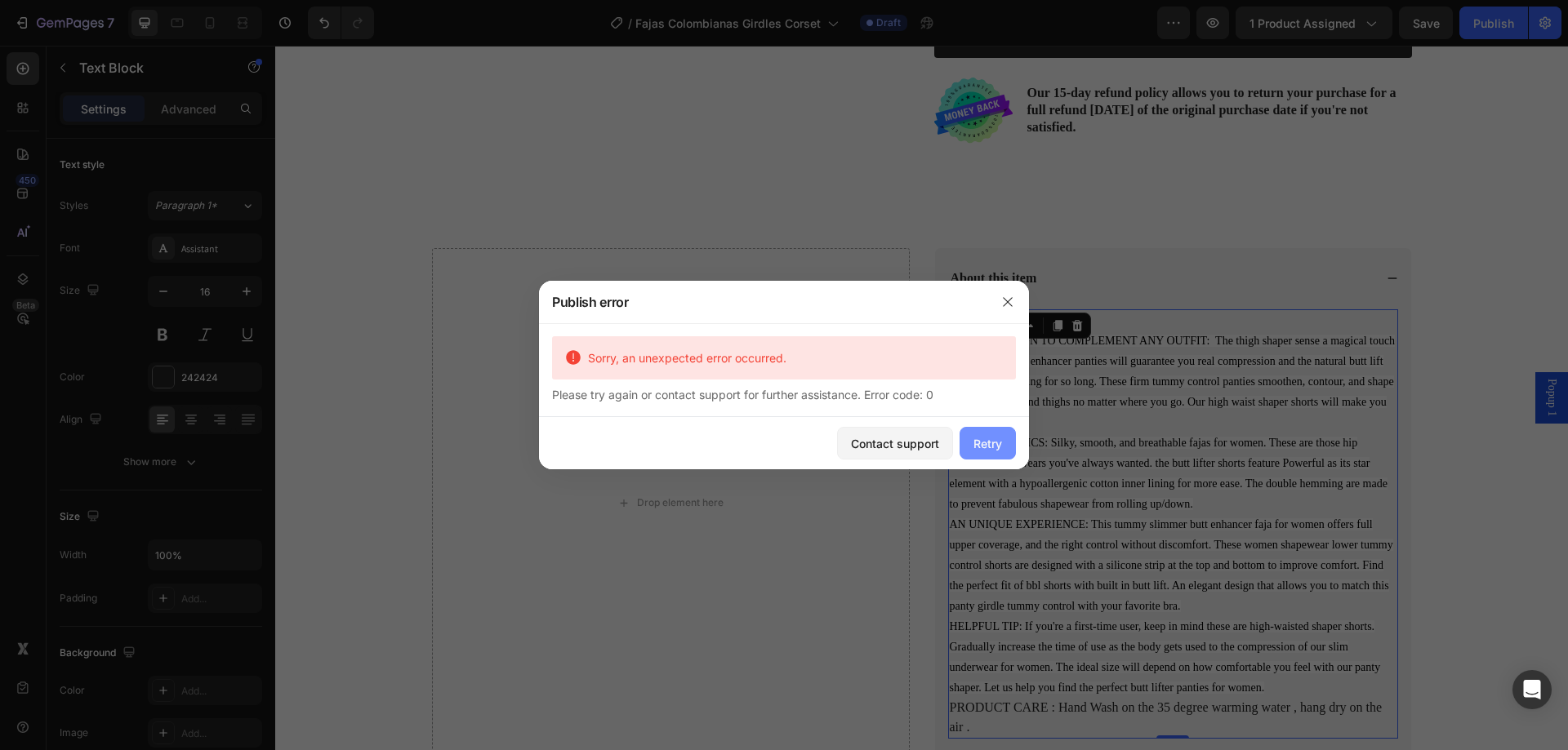
click at [986, 435] on div "Retry" at bounding box center [988, 444] width 29 height 18
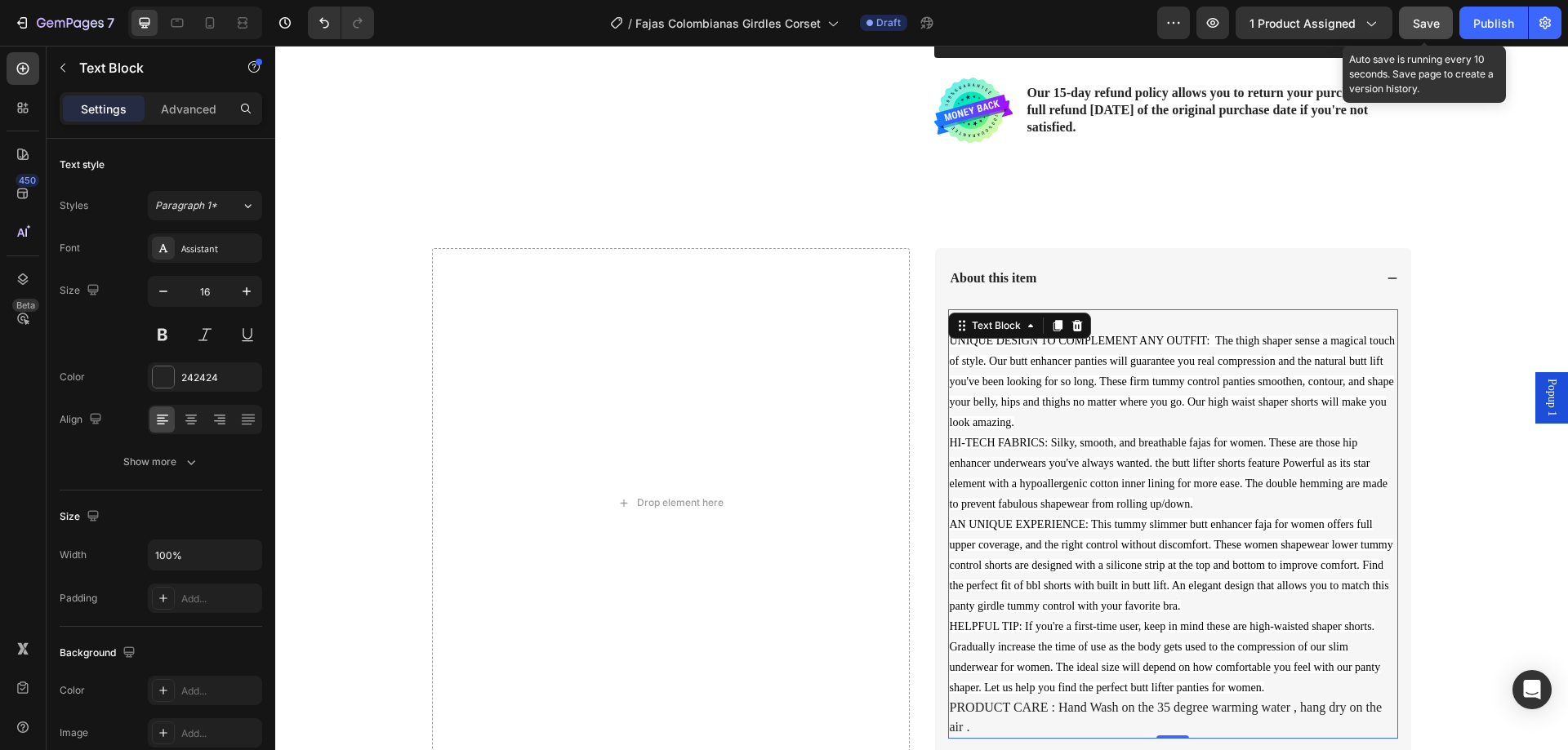
click at [1422, 25] on span "Save" at bounding box center [1426, 24] width 27 height 14
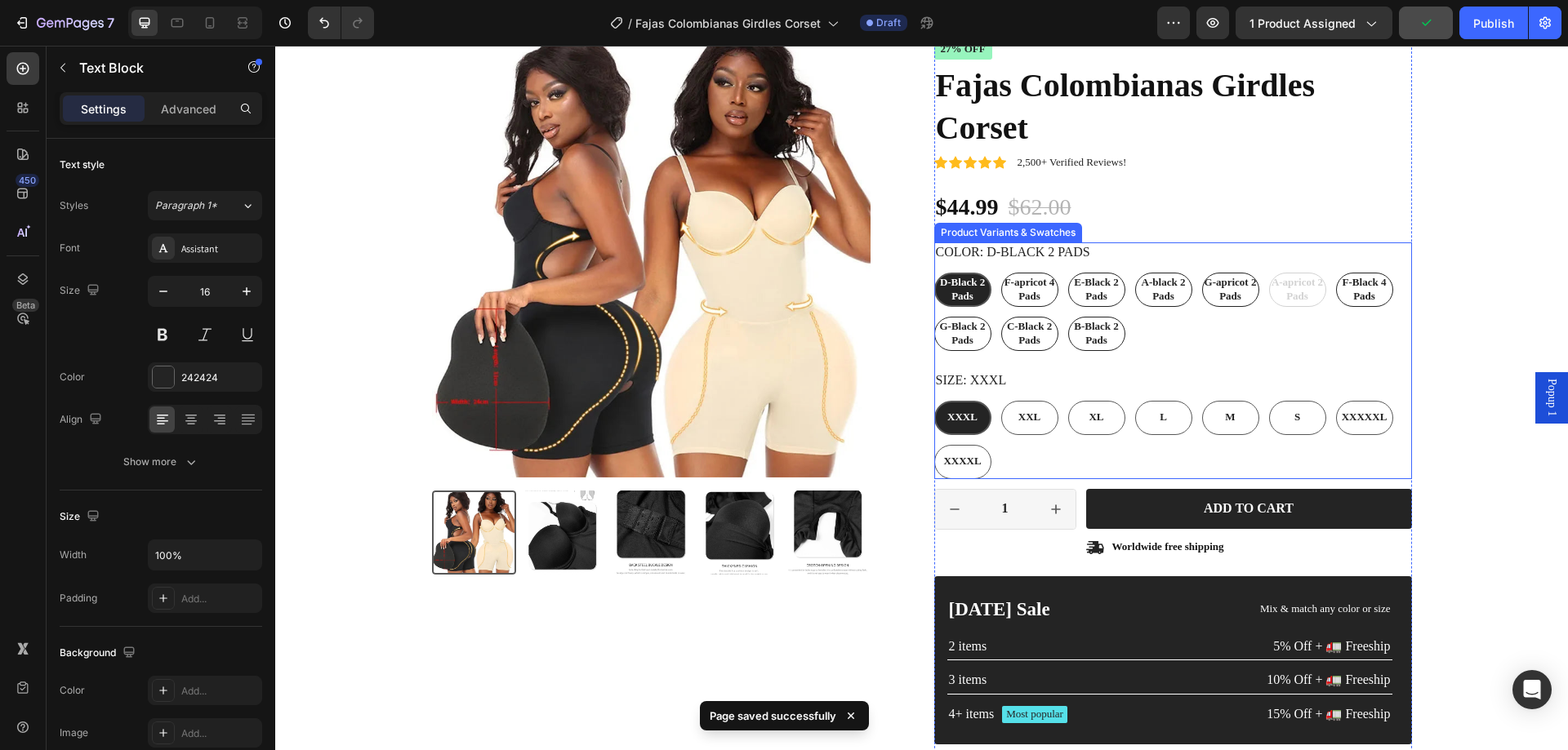
scroll to position [57, 0]
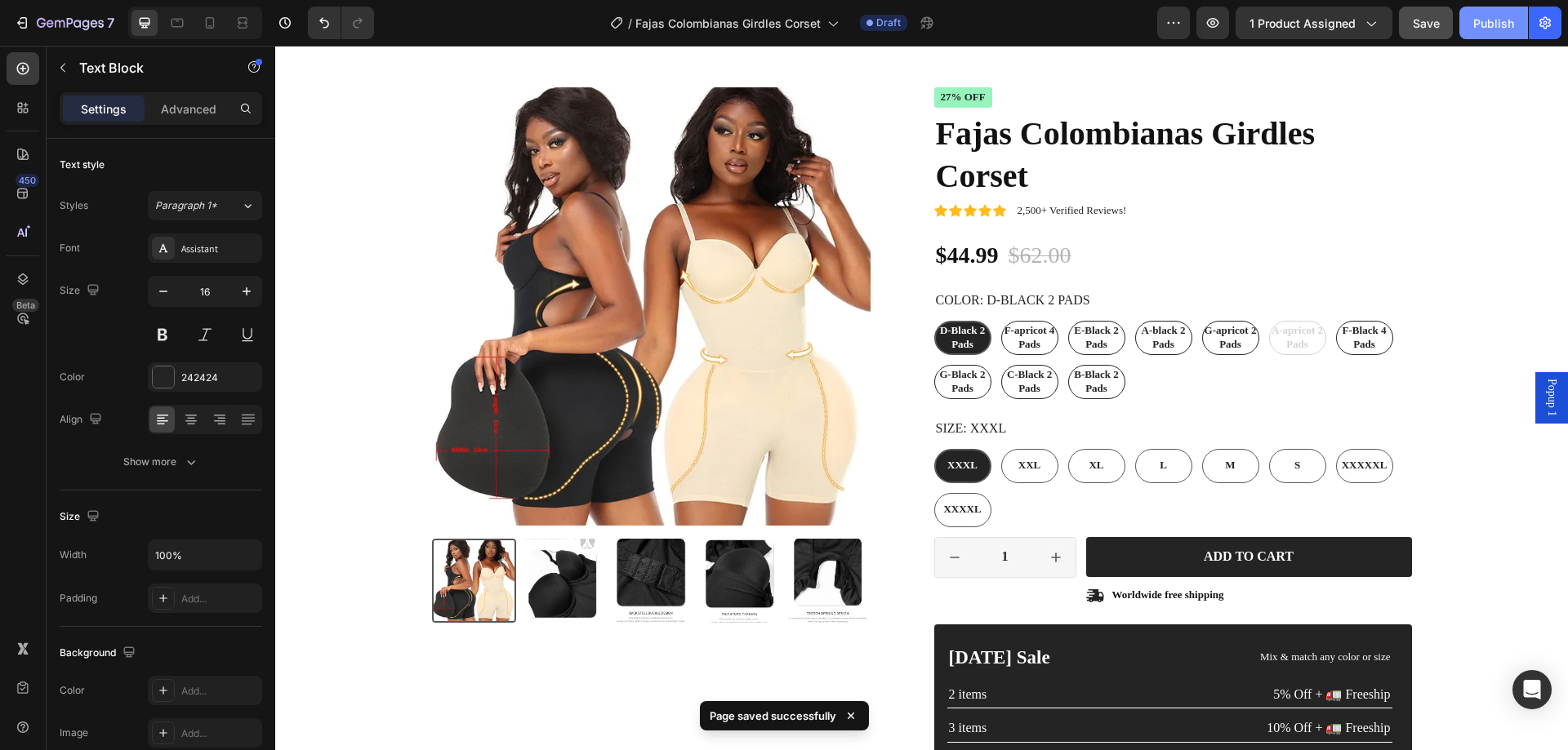
click at [1478, 19] on div "Publish" at bounding box center [1493, 24] width 40 height 18
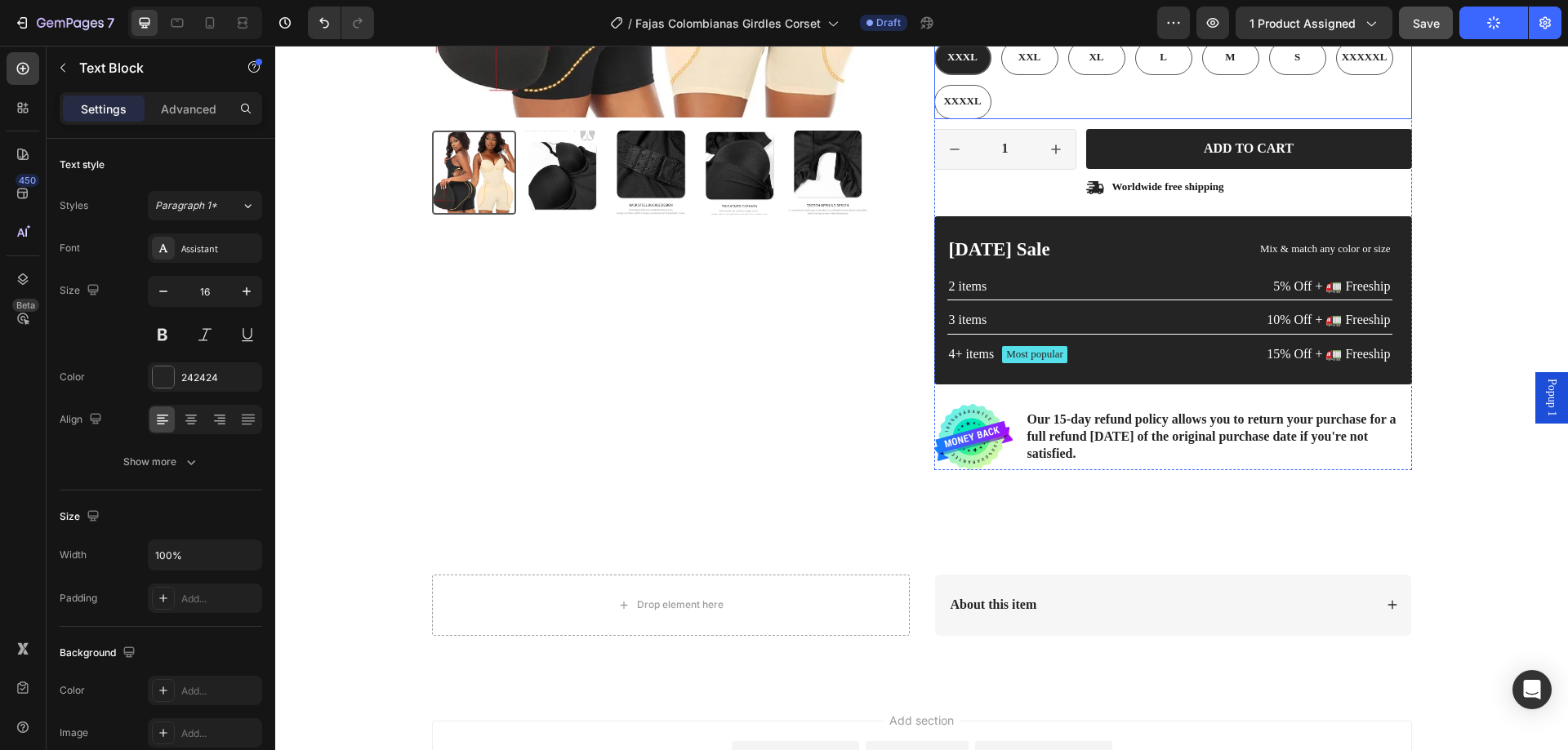
scroll to position [638, 0]
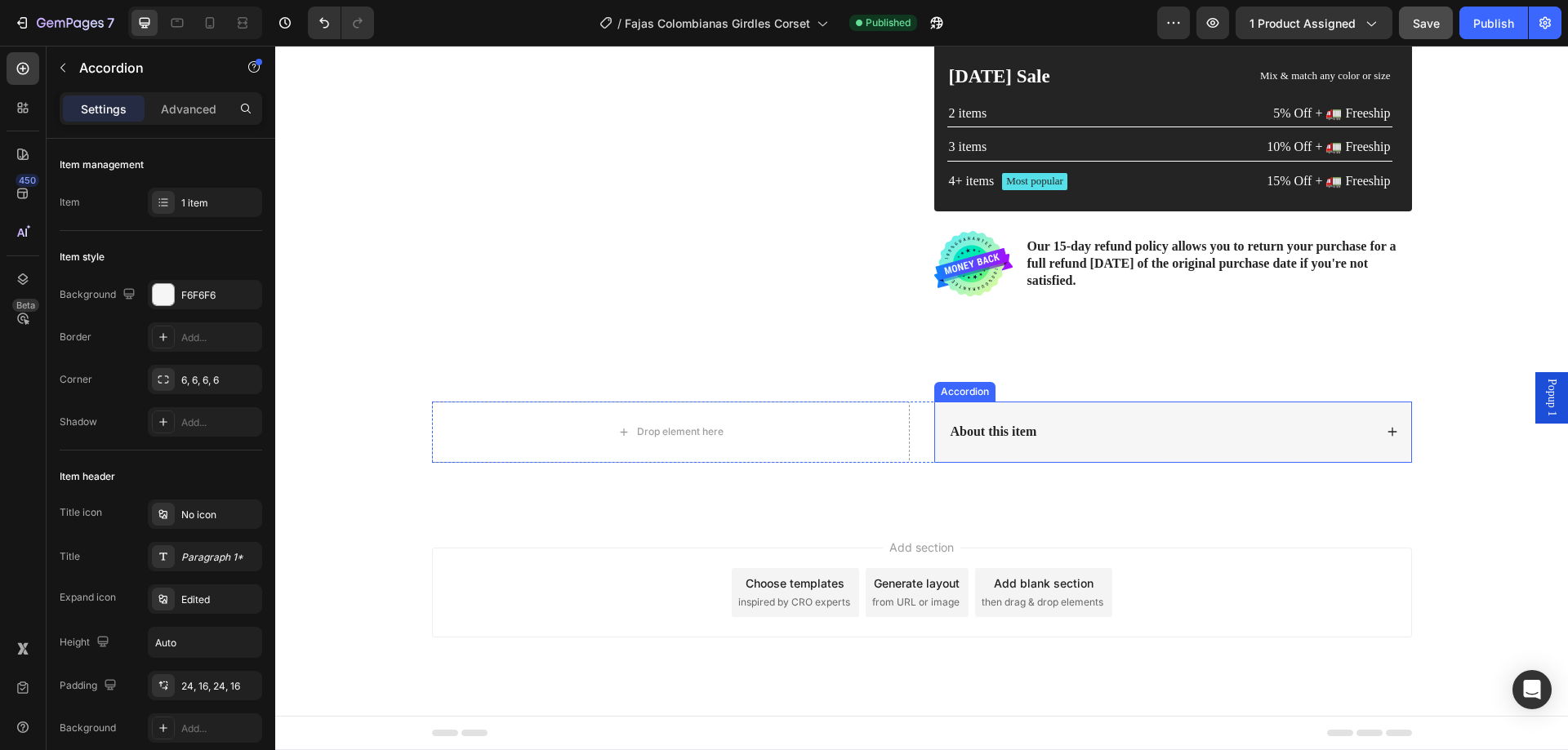
click at [1371, 438] on div "About this item" at bounding box center [1172, 433] width 476 height 62
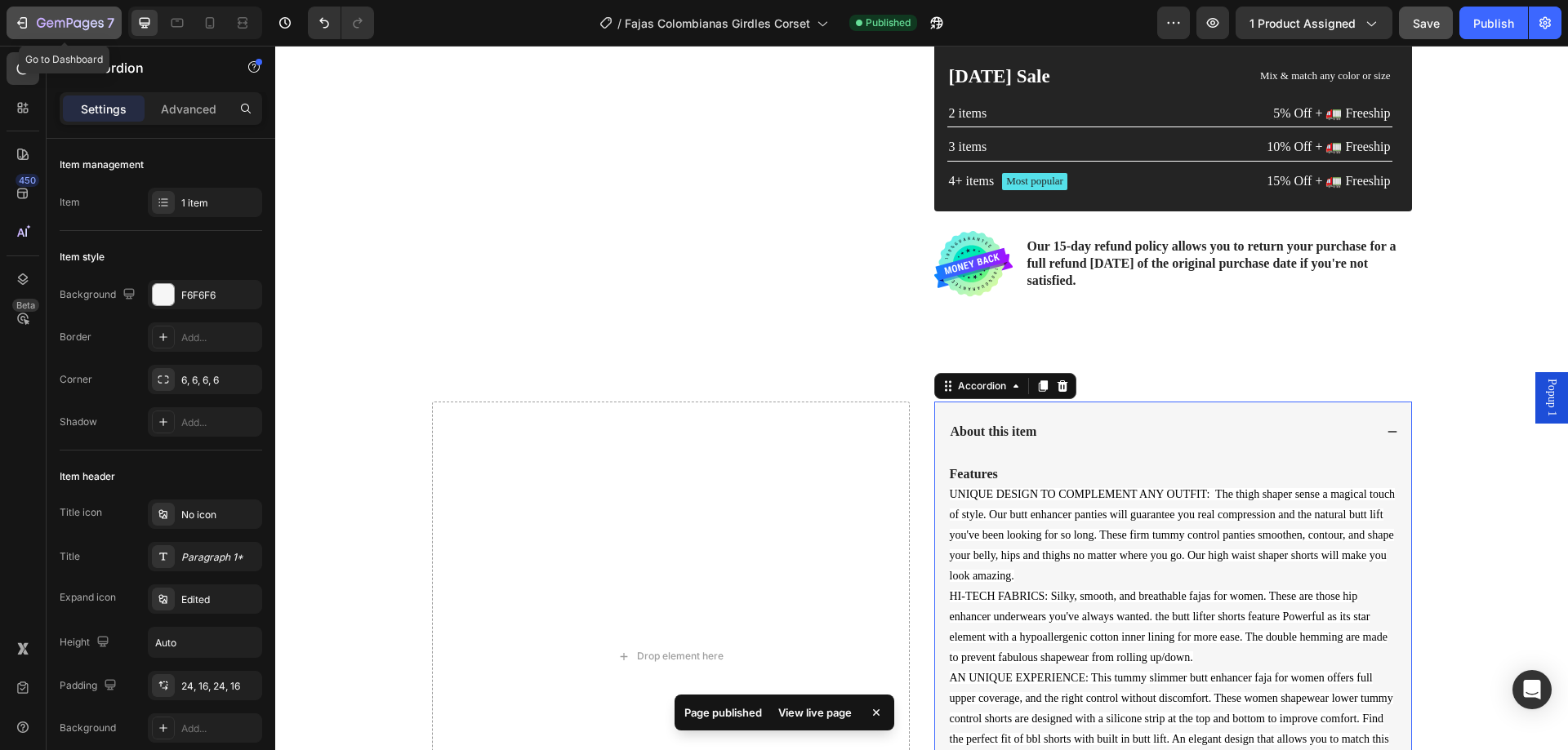
click at [25, 24] on icon "button" at bounding box center [22, 23] width 17 height 17
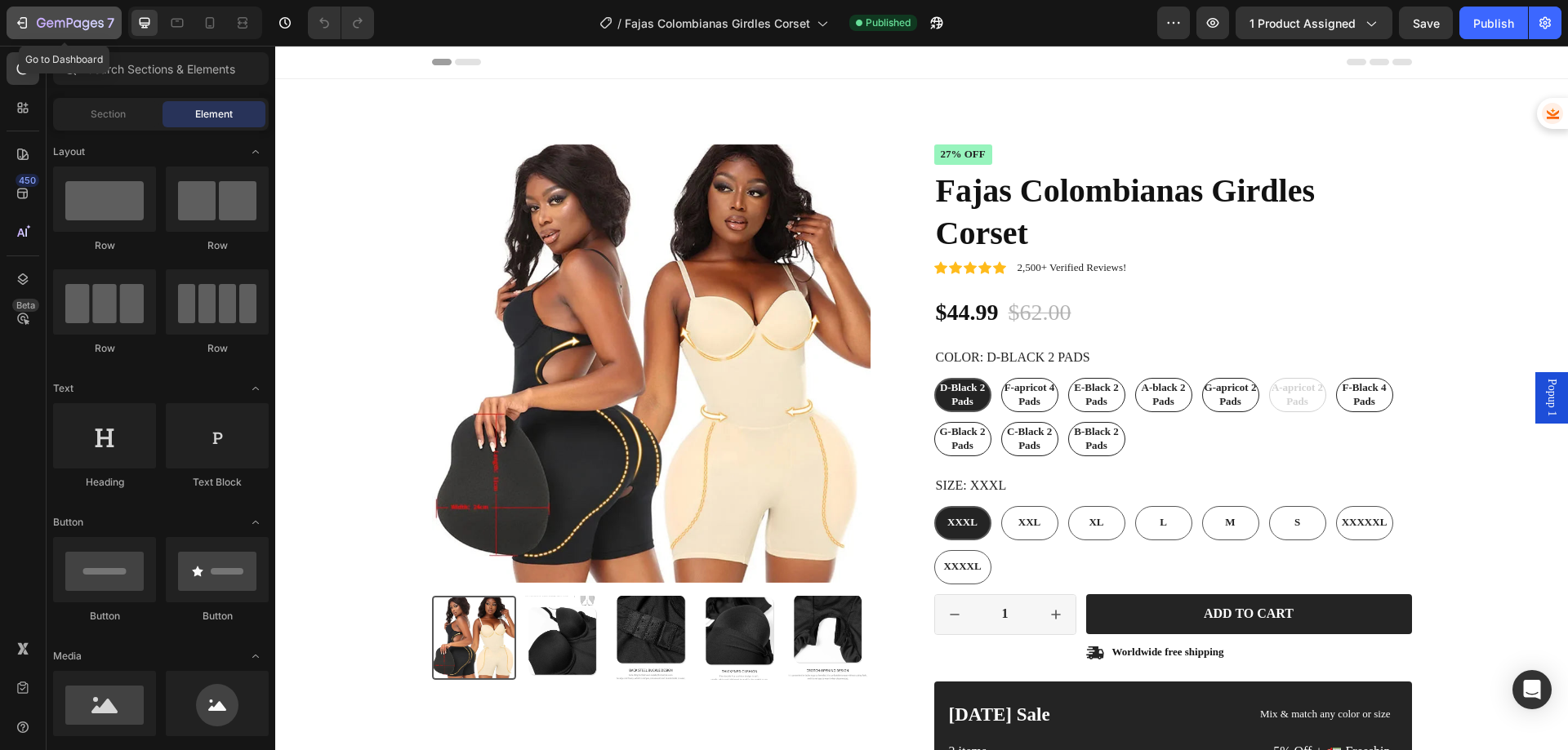
click at [19, 13] on div "7" at bounding box center [64, 23] width 100 height 19
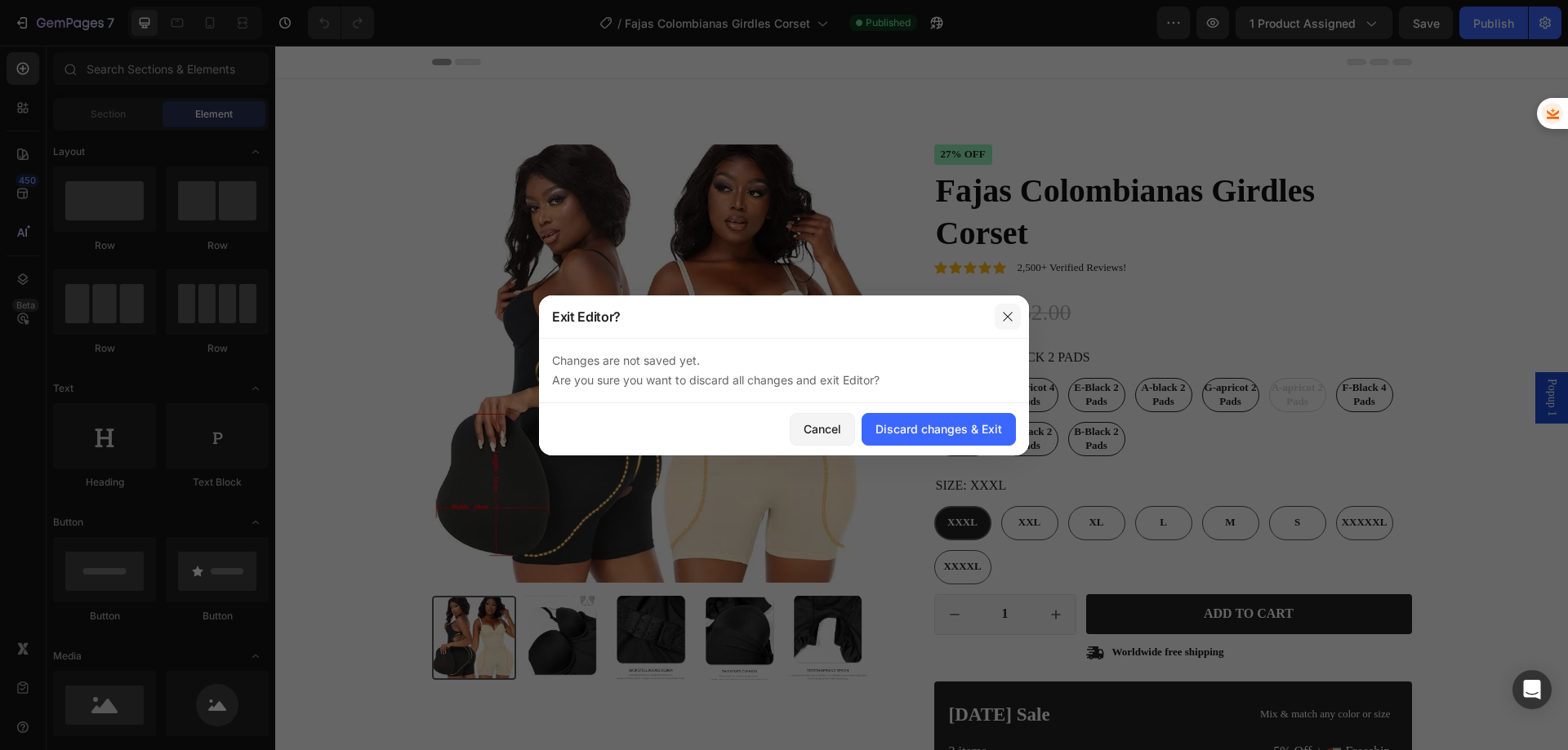
click at [1010, 314] on icon "button" at bounding box center [1008, 317] width 13 height 13
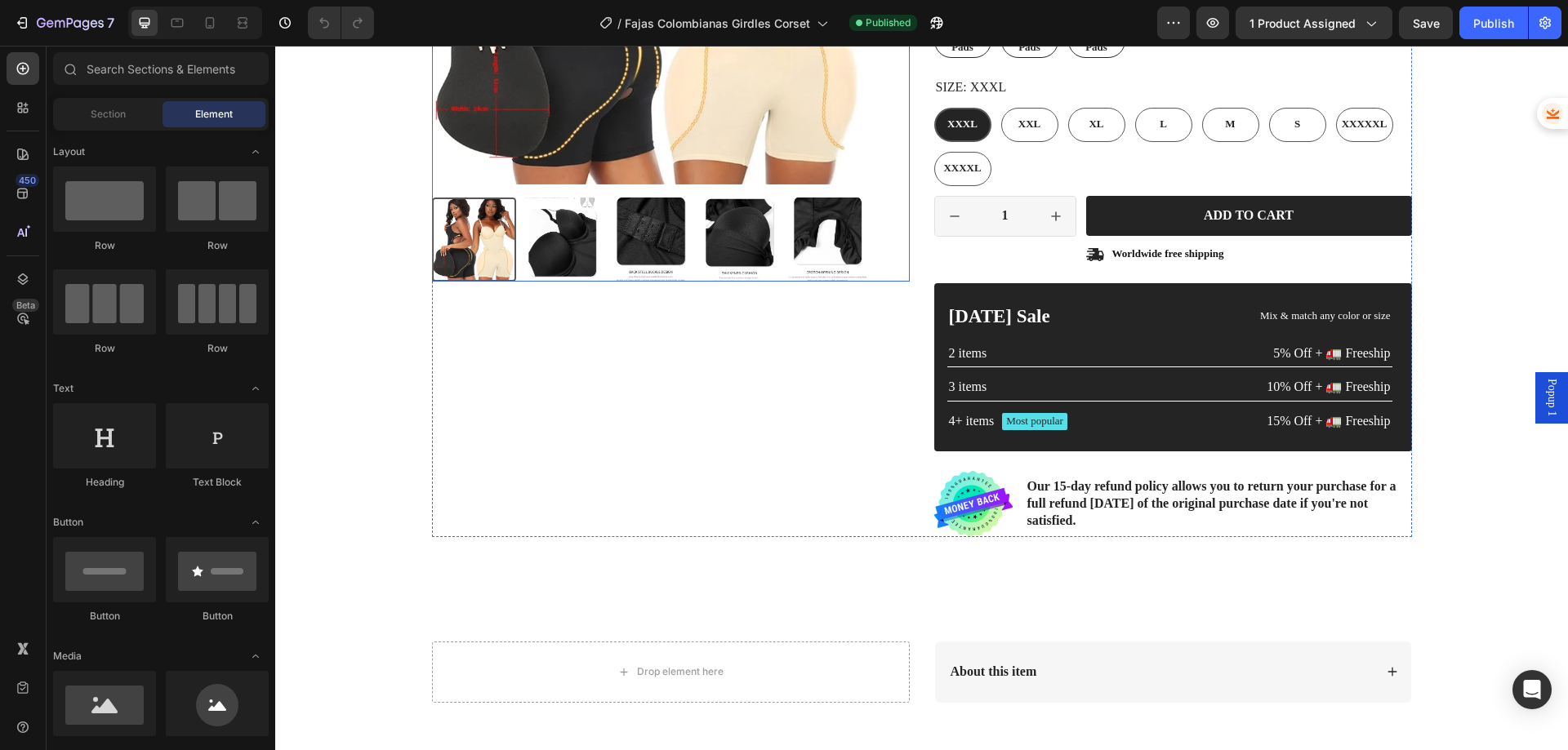
scroll to position [408, 0]
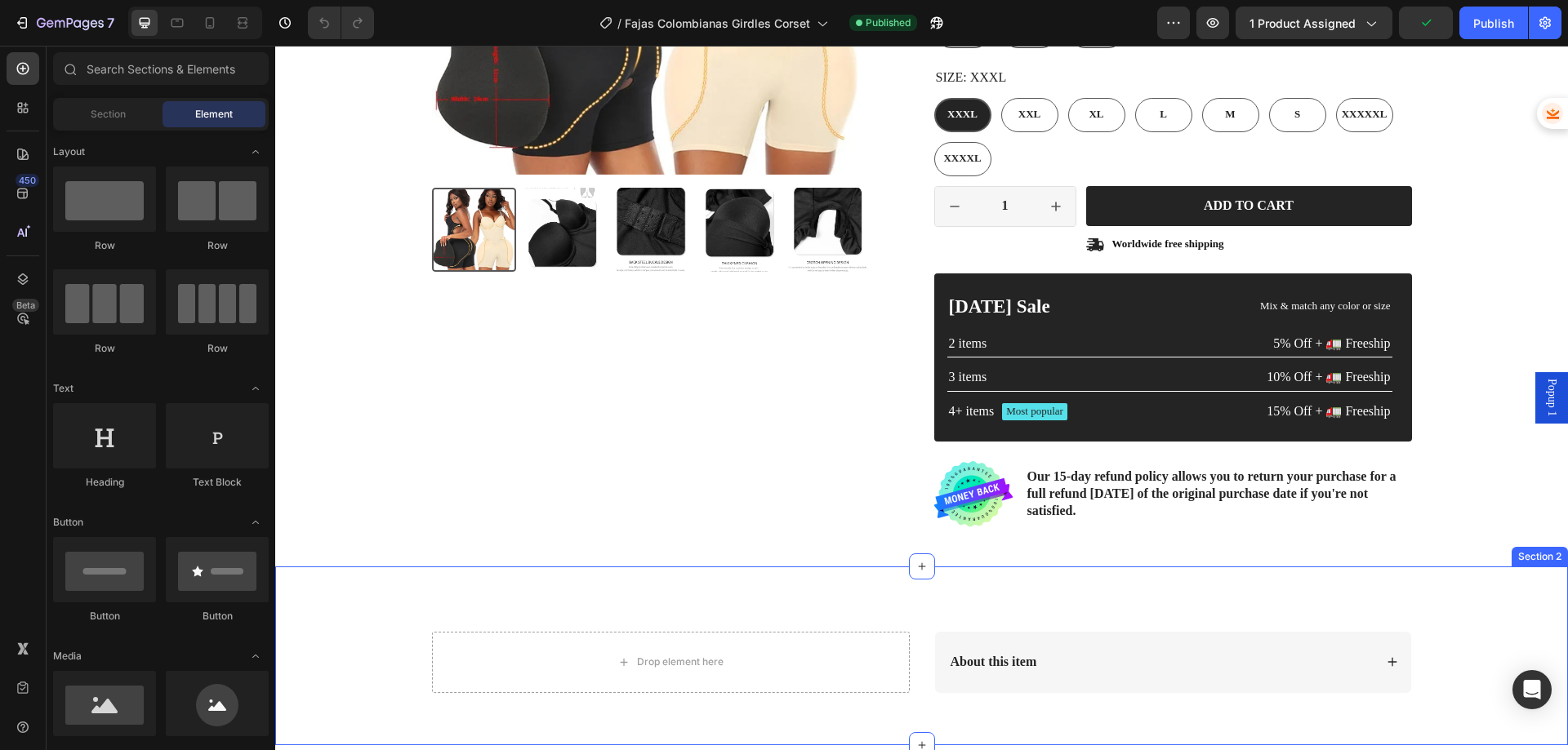
click at [1071, 640] on div "About this item" at bounding box center [1172, 663] width 476 height 62
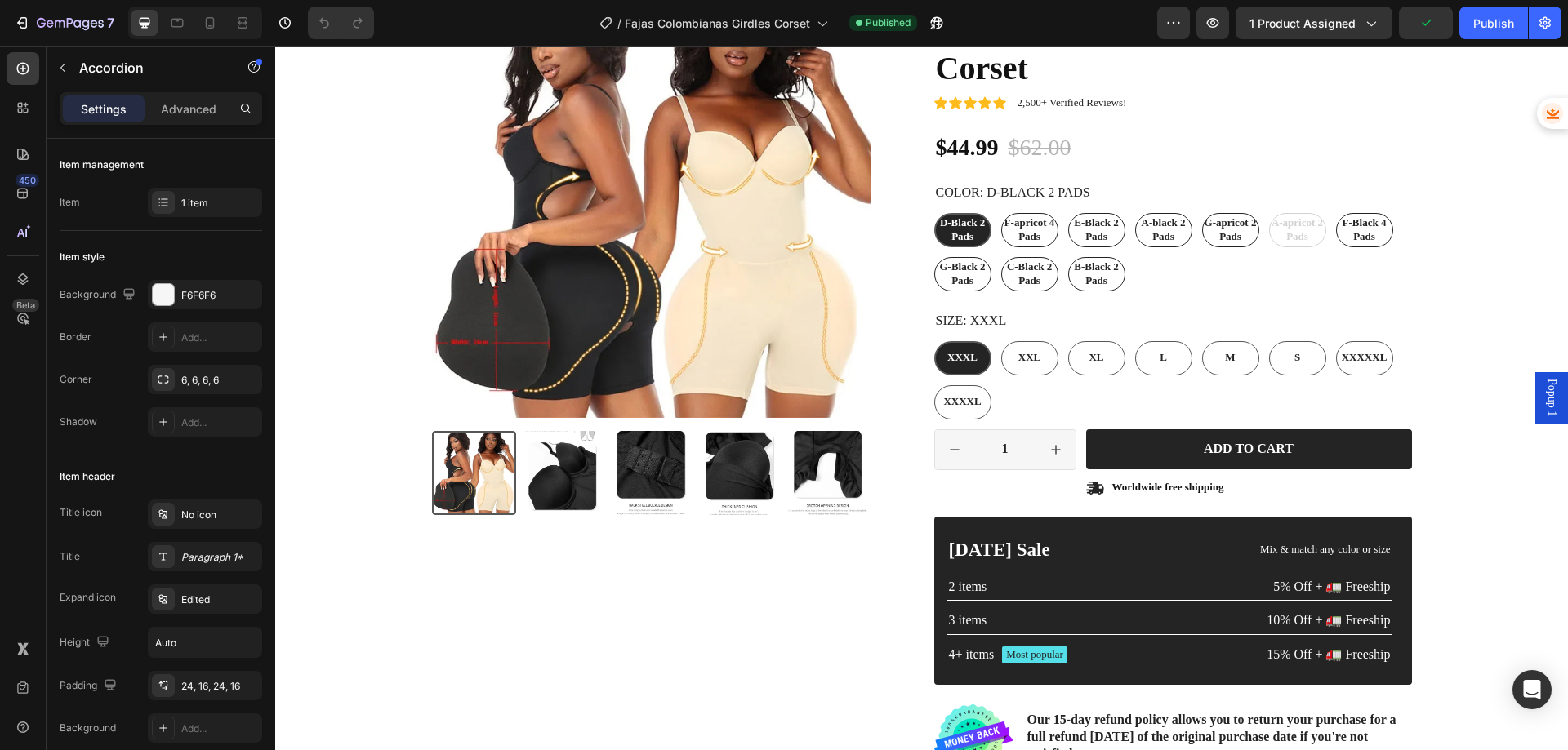
scroll to position [164, 0]
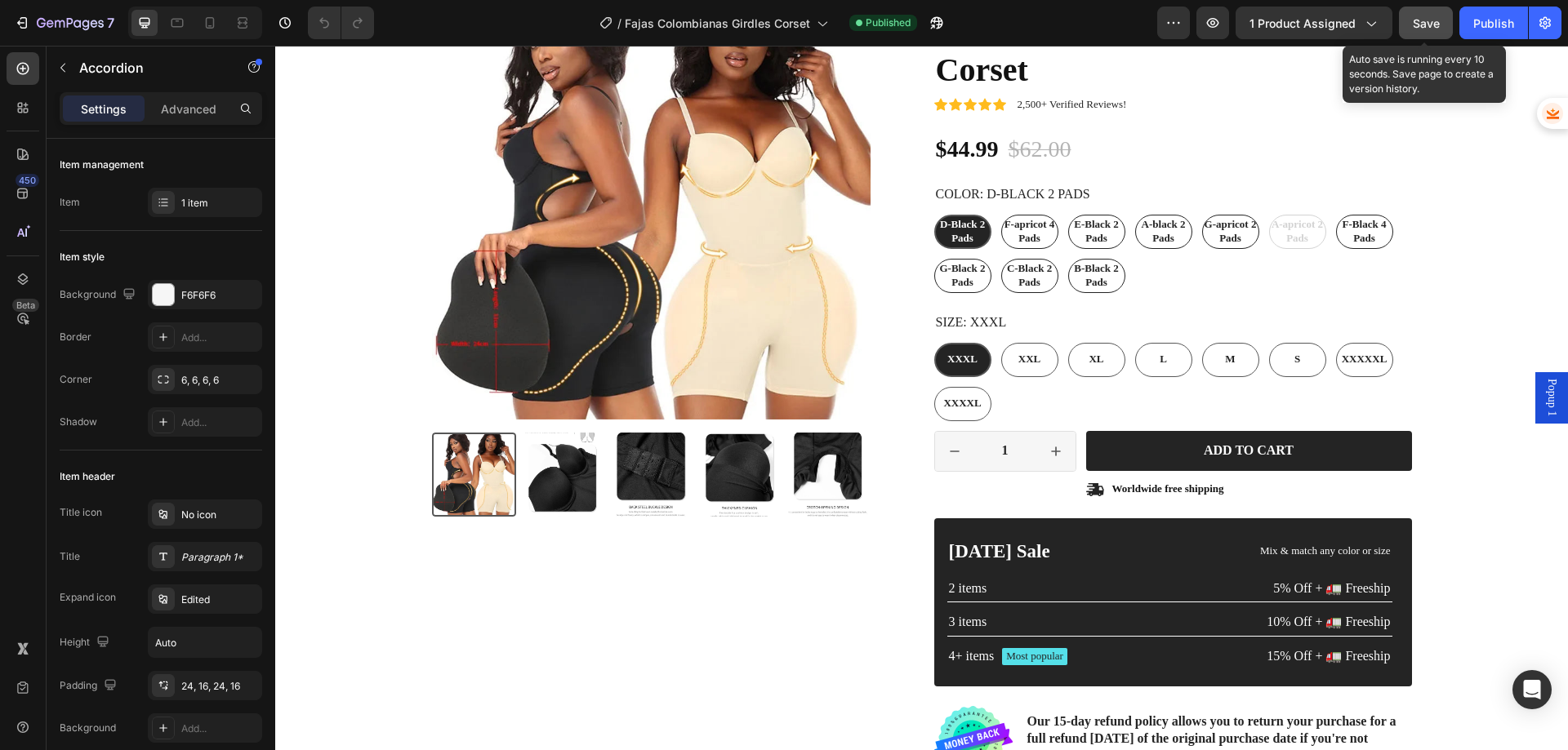
click at [1421, 18] on span "Save" at bounding box center [1426, 24] width 27 height 14
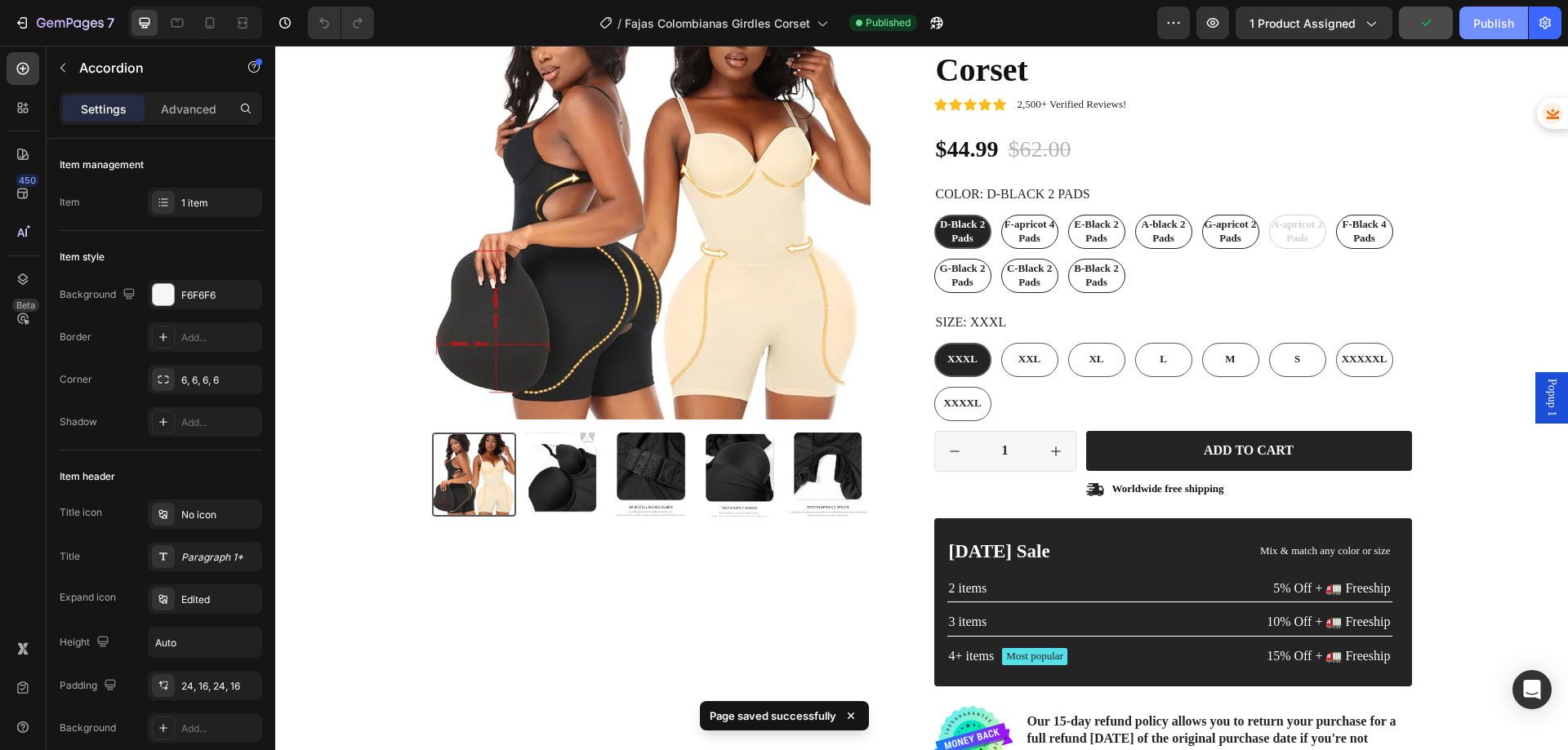
click at [1479, 15] on div "Publish" at bounding box center [1493, 24] width 40 height 18
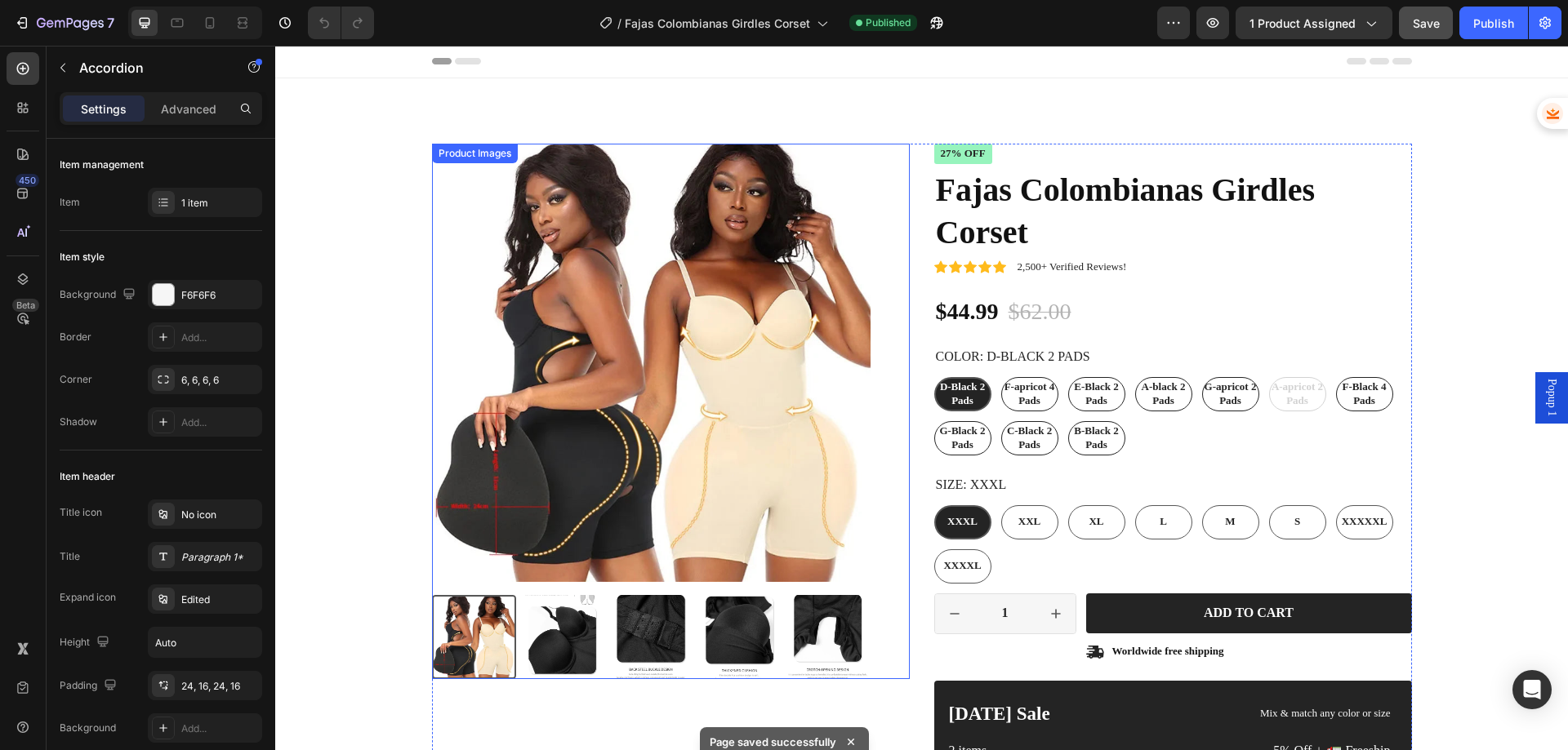
scroll to position [0, 0]
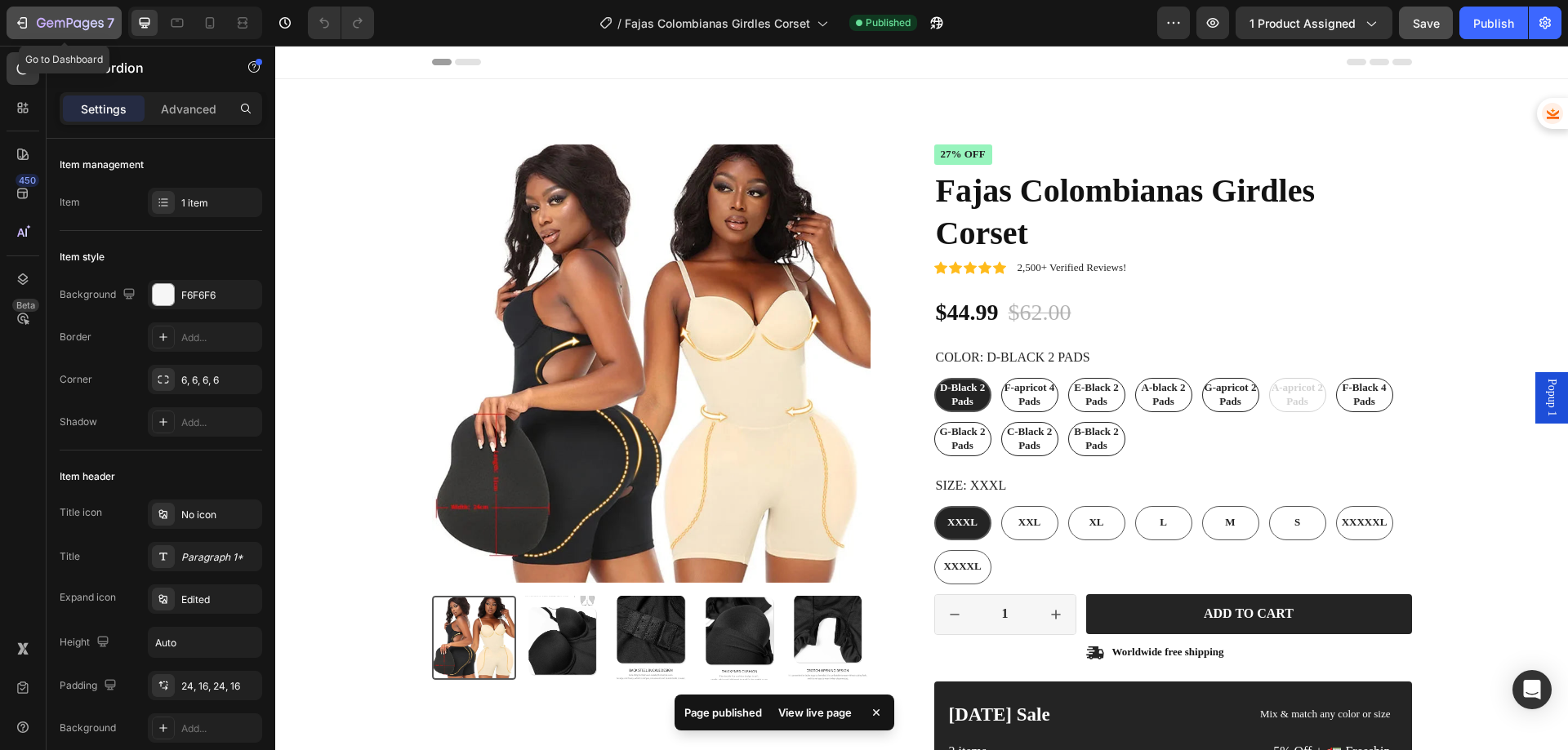
click at [55, 24] on icon "button" at bounding box center [70, 25] width 67 height 14
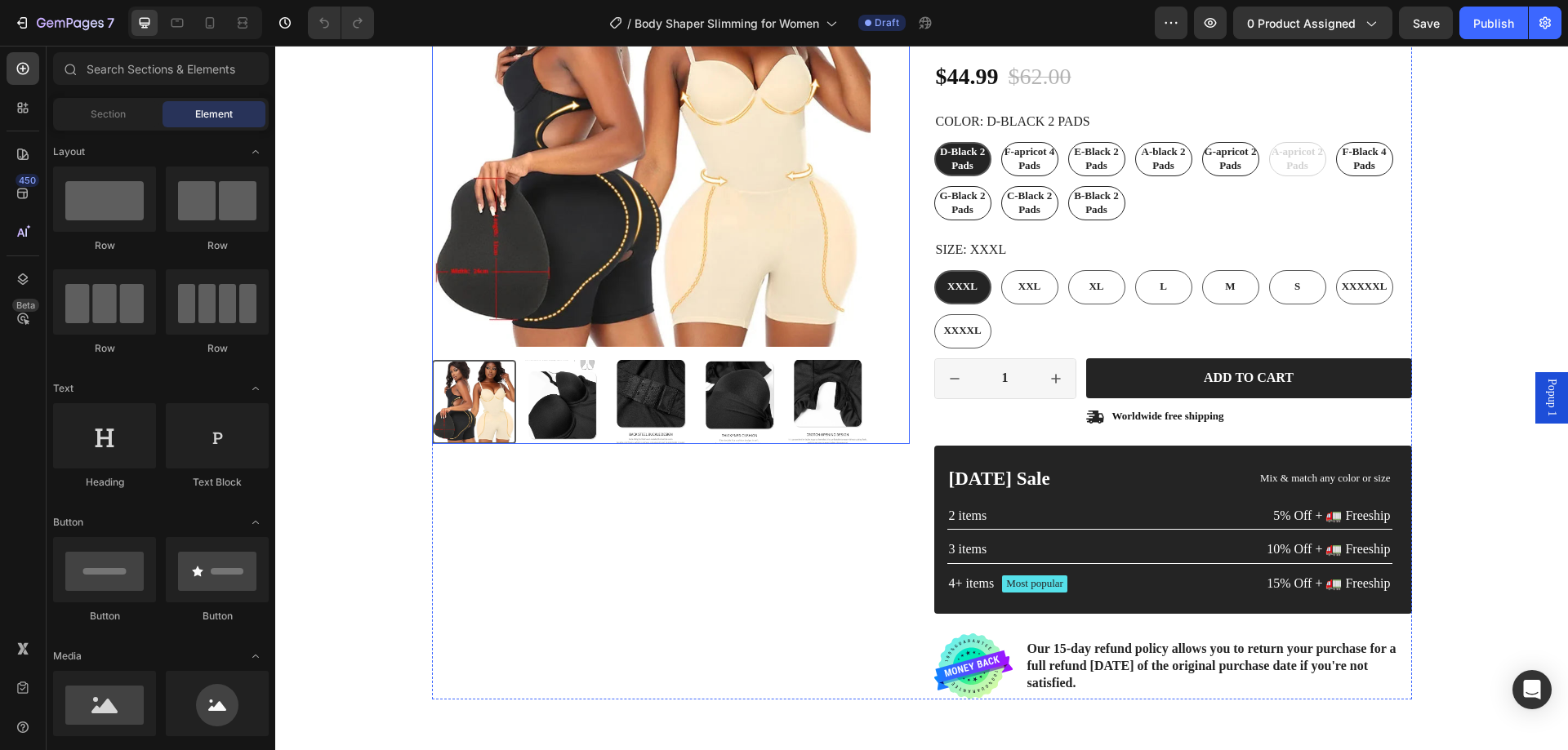
scroll to position [245, 0]
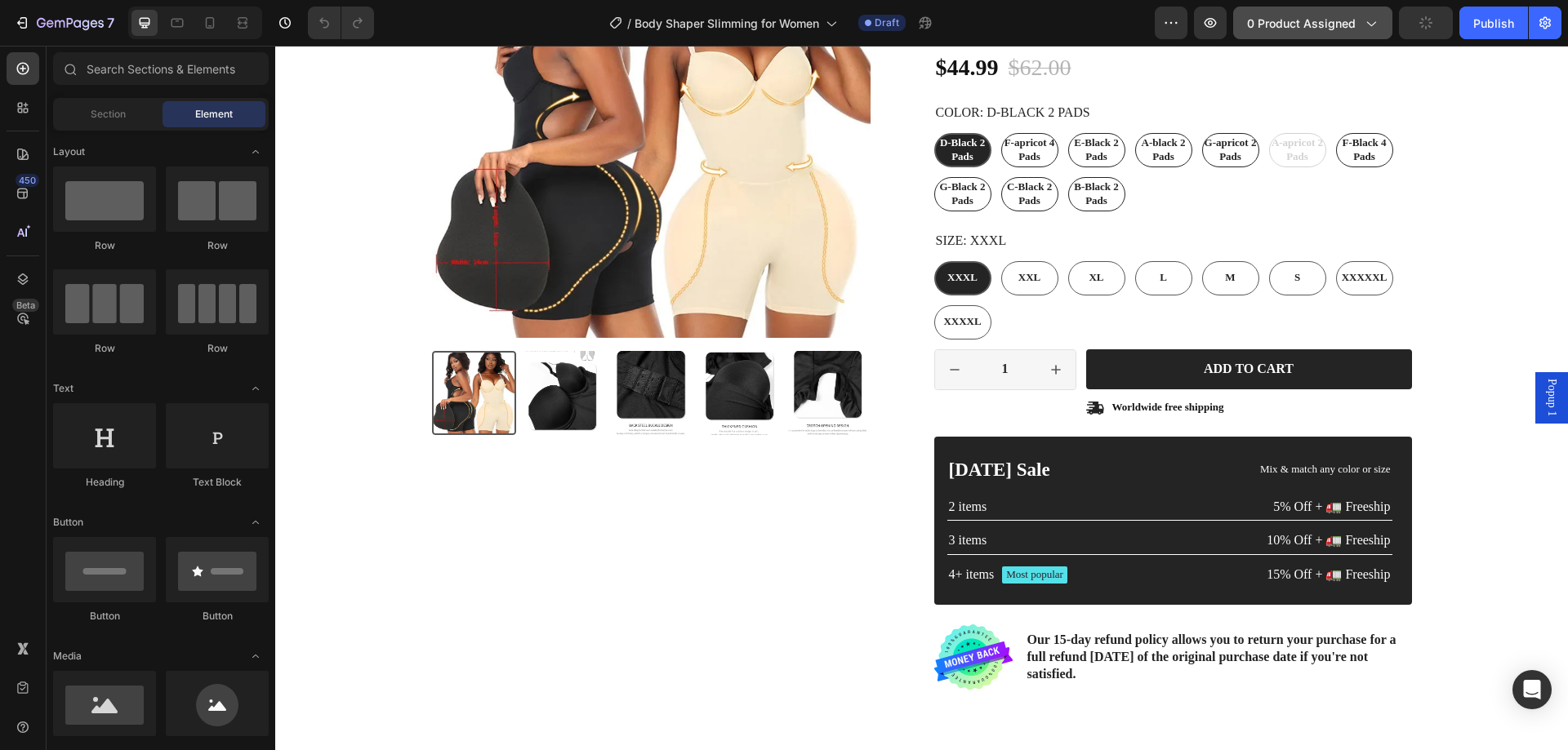
click at [1322, 29] on span "0 product assigned" at bounding box center [1302, 24] width 109 height 18
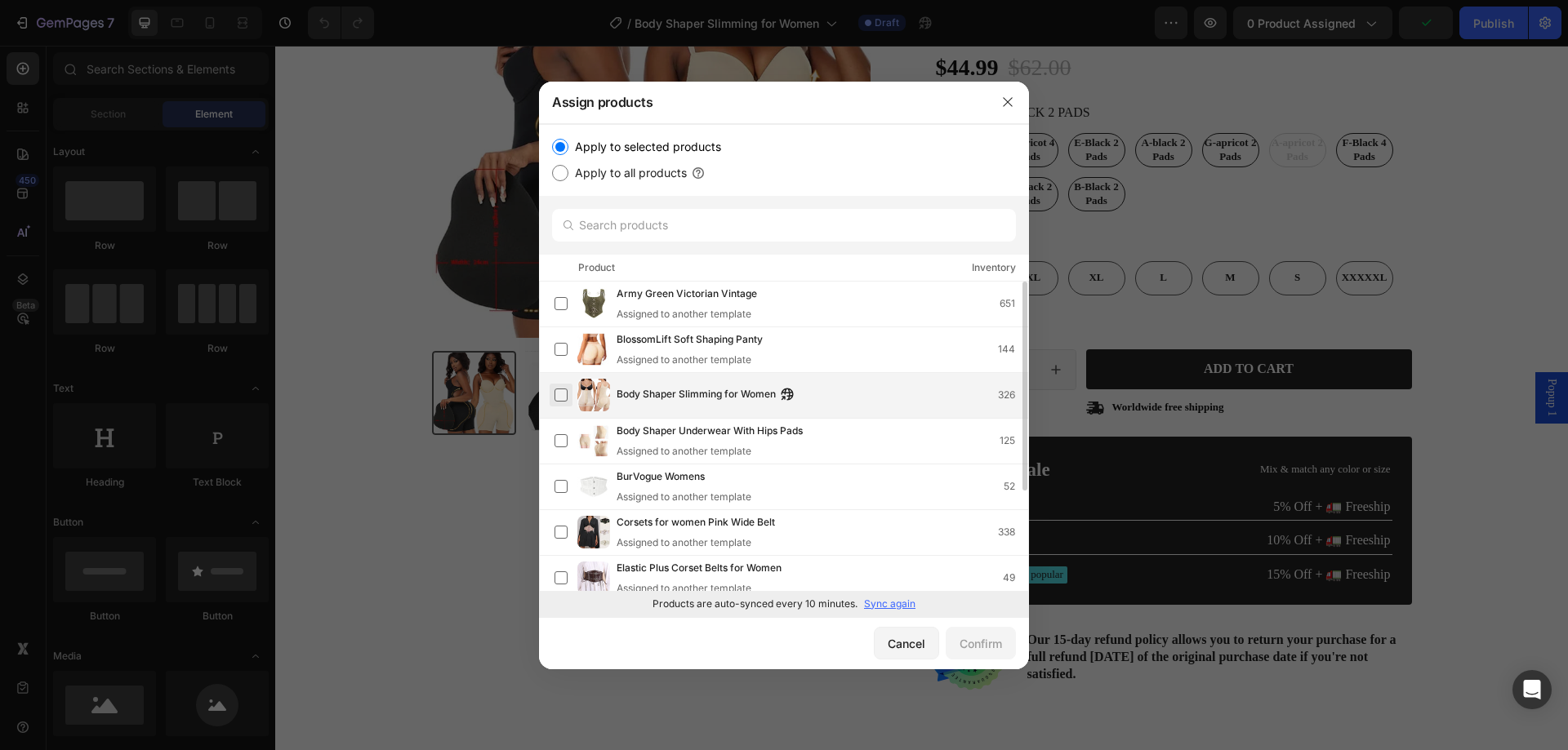
click at [560, 395] on label at bounding box center [561, 395] width 13 height 13
click at [961, 638] on div "Confirm" at bounding box center [981, 644] width 42 height 18
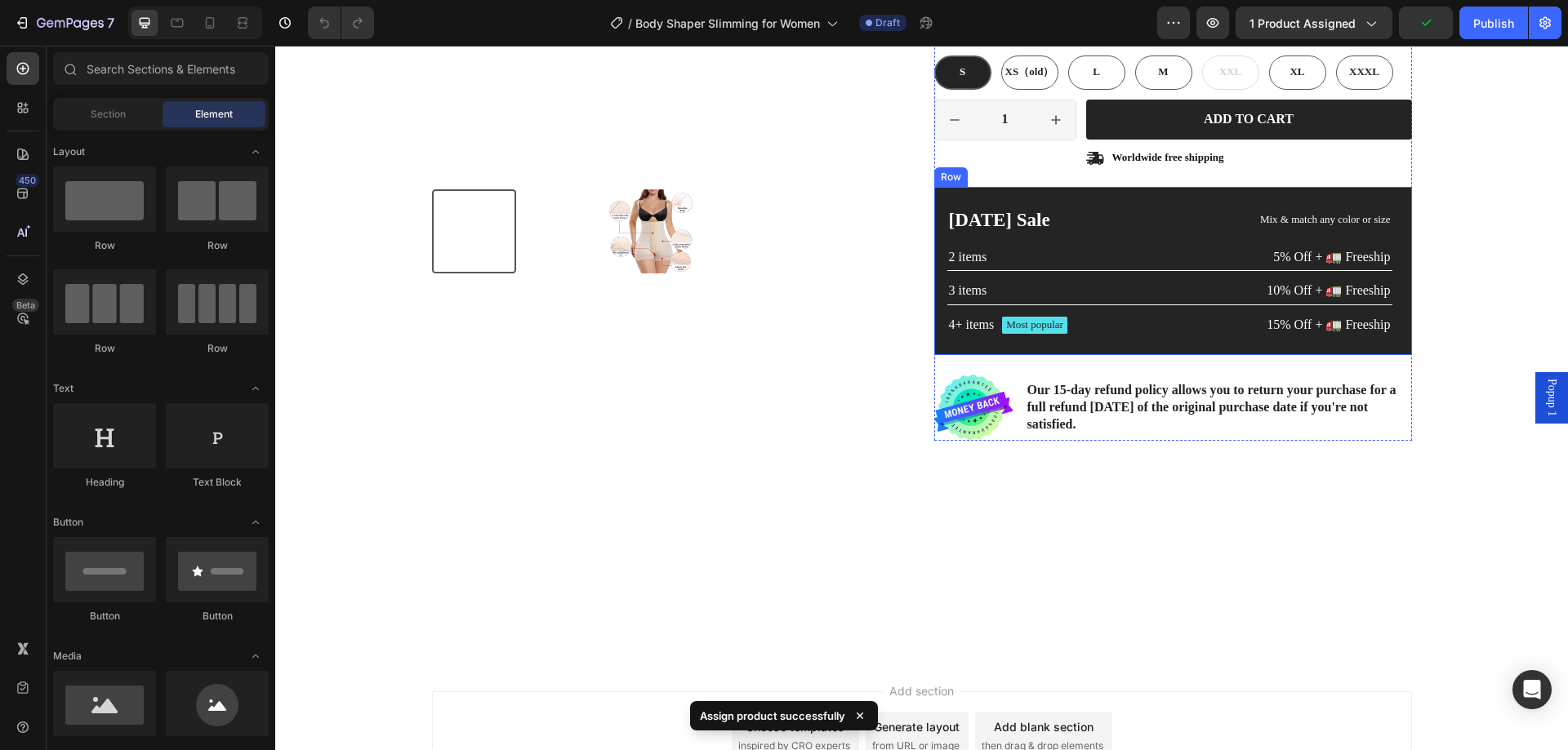
scroll to position [490, 0]
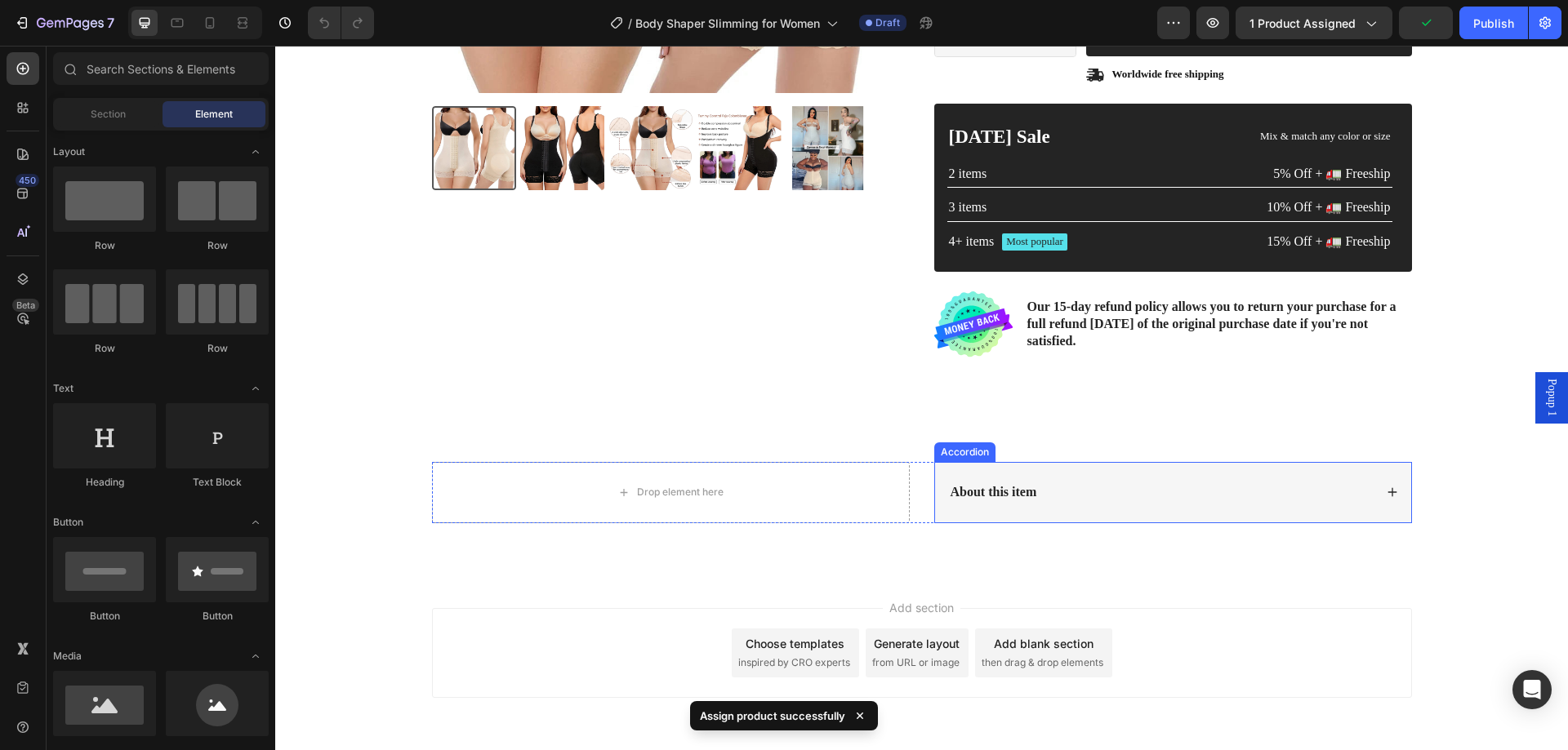
click at [1279, 497] on div "About this item" at bounding box center [1161, 492] width 426 height 22
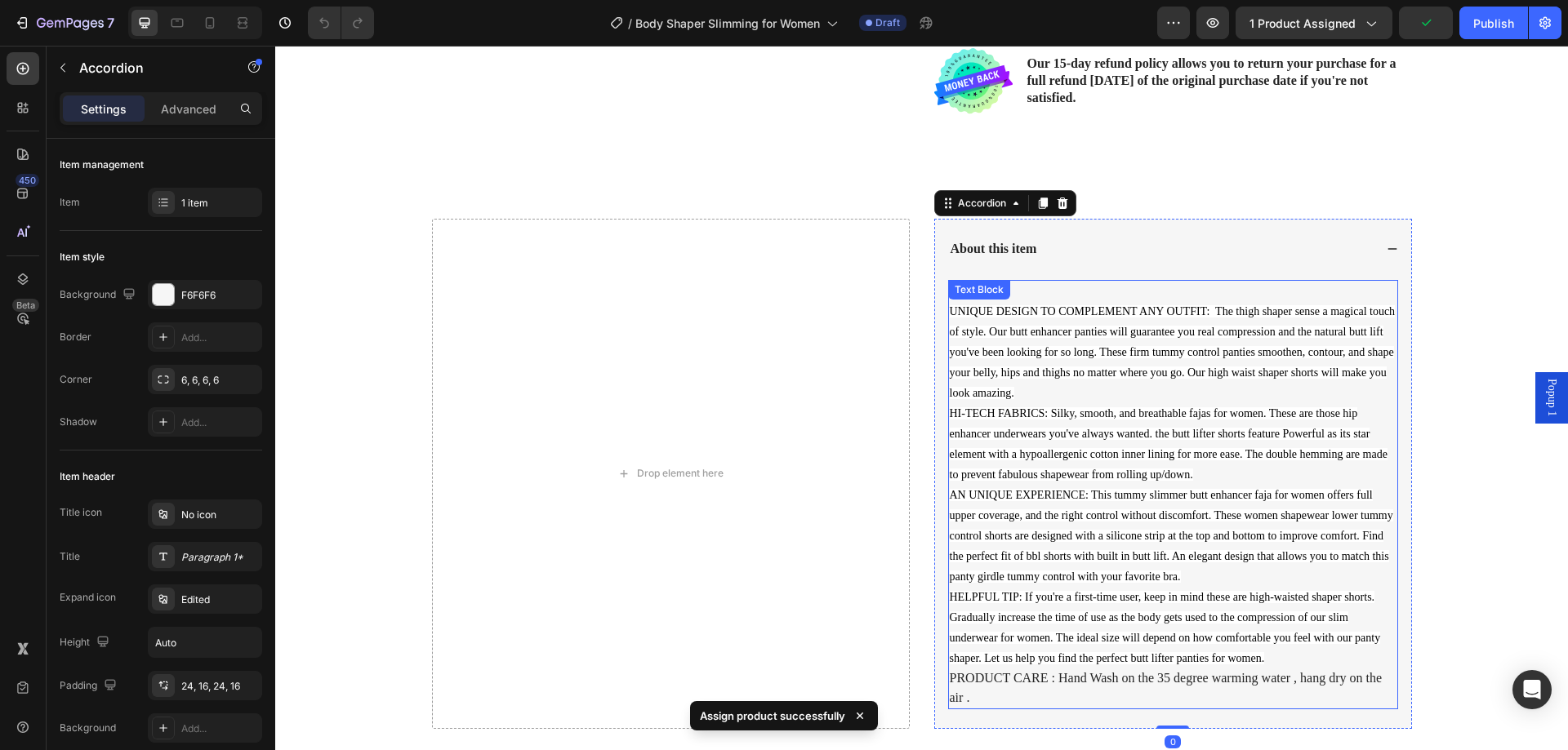
scroll to position [735, 0]
click at [1160, 504] on p "UNIQUE DESIGN TO COMPLEMENT ANY OUTFIT: The thigh shaper sense a magical touch …" at bounding box center [1173, 503] width 447 height 406
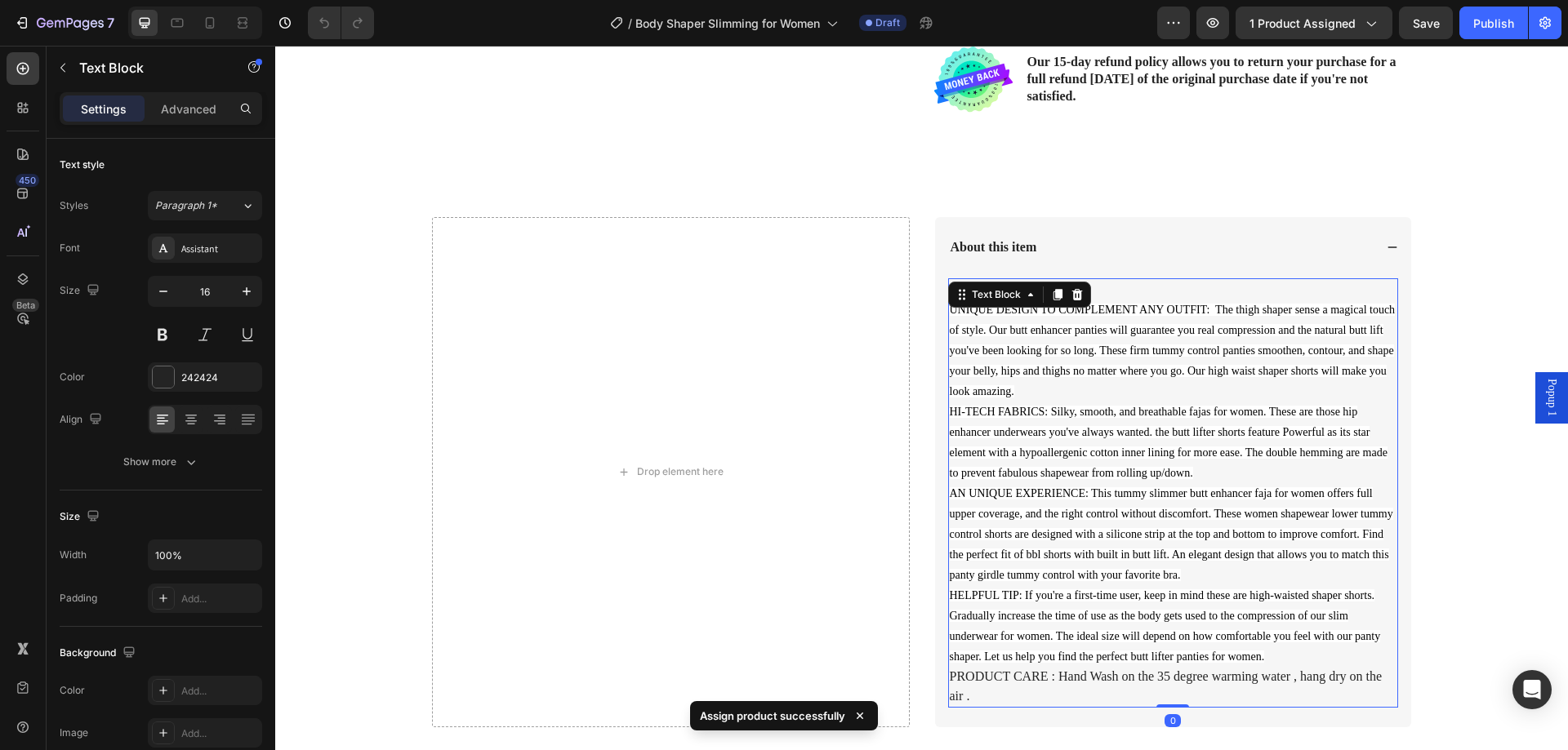
click at [1160, 504] on p "UNIQUE DESIGN TO COMPLEMENT ANY OUTFIT: The thigh shaper sense a magical touch …" at bounding box center [1173, 503] width 447 height 406
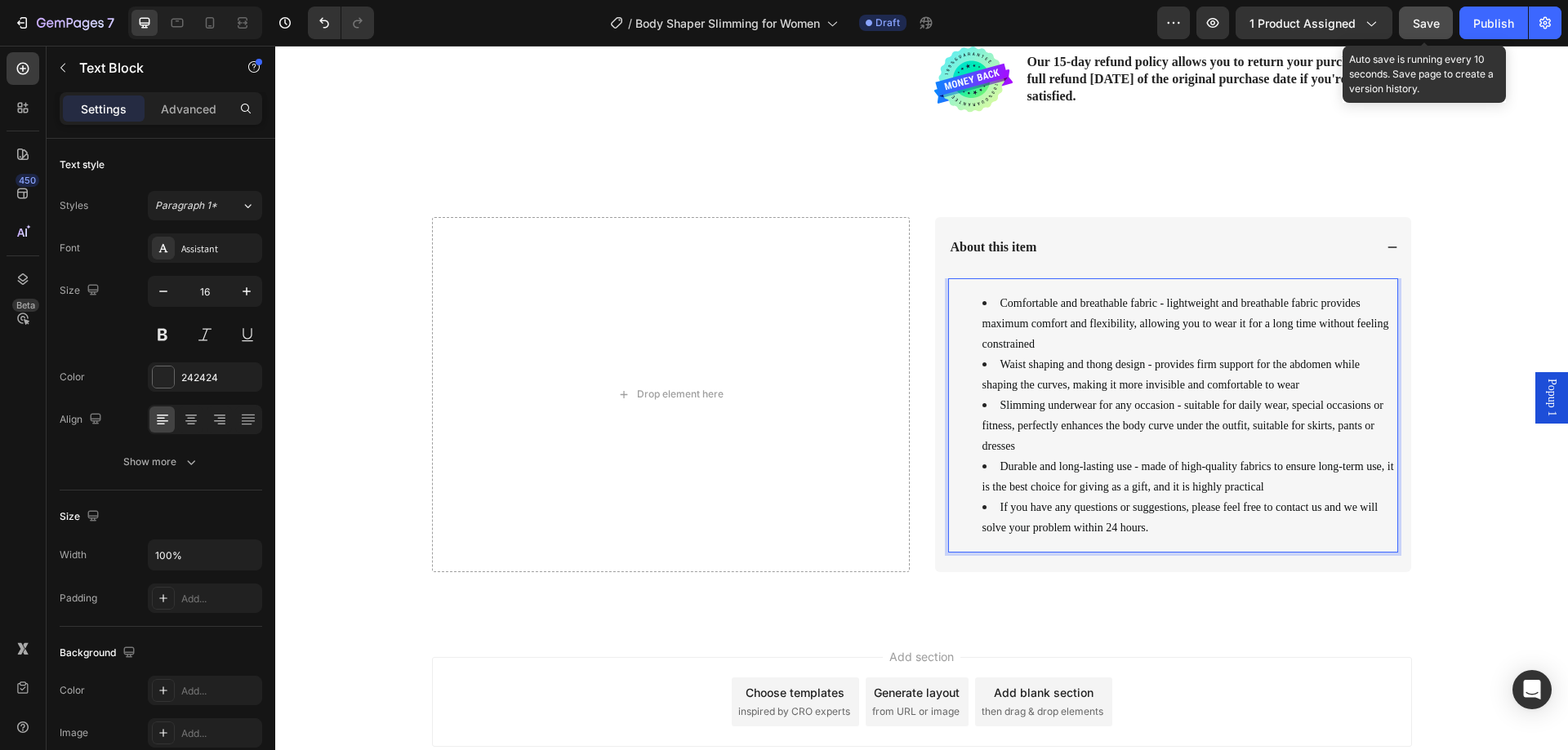
click at [1419, 18] on span "Save" at bounding box center [1426, 24] width 27 height 14
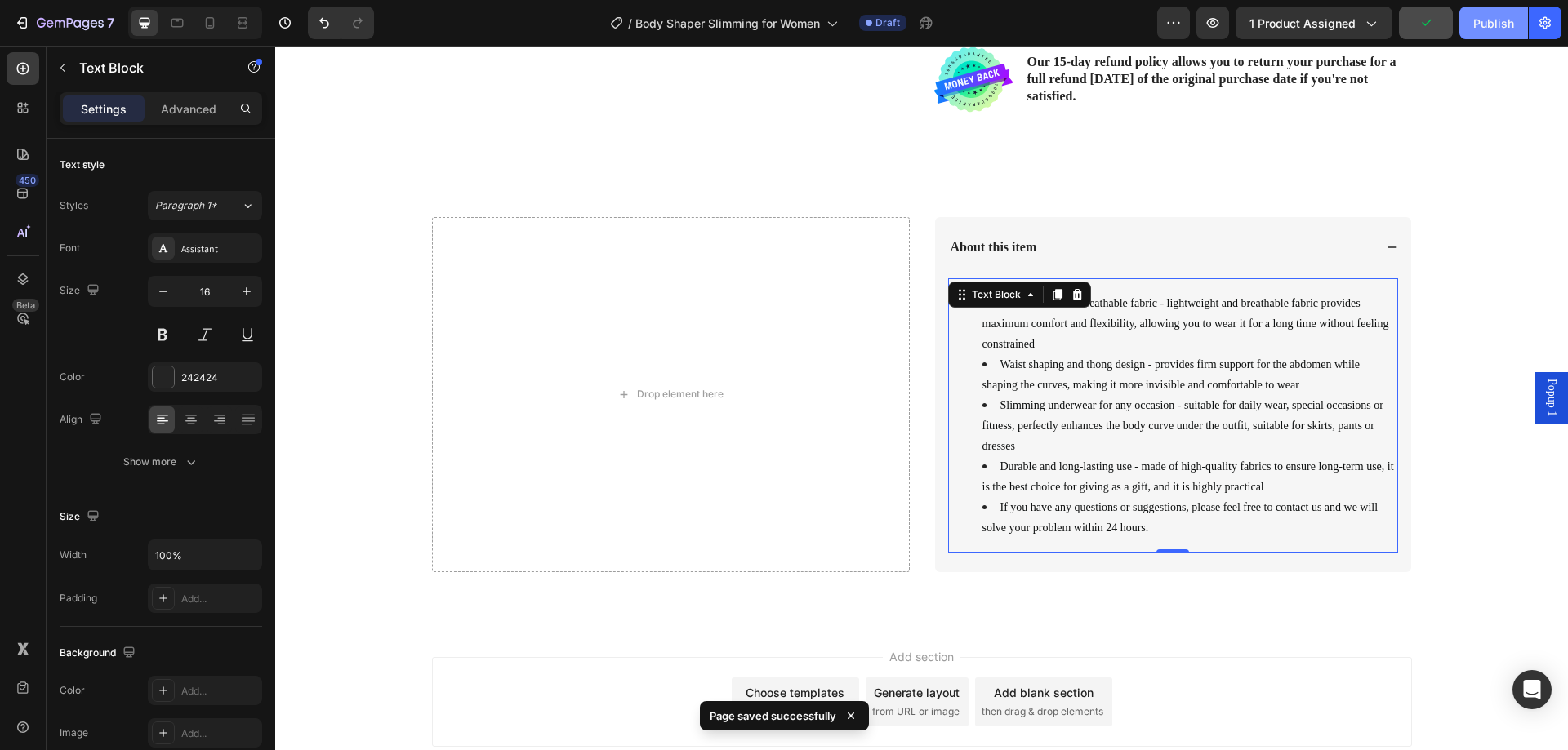
click at [1478, 28] on div "Publish" at bounding box center [1493, 24] width 40 height 18
click at [1478, 28] on button "Publish" at bounding box center [1494, 22] width 69 height 33
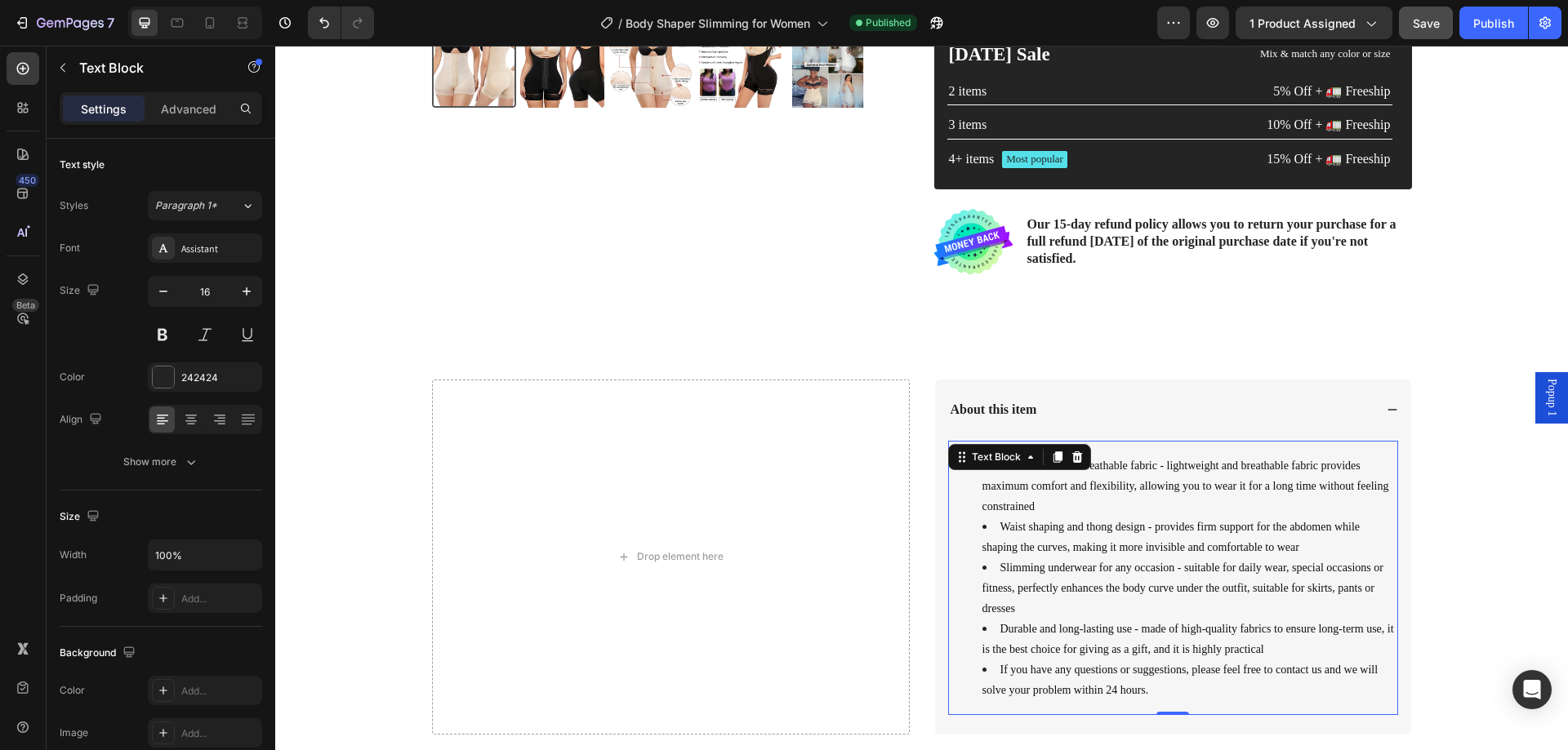
scroll to position [572, 0]
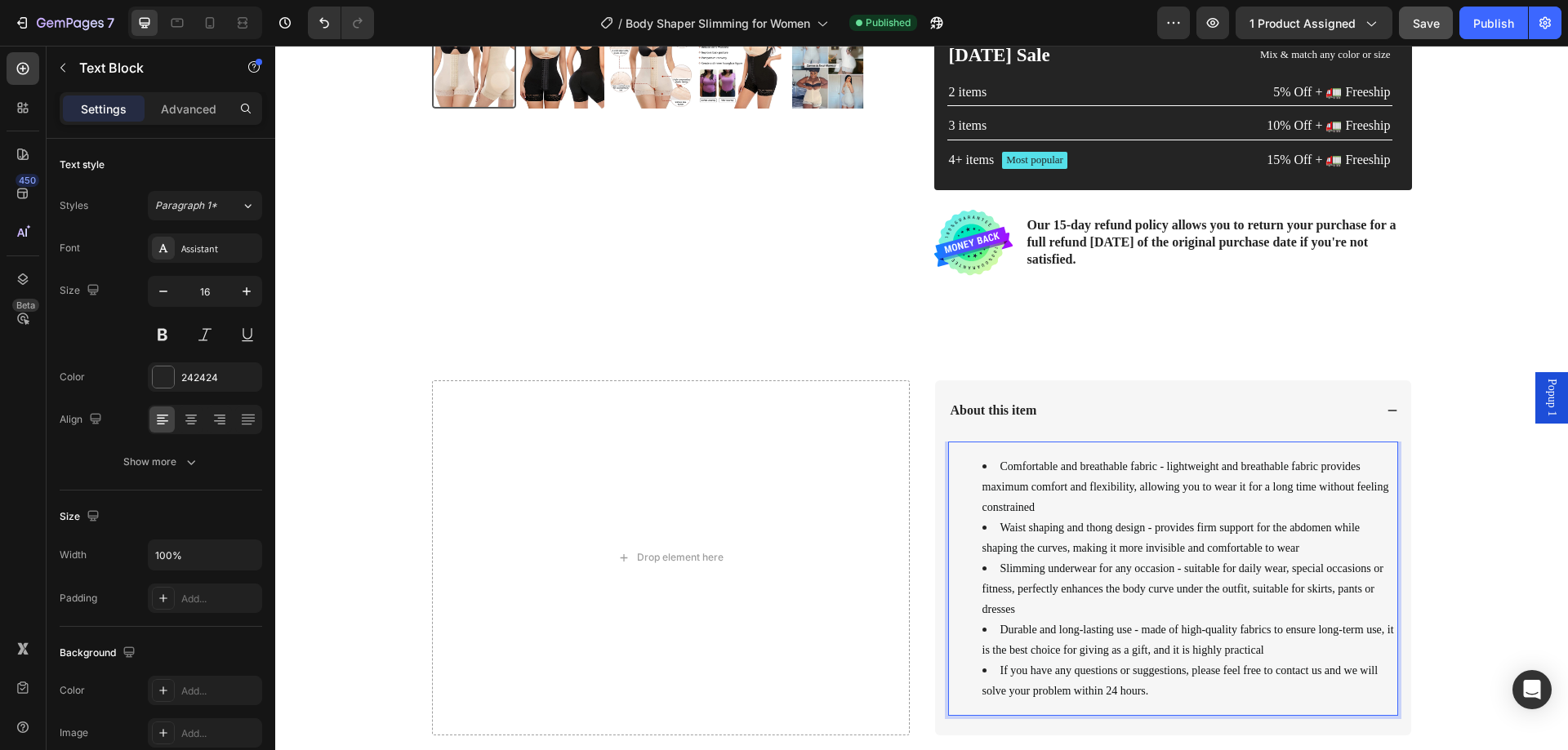
click at [1062, 527] on span "Waist shaping and thong design - provides firm support for the abdomen while sh…" at bounding box center [1171, 537] width 378 height 33
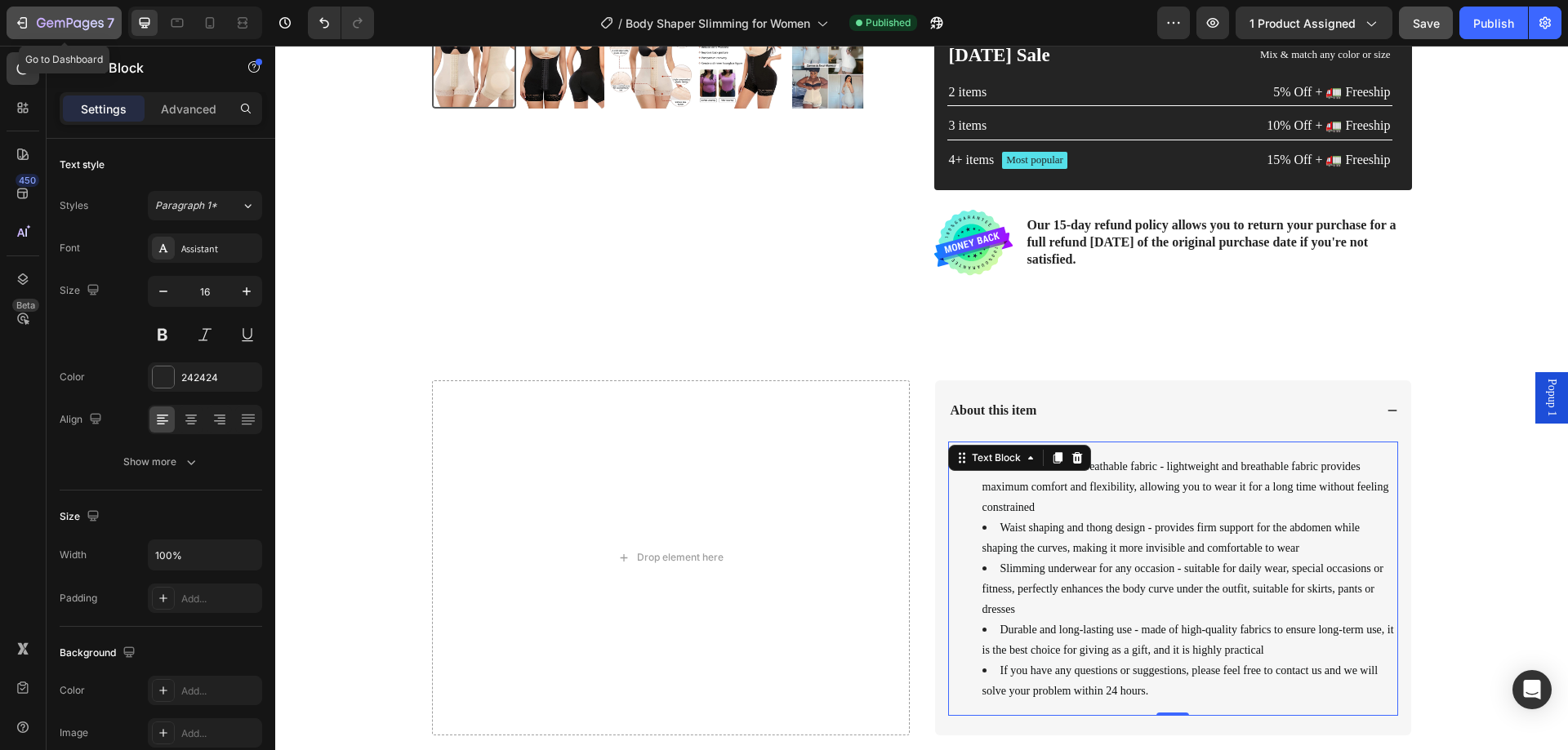
click at [64, 24] on icon "button" at bounding box center [59, 24] width 10 height 7
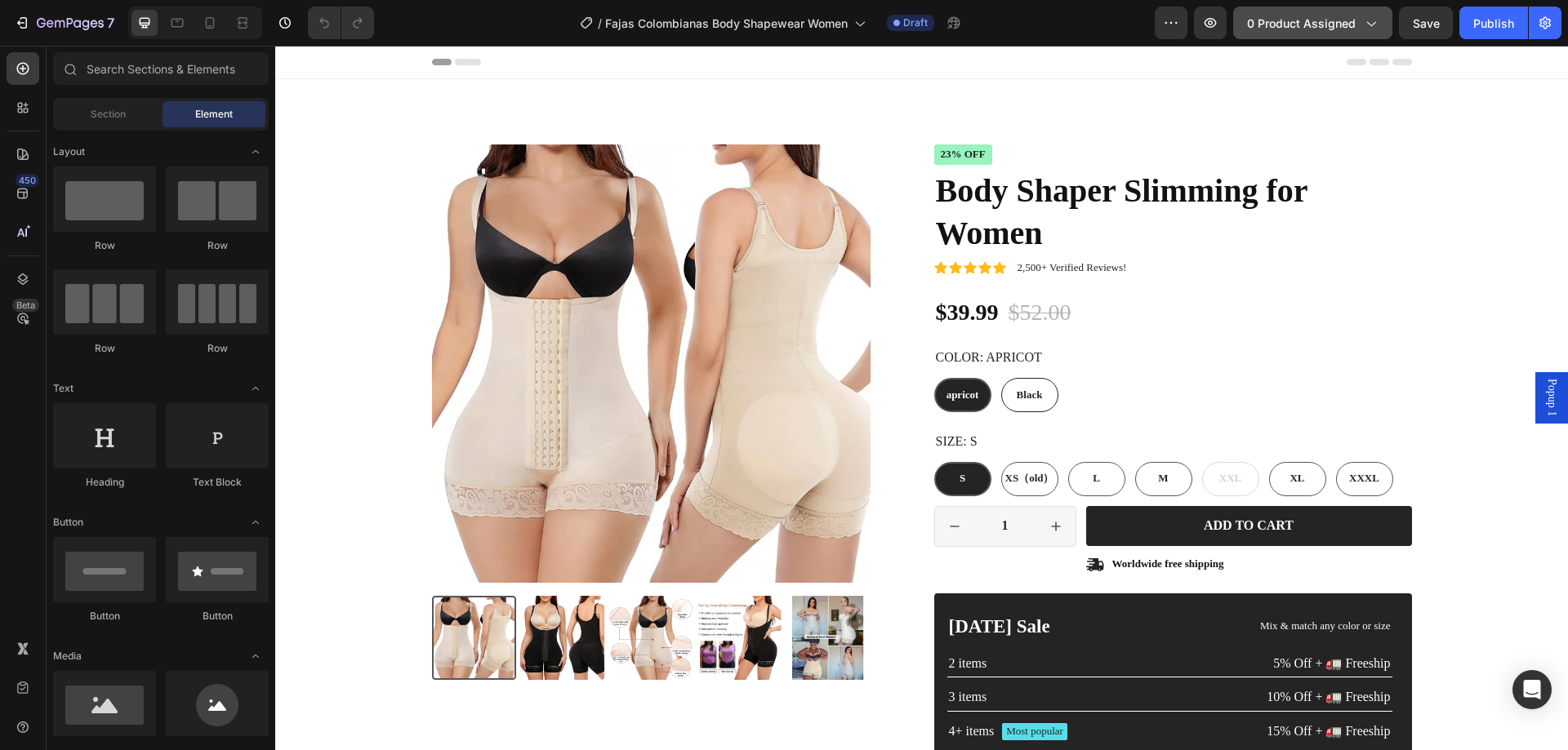
click at [1251, 24] on span "0 product assigned" at bounding box center [1302, 24] width 109 height 18
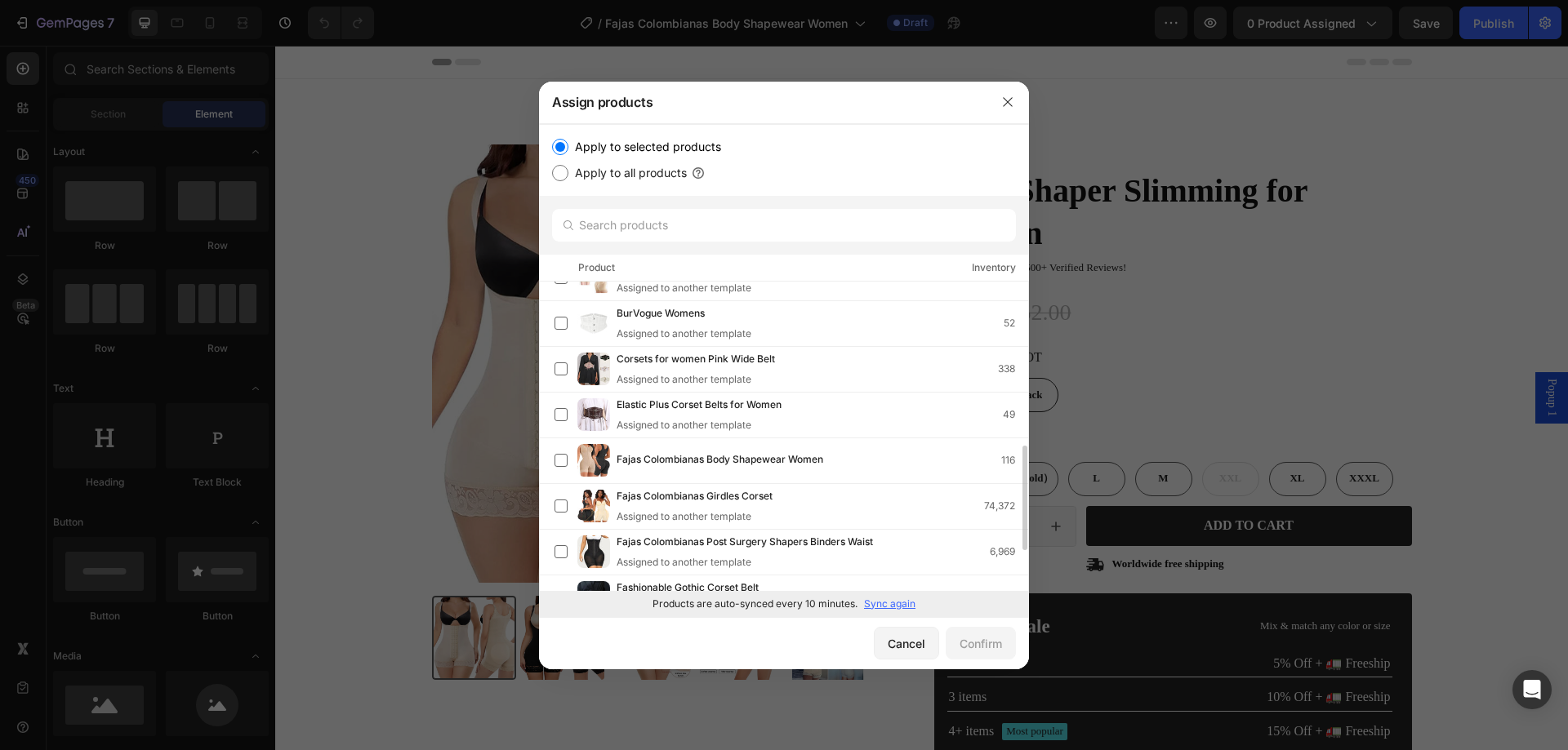
scroll to position [245, 0]
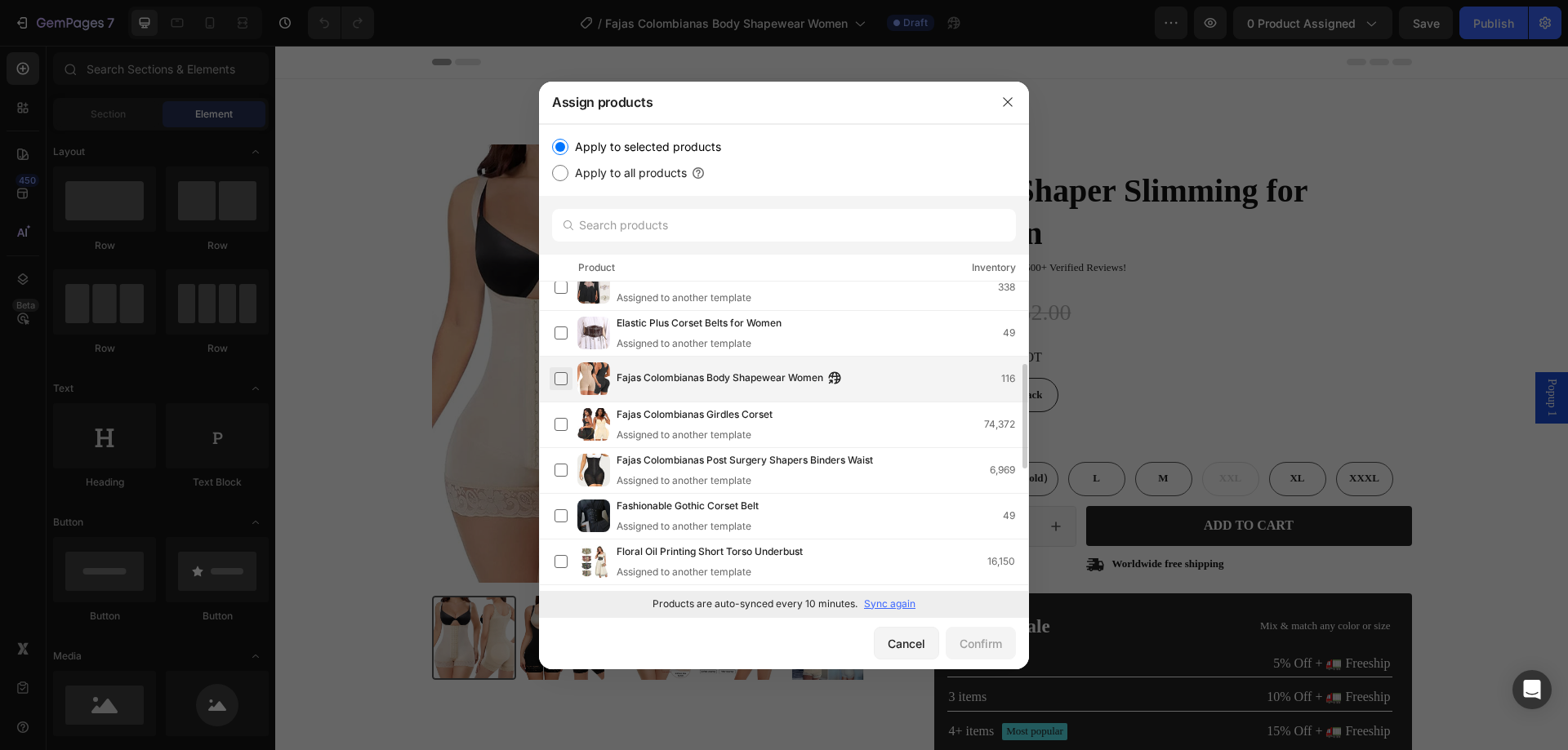
click at [559, 382] on label at bounding box center [561, 378] width 13 height 13
click at [981, 641] on div "Confirm" at bounding box center [981, 644] width 42 height 18
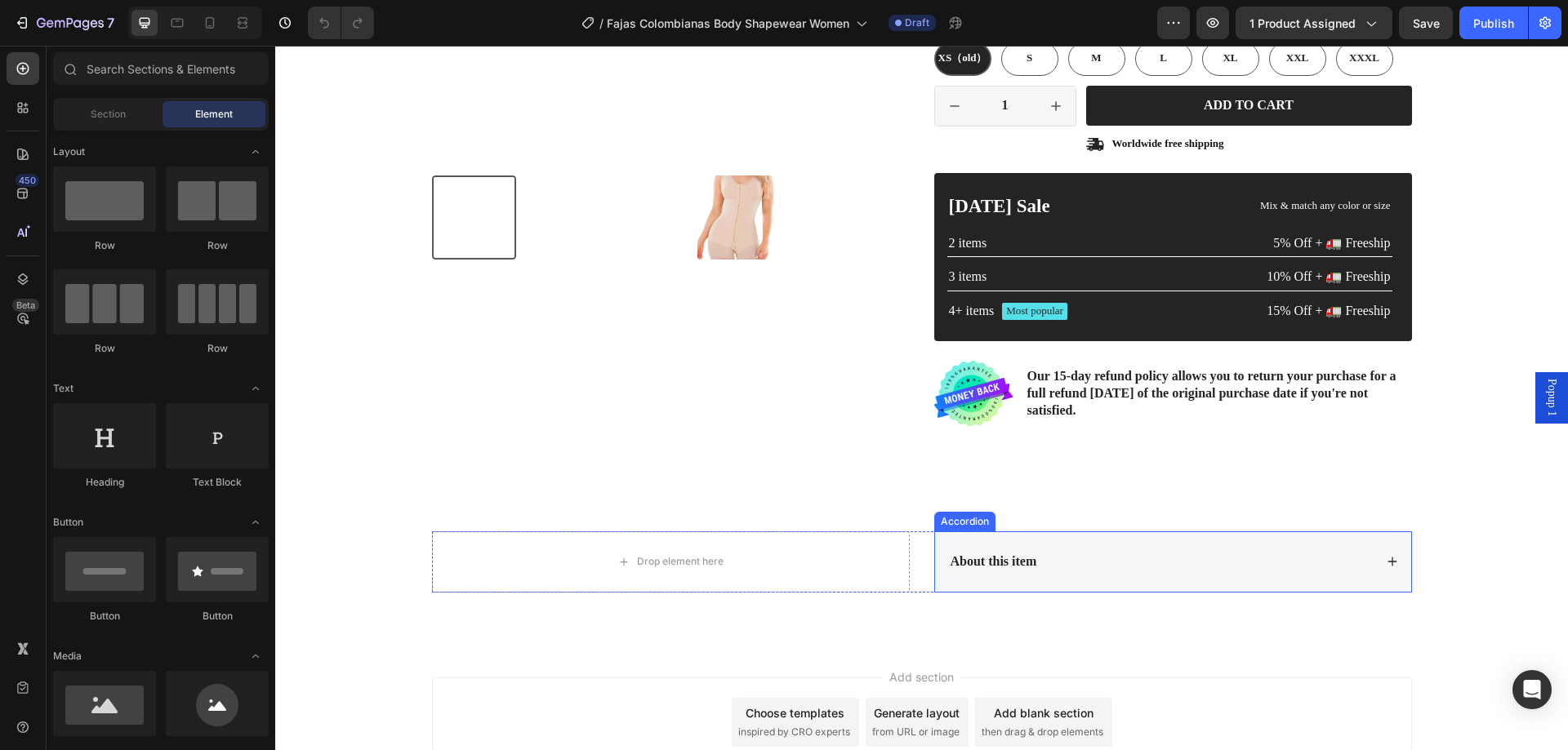
scroll to position [490, 0]
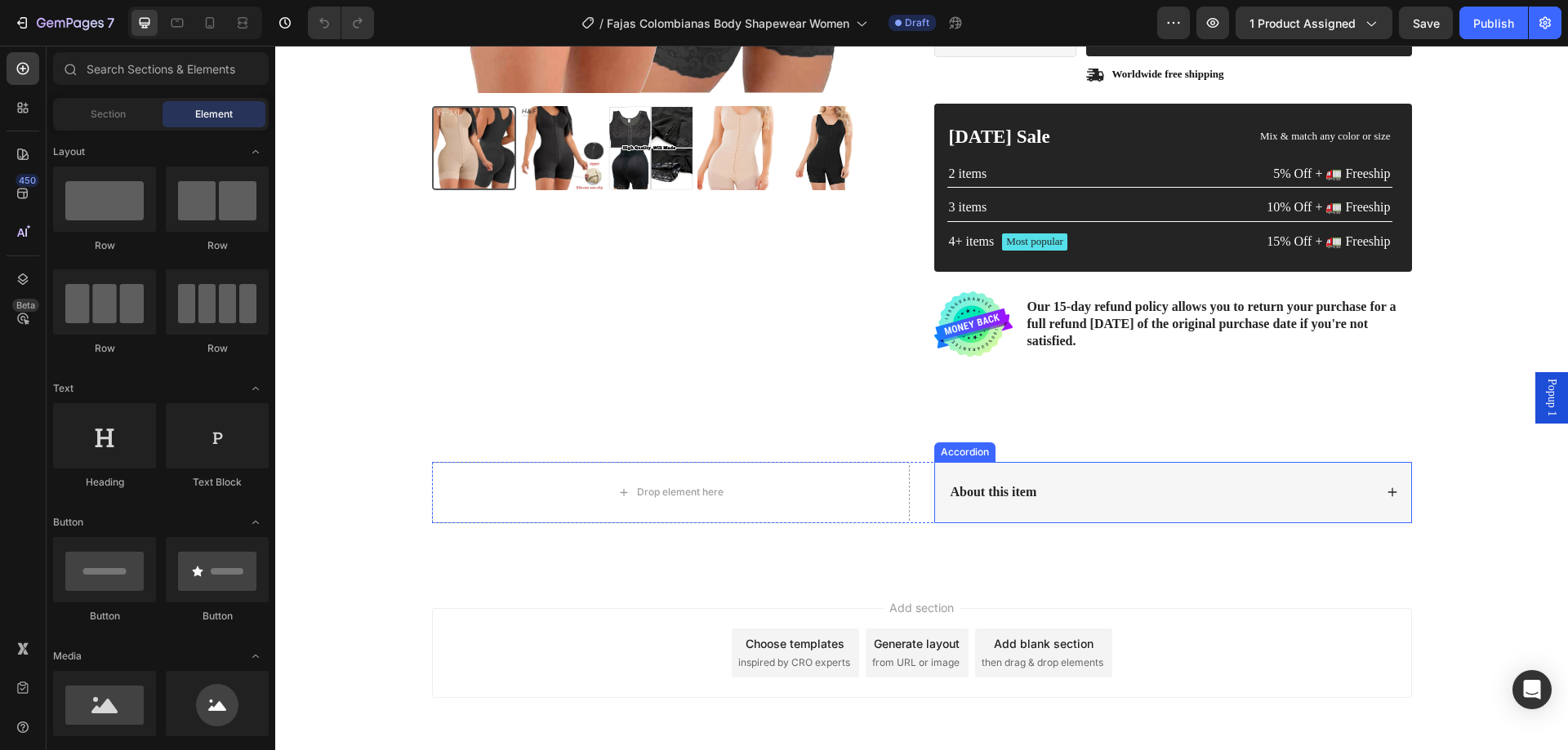
click at [1370, 487] on div "About this item" at bounding box center [1172, 493] width 476 height 62
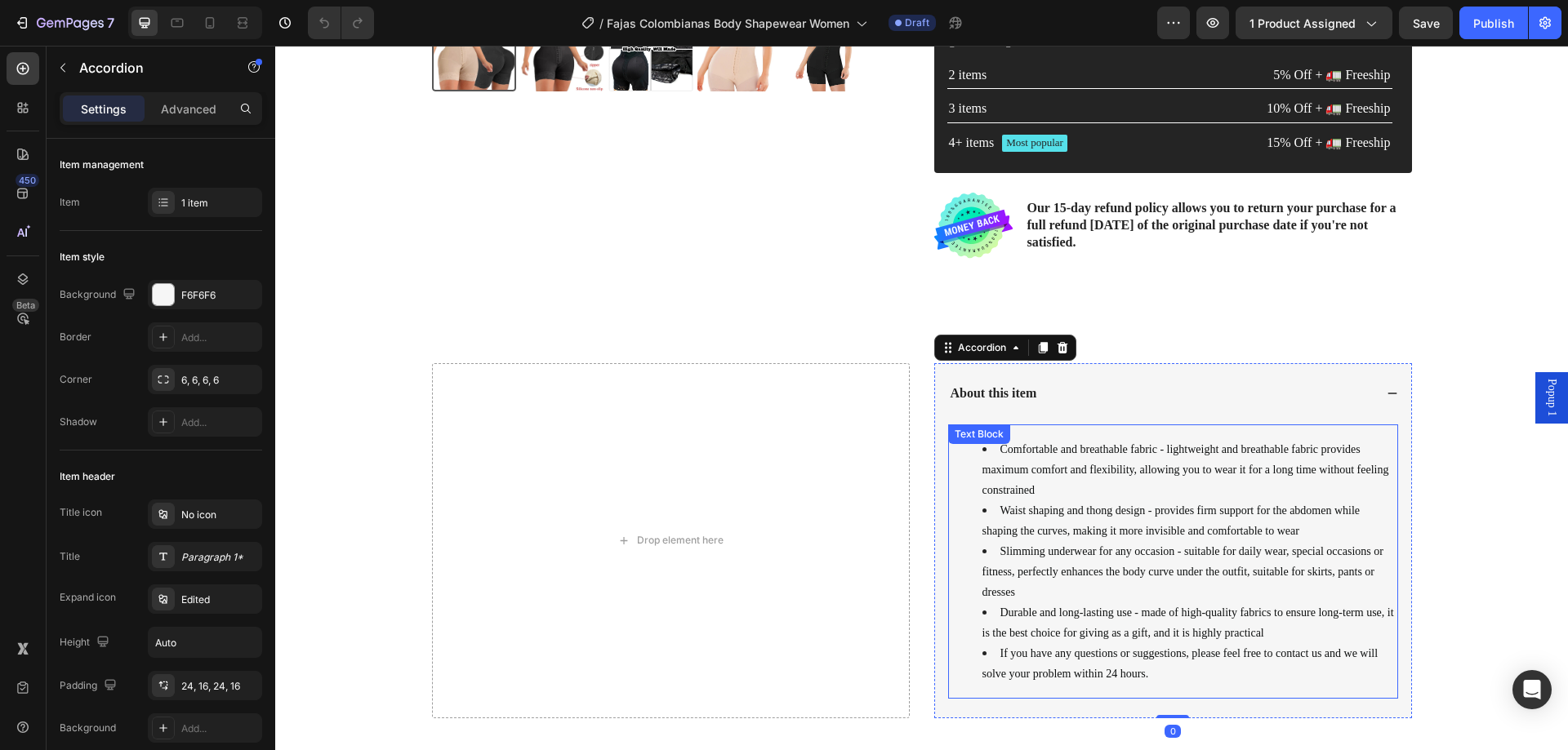
scroll to position [735, 0]
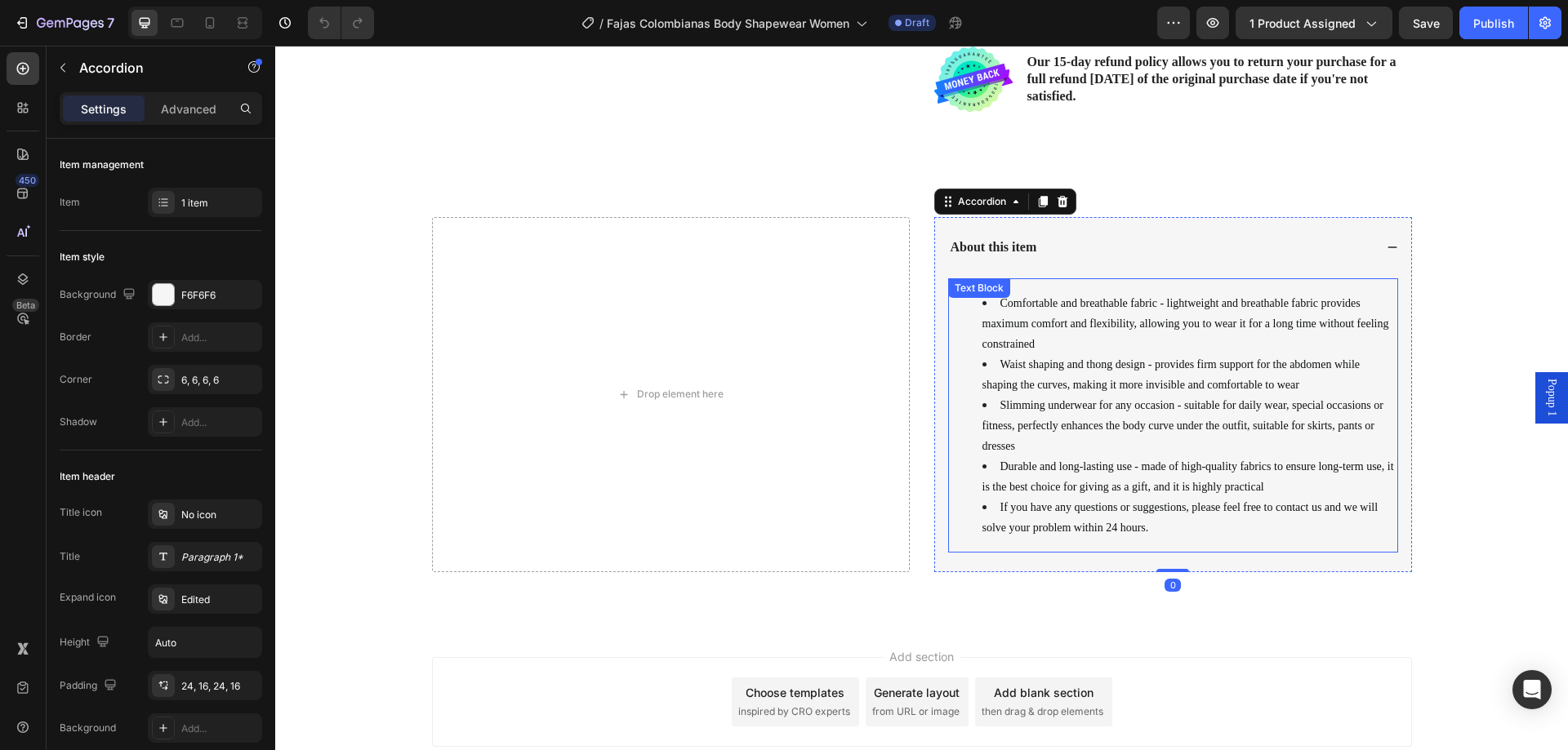
click at [1071, 450] on li "Slimming underwear for any occasion - suitable for daily wear, special occasion…" at bounding box center [1189, 426] width 414 height 62
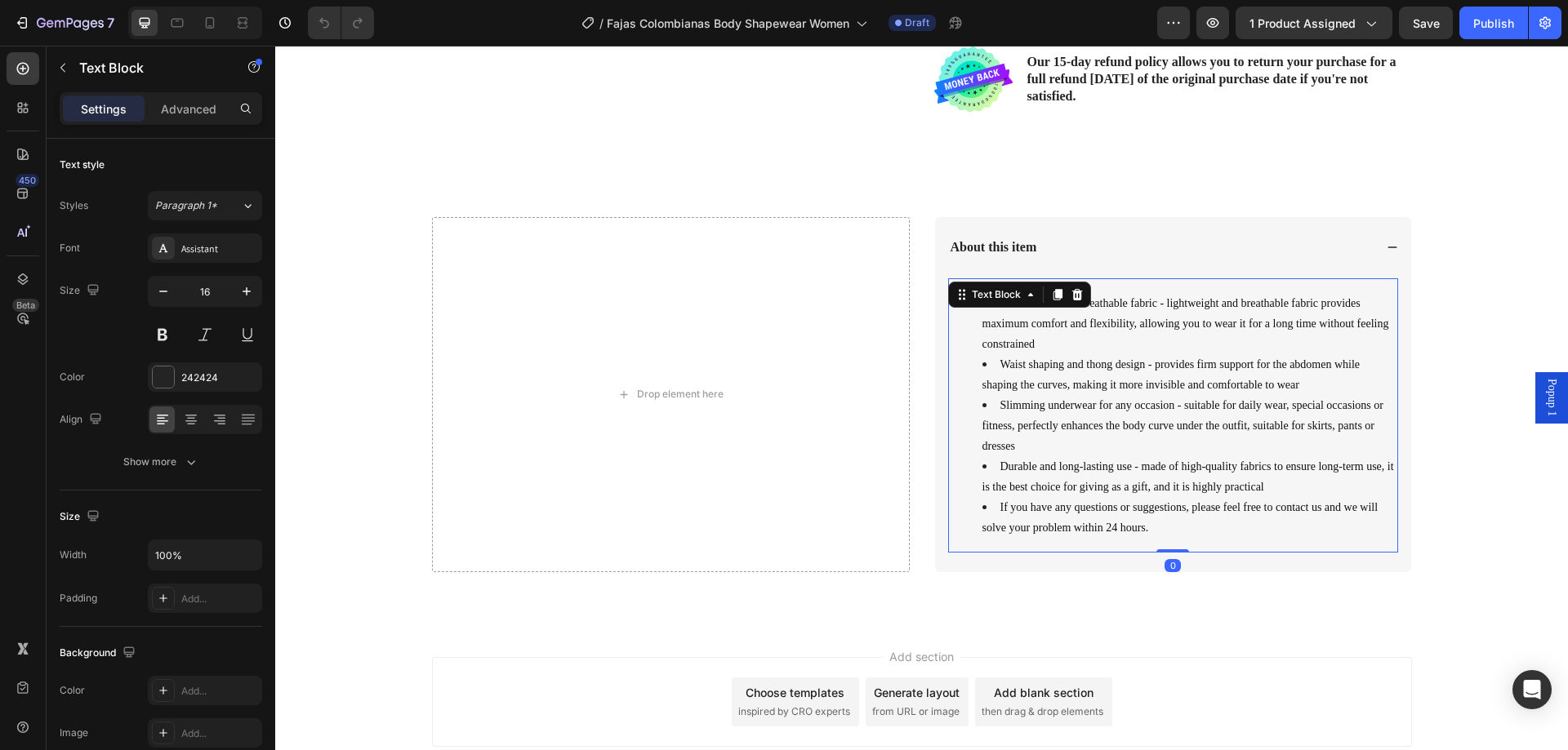
click at [1071, 450] on li "Slimming underwear for any occasion - suitable for daily wear, special occasion…" at bounding box center [1189, 426] width 414 height 62
click at [1068, 483] on span "Durable and long-lasting use - made of high-quality fabrics to ensure long-term…" at bounding box center [1188, 477] width 412 height 33
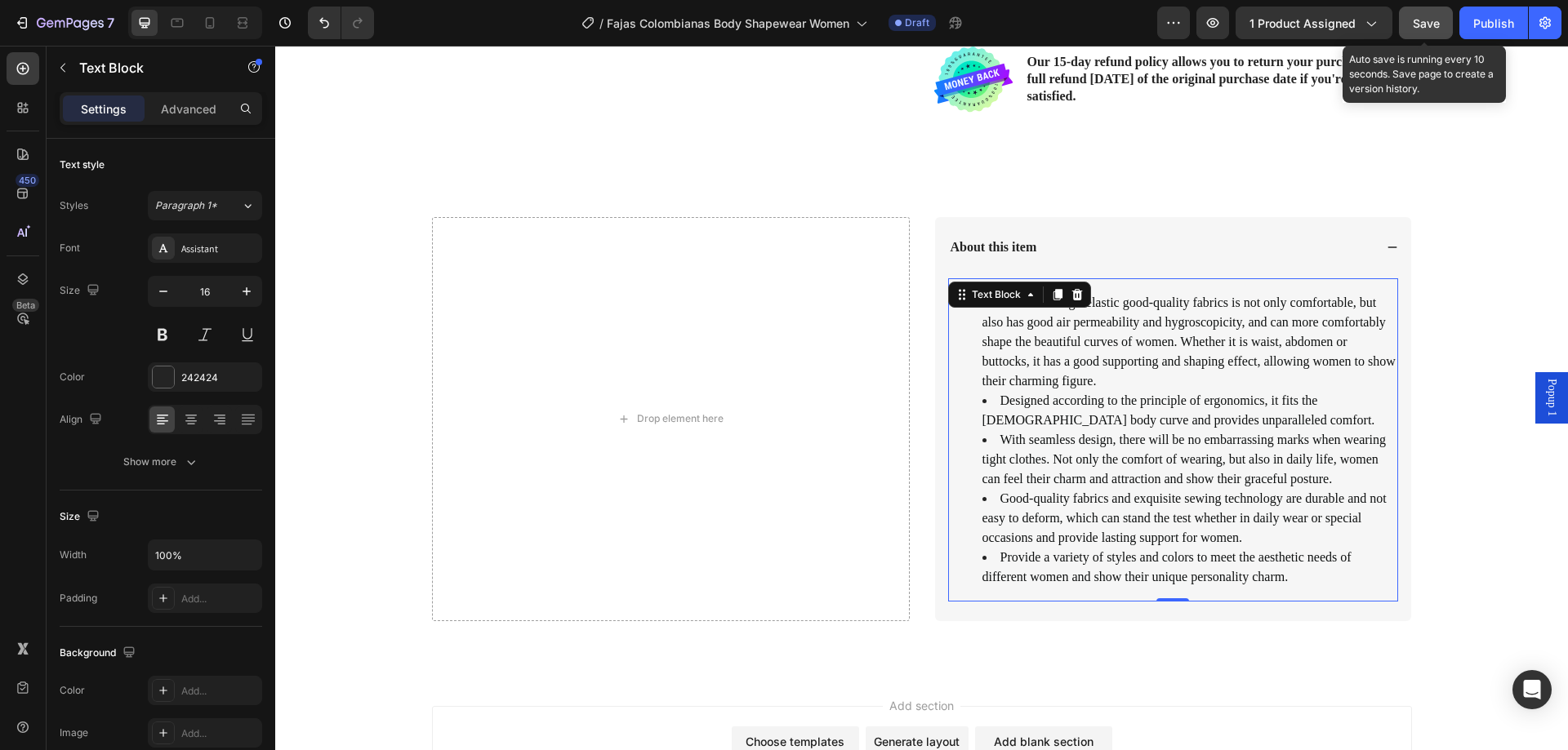
click at [1440, 25] on span "Save" at bounding box center [1426, 24] width 27 height 14
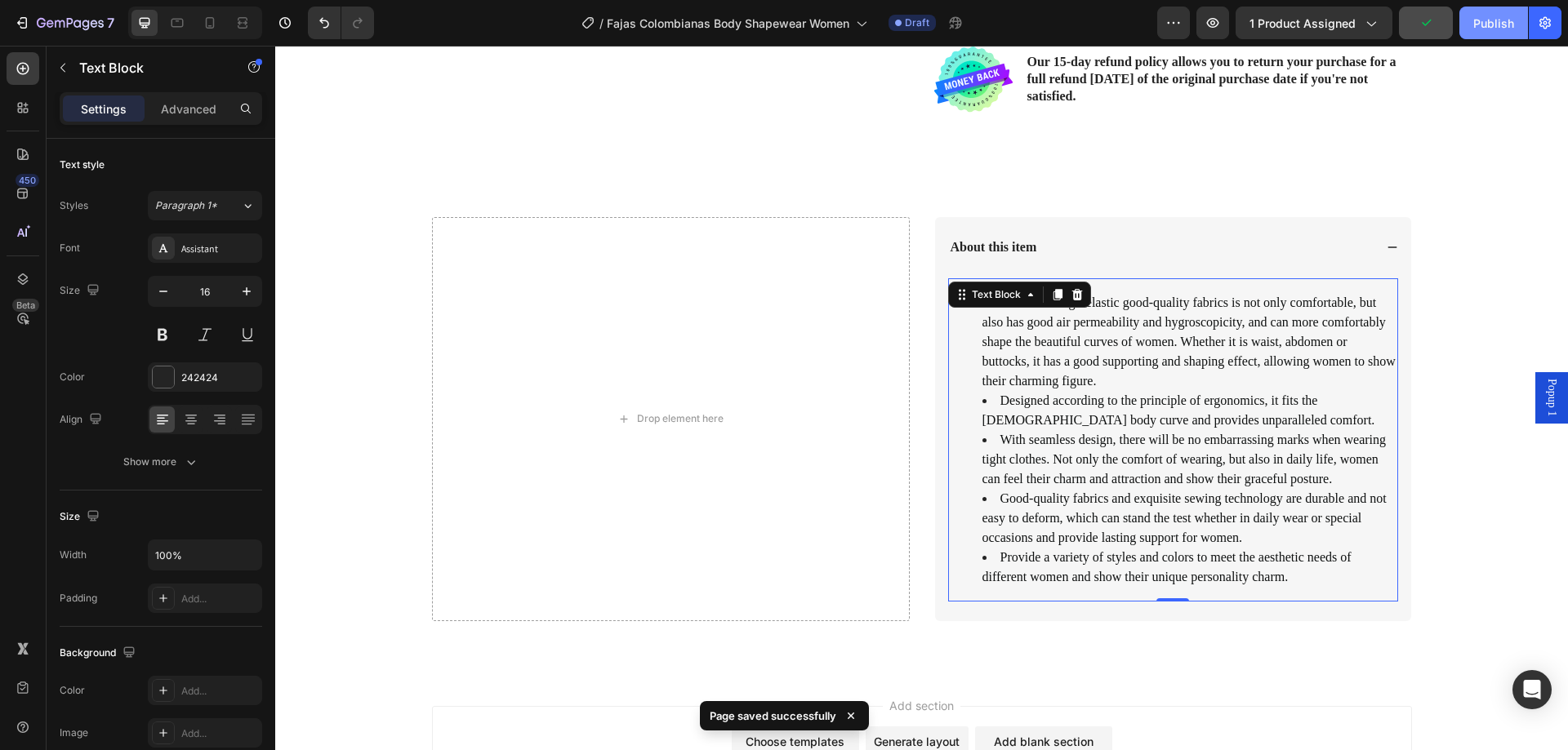
click at [1491, 30] on div "Publish" at bounding box center [1493, 24] width 40 height 18
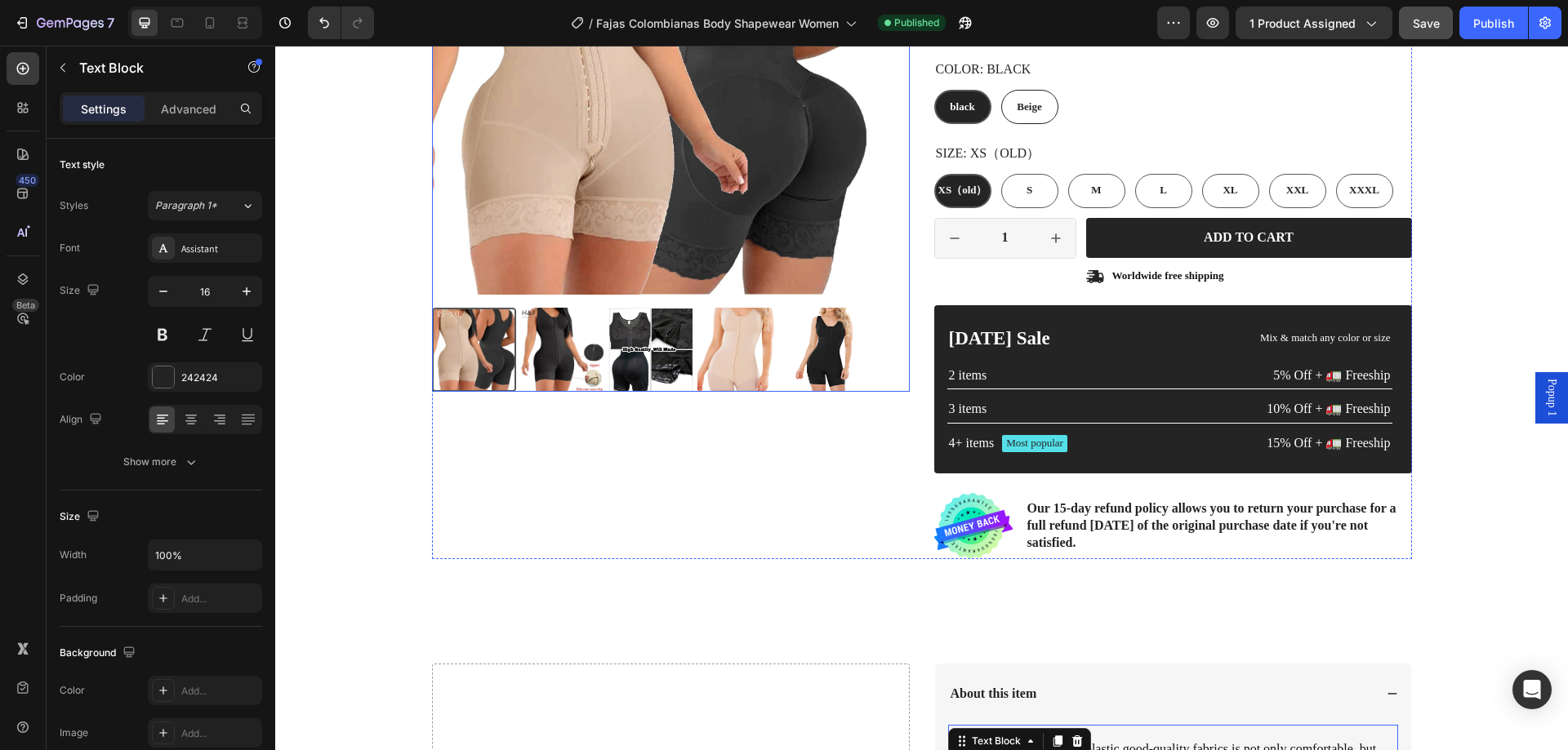
scroll to position [245, 0]
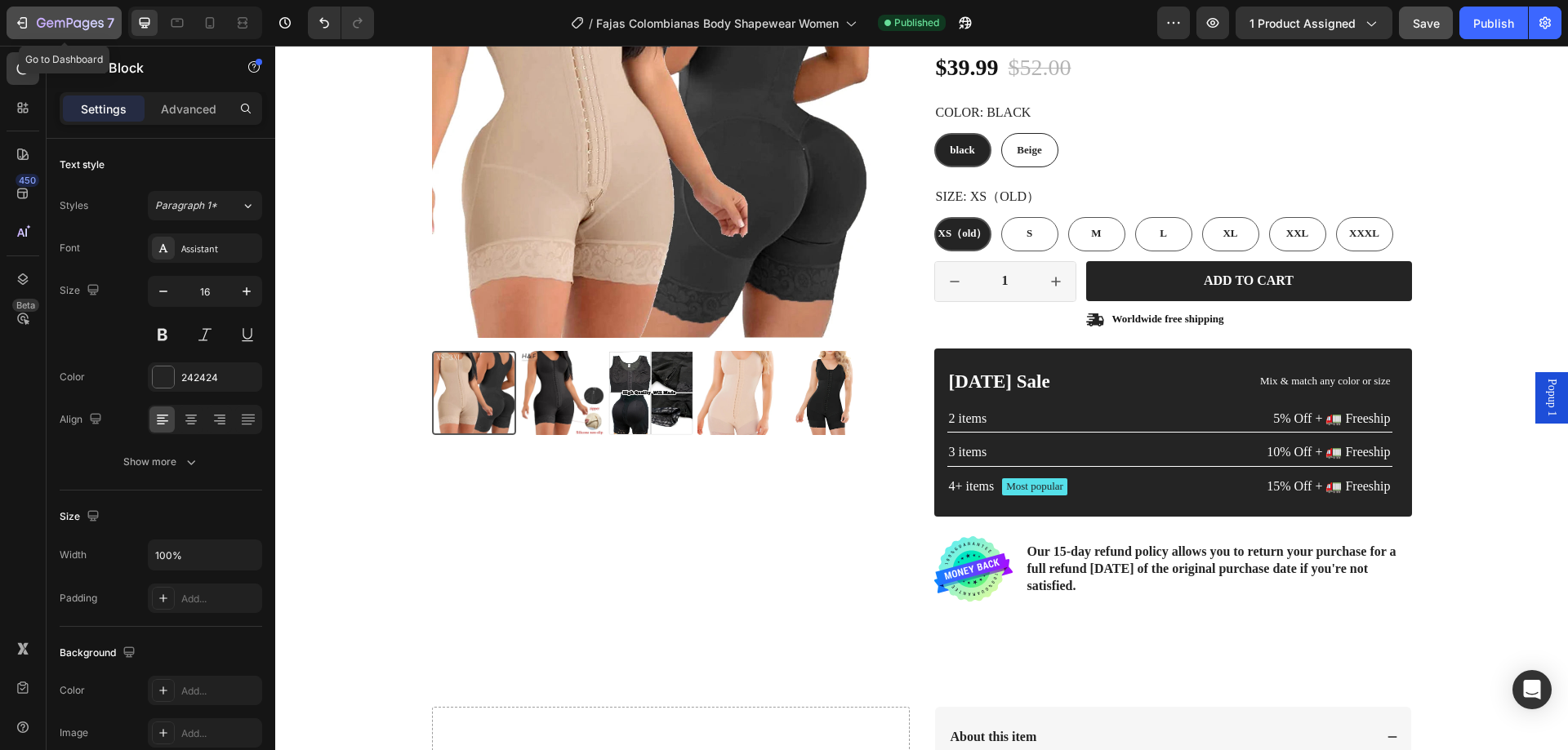
click at [26, 18] on icon "button" at bounding box center [22, 23] width 17 height 17
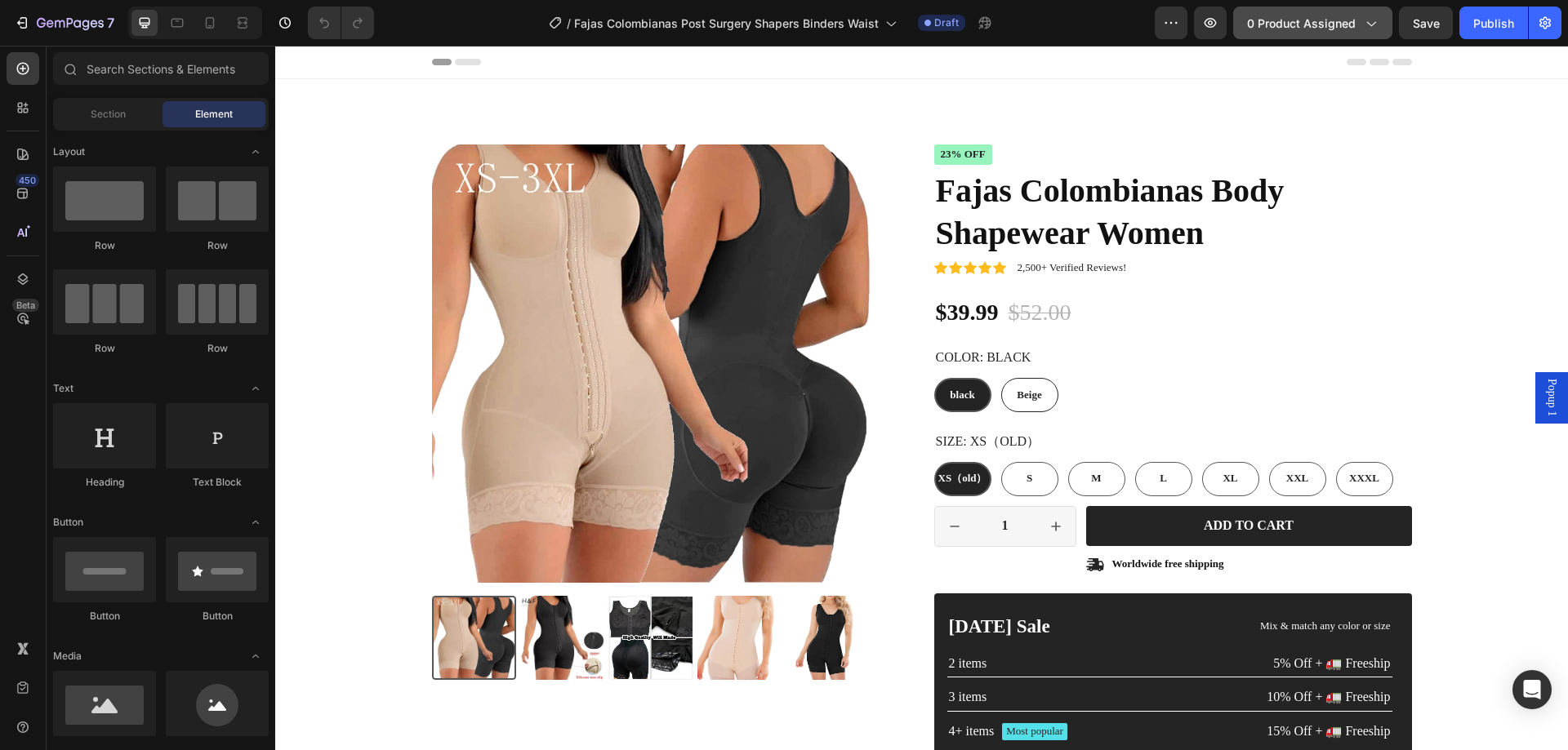
click at [1353, 20] on span "0 product assigned" at bounding box center [1302, 24] width 109 height 18
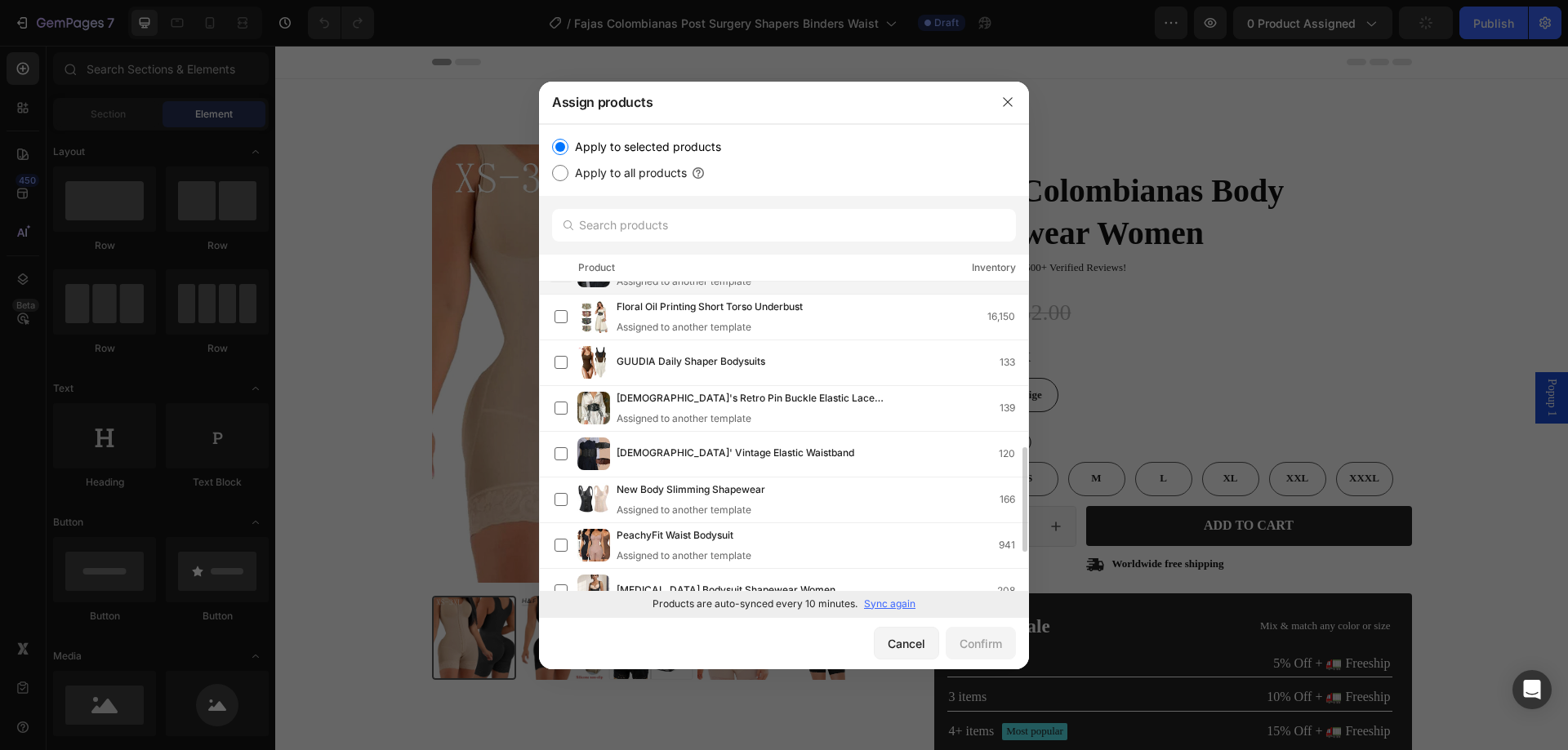
scroll to position [408, 0]
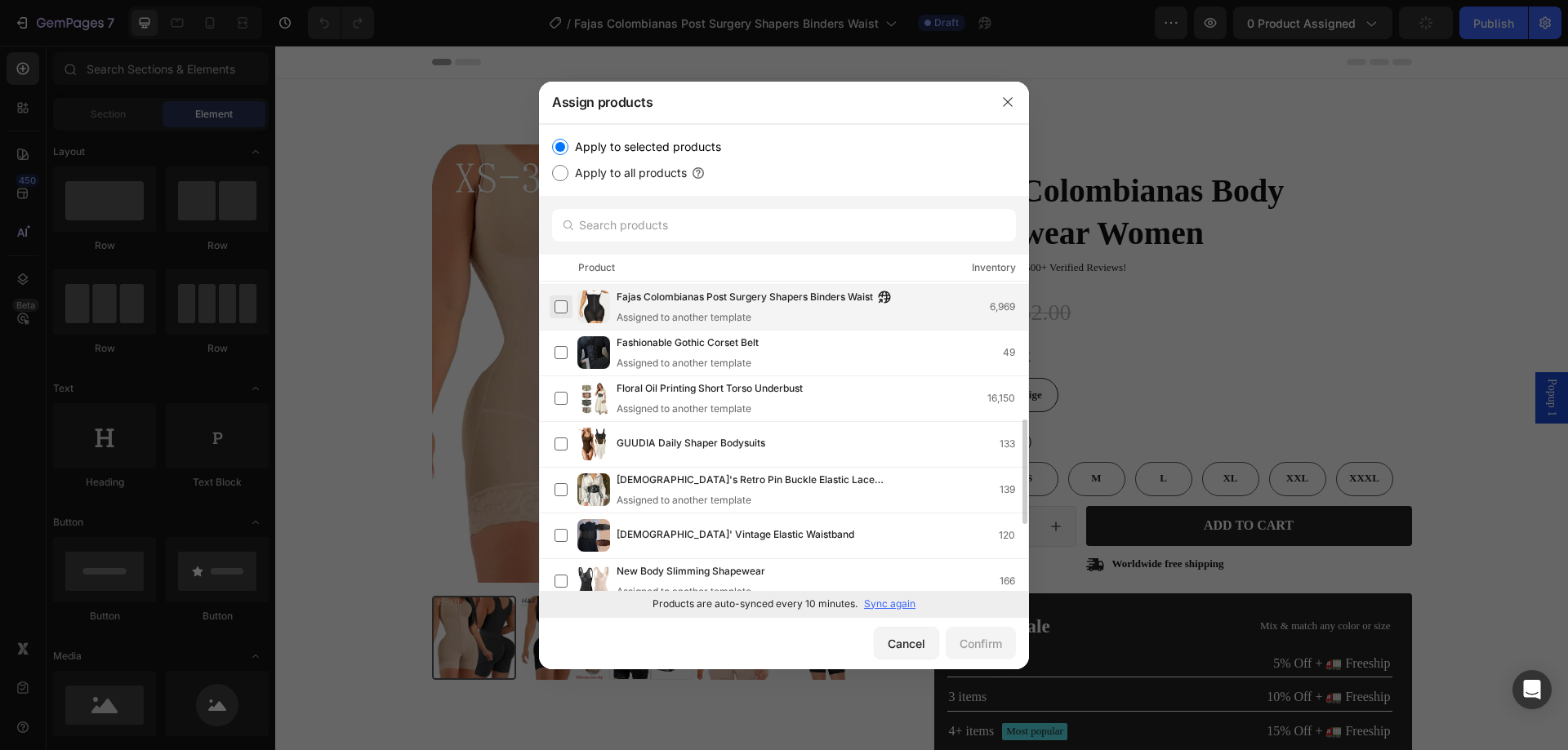
click at [556, 306] on label at bounding box center [561, 307] width 13 height 13
click at [972, 636] on div "Confirm" at bounding box center [981, 644] width 42 height 18
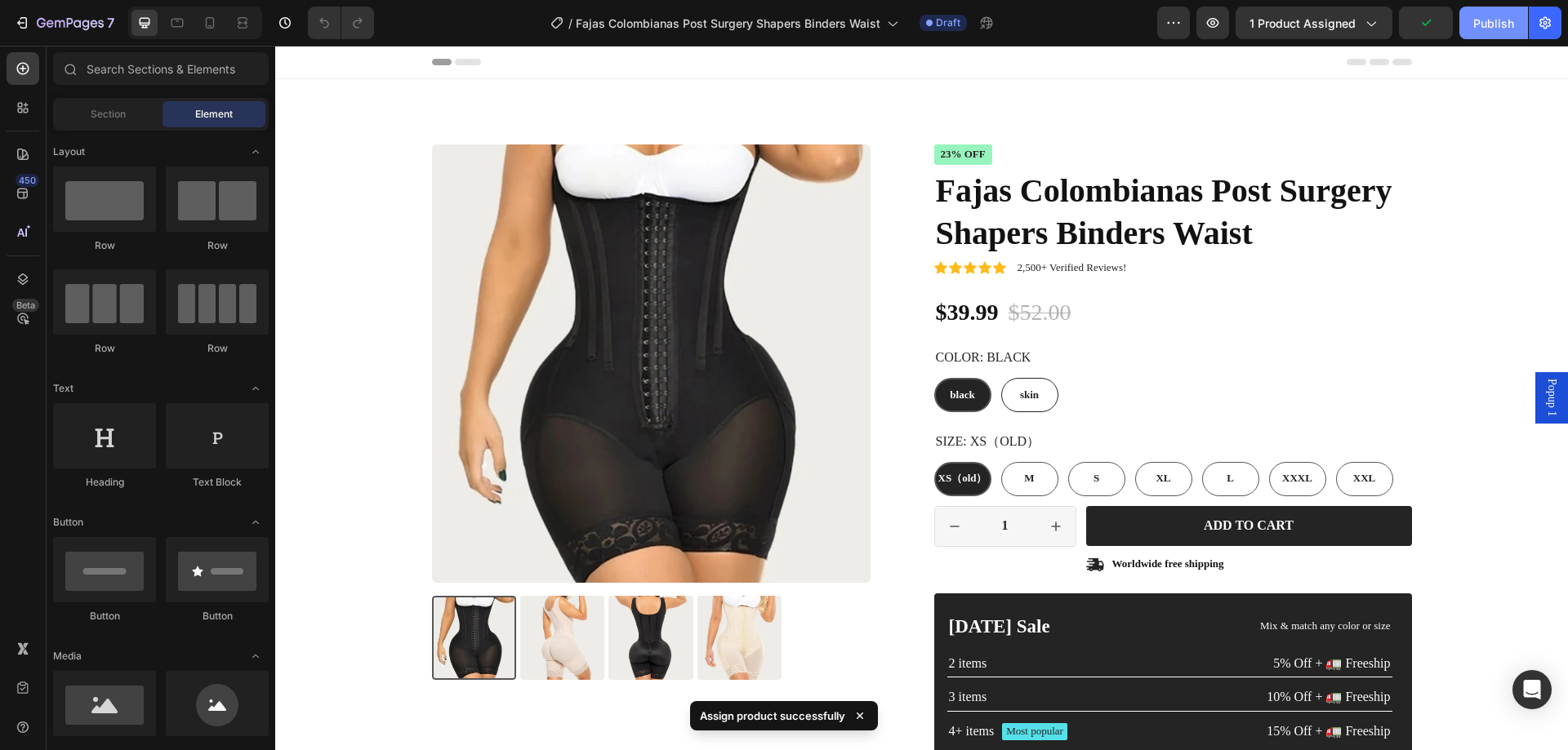
click at [1477, 26] on div "Publish" at bounding box center [1493, 24] width 40 height 18
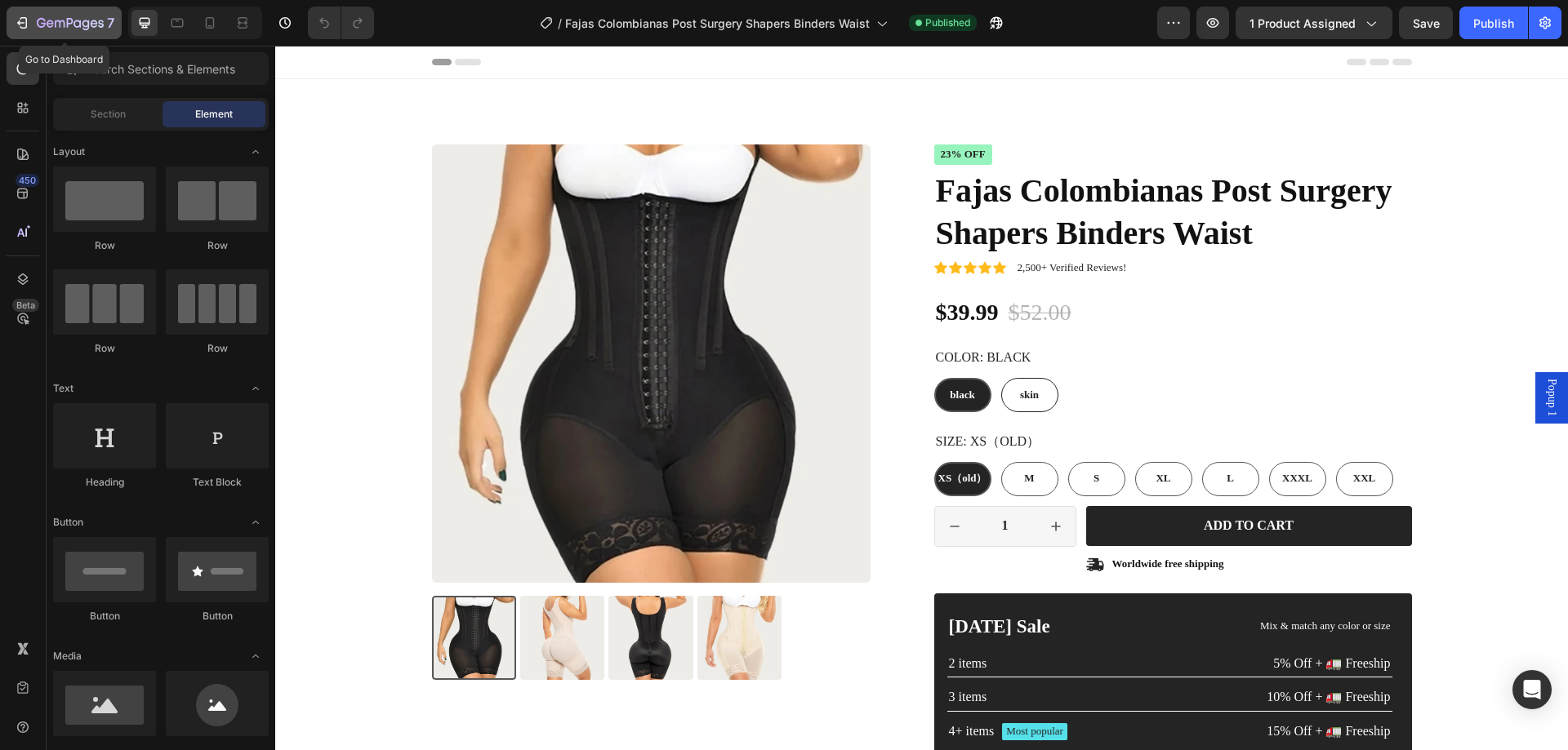
click at [21, 18] on icon "button" at bounding box center [24, 23] width 7 height 11
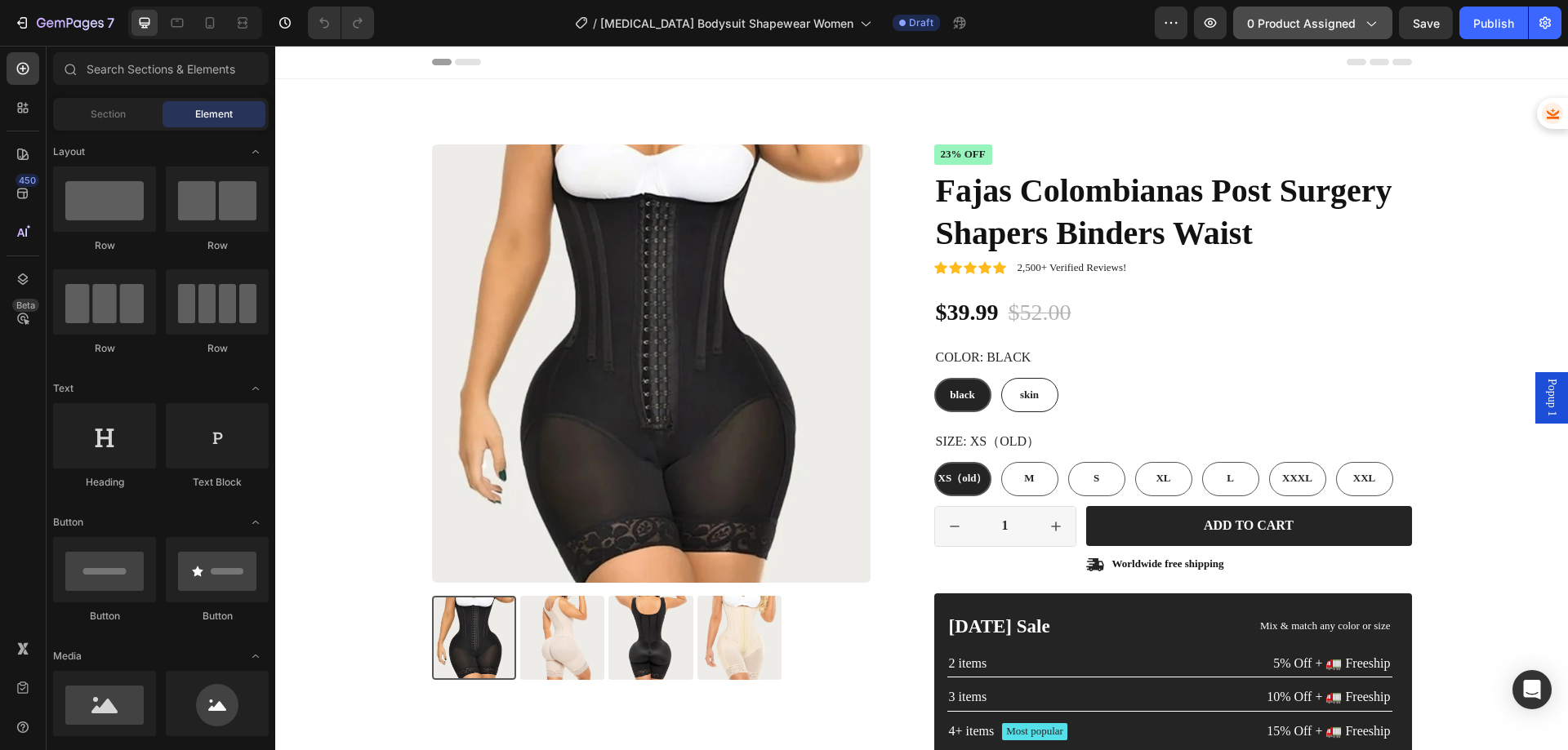
click at [1329, 16] on span "0 product assigned" at bounding box center [1302, 24] width 109 height 18
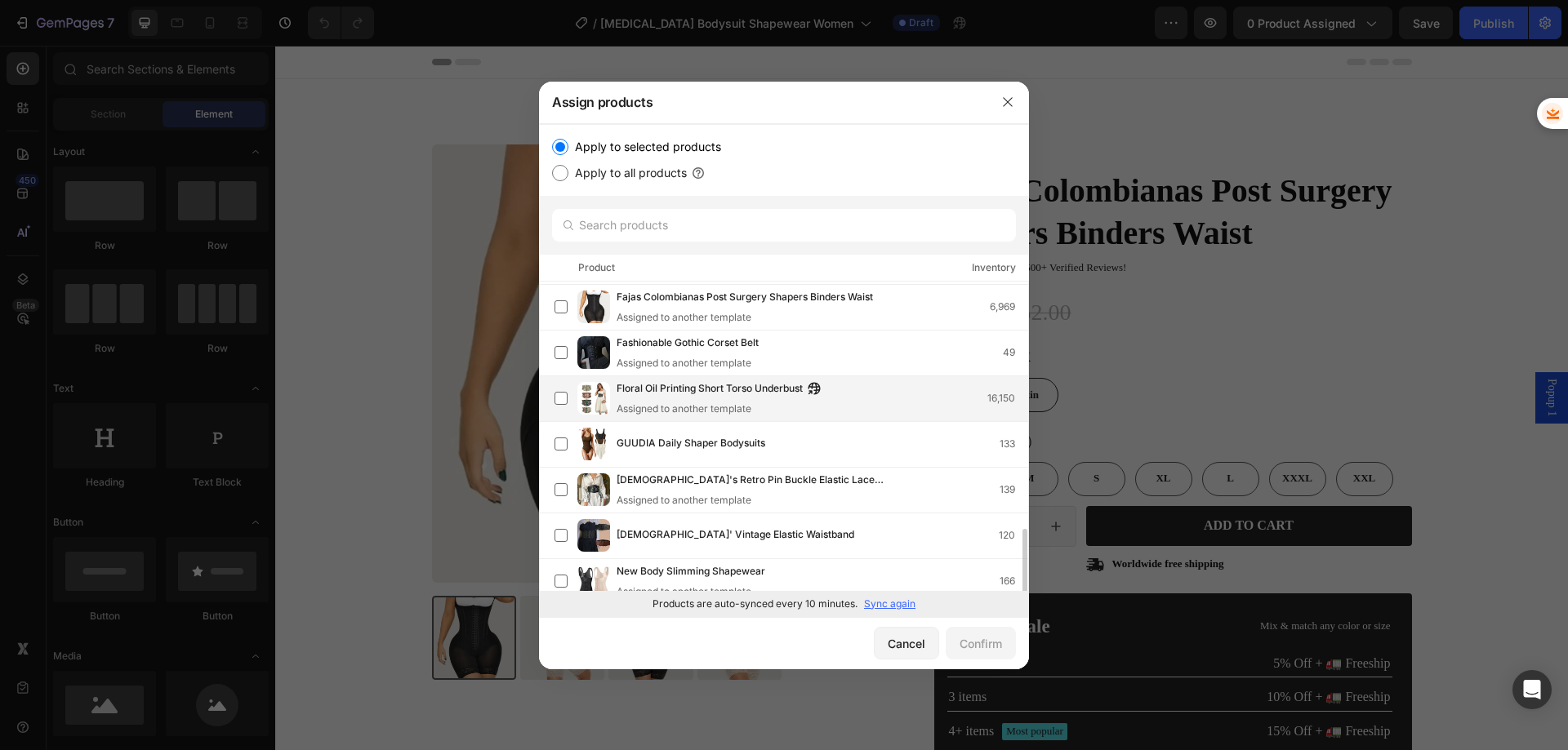
scroll to position [572, 0]
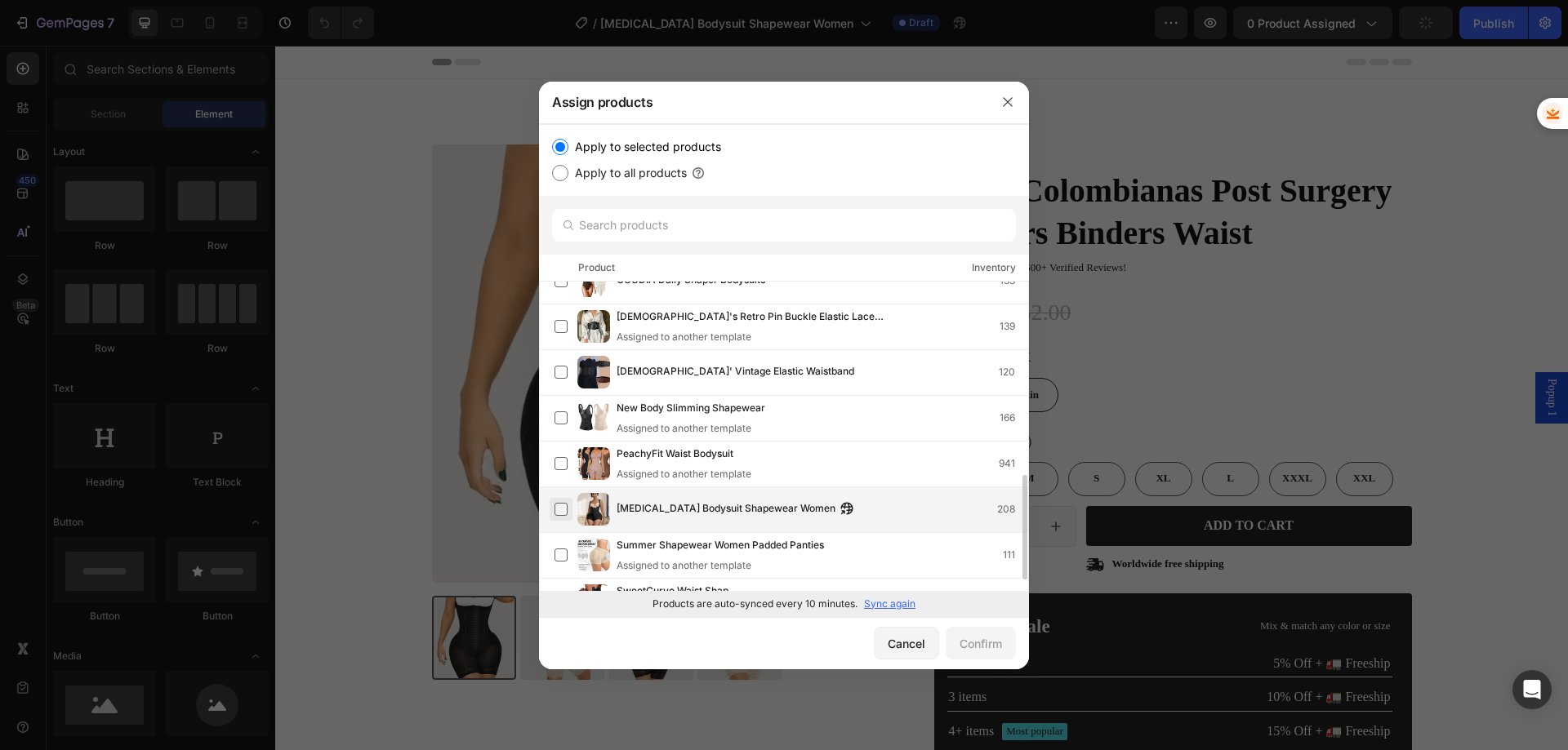
click at [559, 508] on label at bounding box center [561, 509] width 13 height 13
click at [959, 641] on div "Confirm" at bounding box center [981, 644] width 42 height 18
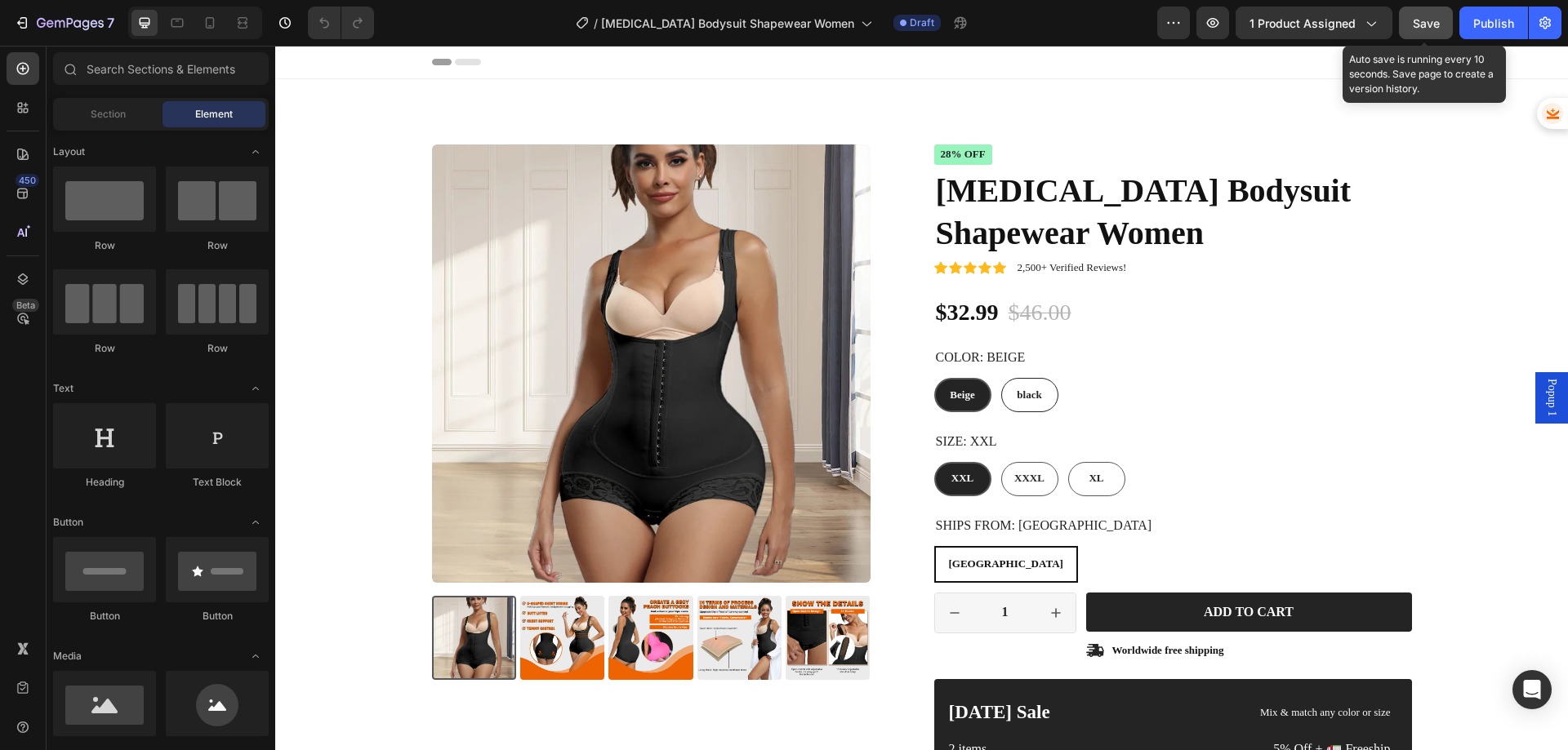
click at [1432, 29] on span "Save" at bounding box center [1426, 24] width 27 height 14
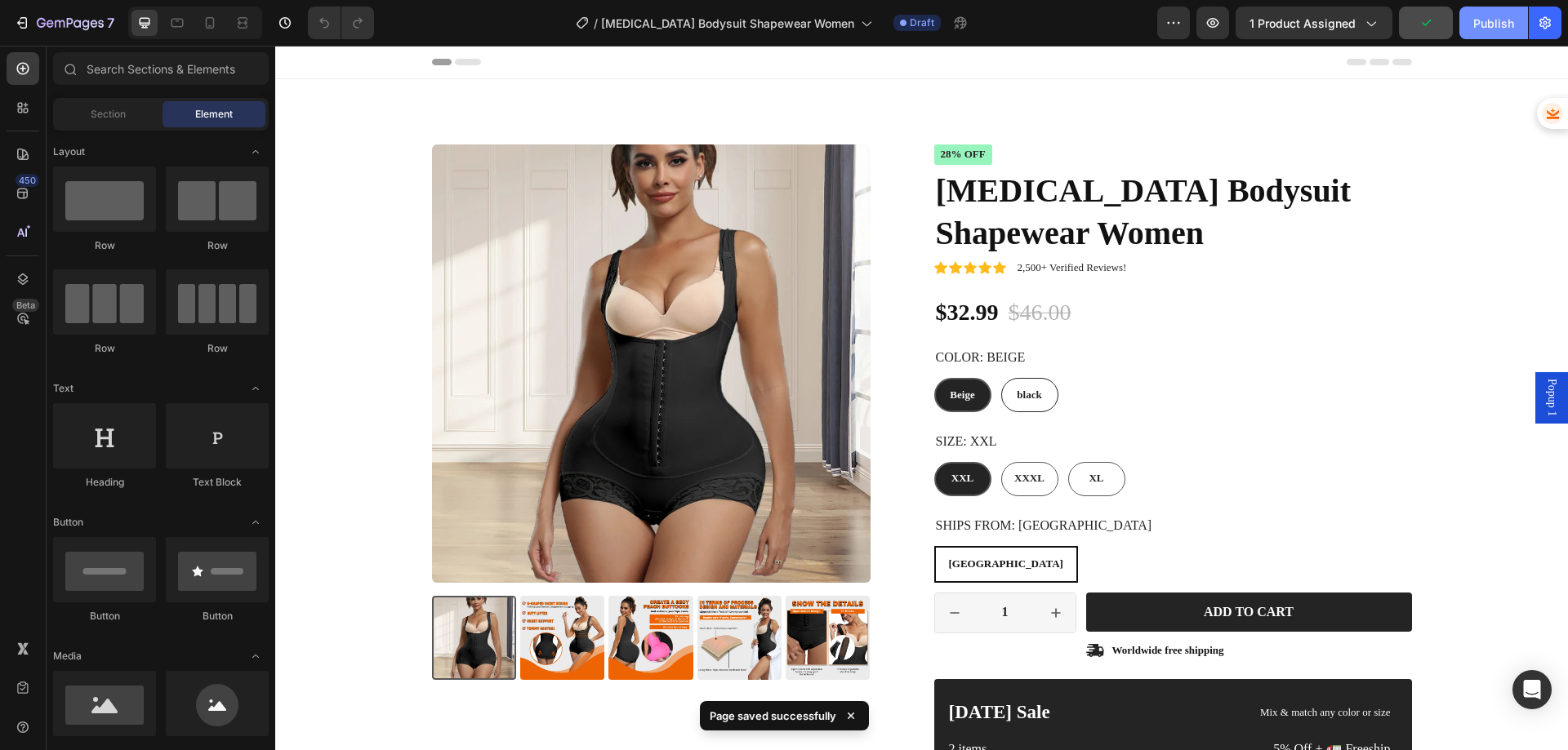
click at [1490, 28] on div "Publish" at bounding box center [1493, 24] width 40 height 18
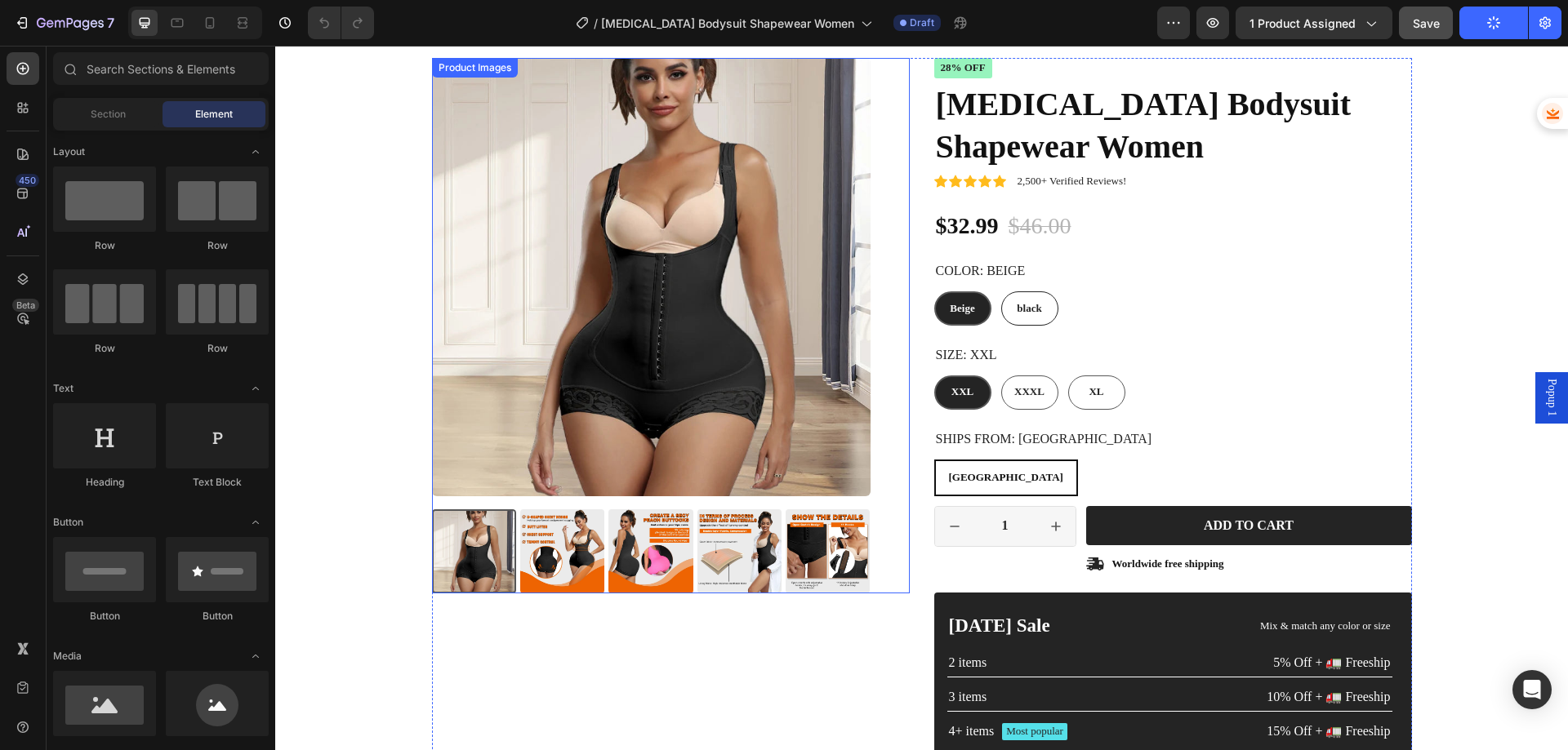
scroll to position [0, 0]
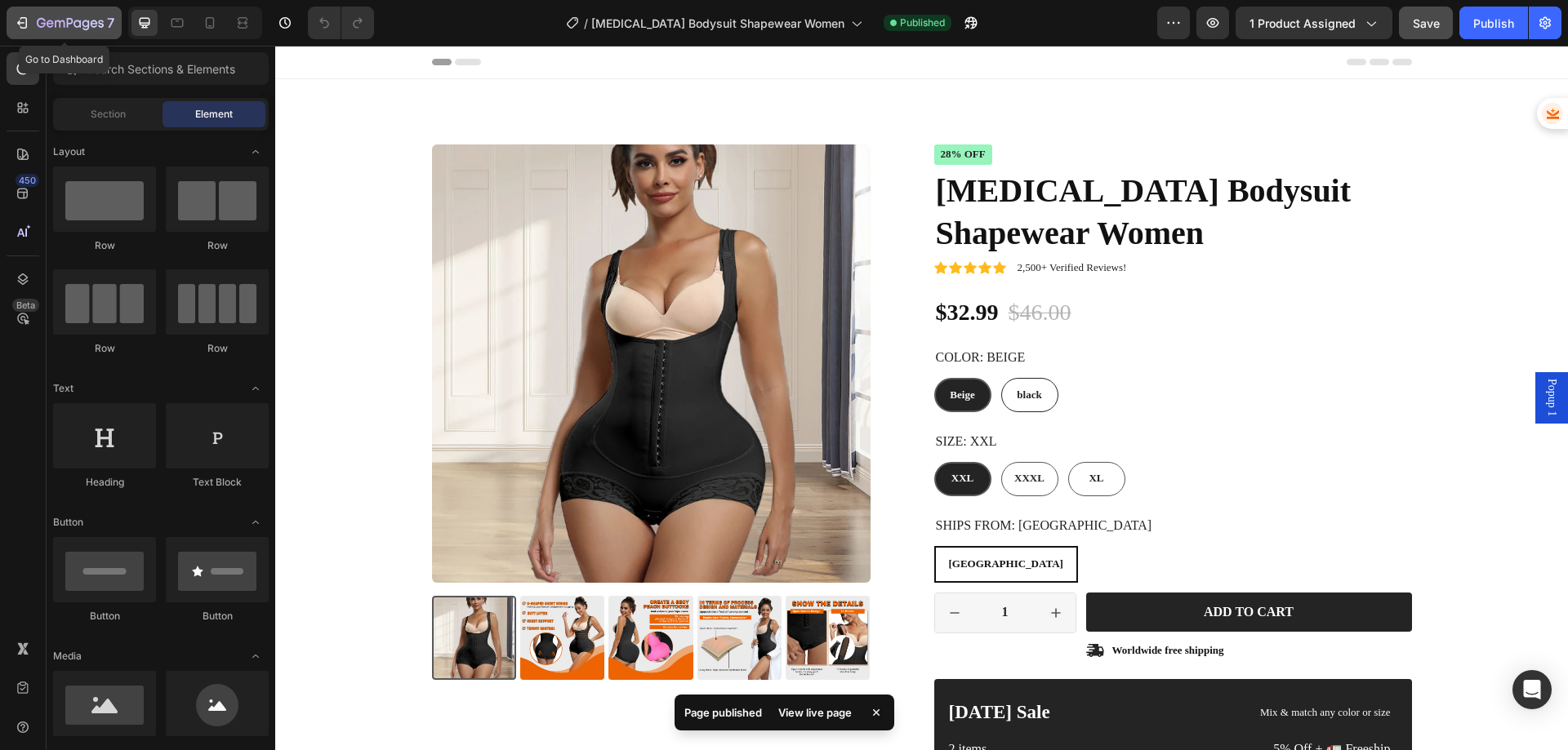
click at [33, 20] on div "7" at bounding box center [64, 23] width 100 height 19
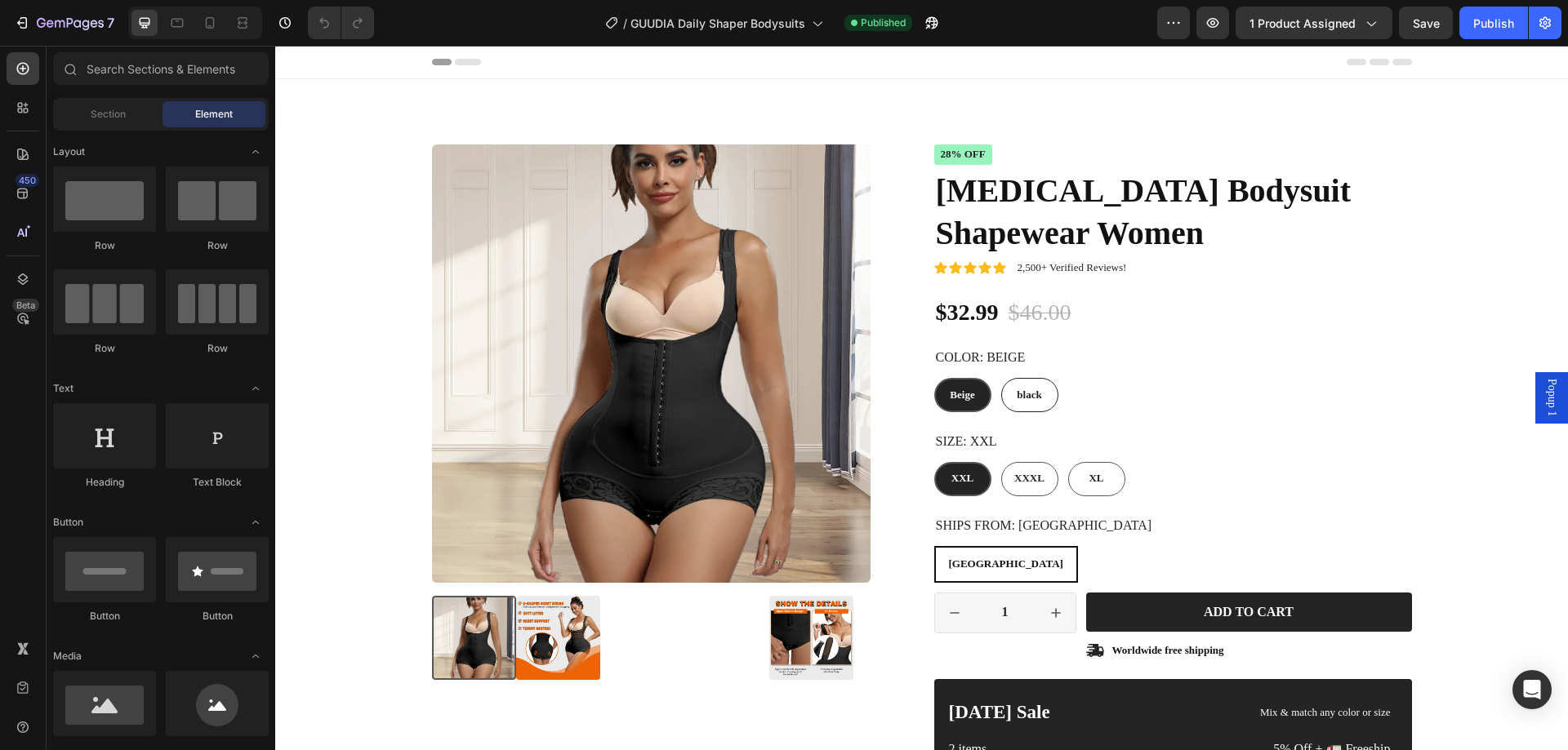
radio input "false"
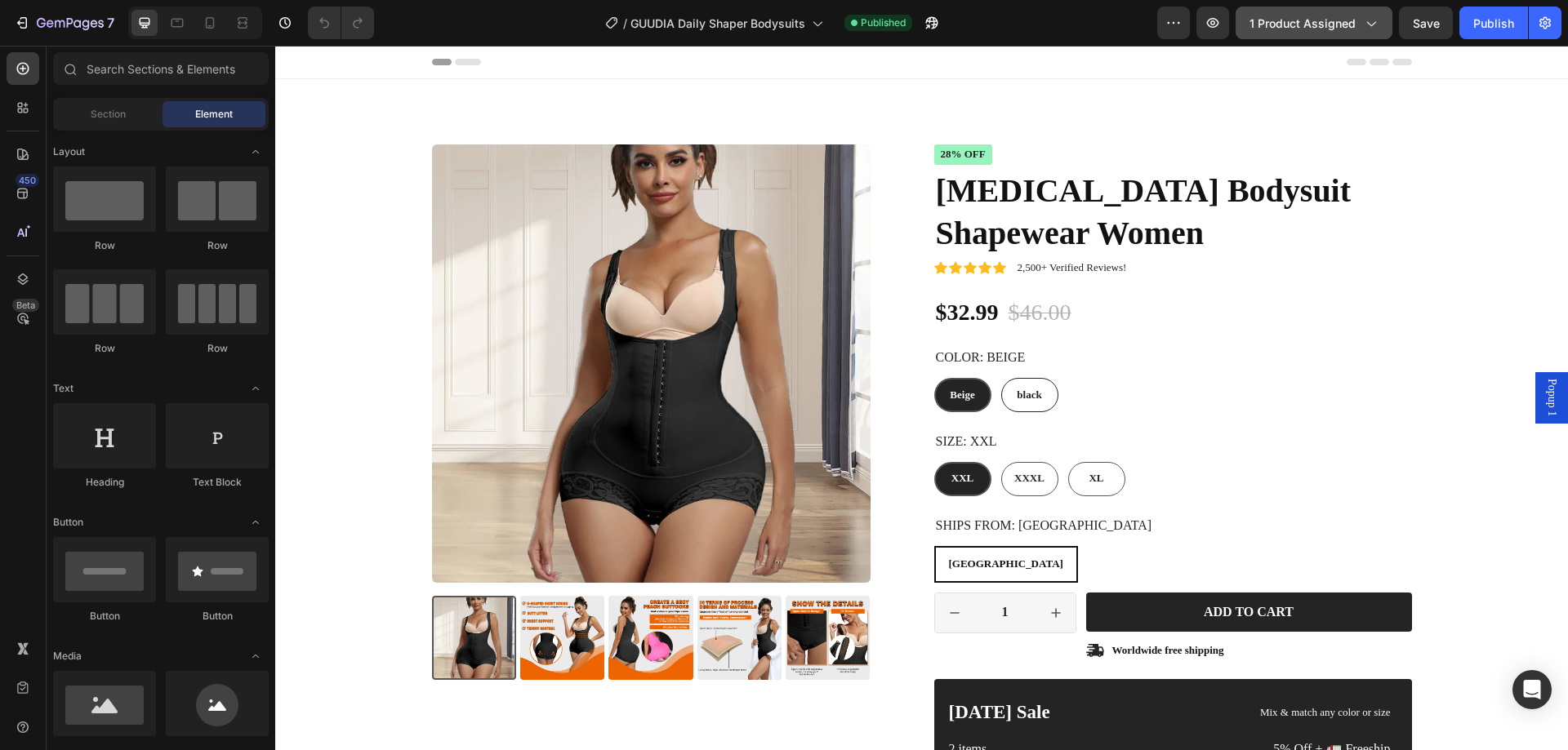
click at [1298, 30] on span "1 product assigned" at bounding box center [1302, 24] width 106 height 18
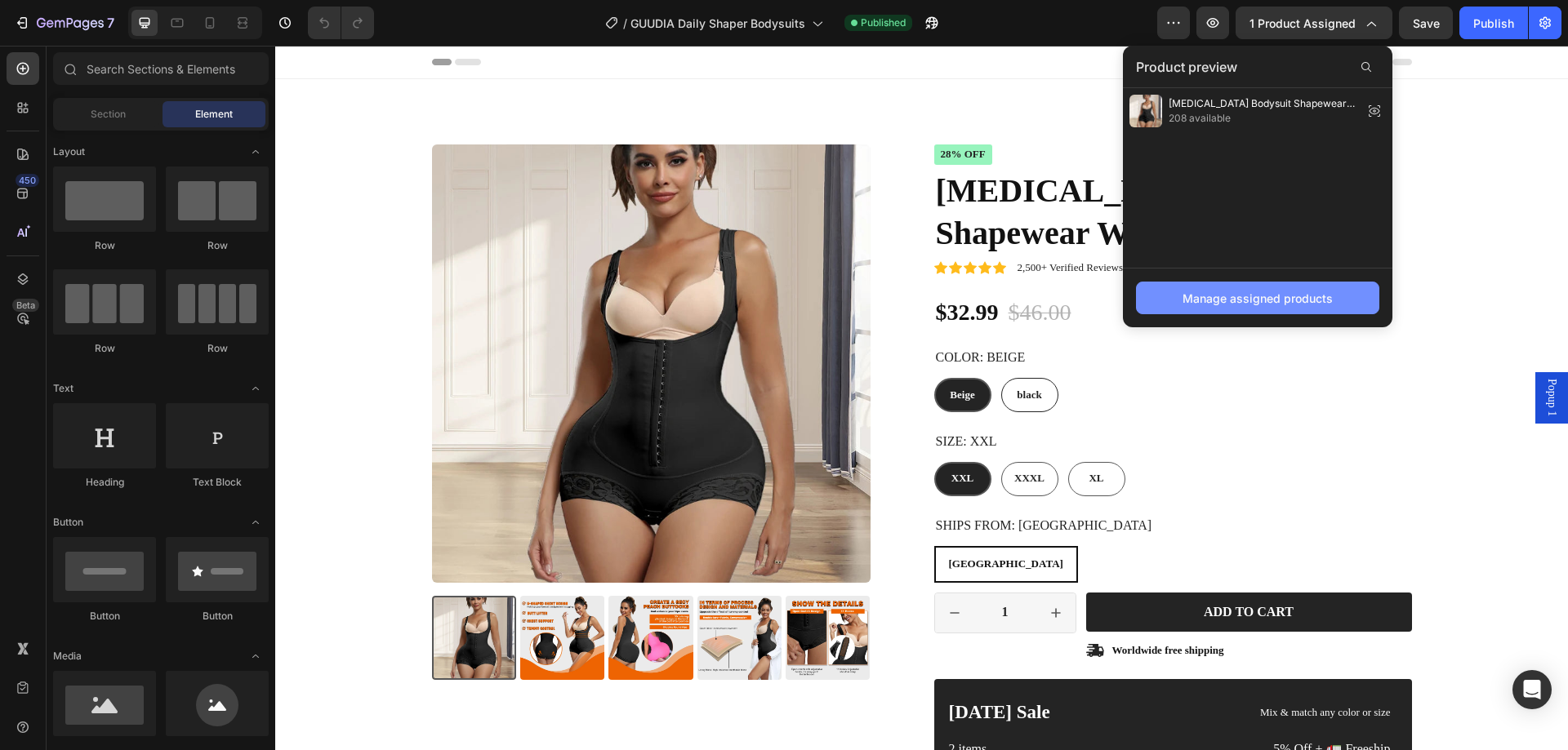
click at [1205, 297] on div "Manage assigned products" at bounding box center [1258, 299] width 150 height 18
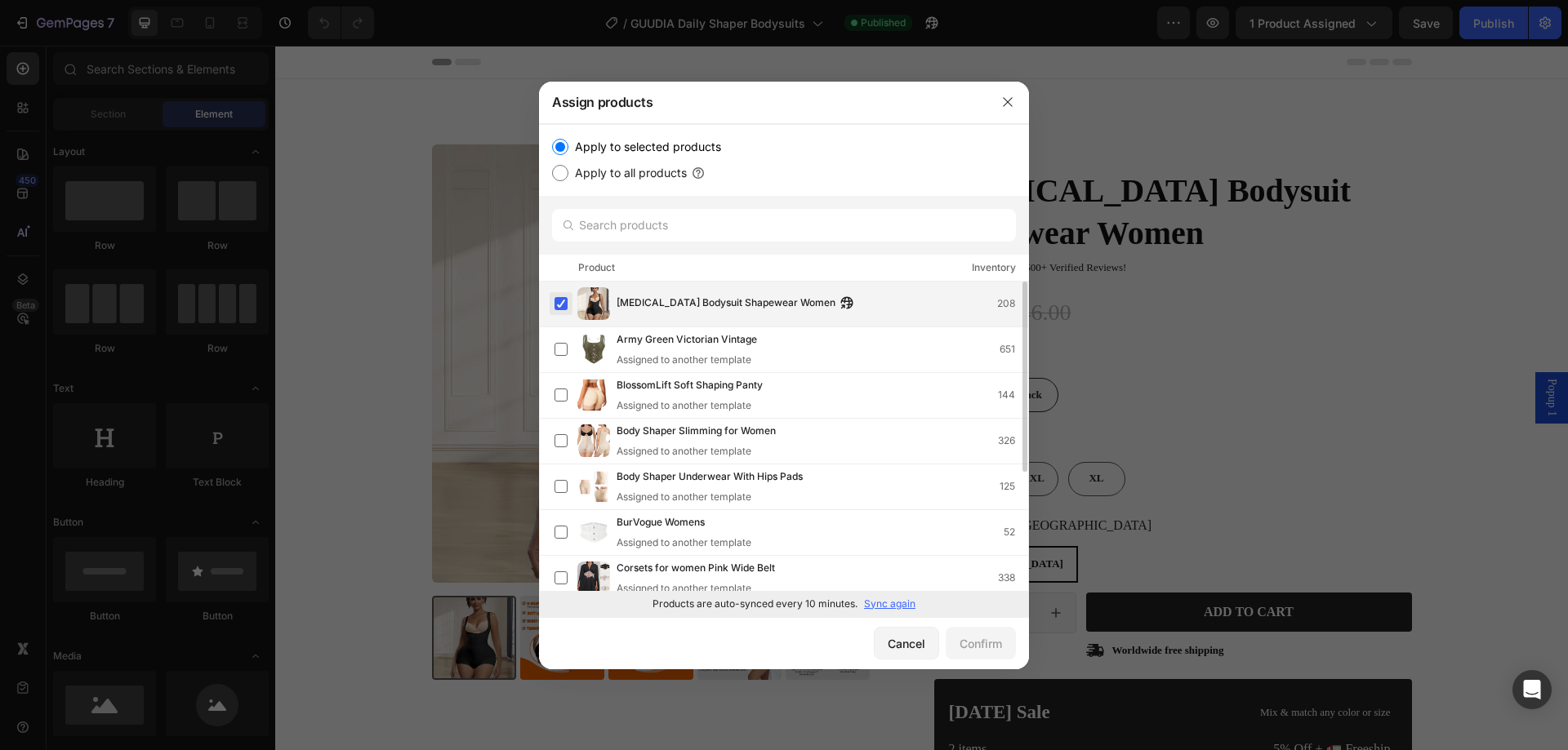
click at [556, 303] on label at bounding box center [561, 303] width 13 height 13
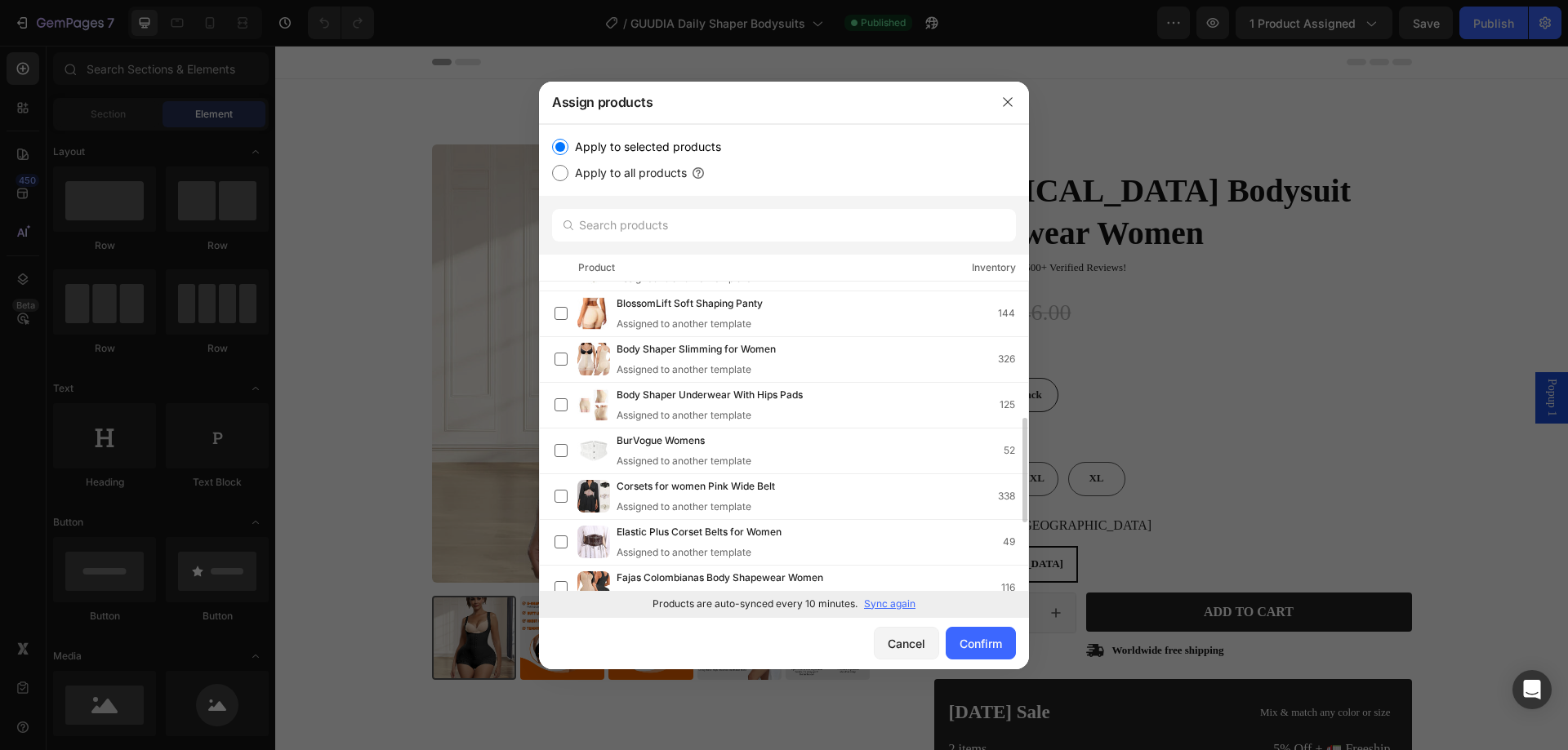
scroll to position [408, 0]
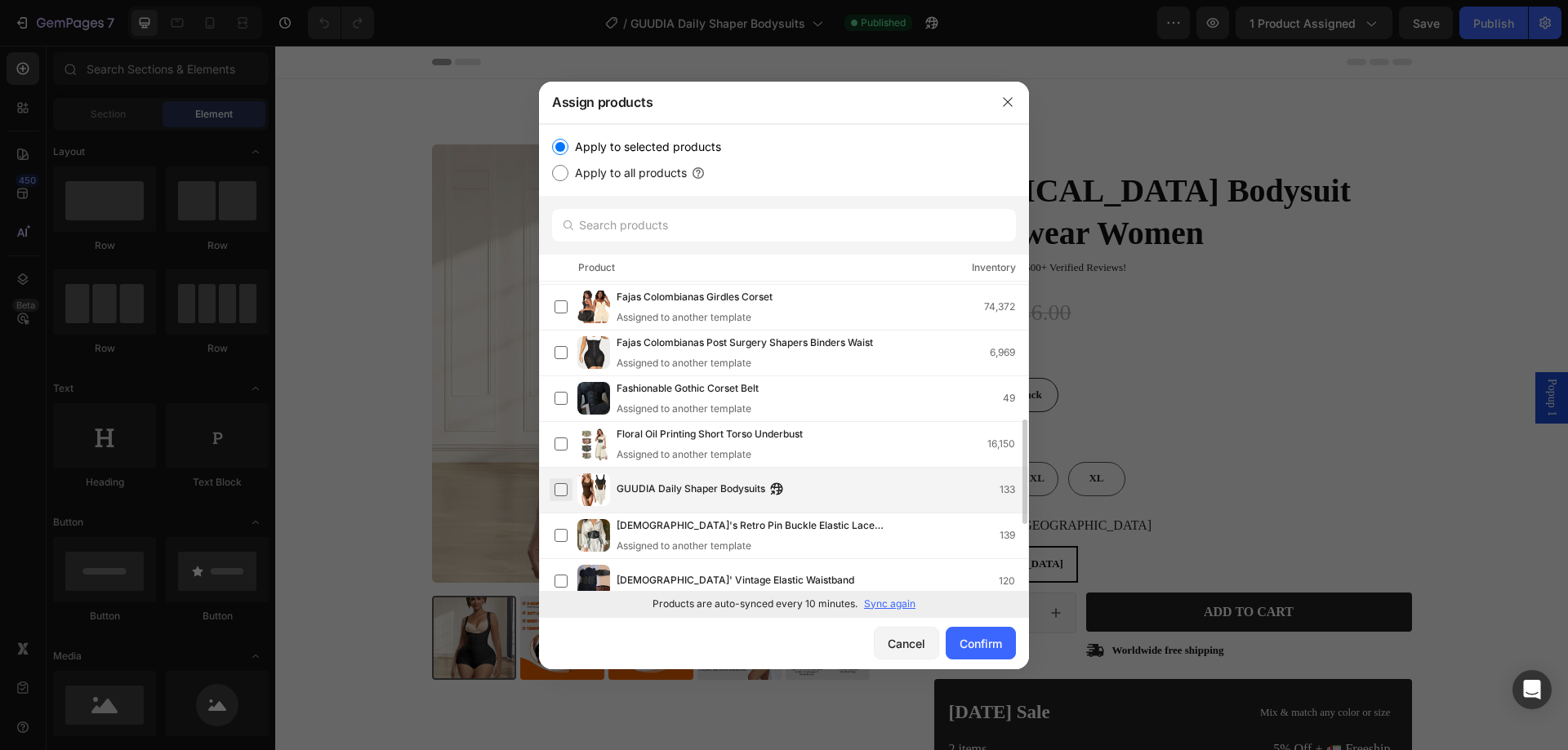
click at [556, 492] on label at bounding box center [561, 490] width 13 height 13
click at [974, 638] on div "Confirm" at bounding box center [981, 644] width 42 height 18
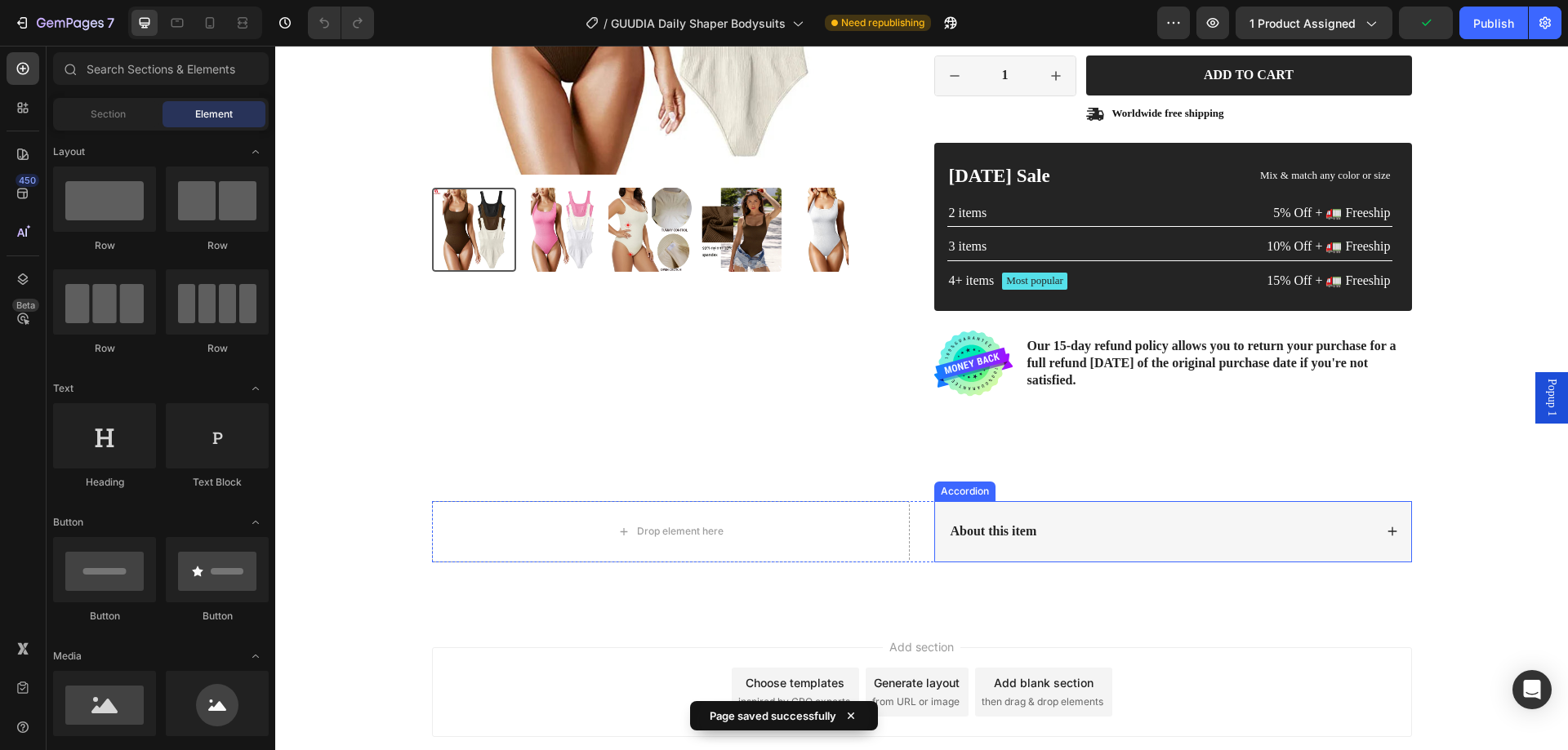
click at [1068, 532] on div "About this item" at bounding box center [1161, 532] width 426 height 22
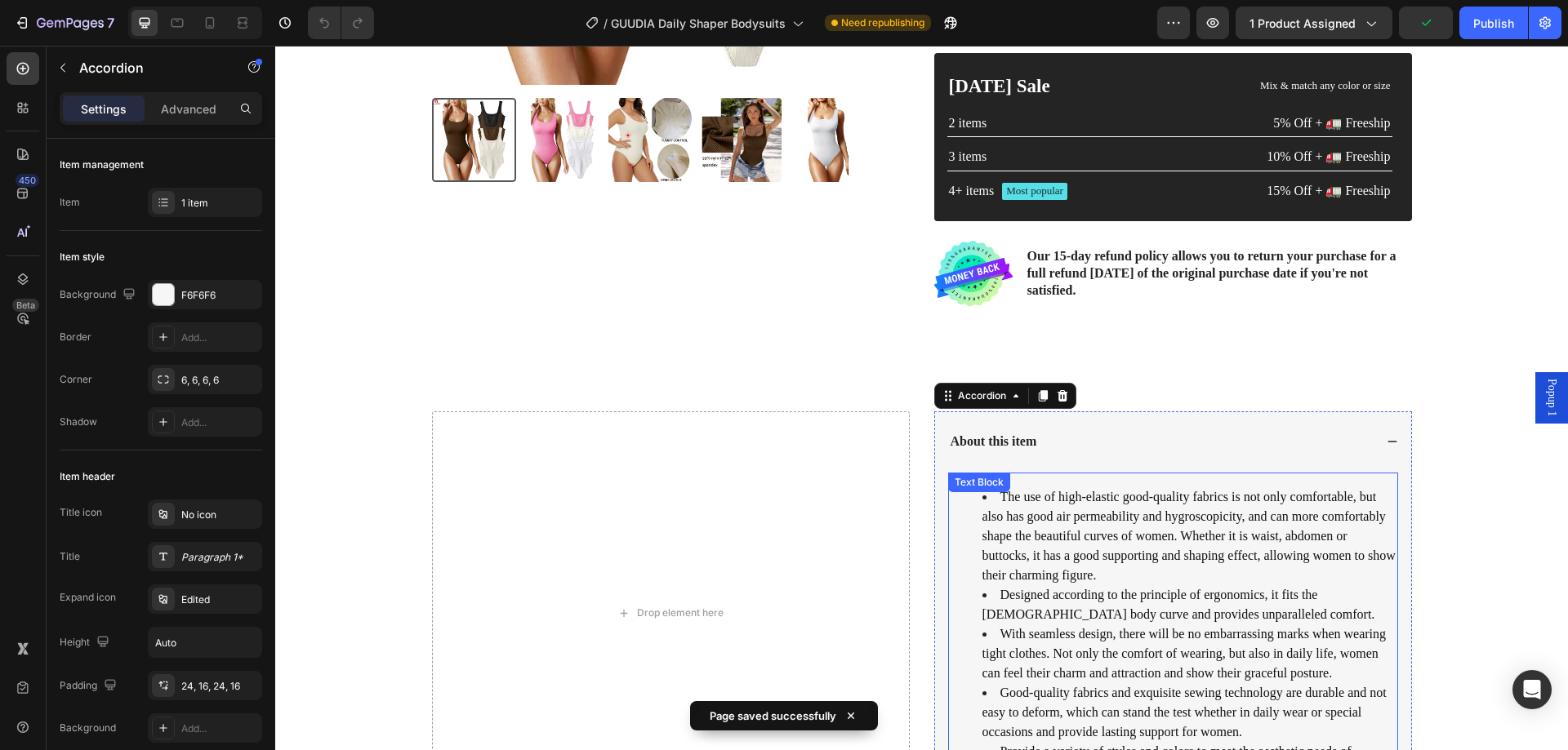
scroll to position [653, 0]
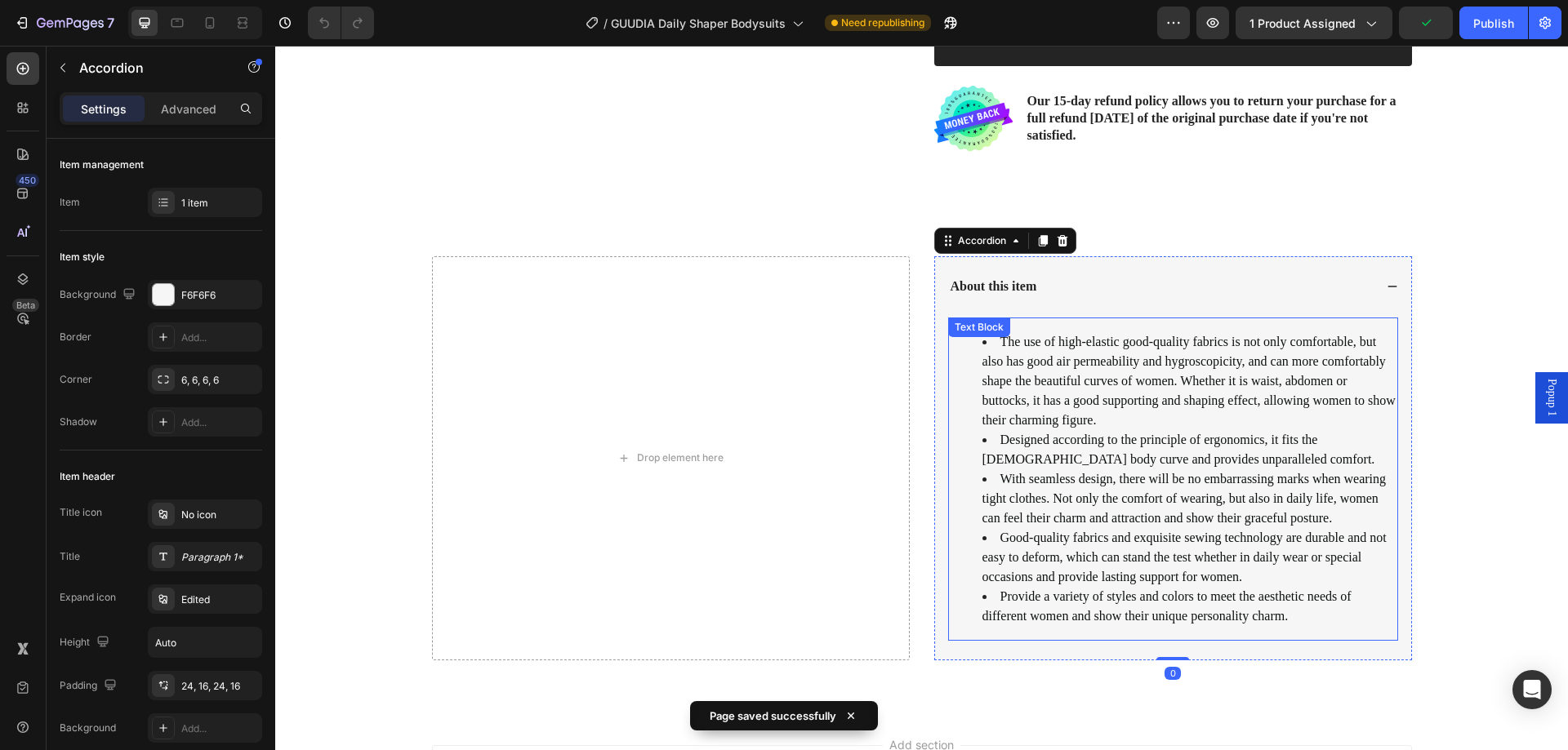
click at [1067, 480] on span "With seamless design, there will be no embarrassing marks when wearing tight cl…" at bounding box center [1185, 499] width 405 height 53
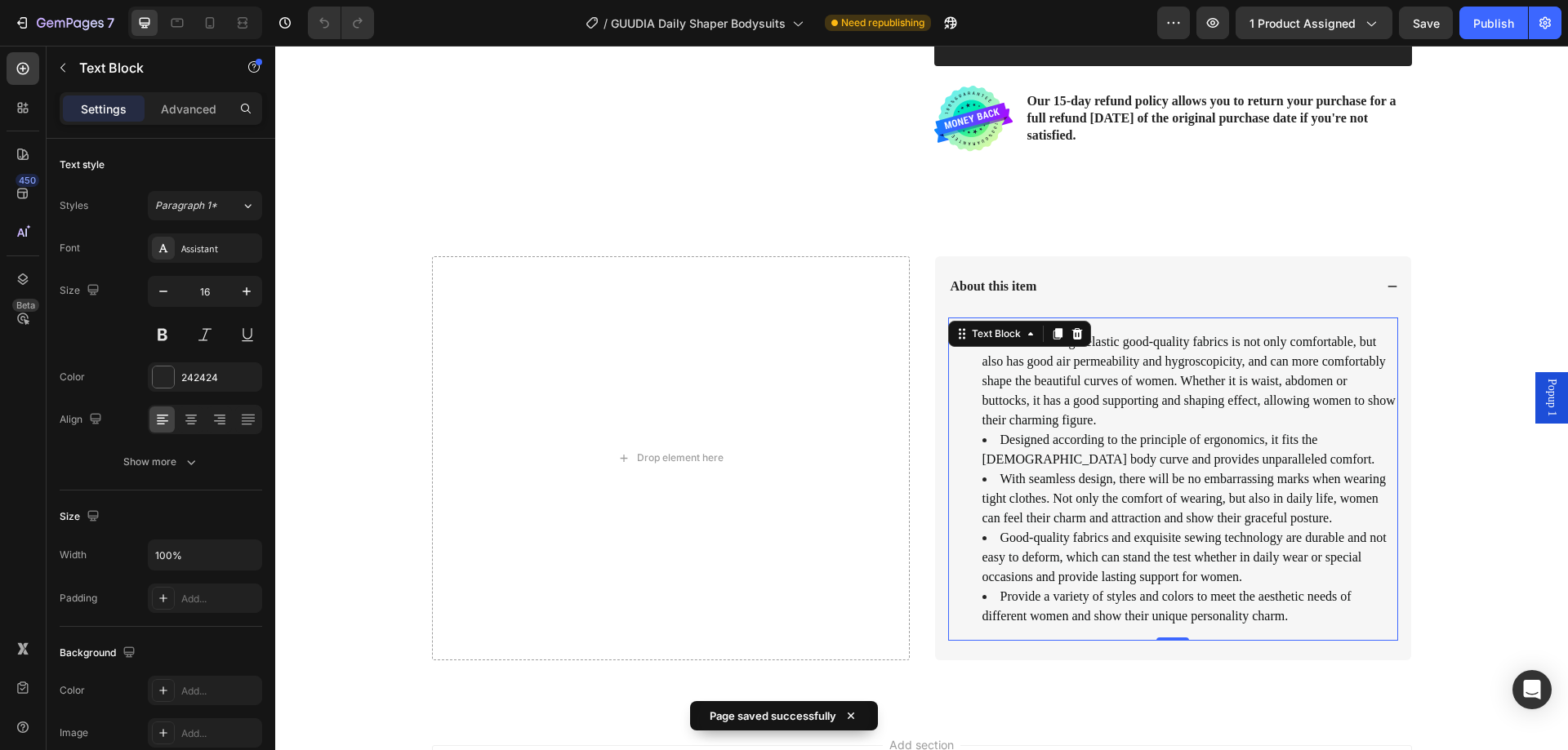
click at [1067, 480] on span "With seamless design, there will be no embarrassing marks when wearing tight cl…" at bounding box center [1185, 499] width 405 height 53
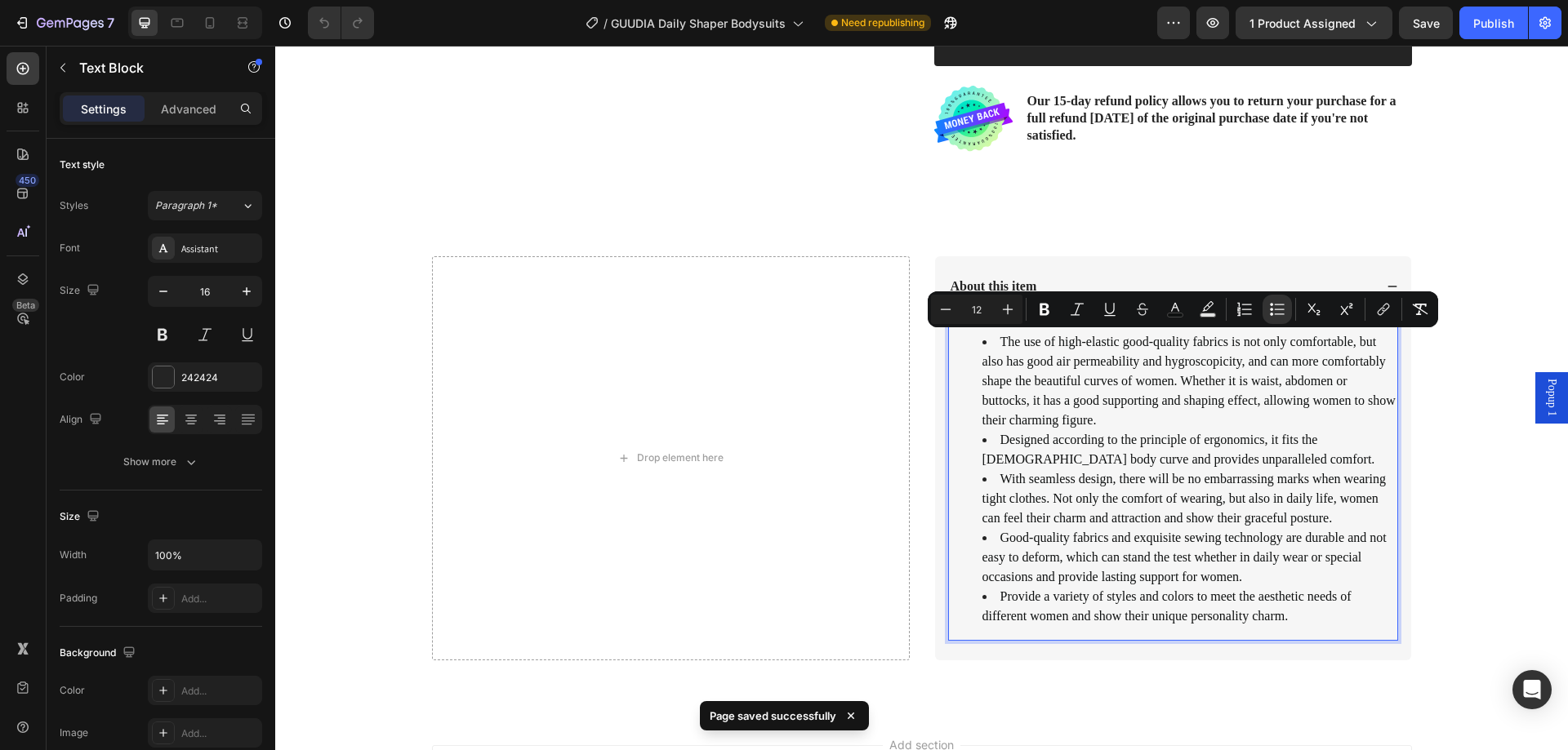
scroll to position [666, 0]
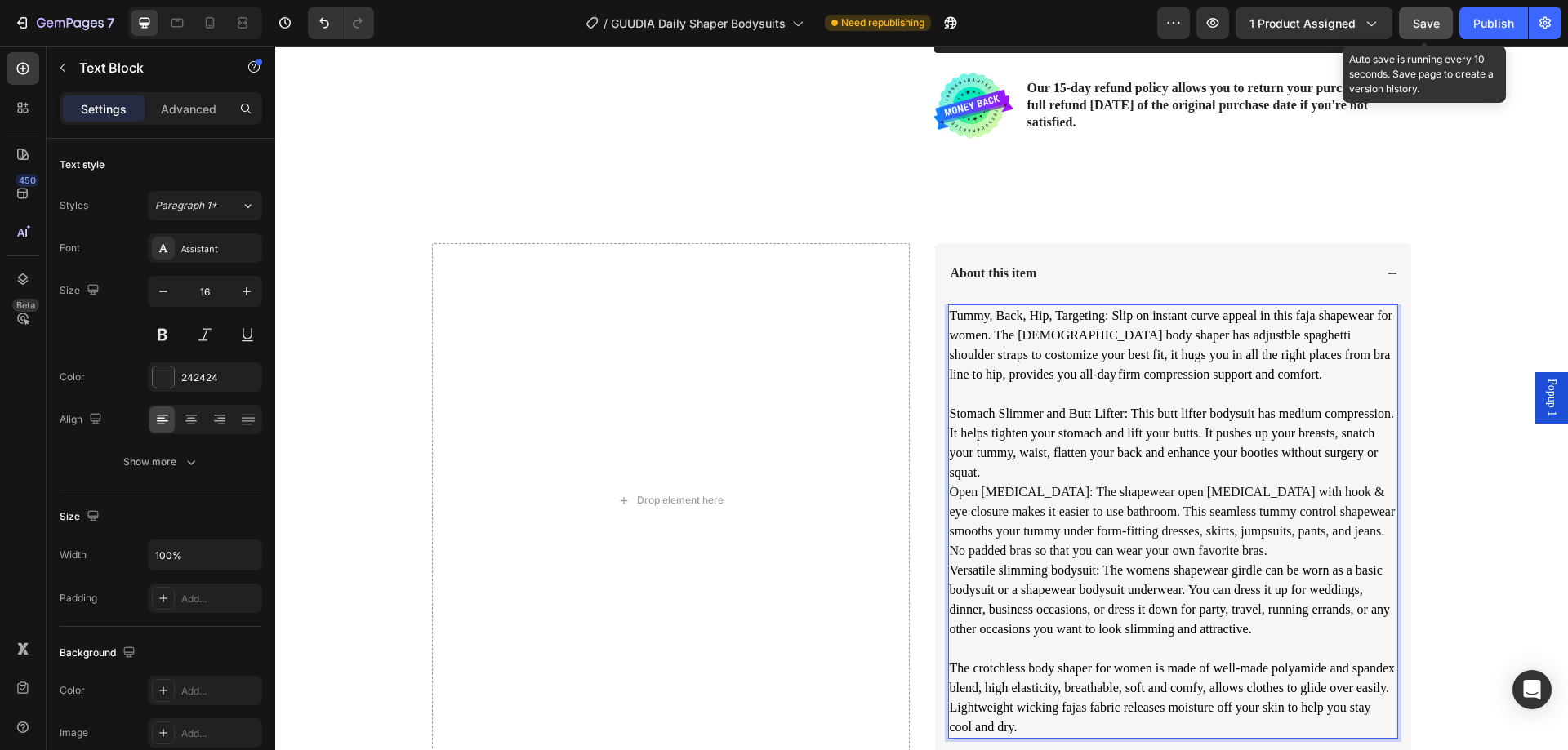
click at [1429, 25] on span "Save" at bounding box center [1426, 24] width 27 height 14
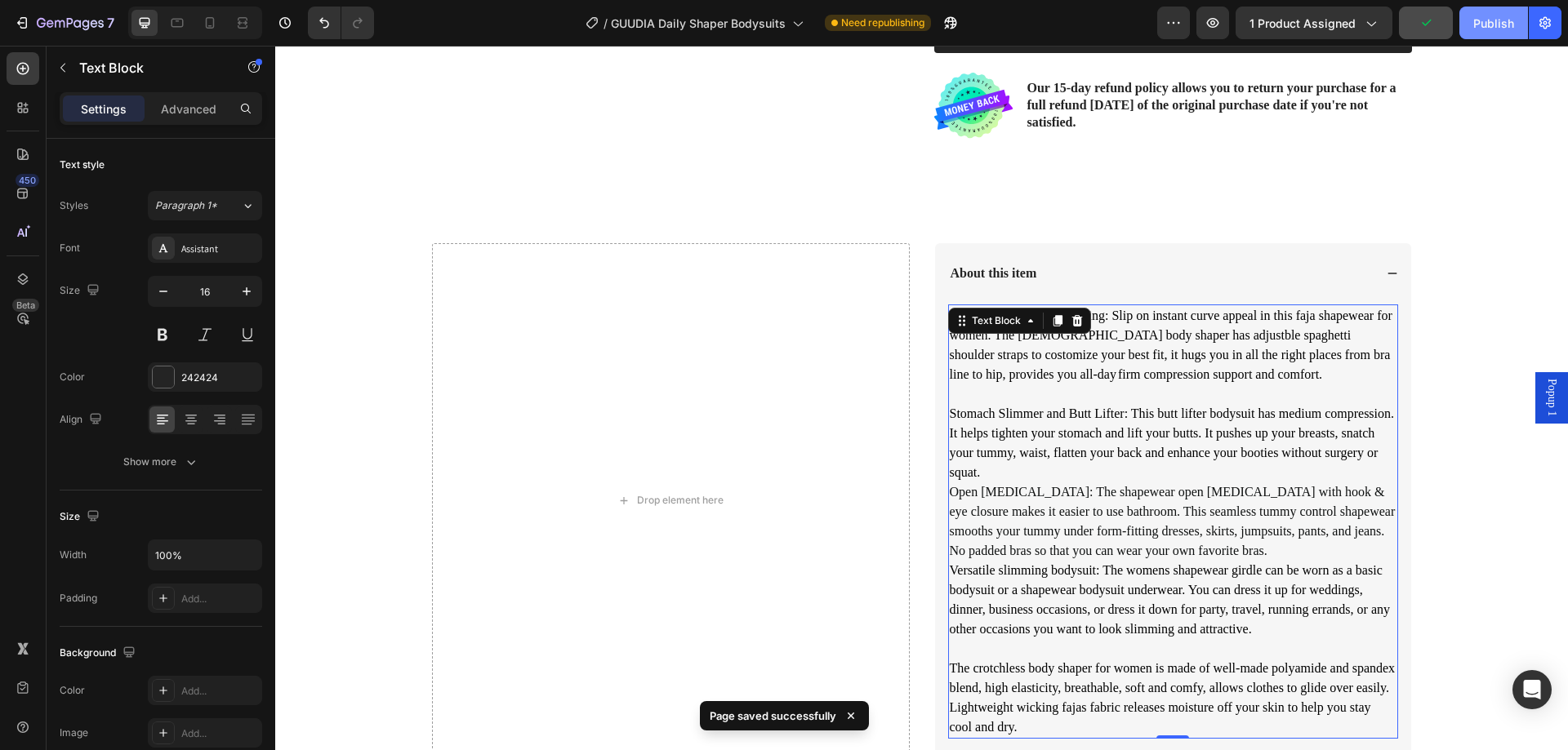
click at [1478, 30] on div "Publish" at bounding box center [1493, 24] width 40 height 18
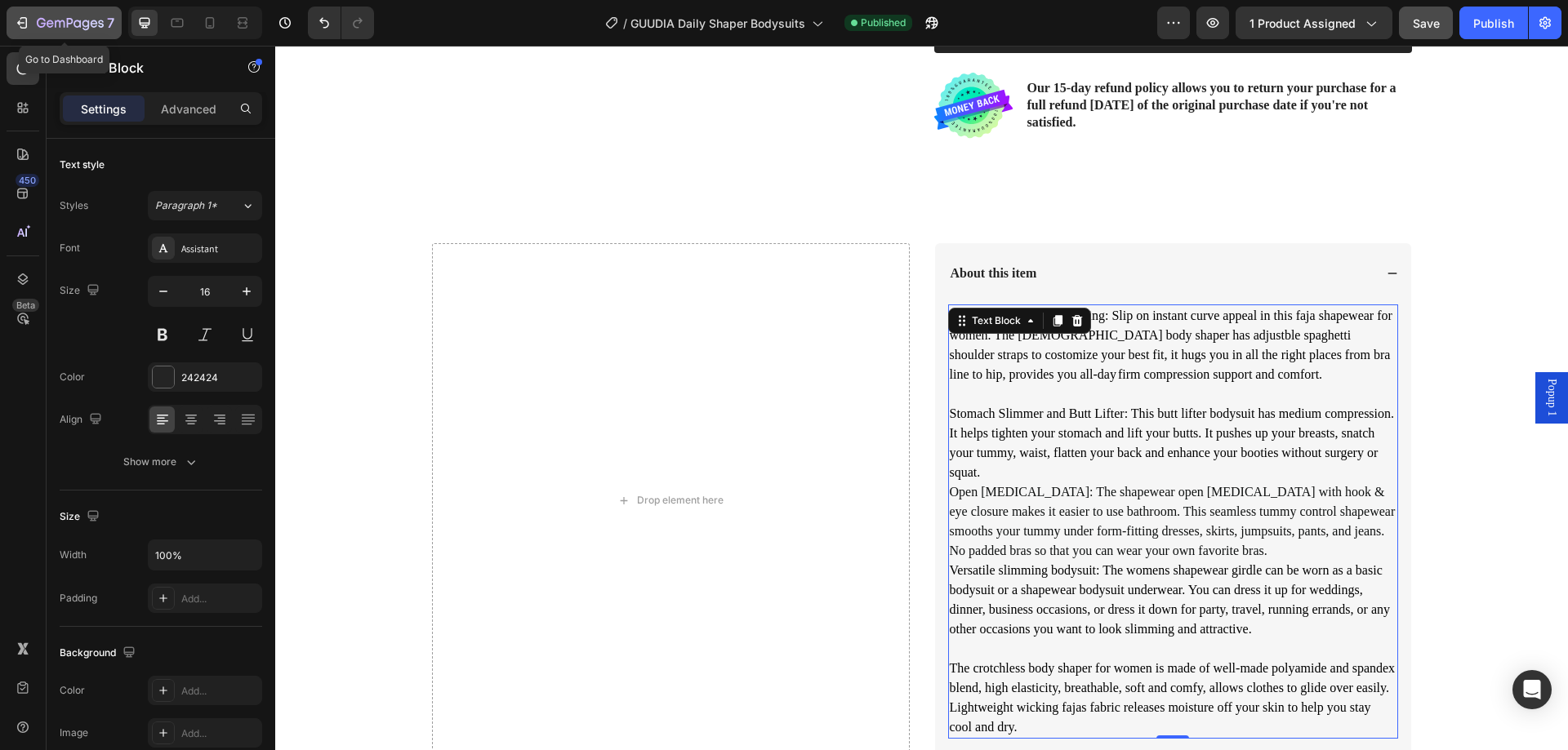
click at [36, 22] on div "7" at bounding box center [64, 23] width 100 height 19
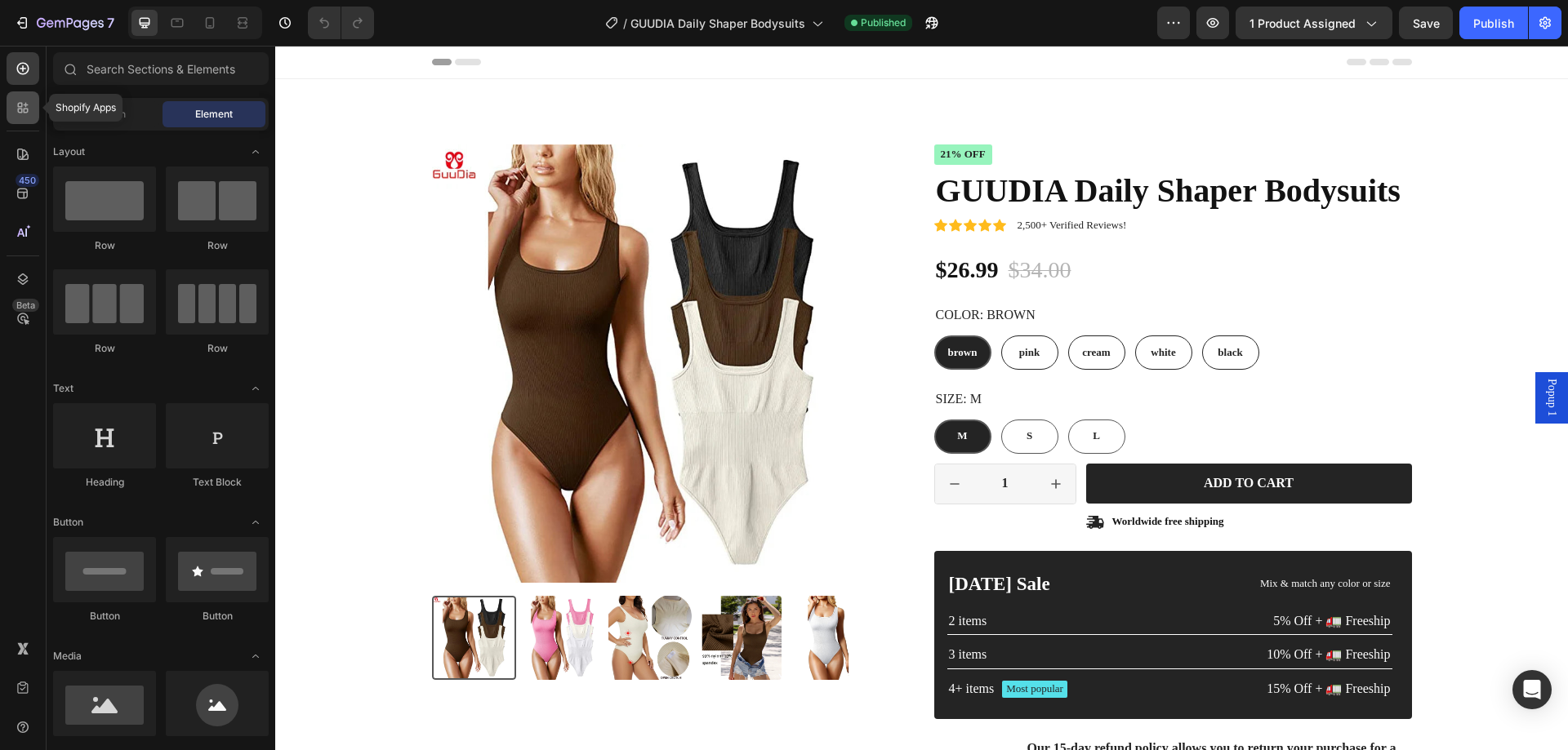
click at [26, 113] on icon at bounding box center [23, 107] width 17 height 17
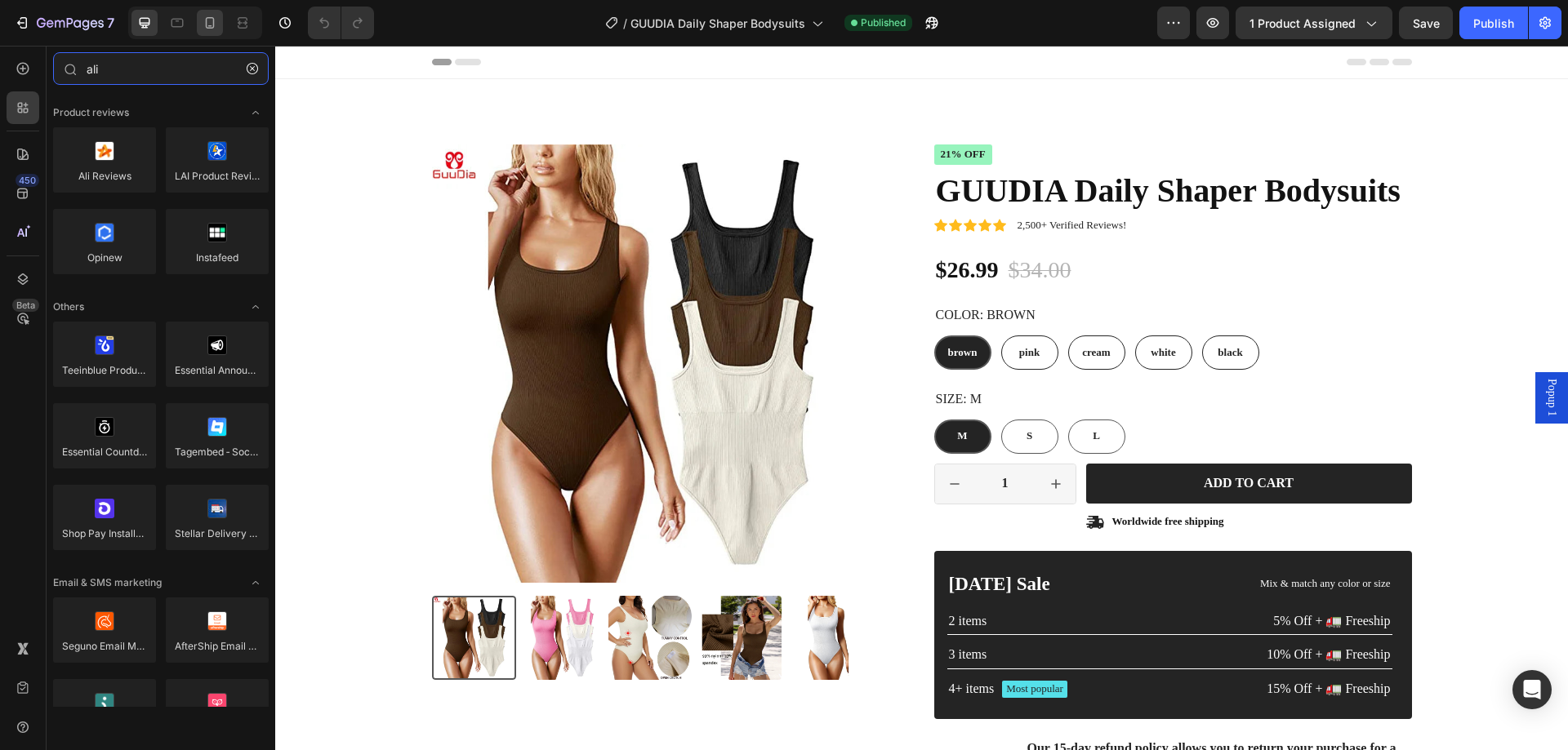
type input "ali"
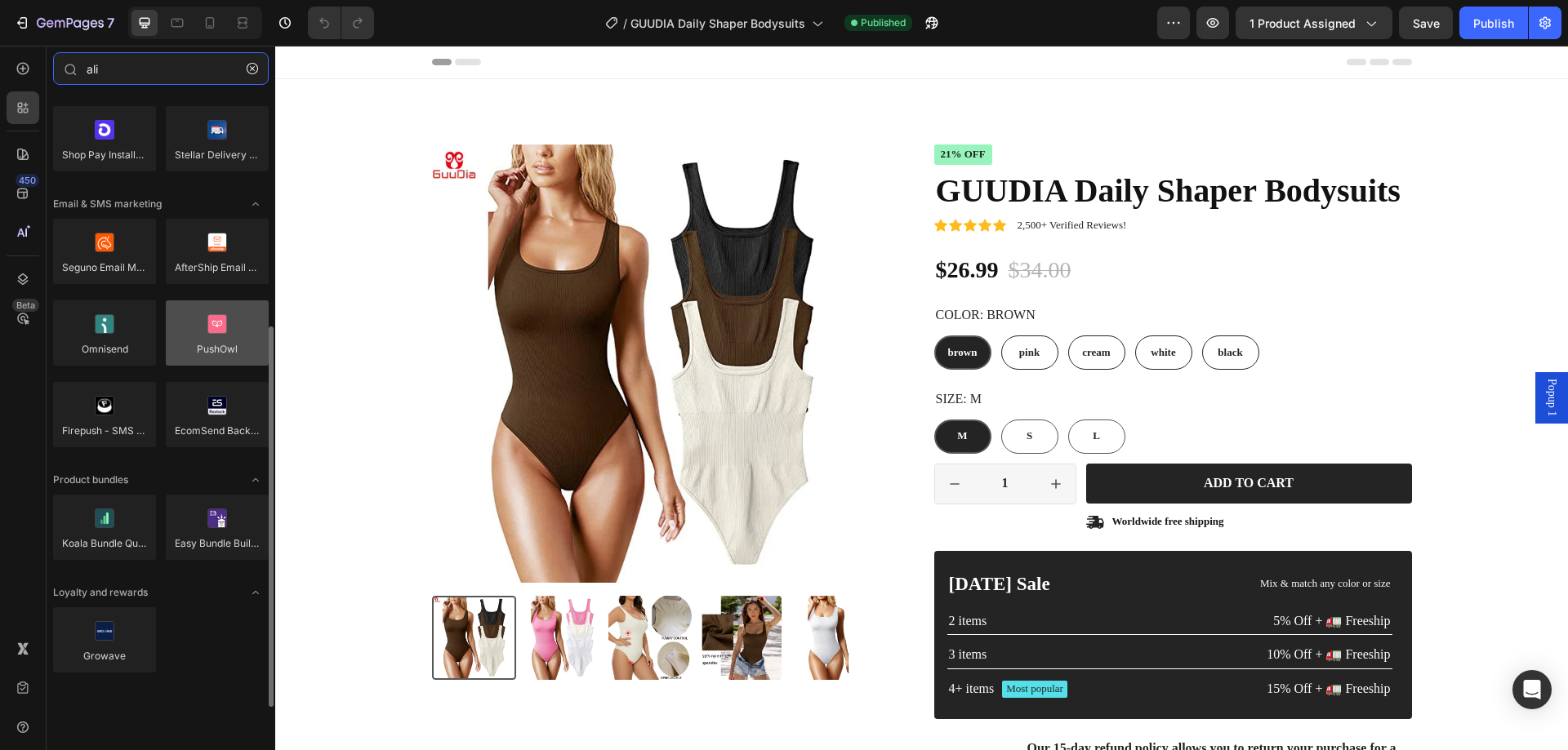
scroll to position [52, 0]
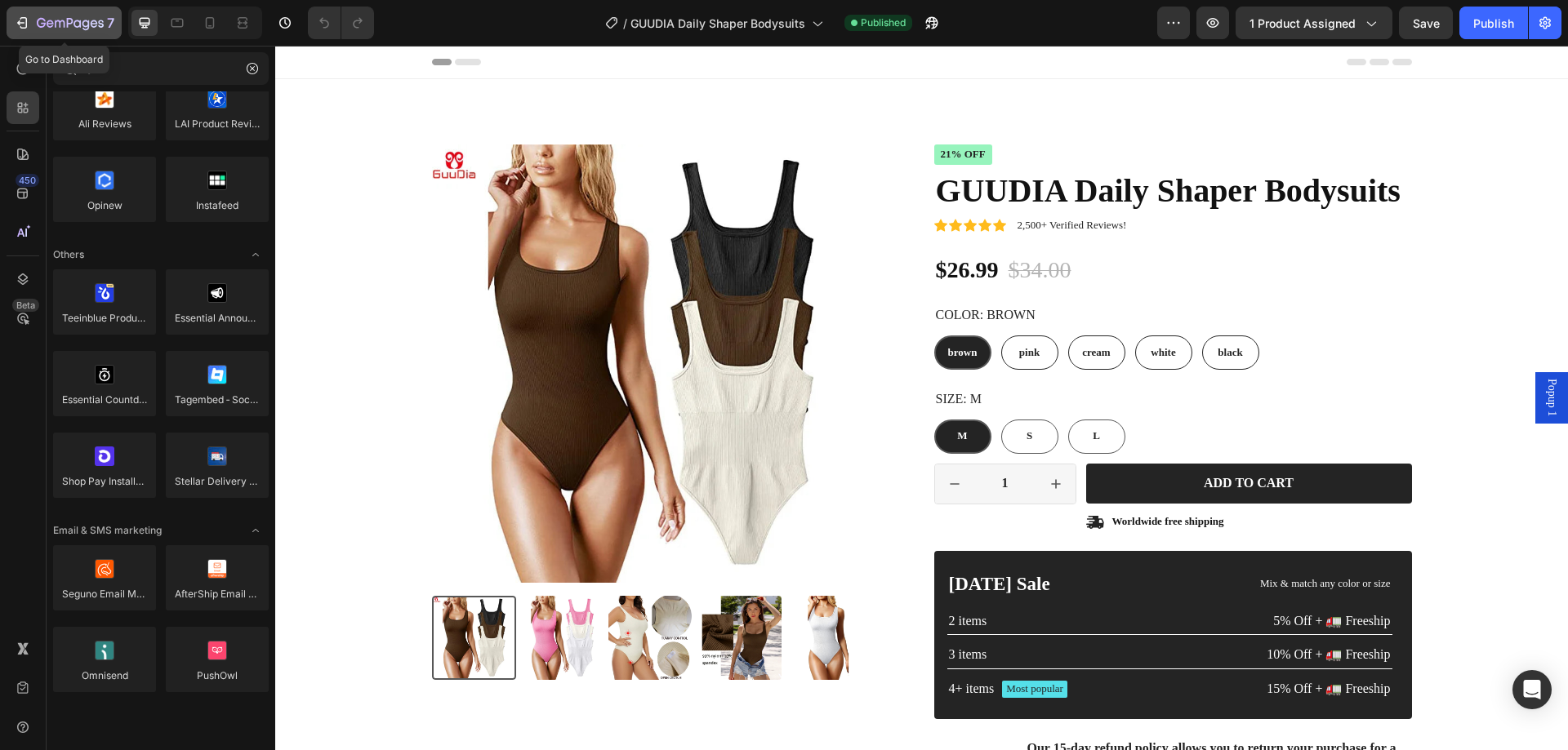
click at [15, 11] on button "7" at bounding box center [63, 22] width 115 height 33
